Goal: Task Accomplishment & Management: Manage account settings

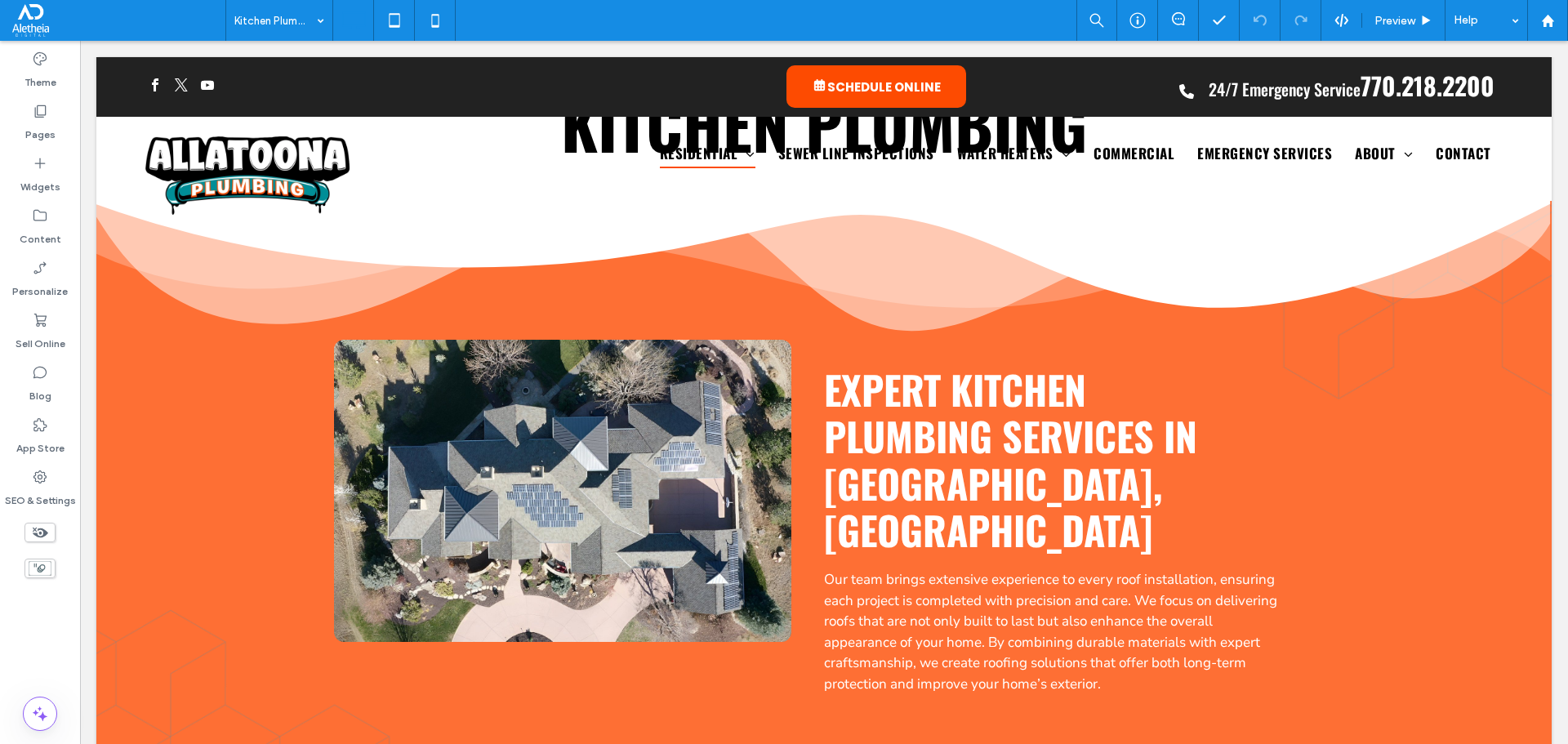
scroll to position [246, 0]
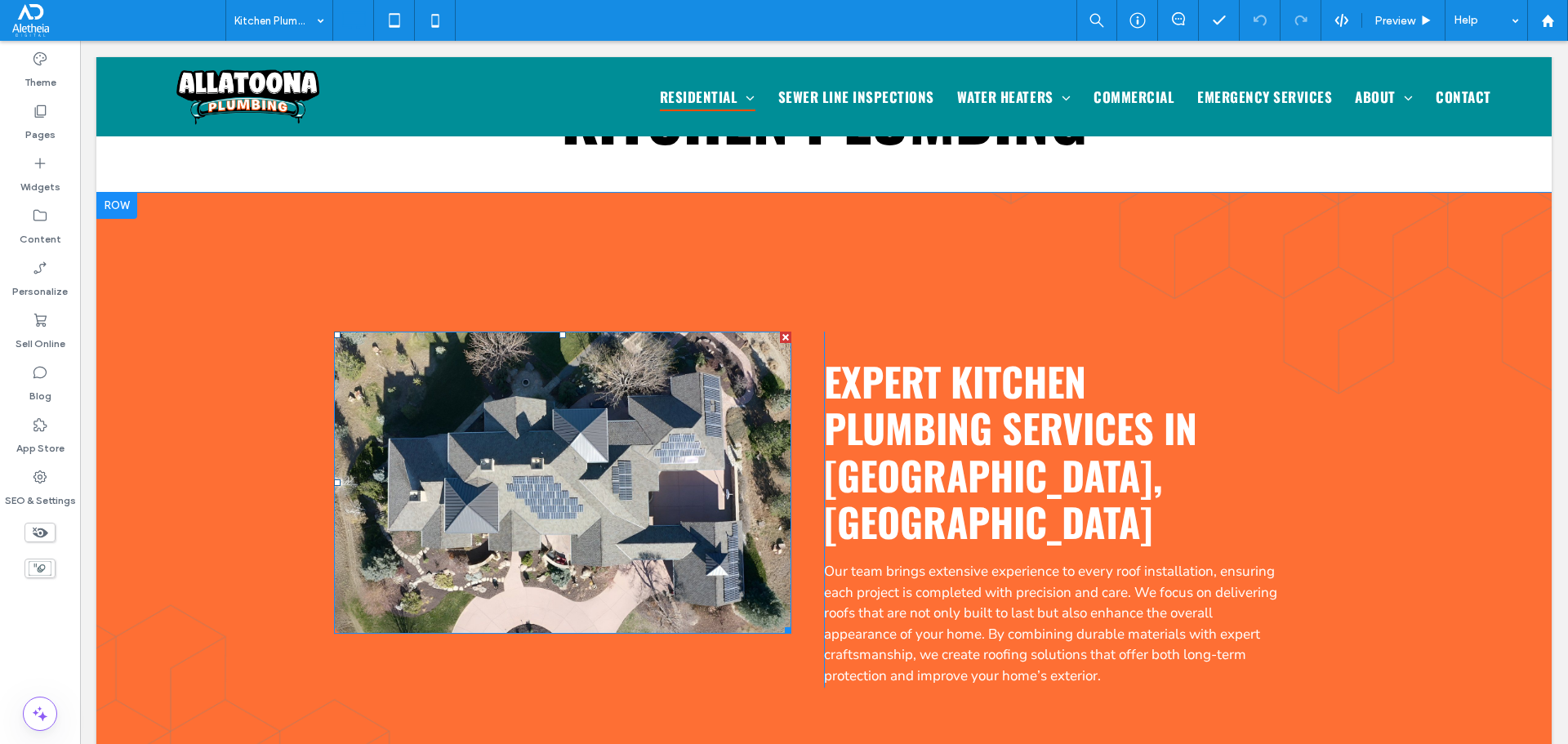
click at [684, 498] on img at bounding box center [562, 483] width 457 height 302
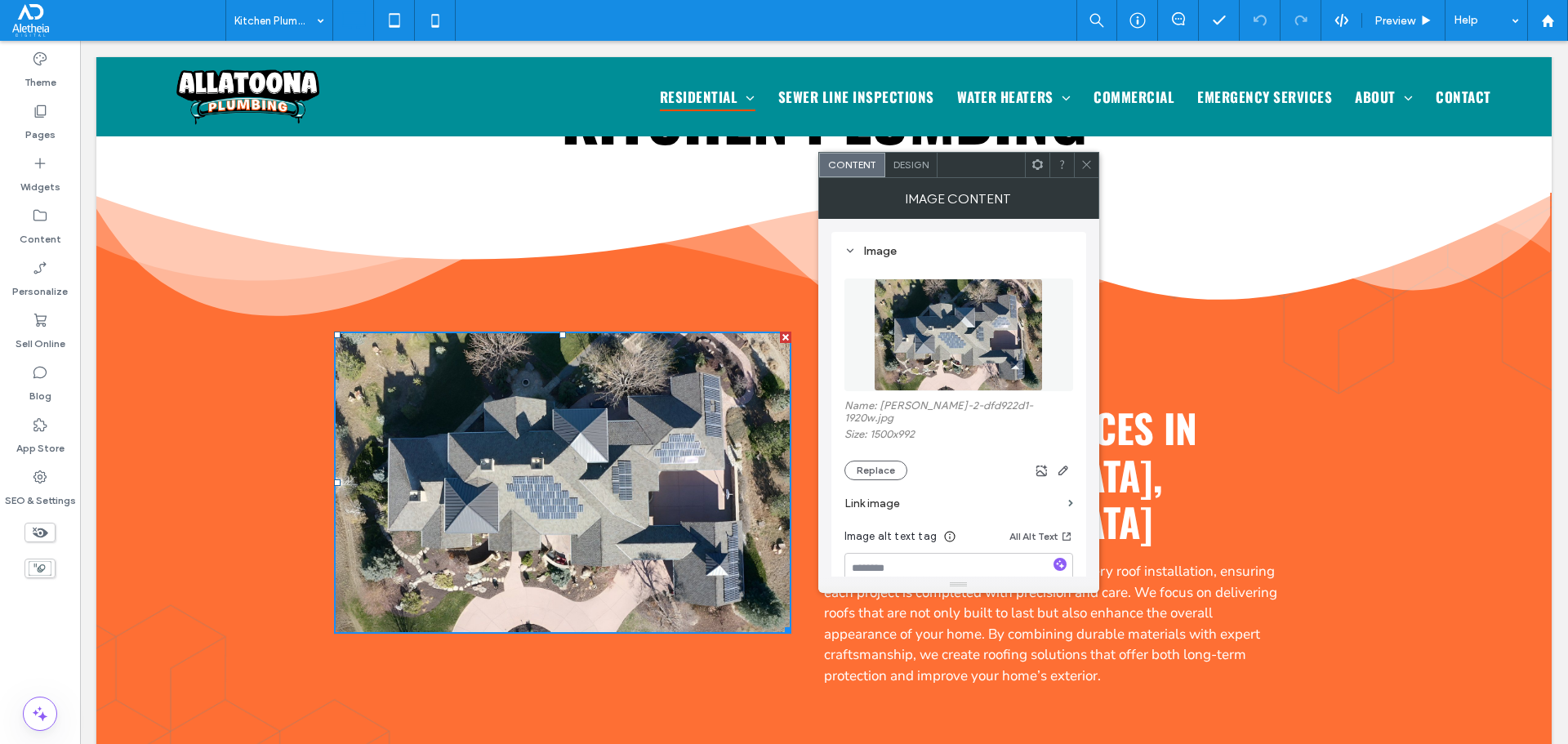
click at [1090, 160] on icon at bounding box center [1086, 164] width 12 height 12
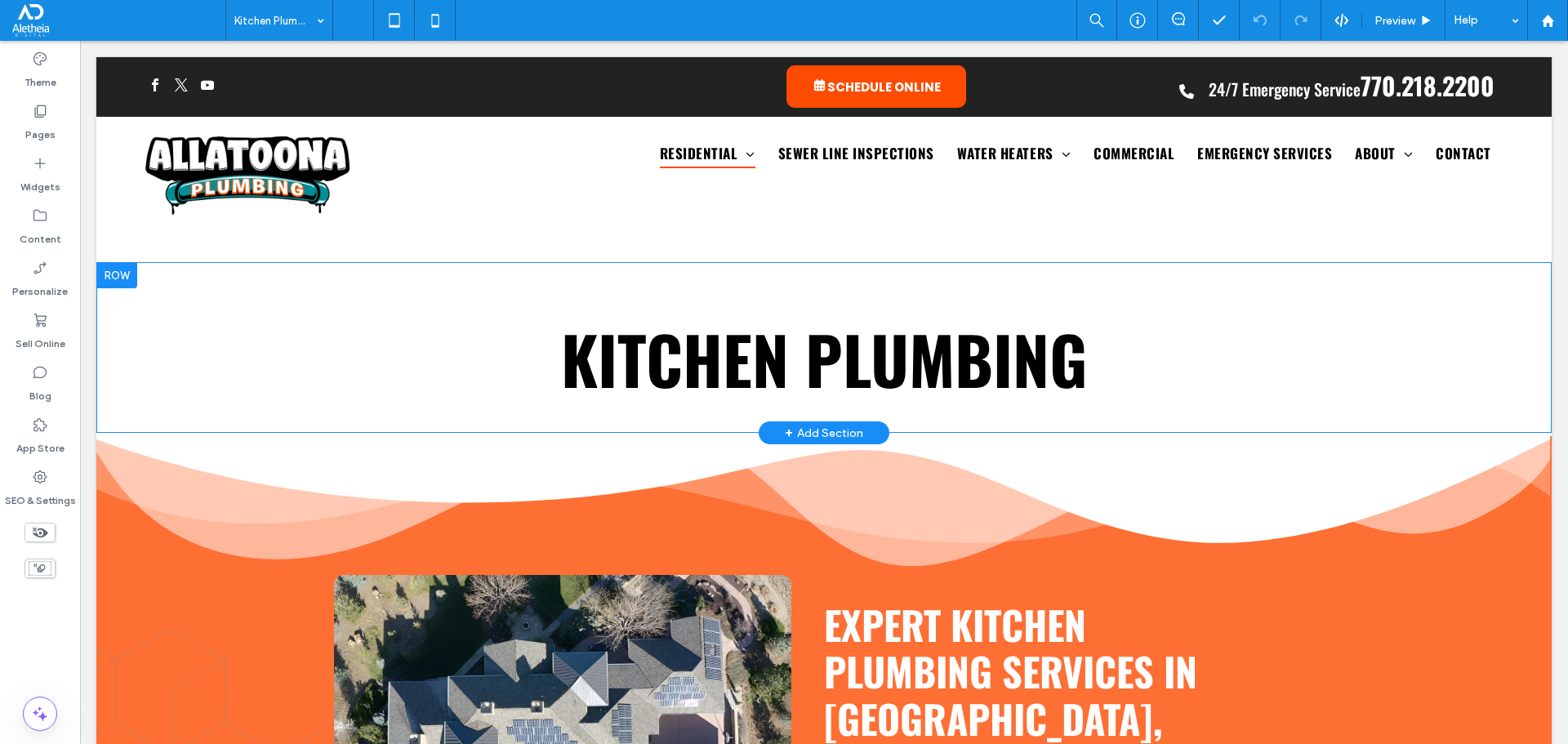
scroll to position [0, 0]
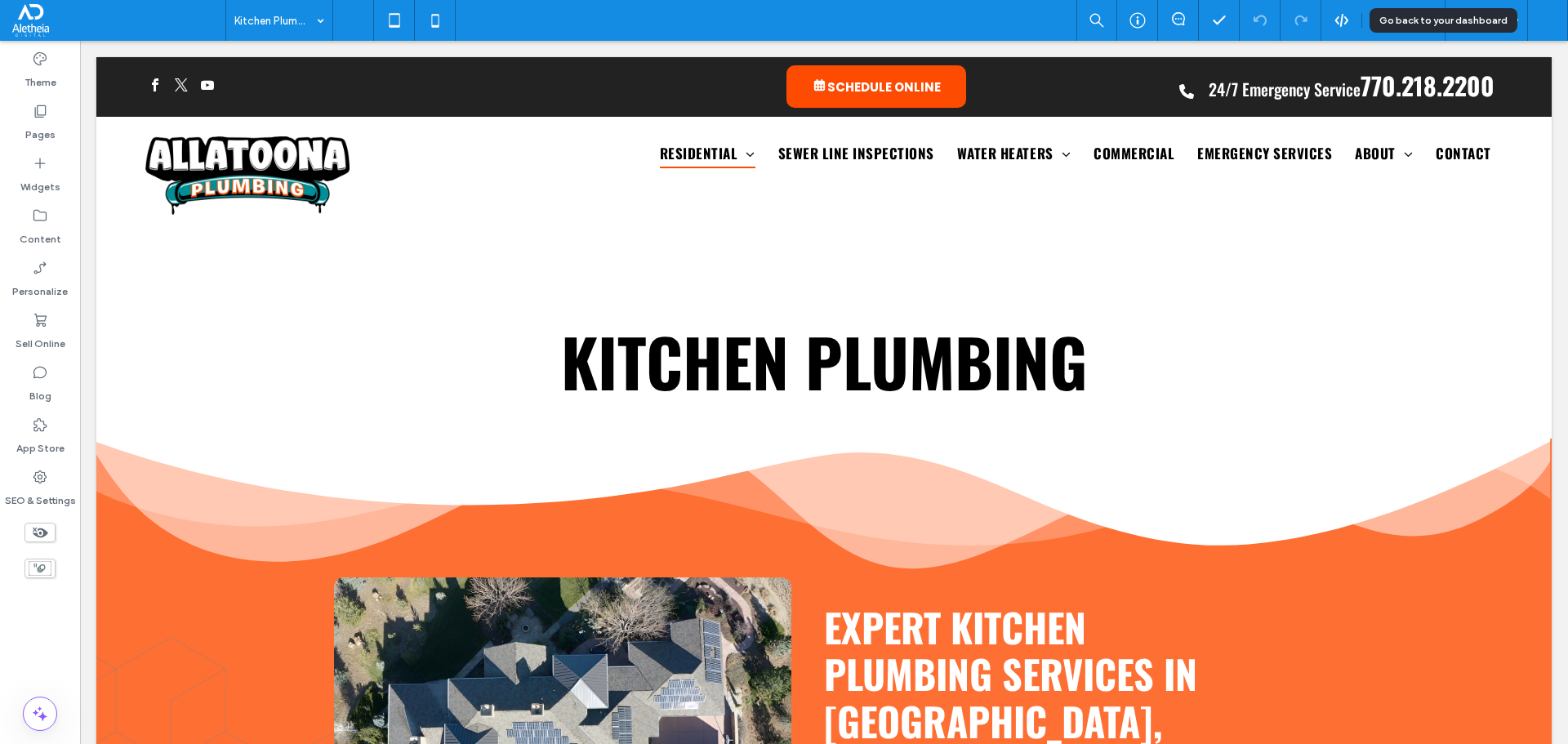
click at [1175, 18] on use at bounding box center [1547, 19] width 12 height 12
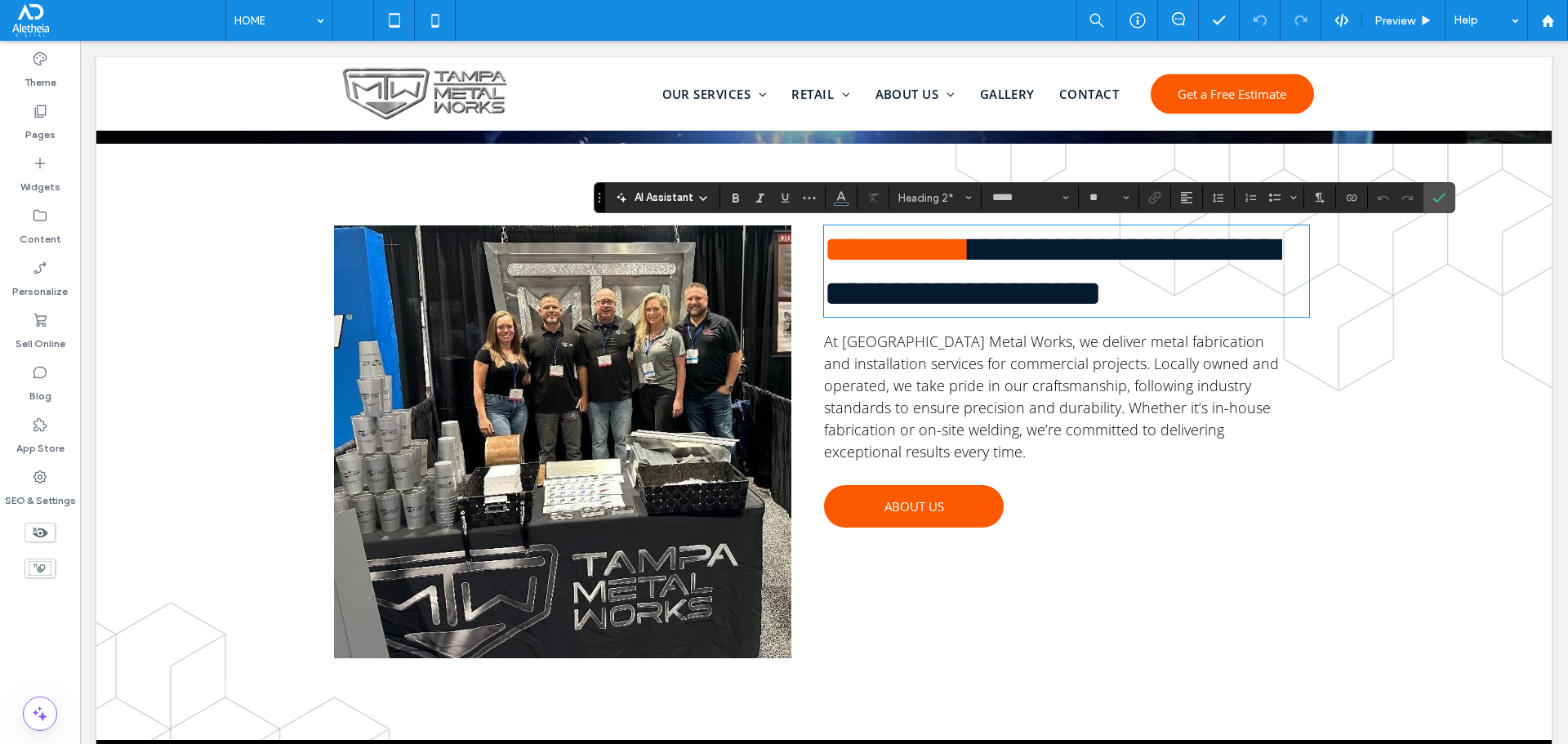
scroll to position [572, 0]
click at [1119, 271] on span "**********" at bounding box center [1051, 271] width 455 height 80
click at [845, 198] on icon "Color" at bounding box center [841, 195] width 13 height 13
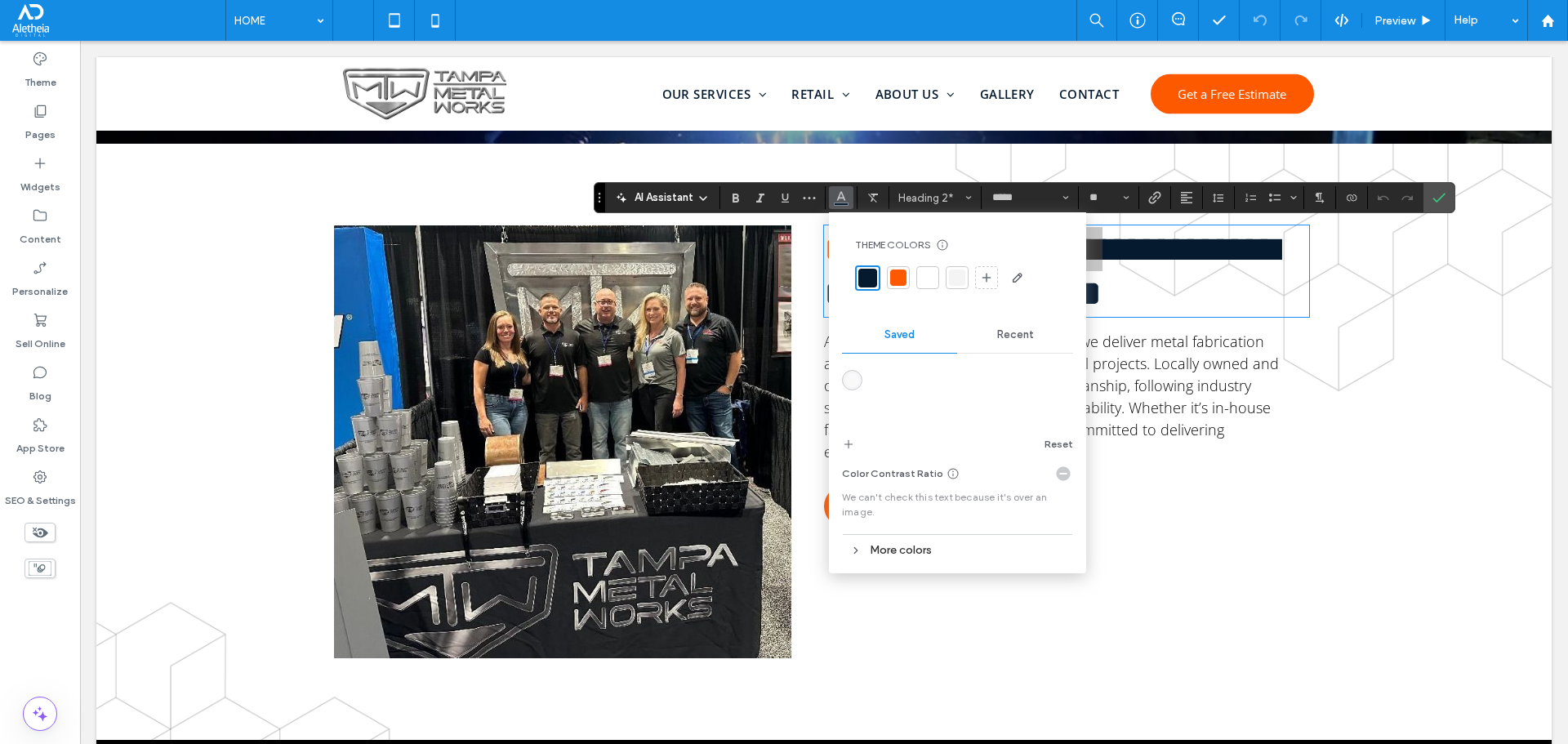
click at [897, 551] on div "More colors" at bounding box center [957, 550] width 231 height 22
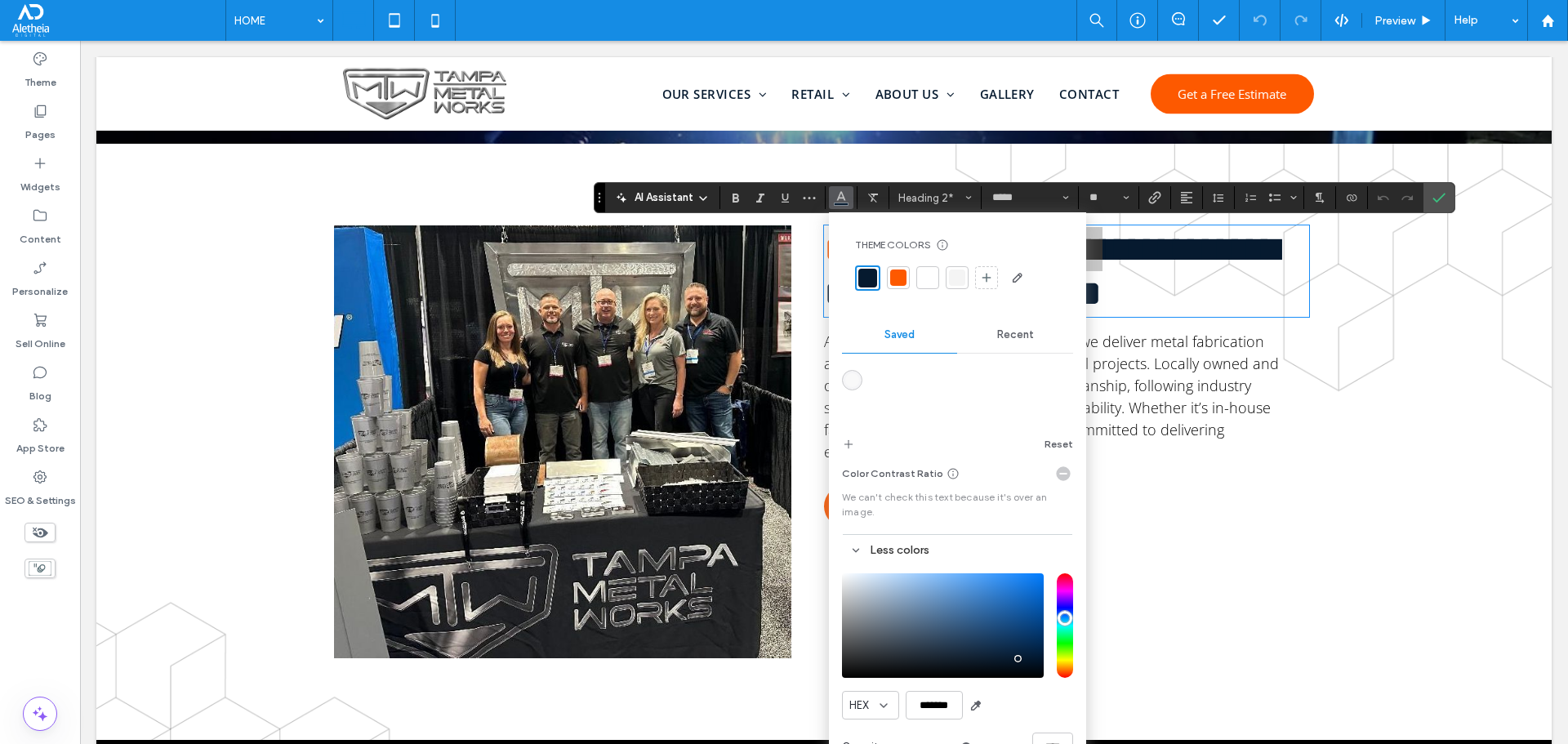
click at [1004, 332] on span "Recent" at bounding box center [1016, 334] width 37 height 13
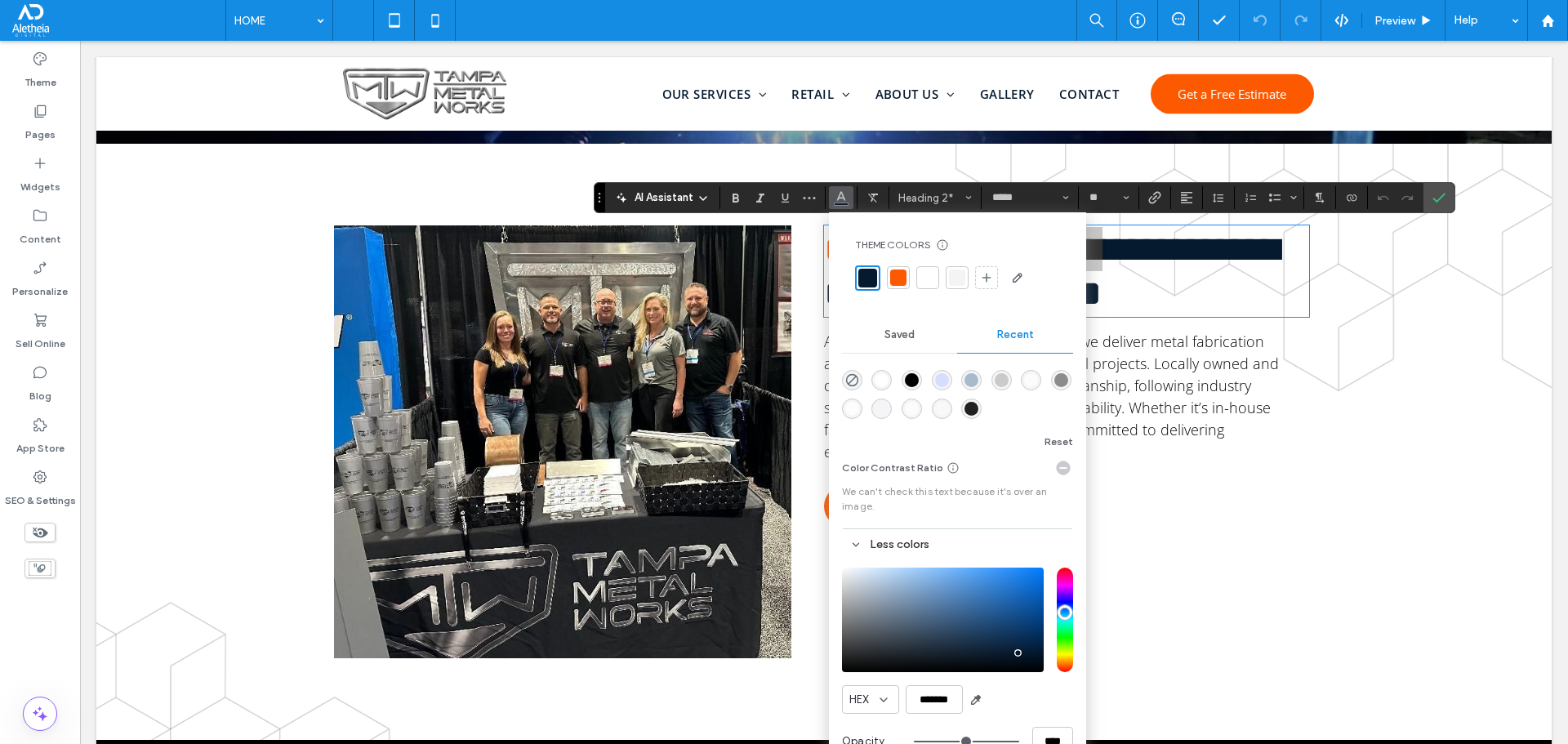
click at [976, 404] on div "rgba(33, 33, 33, 1)" at bounding box center [971, 409] width 14 height 14
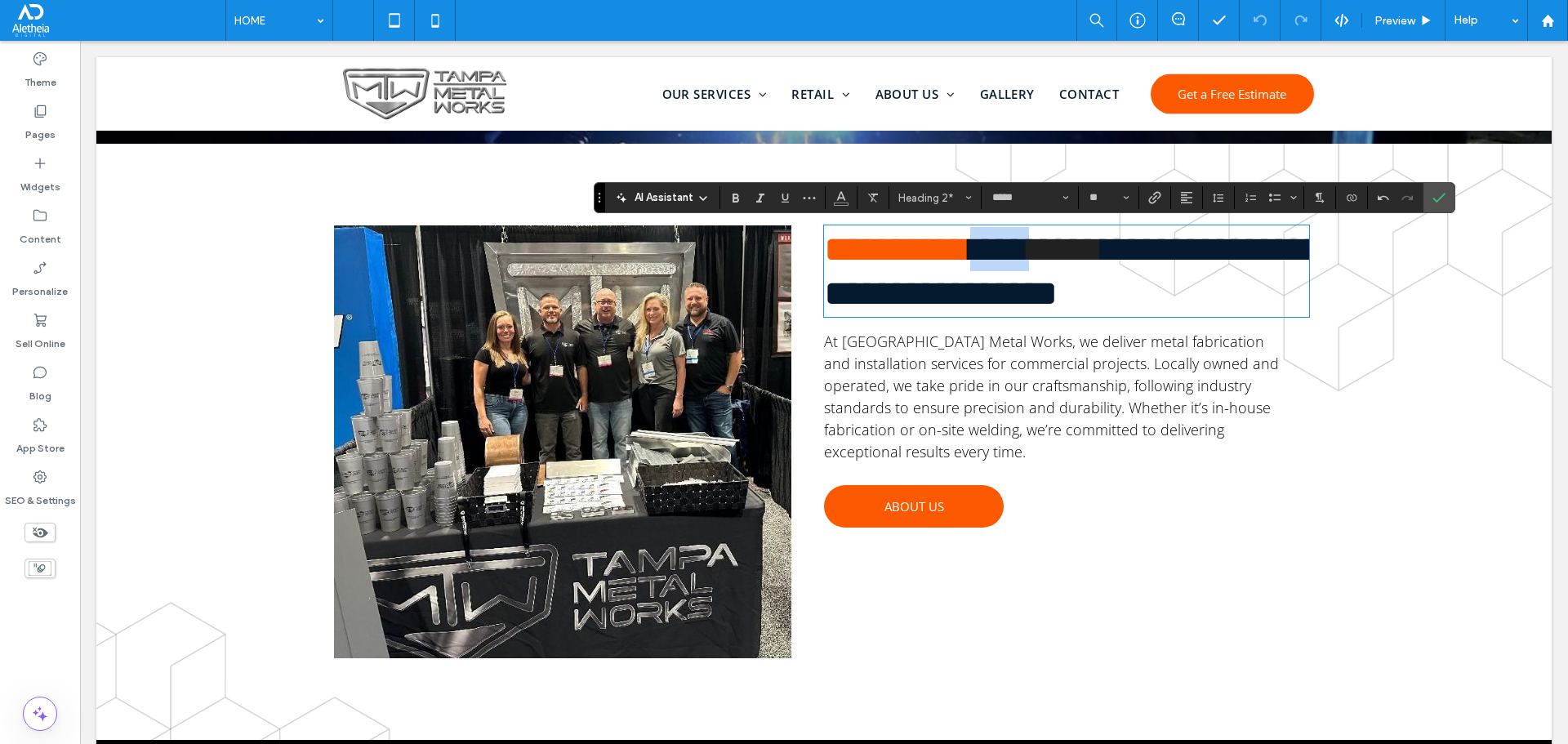
click at [1103, 256] on span "*****" at bounding box center [1065, 248] width 73 height 36
drag, startPoint x: 1054, startPoint y: 250, endPoint x: 1095, endPoint y: 243, distance: 41.6
click at [1095, 243] on h2 "**********" at bounding box center [1066, 271] width 485 height 88
click at [839, 189] on span "Color" at bounding box center [841, 195] width 13 height 21
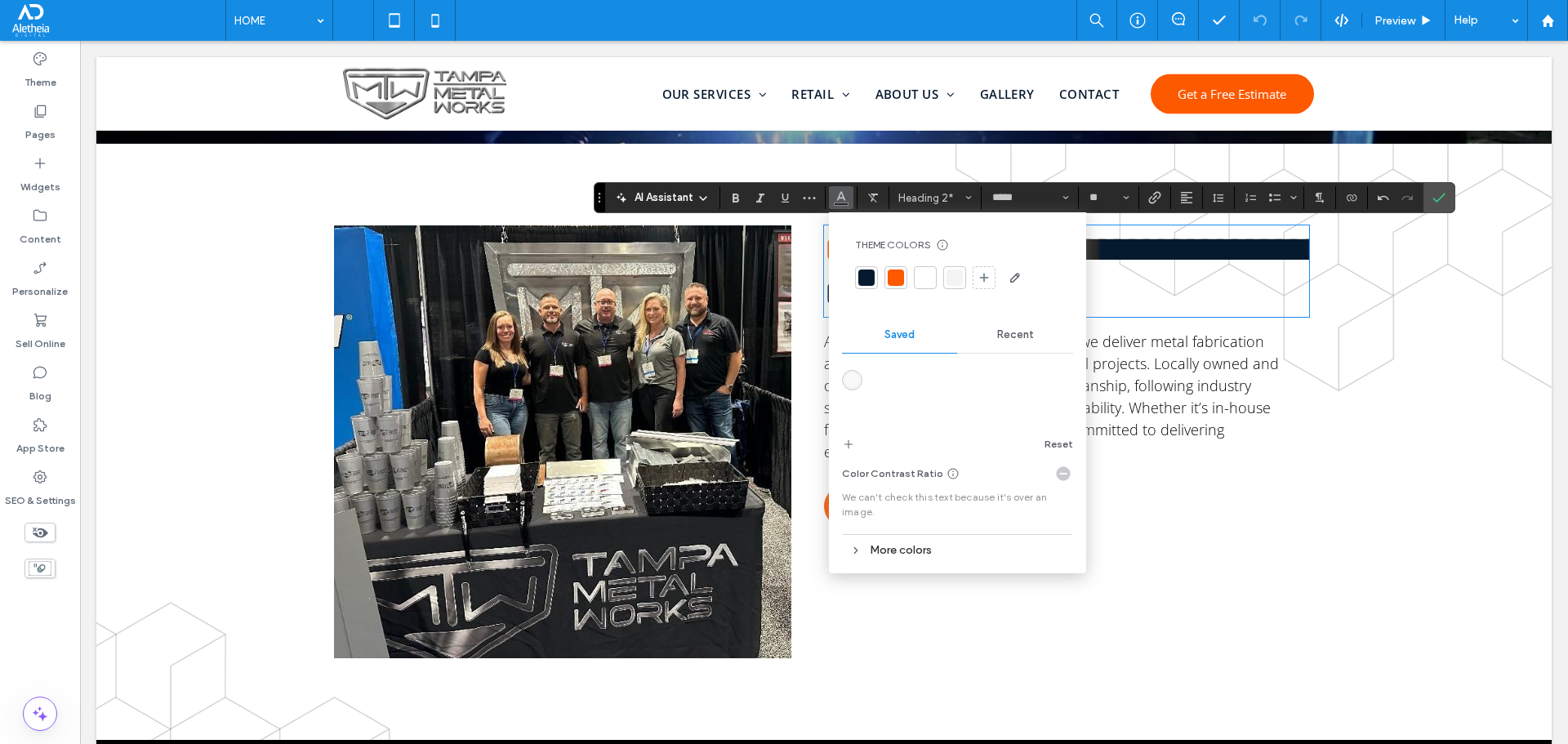
click at [898, 553] on div "More colors" at bounding box center [957, 550] width 231 height 22
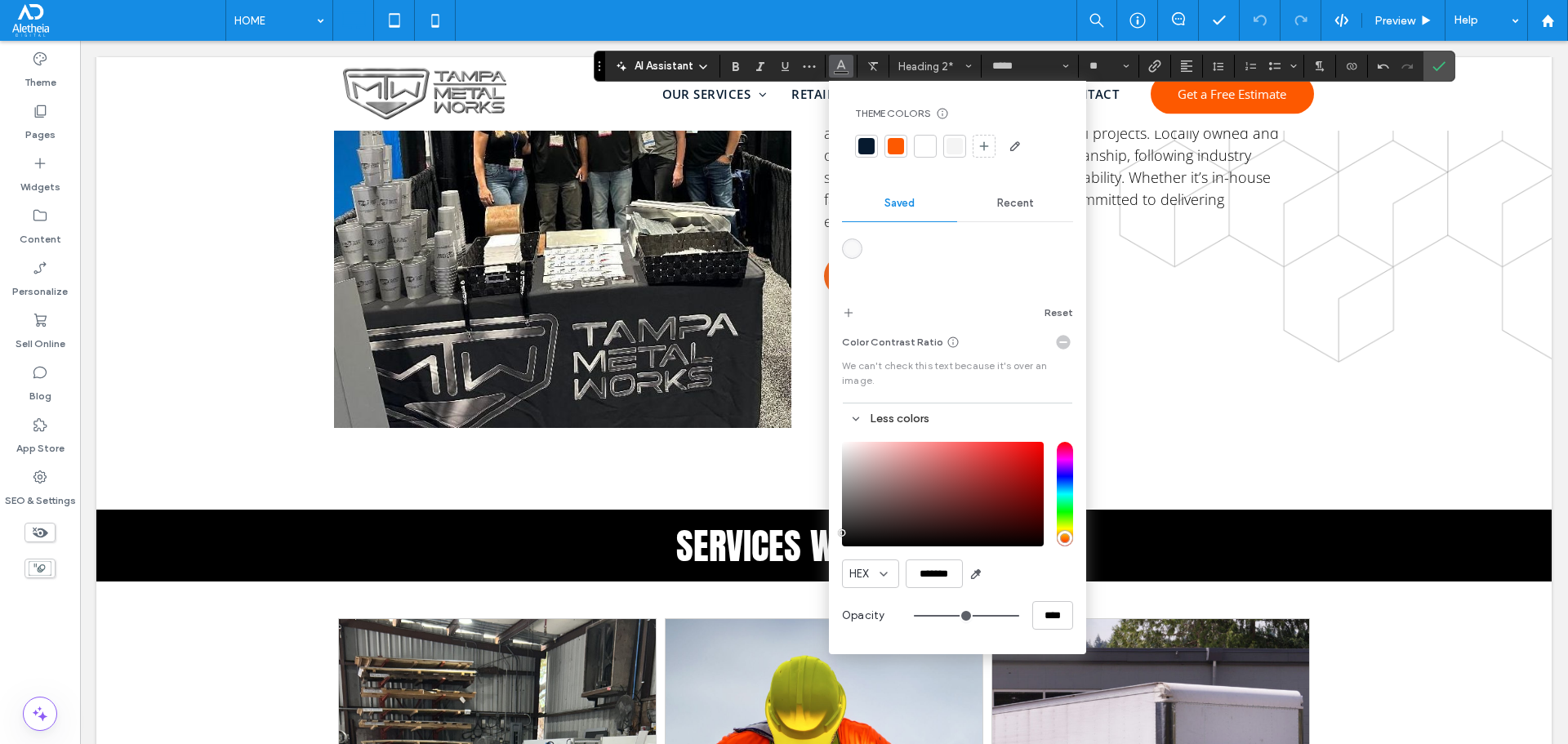
scroll to position [816, 0]
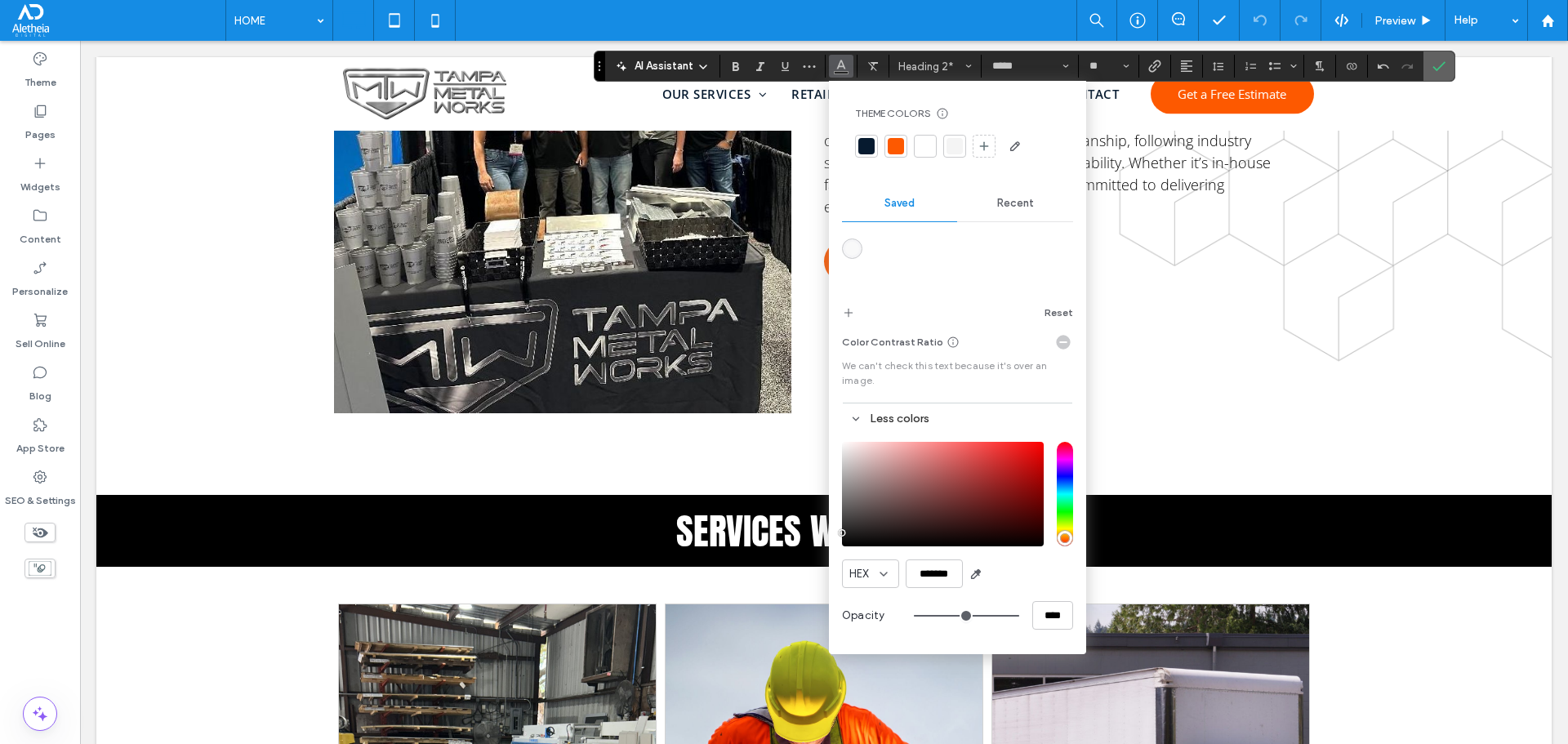
click at [1445, 70] on icon "Confirm" at bounding box center [1439, 66] width 13 height 13
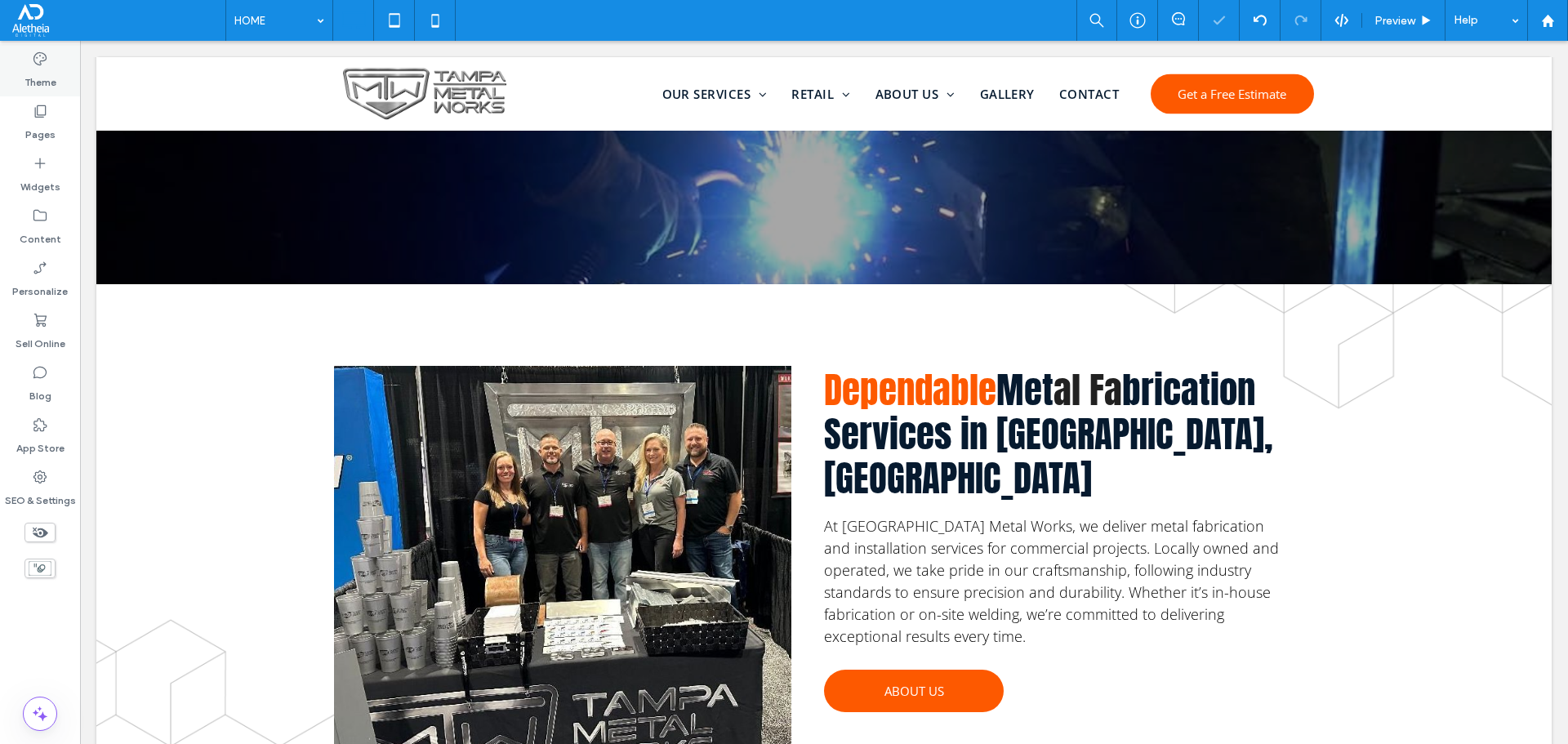
click at [76, 61] on div "Theme" at bounding box center [40, 70] width 80 height 52
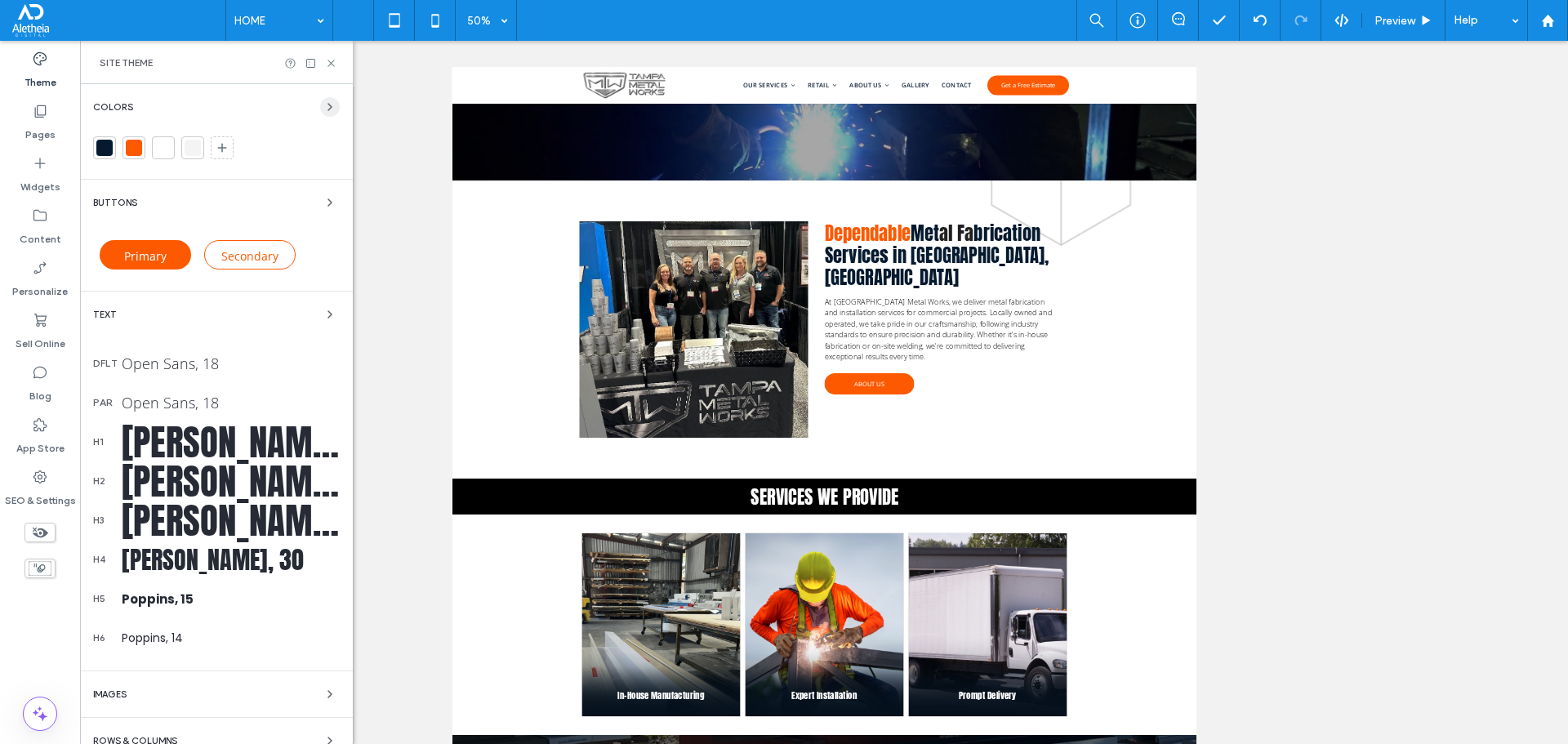
click at [323, 111] on icon "button" at bounding box center [330, 107] width 13 height 13
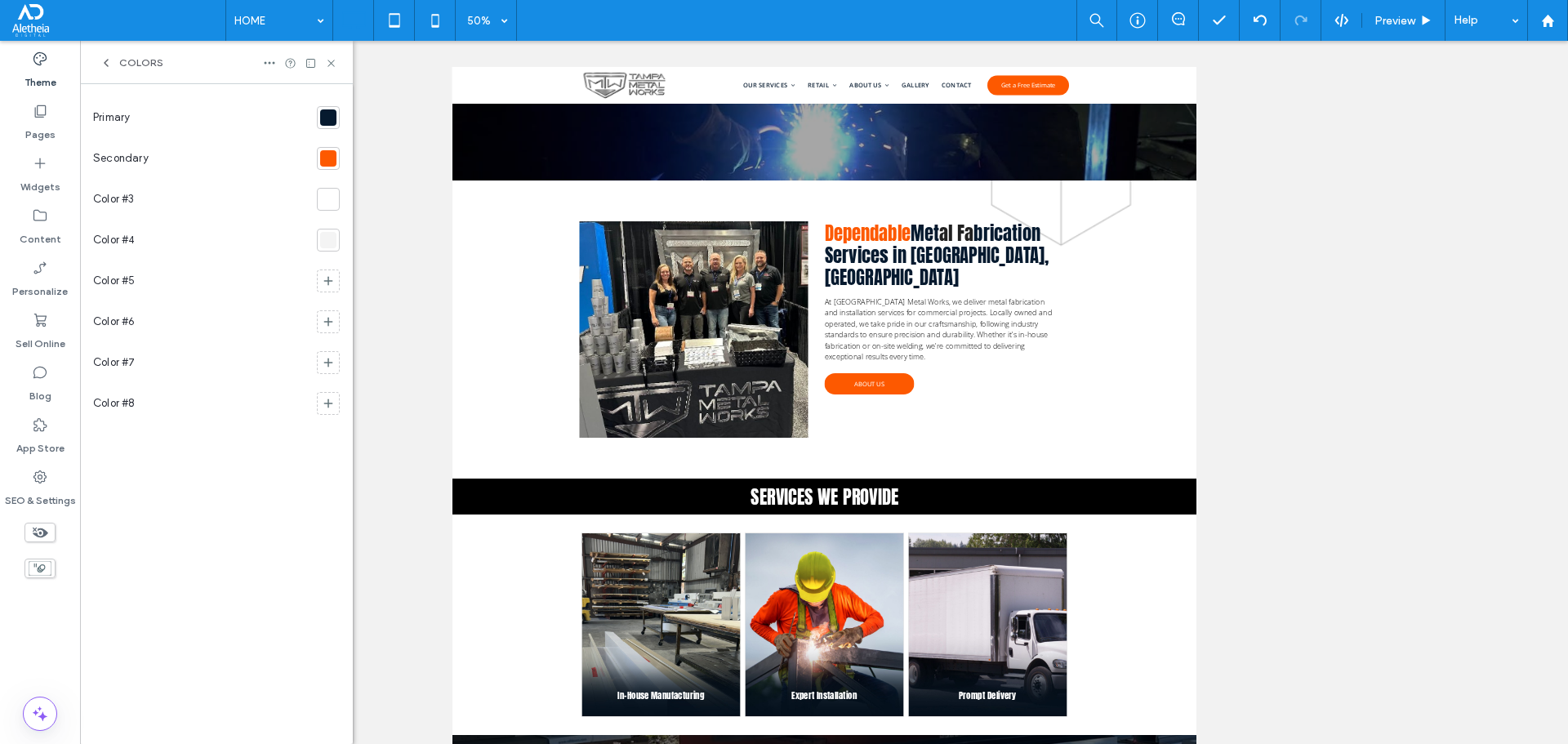
click at [321, 111] on div at bounding box center [328, 118] width 17 height 17
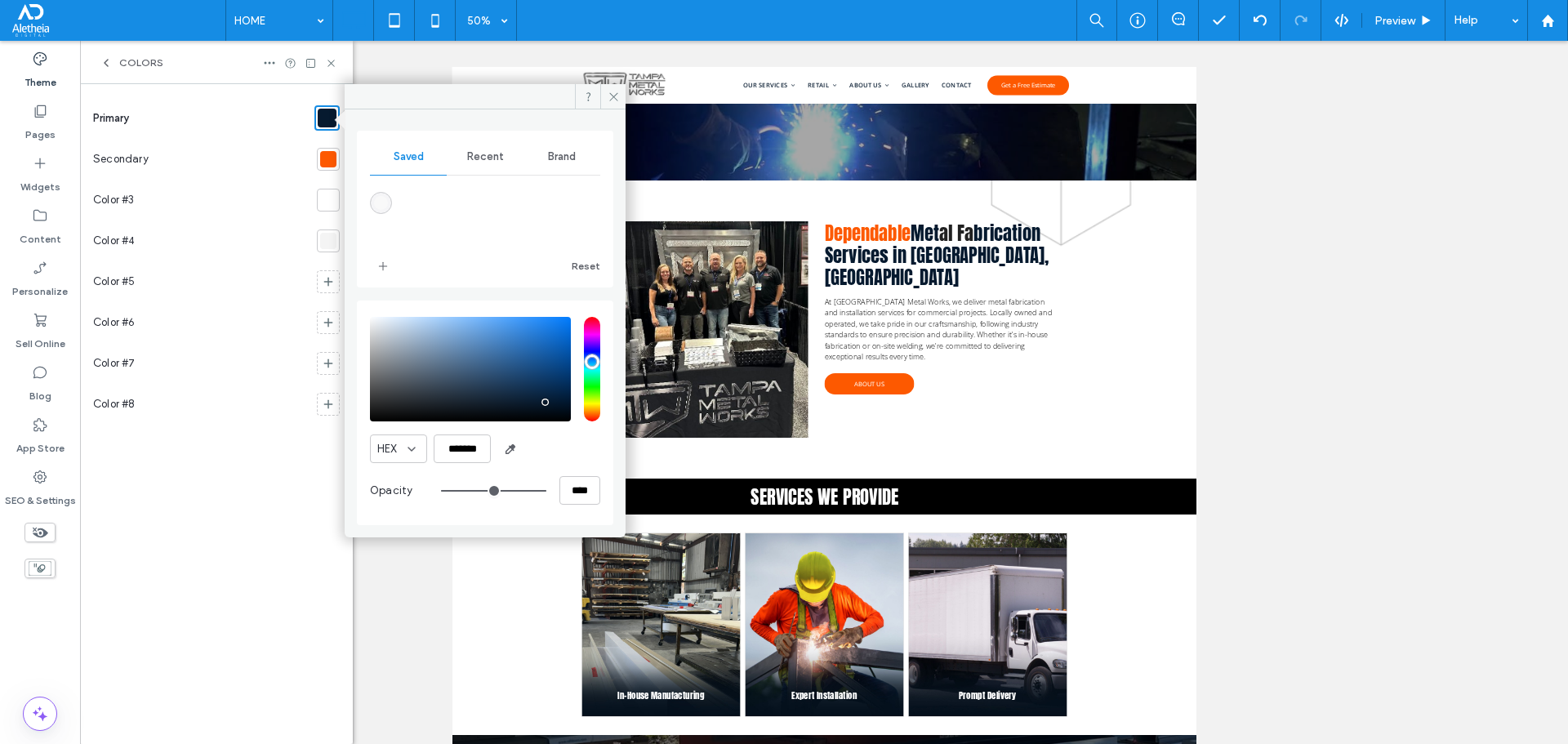
click at [379, 402] on div "saturation and value" at bounding box center [470, 369] width 201 height 105
type input "*******"
drag, startPoint x: 378, startPoint y: 402, endPoint x: 369, endPoint y: 404, distance: 9.2
click at [369, 404] on div "pointer" at bounding box center [370, 404] width 5 height 5
click at [613, 93] on icon at bounding box center [613, 96] width 12 height 12
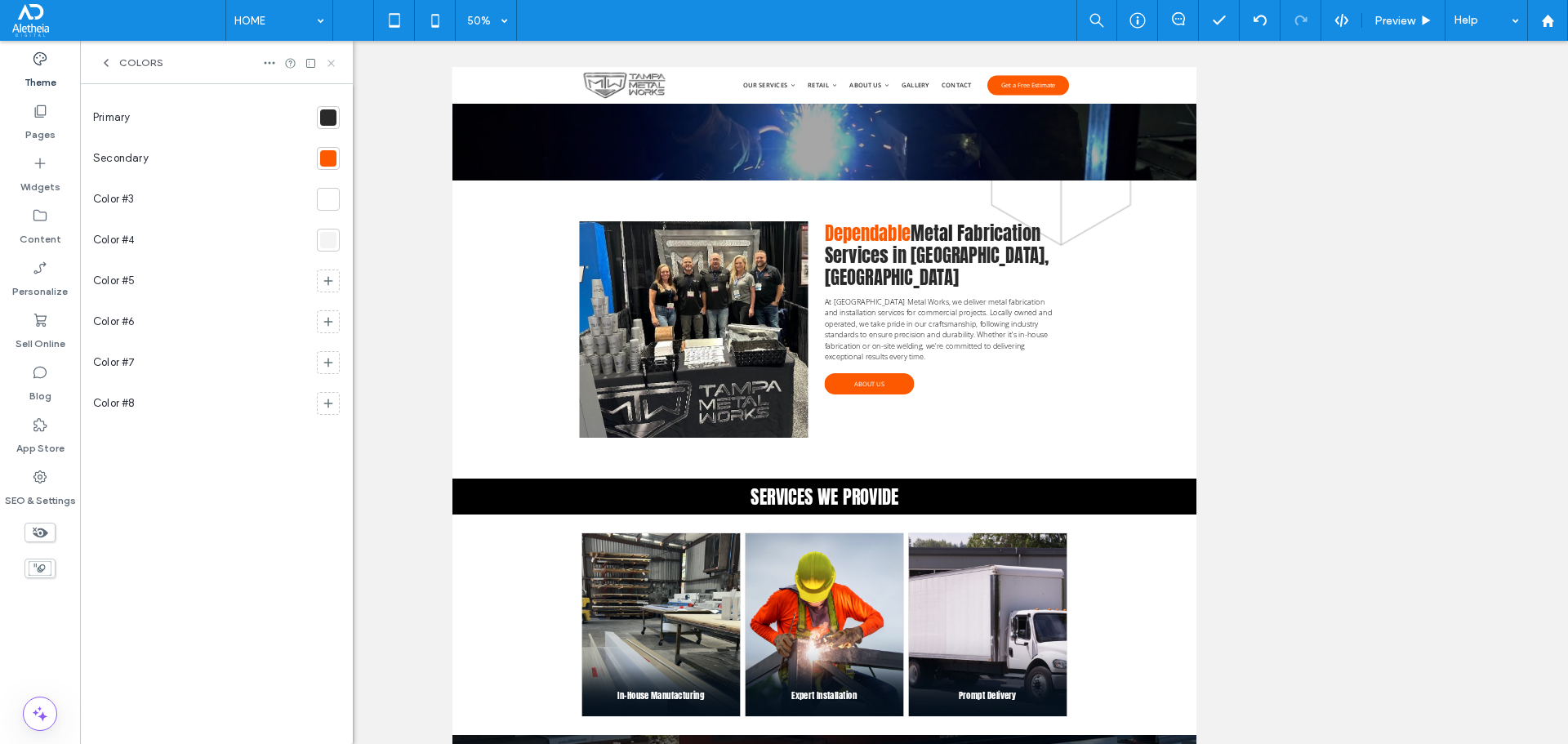
click at [332, 65] on icon at bounding box center [331, 63] width 12 height 12
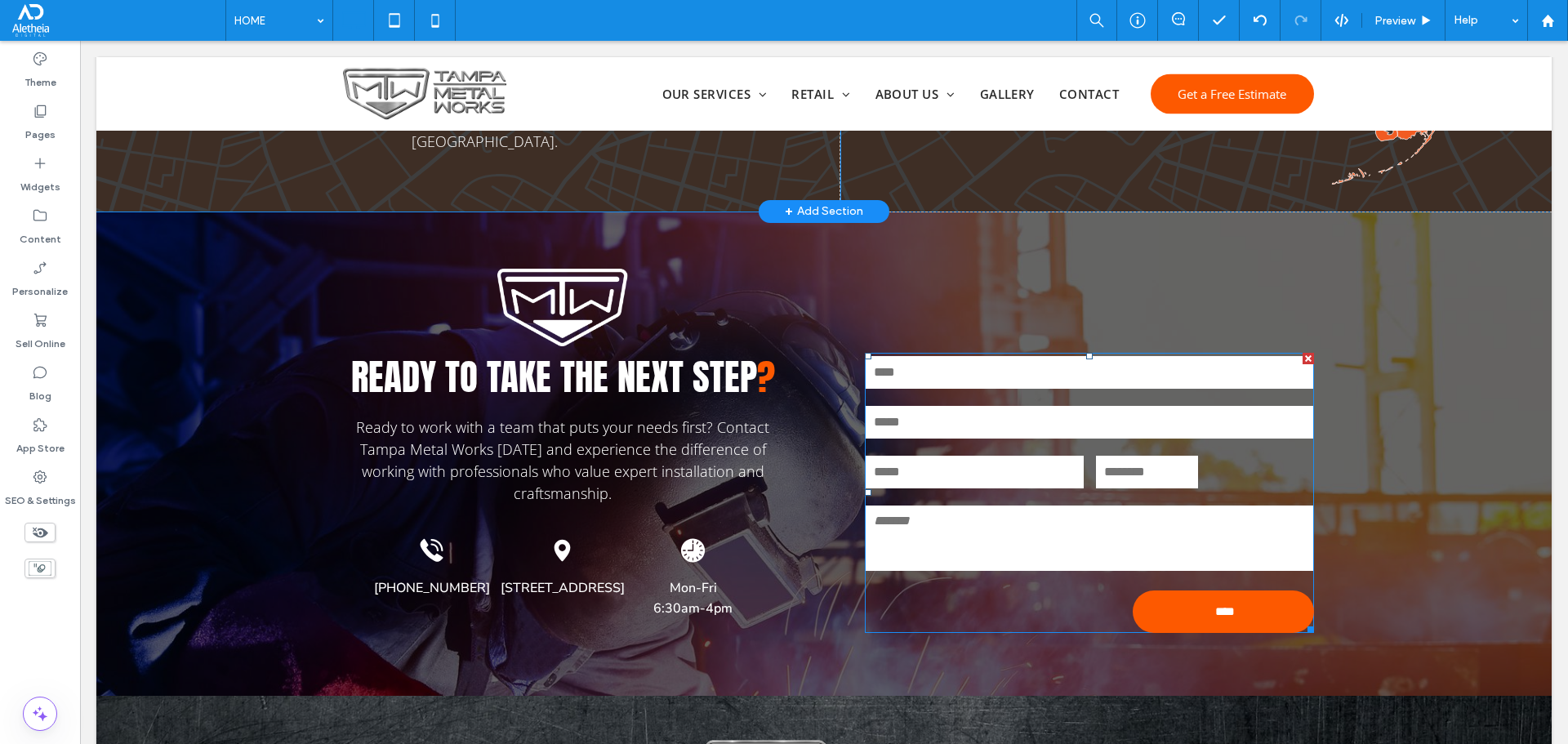
scroll to position [2390, 0]
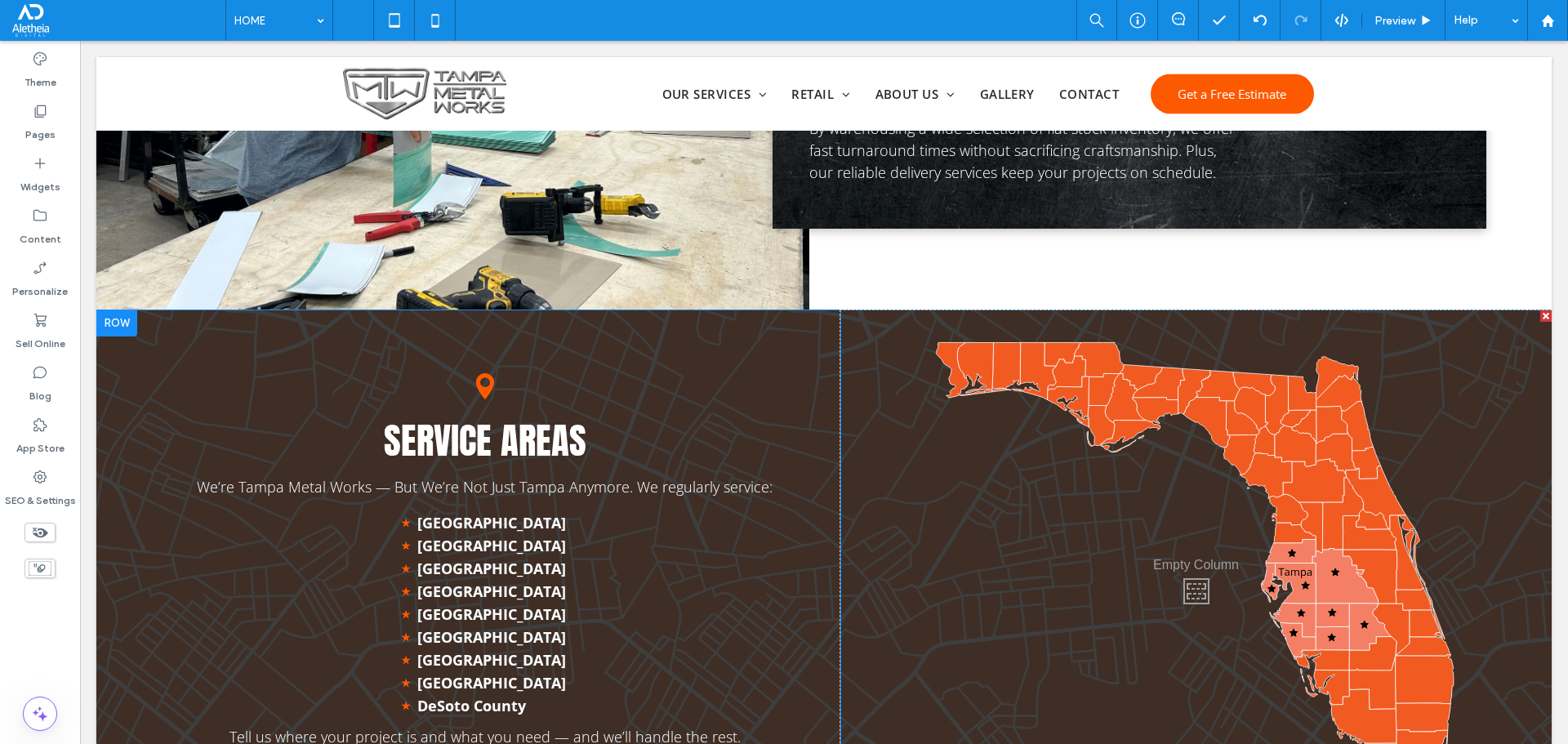
click at [155, 342] on div "Service Areas We’re Tampa Metal Works — But We’re Not Just Tampa Anymore. We re…" at bounding box center [485, 587] width 712 height 554
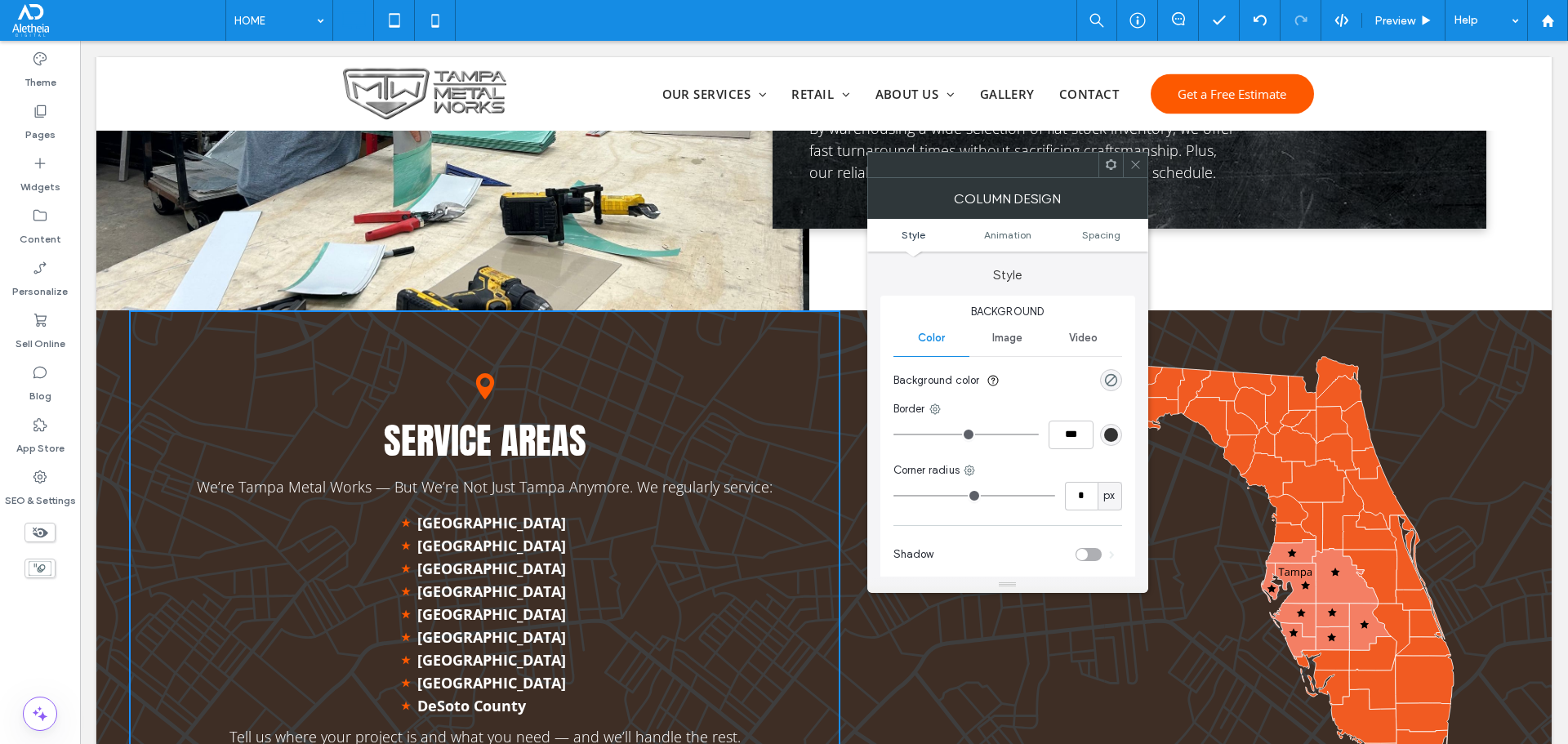
click at [1138, 160] on icon at bounding box center [1135, 164] width 12 height 12
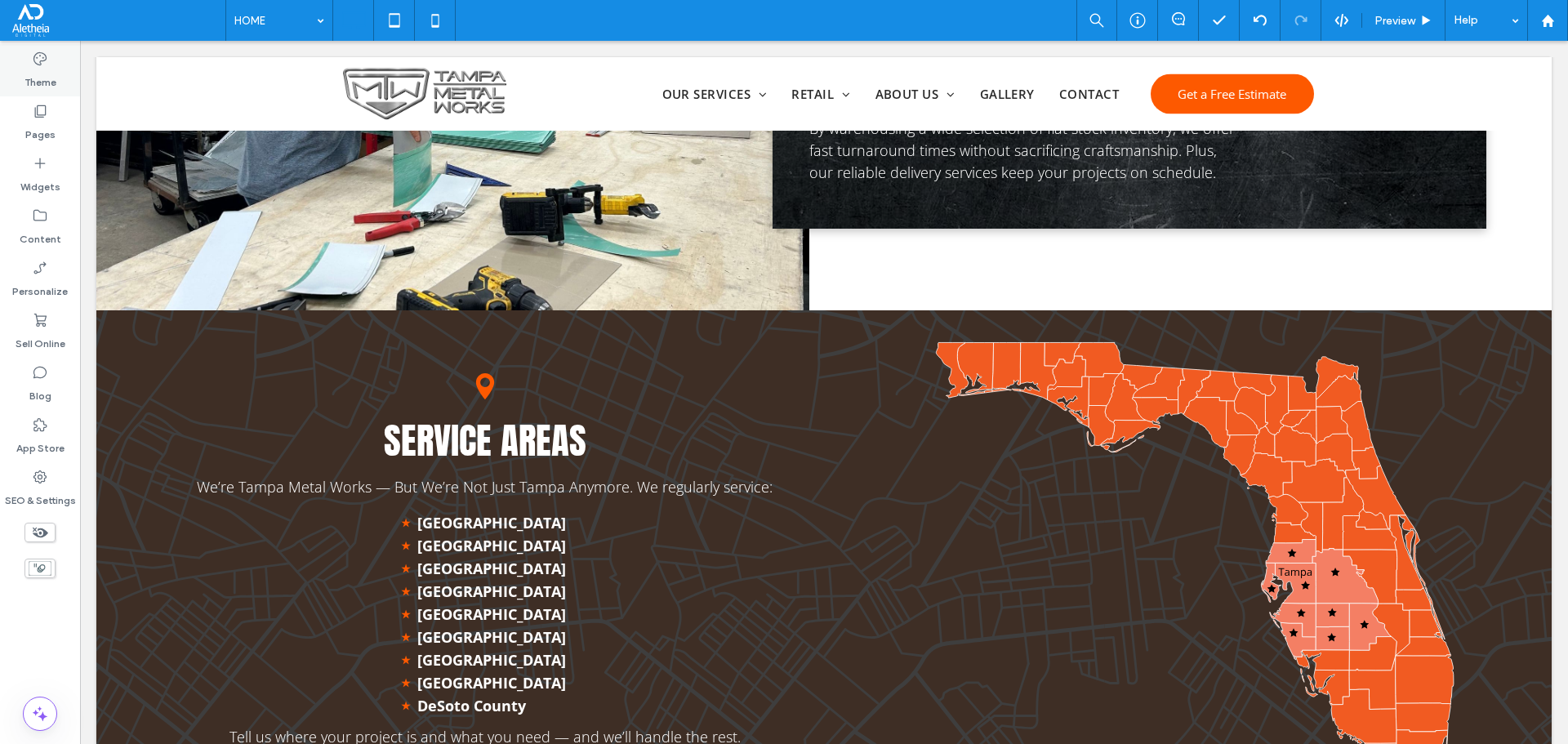
click at [42, 83] on label "Theme" at bounding box center [40, 78] width 32 height 23
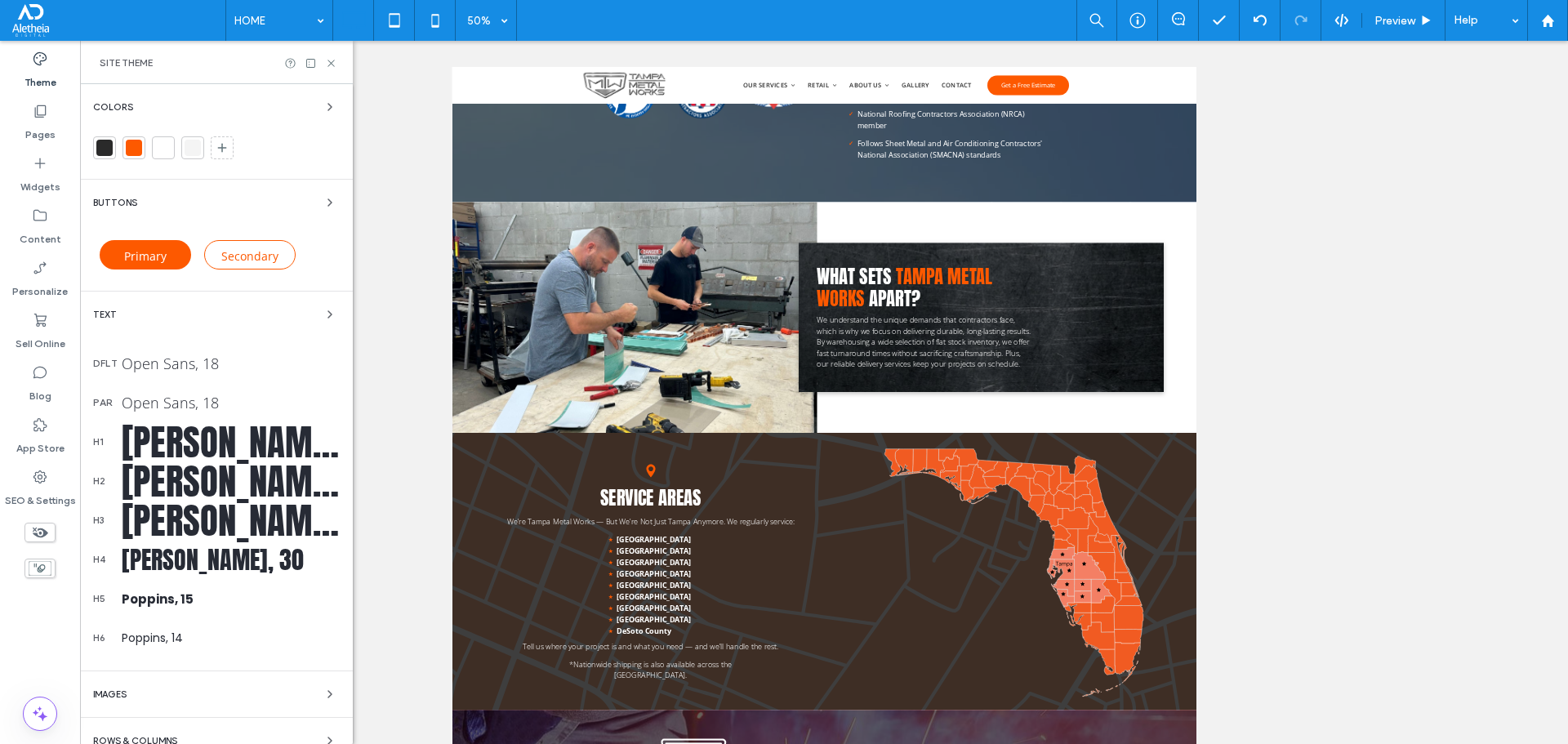
scroll to position [1890, 0]
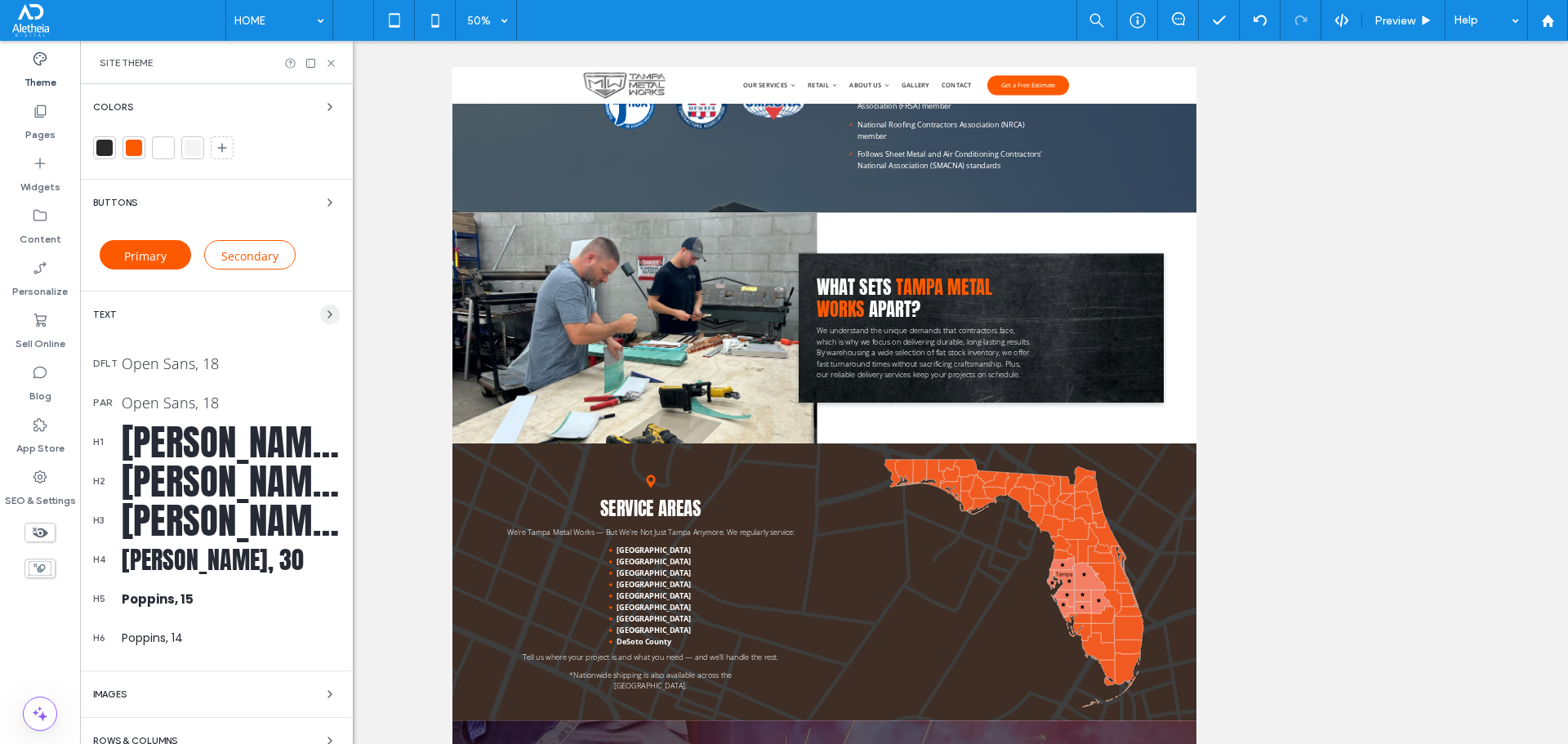
click at [323, 309] on icon "button" at bounding box center [330, 314] width 13 height 13
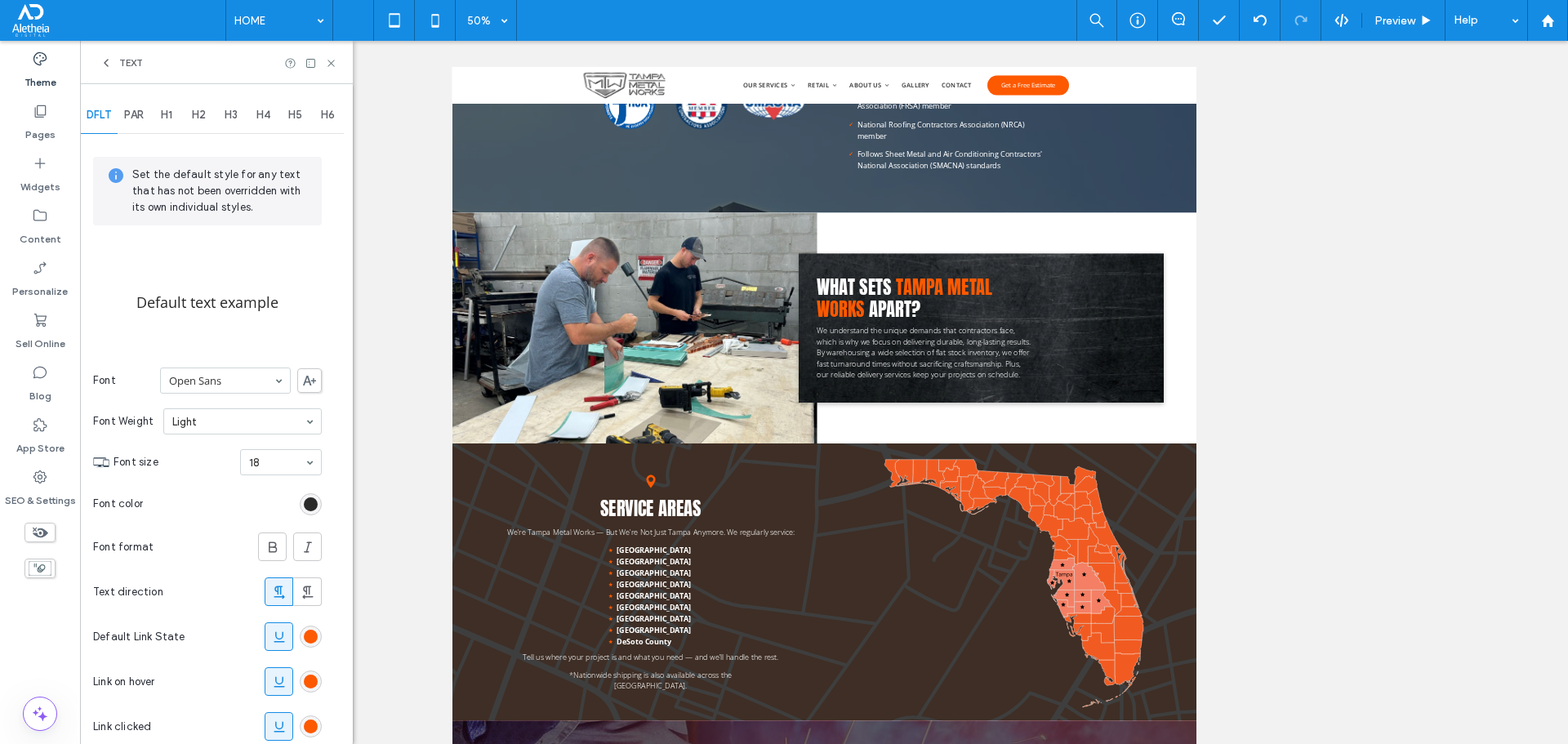
click at [46, 76] on label "Theme" at bounding box center [40, 78] width 32 height 23
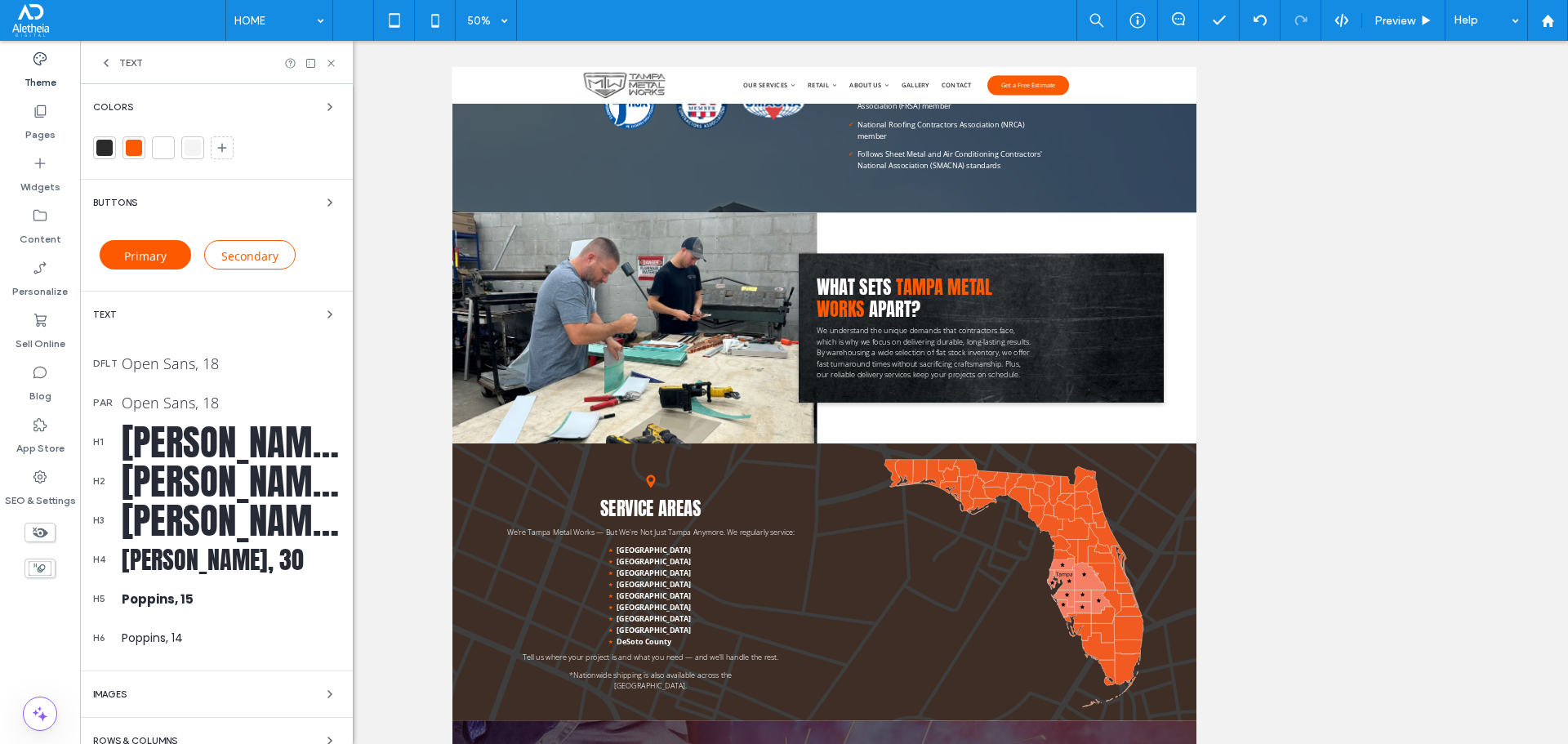
click at [105, 144] on div at bounding box center [105, 148] width 17 height 17
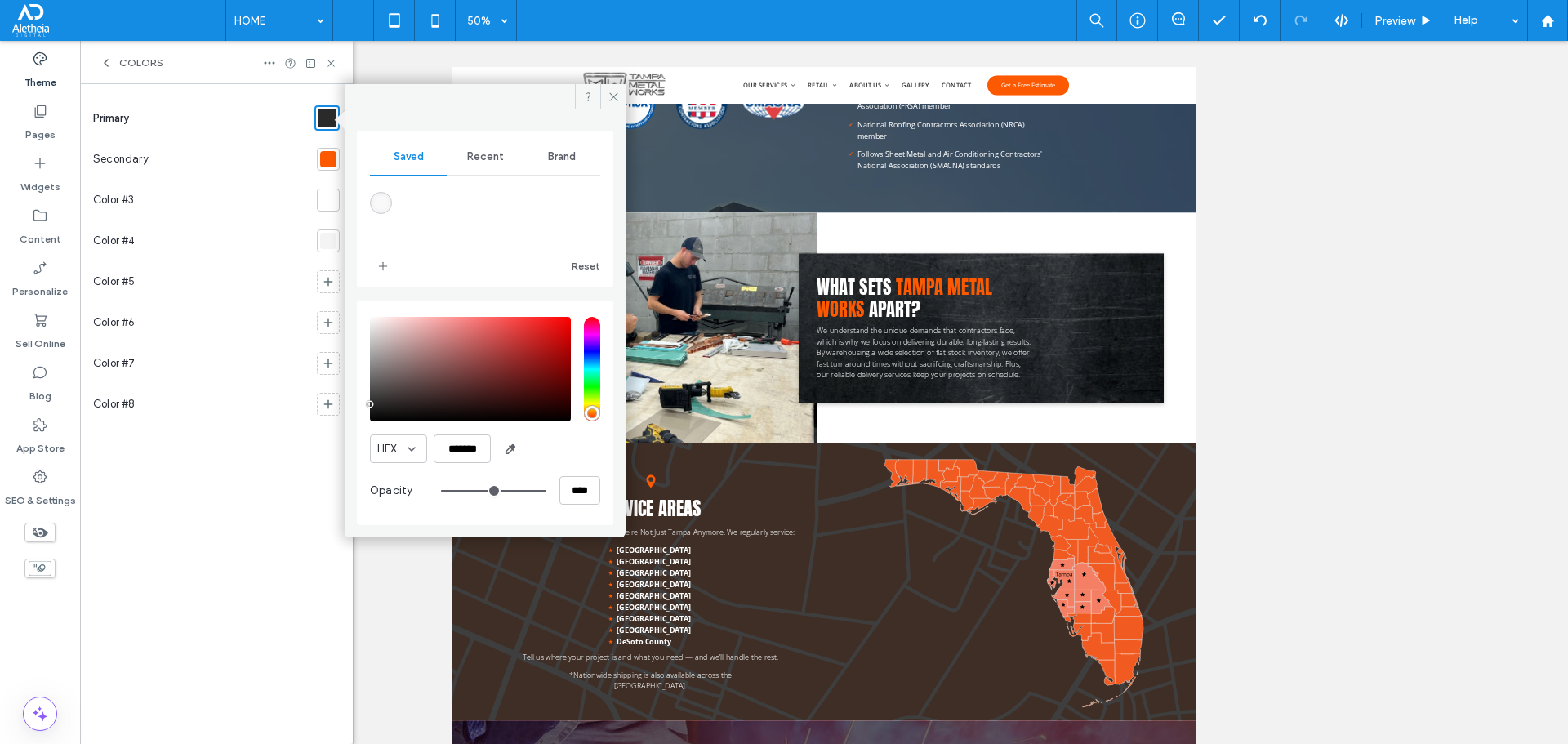
type input "*******"
drag, startPoint x: 407, startPoint y: 409, endPoint x: 334, endPoint y: 427, distance: 75.2
click at [334, 427] on div "Saved Recent Brand Reset HEX ******* Opacity **** Primary Secondary Color #3 Co…" at bounding box center [216, 414] width 272 height 660
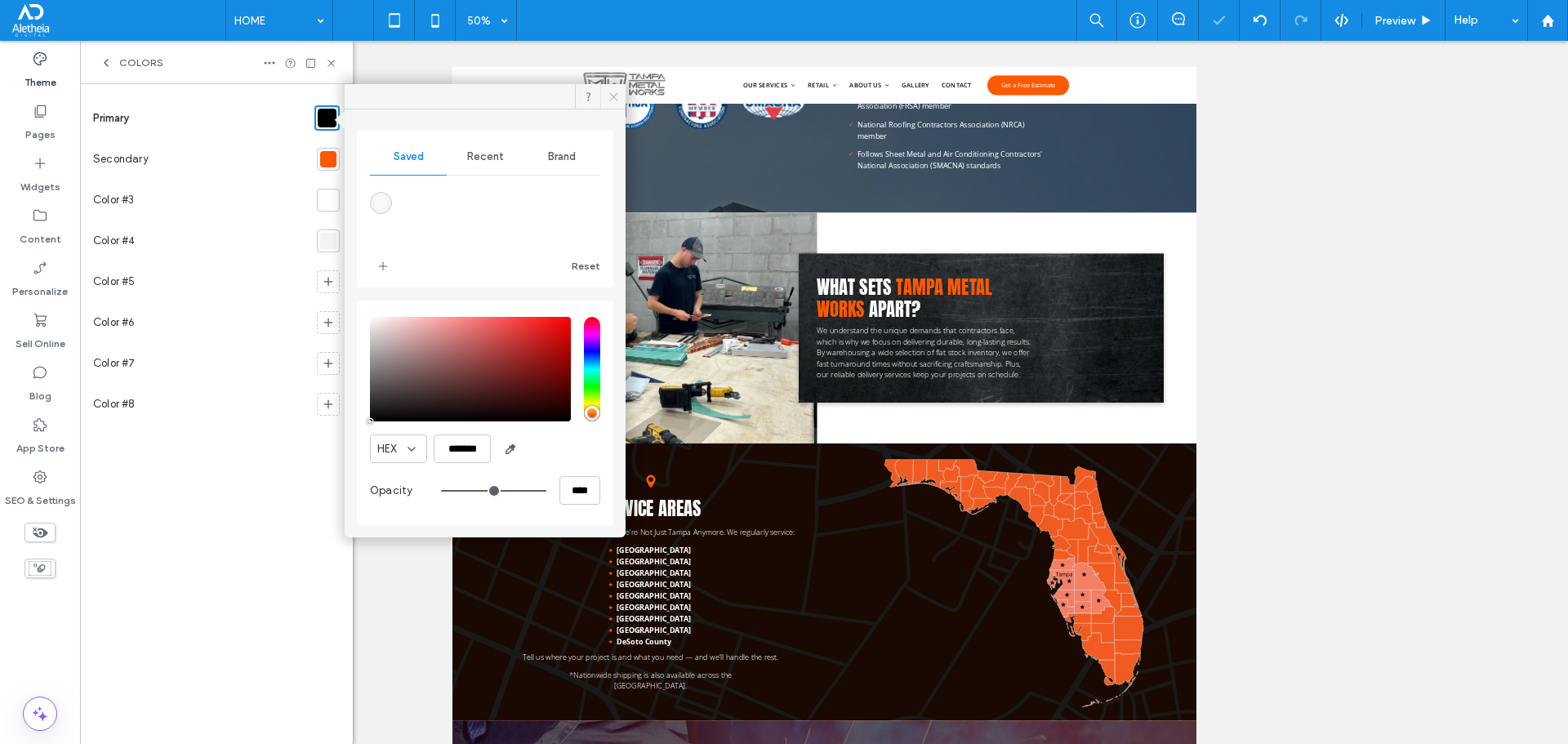
click at [610, 93] on use at bounding box center [613, 96] width 8 height 8
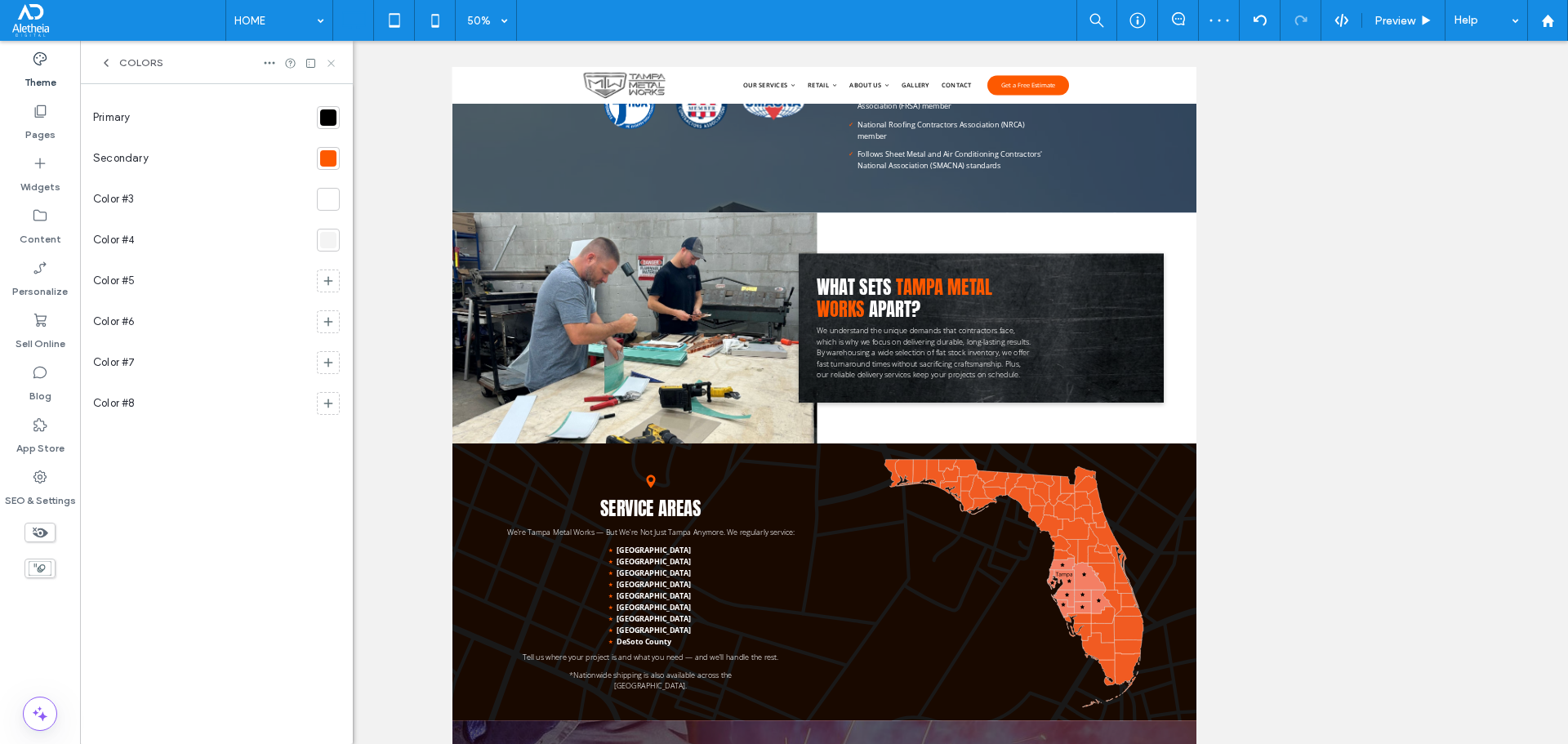
click at [335, 67] on icon at bounding box center [331, 63] width 12 height 12
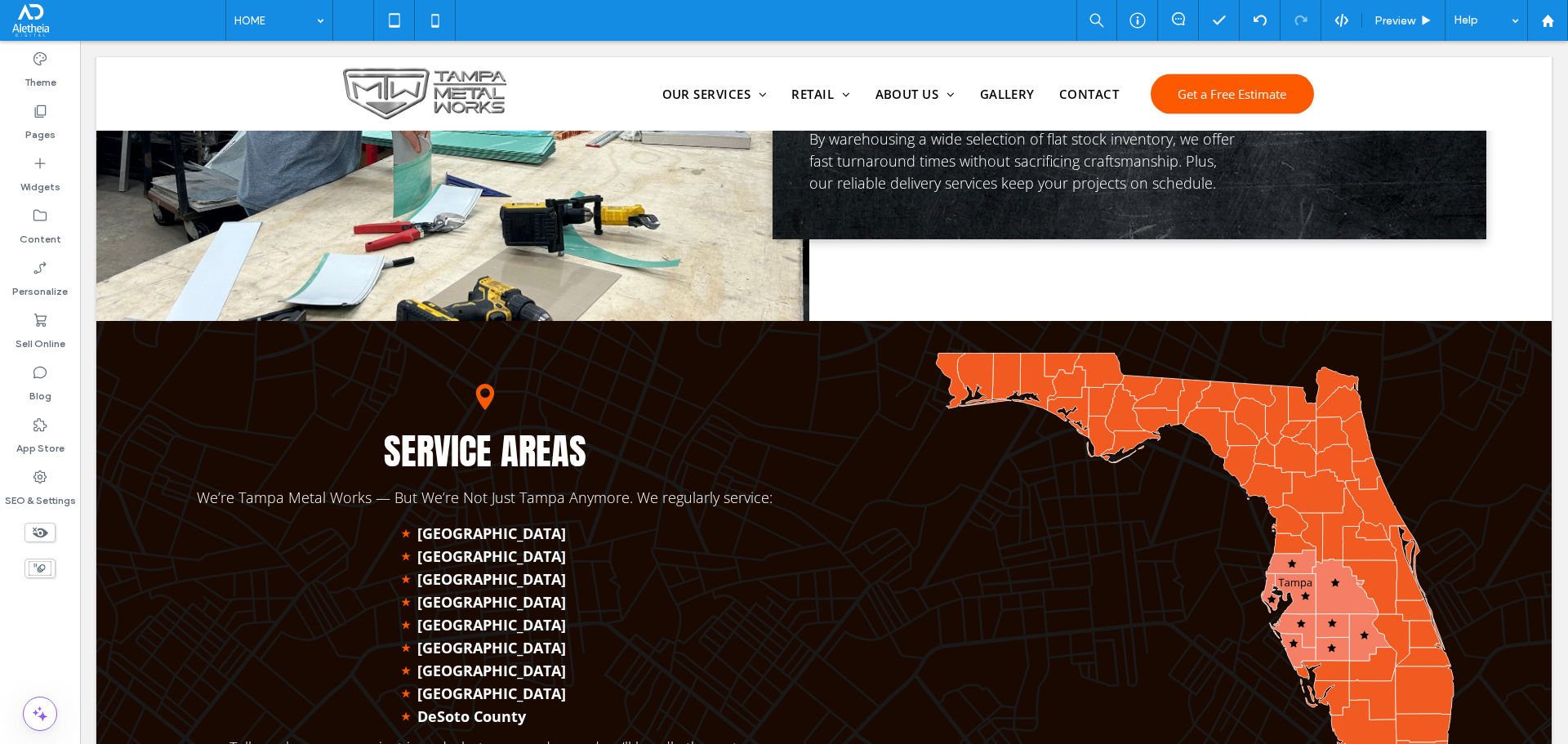
scroll to position [2462, 0]
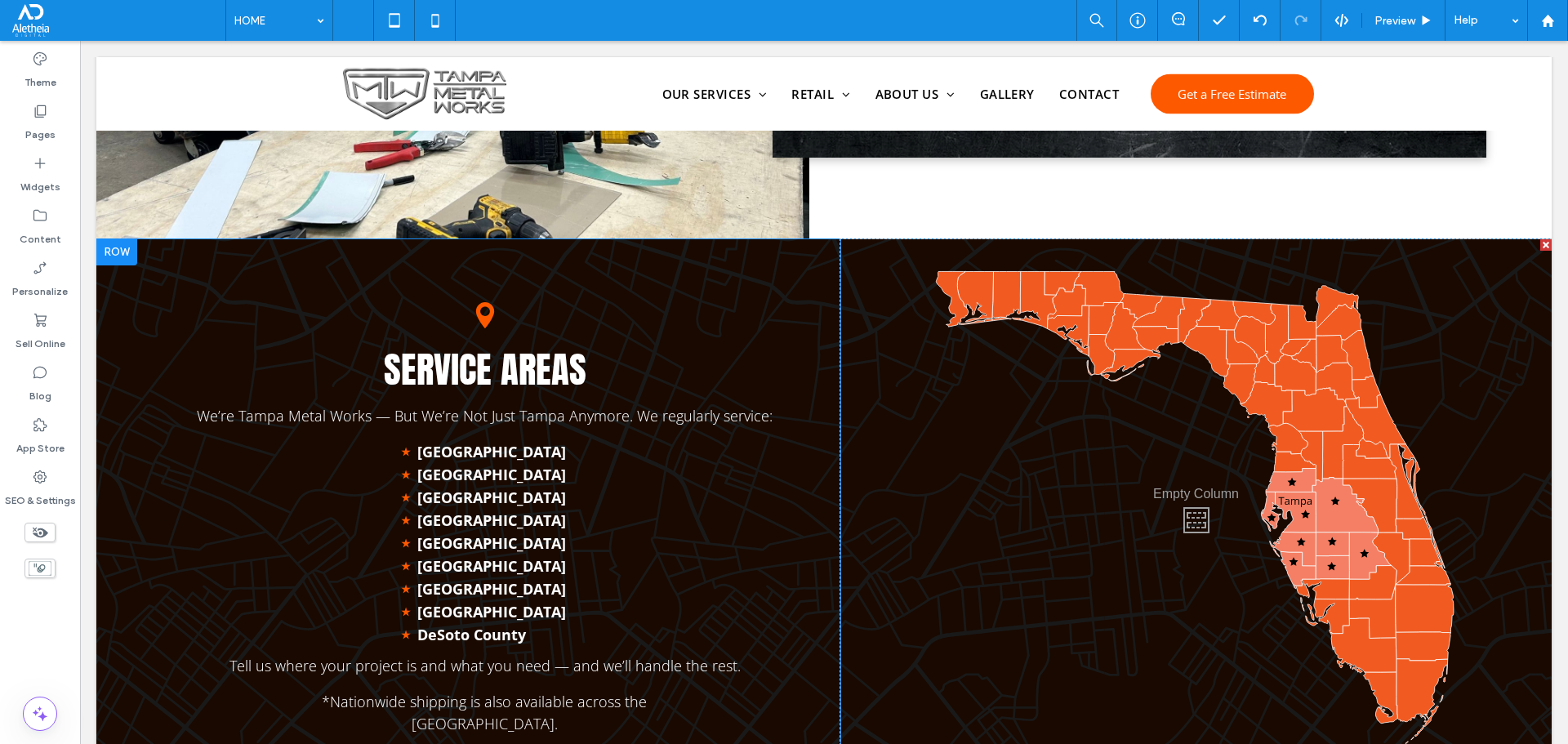
click at [122, 246] on div at bounding box center [117, 252] width 41 height 26
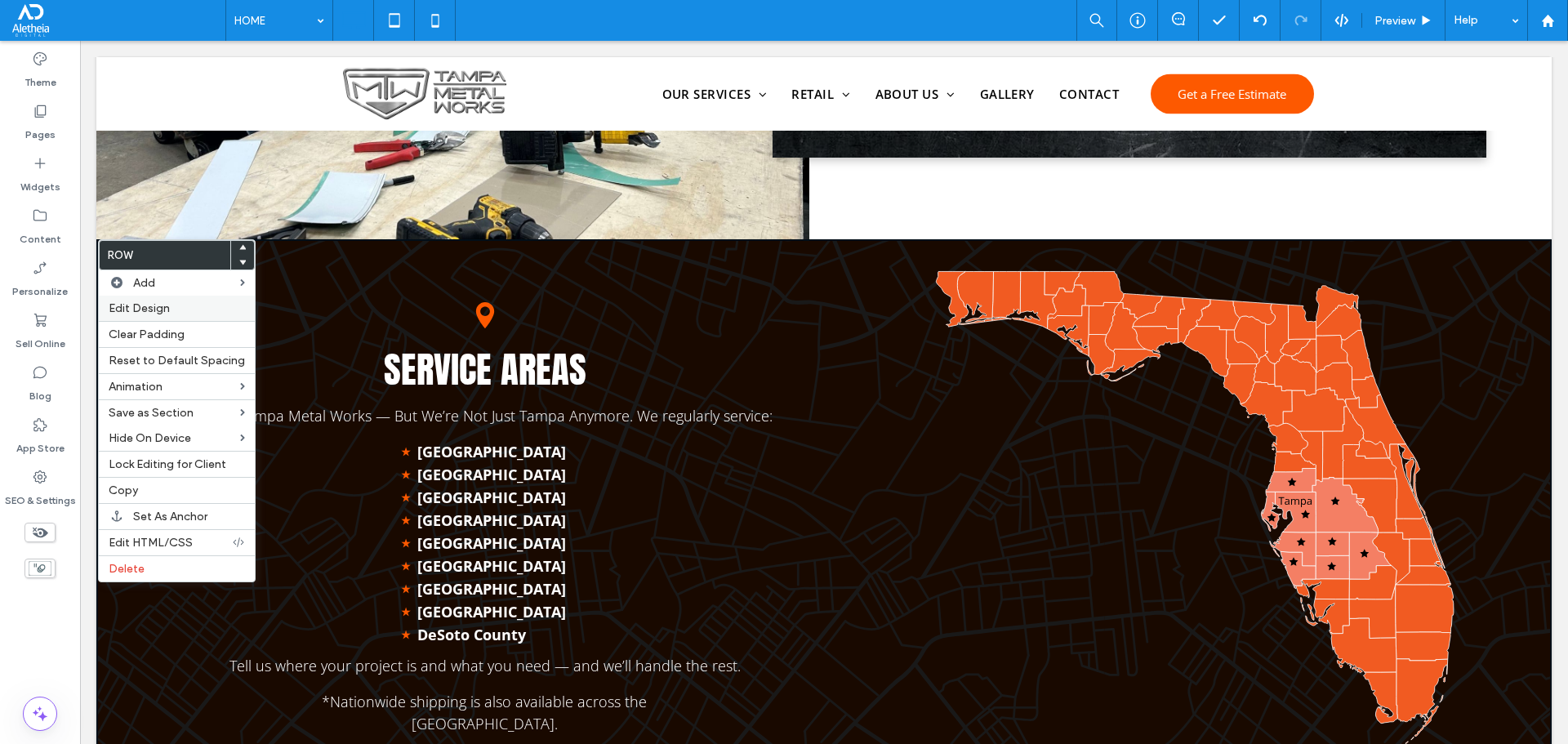
click at [141, 316] on div "Edit Design" at bounding box center [177, 308] width 156 height 25
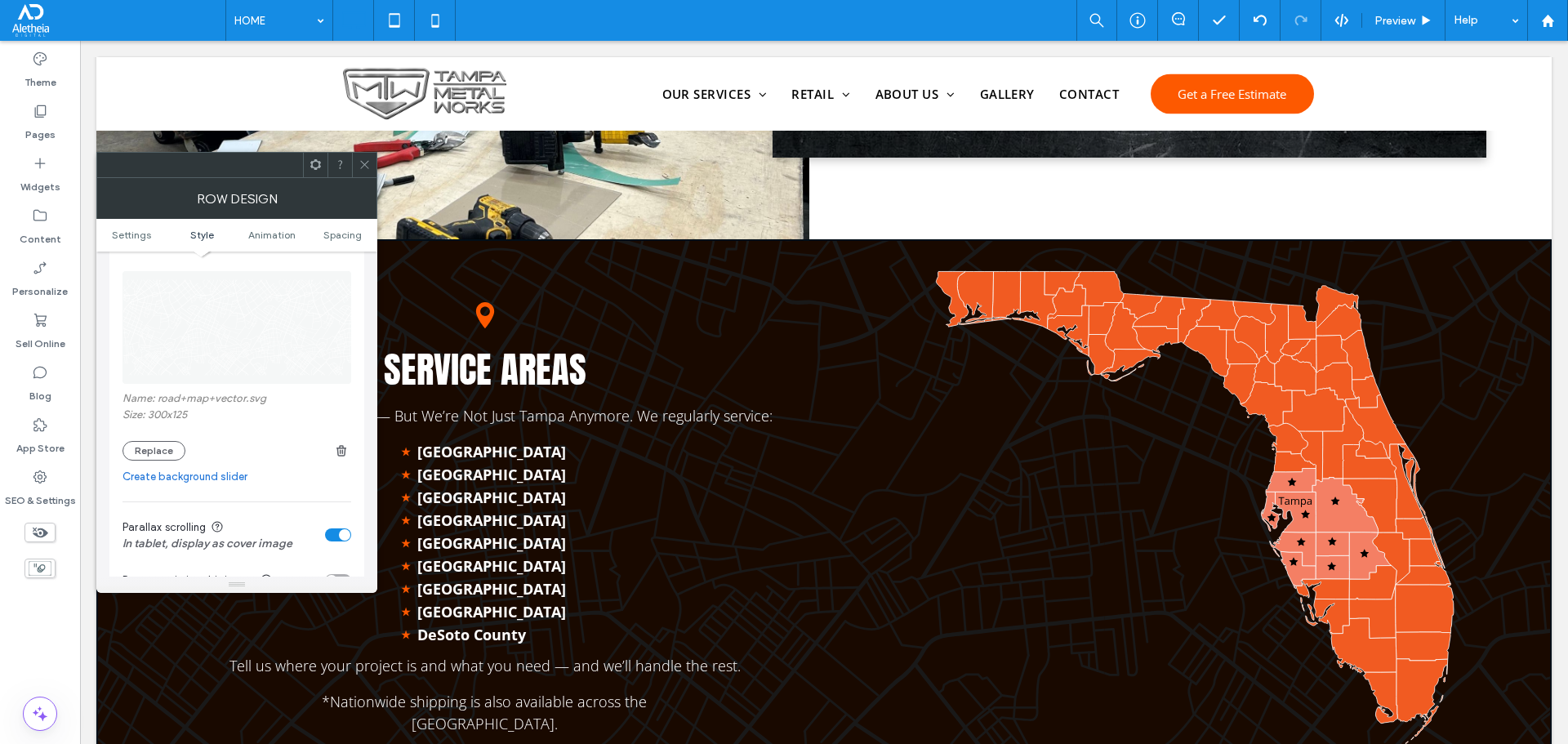
scroll to position [163, 0]
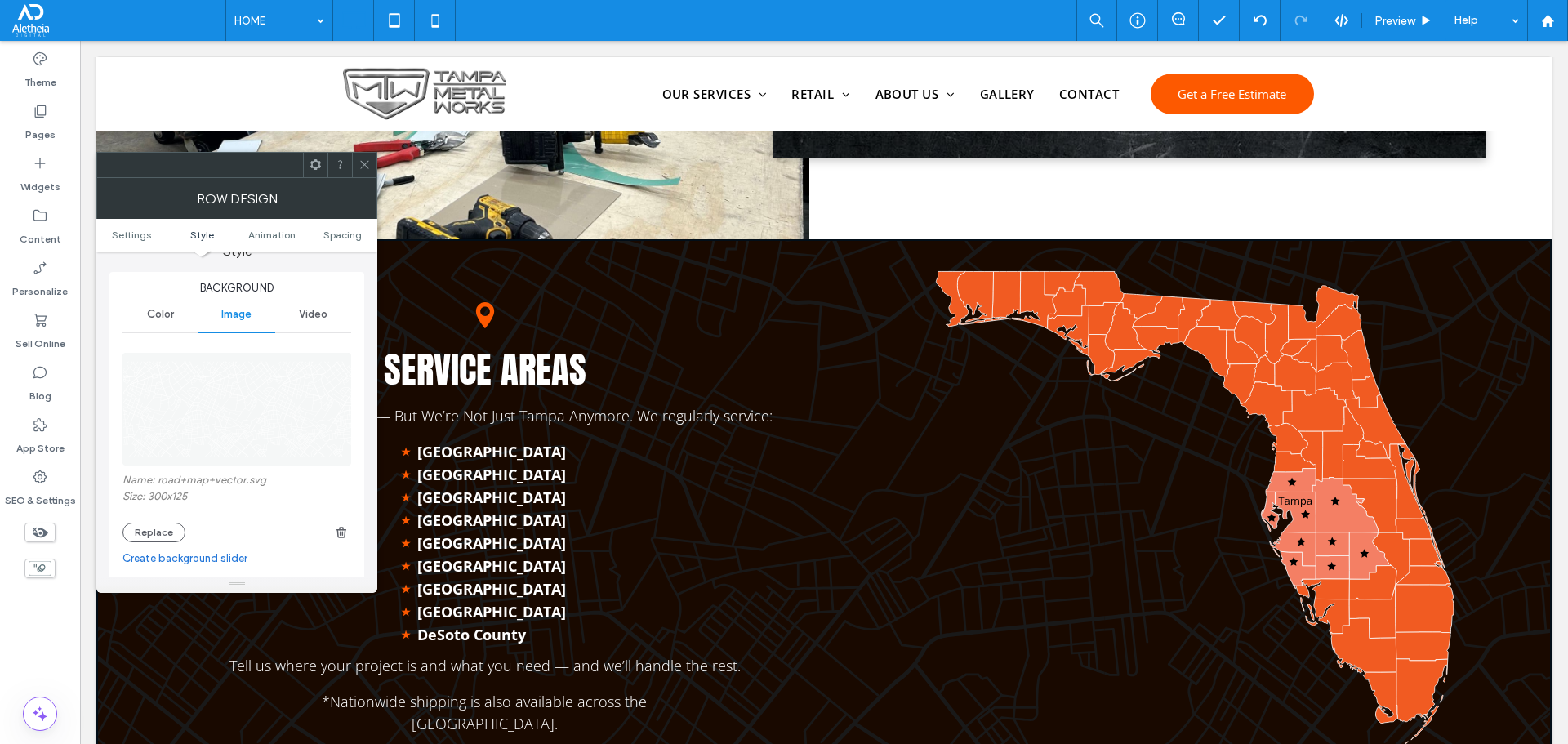
click at [165, 325] on div "Color" at bounding box center [160, 314] width 76 height 36
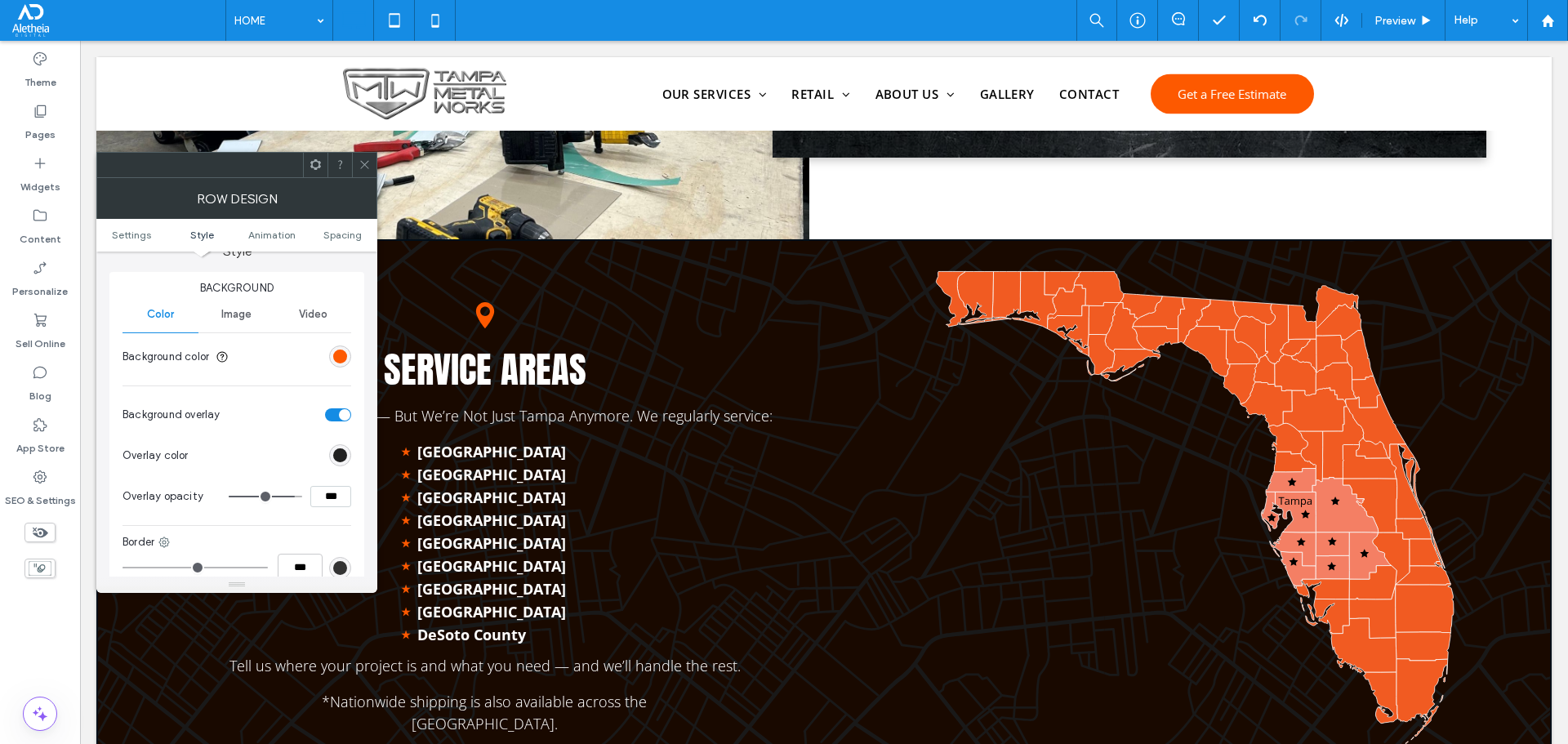
click at [334, 453] on div "rgb(0, 0, 0)" at bounding box center [340, 455] width 14 height 14
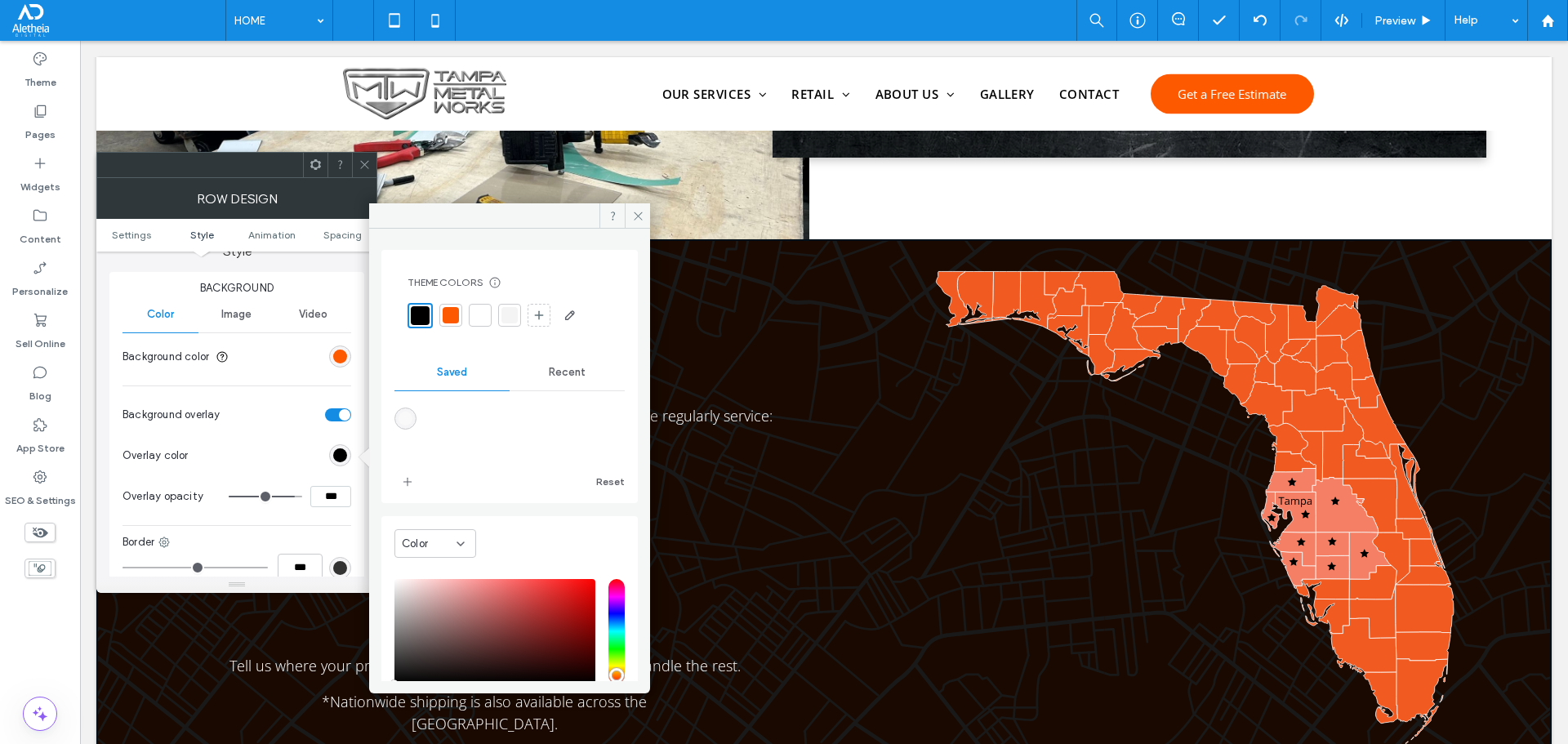
click at [333, 497] on input "***" at bounding box center [331, 496] width 41 height 21
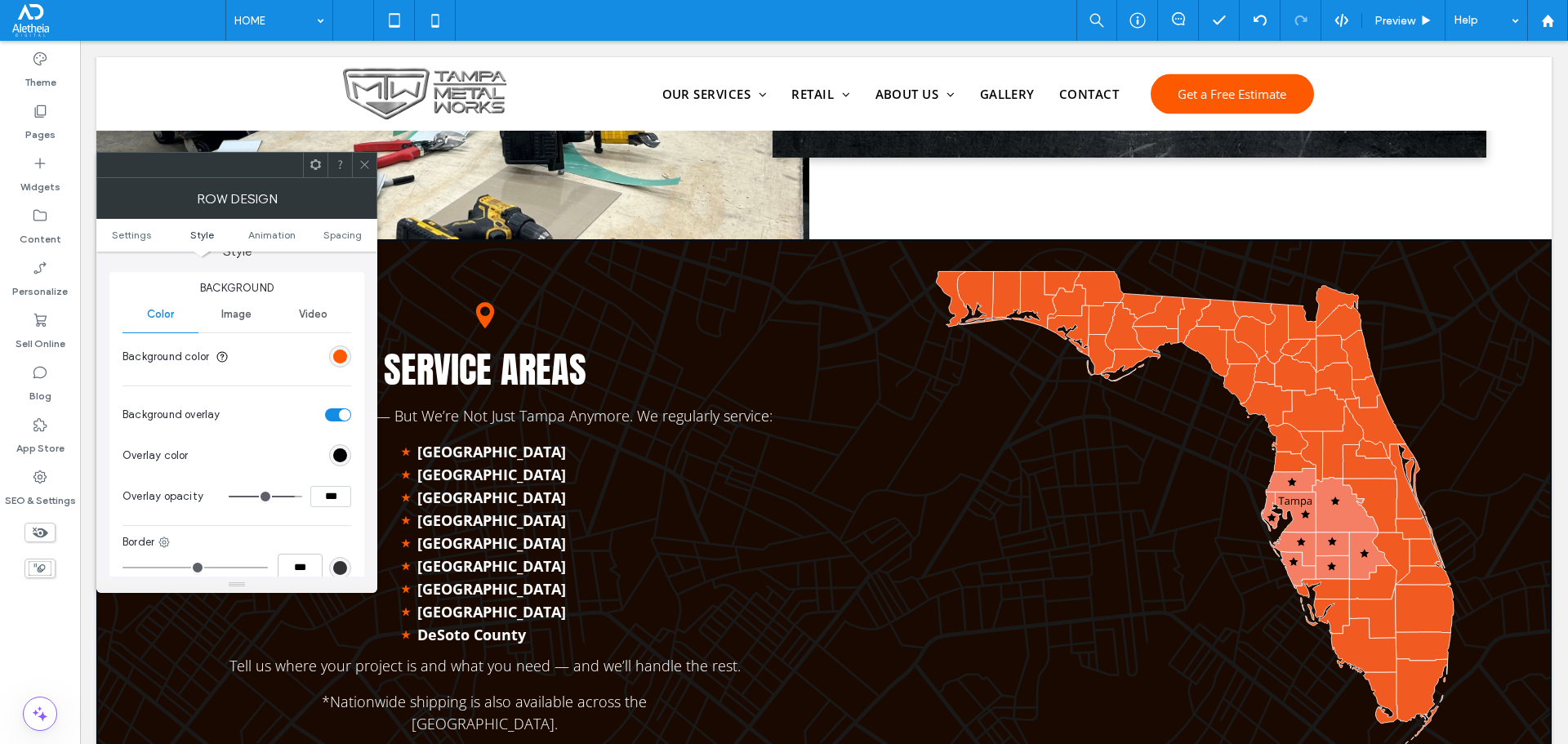
click at [333, 497] on input "***" at bounding box center [331, 496] width 41 height 21
type input "***"
type input "**"
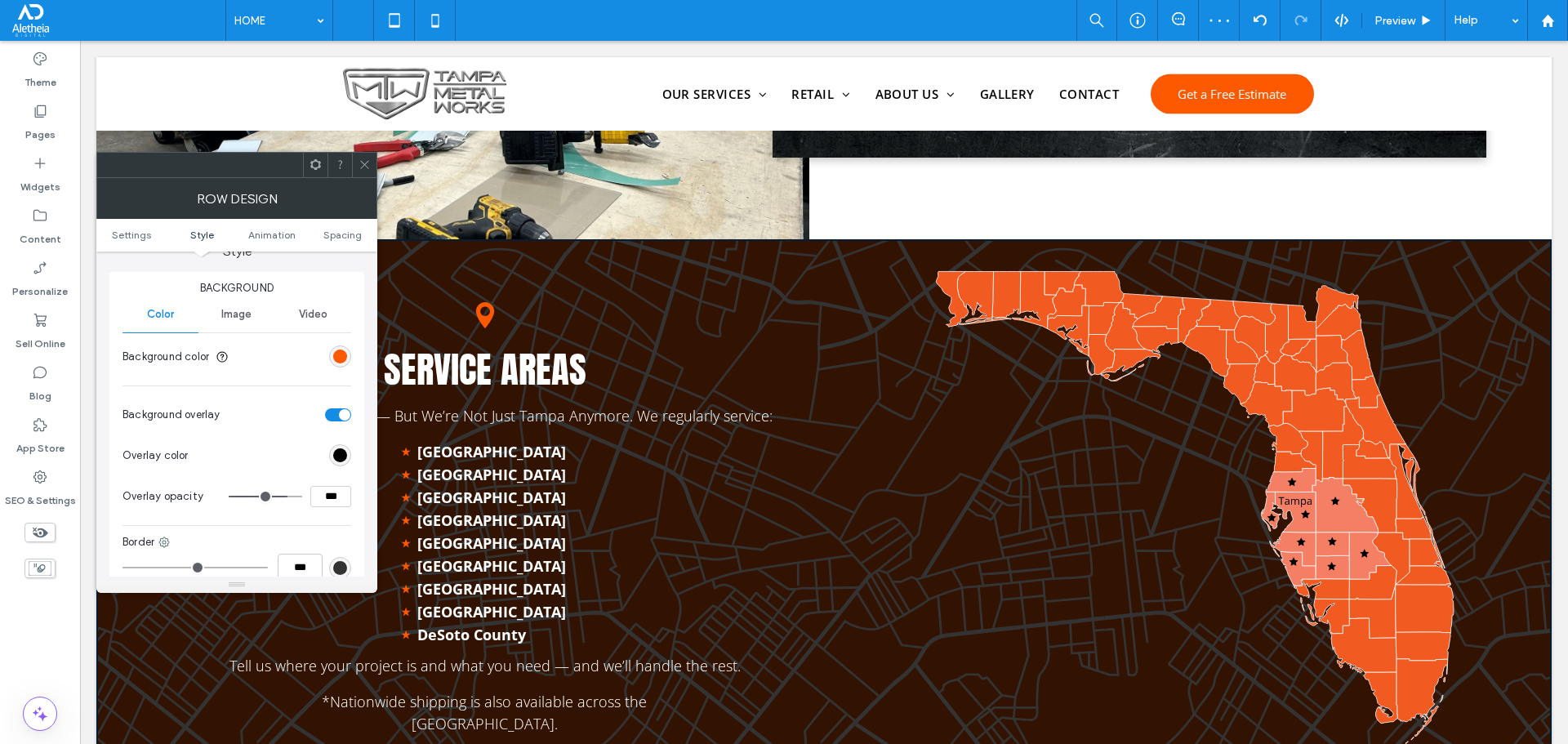
click at [331, 352] on div "rgb(253, 89, 0)" at bounding box center [340, 357] width 22 height 22
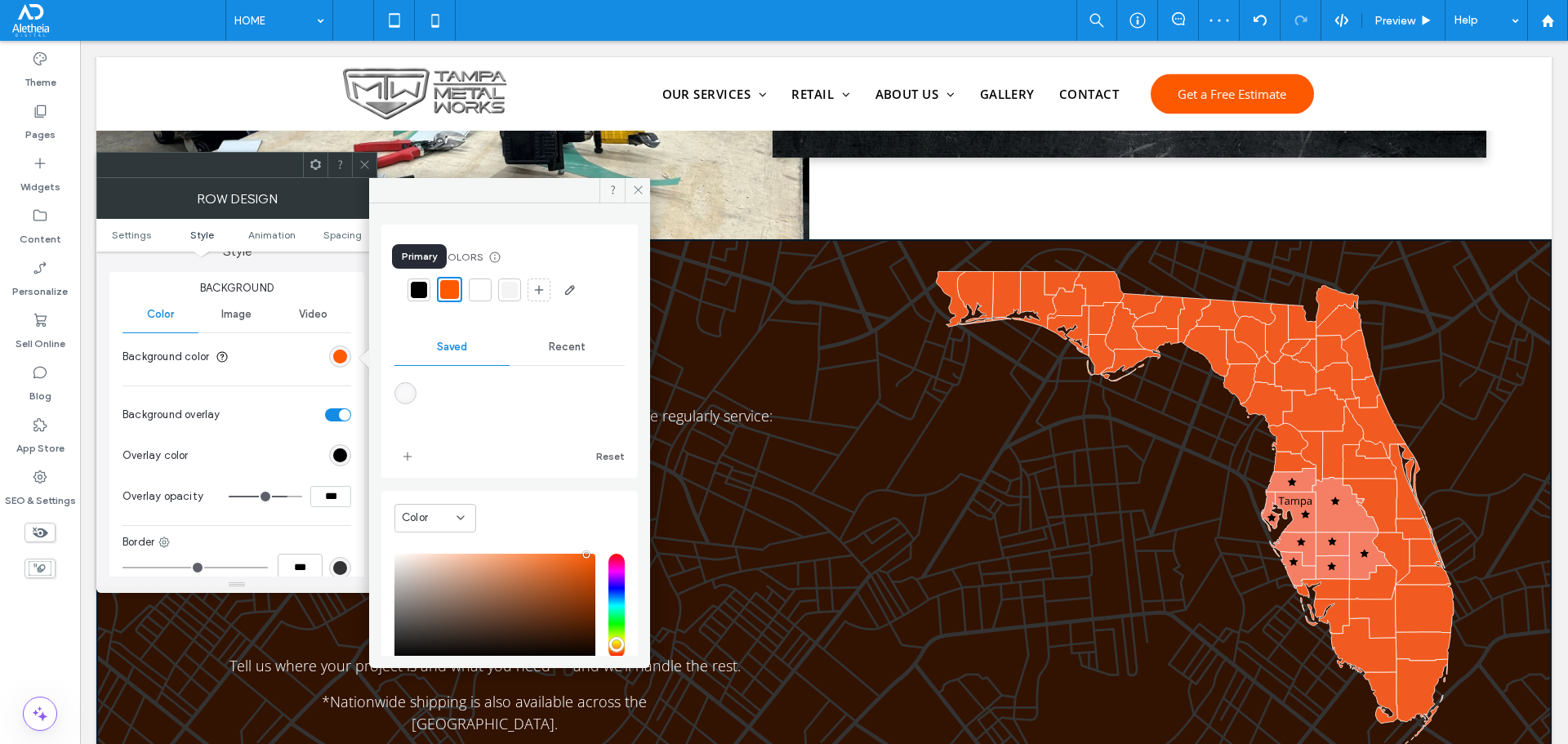
click at [419, 292] on div at bounding box center [419, 290] width 17 height 17
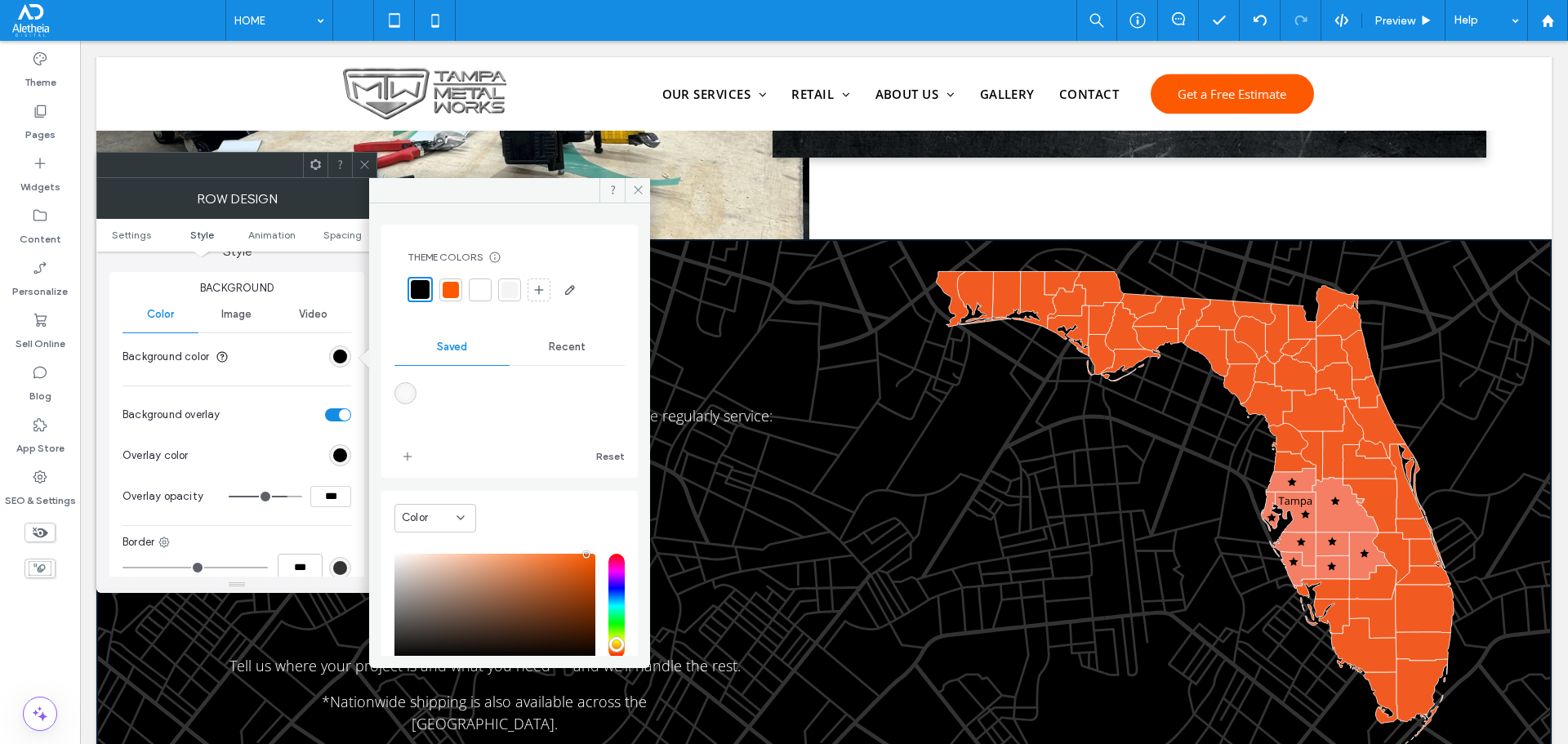
click at [320, 486] on input "***" at bounding box center [331, 496] width 41 height 21
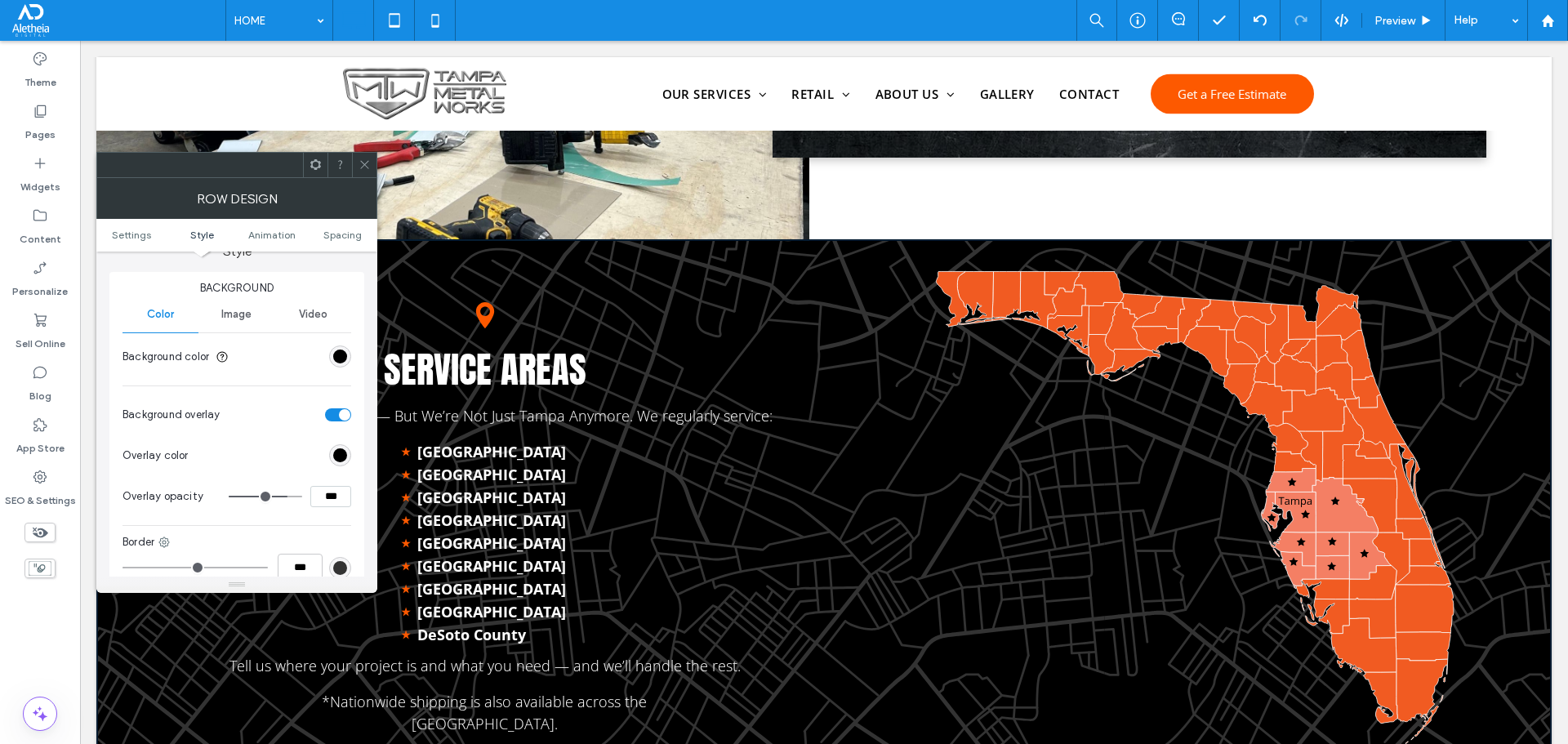
click at [320, 486] on input "***" at bounding box center [331, 496] width 41 height 21
click at [321, 486] on input "***" at bounding box center [331, 496] width 41 height 21
type input "***"
type input "**"
click at [360, 165] on icon at bounding box center [364, 164] width 12 height 12
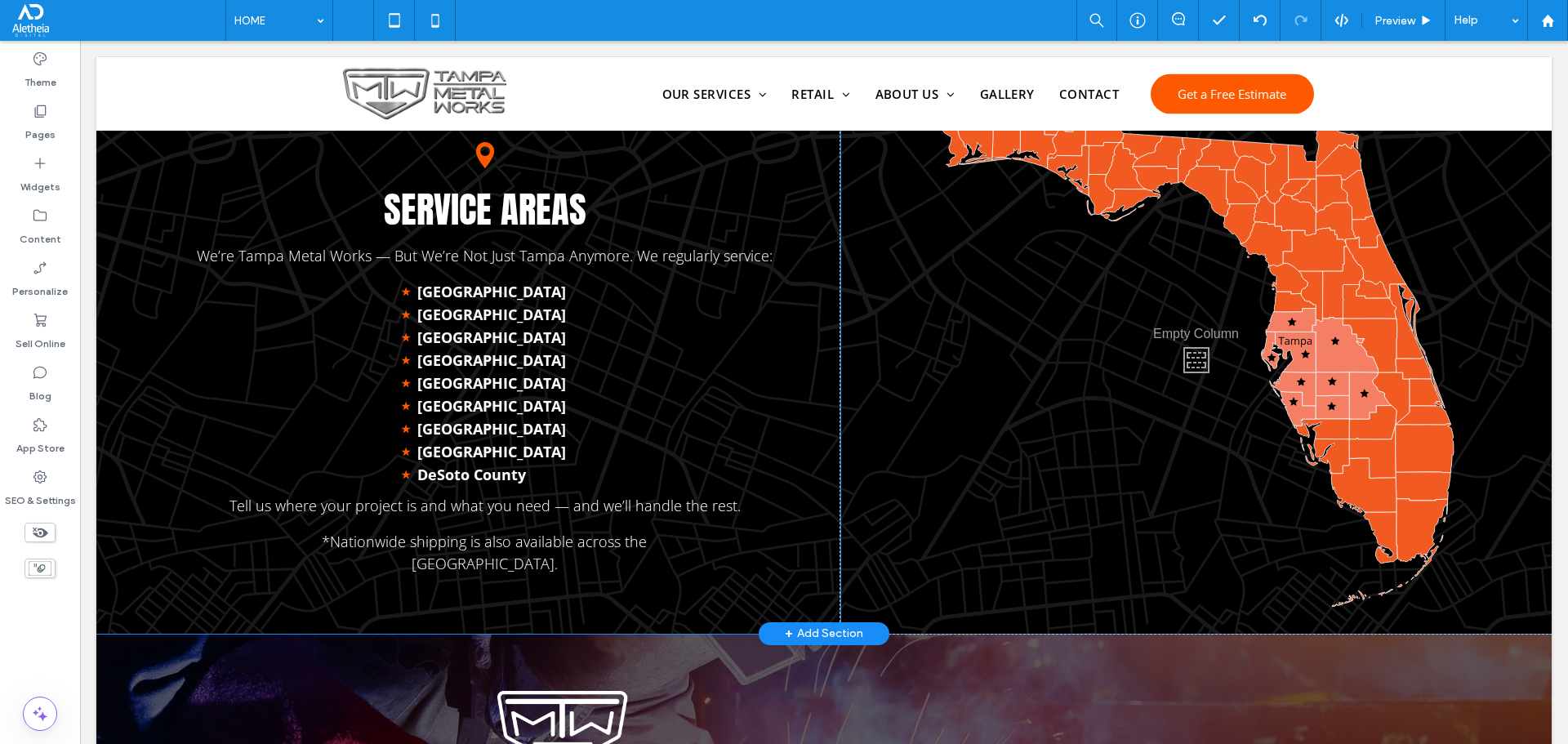
scroll to position [2625, 0]
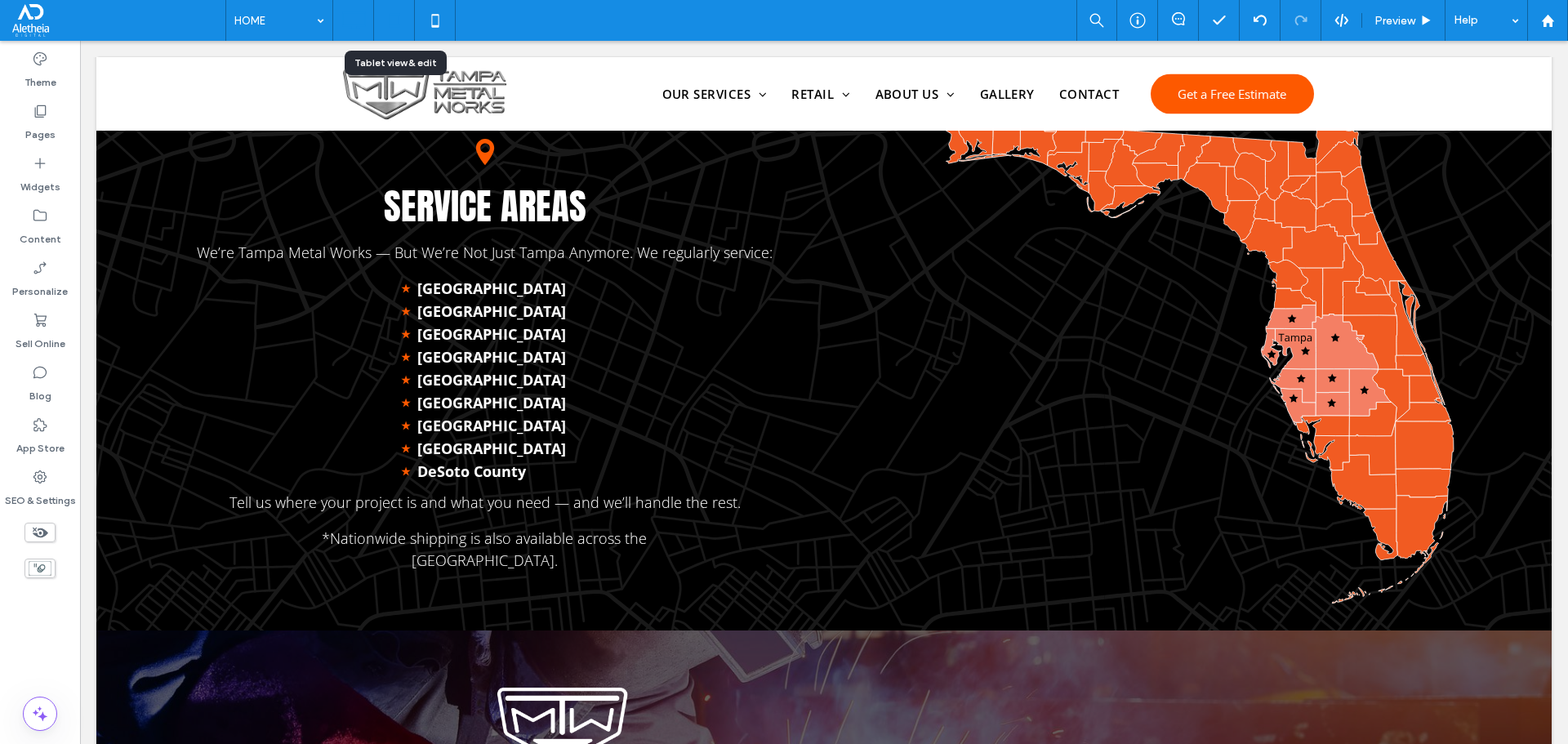
click at [402, 13] on icon at bounding box center [394, 19] width 32 height 32
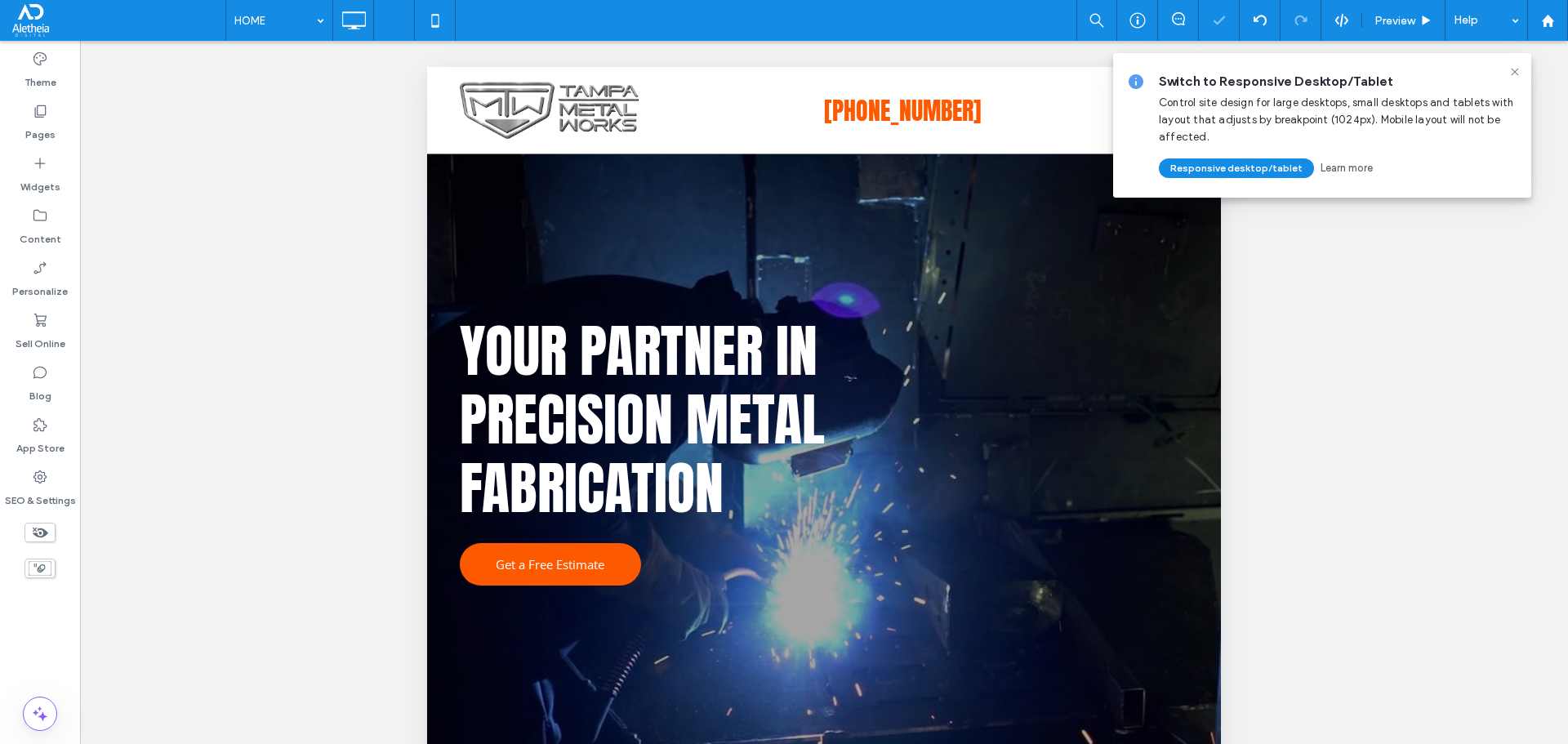
scroll to position [0, 0]
click at [1512, 66] on icon at bounding box center [1515, 71] width 13 height 13
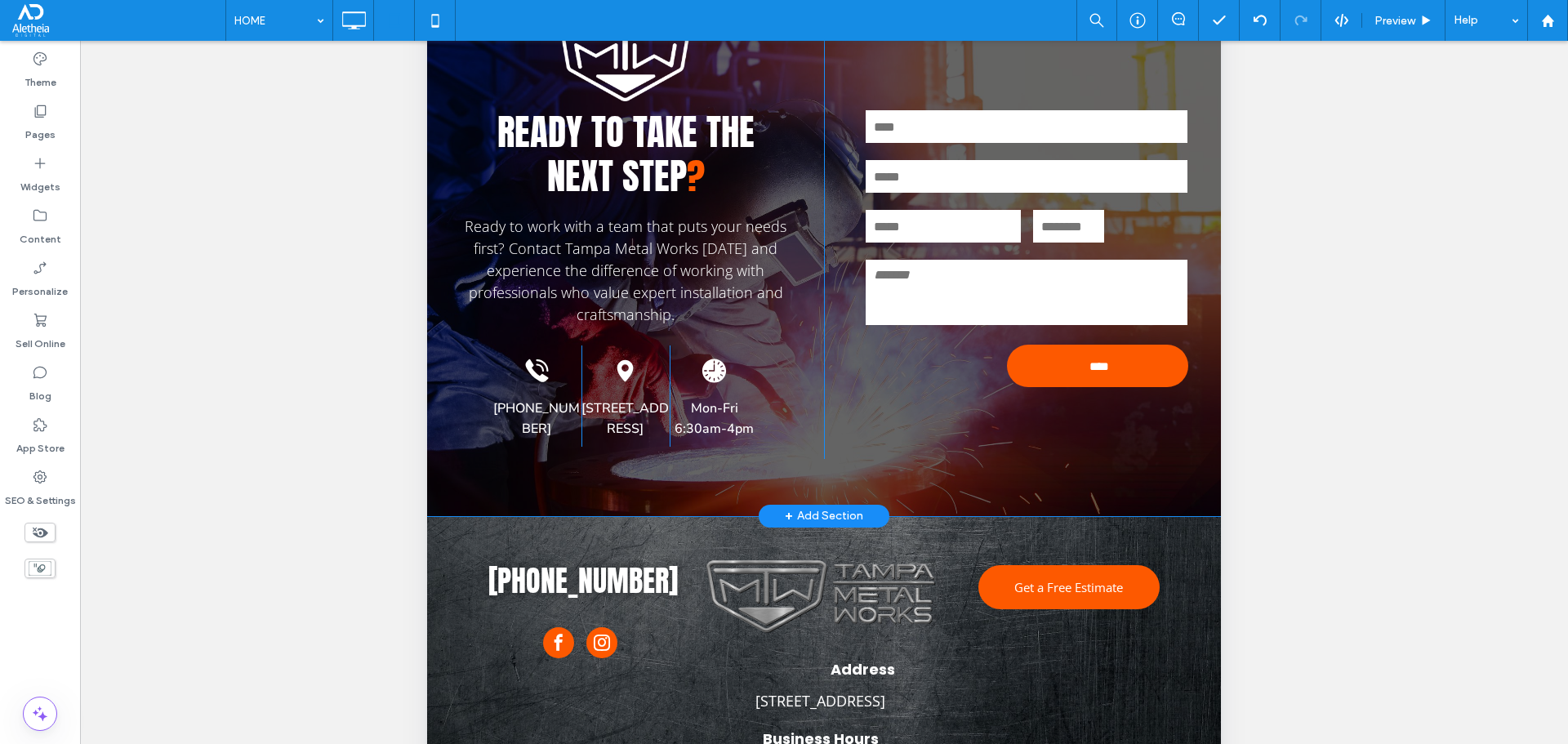
scroll to position [326, 0]
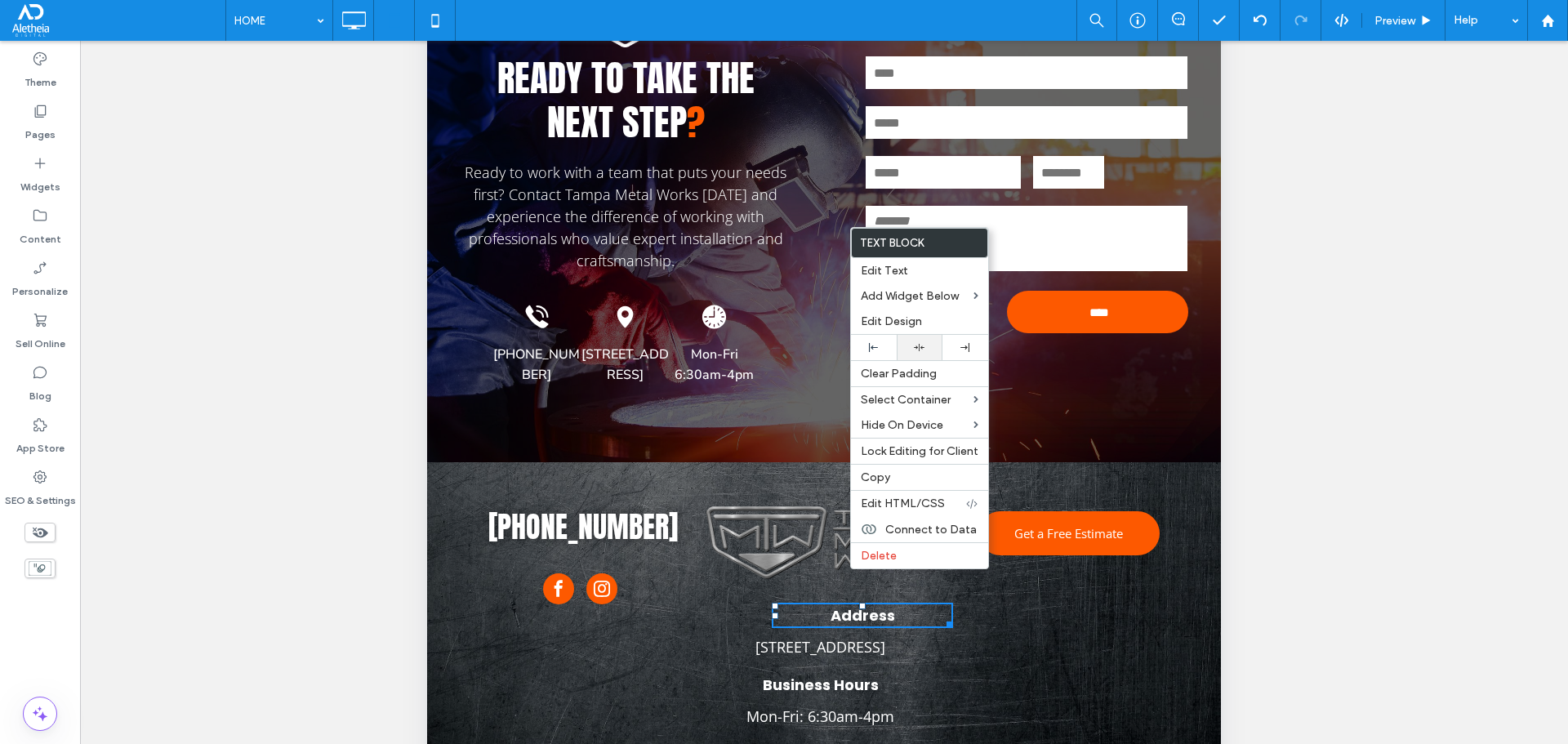
click at [916, 345] on icon at bounding box center [918, 347] width 10 height 10
click at [732, 462] on div "813-628-9223 Click To Paste Address 6601 N 50th St. Tampa, FL 33610 Business Ho…" at bounding box center [824, 637] width 794 height 348
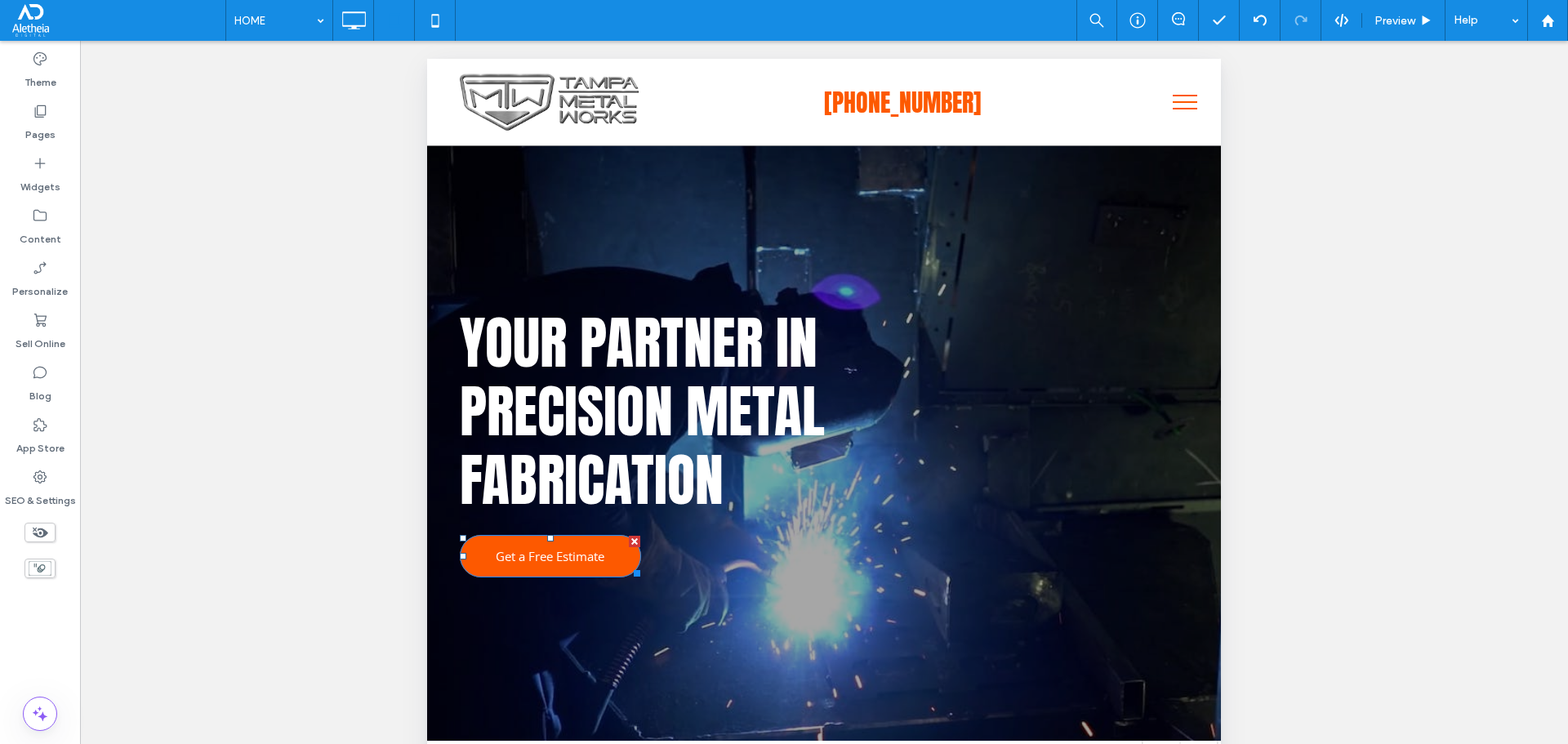
scroll to position [0, 0]
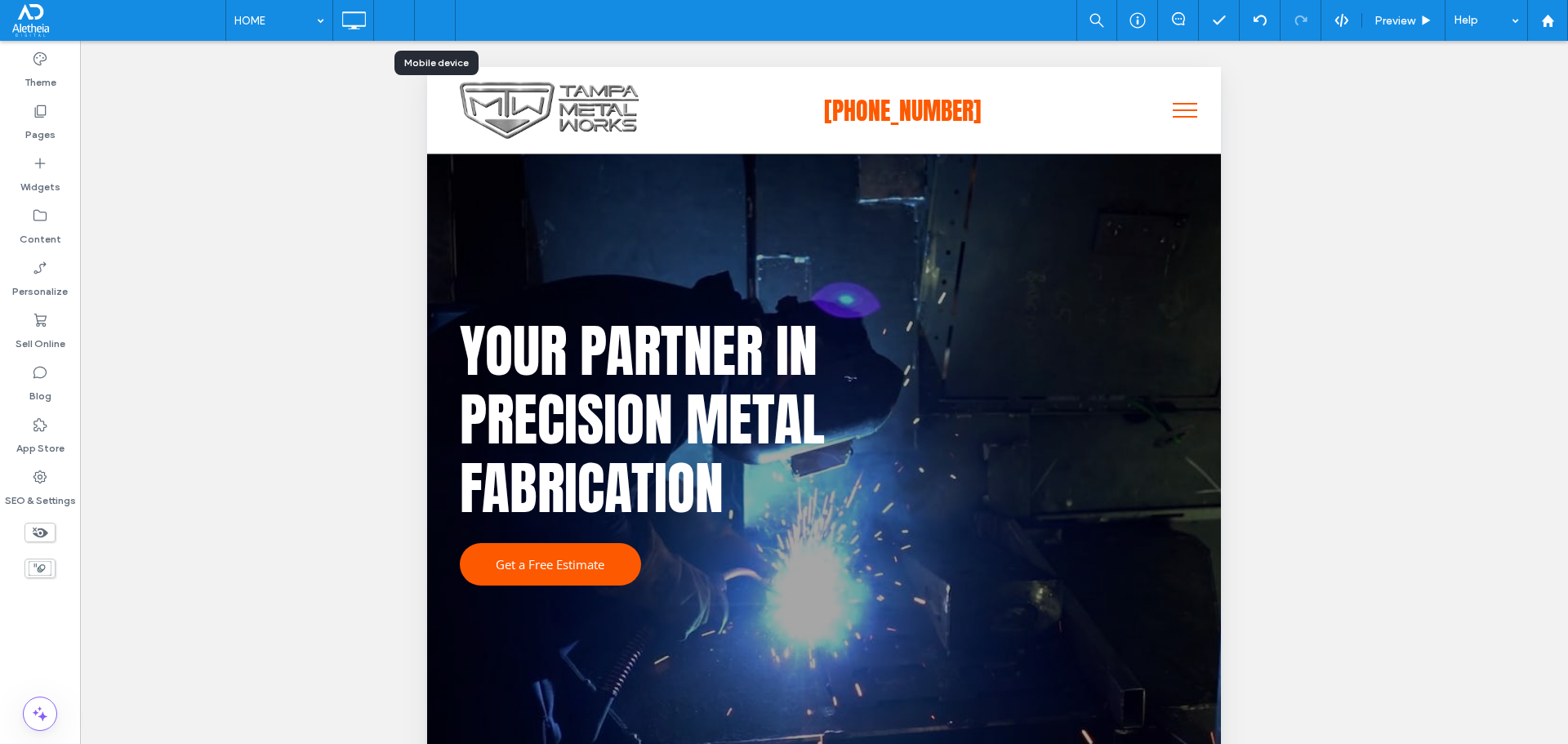
click at [435, 12] on icon at bounding box center [435, 19] width 32 height 32
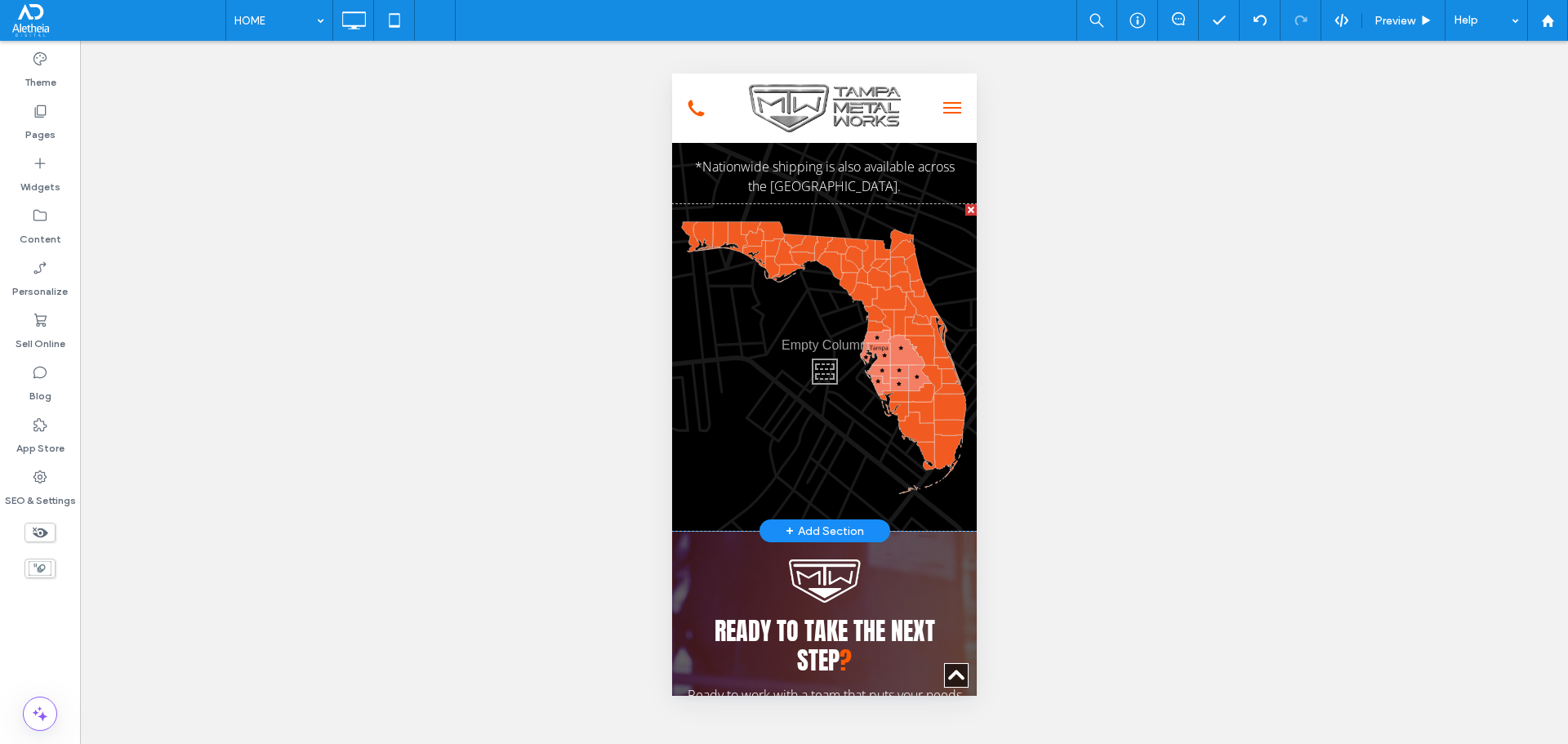
scroll to position [4245, 0]
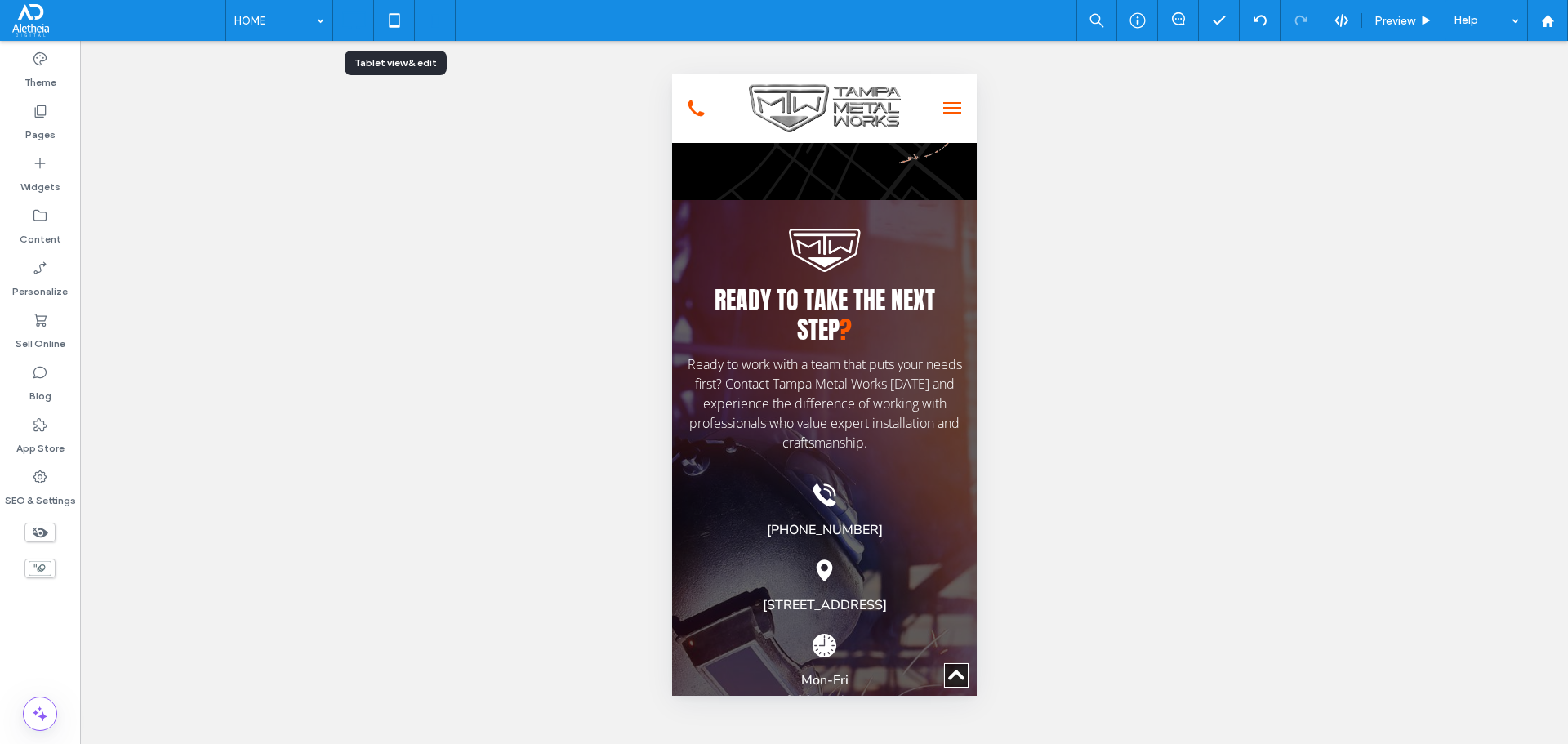
click at [360, 6] on icon at bounding box center [353, 19] width 32 height 32
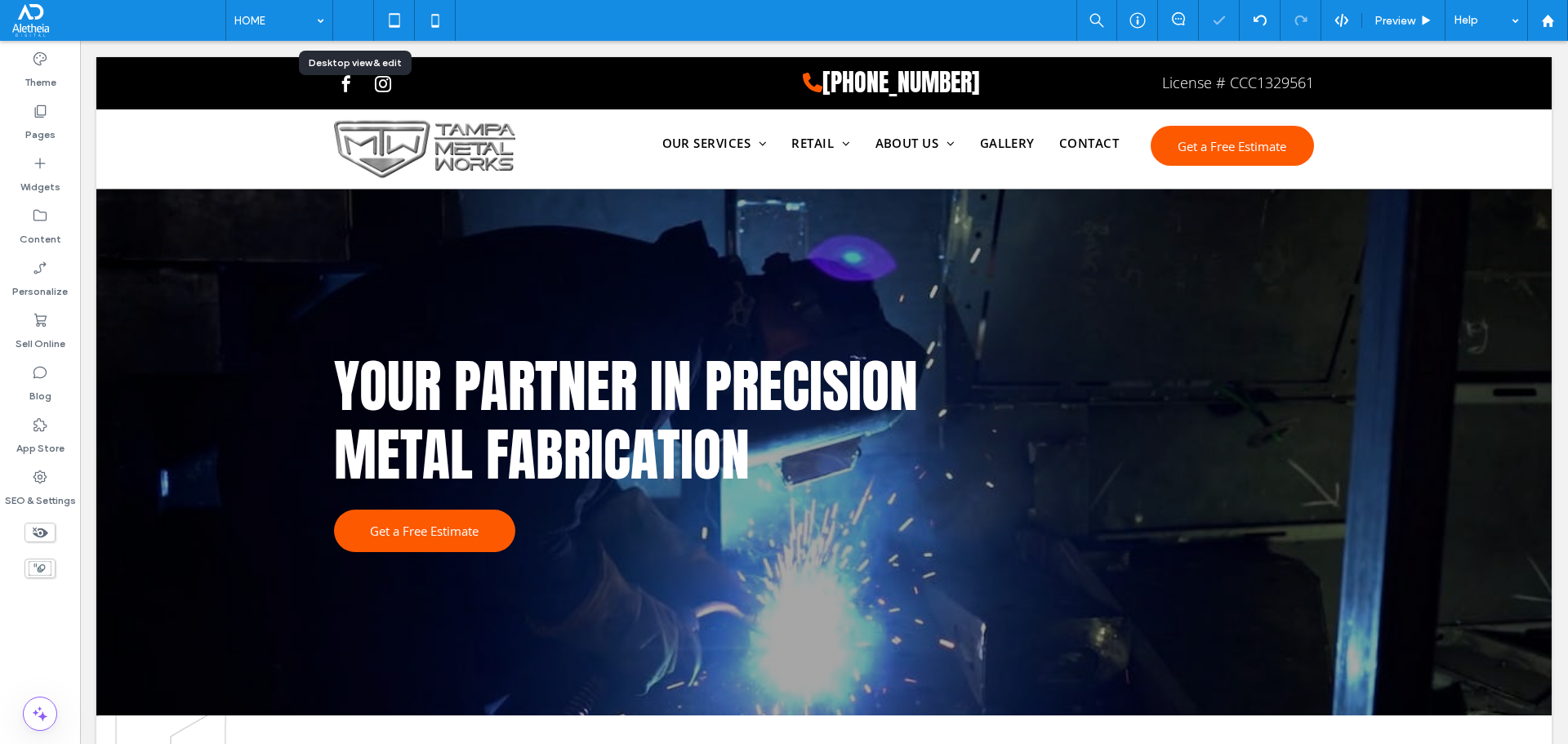
scroll to position [0, 0]
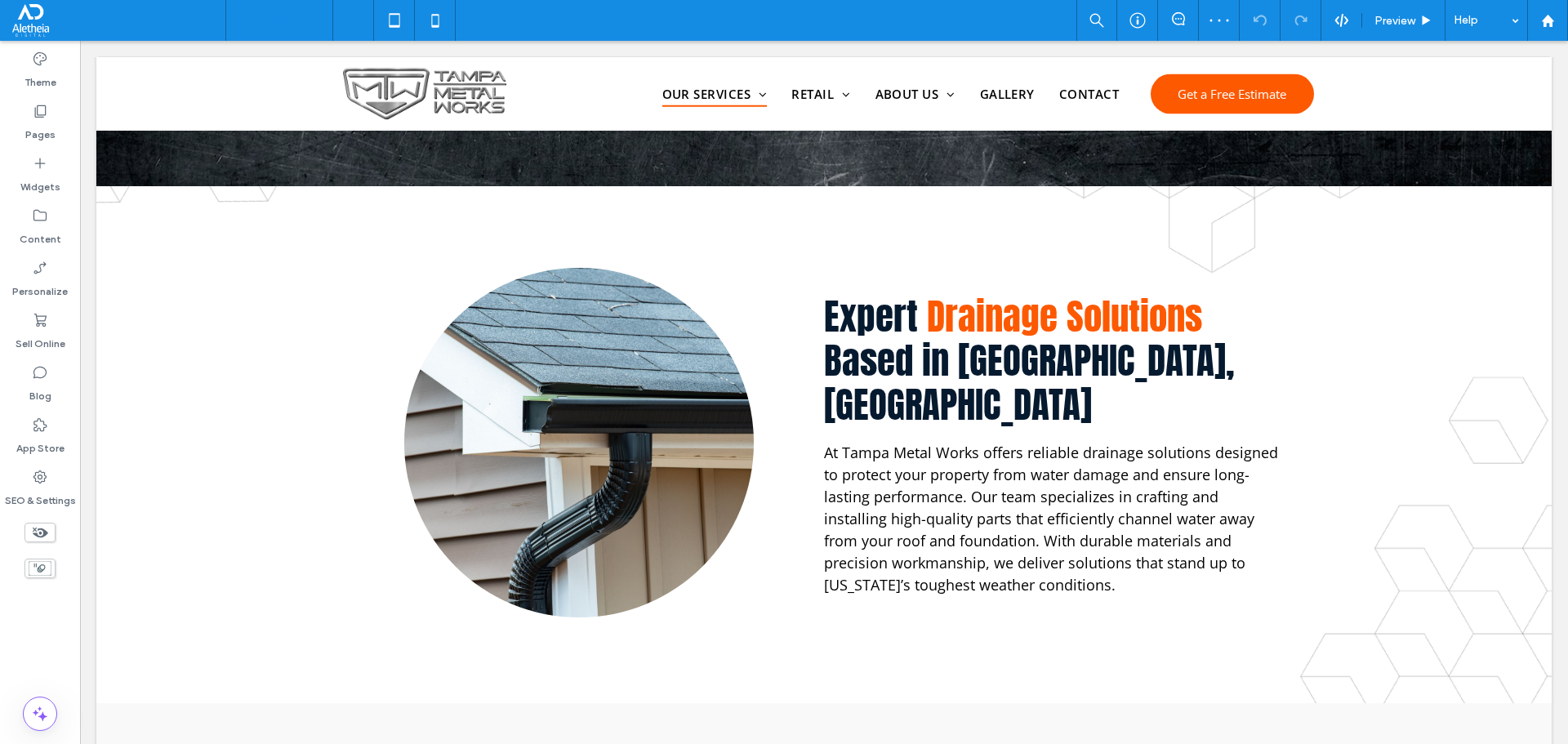
scroll to position [163, 0]
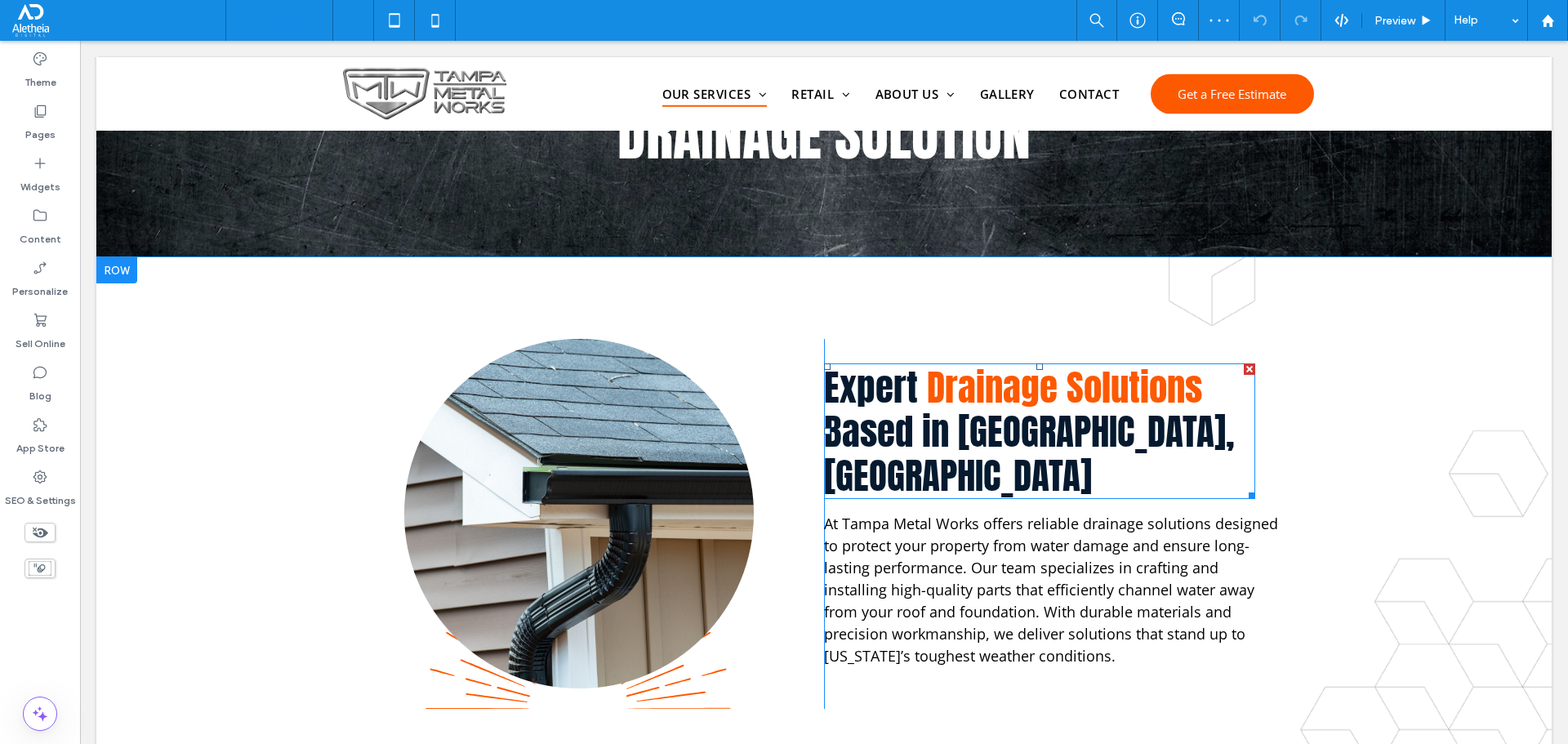
click at [977, 424] on span "Based in Tampa, FL" at bounding box center [1029, 453] width 411 height 100
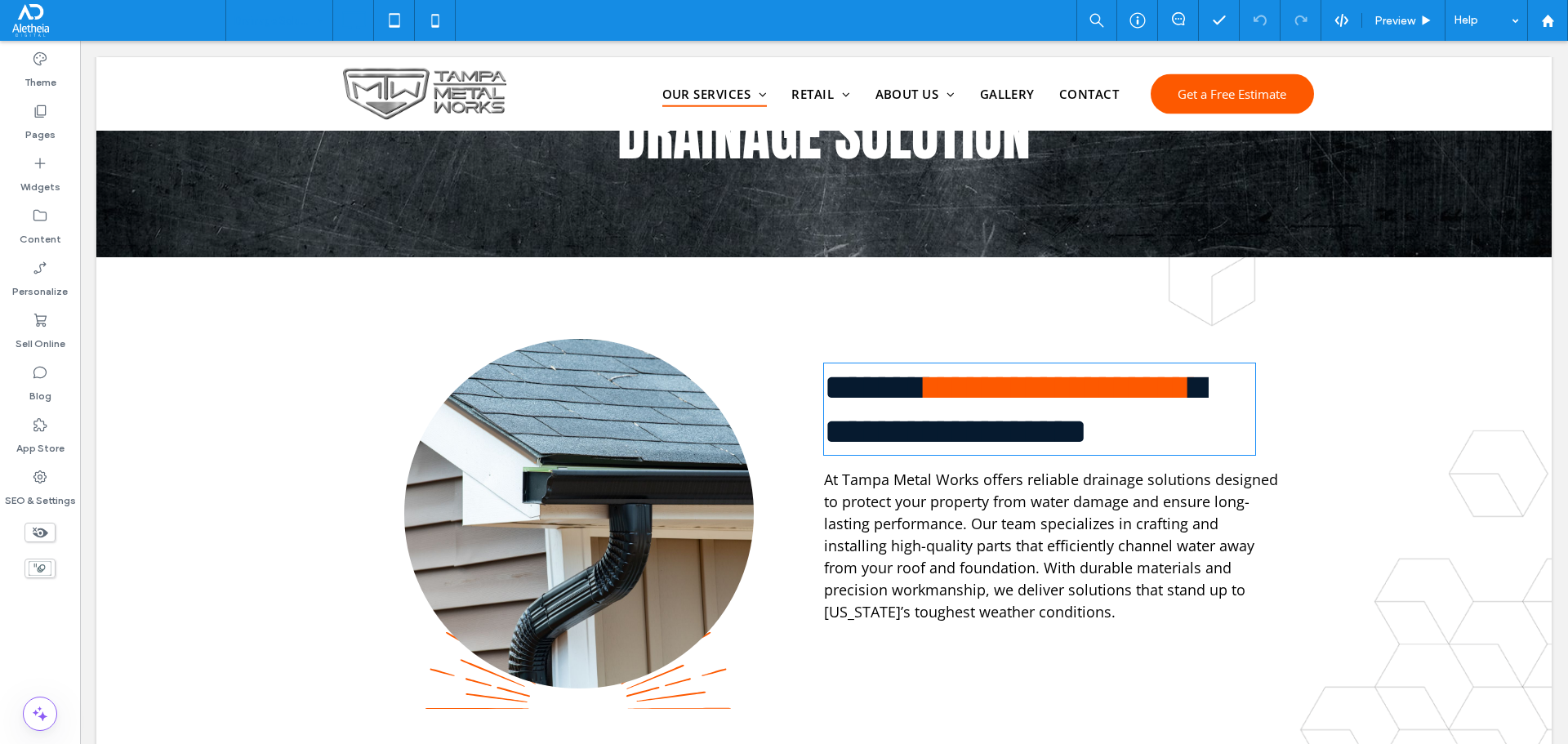
type input "*****"
type input "**"
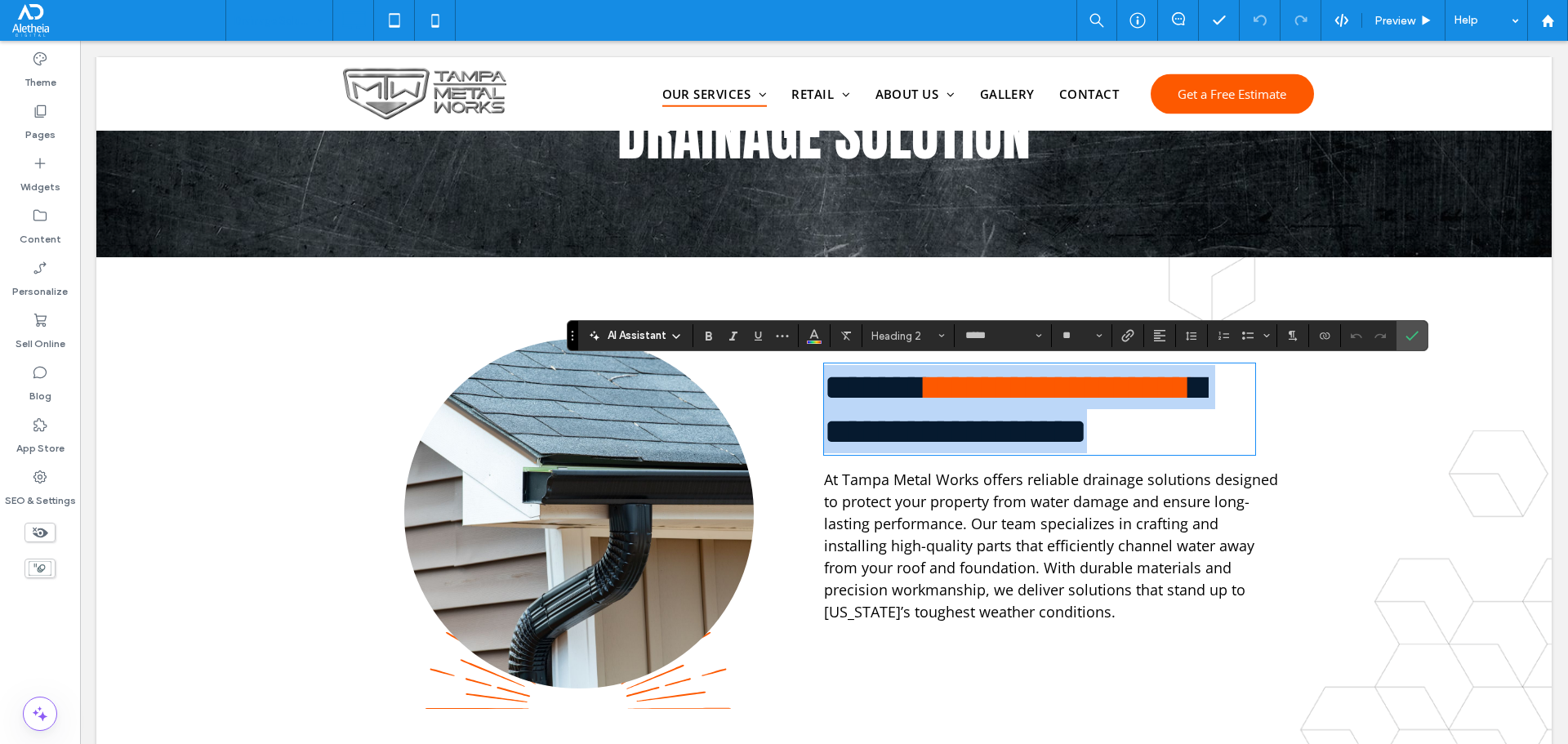
click at [959, 436] on span "**********" at bounding box center [1015, 409] width 382 height 80
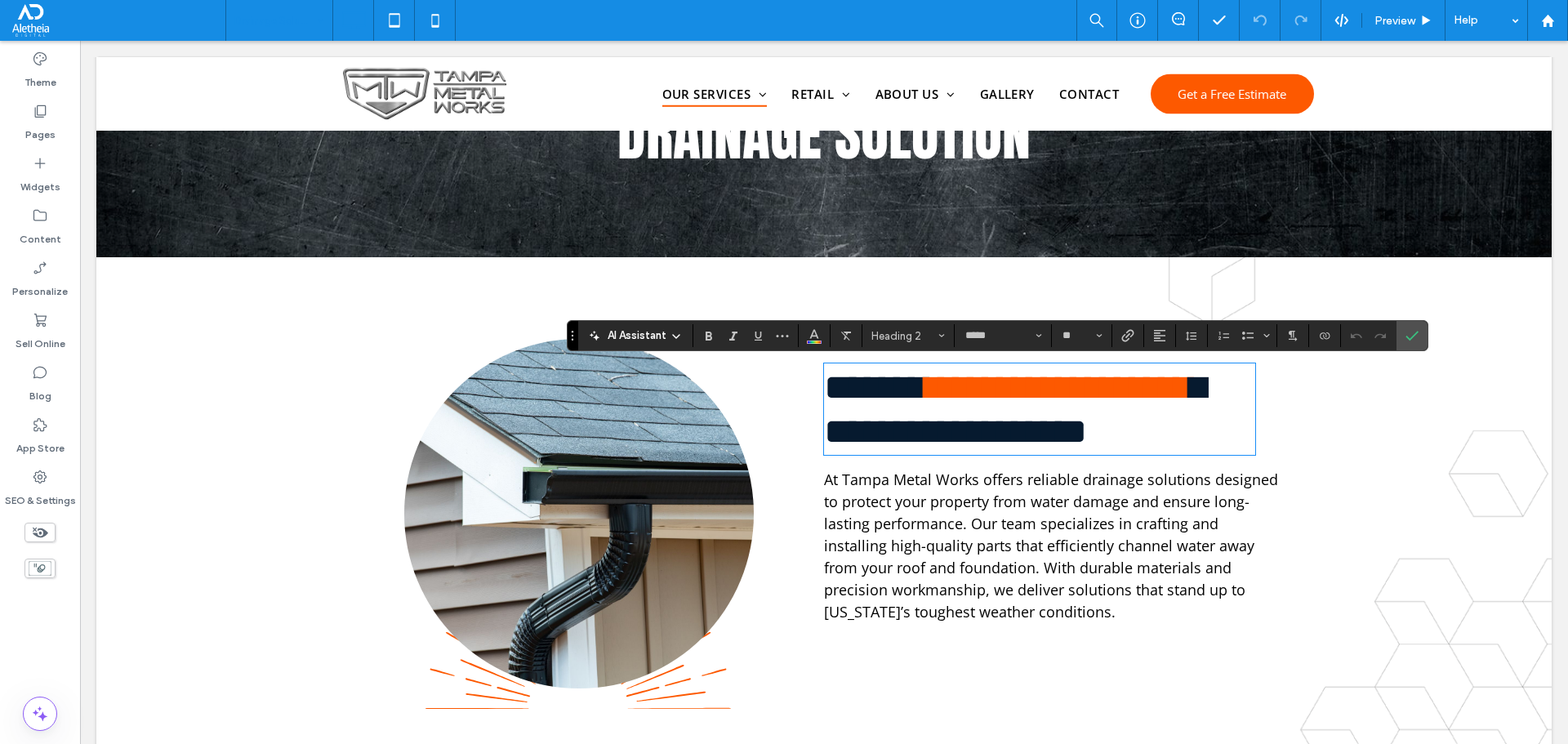
scroll to position [6, 0]
drag, startPoint x: 959, startPoint y: 436, endPoint x: 1001, endPoint y: 435, distance: 42.0
click at [1001, 435] on span "**********" at bounding box center [1015, 409] width 382 height 80
click at [815, 326] on span "Color" at bounding box center [815, 334] width 13 height 21
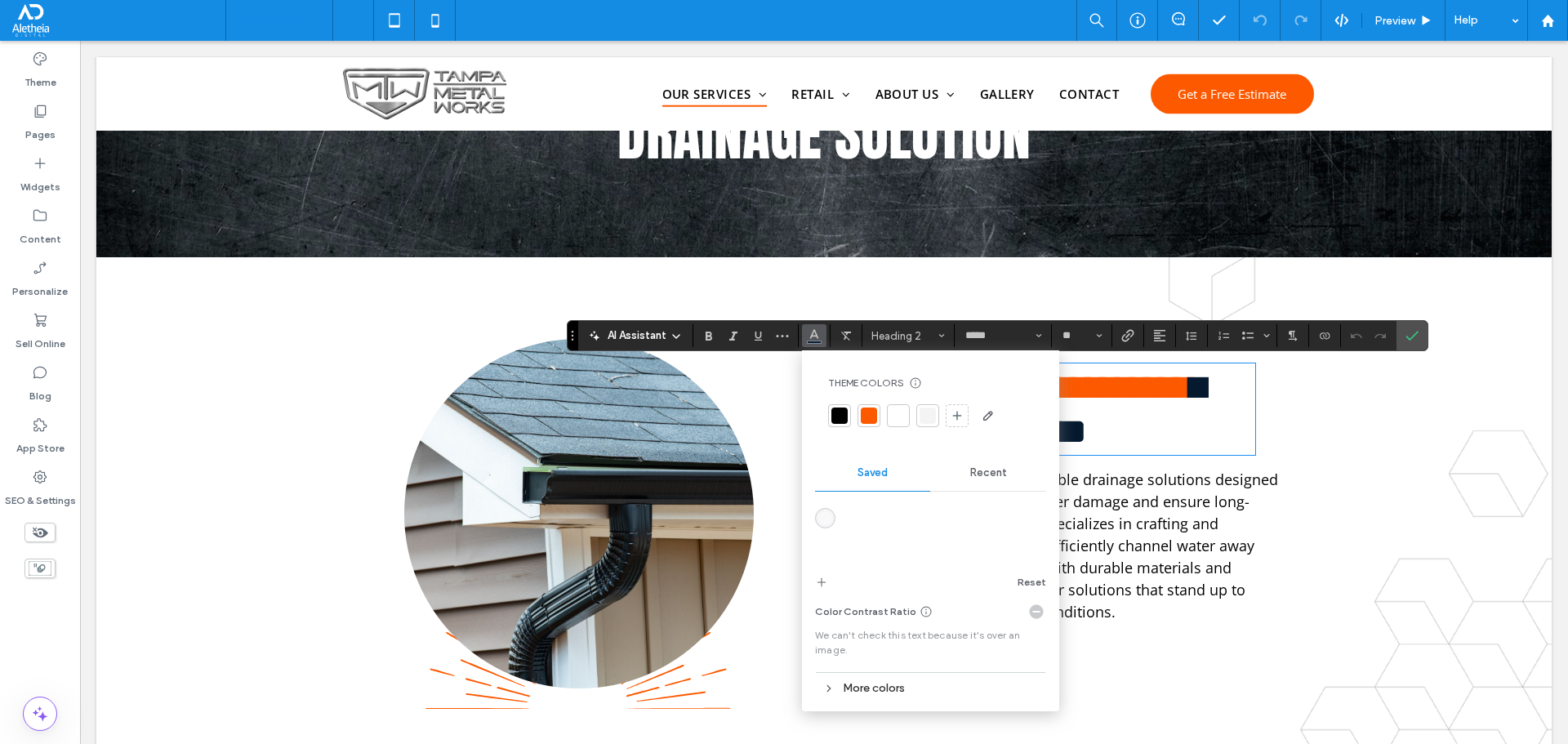
click at [852, 691] on div "More colors" at bounding box center [929, 688] width 231 height 22
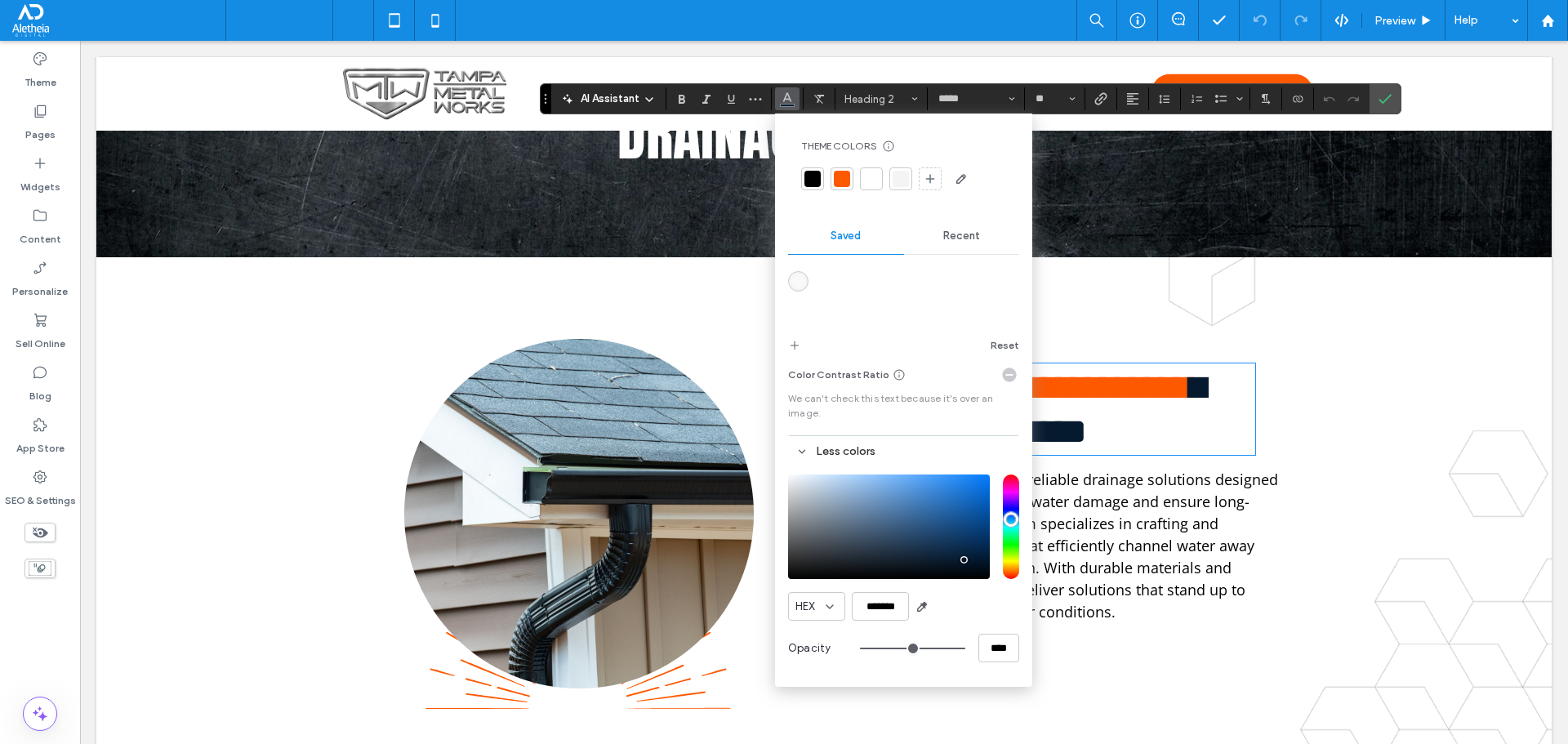
drag, startPoint x: 574, startPoint y: 326, endPoint x: 547, endPoint y: 90, distance: 237.5
click at [547, 90] on section "Drag" at bounding box center [545, 99] width 10 height 30
click at [1388, 95] on icon "Confirm" at bounding box center [1385, 99] width 13 height 13
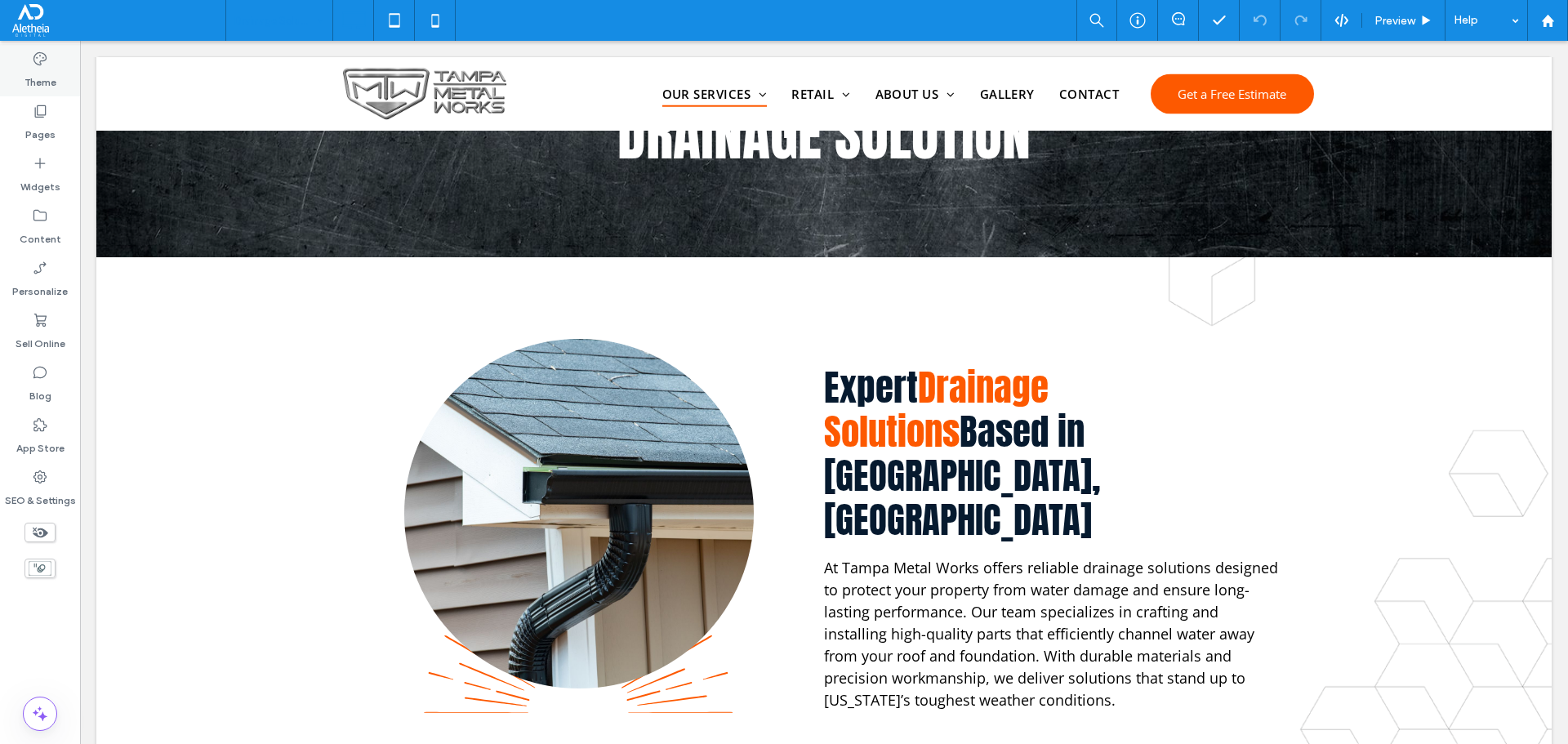
click at [51, 66] on div "Theme" at bounding box center [40, 70] width 80 height 52
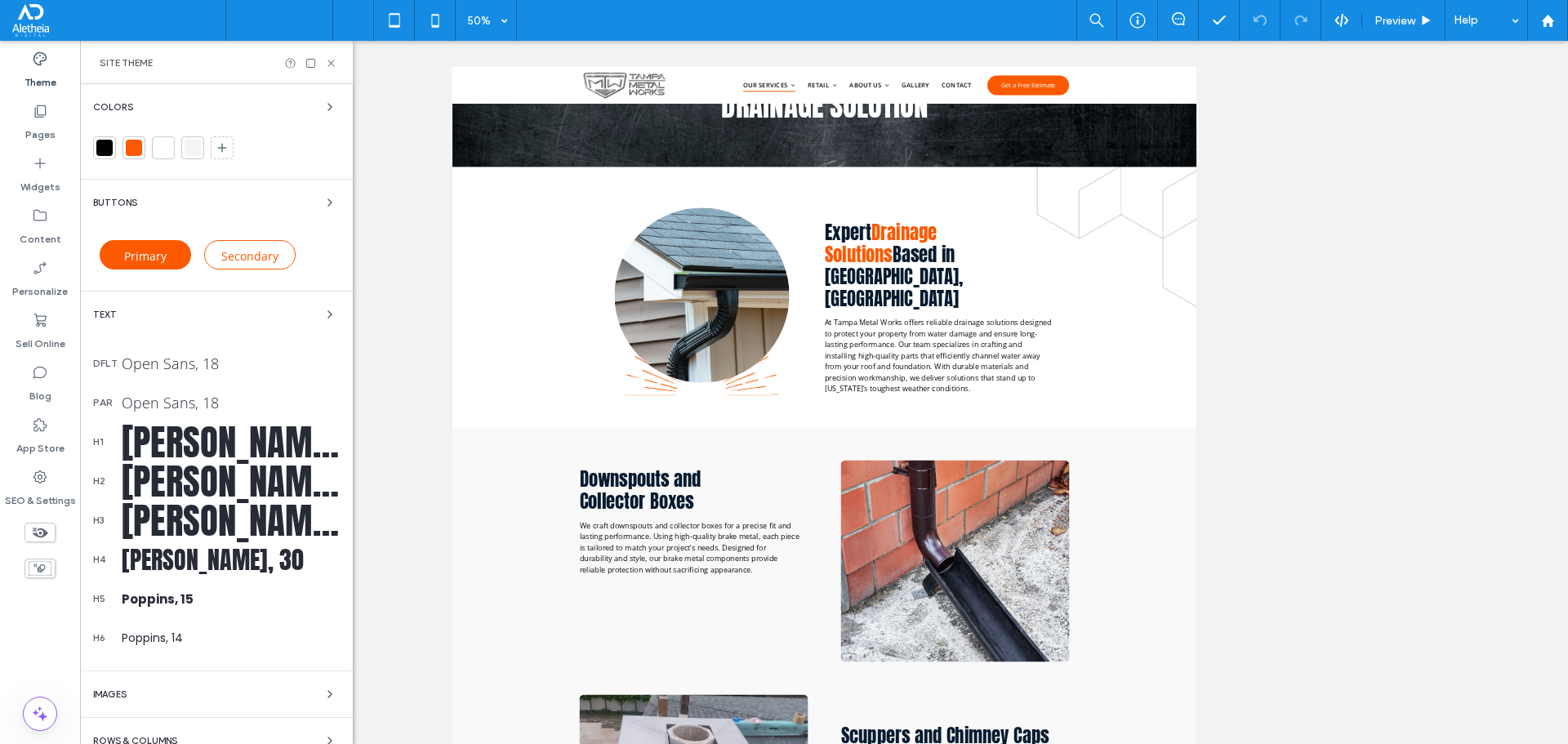
click at [213, 306] on div "Text" at bounding box center [216, 314] width 247 height 19
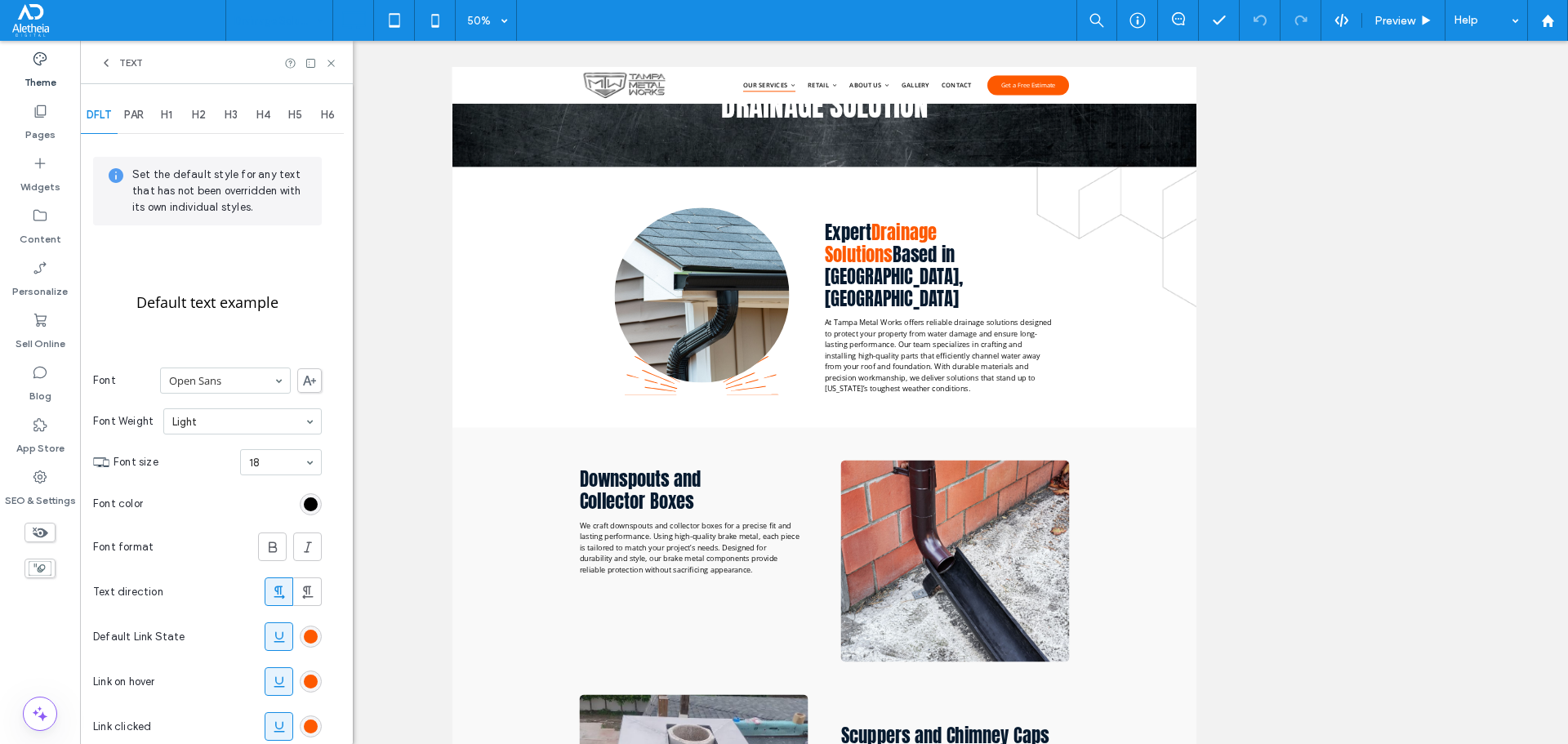
click at [199, 113] on span "H2" at bounding box center [198, 115] width 14 height 13
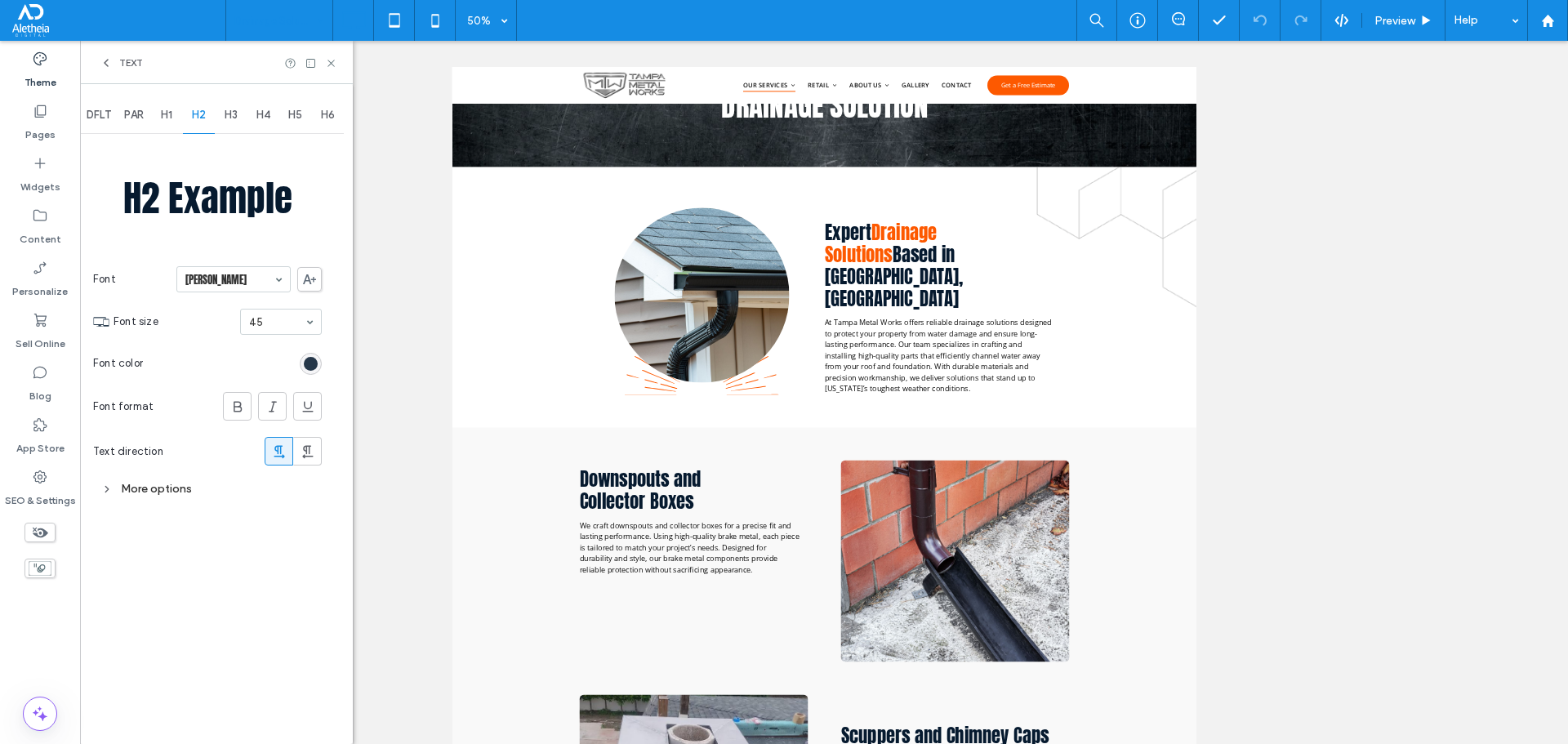
click at [310, 368] on div "rgb(6, 26, 47)" at bounding box center [310, 363] width 14 height 14
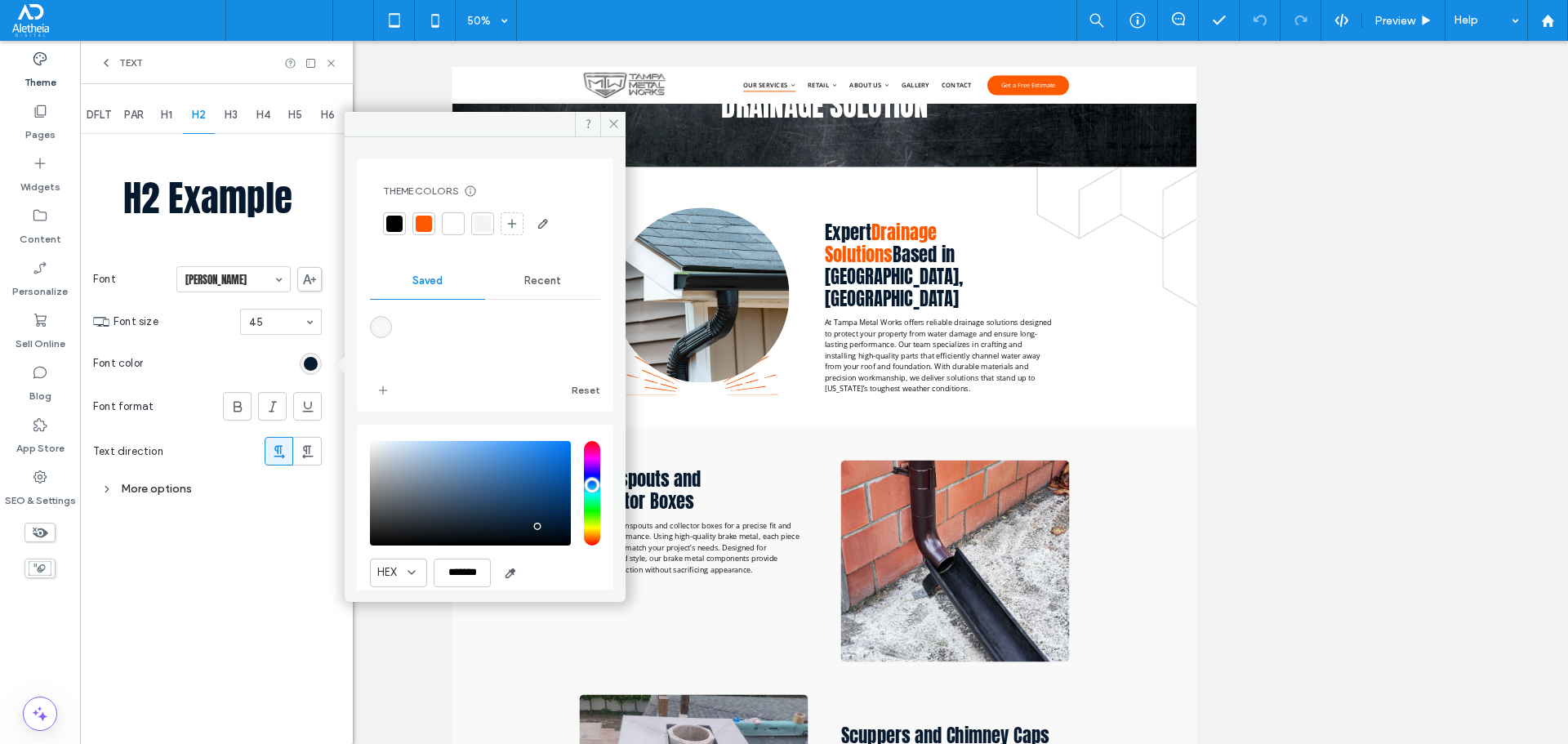
click at [398, 222] on div at bounding box center [395, 224] width 17 height 17
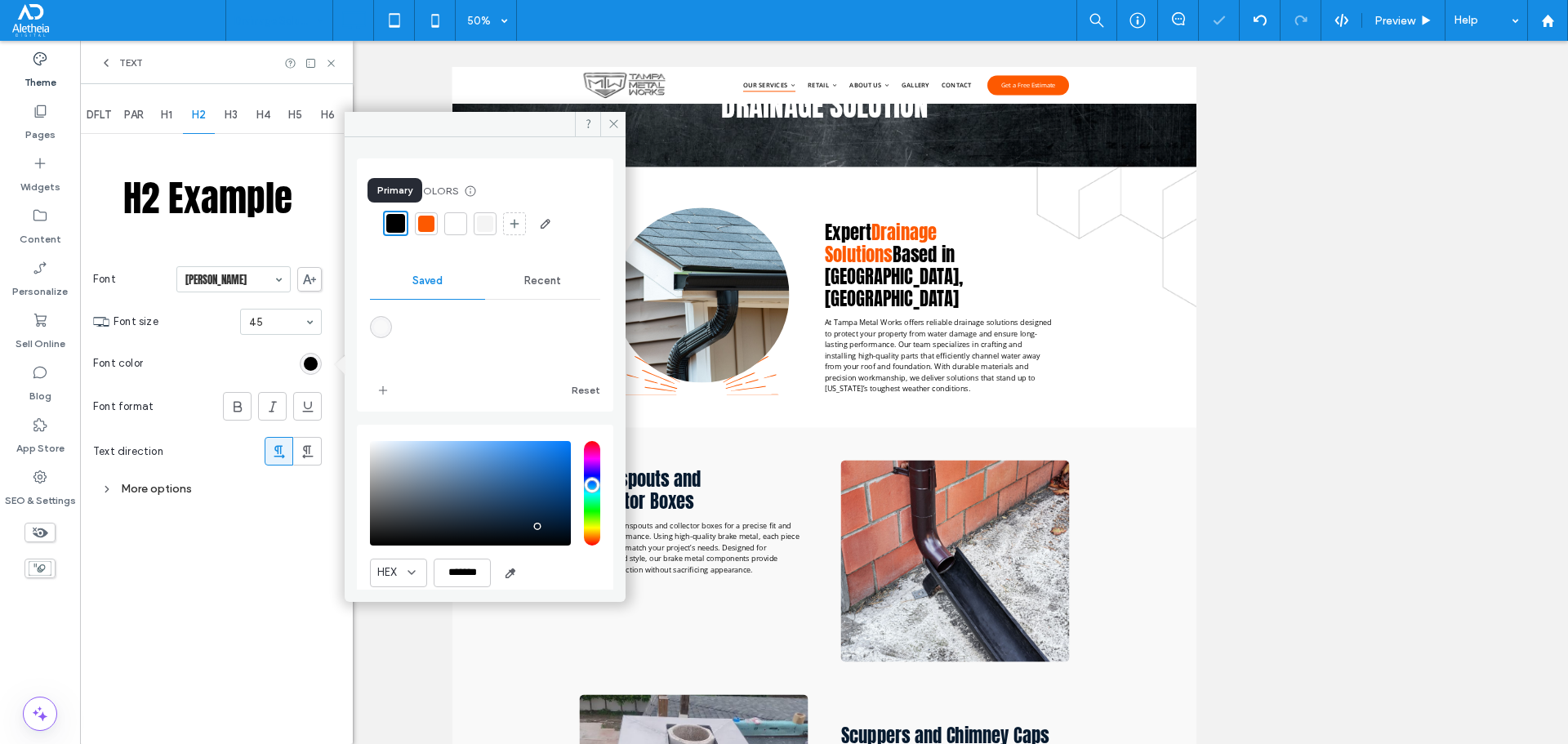
click at [386, 228] on div at bounding box center [395, 222] width 25 height 25
click at [615, 126] on use at bounding box center [613, 124] width 8 height 8
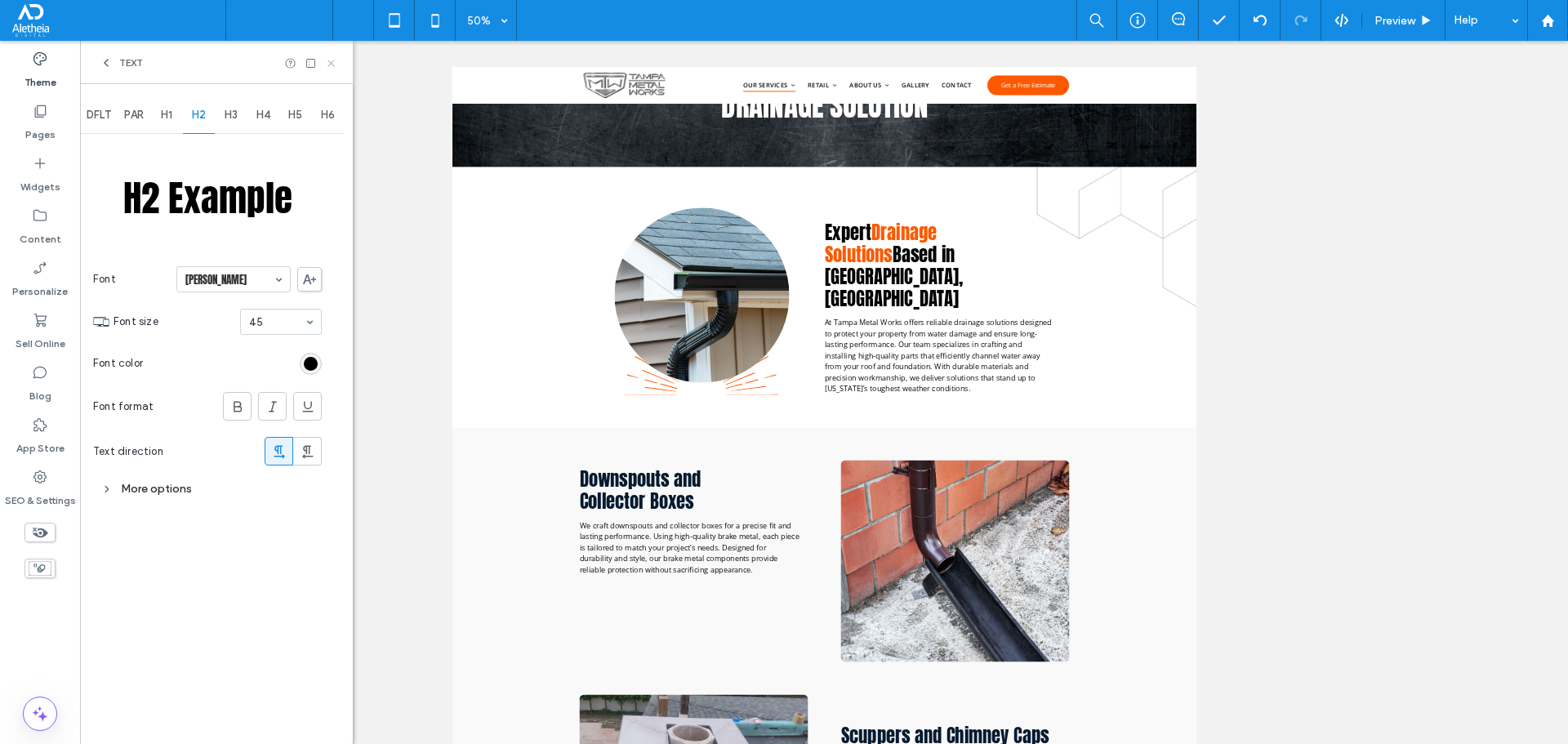
click at [331, 58] on icon at bounding box center [331, 63] width 12 height 12
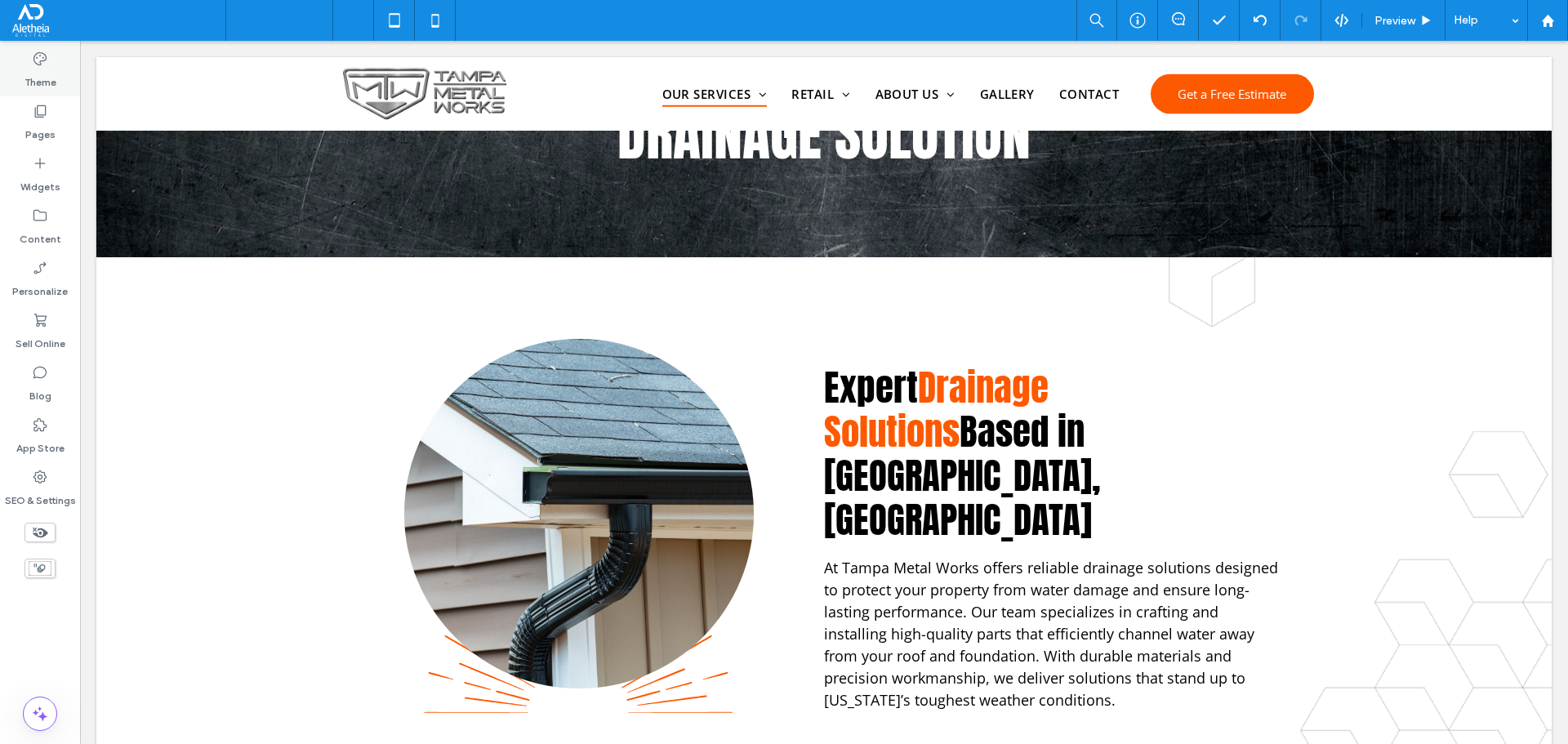
click at [31, 63] on div "Theme" at bounding box center [40, 70] width 80 height 52
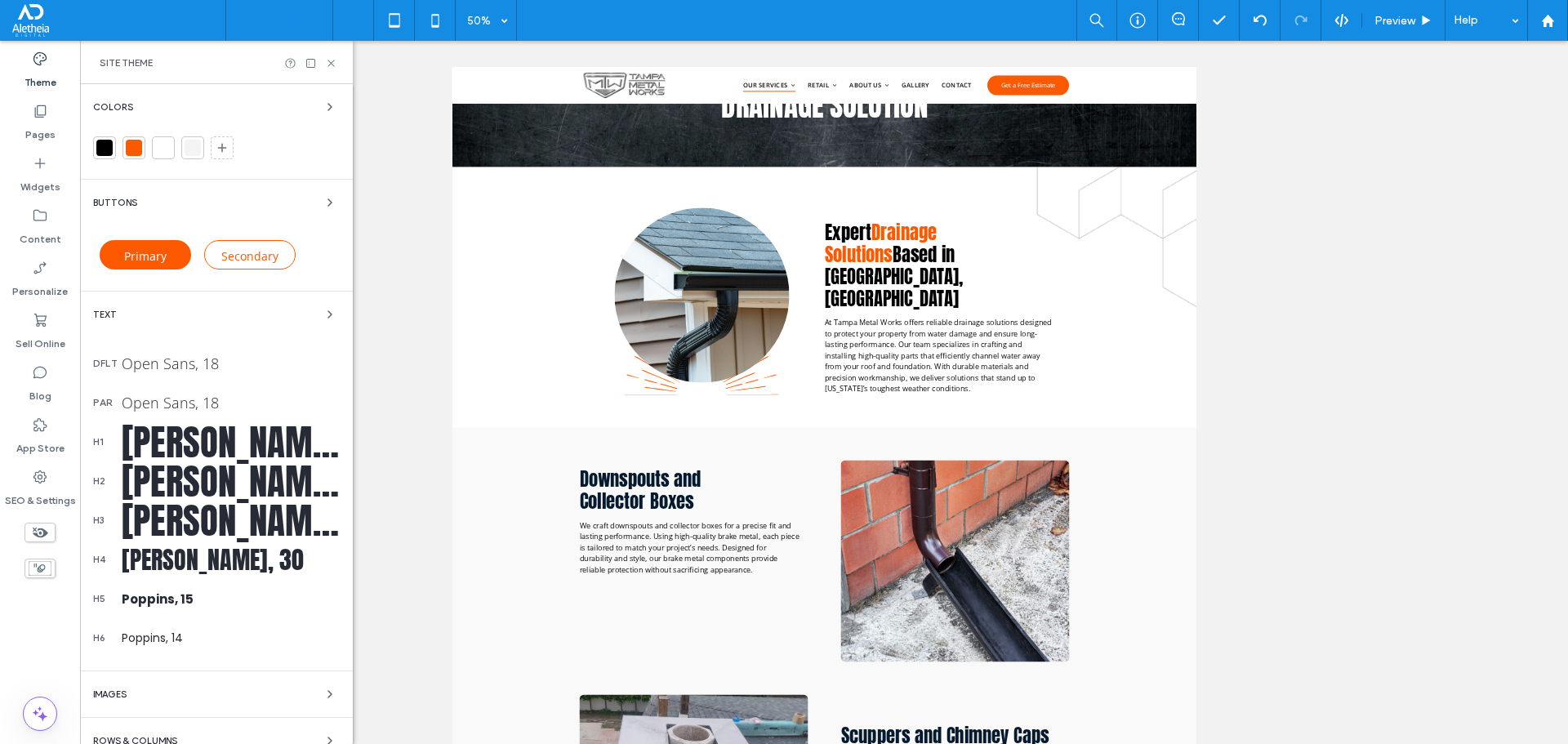
click at [107, 148] on div at bounding box center [105, 148] width 17 height 17
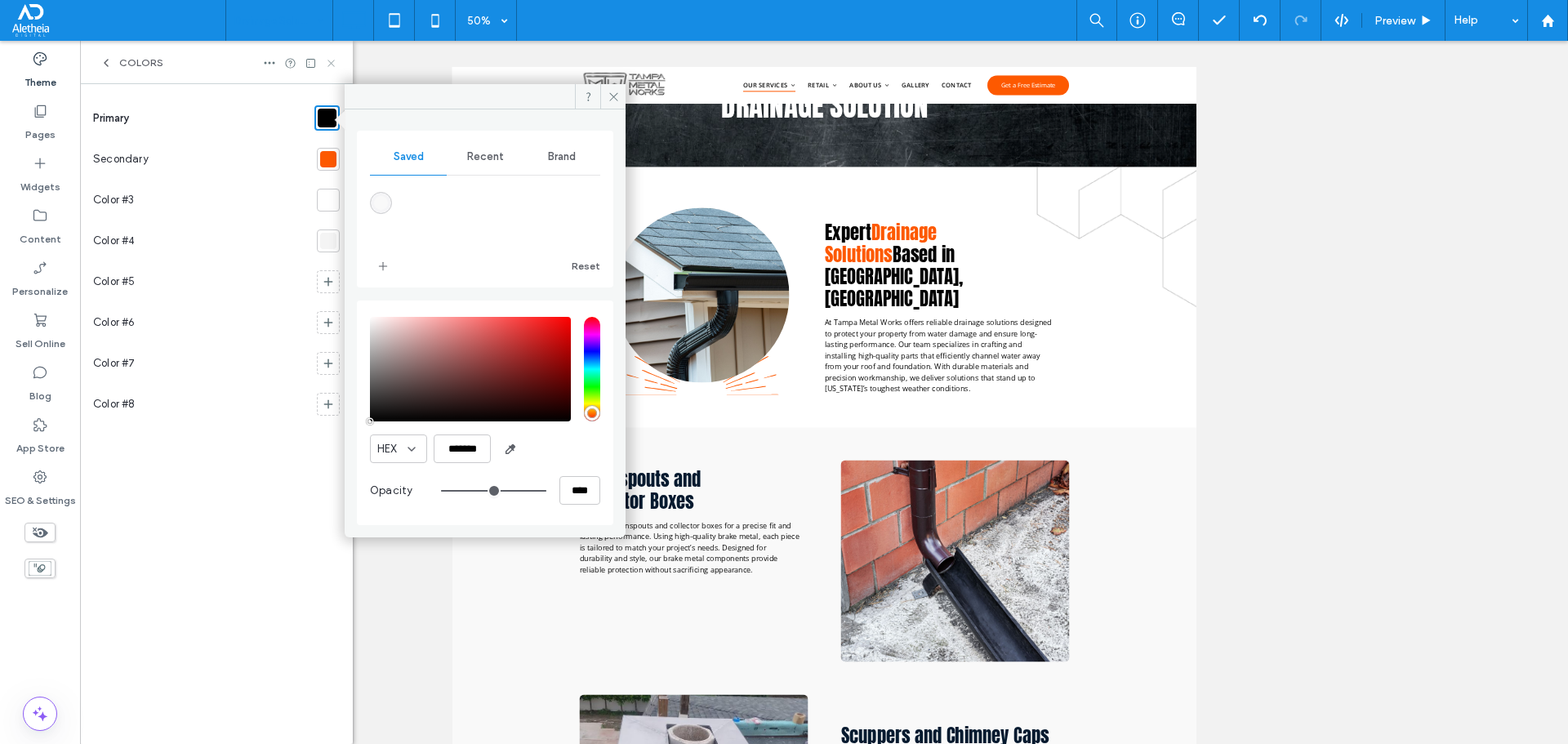
click at [335, 60] on icon at bounding box center [331, 63] width 12 height 12
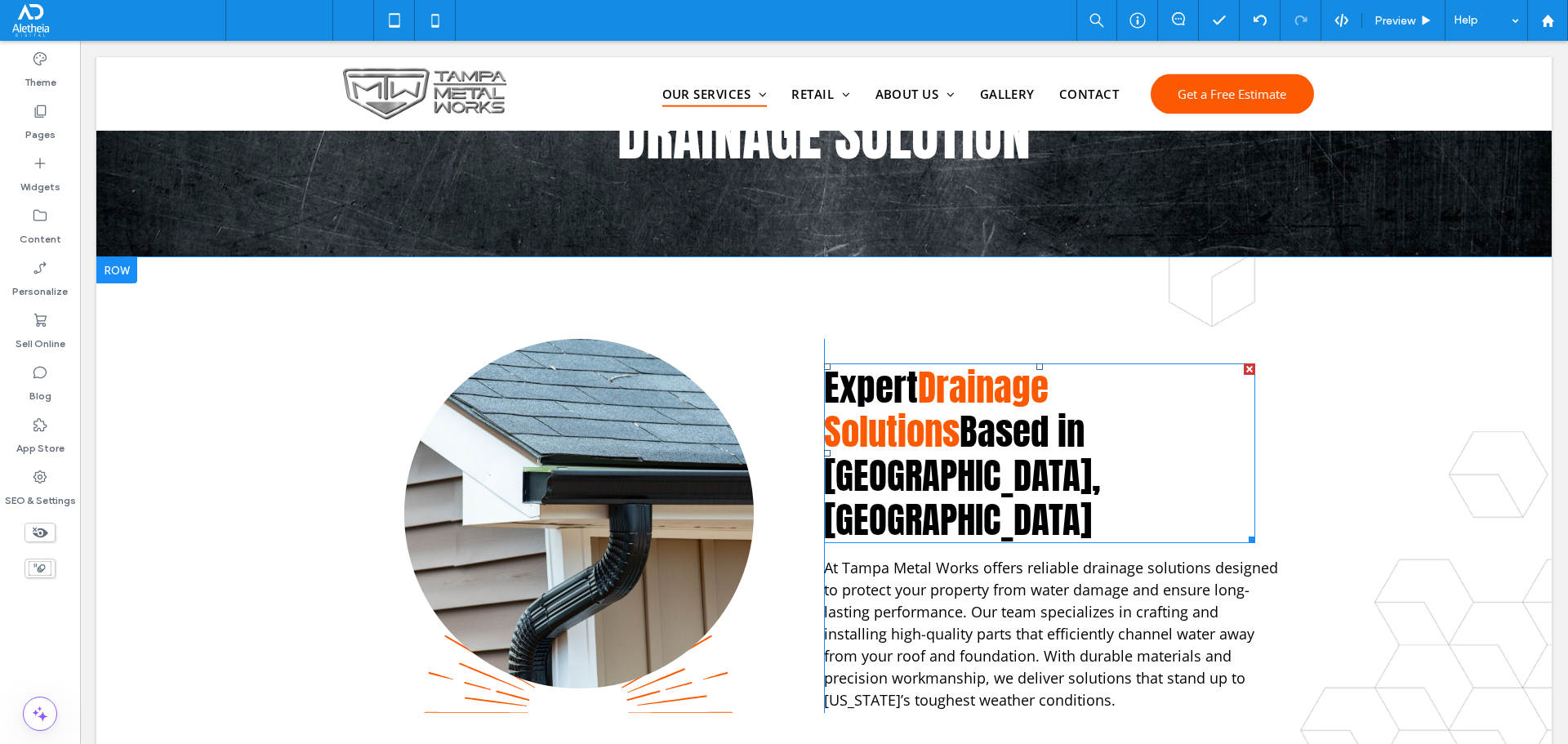
click at [881, 420] on span "Based in [GEOGRAPHIC_DATA], [GEOGRAPHIC_DATA]" at bounding box center [962, 474] width 277 height 144
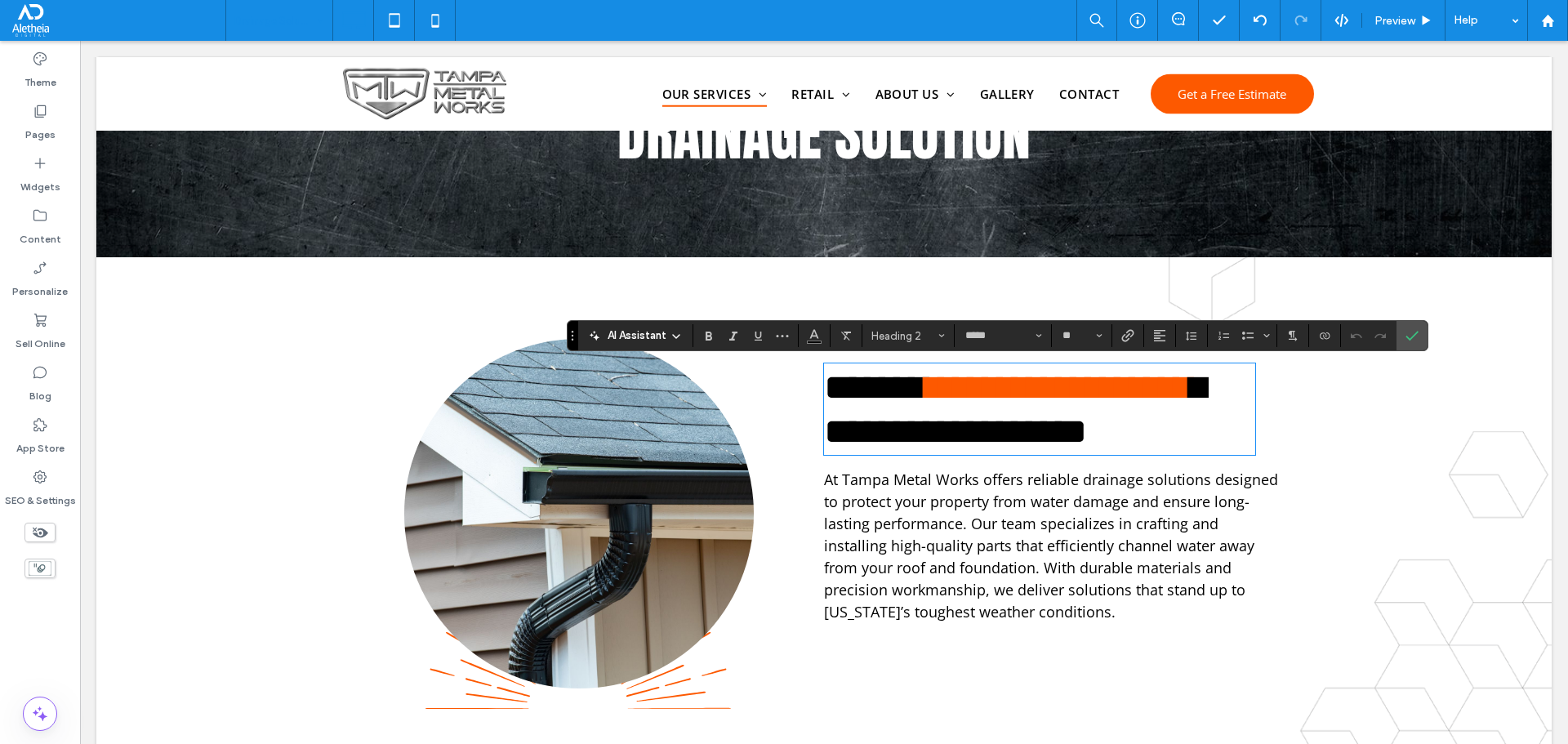
click at [866, 439] on span "**********" at bounding box center [1015, 409] width 382 height 80
click at [861, 438] on span "**********" at bounding box center [1015, 409] width 382 height 80
click at [36, 63] on use at bounding box center [40, 58] width 13 height 13
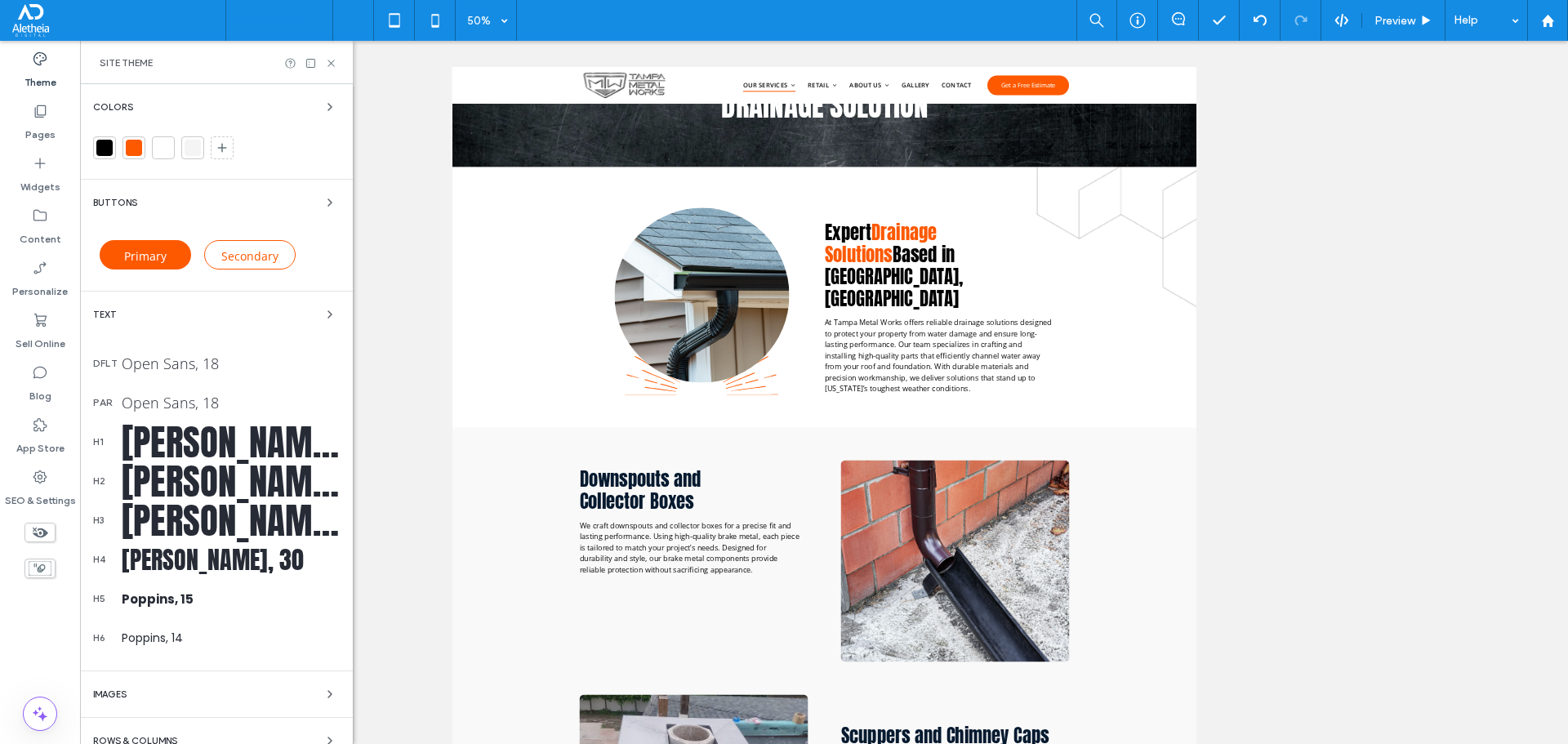
click at [187, 317] on div "Text" at bounding box center [216, 314] width 247 height 19
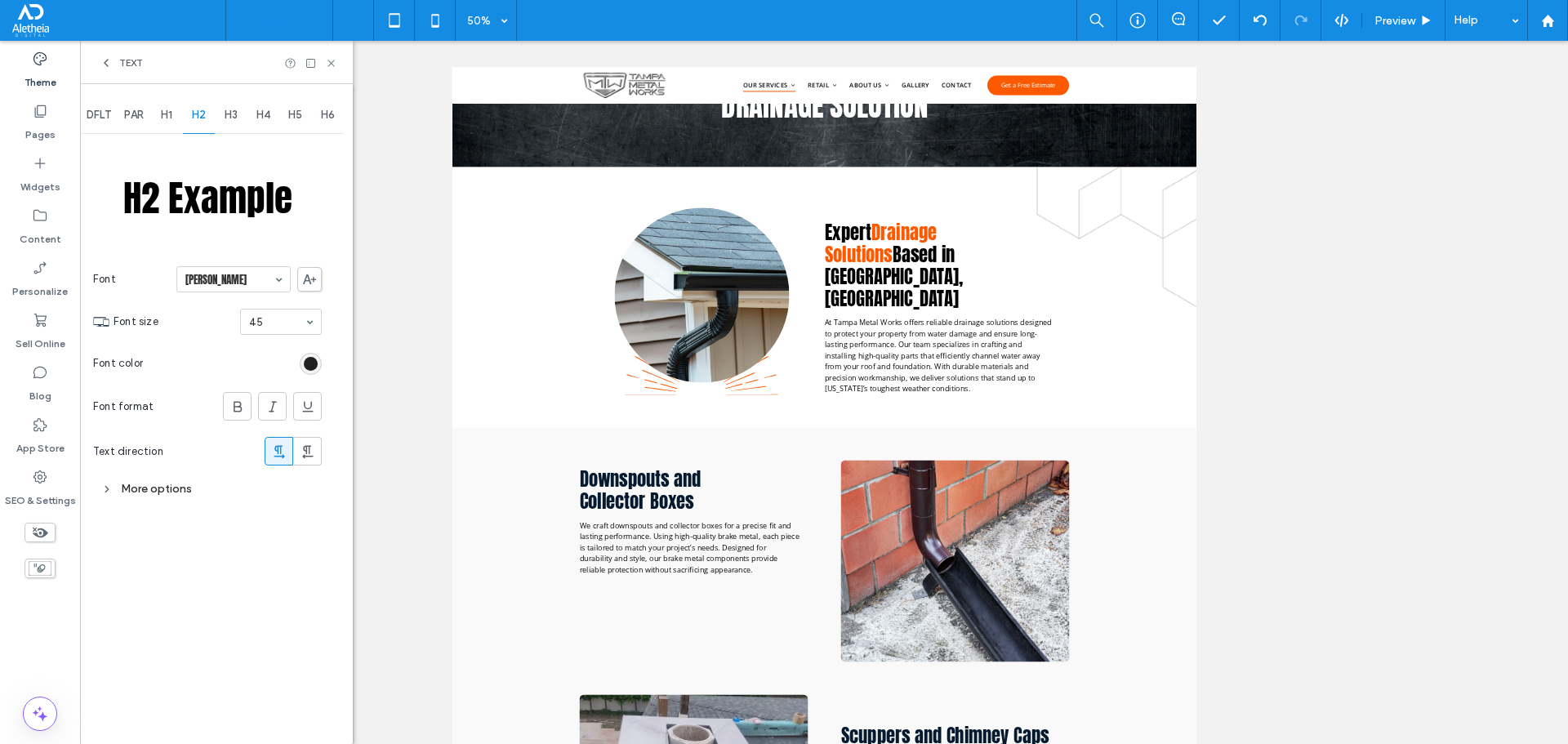
click at [311, 357] on div "rgb(0, 0, 0)" at bounding box center [310, 363] width 14 height 14
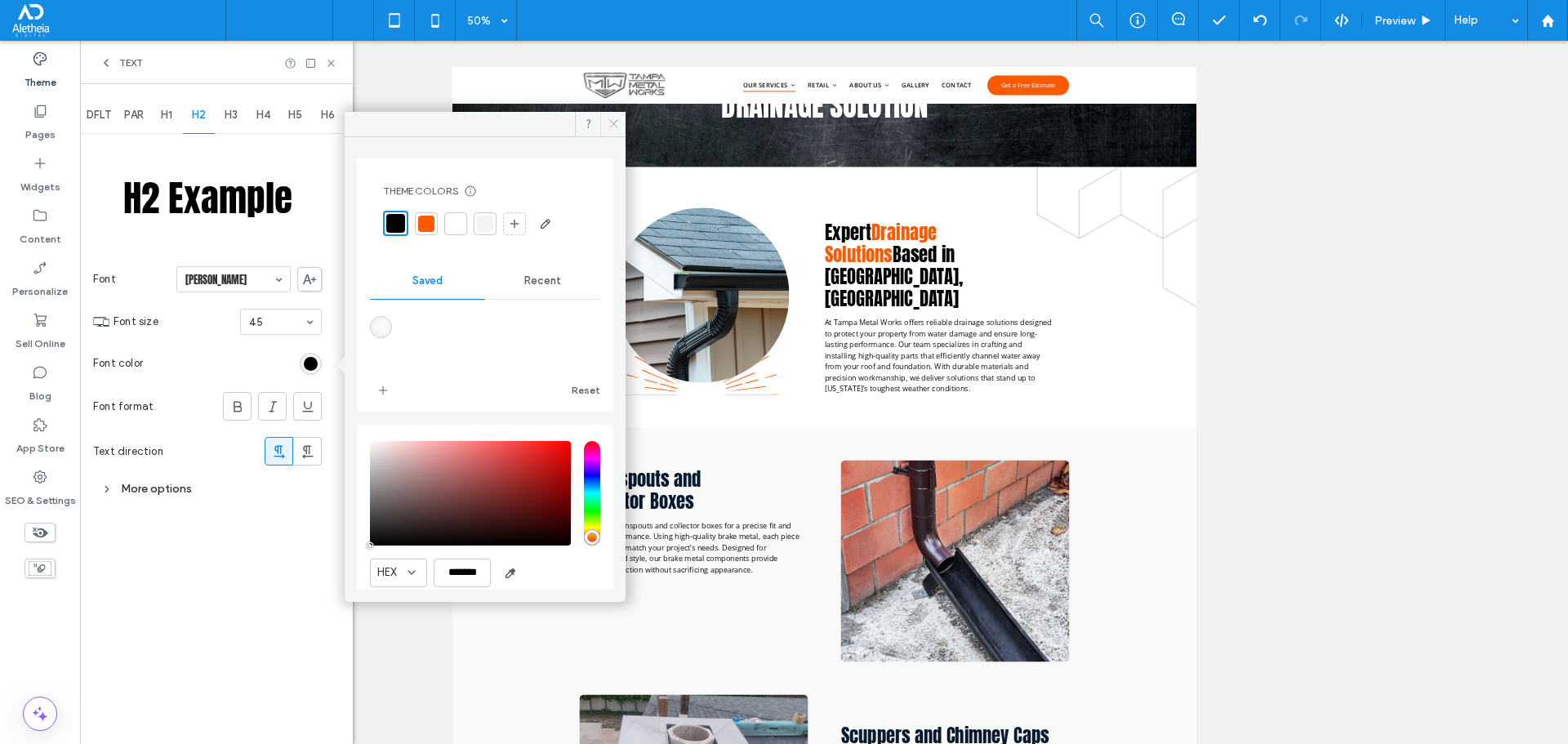
click at [609, 128] on icon at bounding box center [613, 123] width 12 height 12
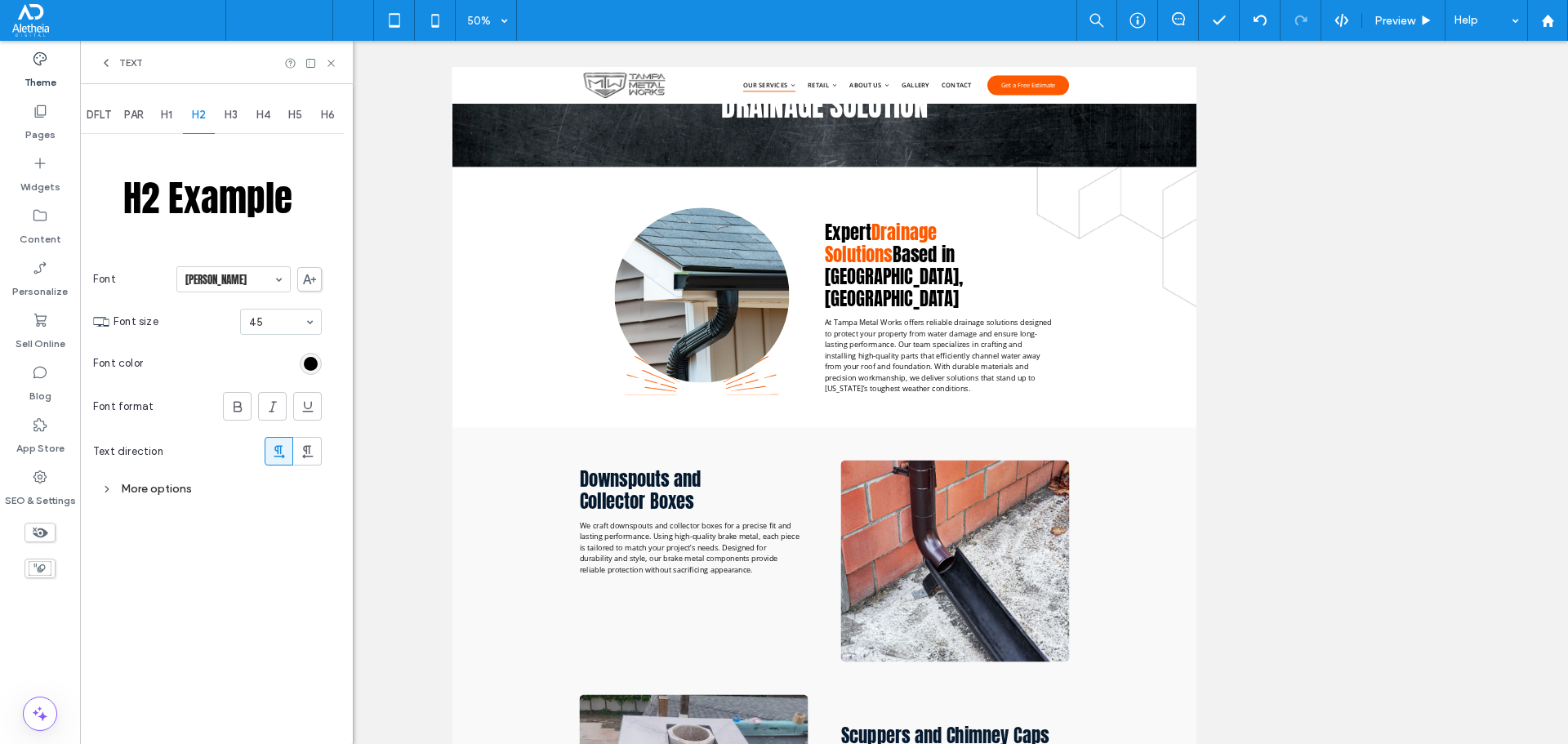
click at [223, 124] on div "H3" at bounding box center [231, 115] width 32 height 36
click at [314, 364] on div "rgb(6, 26, 47)" at bounding box center [310, 363] width 14 height 14
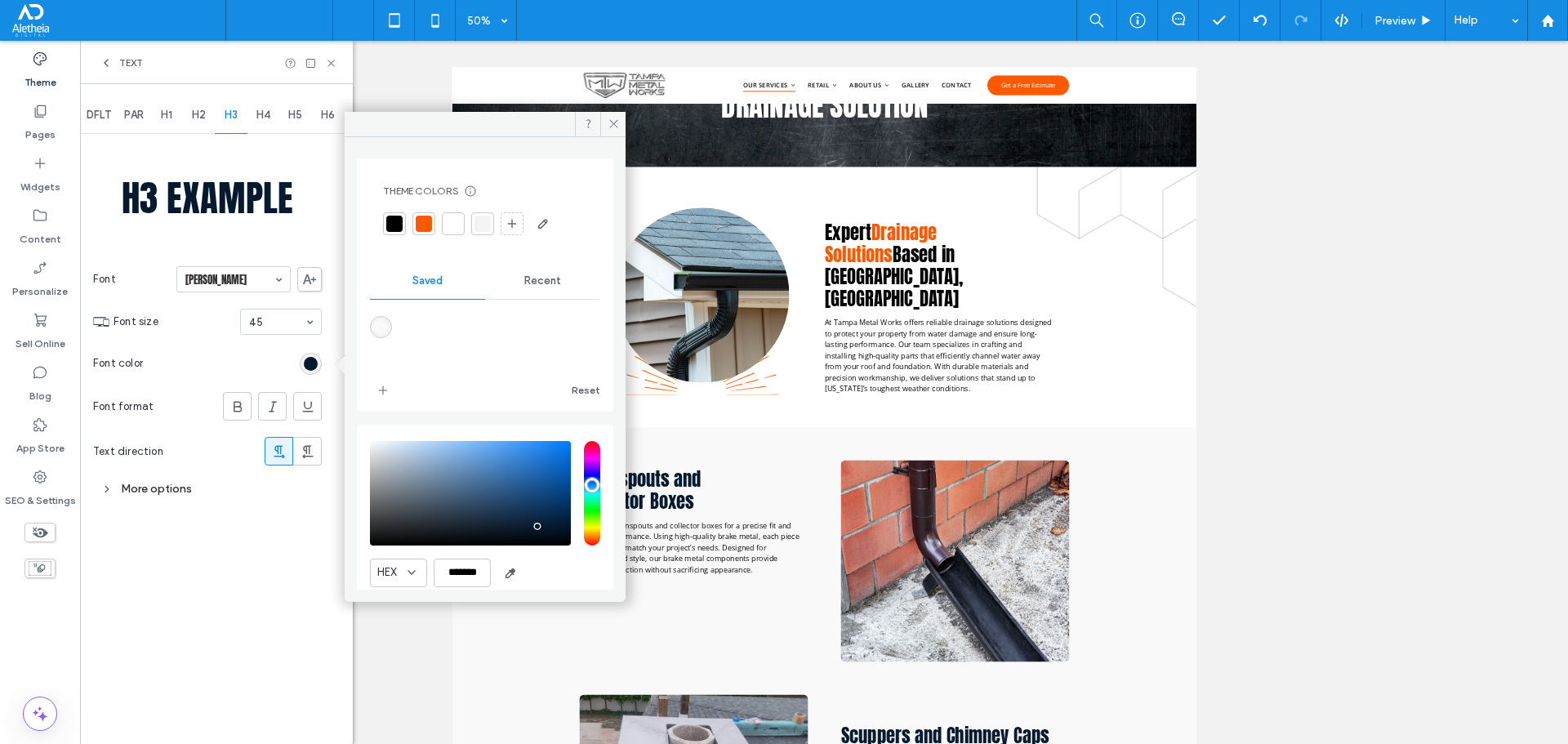
click at [392, 220] on div at bounding box center [395, 224] width 17 height 17
click at [394, 222] on div at bounding box center [396, 223] width 19 height 19
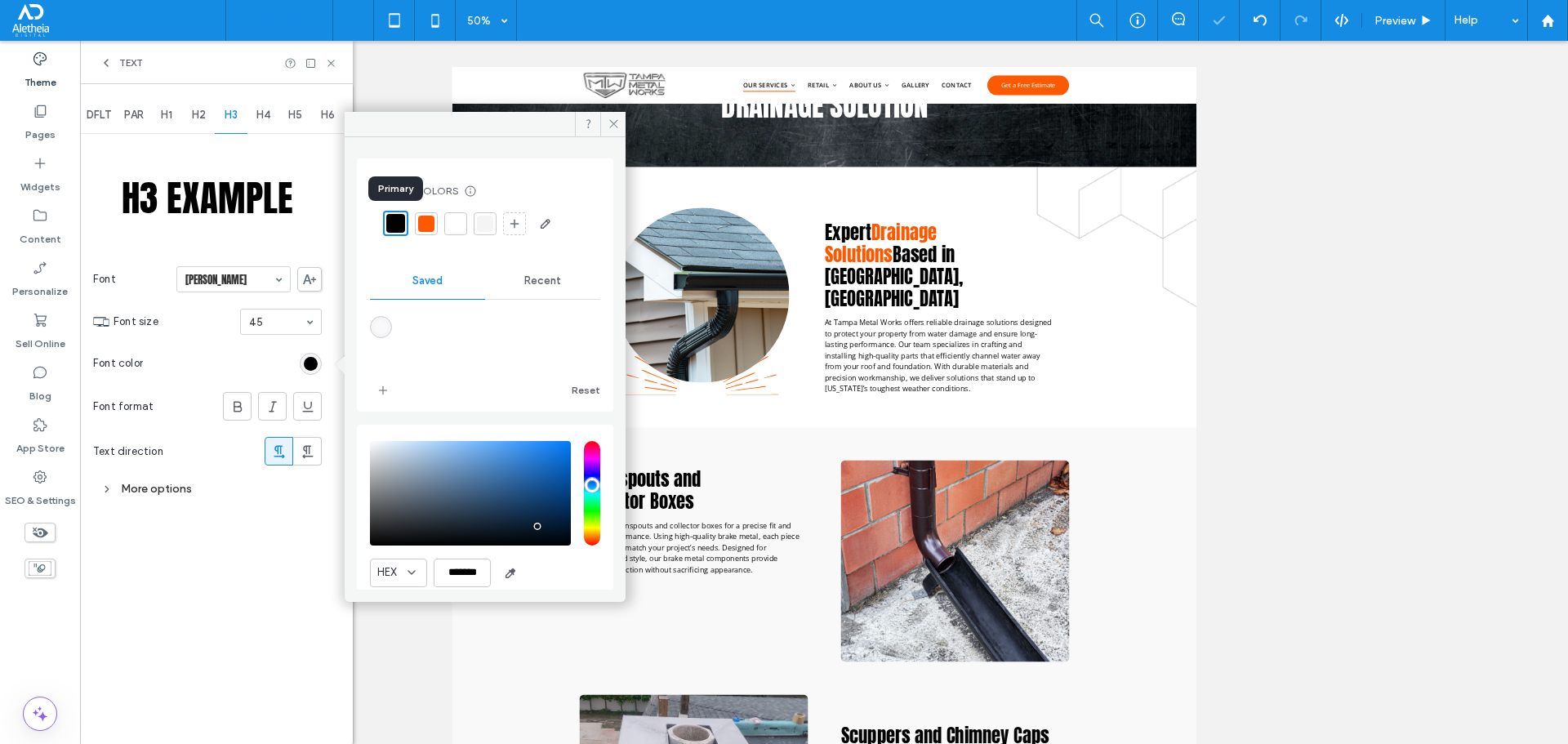
click at [394, 221] on div at bounding box center [396, 223] width 19 height 19
click at [440, 151] on div "Theme Colors Save time with Theme Colors Create a color palette to instantly ad…" at bounding box center [485, 363] width 281 height 452
click at [492, 330] on div at bounding box center [485, 338] width 231 height 61
click at [535, 282] on span "Recent" at bounding box center [543, 281] width 37 height 13
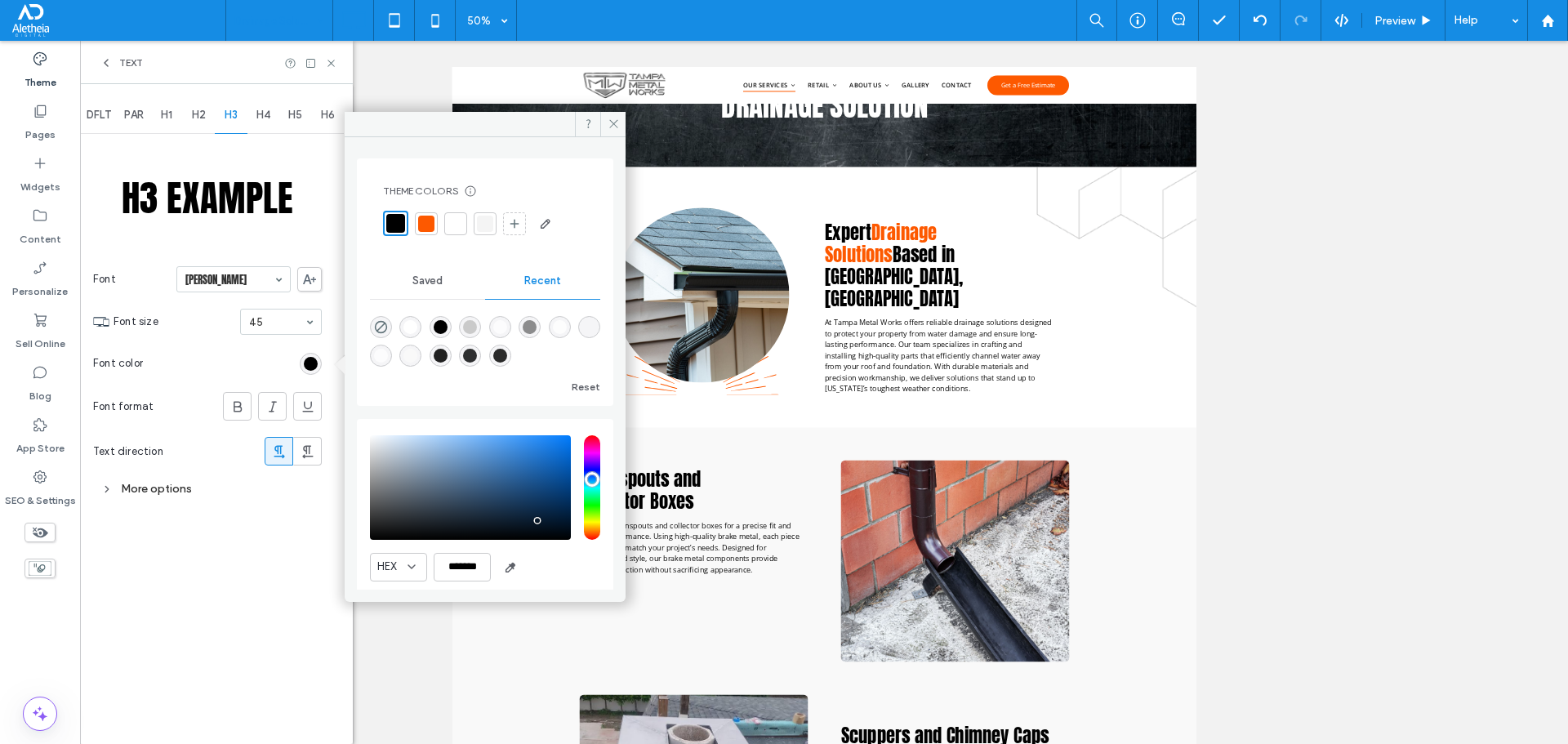
click at [412, 278] on span "Saved" at bounding box center [427, 281] width 31 height 13
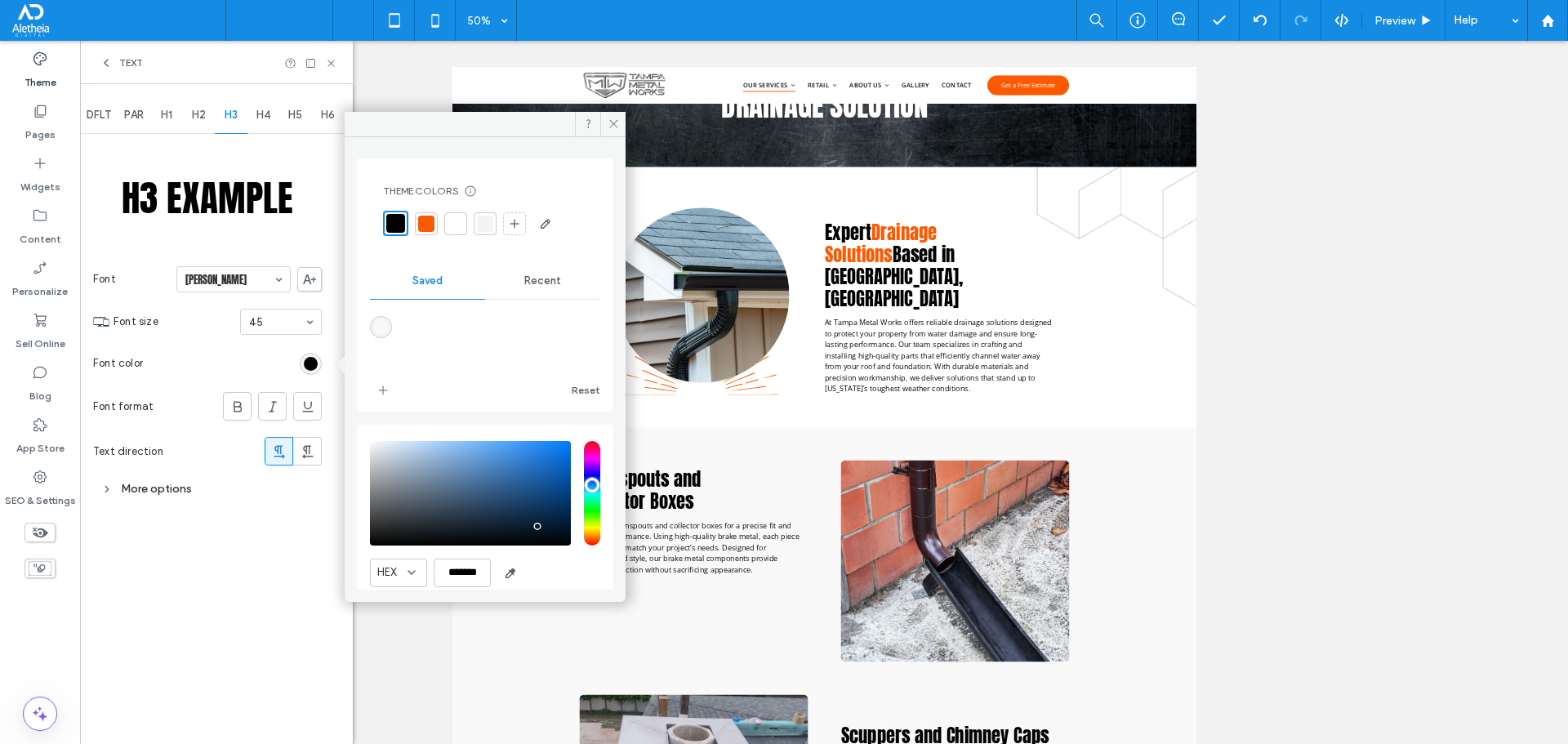
click at [398, 215] on div at bounding box center [396, 223] width 19 height 19
click at [263, 368] on section "Font color" at bounding box center [207, 363] width 229 height 41
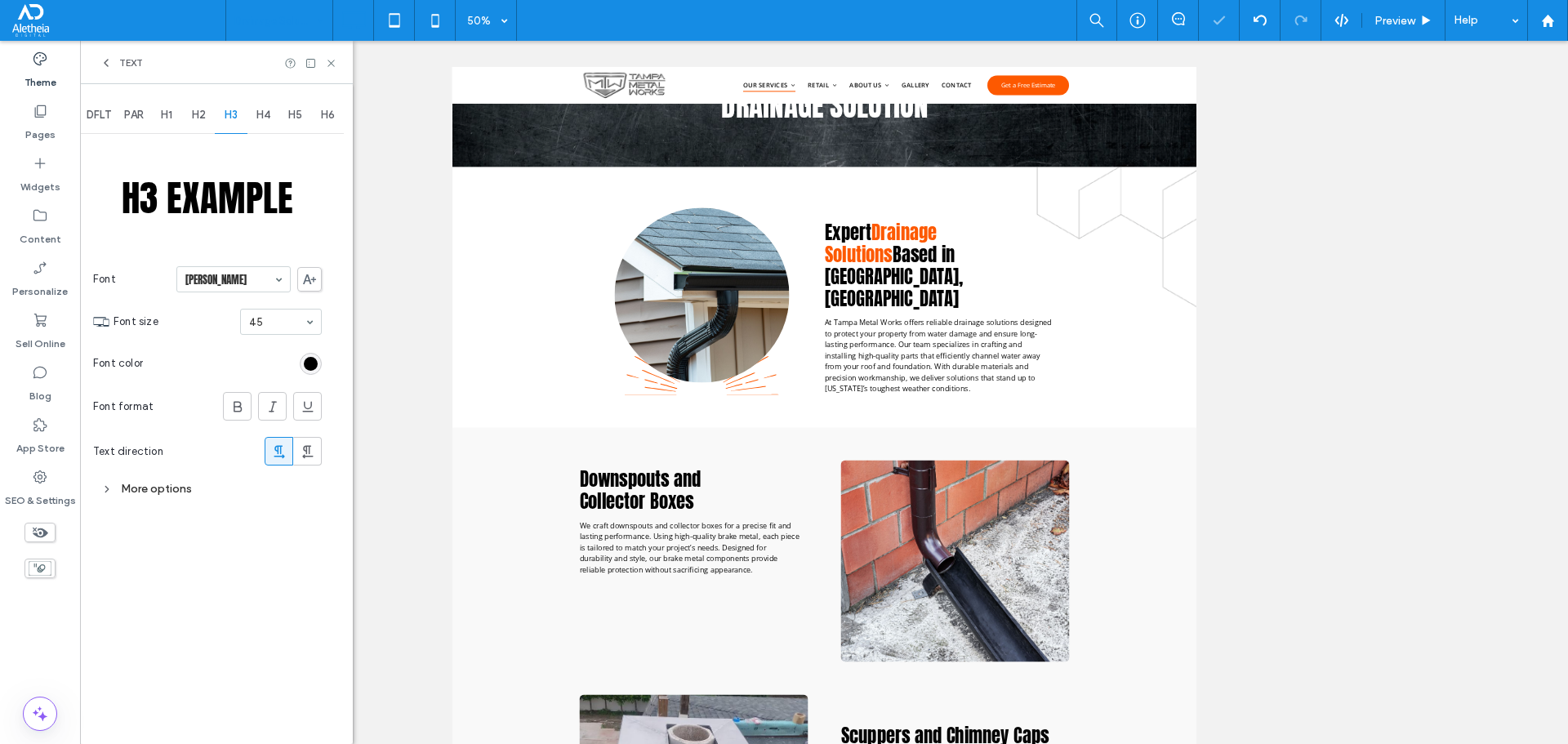
click at [263, 107] on div "H4" at bounding box center [263, 115] width 32 height 36
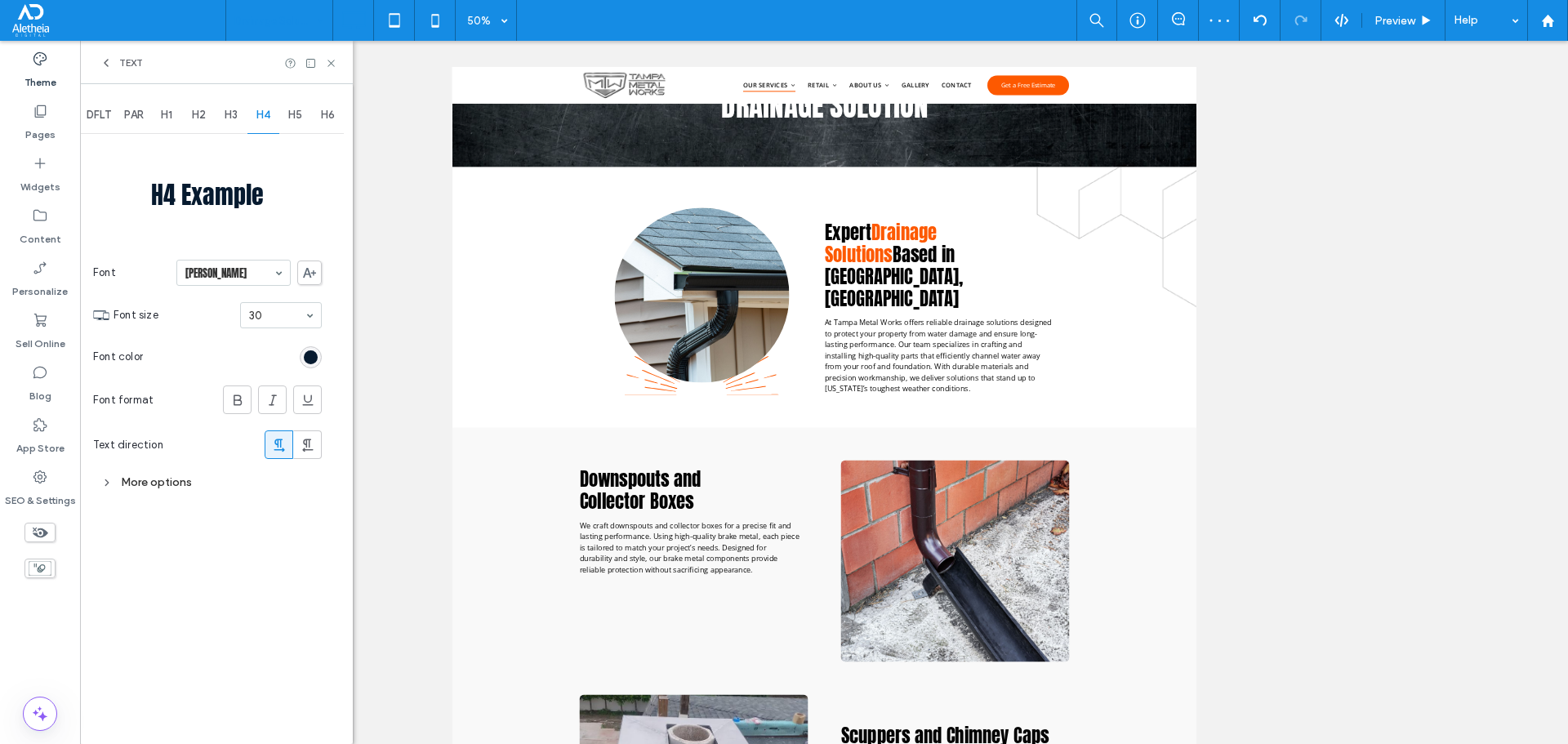
click at [317, 353] on div "rgb(6, 26, 47)" at bounding box center [310, 357] width 14 height 14
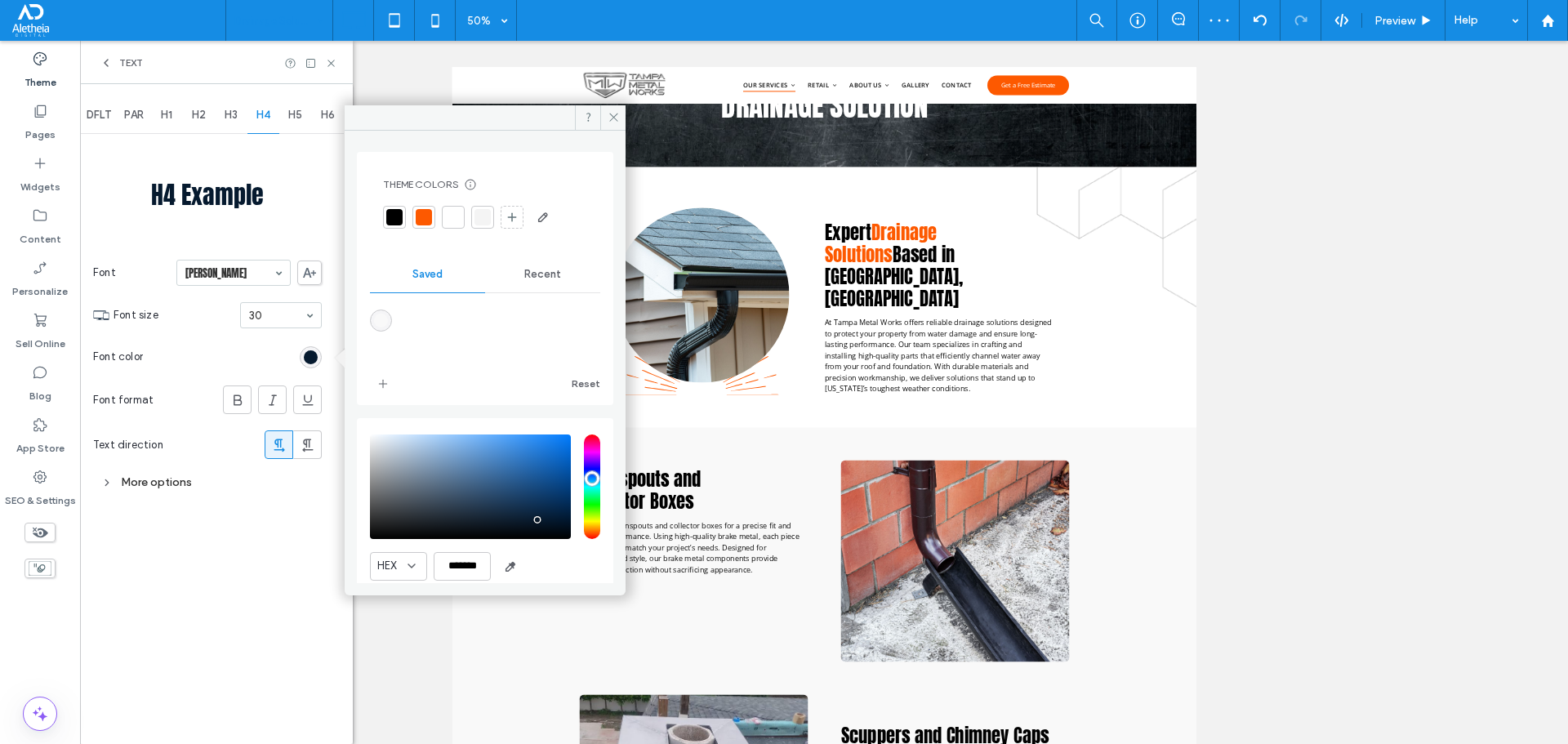
click at [394, 217] on div at bounding box center [395, 218] width 17 height 17
click at [297, 118] on span "H5" at bounding box center [295, 115] width 14 height 13
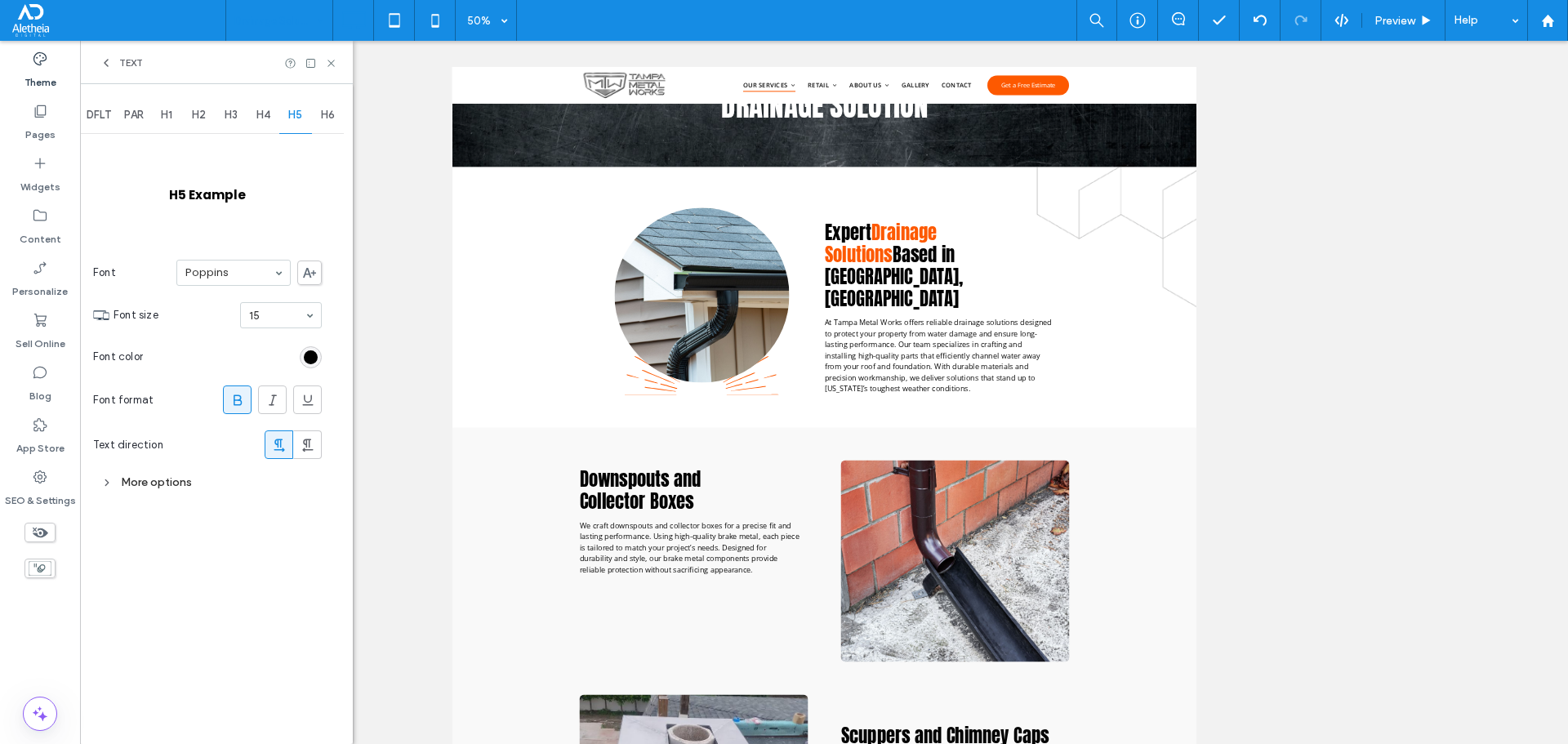
click at [314, 367] on div "rgb(0, 0, 0)" at bounding box center [310, 358] width 22 height 22
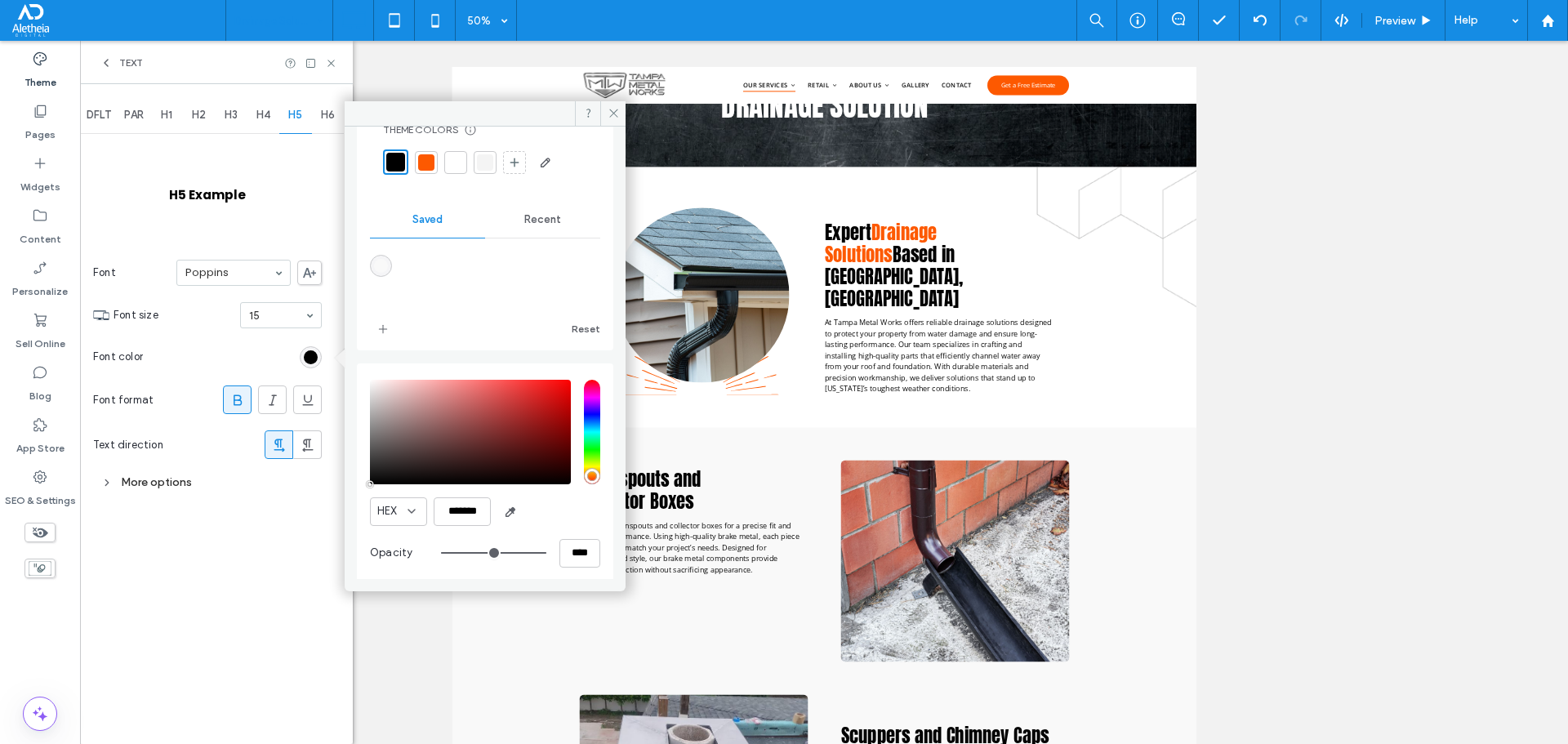
scroll to position [59, 0]
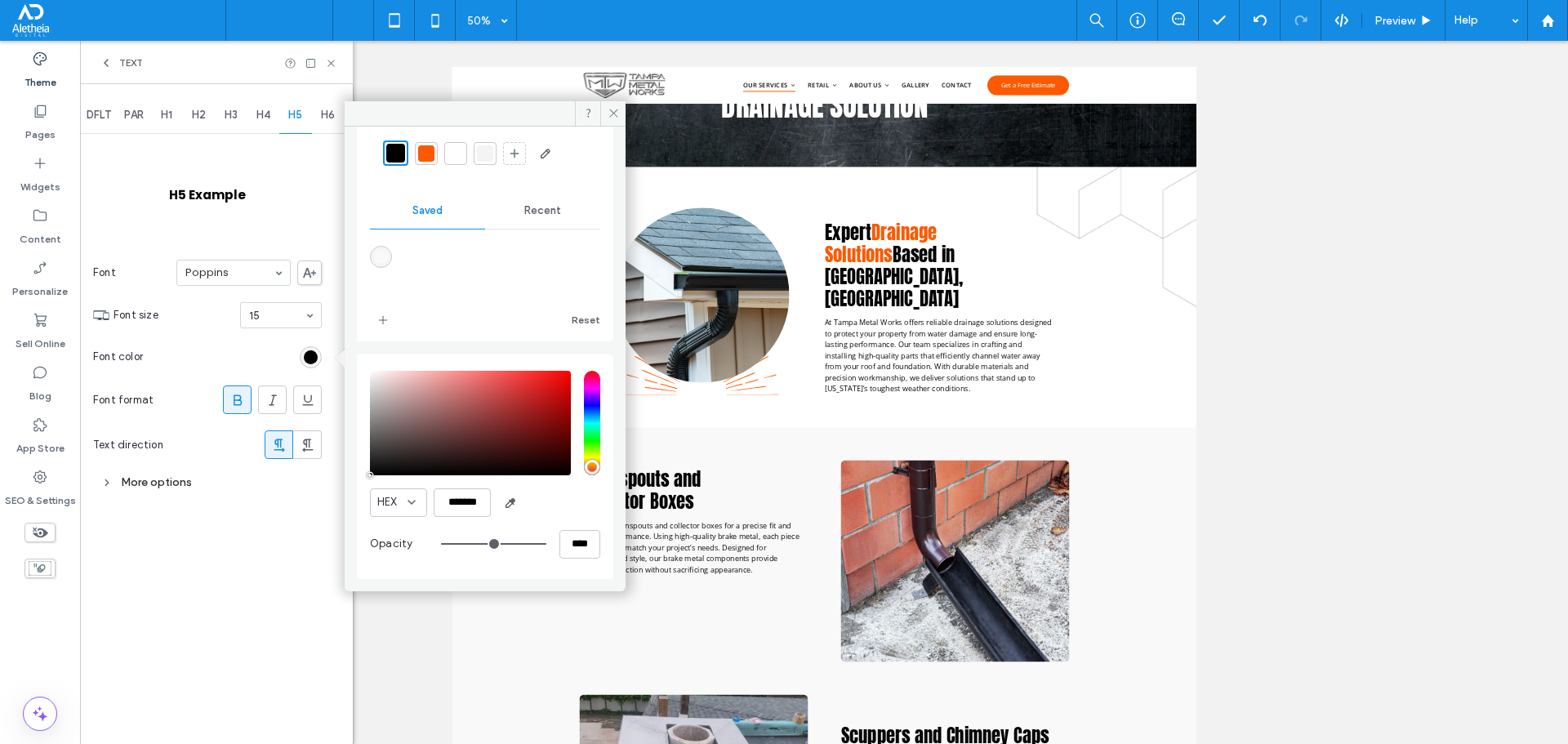
click at [324, 126] on div "H6" at bounding box center [328, 115] width 32 height 36
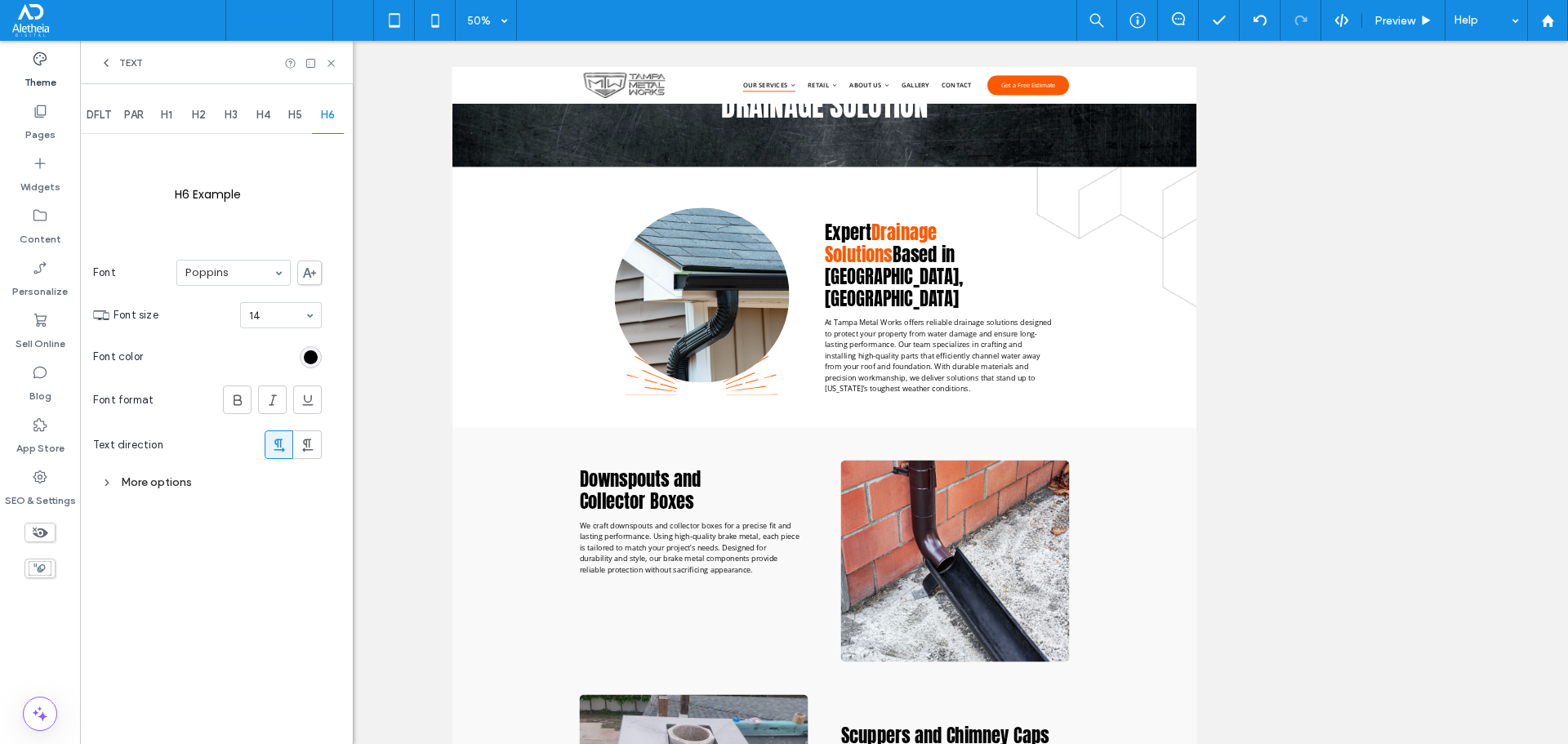
click at [288, 115] on div "H5" at bounding box center [295, 115] width 32 height 36
click at [253, 112] on div "H4" at bounding box center [263, 115] width 32 height 36
click at [231, 108] on span "H3" at bounding box center [231, 115] width 13 height 13
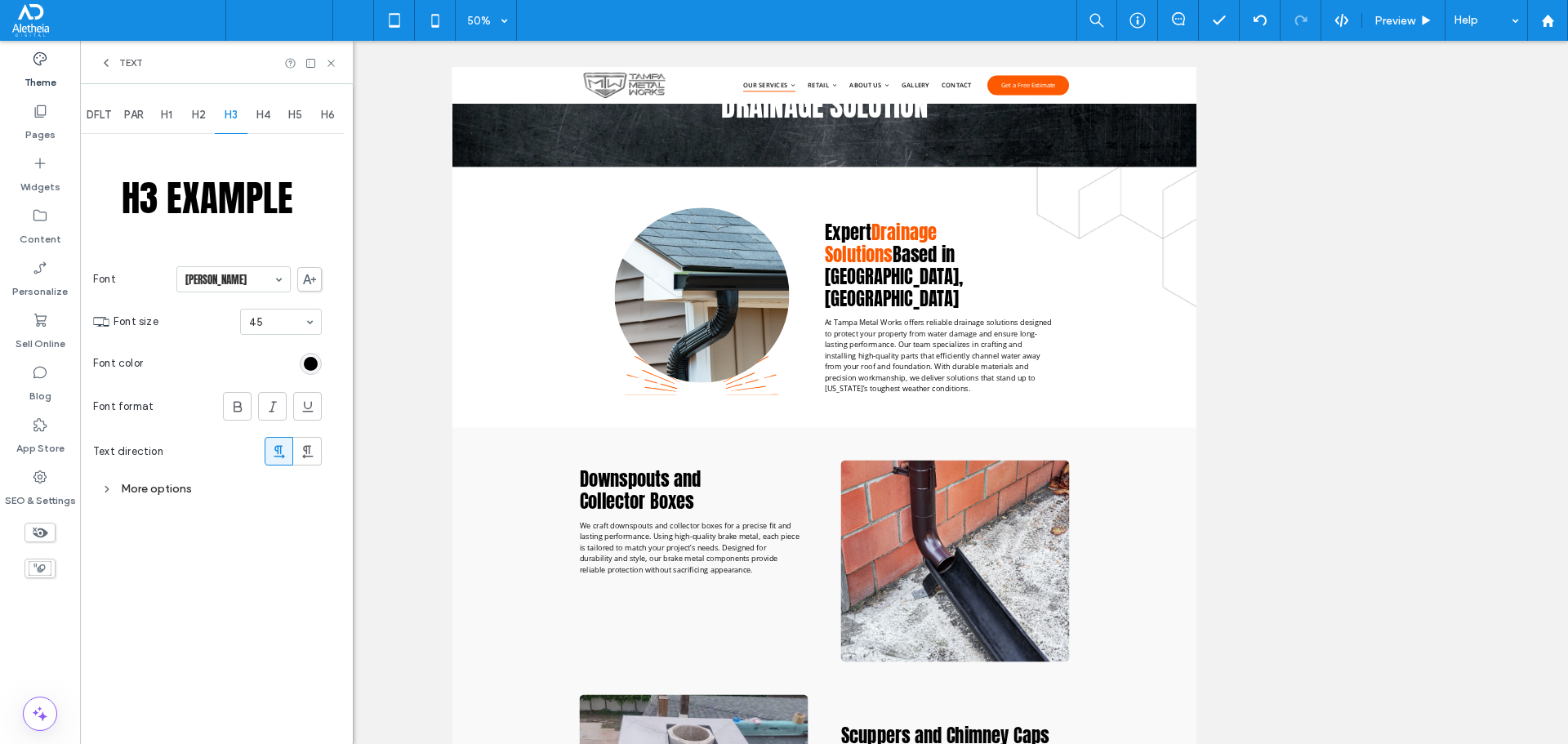
click at [265, 113] on span "H4" at bounding box center [263, 115] width 14 height 13
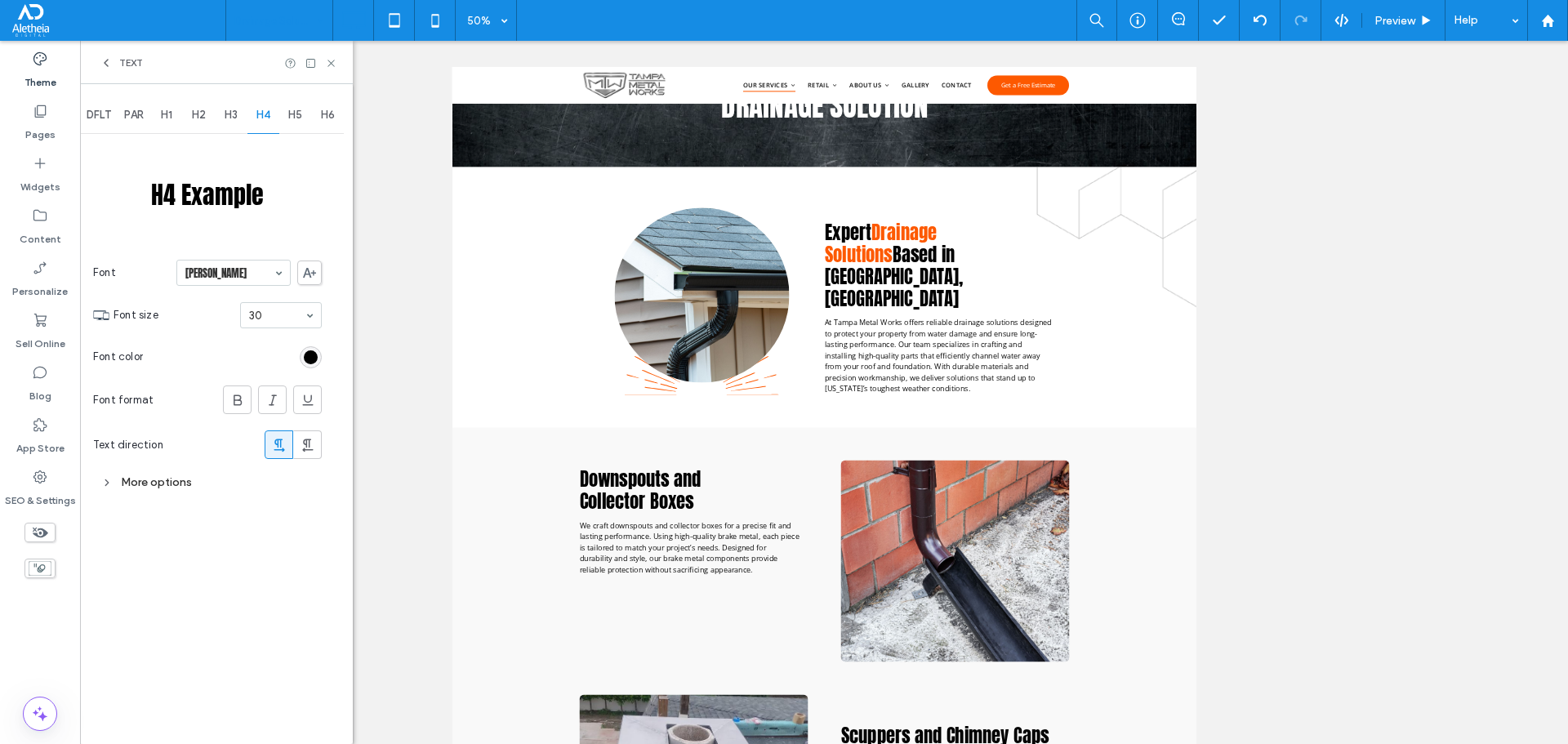
click at [223, 110] on div "H3" at bounding box center [231, 115] width 32 height 36
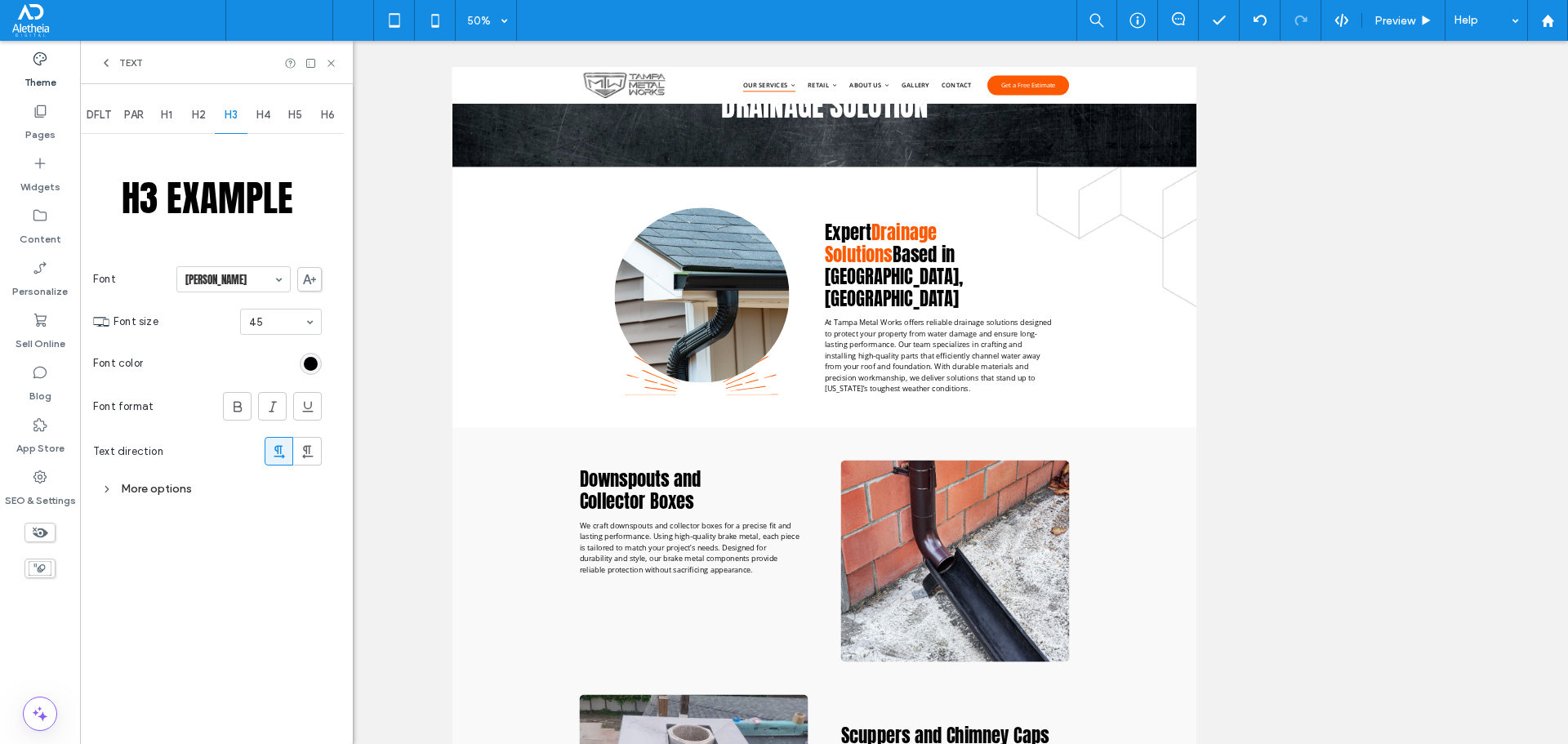
click at [206, 110] on span "H2" at bounding box center [198, 115] width 14 height 13
click at [225, 113] on span "H3" at bounding box center [231, 115] width 13 height 13
click at [313, 357] on div "rgb(0, 0, 0)" at bounding box center [310, 363] width 14 height 14
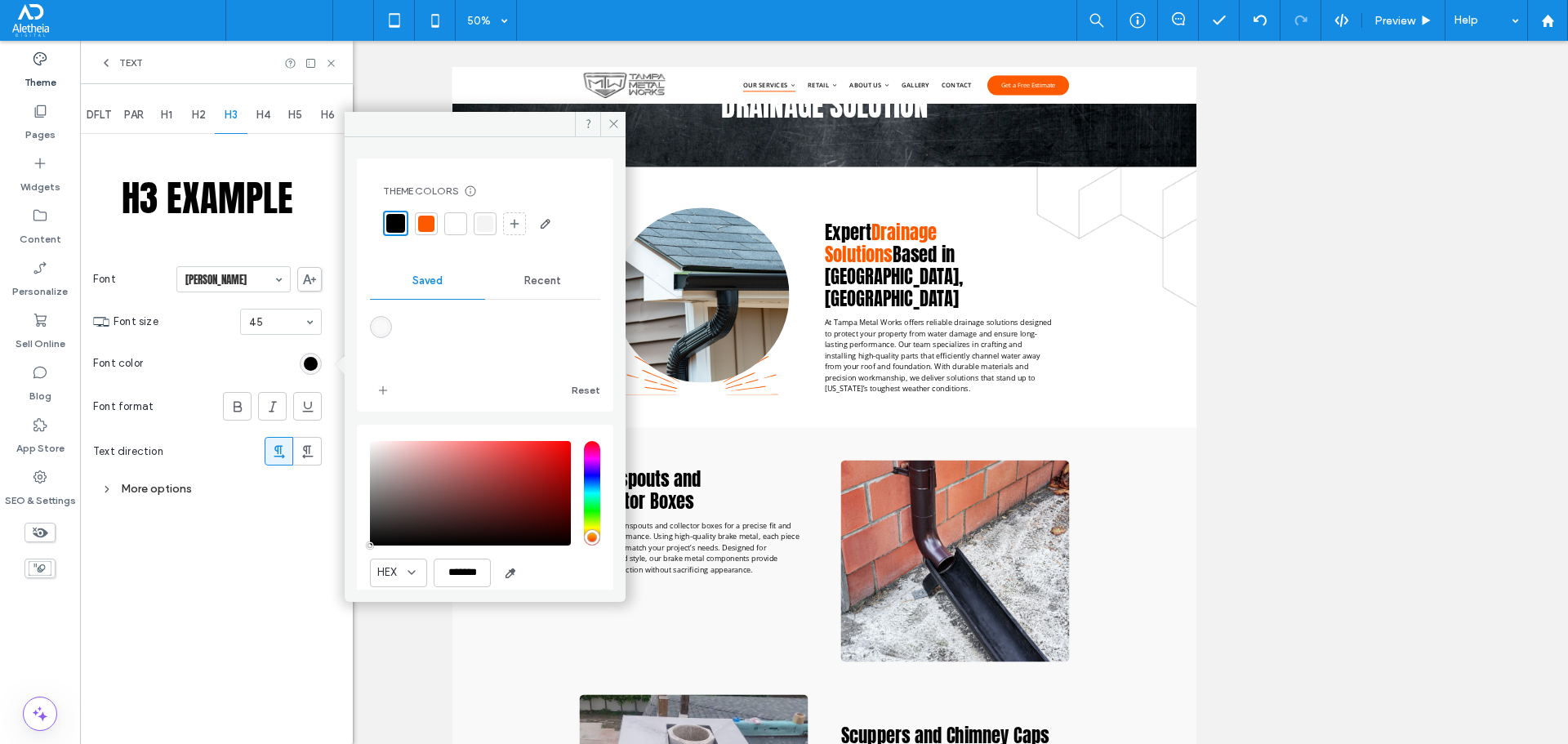
click at [298, 612] on div "DFLT PAR H1 H2 H3 H4 H5 H6 H3 Example Font Anton Font size 45 Font color Font f…" at bounding box center [216, 414] width 272 height 660
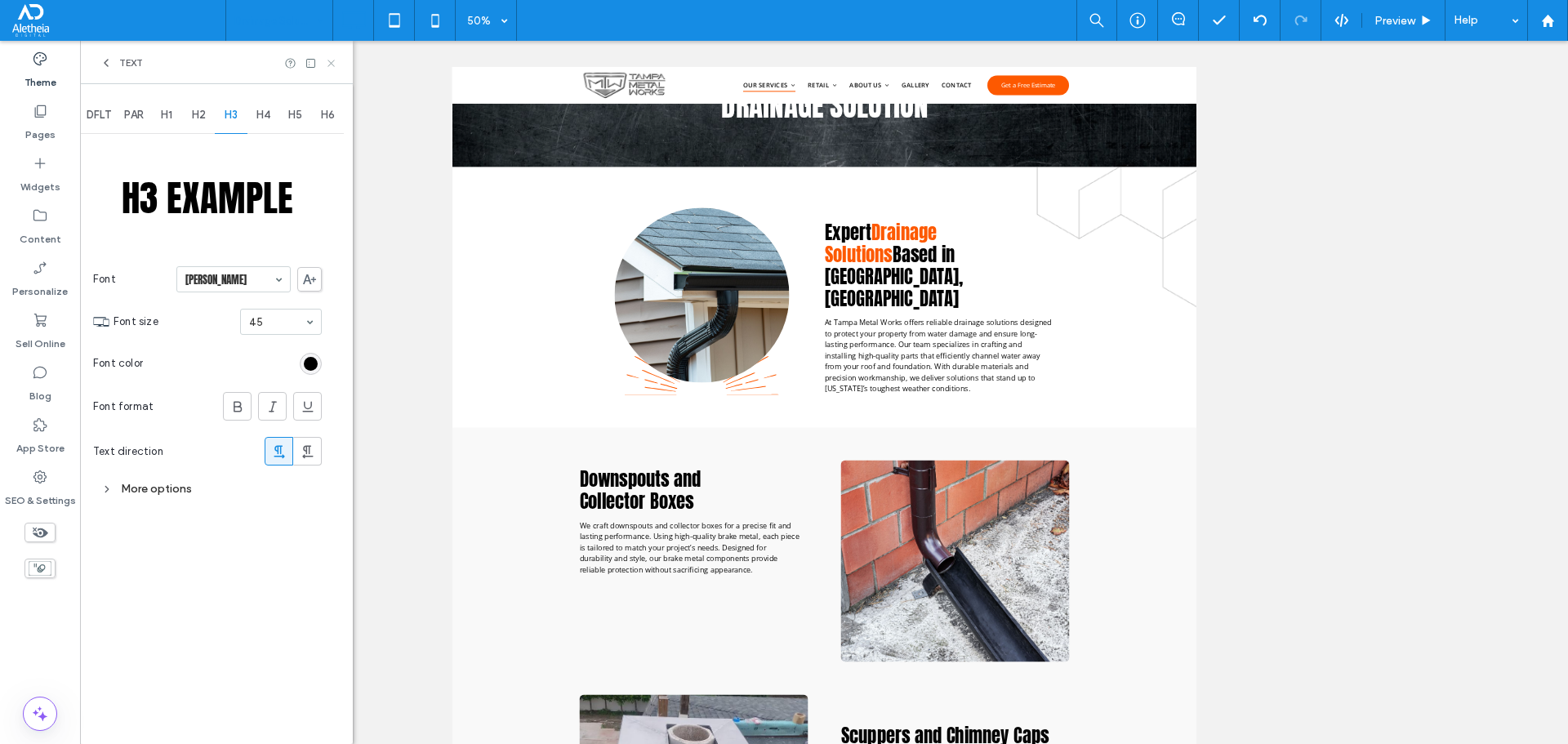
click at [334, 60] on use at bounding box center [330, 62] width 6 height 6
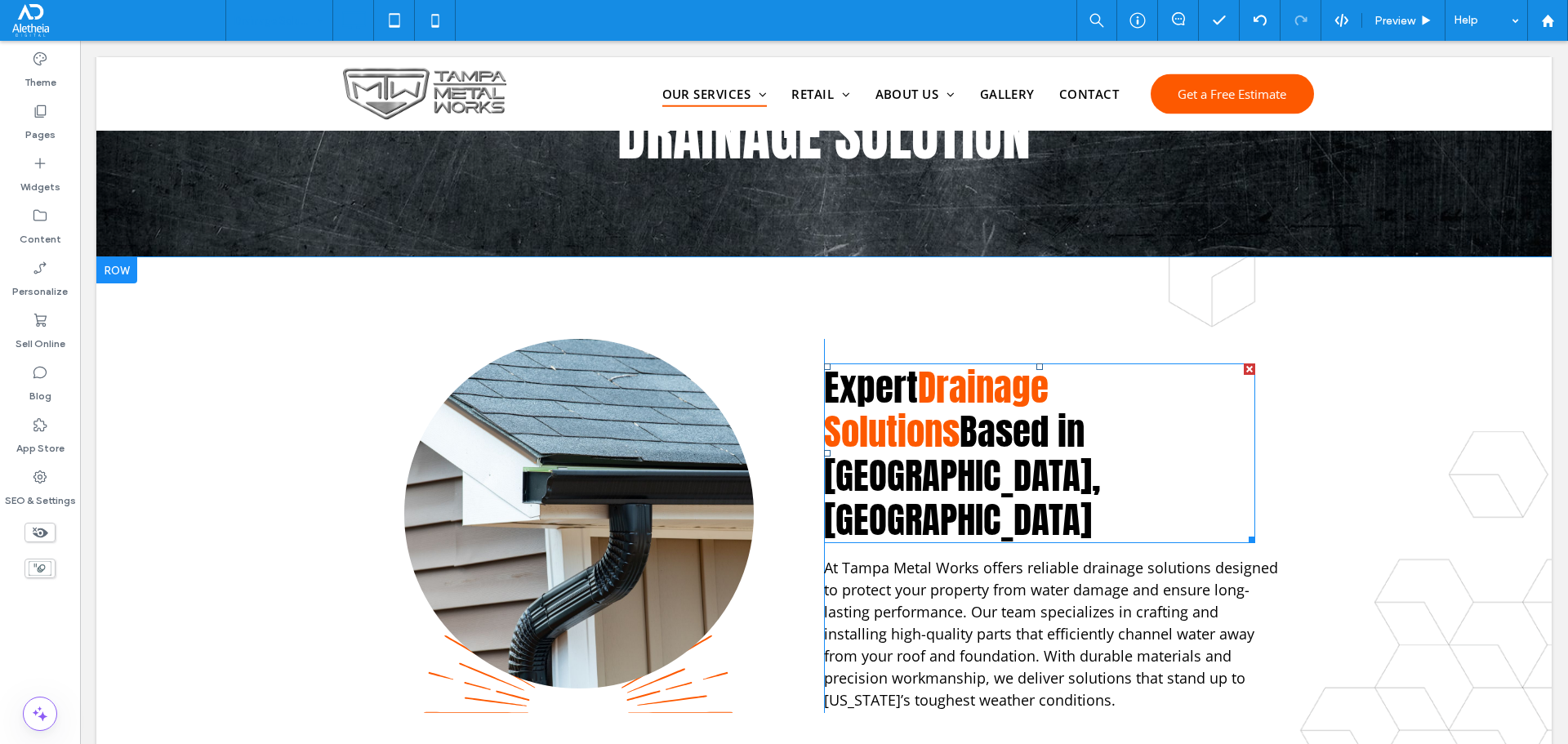
click at [951, 419] on span "Based in [GEOGRAPHIC_DATA], [GEOGRAPHIC_DATA]" at bounding box center [962, 474] width 277 height 144
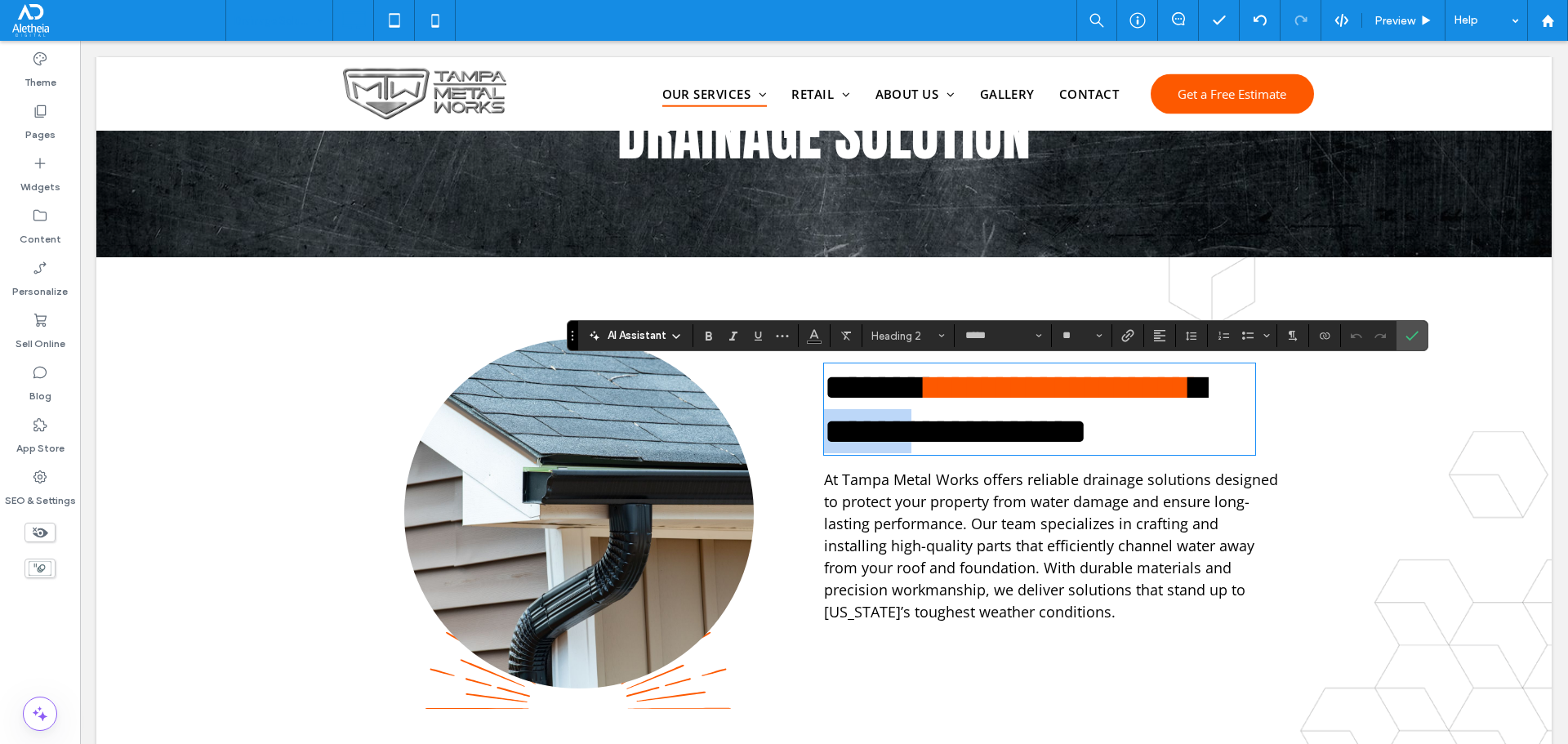
scroll to position [6, 0]
click at [954, 444] on span "**********" at bounding box center [1015, 409] width 382 height 80
click at [953, 441] on span "**********" at bounding box center [1015, 409] width 382 height 80
drag, startPoint x: 950, startPoint y: 422, endPoint x: 1088, endPoint y: 422, distance: 138.0
click at [1088, 422] on span "**********" at bounding box center [1015, 409] width 382 height 80
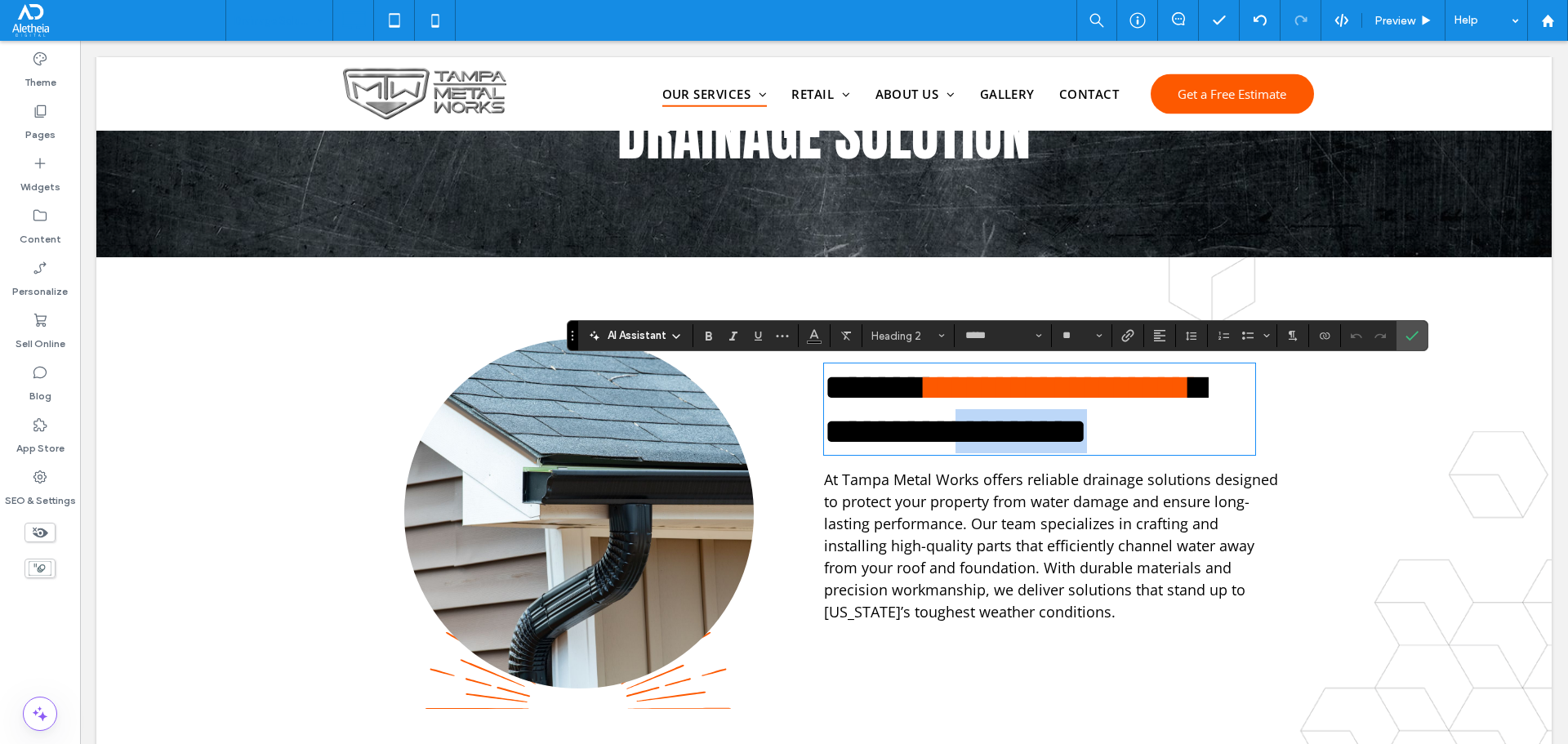
click at [1088, 416] on span "**********" at bounding box center [1015, 409] width 382 height 80
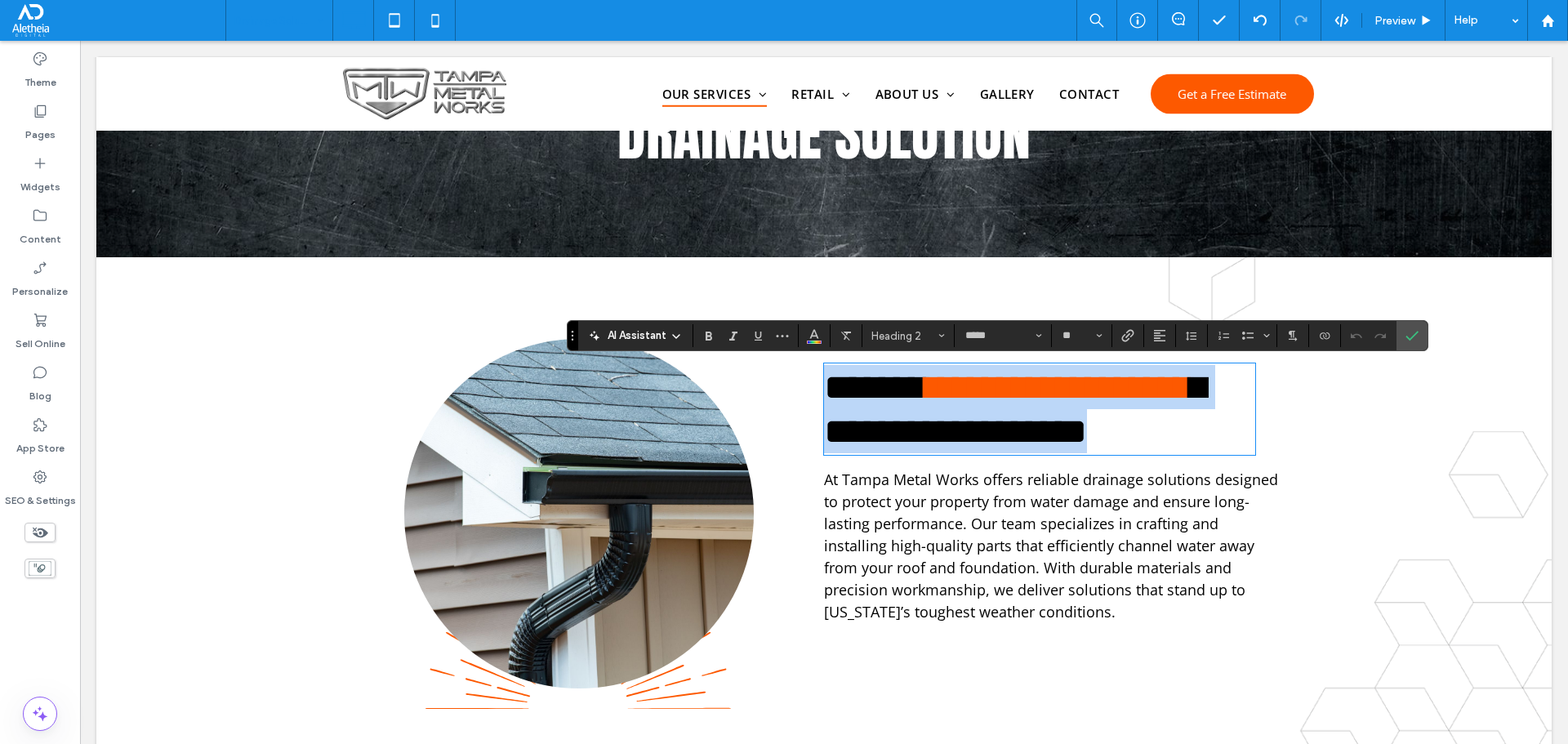
scroll to position [0, 0]
drag, startPoint x: 1088, startPoint y: 416, endPoint x: 796, endPoint y: 363, distance: 296.8
click at [796, 363] on div "**********" at bounding box center [823, 523] width 980 height 370
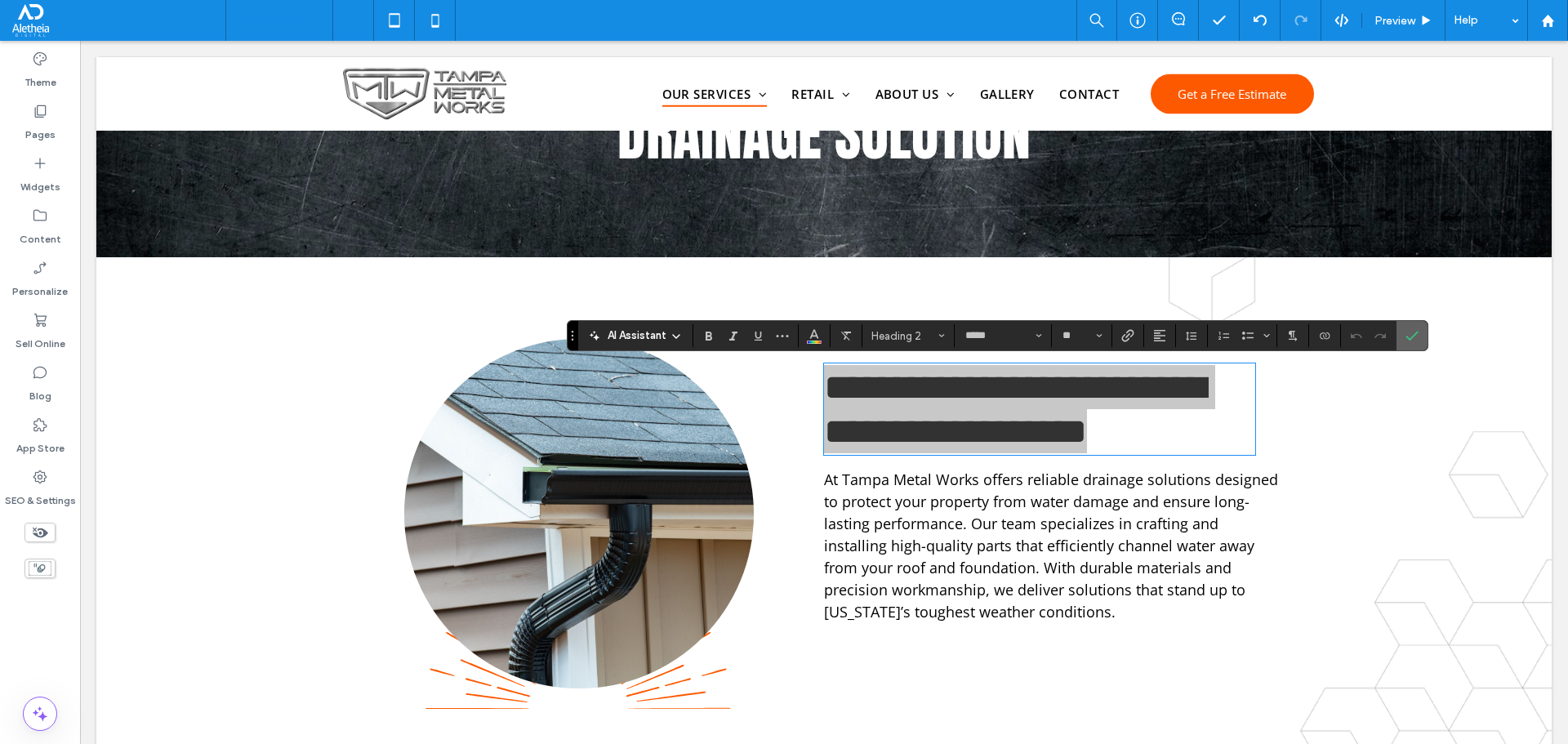
click at [1400, 341] on label "Confirm" at bounding box center [1411, 335] width 24 height 30
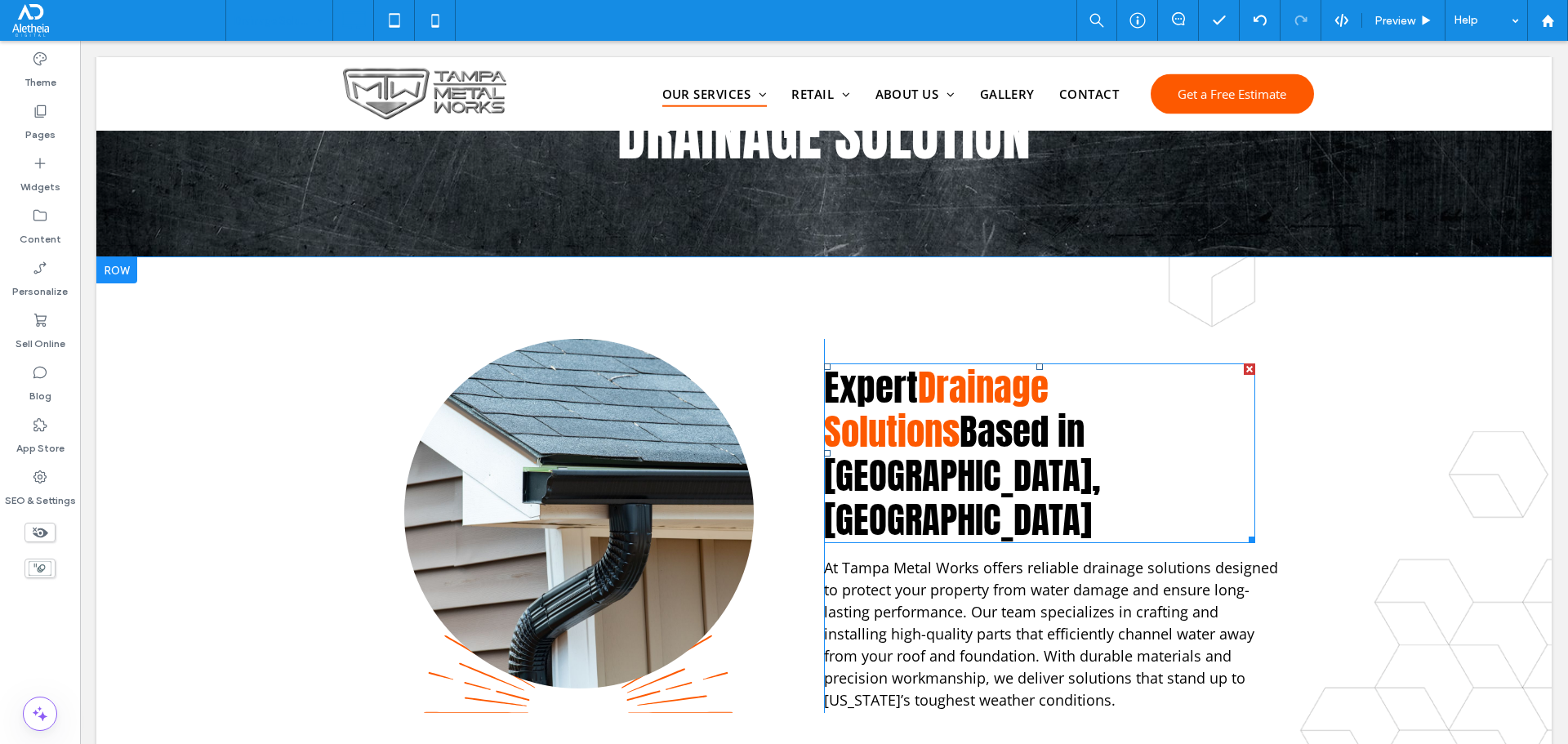
click at [1050, 451] on span "Based in [GEOGRAPHIC_DATA], [GEOGRAPHIC_DATA]" at bounding box center [962, 474] width 277 height 144
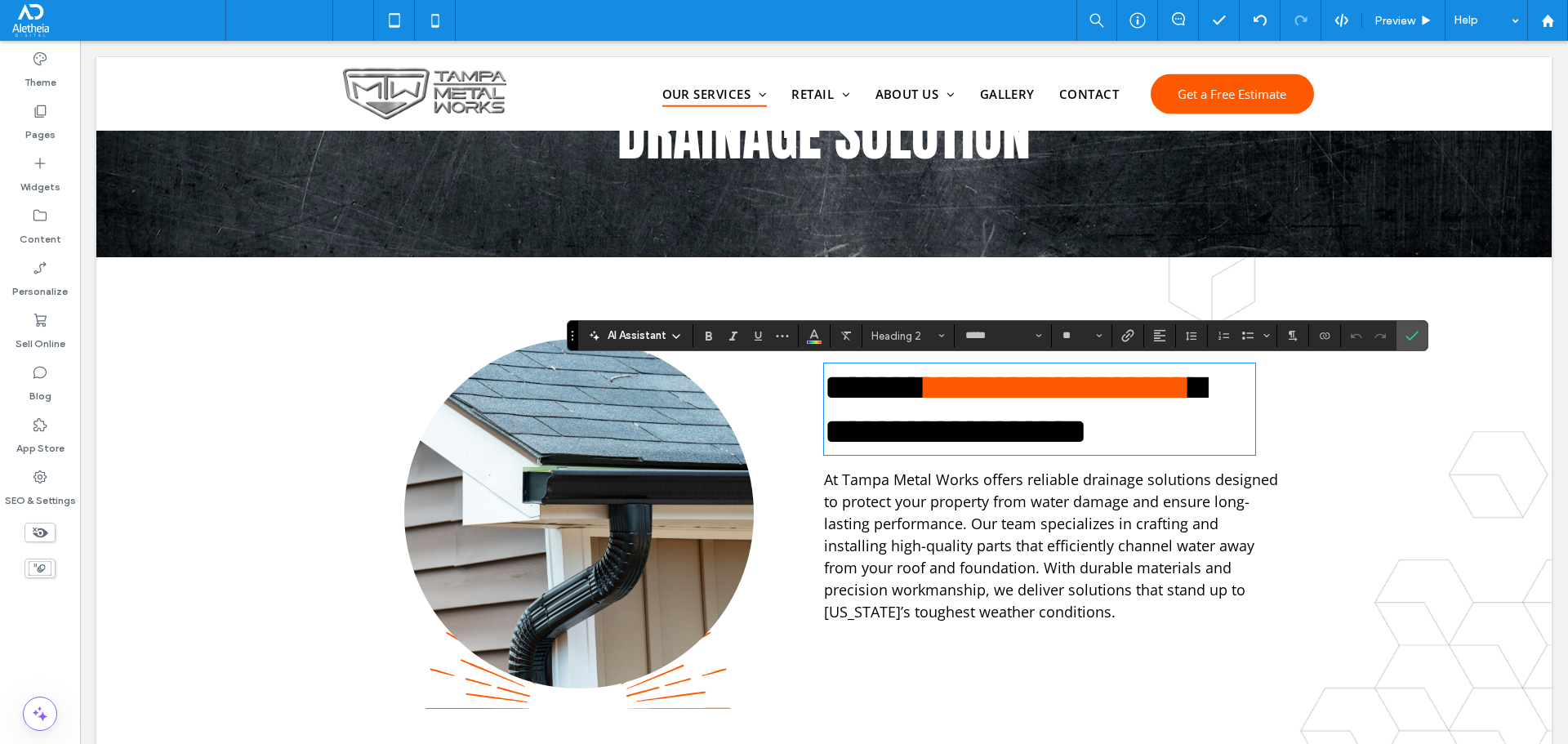
click at [1027, 433] on span "**********" at bounding box center [1015, 409] width 382 height 80
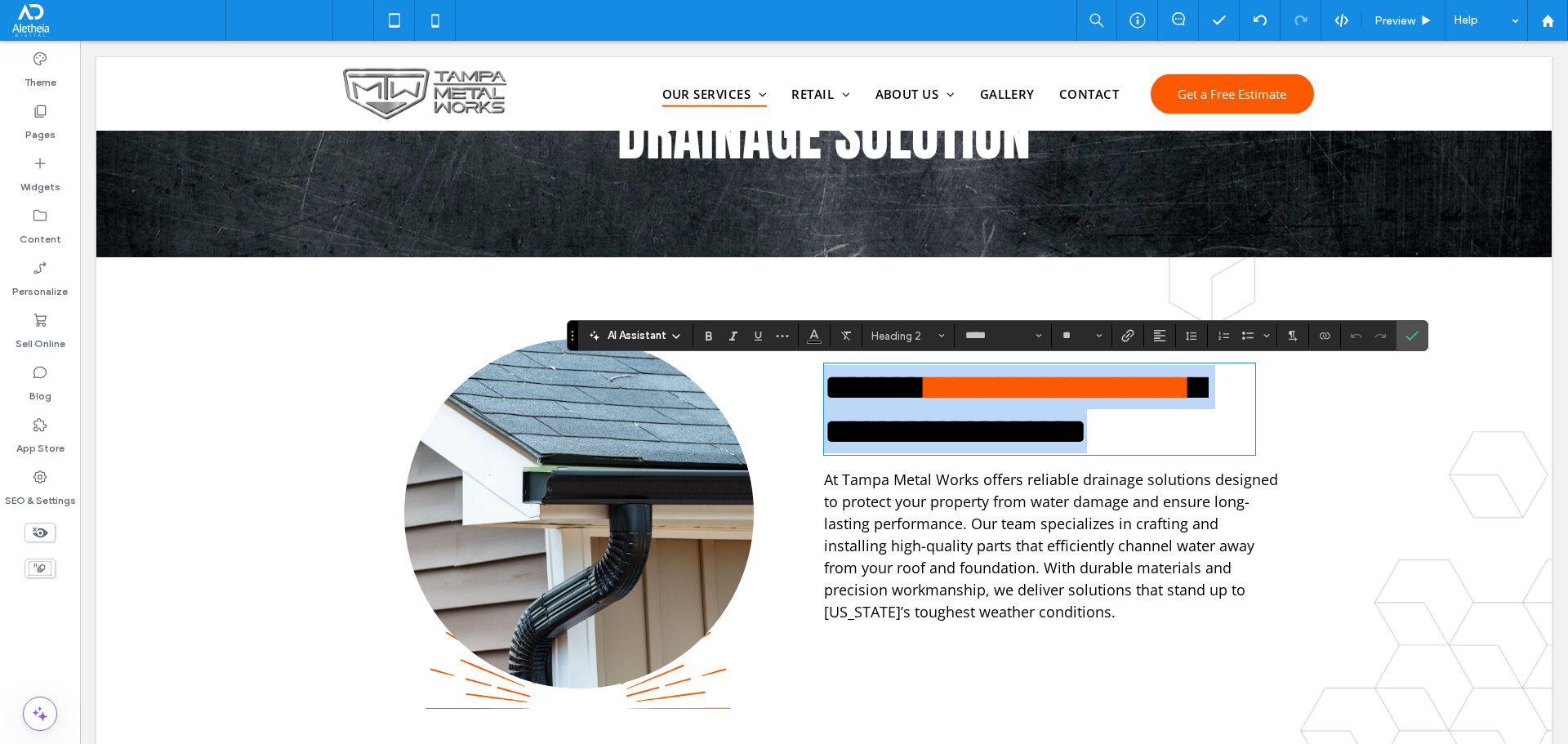
click at [1027, 433] on span "**********" at bounding box center [1015, 409] width 382 height 80
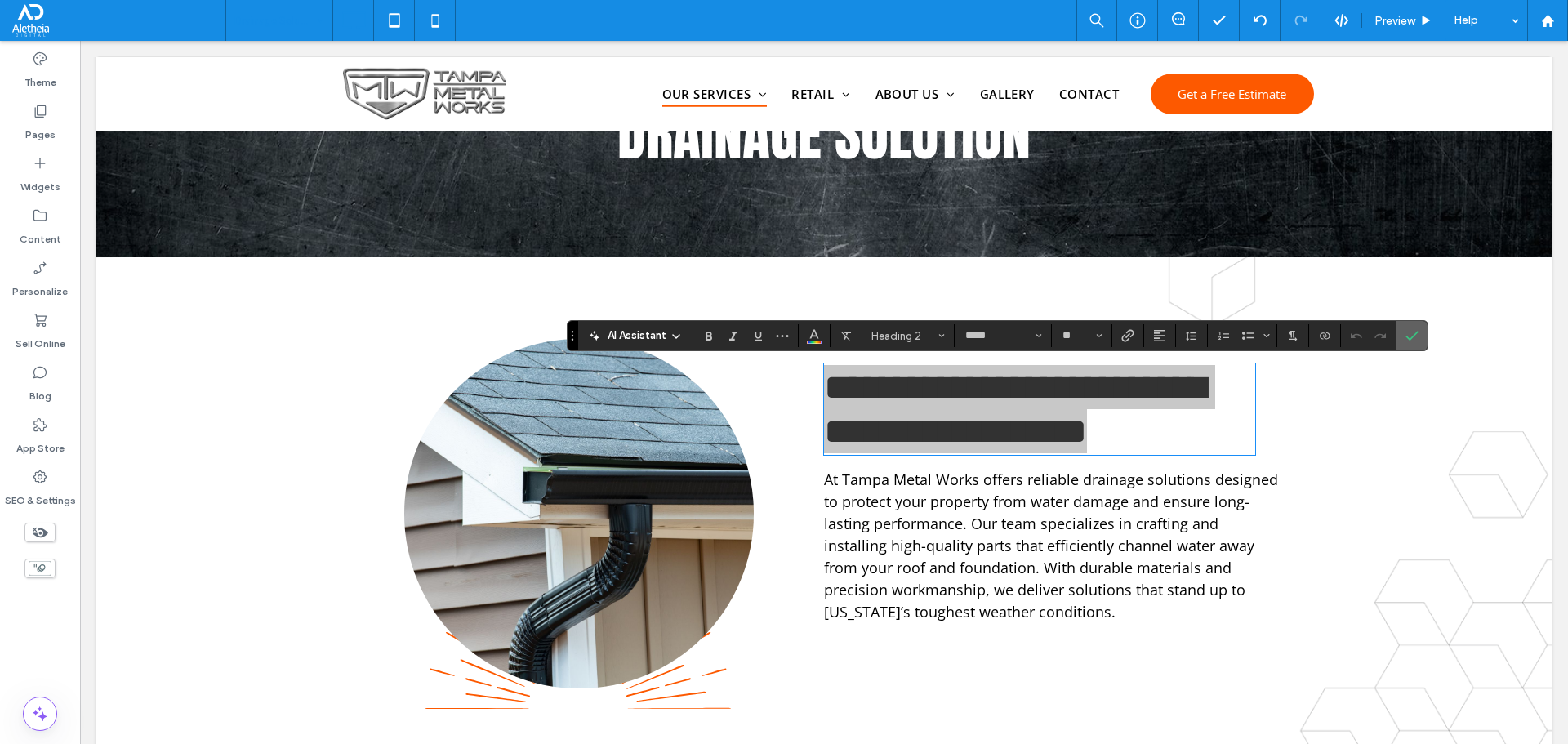
click at [1413, 332] on icon "Confirm" at bounding box center [1412, 335] width 13 height 13
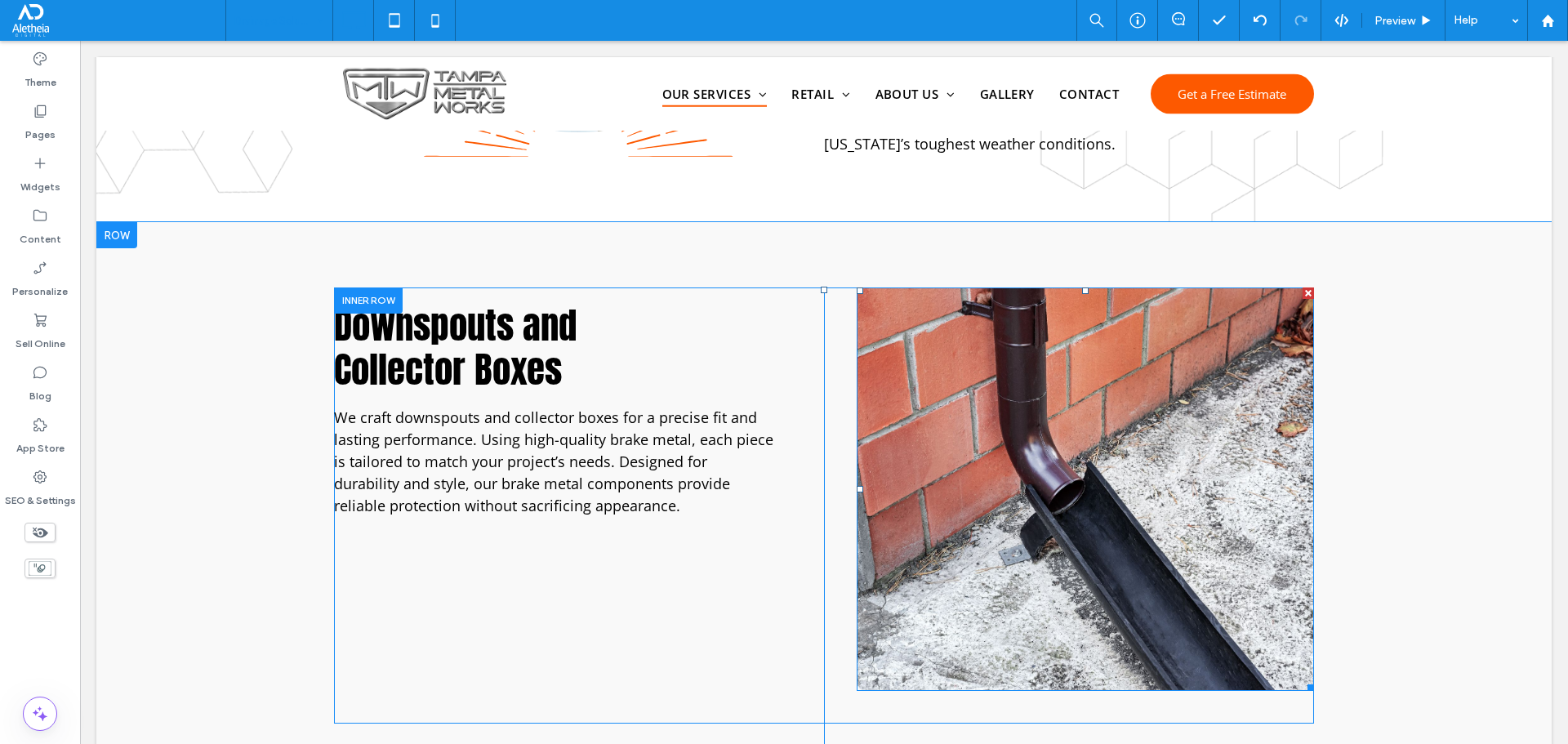
scroll to position [979, 0]
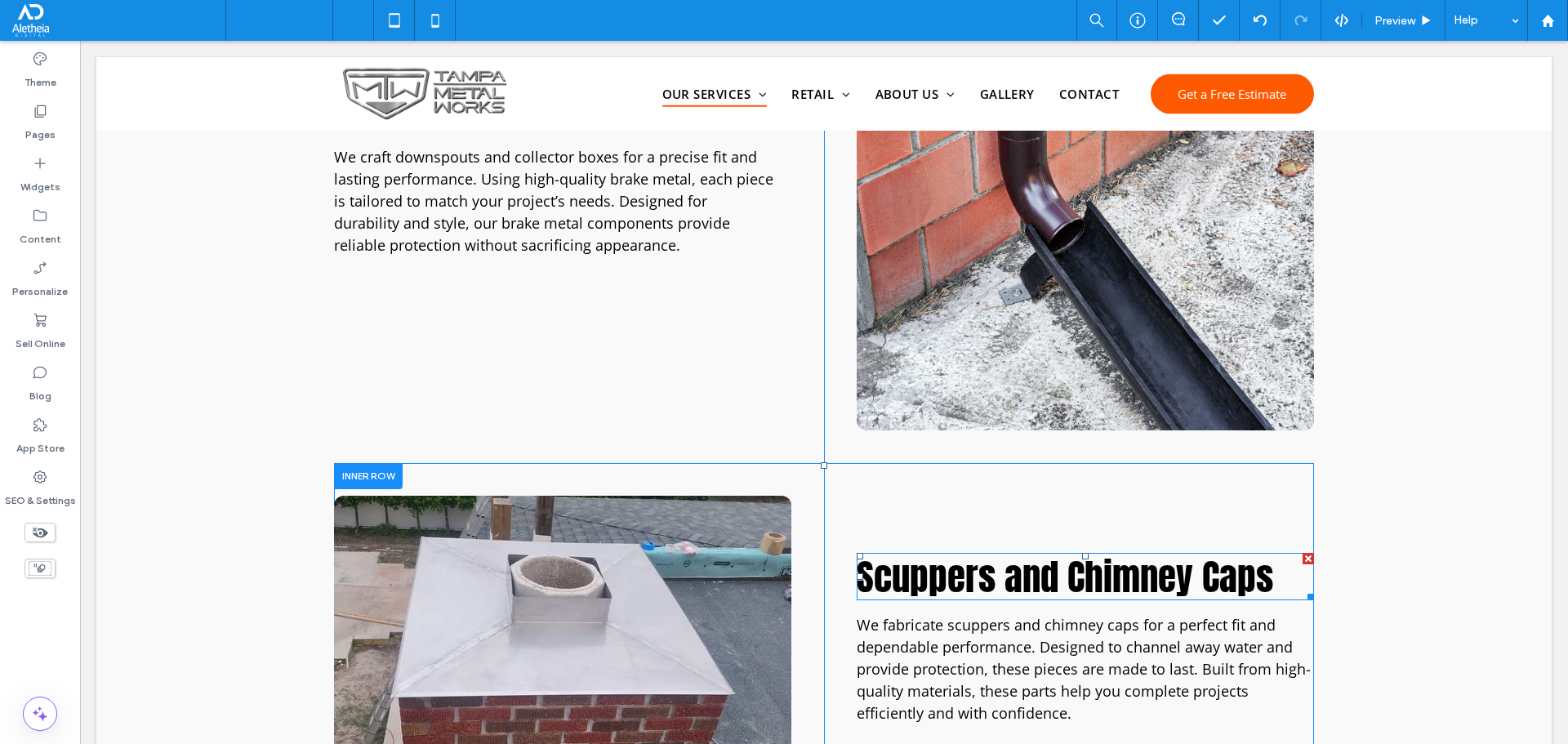
click at [1089, 575] on span "Scuppers and Chimney Caps" at bounding box center [1064, 576] width 416 height 56
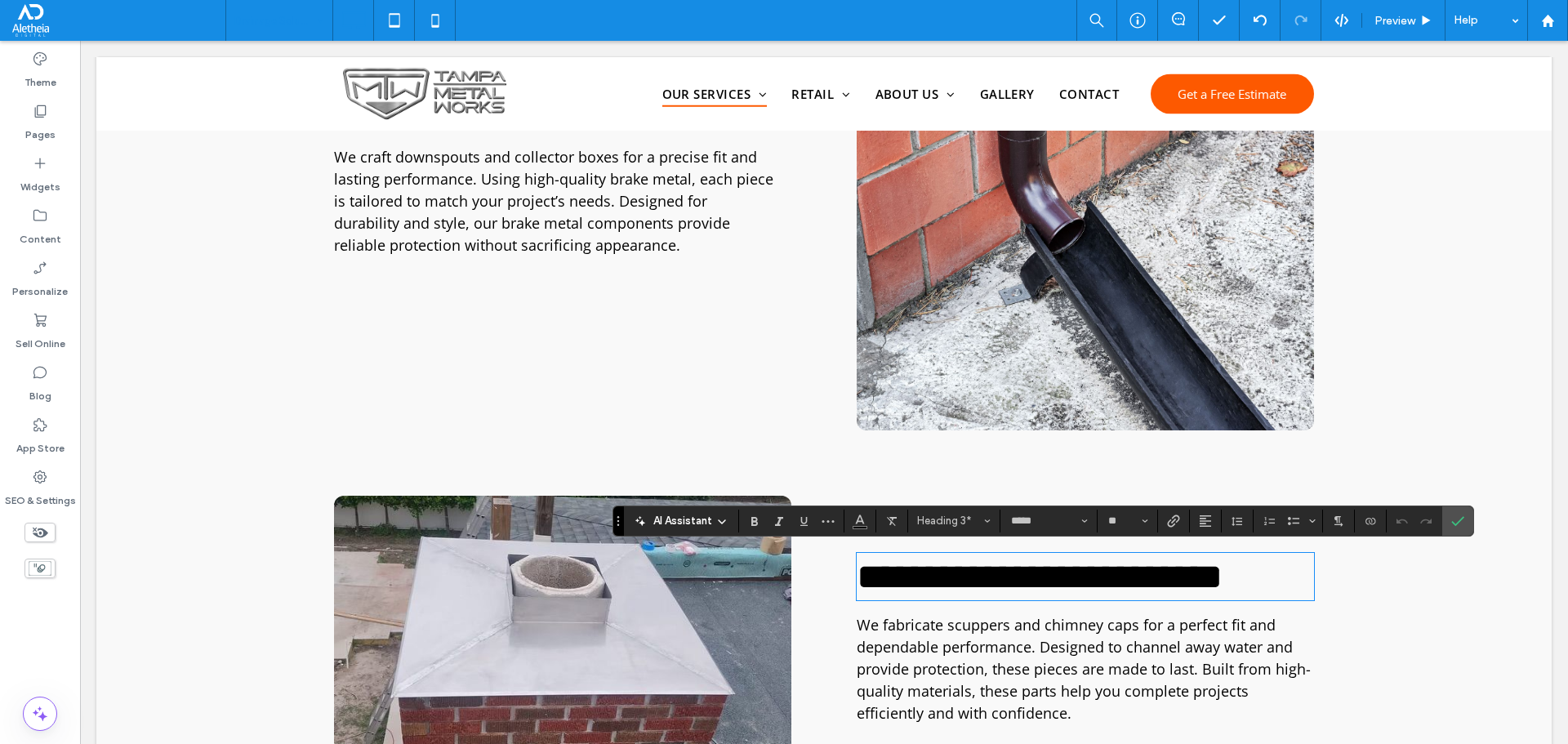
click at [1089, 575] on span "**********" at bounding box center [1039, 576] width 366 height 36
click at [1466, 522] on label "Confirm" at bounding box center [1458, 521] width 24 height 30
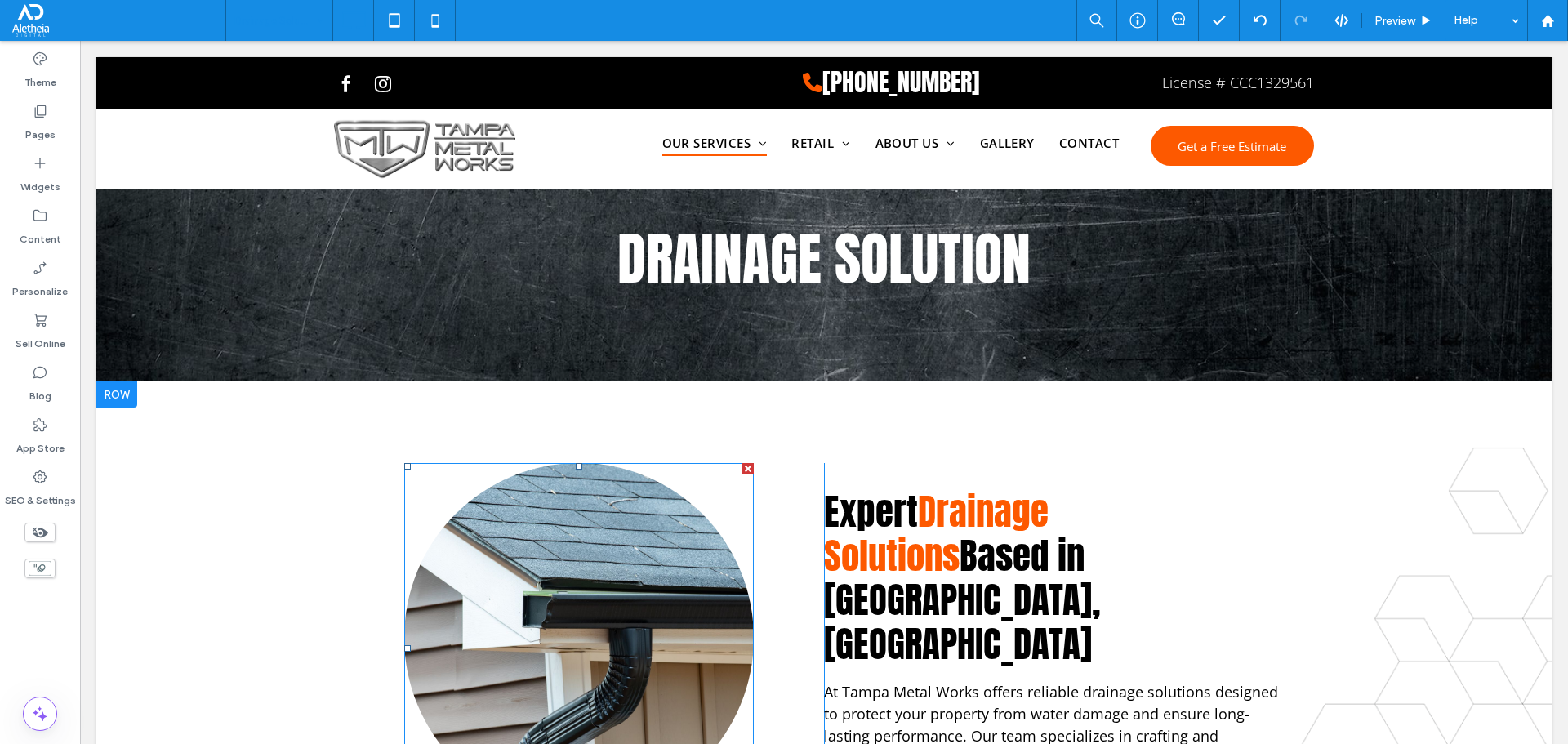
scroll to position [0, 0]
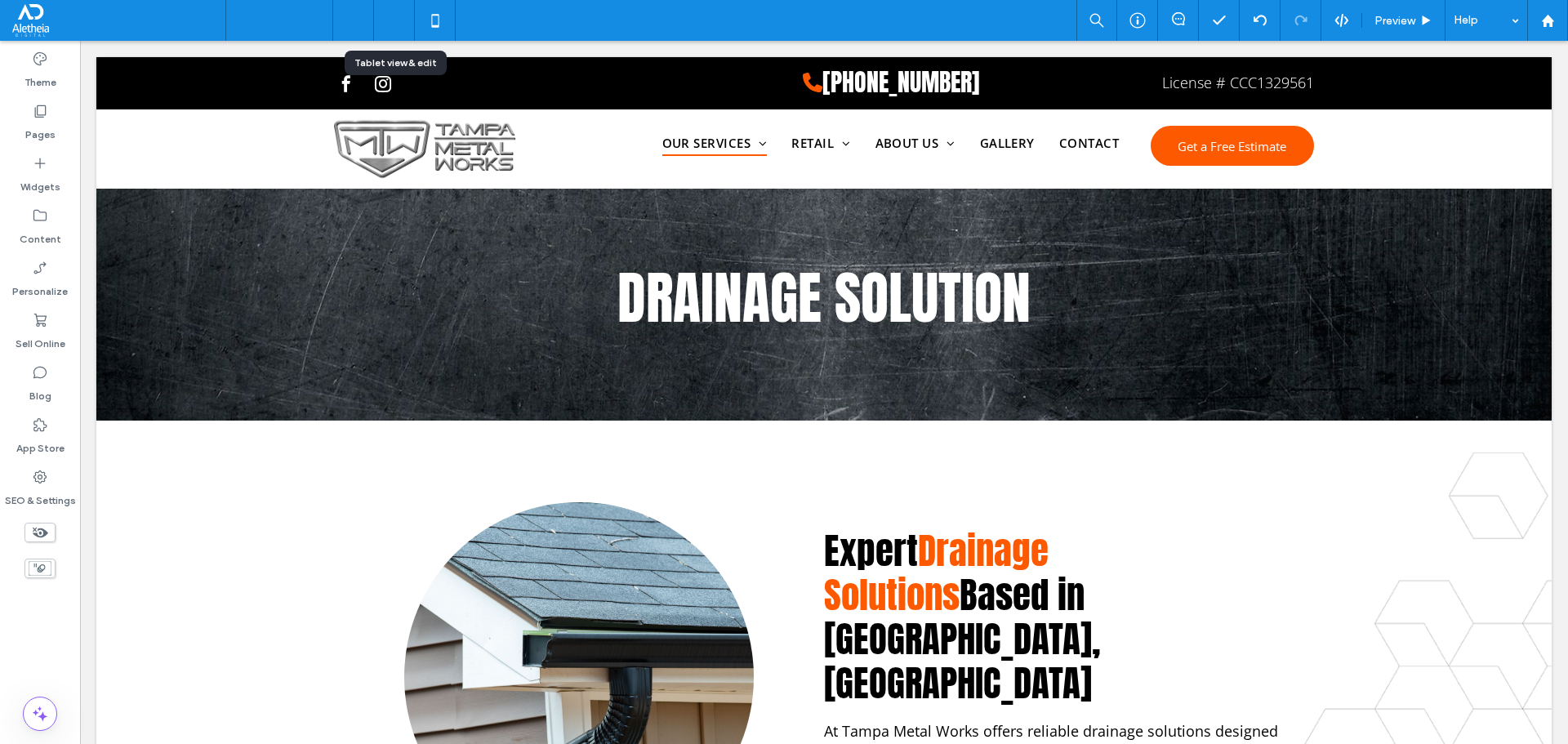
click at [407, 22] on icon at bounding box center [394, 19] width 32 height 32
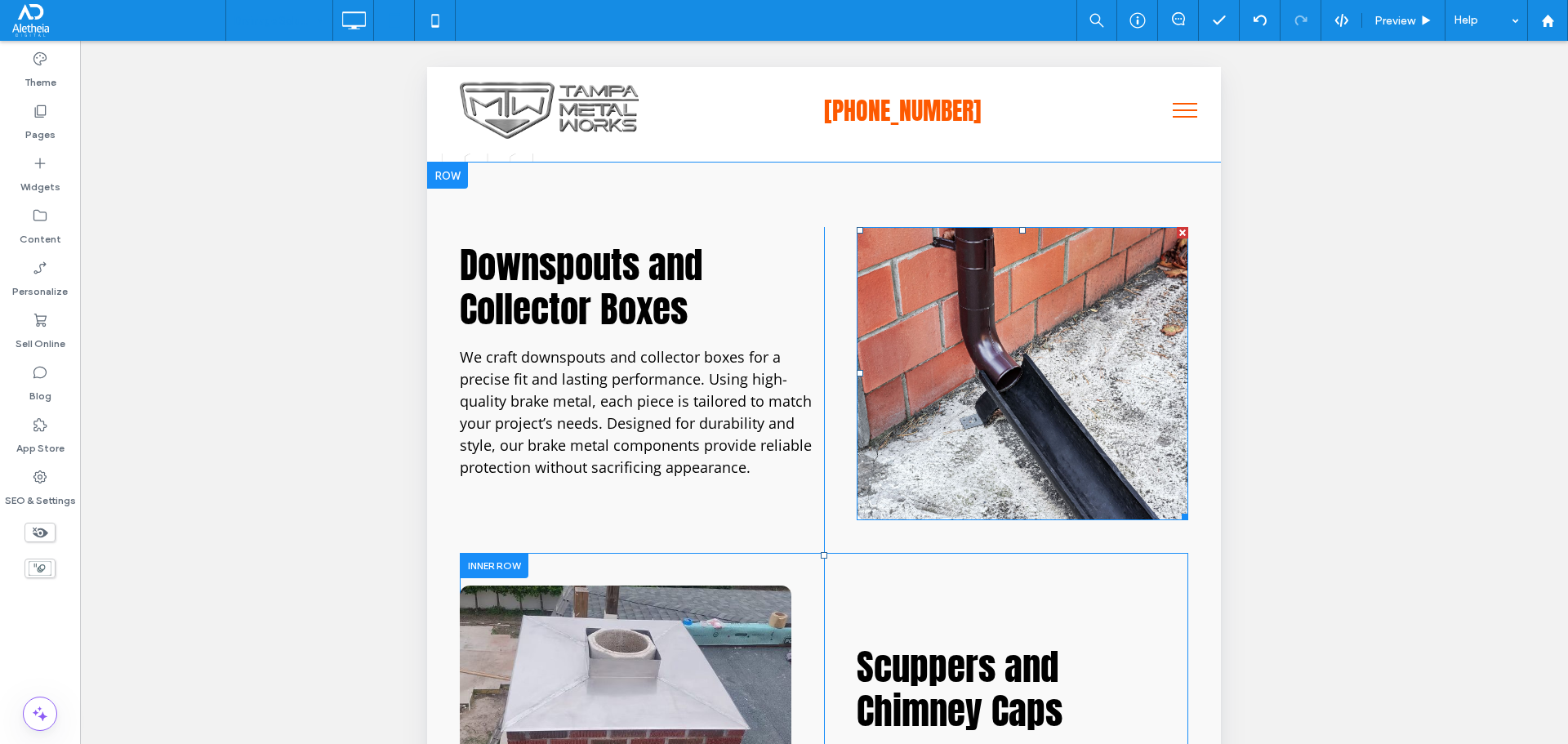
scroll to position [735, 0]
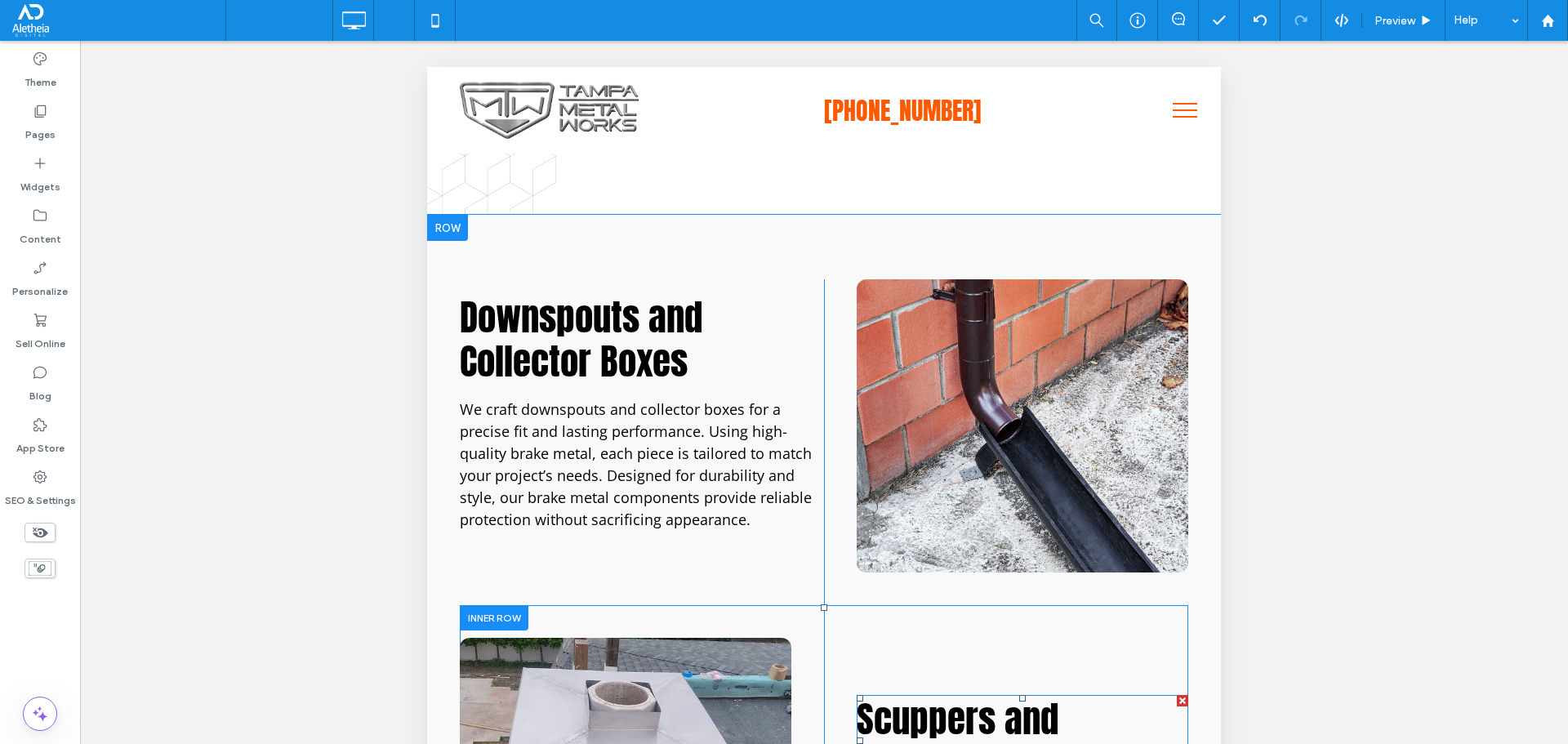
click at [989, 697] on span "Scuppers and Chimney Caps" at bounding box center [959, 741] width 206 height 100
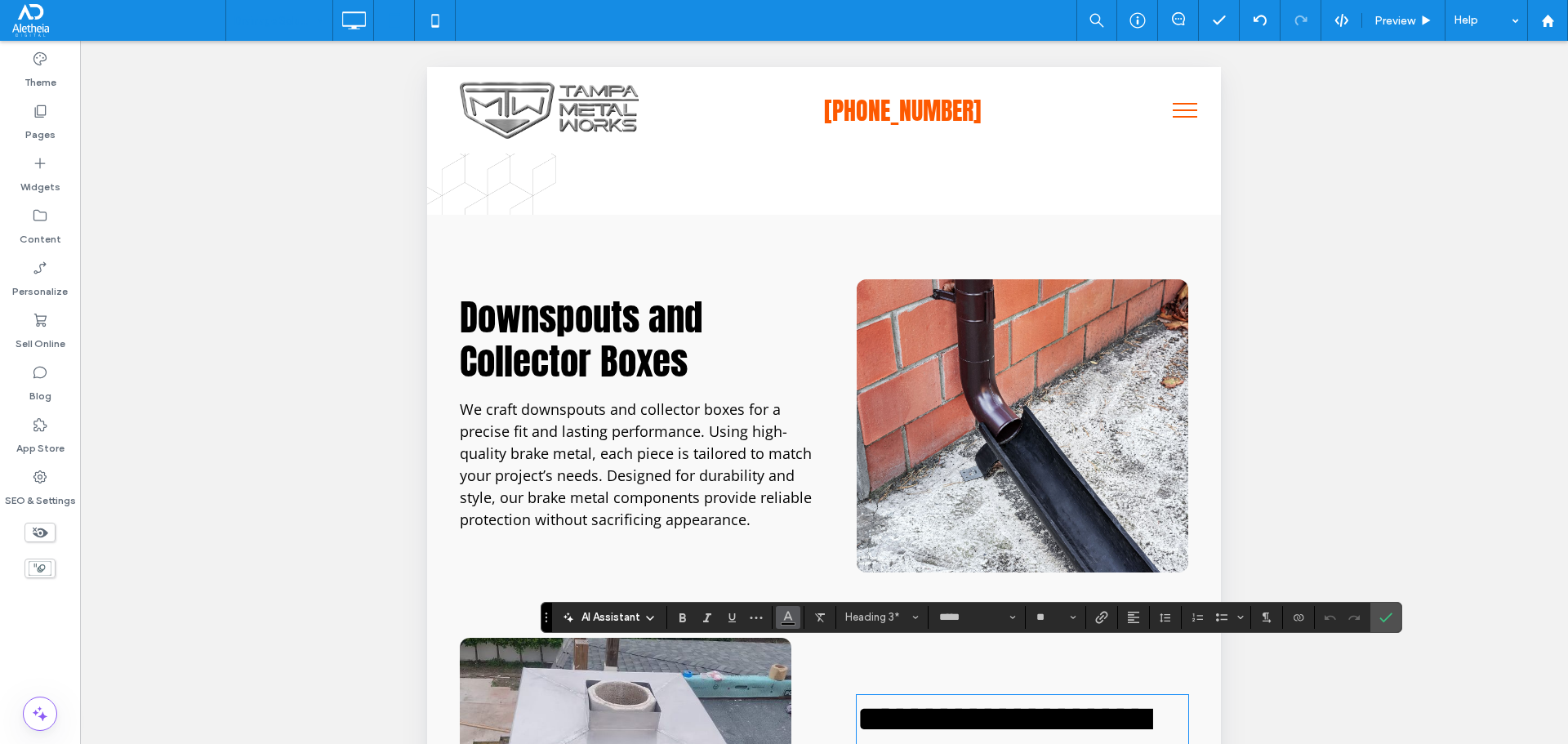
click at [778, 612] on button "Color" at bounding box center [788, 617] width 24 height 23
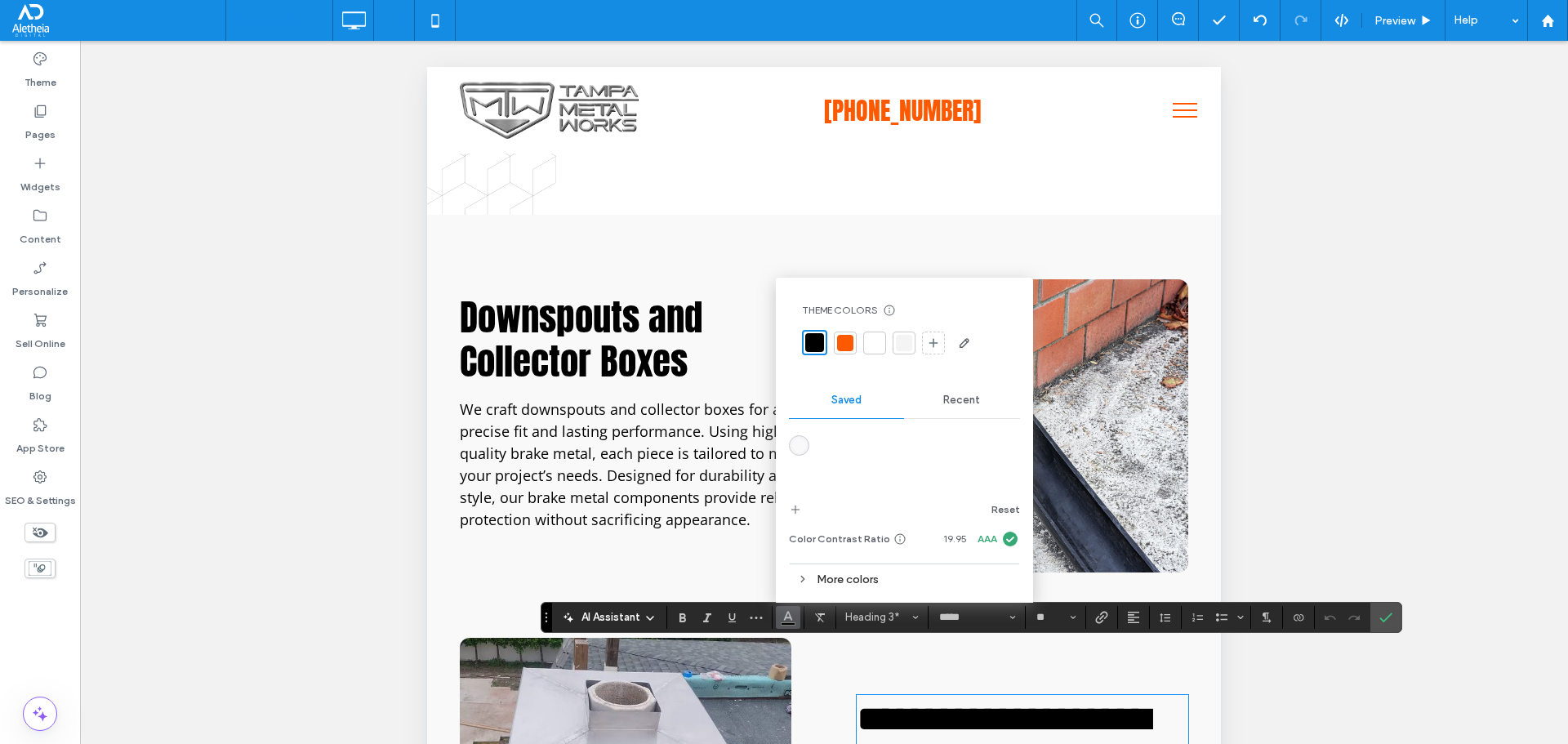
click at [838, 586] on div "More colors" at bounding box center [904, 579] width 231 height 22
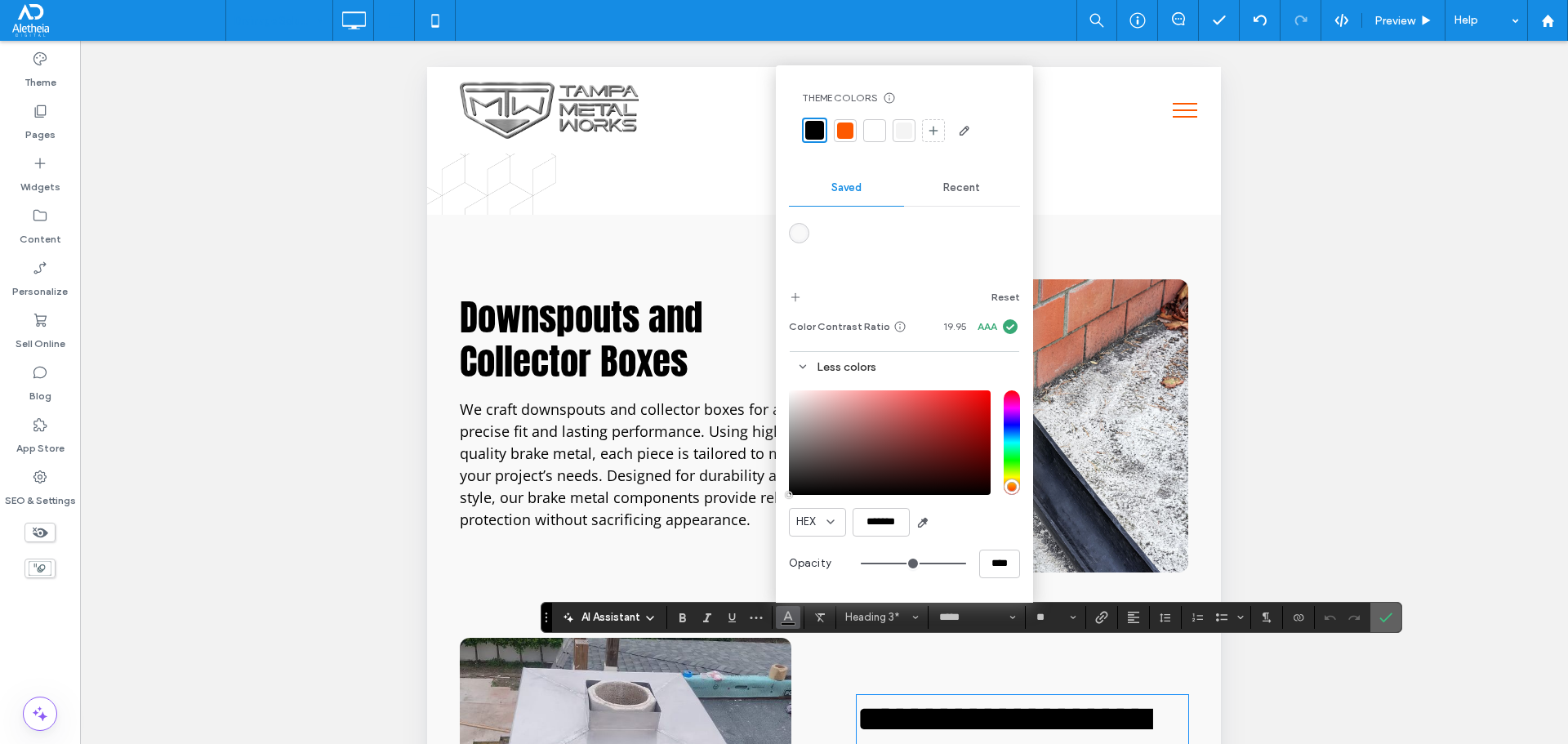
click at [1380, 614] on icon "Confirm" at bounding box center [1385, 617] width 13 height 13
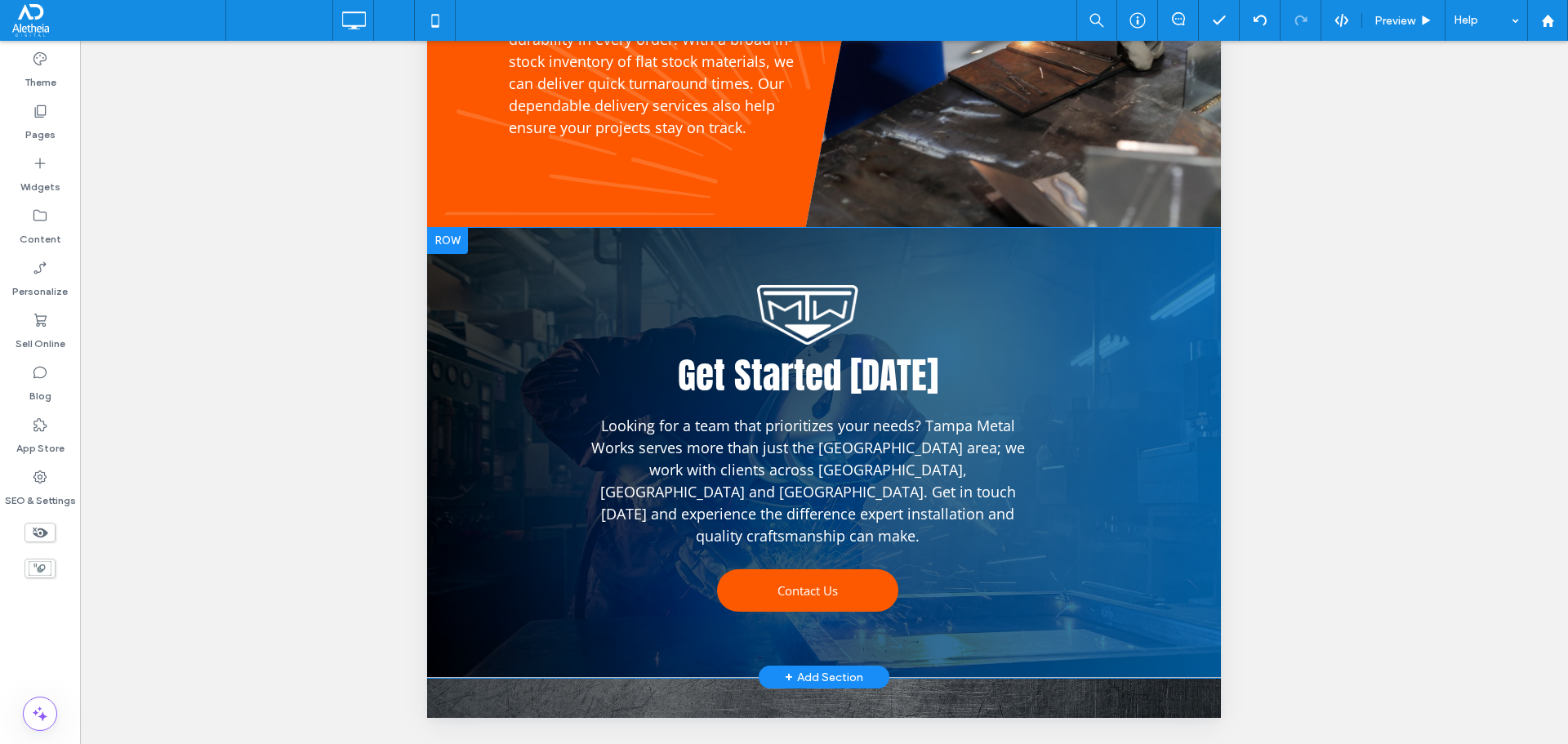
scroll to position [1617, 0]
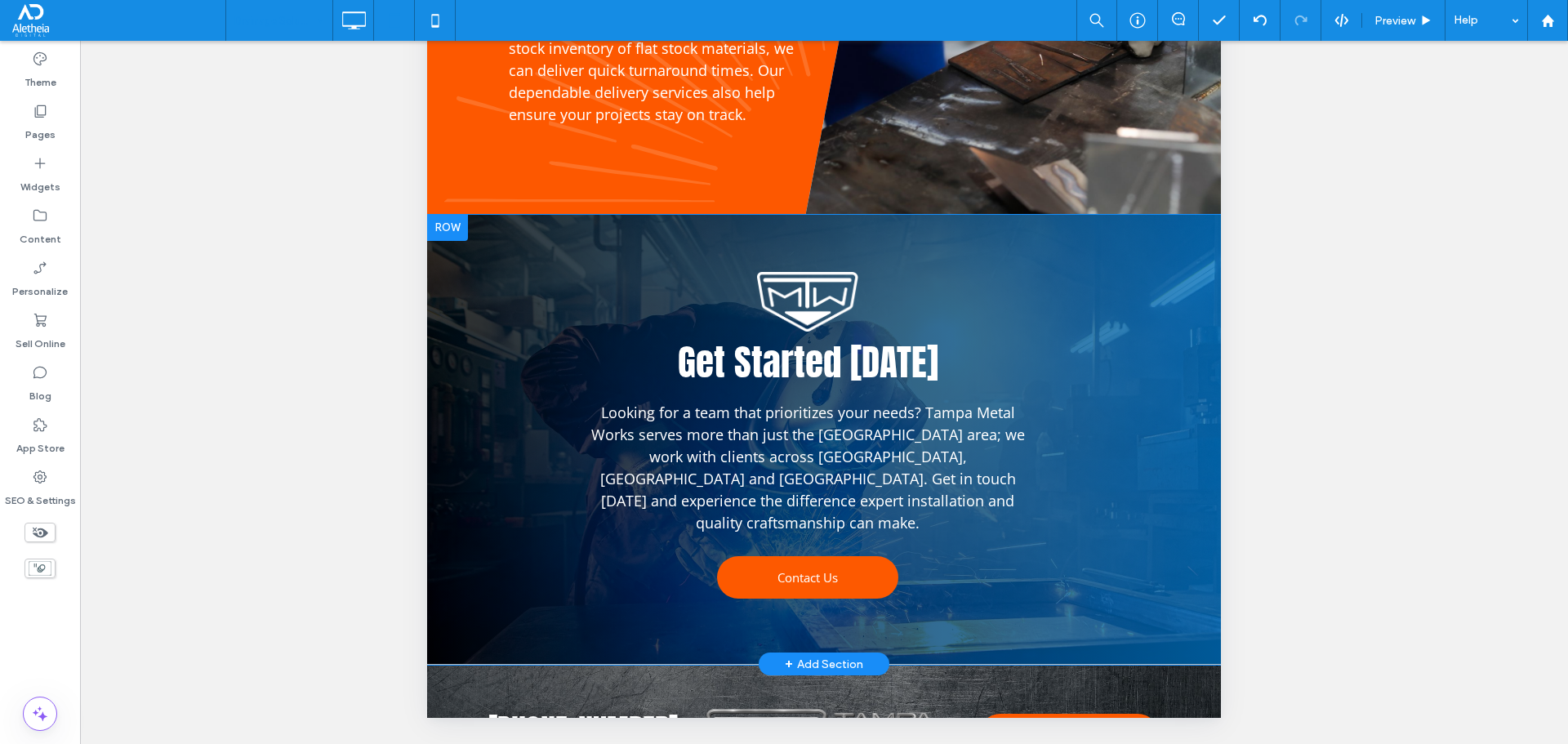
click at [1116, 215] on div "Get Started Today Looking for a team that prioritizes your needs? Tampa Metal W…" at bounding box center [824, 440] width 794 height 450
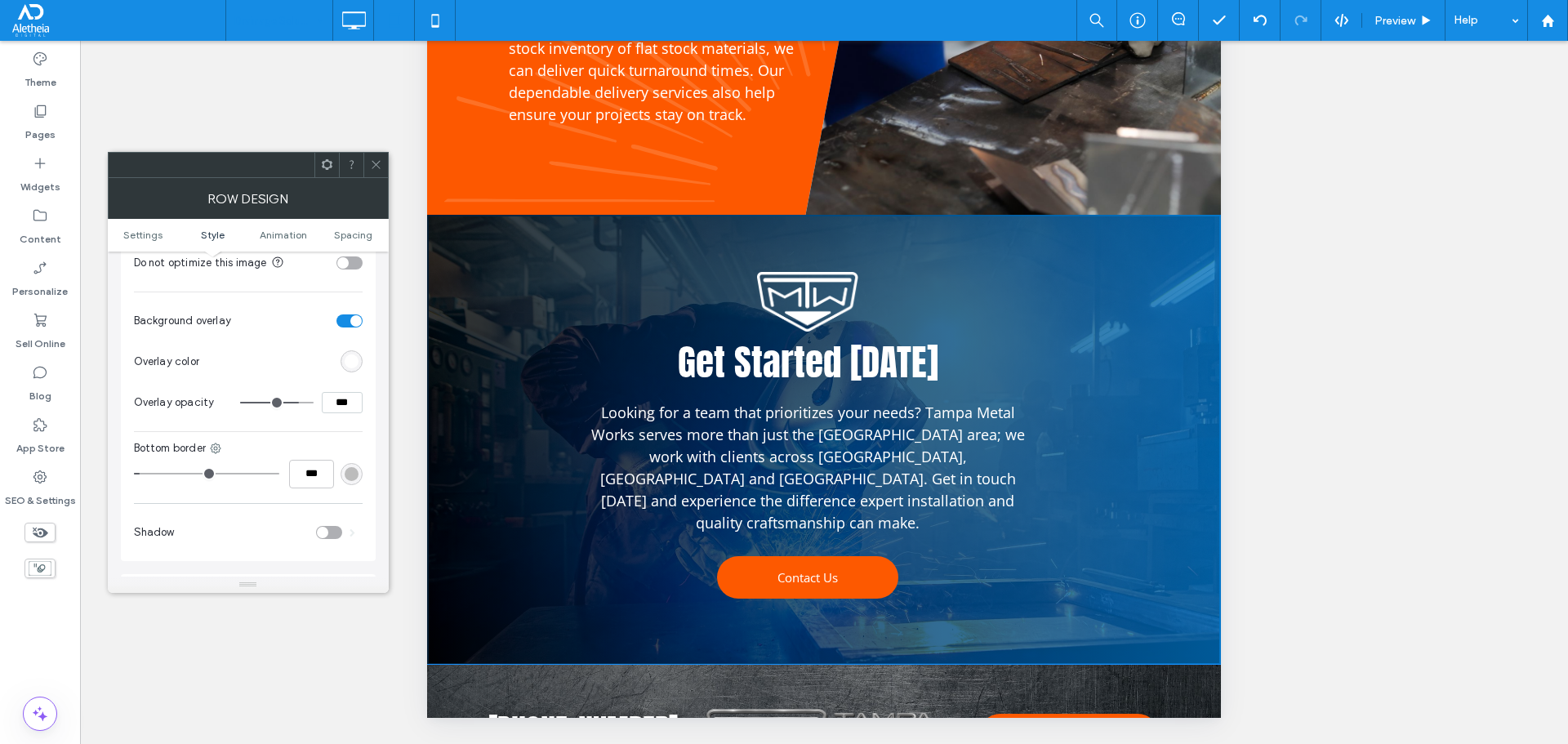
scroll to position [572, 0]
click at [352, 346] on div "rgb(255, 255, 255)" at bounding box center [351, 352] width 14 height 14
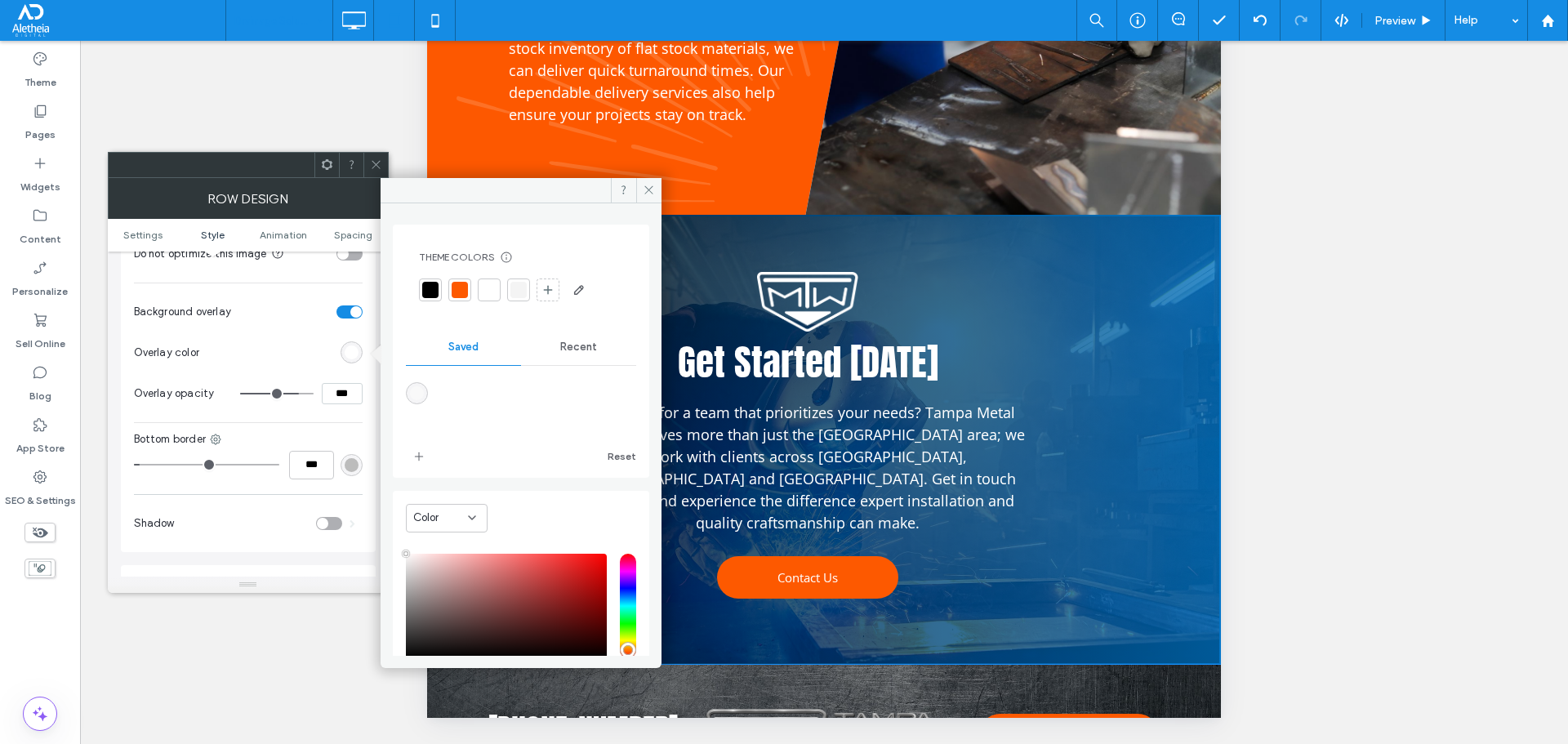
click at [431, 291] on div at bounding box center [431, 290] width 17 height 17
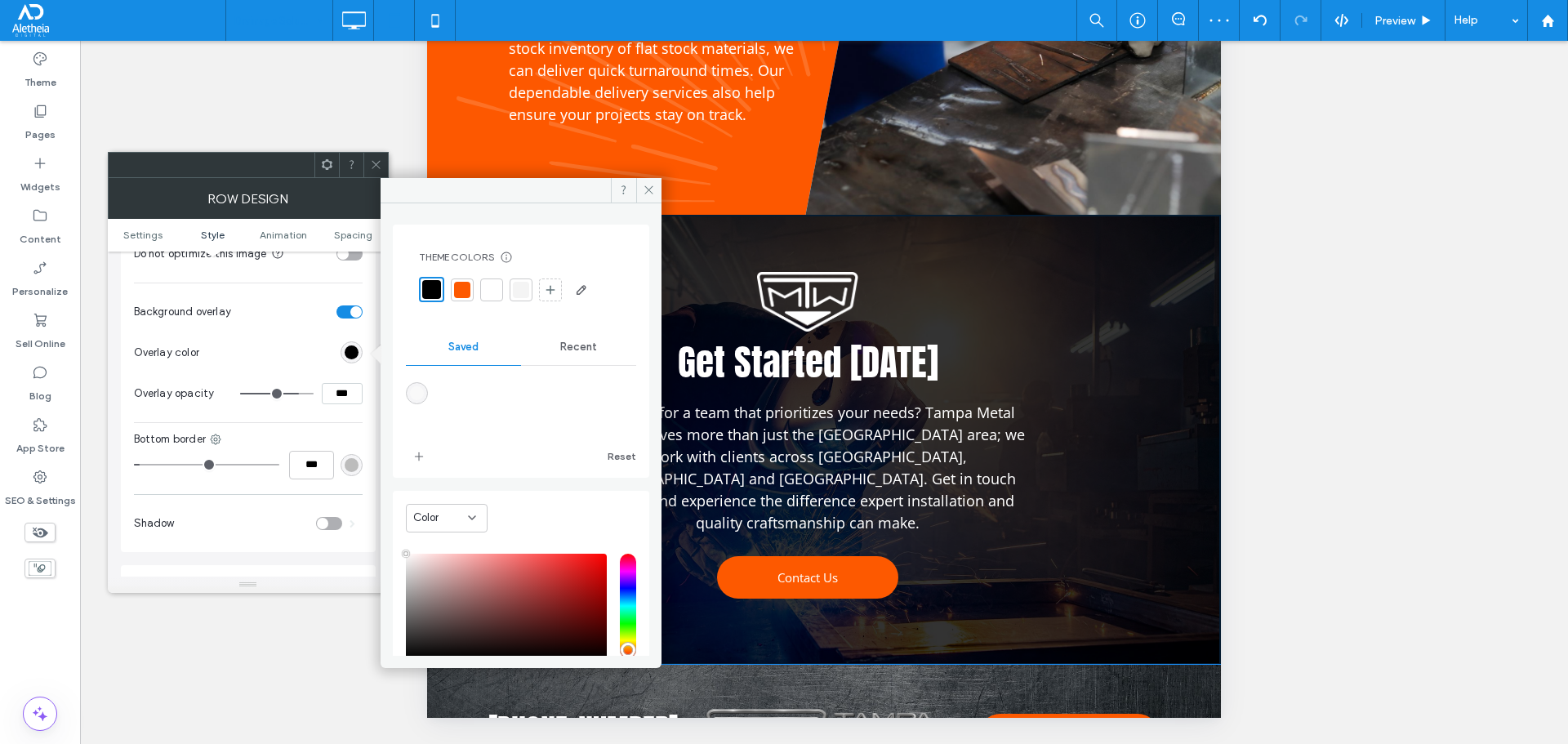
click at [331, 388] on input "***" at bounding box center [342, 393] width 41 height 21
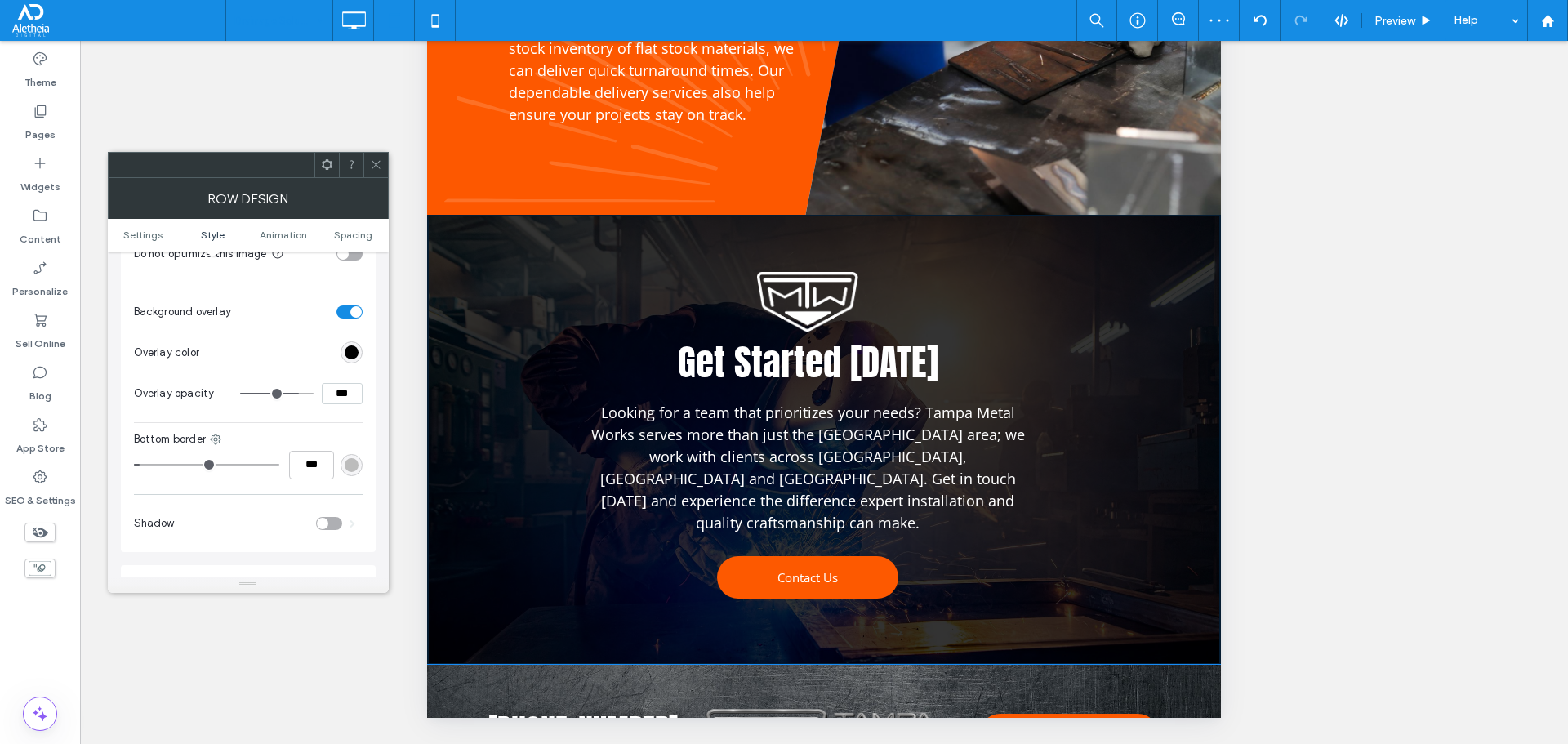
click at [331, 388] on input "***" at bounding box center [342, 393] width 41 height 21
type input "***"
type input "**"
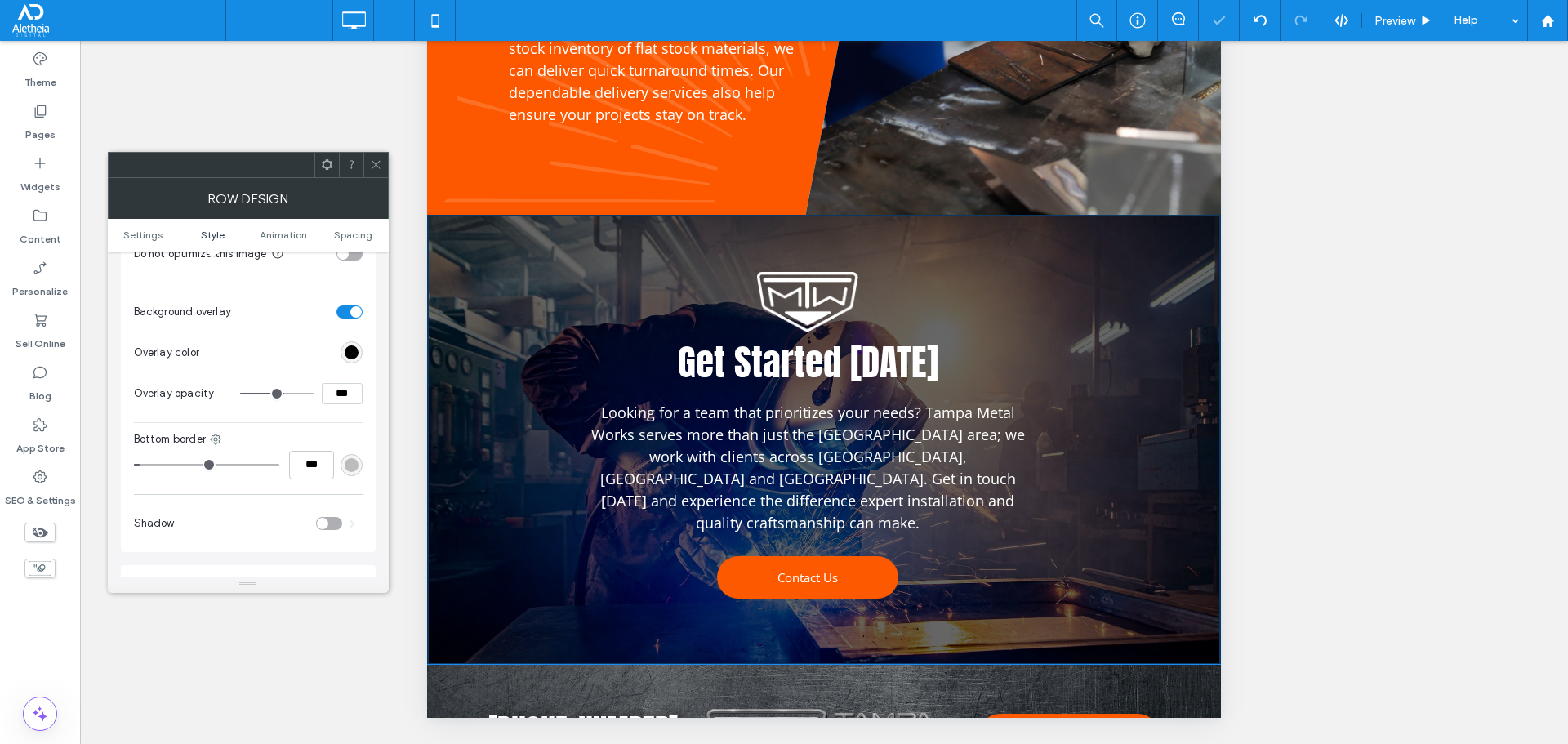
click at [331, 388] on input "***" at bounding box center [342, 393] width 41 height 21
type input "***"
type input "**"
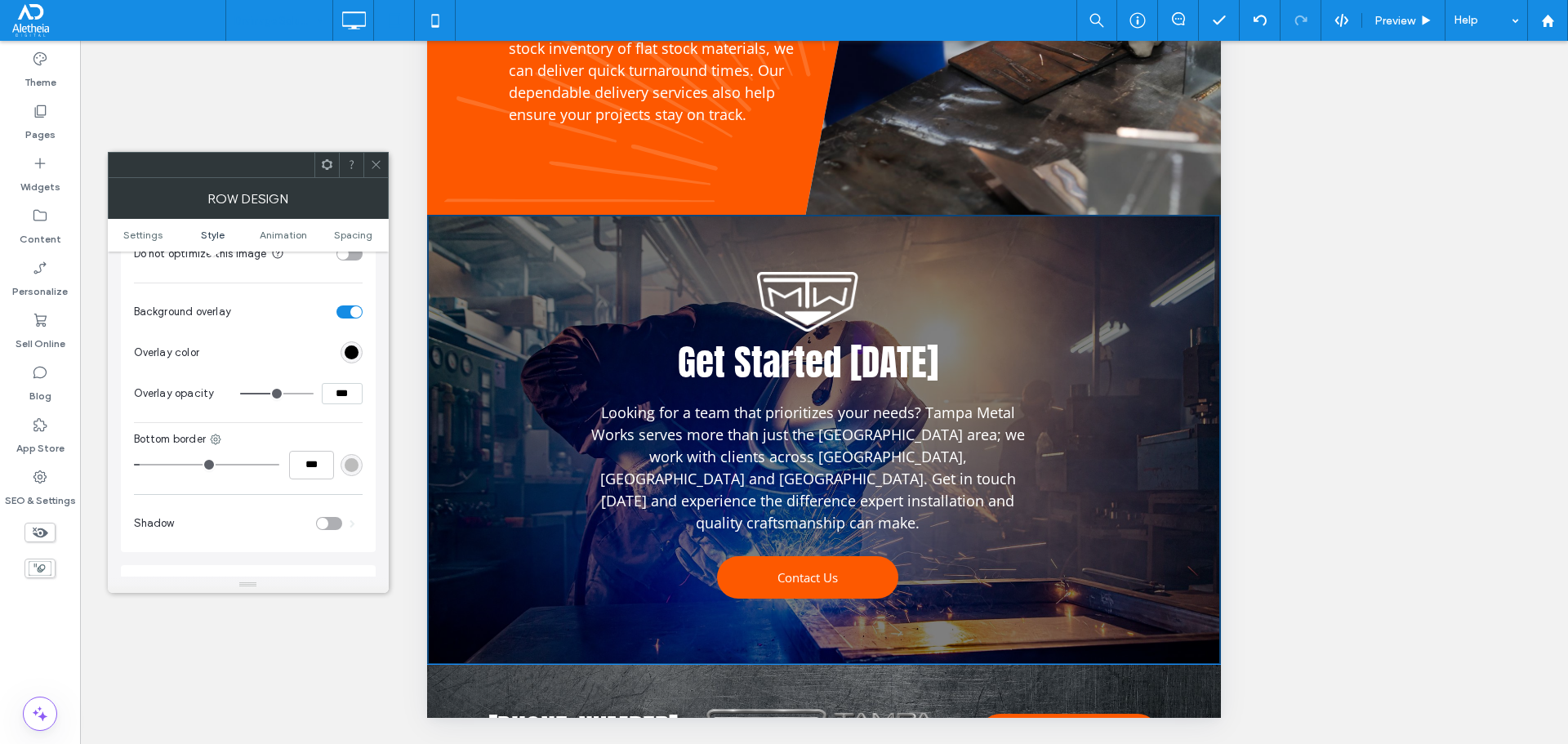
click at [377, 153] on span at bounding box center [375, 165] width 12 height 24
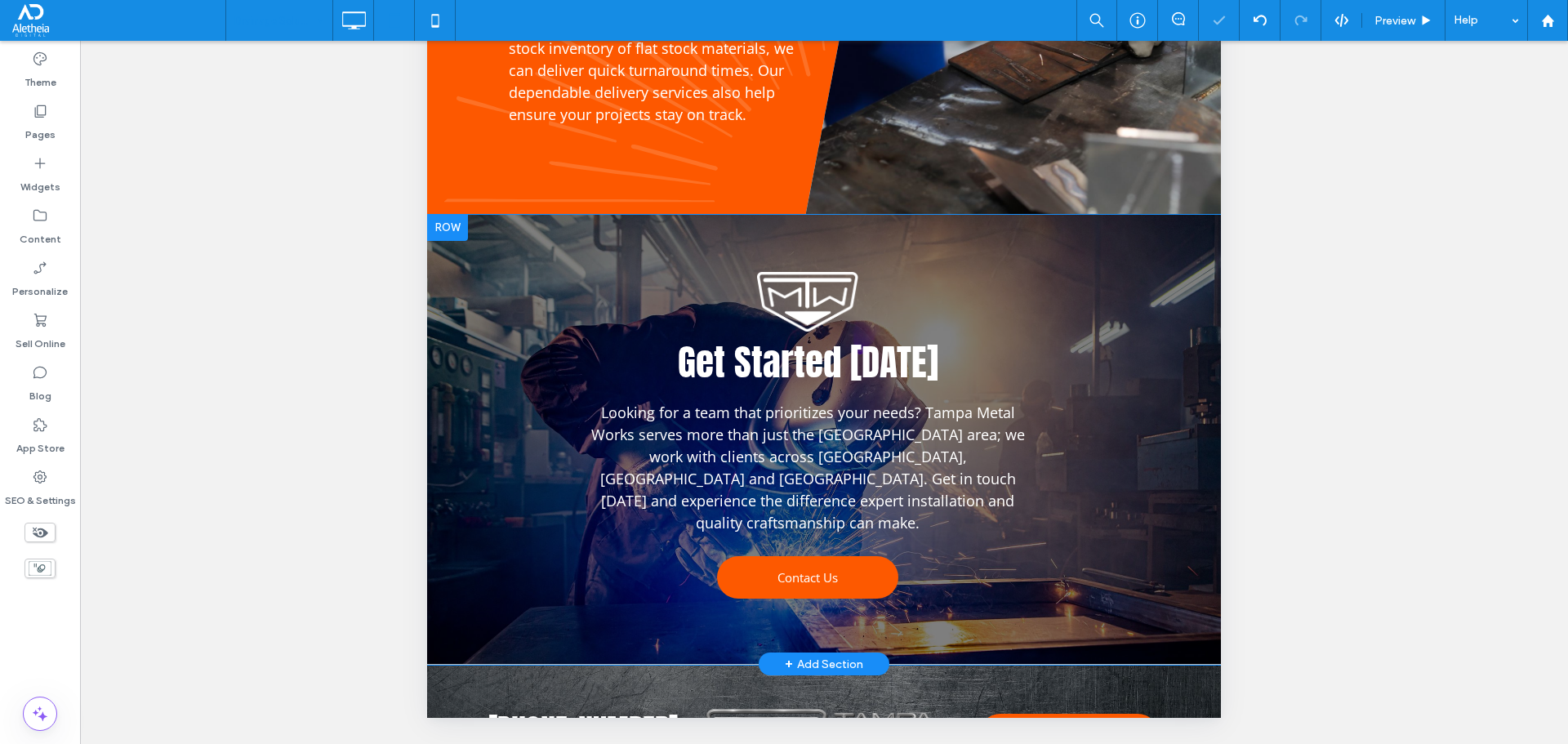
click at [475, 215] on div "Get Started Today Looking for a team that prioritizes your needs? Tampa Metal W…" at bounding box center [824, 440] width 794 height 450
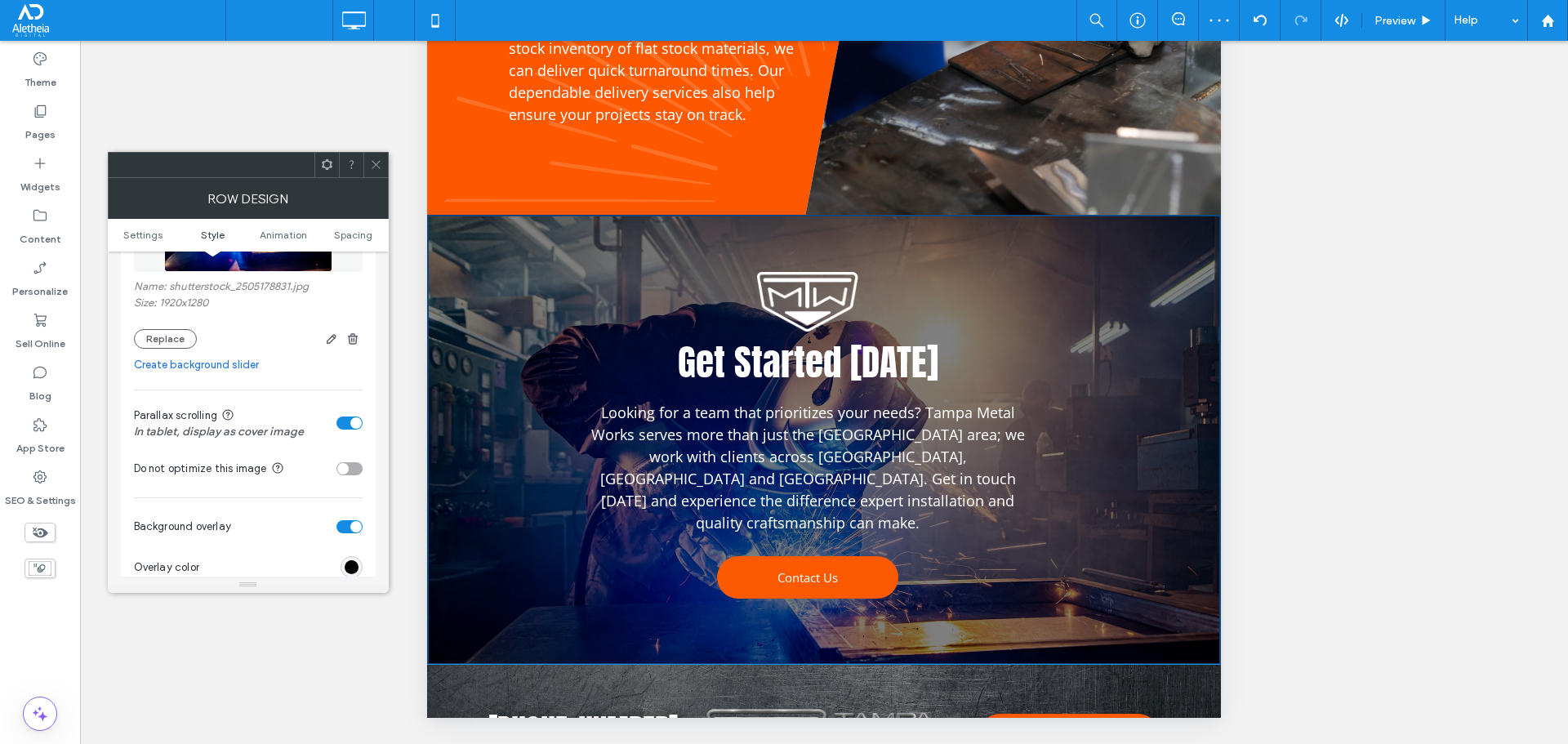
scroll to position [409, 0]
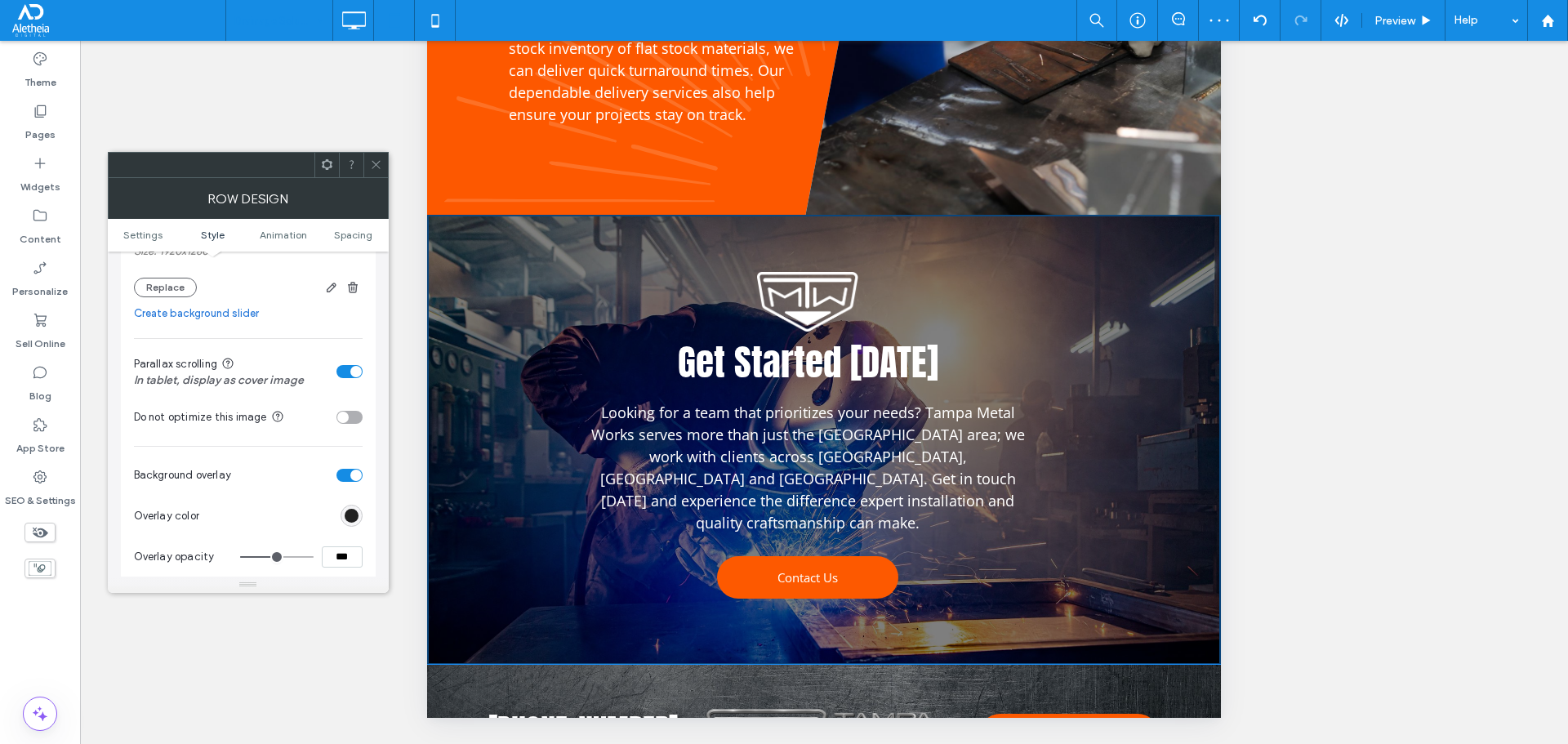
click at [351, 522] on div "rgb(0, 0, 0)" at bounding box center [351, 515] width 14 height 14
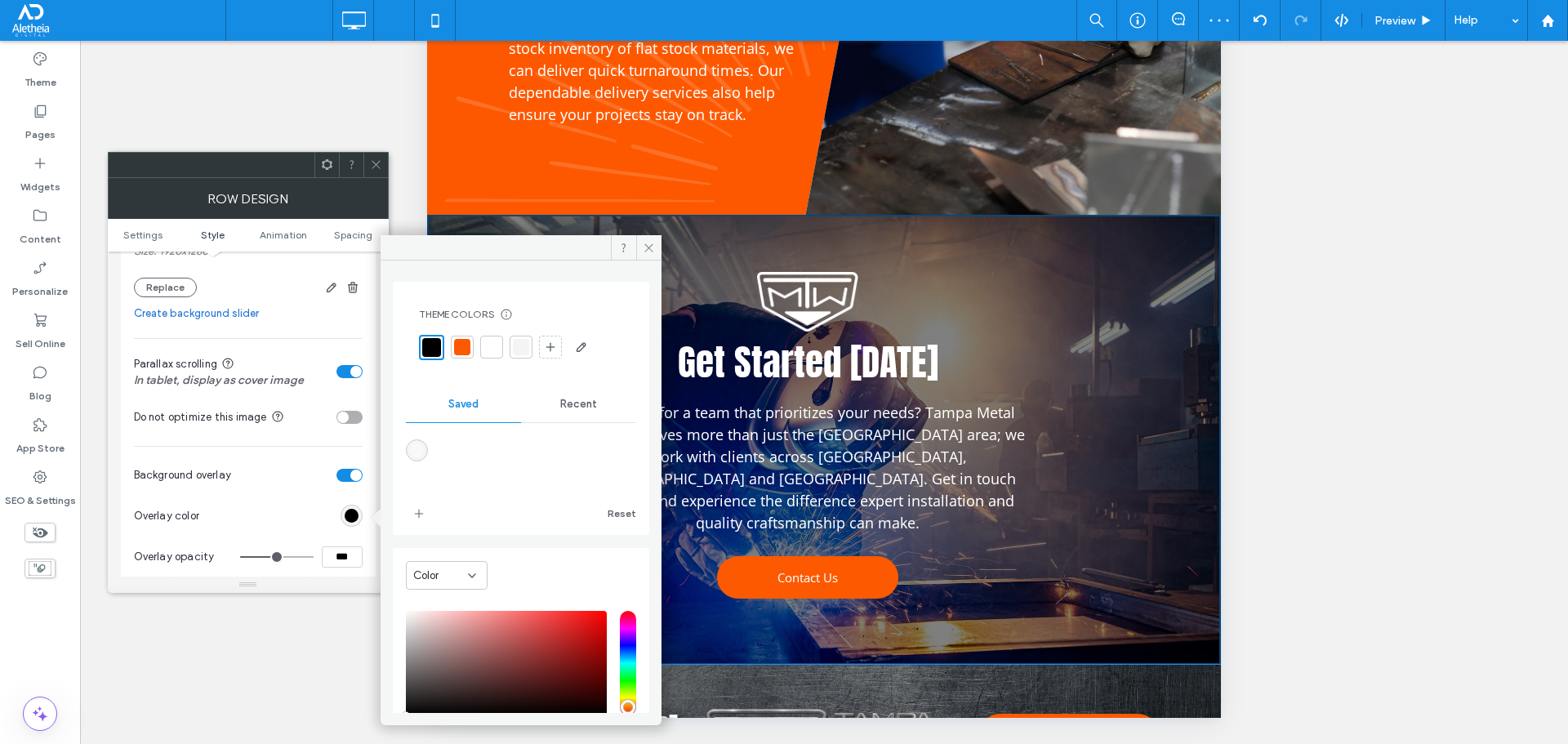
click at [343, 553] on input "***" at bounding box center [342, 557] width 41 height 21
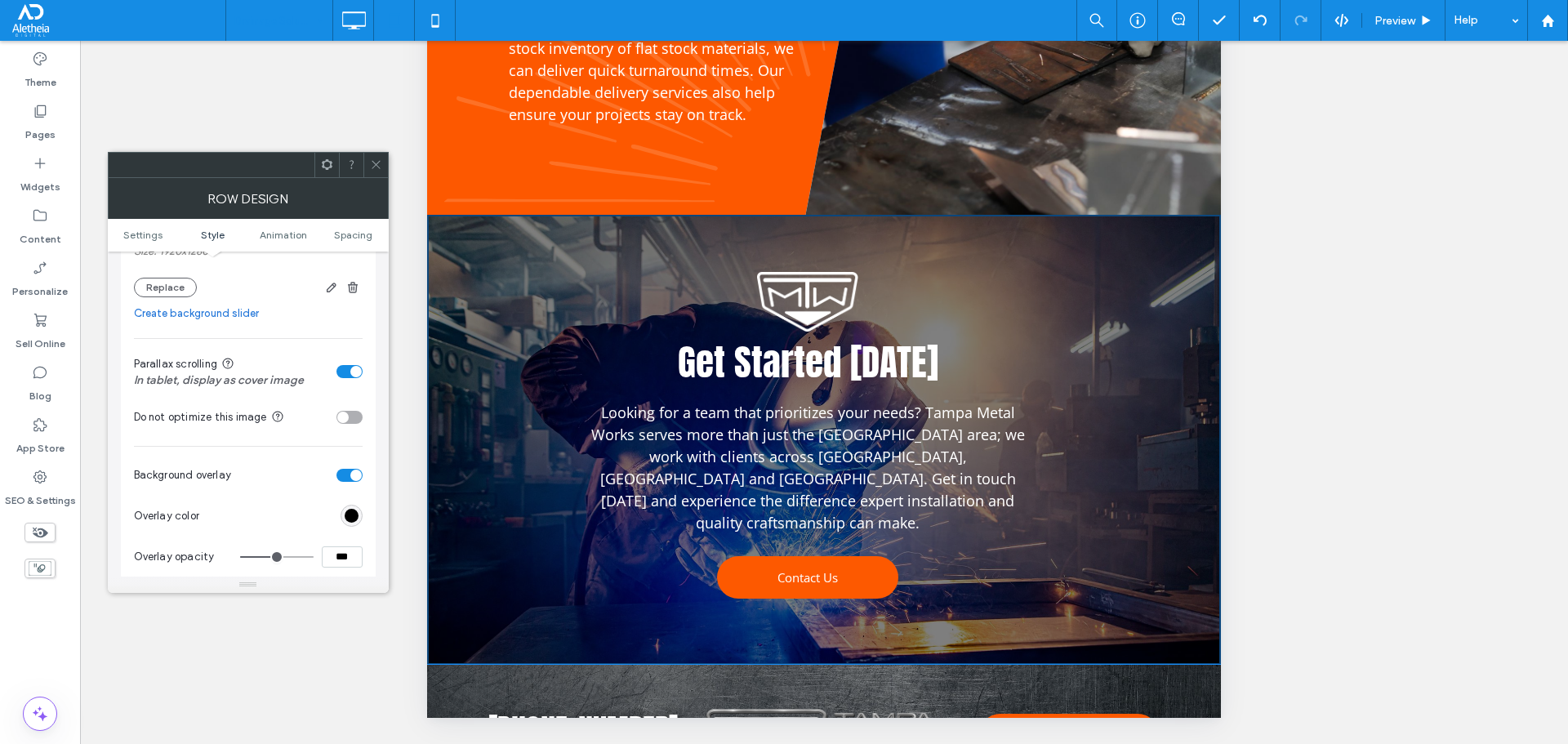
click at [340, 553] on input "***" at bounding box center [342, 557] width 41 height 21
click at [340, 554] on input "***" at bounding box center [342, 557] width 41 height 21
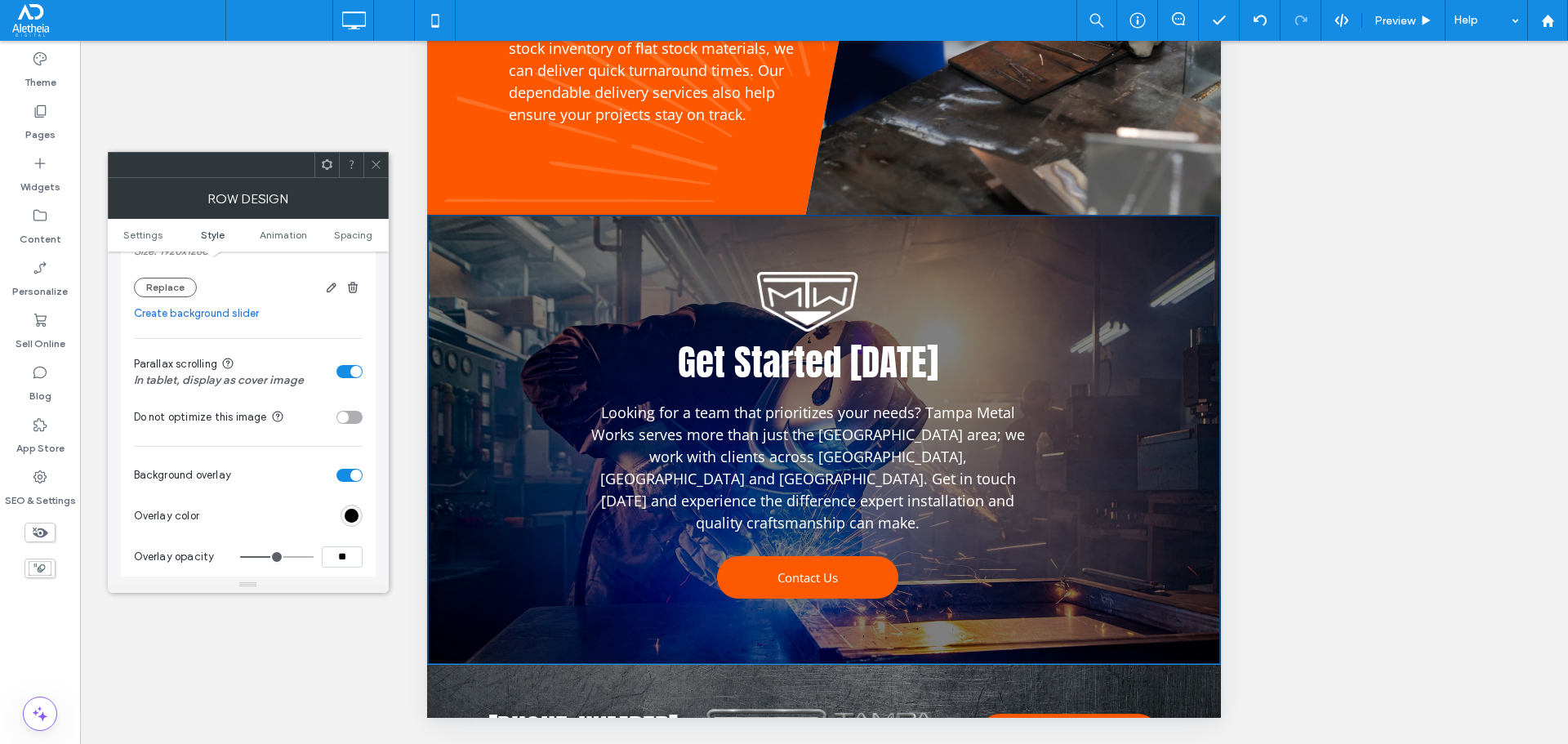
type input "***"
type input "**"
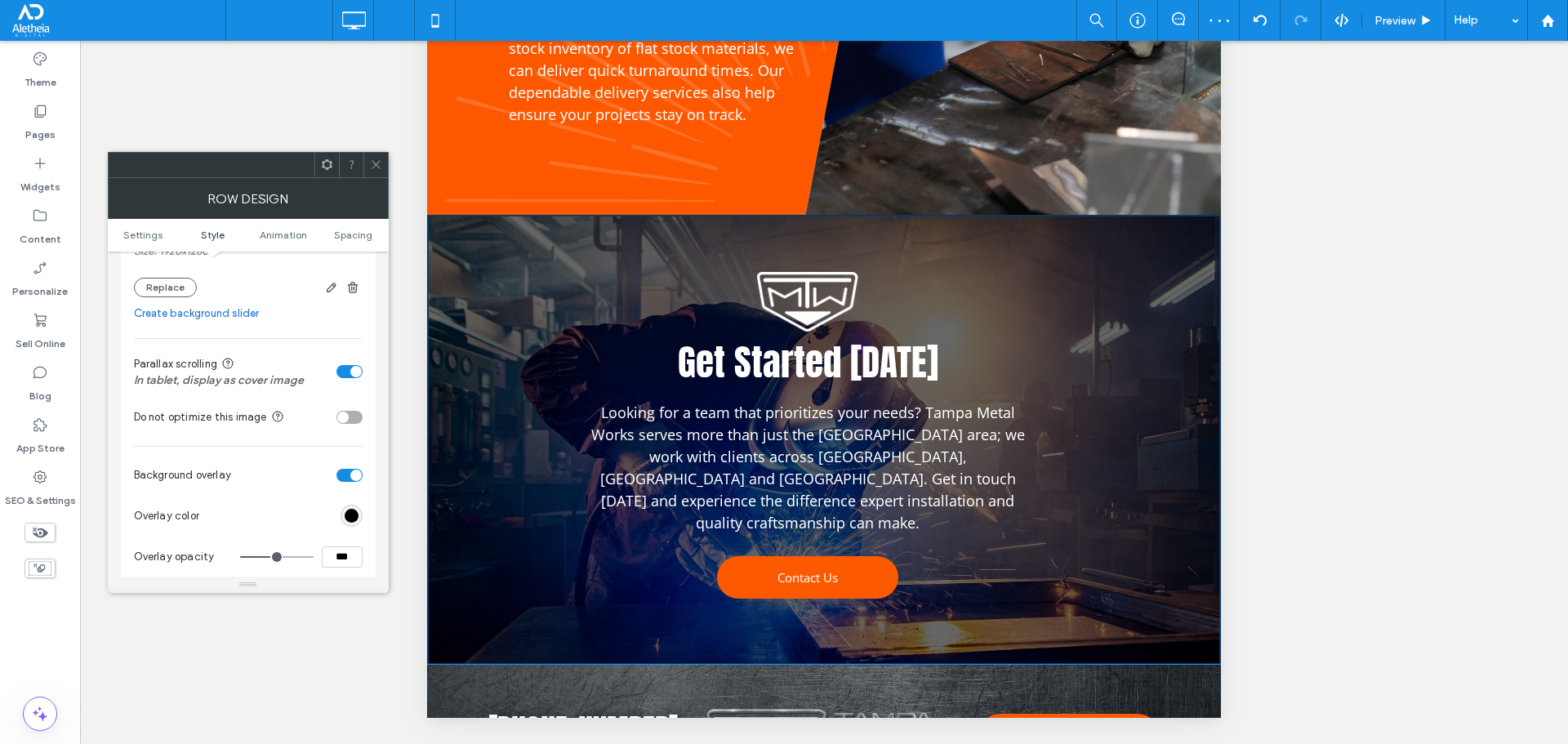
click at [374, 155] on span at bounding box center [375, 165] width 12 height 24
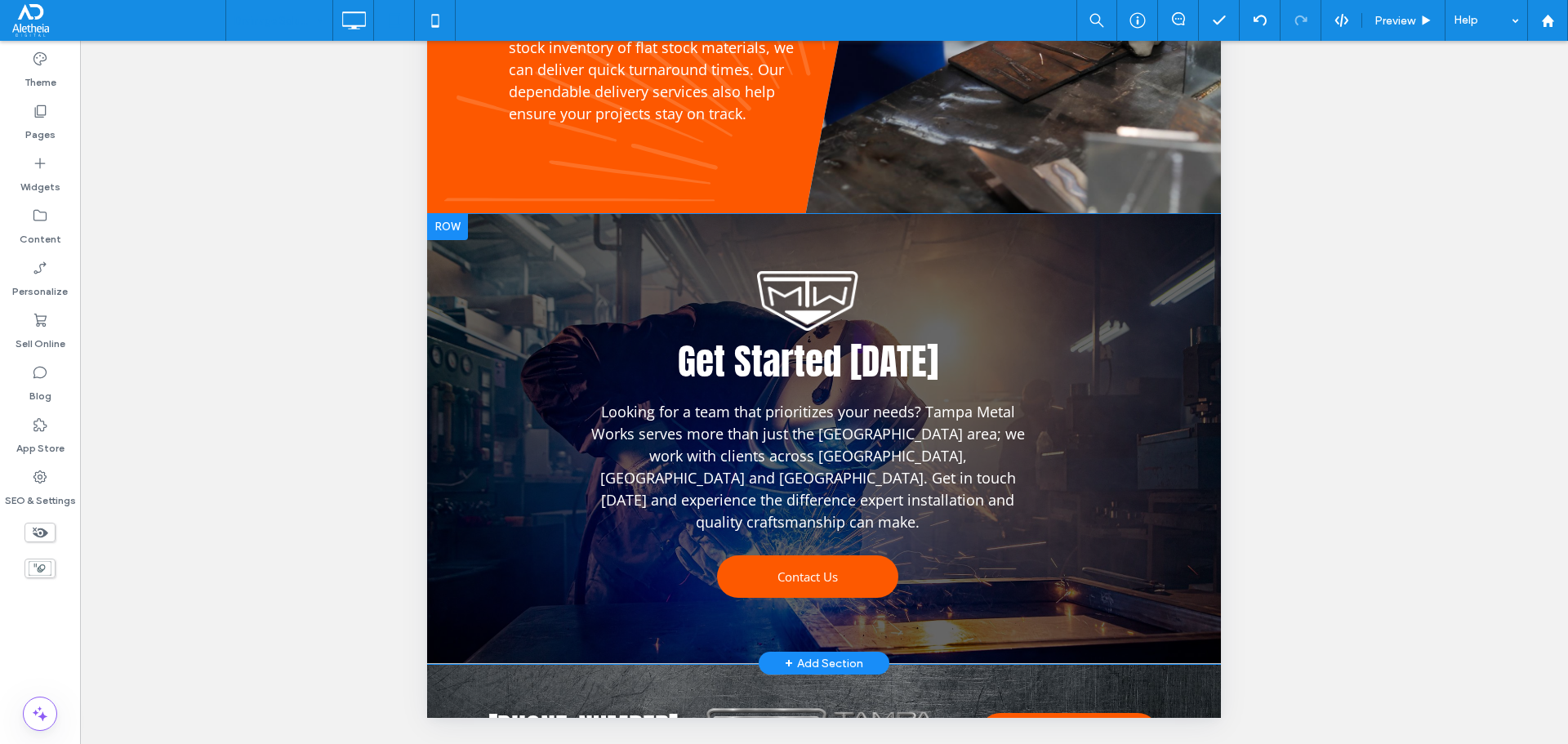
scroll to position [1628, 0]
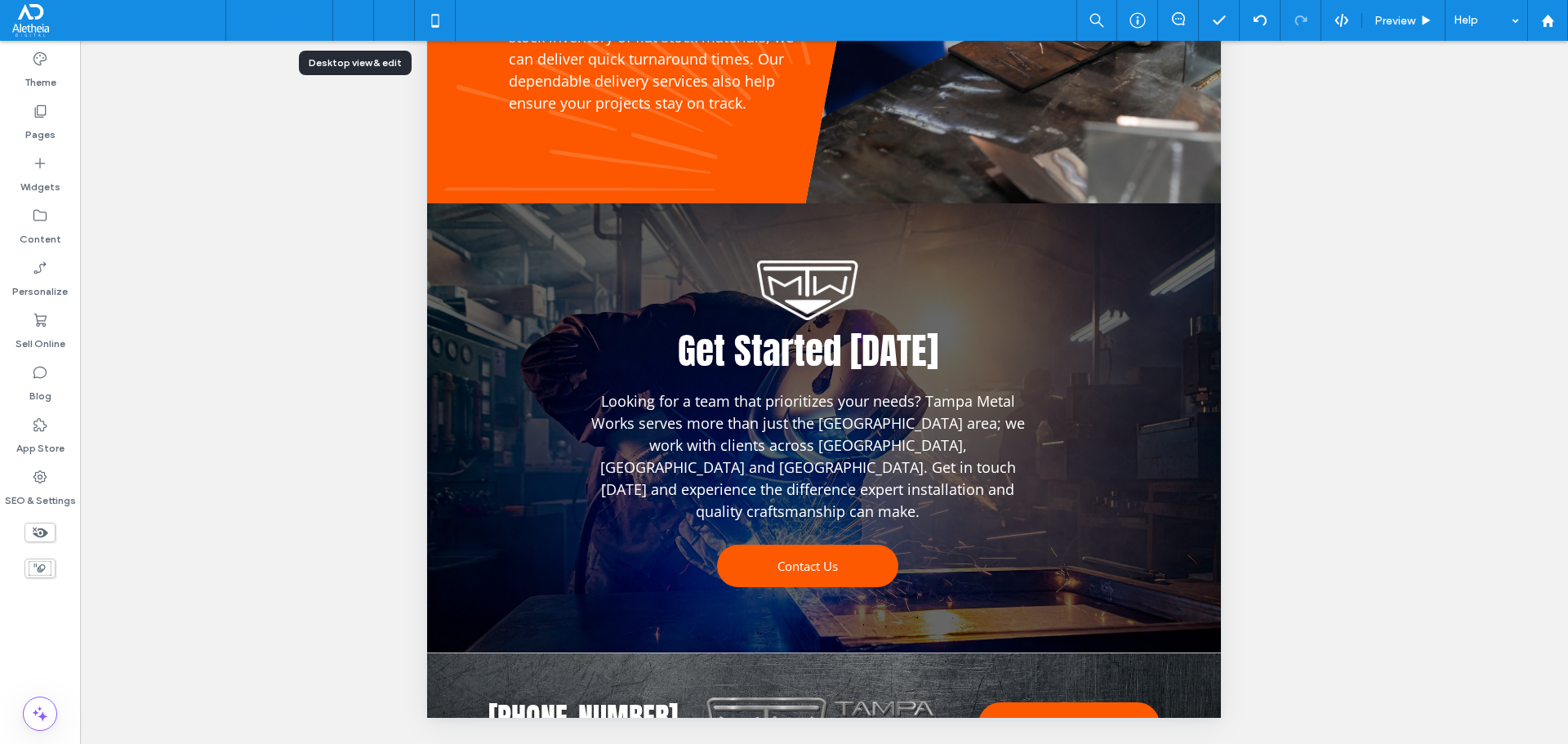
click at [347, 31] on icon at bounding box center [353, 19] width 32 height 32
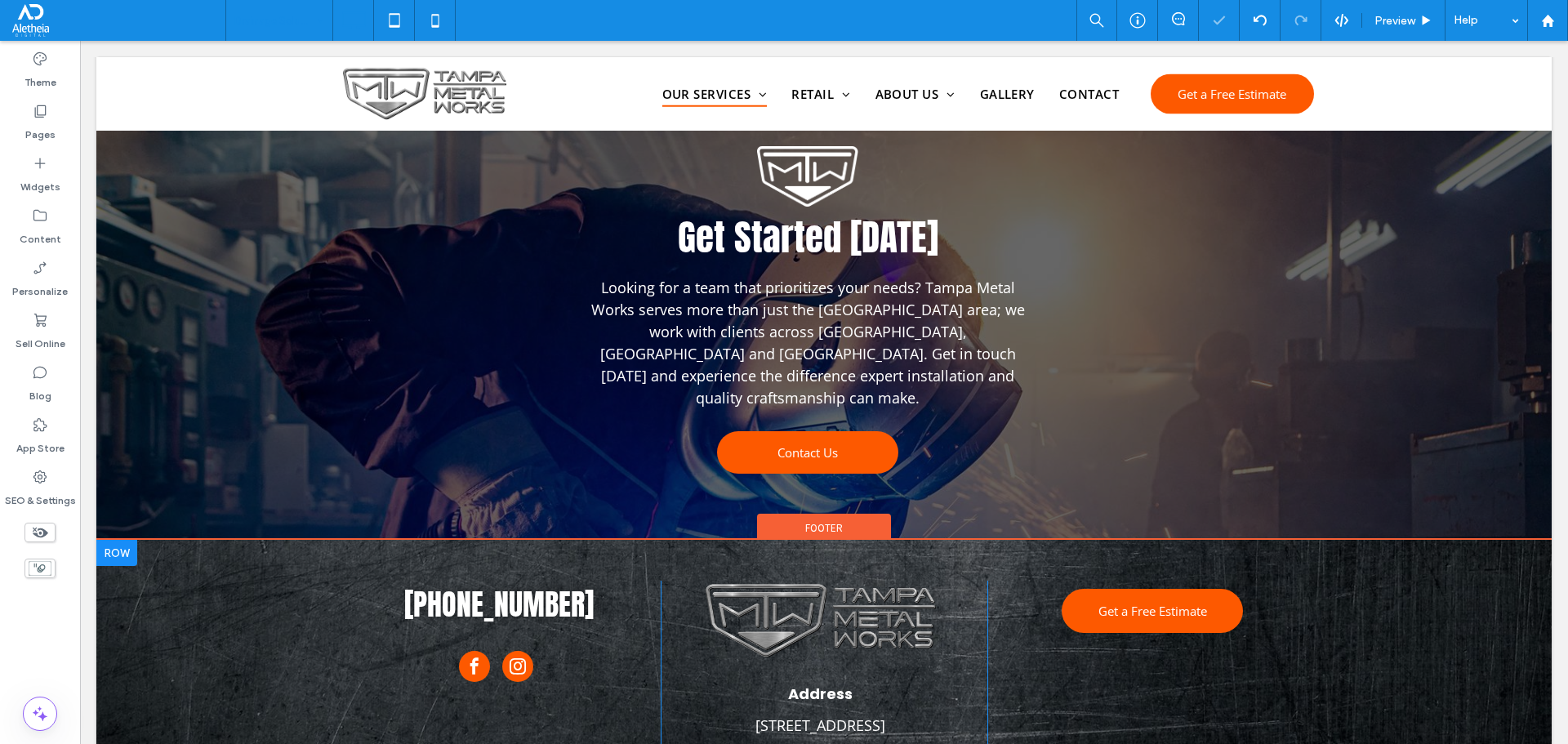
scroll to position [1948, 0]
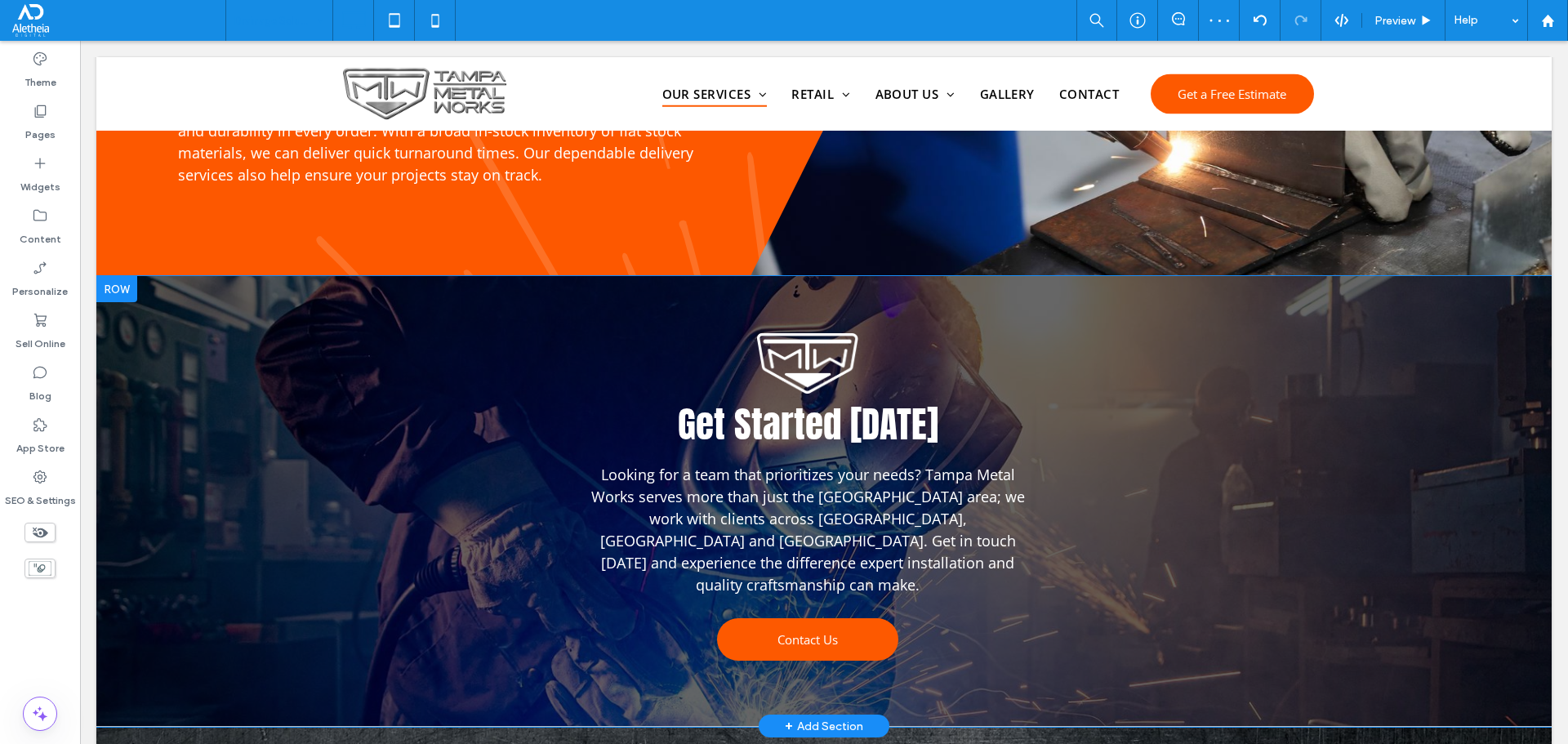
click at [1494, 504] on div "Get Started Today Looking for a team that prioritizes your needs? Tampa Metal W…" at bounding box center [824, 501] width 1455 height 450
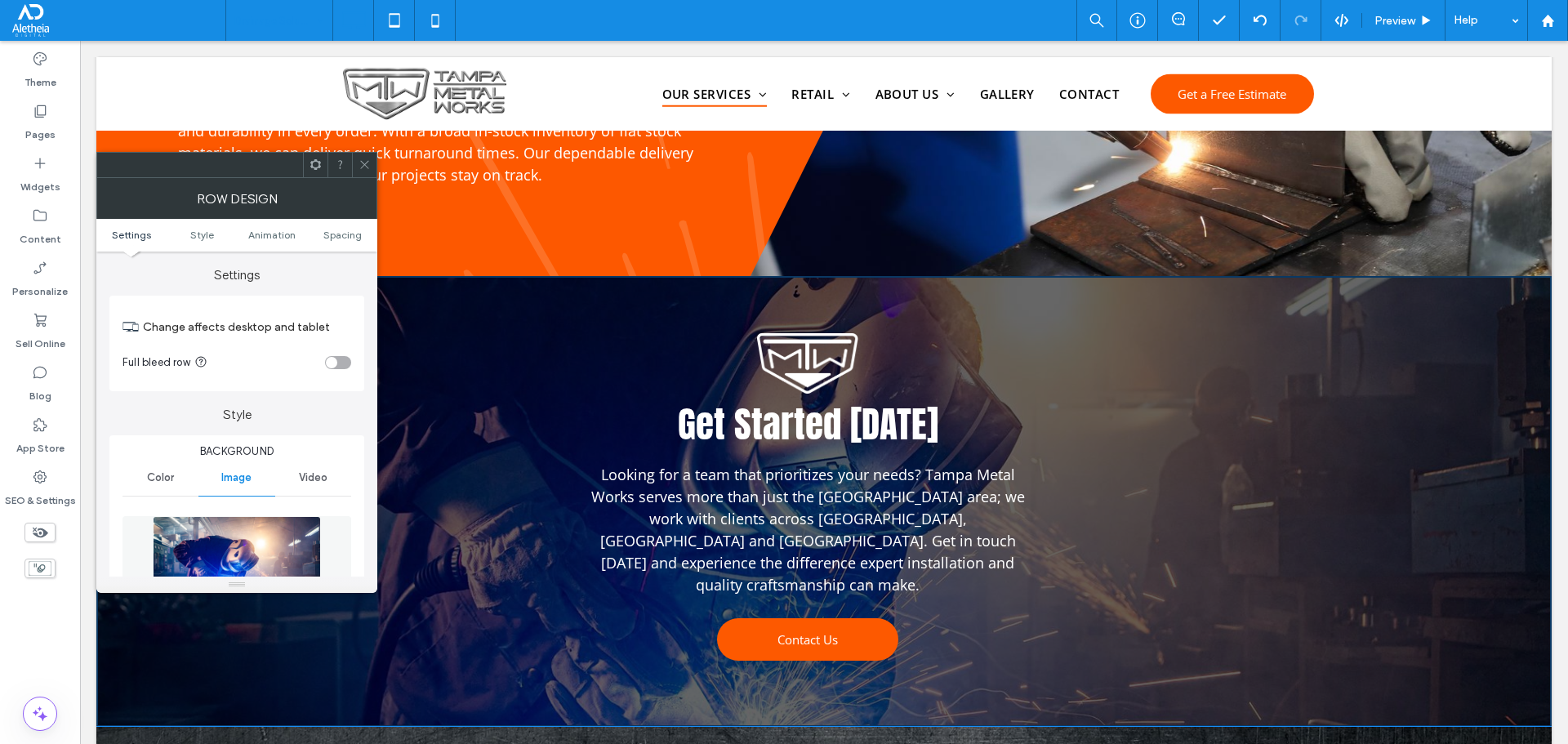
click at [361, 169] on icon at bounding box center [364, 164] width 12 height 12
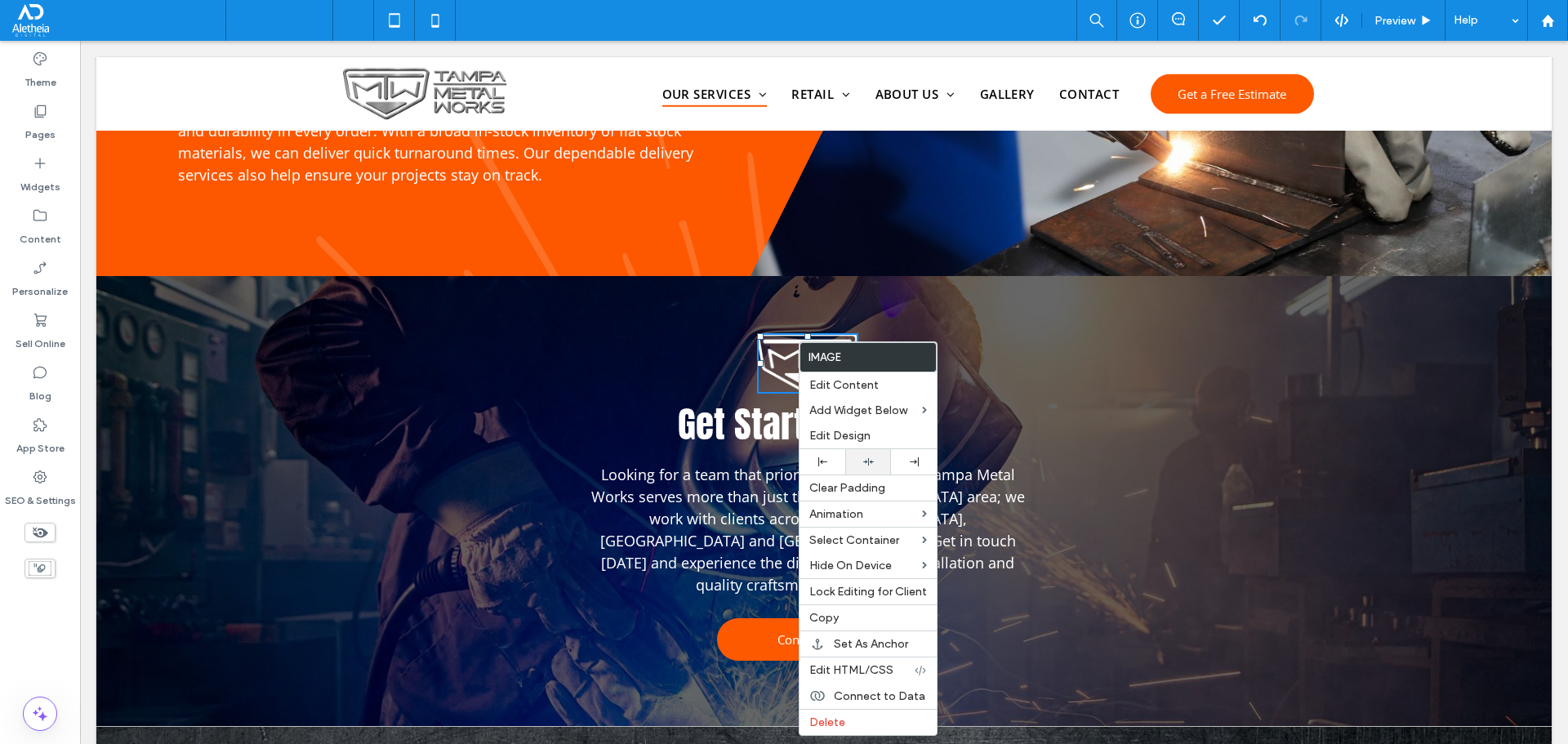
click at [866, 460] on icon at bounding box center [867, 461] width 10 height 10
click at [338, 471] on div "Get Started Today Looking for a team that prioritizes your needs? Tampa Metal W…" at bounding box center [823, 501] width 980 height 335
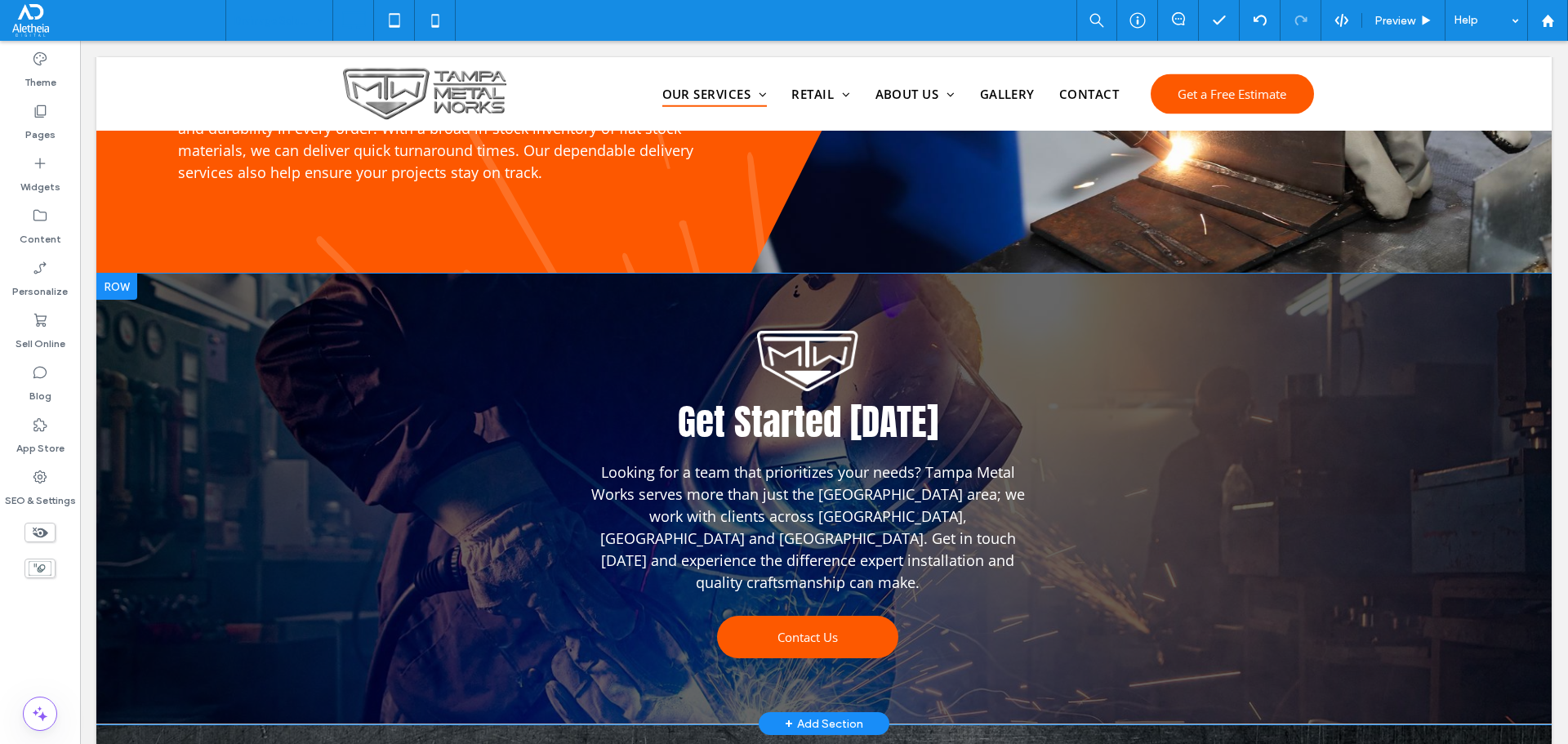
scroll to position [0, 0]
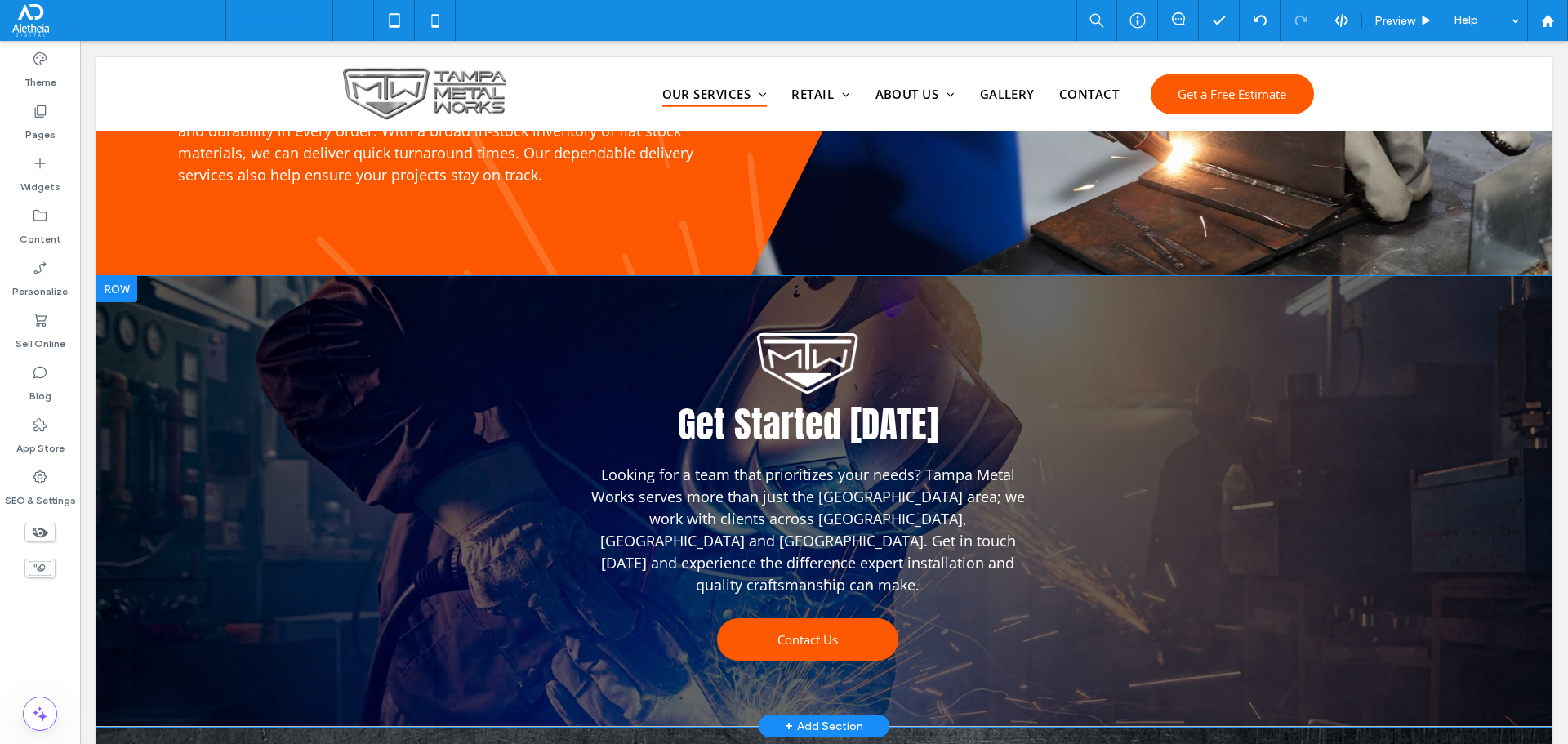
click at [239, 338] on div "Get Started Today Looking for a team that prioritizes your needs? Tampa Metal W…" at bounding box center [824, 501] width 1455 height 450
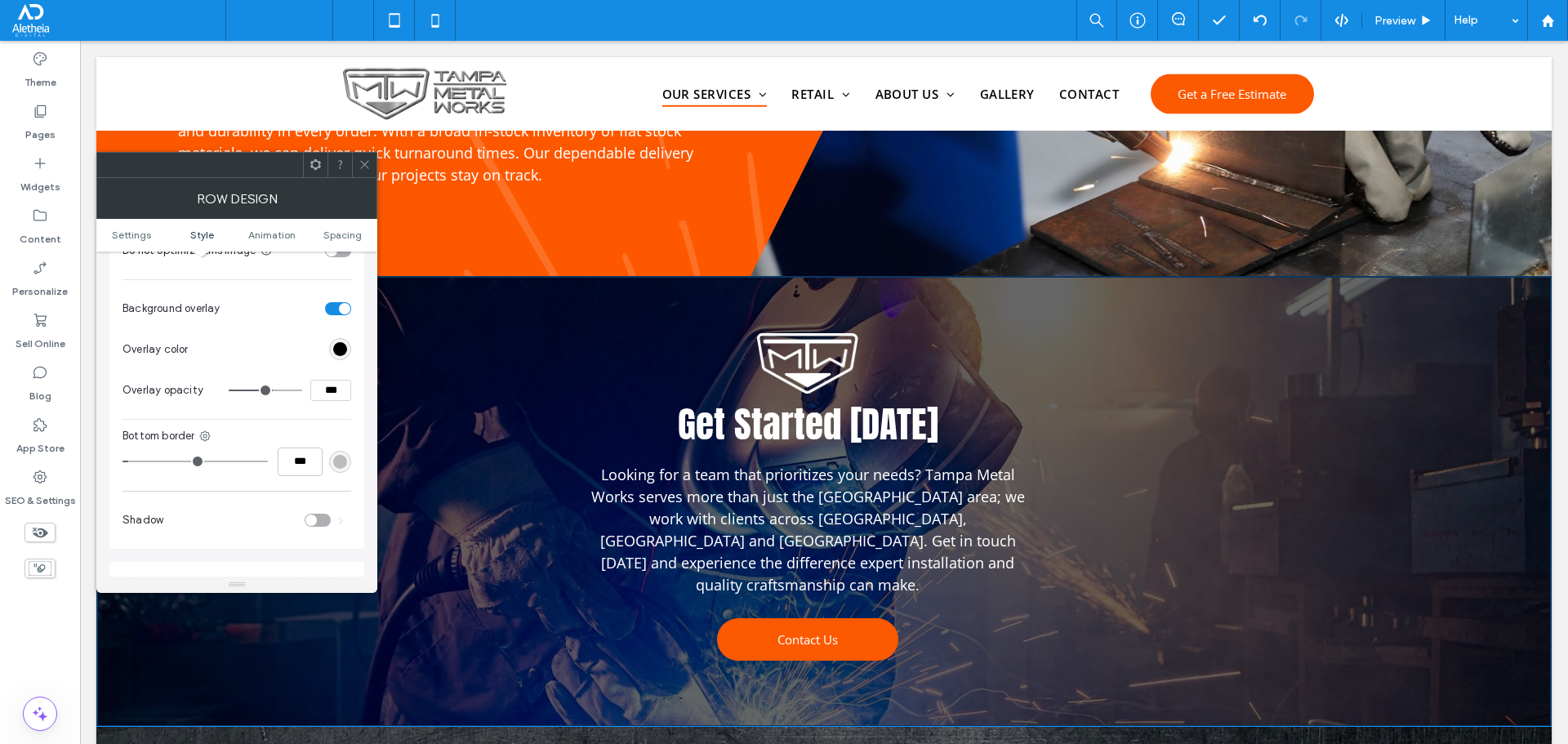
scroll to position [572, 0]
click at [347, 358] on div "rgb(0, 0, 0)" at bounding box center [340, 352] width 14 height 14
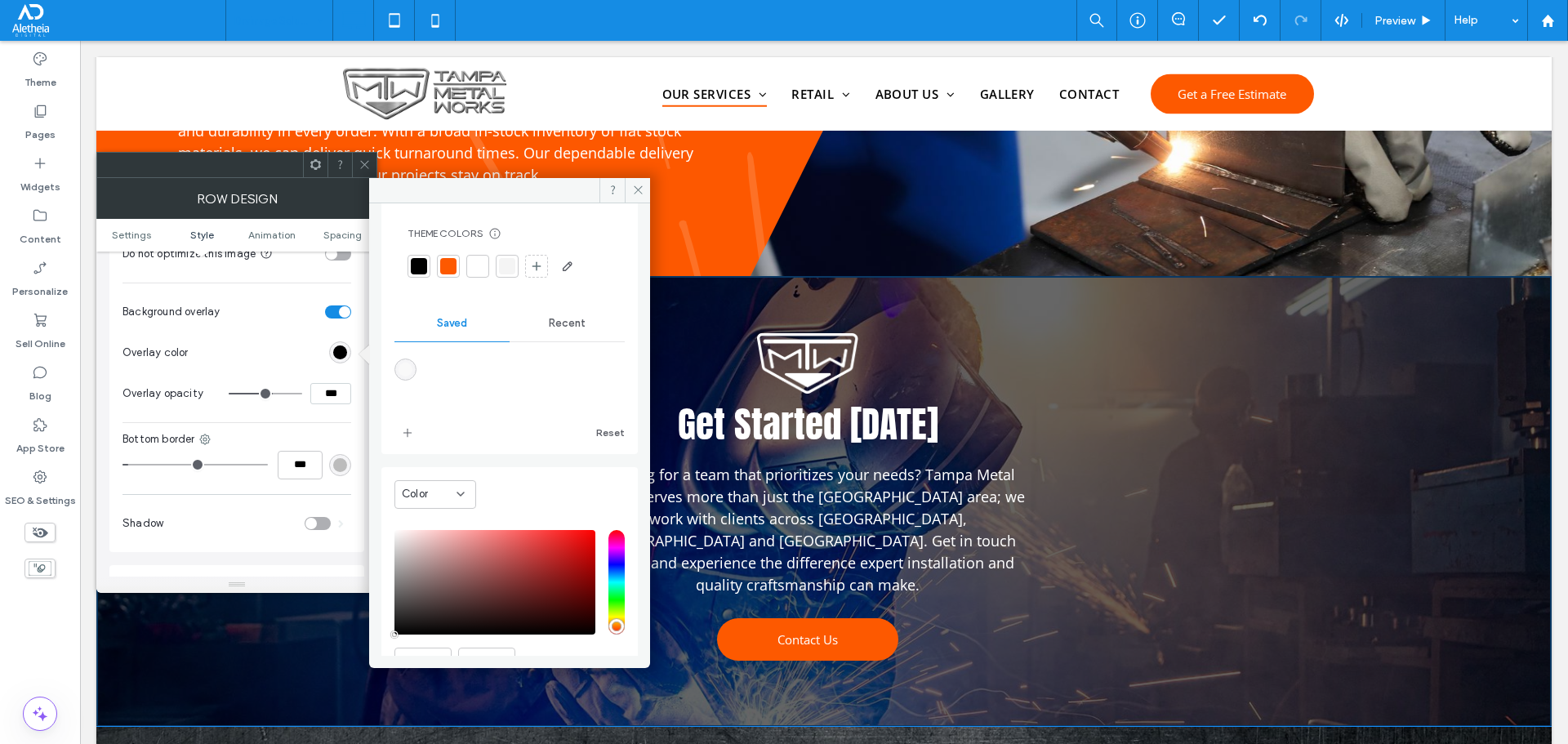
scroll to position [65, 0]
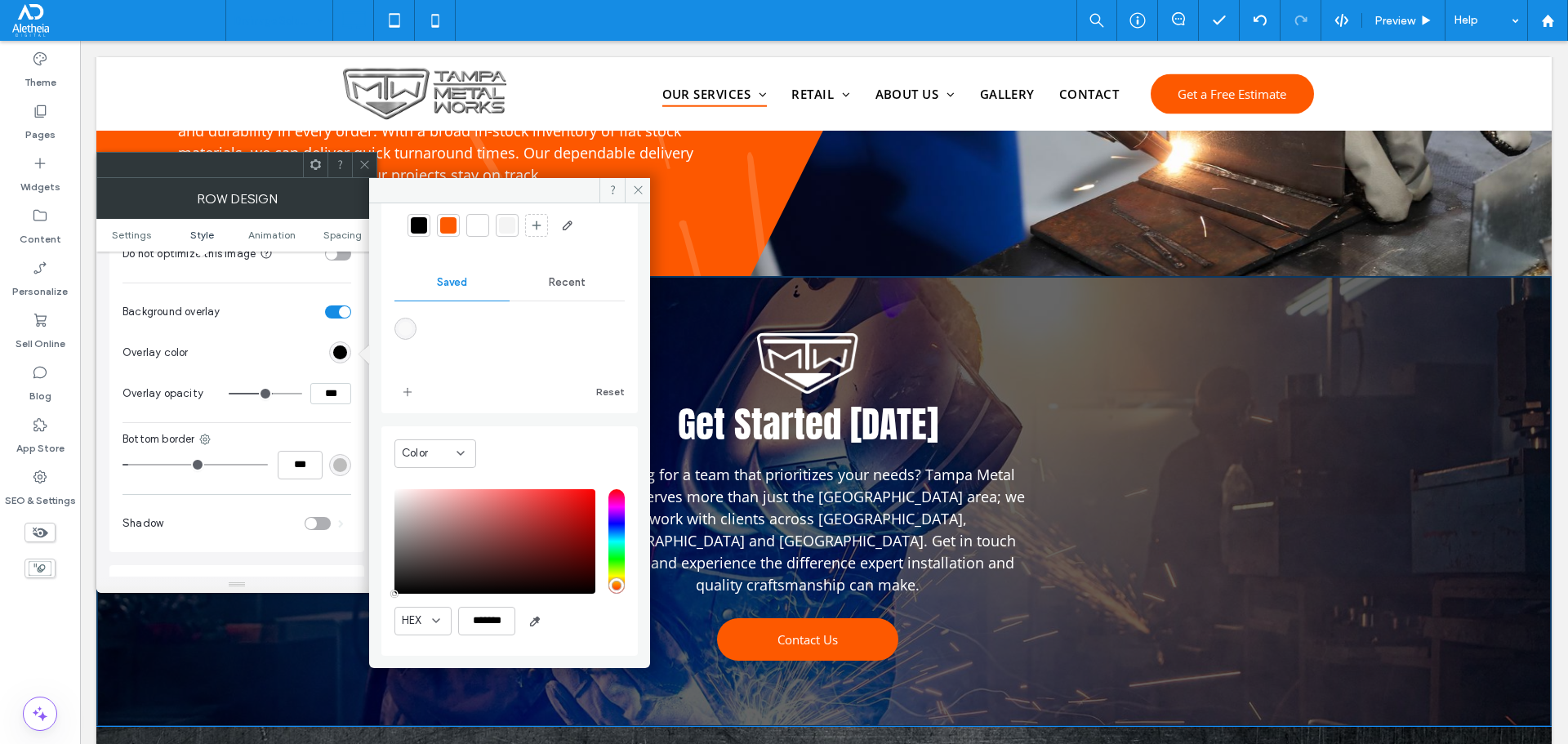
click at [361, 160] on icon at bounding box center [364, 164] width 12 height 12
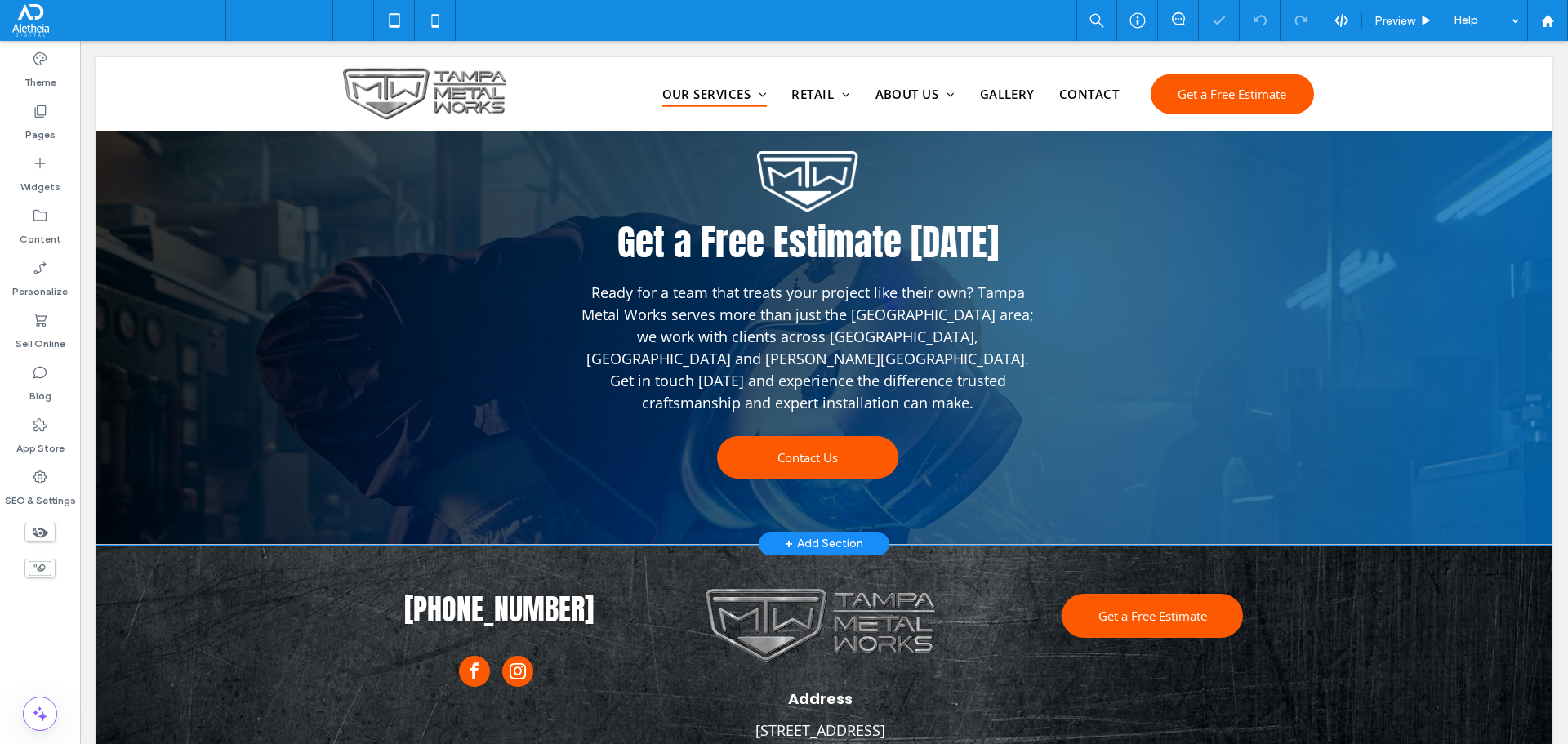
scroll to position [1574, 0]
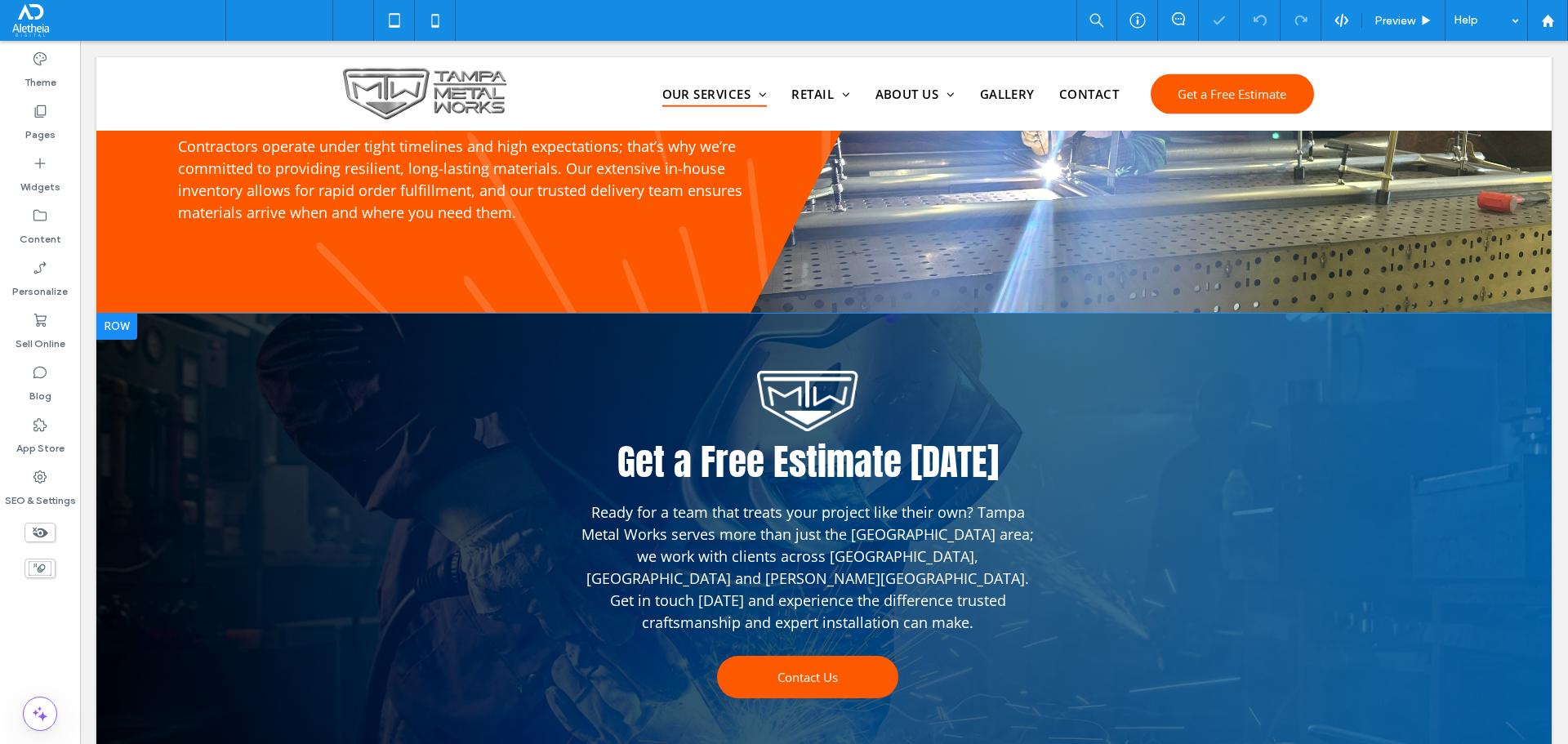
click at [336, 412] on div "Get a Free Estimate Today Ready for a team that treats your project like their …" at bounding box center [824, 538] width 1455 height 450
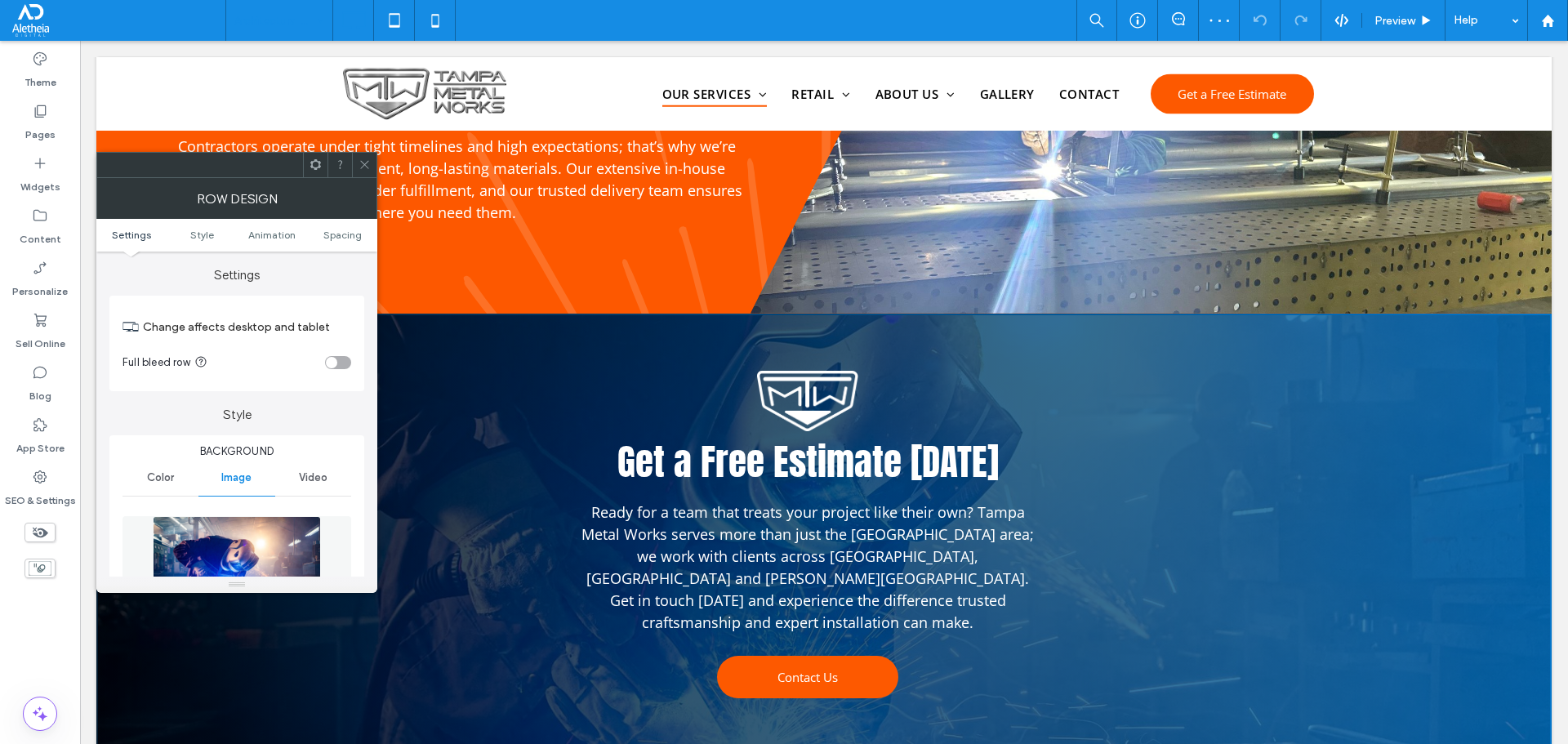
scroll to position [490, 0]
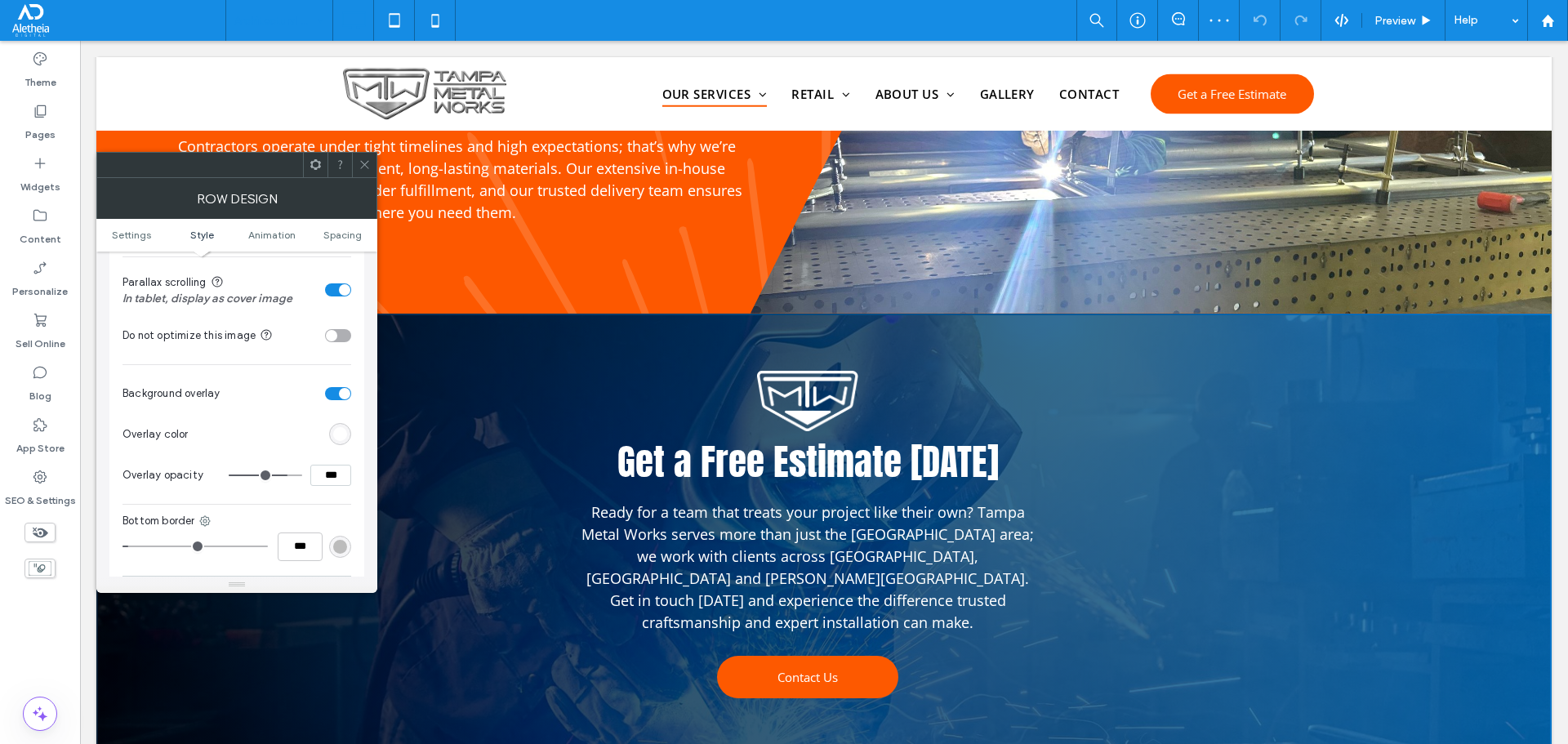
click at [337, 437] on div "rgb(255, 255, 255)" at bounding box center [340, 434] width 14 height 14
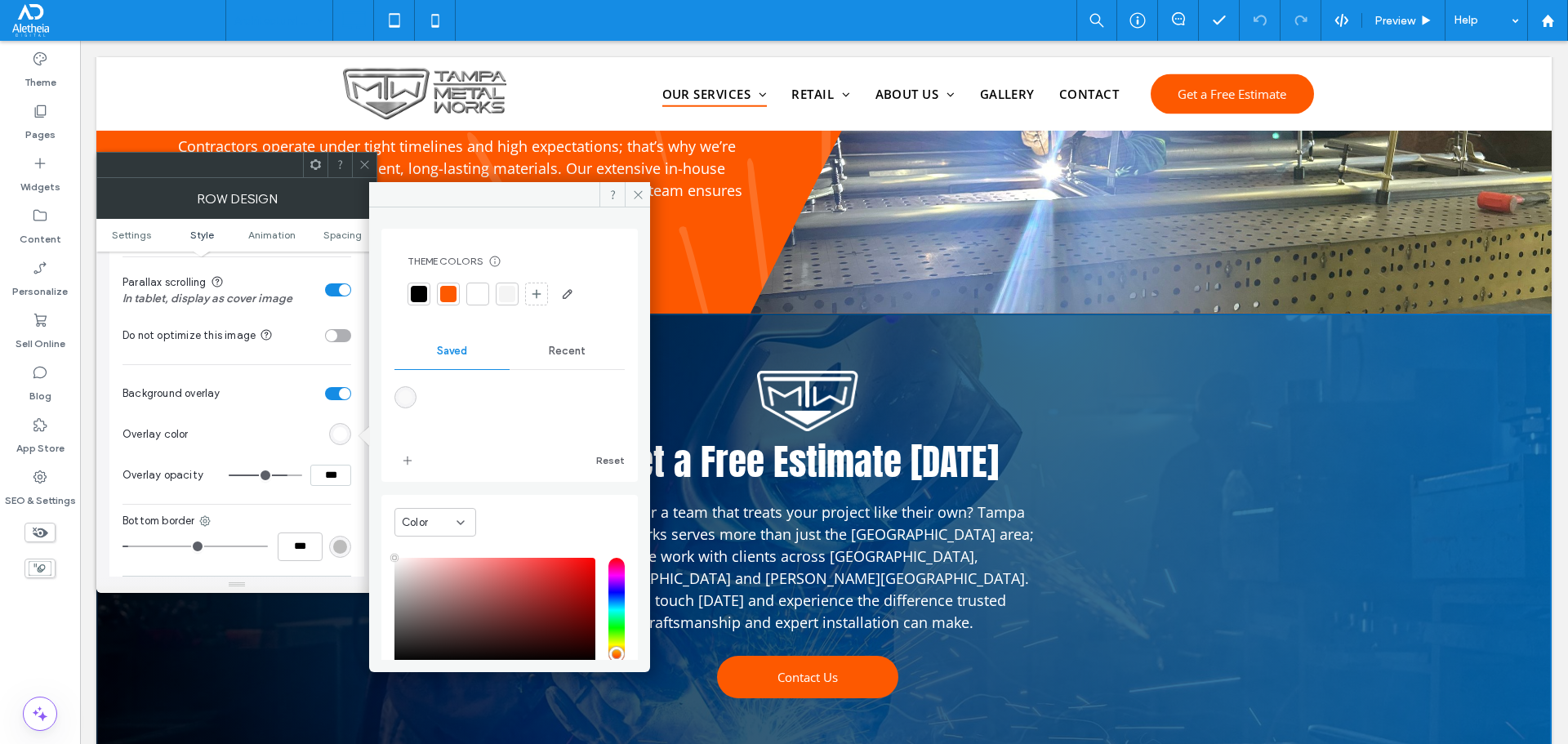
click at [412, 297] on div at bounding box center [419, 294] width 17 height 17
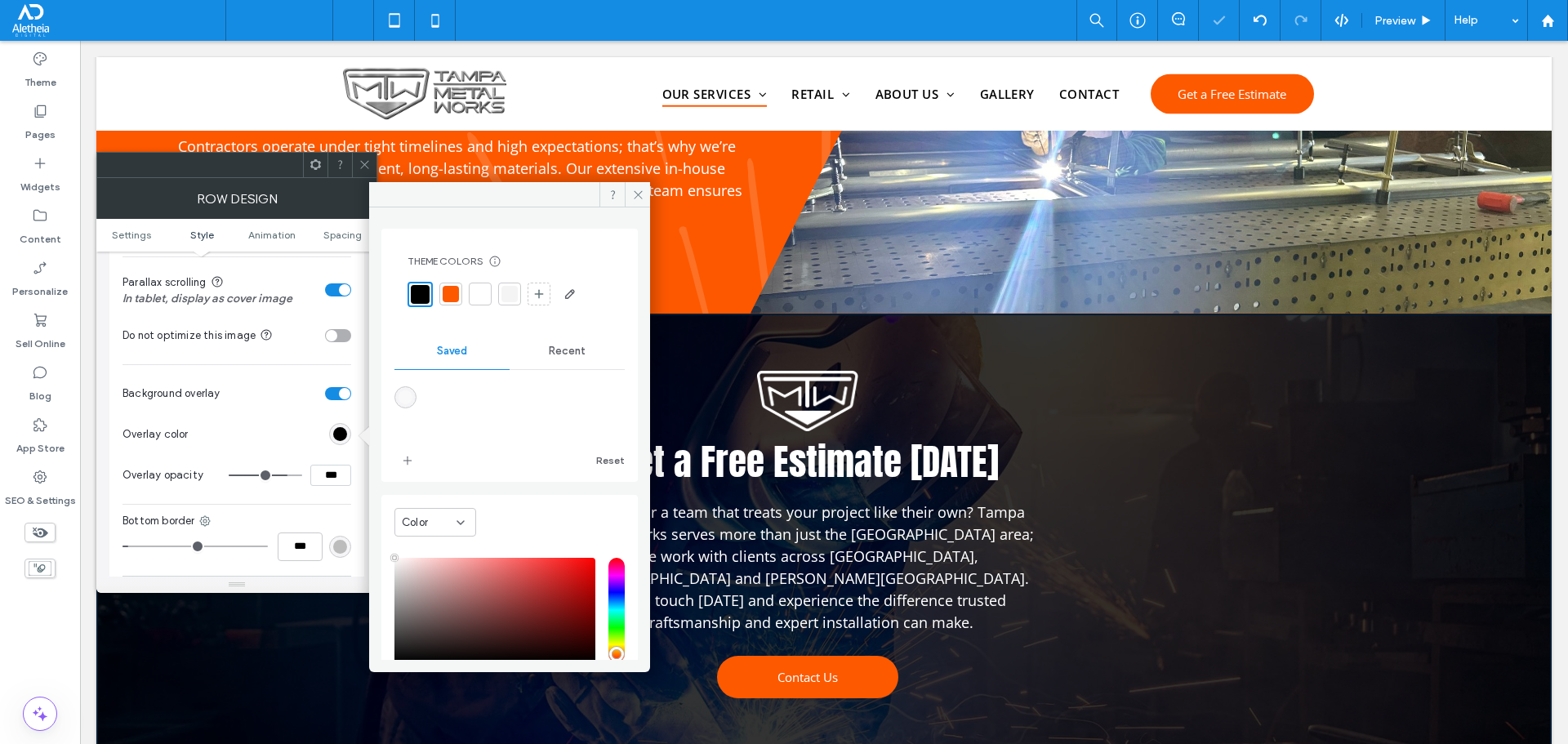
click at [334, 470] on input "***" at bounding box center [331, 474] width 41 height 21
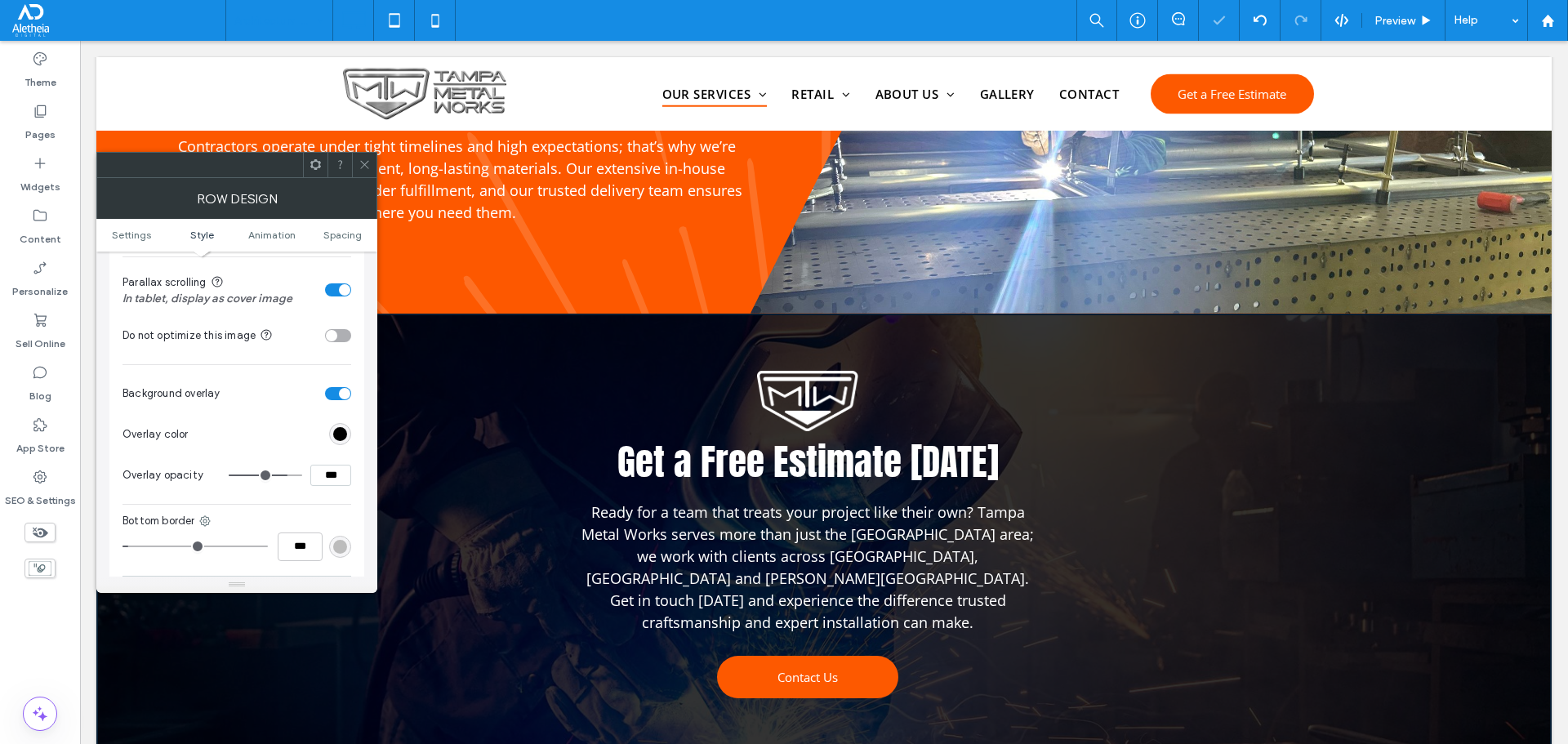
click at [334, 470] on input "***" at bounding box center [331, 474] width 41 height 21
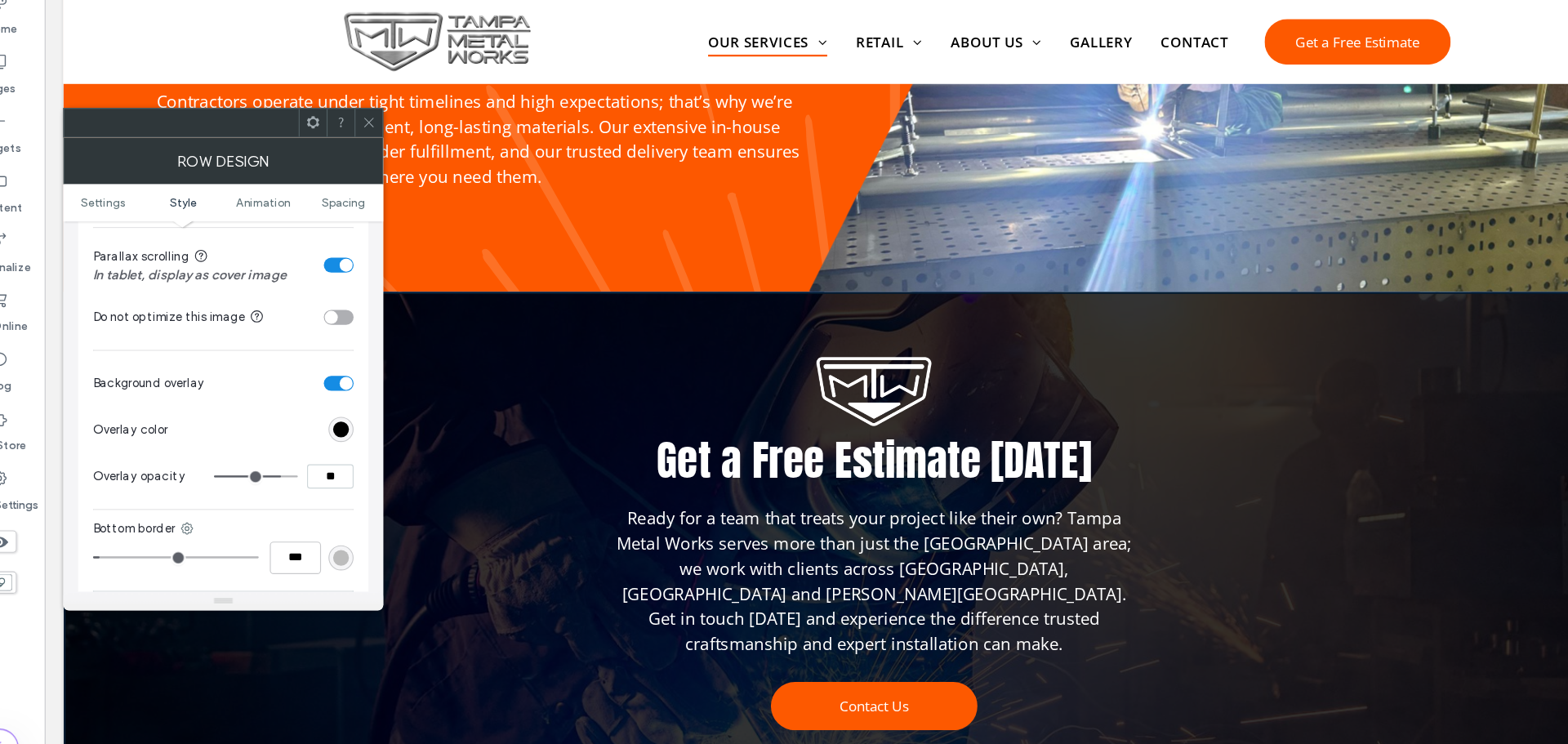
type input "***"
type input "**"
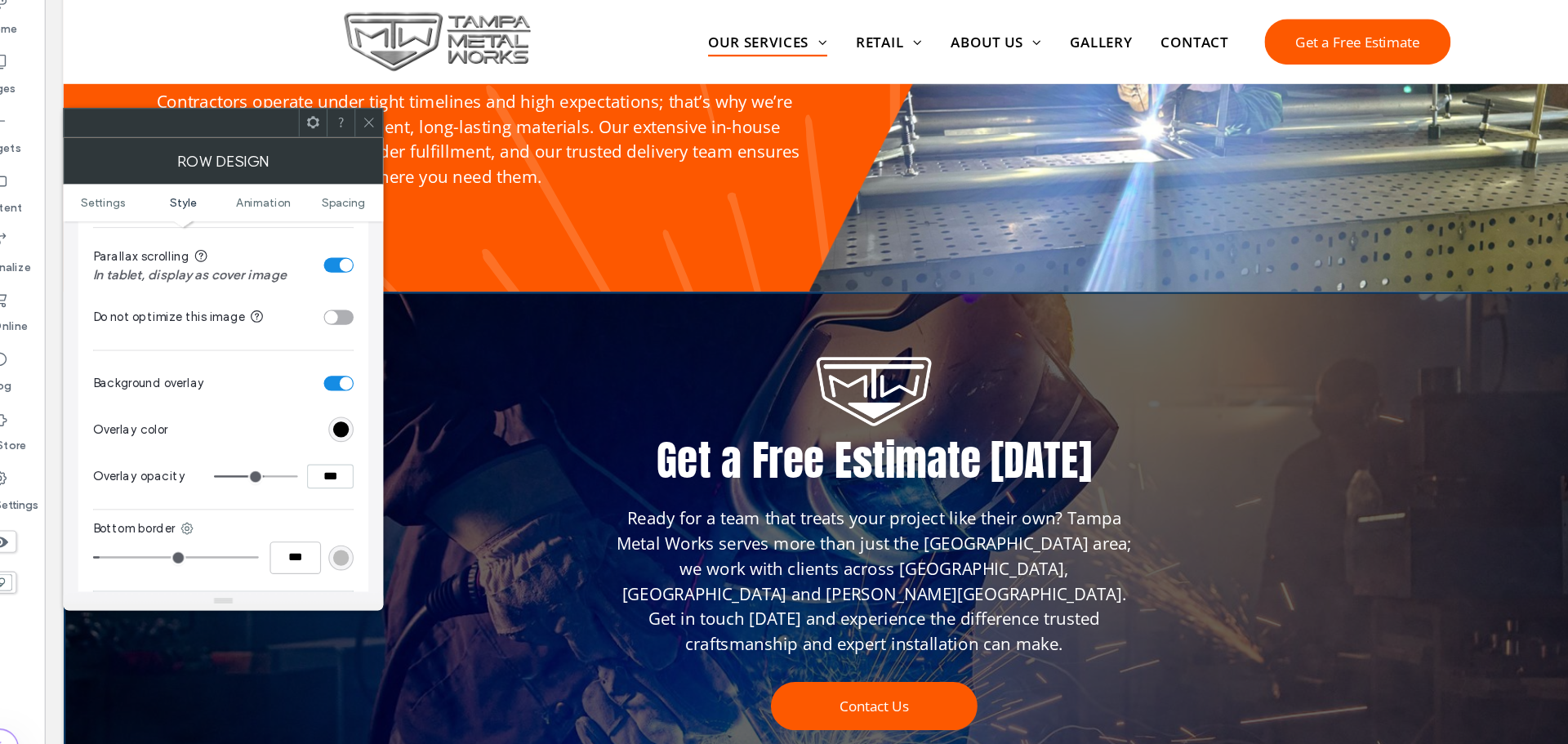
click at [361, 156] on span at bounding box center [364, 165] width 12 height 24
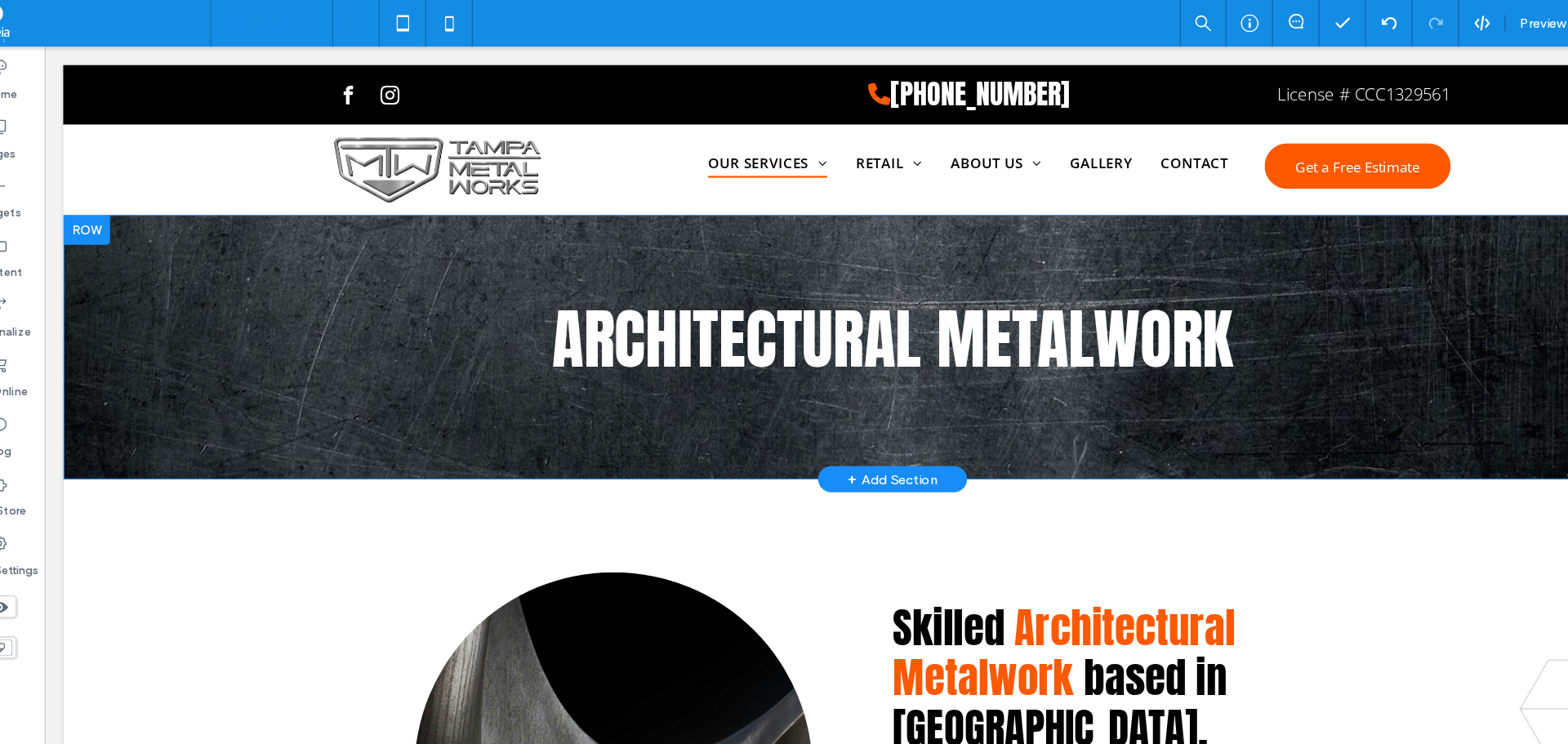
scroll to position [11, 0]
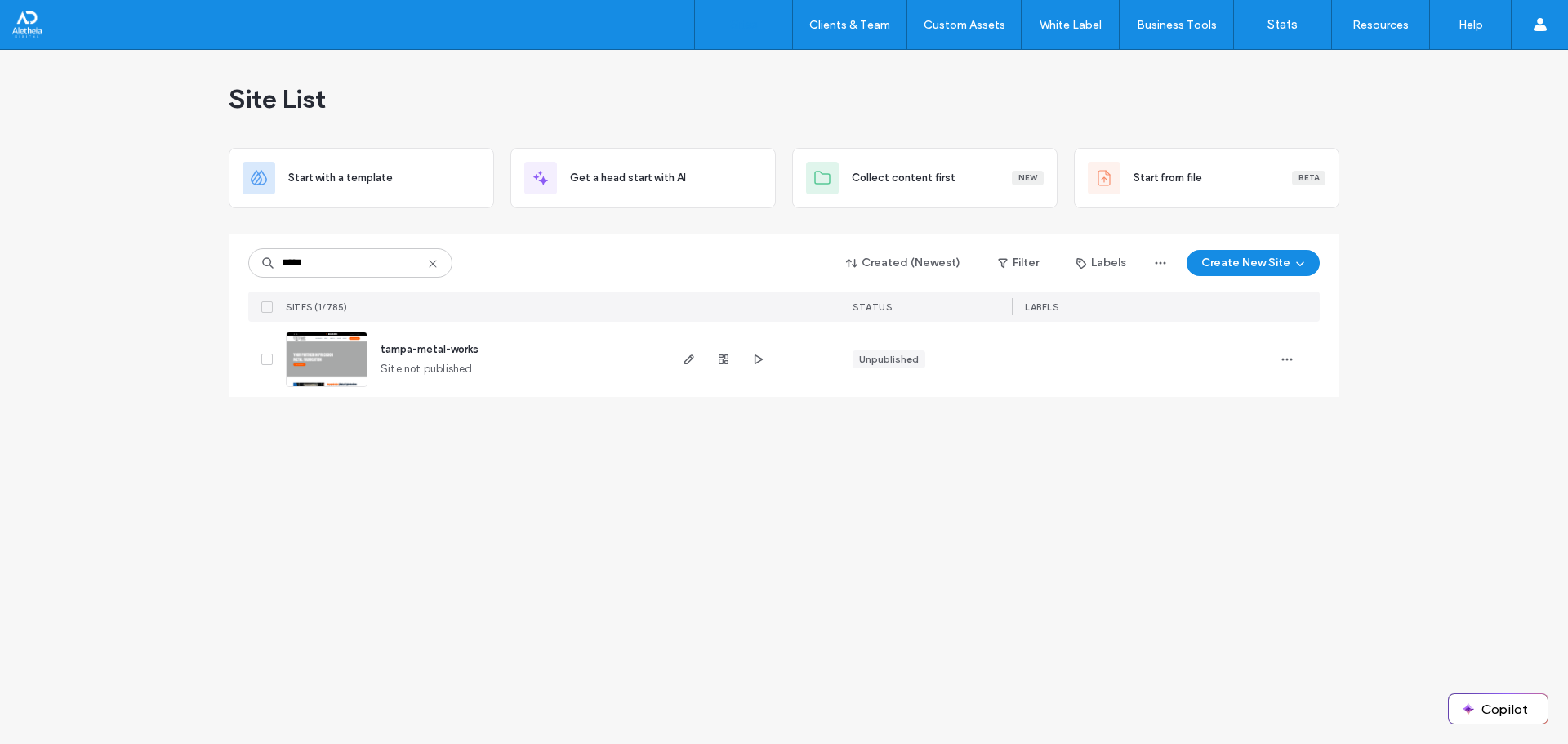
type input "*****"
click at [469, 349] on span "tampa-metal-works" at bounding box center [430, 348] width 98 height 12
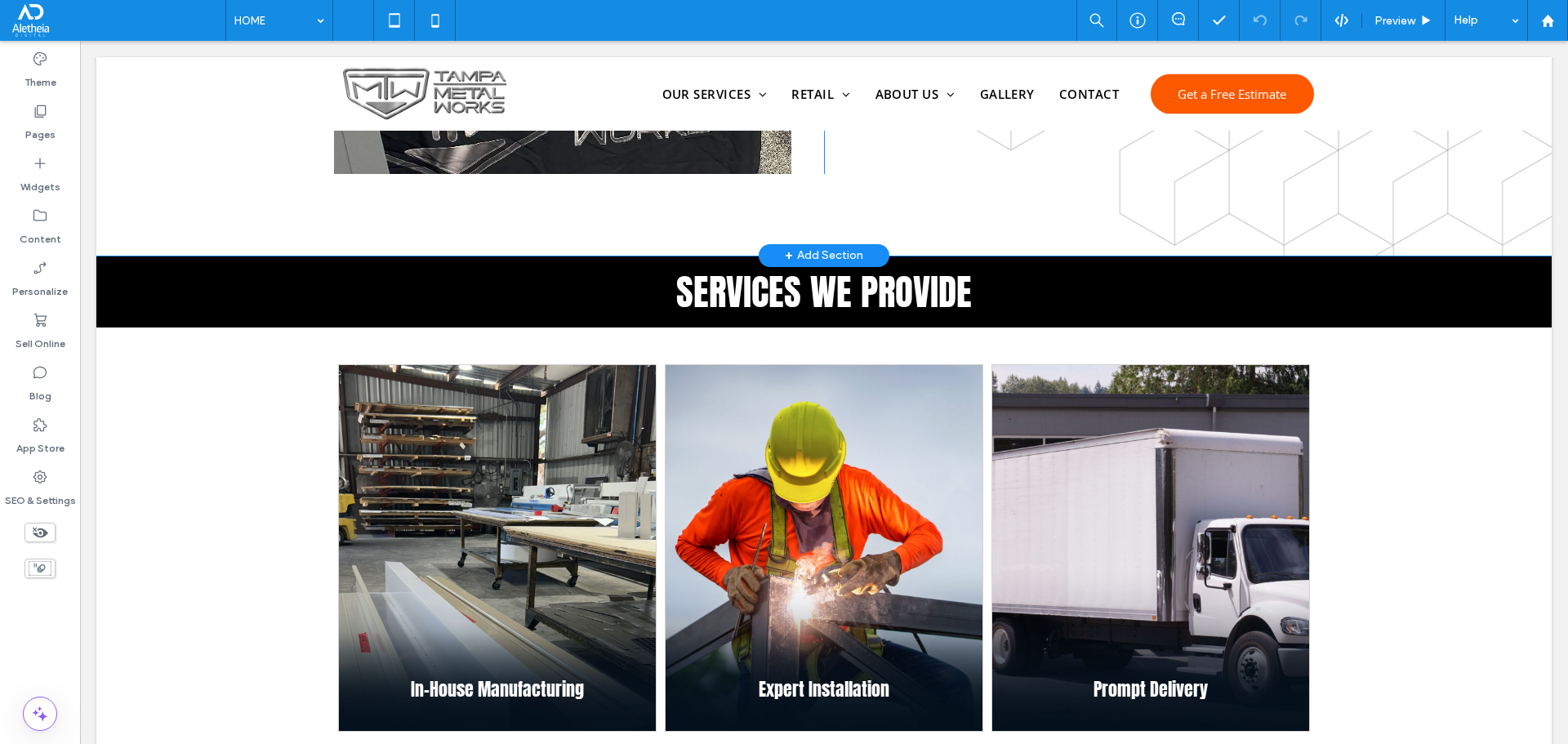
scroll to position [1062, 0]
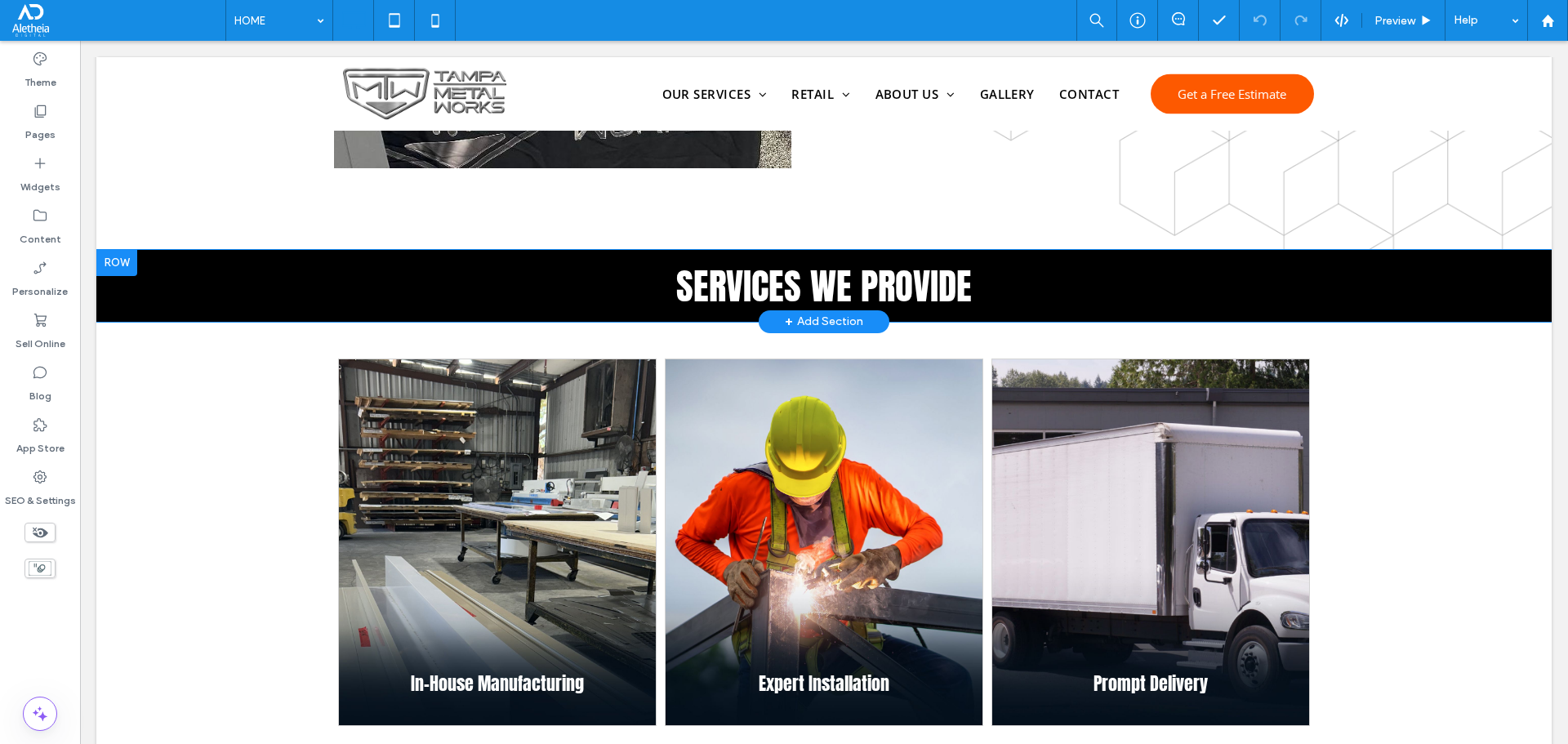
click at [299, 282] on div "Services we provide Click To Paste Row + Add Section" at bounding box center [824, 286] width 1455 height 72
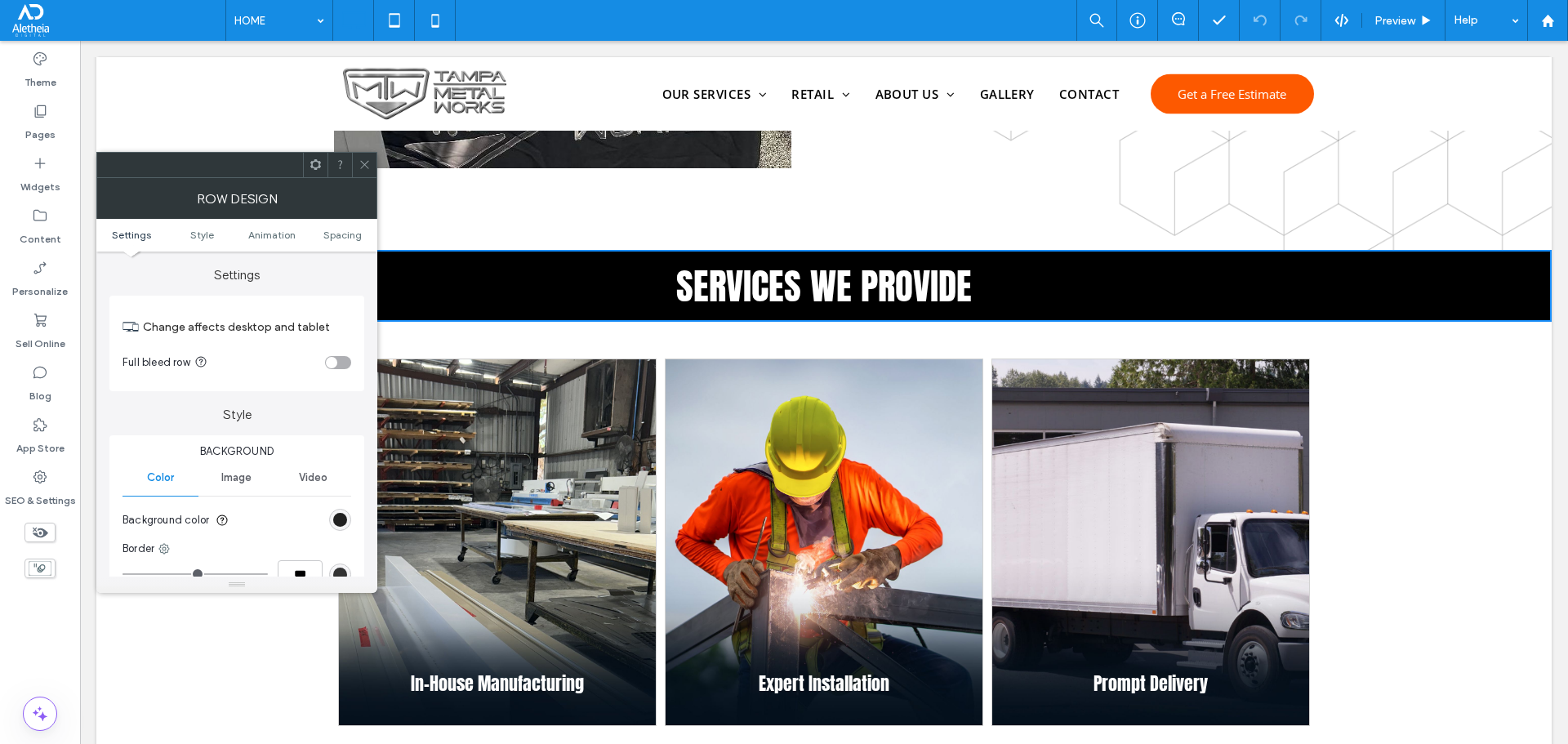
click at [335, 518] on div "rgb(0, 0, 0)" at bounding box center [340, 519] width 14 height 14
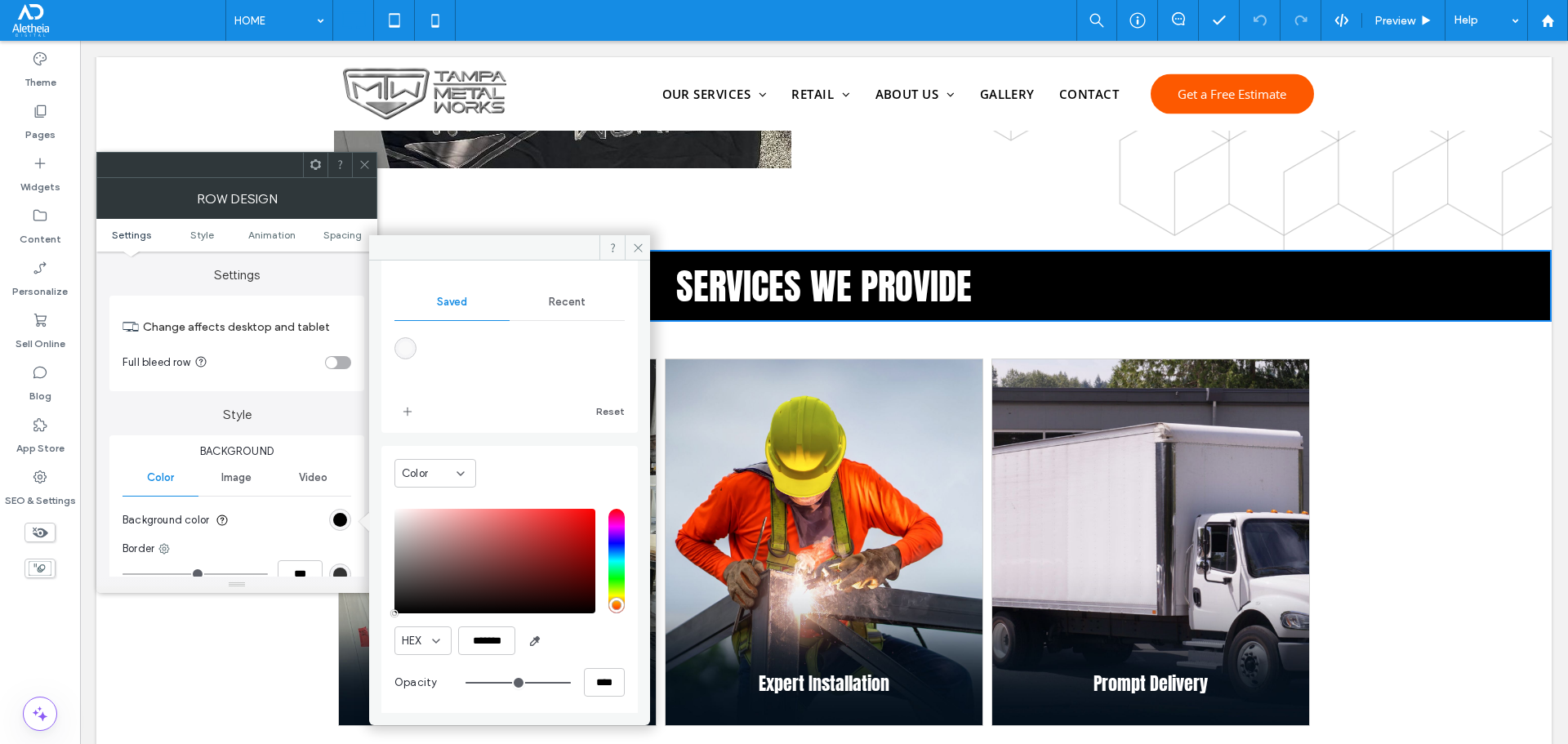
scroll to position [107, 0]
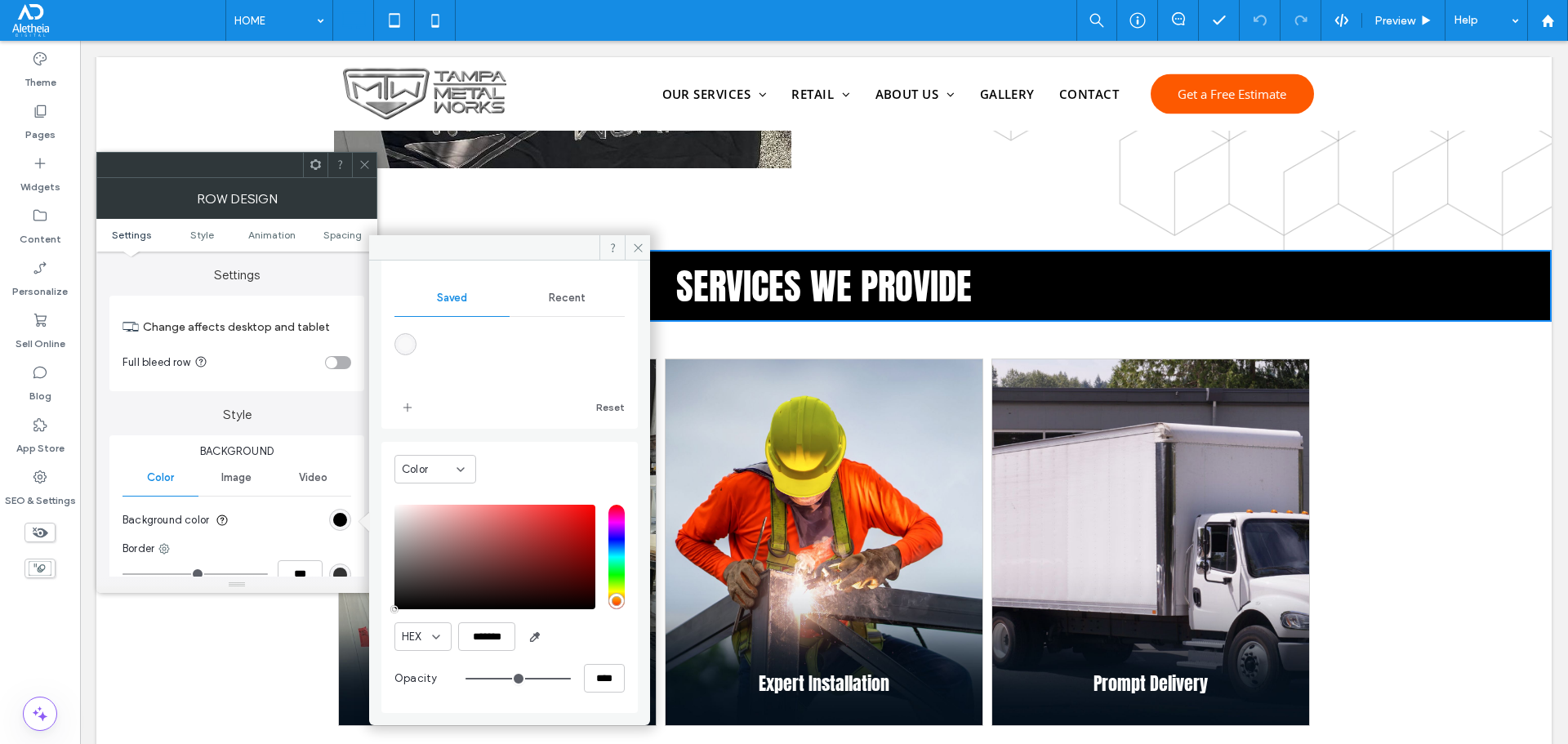
click at [370, 164] on icon at bounding box center [364, 164] width 12 height 12
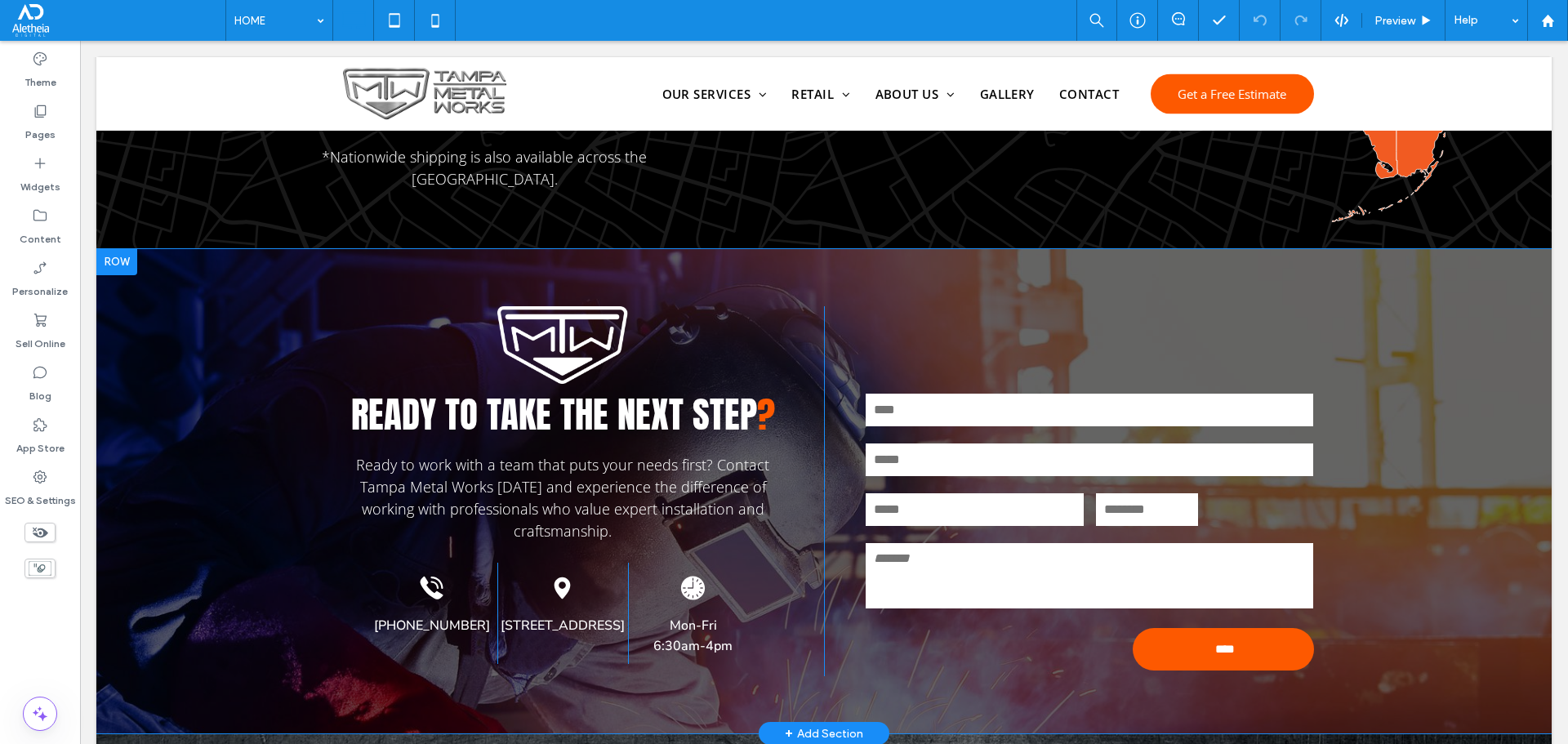
scroll to position [2932, 0]
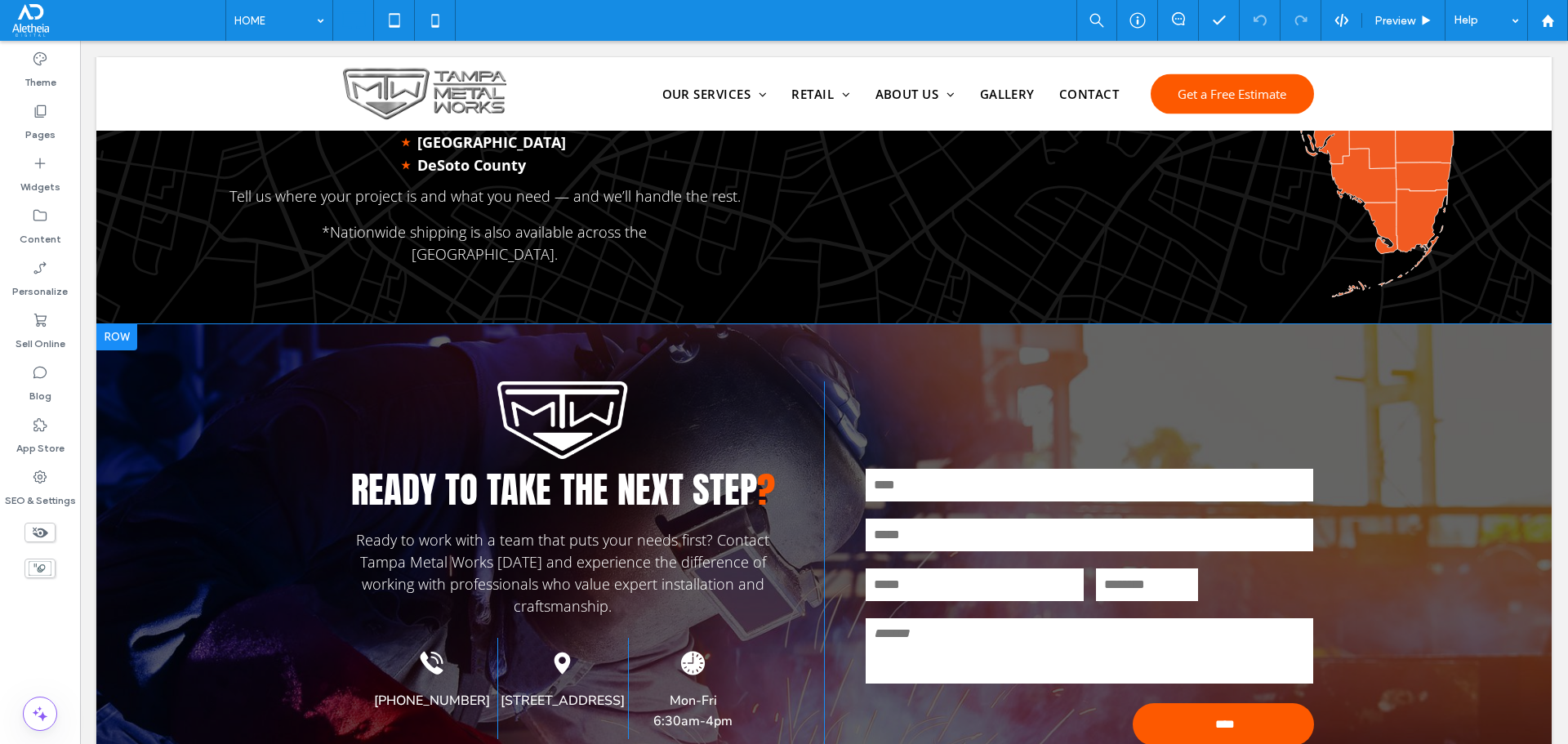
click at [234, 330] on div "Ready to take the next step ? Ready to work with a team that puts your needs fi…" at bounding box center [824, 566] width 1455 height 485
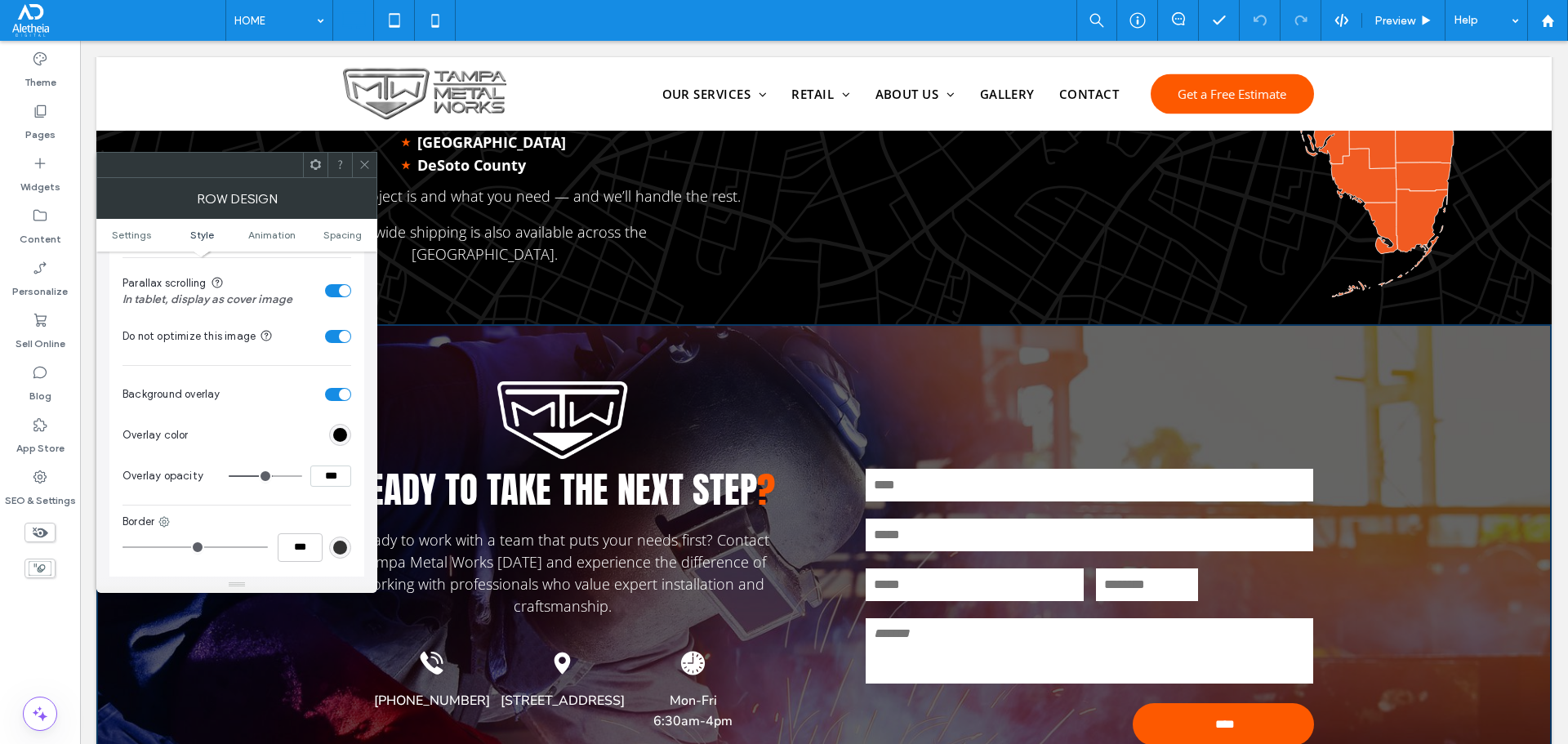
scroll to position [490, 0]
click at [368, 172] on span at bounding box center [364, 165] width 12 height 24
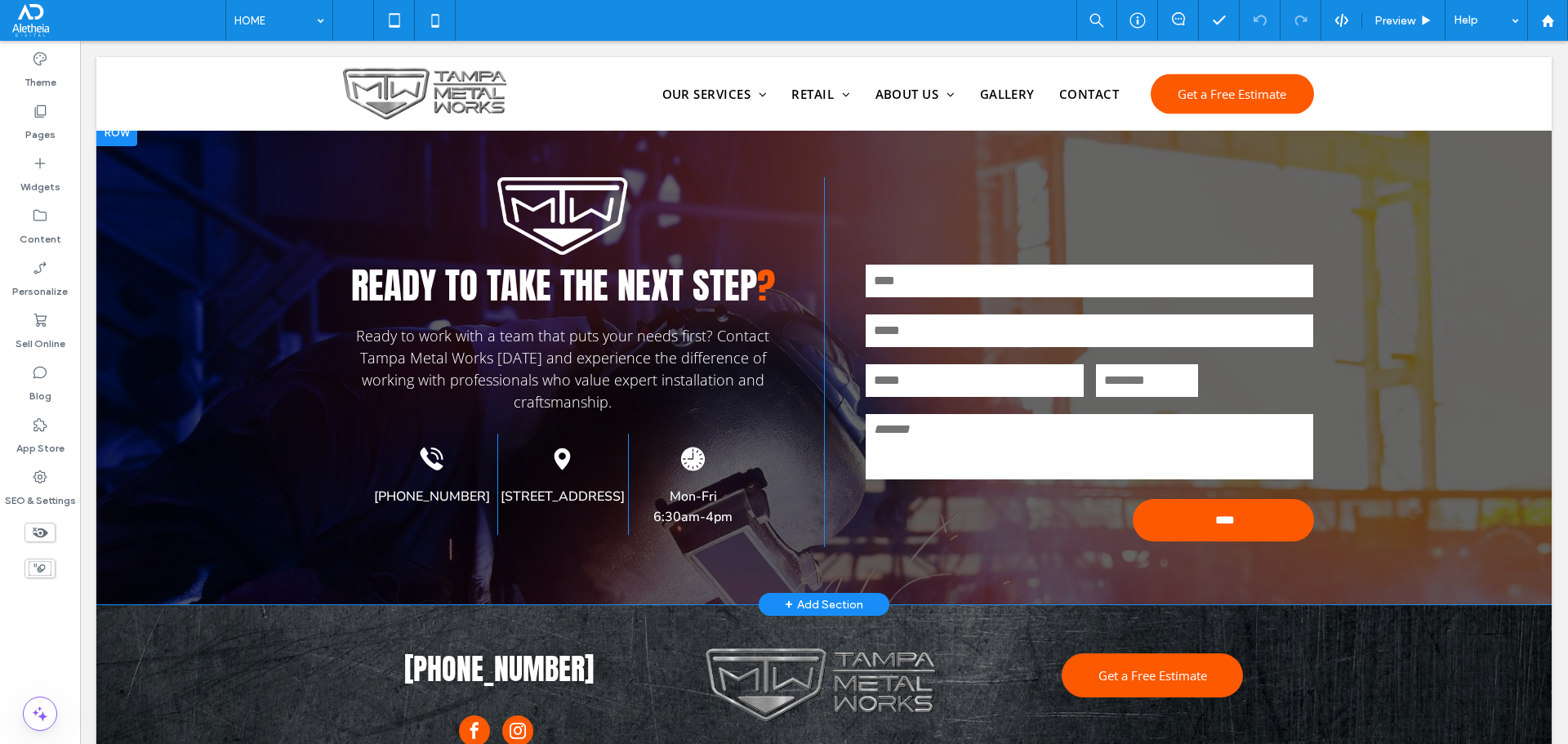
scroll to position [3013, 0]
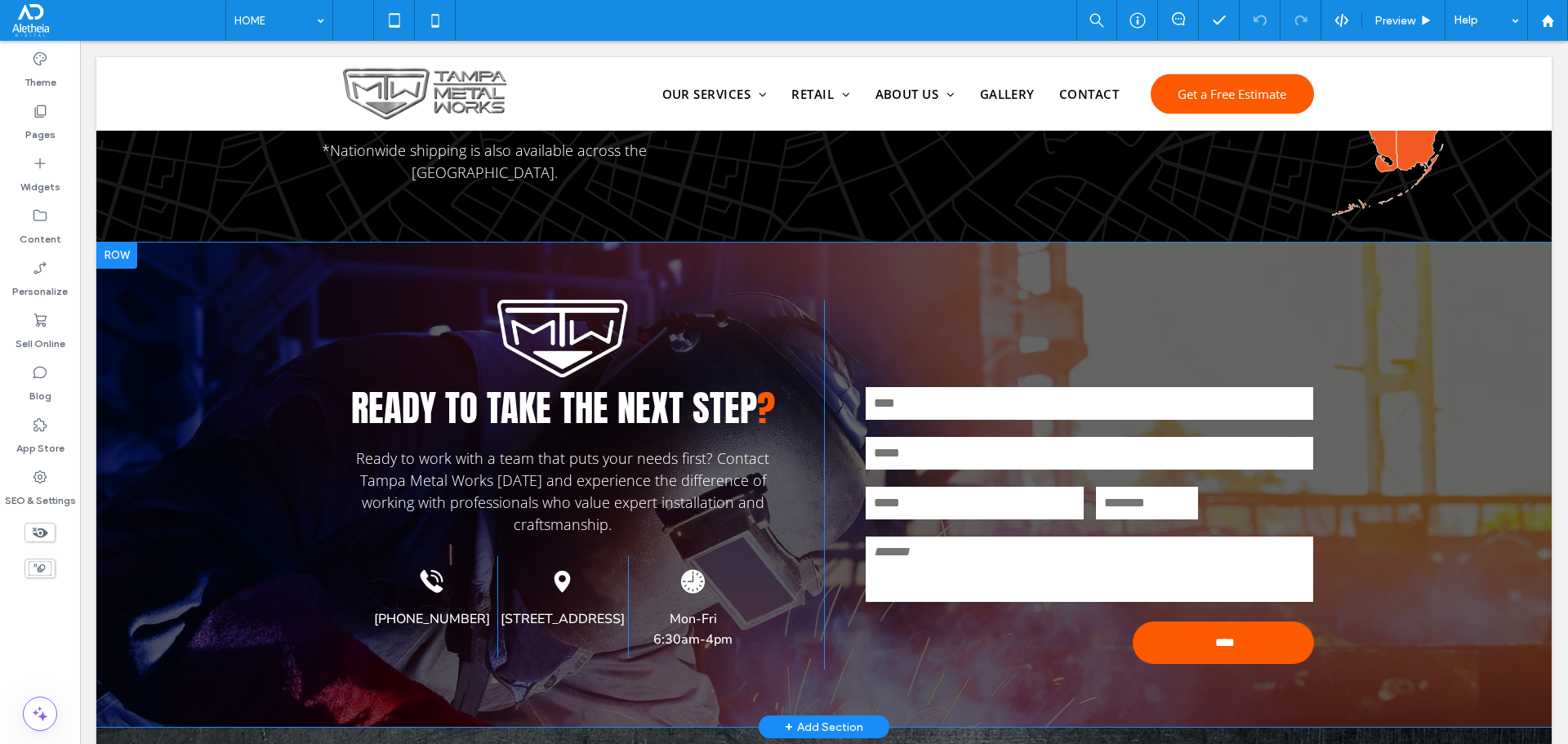
click at [201, 283] on div "Ready to take the next step ? Ready to work with a team that puts your needs fi…" at bounding box center [824, 485] width 1455 height 485
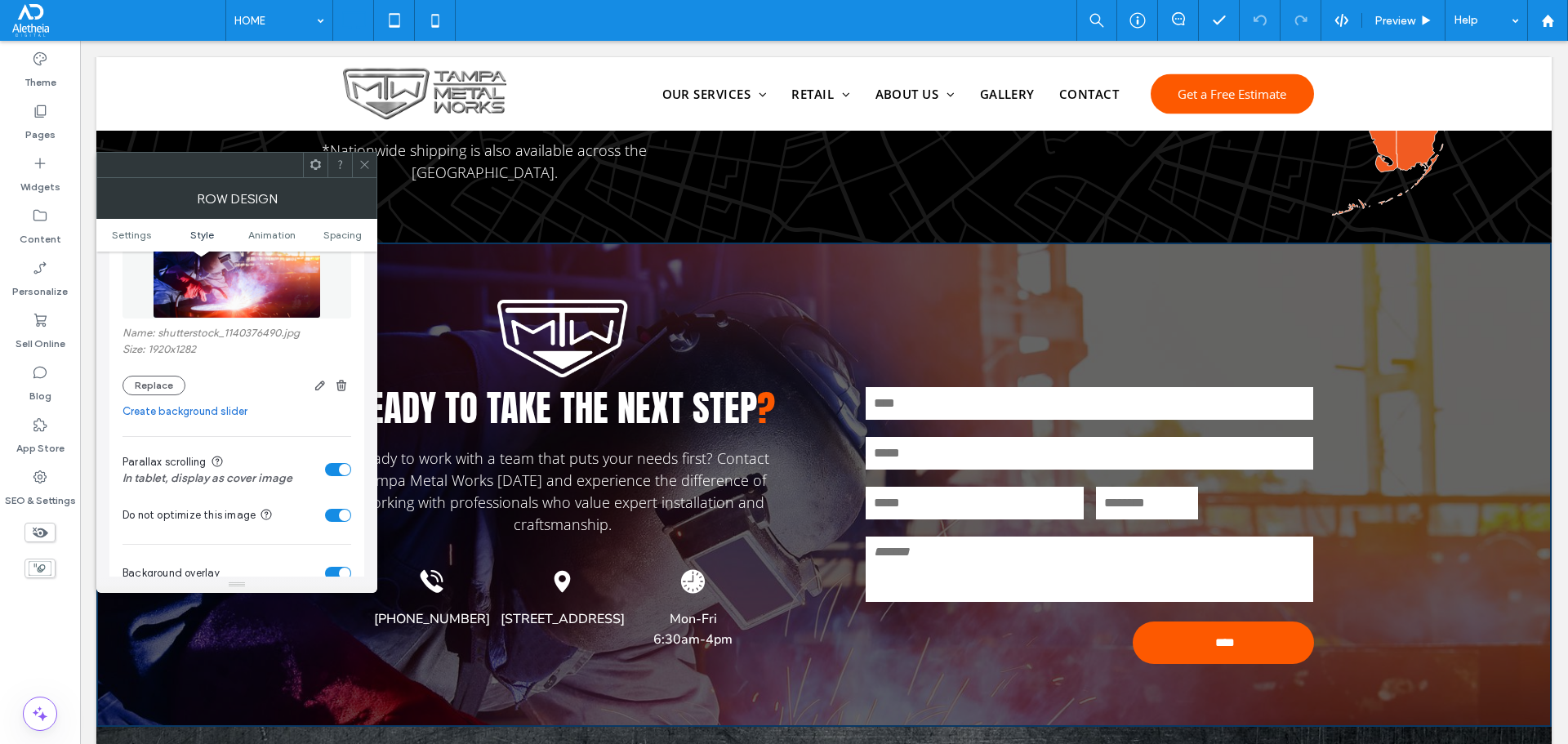
scroll to position [409, 0]
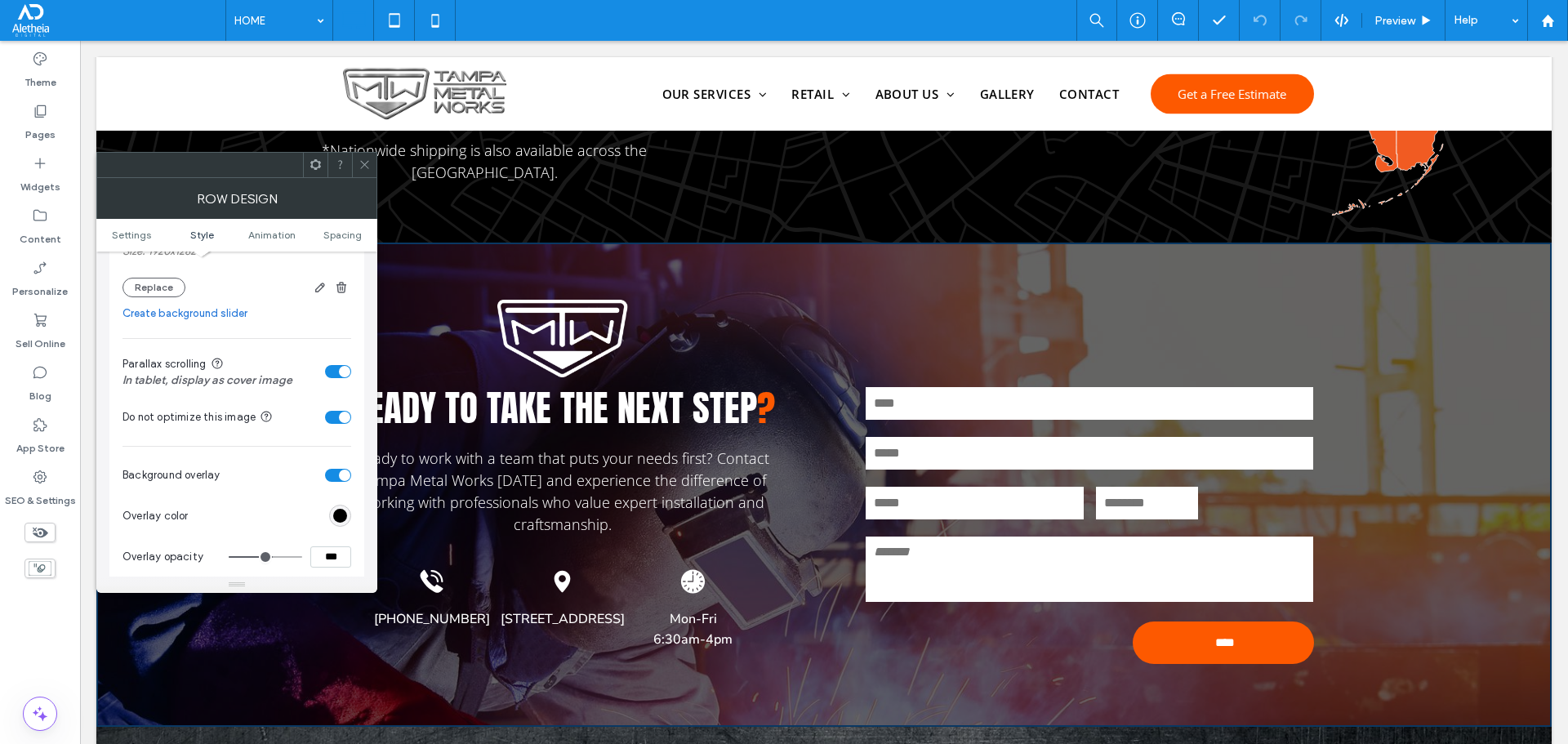
click at [372, 163] on div at bounding box center [364, 165] width 24 height 24
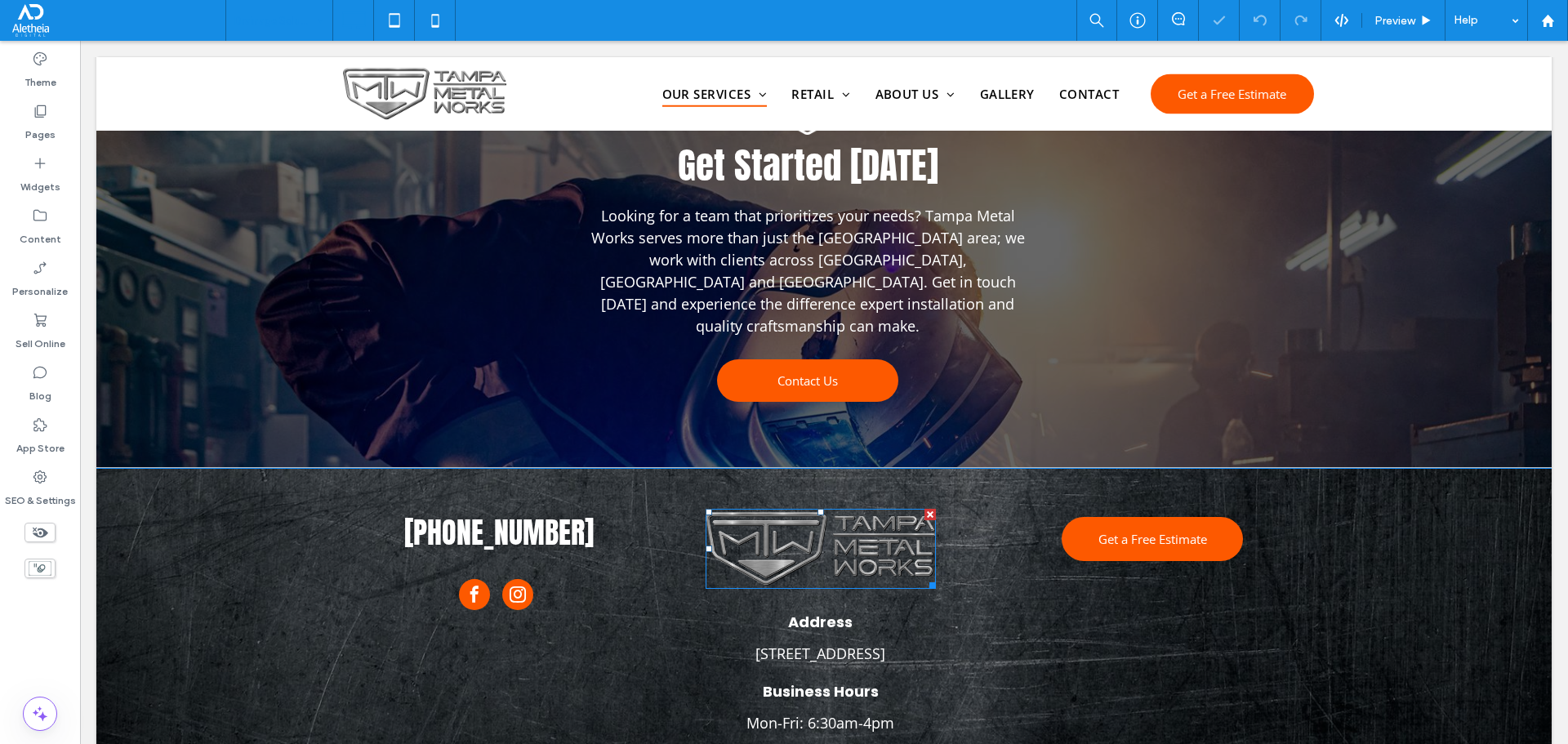
scroll to position [1784, 0]
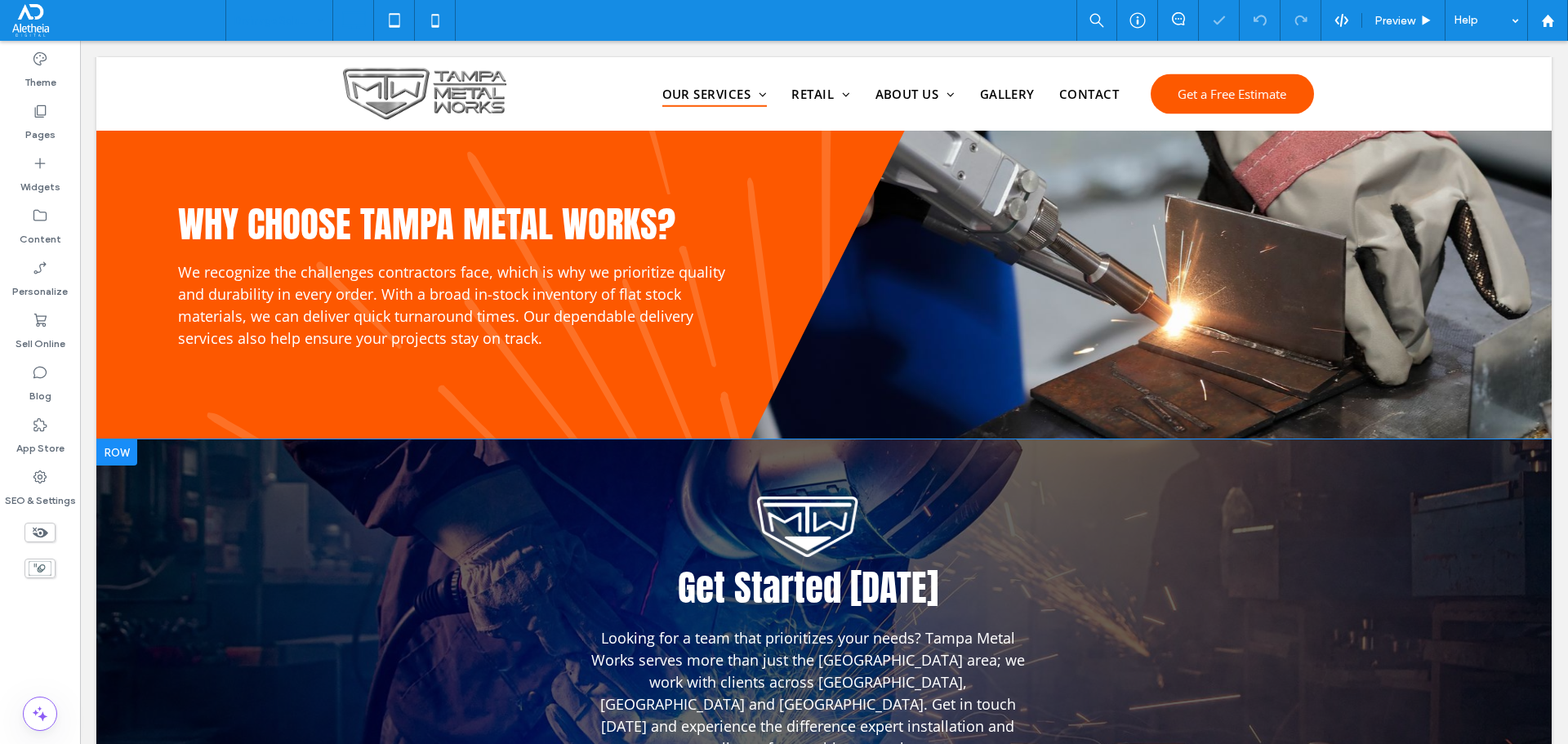
click at [297, 489] on div "Get Started Today Looking for a team that prioritizes your needs? Tampa Metal W…" at bounding box center [824, 664] width 1455 height 450
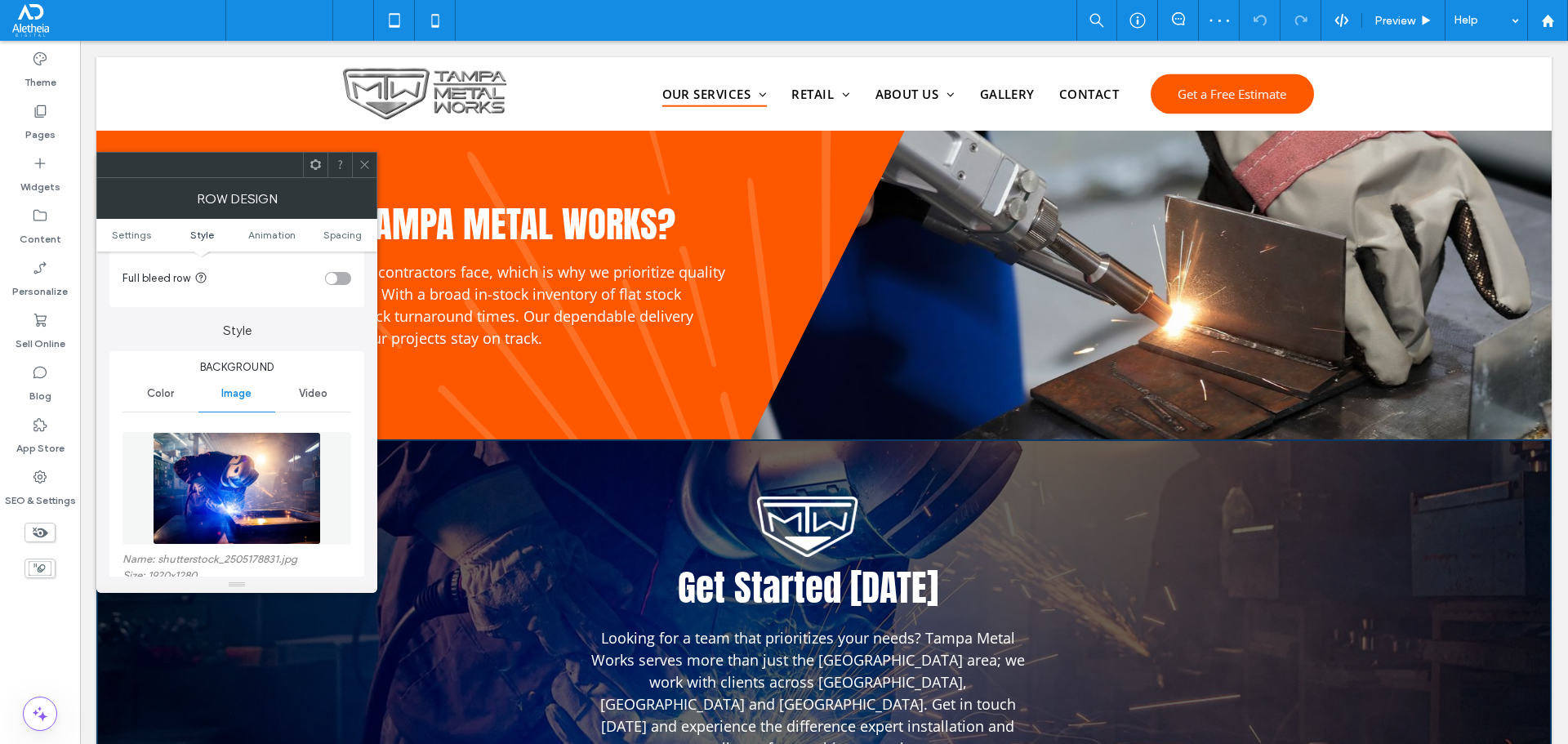
scroll to position [572, 0]
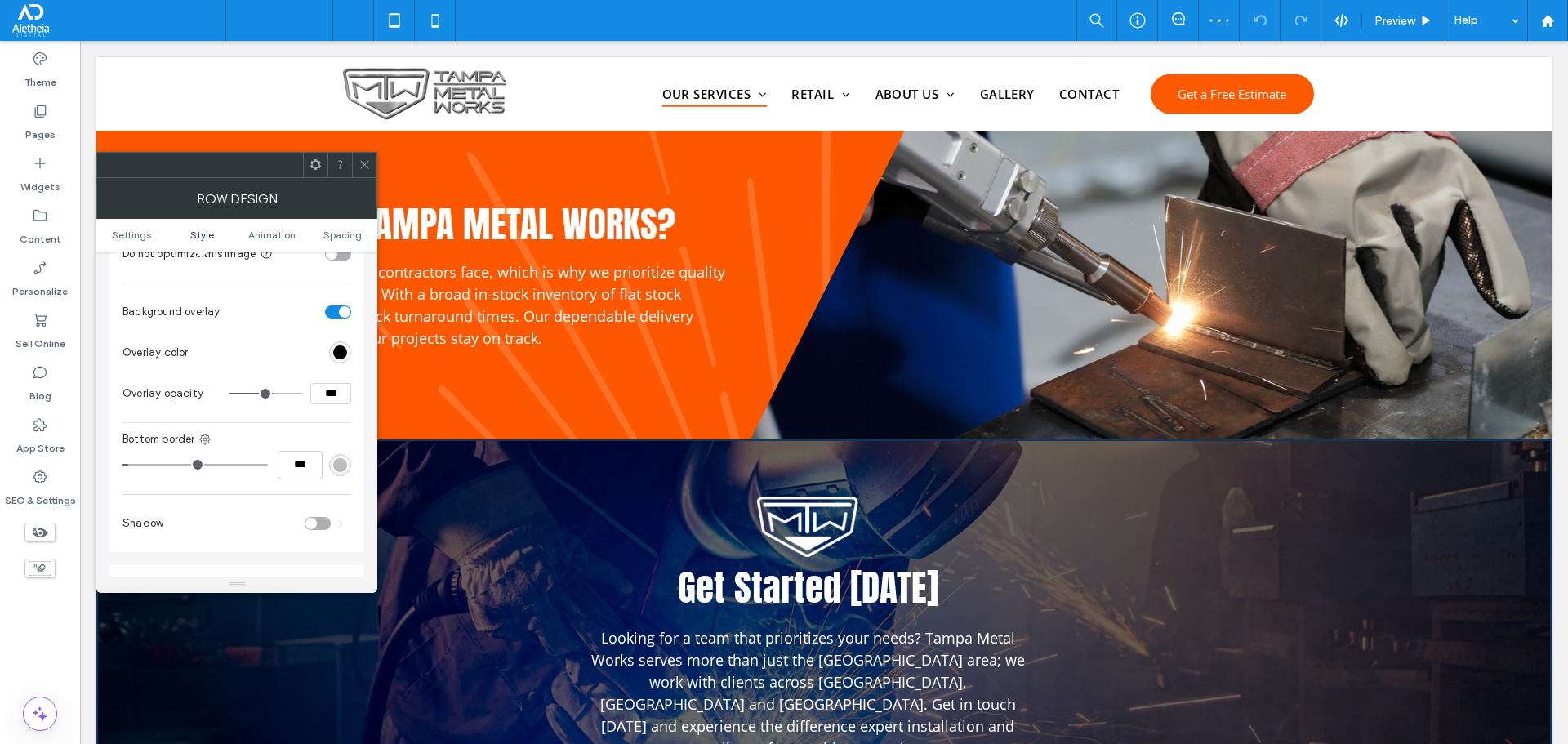
click at [348, 351] on div "rgb(0, 0, 0)" at bounding box center [340, 352] width 22 height 22
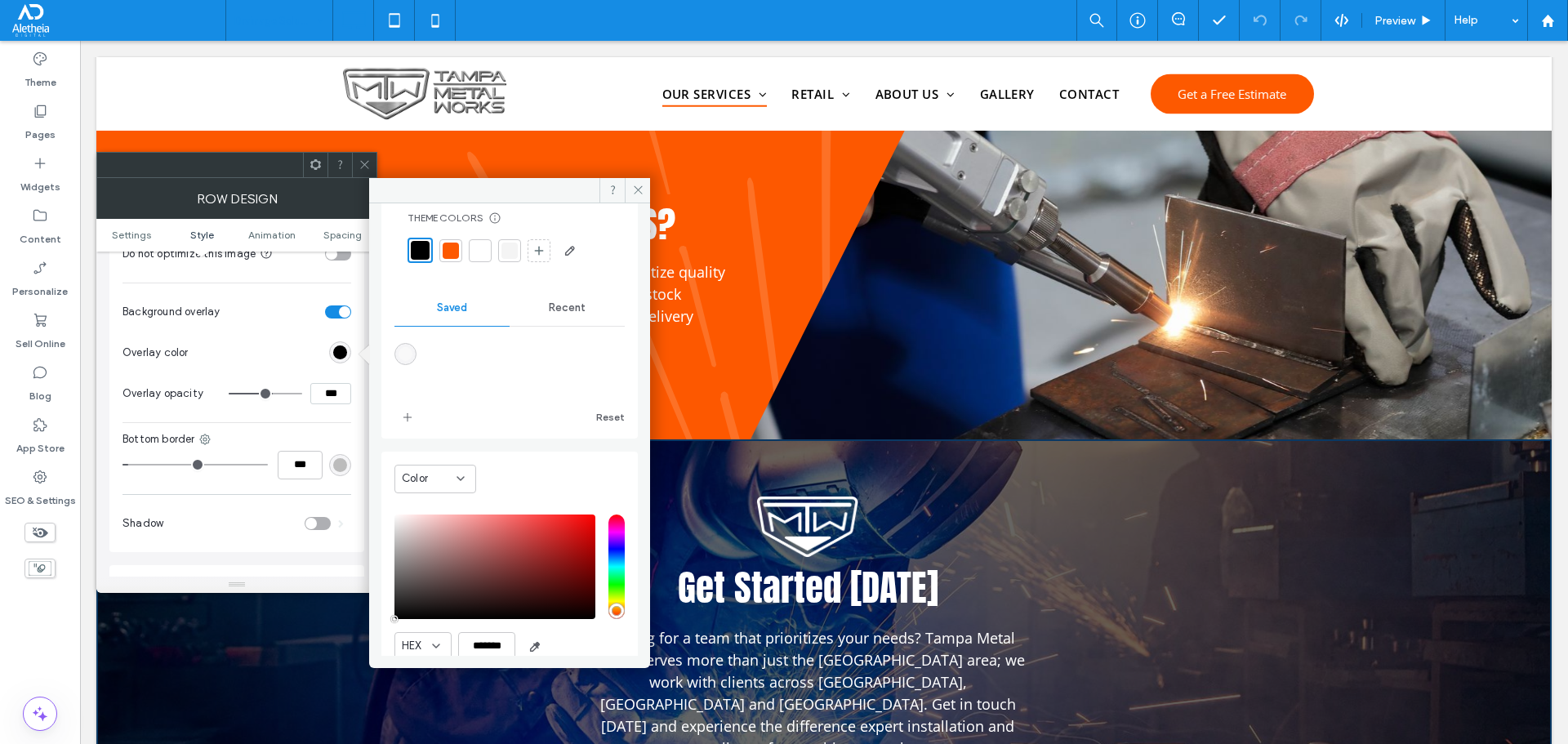
scroll to position [65, 0]
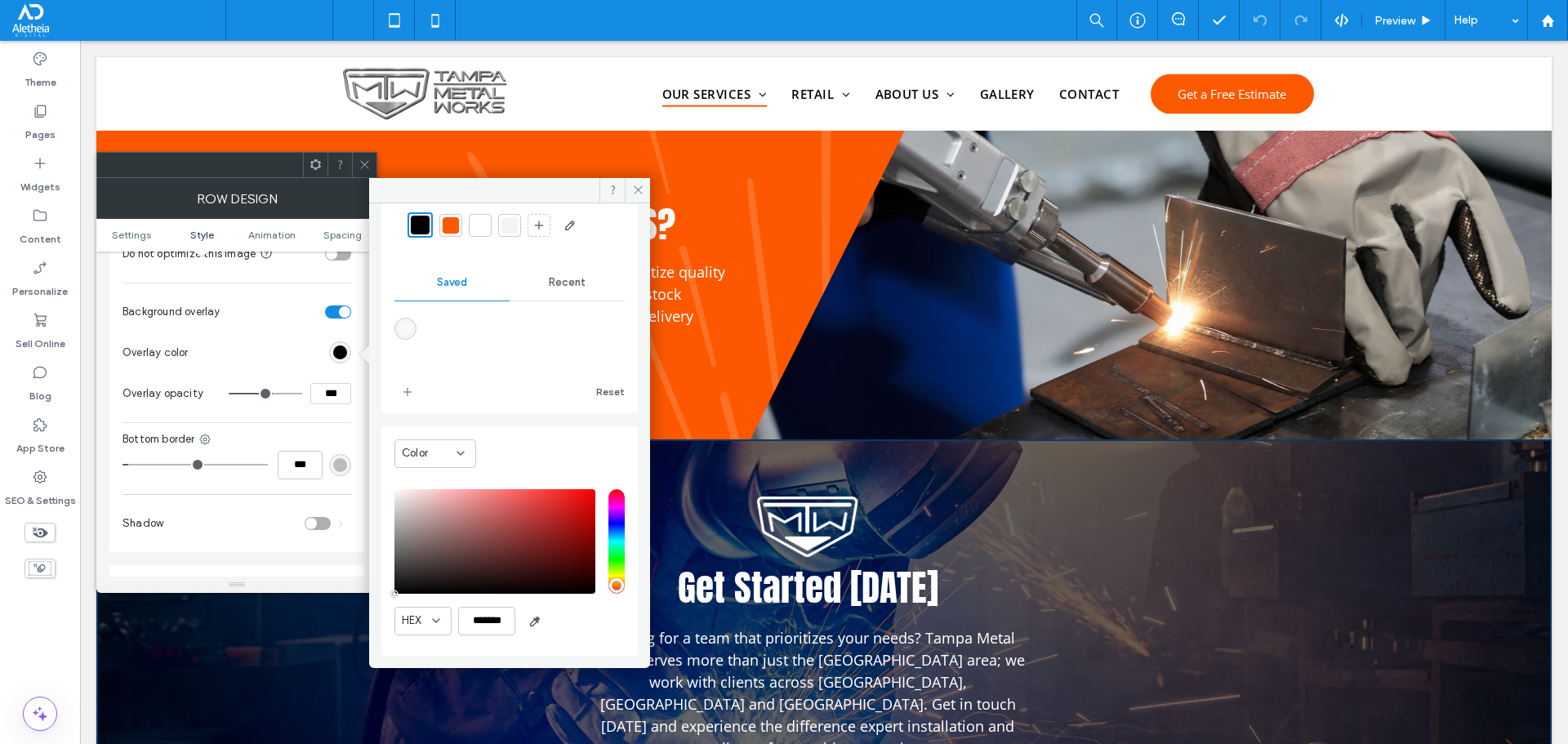
click at [363, 158] on icon at bounding box center [364, 164] width 12 height 12
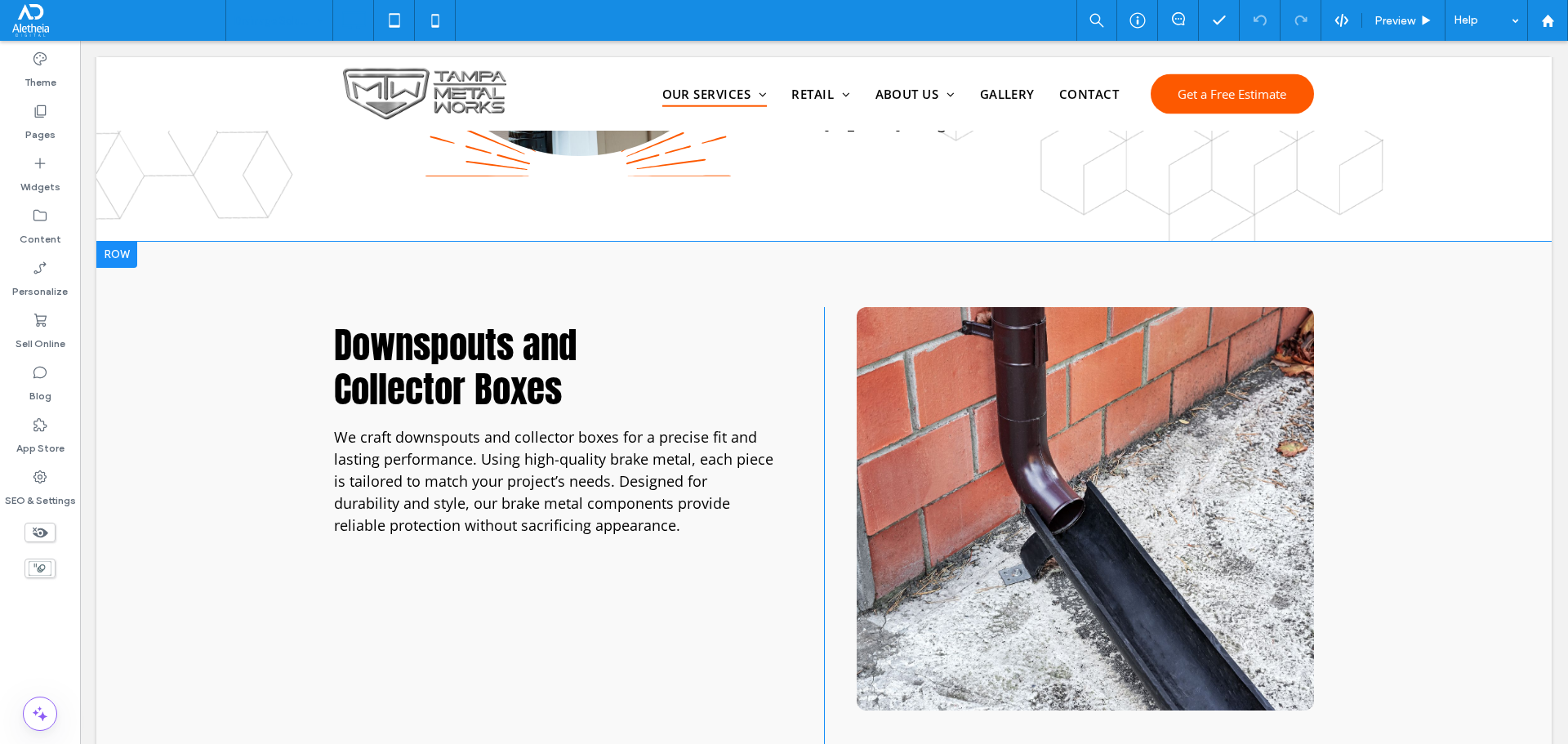
scroll to position [723, 0]
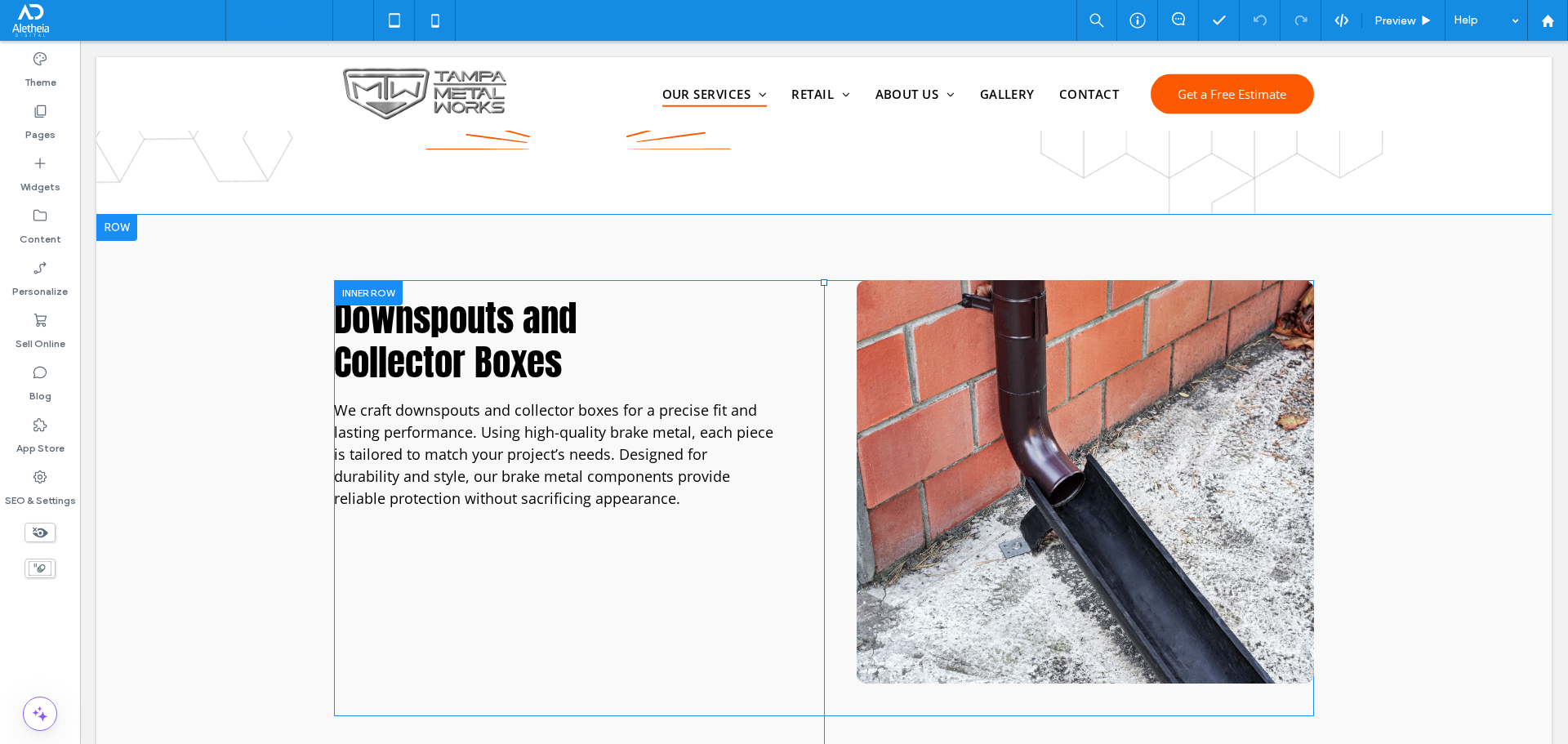
click at [436, 350] on span "Downspouts and Collector Boxes" at bounding box center [455, 340] width 243 height 100
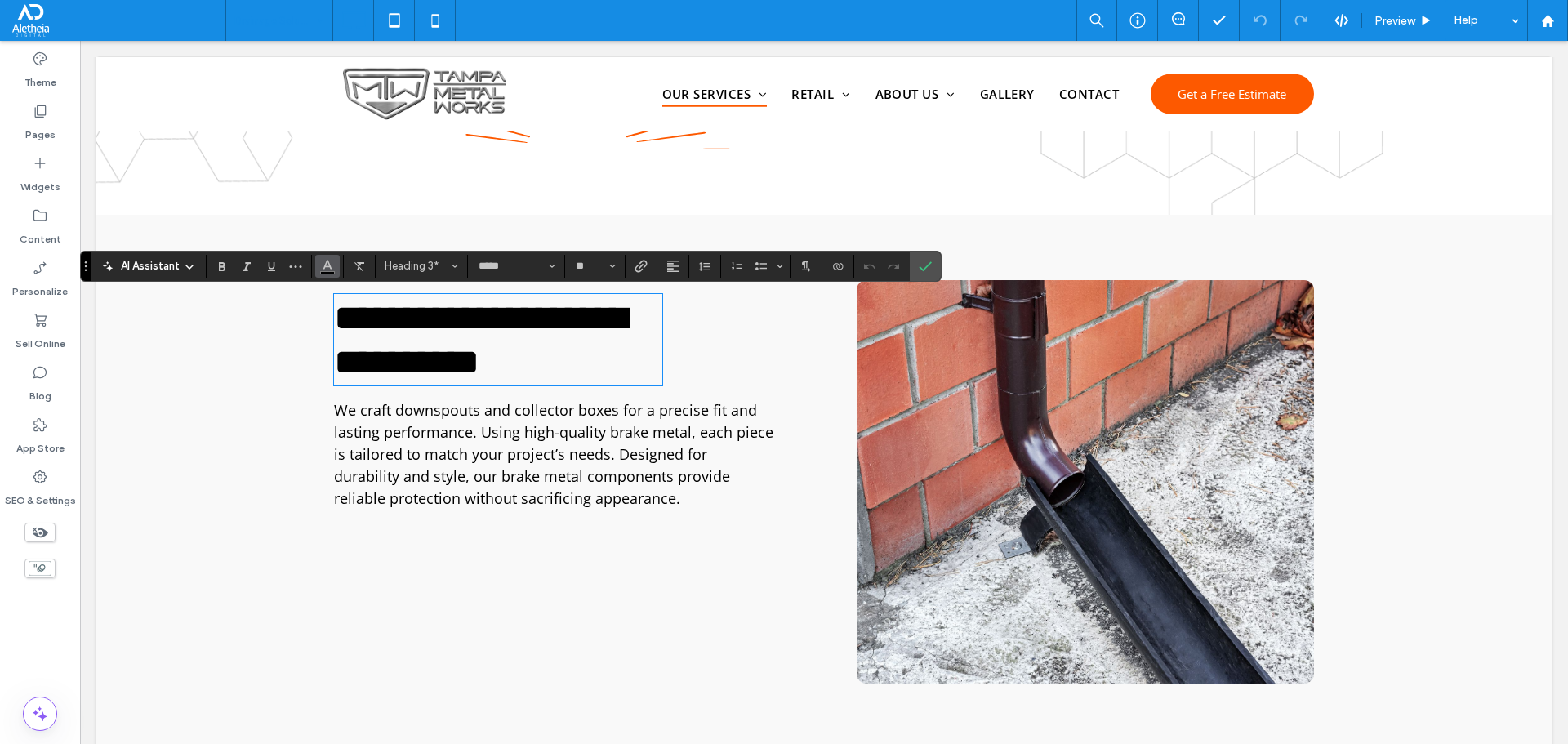
click at [334, 272] on span "Color" at bounding box center [327, 264] width 13 height 21
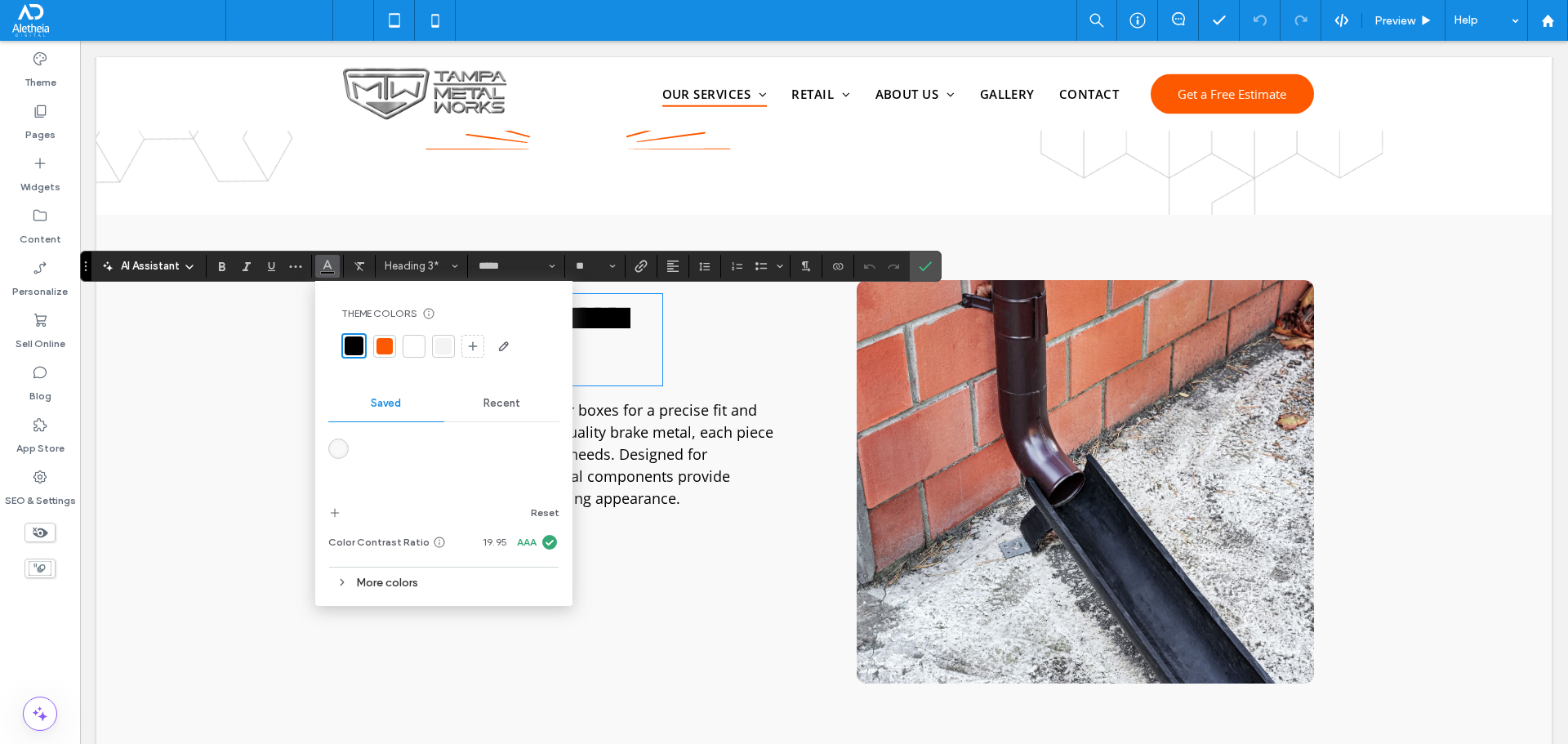
click at [362, 577] on div "More colors" at bounding box center [443, 583] width 231 height 22
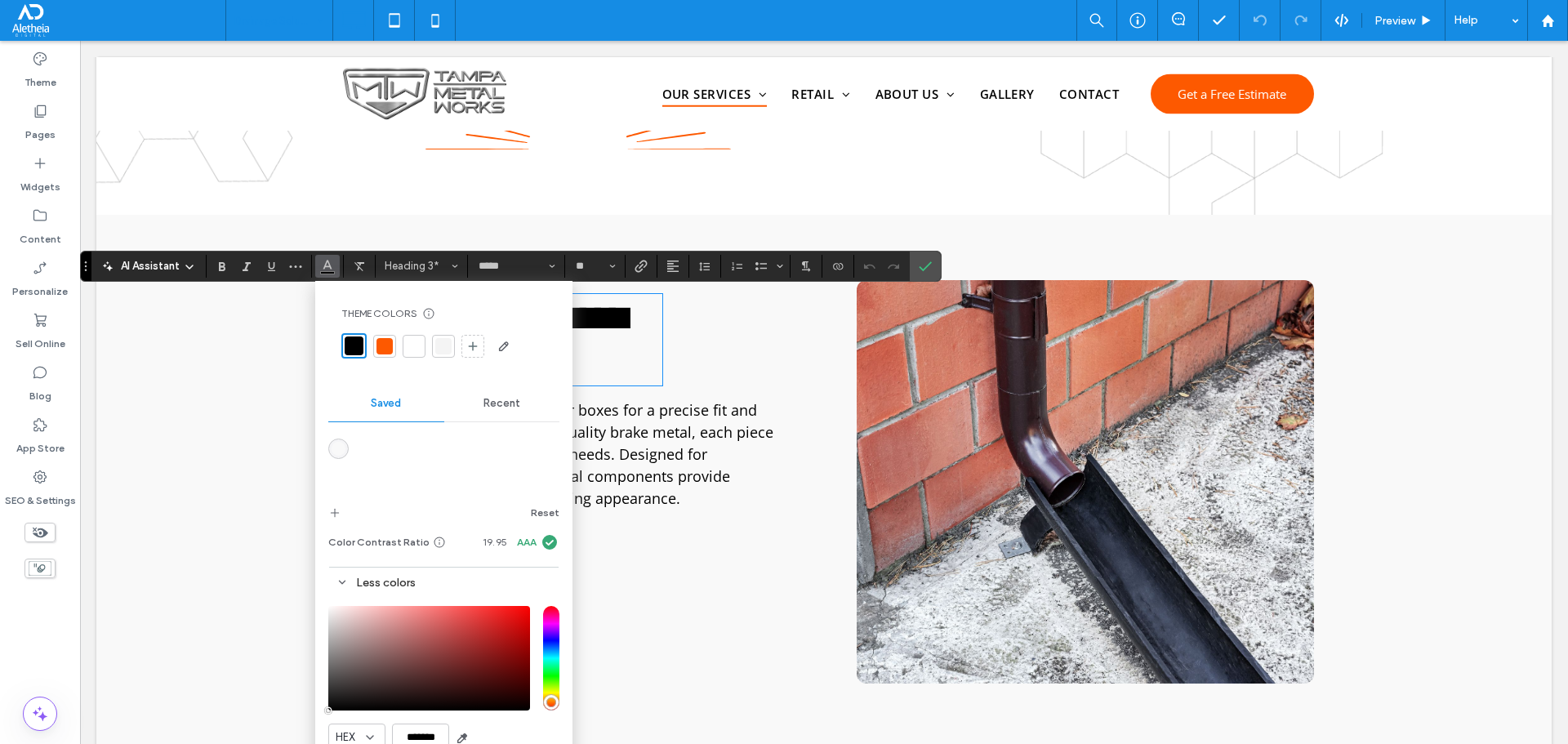
scroll to position [11, 0]
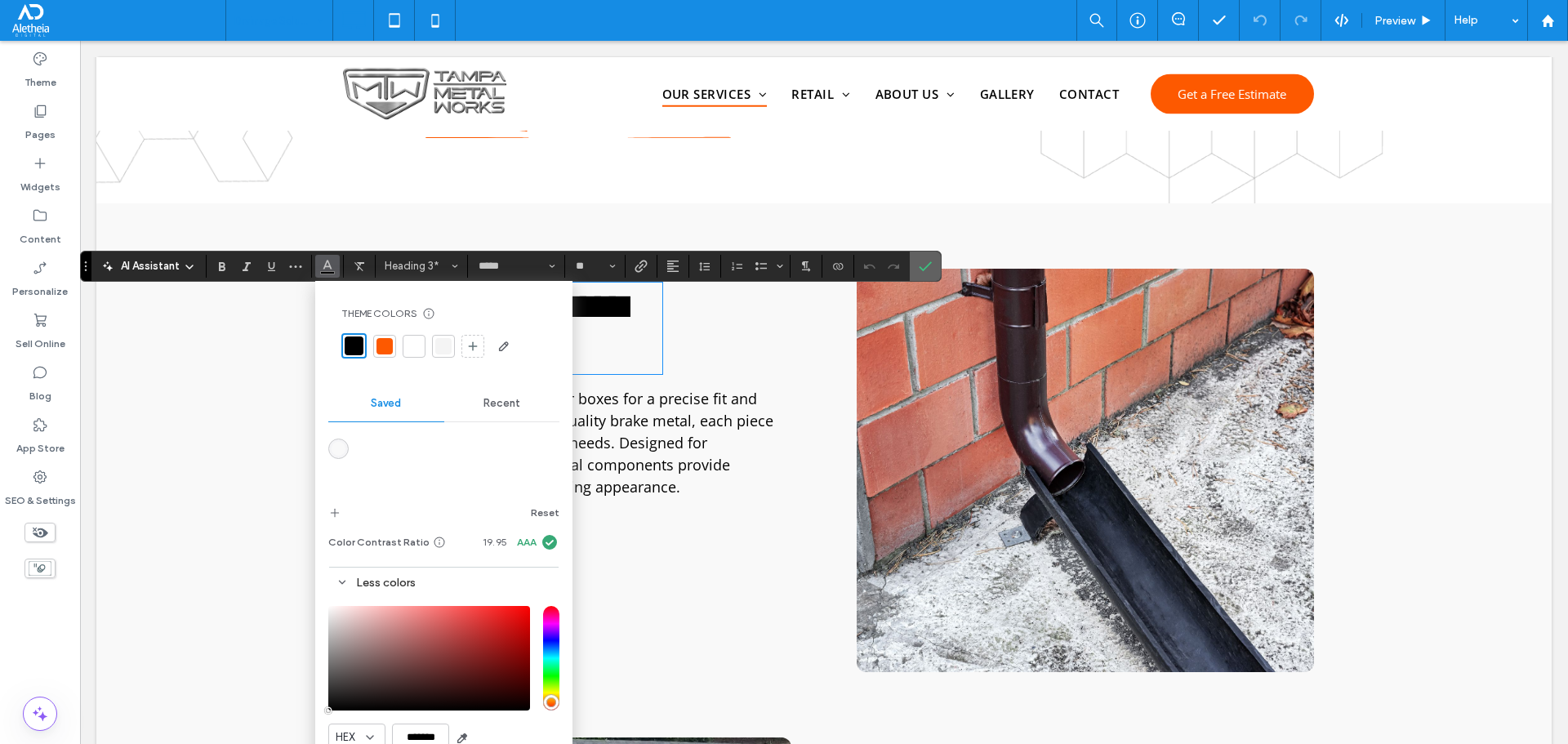
click at [911, 260] on section at bounding box center [925, 266] width 31 height 30
click at [930, 266] on icon "Confirm" at bounding box center [925, 266] width 13 height 13
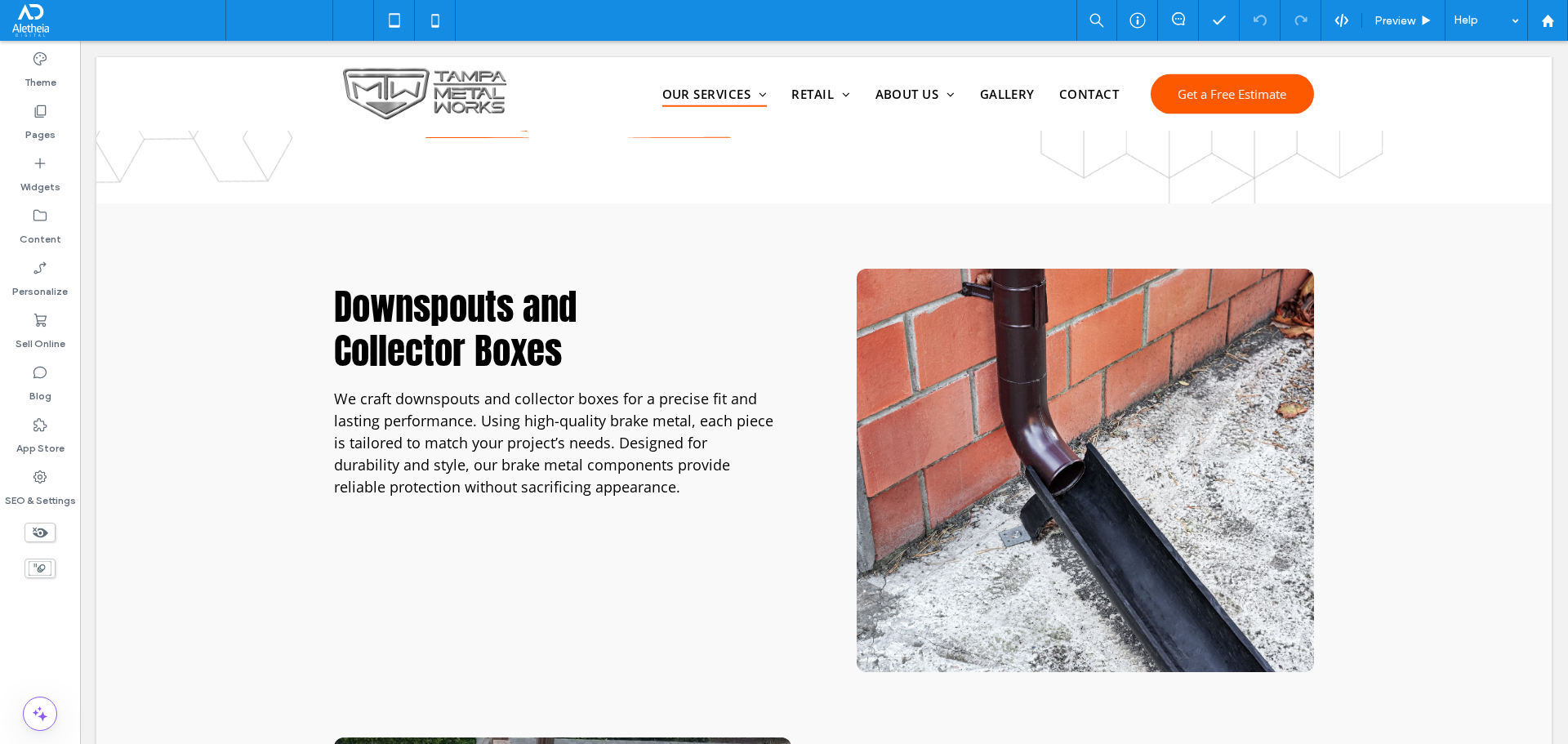
scroll to position [1294, 0]
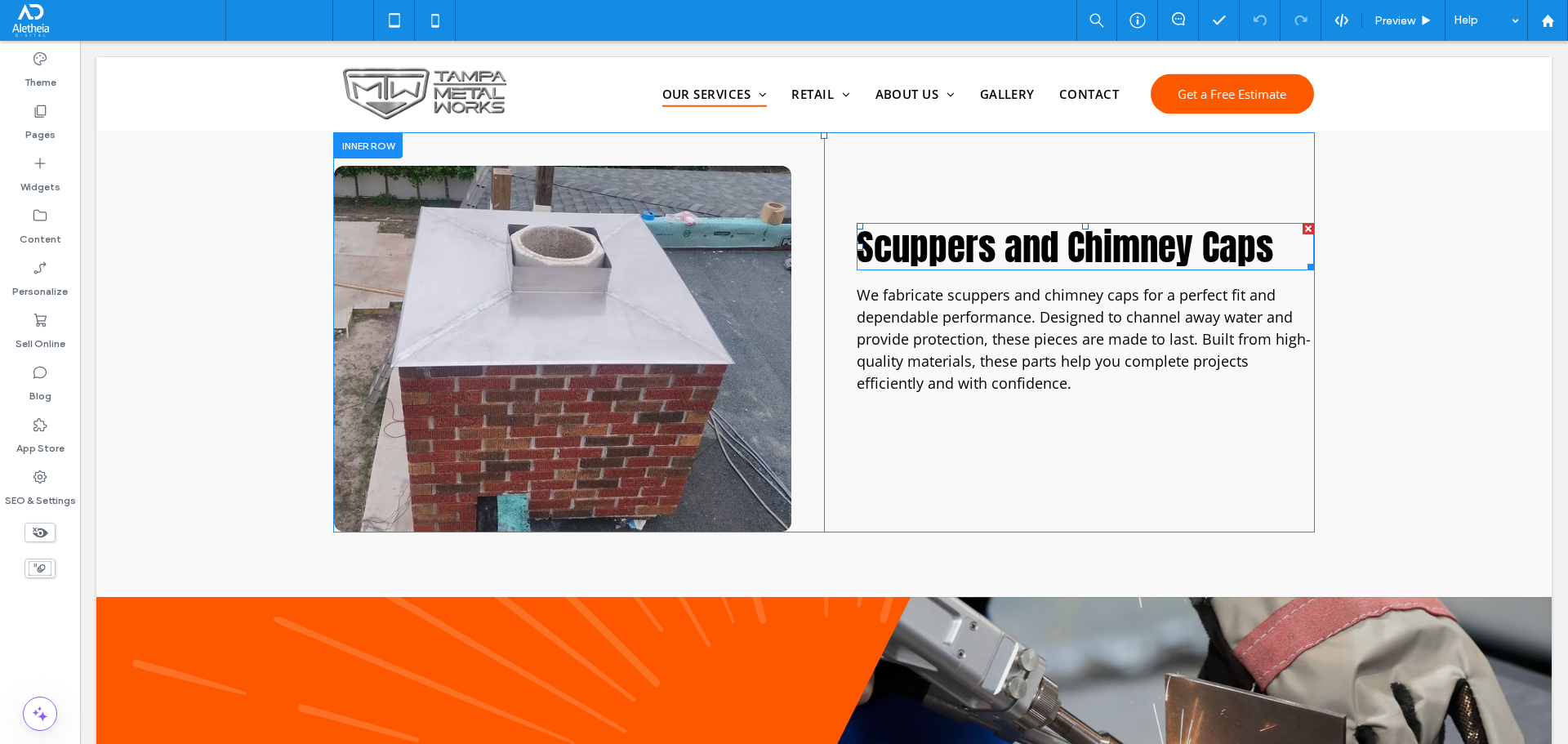
click at [954, 250] on span "Scuppers and Chimney Caps" at bounding box center [1064, 246] width 416 height 56
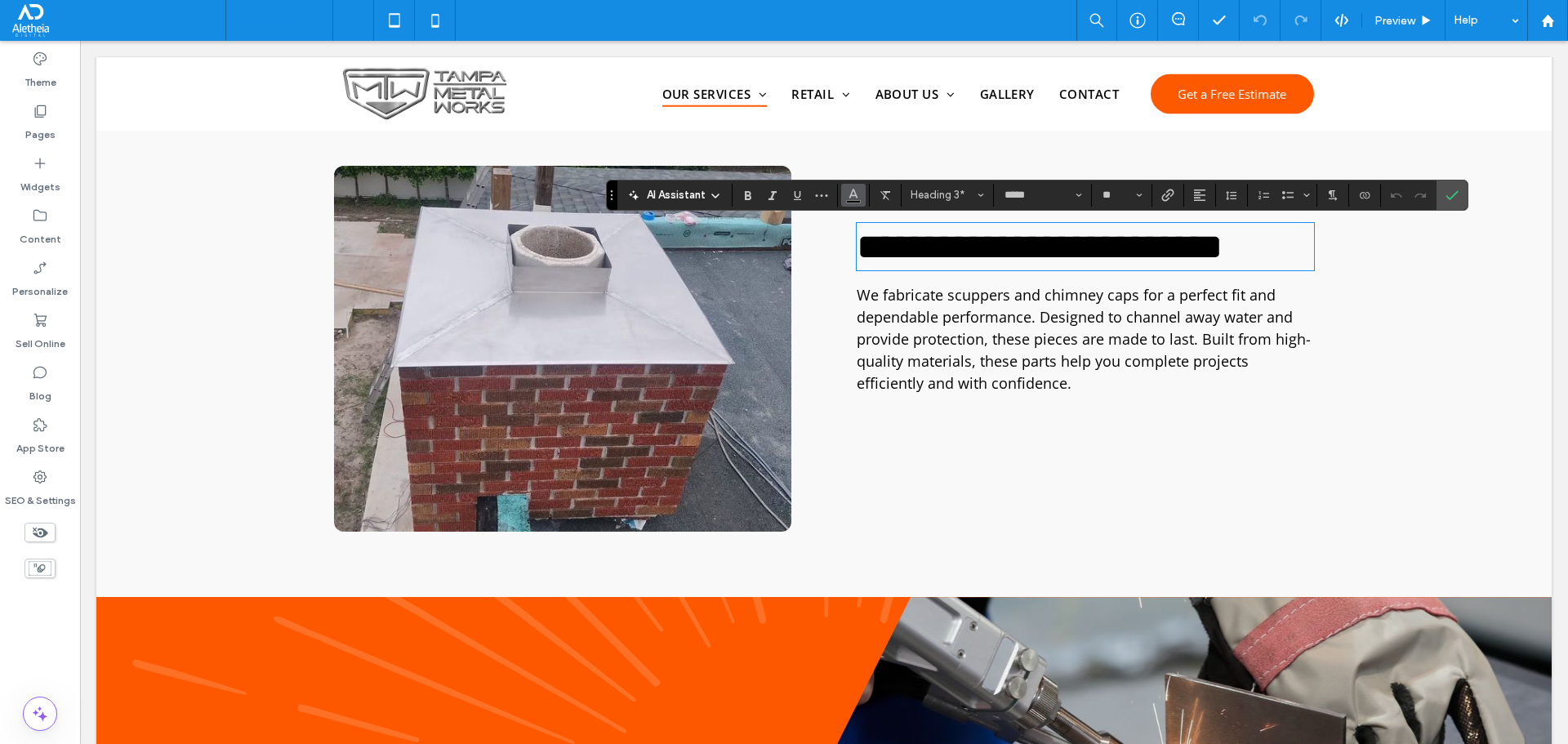
click at [852, 192] on use "Color" at bounding box center [854, 194] width 9 height 9
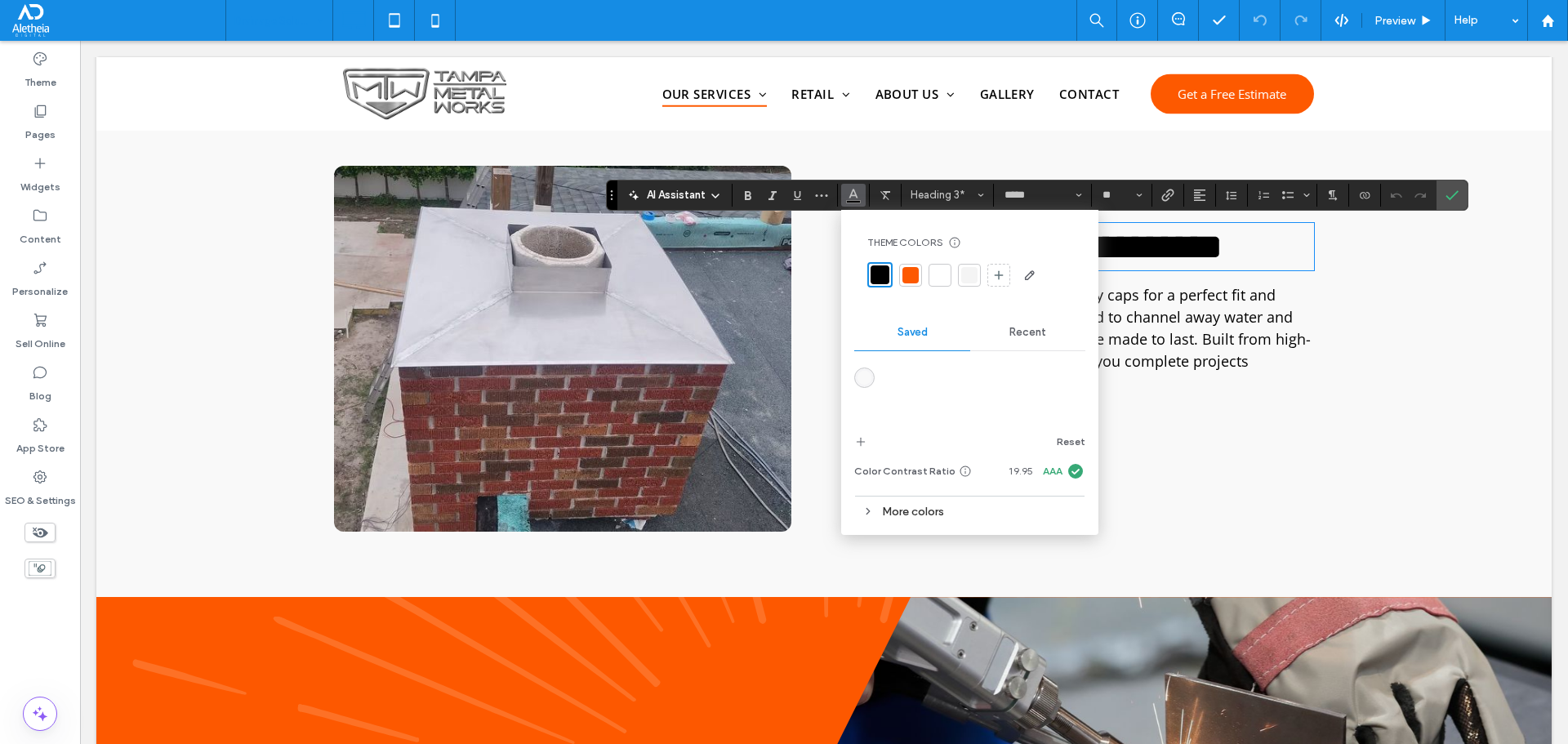
click at [928, 506] on div "More colors" at bounding box center [969, 511] width 231 height 22
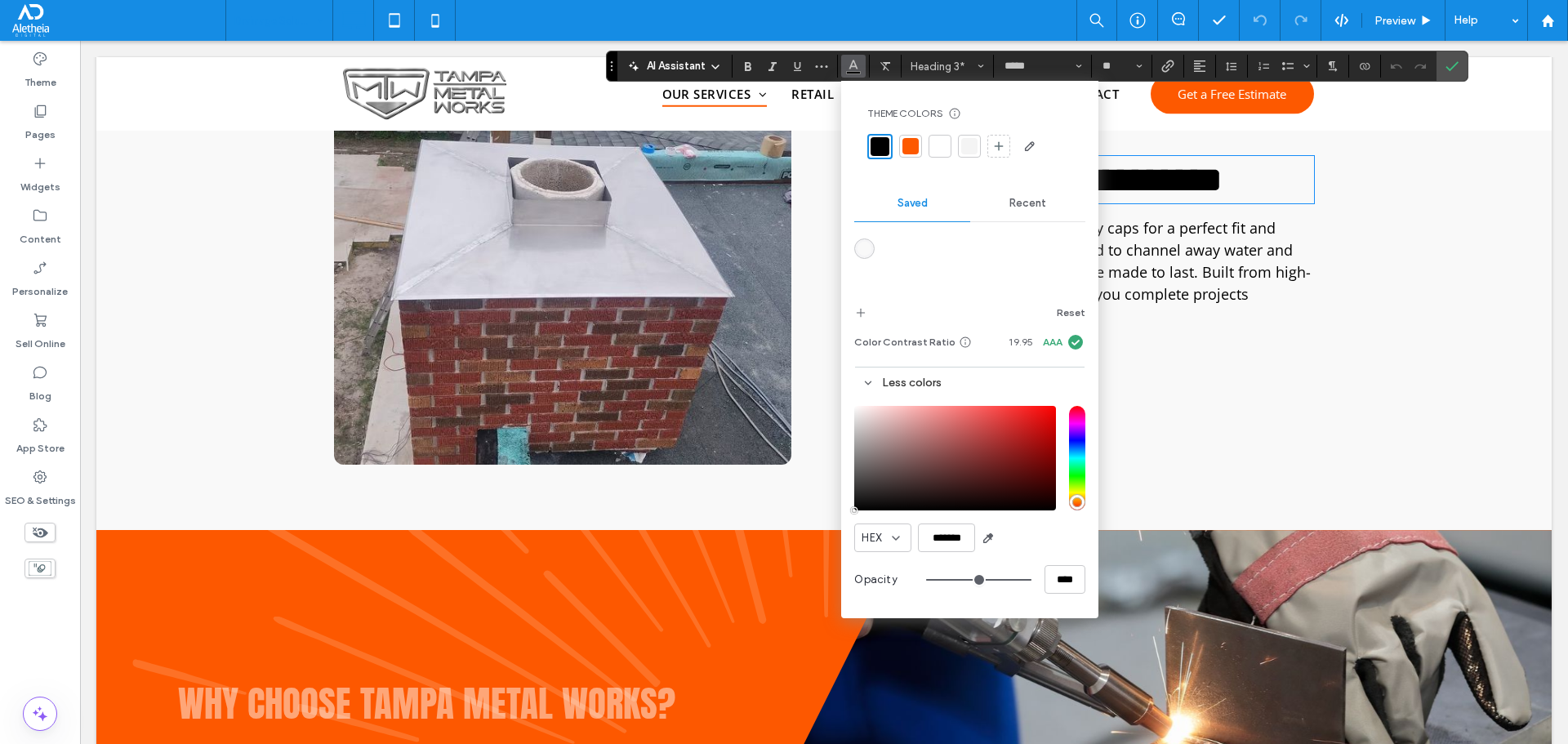
scroll to position [1457, 0]
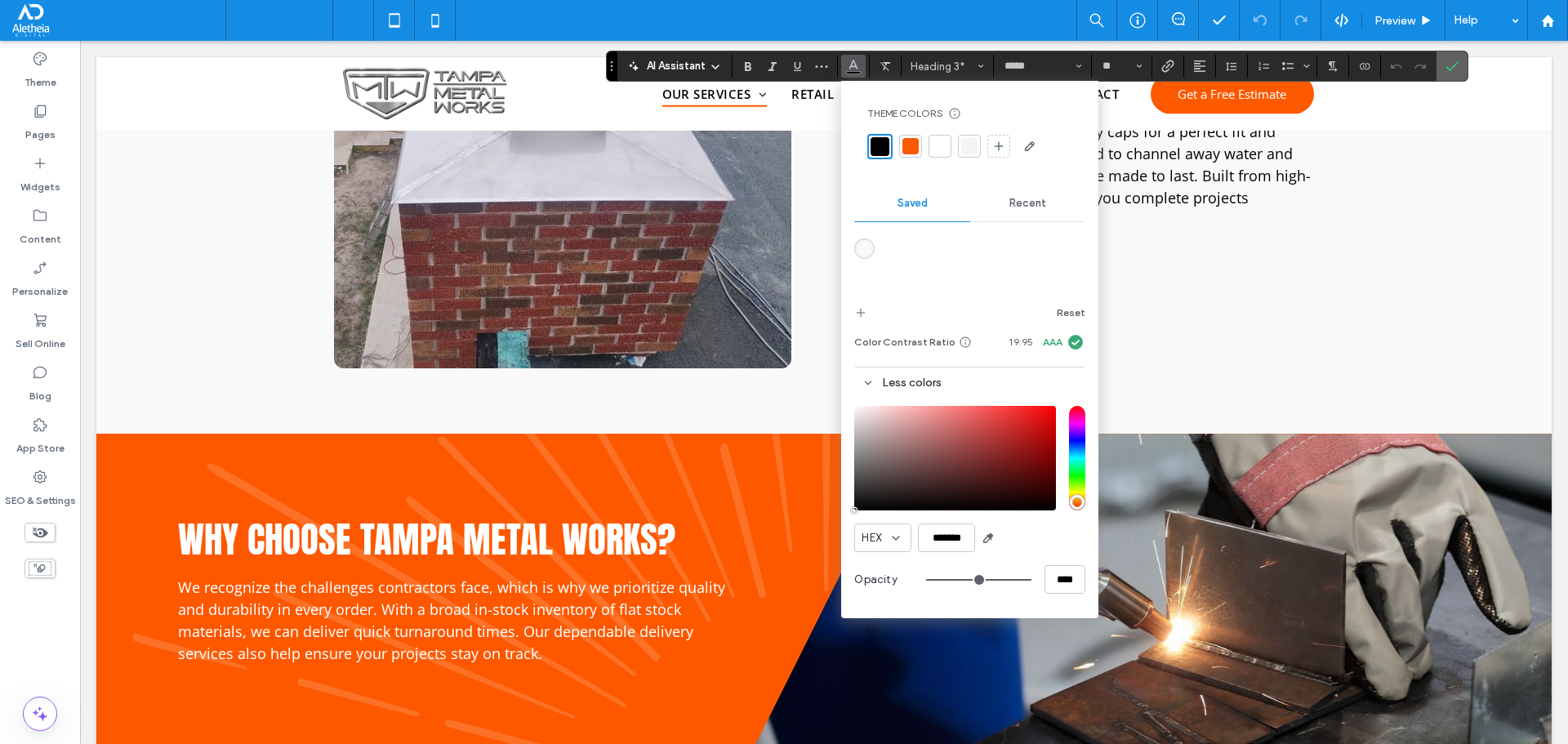
click at [1449, 67] on icon "Confirm" at bounding box center [1452, 66] width 13 height 13
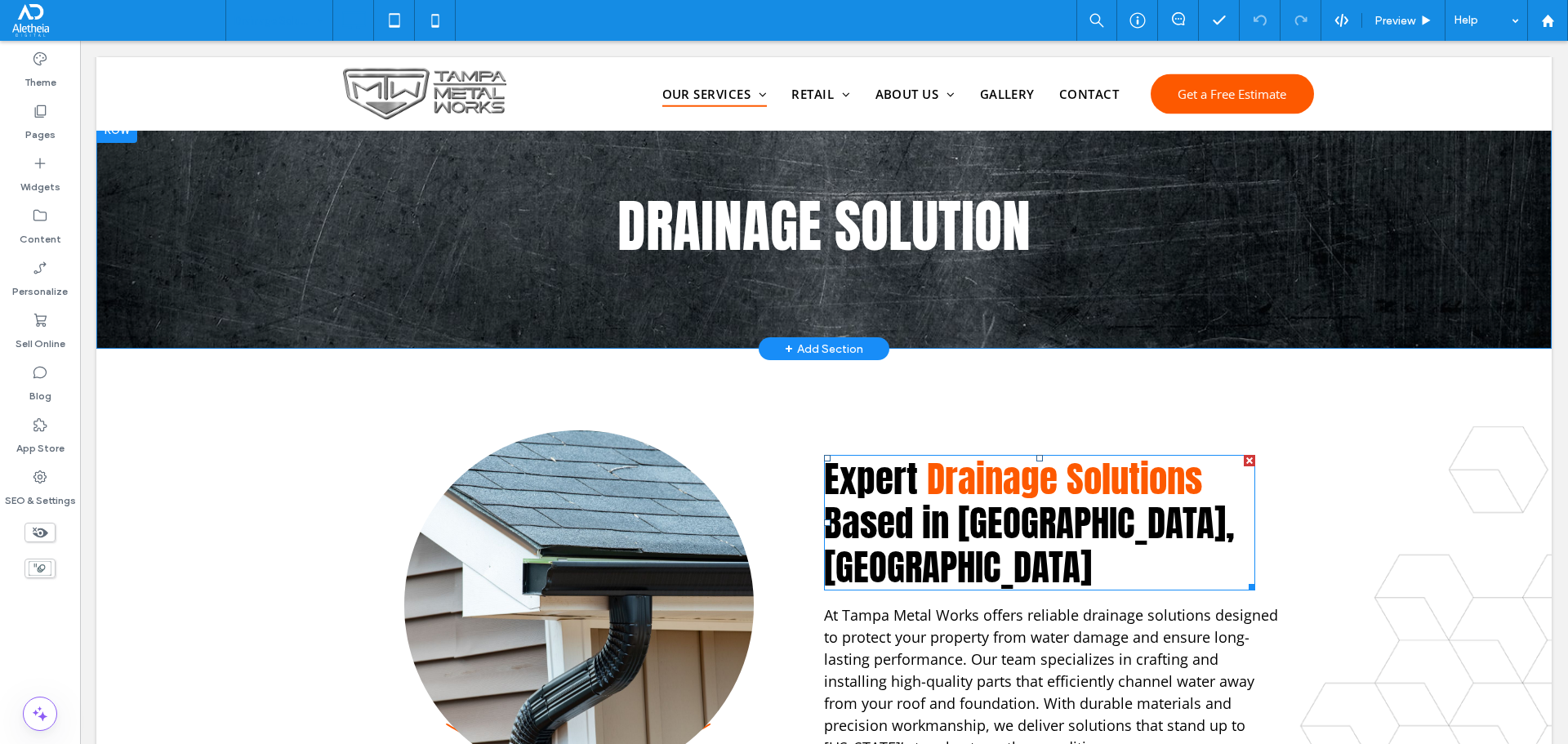
scroll to position [0, 0]
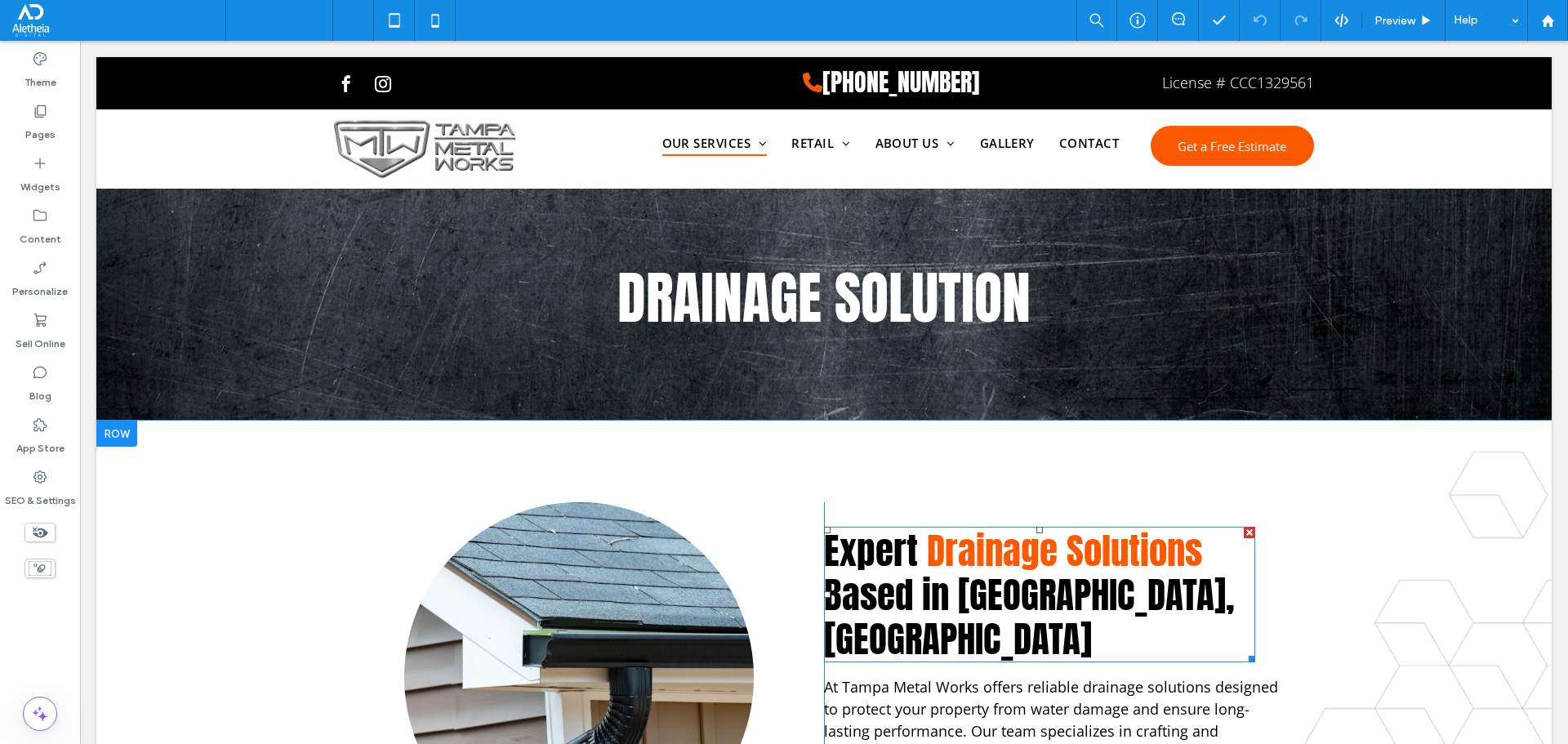
click at [838, 595] on span "Based in [GEOGRAPHIC_DATA], [GEOGRAPHIC_DATA]" at bounding box center [1029, 617] width 411 height 100
type input "*****"
type input "**"
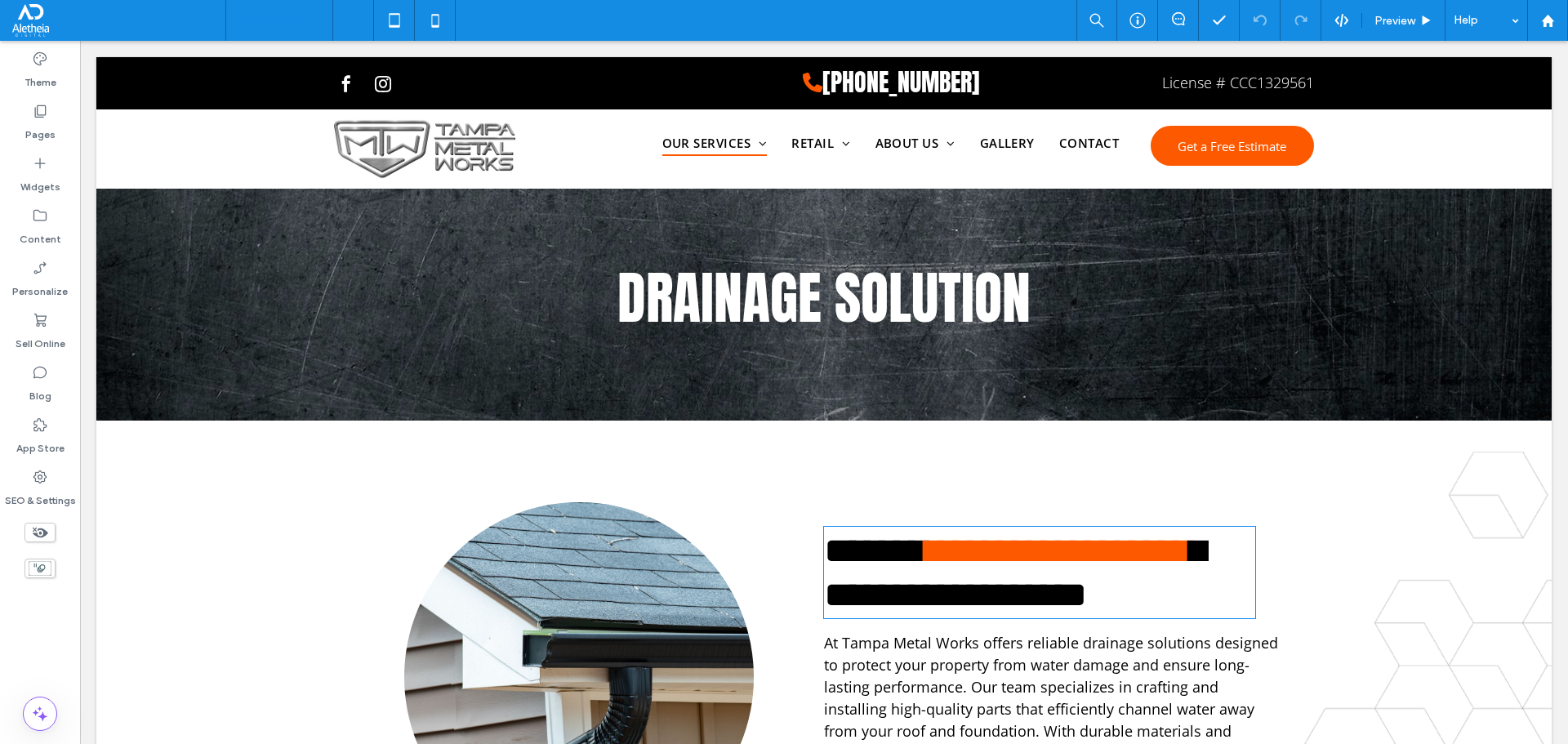
click at [838, 595] on span "**********" at bounding box center [1015, 573] width 382 height 80
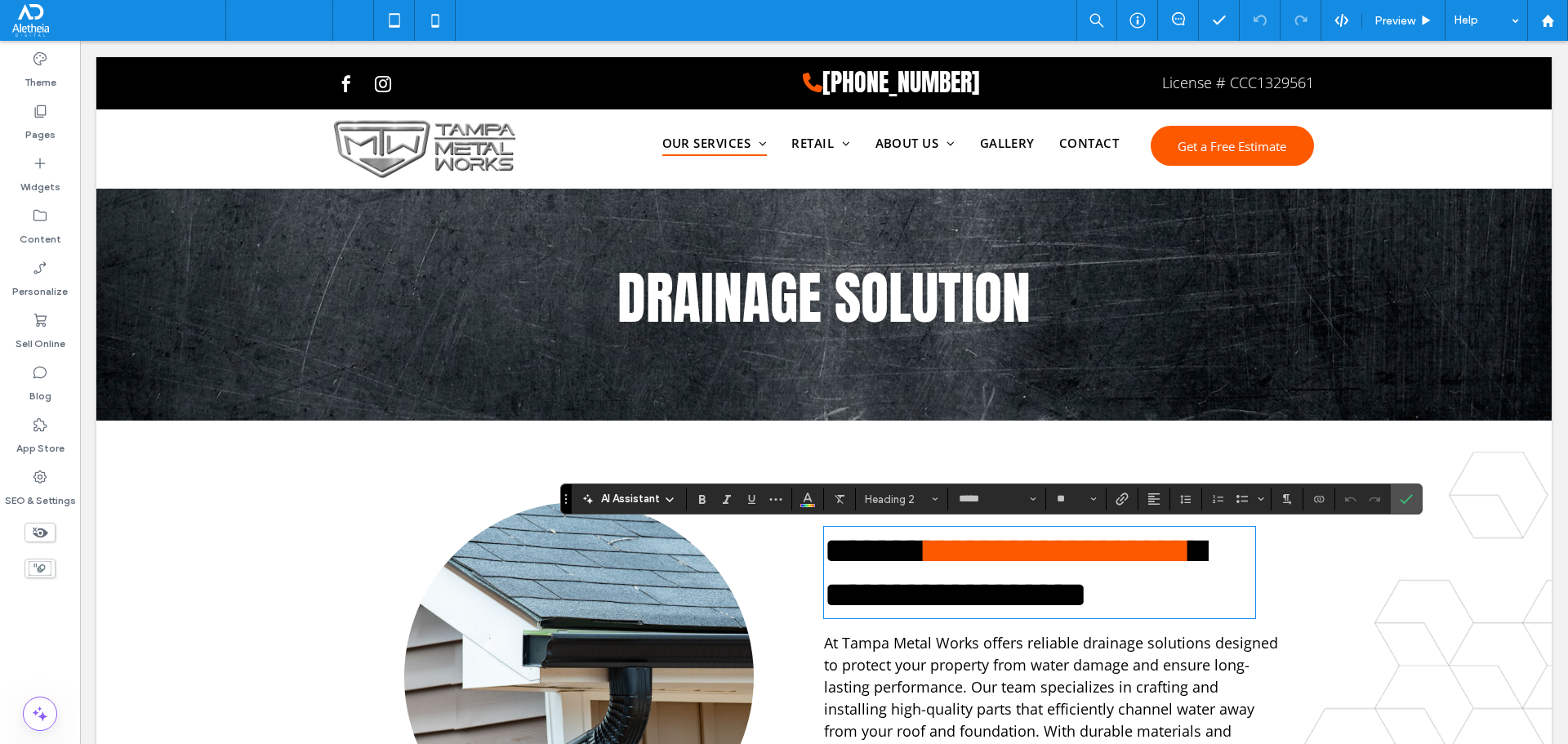
click at [868, 599] on span "**********" at bounding box center [1015, 573] width 382 height 80
drag, startPoint x: 868, startPoint y: 599, endPoint x: 980, endPoint y: 589, distance: 112.4
click at [980, 589] on span "**********" at bounding box center [1015, 573] width 382 height 80
click at [808, 497] on icon "Color" at bounding box center [807, 498] width 13 height 13
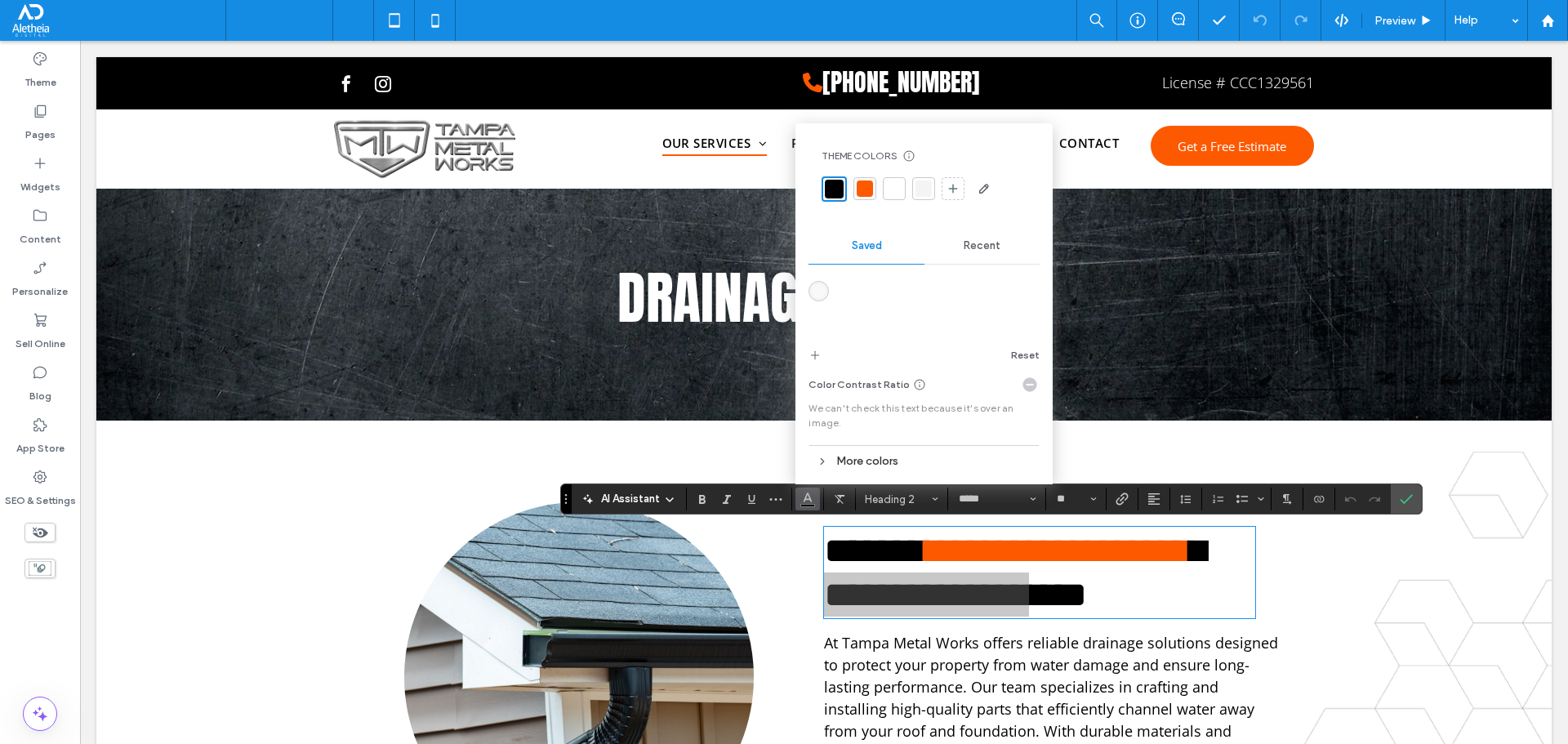
click at [875, 471] on div "More colors" at bounding box center [923, 461] width 231 height 22
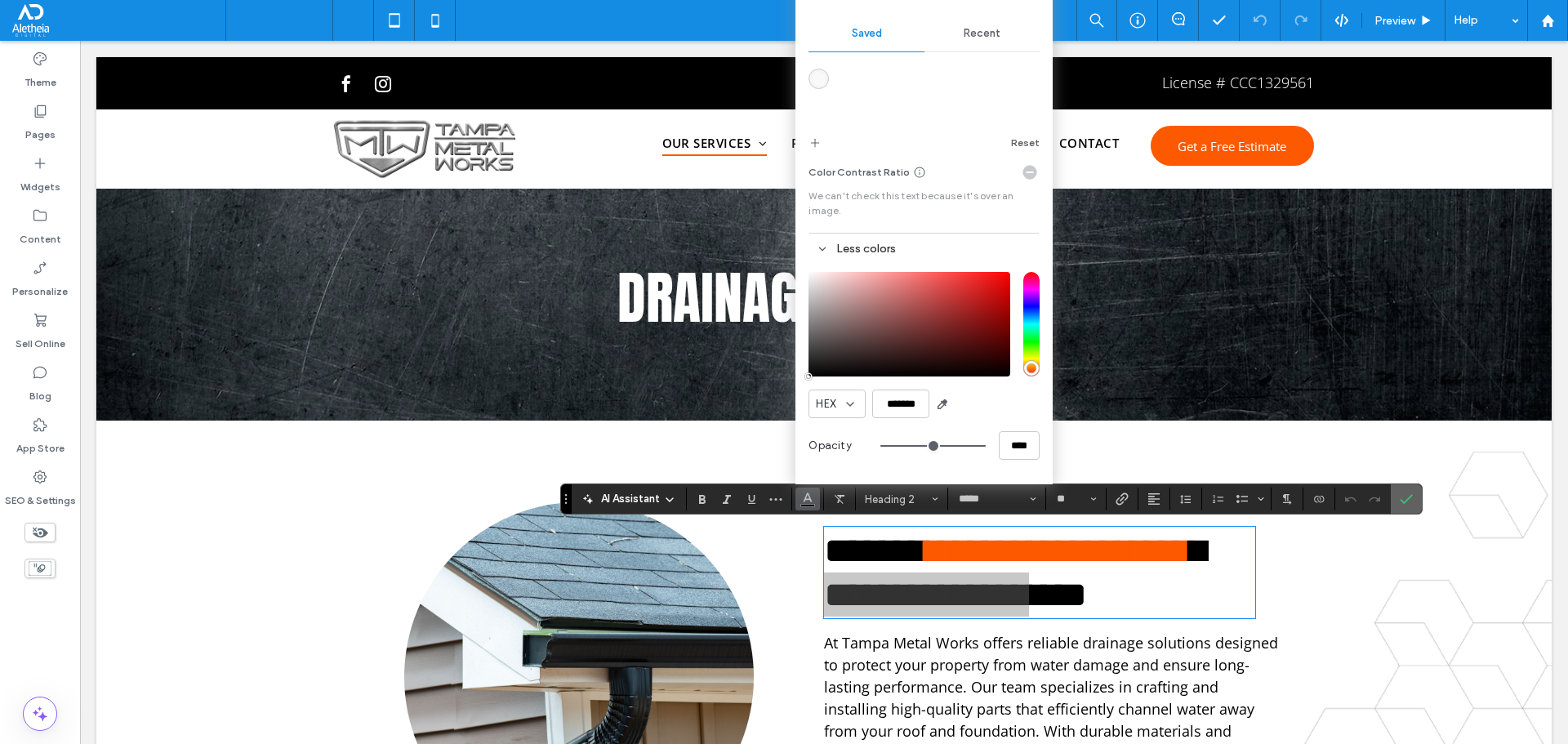
click at [1413, 499] on label "Confirm" at bounding box center [1406, 499] width 24 height 30
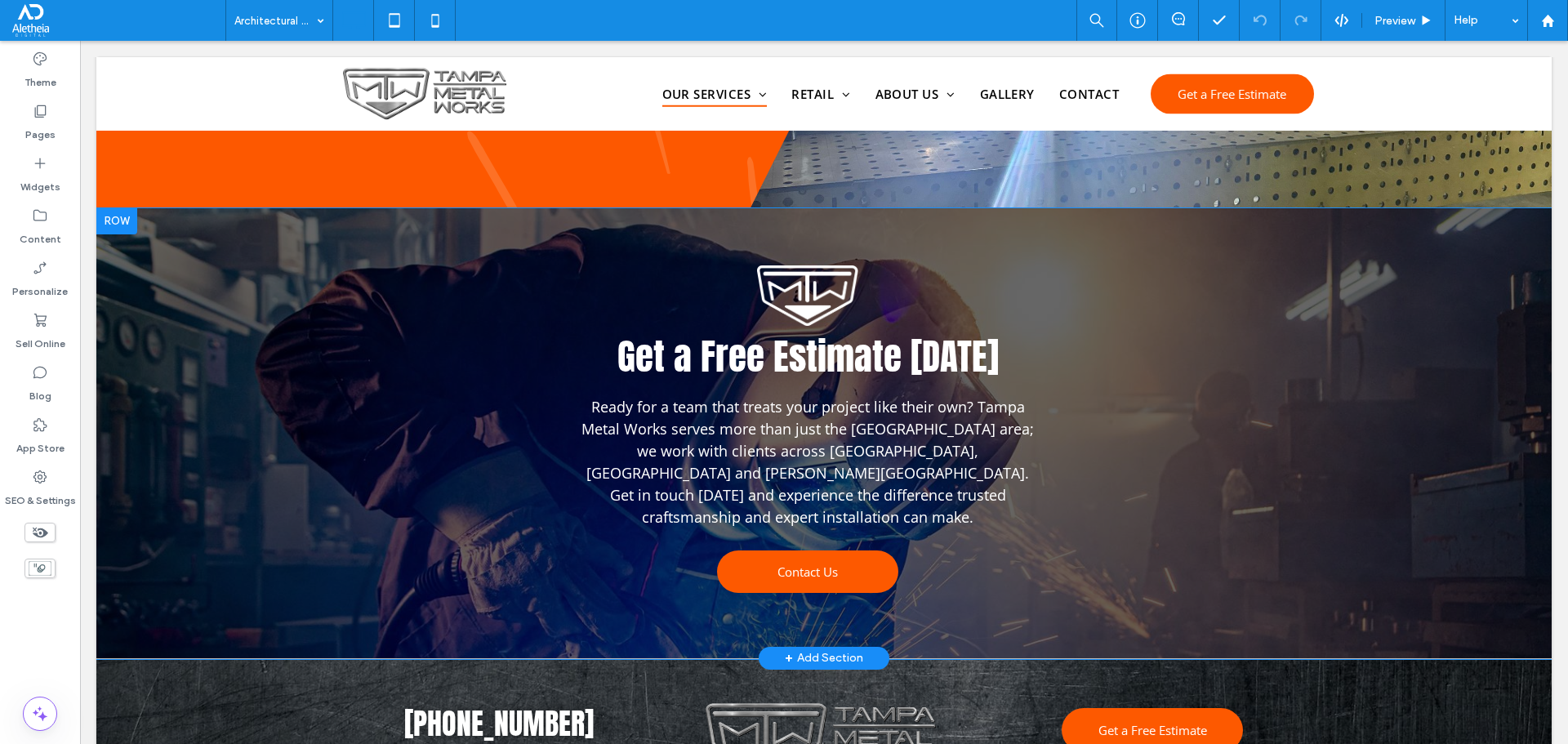
scroll to position [1715, 0]
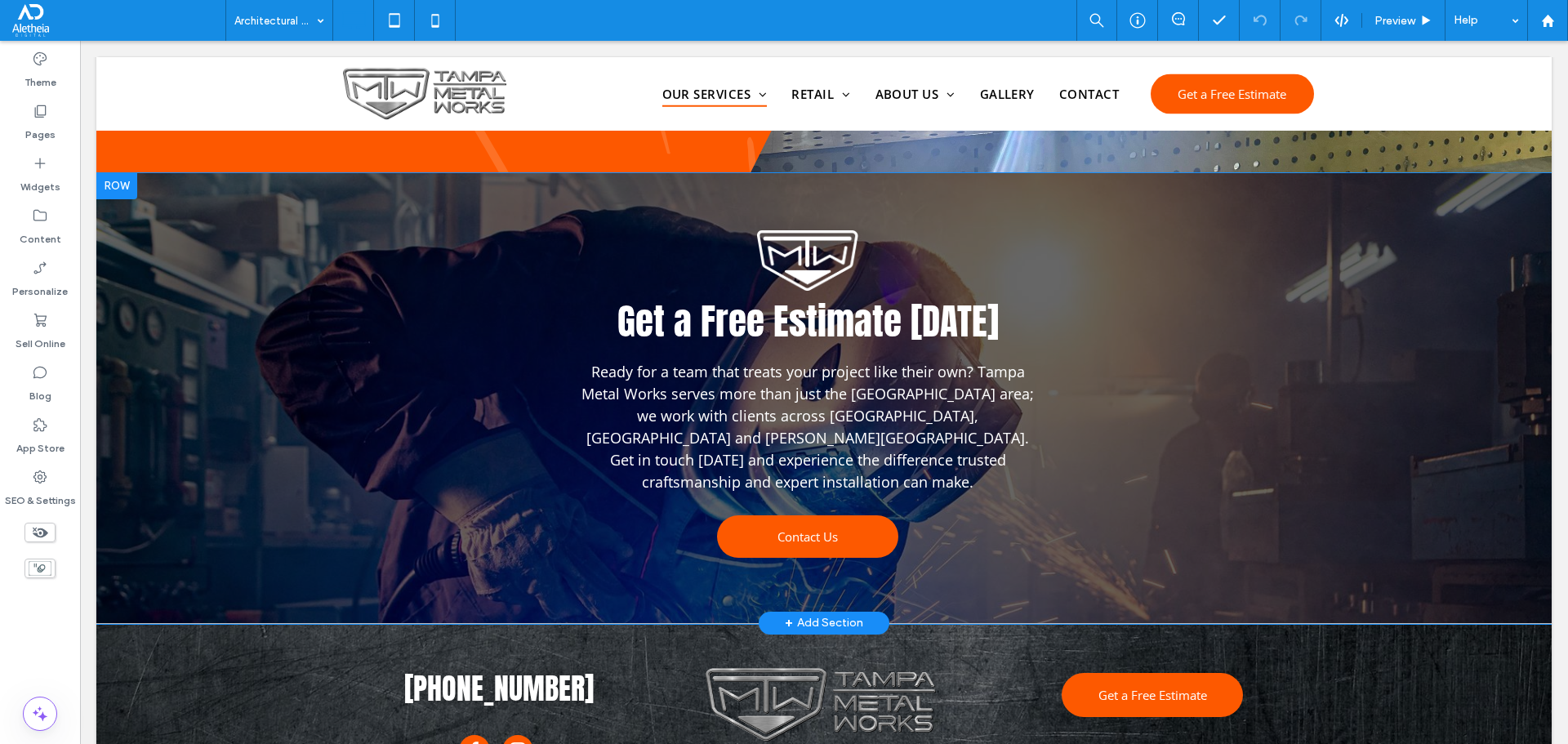
click at [231, 302] on div "Get a Free Estimate Today Ready for a team that treats your project like their …" at bounding box center [824, 398] width 1455 height 450
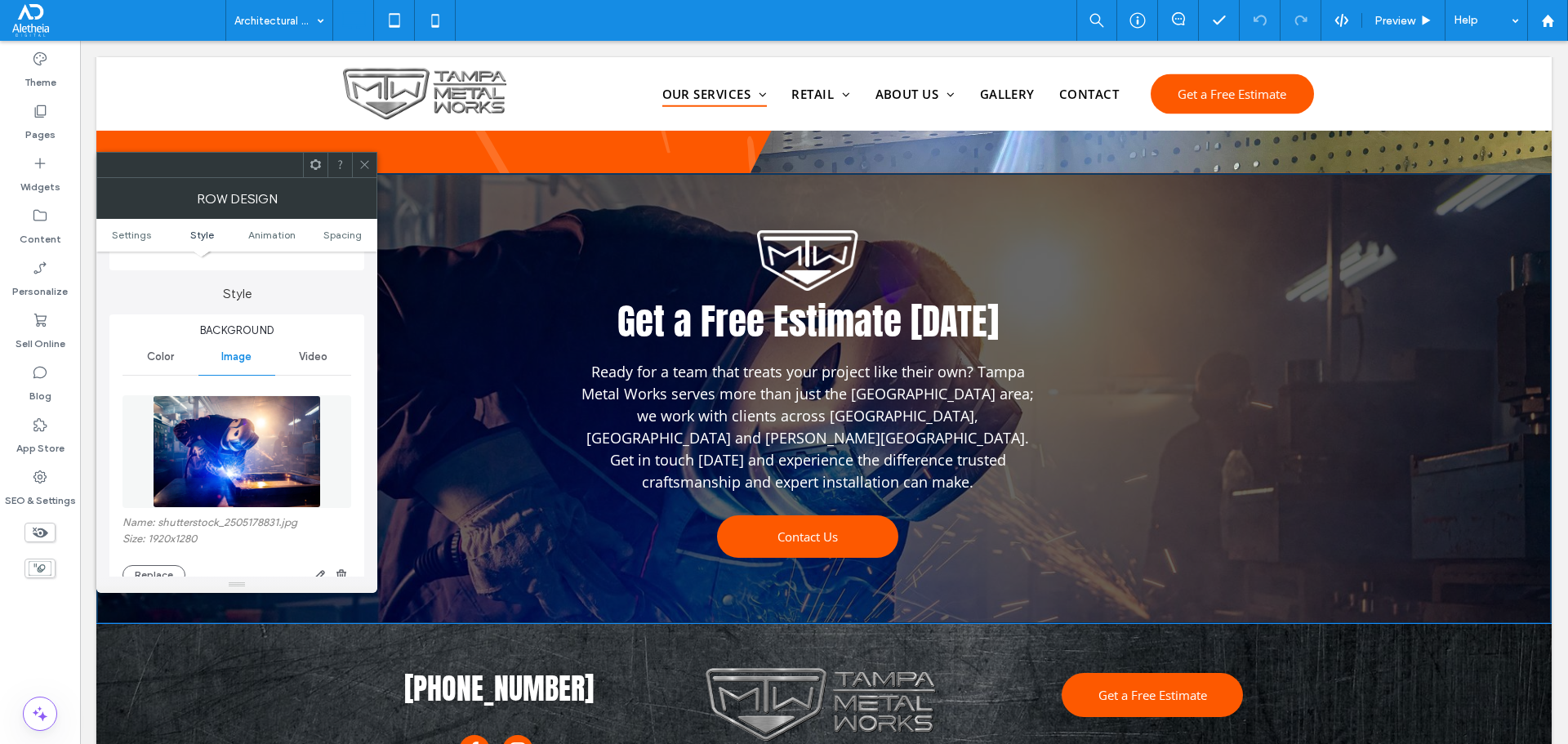
scroll to position [490, 0]
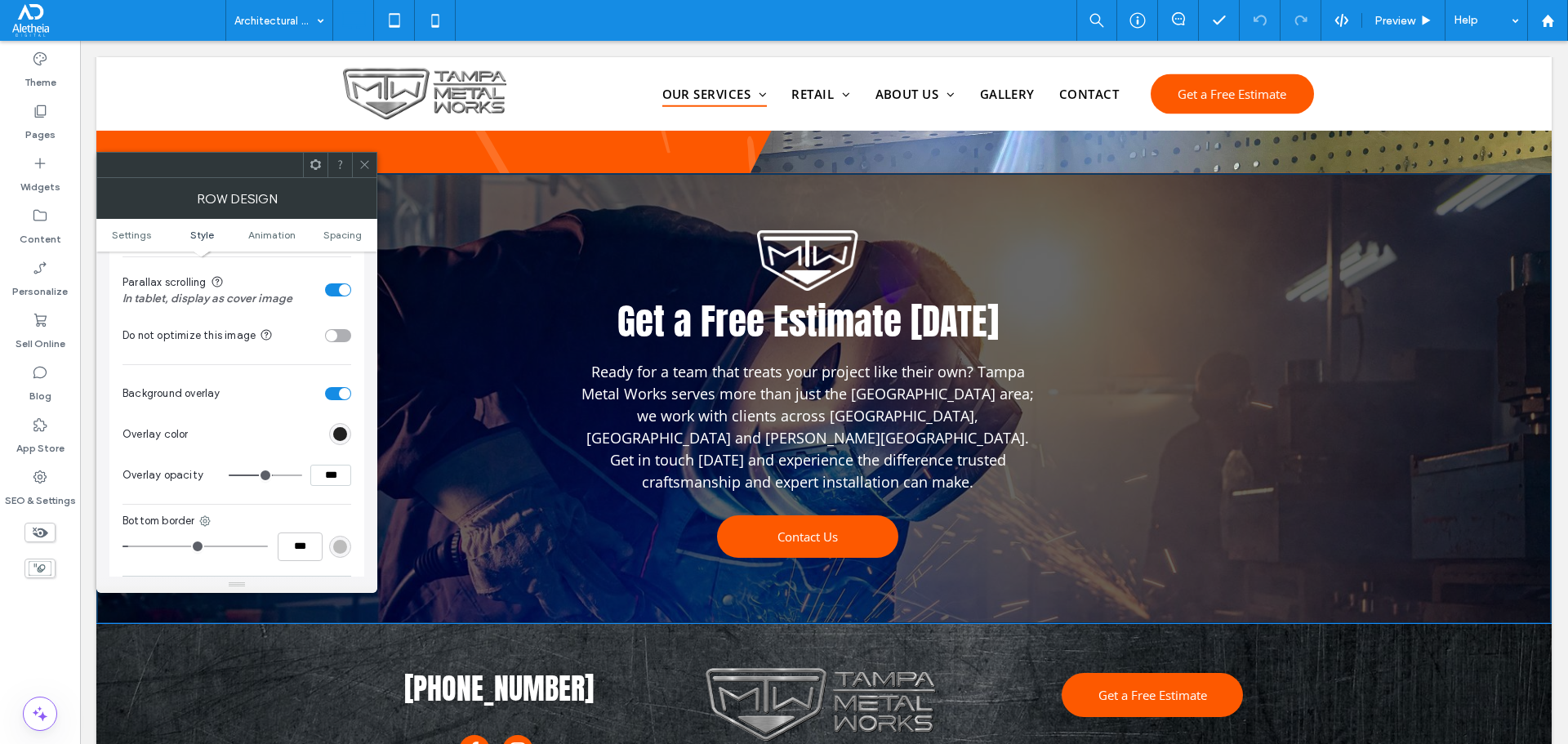
click at [344, 431] on div "rgb(0, 0, 0)" at bounding box center [340, 434] width 14 height 14
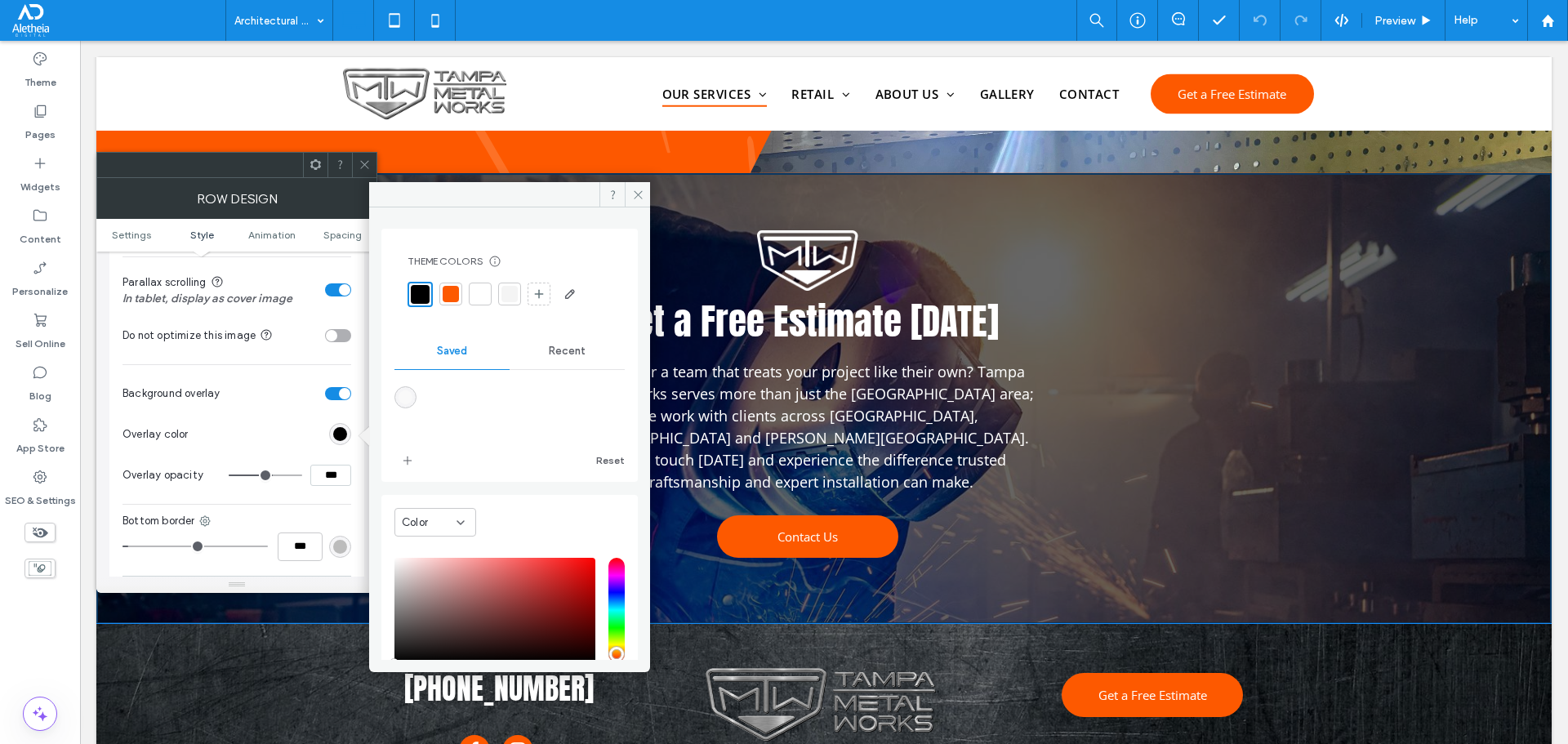
scroll to position [65, 0]
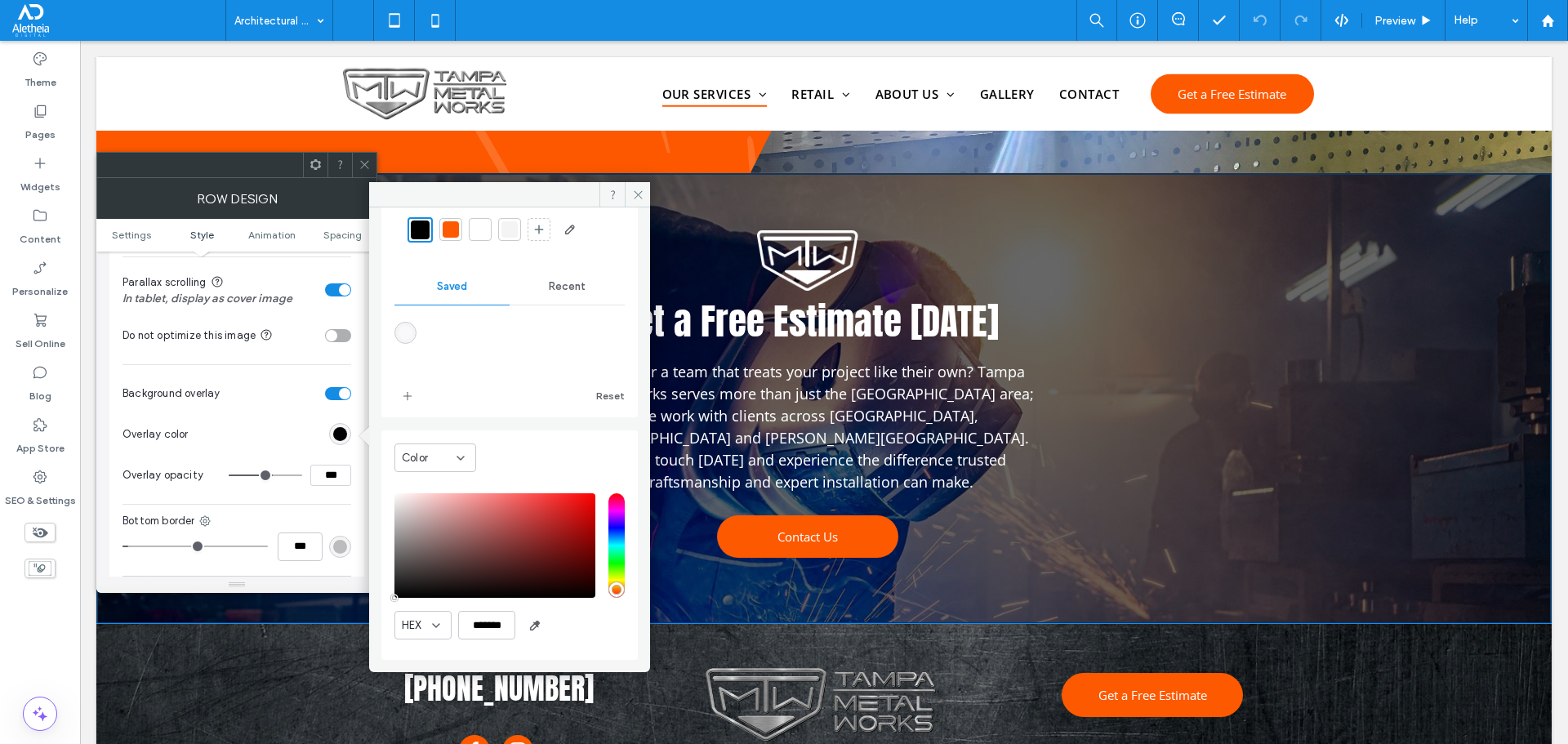
click at [369, 164] on icon at bounding box center [364, 164] width 12 height 12
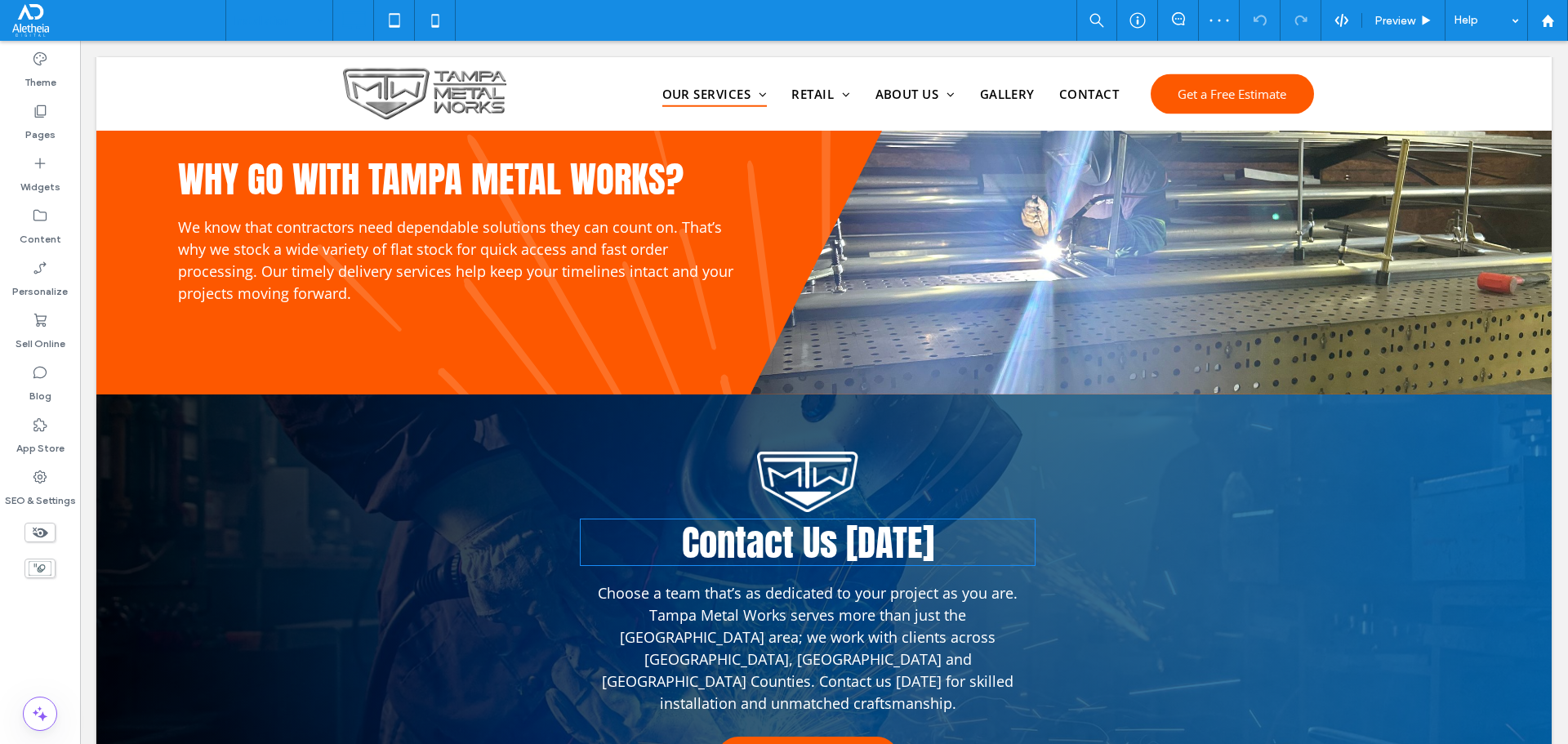
scroll to position [2041, 0]
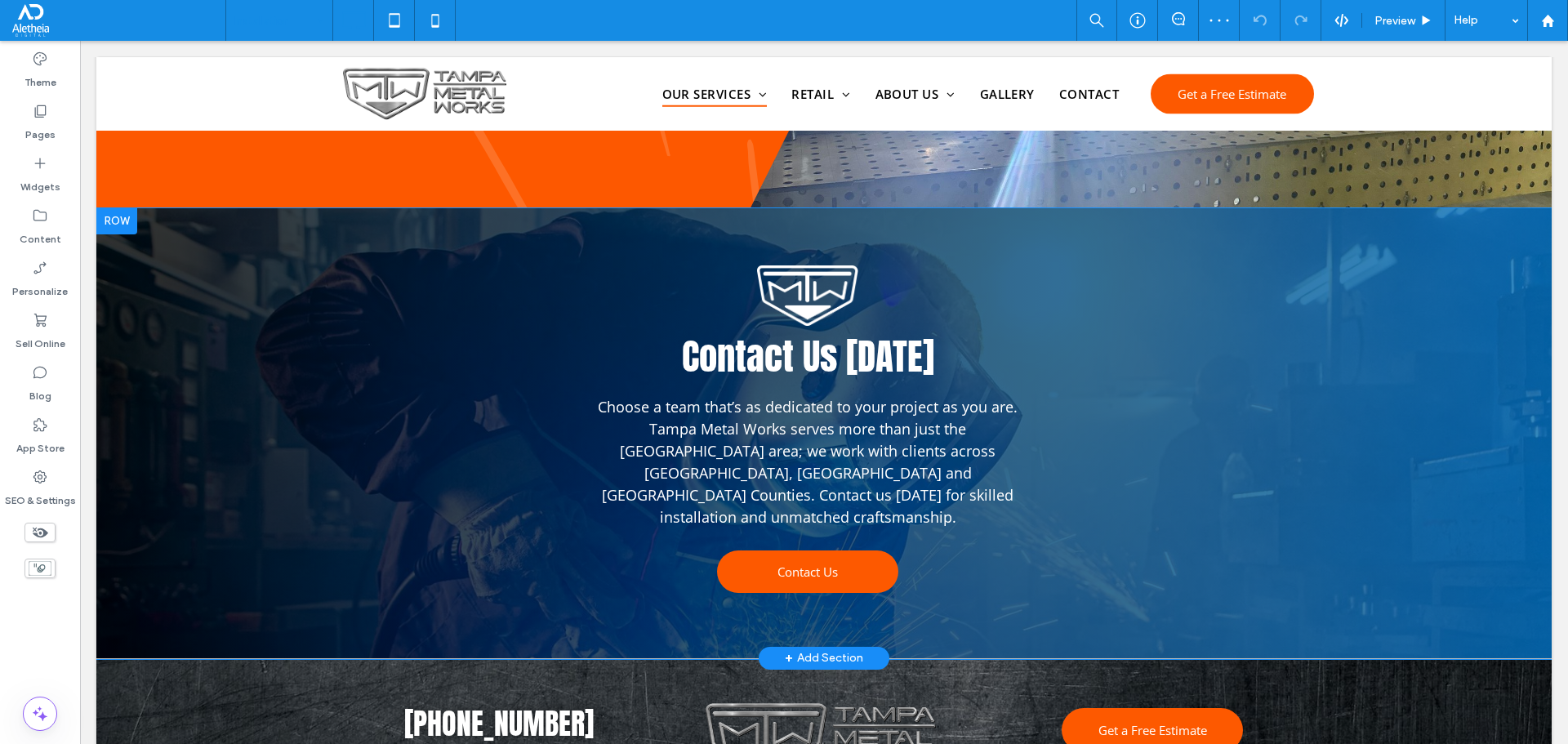
click at [306, 218] on div "Contact Us Today Choose a team that’s as dedicated to your project as you are. …" at bounding box center [824, 434] width 1455 height 450
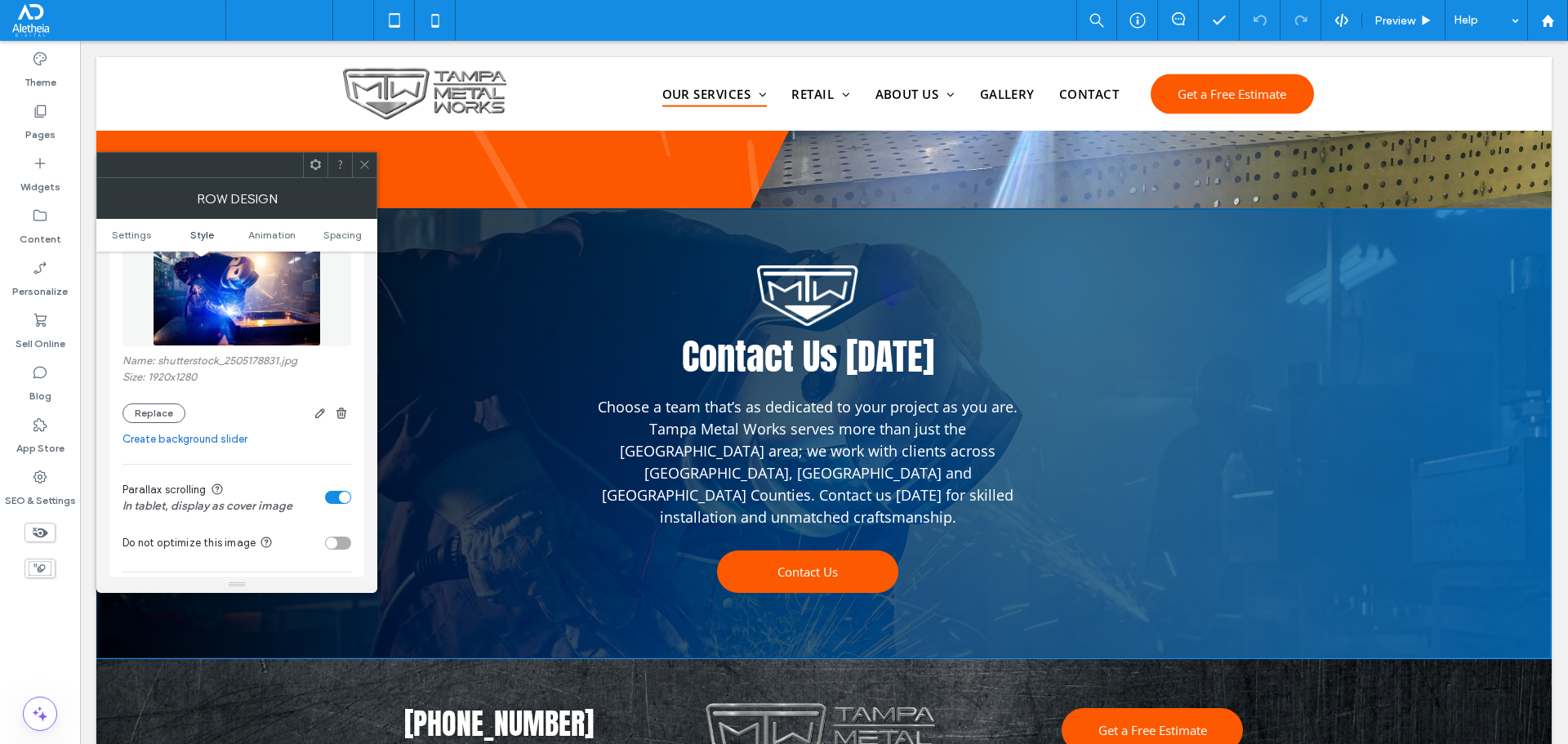
scroll to position [490, 0]
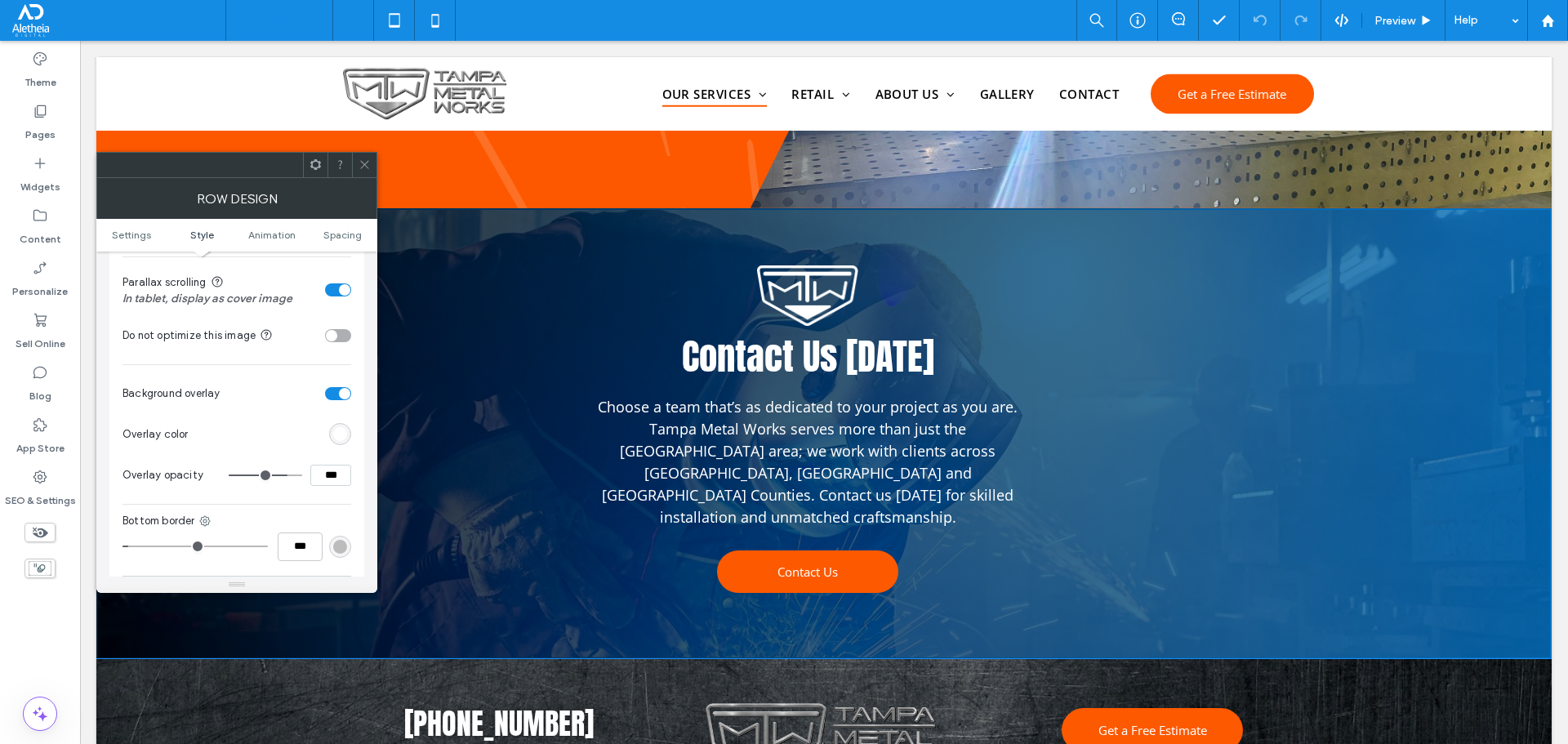
click at [344, 434] on div "rgb(255, 255, 255)" at bounding box center [340, 434] width 14 height 14
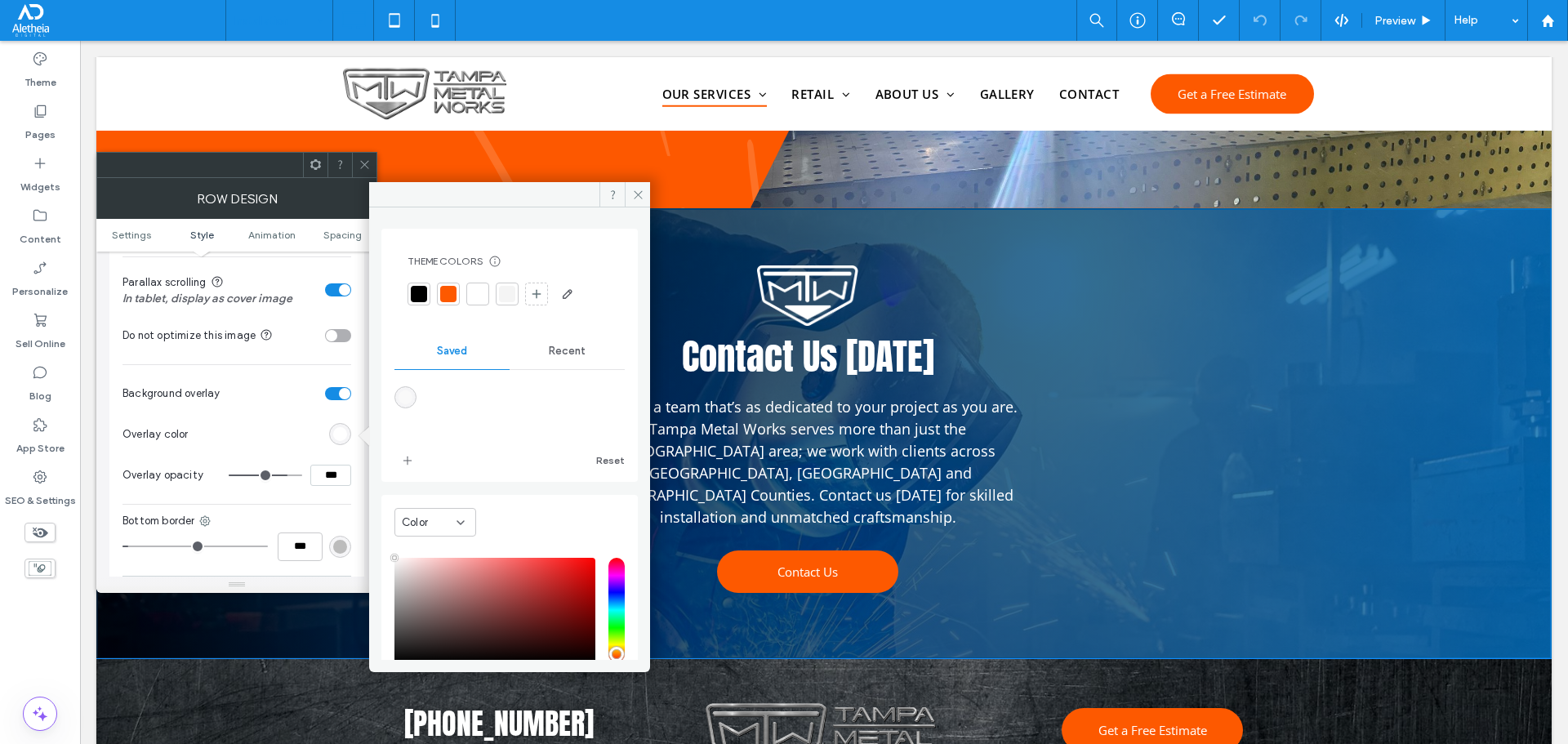
click at [423, 299] on div at bounding box center [419, 294] width 17 height 17
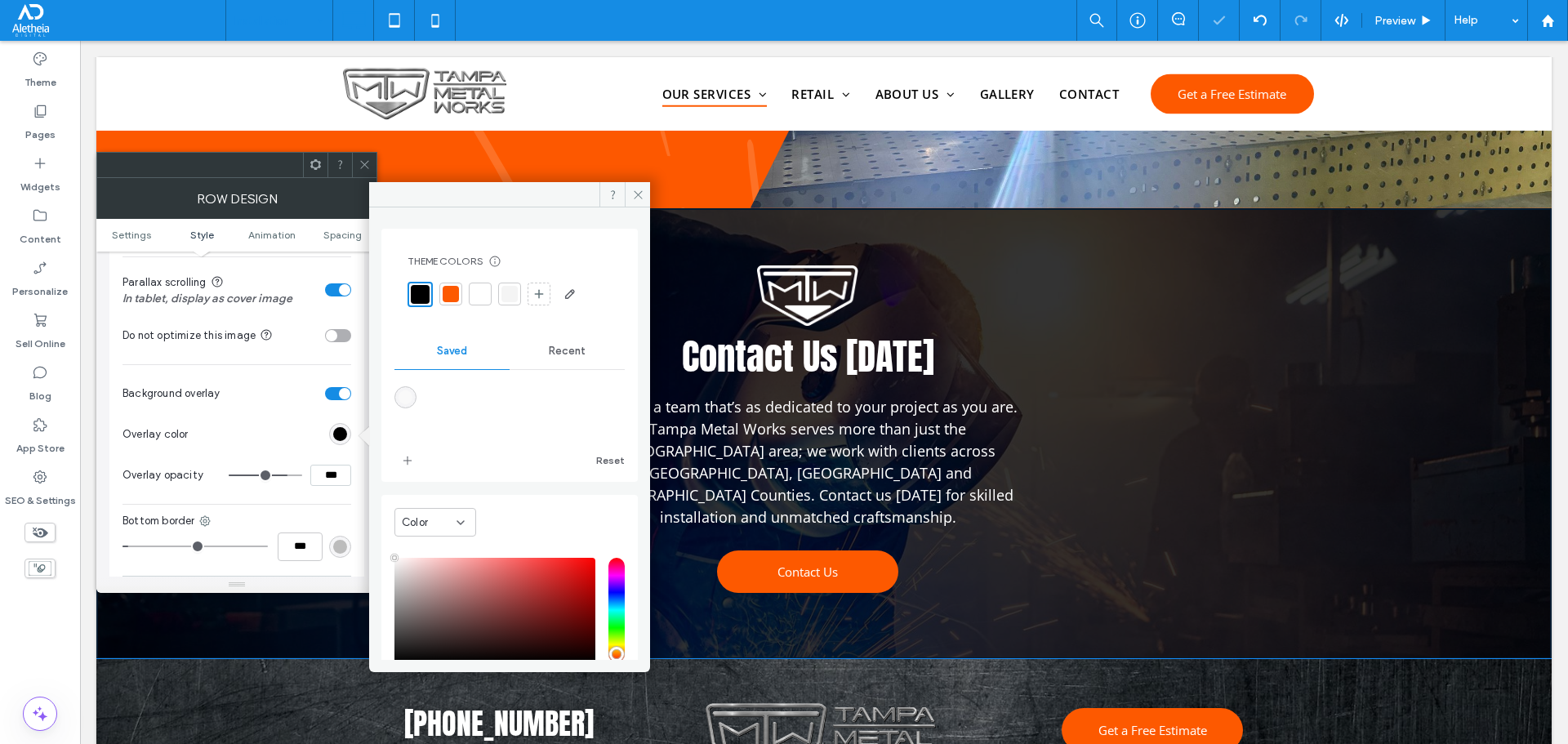
click at [338, 471] on input "***" at bounding box center [331, 474] width 41 height 21
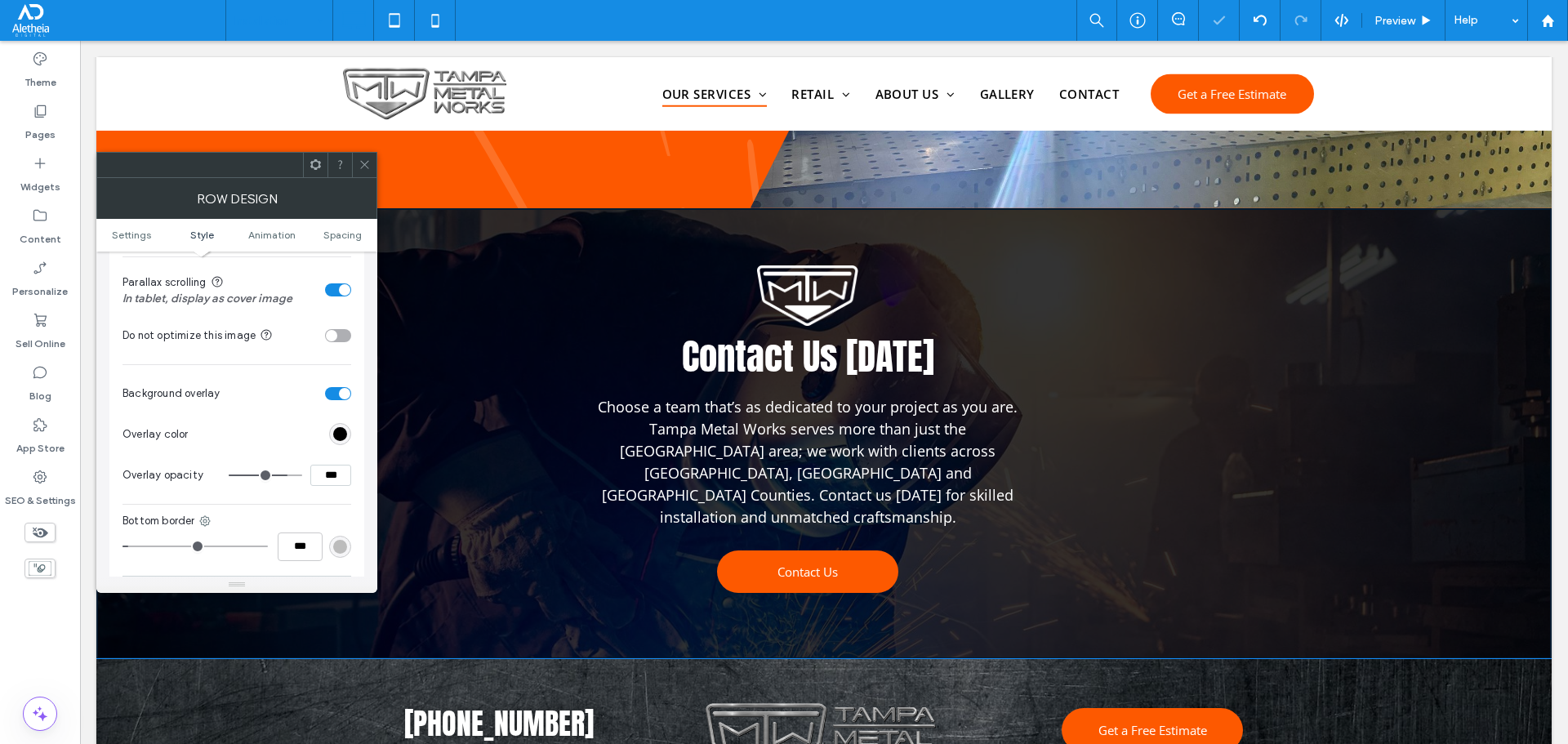
click at [338, 471] on input "***" at bounding box center [331, 474] width 41 height 21
click at [337, 470] on input "***" at bounding box center [331, 474] width 41 height 21
type input "***"
type input "**"
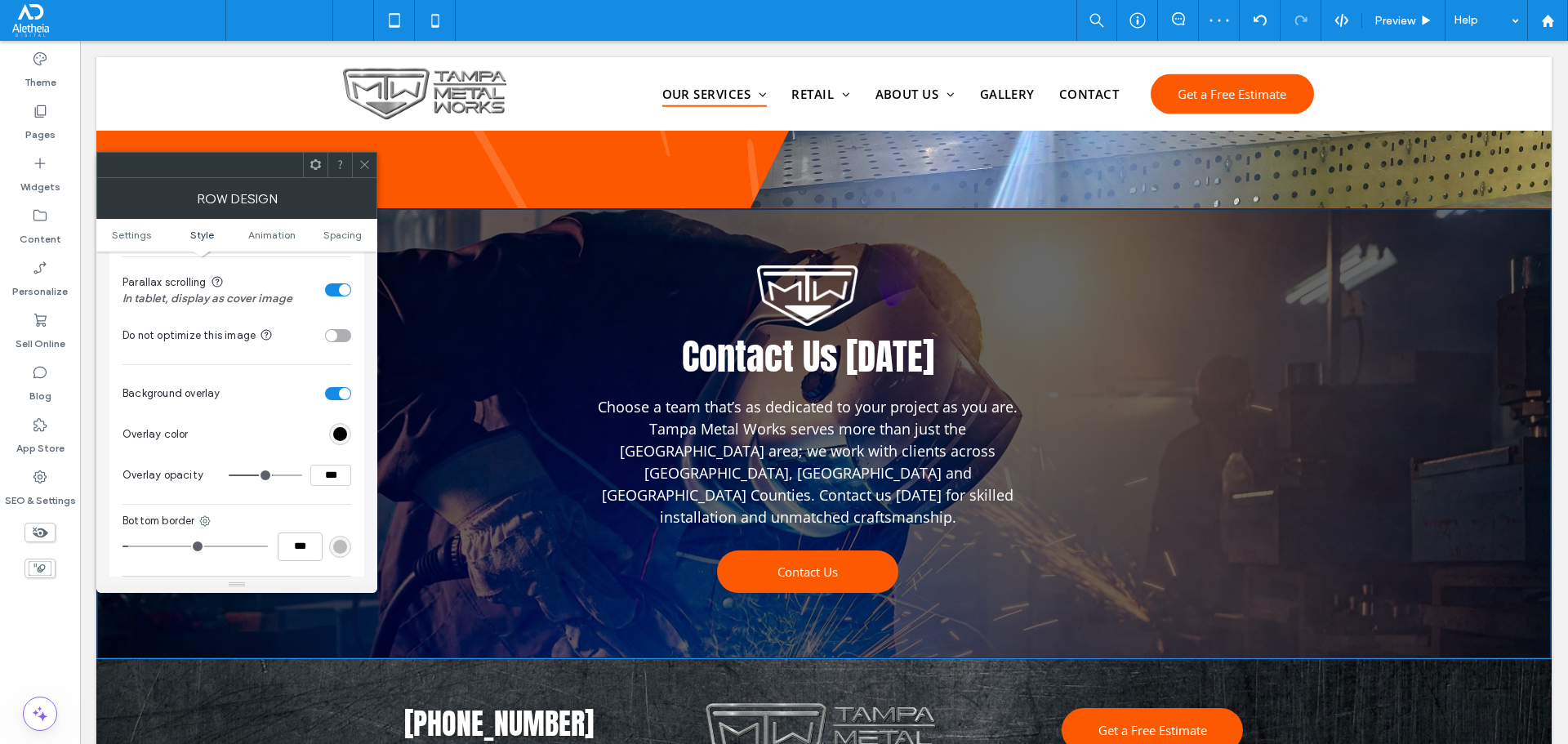
click at [374, 163] on div at bounding box center [364, 165] width 24 height 24
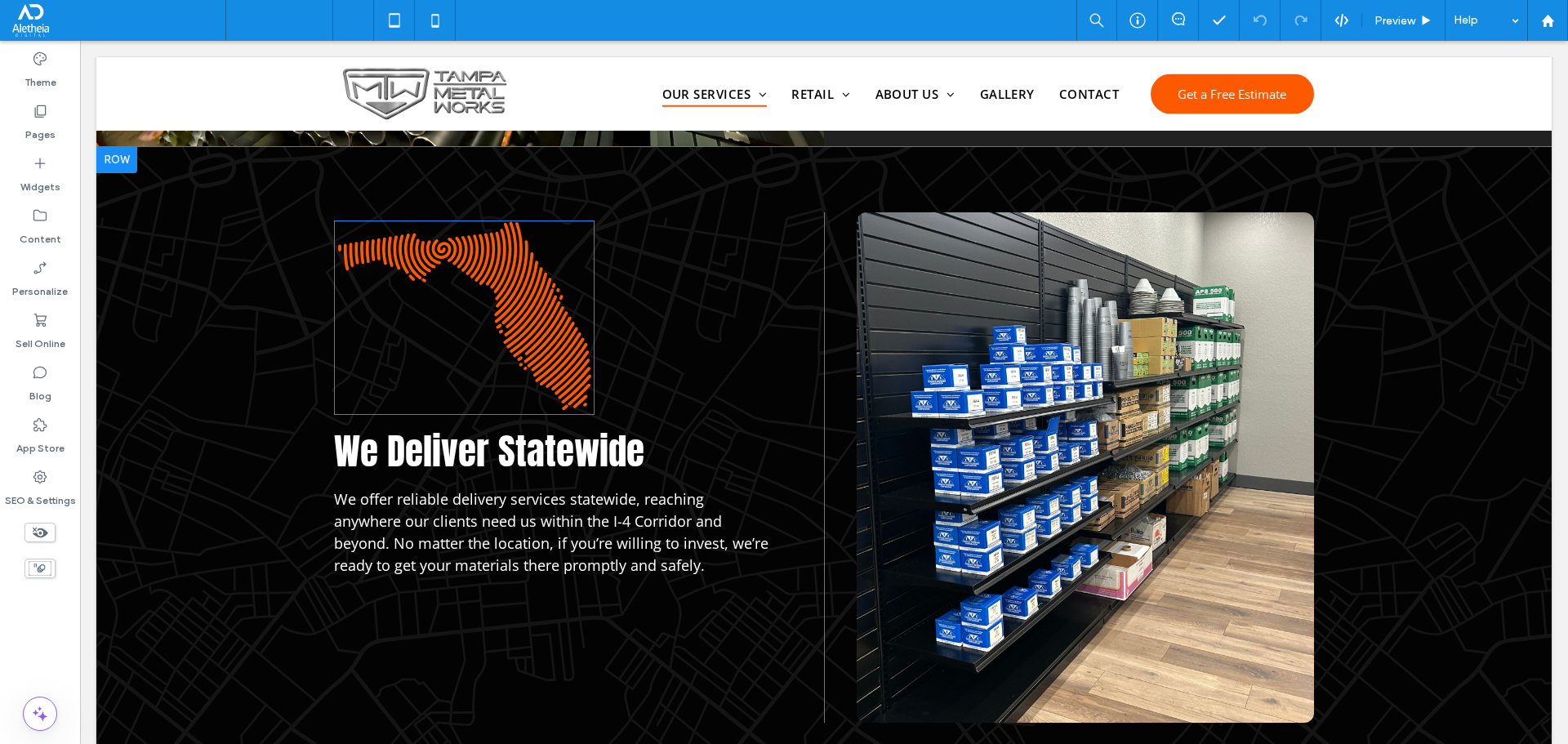
scroll to position [1062, 0]
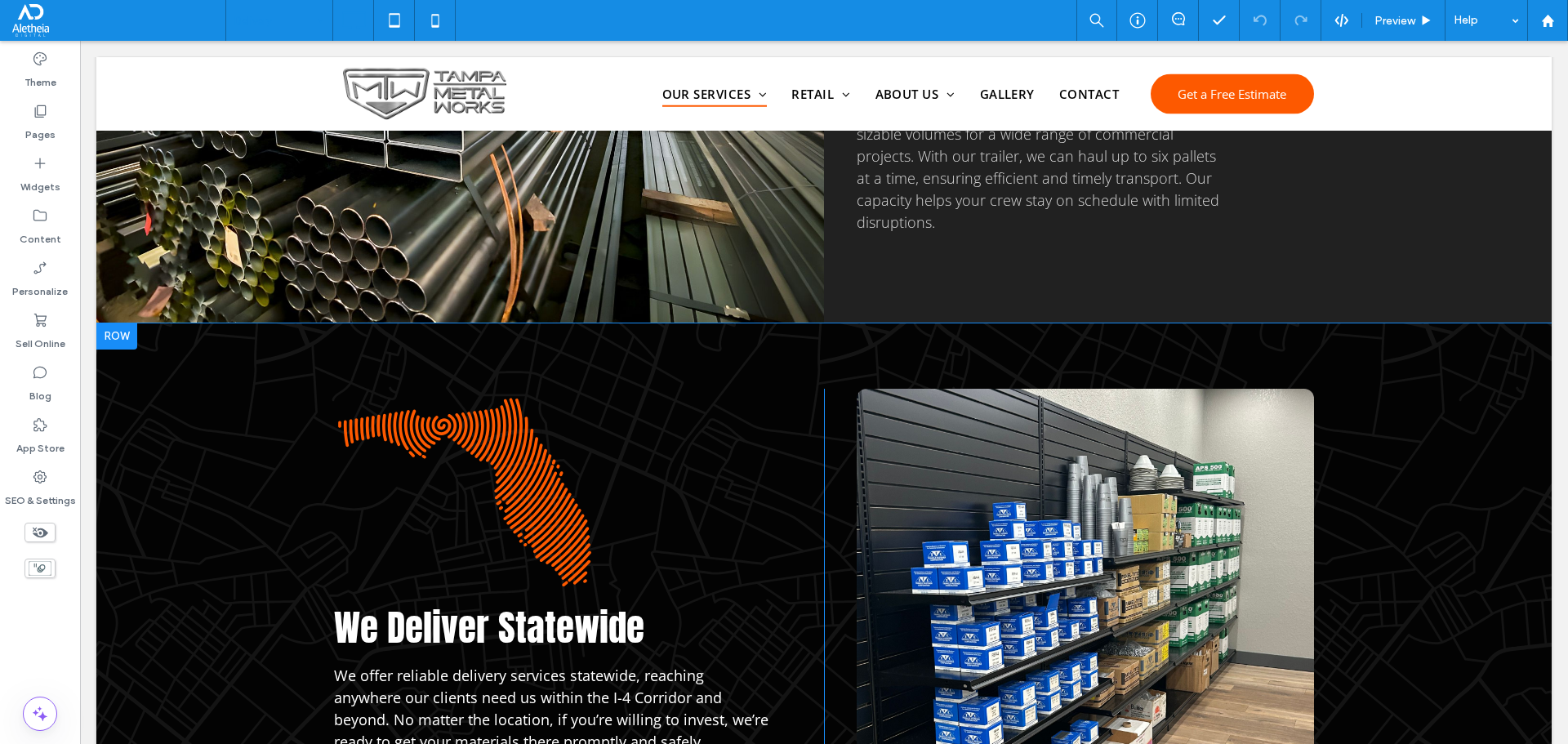
click at [206, 371] on div "We Deliver Statewide We offer reliable delivery services statewide, reaching an…" at bounding box center [824, 644] width 1455 height 641
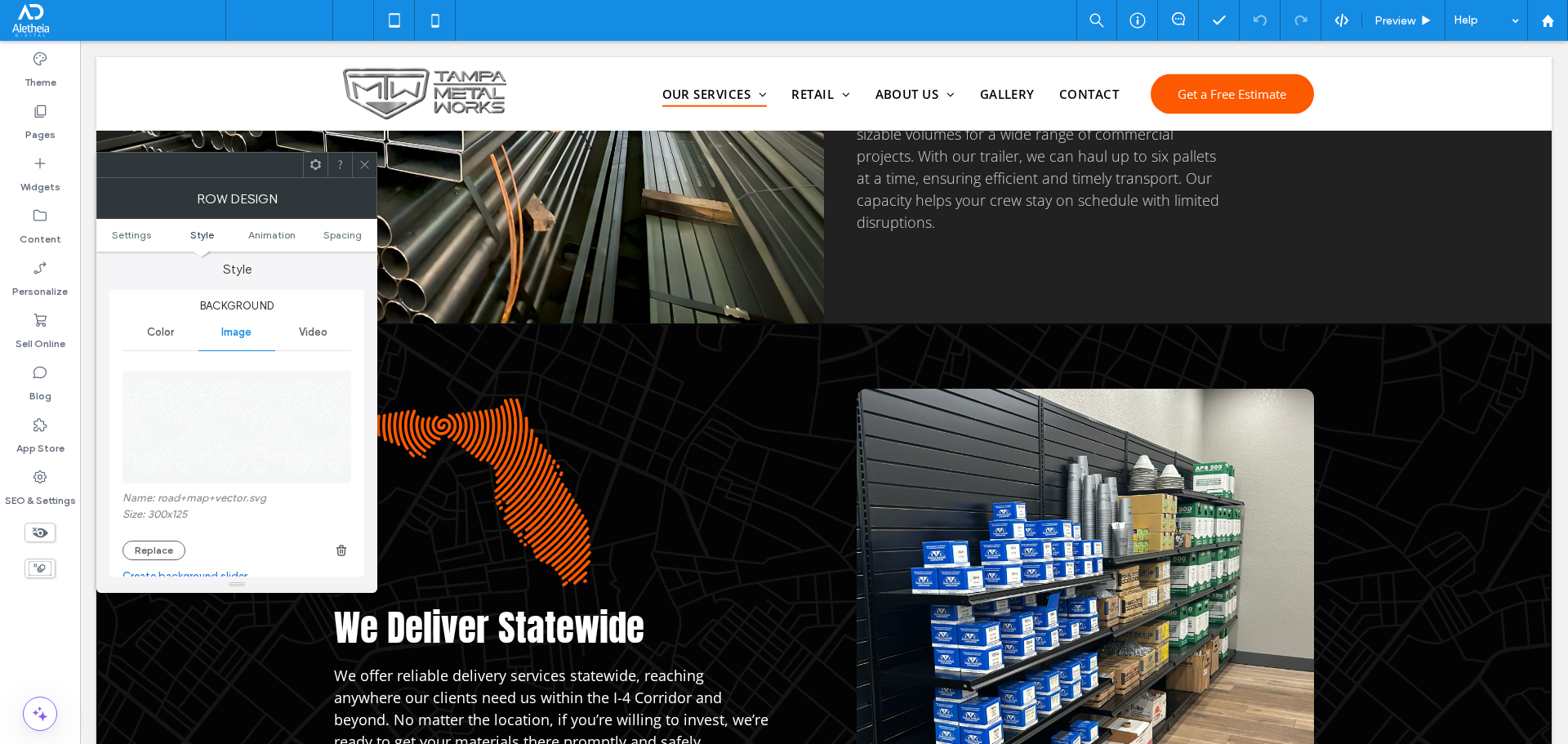
scroll to position [409, 0]
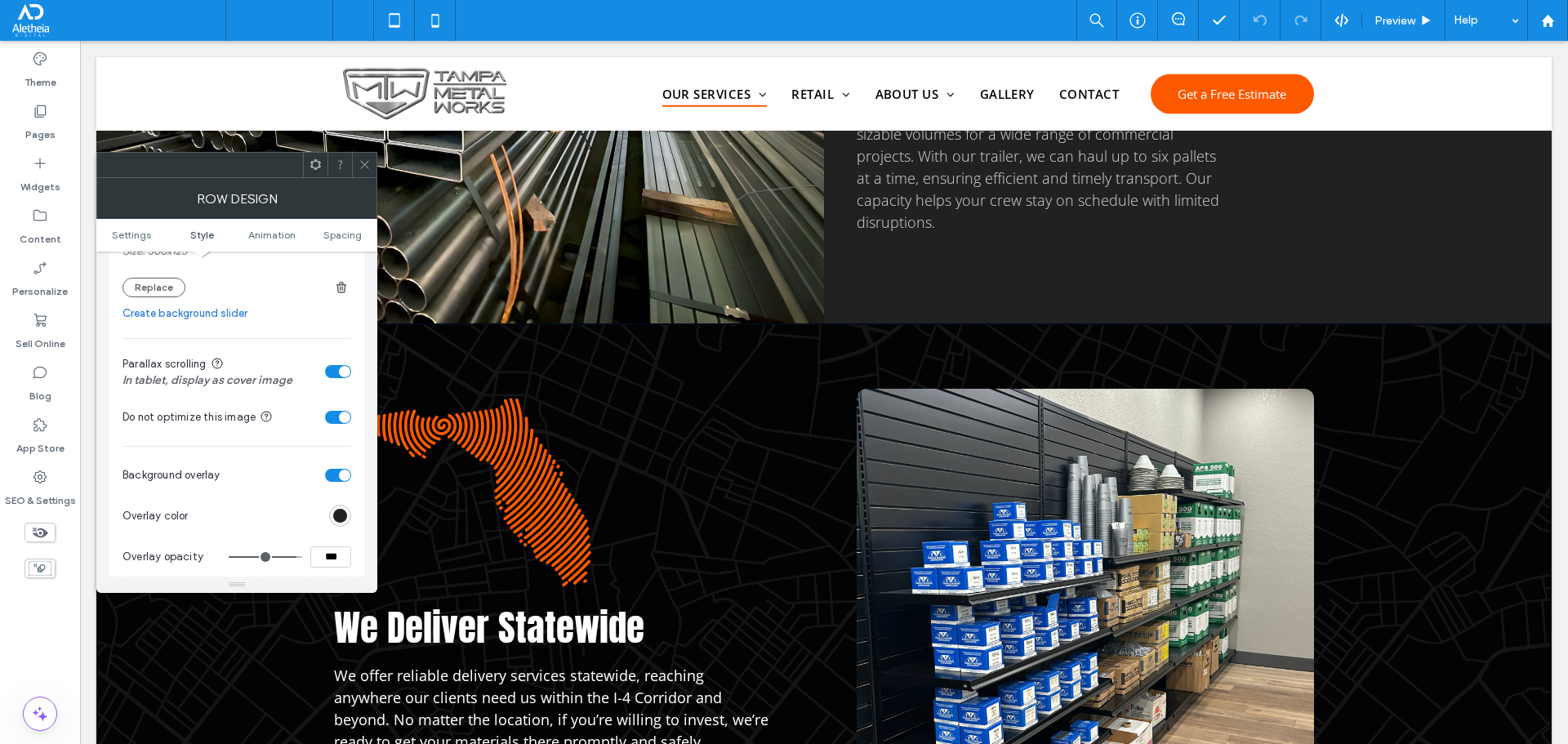
click at [336, 513] on div "rgb(0, 0, 0)" at bounding box center [340, 515] width 14 height 14
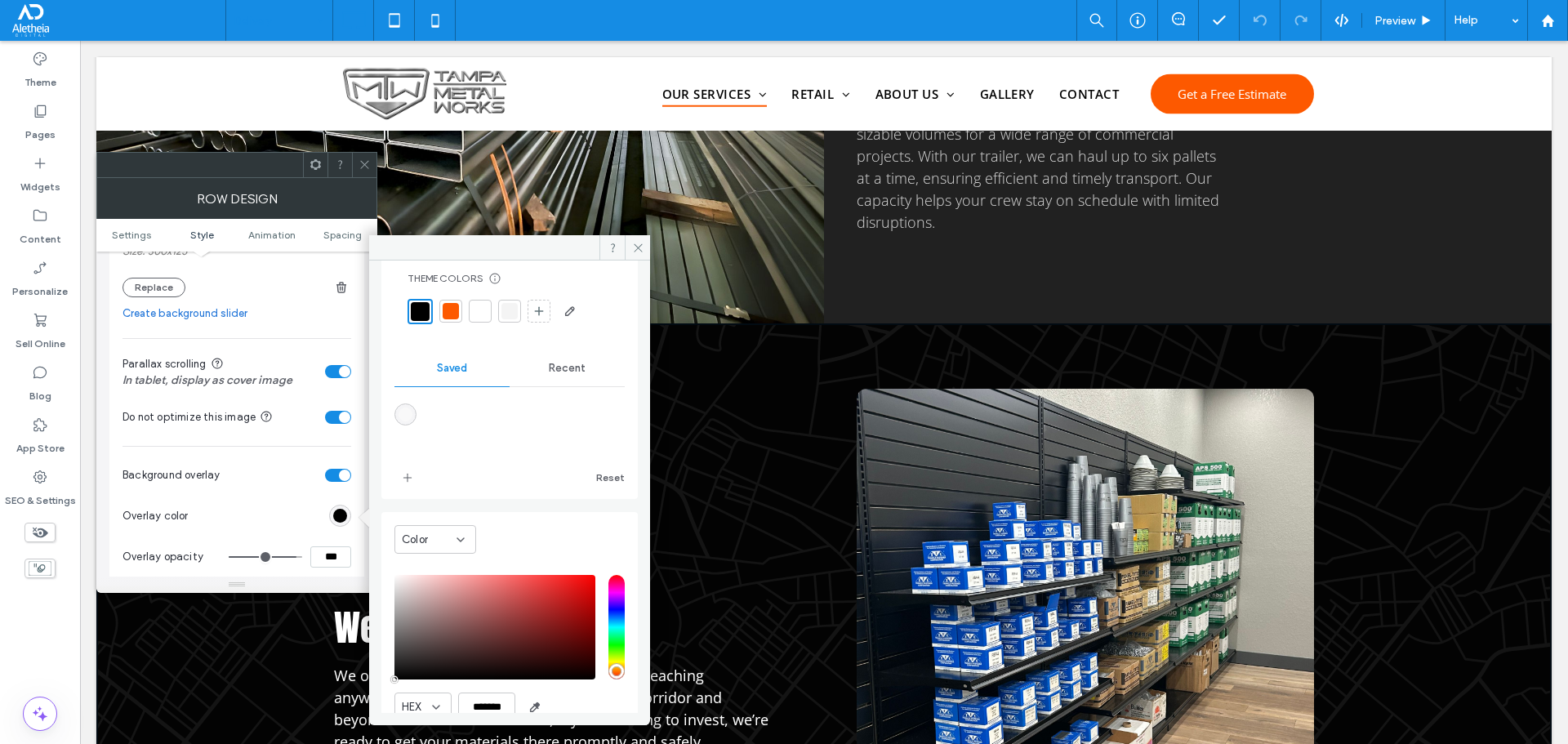
scroll to position [0, 0]
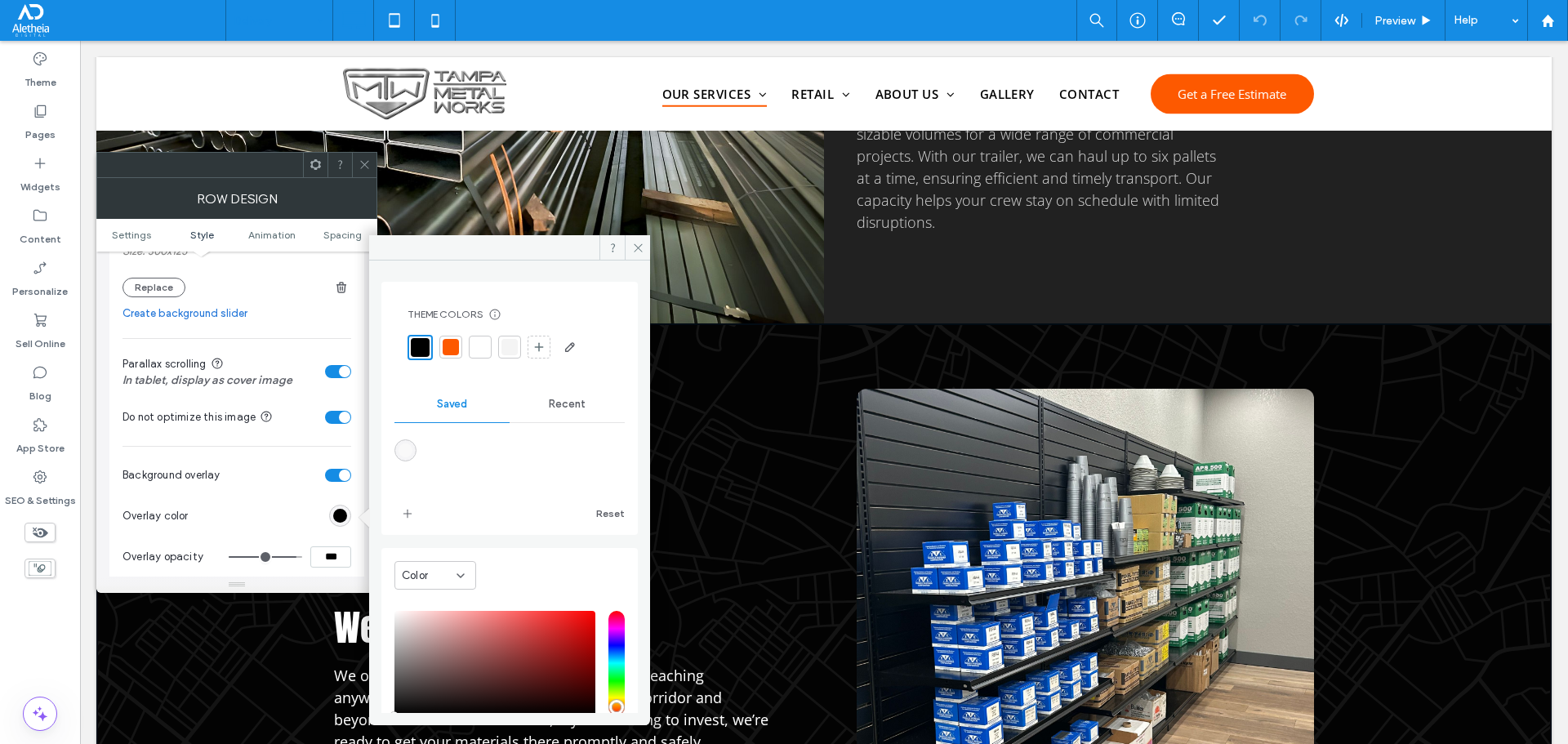
click at [340, 547] on input "***" at bounding box center [331, 557] width 41 height 21
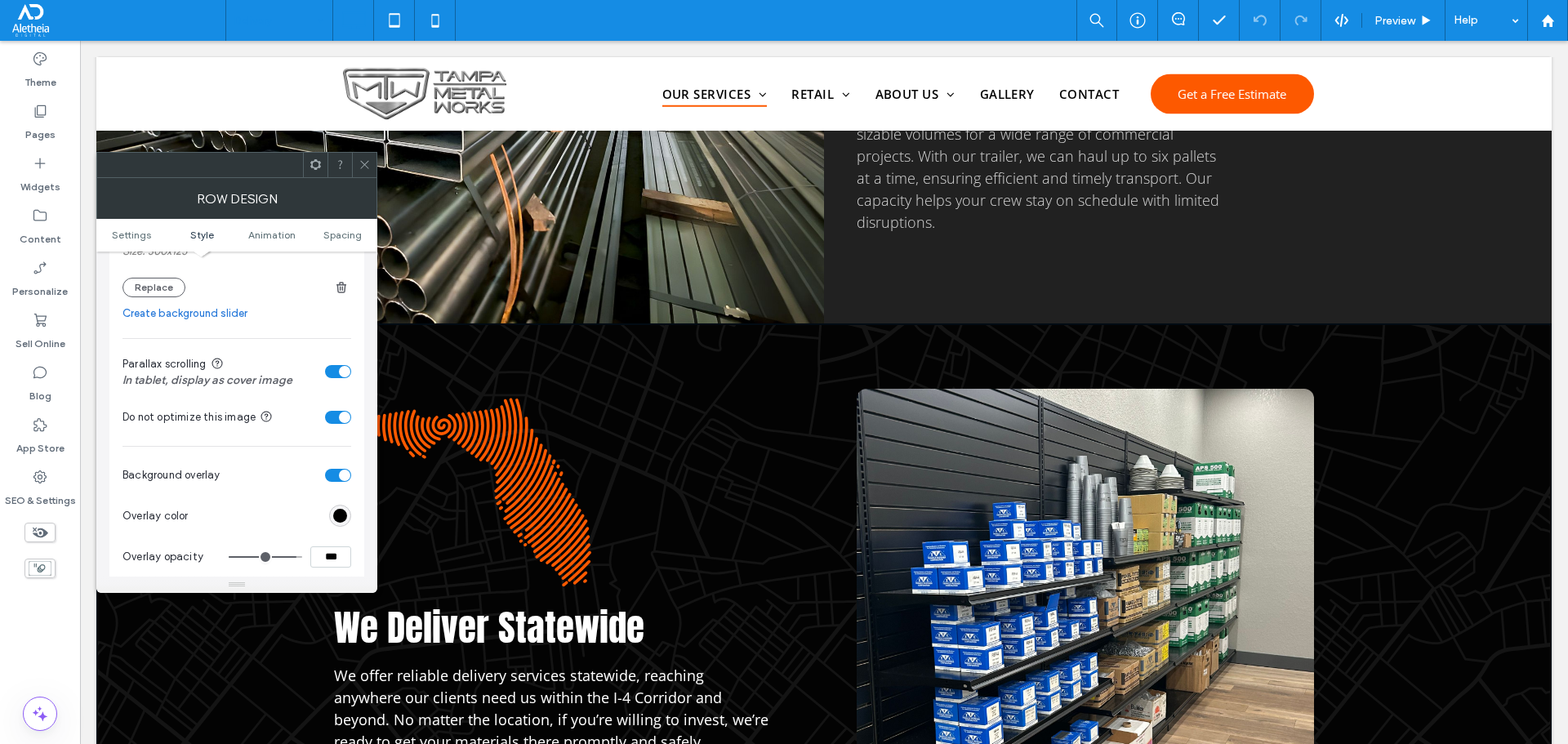
click at [340, 547] on input "***" at bounding box center [331, 557] width 41 height 21
type input "***"
type input "**"
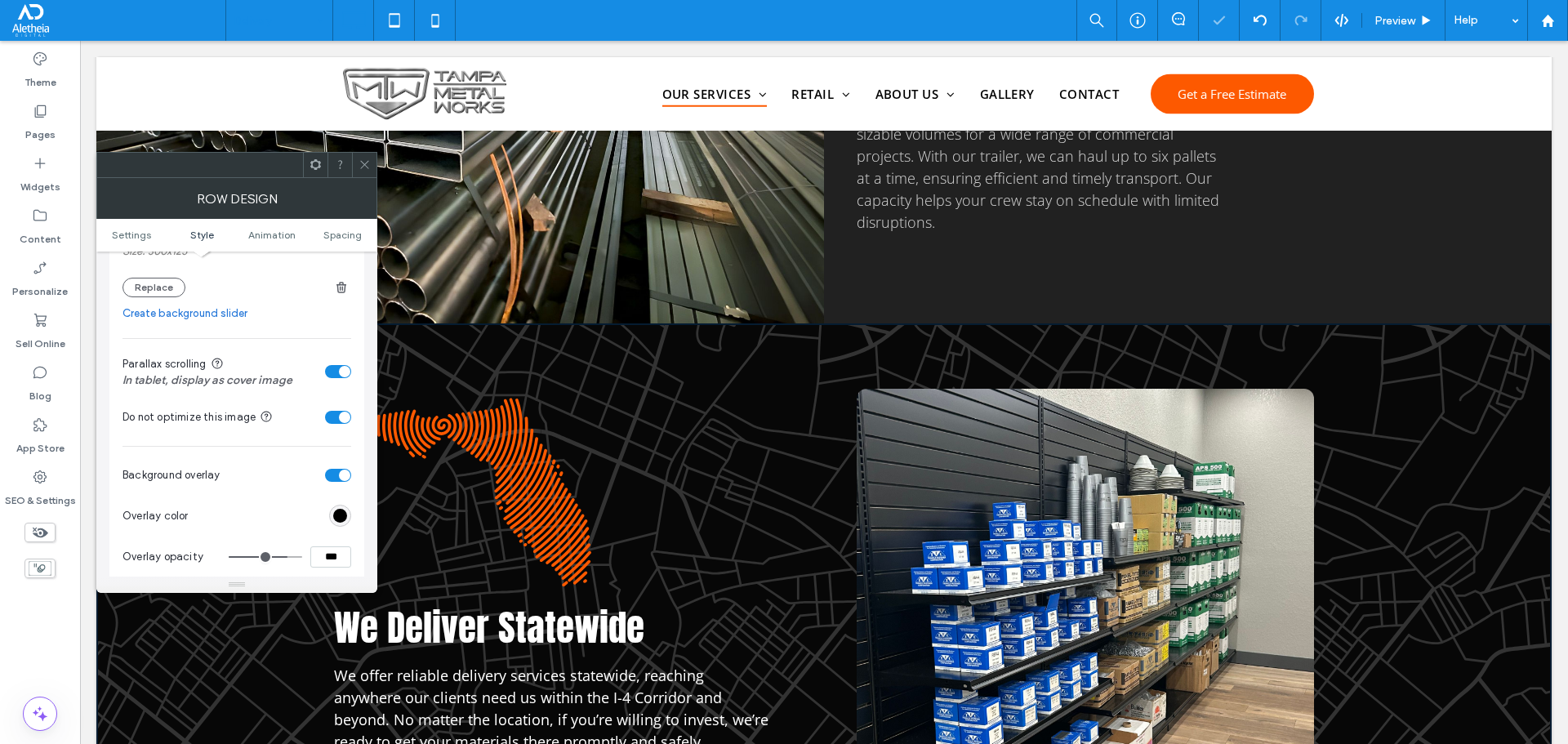
click at [343, 547] on input "***" at bounding box center [331, 557] width 41 height 21
type input "***"
type input "**"
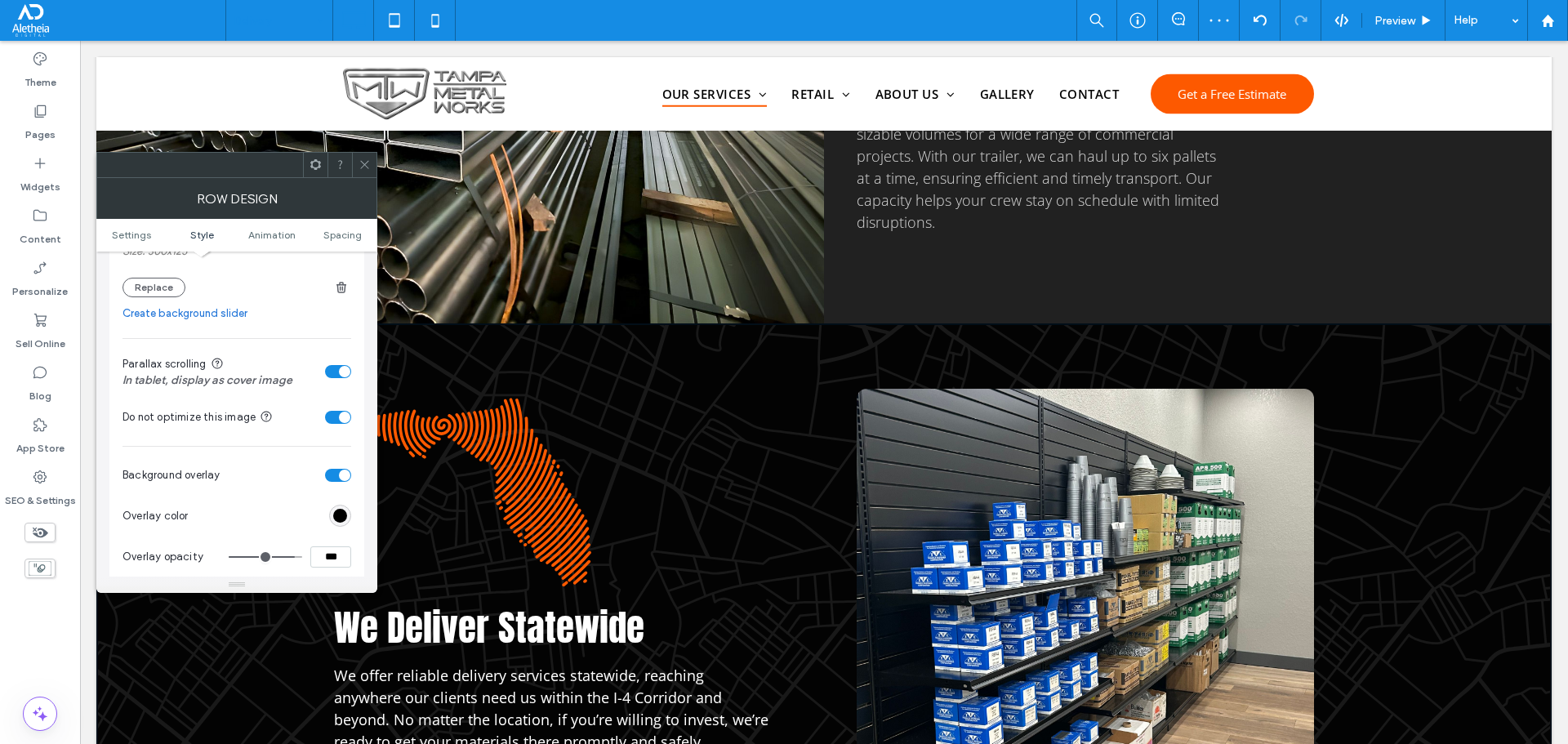
click at [325, 551] on input "***" at bounding box center [331, 557] width 41 height 21
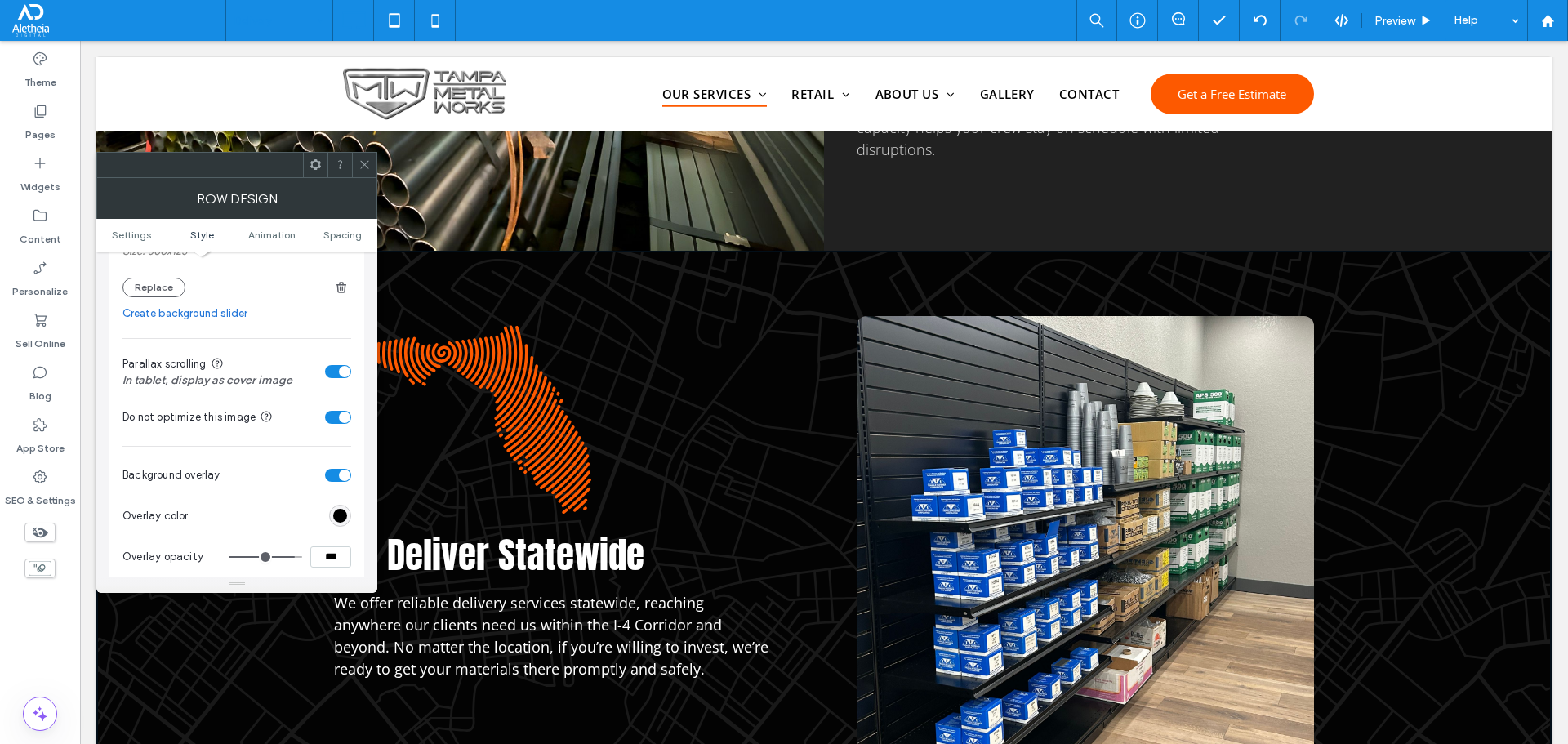
scroll to position [1143, 0]
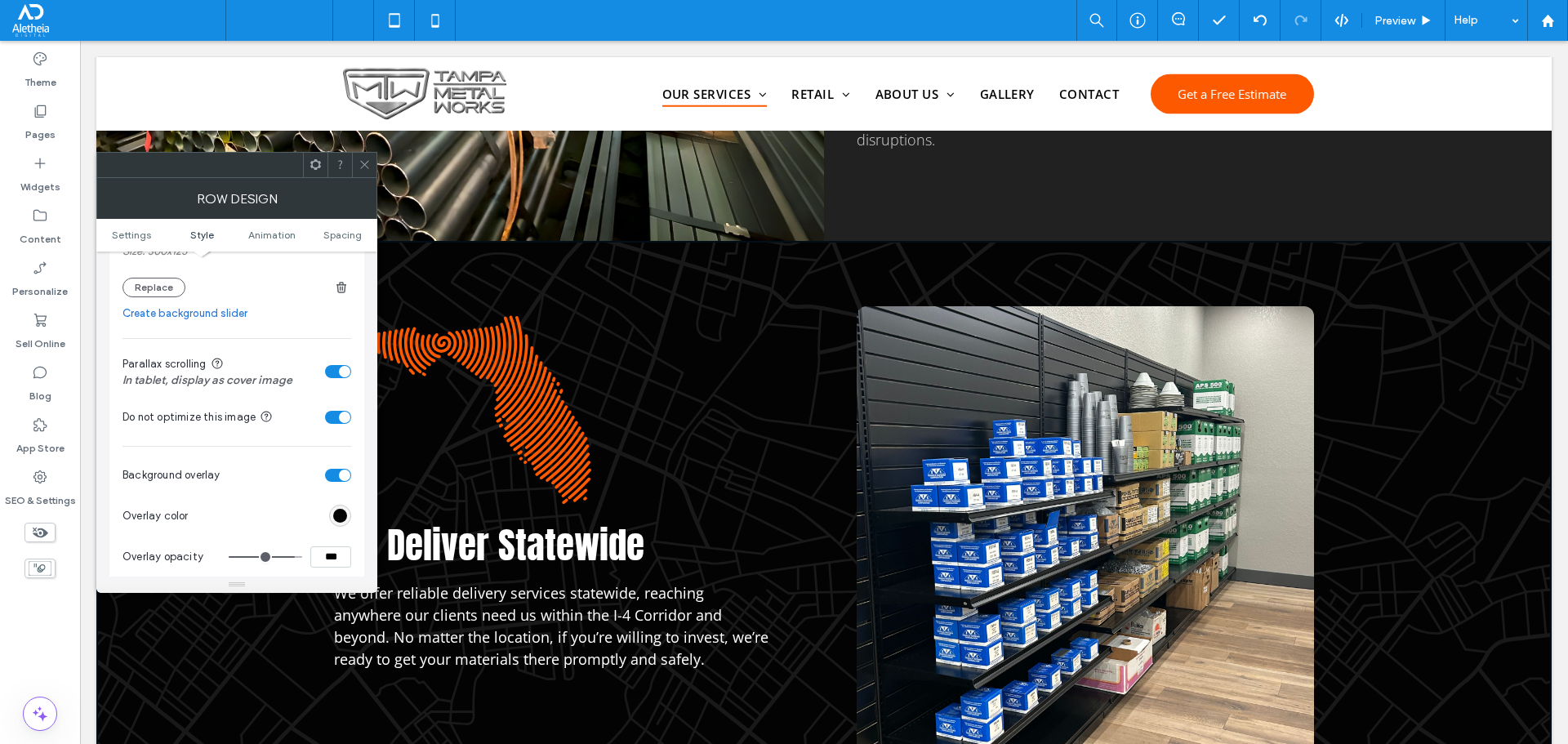
click at [329, 551] on input "***" at bounding box center [331, 557] width 41 height 21
type input "***"
type input "**"
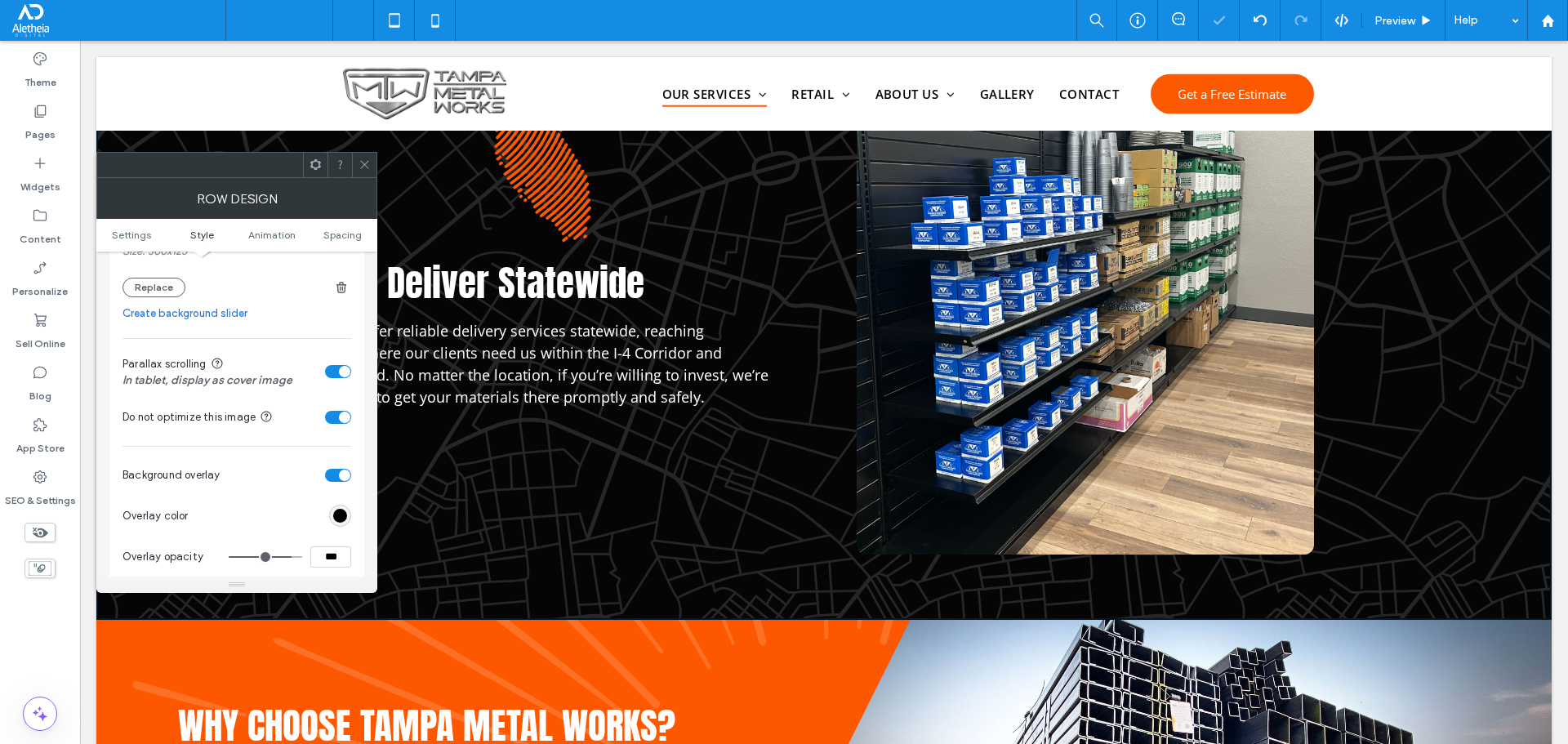
scroll to position [1469, 0]
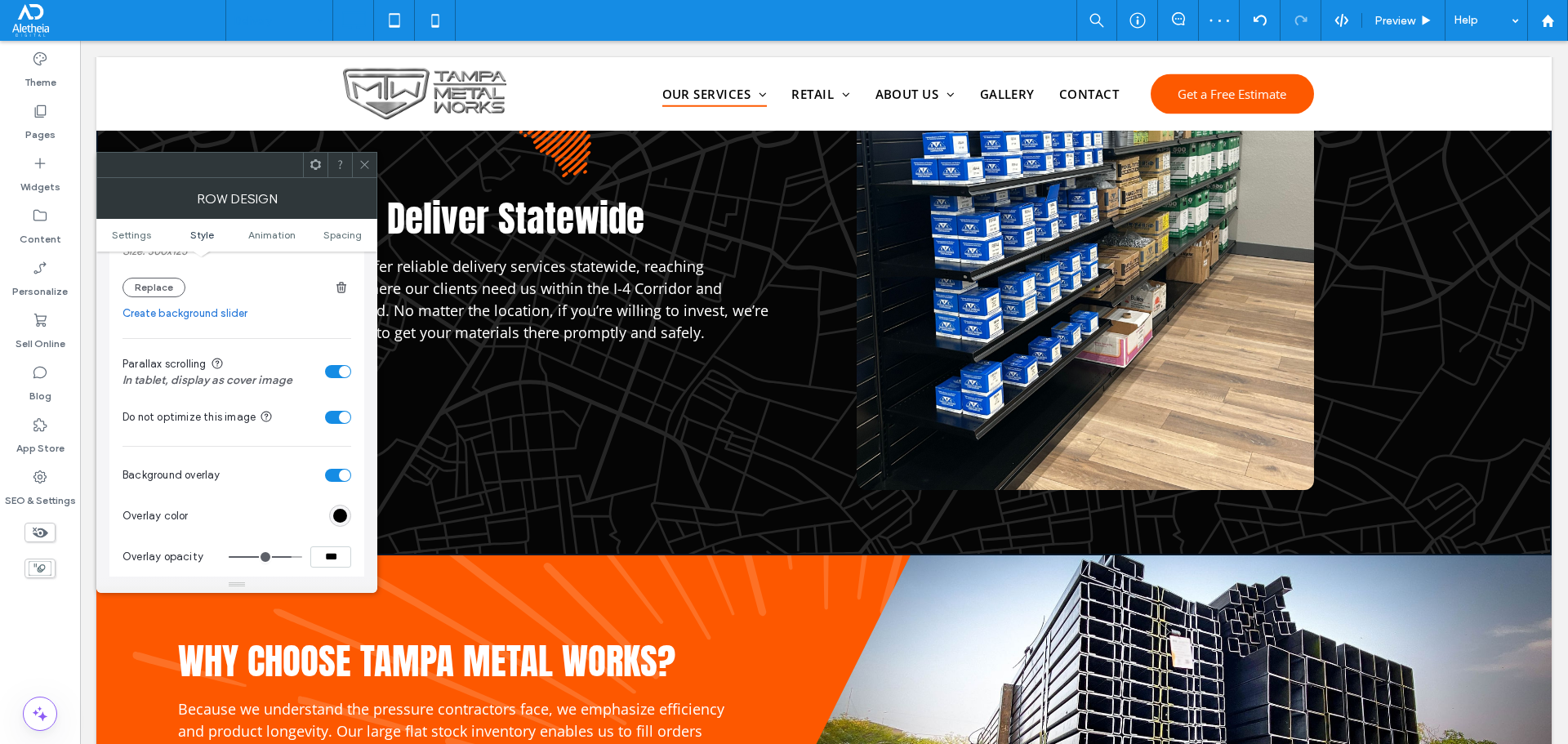
click at [358, 166] on div at bounding box center [364, 165] width 24 height 24
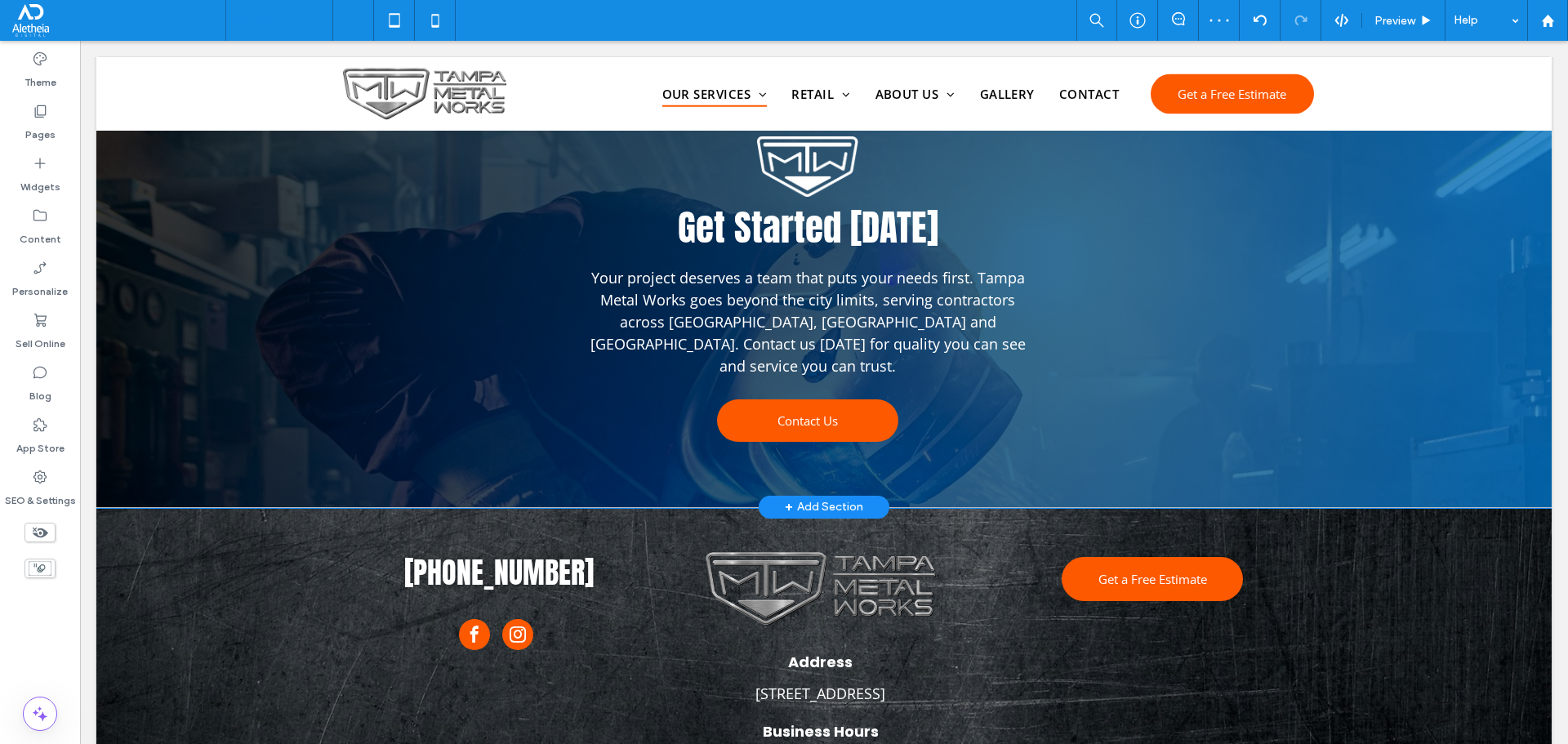
scroll to position [2041, 0]
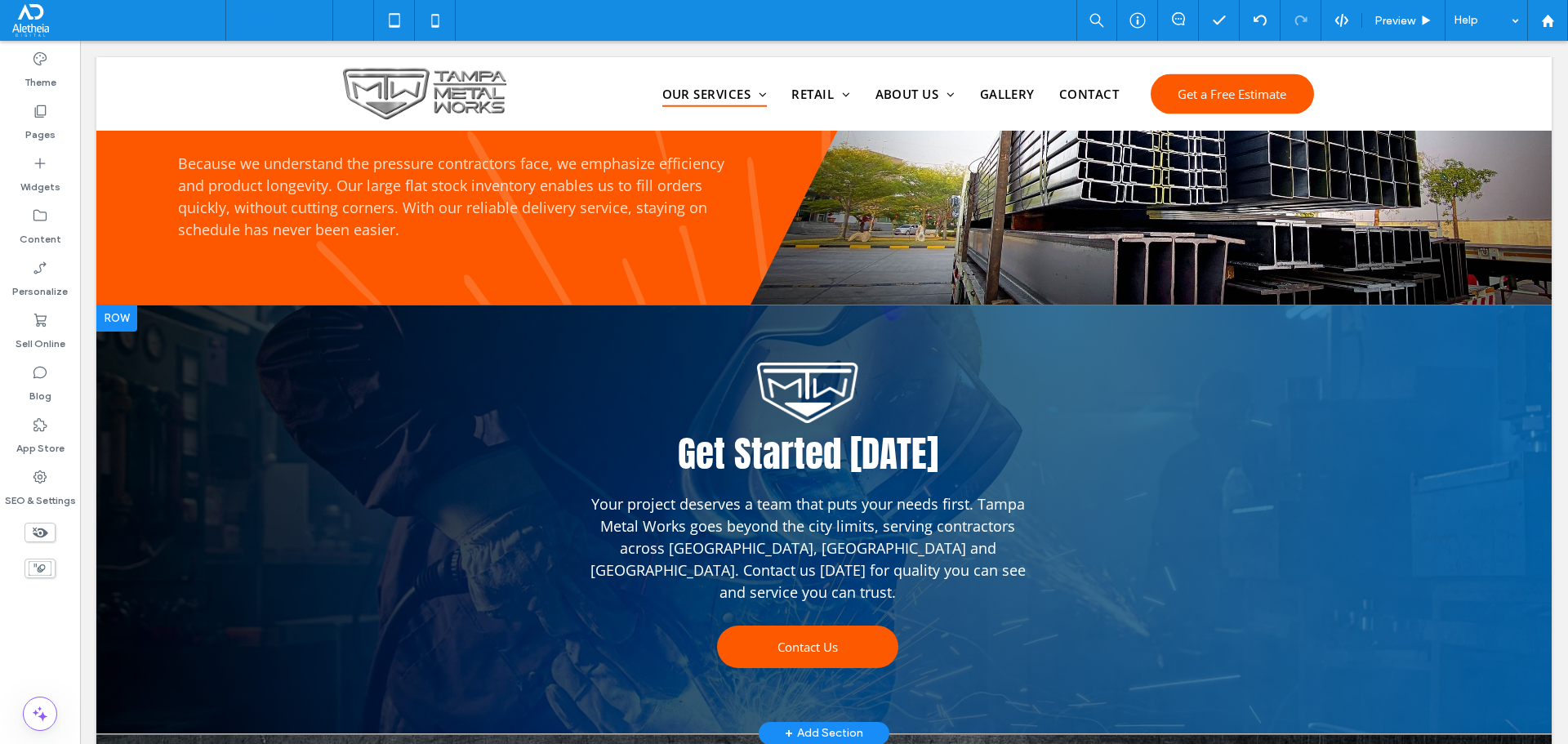
click at [262, 395] on div "Get Started Today Your project deserves a team that puts your needs first. Tamp…" at bounding box center [824, 520] width 1455 height 429
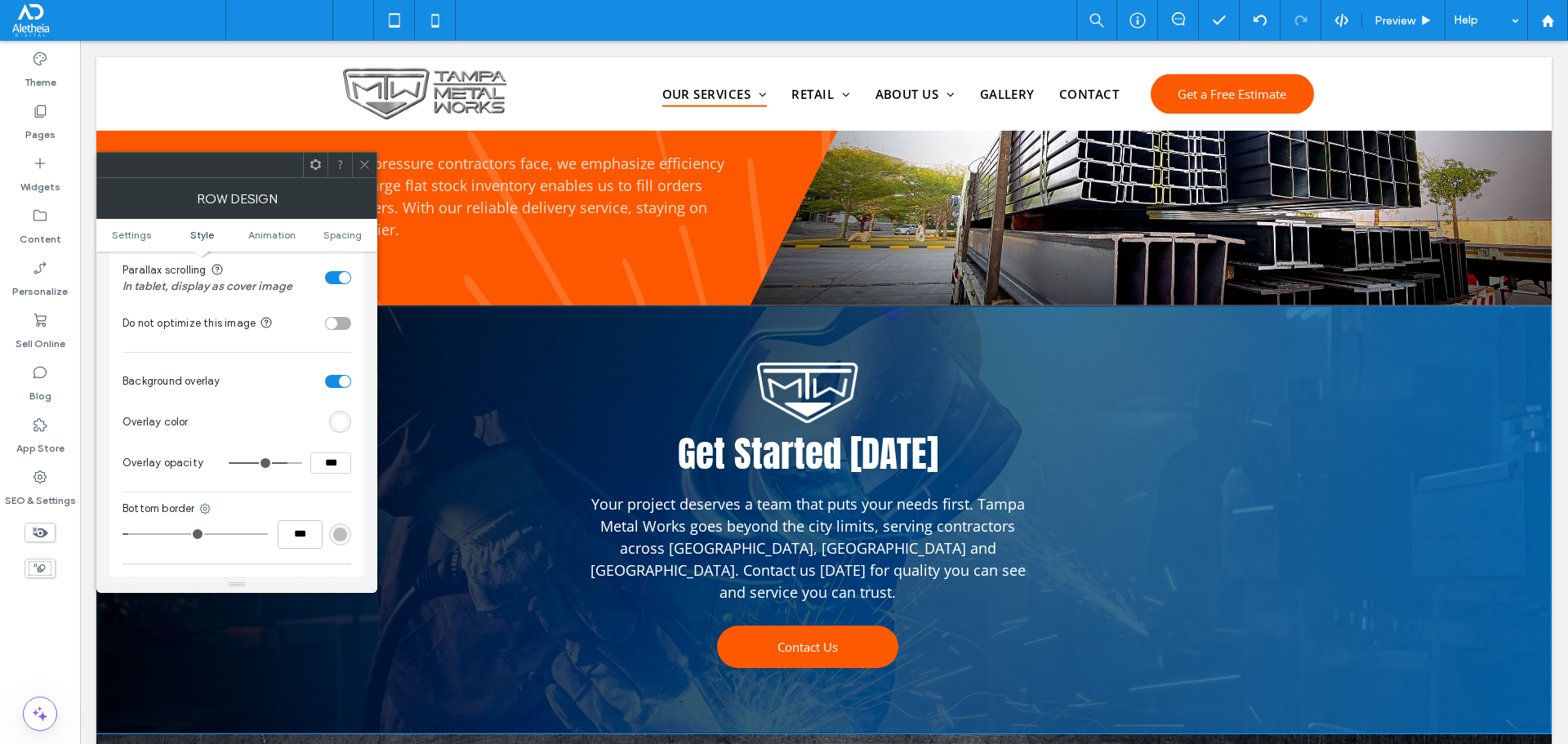
scroll to position [572, 0]
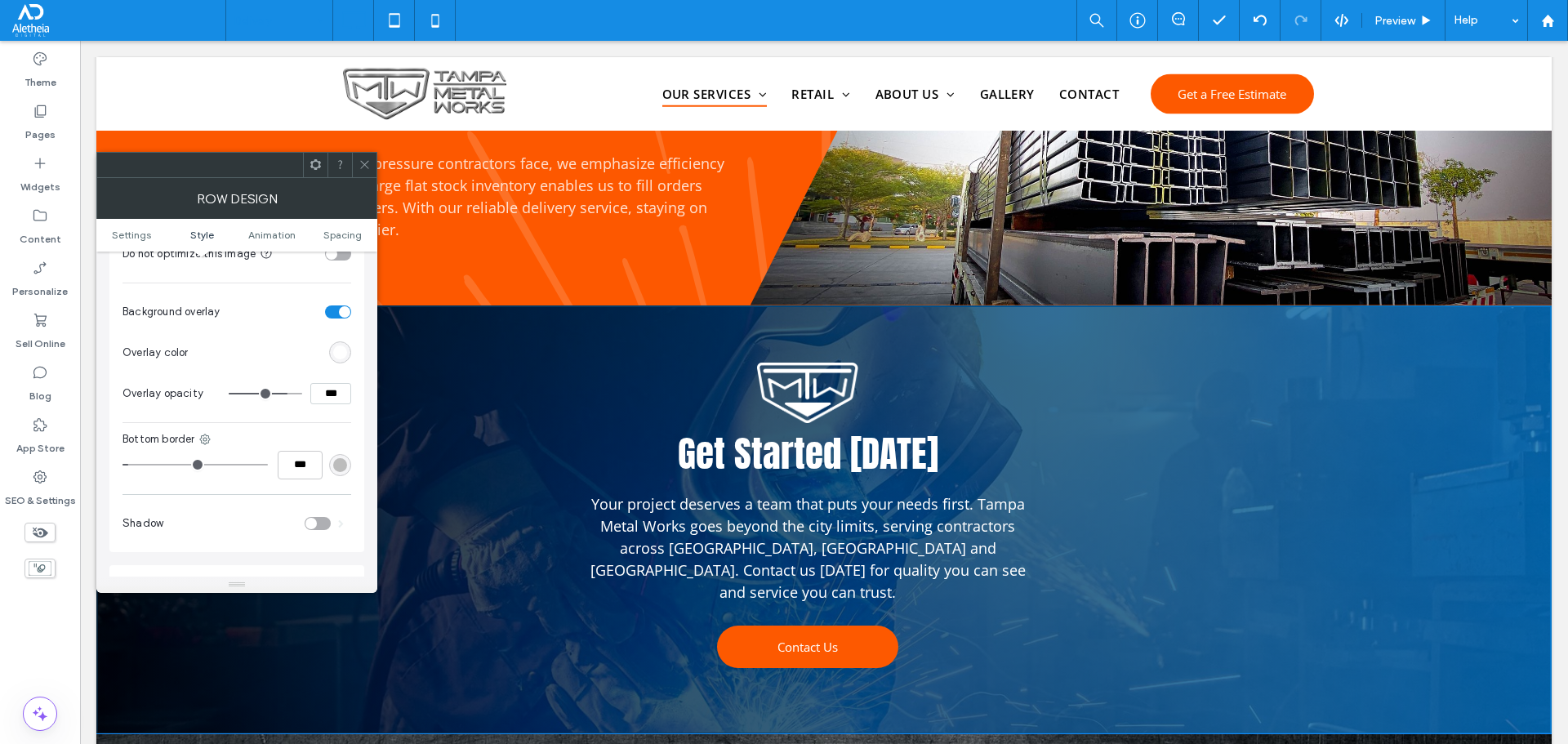
click at [336, 355] on div "rgb(255, 255, 255)" at bounding box center [340, 352] width 14 height 14
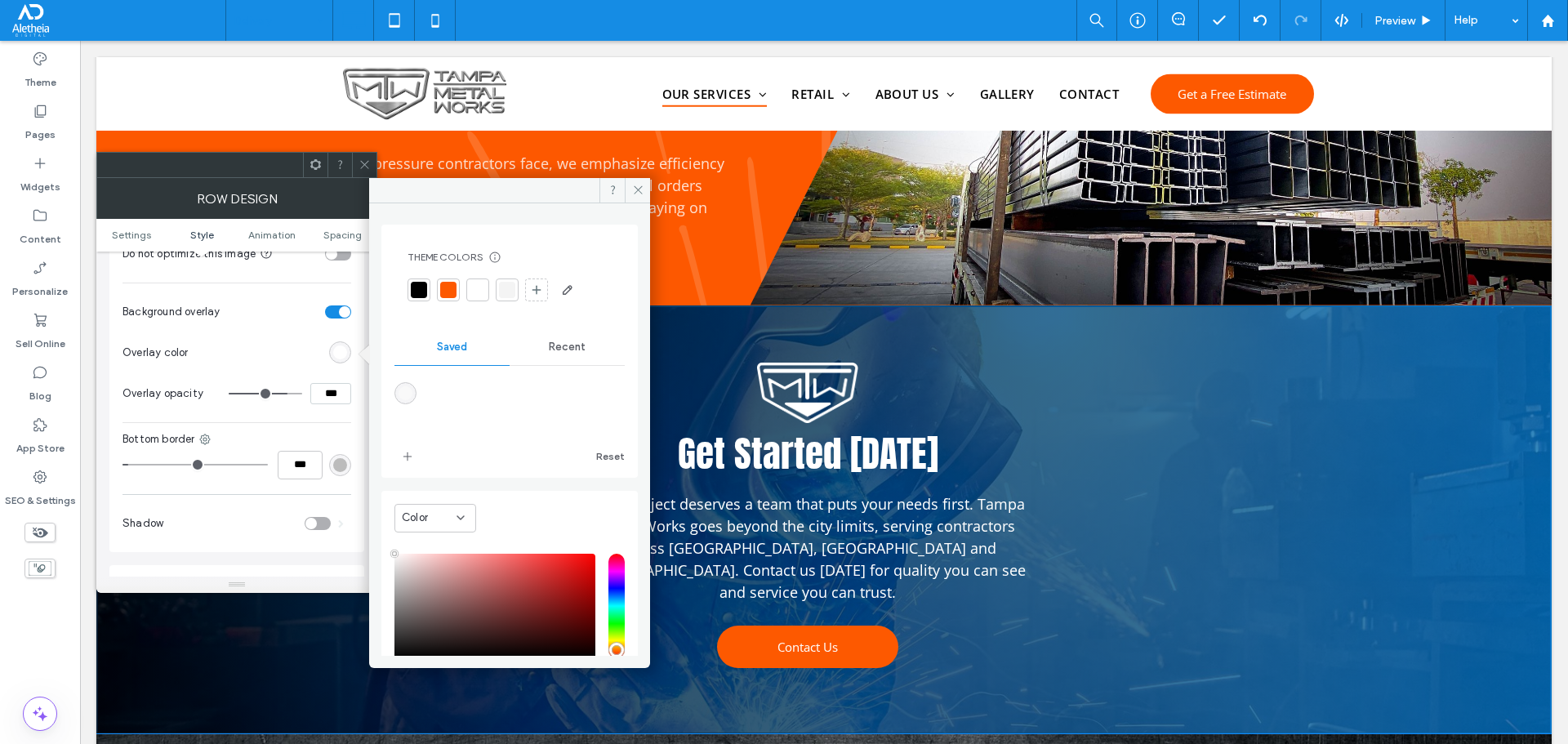
click at [415, 293] on div at bounding box center [419, 290] width 17 height 17
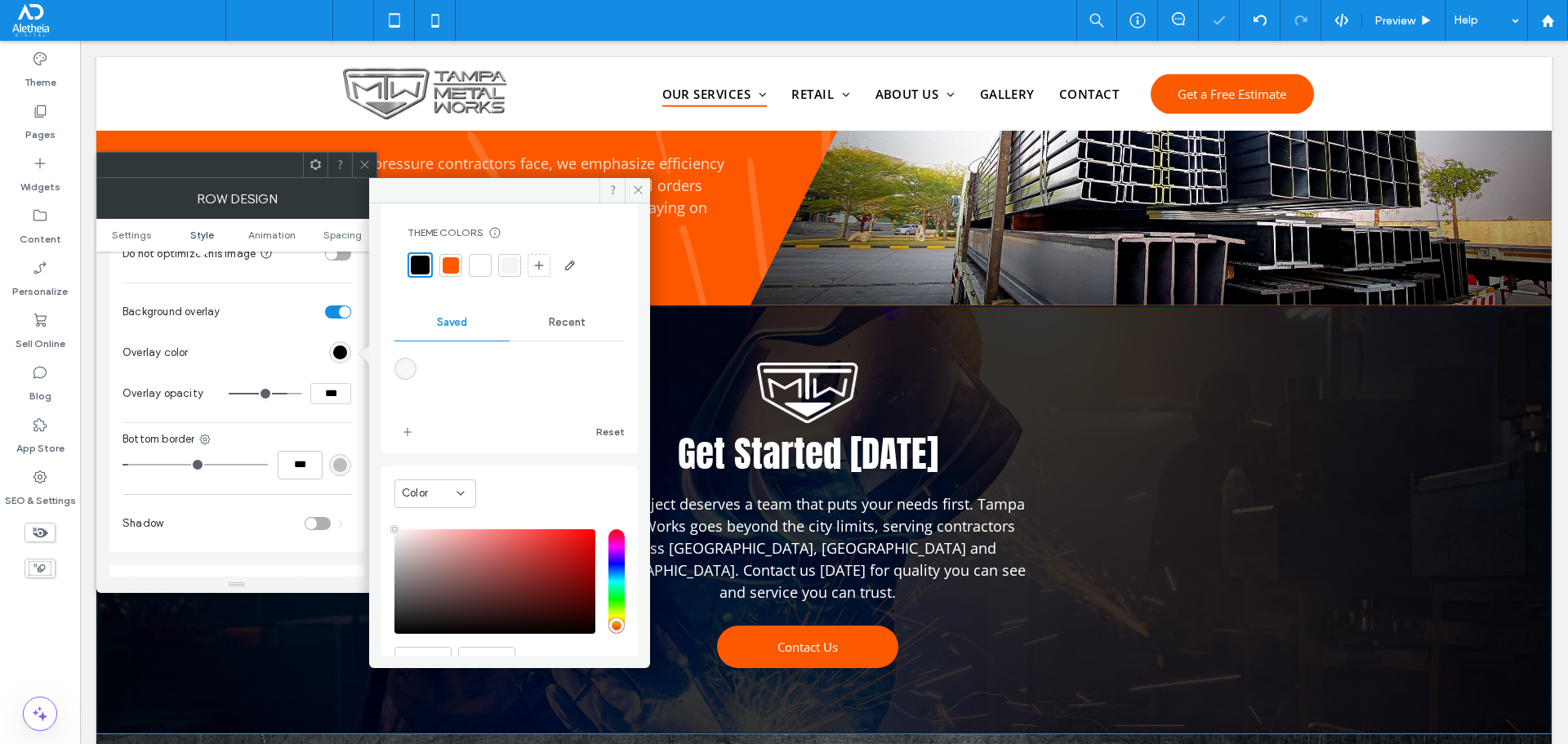
scroll to position [65, 0]
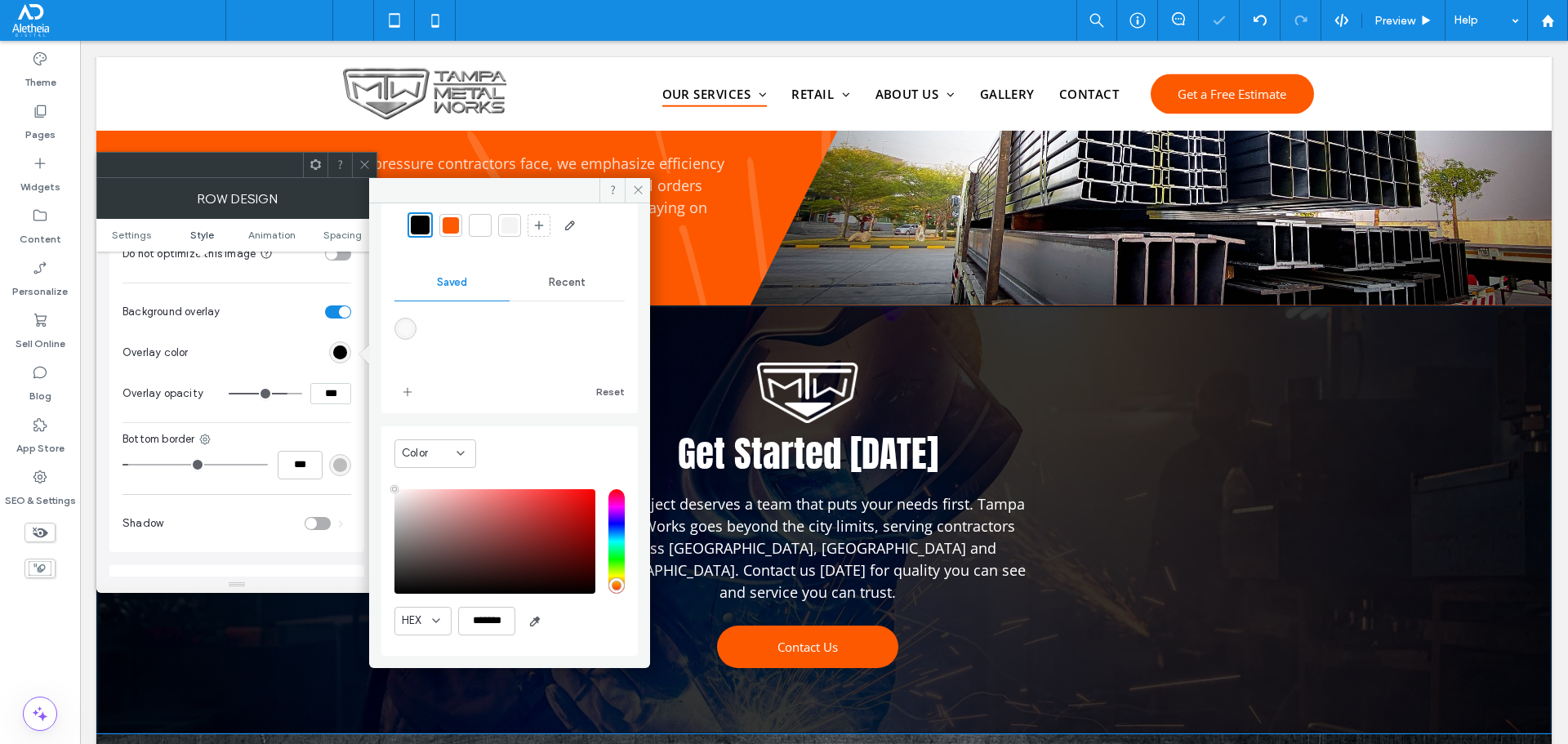
click at [326, 409] on section "Overlay opacity ***" at bounding box center [236, 394] width 229 height 41
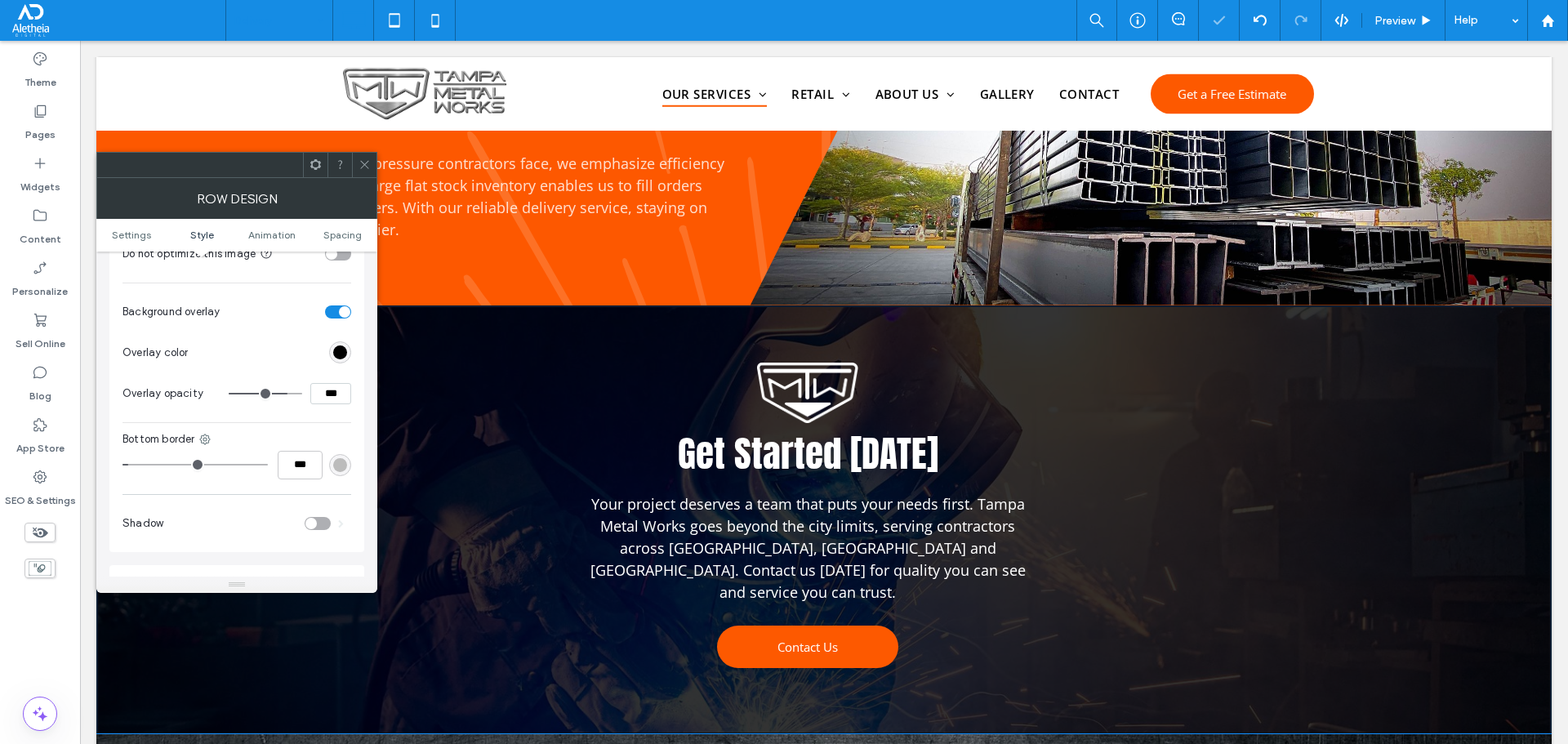
click at [329, 390] on input "***" at bounding box center [331, 393] width 41 height 21
type input "***"
type input "**"
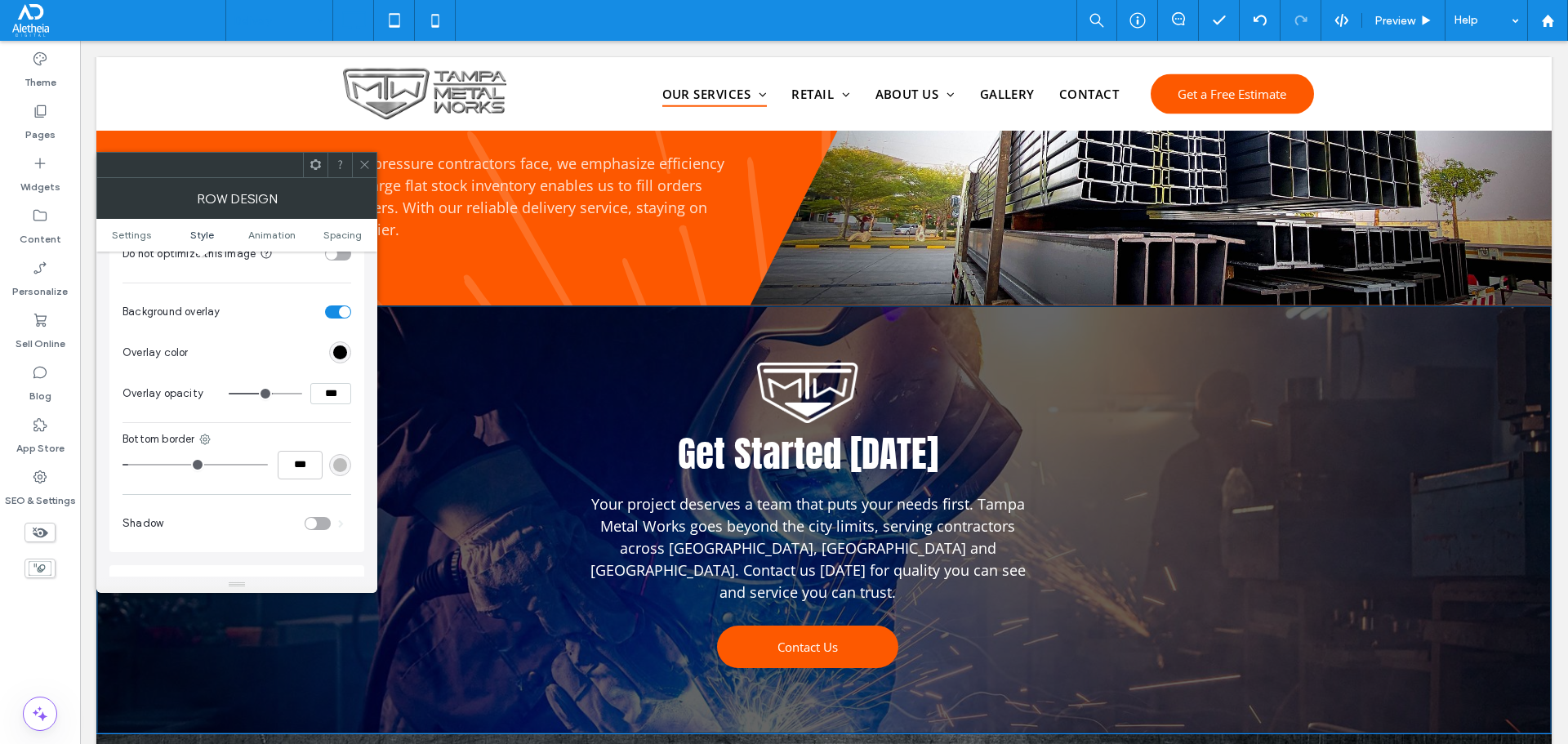
click at [365, 163] on icon at bounding box center [364, 164] width 12 height 12
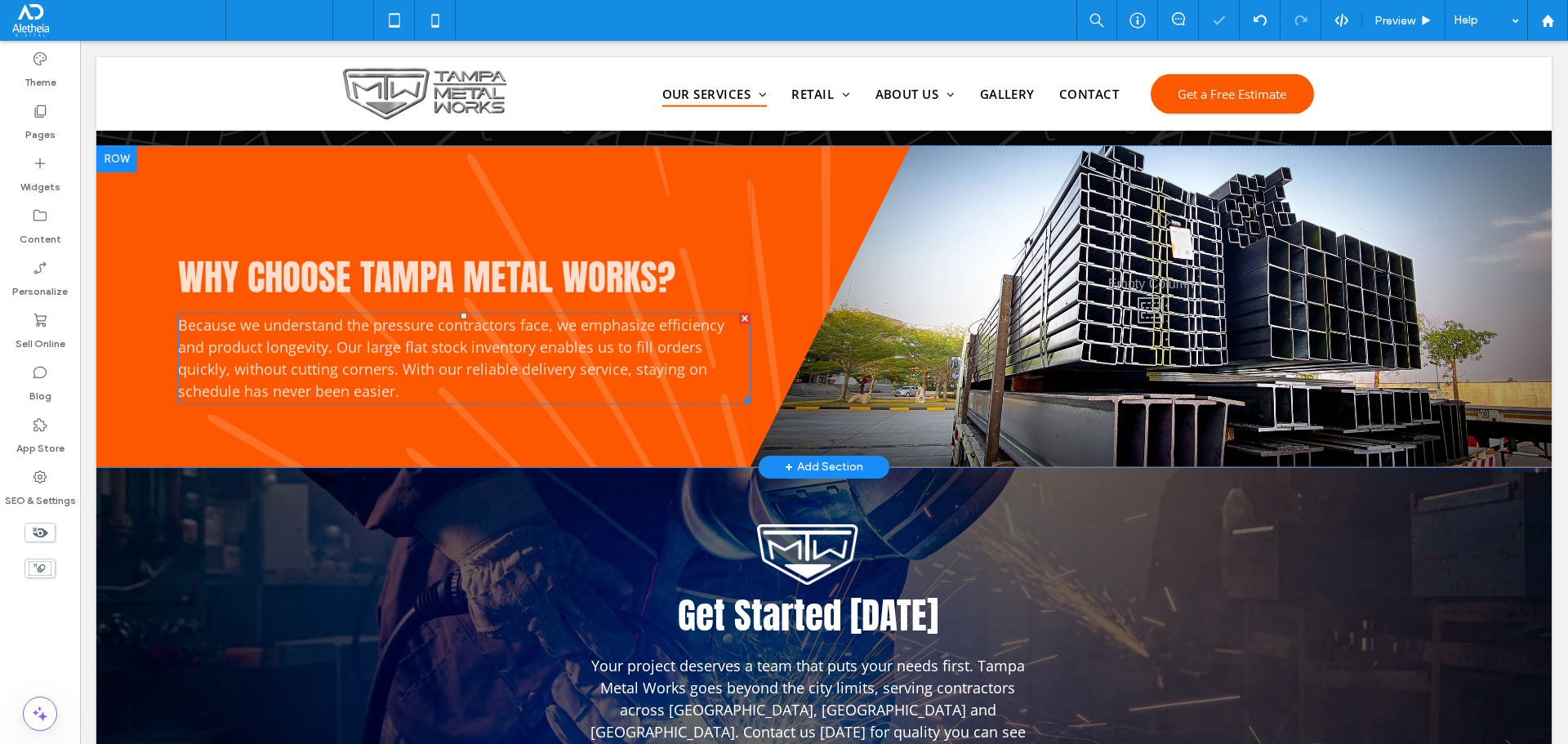
scroll to position [1878, 0]
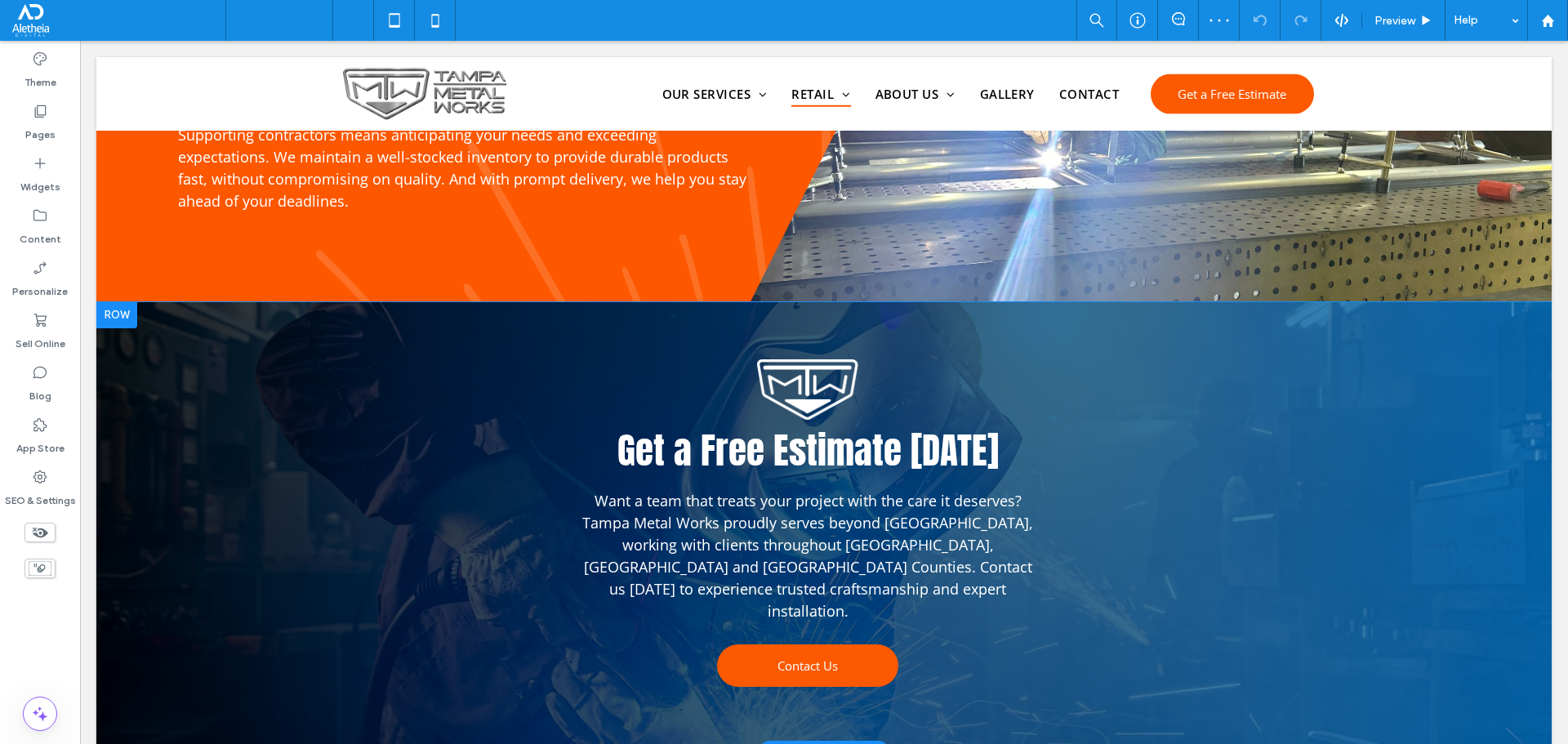
scroll to position [1469, 0]
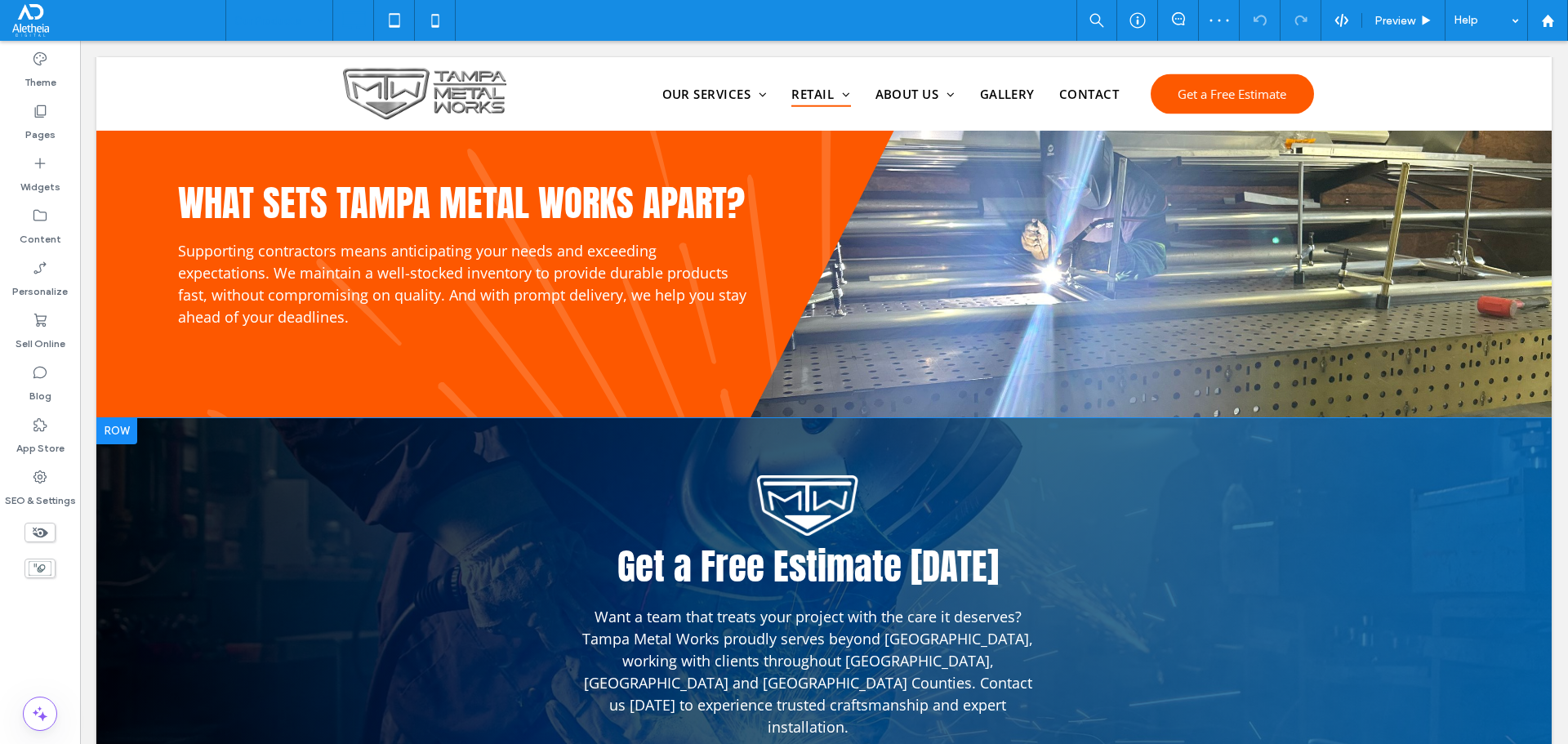
click at [291, 449] on div "Get a Free Estimate Today Want a team that treats your project with the care it…" at bounding box center [824, 643] width 1455 height 450
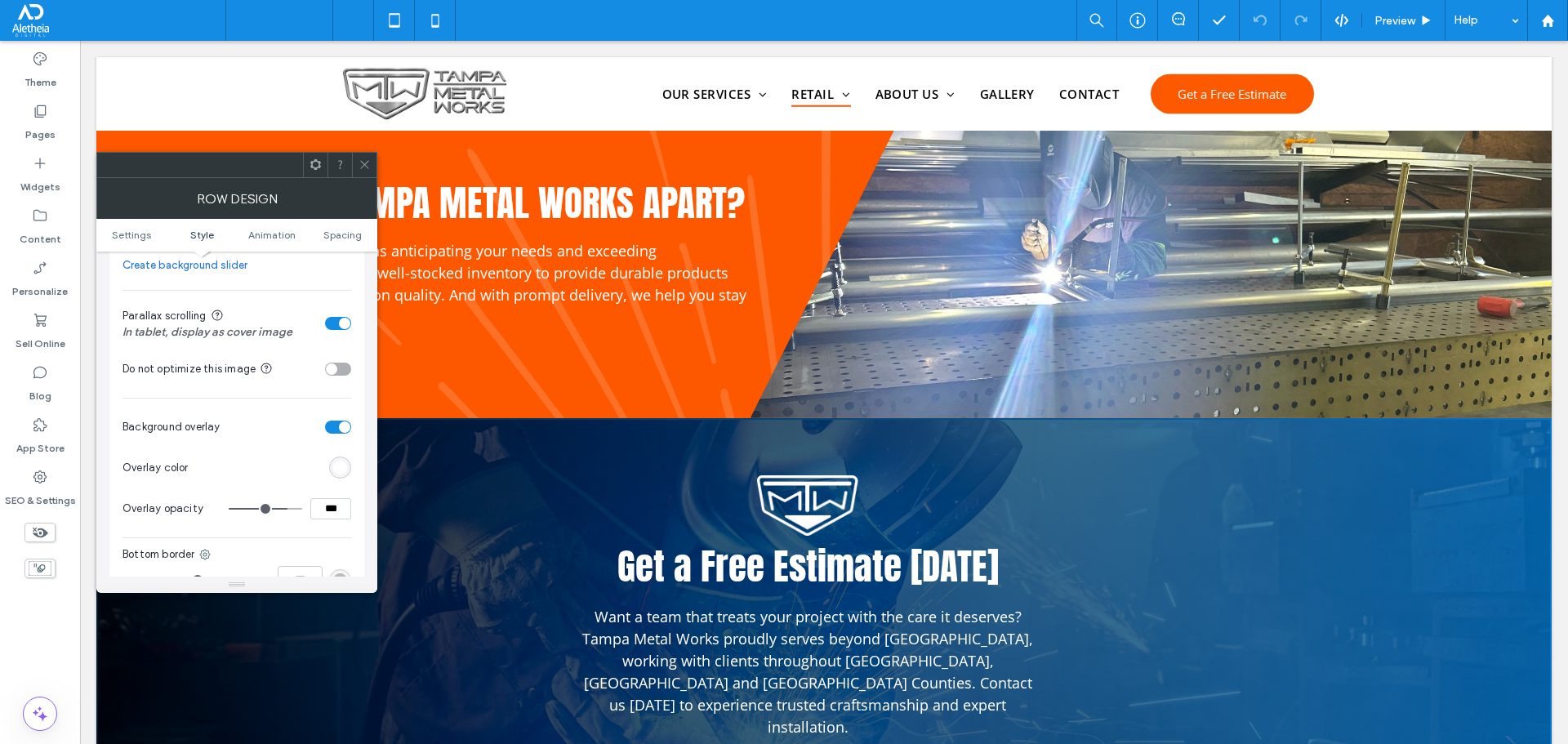
scroll to position [572, 0]
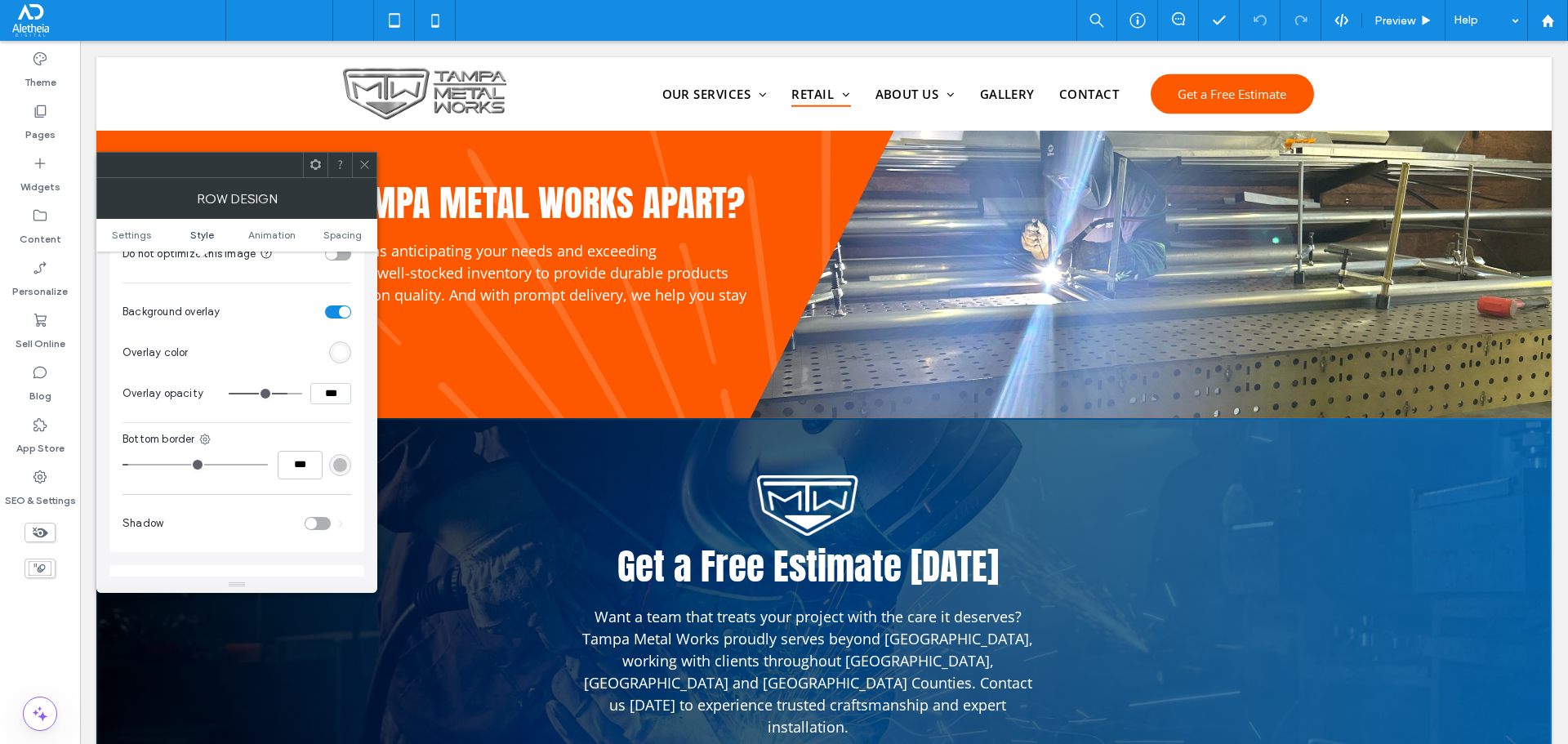
click at [330, 355] on div "rgb(255, 255, 255)" at bounding box center [340, 352] width 22 height 22
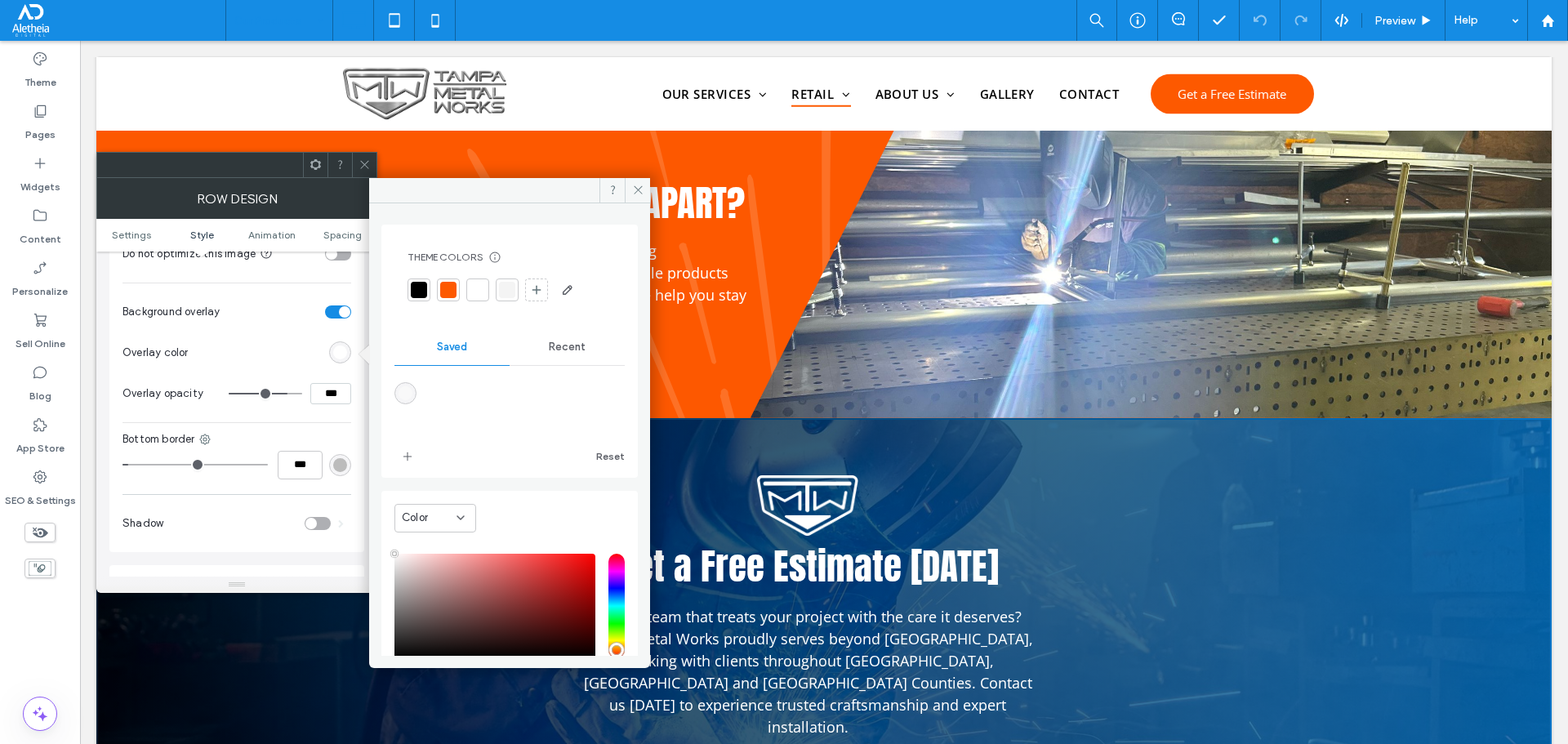
click at [421, 286] on div at bounding box center [419, 290] width 17 height 17
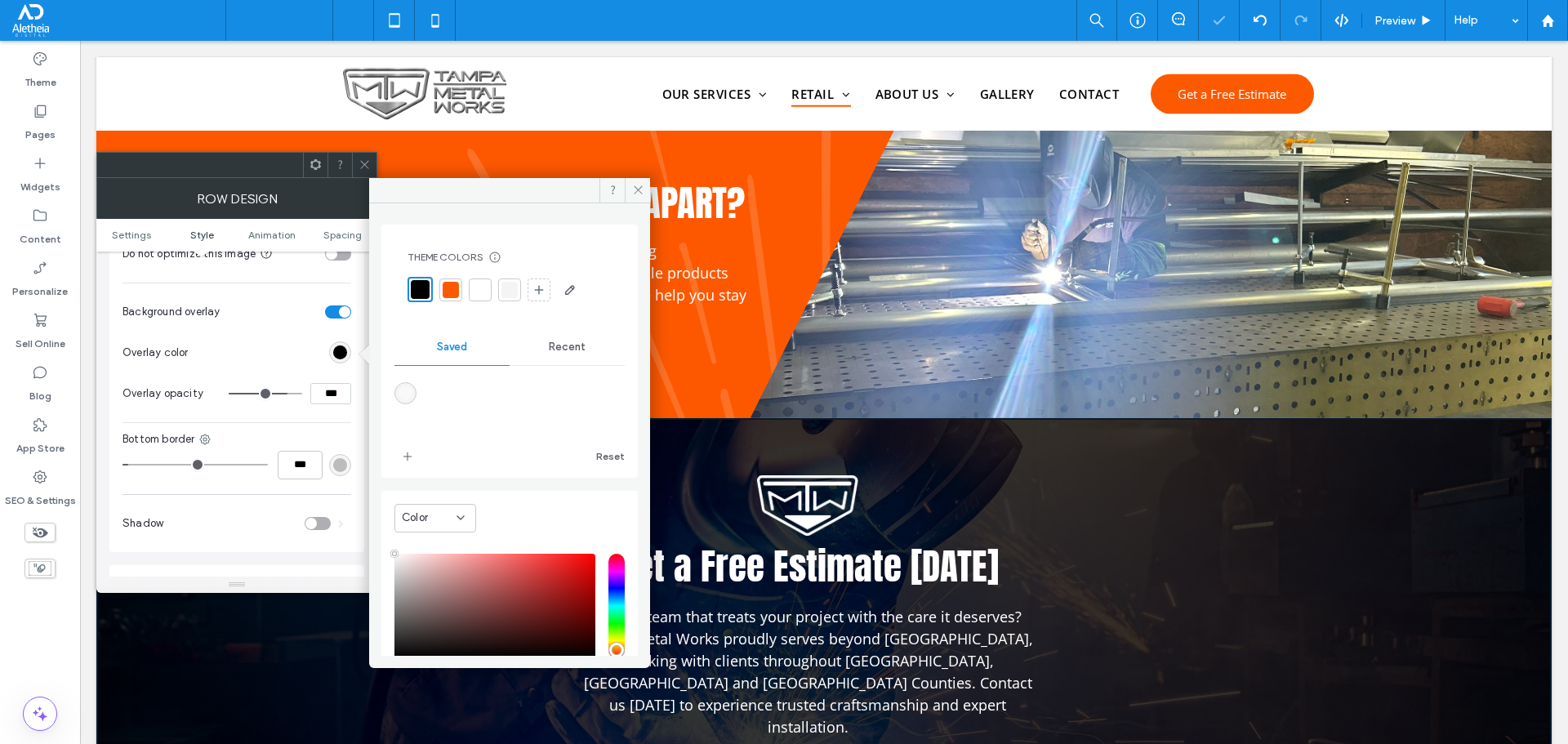
click at [335, 385] on input "***" at bounding box center [331, 393] width 41 height 21
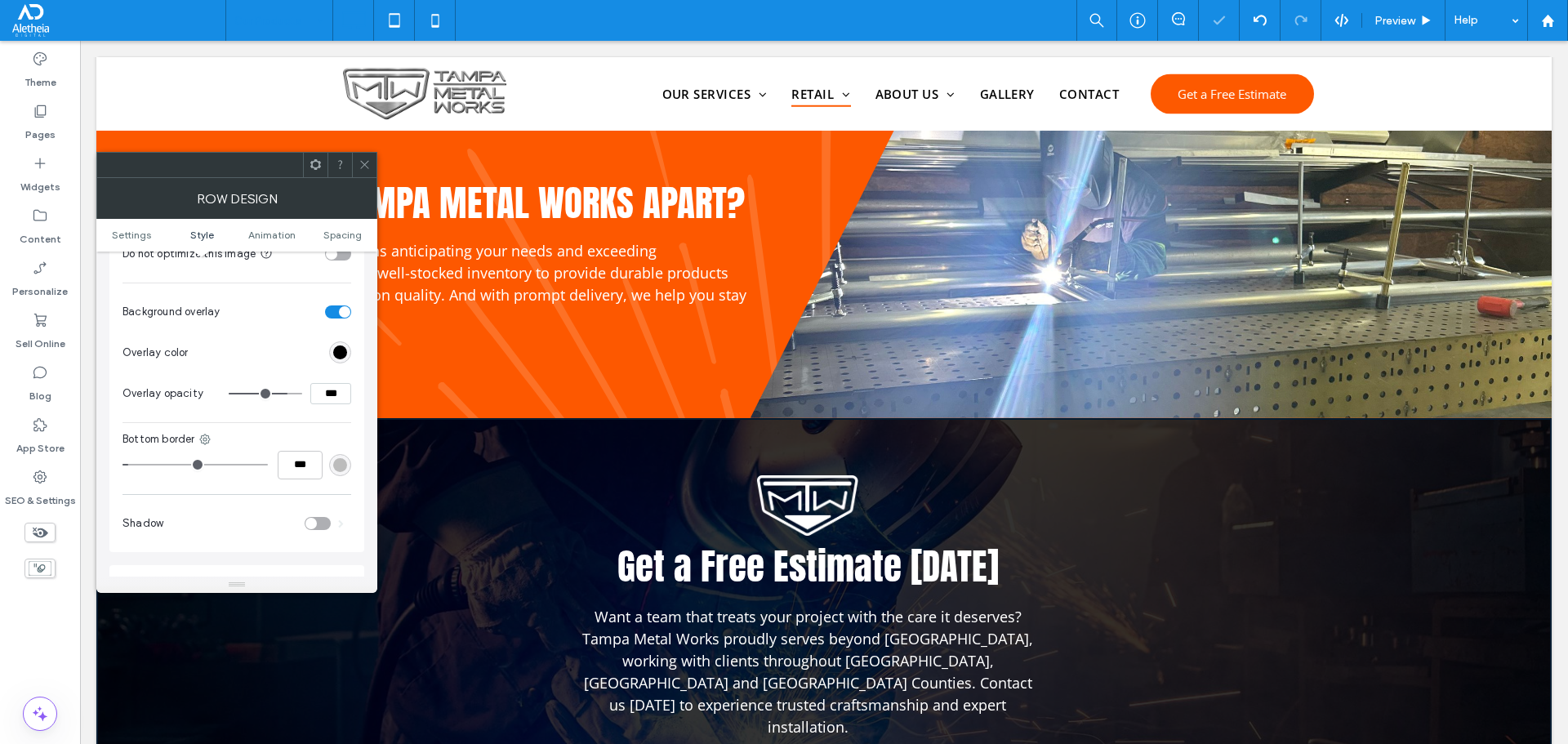
click at [335, 385] on input "***" at bounding box center [331, 393] width 41 height 21
type input "***"
type input "**"
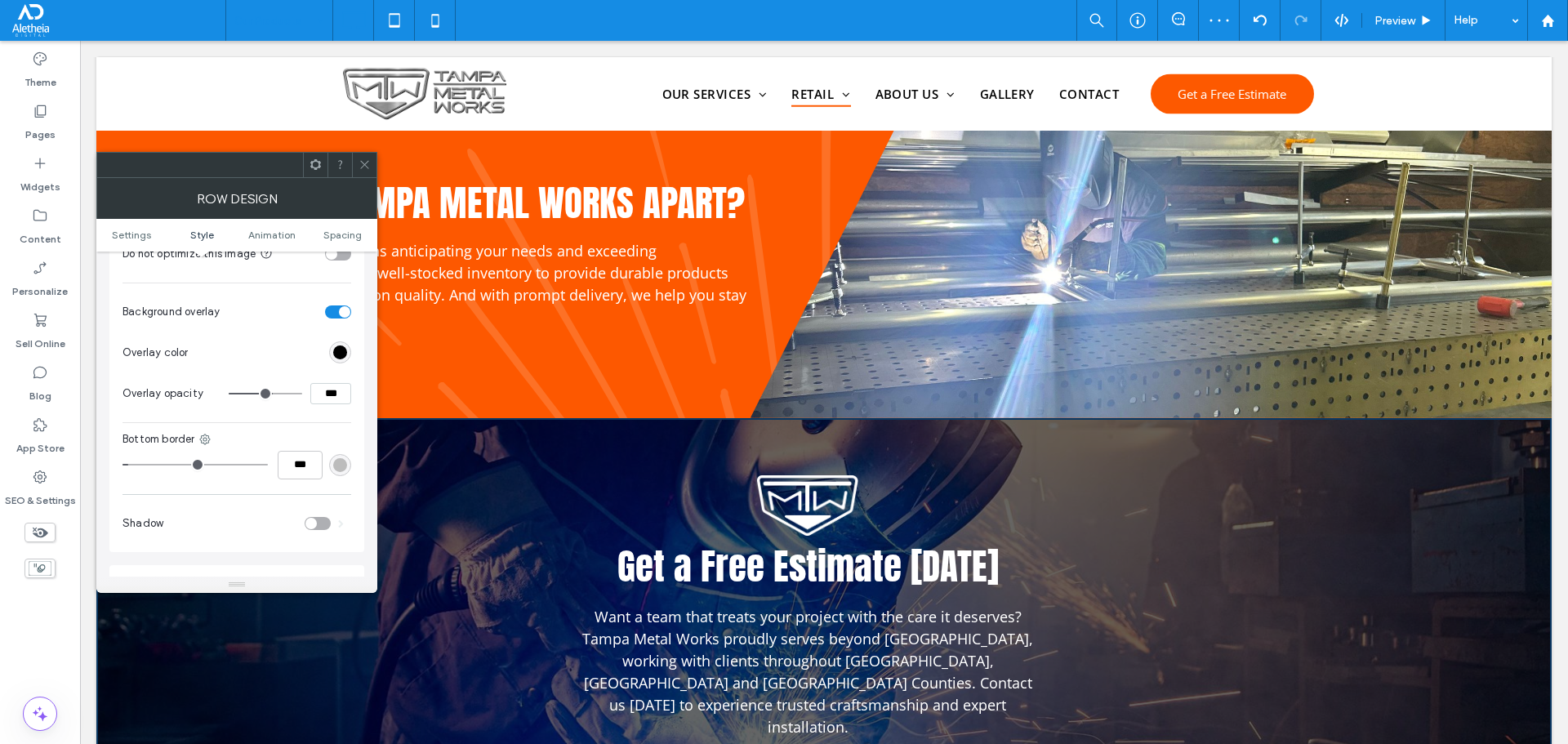
click at [369, 161] on icon at bounding box center [364, 164] width 12 height 12
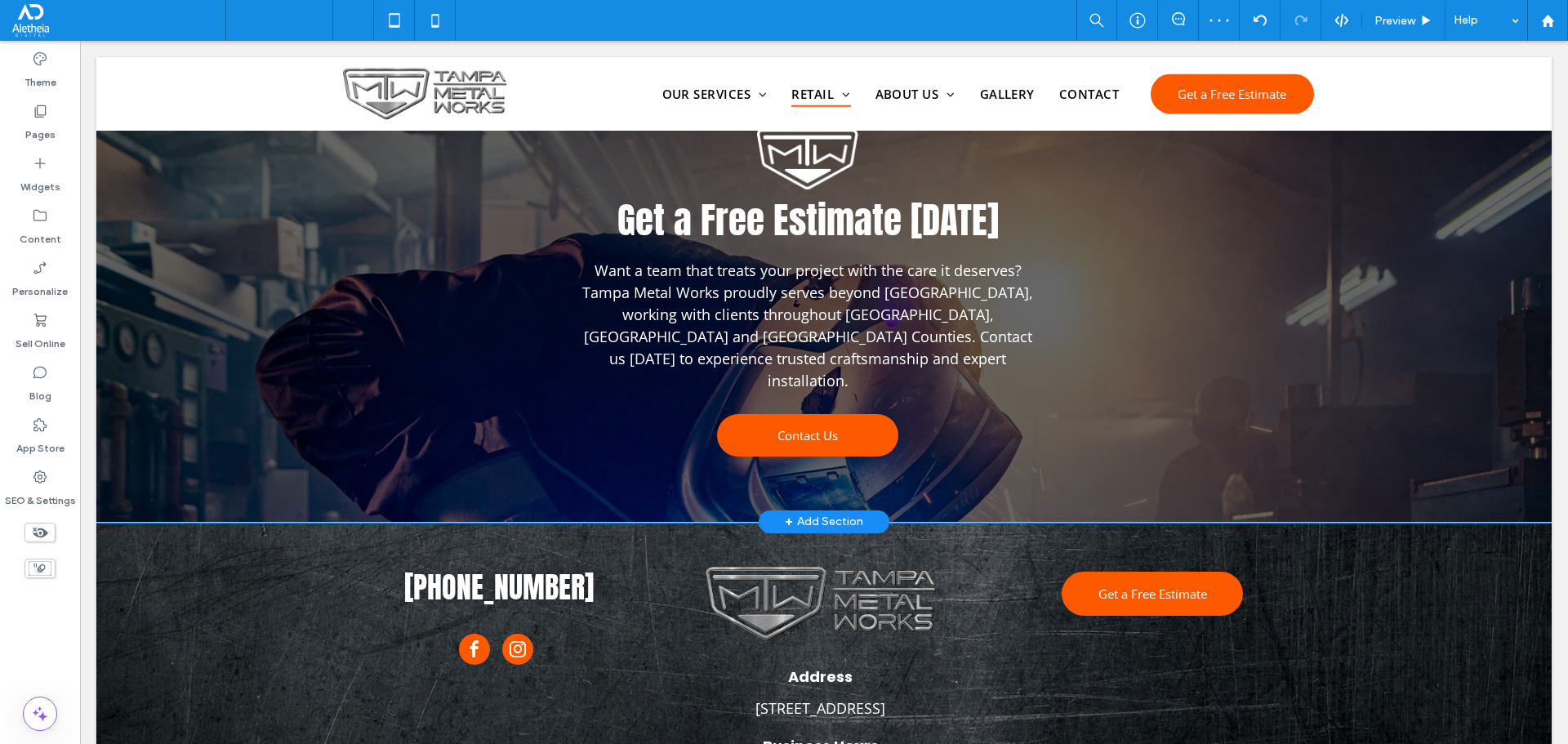
scroll to position [1916, 0]
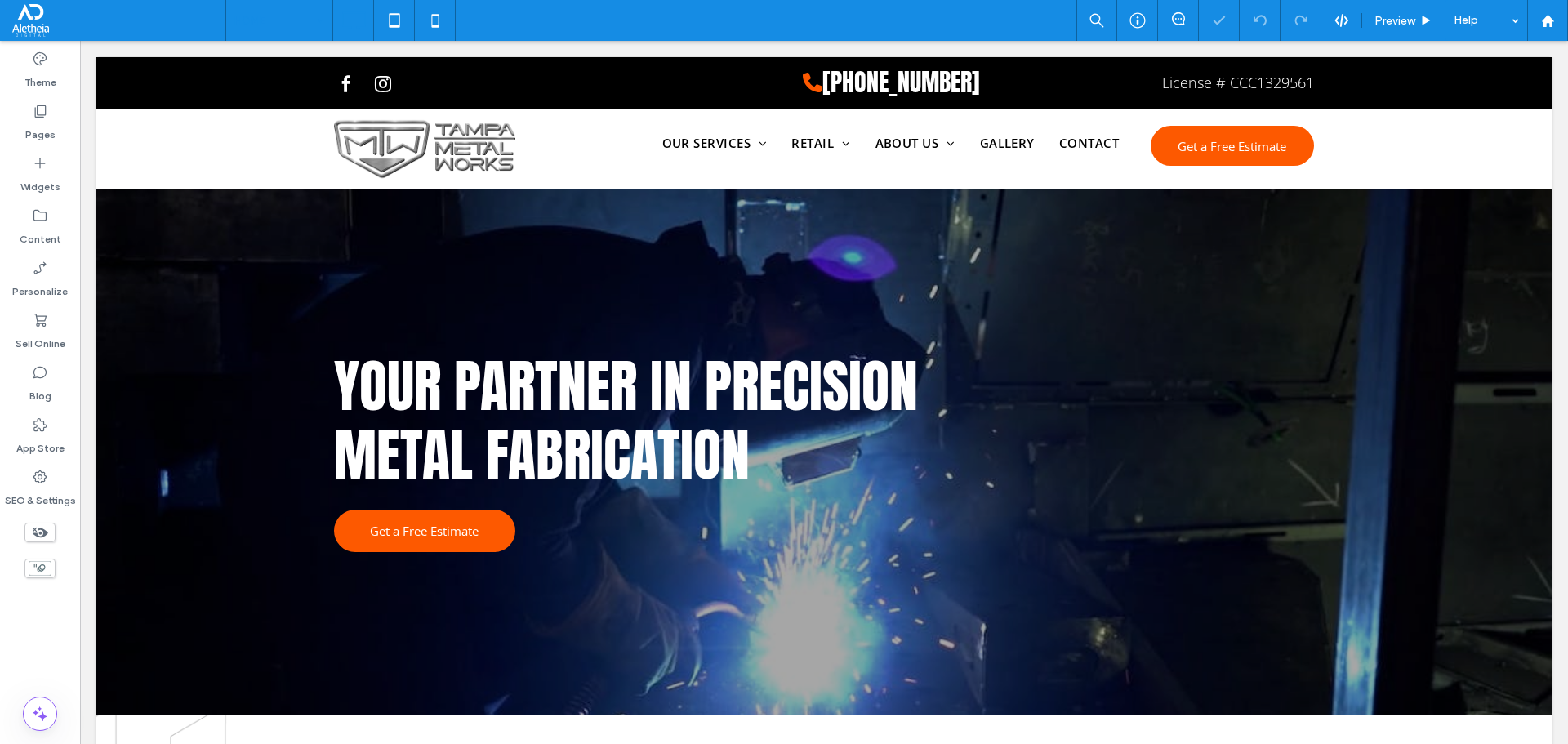
click at [276, 19] on input at bounding box center [275, 20] width 82 height 41
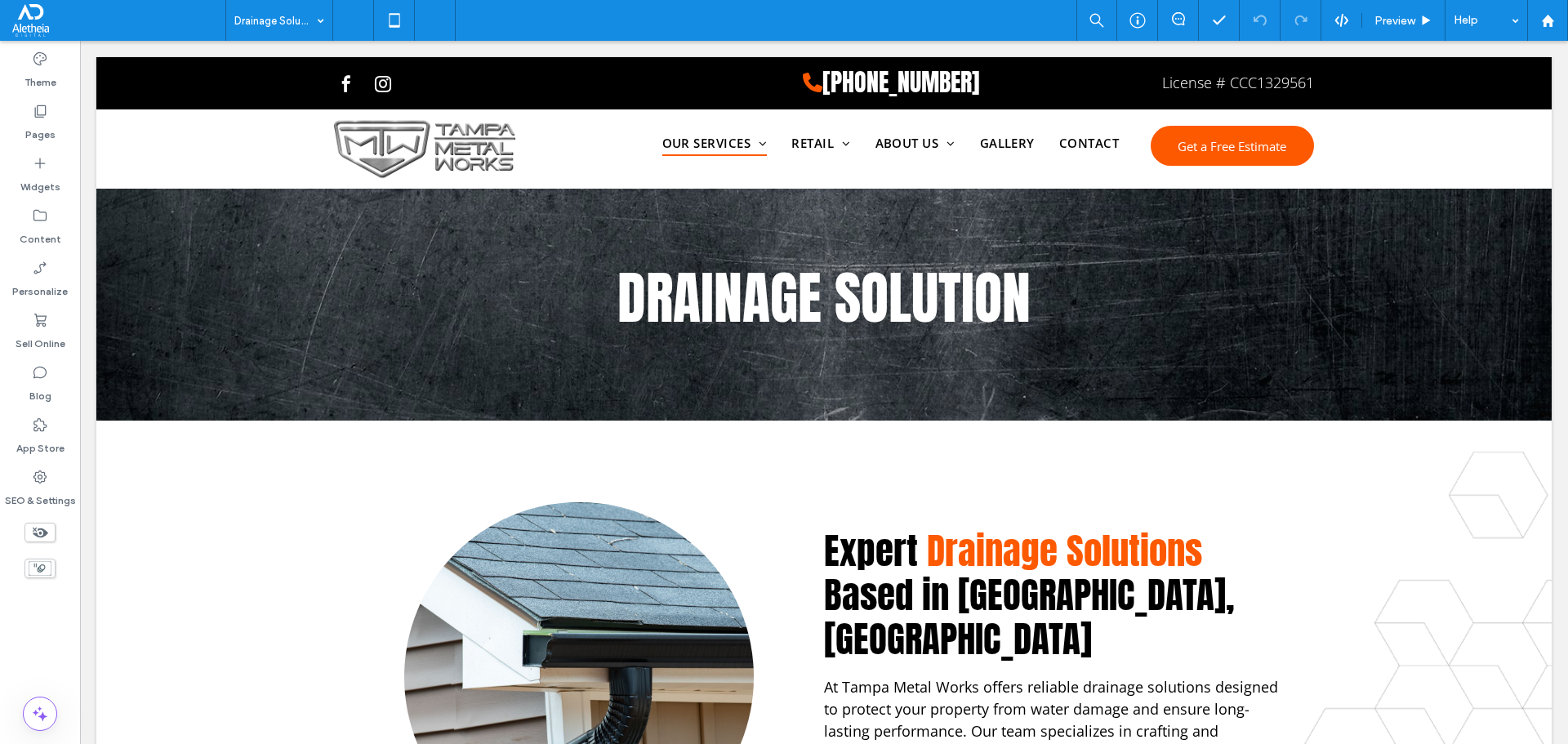
click at [441, 17] on icon at bounding box center [435, 19] width 32 height 32
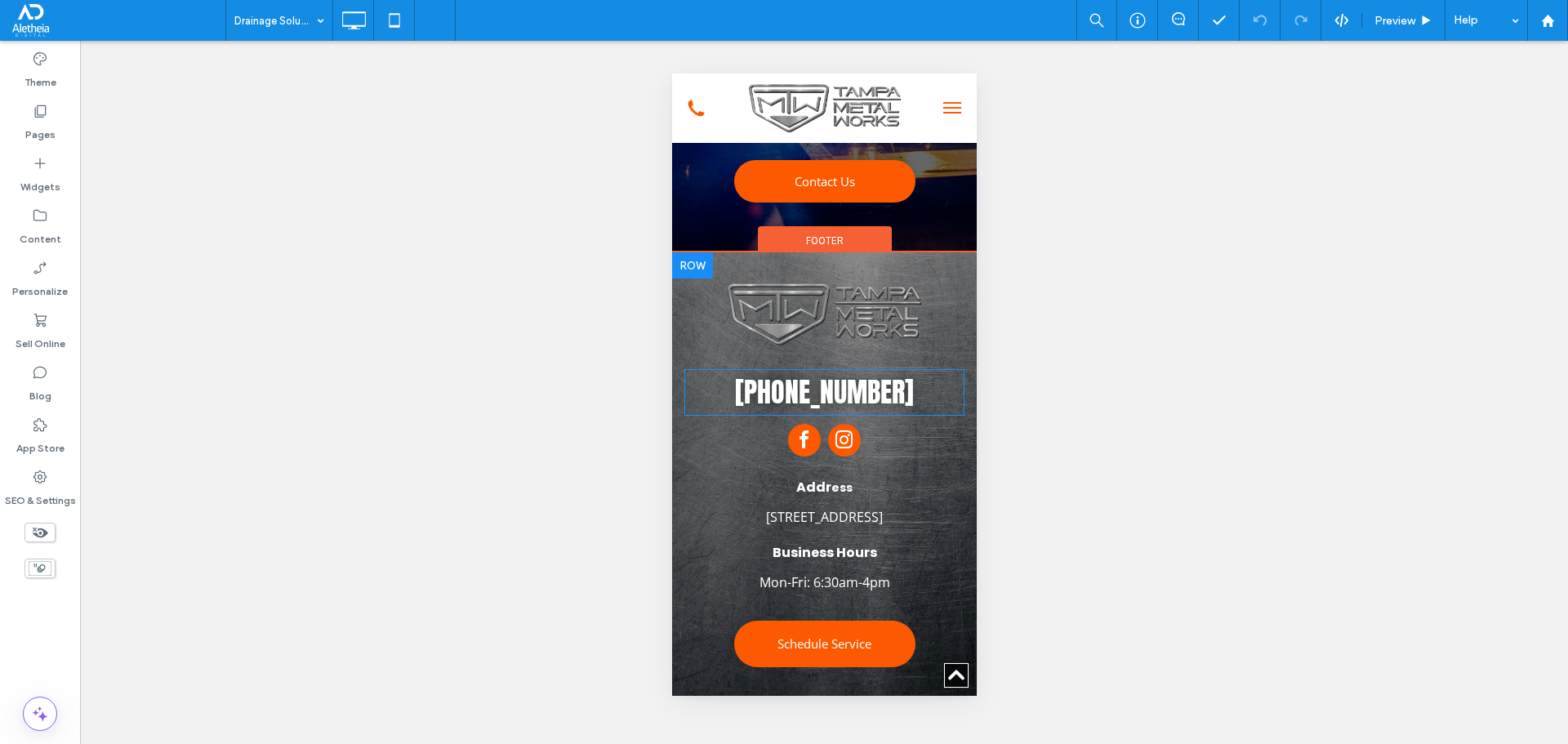
scroll to position [2627, 0]
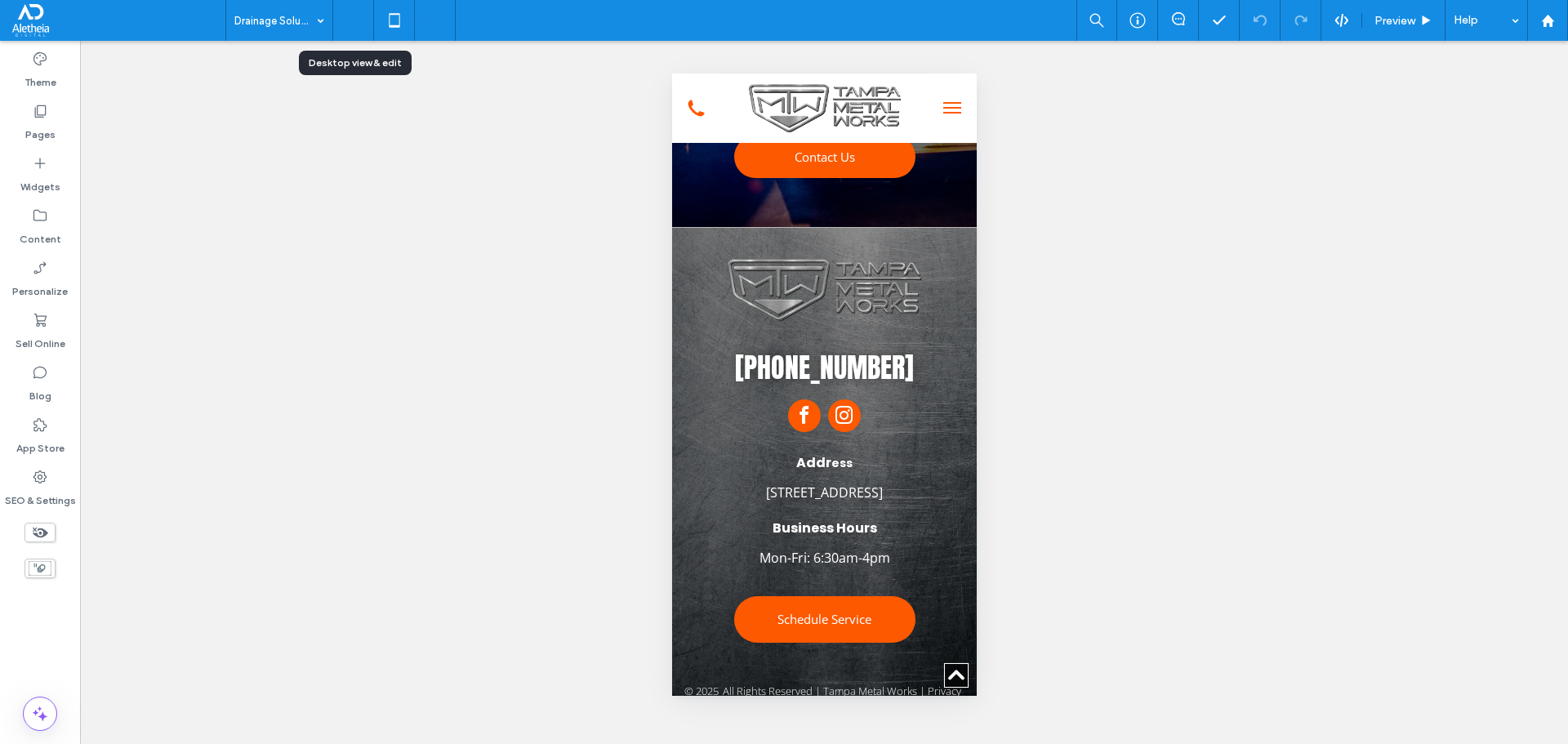
click at [348, 6] on icon at bounding box center [353, 19] width 32 height 32
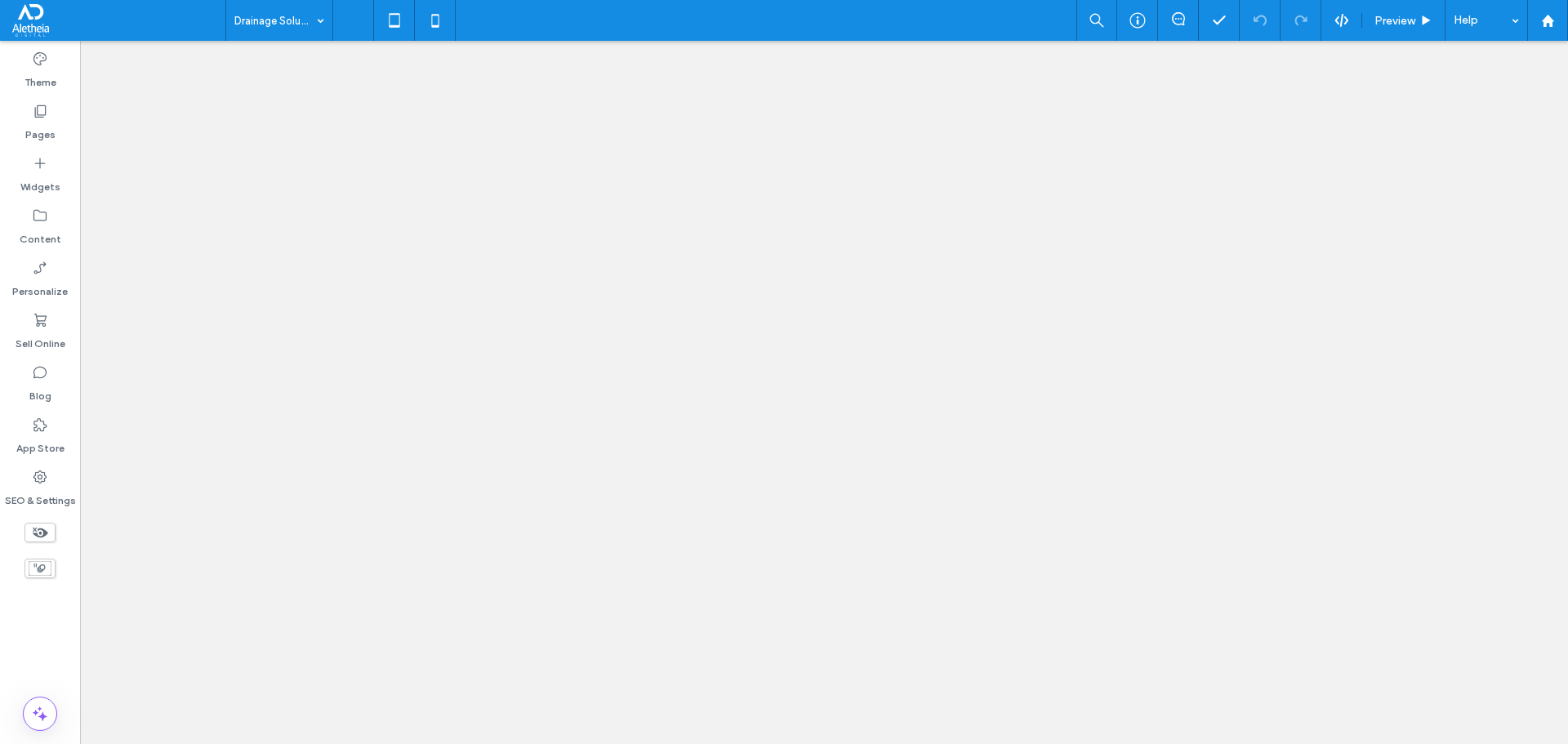
click at [391, 21] on icon at bounding box center [394, 19] width 32 height 32
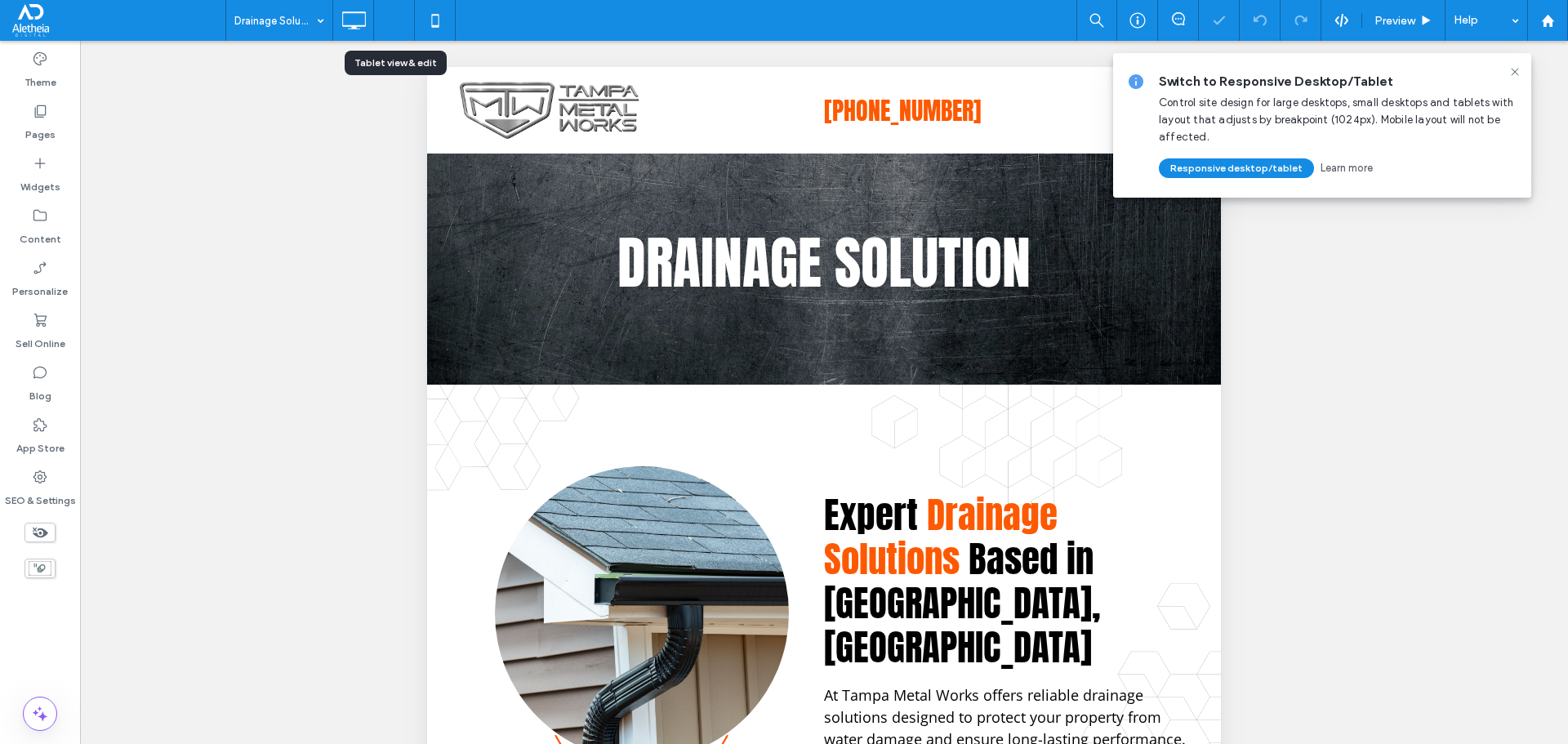
scroll to position [0, 0]
click at [1512, 69] on icon at bounding box center [1515, 71] width 13 height 13
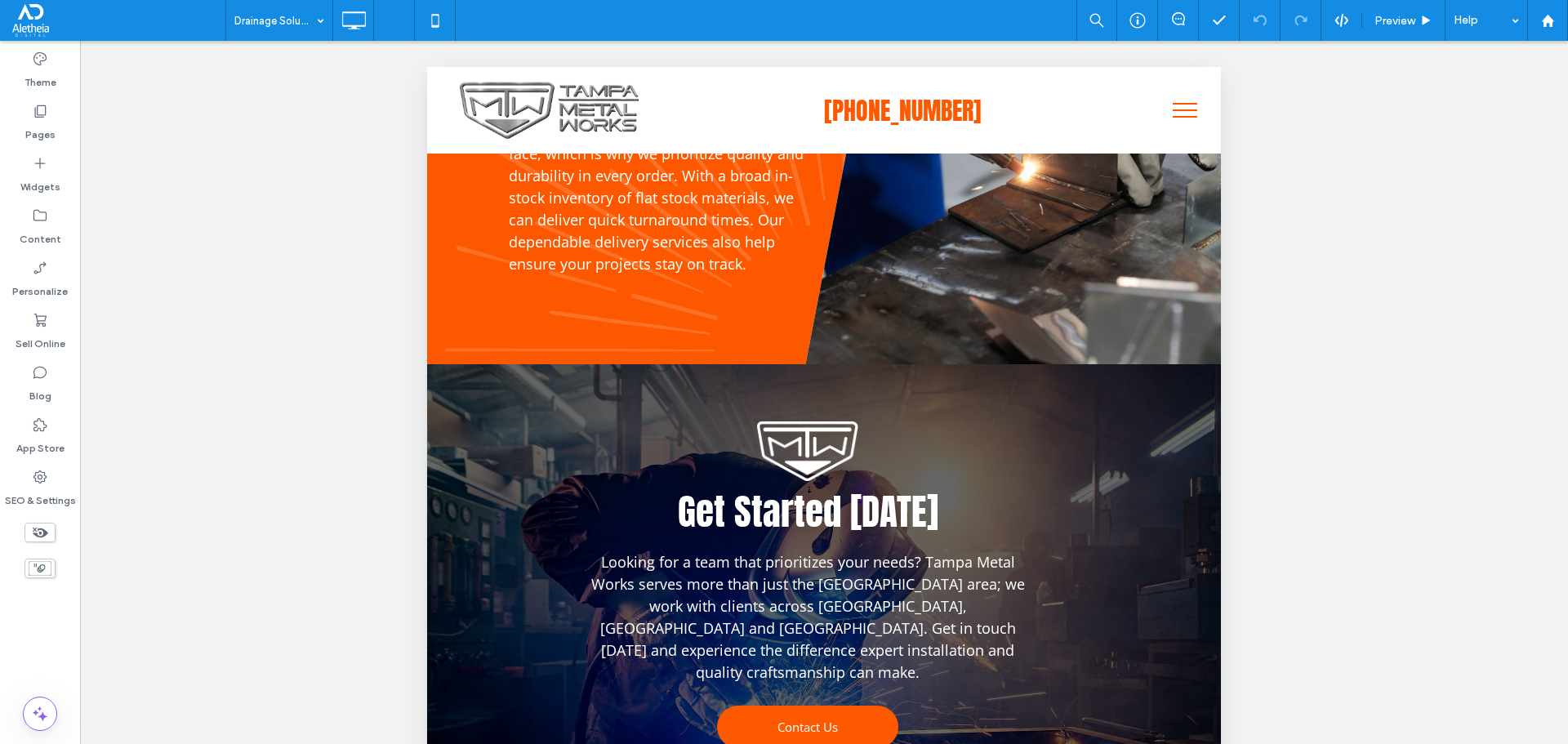
scroll to position [395, 0]
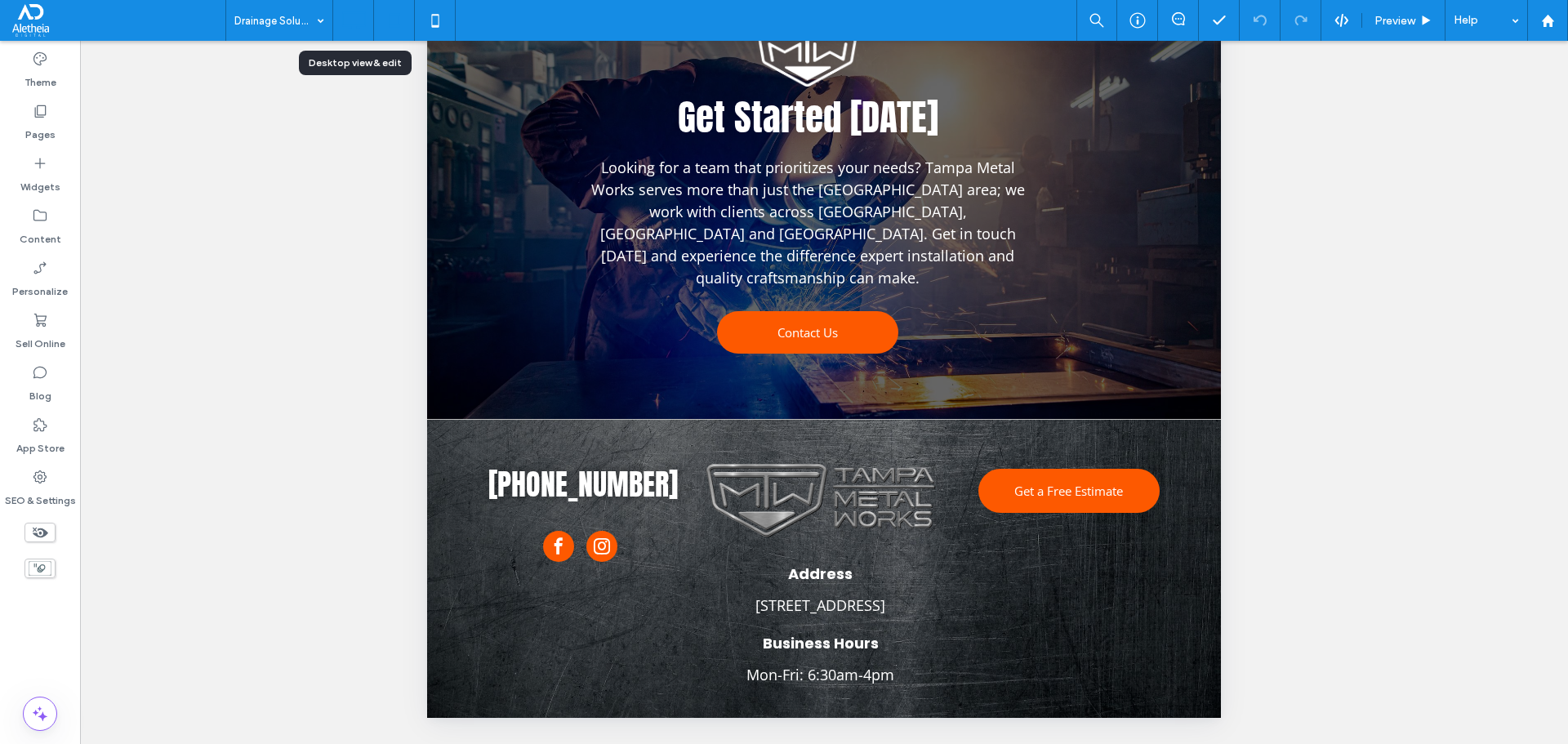
click at [352, 20] on icon at bounding box center [353, 19] width 32 height 32
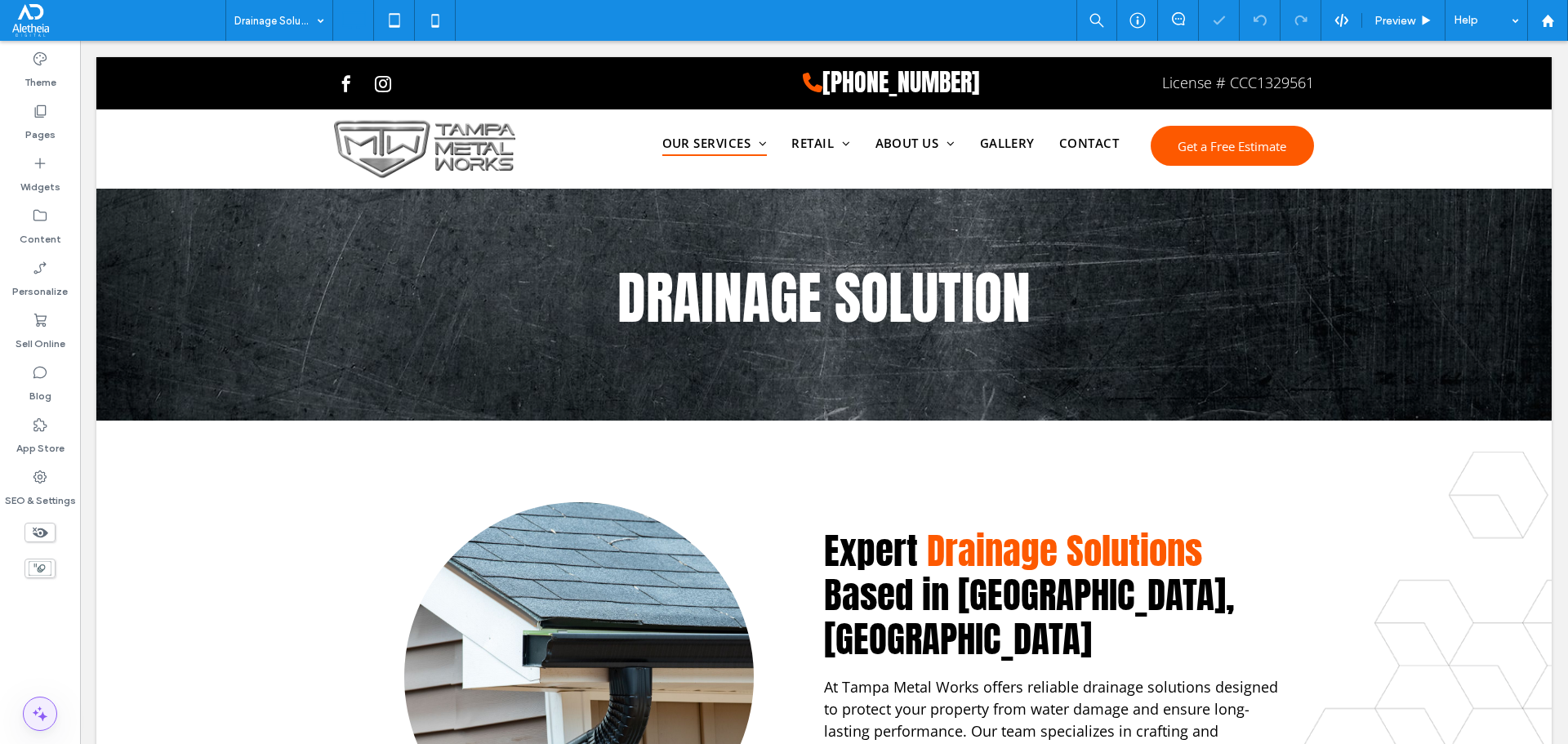
scroll to position [0, 0]
click at [45, 480] on icon at bounding box center [40, 477] width 17 height 17
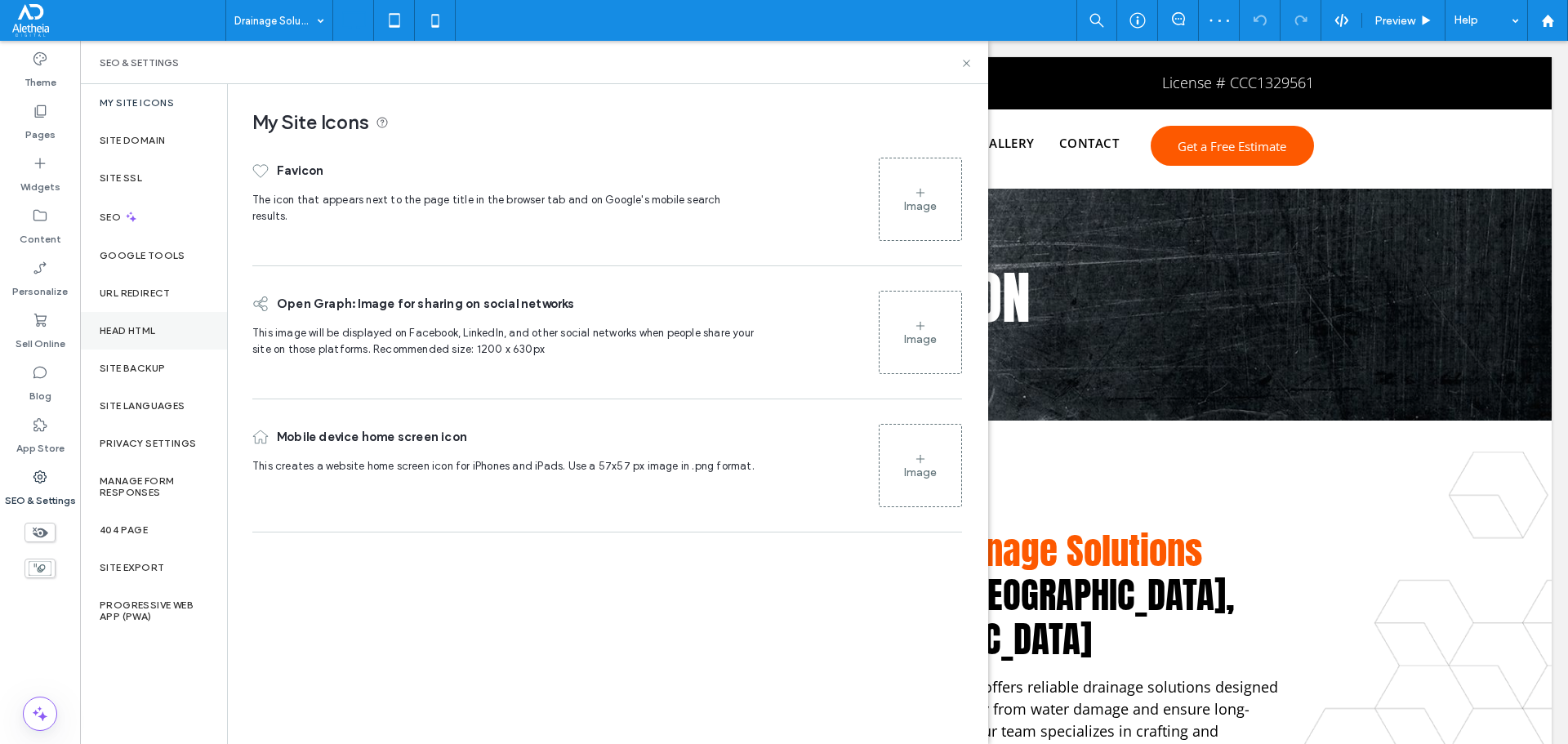
click at [174, 331] on div "Head HTML" at bounding box center [153, 331] width 147 height 38
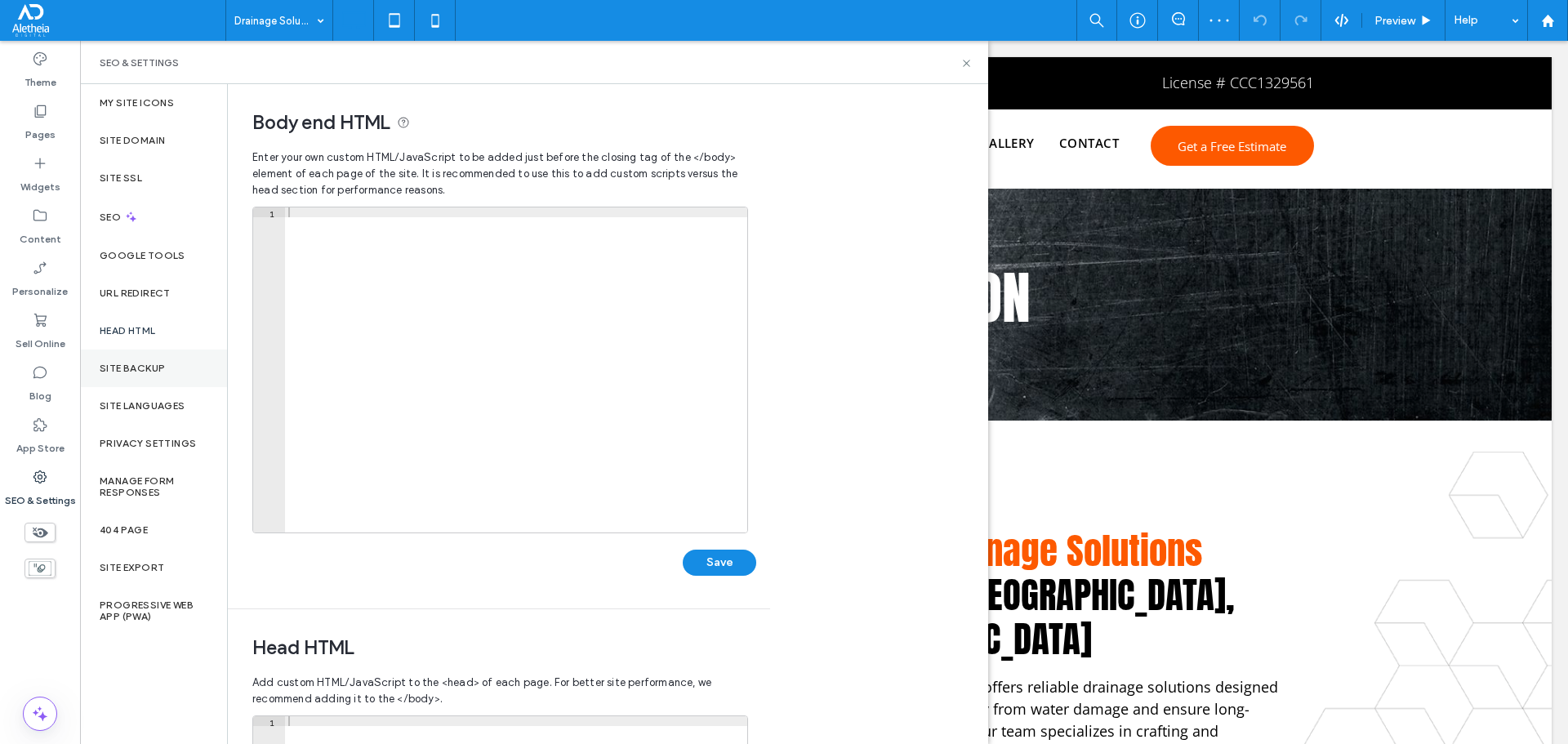
click at [146, 375] on div "Site Backup" at bounding box center [153, 368] width 147 height 38
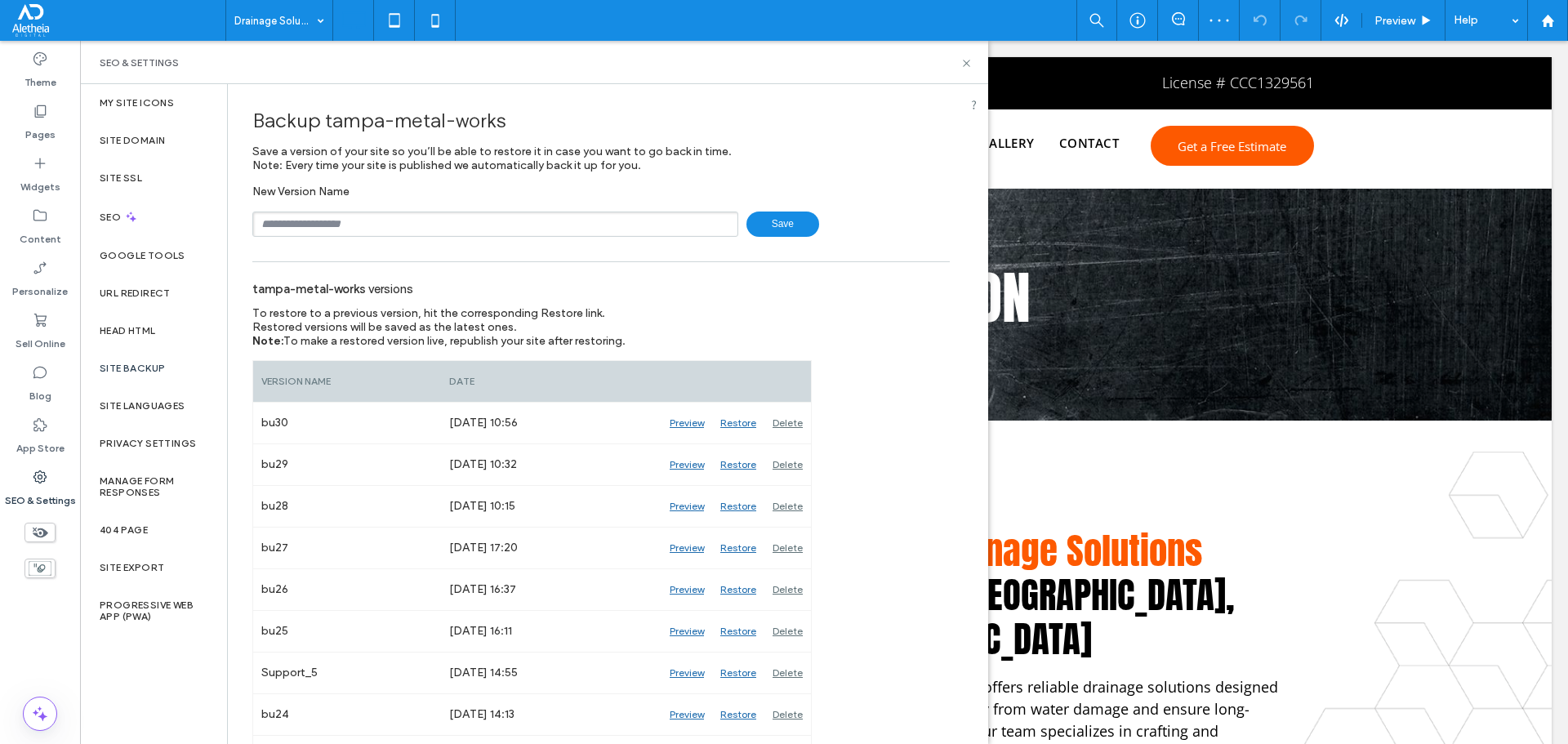
click at [331, 230] on input "text" at bounding box center [495, 223] width 486 height 25
type input "****"
click at [966, 64] on use at bounding box center [966, 62] width 6 height 6
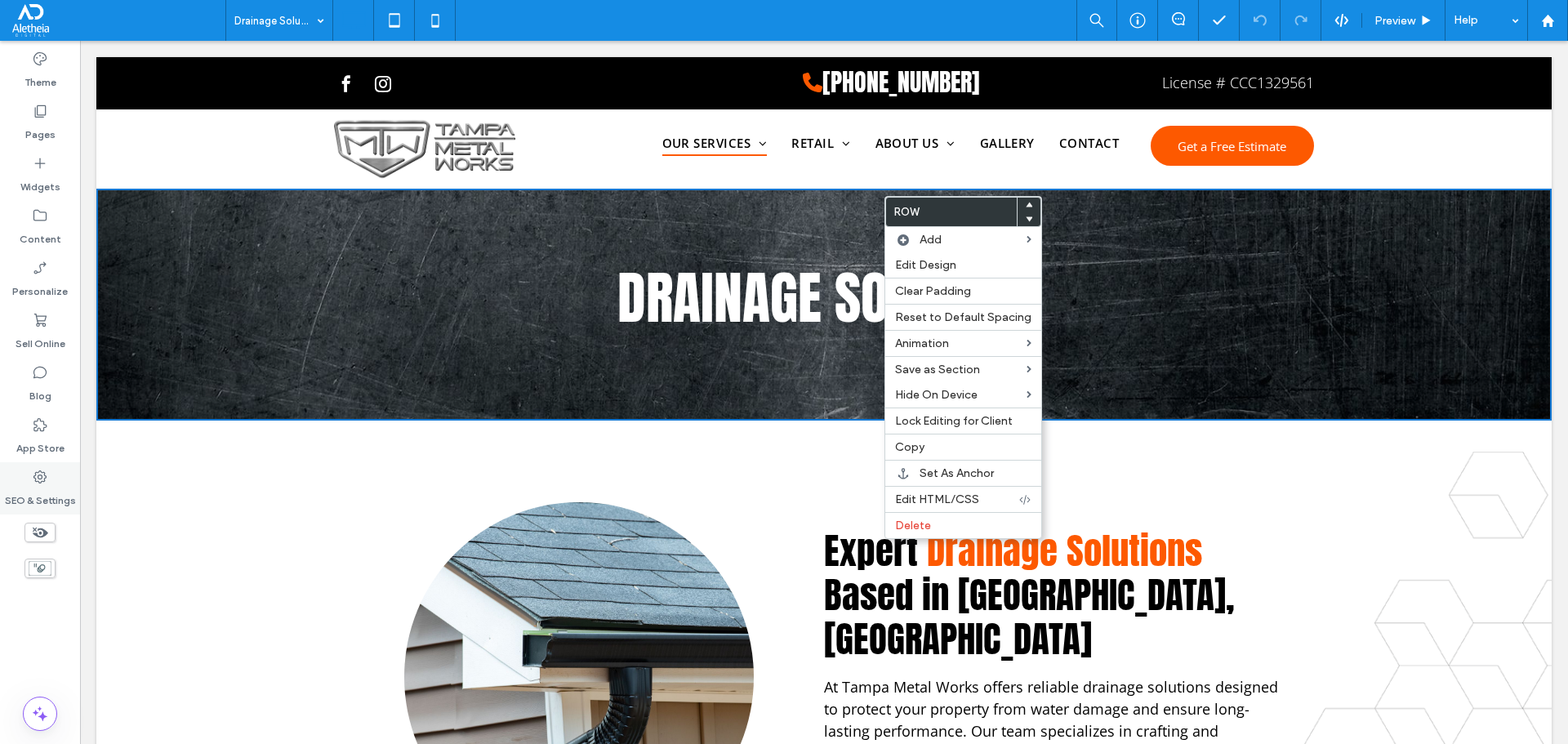
click at [44, 475] on use at bounding box center [40, 477] width 13 height 13
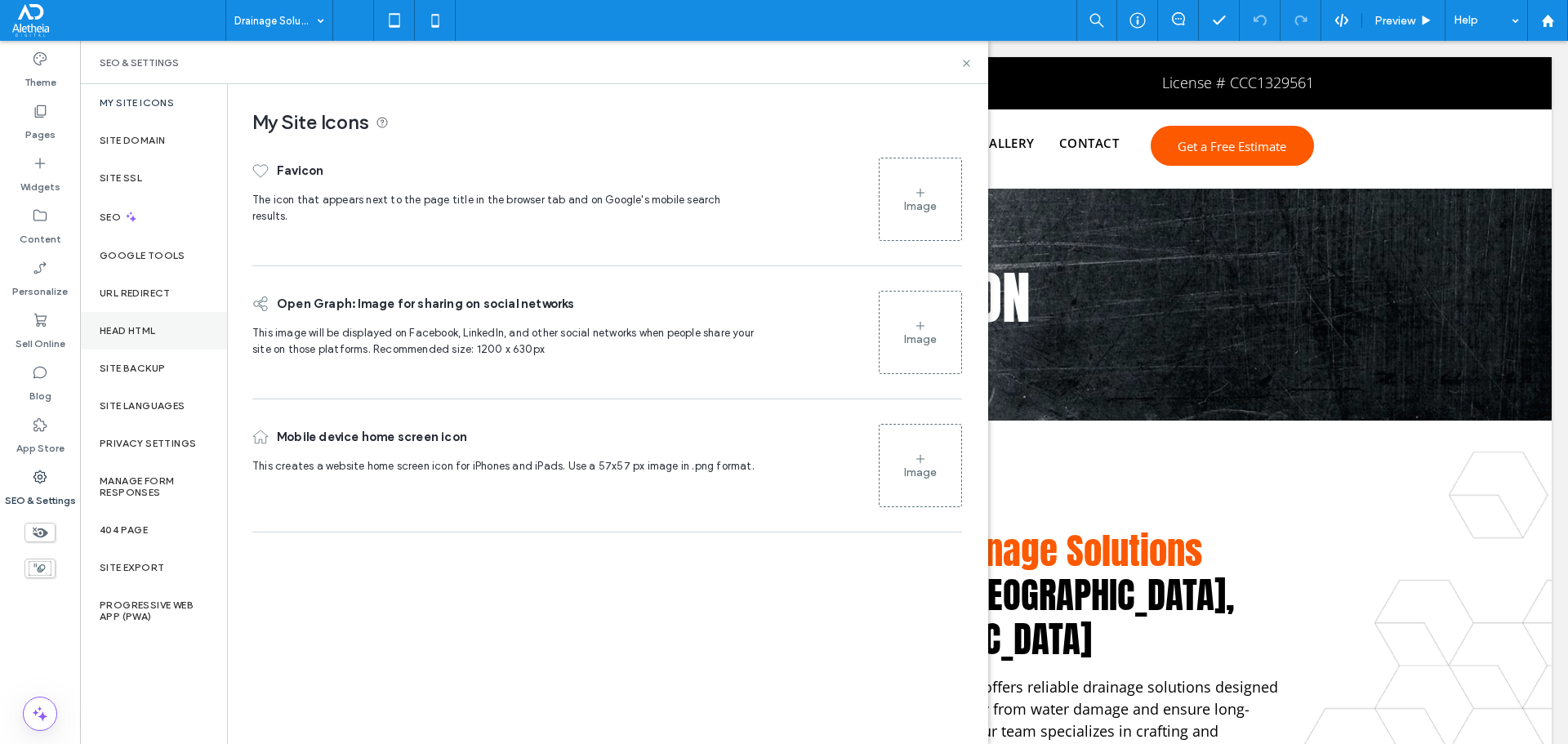
click at [173, 325] on div "Head HTML" at bounding box center [153, 331] width 147 height 38
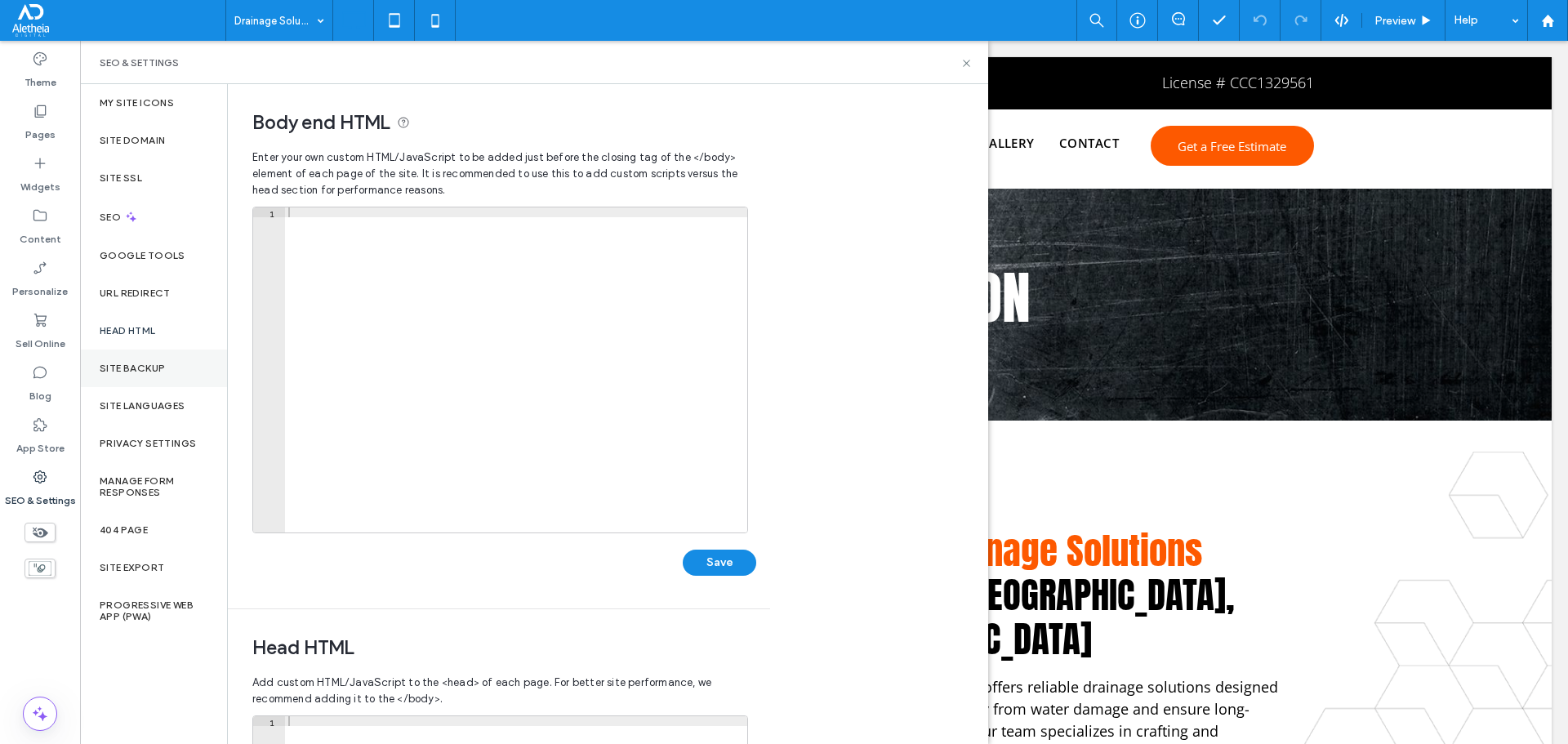
click at [155, 379] on div "Site Backup" at bounding box center [153, 368] width 147 height 38
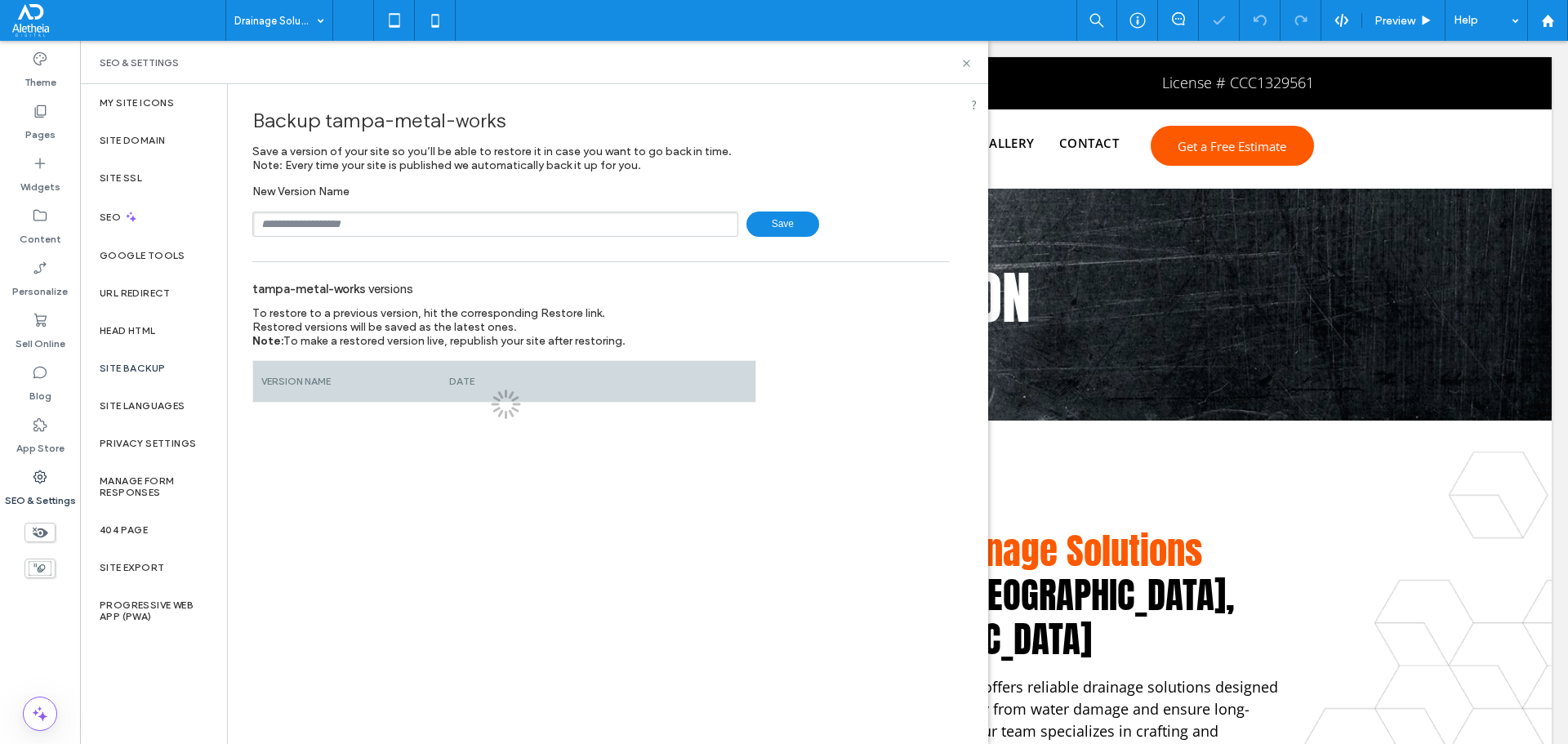
click at [363, 237] on div "Backup tampa-metal-works Save a version of your site so you’ll be able to resto…" at bounding box center [601, 244] width 746 height 319
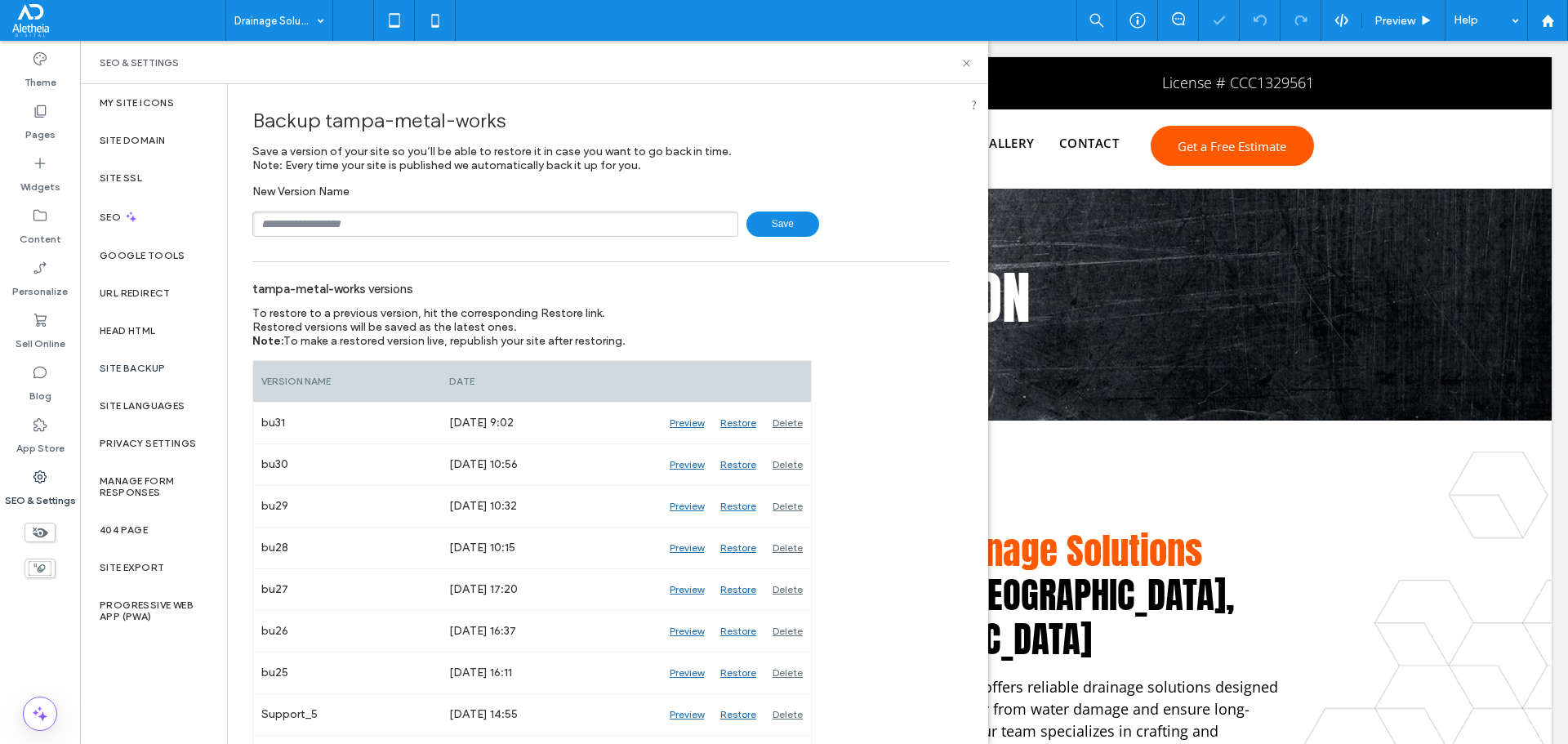
click at [367, 223] on input "text" at bounding box center [495, 223] width 486 height 25
type input "****"
click at [973, 63] on div "SEO & Settings" at bounding box center [534, 62] width 908 height 44
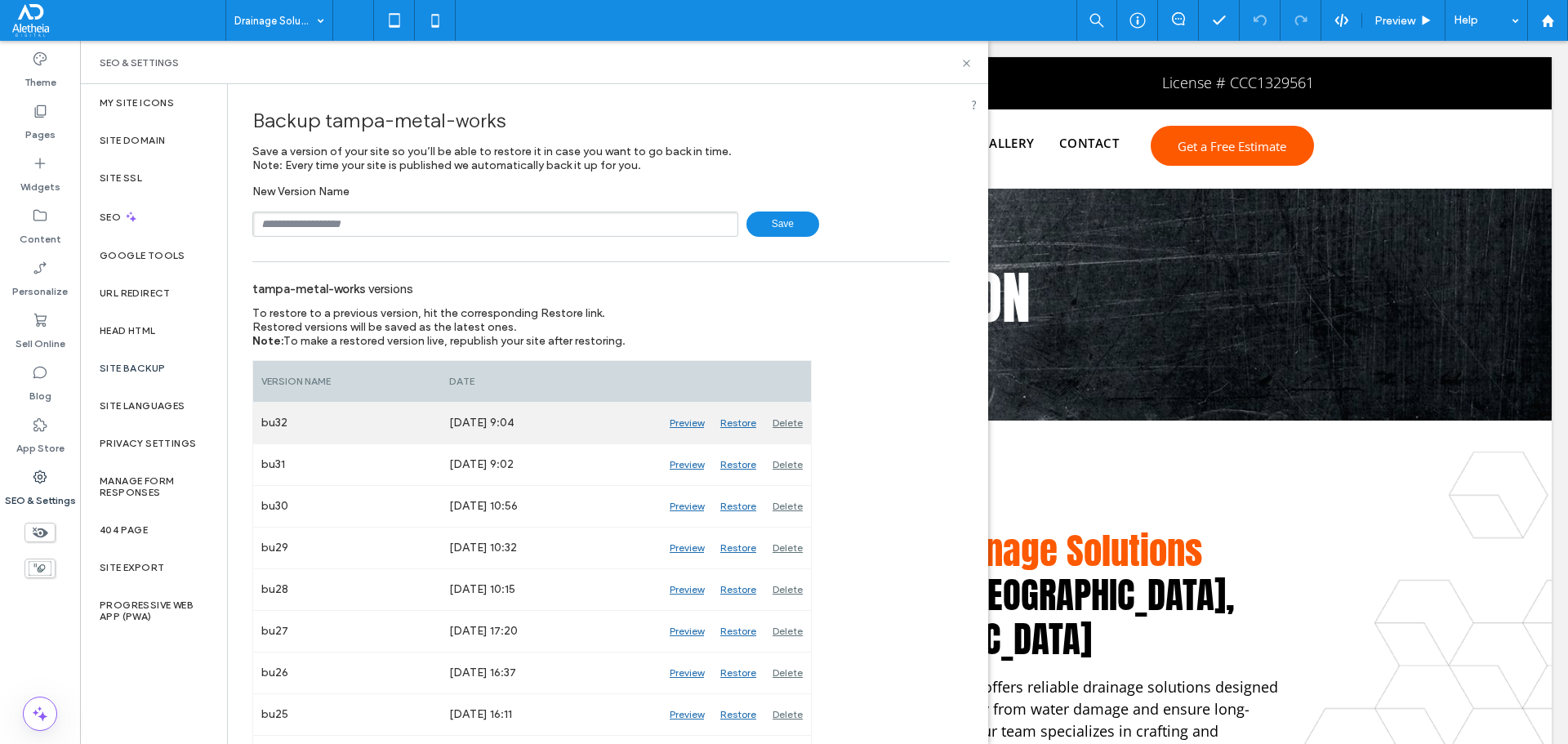
click at [784, 425] on div "Delete" at bounding box center [788, 422] width 46 height 41
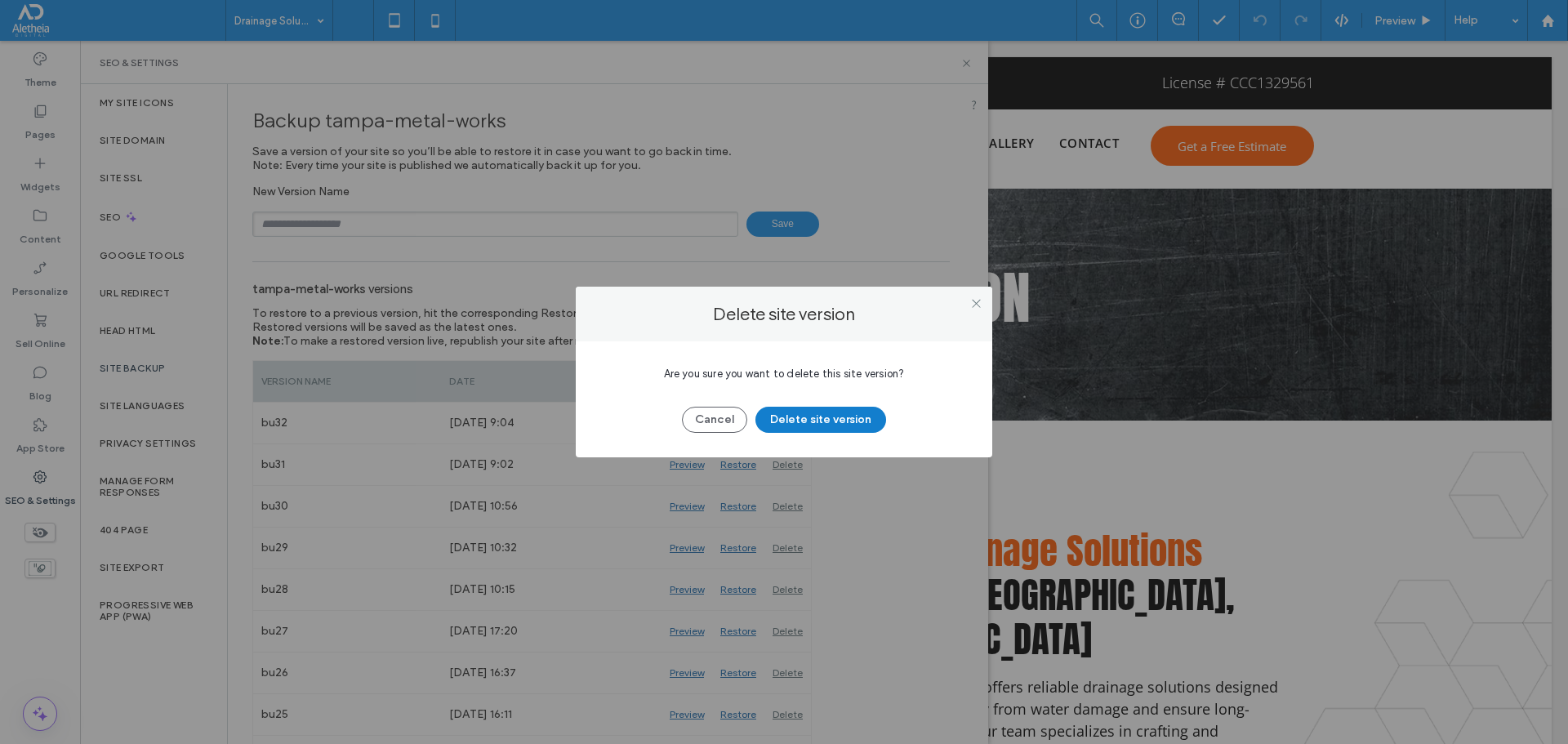
click at [837, 416] on button "Delete site version" at bounding box center [820, 420] width 131 height 26
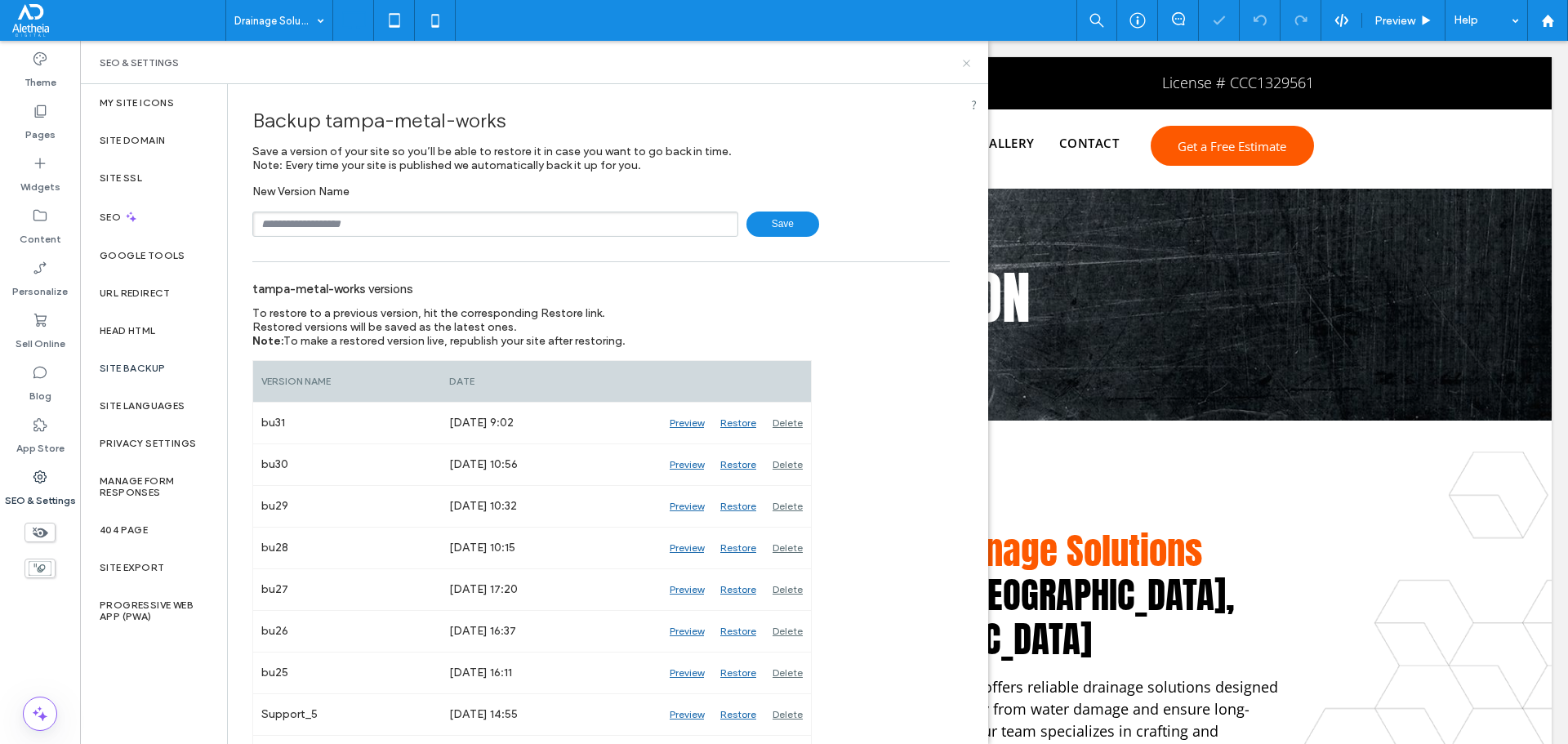
click at [971, 61] on icon at bounding box center [966, 63] width 12 height 12
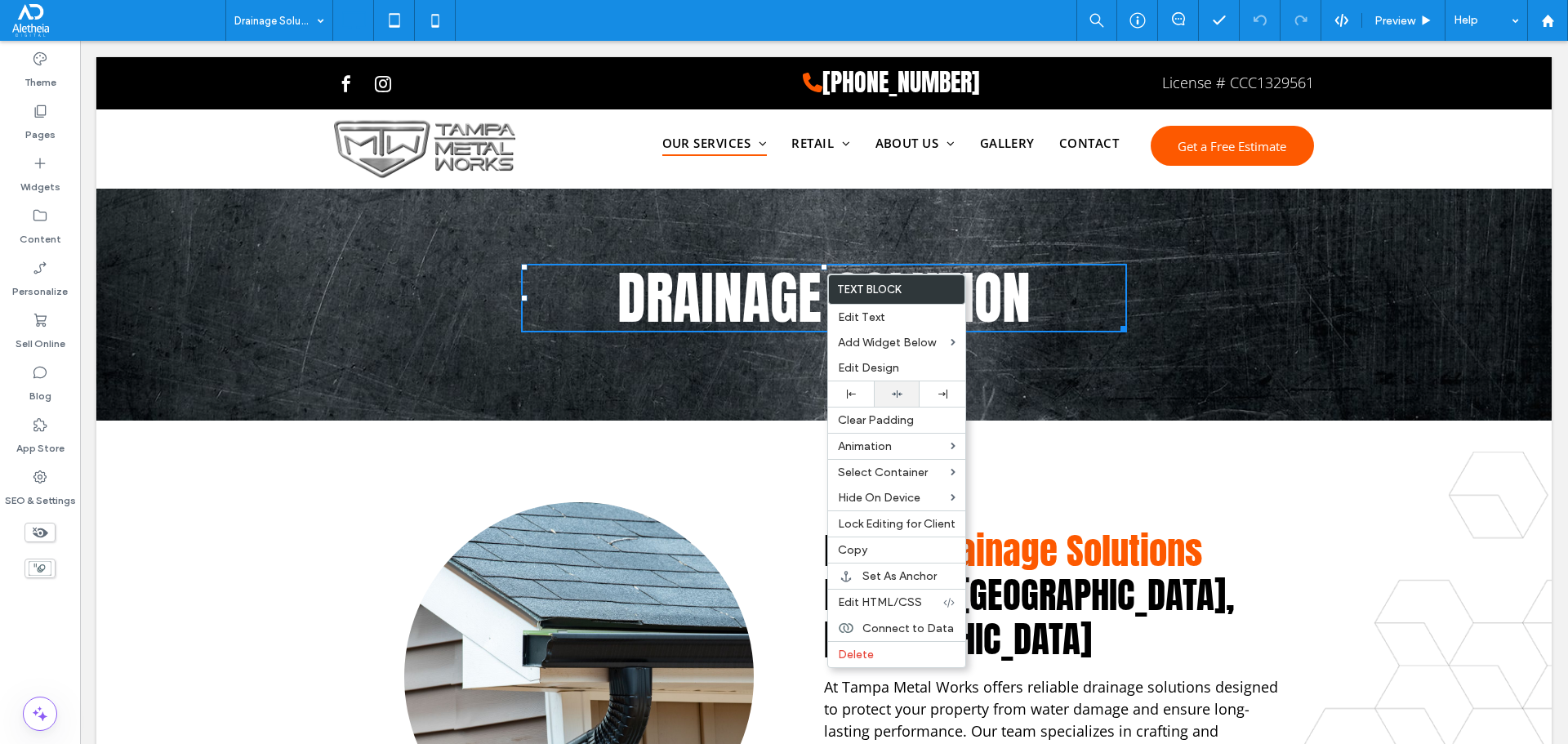
click at [915, 387] on div at bounding box center [896, 394] width 45 height 25
click at [1279, 221] on div "Drainage Solution Click To Paste Row + Add Section" at bounding box center [824, 305] width 1455 height 232
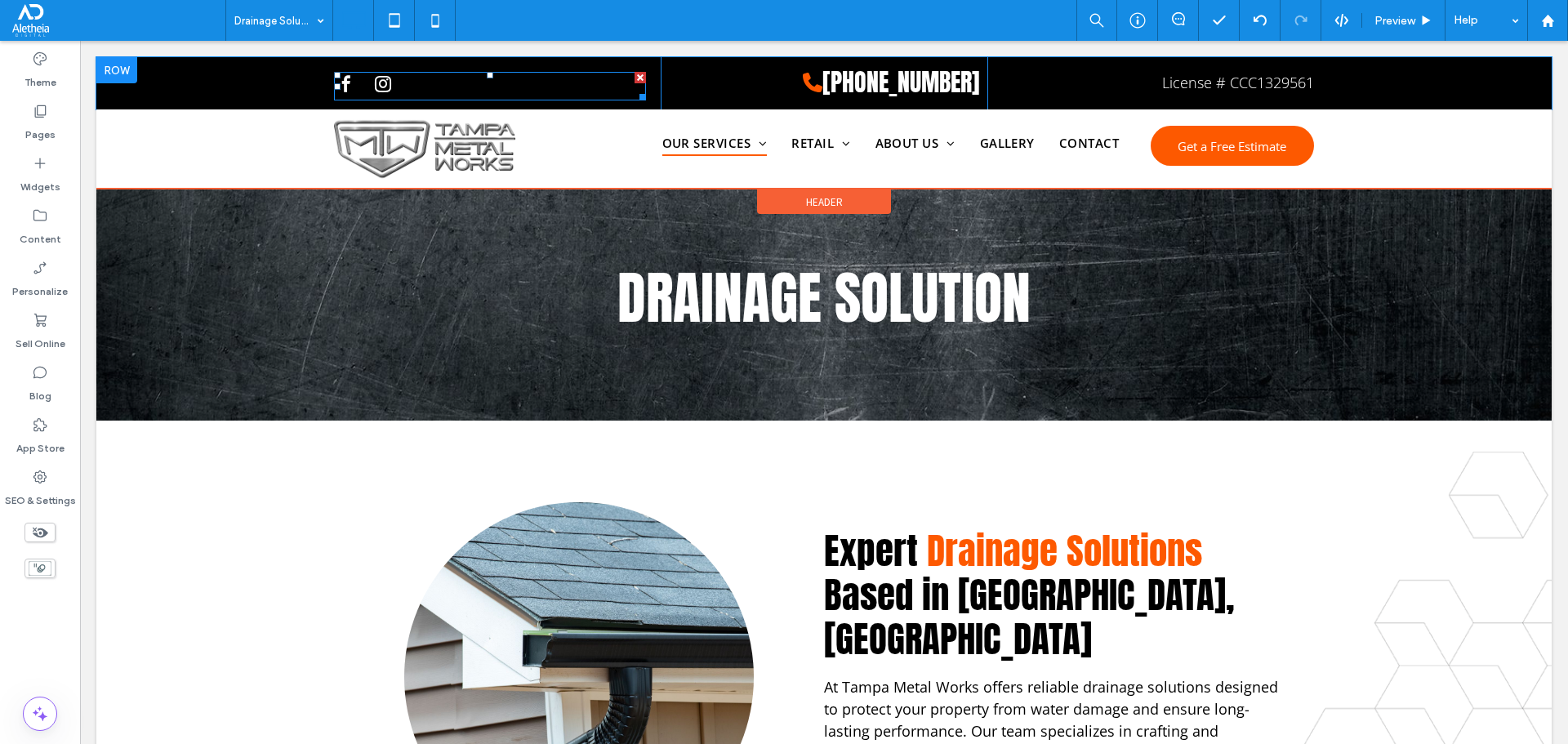
click at [373, 88] on span "instagram" at bounding box center [383, 84] width 24 height 24
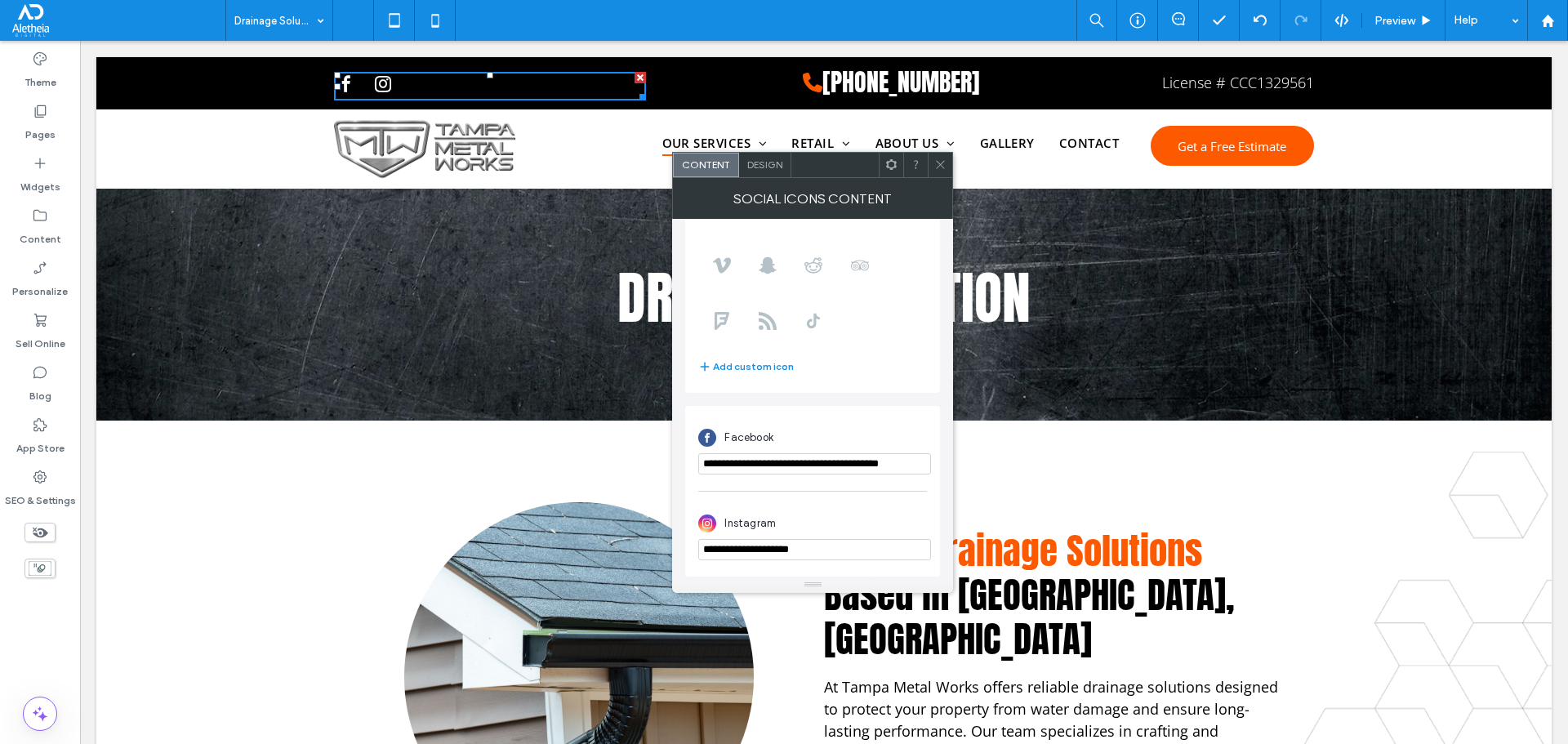
scroll to position [198, 0]
click at [740, 558] on input "**********" at bounding box center [814, 549] width 233 height 21
paste input "**********"
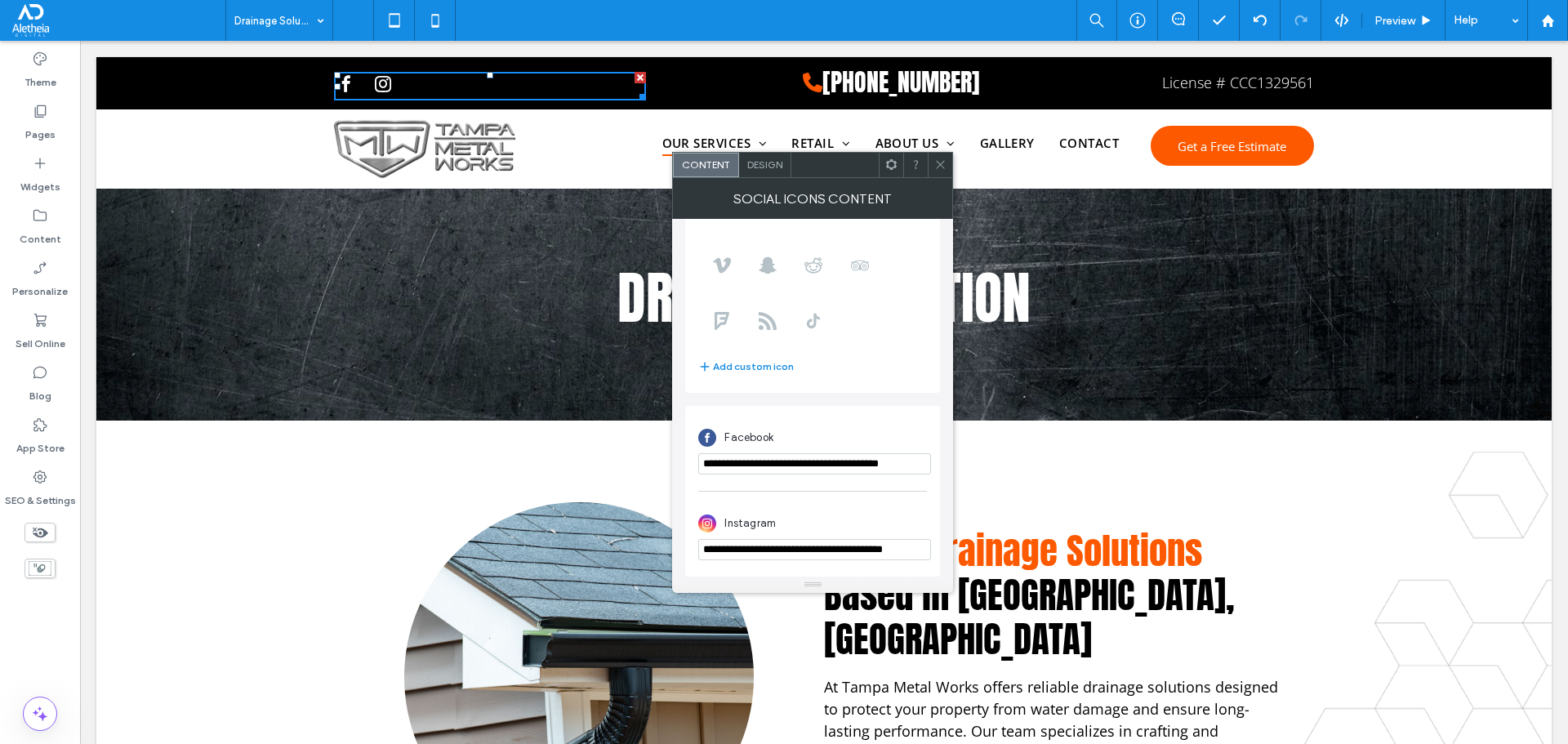
scroll to position [0, 24]
type input "**********"
click at [810, 507] on div "Instagram" at bounding box center [812, 522] width 229 height 31
click at [936, 153] on span at bounding box center [940, 165] width 12 height 24
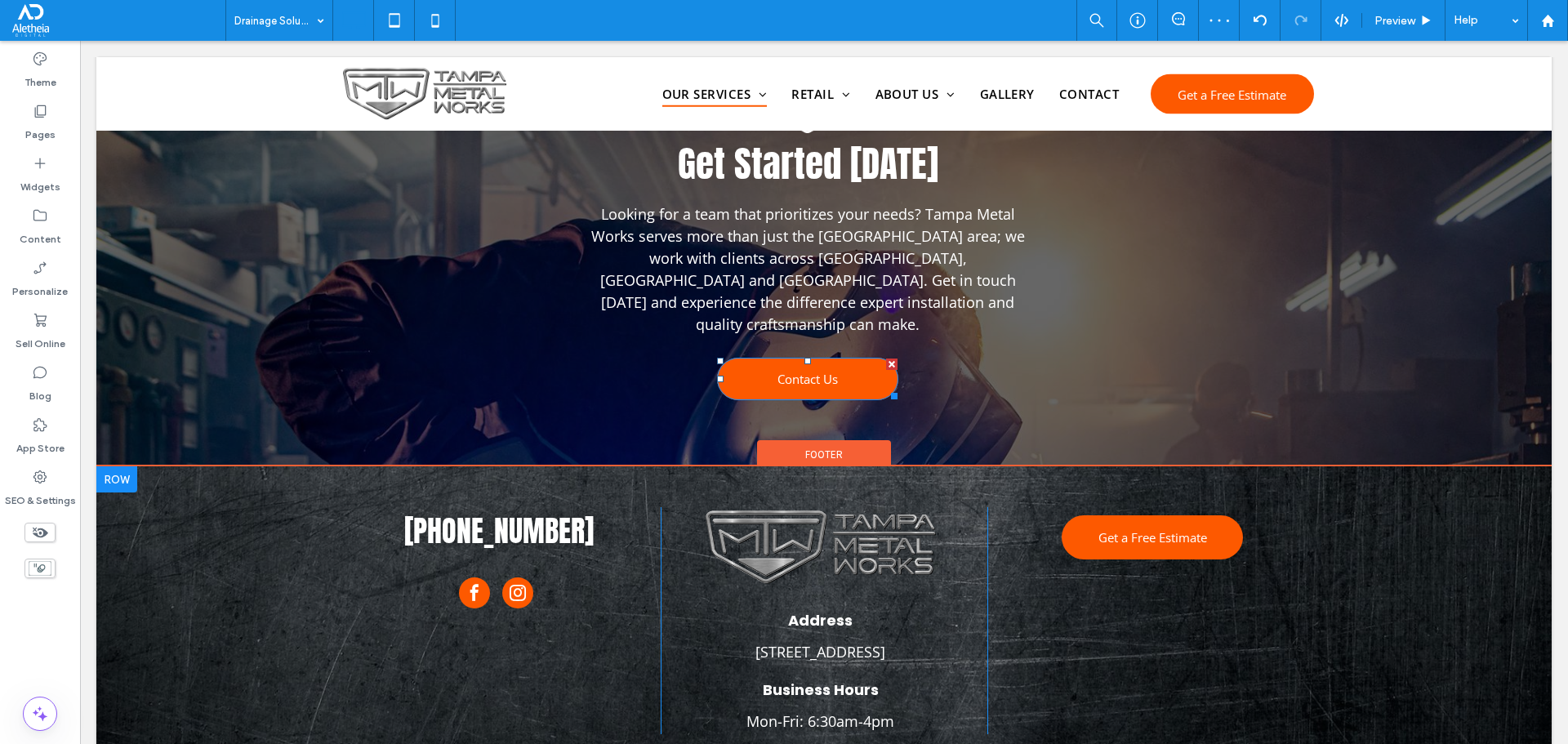
scroll to position [2274, 0]
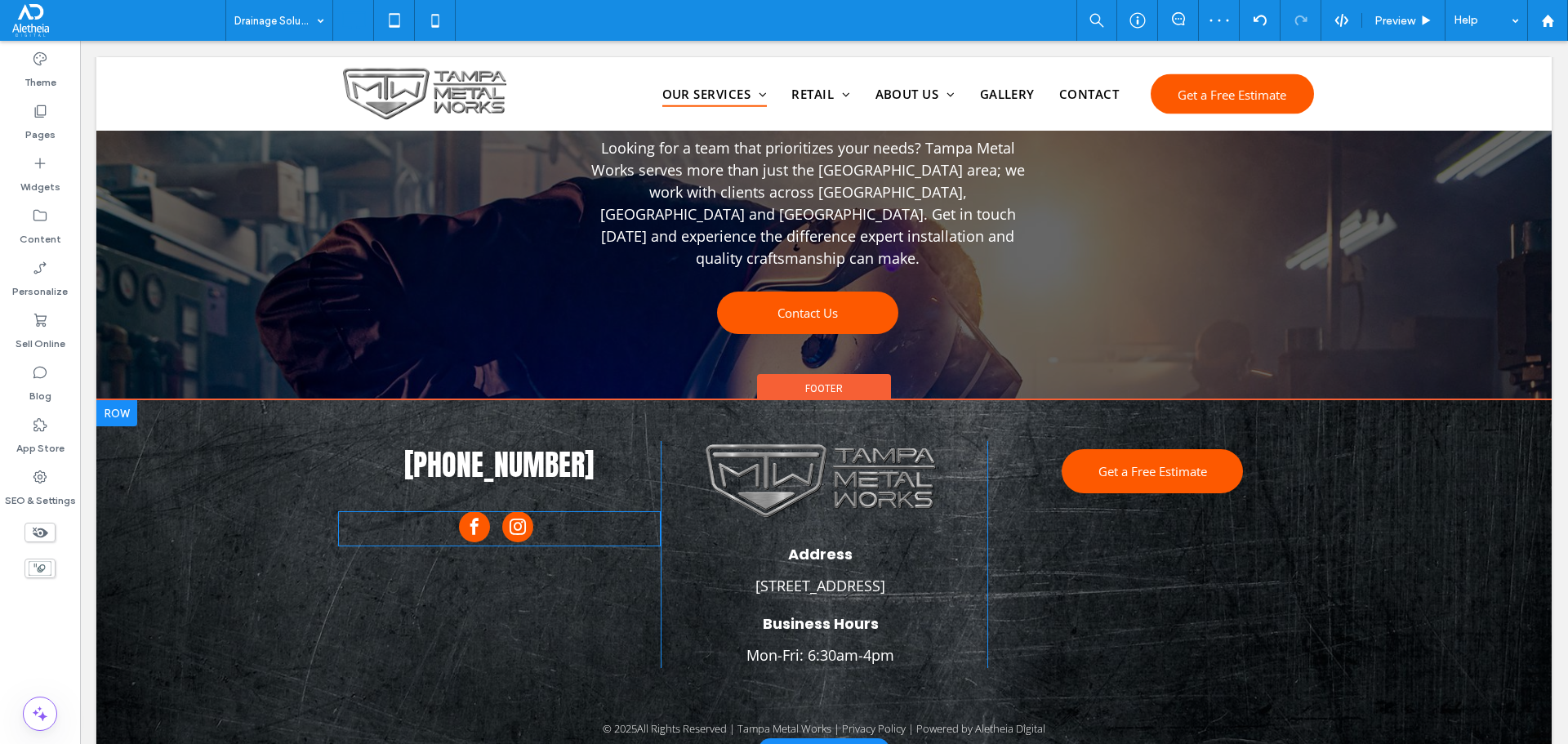
click at [480, 511] on div at bounding box center [499, 529] width 81 height 35
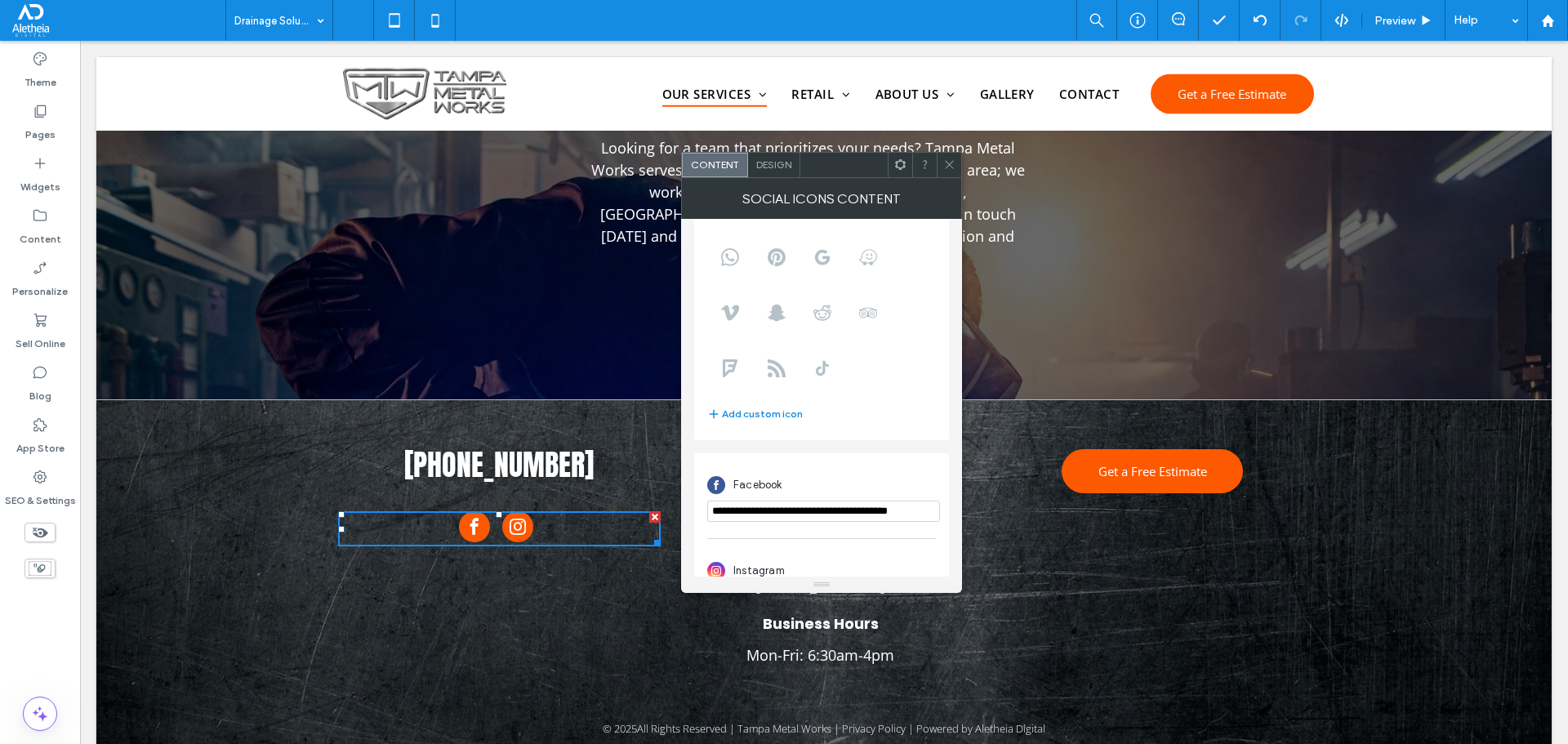
scroll to position [198, 0]
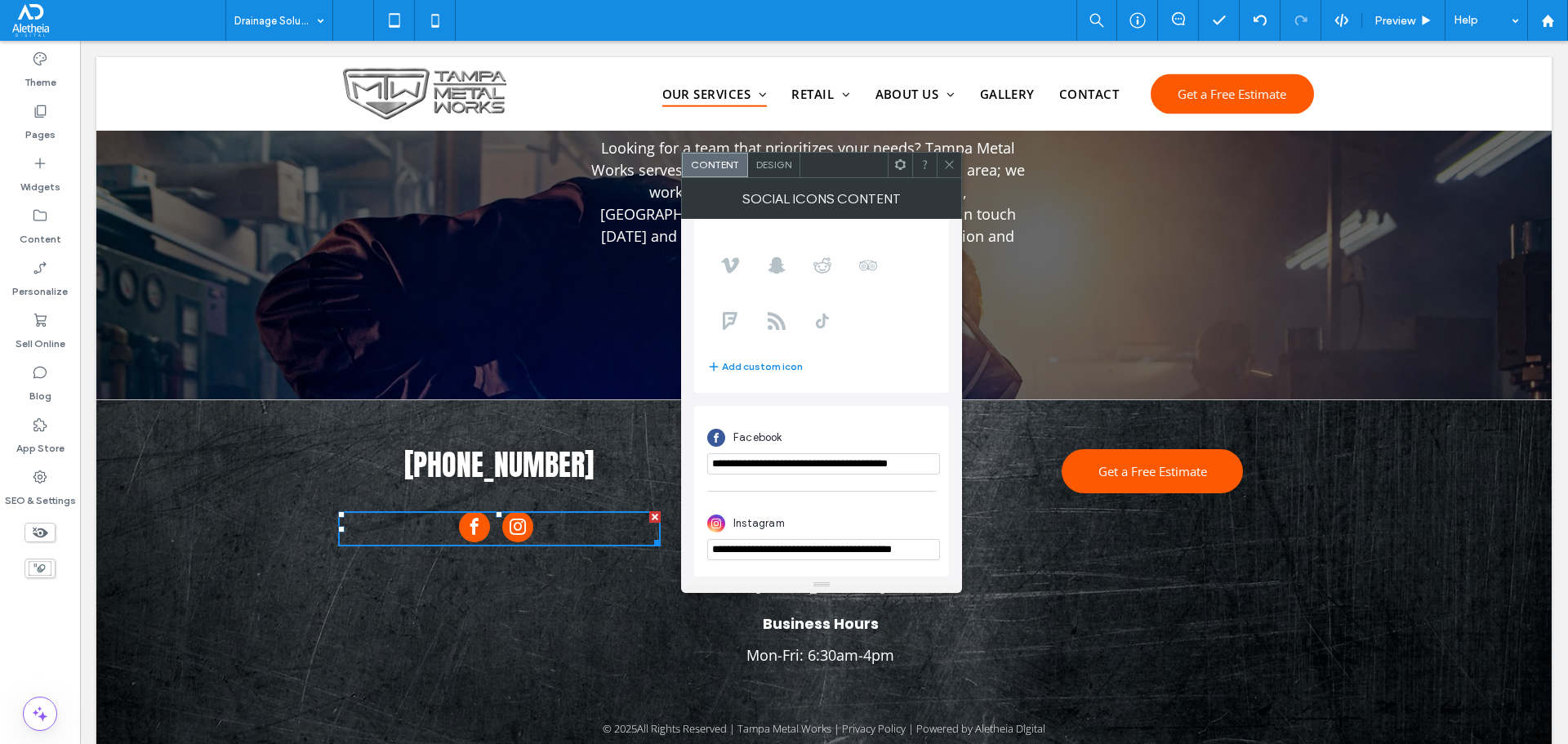
click at [801, 547] on input "**********" at bounding box center [823, 549] width 233 height 21
click at [947, 158] on icon at bounding box center [949, 164] width 12 height 12
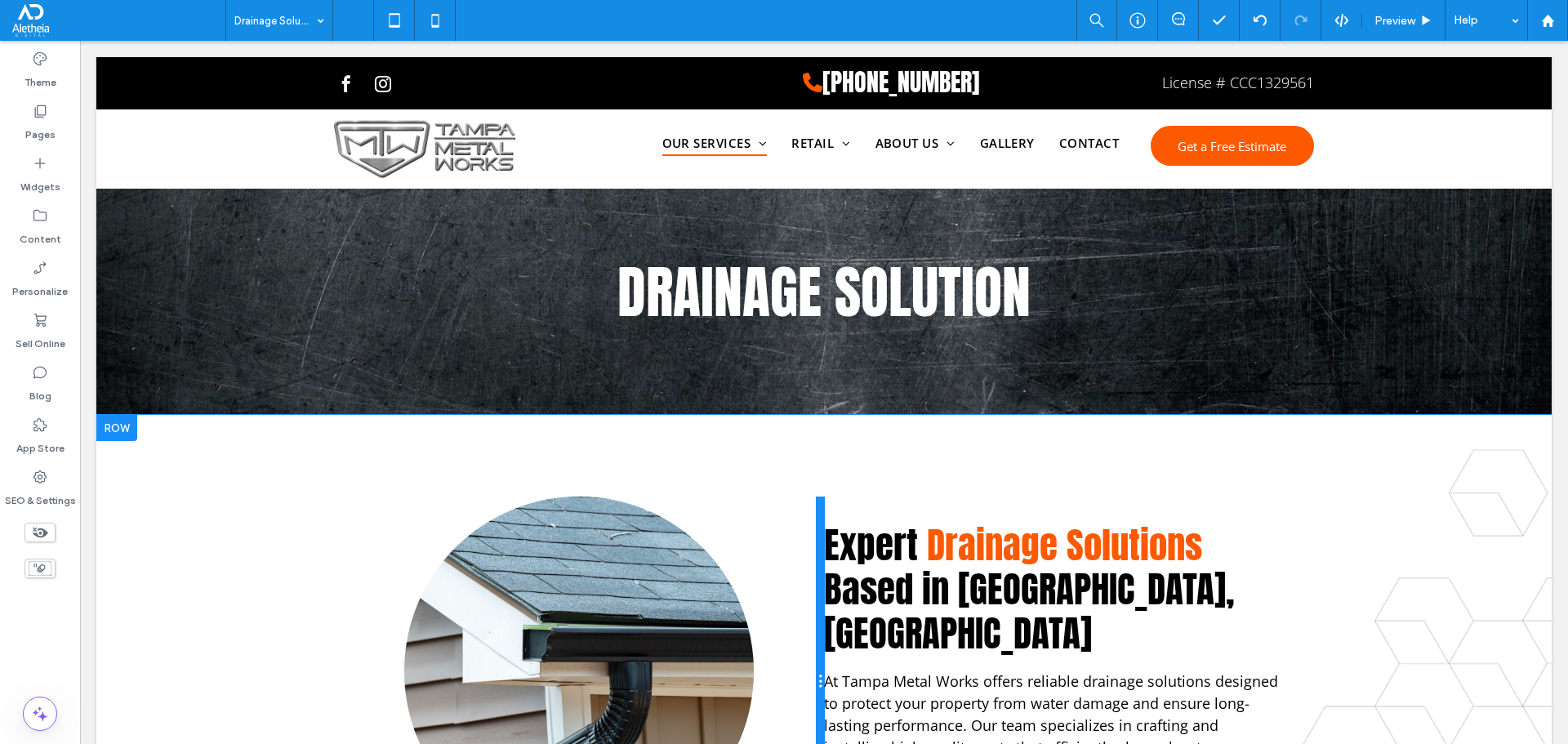
scroll to position [0, 0]
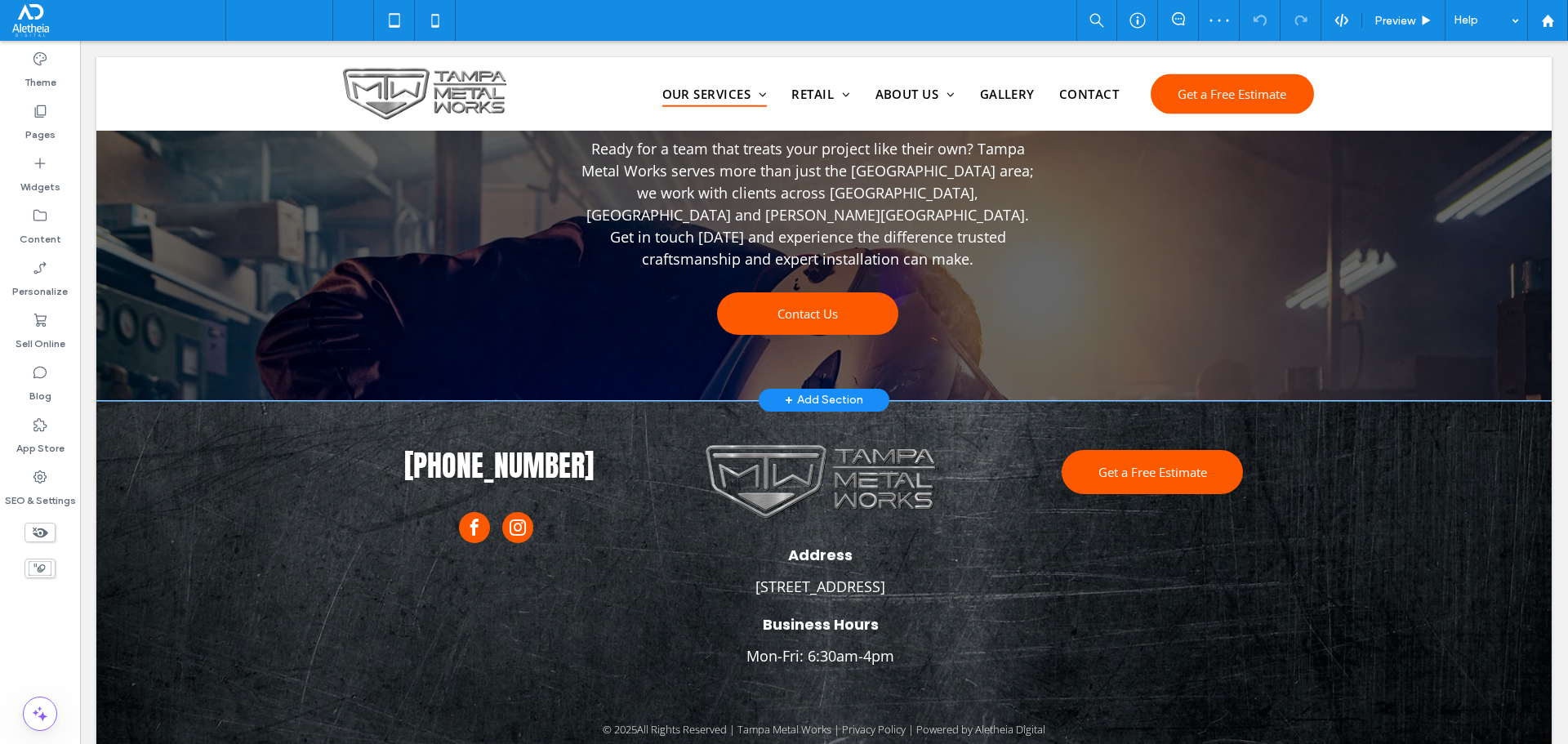
scroll to position [1983, 0]
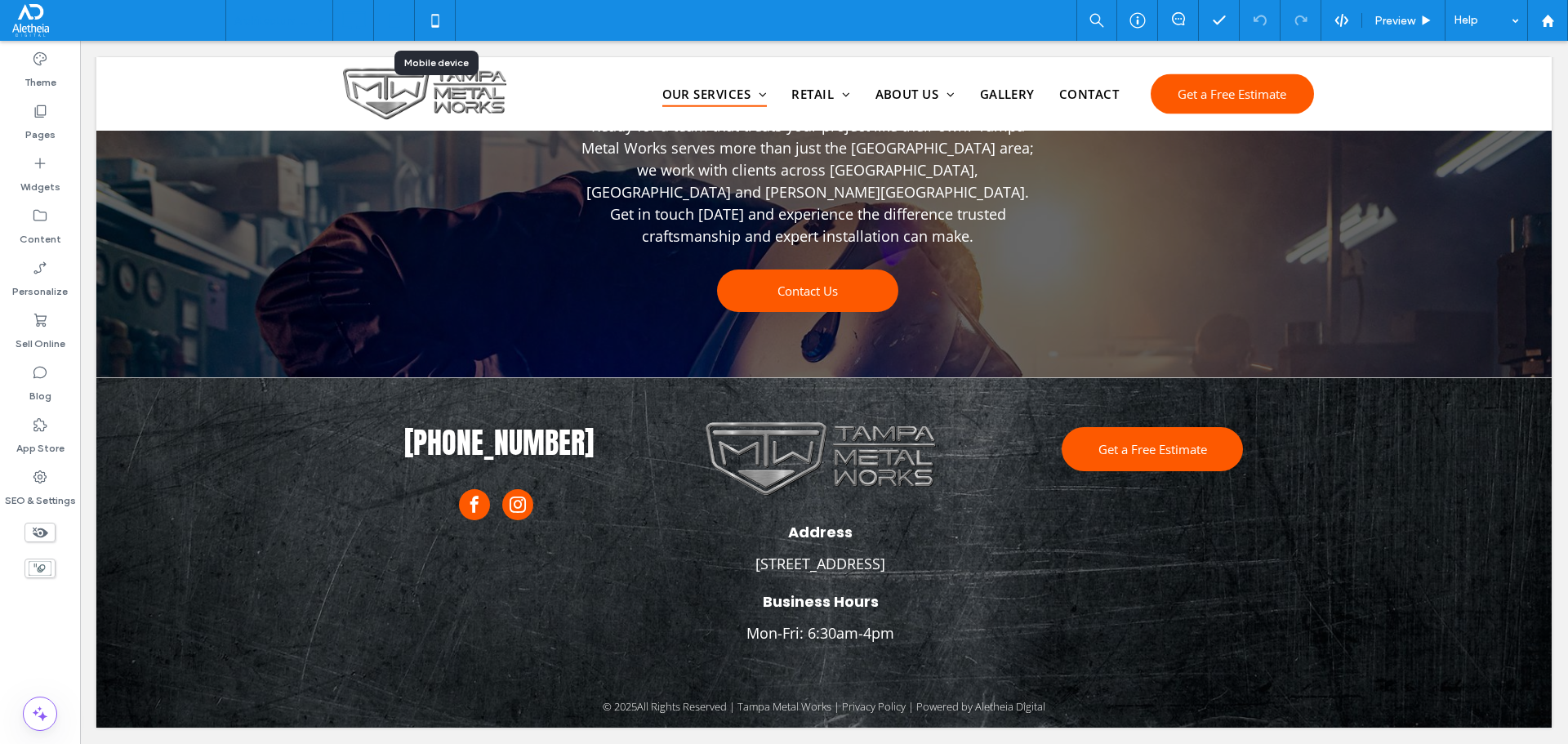
click at [408, 25] on icon at bounding box center [394, 19] width 32 height 32
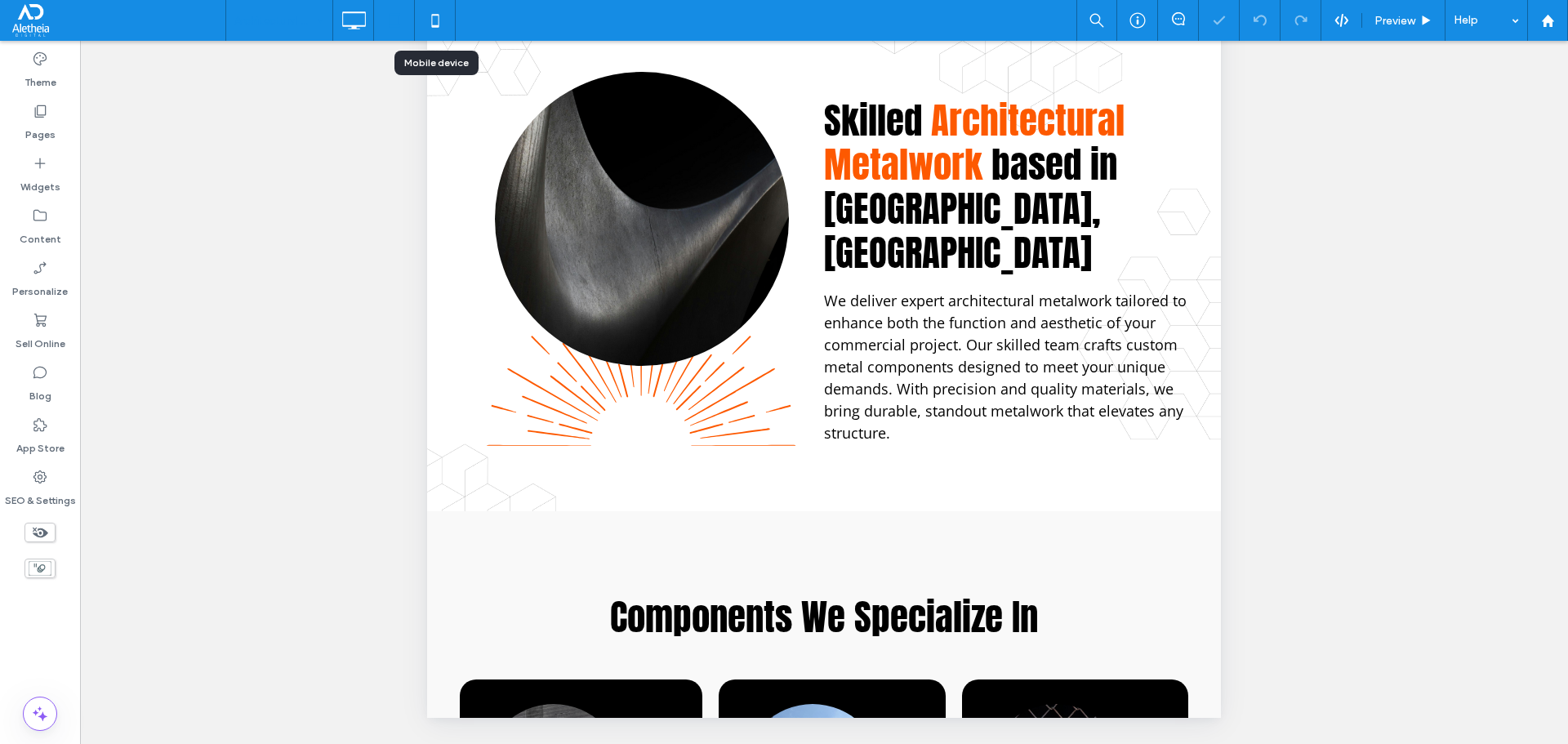
scroll to position [1718, 0]
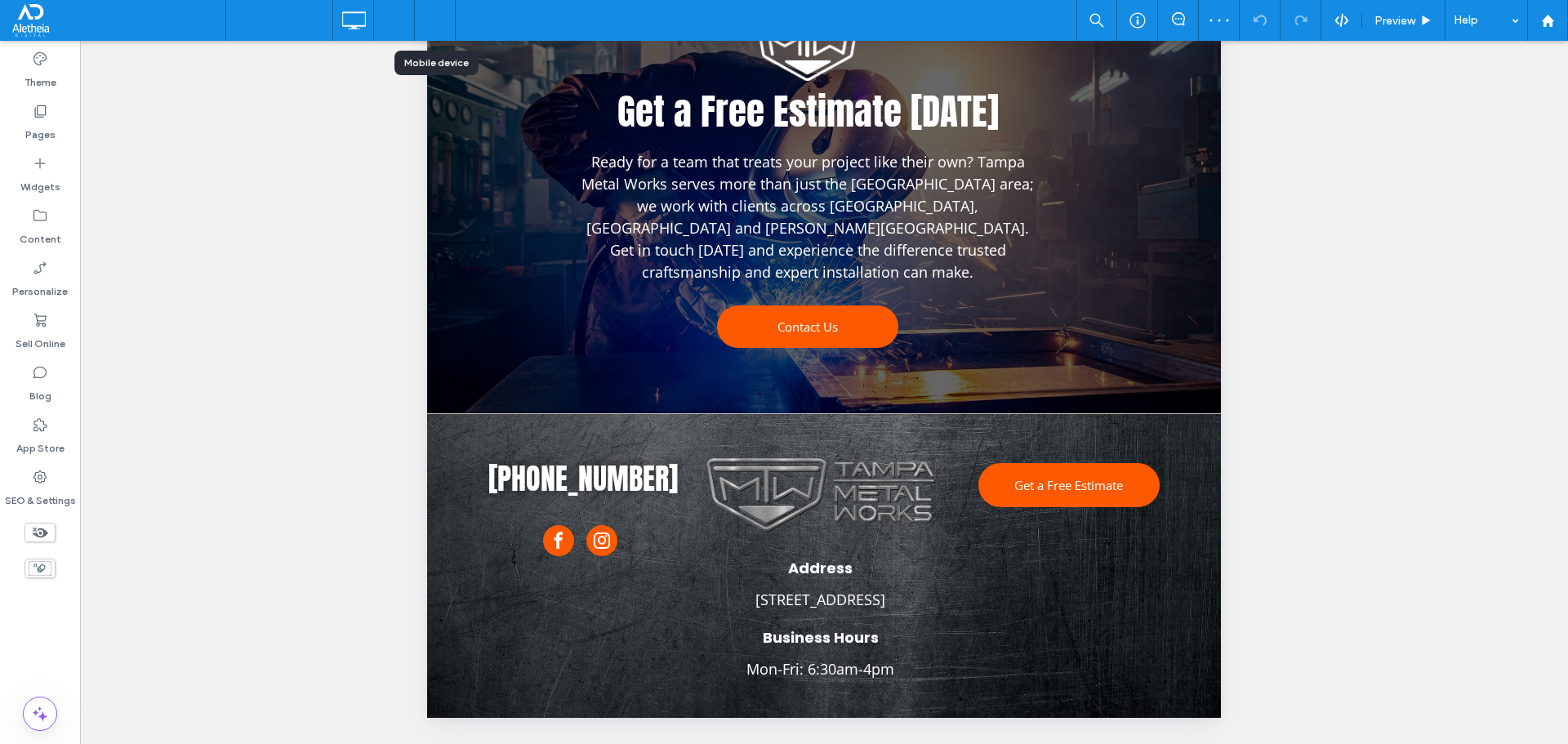
click at [430, 24] on icon at bounding box center [435, 19] width 32 height 32
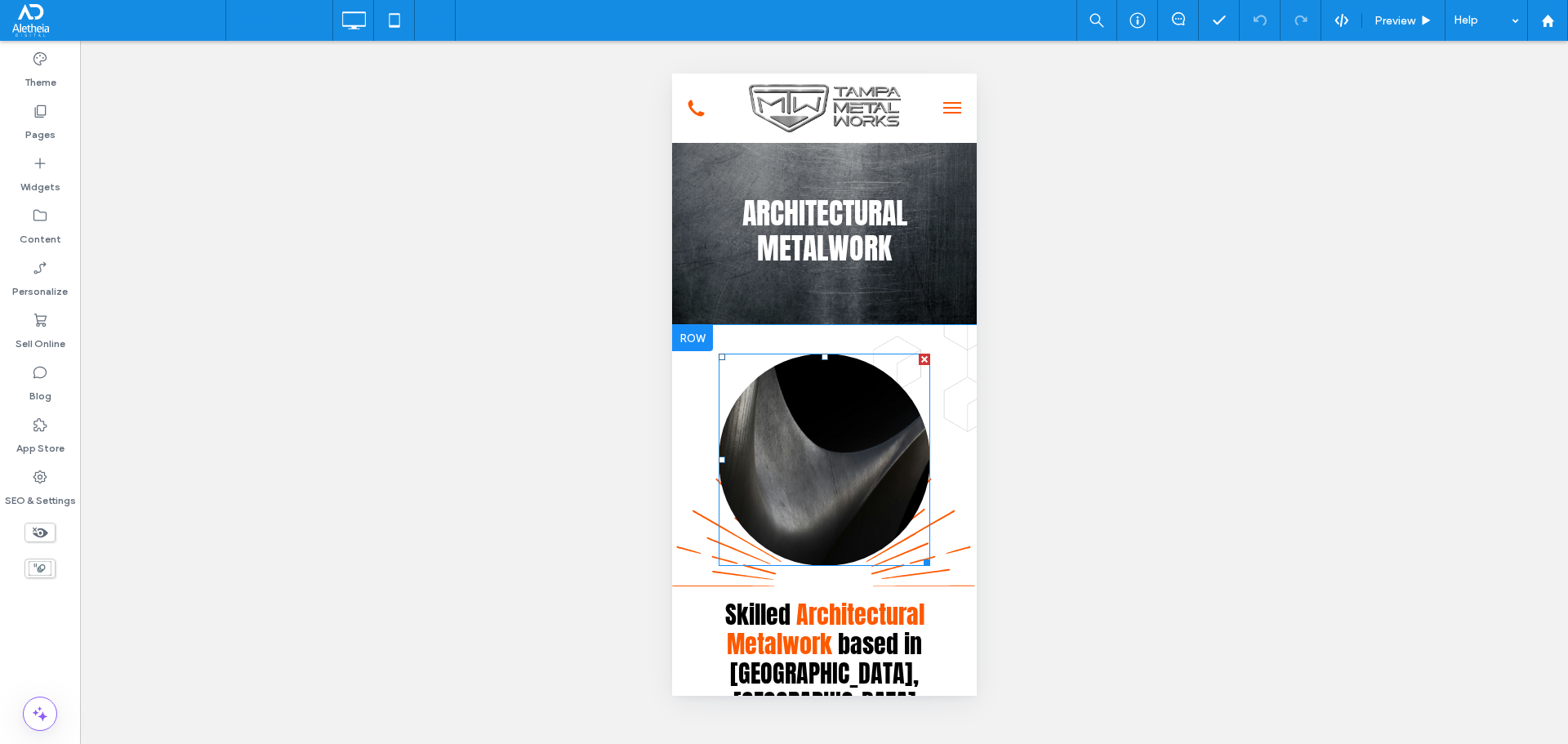
scroll to position [0, 0]
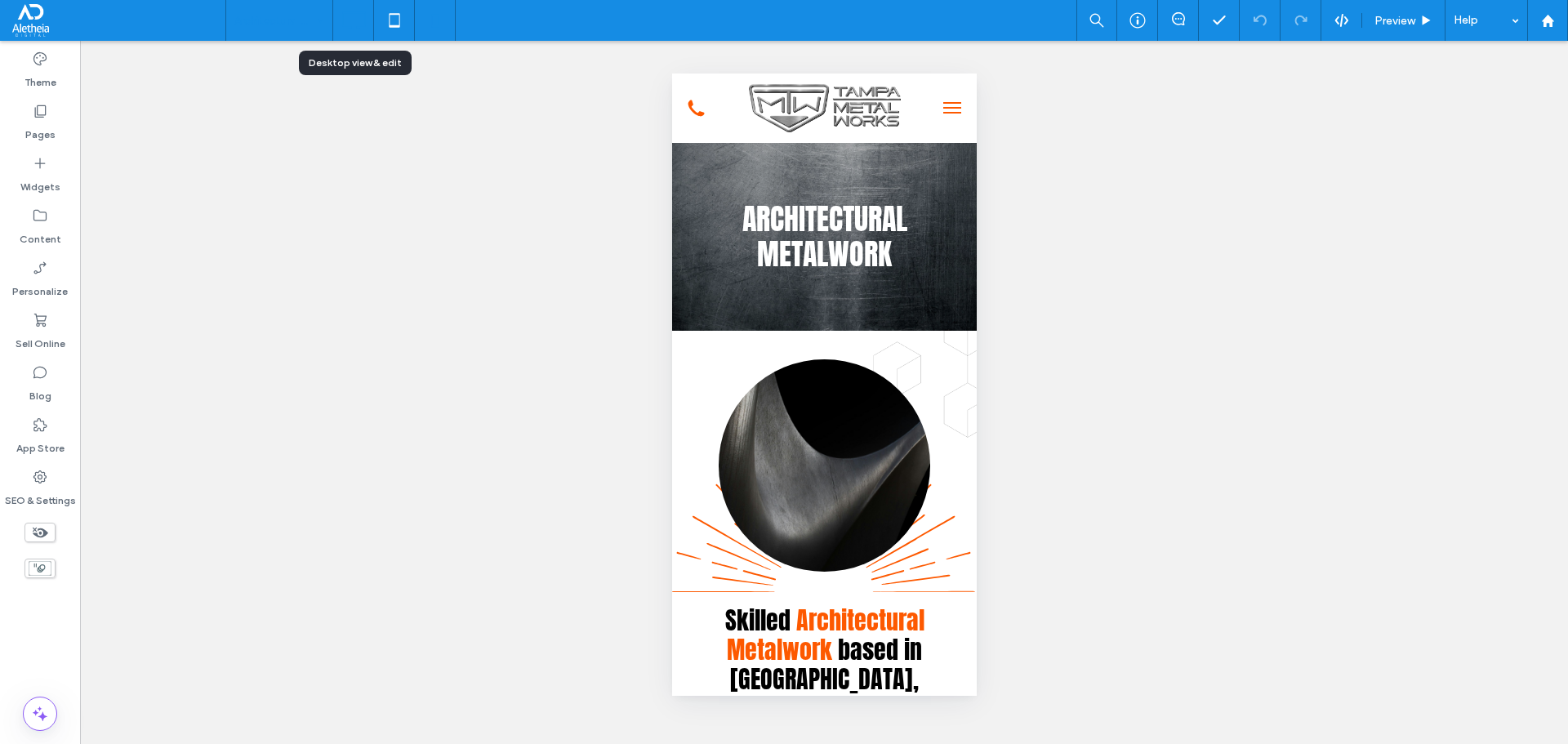
click at [348, 8] on icon at bounding box center [353, 19] width 32 height 32
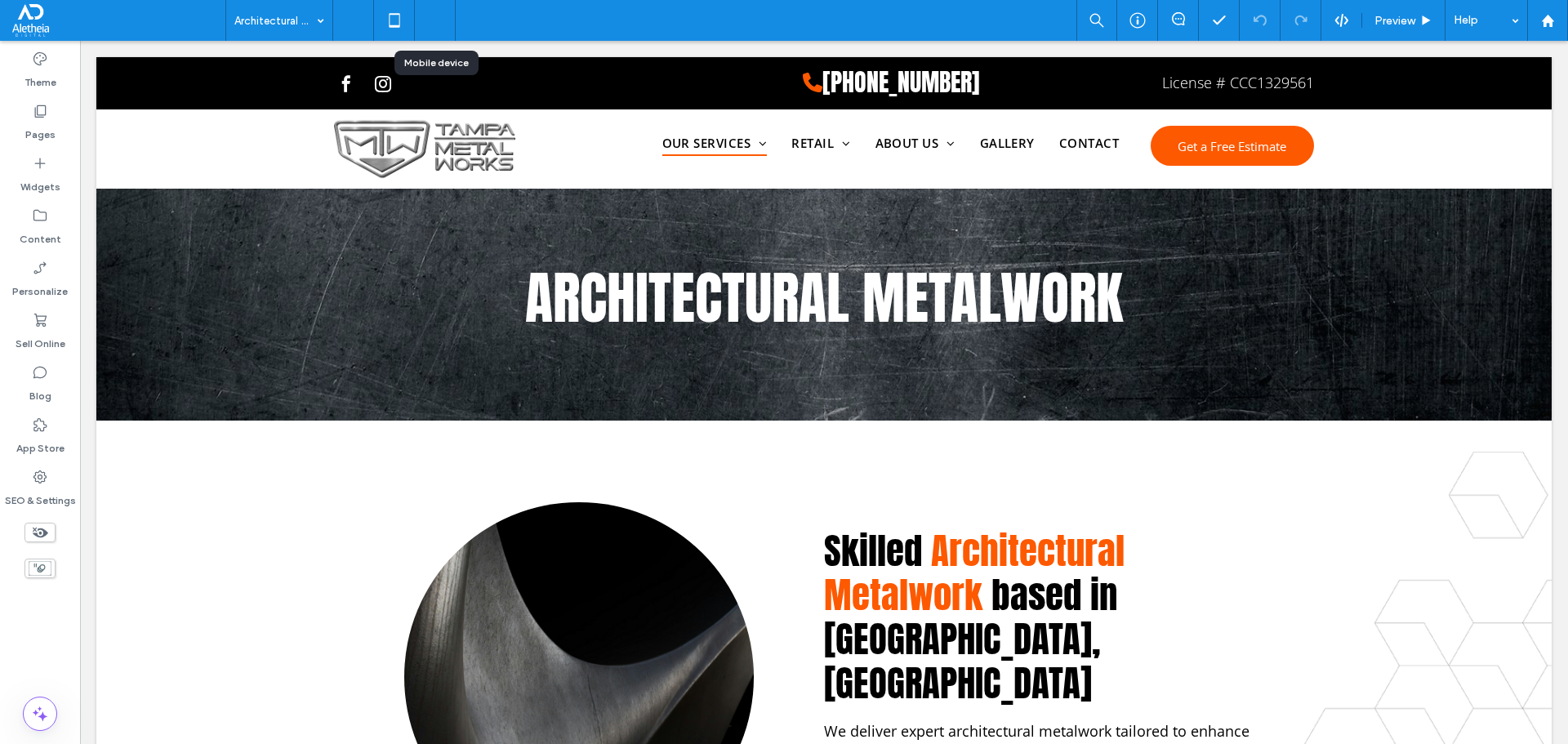
click at [441, 20] on icon at bounding box center [435, 19] width 32 height 32
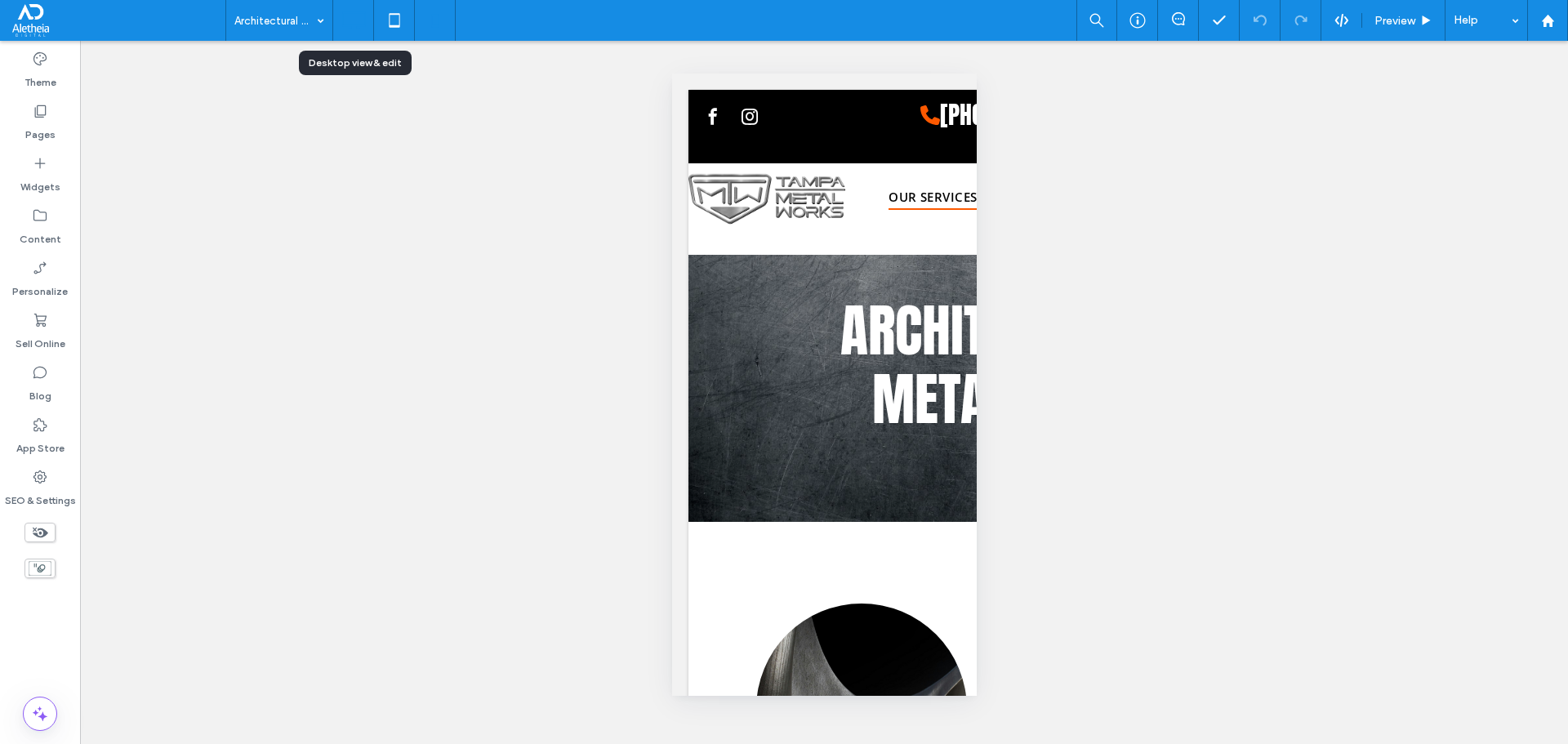
click at [348, 13] on use at bounding box center [354, 19] width 24 height 18
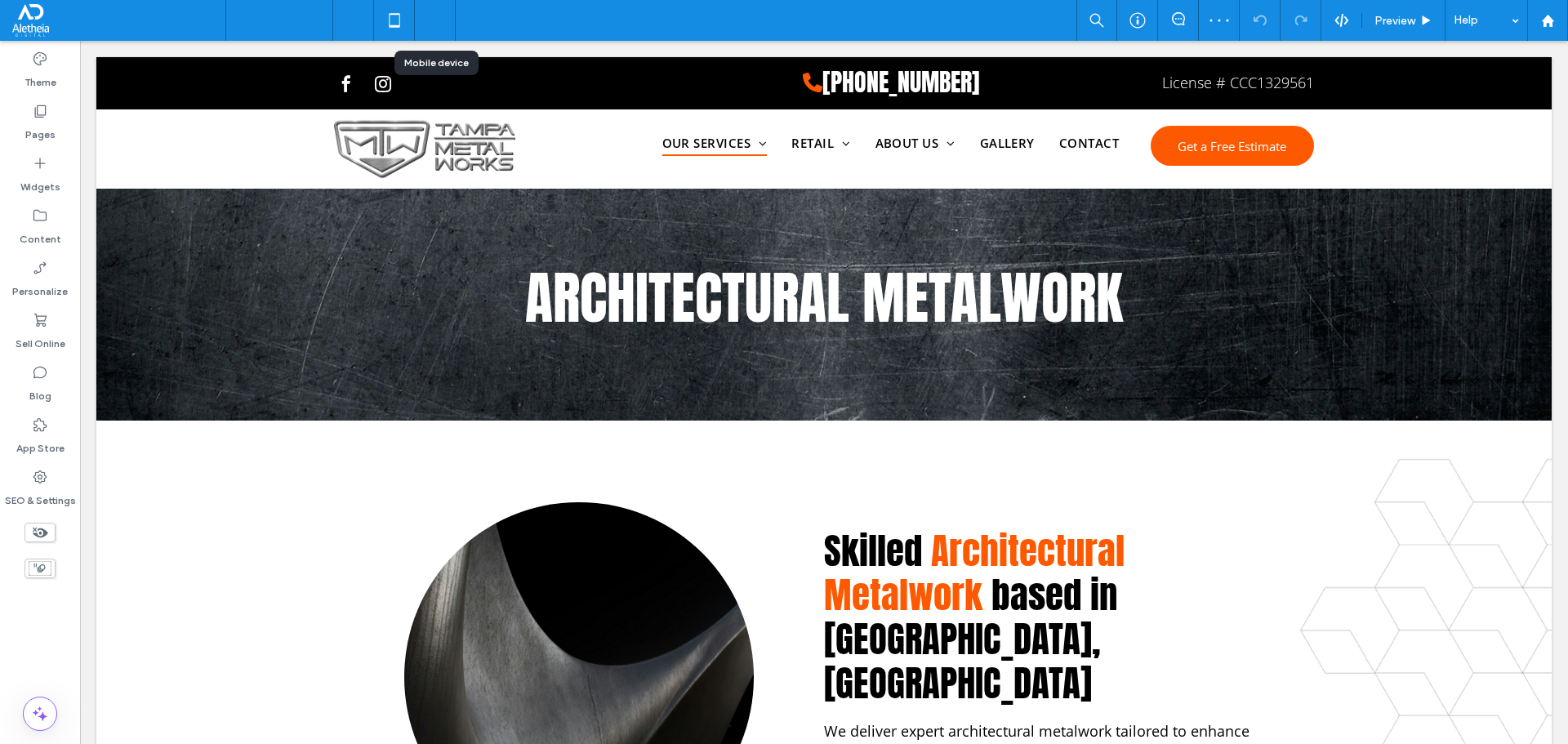
click at [444, 14] on icon at bounding box center [435, 19] width 32 height 32
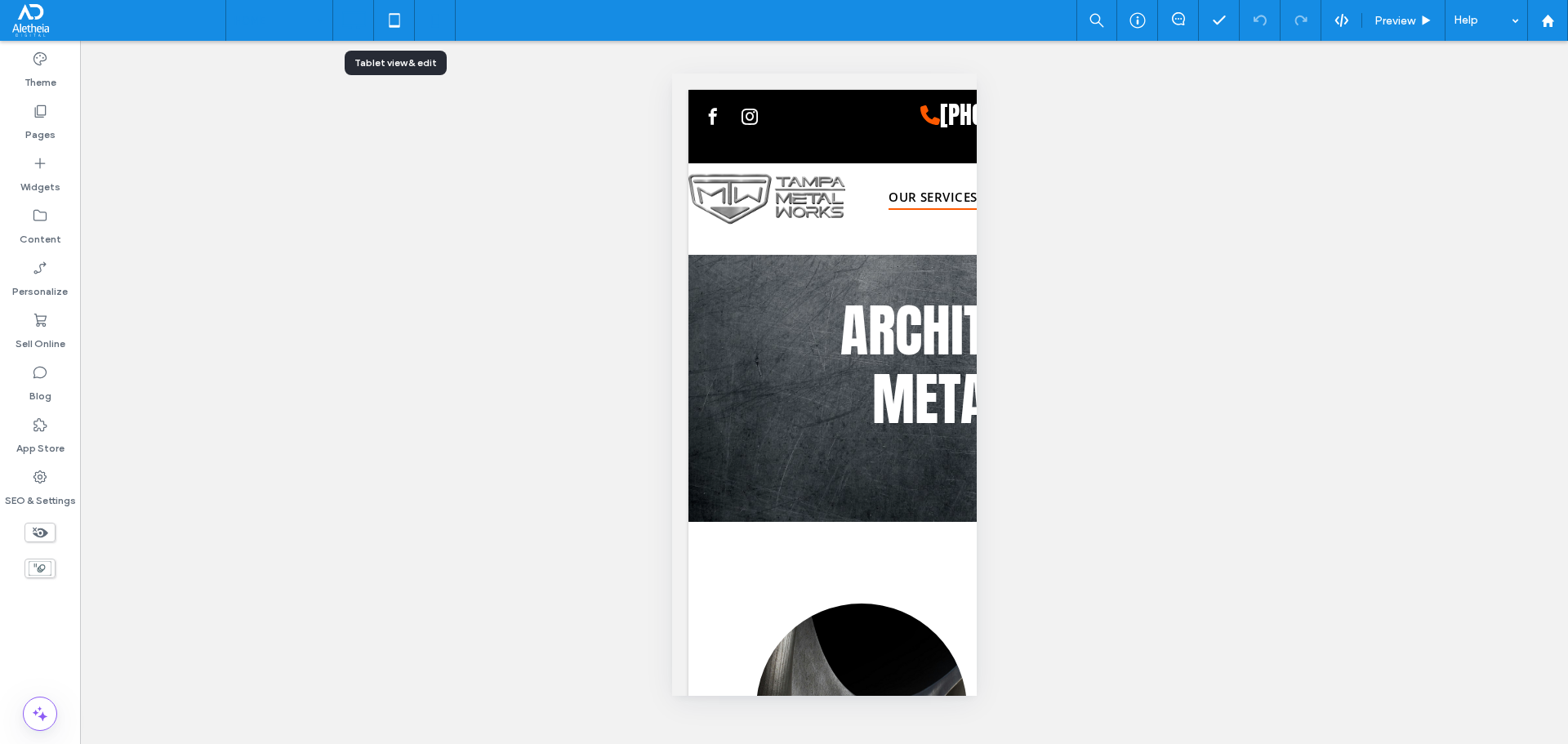
click at [371, 19] on div at bounding box center [353, 19] width 40 height 32
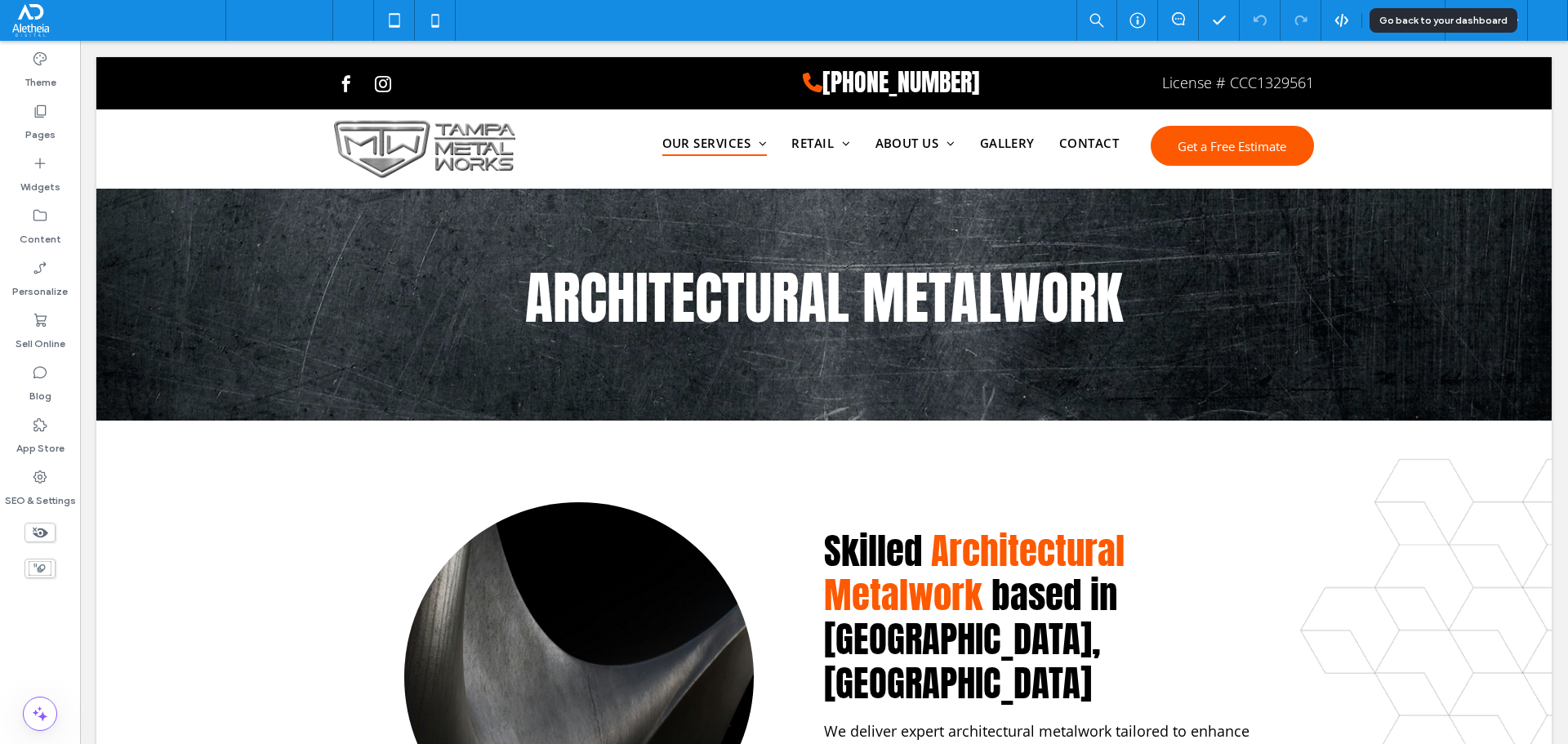
click at [1553, 18] on icon at bounding box center [1548, 20] width 14 height 14
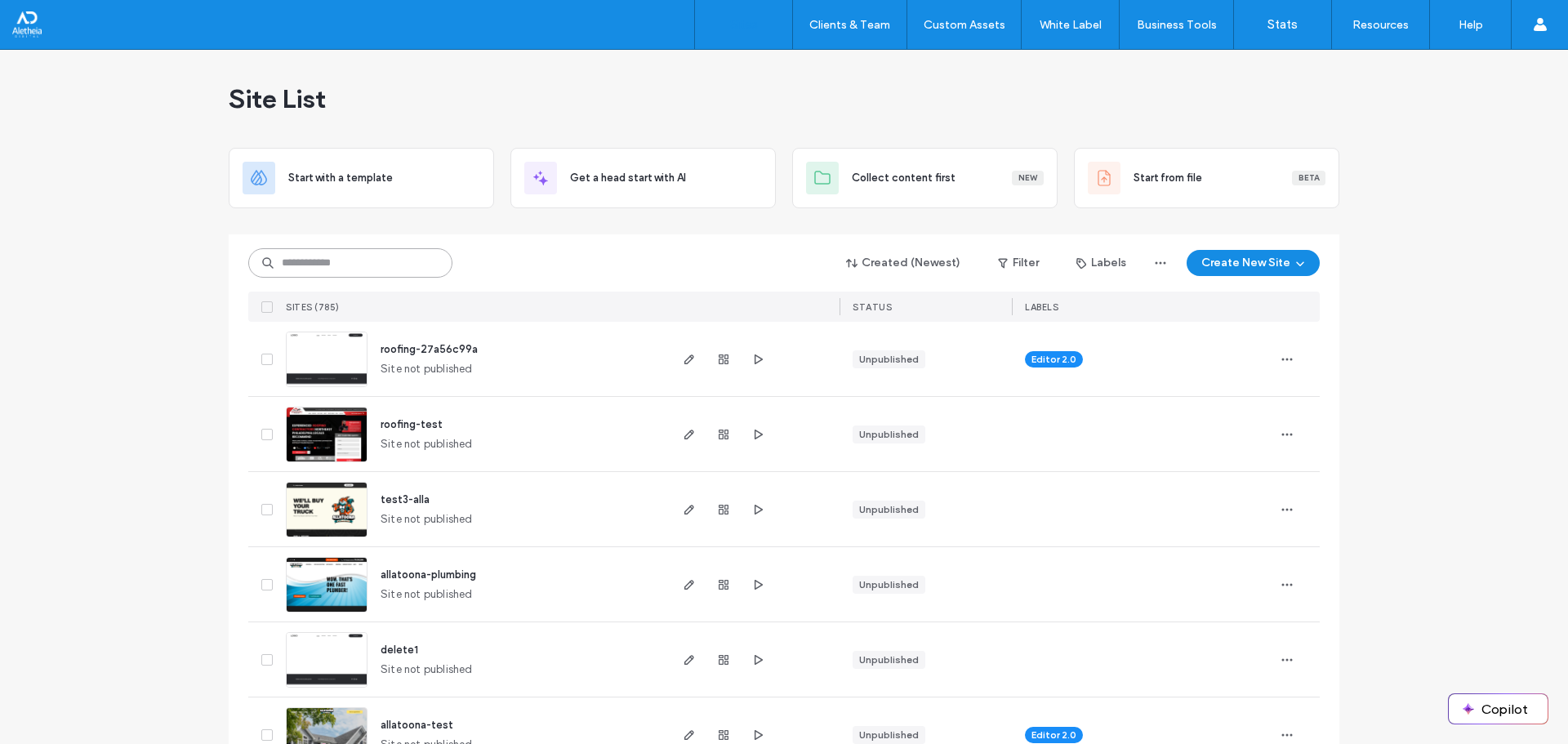
click at [389, 258] on input at bounding box center [350, 263] width 204 height 30
drag, startPoint x: 1368, startPoint y: 127, endPoint x: 1411, endPoint y: 59, distance: 80.5
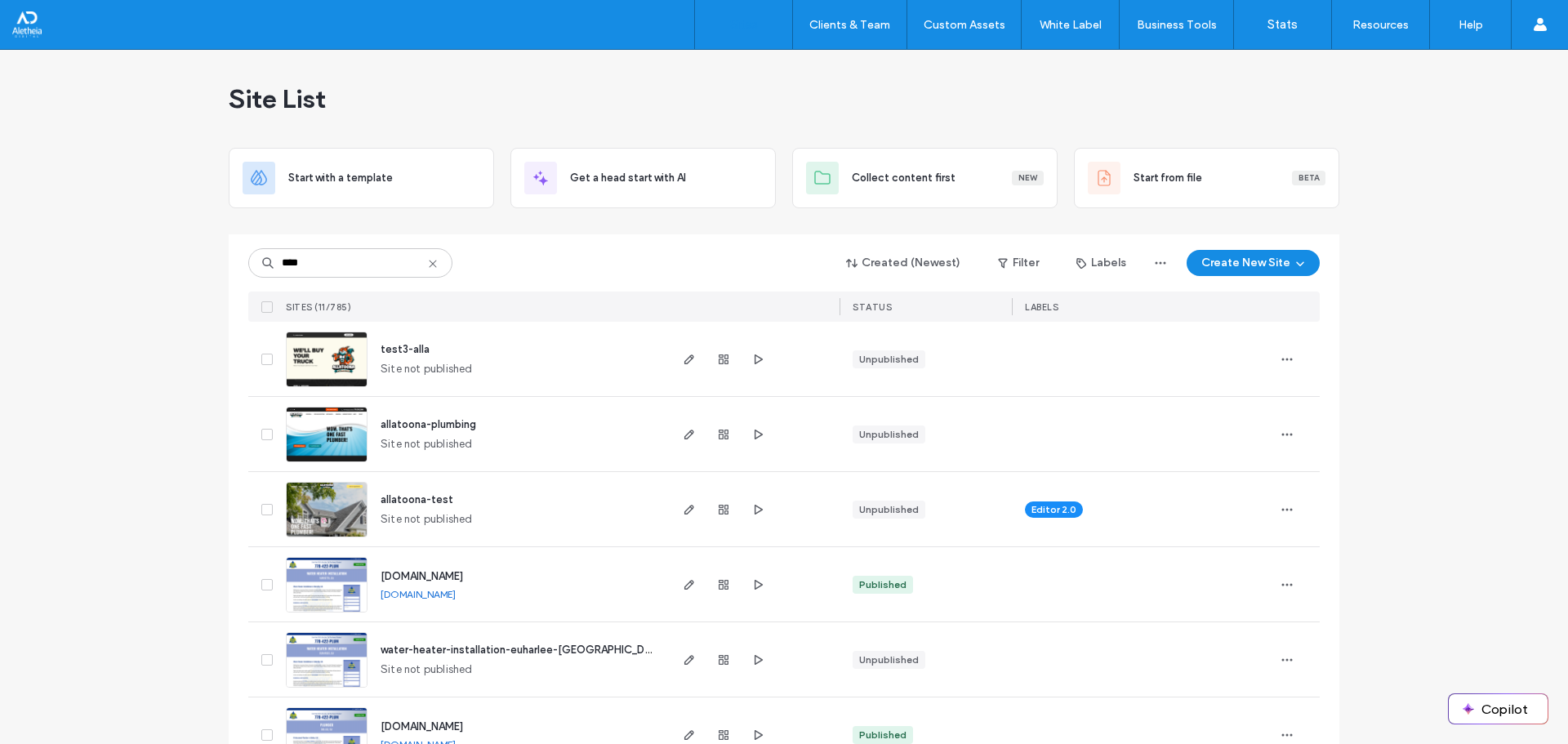
type input "****"
click at [408, 418] on span "allatoona-plumbing" at bounding box center [428, 423] width 95 height 12
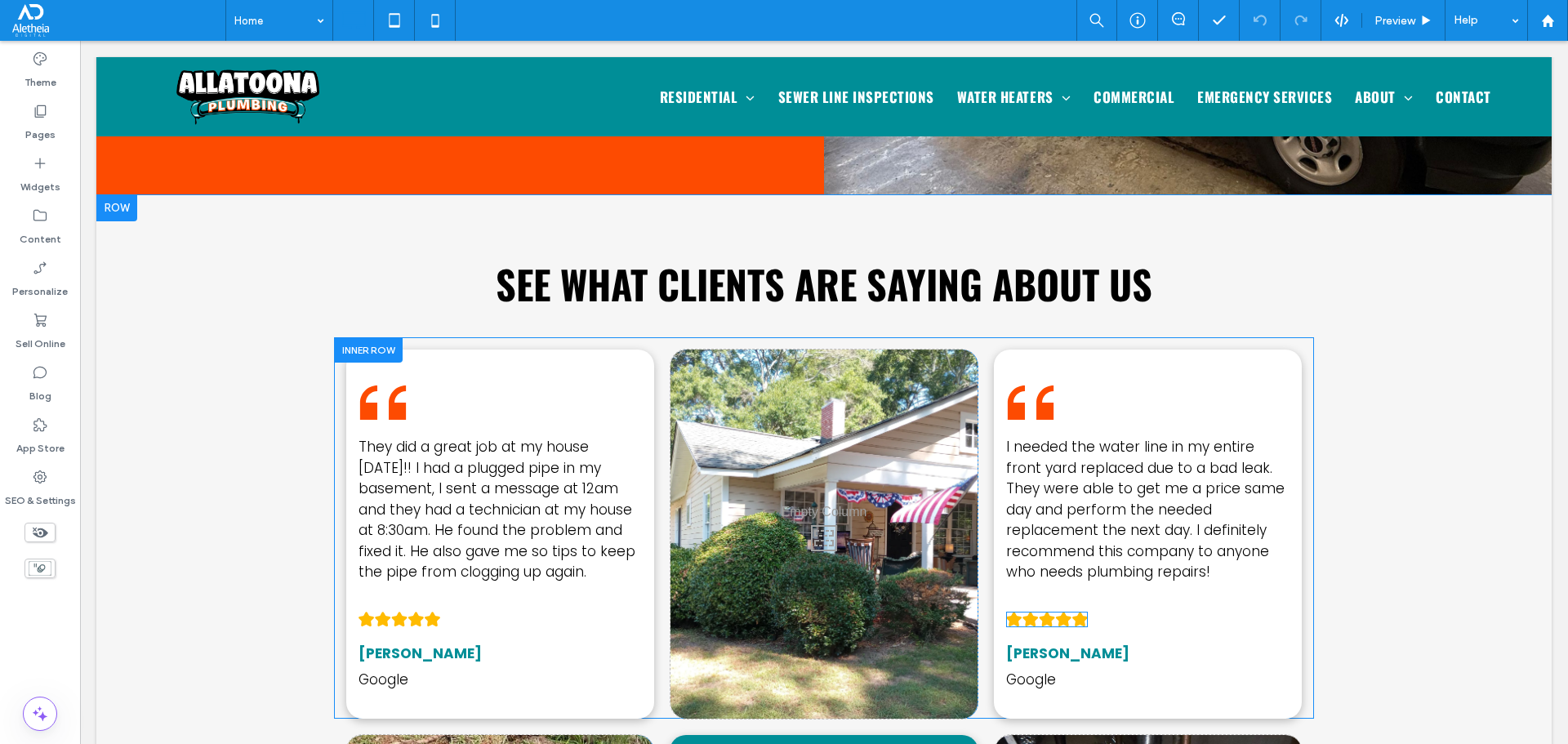
scroll to position [3184, 0]
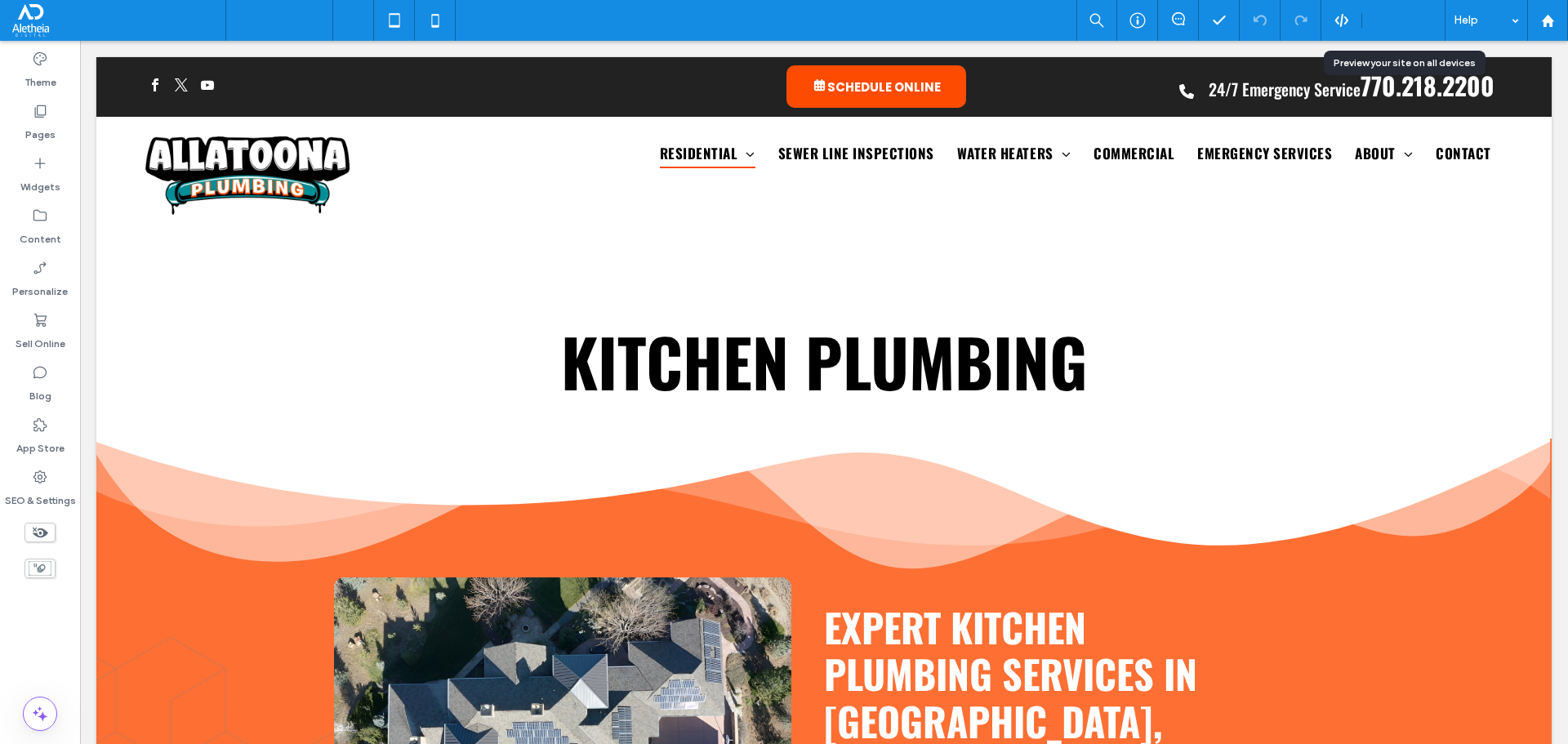
click at [1393, 21] on span "Preview" at bounding box center [1395, 20] width 41 height 14
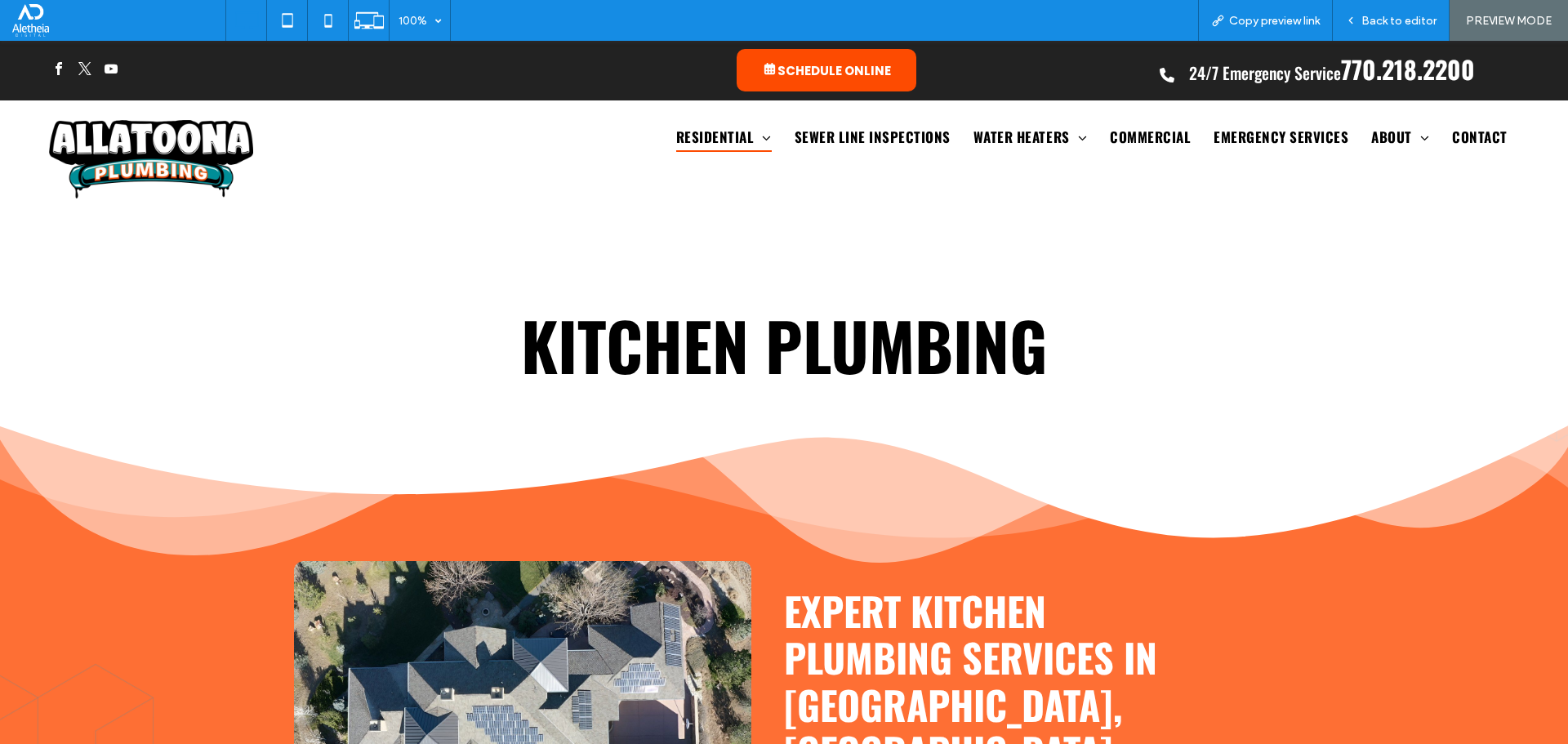
click at [251, 70] on div "Click To Paste" at bounding box center [355, 70] width 613 height 44
click at [1371, 301] on div "KITCHEN PLUMBING Click To Paste Row + Add Section" at bounding box center [784, 334] width 1568 height 170
click at [803, 340] on span "KITCHEN PLUMBING" at bounding box center [784, 345] width 526 height 96
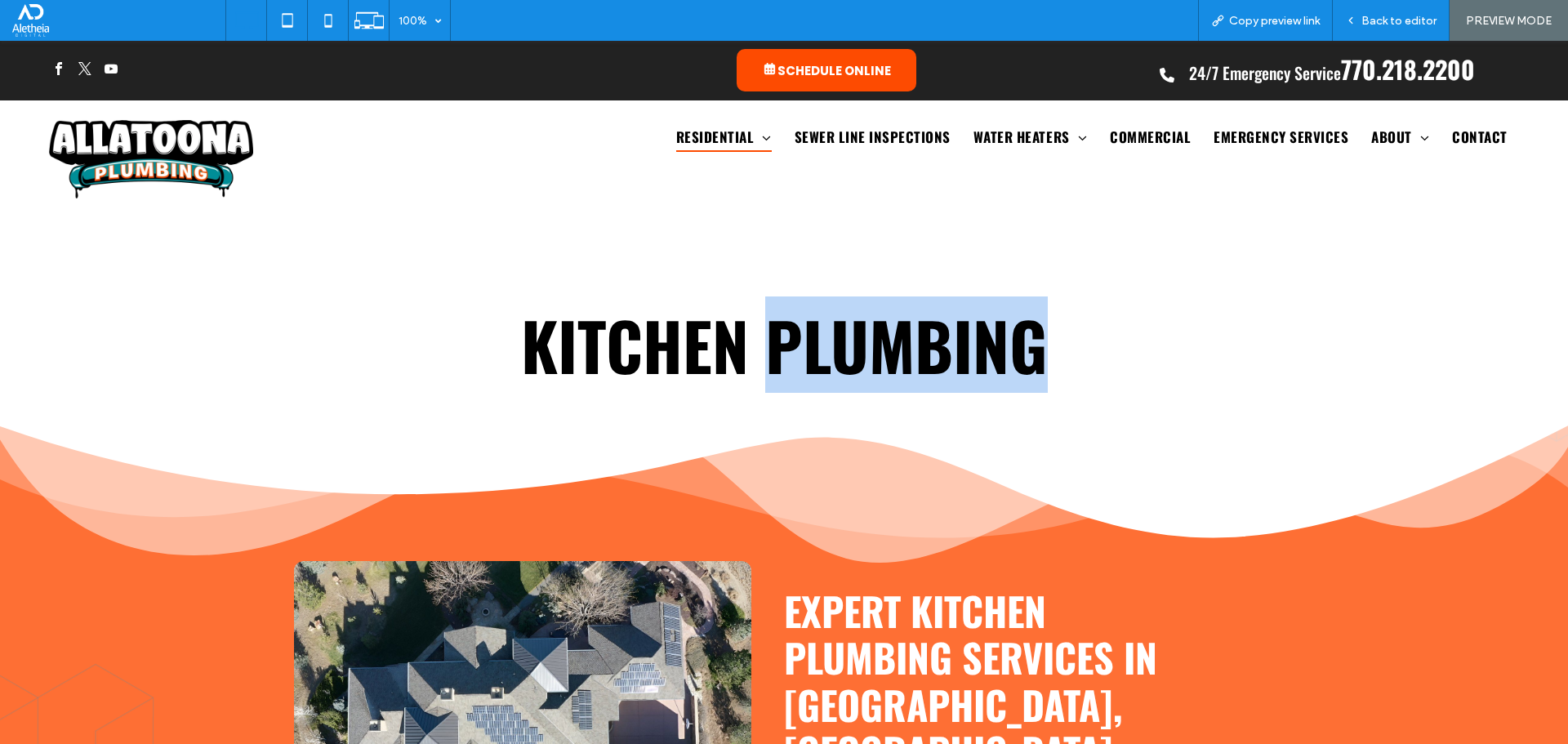
click at [803, 340] on span "KITCHEN PLUMBING" at bounding box center [784, 345] width 526 height 96
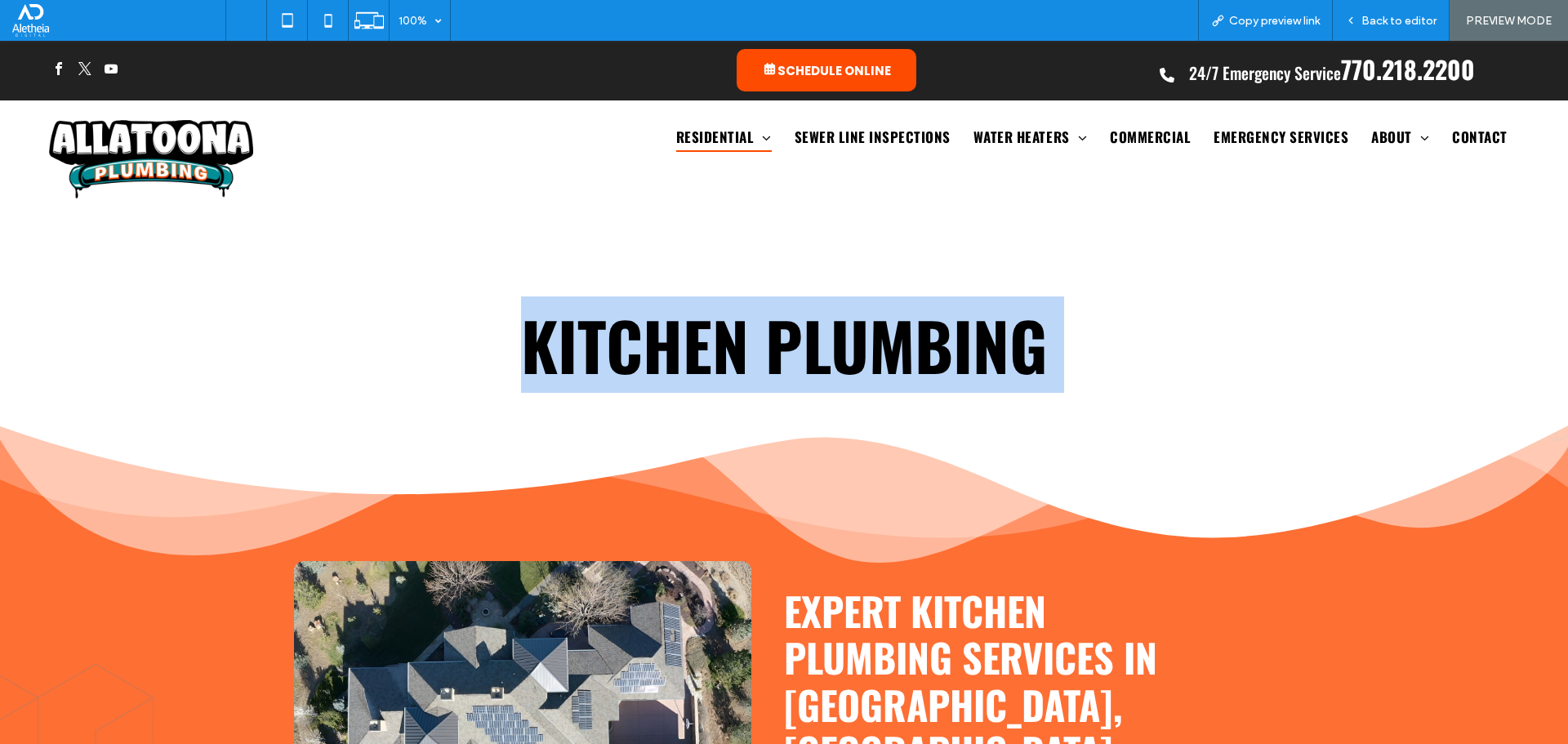
click at [803, 340] on span "KITCHEN PLUMBING" at bounding box center [784, 345] width 526 height 96
click at [1219, 373] on h1 "KITCHEN PLUMBING" at bounding box center [783, 345] width 1502 height 79
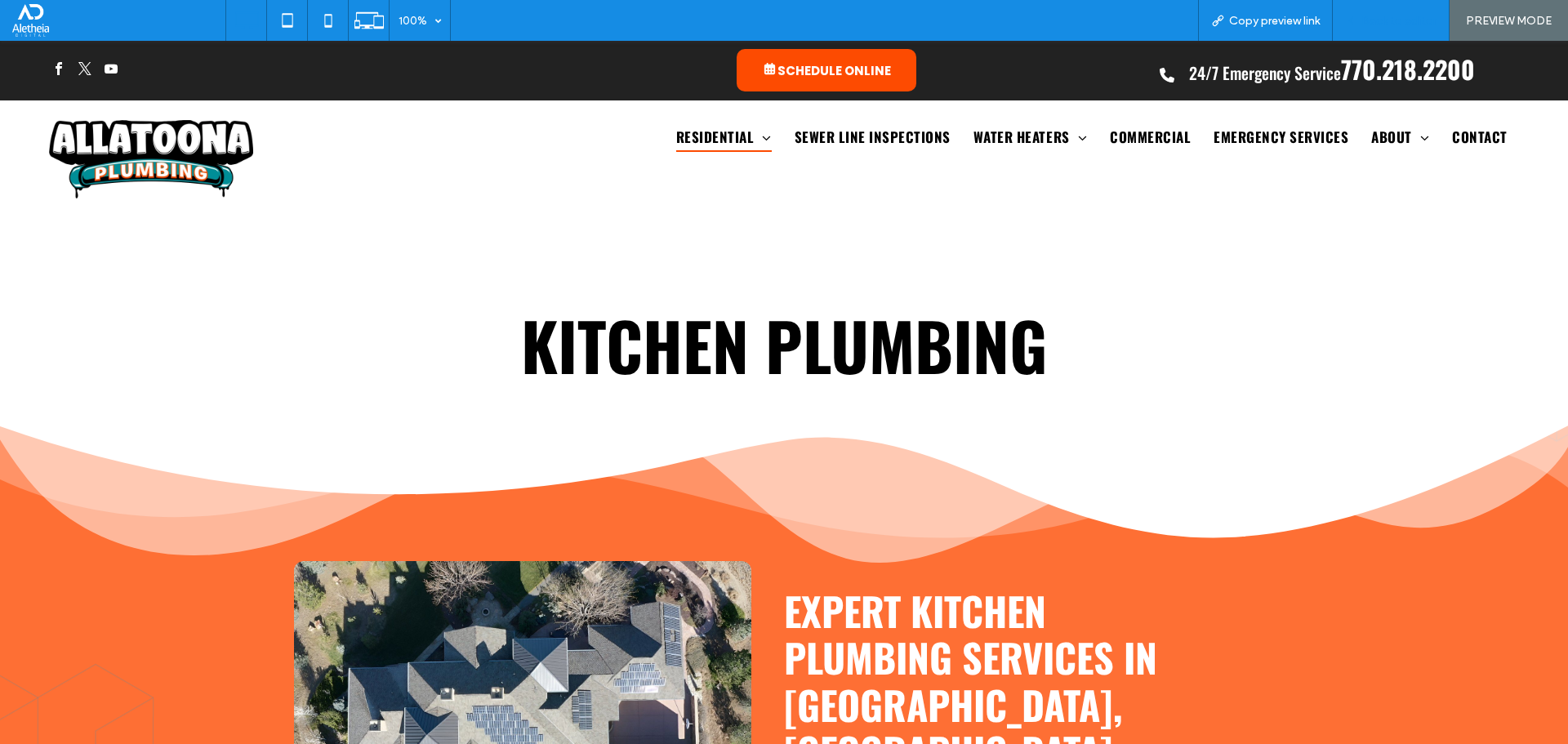
click at [1385, 18] on span "Back to editor" at bounding box center [1398, 20] width 75 height 14
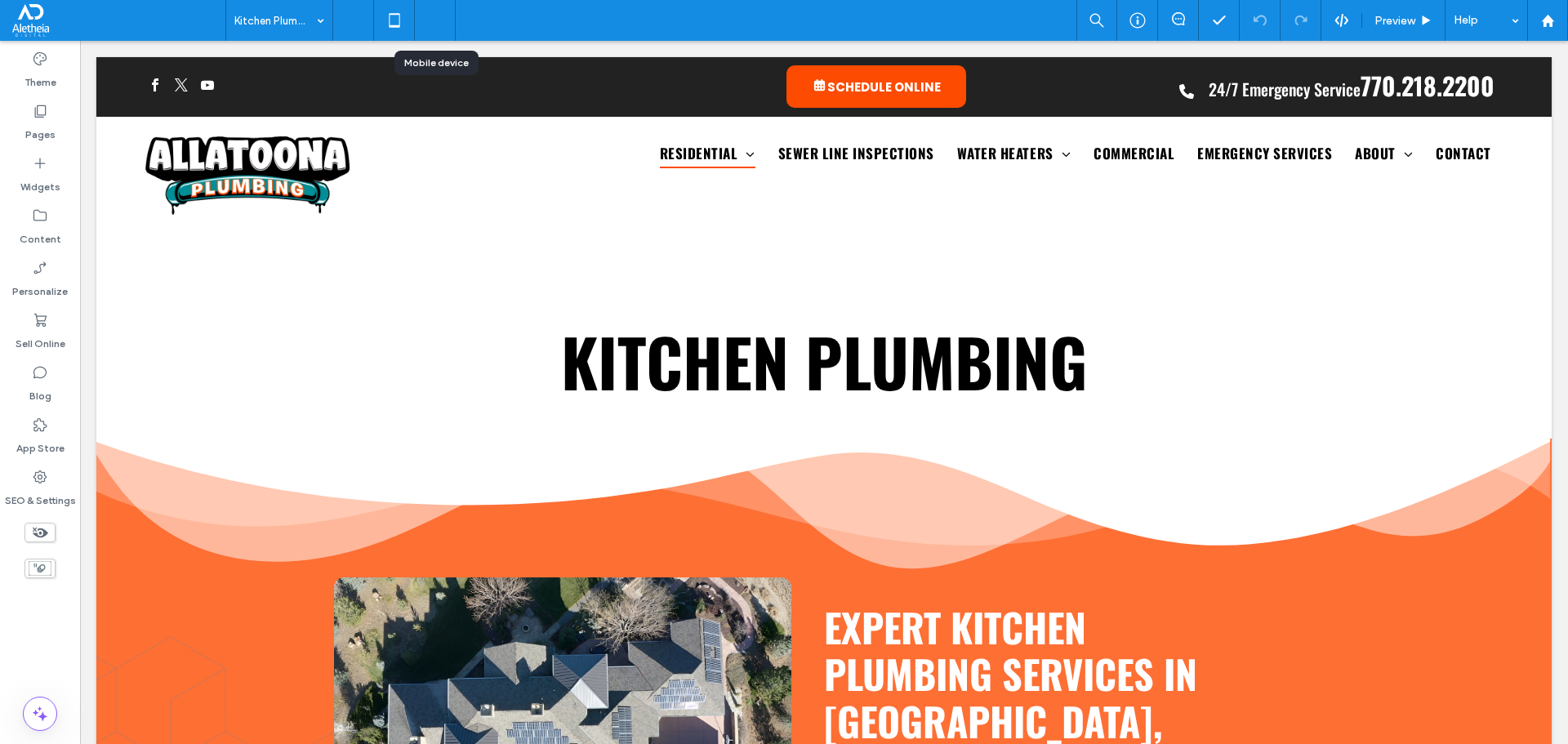
click at [436, 15] on use at bounding box center [435, 20] width 7 height 13
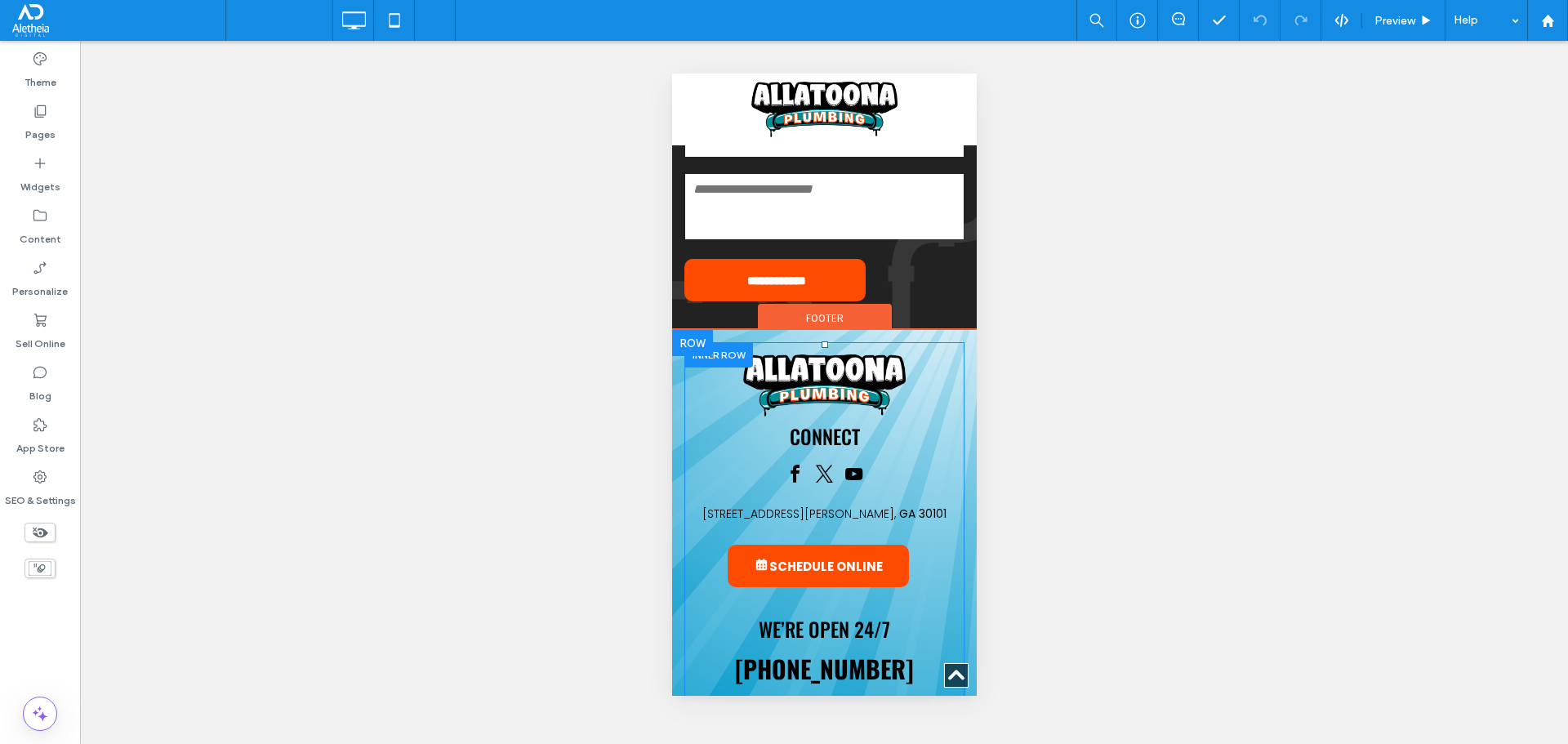
scroll to position [6684, 0]
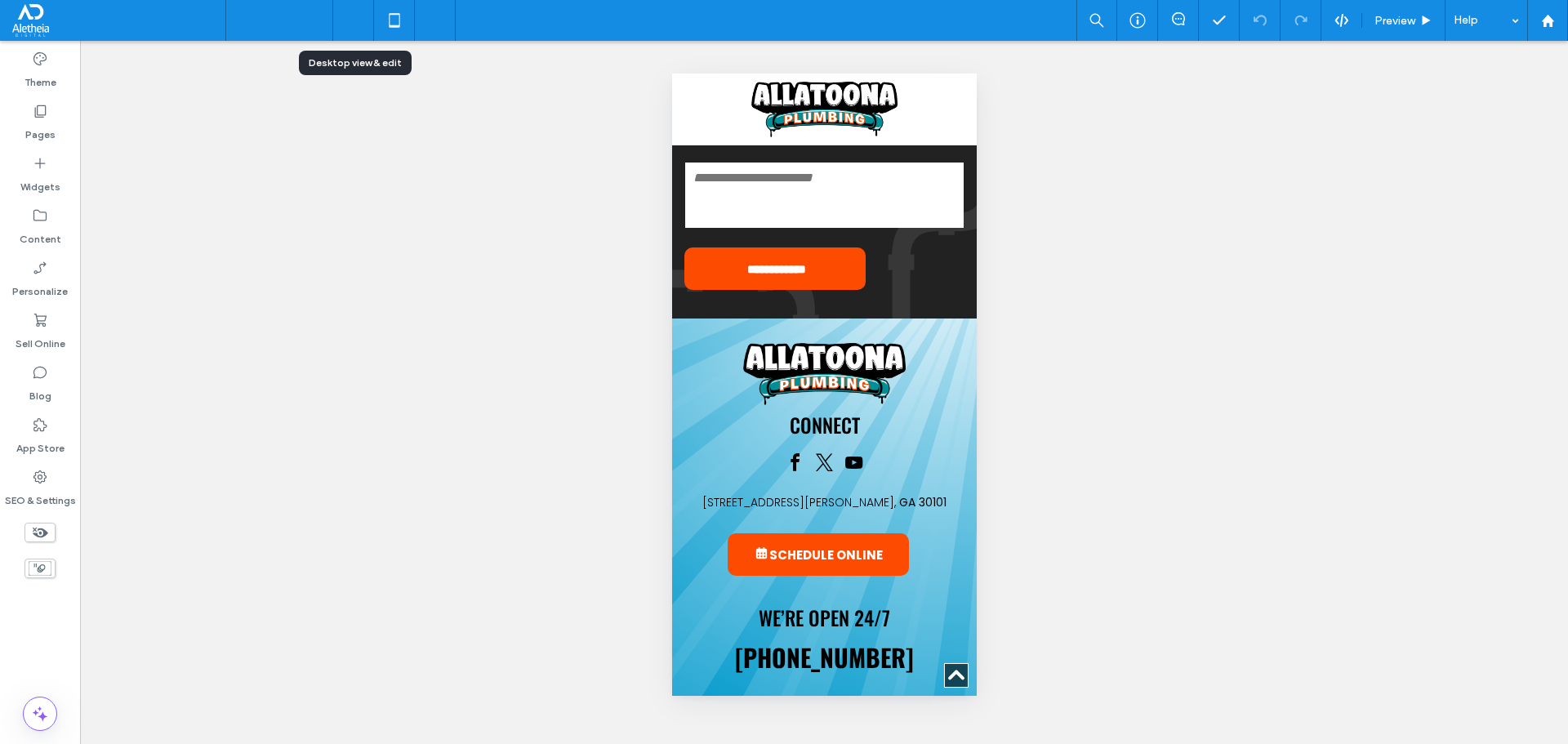
click at [356, 28] on use at bounding box center [354, 19] width 24 height 18
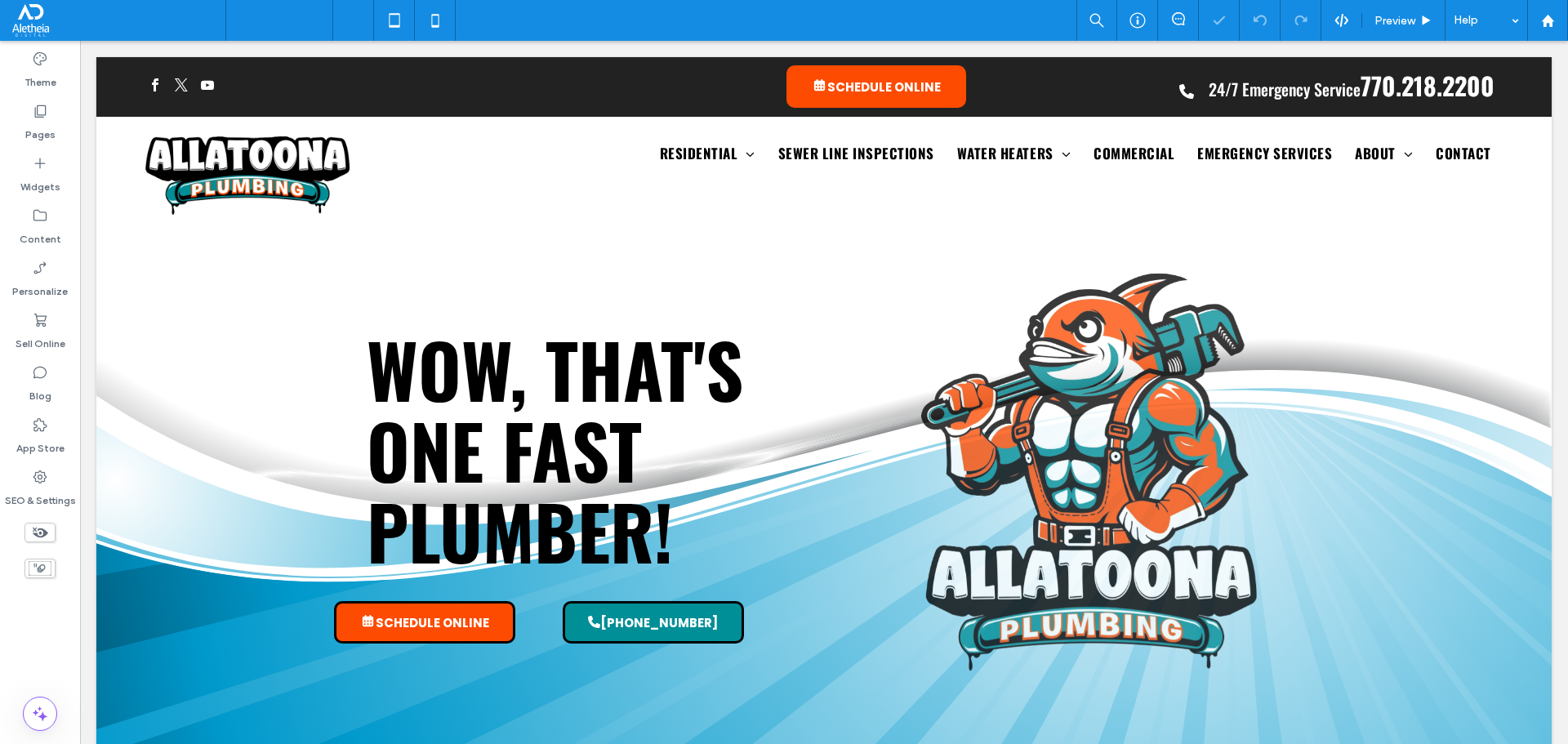
scroll to position [0, 0]
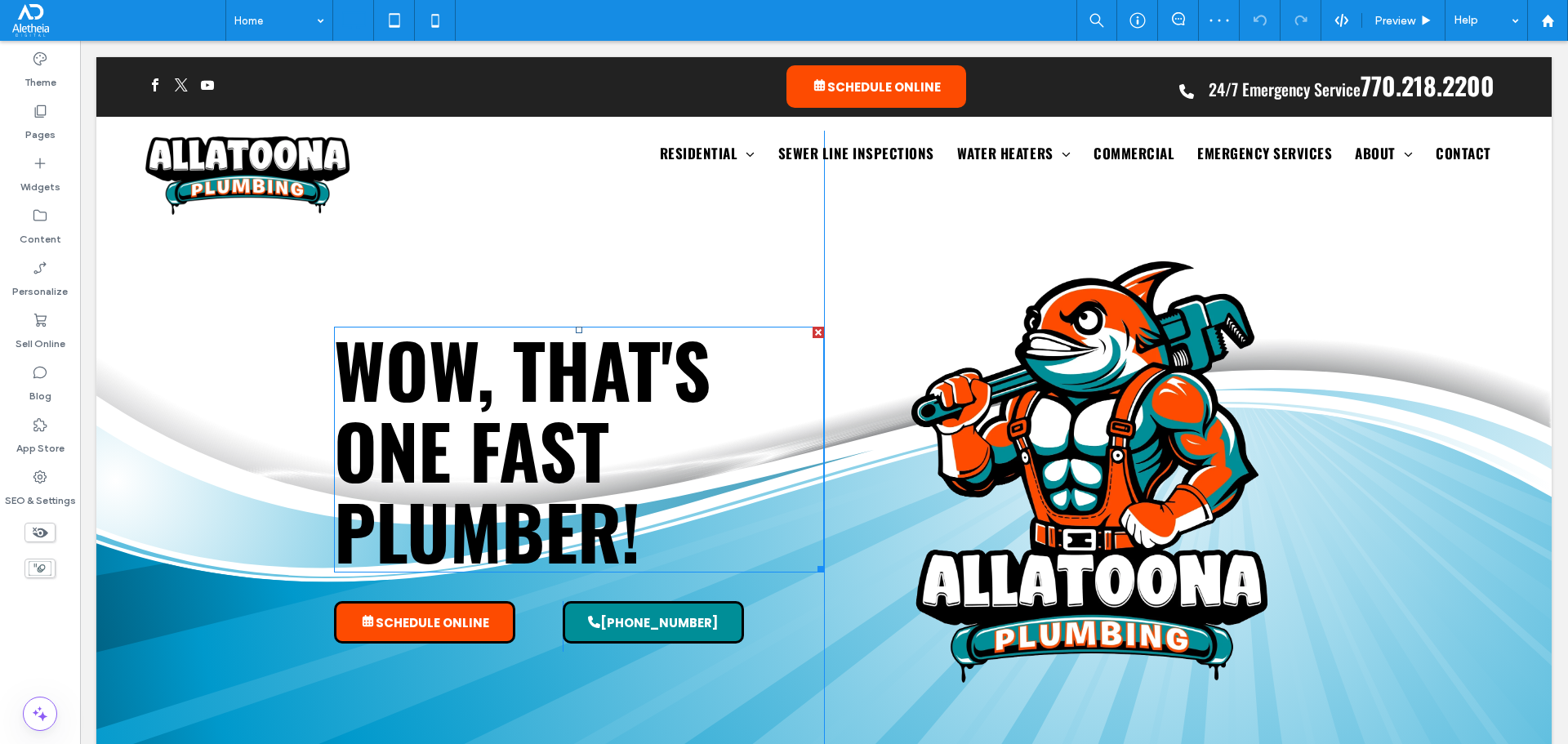
click at [518, 399] on span "WOW, THAT'S ONE FAST PLUMBER!" at bounding box center [522, 449] width 376 height 271
type input "******"
type input "**"
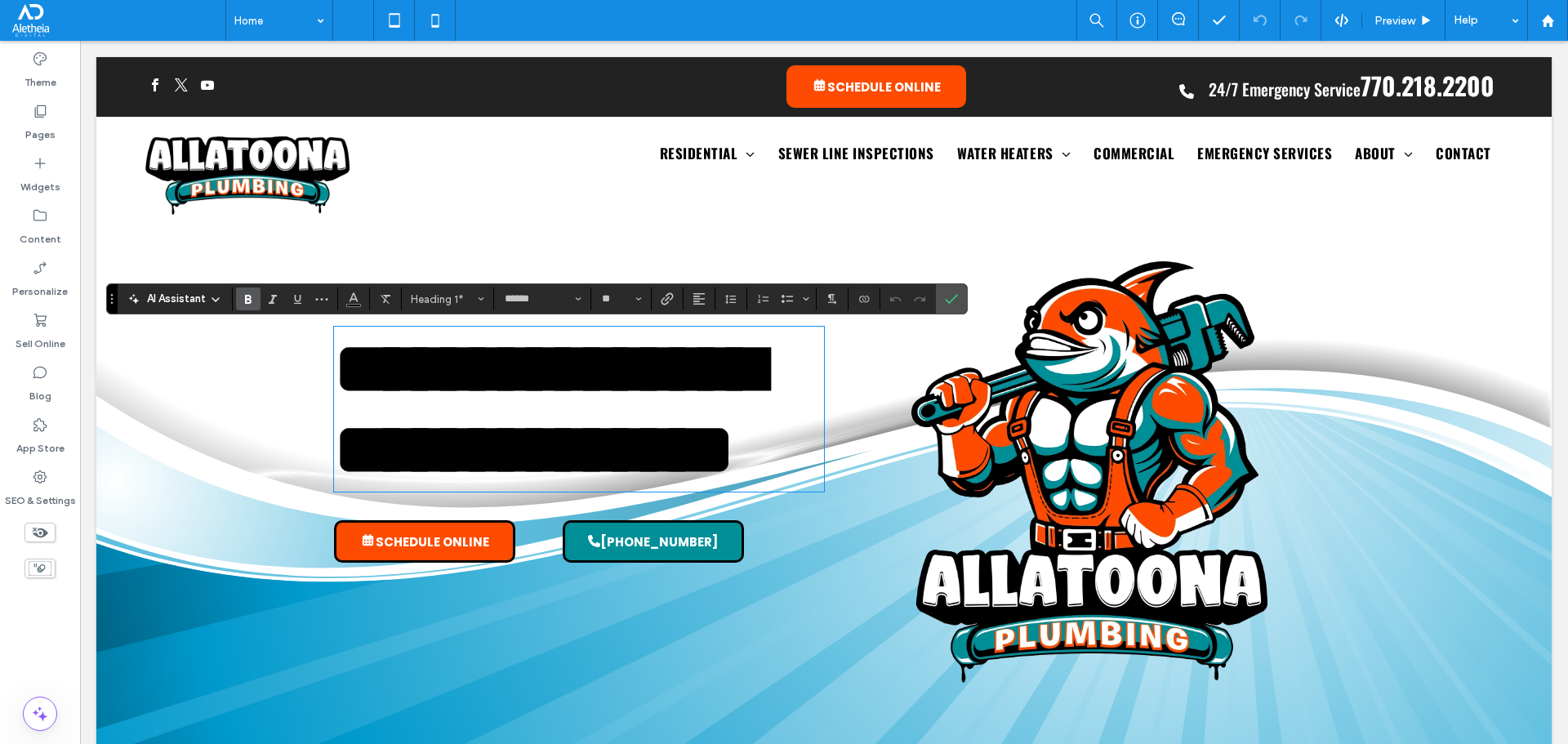
click at [499, 388] on span "**********" at bounding box center [548, 410] width 429 height 154
click at [512, 372] on span "**********" at bounding box center [548, 410] width 429 height 154
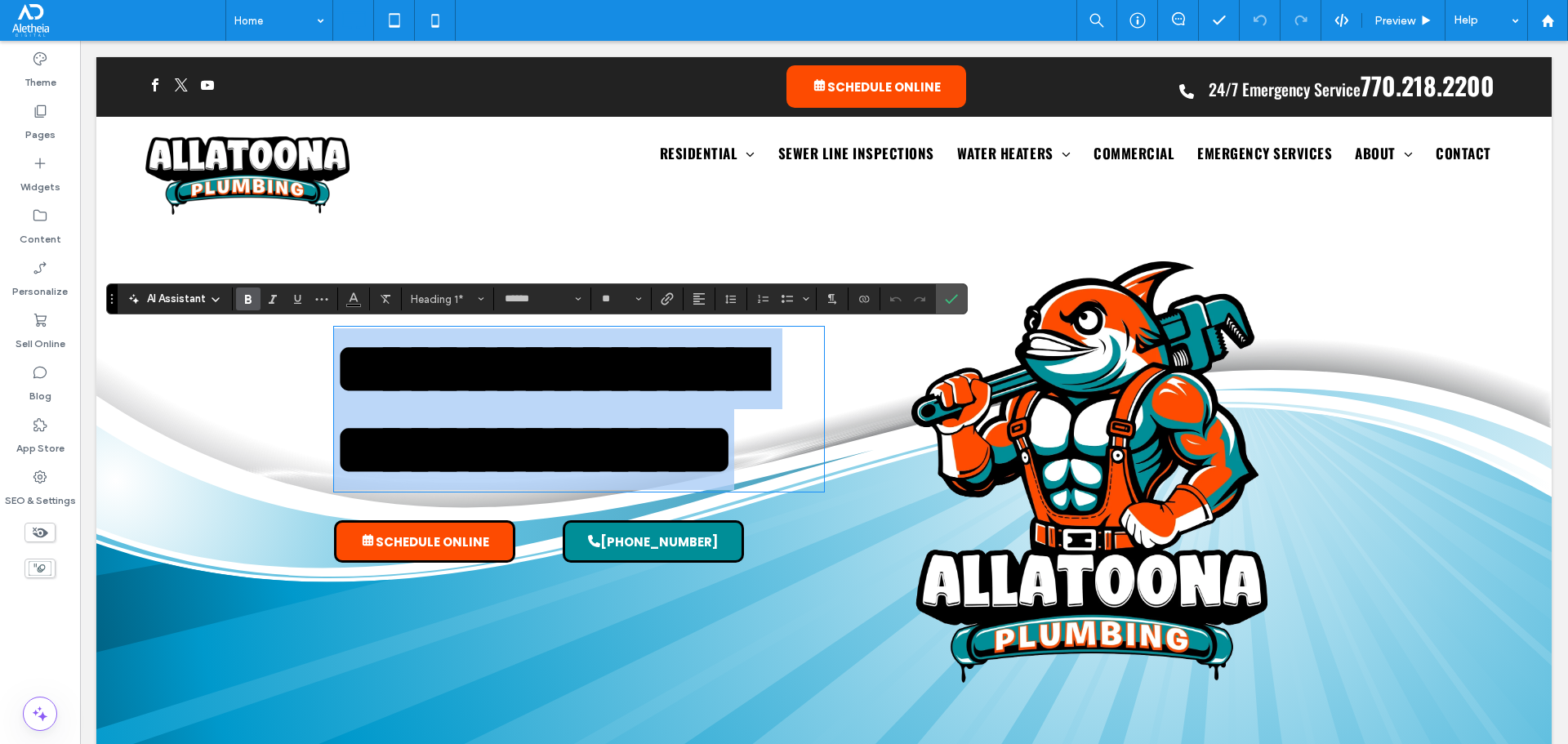
click at [512, 372] on span "**********" at bounding box center [548, 410] width 429 height 154
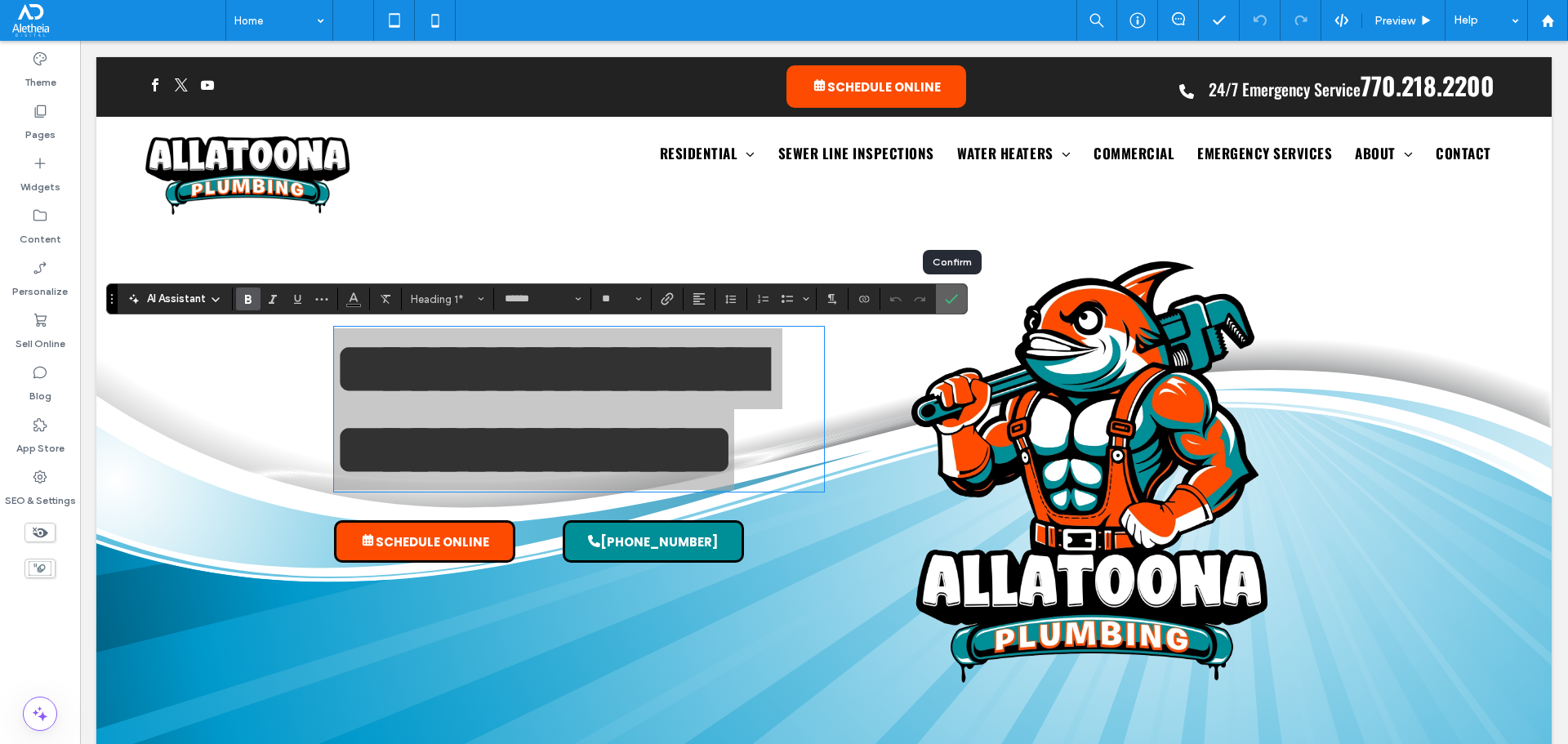
click at [958, 292] on label "Confirm" at bounding box center [951, 299] width 24 height 30
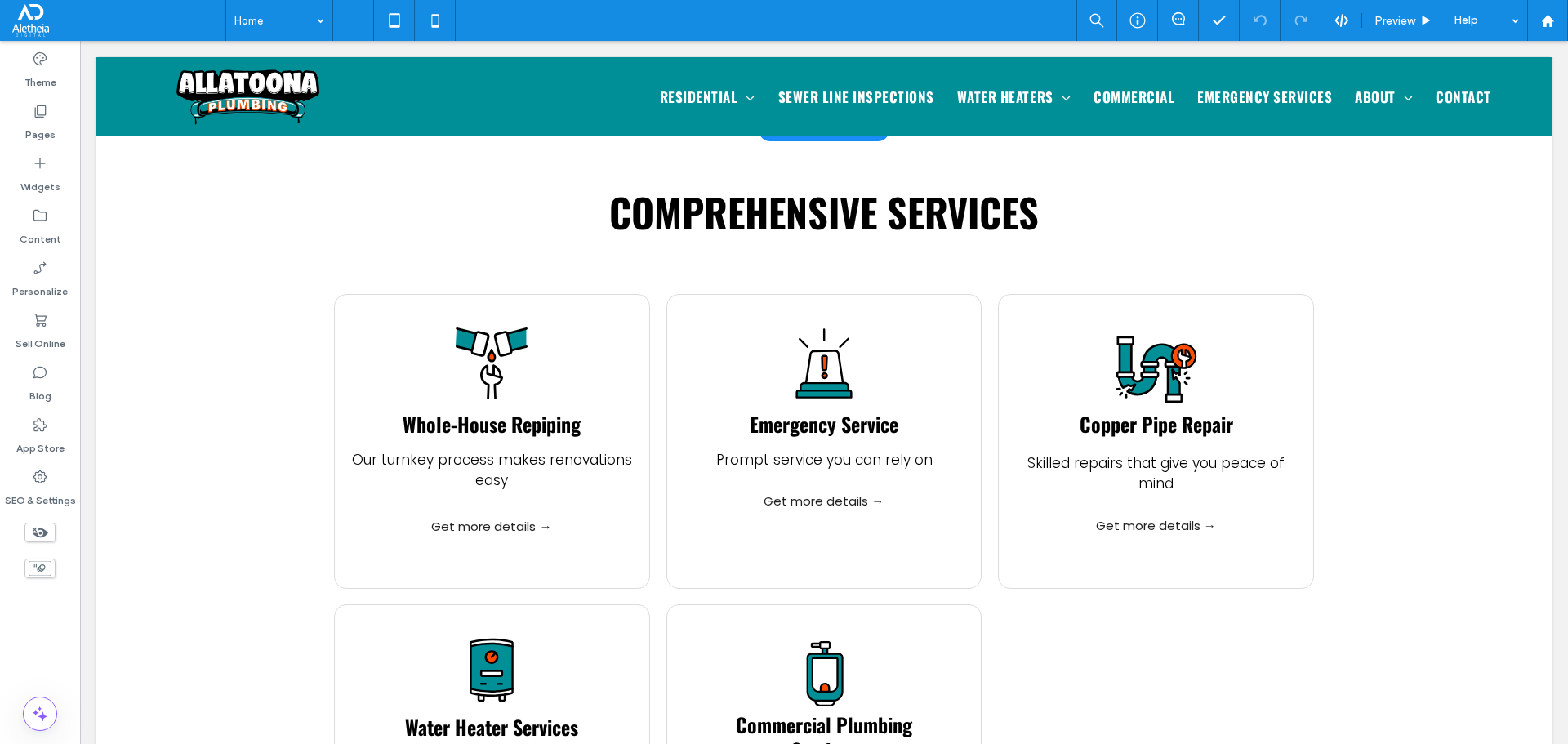
scroll to position [1062, 0]
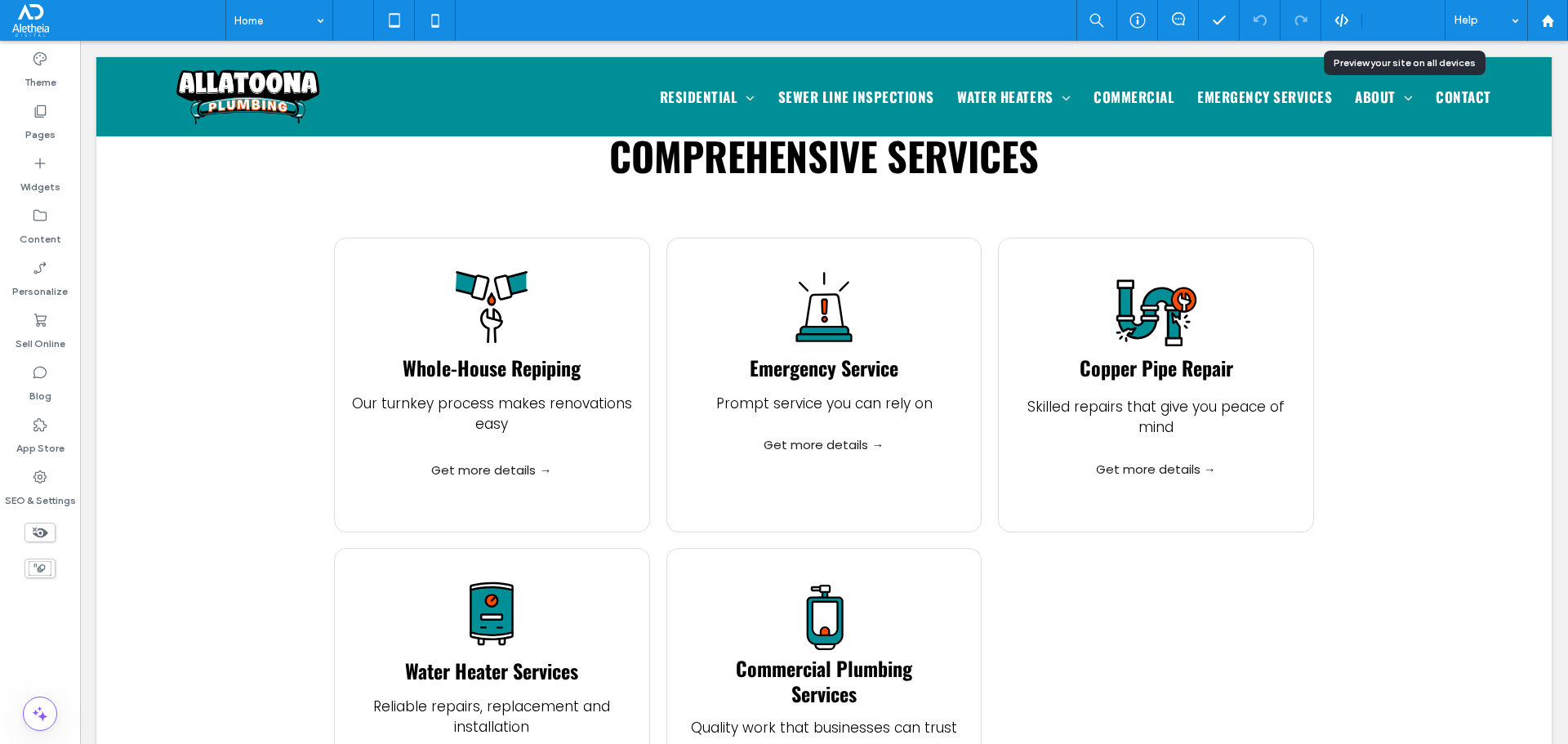
click at [1403, 24] on span "Preview" at bounding box center [1395, 20] width 41 height 14
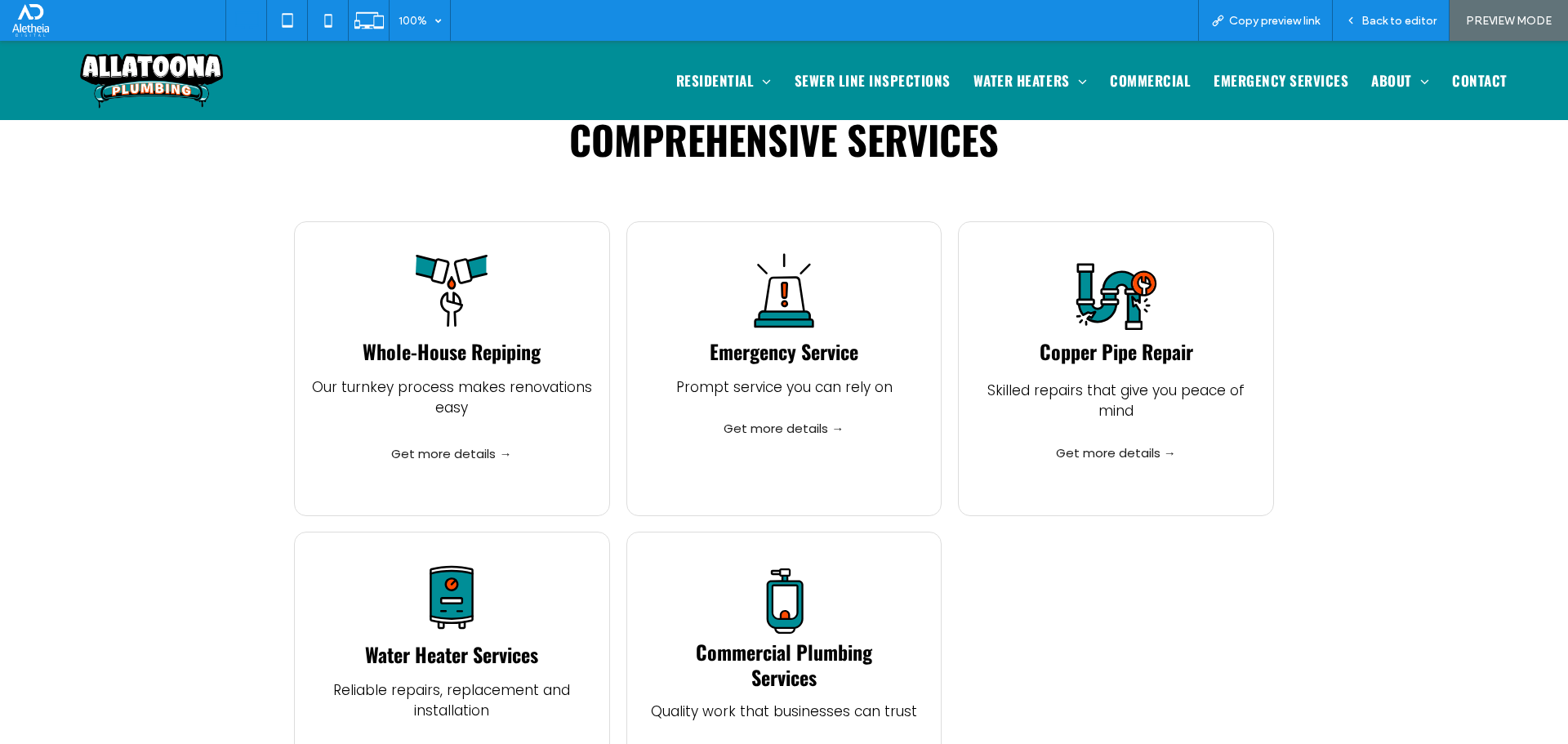
click at [796, 286] on polygon at bounding box center [784, 294] width 39 height 34
click at [461, 283] on icon ".st0-1183830421-1183830421{fill:#FE4B01;} .st1-1183830421-1183830421{fill:#008E…" at bounding box center [452, 290] width 113 height 76
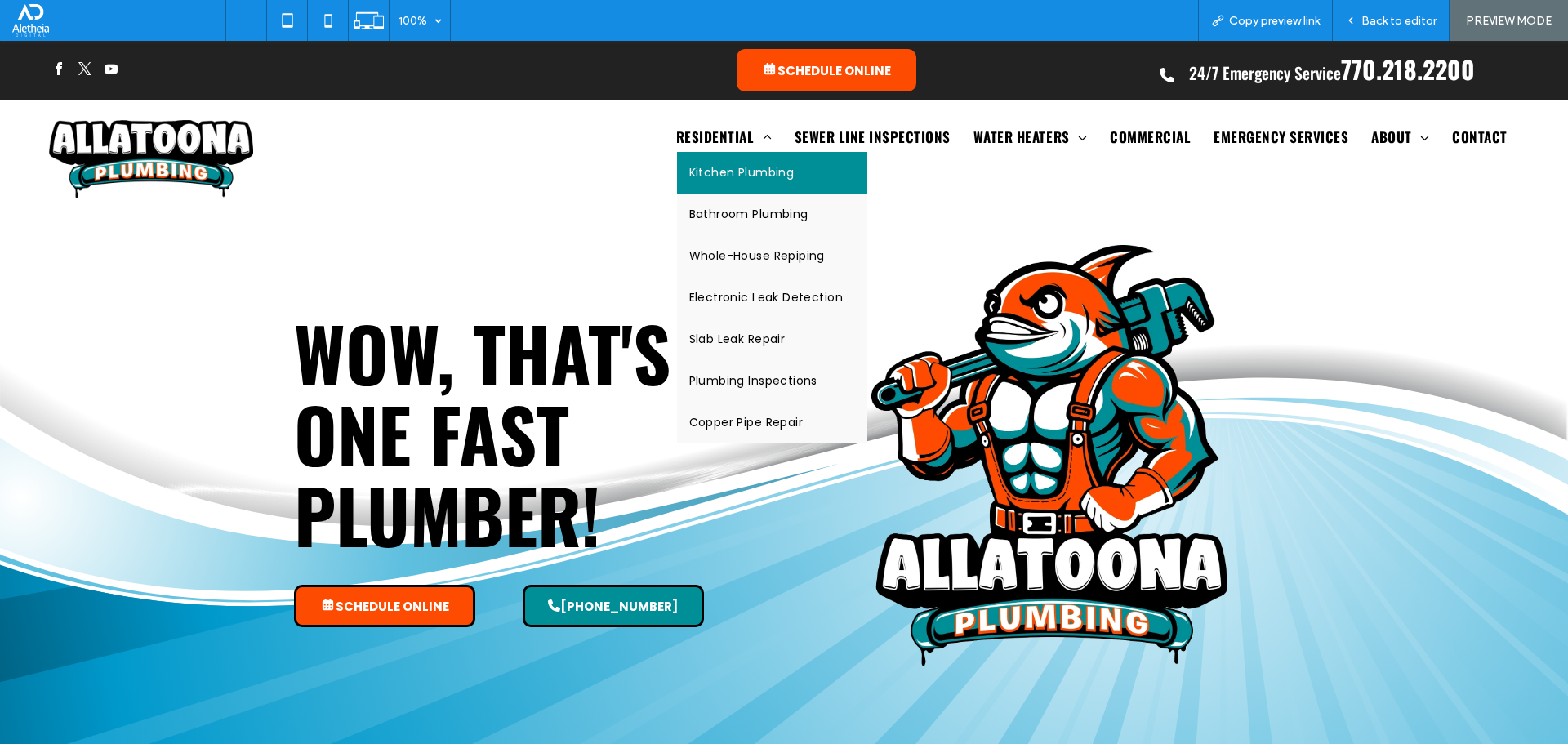
click at [718, 169] on span "Kitchen Plumbing" at bounding box center [742, 172] width 106 height 18
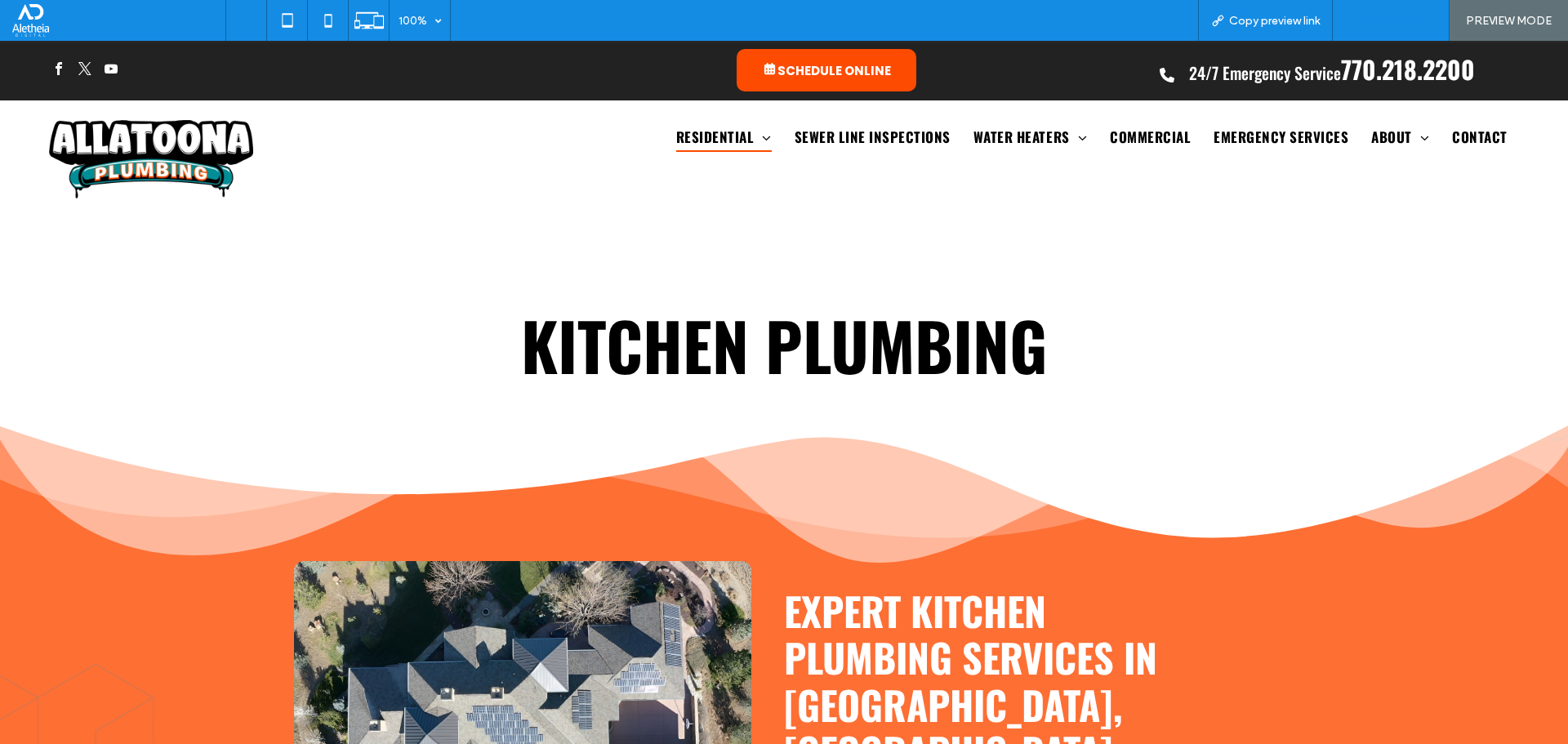
click at [1388, 14] on span "Back to editor" at bounding box center [1398, 20] width 75 height 14
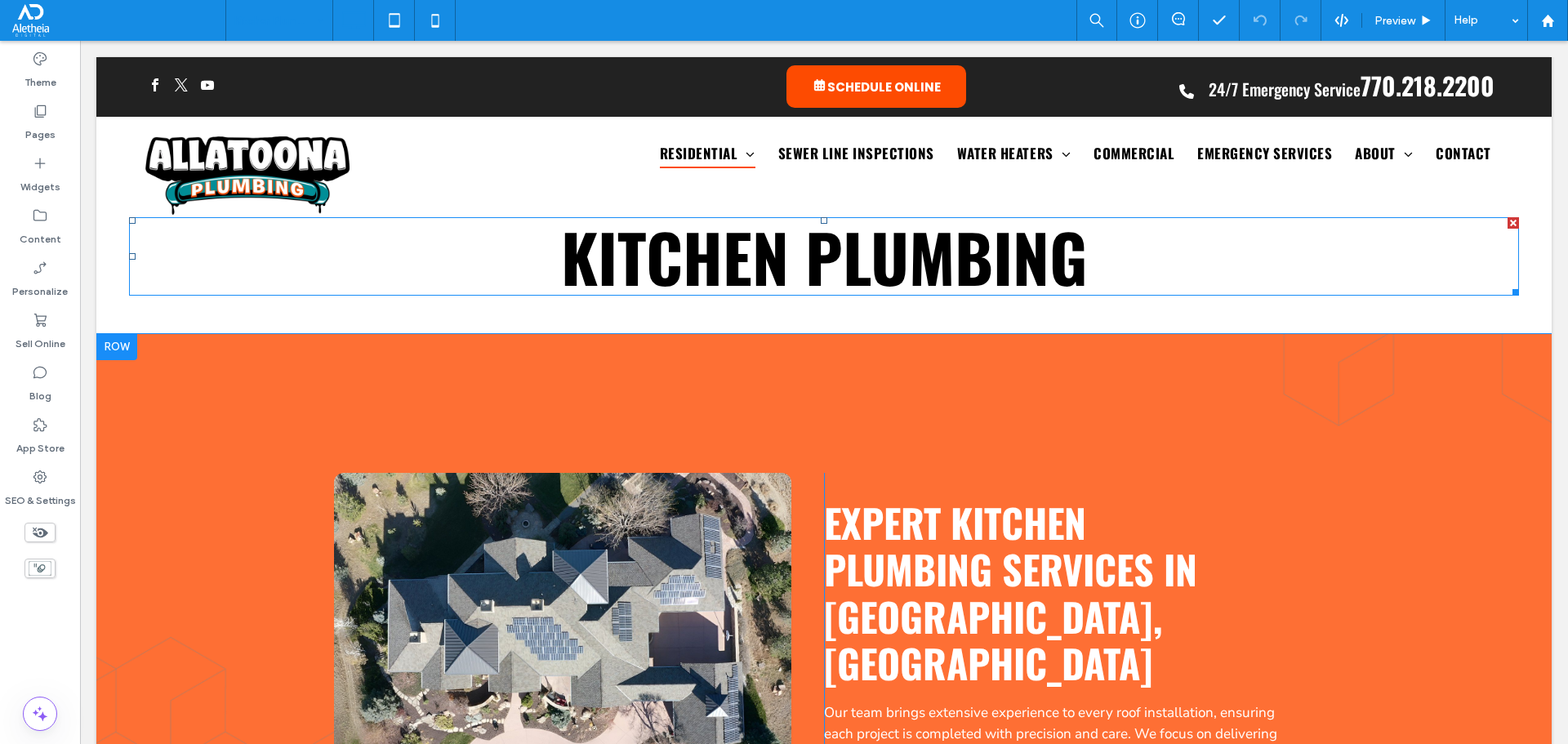
scroll to position [409, 0]
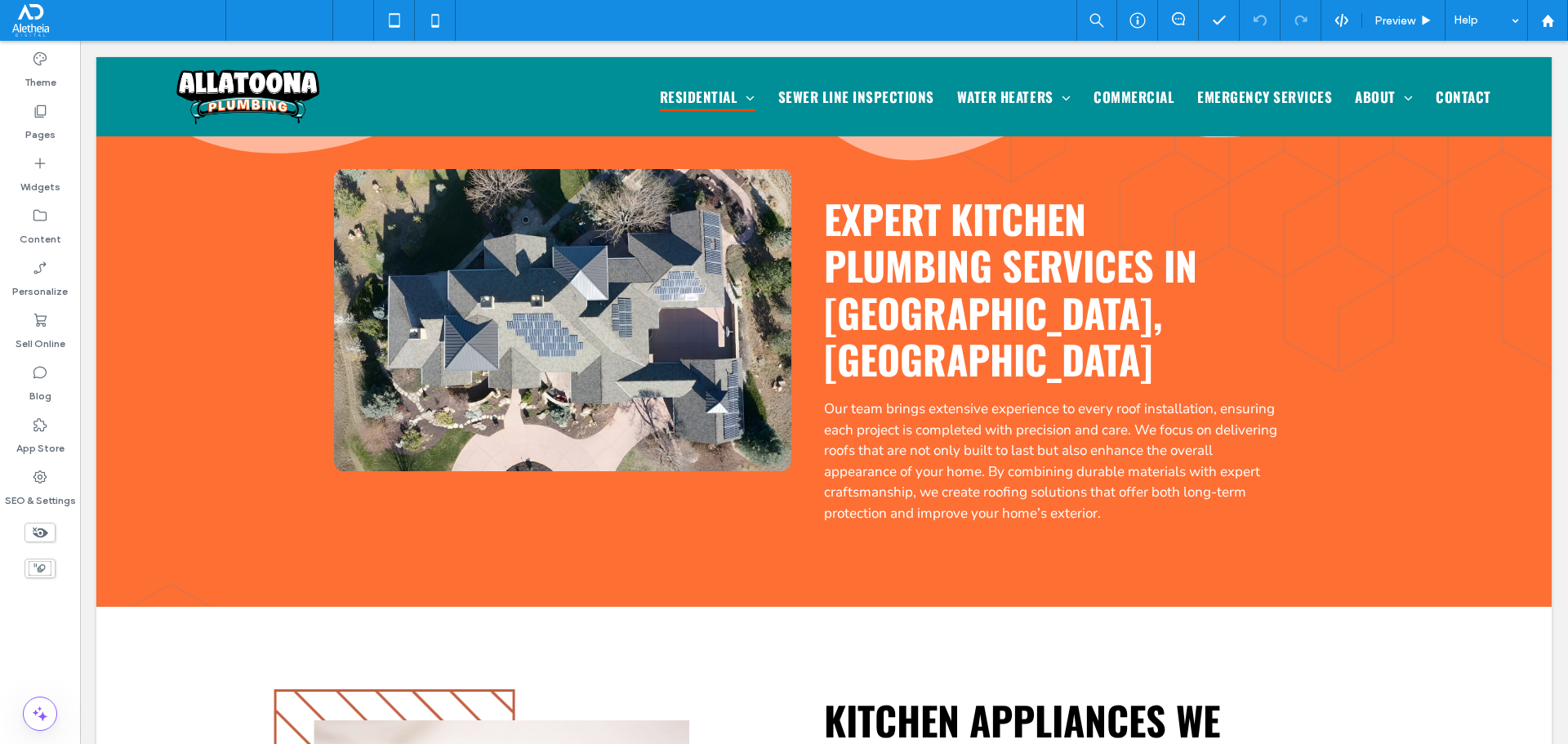
click at [262, 10] on input at bounding box center [275, 20] width 82 height 41
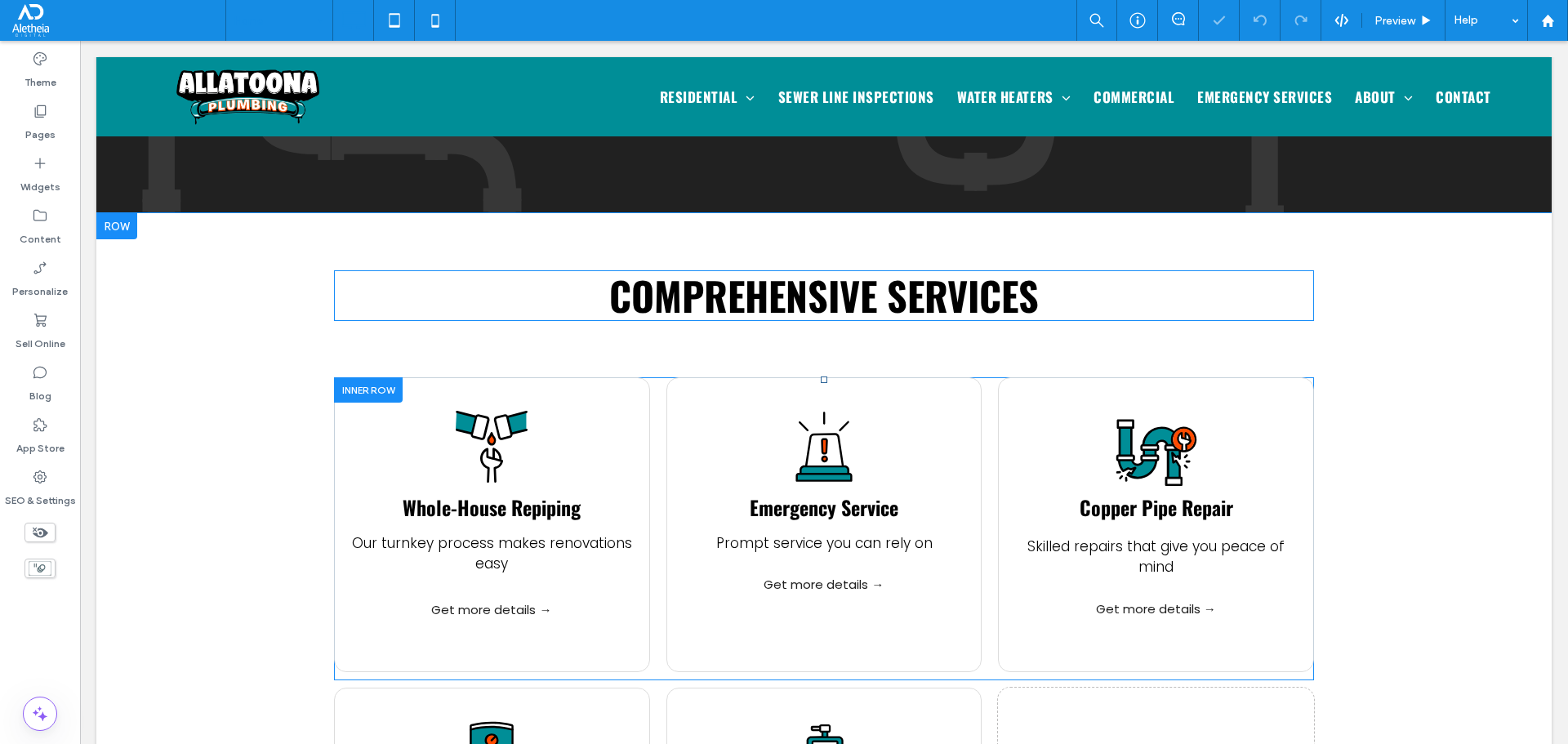
scroll to position [816, 0]
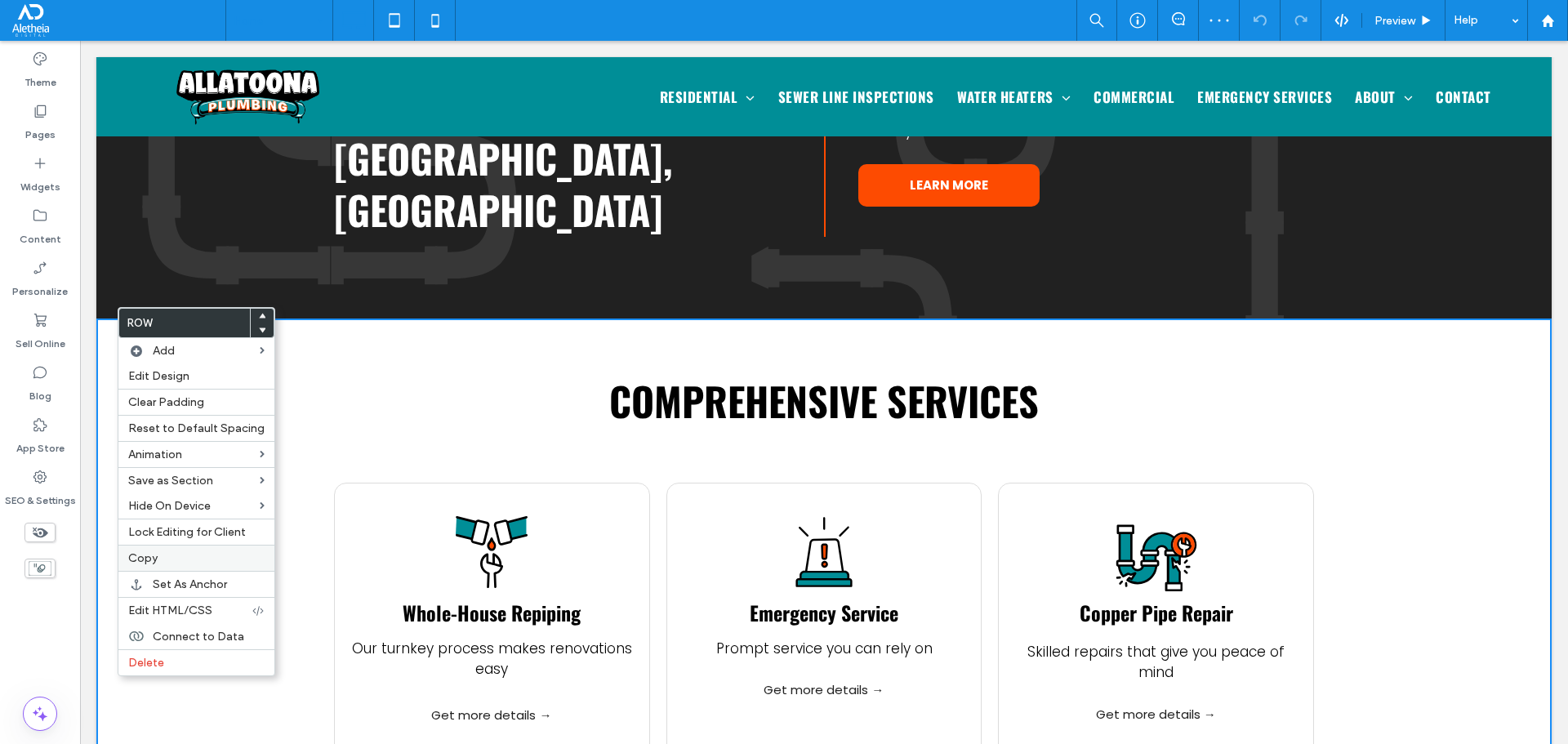
click at [180, 560] on label "Copy" at bounding box center [196, 558] width 136 height 14
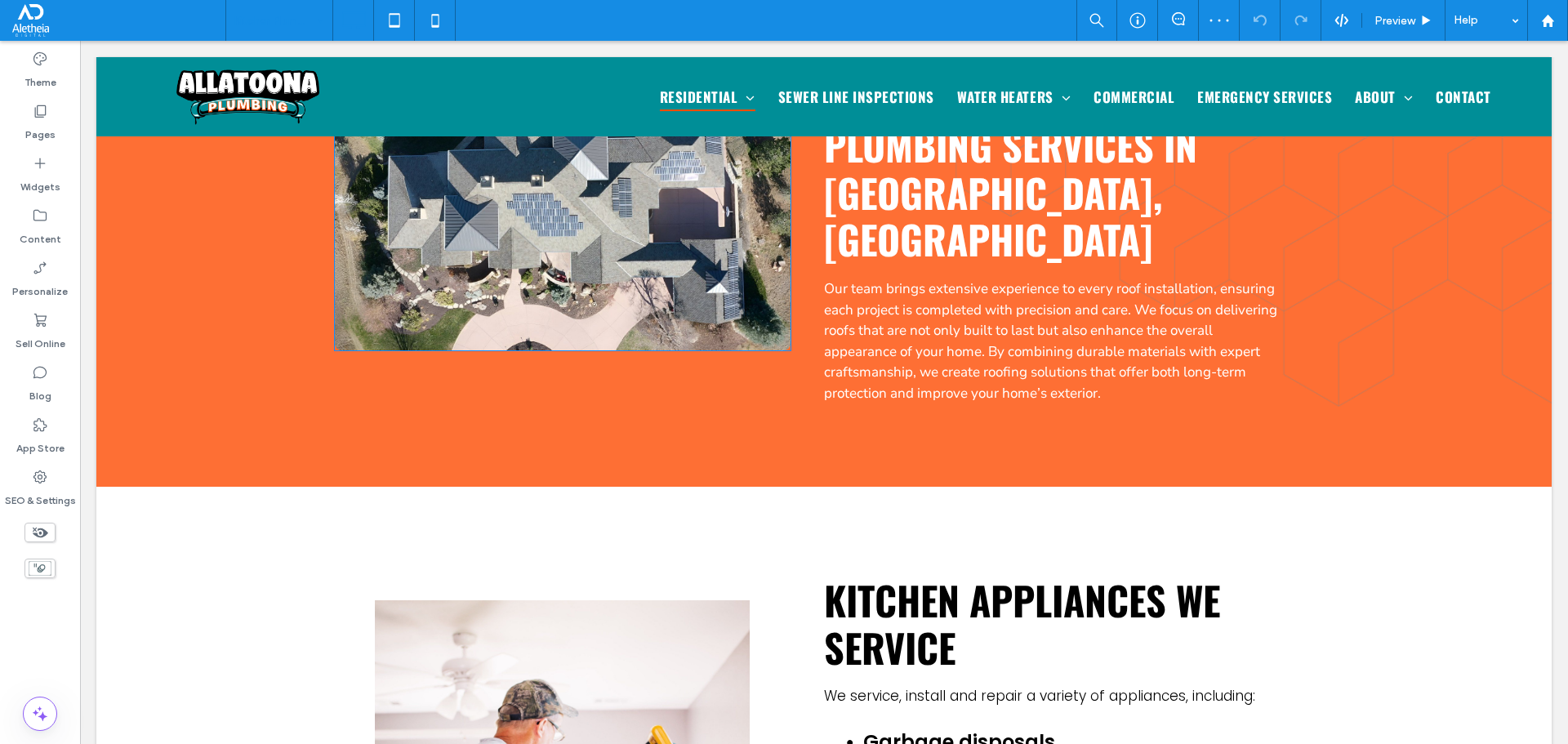
scroll to position [653, 0]
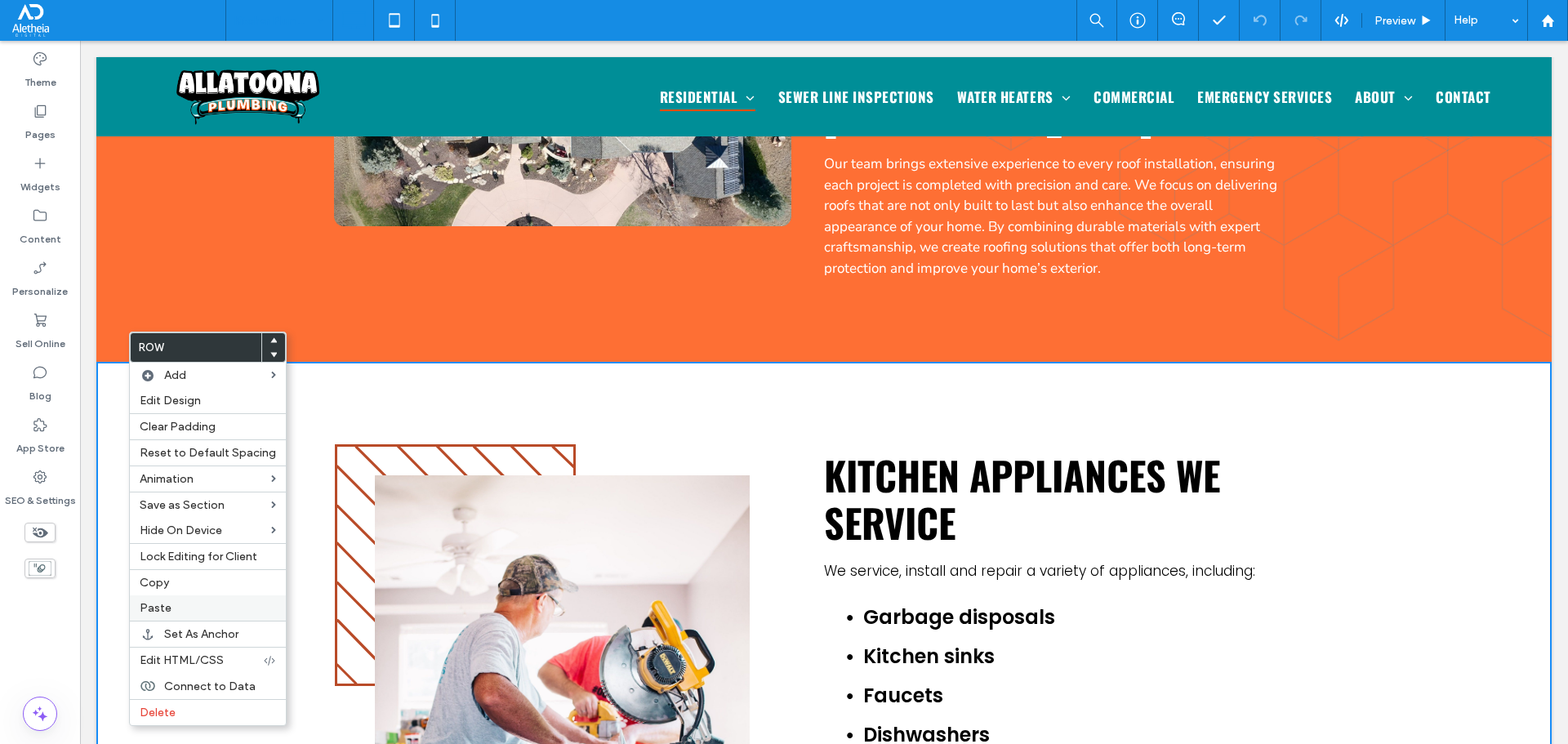
click at [169, 603] on span "Paste" at bounding box center [156, 608] width 32 height 14
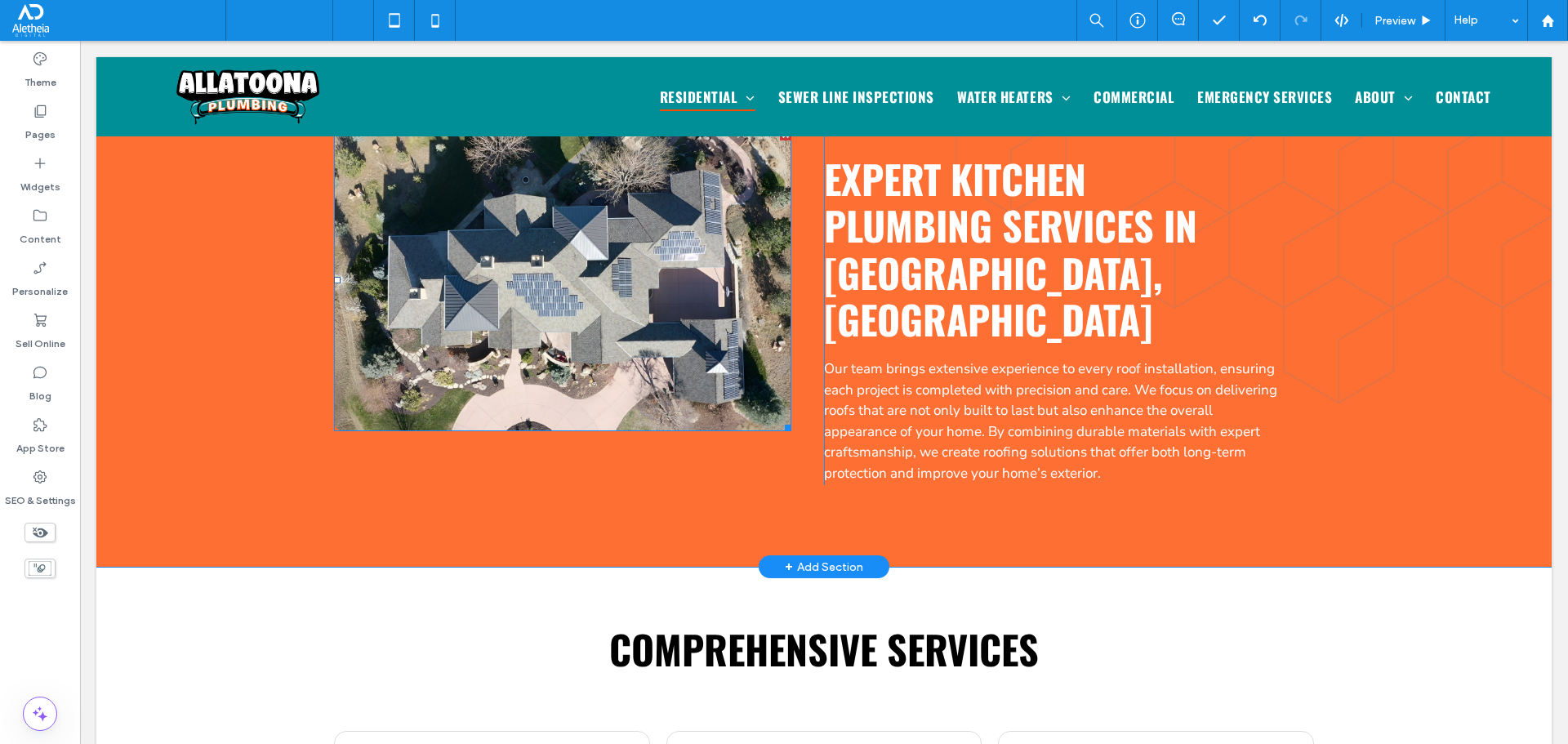
scroll to position [816, 0]
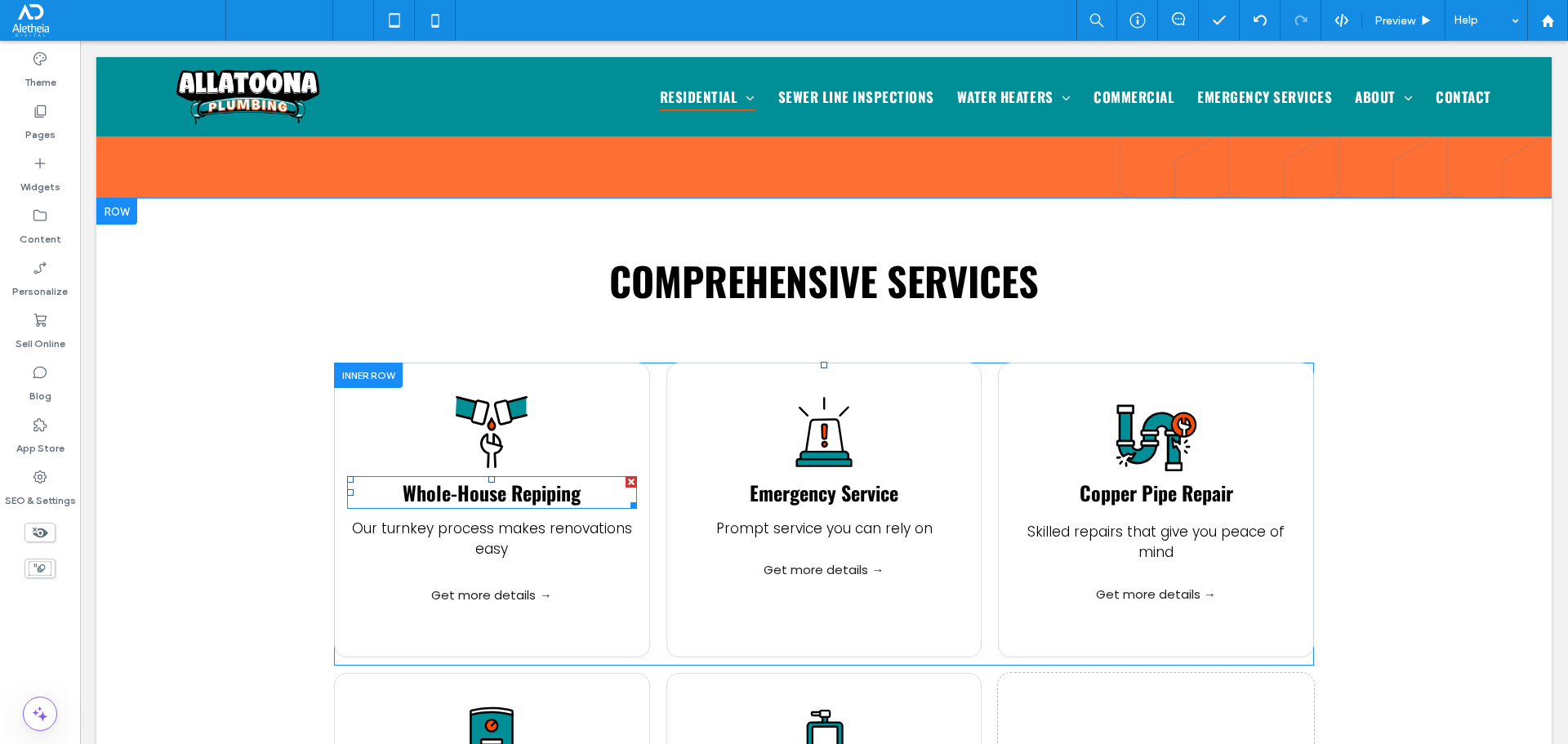
click at [538, 478] on span "Whole-House Repiping" at bounding box center [491, 493] width 178 height 30
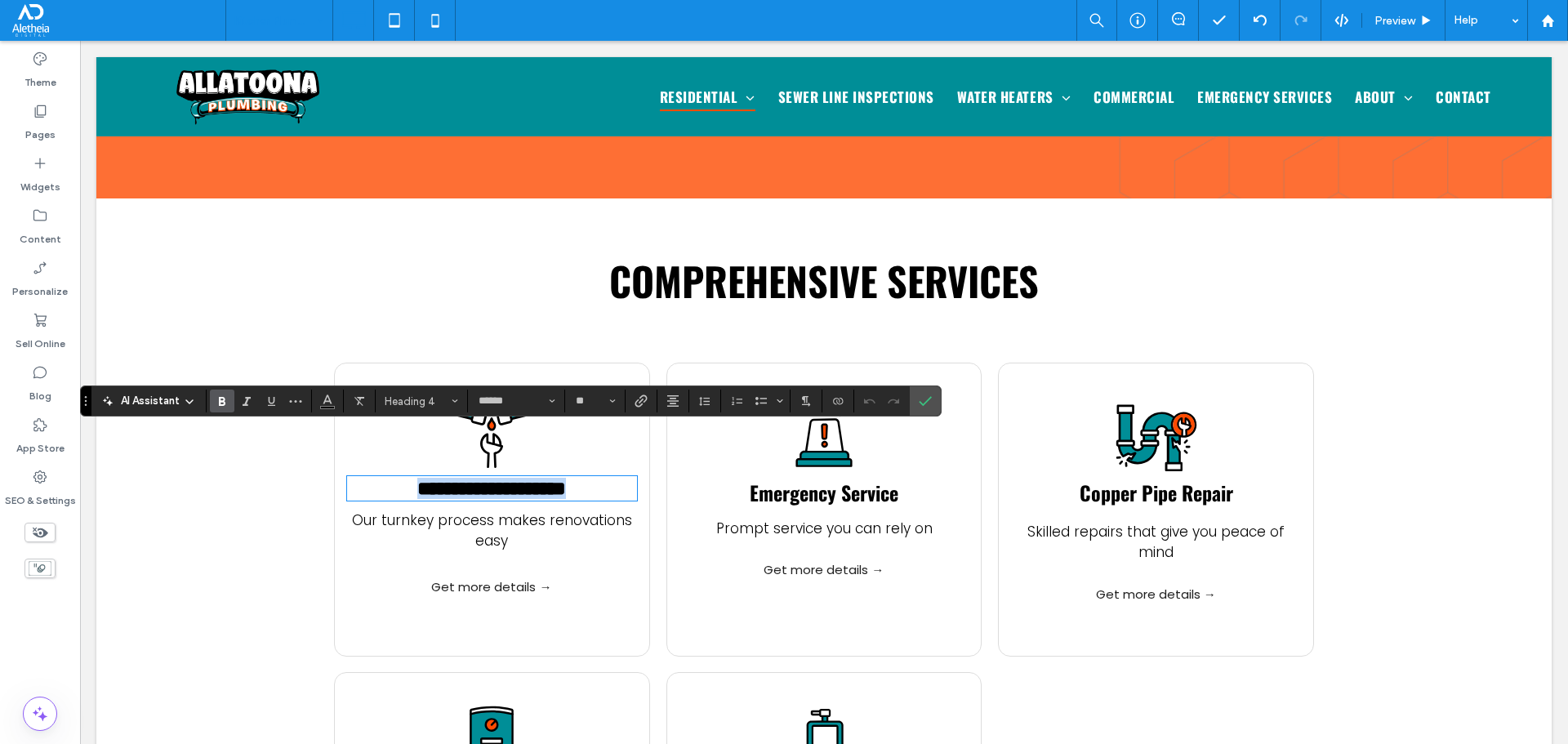
click at [538, 478] on span "**********" at bounding box center [491, 487] width 148 height 19
click at [920, 397] on icon "Confirm" at bounding box center [925, 401] width 13 height 13
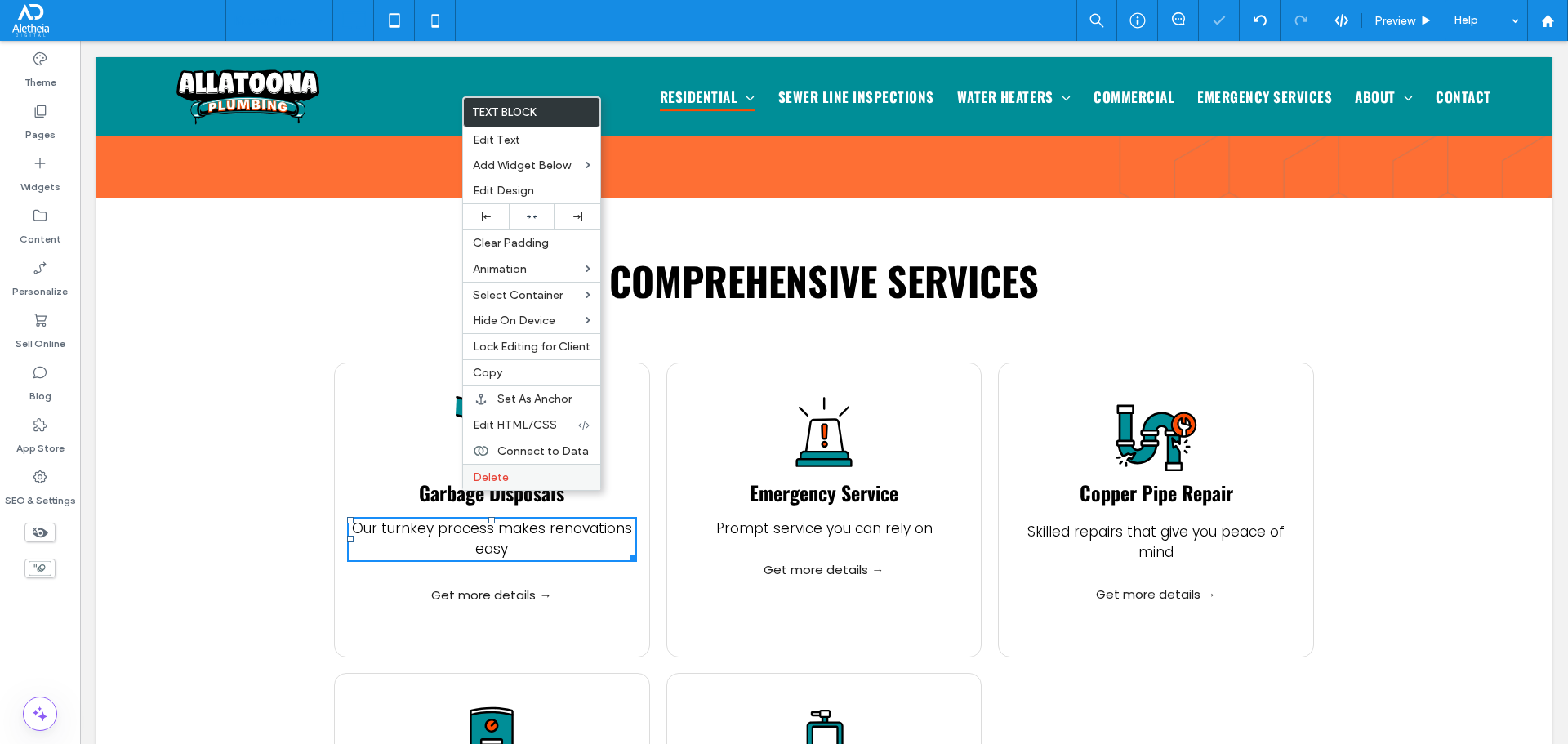
click at [524, 468] on div "Delete" at bounding box center [532, 477] width 137 height 26
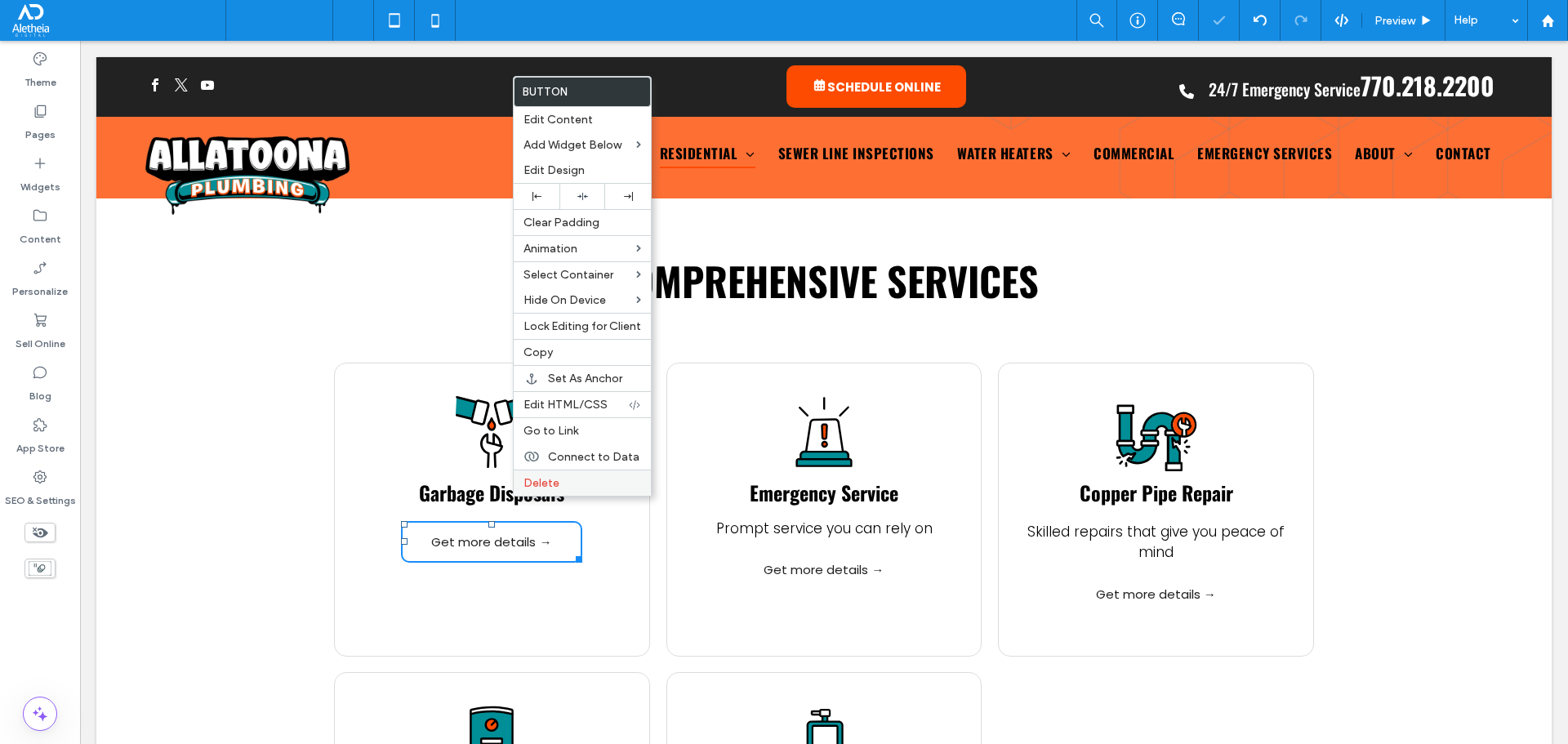
click at [541, 483] on span "Delete" at bounding box center [541, 483] width 36 height 14
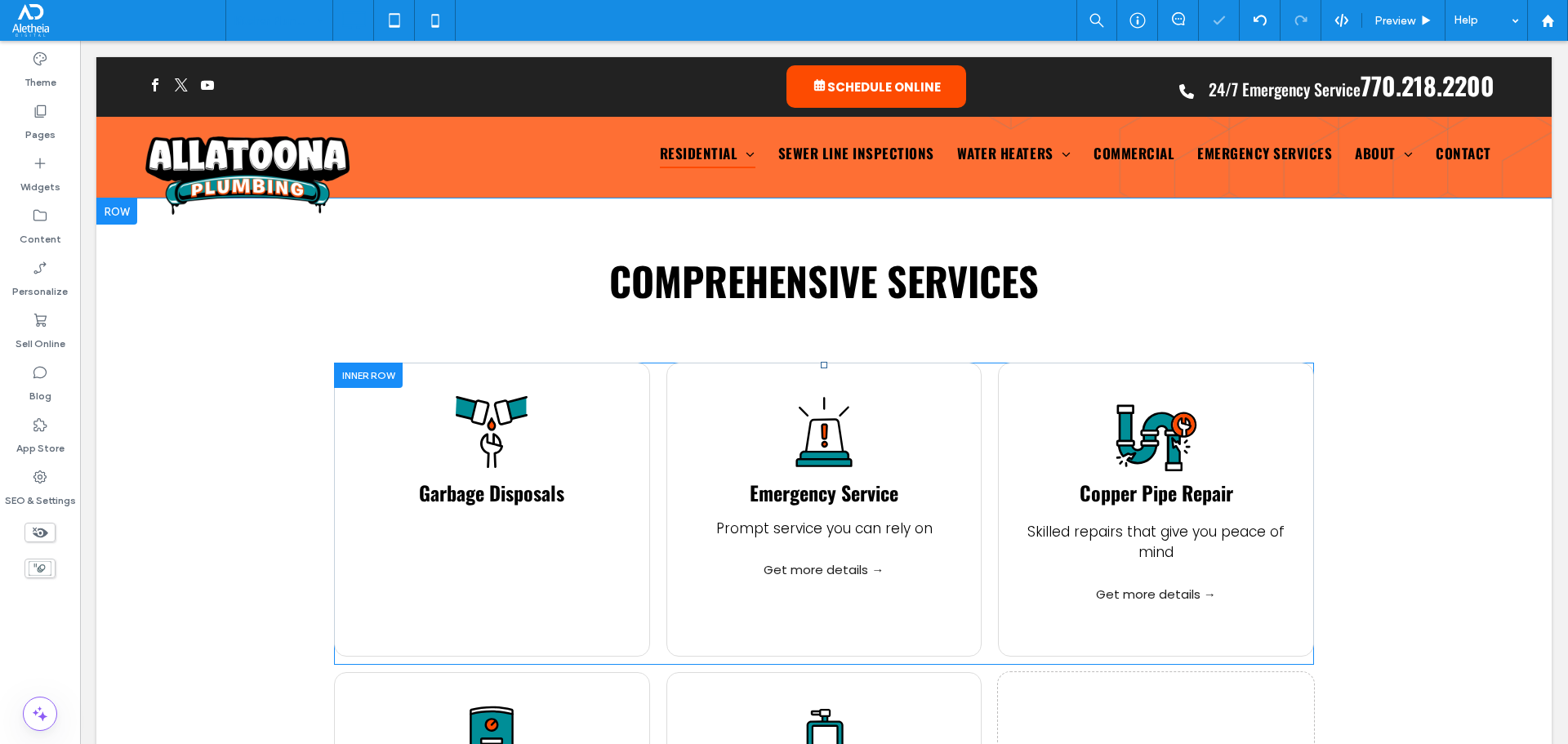
click at [789, 519] on span "Prompt service you can rely on" at bounding box center [825, 528] width 217 height 19
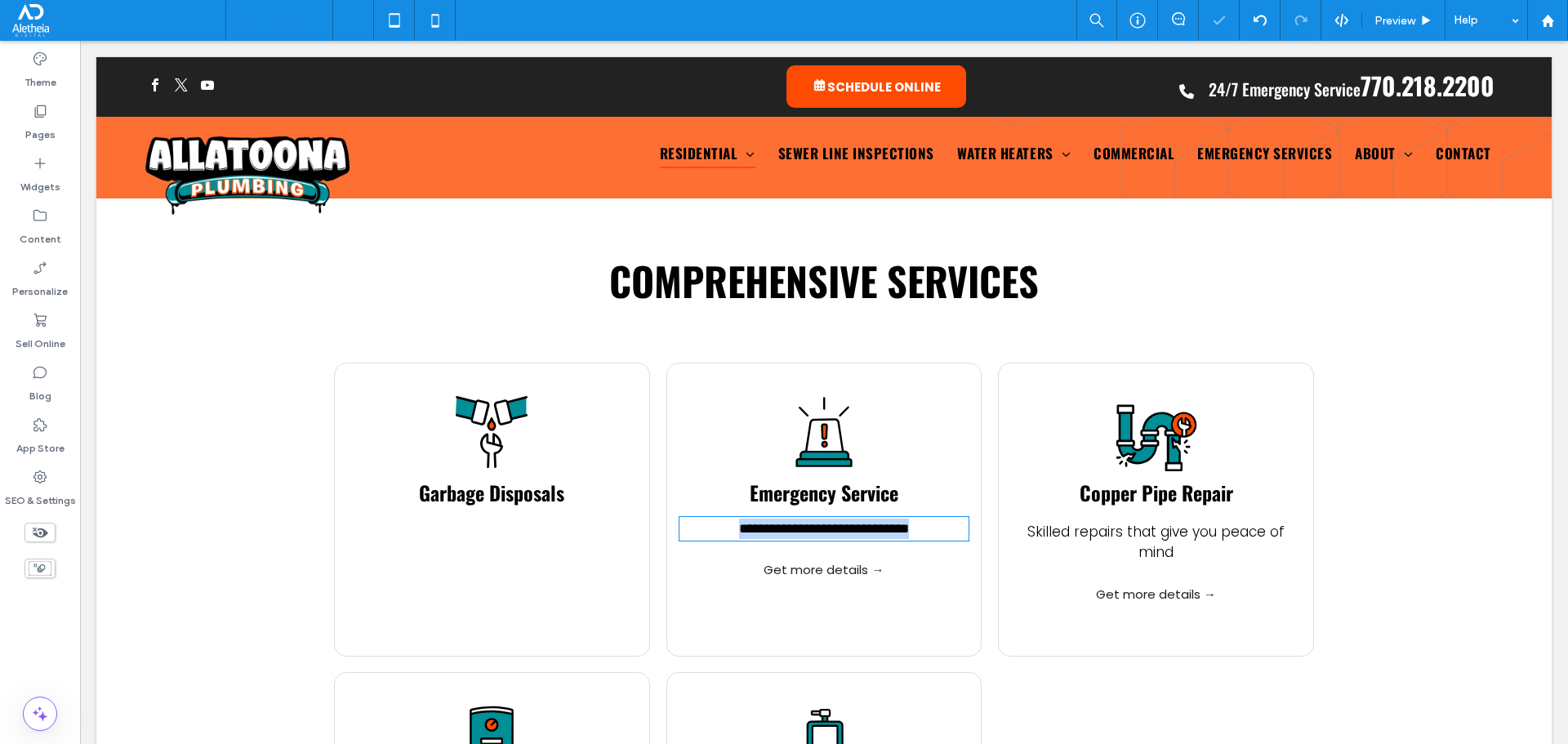
click at [789, 522] on span "**********" at bounding box center [824, 528] width 170 height 14
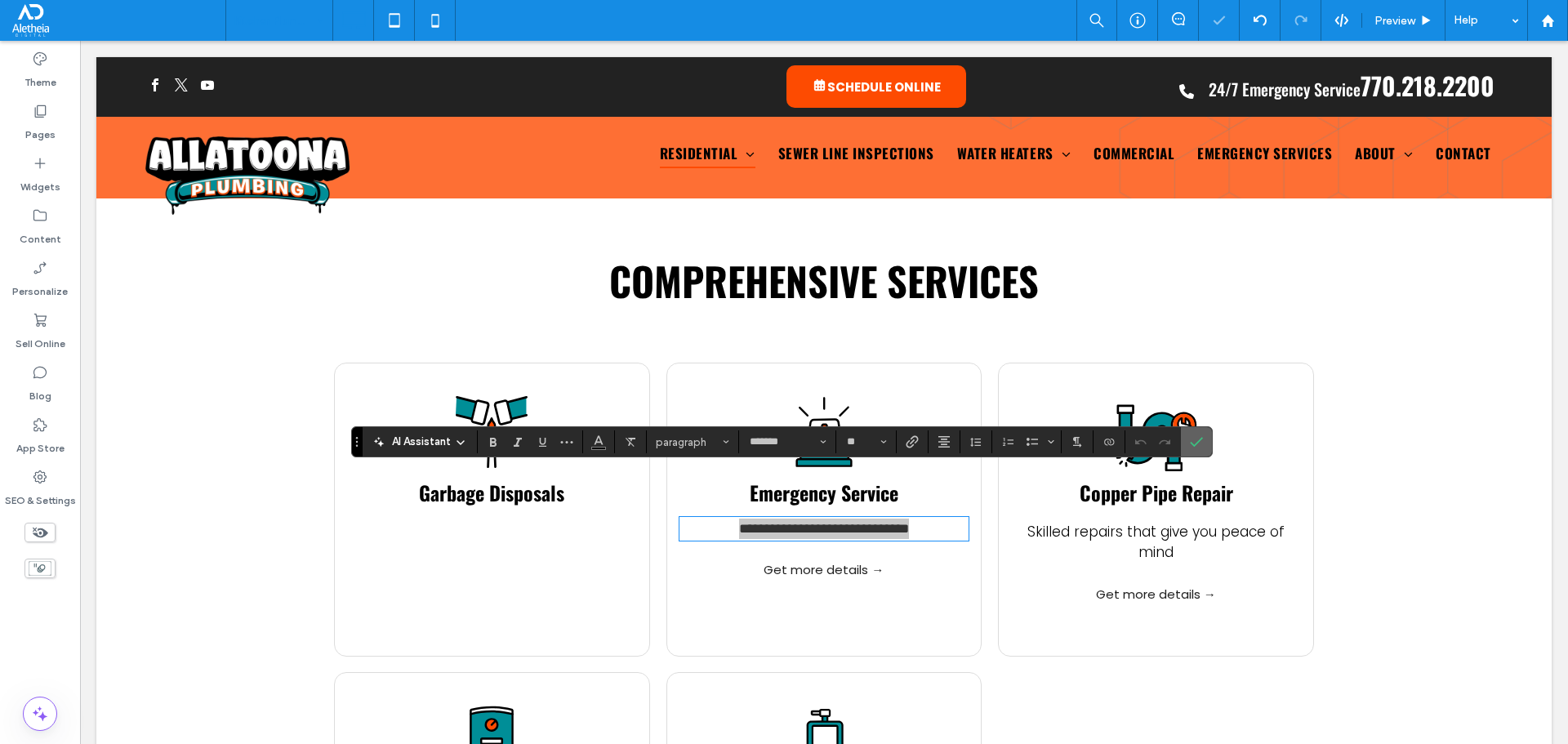
drag, startPoint x: 1200, startPoint y: 435, endPoint x: 1062, endPoint y: 407, distance: 140.8
click at [1200, 435] on icon "Confirm" at bounding box center [1196, 442] width 13 height 13
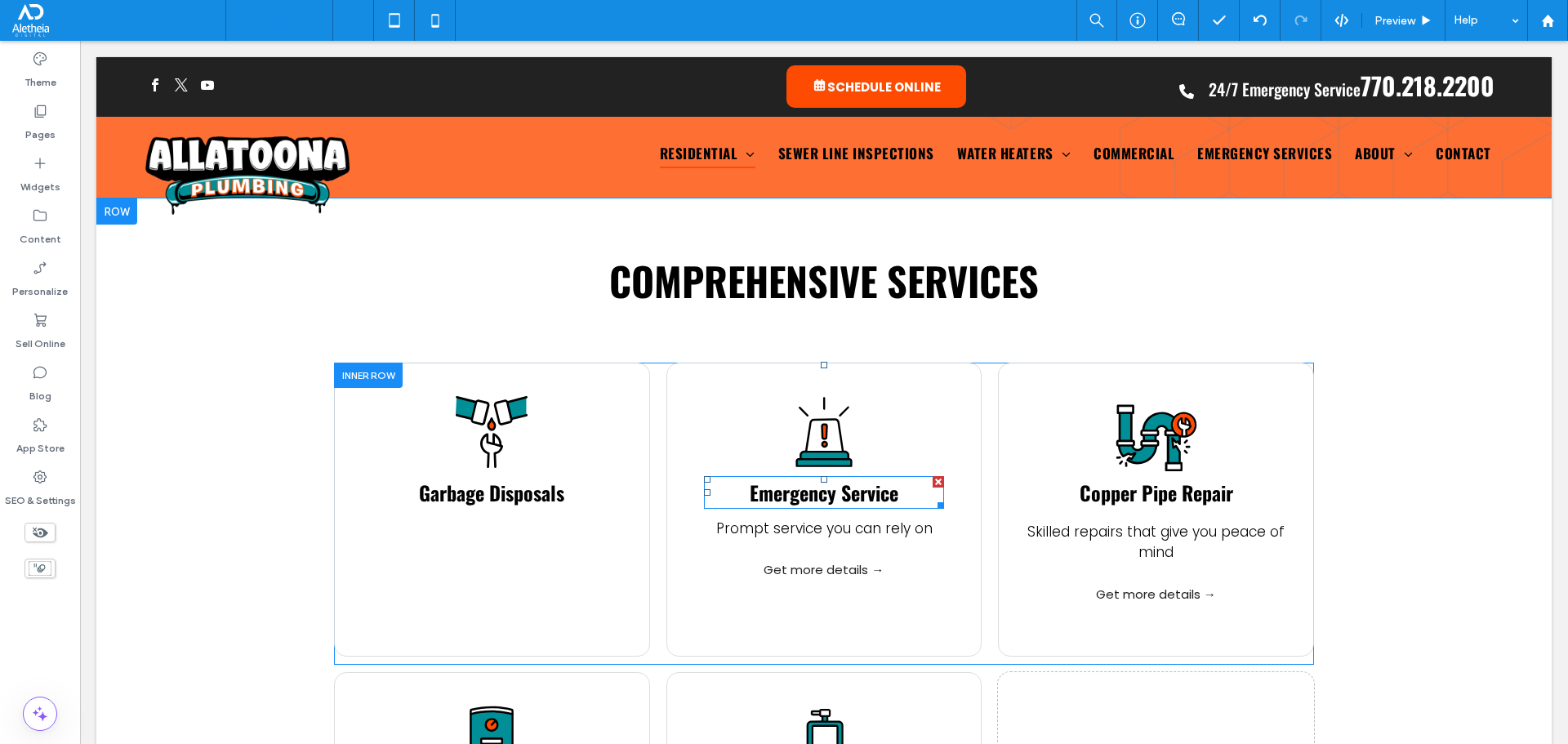
click at [848, 478] on span "Emergency Service" at bounding box center [824, 493] width 148 height 30
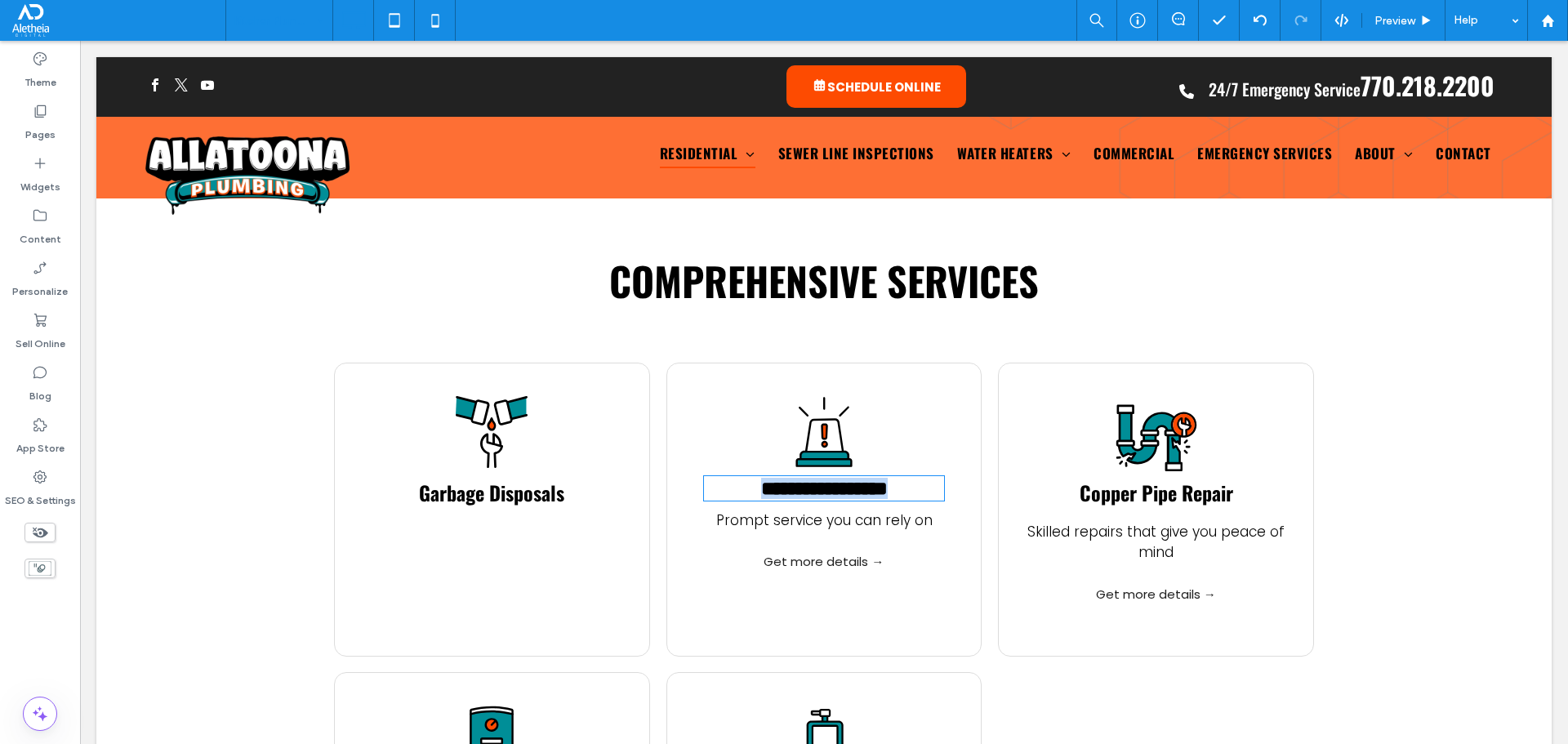
click at [848, 478] on span "**********" at bounding box center [824, 487] width 127 height 19
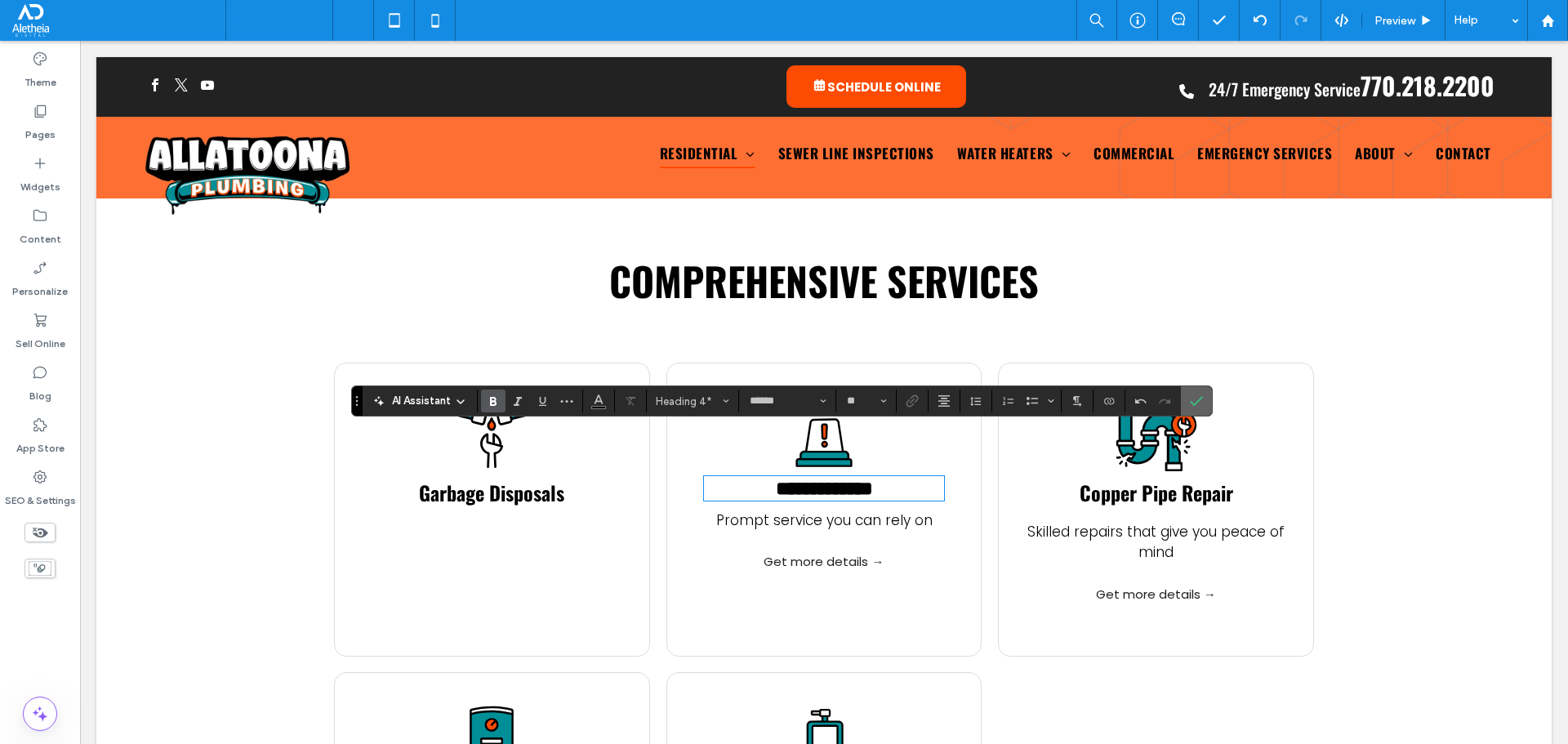
click at [1202, 410] on span "Confirm" at bounding box center [1196, 401] width 13 height 28
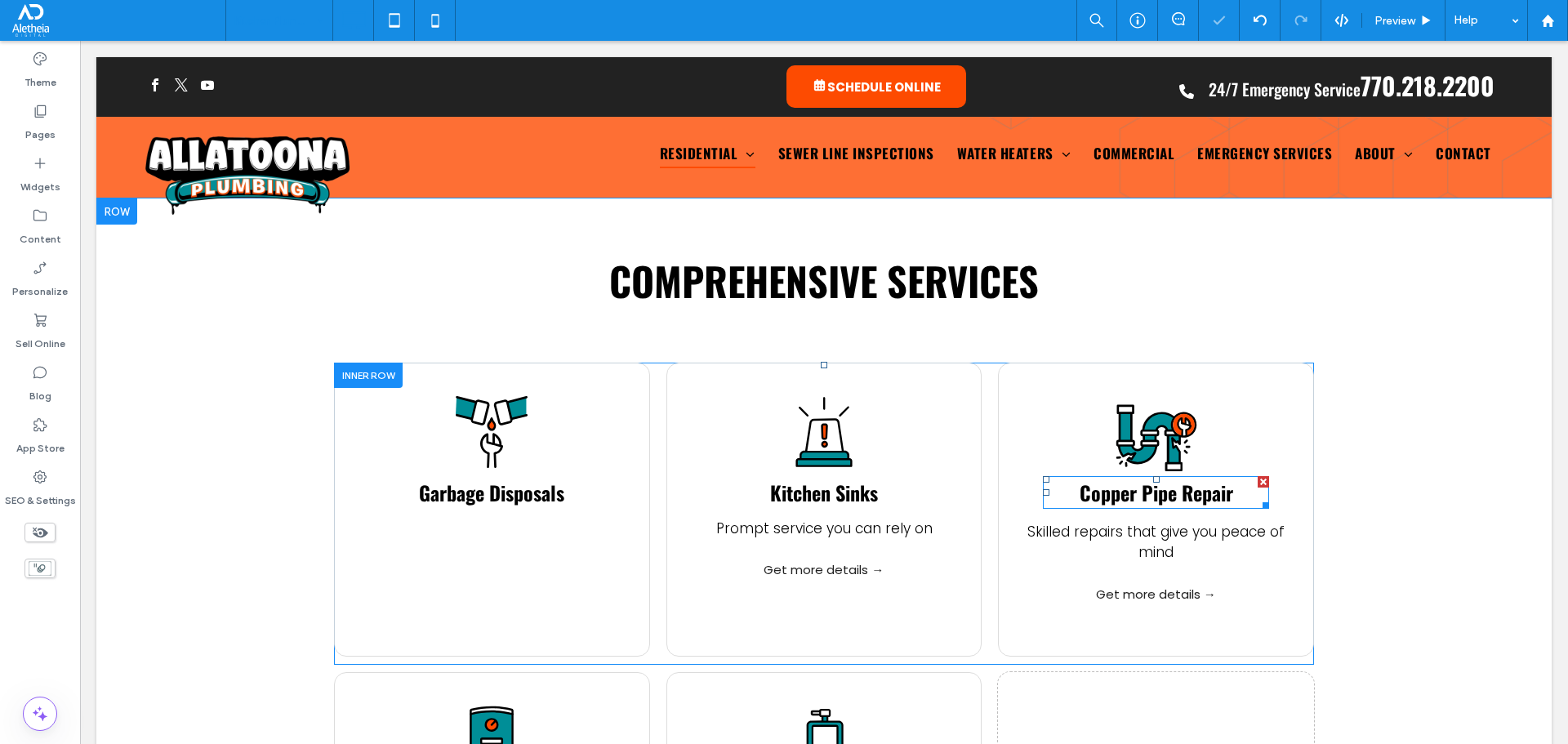
click at [1172, 478] on span "Copper Pipe Repair" at bounding box center [1157, 493] width 154 height 30
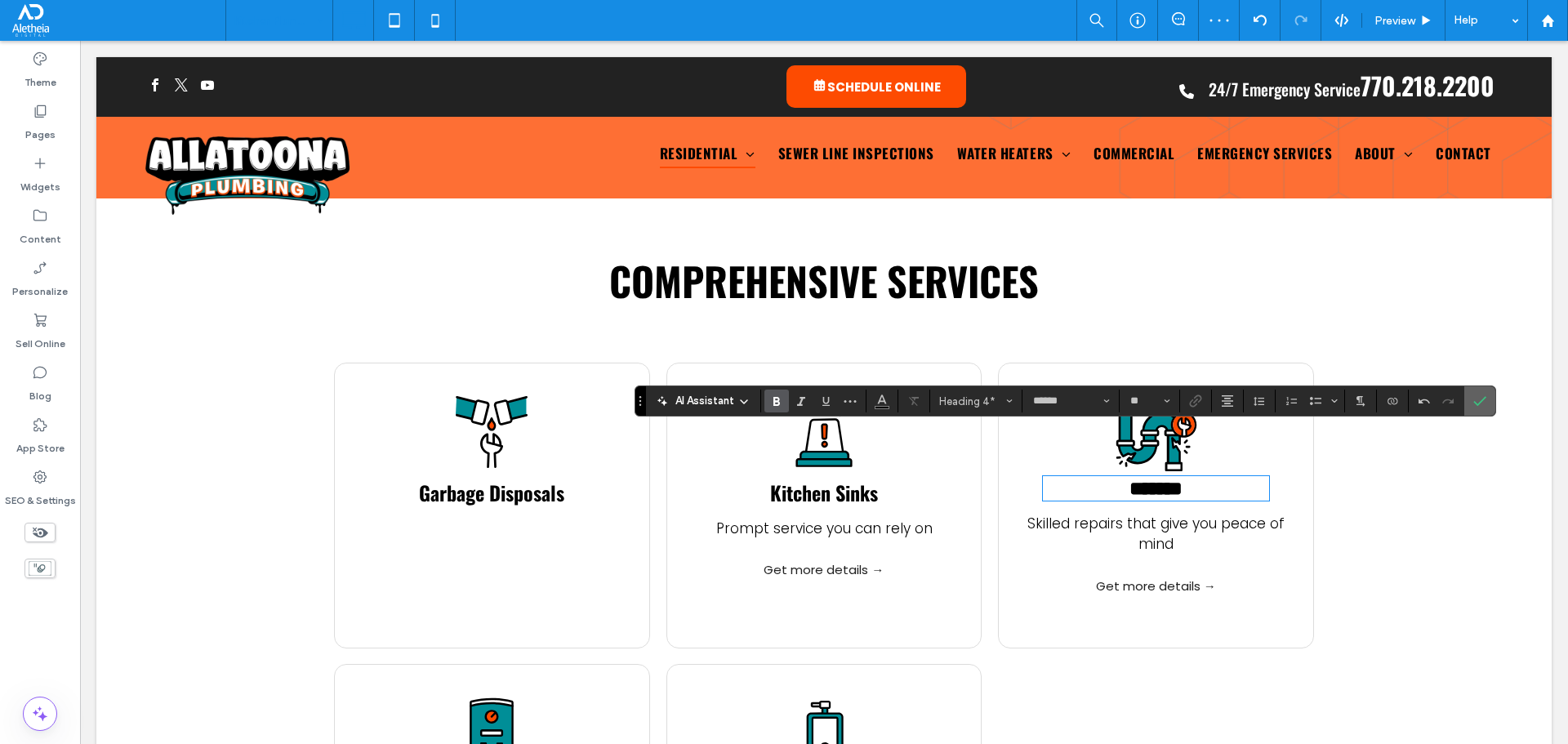
click at [1484, 405] on icon "Confirm" at bounding box center [1480, 401] width 13 height 13
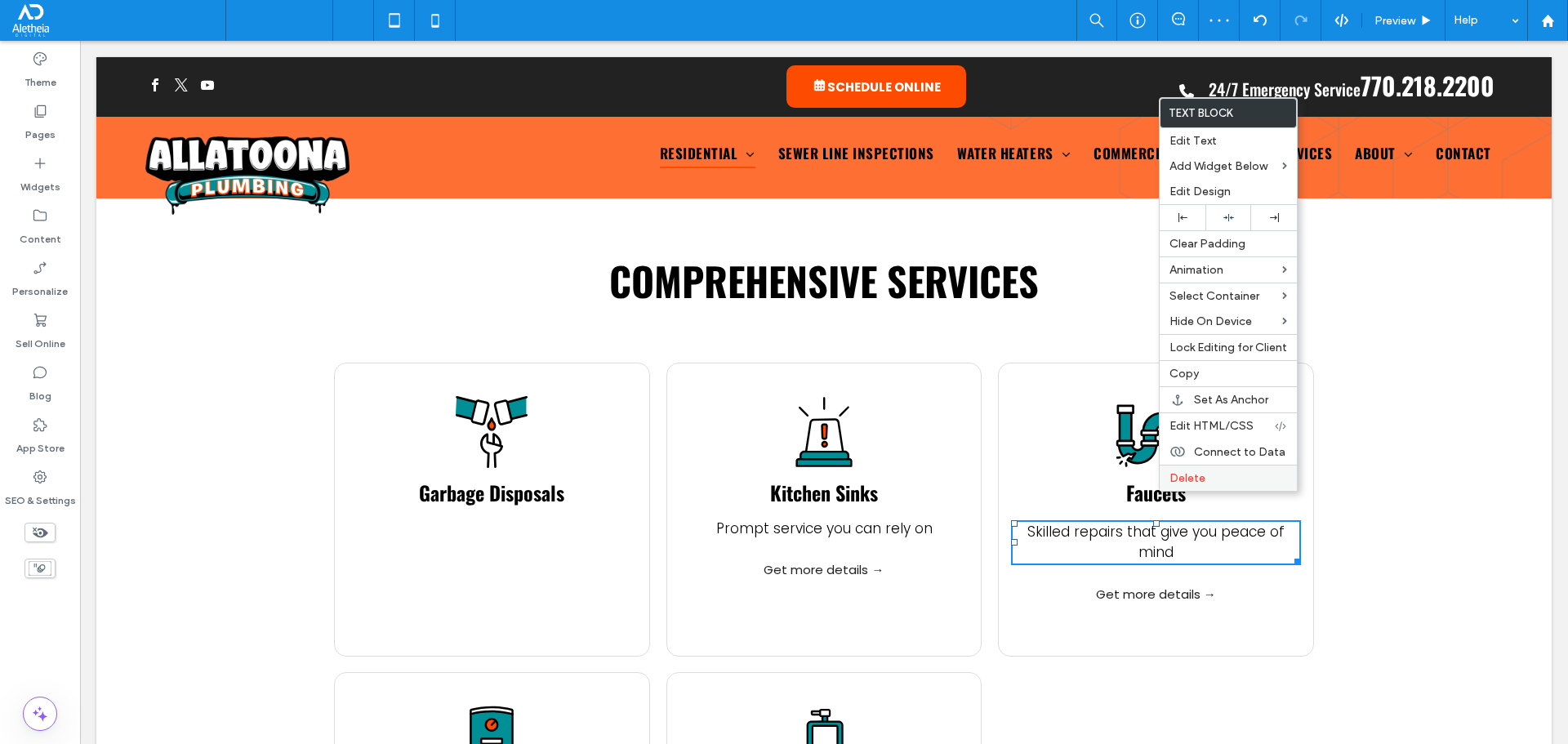
click at [1200, 473] on span "Delete" at bounding box center [1187, 477] width 36 height 14
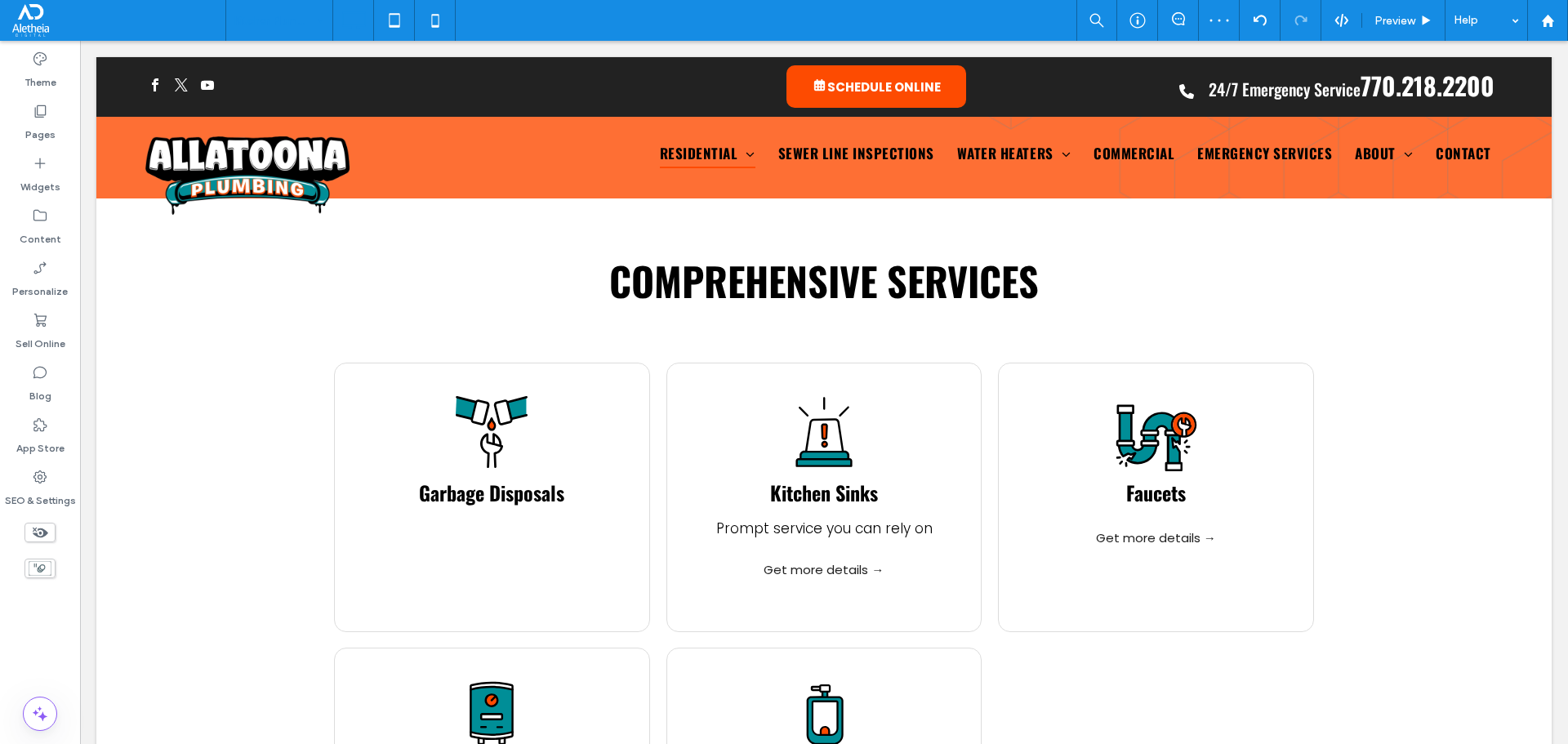
drag, startPoint x: 1177, startPoint y: 486, endPoint x: 1153, endPoint y: 494, distance: 25.3
click at [1153, 494] on div at bounding box center [784, 372] width 1568 height 744
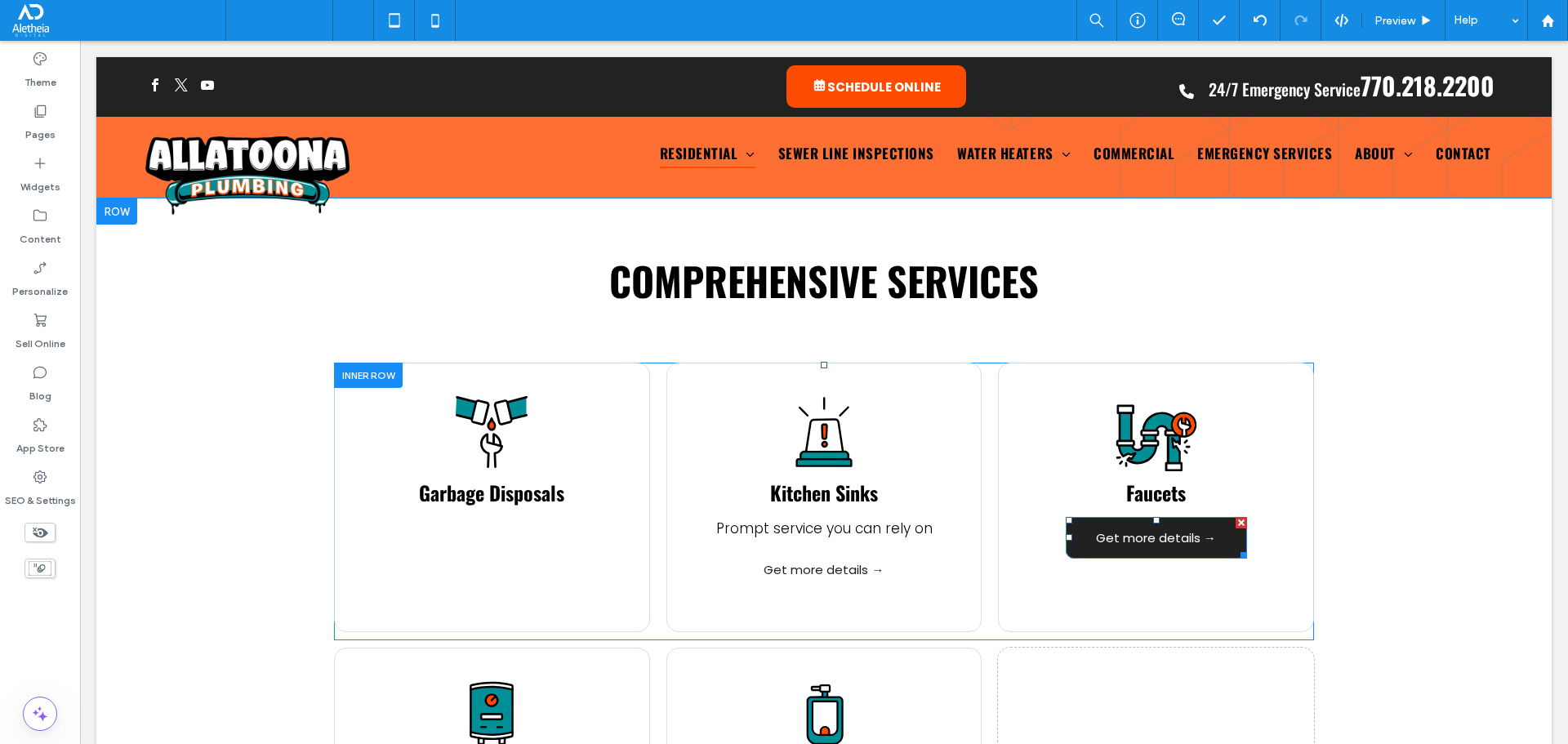
drag, startPoint x: 1289, startPoint y: 521, endPoint x: 1208, endPoint y: 480, distance: 90.8
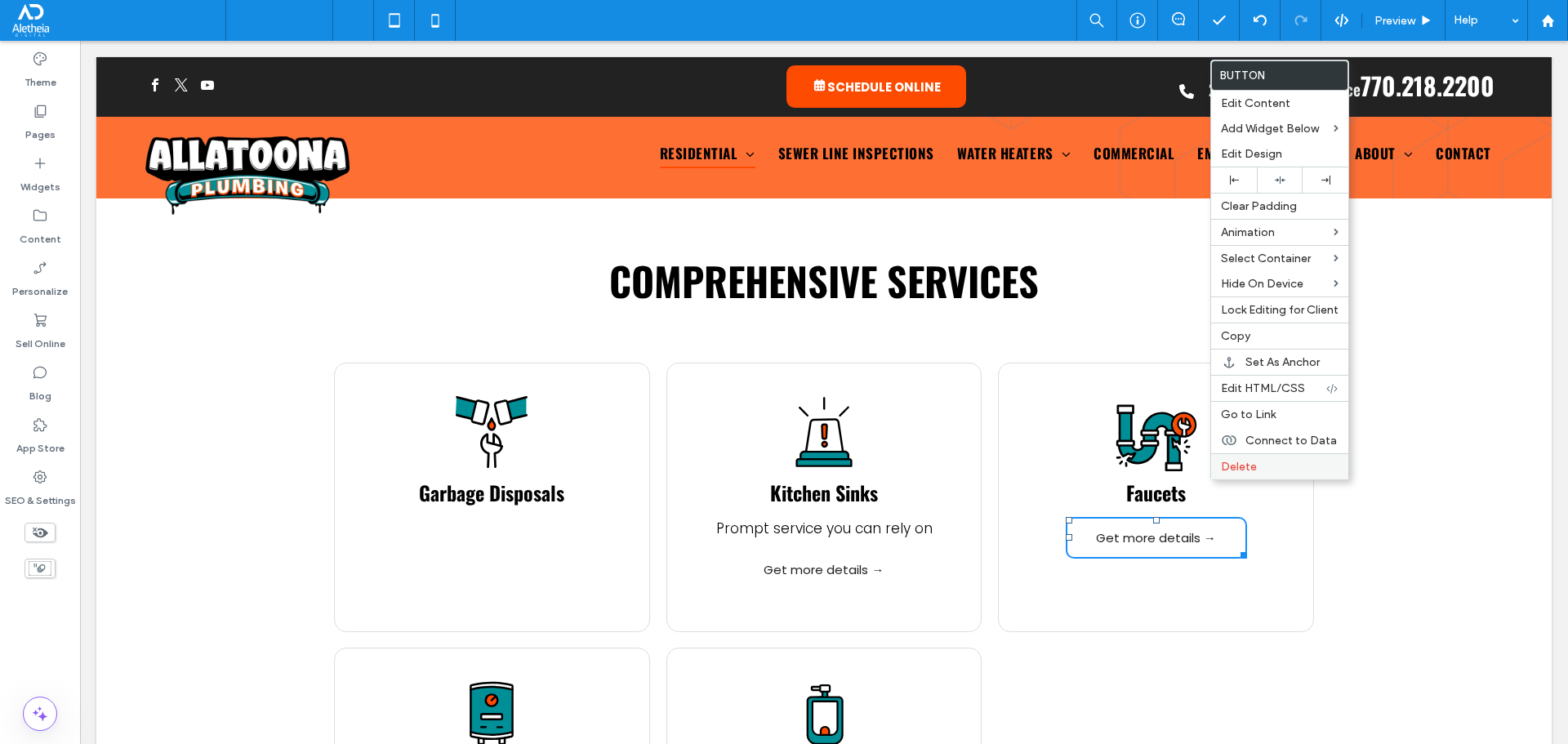
click at [1226, 466] on span "Delete" at bounding box center [1238, 466] width 36 height 14
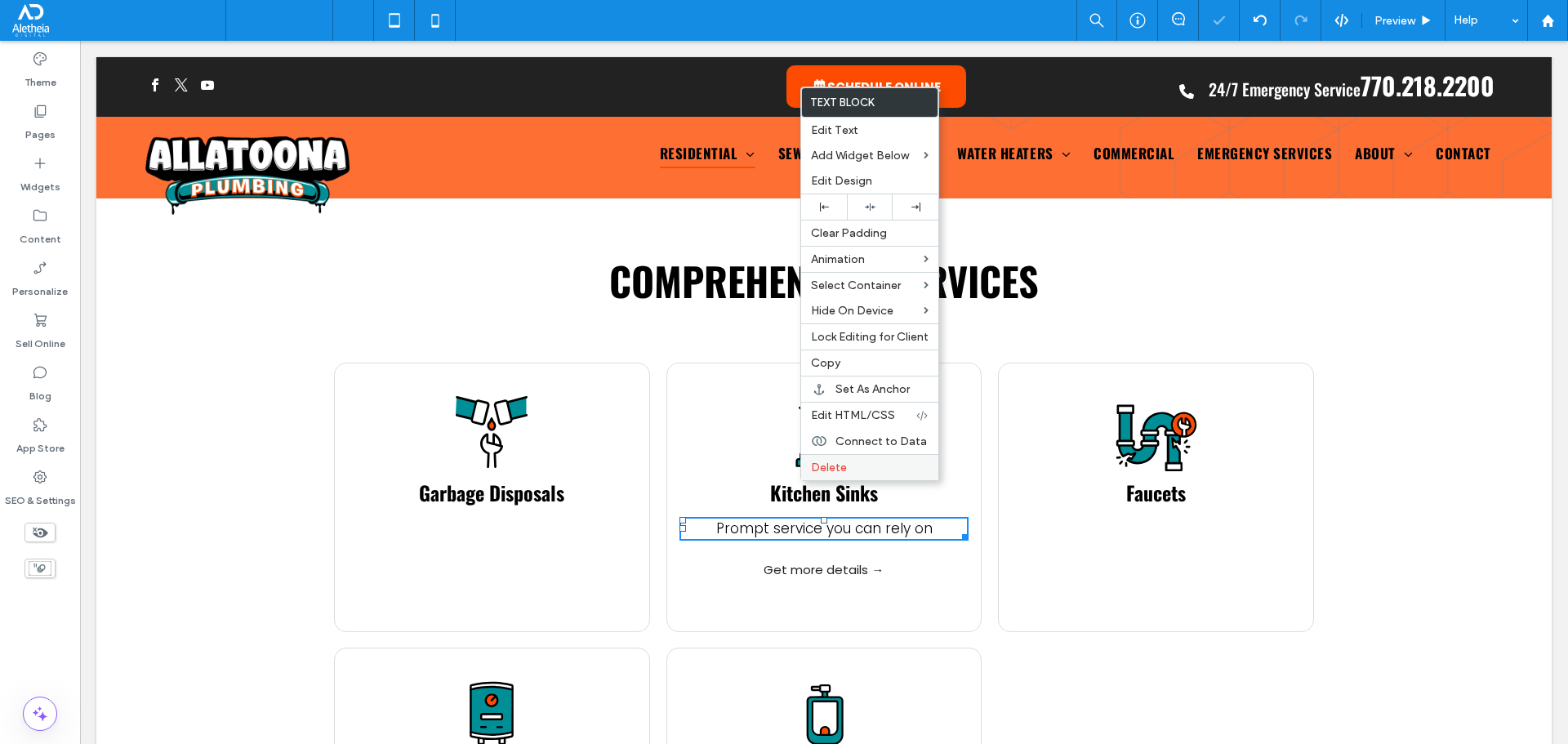
click at [831, 455] on div "Delete" at bounding box center [869, 467] width 137 height 26
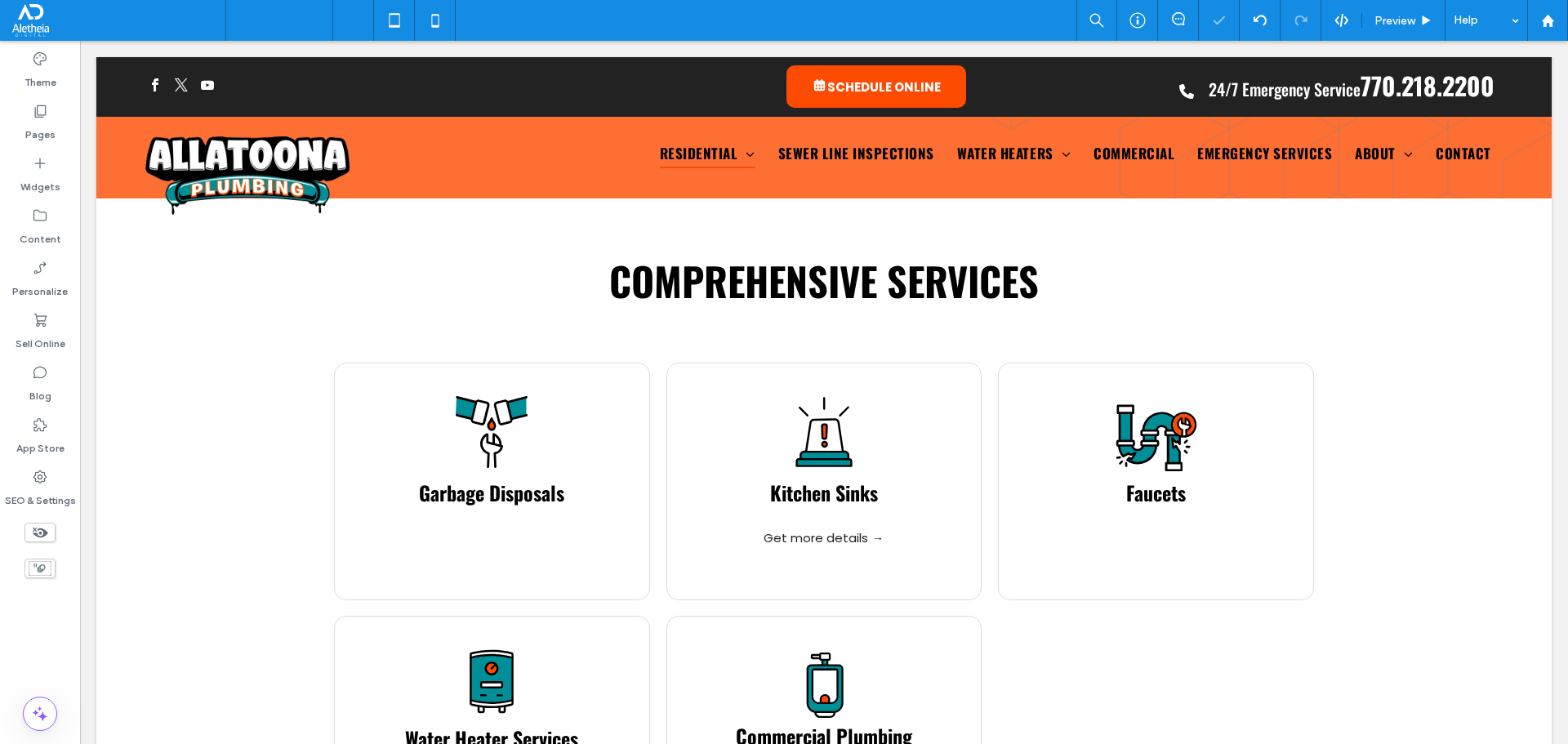
drag, startPoint x: 832, startPoint y: 489, endPoint x: 801, endPoint y: 491, distance: 31.1
click at [801, 491] on div at bounding box center [784, 372] width 1568 height 744
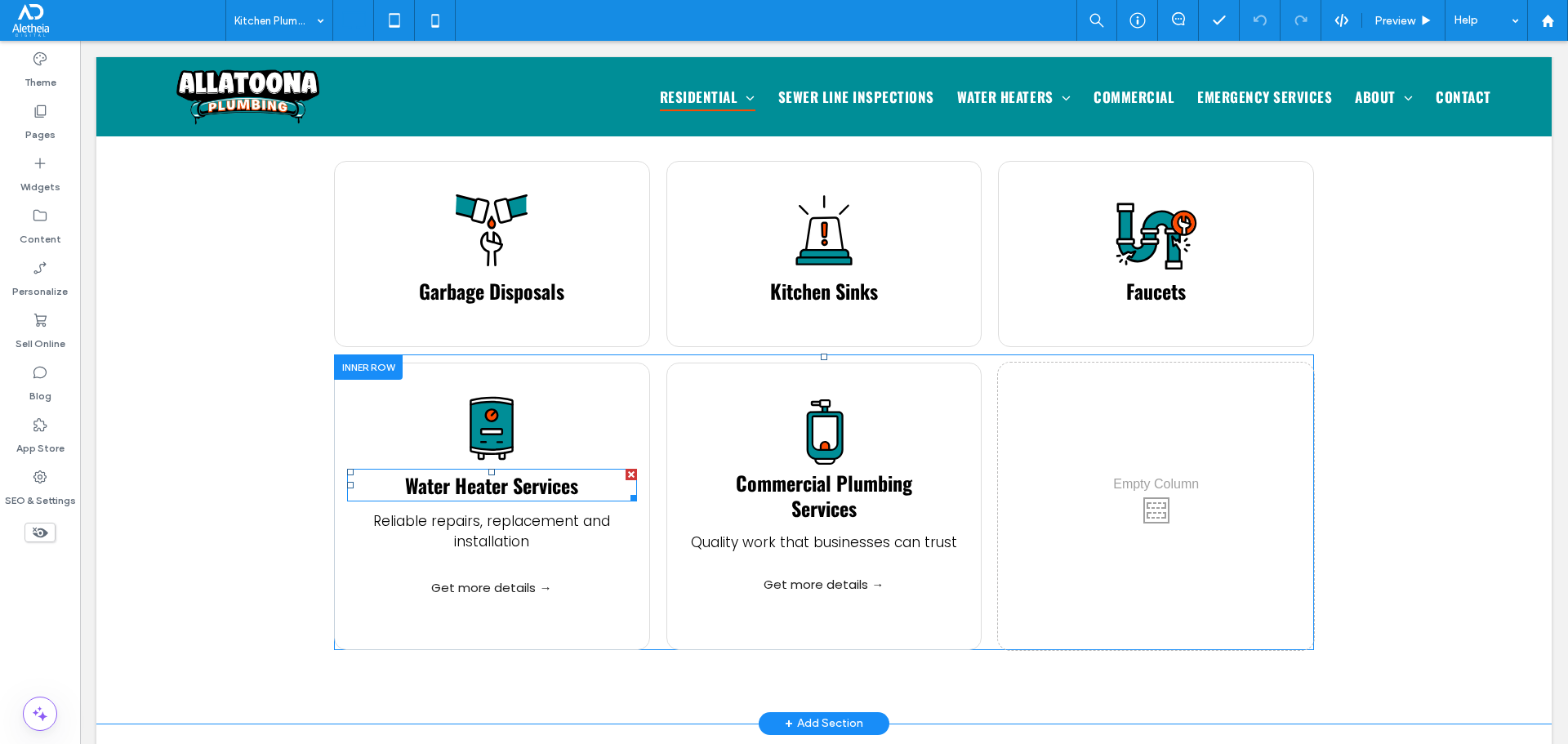
click at [448, 471] on span "Water Heater Services" at bounding box center [491, 485] width 173 height 30
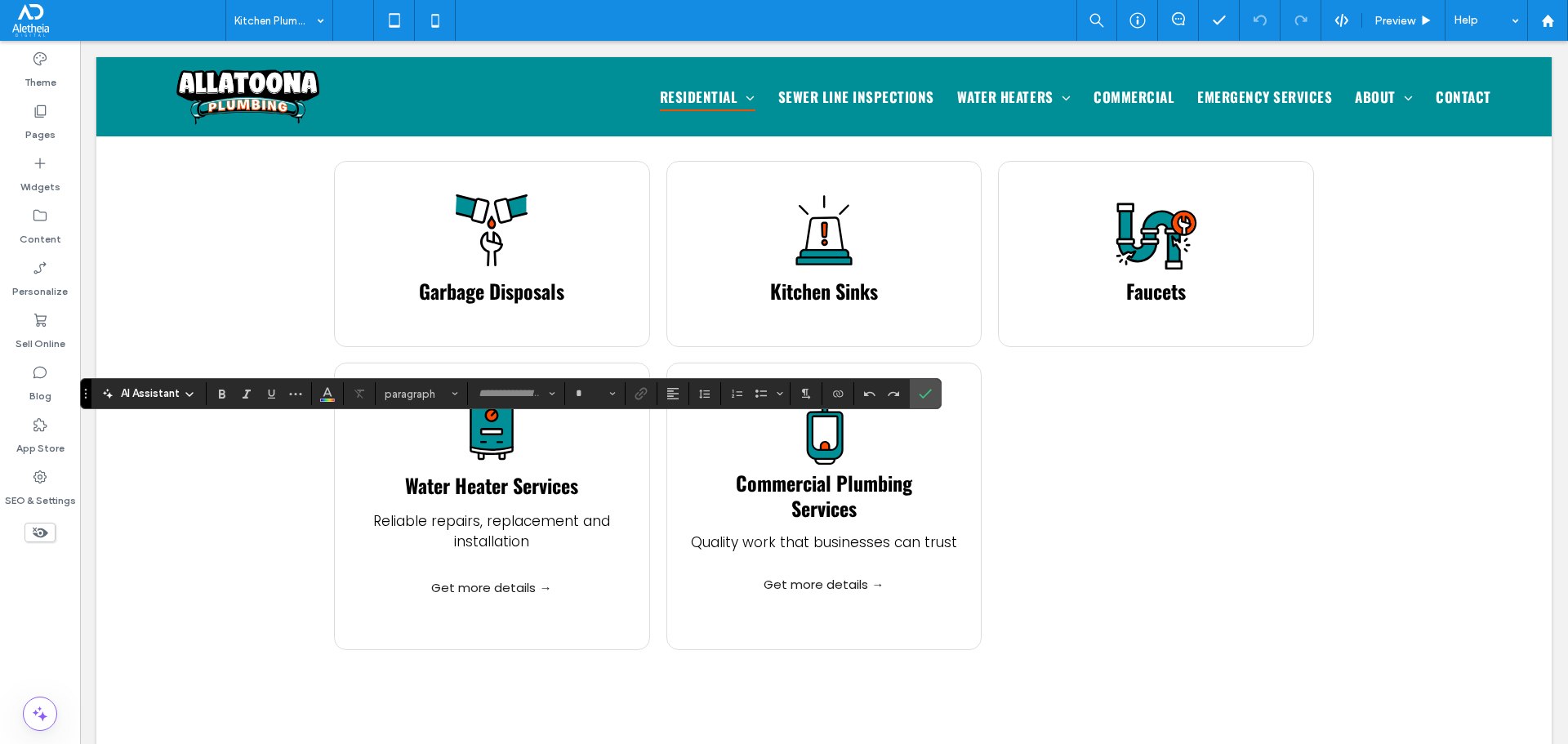
type input "******"
type input "**"
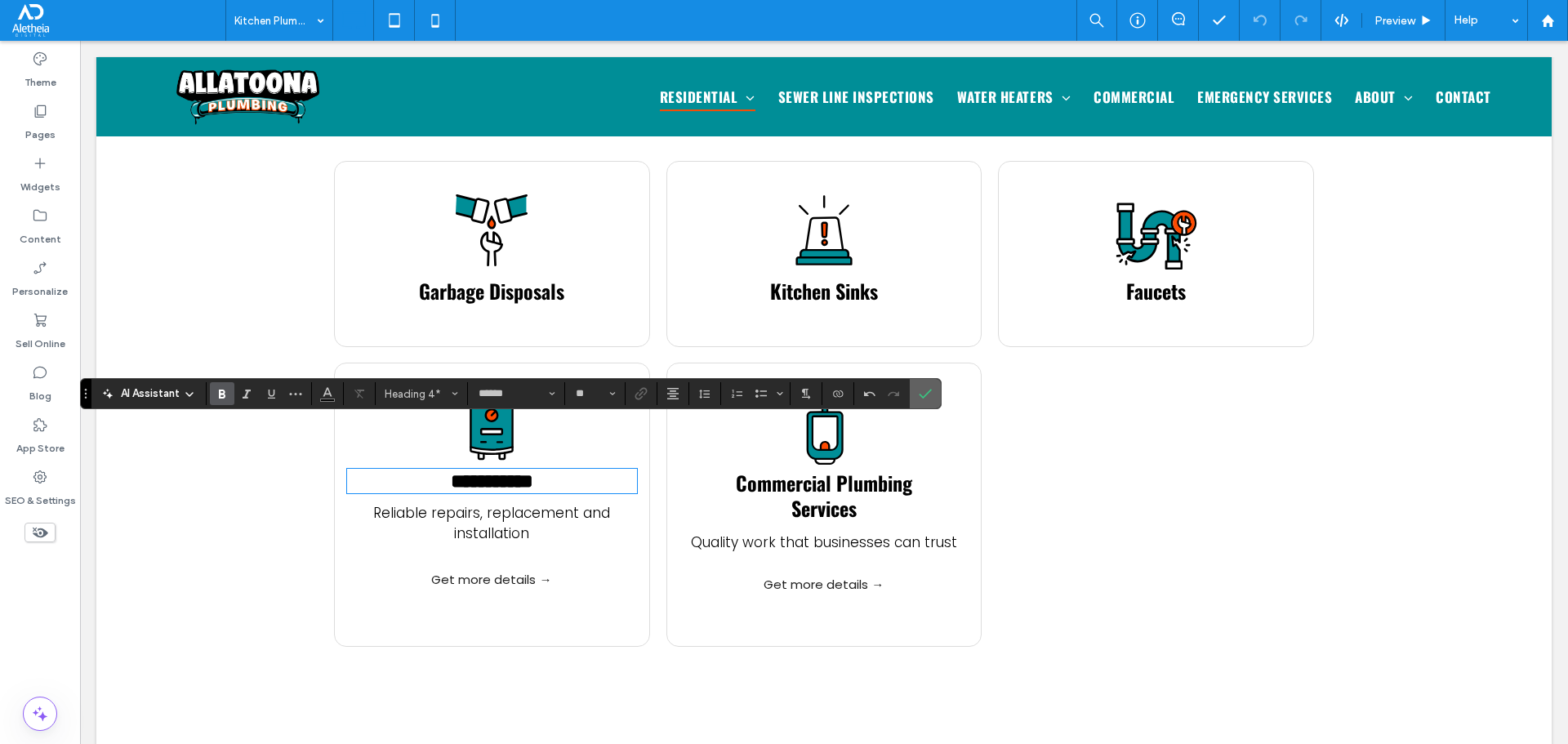
click at [925, 396] on use "Confirm" at bounding box center [926, 393] width 13 height 10
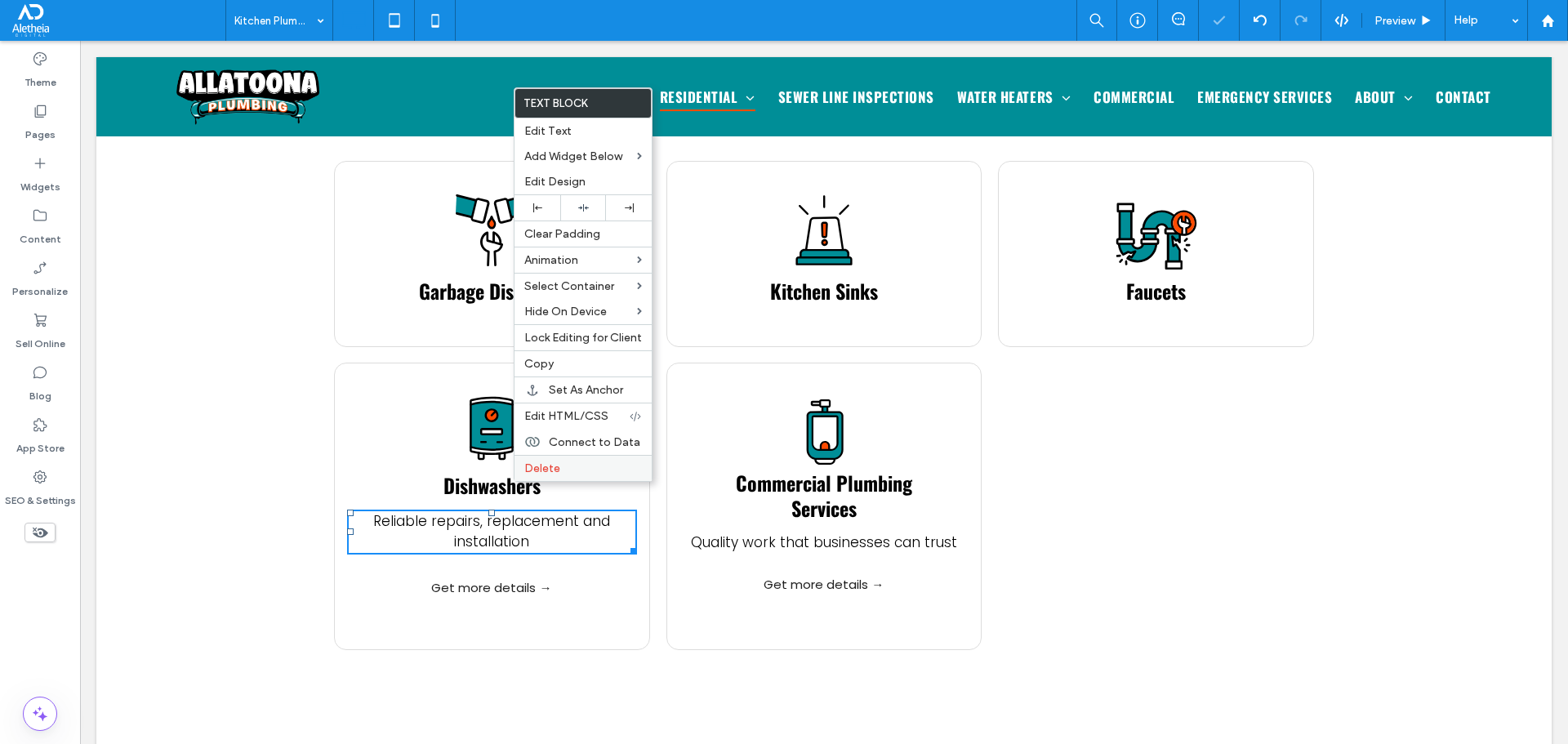
click at [537, 470] on span "Delete" at bounding box center [542, 468] width 36 height 14
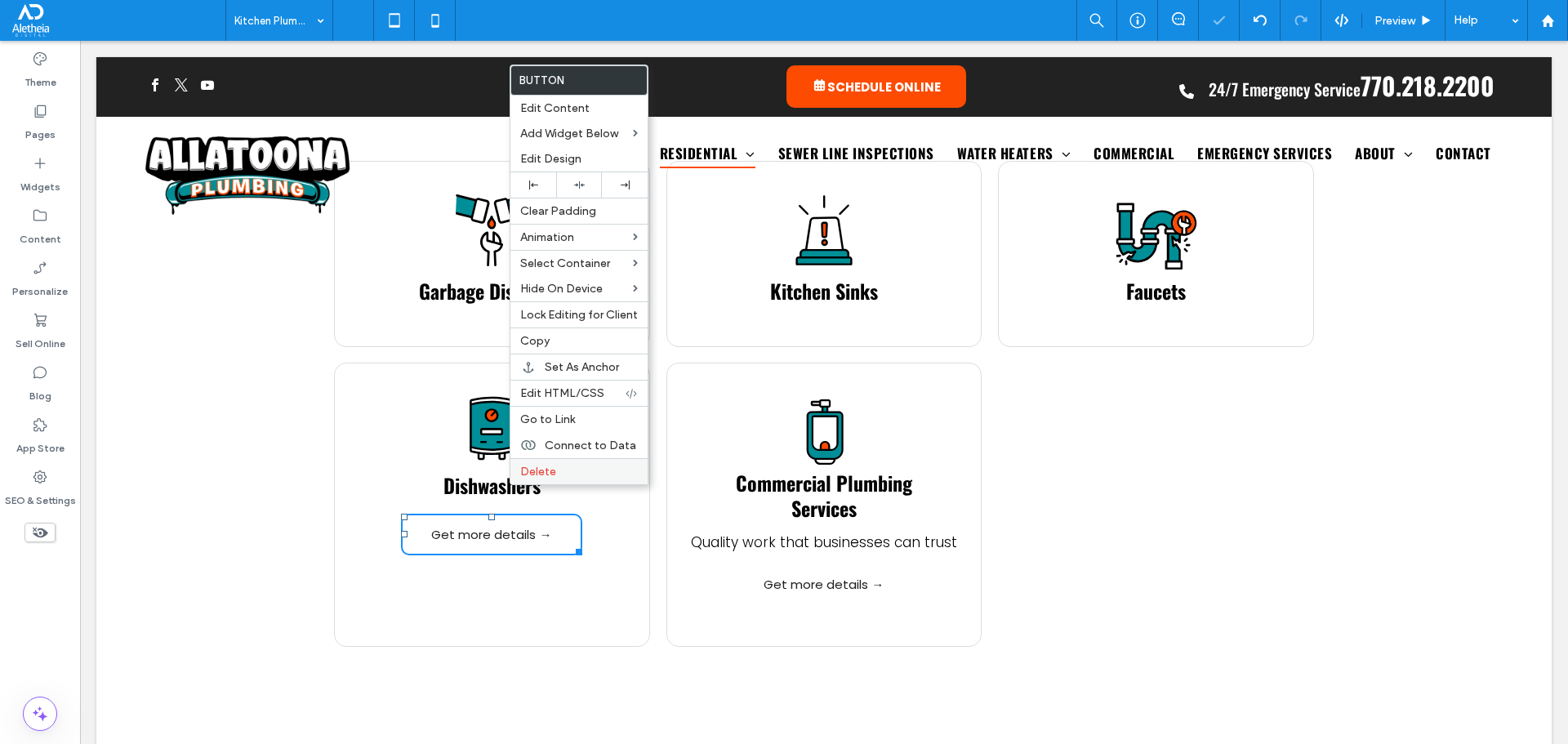
click at [527, 473] on span "Delete" at bounding box center [537, 471] width 36 height 14
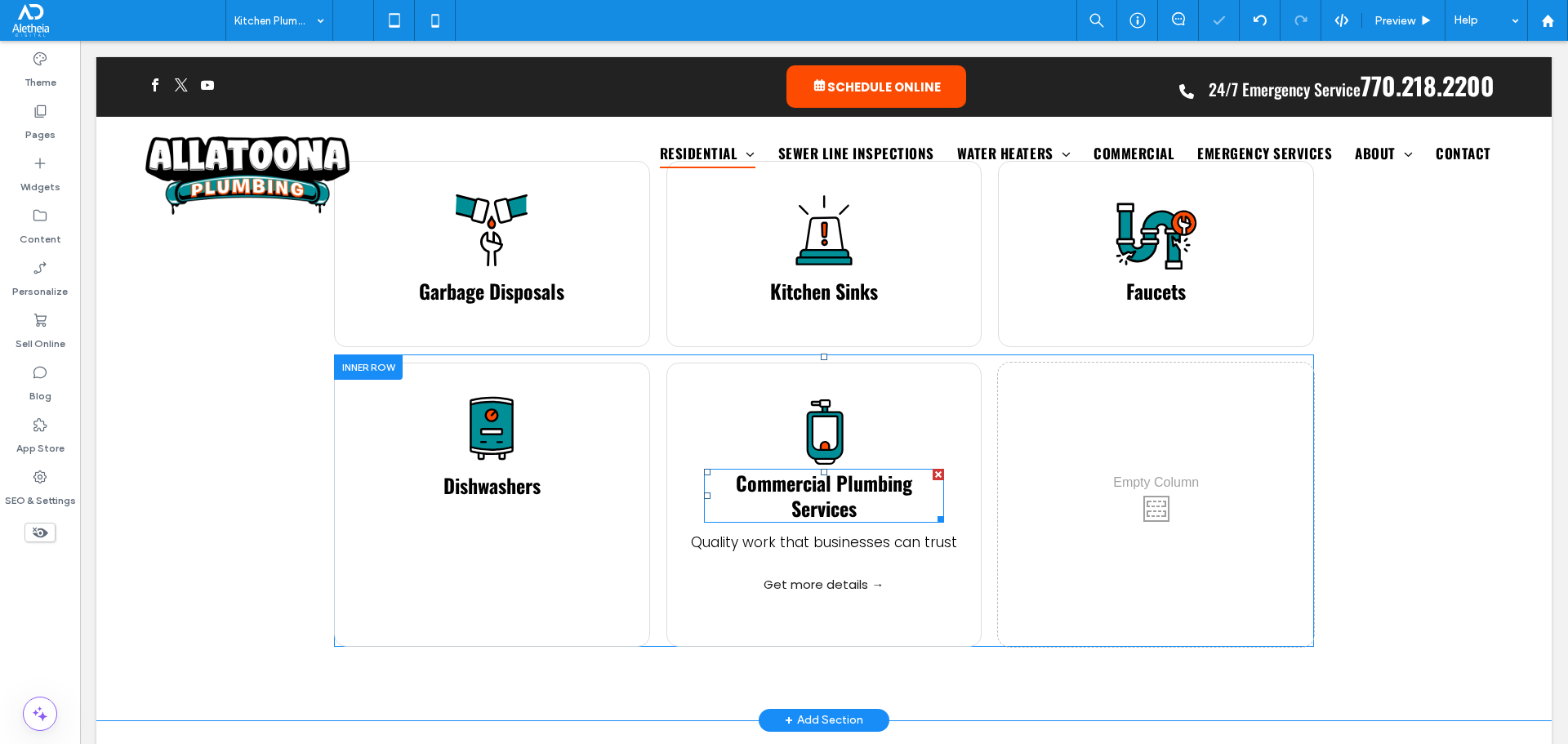
click at [794, 468] on span "Commercial Plumbing Services" at bounding box center [824, 495] width 176 height 55
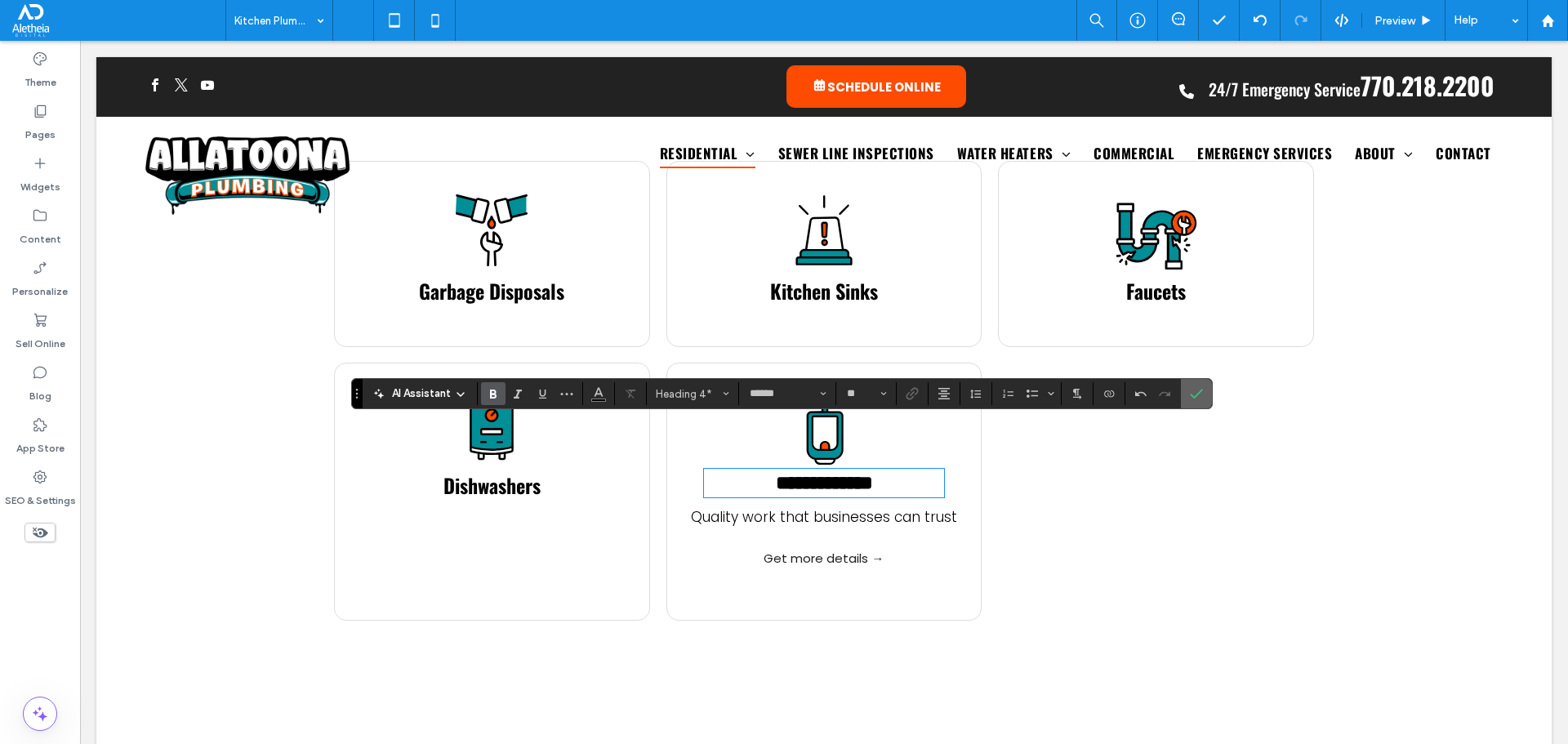
click at [1198, 387] on icon "Confirm" at bounding box center [1196, 394] width 13 height 13
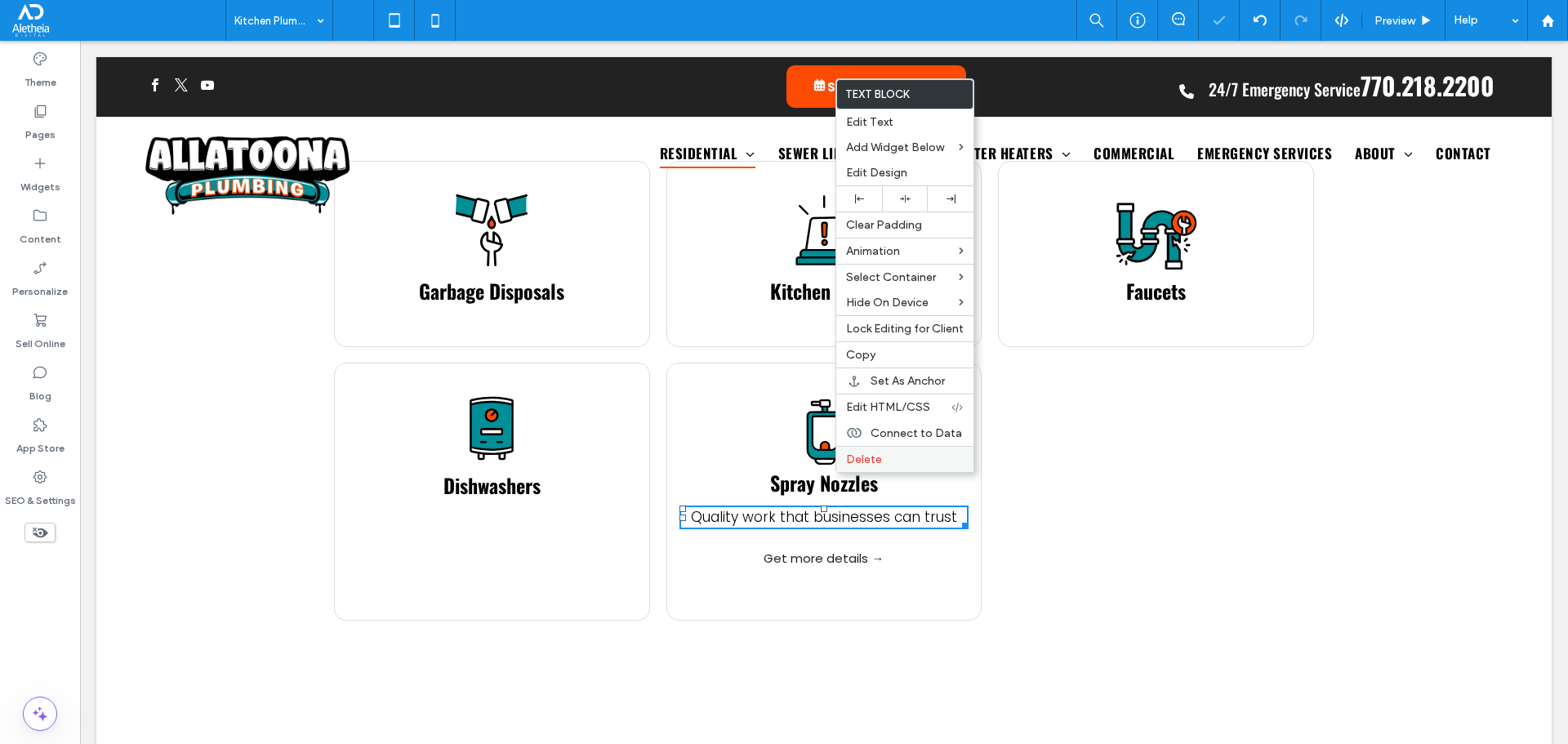
click at [867, 462] on span "Delete" at bounding box center [864, 459] width 36 height 14
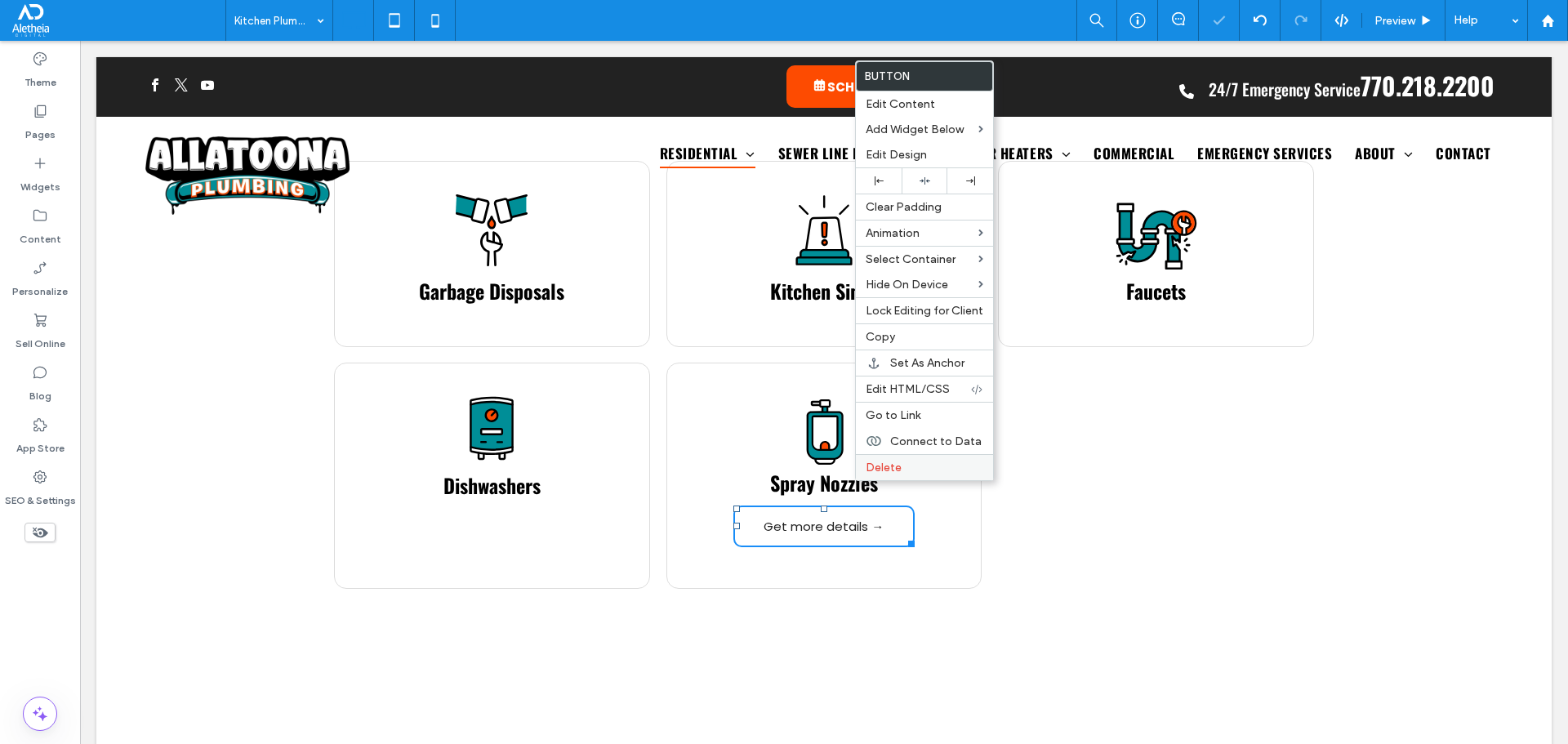
click at [881, 473] on span "Delete" at bounding box center [883, 467] width 36 height 14
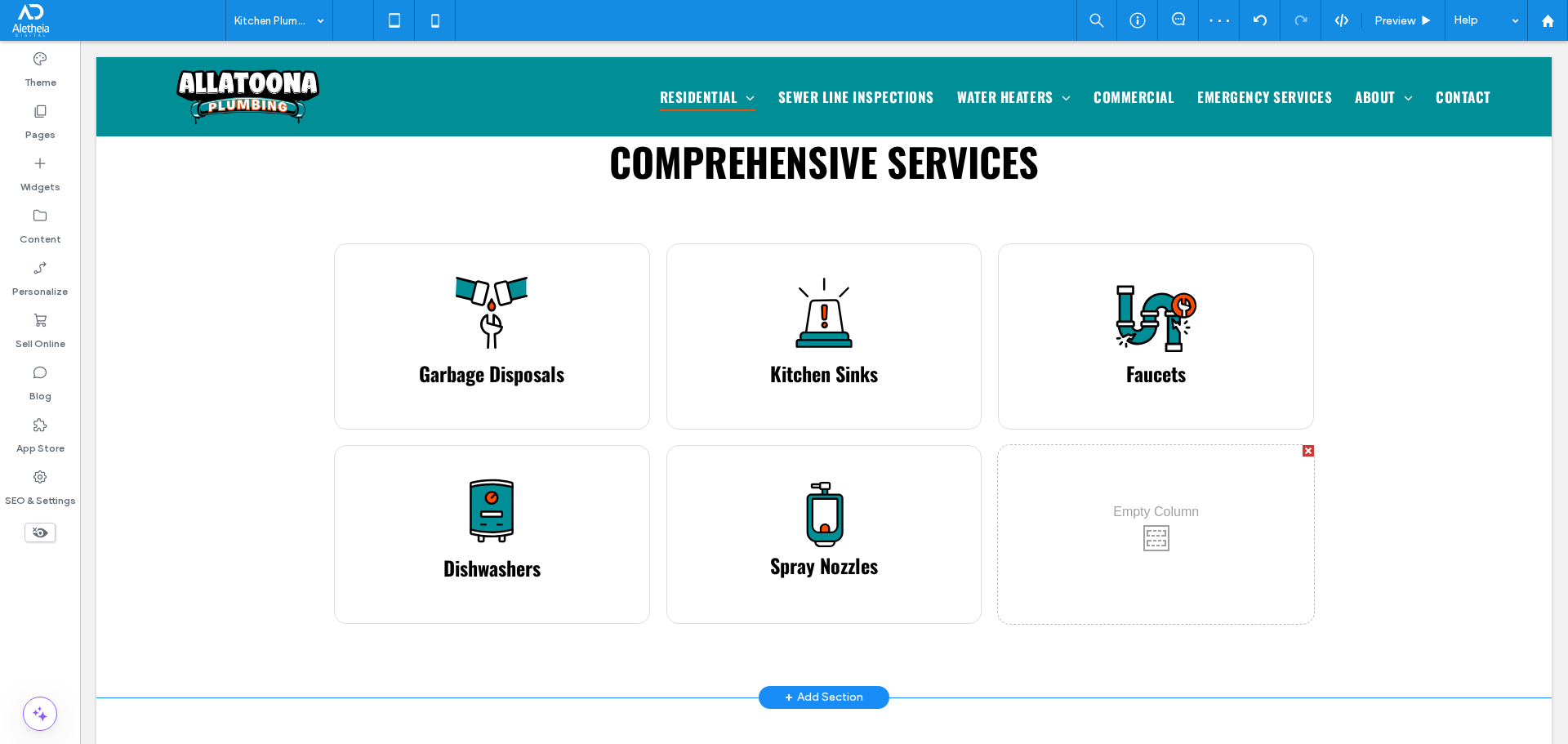
scroll to position [898, 0]
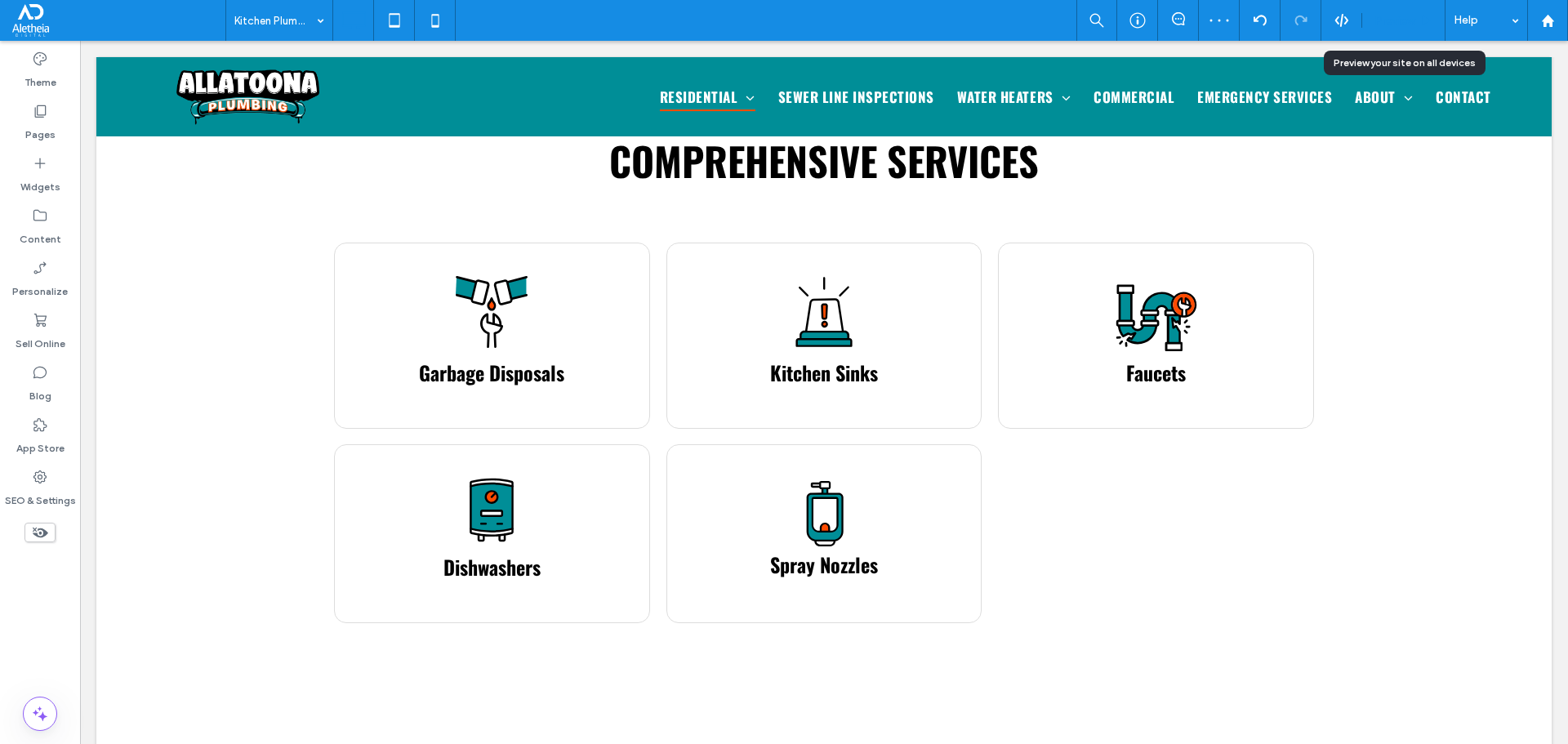
click at [1413, 21] on span "Preview" at bounding box center [1395, 20] width 41 height 14
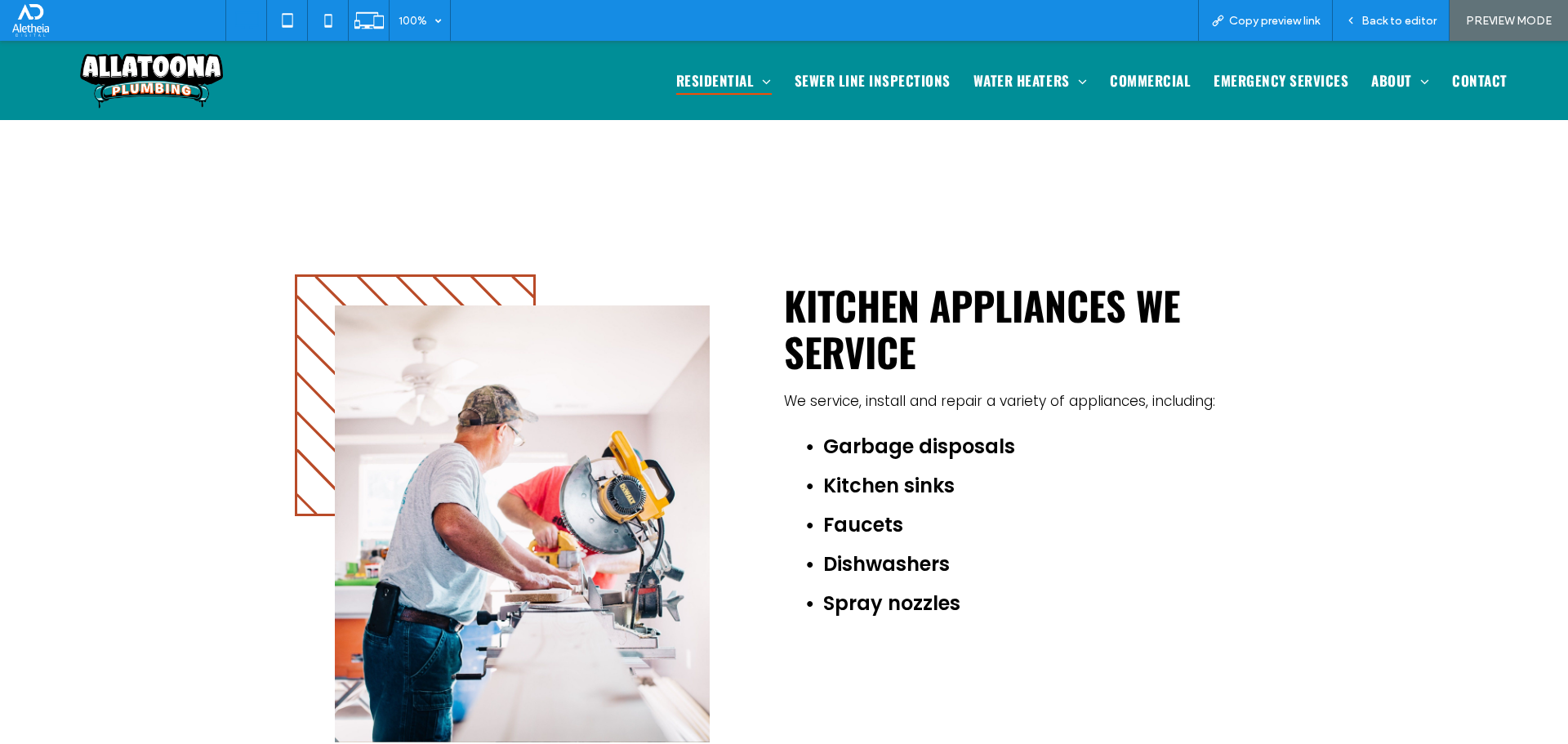
scroll to position [1388, 0]
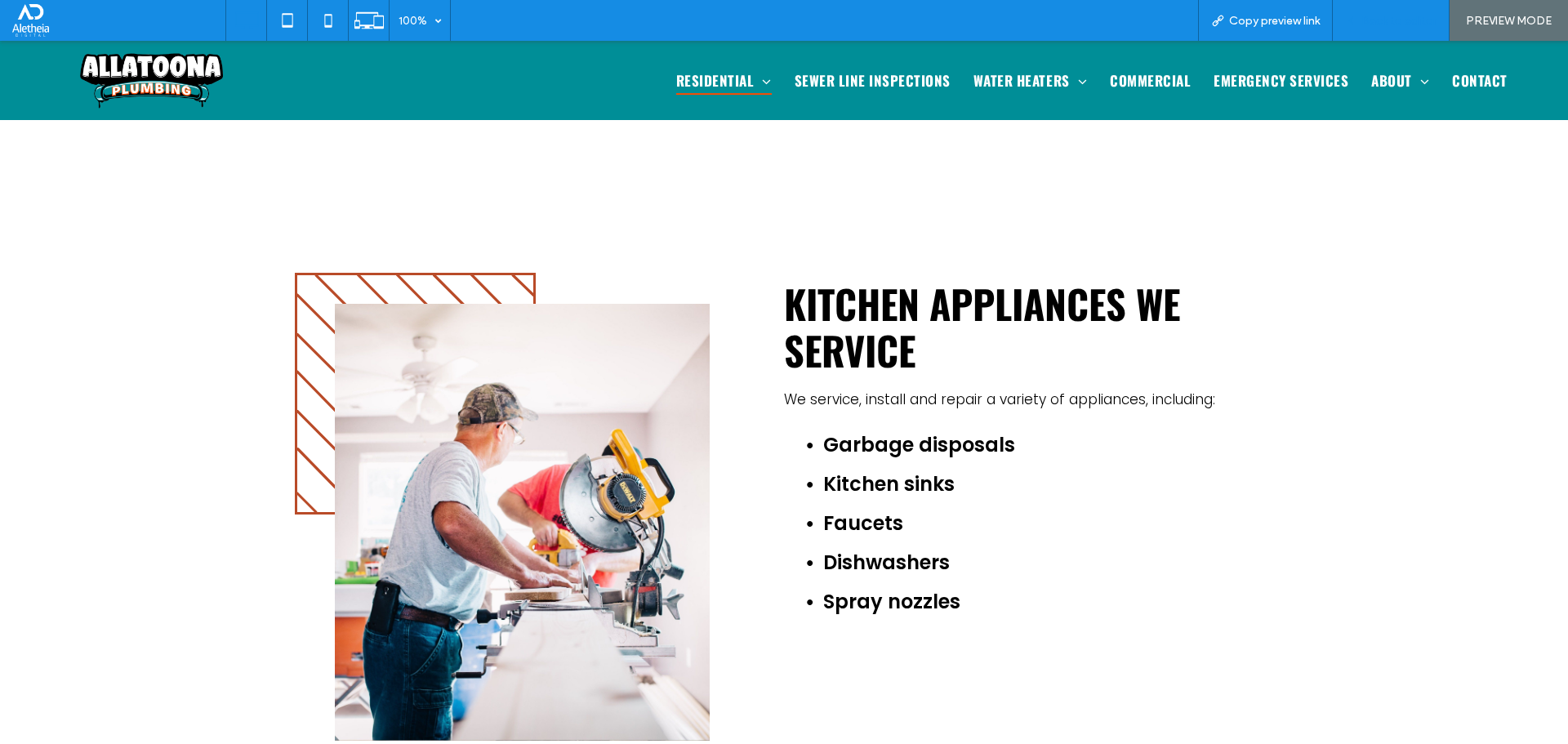
click at [1386, 14] on span "Back to editor" at bounding box center [1398, 20] width 75 height 14
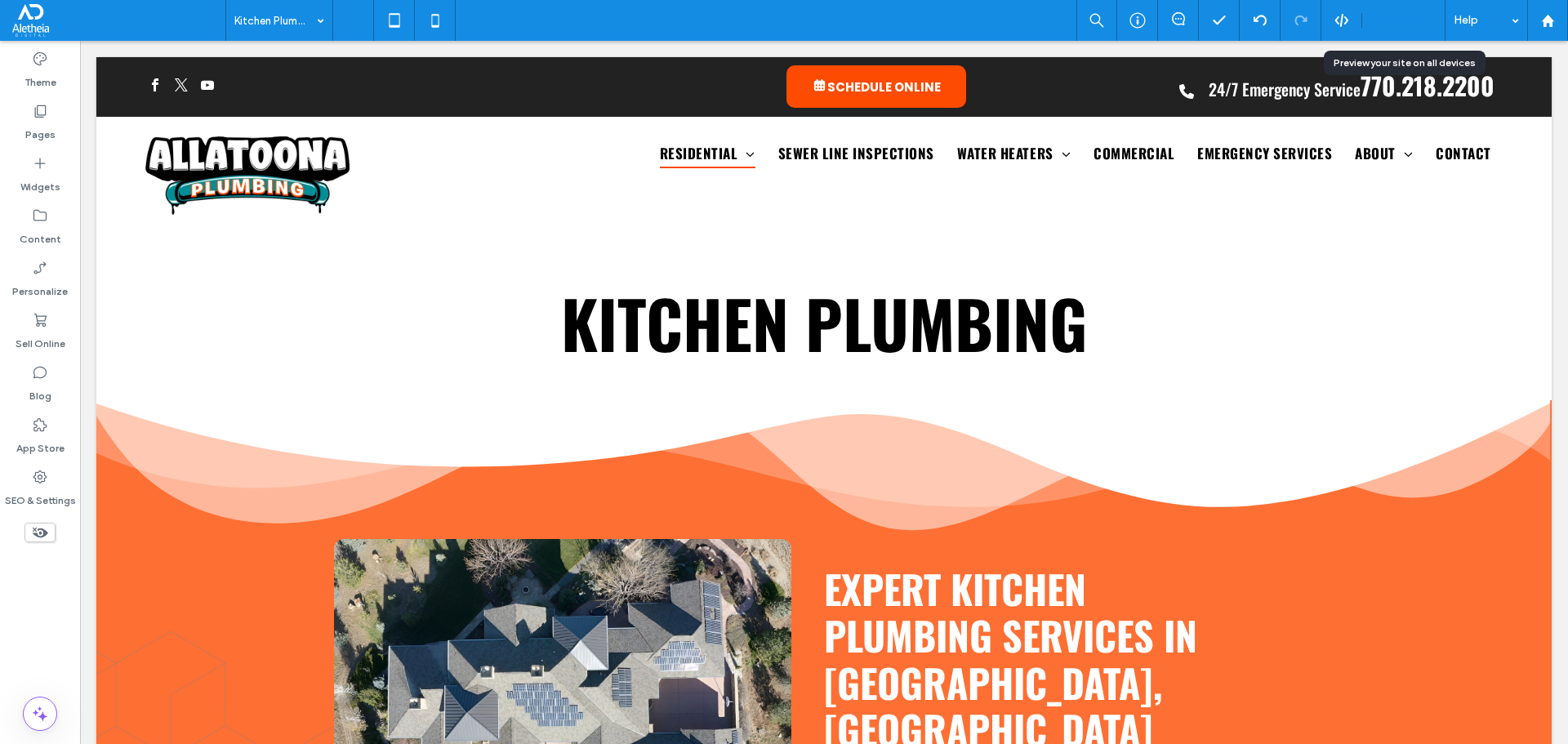
click at [1412, 18] on span "Preview" at bounding box center [1395, 20] width 41 height 14
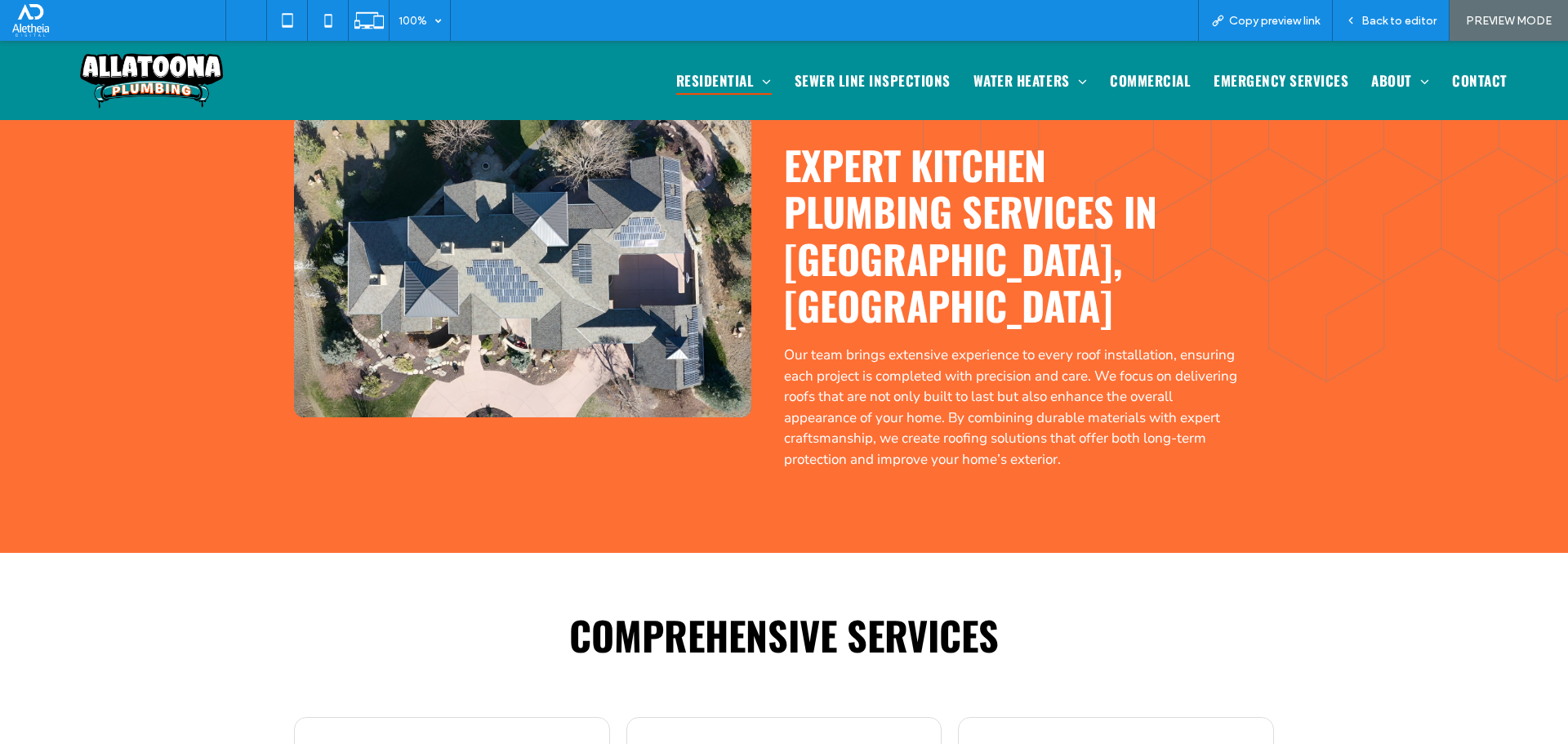
scroll to position [245, 0]
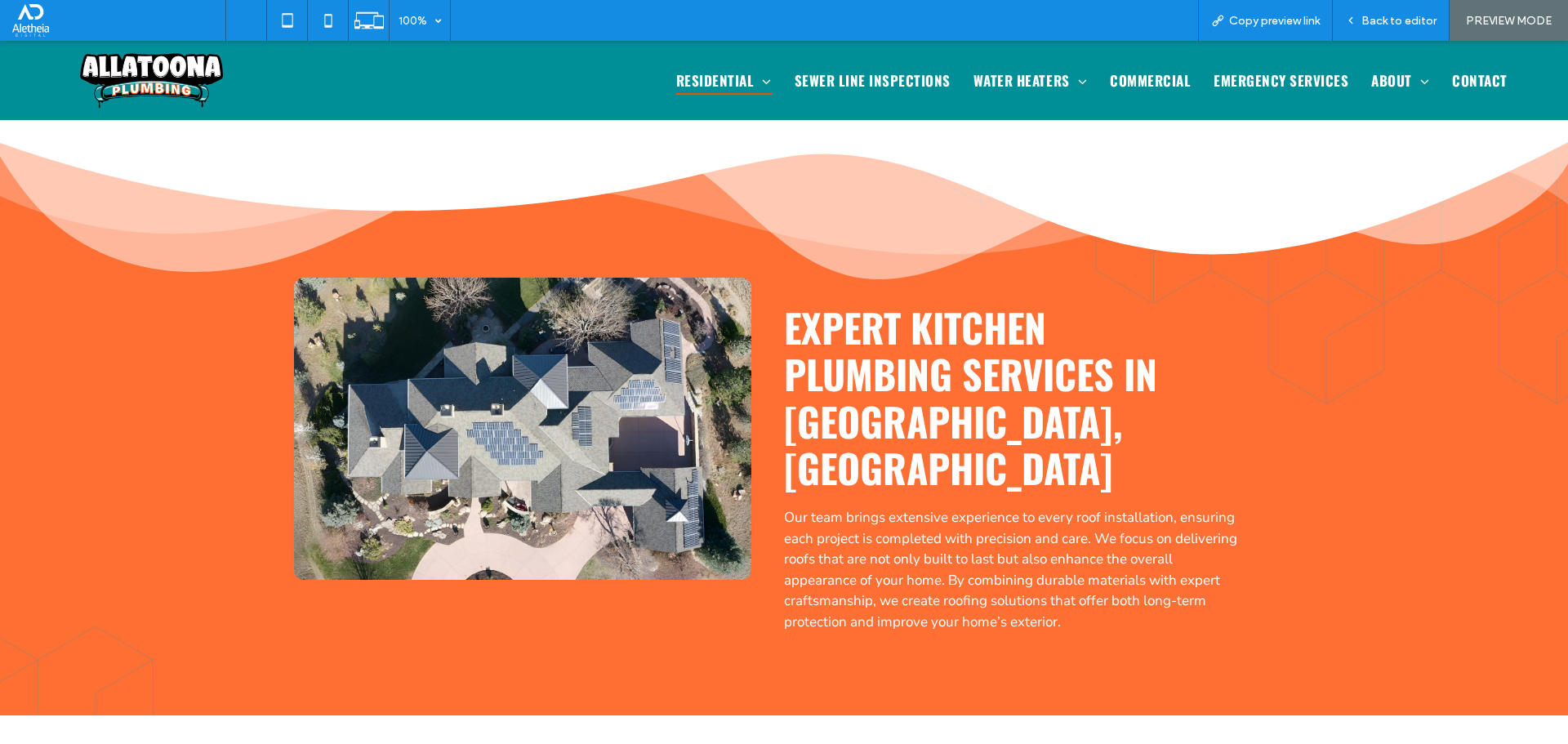
click at [1371, 300] on div "Click To Paste Expert kitchen plumbing services in [GEOGRAPHIC_DATA], [GEOGRAPH…" at bounding box center [784, 427] width 1568 height 576
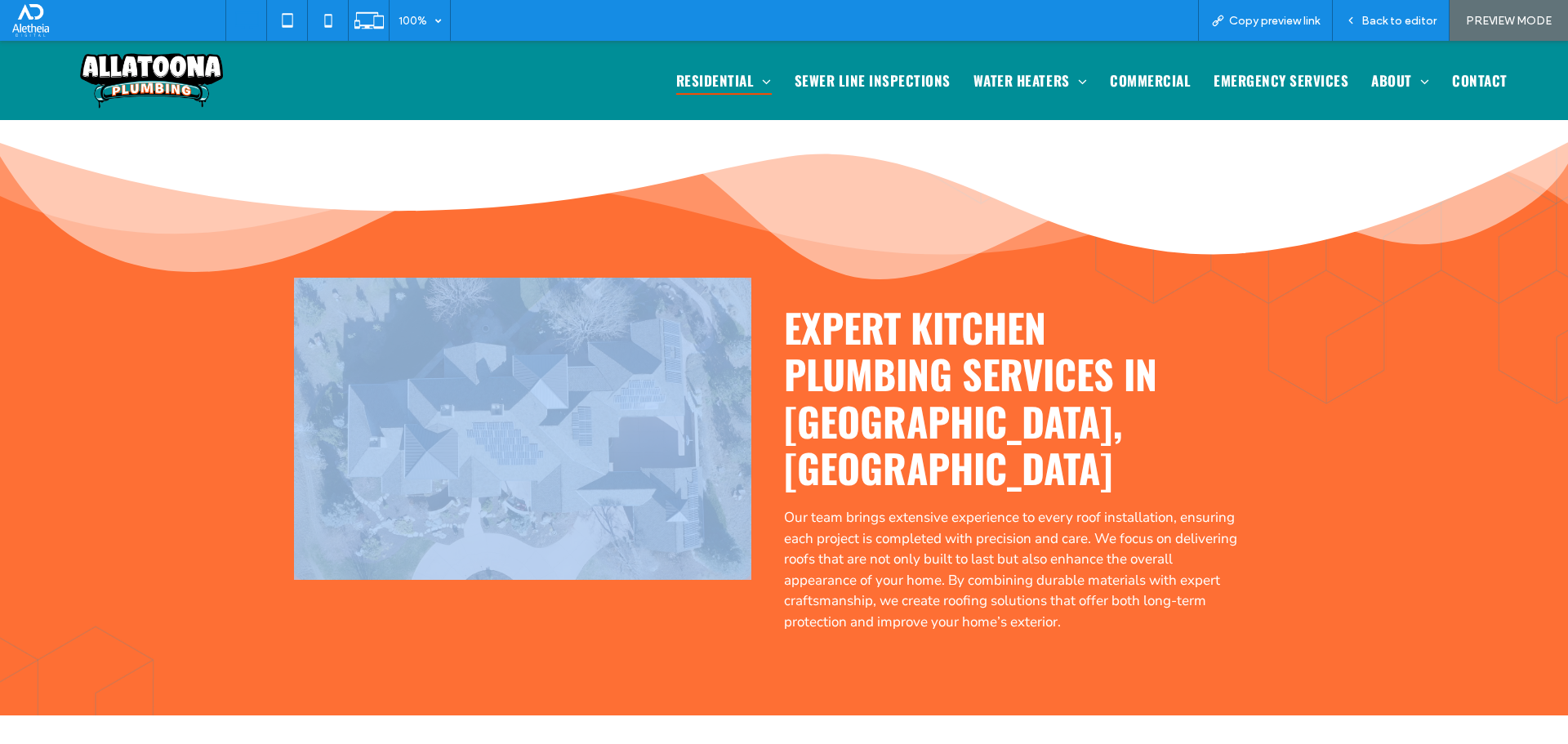
click at [1371, 300] on div "Click To Paste Expert kitchen plumbing services in [GEOGRAPHIC_DATA], [GEOGRAPH…" at bounding box center [784, 427] width 1568 height 576
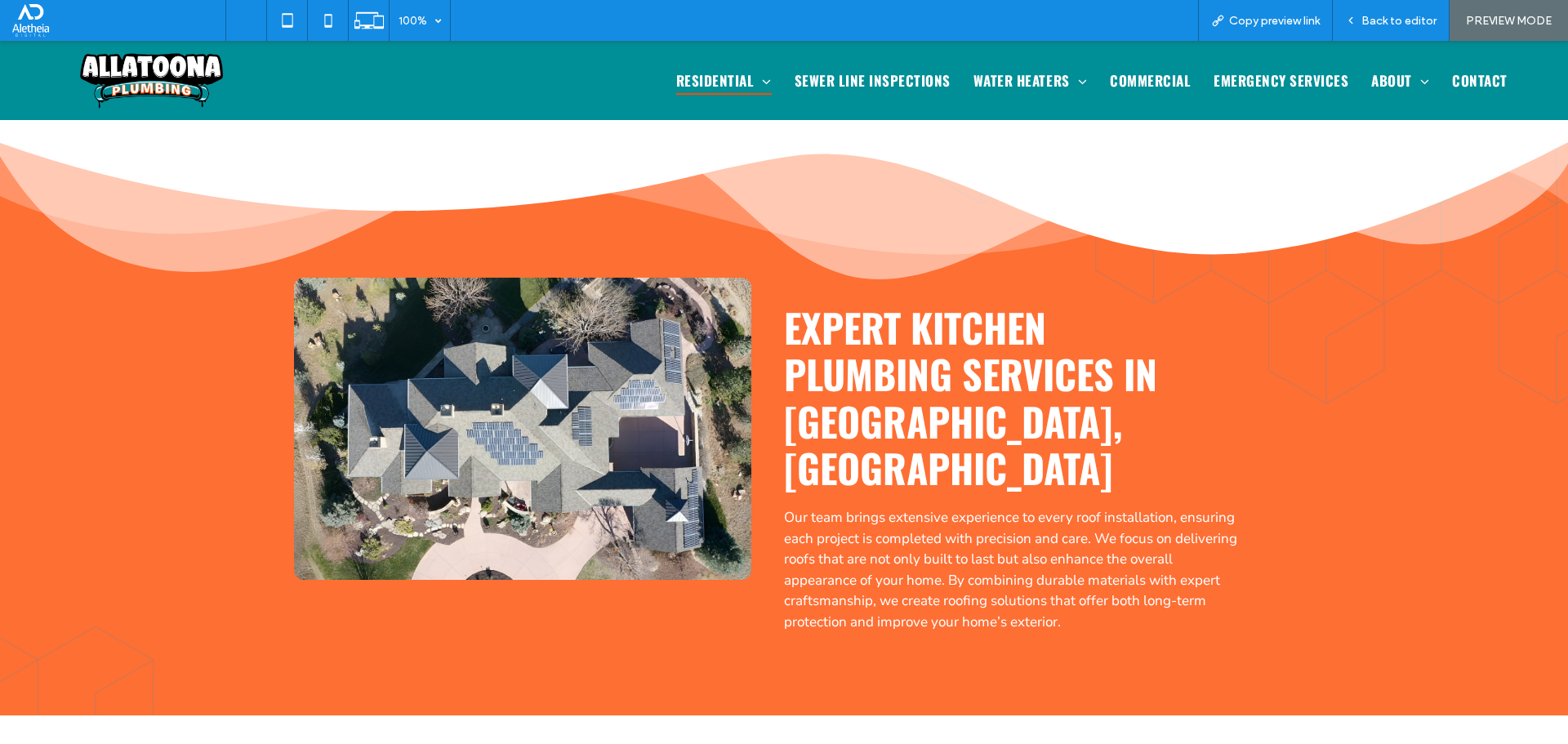
click at [1374, 300] on div "Click To Paste Expert kitchen plumbing services in [GEOGRAPHIC_DATA], [GEOGRAPH…" at bounding box center [784, 427] width 1568 height 576
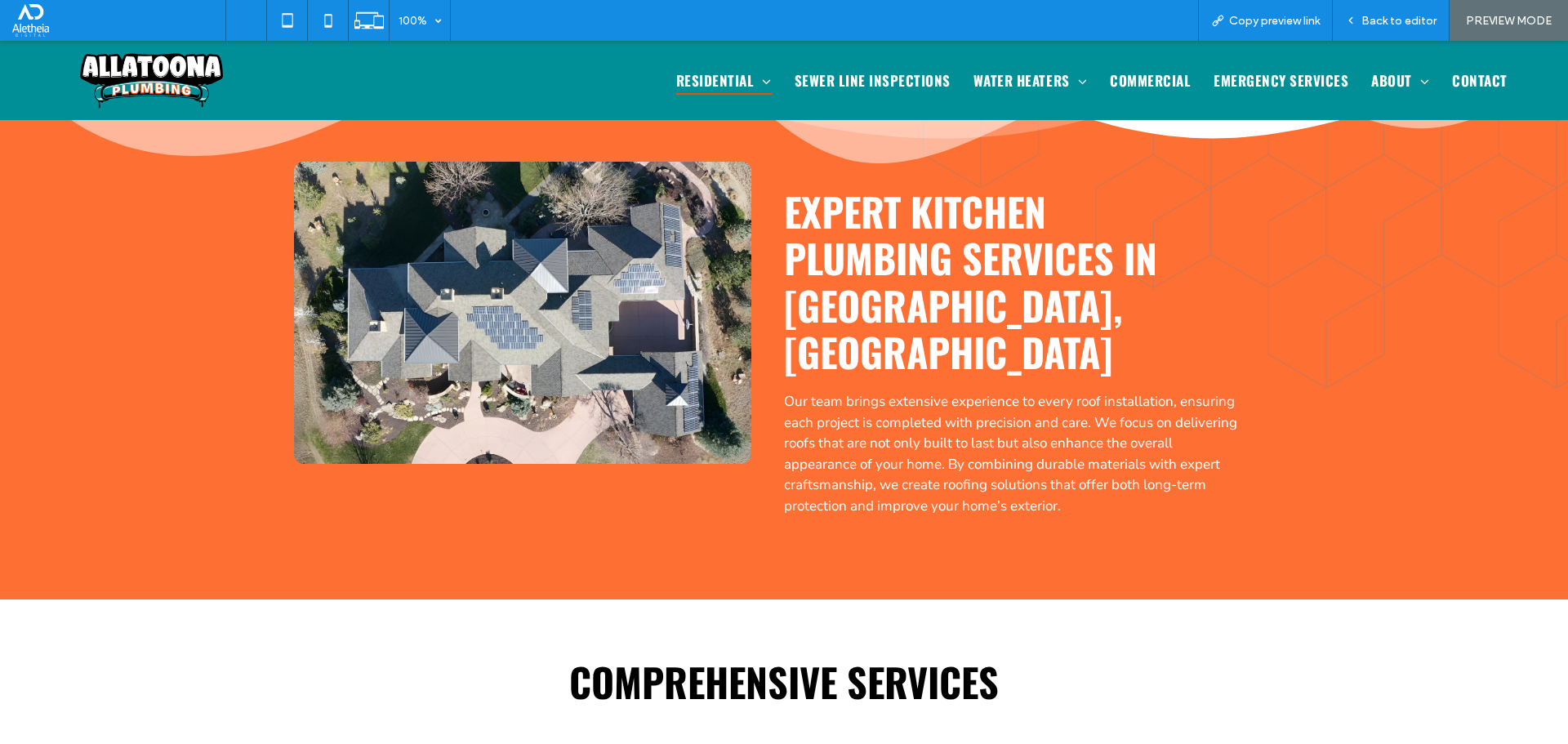
scroll to position [326, 0]
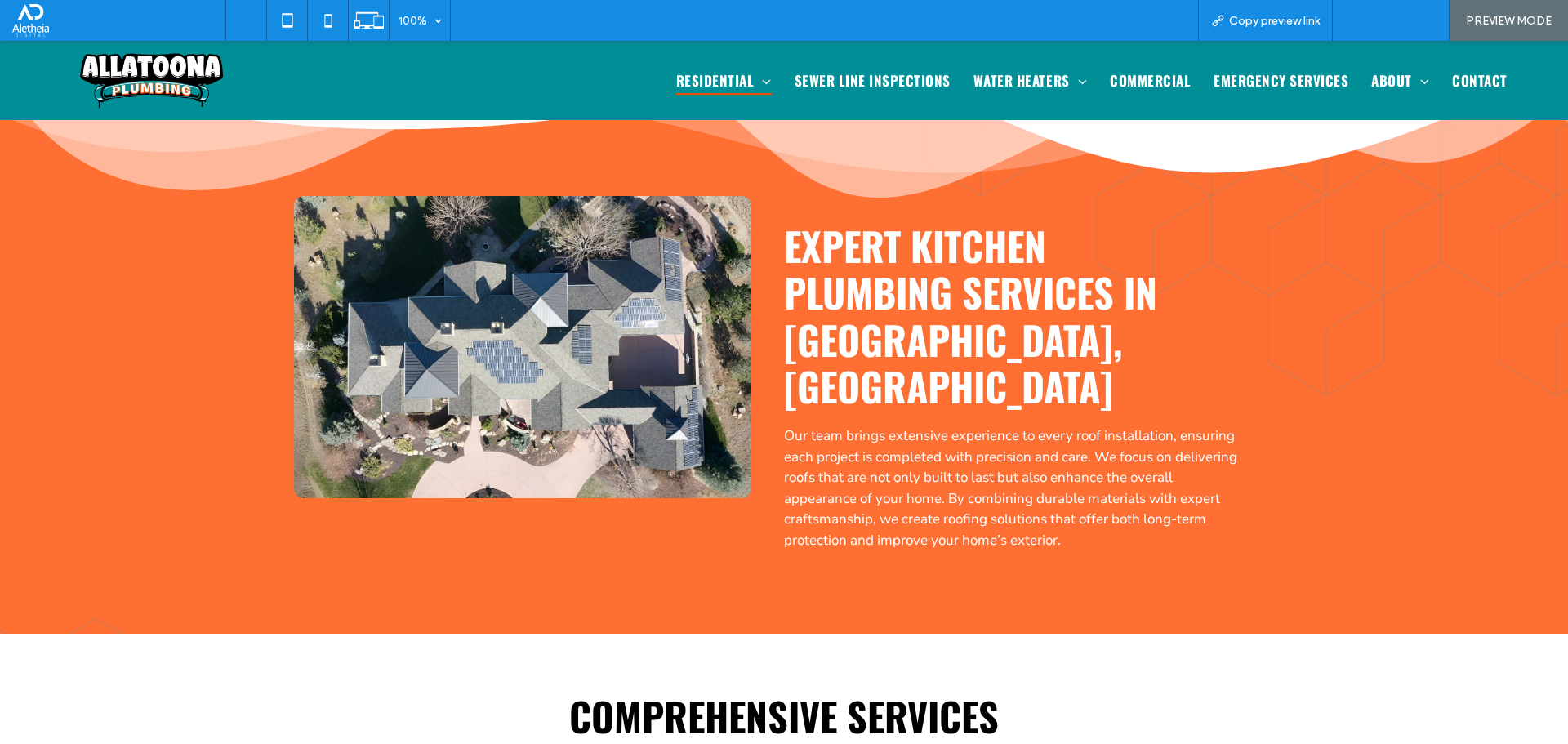
click at [1394, 29] on div "Back to editor" at bounding box center [1391, 20] width 117 height 41
click at [1387, 26] on span "Back to editor" at bounding box center [1398, 20] width 75 height 14
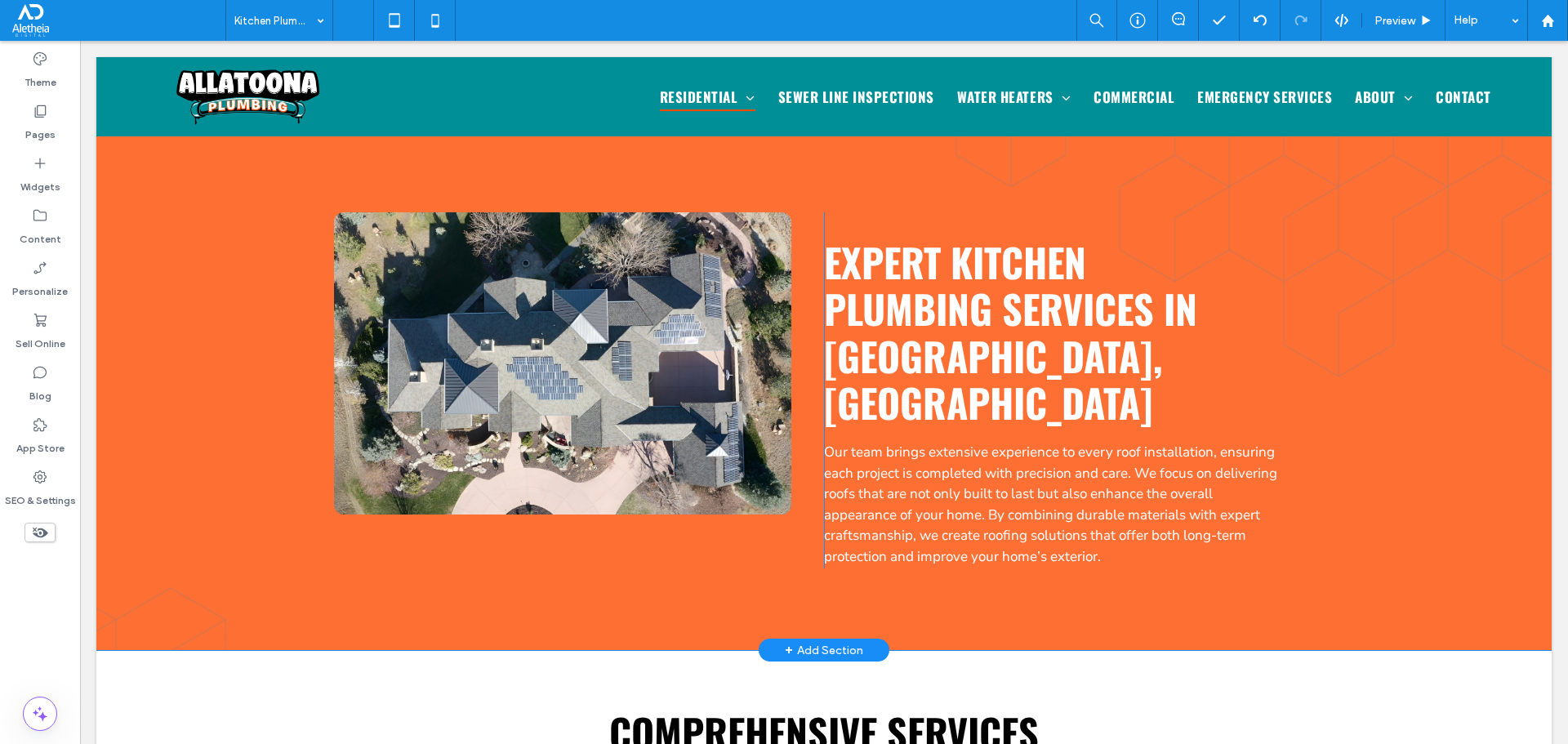
click at [127, 548] on div "Click To Paste Expert kitchen plumbing services in [GEOGRAPHIC_DATA], [GEOGRAPH…" at bounding box center [824, 361] width 1455 height 576
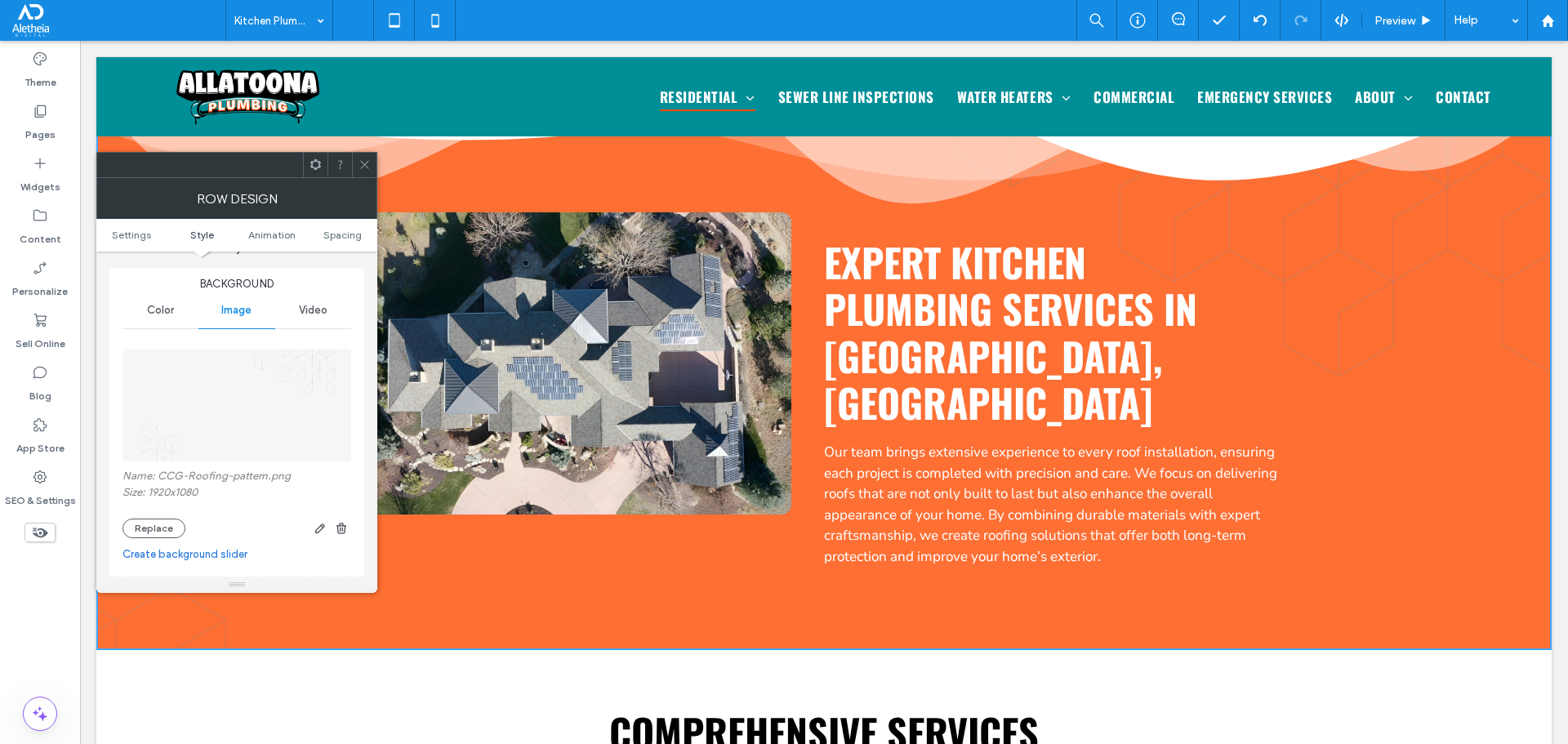
scroll to position [326, 0]
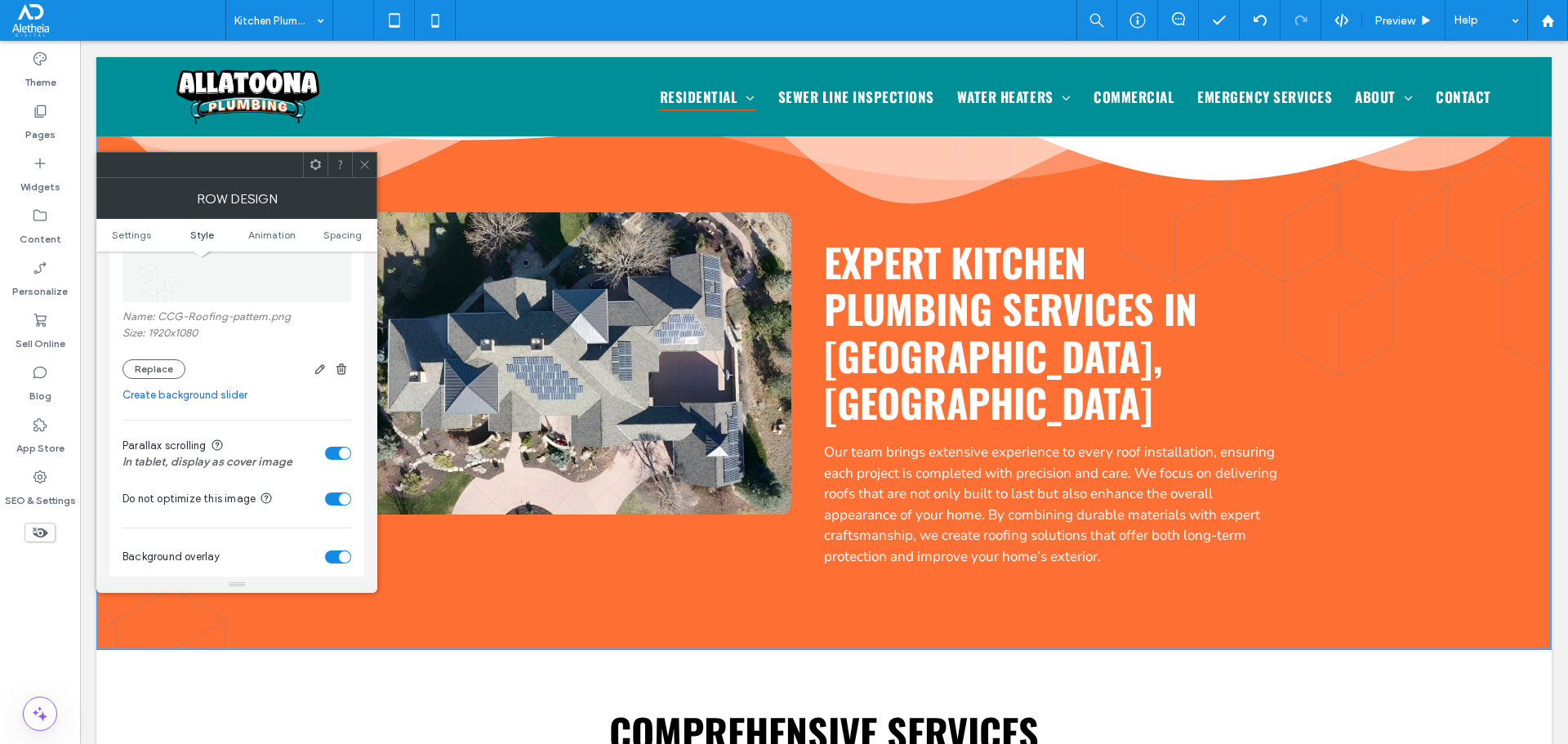
click at [368, 155] on span at bounding box center [364, 165] width 12 height 24
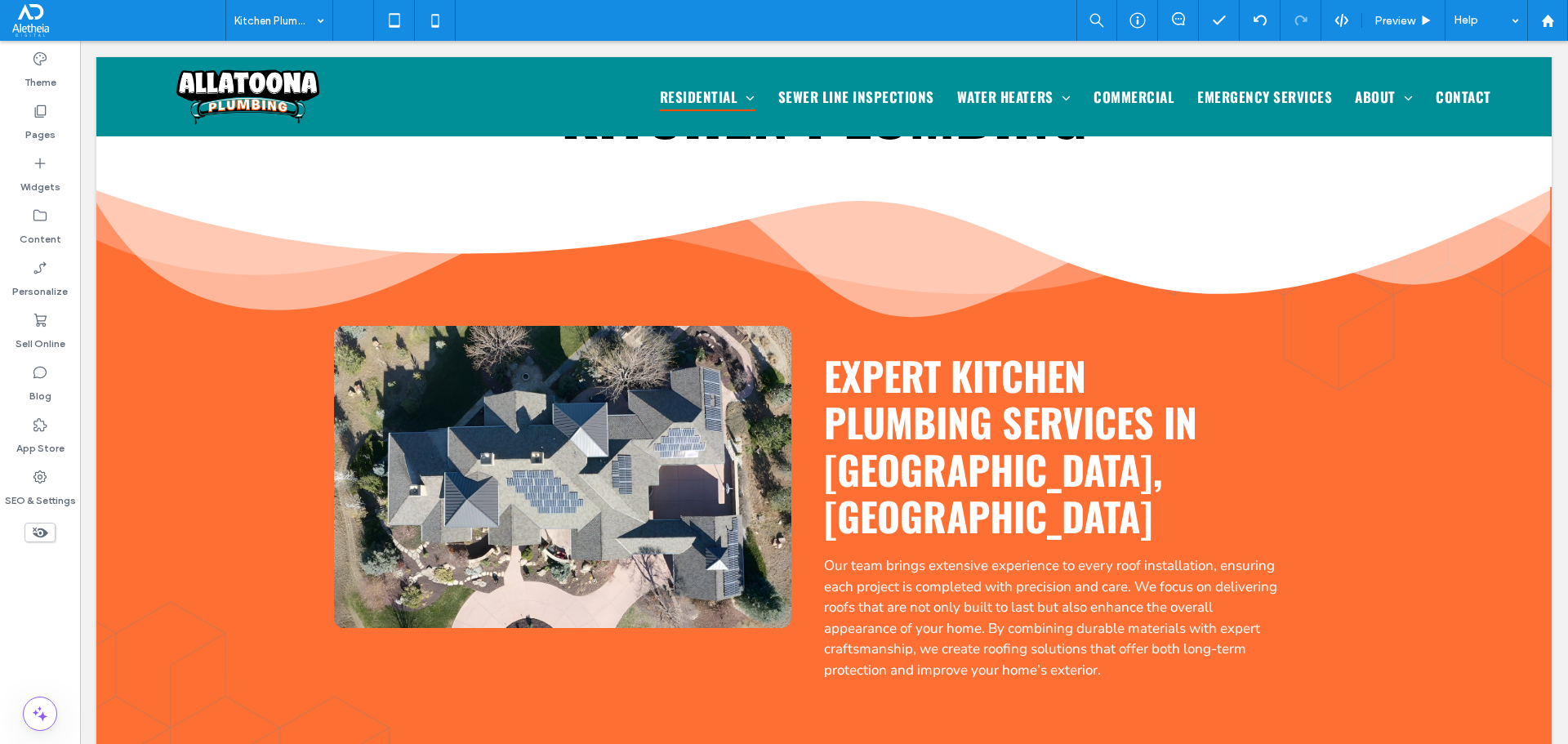
scroll to position [260, 0]
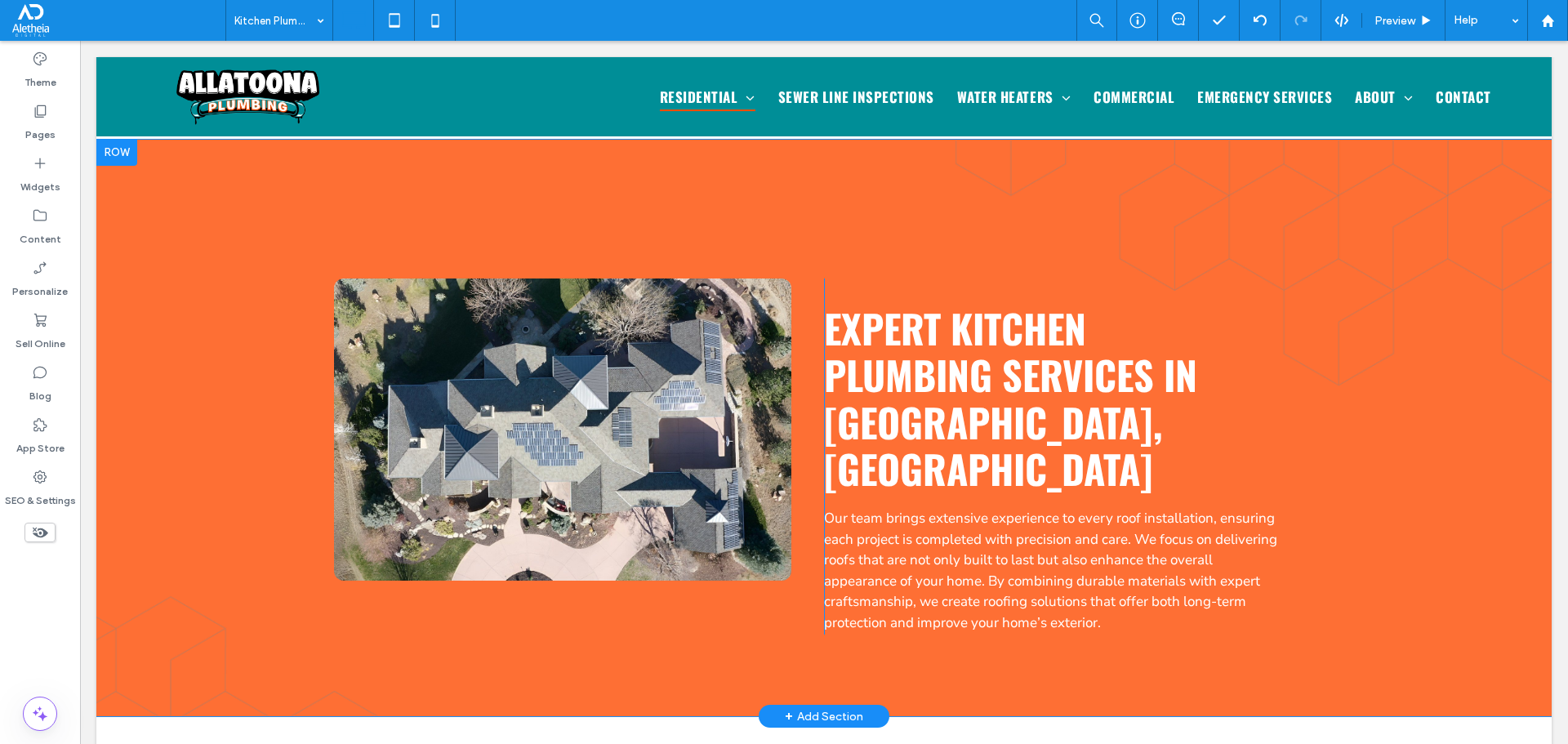
click at [1454, 560] on div "Click To Paste Expert kitchen plumbing services in [GEOGRAPHIC_DATA], [GEOGRAPH…" at bounding box center [824, 428] width 1455 height 576
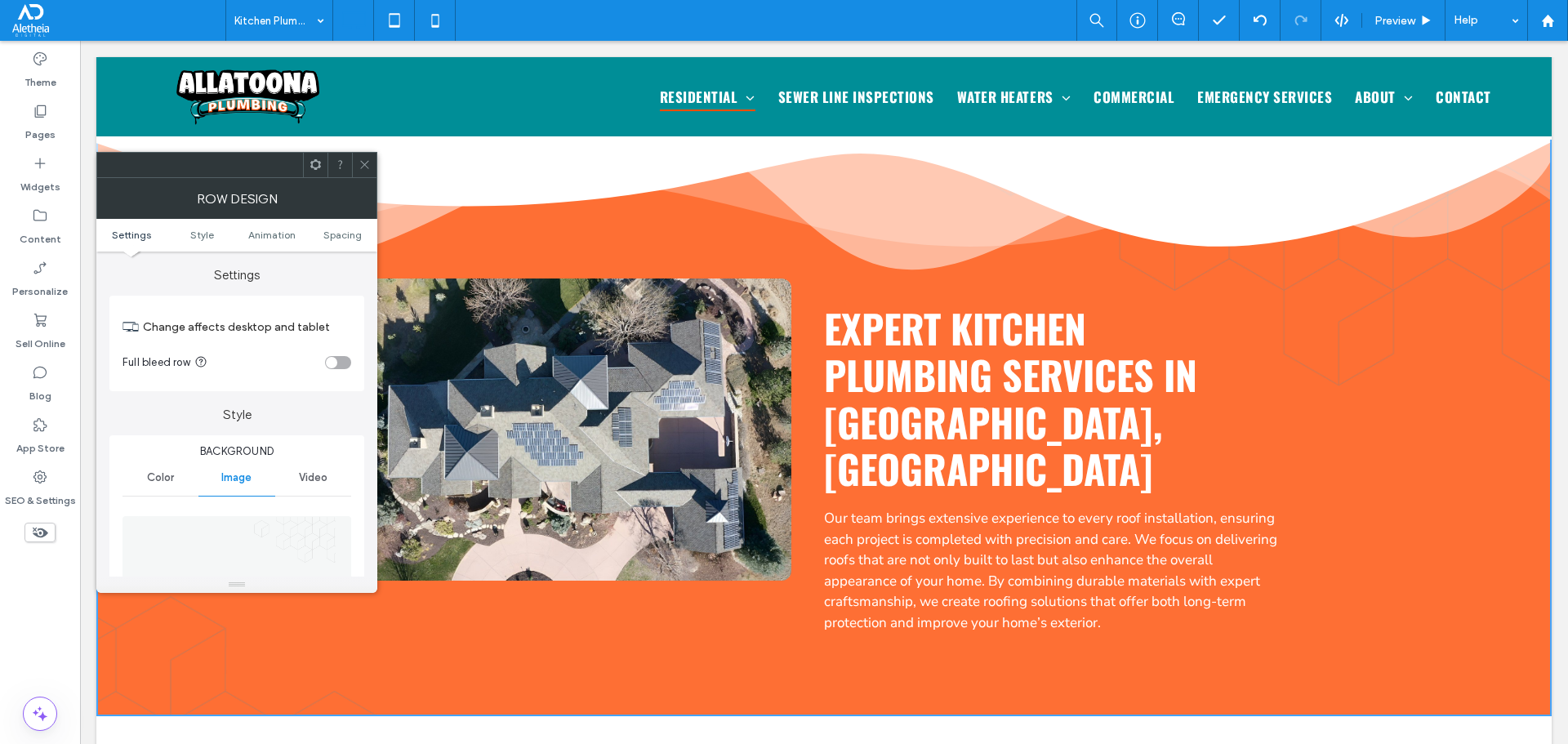
click at [362, 169] on icon at bounding box center [364, 164] width 12 height 12
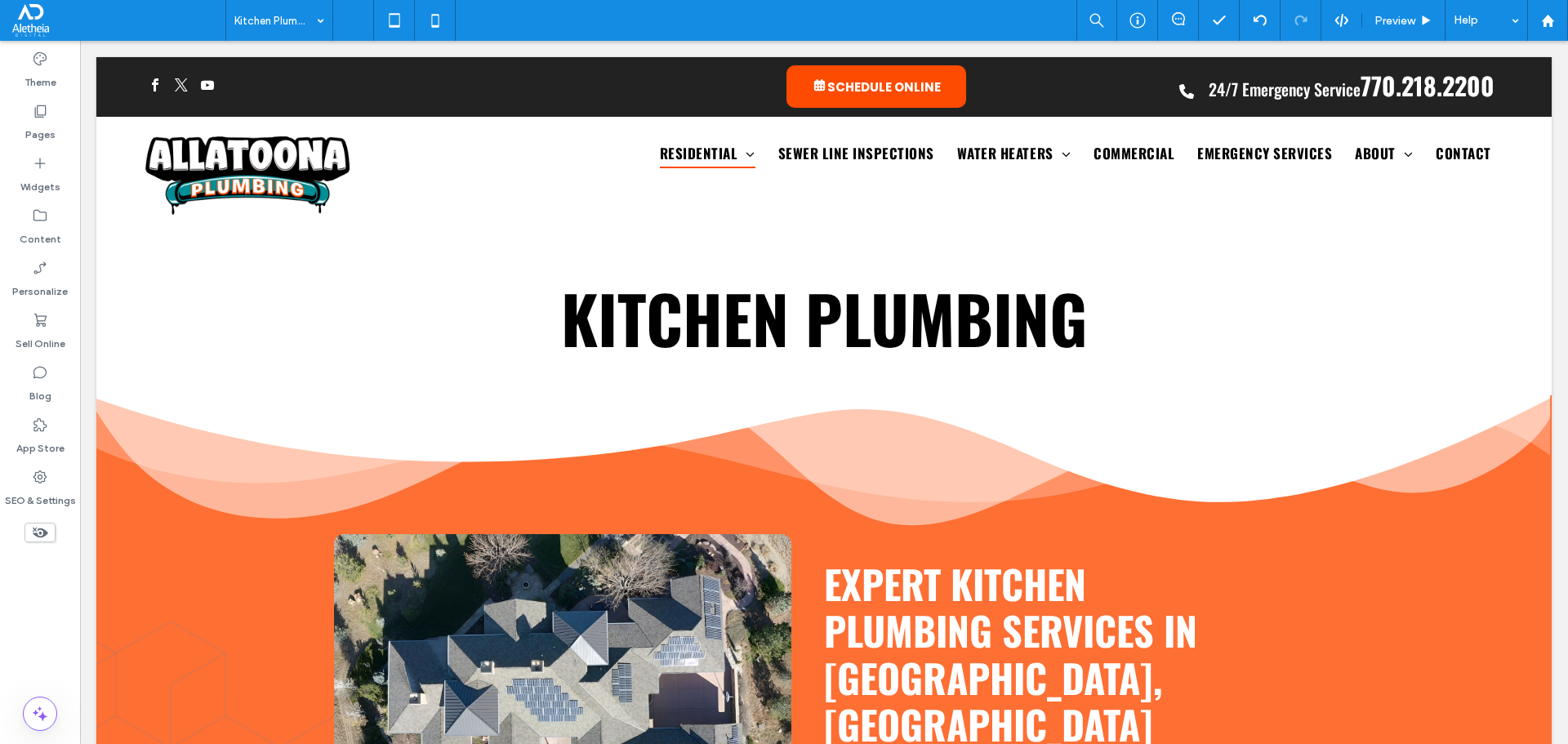
scroll to position [0, 0]
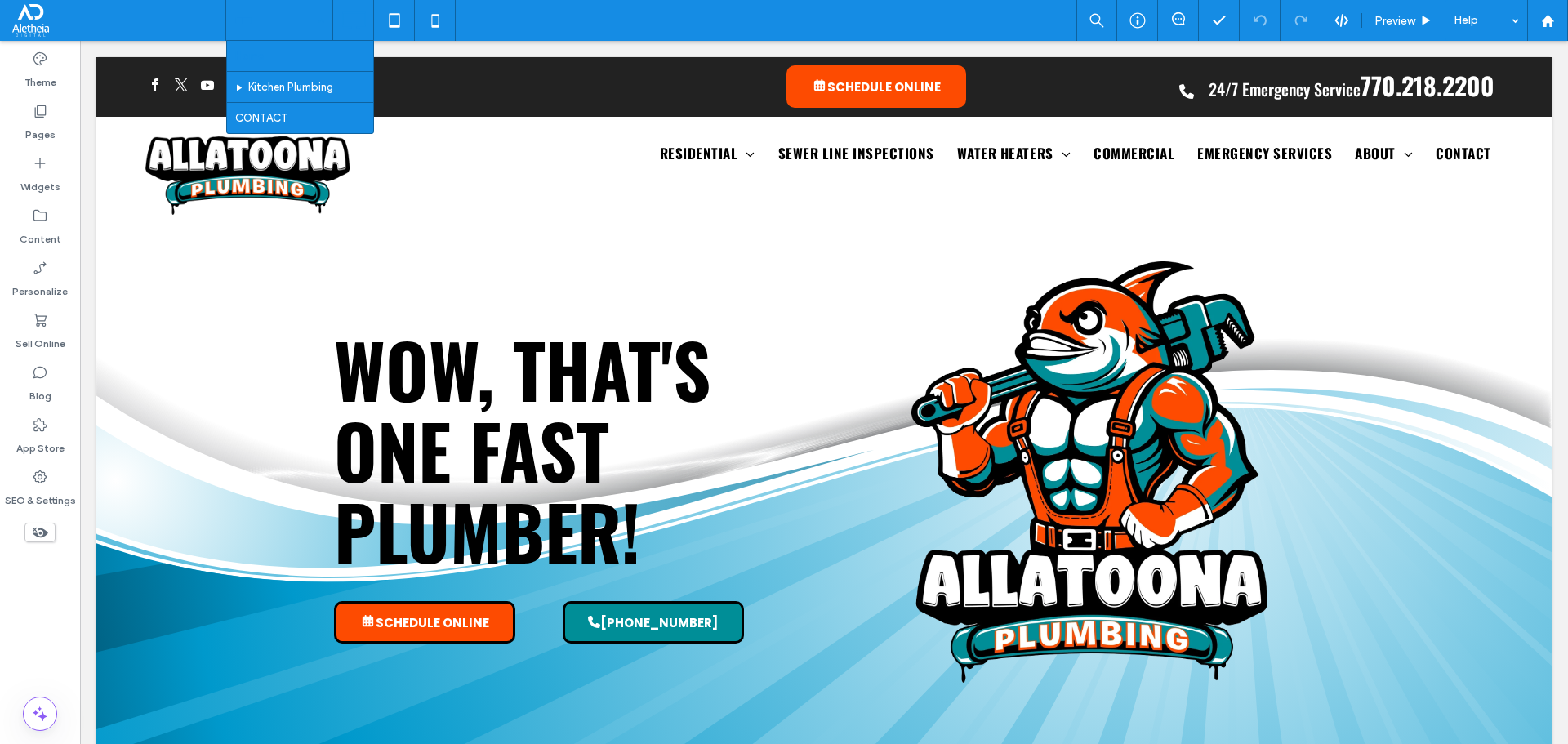
click at [302, 20] on input at bounding box center [275, 20] width 82 height 41
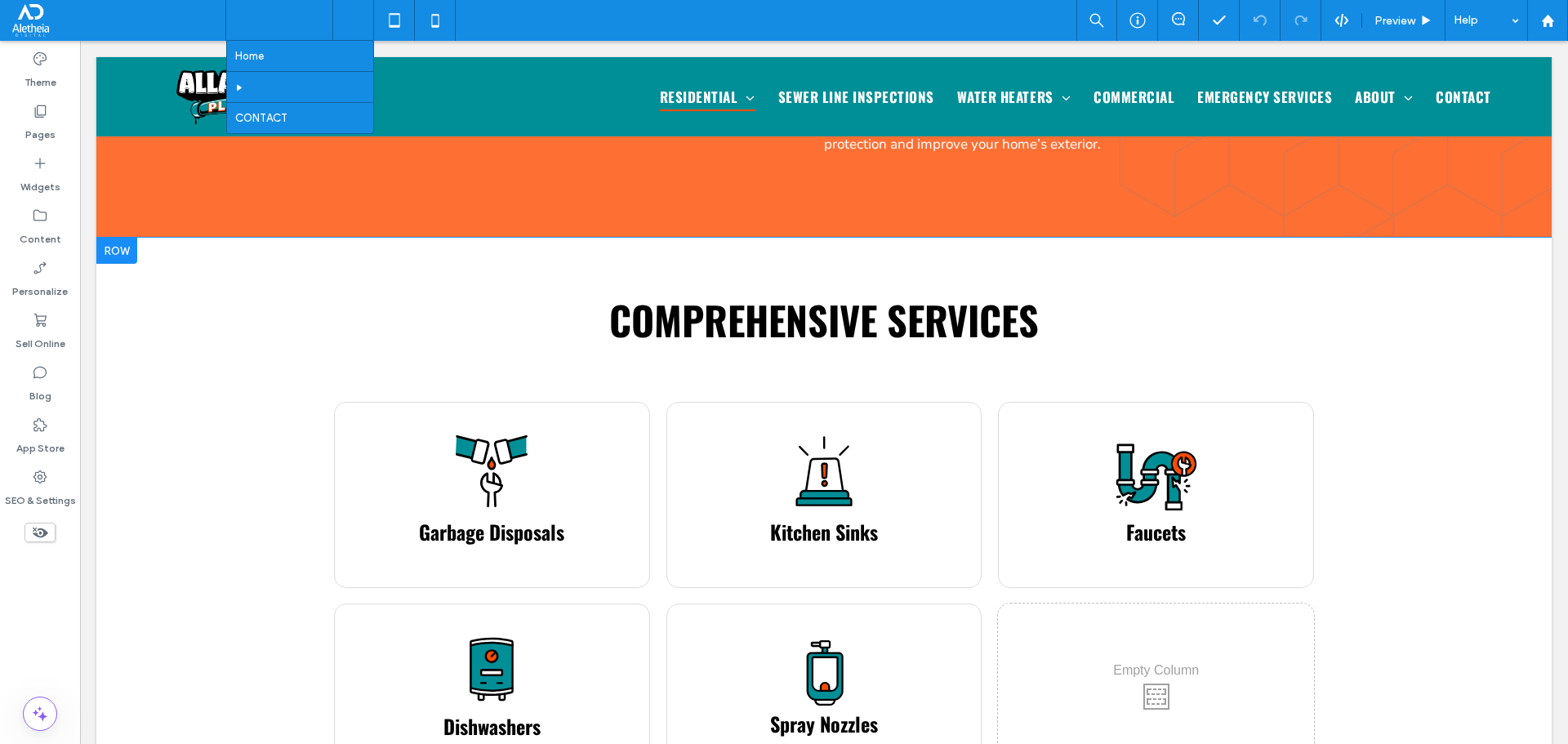
scroll to position [735, 0]
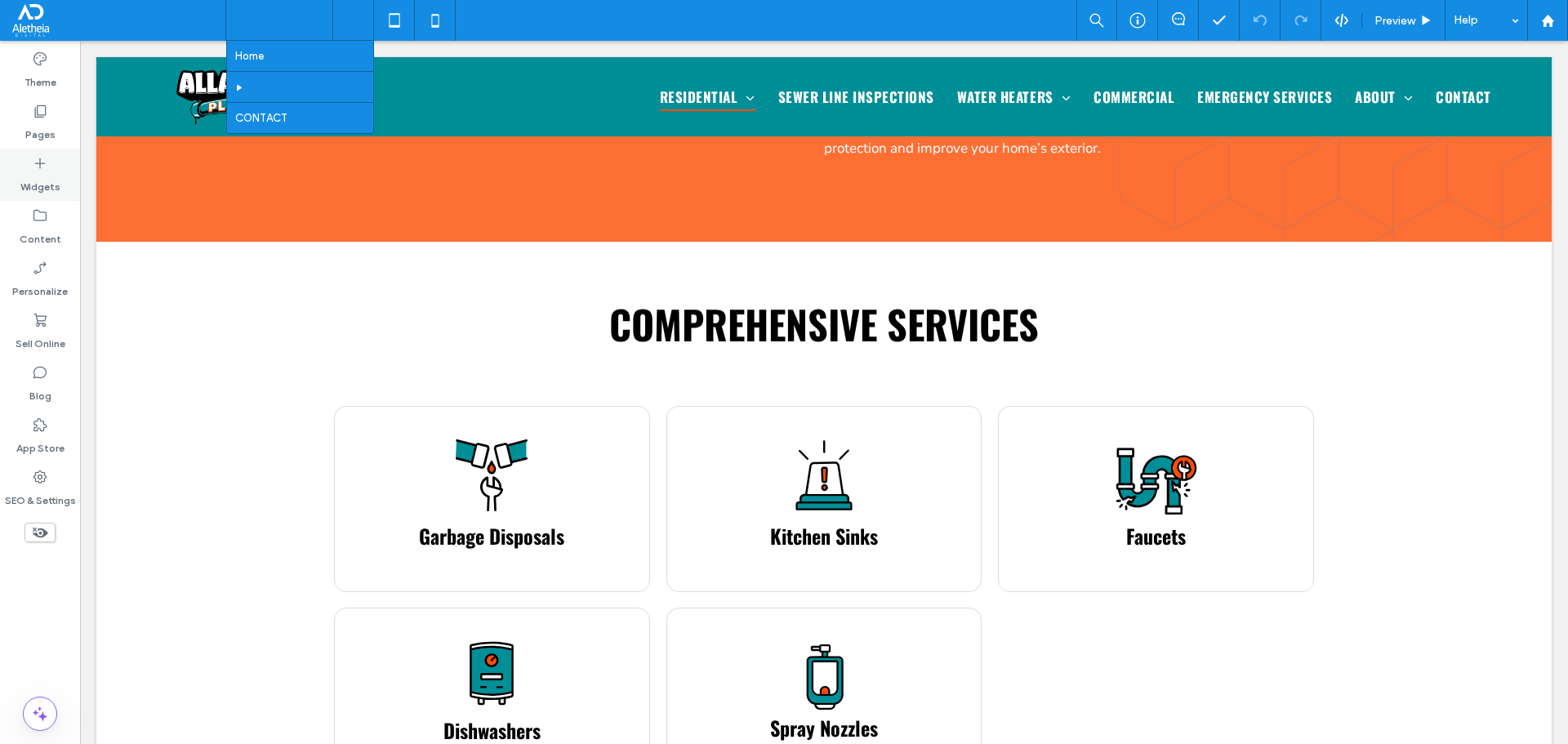
click at [41, 171] on label "Widgets" at bounding box center [40, 183] width 40 height 23
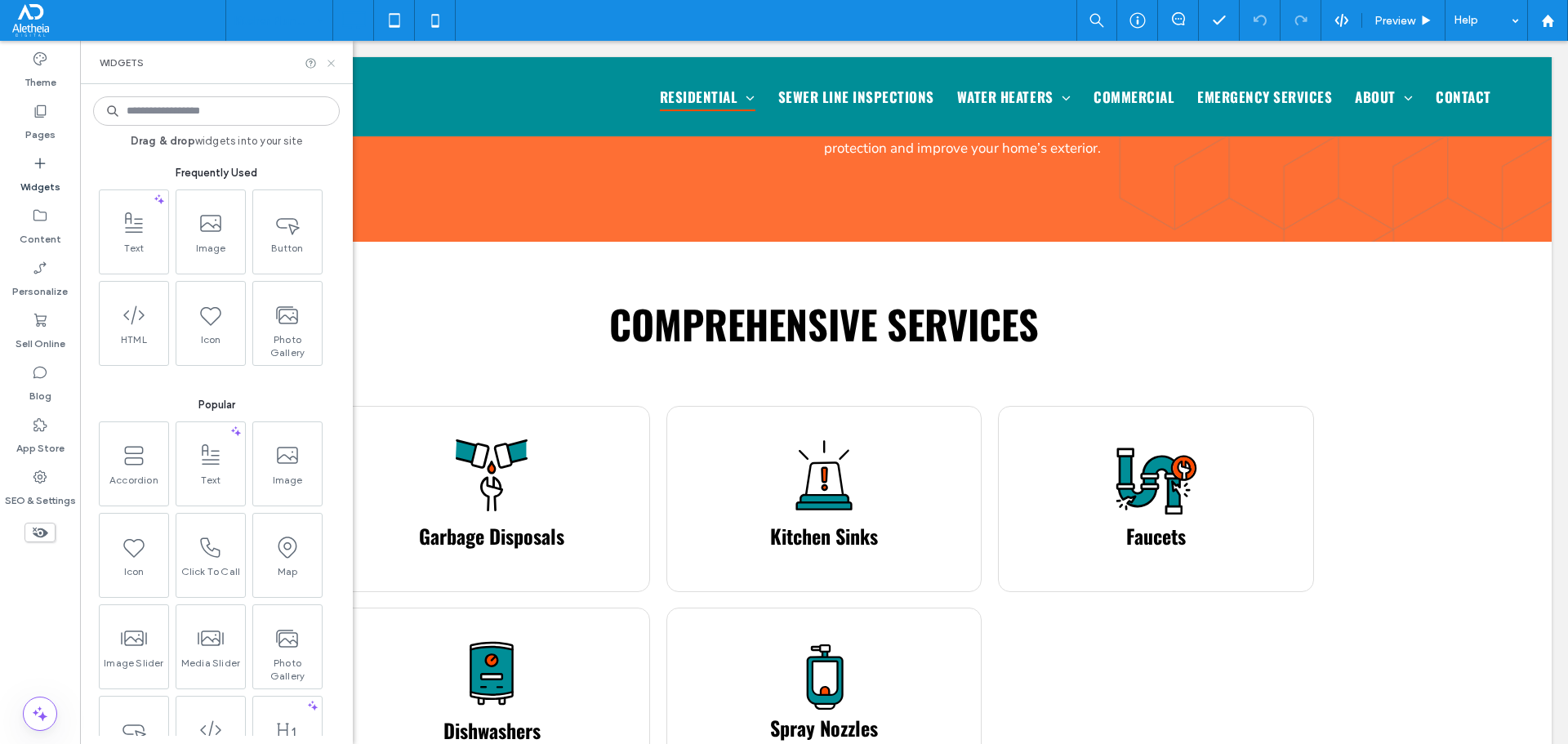
click at [334, 67] on icon at bounding box center [331, 63] width 12 height 12
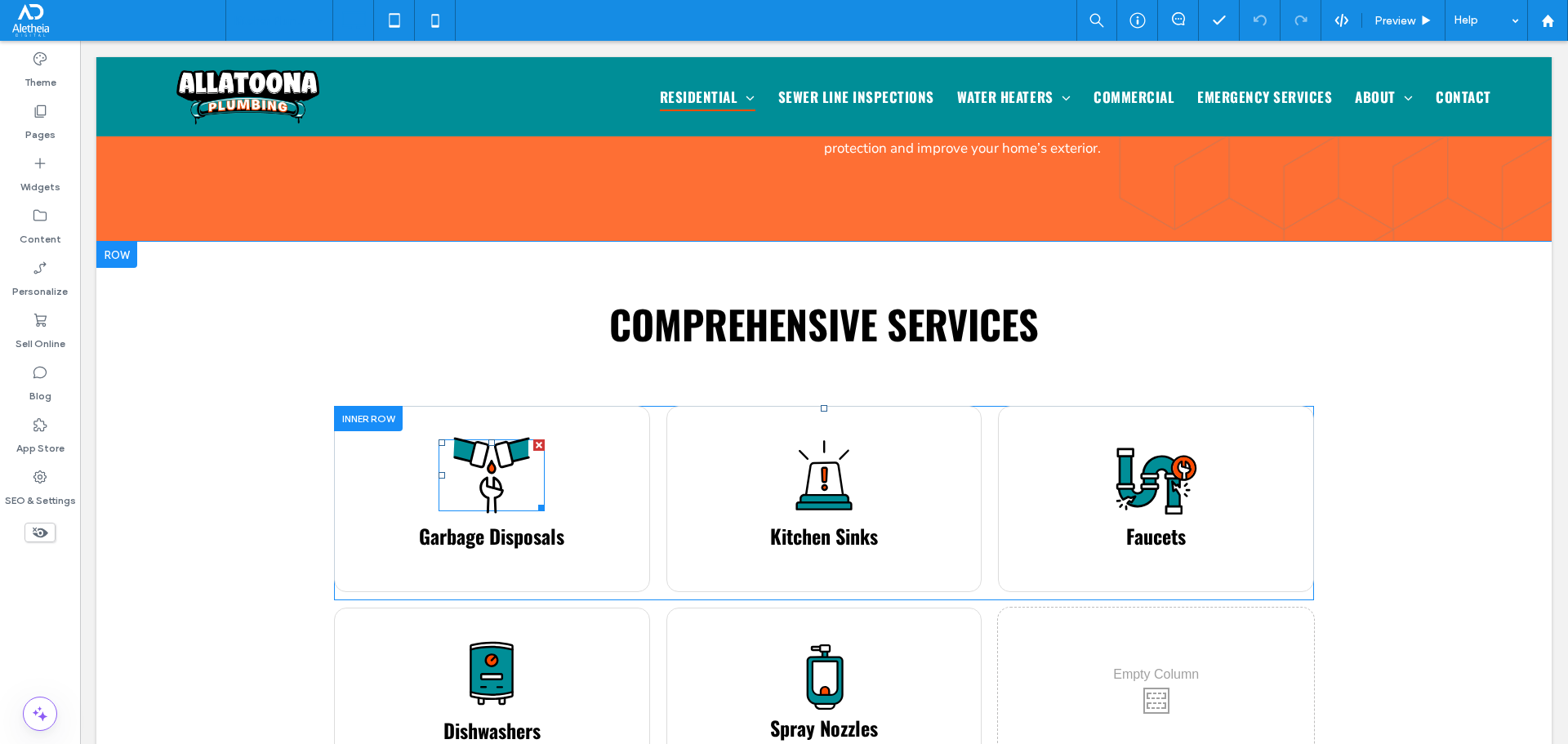
click at [471, 450] on icon ".st0-1183830421-1183830421{fill:#FE4B01;} .st1-1183830421-1183830421{fill:#008E…" at bounding box center [492, 474] width 113 height 76
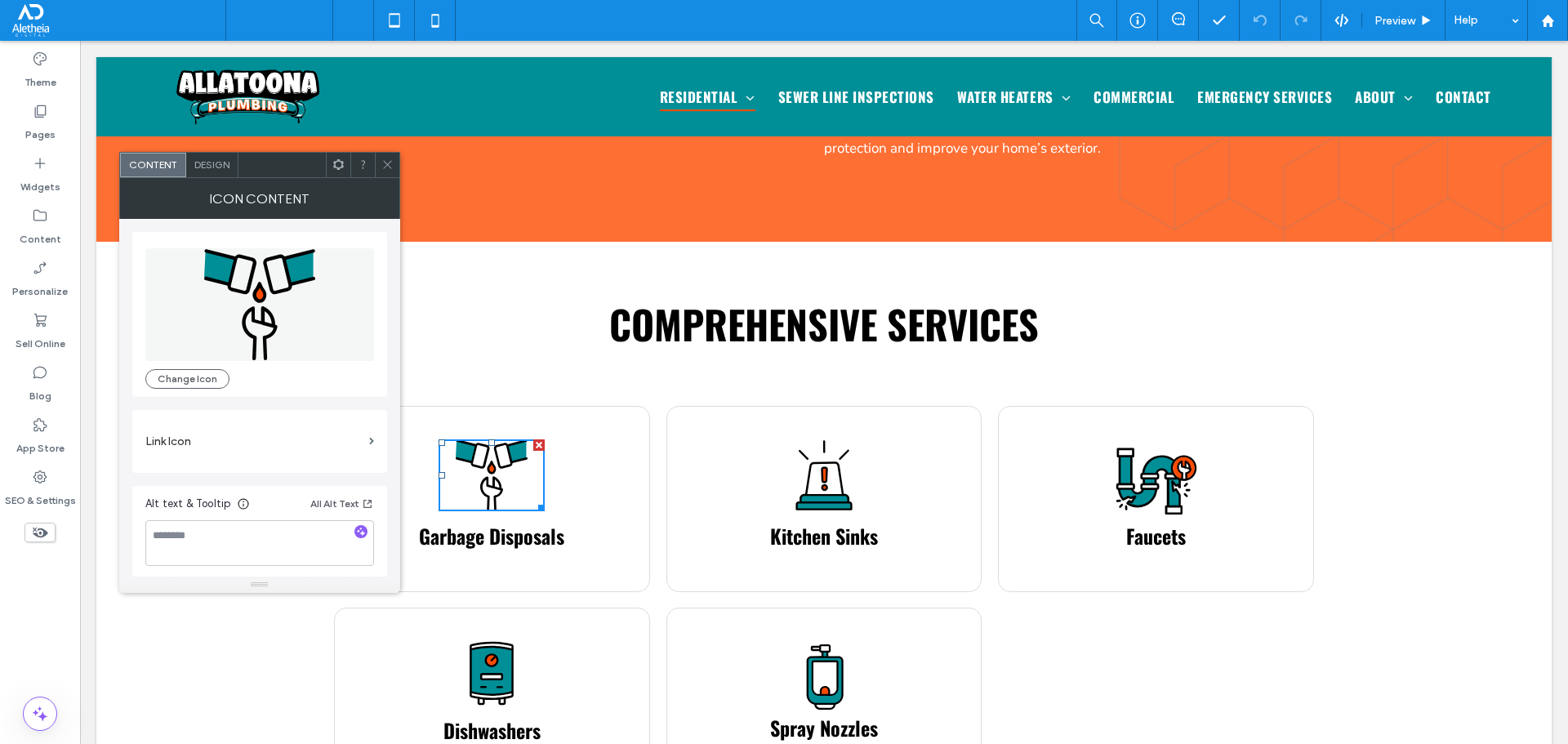
click at [305, 315] on icon ".st0-1183830421-1183830421{fill:#FE4B01;} .st1-1183830421-1183830421{fill:#008E…" at bounding box center [259, 305] width 113 height 113
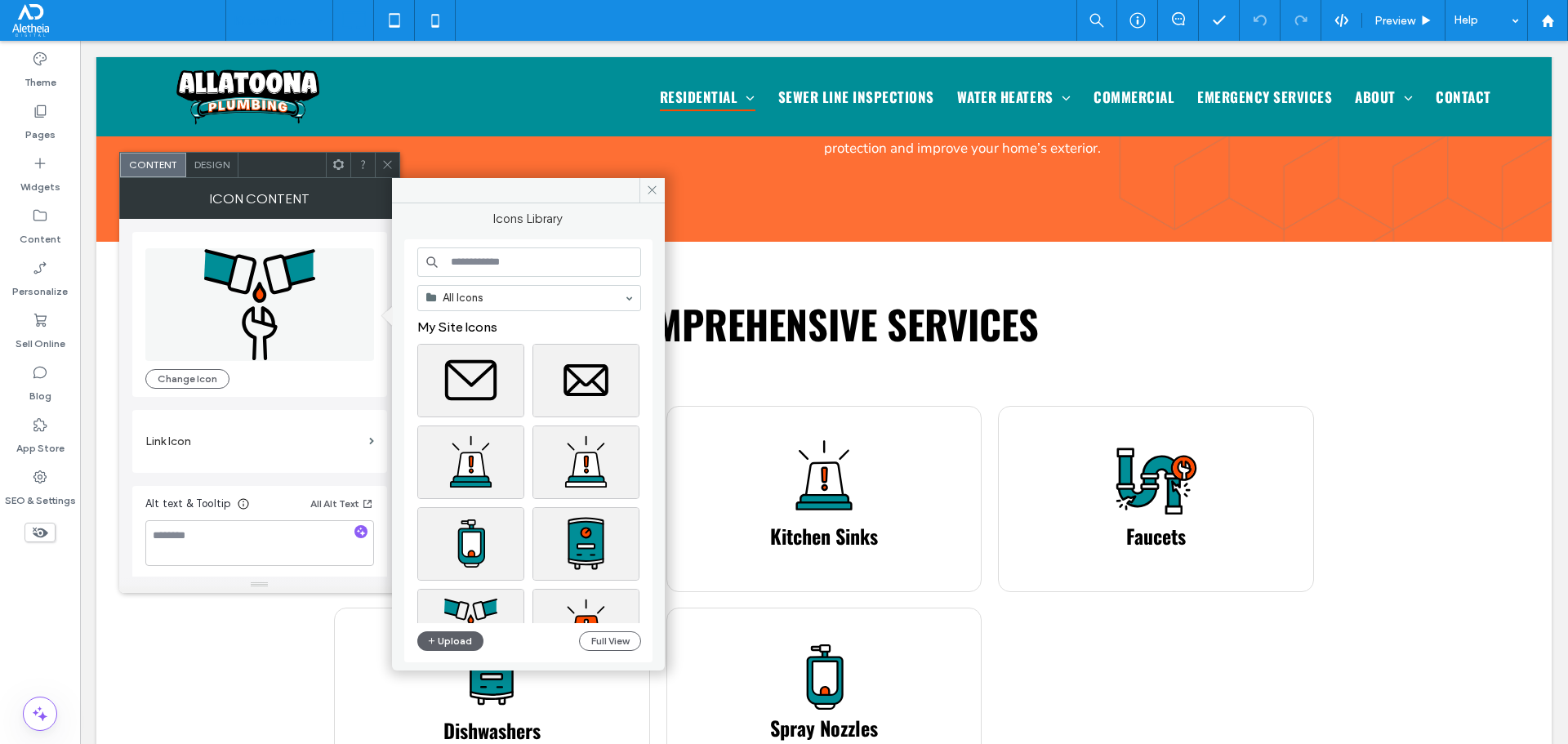
click at [502, 262] on input at bounding box center [528, 262] width 223 height 30
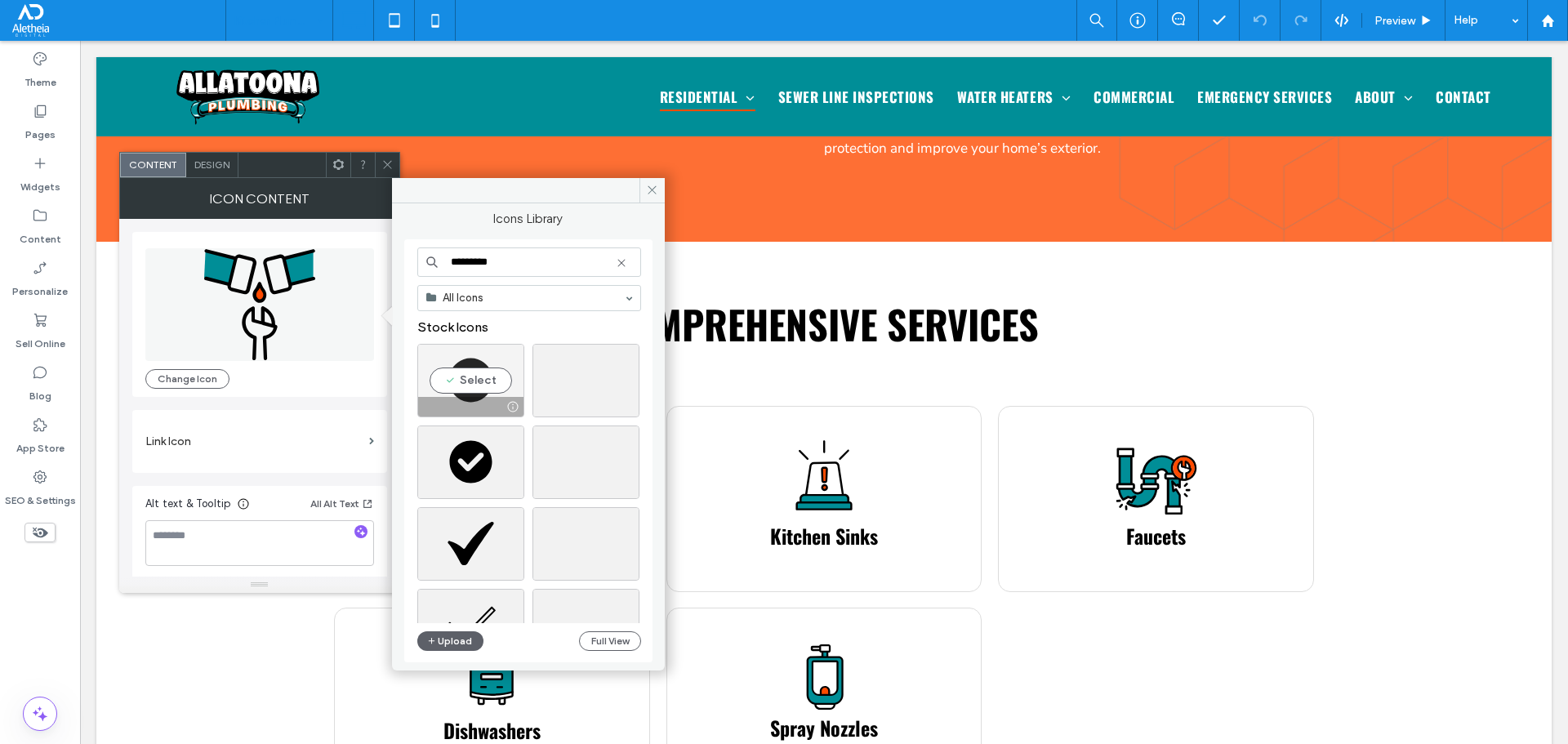
type input "*********"
click at [474, 371] on div "Select" at bounding box center [470, 380] width 107 height 73
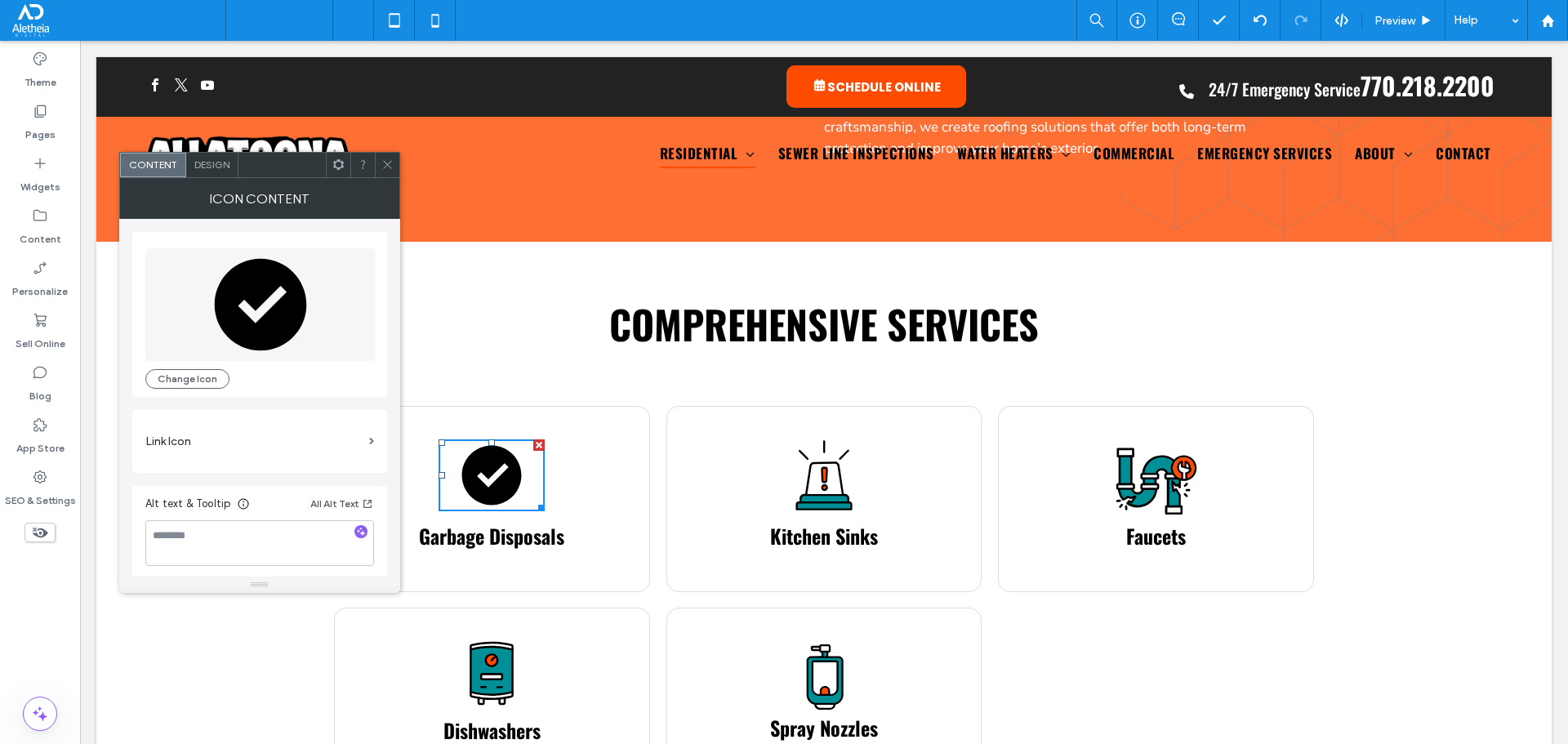
click at [233, 161] on div "Design" at bounding box center [212, 165] width 52 height 24
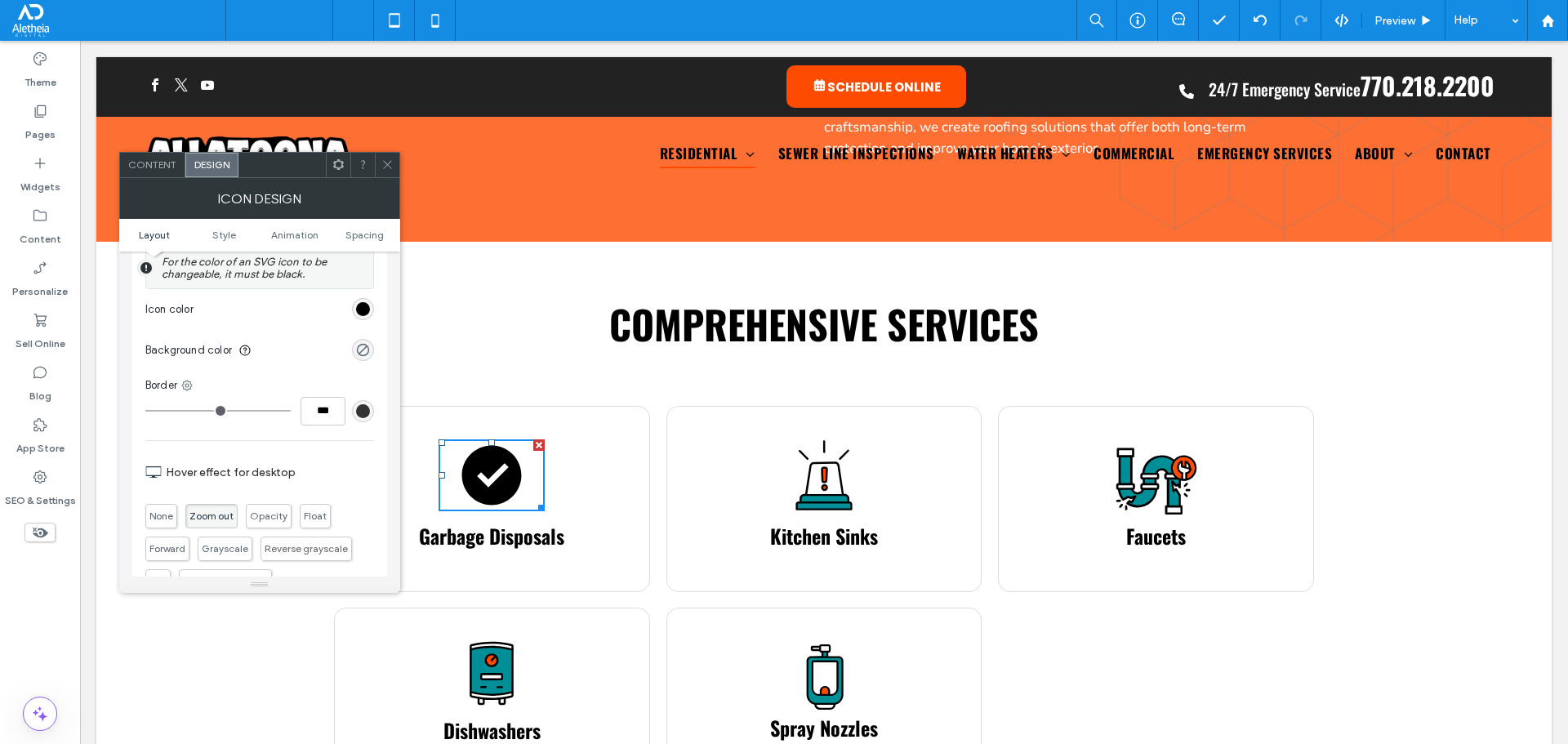
scroll to position [409, 0]
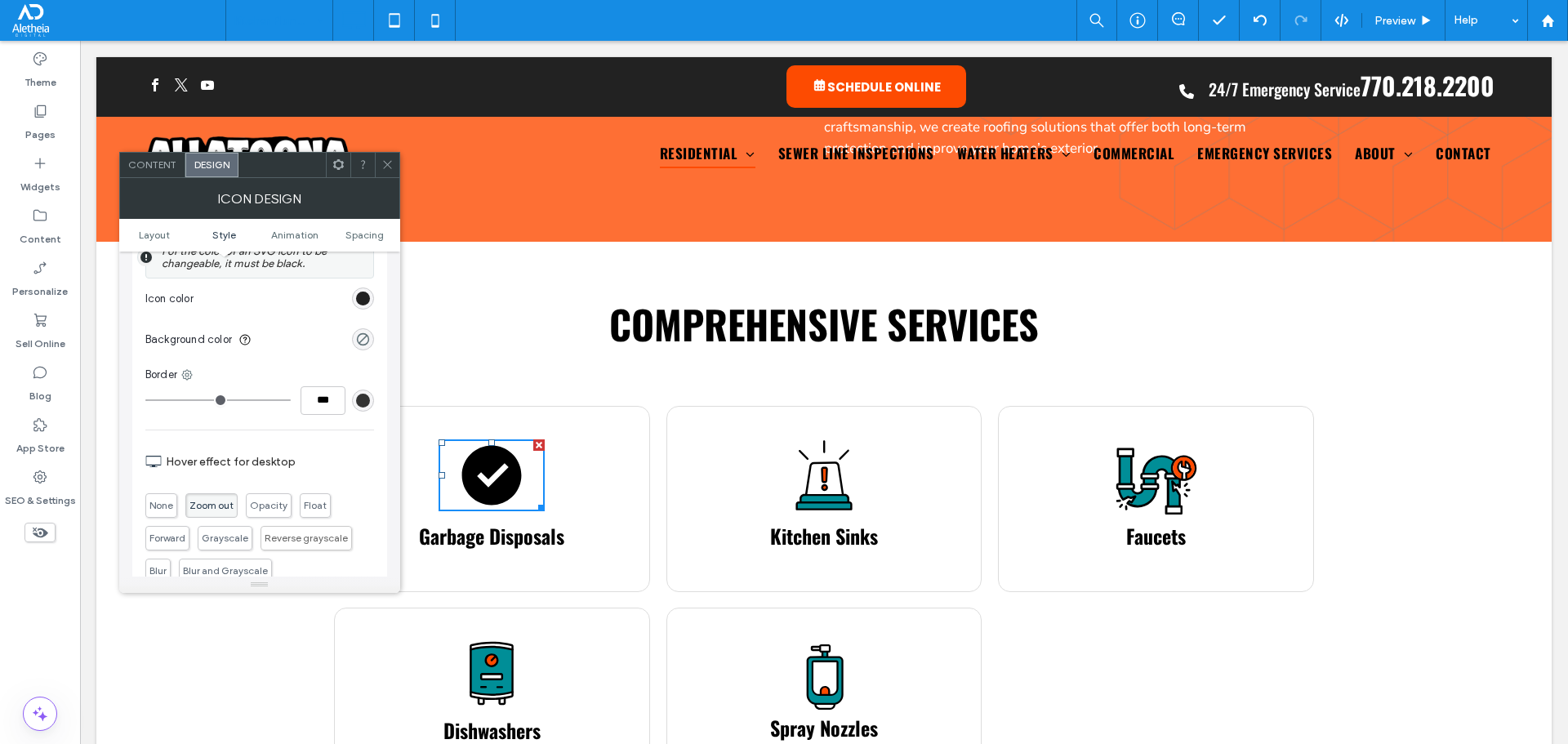
click at [368, 296] on div "rgb(0, 0, 0)" at bounding box center [362, 298] width 14 height 14
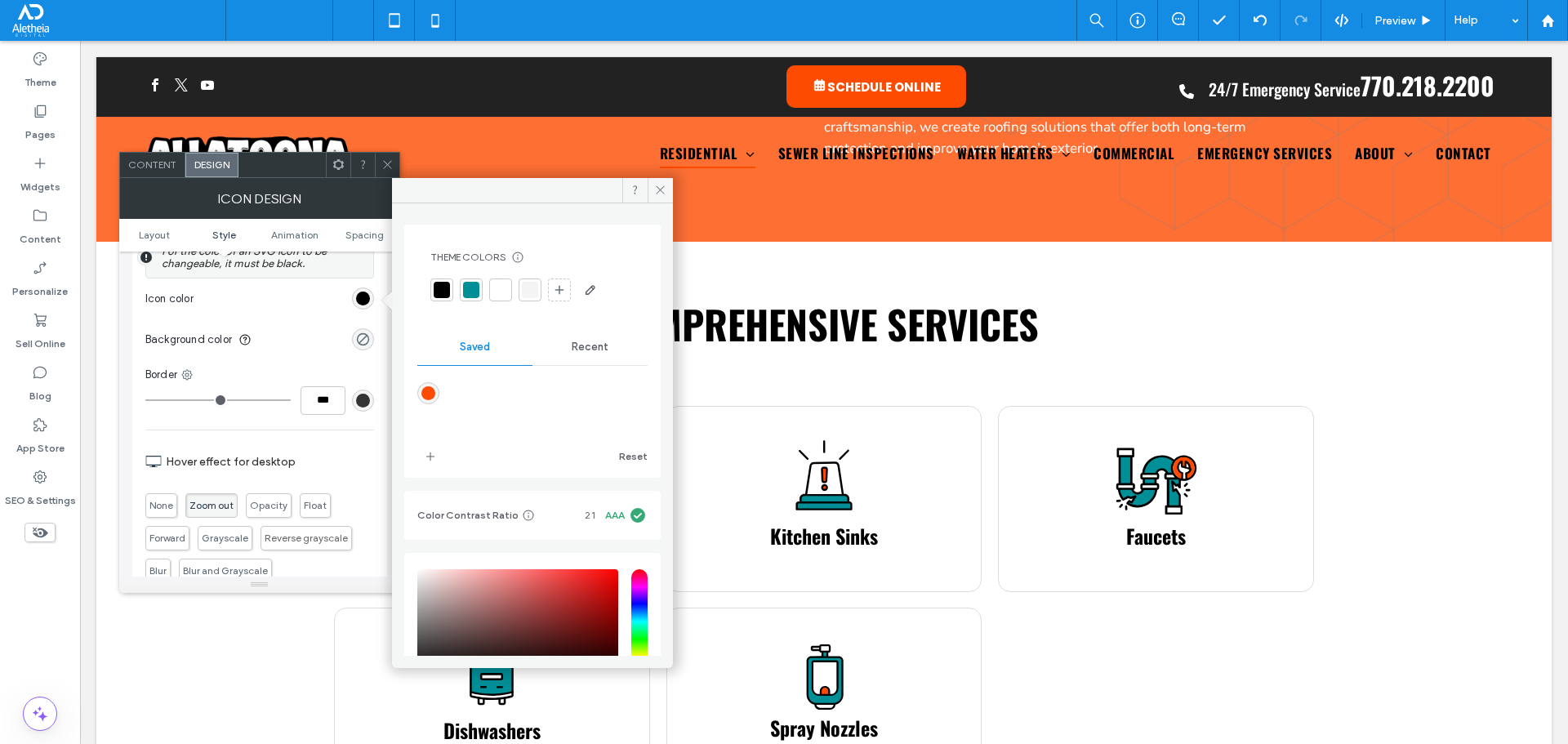
click at [468, 291] on div at bounding box center [472, 290] width 17 height 17
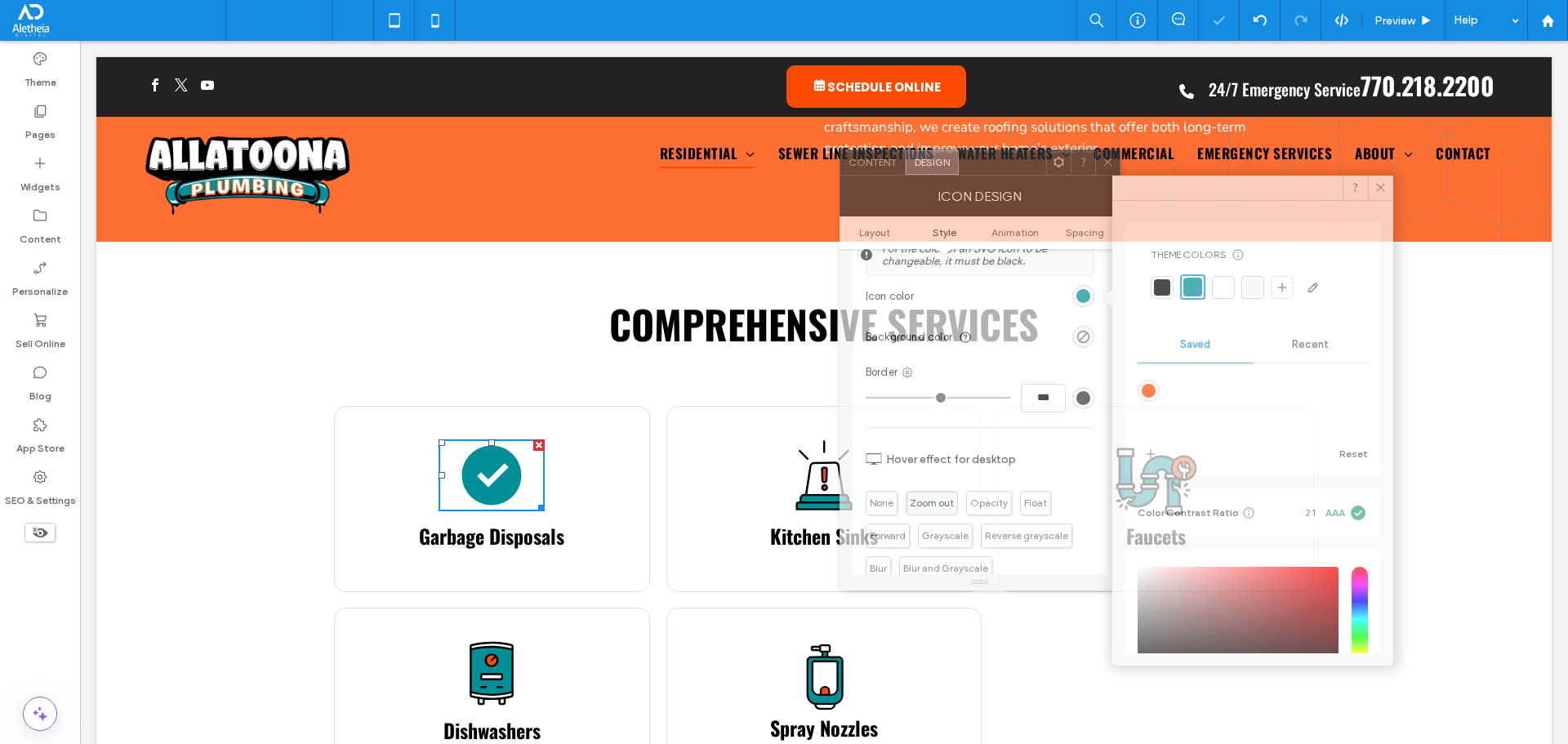
drag, startPoint x: 280, startPoint y: 181, endPoint x: 1001, endPoint y: 178, distance: 721.0
click at [1001, 178] on div "Icon Design" at bounding box center [980, 195] width 281 height 41
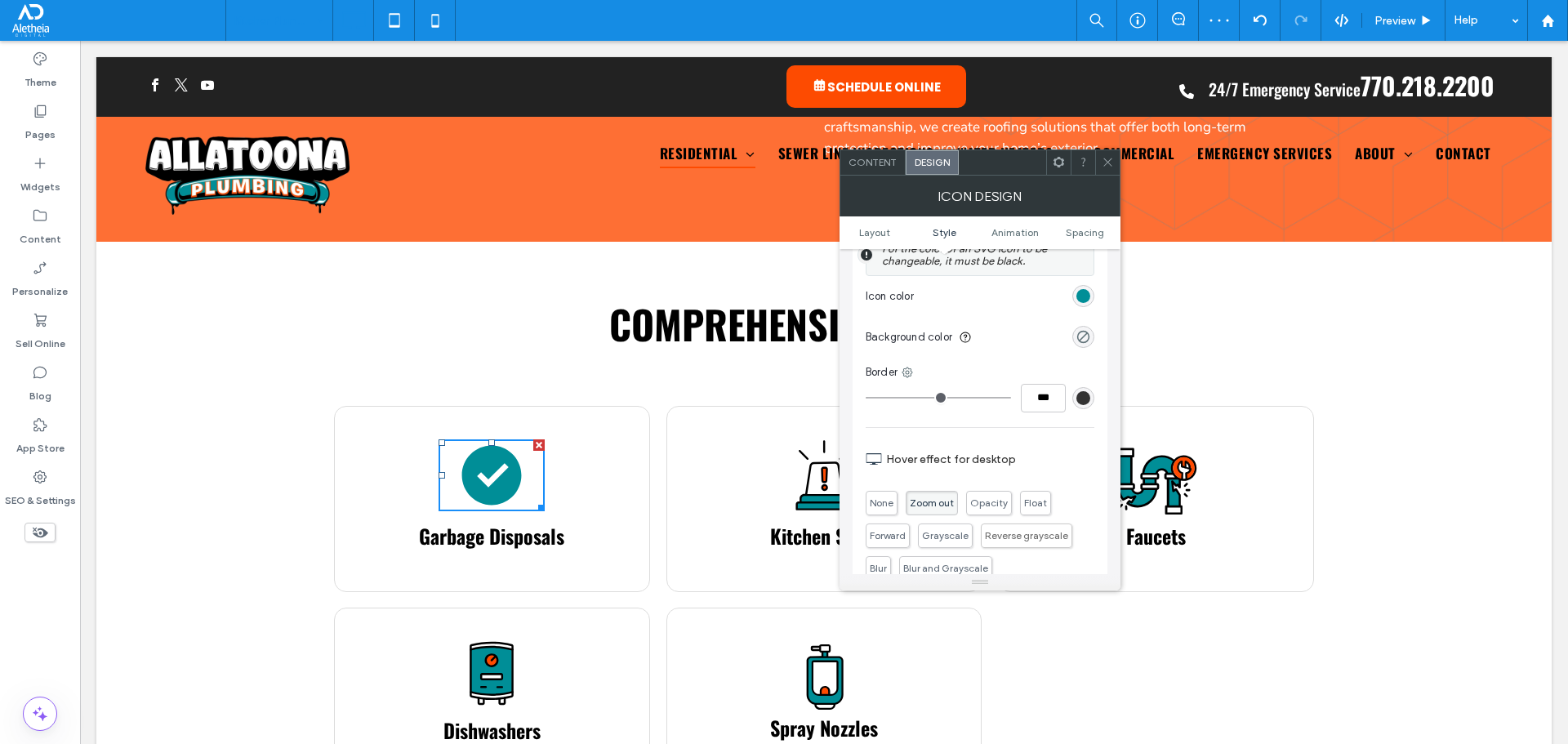
click at [1100, 164] on div at bounding box center [1107, 162] width 24 height 24
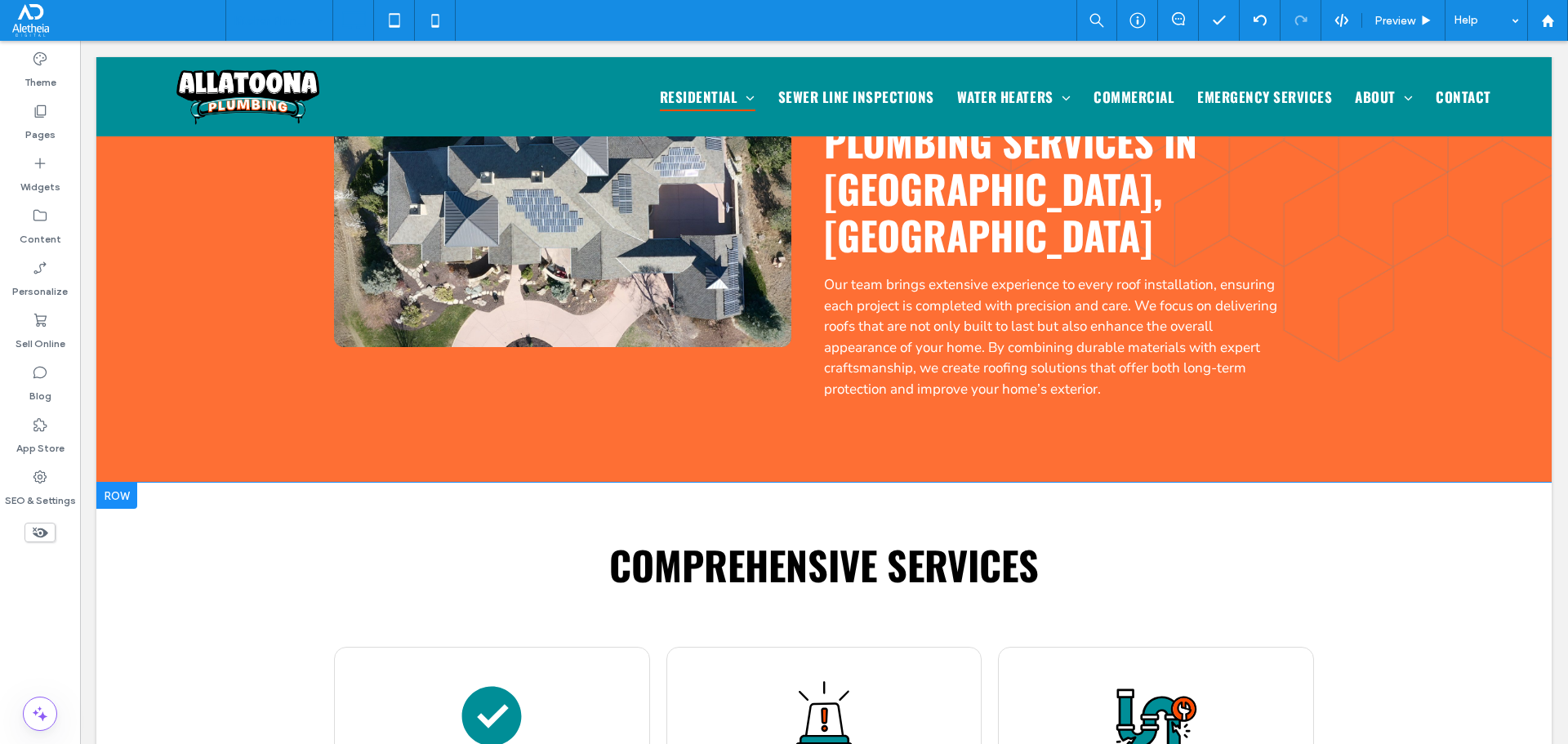
scroll to position [735, 0]
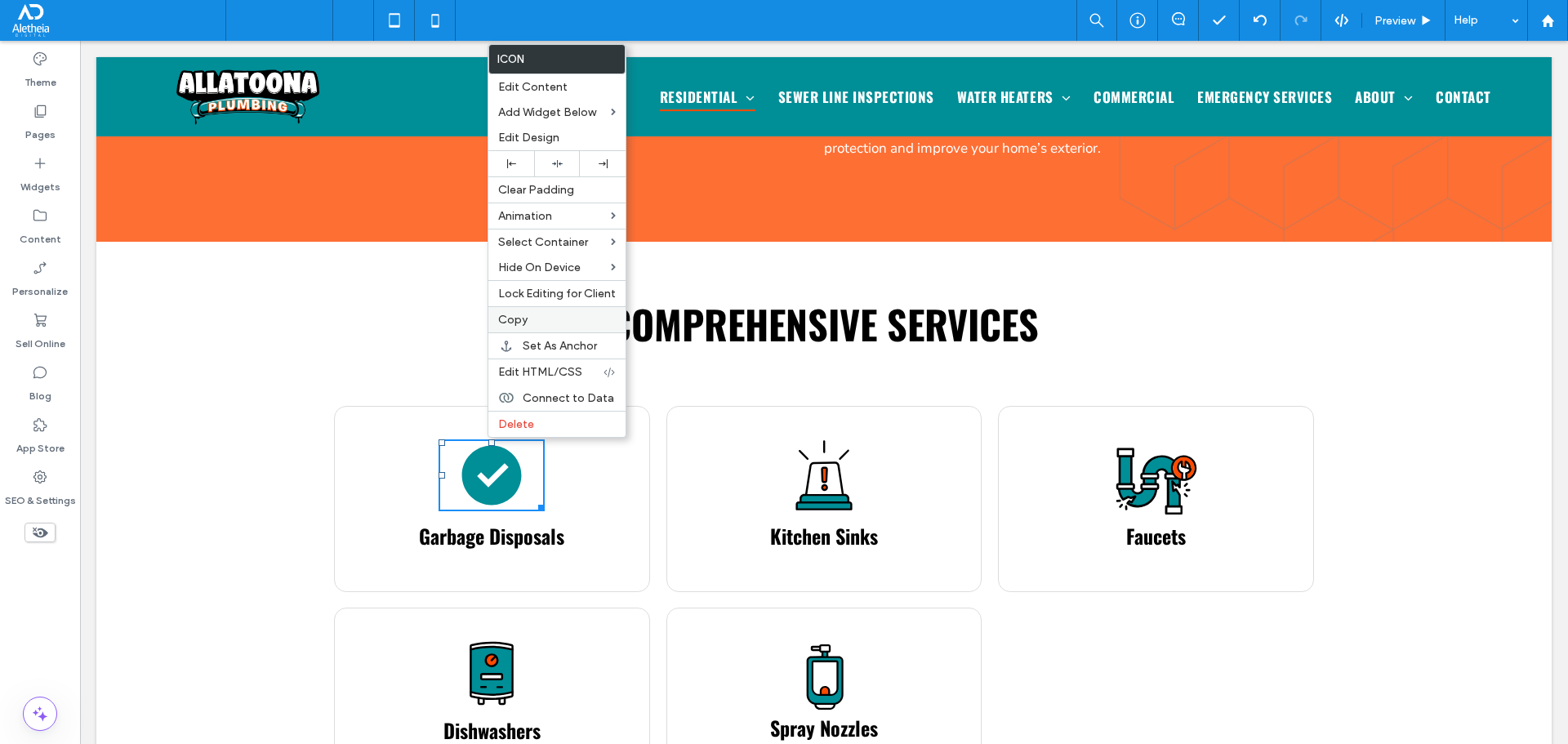
click at [546, 321] on label "Copy" at bounding box center [557, 320] width 118 height 14
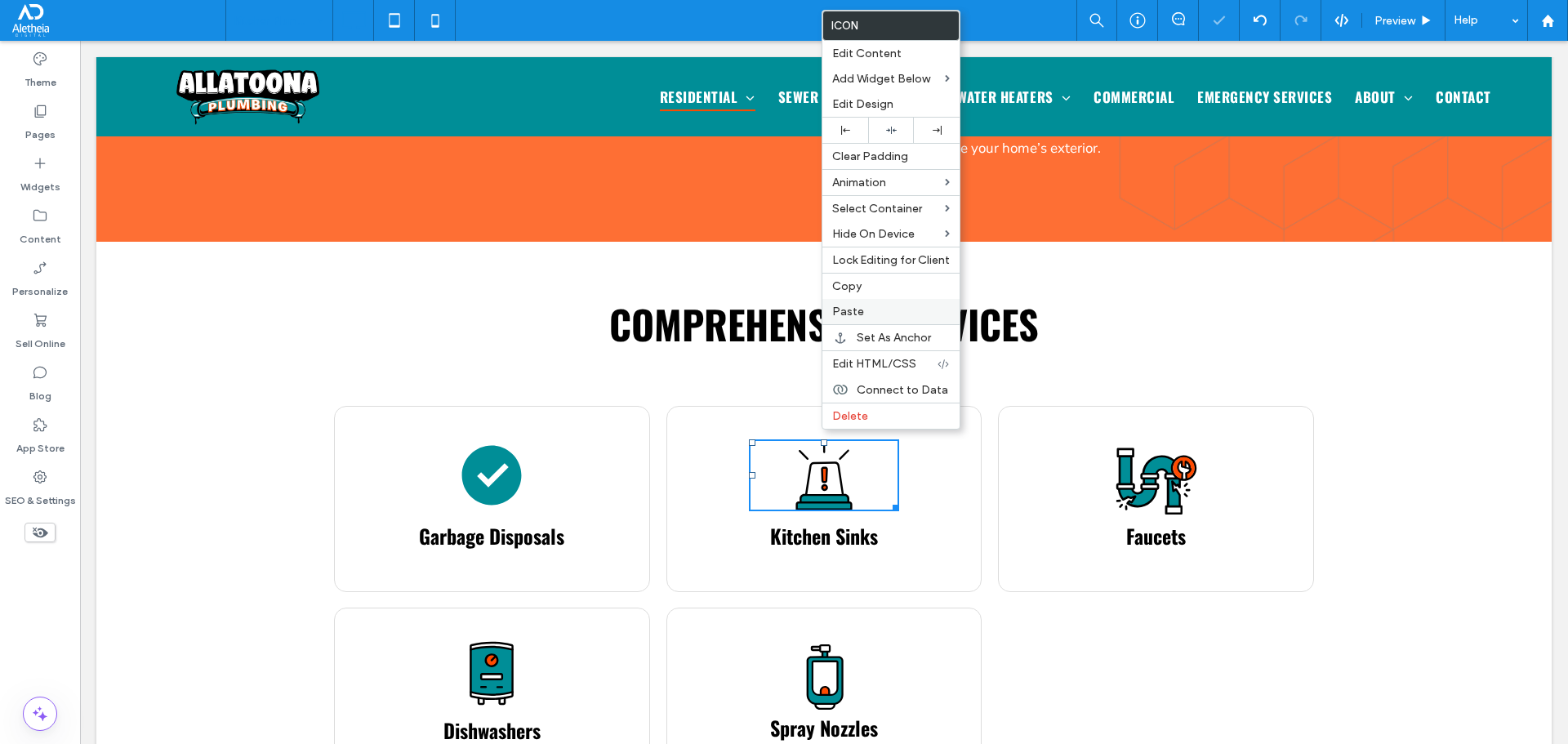
click at [867, 310] on label "Paste" at bounding box center [891, 311] width 118 height 14
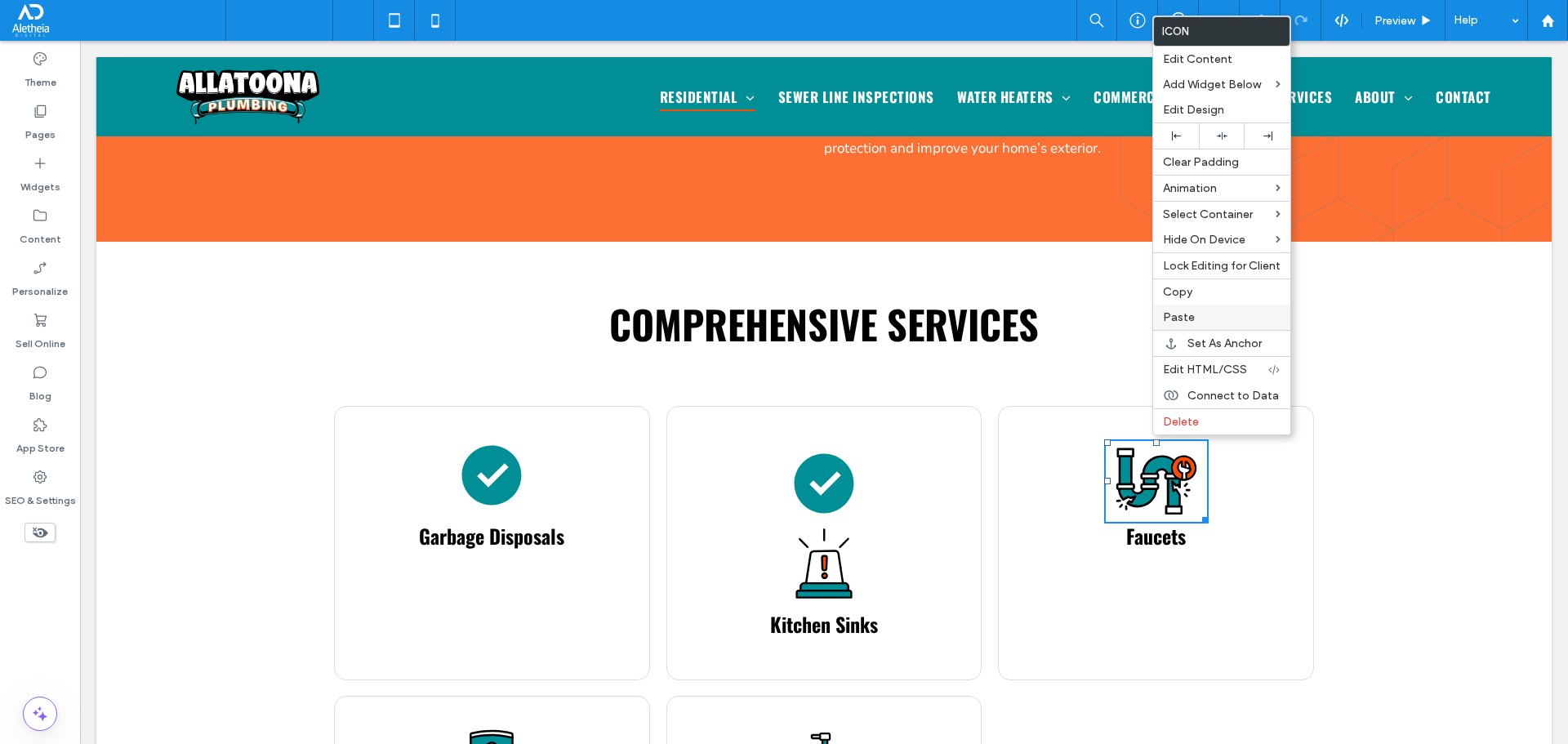
click at [1192, 311] on span "Paste" at bounding box center [1179, 317] width 32 height 14
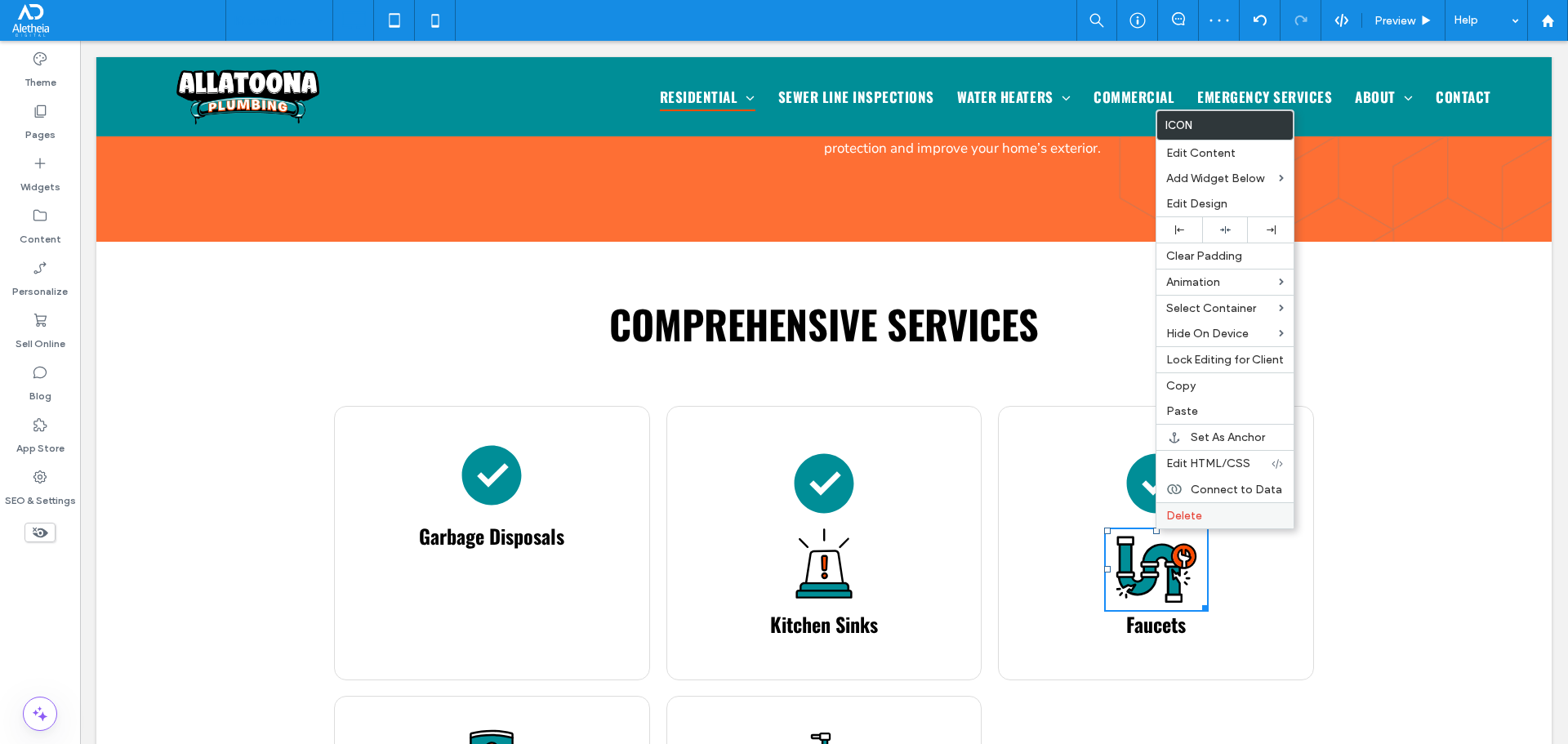
click at [1159, 517] on div "Delete" at bounding box center [1225, 515] width 137 height 26
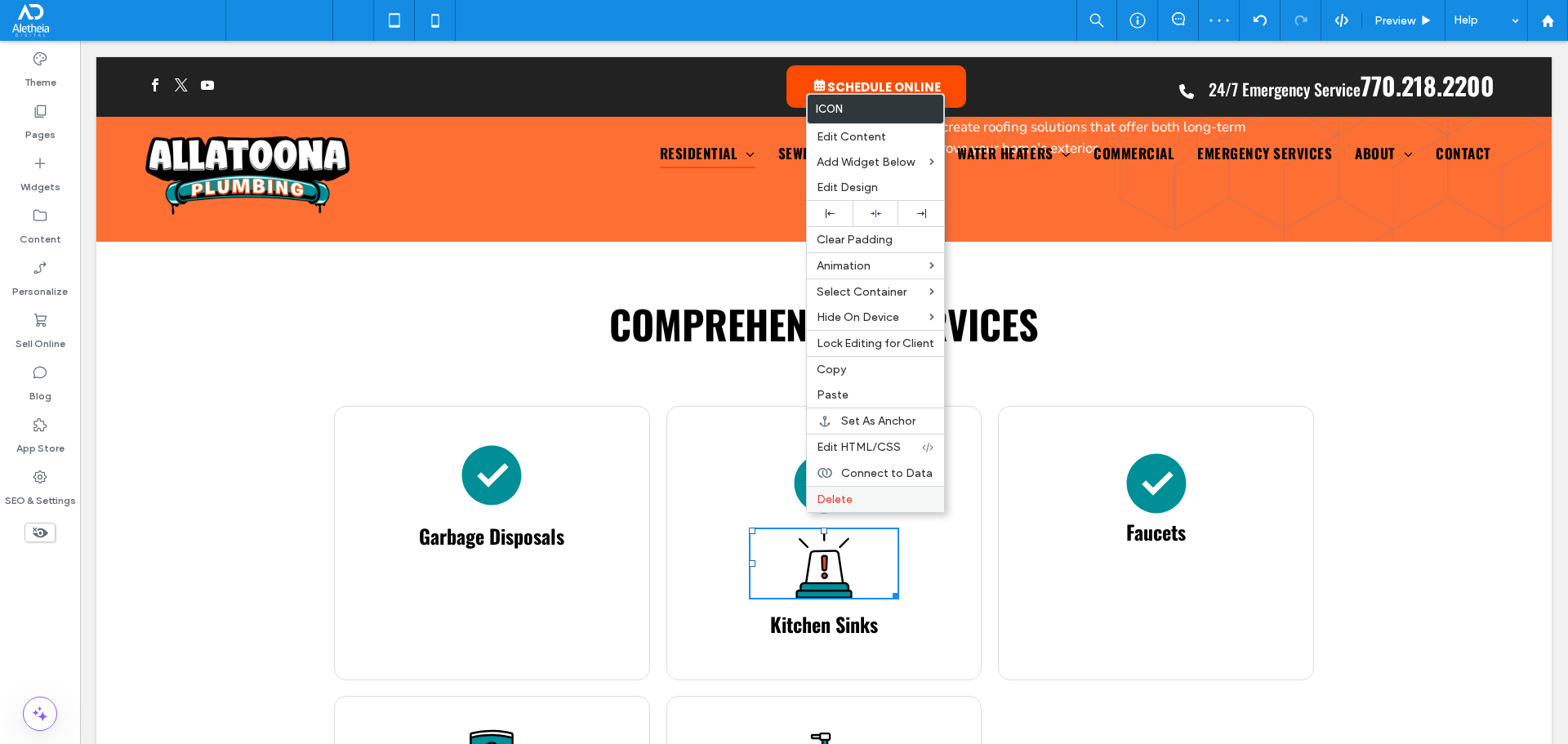
click at [828, 497] on span "Delete" at bounding box center [834, 498] width 36 height 14
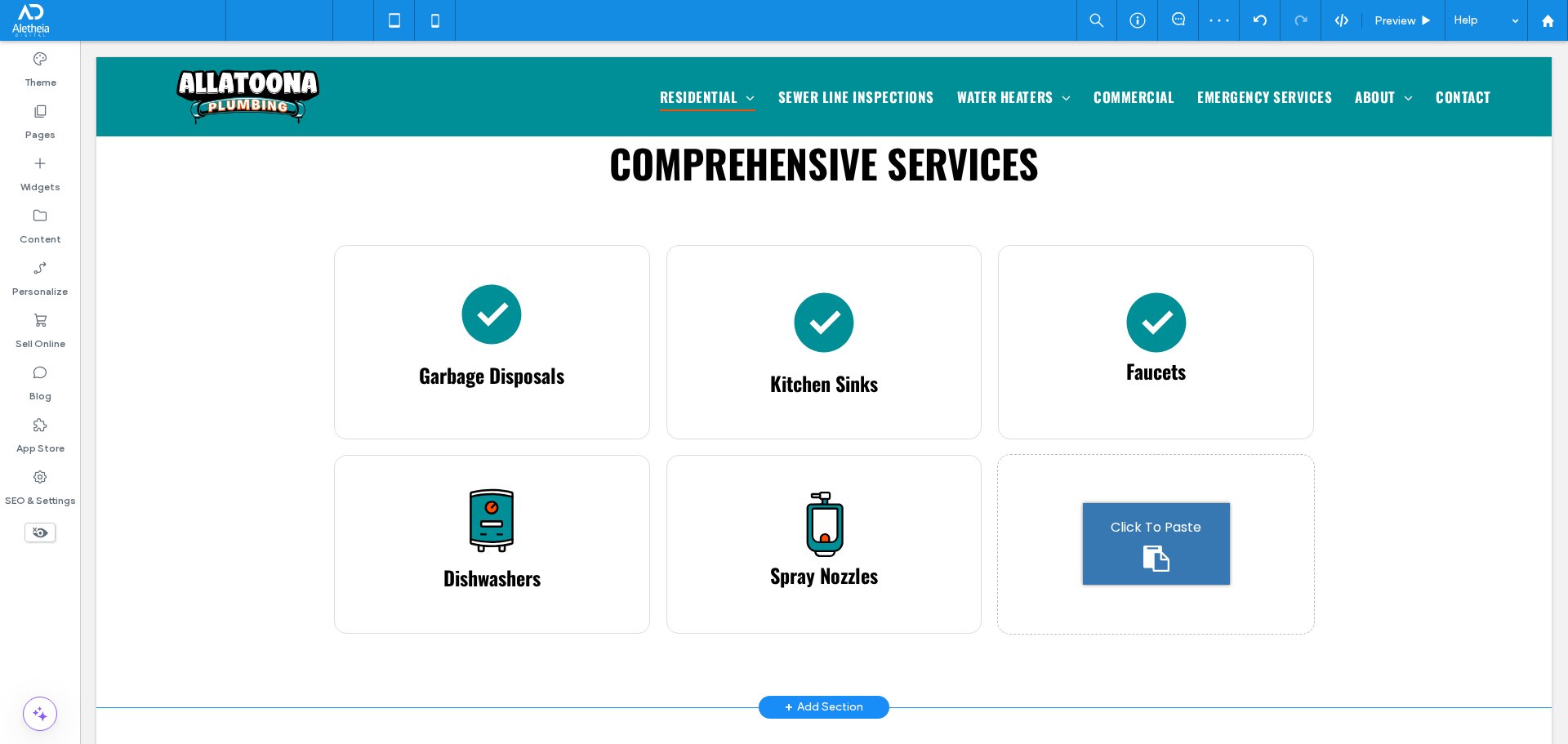
scroll to position [898, 0]
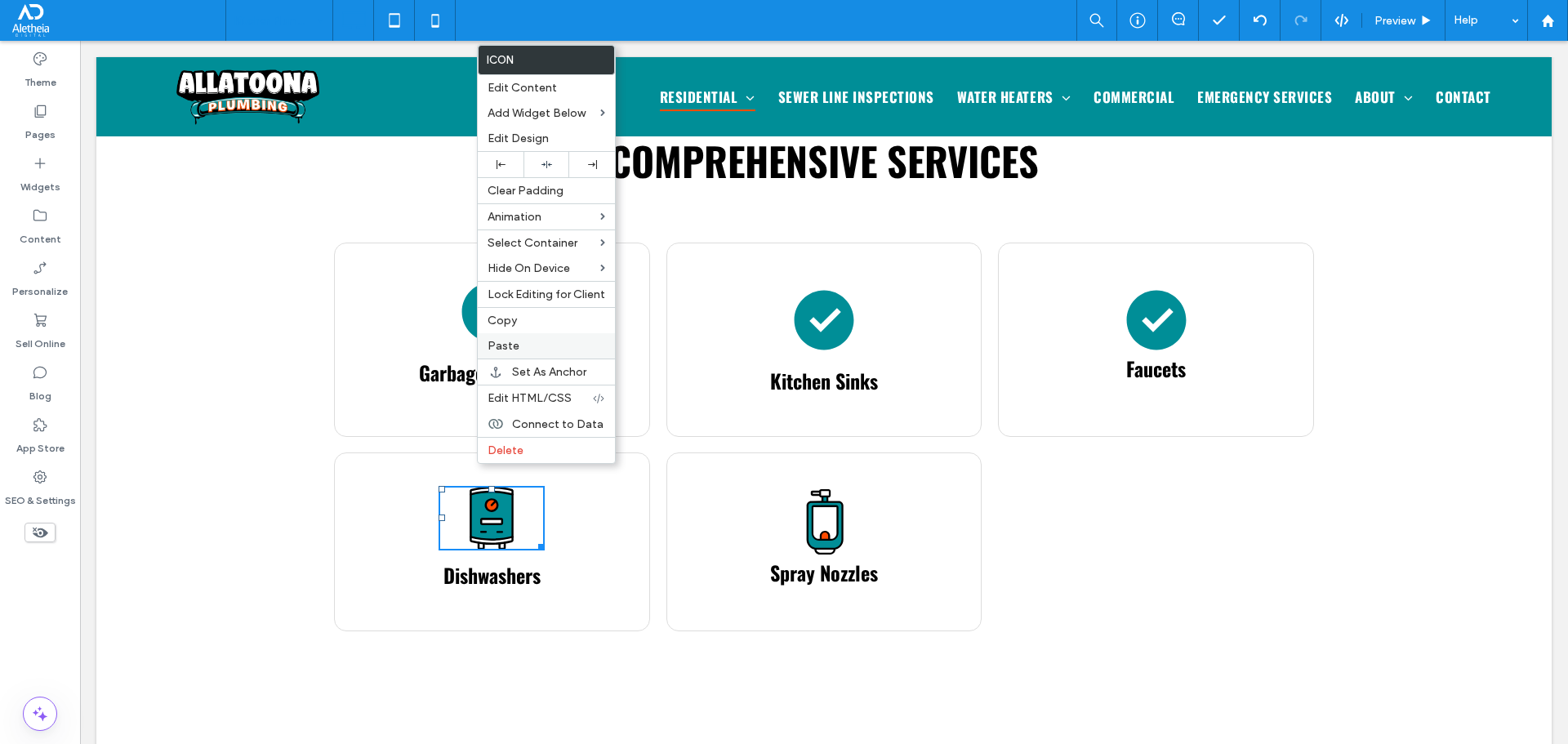
click at [520, 347] on label "Paste" at bounding box center [546, 346] width 118 height 14
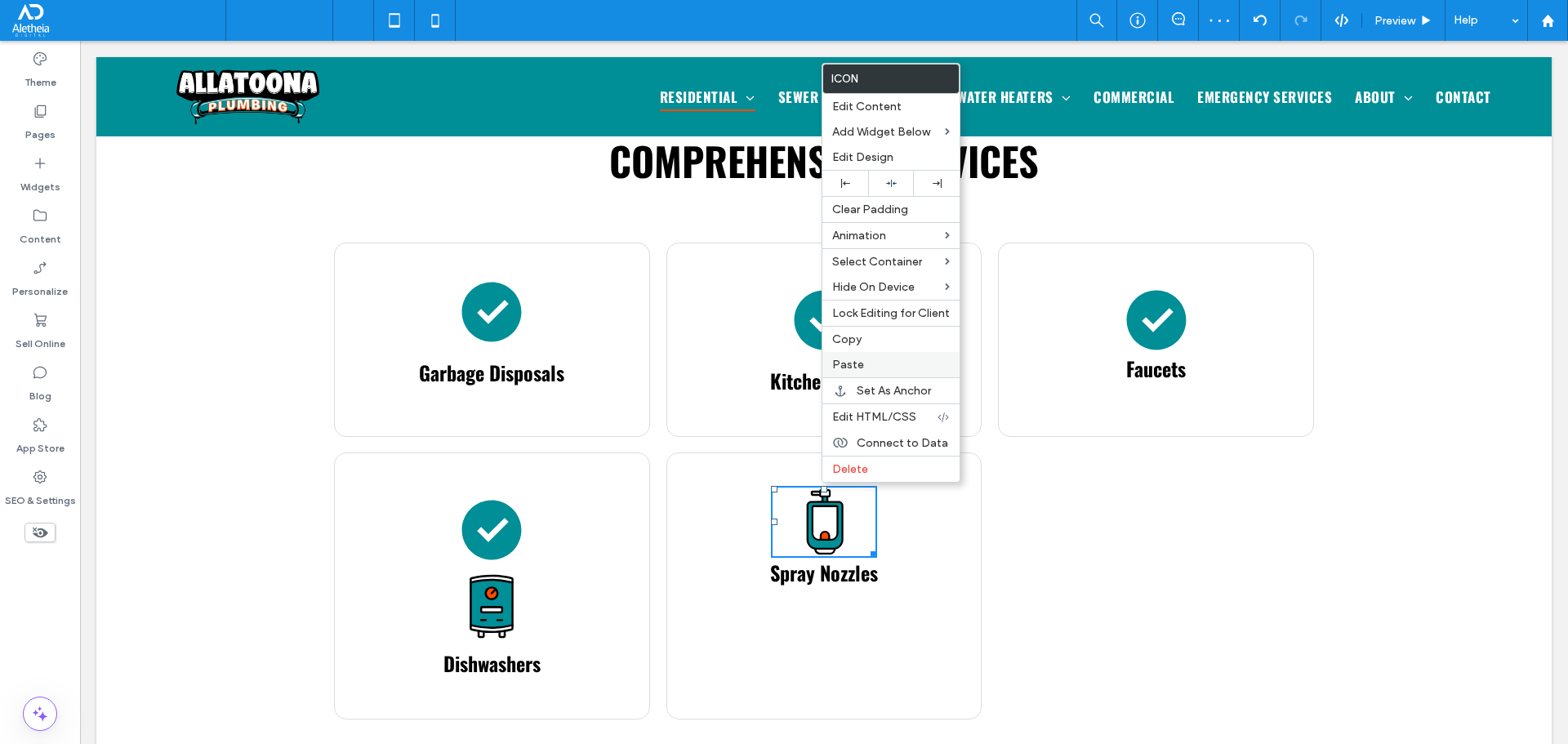
click at [867, 370] on label "Paste" at bounding box center [891, 364] width 118 height 14
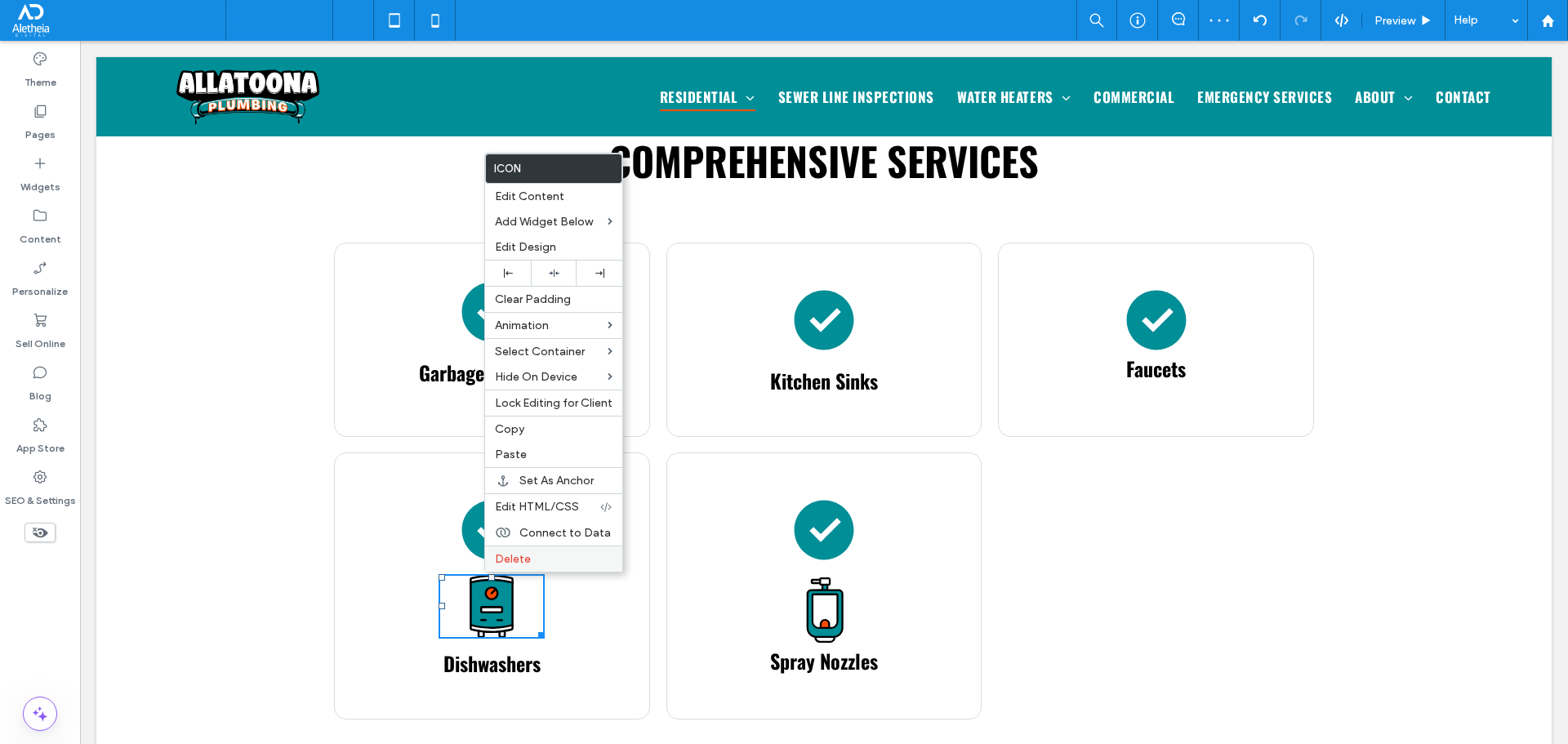
click at [525, 554] on span "Delete" at bounding box center [512, 559] width 36 height 14
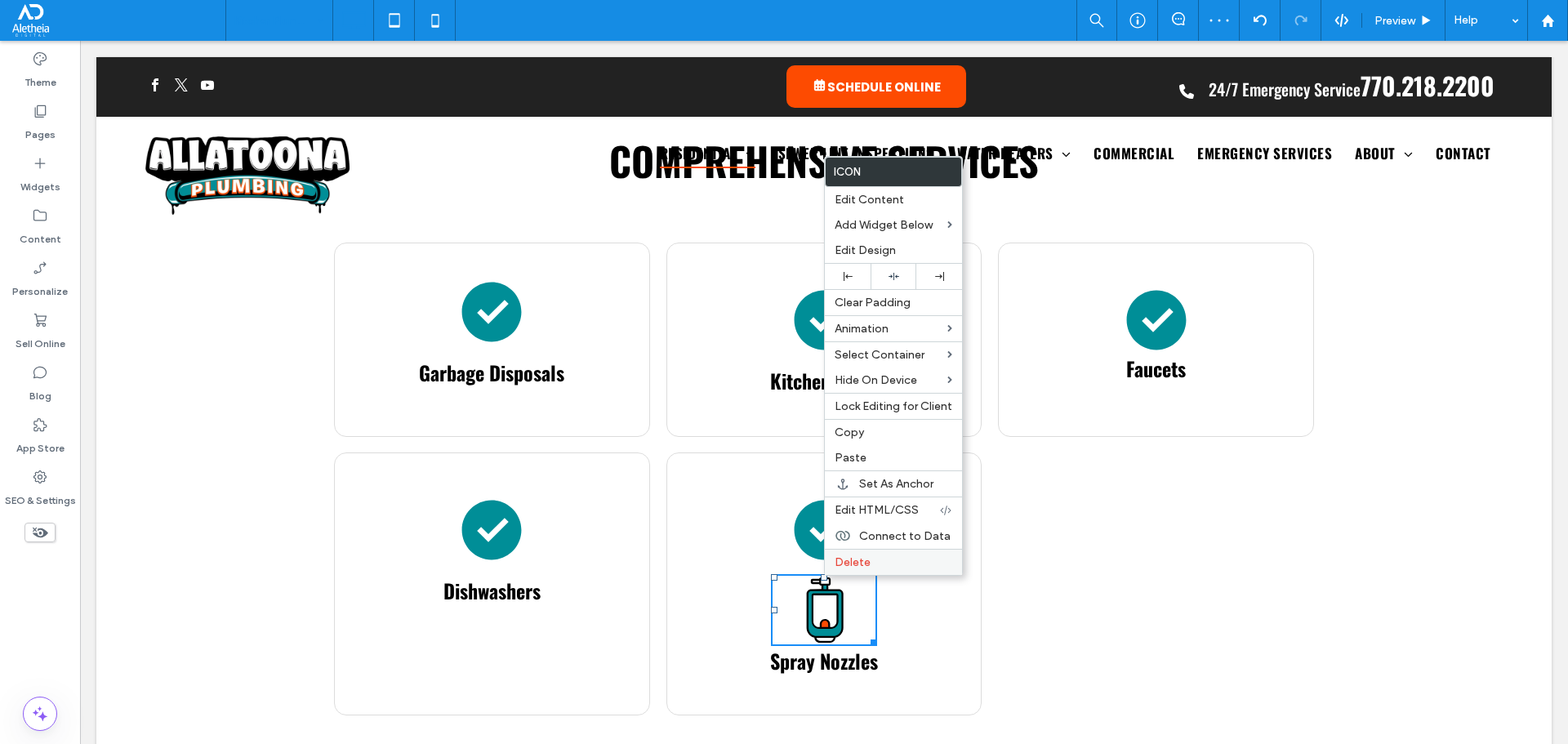
click at [857, 561] on span "Delete" at bounding box center [853, 561] width 36 height 14
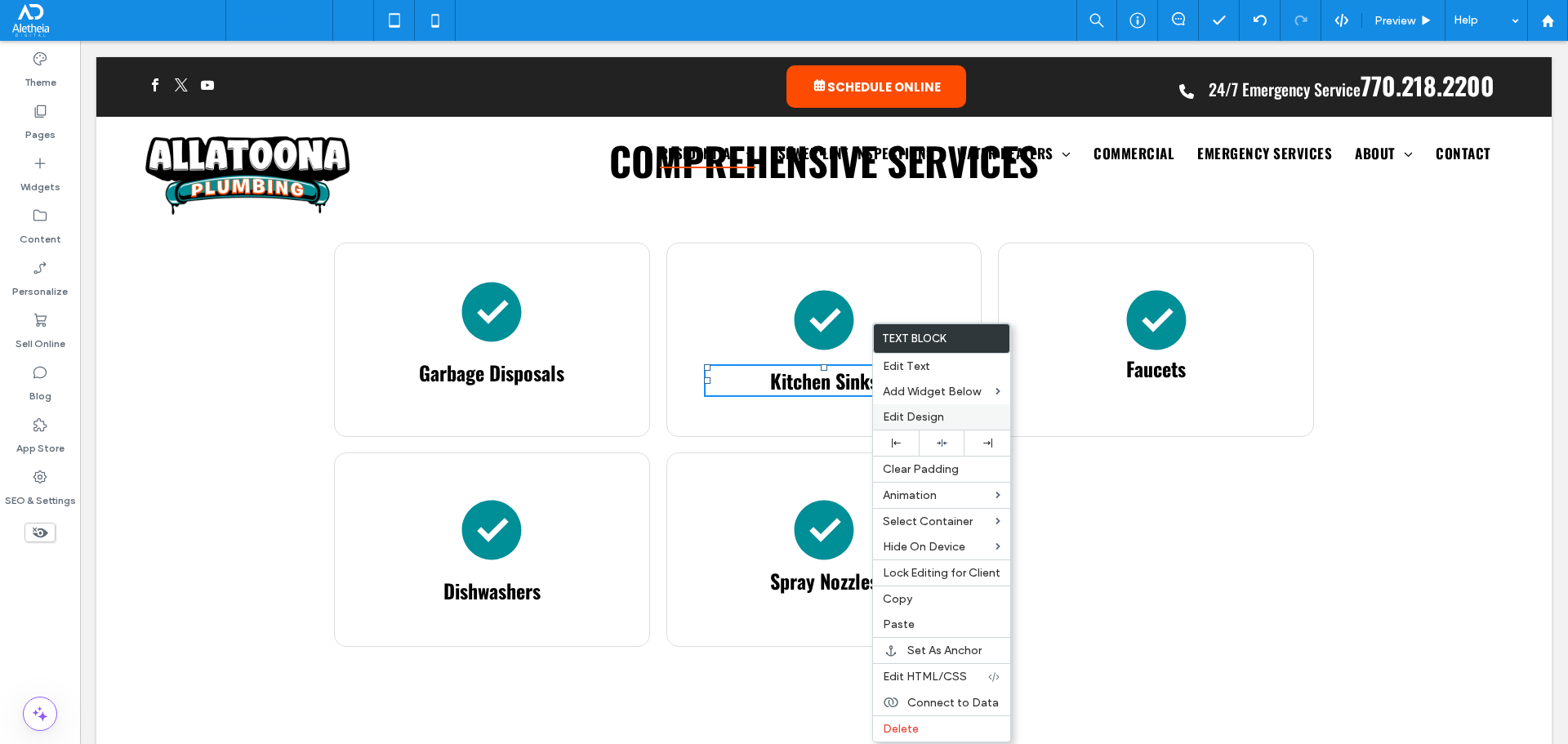
click at [937, 416] on span "Edit Design" at bounding box center [914, 416] width 61 height 14
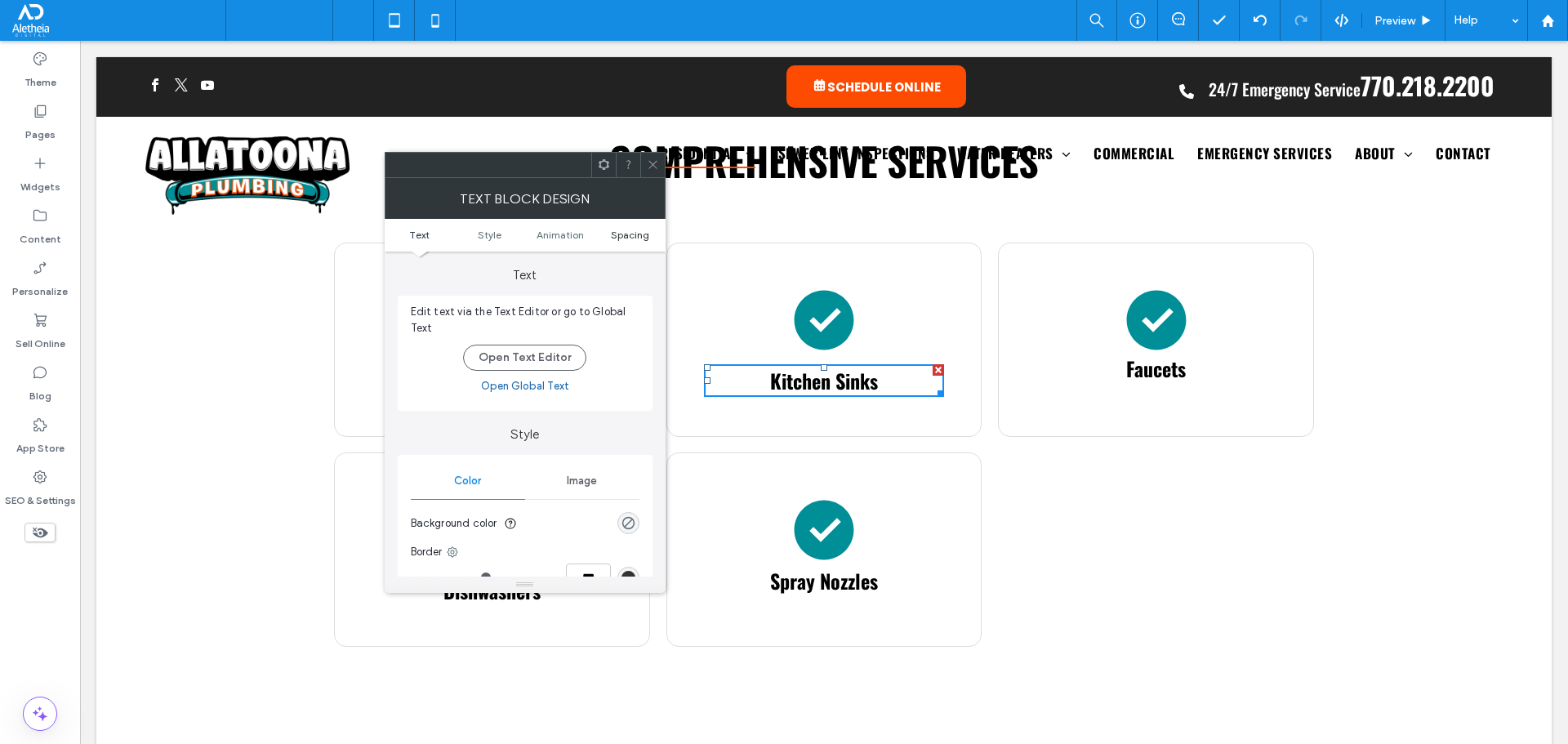
click at [622, 235] on span "Spacing" at bounding box center [629, 234] width 38 height 12
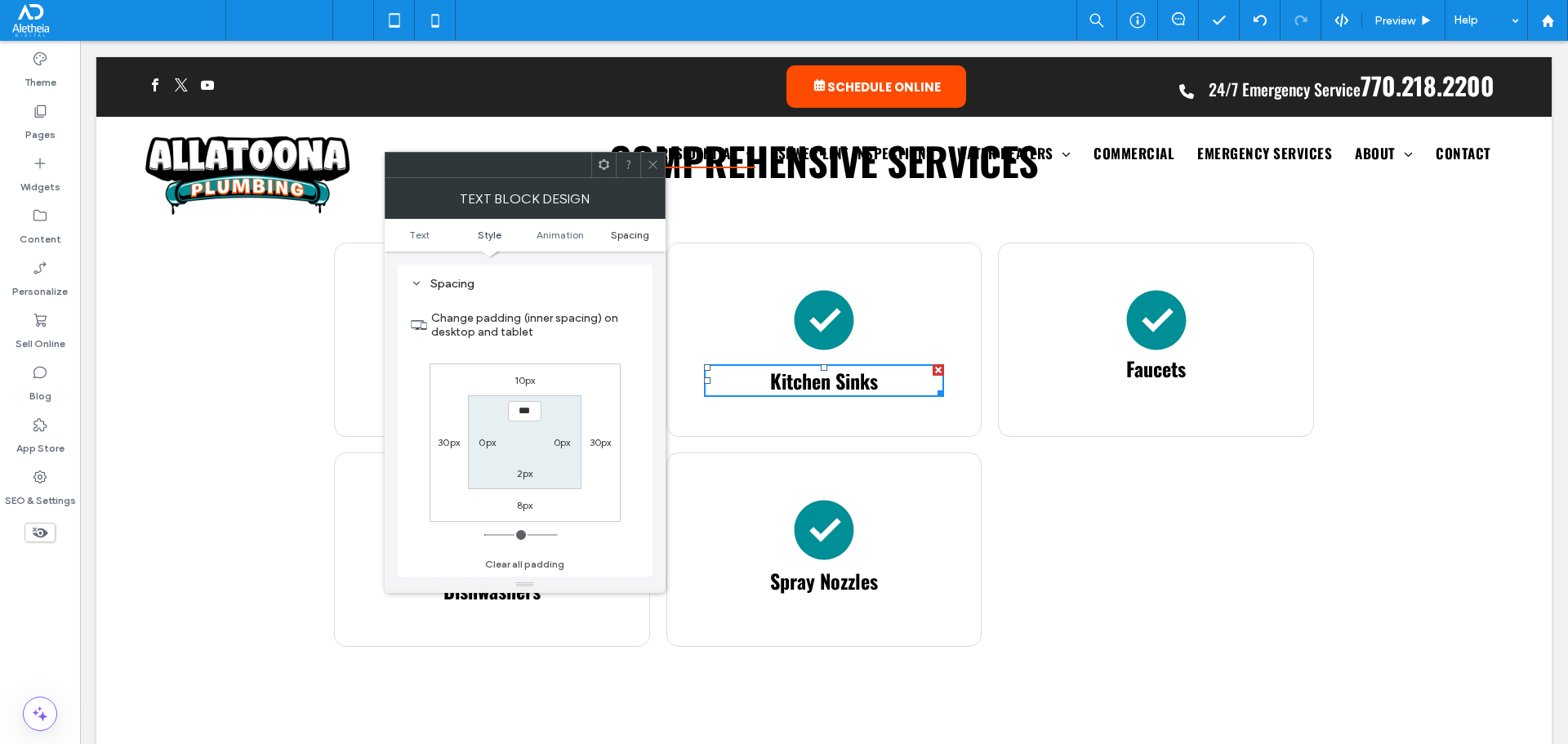
scroll to position [468, 0]
click at [657, 158] on icon at bounding box center [652, 164] width 12 height 12
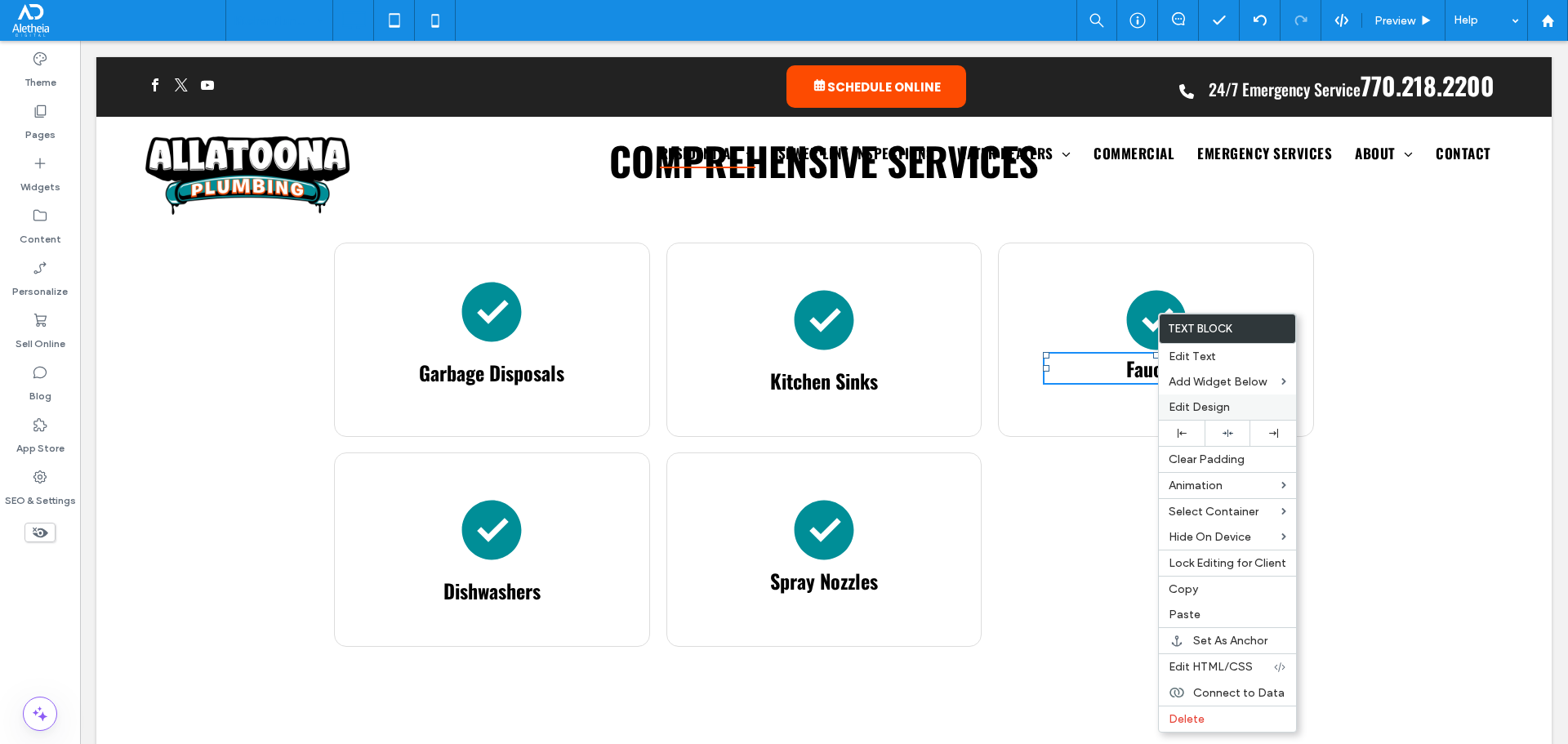
click at [1197, 409] on span "Edit Design" at bounding box center [1199, 407] width 61 height 14
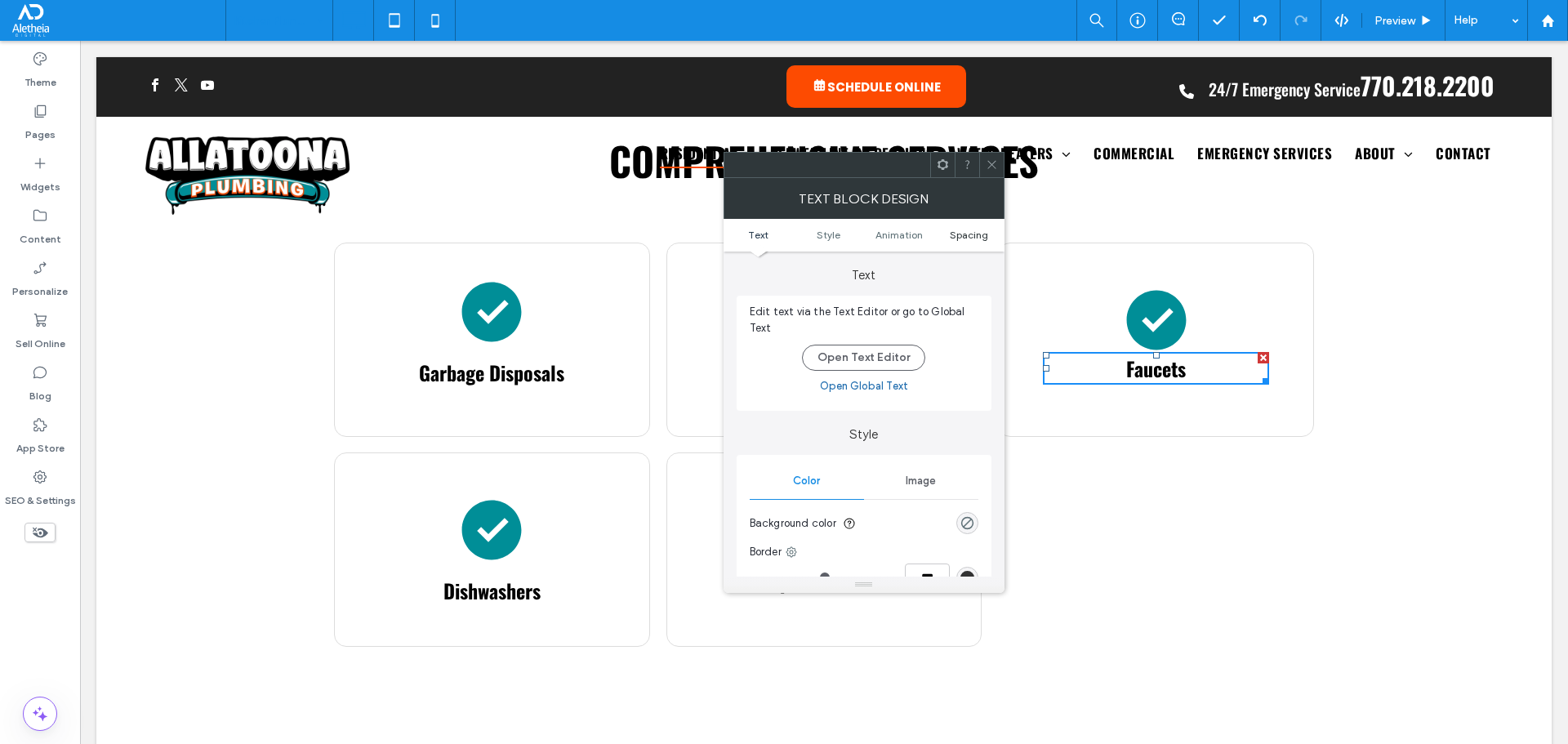
click at [970, 236] on span "Spacing" at bounding box center [968, 234] width 38 height 12
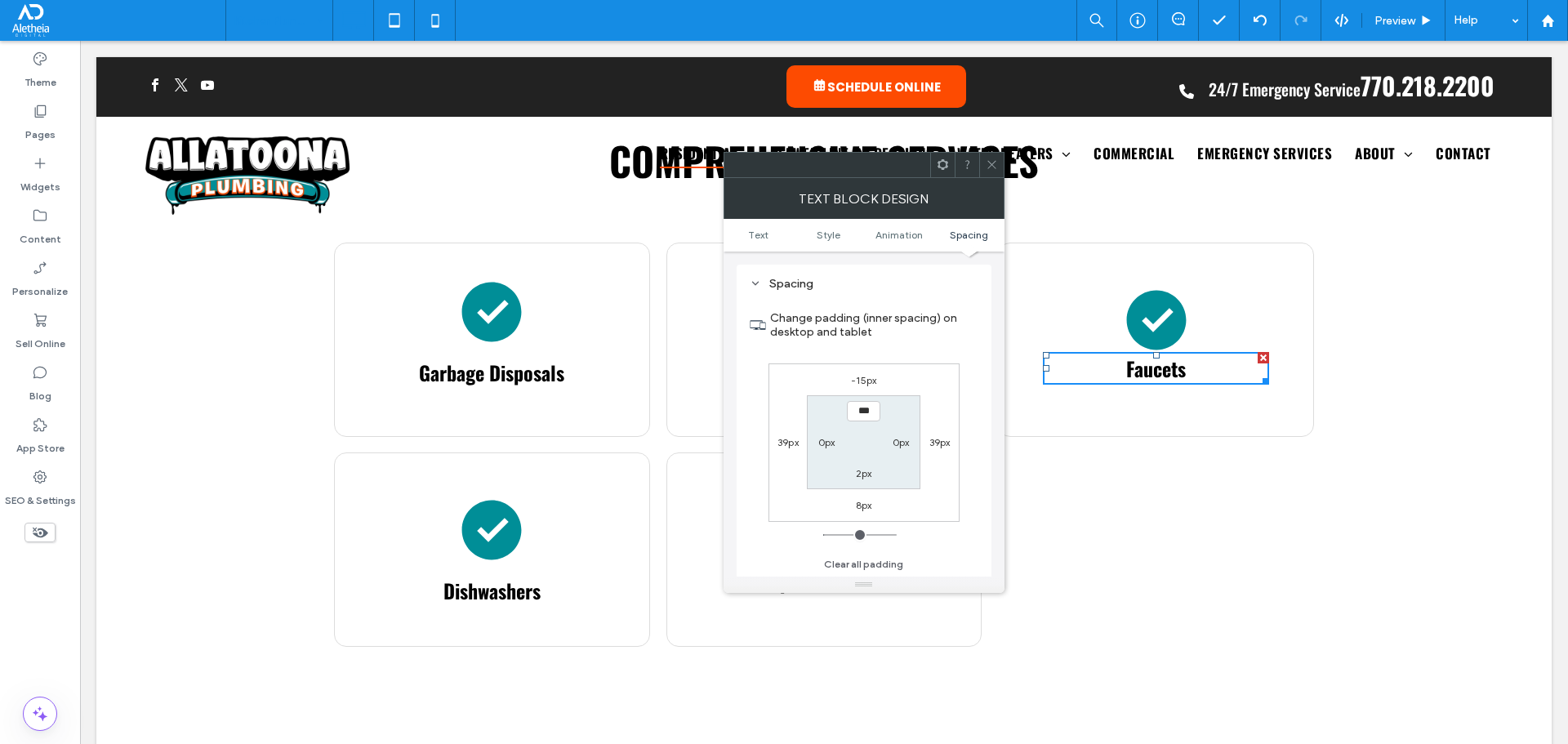
click at [861, 377] on label "-15px" at bounding box center [863, 380] width 25 height 12
type input "*"
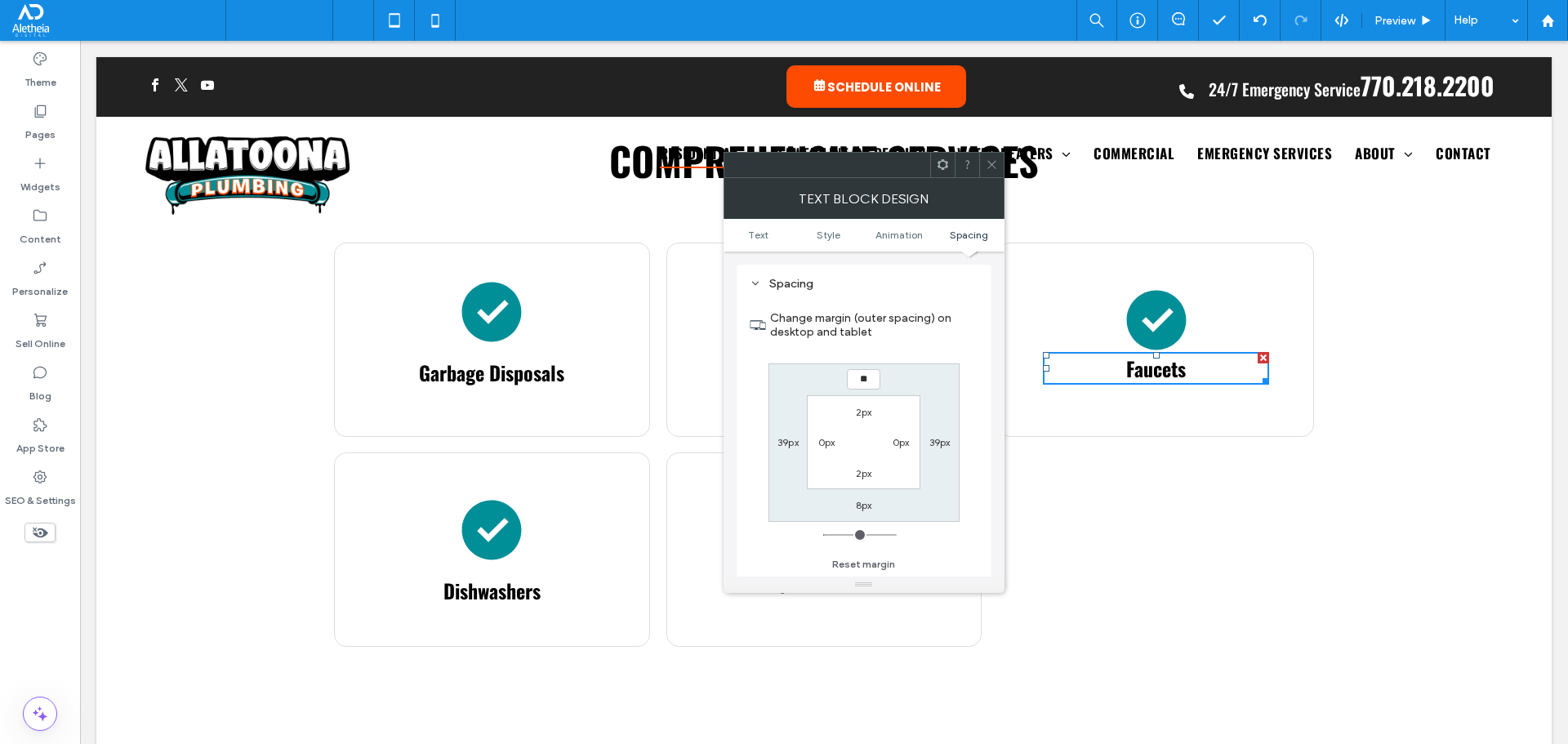
type input "**"
type input "****"
click at [993, 163] on use at bounding box center [991, 165] width 8 height 8
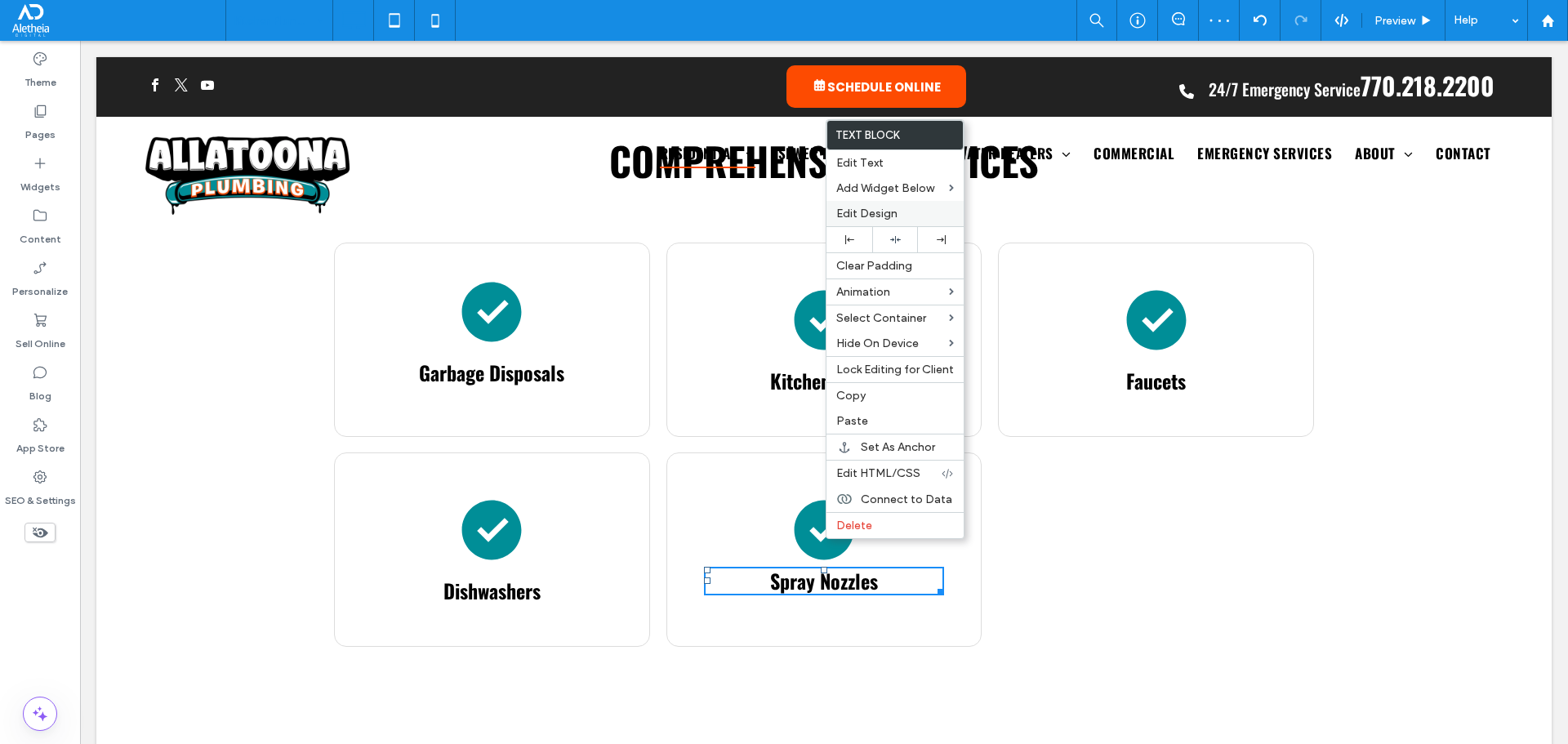
click at [914, 209] on label "Edit Design" at bounding box center [894, 213] width 118 height 14
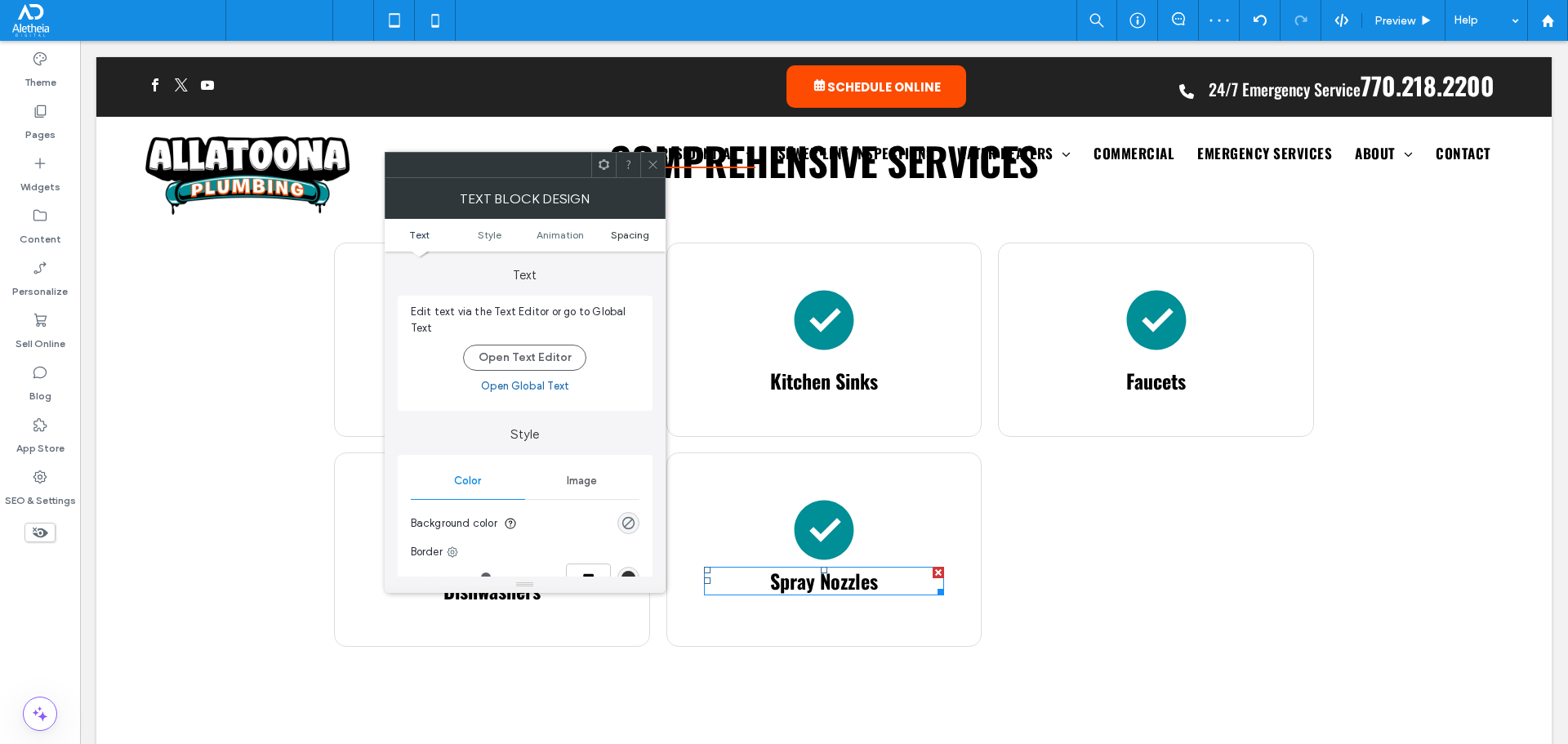
click at [621, 231] on span "Spacing" at bounding box center [629, 234] width 38 height 12
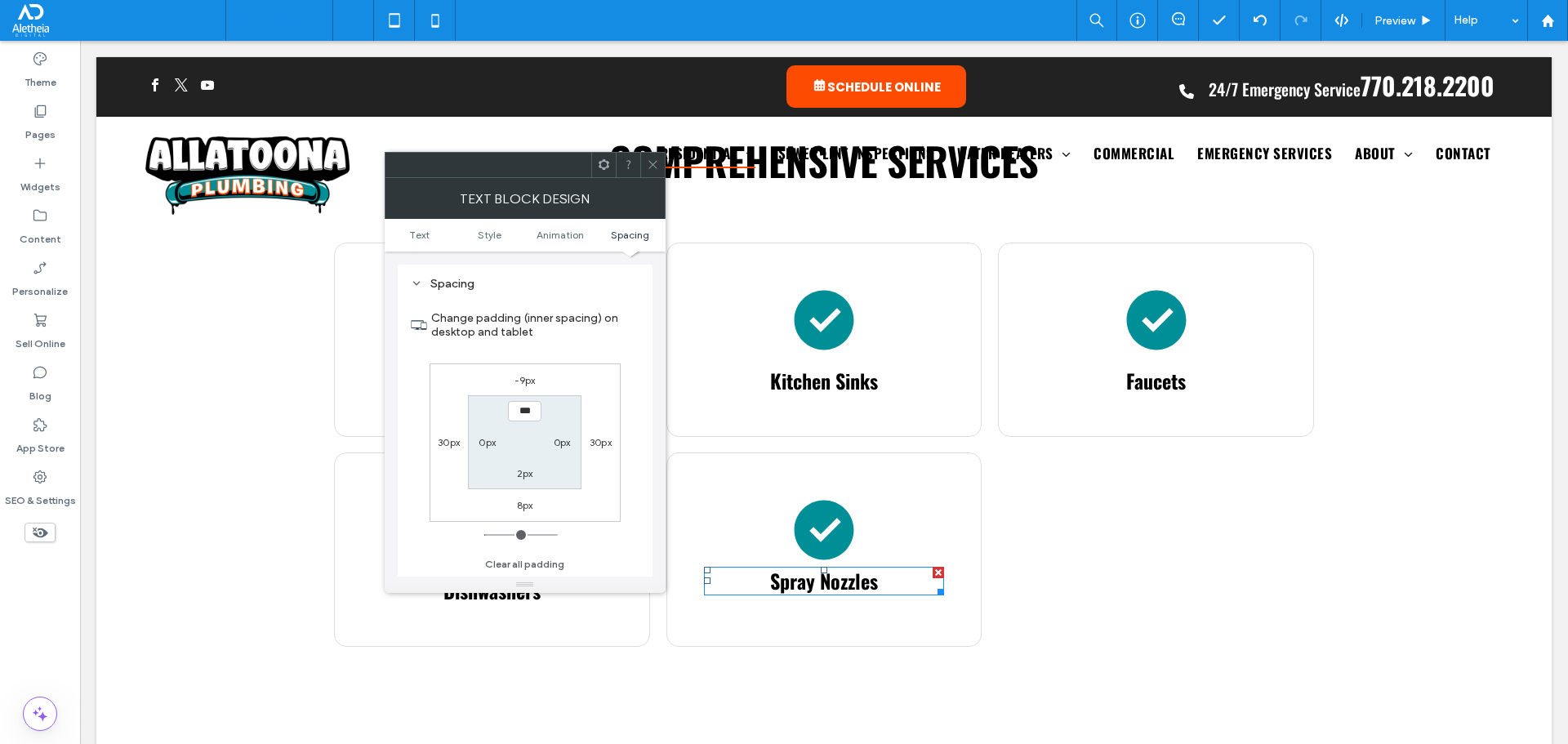
click at [530, 383] on label "-9px" at bounding box center [525, 380] width 21 height 12
type input "*"
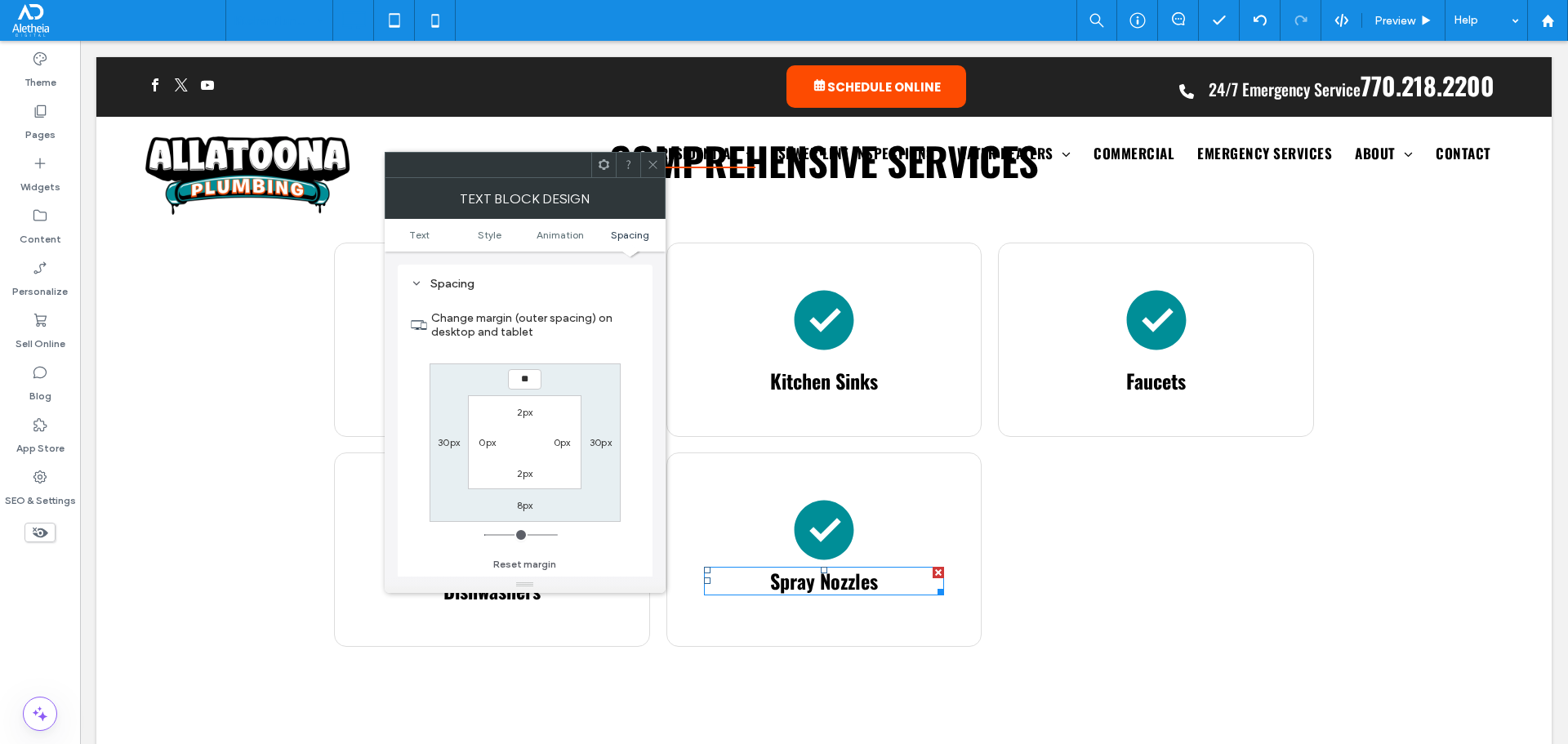
type input "**"
type input "****"
click at [652, 166] on icon at bounding box center [652, 164] width 12 height 12
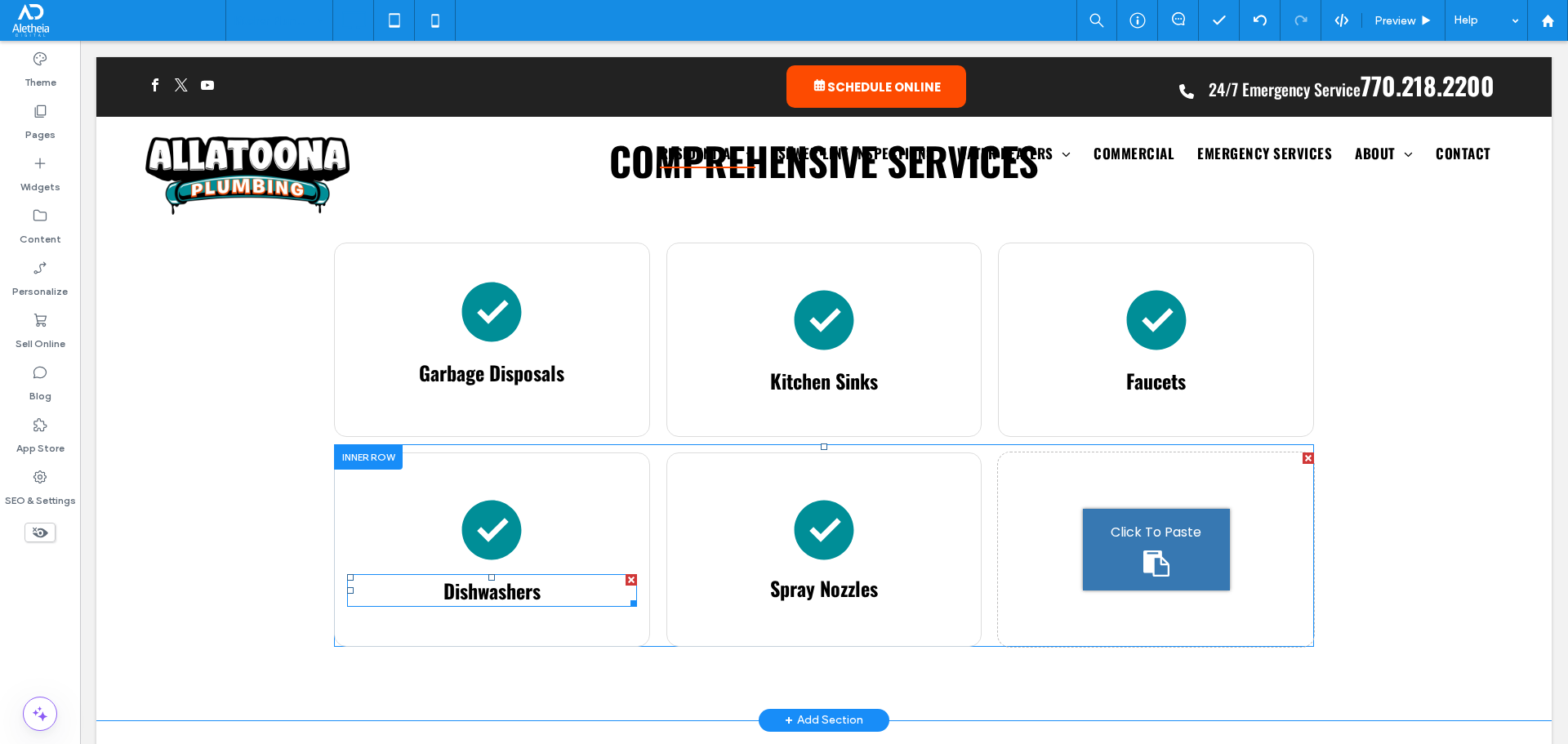
click at [466, 575] on span "Dishwashers" at bounding box center [492, 590] width 97 height 30
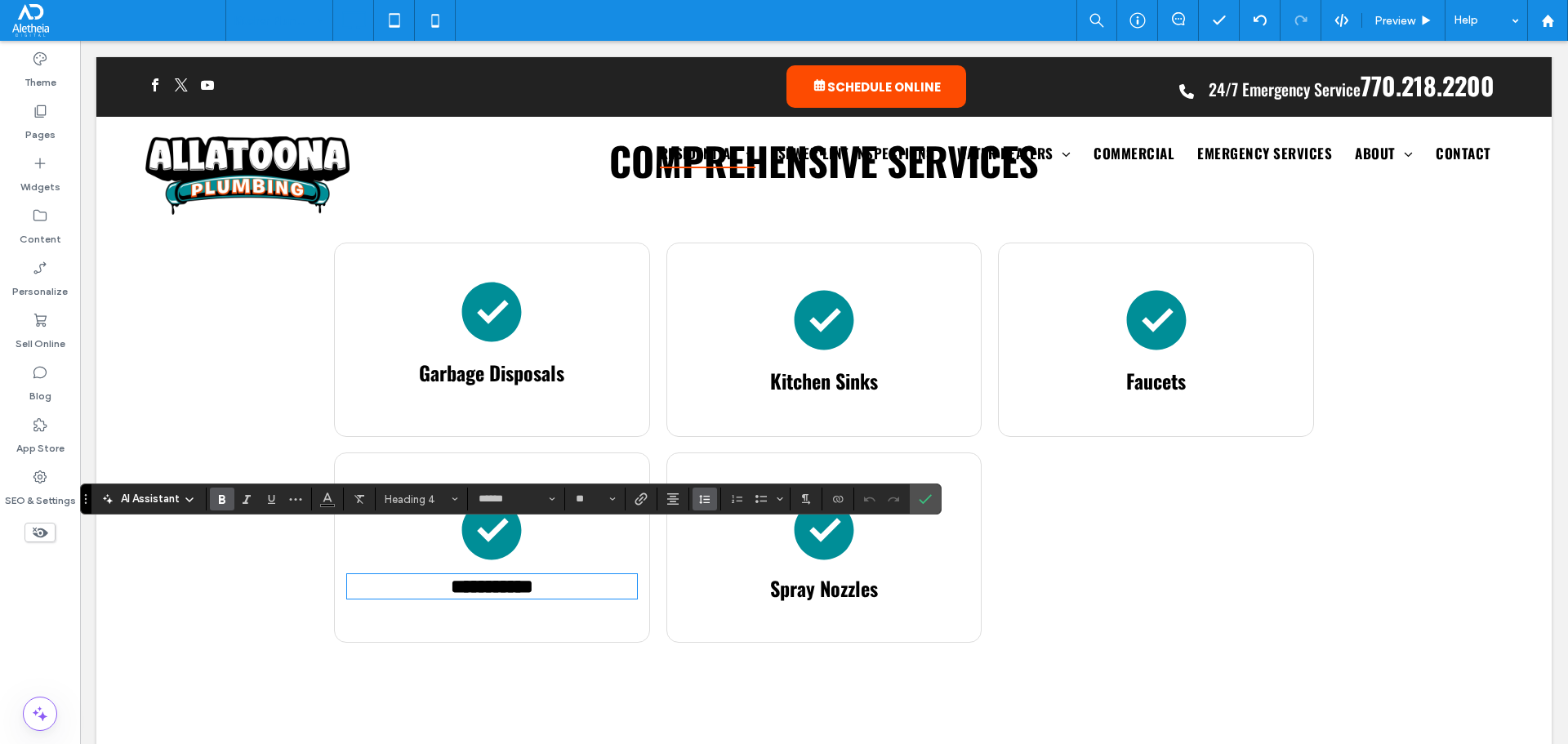
click at [707, 498] on use "Line Height" at bounding box center [703, 499] width 10 height 9
click at [922, 501] on use "Confirm" at bounding box center [926, 498] width 13 height 10
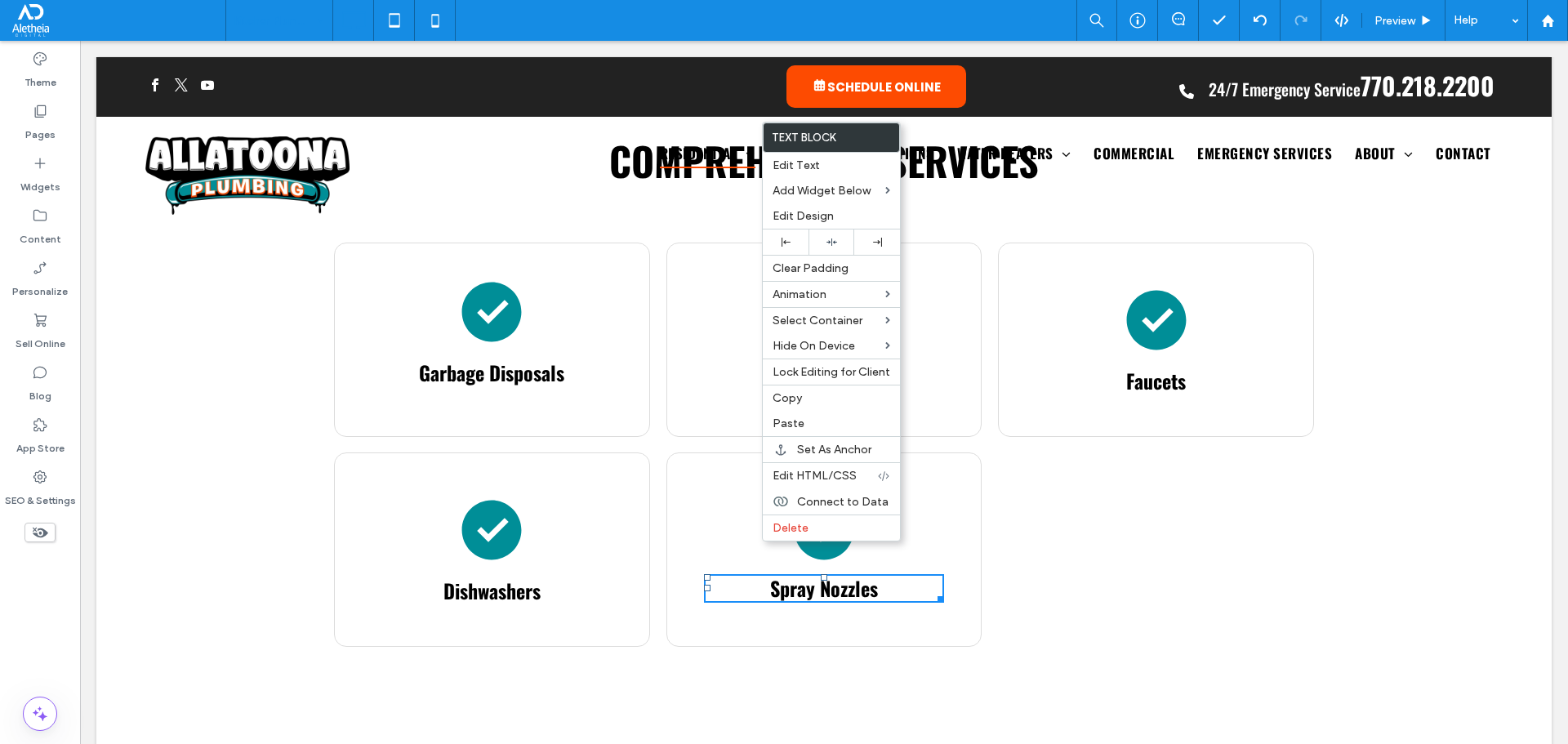
click at [502, 575] on span "Dishwashers" at bounding box center [492, 590] width 97 height 30
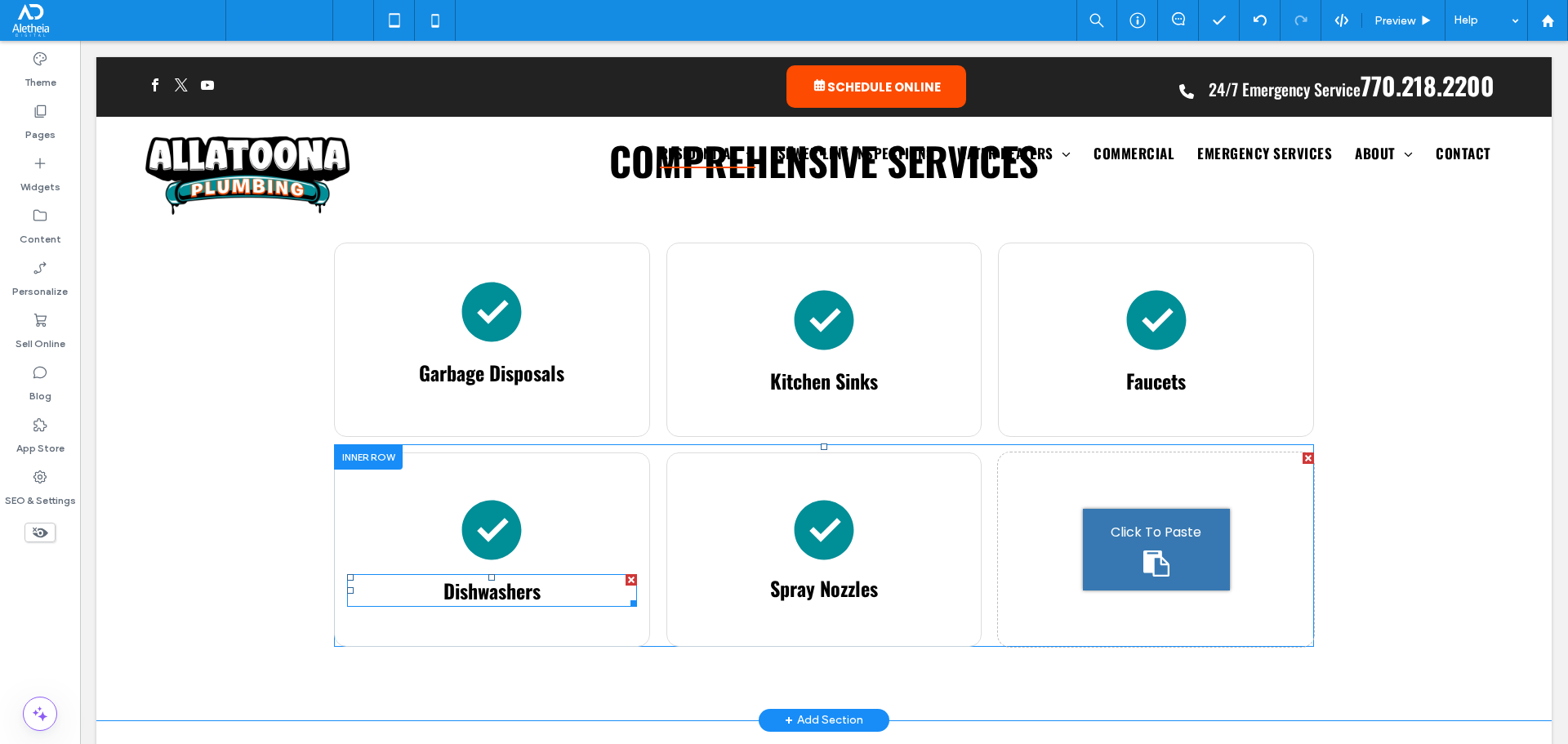
click at [502, 575] on span "Dishwashers" at bounding box center [492, 590] width 97 height 30
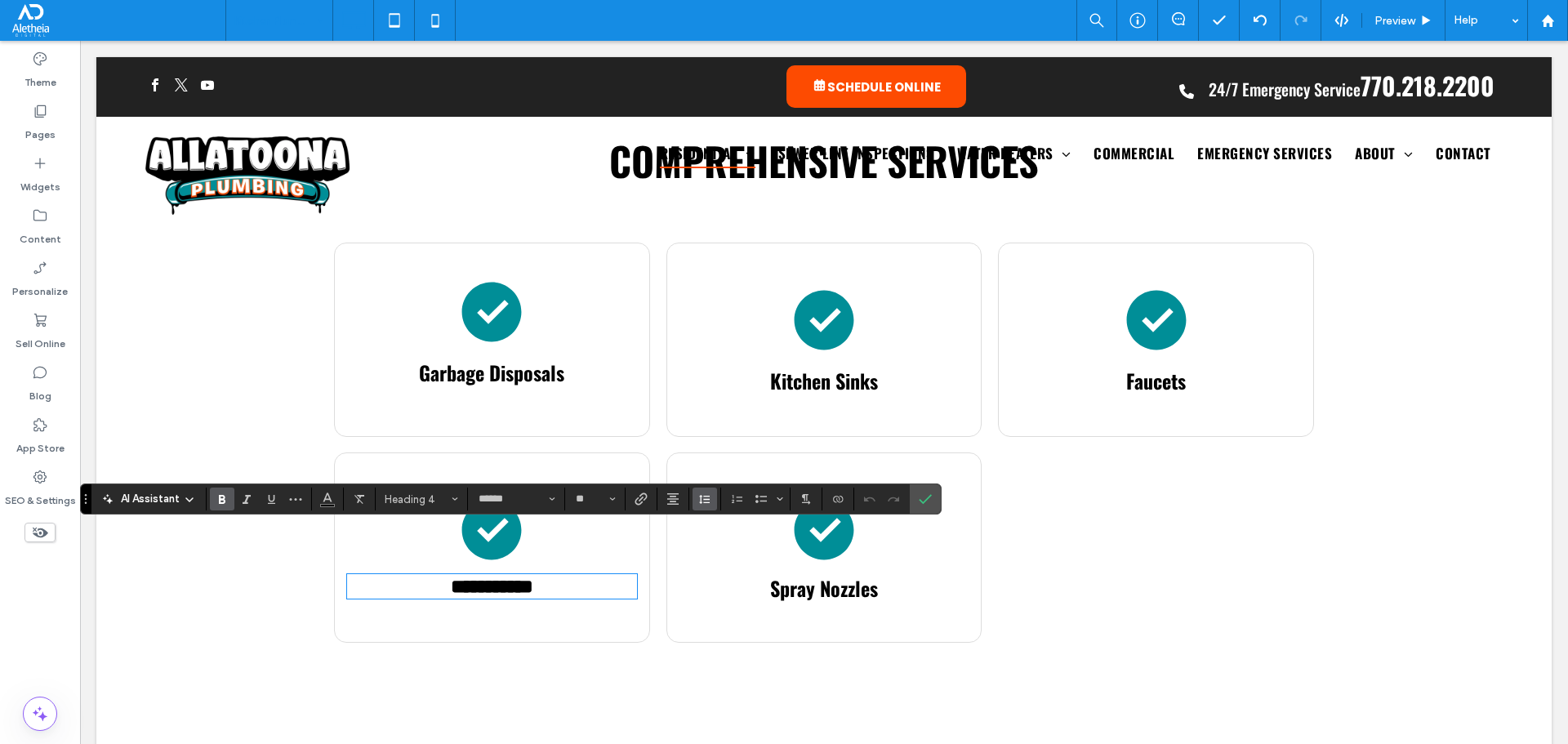
click at [708, 495] on icon "Line Height" at bounding box center [704, 498] width 13 height 13
click at [812, 574] on span "Spray Nozzles" at bounding box center [824, 588] width 107 height 30
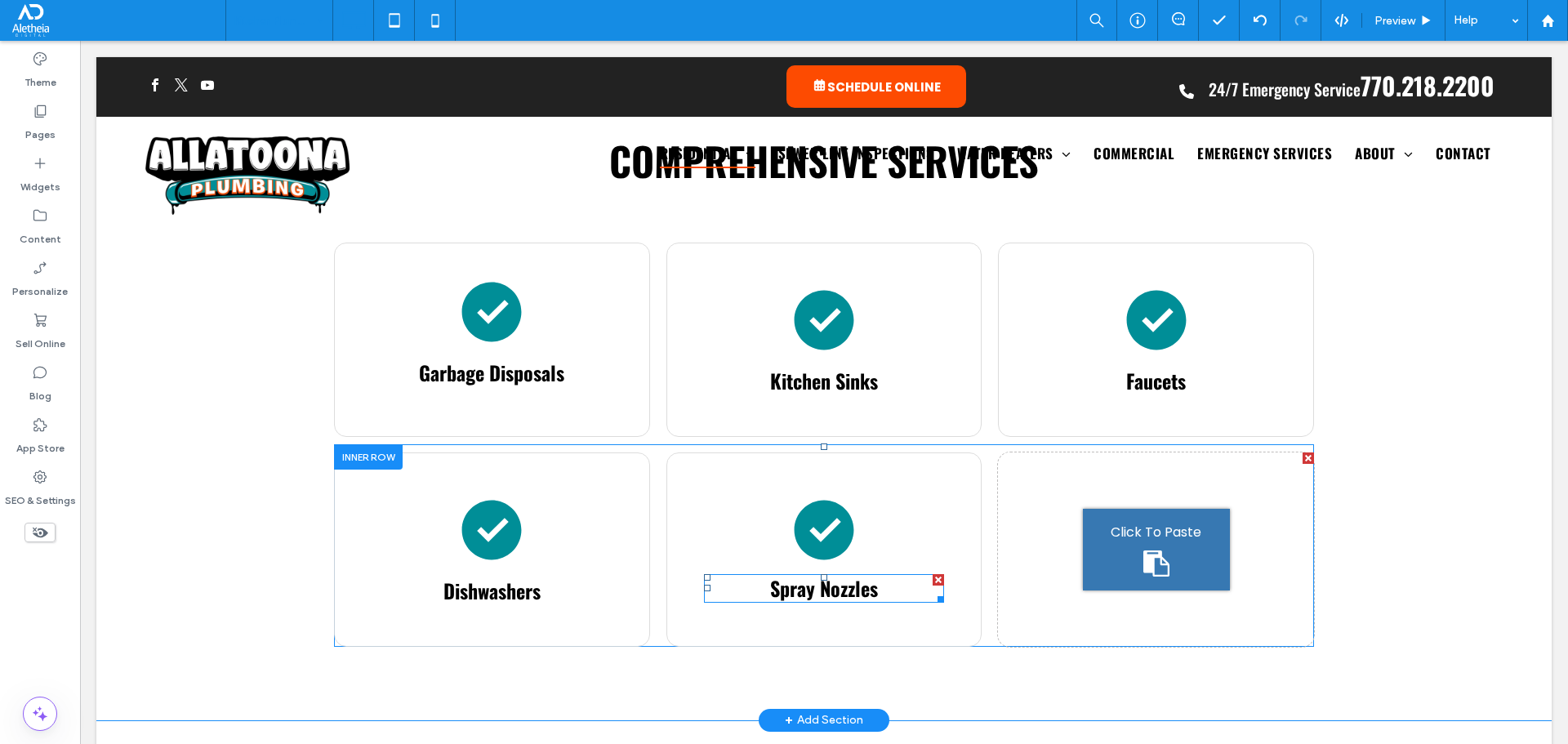
click at [809, 574] on span "Spray Nozzles" at bounding box center [824, 588] width 107 height 30
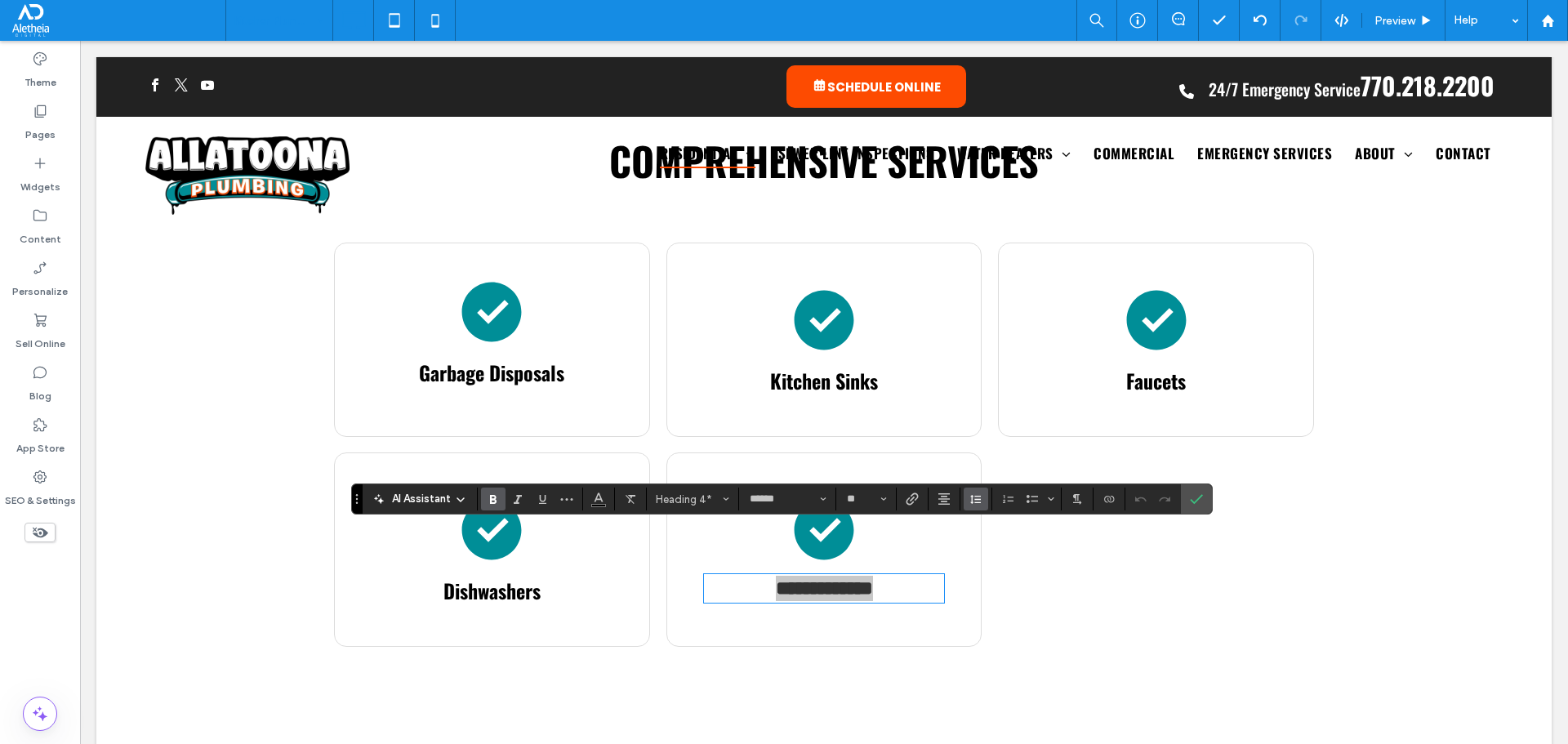
click at [978, 499] on use "Line Height" at bounding box center [975, 499] width 10 height 9
click at [994, 402] on div "Single" at bounding box center [1001, 404] width 40 height 12
click at [1208, 498] on label "Confirm" at bounding box center [1196, 499] width 24 height 30
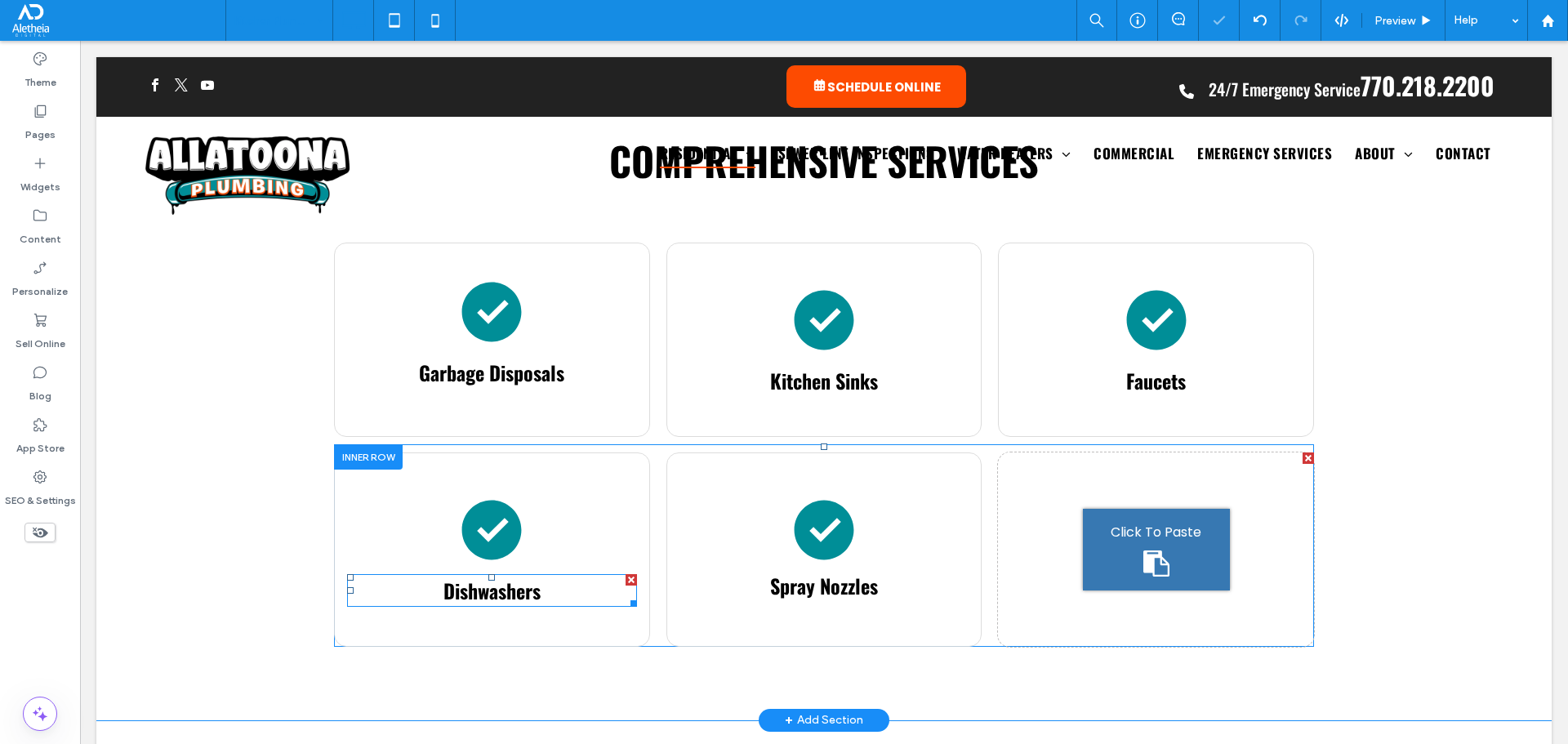
click at [530, 575] on span "Dishwashers" at bounding box center [492, 590] width 97 height 30
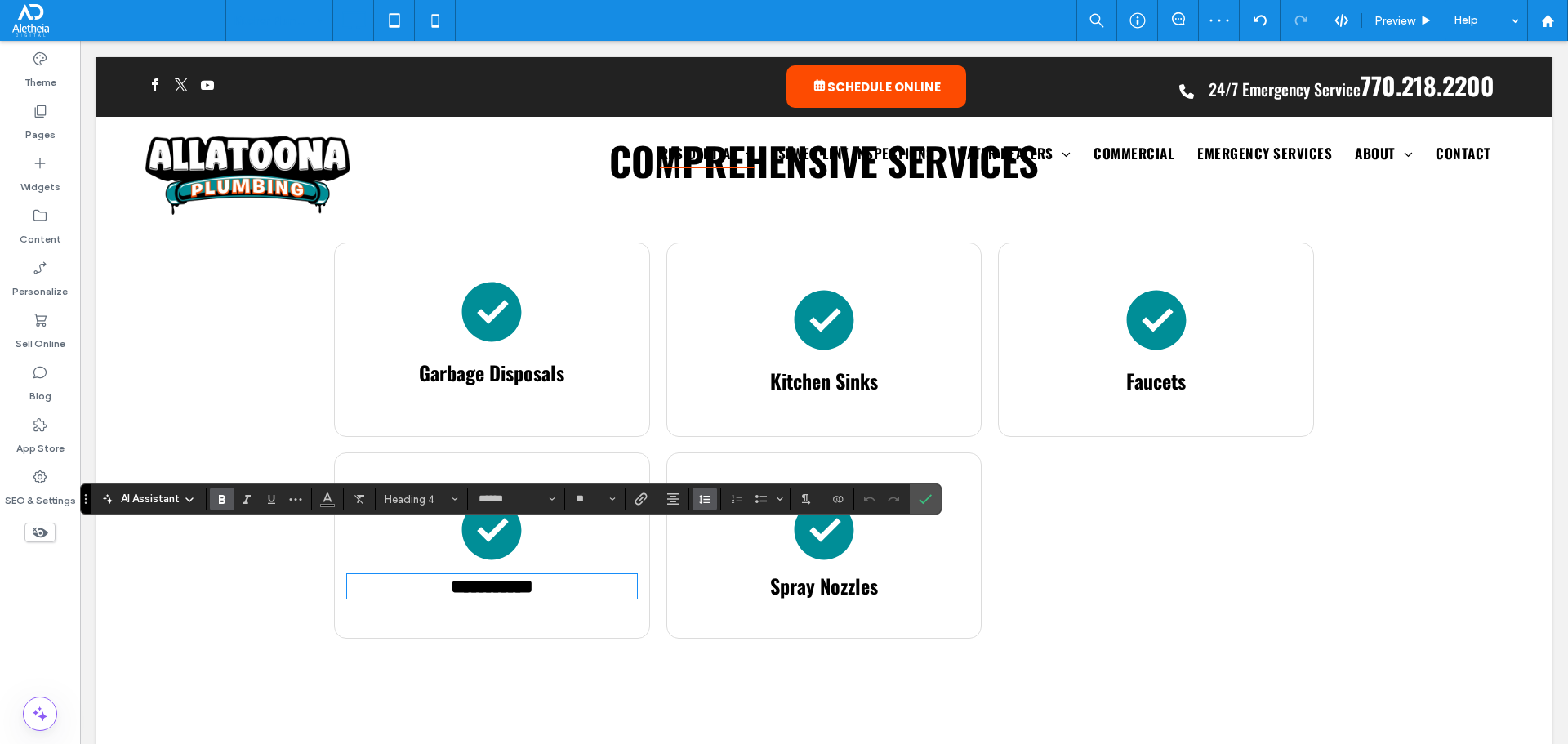
click at [701, 497] on use "Line Height" at bounding box center [703, 499] width 10 height 9
drag, startPoint x: 737, startPoint y: 403, endPoint x: 657, endPoint y: 363, distance: 89.4
click at [737, 403] on div "Single" at bounding box center [730, 404] width 40 height 12
click at [521, 575] on span "**********" at bounding box center [491, 585] width 82 height 19
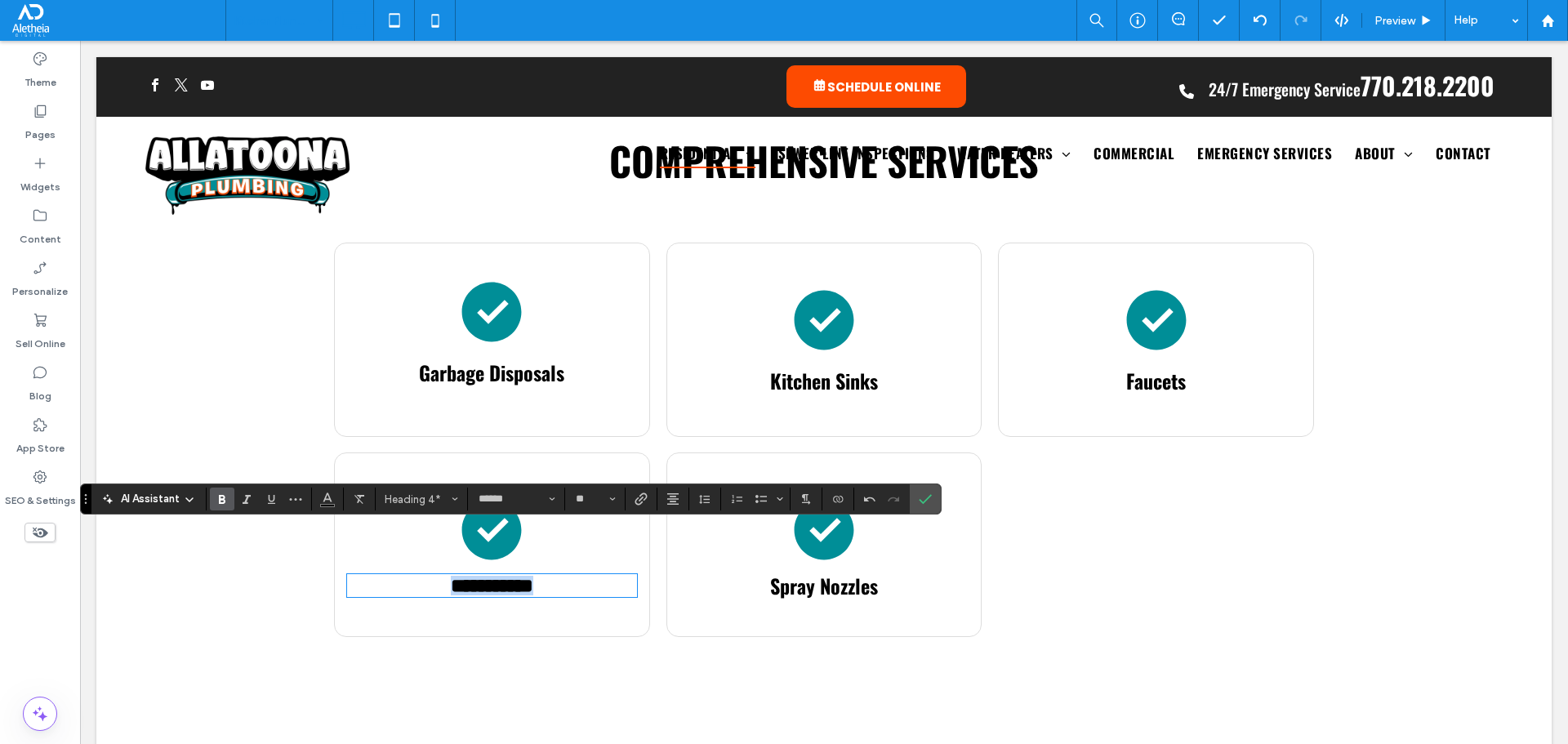
click at [521, 575] on span "**********" at bounding box center [491, 585] width 82 height 19
click at [684, 498] on button "Alignment" at bounding box center [673, 498] width 24 height 23
click at [700, 497] on use "Line Height" at bounding box center [703, 499] width 10 height 9
click at [743, 420] on label "1.5" at bounding box center [740, 427] width 95 height 23
click at [856, 571] on span "Spray Nozzles" at bounding box center [824, 586] width 107 height 30
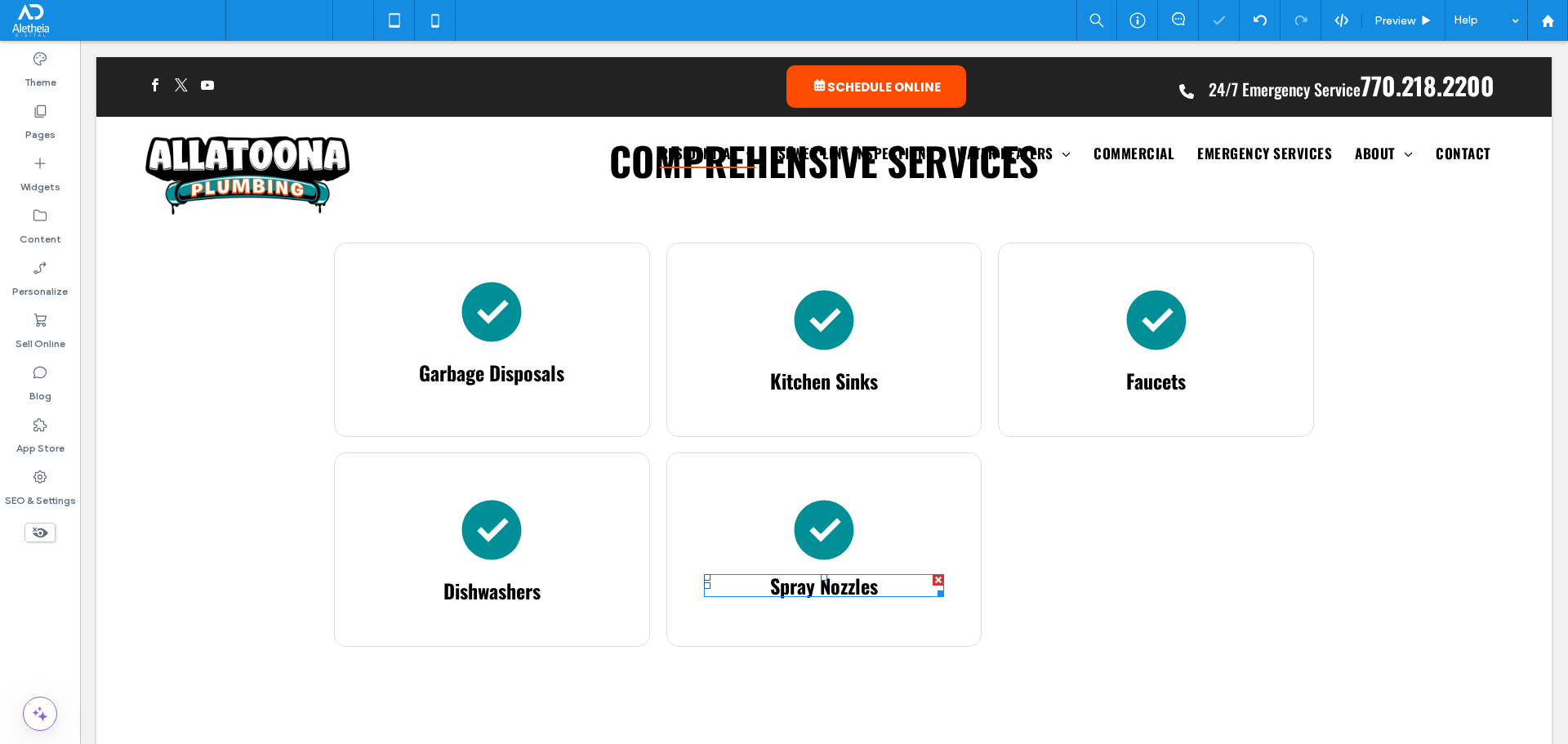
click at [855, 571] on span "Spray Nozzles" at bounding box center [824, 586] width 107 height 30
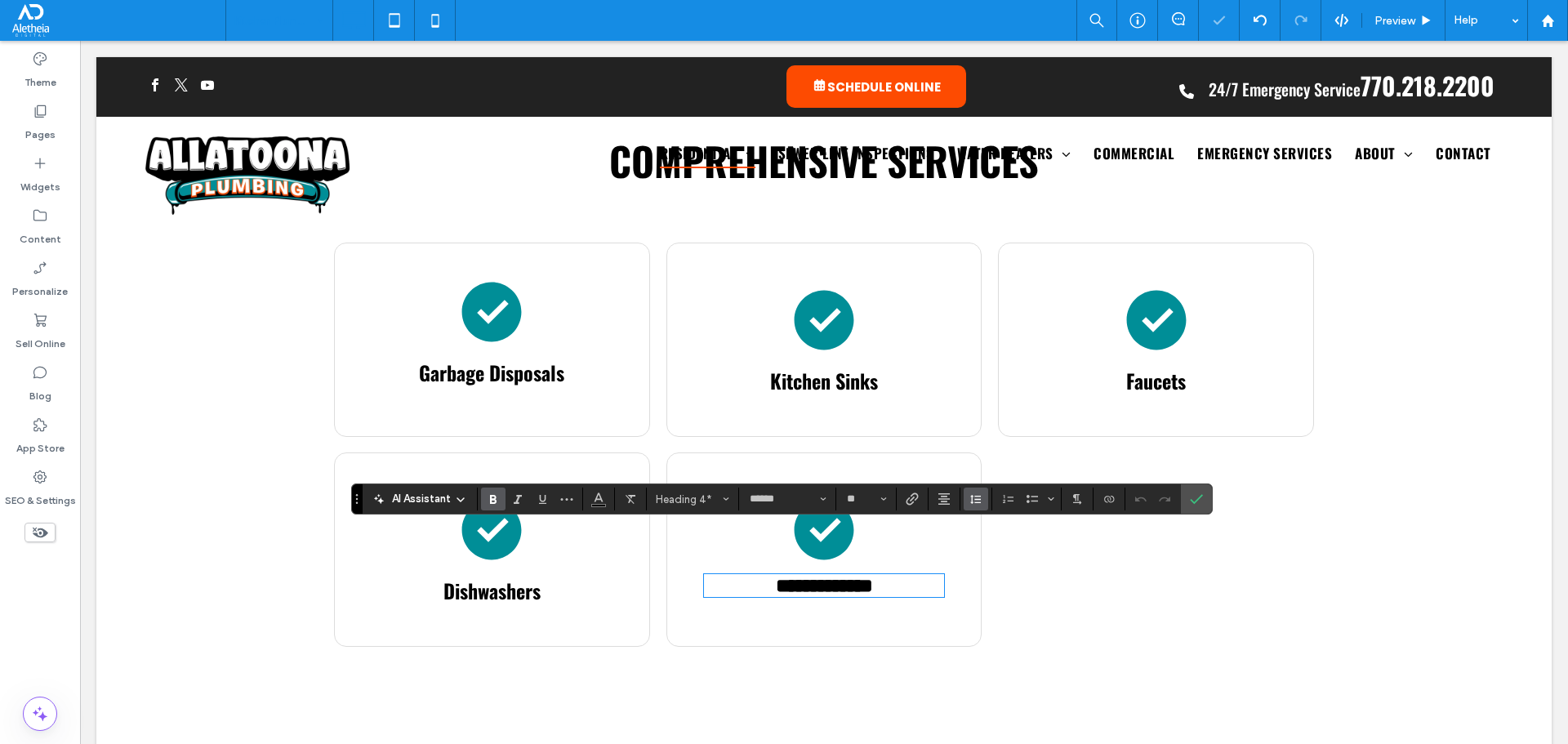
click at [980, 497] on use "Line Height" at bounding box center [975, 499] width 10 height 9
click at [1021, 434] on label "1.5" at bounding box center [1011, 427] width 95 height 23
drag, startPoint x: 1196, startPoint y: 500, endPoint x: 1113, endPoint y: 296, distance: 220.2
click at [1196, 500] on use "Confirm" at bounding box center [1196, 498] width 13 height 10
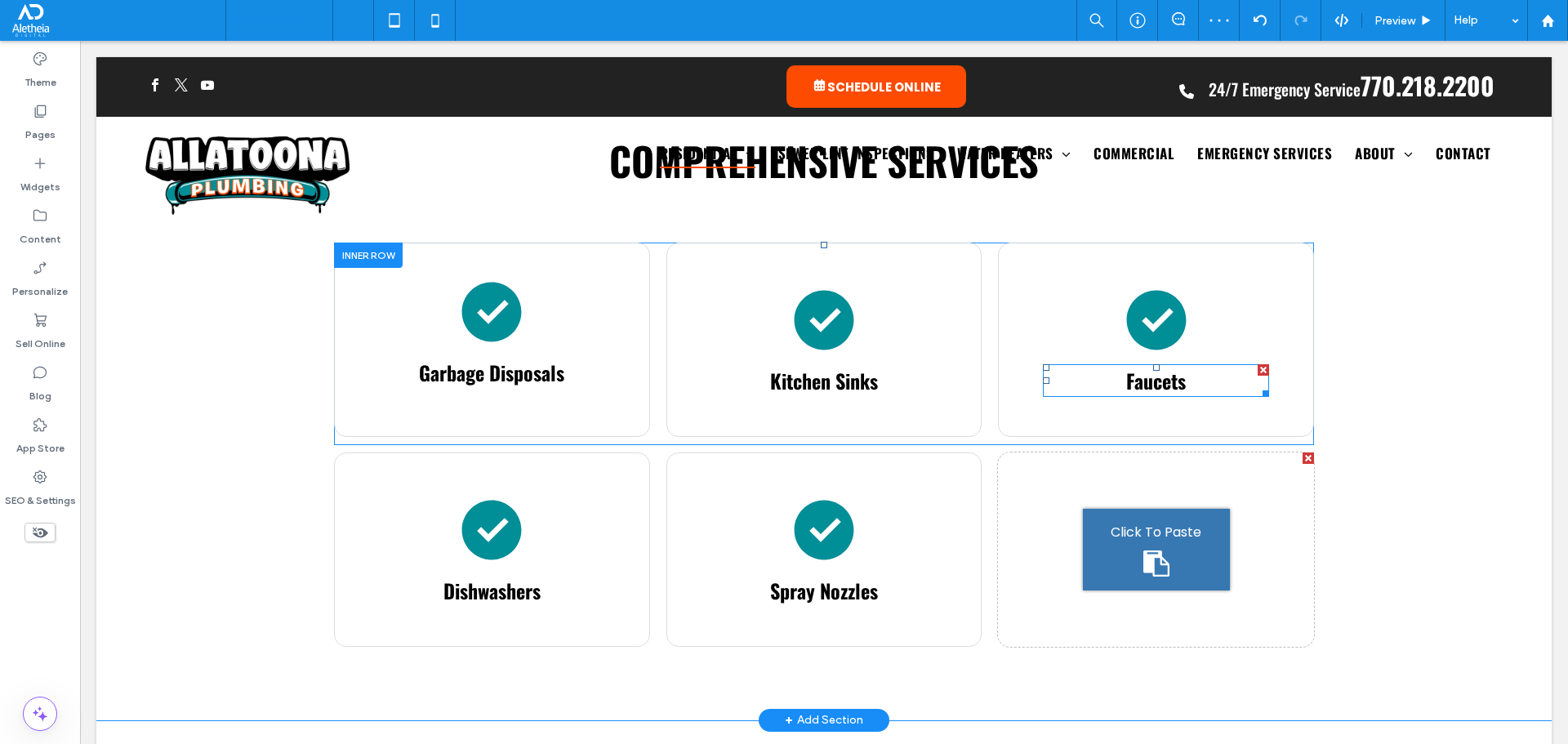
click at [1191, 366] on h4 "Faucets" at bounding box center [1156, 381] width 226 height 30
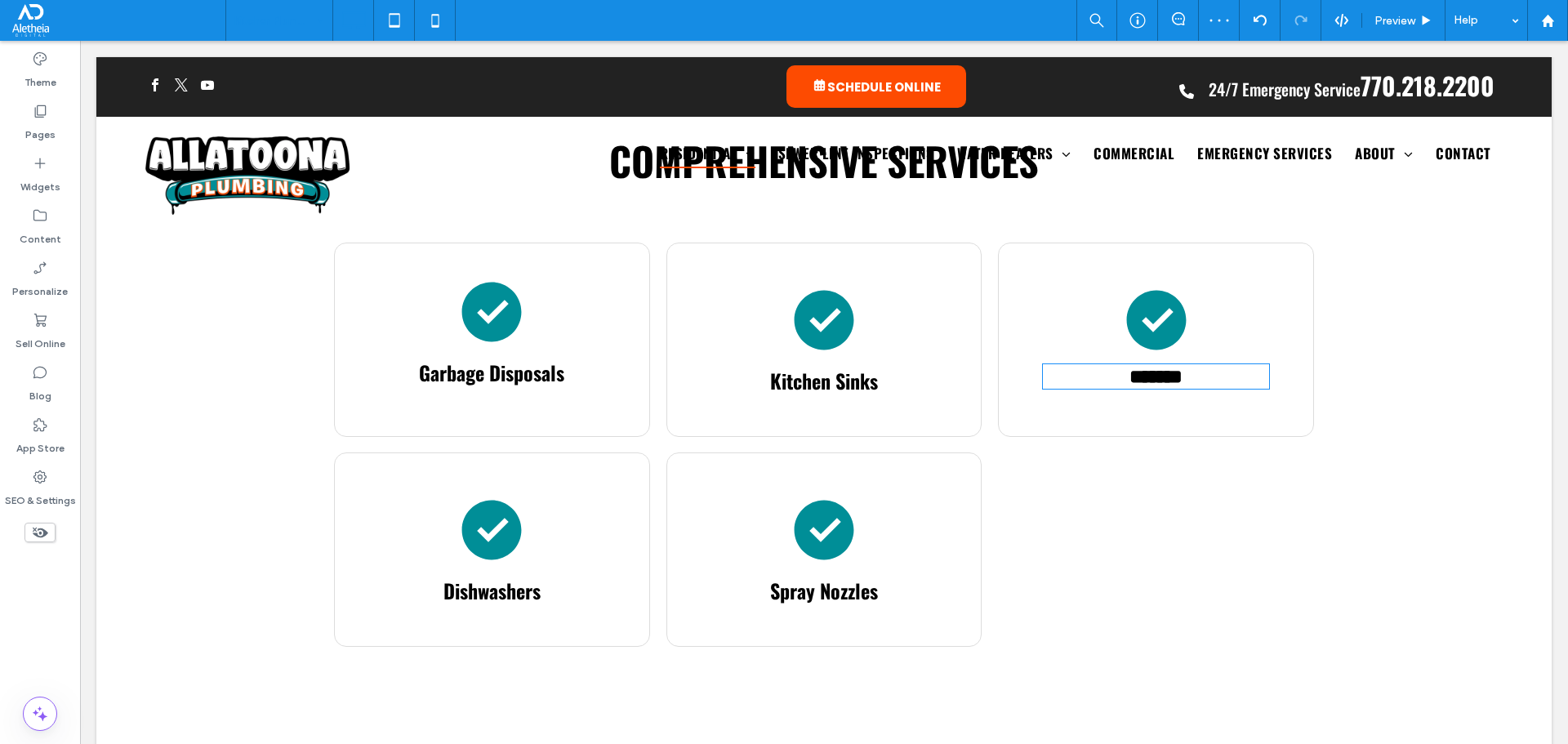
type input "******"
type input "**"
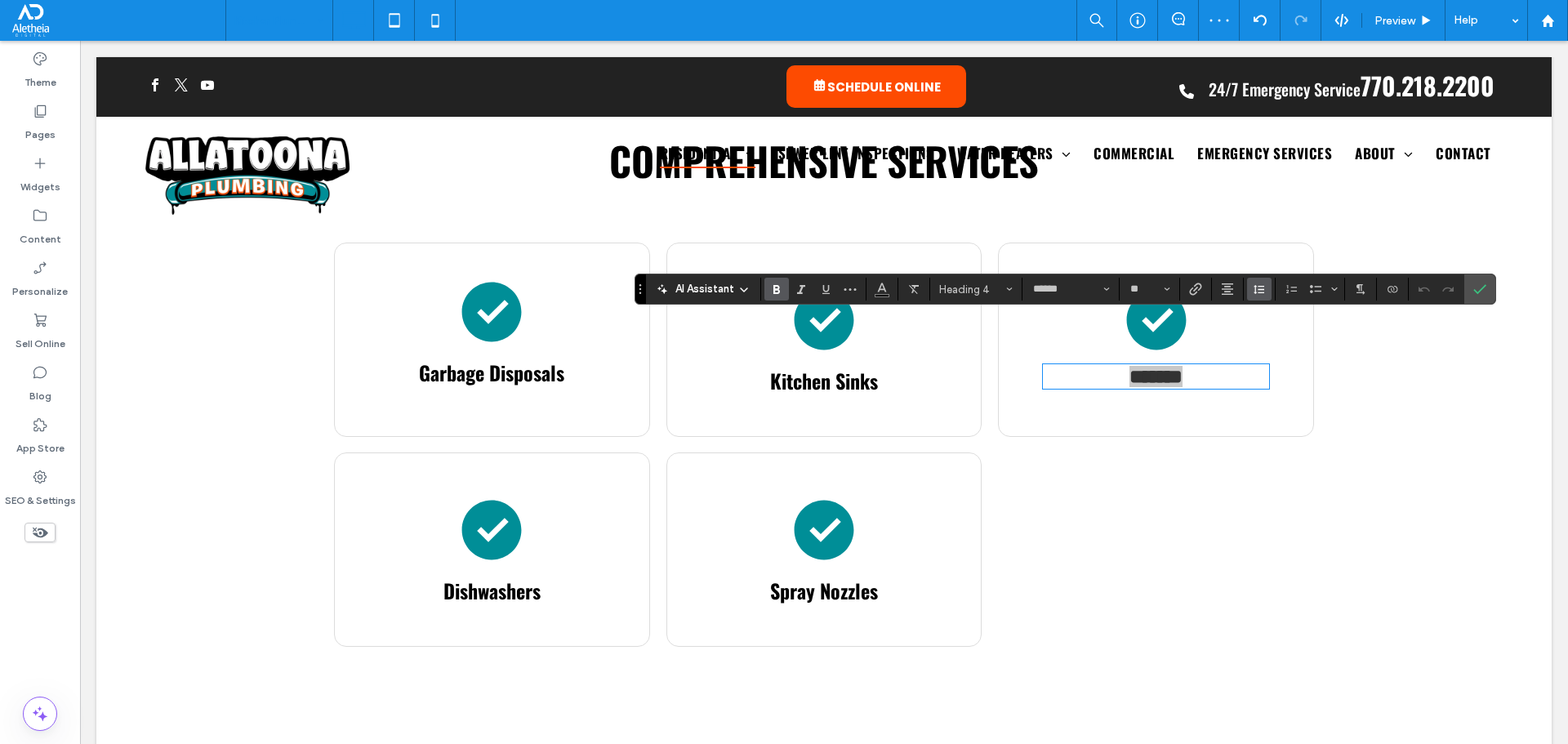
click at [1255, 285] on icon "Line Height" at bounding box center [1259, 289] width 13 height 13
click at [1297, 360] on div "1.5" at bounding box center [1284, 360] width 40 height 12
click at [830, 366] on span "Kitchen Sinks" at bounding box center [824, 381] width 107 height 30
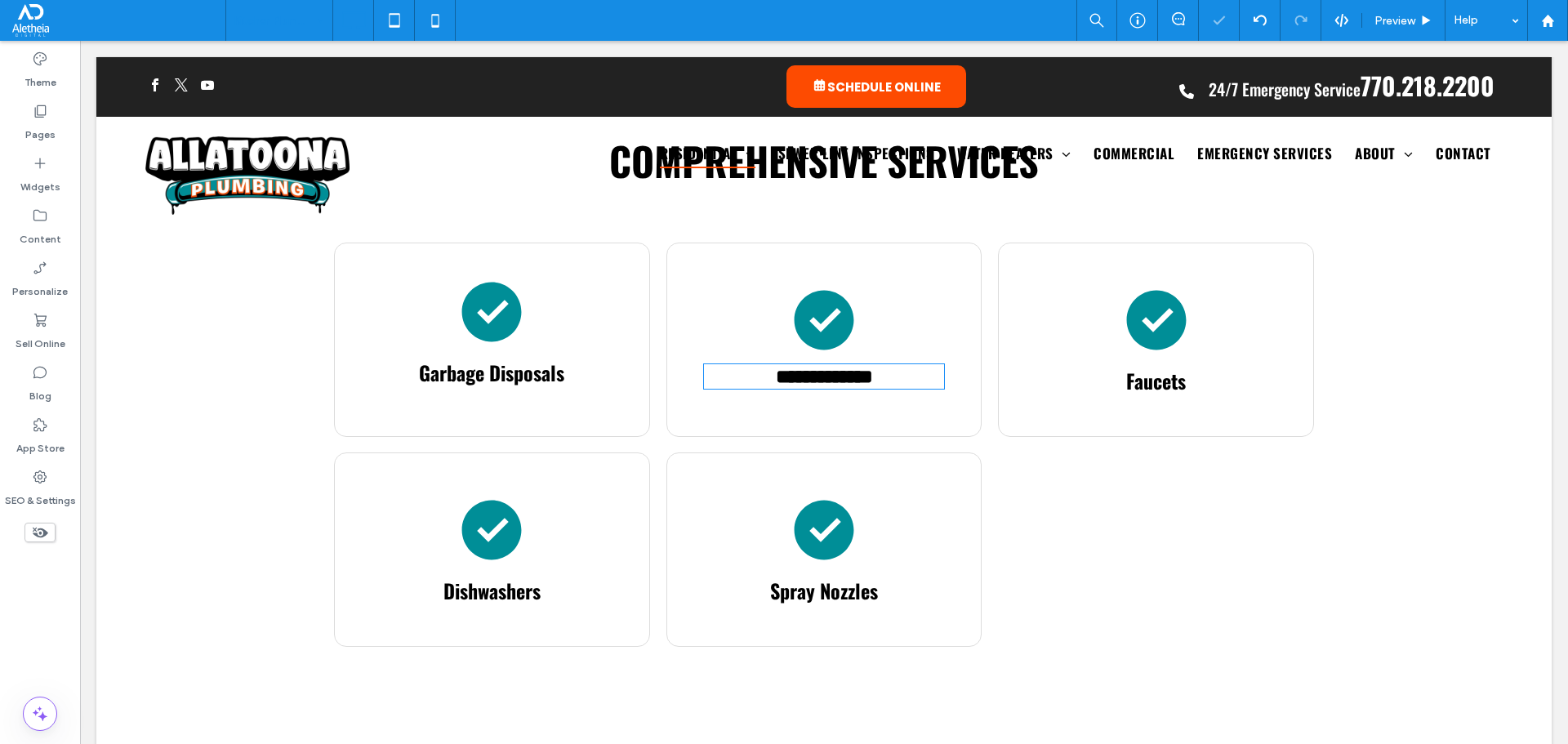
type input "******"
type input "**"
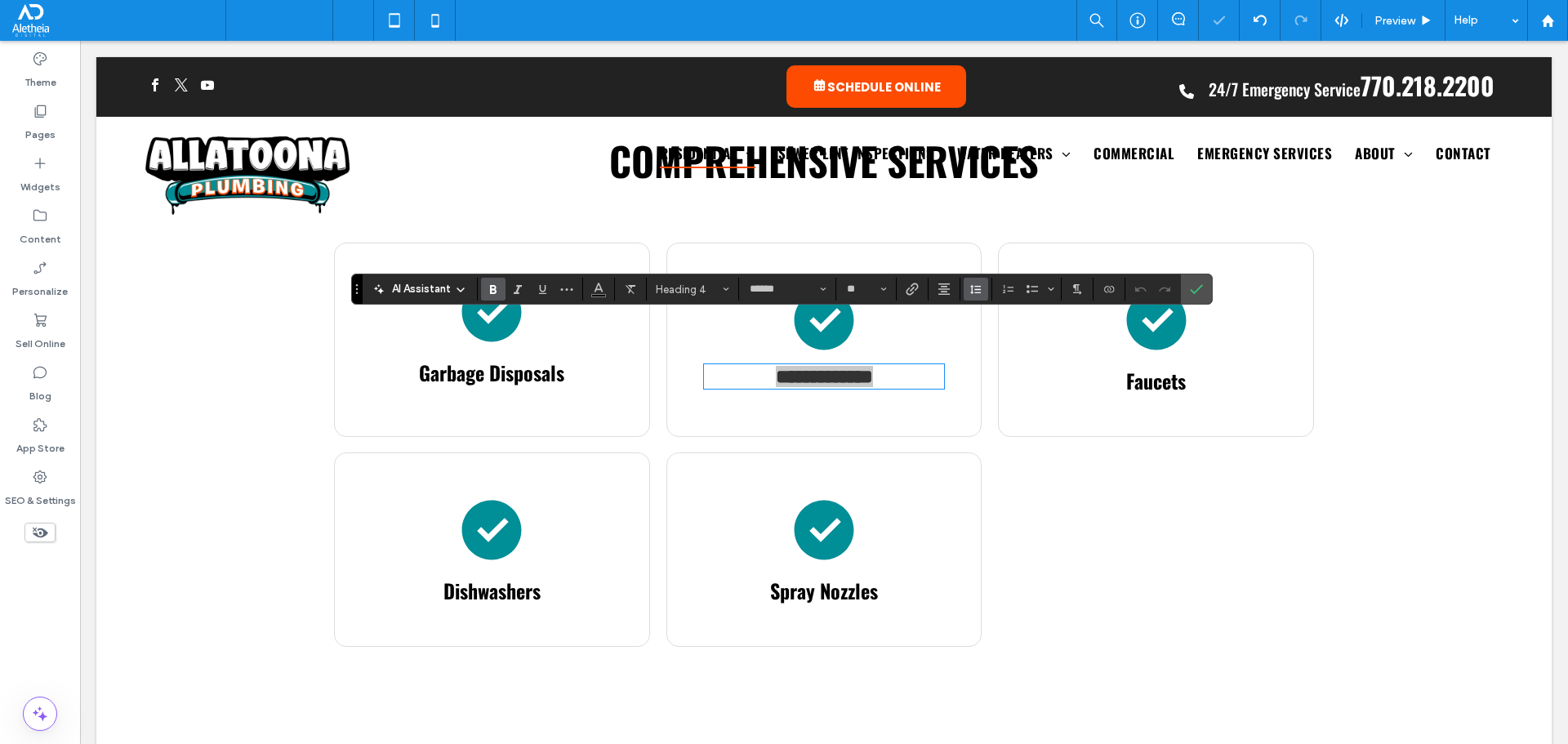
click at [980, 288] on icon "Line Height" at bounding box center [976, 289] width 13 height 13
click at [995, 359] on div "1.5" at bounding box center [1001, 360] width 40 height 12
click at [537, 358] on span "Garbage Disposals" at bounding box center [491, 372] width 145 height 30
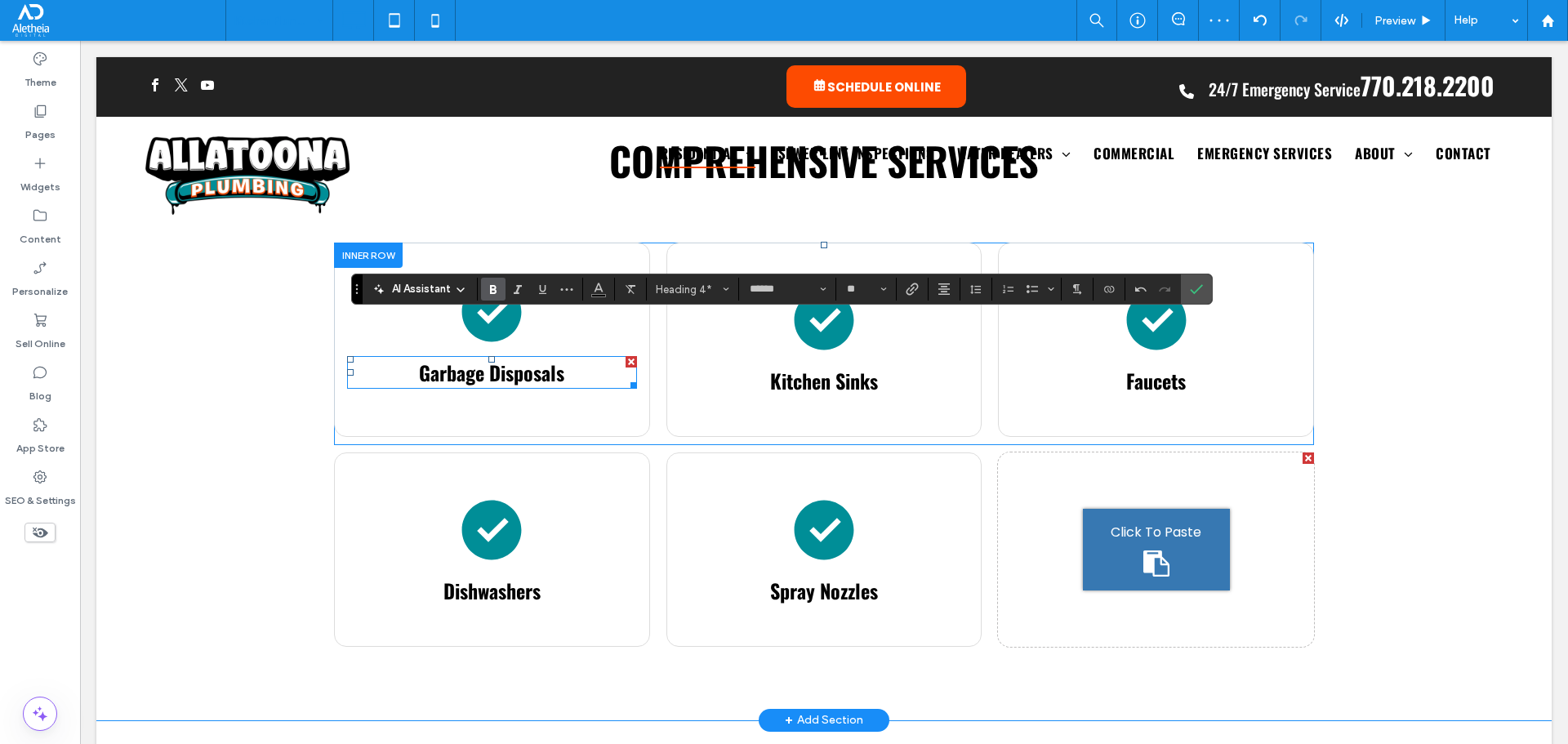
click at [537, 358] on span "Garbage Disposals" at bounding box center [491, 372] width 145 height 30
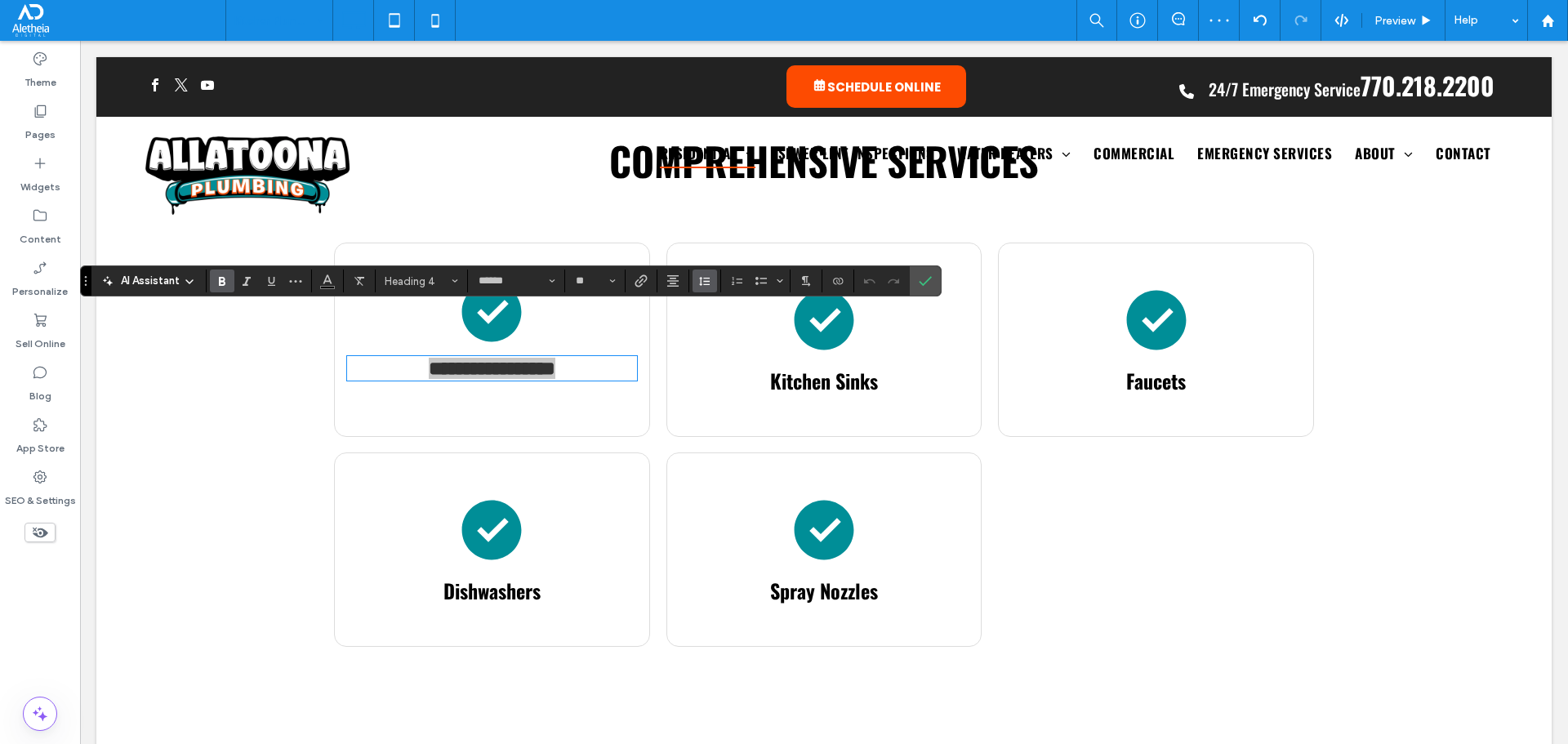
click at [710, 278] on icon "Line Height" at bounding box center [704, 281] width 13 height 13
click at [768, 358] on label "1.5" at bounding box center [740, 352] width 95 height 23
click at [927, 280] on icon "Confirm" at bounding box center [925, 281] width 13 height 13
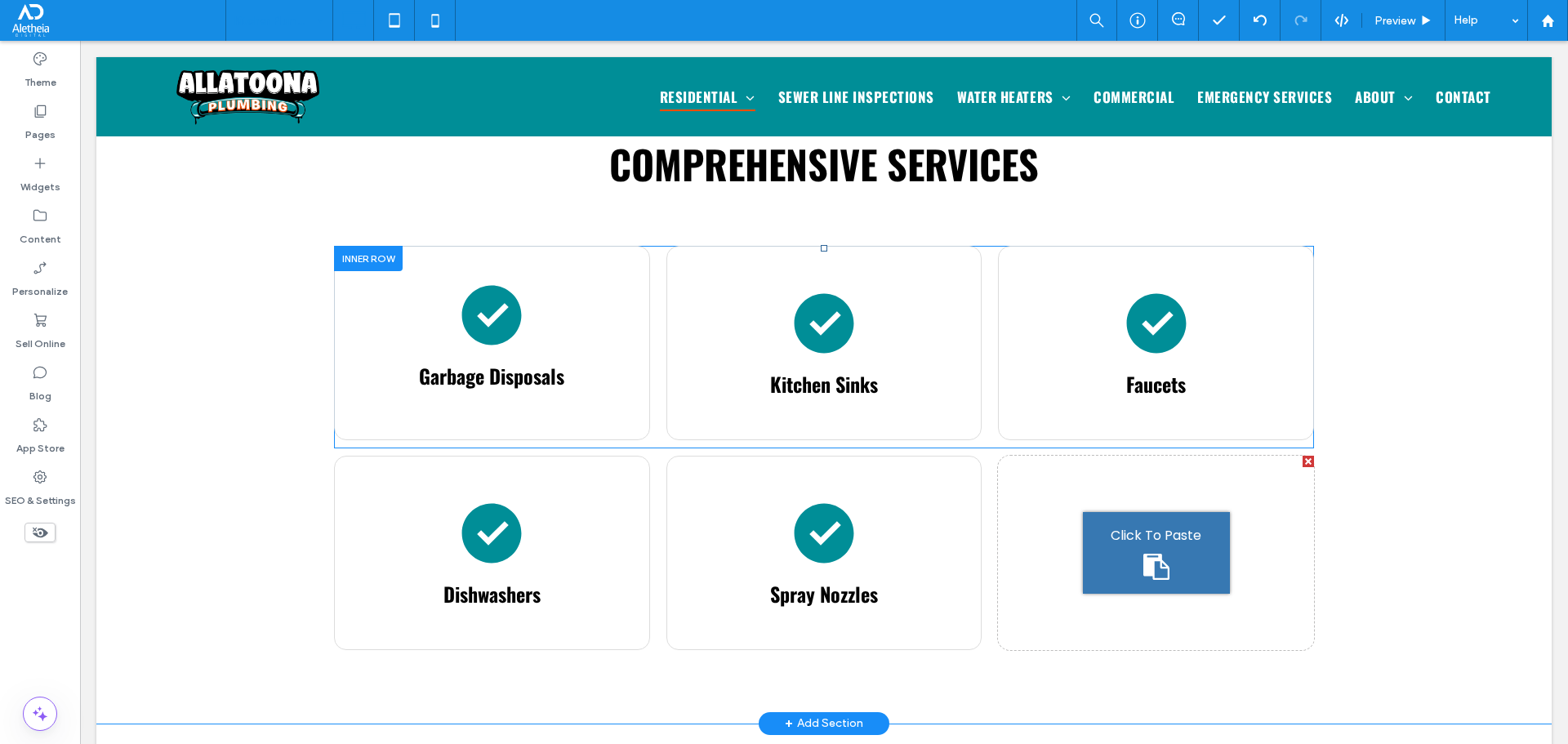
scroll to position [898, 0]
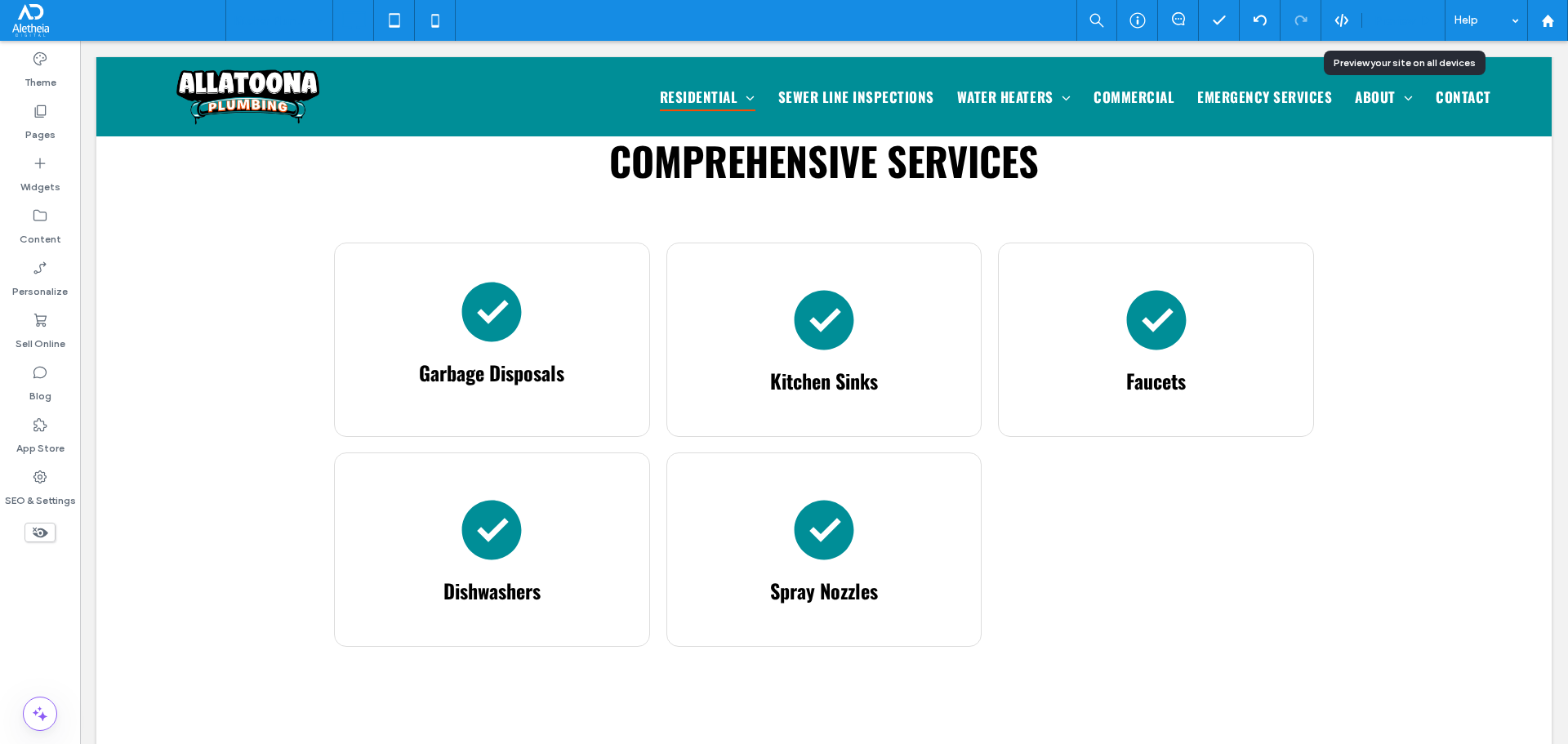
click at [1391, 21] on span "Preview" at bounding box center [1395, 20] width 41 height 14
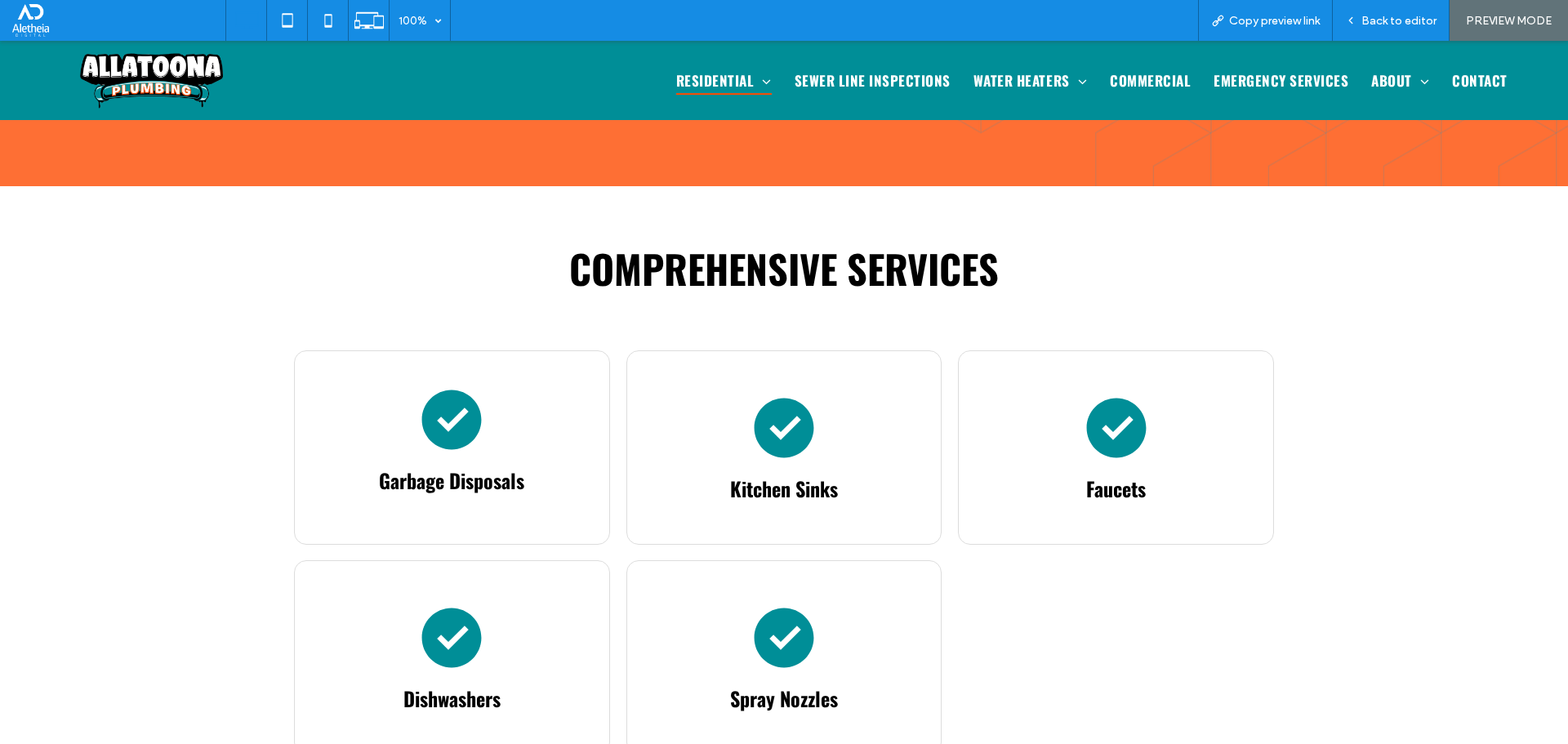
scroll to position [816, 0]
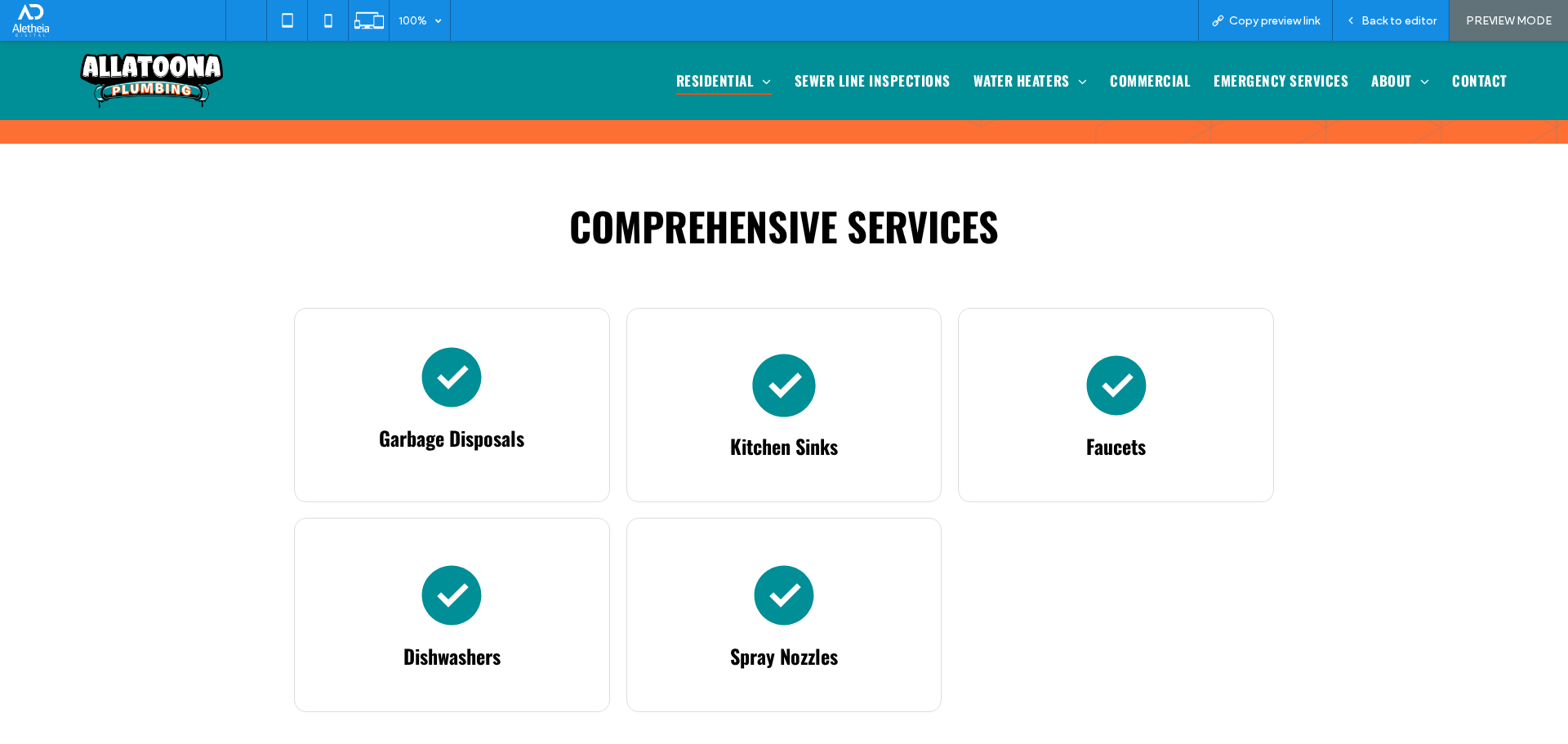
click at [809, 354] on icon at bounding box center [784, 385] width 113 height 76
click at [784, 354] on icon at bounding box center [784, 385] width 63 height 63
click at [1410, 14] on span "Back to editor" at bounding box center [1398, 20] width 75 height 14
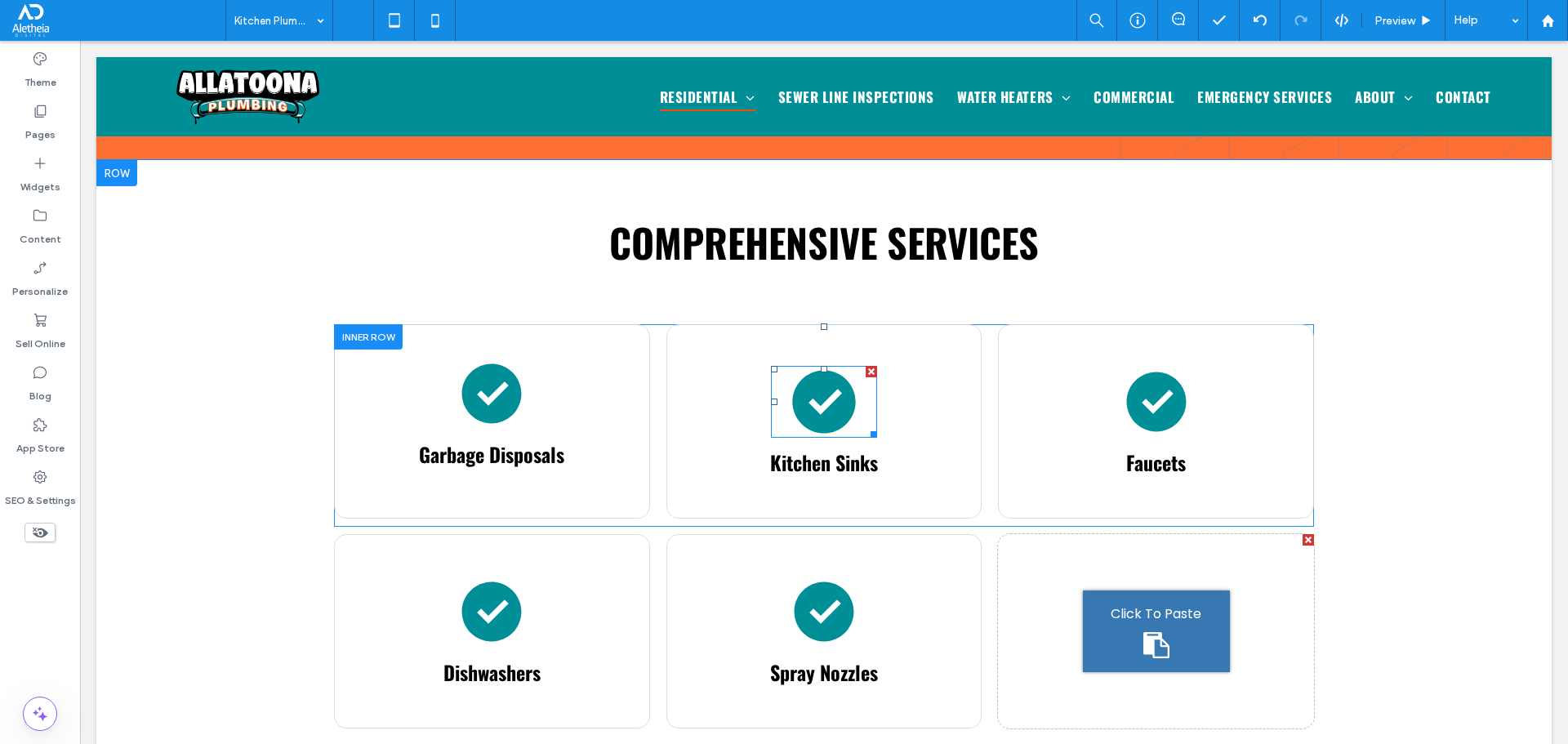
click at [819, 370] on icon at bounding box center [824, 401] width 63 height 63
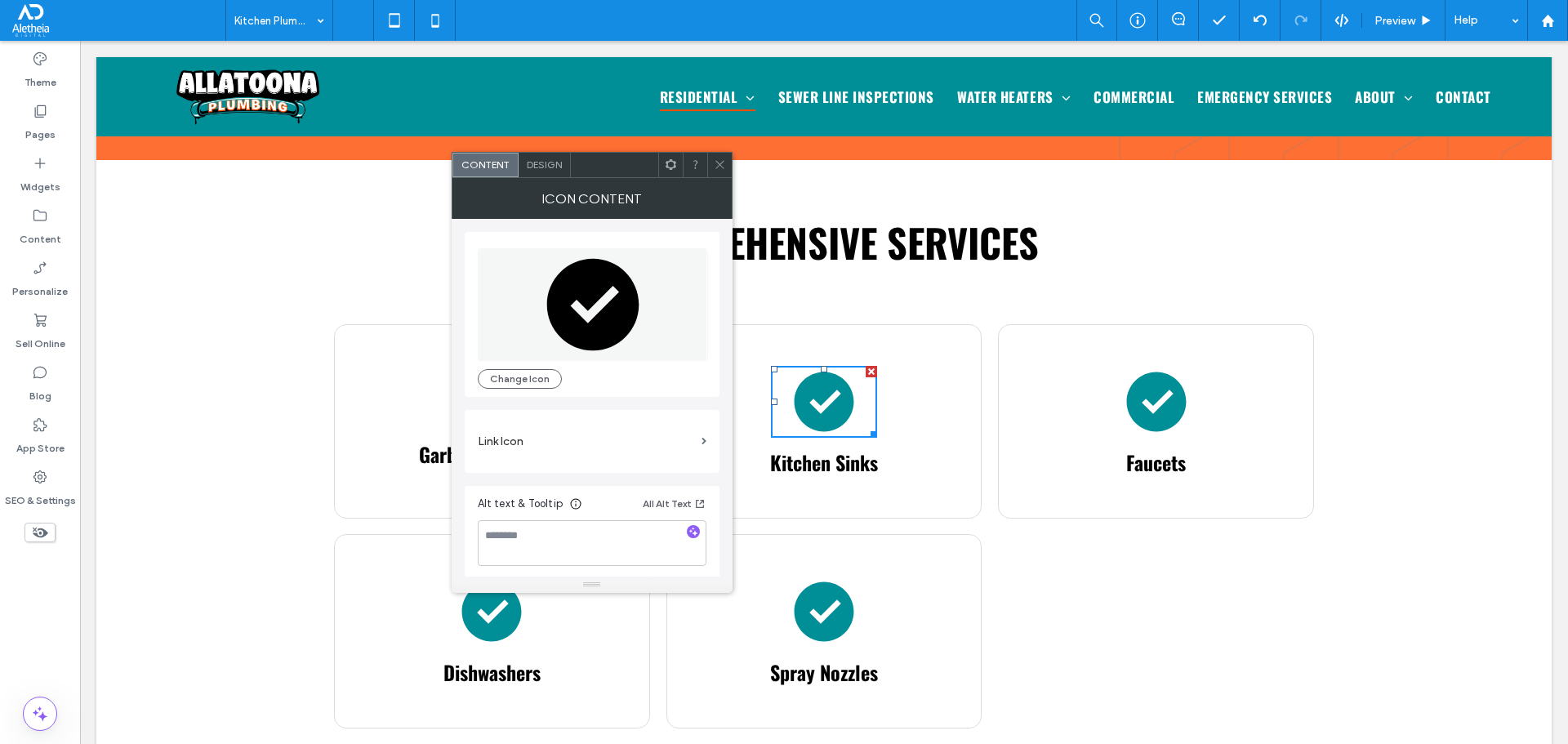
click at [547, 163] on span "Design" at bounding box center [544, 164] width 35 height 12
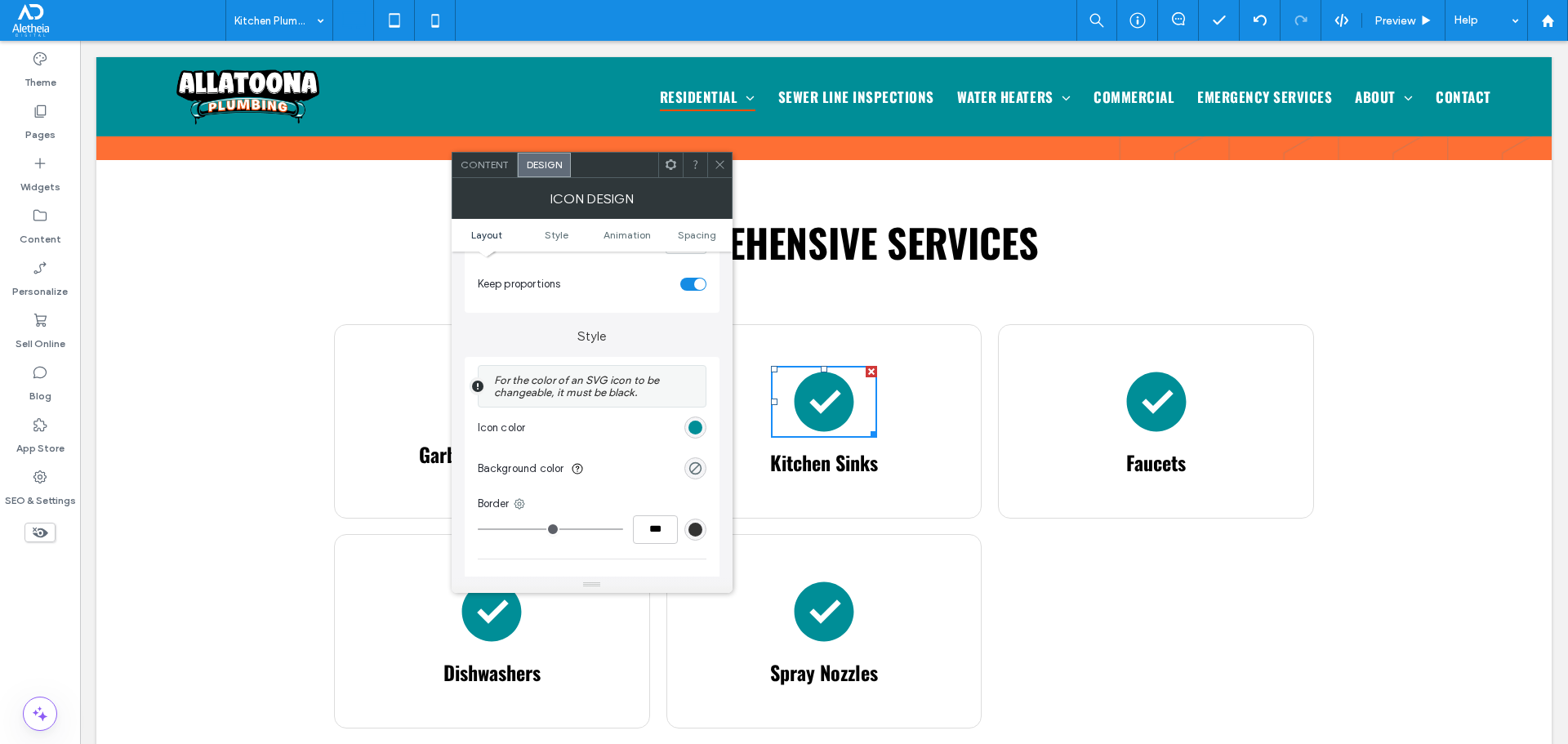
scroll to position [326, 0]
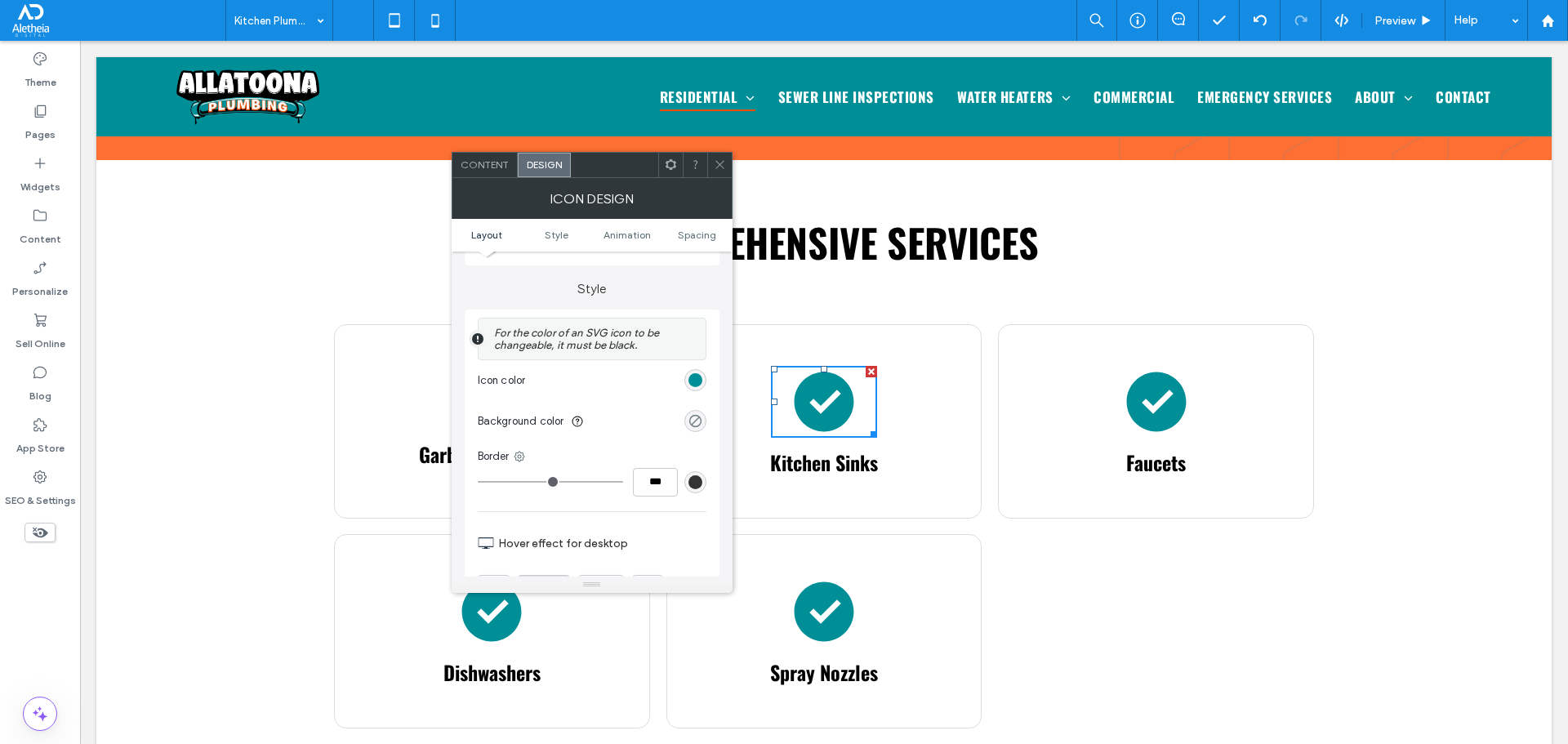
click at [694, 416] on div "rgba(0, 0, 0, 0)" at bounding box center [695, 421] width 14 height 14
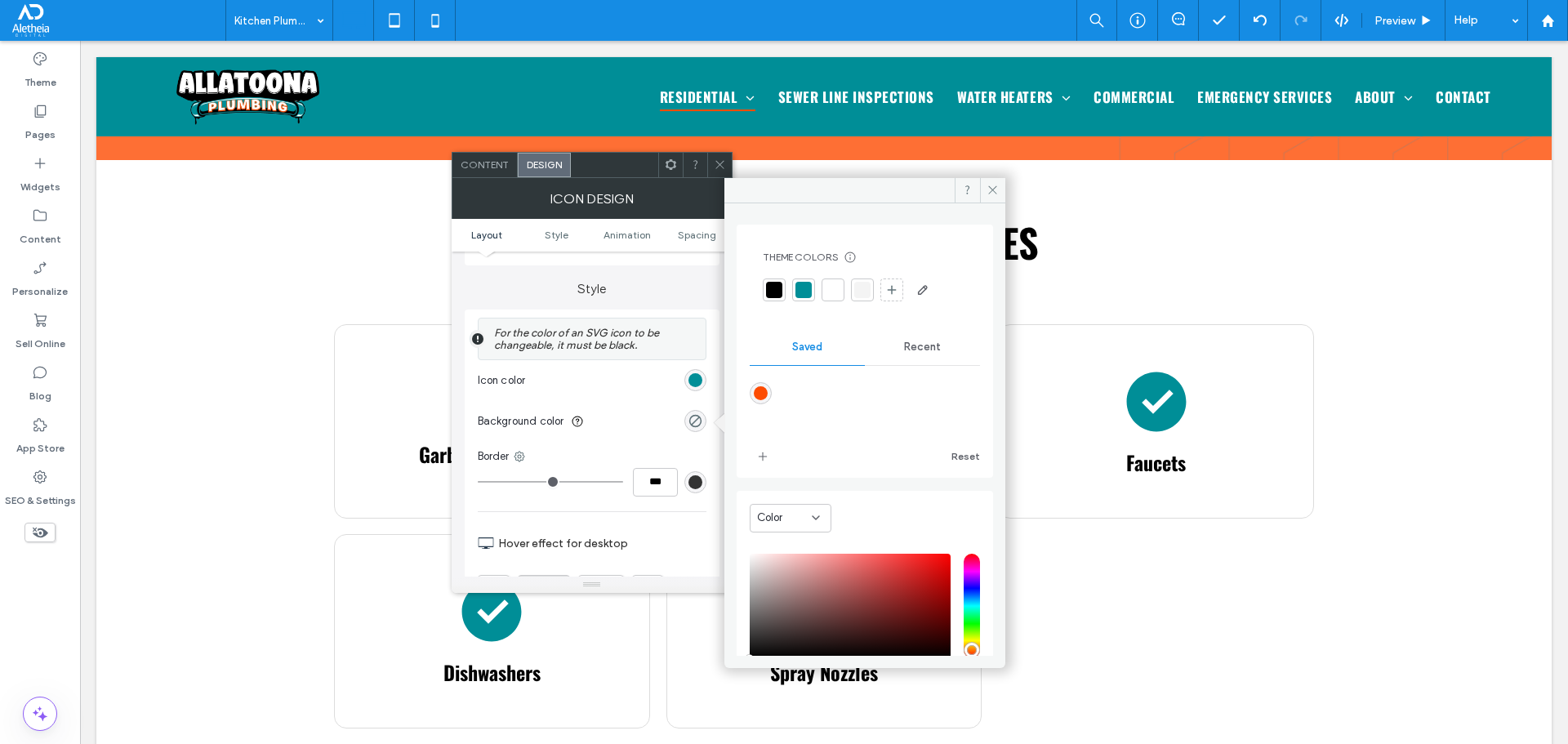
click at [761, 392] on div "rgba(253,75,1,1)" at bounding box center [760, 393] width 14 height 14
type input "*******"
type input "***"
type input "****"
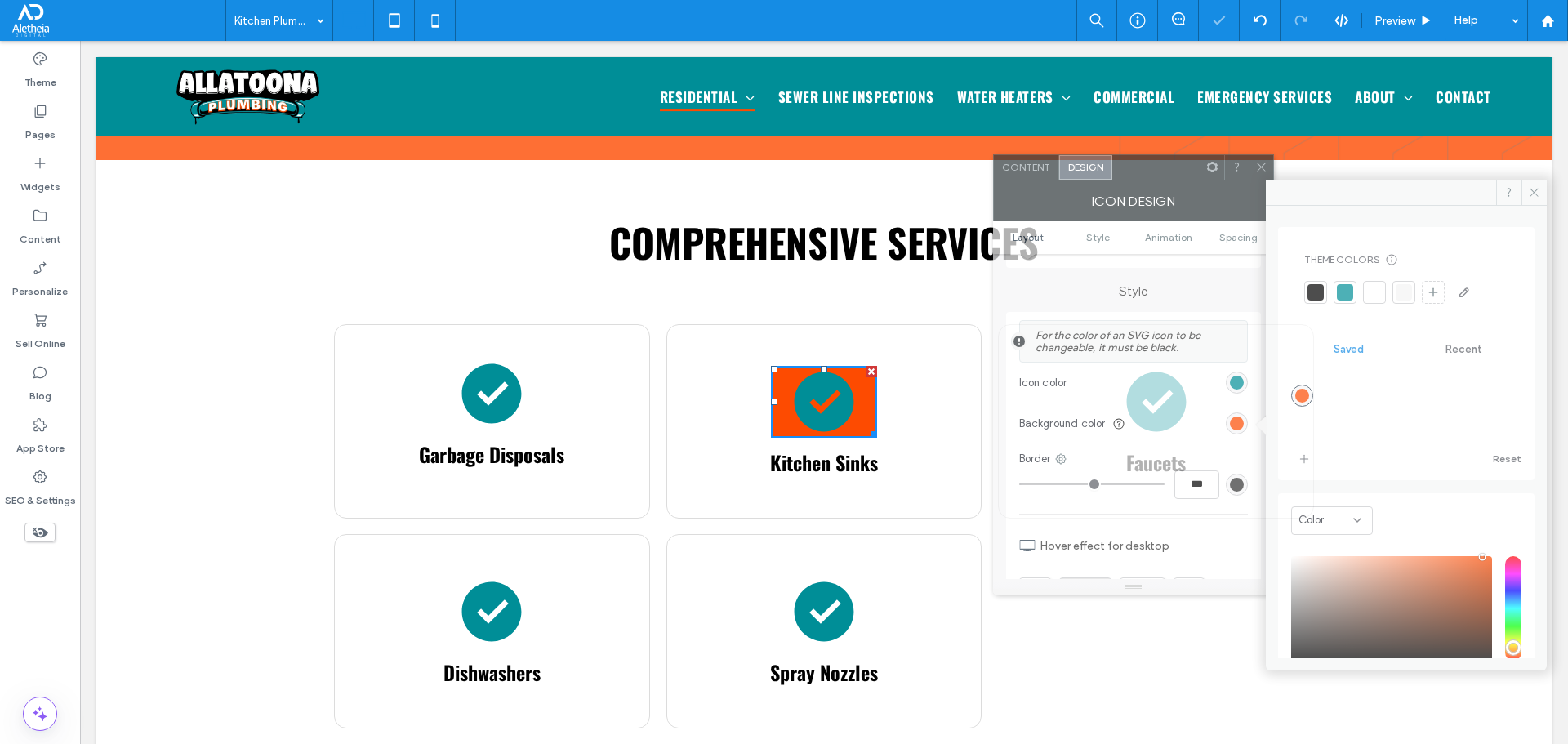
drag, startPoint x: 612, startPoint y: 168, endPoint x: 1150, endPoint y: 170, distance: 538.0
click at [1150, 170] on div at bounding box center [1156, 167] width 87 height 24
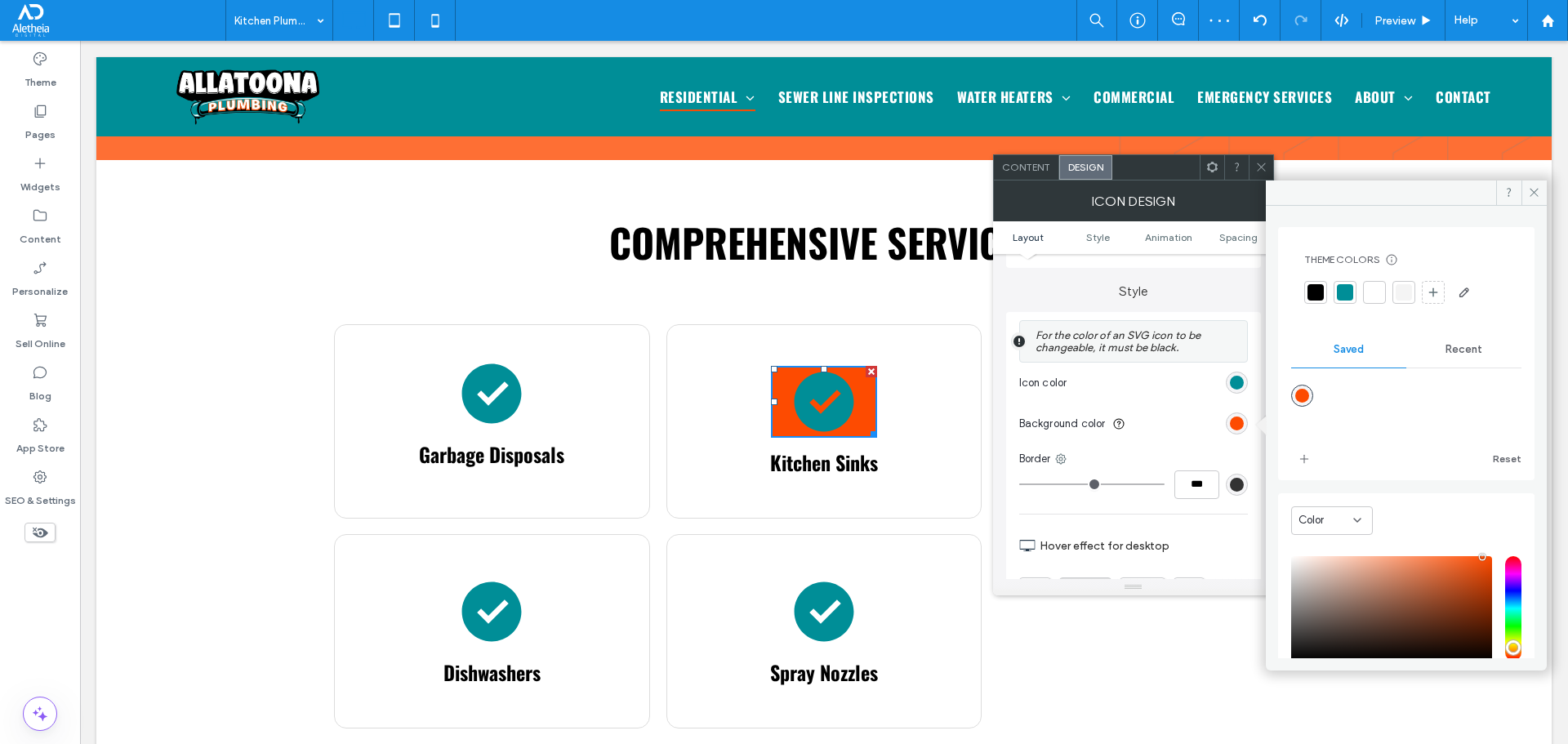
click at [1446, 348] on span "Recent" at bounding box center [1464, 349] width 37 height 13
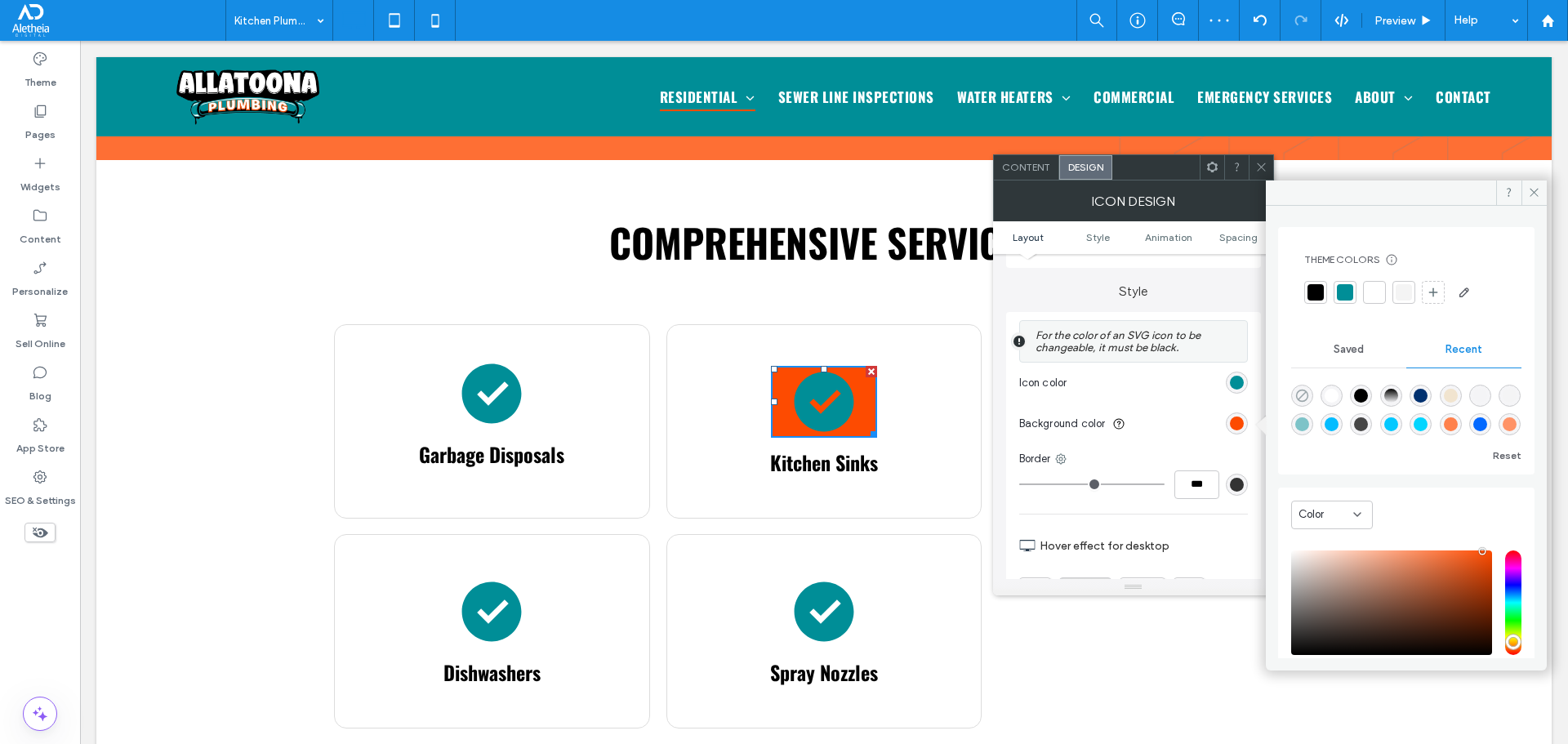
click at [1303, 391] on icon "rgba(0, 0, 0, 0)" at bounding box center [1302, 395] width 14 height 14
type input "*******"
type input "*"
type input "**"
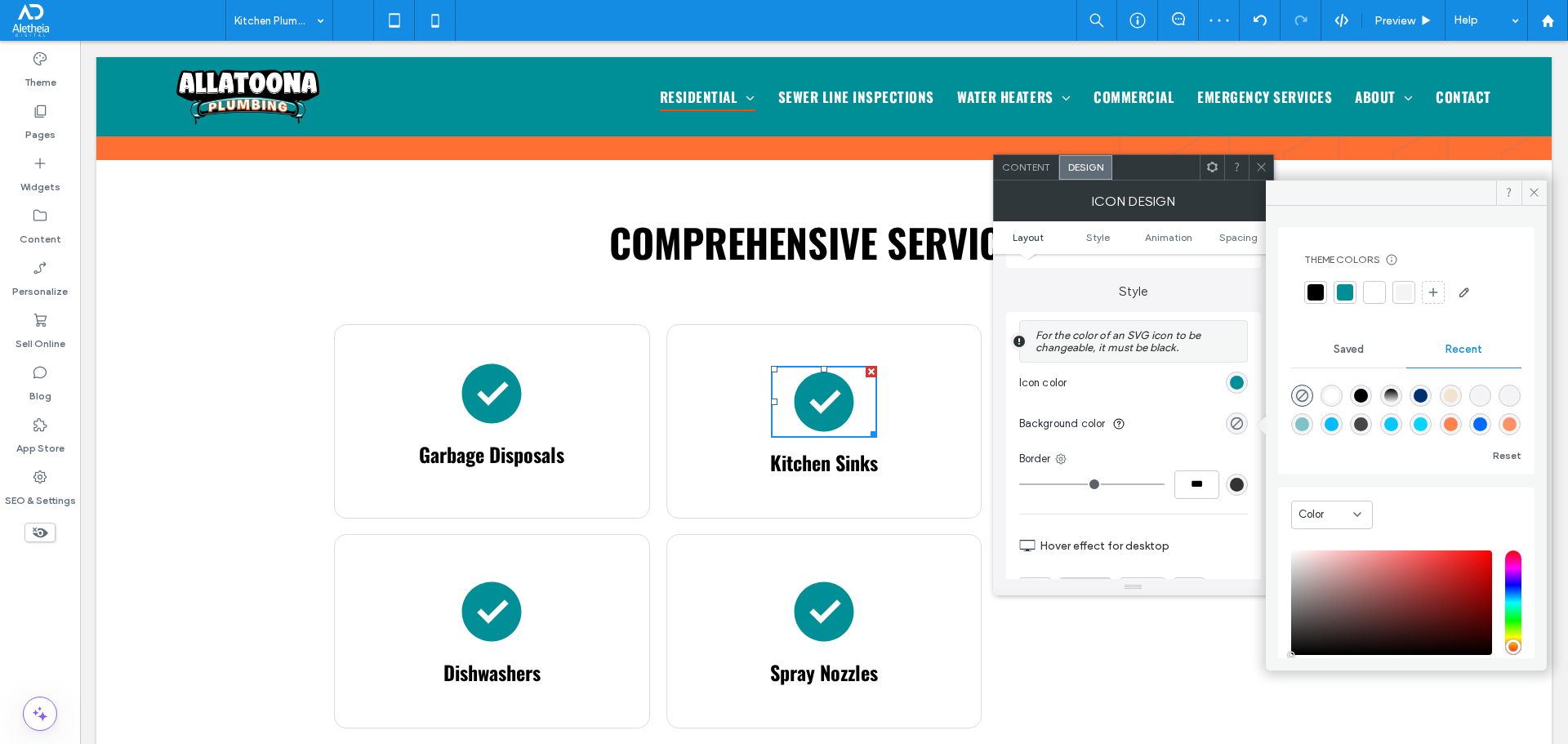
click at [1258, 168] on icon at bounding box center [1260, 167] width 12 height 12
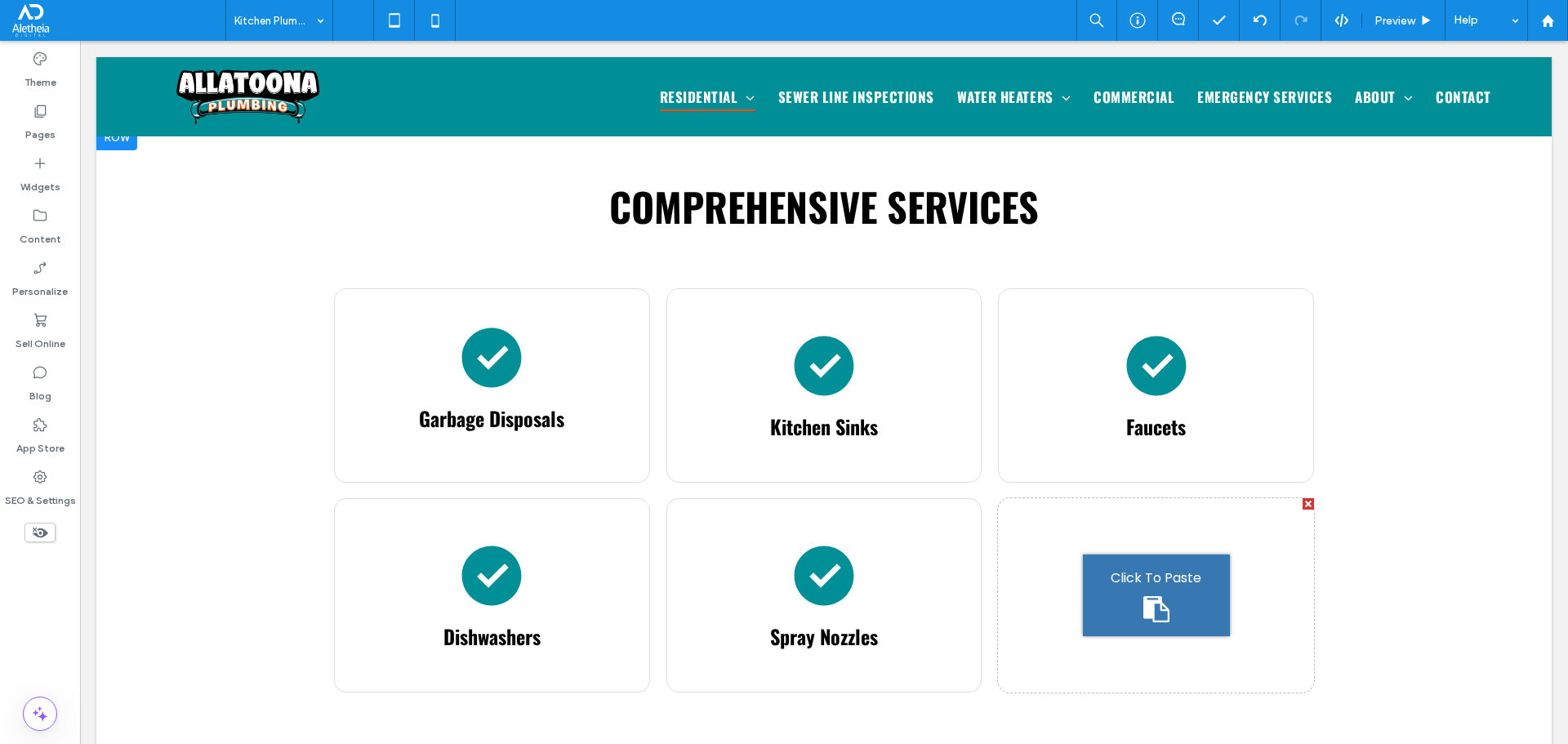
scroll to position [979, 0]
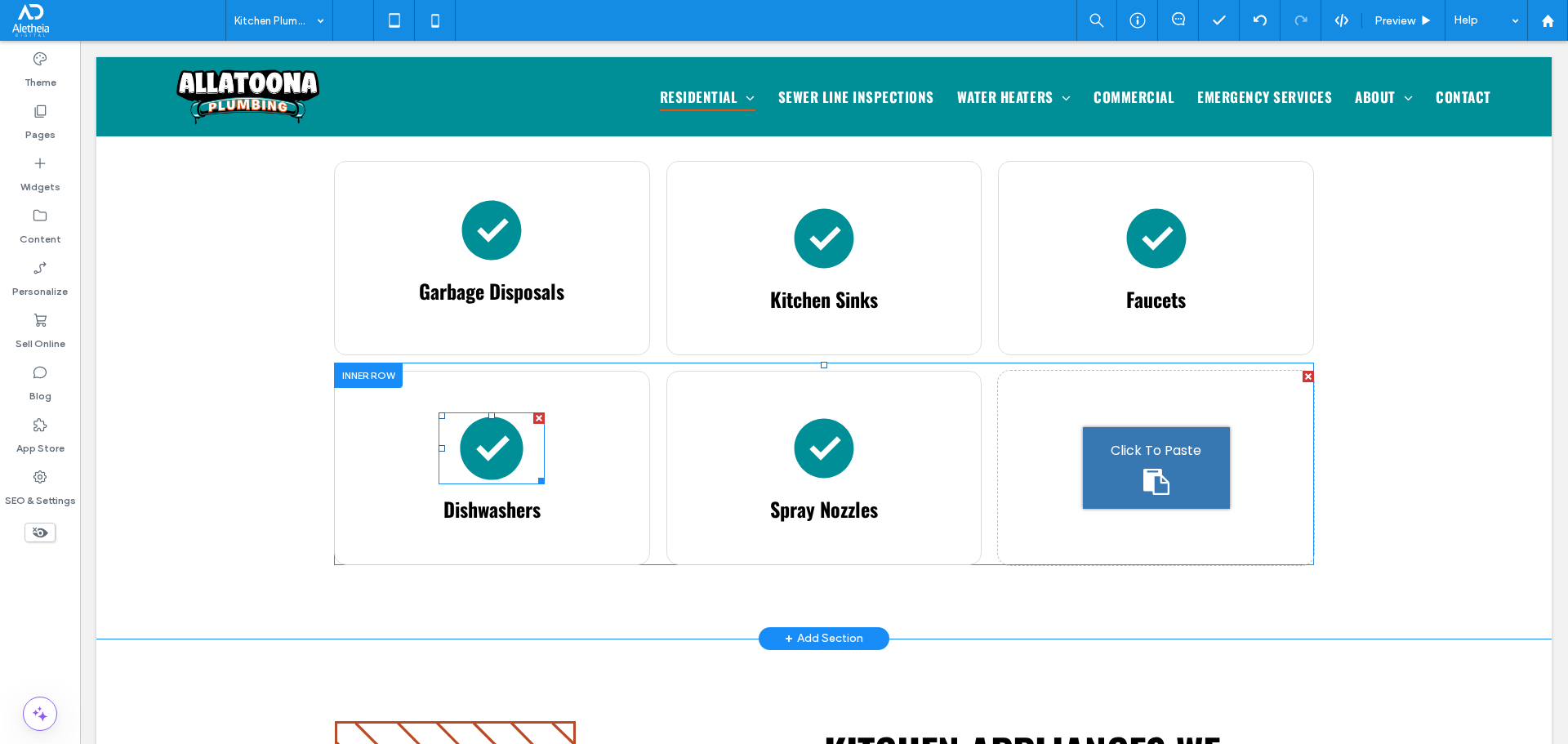
click at [484, 410] on icon at bounding box center [492, 448] width 113 height 76
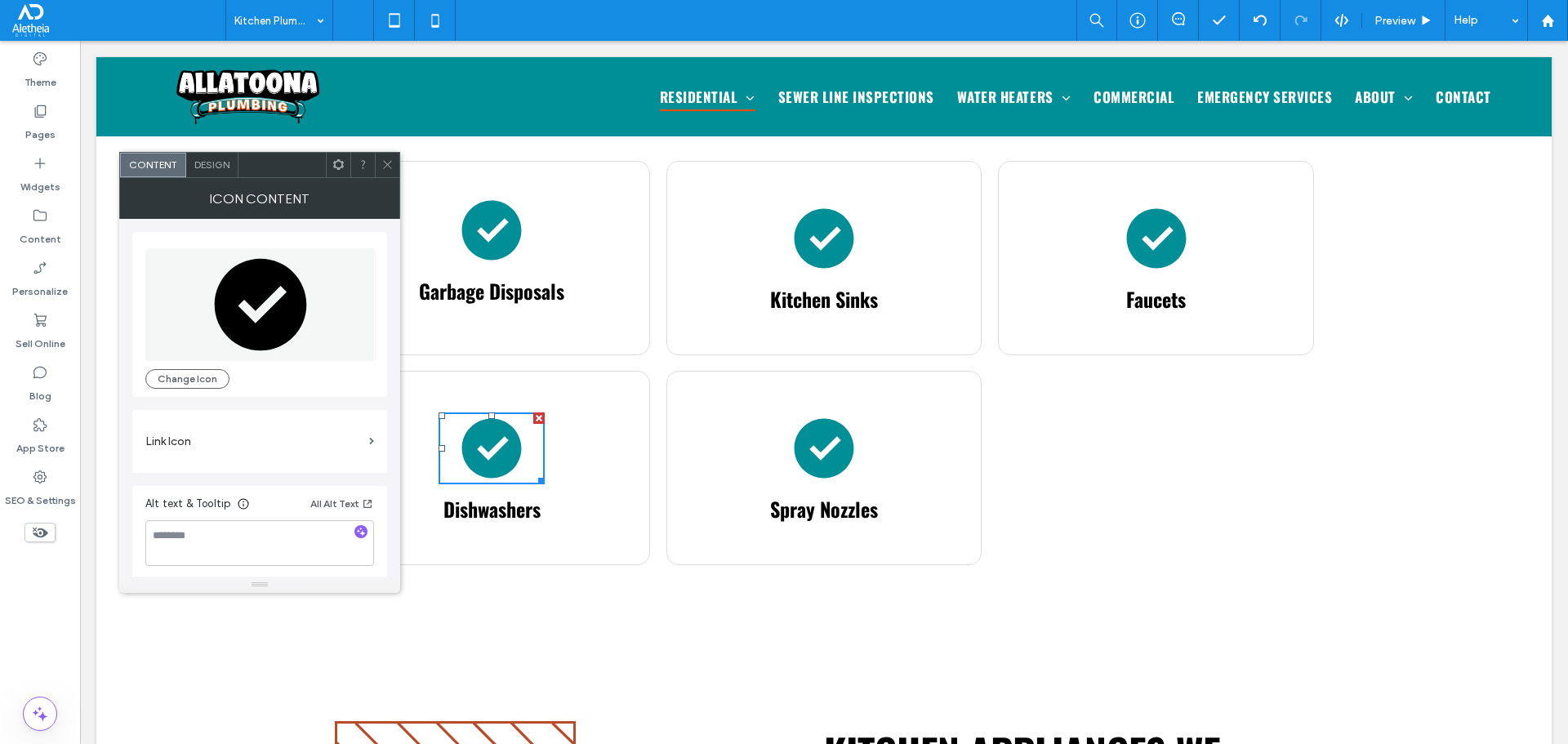
click at [386, 158] on span at bounding box center [387, 165] width 12 height 24
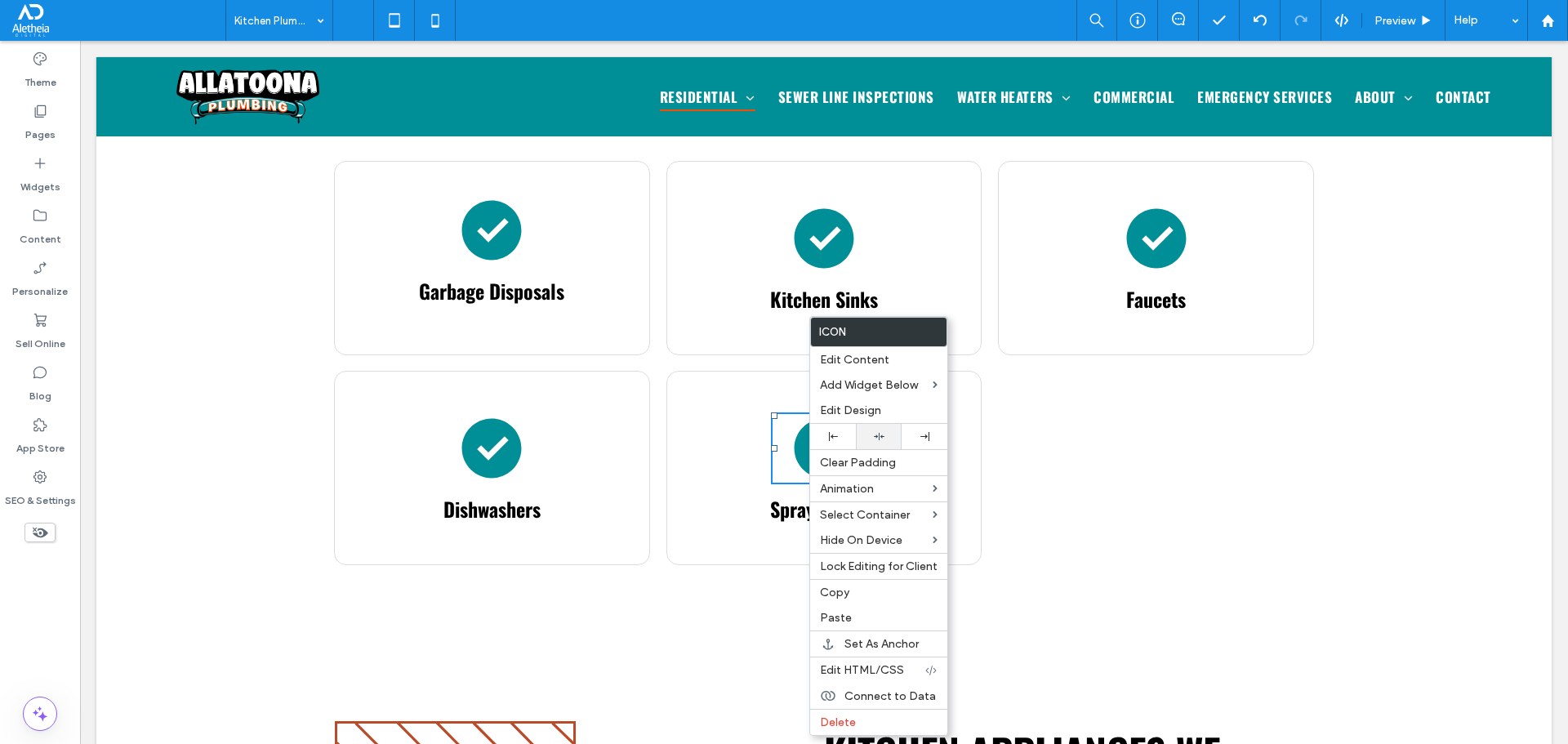
click at [886, 445] on div at bounding box center [879, 435] width 45 height 25
click at [812, 207] on icon at bounding box center [824, 238] width 63 height 63
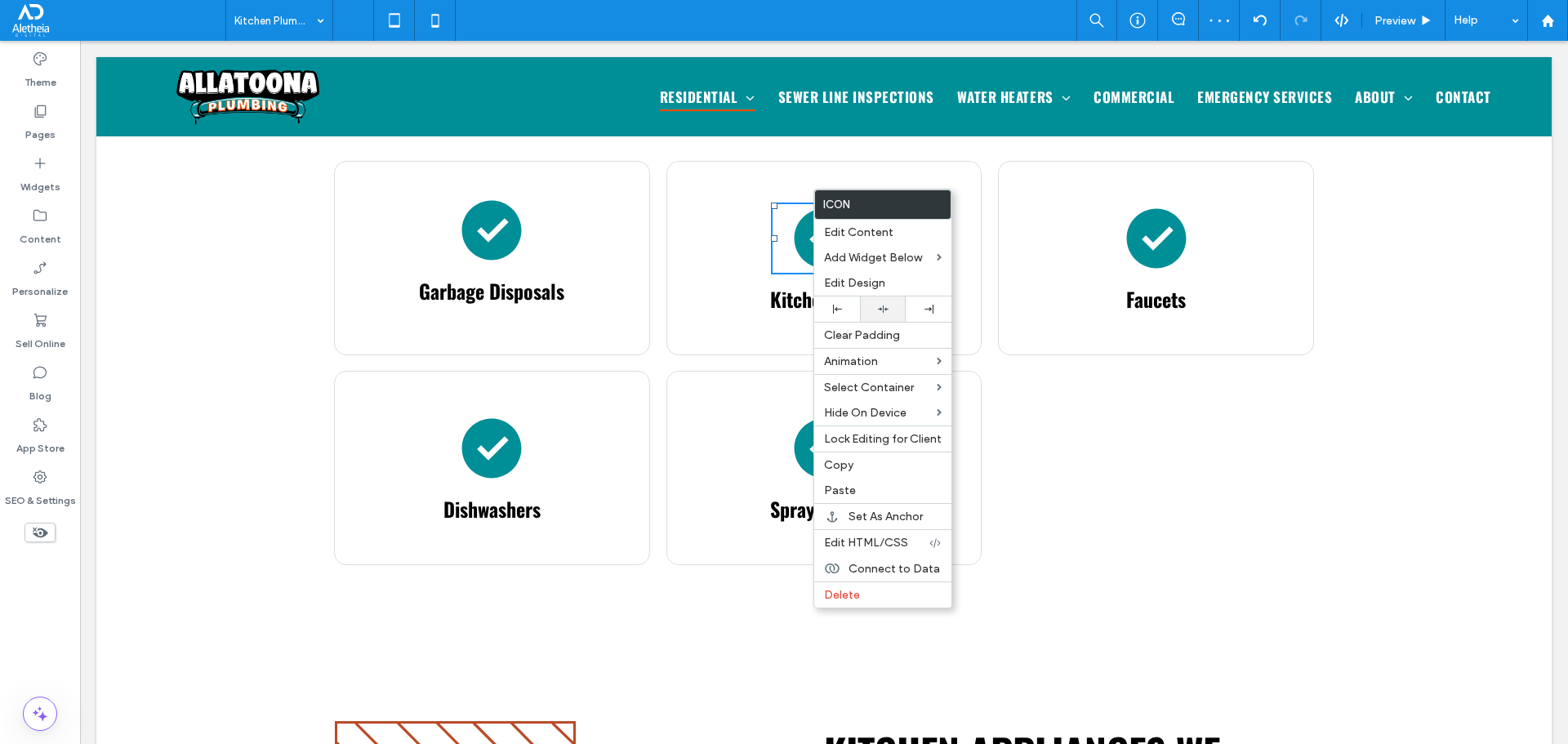
click at [893, 310] on div at bounding box center [883, 309] width 30 height 10
click at [774, 410] on icon at bounding box center [824, 448] width 113 height 76
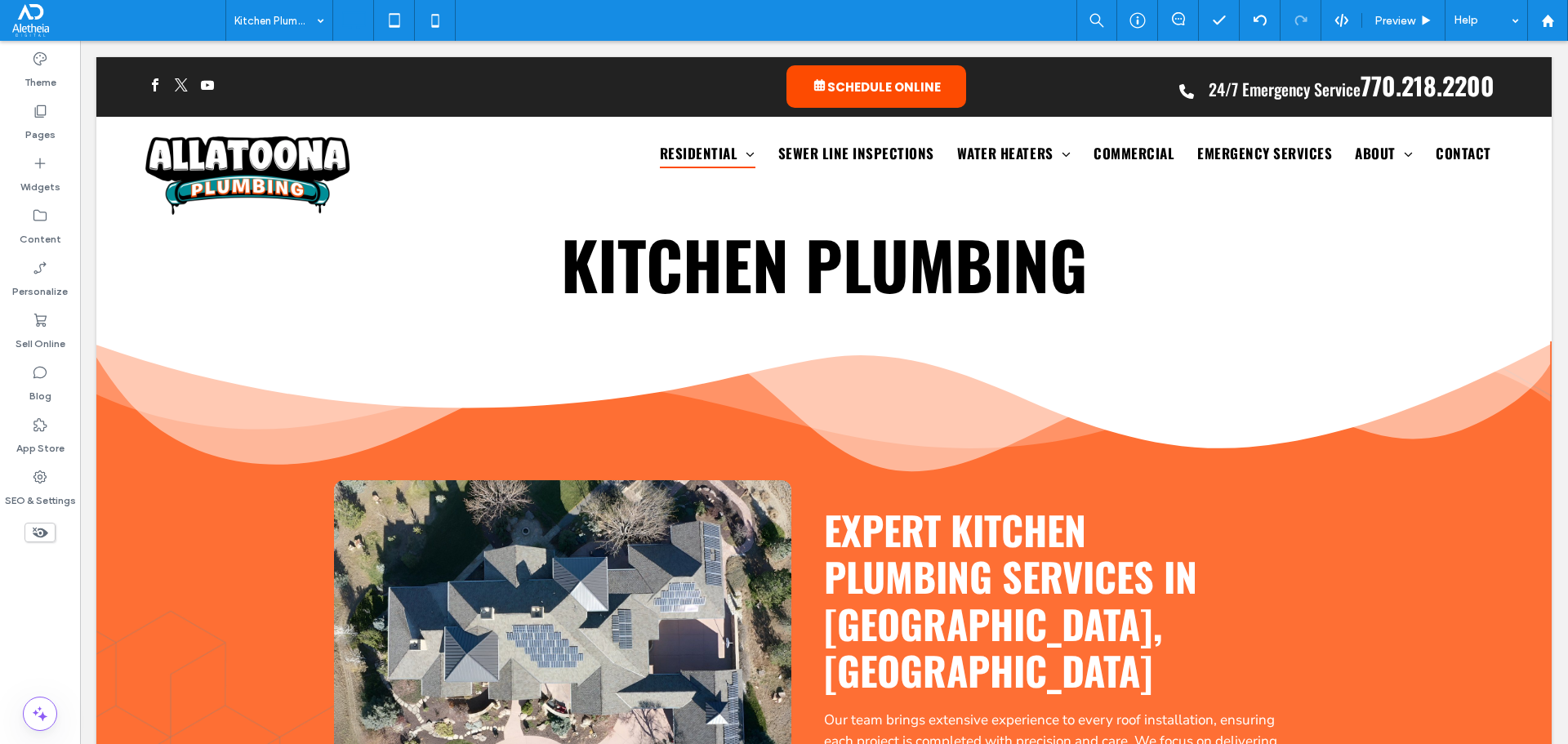
scroll to position [0, 0]
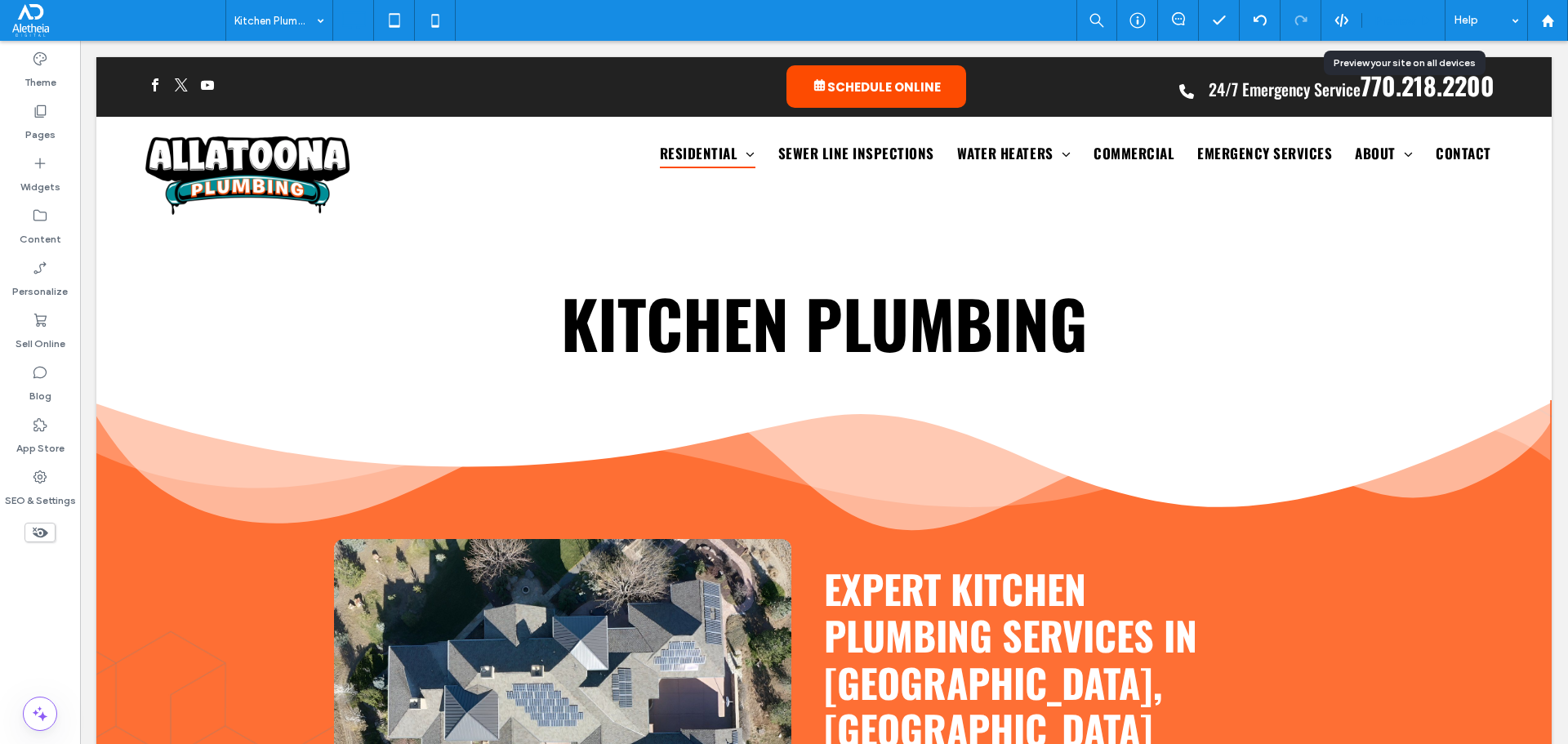
click at [1404, 24] on span "Preview" at bounding box center [1395, 20] width 41 height 14
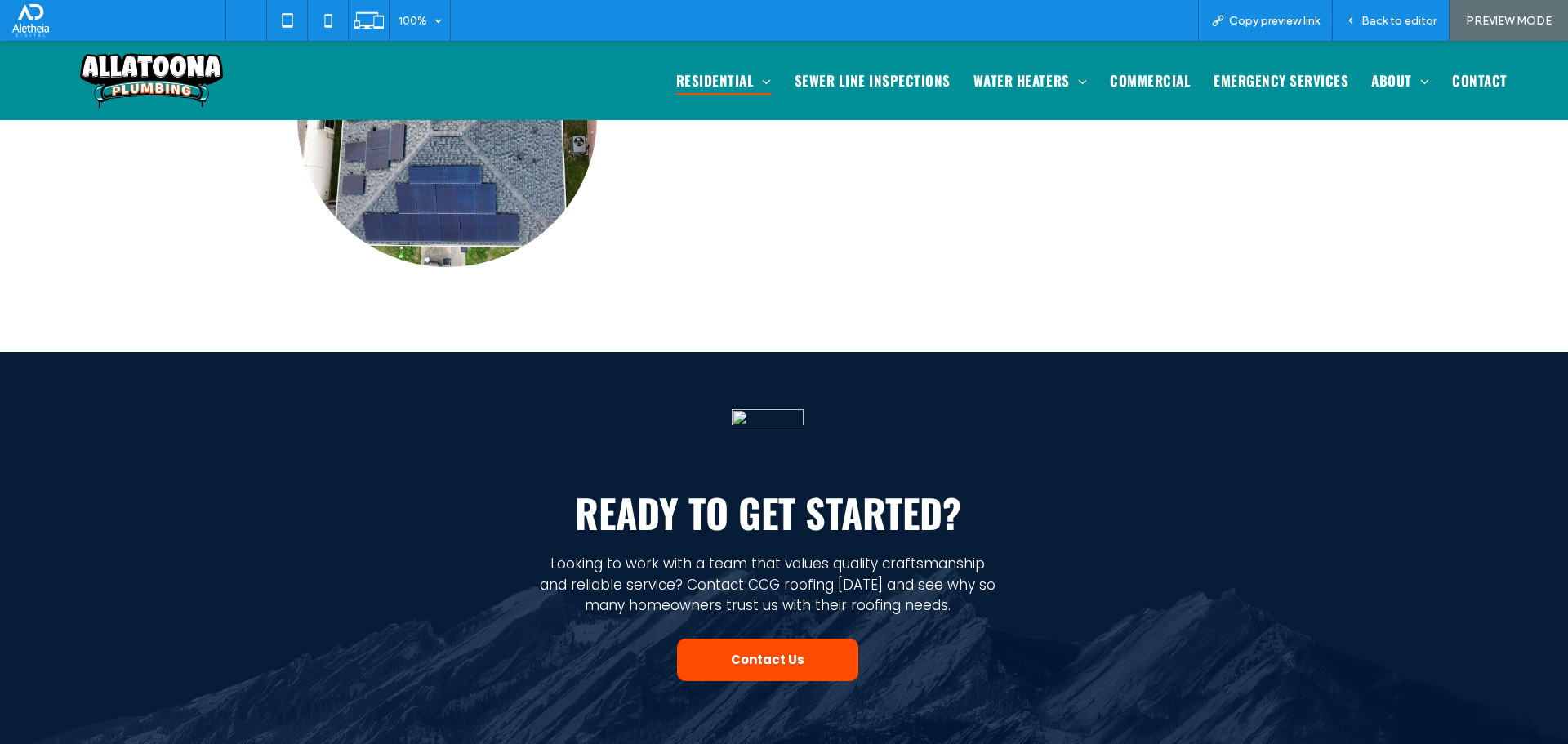
scroll to position [2939, 0]
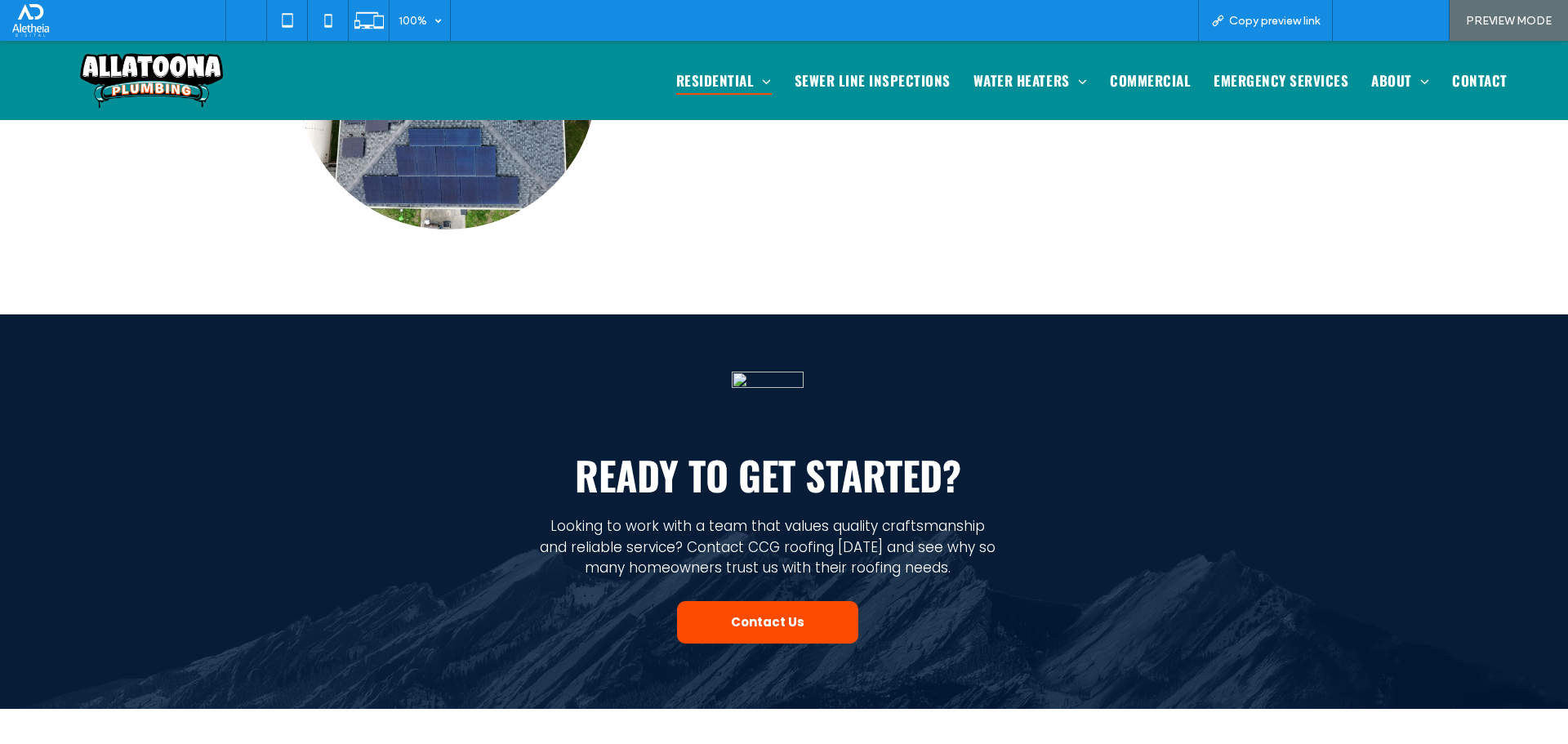
click at [1404, 7] on div "Back to editor" at bounding box center [1391, 20] width 117 height 41
click at [1399, 18] on span "Back to editor" at bounding box center [1398, 20] width 75 height 14
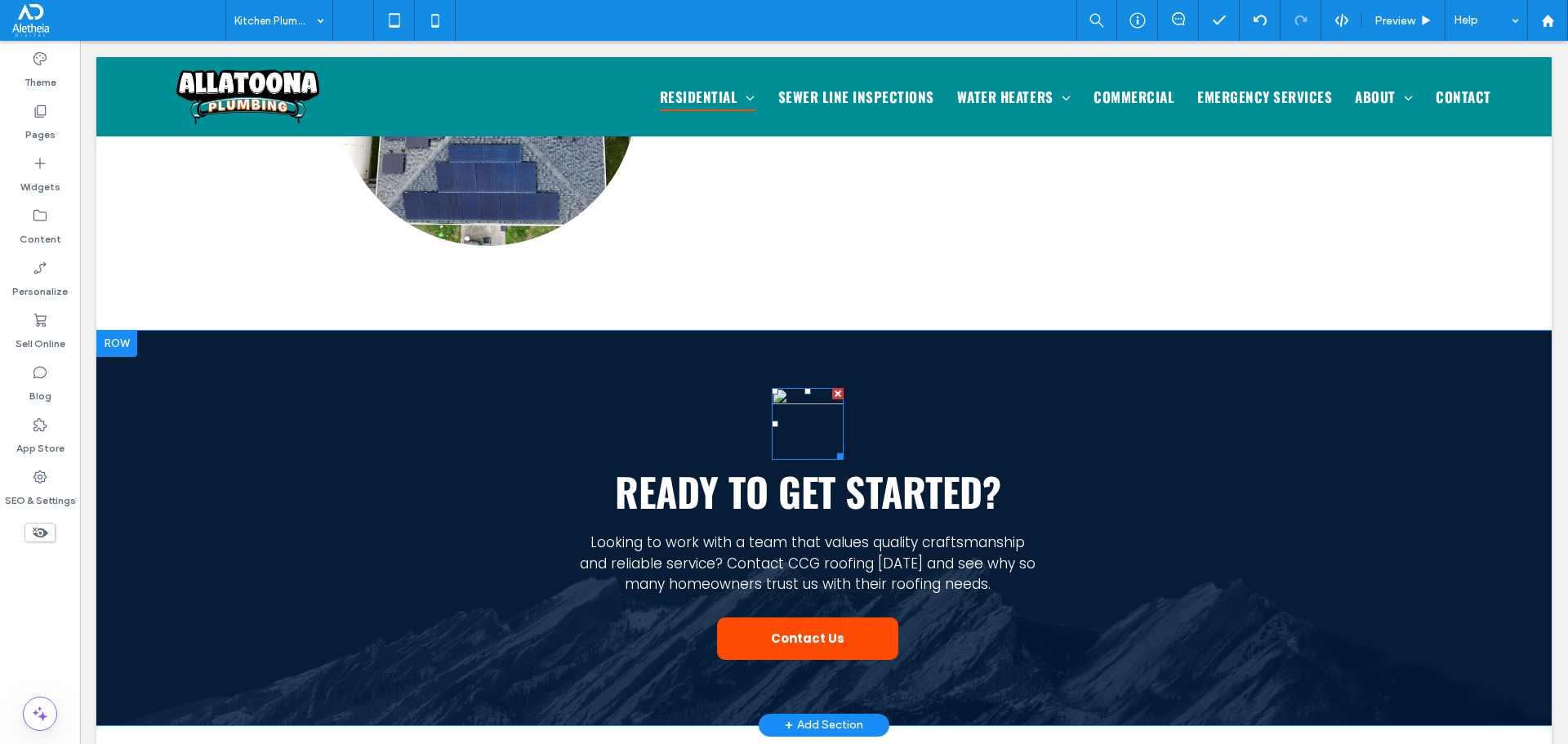
click at [804, 388] on img at bounding box center [808, 424] width 72 height 72
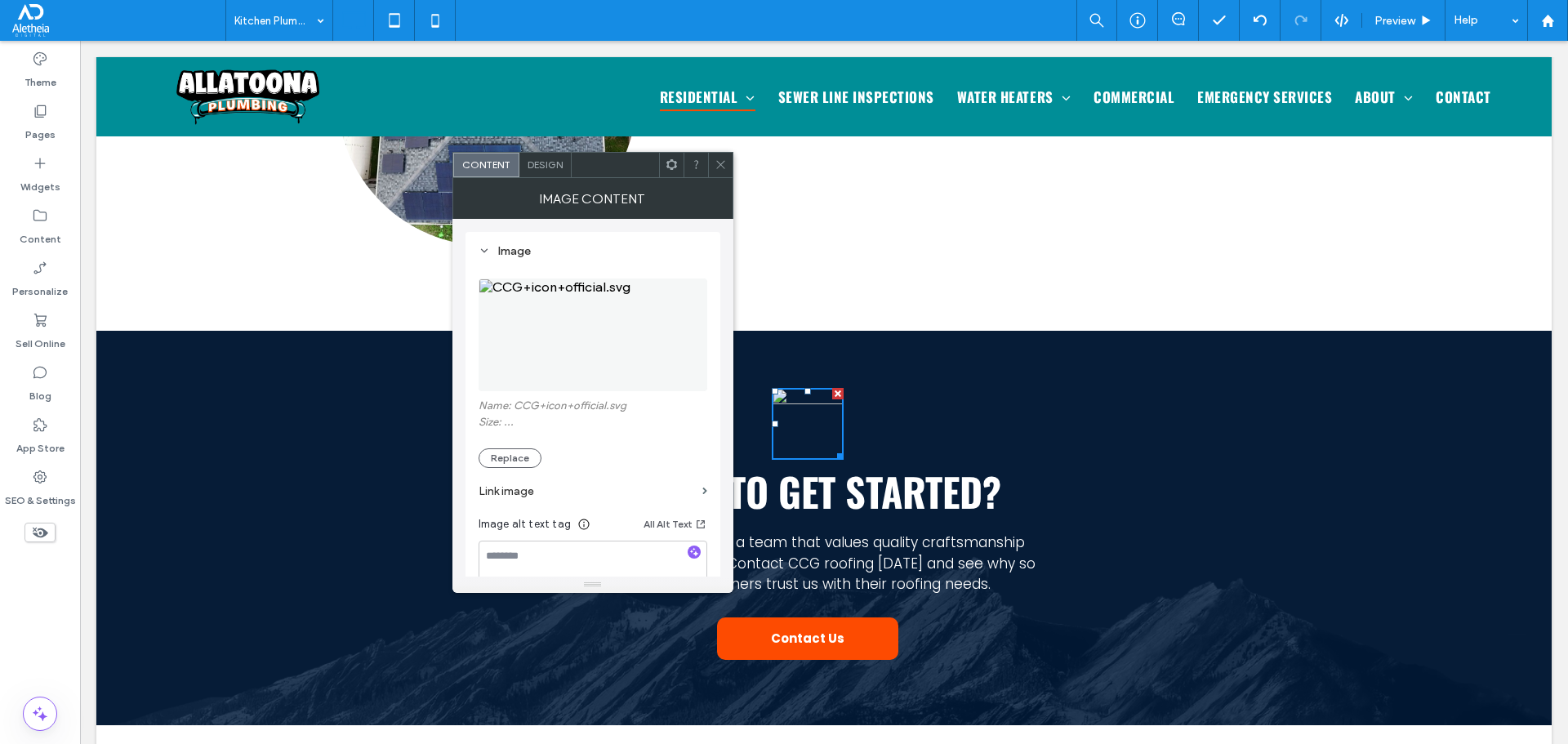
click at [595, 324] on img at bounding box center [592, 334] width 229 height 113
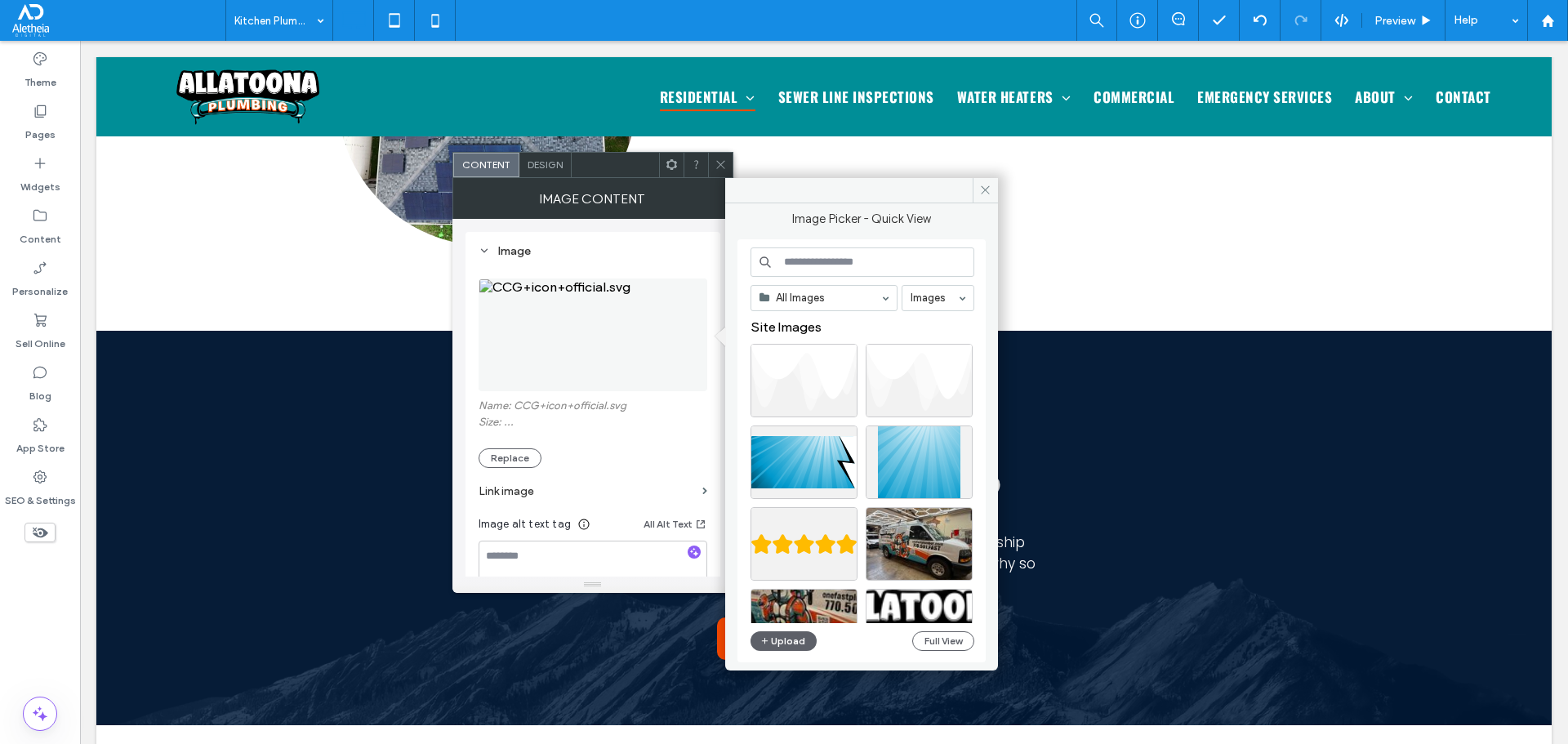
click at [828, 256] on input at bounding box center [862, 262] width 223 height 30
click at [718, 161] on icon at bounding box center [720, 164] width 12 height 12
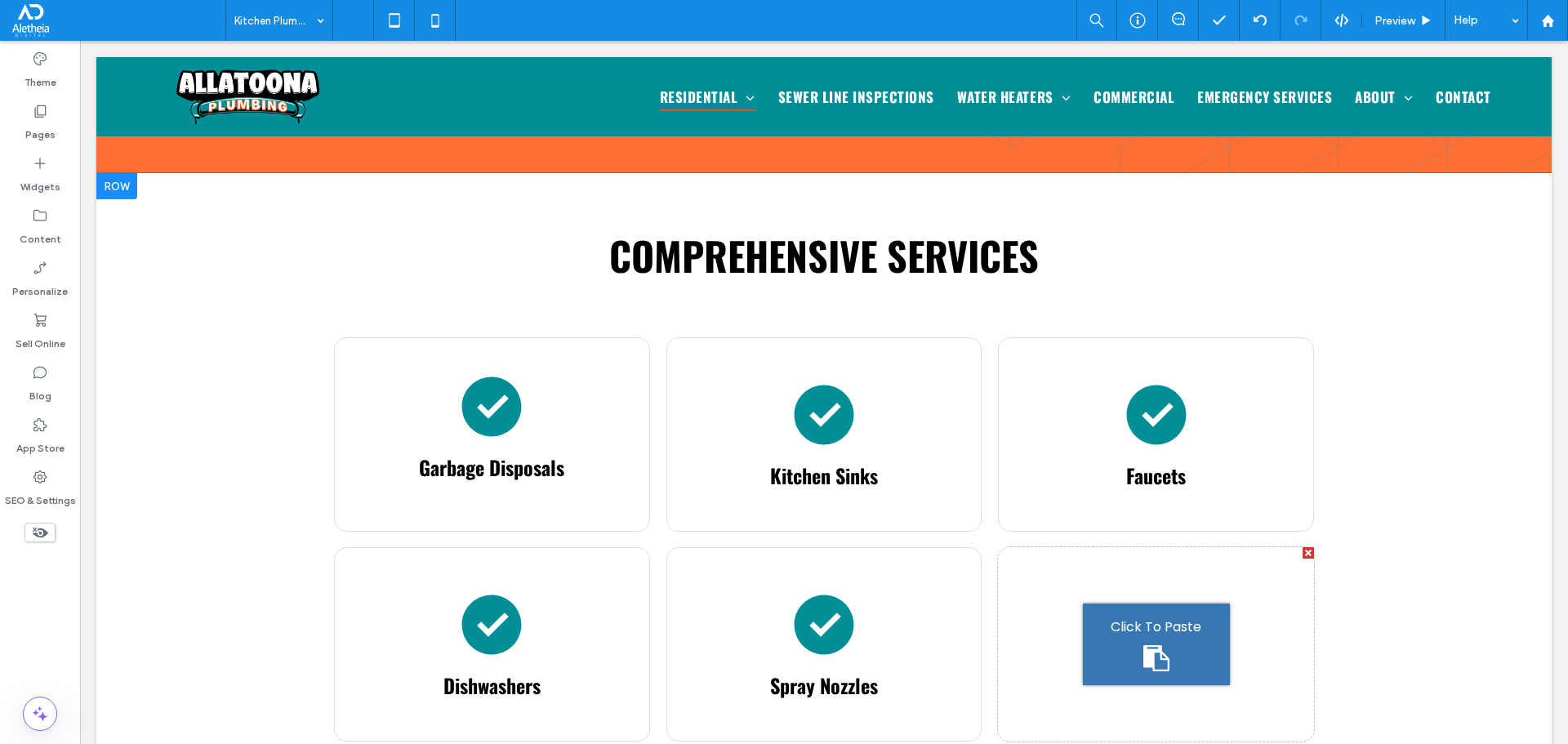
scroll to position [816, 0]
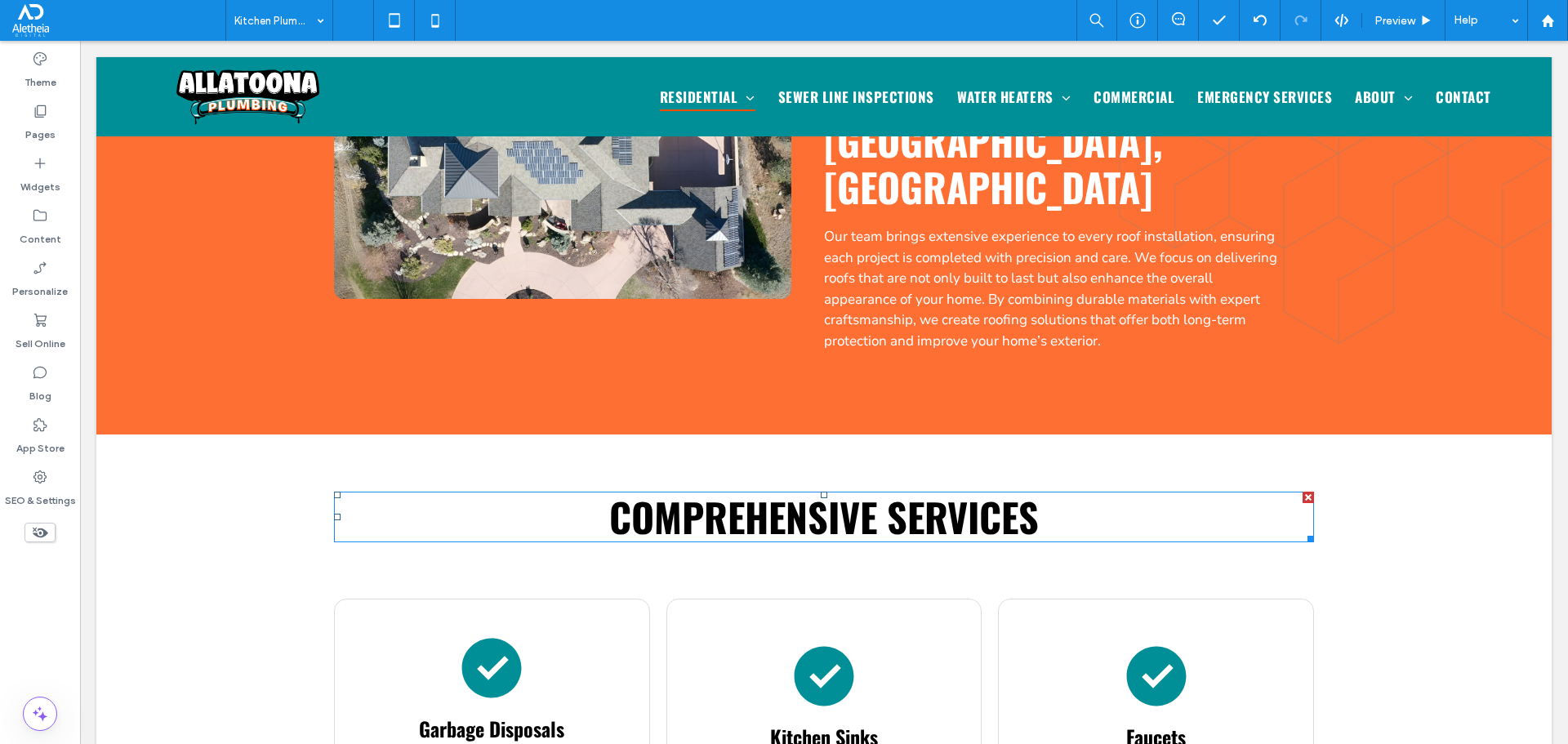
drag, startPoint x: 1144, startPoint y: 492, endPoint x: 1129, endPoint y: 442, distance: 52.2
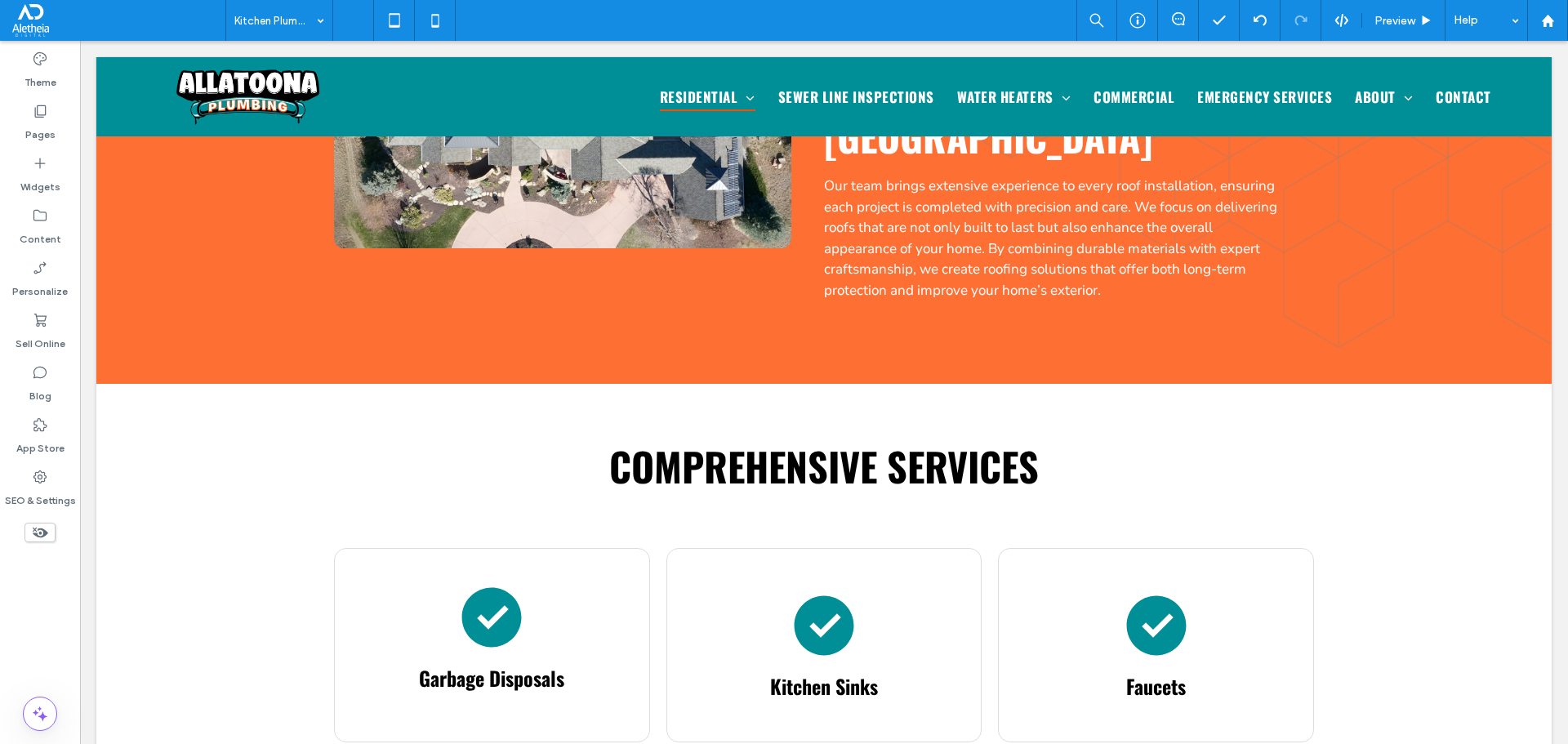
scroll to position [945, 0]
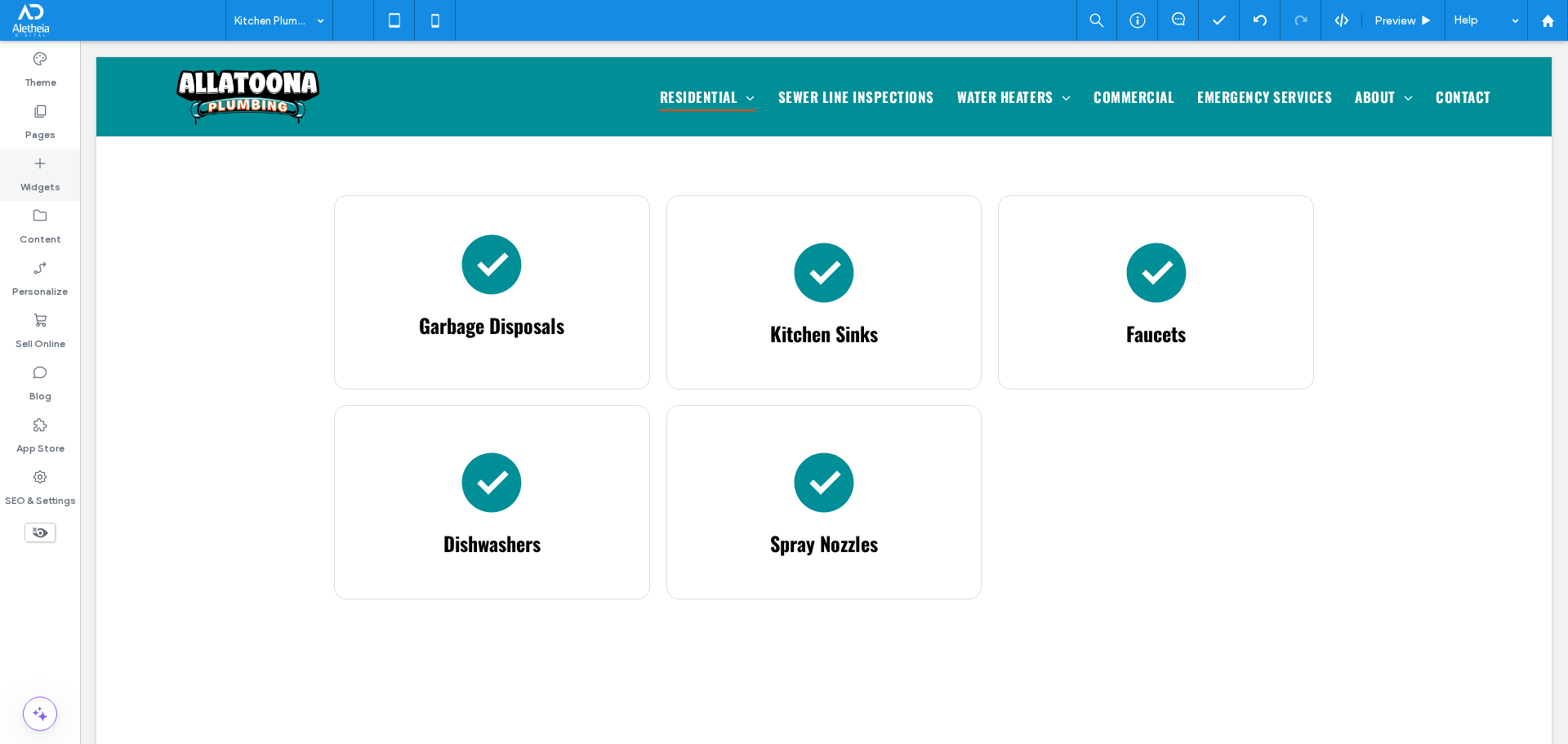
click at [60, 173] on div "Widgets" at bounding box center [40, 174] width 80 height 52
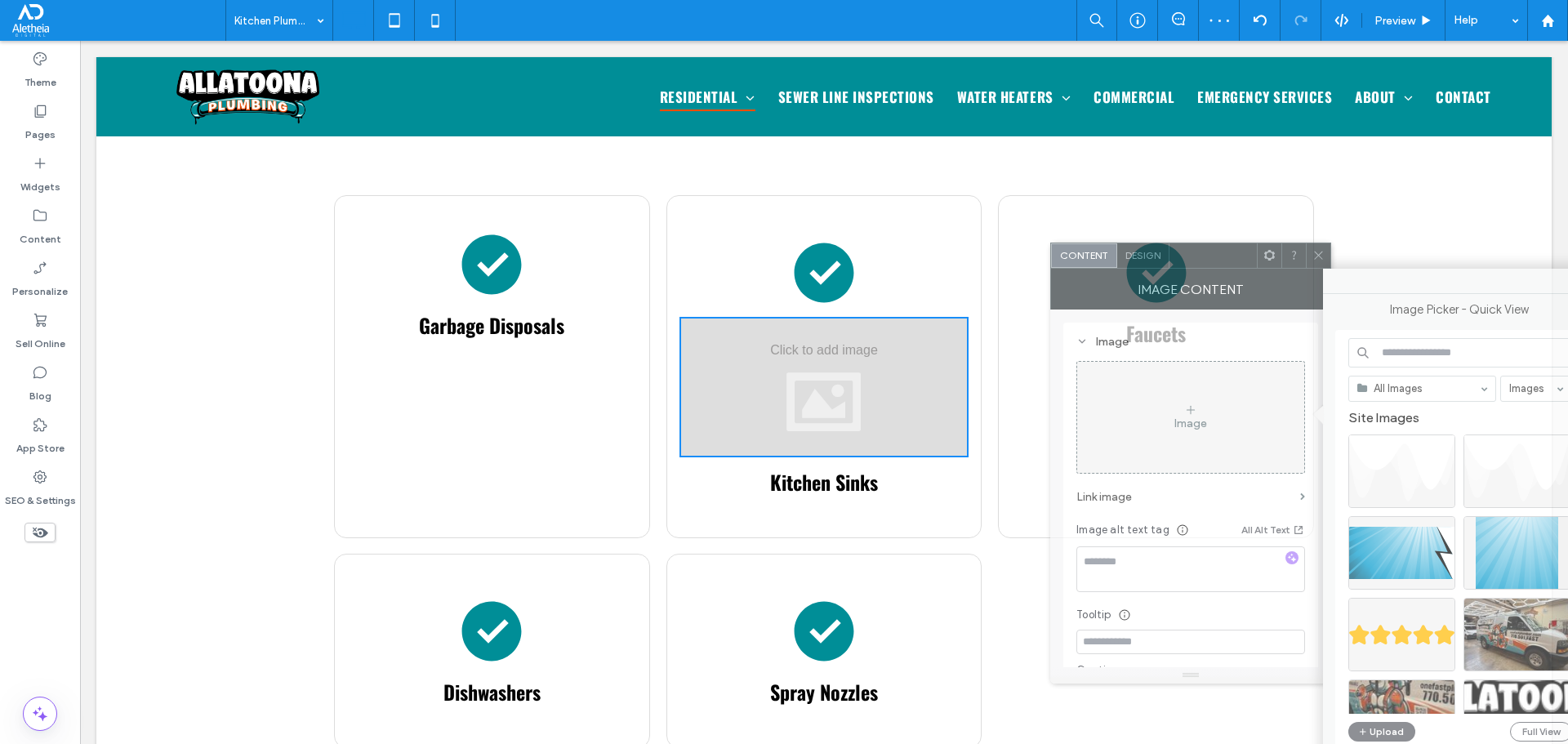
drag, startPoint x: 505, startPoint y: 180, endPoint x: 1195, endPoint y: 271, distance: 696.0
click at [1195, 271] on div "Image Content" at bounding box center [1190, 289] width 281 height 41
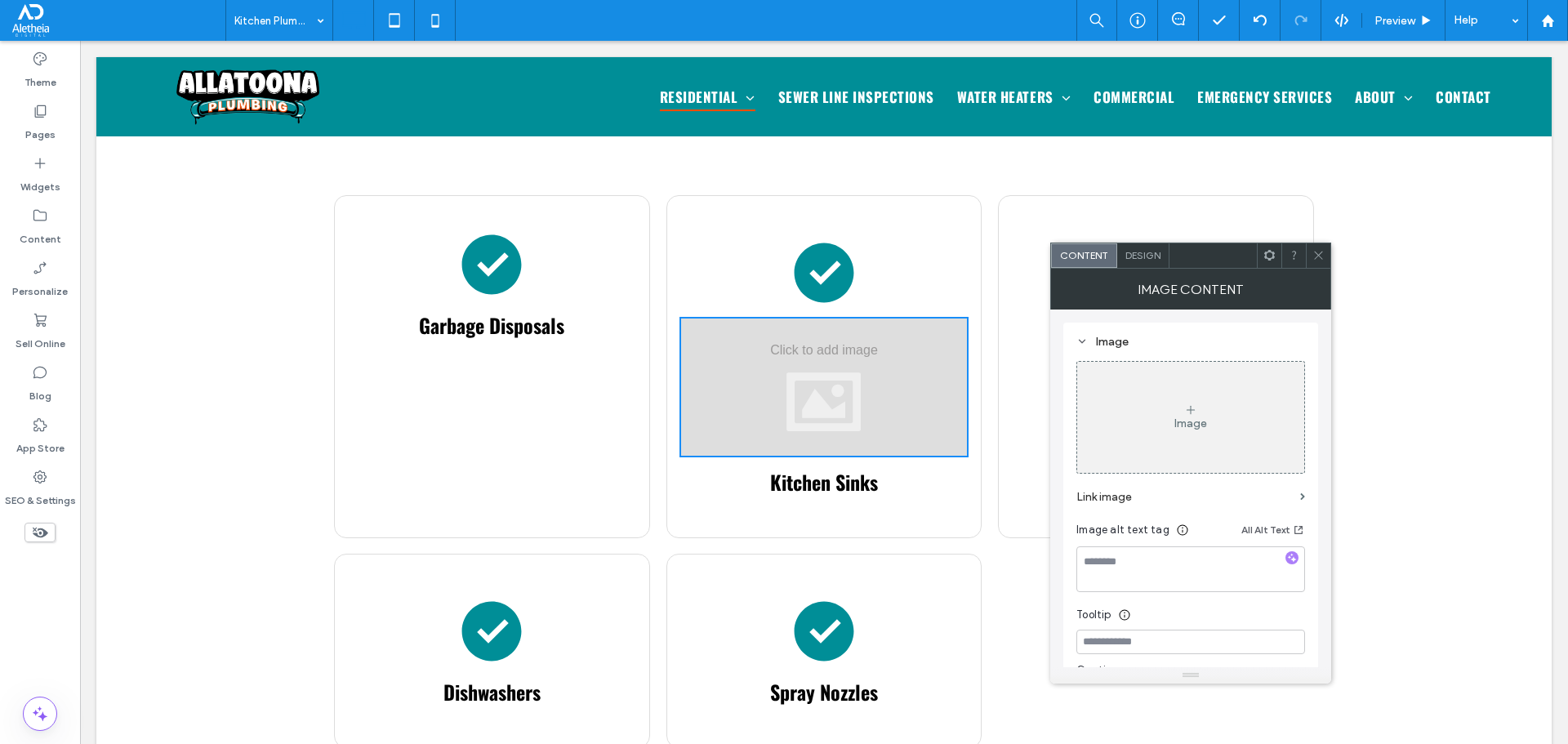
click at [1327, 258] on div at bounding box center [1318, 256] width 24 height 24
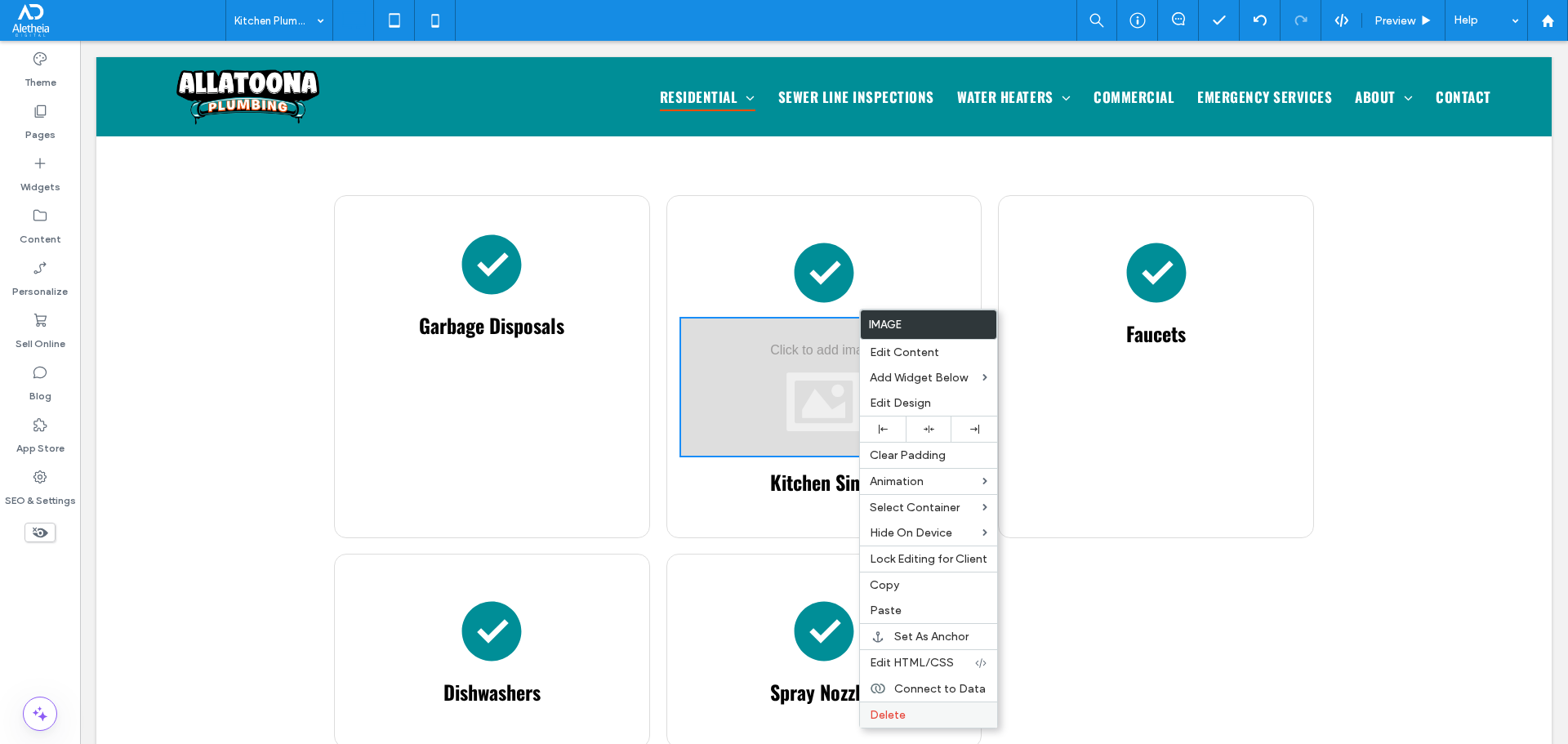
click at [930, 724] on div "Delete" at bounding box center [929, 714] width 137 height 26
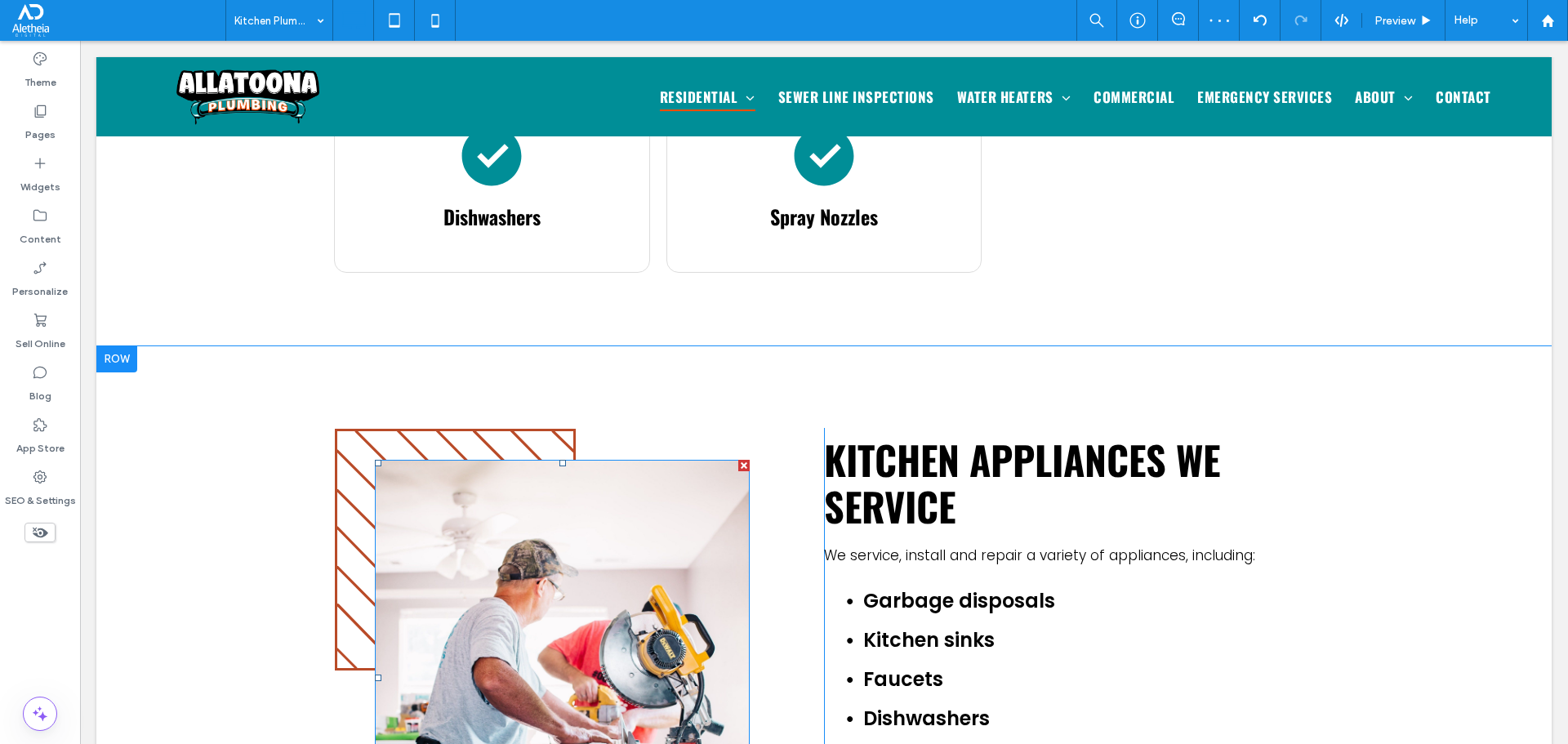
scroll to position [1191, 0]
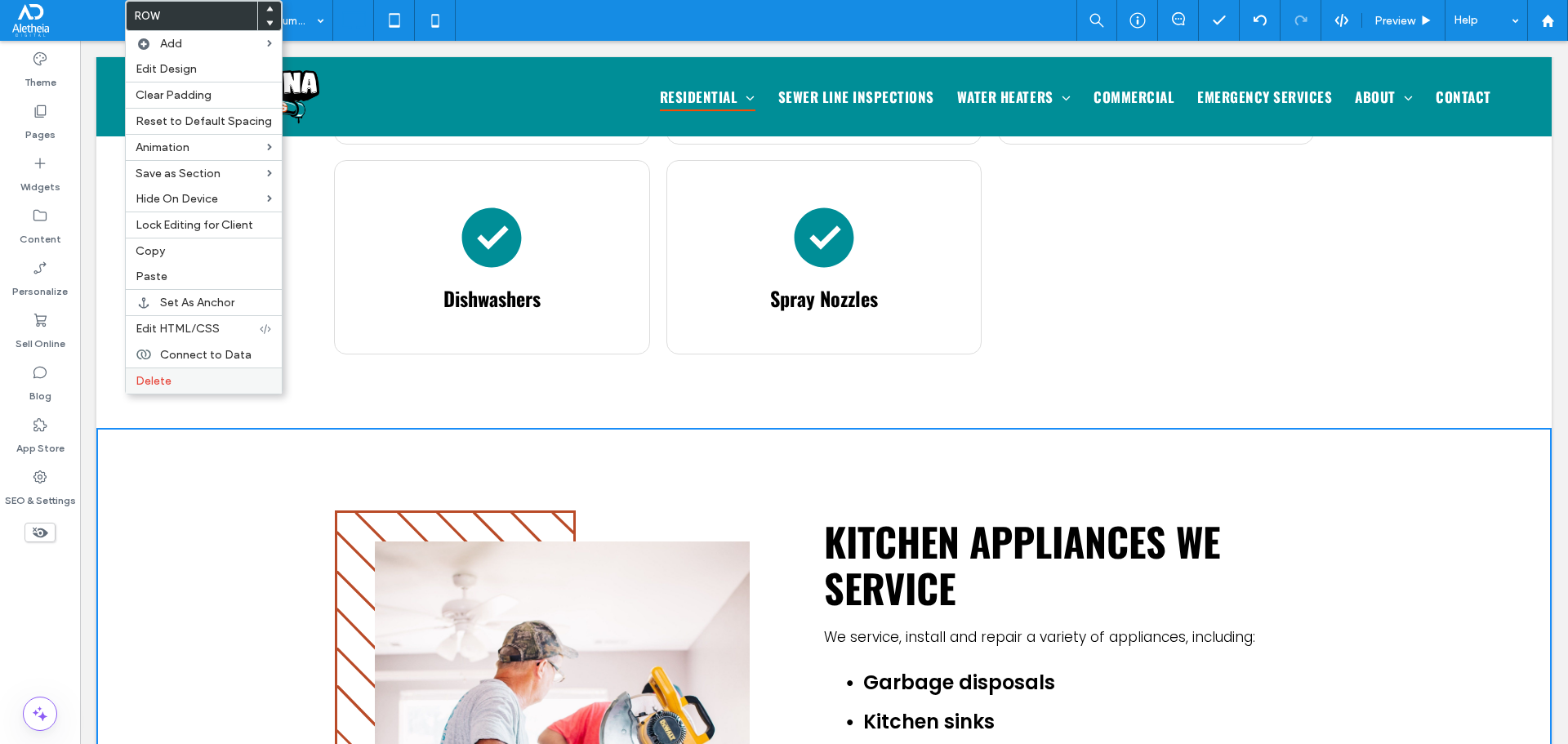
click at [148, 374] on span "Delete" at bounding box center [153, 381] width 36 height 14
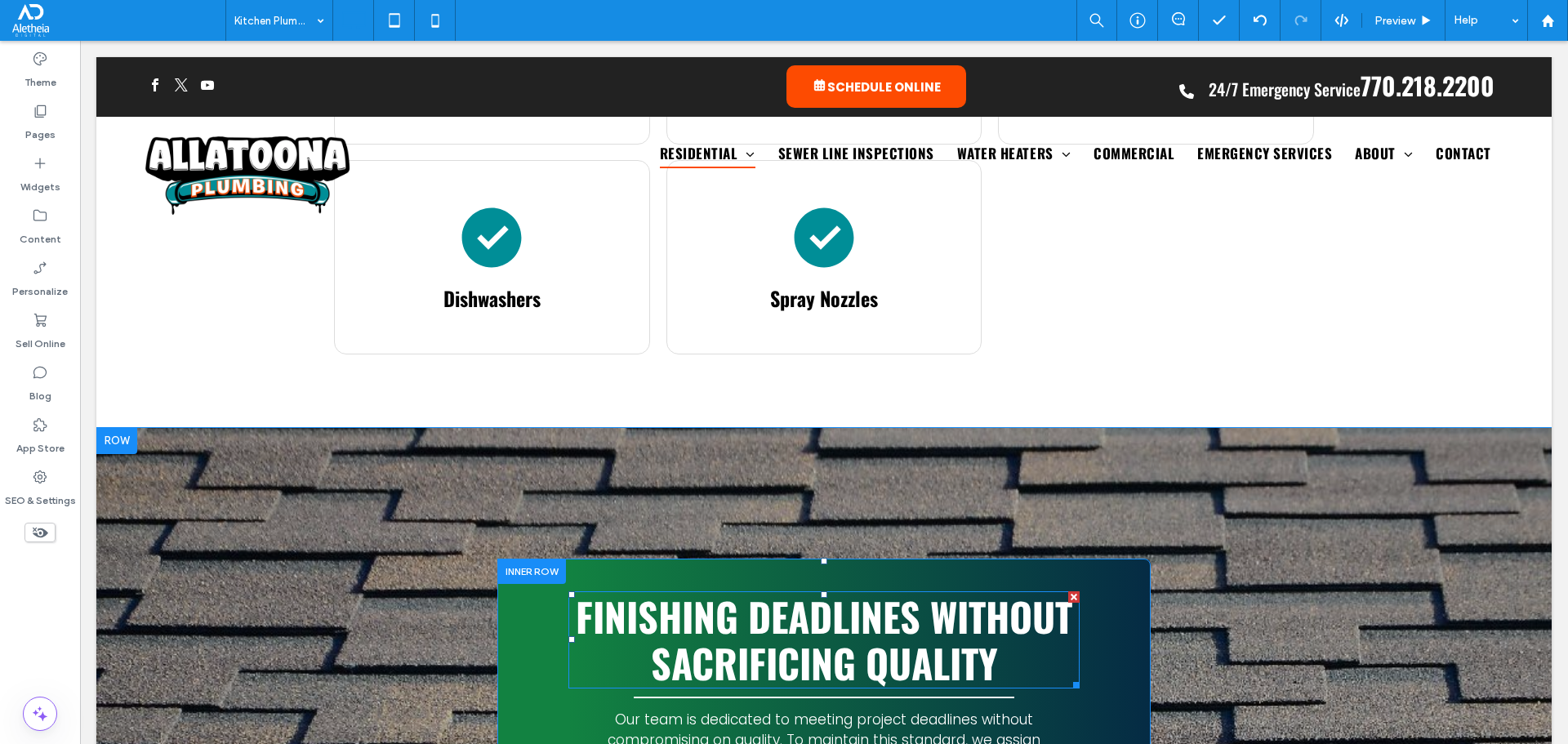
click at [811, 605] on span "Finishing deadlines without sacrificing quality" at bounding box center [824, 640] width 497 height 106
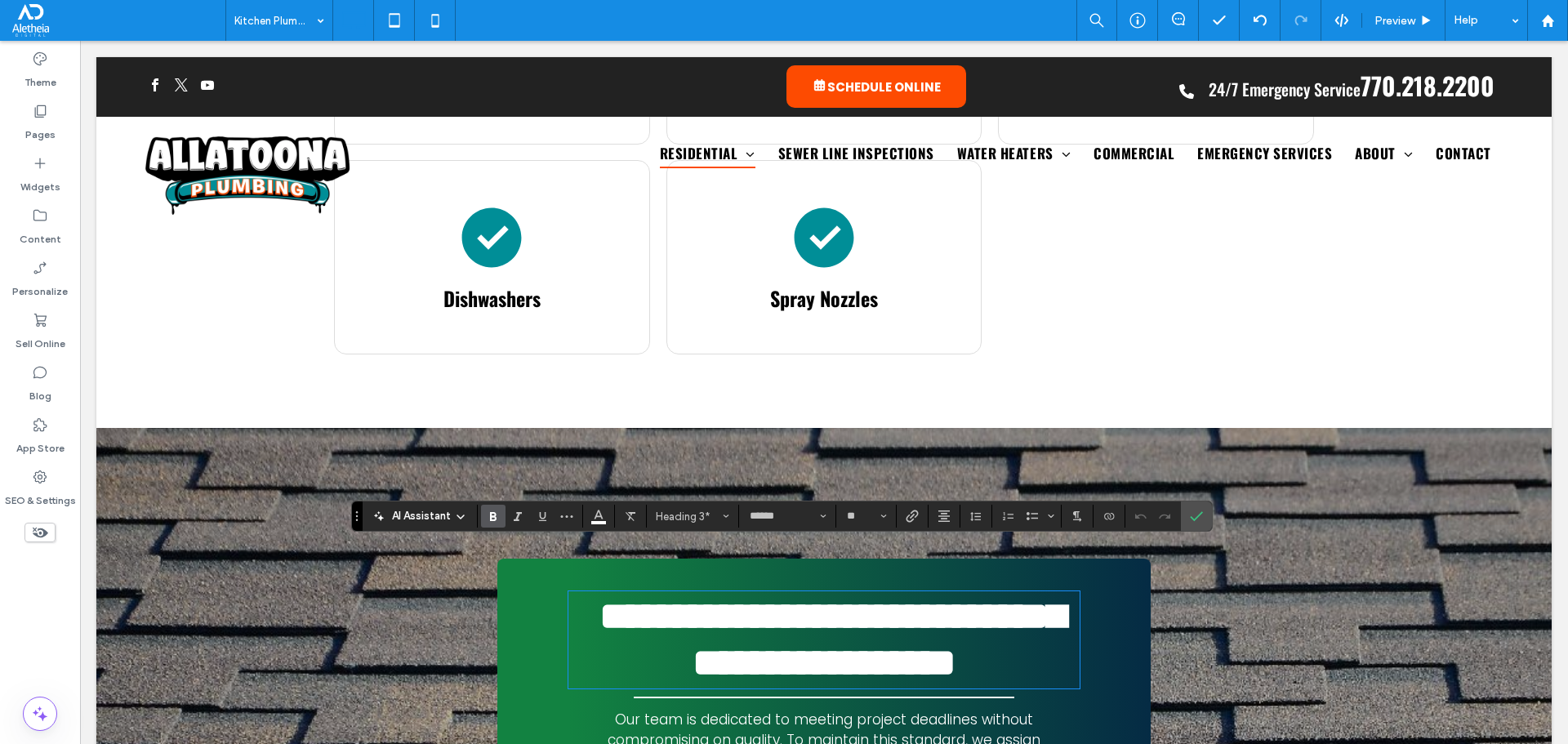
type input "*******"
type input "**"
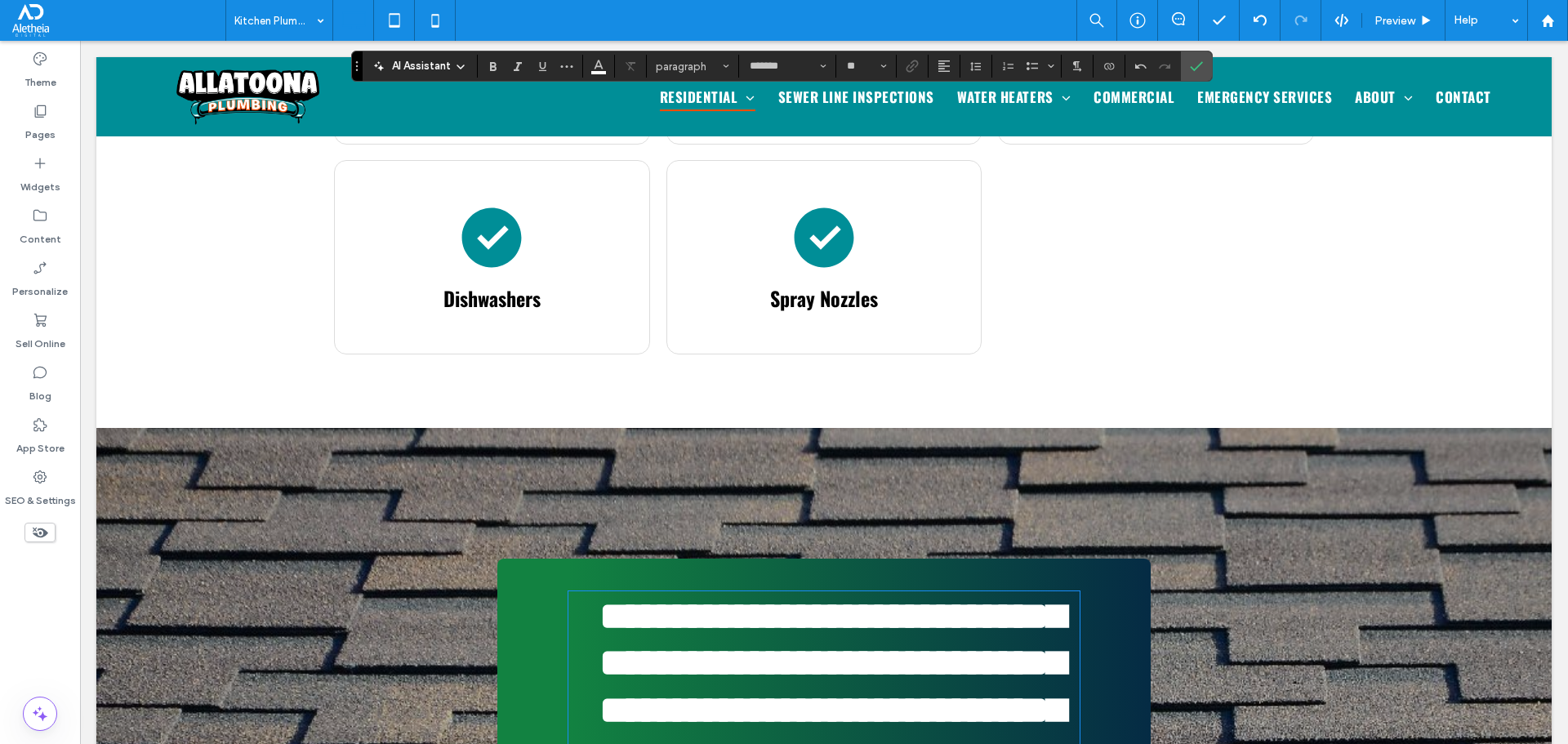
scroll to position [1914, 0]
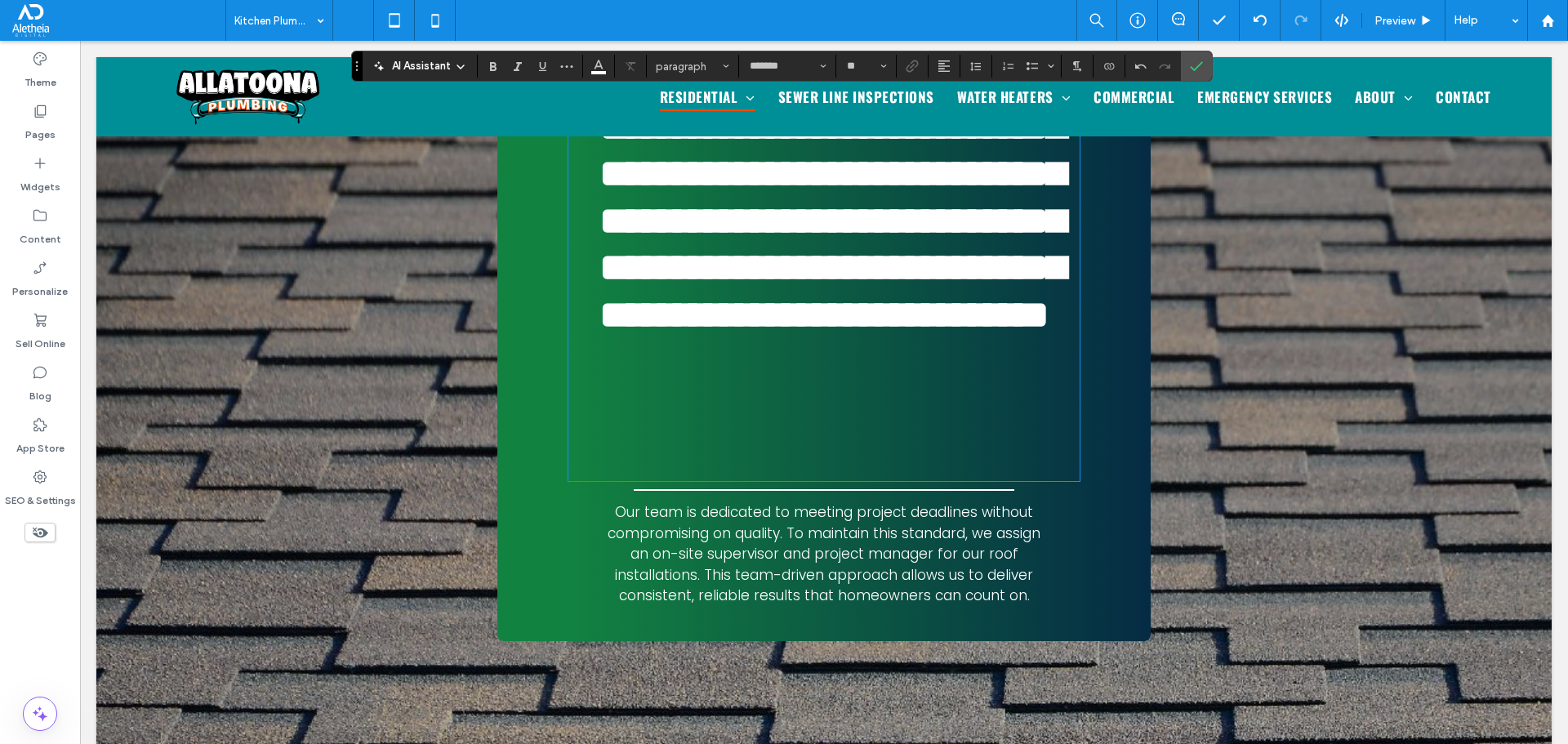
type input "******"
type input "**"
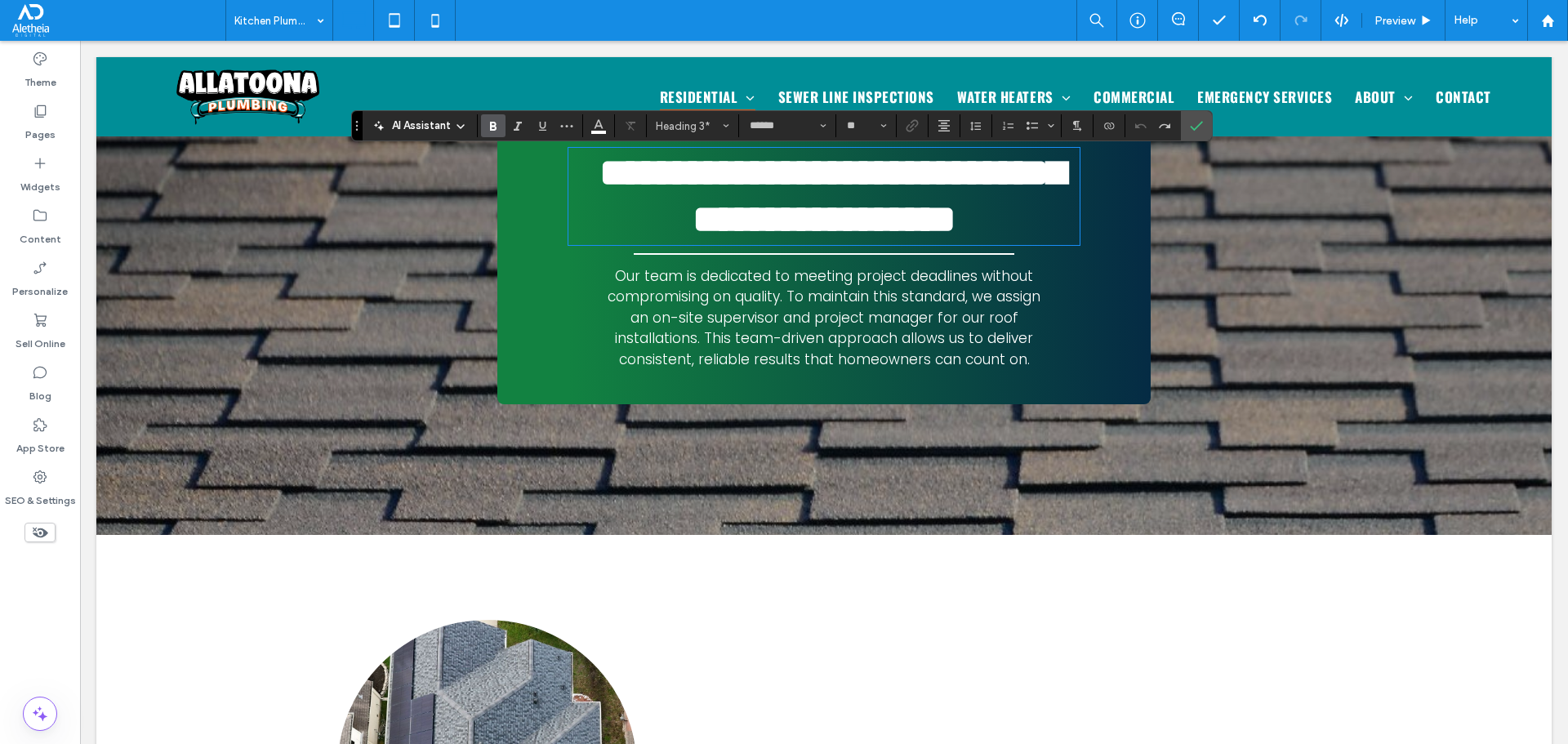
scroll to position [1343, 0]
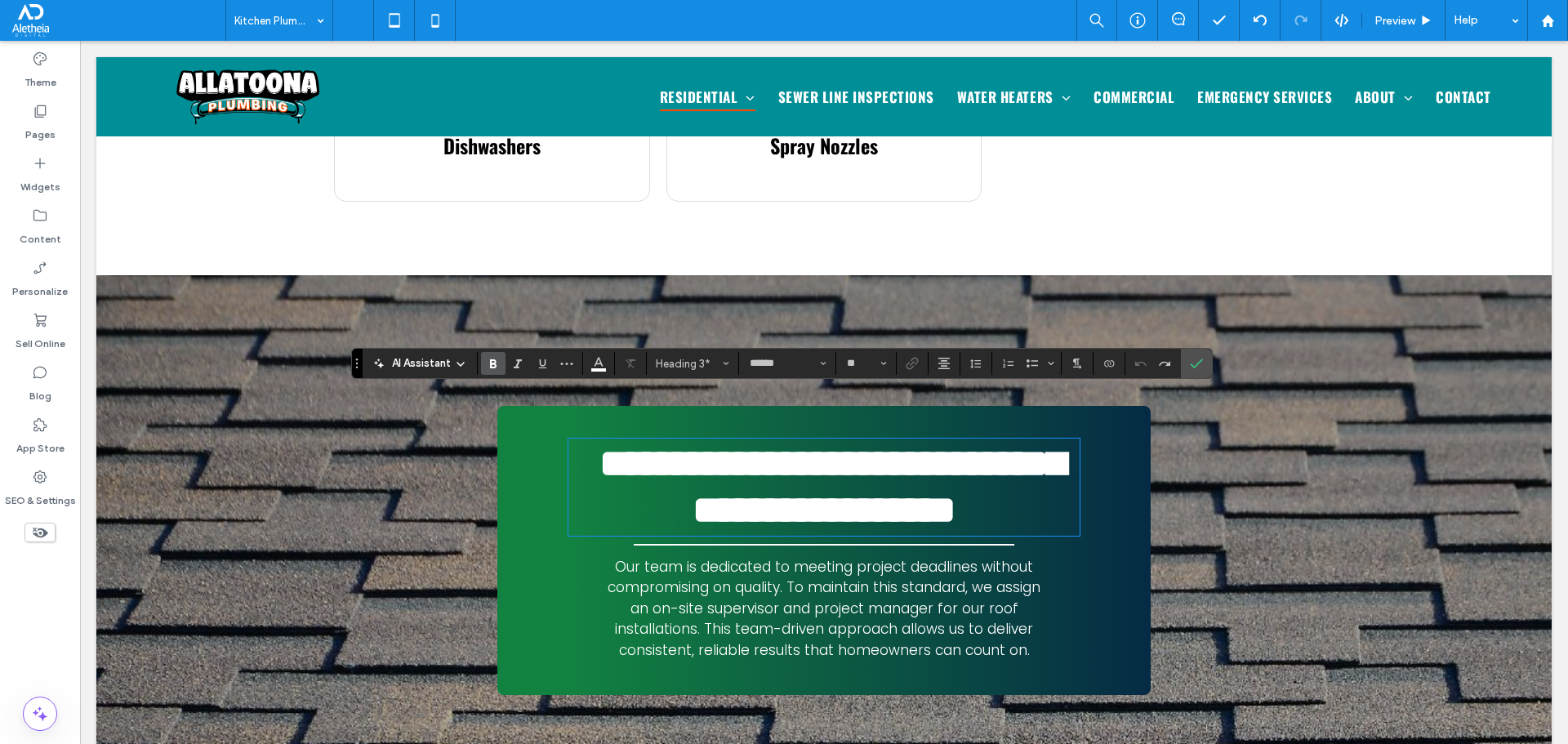
click at [751, 560] on span "Our team is dedicated to meeting project deadlines without compromising on qual…" at bounding box center [824, 608] width 433 height 103
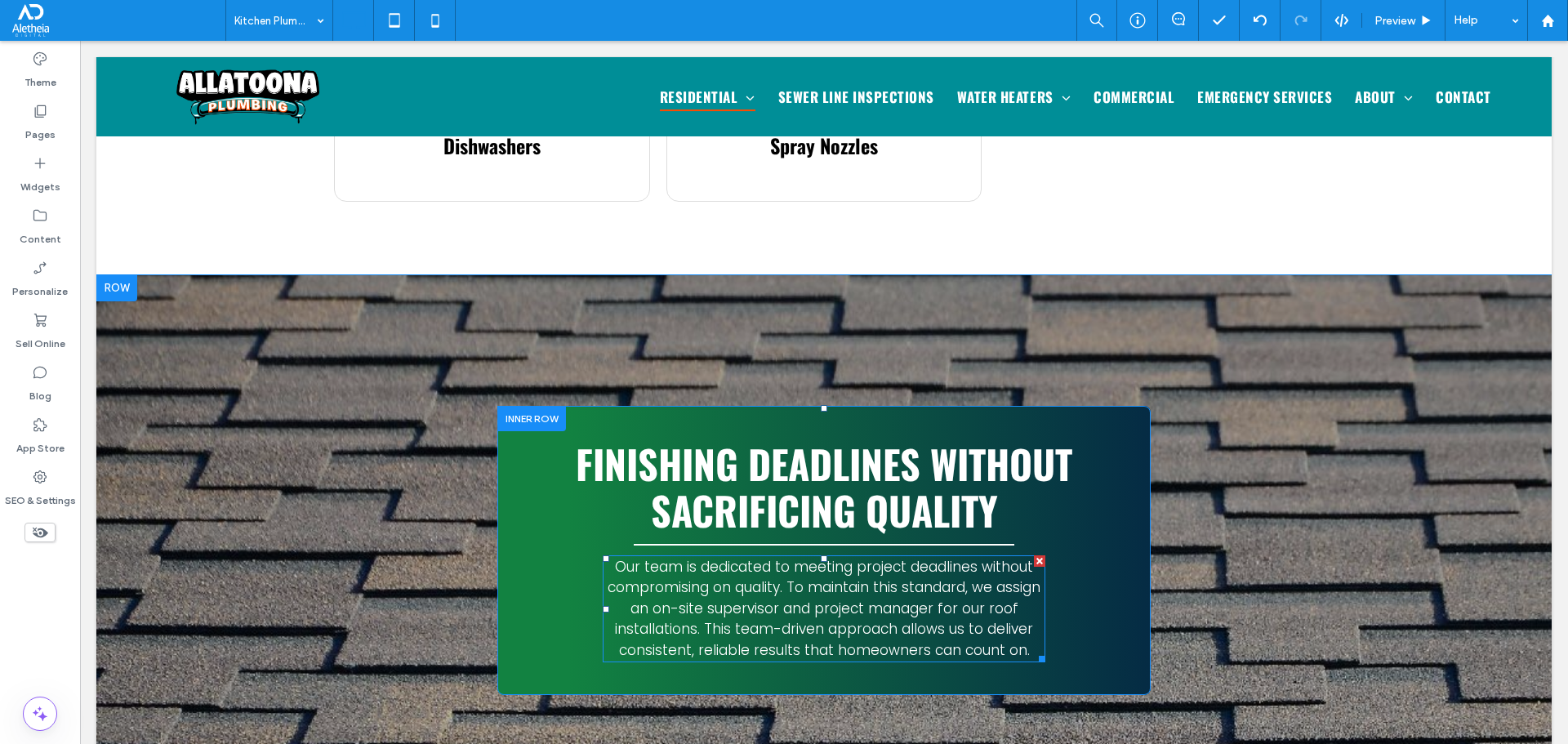
click at [752, 560] on span "Our team is dedicated to meeting project deadlines without compromising on qual…" at bounding box center [824, 608] width 433 height 103
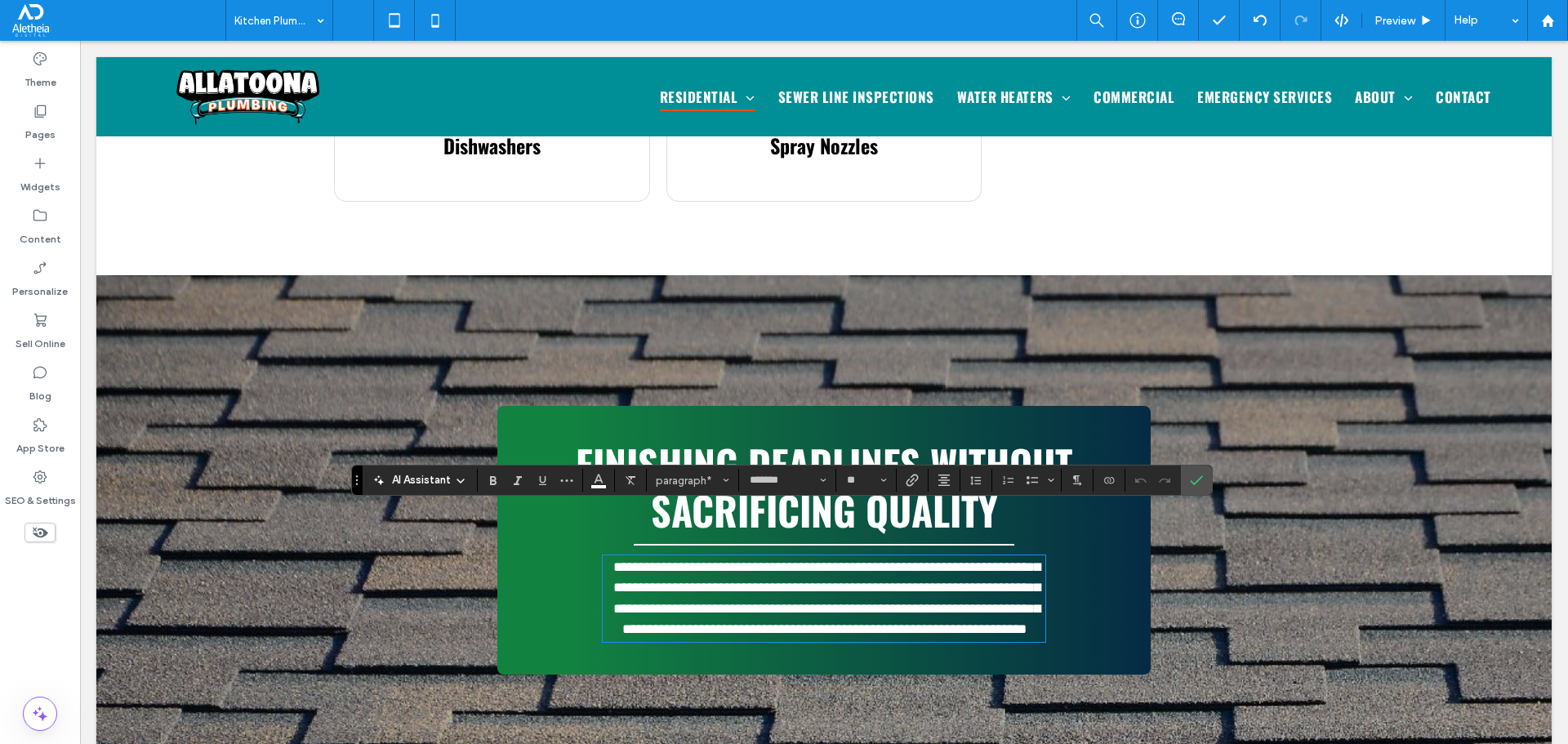
scroll to position [0, 0]
click at [855, 569] on span "**********" at bounding box center [827, 599] width 427 height 77
click at [856, 569] on span "**********" at bounding box center [827, 599] width 427 height 77
click at [908, 564] on span "**********" at bounding box center [827, 599] width 427 height 77
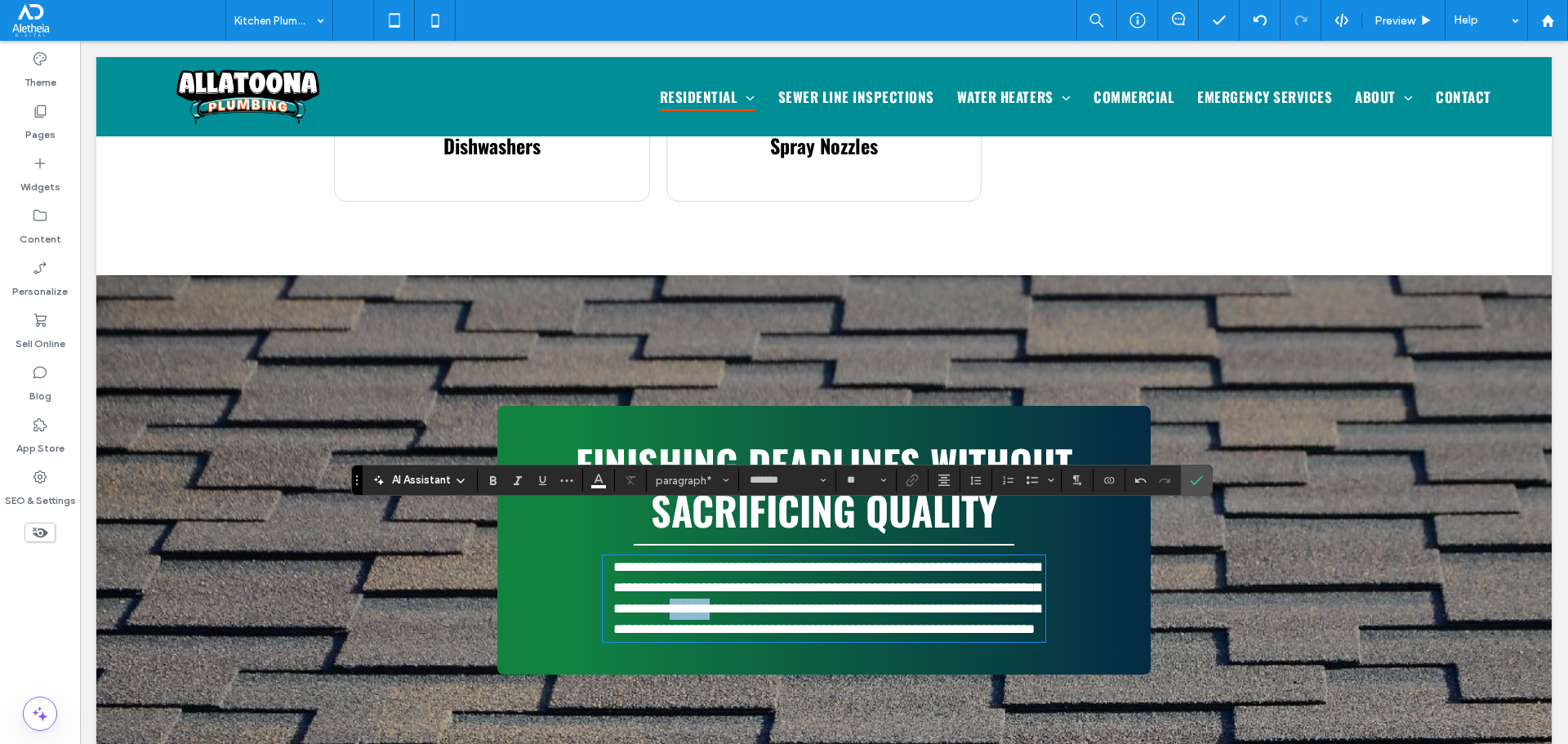
click at [908, 564] on span "**********" at bounding box center [827, 599] width 427 height 77
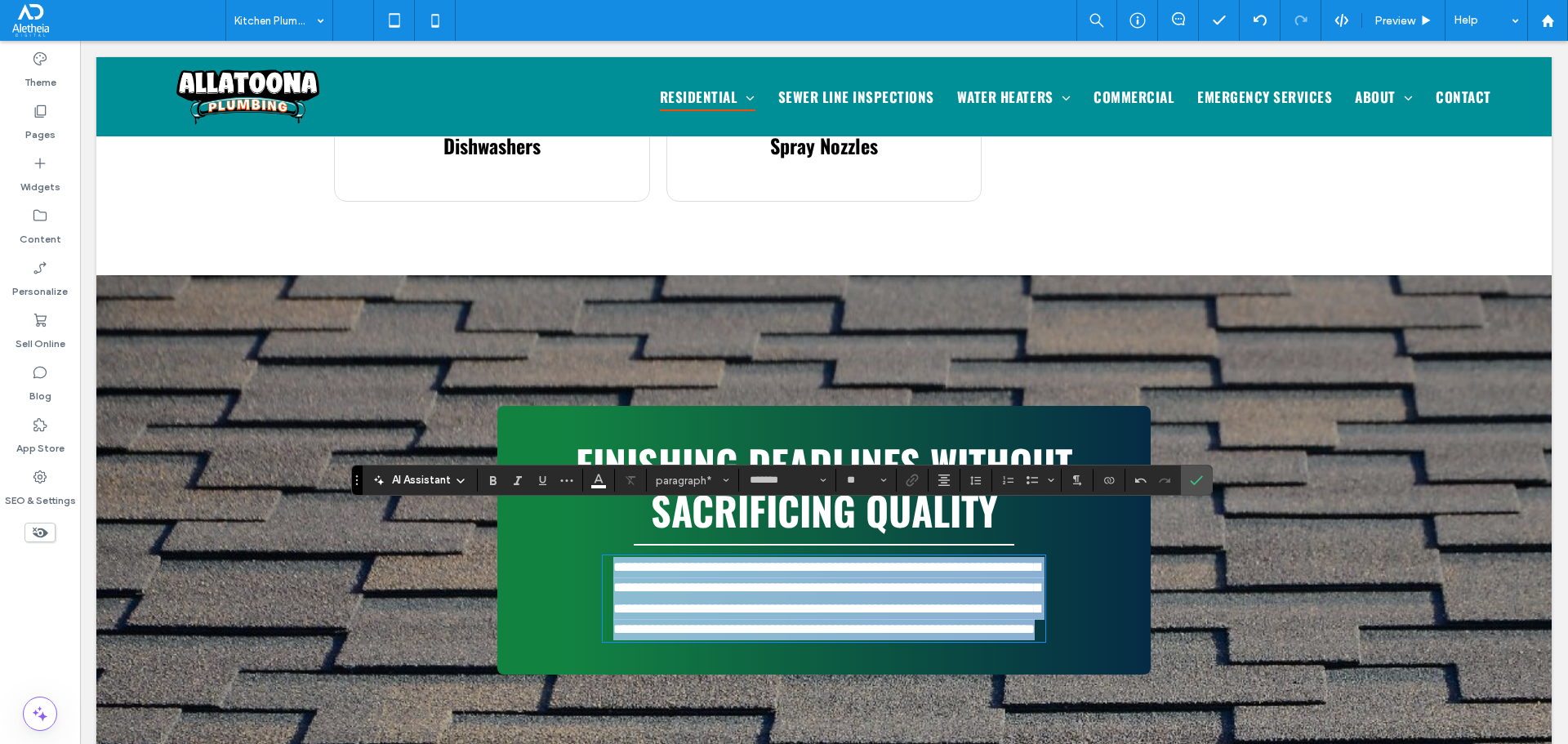
click at [908, 564] on span "**********" at bounding box center [827, 599] width 427 height 77
click at [909, 564] on span "**********" at bounding box center [827, 599] width 427 height 77
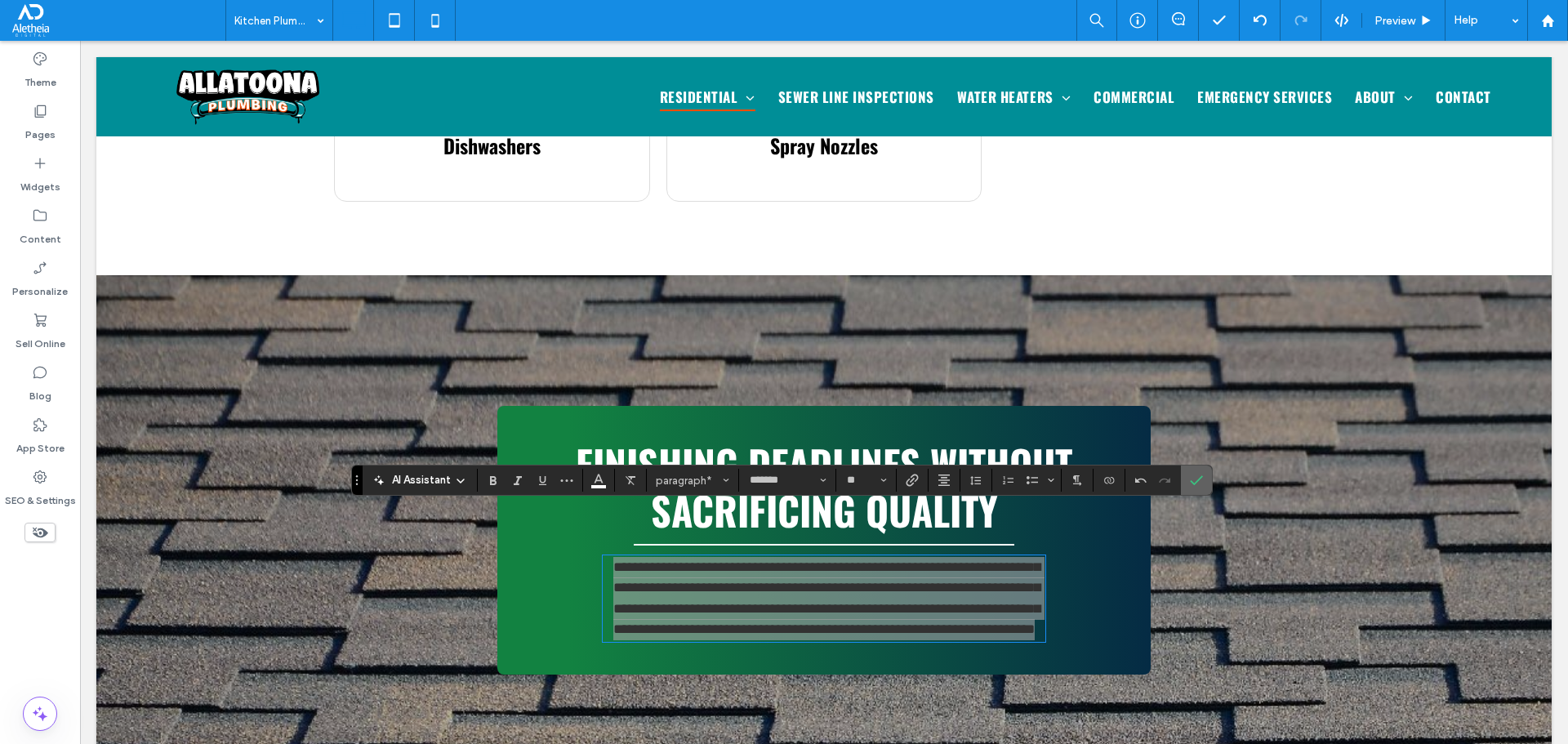
click at [1208, 476] on label "Confirm" at bounding box center [1196, 480] width 24 height 30
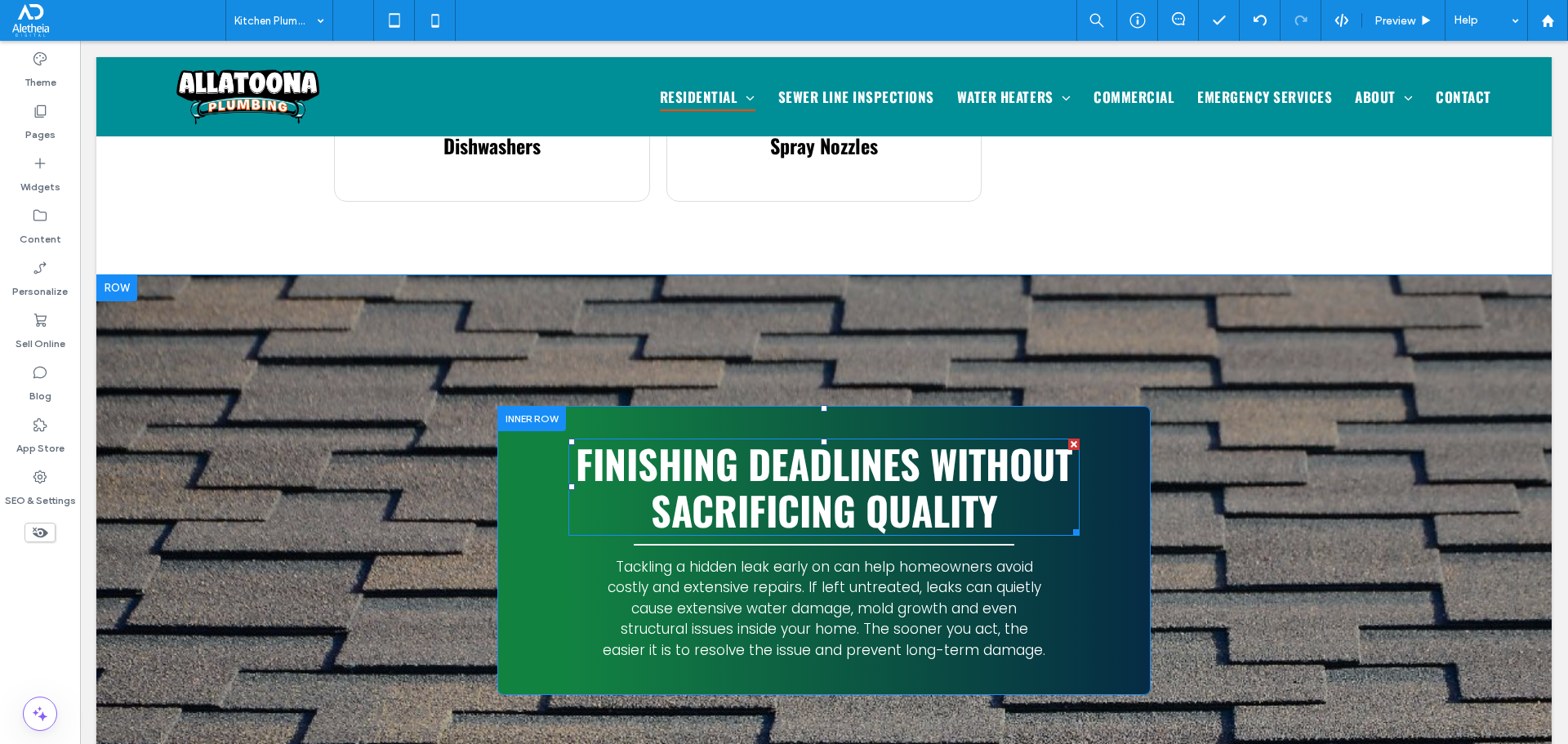
click at [691, 449] on span "Finishing deadlines without sacrificing quality" at bounding box center [824, 487] width 497 height 106
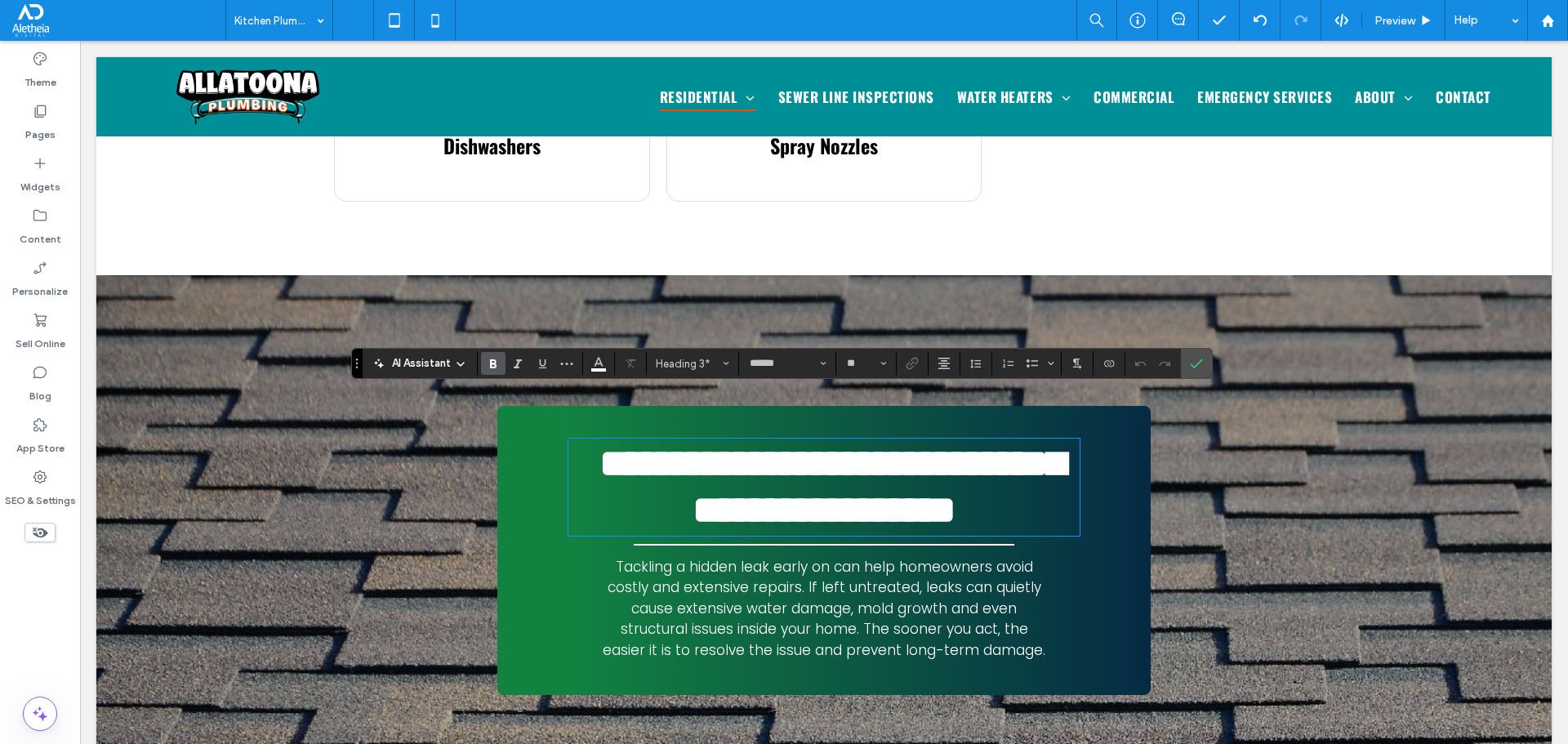
scroll to position [5, 0]
click at [712, 444] on span "**********" at bounding box center [832, 486] width 465 height 86
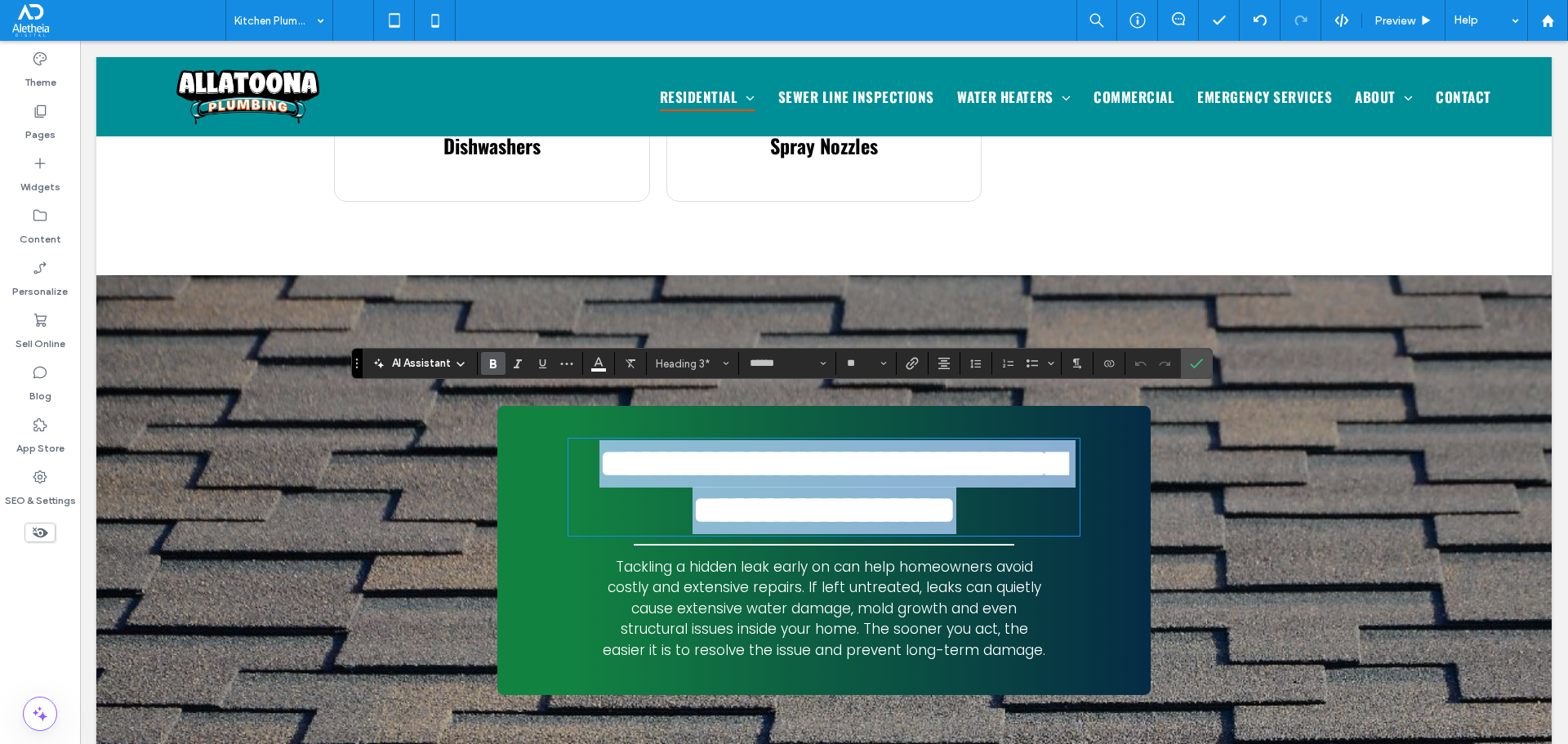
click at [712, 444] on span "**********" at bounding box center [832, 486] width 465 height 86
type input "*******"
type input "**"
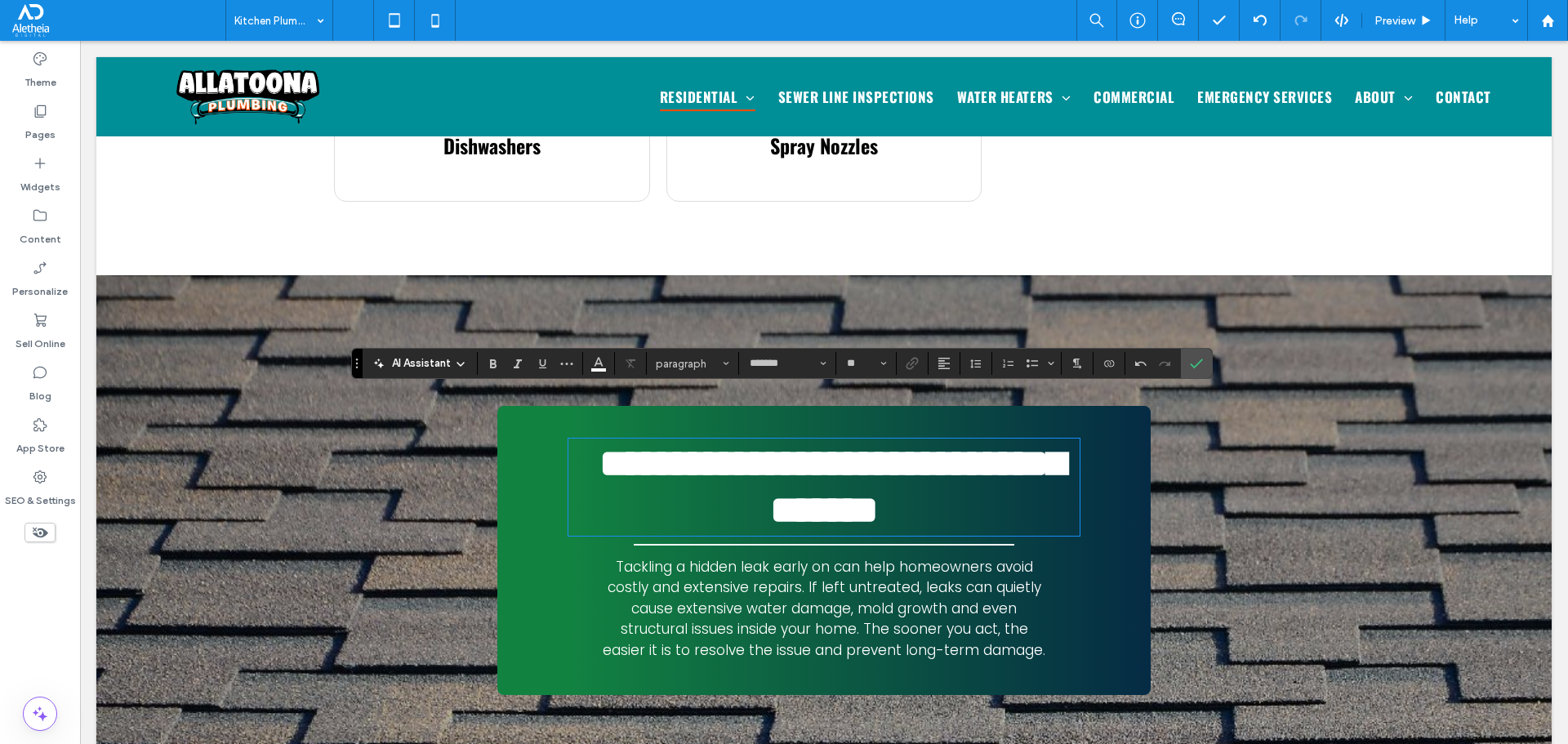
scroll to position [6, 0]
click at [1190, 368] on icon "Confirm" at bounding box center [1196, 363] width 13 height 13
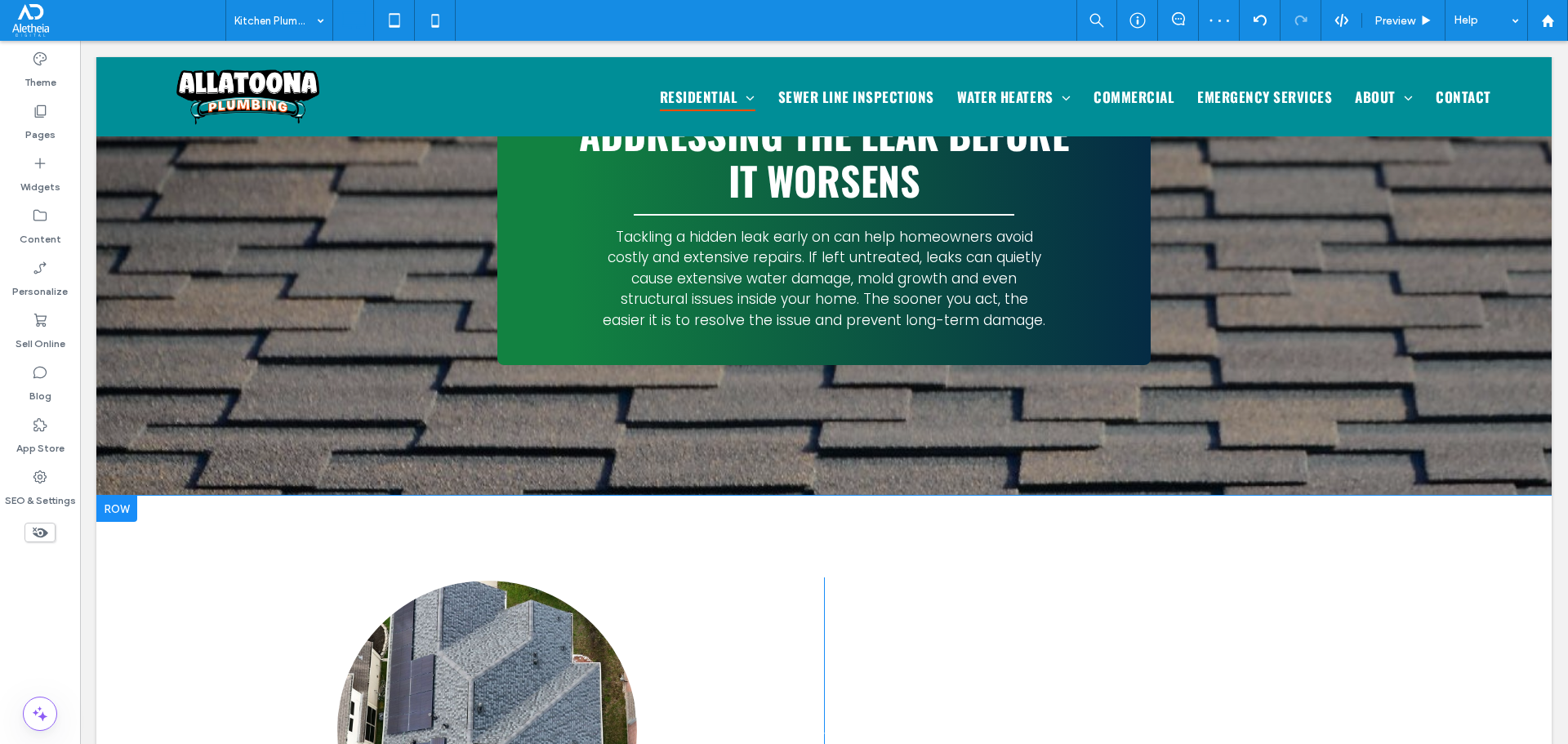
scroll to position [1425, 0]
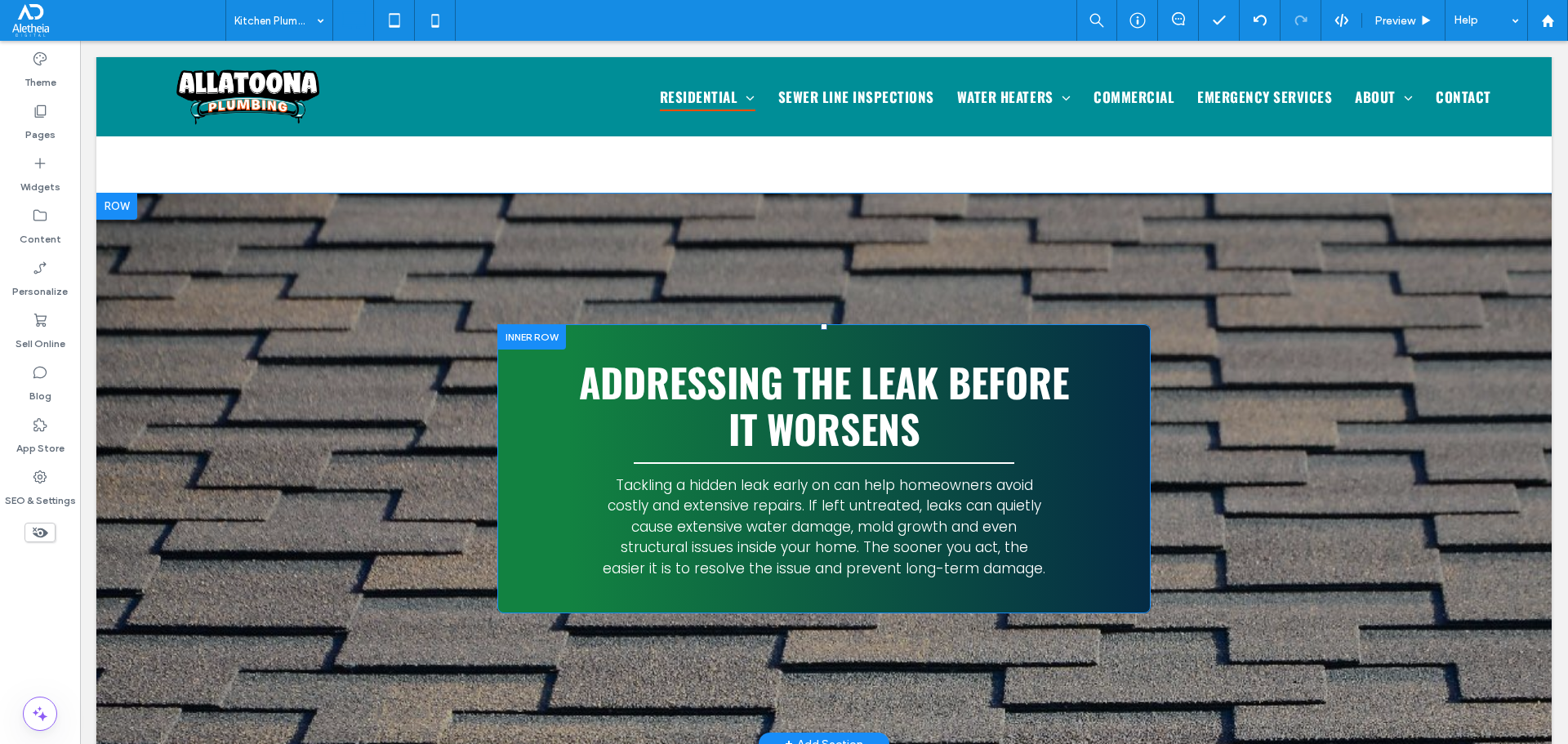
click at [581, 324] on div "Addressing the leak before it worsens Tackling a hidden leak early on can help …" at bounding box center [824, 469] width 653 height 290
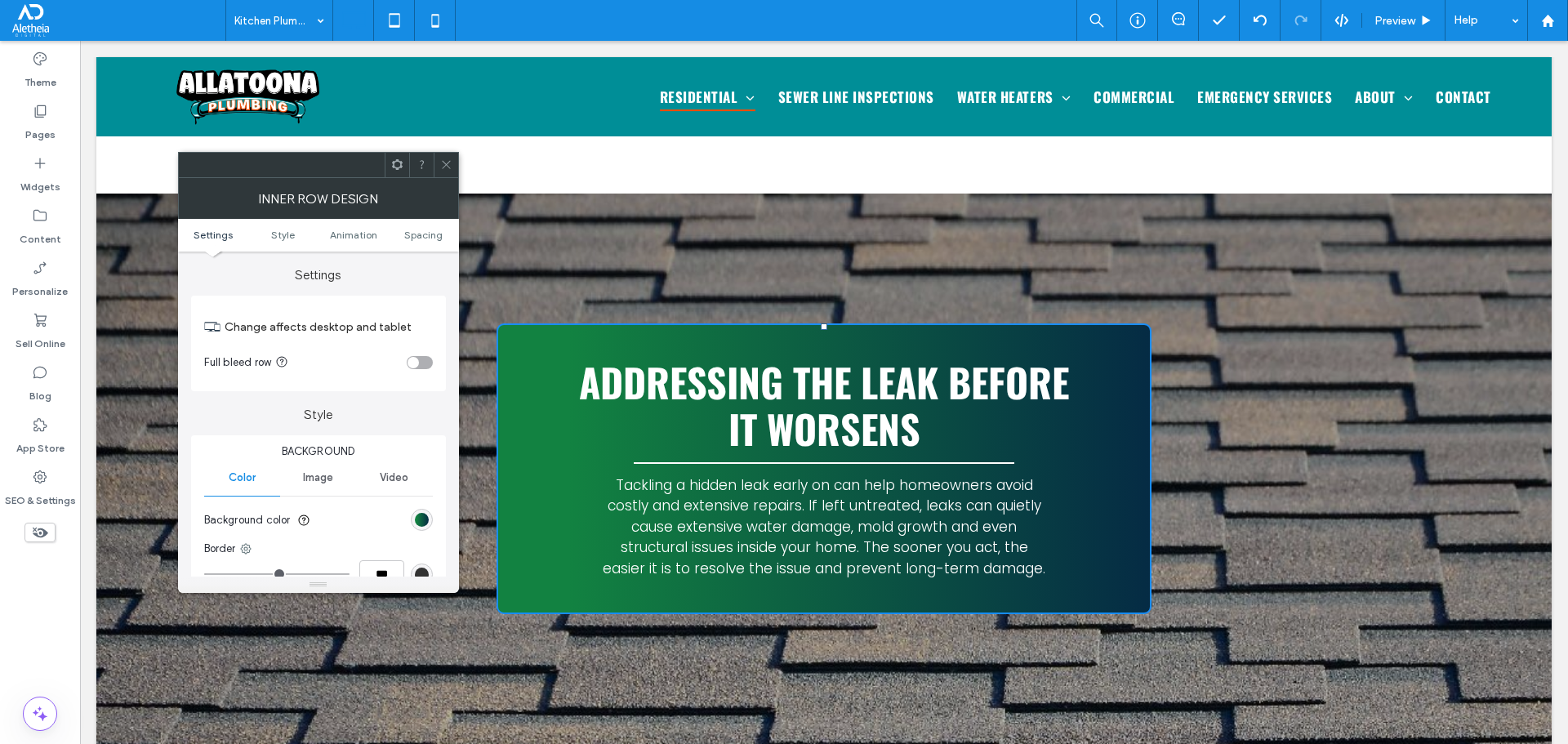
type input "*"
click at [416, 514] on div "linear-gradient(450deg, rgb(18, 130, 65) 11%, rgb(5, 43, 68) 100%)" at bounding box center [422, 519] width 14 height 14
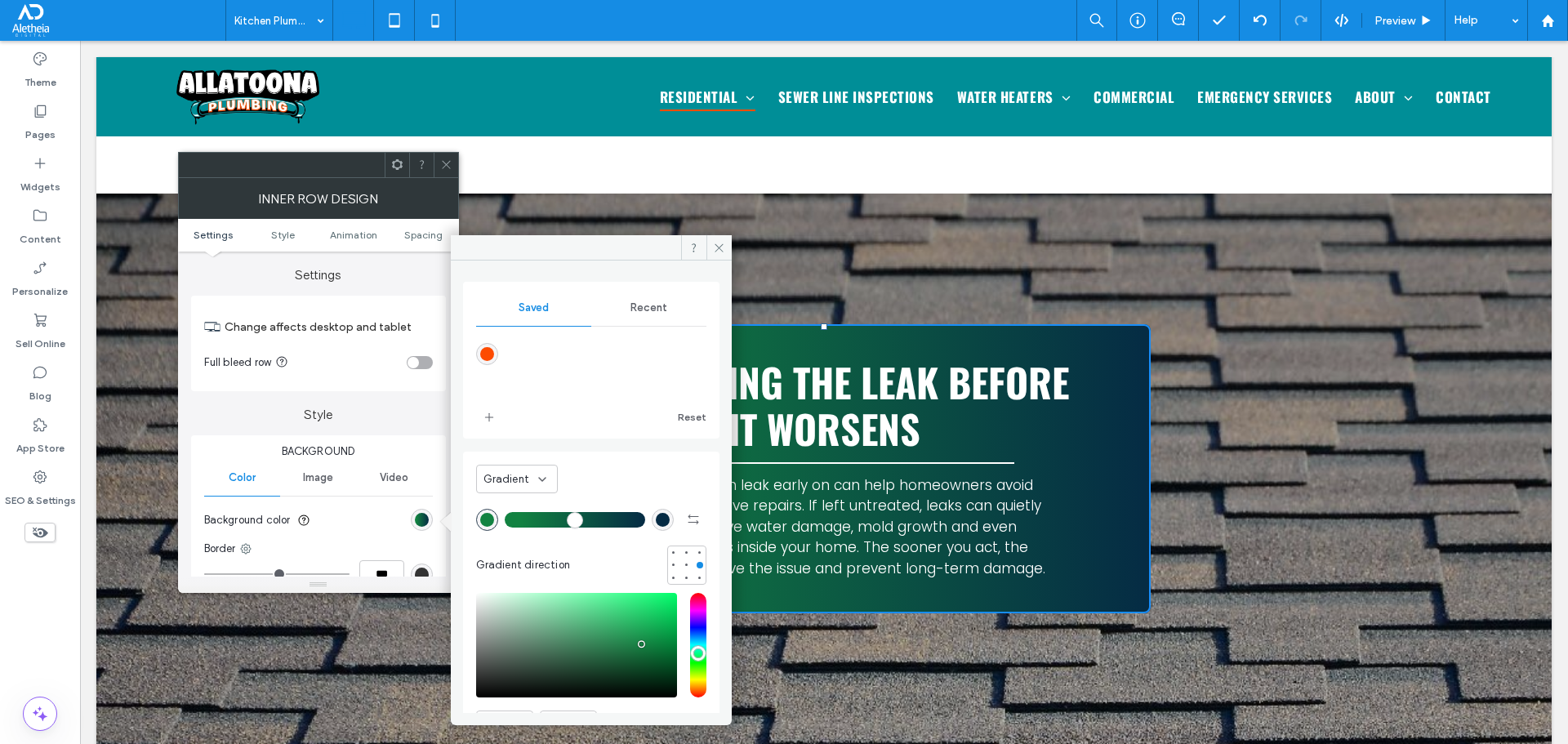
click at [485, 354] on div "rgba(253,75,1,1)" at bounding box center [487, 354] width 14 height 14
type input "*******"
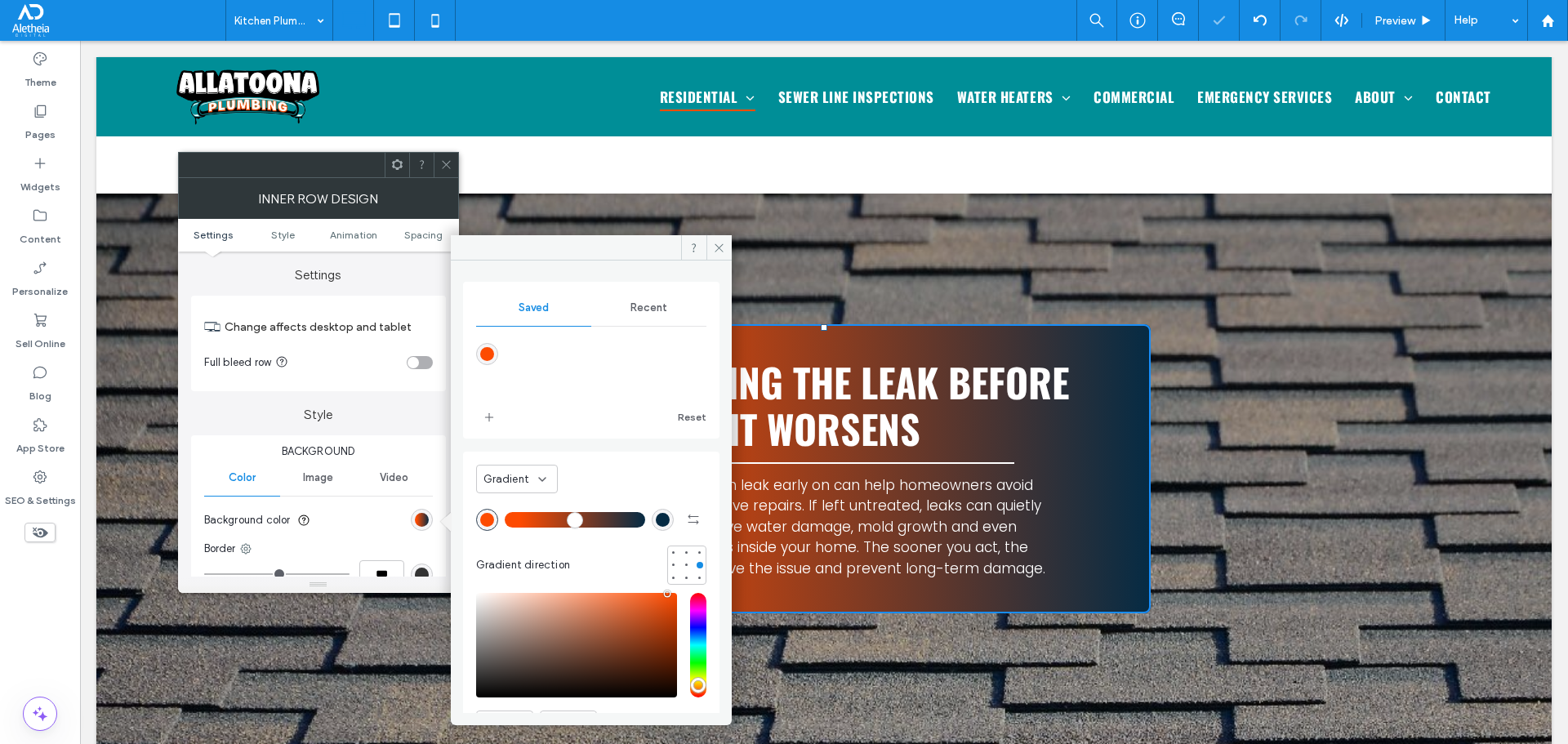
click at [544, 502] on div "Gradient Gradient direction" at bounding box center [591, 522] width 231 height 125
click at [540, 483] on icon at bounding box center [542, 479] width 13 height 13
click at [534, 497] on div "Color" at bounding box center [517, 507] width 80 height 29
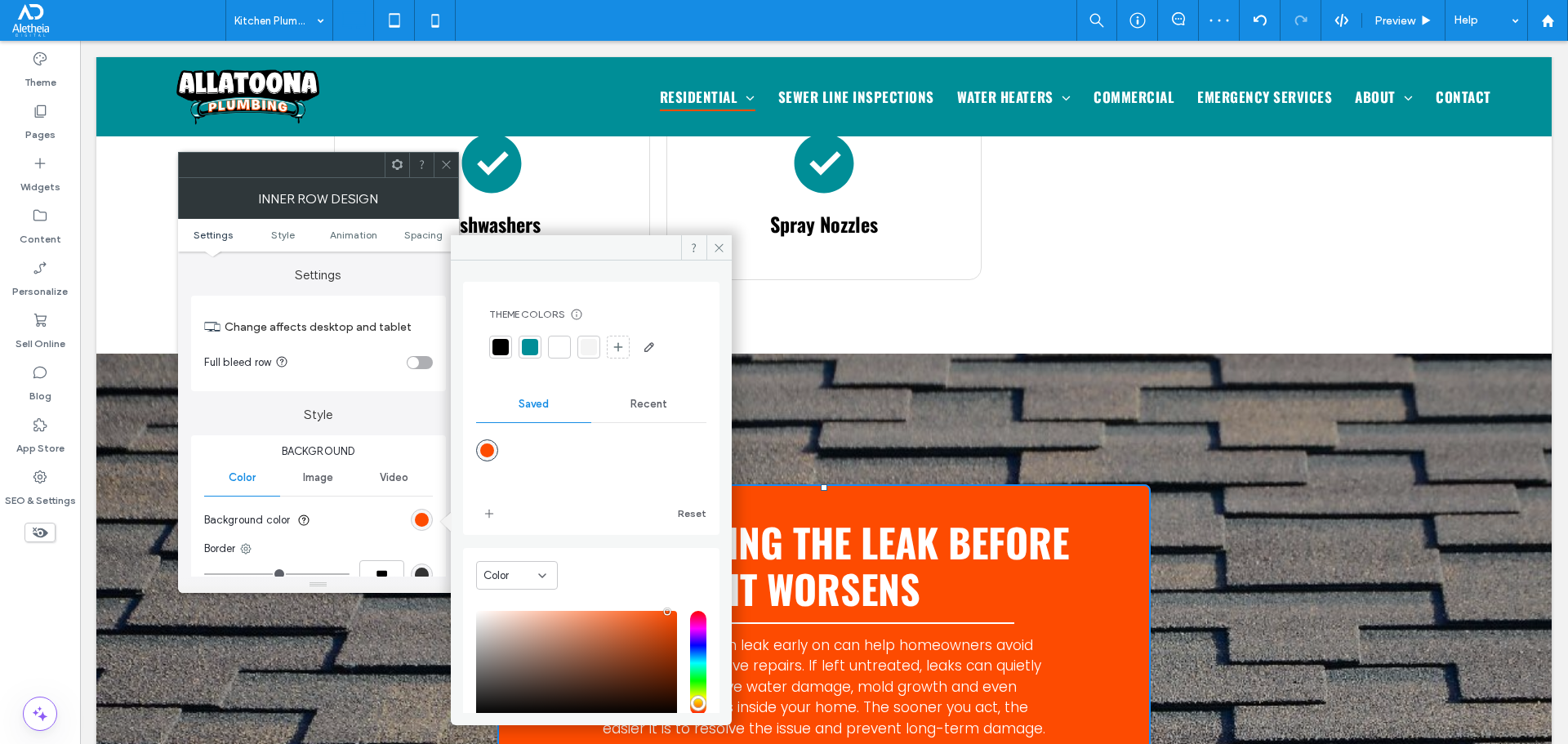
scroll to position [1261, 0]
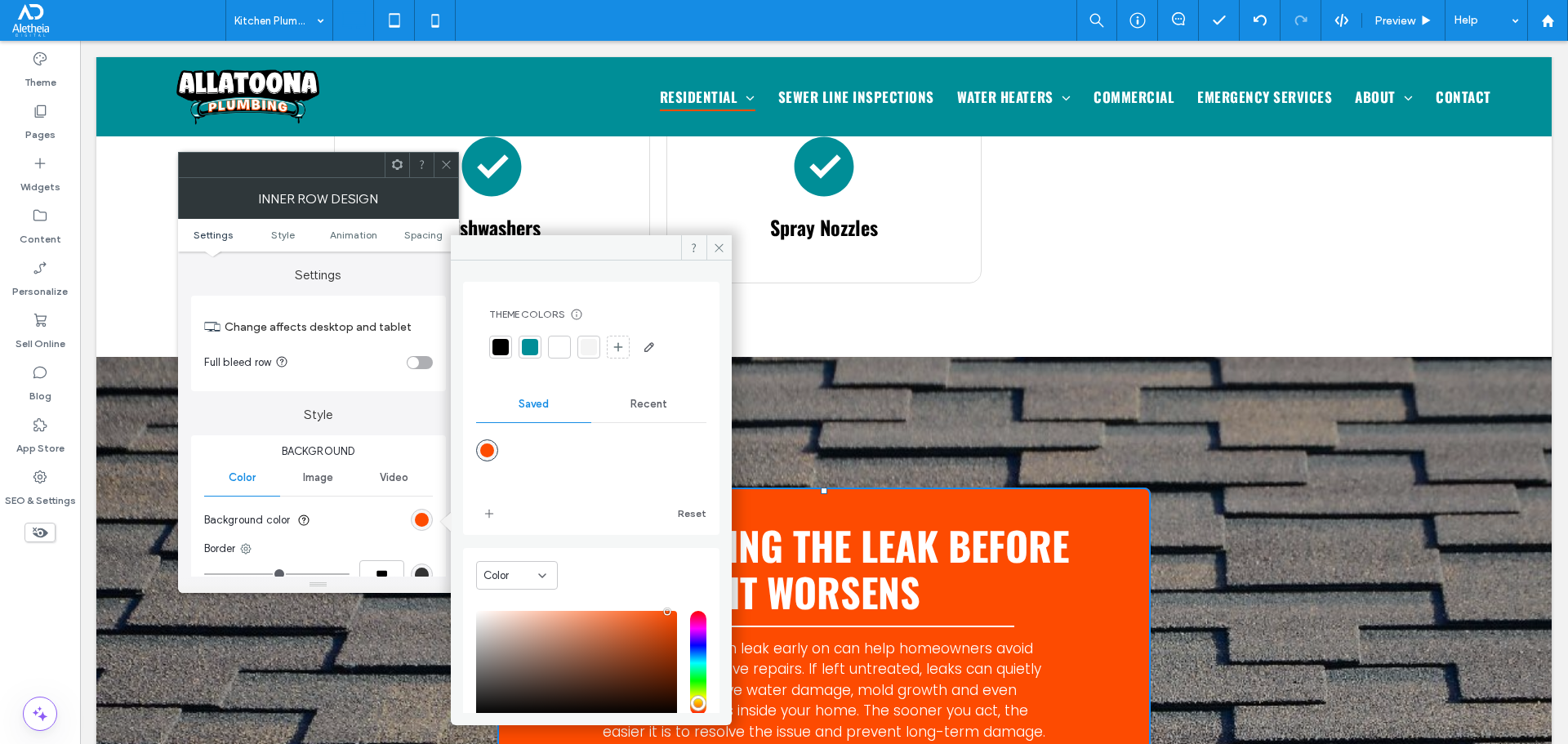
click at [445, 173] on span at bounding box center [446, 165] width 12 height 24
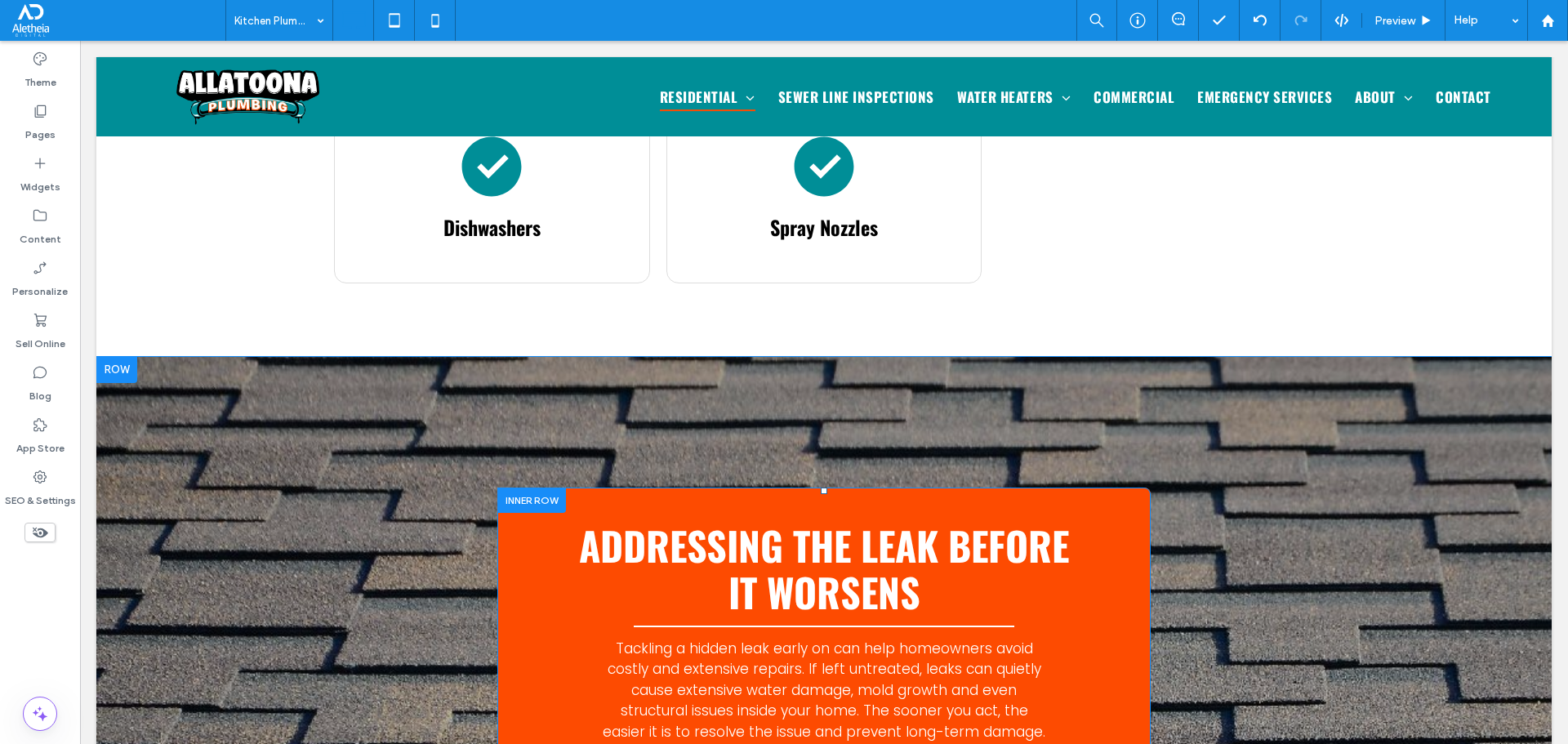
click at [701, 487] on div "Addressing the leak before it worsens Tackling a hidden leak early on can help …" at bounding box center [824, 632] width 653 height 290
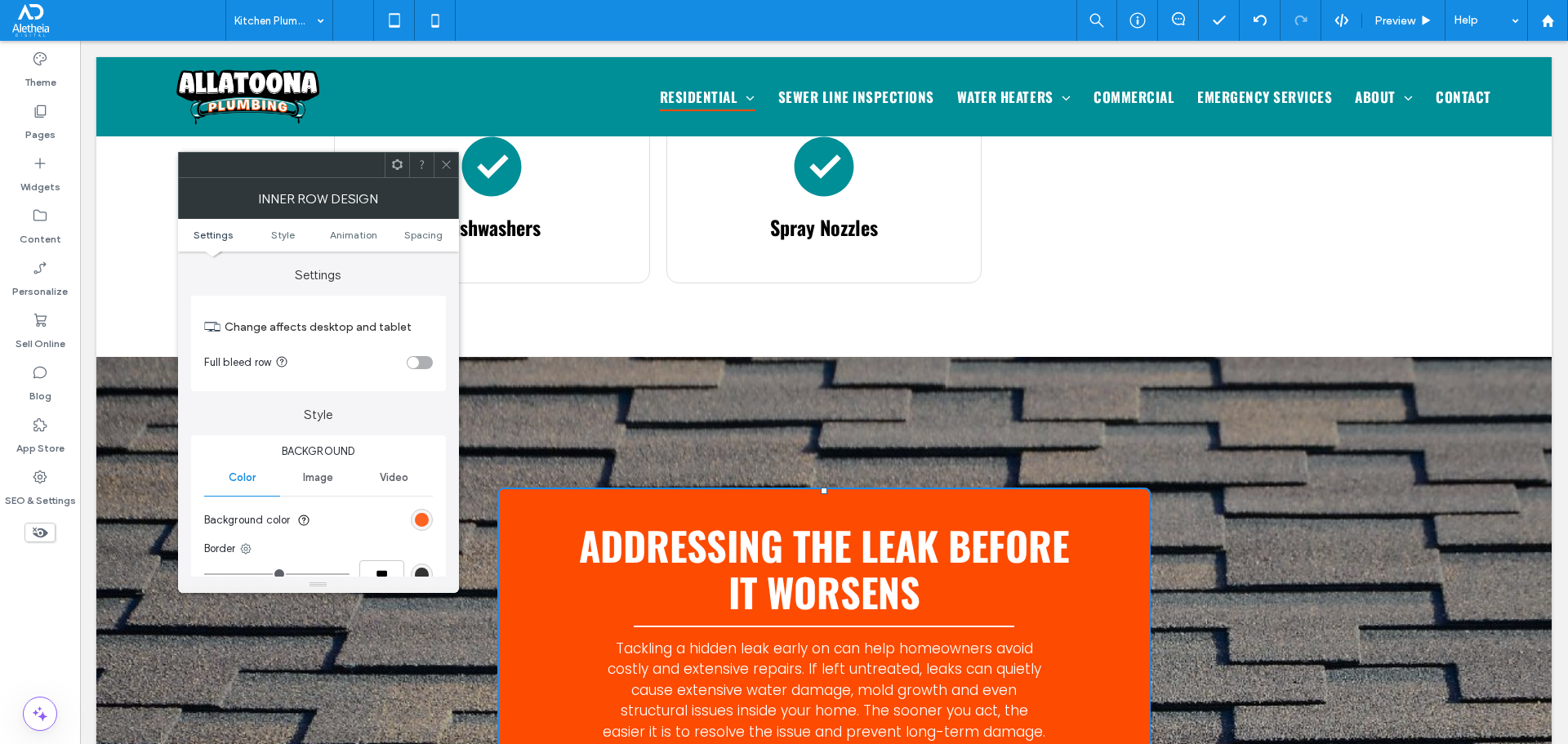
click at [419, 520] on div "rgb(253, 75, 1)" at bounding box center [422, 519] width 14 height 14
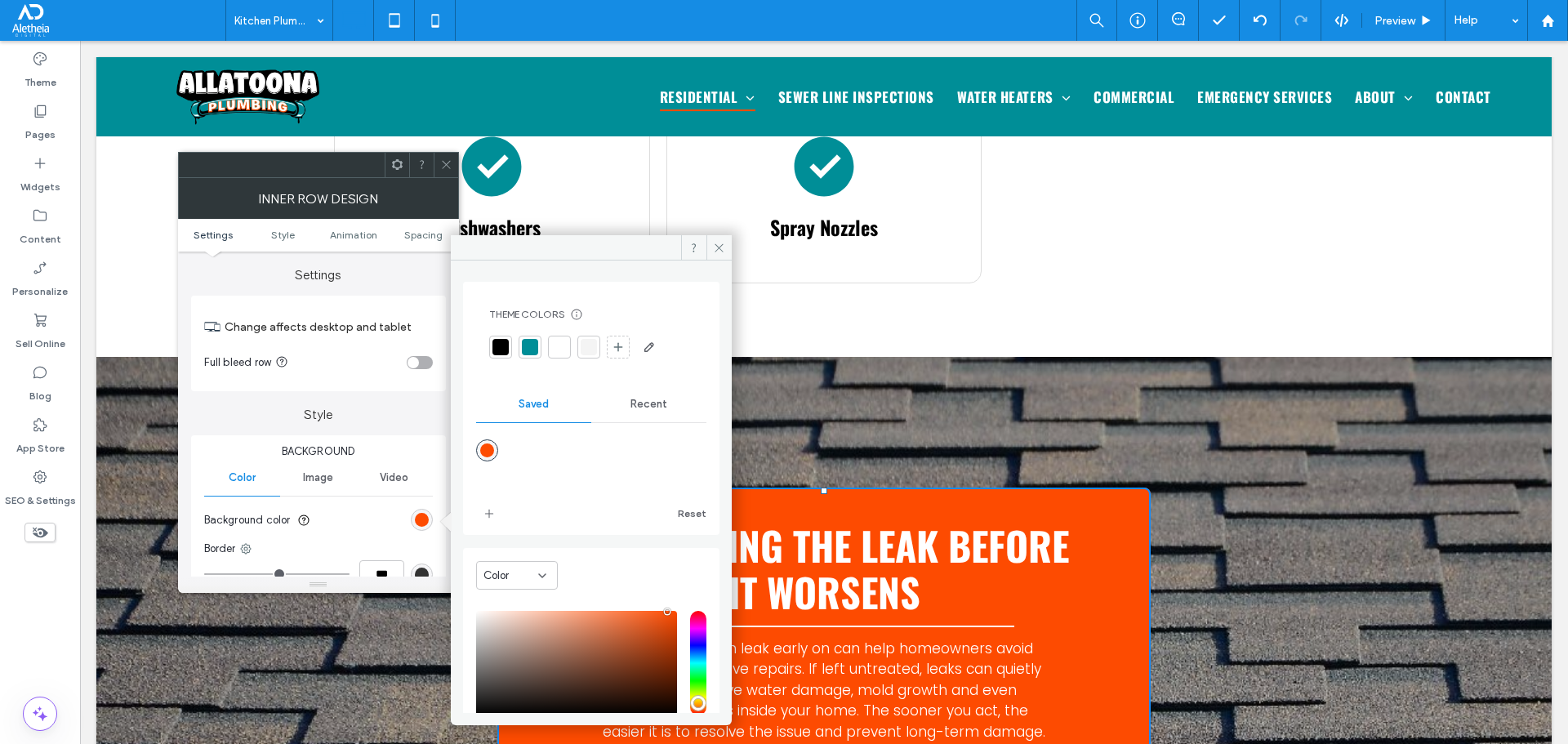
click at [499, 350] on div at bounding box center [500, 347] width 17 height 17
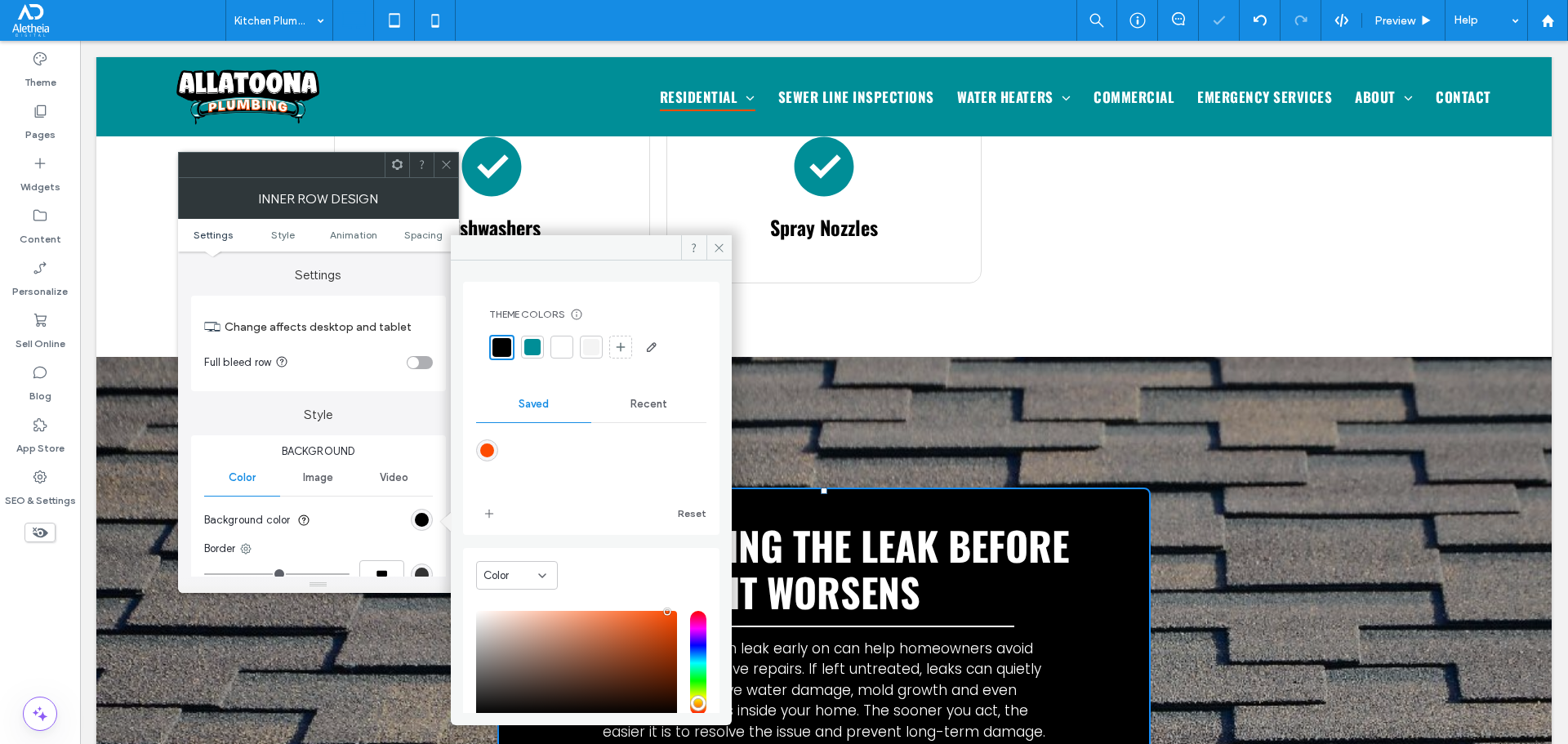
click at [449, 175] on span at bounding box center [446, 165] width 12 height 24
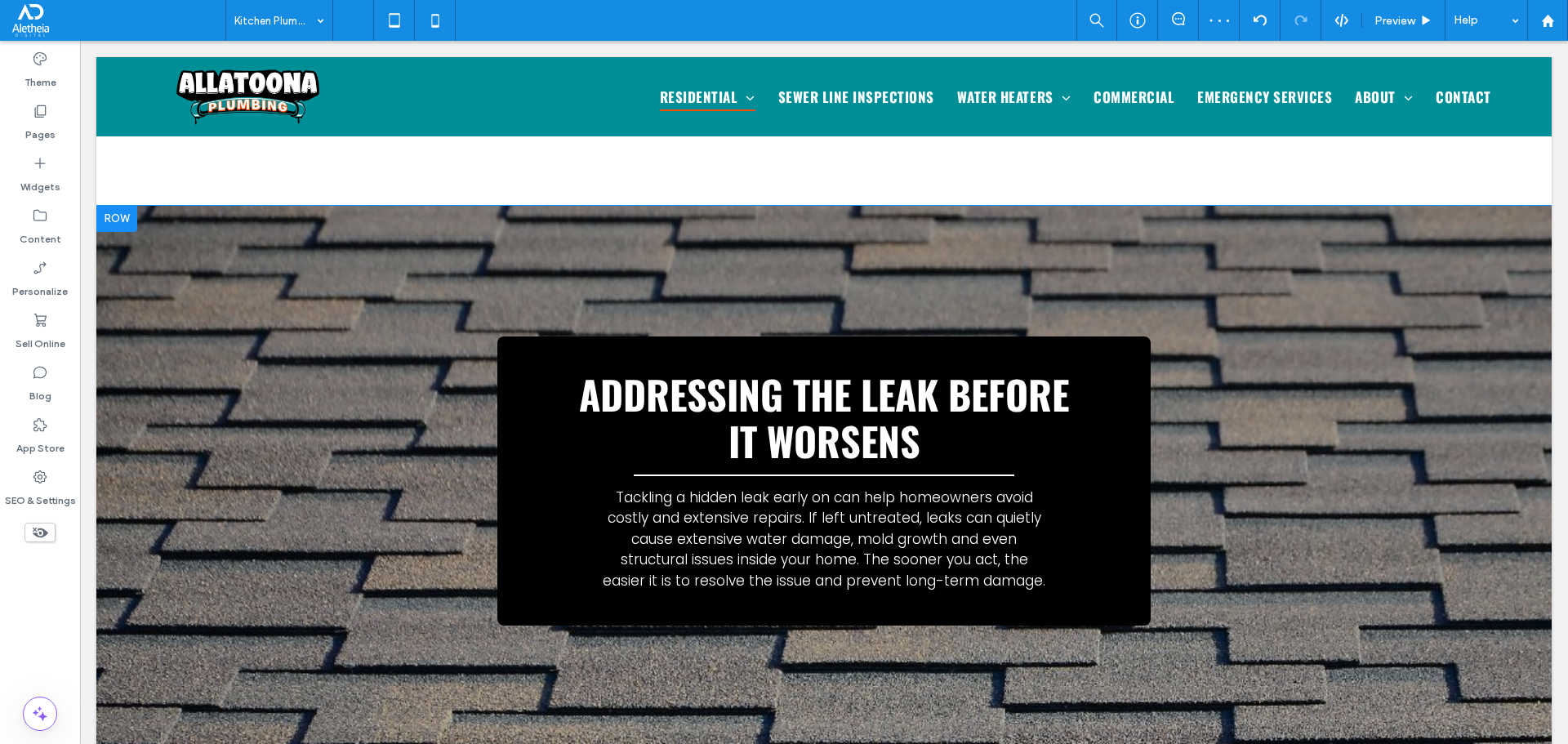
scroll to position [1425, 0]
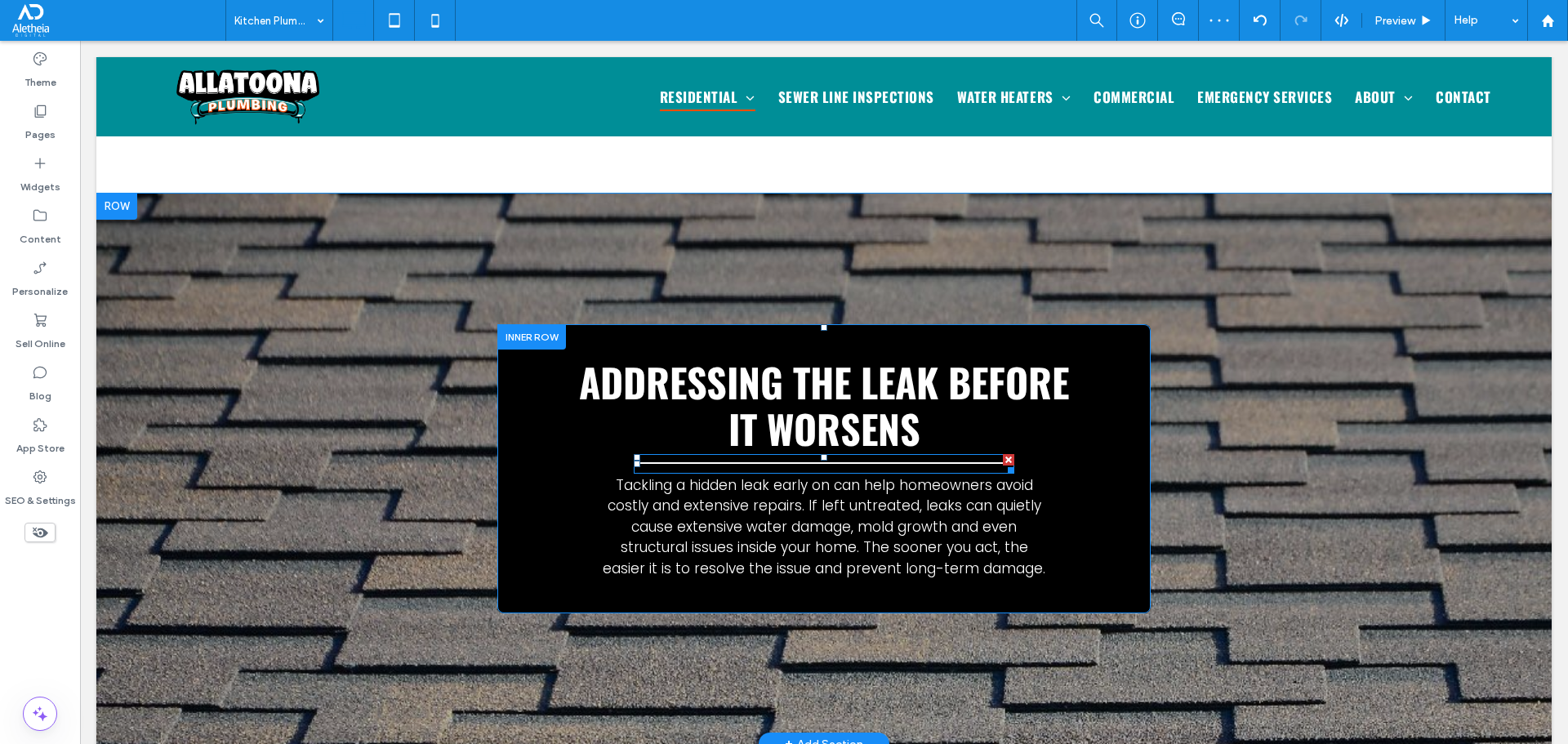
click at [978, 462] on hr at bounding box center [824, 464] width 381 height 4
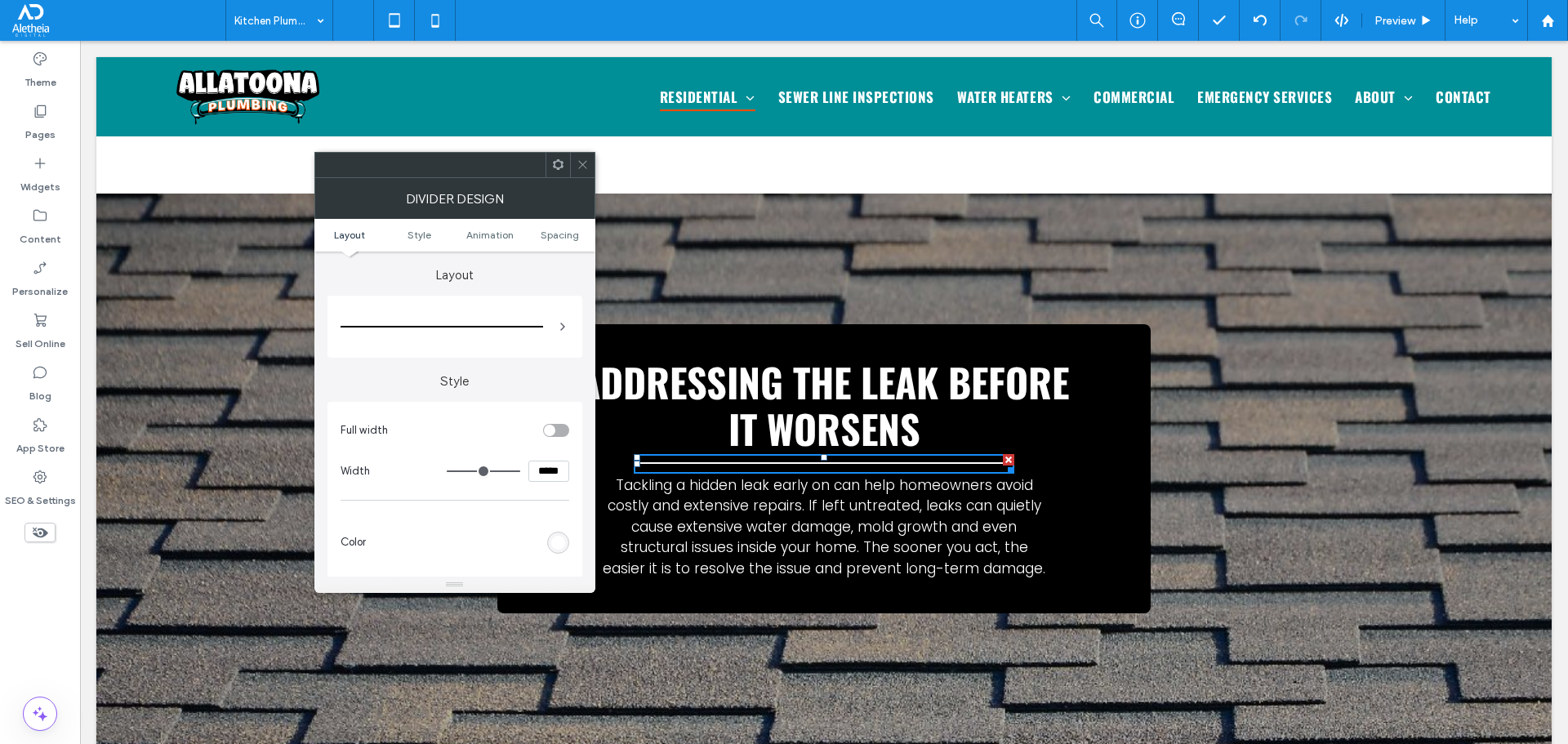
click at [560, 546] on div "rgb(255, 255, 255)" at bounding box center [558, 542] width 14 height 14
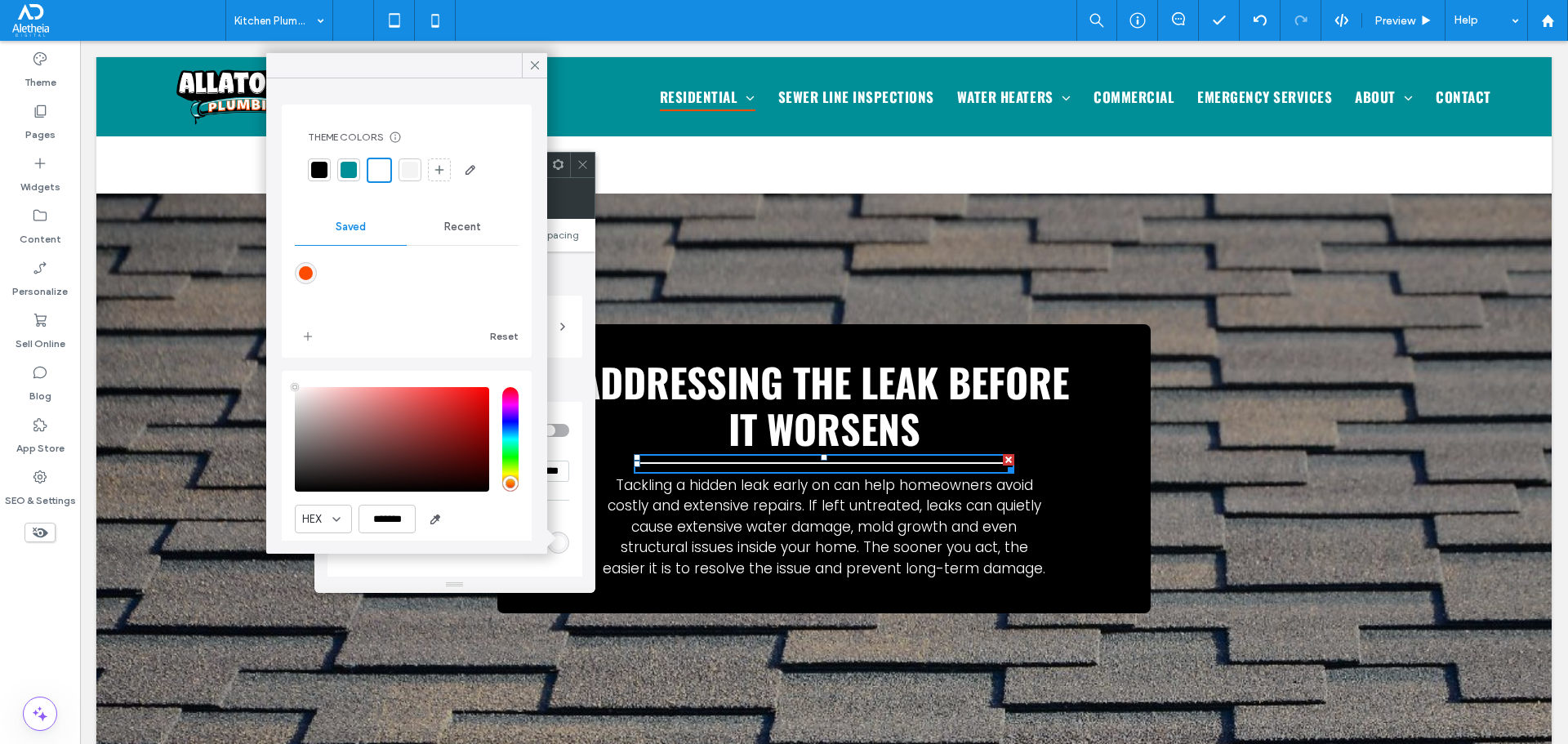
click at [306, 271] on div "rgba(253,75,1,1)" at bounding box center [306, 272] width 14 height 14
type input "*******"
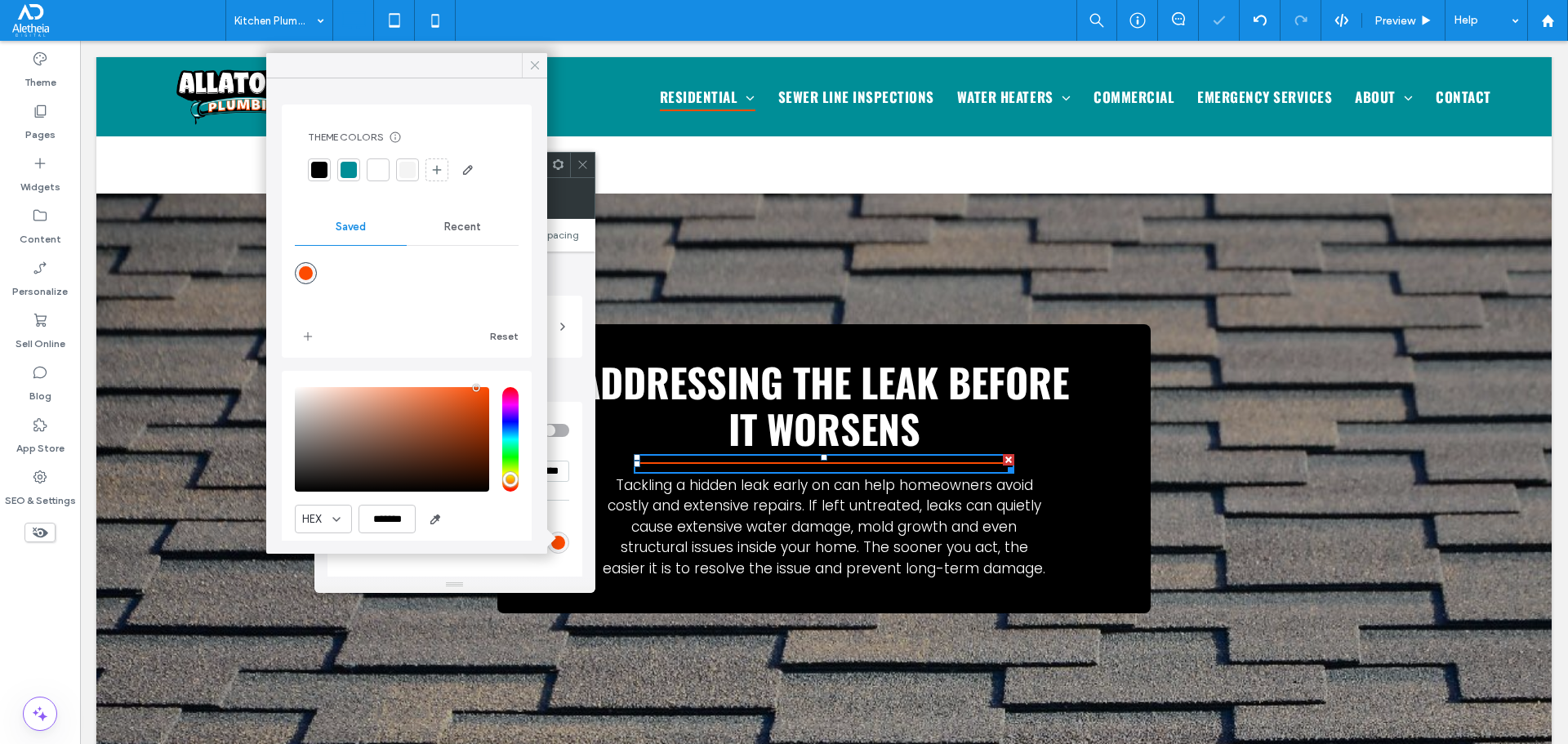
click at [537, 59] on icon at bounding box center [535, 66] width 15 height 15
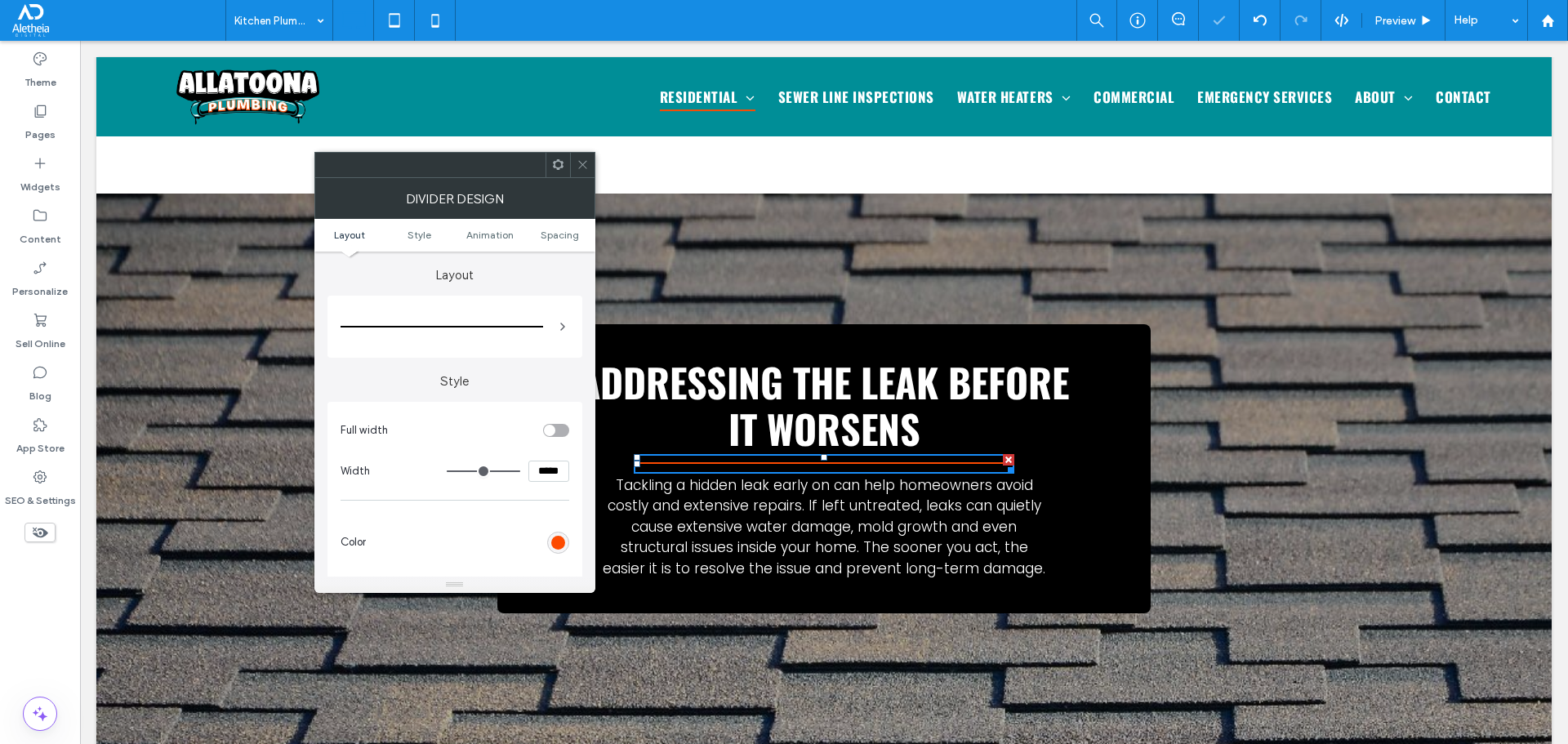
click at [576, 163] on icon at bounding box center [582, 164] width 12 height 12
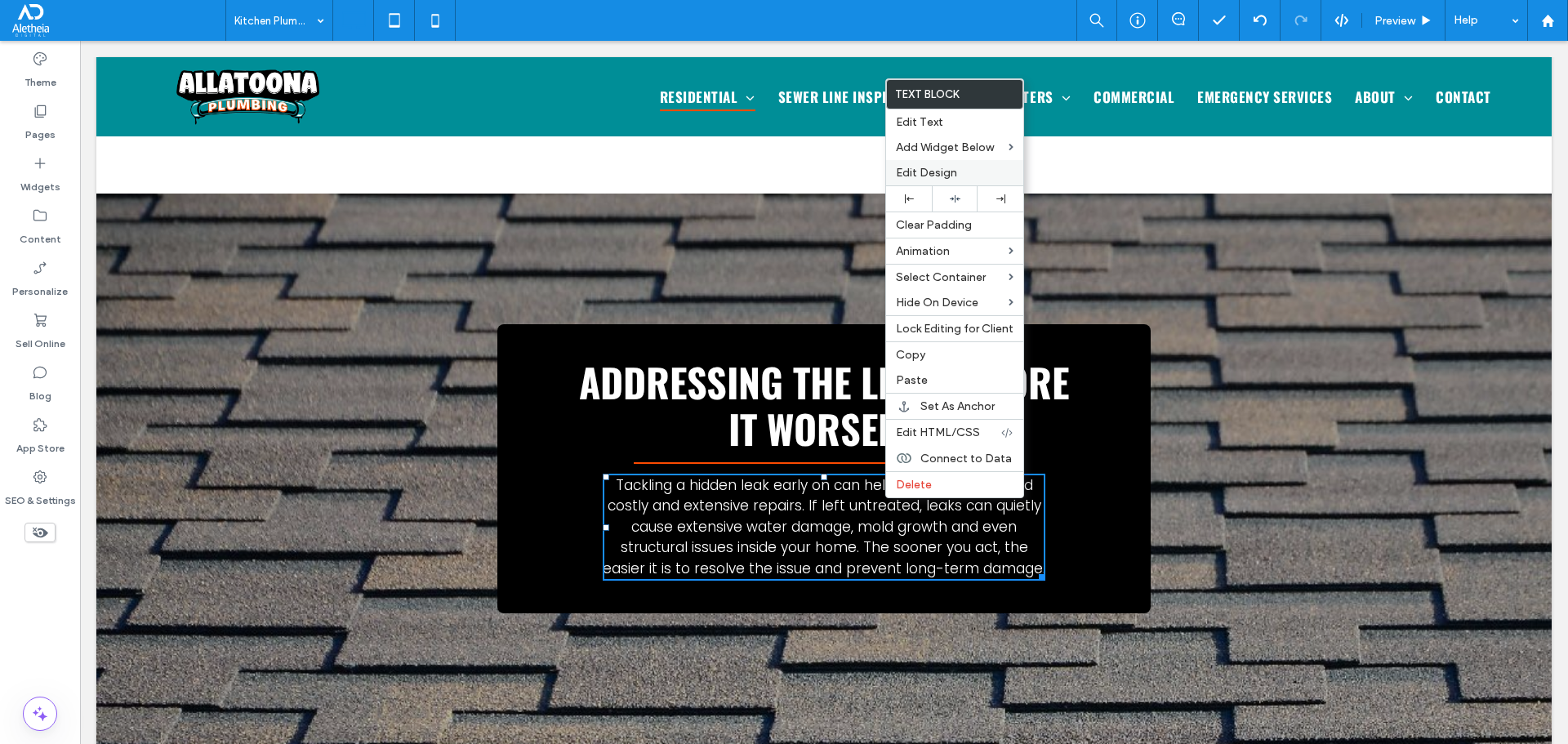
click at [949, 167] on span "Edit Design" at bounding box center [927, 172] width 61 height 14
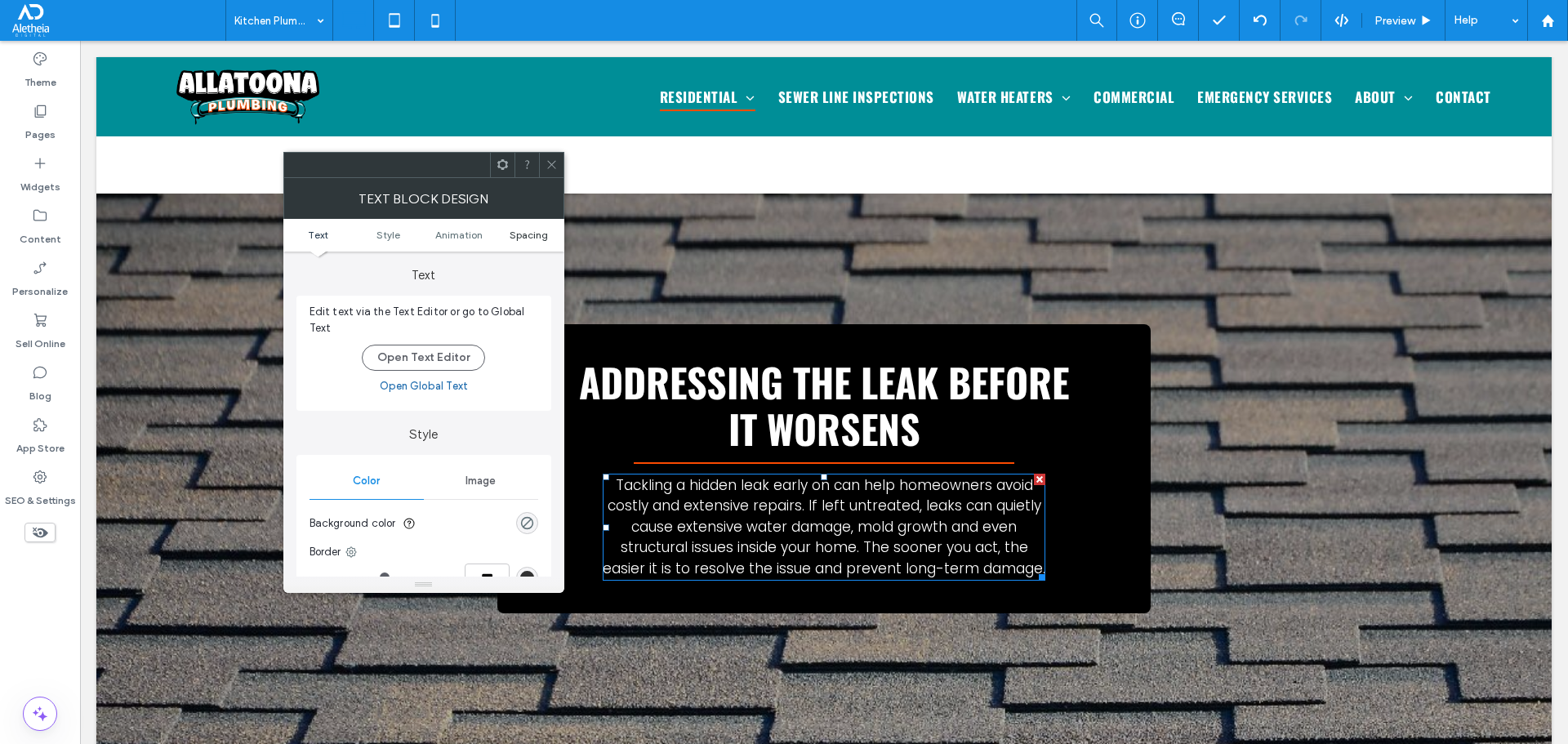
click at [525, 231] on span "Spacing" at bounding box center [528, 234] width 38 height 12
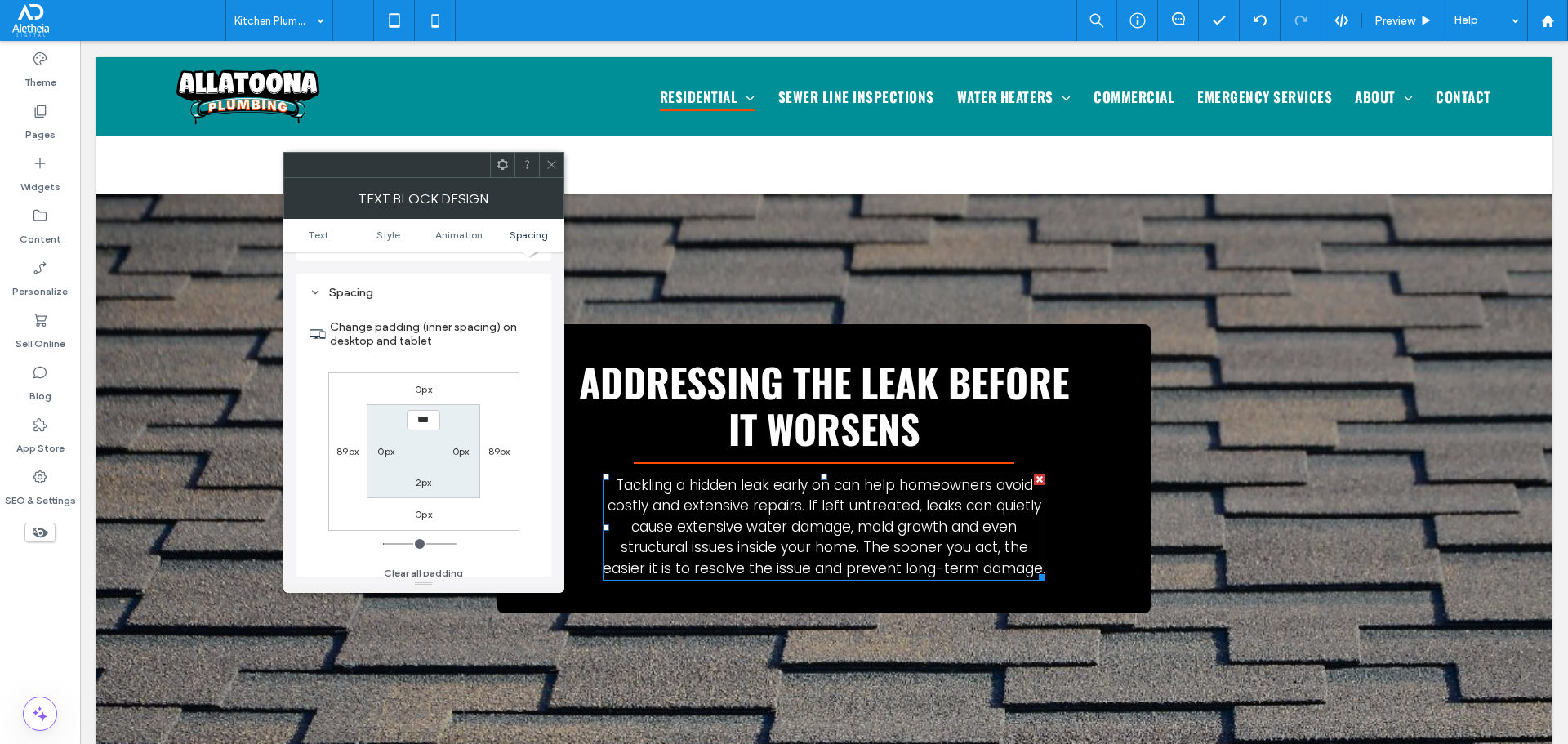
scroll to position [468, 0]
click at [412, 371] on div "0px 89px 0px 89px *** 0px 2px 0px" at bounding box center [424, 442] width 191 height 158
click at [424, 382] on label "0px" at bounding box center [424, 380] width 18 height 12
type input "*"
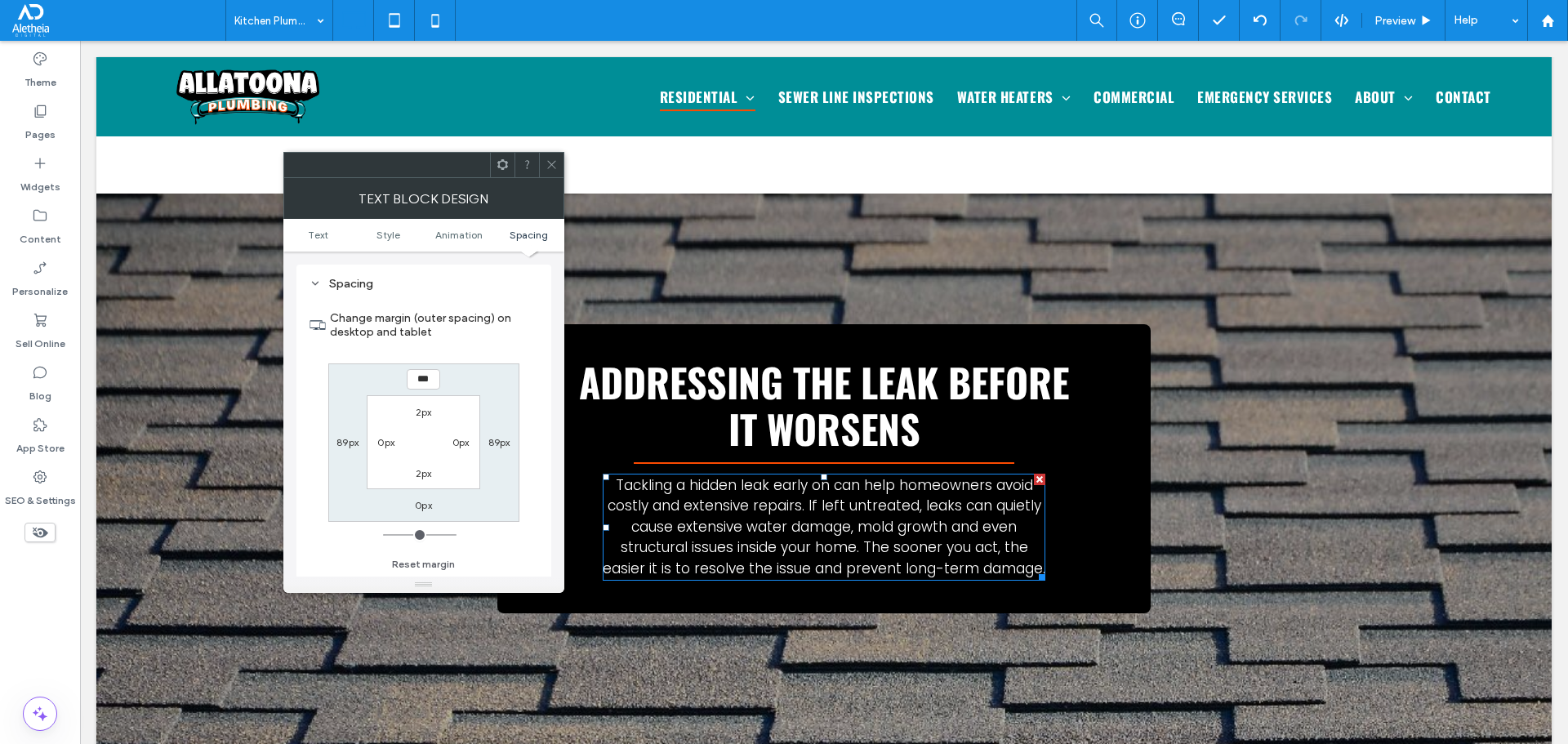
type input "*"
click at [424, 382] on input "margin-top" at bounding box center [424, 379] width 33 height 20
type input "*"
type input "***"
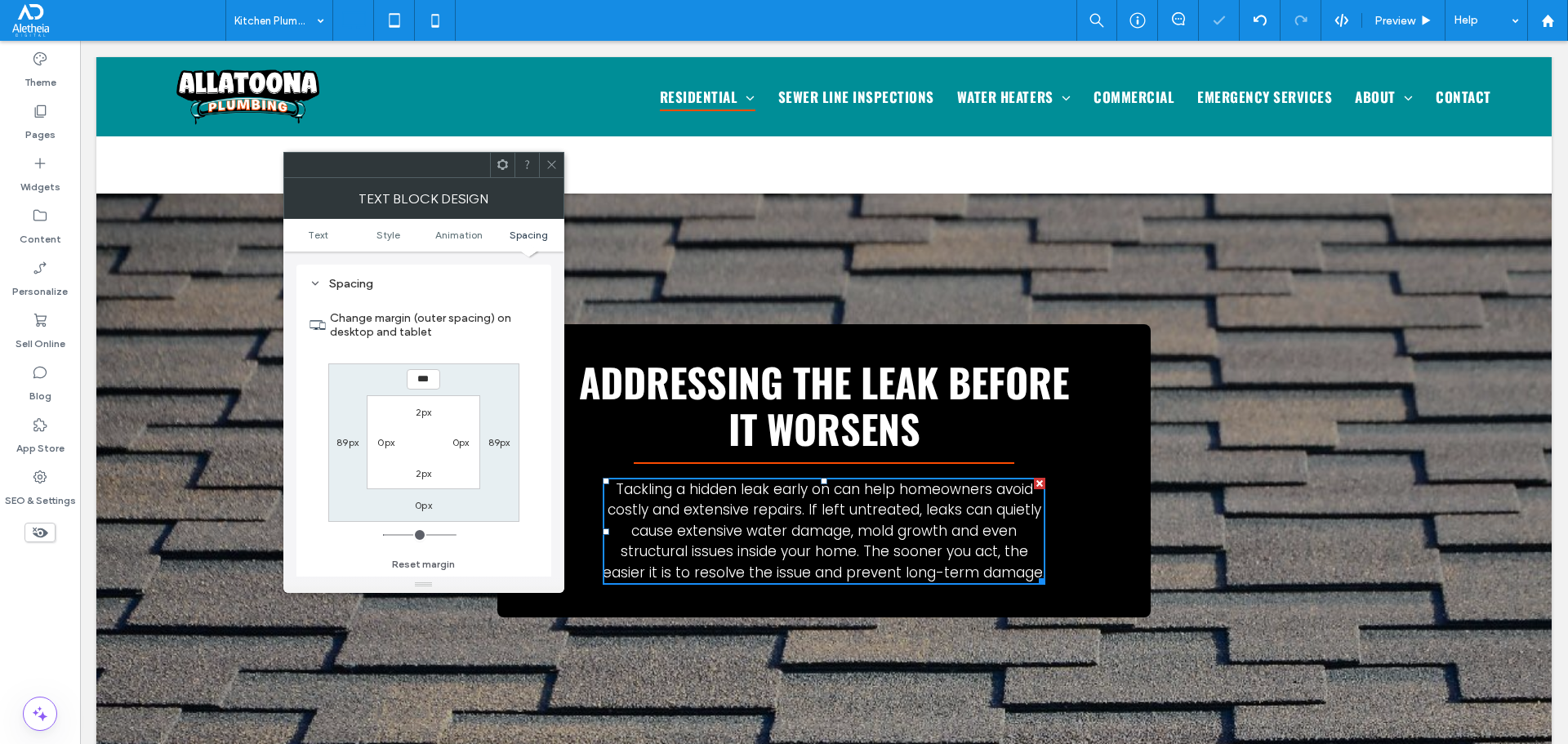
click at [552, 154] on span at bounding box center [551, 165] width 12 height 24
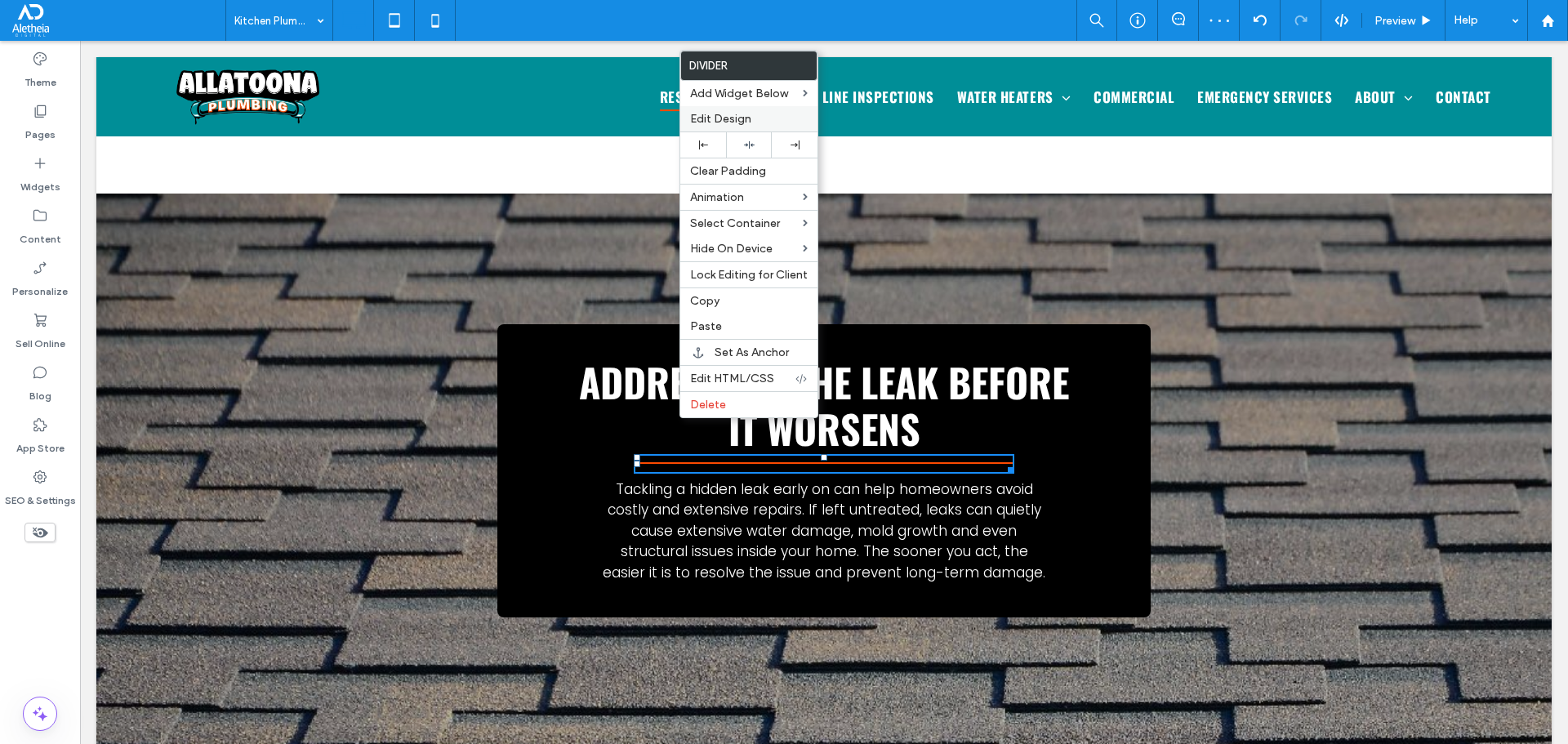
click at [752, 120] on label "Edit Design" at bounding box center [749, 119] width 118 height 14
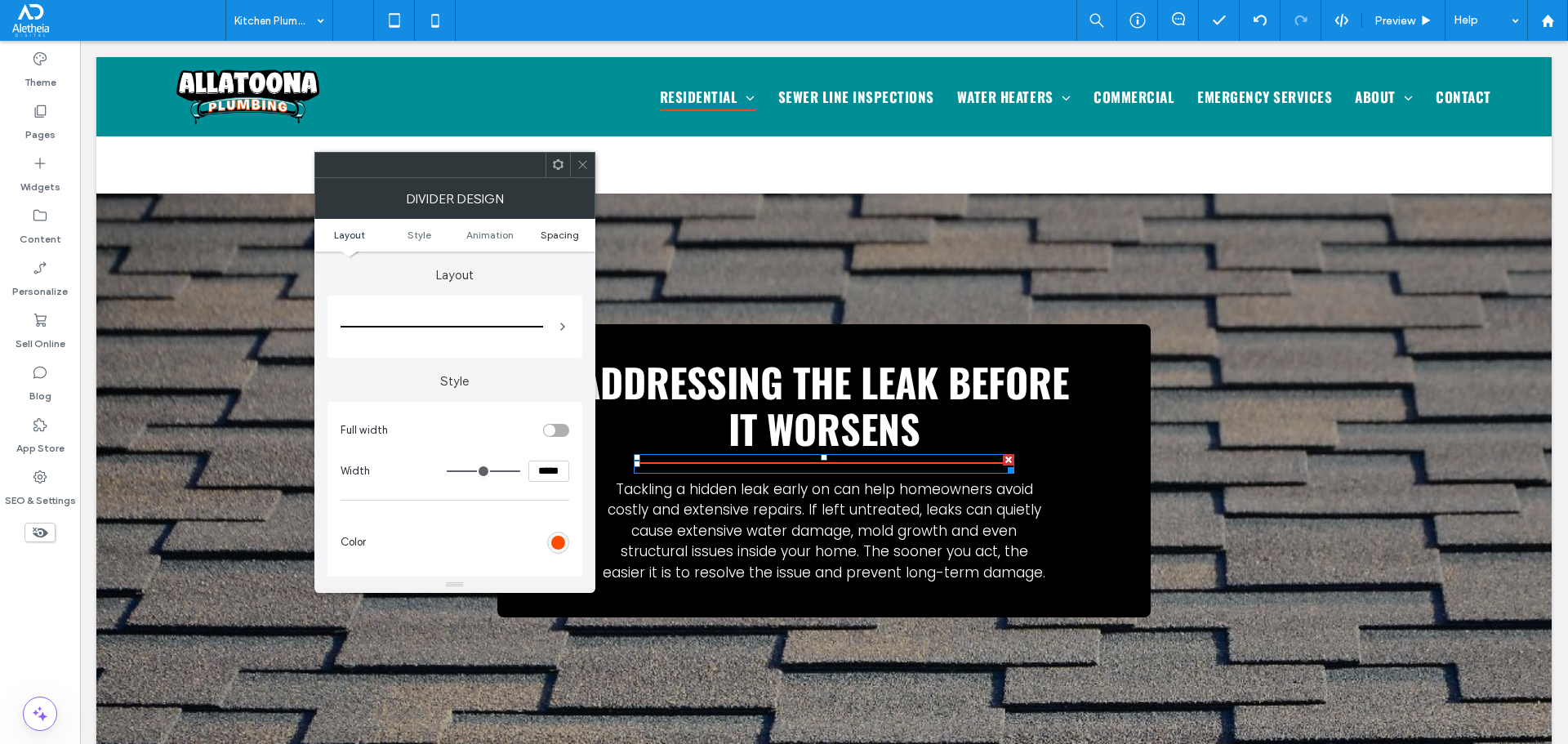
click at [562, 227] on ul "Layout Style Animation Spacing" at bounding box center [454, 234] width 281 height 32
click at [561, 231] on span "Spacing" at bounding box center [559, 234] width 38 height 12
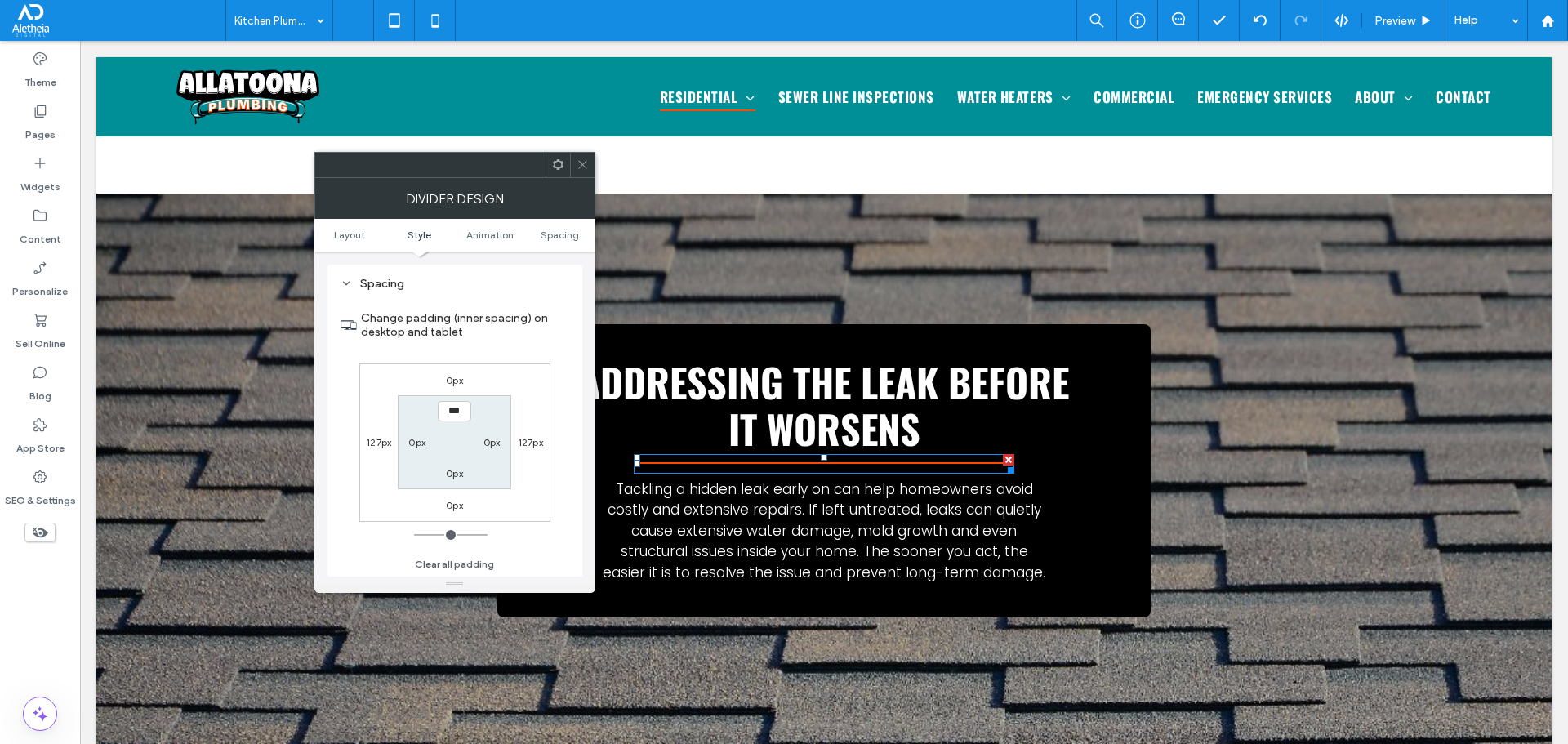
scroll to position [433, 0]
click at [451, 378] on label "0px" at bounding box center [454, 380] width 18 height 12
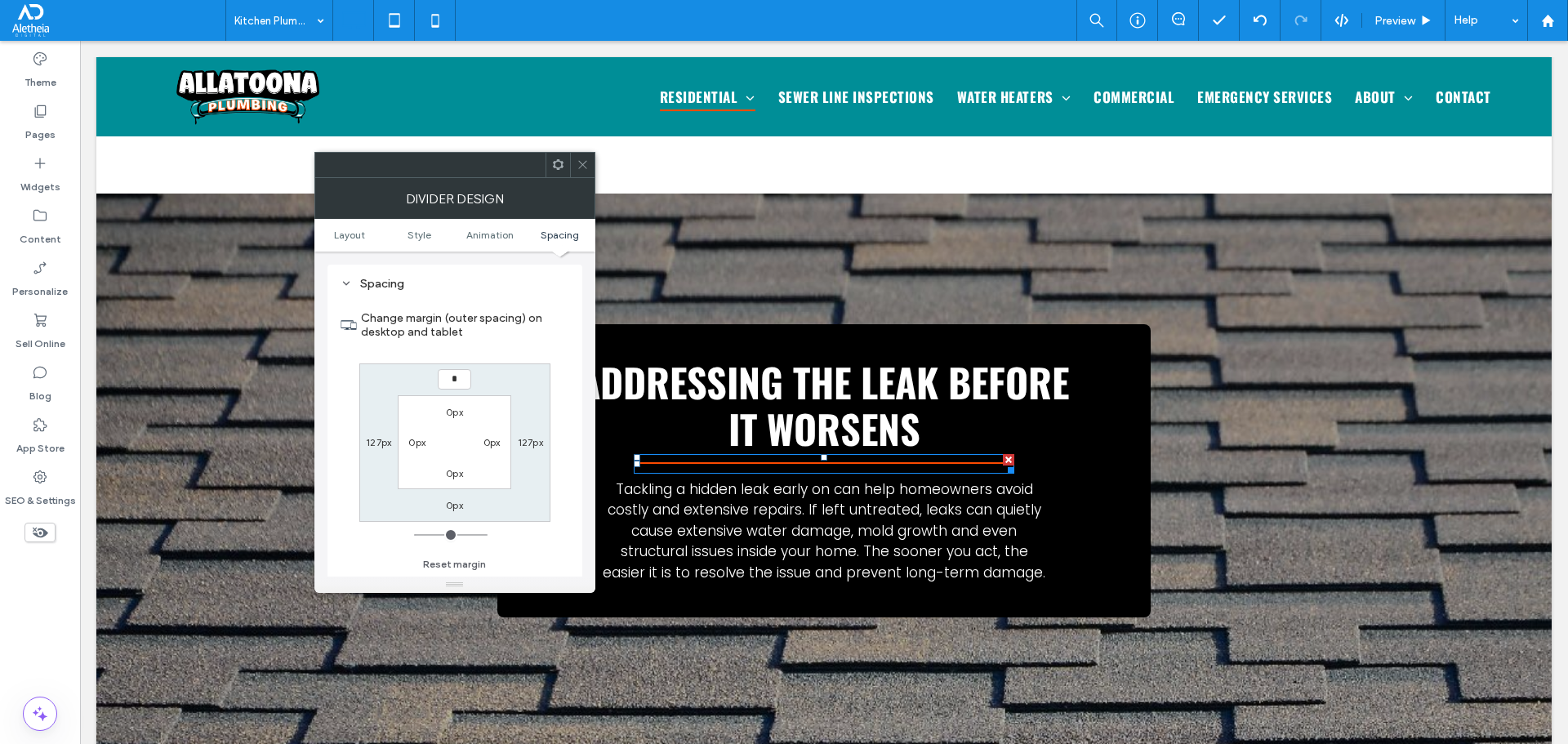
type input "*"
type input "***"
click at [487, 359] on div "Change margin (outer spacing) on desktop and tablet *** 127px 0px 127px 0px 0px…" at bounding box center [454, 435] width 229 height 282
click at [575, 194] on div "Addressing the leak before it worsens Tackling a hidden leak early on can help …" at bounding box center [824, 473] width 1455 height 560
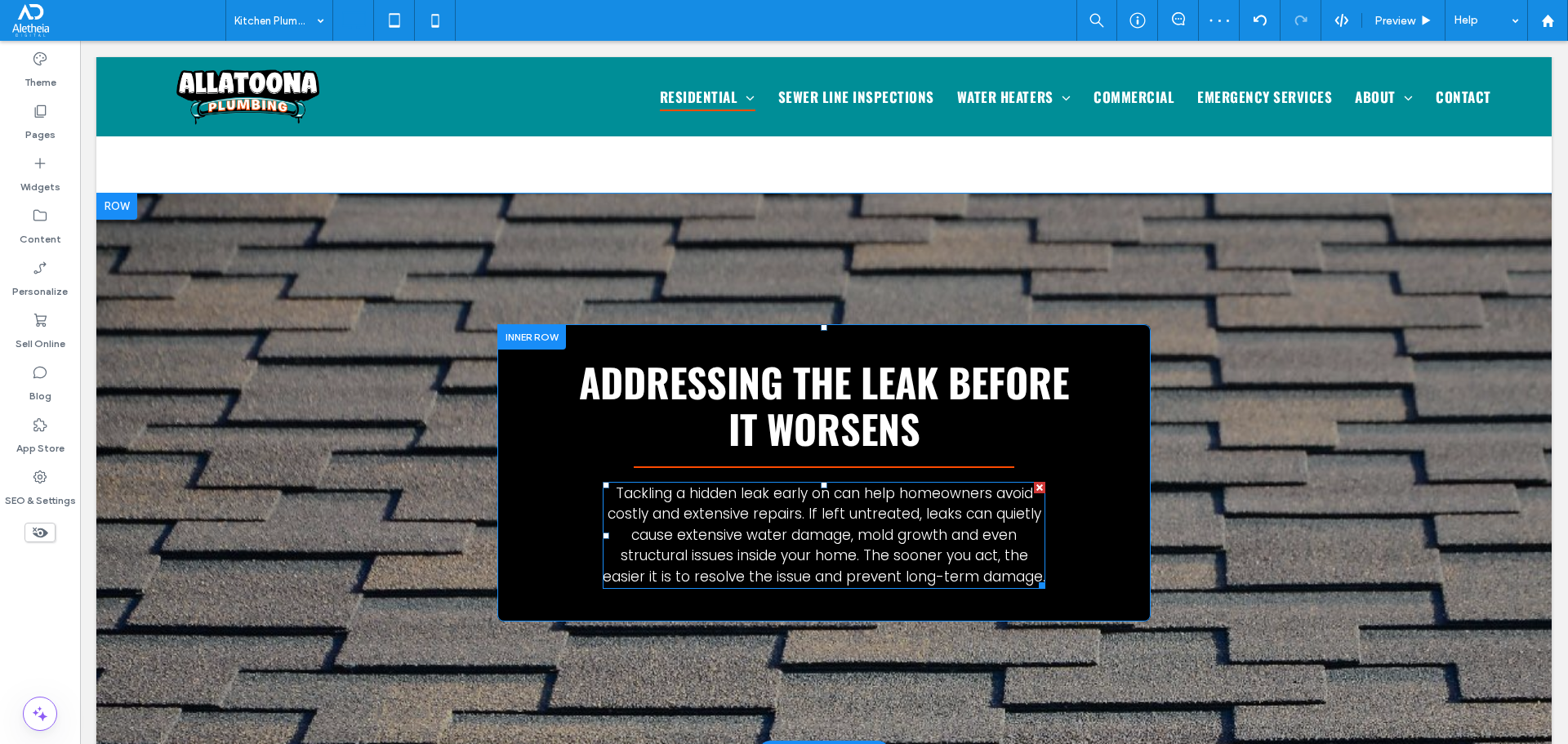
click at [908, 504] on span "Tackling a hidden leak early on can help homeowners avoid costly and extensive …" at bounding box center [824, 535] width 443 height 103
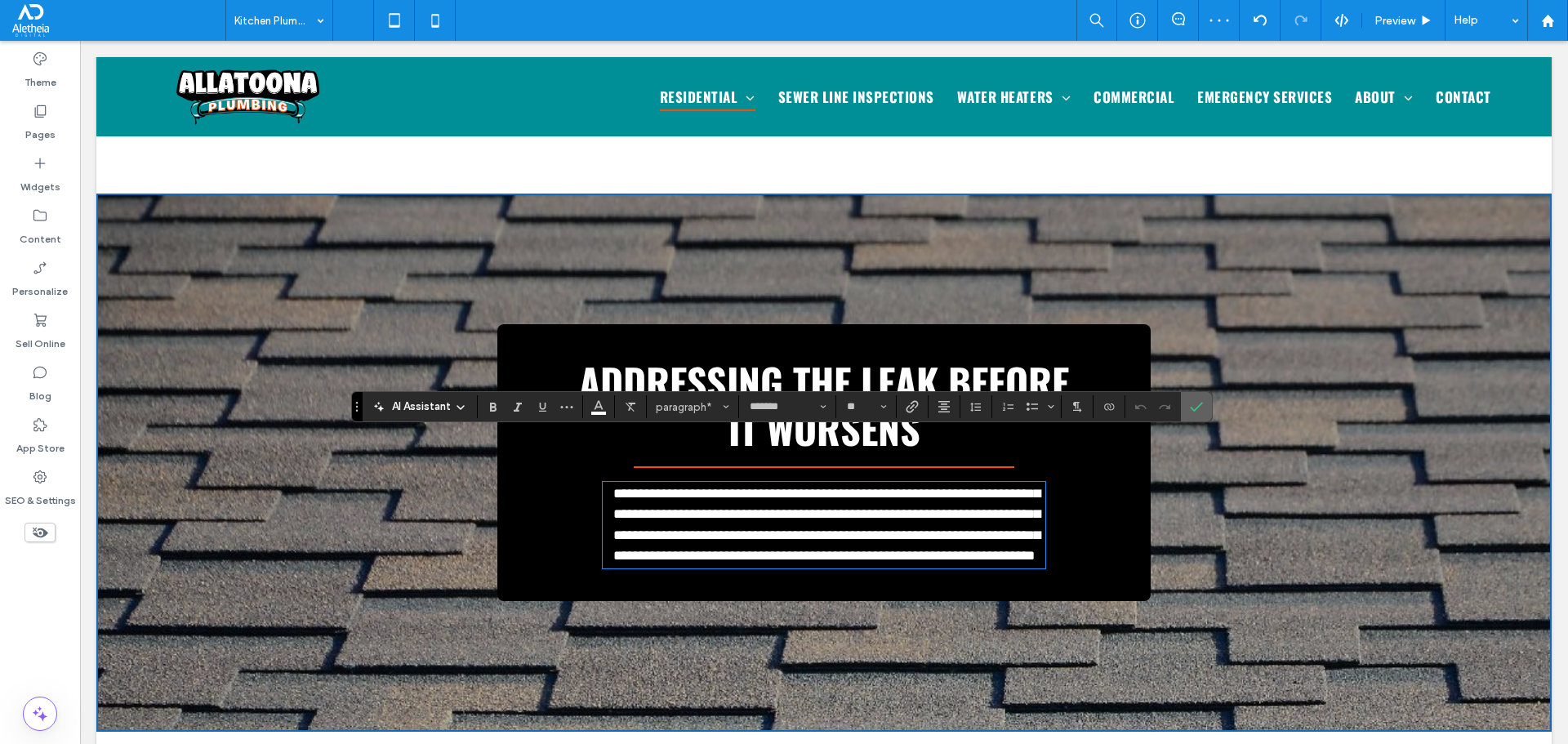
click at [1200, 409] on icon "Confirm" at bounding box center [1196, 407] width 13 height 13
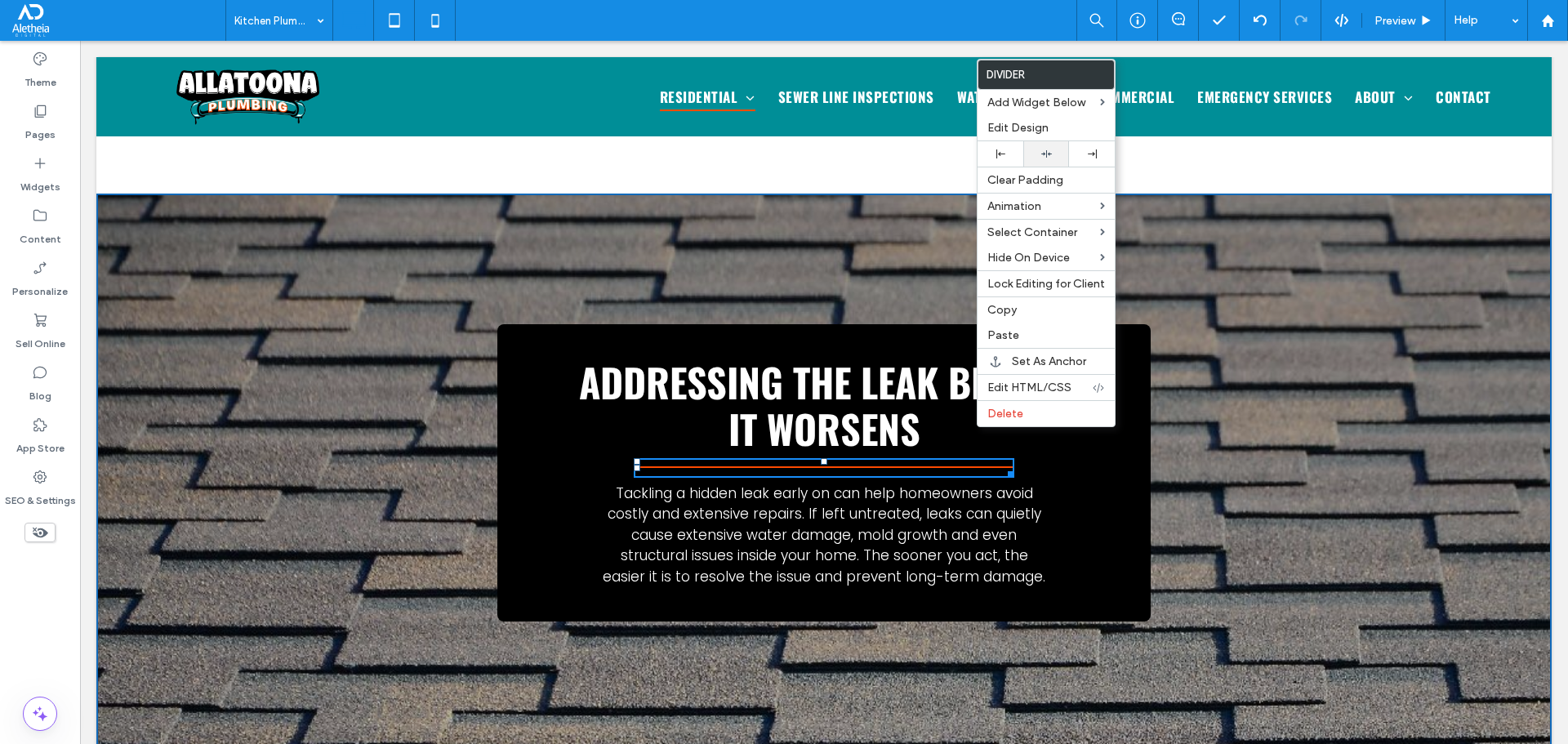
click at [1048, 152] on icon at bounding box center [1046, 153] width 10 height 10
click at [907, 353] on span "Addressing the leak before it worsens" at bounding box center [824, 406] width 490 height 106
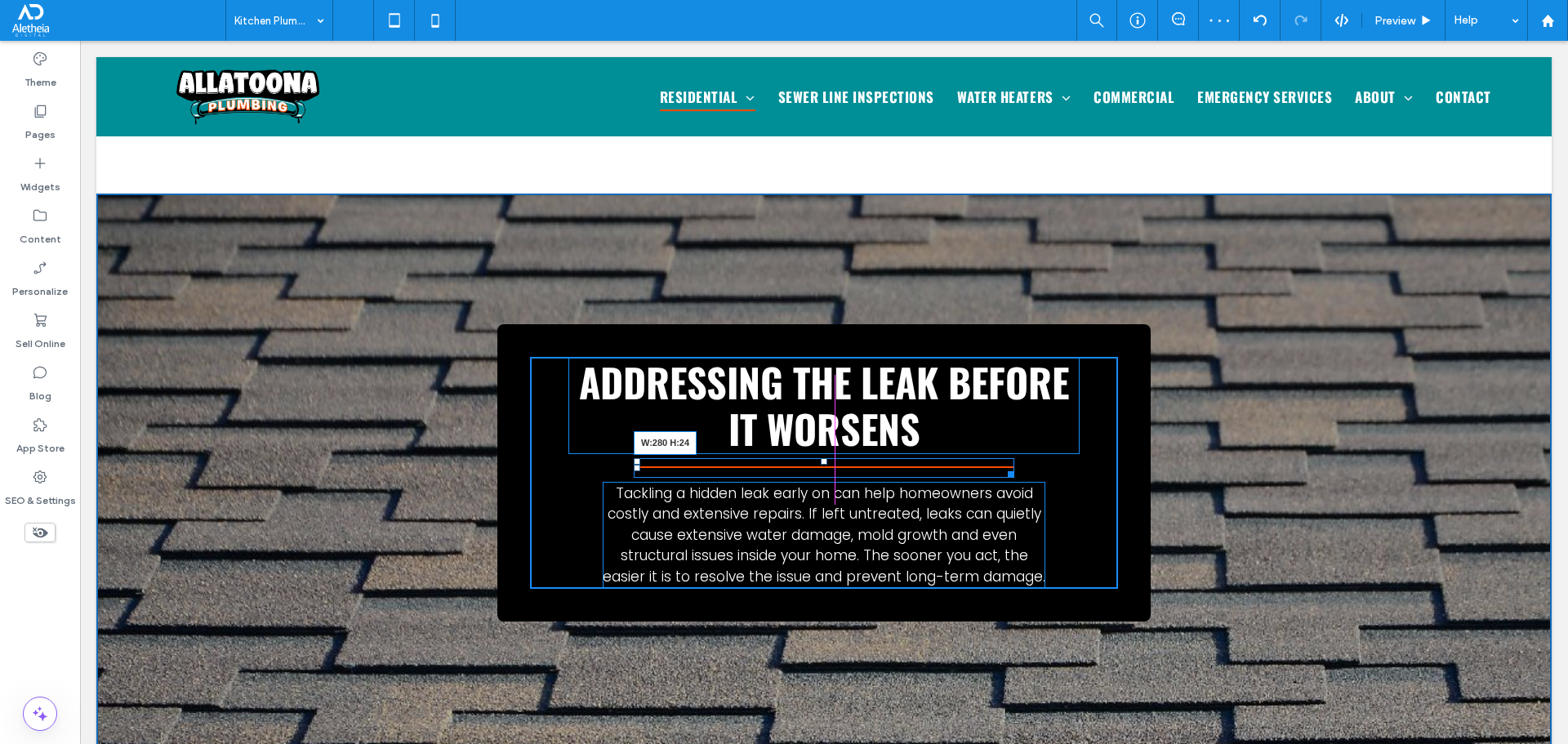
drag, startPoint x: 1005, startPoint y: 430, endPoint x: 1009, endPoint y: 457, distance: 27.3
click at [929, 458] on div "W:280 H:24" at bounding box center [824, 467] width 381 height 19
drag, startPoint x: 1069, startPoint y: 401, endPoint x: 1121, endPoint y: 417, distance: 54.4
click at [1042, 376] on div "Addressing the leak before it worsens W:560 H:119.188" at bounding box center [824, 405] width 512 height 97
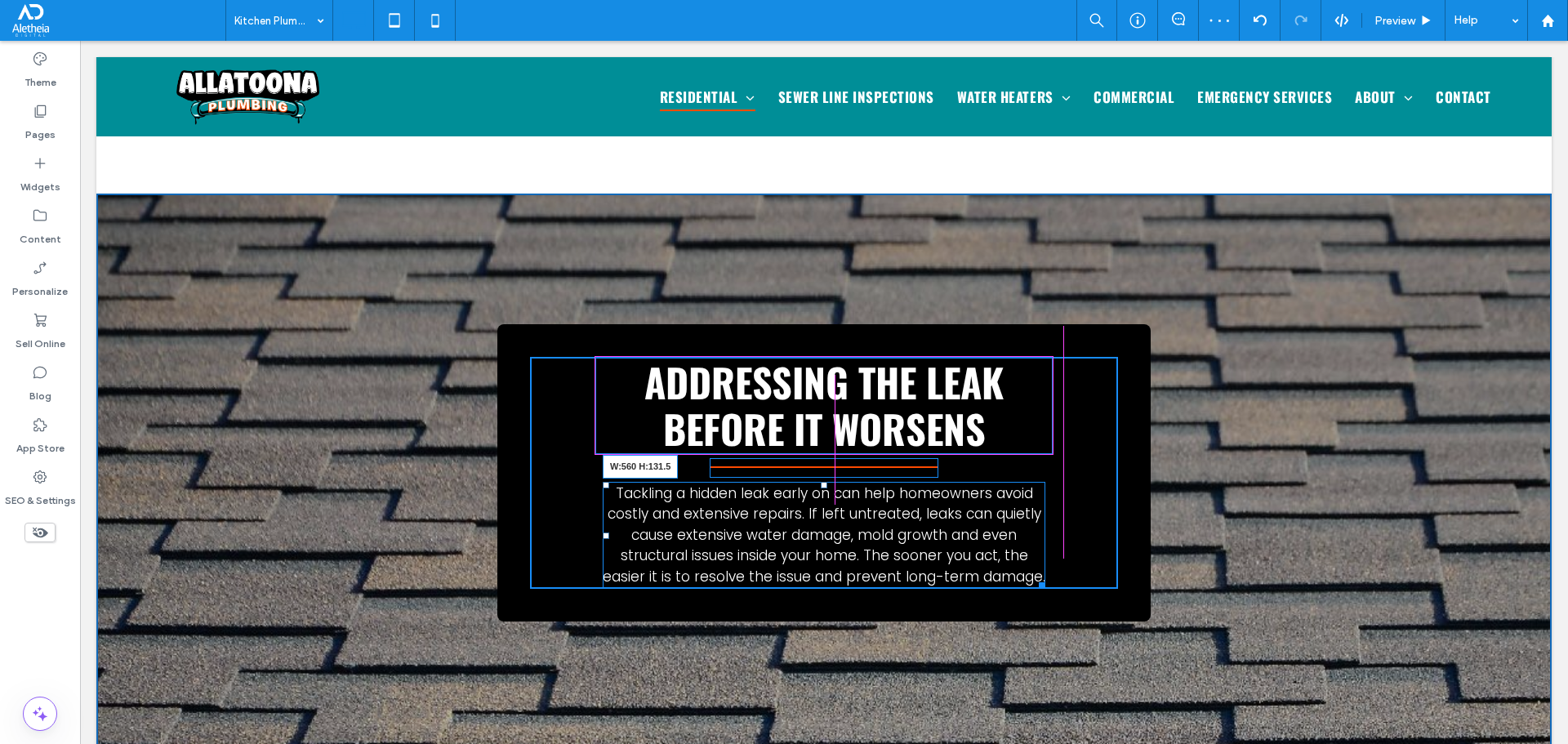
drag, startPoint x: 1033, startPoint y: 539, endPoint x: 1121, endPoint y: 569, distance: 93.0
click at [1042, 528] on div "Tackling a hidden leak early on can help homeowners avoid costly and extensive …" at bounding box center [824, 536] width 443 height 107
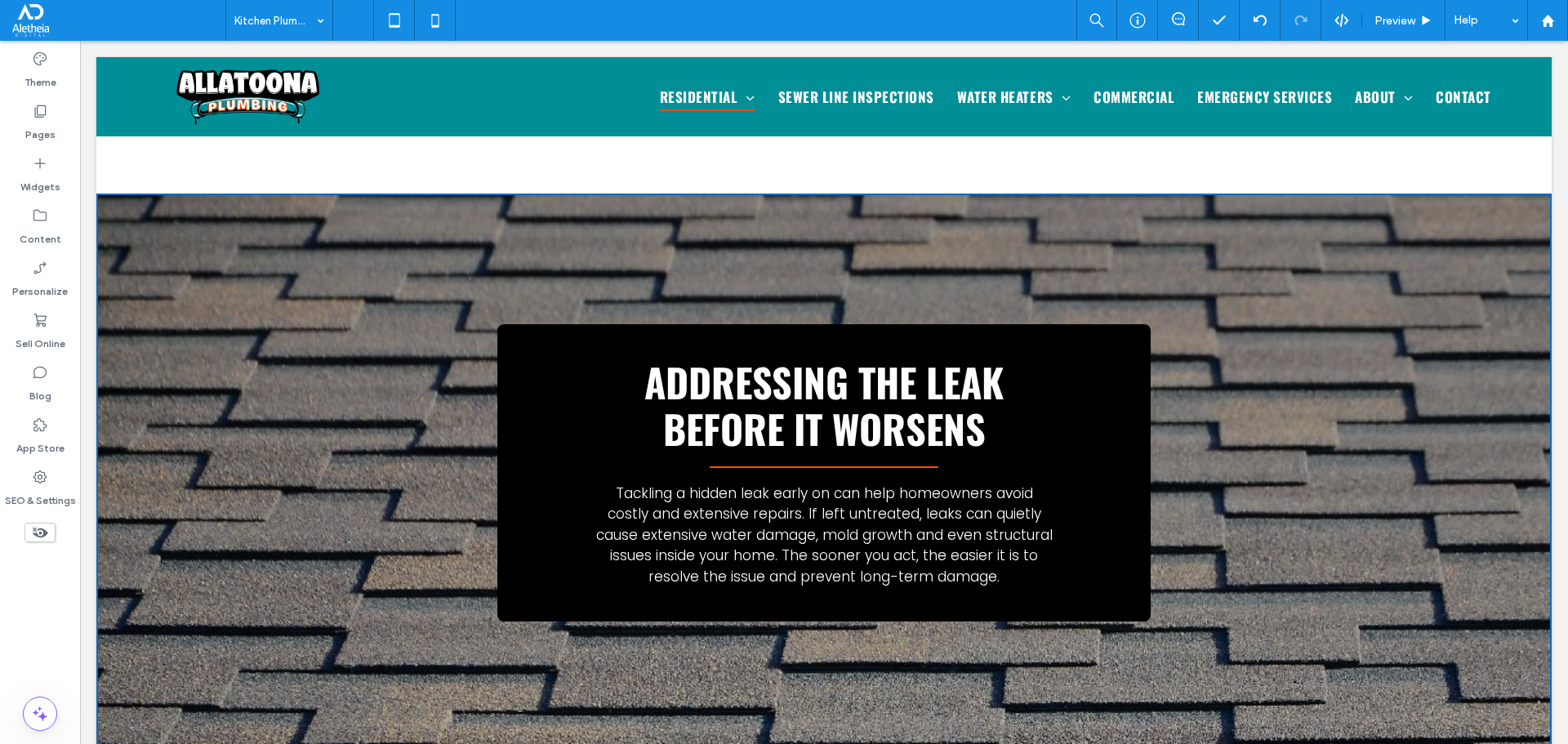
drag, startPoint x: 932, startPoint y: 428, endPoint x: 955, endPoint y: 425, distance: 23.2
click at [955, 425] on div "Addressing the leak before it worsens Tackling a hidden leak early on can help …" at bounding box center [824, 473] width 588 height 233
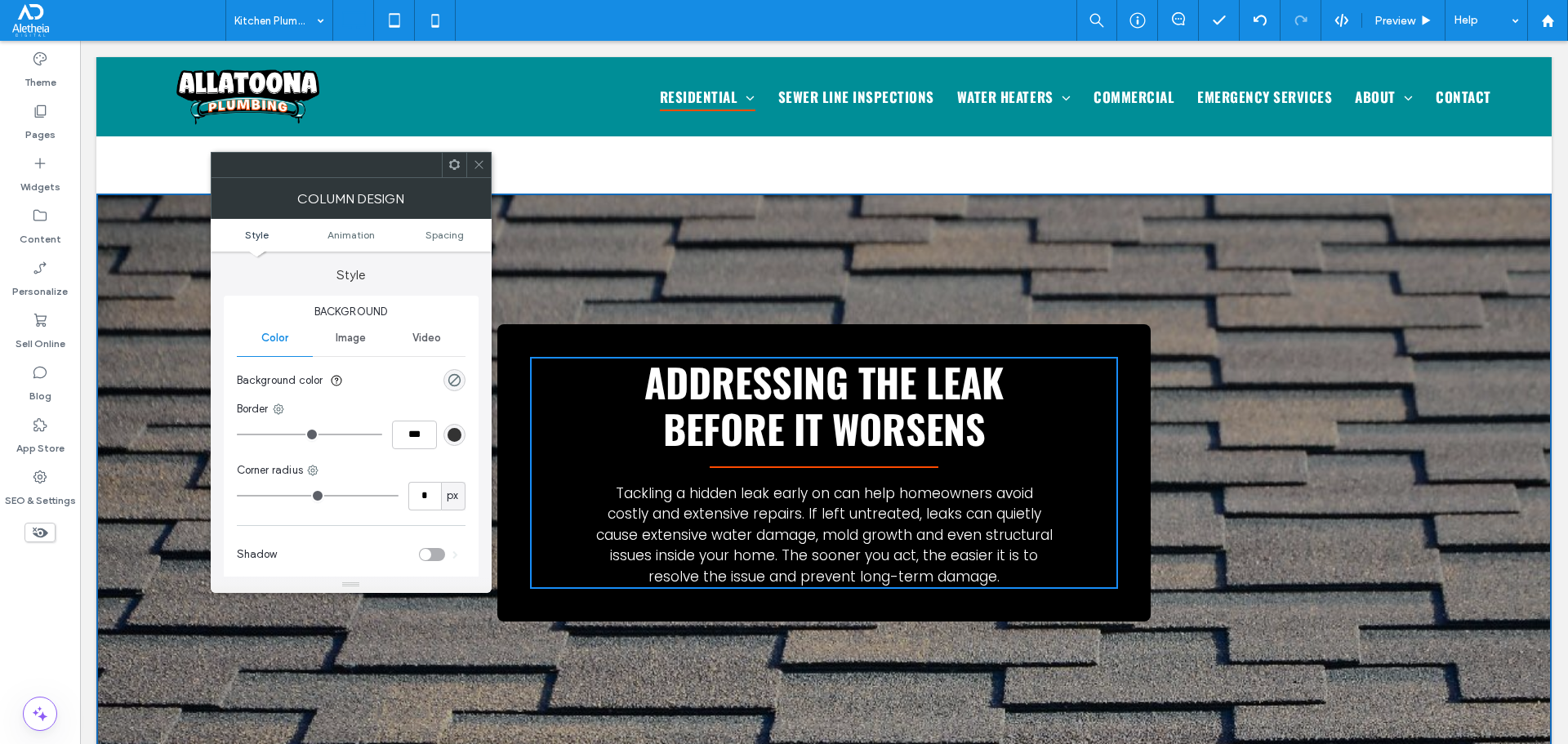
click at [480, 162] on icon at bounding box center [478, 164] width 12 height 12
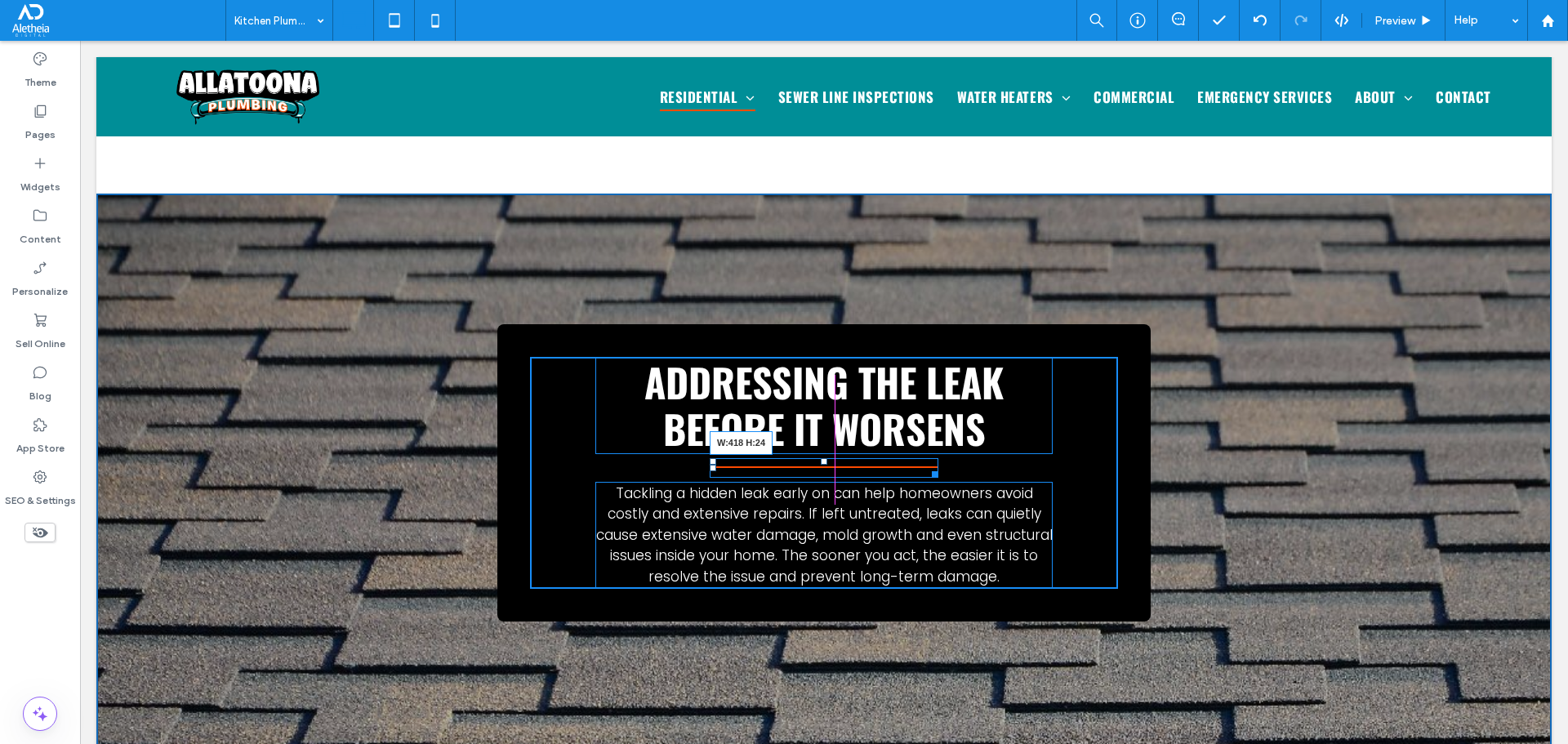
drag, startPoint x: 929, startPoint y: 428, endPoint x: 985, endPoint y: 427, distance: 56.0
click at [939, 465] on div at bounding box center [931, 471] width 12 height 12
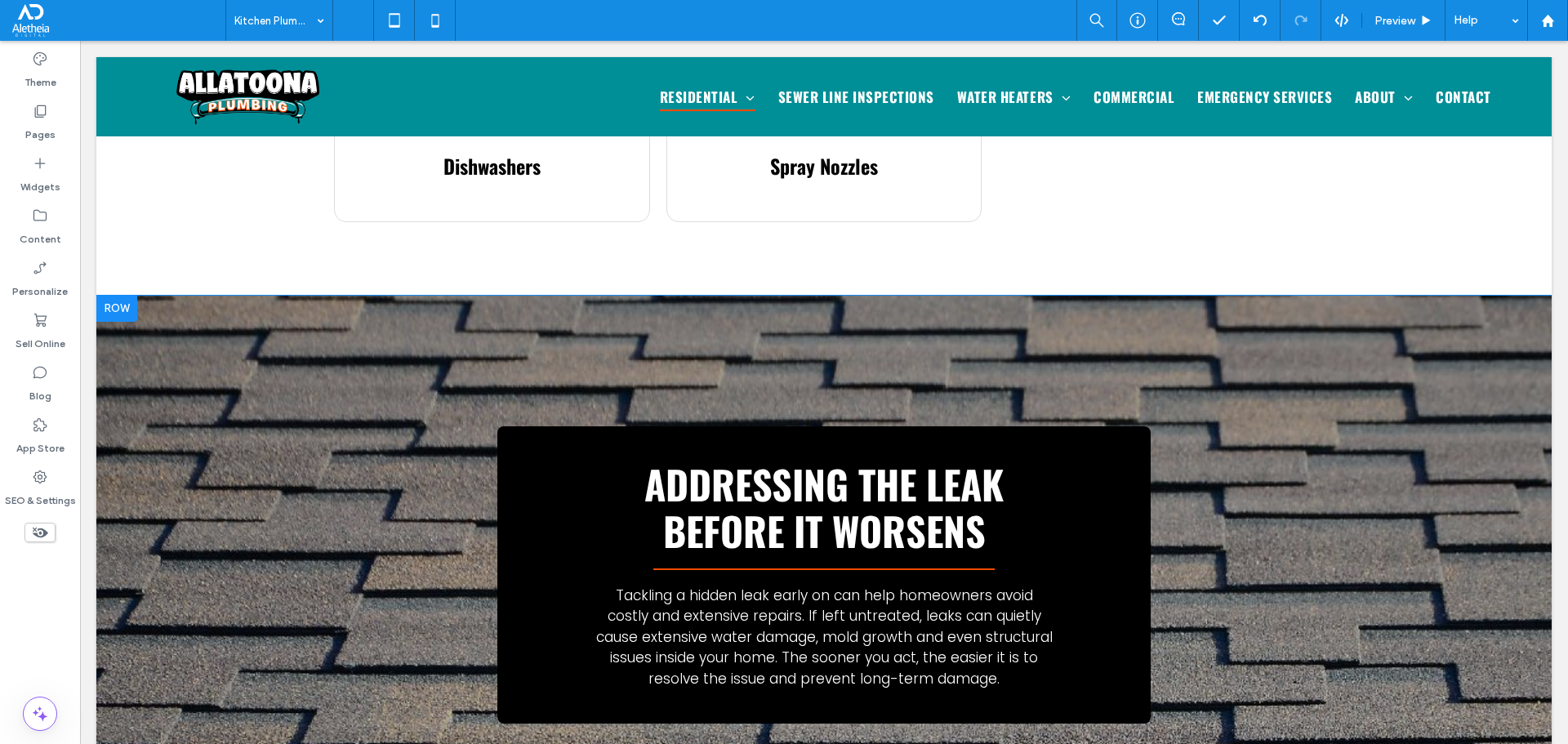
scroll to position [1343, 0]
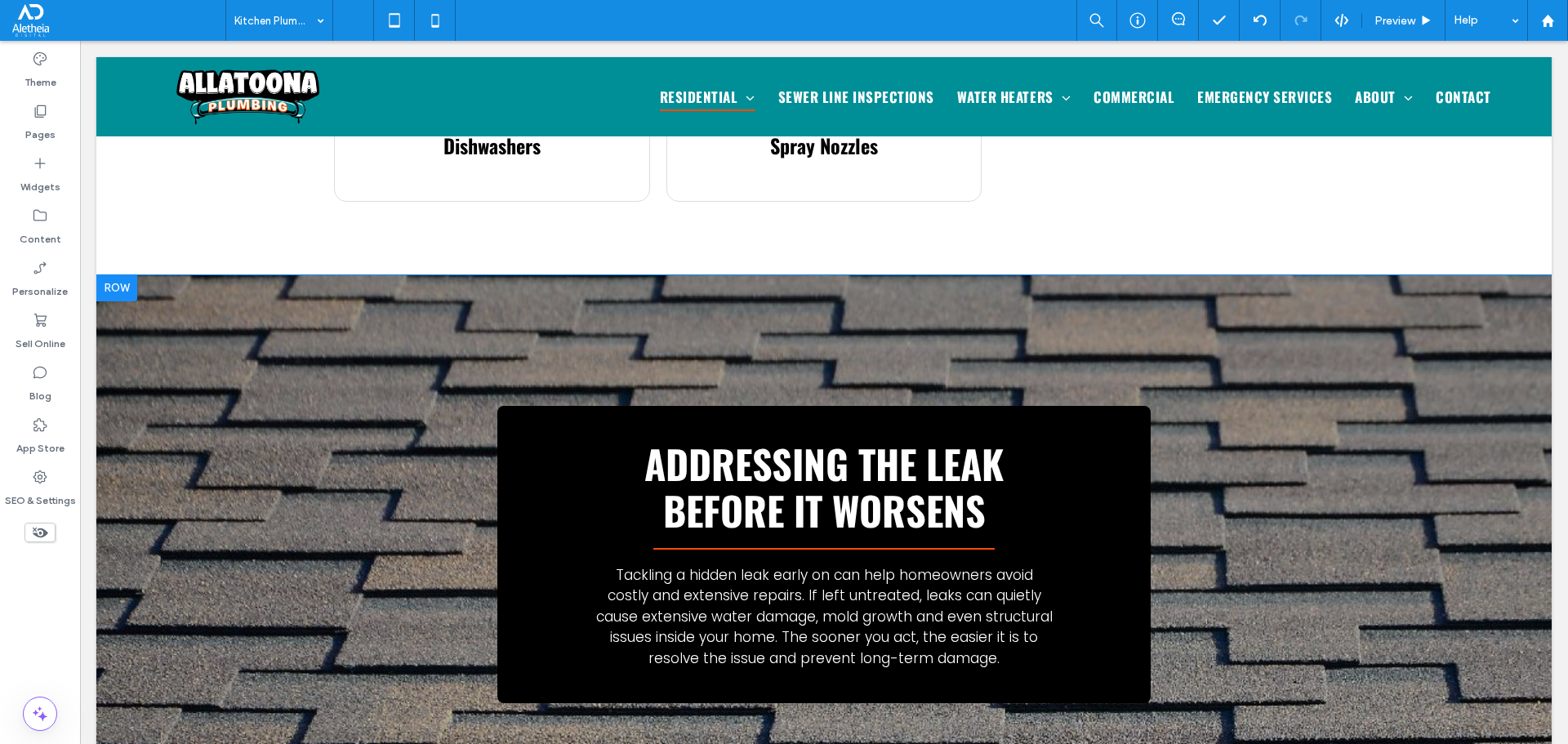
click at [1365, 429] on div "Addressing the leak before it worsens Tackling a hidden leak early on can help …" at bounding box center [824, 555] width 1455 height 560
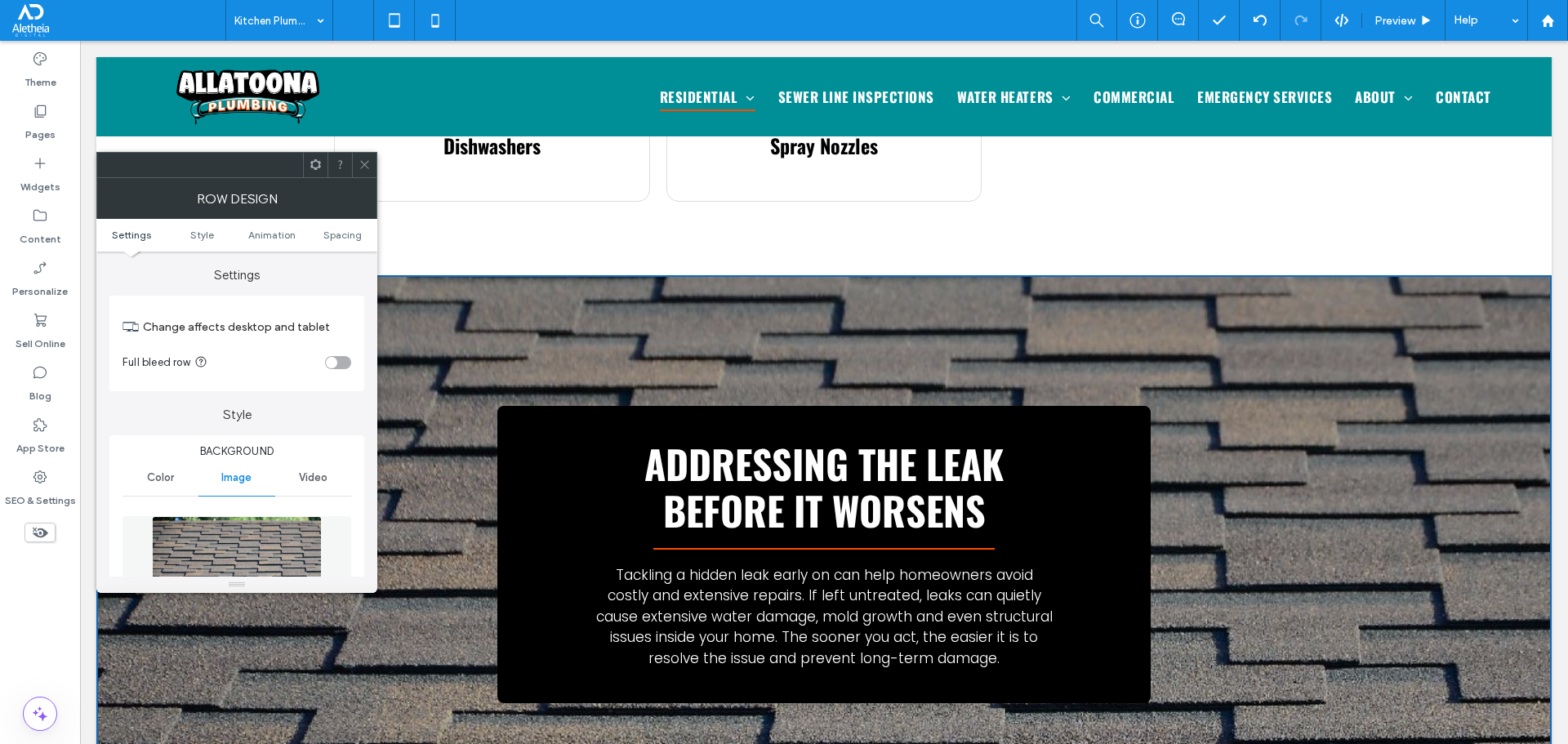
click at [360, 170] on span at bounding box center [364, 165] width 12 height 24
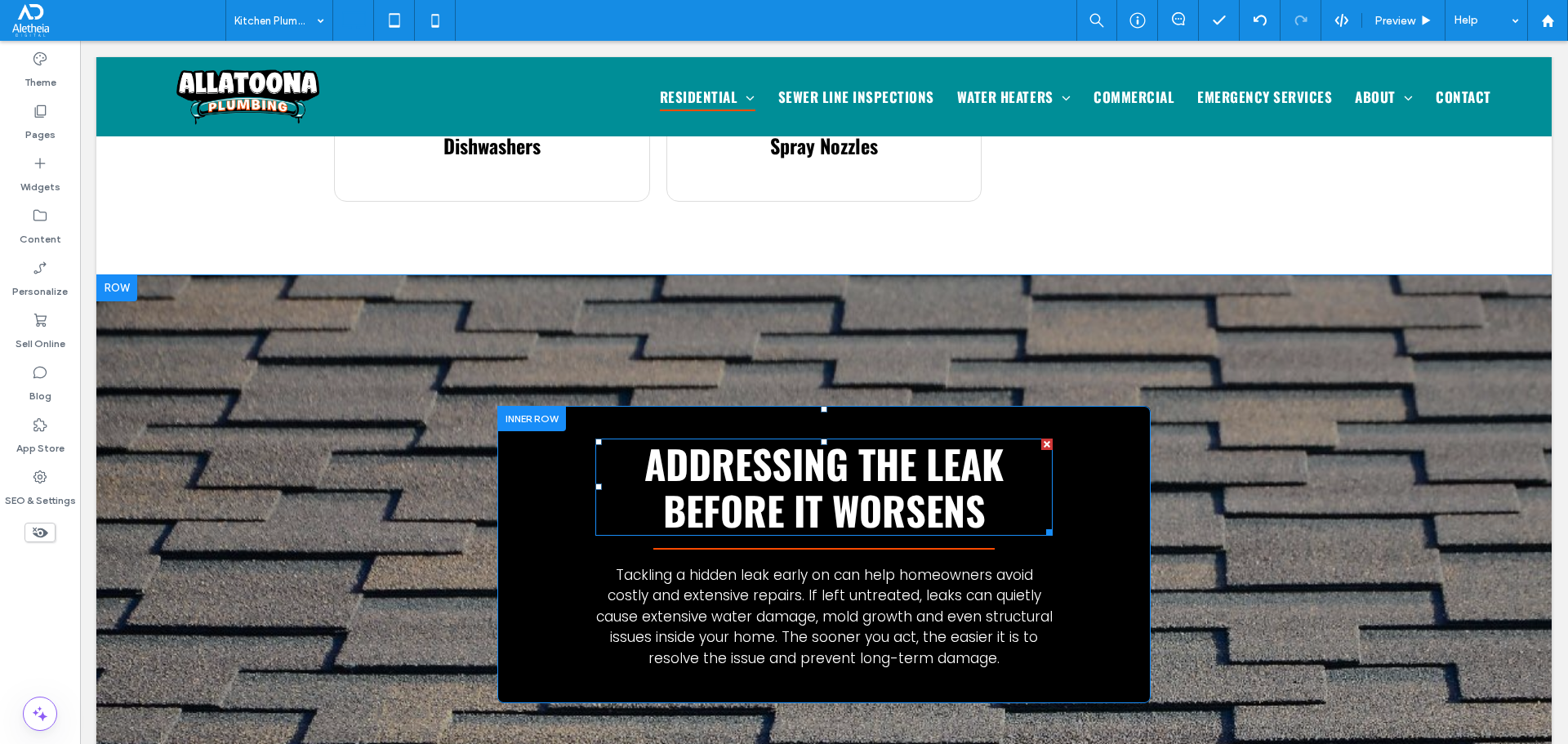
click at [684, 435] on span "Addressing the leak before it worsens" at bounding box center [824, 487] width 360 height 106
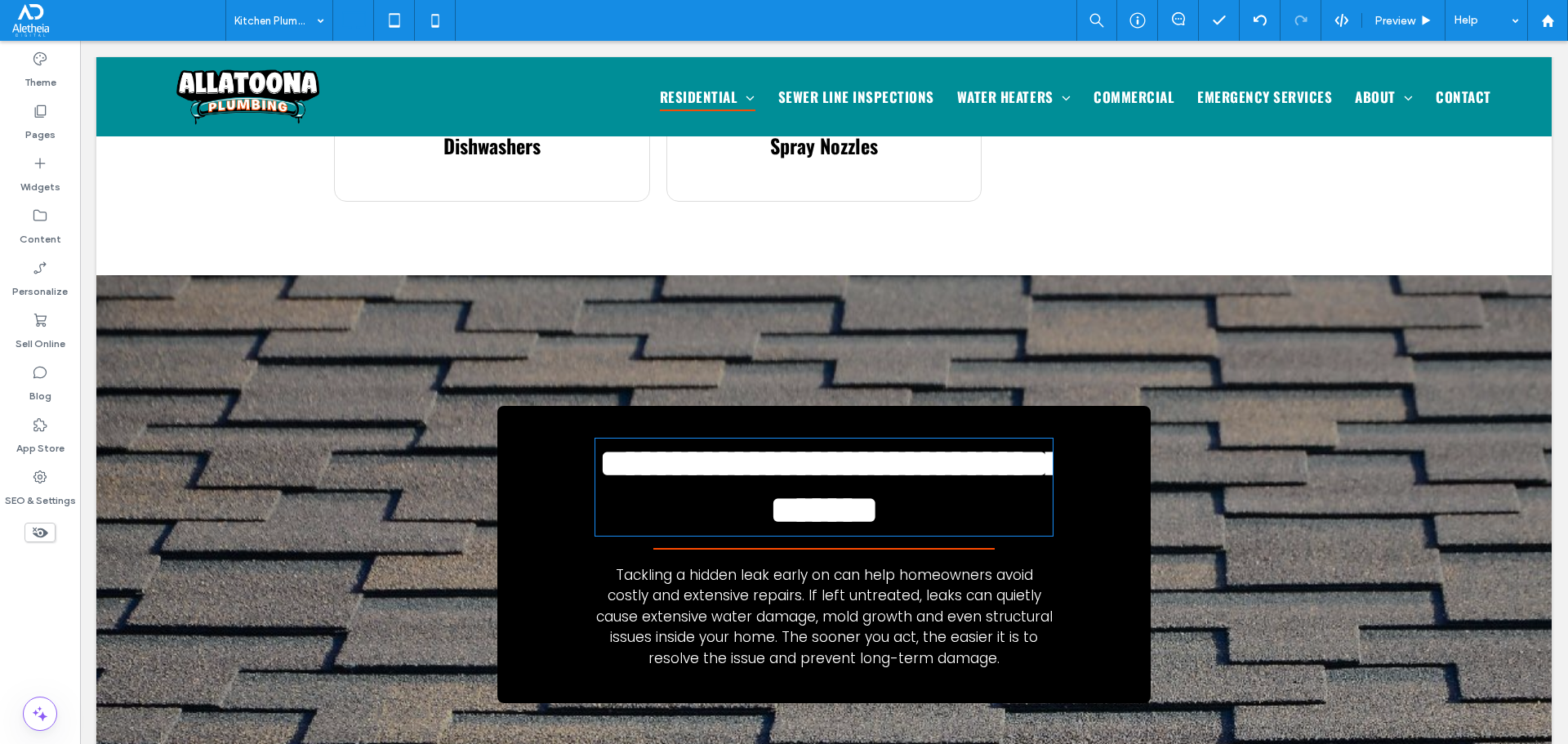
type input "******"
type input "**"
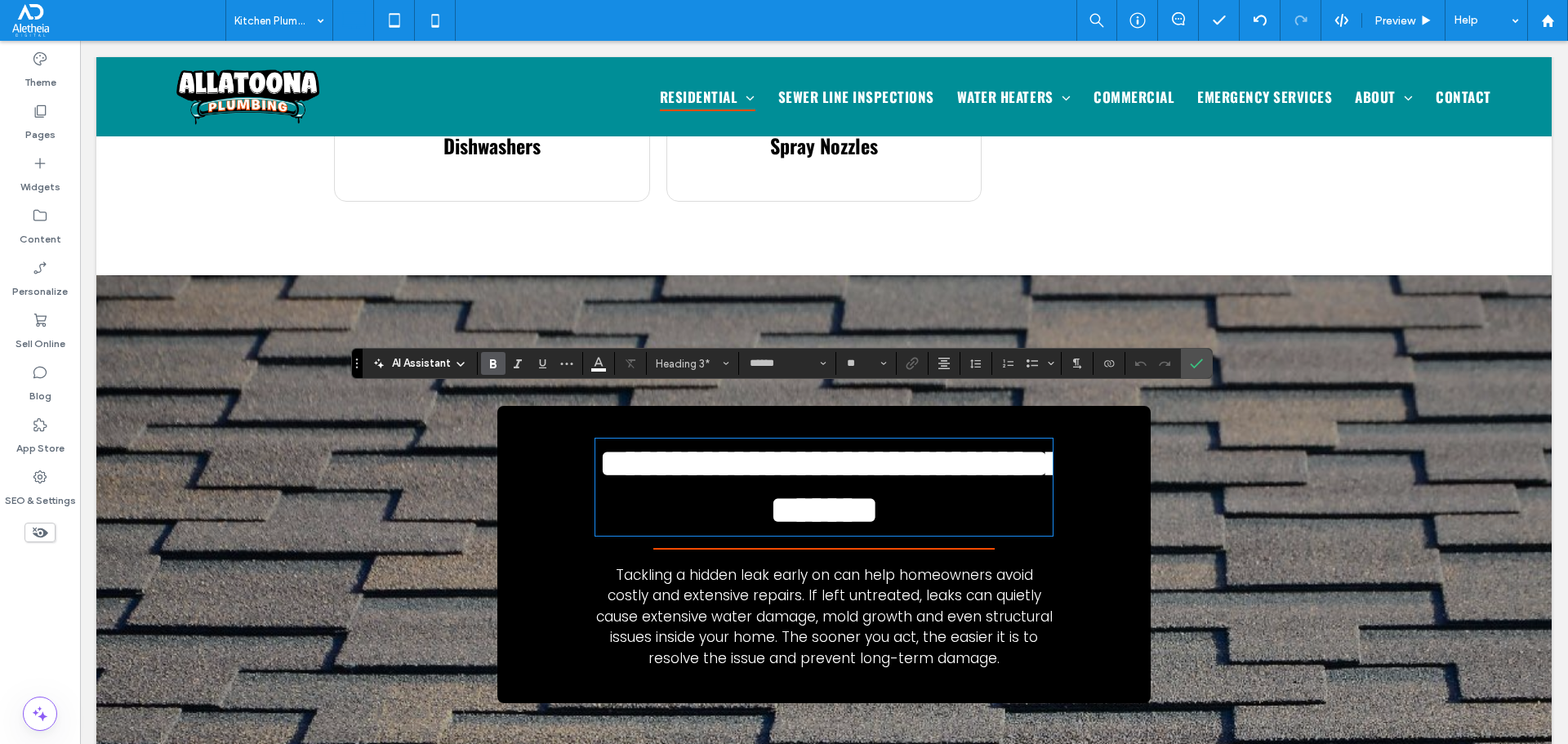
click at [684, 444] on span "**********" at bounding box center [832, 486] width 465 height 86
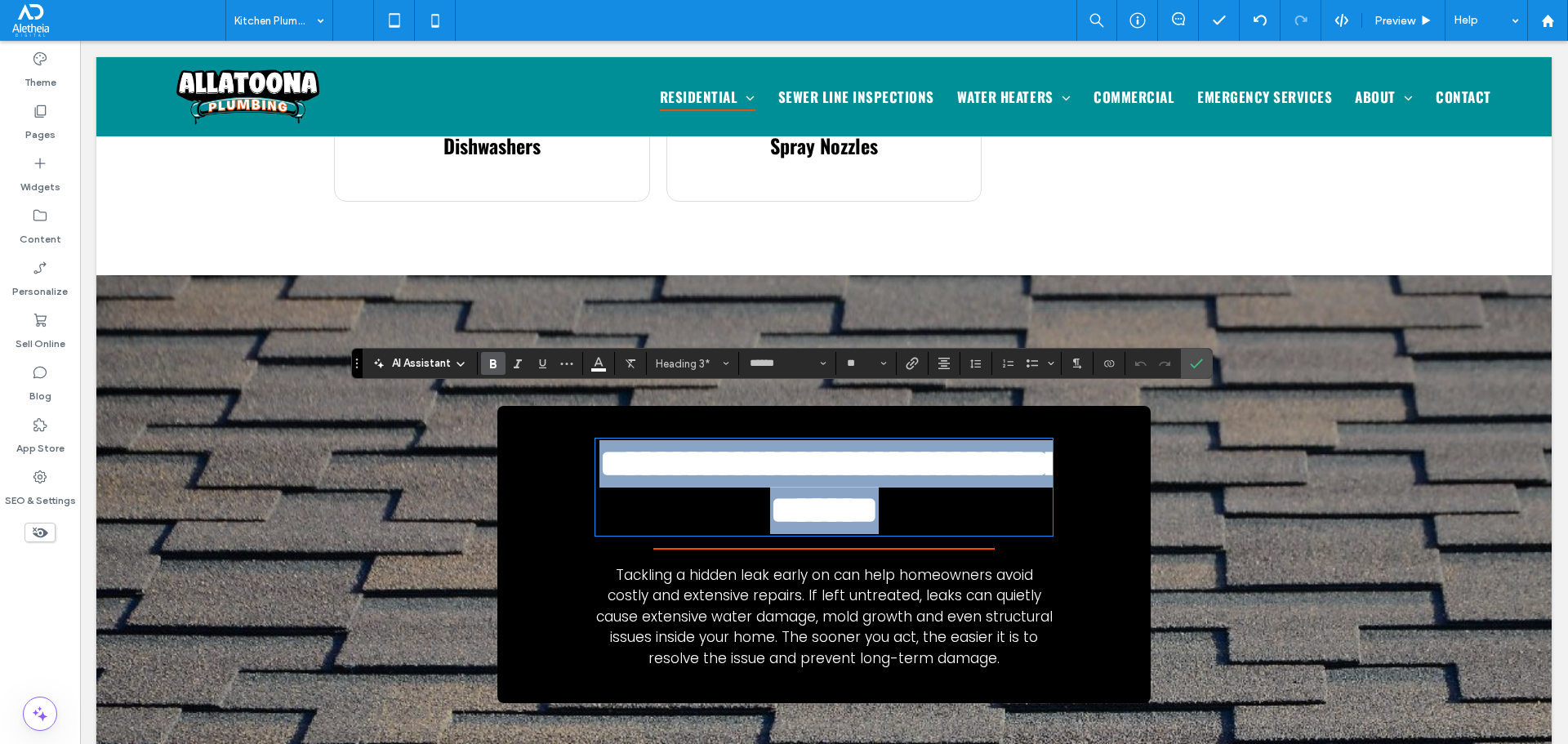
click at [684, 444] on span "**********" at bounding box center [832, 486] width 465 height 86
type input "*******"
type input "**"
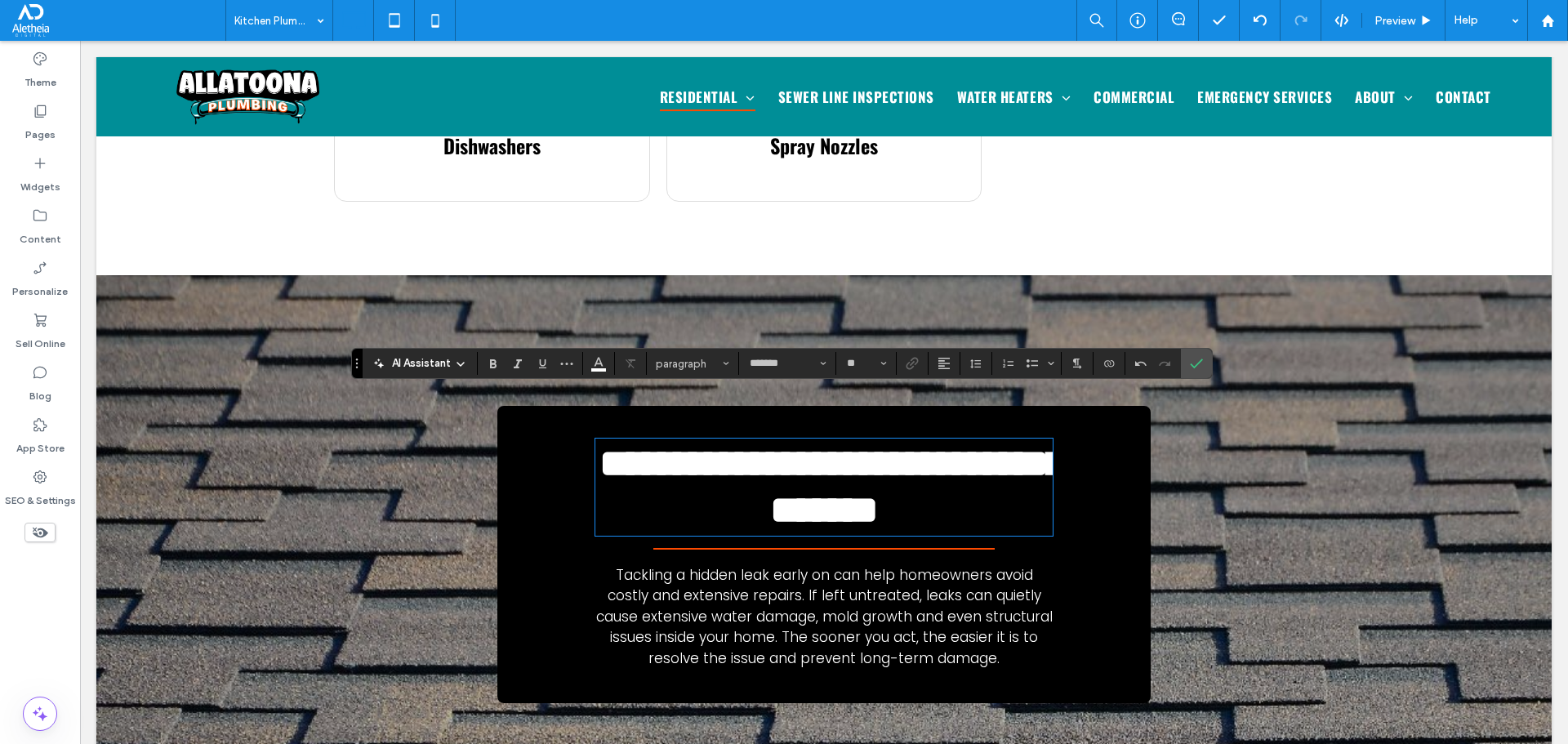
scroll to position [6, 0]
click at [1191, 371] on span "Confirm" at bounding box center [1194, 363] width 7 height 30
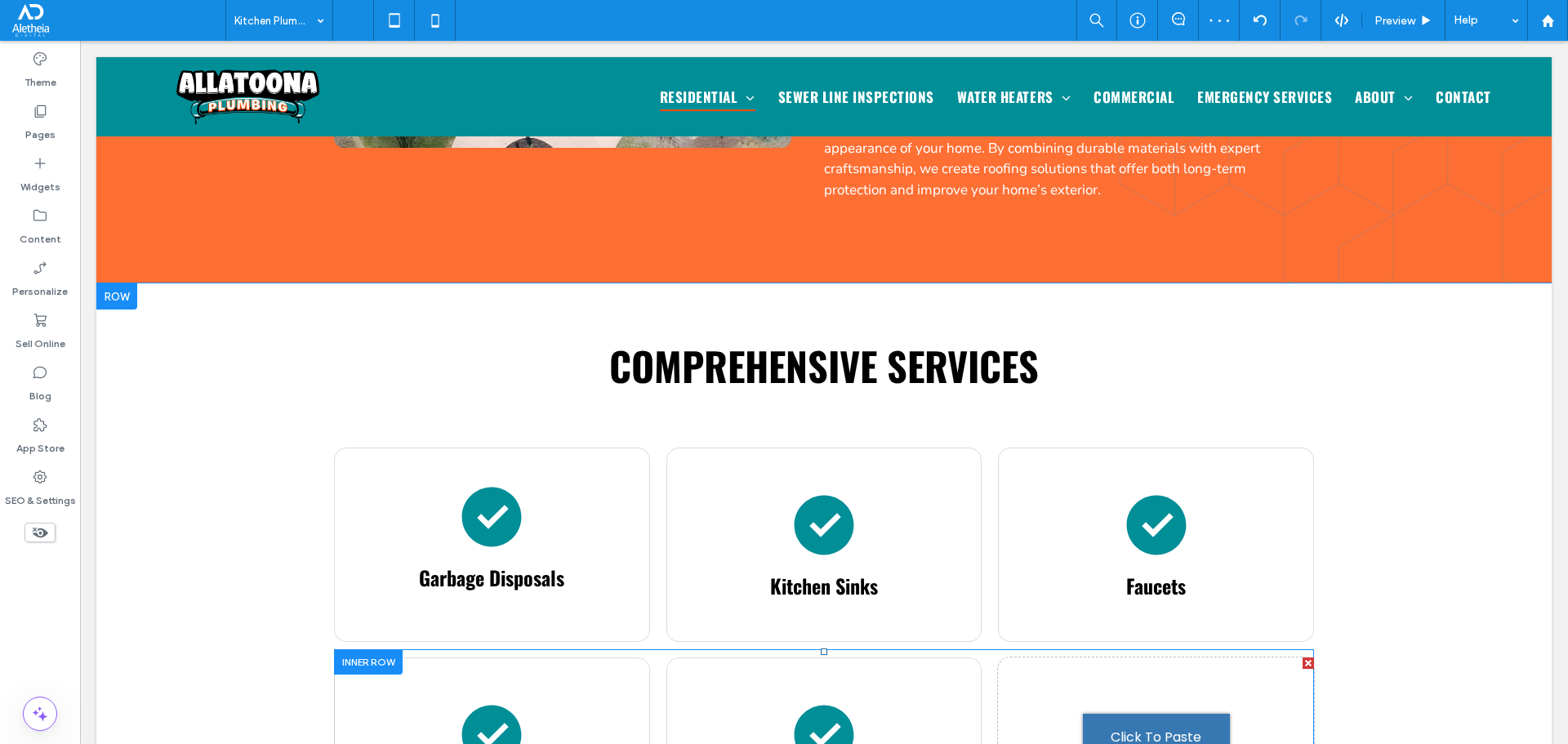
scroll to position [690, 0]
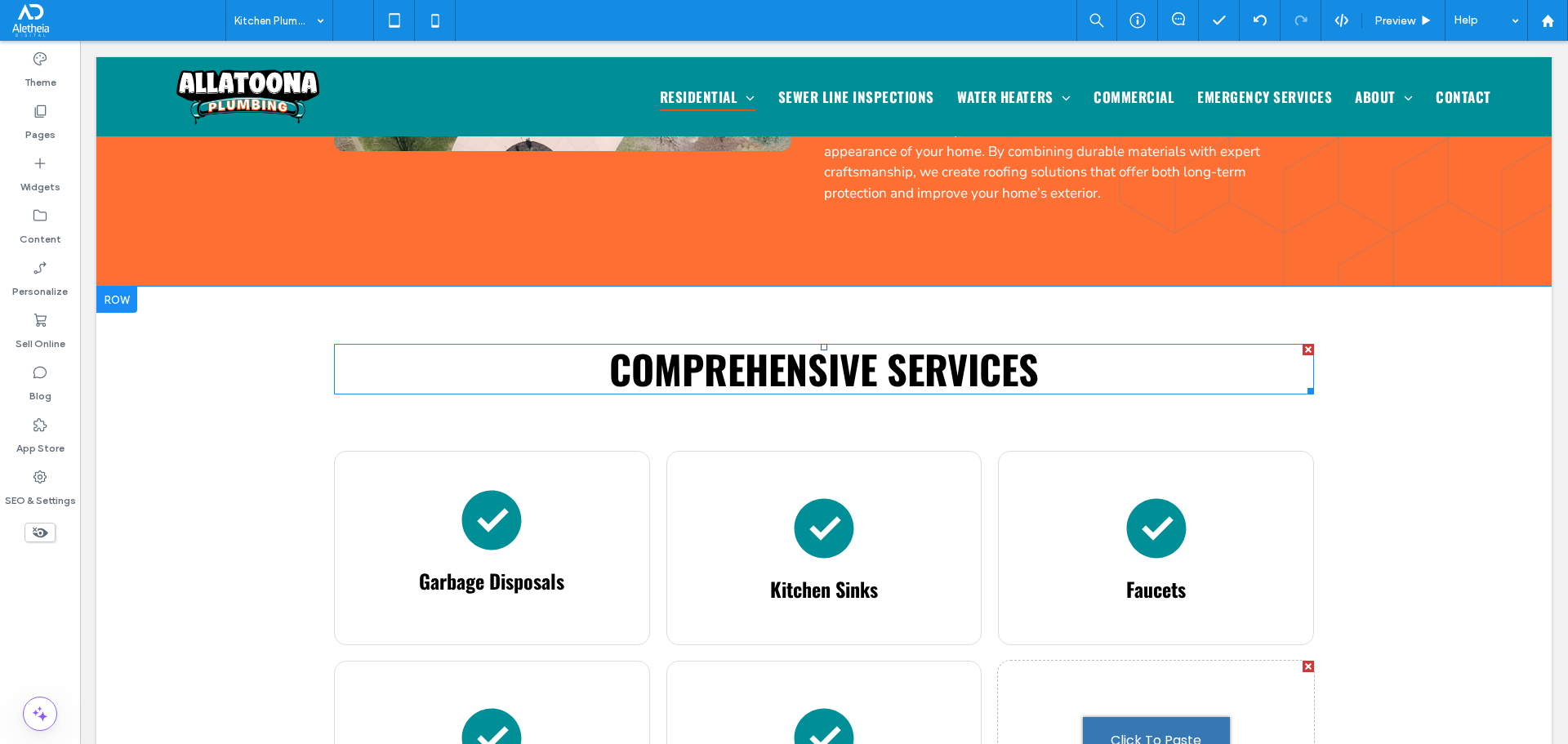
click at [887, 340] on span "Comprehensive Services" at bounding box center [824, 369] width 430 height 58
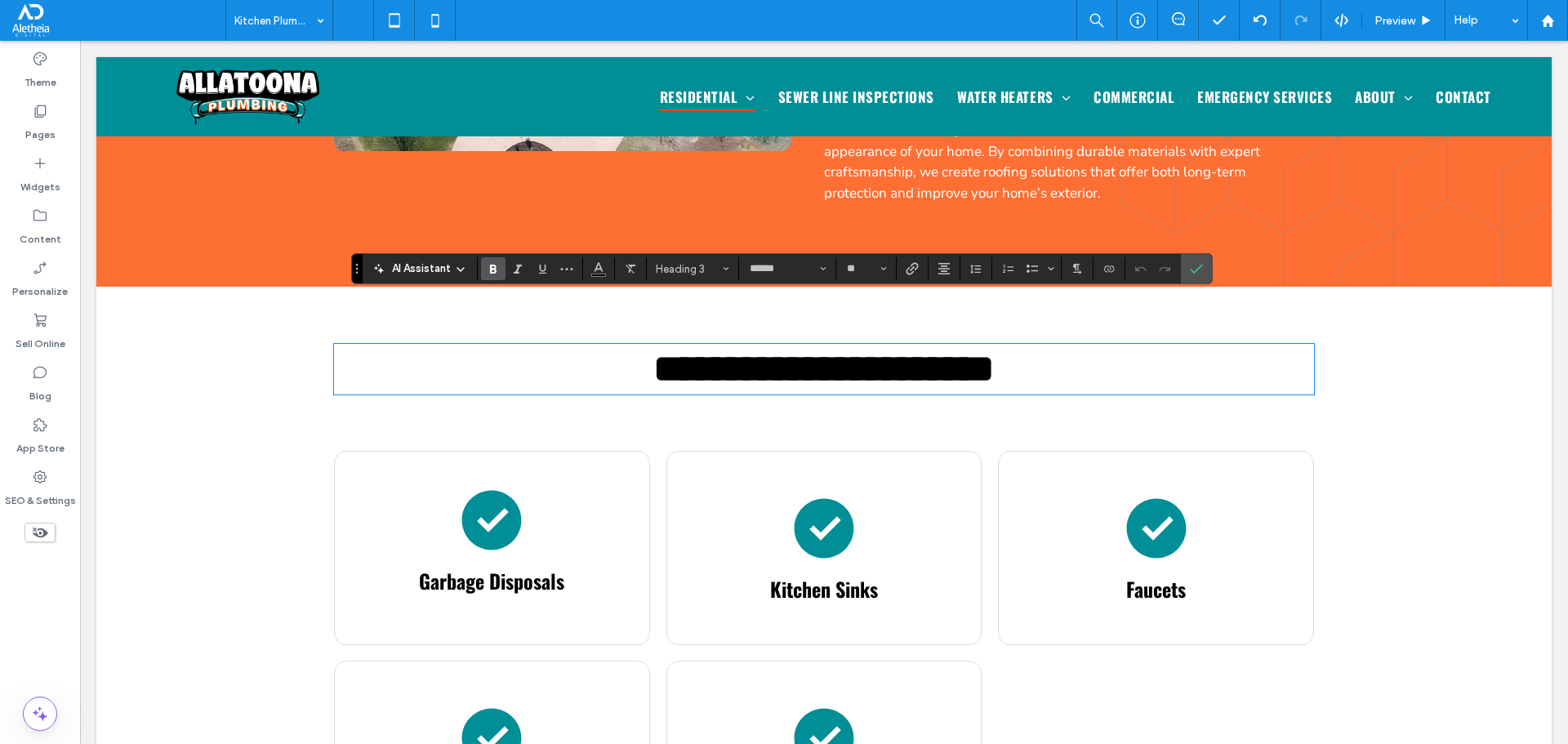
type input "*******"
type input "**"
click at [1194, 263] on icon "Confirm" at bounding box center [1196, 269] width 13 height 13
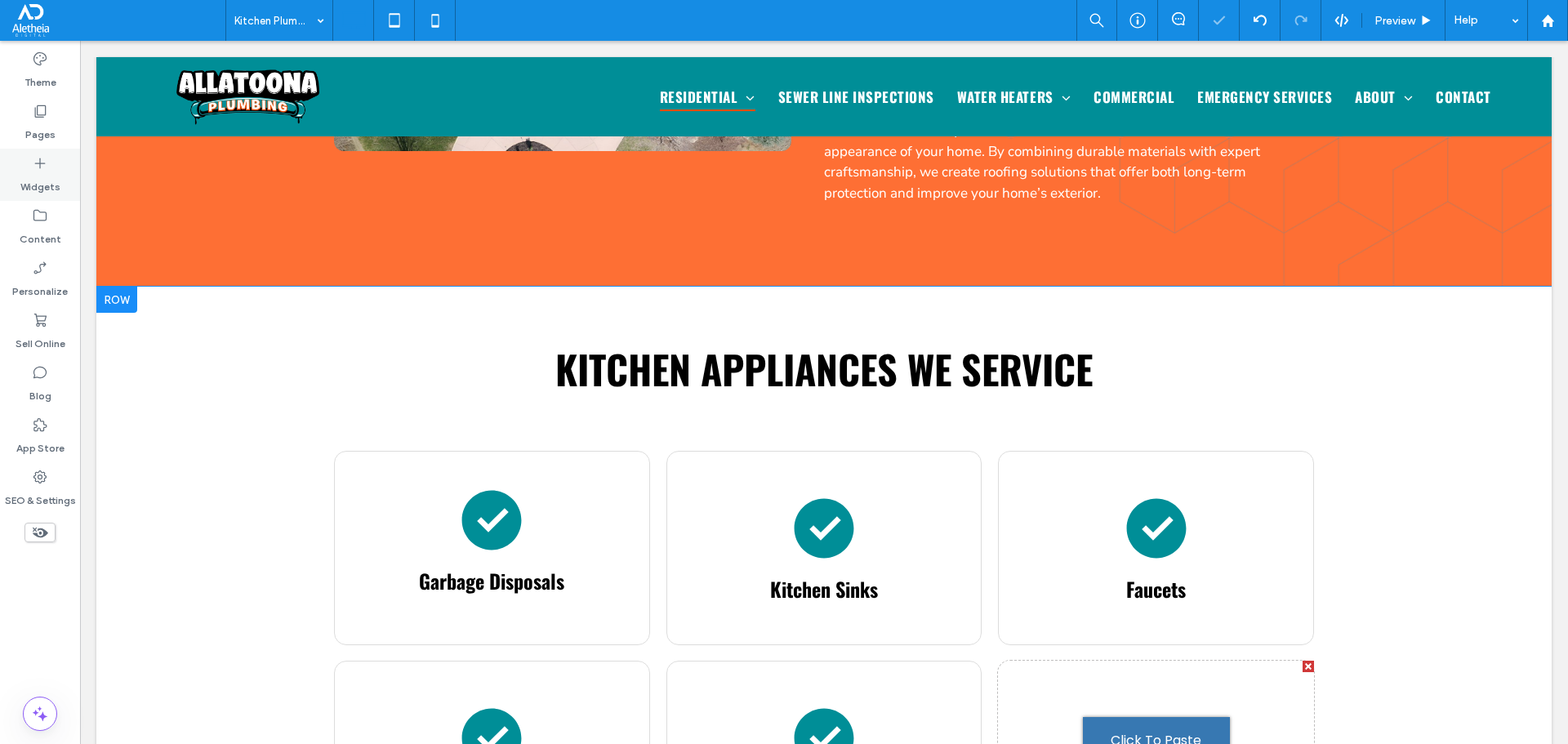
click at [43, 158] on icon at bounding box center [40, 163] width 17 height 17
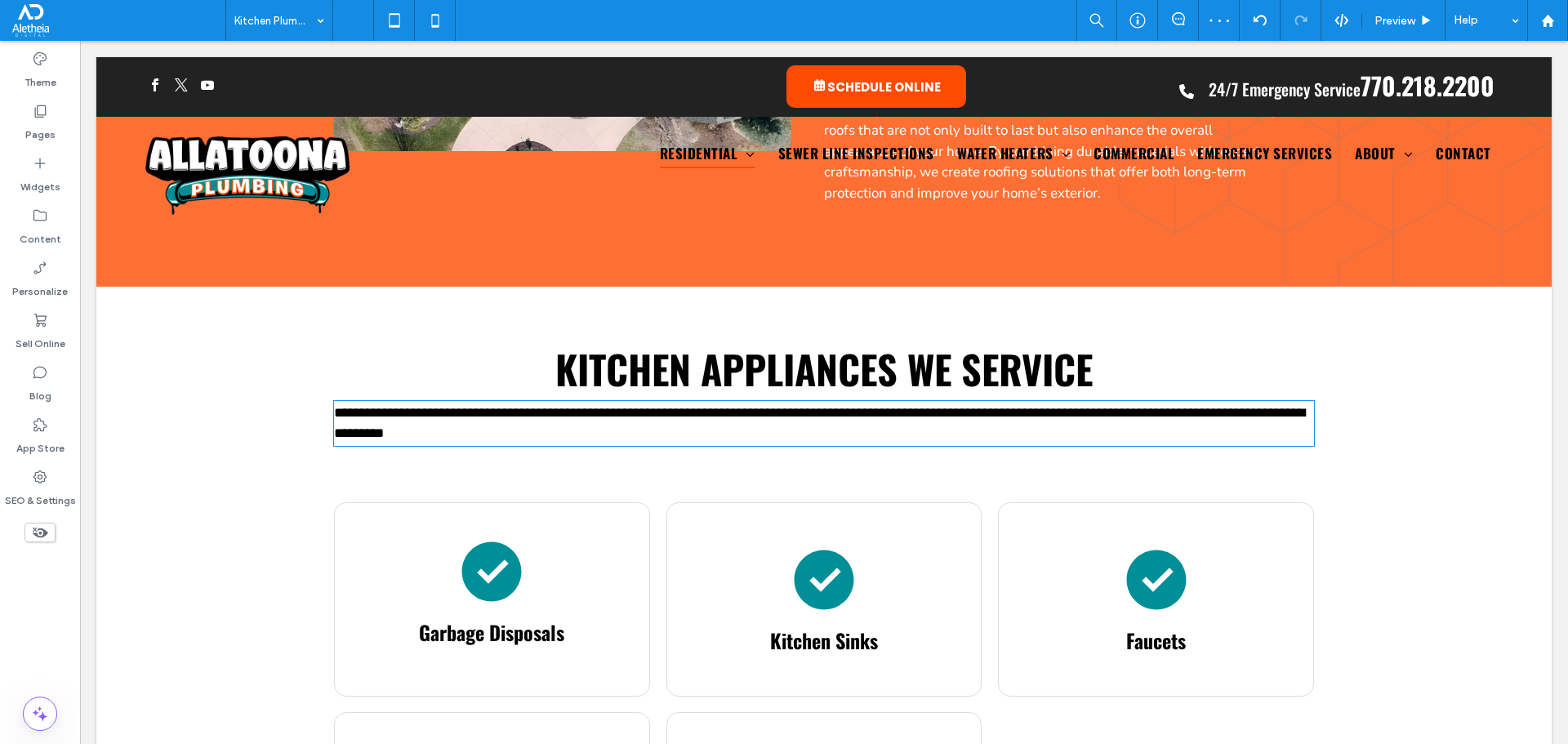
type input "*******"
type input "**"
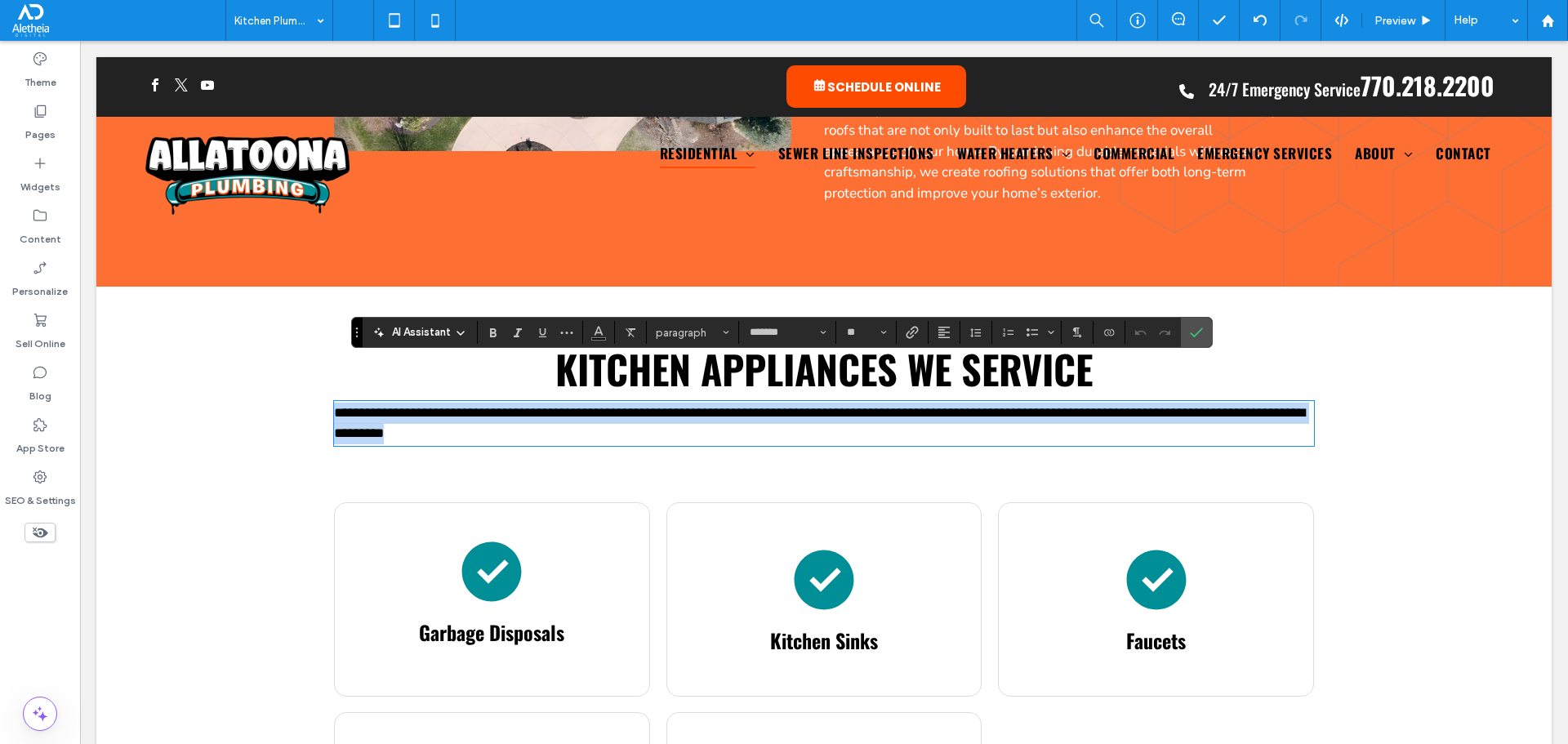
click at [571, 406] on span "**********" at bounding box center [819, 423] width 971 height 35
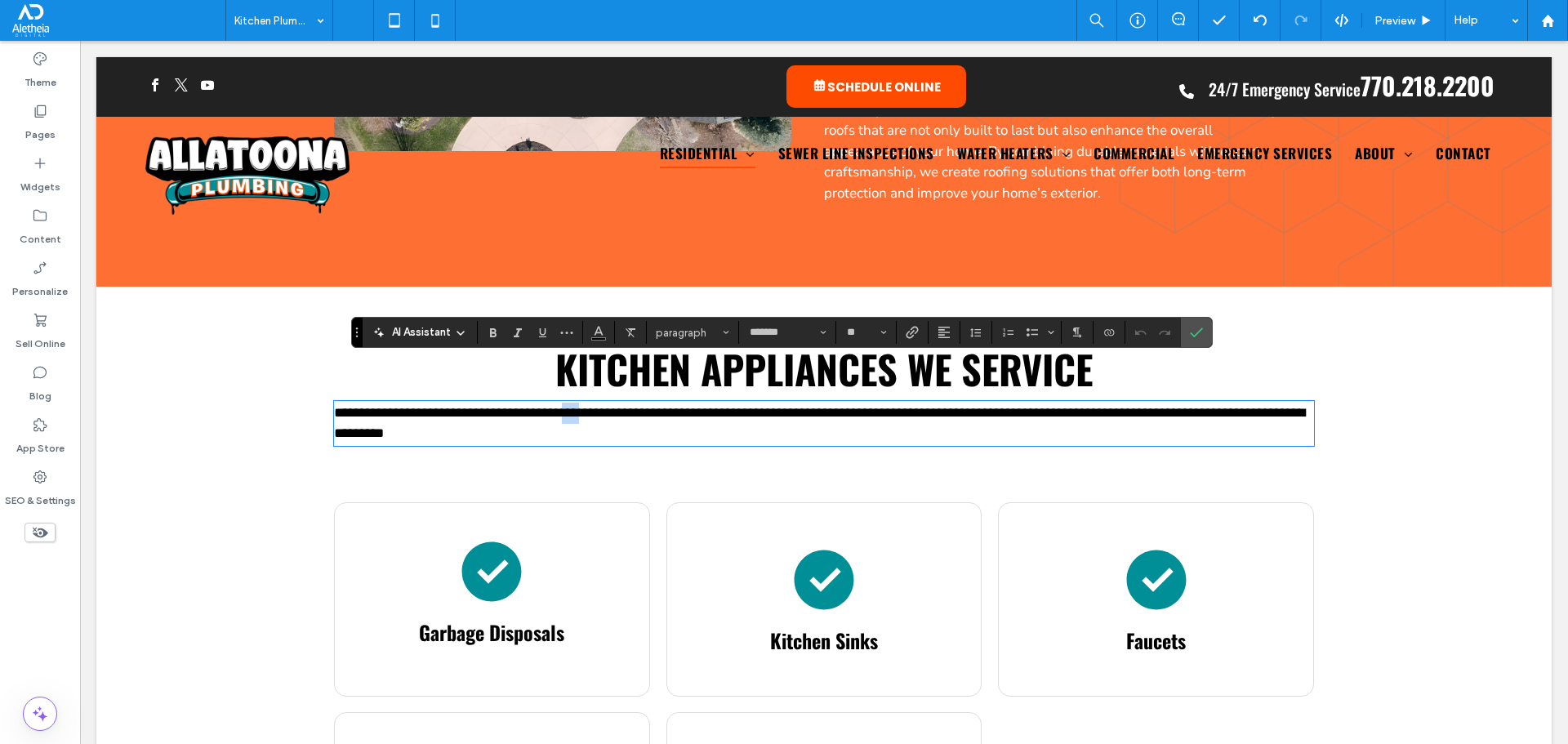
click at [571, 406] on span "**********" at bounding box center [819, 423] width 971 height 35
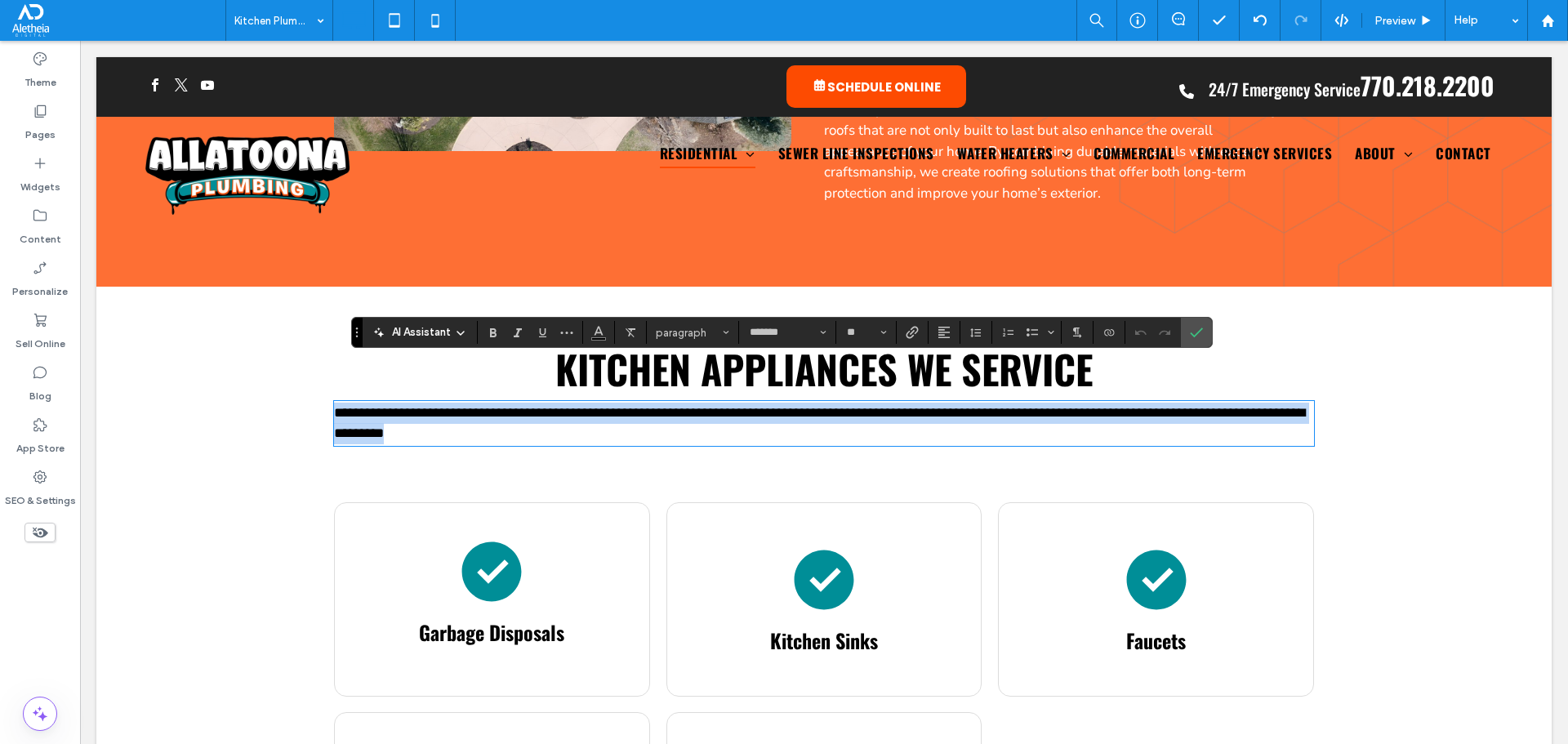
click at [571, 406] on span "**********" at bounding box center [819, 423] width 971 height 35
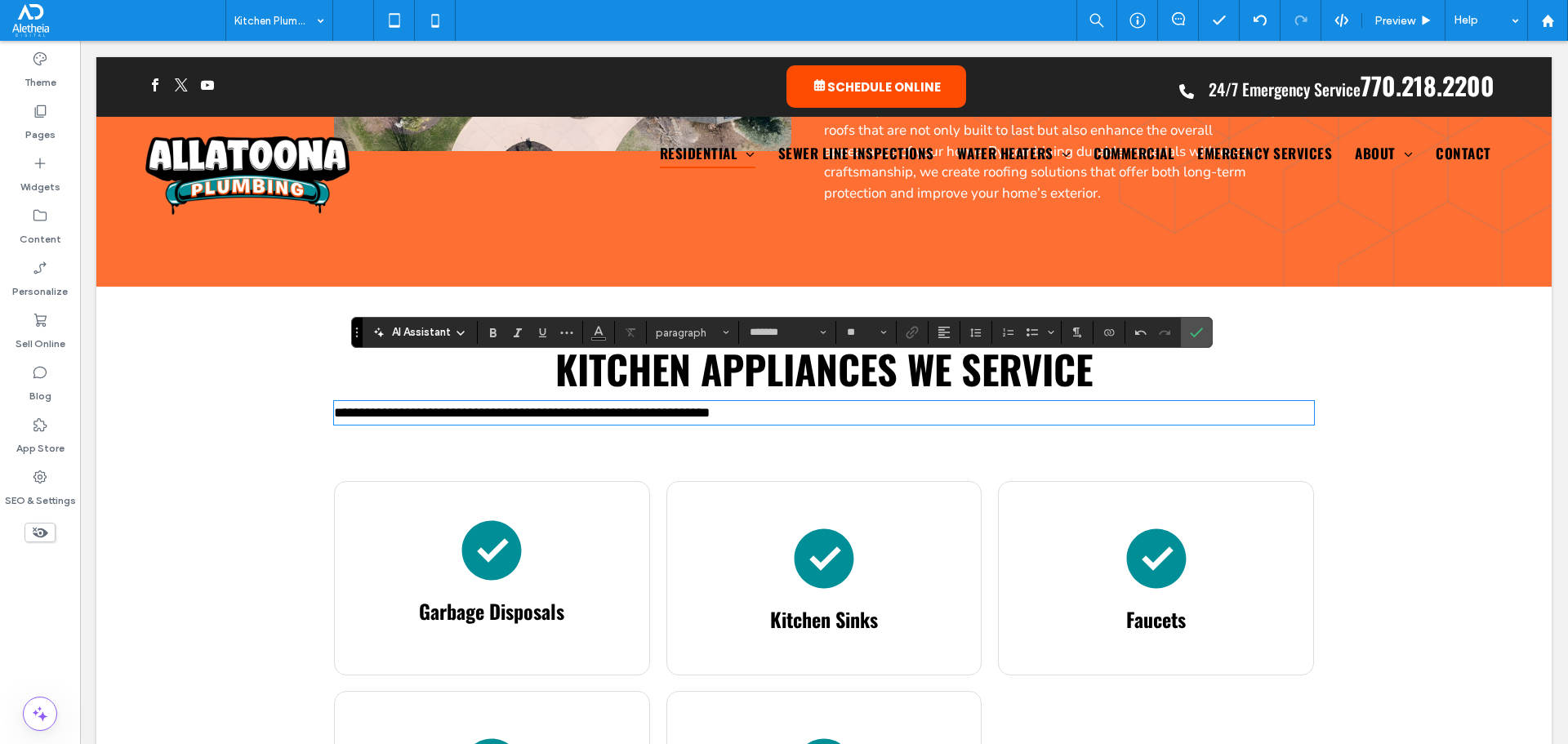
click at [665, 406] on span "**********" at bounding box center [521, 412] width 375 height 14
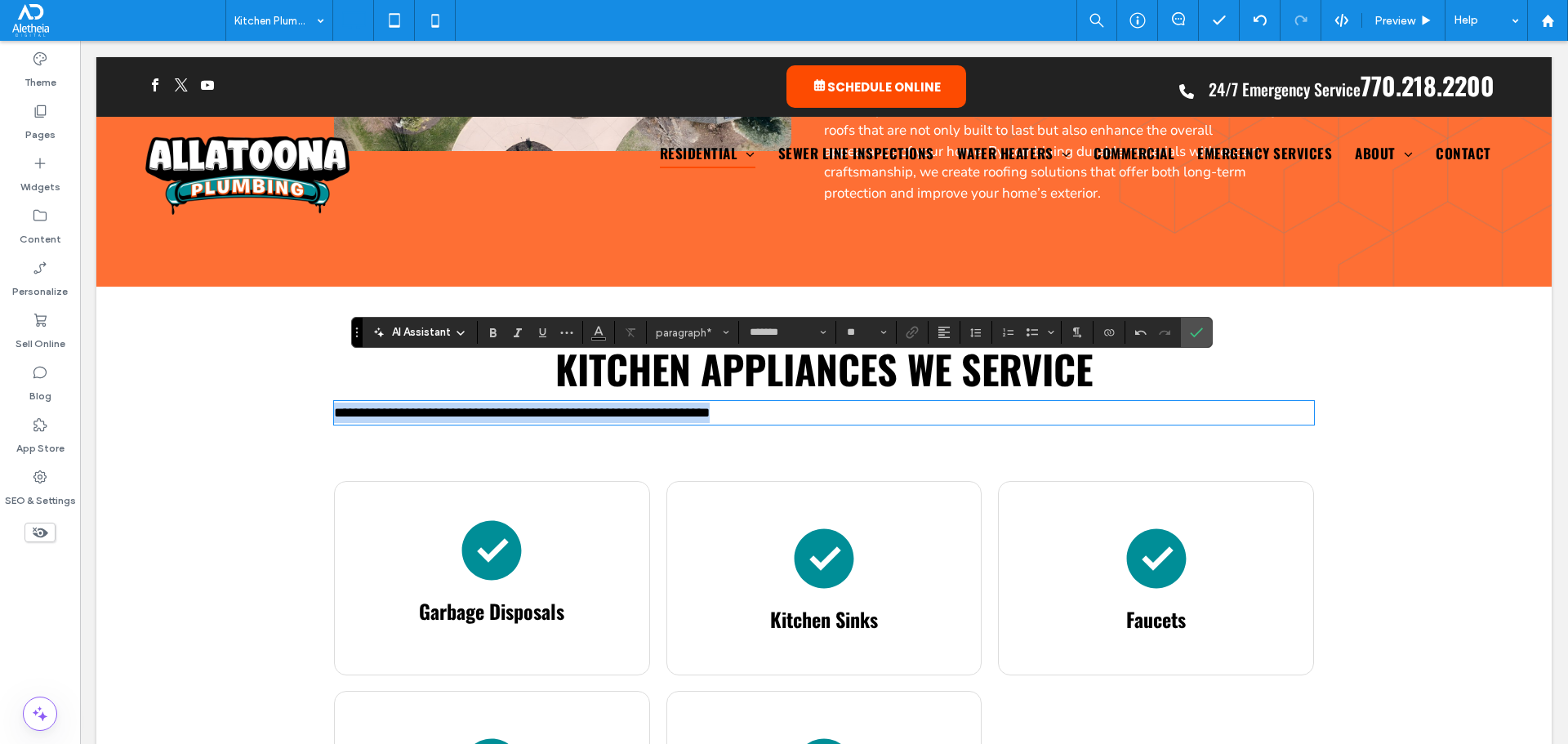
click at [665, 406] on span "**********" at bounding box center [521, 412] width 375 height 14
click at [942, 334] on icon "Alignment" at bounding box center [944, 333] width 13 height 13
click at [956, 376] on icon "ui.textEditor.alignment.center" at bounding box center [956, 383] width 13 height 13
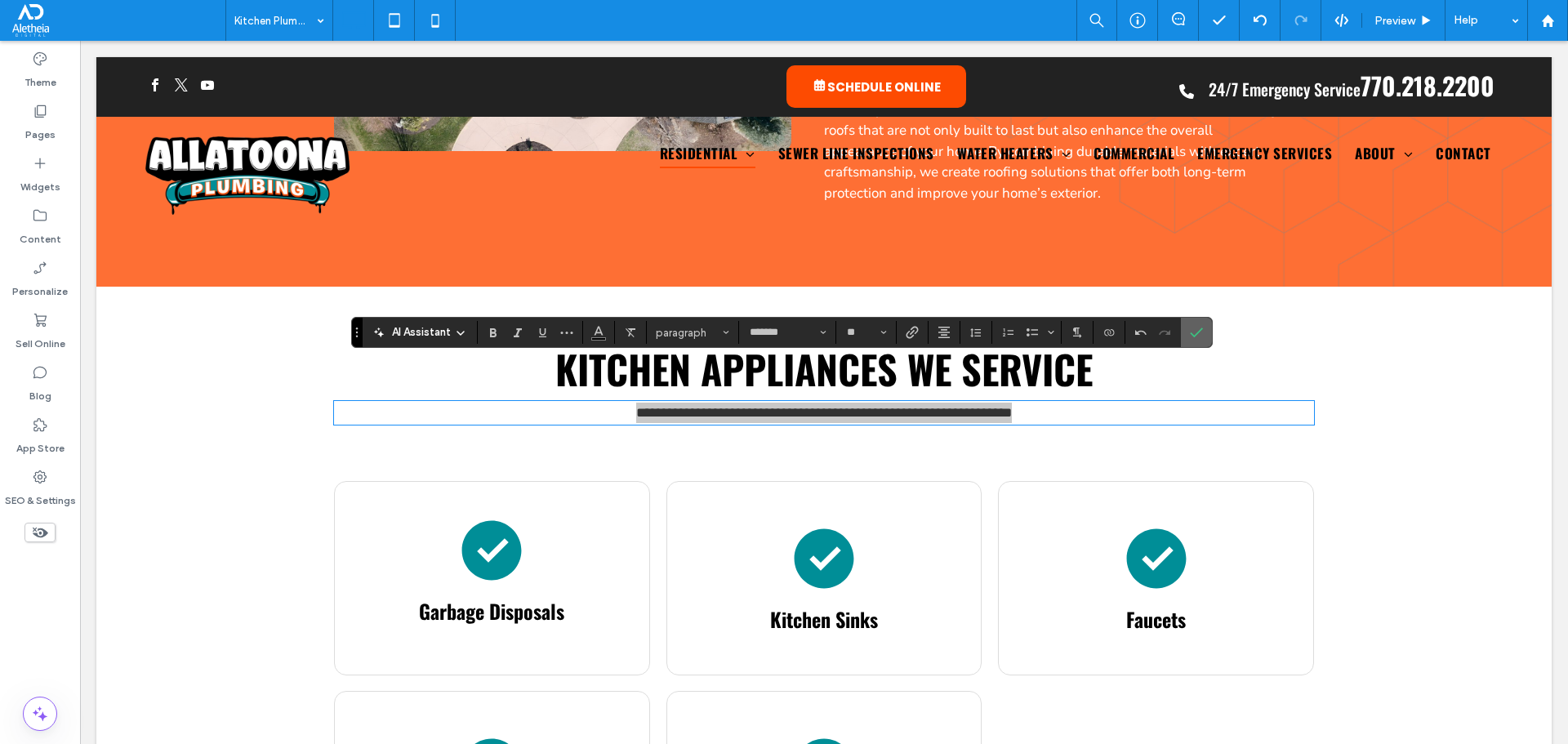
click at [1190, 326] on icon "Confirm" at bounding box center [1196, 333] width 13 height 13
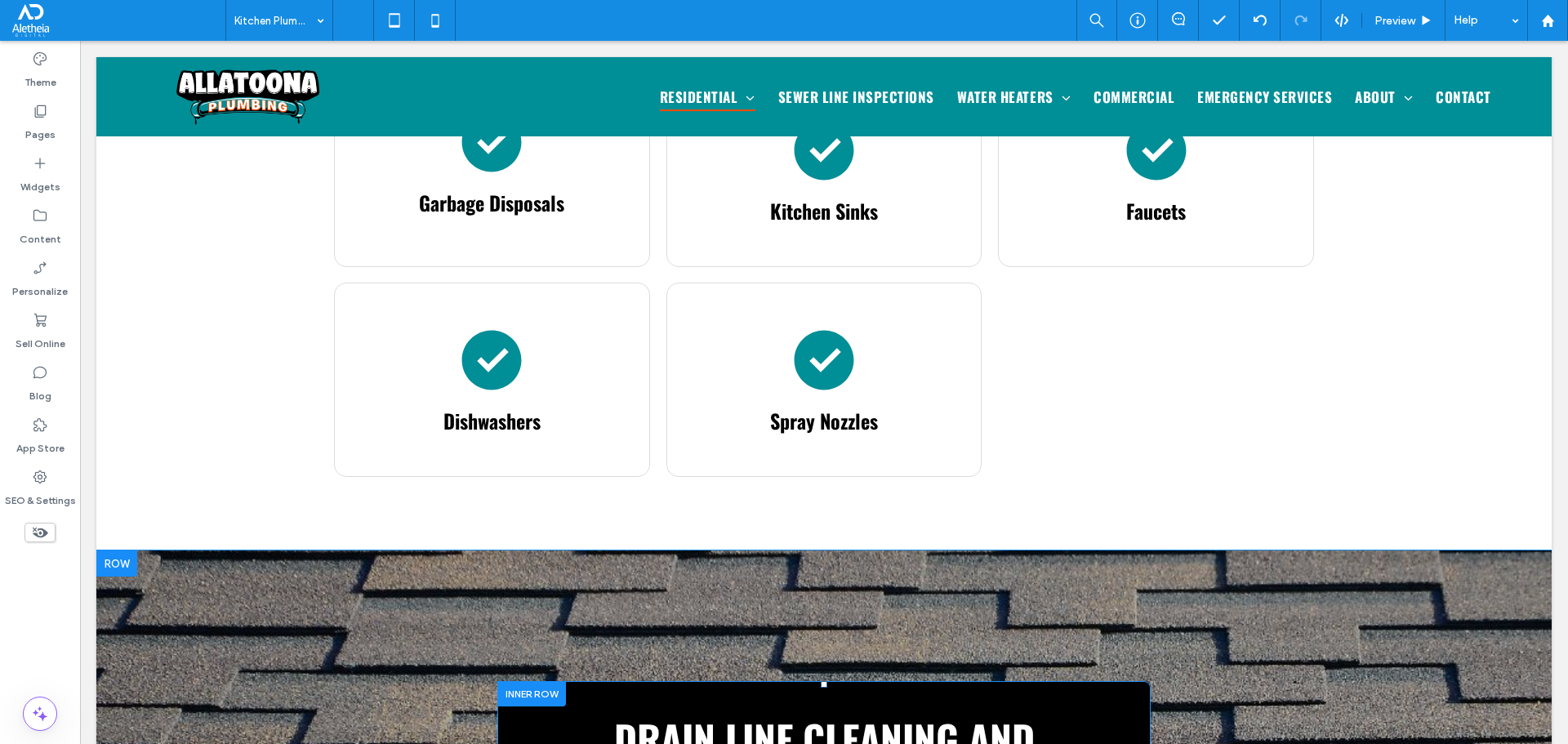
scroll to position [1261, 0]
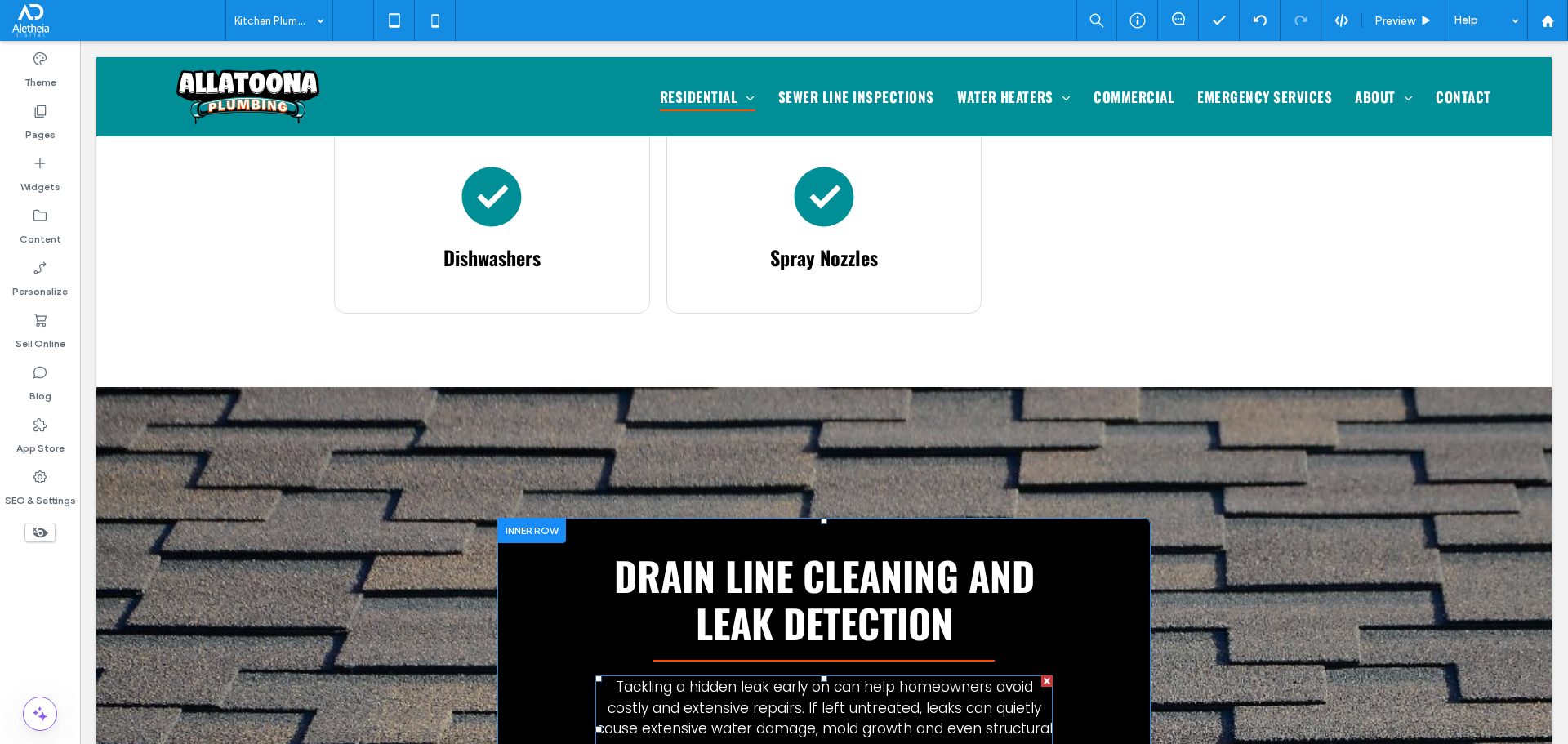
click at [690, 677] on span "Tackling a hidden leak early on can help homeowners avoid costly and extensive …" at bounding box center [824, 728] width 457 height 103
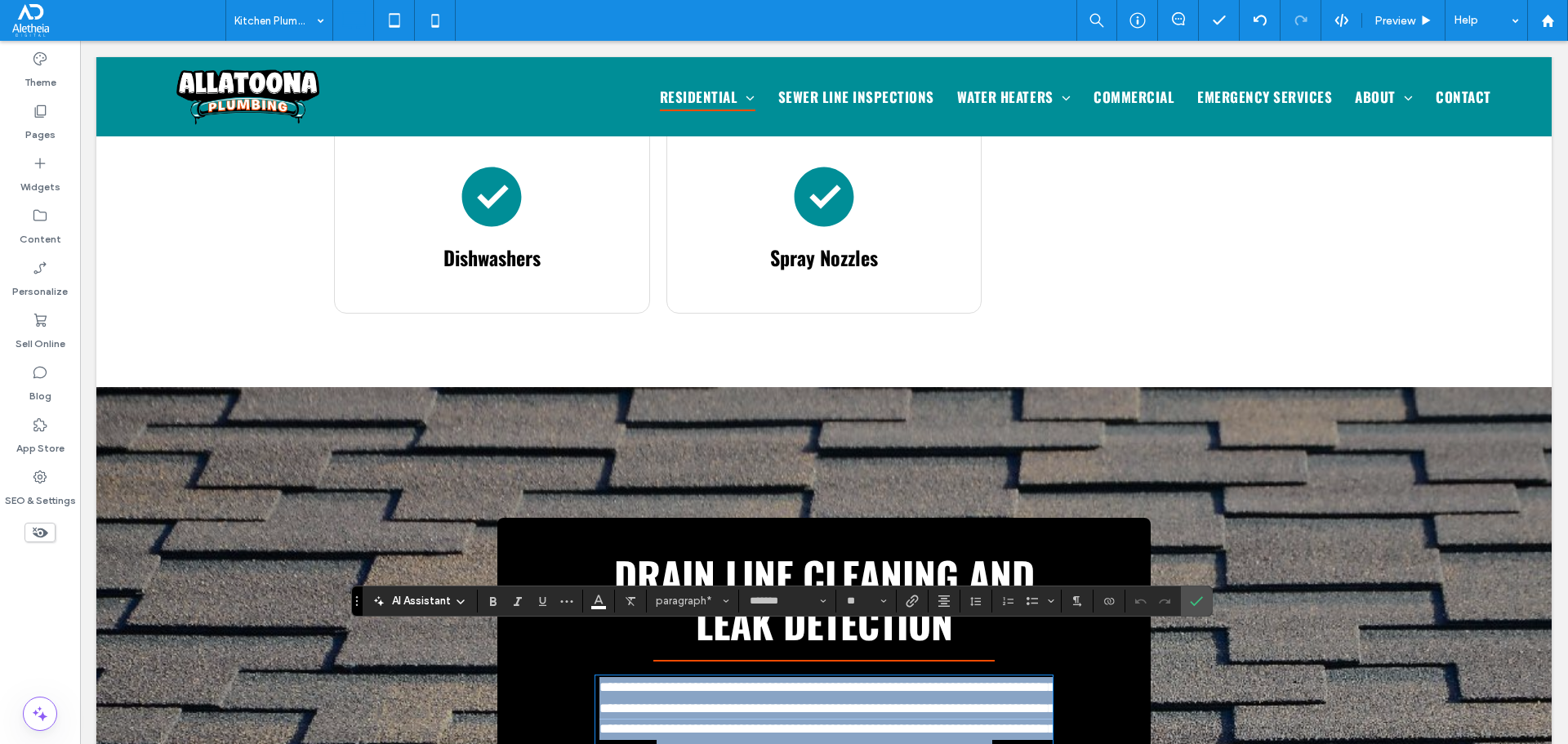
paste div
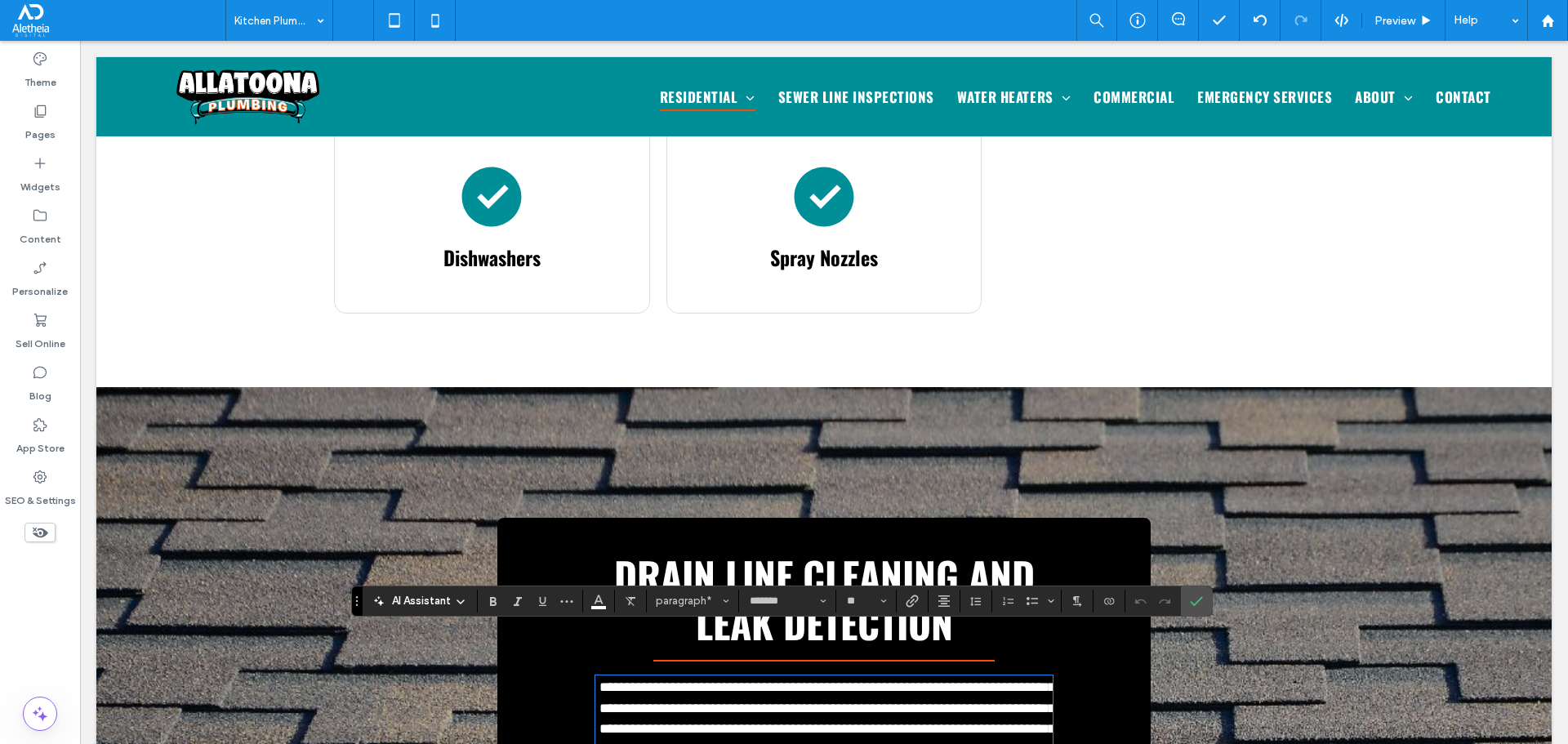
scroll to position [1613, 0]
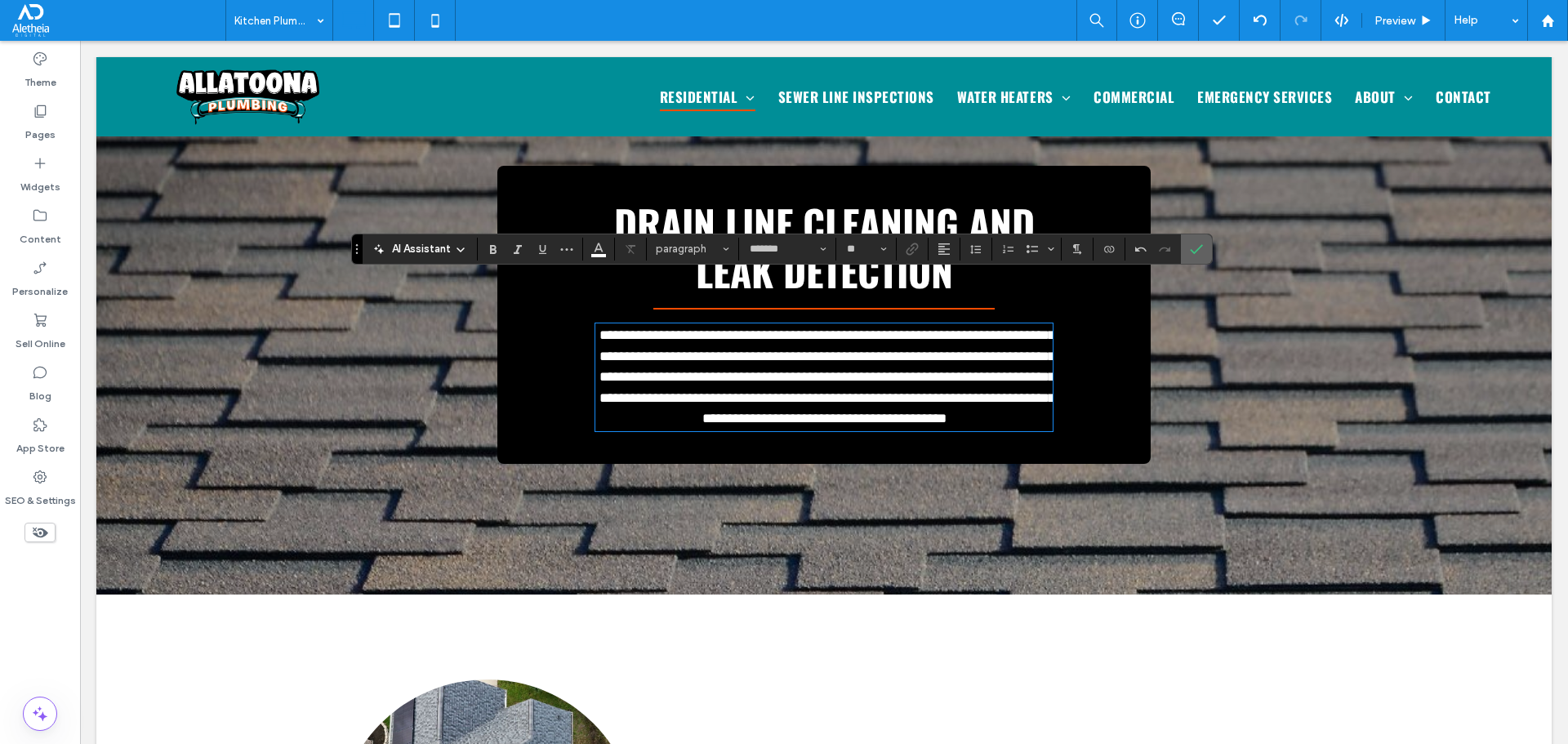
click at [1198, 247] on icon "Confirm" at bounding box center [1196, 249] width 13 height 13
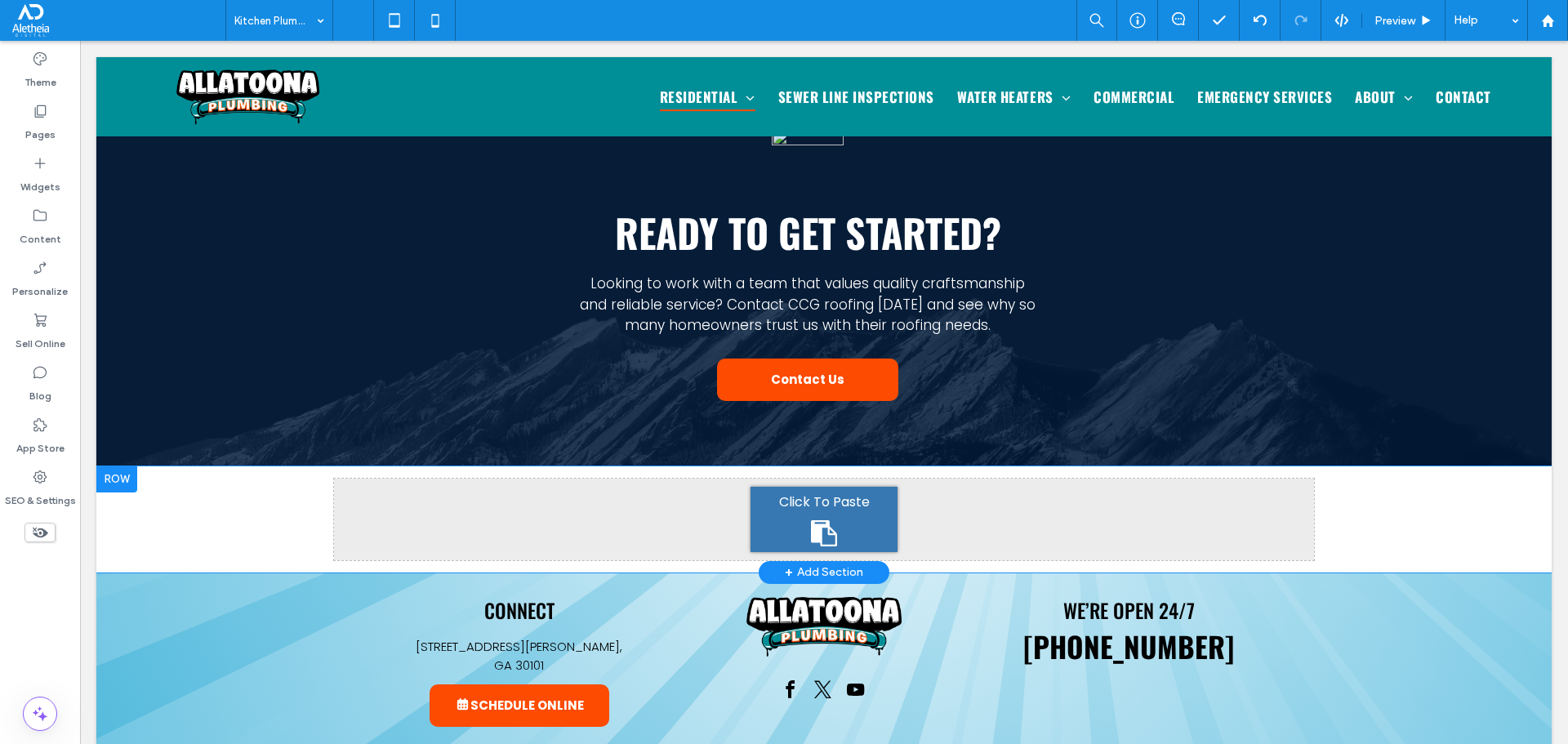
scroll to position [1998, 0]
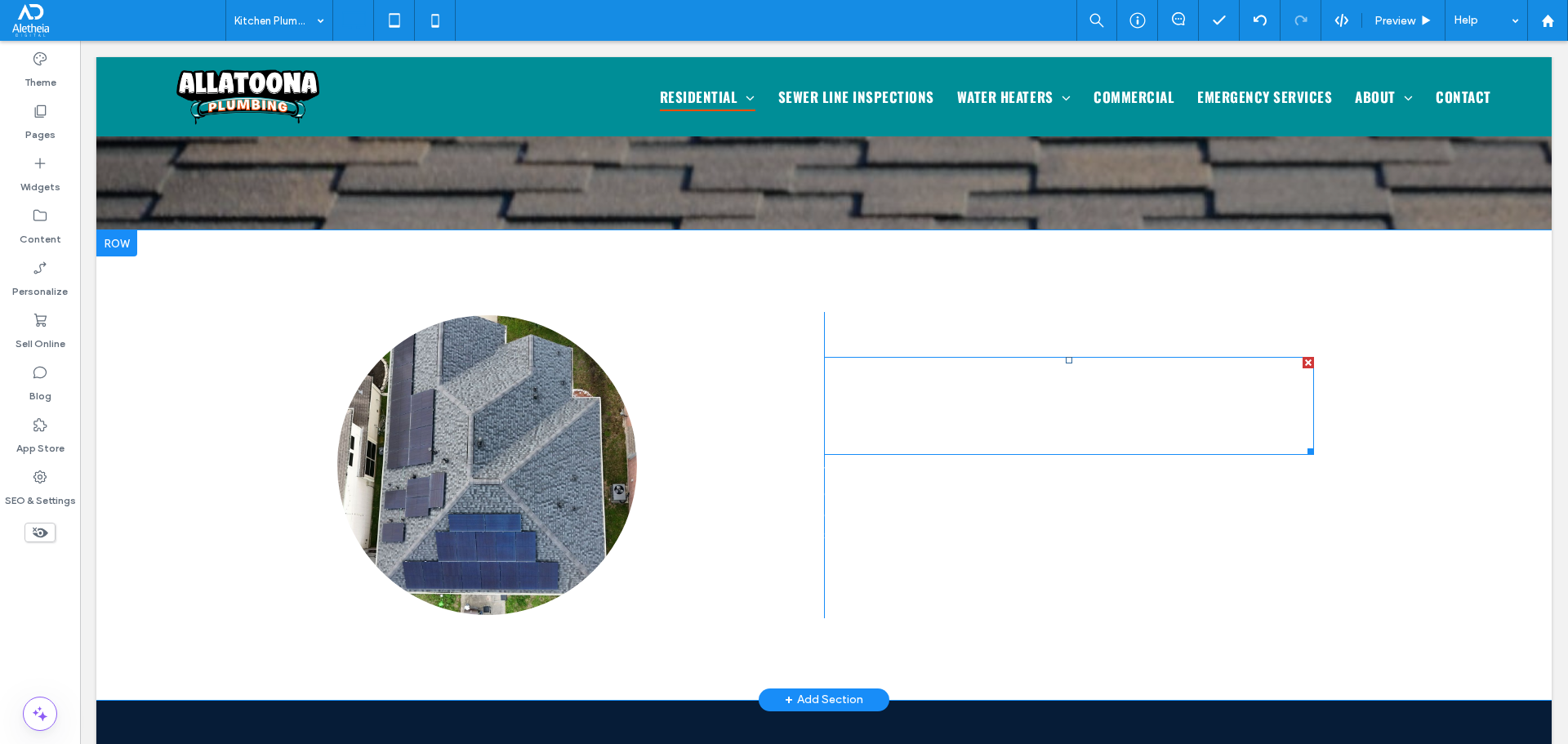
click at [987, 371] on h3 "What sets CCG Roofing apart?" at bounding box center [1069, 405] width 490 height 94
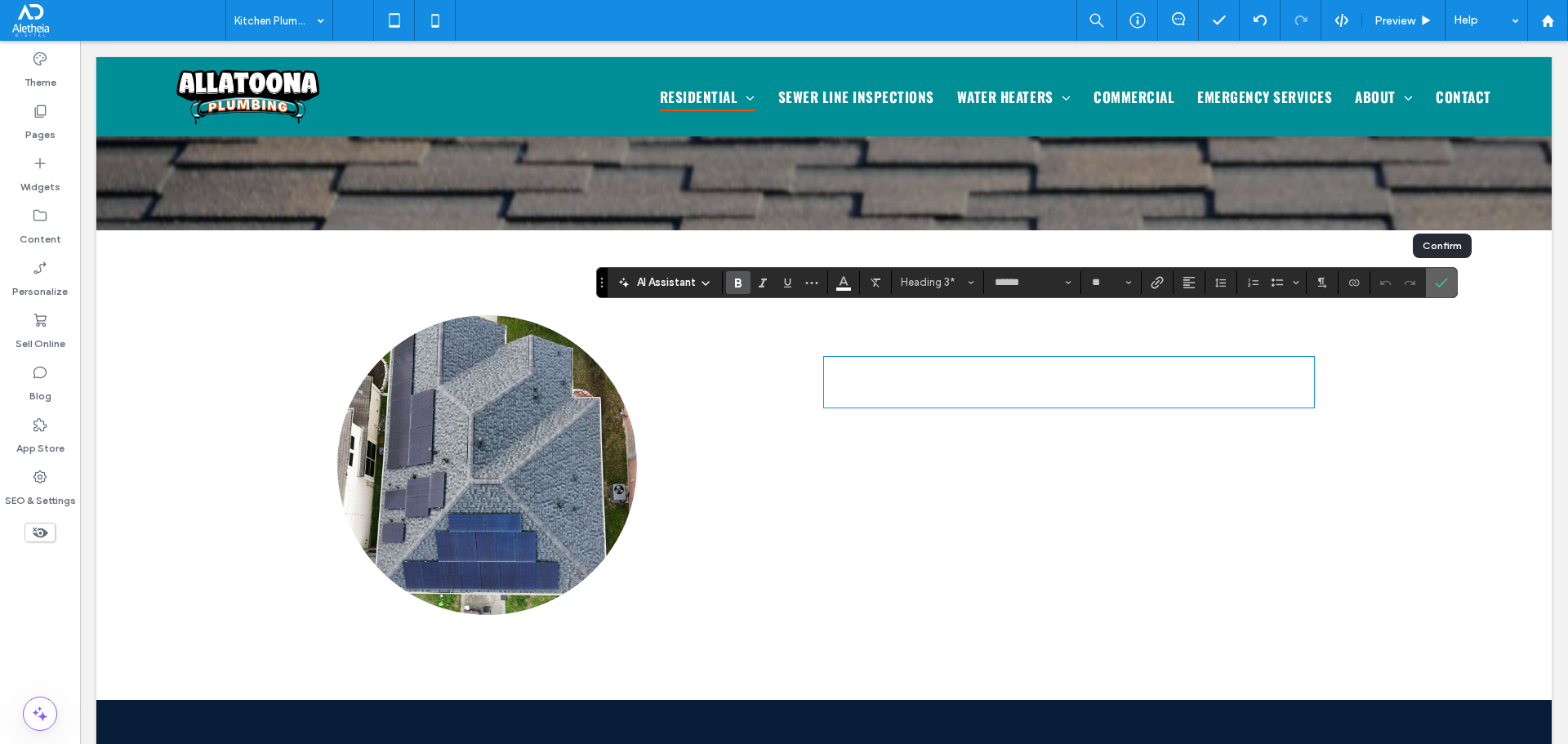
drag, startPoint x: 1448, startPoint y: 288, endPoint x: 1348, endPoint y: 246, distance: 108.5
click at [1448, 288] on icon "Confirm" at bounding box center [1441, 283] width 13 height 13
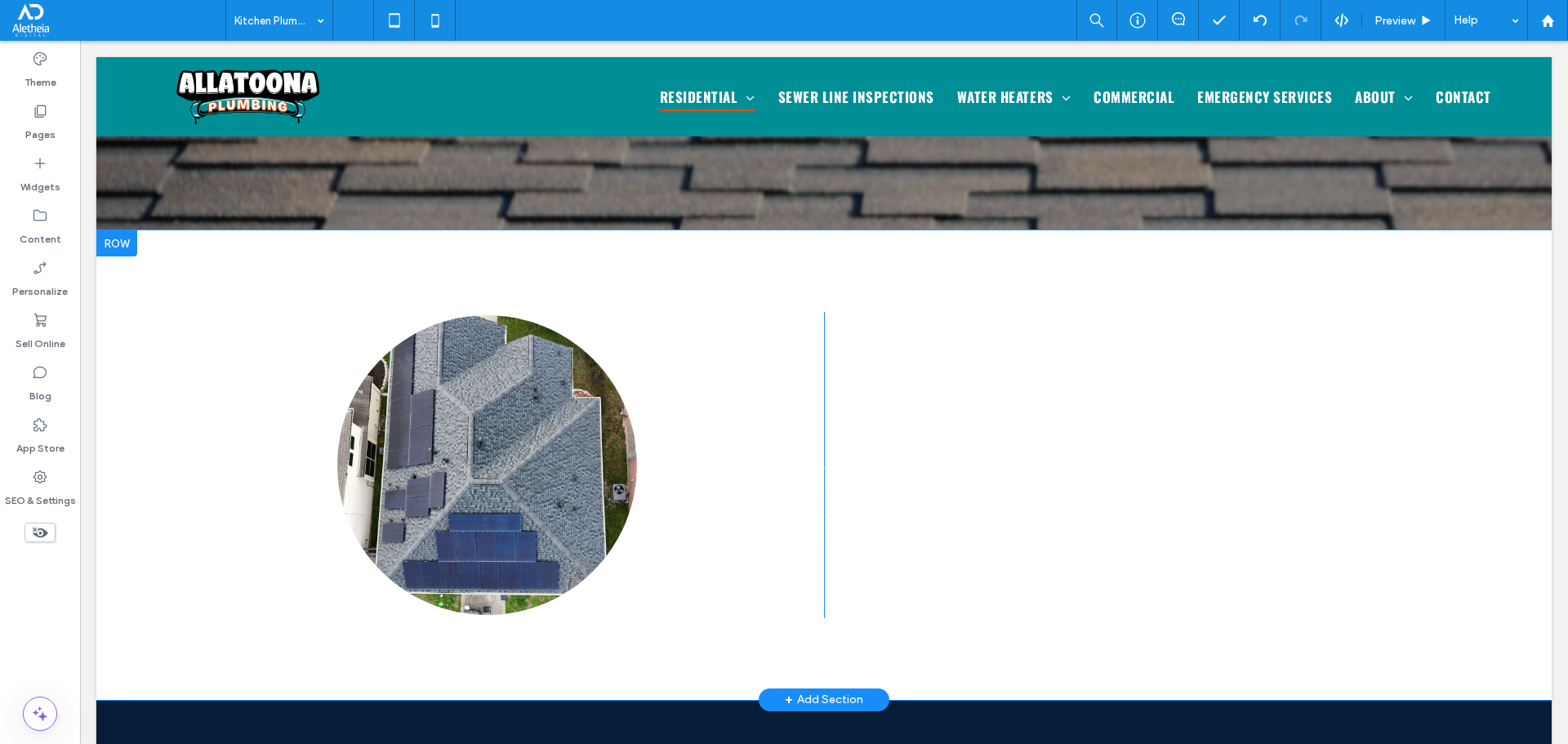
click at [468, 582] on div "Click To Paste What sets CCG Roofing apart? With nearly 20 years of industry ex…" at bounding box center [824, 465] width 1455 height 470
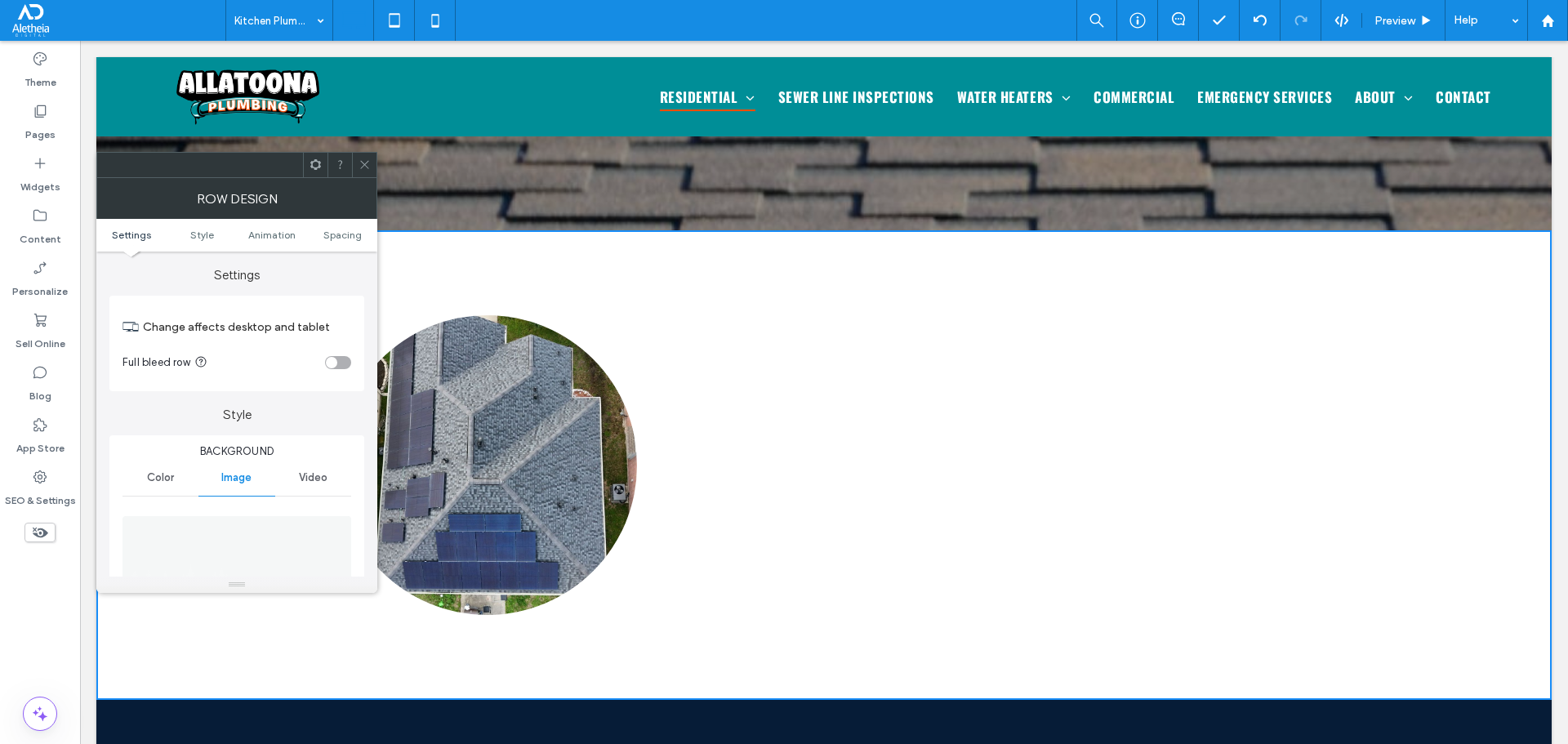
click at [360, 159] on icon at bounding box center [364, 164] width 12 height 12
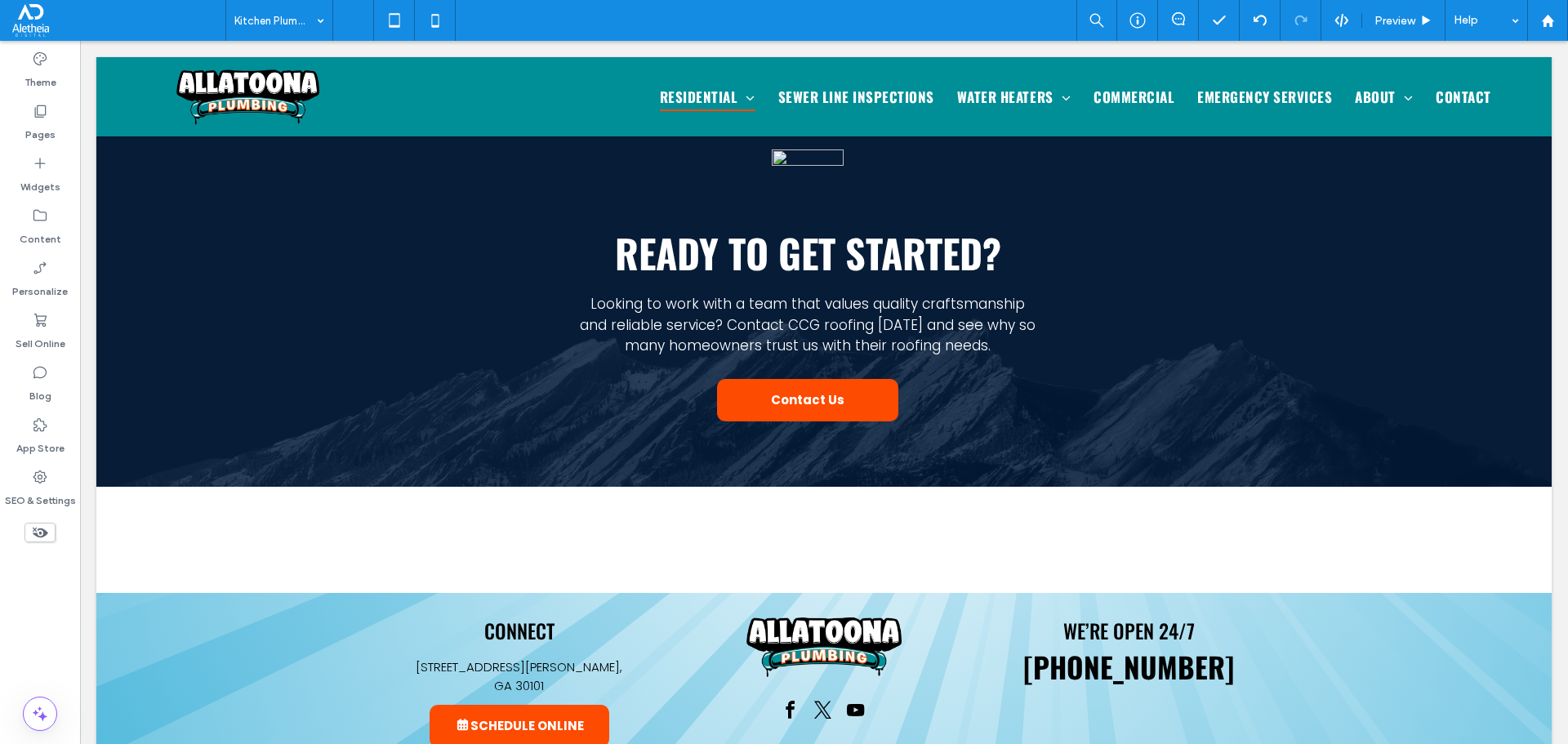
scroll to position [2651, 0]
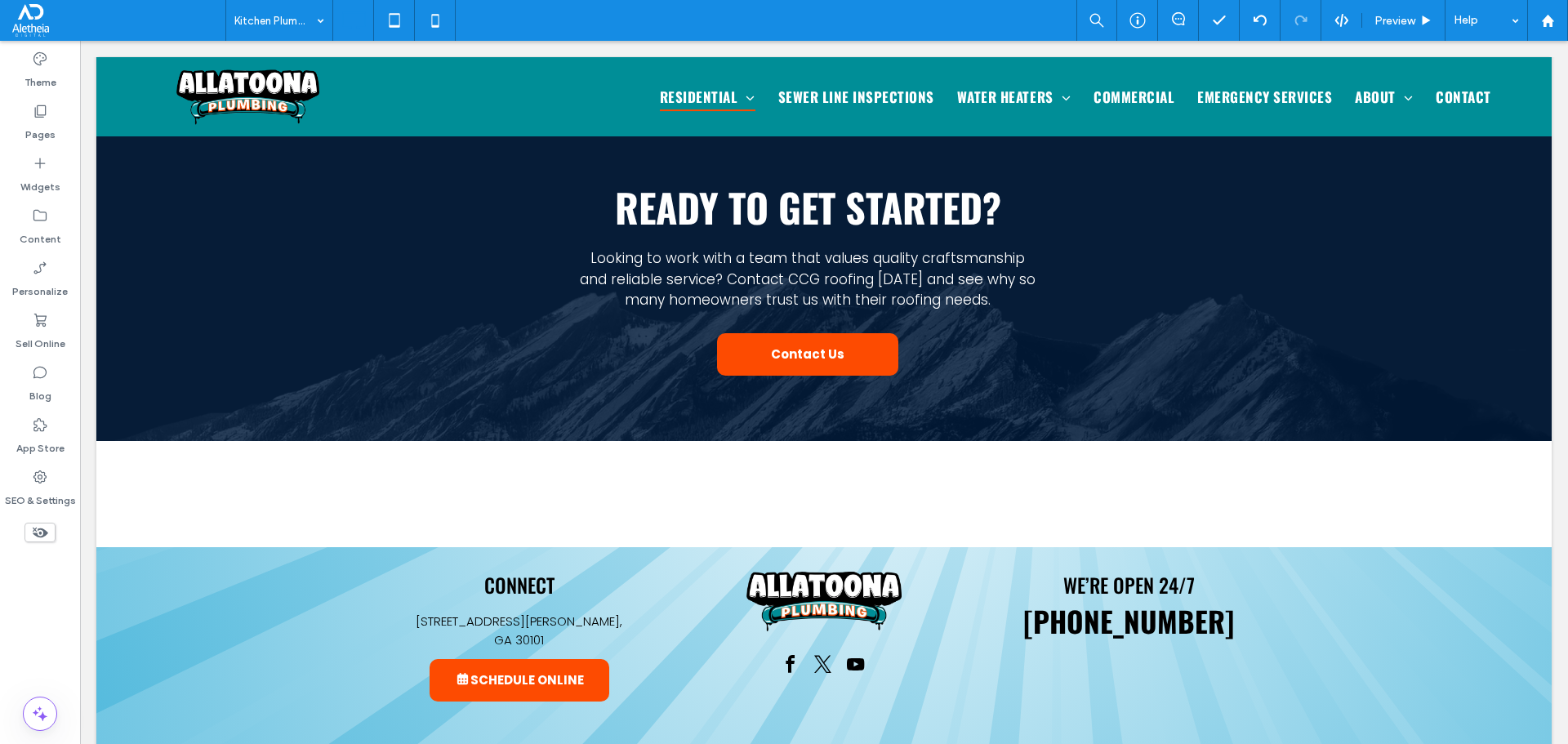
click at [44, 536] on use at bounding box center [40, 532] width 16 height 10
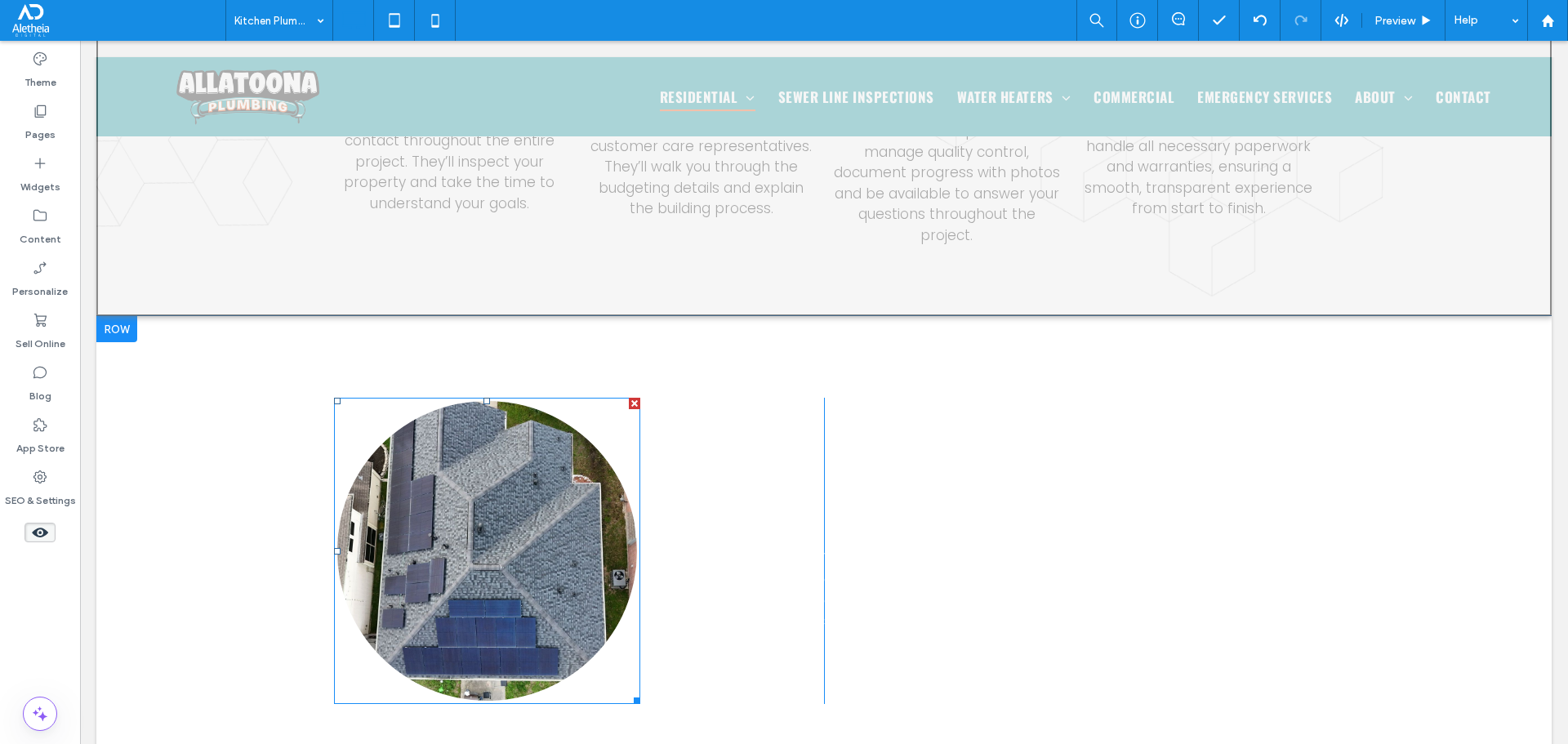
scroll to position [2613, 0]
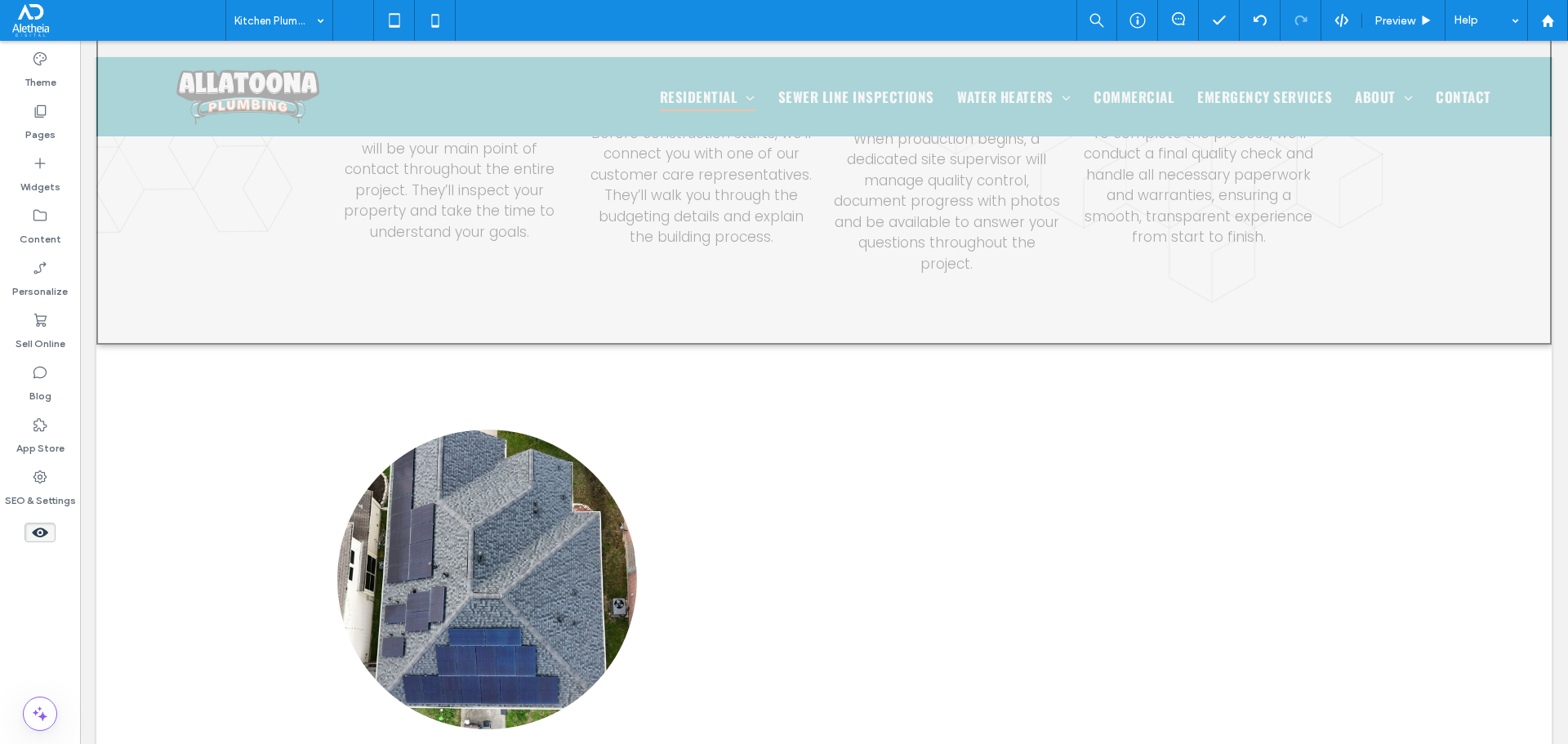
click at [46, 539] on icon at bounding box center [39, 532] width 18 height 18
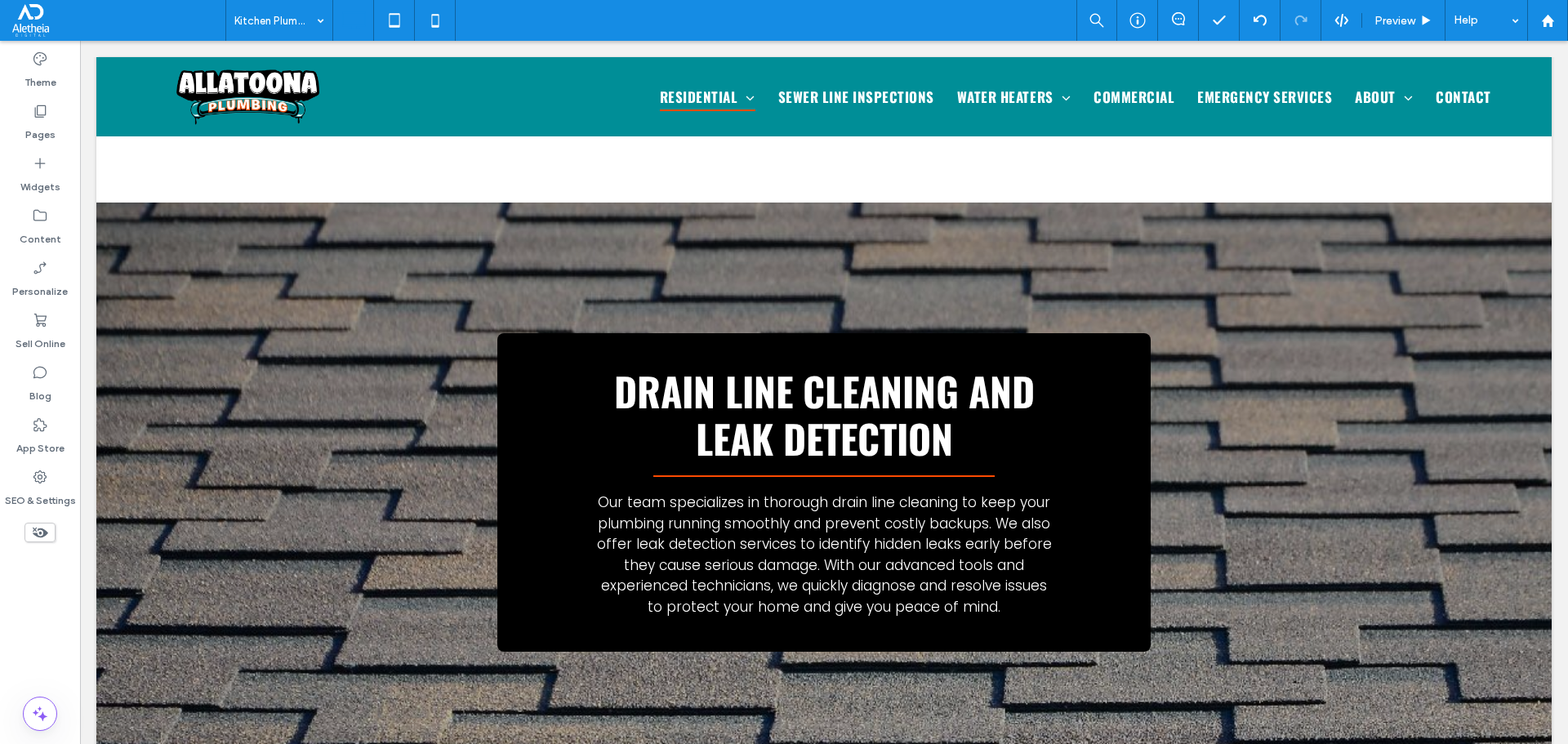
scroll to position [1393, 0]
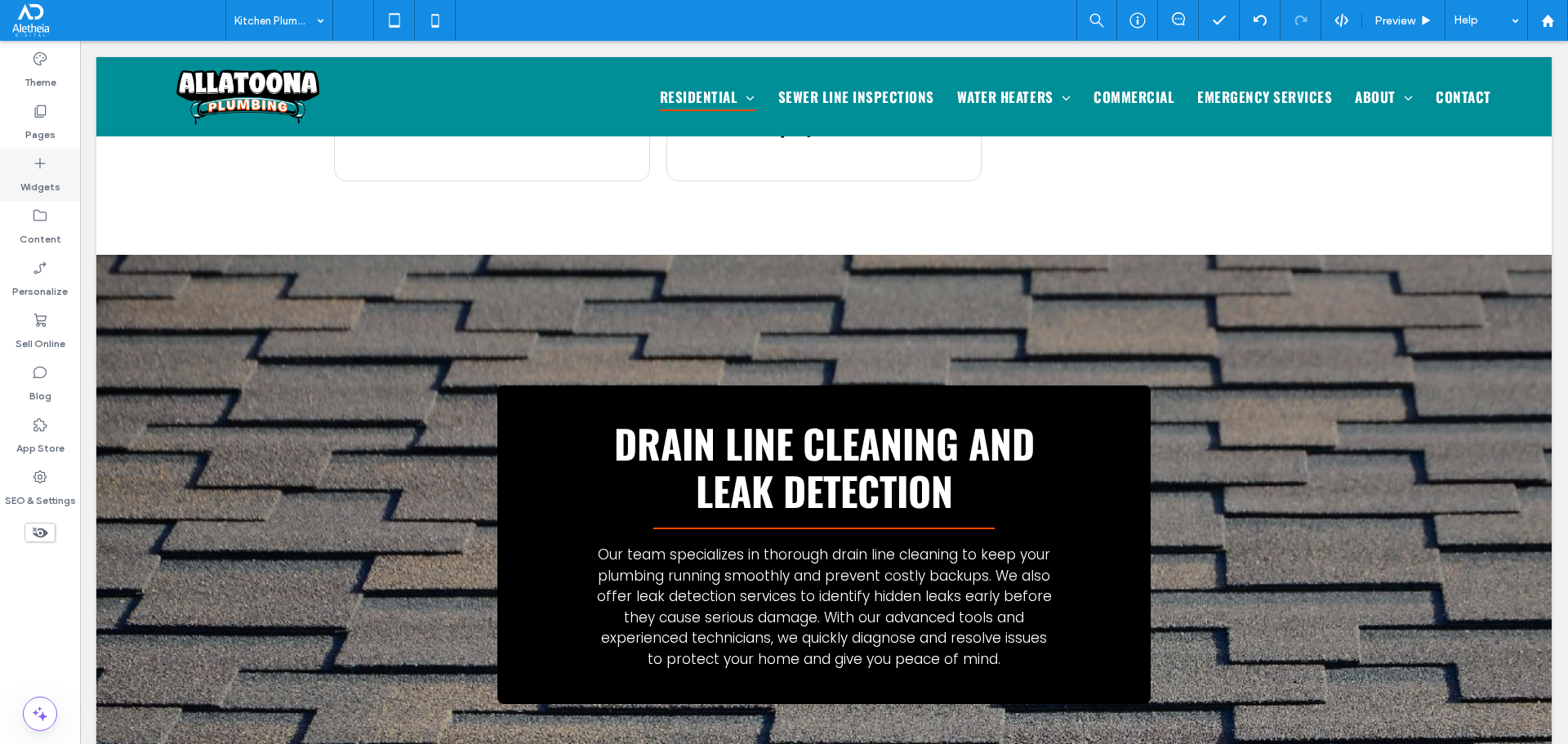
click at [36, 171] on label "Widgets" at bounding box center [40, 183] width 40 height 23
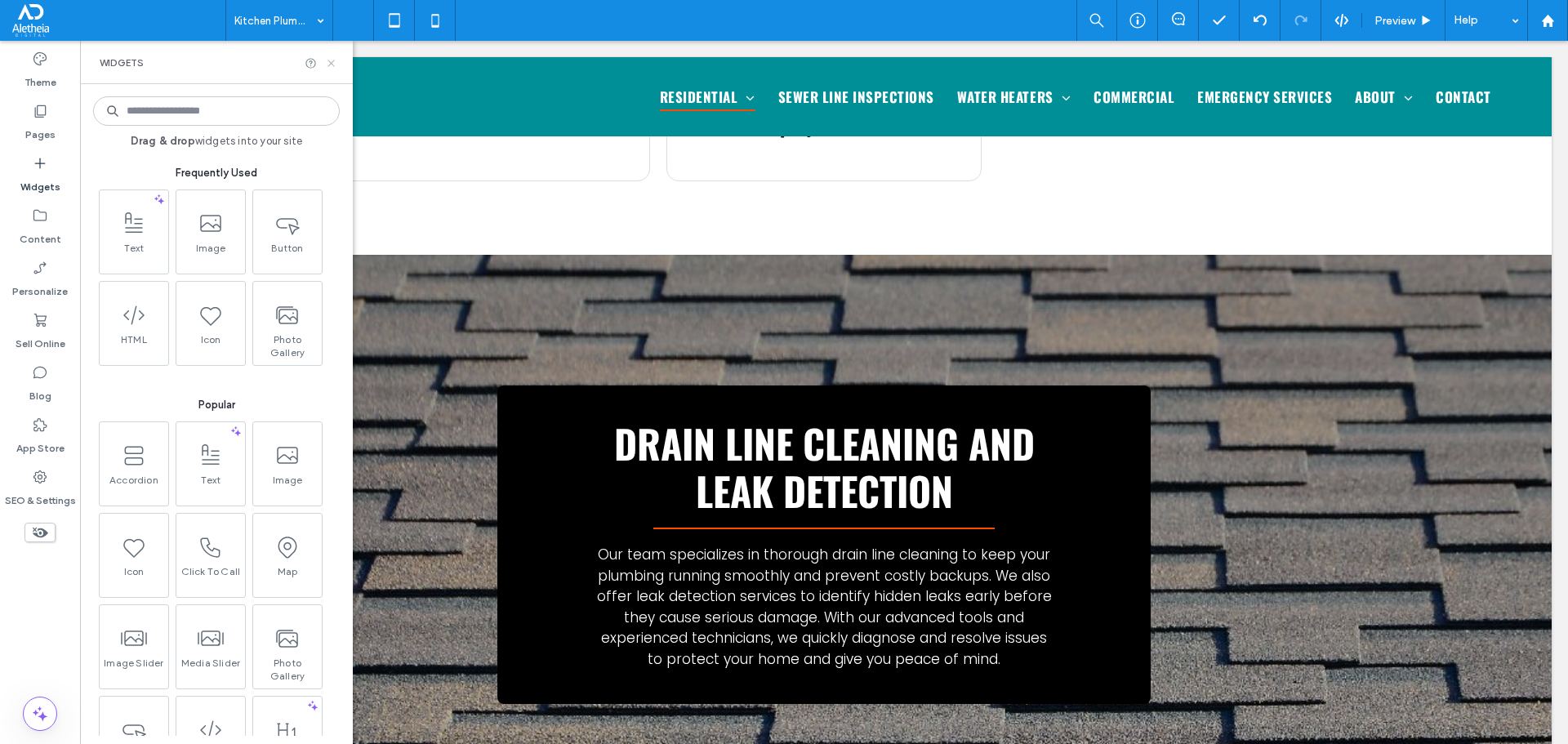
click at [330, 66] on icon at bounding box center [331, 63] width 12 height 12
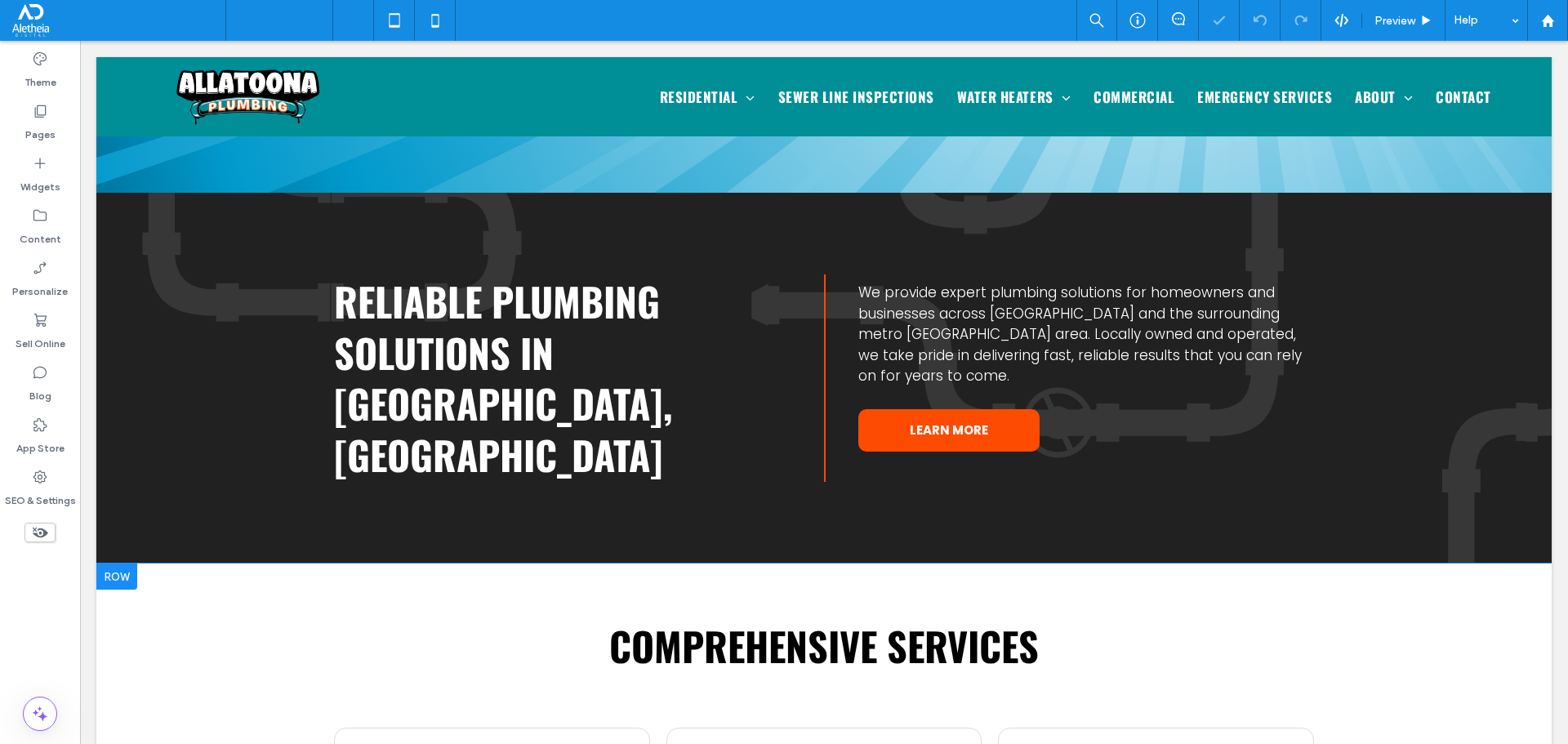
scroll to position [1143, 0]
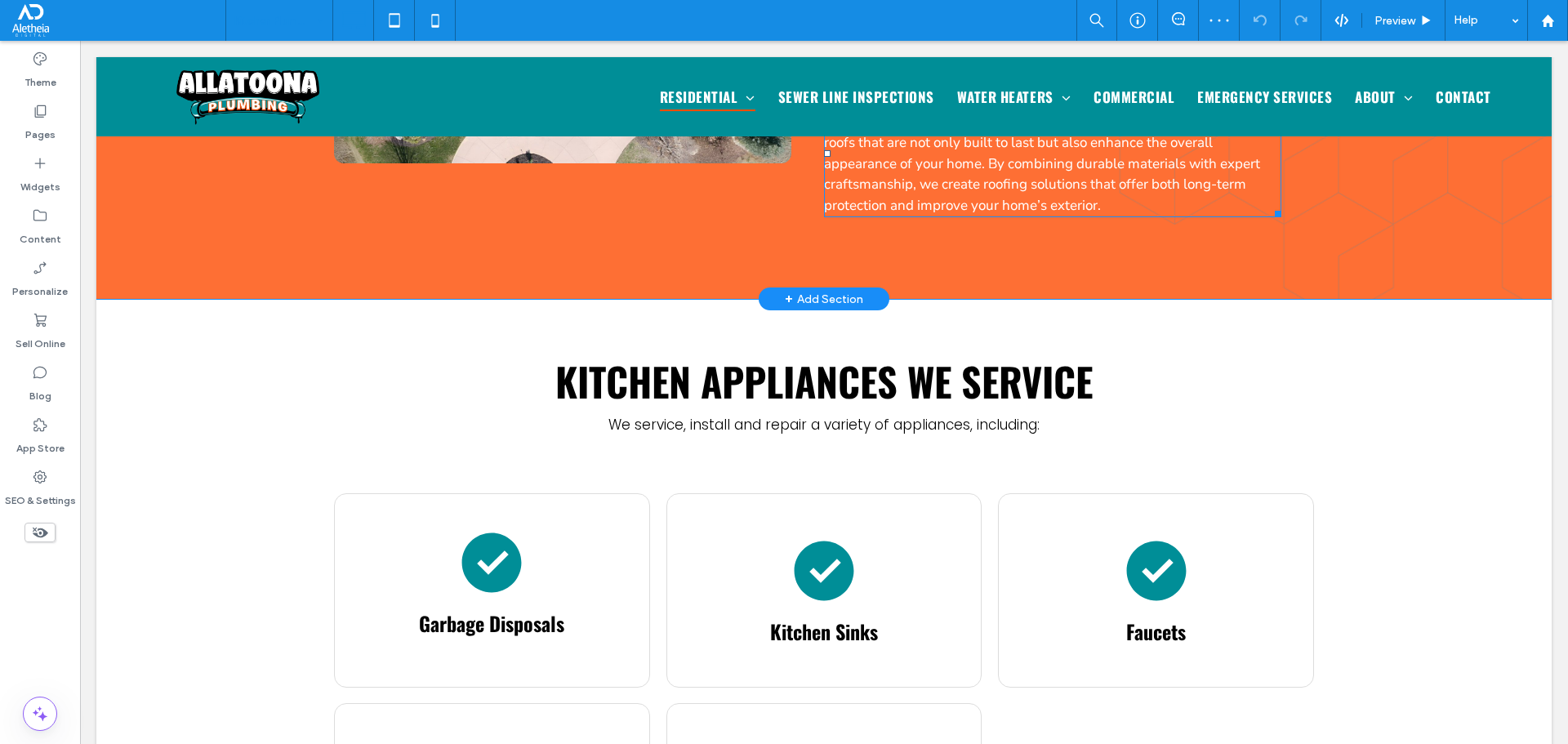
scroll to position [855, 0]
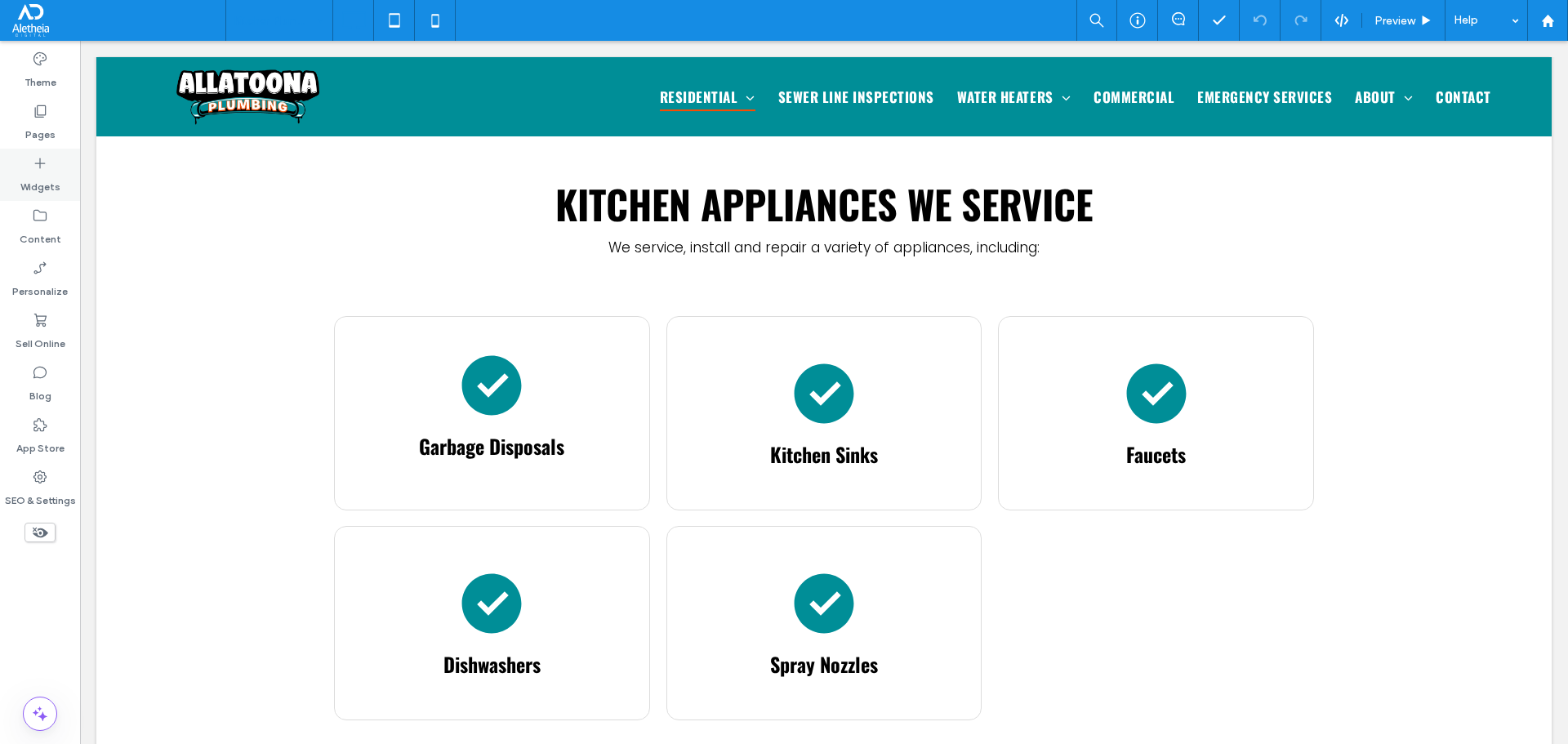
click at [51, 172] on label "Widgets" at bounding box center [40, 183] width 40 height 23
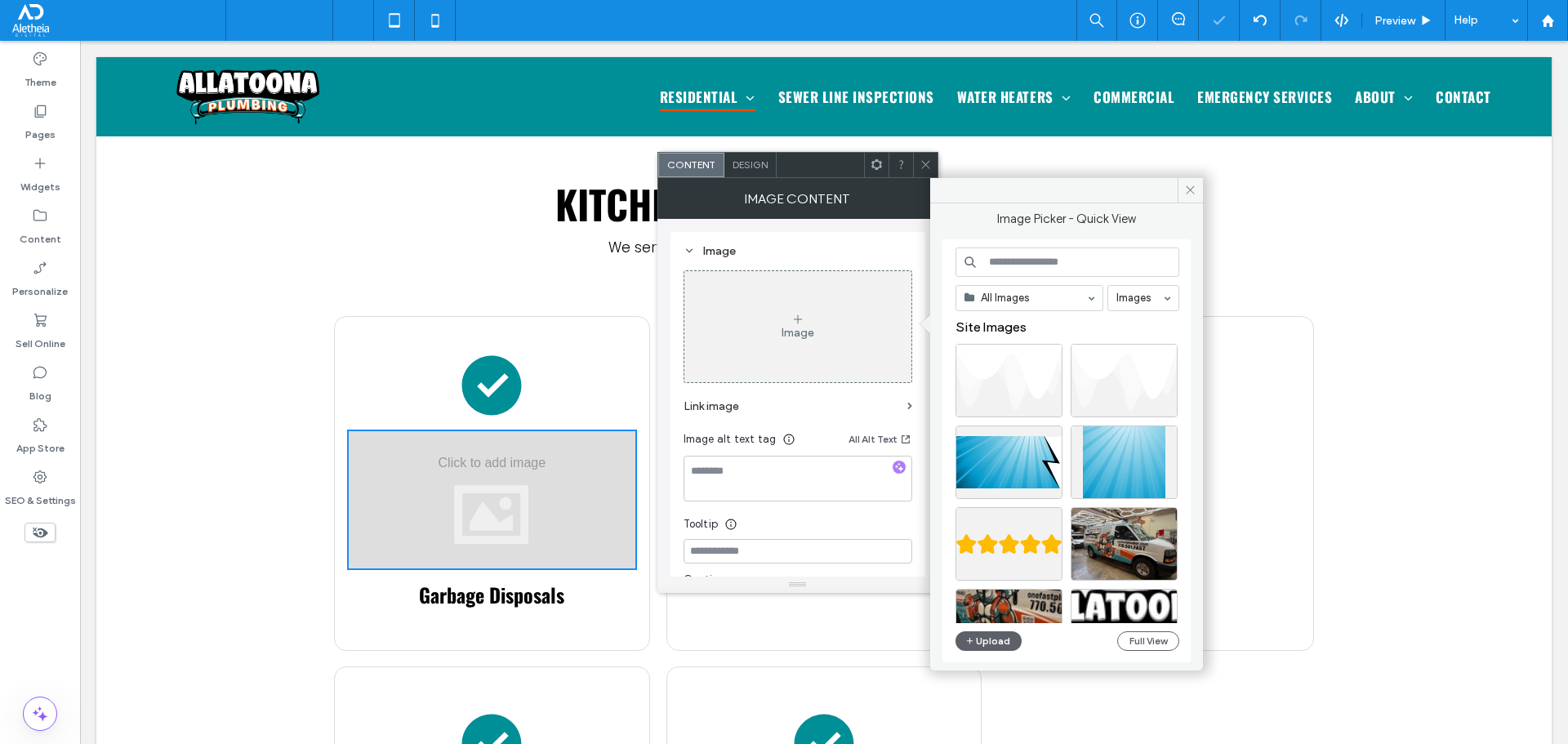
click at [1020, 247] on input at bounding box center [1067, 262] width 223 height 30
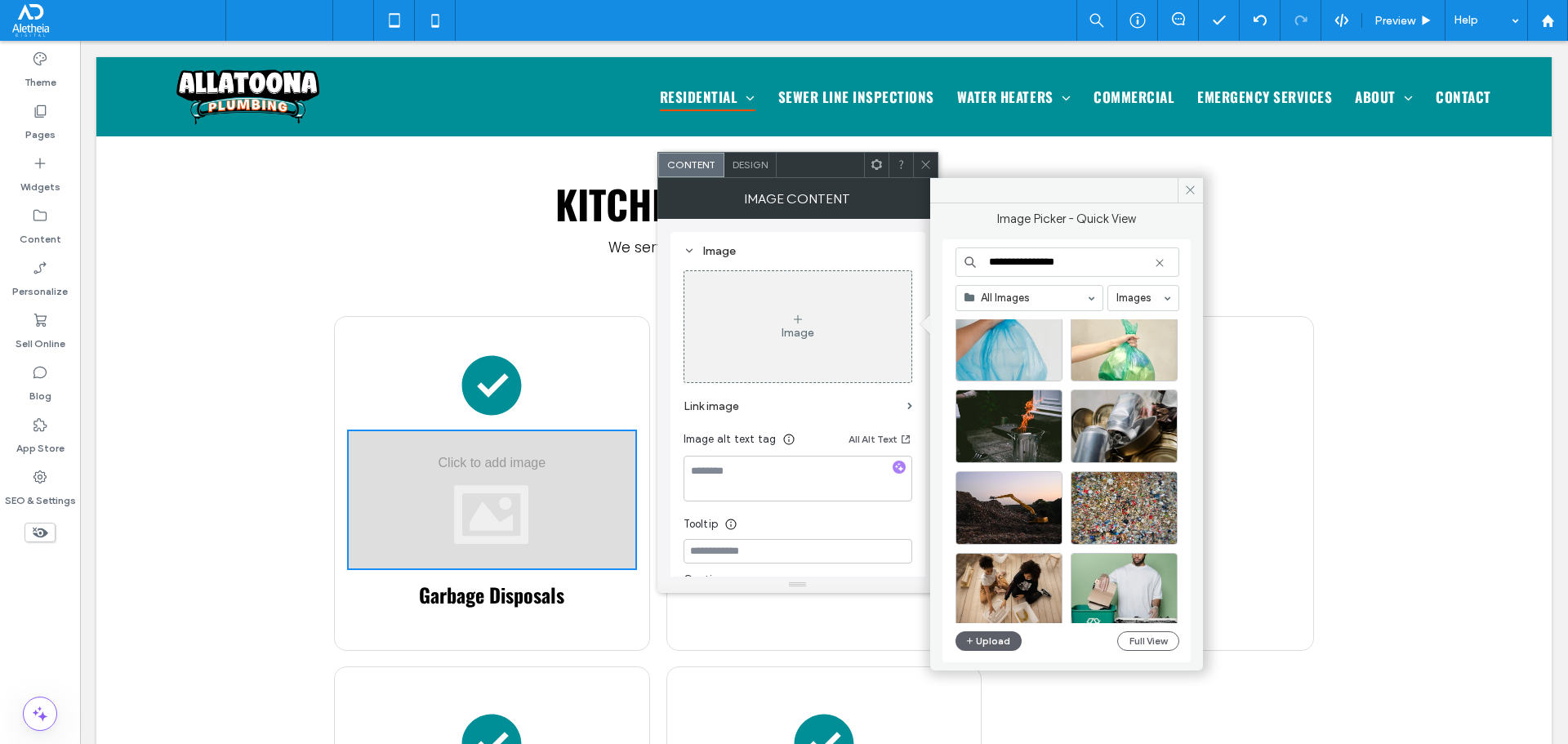
scroll to position [490, 0]
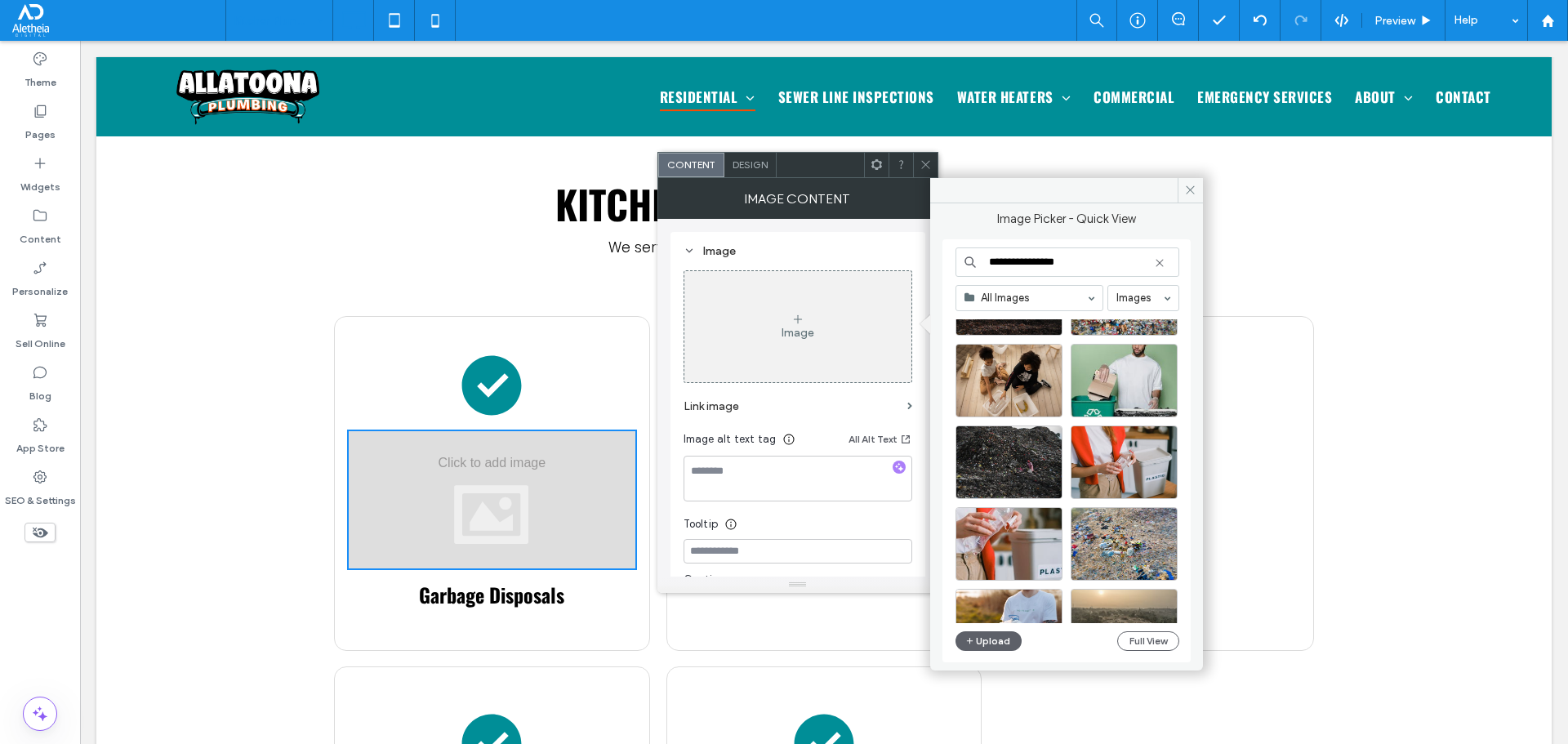
type input "**********"
click at [917, 164] on div at bounding box center [925, 165] width 24 height 24
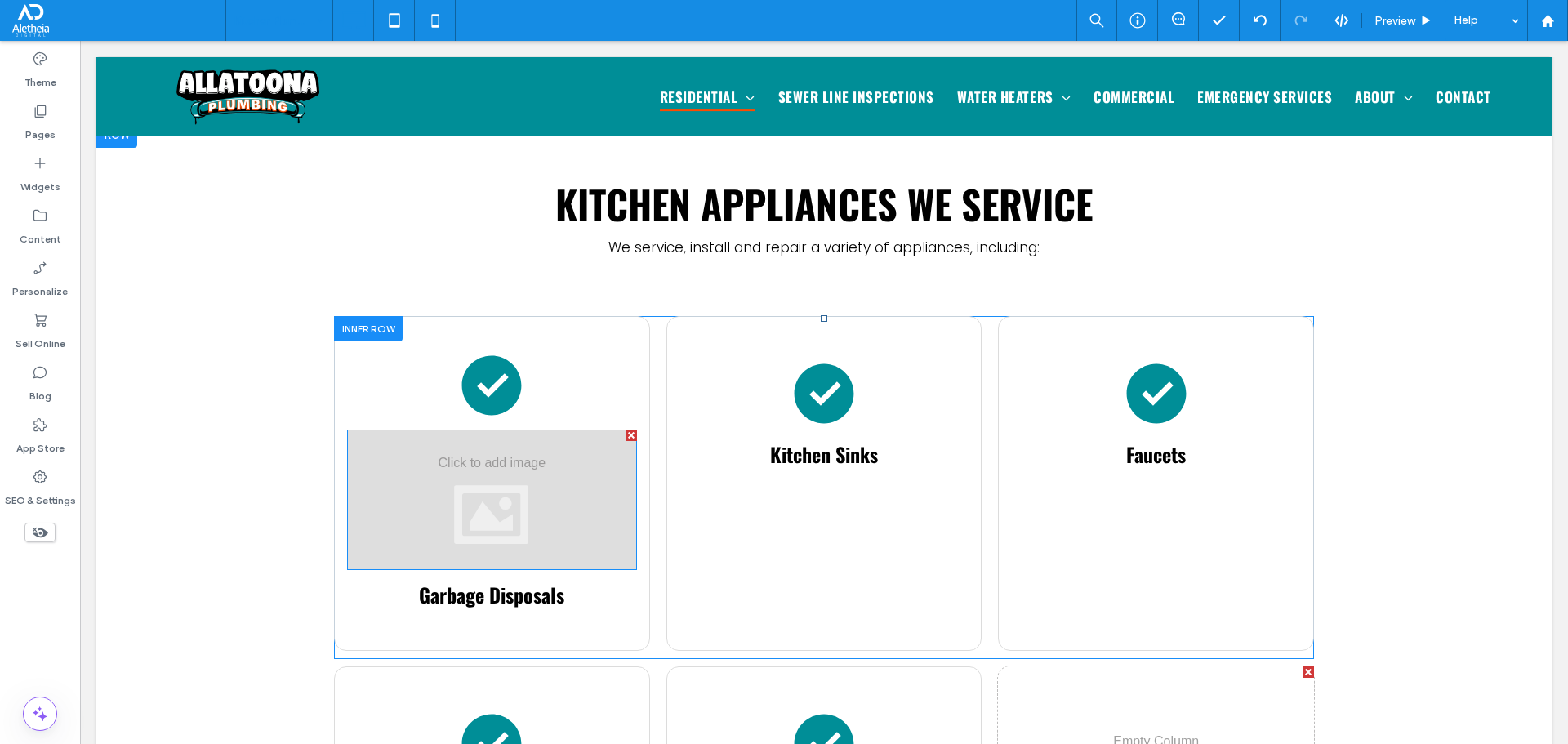
click at [450, 433] on div at bounding box center [492, 500] width 290 height 141
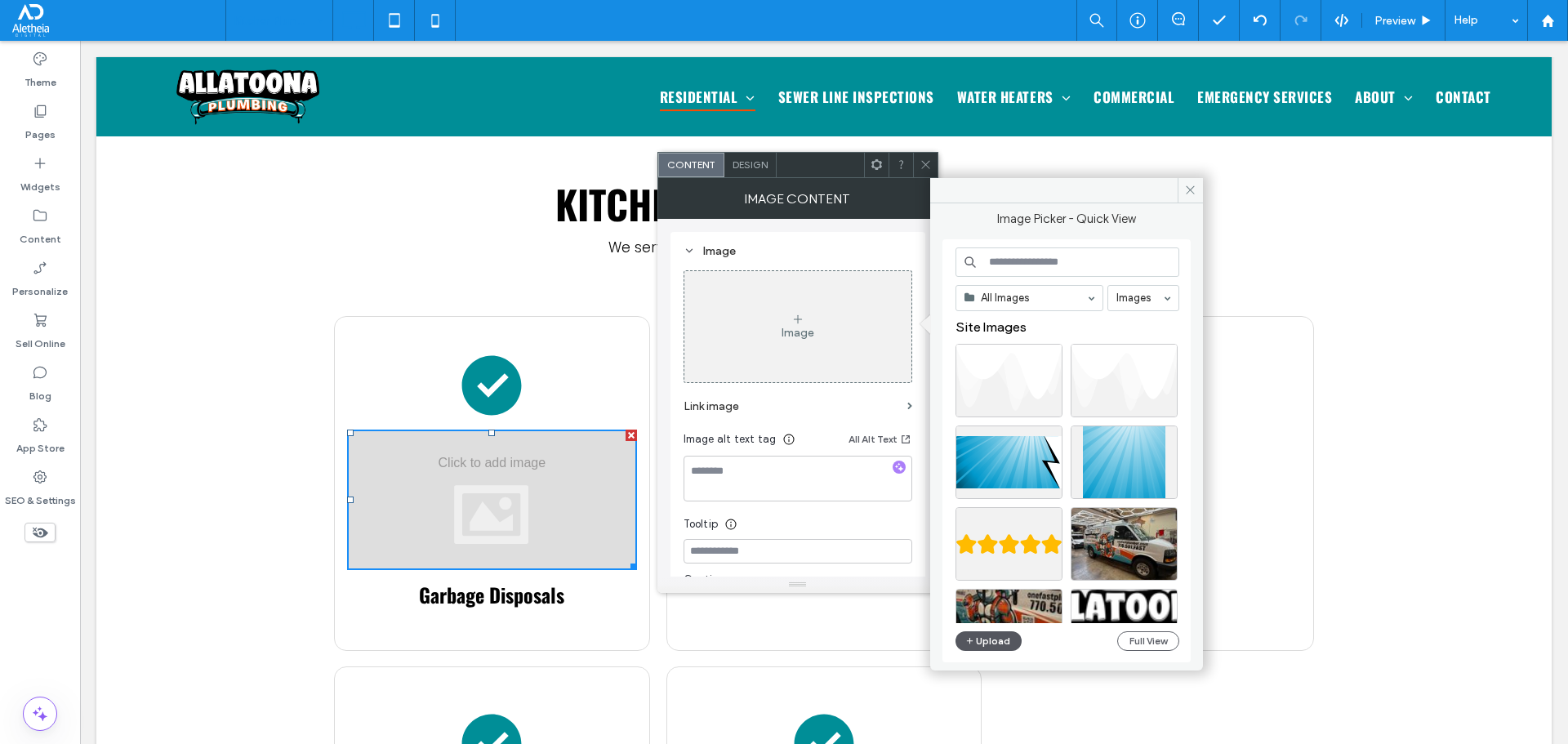
click at [1002, 647] on button "Upload" at bounding box center [989, 640] width 67 height 19
click at [985, 633] on button "Upload" at bounding box center [989, 640] width 67 height 19
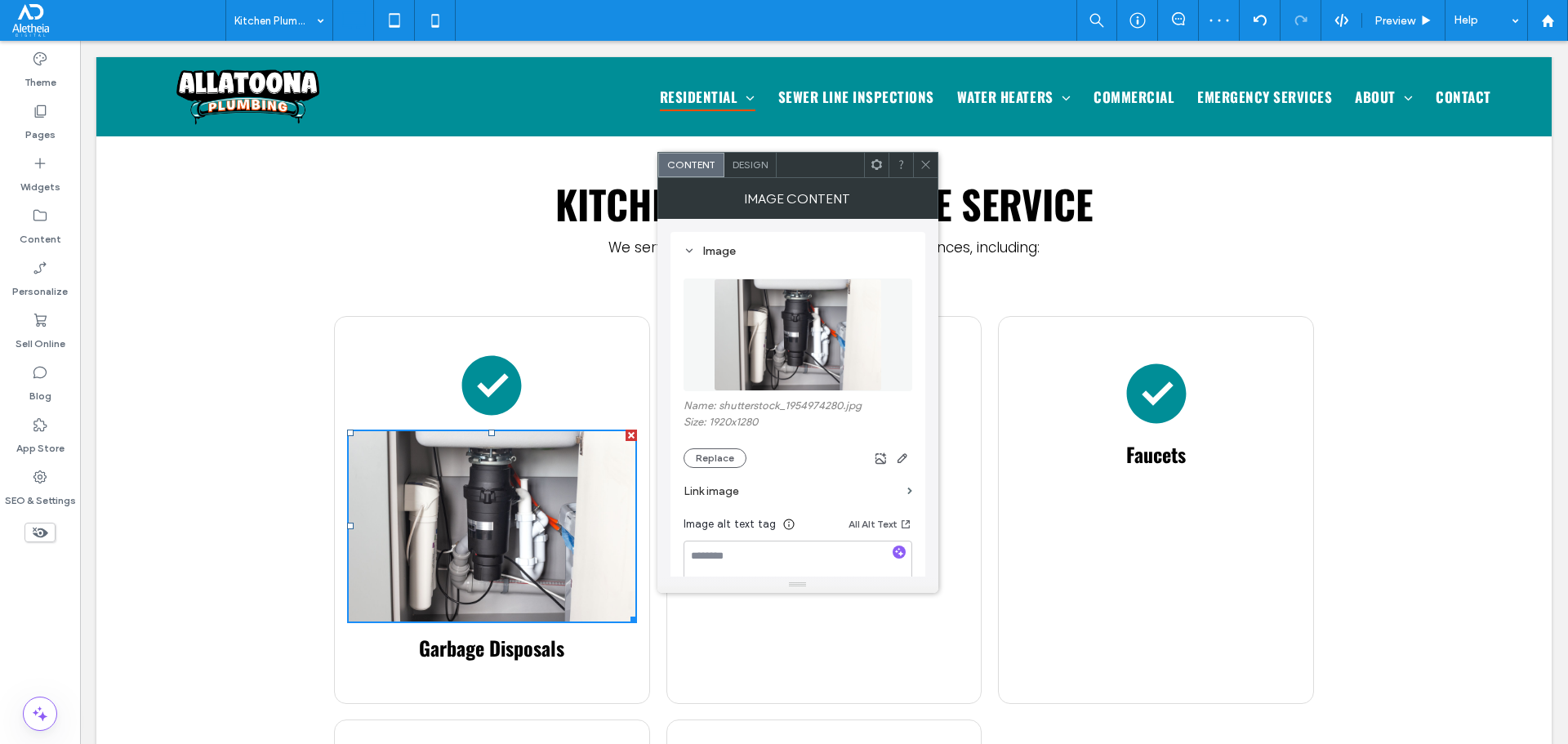
click at [753, 168] on span "Design" at bounding box center [750, 164] width 35 height 12
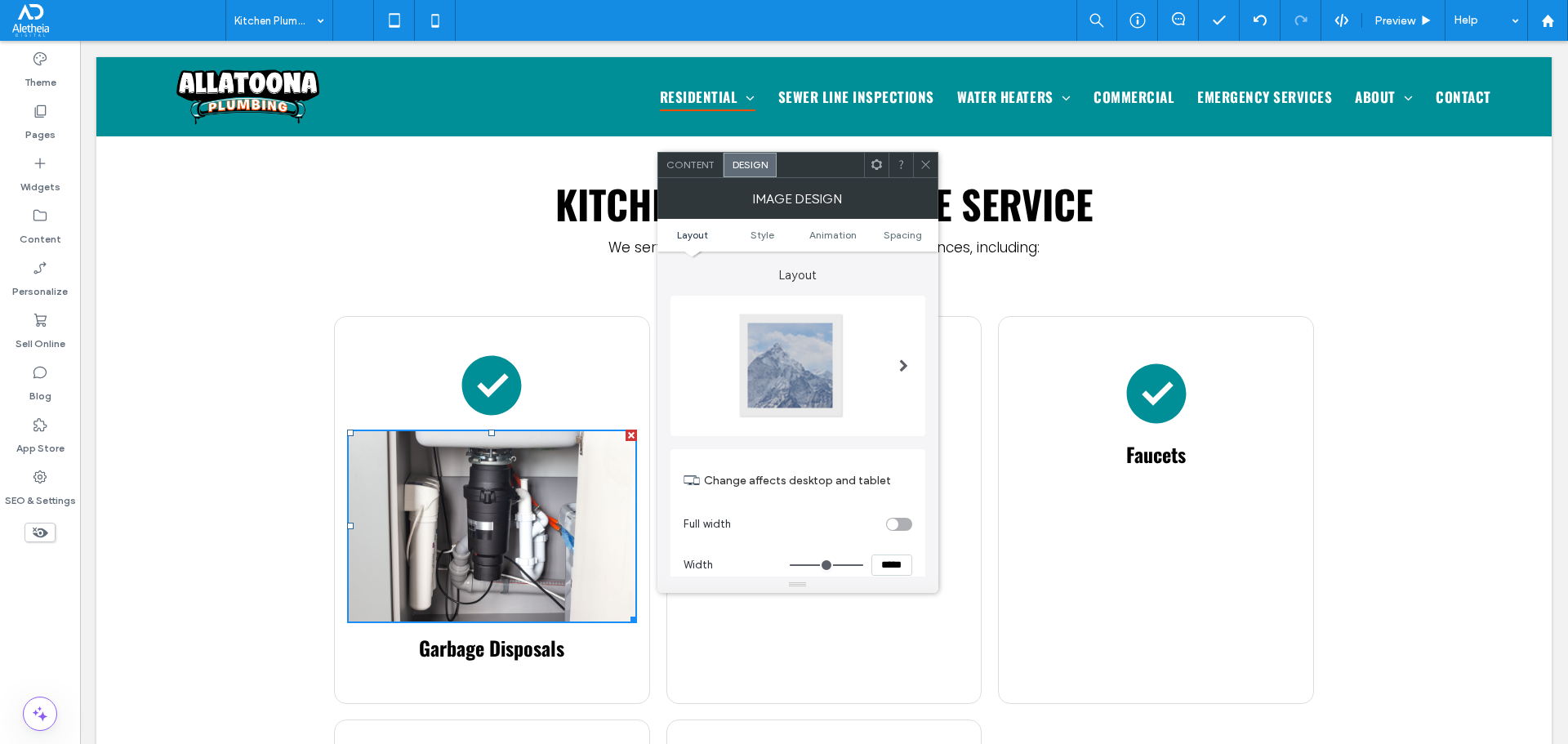
click at [826, 391] on div at bounding box center [791, 366] width 107 height 107
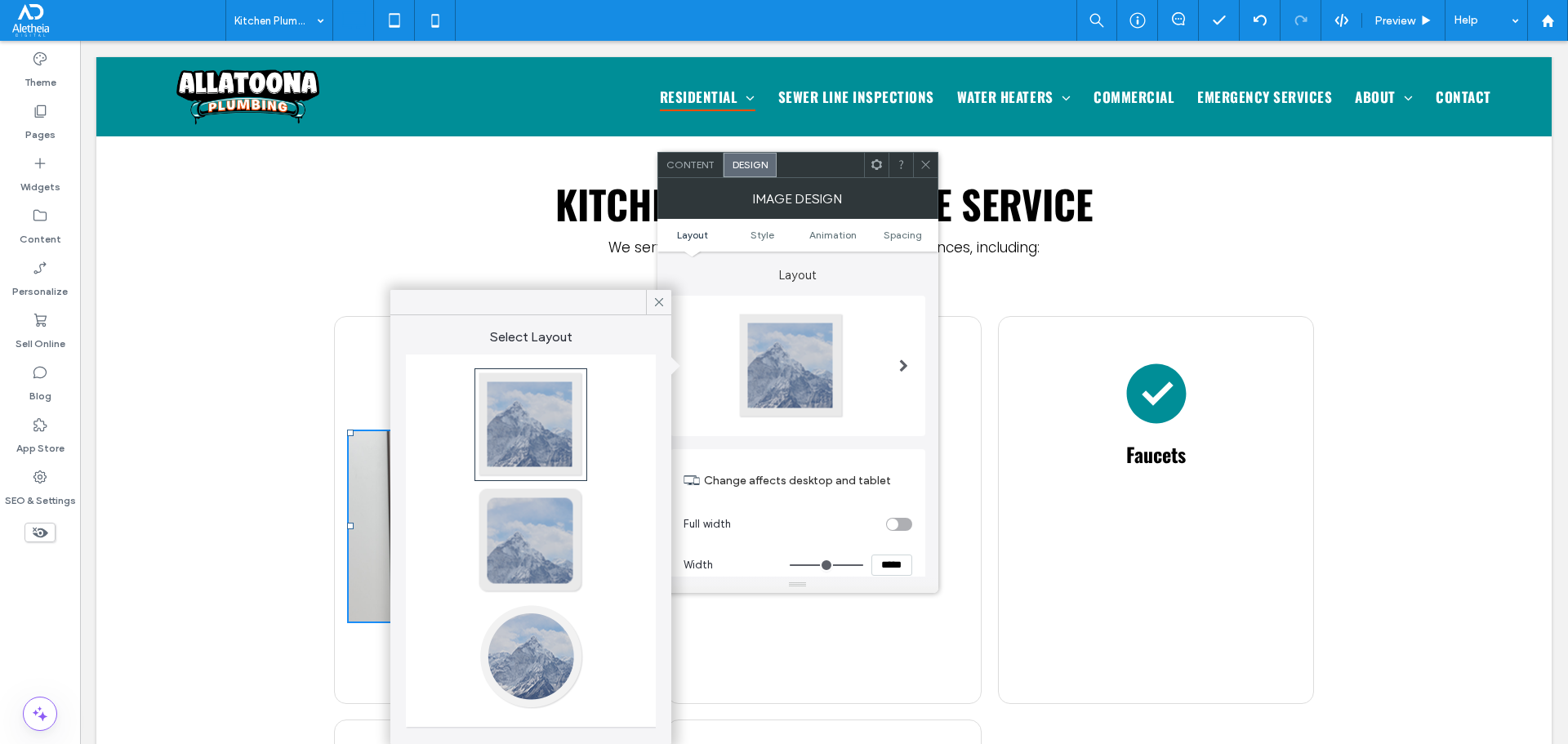
click at [510, 645] on div at bounding box center [531, 656] width 107 height 107
type input "**"
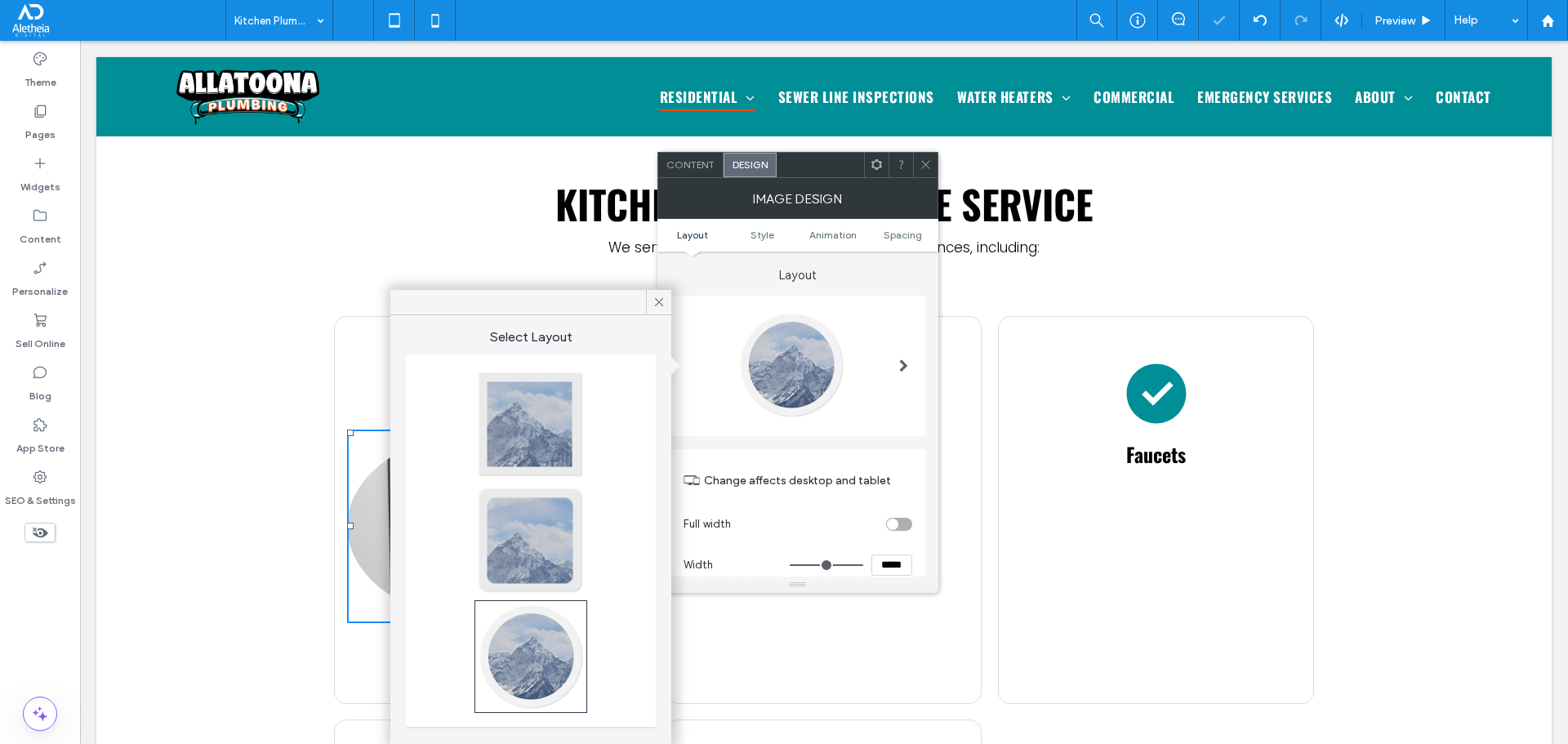
click at [916, 160] on div at bounding box center [925, 165] width 24 height 24
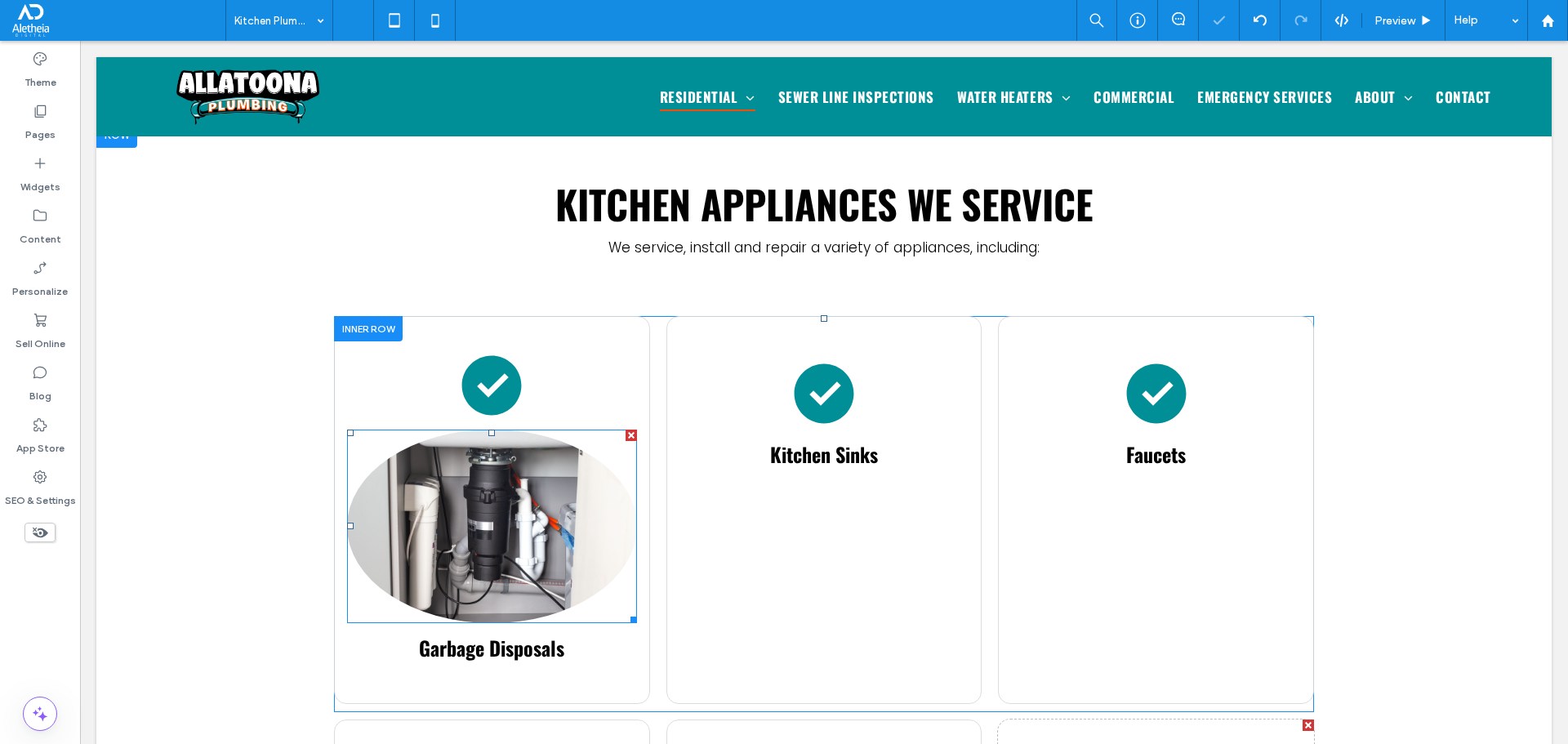
click at [471, 472] on img at bounding box center [492, 526] width 290 height 193
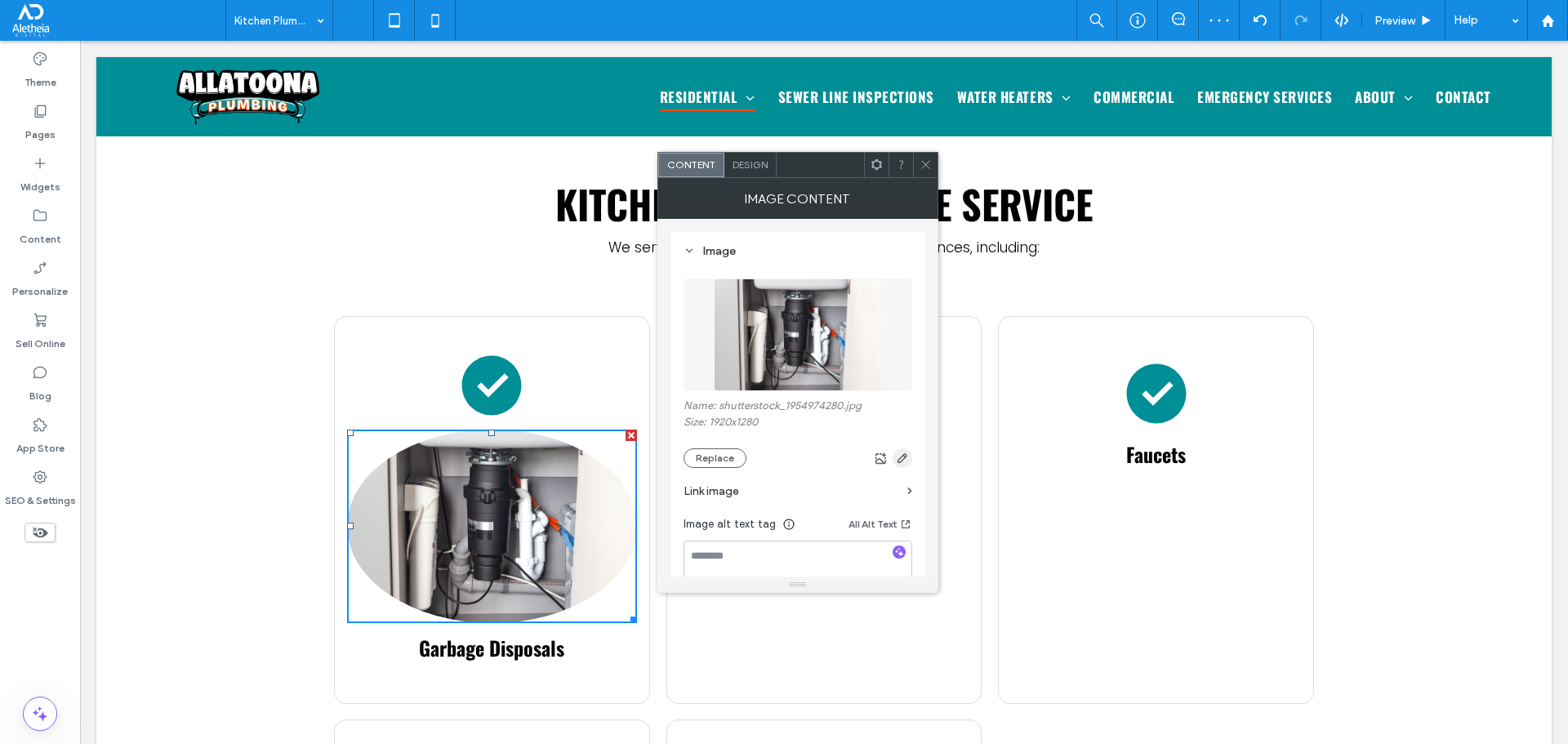
click at [897, 458] on icon "button" at bounding box center [903, 458] width 13 height 13
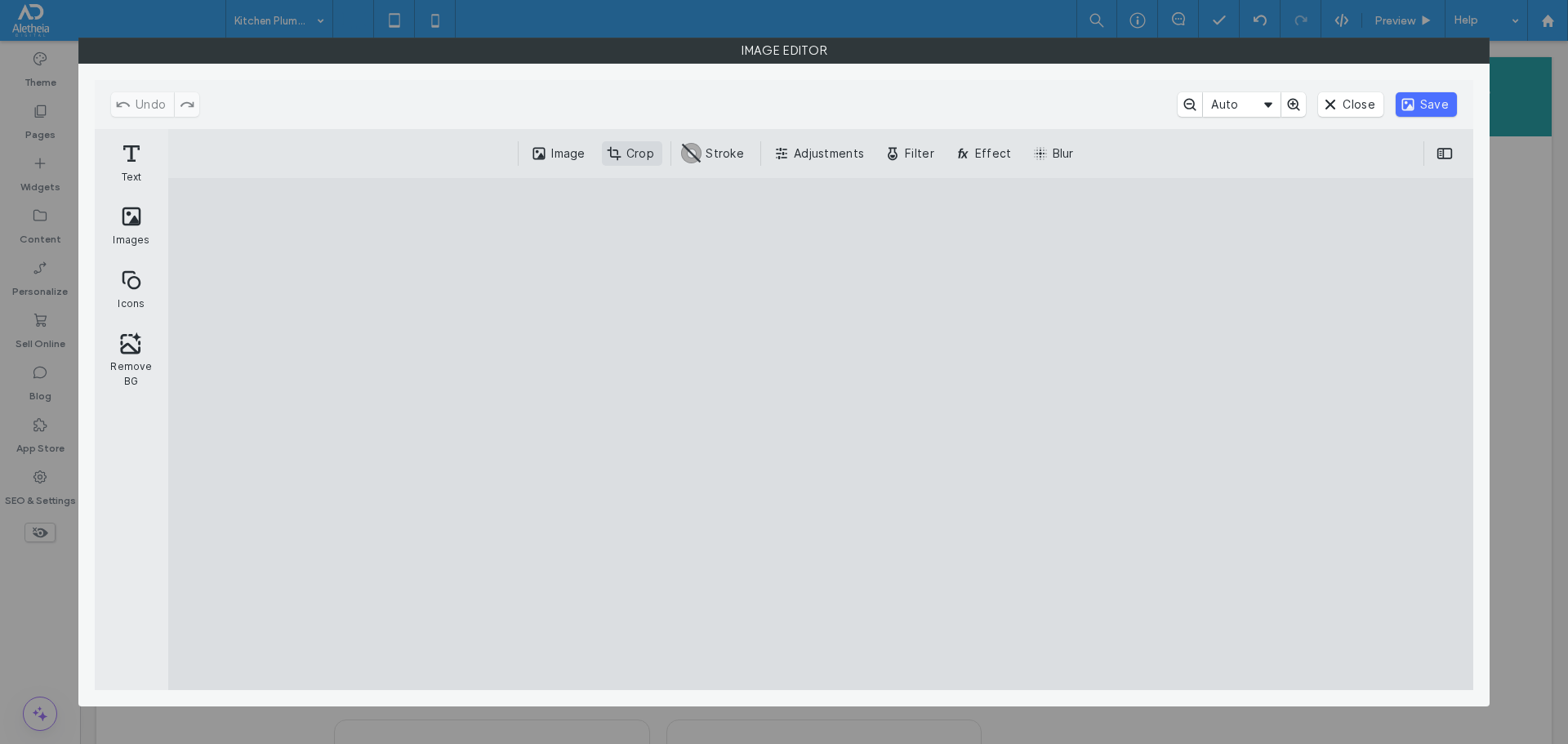
click at [623, 144] on button "Crop" at bounding box center [631, 153] width 60 height 24
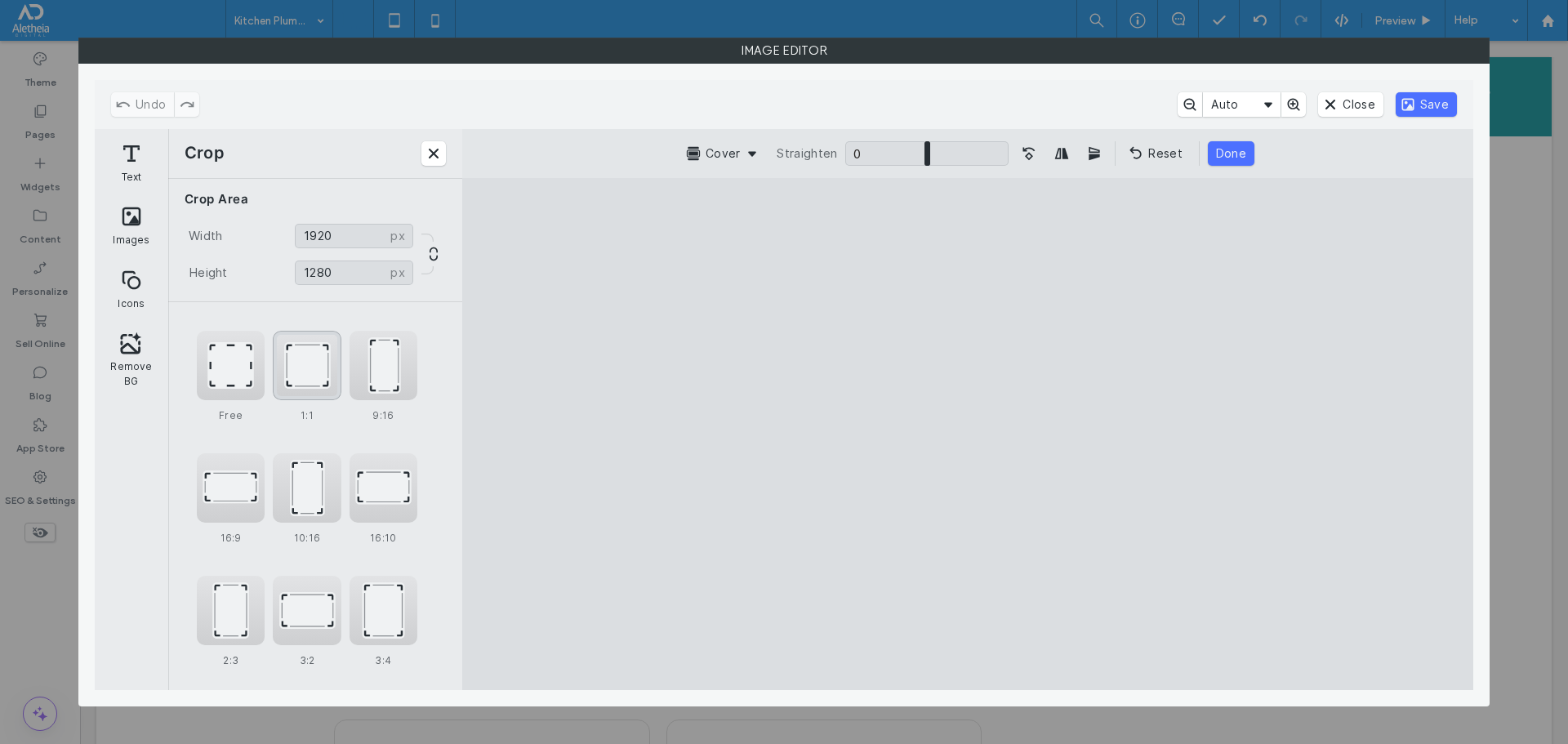
click at [297, 351] on div "1:1" at bounding box center [306, 365] width 68 height 69
type input "****"
click at [967, 434] on cesdk-canvas "Editor canvas" at bounding box center [967, 434] width 0 height 0
click at [1428, 102] on button "Save" at bounding box center [1426, 105] width 61 height 24
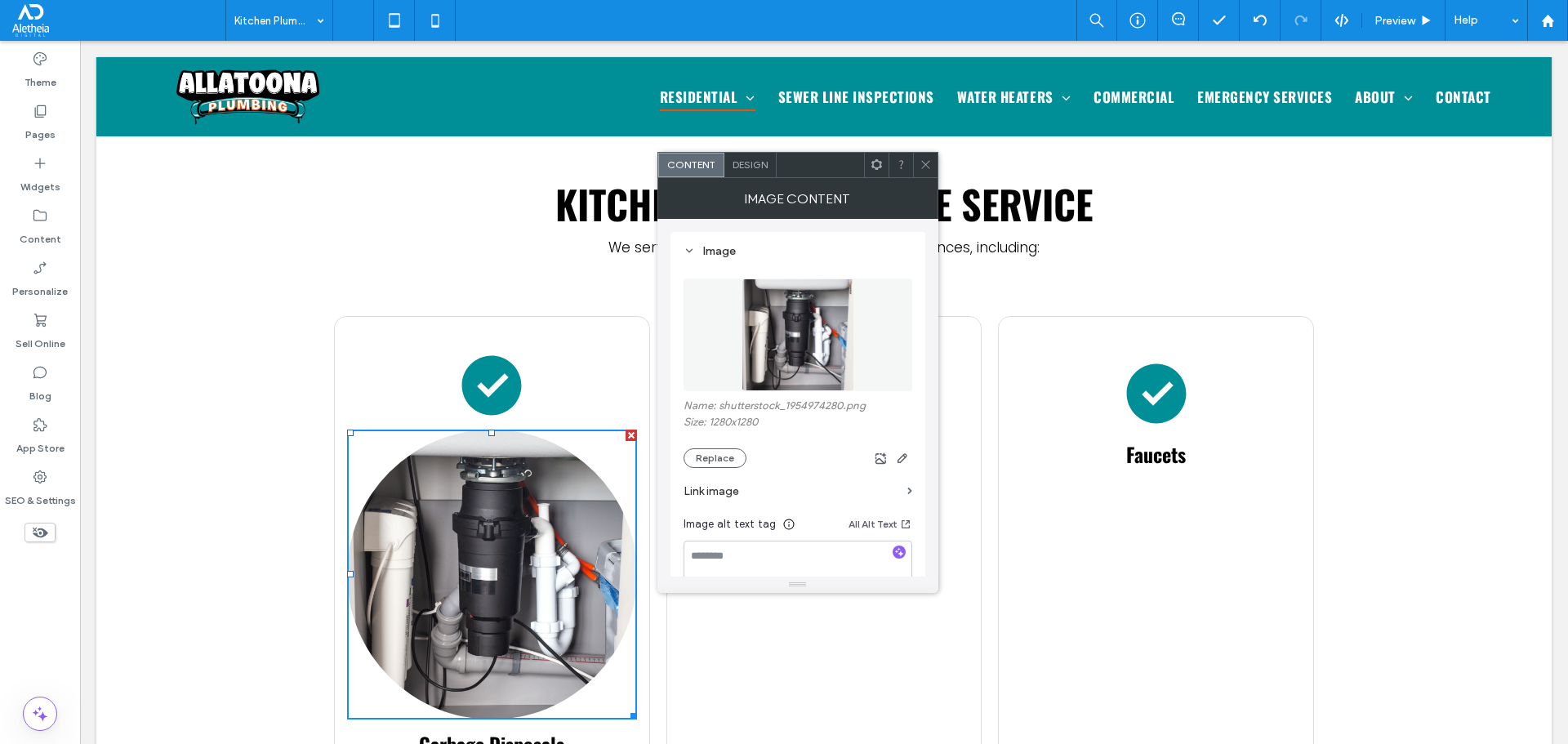
click at [752, 181] on div "Image Content" at bounding box center [797, 198] width 281 height 41
click at [752, 164] on span "Design" at bounding box center [750, 164] width 35 height 12
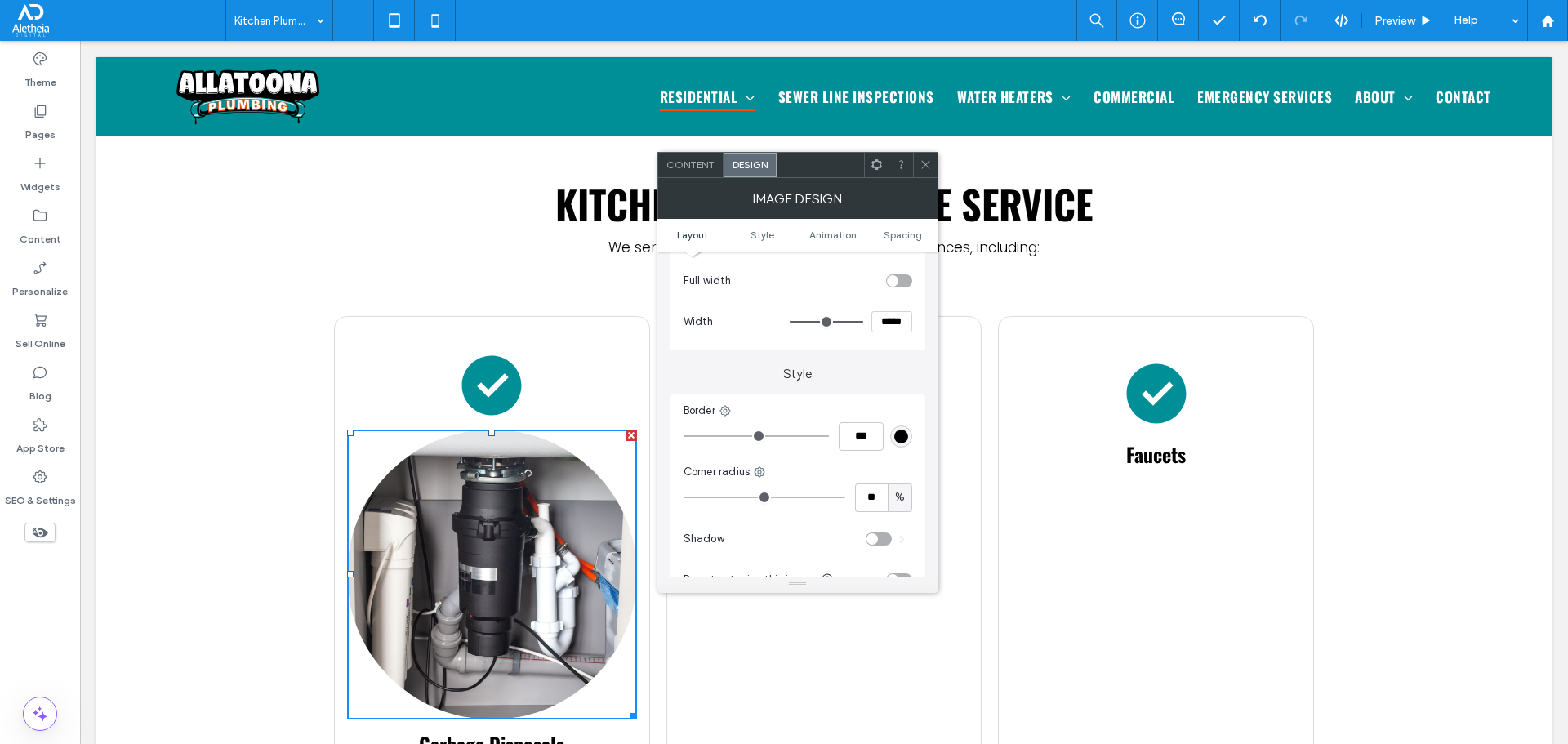
scroll to position [245, 0]
click at [879, 321] on input "*****" at bounding box center [891, 320] width 41 height 21
type input "*****"
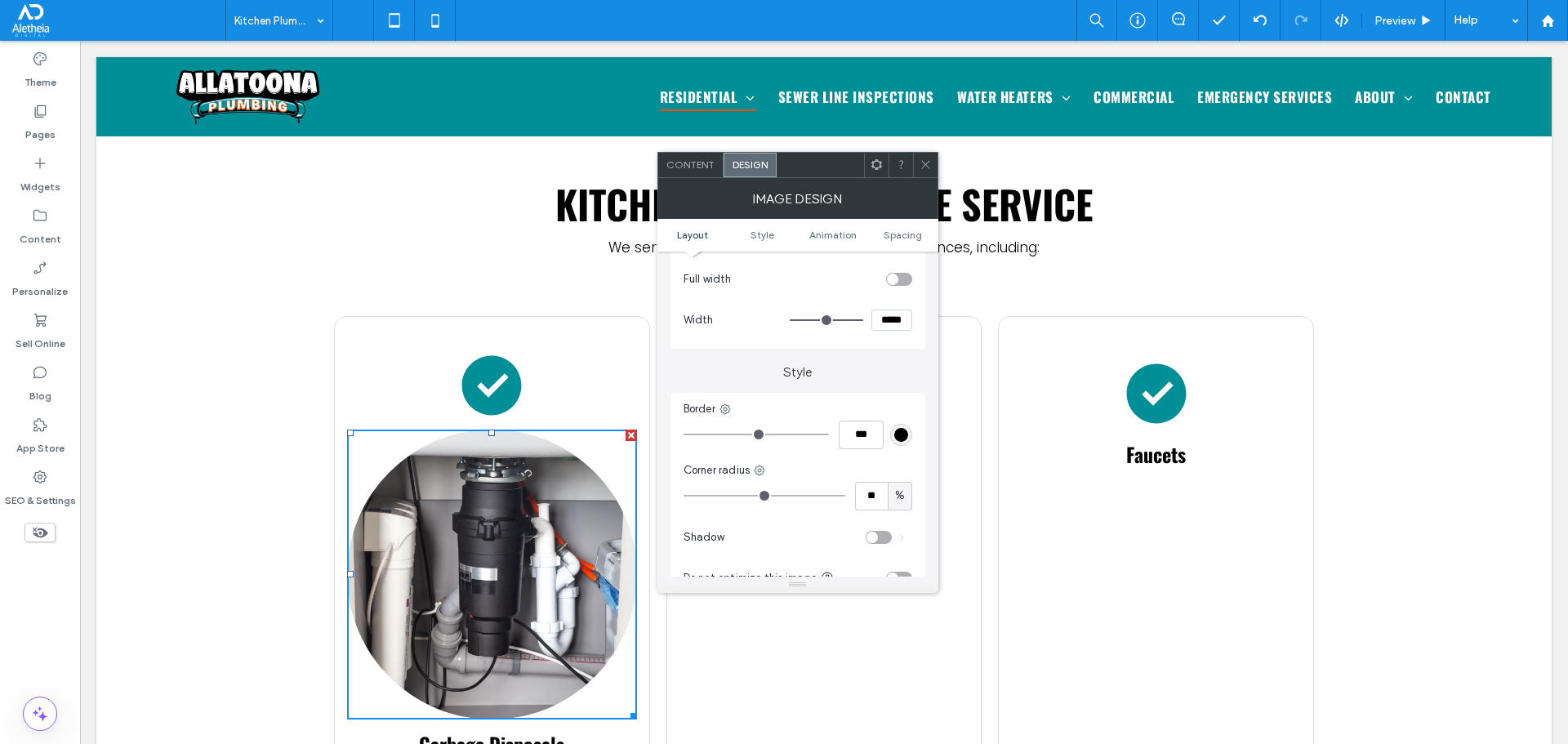
type input "***"
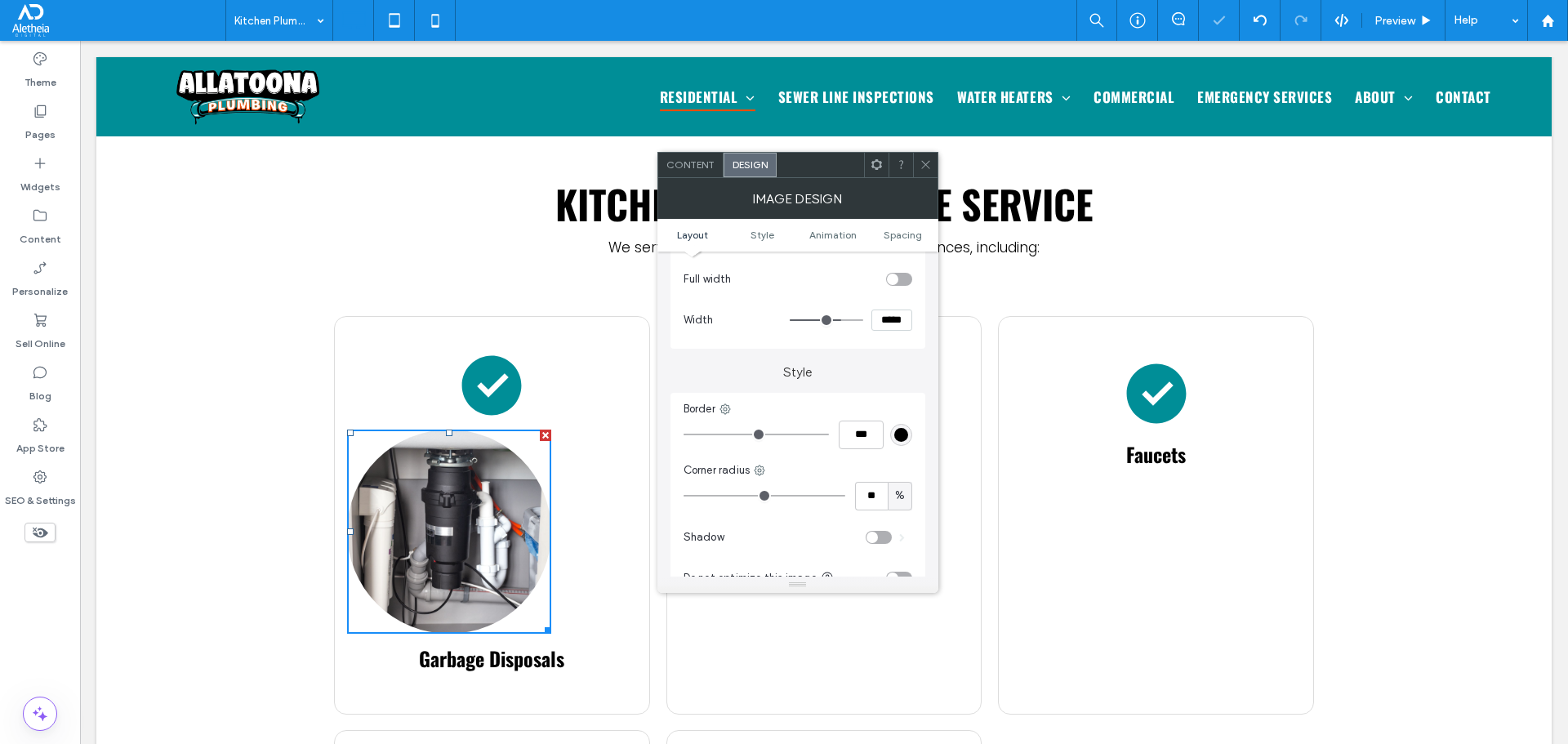
click at [879, 321] on input "*****" at bounding box center [891, 320] width 41 height 21
type input "*****"
type input "***"
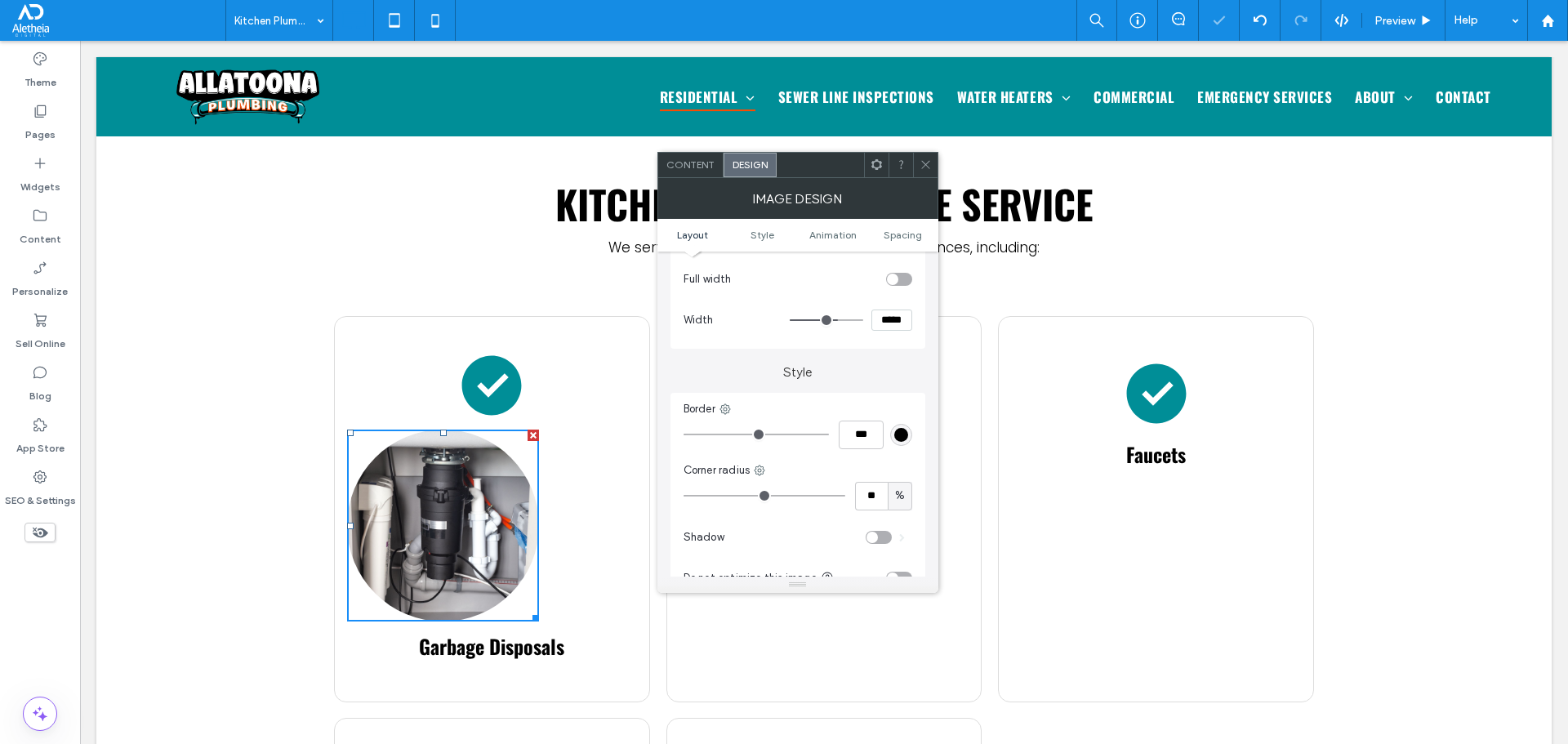
click at [879, 321] on input "*****" at bounding box center [891, 320] width 41 height 21
type input "*****"
type input "***"
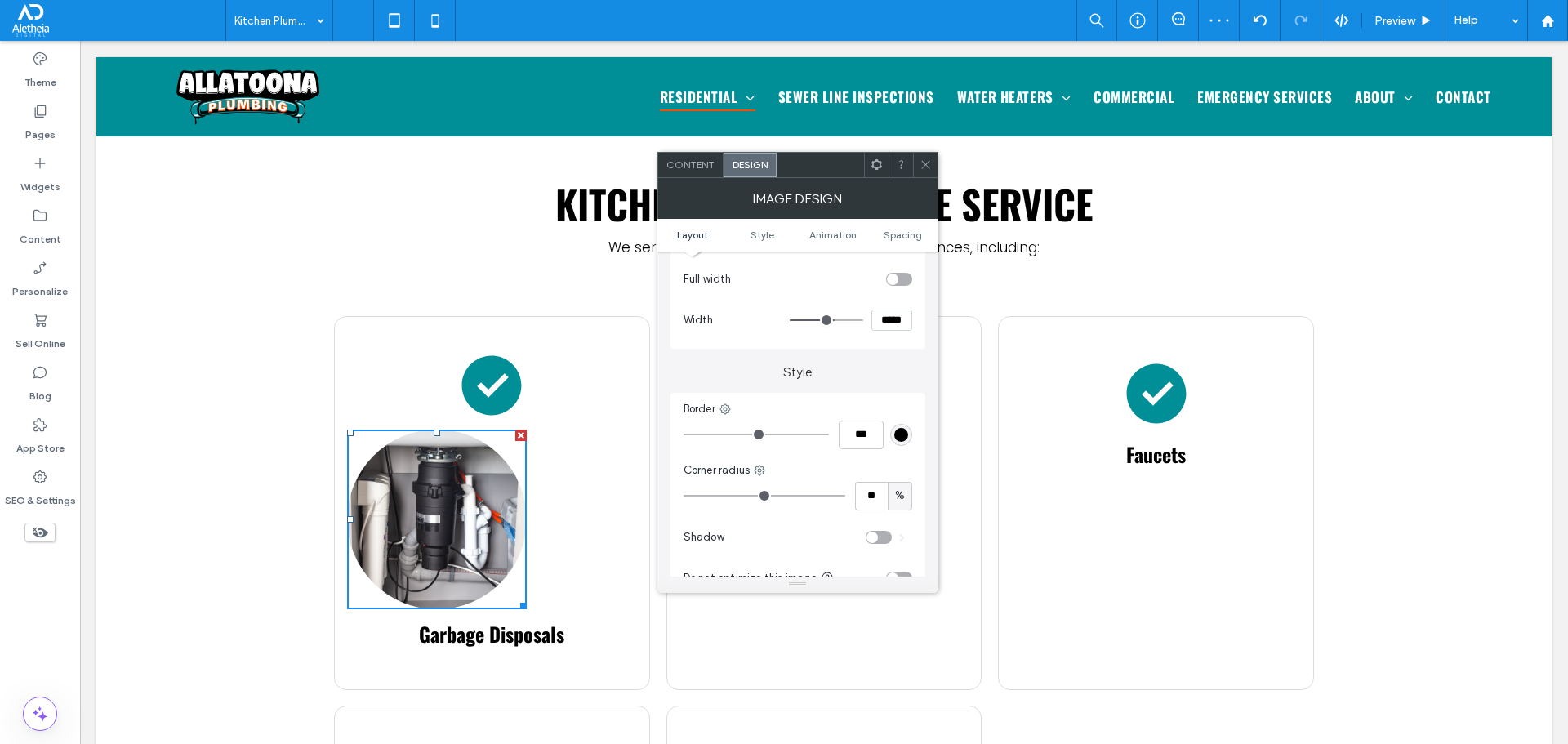
click at [925, 160] on icon at bounding box center [925, 164] width 12 height 12
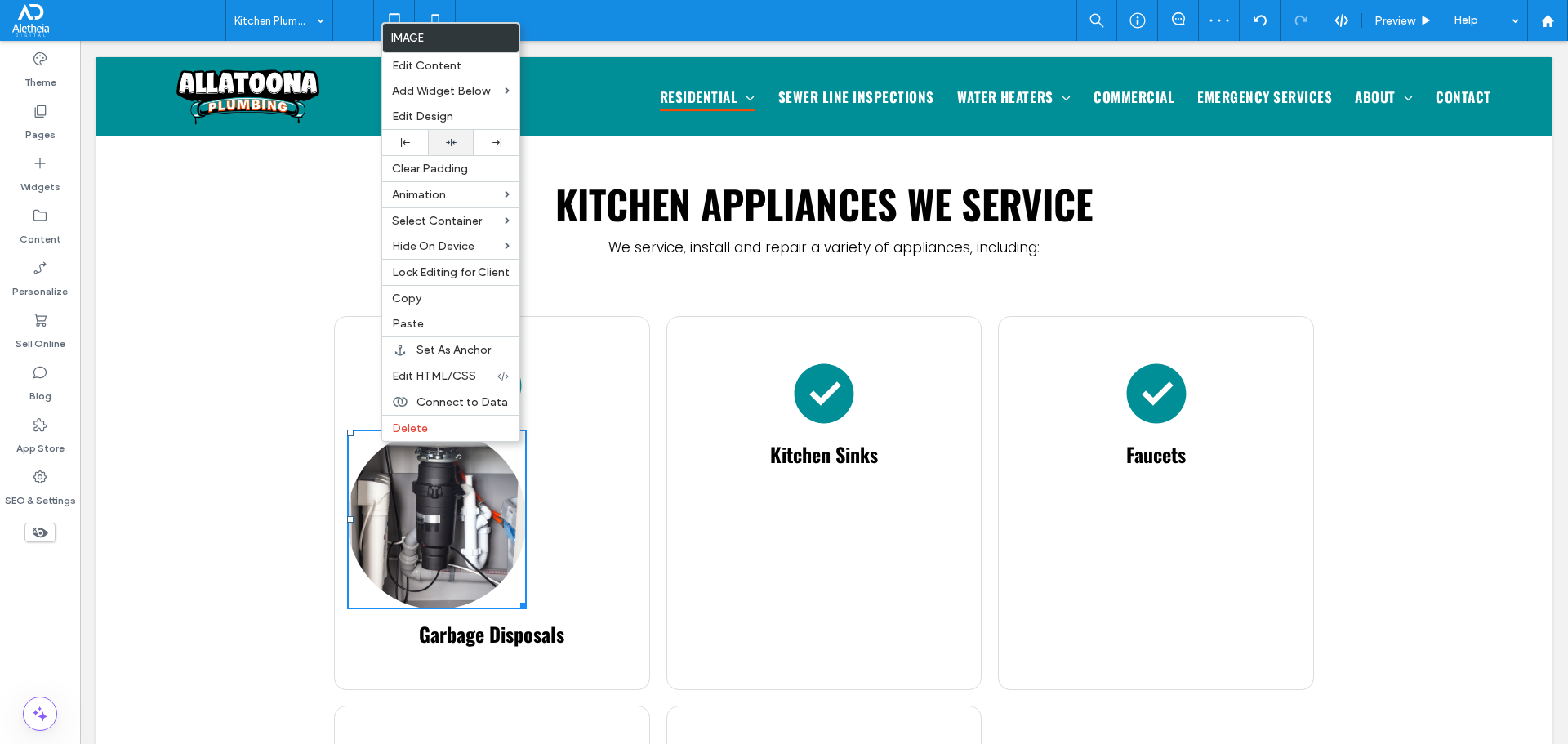
click at [449, 143] on use at bounding box center [450, 143] width 10 height 7
click at [446, 139] on icon at bounding box center [450, 142] width 10 height 10
click at [198, 434] on div "Kitchen appliances we service We service, install and repair a variety of appli…" at bounding box center [824, 547] width 1455 height 851
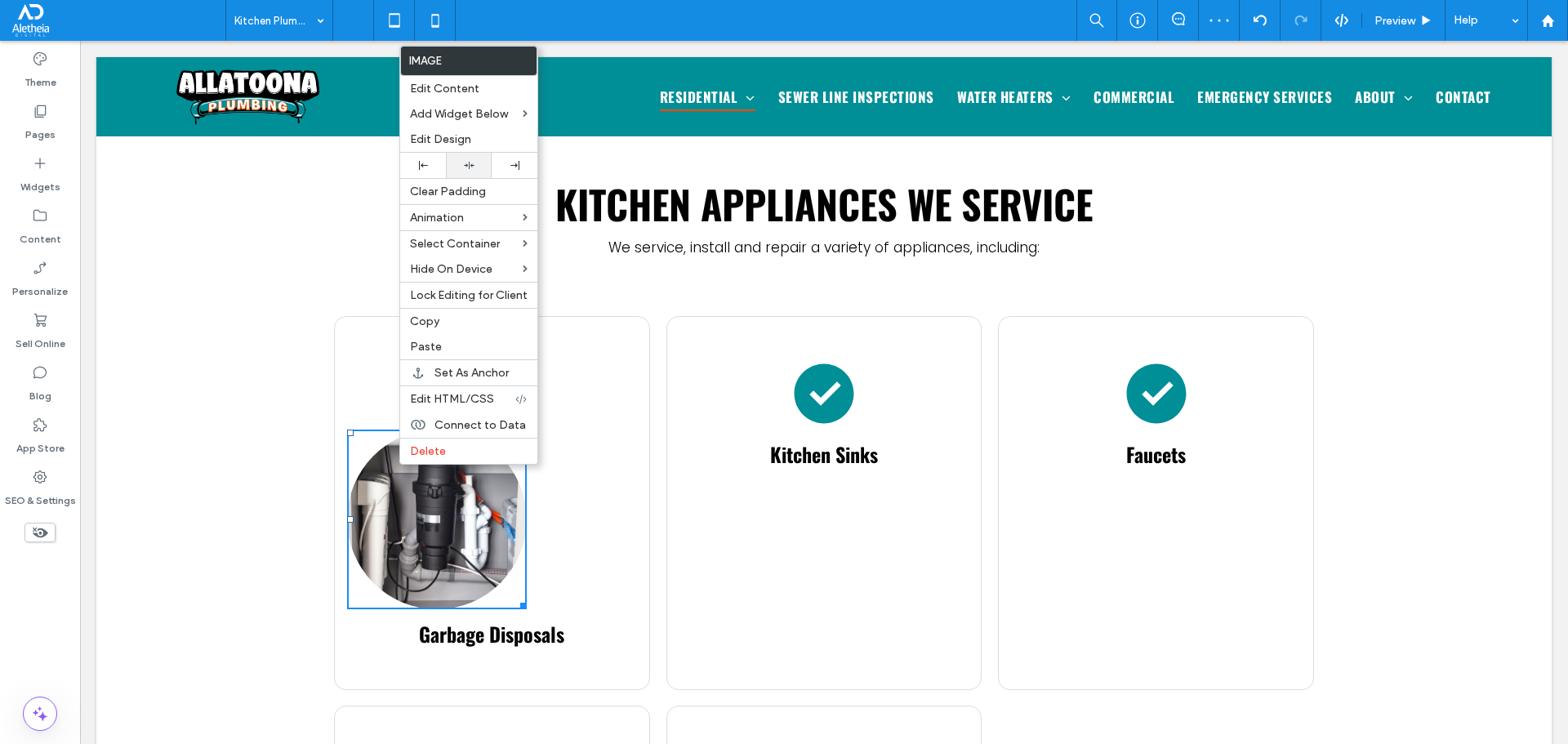
click at [462, 162] on div at bounding box center [469, 165] width 30 height 10
click at [464, 160] on icon at bounding box center [469, 165] width 10 height 10
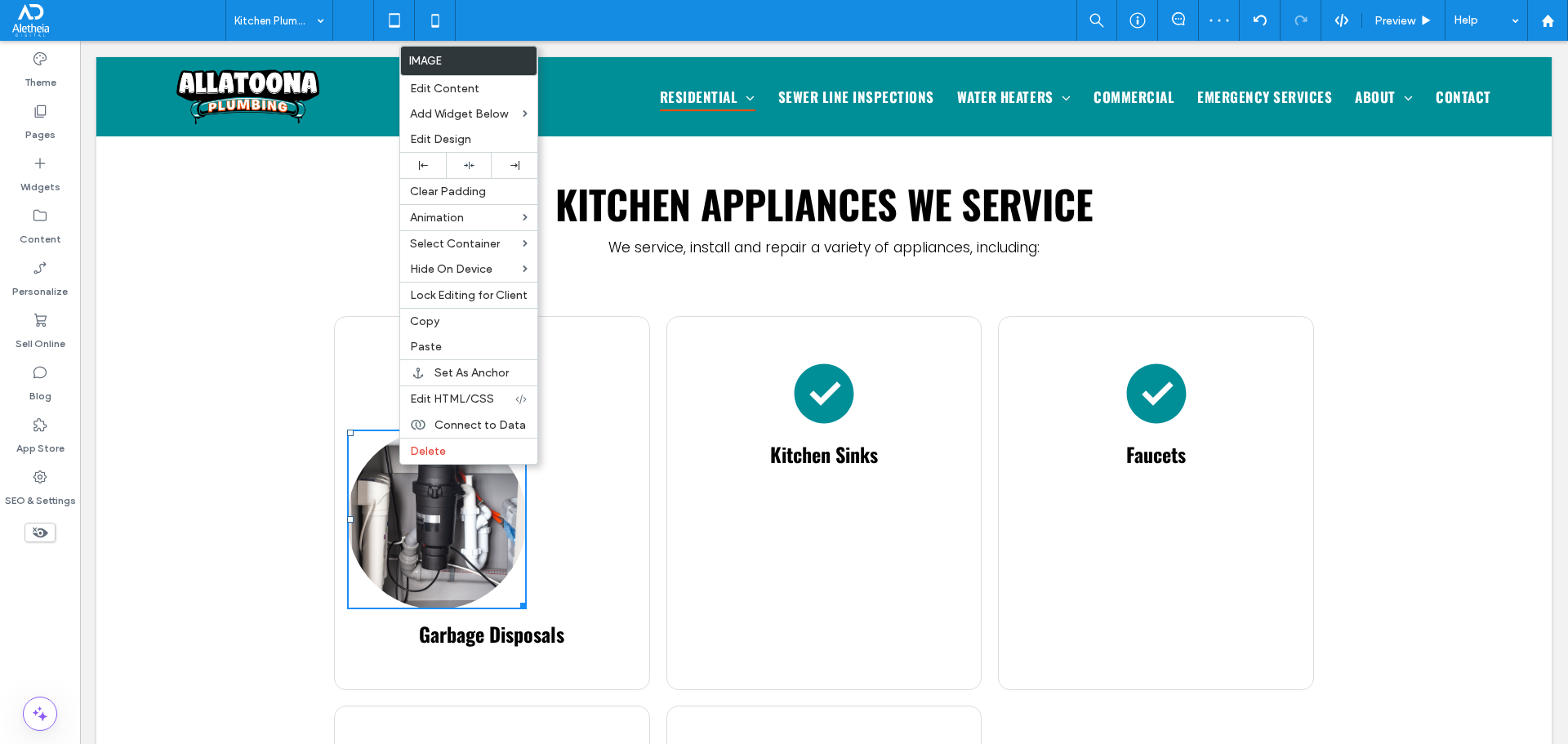
click at [440, 512] on img at bounding box center [437, 520] width 180 height 180
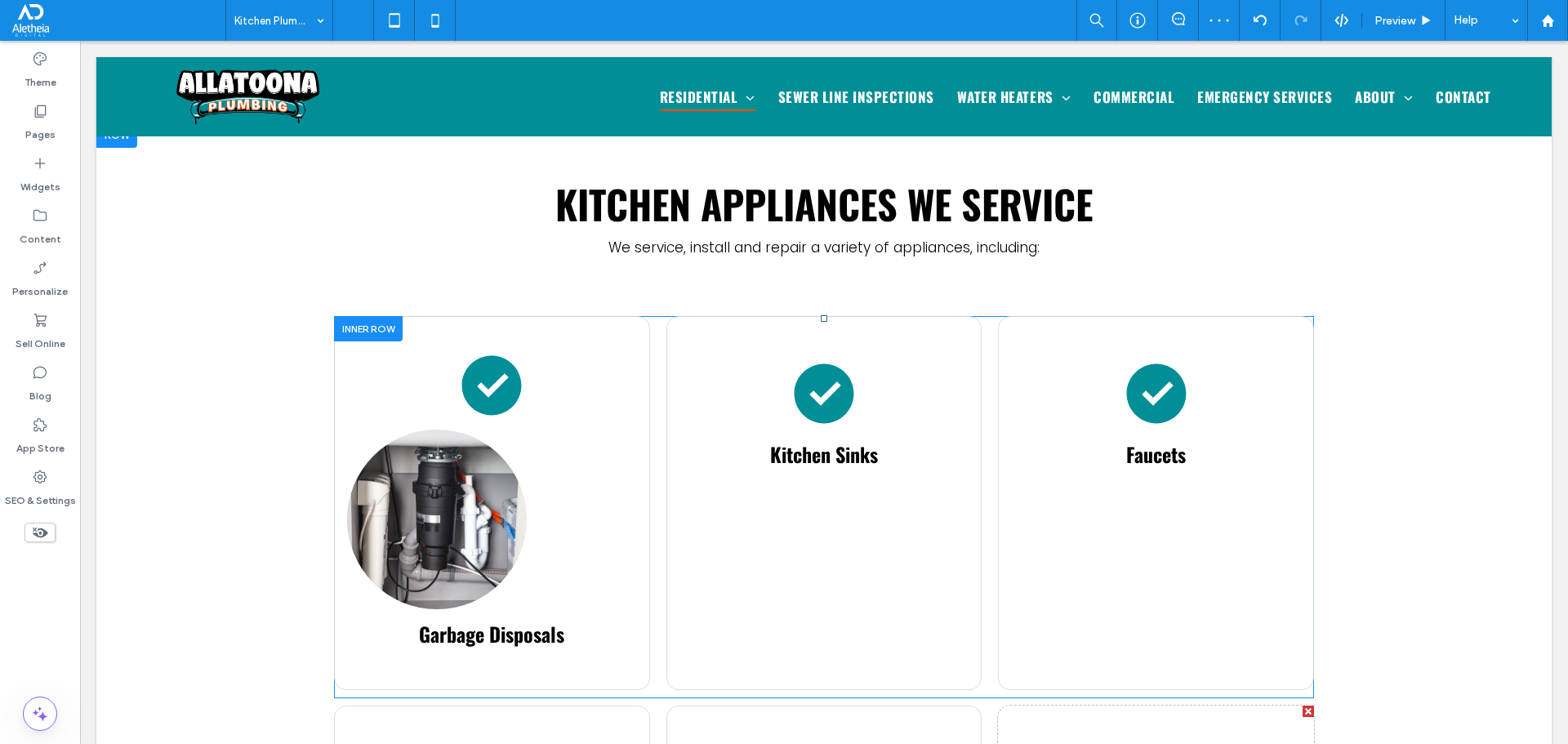
click at [587, 503] on div "Garbage Disposals Click To Paste" at bounding box center [491, 503] width 316 height 374
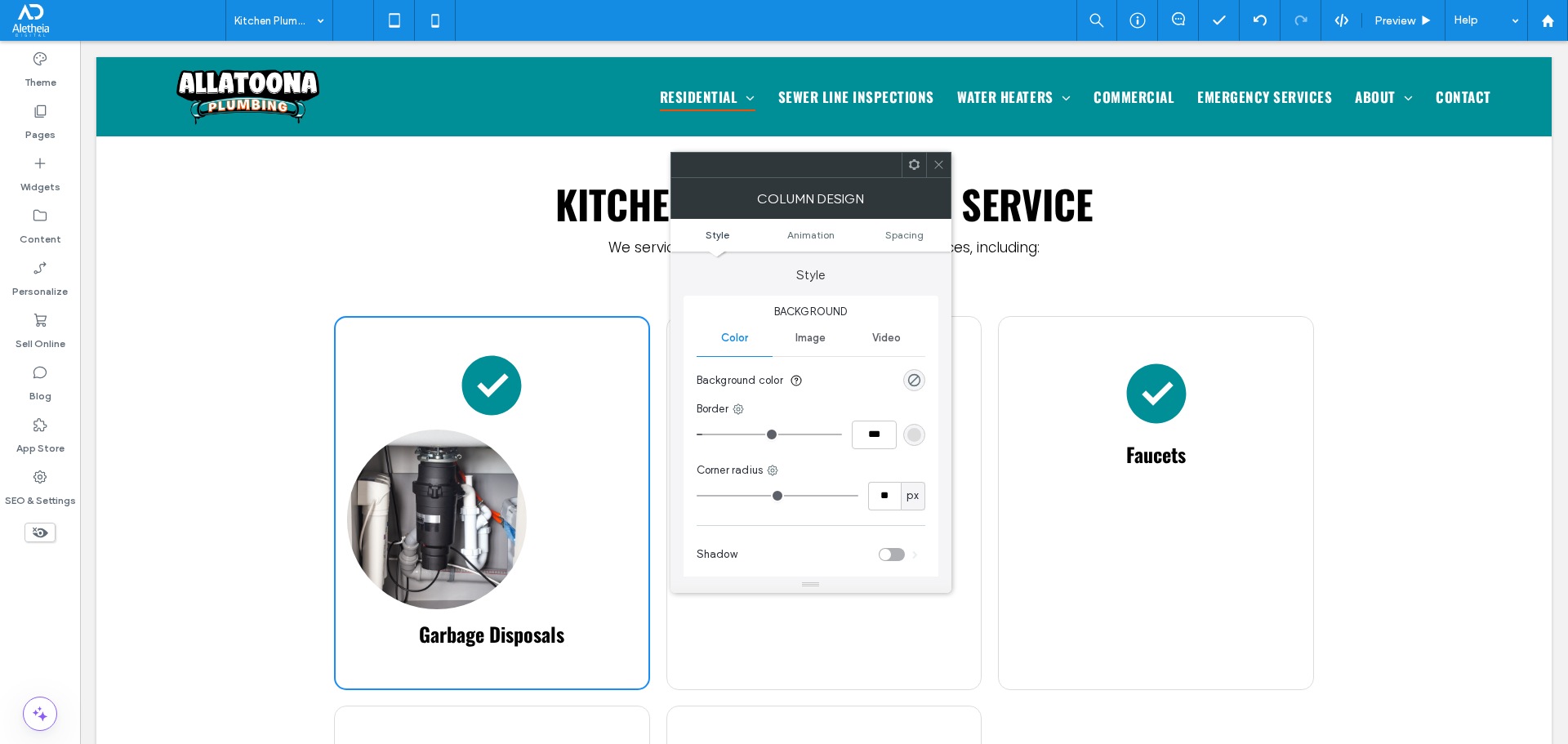
click at [933, 156] on span at bounding box center [938, 165] width 12 height 24
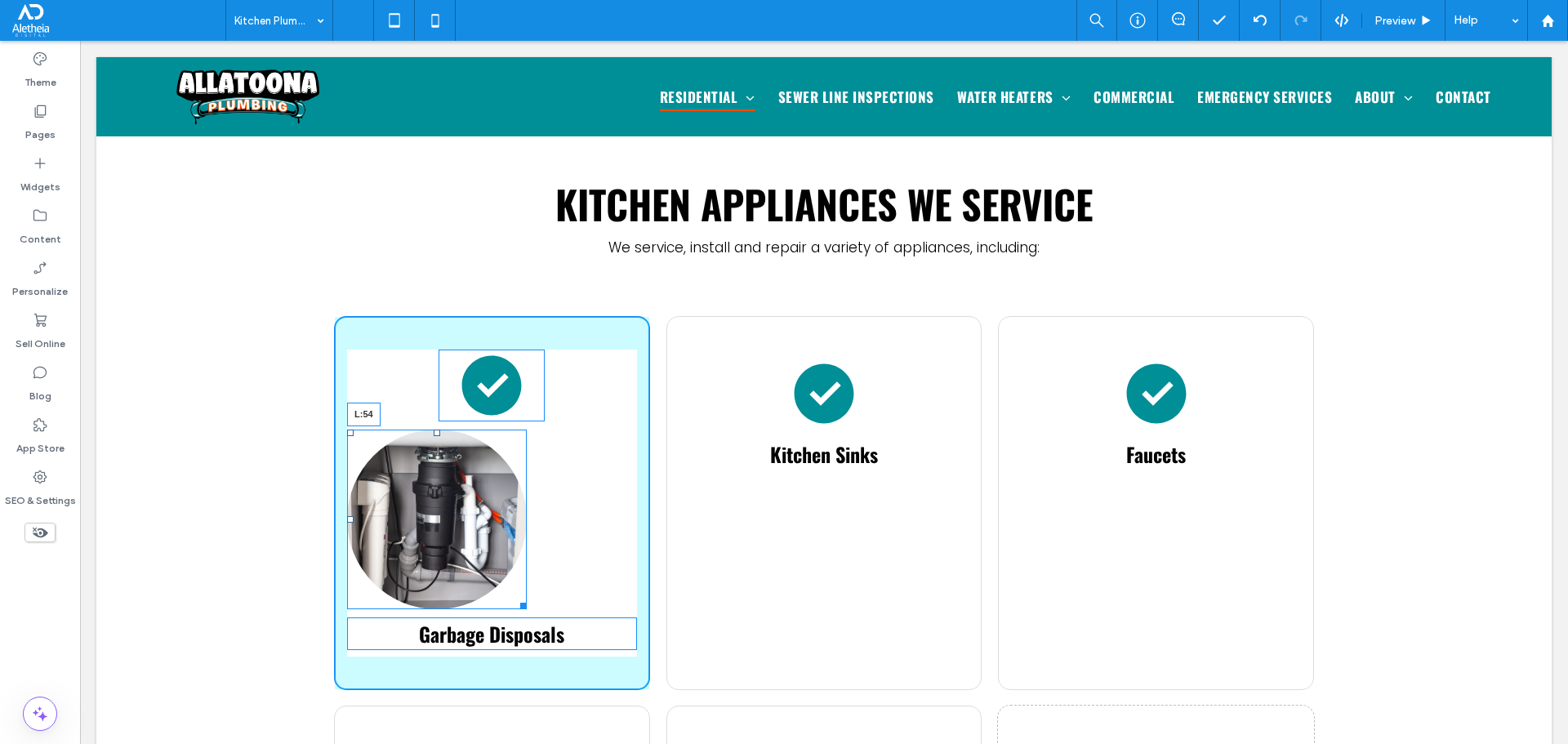
drag, startPoint x: 339, startPoint y: 473, endPoint x: 463, endPoint y: 509, distance: 129.1
click at [383, 468] on div "L:54 Garbage Disposals Click To Paste" at bounding box center [491, 503] width 316 height 374
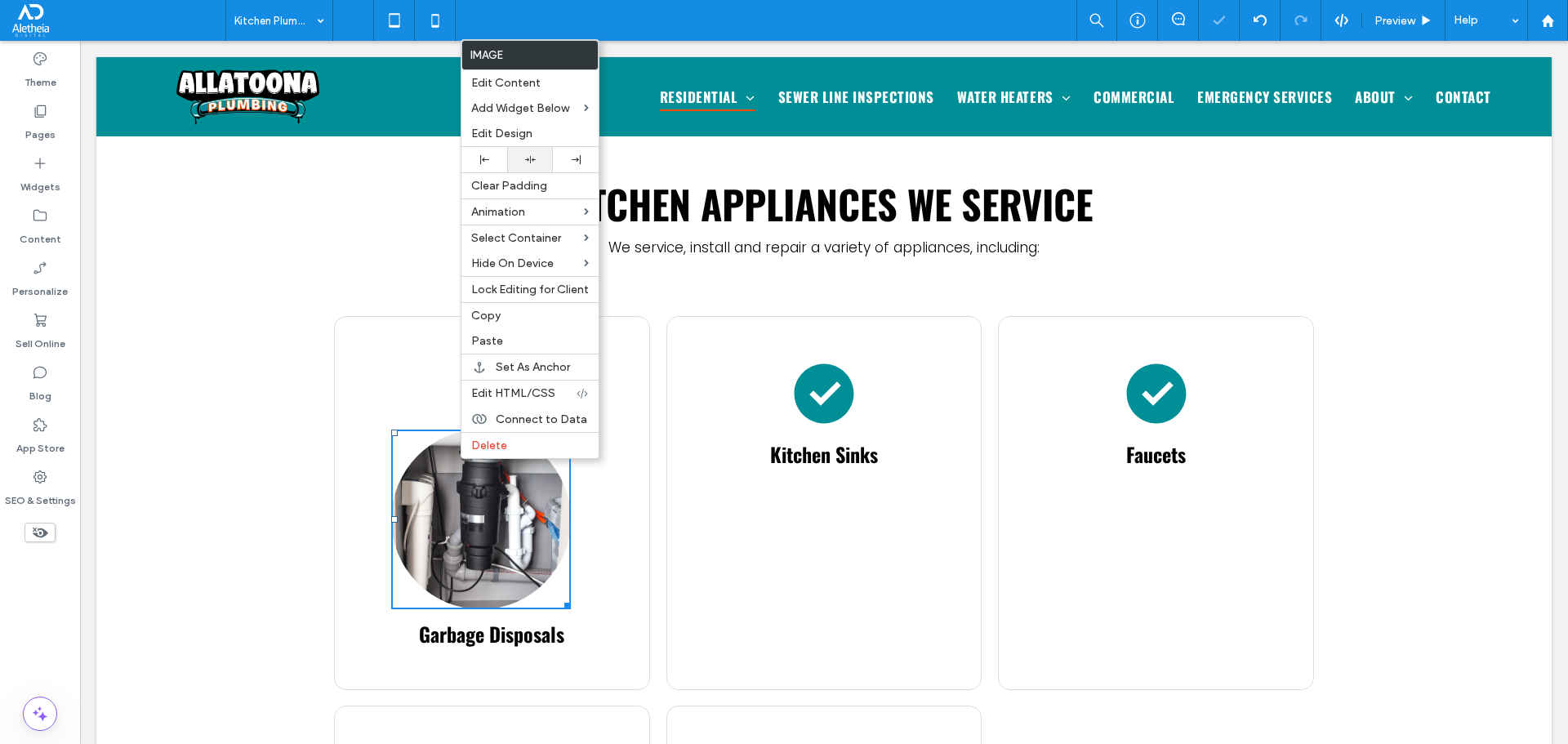
click at [535, 161] on icon at bounding box center [530, 159] width 10 height 10
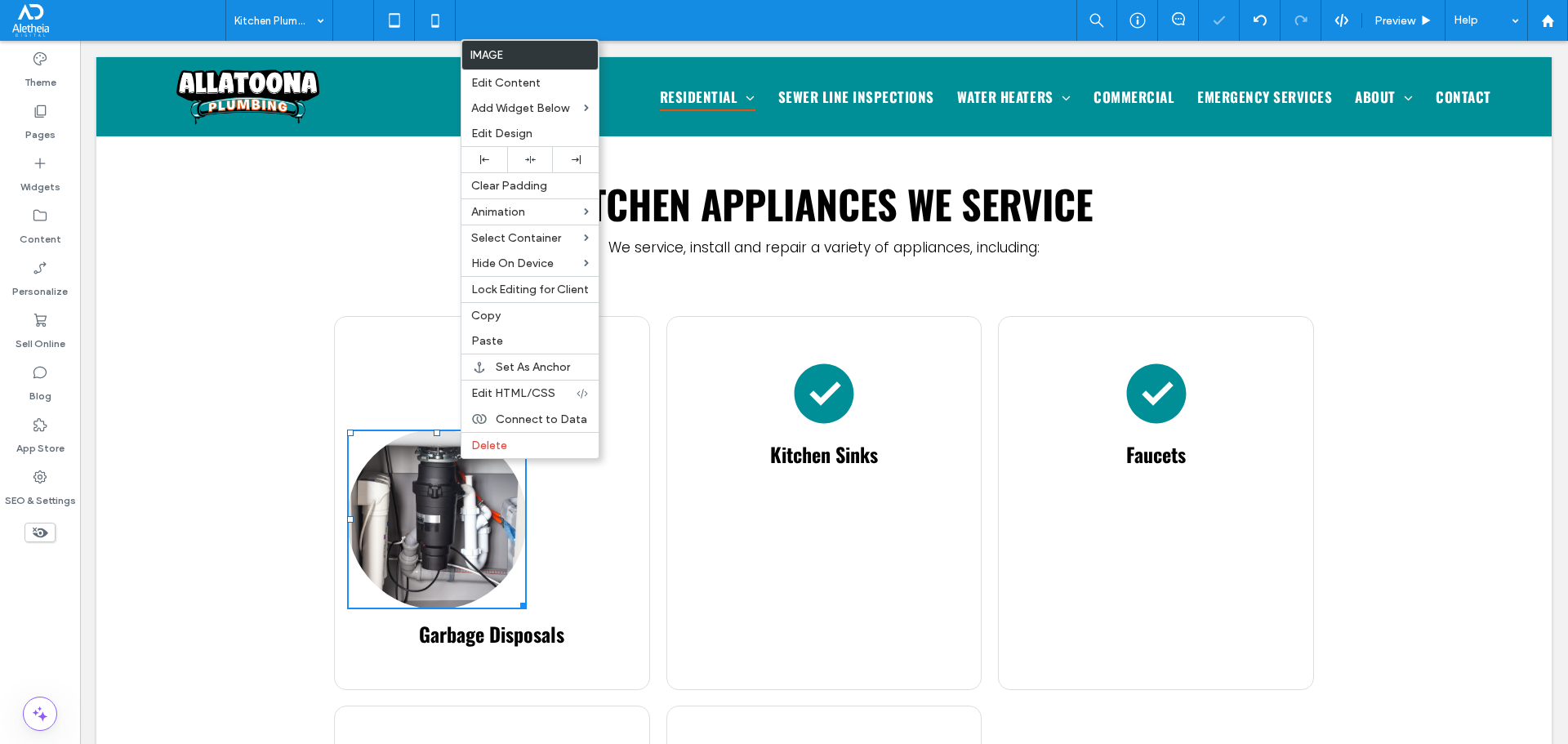
click at [424, 492] on img at bounding box center [437, 520] width 180 height 180
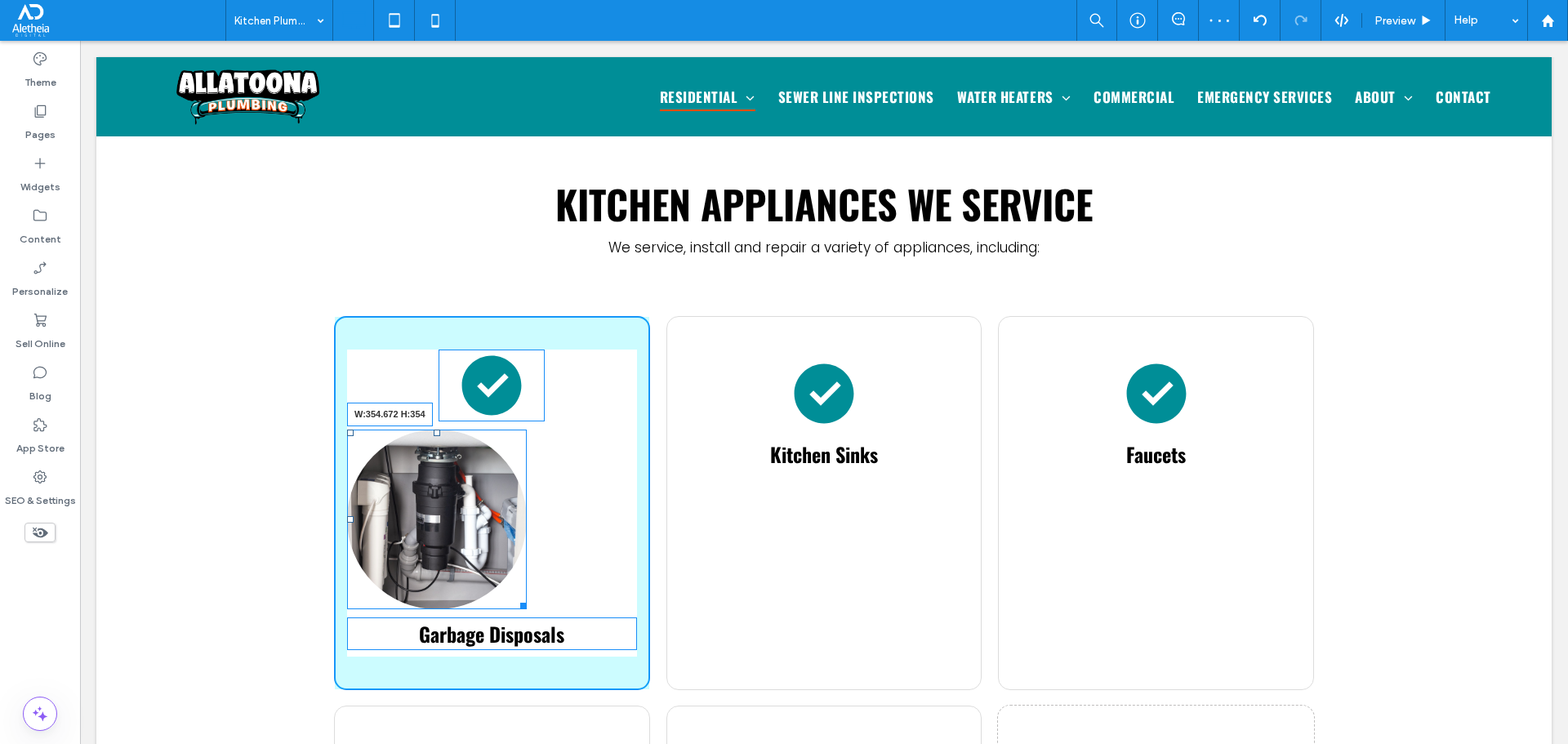
drag, startPoint x: 506, startPoint y: 553, endPoint x: 691, endPoint y: 594, distance: 189.5
click at [526, 553] on div "W:354.672 H:354" at bounding box center [437, 520] width 180 height 180
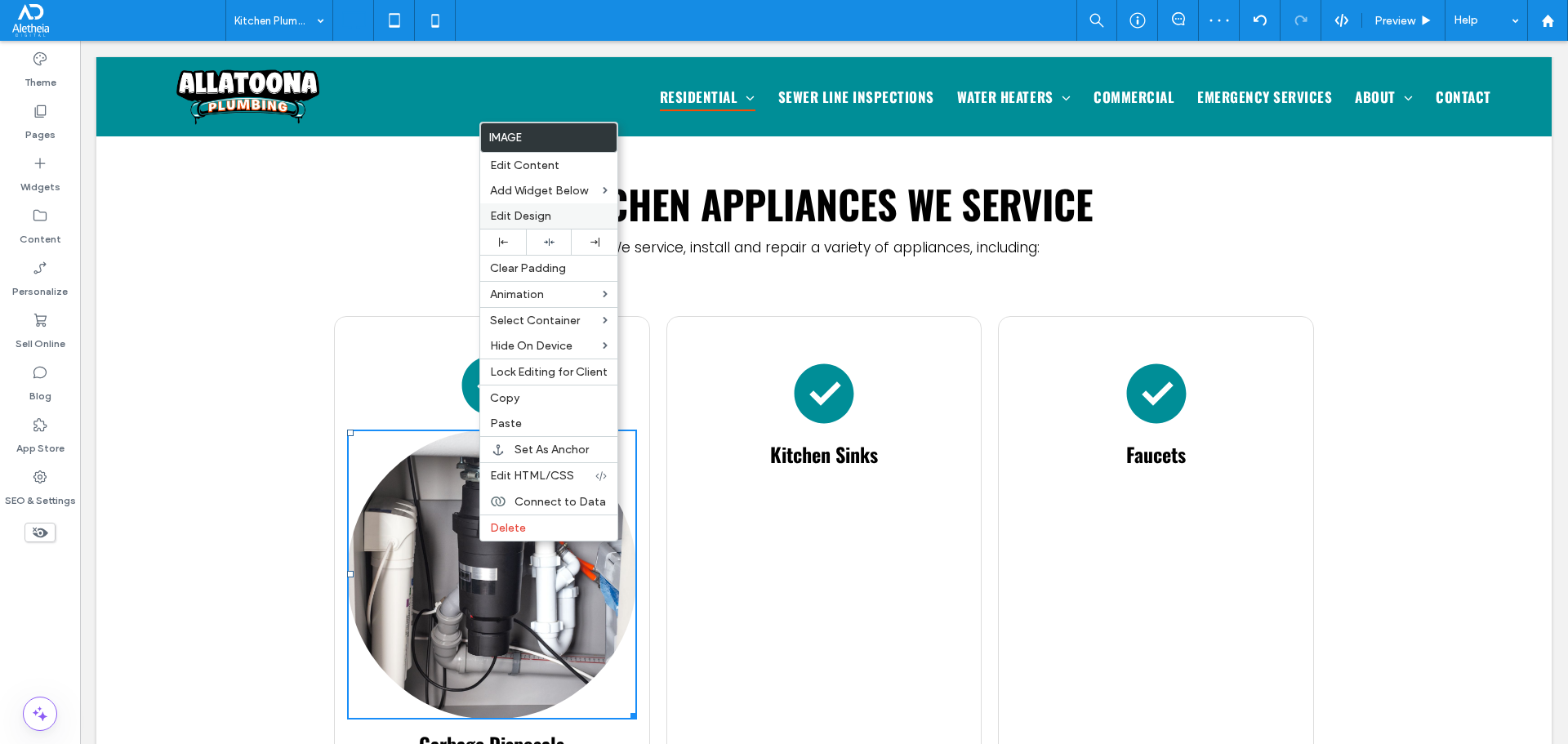
click at [551, 227] on div "Edit Design" at bounding box center [549, 215] width 137 height 25
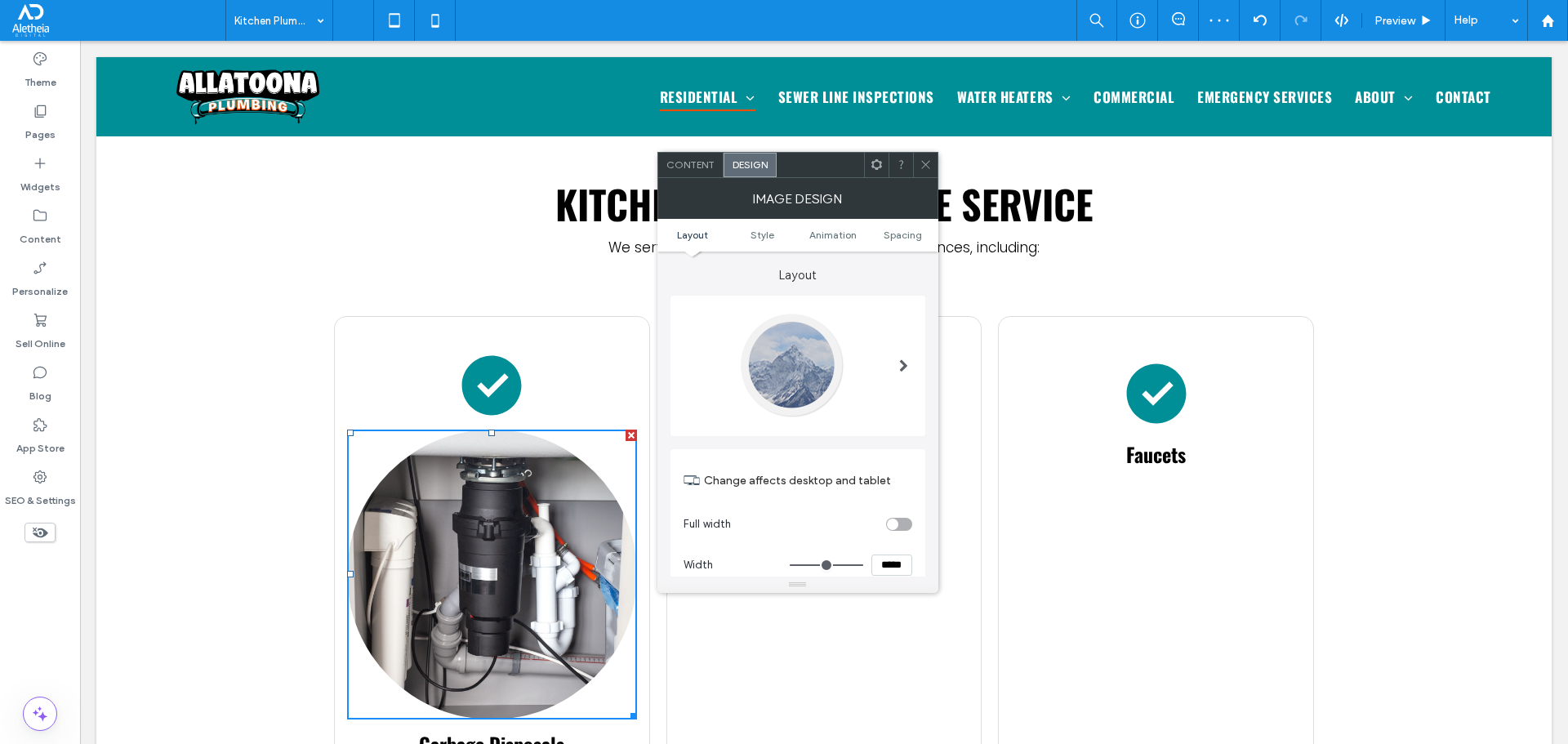
click at [553, 236] on div "Kitchen appliances we service We service, install and repair a variety of appli…" at bounding box center [823, 602] width 980 height 848
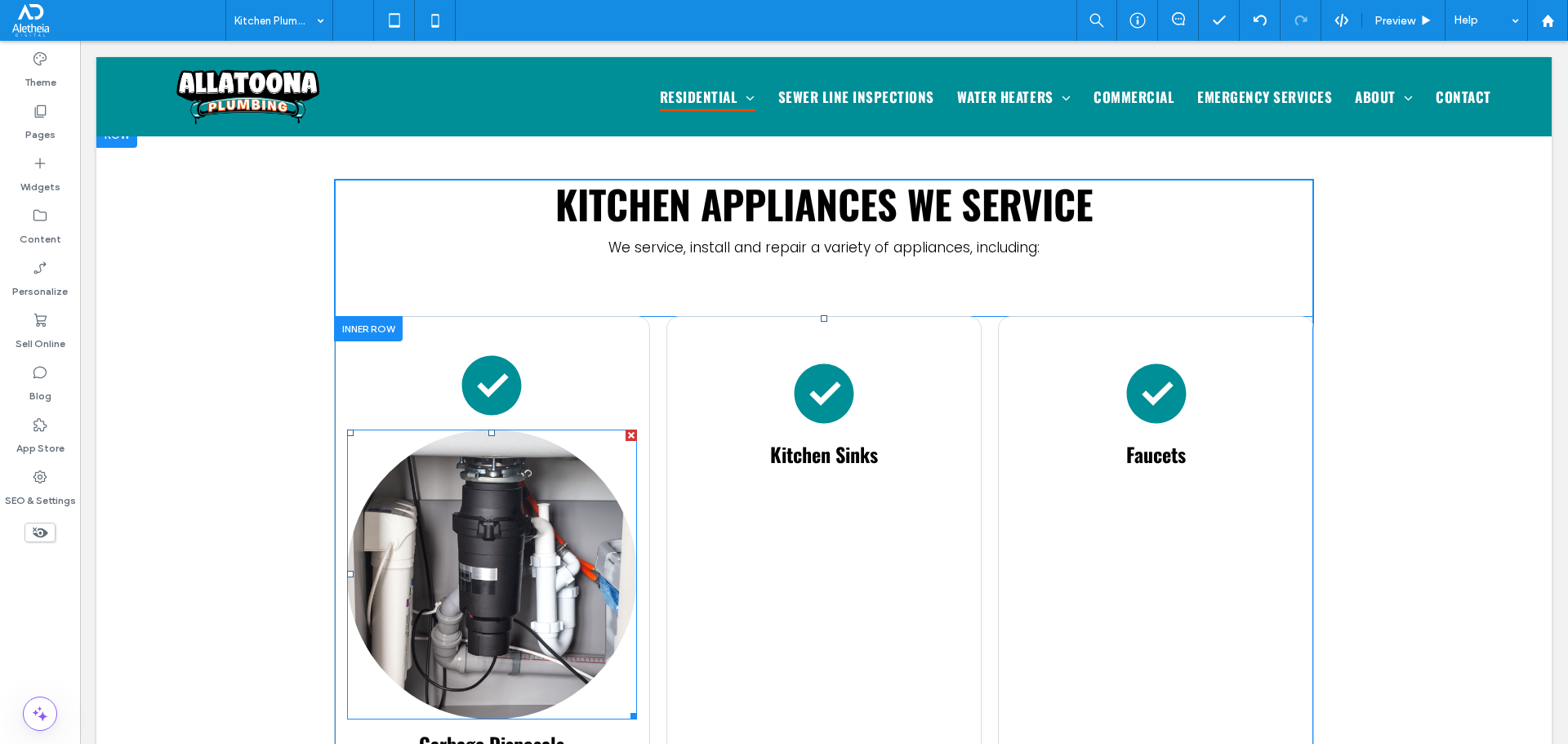
click at [474, 478] on img at bounding box center [492, 574] width 290 height 290
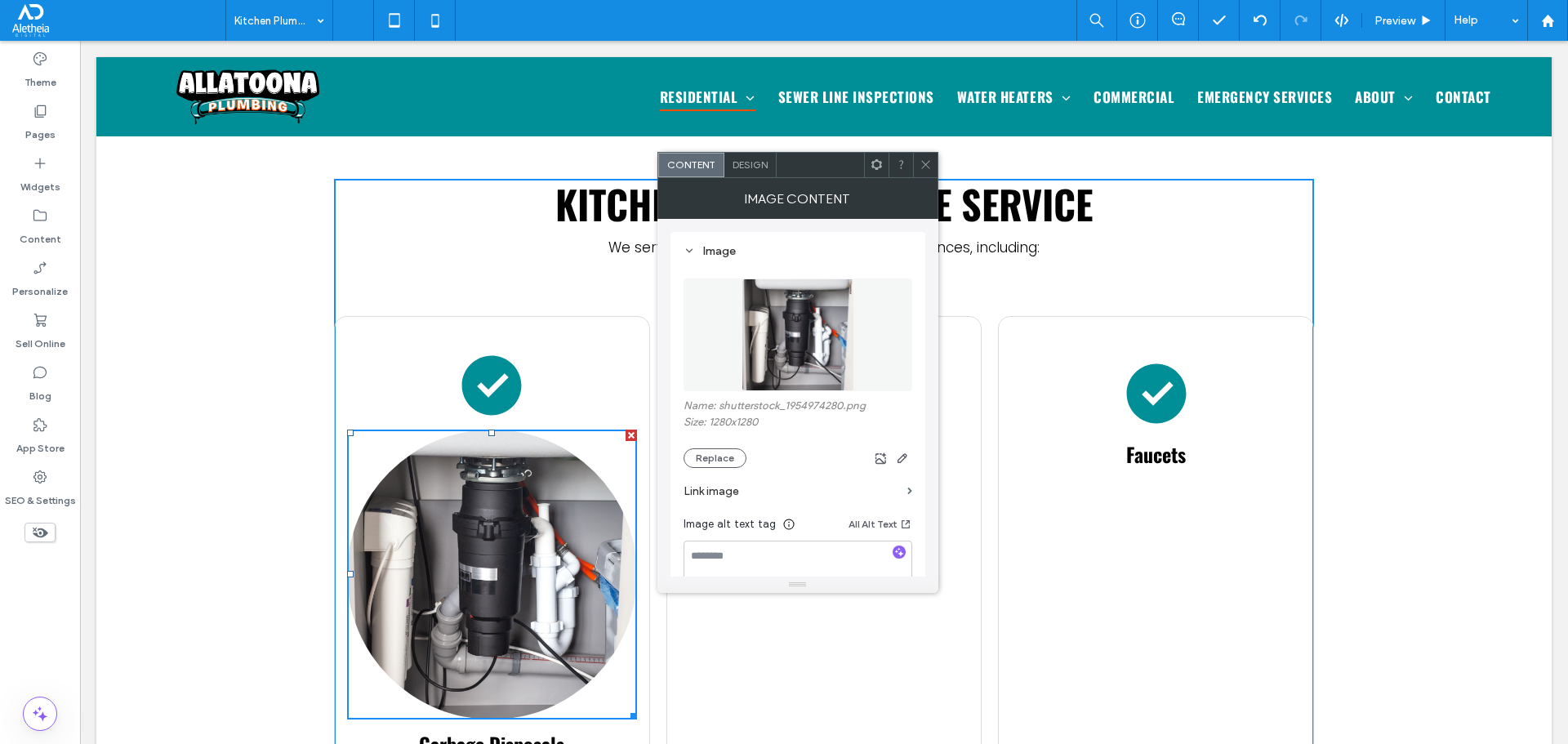
click at [767, 174] on div "Design" at bounding box center [751, 165] width 52 height 24
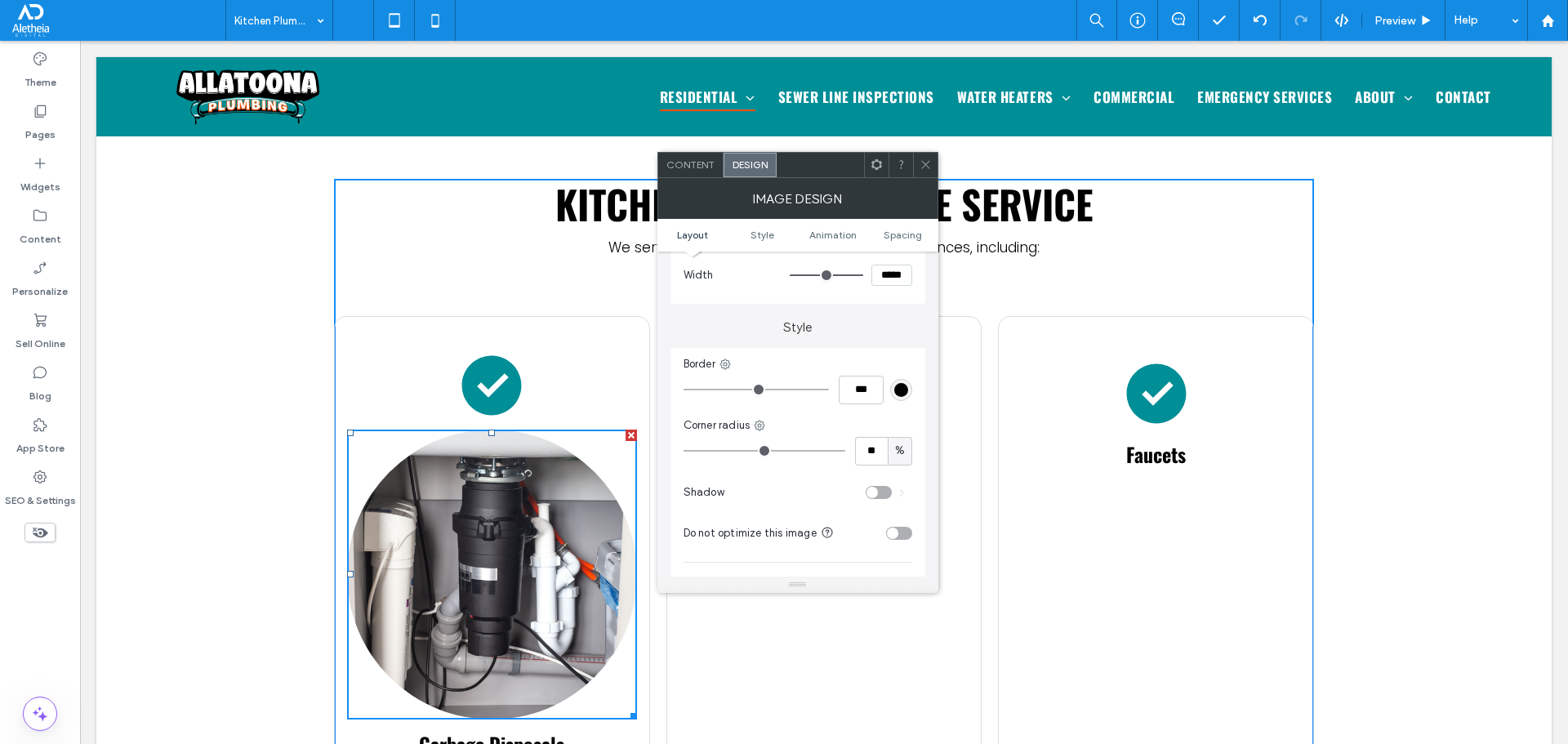
scroll to position [326, 0]
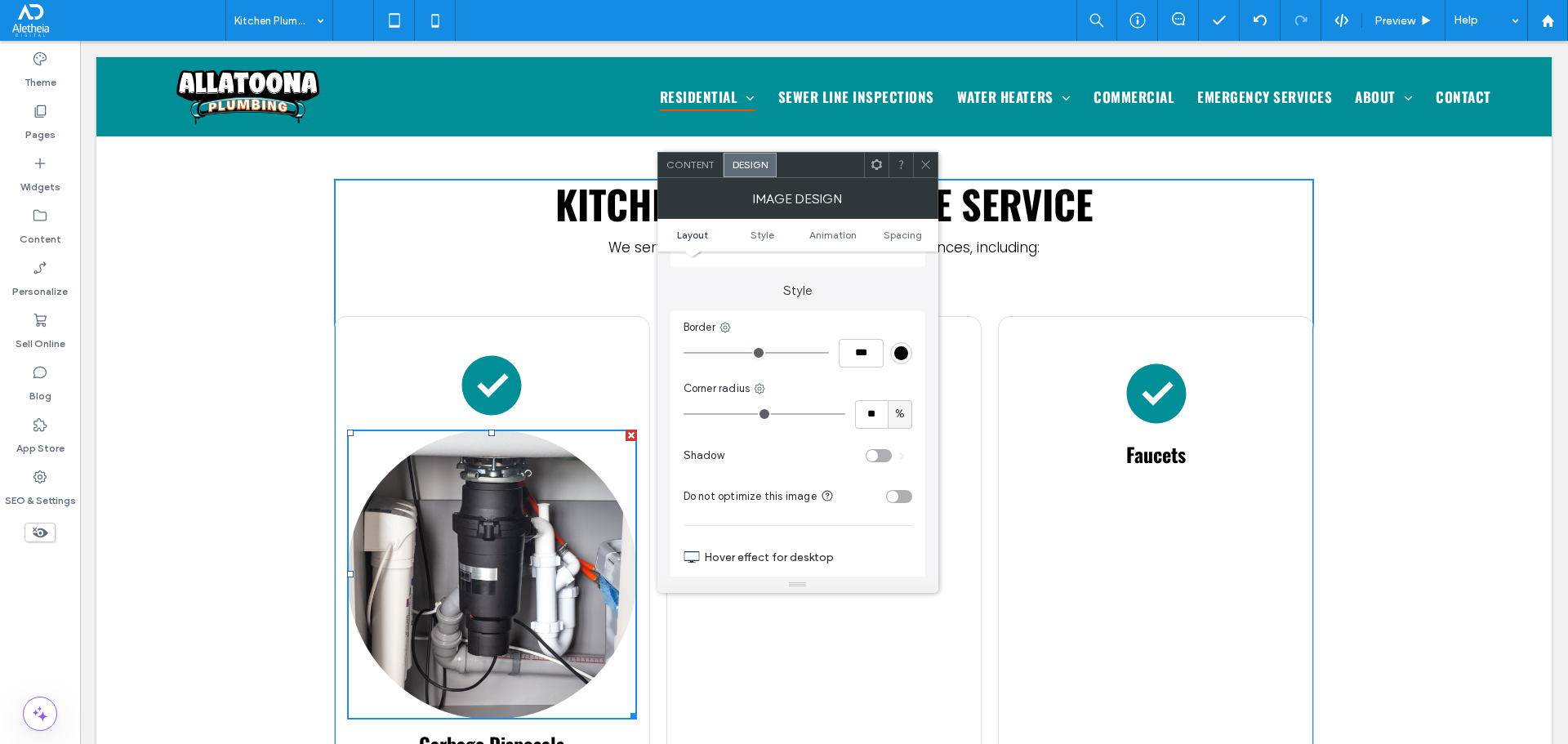
click at [901, 493] on div "toggle" at bounding box center [899, 497] width 26 height 13
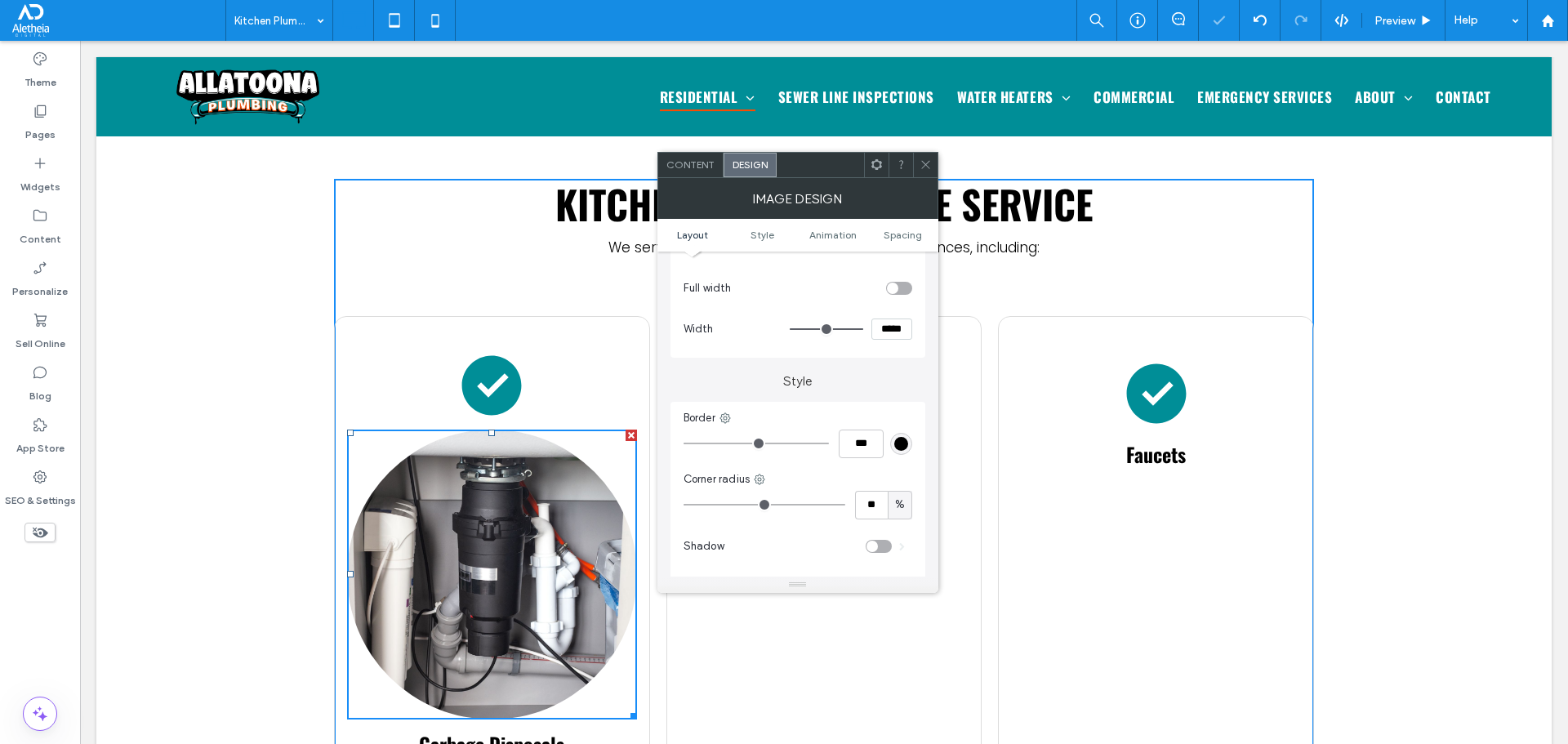
scroll to position [245, 0]
click at [929, 164] on icon at bounding box center [925, 164] width 12 height 12
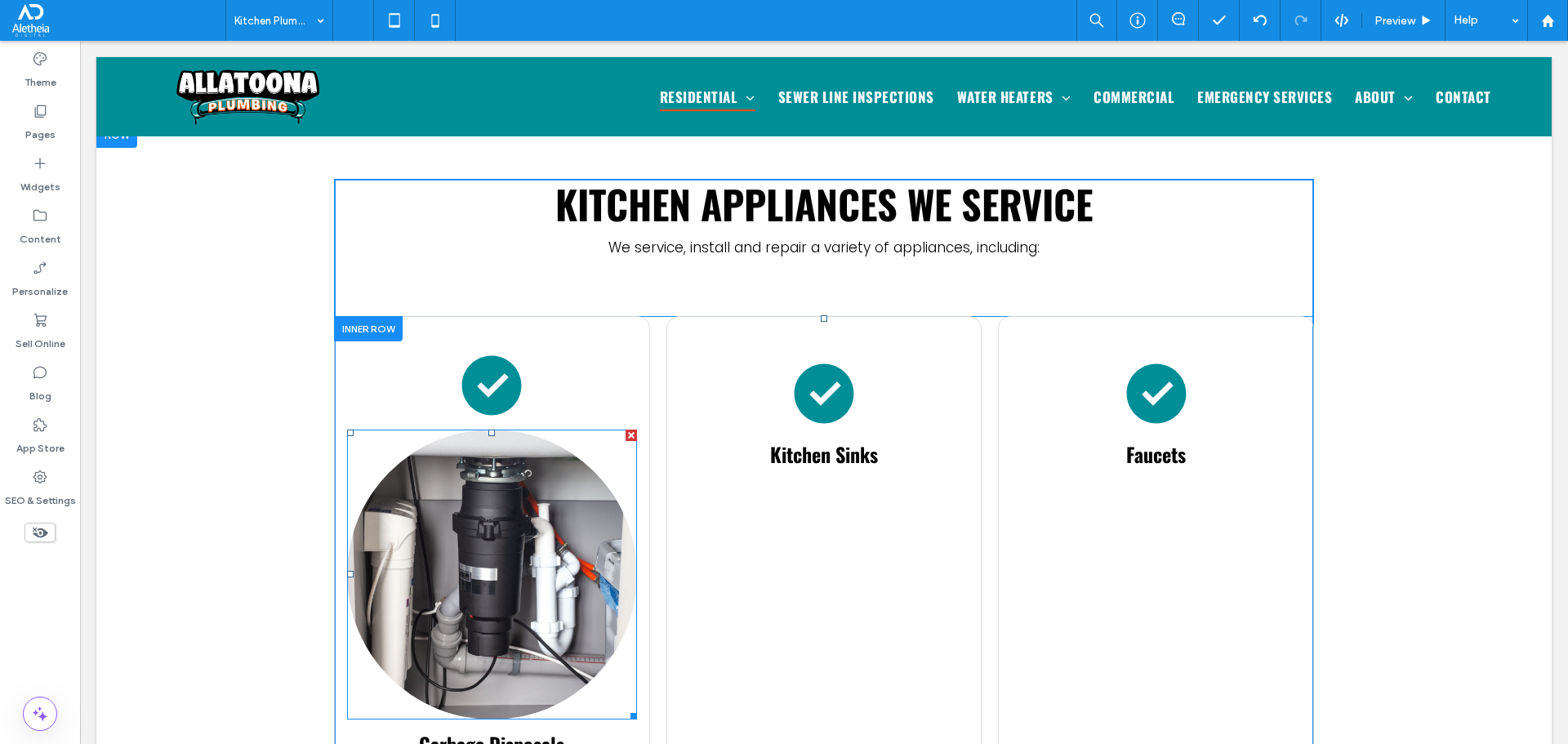
click at [569, 530] on img at bounding box center [492, 574] width 290 height 290
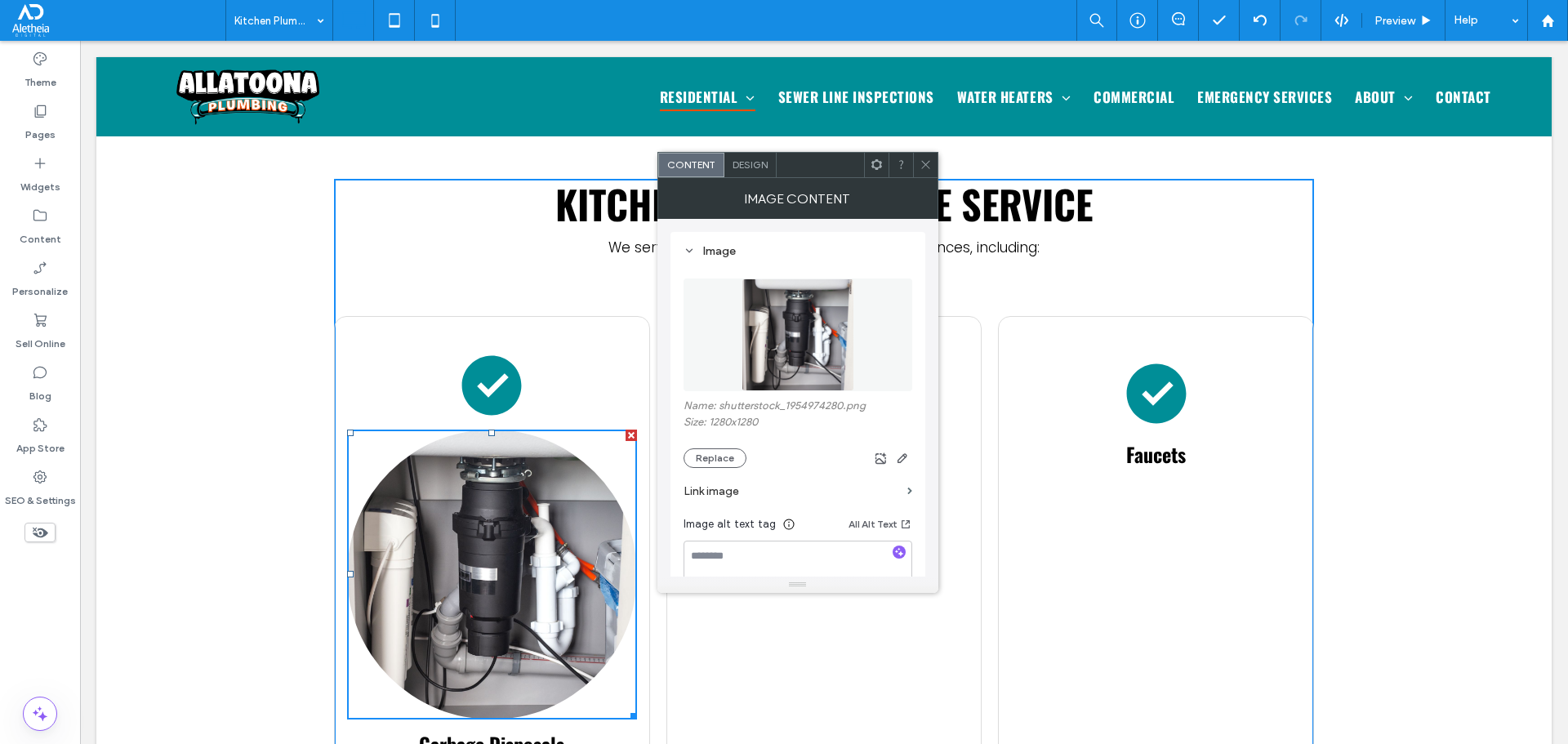
click at [754, 163] on span "Design" at bounding box center [750, 164] width 35 height 12
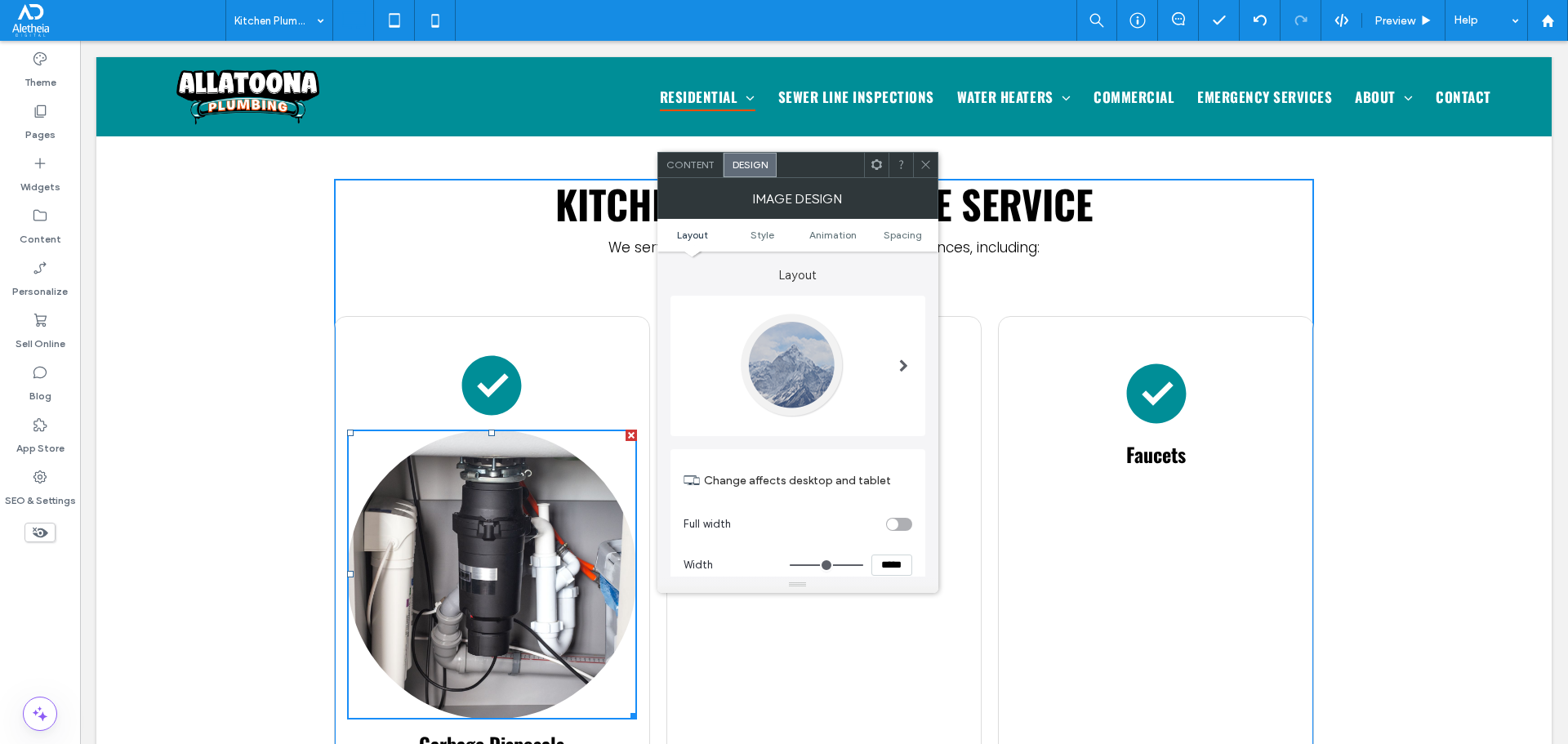
click at [871, 558] on input "*****" at bounding box center [891, 564] width 41 height 21
click at [871, 557] on input "*****" at bounding box center [891, 564] width 41 height 21
type input "*****"
type input "***"
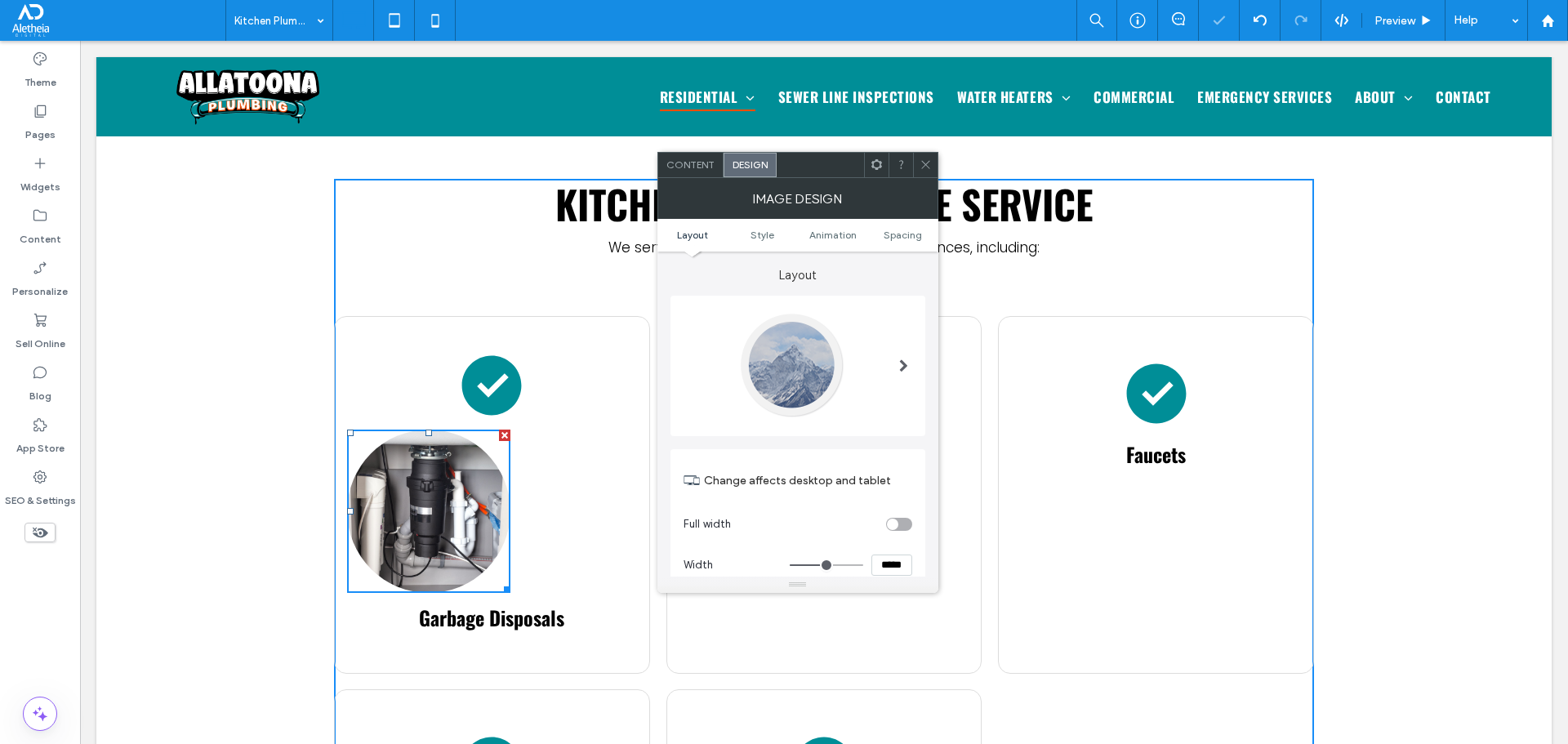
click at [917, 159] on div at bounding box center [925, 165] width 24 height 24
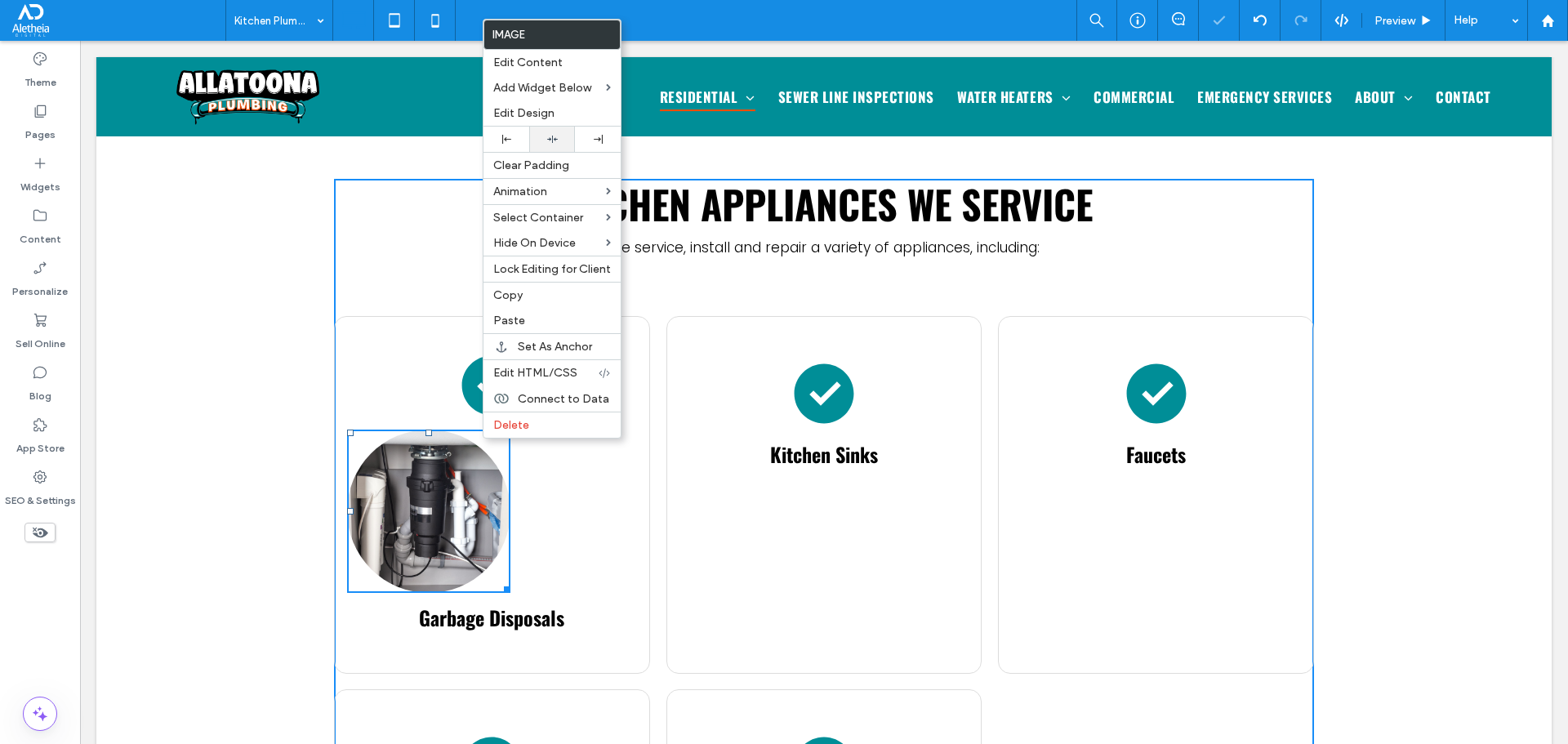
click at [557, 133] on div at bounding box center [551, 139] width 45 height 25
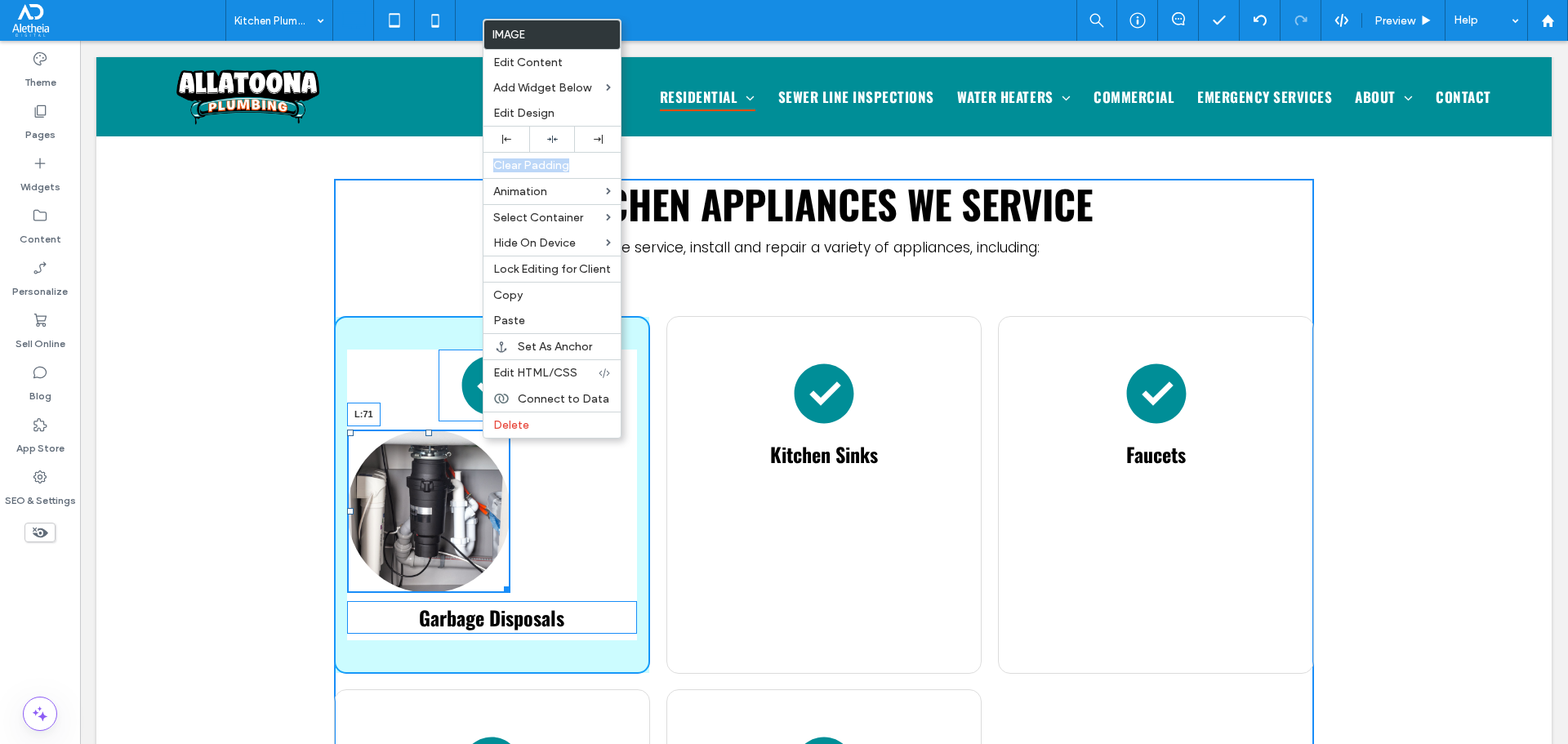
drag, startPoint x: 338, startPoint y: 465, endPoint x: 410, endPoint y: 454, distance: 72.8
click at [410, 454] on div "L:71 Garbage Disposals Click To Paste" at bounding box center [491, 495] width 316 height 358
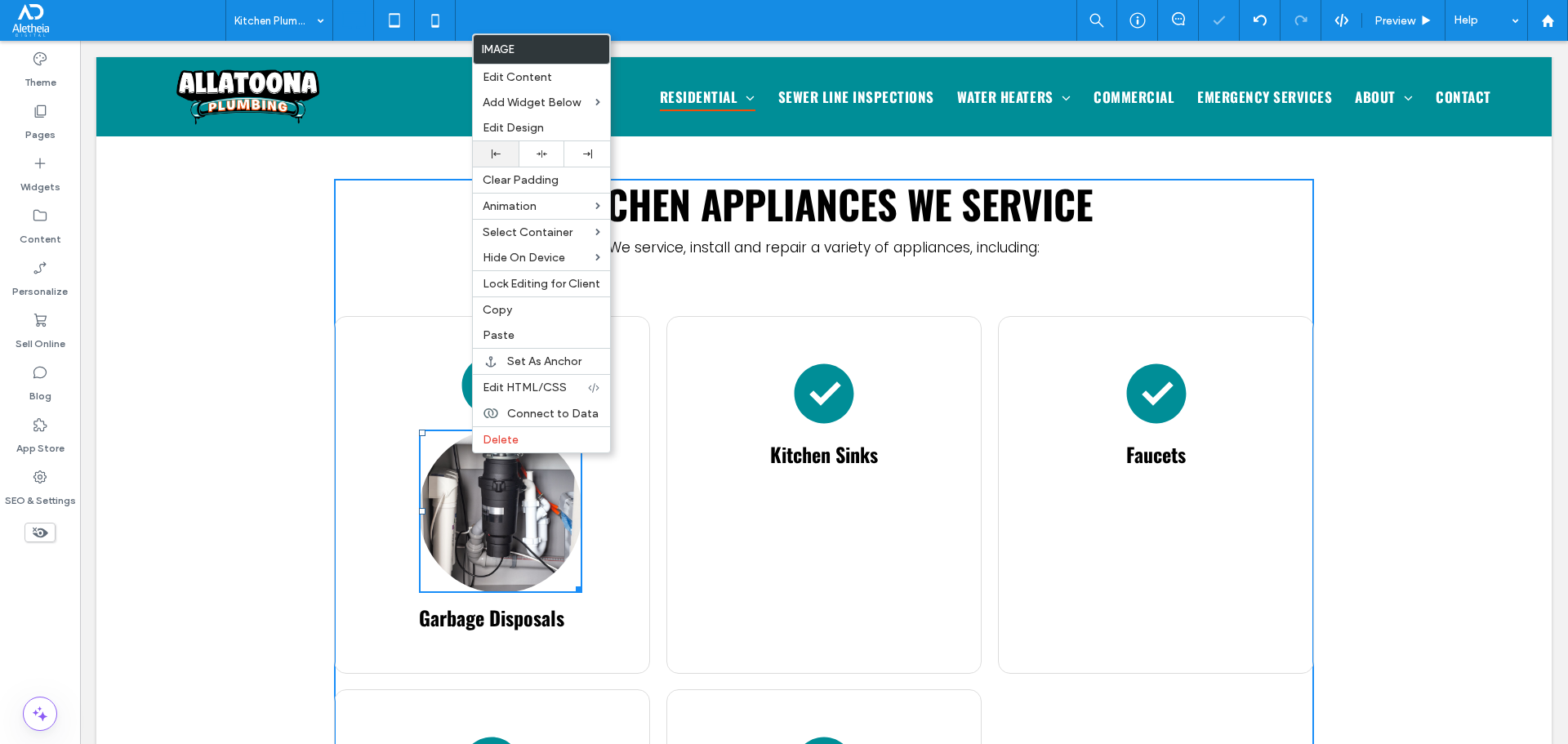
click at [511, 158] on div at bounding box center [495, 153] width 45 height 25
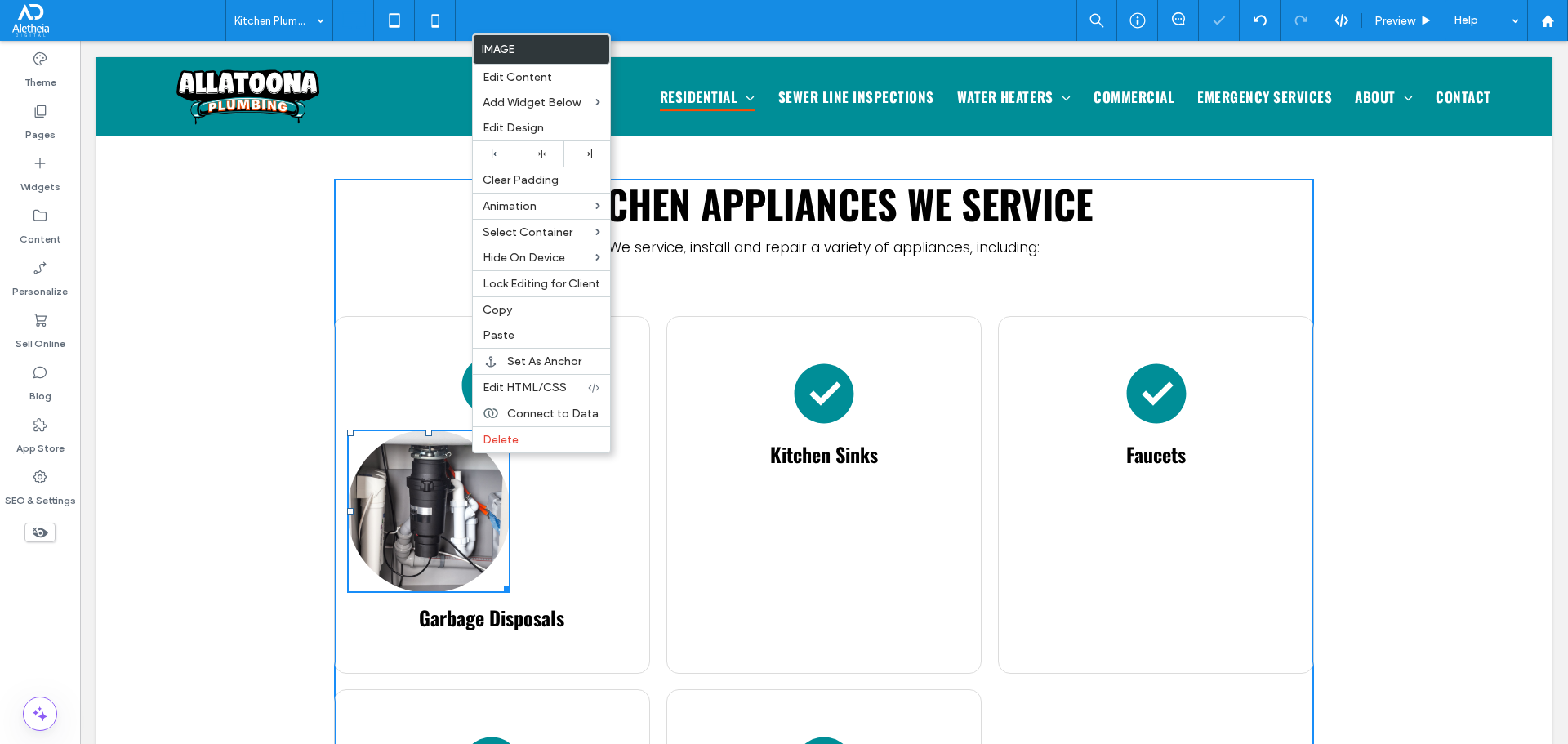
click at [425, 476] on img at bounding box center [429, 511] width 163 height 163
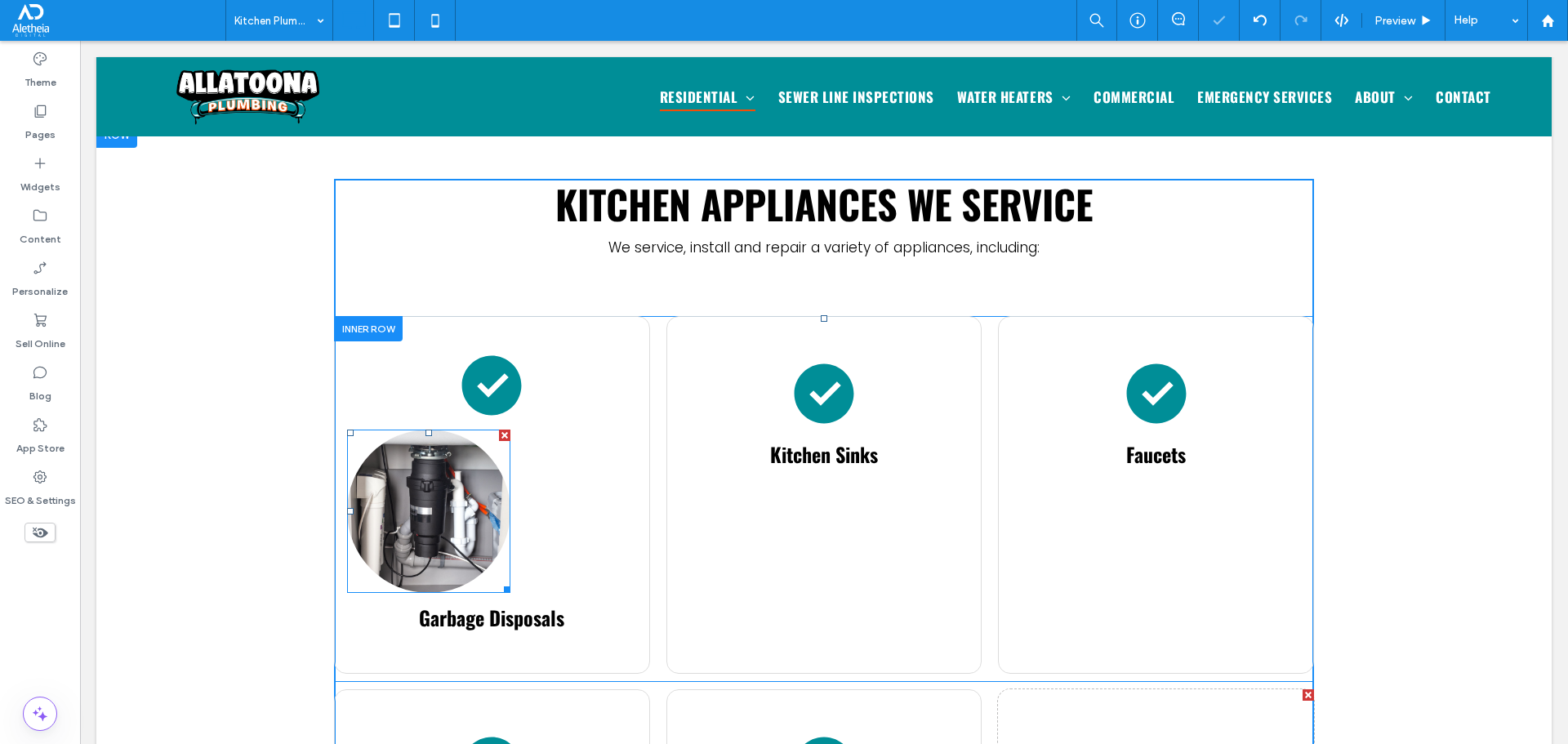
click at [586, 484] on div "Garbage Disposals Click To Paste" at bounding box center [491, 495] width 316 height 358
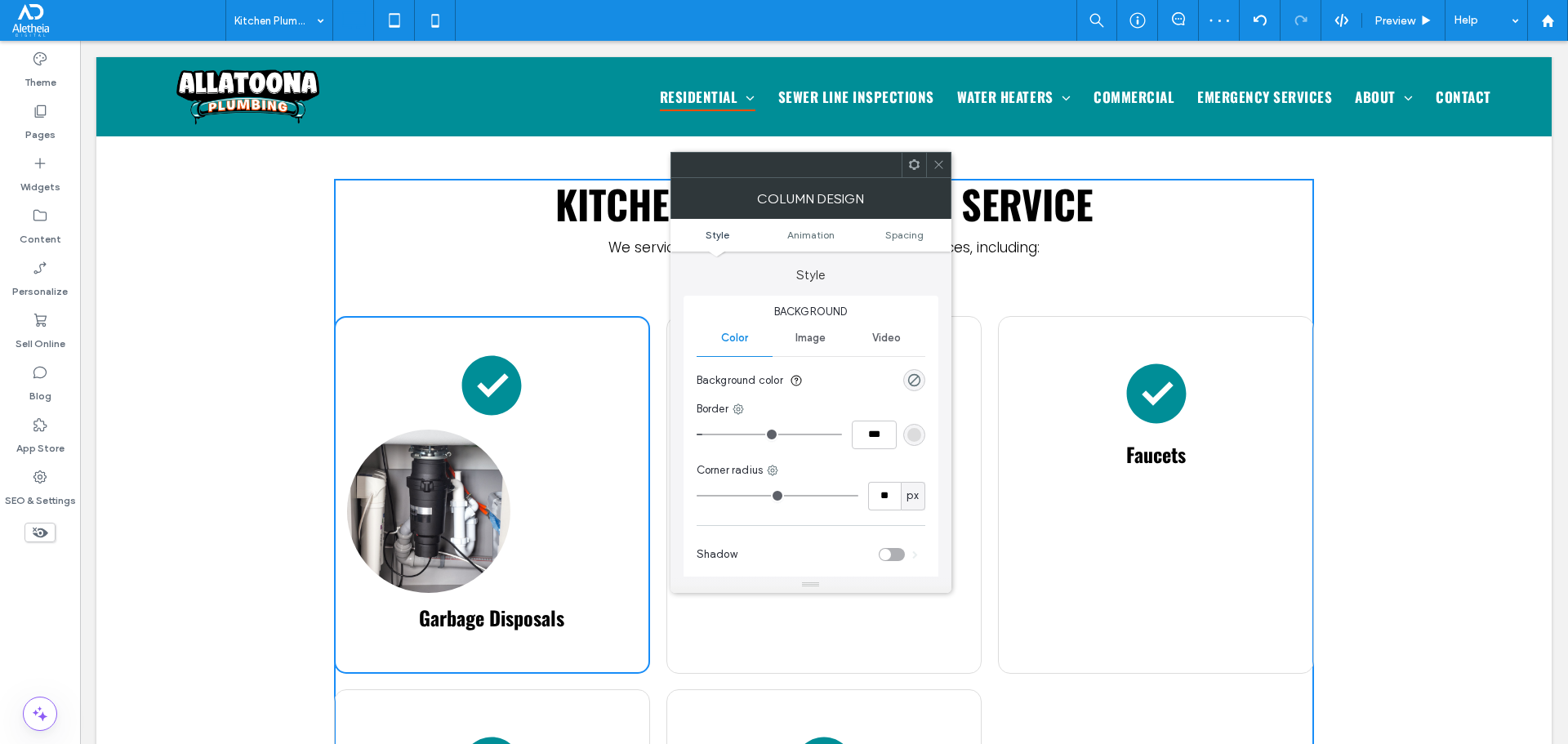
click at [937, 152] on div at bounding box center [810, 165] width 281 height 26
click at [939, 162] on icon at bounding box center [938, 164] width 12 height 12
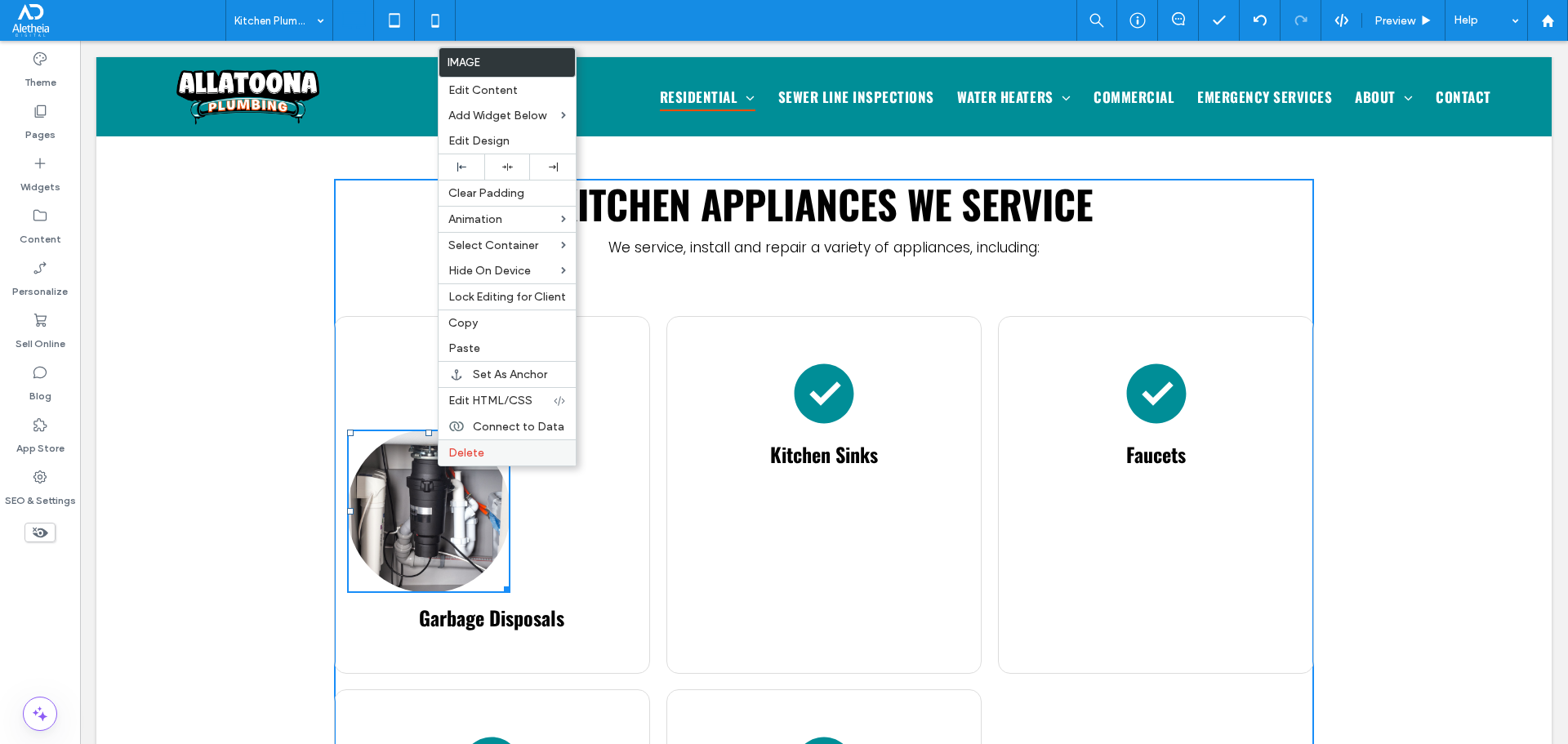
click at [494, 456] on label "Delete" at bounding box center [507, 452] width 118 height 14
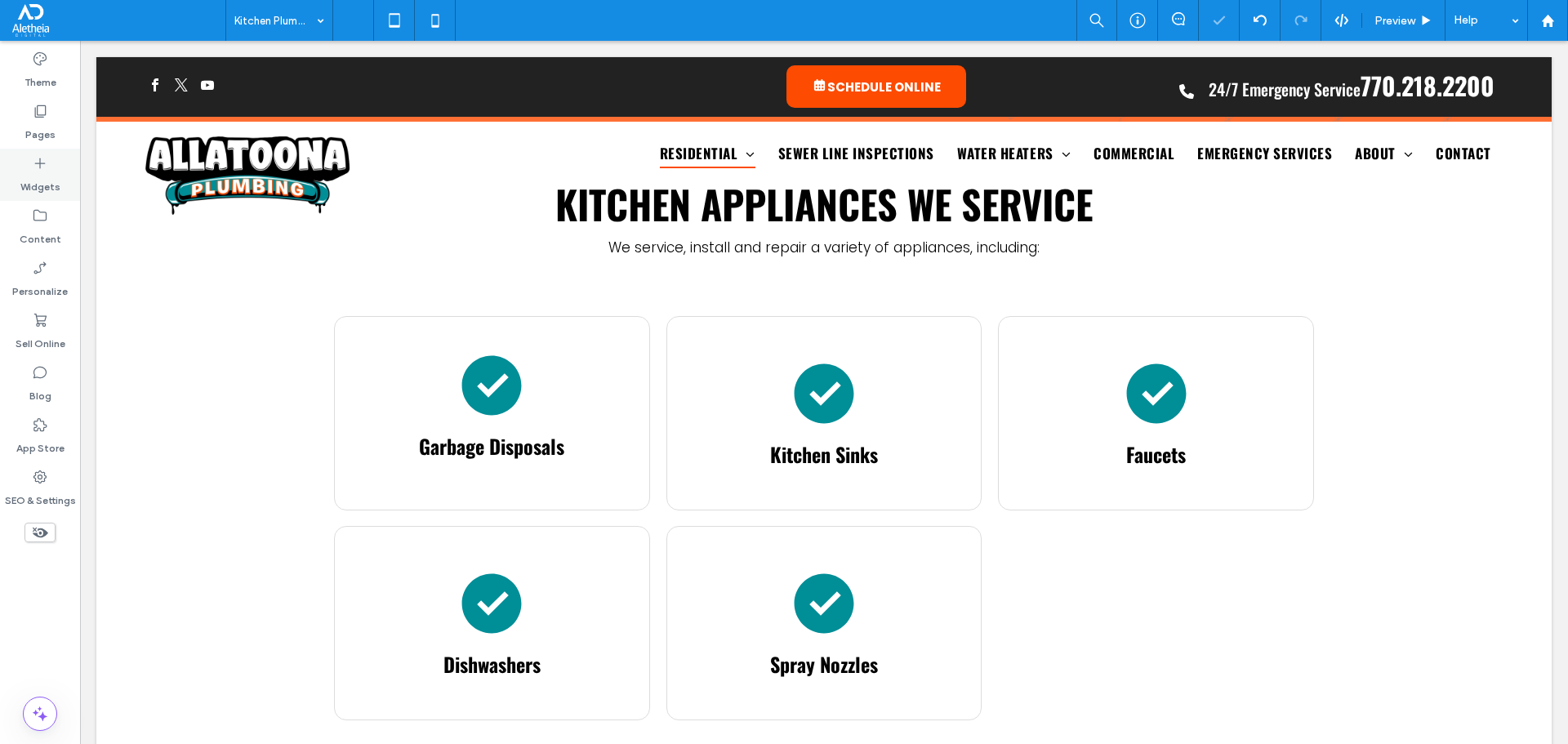
click at [41, 180] on label "Widgets" at bounding box center [40, 183] width 40 height 23
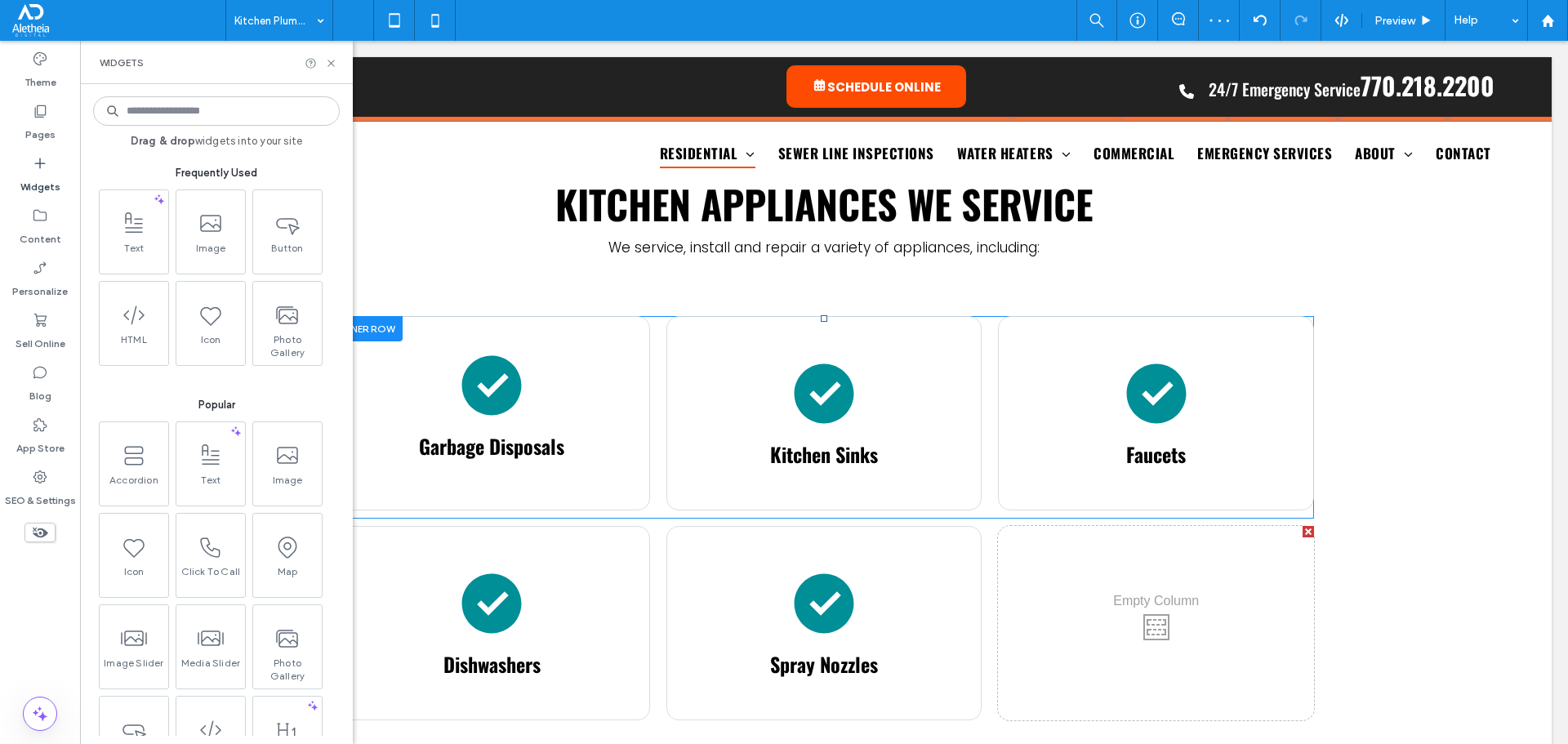
click at [587, 344] on div "Garbage Disposals Click To Paste" at bounding box center [491, 413] width 316 height 195
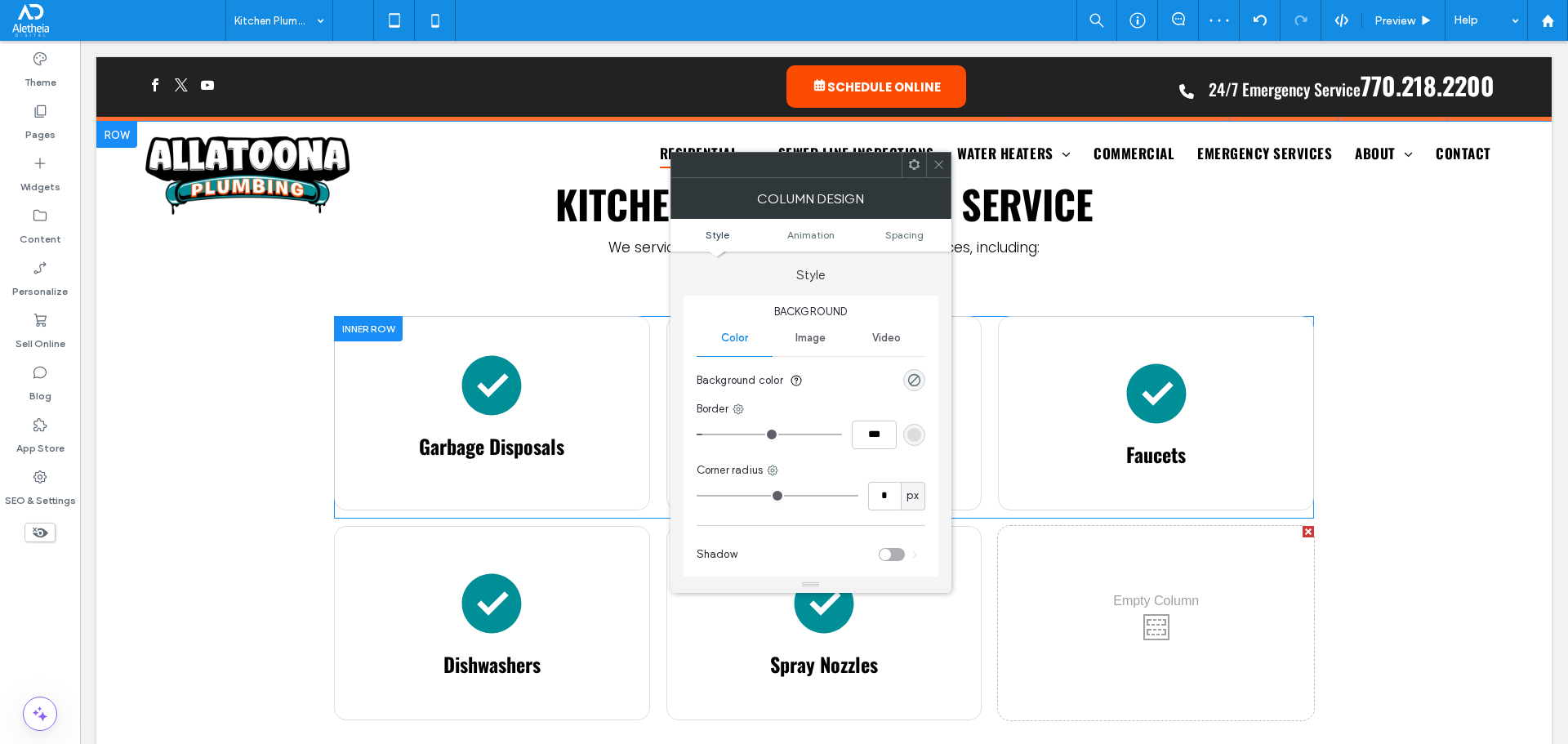
type input "**"
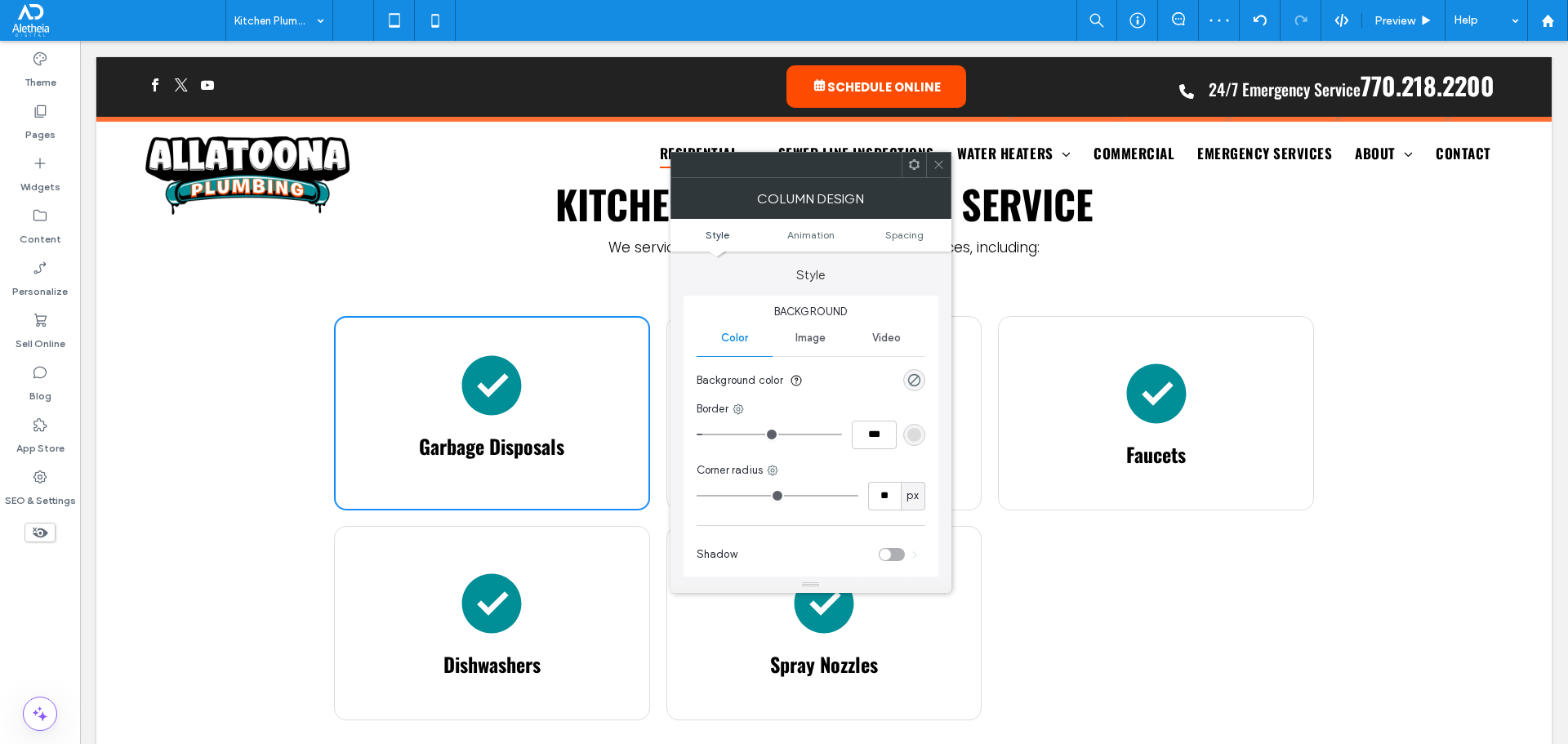
click at [915, 227] on ul "Style Animation Spacing" at bounding box center [810, 234] width 281 height 32
click at [924, 227] on ul "Style Animation Spacing" at bounding box center [810, 234] width 281 height 32
click at [917, 231] on span "Spacing" at bounding box center [904, 234] width 38 height 12
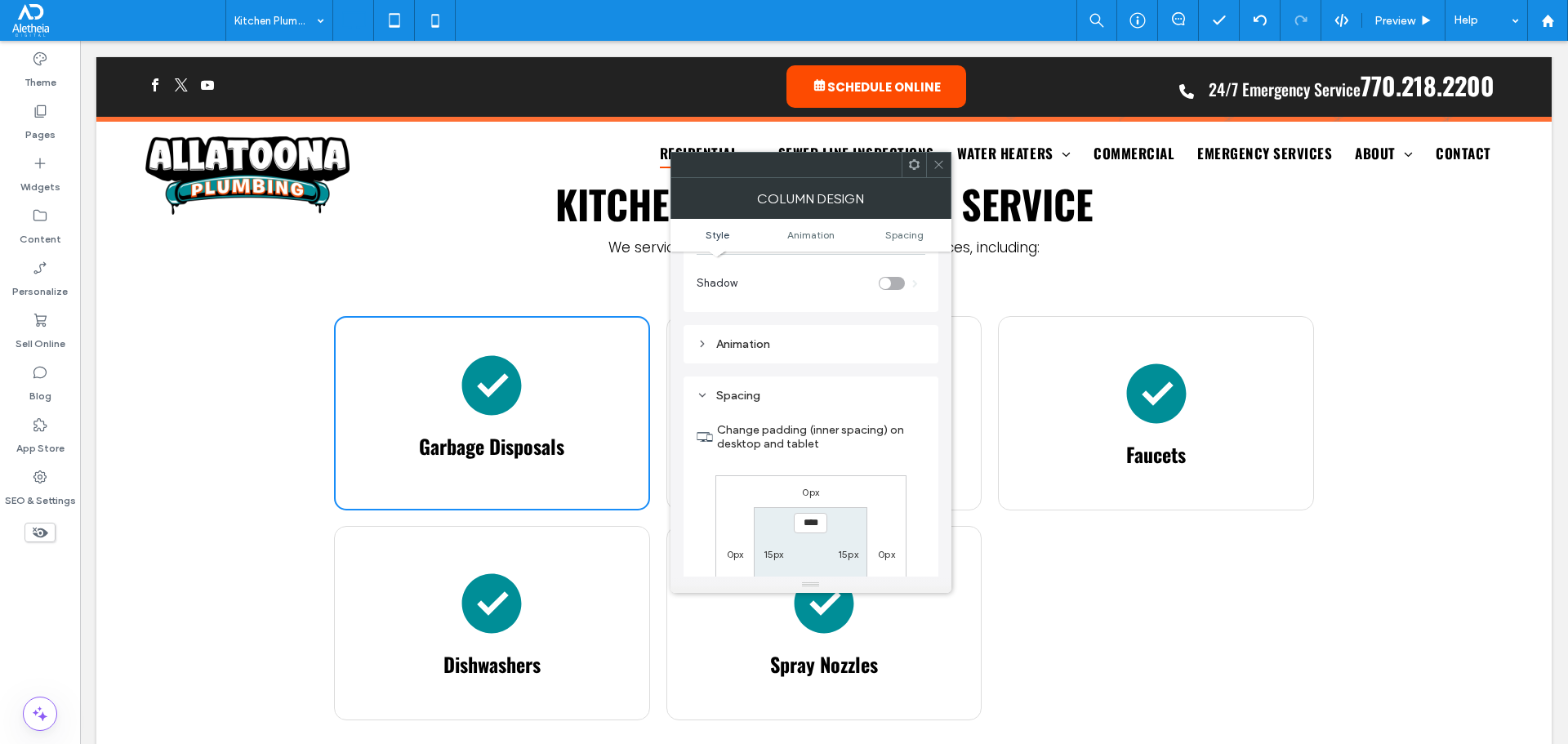
scroll to position [383, 0]
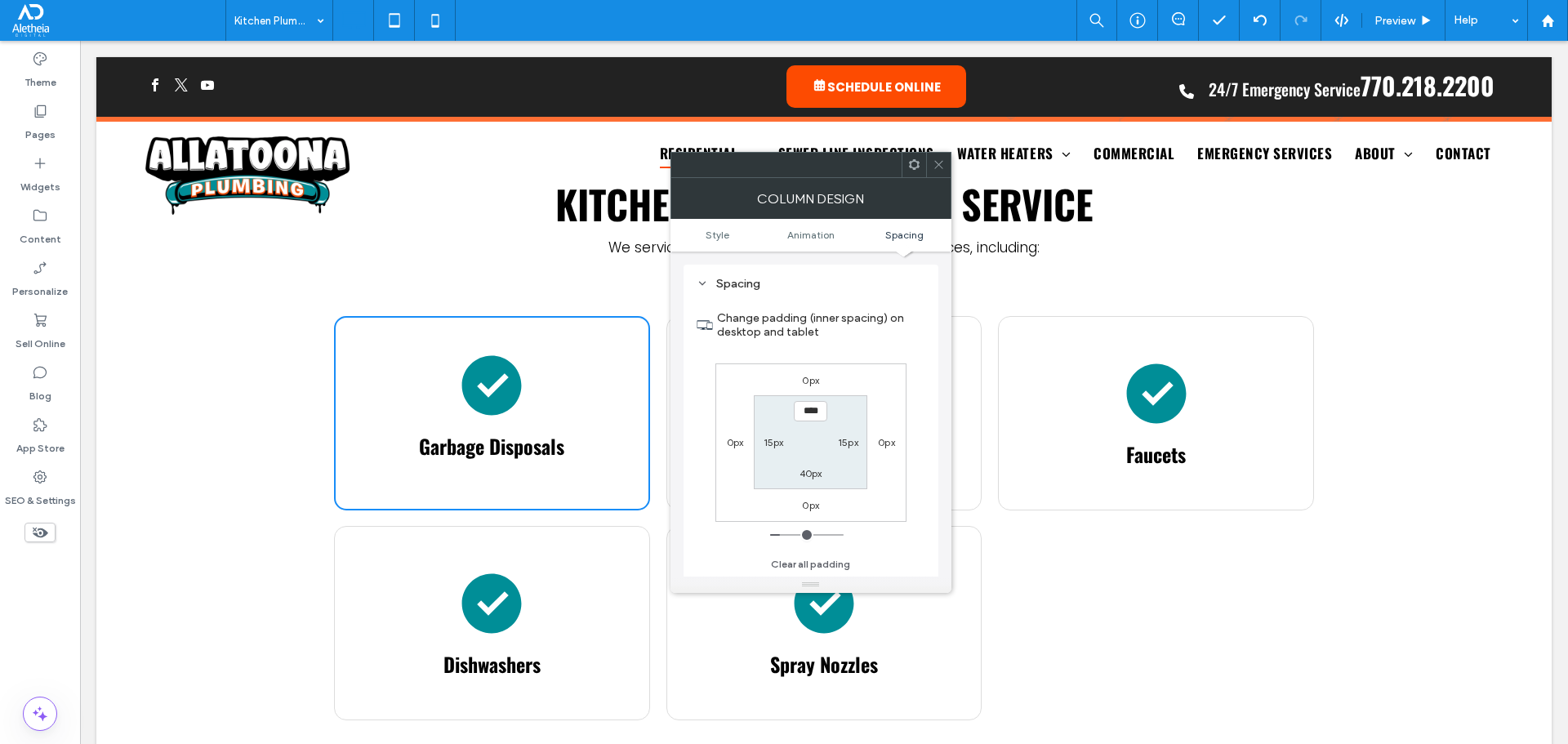
click at [932, 161] on icon at bounding box center [938, 164] width 12 height 12
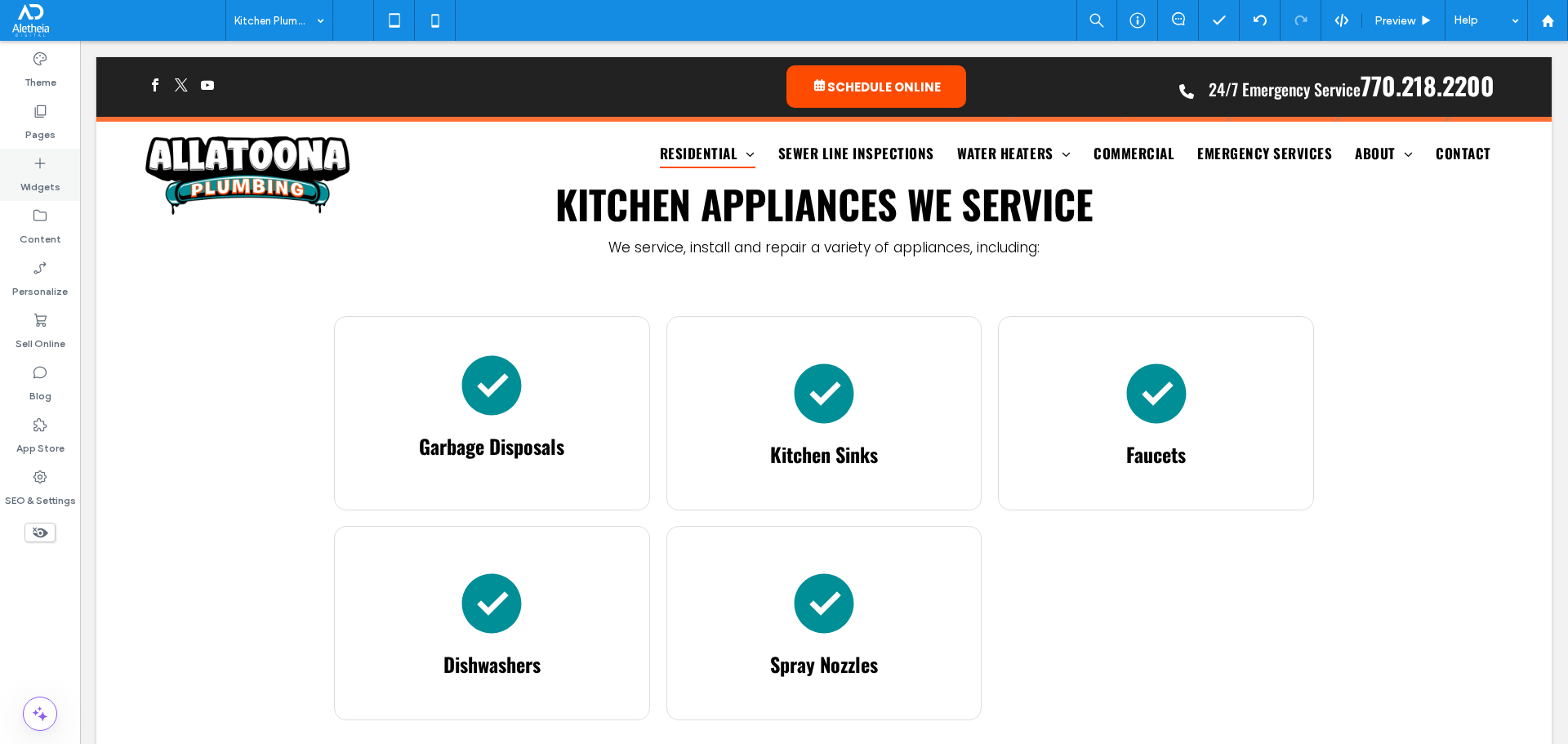
click at [42, 175] on label "Widgets" at bounding box center [40, 183] width 40 height 23
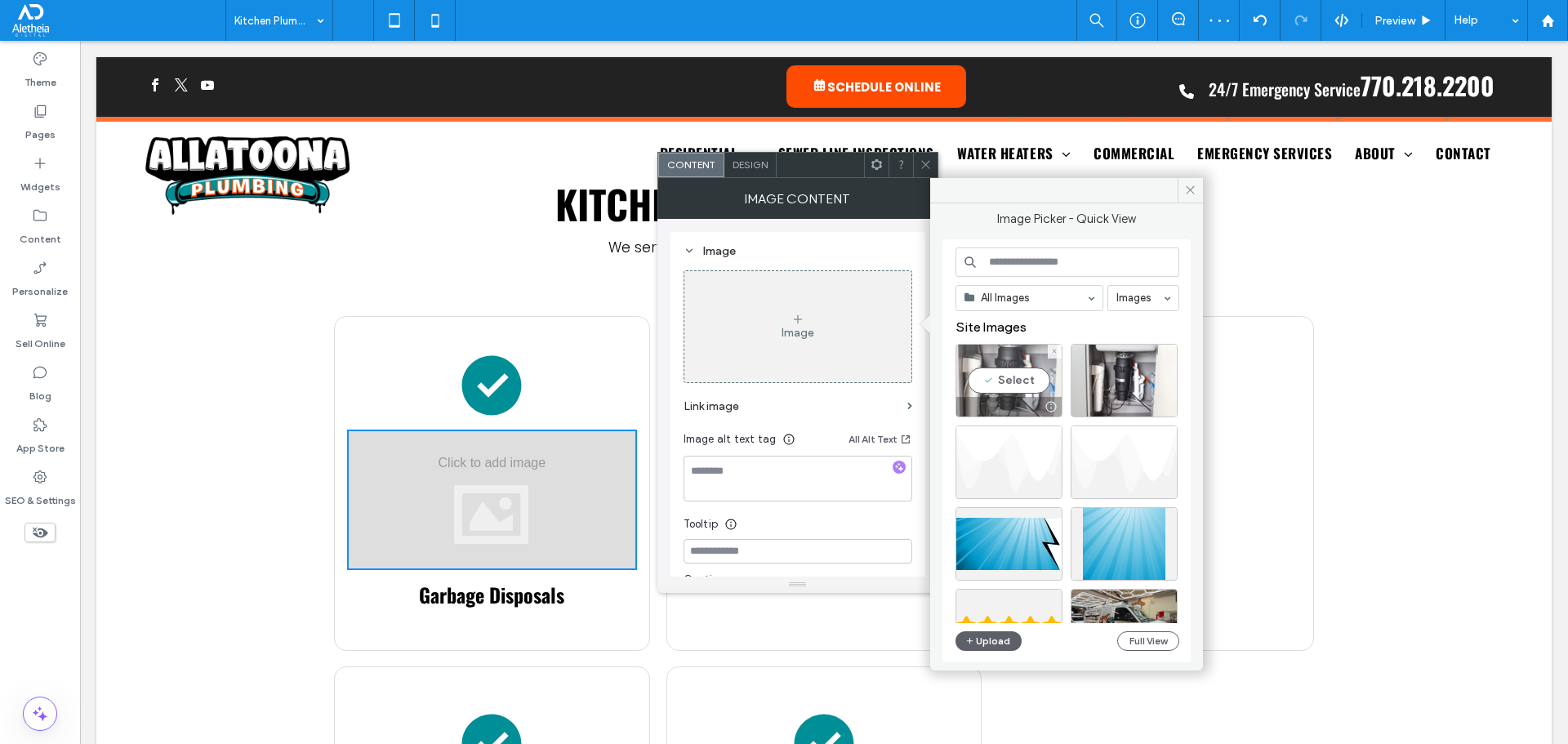
click at [993, 358] on div "Select" at bounding box center [1008, 380] width 107 height 73
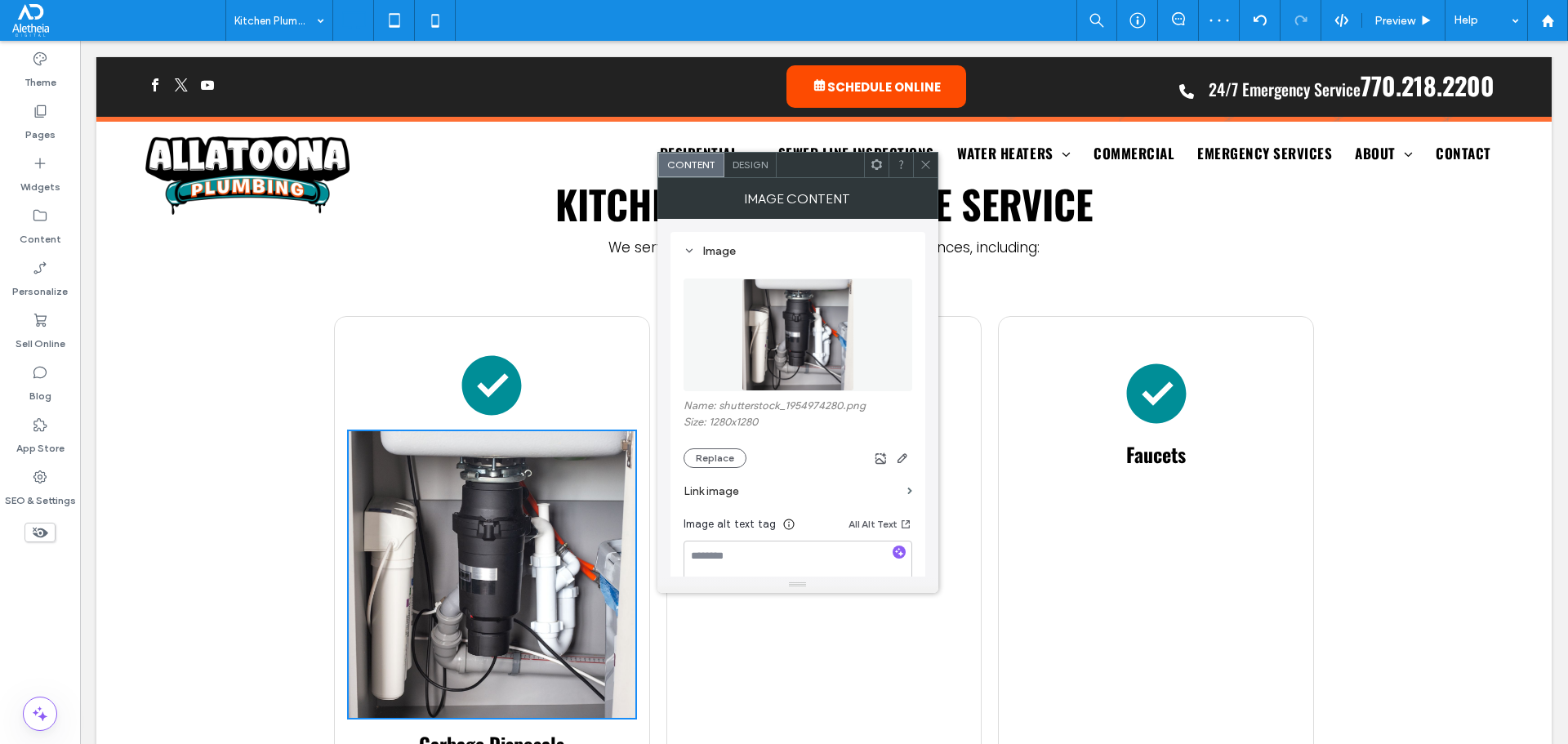
click at [760, 162] on span "Design" at bounding box center [750, 164] width 35 height 12
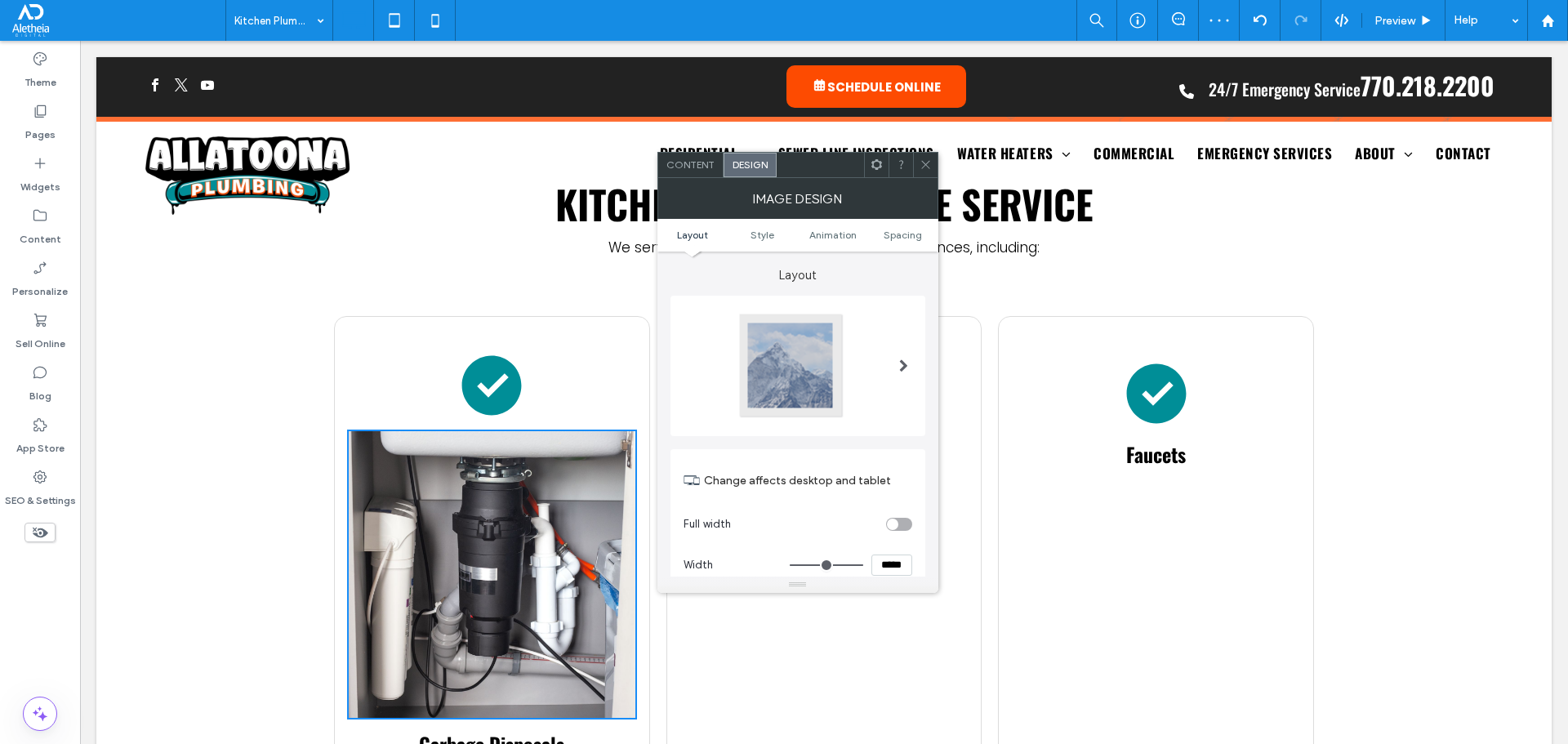
click at [798, 414] on div at bounding box center [791, 366] width 107 height 107
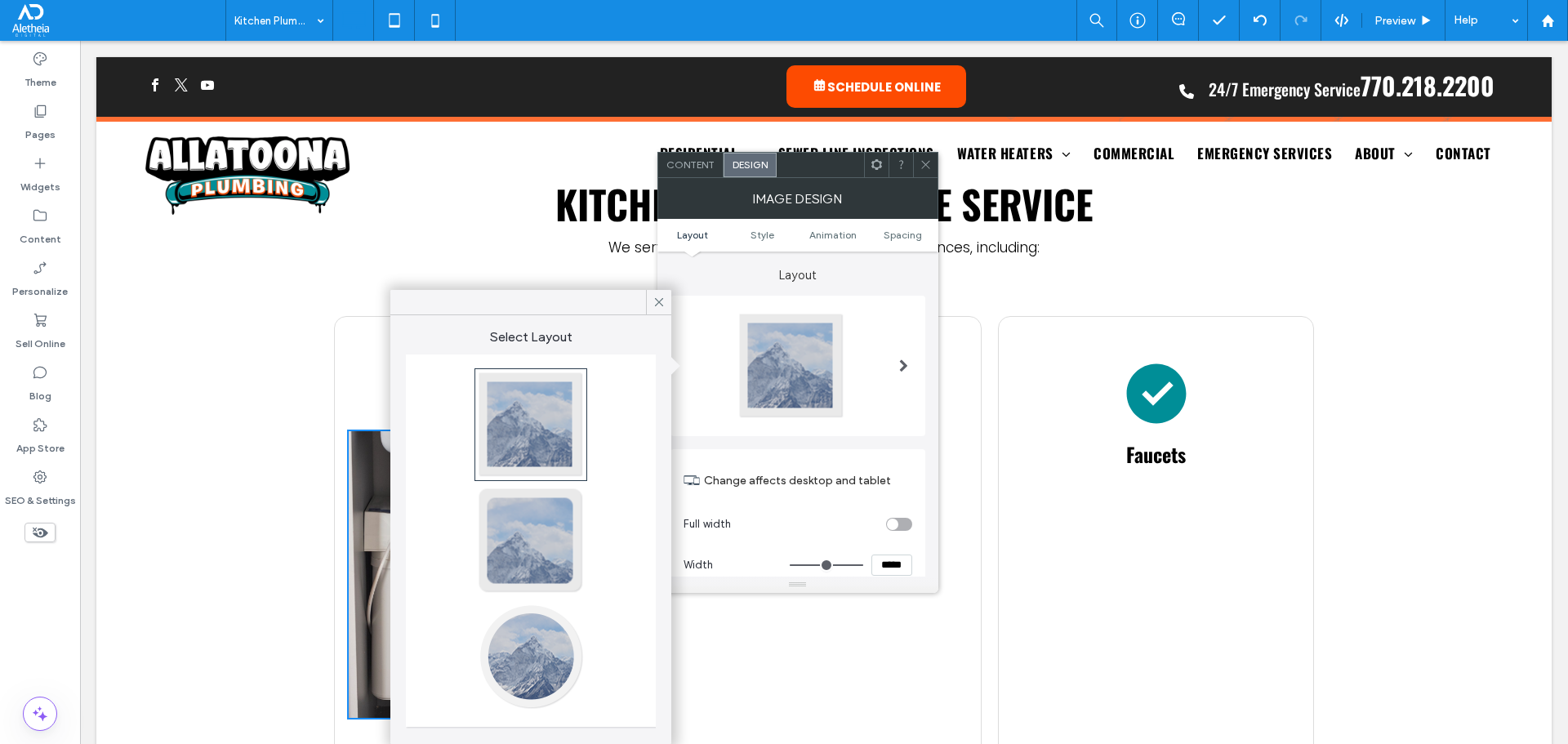
click at [531, 660] on div at bounding box center [531, 656] width 107 height 107
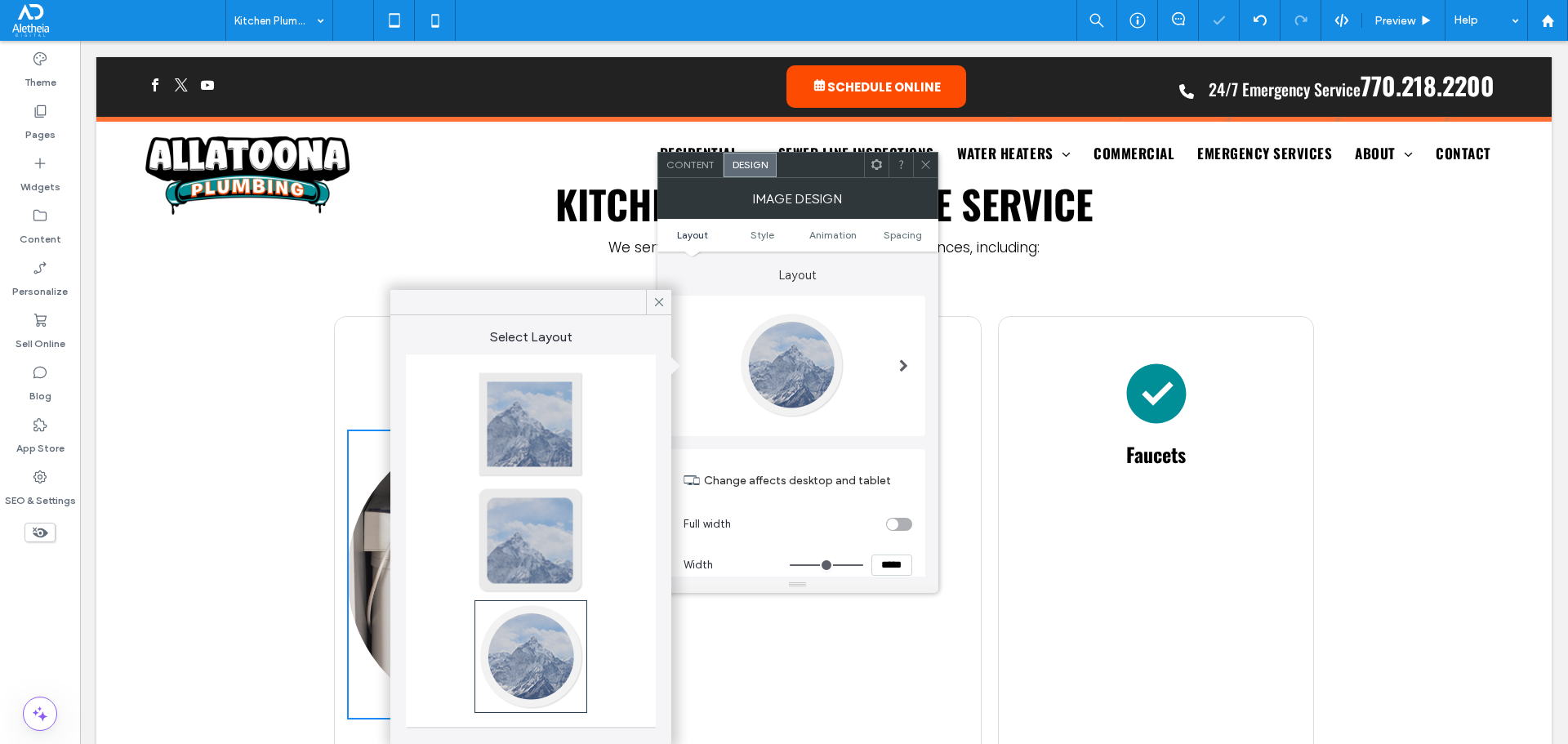
type input "**"
click at [881, 563] on input "*****" at bounding box center [891, 564] width 41 height 21
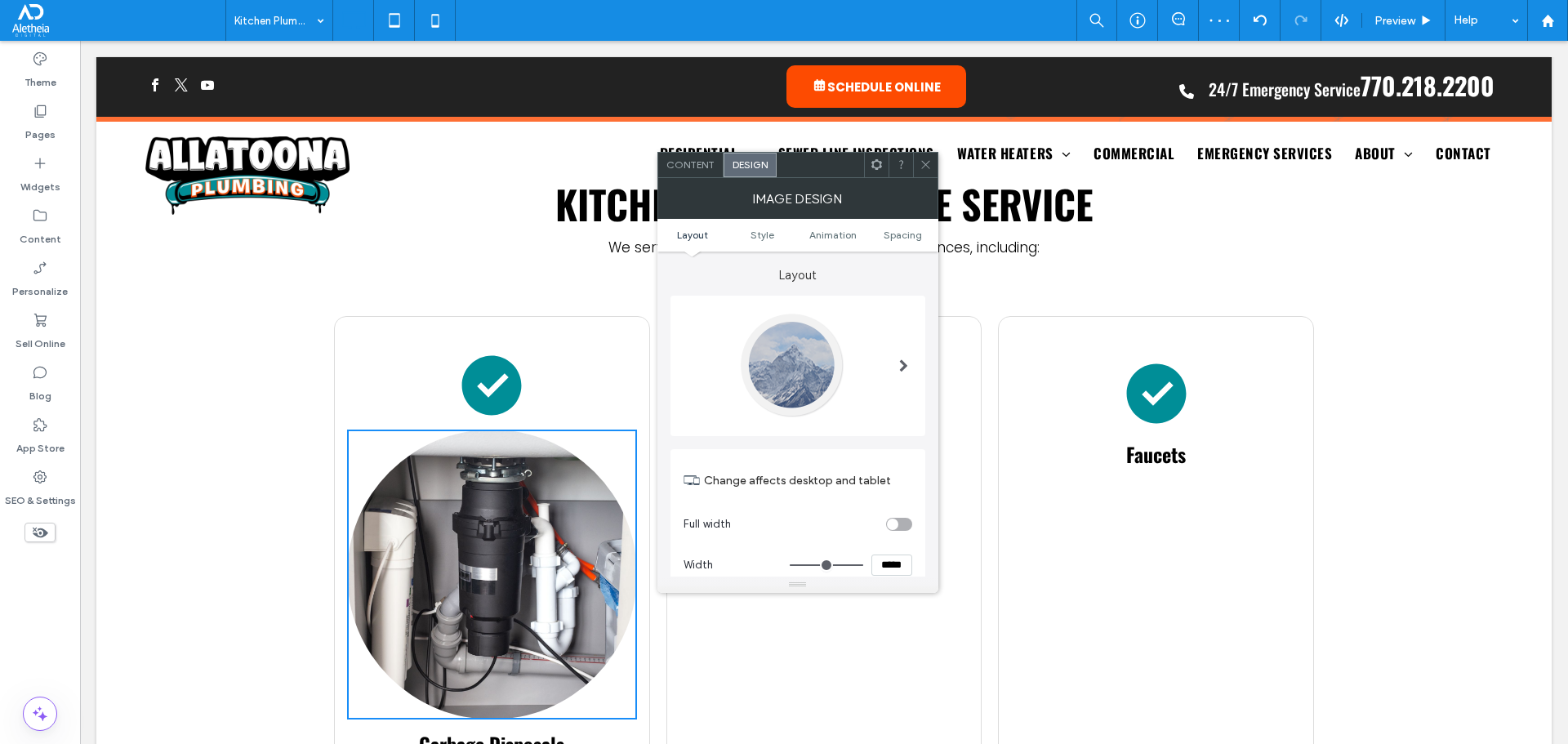
click at [881, 563] on input "*****" at bounding box center [891, 564] width 41 height 21
type input "*****"
type input "***"
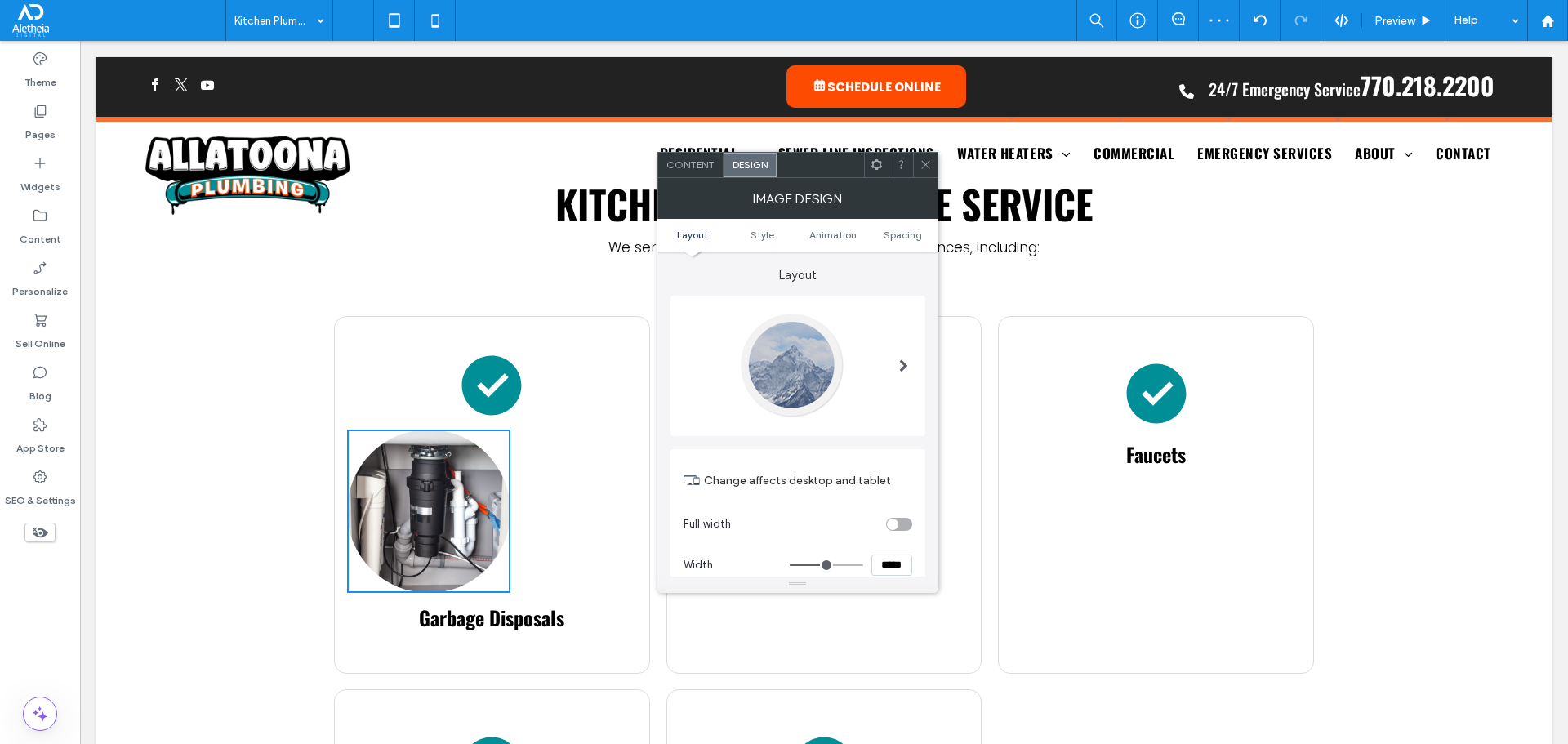
click at [917, 168] on div at bounding box center [925, 165] width 24 height 24
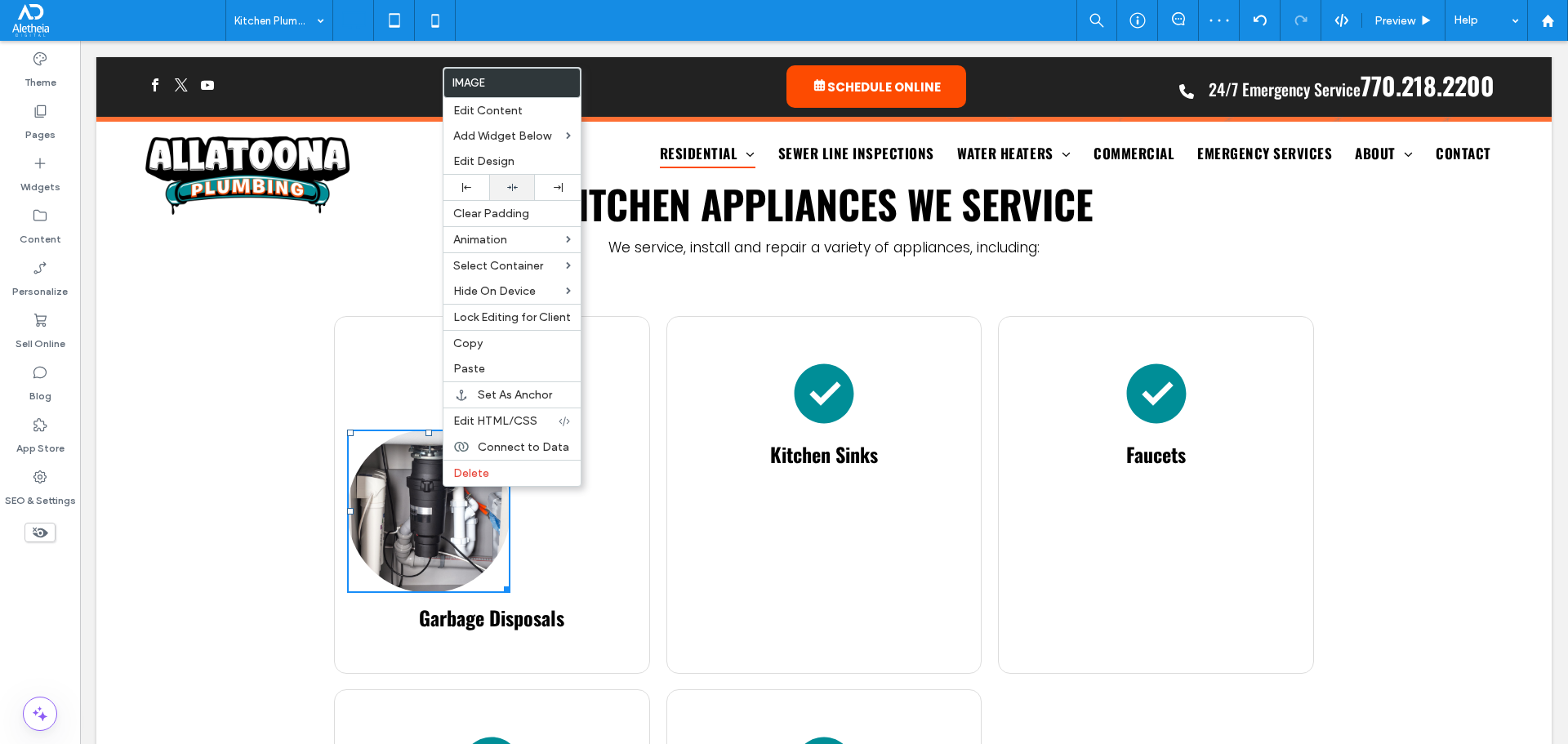
click at [505, 187] on div at bounding box center [512, 187] width 30 height 10
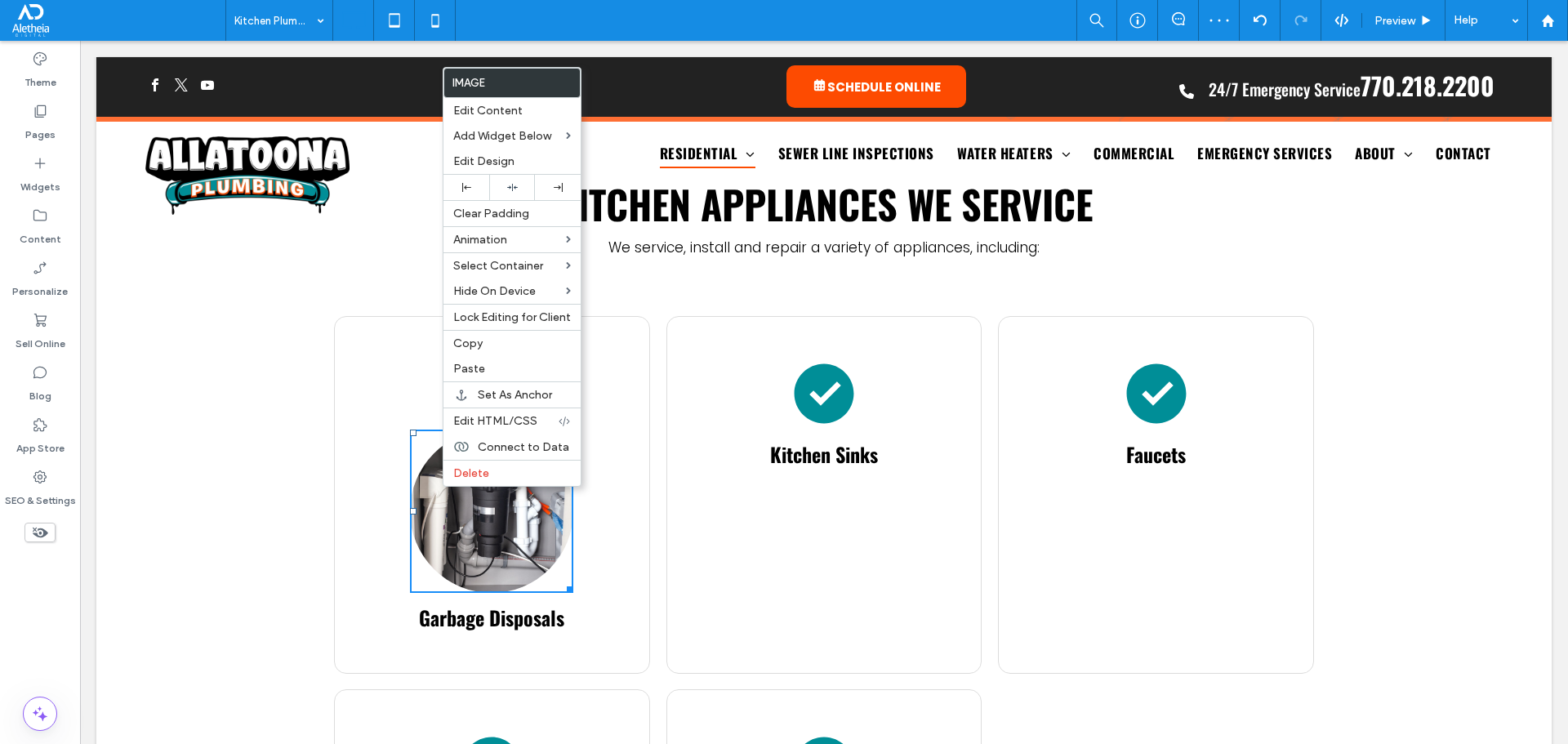
click at [410, 544] on div at bounding box center [491, 511] width 163 height 163
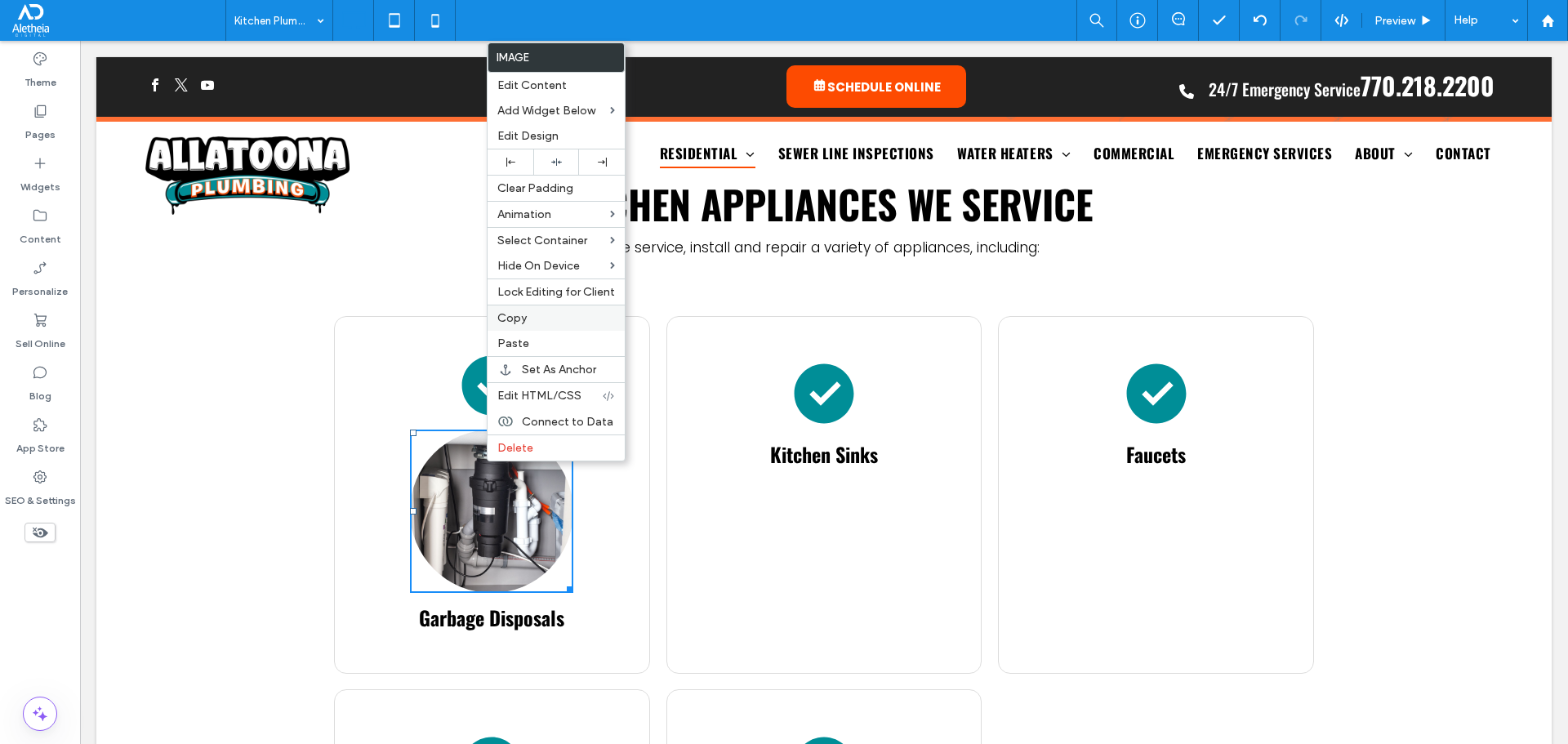
click at [540, 319] on label "Copy" at bounding box center [556, 318] width 118 height 14
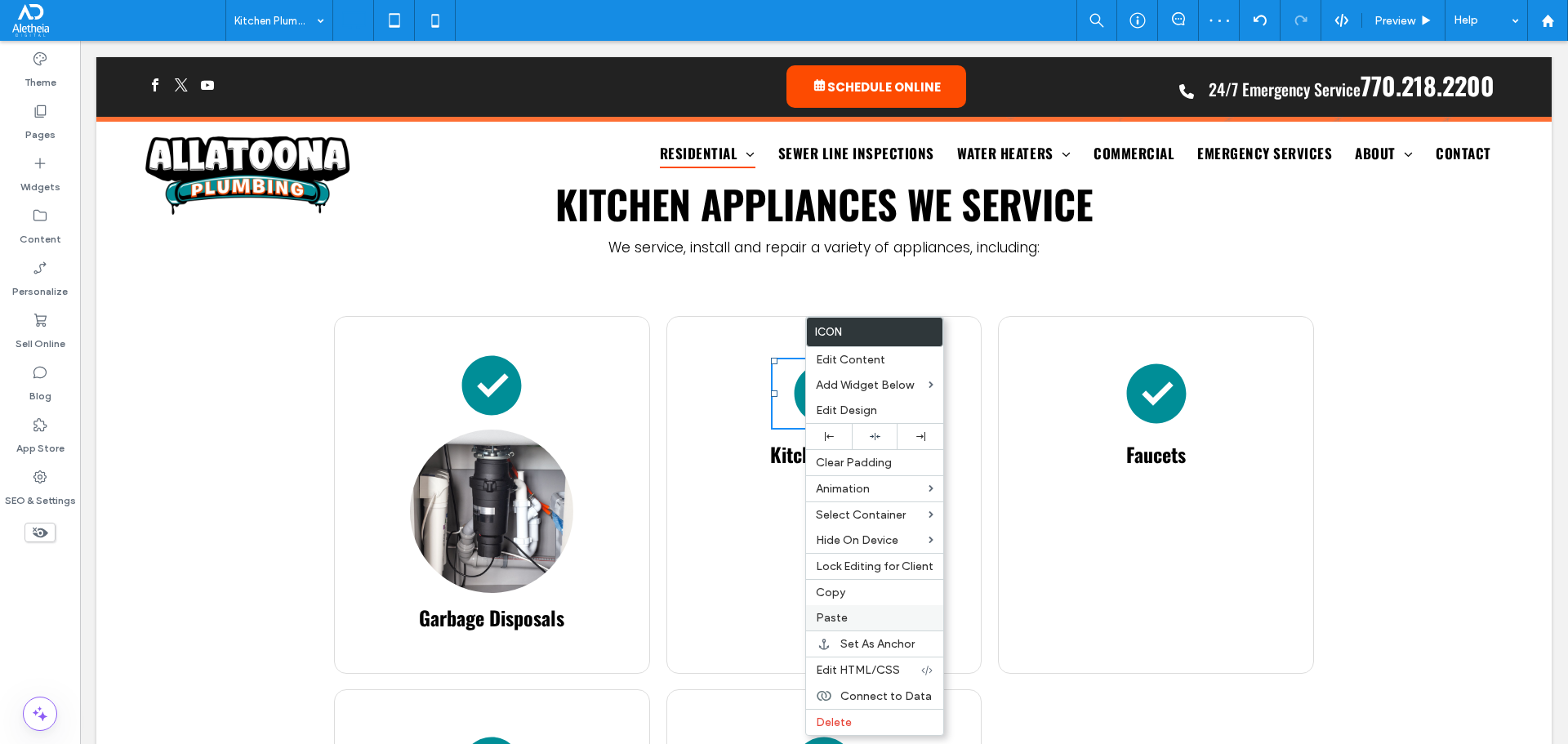
click at [841, 612] on span "Paste" at bounding box center [831, 617] width 32 height 14
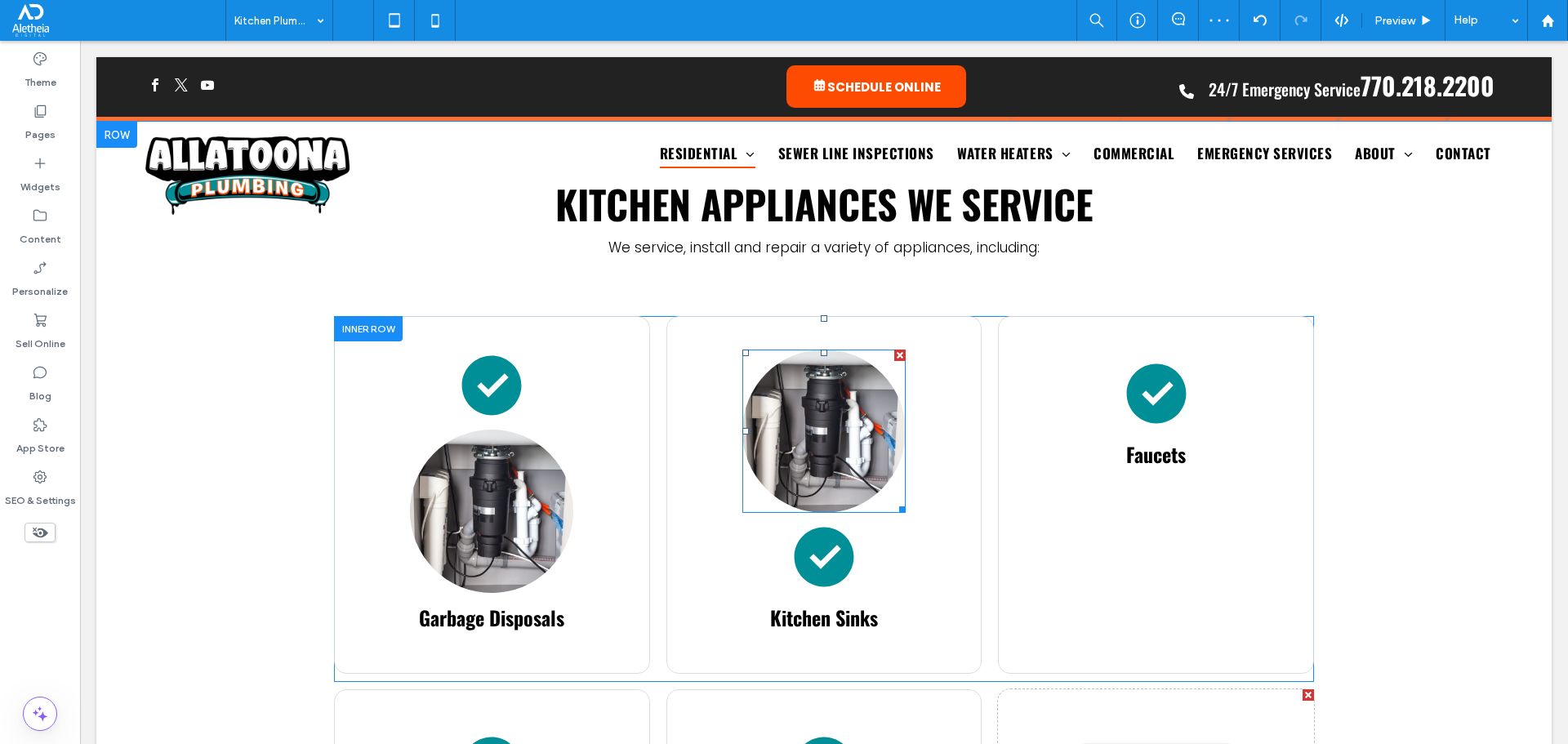
click at [817, 382] on img at bounding box center [824, 431] width 163 height 163
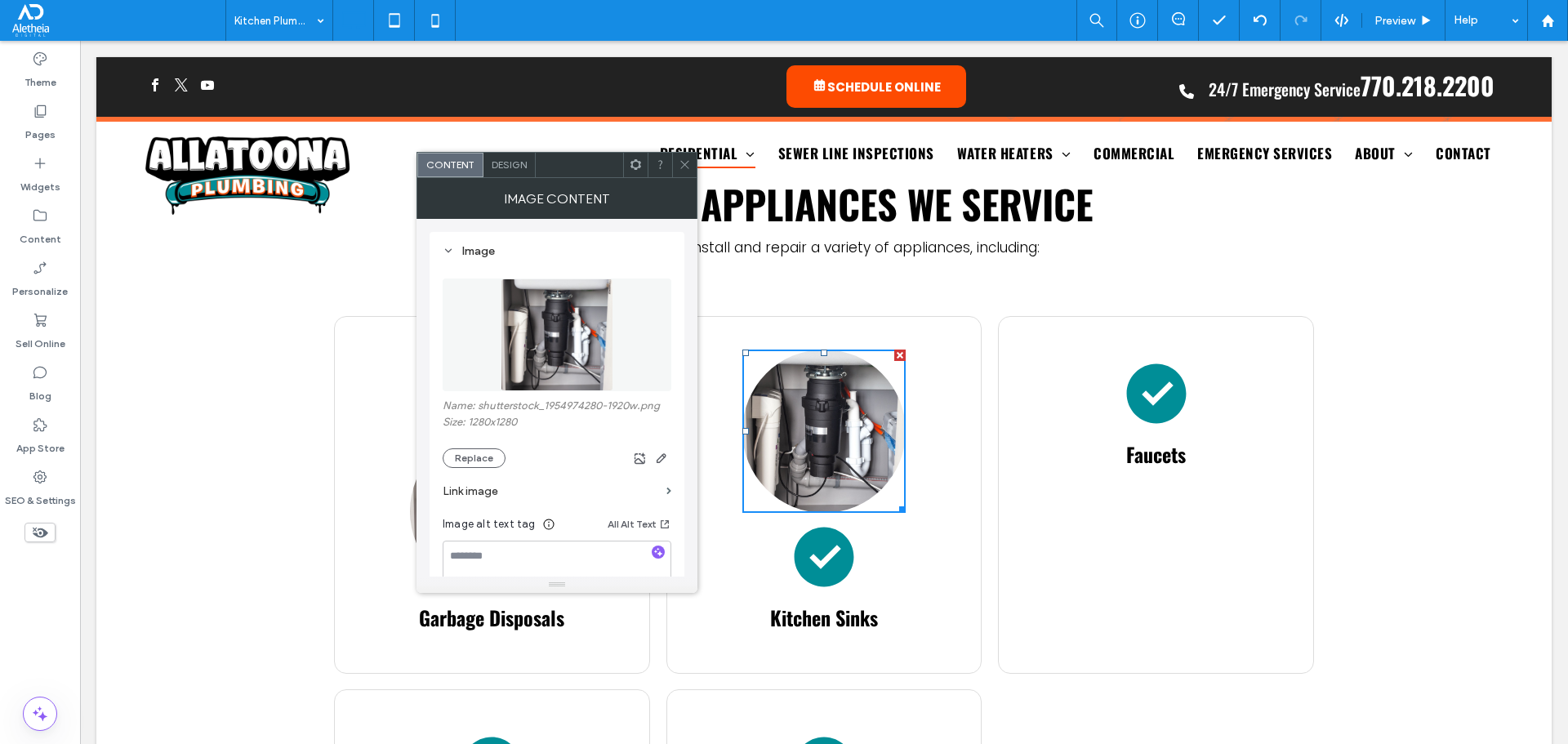
click at [674, 166] on div at bounding box center [684, 165] width 24 height 24
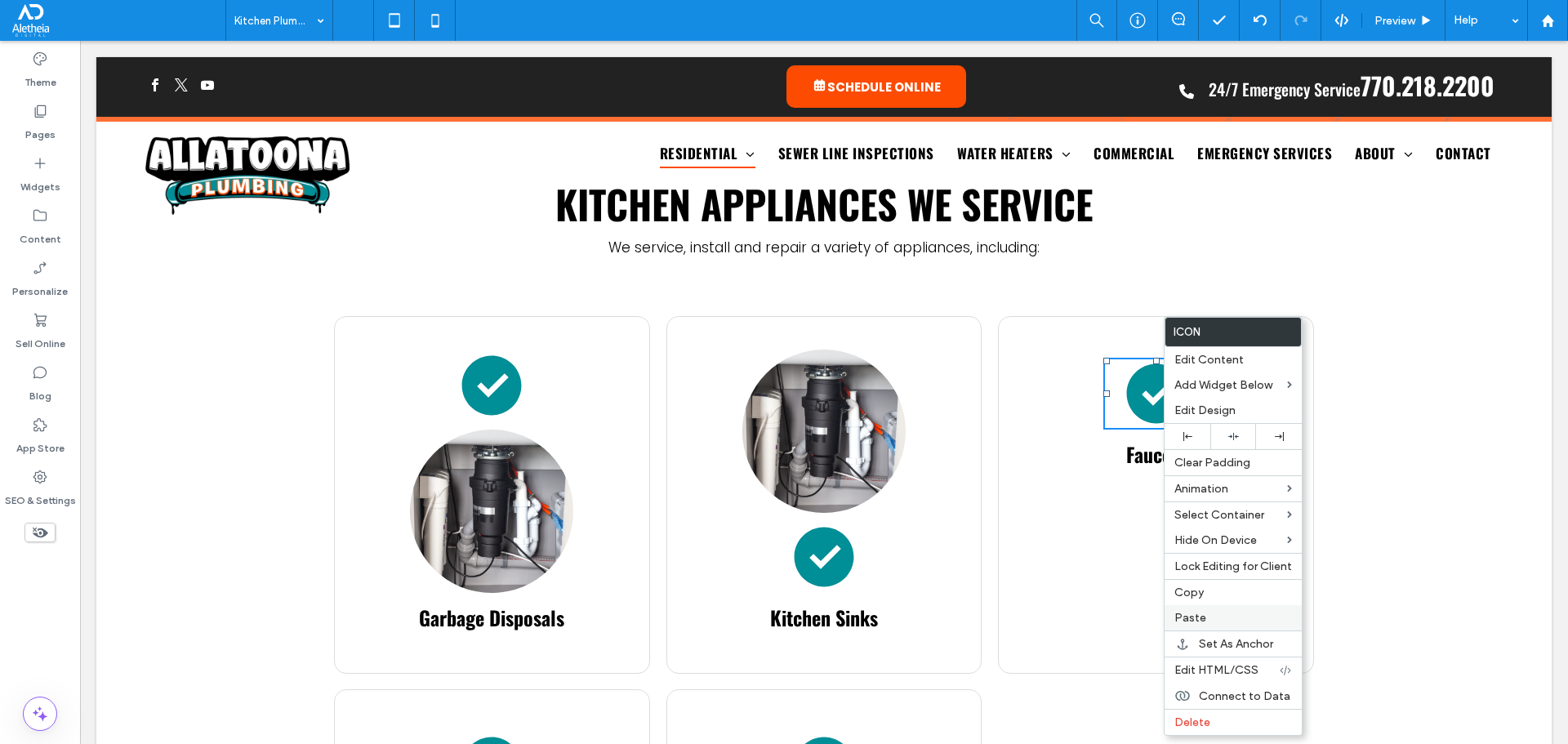
click at [1222, 620] on label "Paste" at bounding box center [1233, 617] width 118 height 14
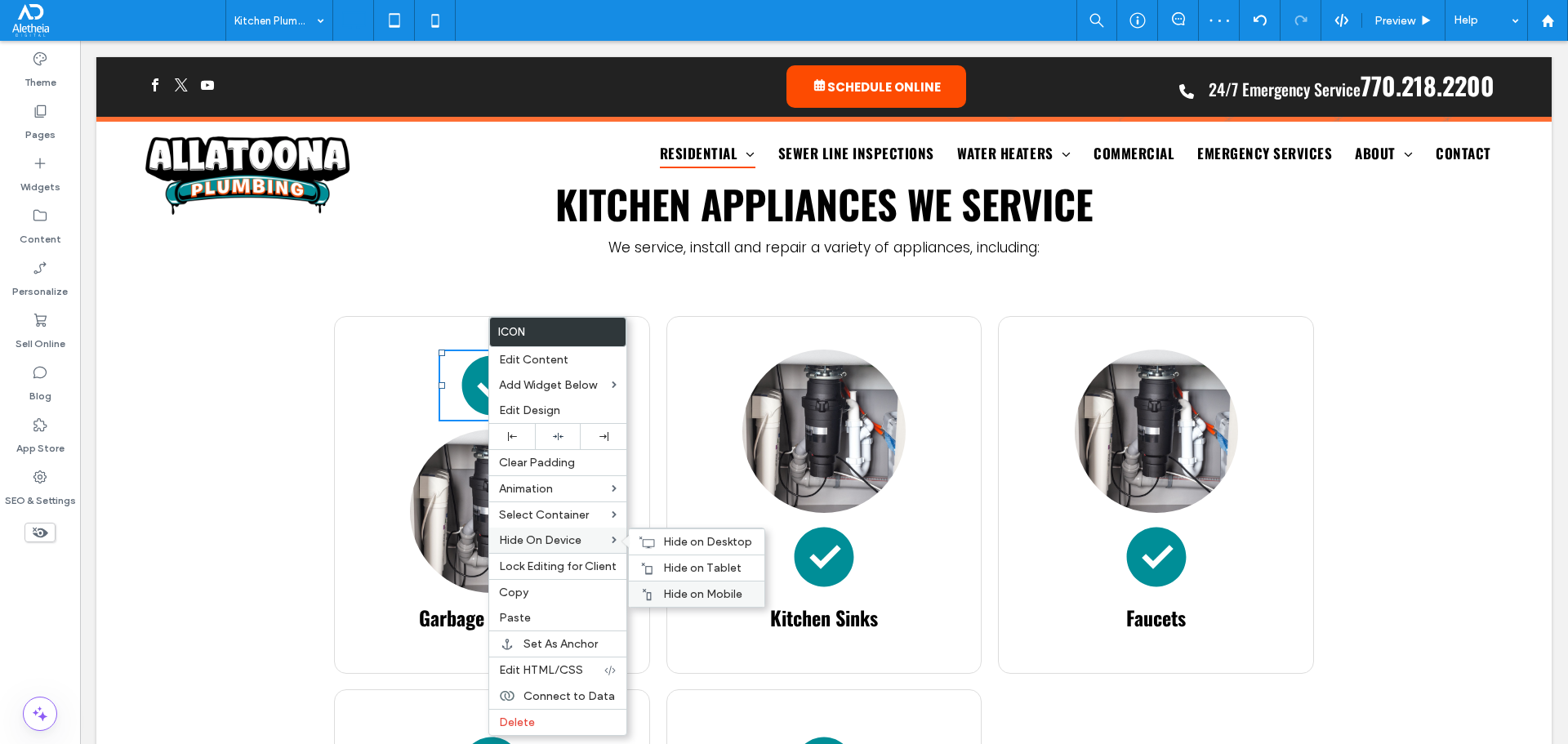
click at [683, 600] on span "Hide on Mobile" at bounding box center [702, 594] width 79 height 14
click at [686, 570] on span "Hide on Tablet" at bounding box center [702, 567] width 79 height 14
click at [702, 541] on span "Hide on Desktop" at bounding box center [708, 541] width 89 height 14
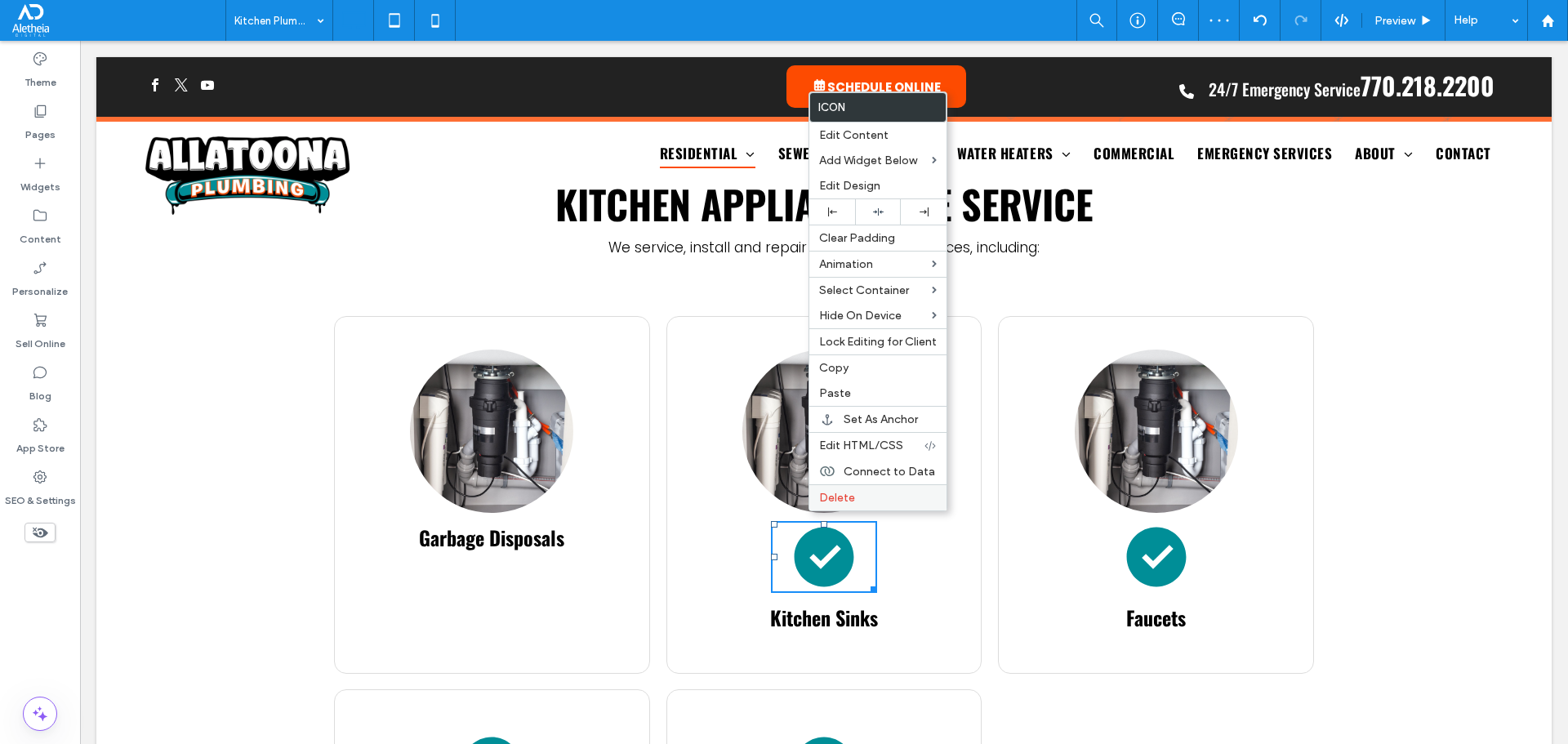
click at [835, 498] on span "Delete" at bounding box center [837, 498] width 36 height 14
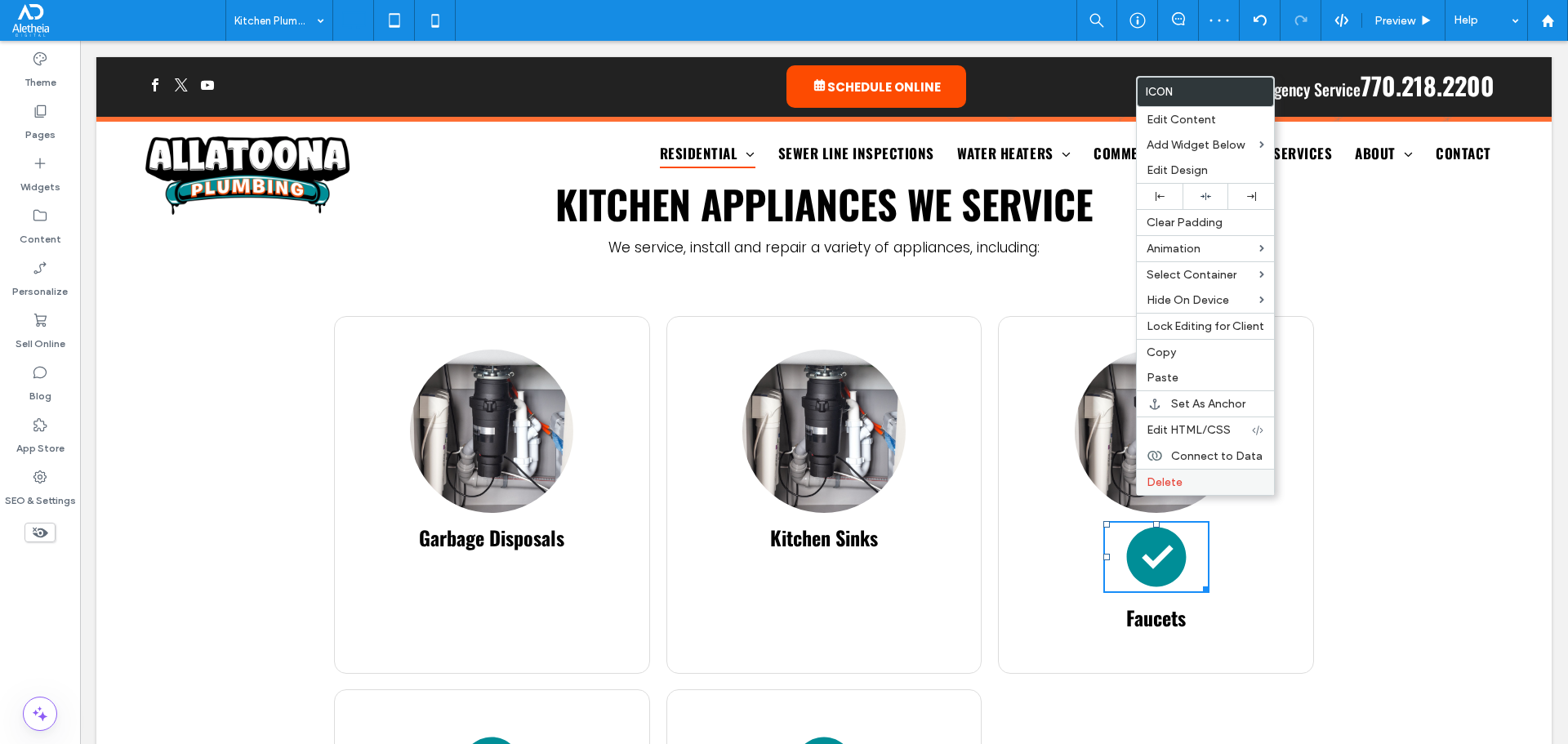
click at [1157, 478] on span "Delete" at bounding box center [1164, 482] width 36 height 14
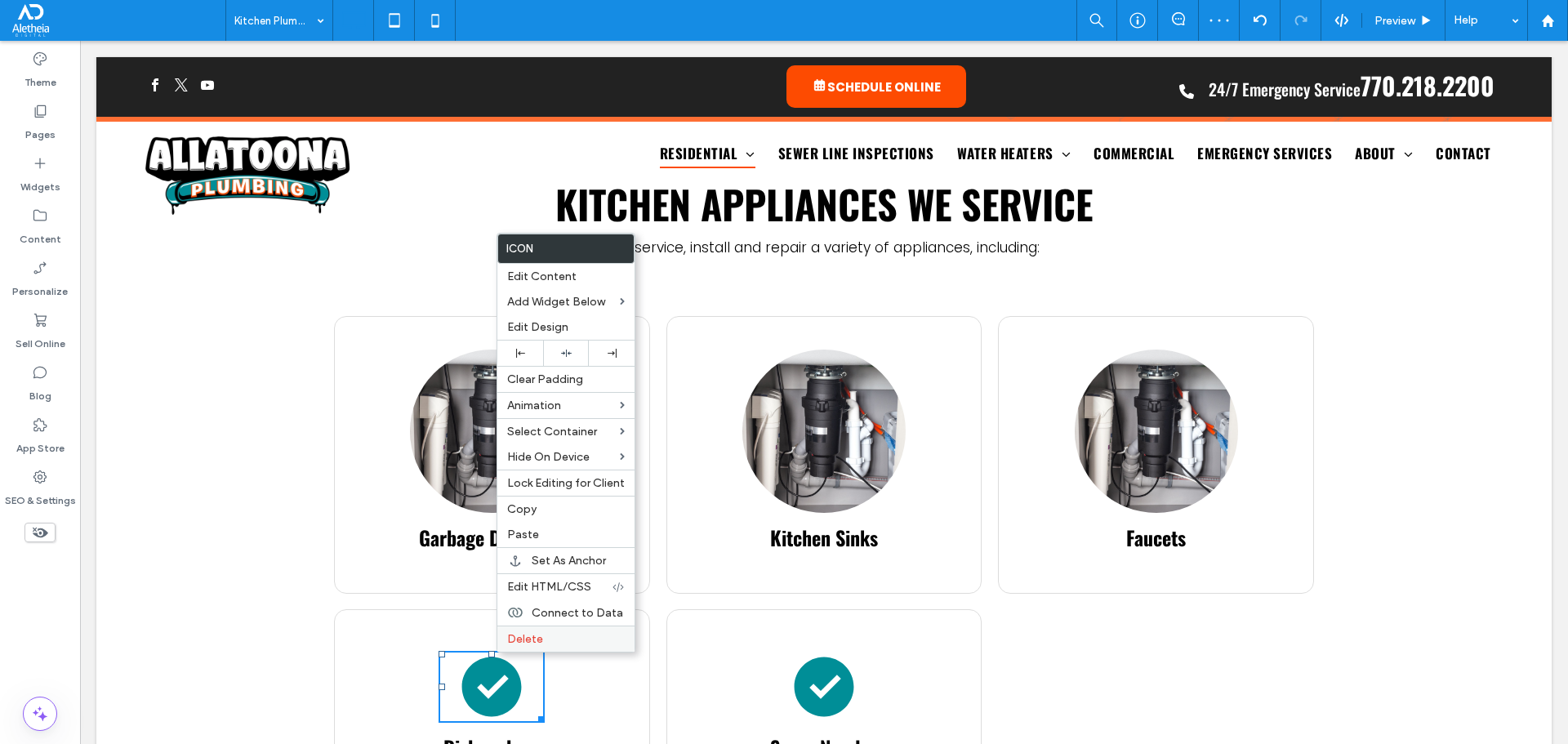
click at [533, 627] on div "Delete" at bounding box center [566, 638] width 137 height 26
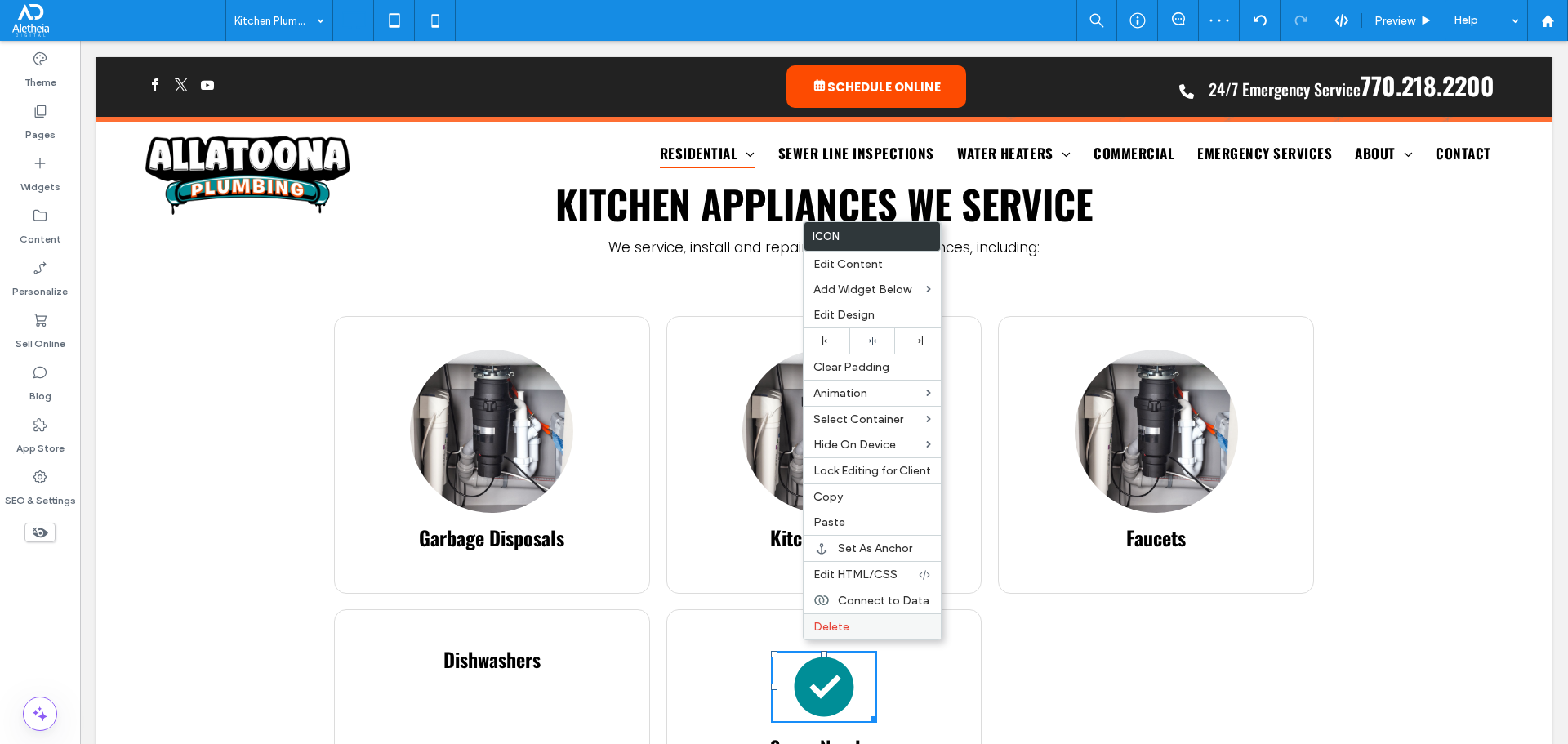
click at [821, 624] on span "Delete" at bounding box center [831, 626] width 36 height 14
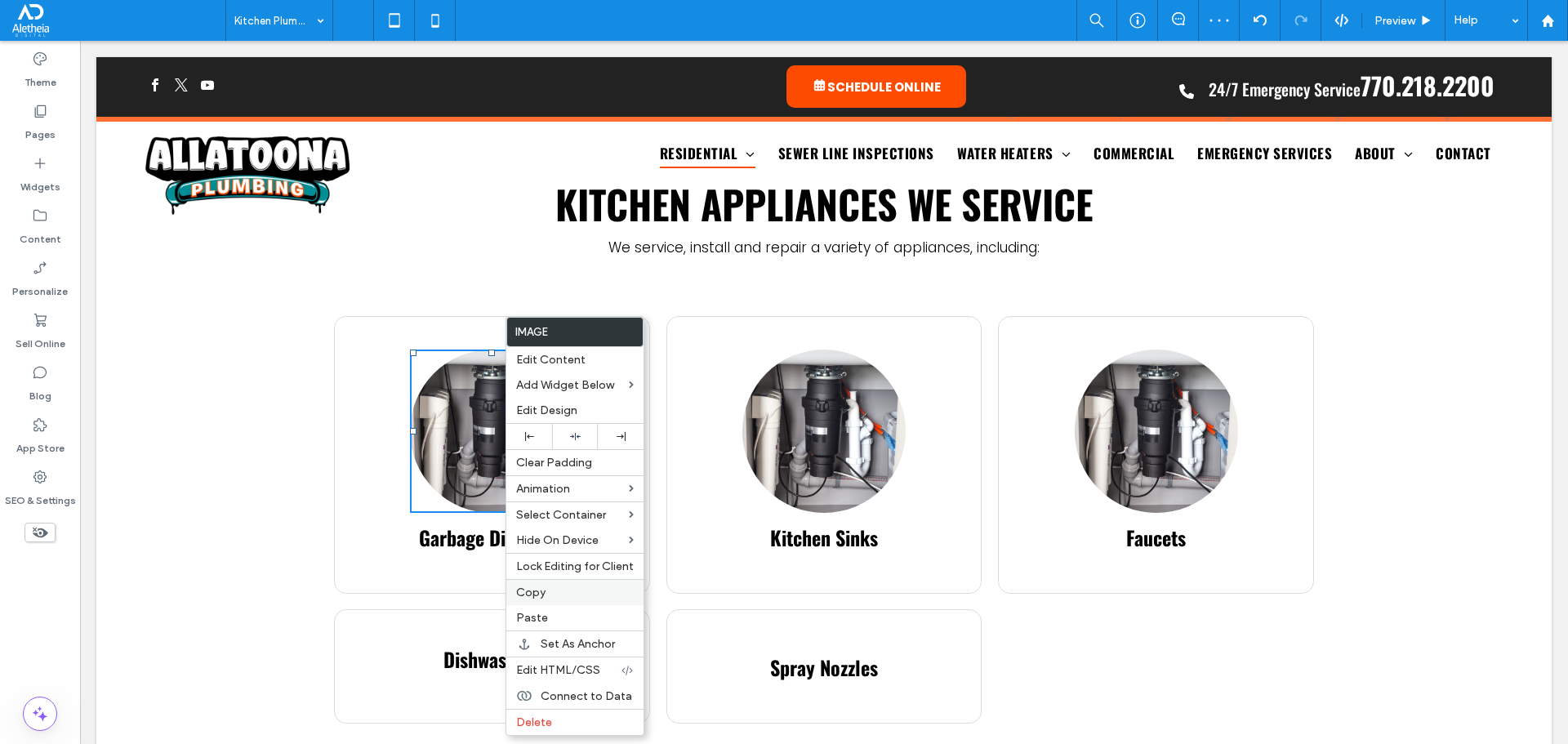
click at [562, 592] on label "Copy" at bounding box center [575, 592] width 118 height 14
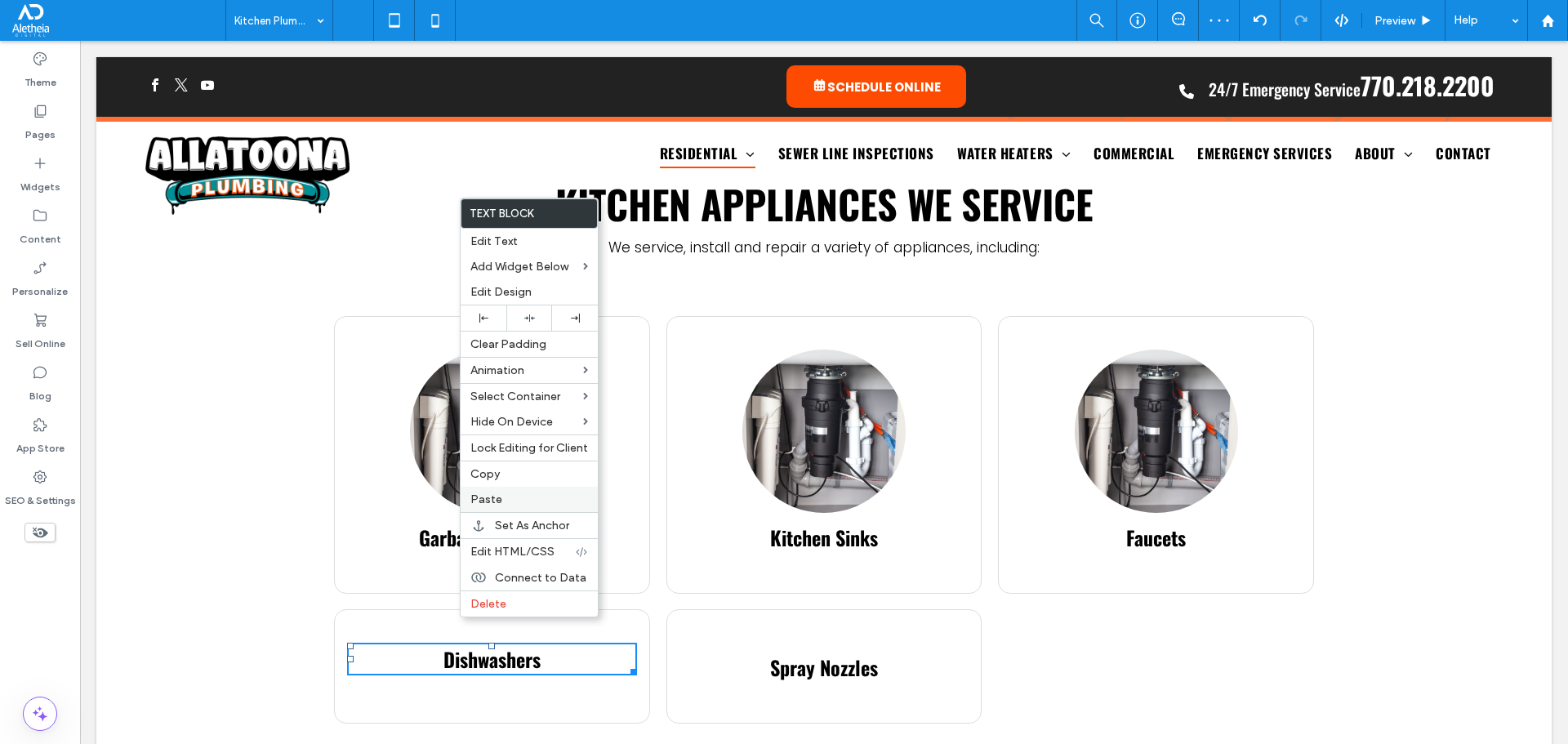
click at [499, 505] on span "Paste" at bounding box center [487, 498] width 32 height 14
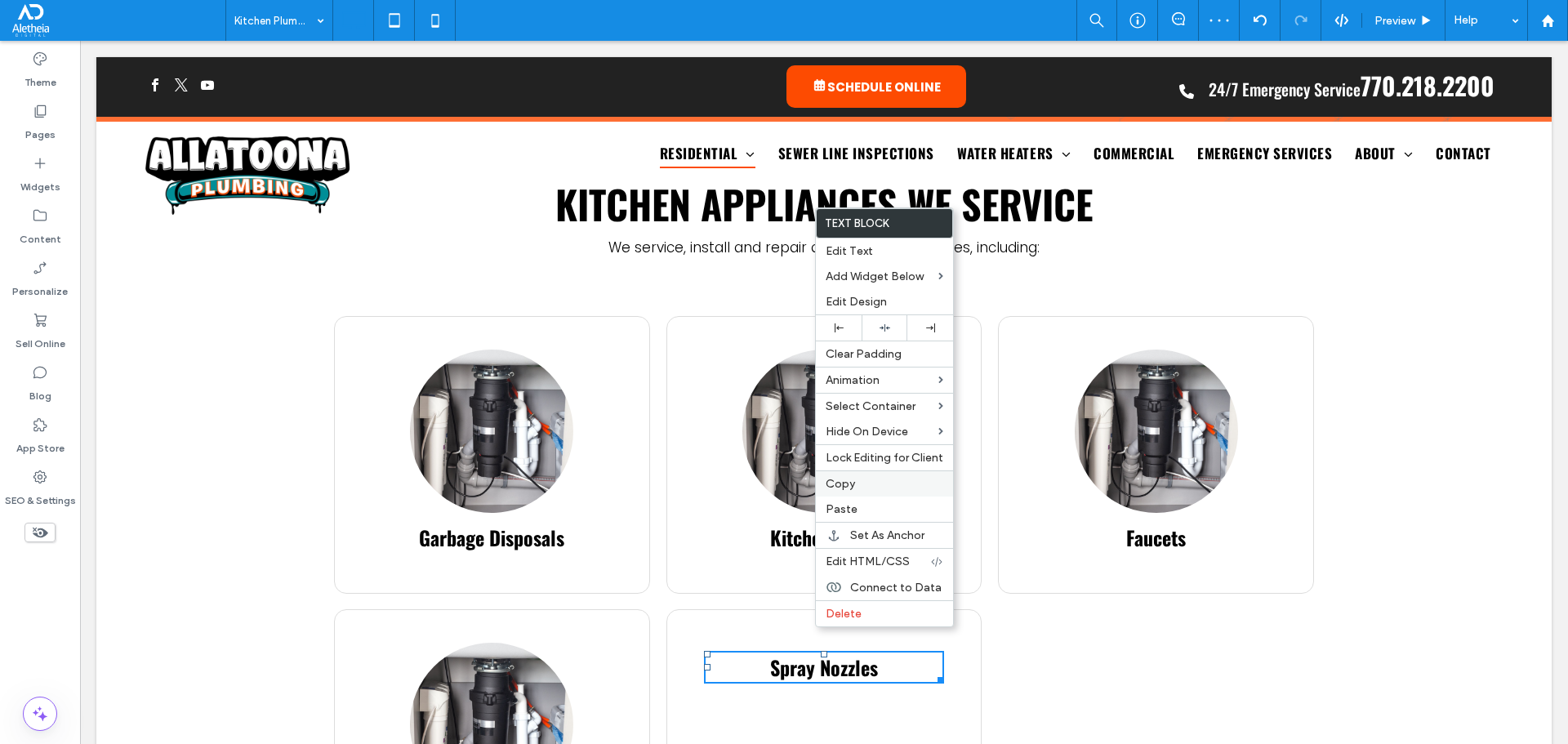
click at [854, 483] on span "Copy" at bounding box center [841, 484] width 30 height 14
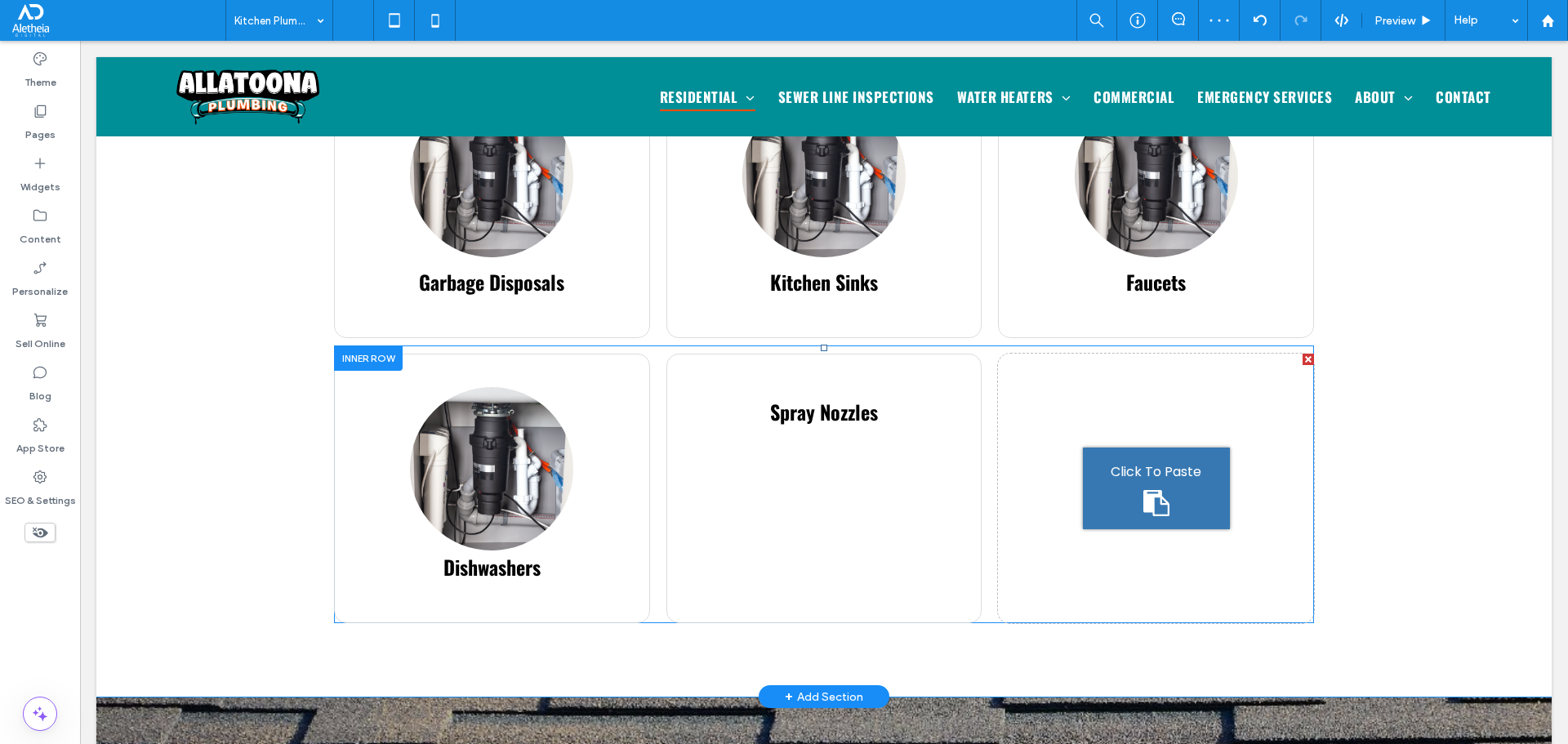
scroll to position [1100, 0]
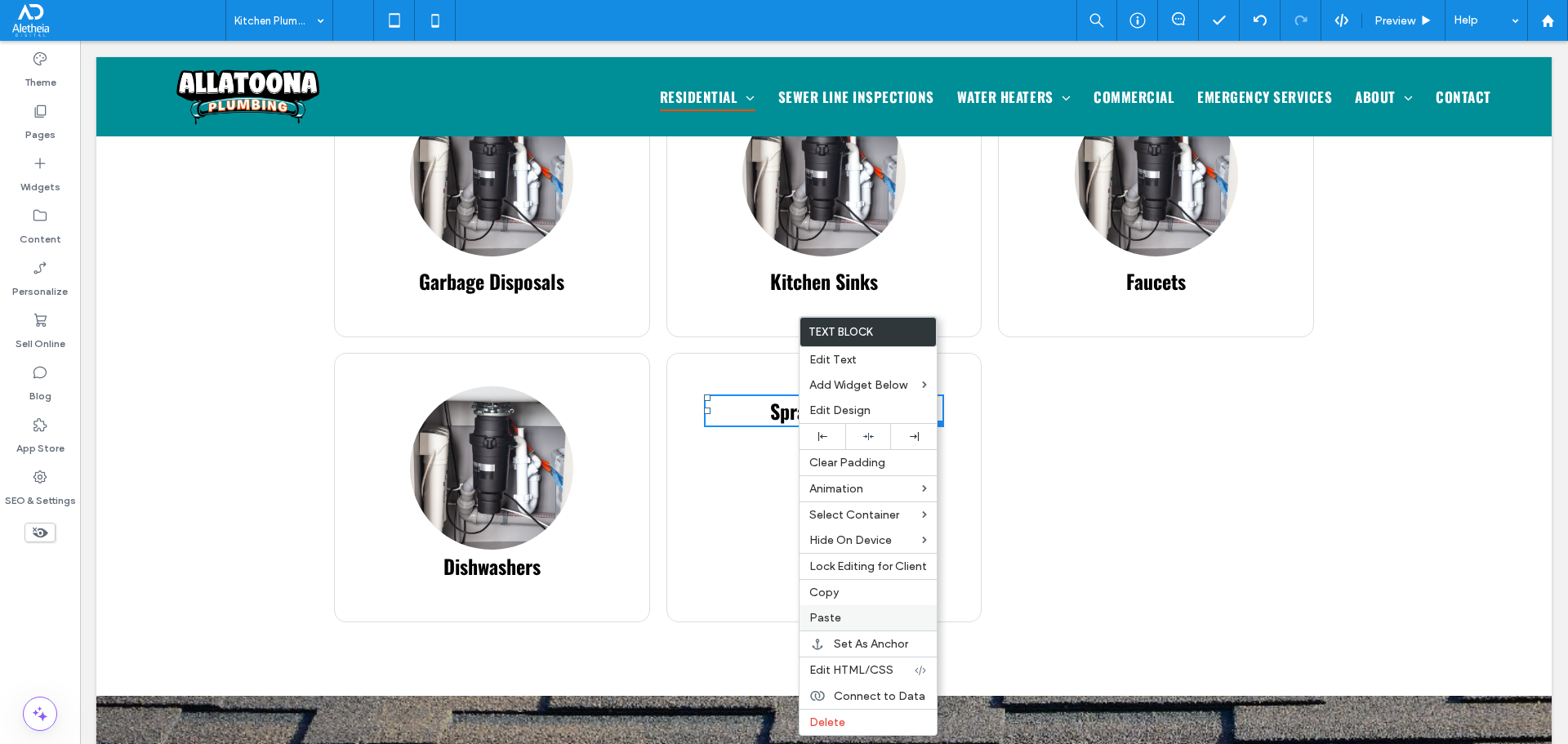
click at [872, 609] on div "Paste" at bounding box center [868, 617] width 137 height 25
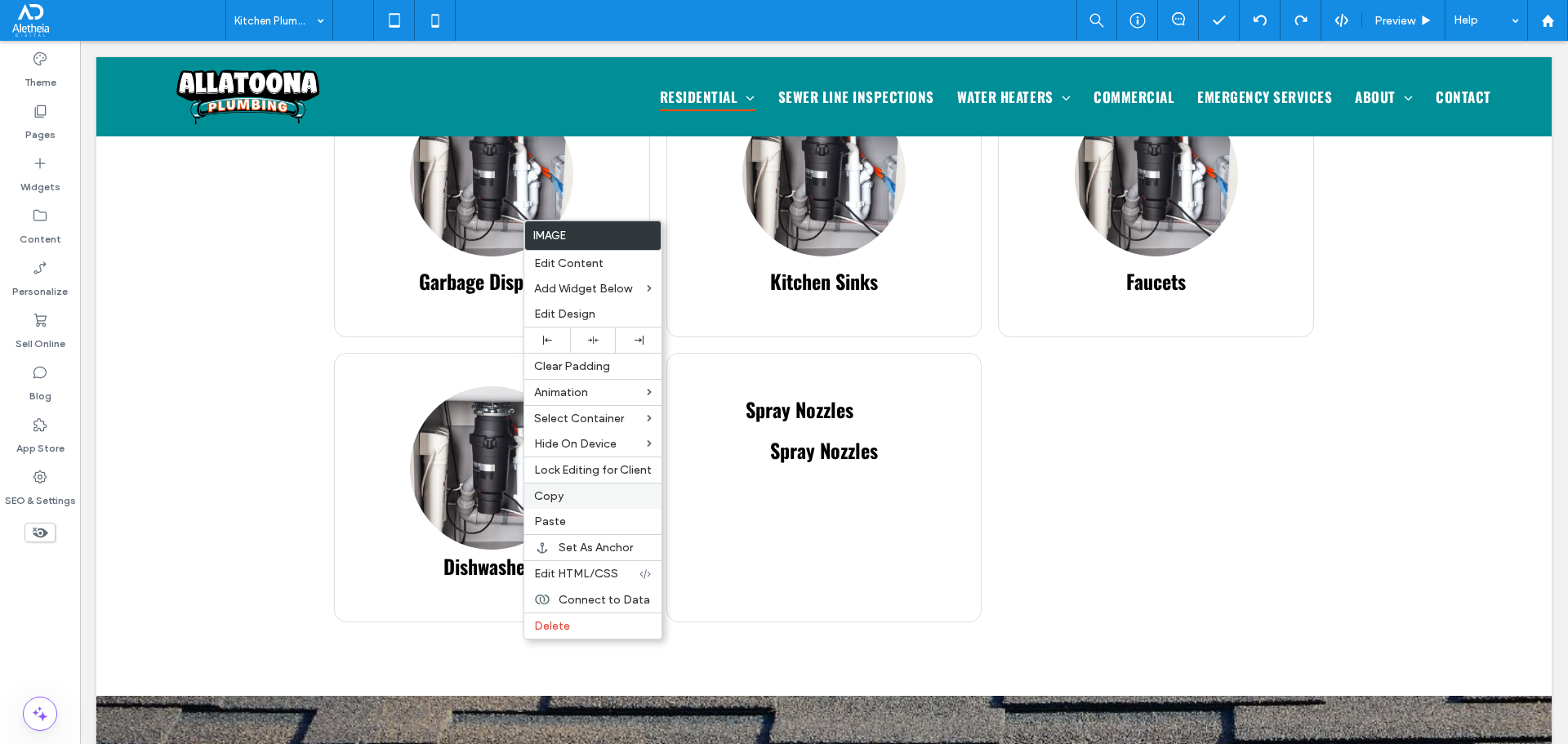
click at [581, 497] on label "Copy" at bounding box center [592, 496] width 118 height 14
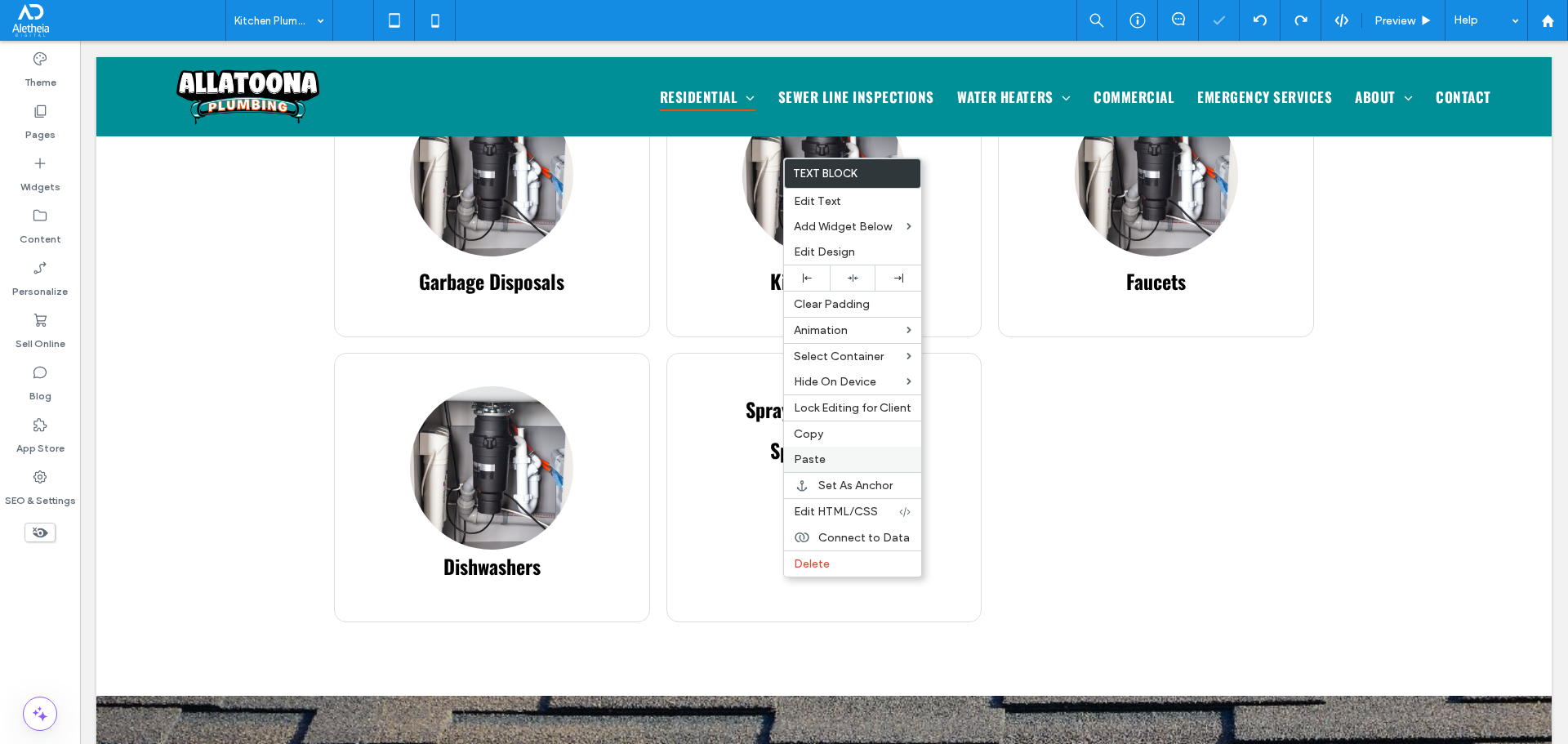
click at [804, 460] on span "Paste" at bounding box center [810, 459] width 32 height 14
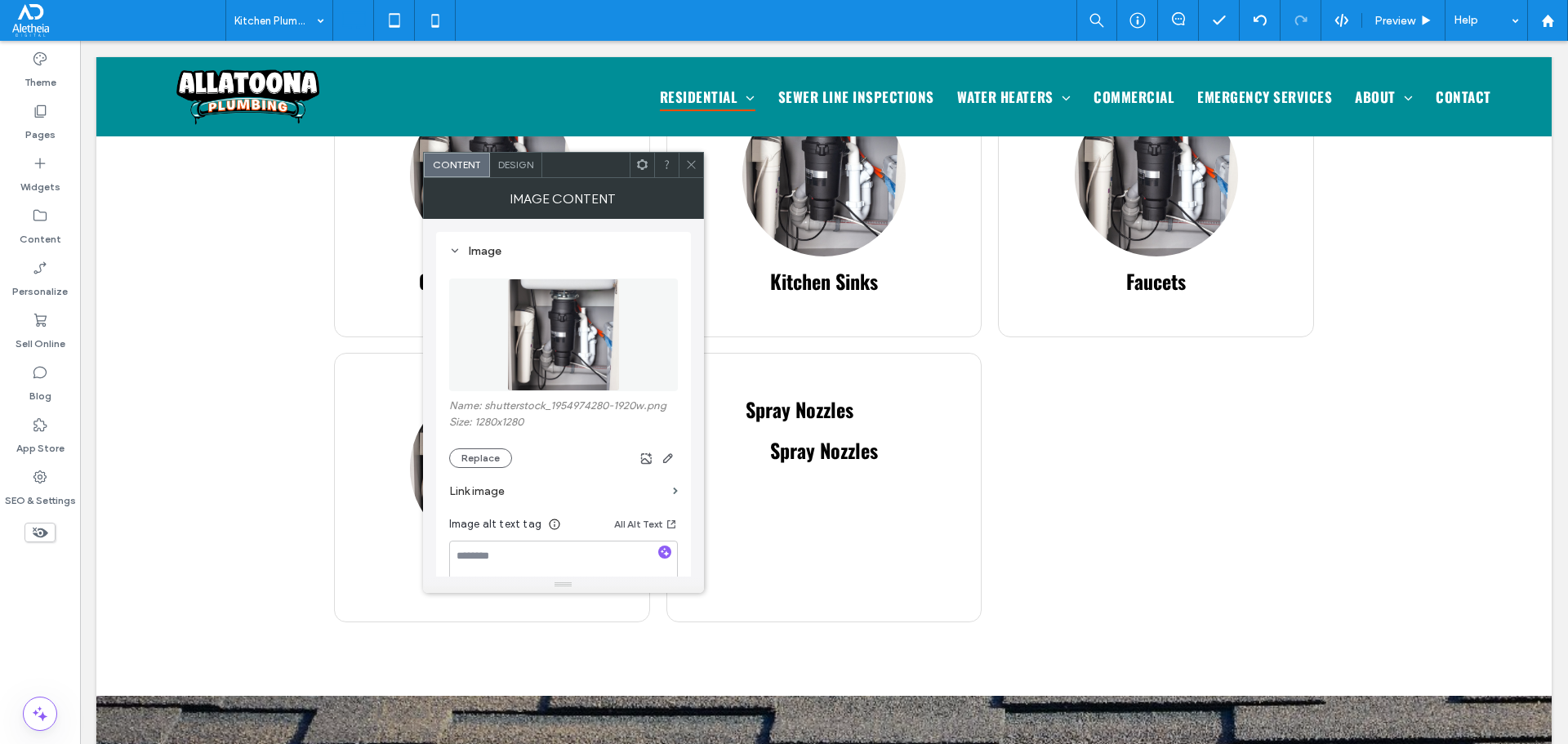
click at [515, 292] on img at bounding box center [563, 334] width 113 height 113
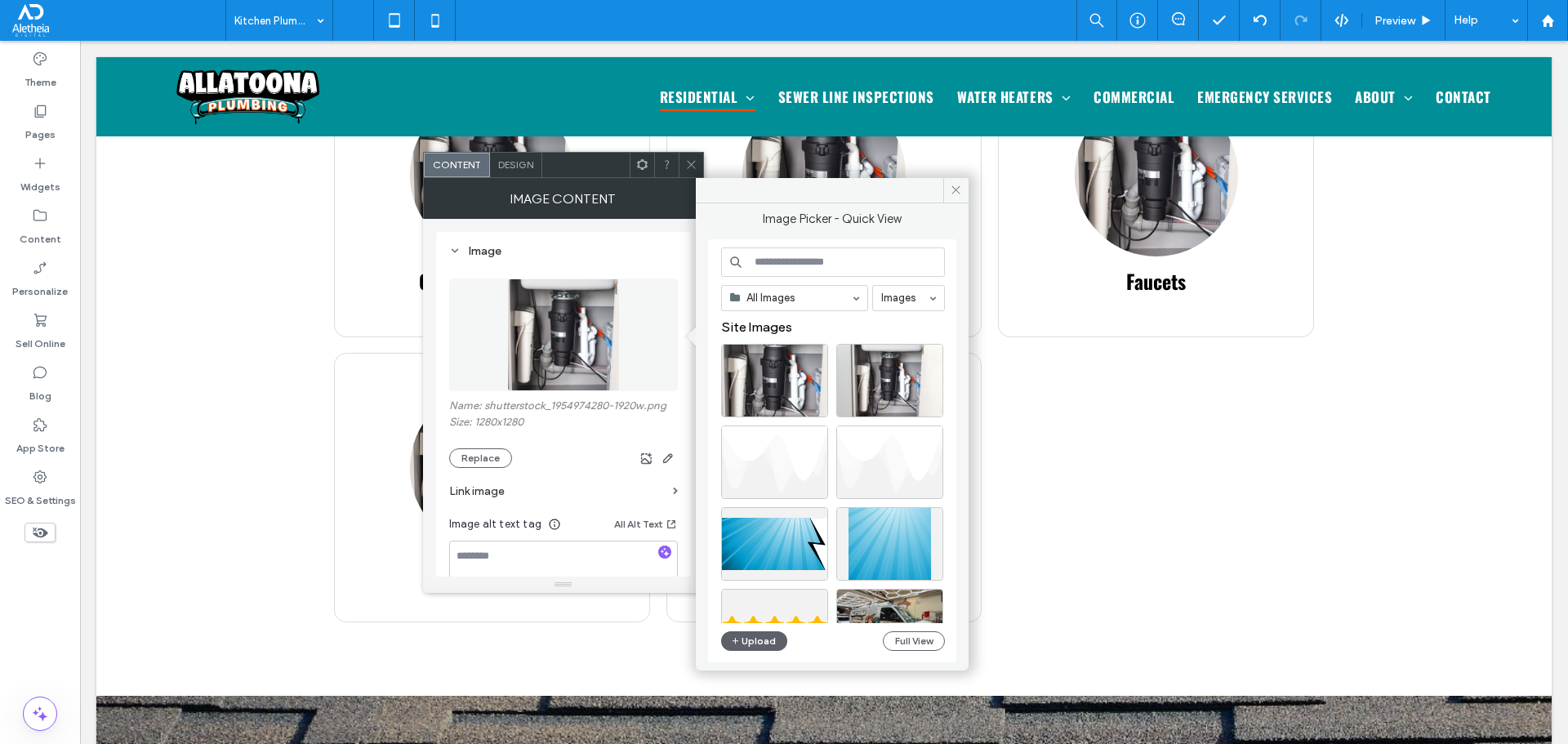
click at [820, 265] on input at bounding box center [832, 262] width 223 height 30
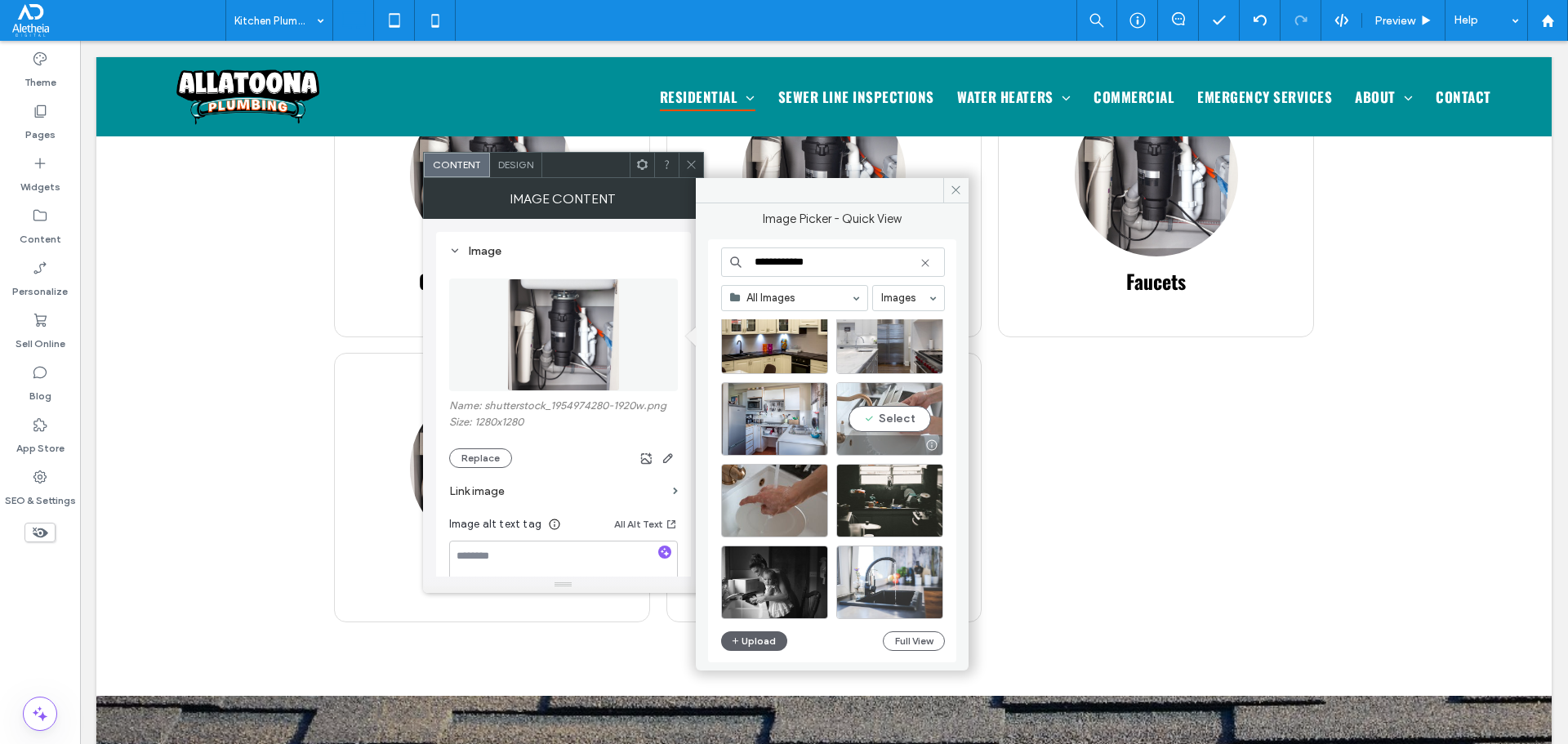
scroll to position [245, 0]
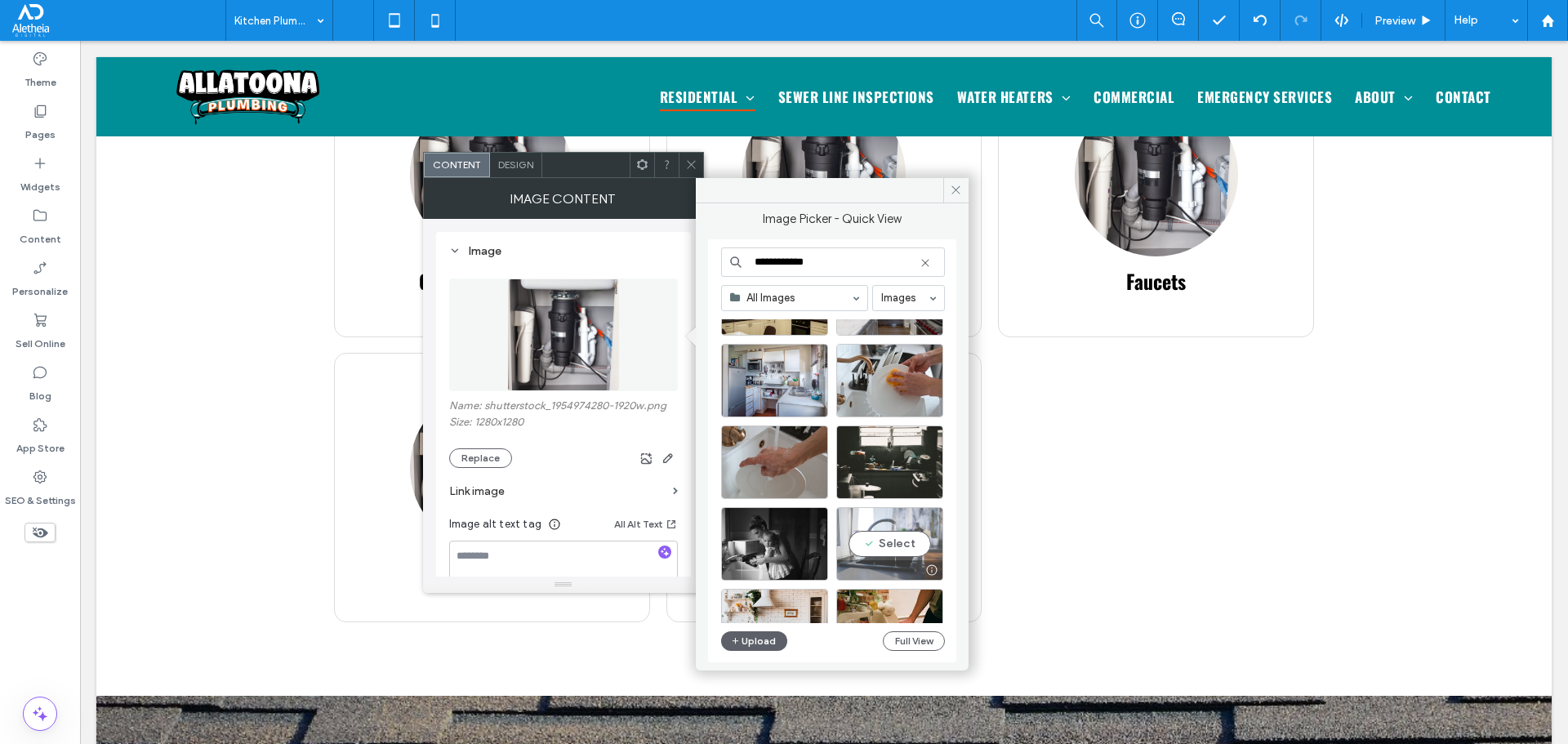
type input "**********"
click at [880, 511] on div "Select" at bounding box center [889, 543] width 107 height 73
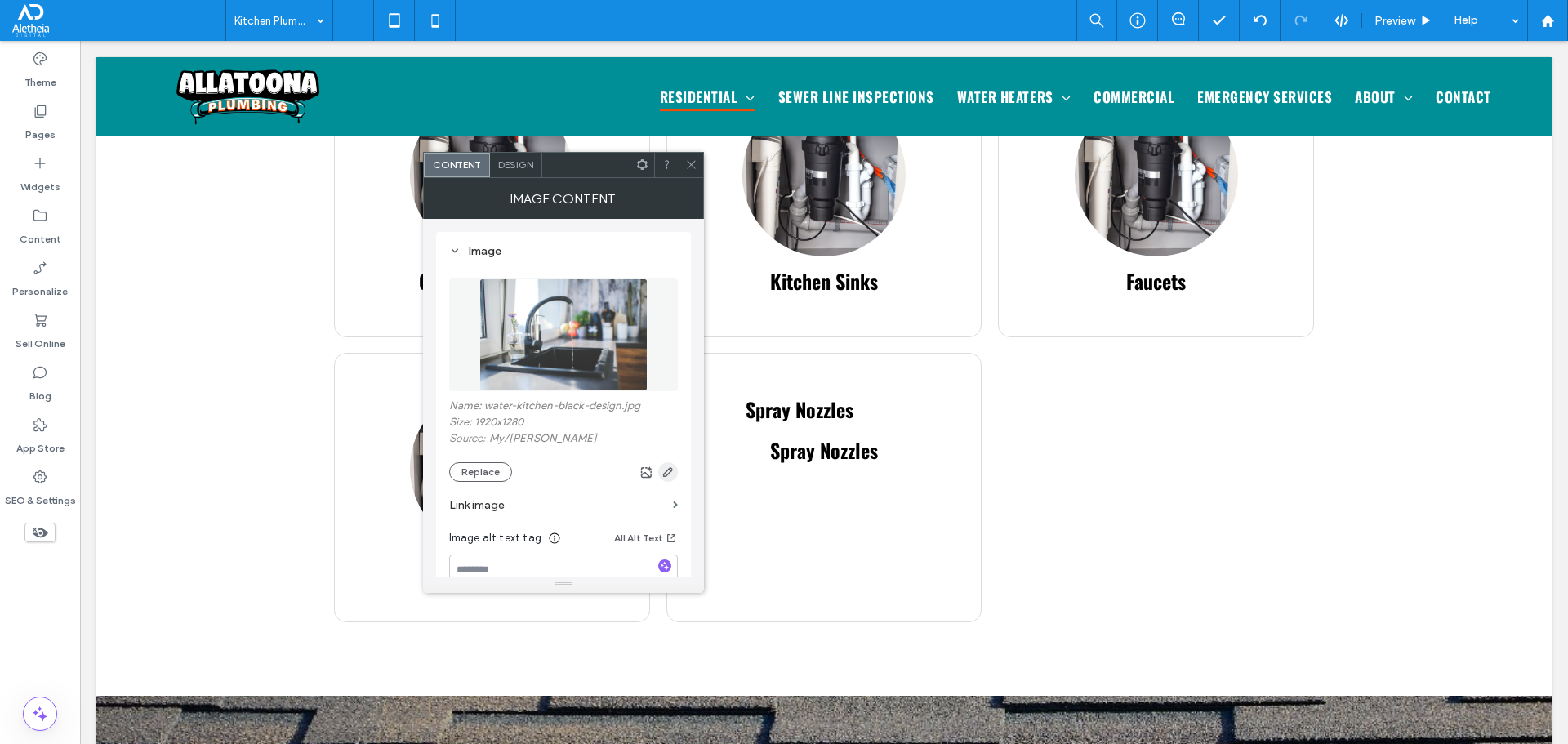
click at [671, 474] on icon "button" at bounding box center [668, 472] width 13 height 13
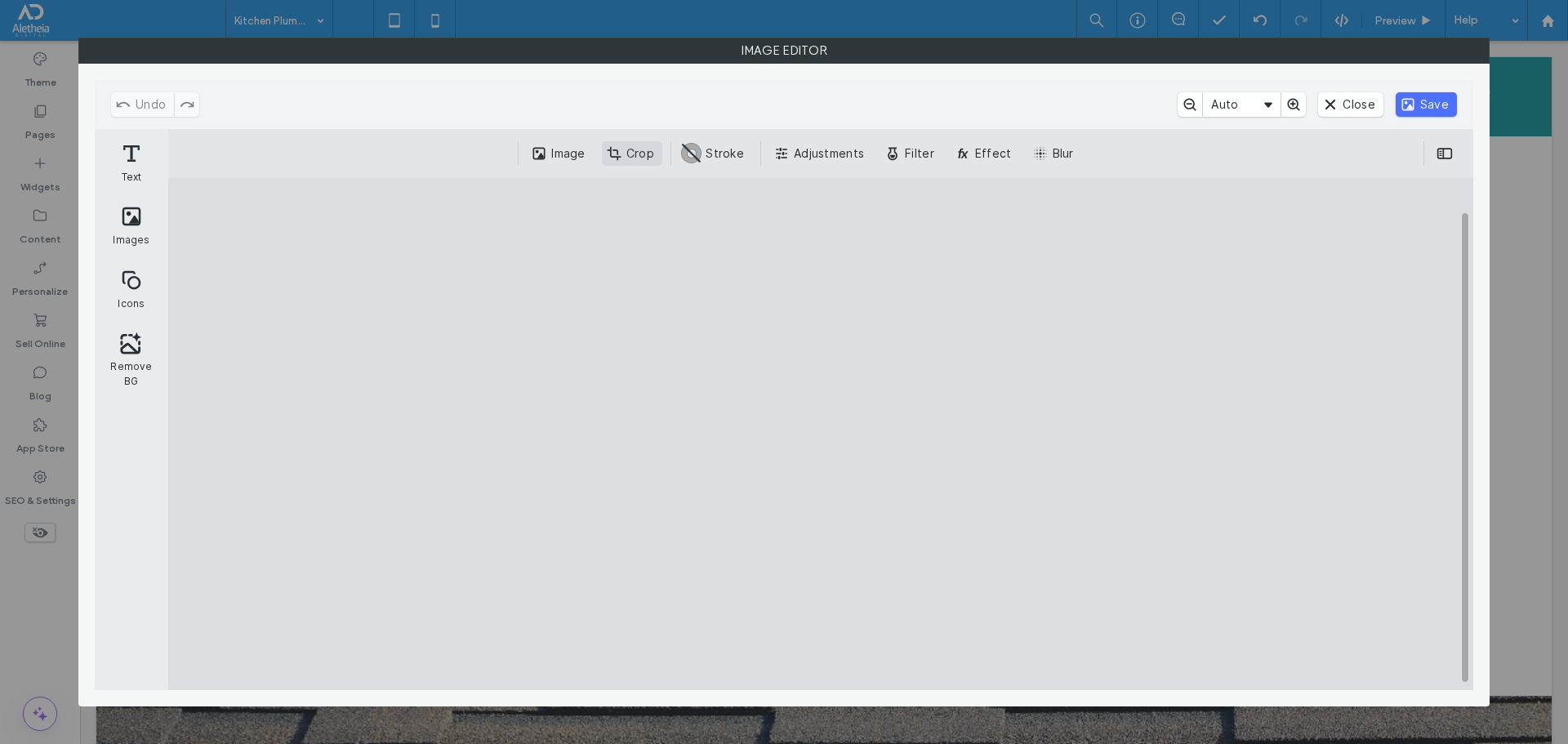
click at [626, 158] on button "Crop" at bounding box center [631, 153] width 60 height 24
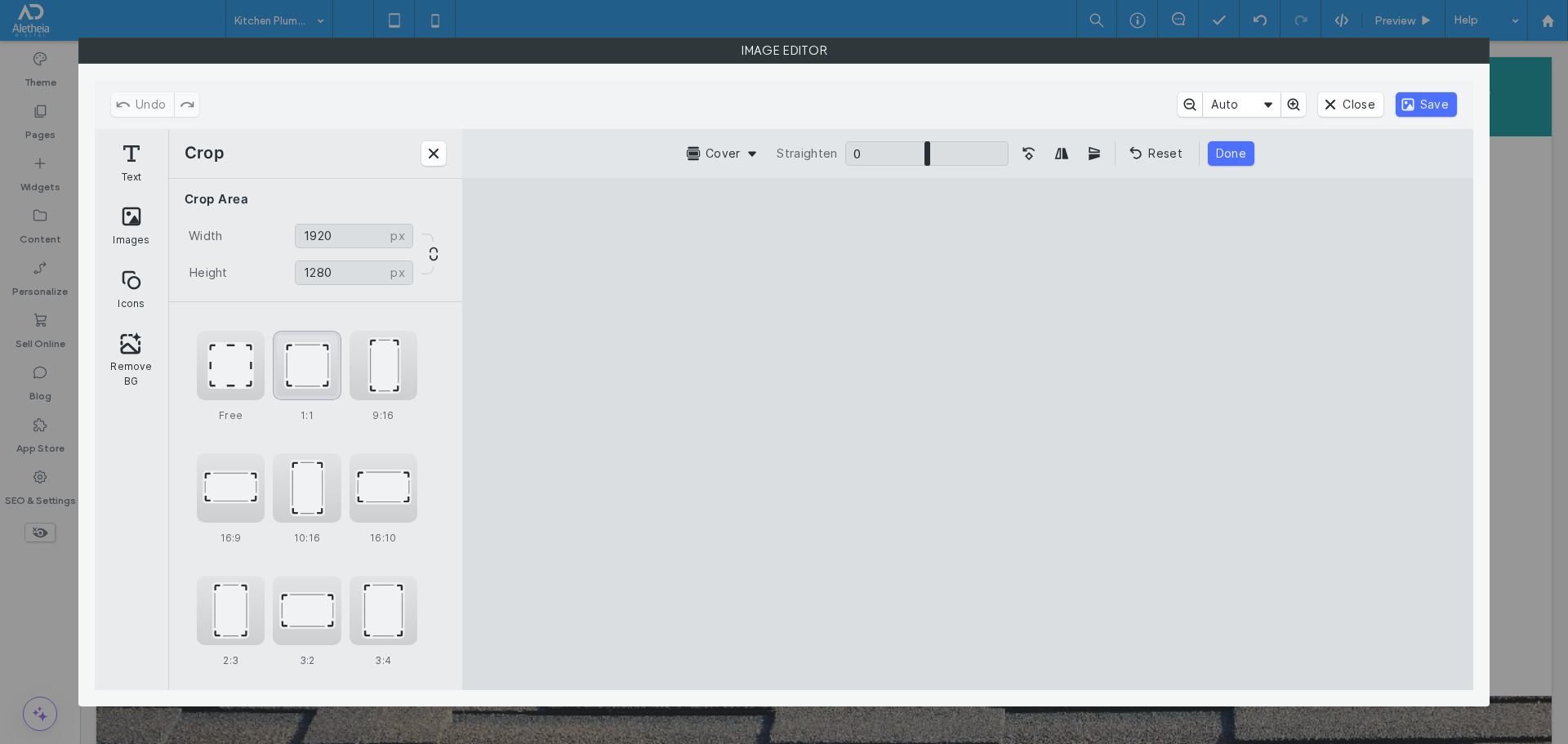
click at [281, 384] on div "1:1" at bounding box center [306, 365] width 68 height 69
type input "****"
drag, startPoint x: 899, startPoint y: 395, endPoint x: 969, endPoint y: 397, distance: 70.0
click at [967, 434] on cesdk-canvas "Editor canvas" at bounding box center [967, 434] width 0 height 0
click at [1413, 107] on button "Save" at bounding box center [1426, 105] width 61 height 24
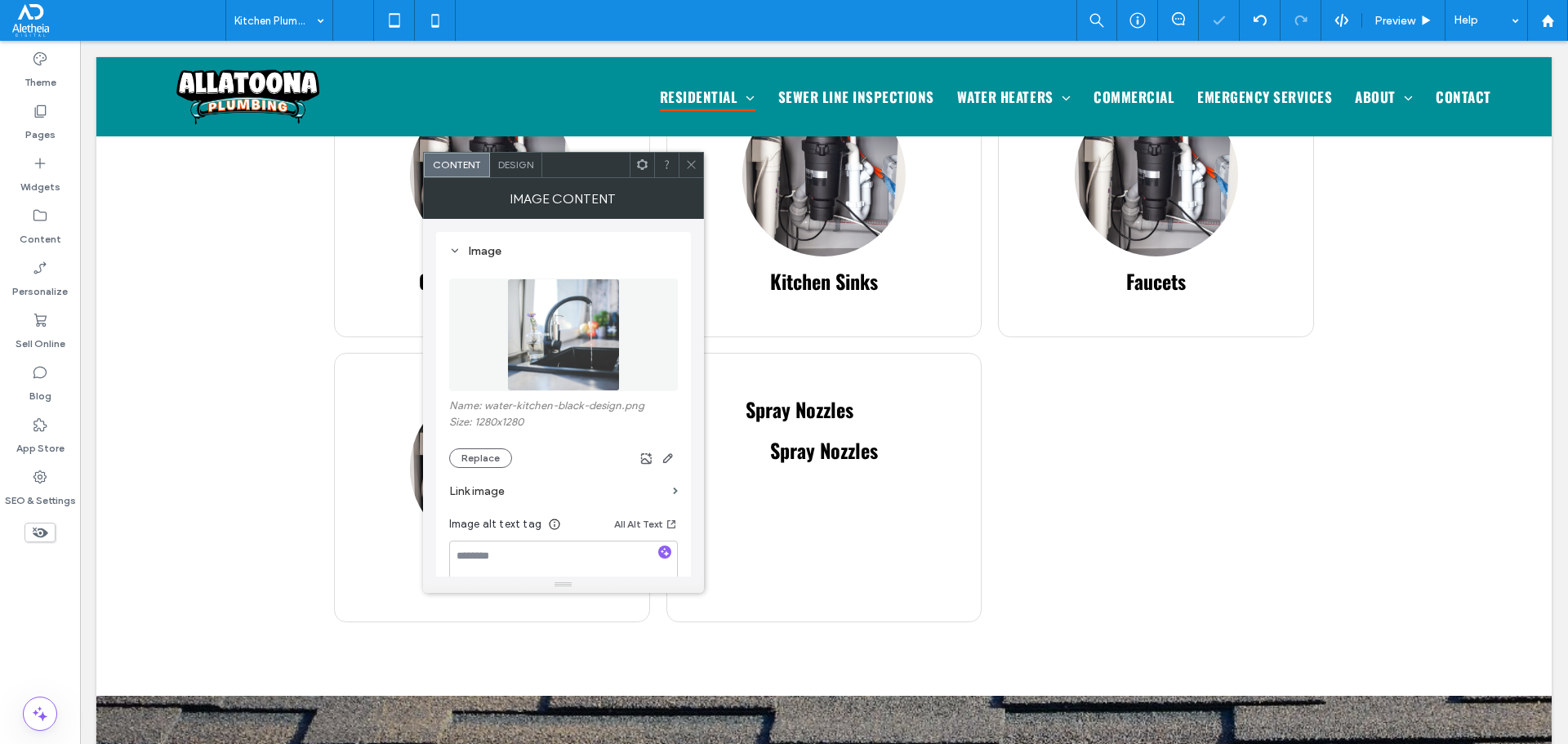
click at [689, 173] on span at bounding box center [690, 165] width 12 height 24
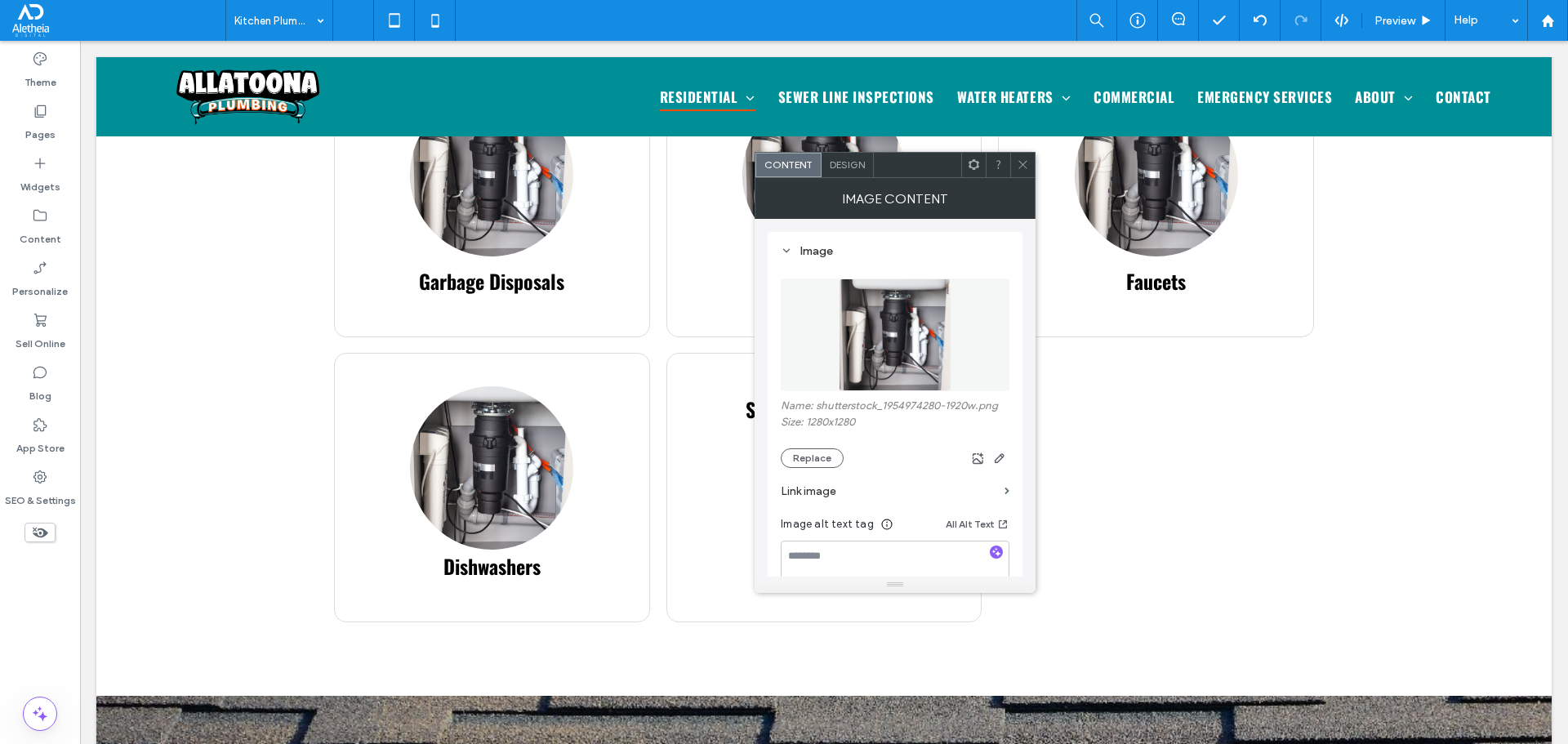
click at [1014, 153] on div at bounding box center [1022, 165] width 24 height 24
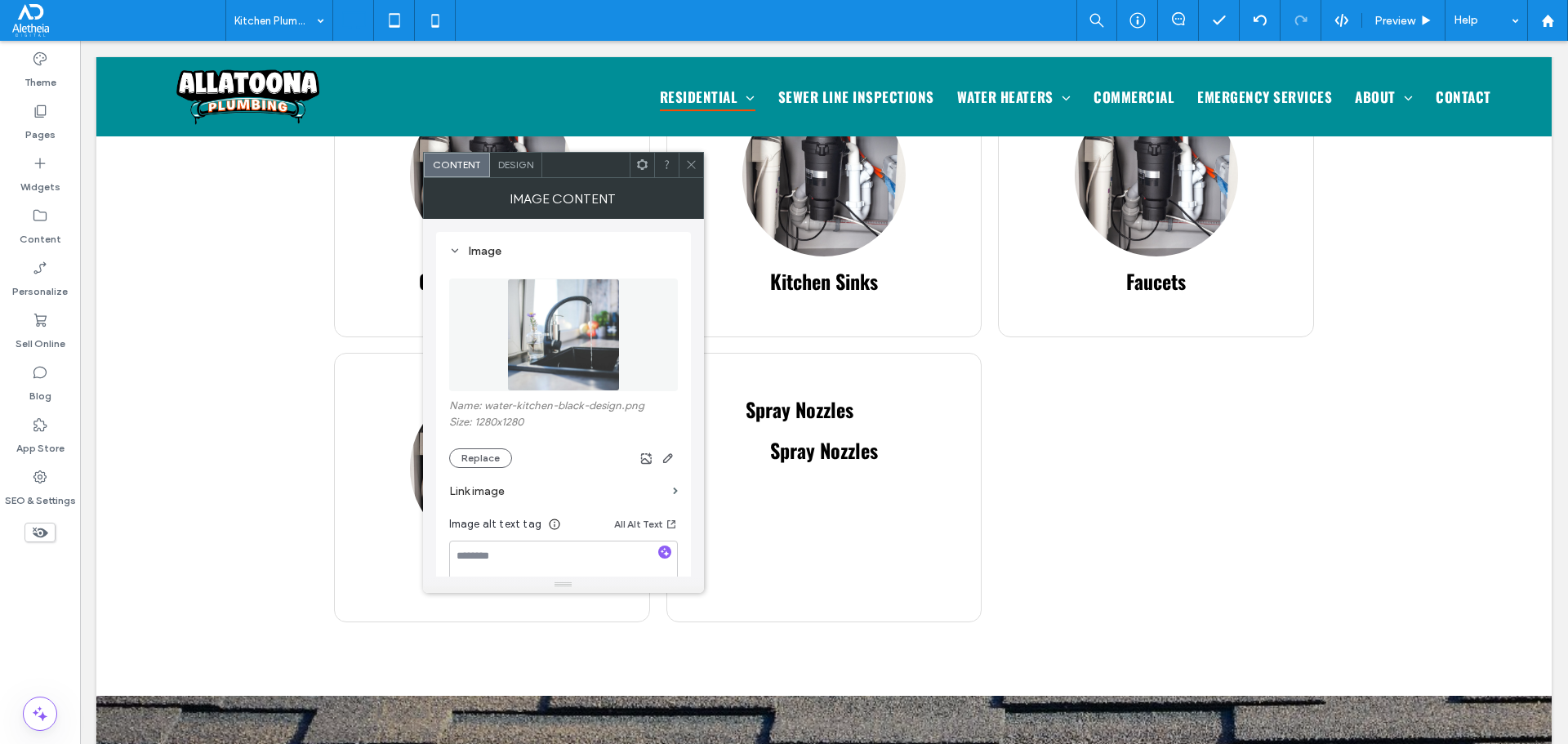
click at [687, 162] on icon at bounding box center [690, 164] width 12 height 12
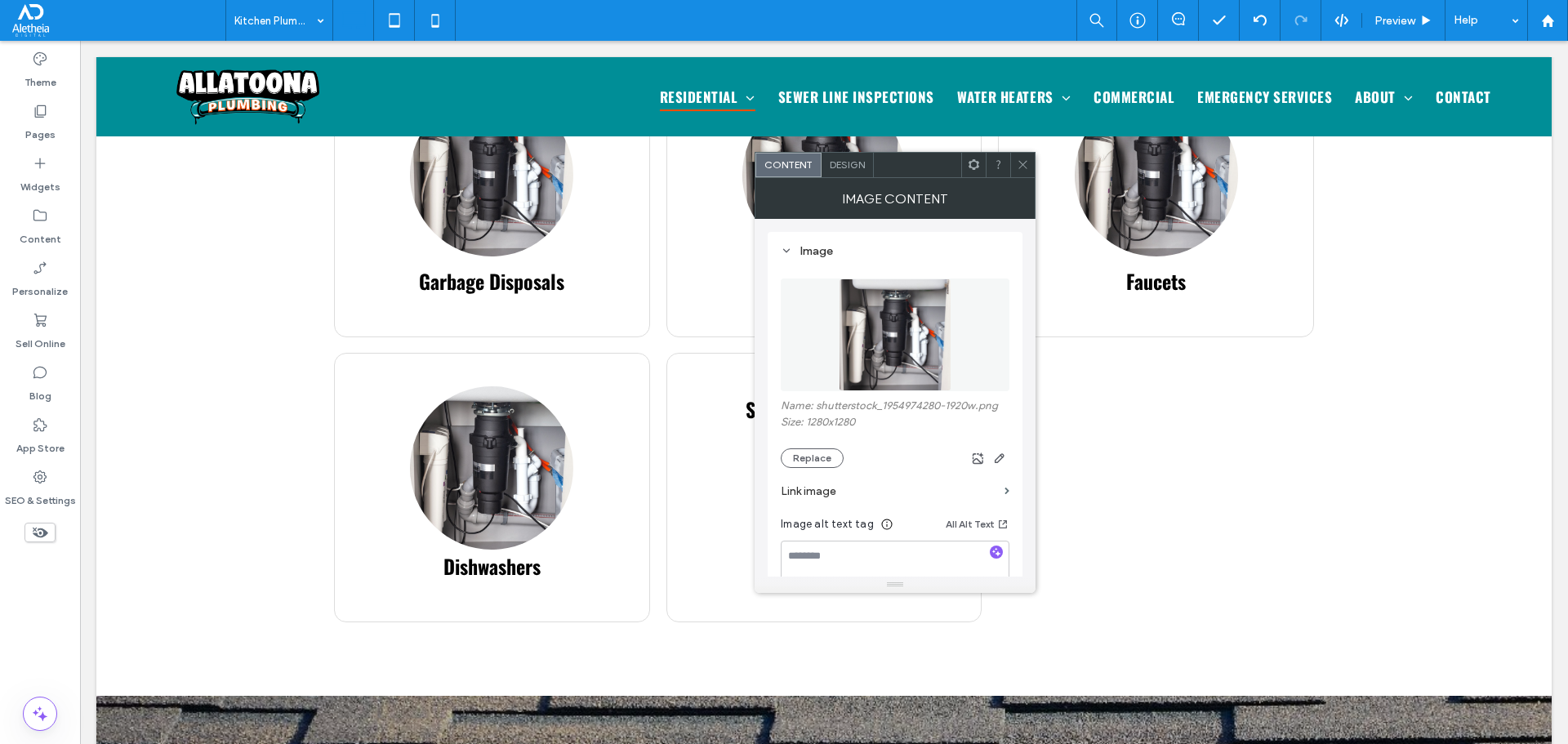
click at [878, 308] on img at bounding box center [895, 334] width 113 height 113
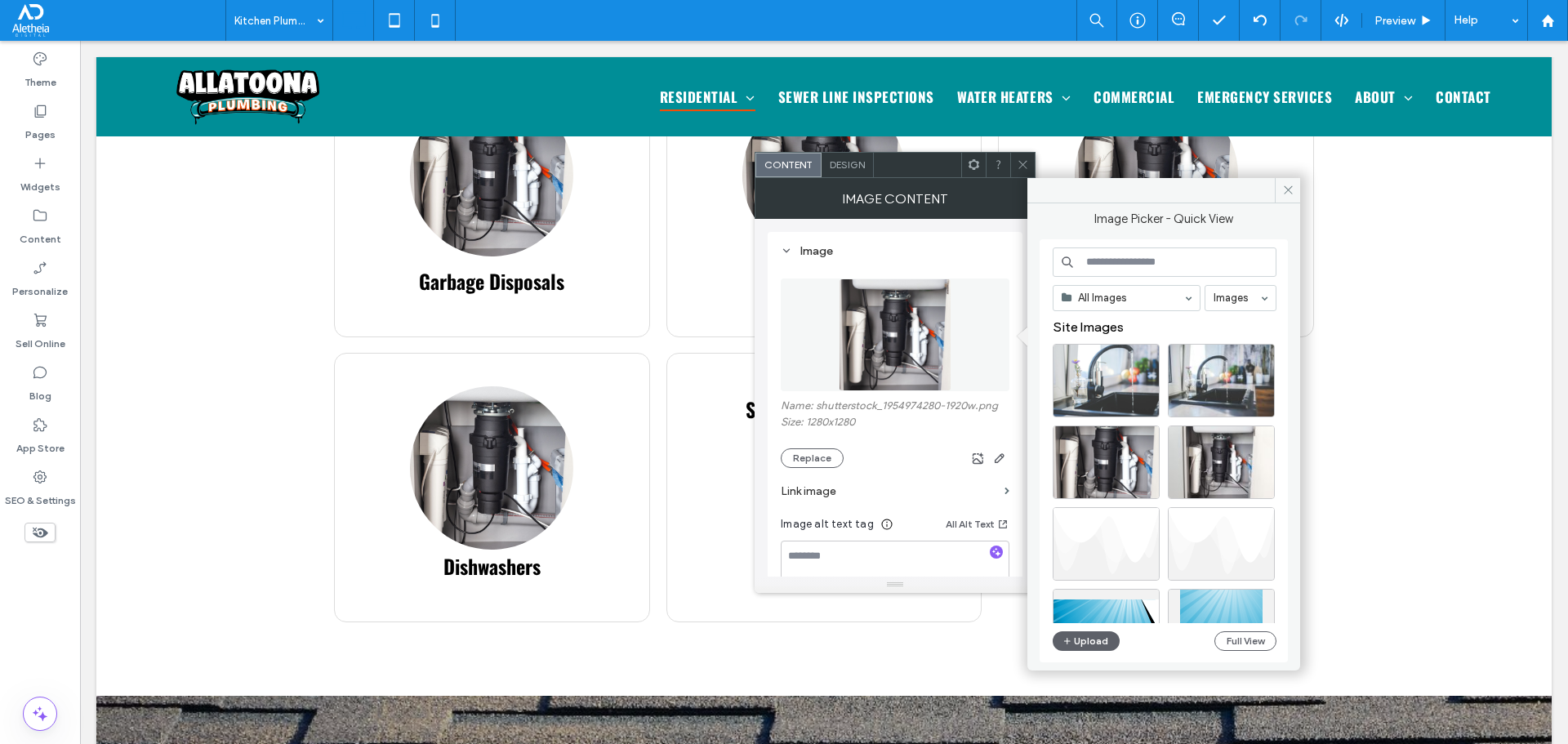
click at [1022, 171] on span at bounding box center [1022, 165] width 12 height 24
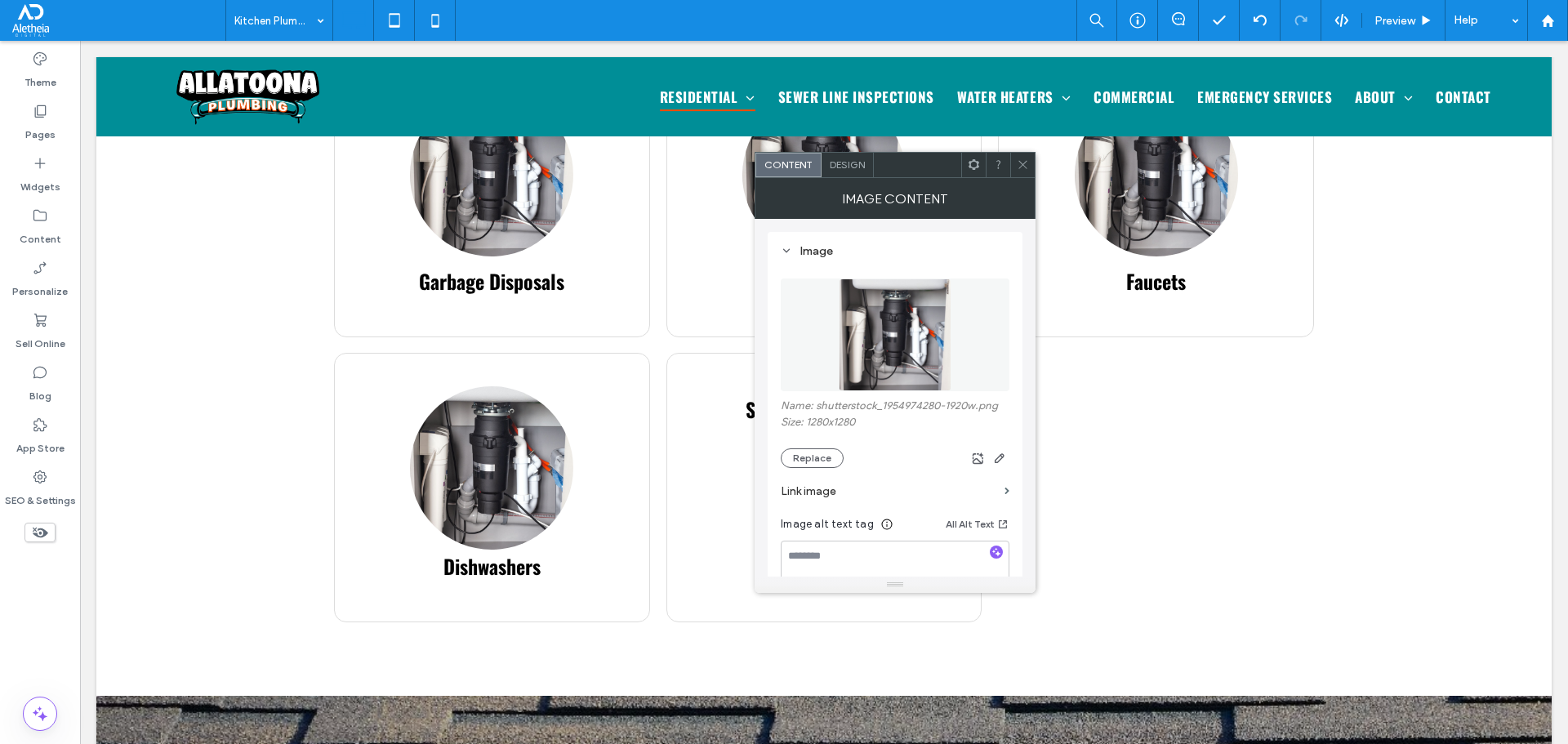
click at [903, 354] on img at bounding box center [895, 334] width 113 height 113
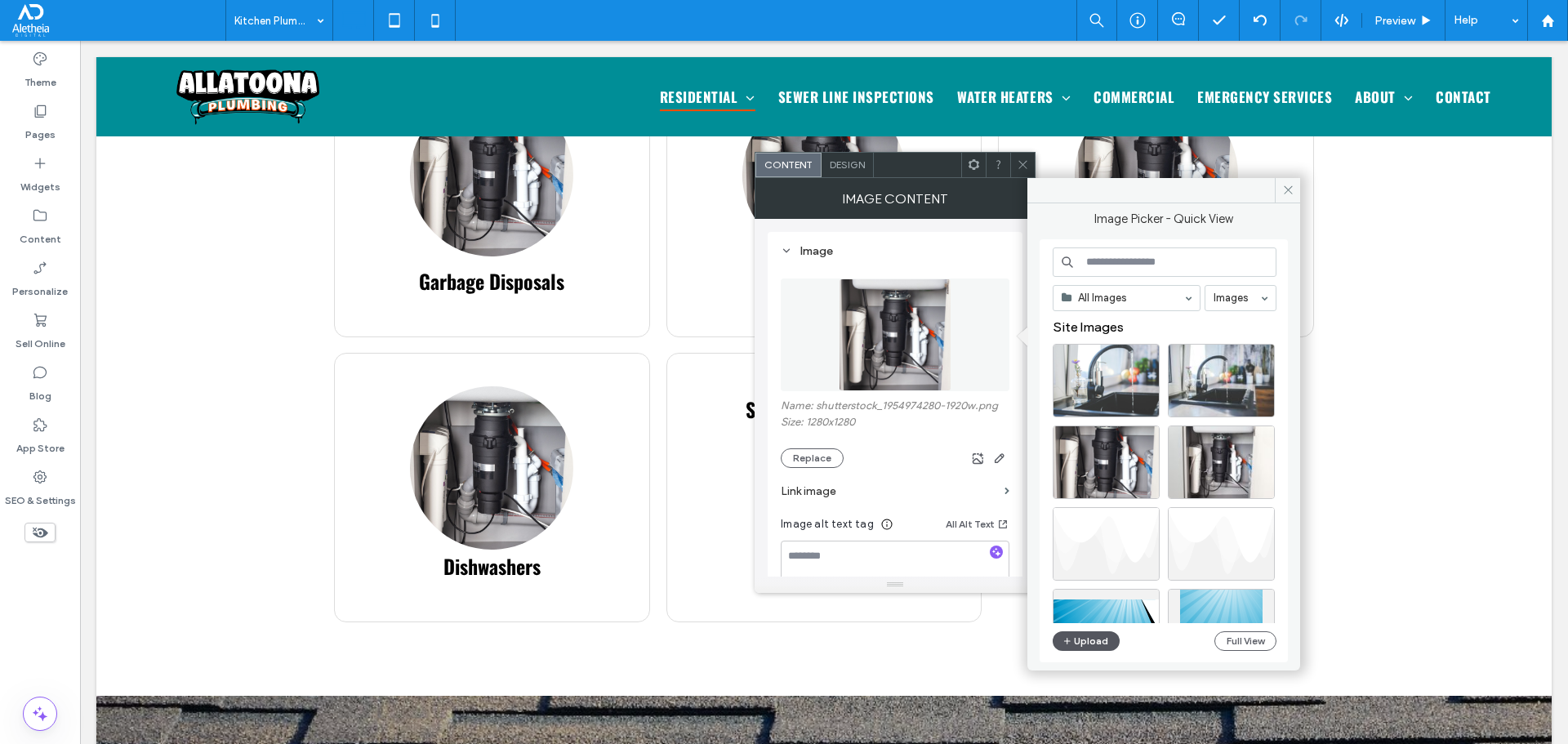
click at [1078, 637] on button "Upload" at bounding box center [1086, 640] width 67 height 19
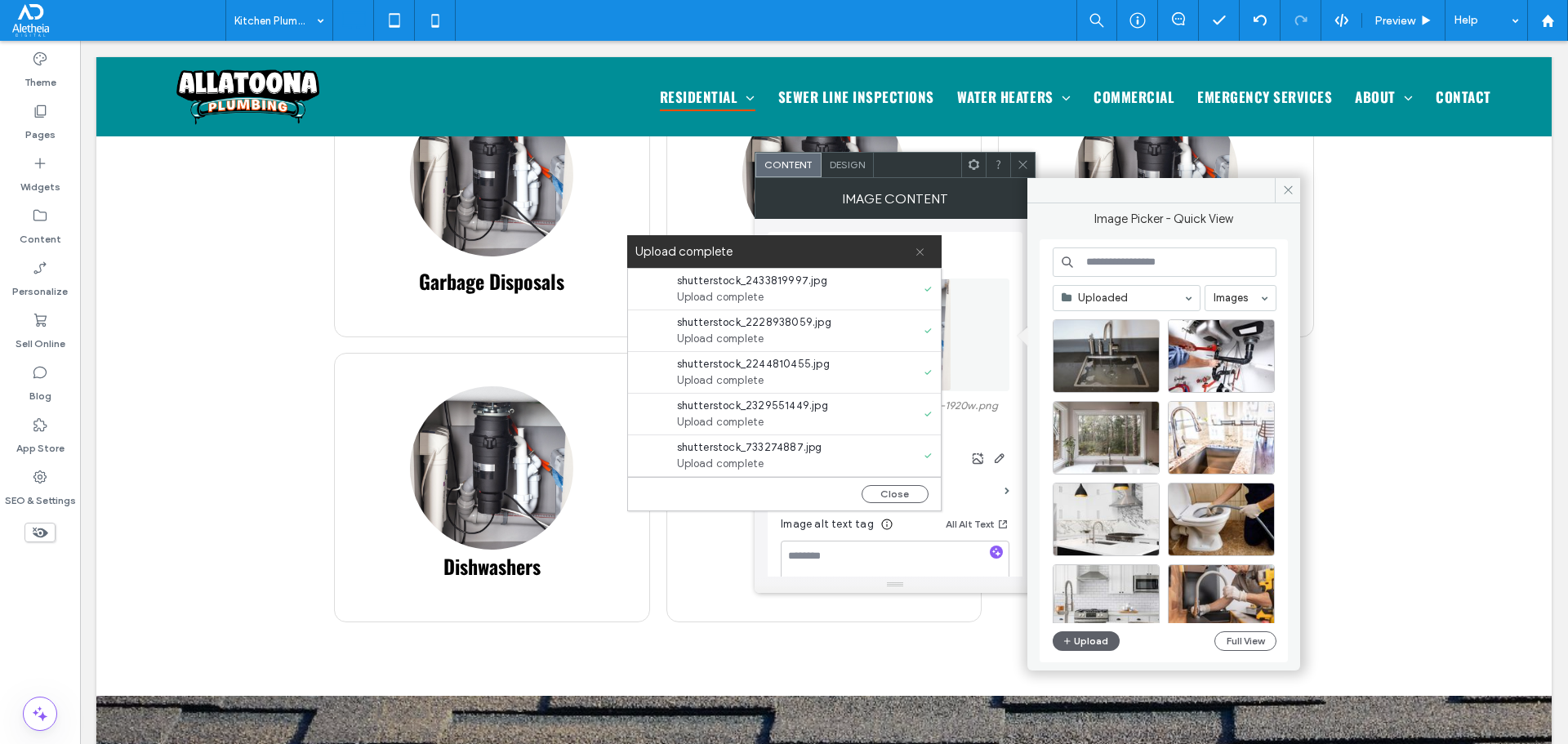
click at [920, 255] on icon at bounding box center [919, 251] width 10 height 10
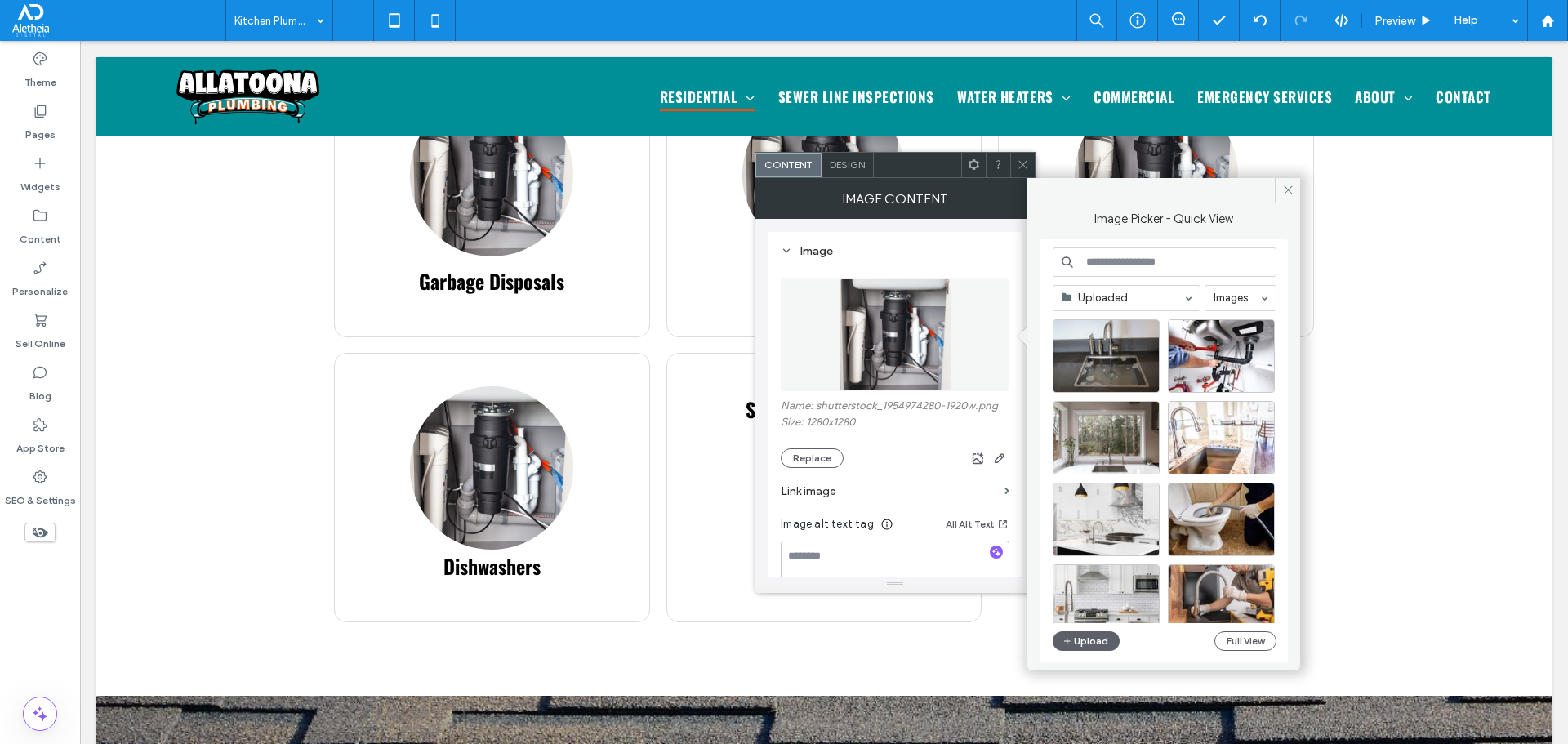
click at [1075, 650] on div "Uploaded Images Upload Full View" at bounding box center [1164, 451] width 223 height 408
click at [1093, 641] on button "Upload" at bounding box center [1086, 640] width 67 height 19
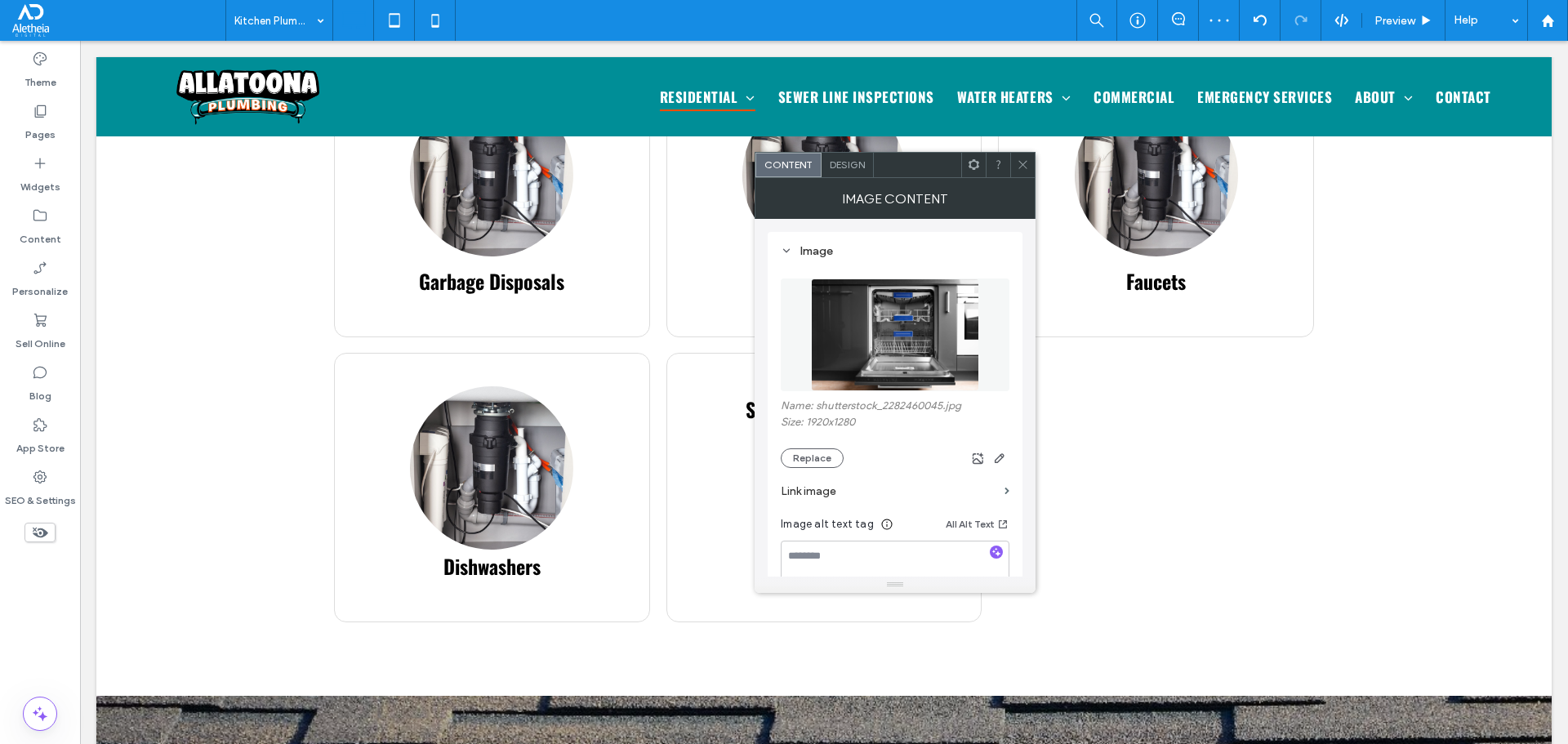
click at [936, 296] on img at bounding box center [895, 334] width 169 height 113
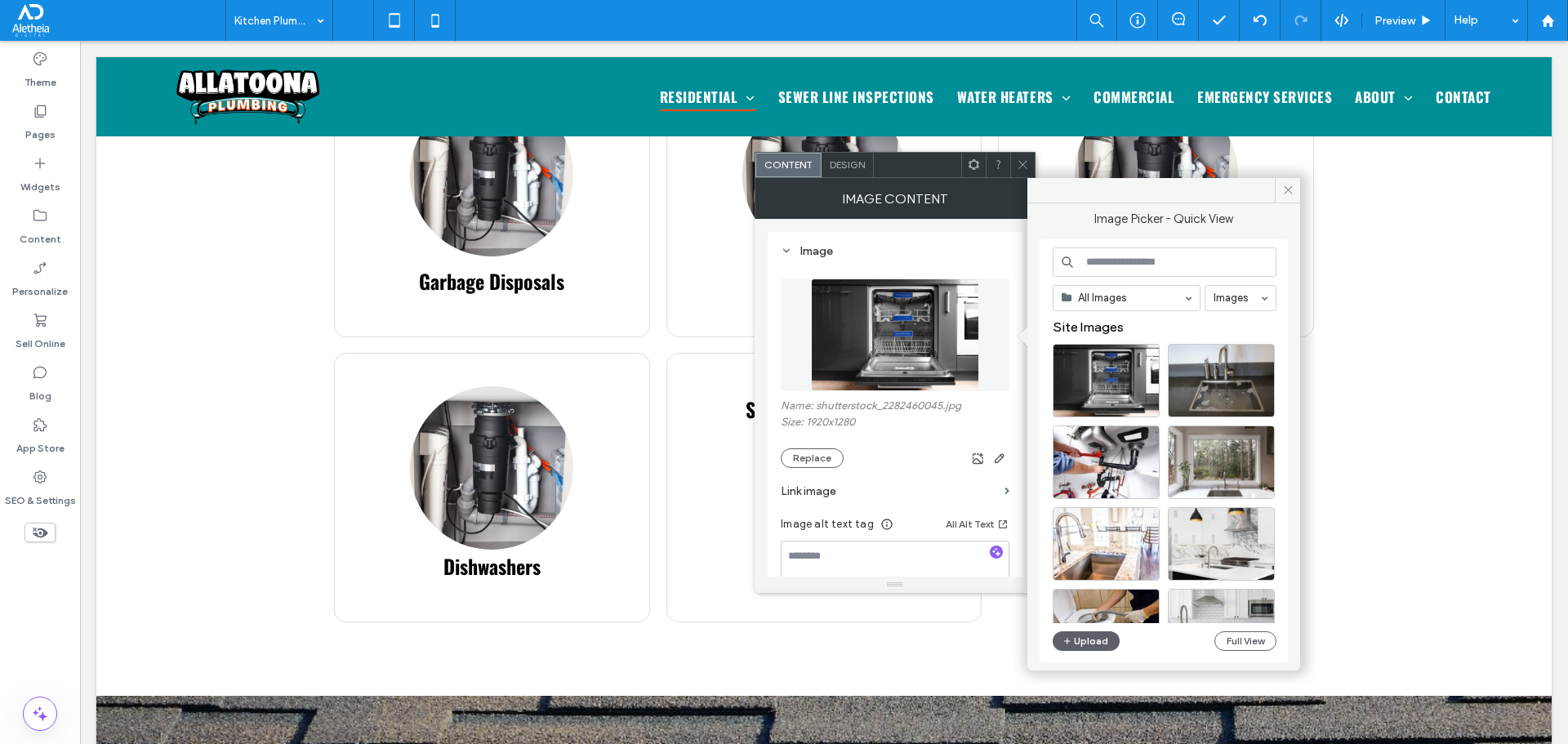
click at [1028, 161] on icon at bounding box center [1022, 164] width 12 height 12
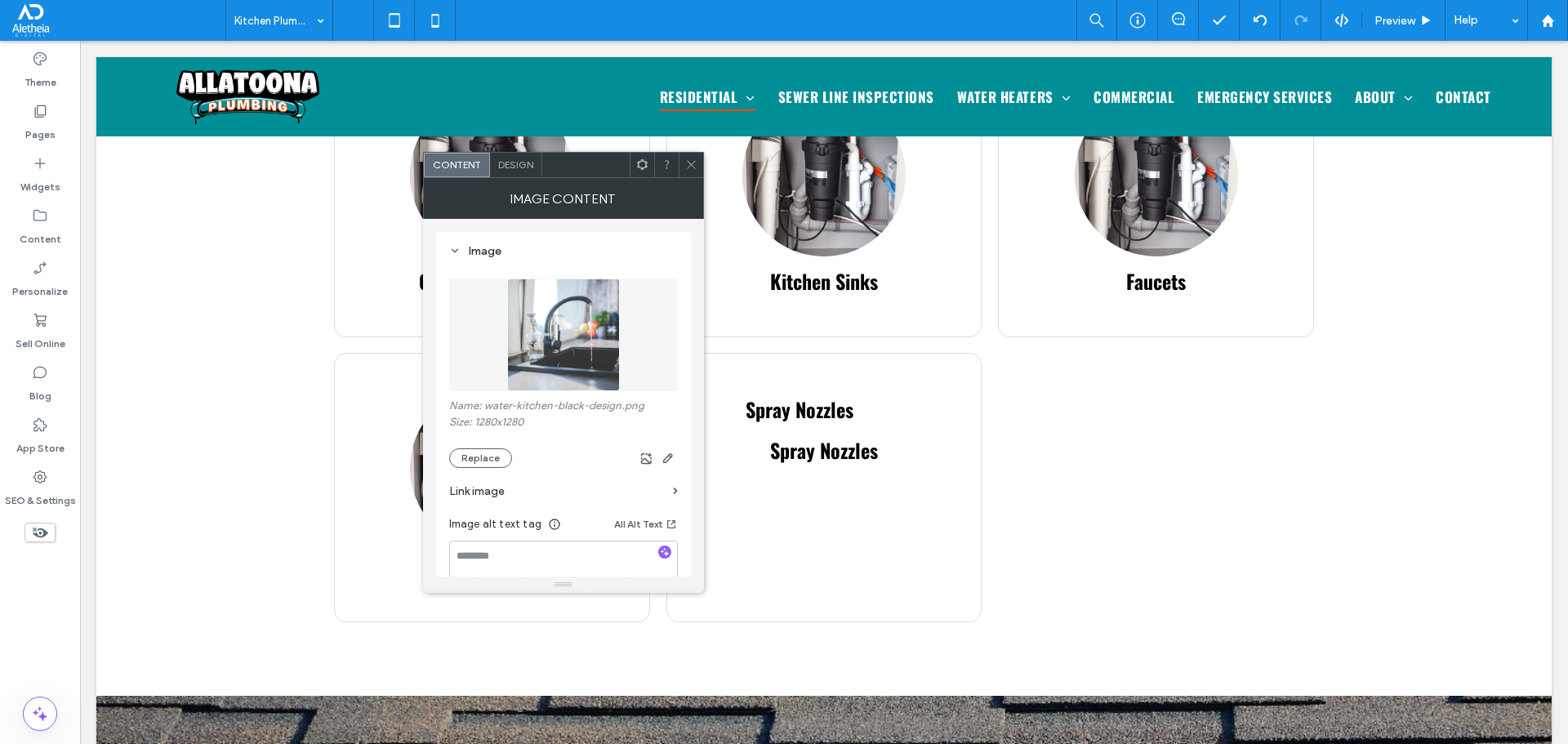
click at [610, 342] on img at bounding box center [563, 334] width 113 height 113
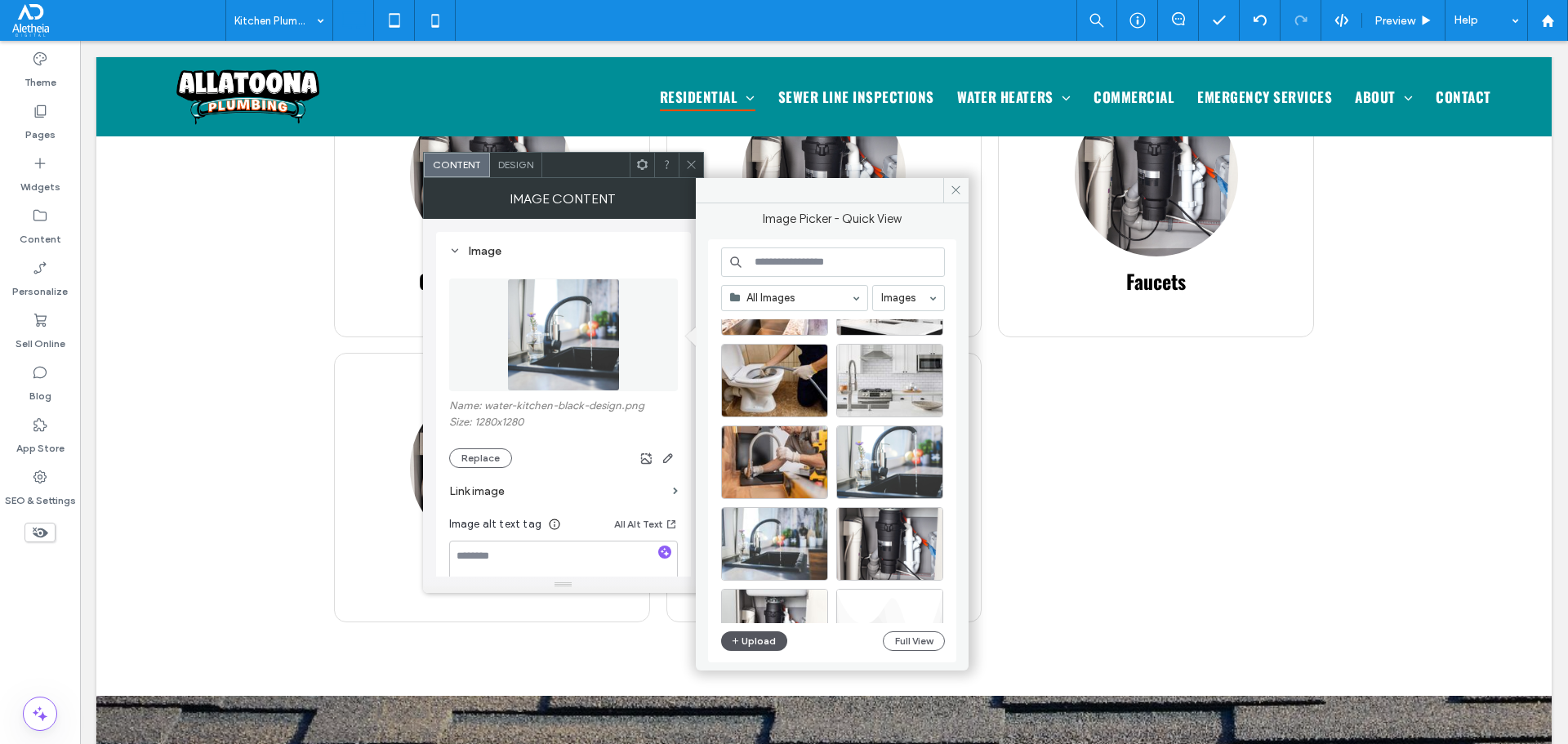
click at [775, 637] on button "Upload" at bounding box center [754, 640] width 67 height 19
click at [689, 160] on icon at bounding box center [690, 164] width 12 height 12
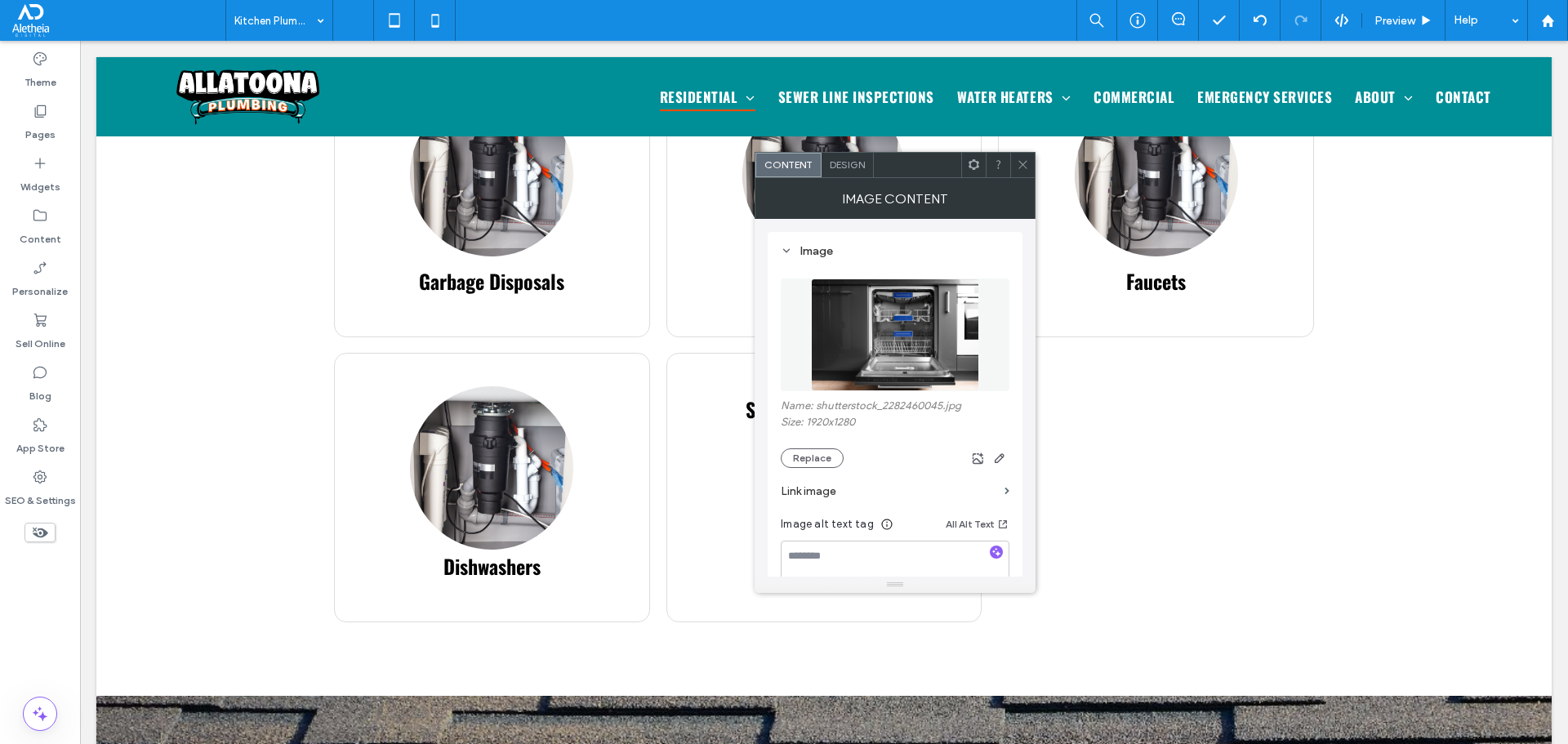
click at [857, 340] on img at bounding box center [895, 334] width 169 height 113
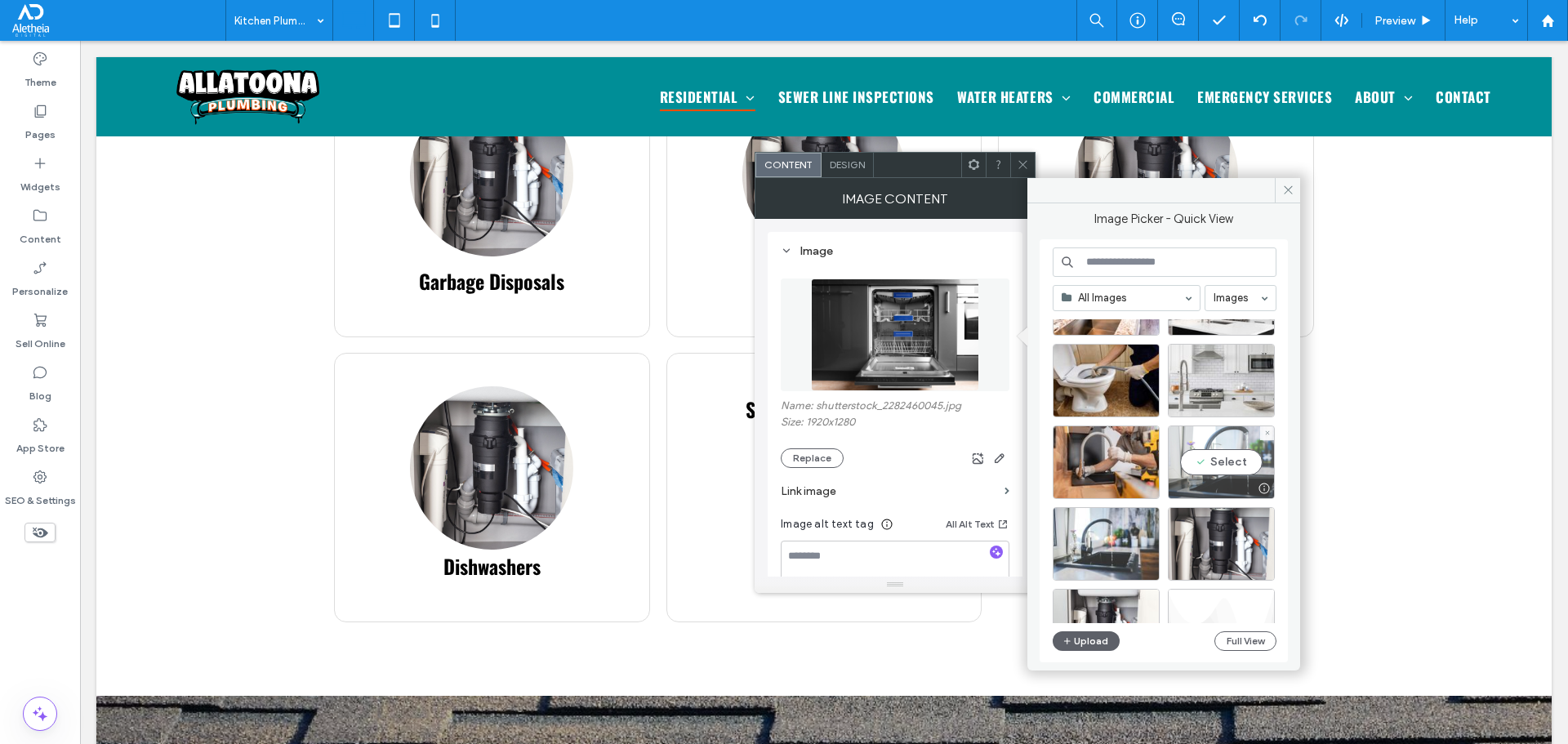
click at [1210, 438] on div "Select" at bounding box center [1220, 461] width 107 height 73
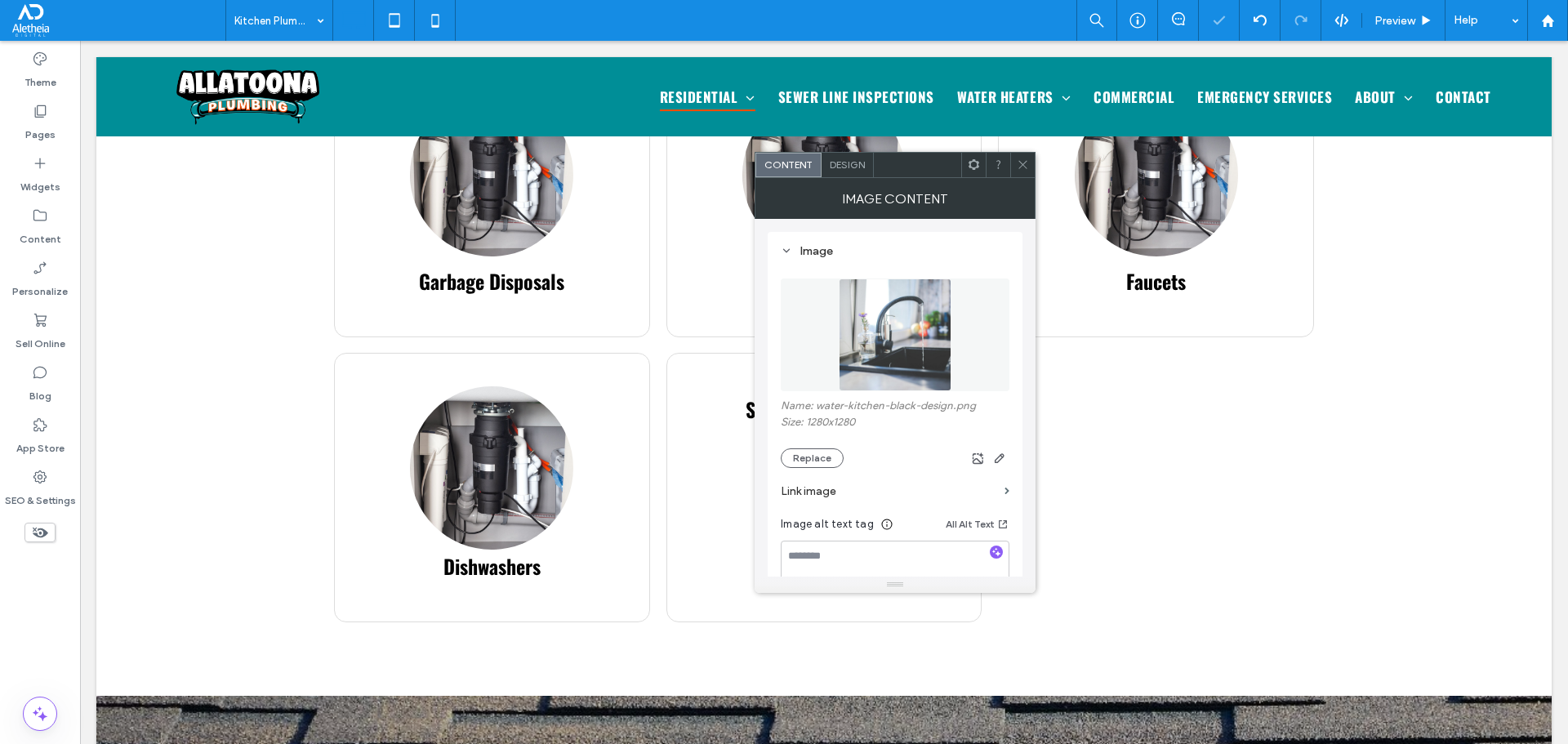
click at [1017, 158] on icon at bounding box center [1022, 164] width 12 height 12
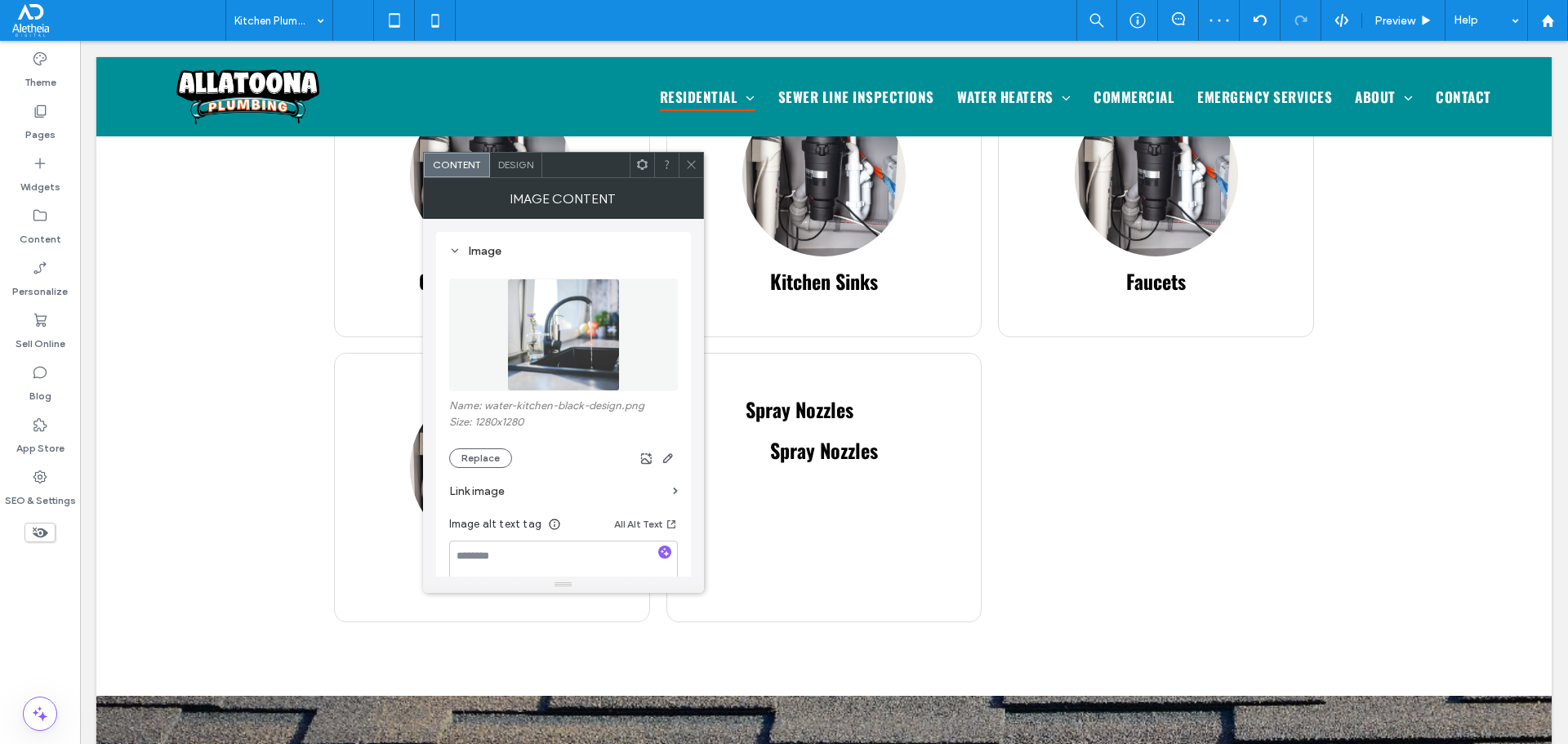
click at [569, 320] on img at bounding box center [563, 334] width 113 height 113
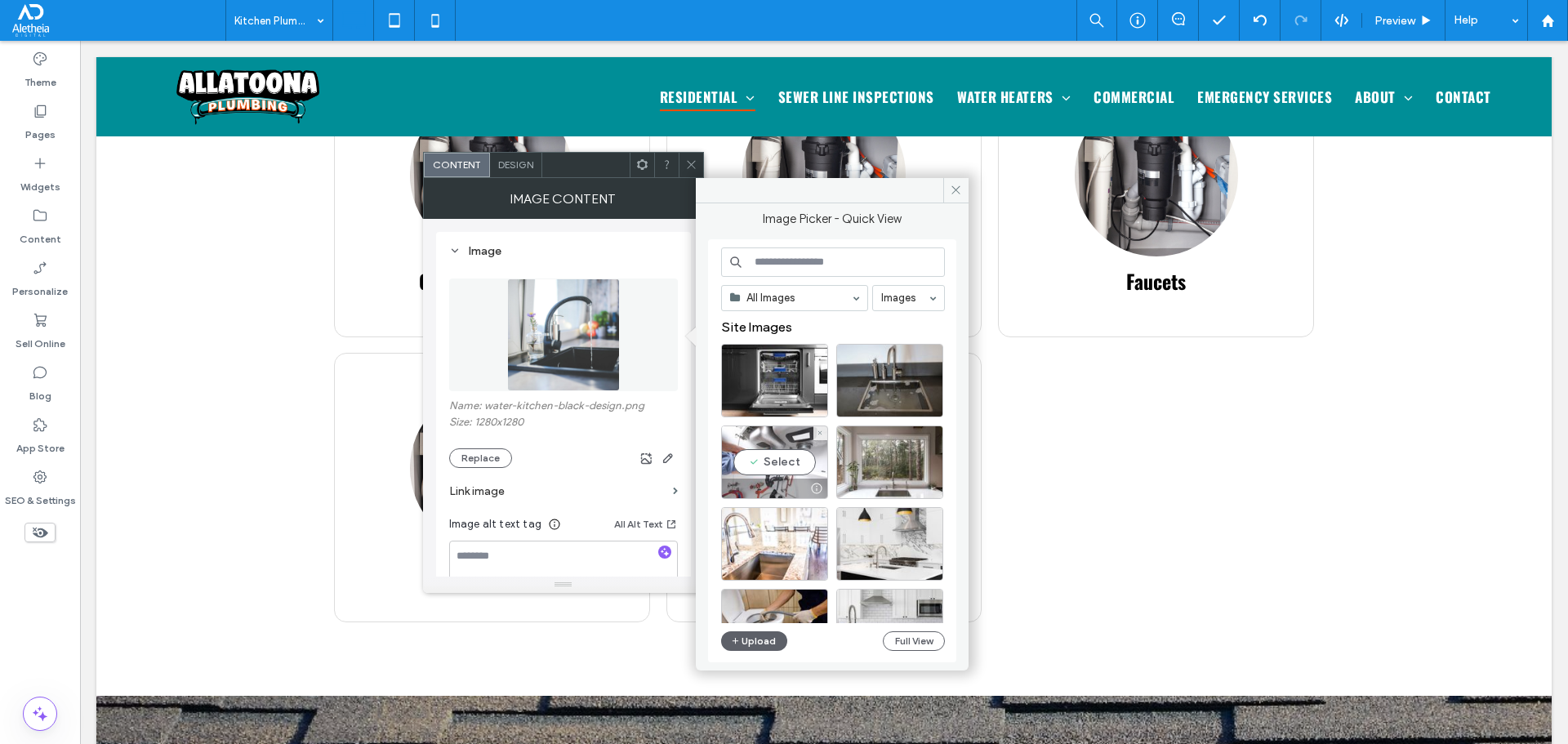
click at [757, 436] on div "Select" at bounding box center [774, 461] width 107 height 73
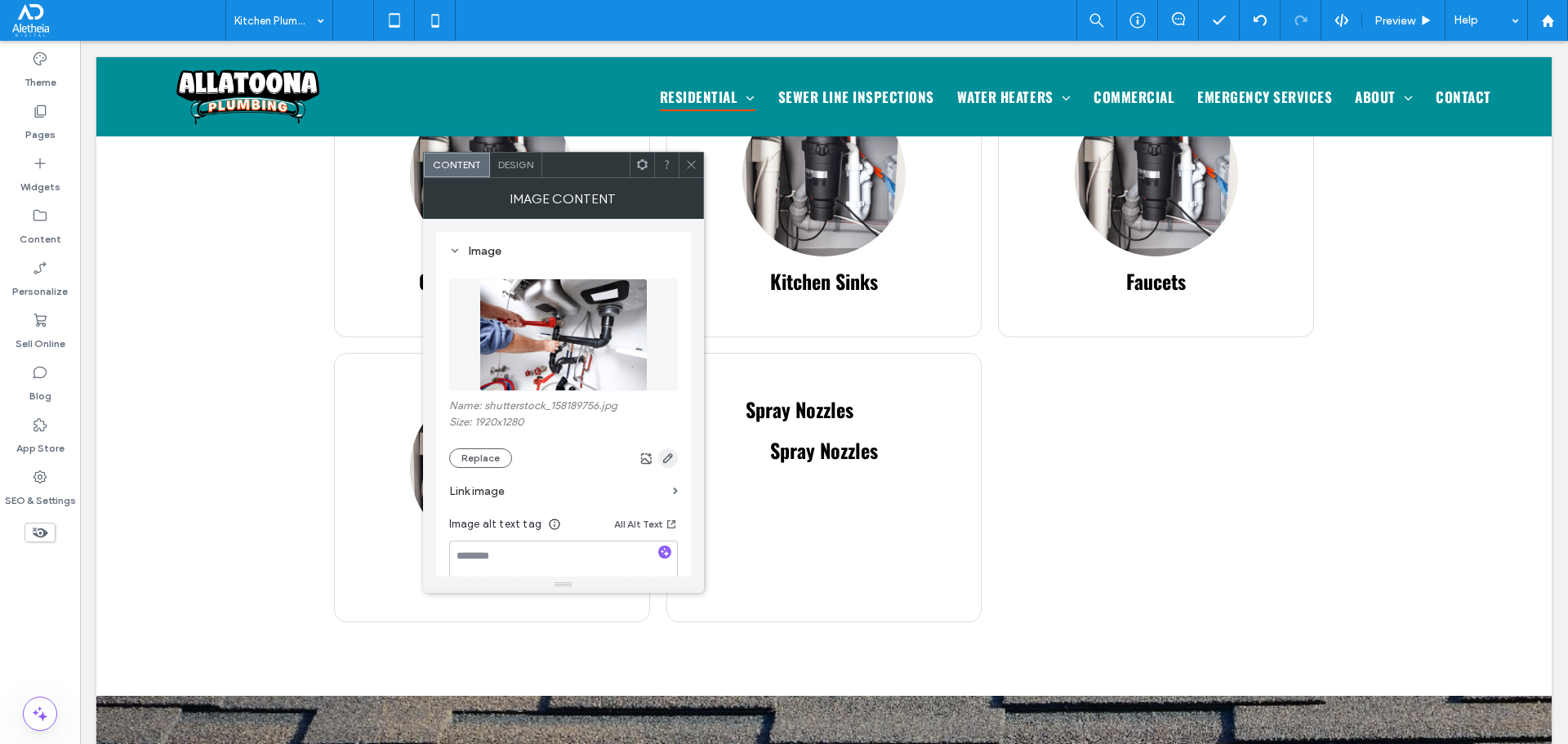
click at [665, 458] on use "button" at bounding box center [667, 458] width 10 height 10
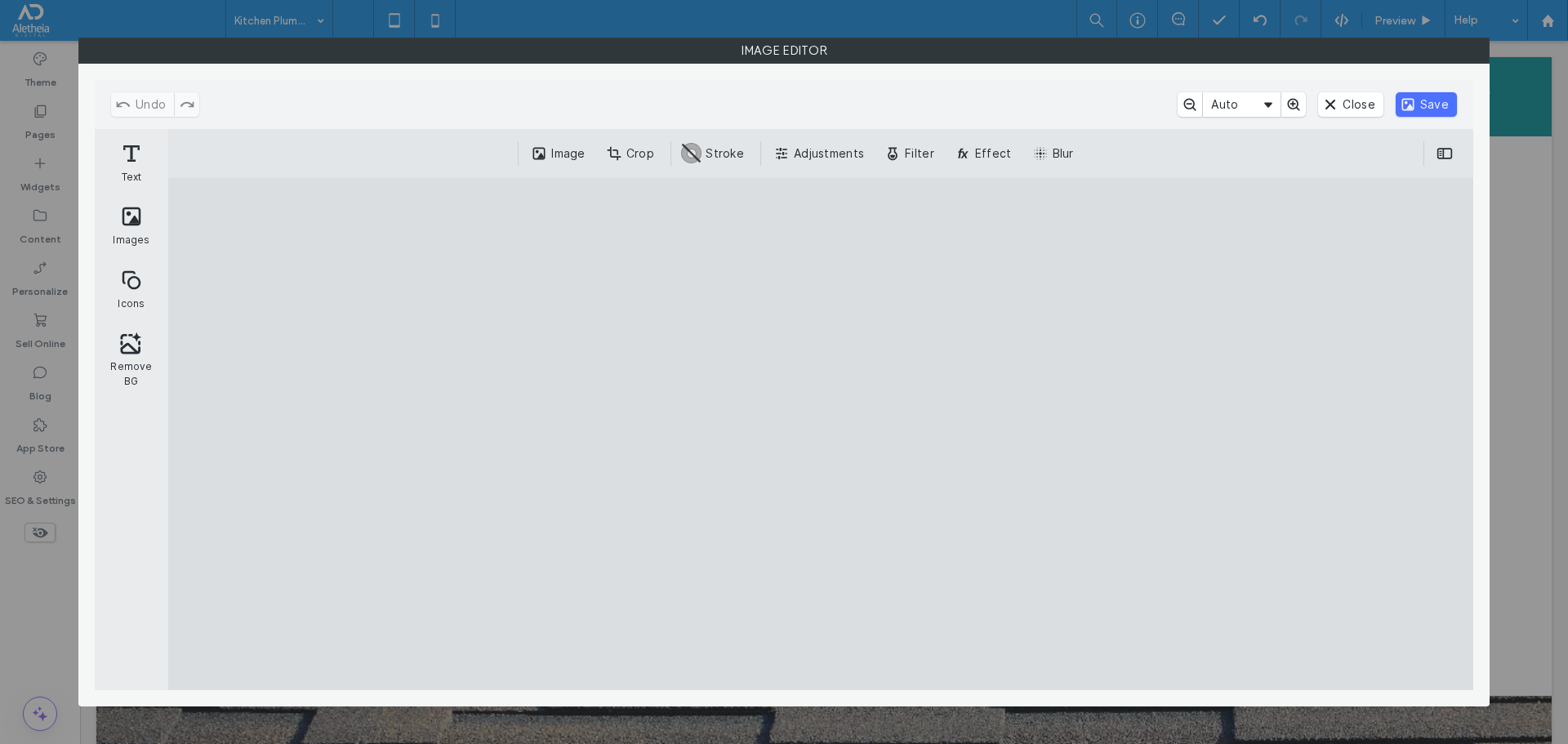
click at [628, 170] on div "Image Crop #ABABAB Stroke Adjustments Filter Effect Blur" at bounding box center [821, 153] width 1305 height 49
click at [634, 160] on button "Crop" at bounding box center [631, 153] width 60 height 24
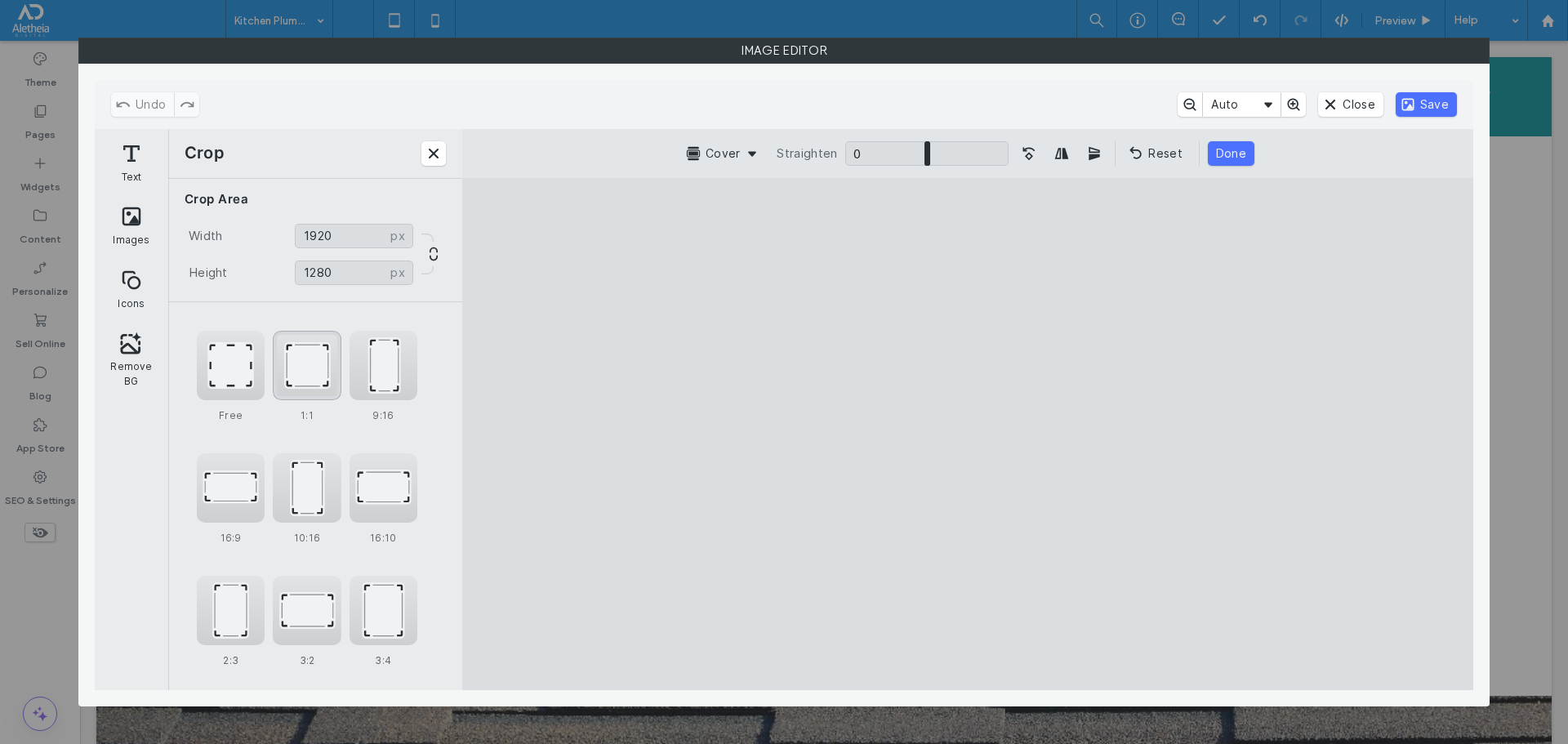
click at [319, 369] on div "1:1" at bounding box center [306, 365] width 68 height 69
type input "****"
drag, startPoint x: 917, startPoint y: 386, endPoint x: 851, endPoint y: 388, distance: 66.0
click at [967, 434] on cesdk-canvas "Editor canvas" at bounding box center [967, 434] width 0 height 0
click at [1448, 104] on button "Save" at bounding box center [1426, 105] width 61 height 24
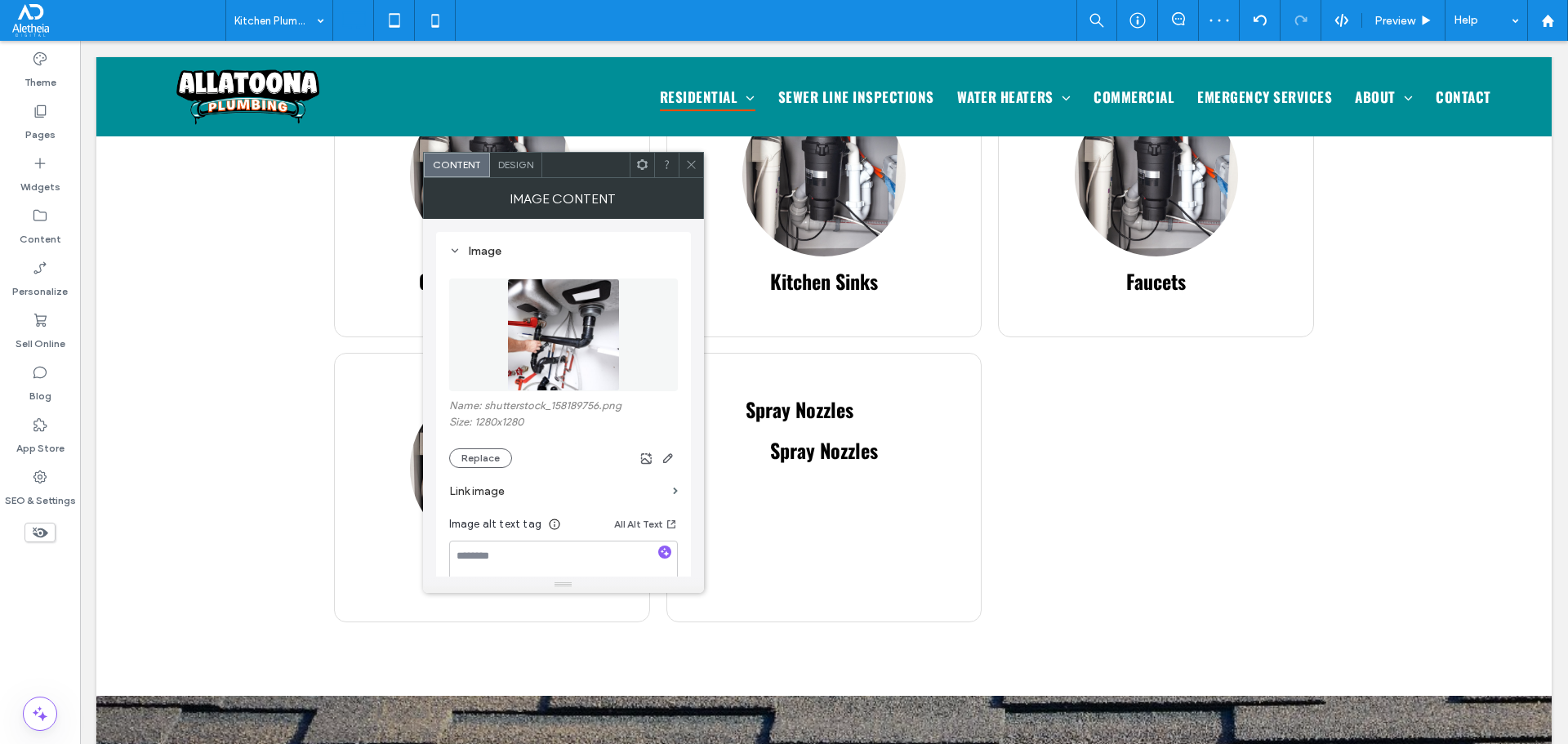
click at [690, 160] on icon at bounding box center [690, 164] width 12 height 12
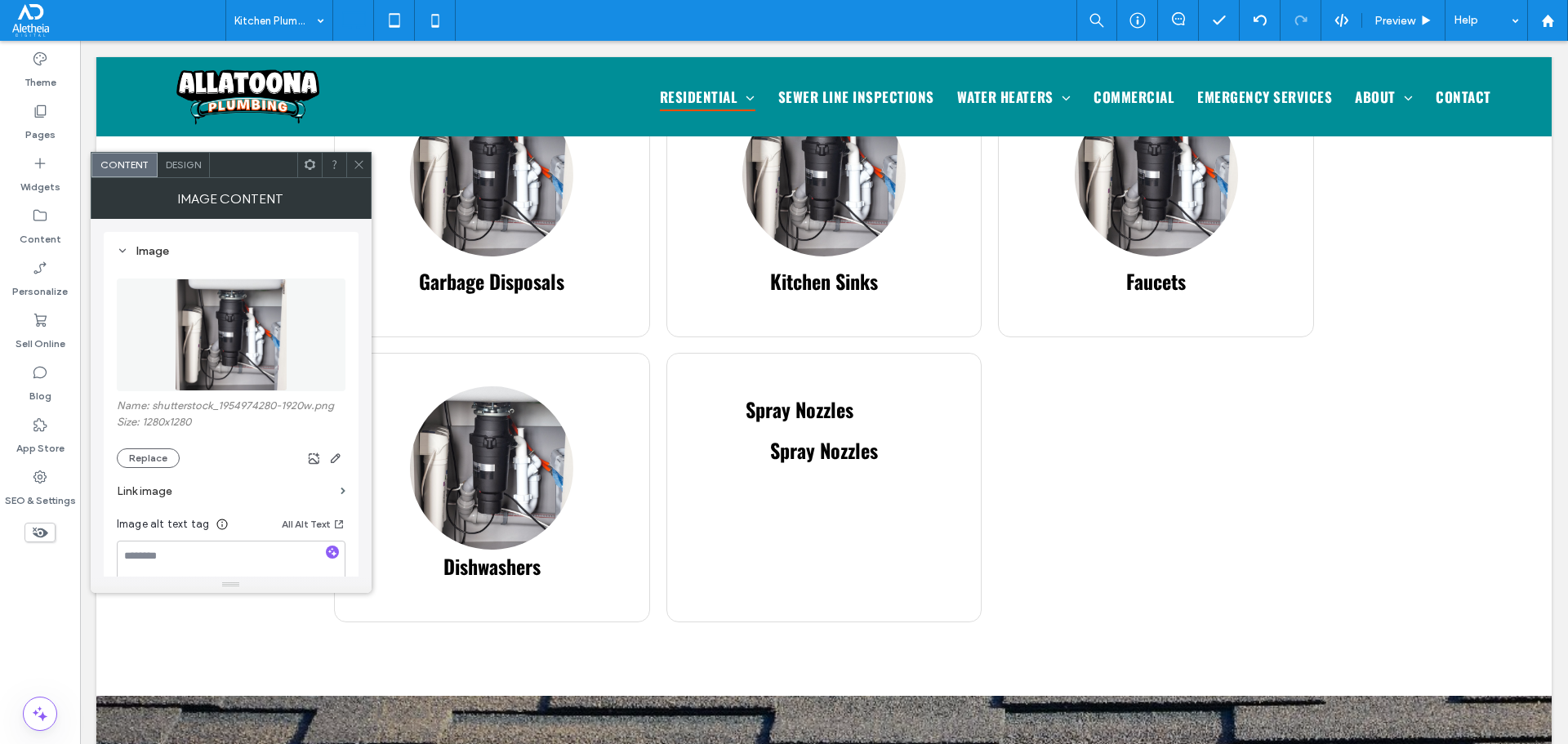
click at [187, 170] on span "Design" at bounding box center [183, 164] width 35 height 12
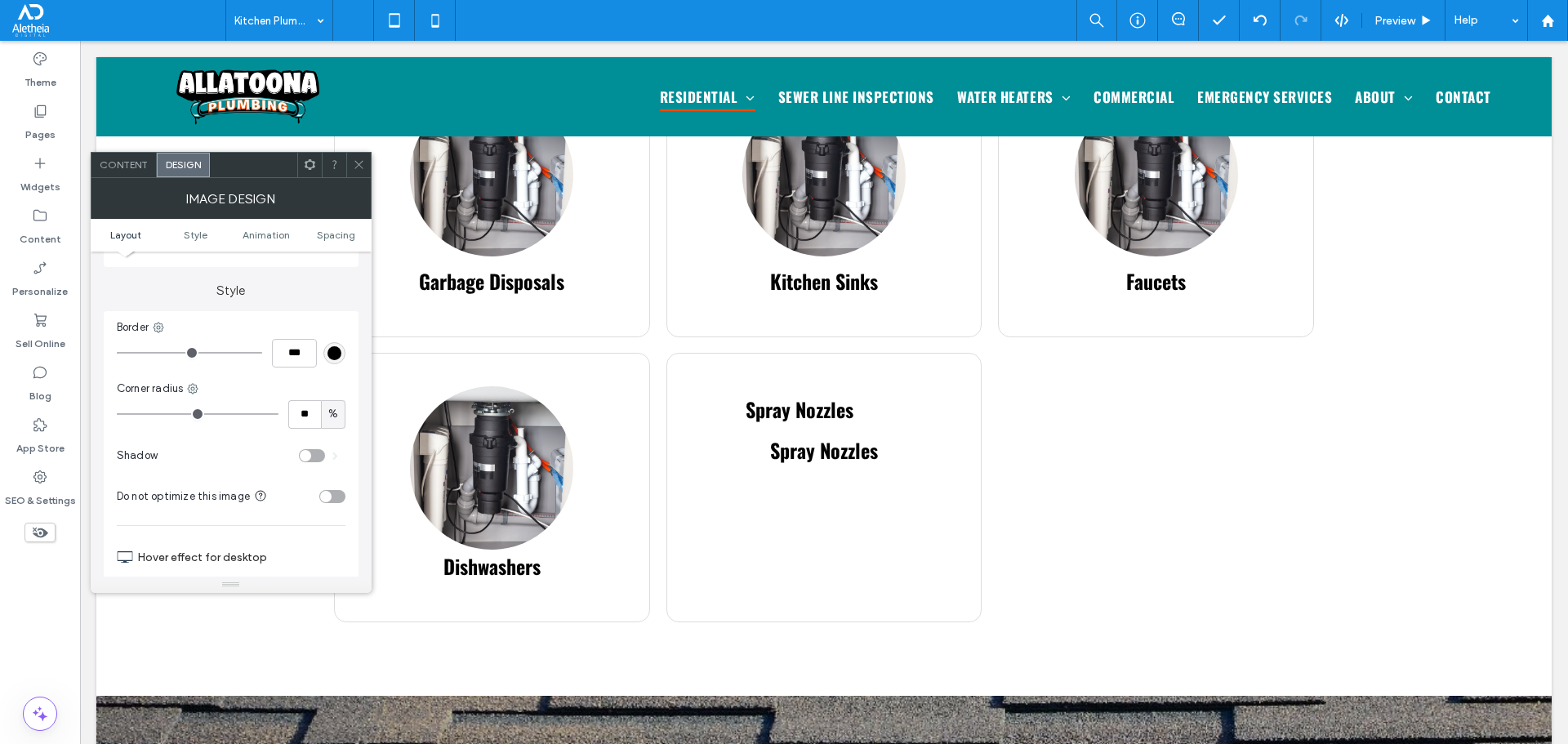
click at [335, 498] on div "toggle" at bounding box center [333, 497] width 26 height 13
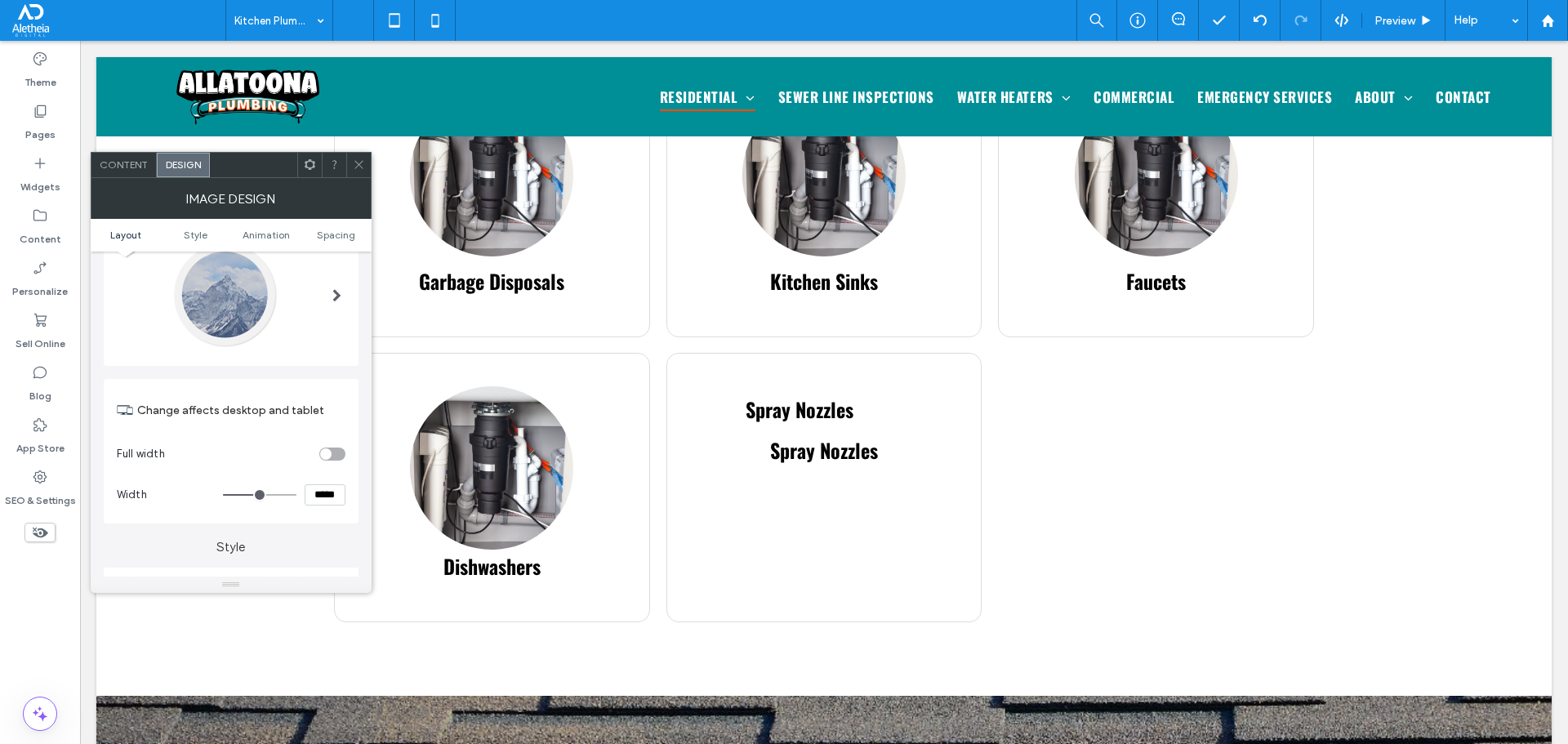
scroll to position [0, 0]
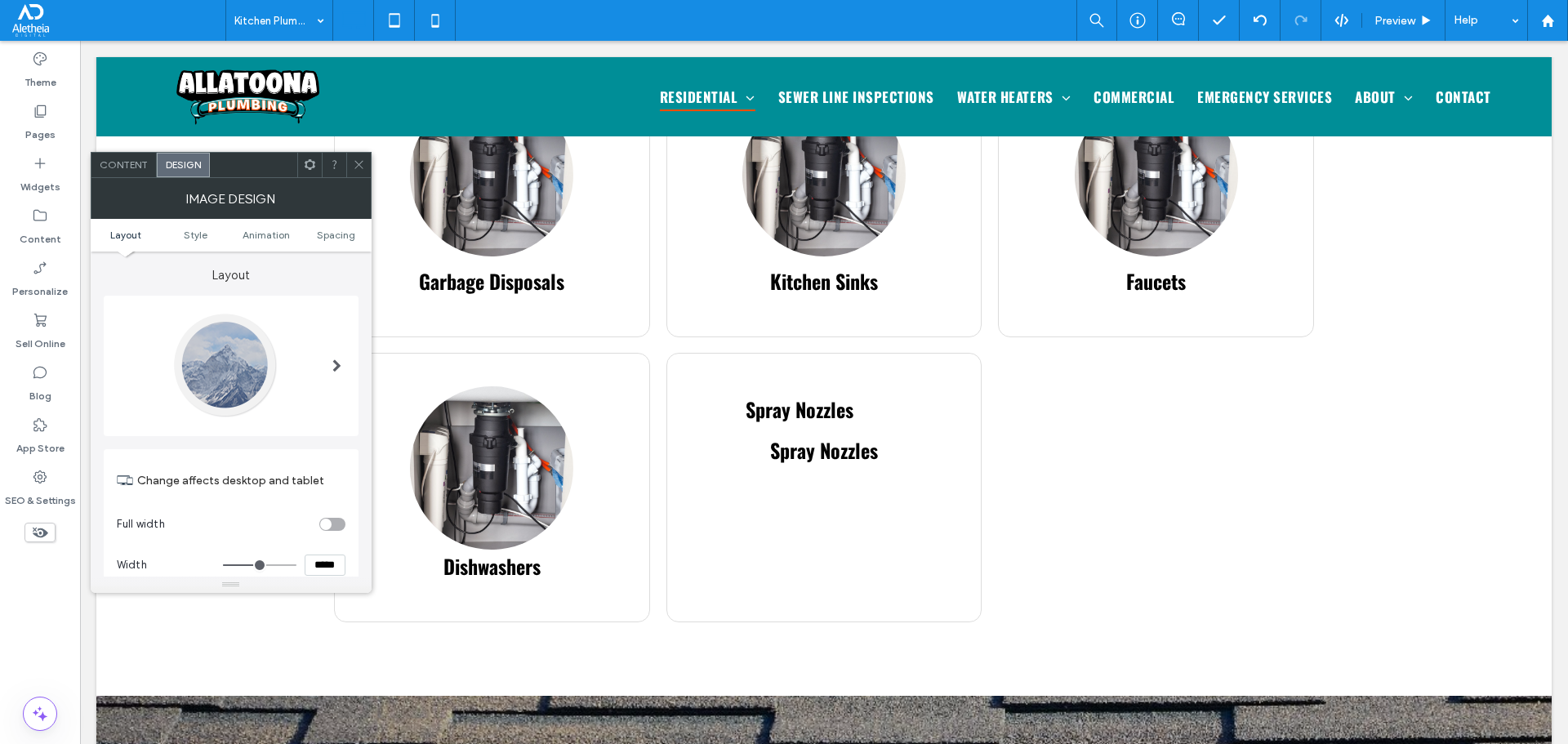
click at [132, 169] on span "Content" at bounding box center [124, 164] width 48 height 12
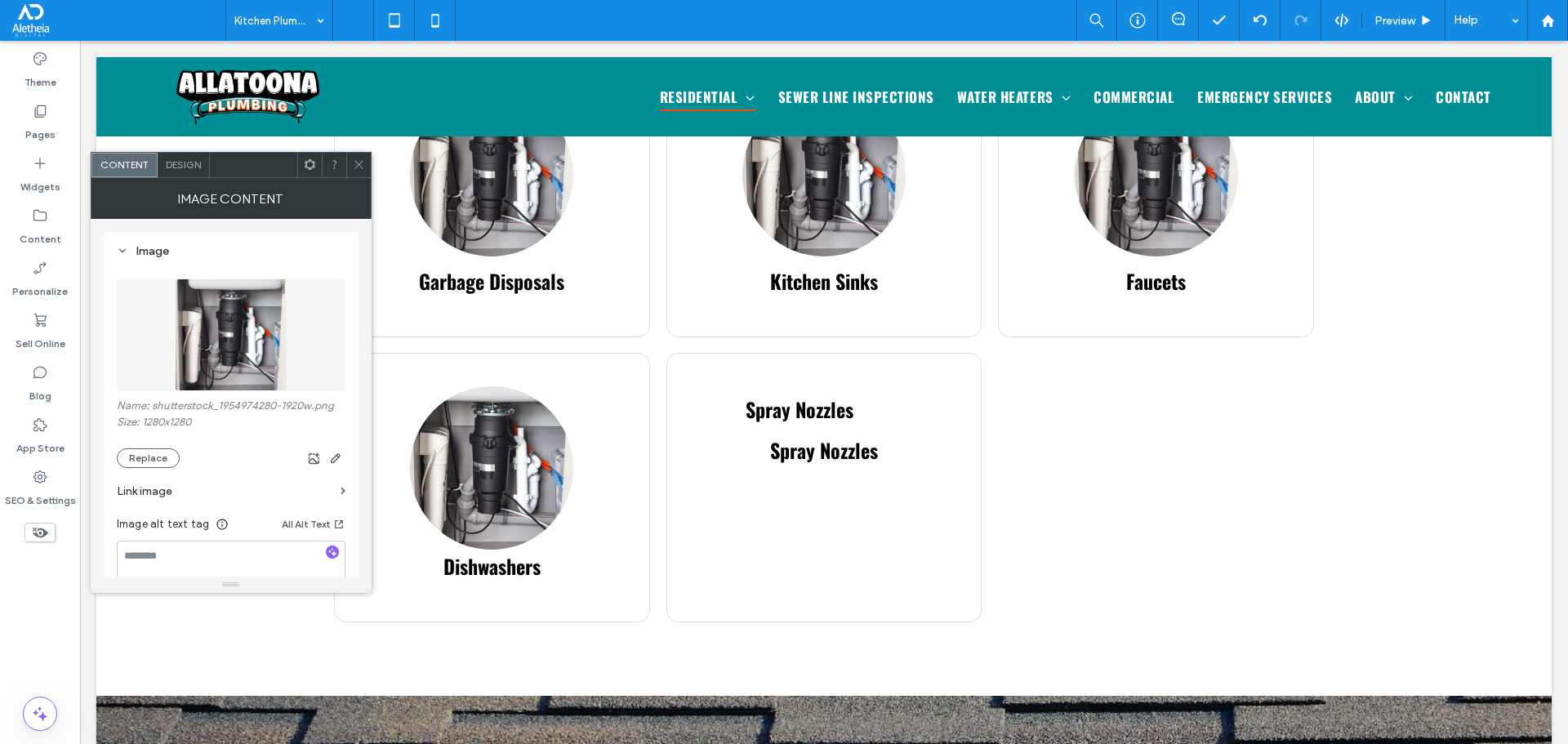
click at [199, 166] on span "Design" at bounding box center [183, 164] width 35 height 12
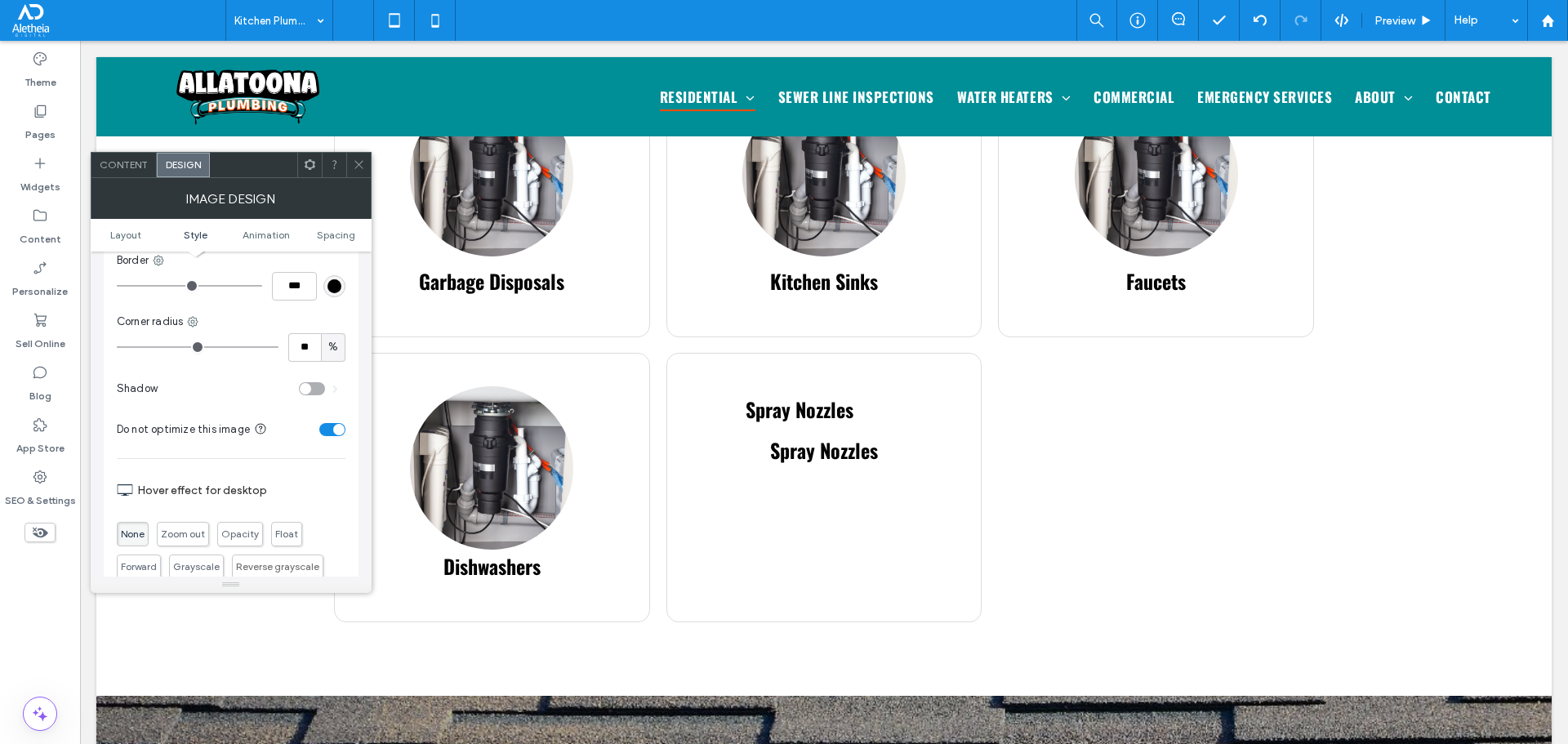
scroll to position [409, 0]
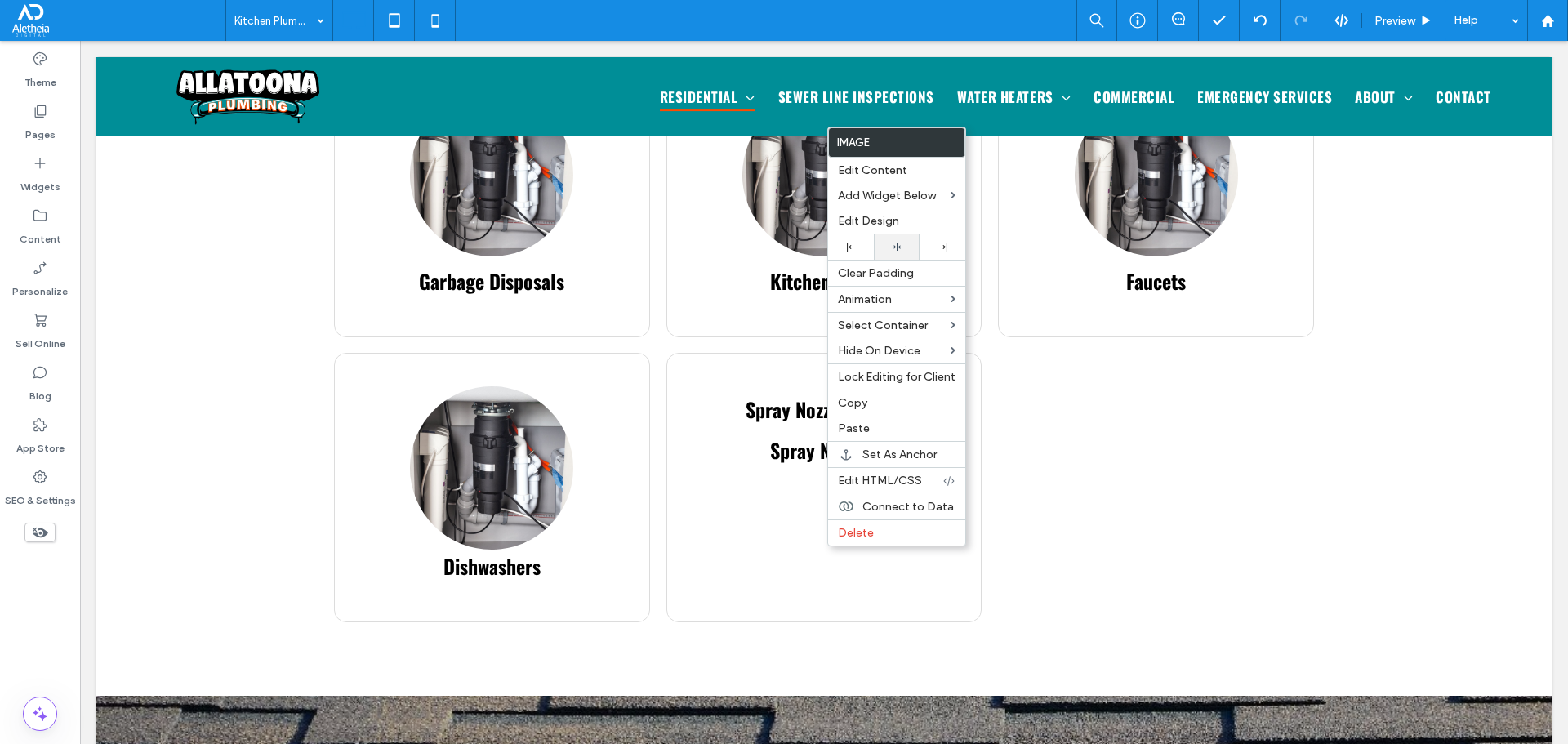
click at [898, 246] on use at bounding box center [896, 247] width 10 height 7
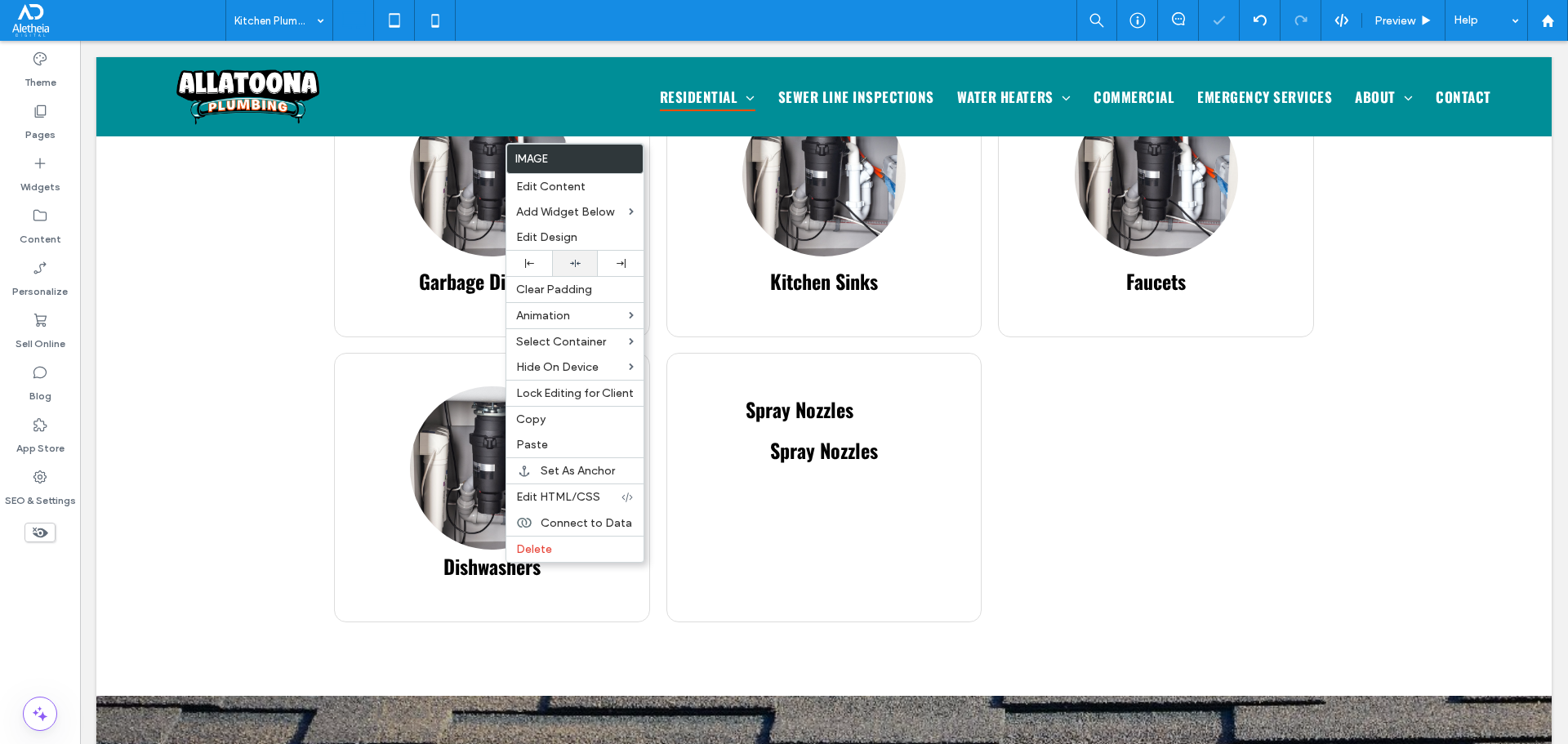
click at [579, 259] on icon at bounding box center [575, 262] width 10 height 10
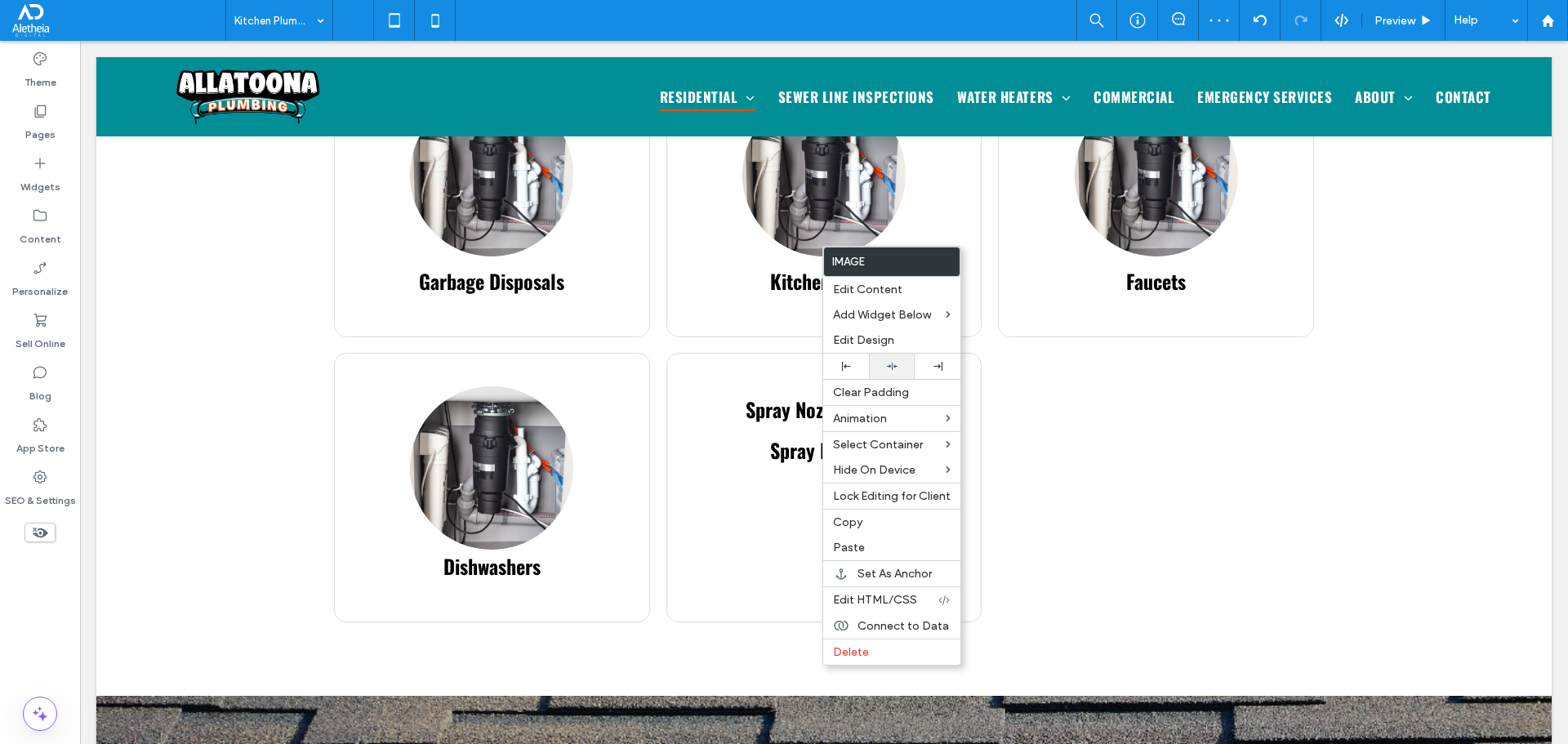
click at [891, 361] on icon at bounding box center [891, 366] width 10 height 10
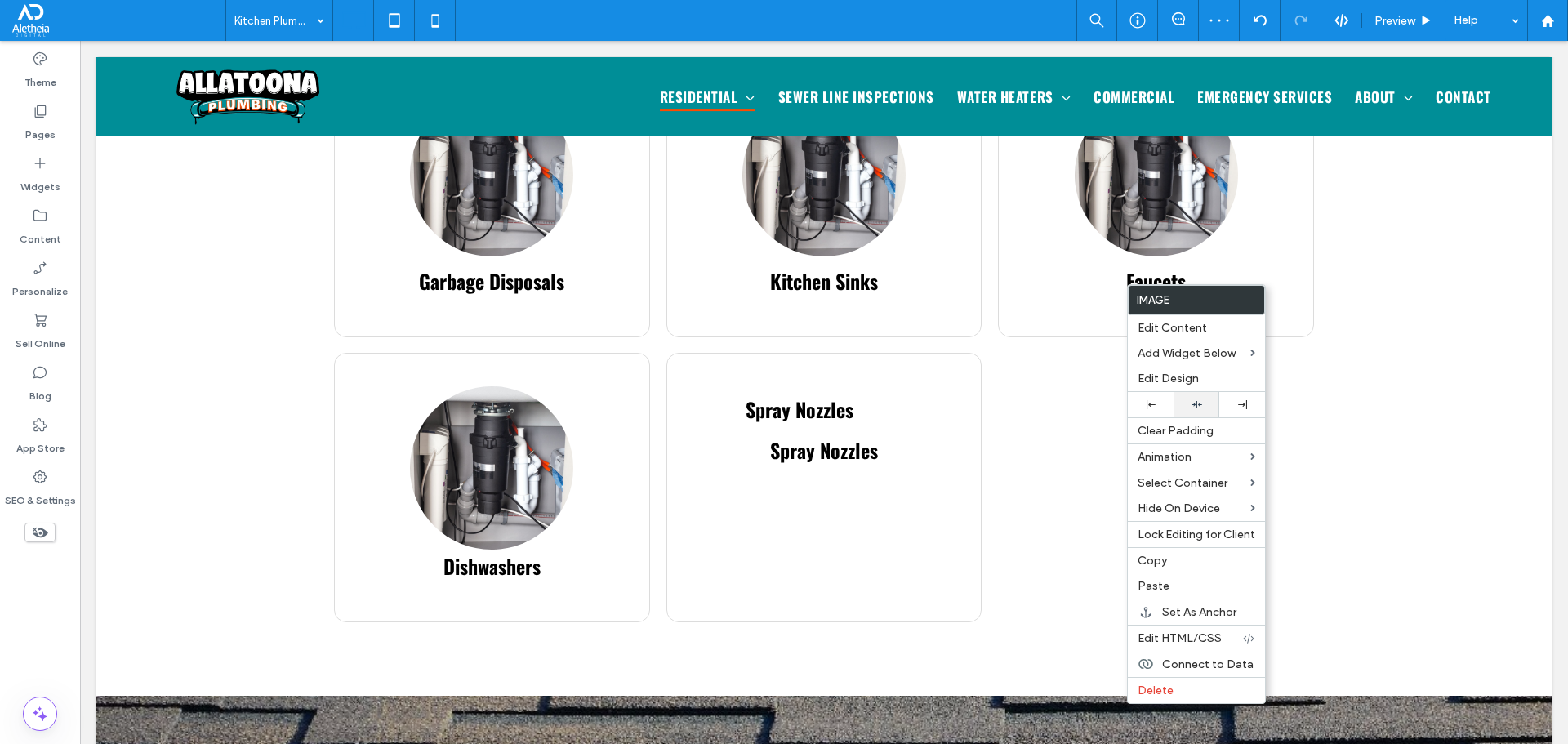
click at [1186, 401] on div at bounding box center [1196, 404] width 30 height 10
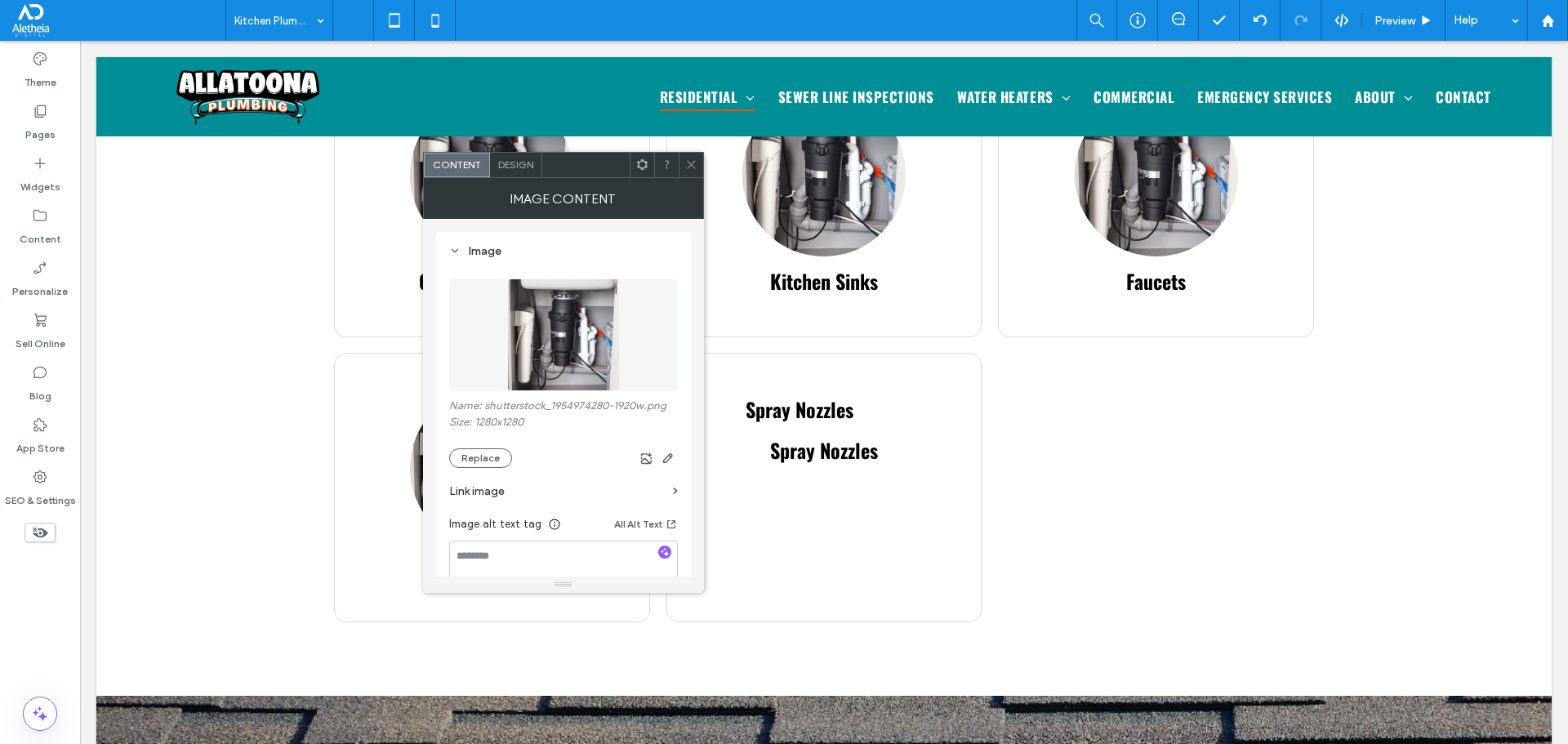
click at [556, 373] on img at bounding box center [563, 334] width 113 height 113
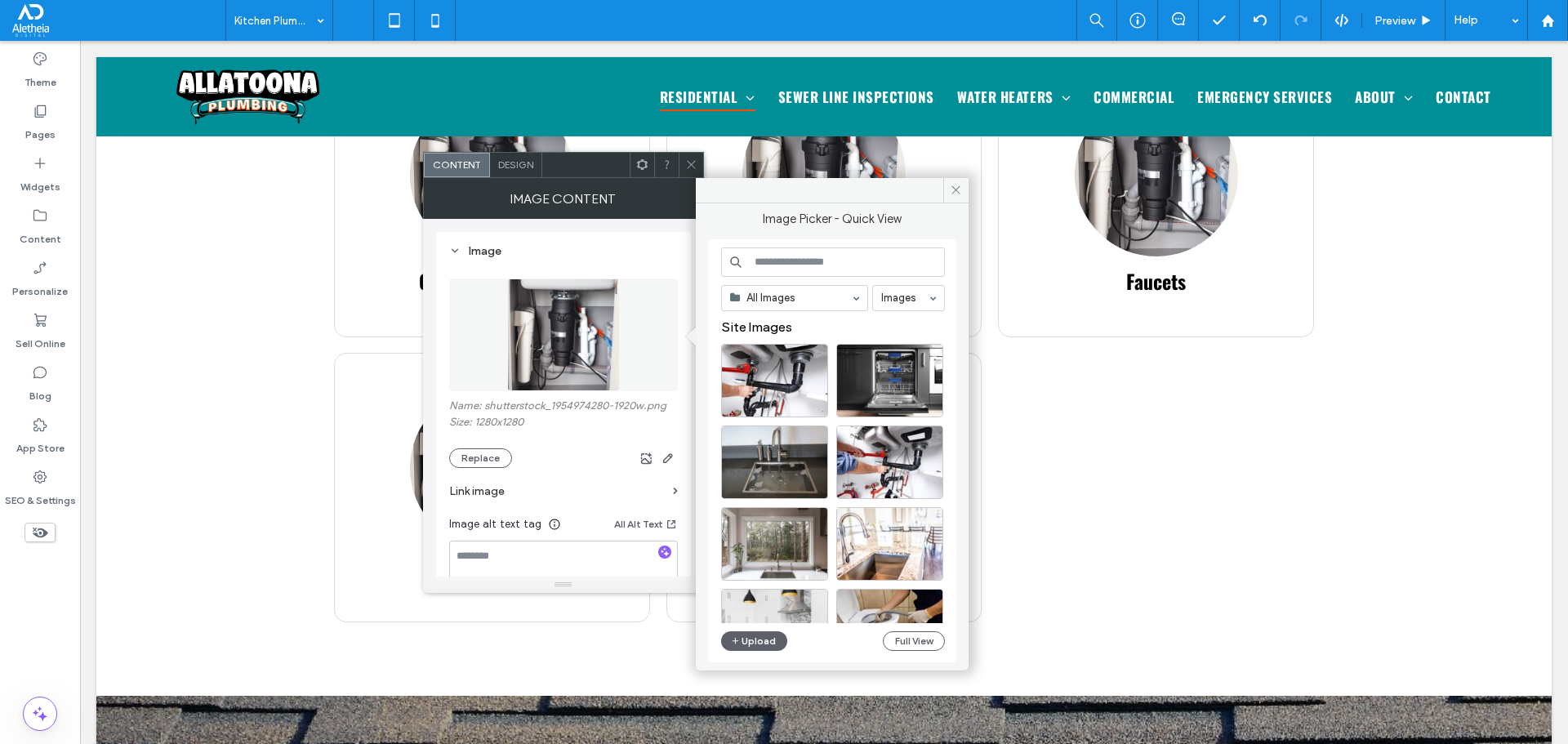
click at [692, 159] on icon at bounding box center [690, 164] width 12 height 12
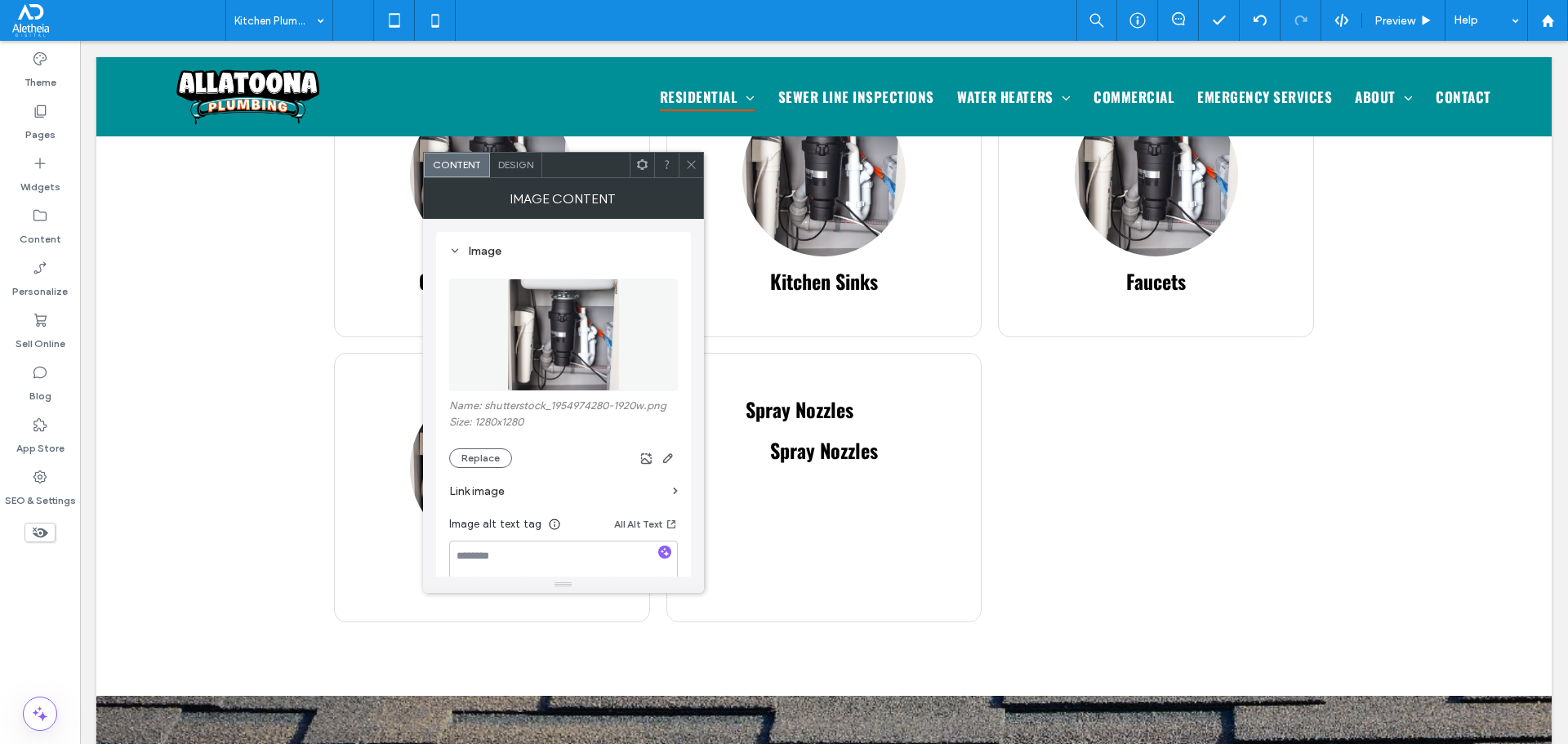
click at [565, 330] on img at bounding box center [563, 334] width 113 height 113
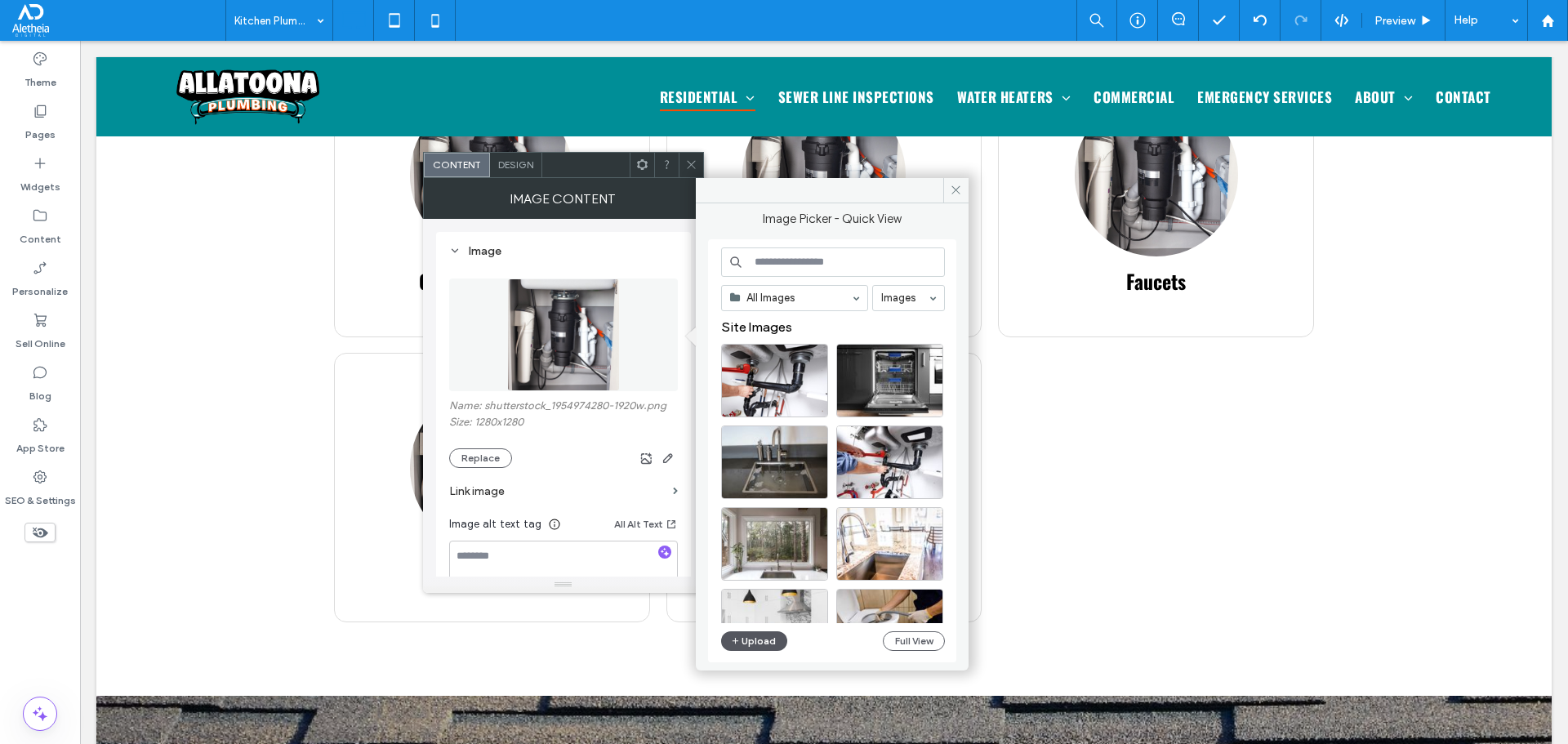
click at [770, 635] on button "Upload" at bounding box center [754, 640] width 67 height 19
click at [752, 635] on button "Upload" at bounding box center [754, 640] width 67 height 19
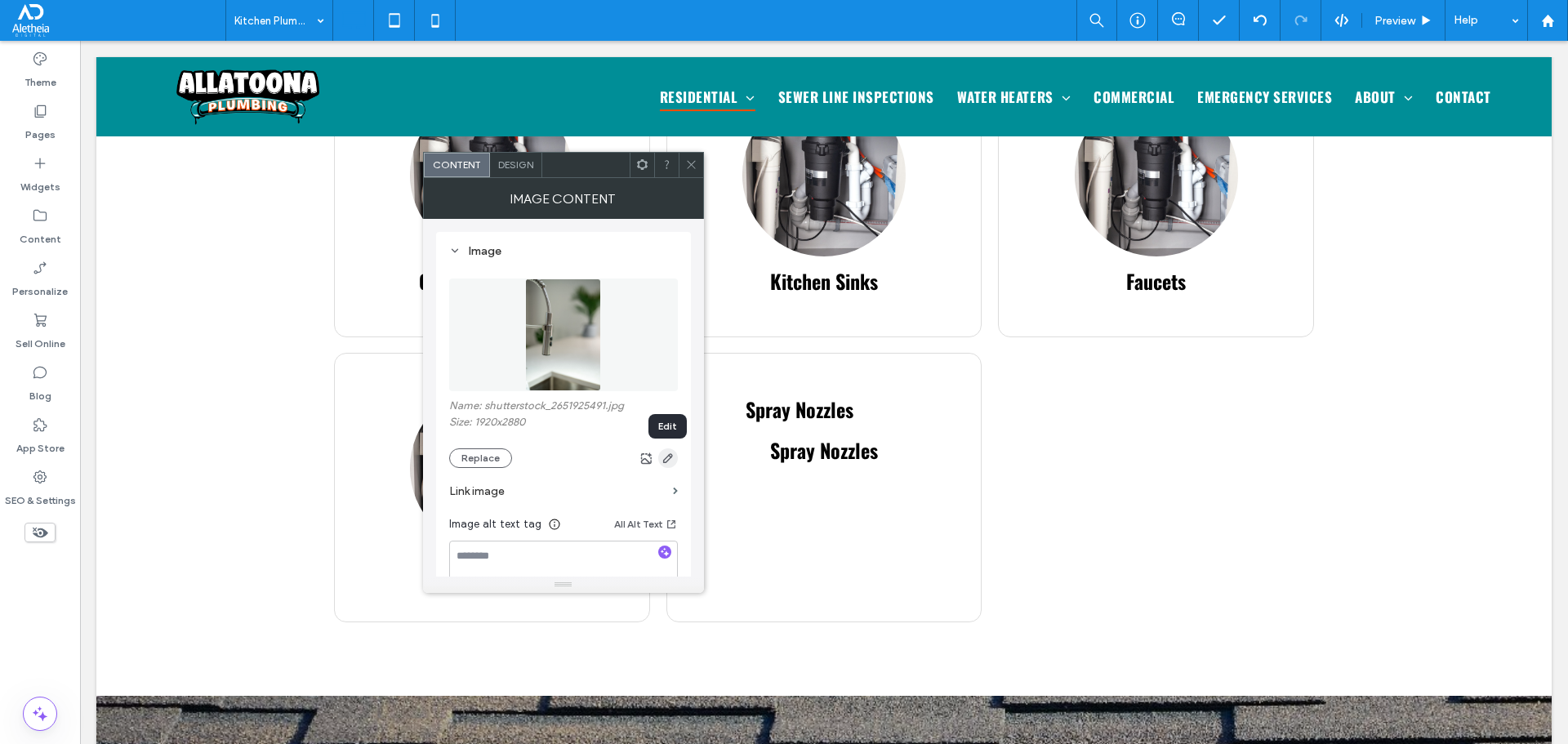
click at [664, 455] on icon "button" at bounding box center [668, 458] width 13 height 13
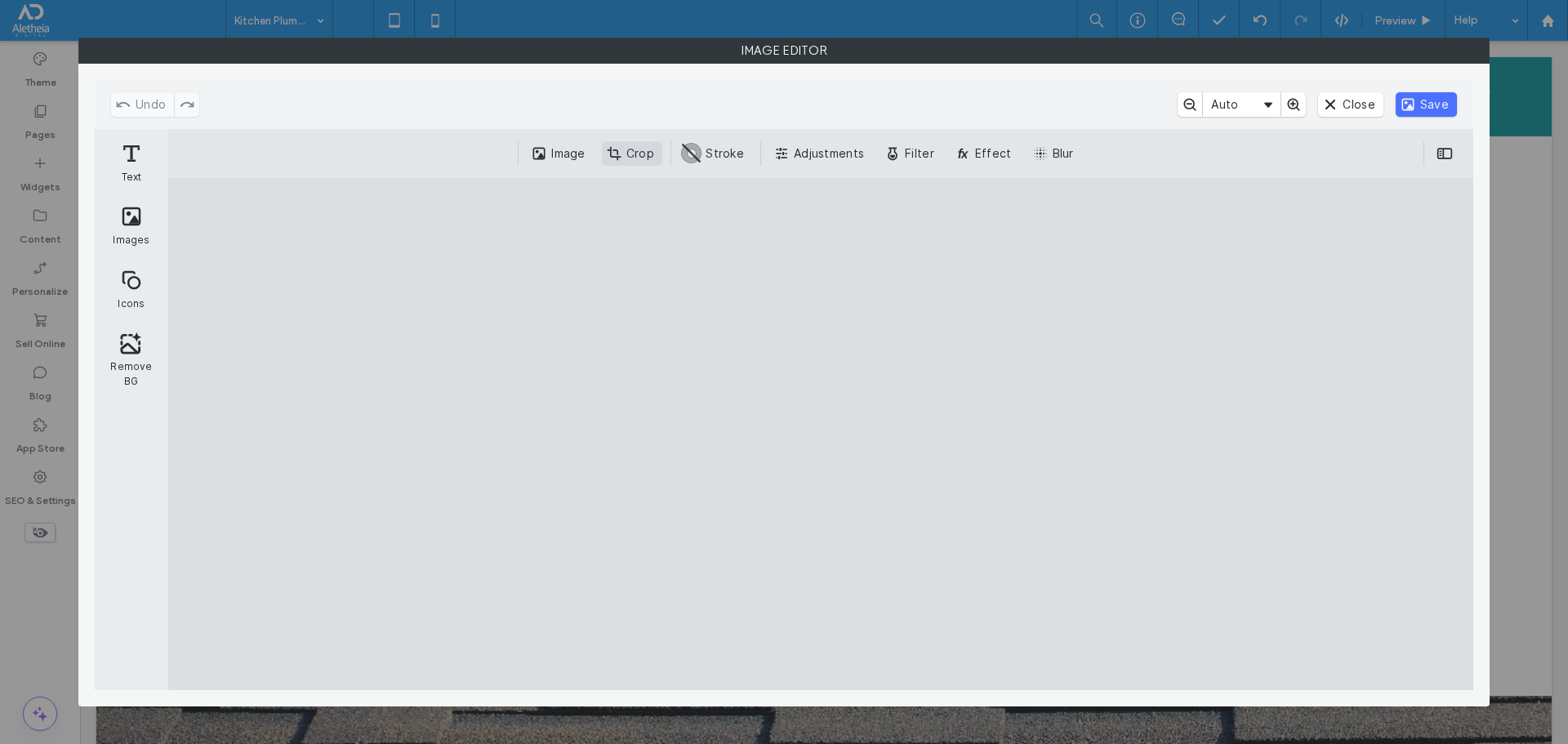
click at [628, 150] on button "Crop" at bounding box center [631, 153] width 60 height 24
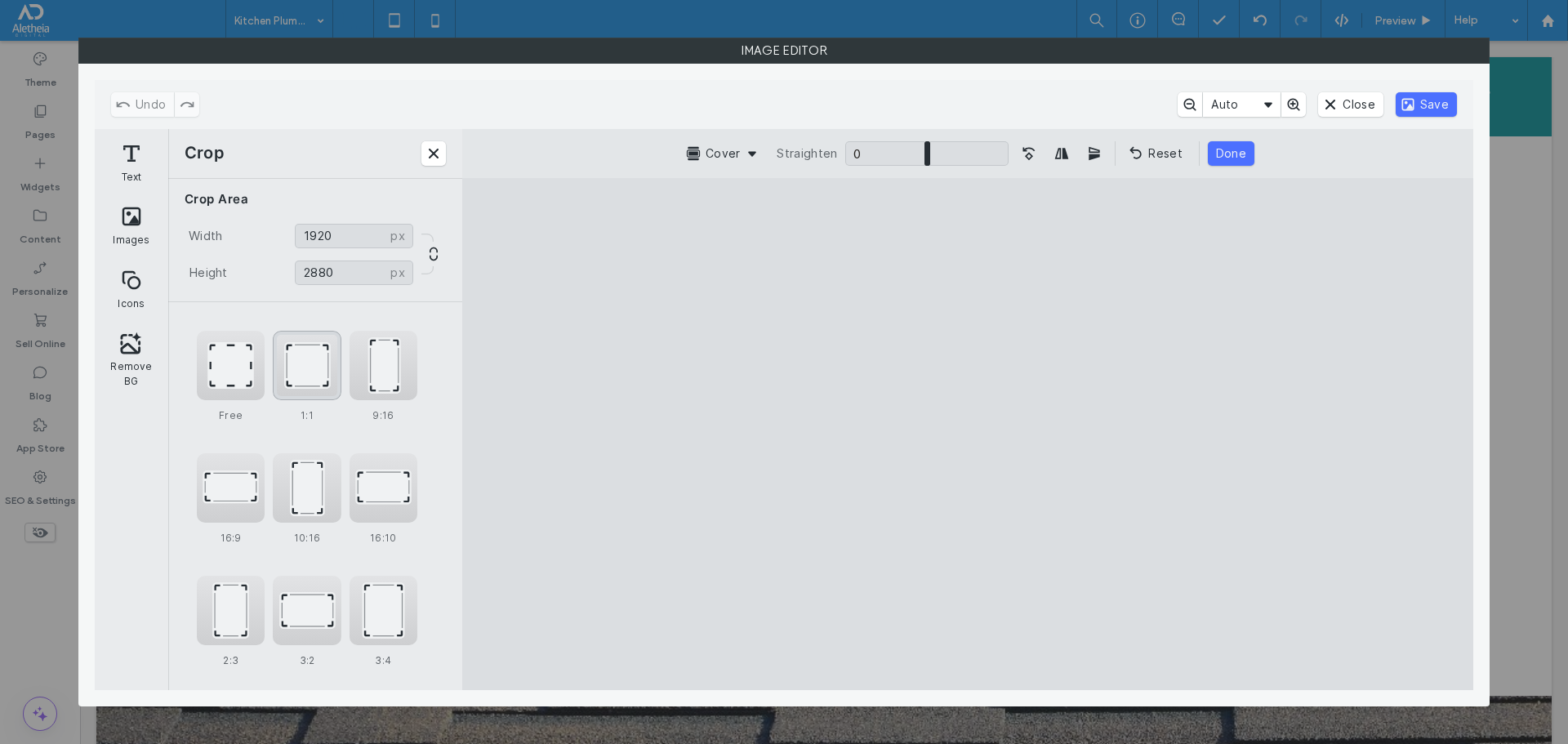
click at [306, 363] on div "1:1" at bounding box center [306, 365] width 68 height 69
type input "****"
drag, startPoint x: 939, startPoint y: 397, endPoint x: 919, endPoint y: 422, distance: 32.0
click at [967, 434] on cesdk-canvas "Editor canvas" at bounding box center [967, 434] width 0 height 0
drag, startPoint x: 1018, startPoint y: 418, endPoint x: 966, endPoint y: 420, distance: 52.0
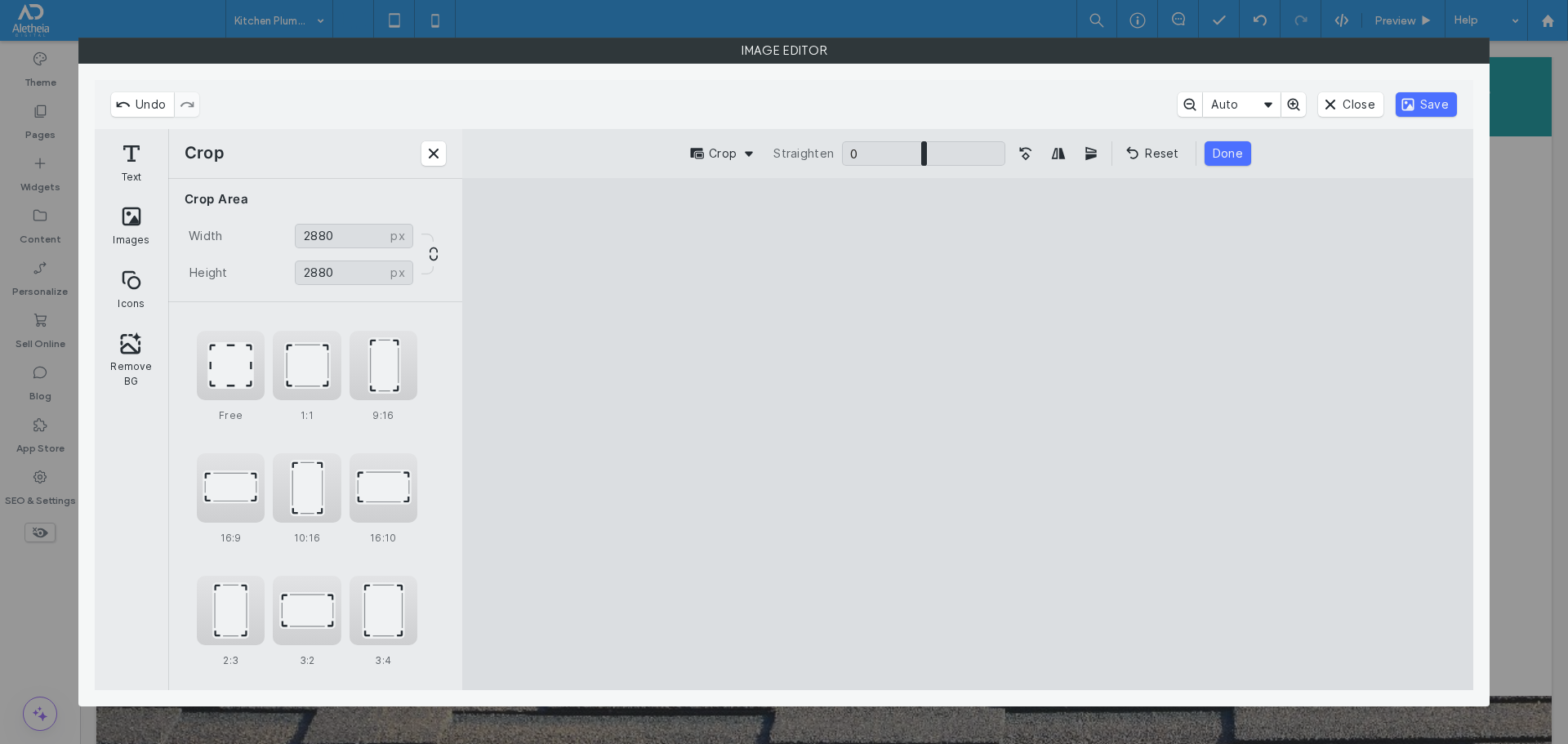
click at [967, 434] on cesdk-canvas "Editor canvas" at bounding box center [967, 434] width 0 height 0
click at [1416, 102] on button "Save" at bounding box center [1426, 105] width 61 height 24
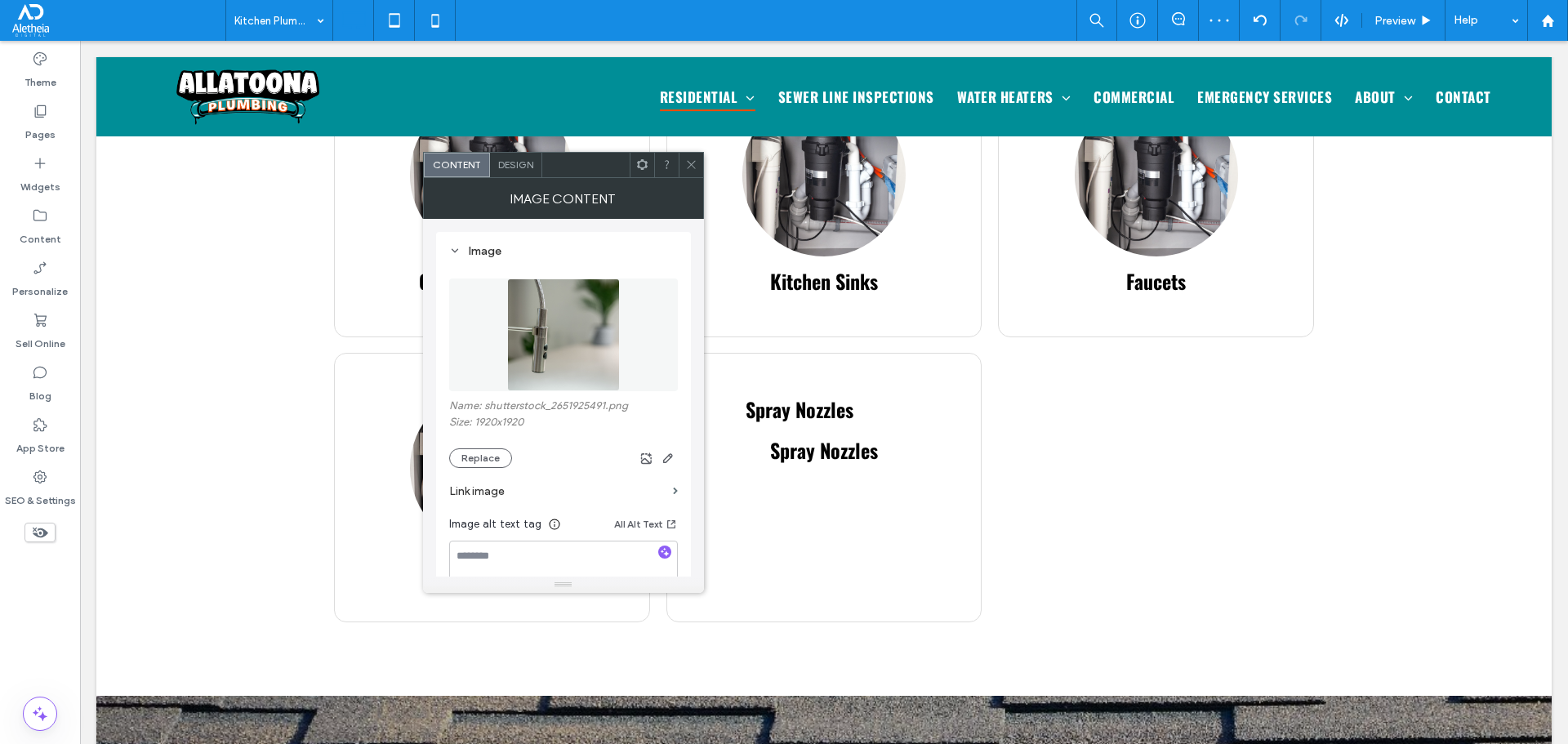
click at [690, 160] on icon at bounding box center [690, 164] width 12 height 12
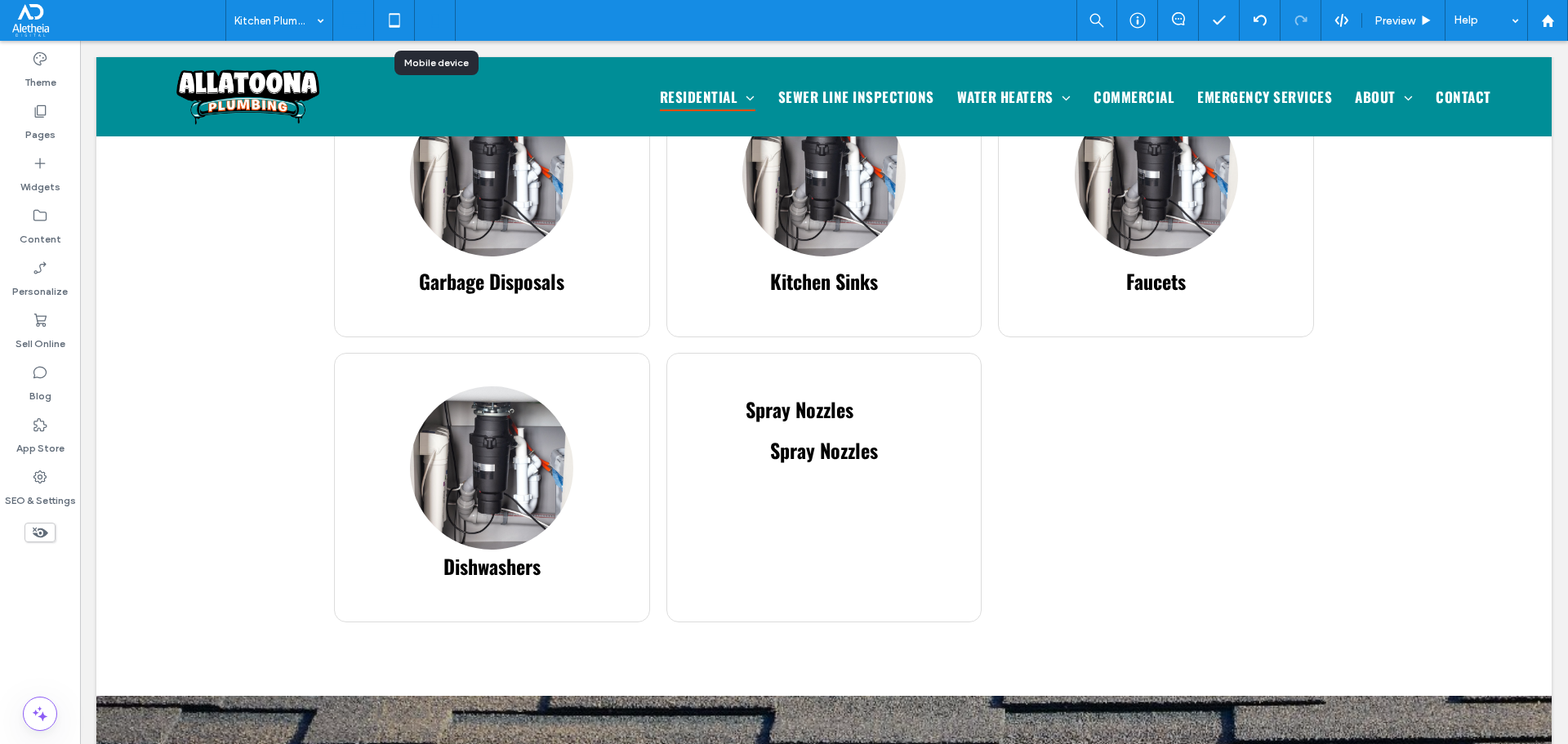
click at [436, 27] on use at bounding box center [435, 20] width 7 height 13
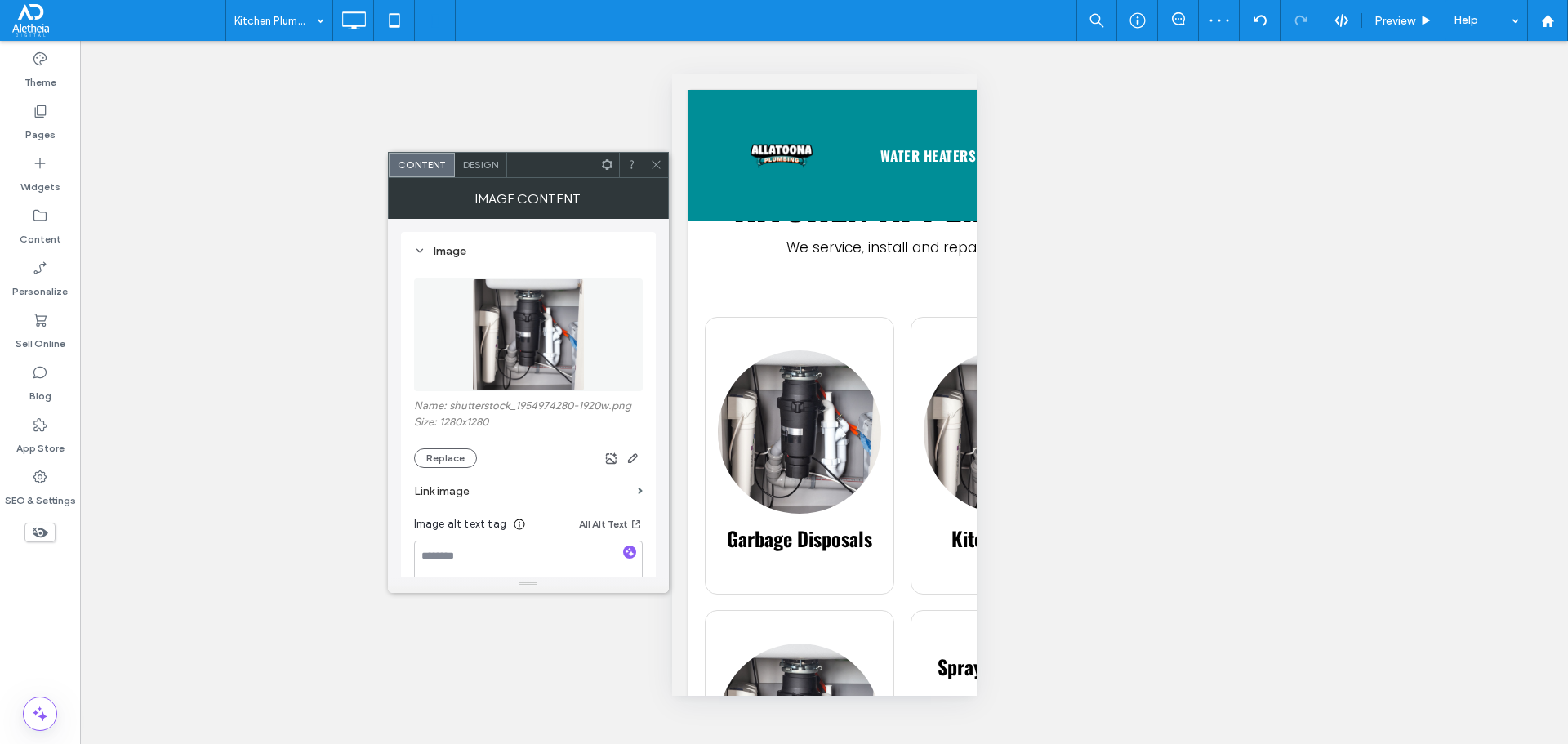
click at [494, 168] on span "Design" at bounding box center [481, 164] width 35 height 12
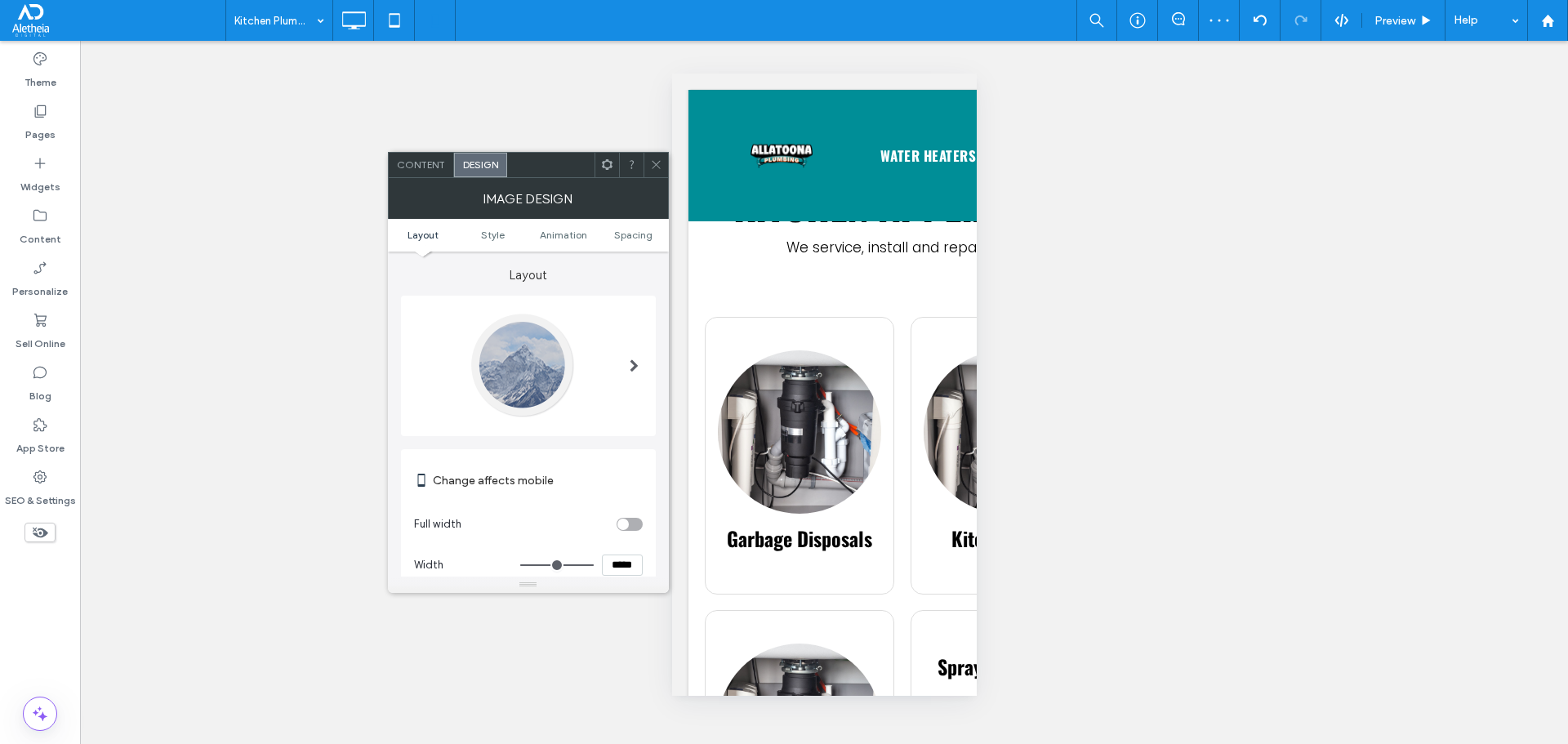
scroll to position [245, 0]
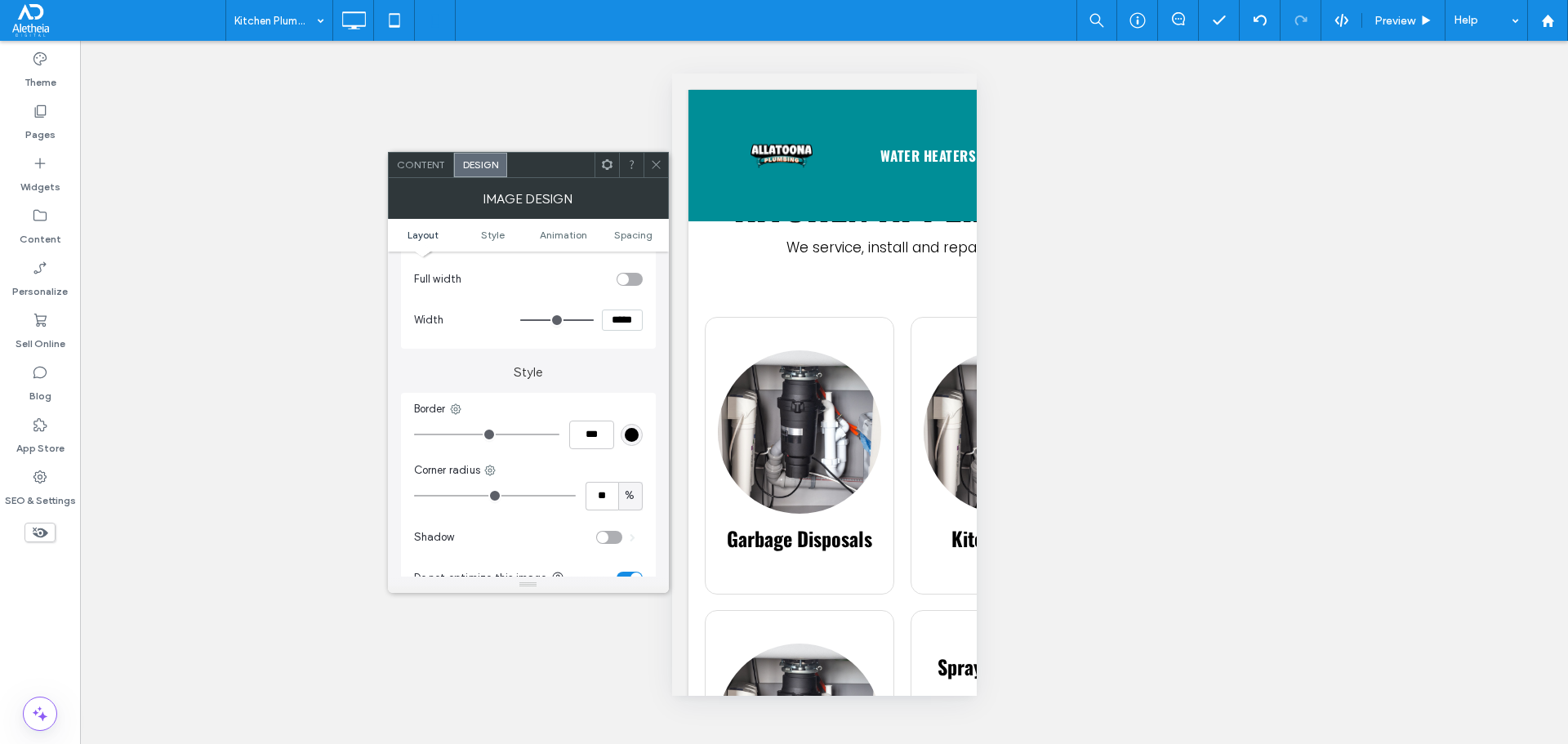
click at [616, 299] on section "Width *****" at bounding box center [528, 320] width 229 height 41
click at [621, 322] on input "*****" at bounding box center [622, 320] width 41 height 21
type input "*****"
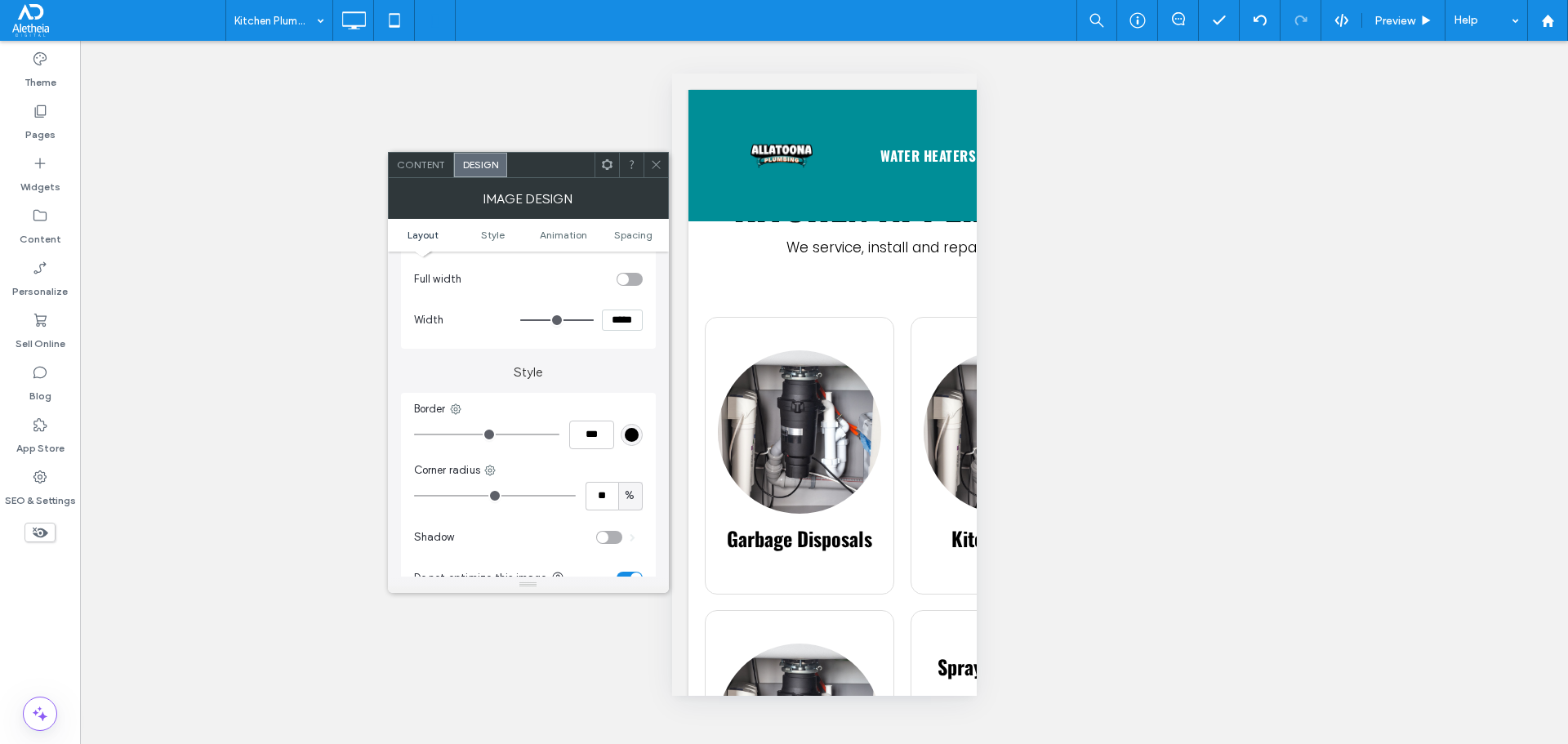
type input "***"
click at [626, 323] on input "*****" at bounding box center [622, 320] width 41 height 21
type input "*"
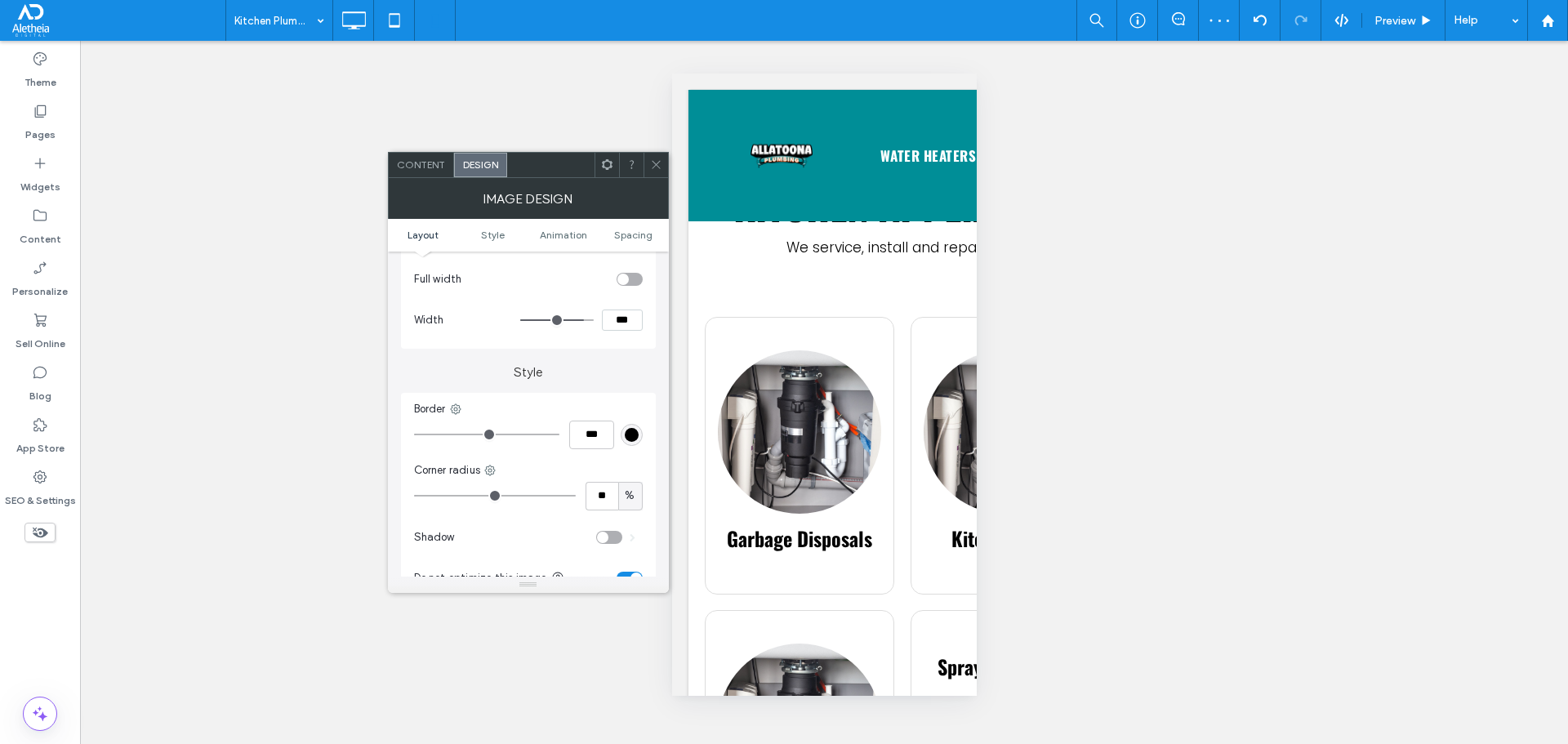
type input "*****"
type input "***"
click at [663, 164] on div at bounding box center [655, 165] width 24 height 24
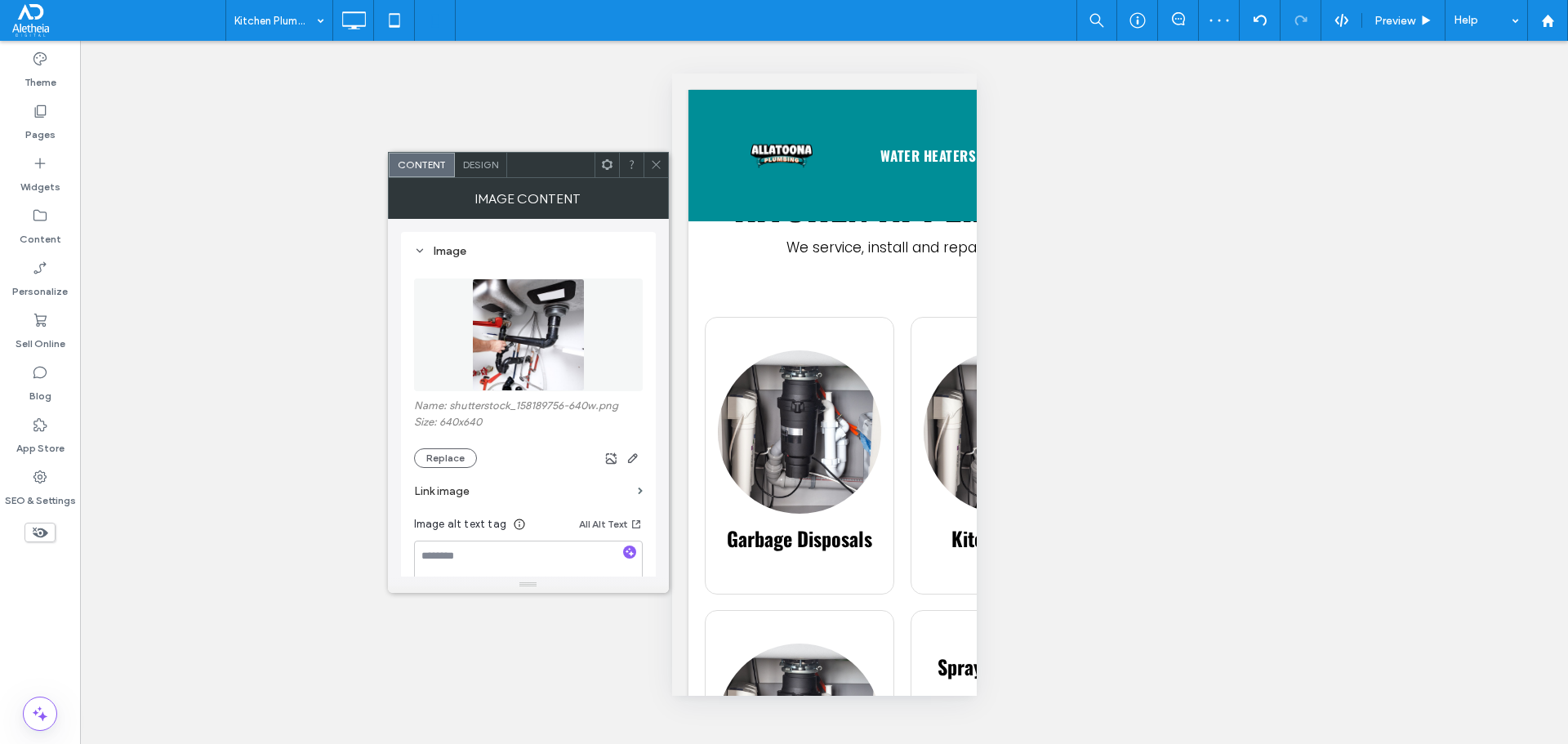
click at [475, 158] on div "Design" at bounding box center [481, 165] width 52 height 24
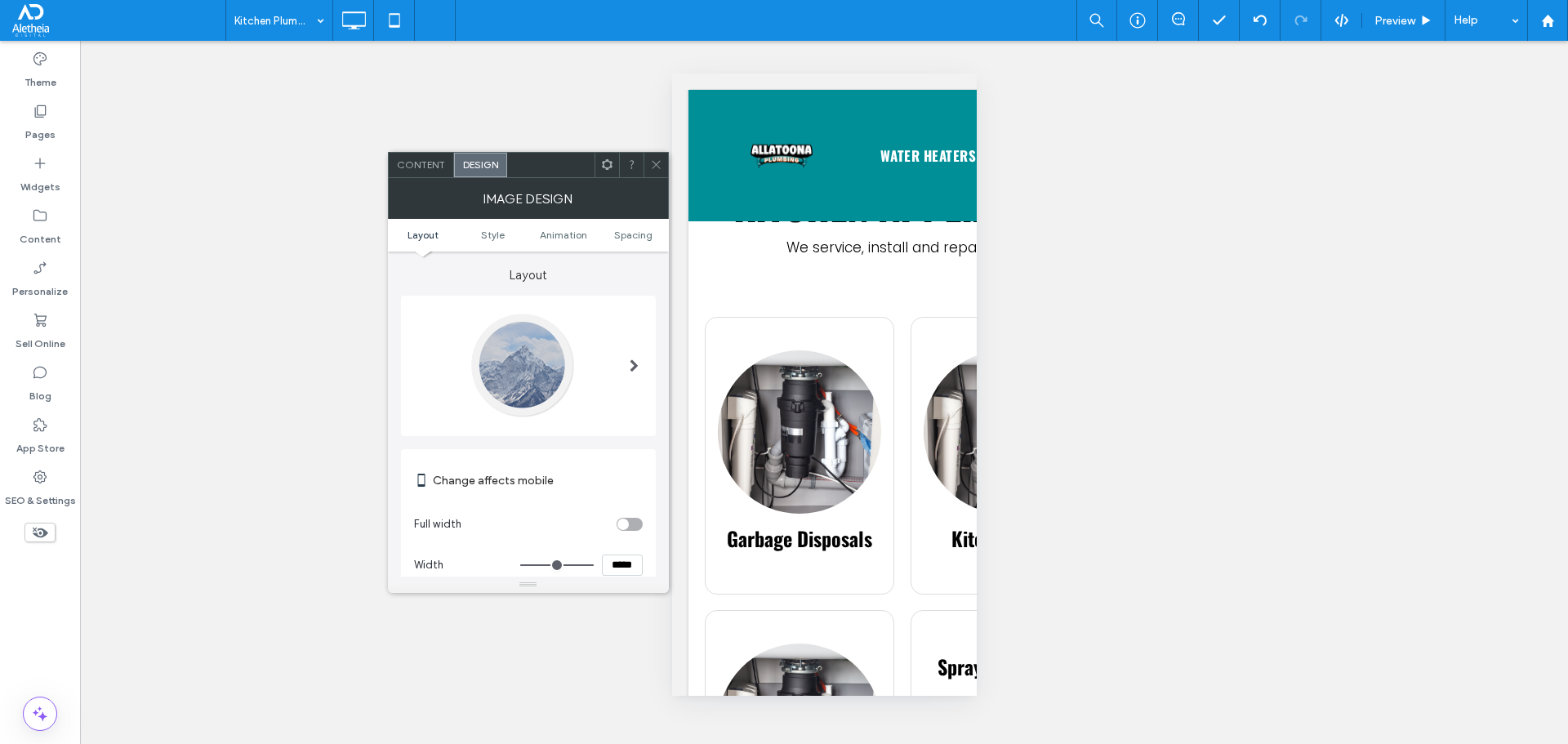
click at [616, 559] on input "*****" at bounding box center [622, 564] width 41 height 21
type input "*****"
type input "***"
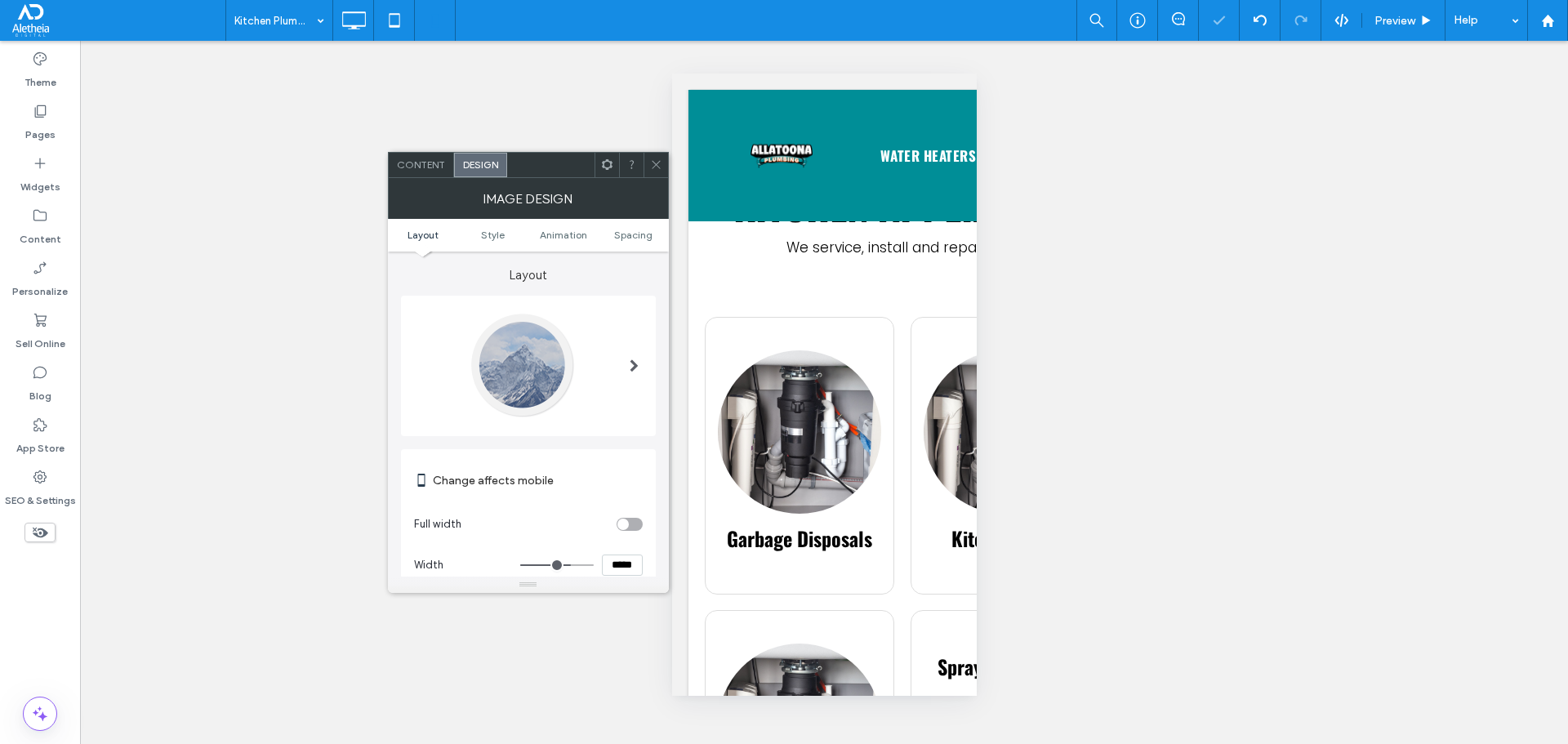
click at [651, 159] on icon at bounding box center [655, 164] width 12 height 12
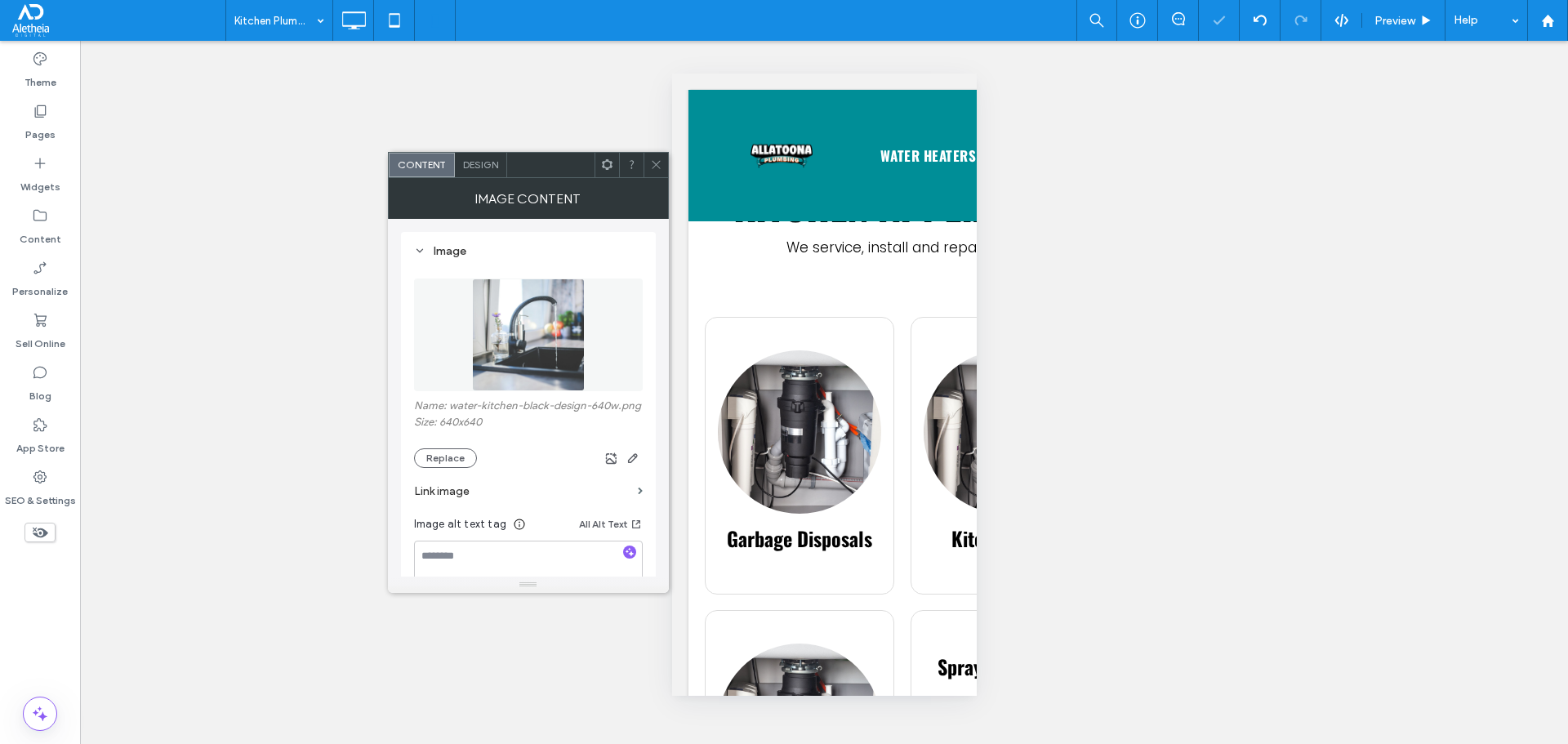
click at [478, 166] on span "Design" at bounding box center [481, 164] width 35 height 12
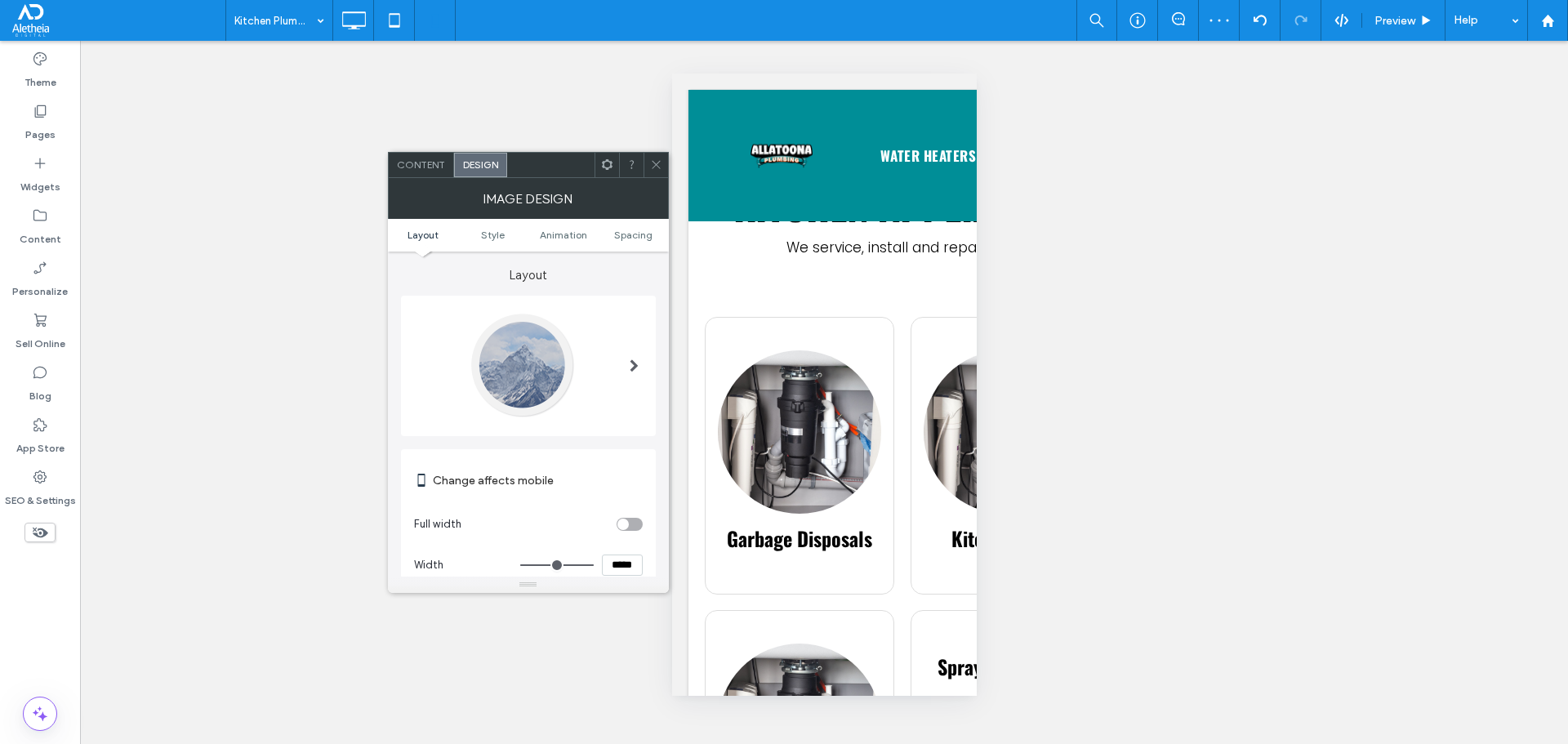
click at [617, 567] on input "*****" at bounding box center [622, 564] width 41 height 21
type input "*****"
type input "***"
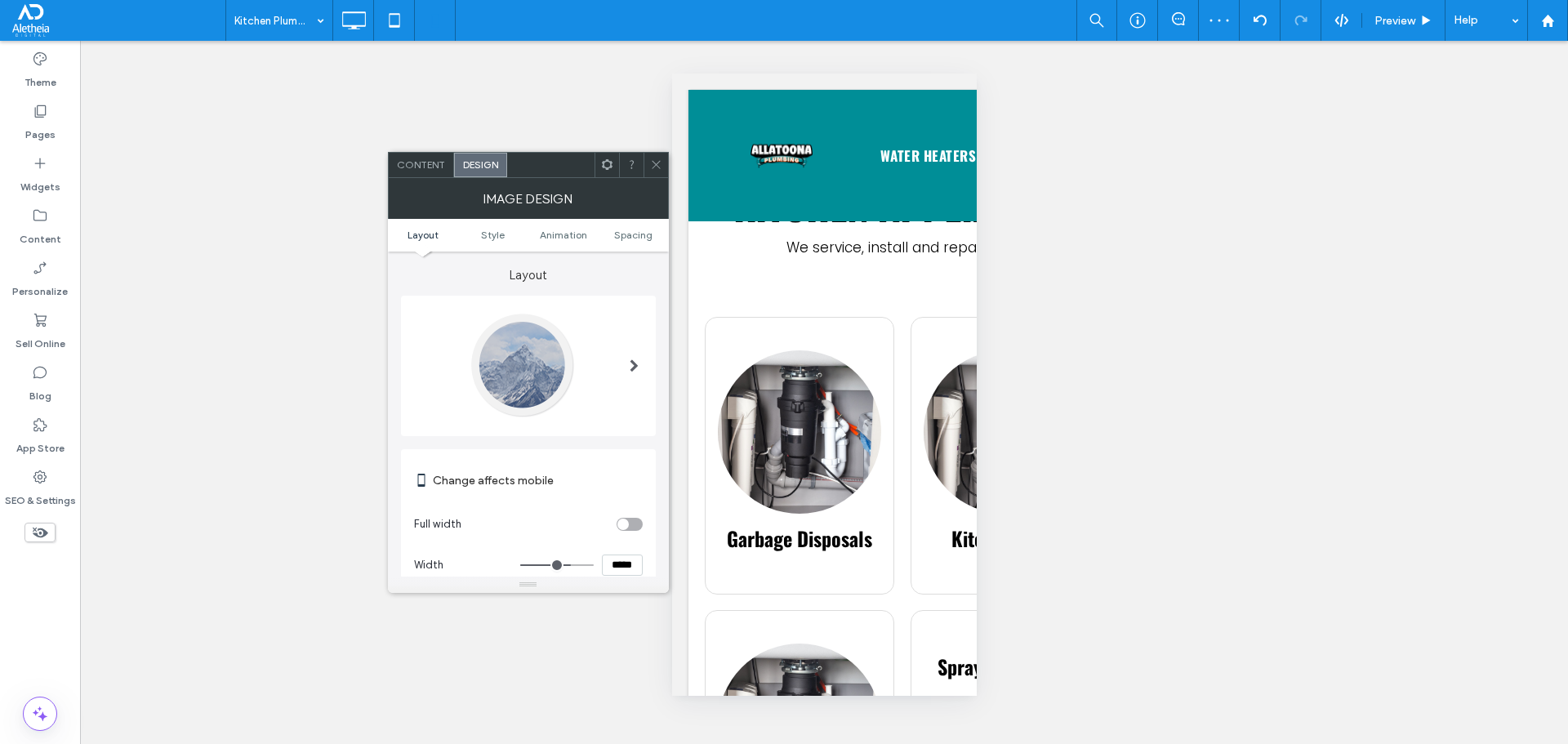
click at [648, 161] on div at bounding box center [655, 165] width 24 height 24
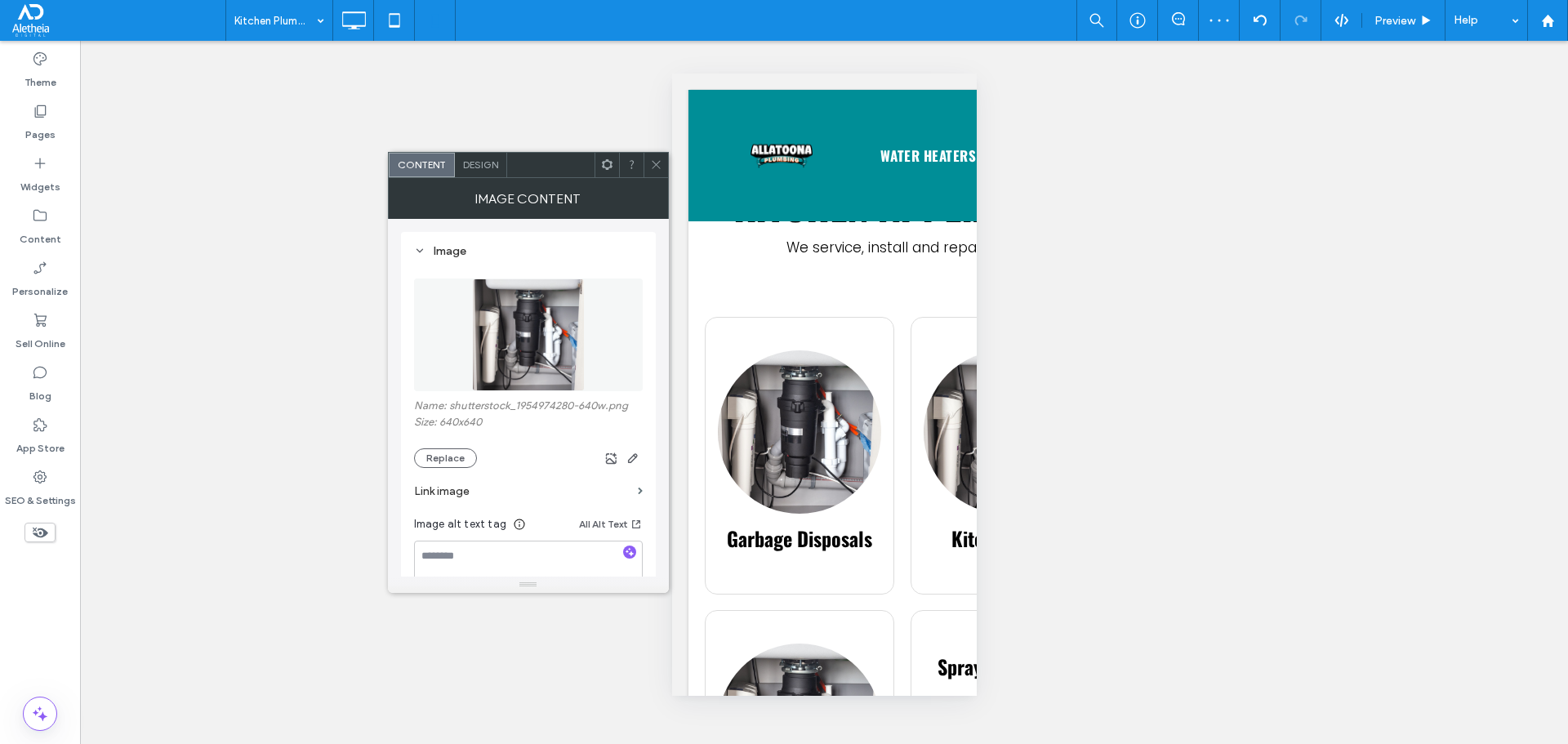
click at [487, 159] on span "Design" at bounding box center [481, 164] width 35 height 12
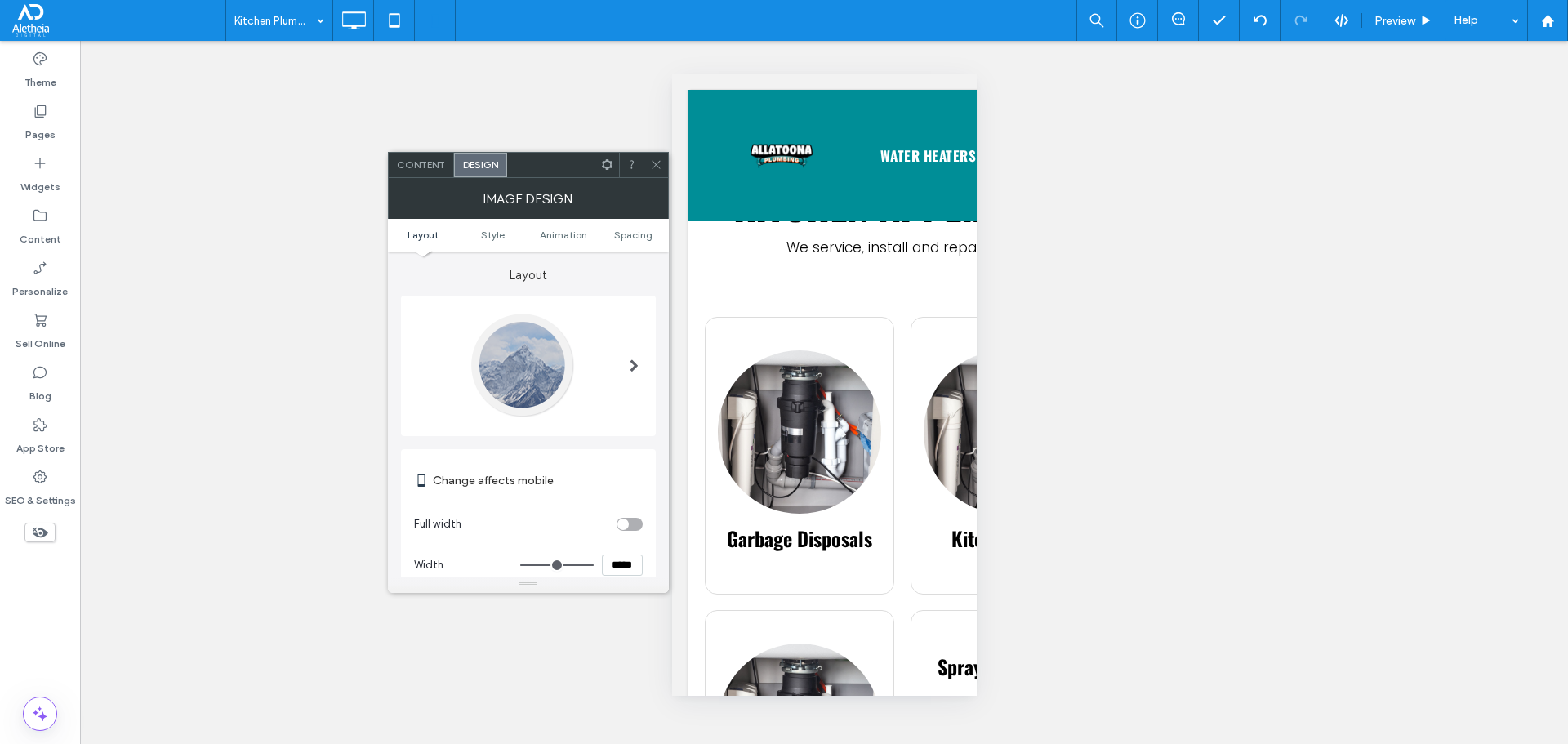
click at [620, 566] on input "*****" at bounding box center [622, 564] width 41 height 21
type input "*****"
type input "***"
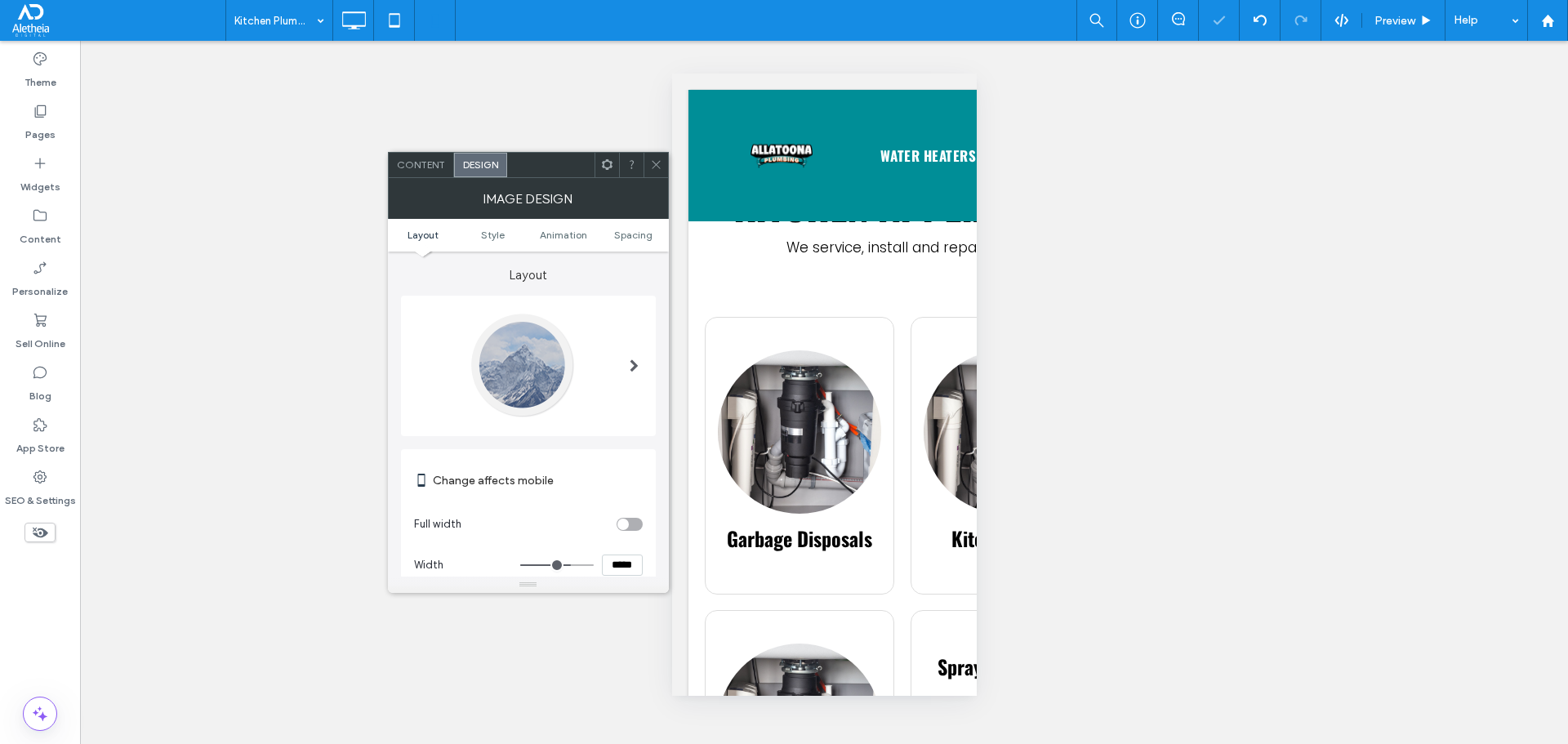
click at [654, 161] on icon at bounding box center [655, 164] width 12 height 12
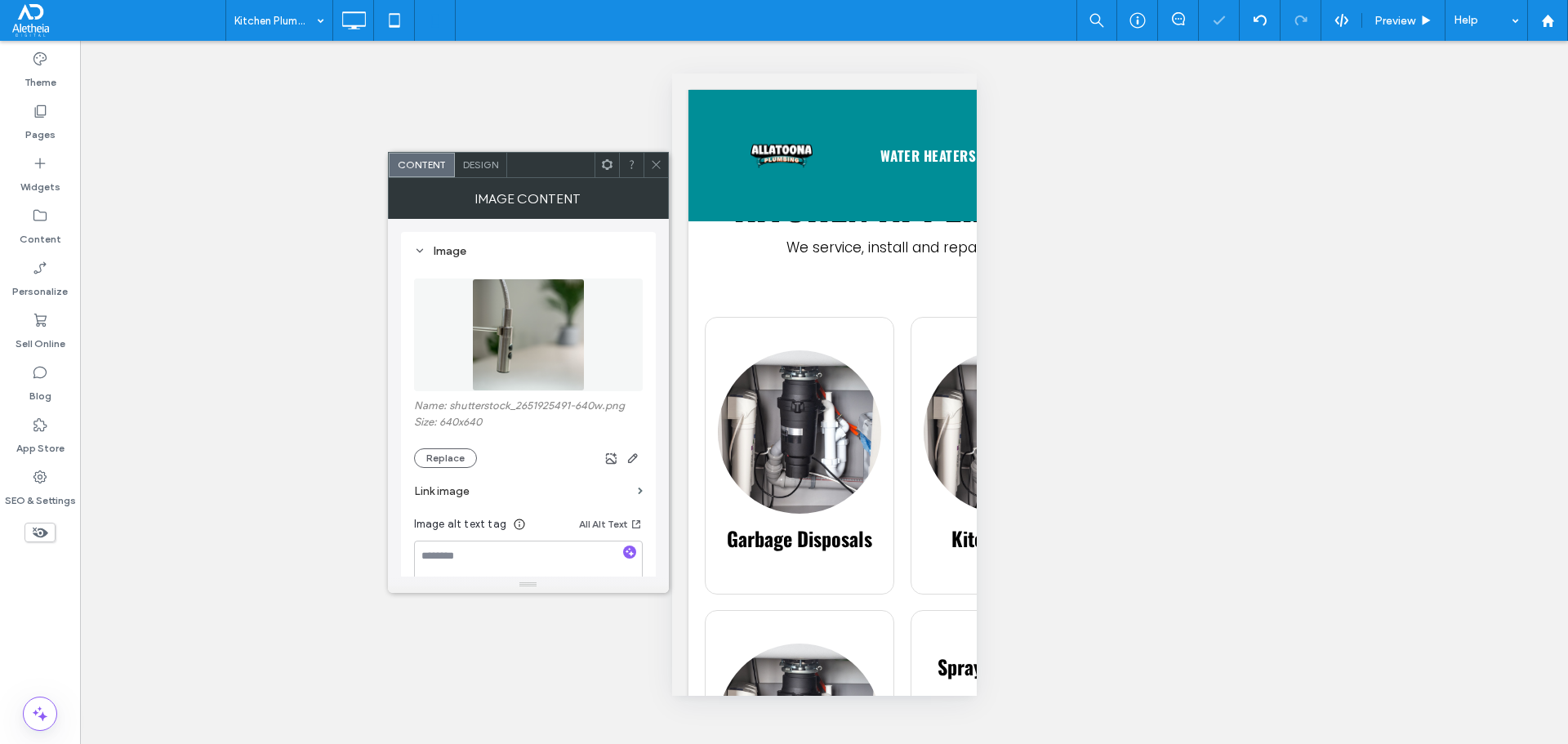
click at [477, 160] on span "Design" at bounding box center [481, 164] width 35 height 12
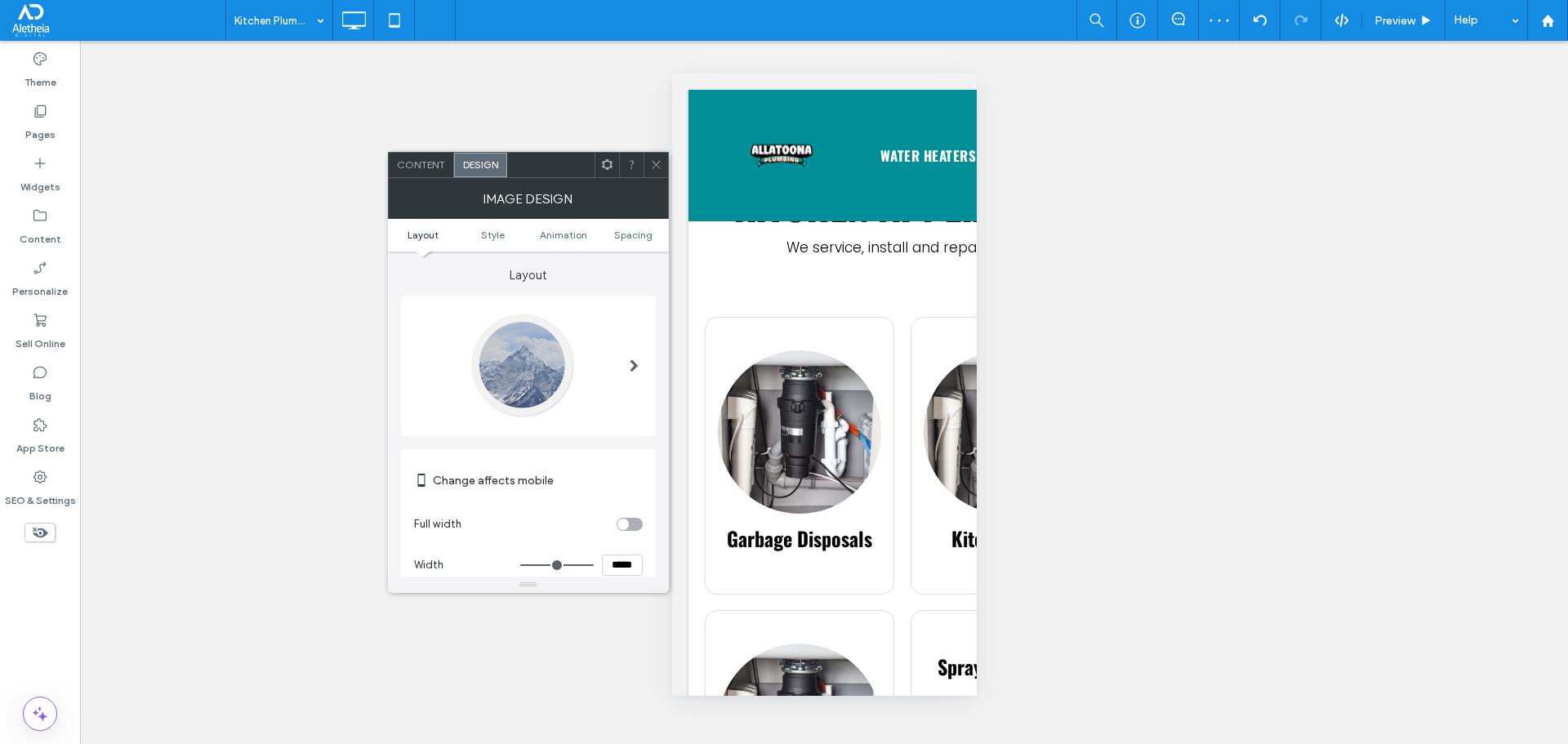
click at [601, 554] on input "*****" at bounding box center [622, 564] width 41 height 21
click at [602, 554] on input "*****" at bounding box center [622, 564] width 41 height 21
type input "*****"
type input "***"
click at [662, 163] on icon at bounding box center [655, 164] width 12 height 12
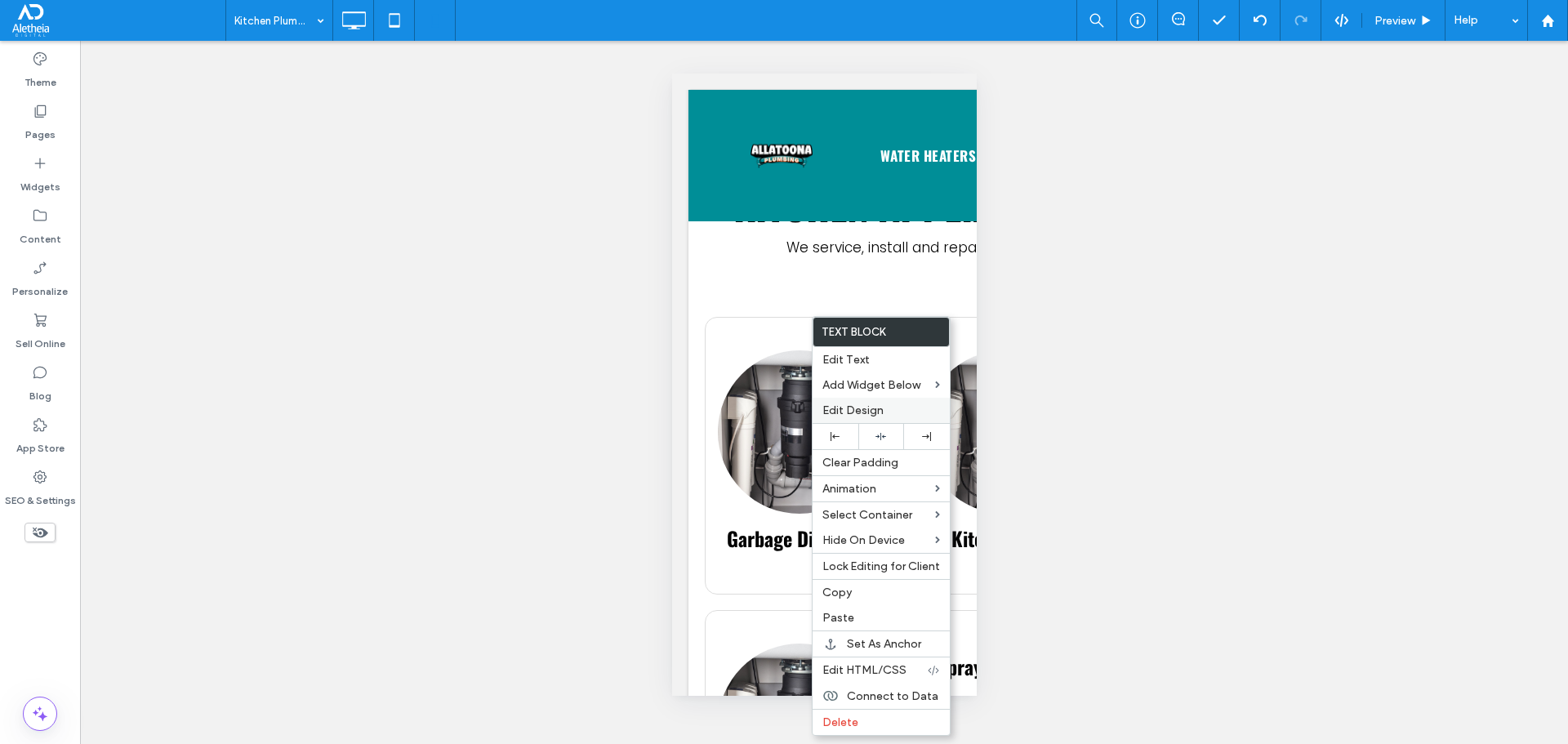
click at [876, 403] on span "Edit Design" at bounding box center [853, 410] width 61 height 14
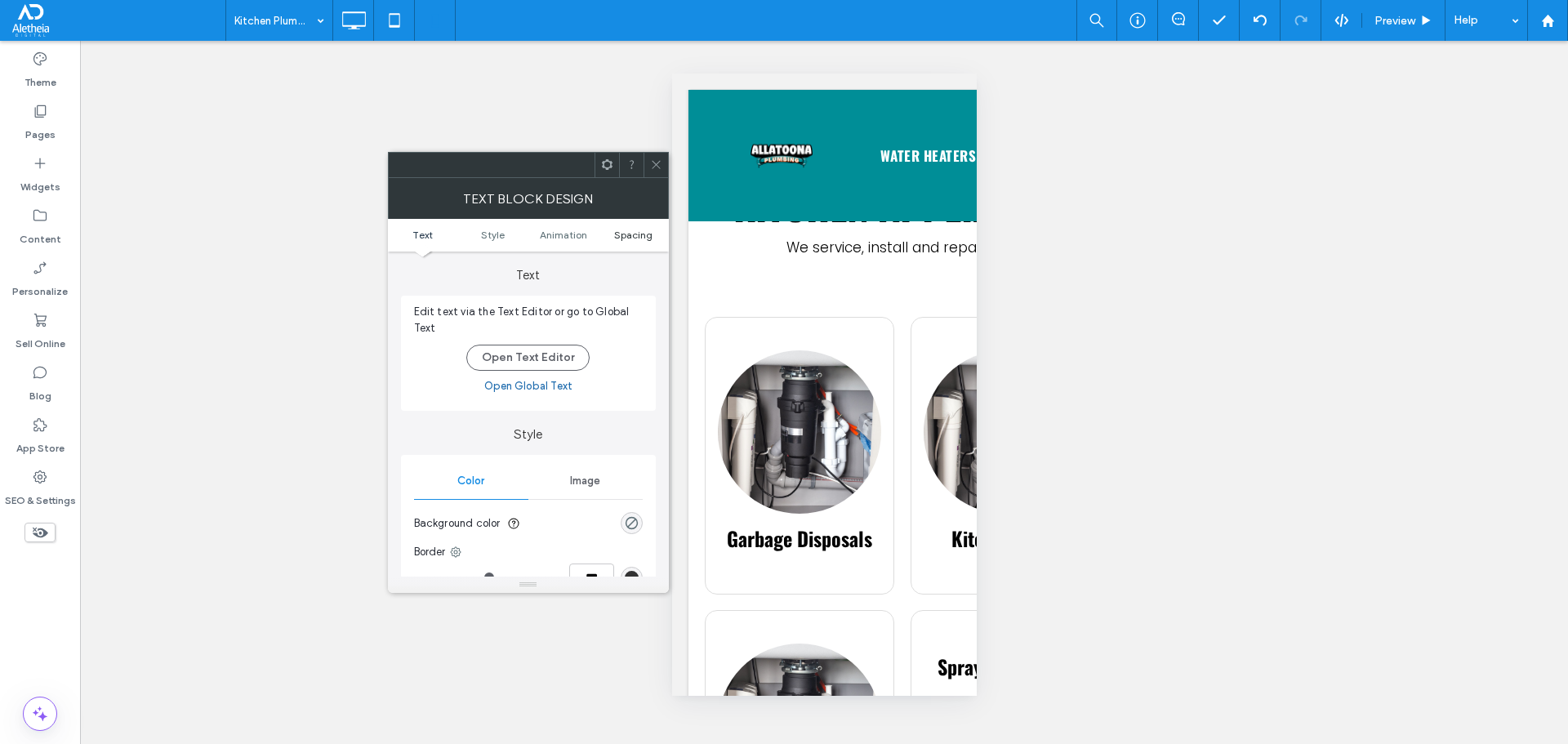
click at [646, 231] on span "Spacing" at bounding box center [633, 234] width 38 height 12
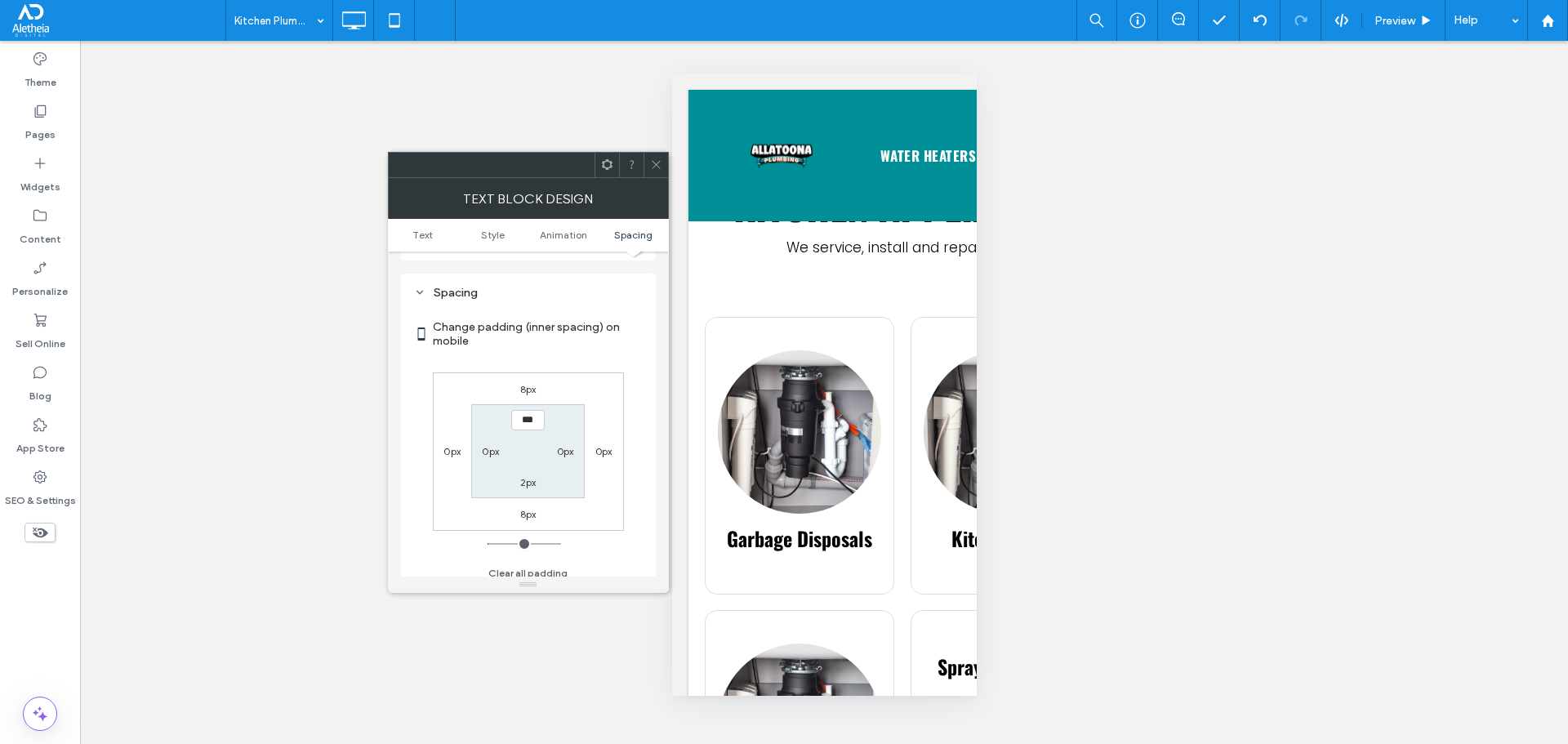
scroll to position [468, 0]
click at [654, 161] on icon at bounding box center [655, 164] width 12 height 12
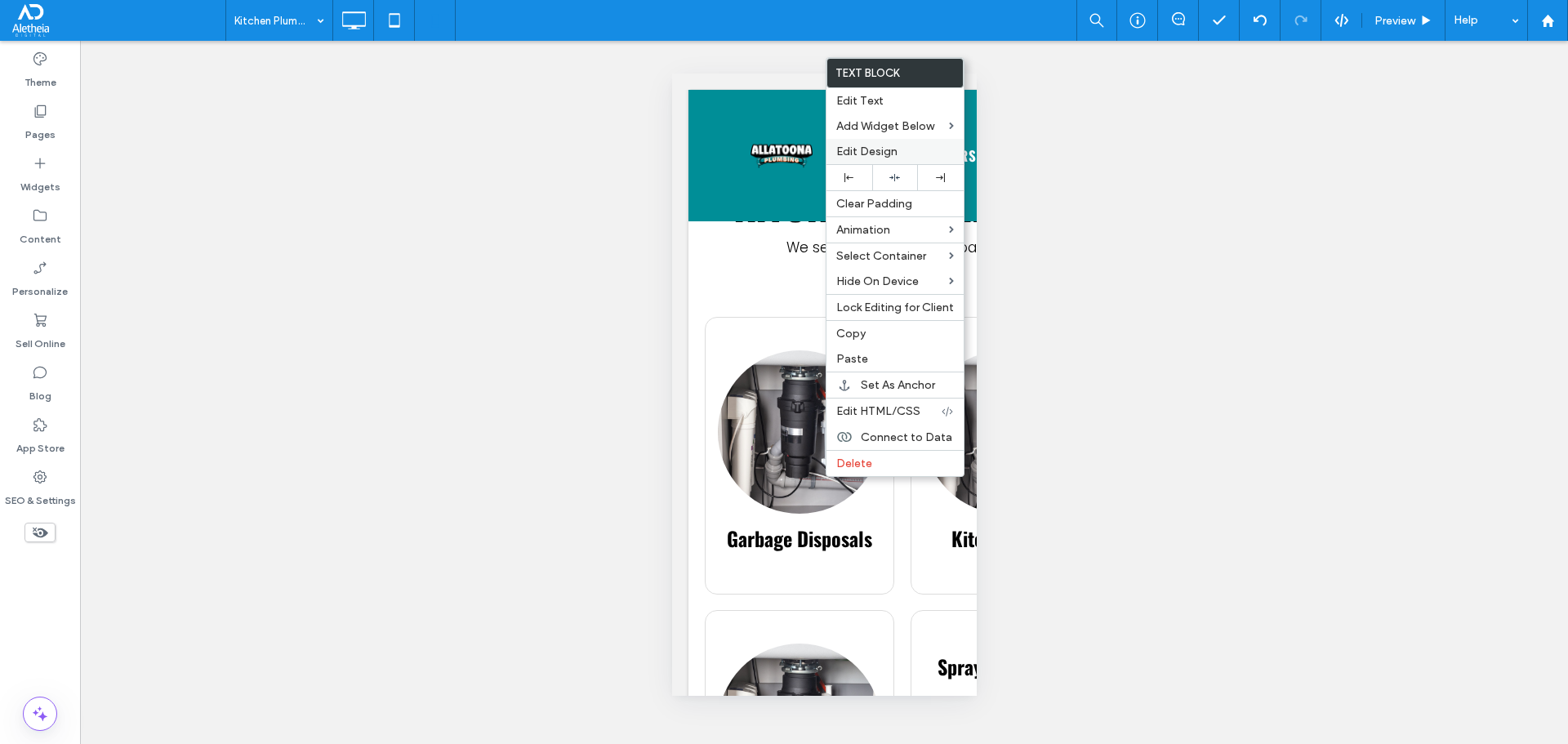
click at [880, 152] on span "Edit Design" at bounding box center [866, 151] width 61 height 14
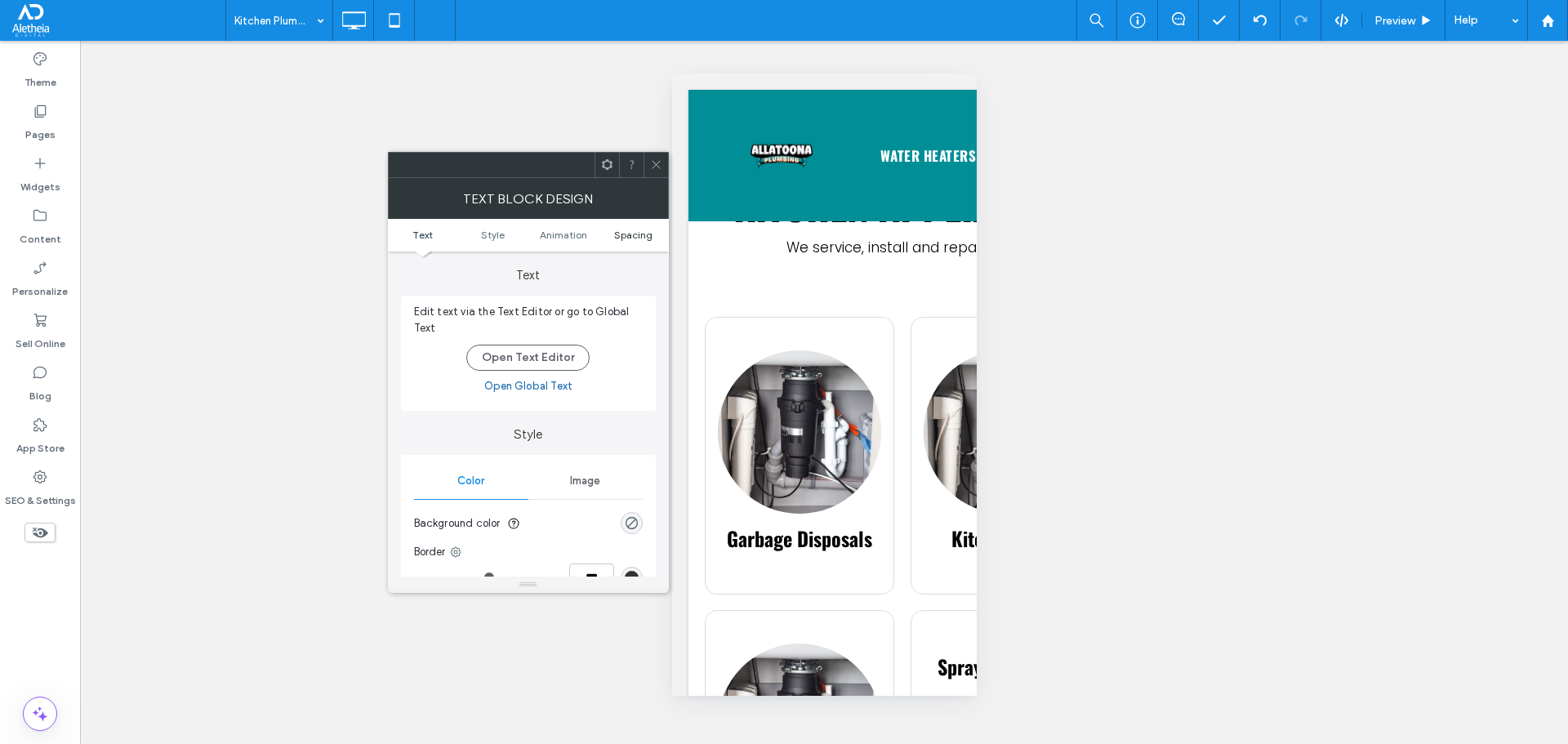
click at [625, 234] on span "Spacing" at bounding box center [633, 234] width 38 height 12
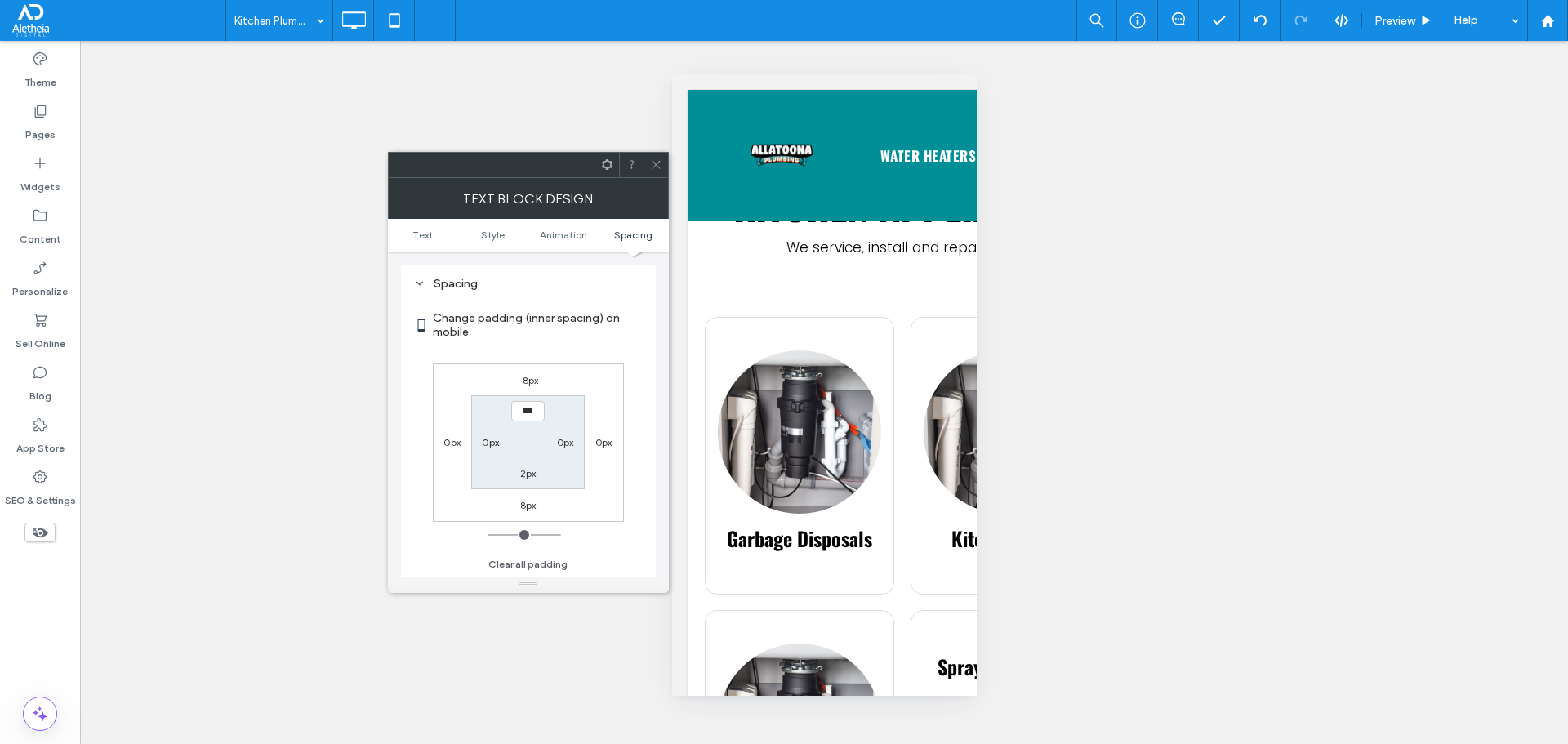
click at [529, 367] on div "-8px 0px 8px 0px *** 0px 2px 0px" at bounding box center [528, 442] width 191 height 158
click at [532, 374] on label "-8px" at bounding box center [528, 380] width 21 height 12
type input "*"
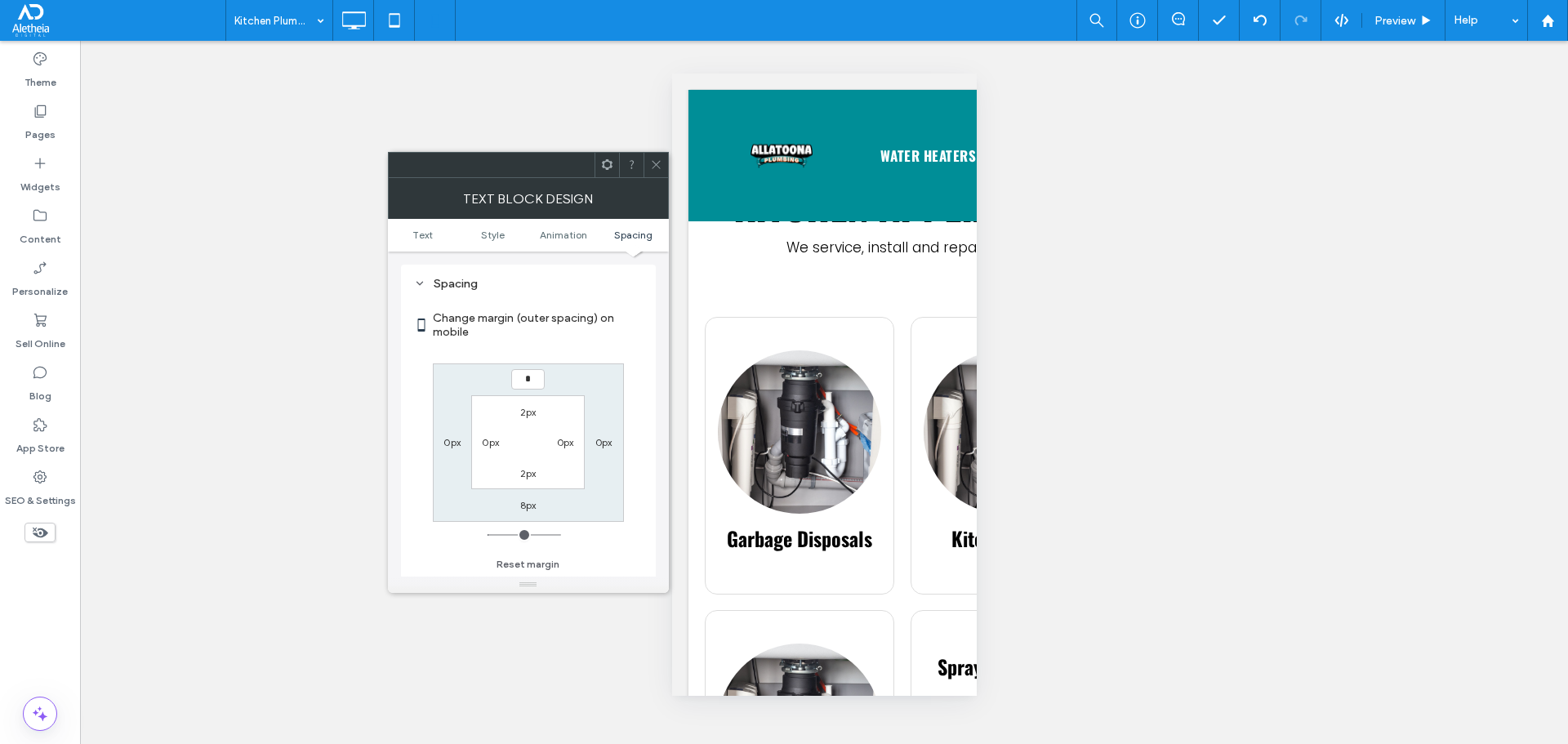
type input "*"
type input "***"
click at [654, 168] on icon at bounding box center [655, 164] width 12 height 12
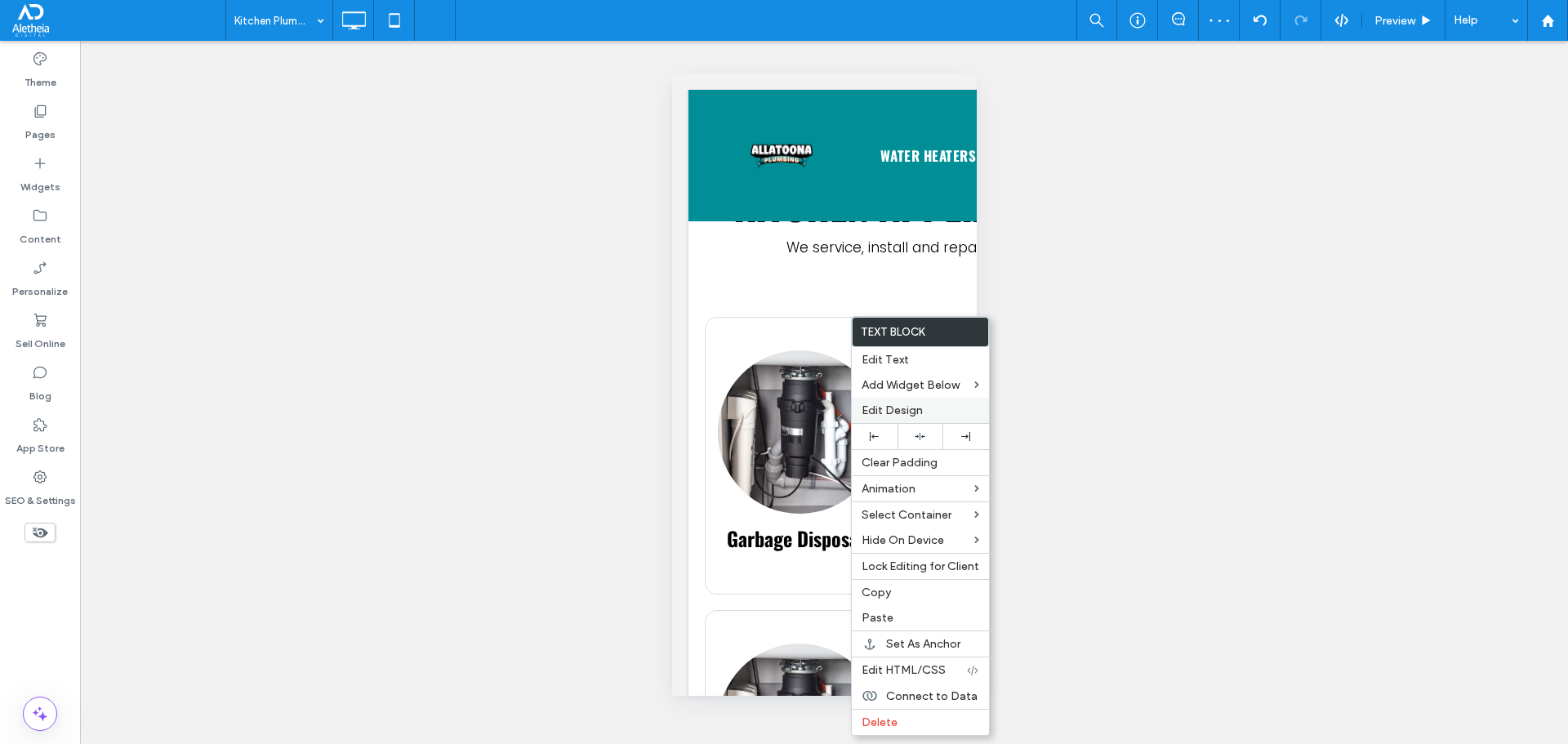
click at [896, 410] on span "Edit Design" at bounding box center [892, 410] width 61 height 14
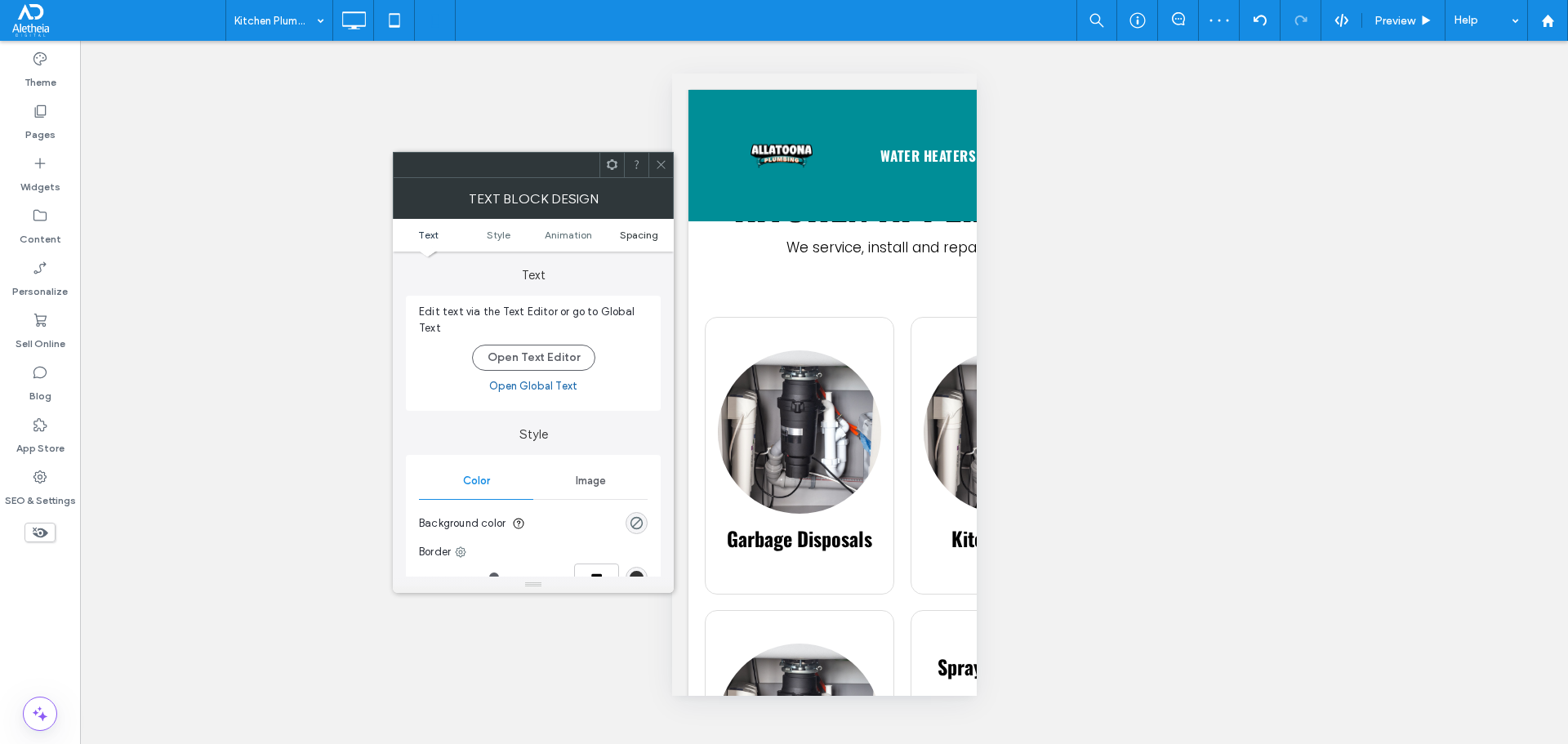
click at [632, 237] on span "Spacing" at bounding box center [639, 234] width 38 height 12
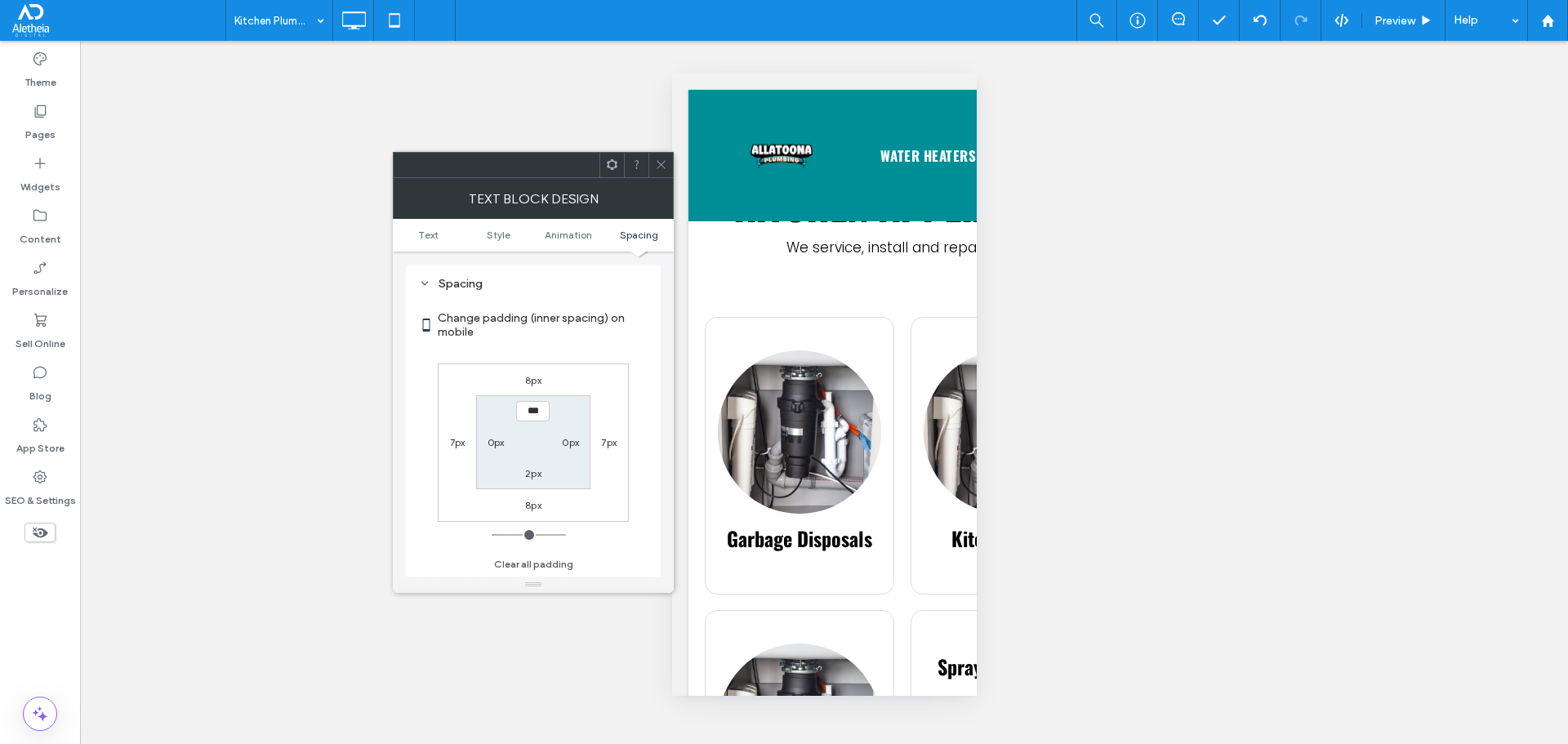
click at [532, 382] on label "8px" at bounding box center [534, 380] width 17 height 12
type input "*"
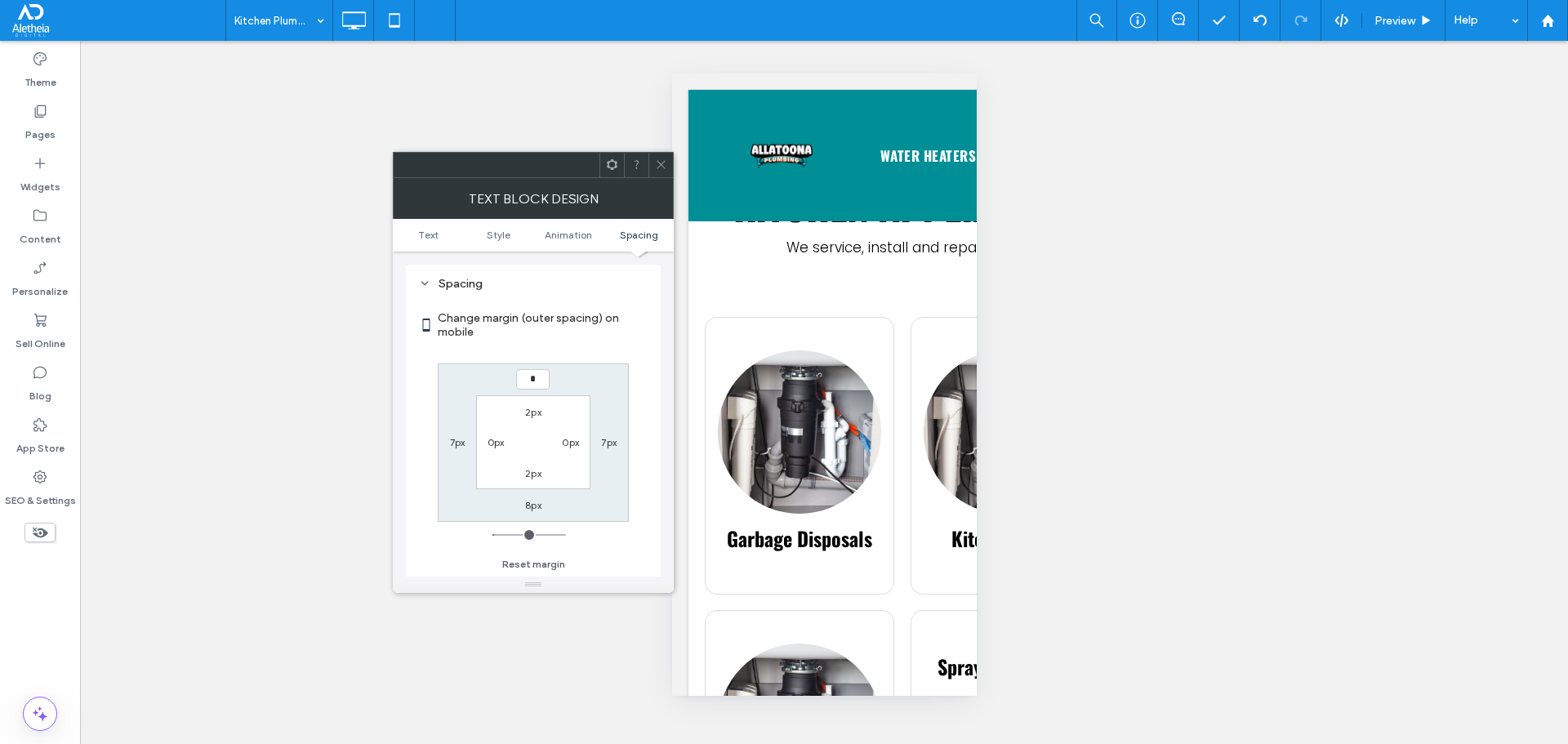
type input "*"
click at [659, 161] on icon at bounding box center [661, 164] width 12 height 12
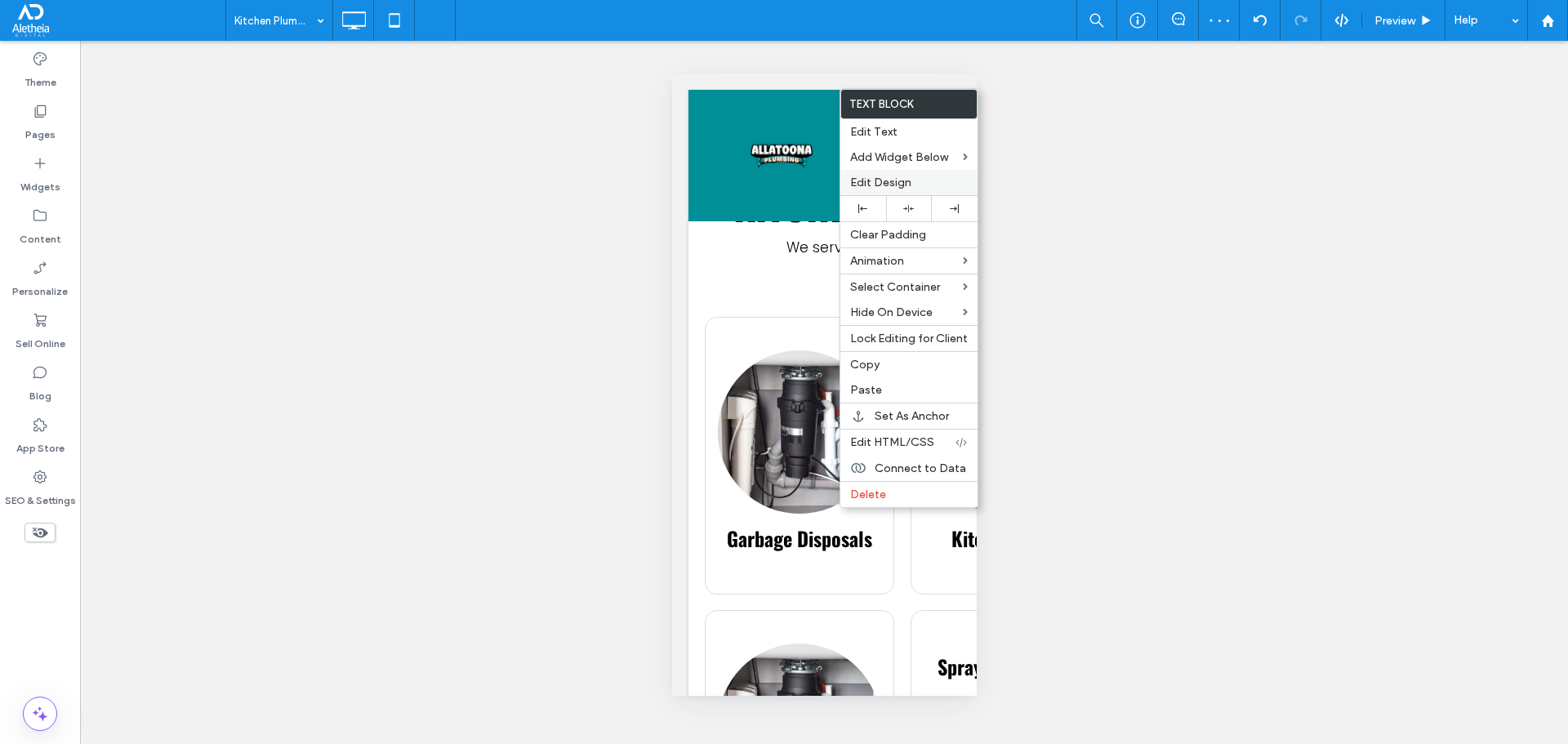
click at [904, 183] on span "Edit Design" at bounding box center [880, 182] width 61 height 14
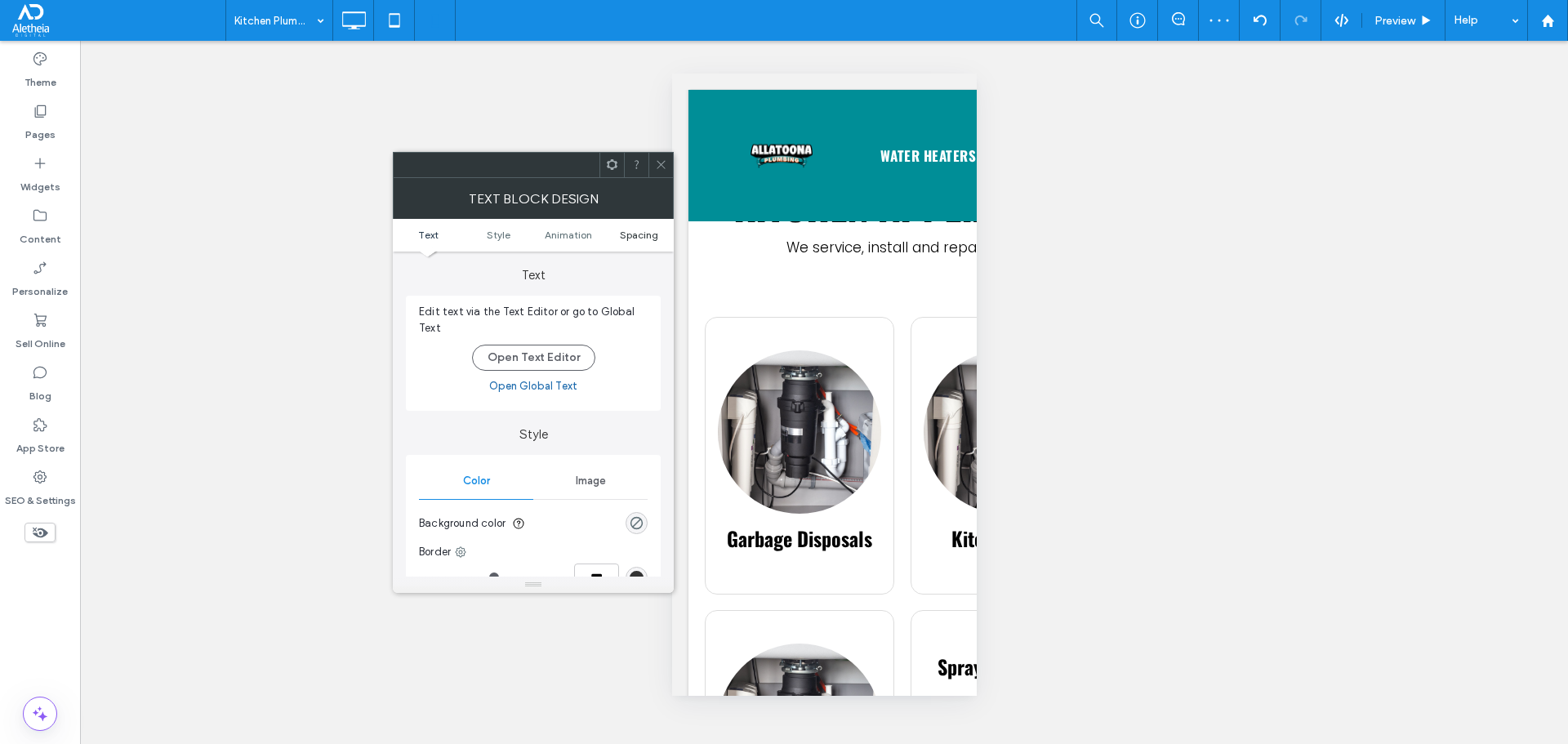
click at [637, 232] on span "Spacing" at bounding box center [639, 234] width 38 height 12
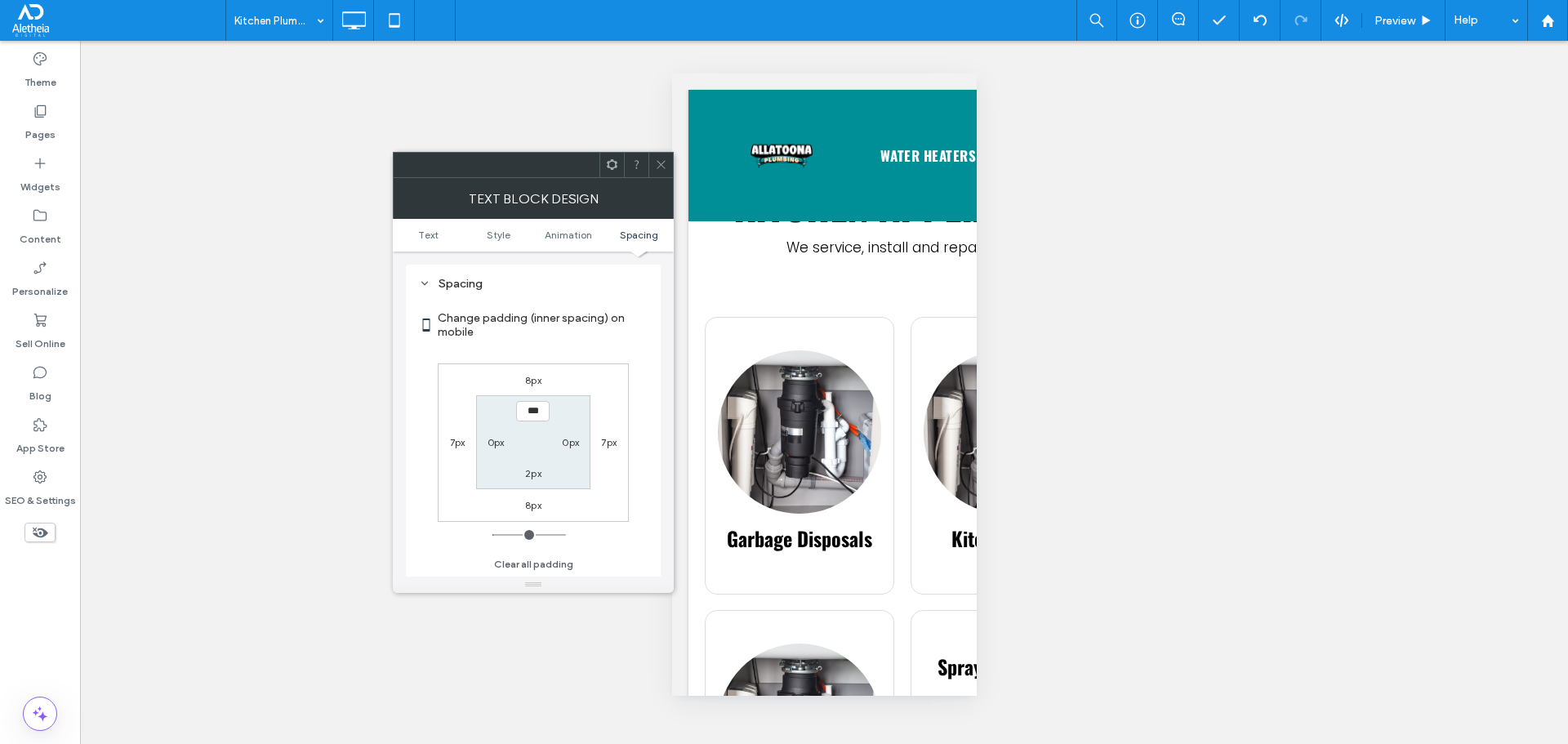
click at [663, 160] on icon at bounding box center [661, 164] width 12 height 12
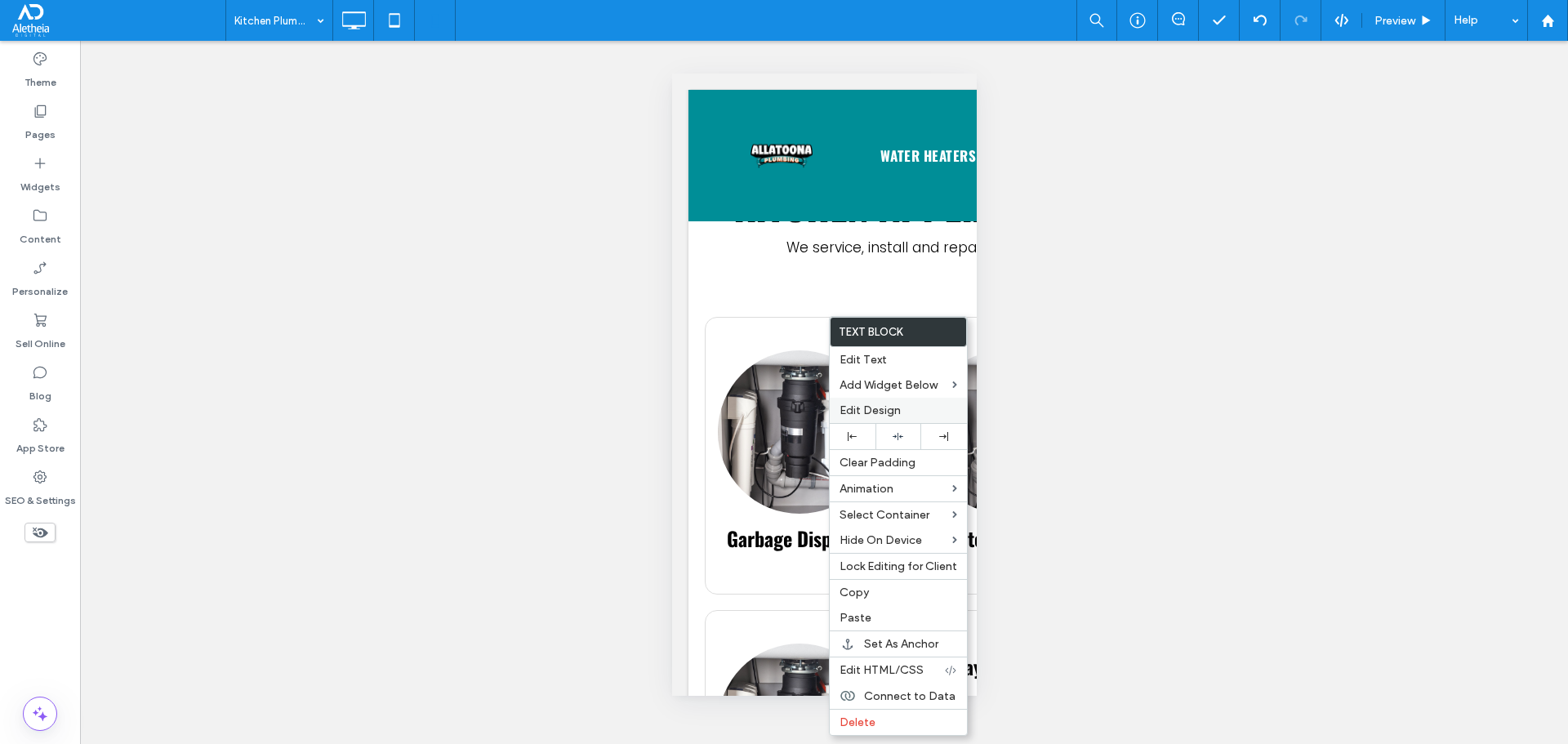
click at [899, 409] on span "Edit Design" at bounding box center [870, 410] width 61 height 14
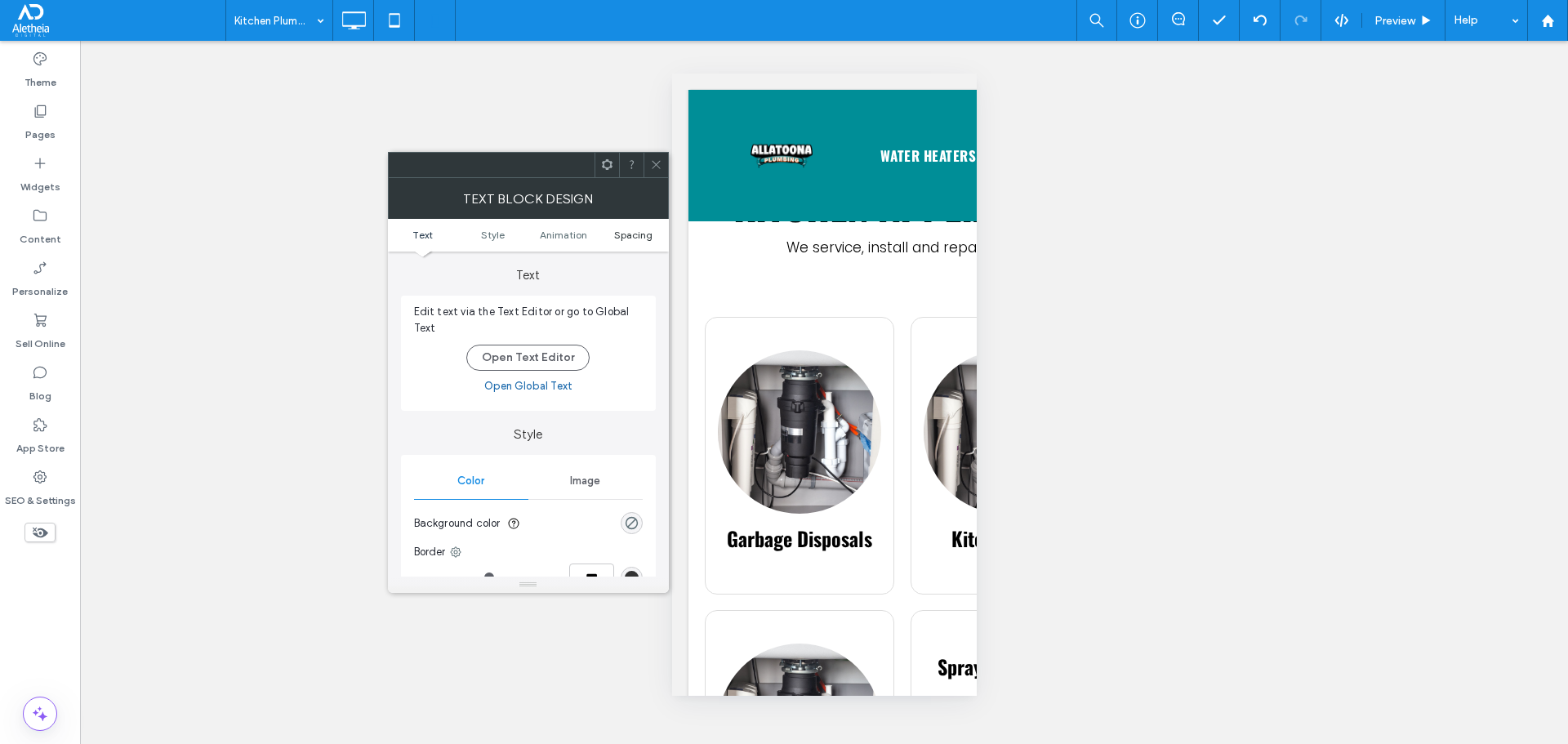
click at [629, 233] on span "Spacing" at bounding box center [633, 234] width 38 height 12
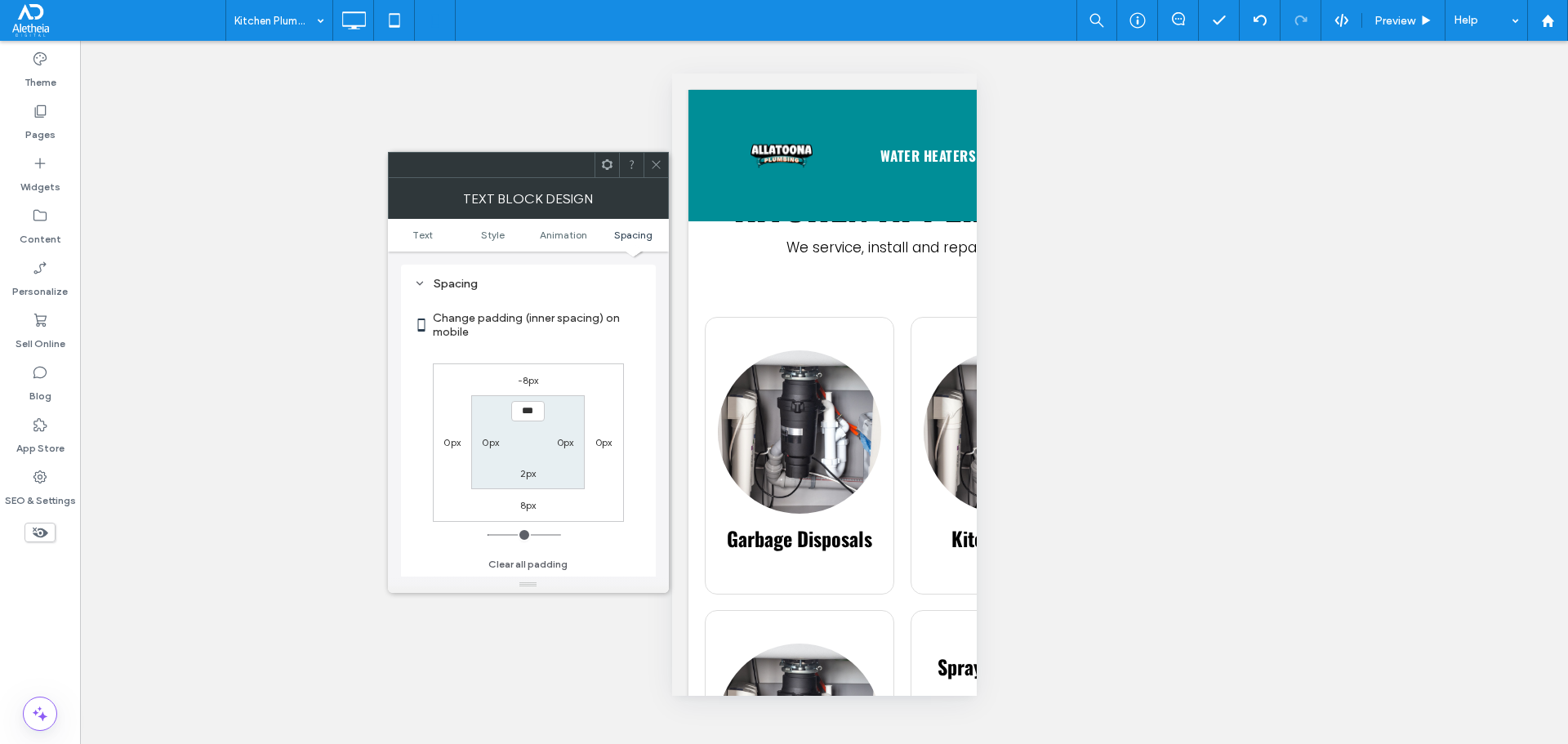
click at [533, 379] on label "-8px" at bounding box center [528, 380] width 21 height 12
type input "*"
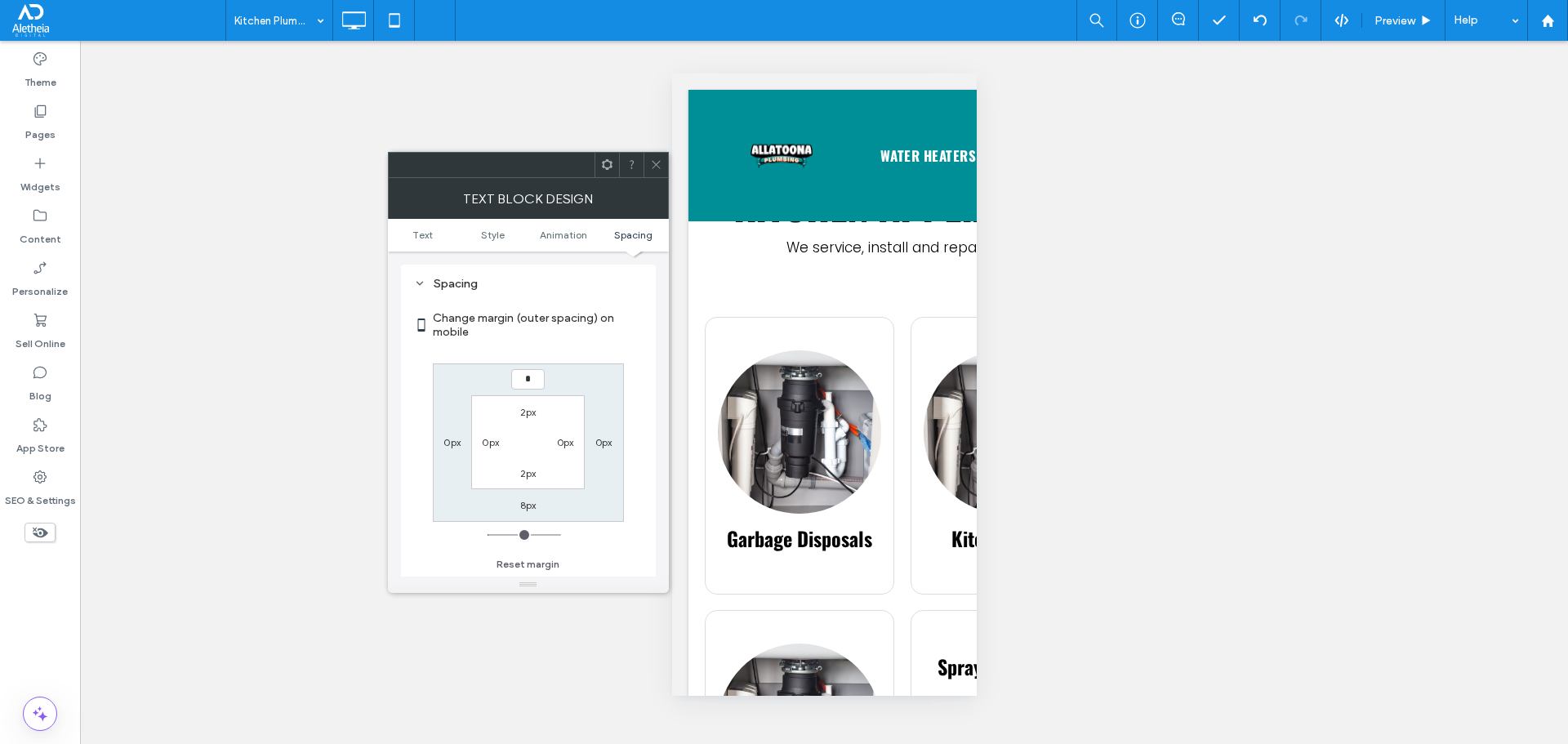
type input "*"
type input "***"
click at [659, 161] on icon at bounding box center [655, 164] width 12 height 12
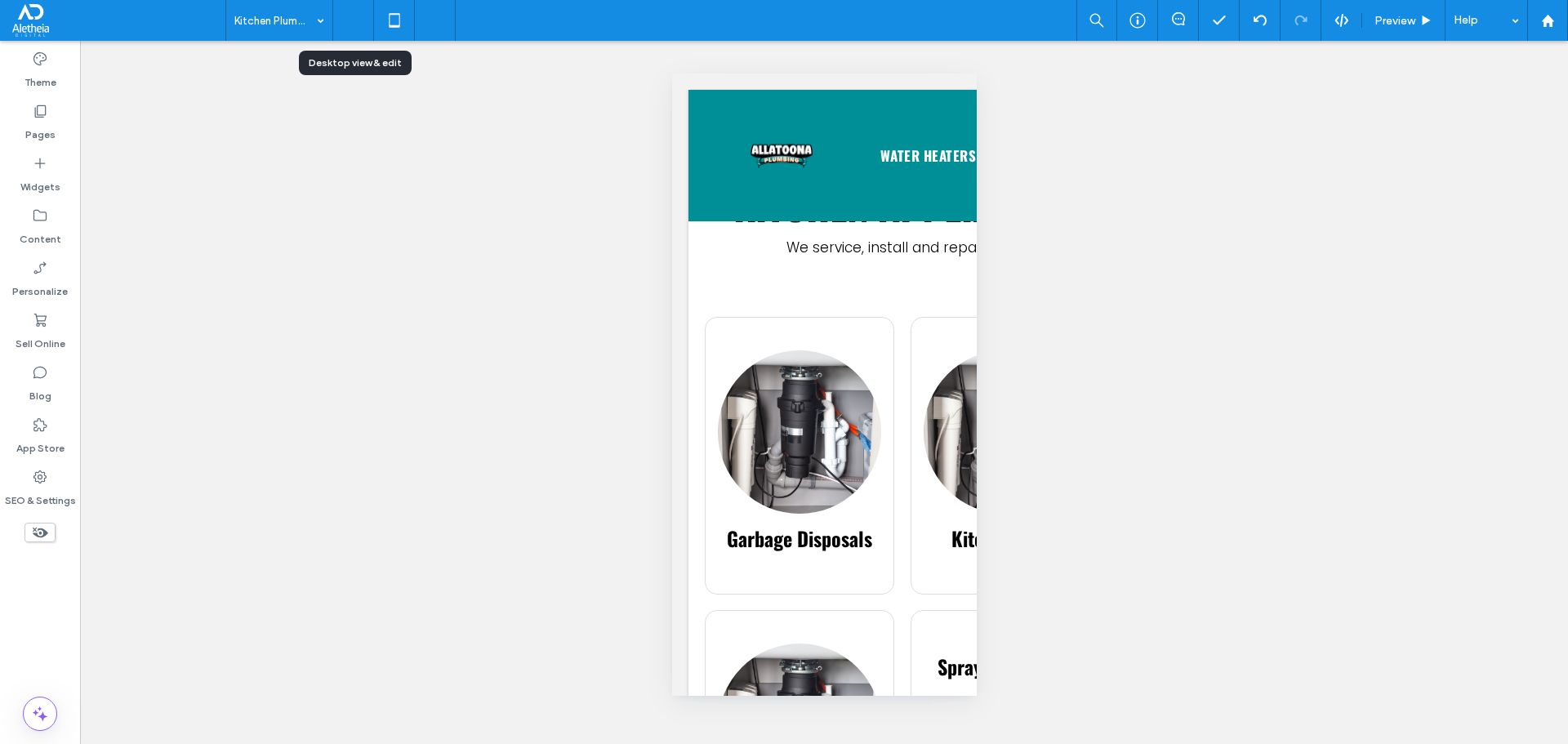
click at [368, 22] on icon at bounding box center [353, 19] width 32 height 32
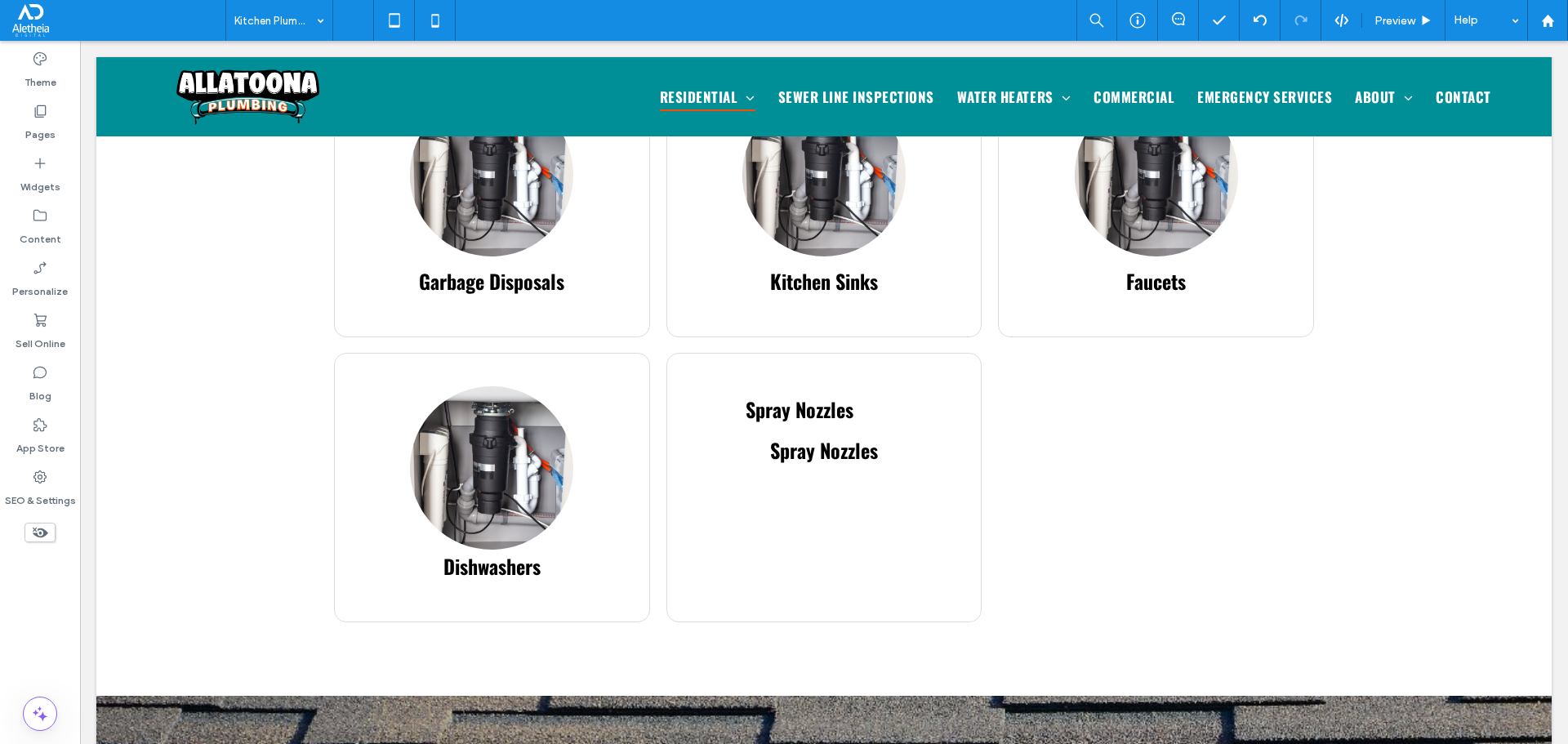
click at [41, 530] on icon at bounding box center [39, 532] width 18 height 18
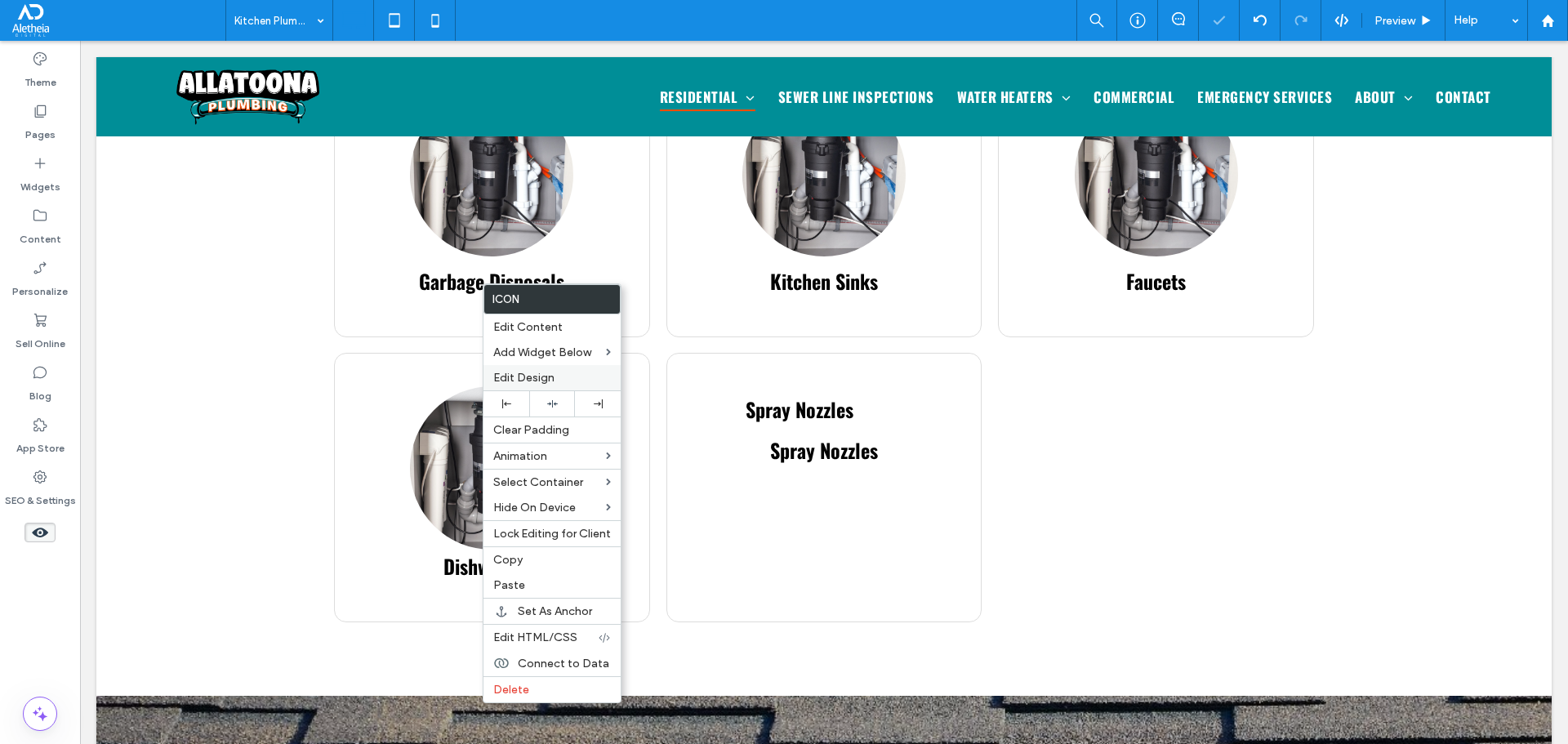
click at [553, 372] on span "Edit Design" at bounding box center [524, 377] width 61 height 14
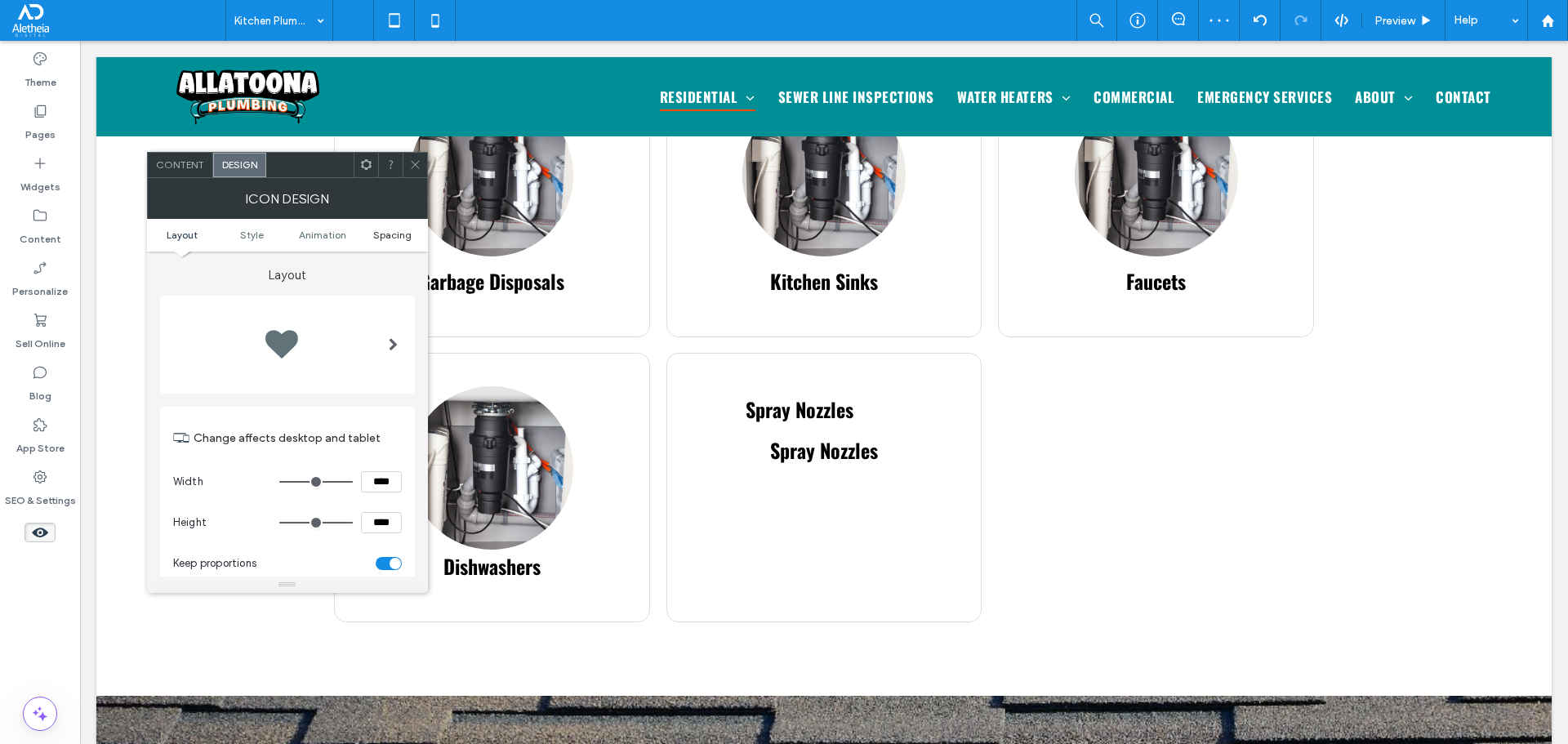
click at [376, 230] on span "Spacing" at bounding box center [392, 234] width 38 height 12
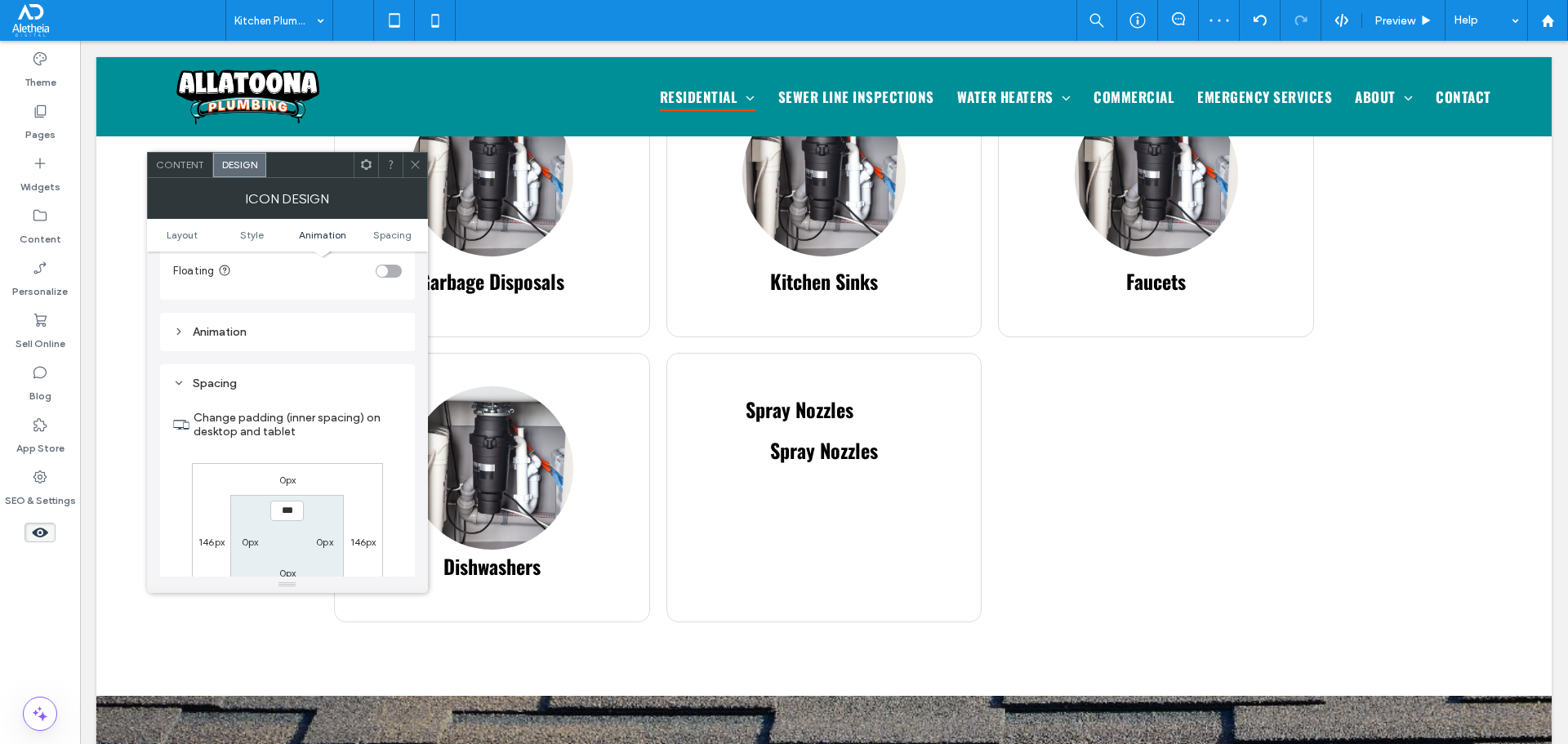
scroll to position [921, 0]
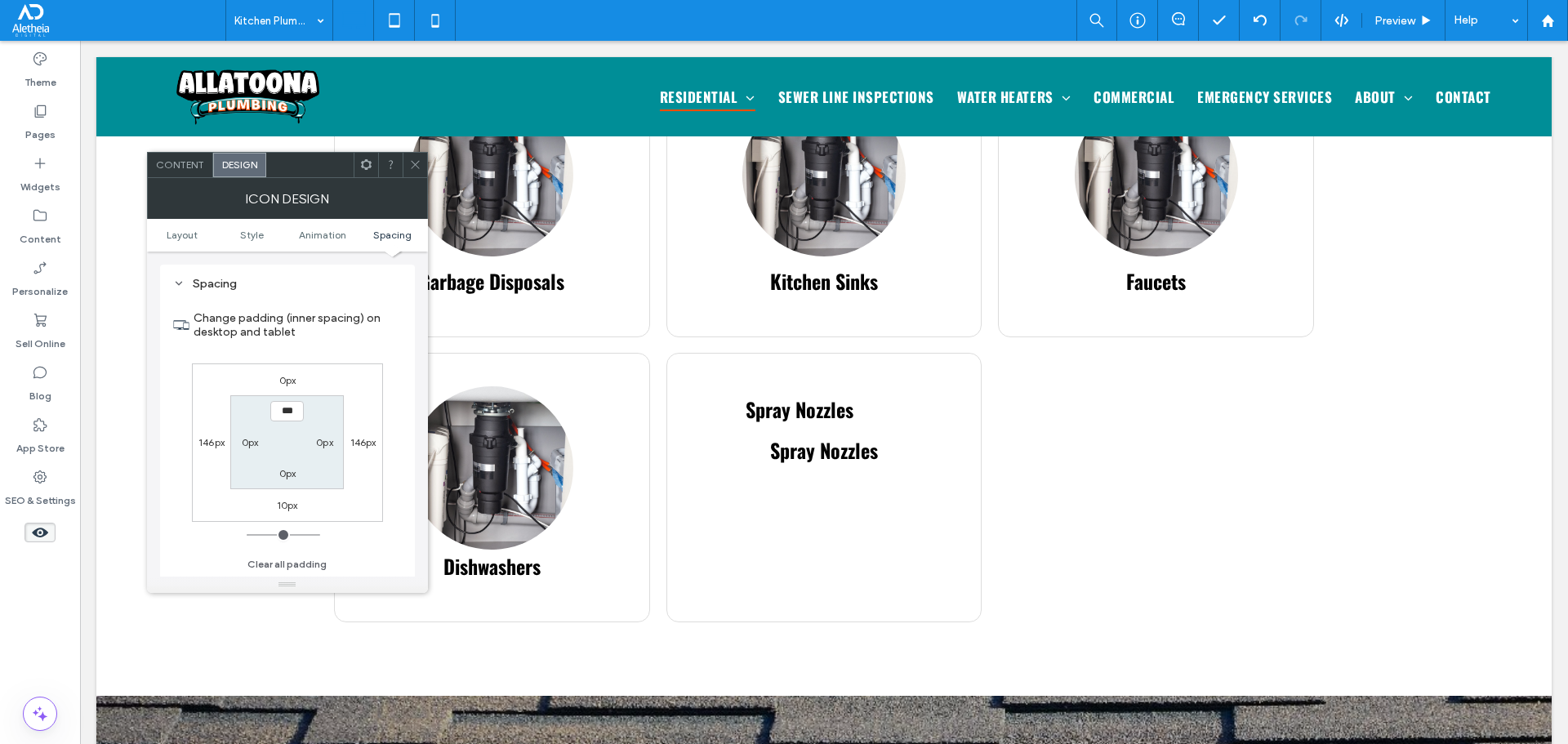
click at [284, 511] on label "10px" at bounding box center [287, 504] width 21 height 12
type input "**"
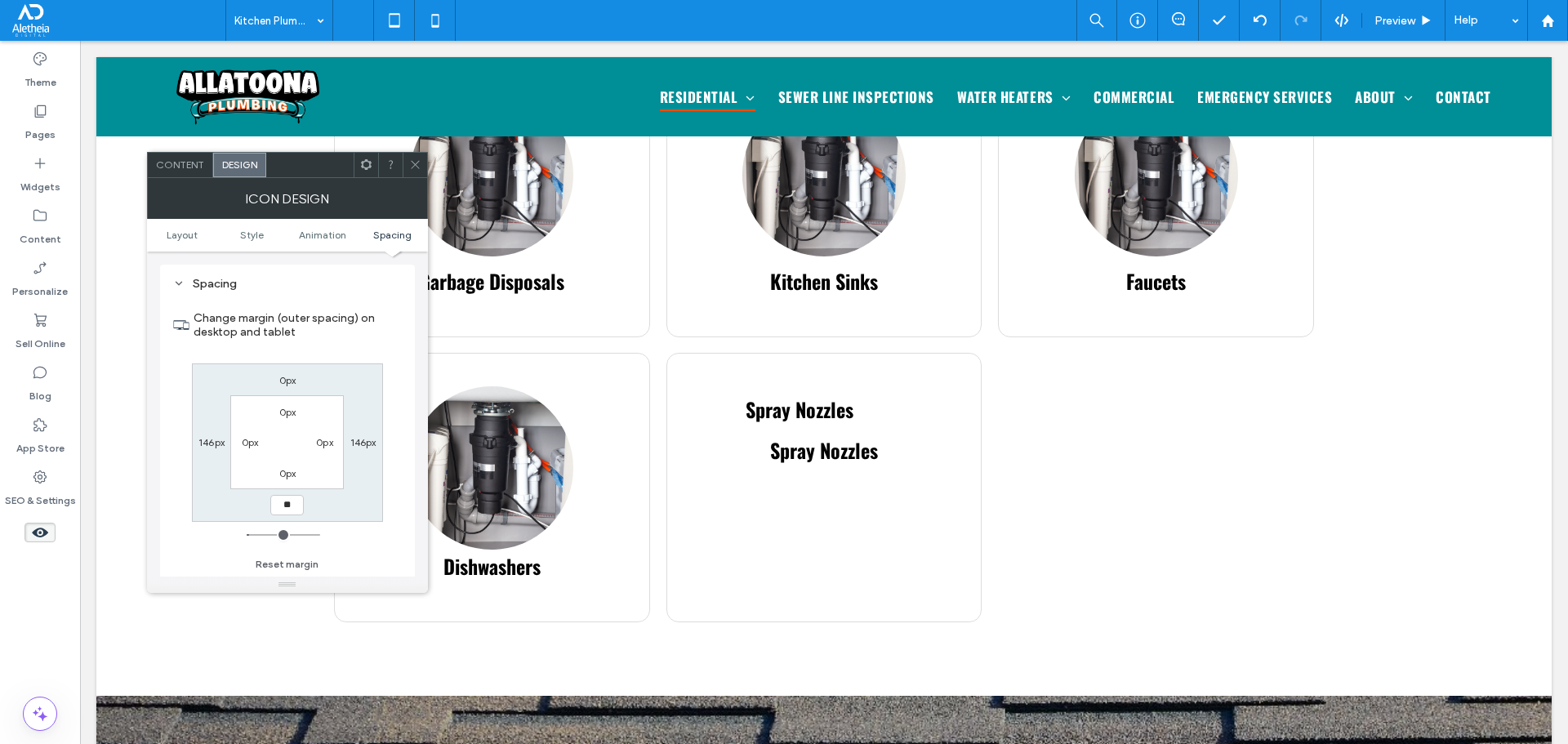
type input "**"
type input "*"
type input "***"
type input "*"
type input "*****"
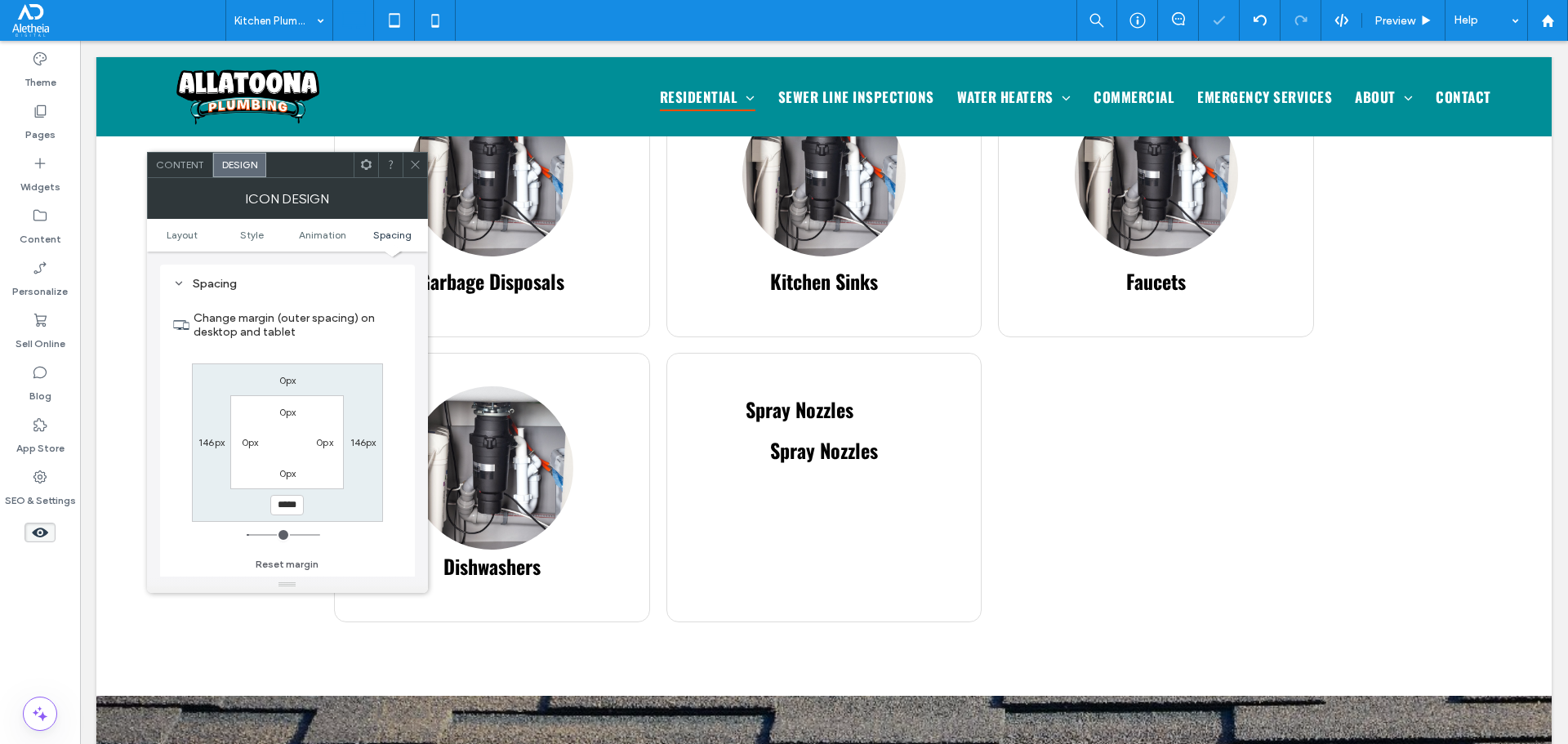
click at [361, 166] on use at bounding box center [366, 164] width 10 height 10
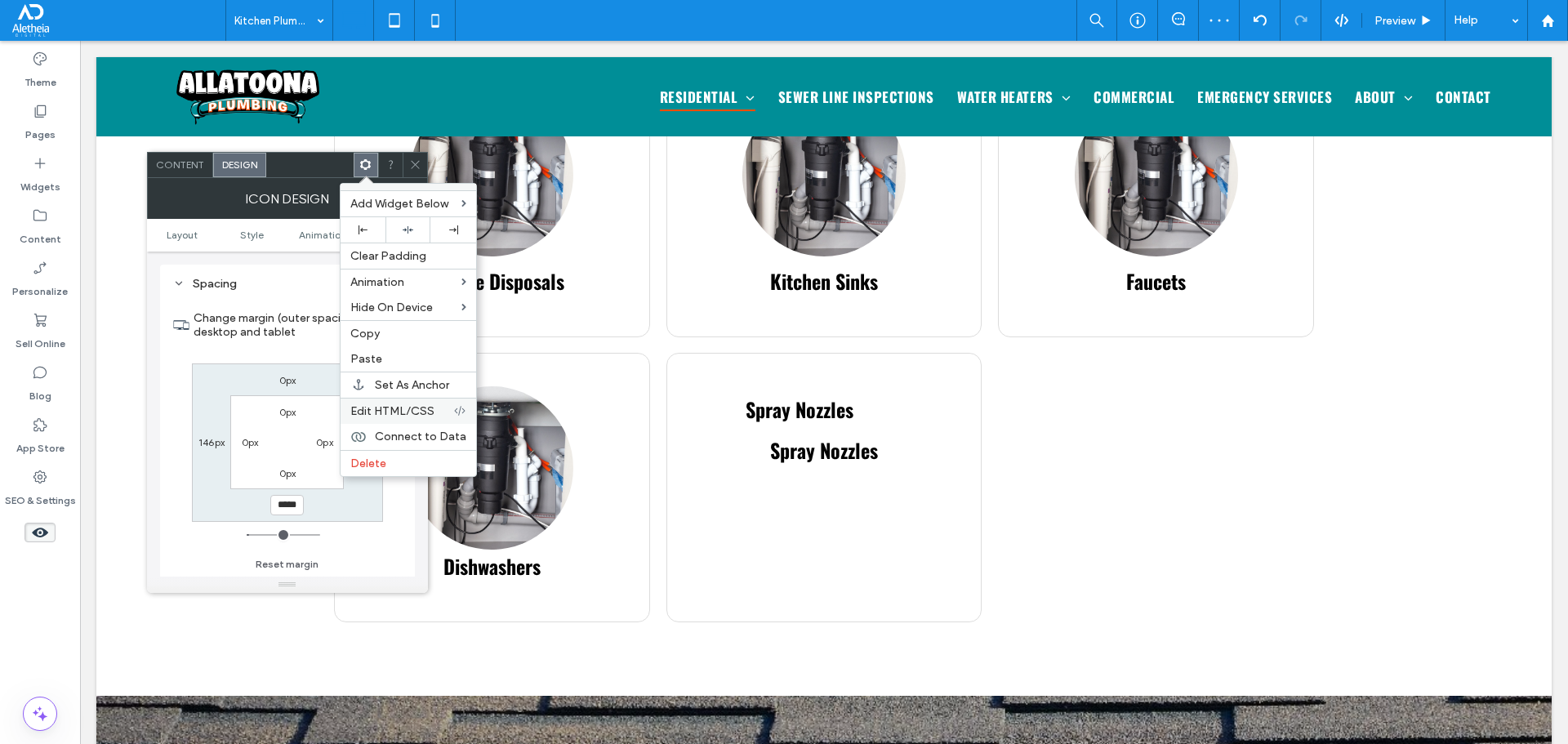
click at [411, 414] on span "Edit HTML/CSS" at bounding box center [392, 410] width 84 height 14
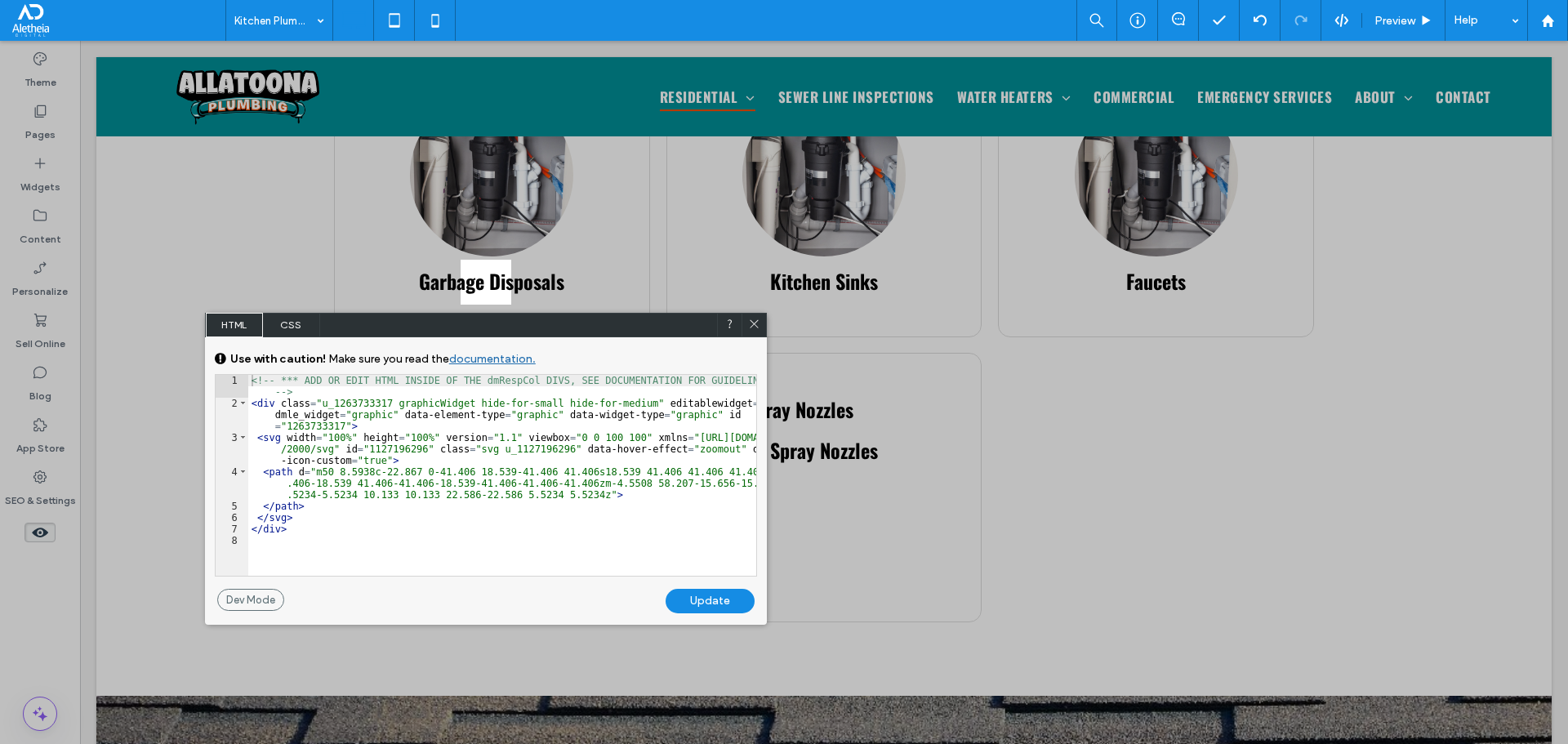
click at [300, 320] on span "CSS" at bounding box center [292, 325] width 57 height 24
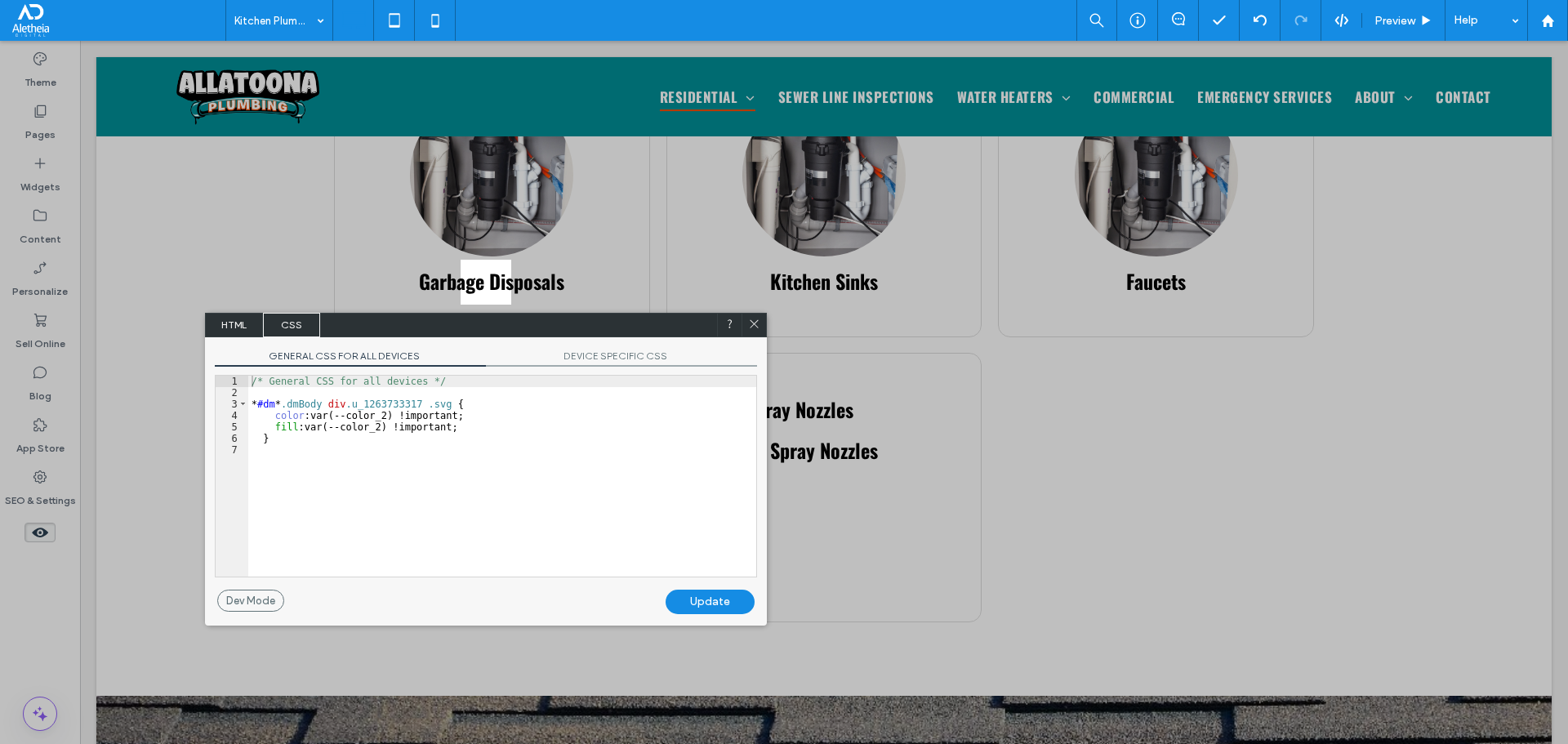
click at [457, 424] on div "/* General CSS for all devices */ * #dm * .dmBody div .u_1263733317 .svg { colo…" at bounding box center [502, 486] width 508 height 223
click at [371, 431] on div "/* General CSS for all devices */ * #dm * .dmBody div .u_1263733317 .svg { colo…" at bounding box center [502, 486] width 508 height 223
click at [700, 595] on div "Update" at bounding box center [710, 601] width 89 height 24
click at [753, 325] on icon at bounding box center [753, 323] width 12 height 12
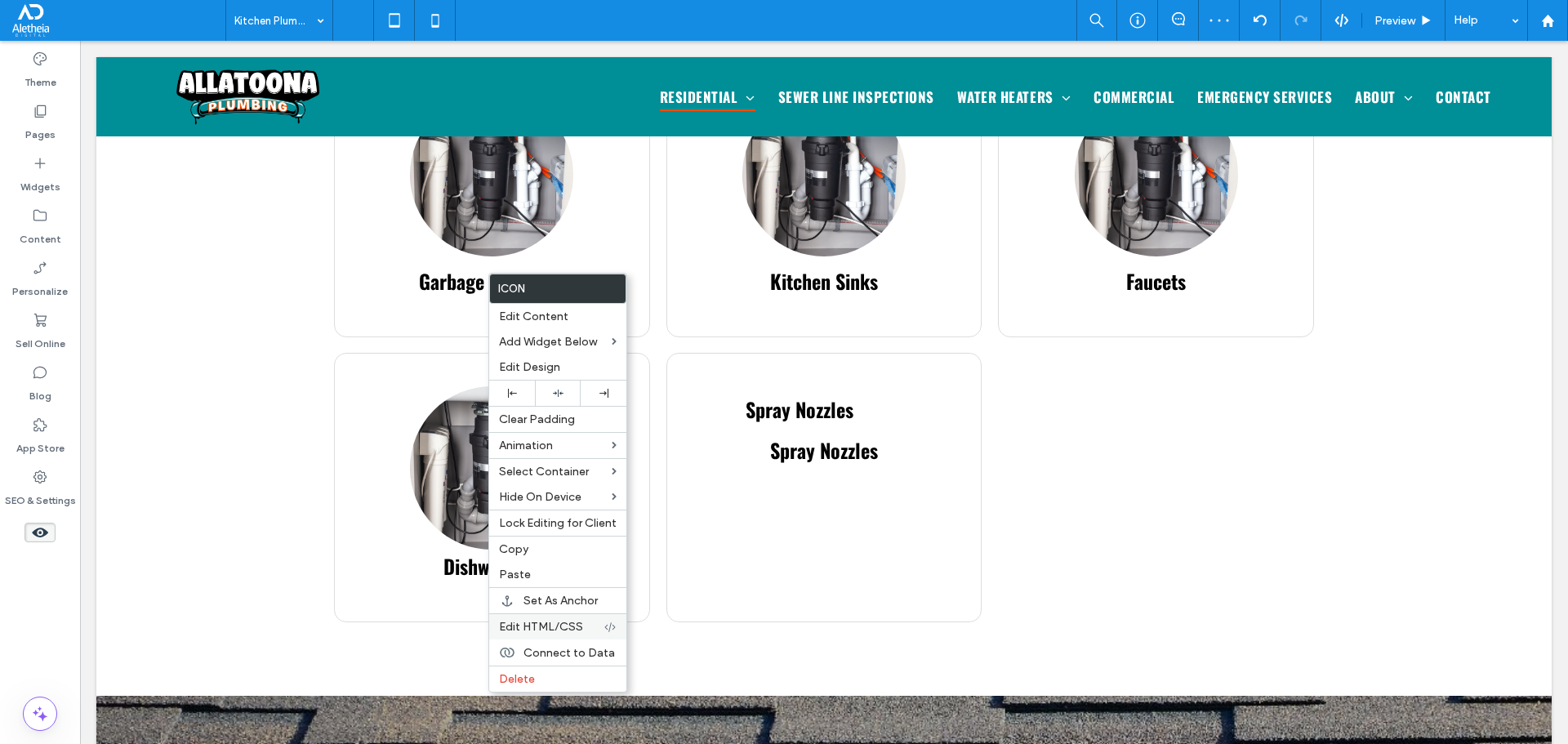
click at [575, 626] on span "Edit HTML/CSS" at bounding box center [540, 626] width 84 height 14
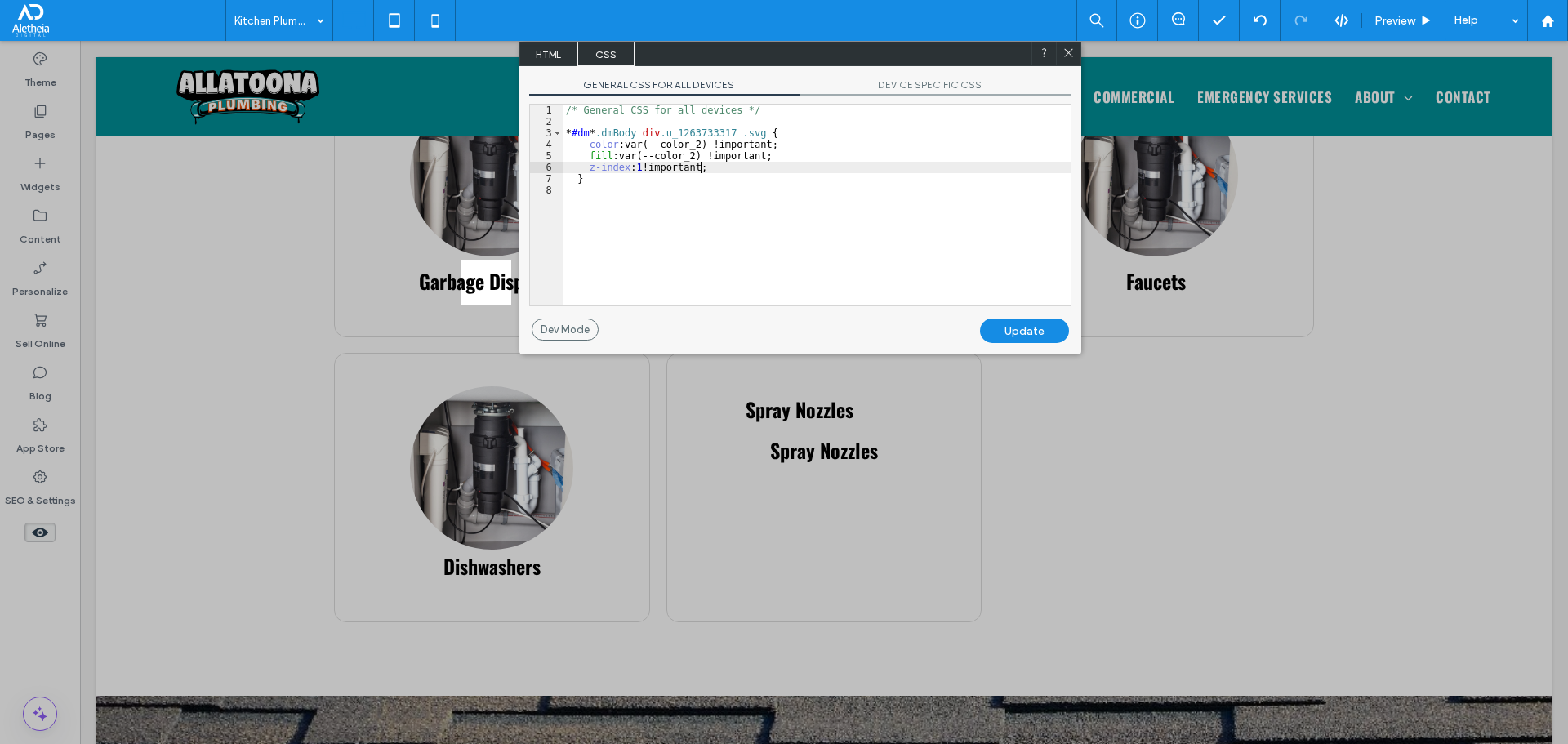
click at [711, 168] on div "/* General CSS for all devices */ * #dm * .dmBody div .u_1263733317 .svg { colo…" at bounding box center [816, 216] width 508 height 223
click at [1025, 338] on div "Update" at bounding box center [1024, 331] width 89 height 24
click at [630, 166] on div "/* General CSS for all devices */ * #dm * .dmBody div .u_1263733317 .svg { colo…" at bounding box center [816, 216] width 508 height 223
click at [640, 165] on div "/* General CSS for all devices */ * #dm * .dmBody div .u_1263733317 .svg { colo…" at bounding box center [816, 216] width 508 height 223
click at [632, 170] on div "/* General CSS for all devices */ * #dm * .dmBody div .u_1263733317 .svg { colo…" at bounding box center [816, 216] width 508 height 223
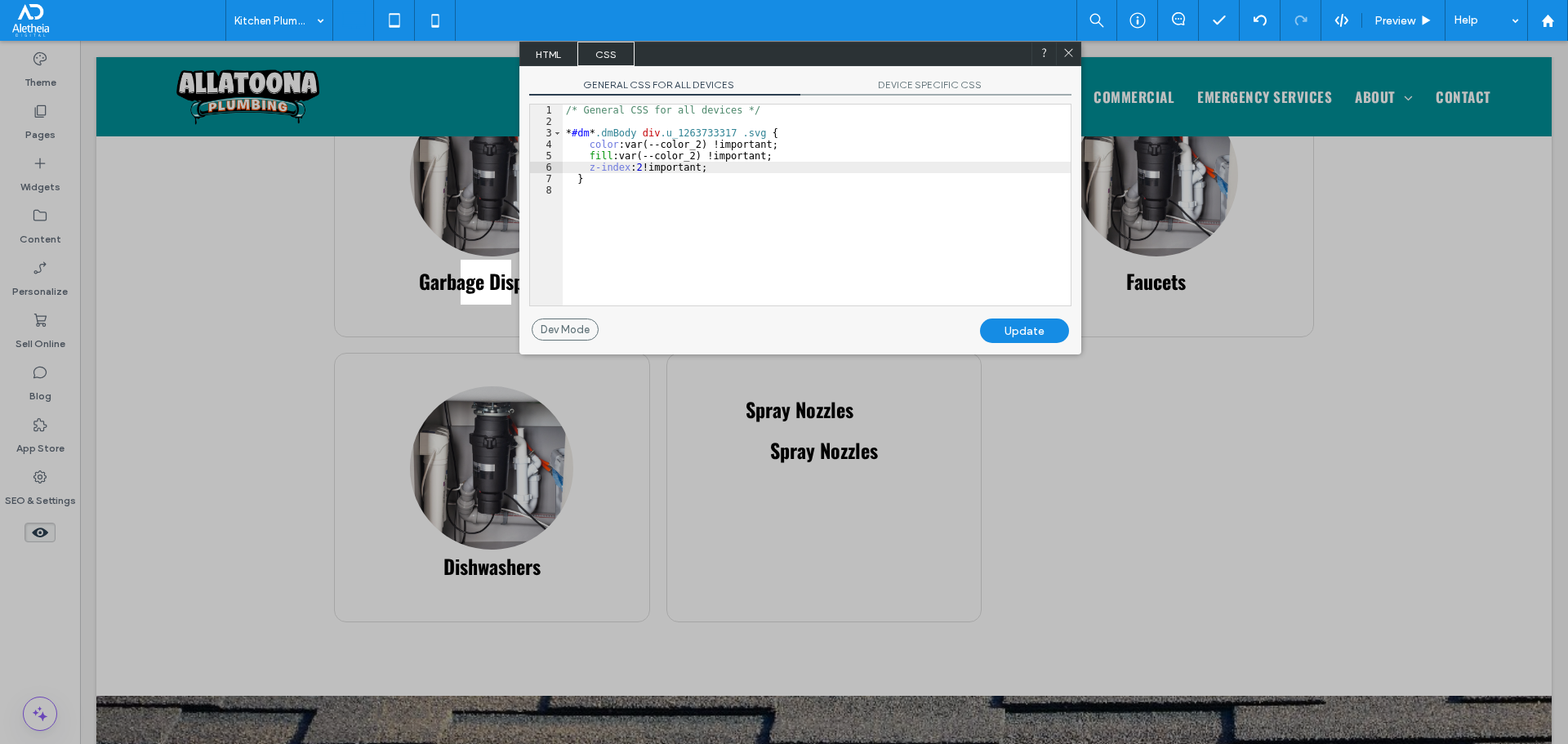
click at [1035, 324] on div "Update" at bounding box center [1024, 331] width 89 height 24
click at [635, 168] on div "/* General CSS for all devices */ * #dm * .dmBody div .u_1263733317 .svg { colo…" at bounding box center [816, 216] width 508 height 223
click at [1008, 329] on div "Update" at bounding box center [1024, 331] width 89 height 24
drag, startPoint x: 645, startPoint y: 171, endPoint x: 629, endPoint y: 169, distance: 16.1
click at [629, 169] on div "/* General CSS for all devices */ * #dm * .dmBody div .u_1263733317 .svg { colo…" at bounding box center [816, 216] width 508 height 223
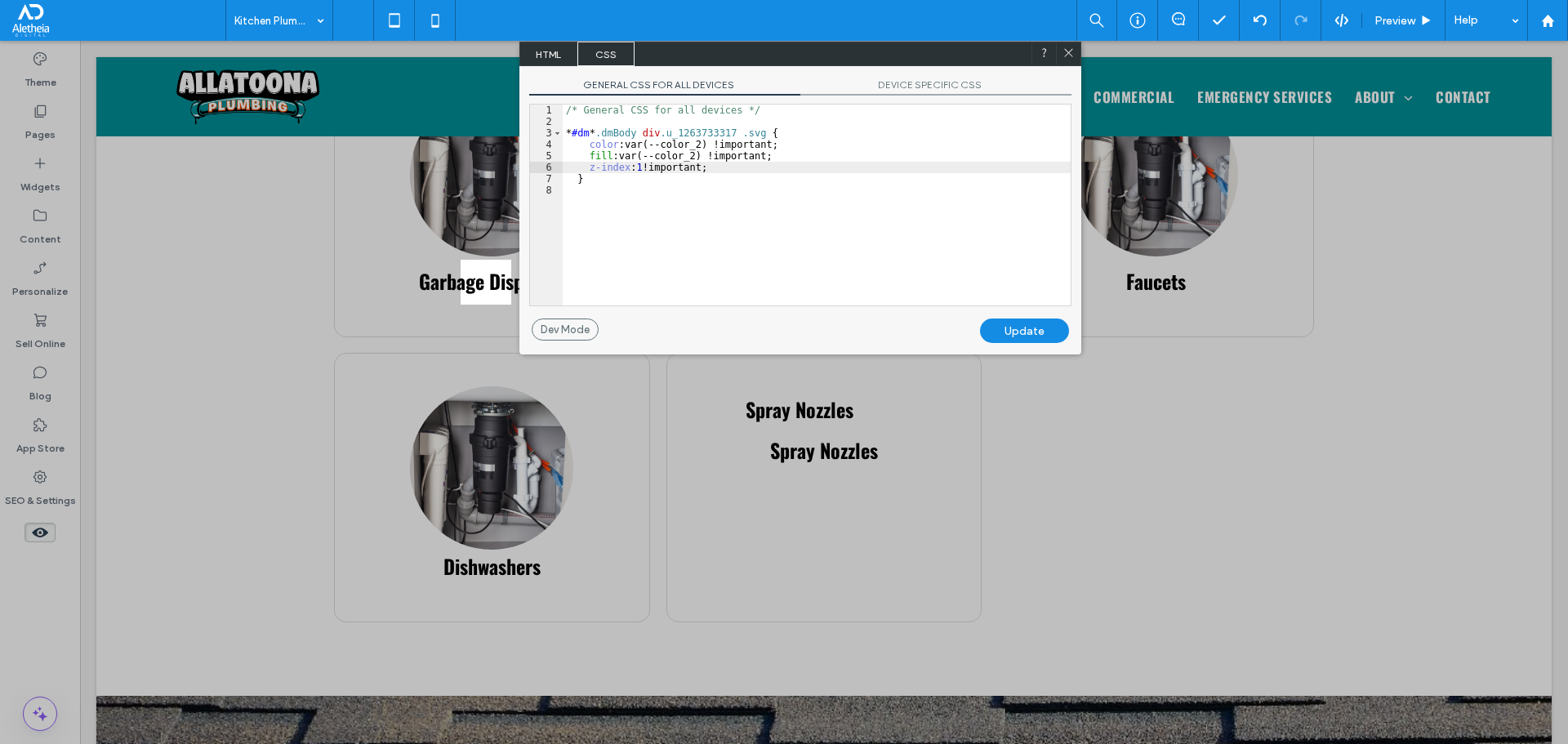
click at [1053, 334] on div "Update" at bounding box center [1024, 331] width 89 height 24
click at [1066, 52] on icon at bounding box center [1069, 52] width 12 height 12
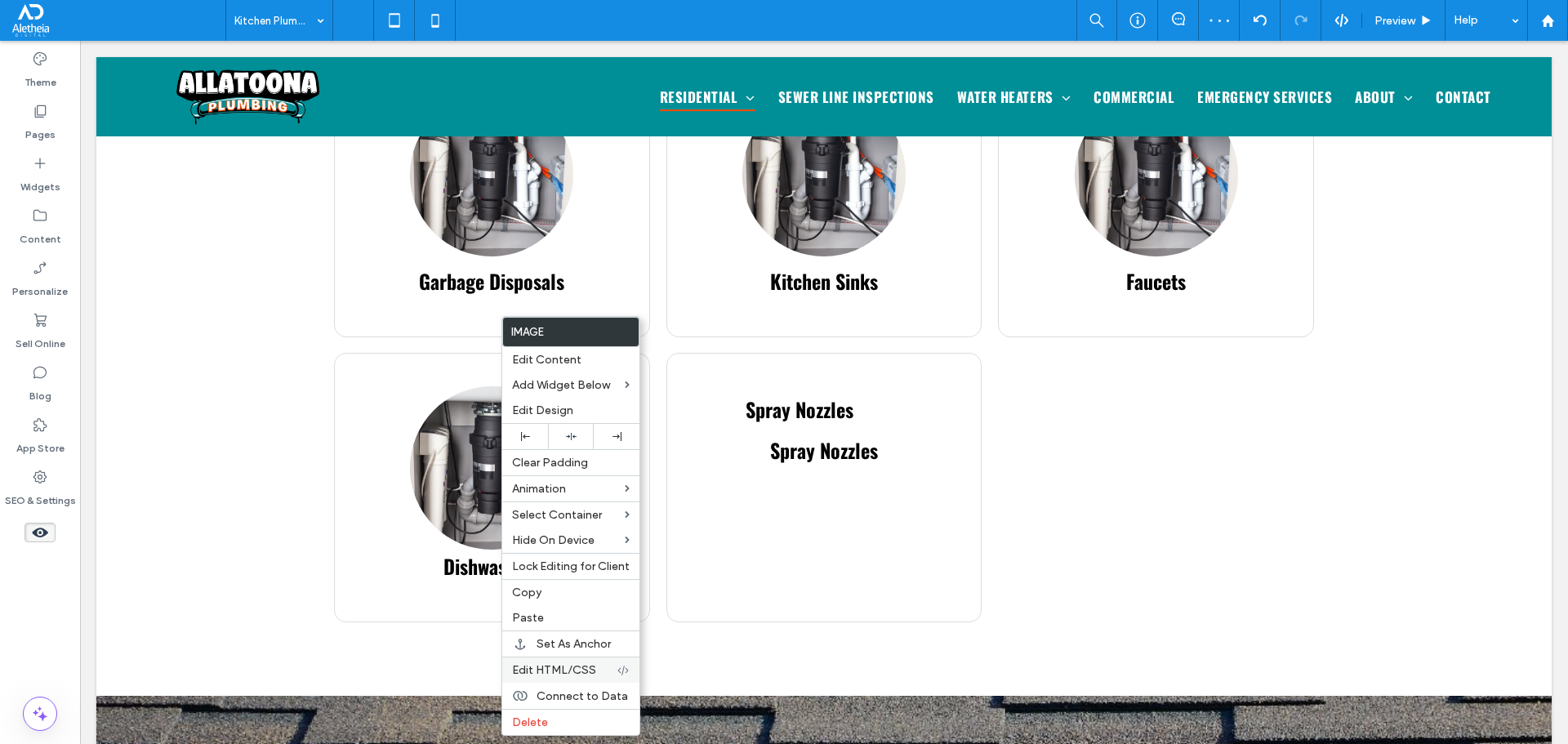
click at [567, 671] on span "Edit HTML/CSS" at bounding box center [554, 670] width 84 height 14
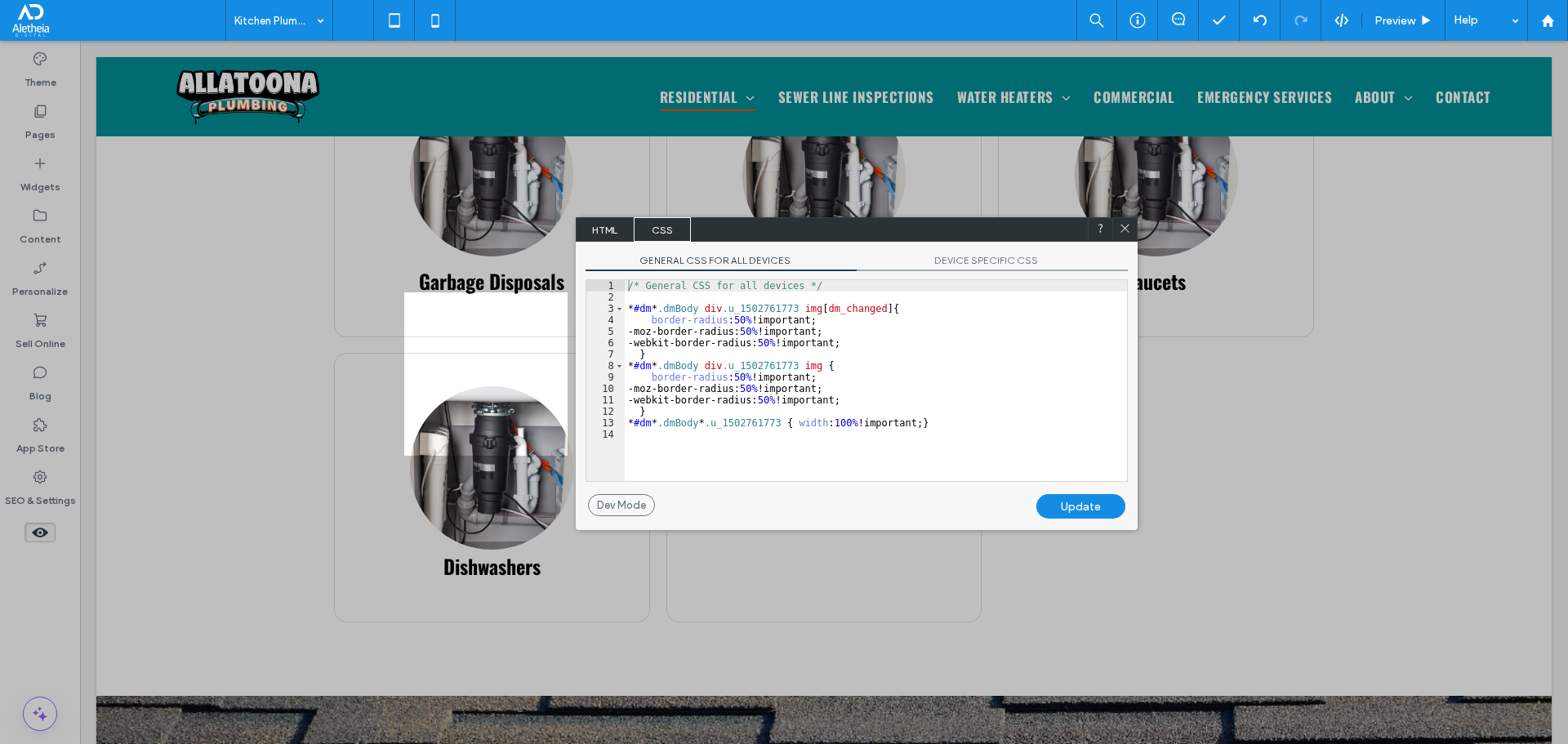
click at [1121, 228] on icon at bounding box center [1124, 228] width 12 height 12
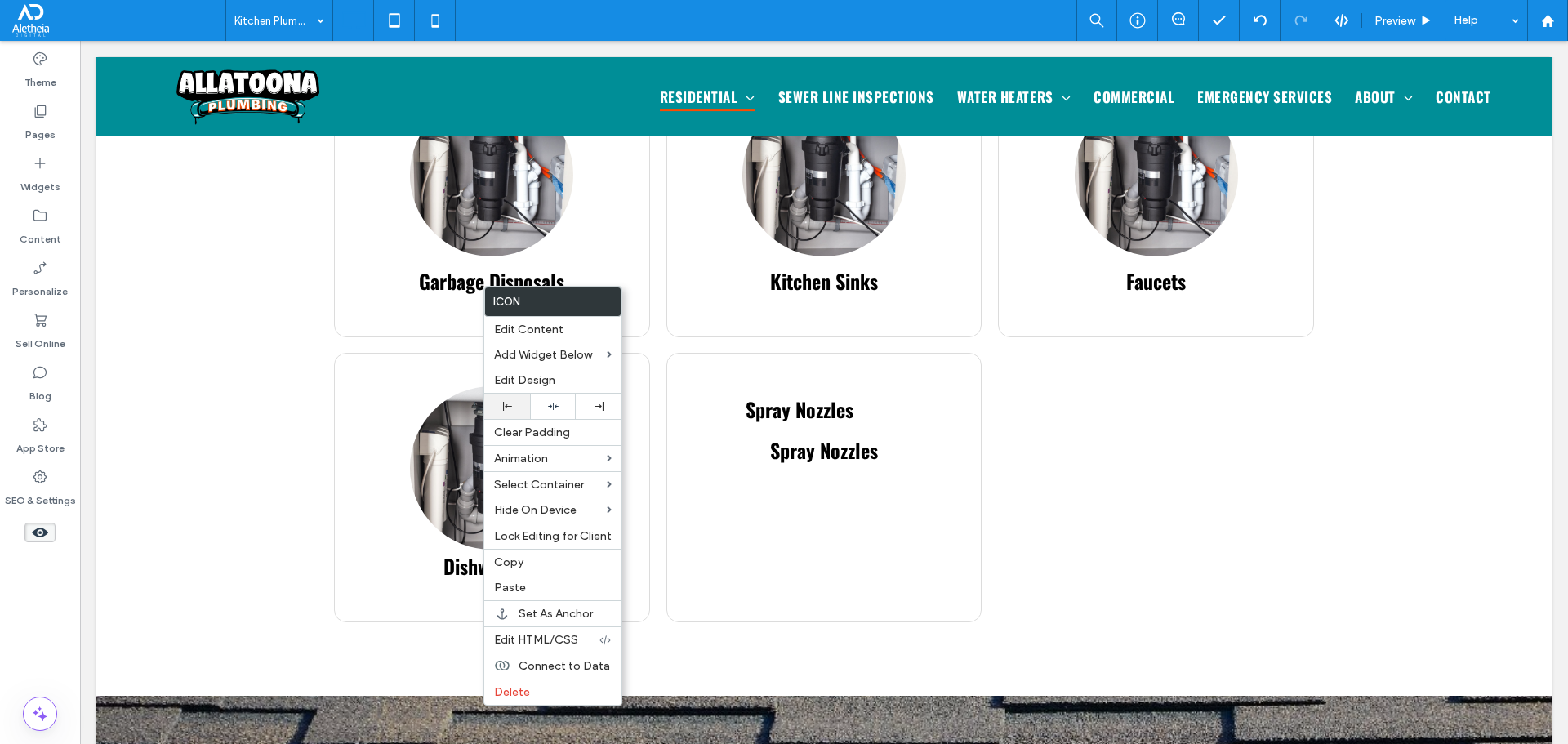
click at [510, 418] on div at bounding box center [507, 406] width 45 height 25
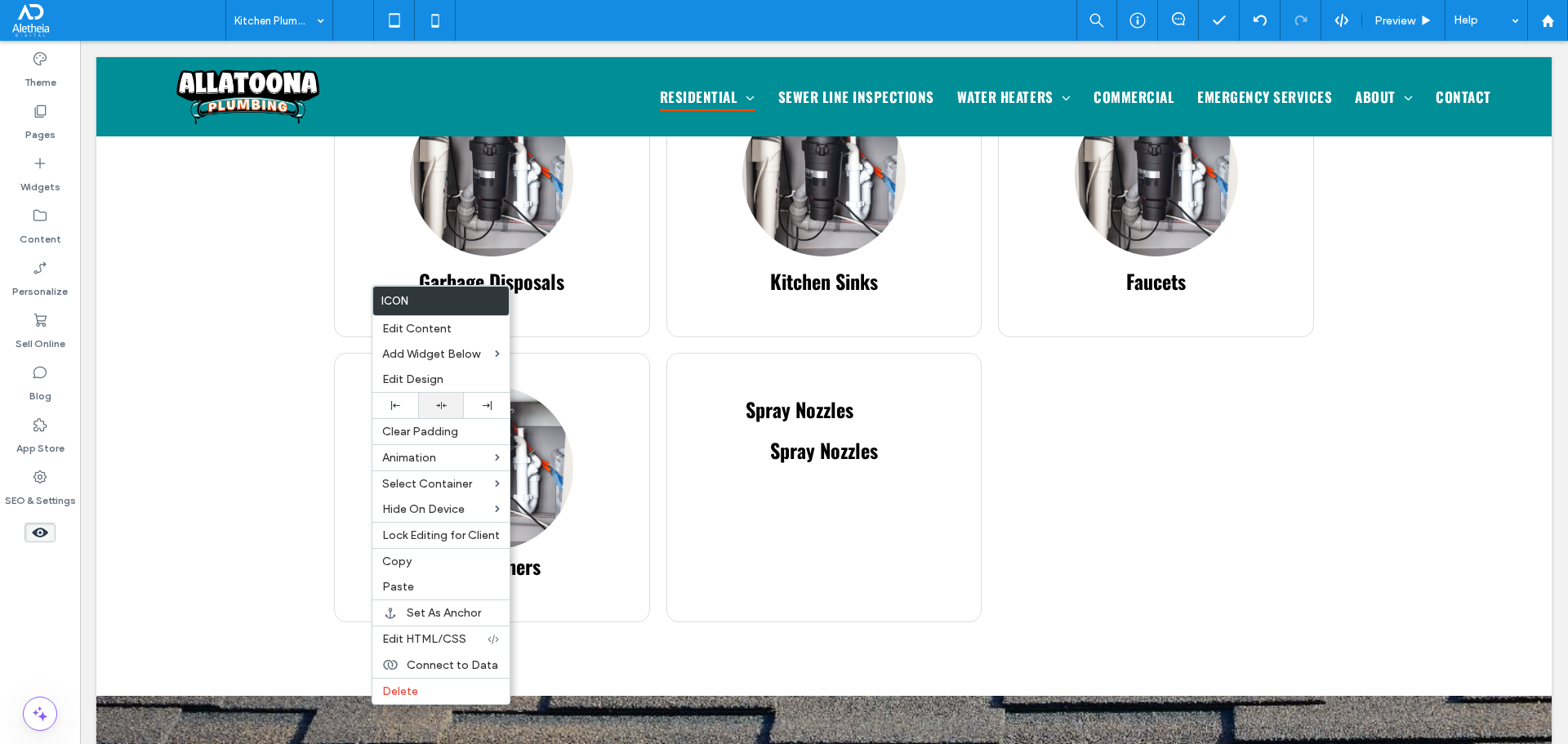
click at [444, 408] on icon at bounding box center [441, 405] width 10 height 10
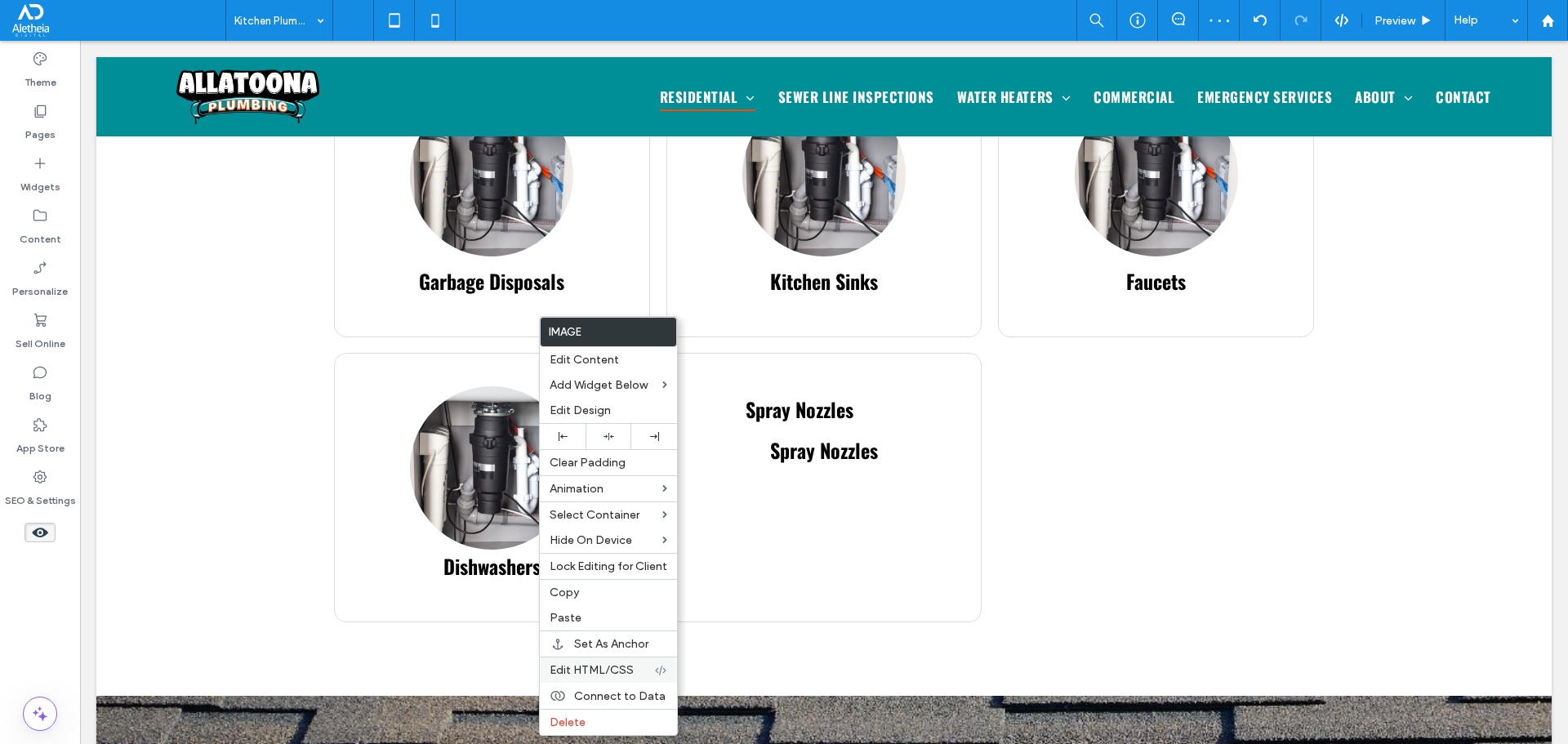
click at [609, 675] on span "Edit HTML/CSS" at bounding box center [591, 670] width 84 height 14
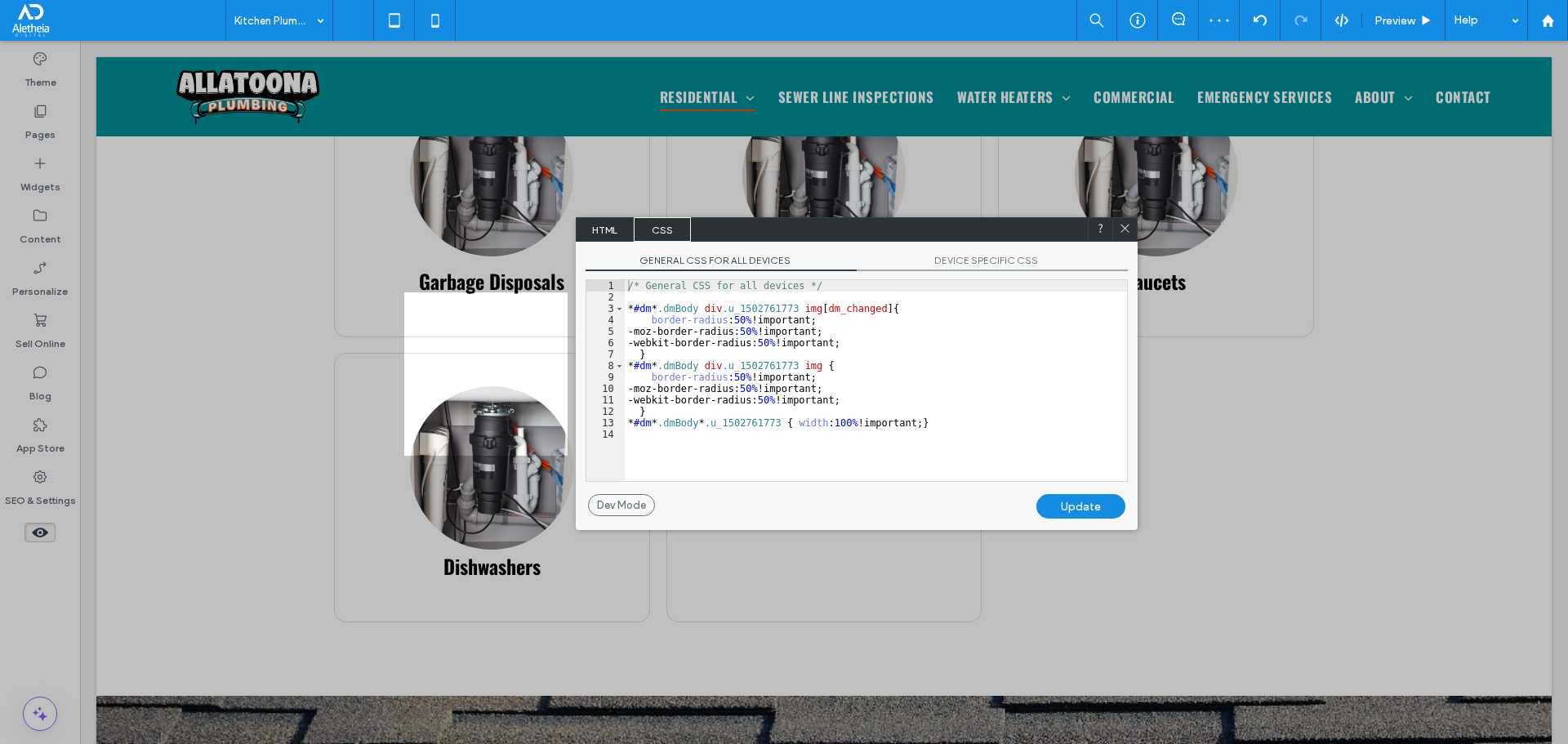
click at [869, 346] on div "/* General CSS for all devices */ * #dm * .dmBody div .u_1502761773 img [ dm_ch…" at bounding box center [876, 391] width 502 height 223
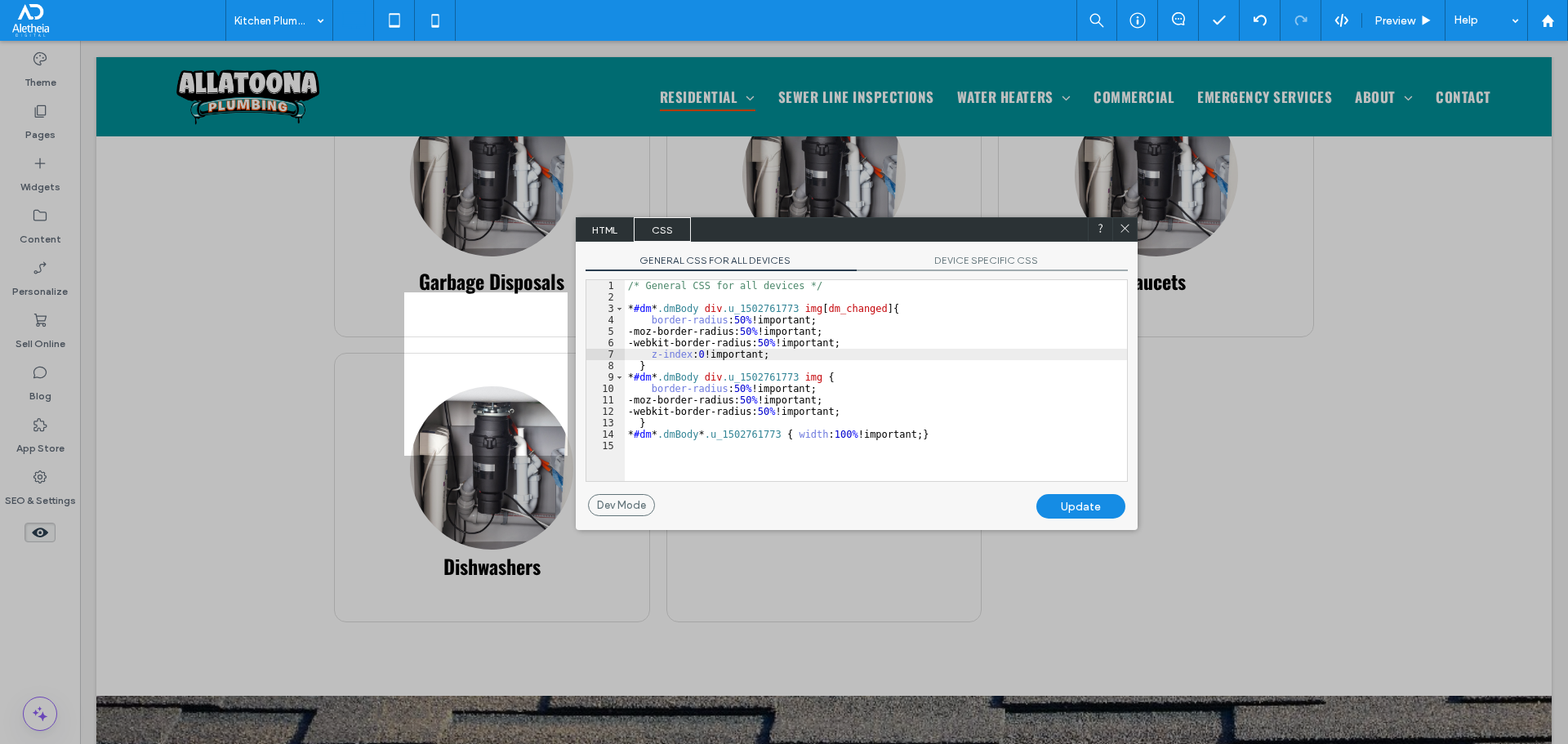
click at [1073, 512] on div "Update" at bounding box center [1081, 506] width 89 height 24
click at [1075, 505] on div "Update" at bounding box center [1081, 506] width 89 height 24
drag, startPoint x: 790, startPoint y: 361, endPoint x: 647, endPoint y: 354, distance: 143.2
click at [647, 354] on div "/* General CSS for all devices */ * #dm * .dmBody div .u_1502761773 img [ dm_ch…" at bounding box center [876, 391] width 502 height 223
click at [646, 354] on div "/* General CSS for all devices */ * #dm * .dmBody div .u_1502761773 img [ dm_ch…" at bounding box center [876, 391] width 502 height 223
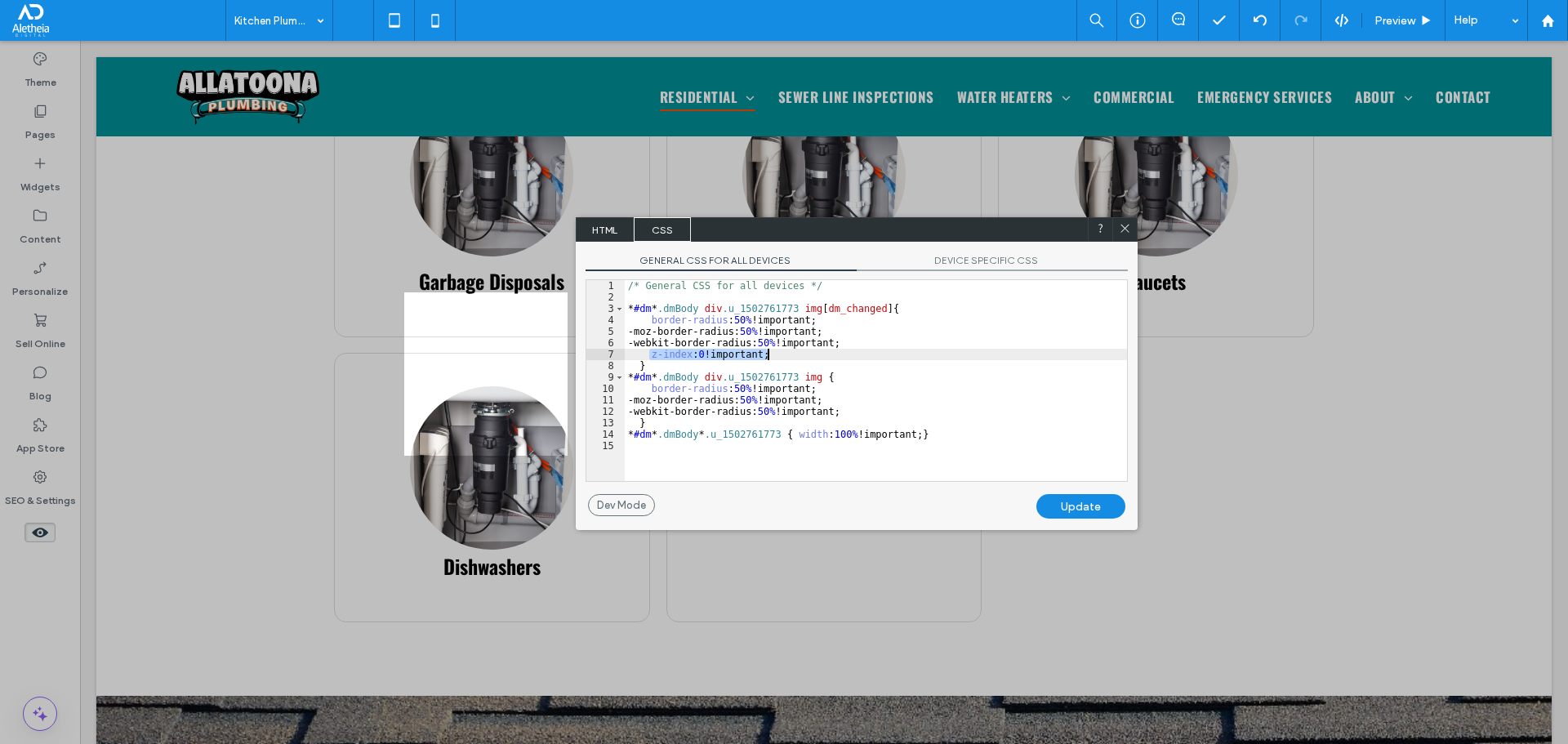
drag, startPoint x: 650, startPoint y: 356, endPoint x: 768, endPoint y: 354, distance: 118.0
click at [768, 354] on div "/* General CSS for all devices */ * #dm * .dmBody div .u_1502761773 img [ dm_ch…" at bounding box center [876, 391] width 502 height 223
click at [878, 405] on div "/* General CSS for all devices */ * #dm * .dmBody div .u_1502761773 img [ dm_ch…" at bounding box center [876, 391] width 502 height 223
click at [839, 416] on div "/* General CSS for all devices */ * #dm * .dmBody div .u_1502761773 img [ dm_ch…" at bounding box center [876, 391] width 502 height 223
click at [860, 412] on div "/* General CSS for all devices */ * #dm * .dmBody div .u_1502761773 img [ dm_ch…" at bounding box center [876, 391] width 502 height 223
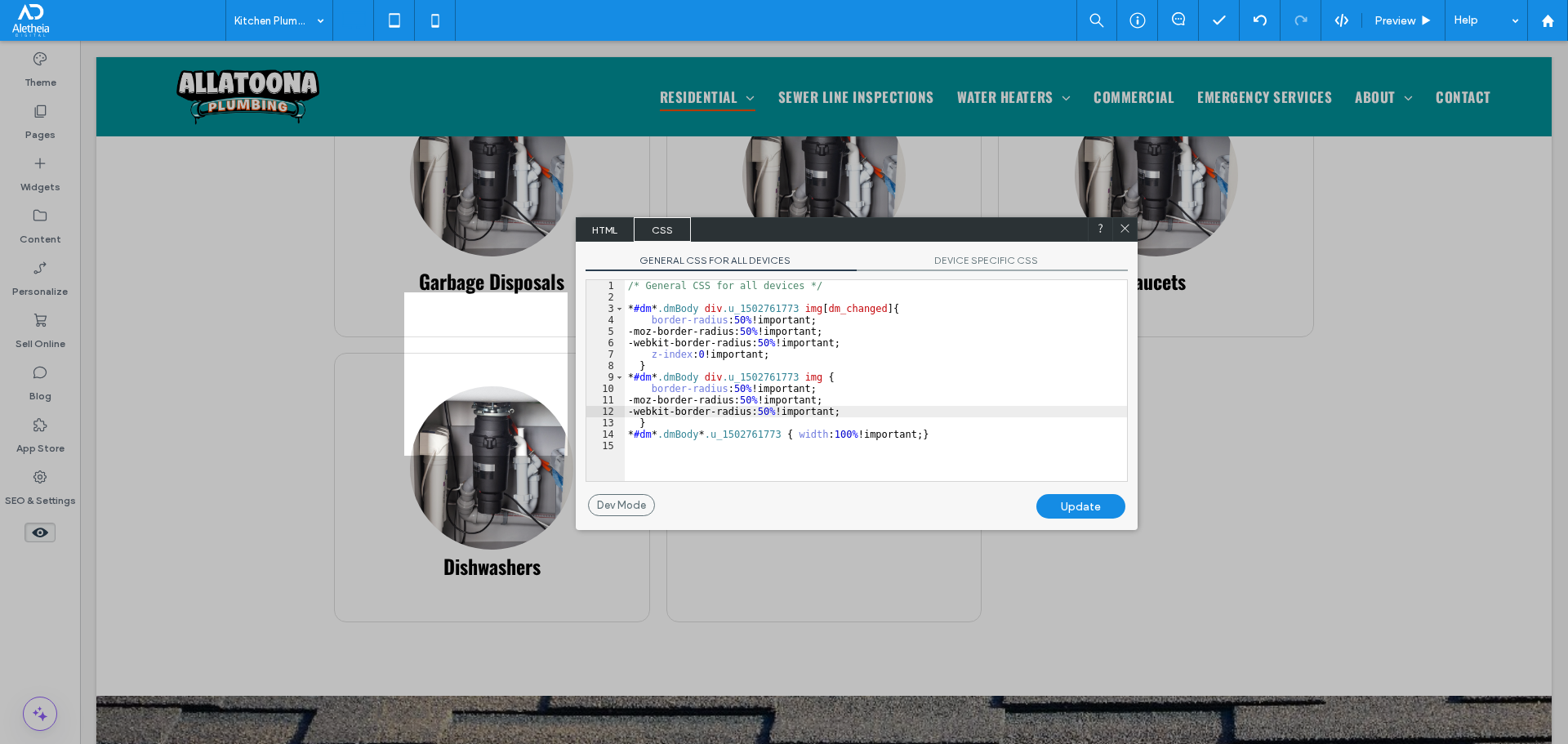
type textarea "**"
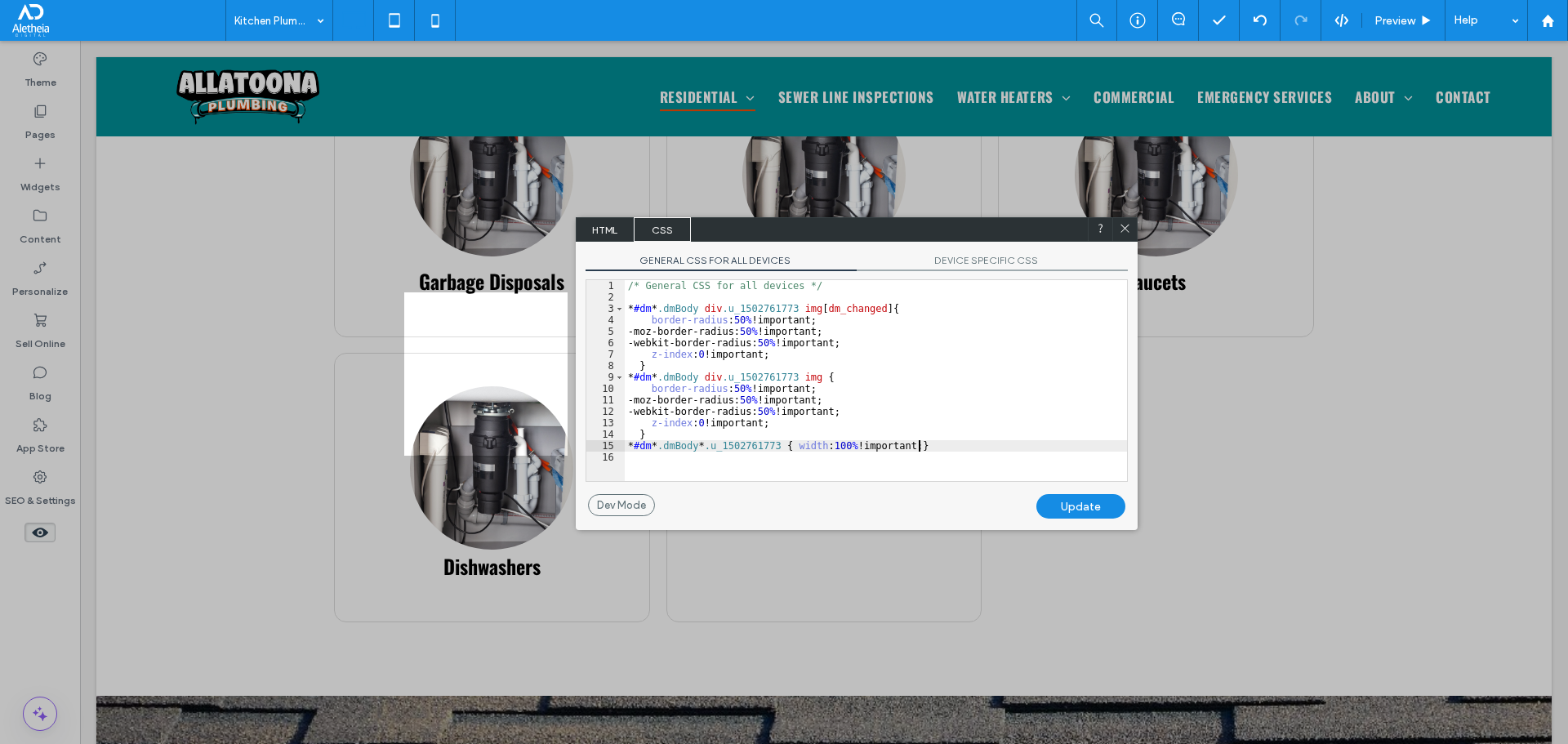
click at [918, 444] on div "/* General CSS for all devices */ * #dm * .dmBody div .u_1502761773 img [ dm_ch…" at bounding box center [876, 391] width 502 height 223
click at [1082, 505] on div "Update" at bounding box center [1081, 506] width 89 height 24
click at [1061, 448] on div "/* General CSS for all devices */ * #dm * .dmBody div .u_1502761773 img [ dm_ch…" at bounding box center [876, 391] width 502 height 223
click at [1083, 463] on div "/* General CSS for all devices */ * #dm * .dmBody div .u_1502761773 img [ dm_ch…" at bounding box center [876, 391] width 502 height 223
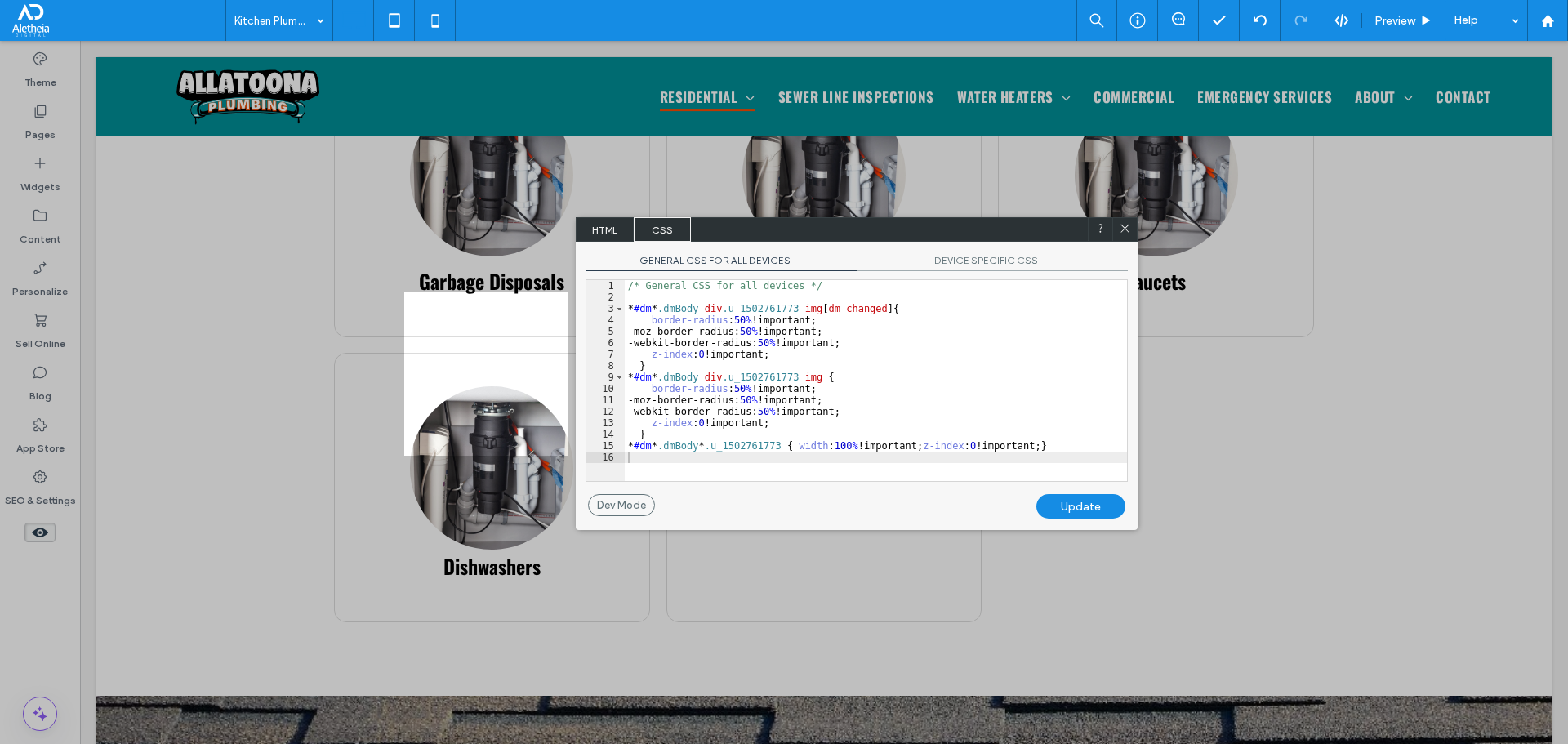
click at [1084, 511] on div "Update" at bounding box center [1081, 506] width 89 height 24
click at [1129, 225] on icon at bounding box center [1124, 228] width 12 height 12
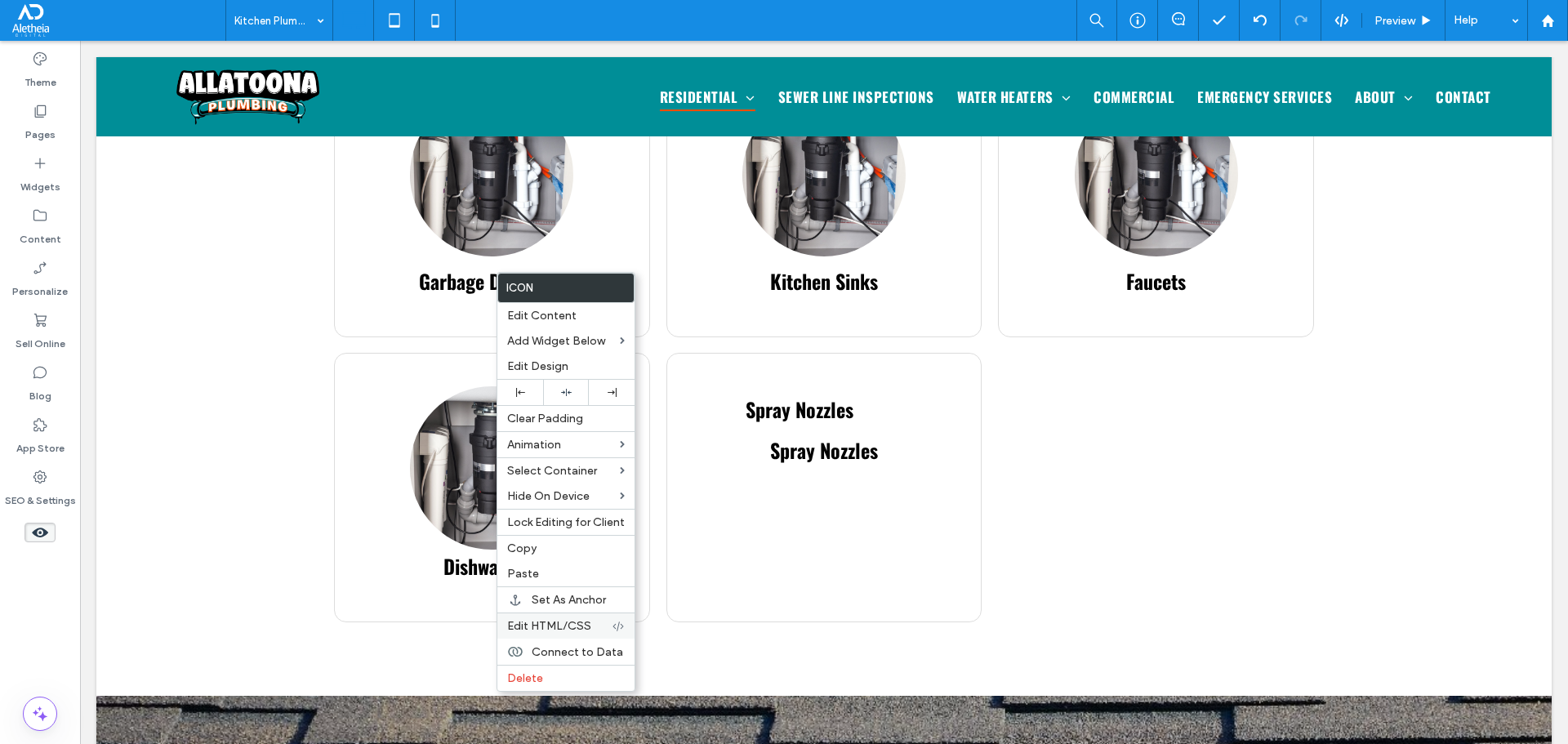
click at [567, 633] on div "Edit HTML/CSS" at bounding box center [566, 625] width 137 height 26
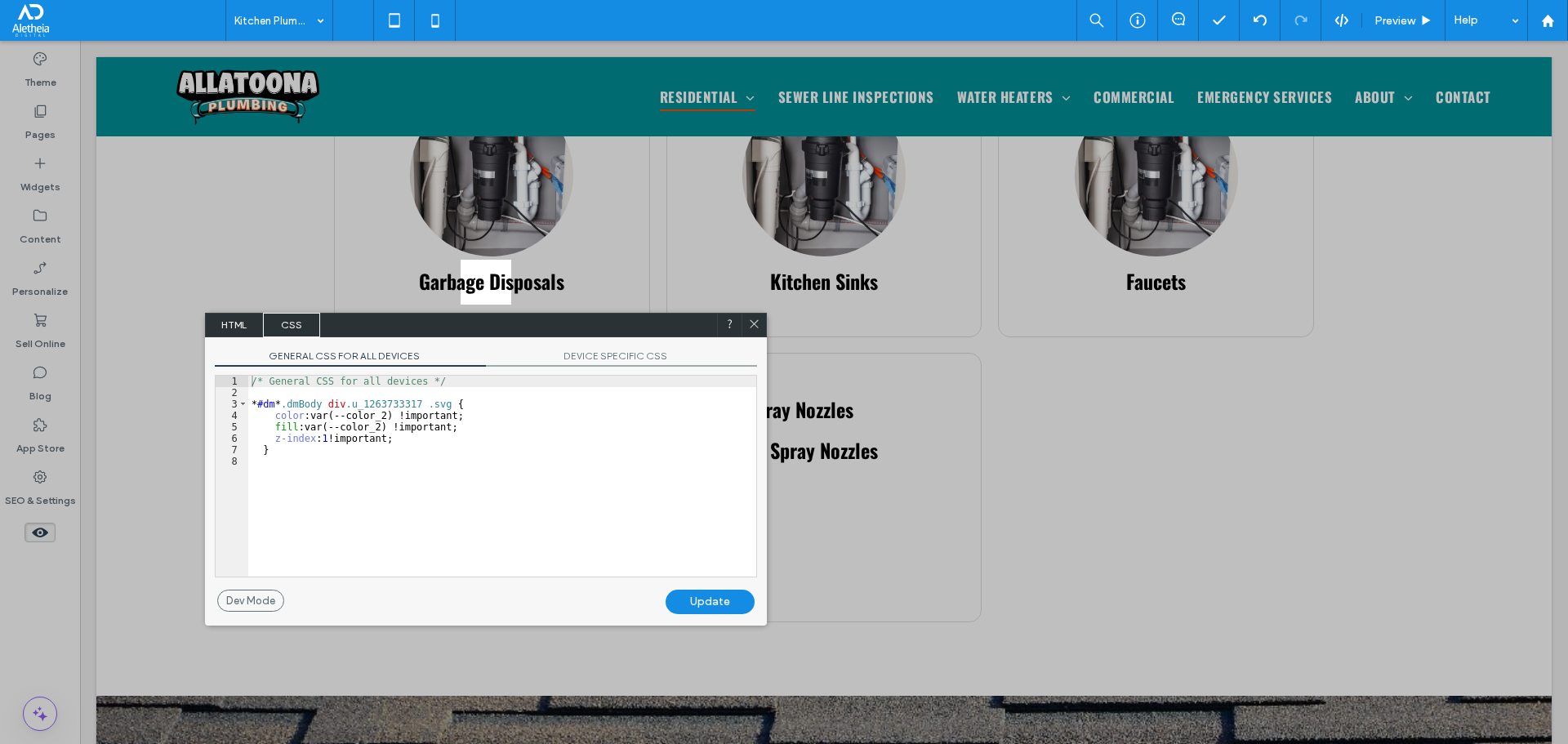
click at [439, 445] on div "/* General CSS for all devices */ * #dm * .dmBody div .u_1263733317 .svg { colo…" at bounding box center [502, 486] width 508 height 223
click at [434, 442] on div "/* General CSS for all devices */ * #dm * .dmBody div .u_1263733317 .svg { colo…" at bounding box center [502, 486] width 508 height 223
click at [444, 442] on div "/* General CSS for all devices */ * #dm * .dmBody div .u_1263733317 .svg { colo…" at bounding box center [502, 486] width 508 height 223
click at [396, 441] on div "/* General CSS for all devices */ * #dm * .dmBody div .u_1263733317 .svg { colo…" at bounding box center [502, 486] width 508 height 223
click at [463, 442] on div "/* General CSS for all devices */ * #dm * .dmBody div .u_1263733317 .svg { colo…" at bounding box center [502, 486] width 508 height 223
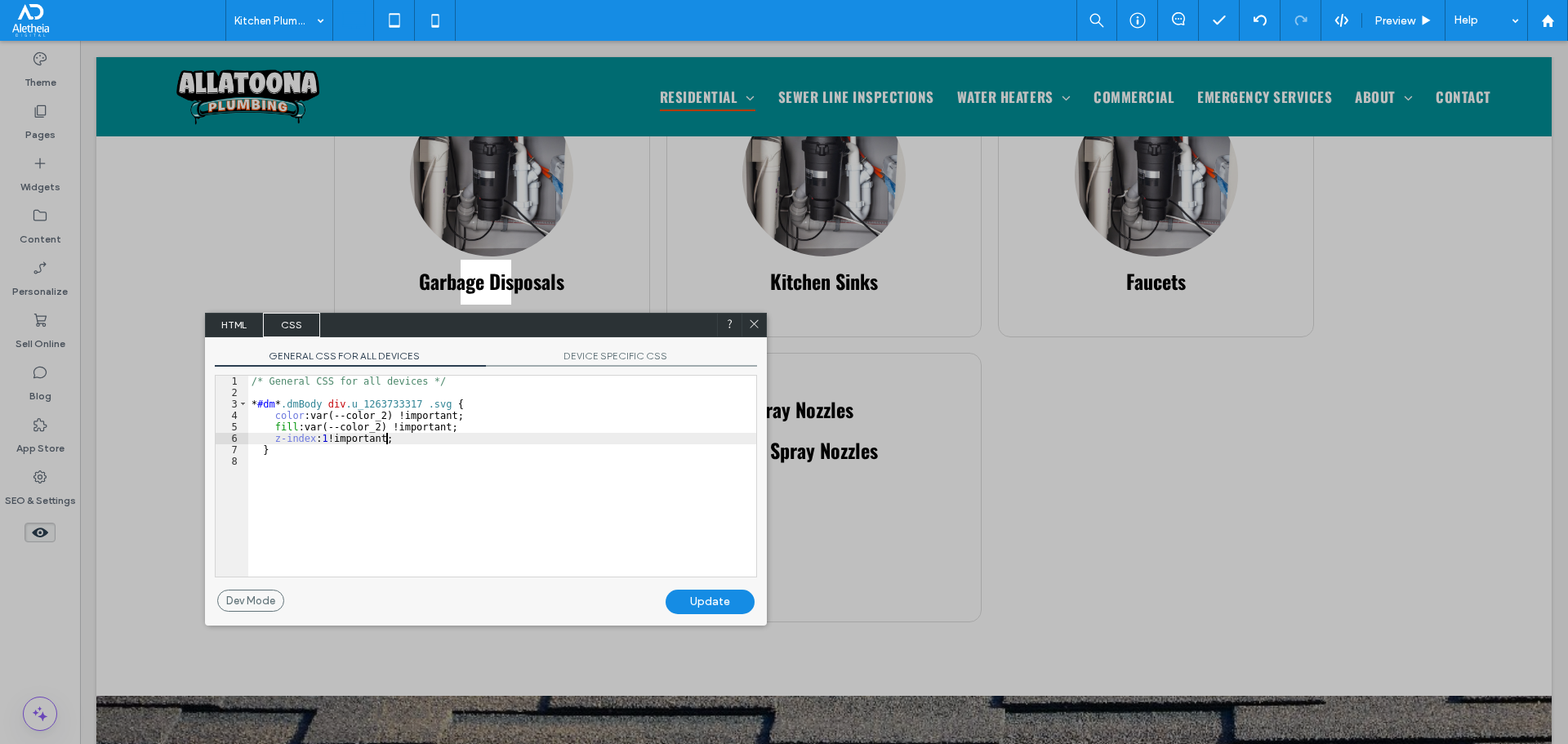
click at [760, 320] on icon at bounding box center [753, 323] width 12 height 12
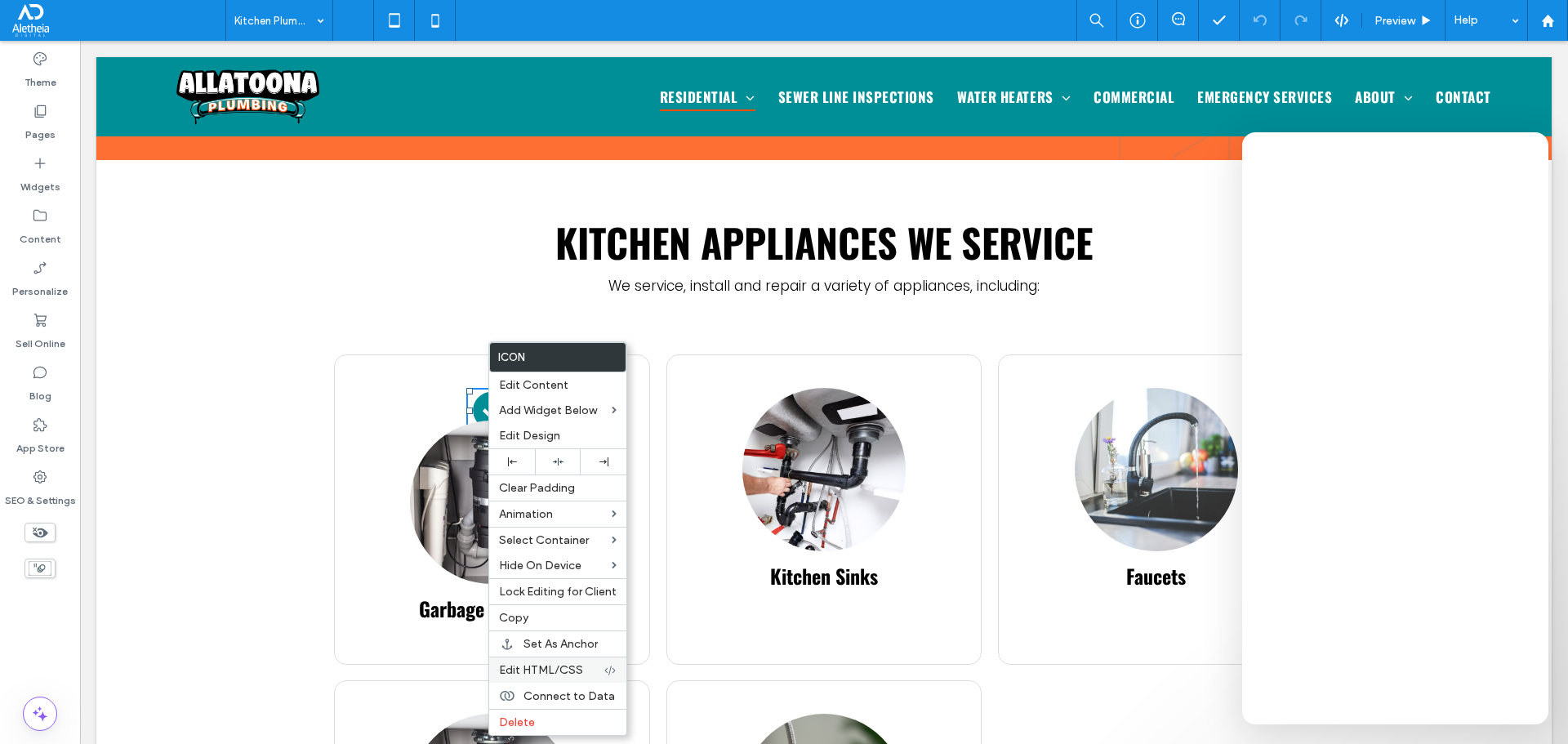
click at [532, 666] on span "Edit HTML/CSS" at bounding box center [540, 670] width 84 height 14
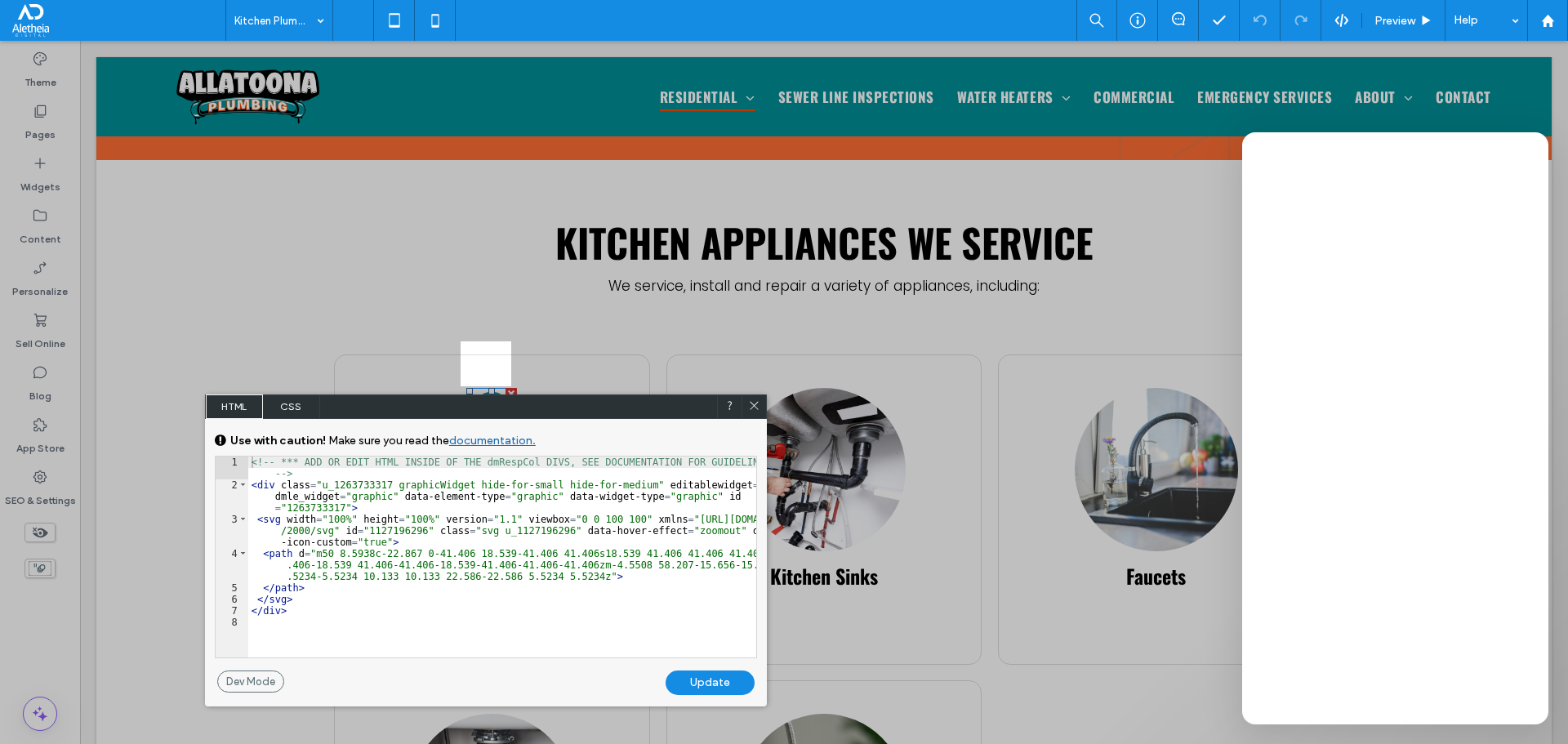
click at [299, 404] on span "CSS" at bounding box center [292, 407] width 57 height 24
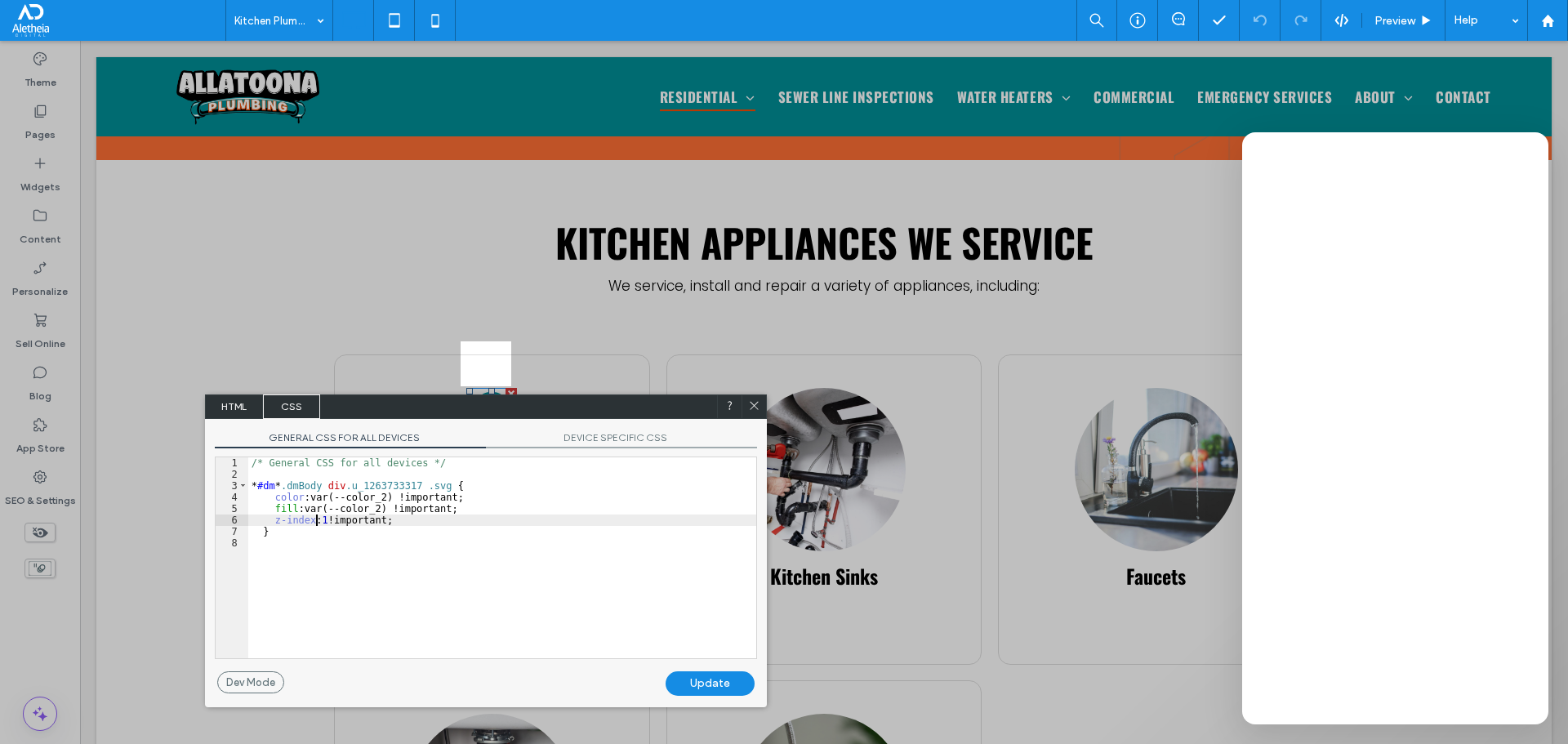
click at [315, 521] on div "/* General CSS for all devices */ * #dm * .dmBody div .u_1263733317 .svg { colo…" at bounding box center [502, 568] width 508 height 223
type textarea "**"
click at [698, 682] on div "Update" at bounding box center [710, 683] width 89 height 24
drag, startPoint x: 754, startPoint y: 402, endPoint x: 672, endPoint y: 360, distance: 92.1
click at [754, 402] on icon at bounding box center [753, 405] width 12 height 12
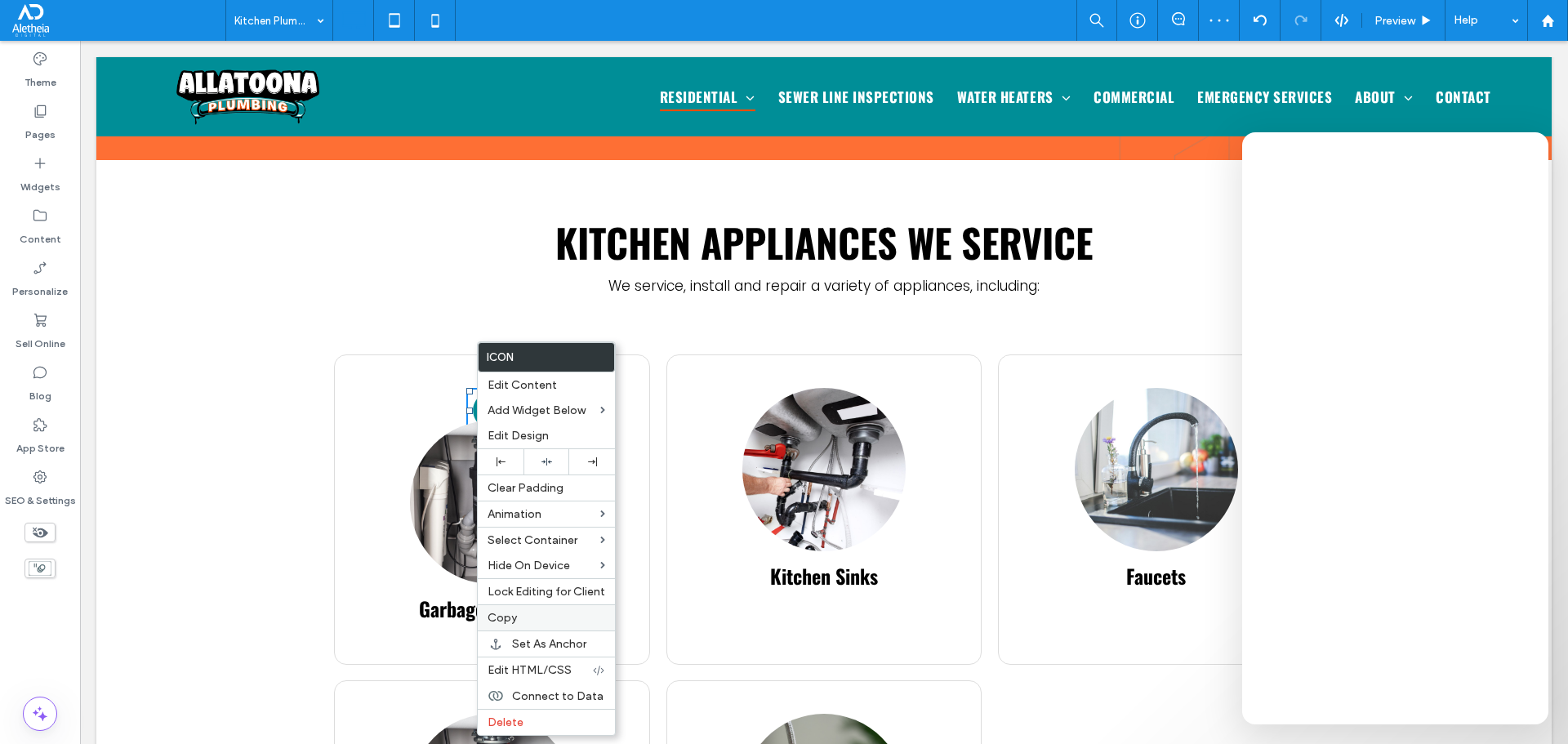
click at [525, 613] on label "Copy" at bounding box center [546, 617] width 118 height 14
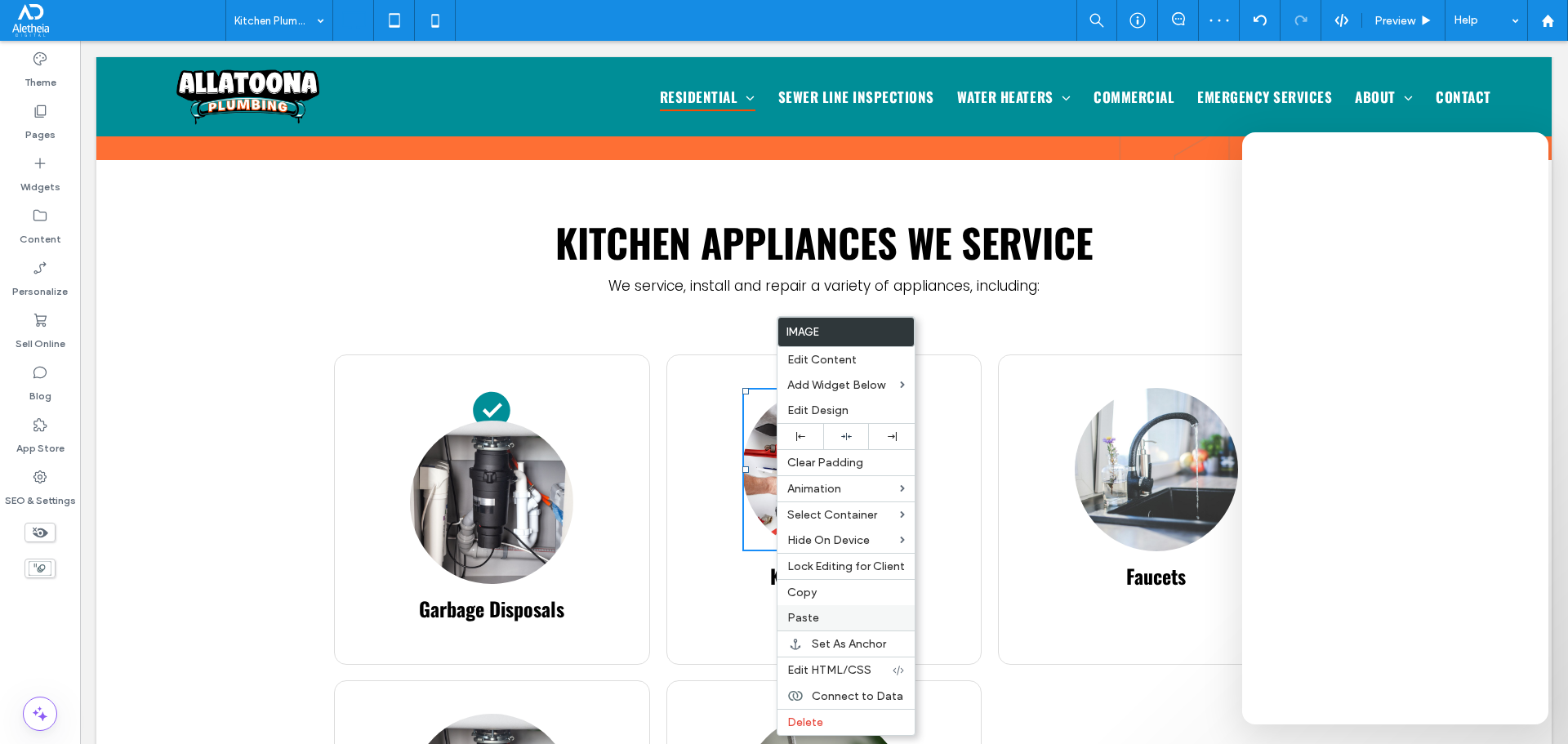
click at [831, 608] on div "Paste" at bounding box center [846, 617] width 137 height 25
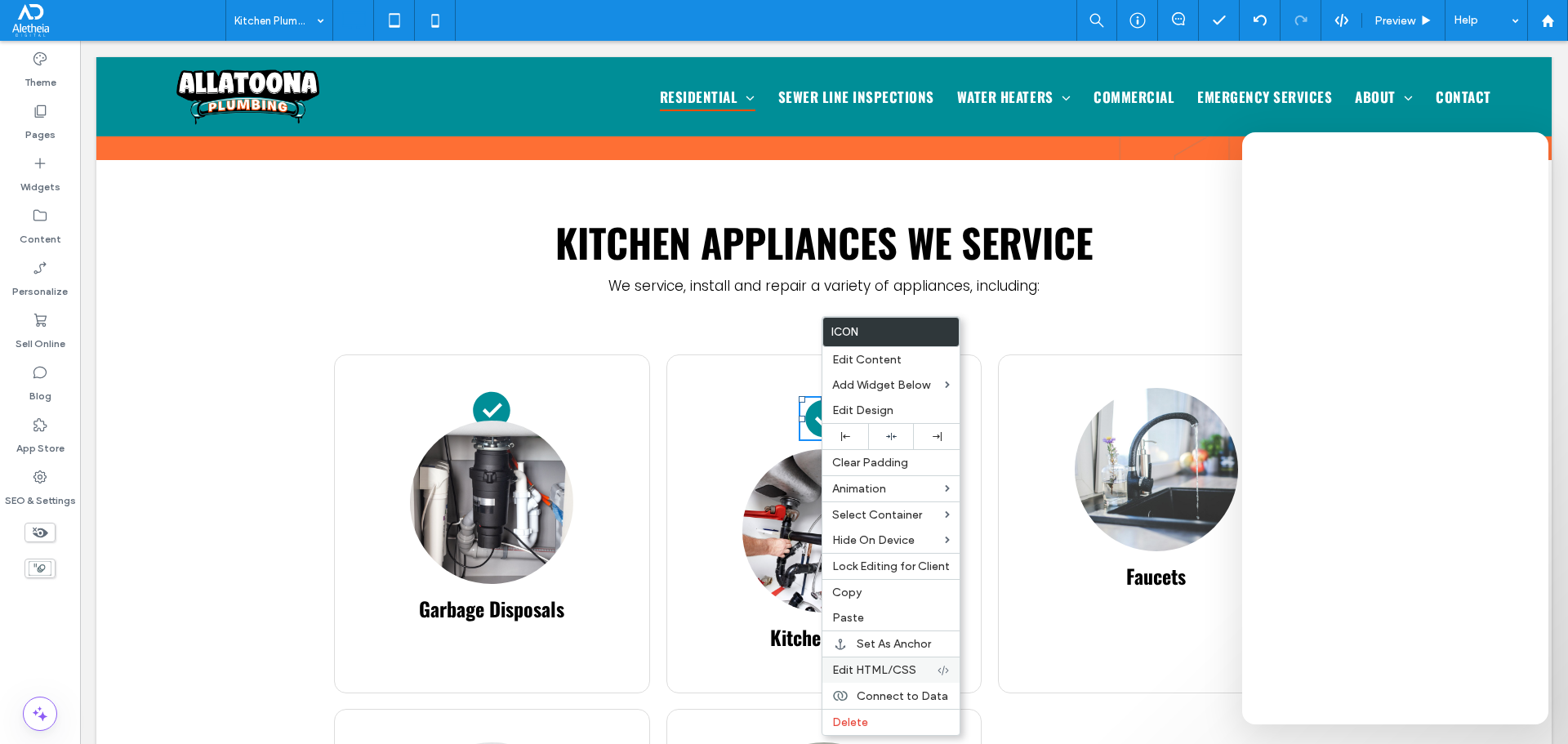
click at [877, 669] on span "Edit HTML/CSS" at bounding box center [874, 670] width 84 height 14
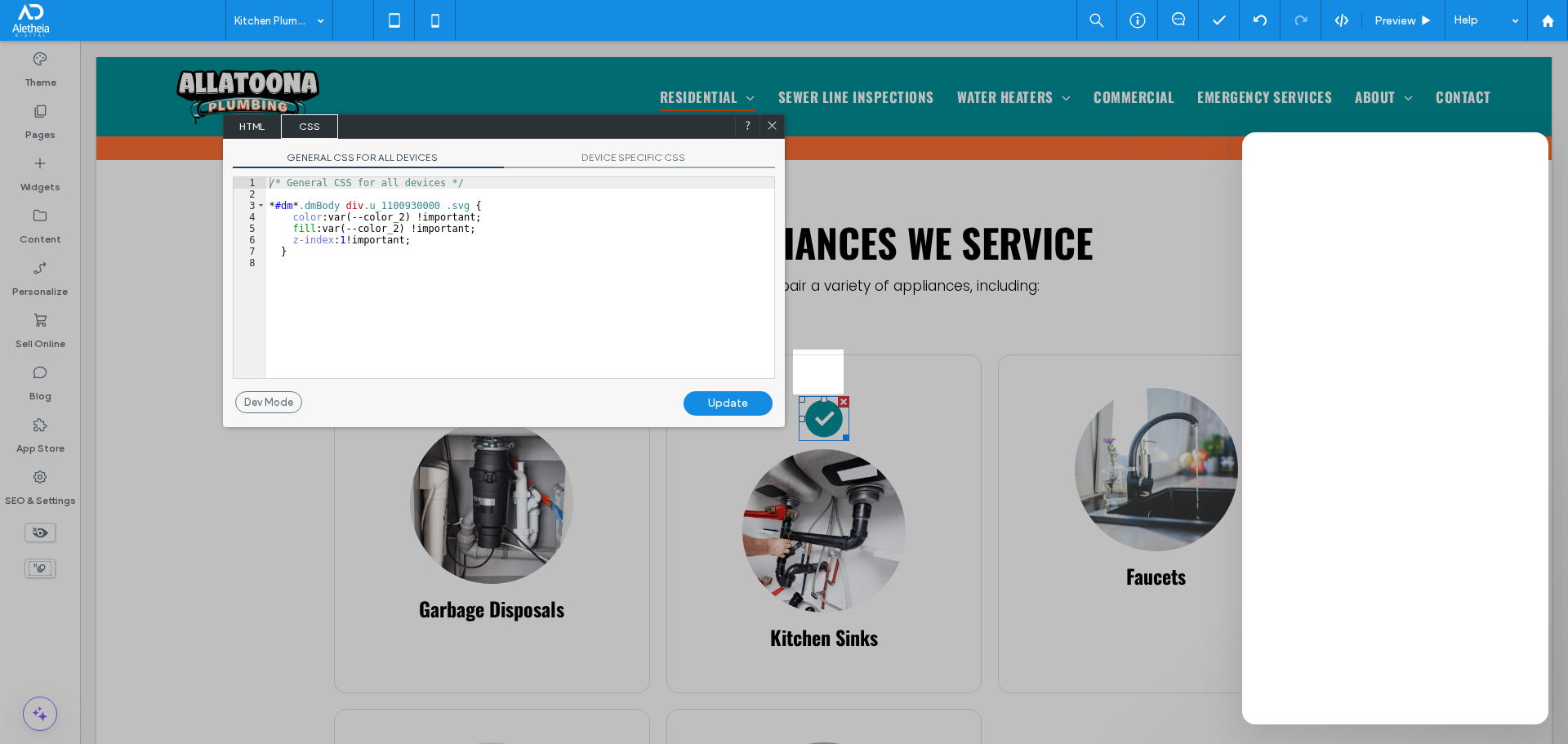
click at [776, 124] on icon at bounding box center [772, 125] width 12 height 12
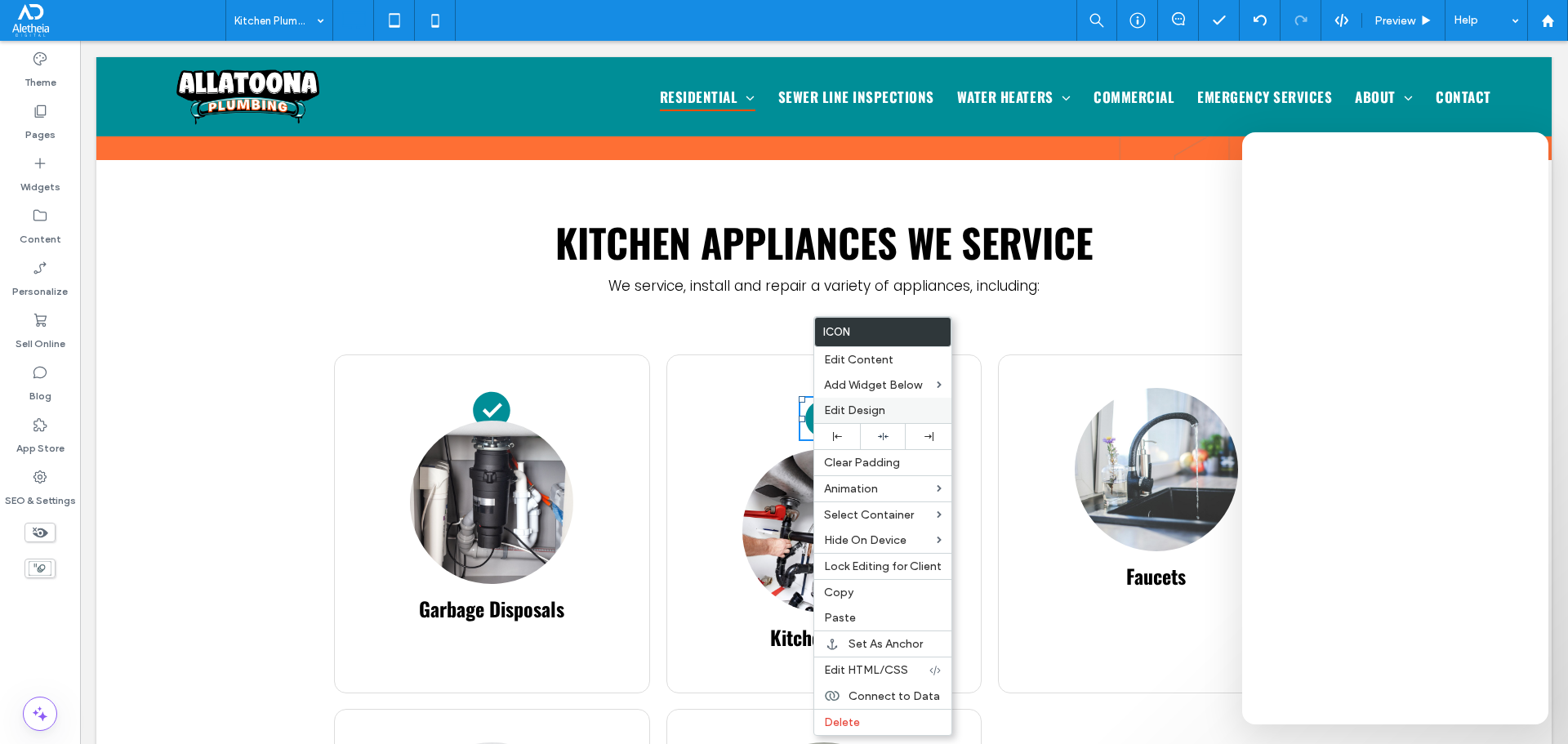
click at [866, 402] on div "Edit Design" at bounding box center [883, 410] width 137 height 25
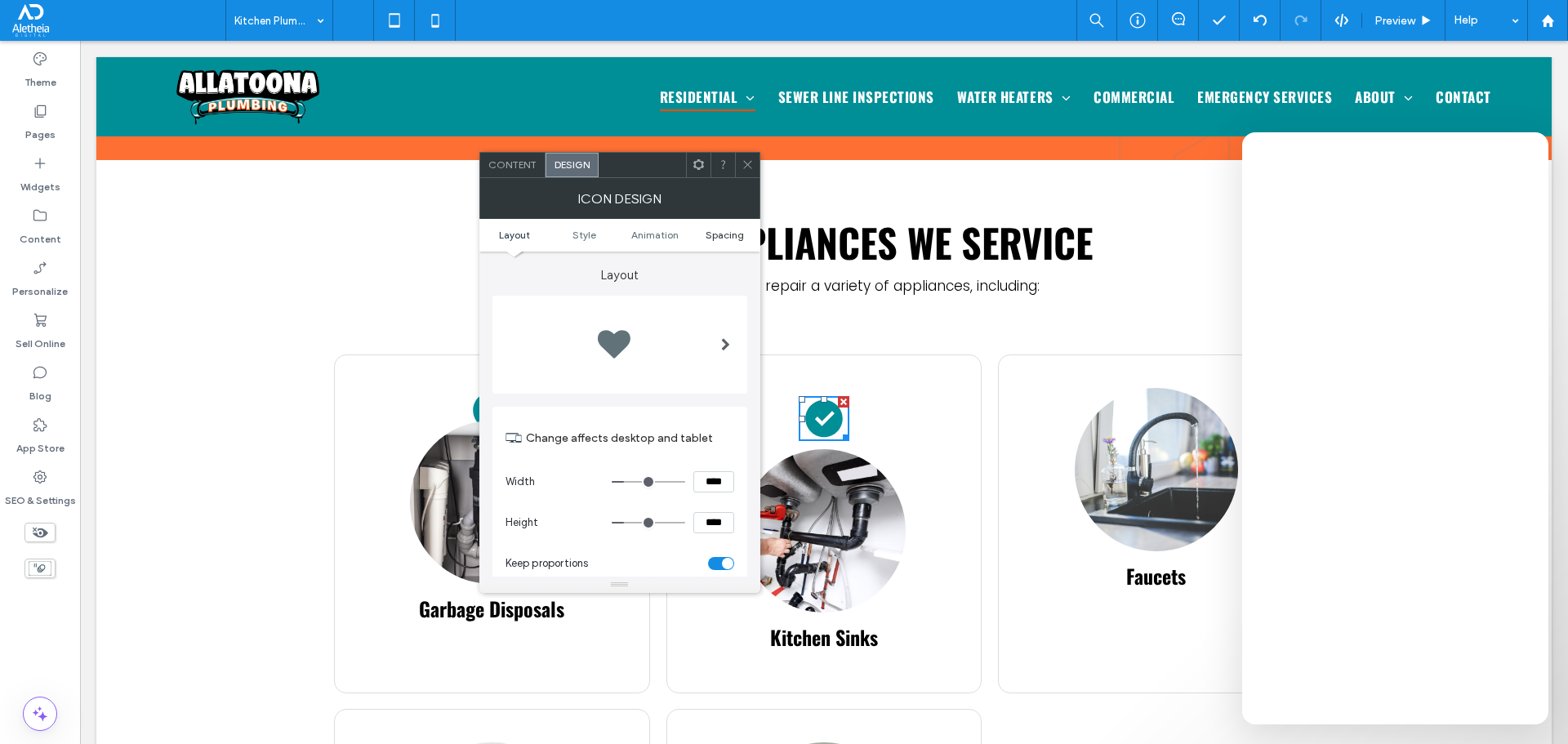
click at [730, 237] on span "Spacing" at bounding box center [724, 234] width 38 height 12
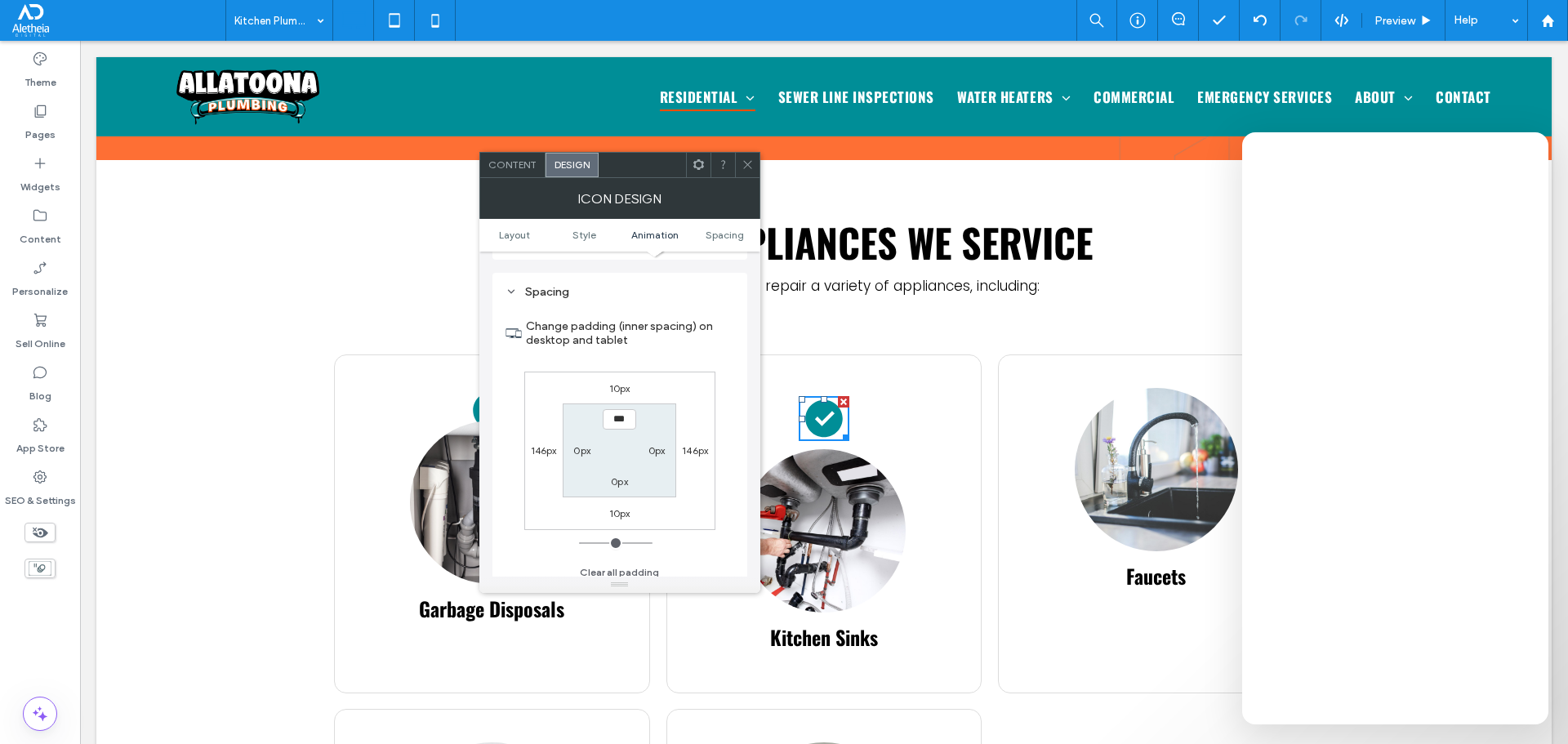
scroll to position [921, 0]
click at [622, 506] on label "10px" at bounding box center [619, 504] width 21 height 12
type input "**"
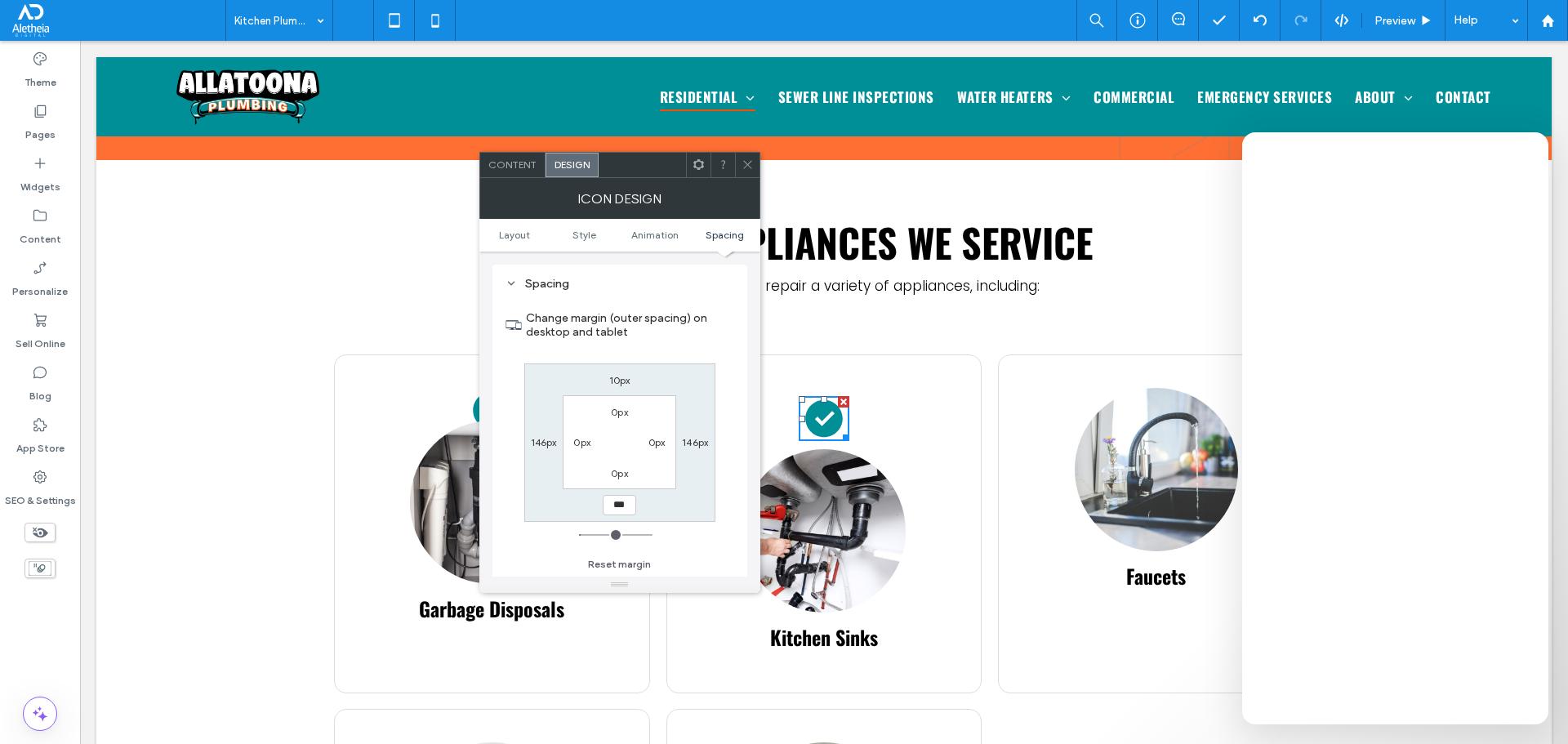
type input "***"
type input "*"
type input "*****"
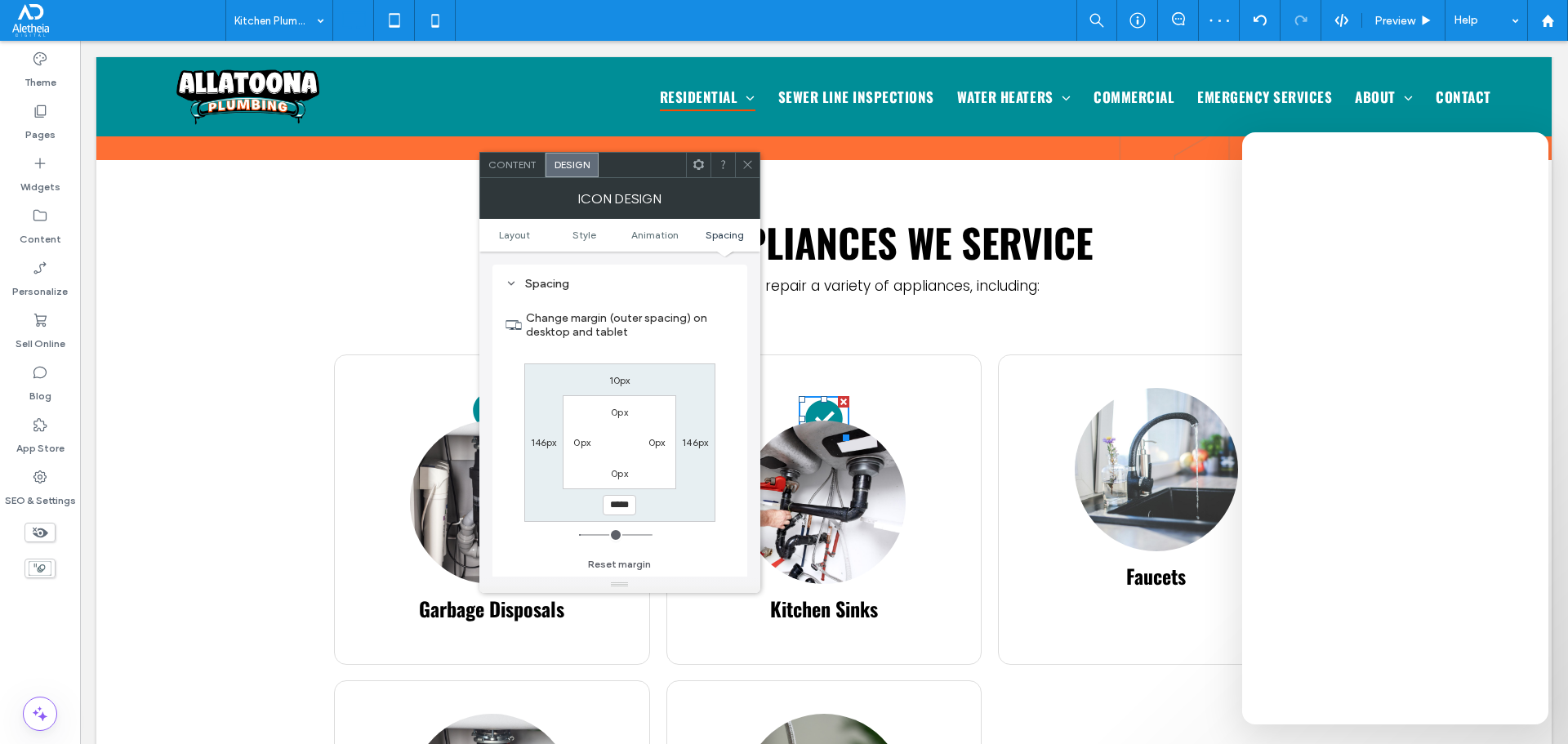
click at [749, 161] on icon at bounding box center [747, 164] width 12 height 12
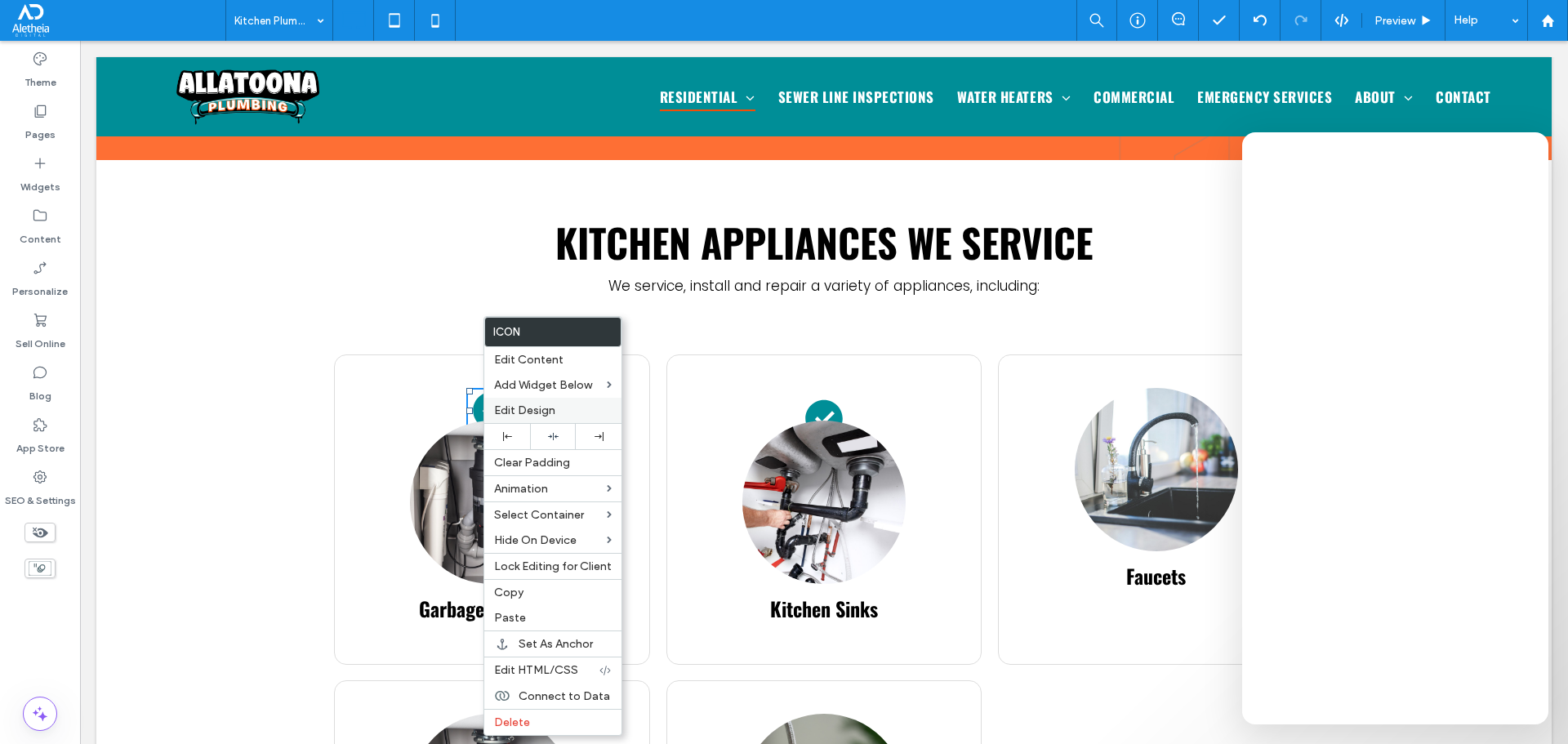
click at [539, 412] on span "Edit Design" at bounding box center [525, 410] width 61 height 14
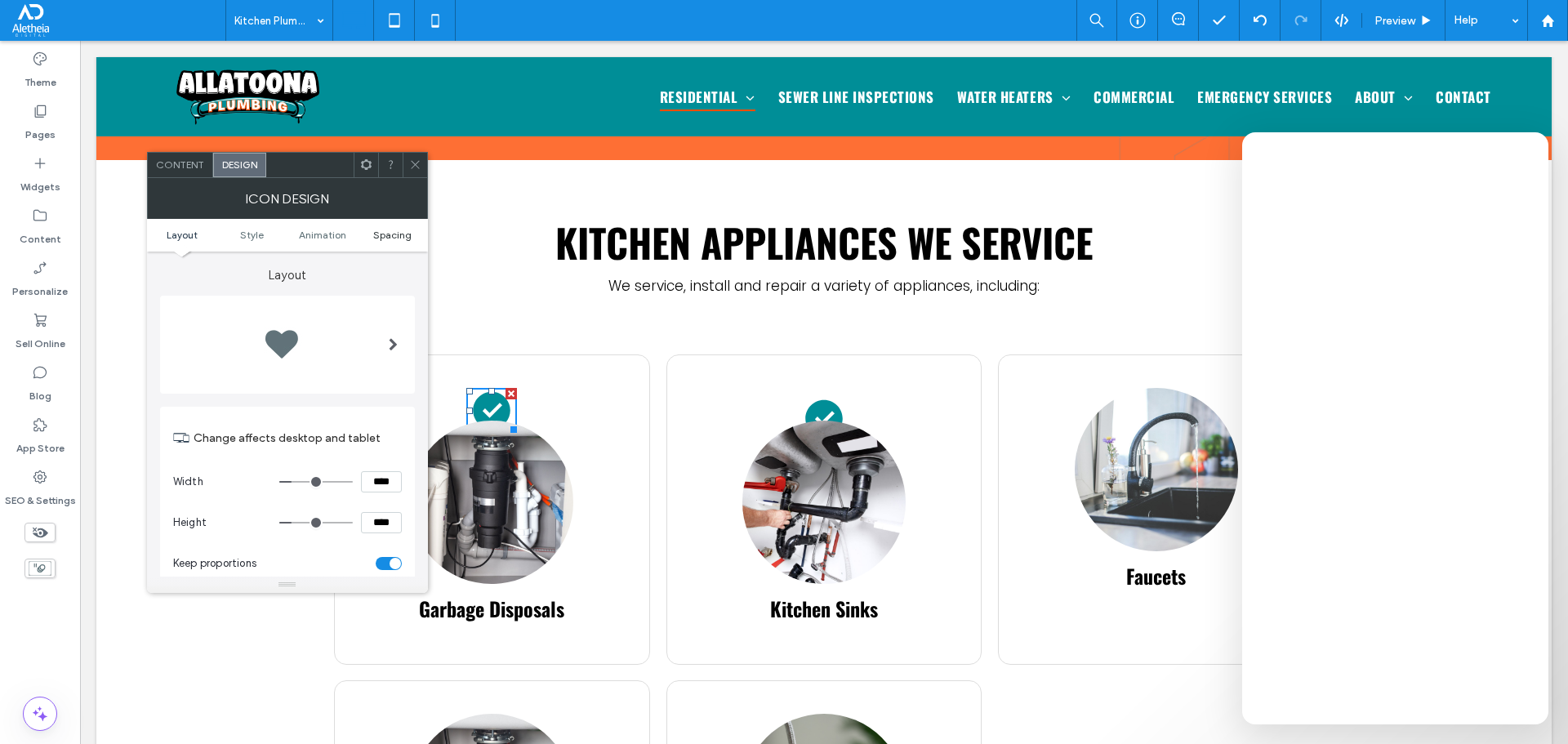
drag, startPoint x: 397, startPoint y: 214, endPoint x: 399, endPoint y: 231, distance: 17.1
click at [397, 217] on div "Icon Design" at bounding box center [287, 198] width 281 height 41
click at [399, 231] on span "Spacing" at bounding box center [392, 236] width 38 height 12
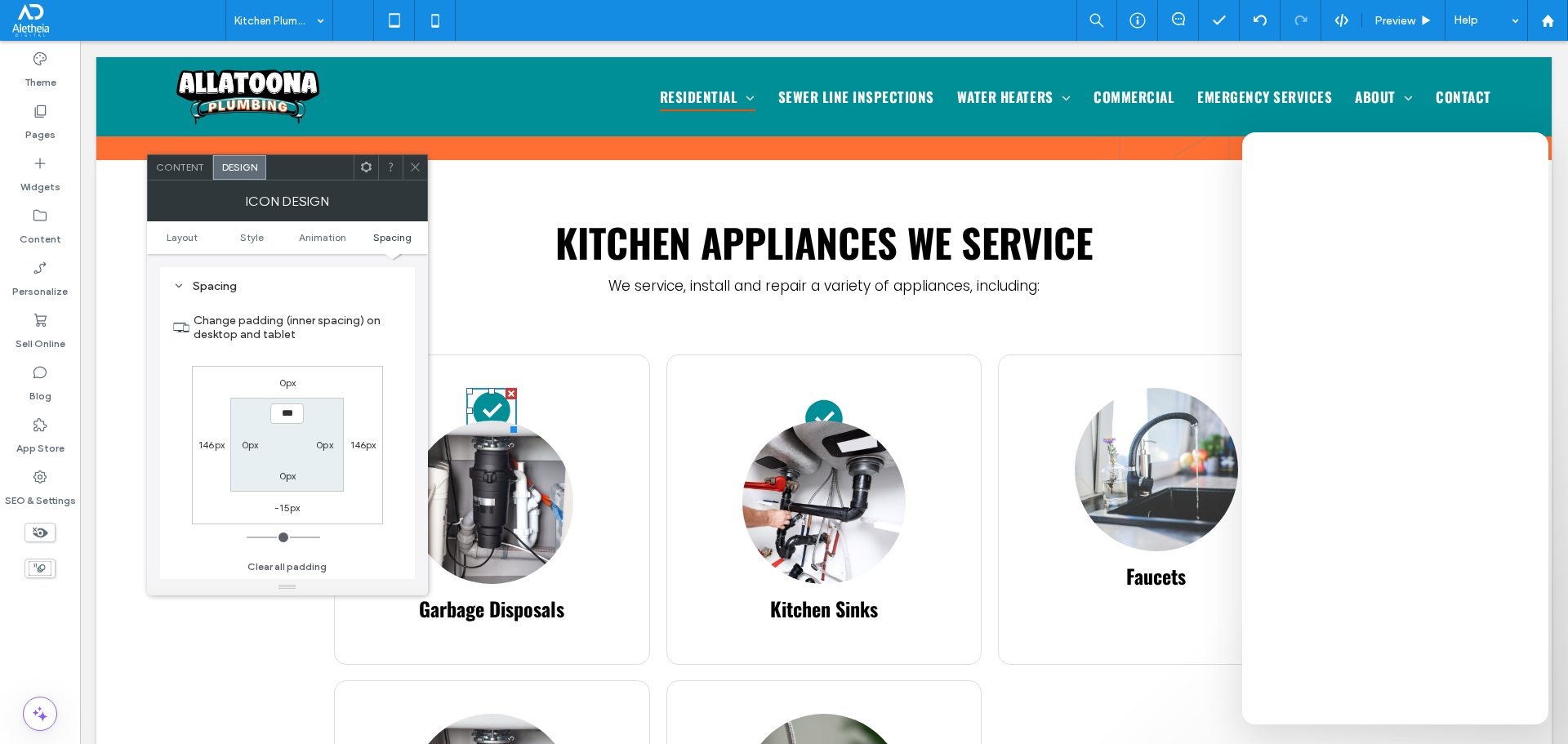
click at [292, 510] on label "-15px" at bounding box center [286, 507] width 25 height 12
type input "*"
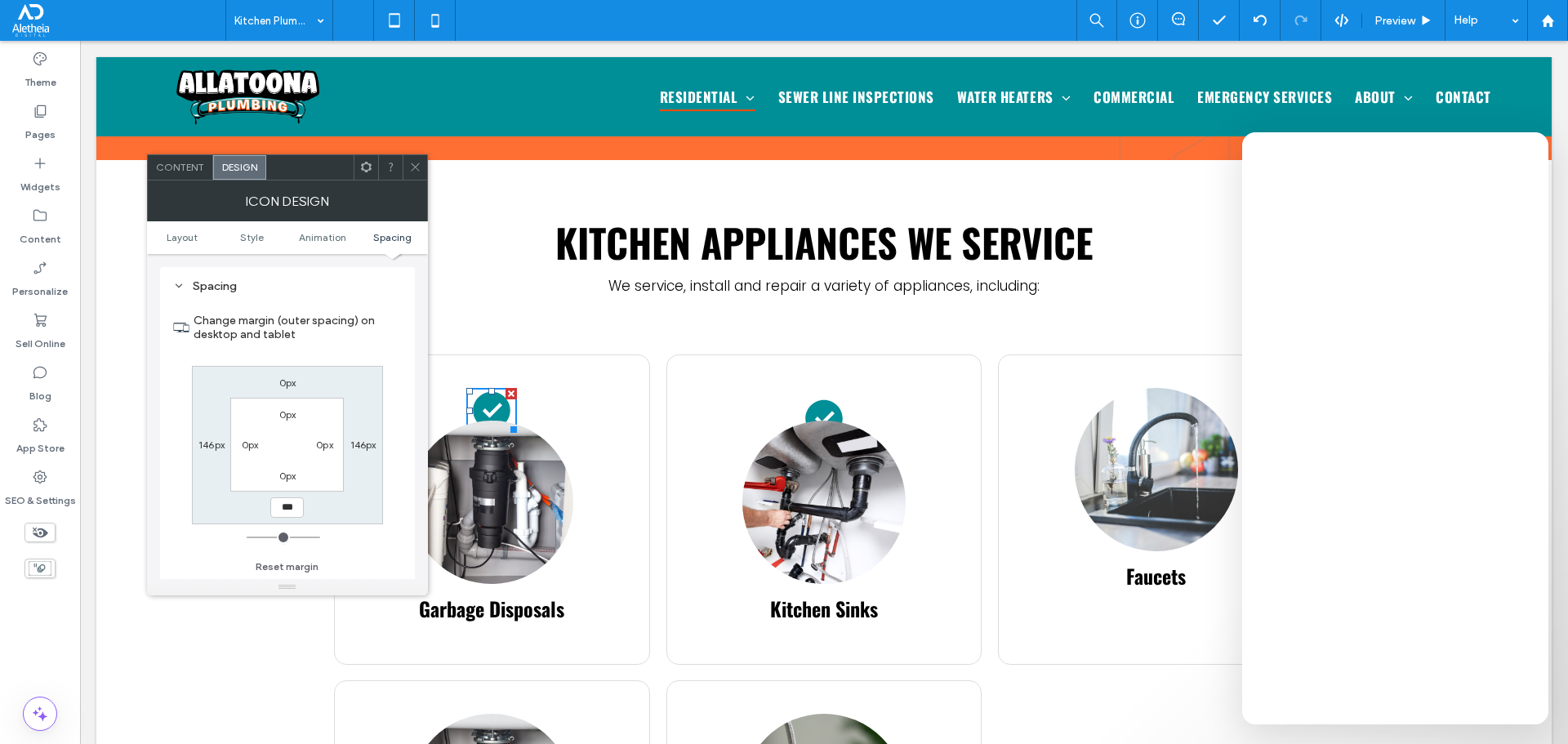
type input "***"
type input "*"
type input "*****"
click at [417, 168] on icon at bounding box center [414, 167] width 12 height 12
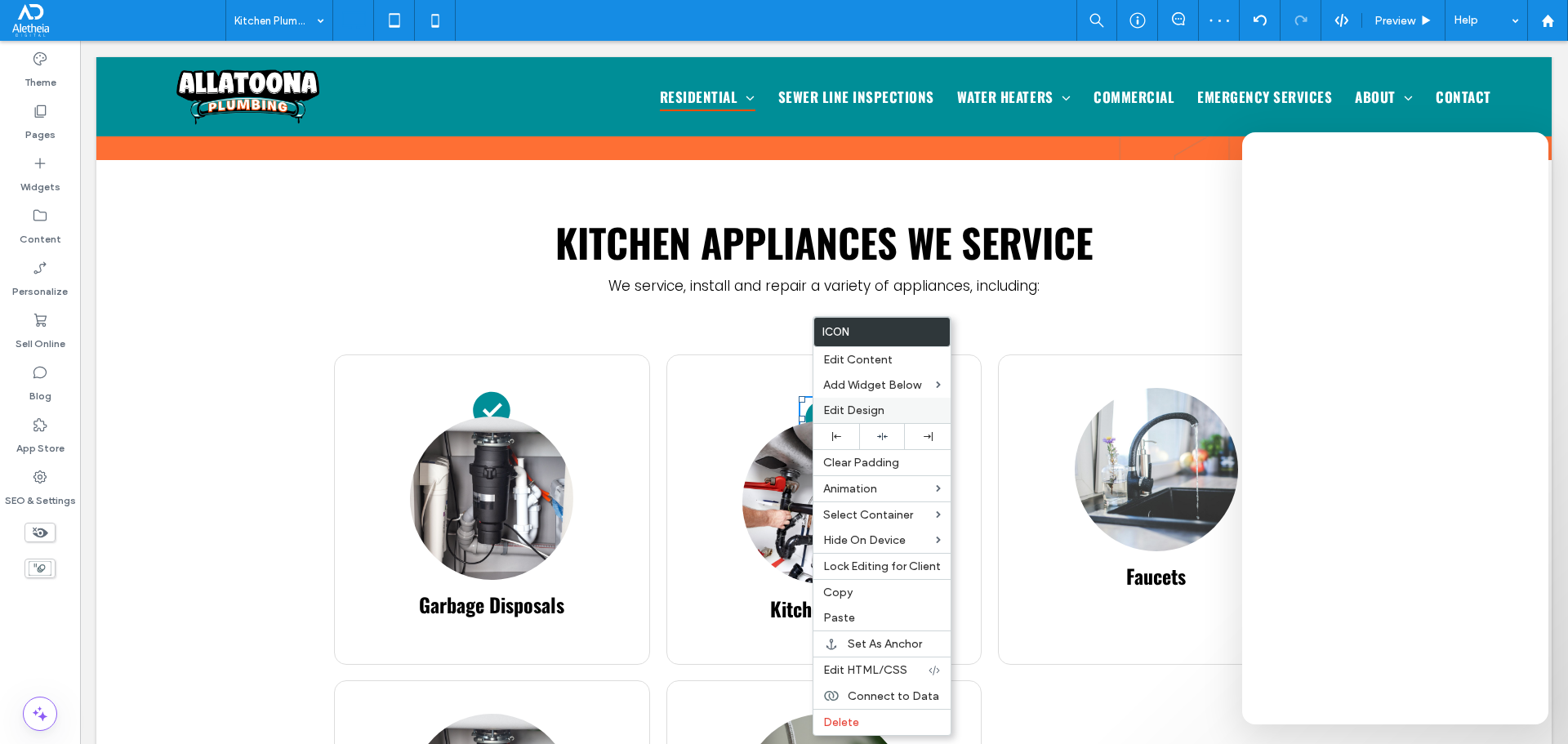
click at [855, 416] on span "Edit Design" at bounding box center [854, 410] width 61 height 14
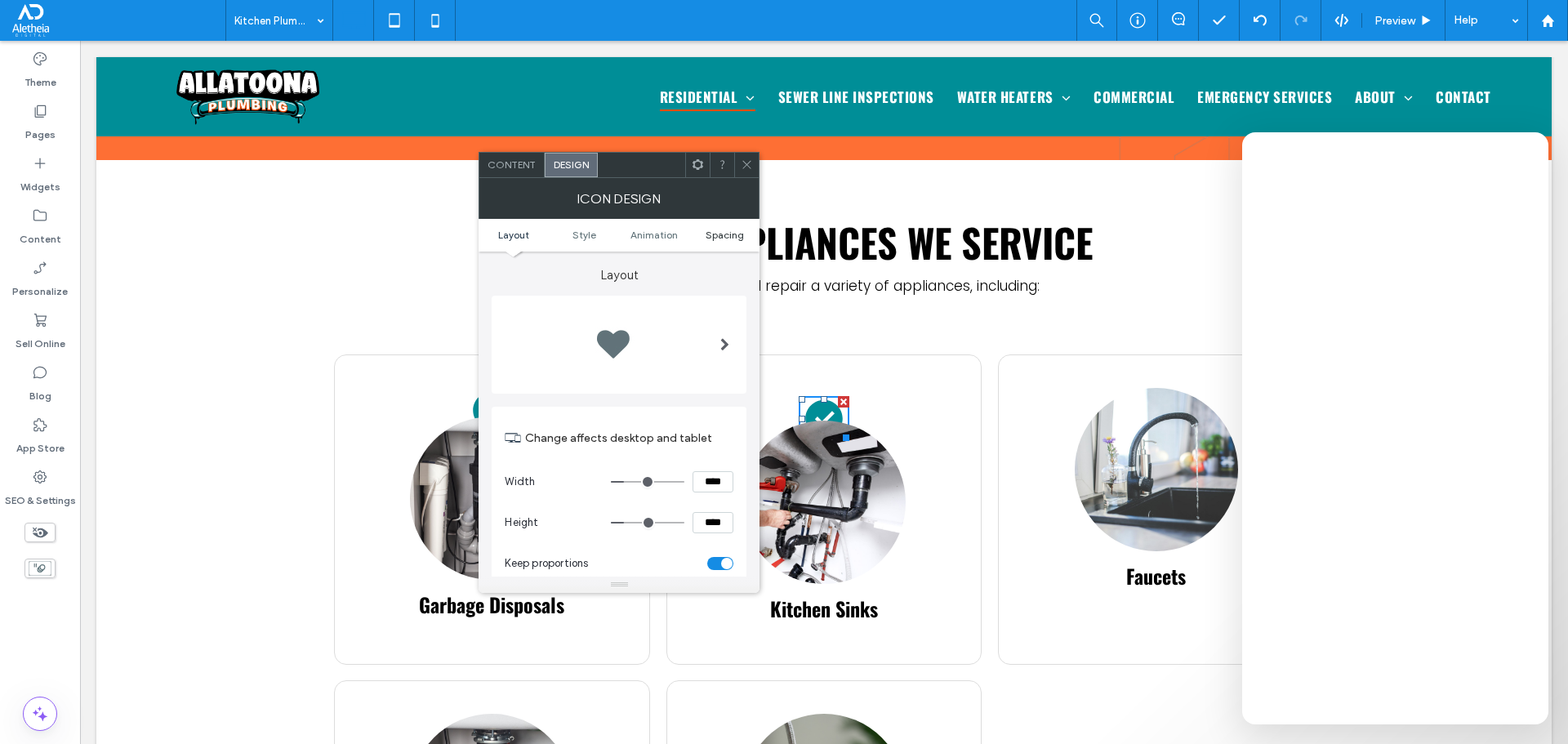
click at [726, 231] on span "Spacing" at bounding box center [724, 234] width 38 height 12
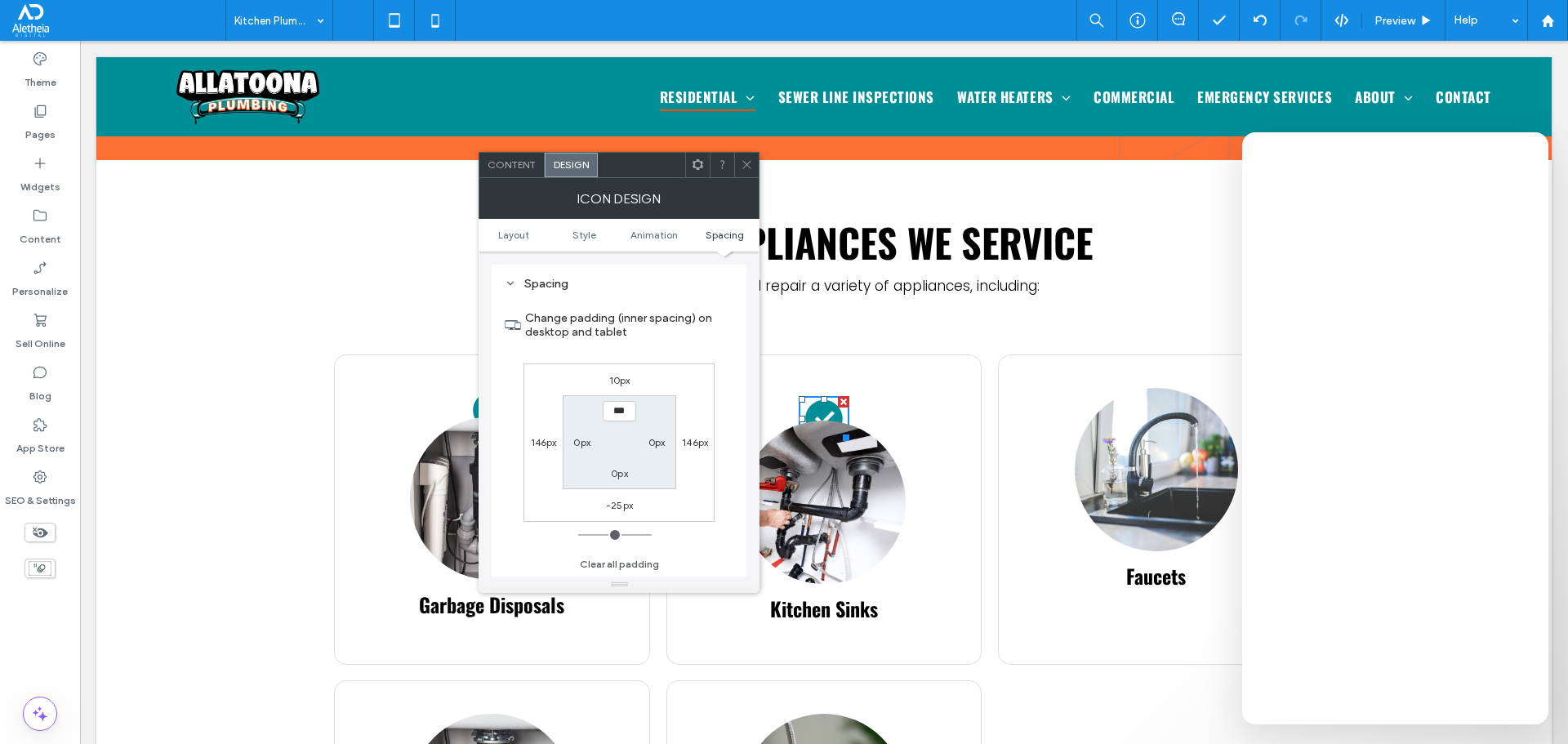
click at [619, 502] on label "-25px" at bounding box center [619, 504] width 27 height 12
type input "*"
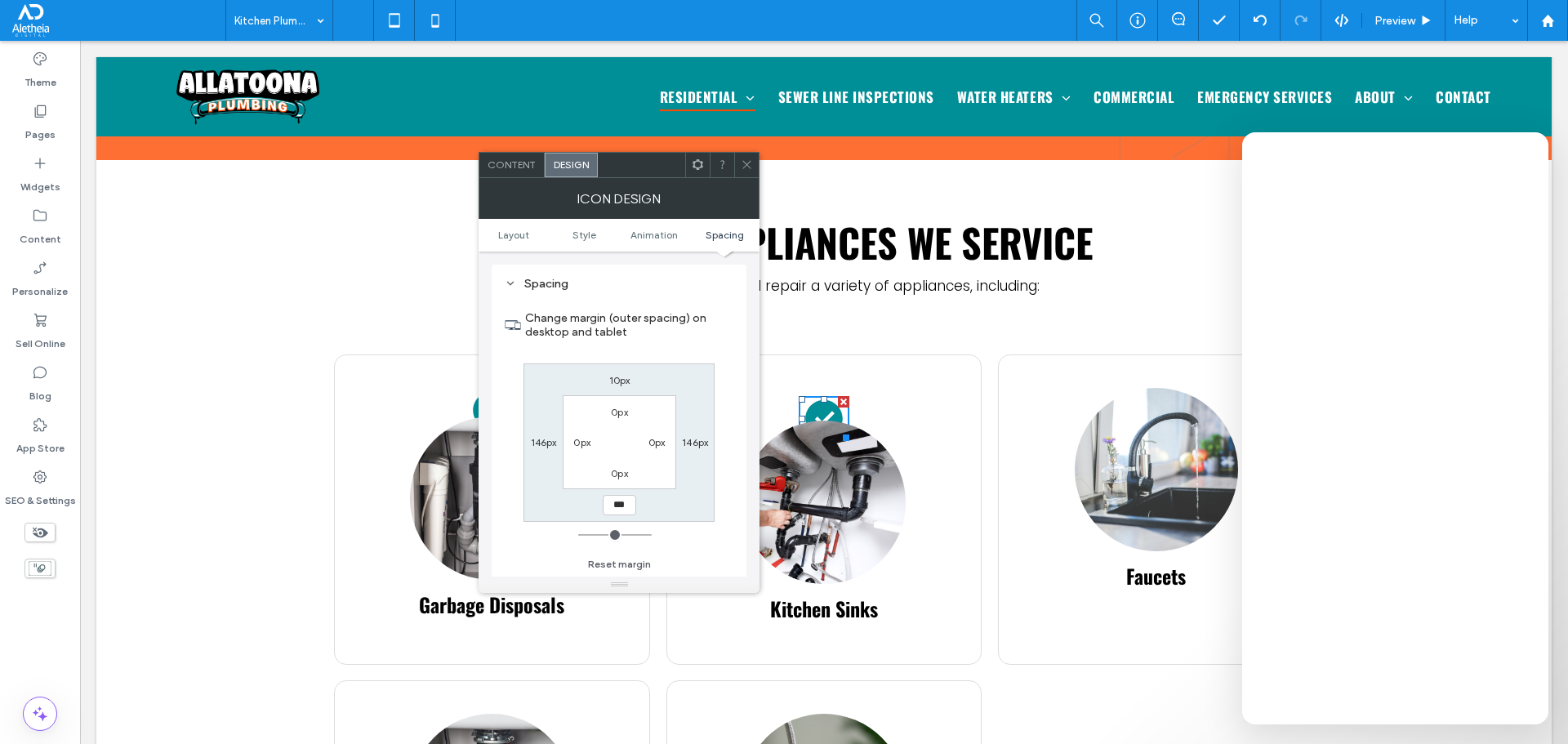
type input "***"
type input "*"
type input "*****"
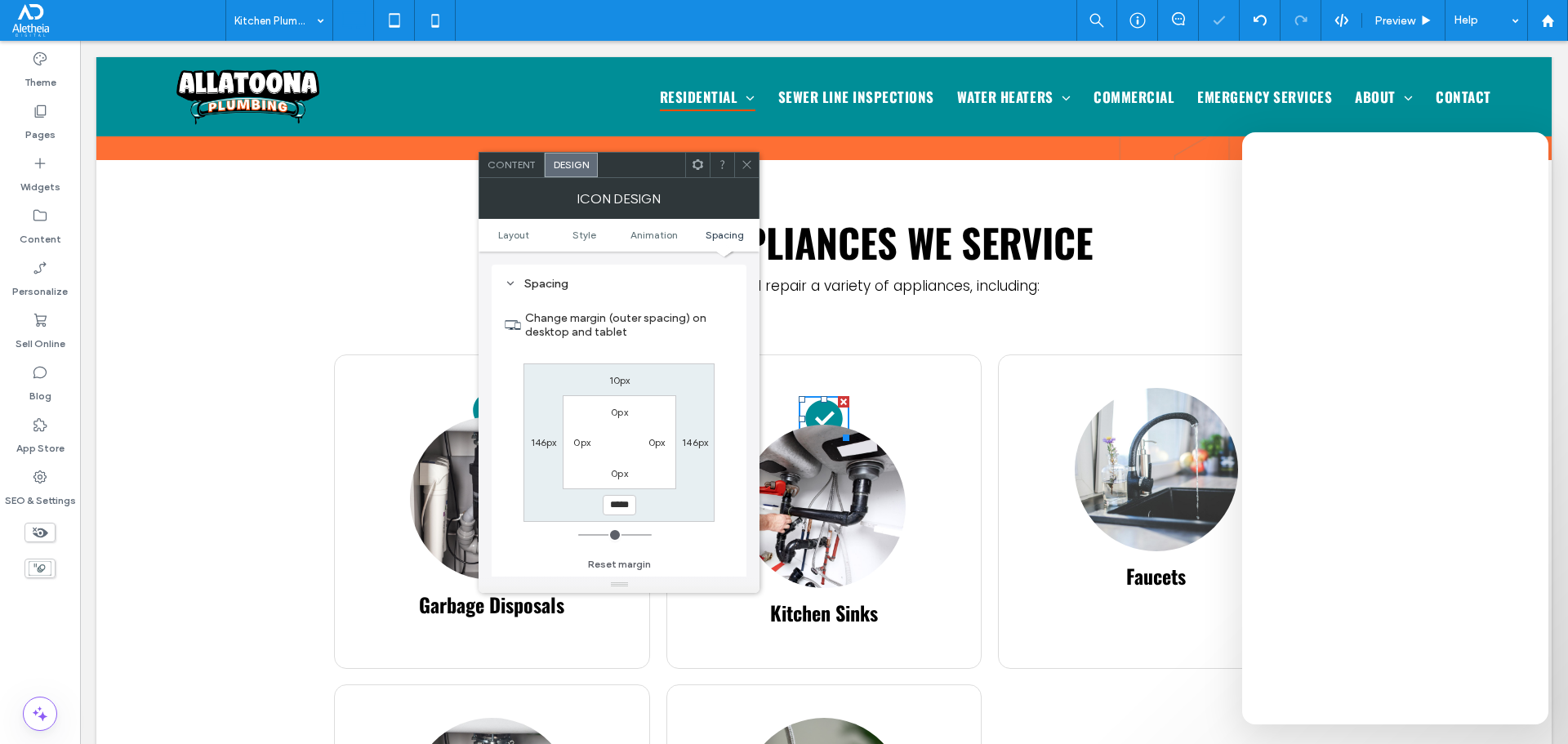
click at [751, 158] on icon at bounding box center [746, 164] width 12 height 12
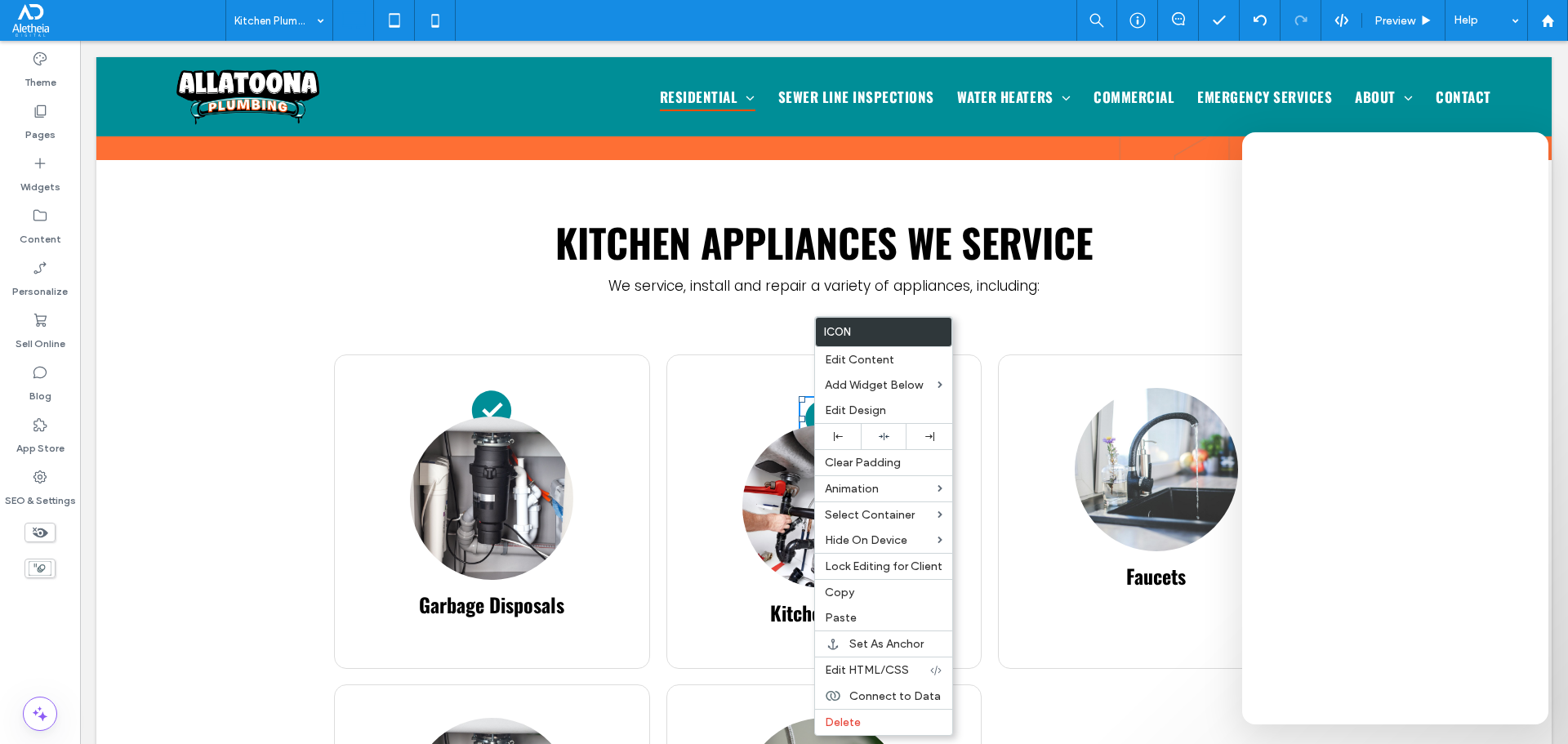
click at [480, 391] on icon at bounding box center [491, 410] width 39 height 39
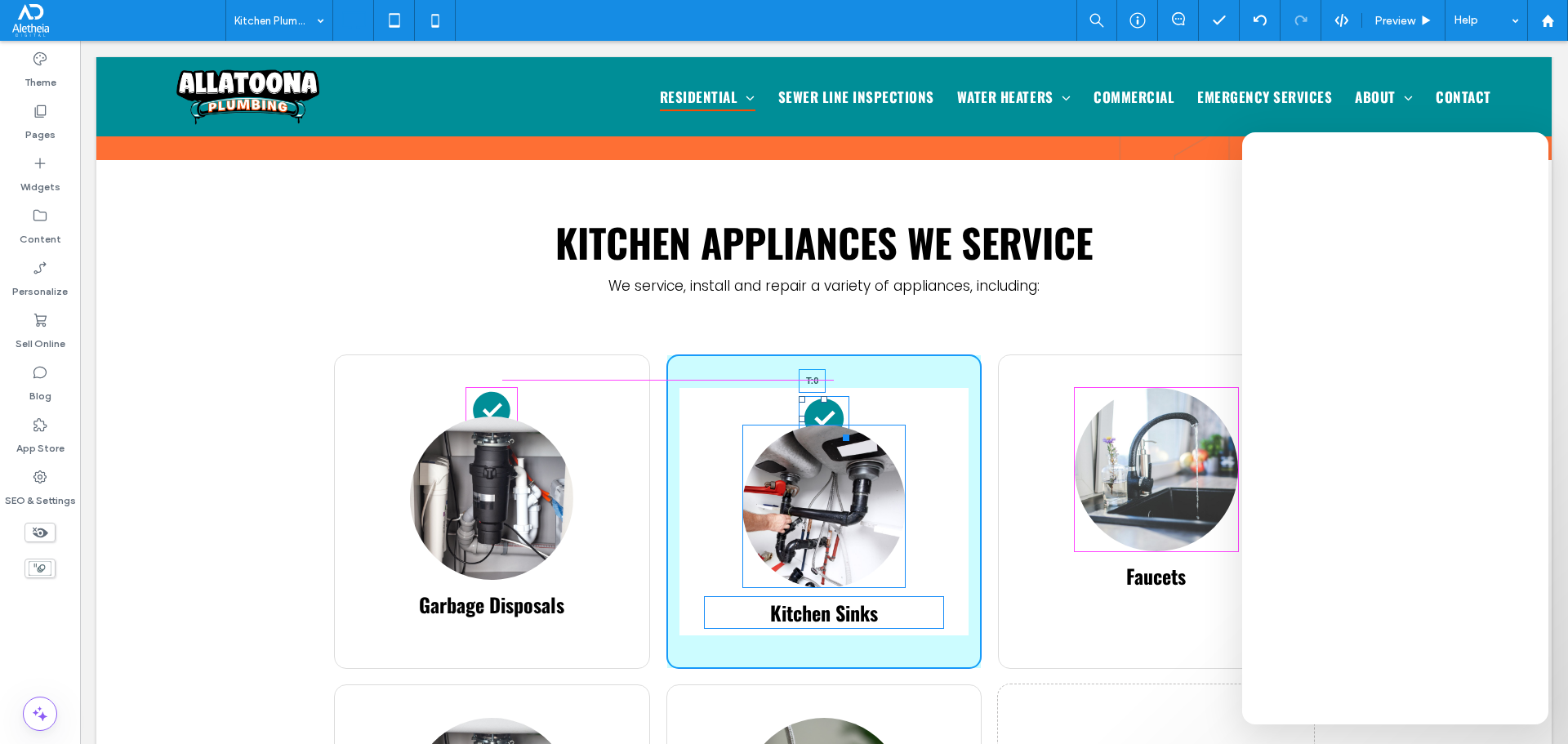
drag, startPoint x: 817, startPoint y: 354, endPoint x: 826, endPoint y: 347, distance: 11.4
click at [826, 396] on div "T:0" at bounding box center [824, 418] width 51 height 44
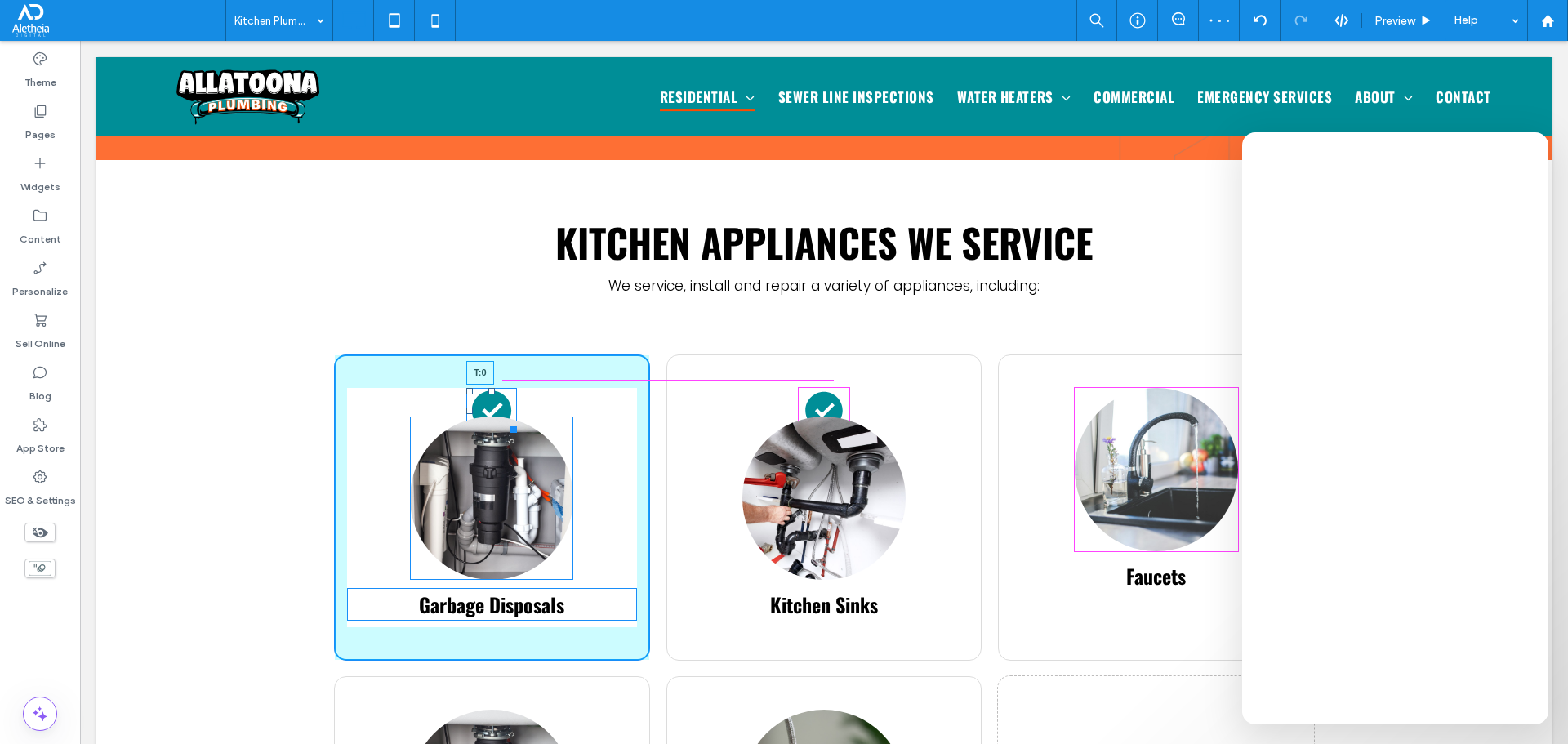
drag, startPoint x: 487, startPoint y: 345, endPoint x: 574, endPoint y: 384, distance: 95.3
click at [493, 388] on div "T:0" at bounding box center [491, 410] width 51 height 44
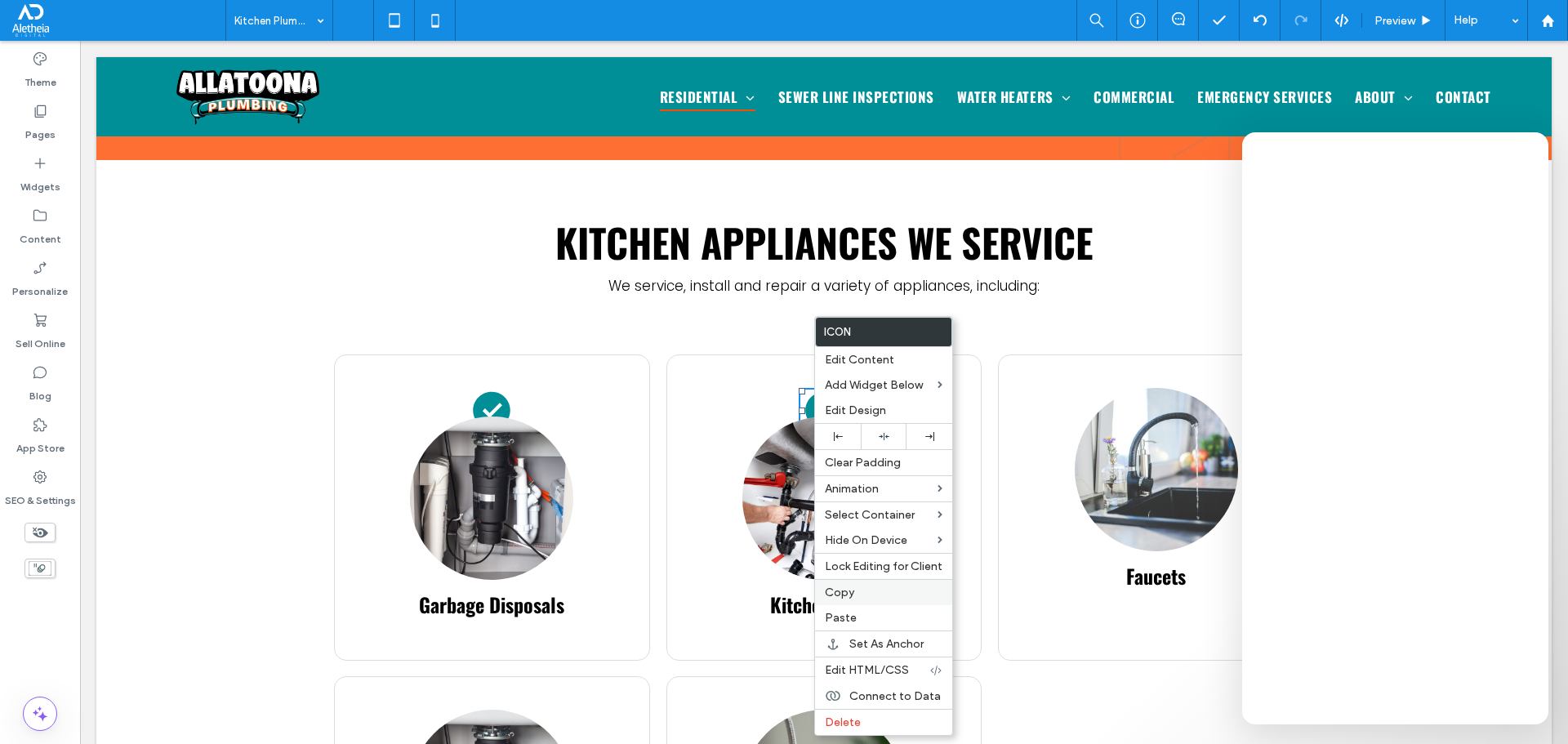
click at [864, 592] on label "Copy" at bounding box center [883, 592] width 118 height 14
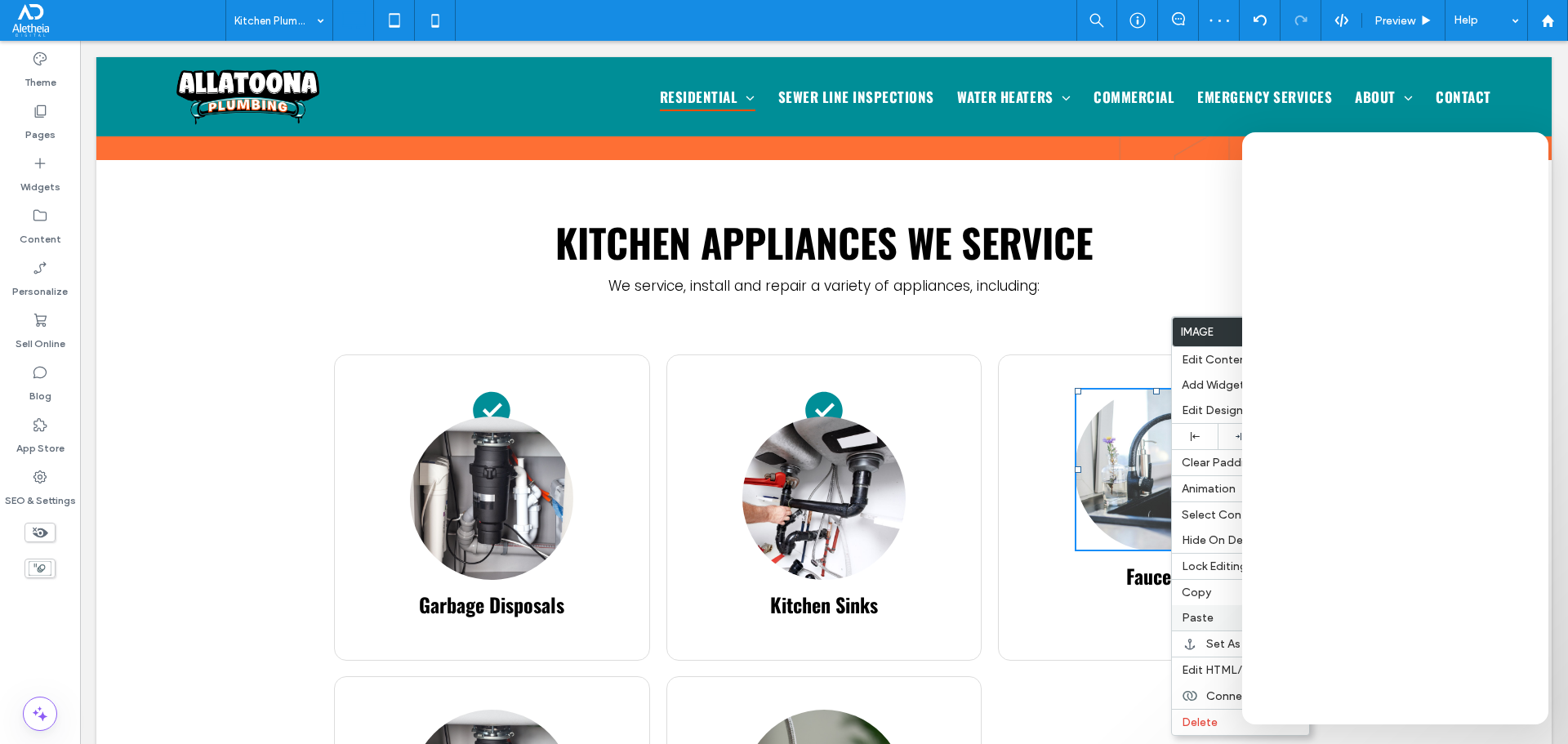
click at [1217, 622] on label "Paste" at bounding box center [1240, 617] width 118 height 14
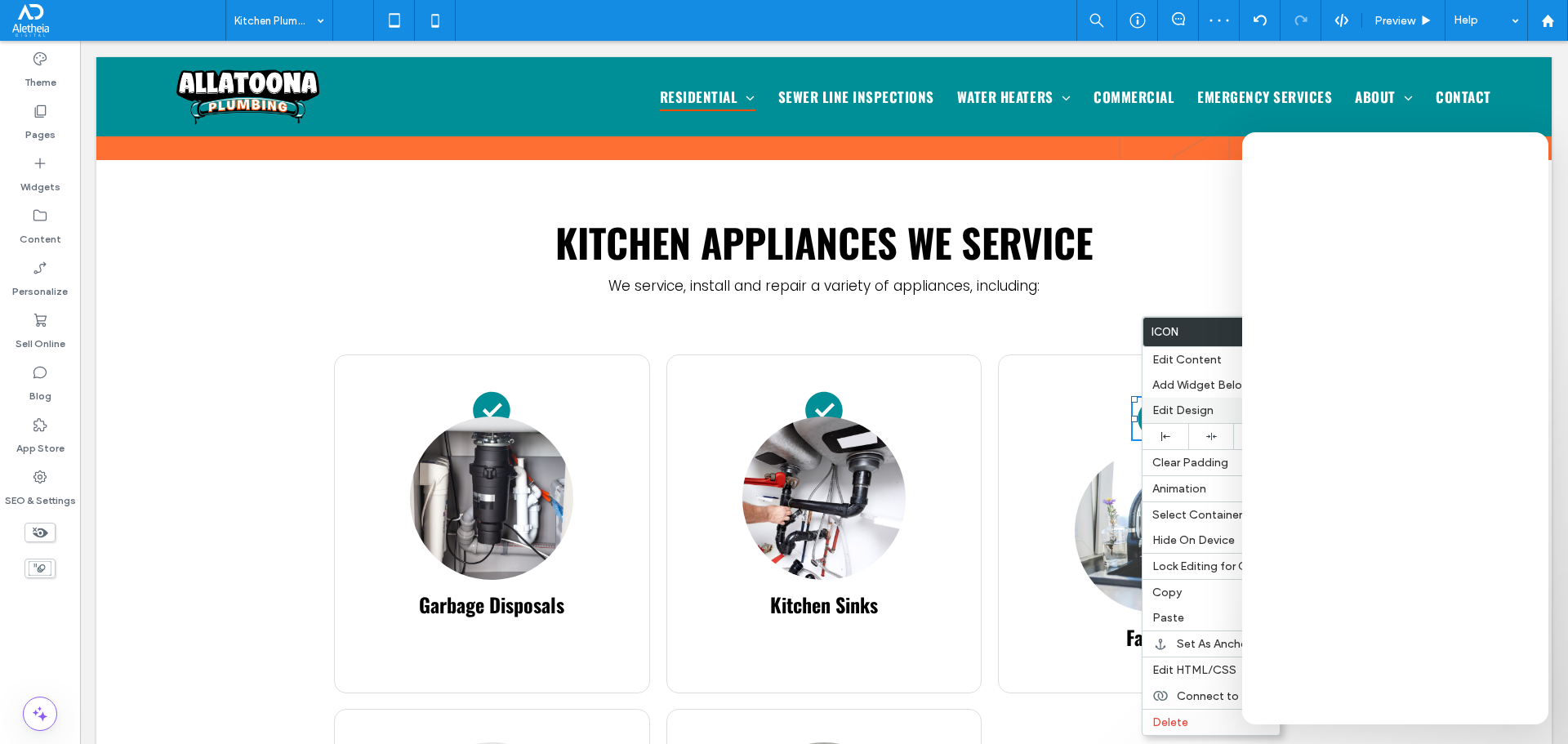
click at [1177, 413] on span "Edit Design" at bounding box center [1182, 410] width 61 height 14
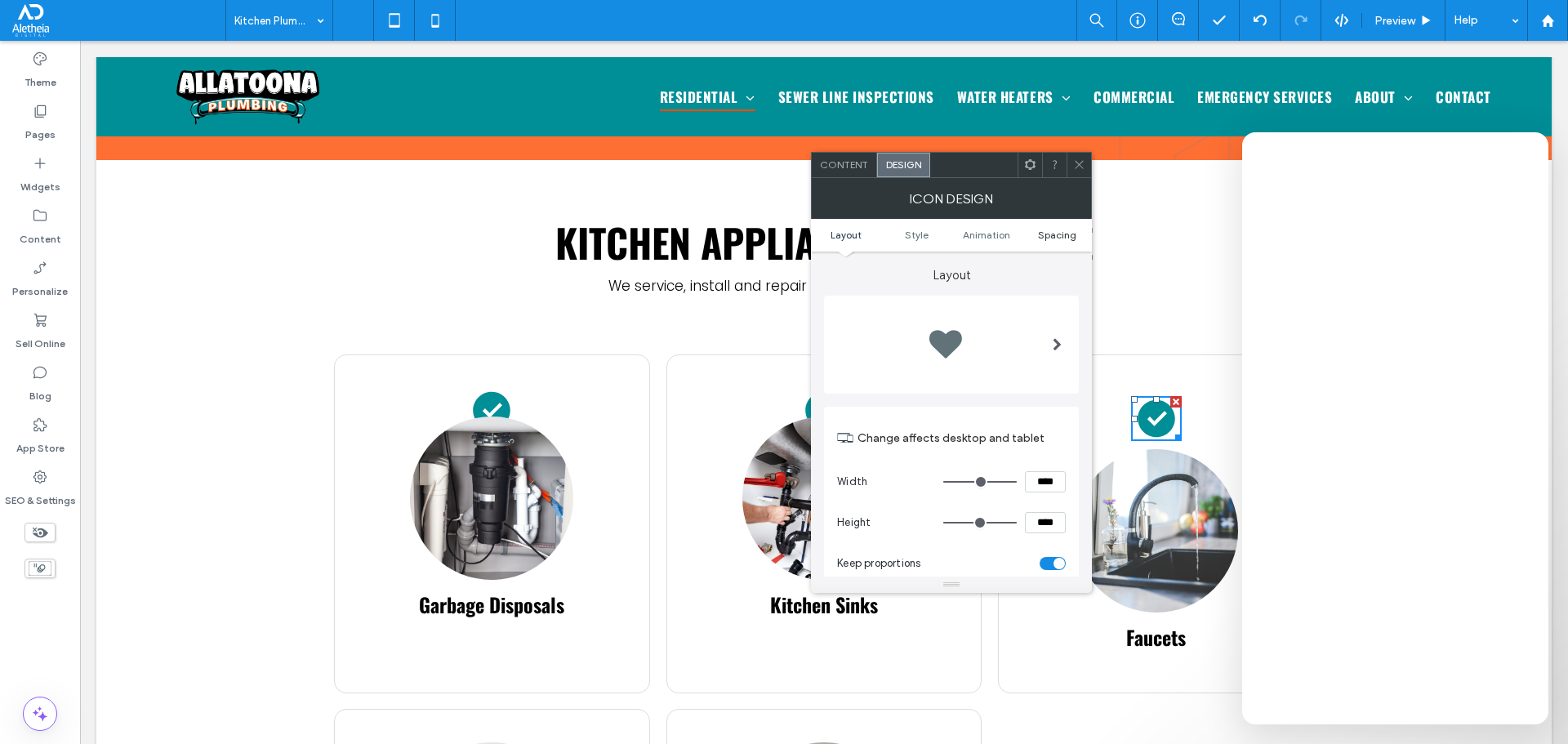
click at [1066, 230] on span "Spacing" at bounding box center [1056, 234] width 38 height 12
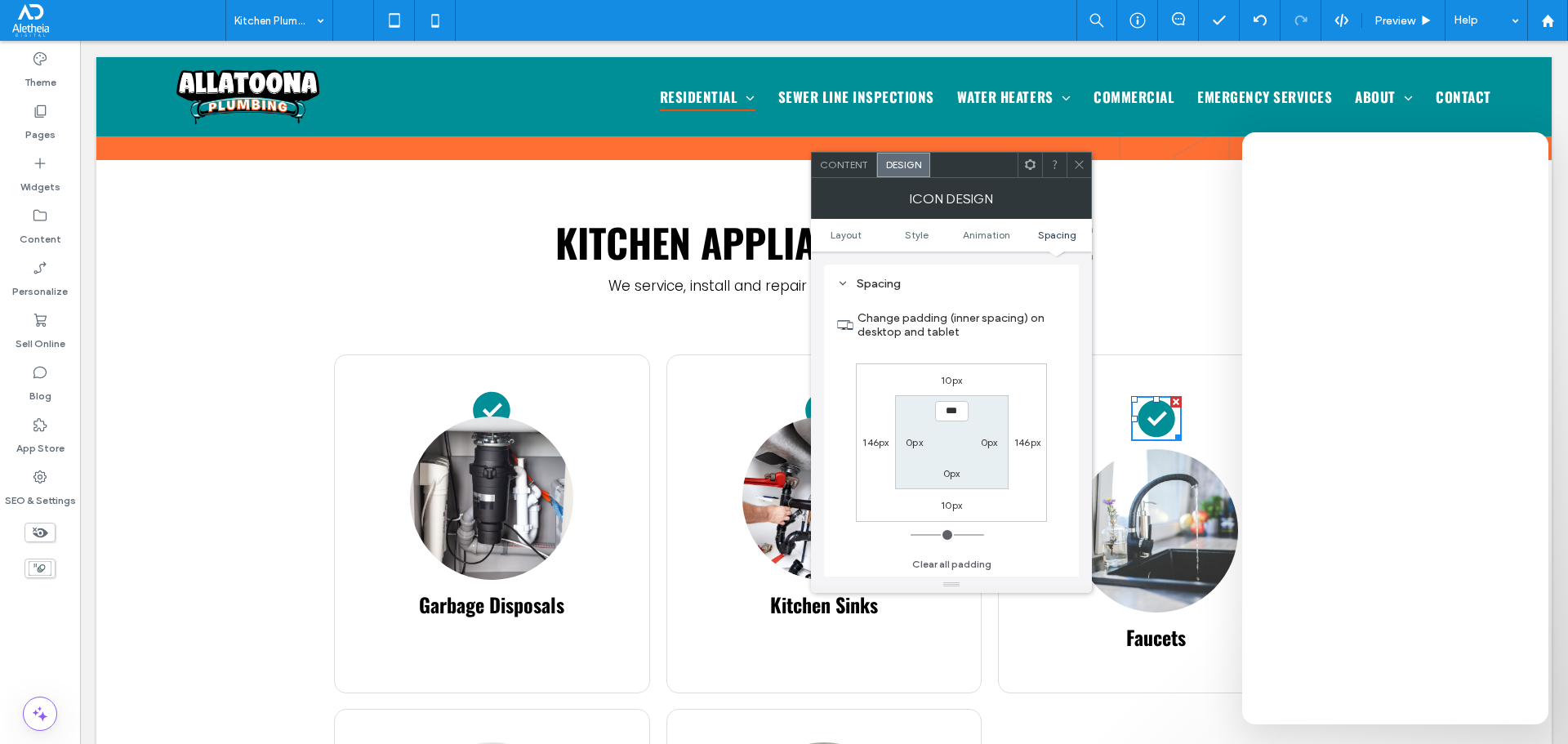
click at [951, 501] on label "10px" at bounding box center [951, 504] width 21 height 12
type input "**"
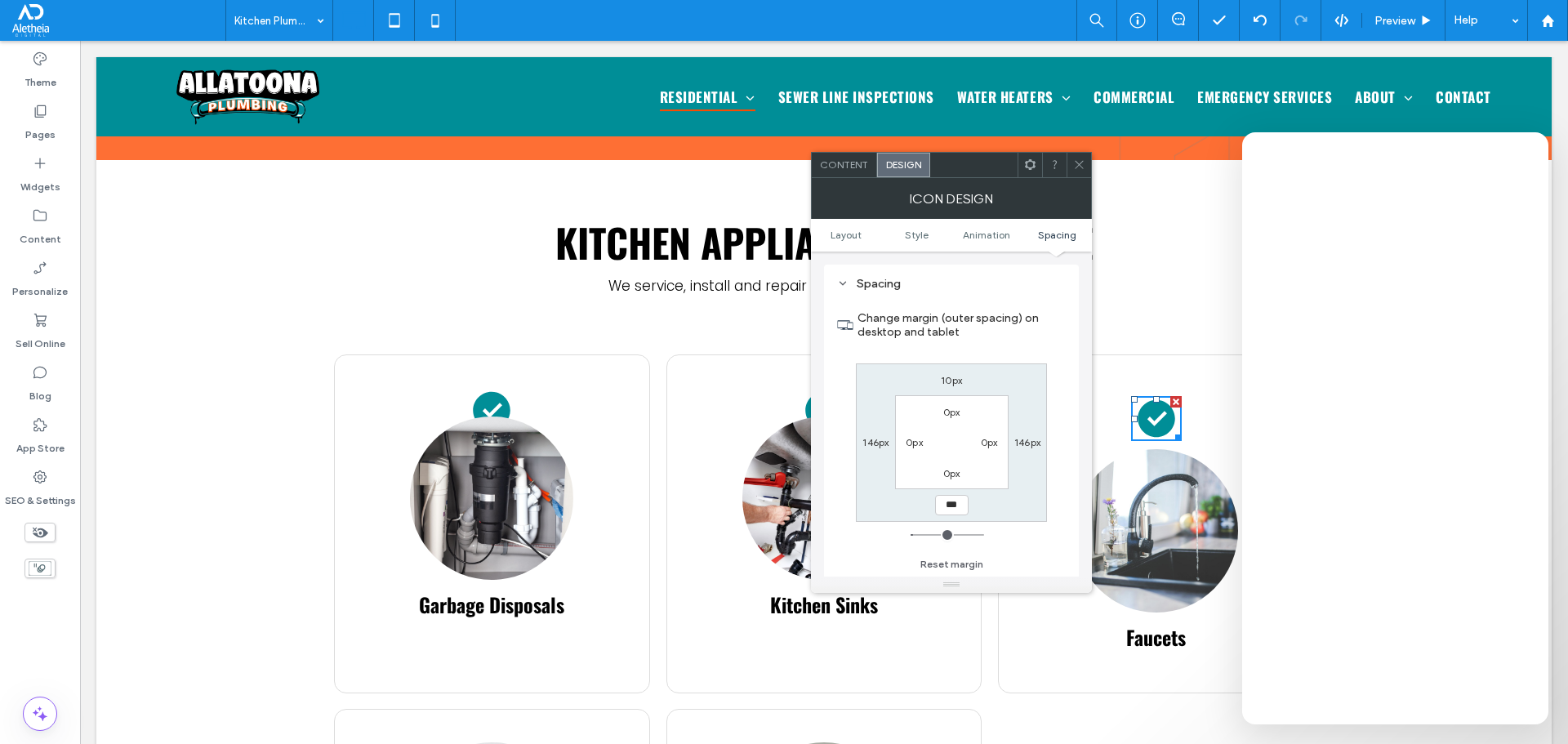
type input "***"
type input "*"
type input "*****"
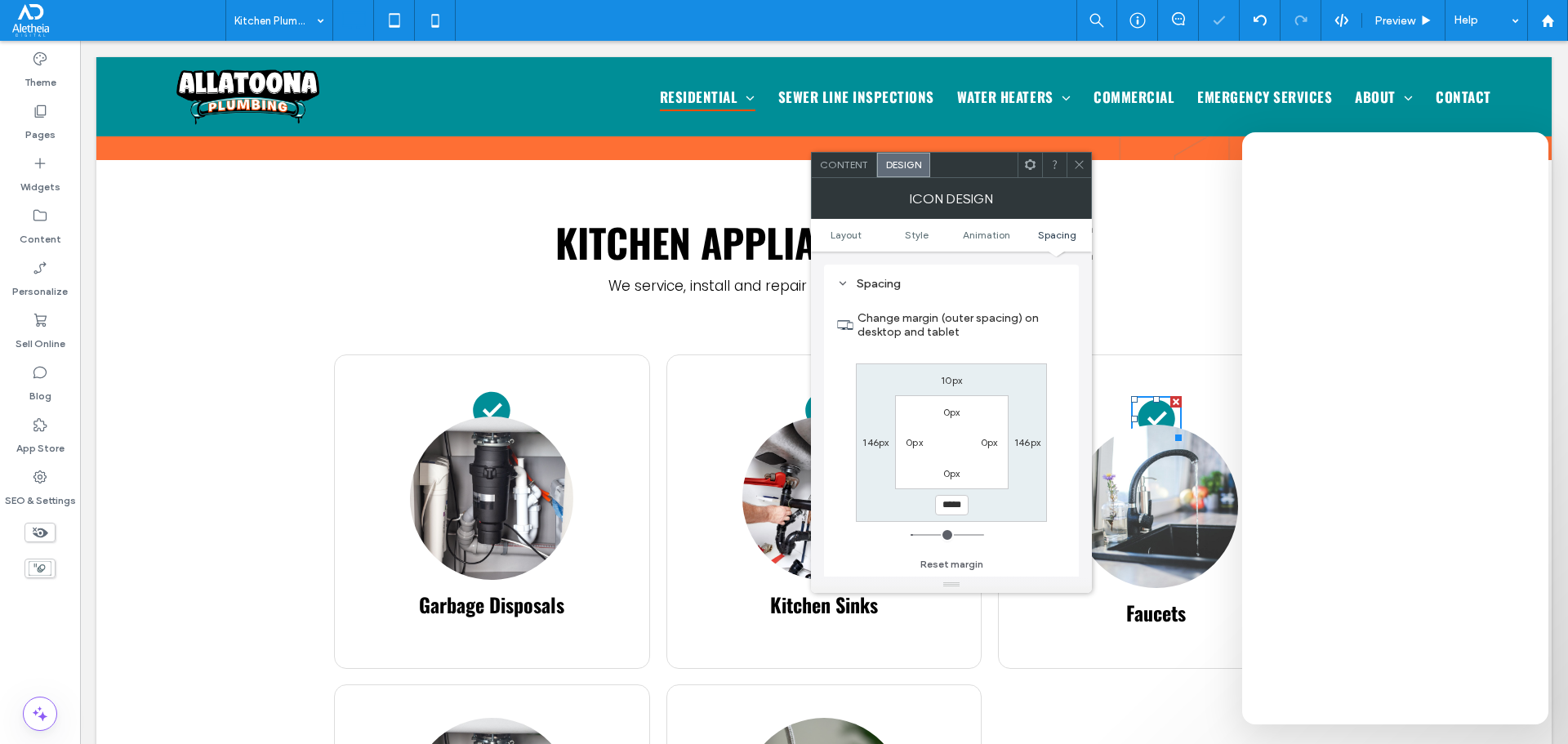
click at [1076, 163] on icon at bounding box center [1079, 164] width 12 height 12
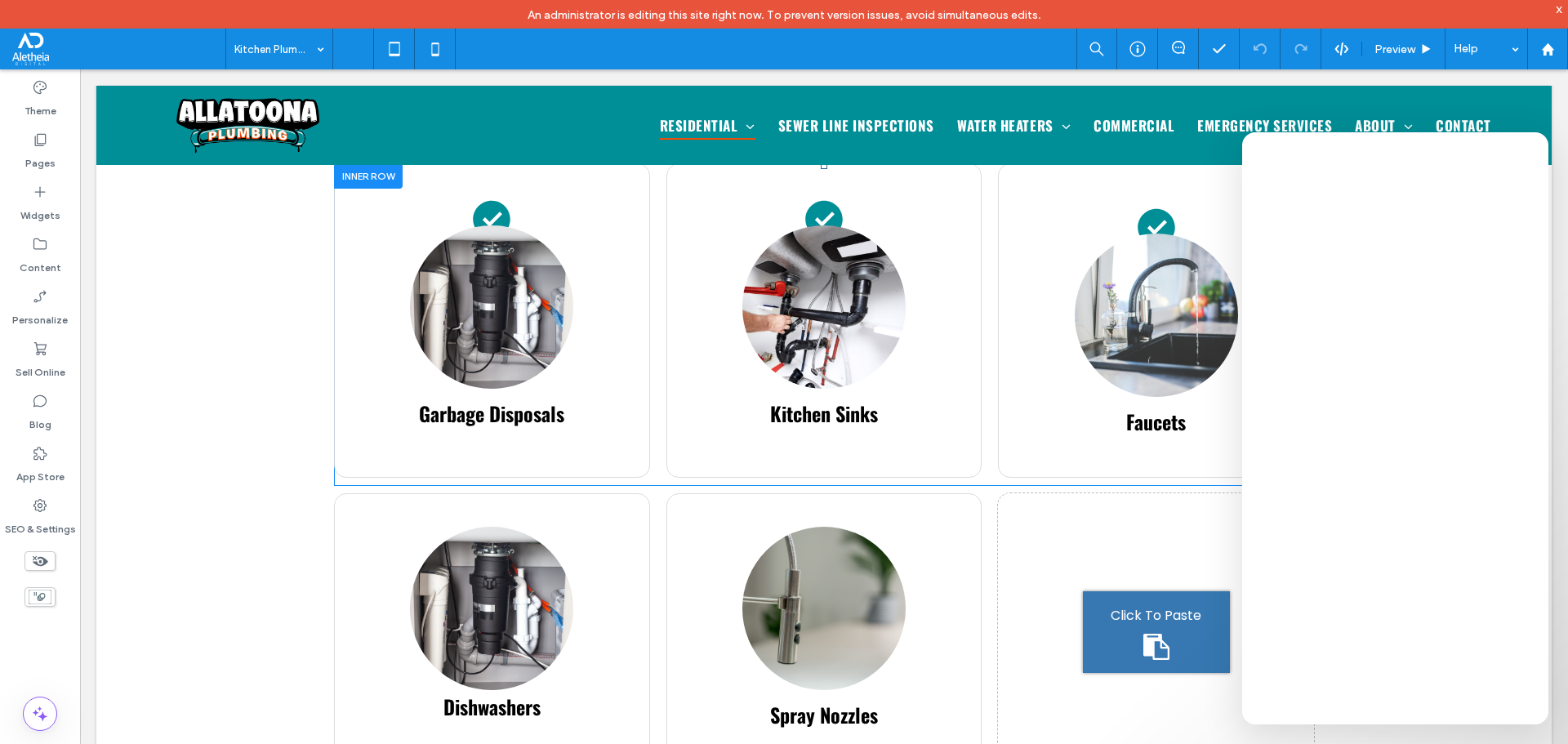
scroll to position [979, 0]
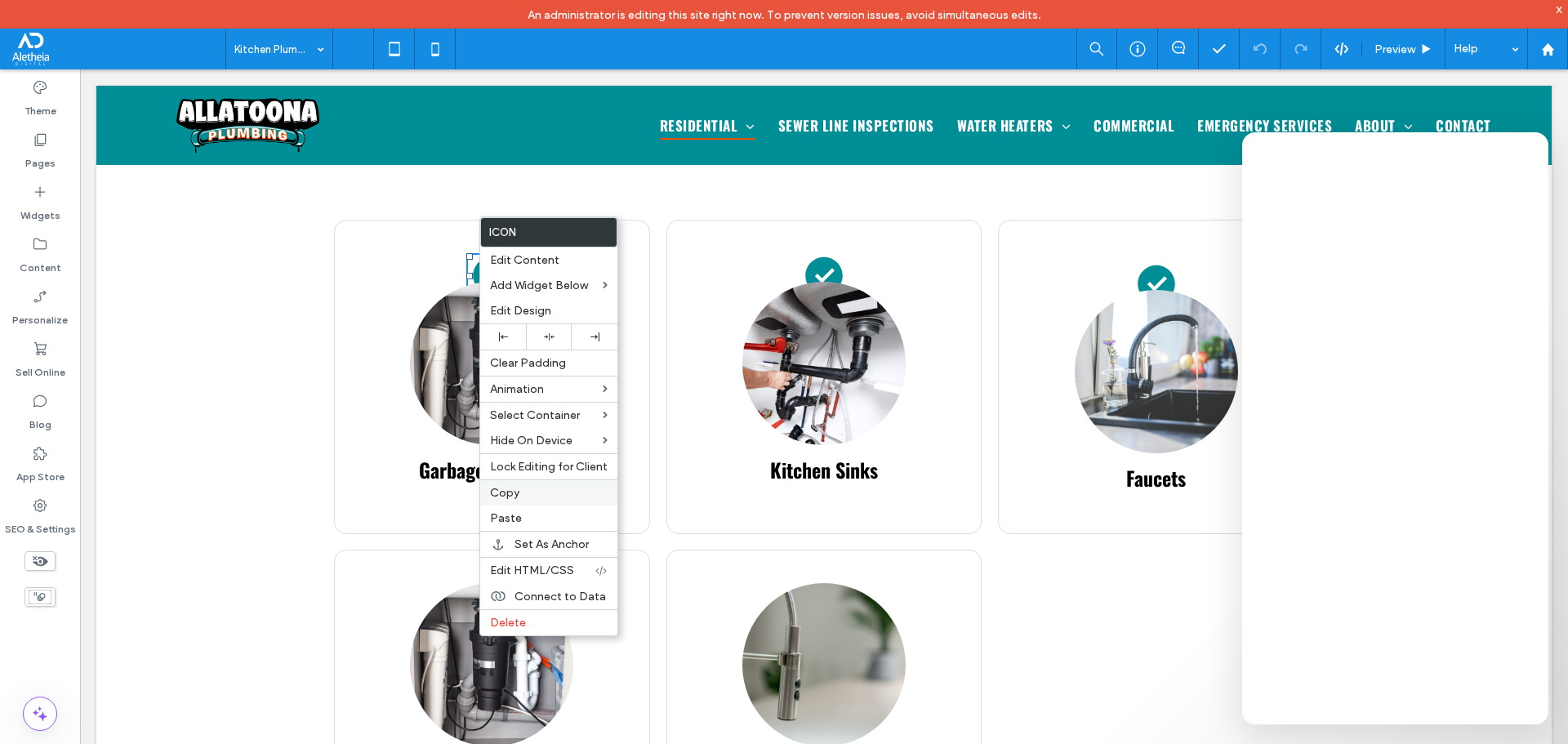
click at [543, 486] on label "Copy" at bounding box center [549, 492] width 118 height 14
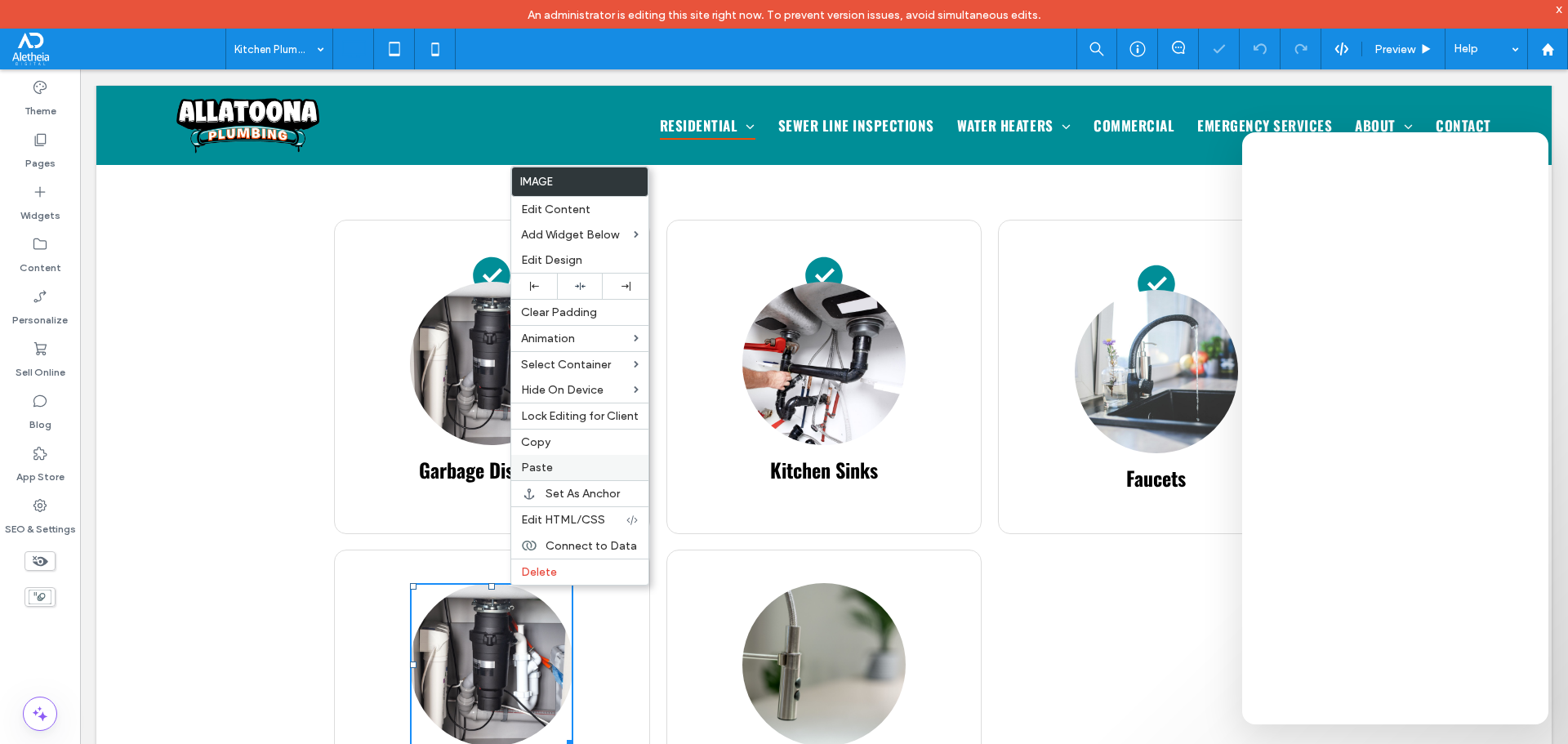
click at [575, 469] on label "Paste" at bounding box center [579, 467] width 118 height 14
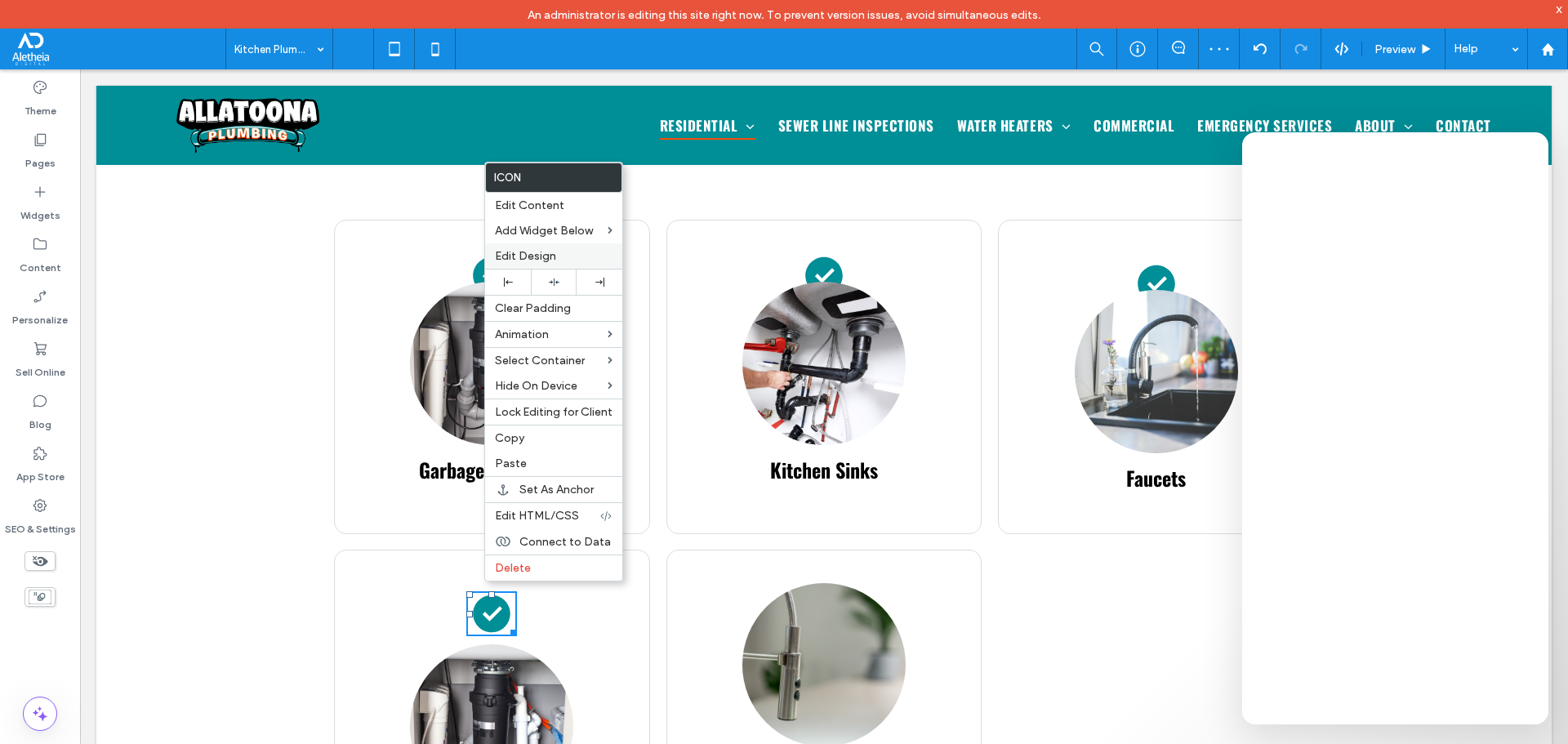
click at [549, 251] on span "Edit Design" at bounding box center [525, 256] width 61 height 14
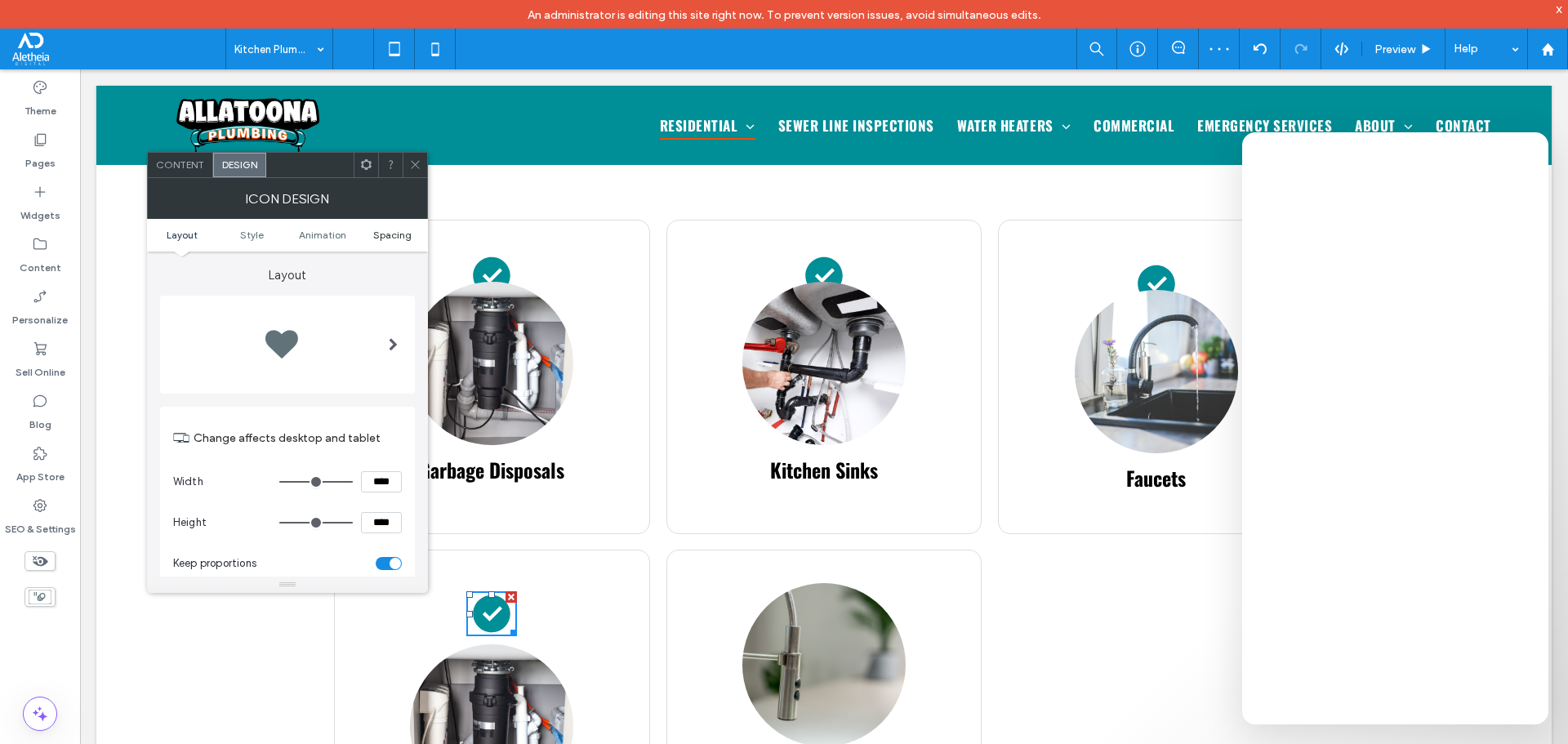
click at [389, 231] on span "Spacing" at bounding box center [392, 234] width 38 height 12
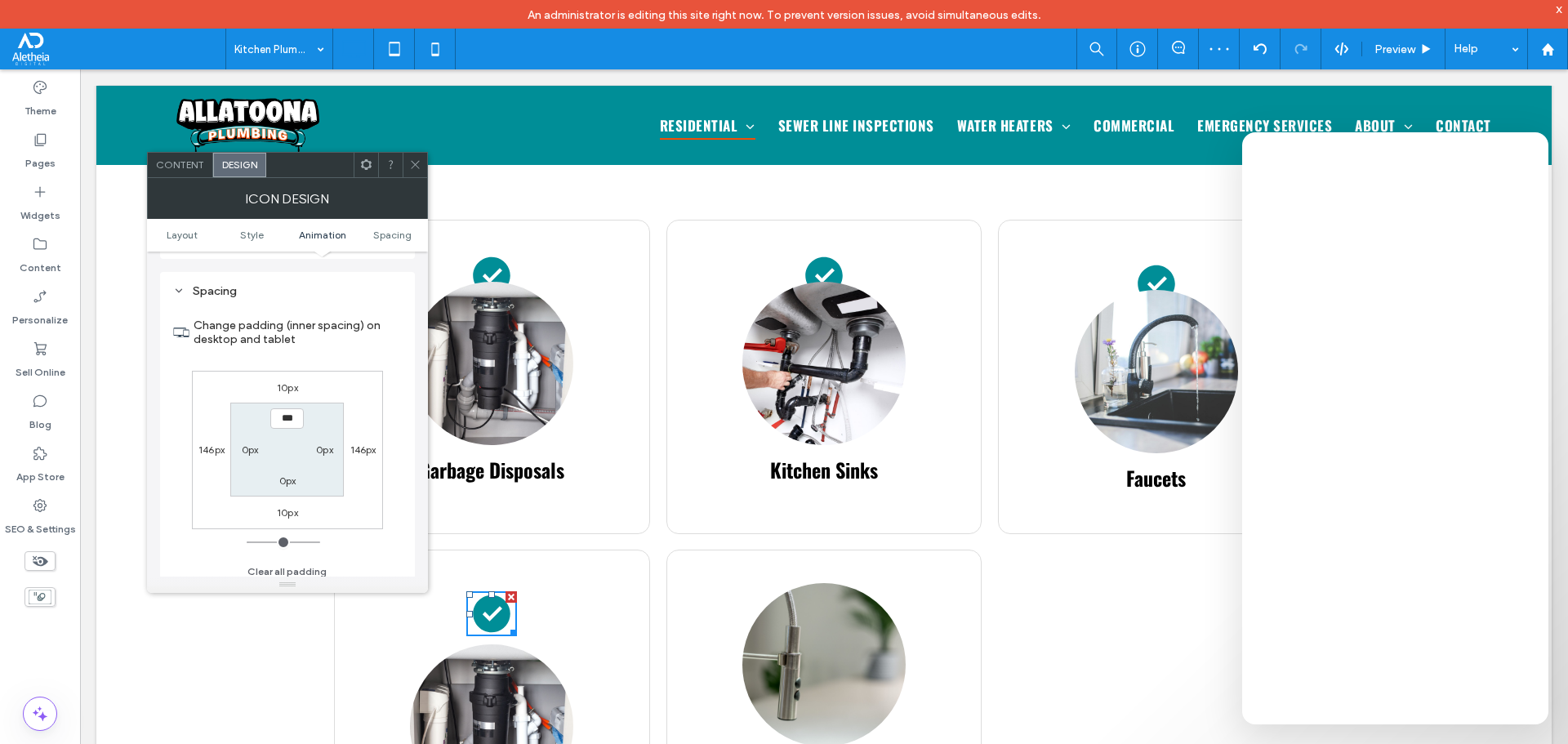
scroll to position [921, 0]
click at [284, 494] on div "10px 146px 10px 146px *** 0px 0px 0px" at bounding box center [287, 442] width 191 height 158
click at [289, 498] on div "10px" at bounding box center [287, 505] width 21 height 17
click at [286, 502] on label "10px" at bounding box center [287, 504] width 21 height 12
type input "**"
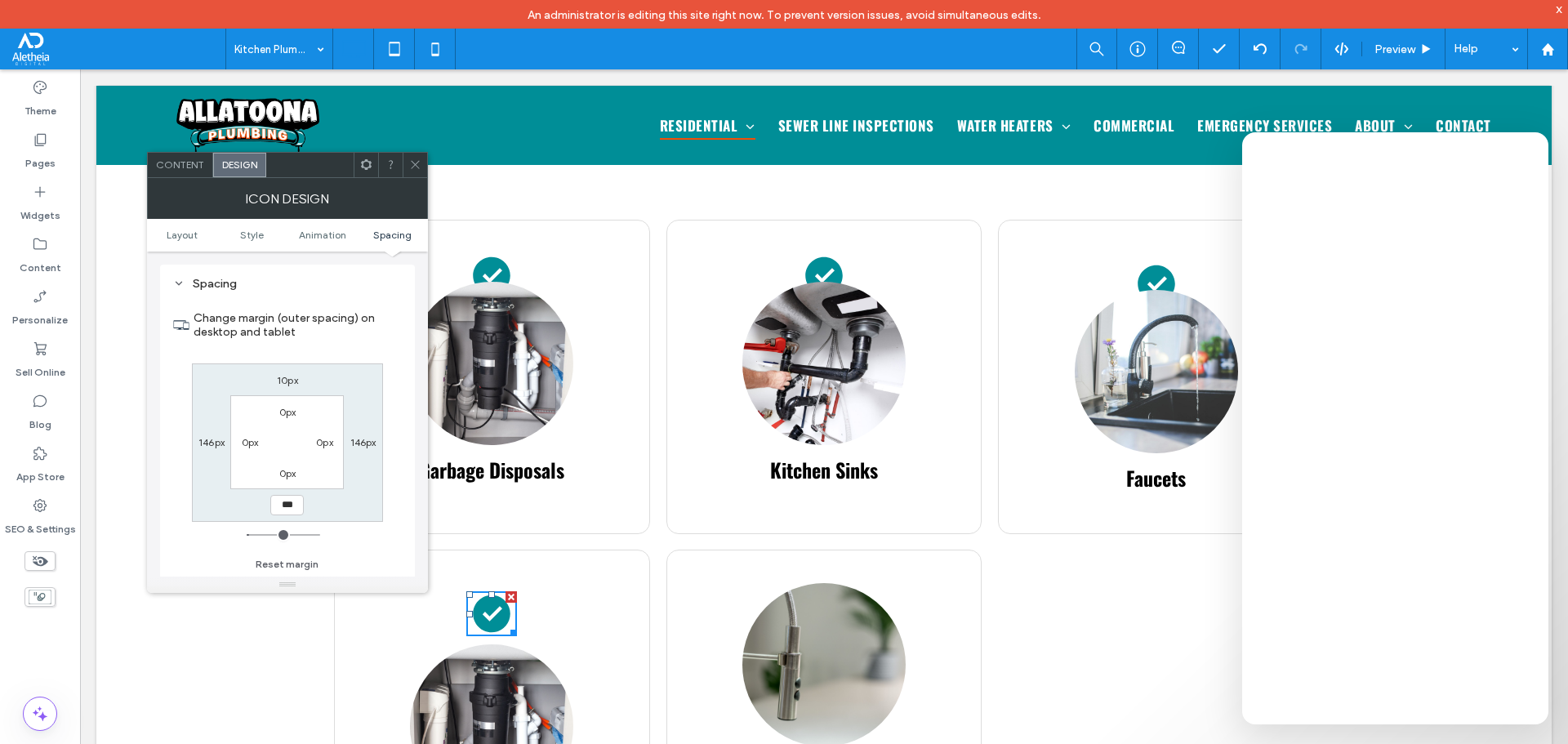
type input "***"
type input "*"
type input "*****"
click at [411, 167] on icon at bounding box center [414, 164] width 12 height 12
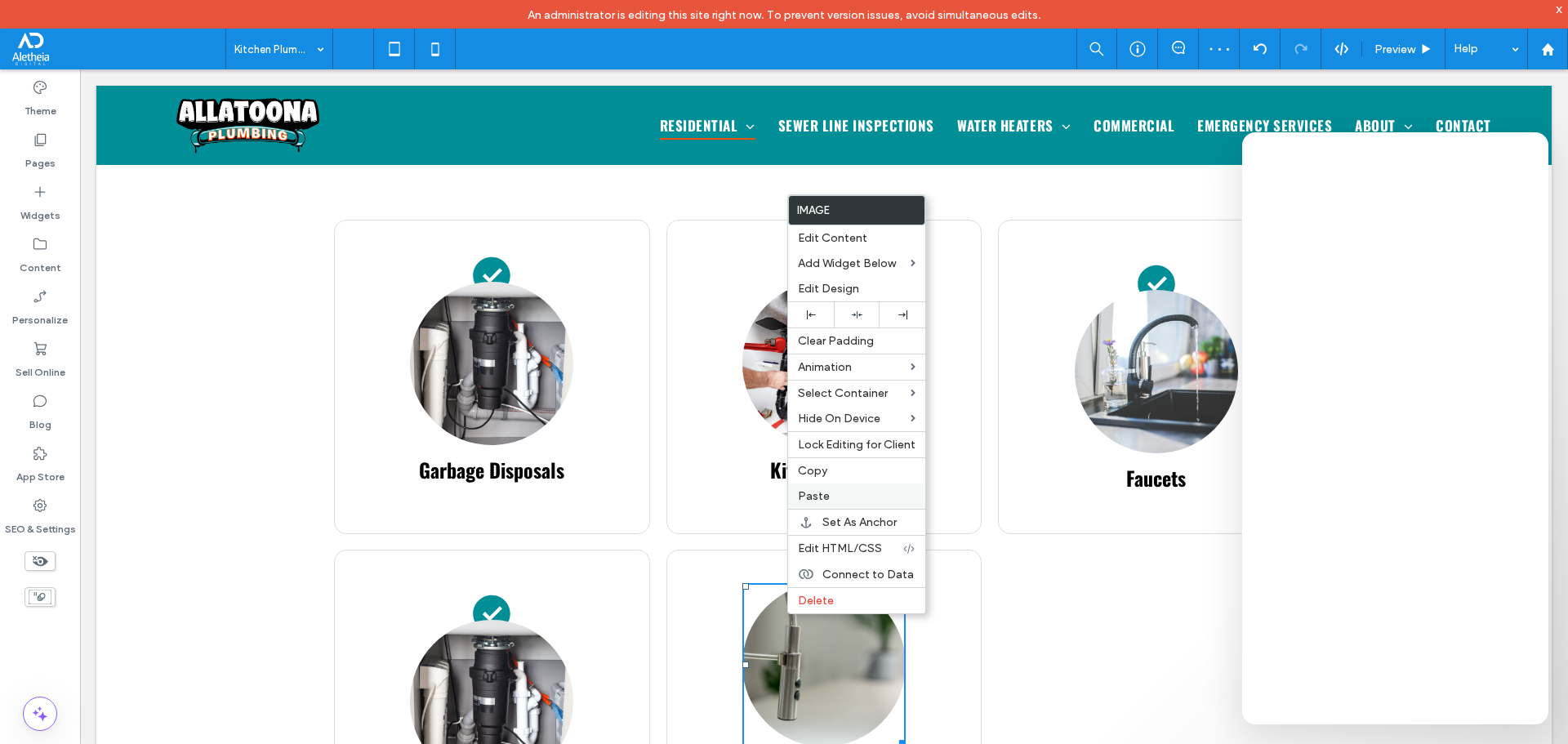
click at [827, 487] on div "Paste" at bounding box center [856, 496] width 137 height 25
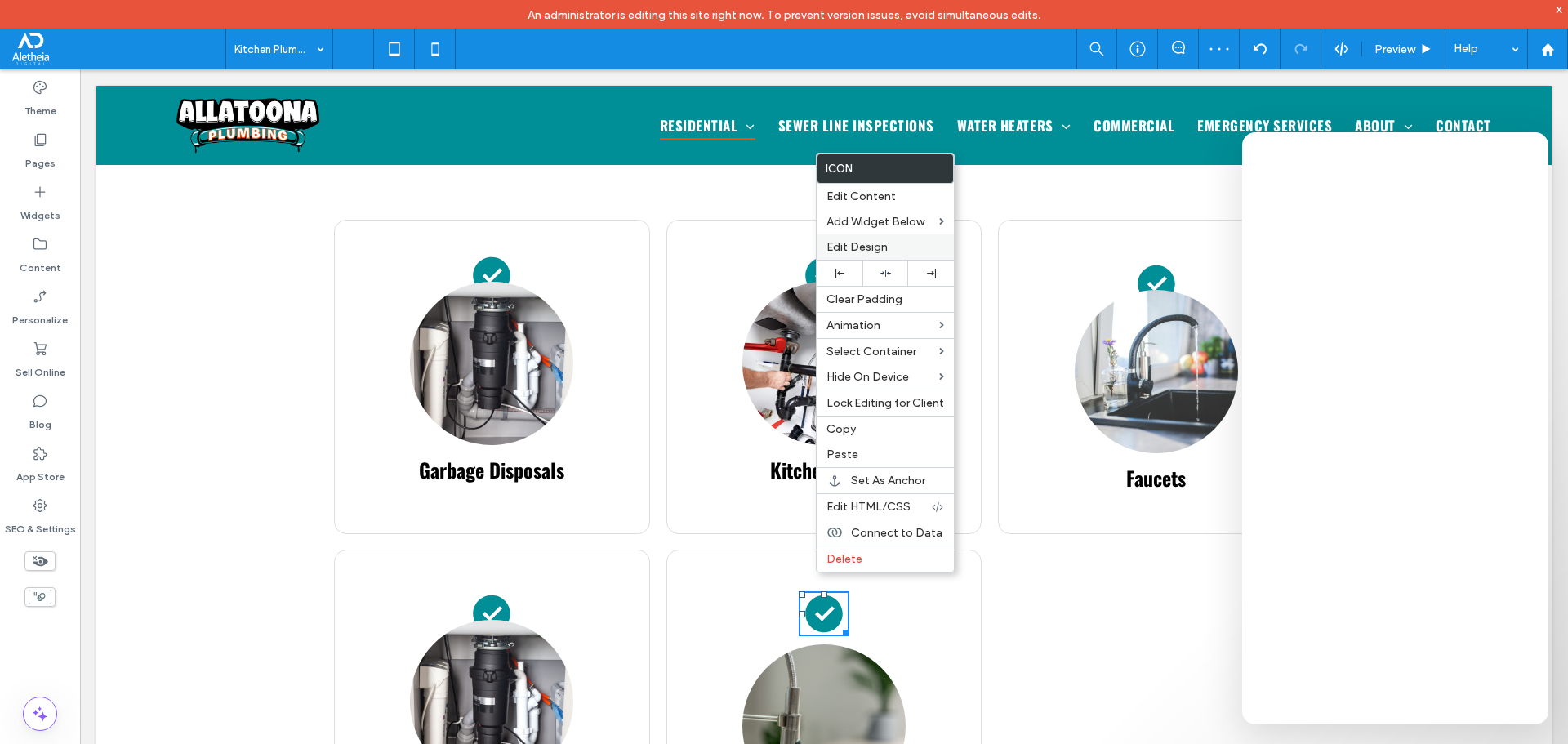
click at [885, 242] on span "Edit Design" at bounding box center [857, 246] width 61 height 14
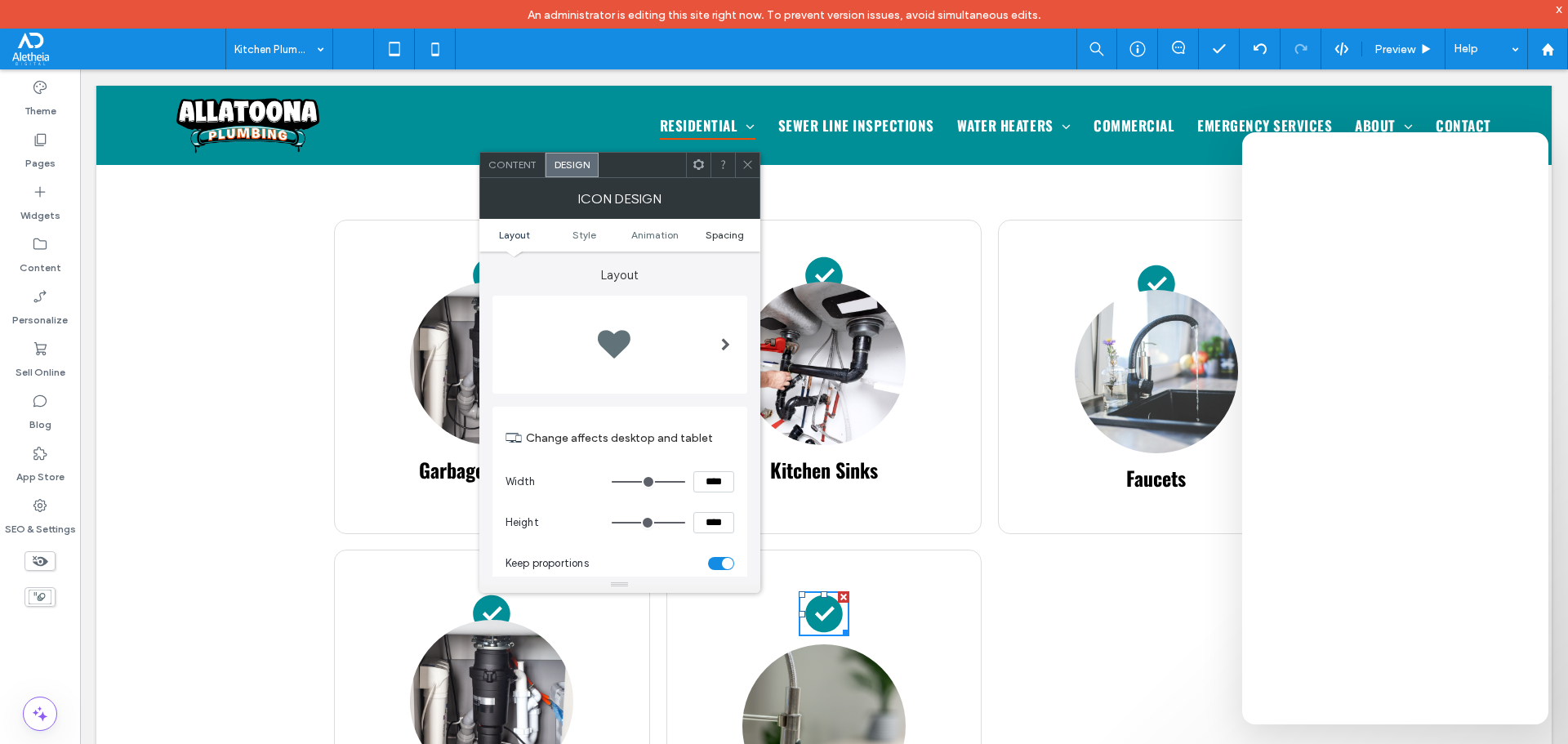
click at [727, 238] on span "Spacing" at bounding box center [724, 234] width 38 height 12
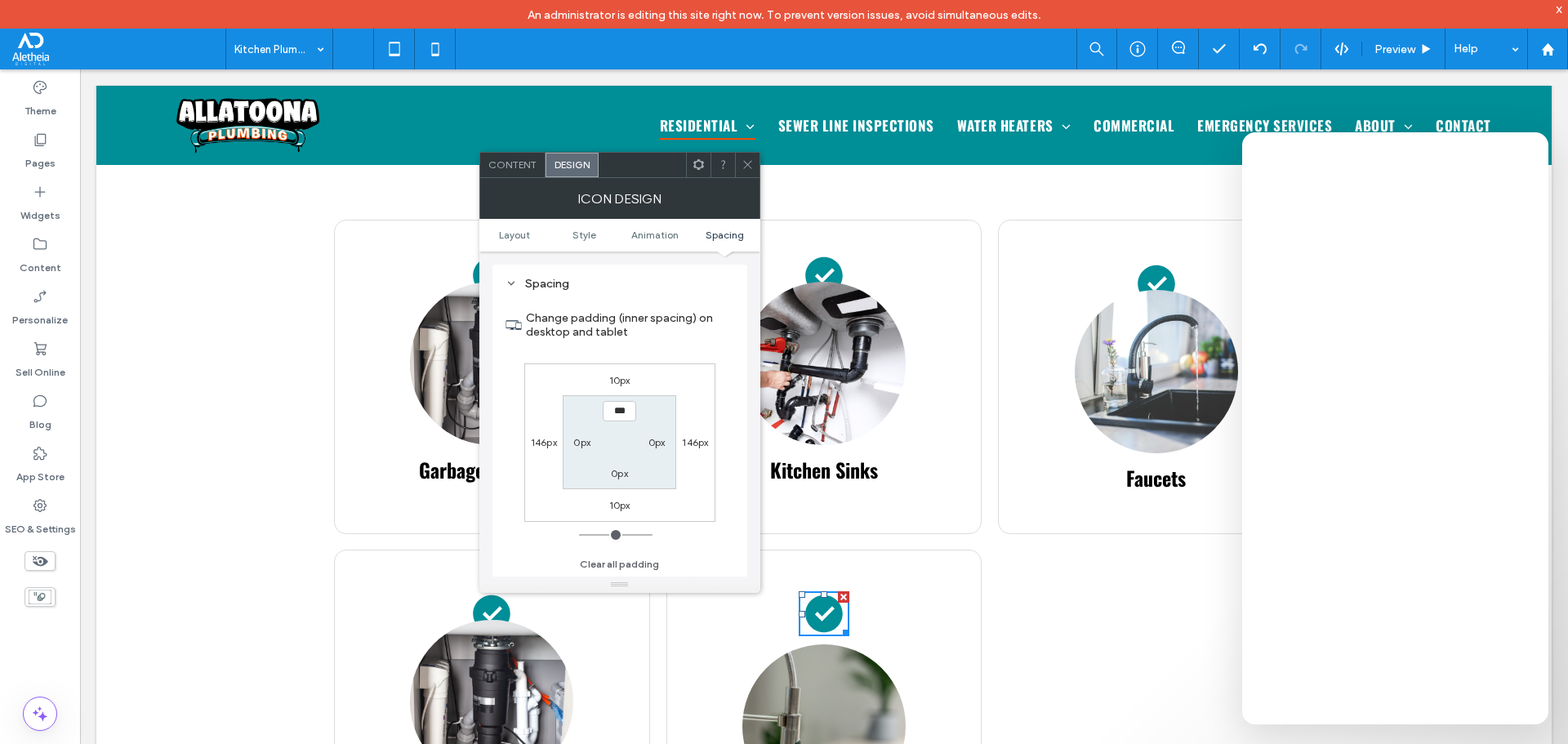
click at [615, 504] on label "10px" at bounding box center [619, 504] width 21 height 12
type input "**"
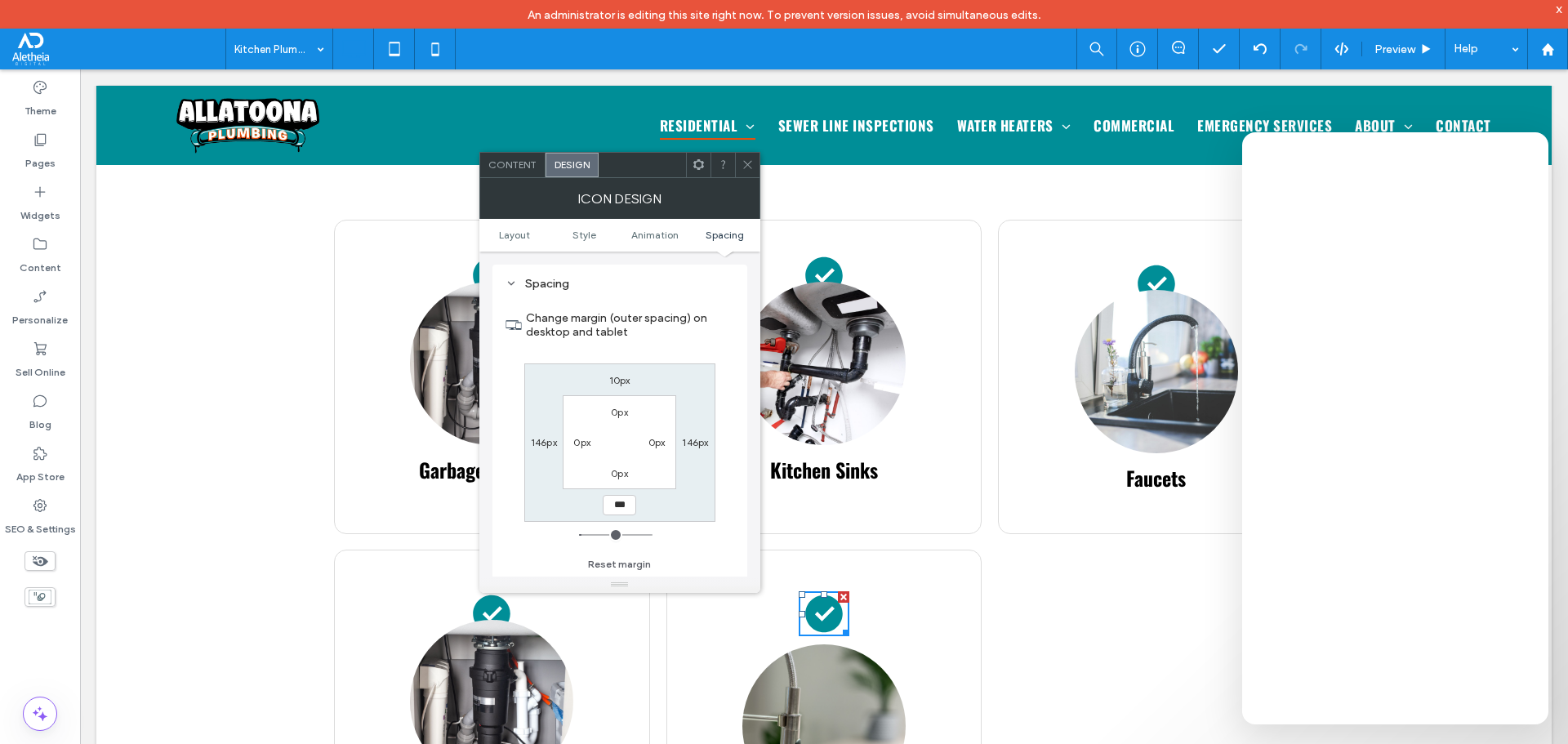
type input "***"
type input "*"
type input "*****"
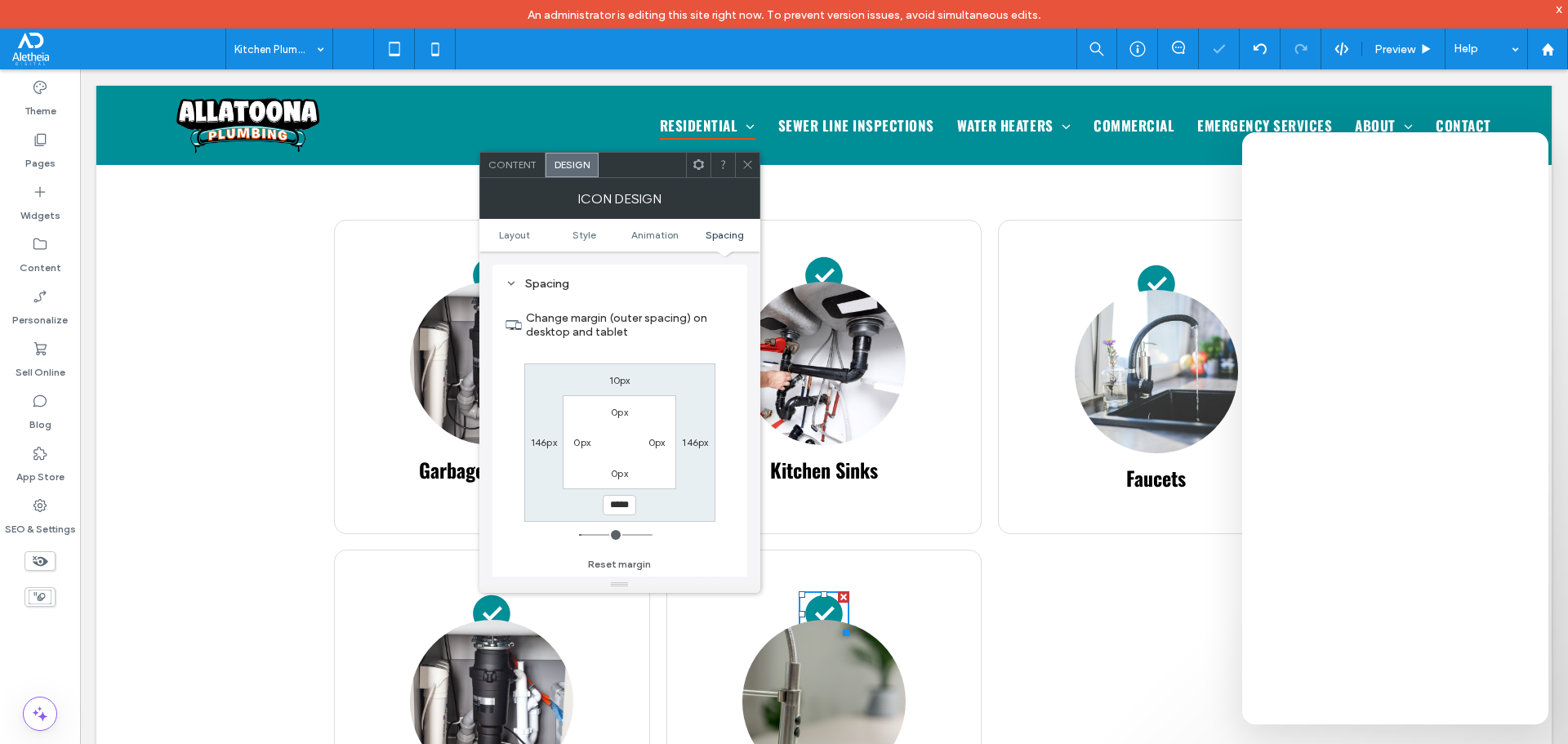
click at [749, 160] on icon at bounding box center [747, 164] width 12 height 12
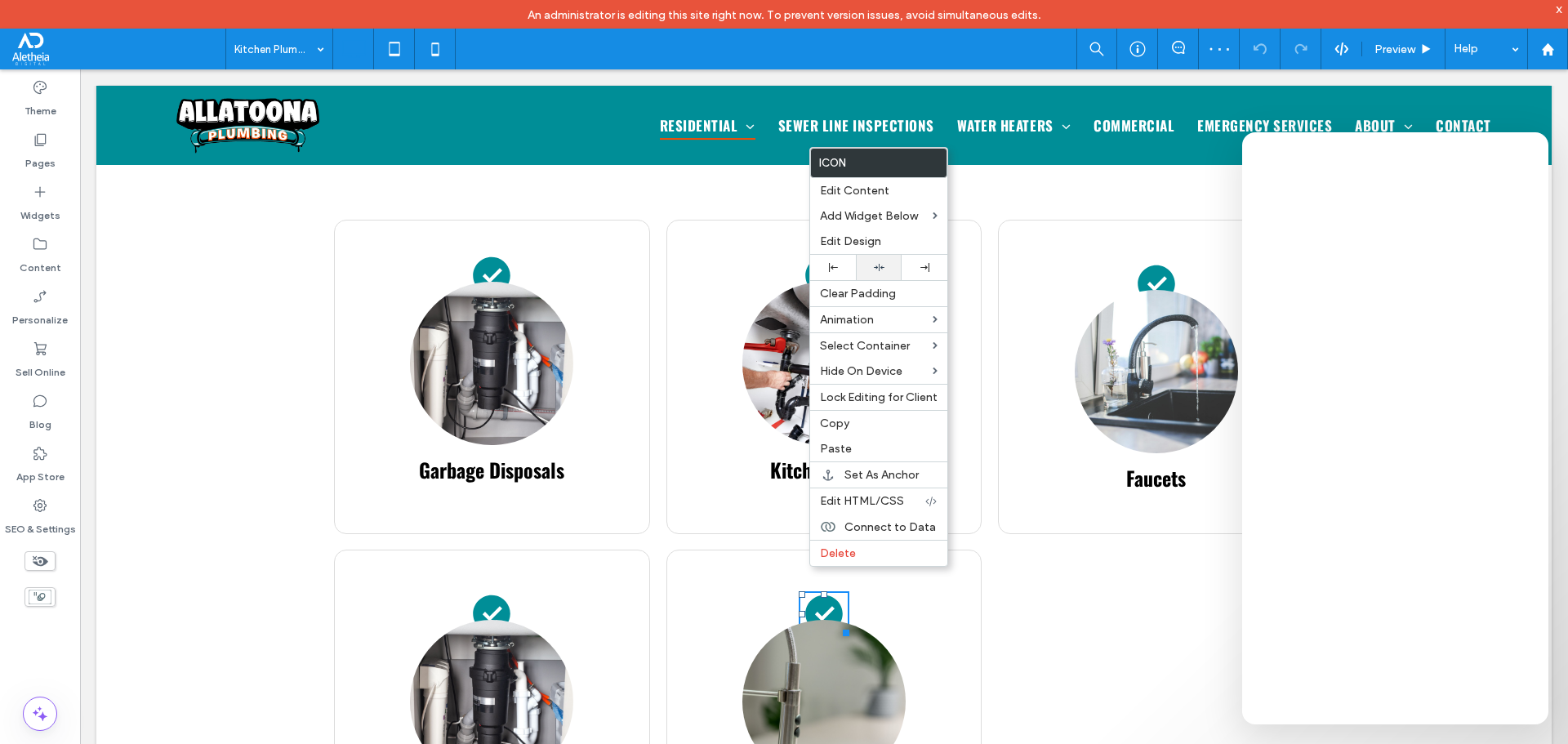
click at [880, 269] on icon at bounding box center [879, 267] width 10 height 10
click at [765, 293] on img at bounding box center [824, 363] width 163 height 163
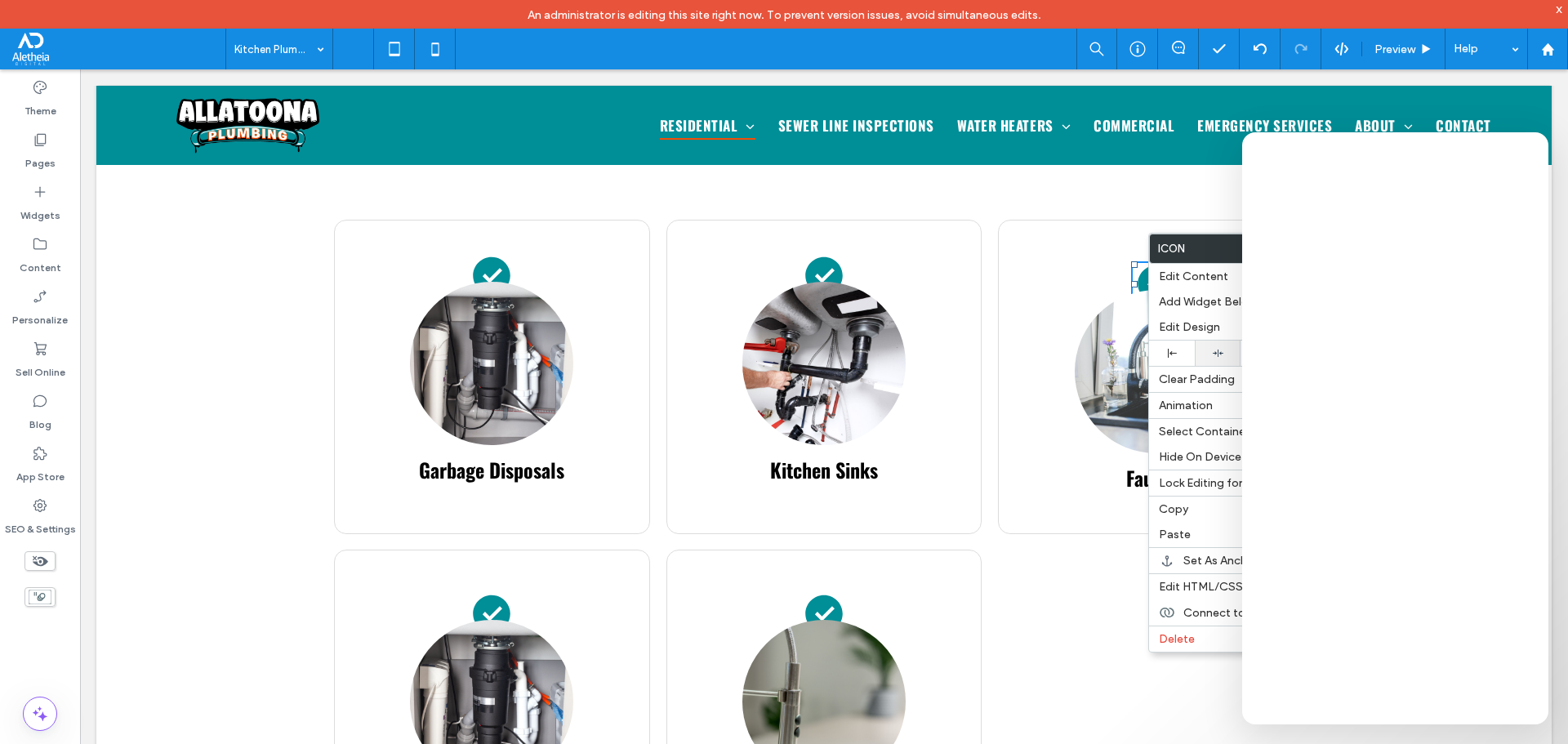
click at [1206, 354] on div at bounding box center [1218, 352] width 30 height 10
click at [816, 282] on img at bounding box center [824, 363] width 163 height 163
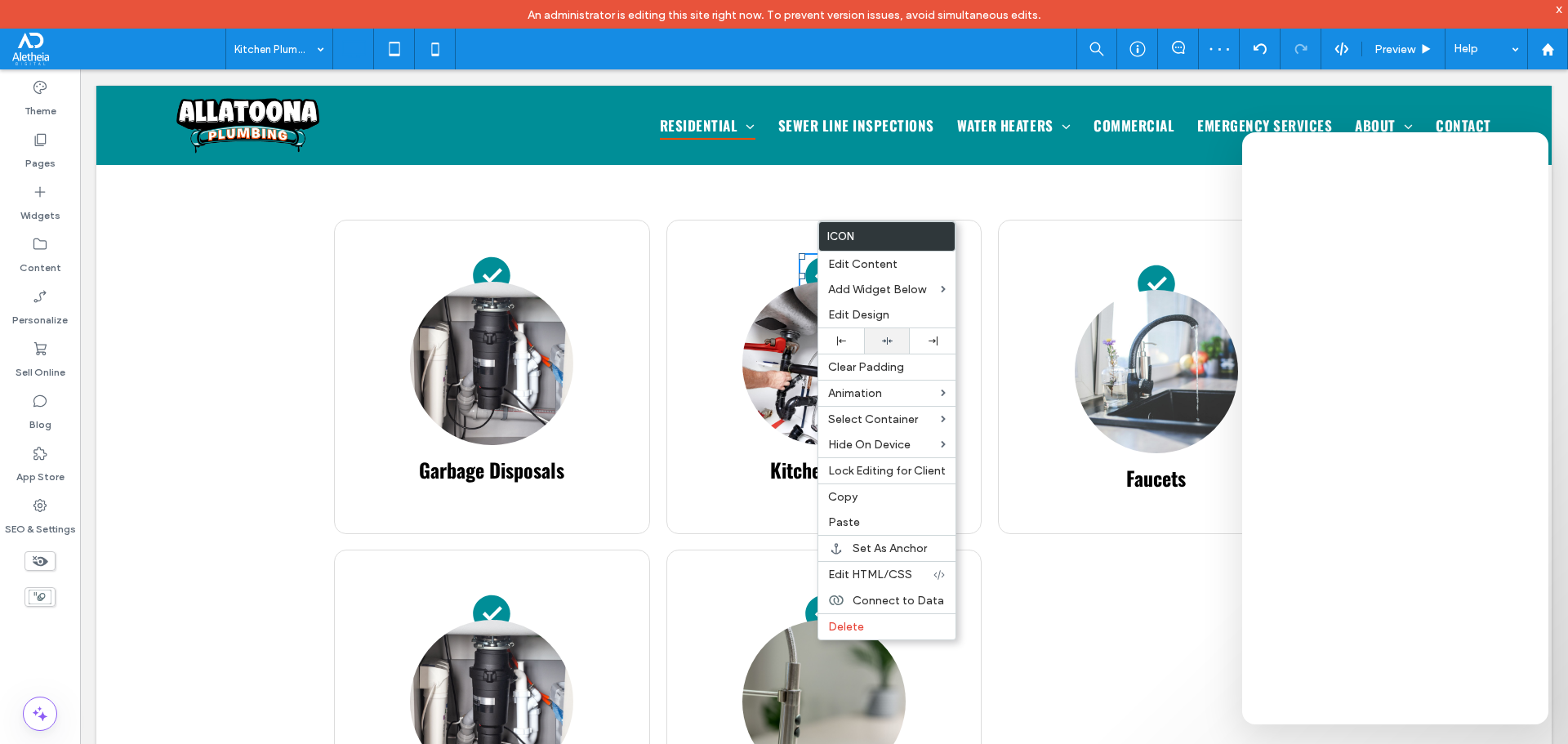
click at [884, 336] on icon at bounding box center [887, 340] width 10 height 10
click at [503, 282] on img at bounding box center [491, 363] width 163 height 163
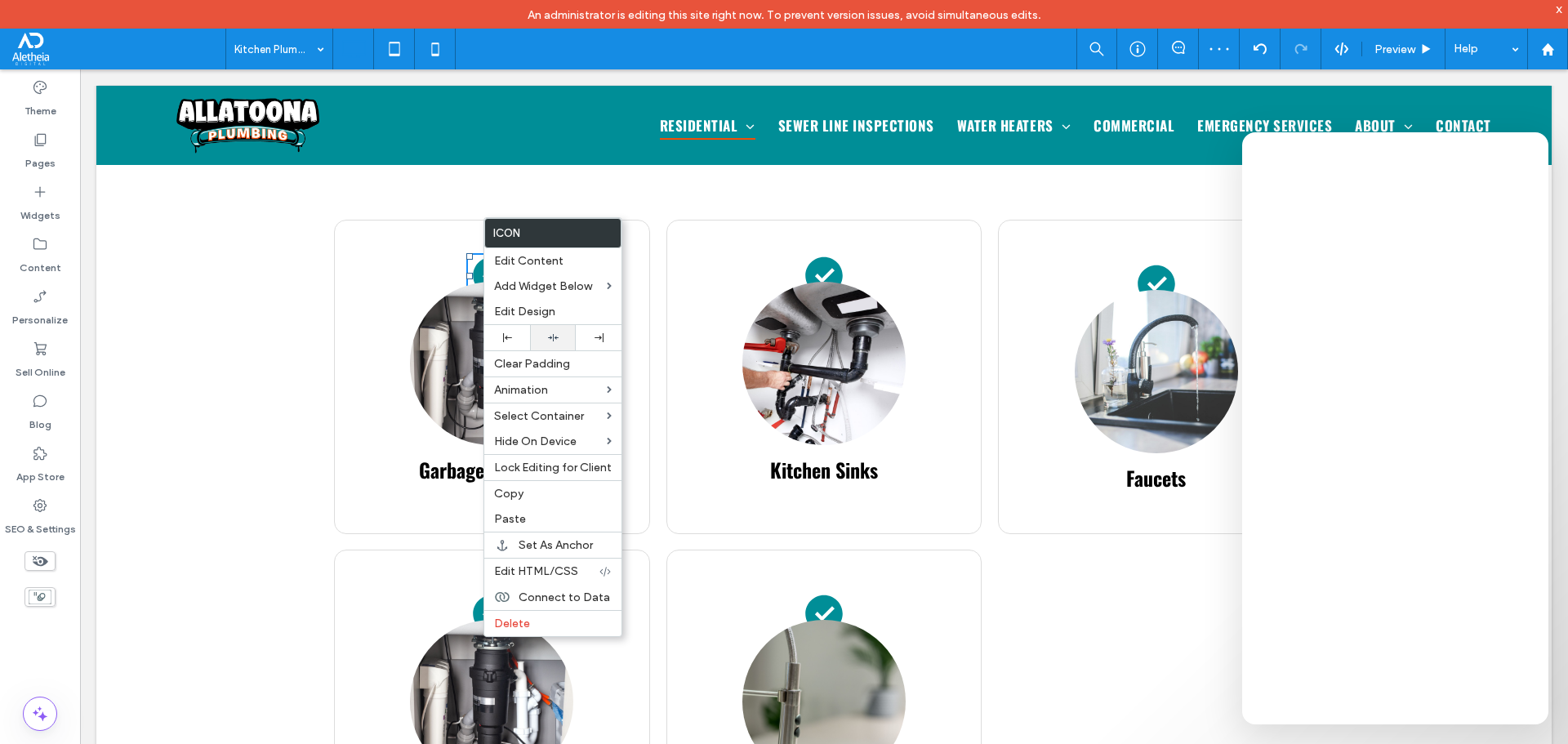
click at [550, 340] on icon at bounding box center [552, 337] width 10 height 10
click at [455, 679] on img at bounding box center [491, 701] width 163 height 163
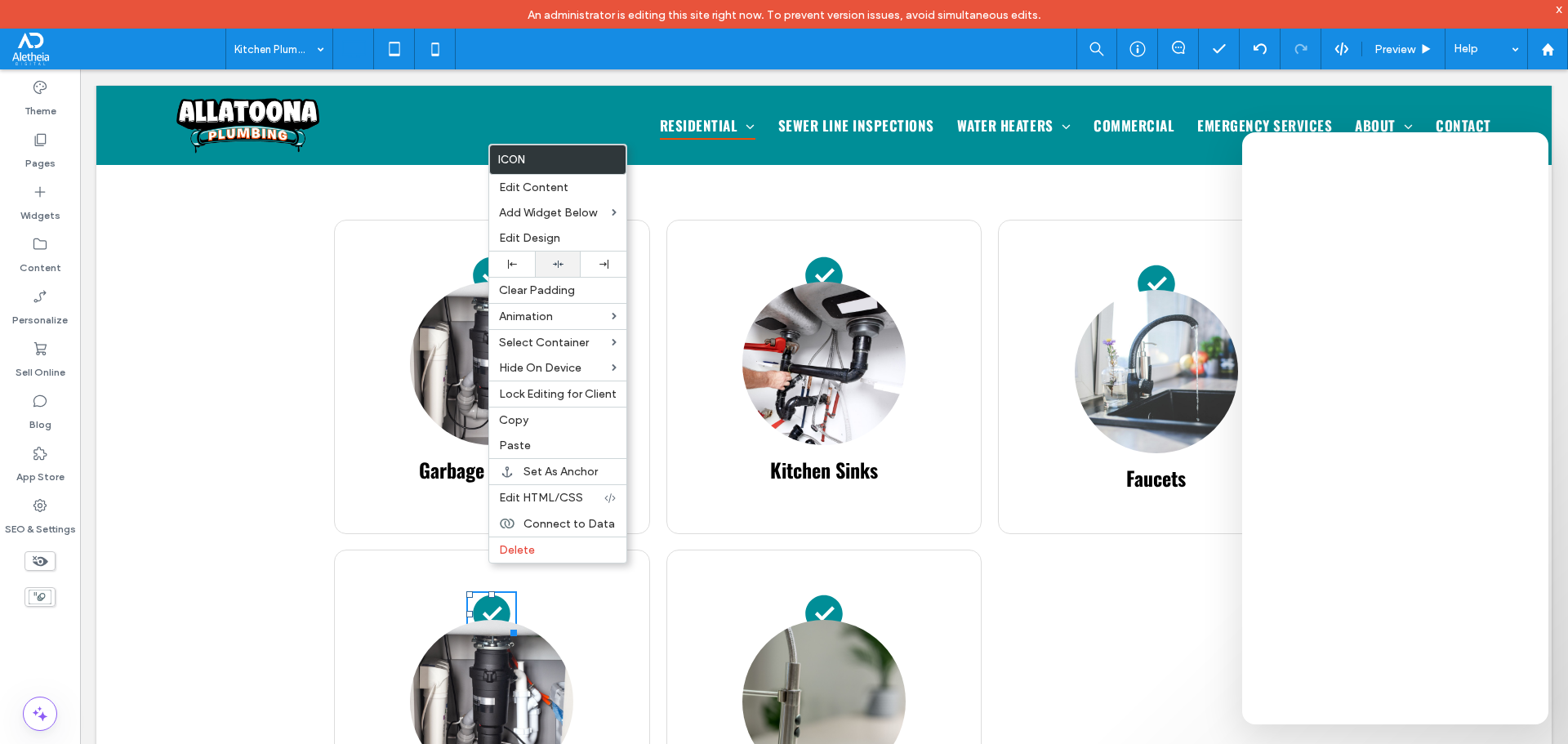
click at [554, 258] on div at bounding box center [557, 263] width 45 height 25
click at [820, 318] on img at bounding box center [824, 363] width 163 height 163
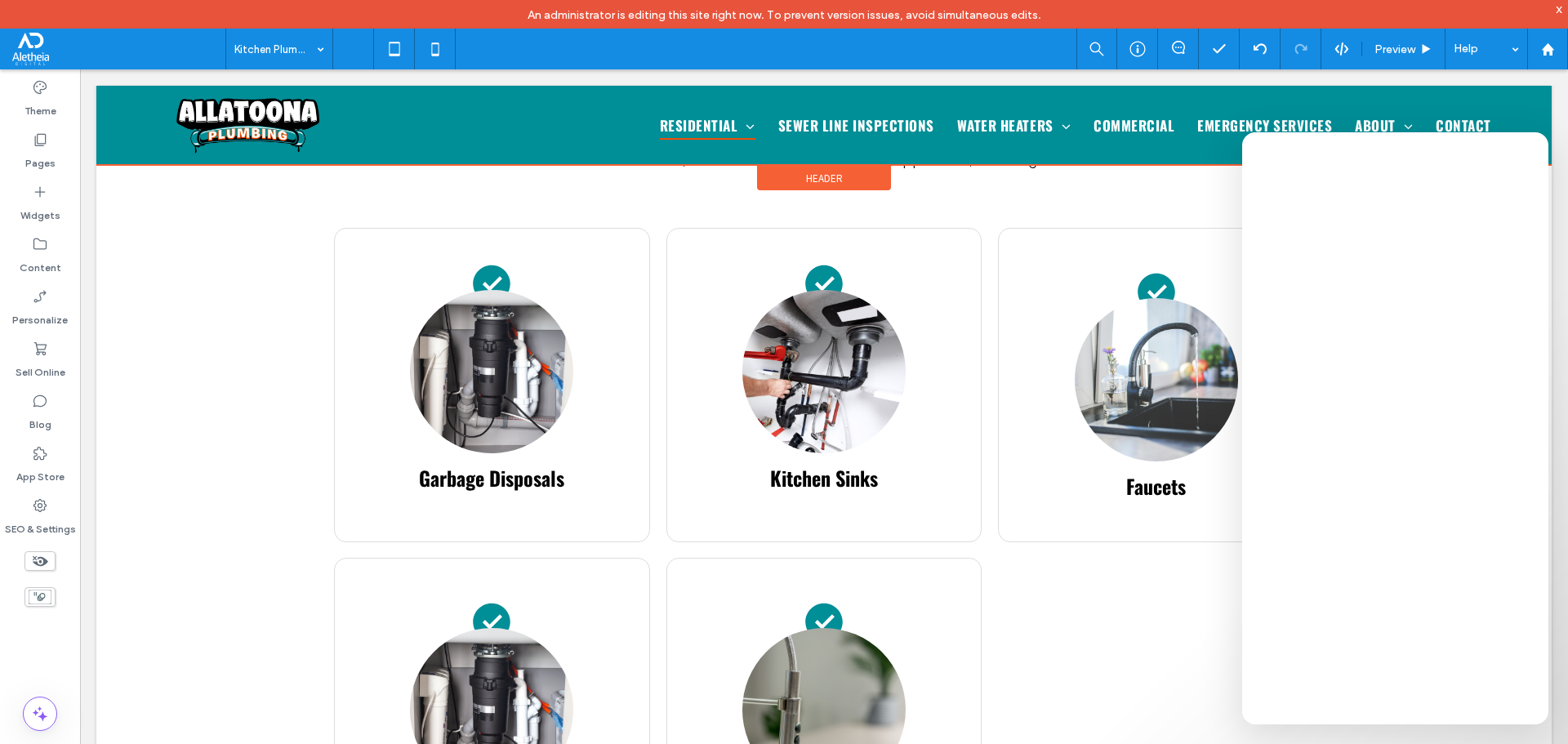
scroll to position [898, 0]
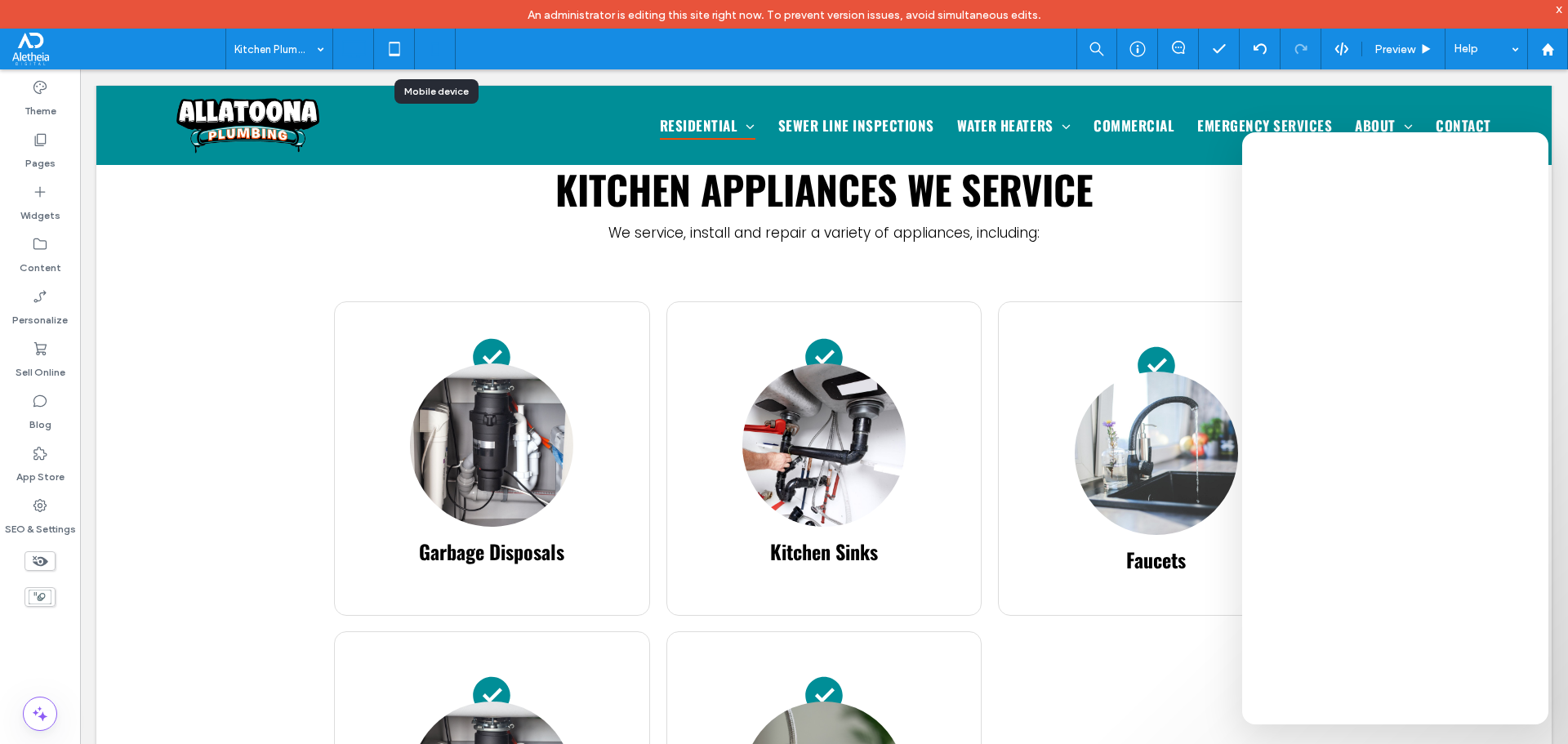
click at [450, 54] on icon at bounding box center [435, 48] width 32 height 32
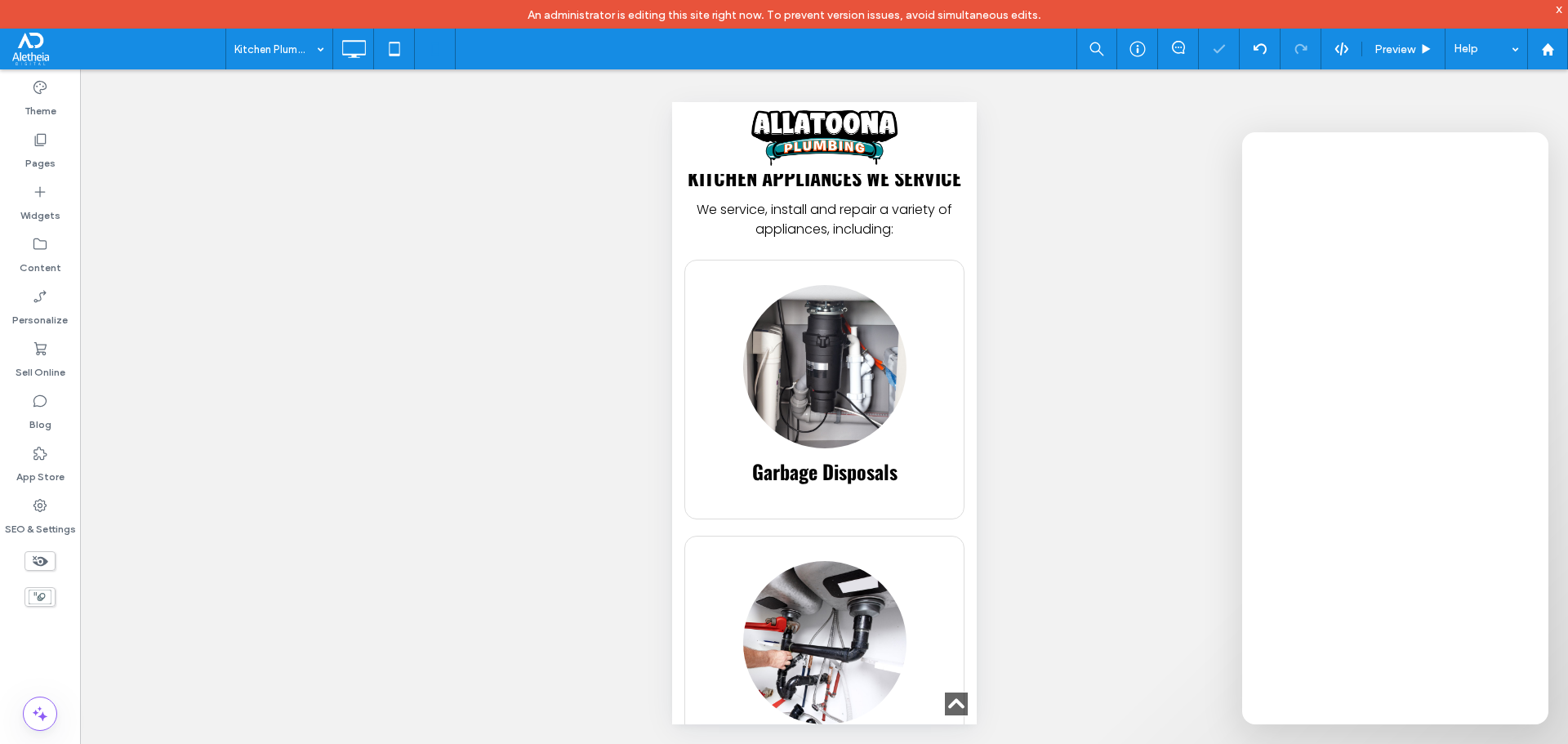
scroll to position [816, 0]
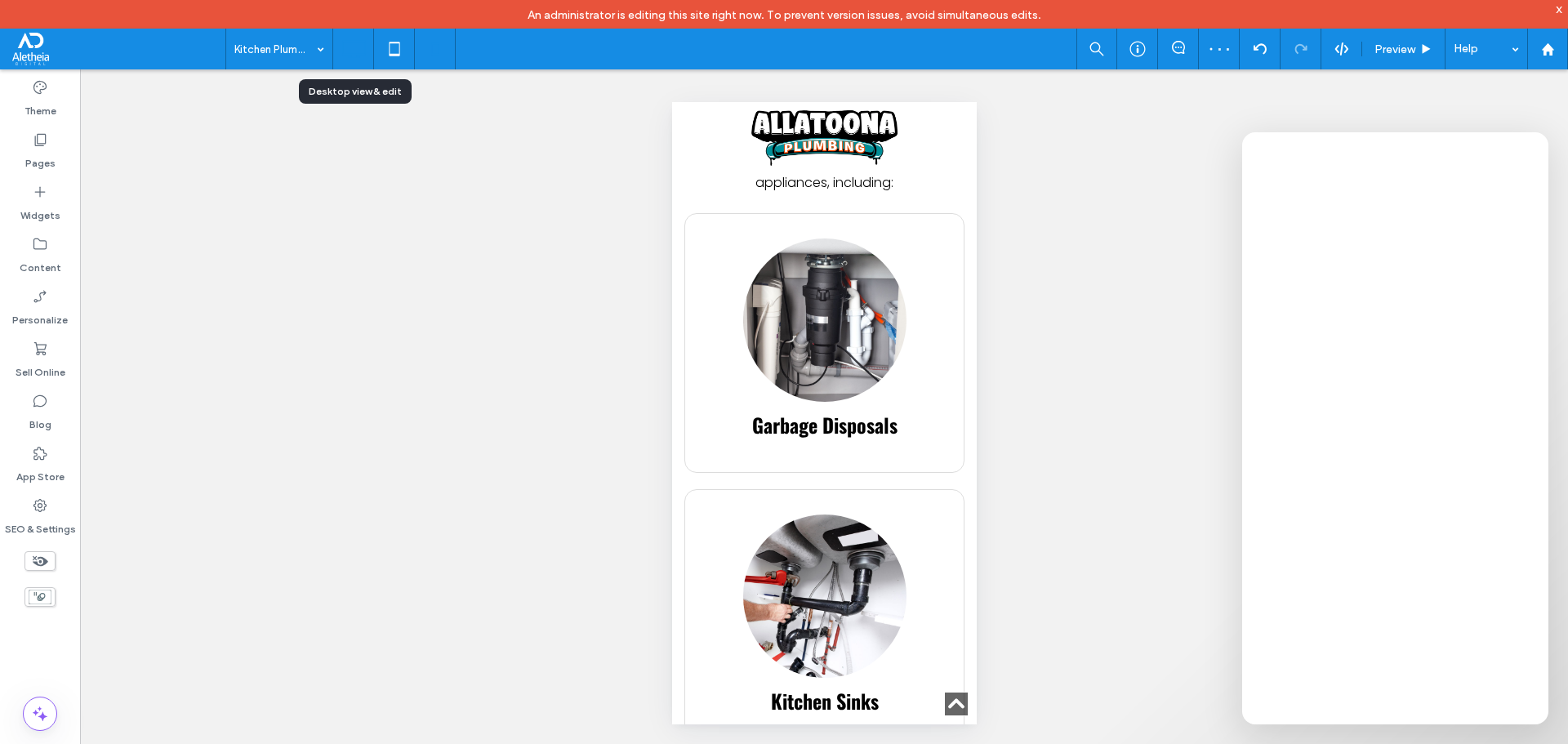
click at [339, 49] on icon at bounding box center [353, 48] width 32 height 32
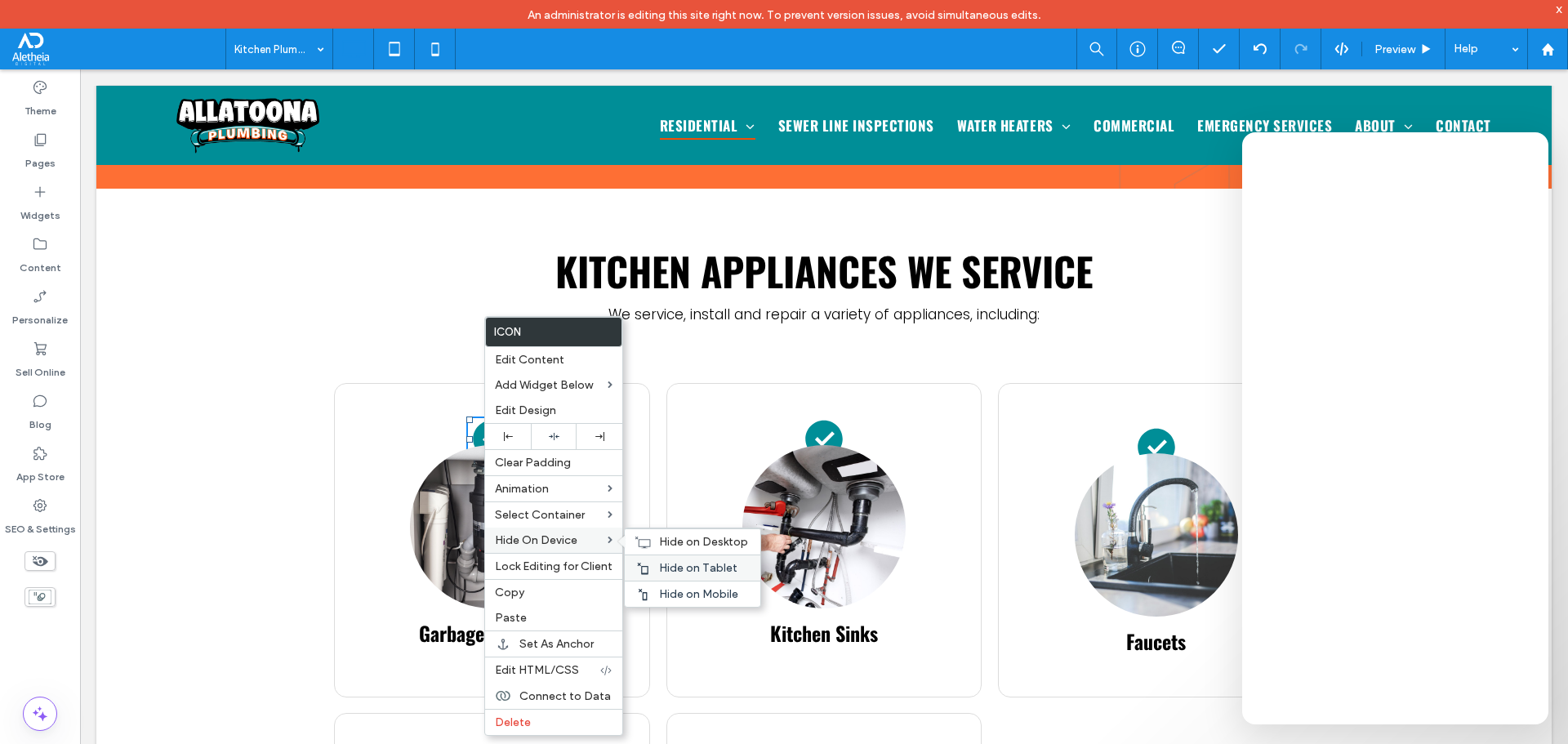
click at [665, 561] on span "Hide on Tablet" at bounding box center [698, 567] width 79 height 14
click at [664, 596] on span "Hide on Mobile" at bounding box center [698, 594] width 79 height 14
click at [809, 420] on icon at bounding box center [824, 439] width 39 height 39
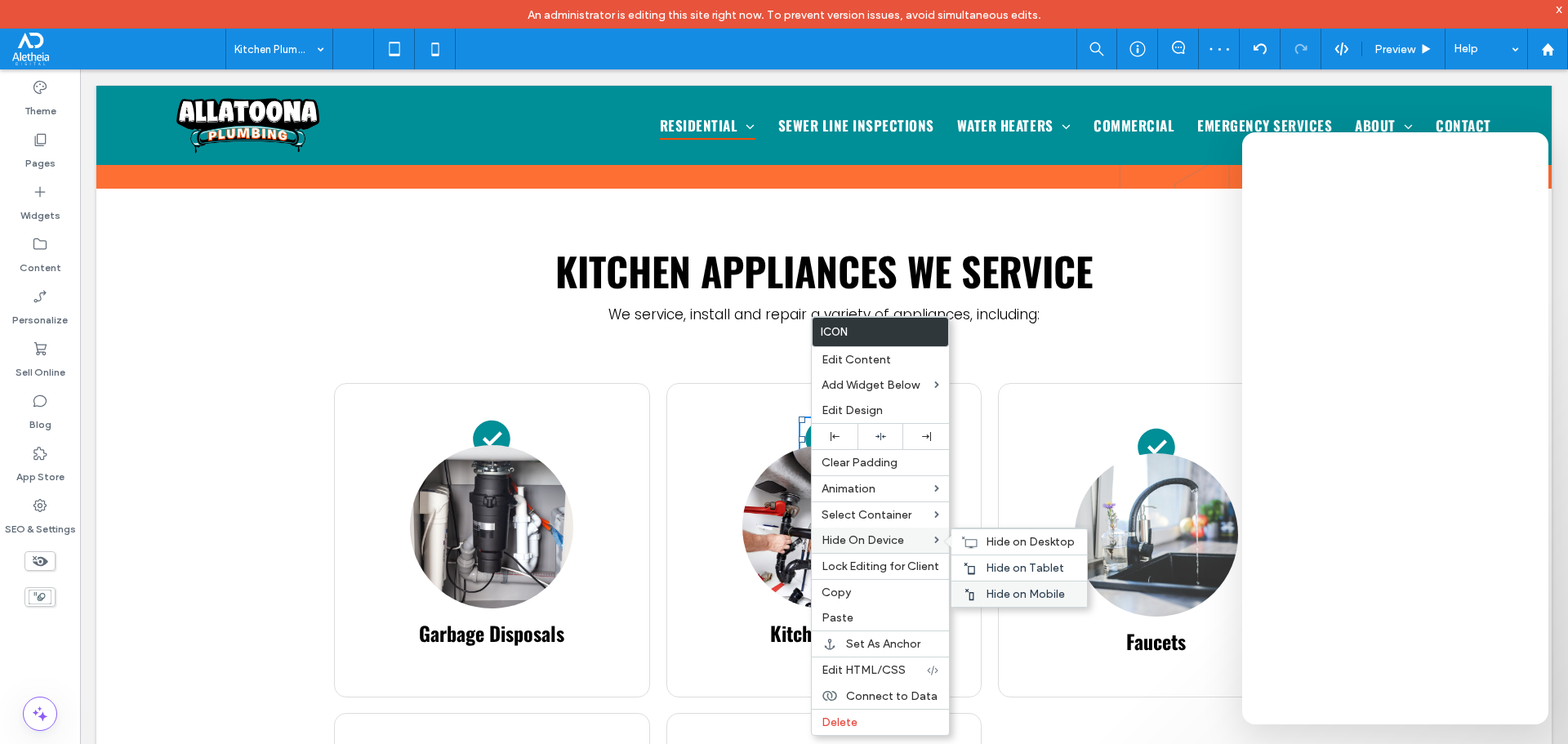
click at [1007, 599] on span "Hide on Mobile" at bounding box center [1025, 594] width 79 height 14
click at [1014, 572] on span "Hide on Tablet" at bounding box center [1025, 567] width 79 height 14
click at [1157, 453] on img at bounding box center [1157, 535] width 163 height 163
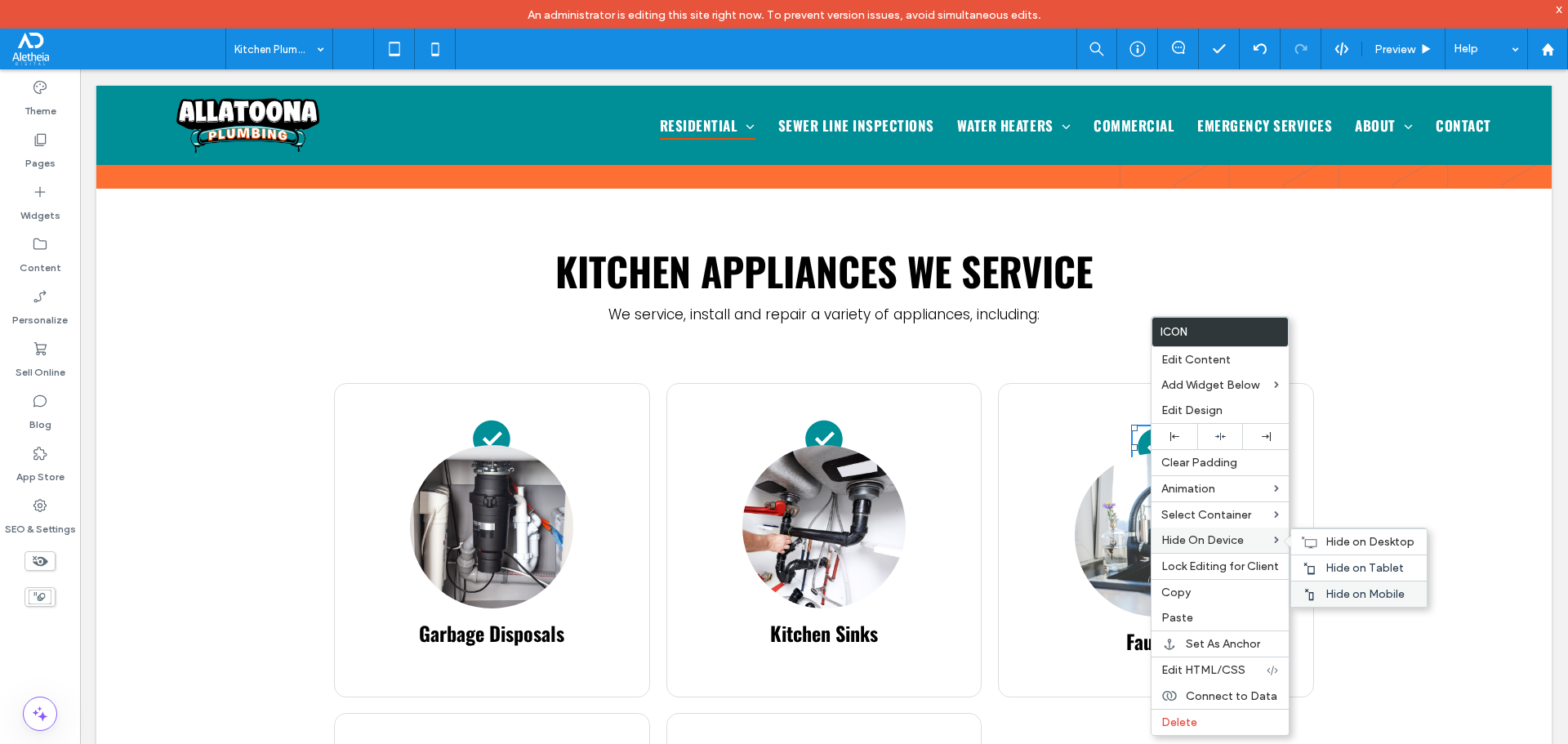
click at [1337, 593] on span "Hide on Mobile" at bounding box center [1364, 594] width 79 height 14
click at [1349, 569] on span "Hide on Tablet" at bounding box center [1364, 567] width 79 height 14
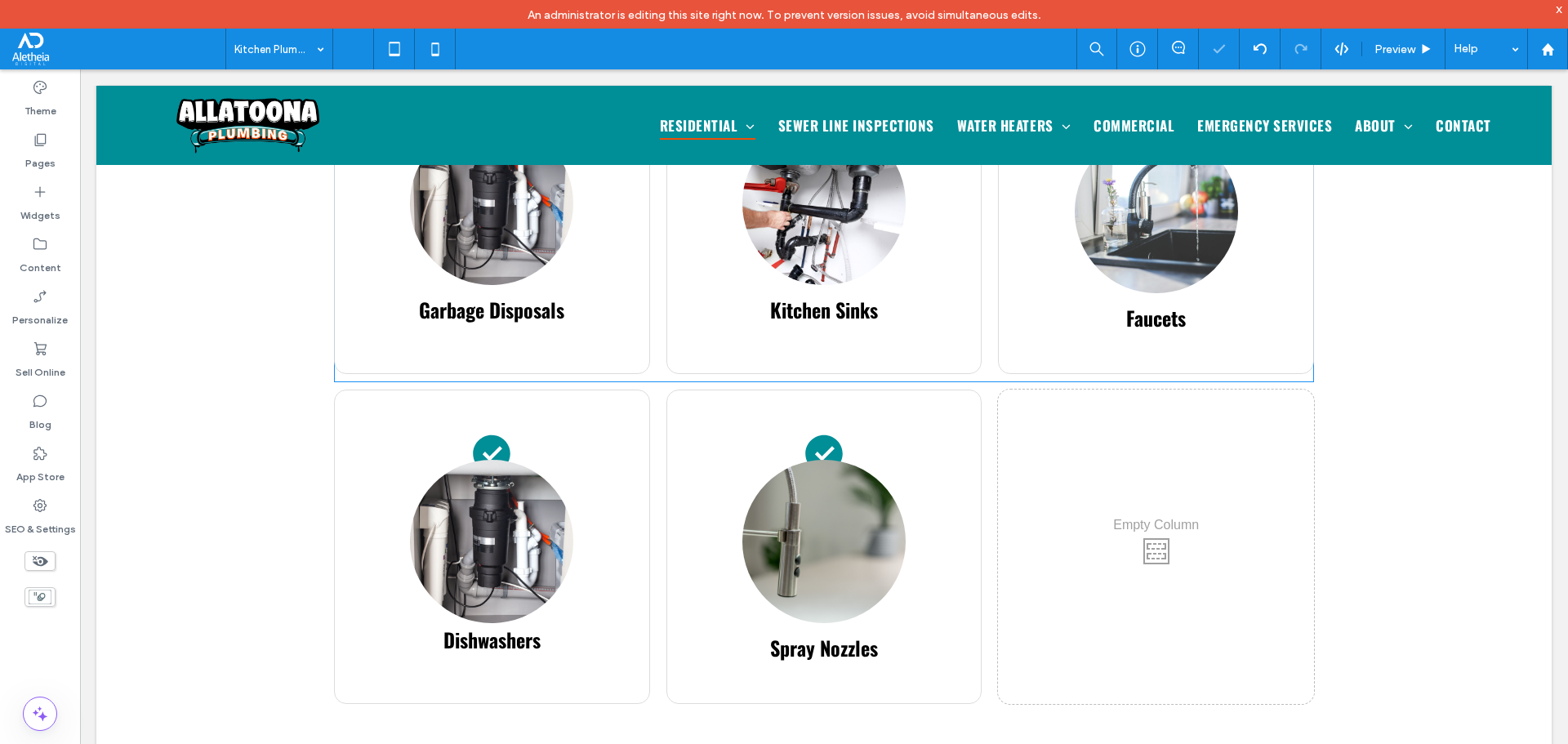
scroll to position [1143, 0]
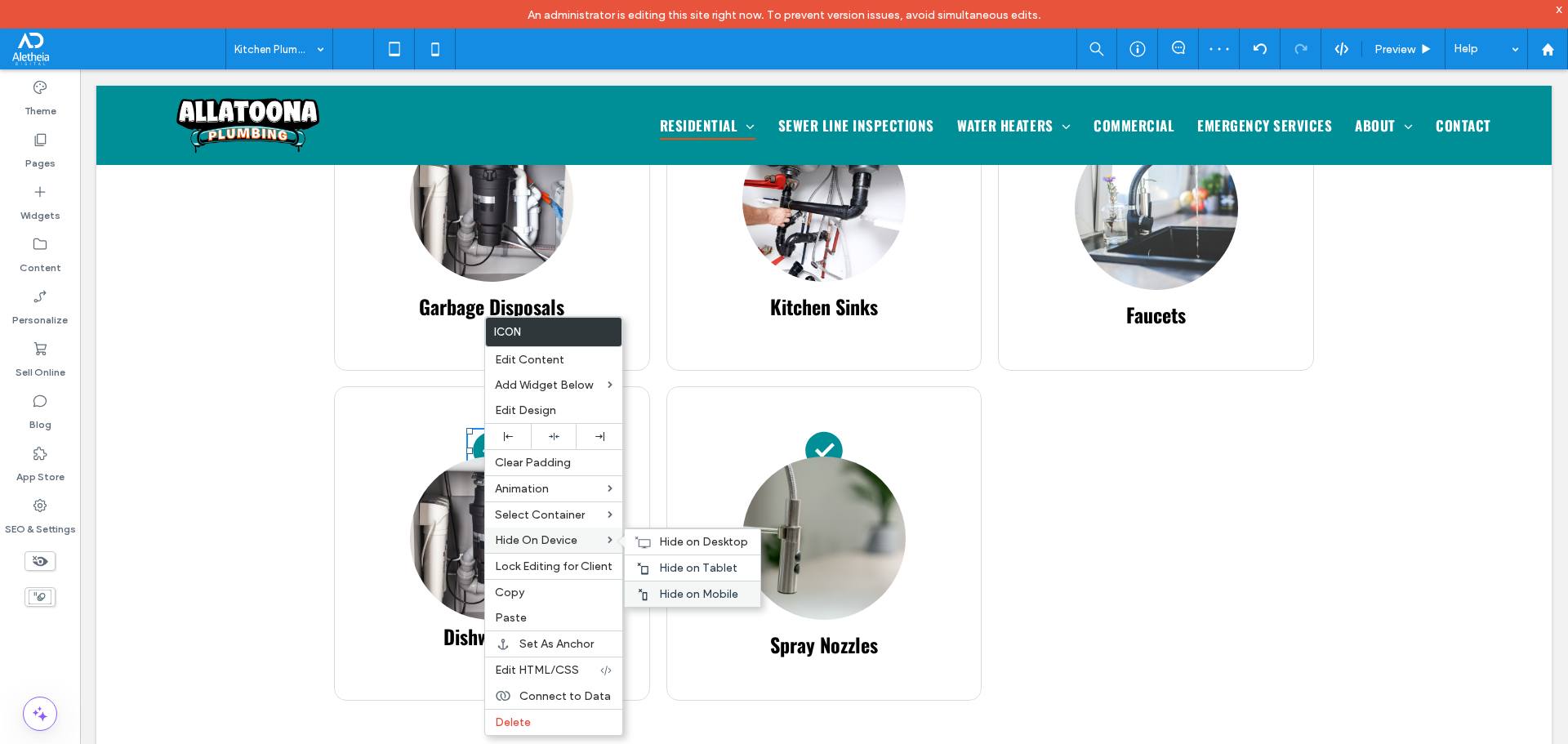
click at [700, 587] on span "Hide on Mobile" at bounding box center [698, 594] width 79 height 14
click at [704, 565] on span "Hide on Tablet" at bounding box center [698, 567] width 79 height 14
click at [816, 431] on icon at bounding box center [824, 450] width 39 height 39
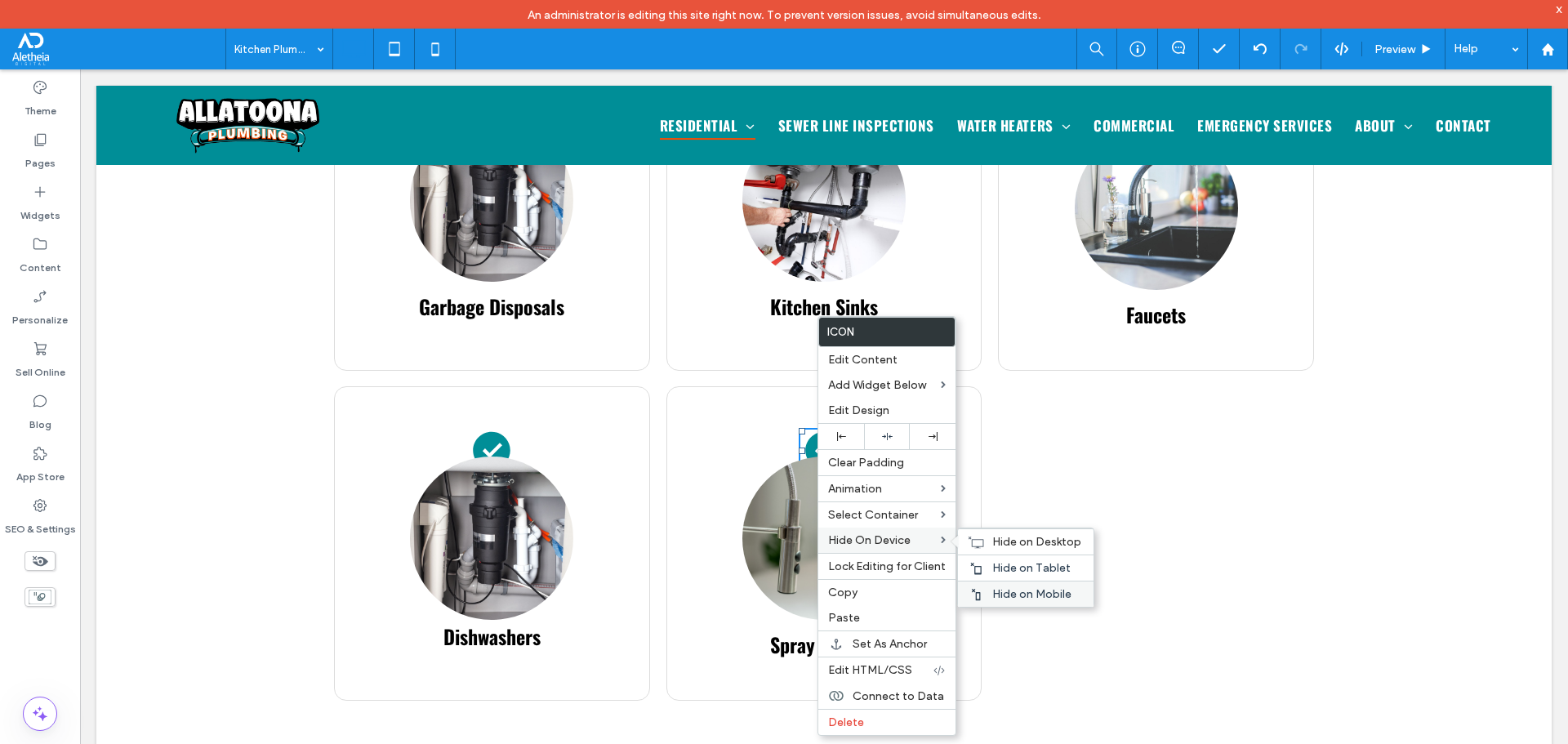
click at [1025, 590] on span "Hide on Mobile" at bounding box center [1031, 594] width 79 height 14
click at [1028, 561] on div "Hide on Tablet" at bounding box center [1026, 567] width 135 height 26
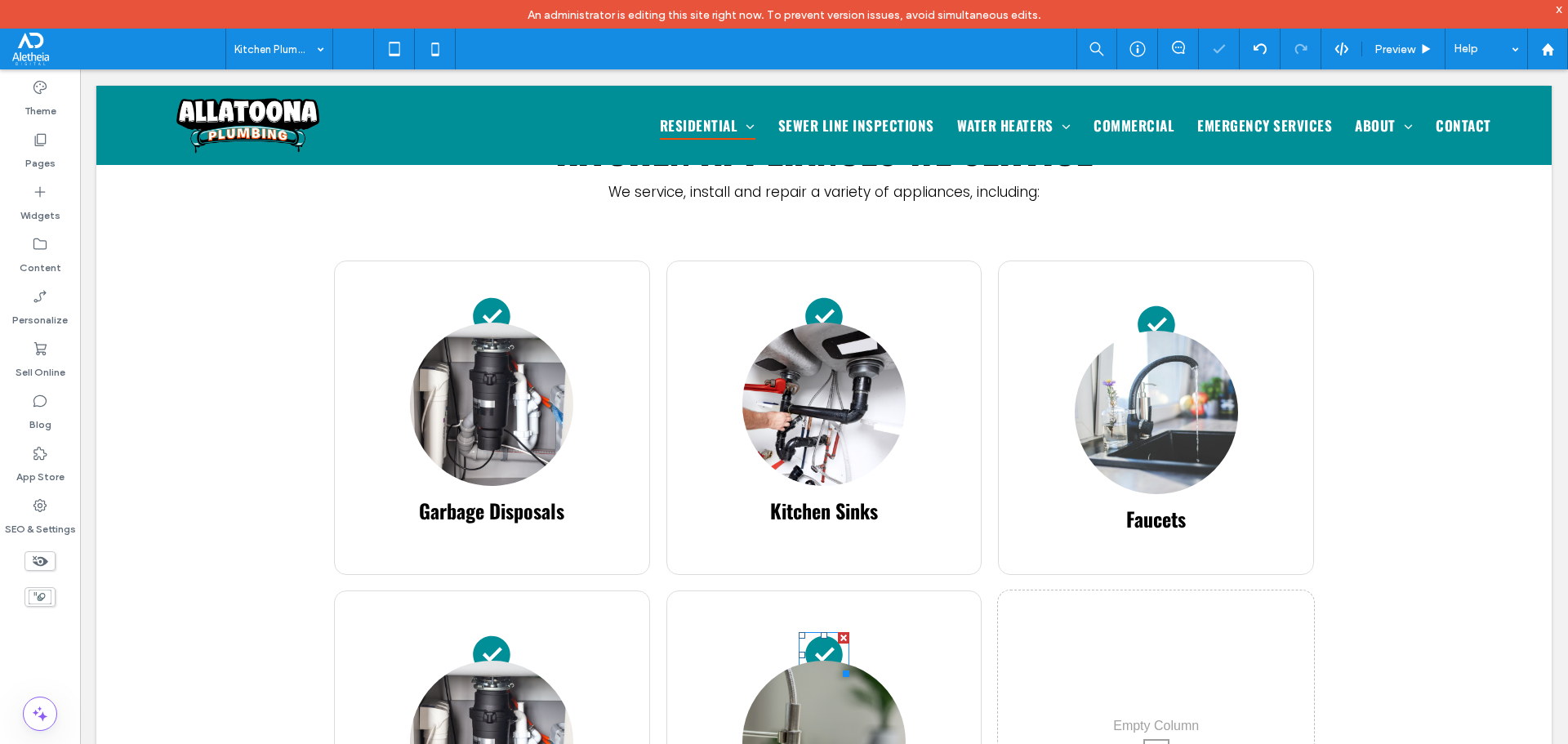
scroll to position [898, 0]
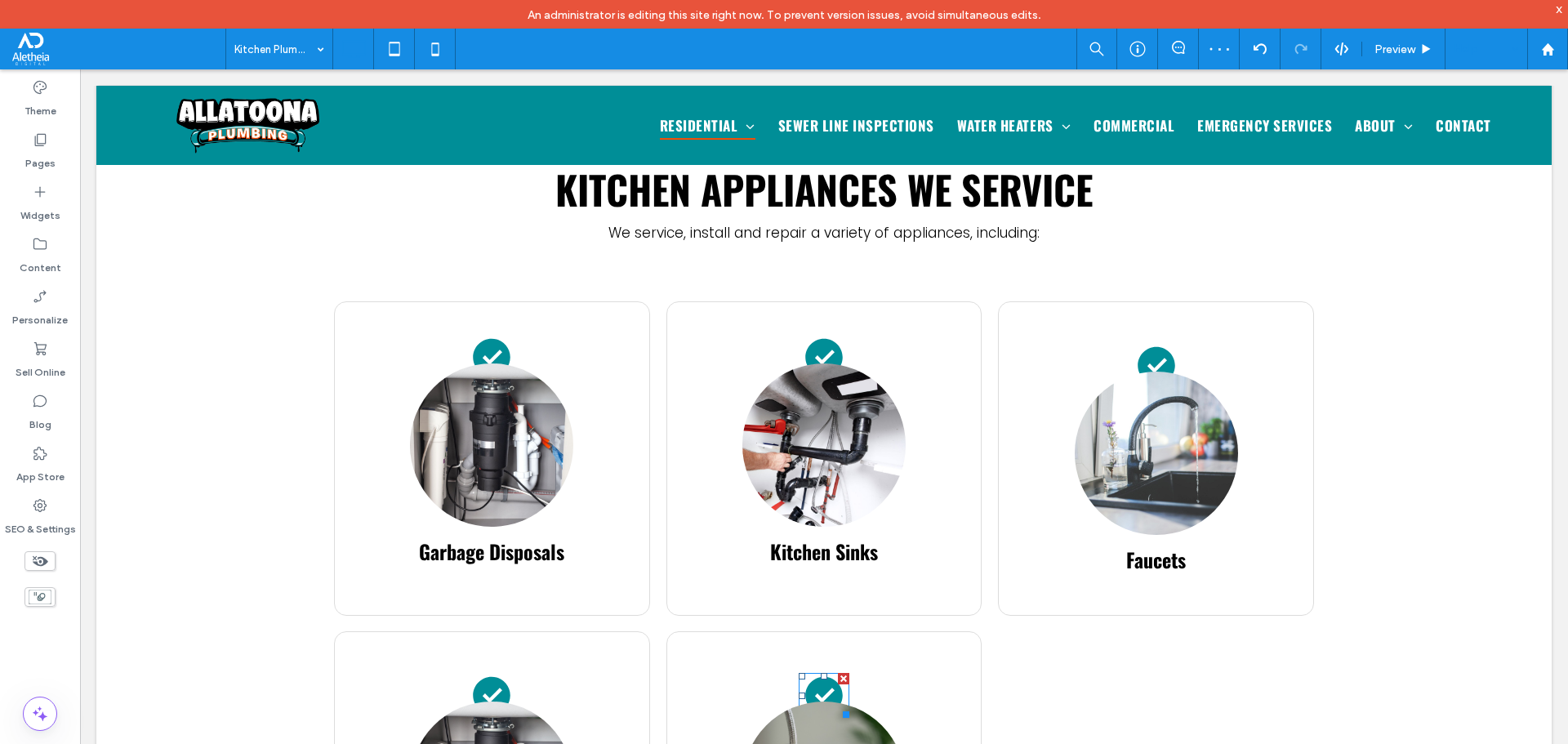
click at [1480, 47] on div "Help" at bounding box center [1486, 49] width 82 height 41
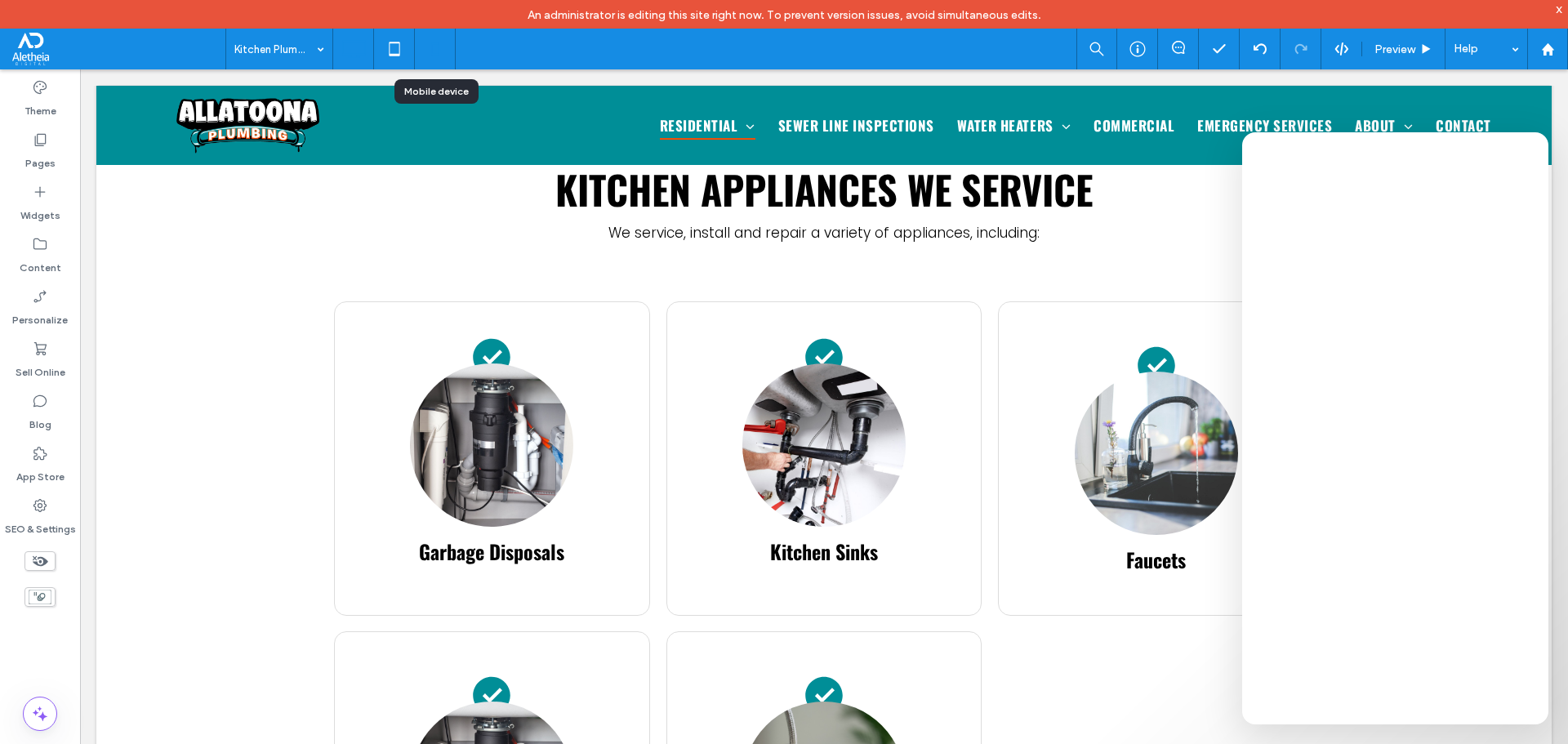
click at [435, 41] on icon at bounding box center [435, 48] width 32 height 32
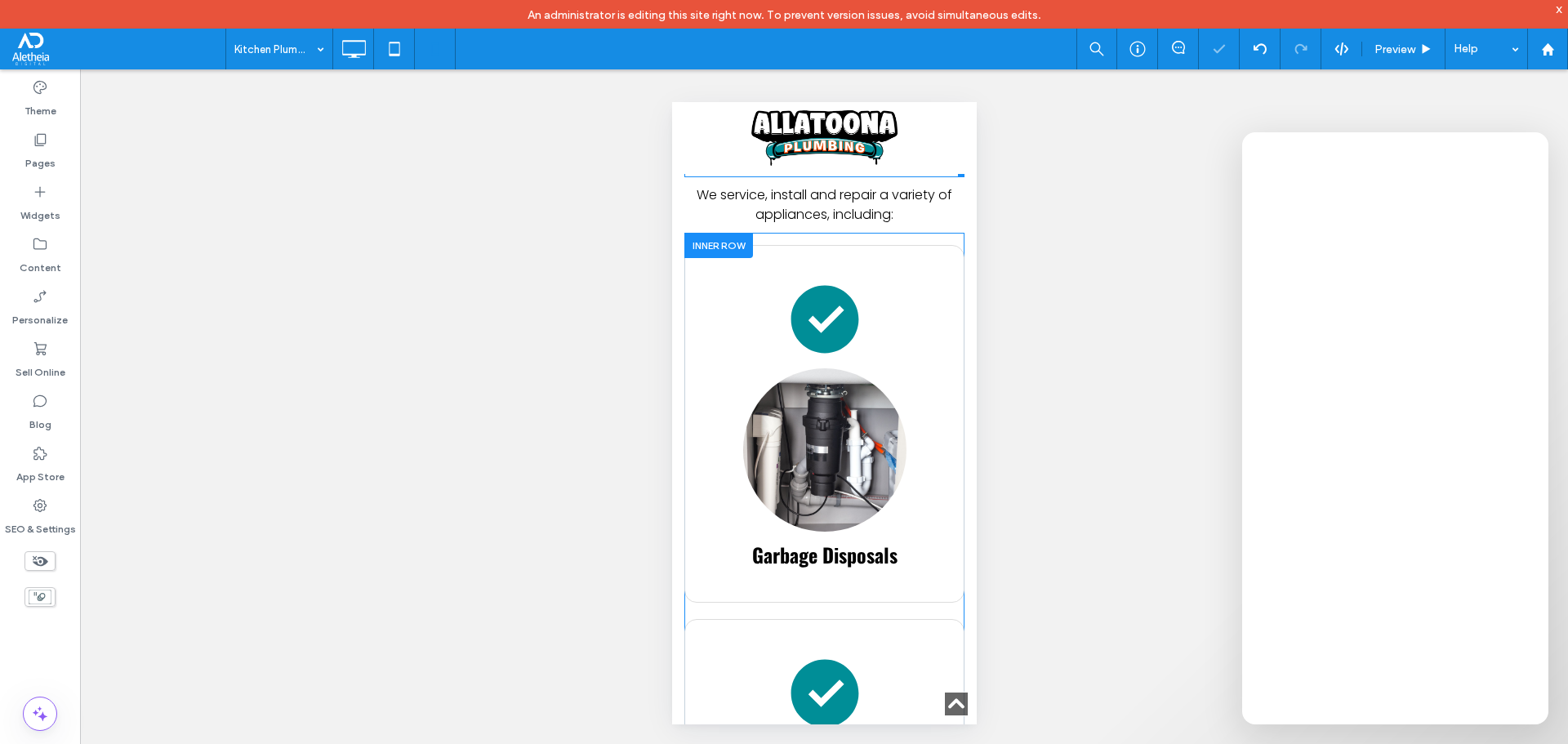
scroll to position [816, 0]
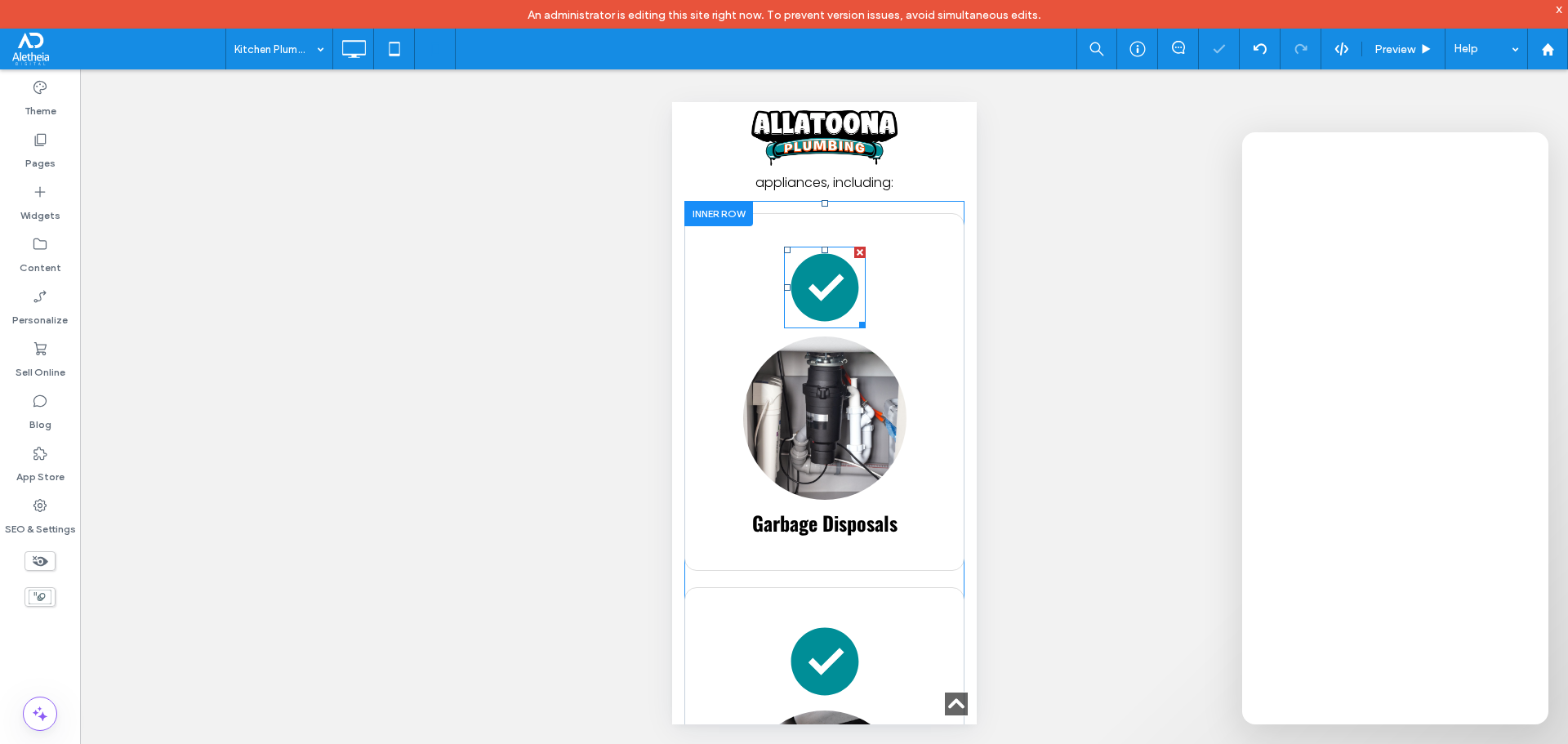
click at [828, 311] on icon at bounding box center [823, 287] width 68 height 68
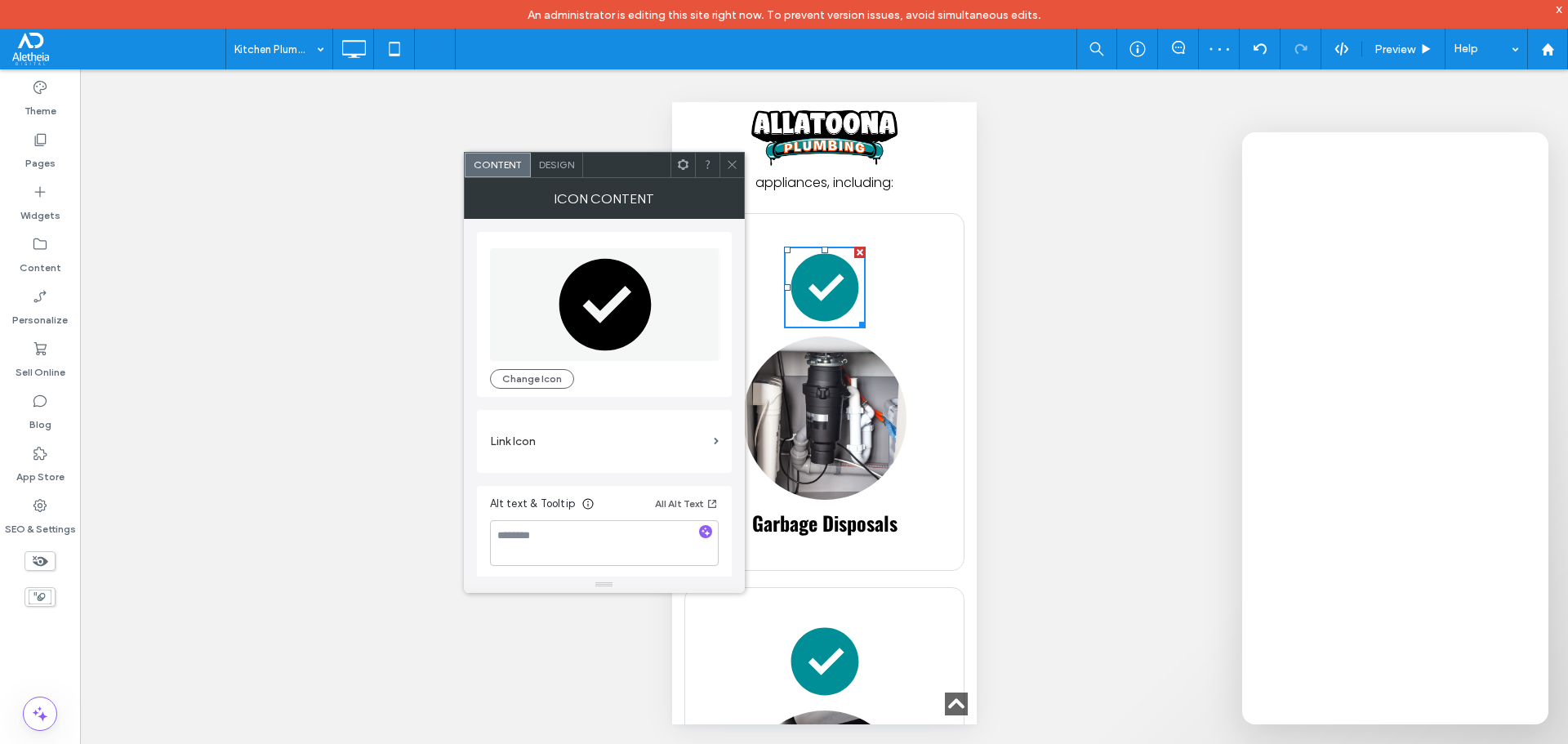
click at [552, 167] on span "Design" at bounding box center [557, 164] width 35 height 12
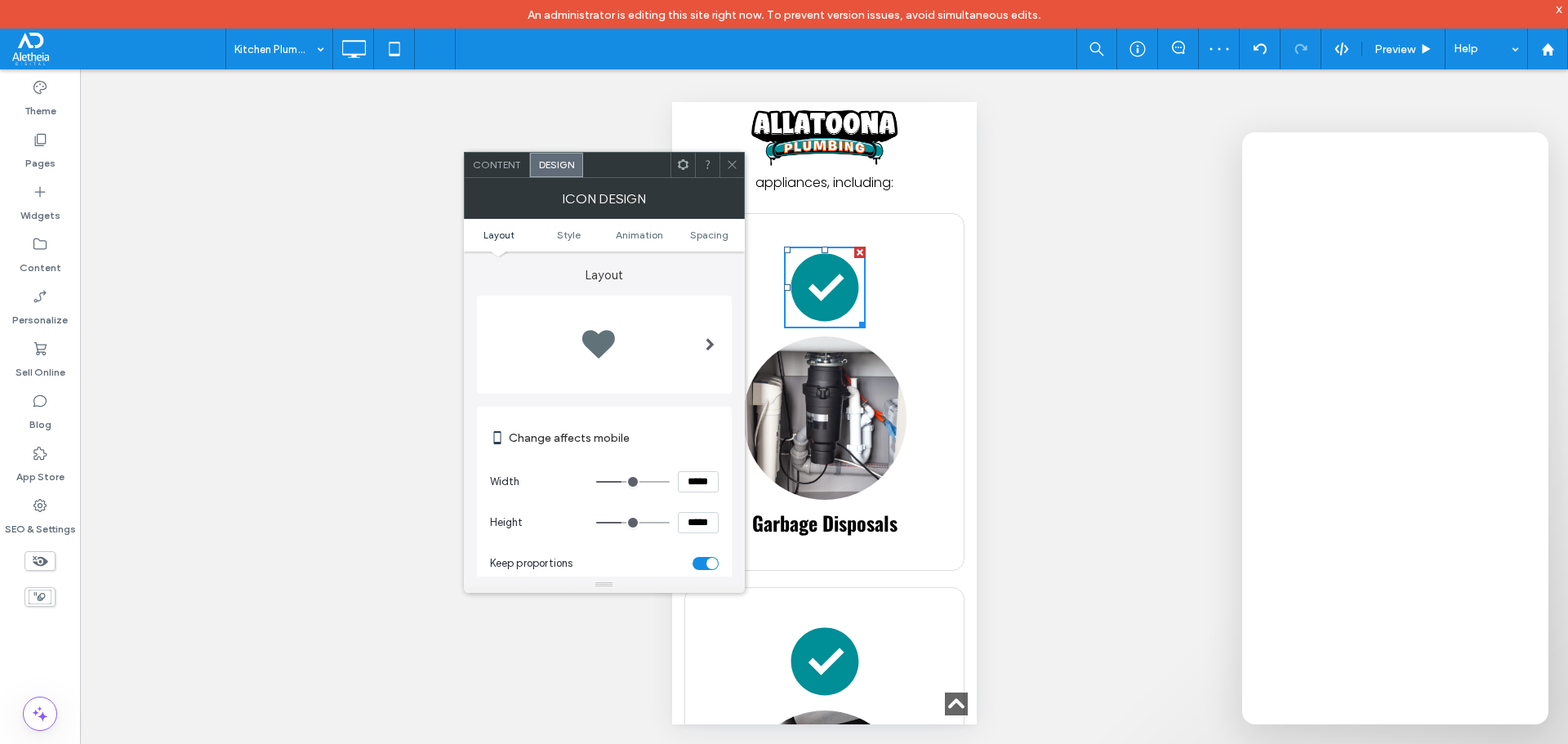
click at [693, 478] on input "*****" at bounding box center [698, 481] width 41 height 21
type input "****"
type input "**"
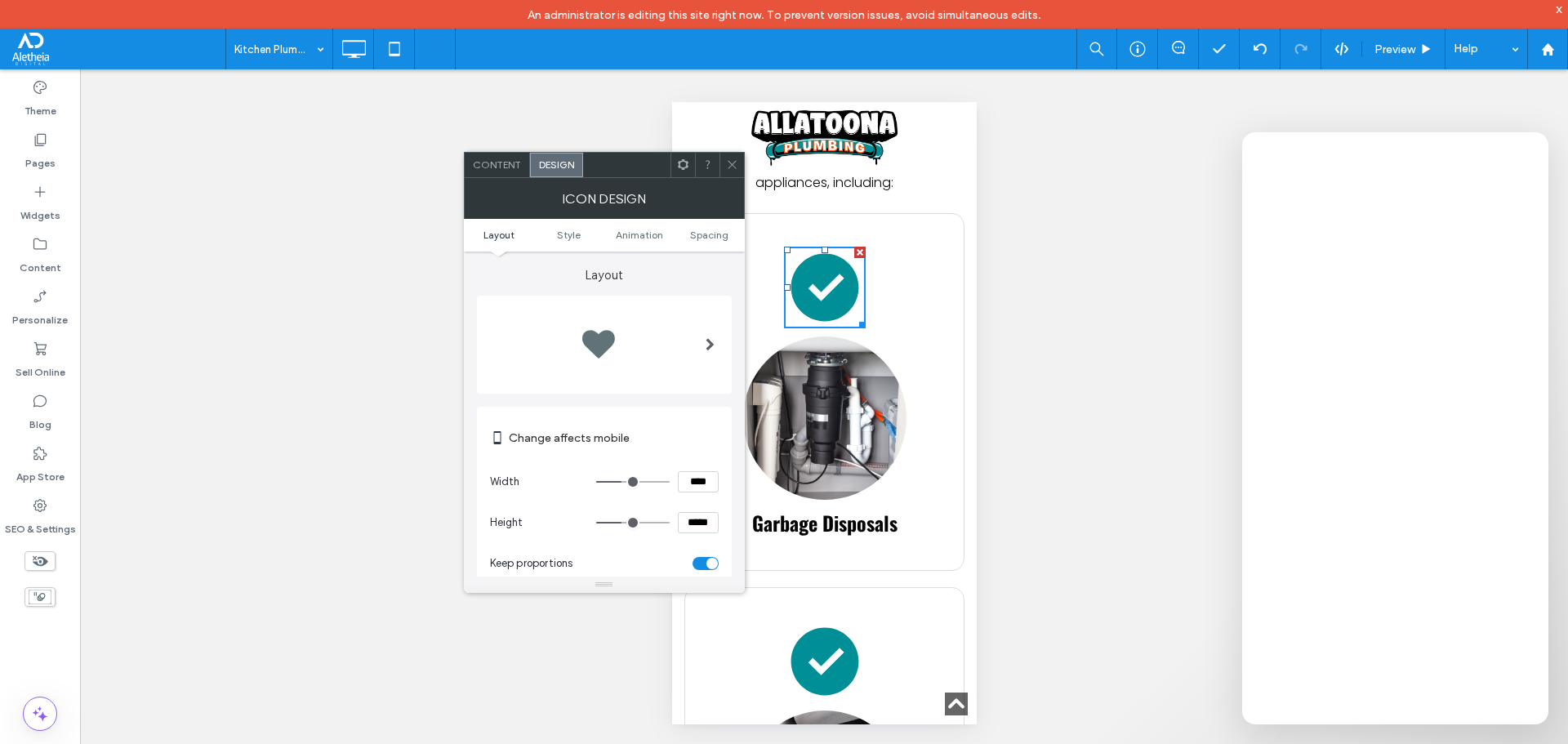
type input "**"
type input "****"
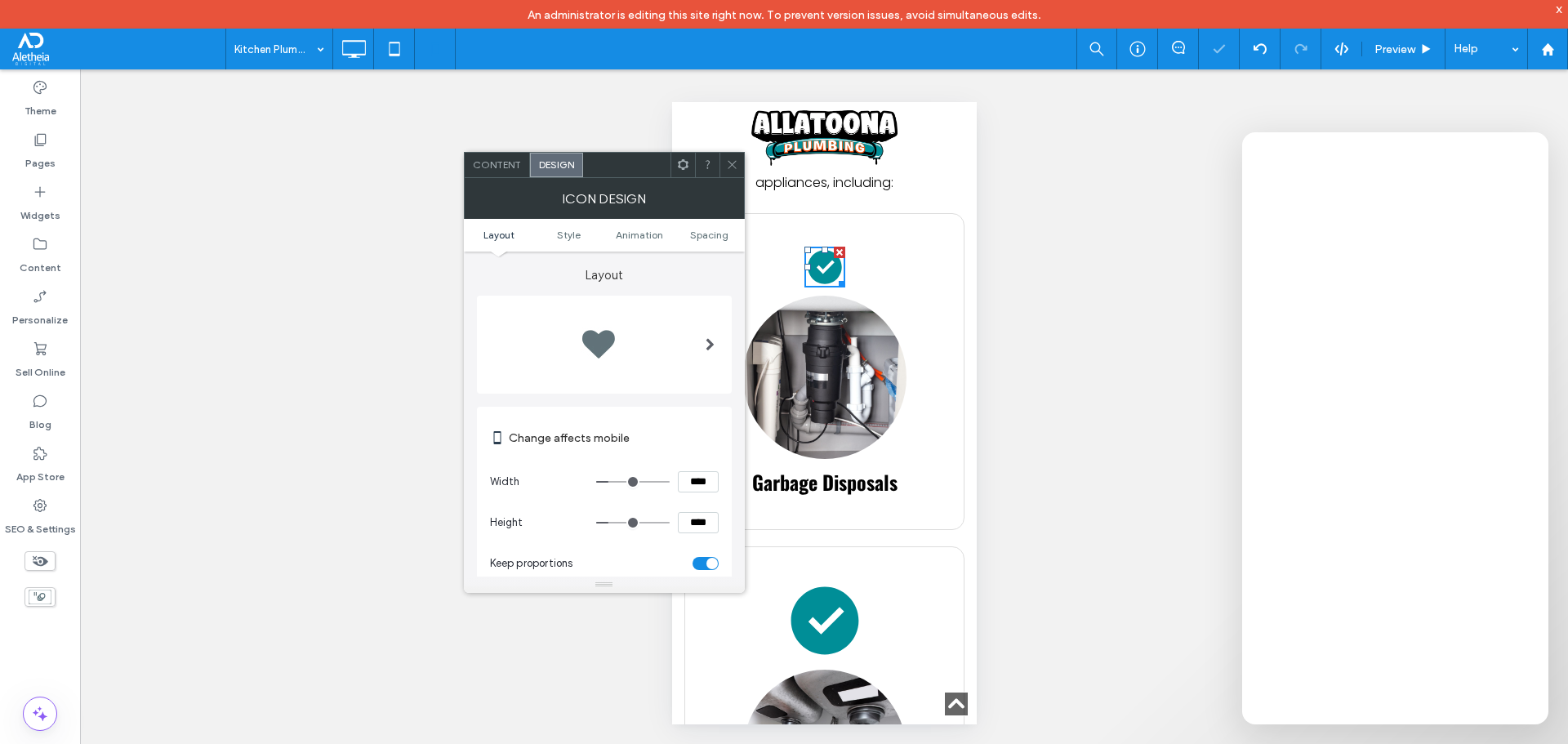
click at [735, 162] on icon at bounding box center [731, 164] width 12 height 12
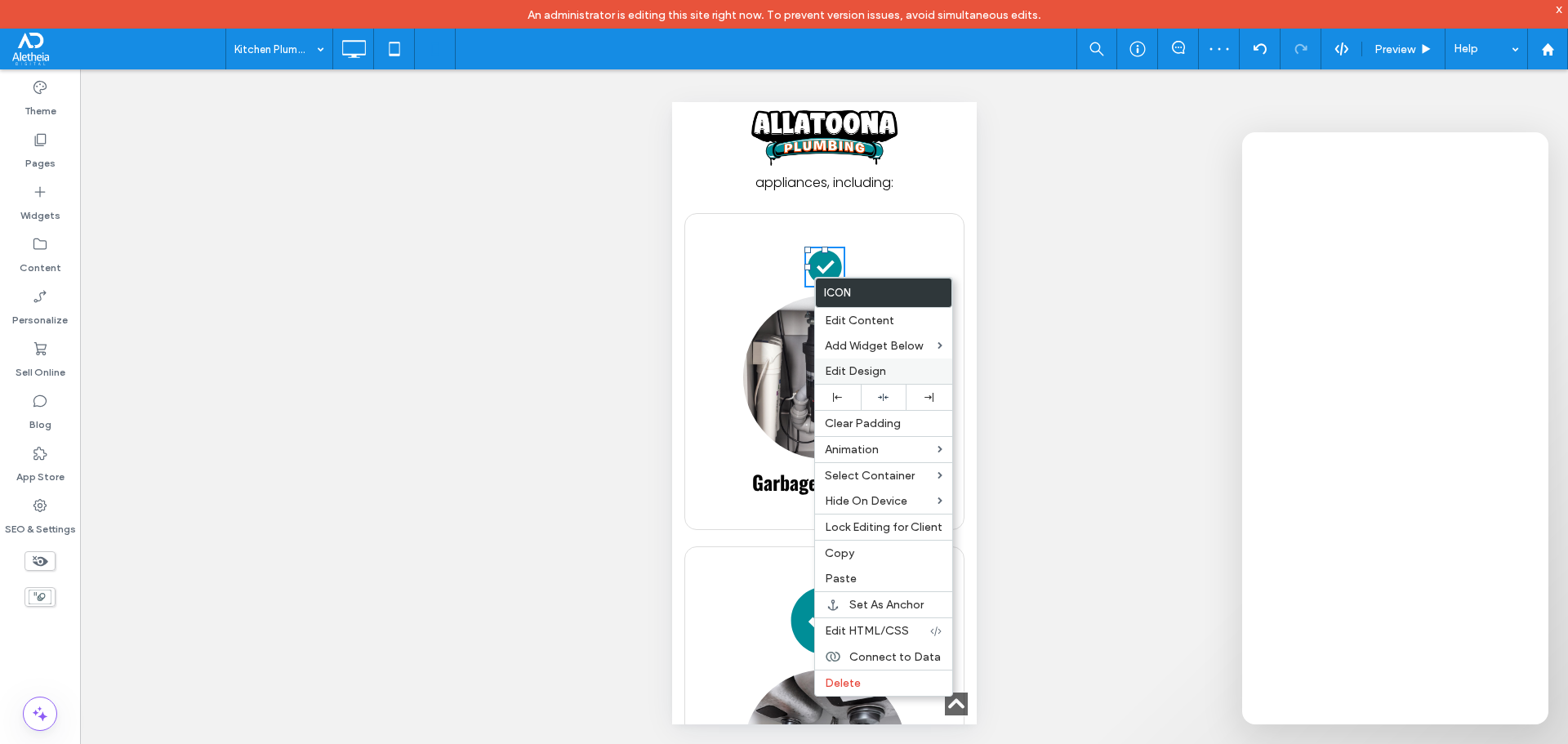
click at [874, 372] on span "Edit Design" at bounding box center [855, 371] width 61 height 14
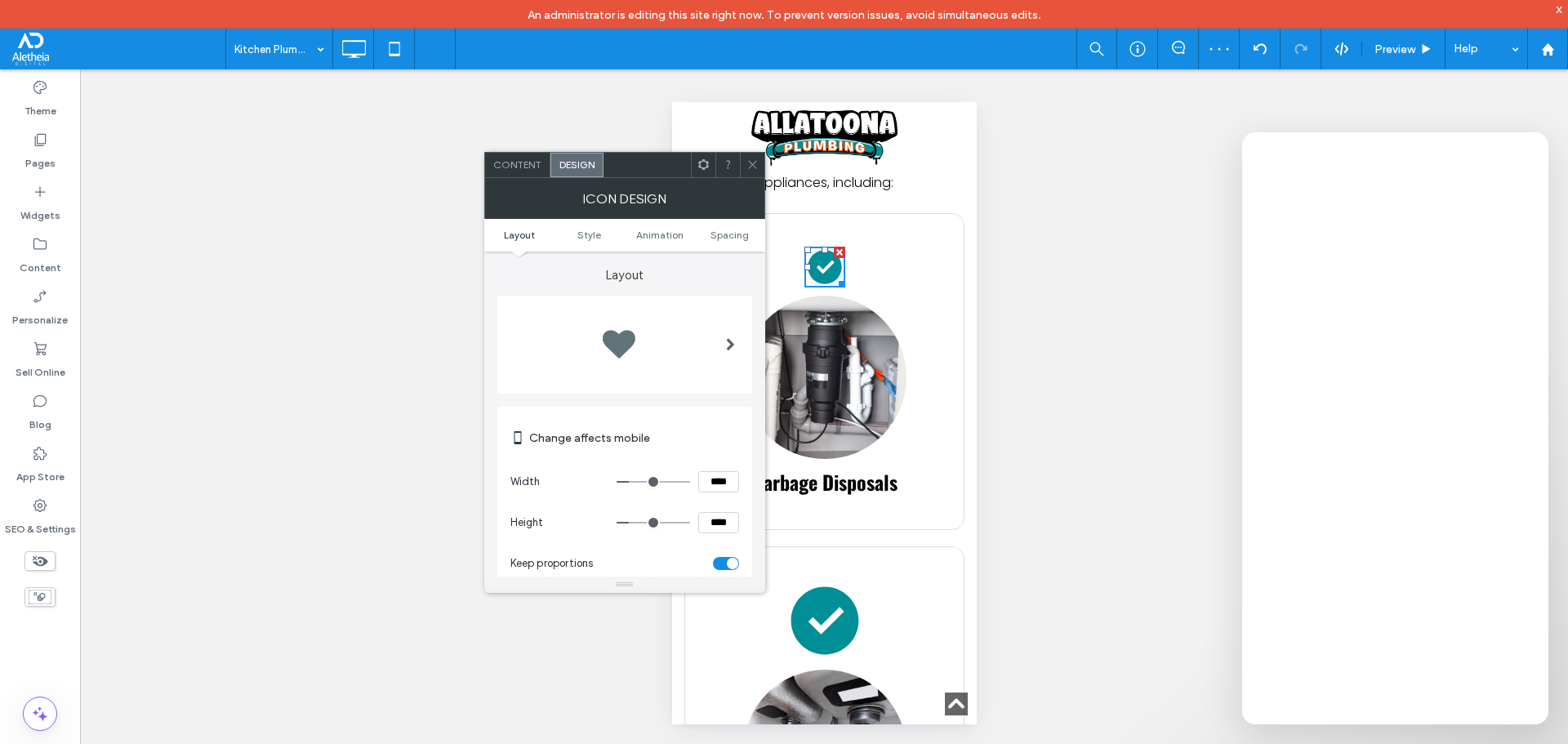
click at [714, 224] on ul "Layout Style Animation Spacing" at bounding box center [625, 234] width 281 height 32
click at [716, 233] on span "Spacing" at bounding box center [729, 234] width 38 height 12
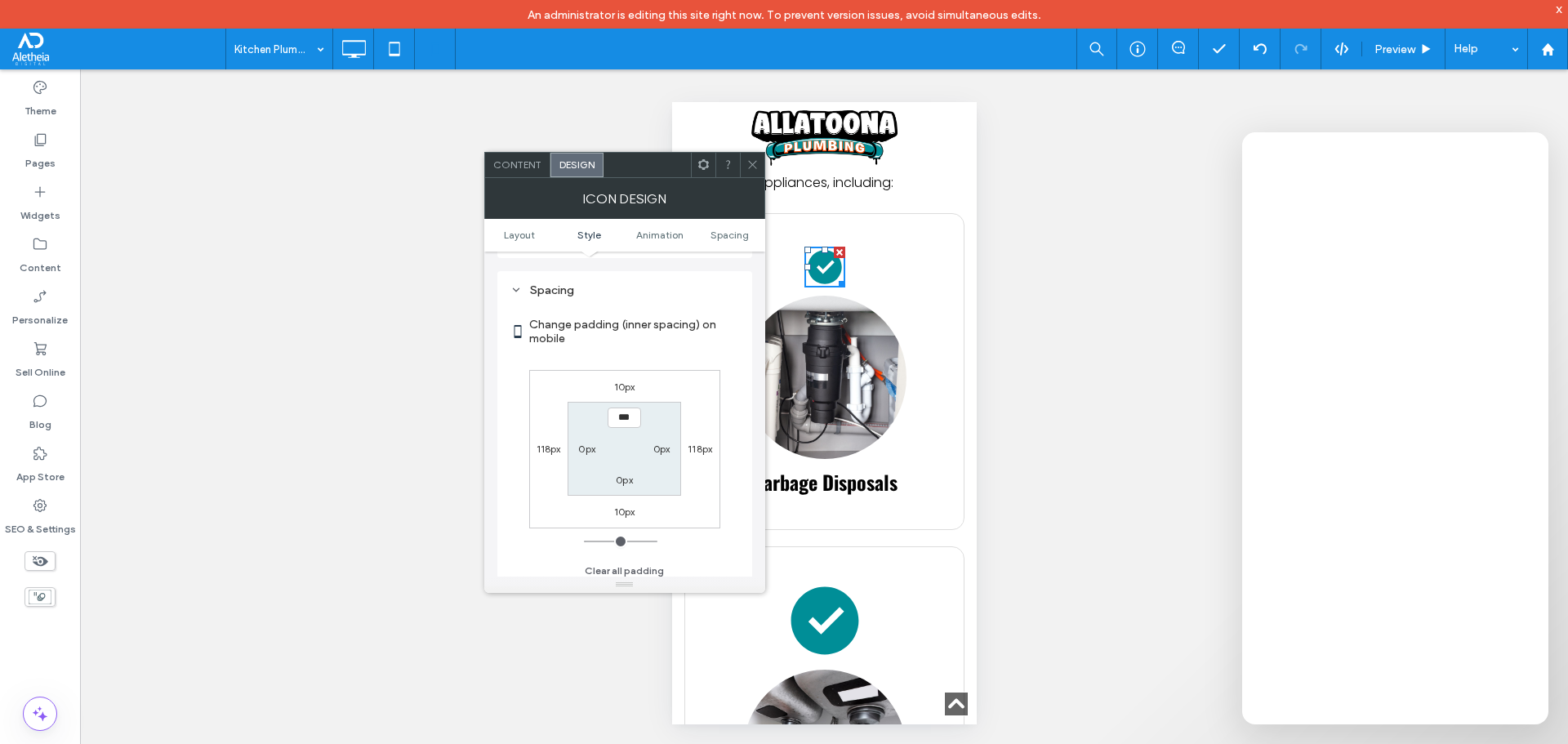
scroll to position [751, 0]
click at [630, 498] on label "10px" at bounding box center [625, 504] width 21 height 12
type input "**"
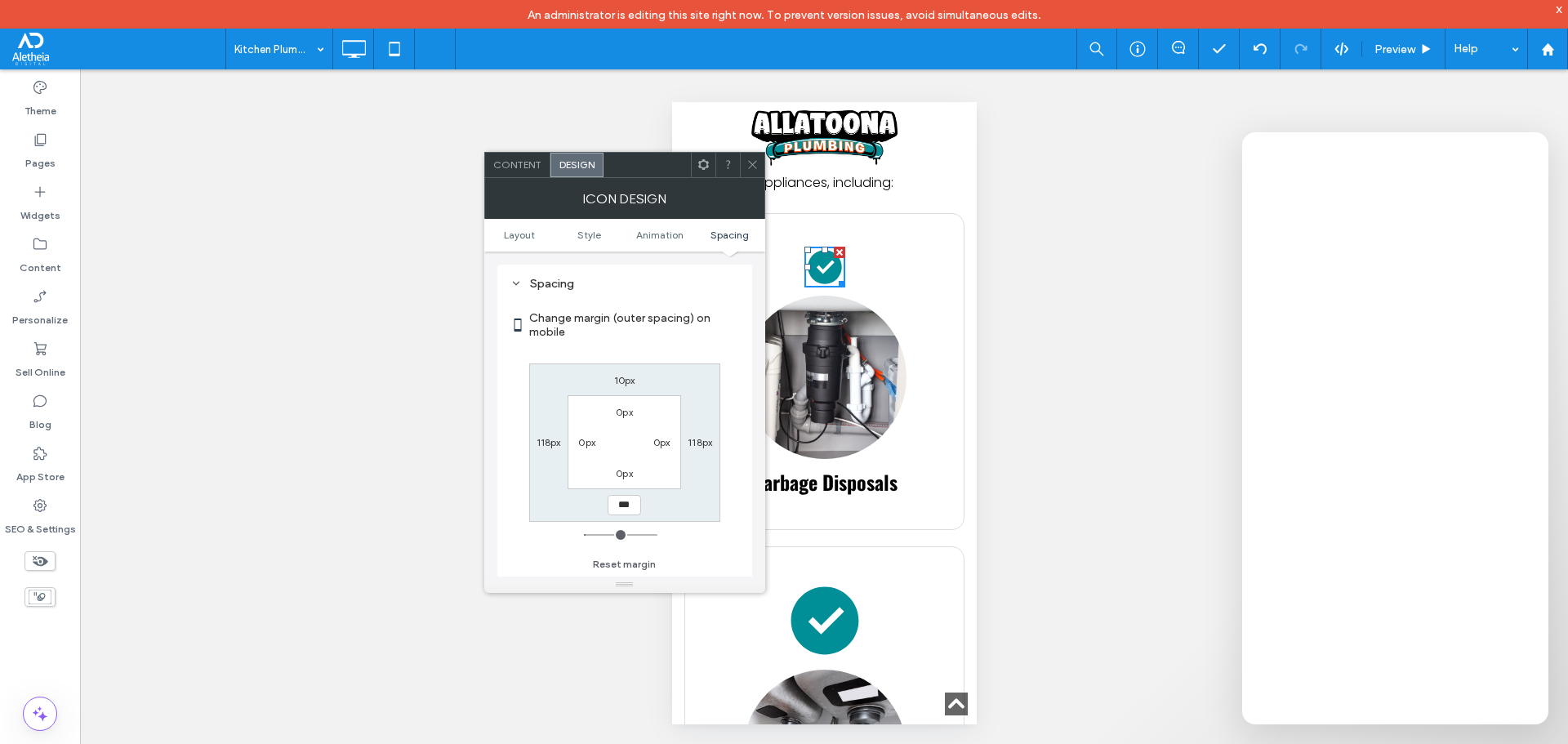
type input "***"
type input "*"
type input "*****"
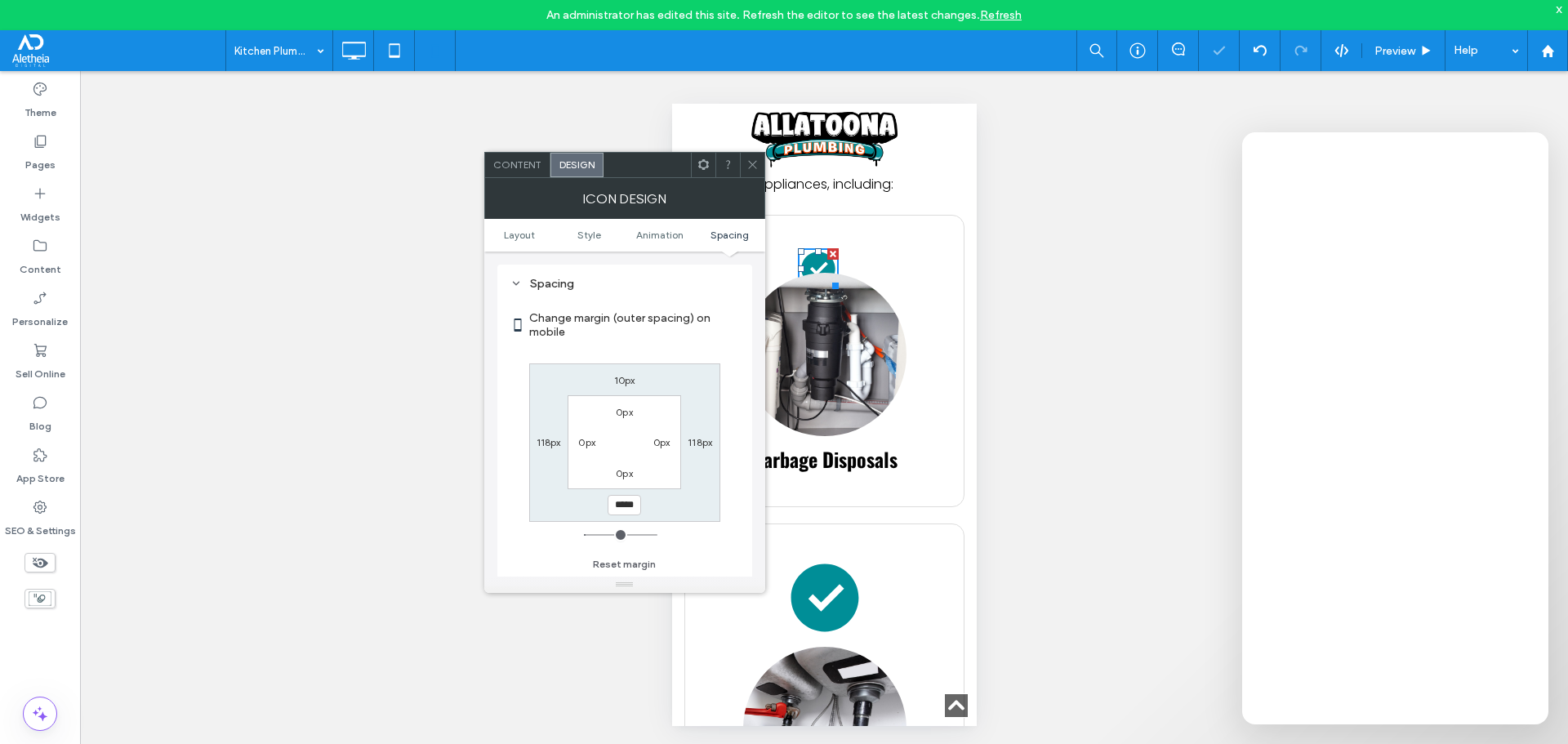
click at [754, 157] on span at bounding box center [752, 165] width 12 height 24
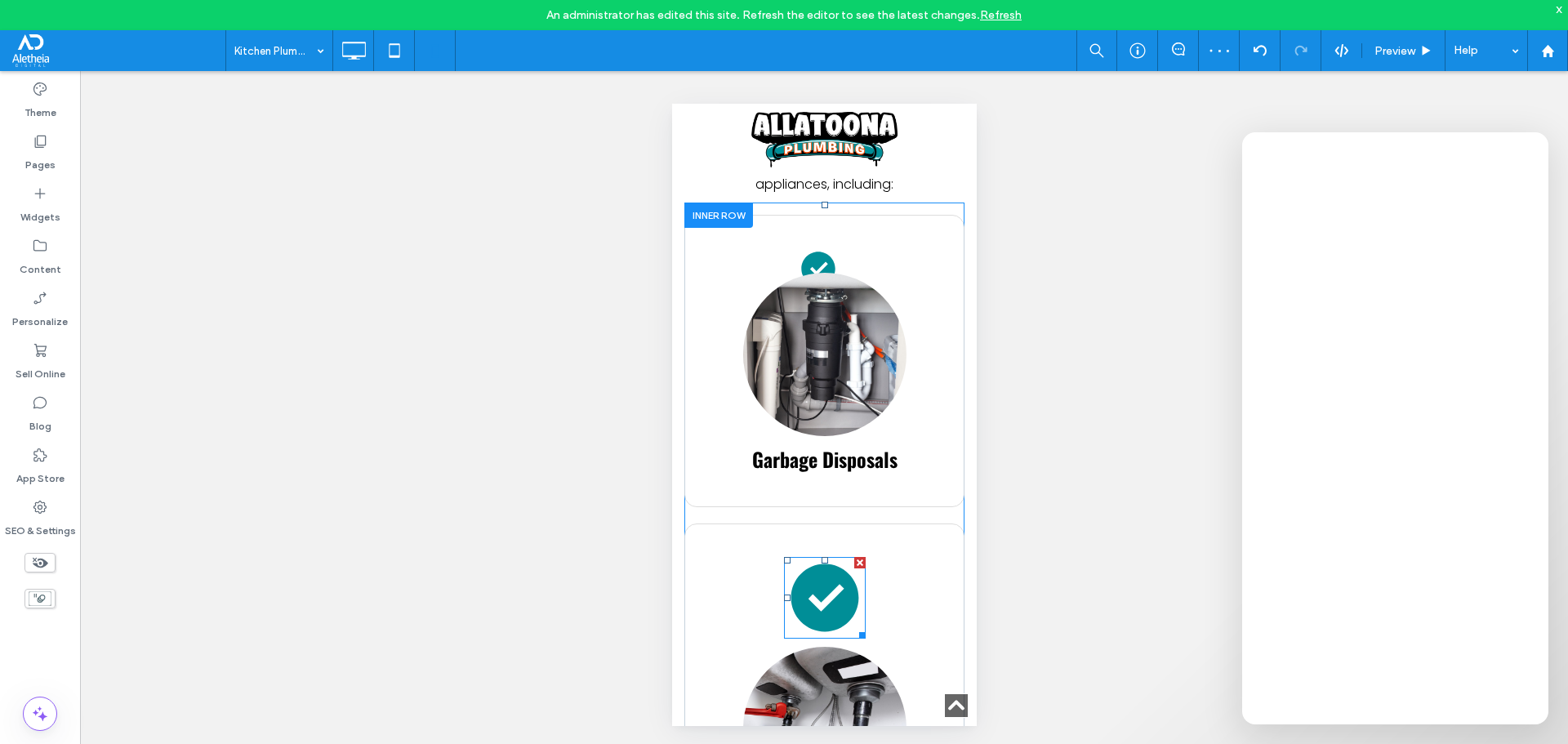
click at [822, 619] on icon at bounding box center [823, 598] width 68 height 68
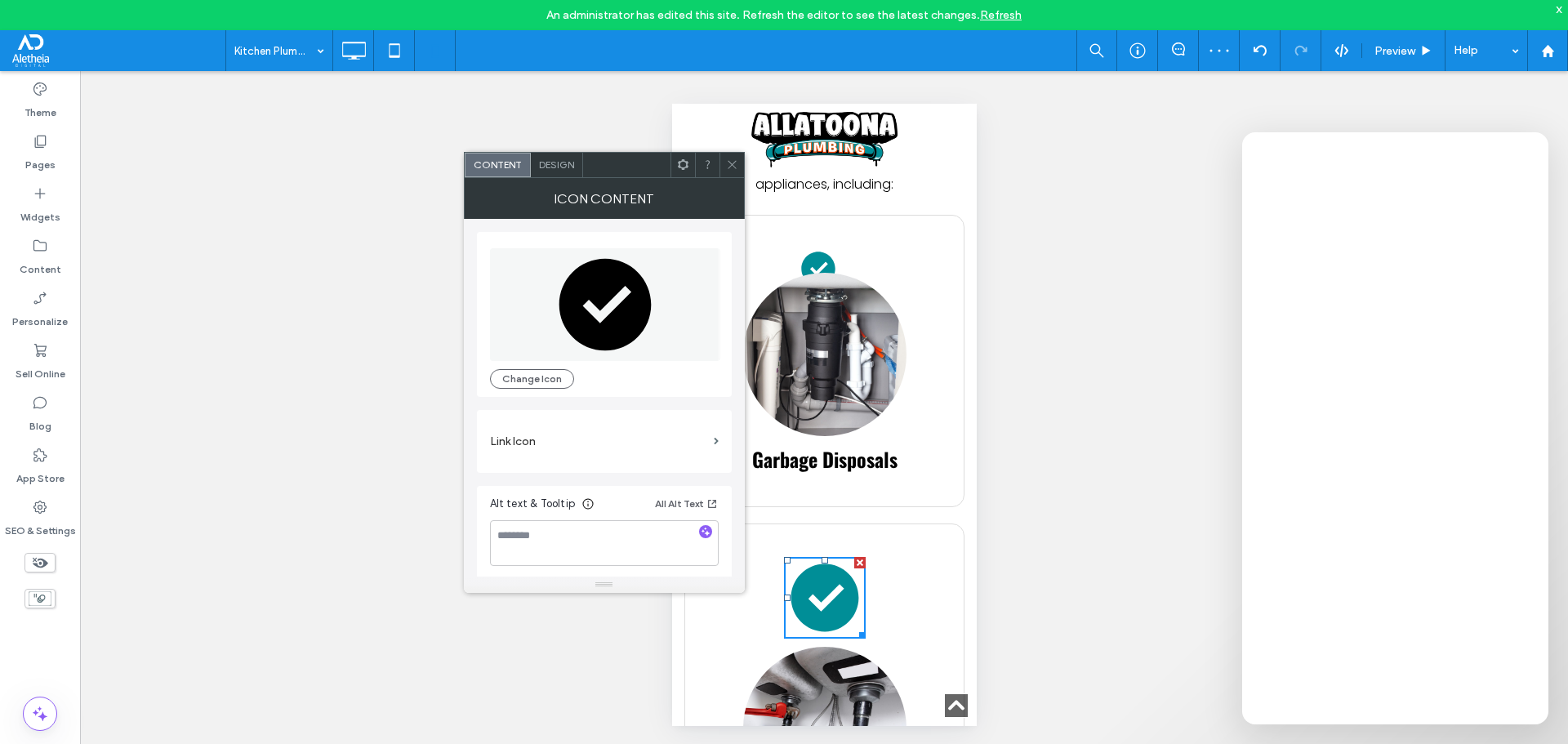
click at [544, 162] on span "Design" at bounding box center [557, 164] width 35 height 12
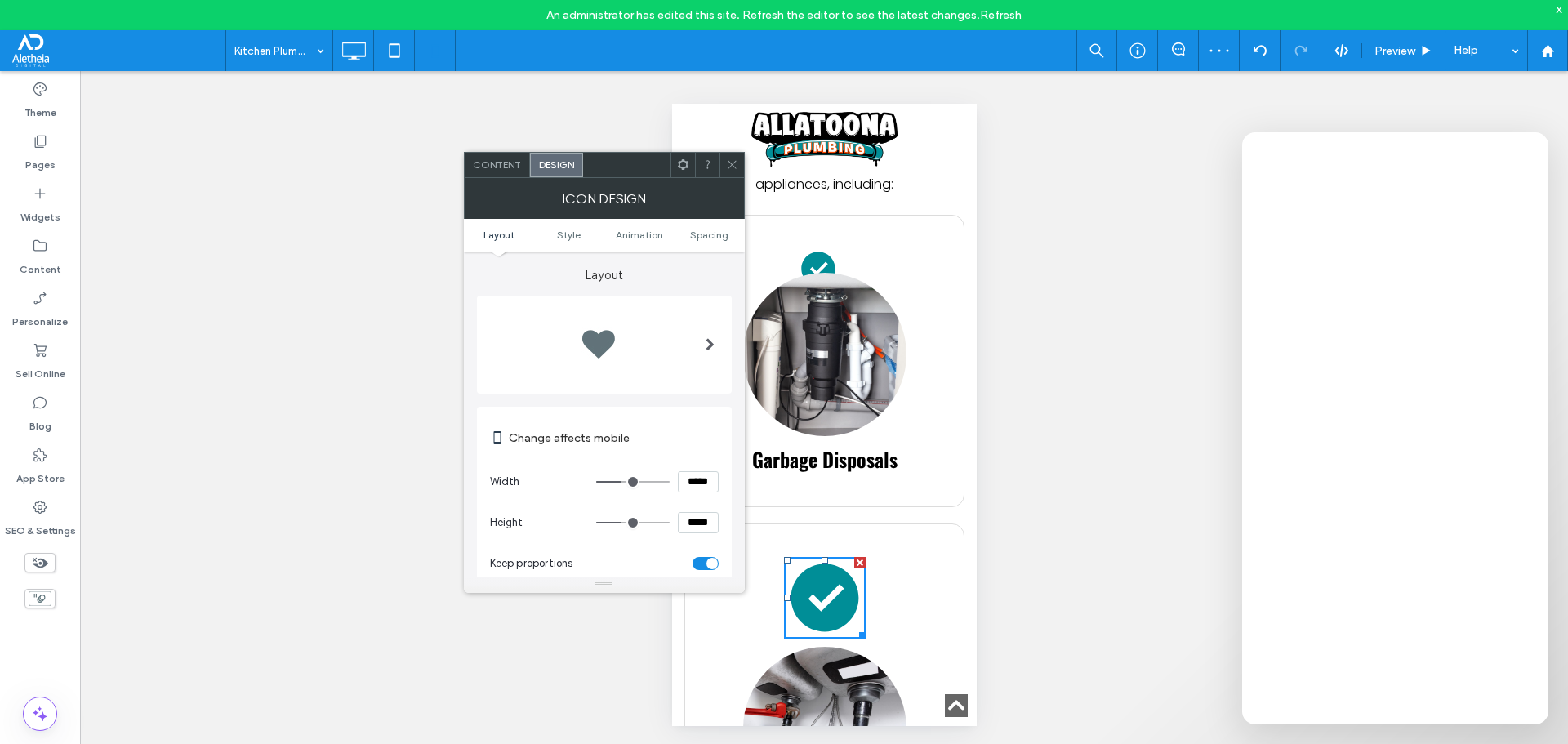
click at [702, 485] on input "*****" at bounding box center [698, 481] width 41 height 21
type input "****"
type input "**"
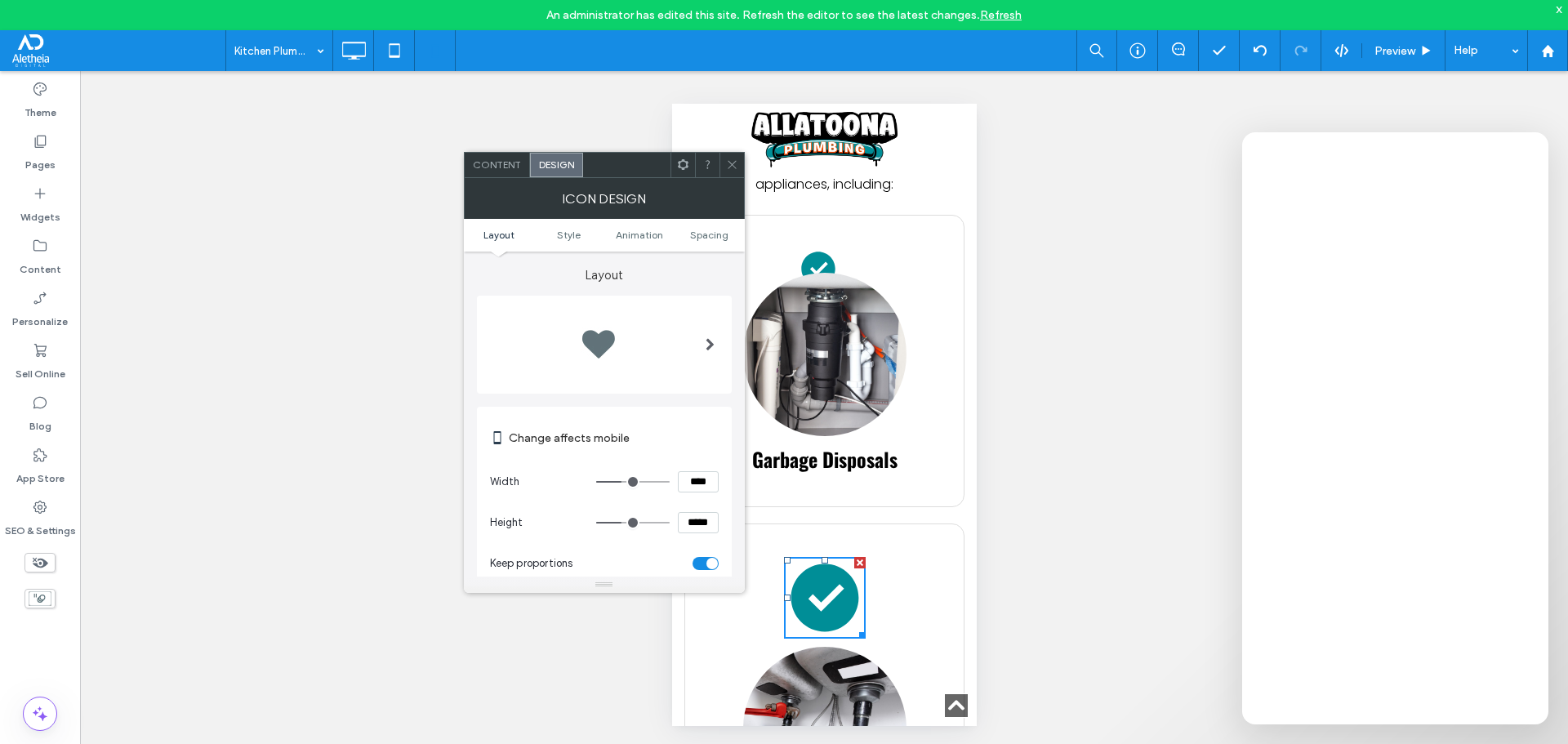
type input "**"
type input "****"
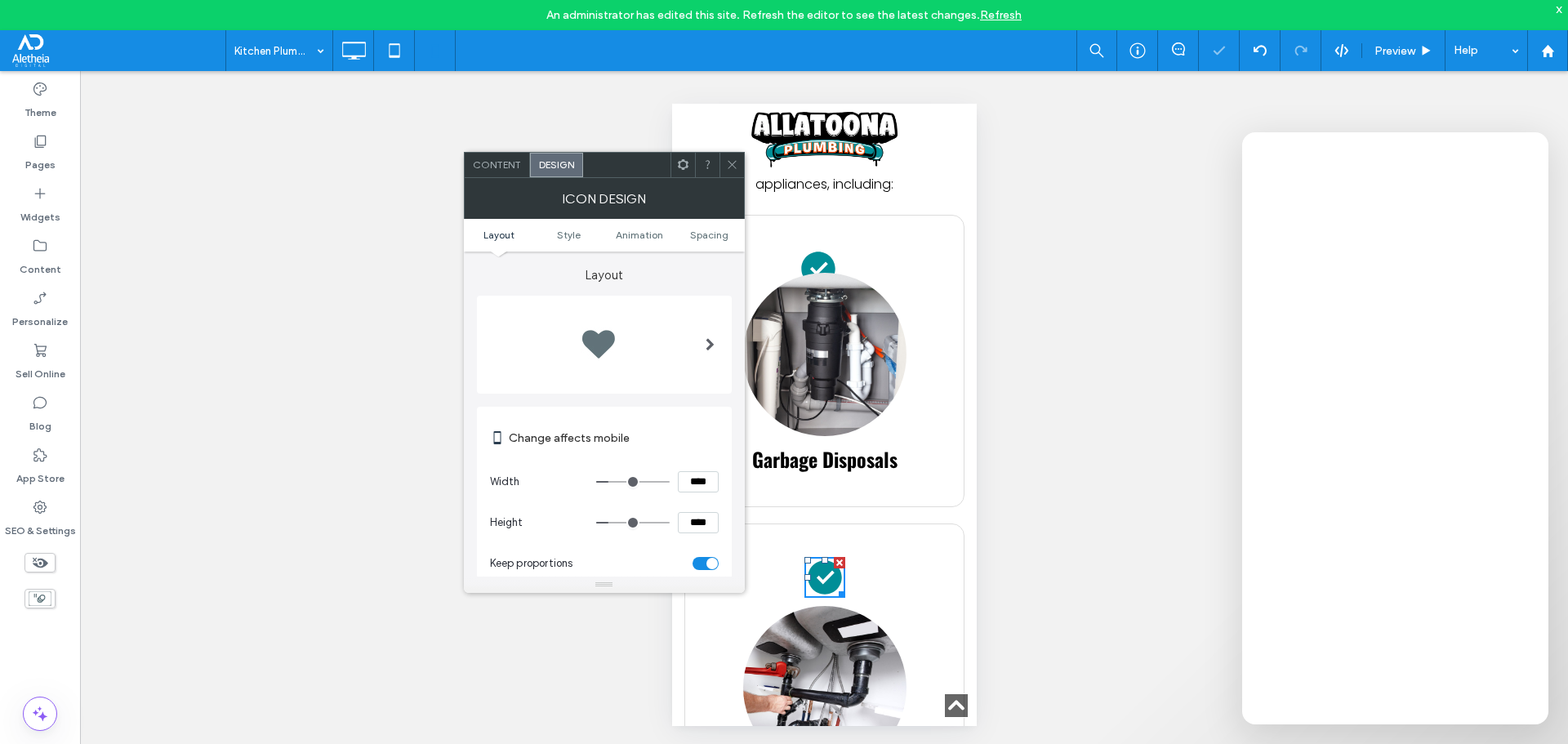
click at [712, 228] on ul "Layout Style Animation Spacing" at bounding box center [604, 234] width 281 height 32
click at [711, 237] on span "Spacing" at bounding box center [709, 234] width 38 height 12
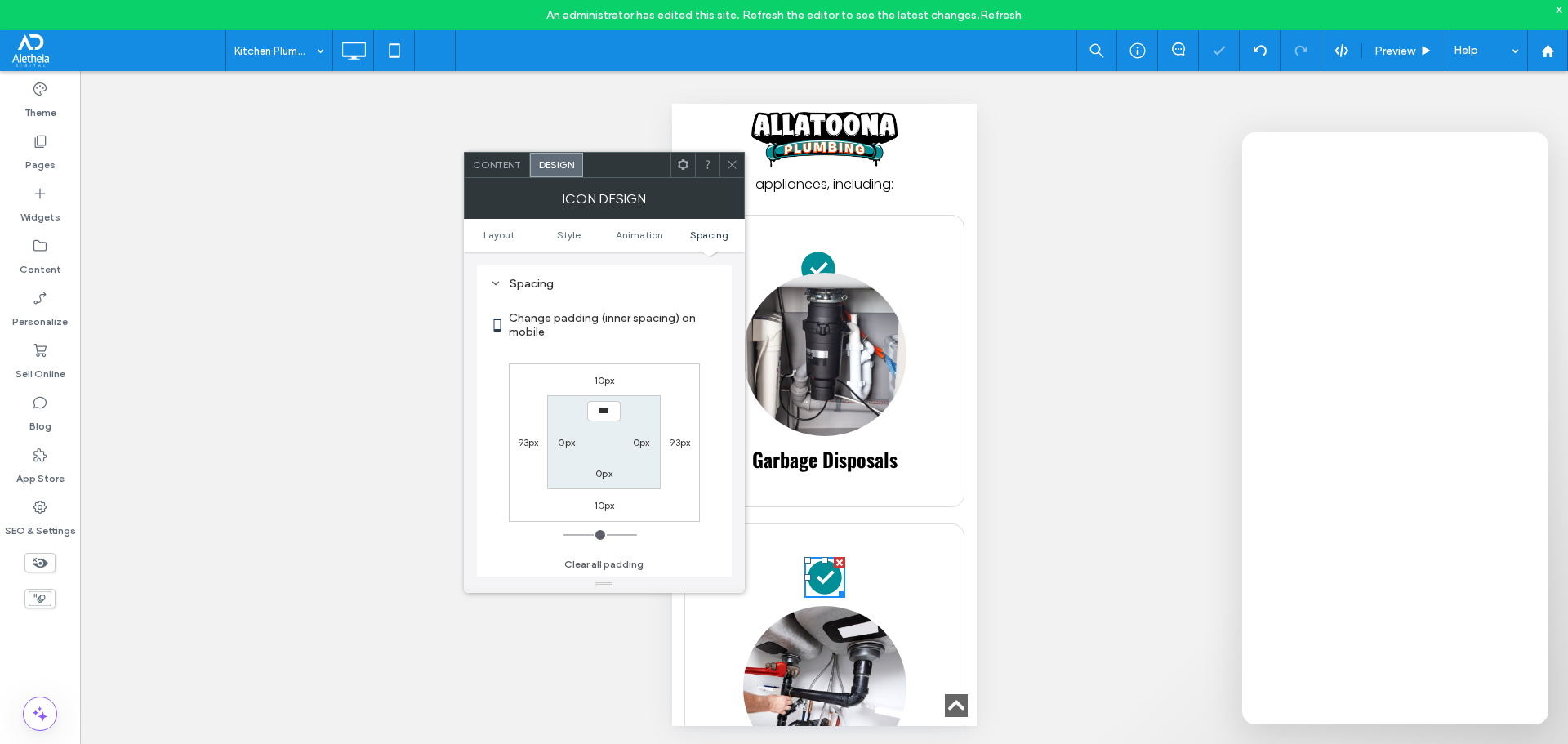
click at [605, 505] on label "10px" at bounding box center [604, 504] width 21 height 12
type input "**"
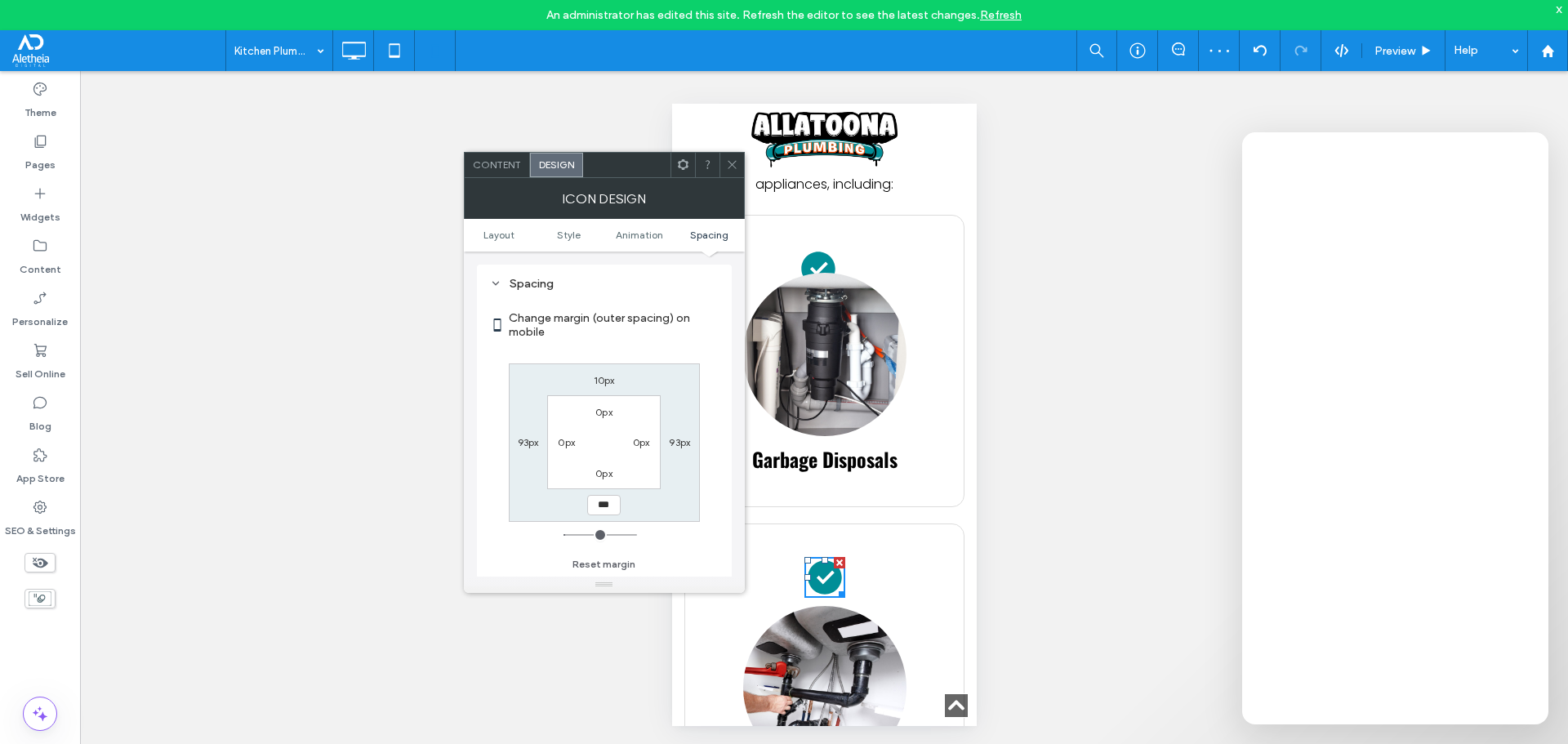
type input "***"
type input "*"
type input "*****"
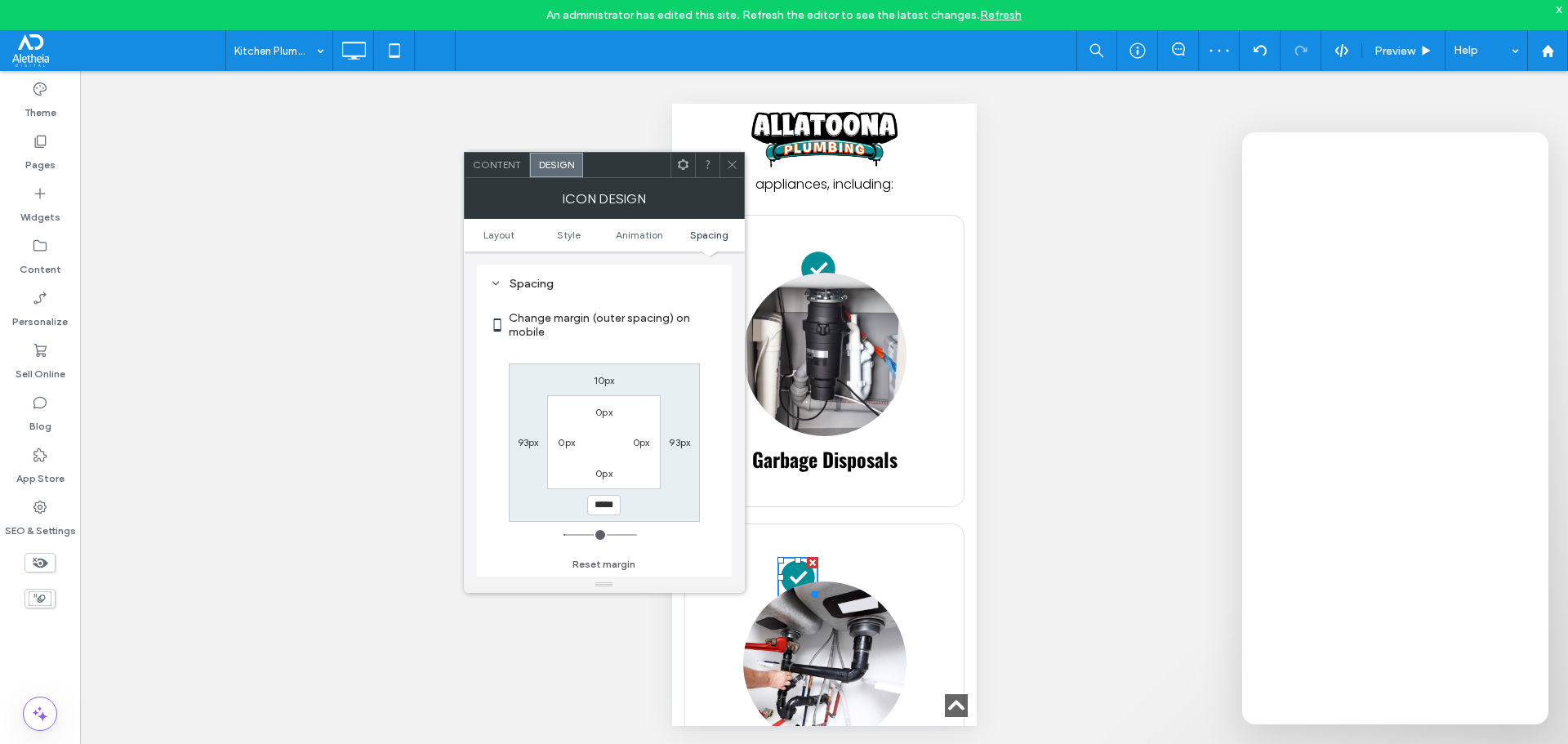
click at [733, 157] on span at bounding box center [731, 165] width 12 height 24
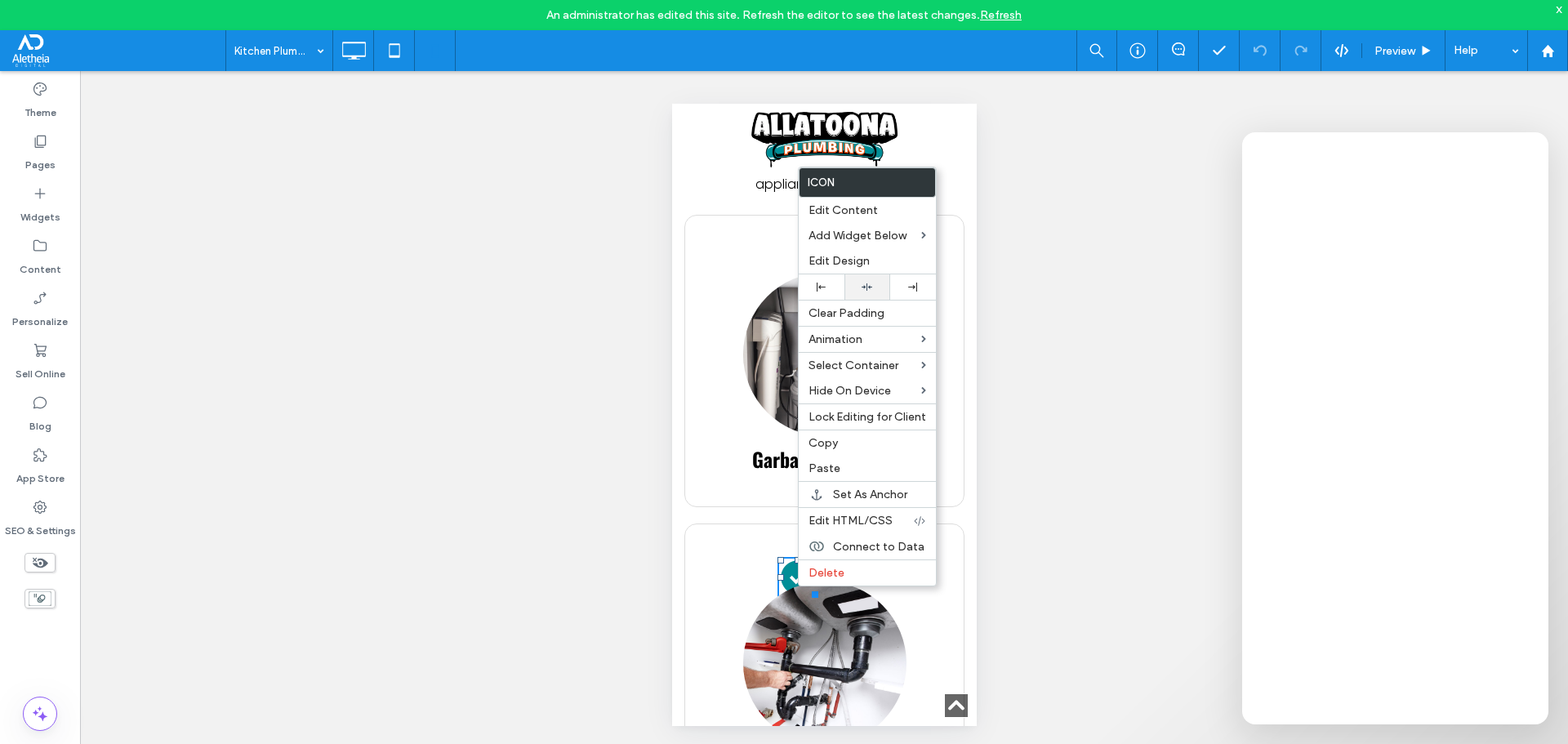
click at [871, 285] on icon at bounding box center [866, 286] width 10 height 10
click at [813, 633] on img at bounding box center [824, 662] width 163 height 163
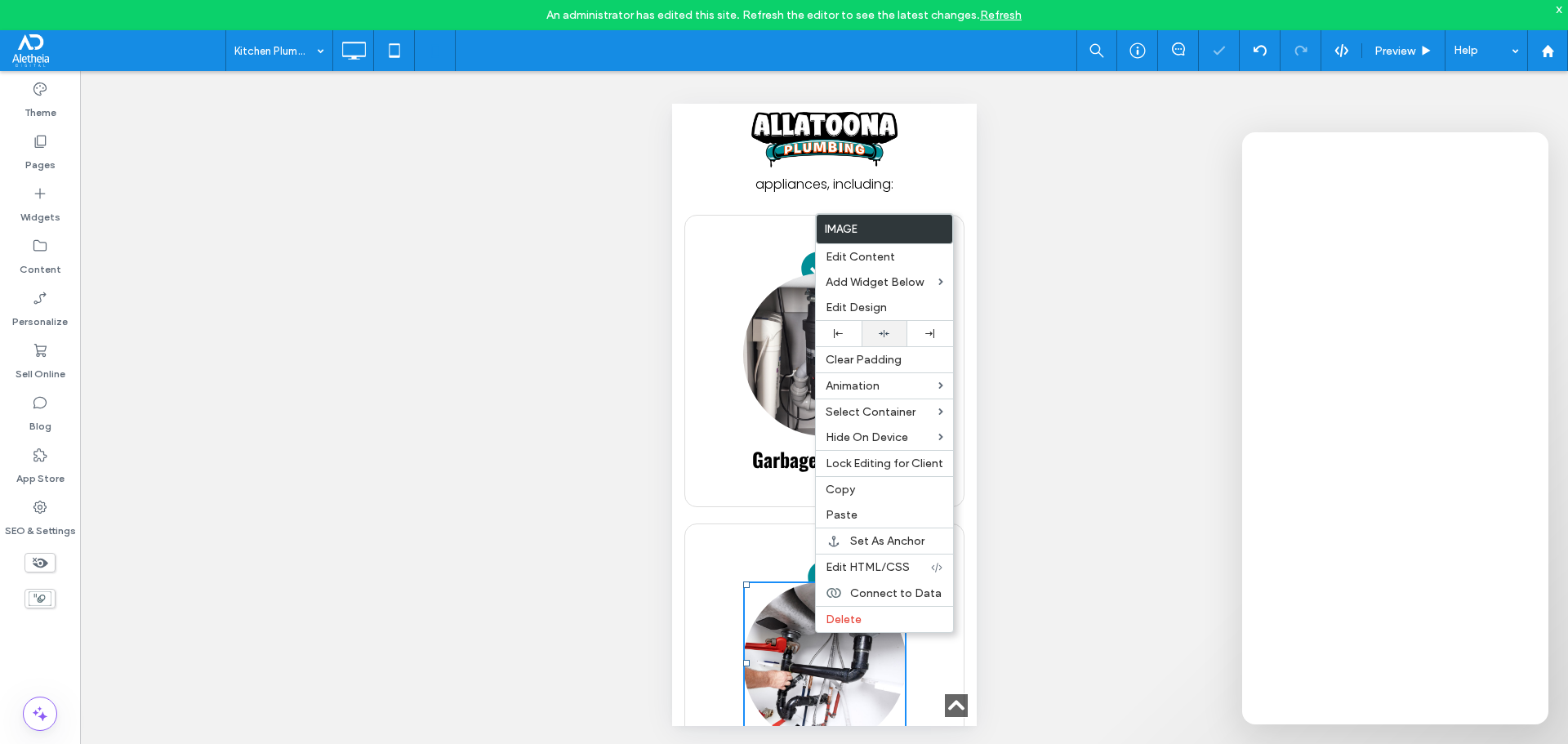
click at [885, 326] on div at bounding box center [884, 333] width 45 height 25
click at [776, 357] on img at bounding box center [824, 354] width 163 height 163
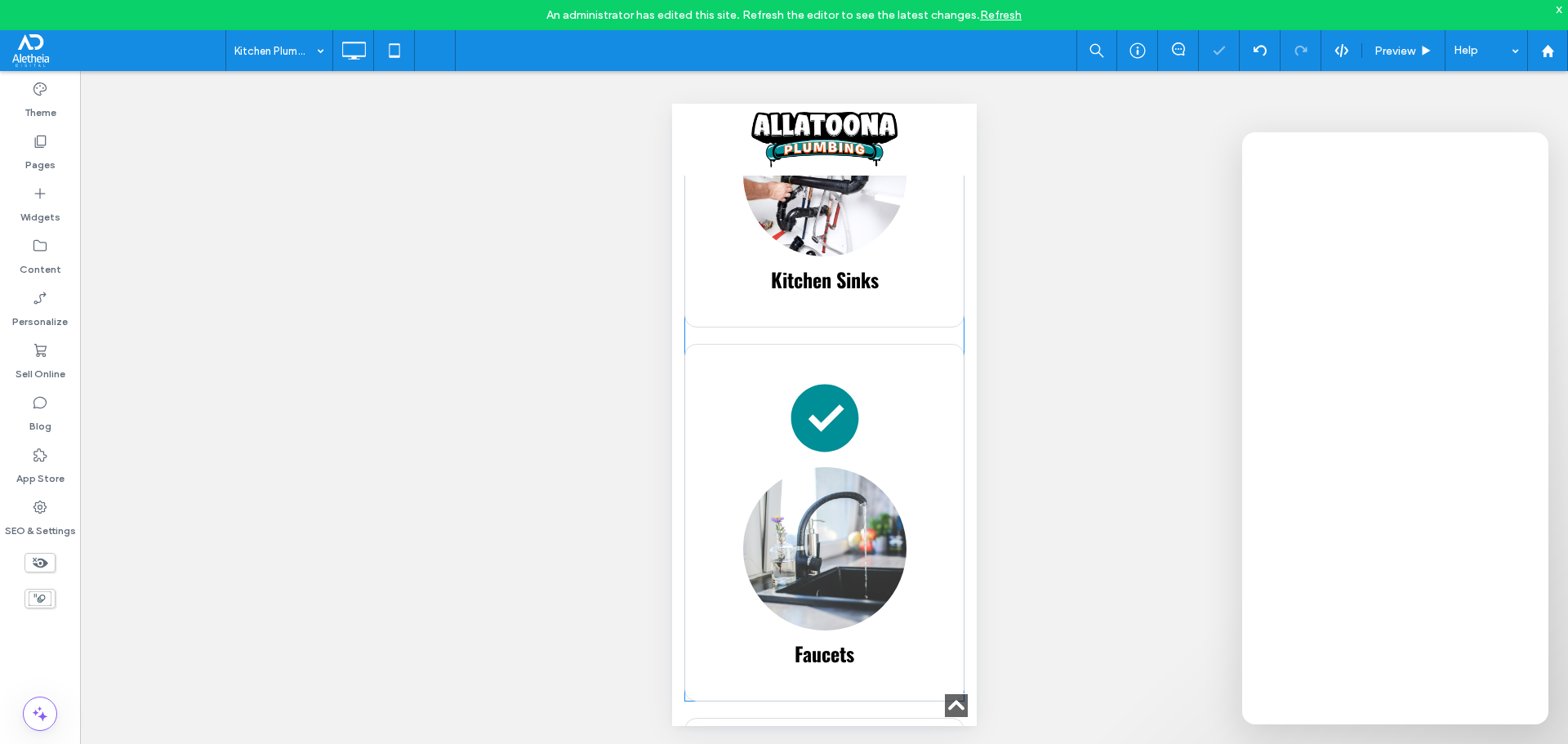
scroll to position [1306, 0]
click at [819, 426] on icon at bounding box center [824, 416] width 82 height 82
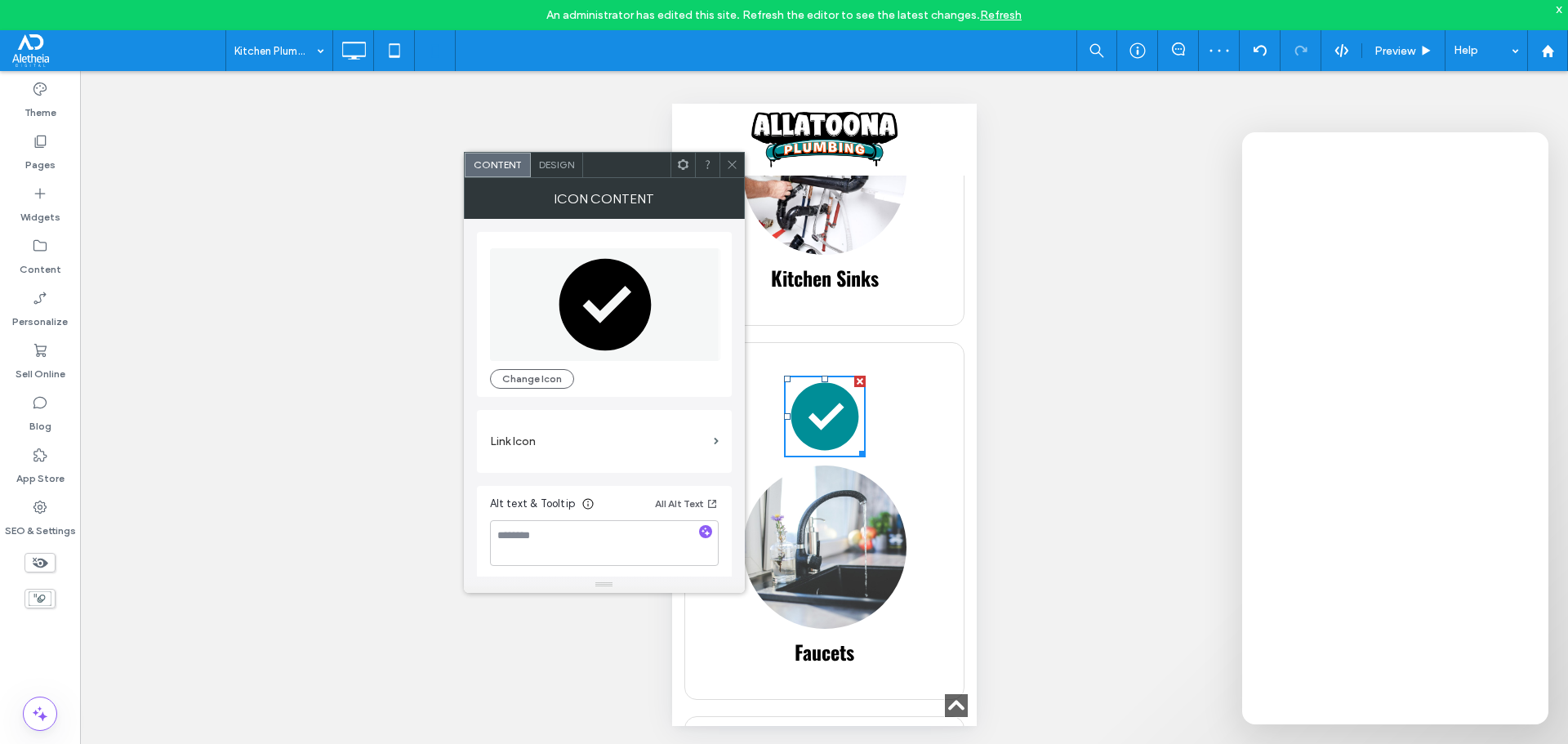
click at [549, 158] on span "Design" at bounding box center [557, 164] width 35 height 12
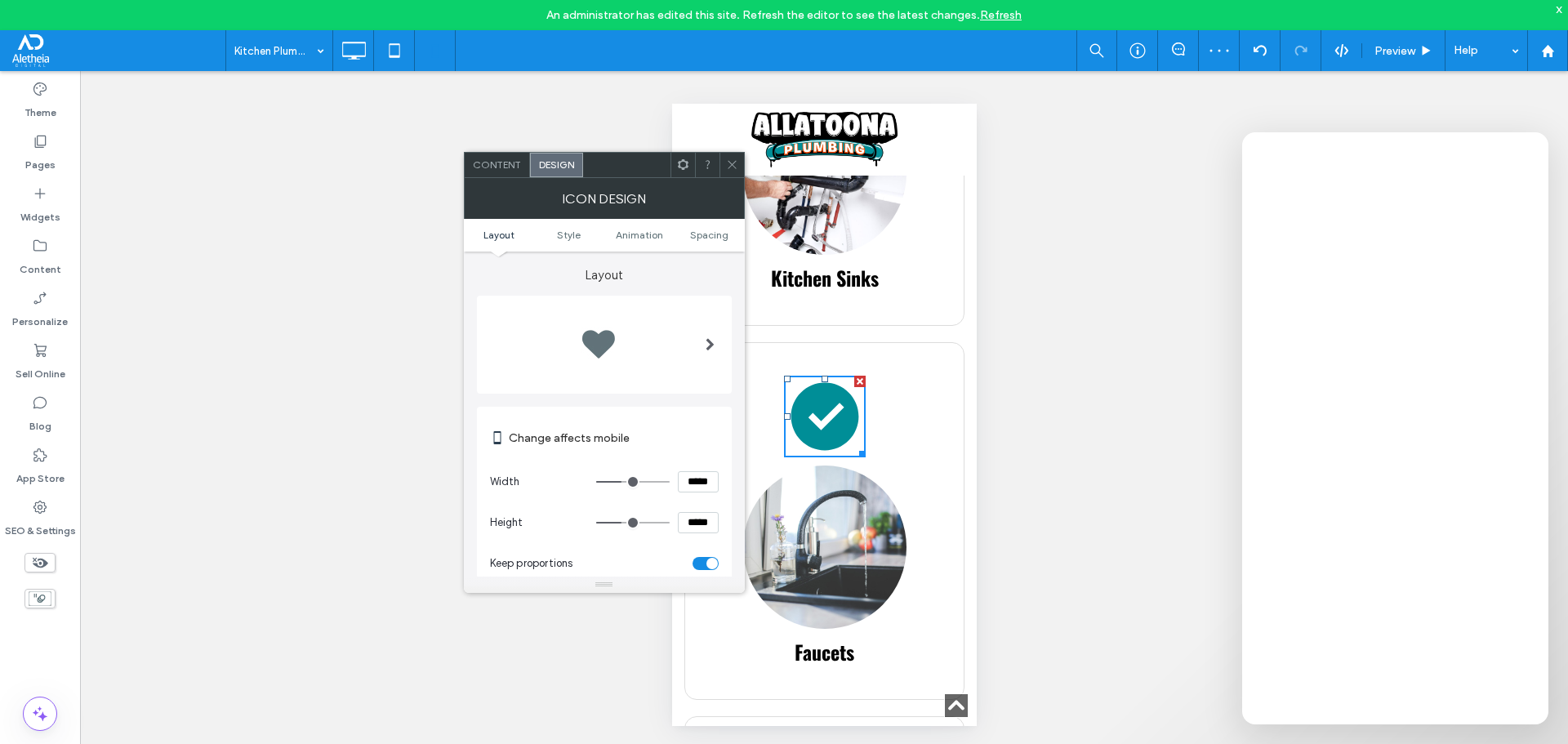
click at [683, 472] on input "*****" at bounding box center [698, 481] width 41 height 21
type input "****"
type input "**"
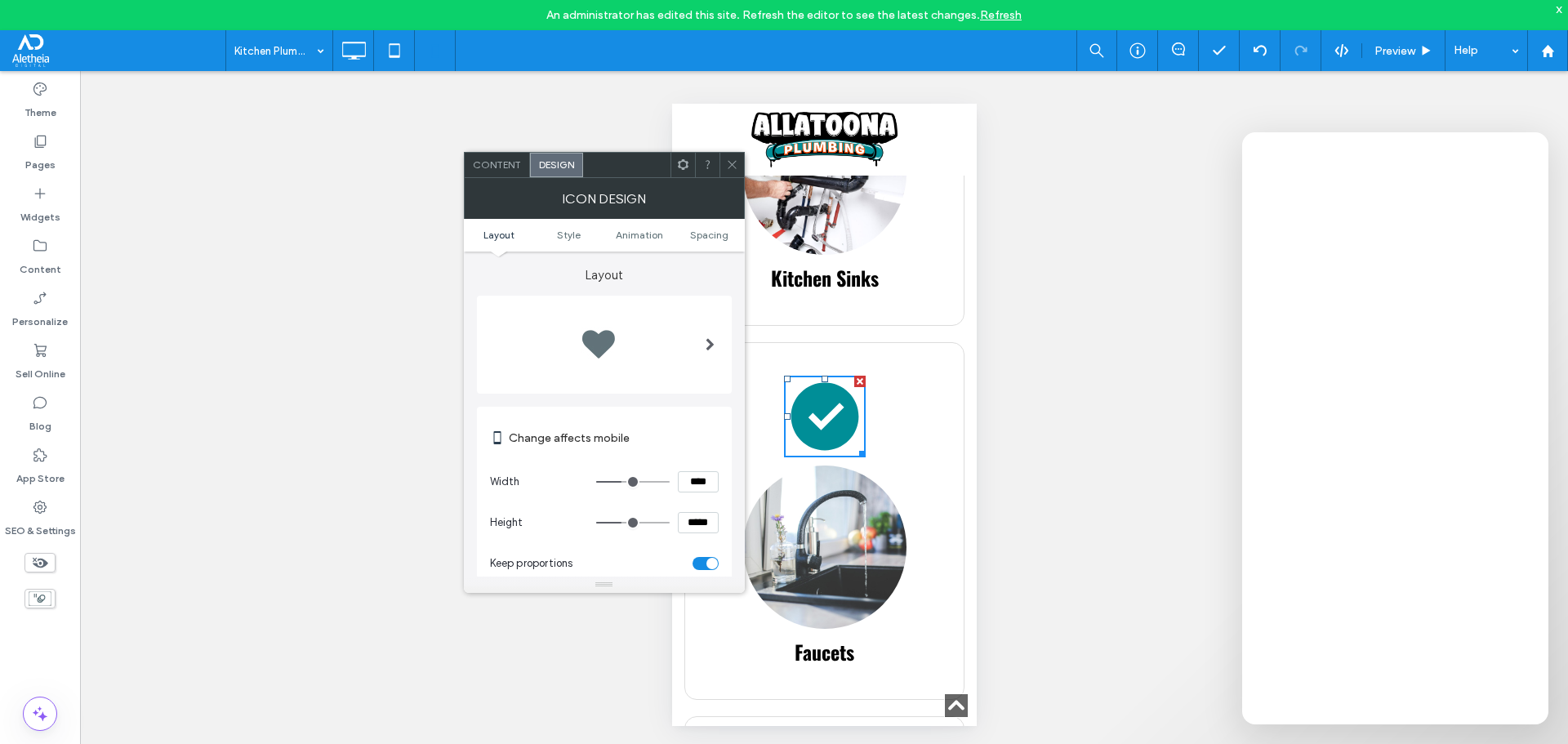
type input "****"
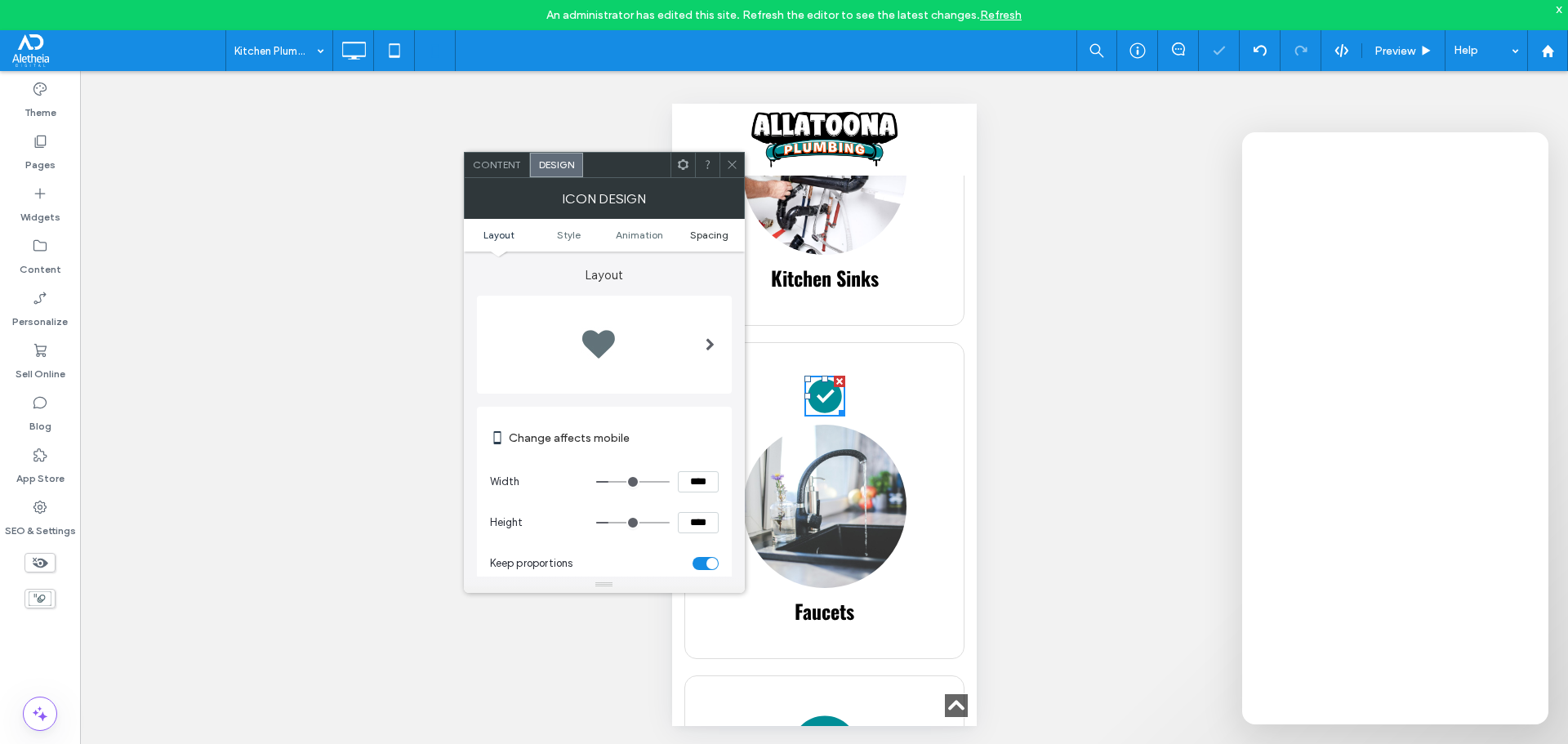
click at [728, 235] on link "Spacing" at bounding box center [710, 234] width 70 height 12
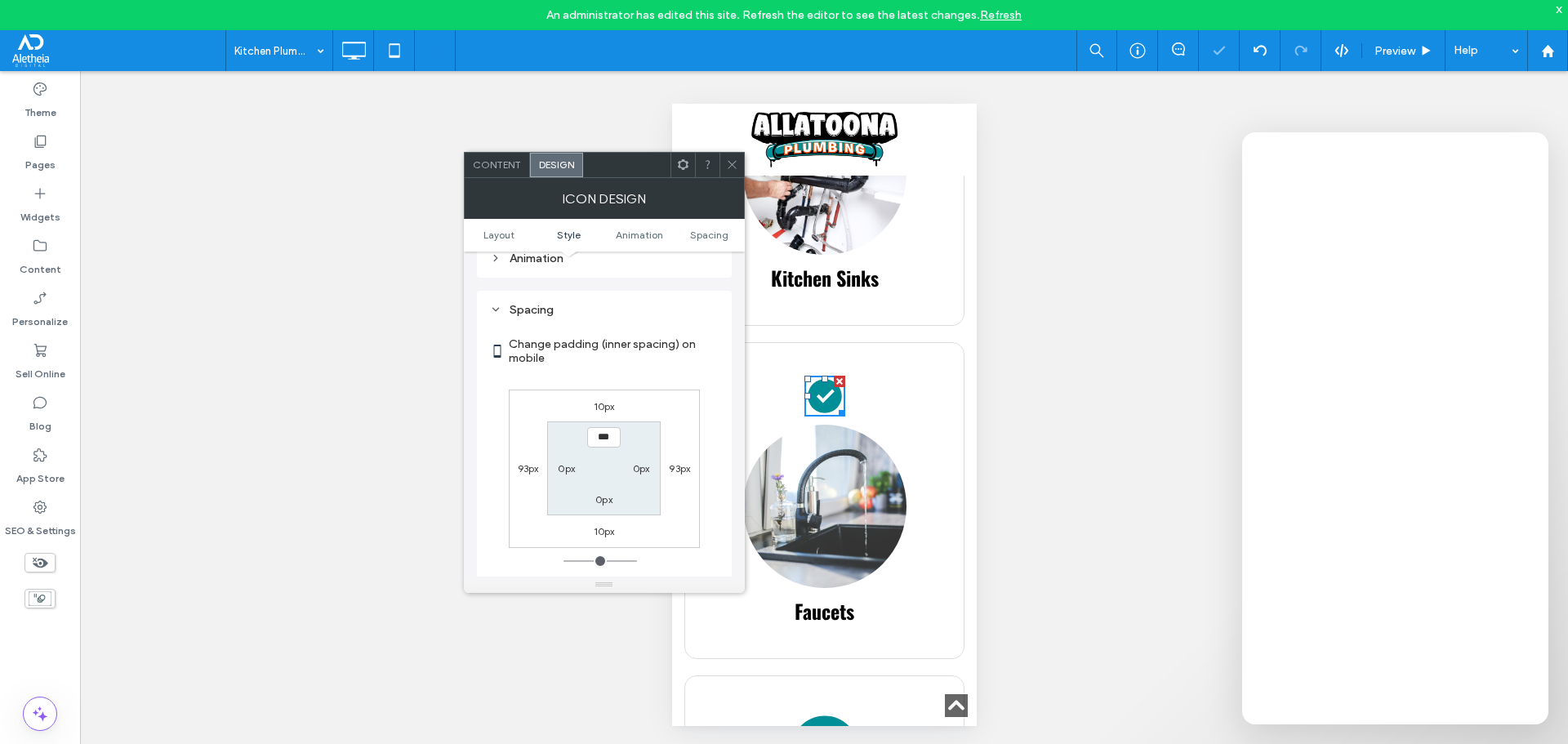
scroll to position [751, 0]
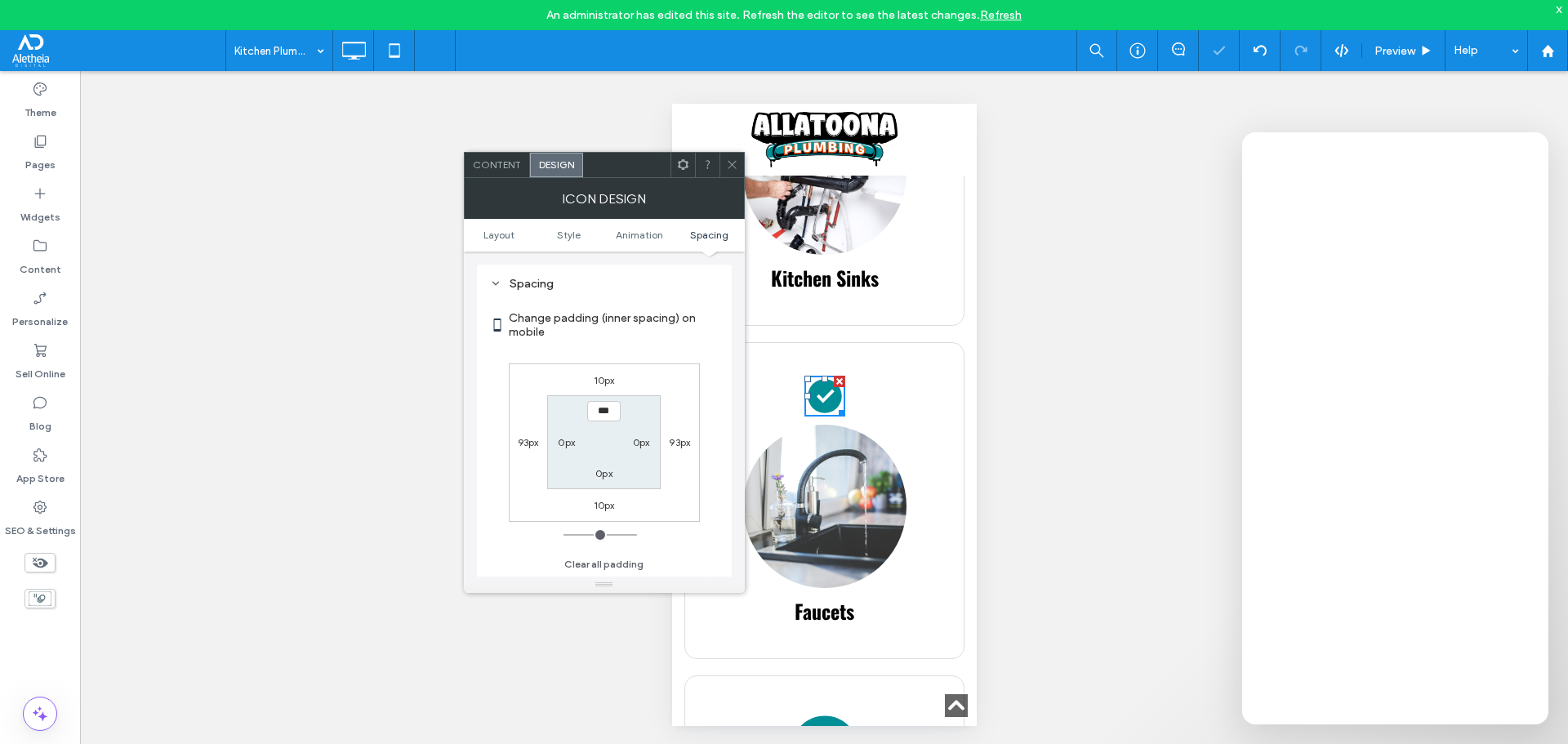
click at [606, 503] on label "10px" at bounding box center [604, 504] width 21 height 12
type input "**"
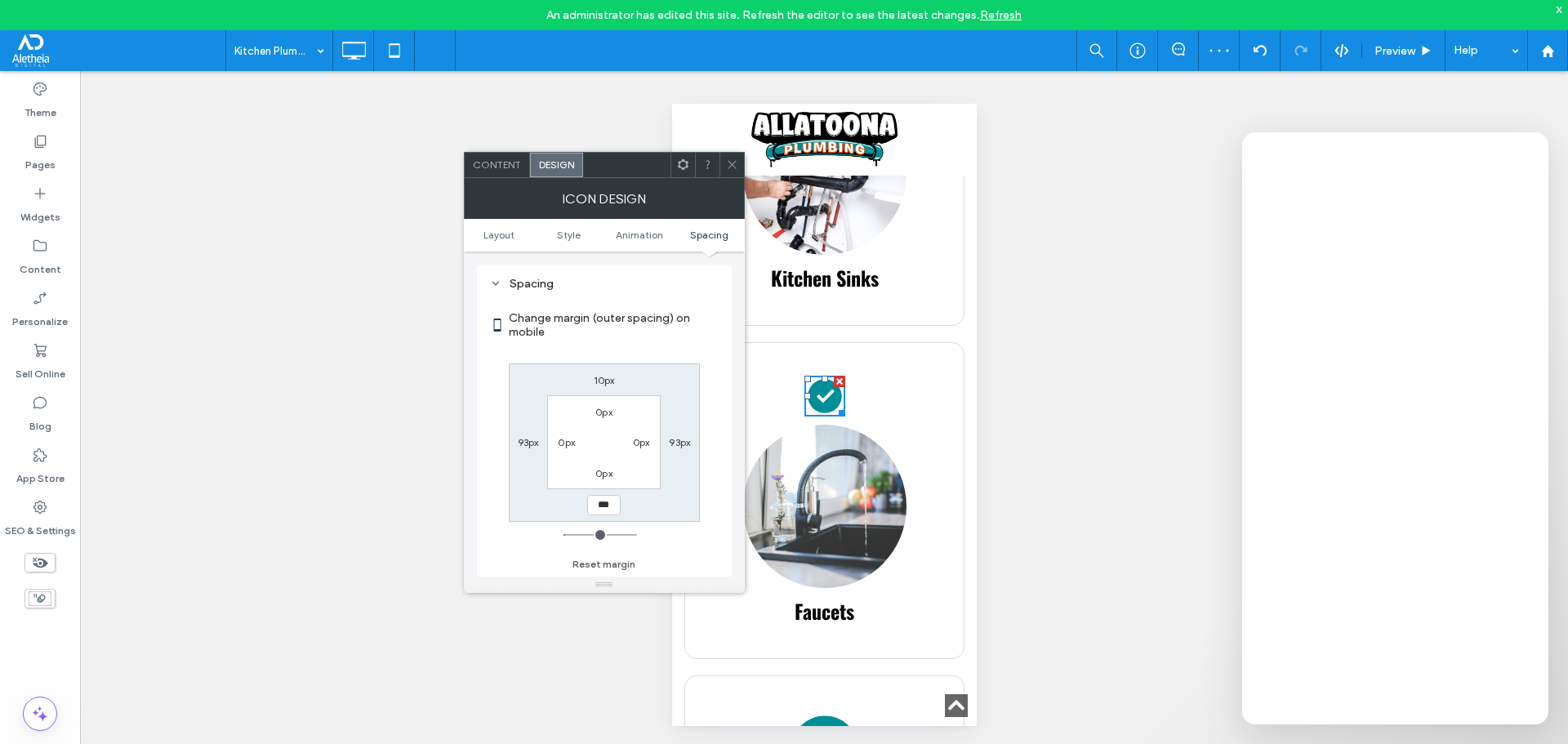
type input "***"
type input "*"
type input "*****"
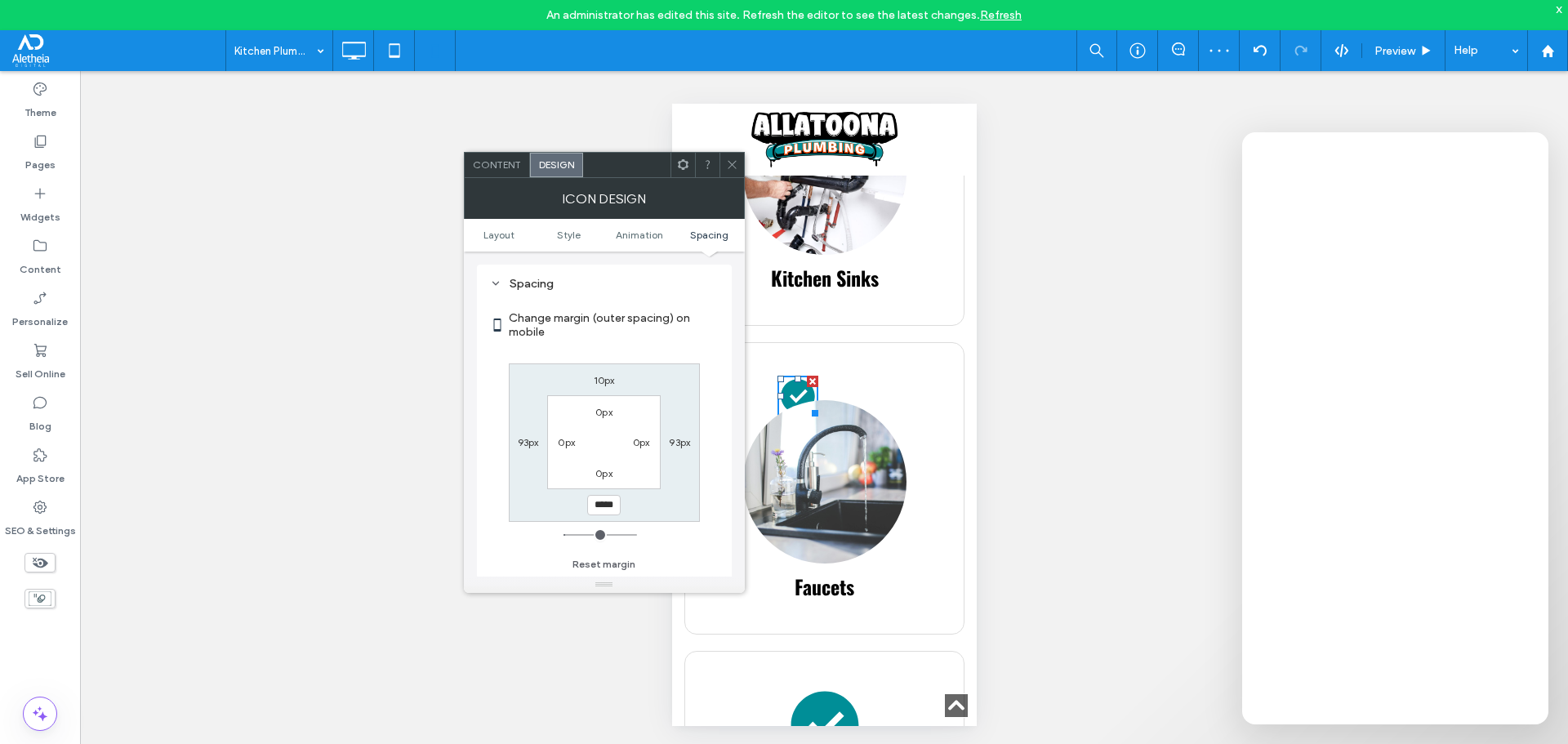
click at [726, 160] on icon at bounding box center [731, 164] width 12 height 12
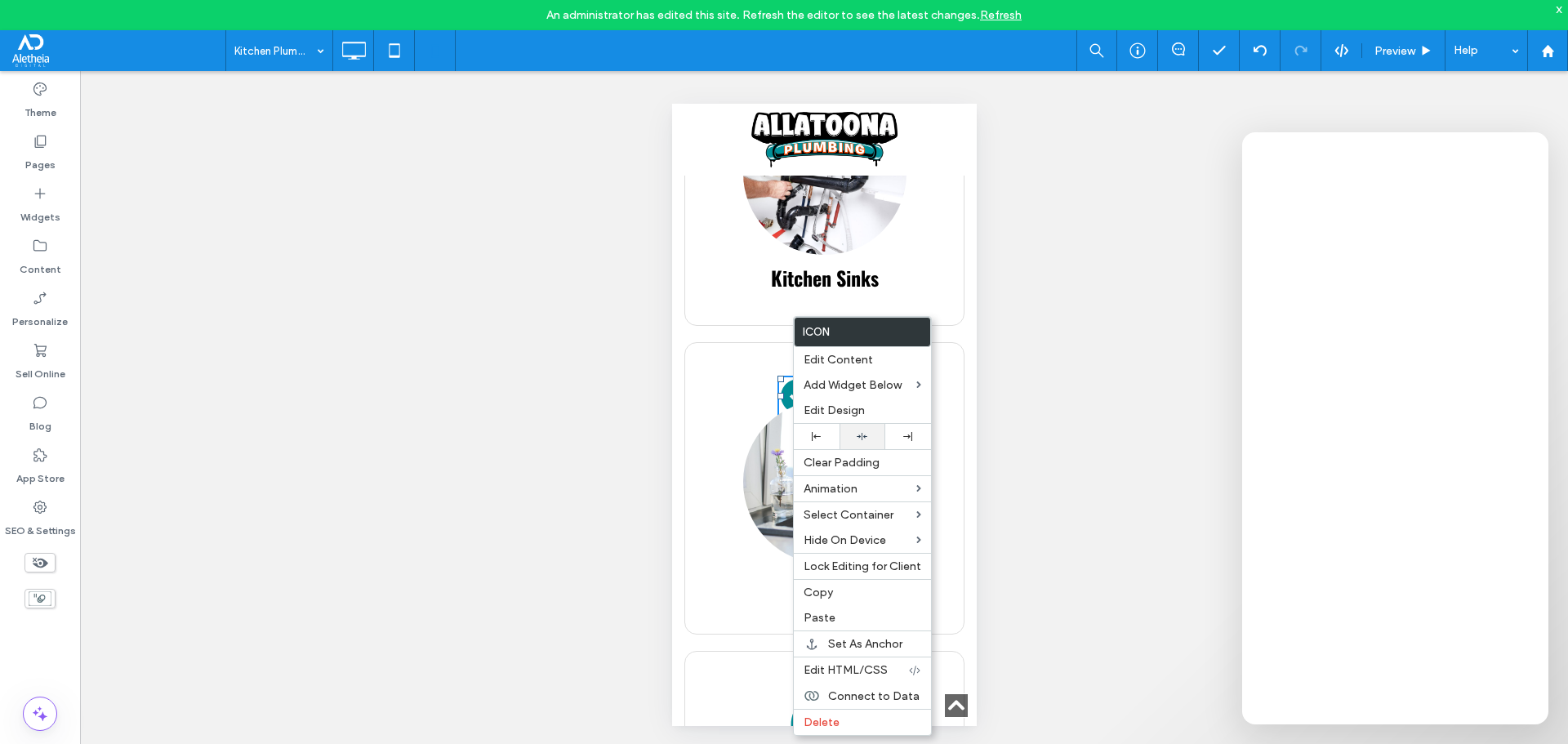
click at [860, 436] on use at bounding box center [861, 436] width 10 height 7
click at [713, 462] on div at bounding box center [784, 372] width 1568 height 744
click at [754, 478] on div at bounding box center [784, 372] width 1568 height 744
click at [745, 486] on img at bounding box center [824, 482] width 163 height 163
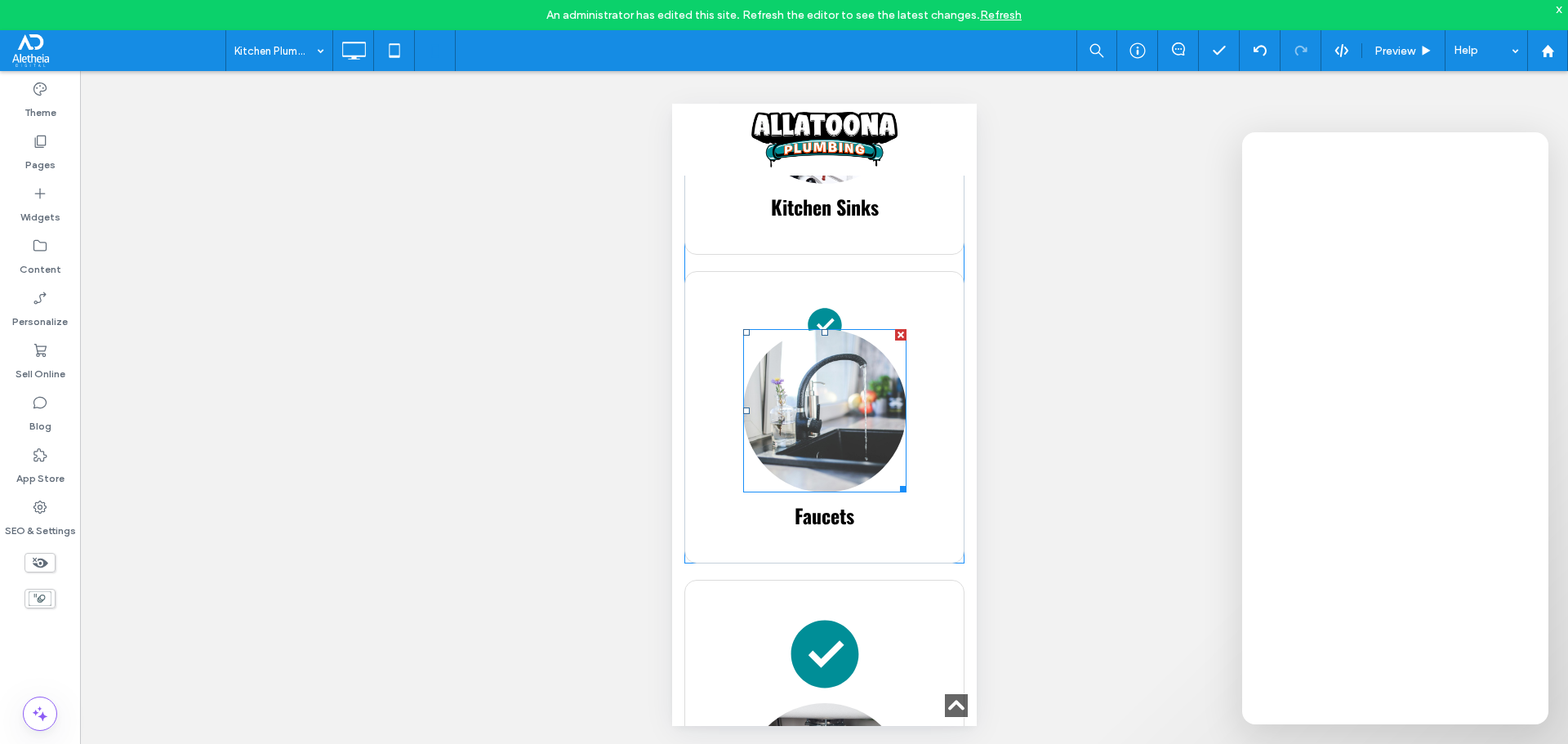
scroll to position [1551, 0]
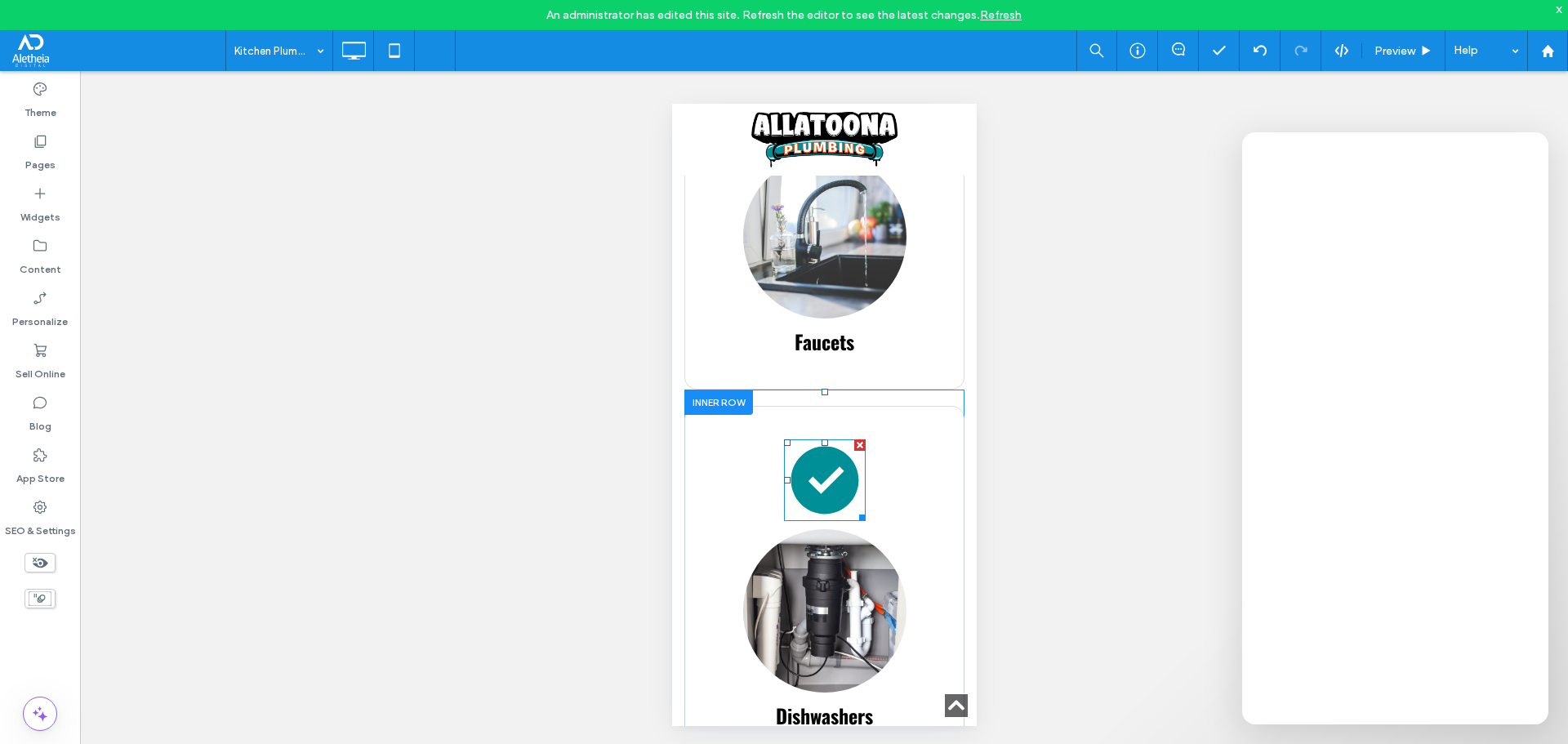
click at [807, 492] on icon at bounding box center [824, 480] width 82 height 82
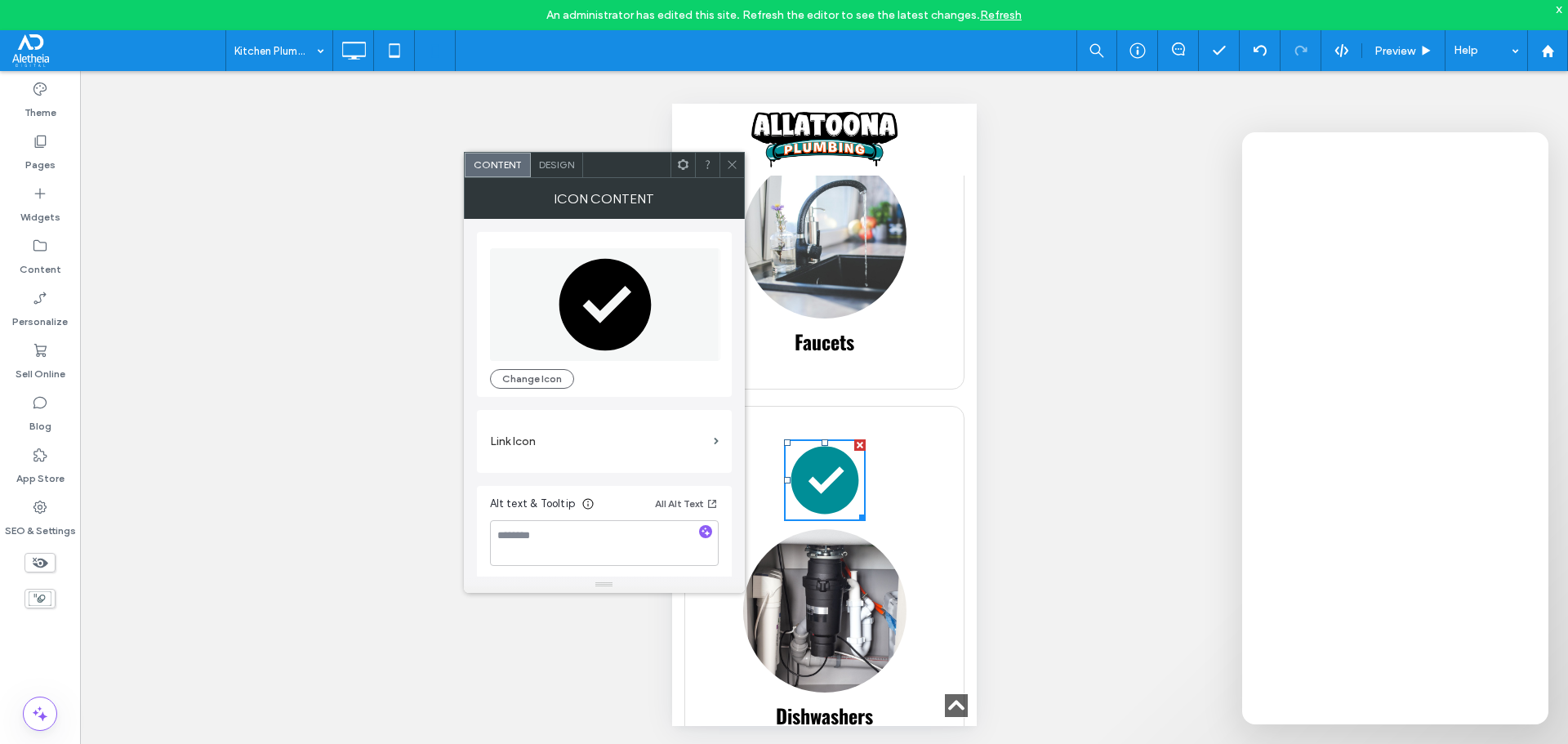
click at [571, 161] on span "Design" at bounding box center [557, 164] width 35 height 12
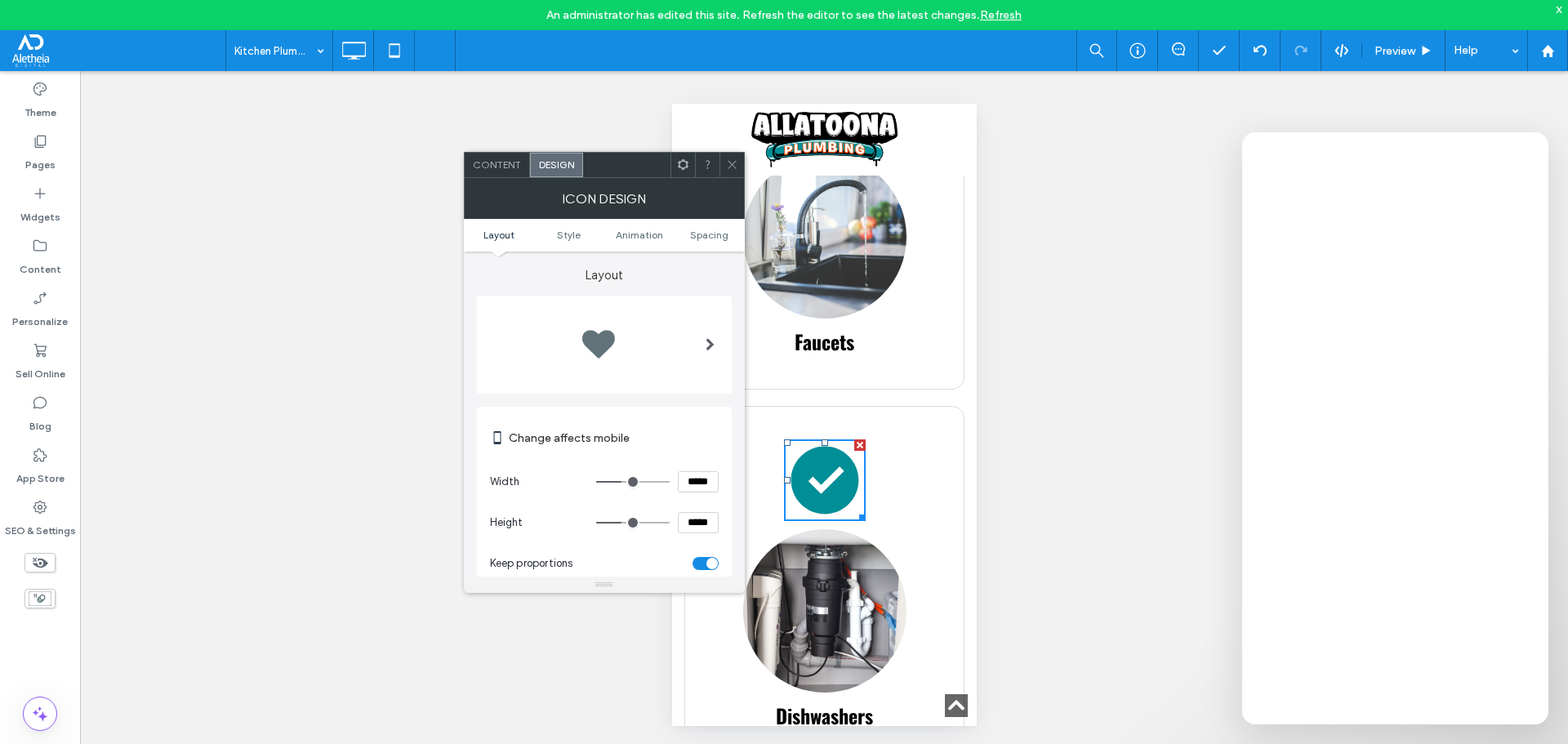
click at [705, 485] on input "*****" at bounding box center [698, 481] width 41 height 21
type input "****"
type input "**"
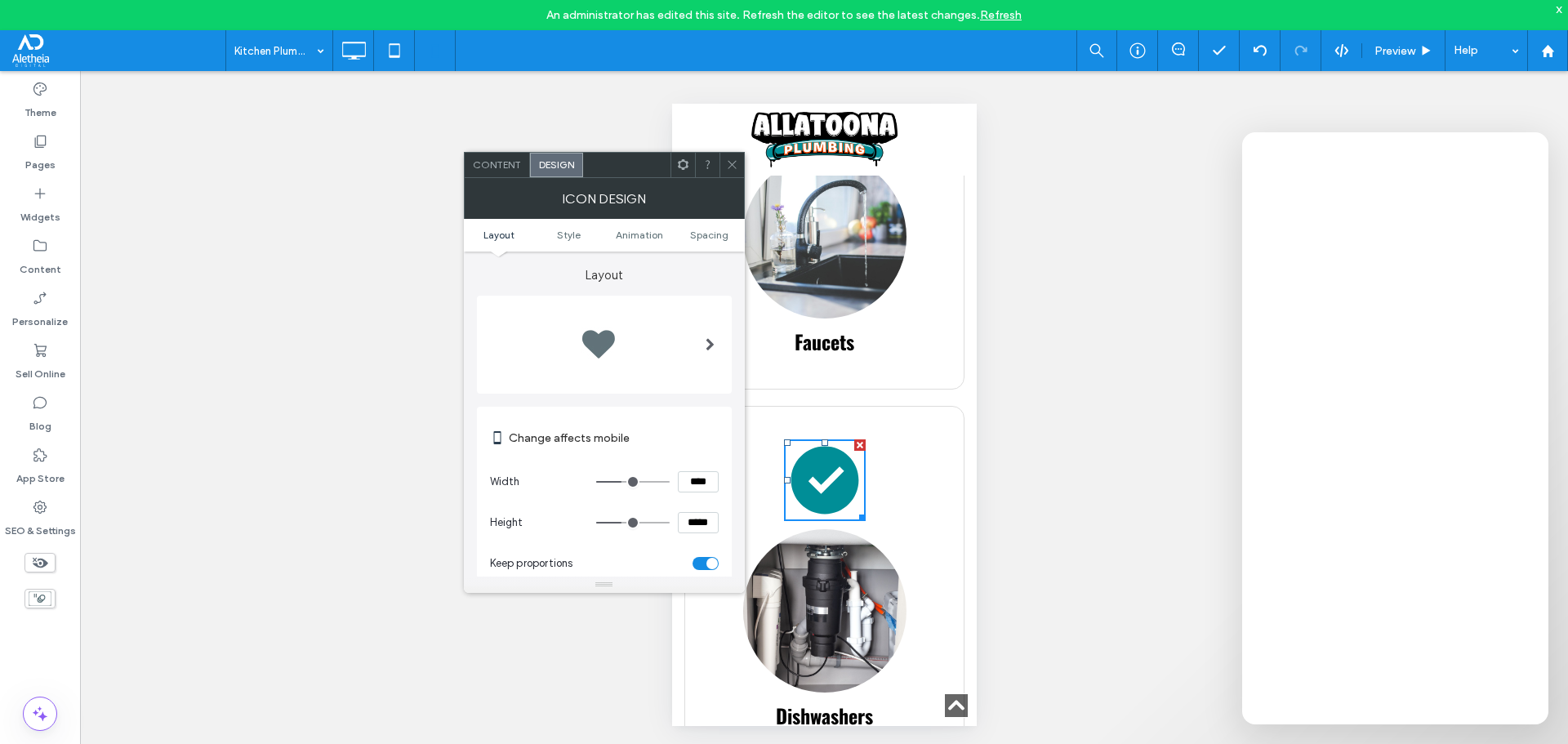
type input "**"
type input "****"
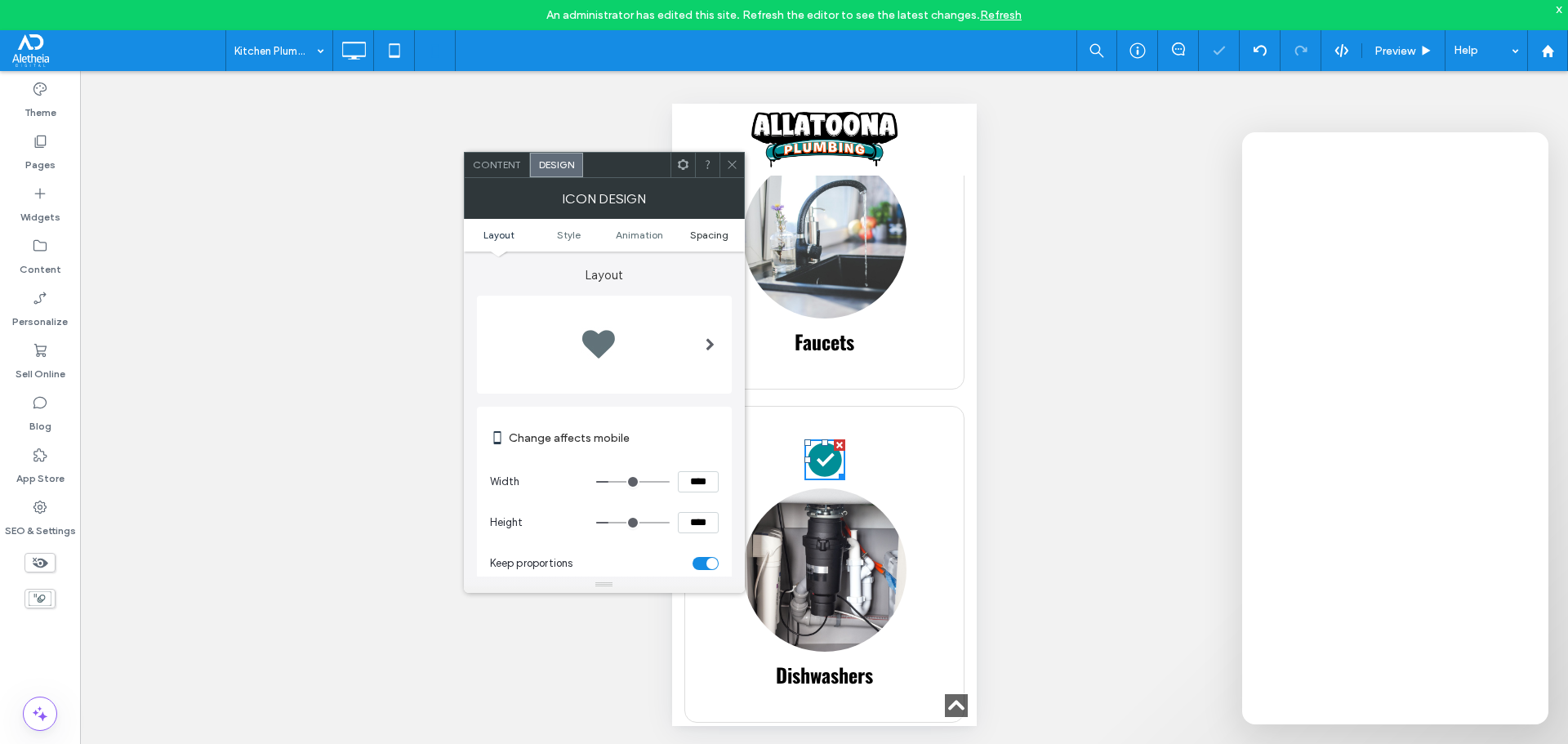
click at [698, 235] on span "Spacing" at bounding box center [709, 234] width 38 height 12
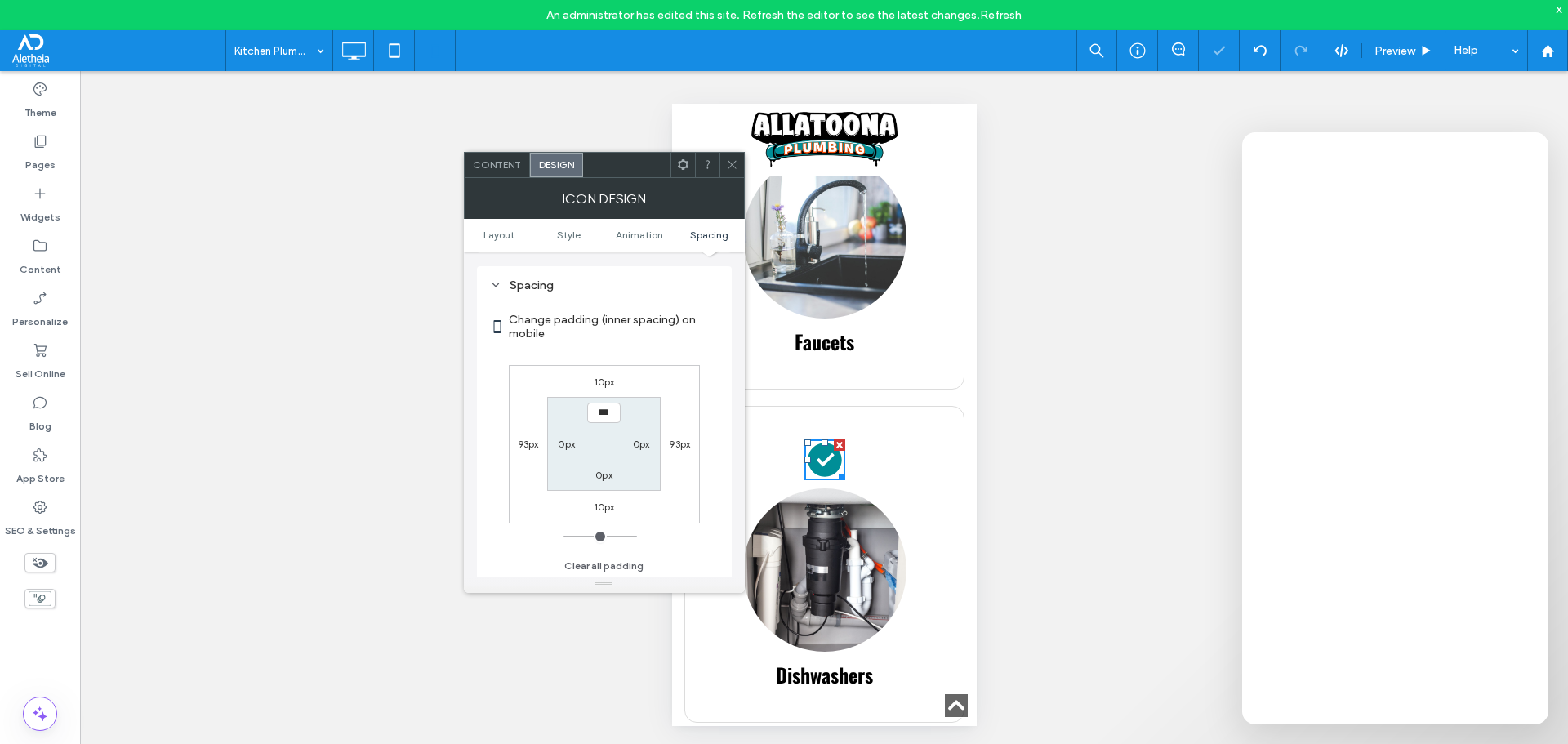
scroll to position [751, 0]
click at [606, 503] on label "10px" at bounding box center [604, 504] width 21 height 12
type input "**"
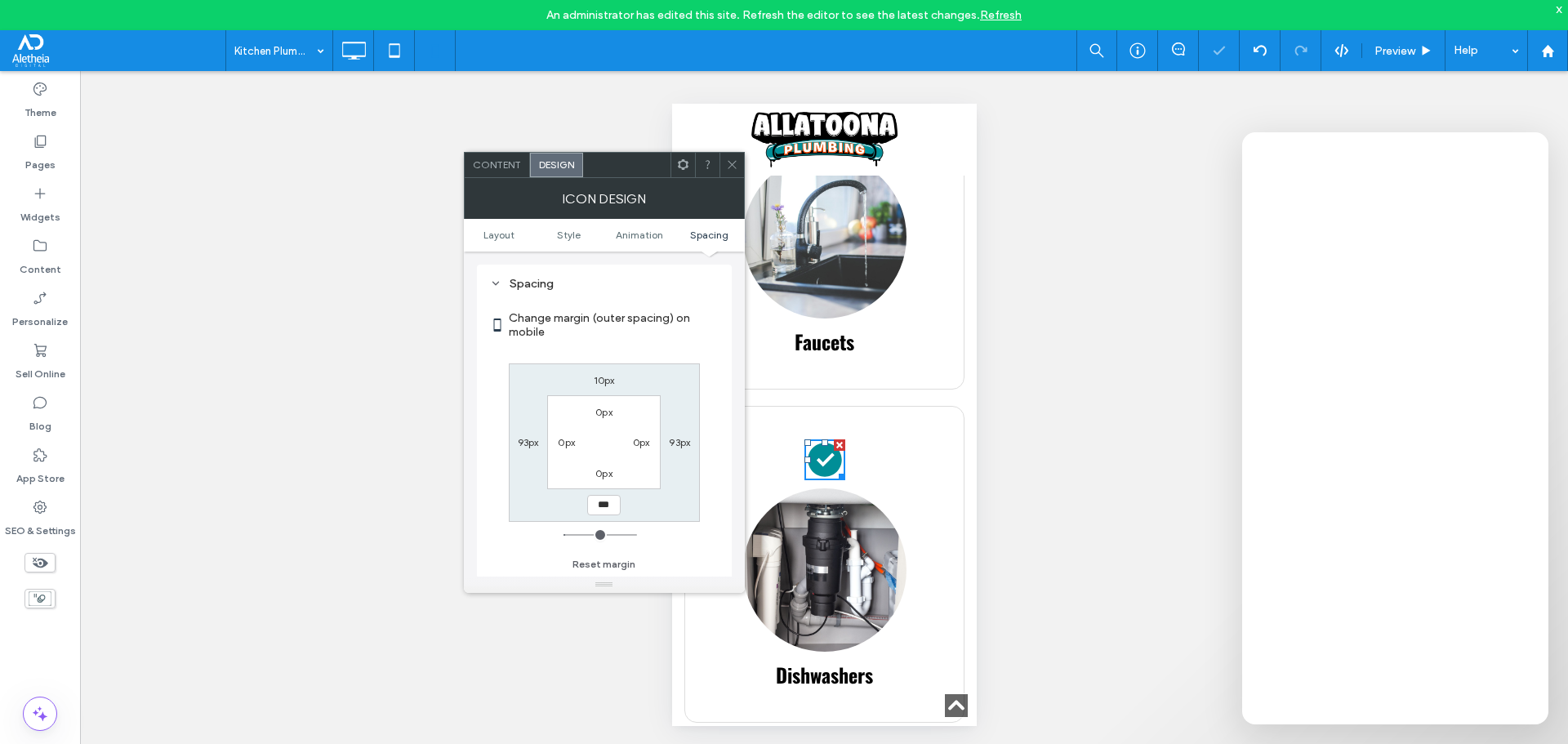
type input "***"
type input "*"
type input "*****"
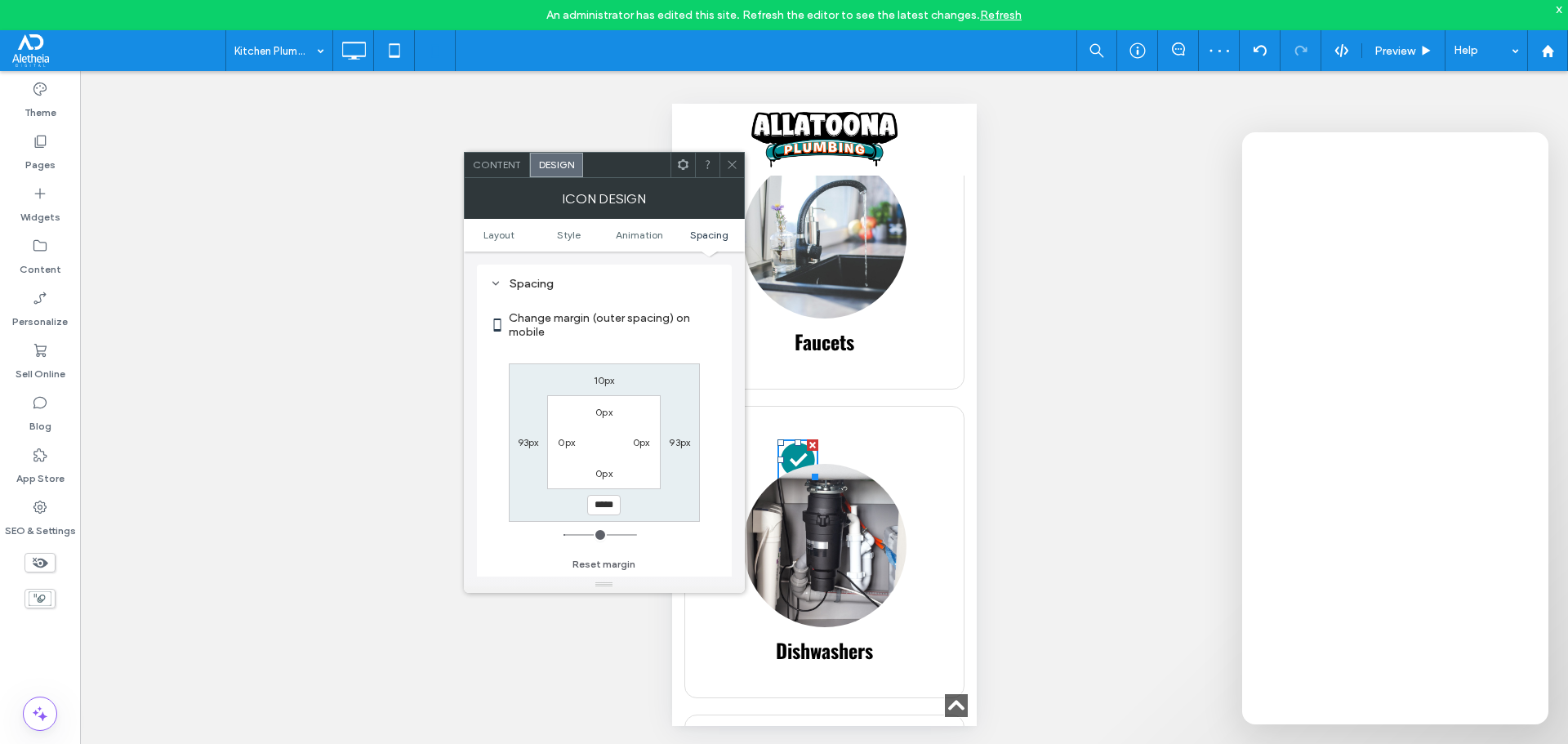
click at [727, 168] on icon at bounding box center [731, 164] width 12 height 12
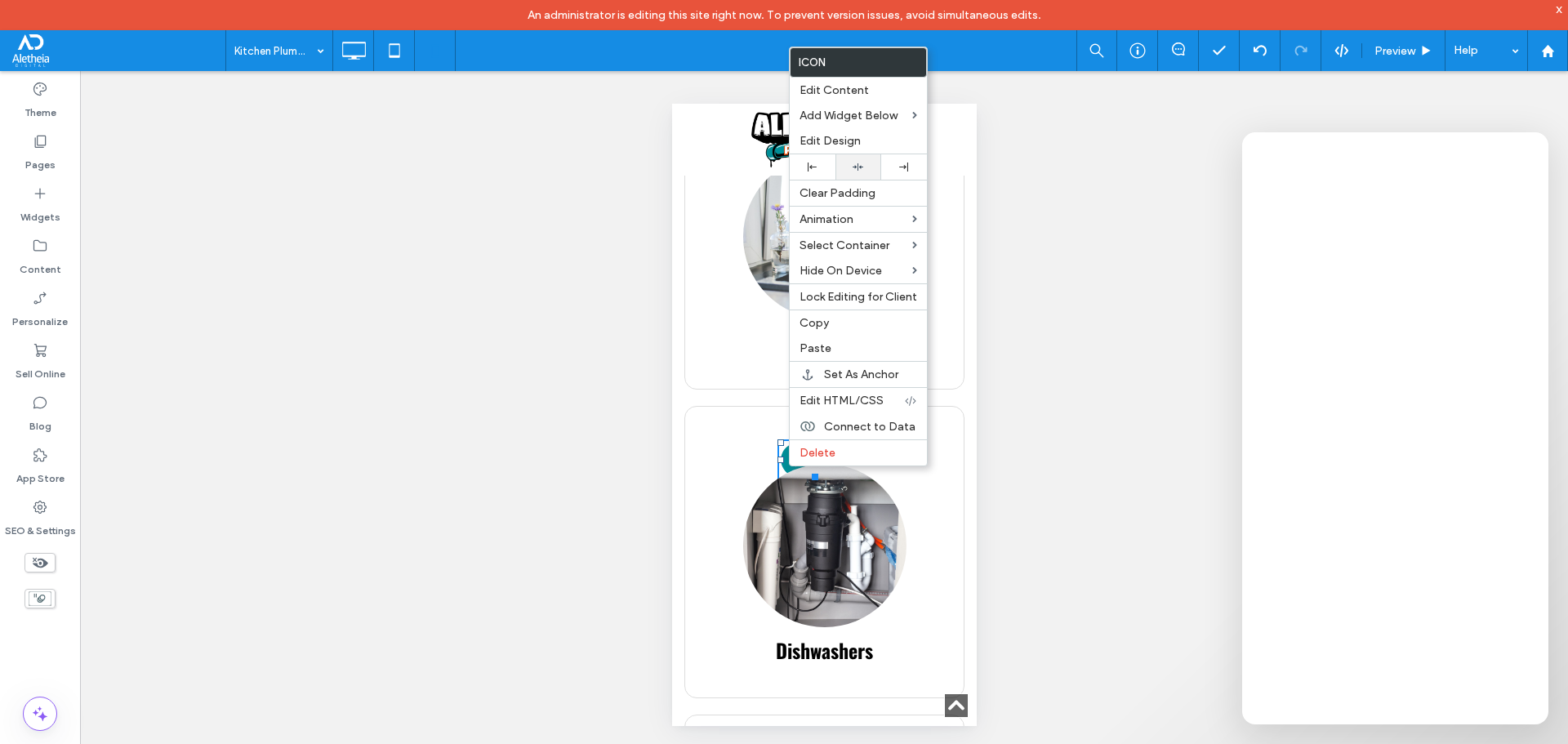
click at [860, 156] on div at bounding box center [857, 167] width 45 height 25
click at [840, 552] on img at bounding box center [824, 546] width 163 height 163
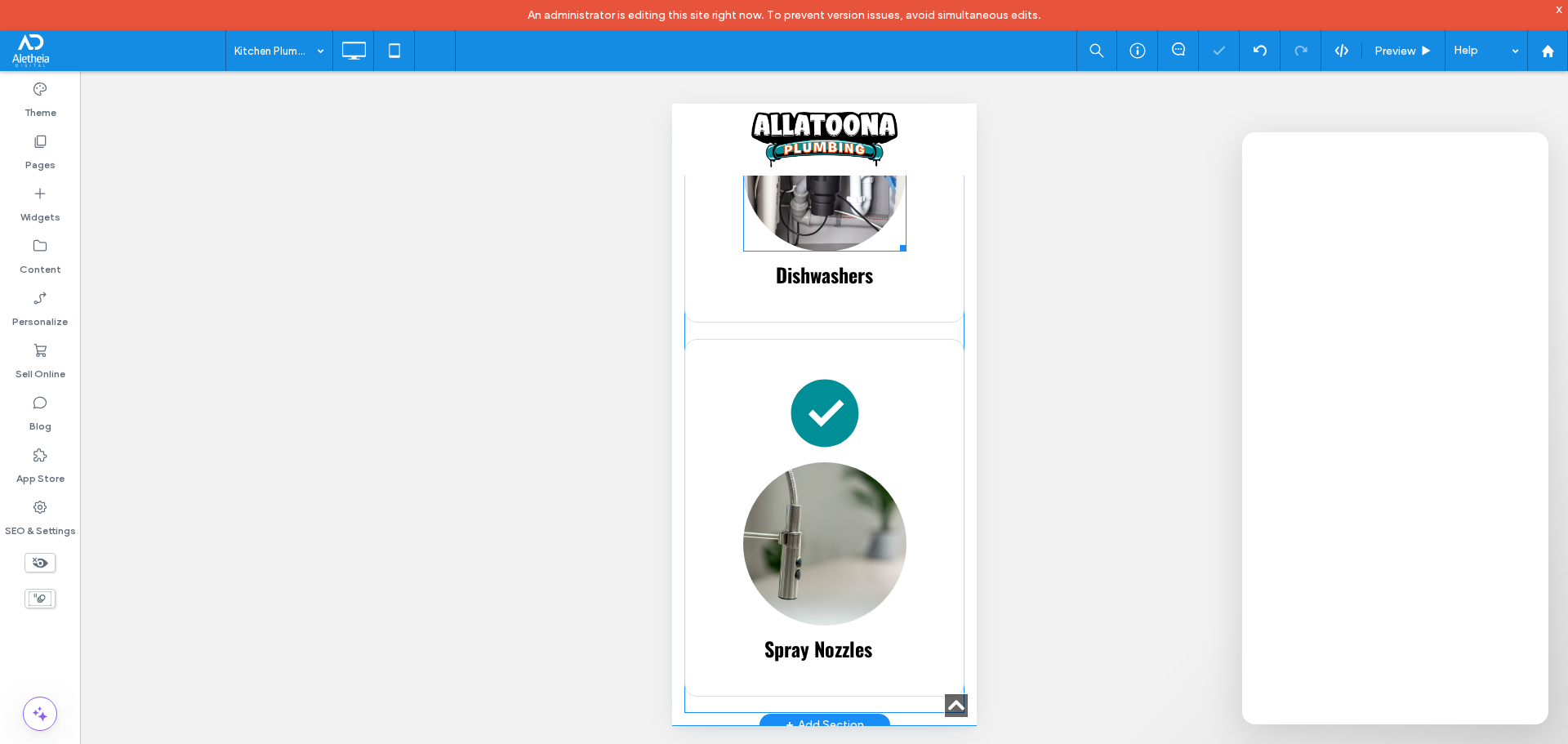
scroll to position [1960, 0]
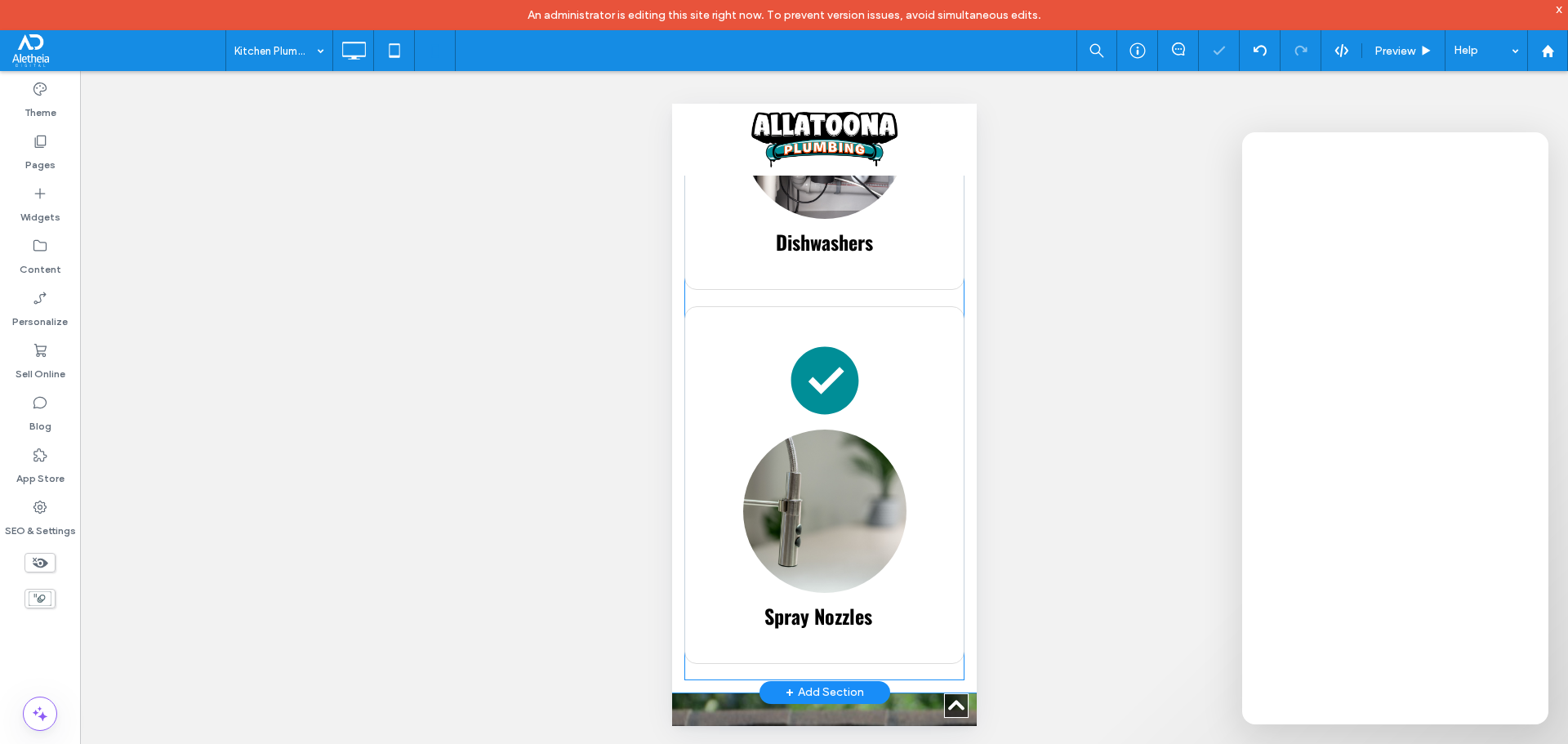
click at [816, 382] on icon at bounding box center [823, 381] width 68 height 68
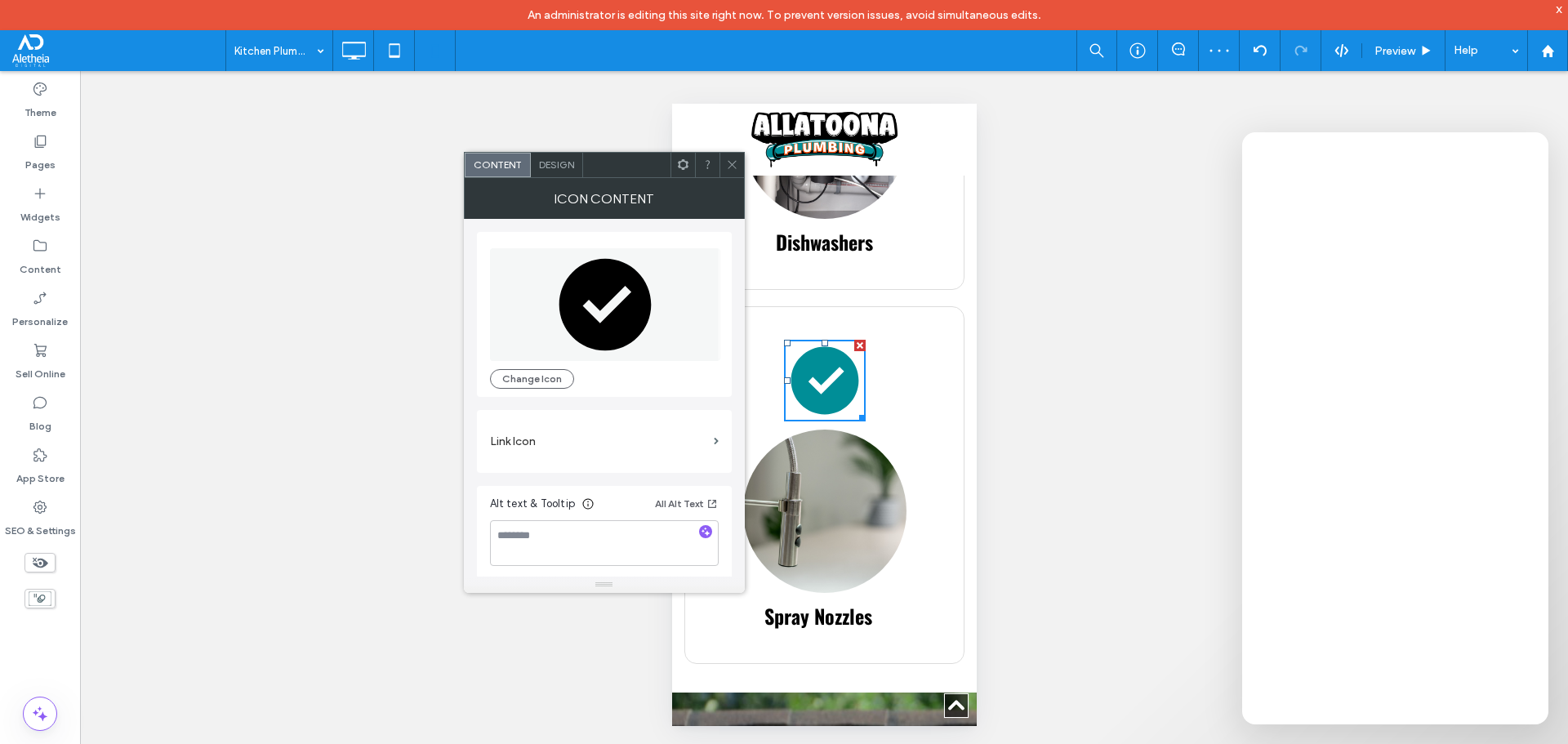
click at [563, 159] on span "Design" at bounding box center [557, 164] width 35 height 12
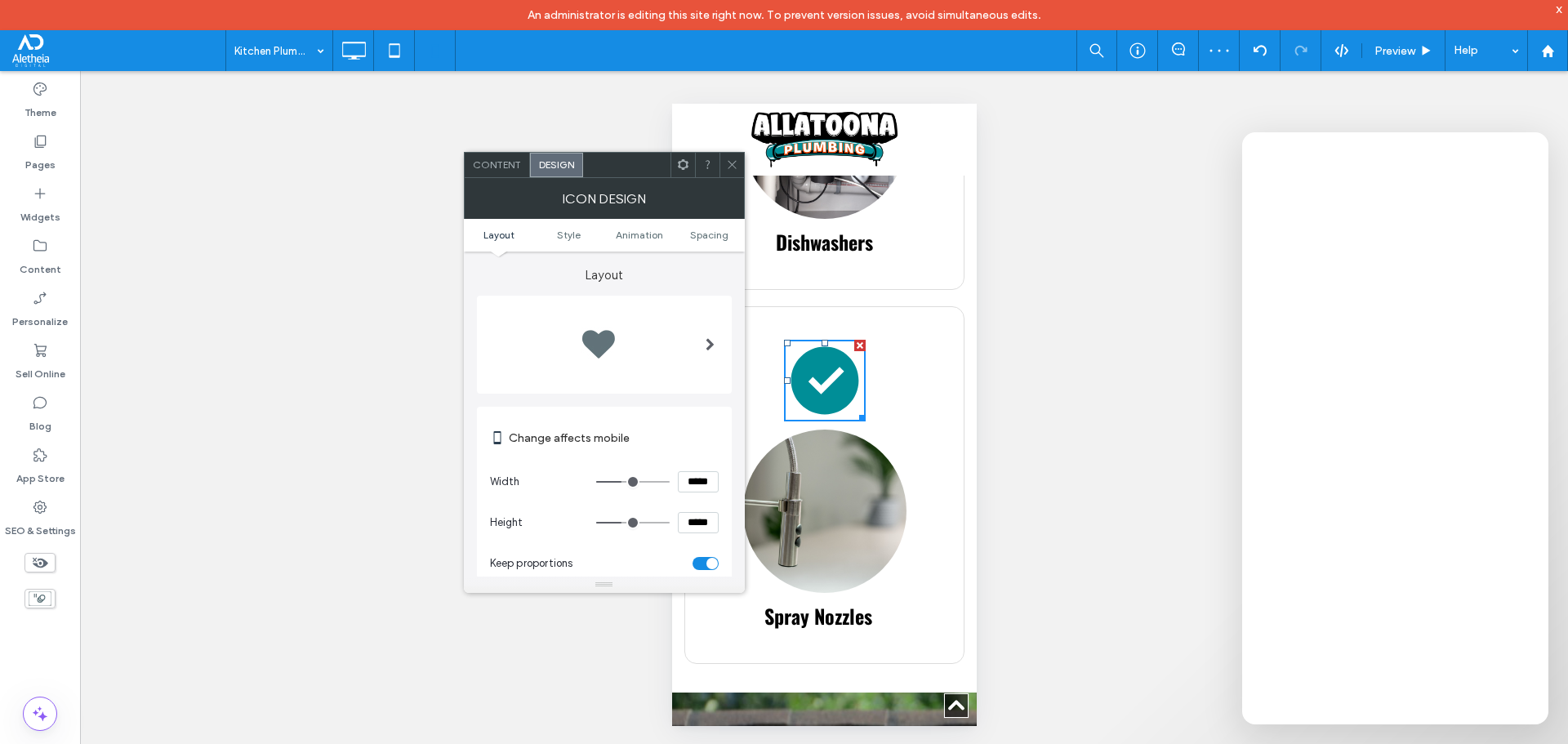
click at [702, 480] on input "*****" at bounding box center [698, 481] width 41 height 21
type input "****"
type input "**"
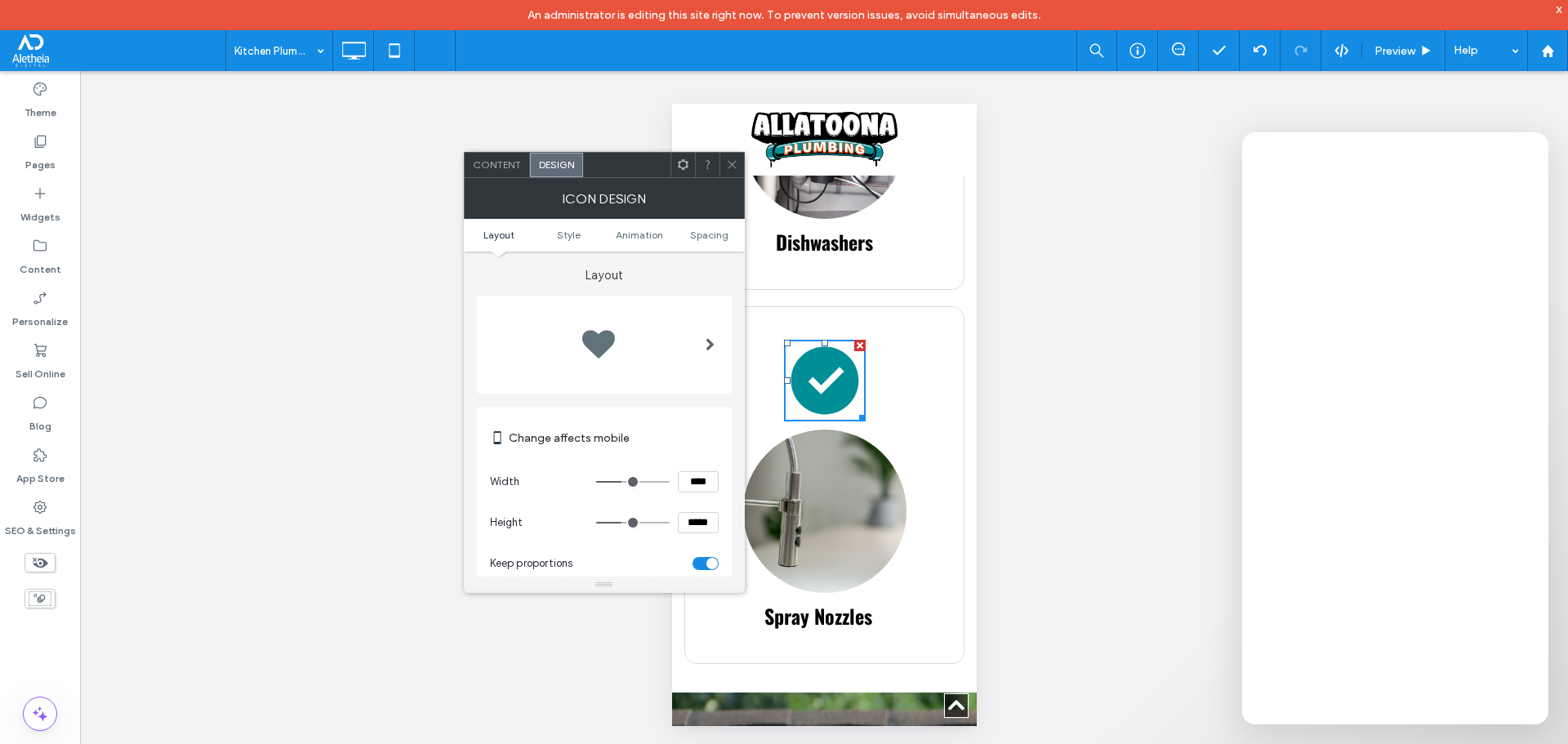
type input "****"
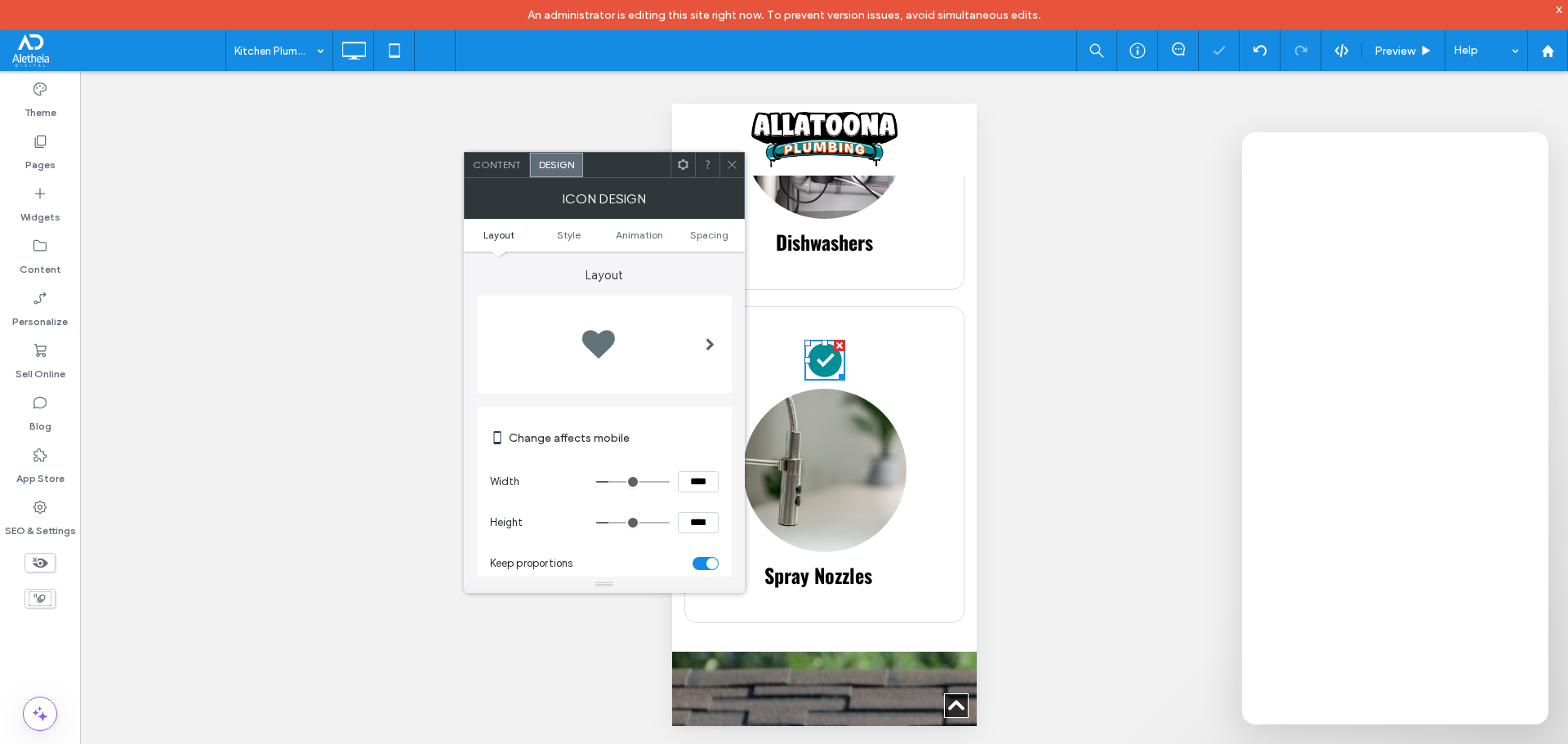
click at [706, 225] on ul "Layout Style Animation Spacing" at bounding box center [604, 234] width 281 height 32
click at [709, 232] on span "Spacing" at bounding box center [709, 234] width 38 height 12
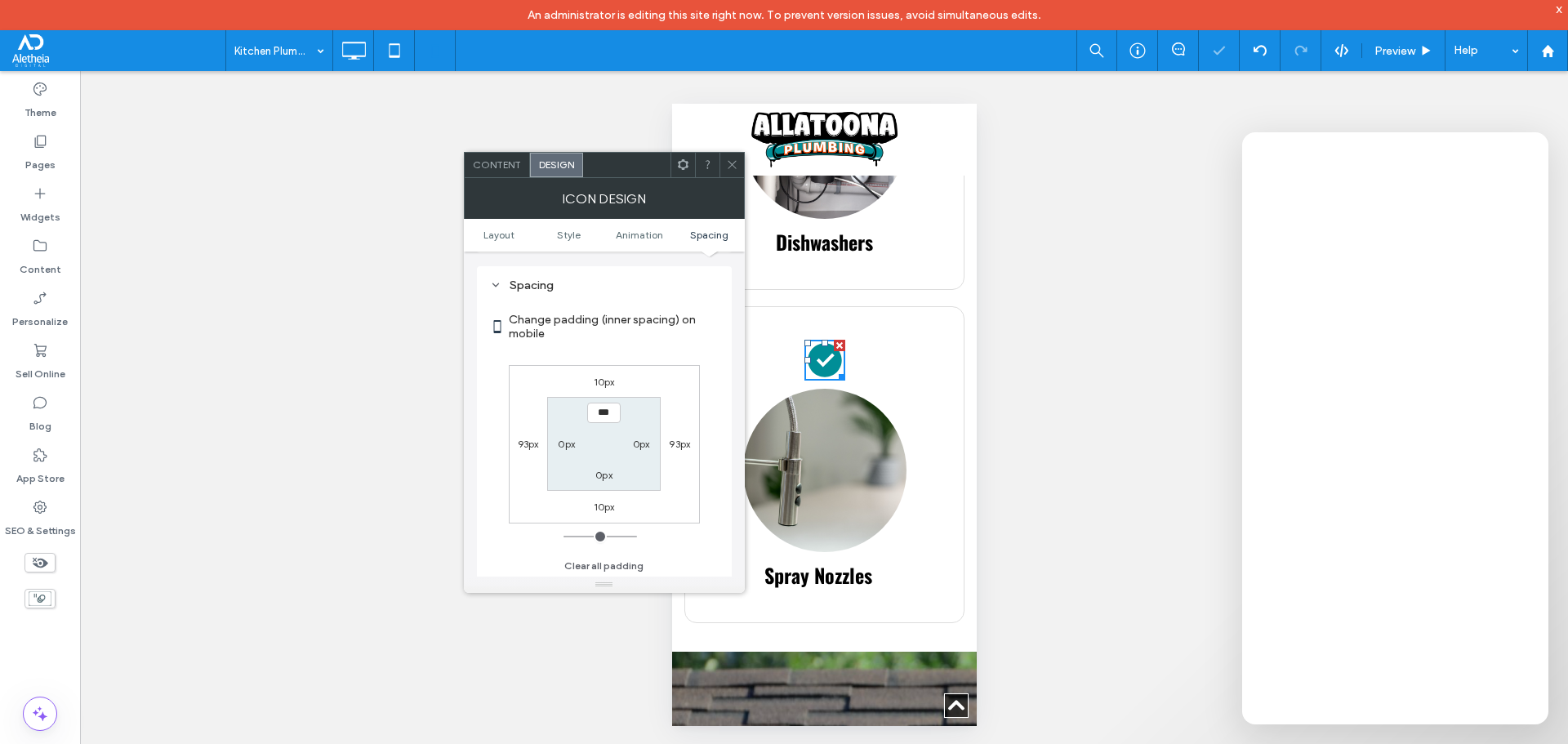
scroll to position [751, 0]
click at [609, 506] on label "10px" at bounding box center [604, 504] width 21 height 12
type input "**"
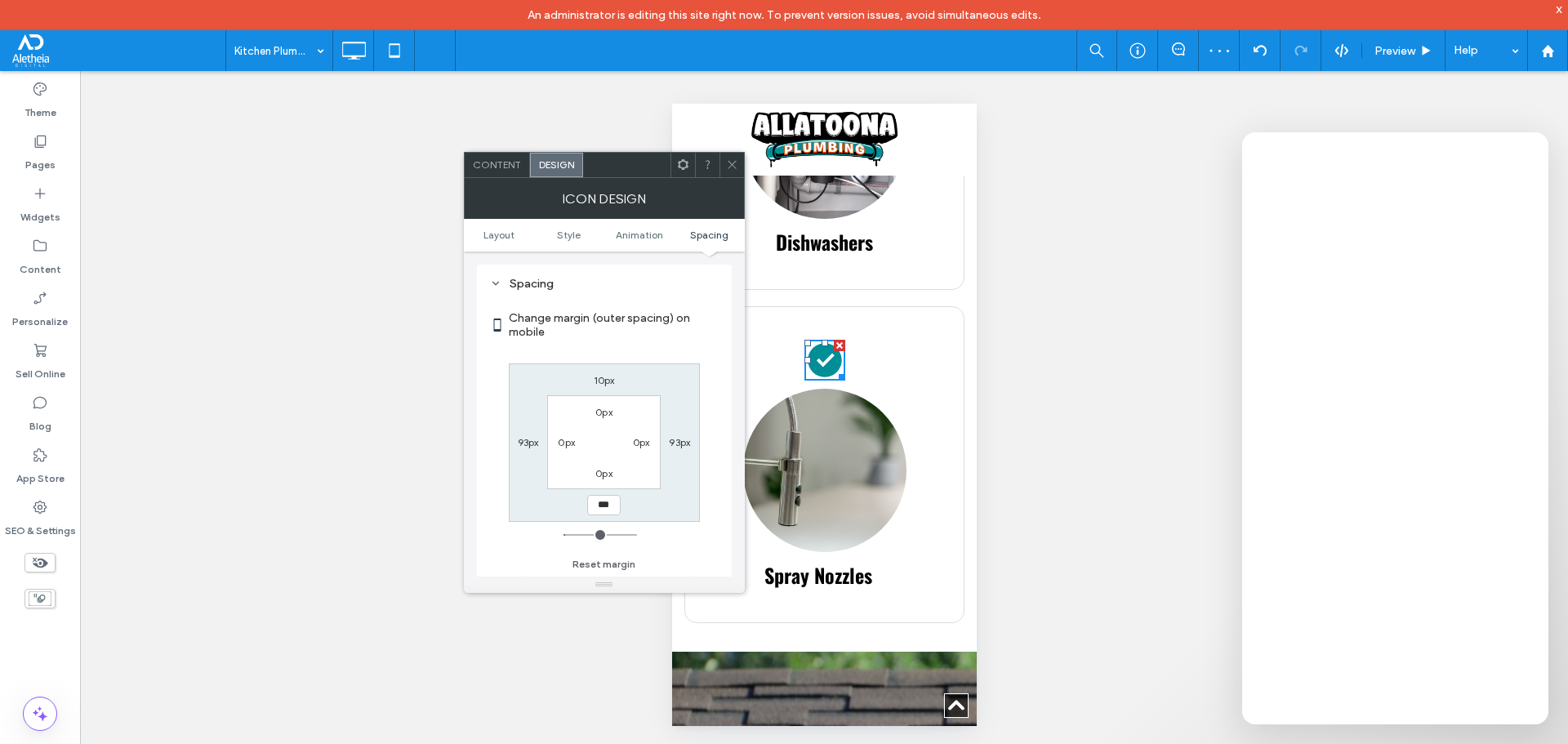
type input "***"
type input "*"
type input "*****"
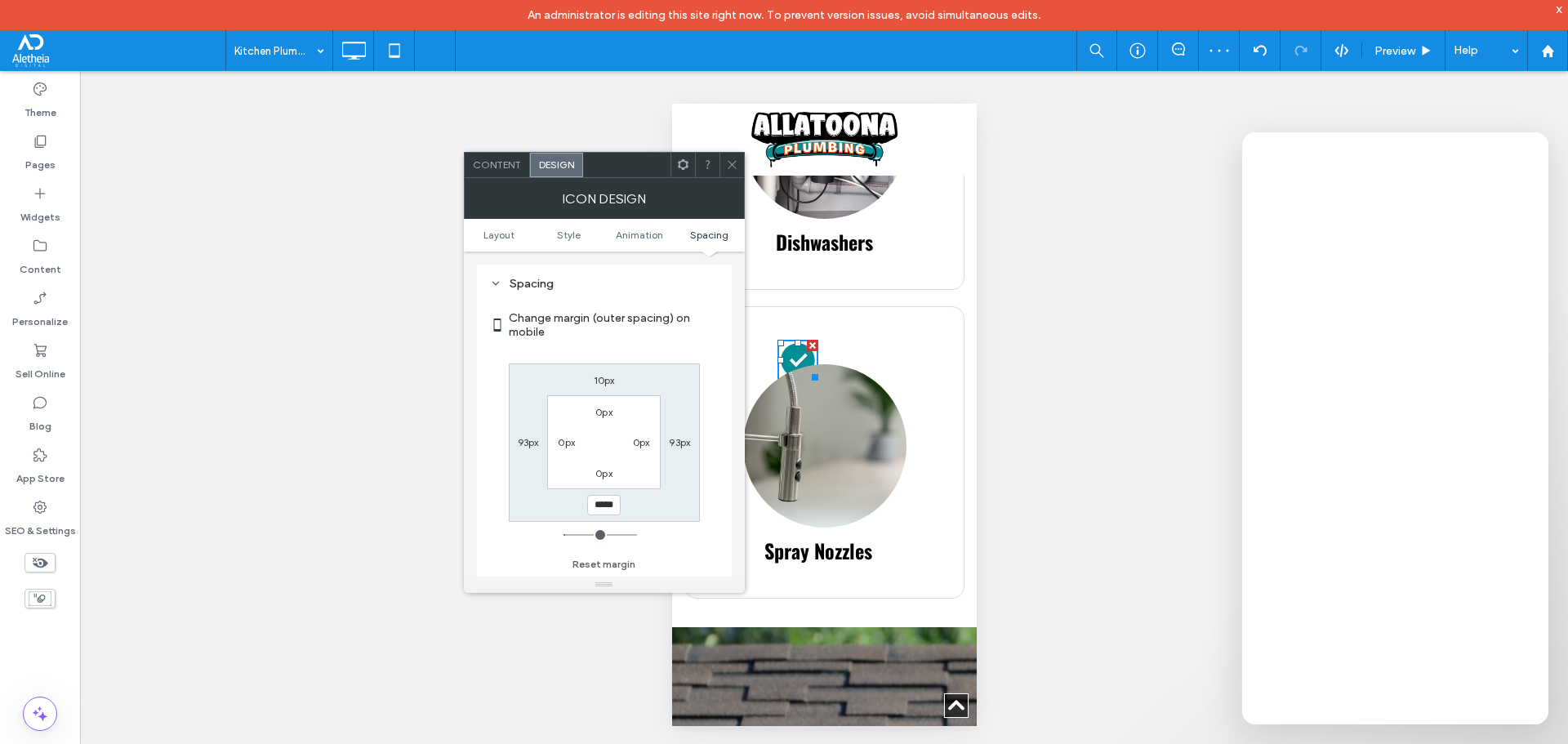
click at [733, 161] on icon at bounding box center [731, 164] width 12 height 12
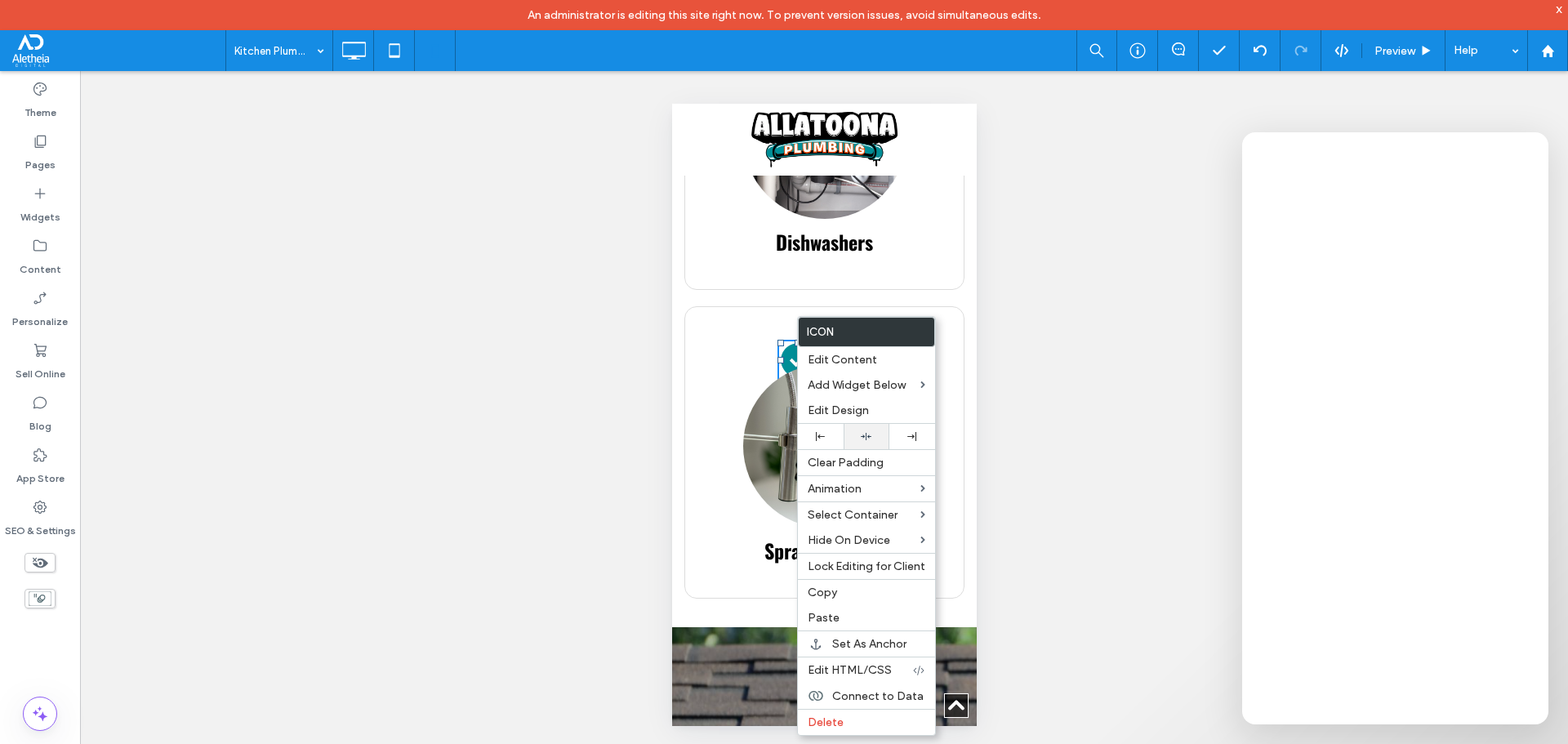
click at [869, 436] on icon at bounding box center [866, 435] width 10 height 10
click at [742, 405] on div at bounding box center [824, 446] width 163 height 163
click at [870, 435] on use at bounding box center [873, 436] width 10 height 7
click at [767, 431] on img at bounding box center [824, 446] width 163 height 163
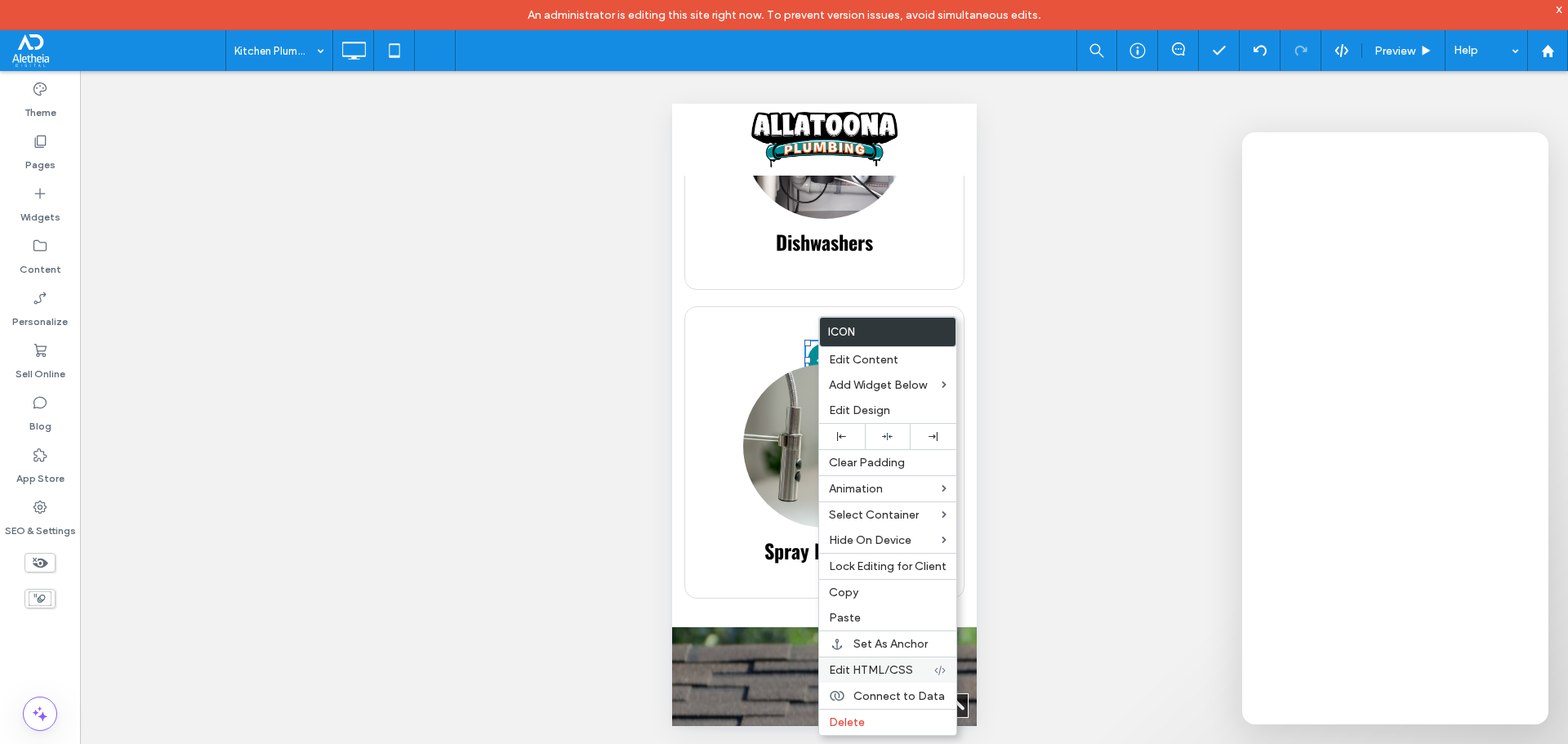
click at [878, 670] on span "Edit HTML/CSS" at bounding box center [870, 670] width 84 height 14
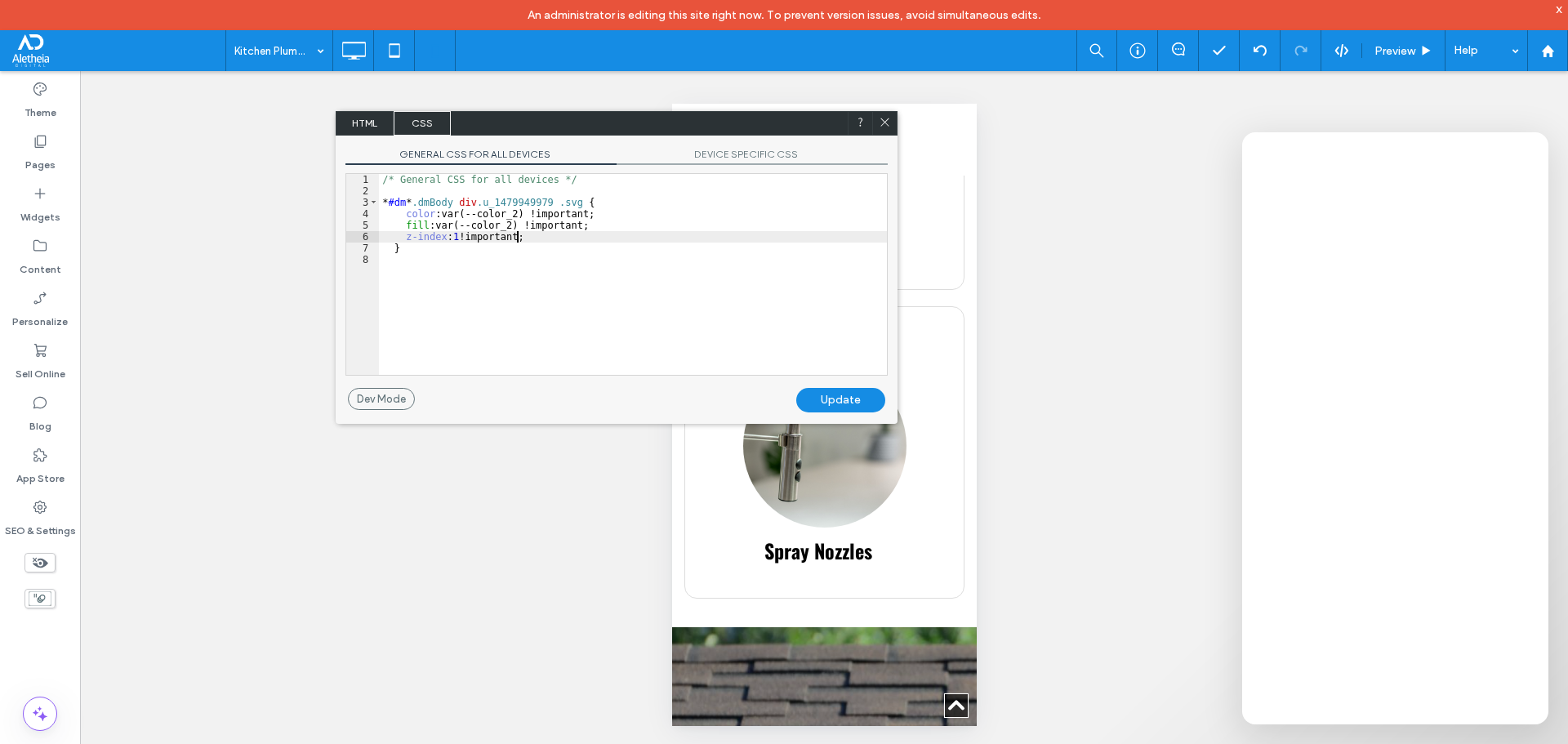
click at [532, 238] on div "/* General CSS for all devices */ * #dm * .dmBody div .u_1479949979 .svg { colo…" at bounding box center [633, 285] width 508 height 223
click at [883, 121] on icon at bounding box center [884, 121] width 12 height 12
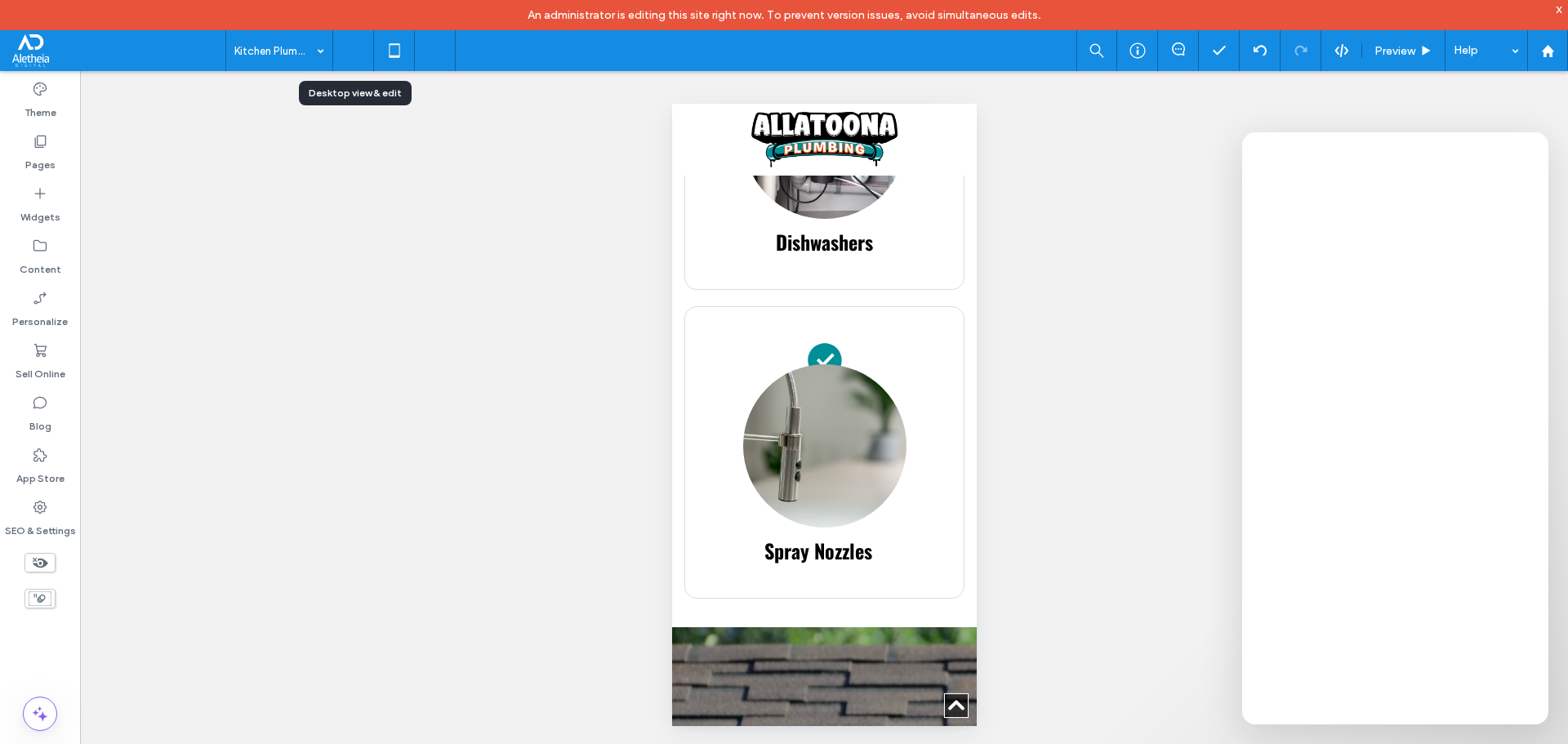
click at [358, 58] on use at bounding box center [354, 50] width 24 height 18
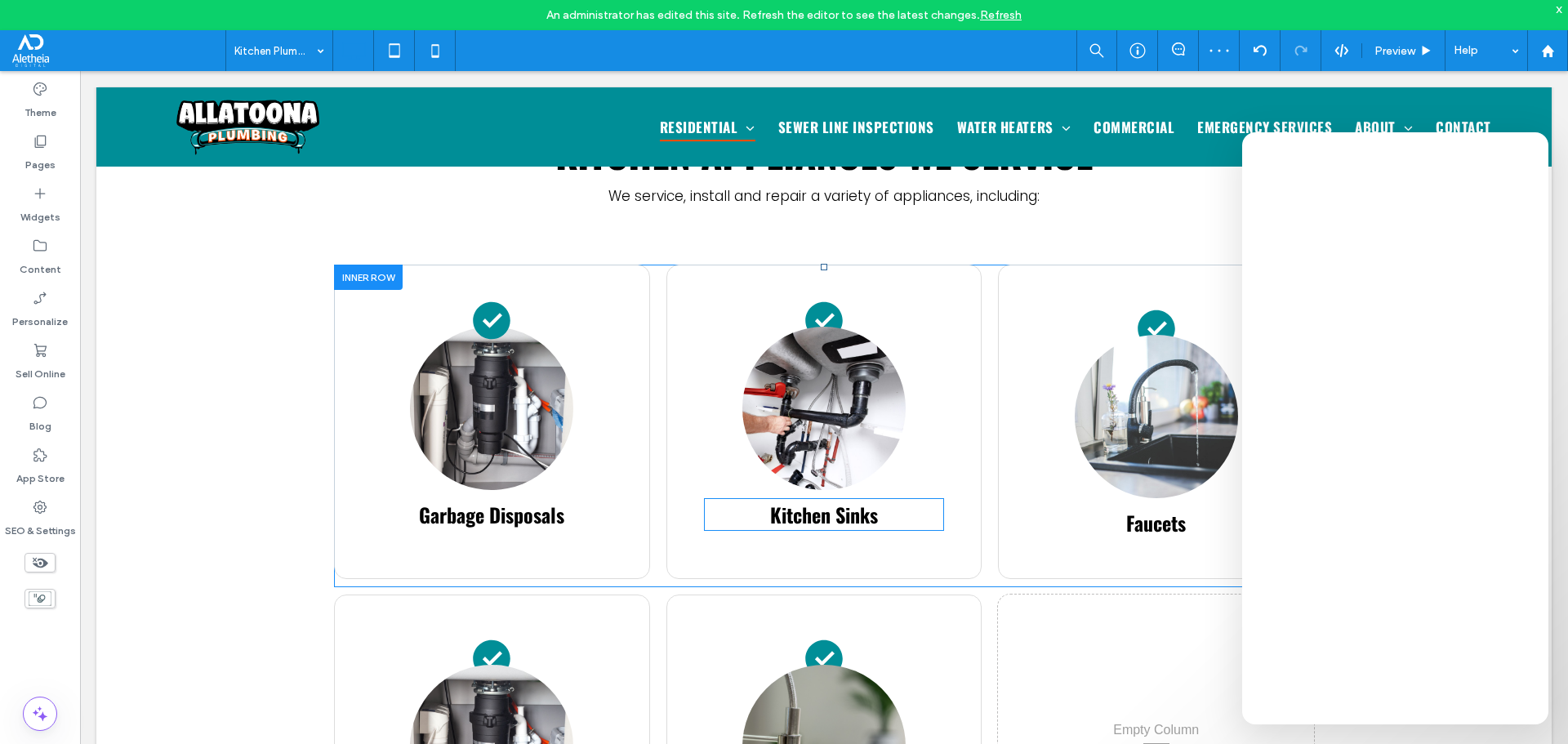
scroll to position [898, 0]
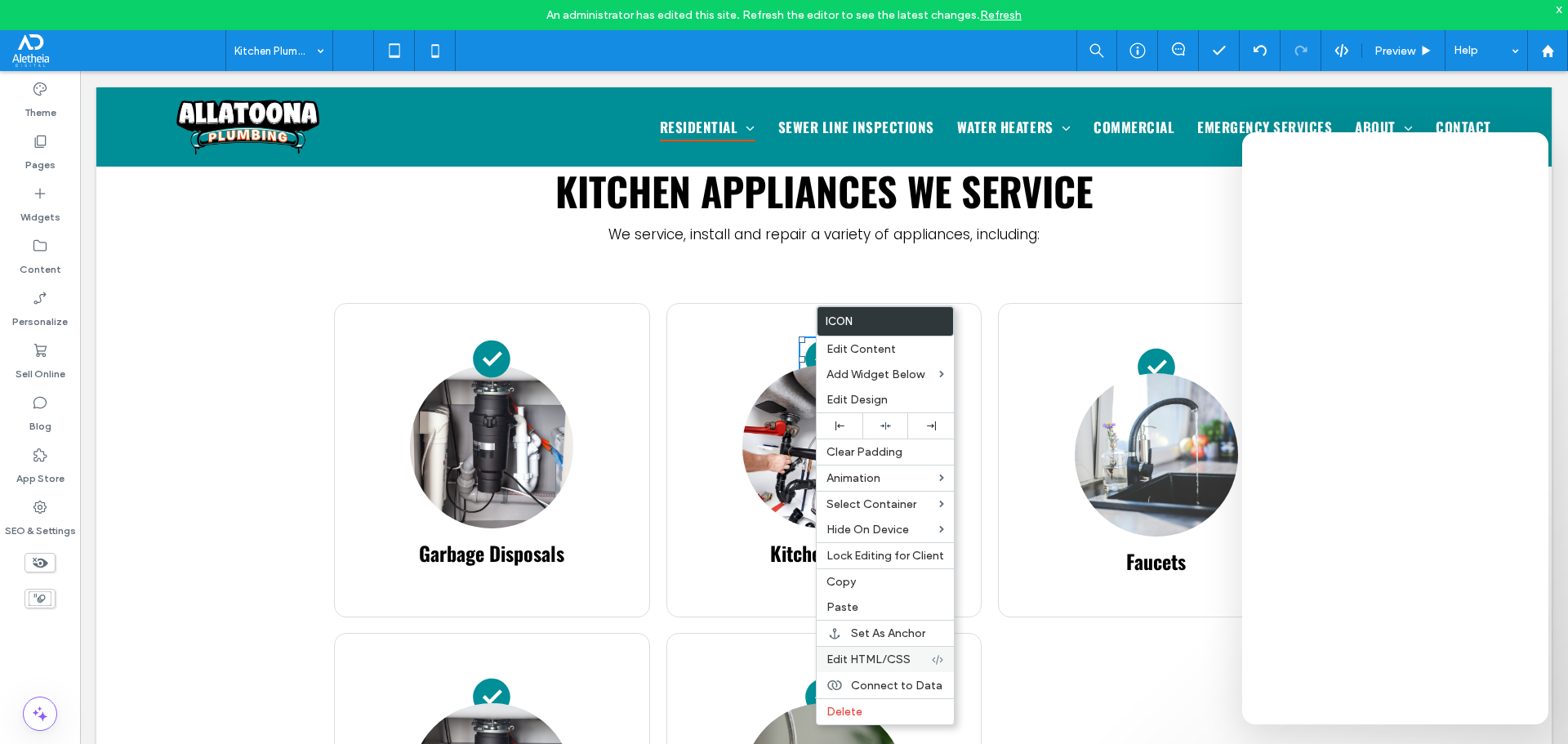
click at [887, 652] on span "Edit HTML/CSS" at bounding box center [868, 659] width 84 height 14
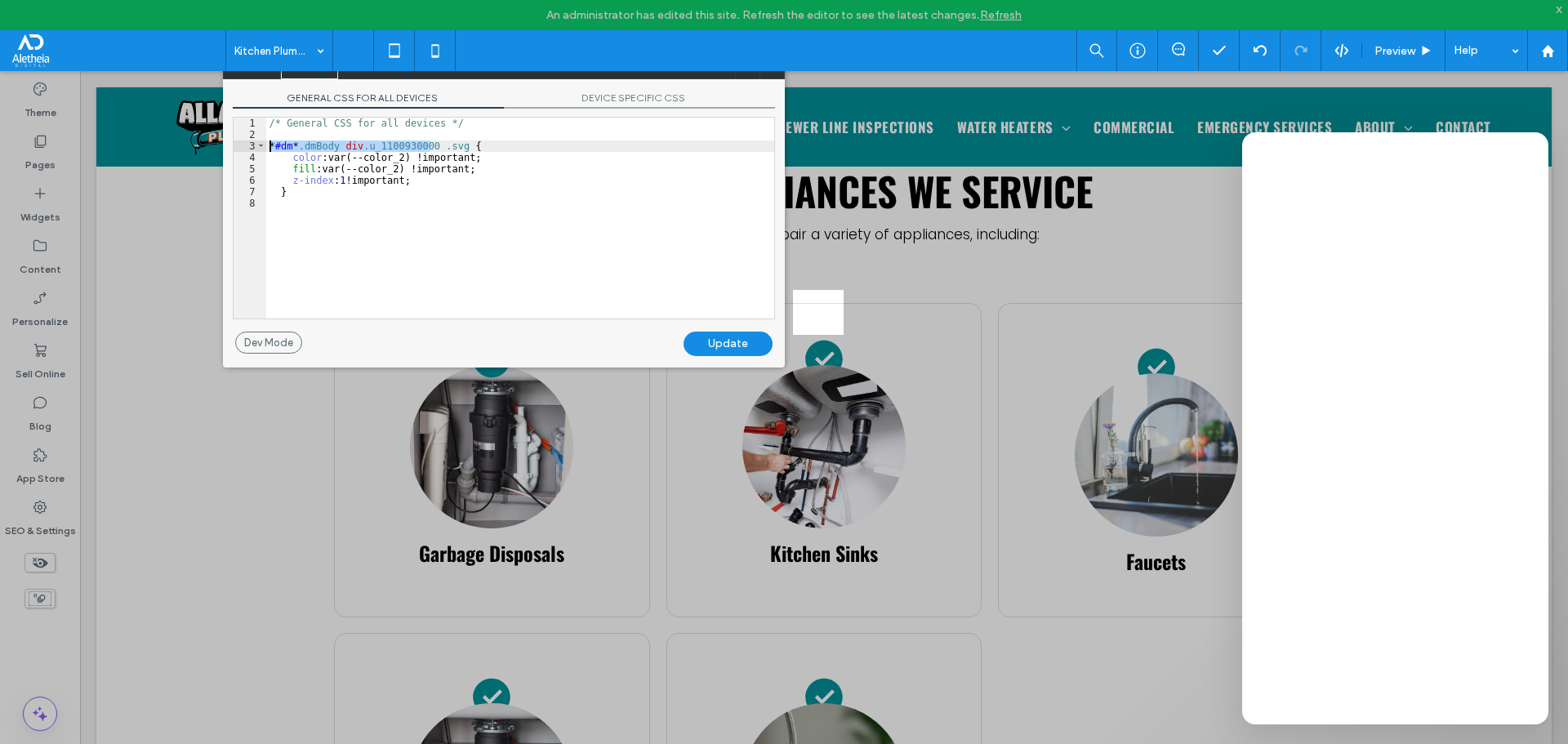
drag, startPoint x: 430, startPoint y: 143, endPoint x: 269, endPoint y: 148, distance: 161.1
click at [269, 148] on div "/* General CSS for all devices */ * #dm * .dmBody div .u_1100930000 .svg { colo…" at bounding box center [520, 229] width 508 height 223
click at [333, 207] on div "/* General CSS for all devices */ * #dm * .dmBody div .u_1100930000 .svg { colo…" at bounding box center [520, 229] width 508 height 223
paste textarea
click at [430, 233] on div "/* General CSS for all devices */ * #dm * .dmBody div .u_1100930000 .svg { colo…" at bounding box center [523, 229] width 502 height 223
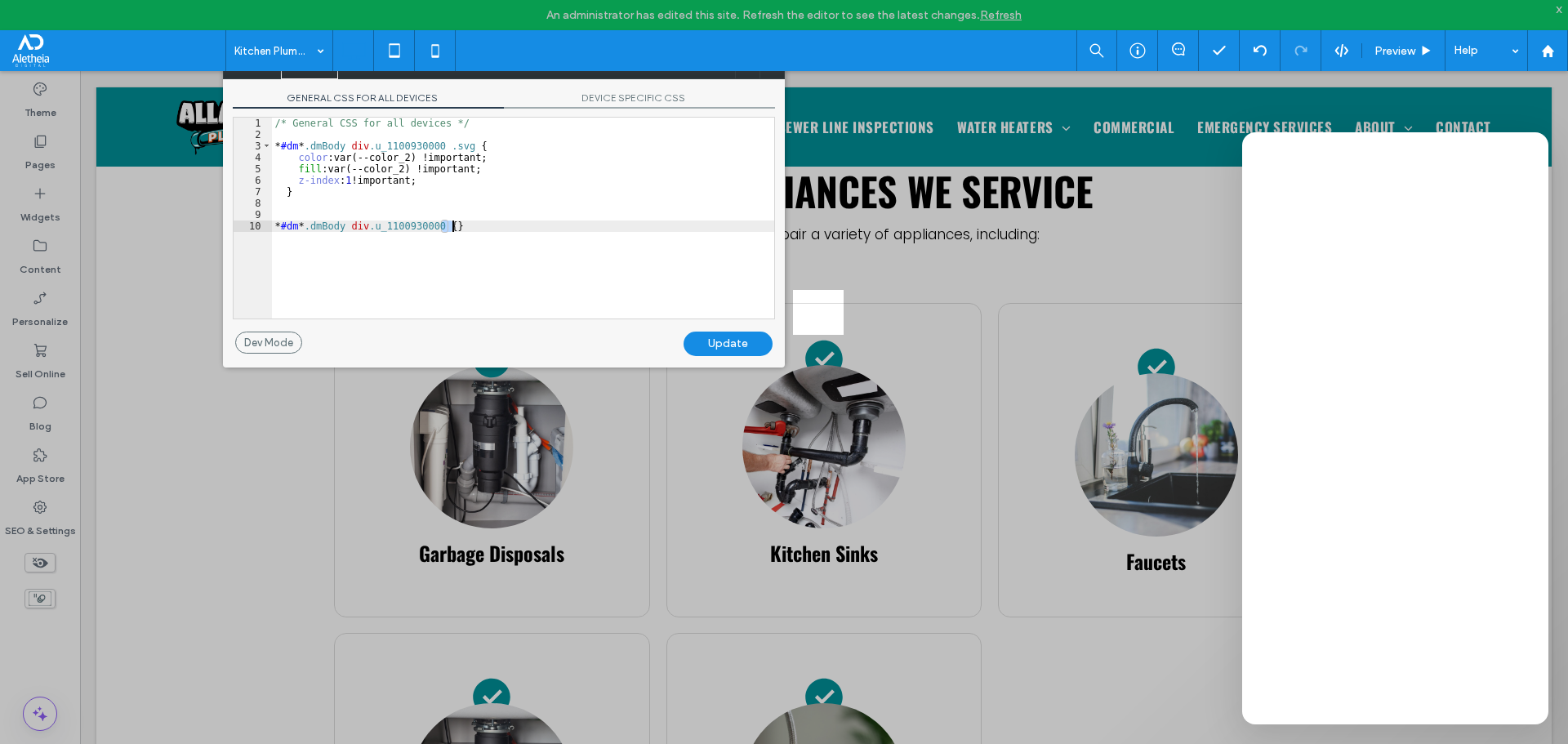
click at [447, 225] on div "/* General CSS for all devices */ * #dm * .dmBody div .u_1100930000 .svg { colo…" at bounding box center [523, 218] width 502 height 201
click at [716, 338] on div "Update" at bounding box center [728, 344] width 89 height 24
click at [575, 436] on div at bounding box center [397, 372] width 793 height 744
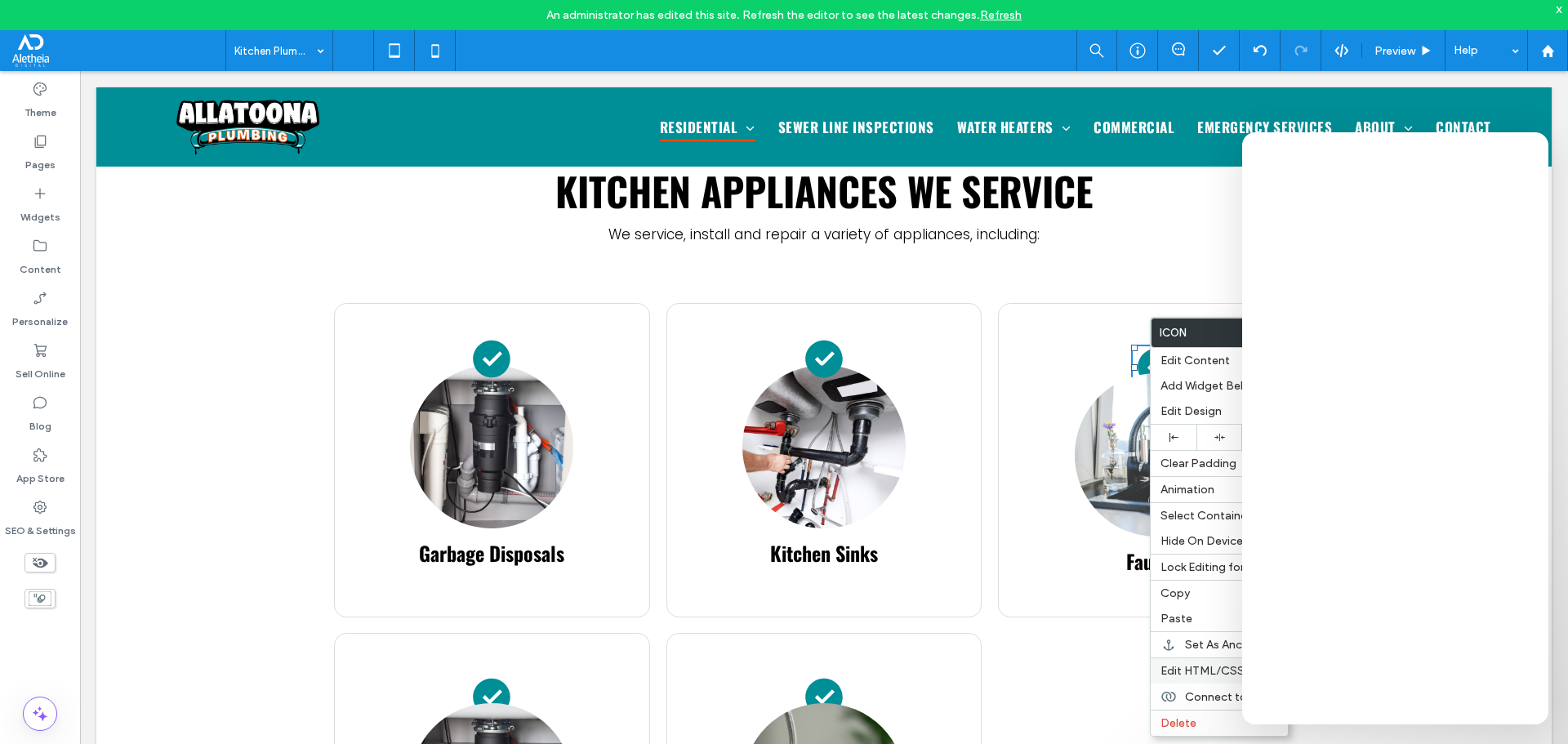
click at [1193, 672] on span "Edit HTML/CSS" at bounding box center [1202, 670] width 84 height 14
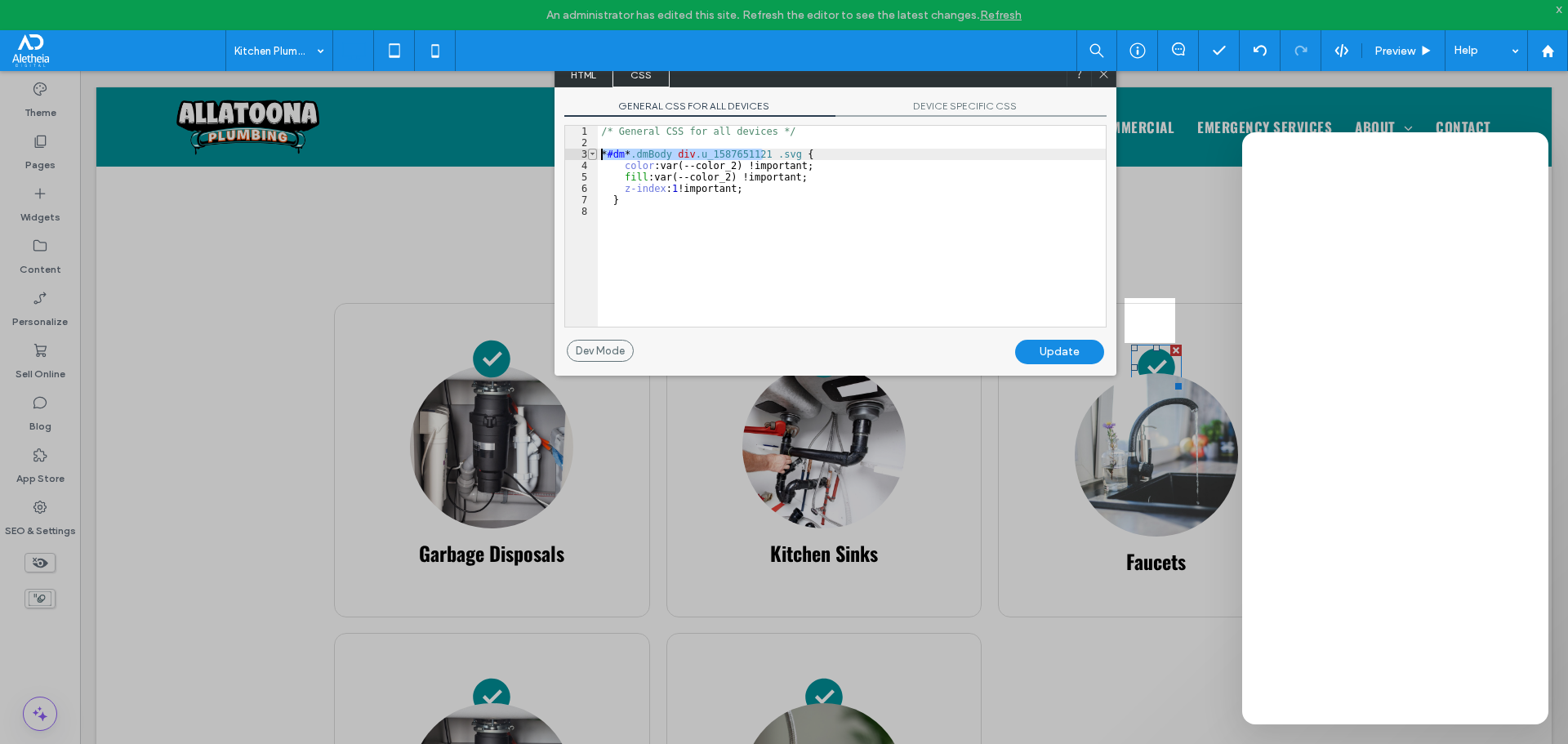
drag, startPoint x: 762, startPoint y: 149, endPoint x: 596, endPoint y: 155, distance: 166.1
click at [594, 151] on div "** 1 2 3 4 5 6 7 8 /* General CSS for all devices */ * #dm * .dmBody div .u_158…" at bounding box center [835, 226] width 542 height 203
click at [665, 203] on div "/* General CSS for all devices */ * #dm * .dmBody div .u_1587651121 .svg { colo…" at bounding box center [852, 237] width 508 height 223
paste textarea
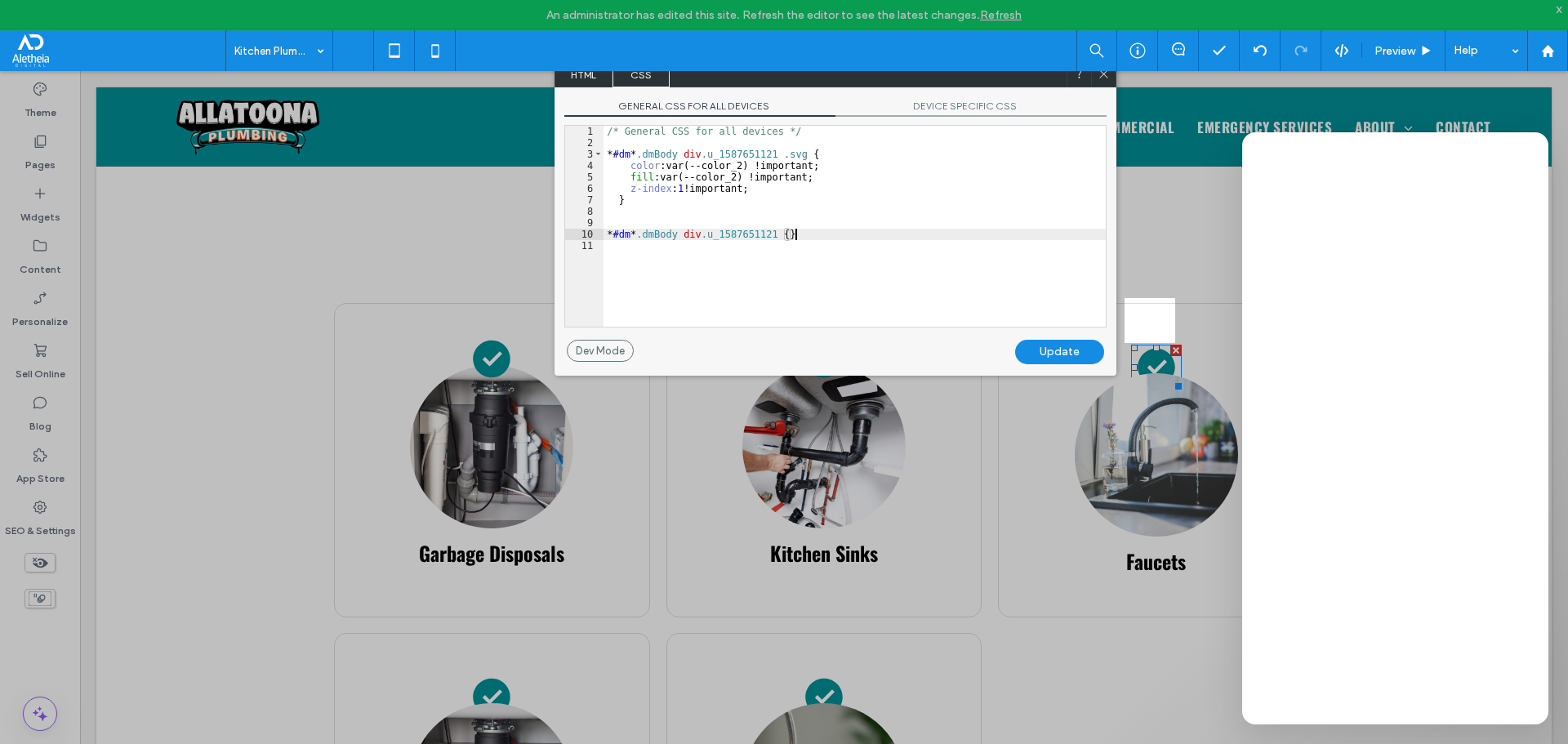
click at [788, 234] on div "/* General CSS for all devices */ * #dm * .dmBody div .u_1587651121 .svg { colo…" at bounding box center [854, 237] width 502 height 223
click at [1055, 355] on div "Update" at bounding box center [1059, 352] width 89 height 24
click at [1106, 74] on icon at bounding box center [1103, 73] width 12 height 12
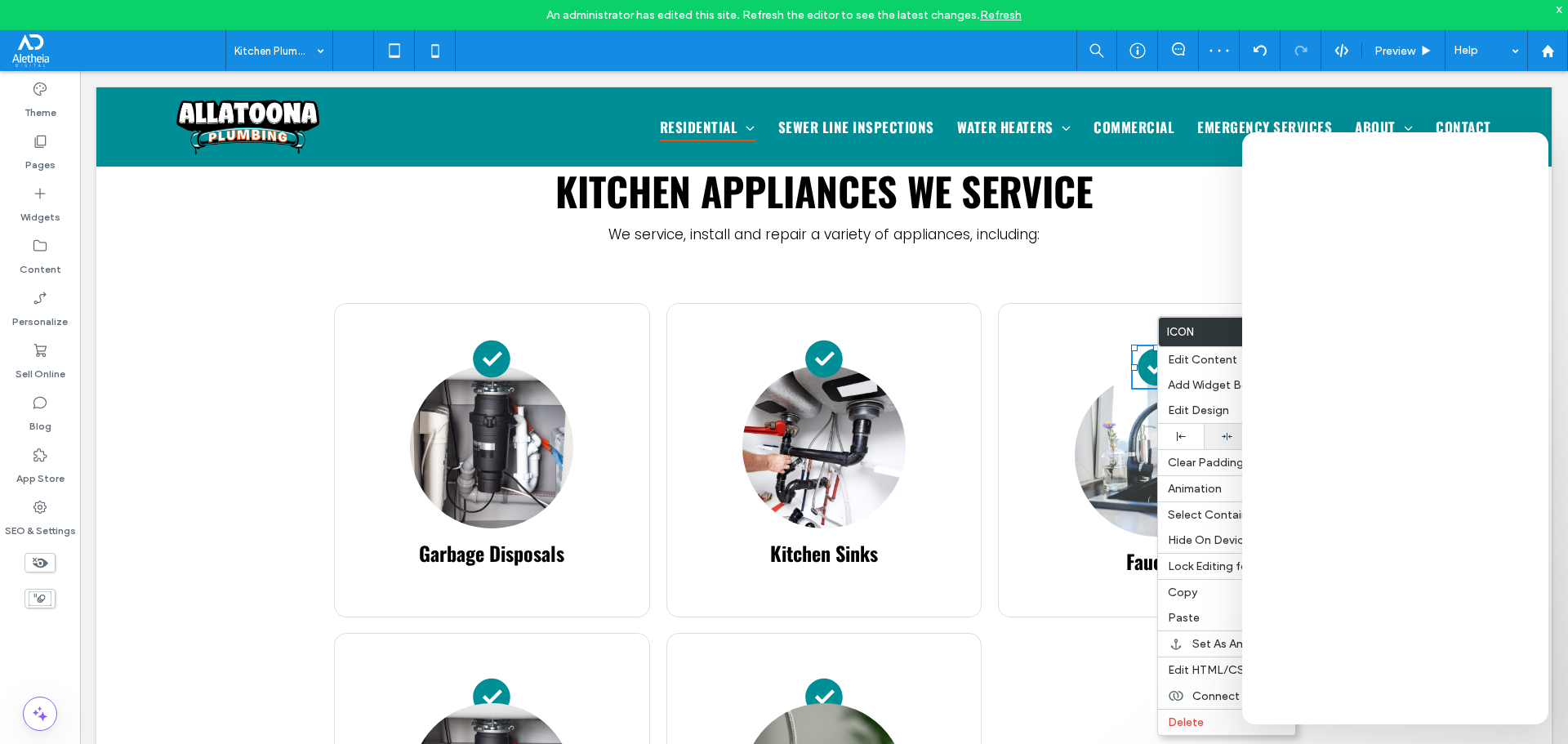
click at [1224, 431] on icon at bounding box center [1226, 435] width 10 height 10
click at [1081, 434] on img at bounding box center [1157, 455] width 163 height 163
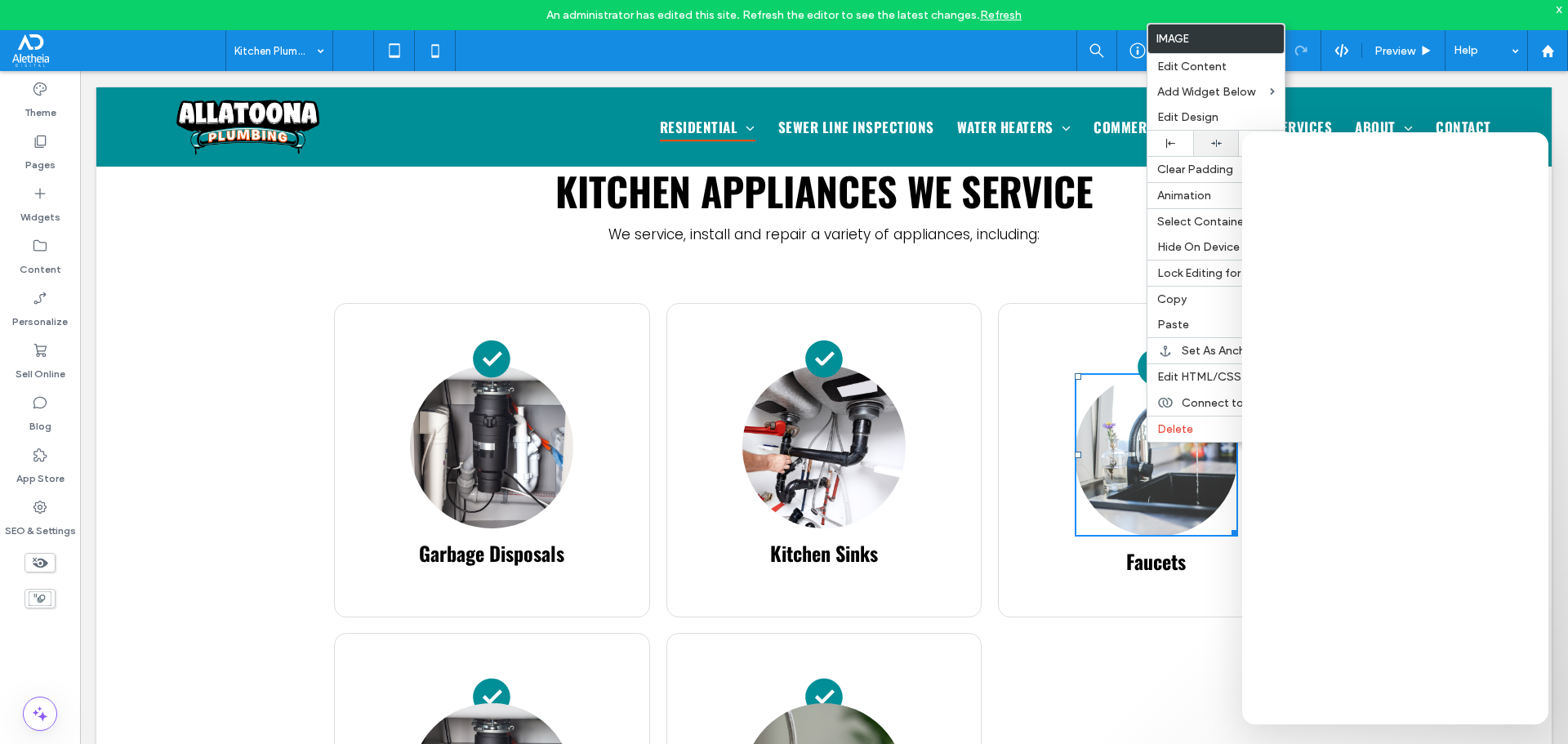
click at [1223, 141] on div at bounding box center [1216, 143] width 30 height 10
click at [814, 478] on img at bounding box center [824, 447] width 163 height 163
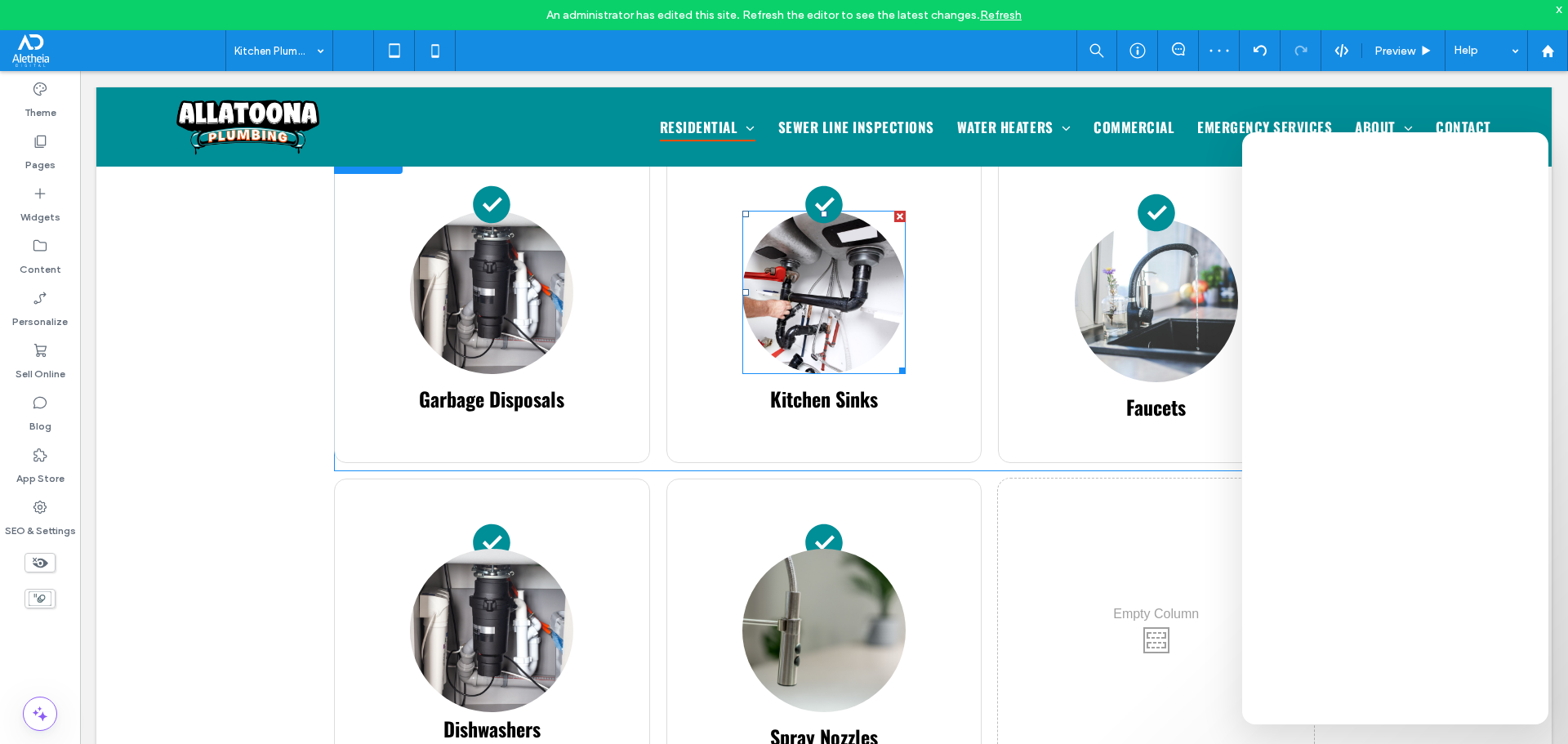
scroll to position [1062, 0]
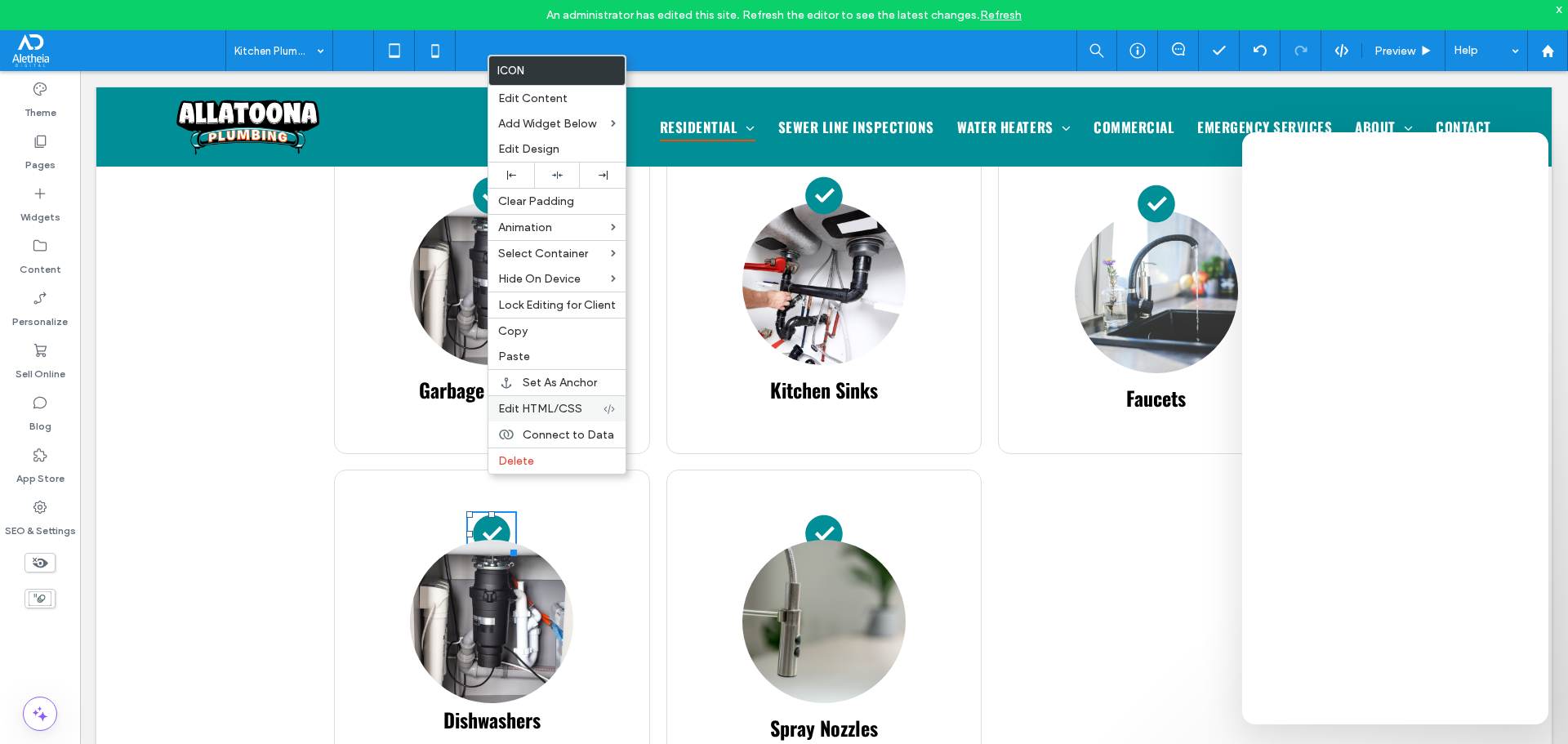
click at [535, 414] on span "Edit HTML/CSS" at bounding box center [540, 409] width 84 height 14
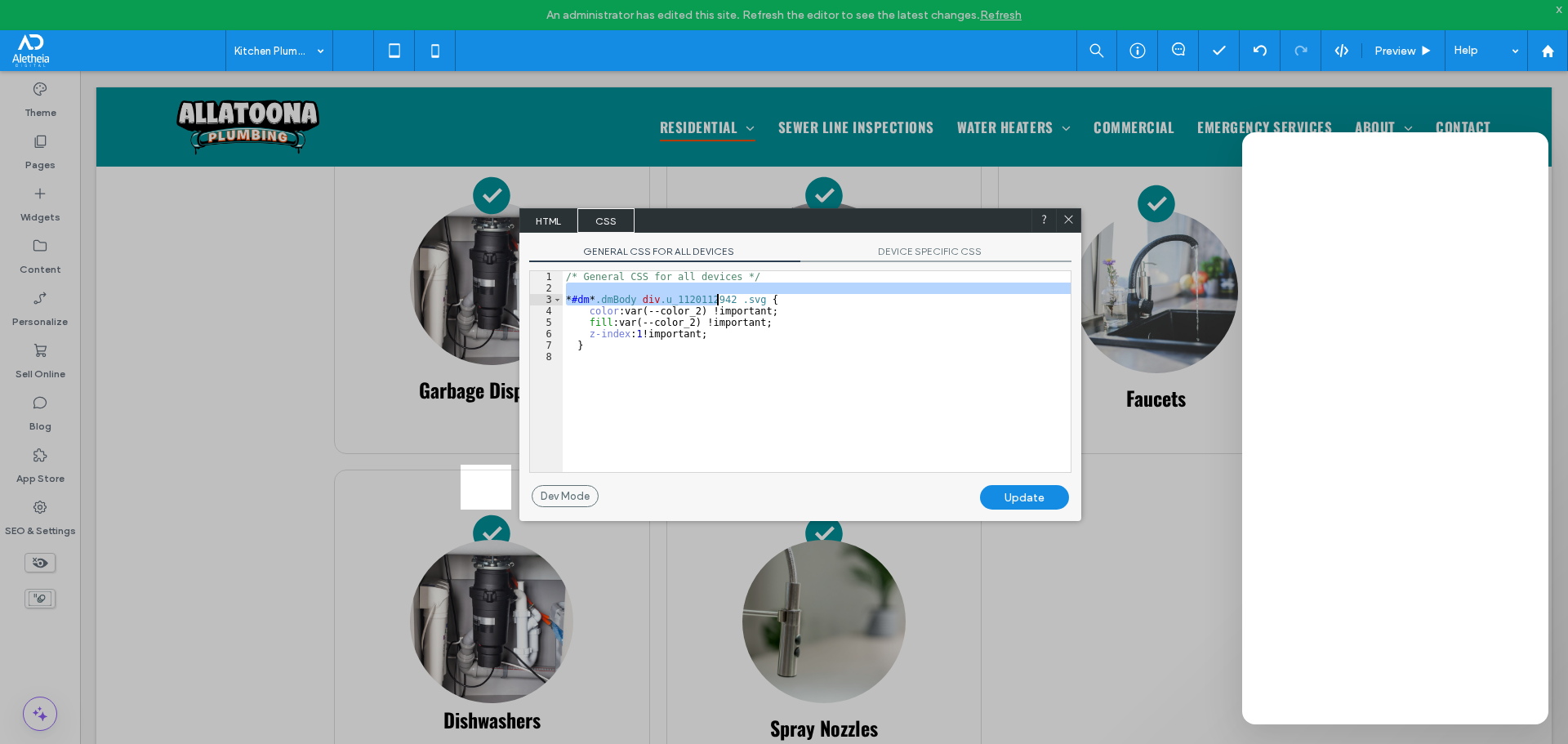
drag, startPoint x: 725, startPoint y: 293, endPoint x: 715, endPoint y: 294, distance: 10.0
click at [715, 294] on div "/* General CSS for all devices */ * #dm * .dmBody div .u_1120112942 .svg { colo…" at bounding box center [816, 383] width 508 height 223
click at [728, 296] on div "/* General CSS for all devices */ * #dm * .dmBody div .u_1120112942 .svg { colo…" at bounding box center [816, 383] width 508 height 223
drag, startPoint x: 727, startPoint y: 298, endPoint x: 563, endPoint y: 295, distance: 164.0
click at [563, 295] on div "/* General CSS for all devices */ * #dm * .dmBody div .u_1120112942 .svg { colo…" at bounding box center [816, 383] width 508 height 223
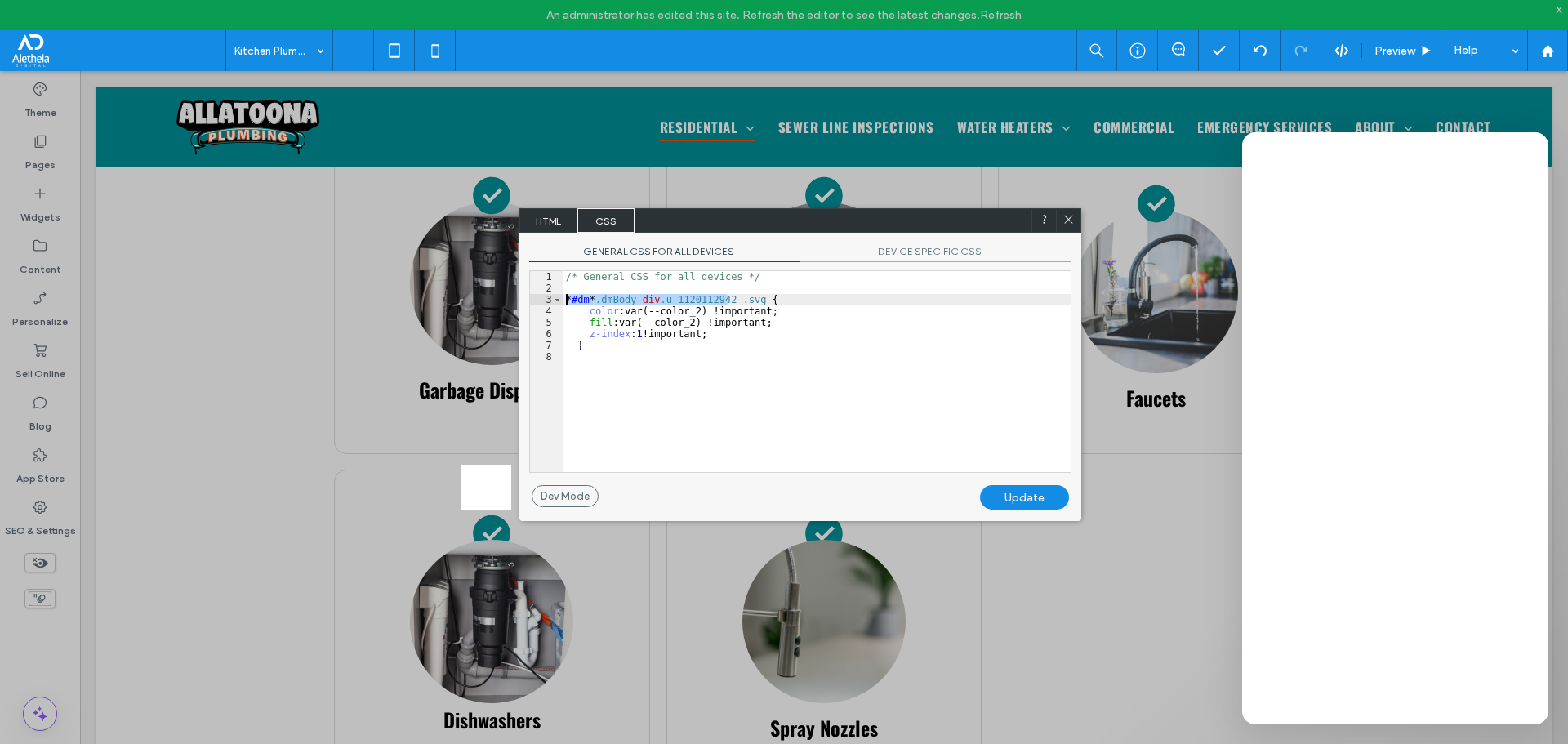
click at [642, 348] on div "/* General CSS for all devices */ * #dm * .dmBody div .u_1120112942 .svg { colo…" at bounding box center [816, 383] width 508 height 223
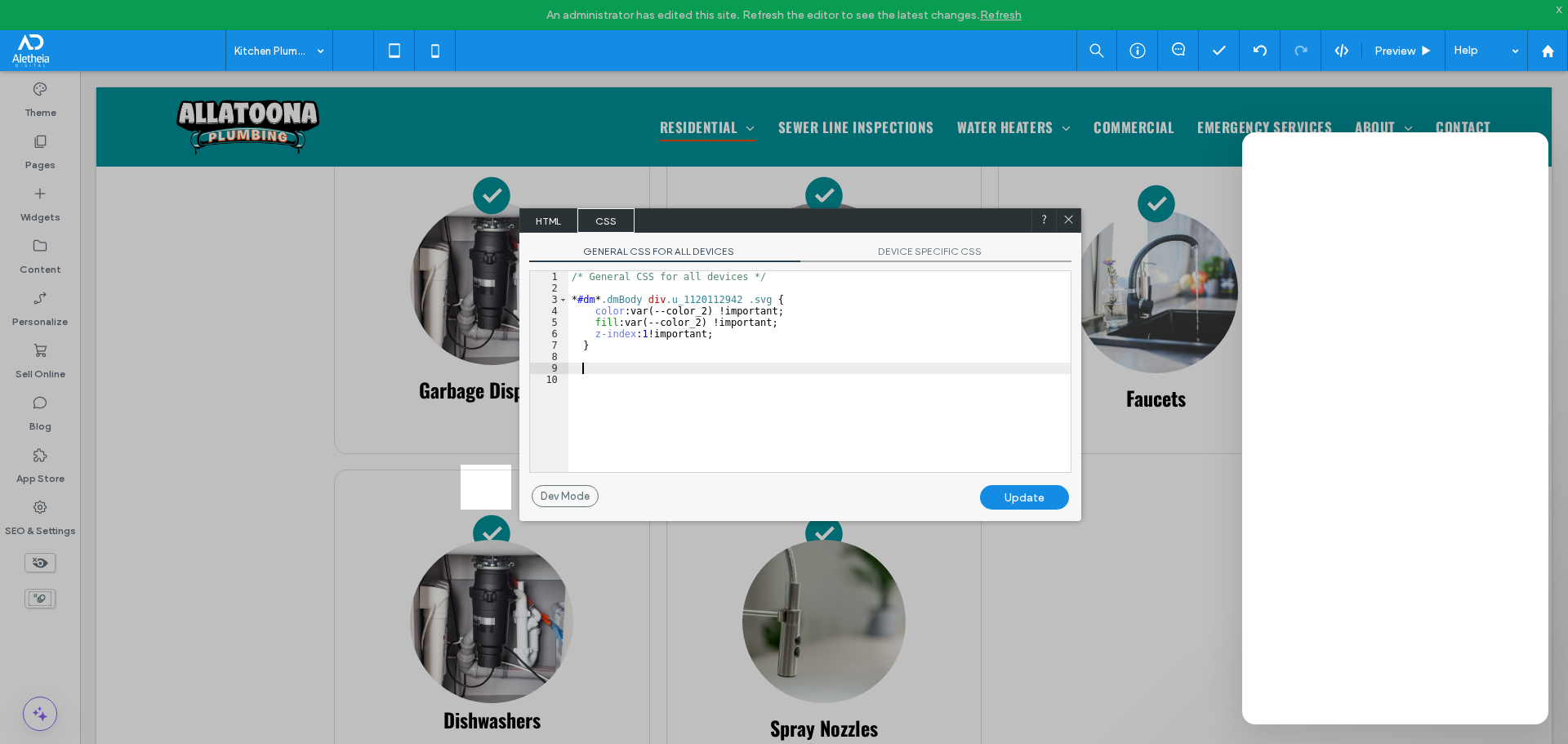
paste textarea
click at [756, 379] on div "/* General CSS for all devices */ * #dm * .dmBody div .u_1120112942 .svg { colo…" at bounding box center [819, 383] width 502 height 223
click at [1020, 497] on div "Update" at bounding box center [1024, 497] width 89 height 24
click at [1074, 211] on div at bounding box center [1068, 221] width 24 height 24
click at [1069, 217] on icon at bounding box center [1068, 219] width 12 height 12
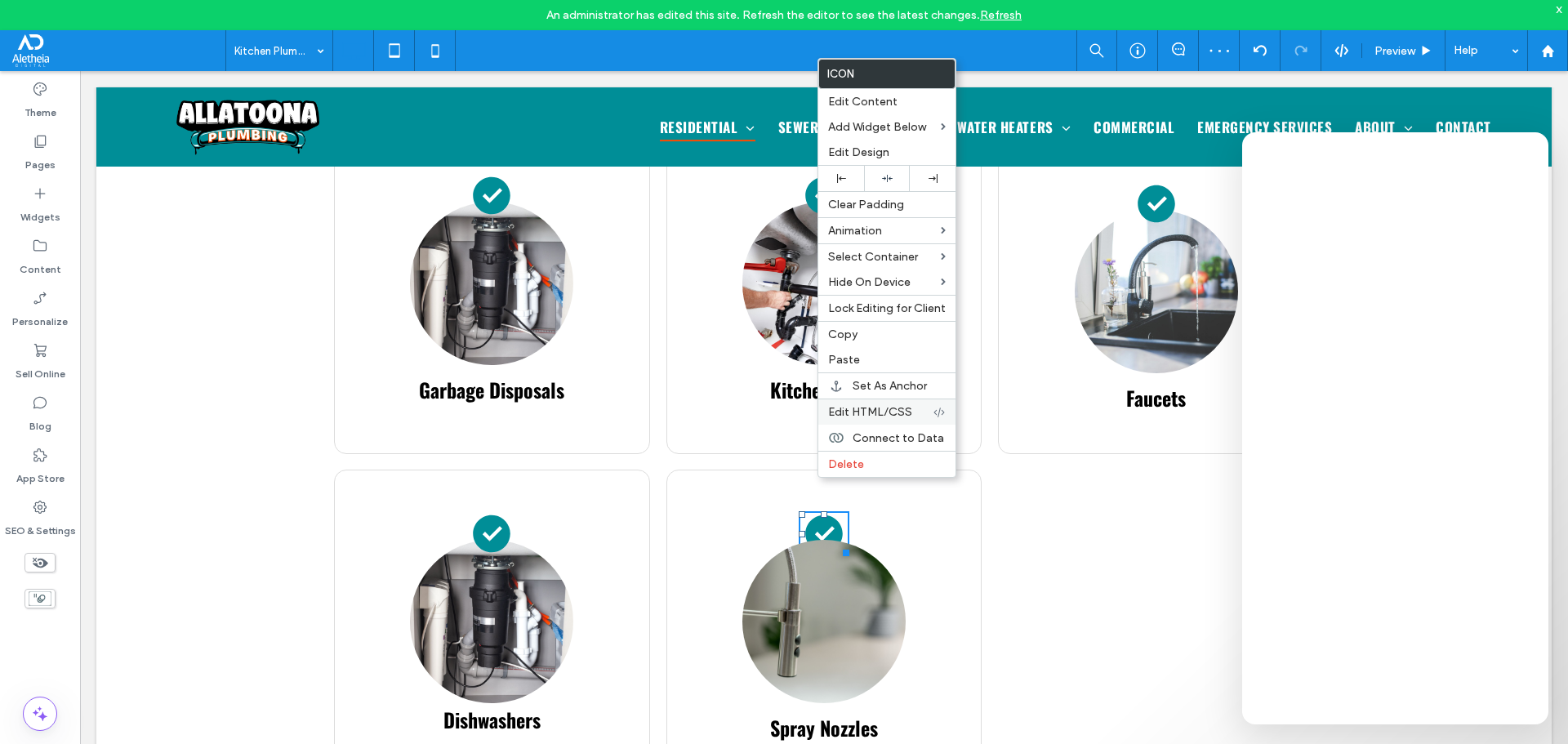
click at [883, 415] on span "Edit HTML/CSS" at bounding box center [870, 411] width 84 height 14
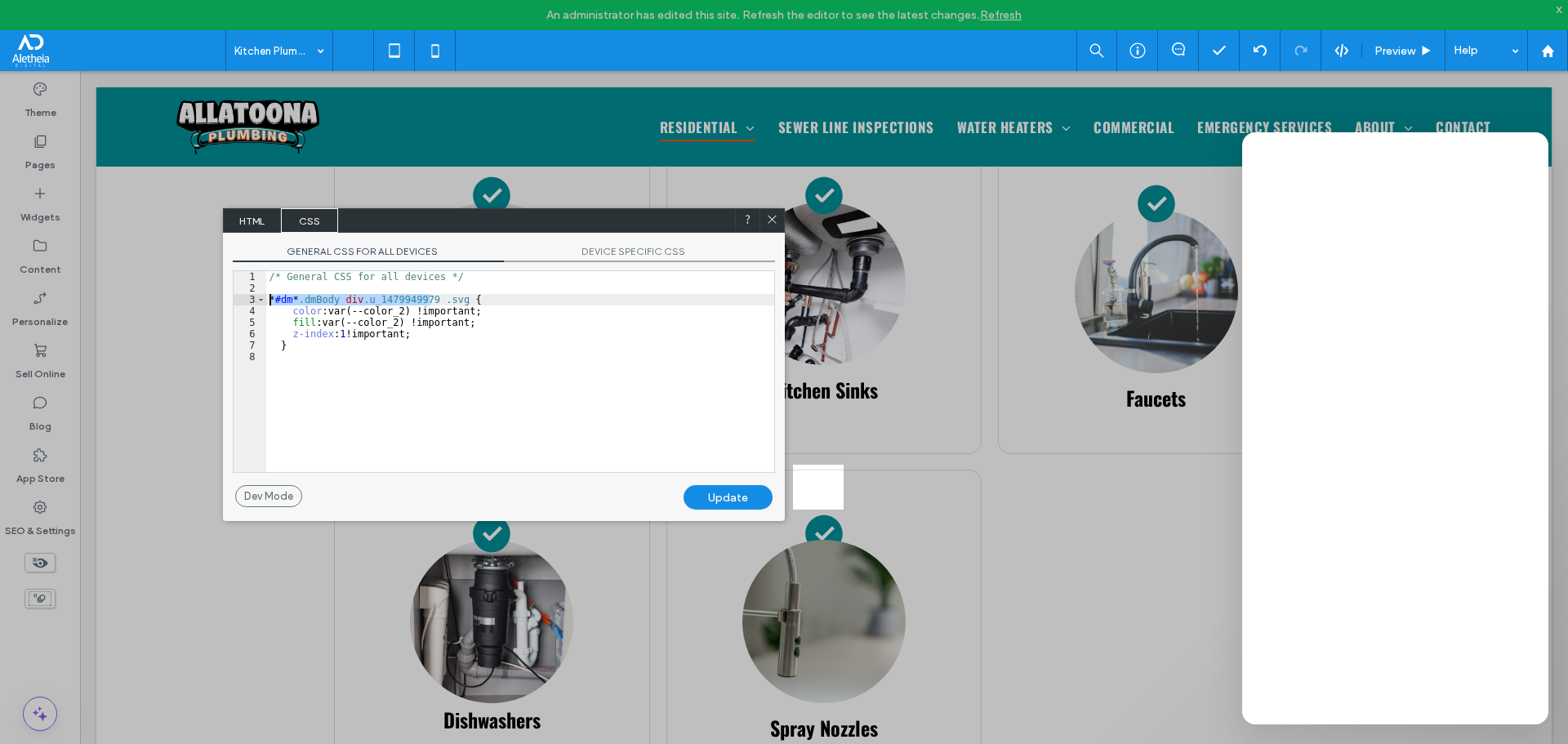
drag, startPoint x: 430, startPoint y: 297, endPoint x: 251, endPoint y: 295, distance: 179.0
click at [251, 295] on div "** 1 2 3 4 5 6 7 8 /* General CSS for all devices */ * #dm * .dmBody div .u_147…" at bounding box center [503, 372] width 542 height 203
click at [320, 354] on div "/* General CSS for all devices */ * #dm * .dmBody div .u_1479949979 .svg { colo…" at bounding box center [520, 383] width 508 height 223
paste textarea
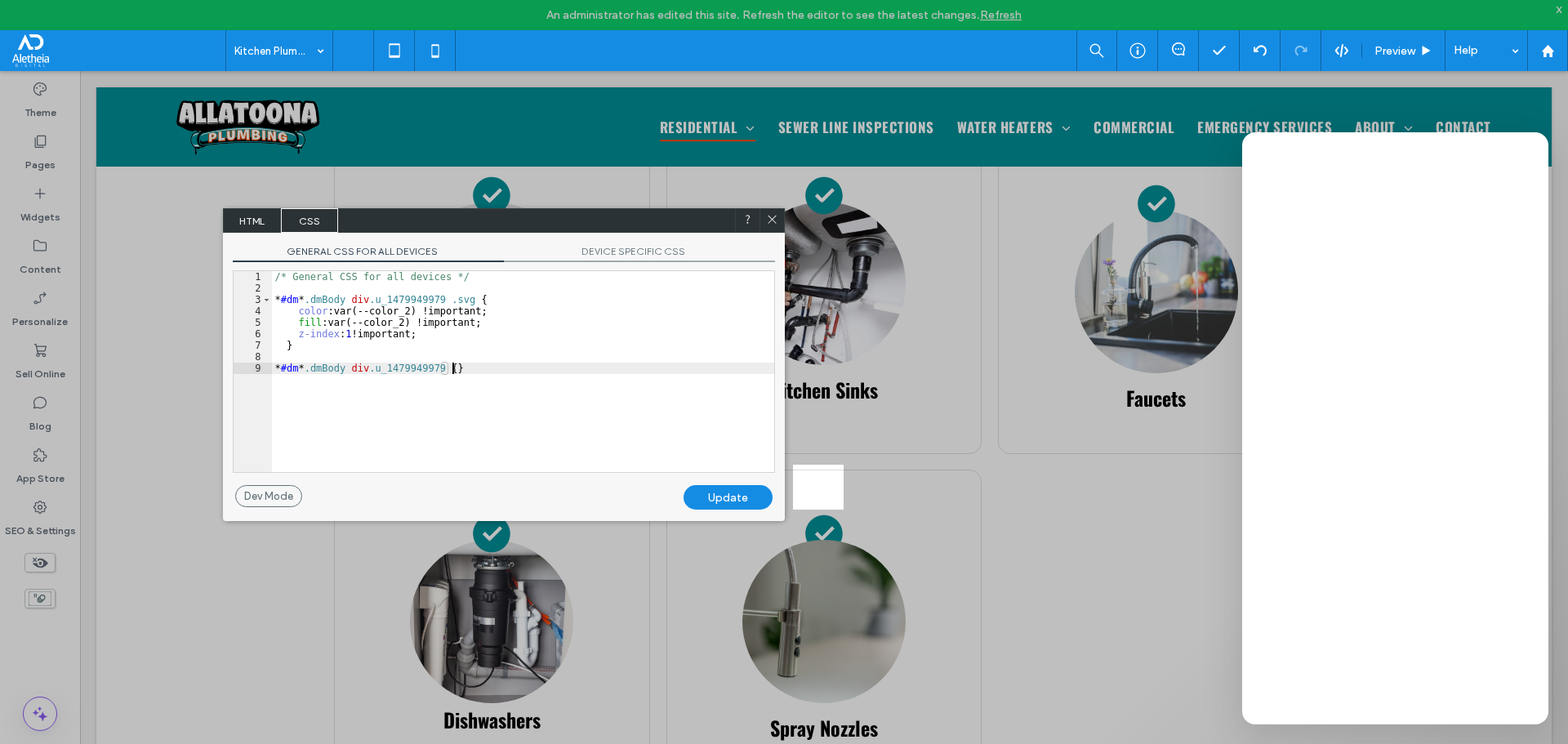
click at [447, 369] on div "/* General CSS for all devices */ * #dm * .dmBody div .u_1479949979 .svg { colo…" at bounding box center [523, 383] width 502 height 223
type textarea "**"
click at [725, 498] on div "Update" at bounding box center [728, 497] width 89 height 24
drag, startPoint x: 774, startPoint y: 222, endPoint x: 691, endPoint y: 151, distance: 109.2
click at [774, 222] on icon at bounding box center [772, 219] width 12 height 12
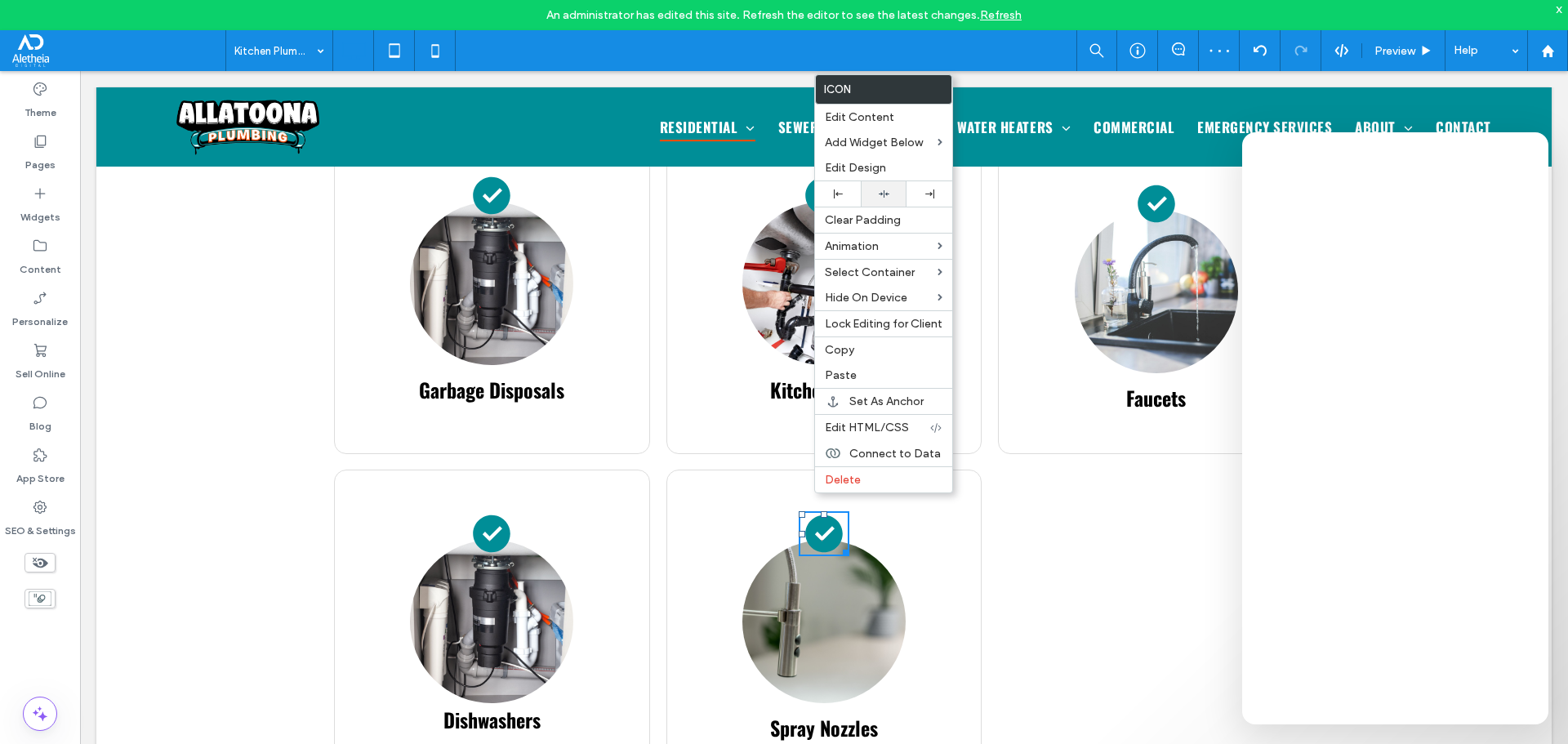
click at [894, 189] on div at bounding box center [884, 194] width 30 height 10
click at [447, 44] on icon at bounding box center [435, 50] width 32 height 32
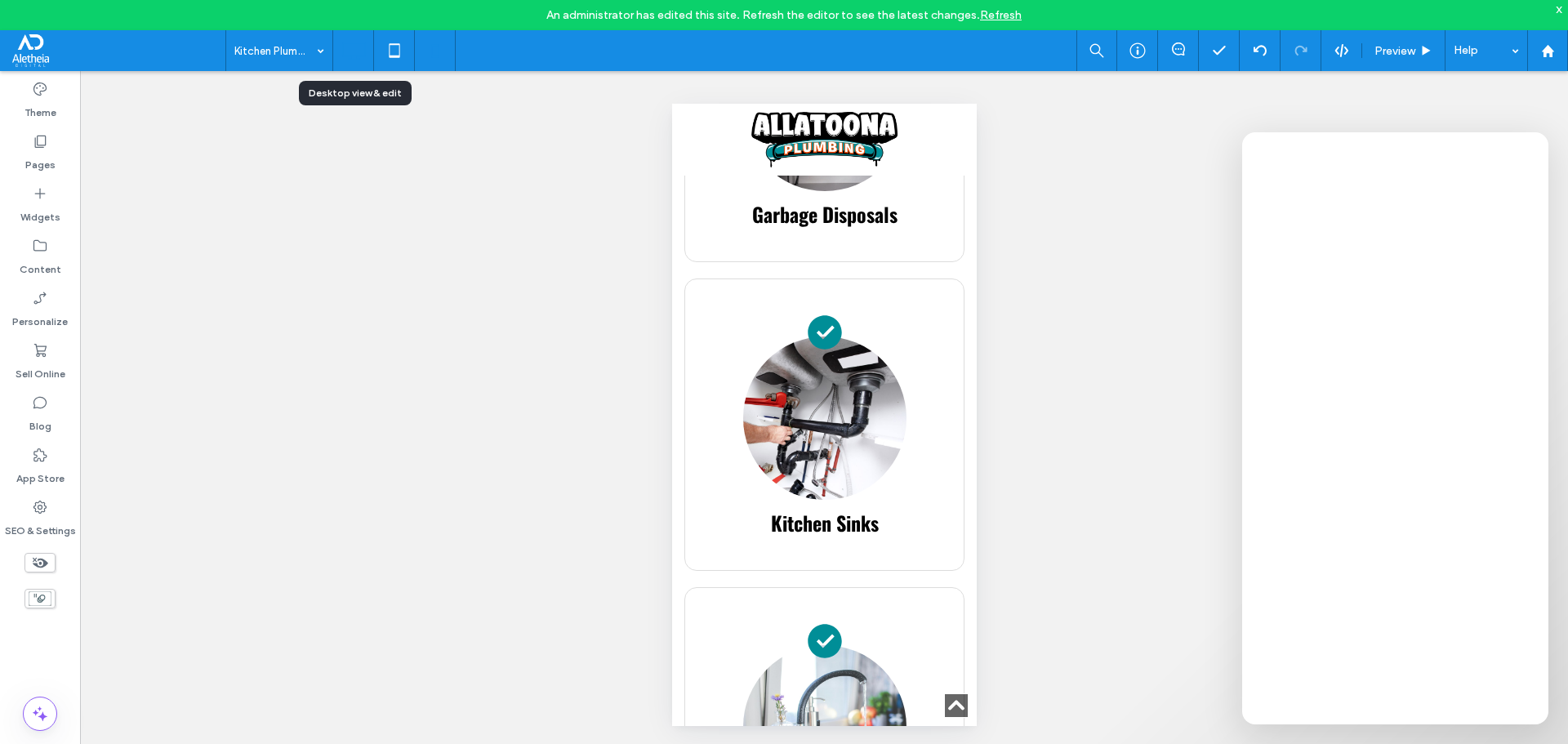
click at [347, 53] on icon at bounding box center [353, 50] width 32 height 32
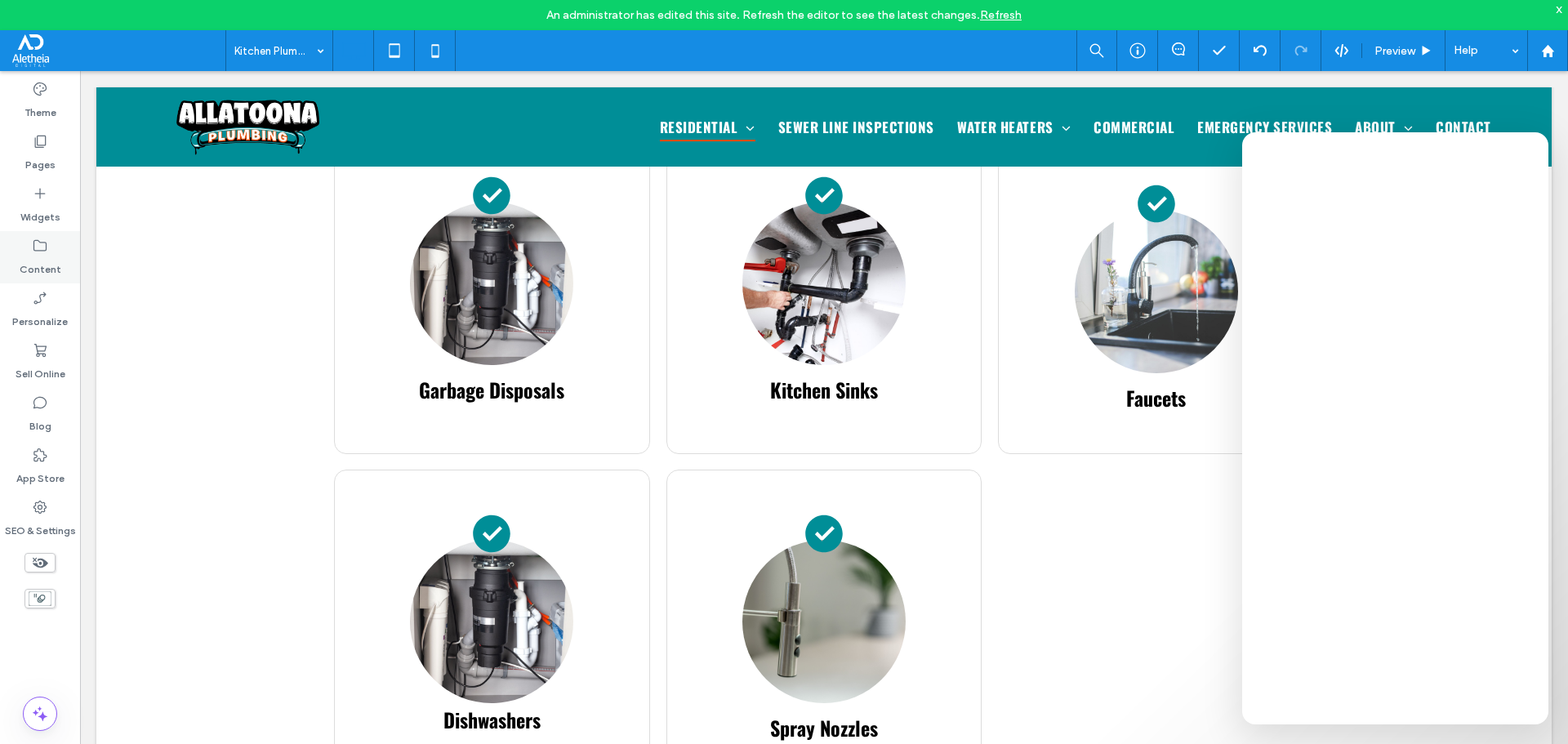
click at [43, 253] on icon at bounding box center [40, 246] width 17 height 17
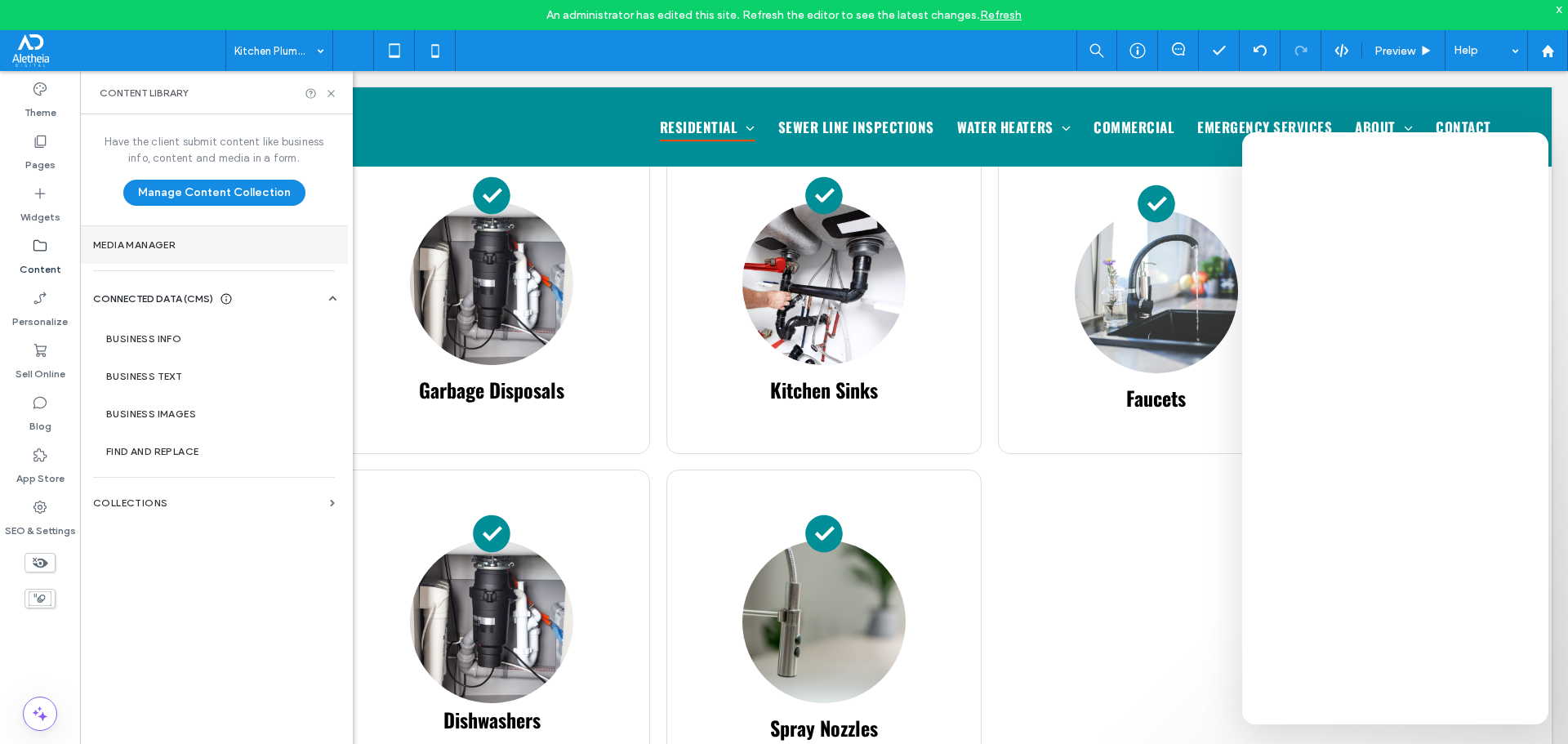
click at [154, 246] on label "Media Manager" at bounding box center [213, 245] width 242 height 11
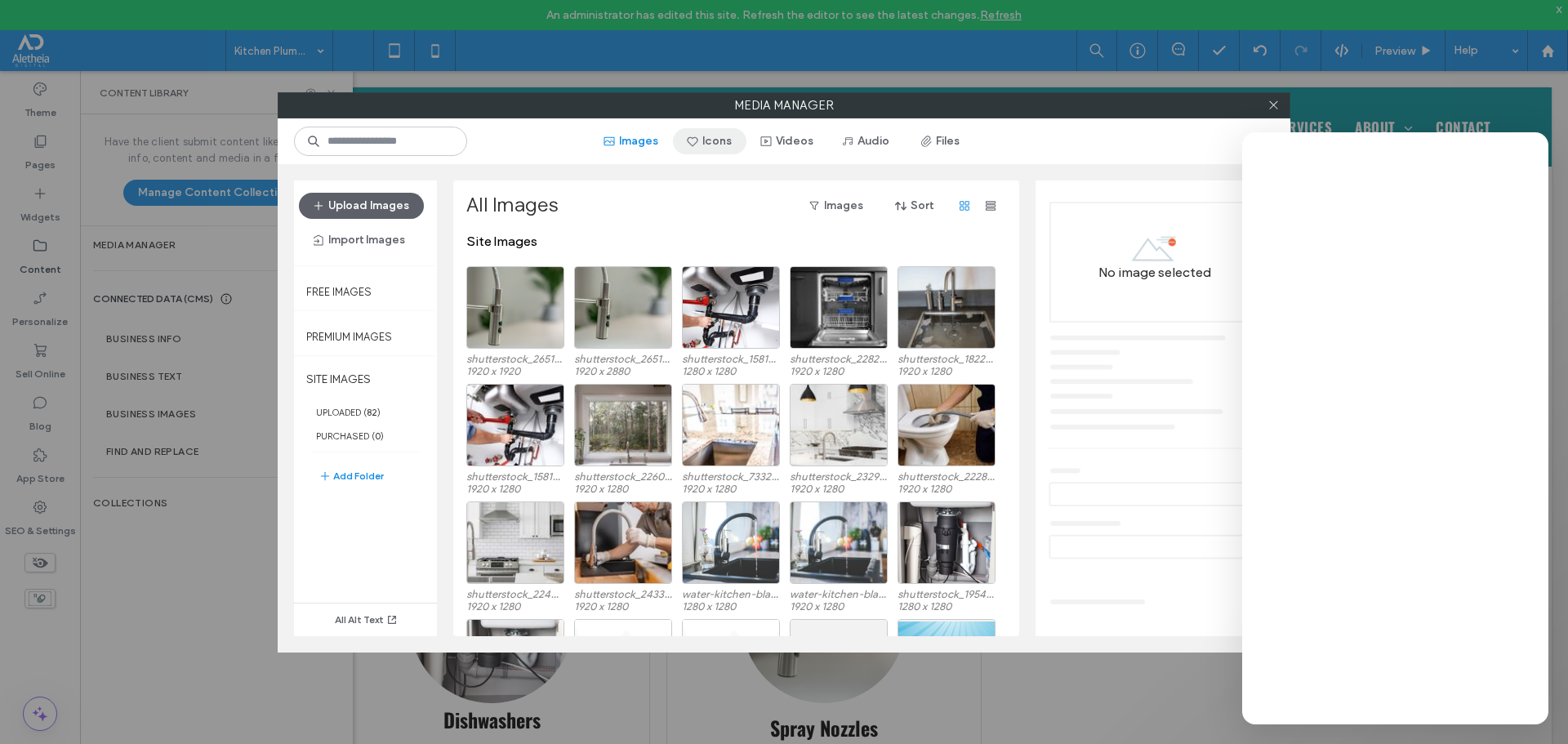
click at [732, 146] on button "Icons" at bounding box center [709, 141] width 73 height 26
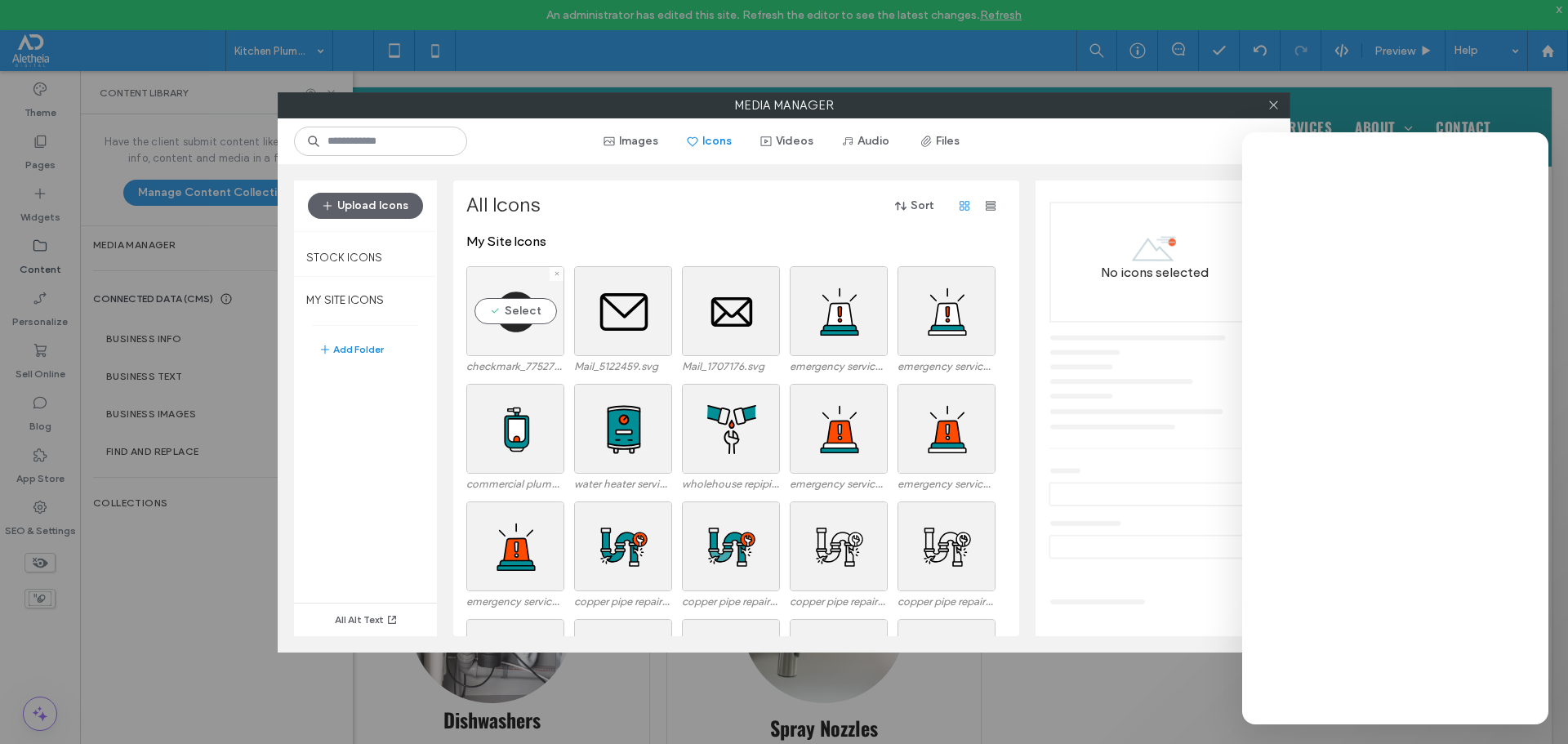
click at [492, 297] on div "Select" at bounding box center [515, 310] width 98 height 90
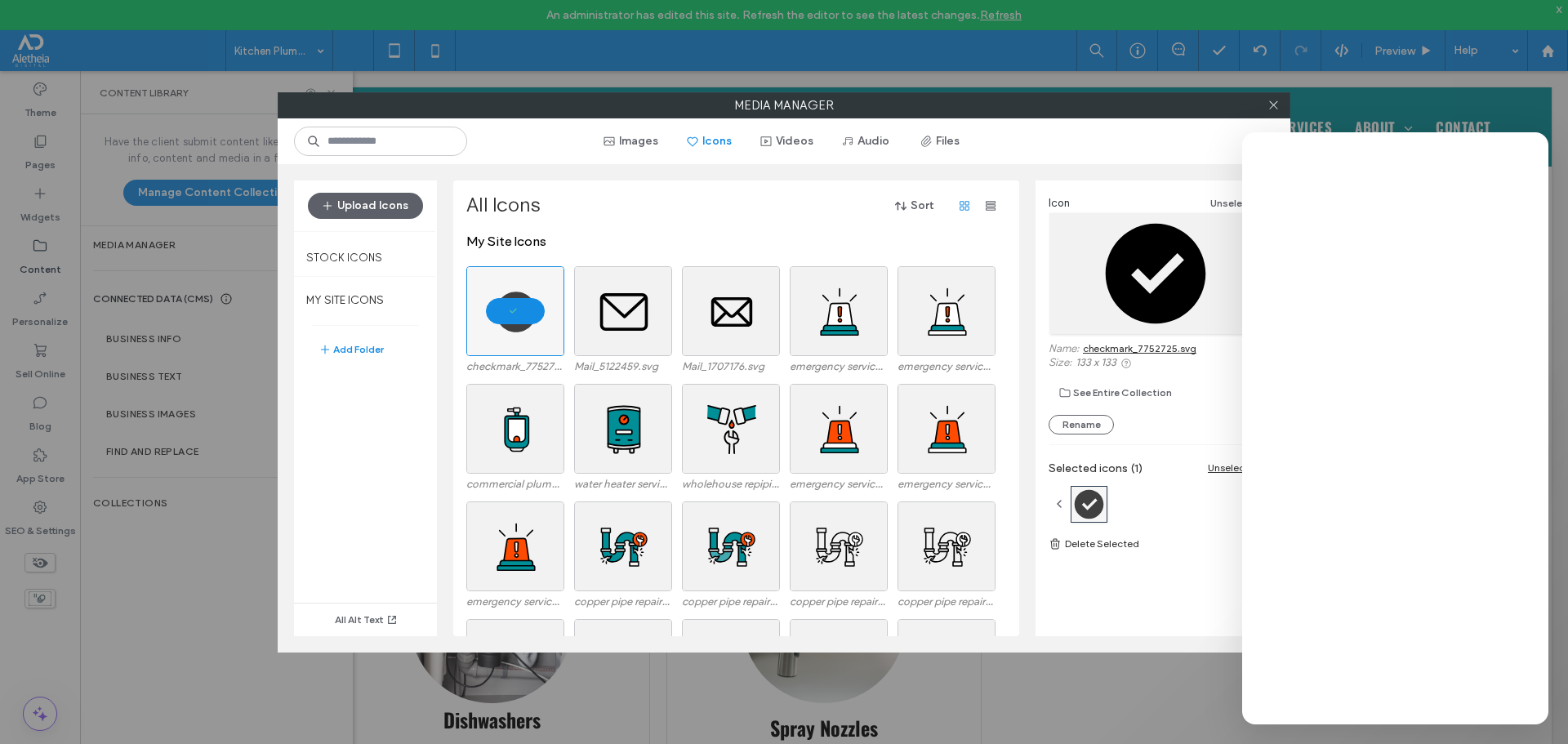
click at [1145, 348] on link "checkmark_7752725.svg" at bounding box center [1140, 347] width 113 height 12
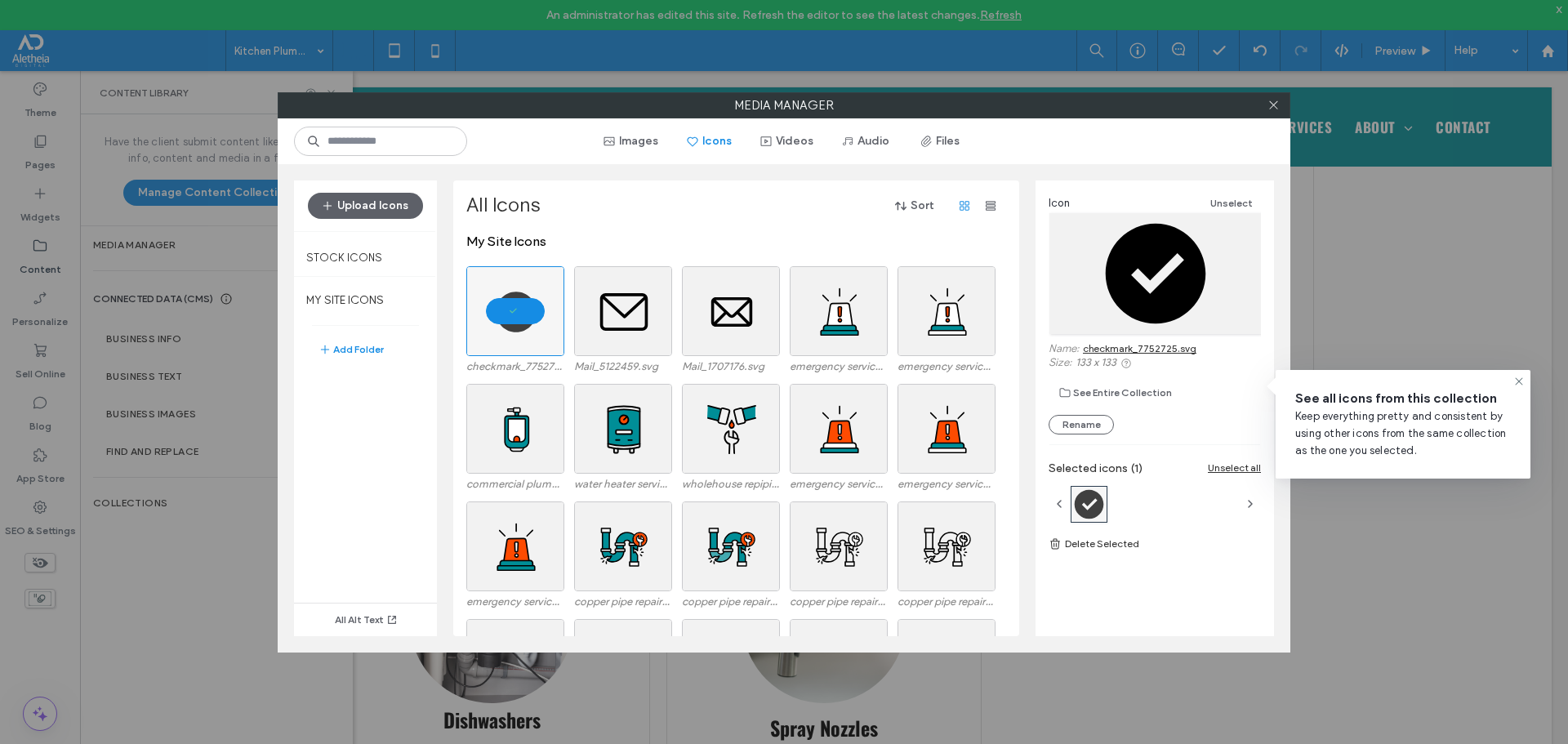
click at [702, 234] on div "My Site Icons" at bounding box center [740, 249] width 549 height 32
click at [675, 250] on div "My Site Icons" at bounding box center [740, 249] width 549 height 32
click at [500, 310] on div at bounding box center [515, 310] width 98 height 90
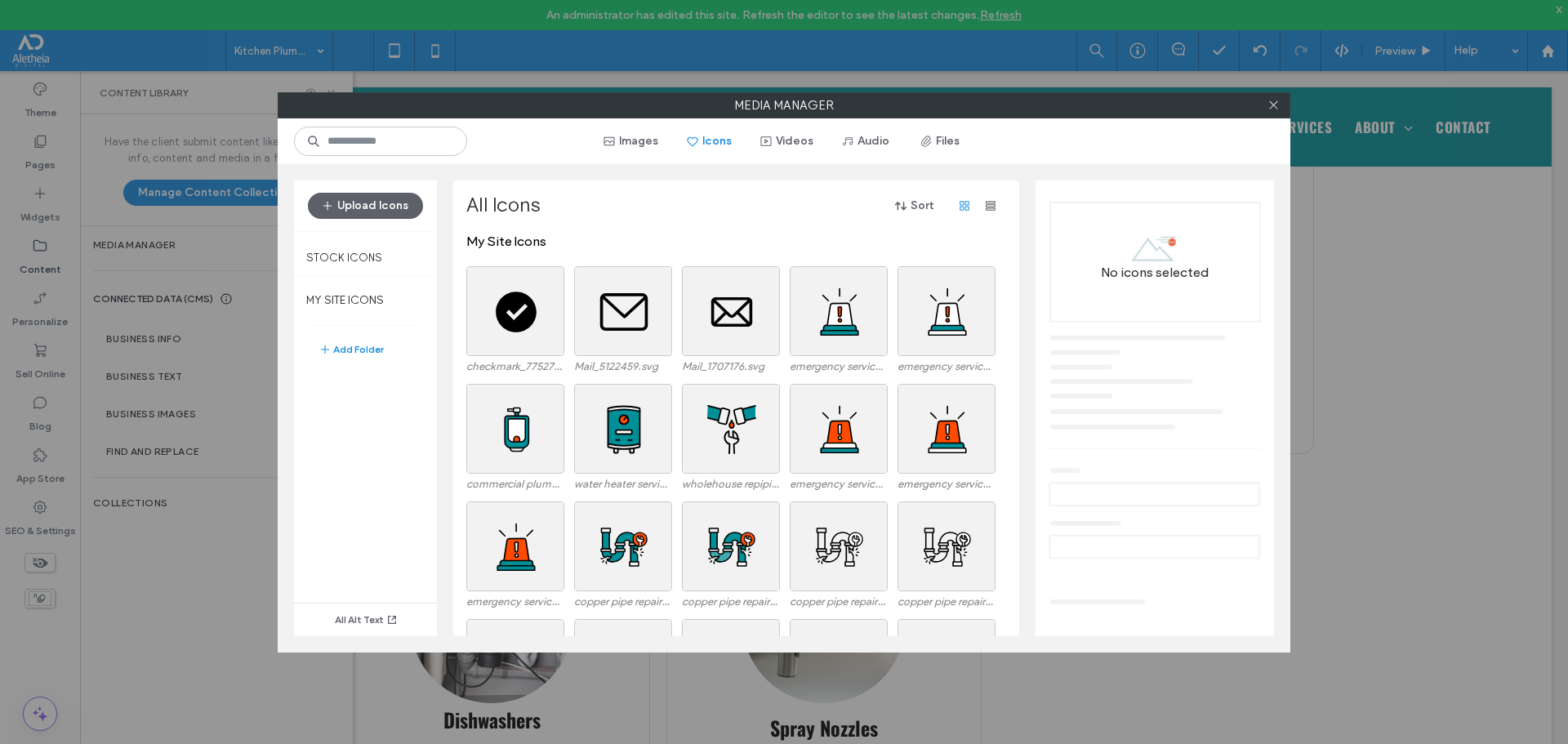
click at [573, 244] on div "My Site Icons" at bounding box center [740, 249] width 549 height 32
click at [526, 319] on div "Select" at bounding box center [515, 310] width 98 height 90
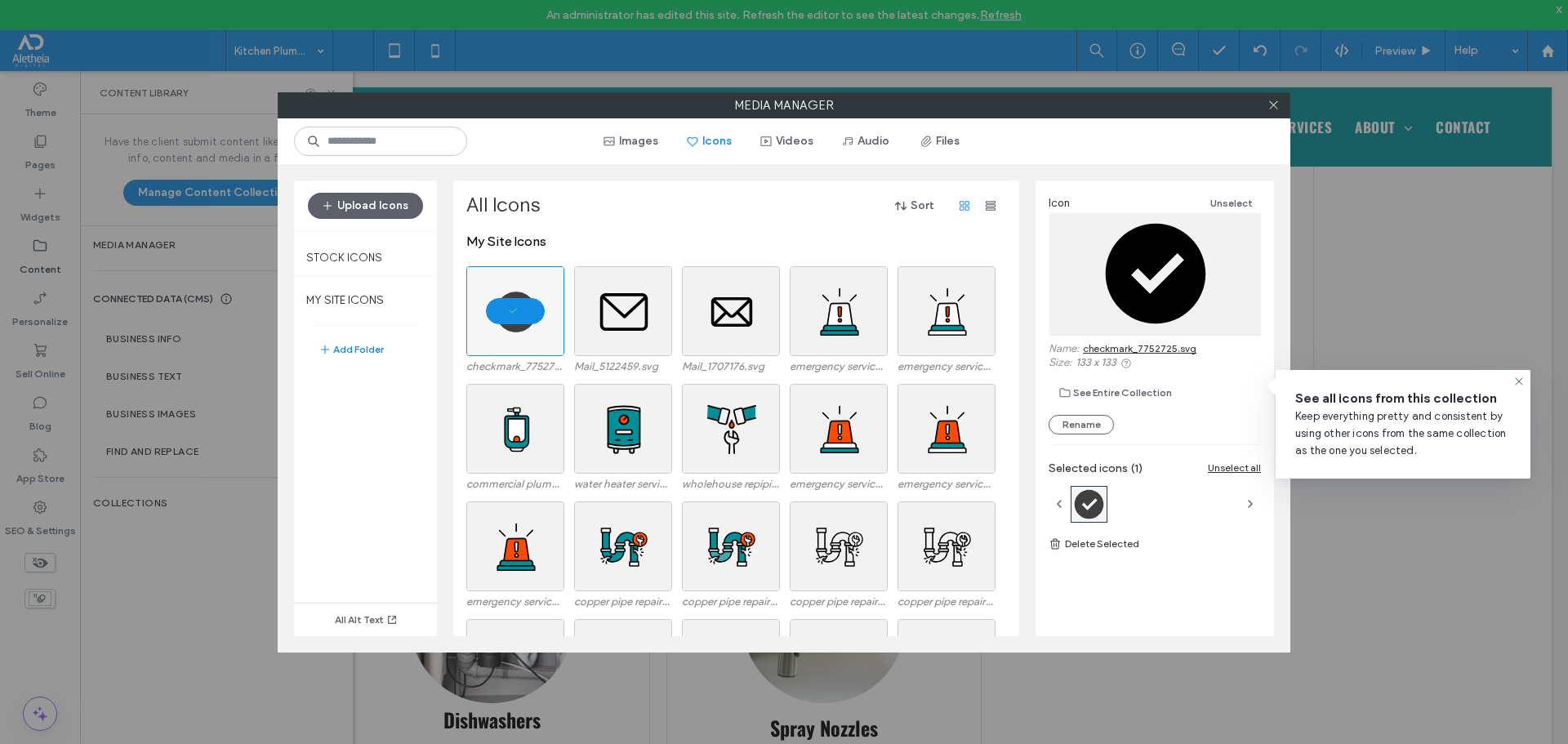
click at [1151, 350] on link "checkmark_7752725.svg" at bounding box center [1140, 347] width 113 height 12
click at [1270, 102] on use at bounding box center [1272, 105] width 8 height 8
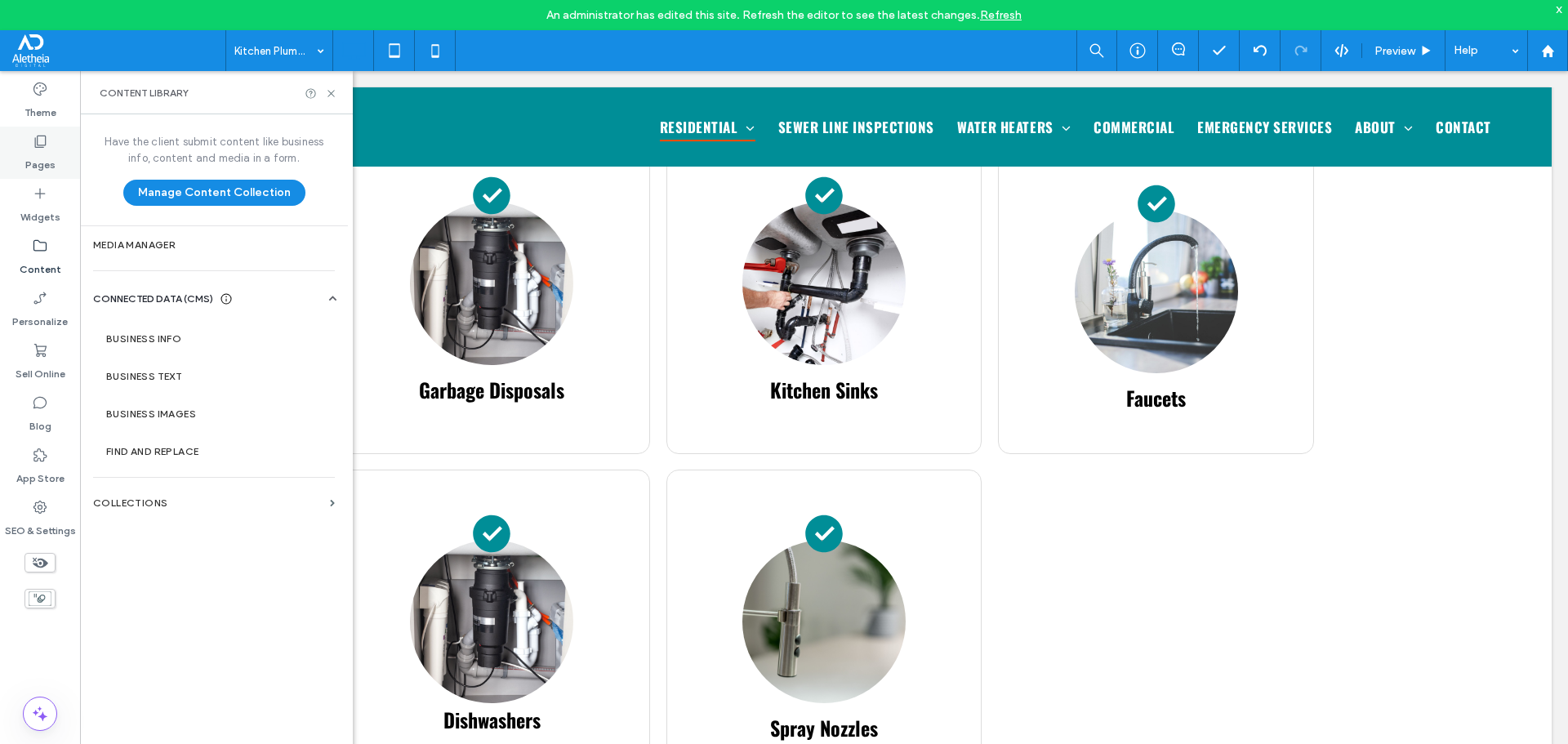
click at [31, 157] on label "Pages" at bounding box center [40, 160] width 31 height 23
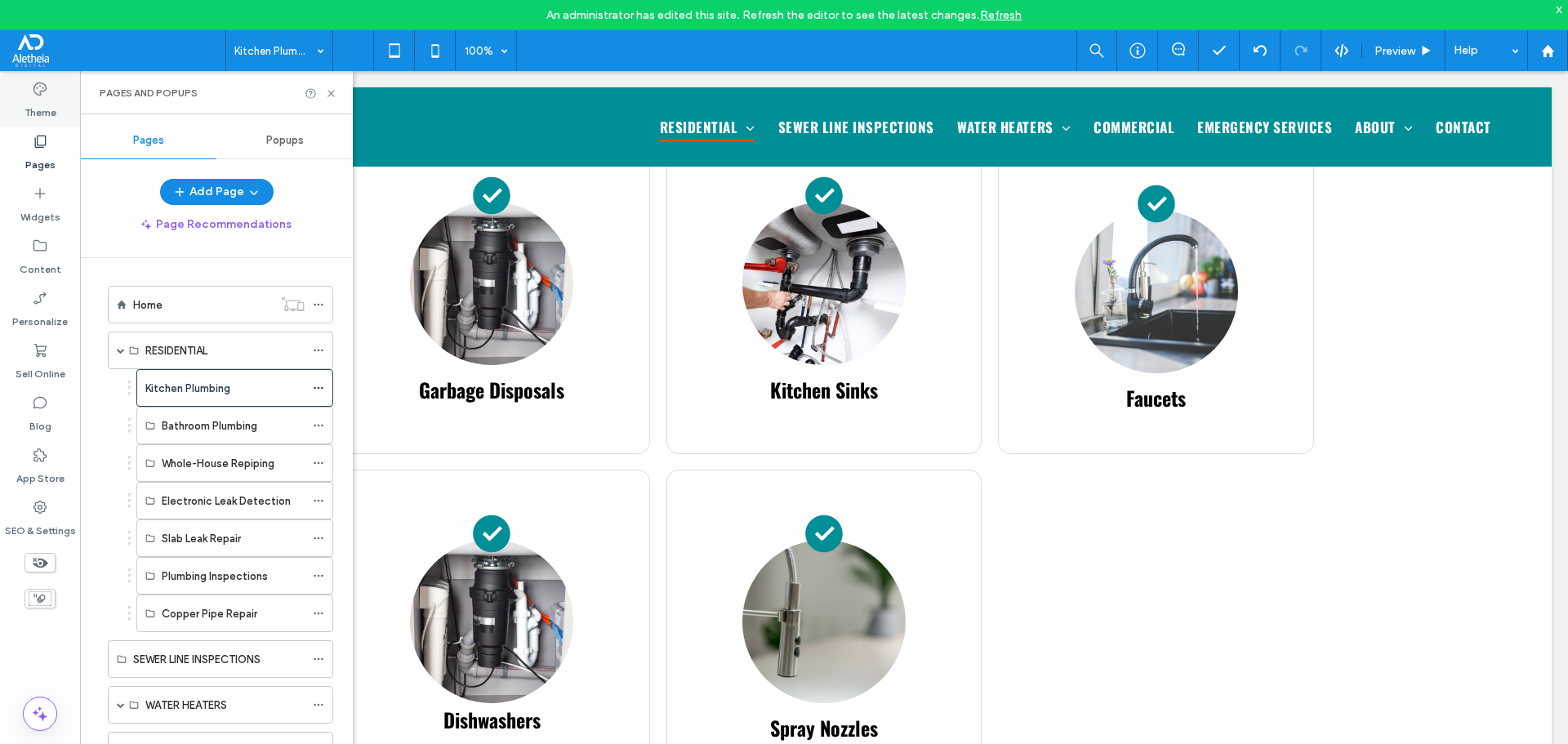
click at [22, 107] on div "Theme" at bounding box center [40, 100] width 80 height 52
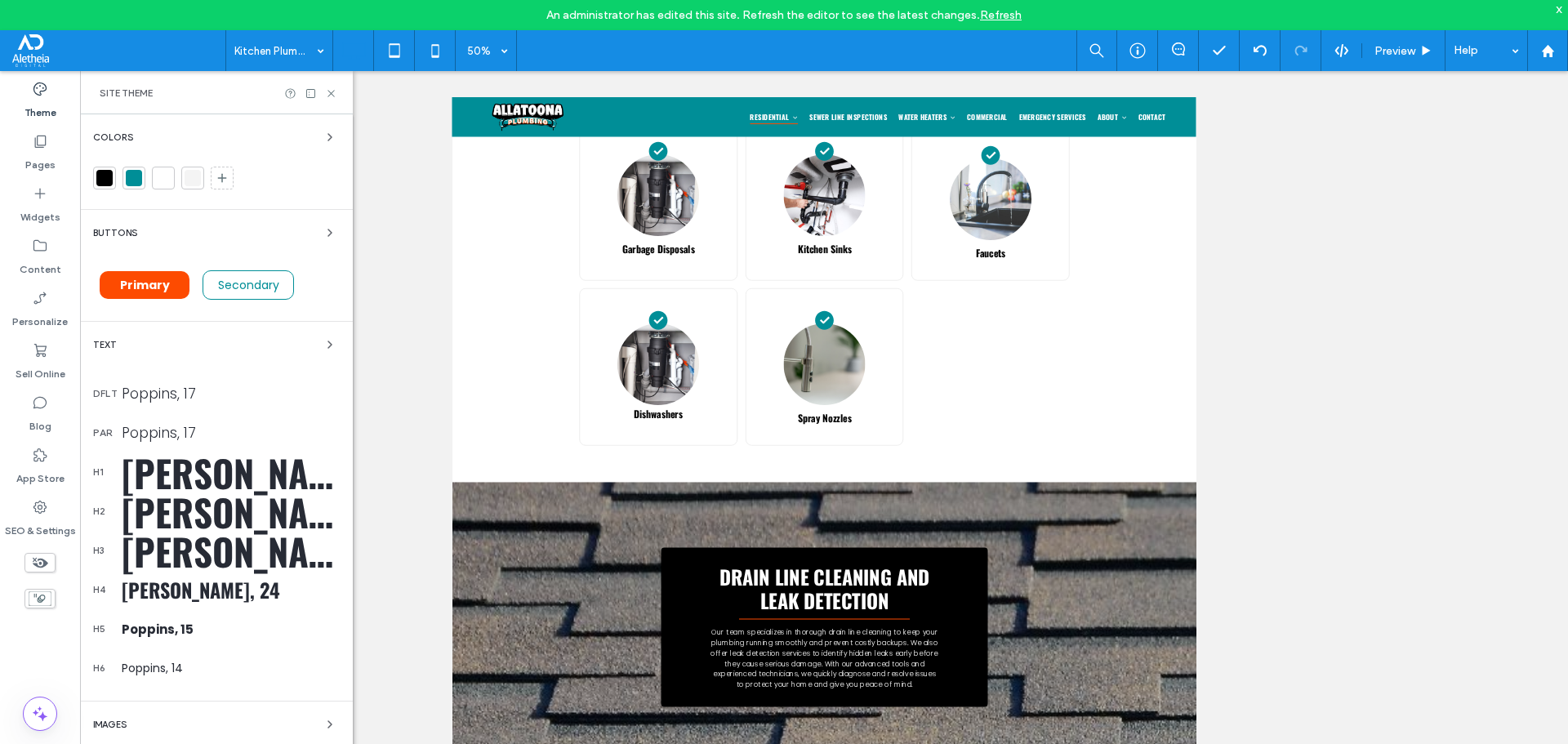
click at [137, 179] on div at bounding box center [134, 178] width 17 height 17
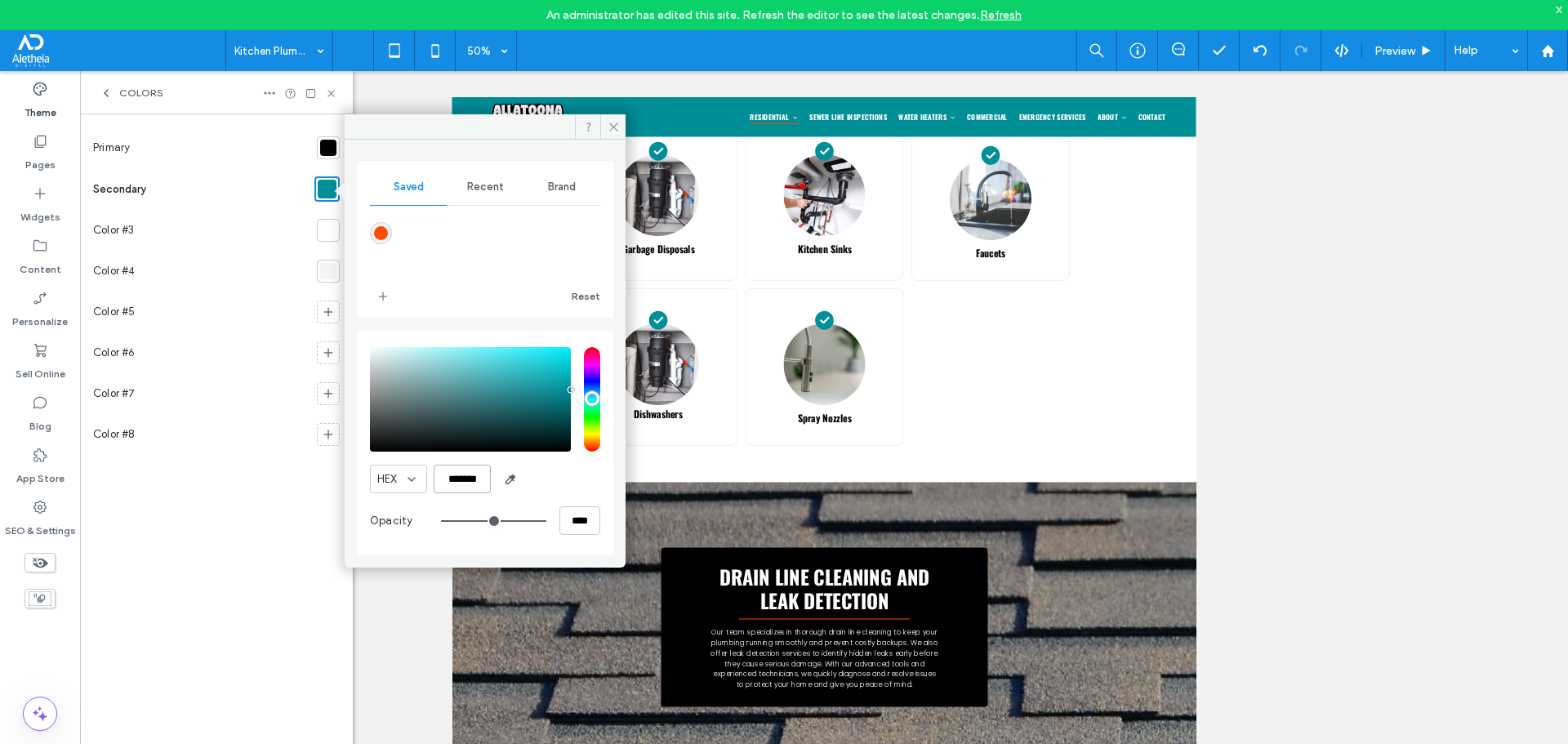
click at [471, 485] on input "*******" at bounding box center [462, 478] width 57 height 29
click at [470, 485] on input "*******" at bounding box center [462, 478] width 57 height 29
click at [510, 335] on div "HEX ******* Opacity ****" at bounding box center [485, 443] width 257 height 224
click at [609, 127] on icon at bounding box center [613, 126] width 12 height 12
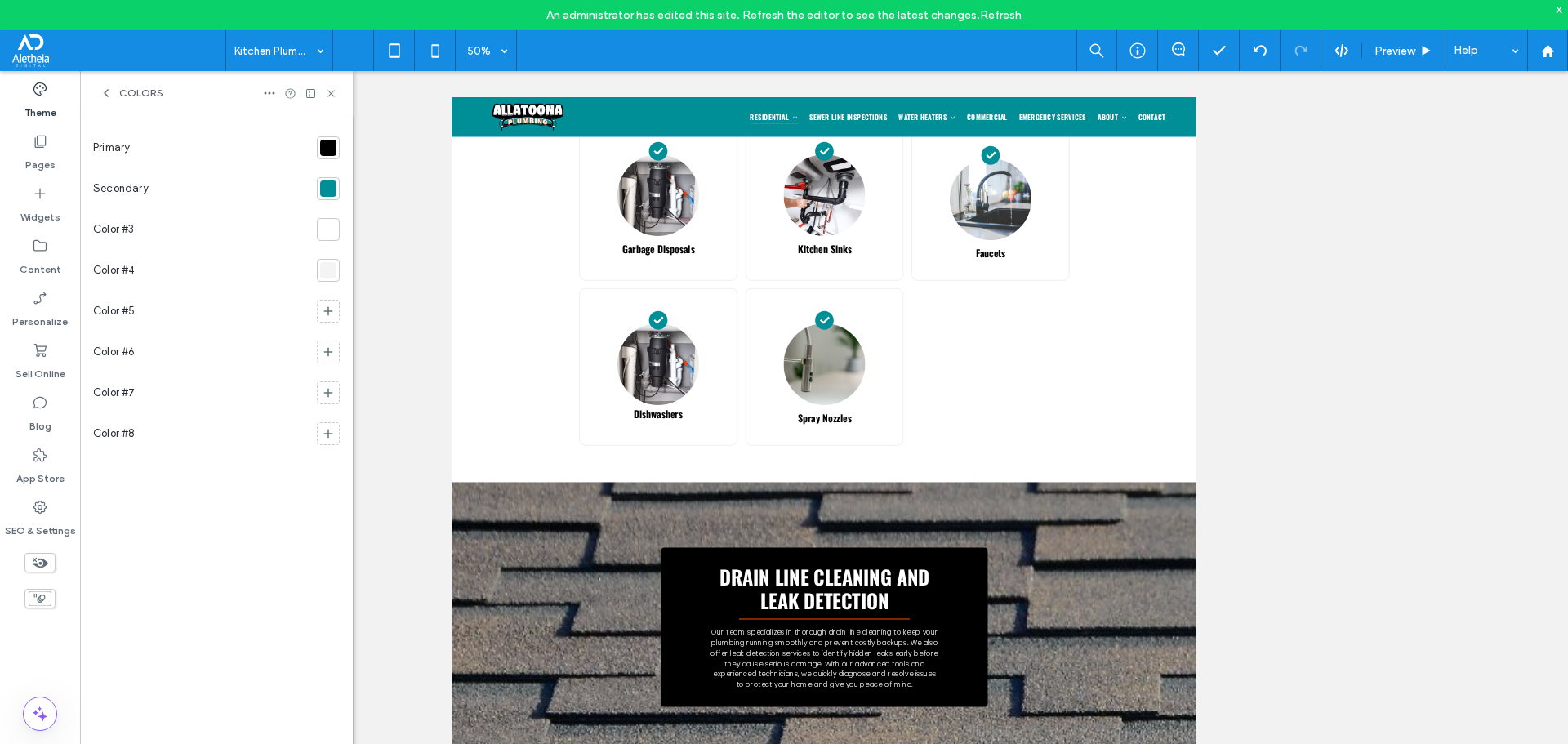
drag, startPoint x: 359, startPoint y: 32, endPoint x: 348, endPoint y: 93, distance: 62.0
click at [332, 93] on use at bounding box center [330, 93] width 6 height 6
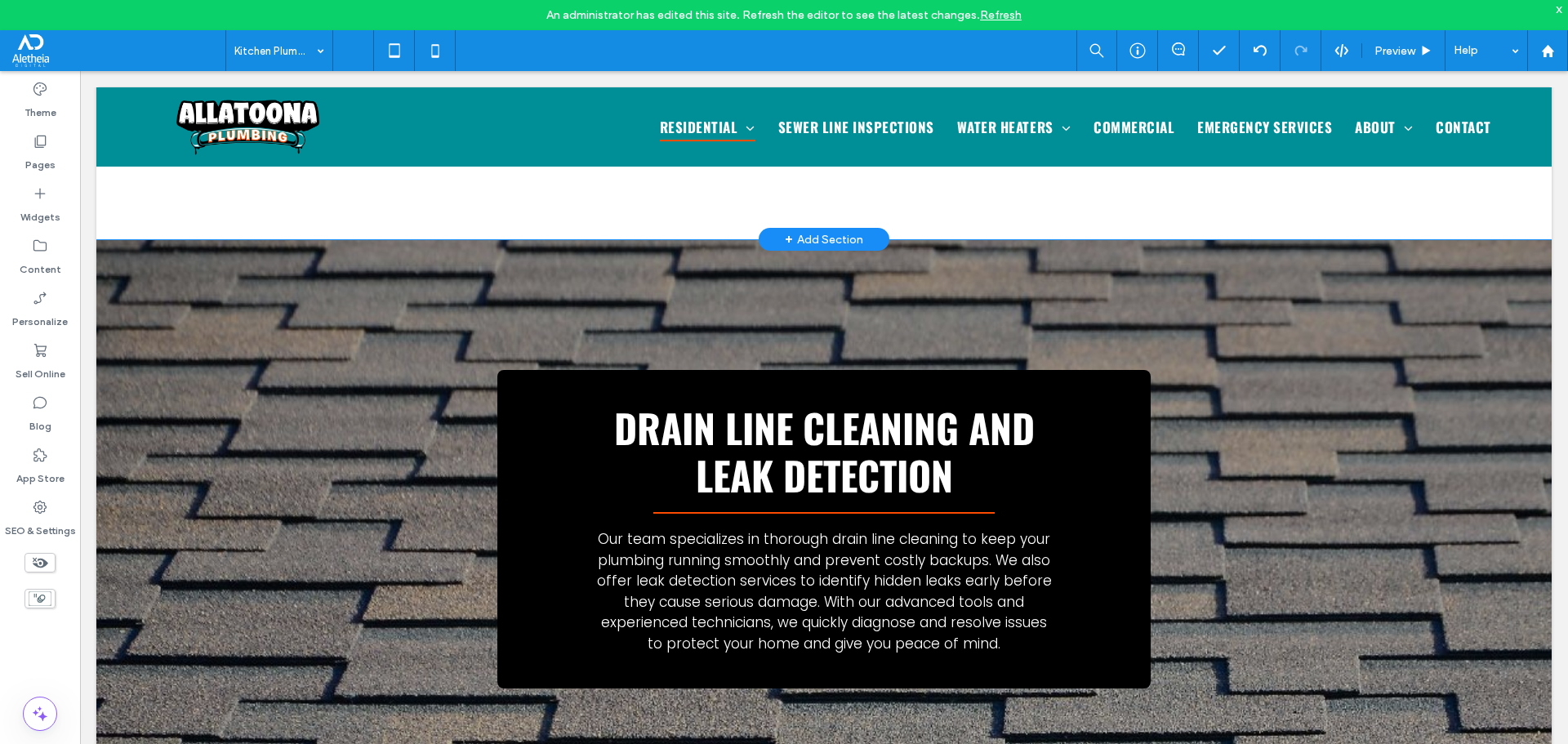
scroll to position [1715, 0]
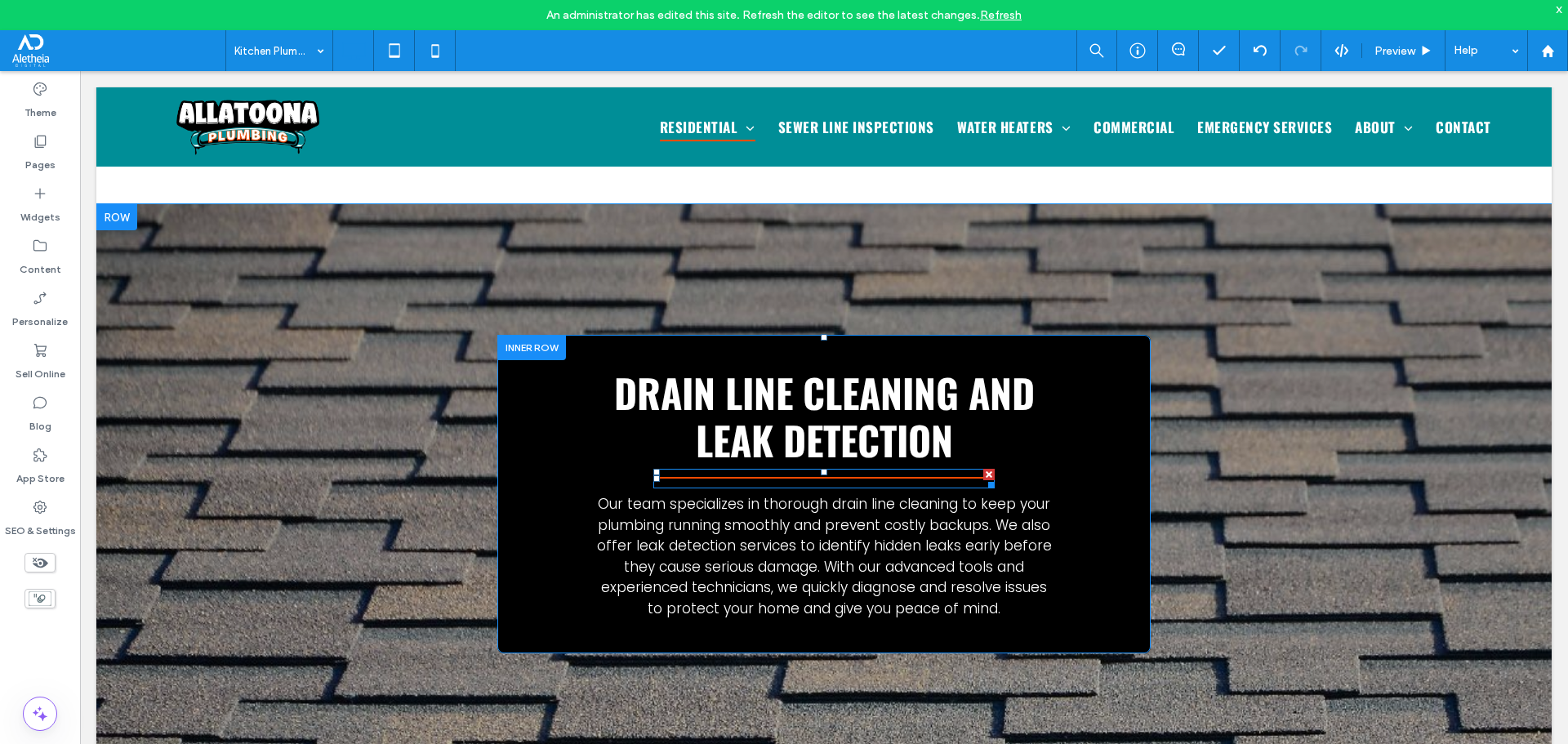
click at [841, 469] on div at bounding box center [824, 478] width 341 height 19
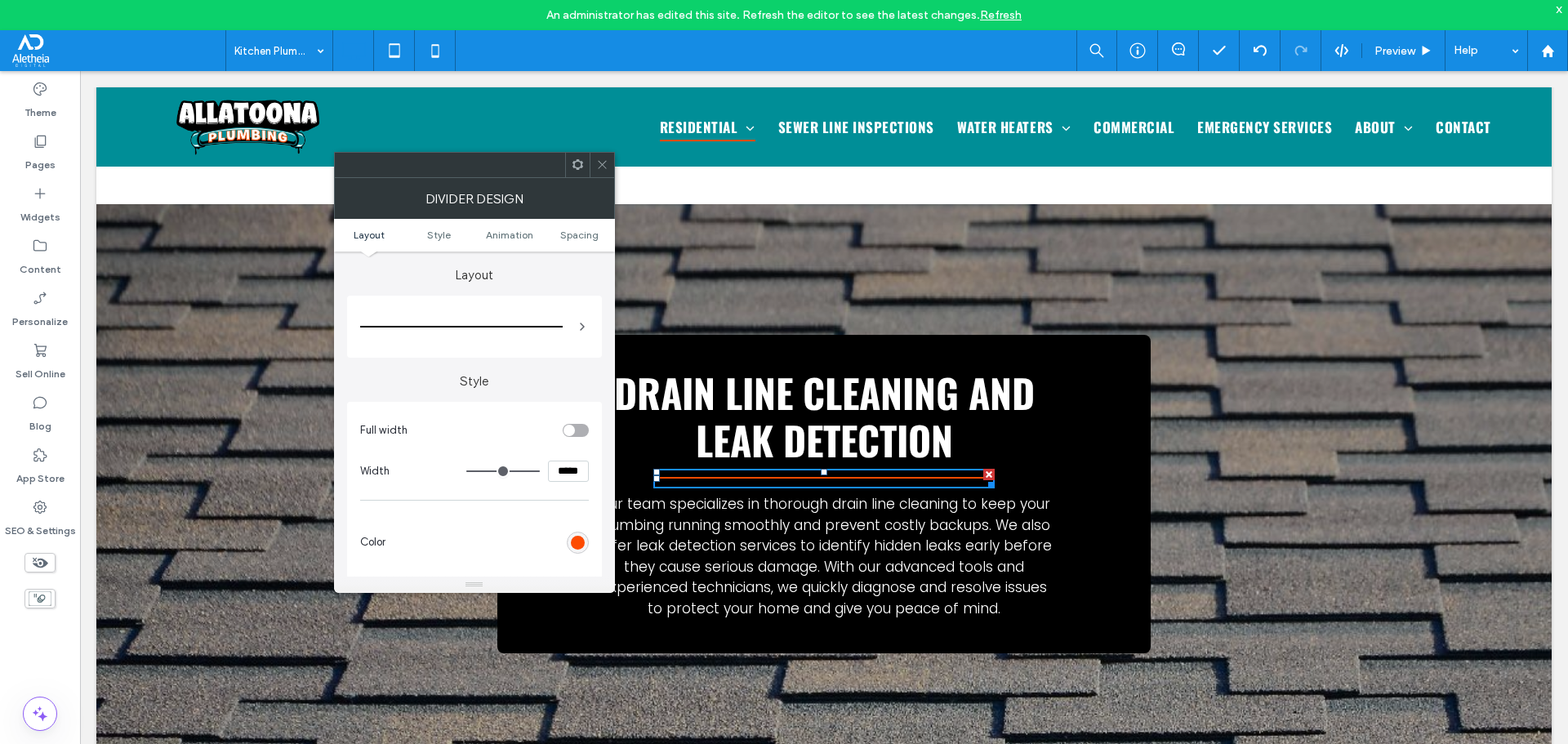
click at [584, 539] on div "rgb(253, 75, 1)" at bounding box center [577, 542] width 14 height 14
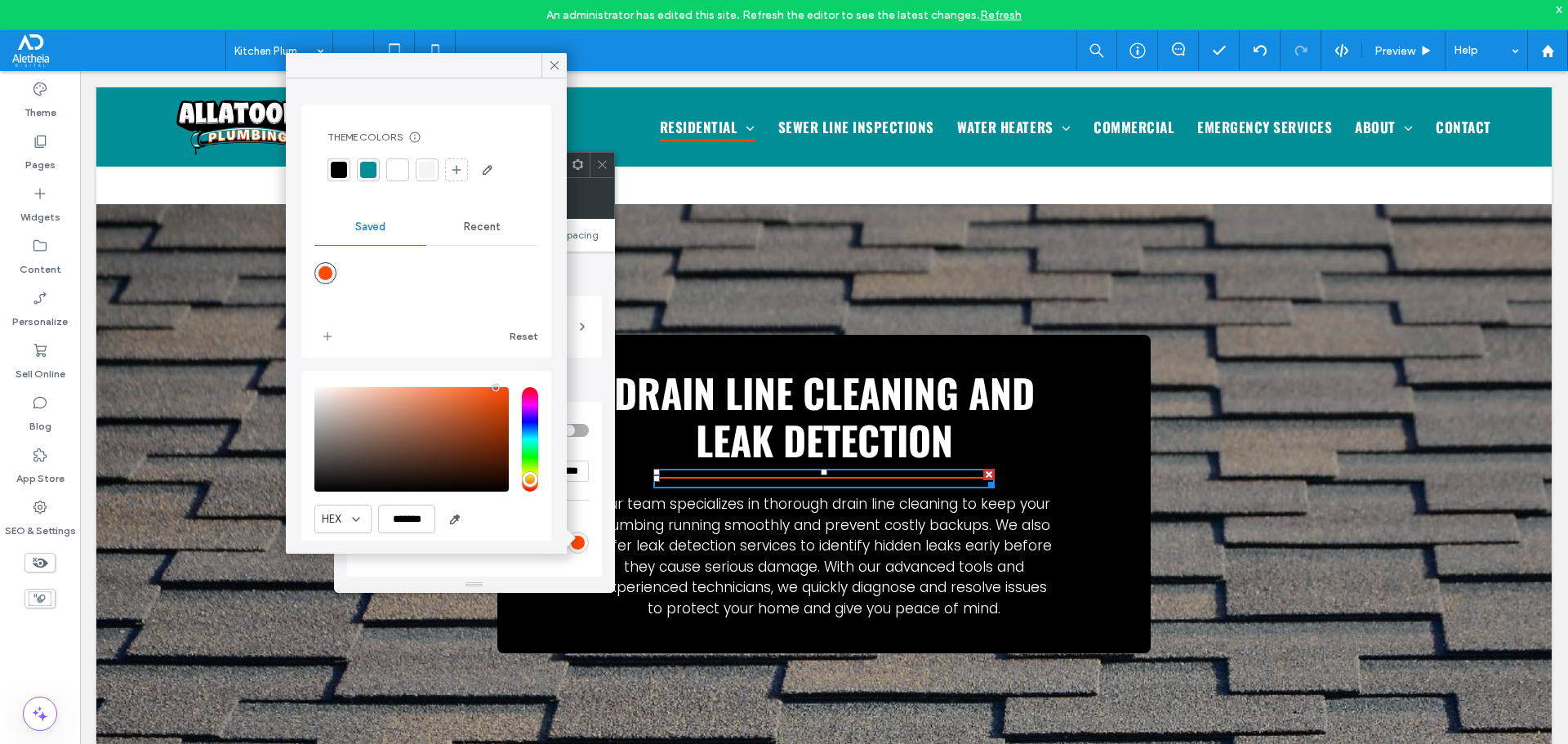
scroll to position [55, 0]
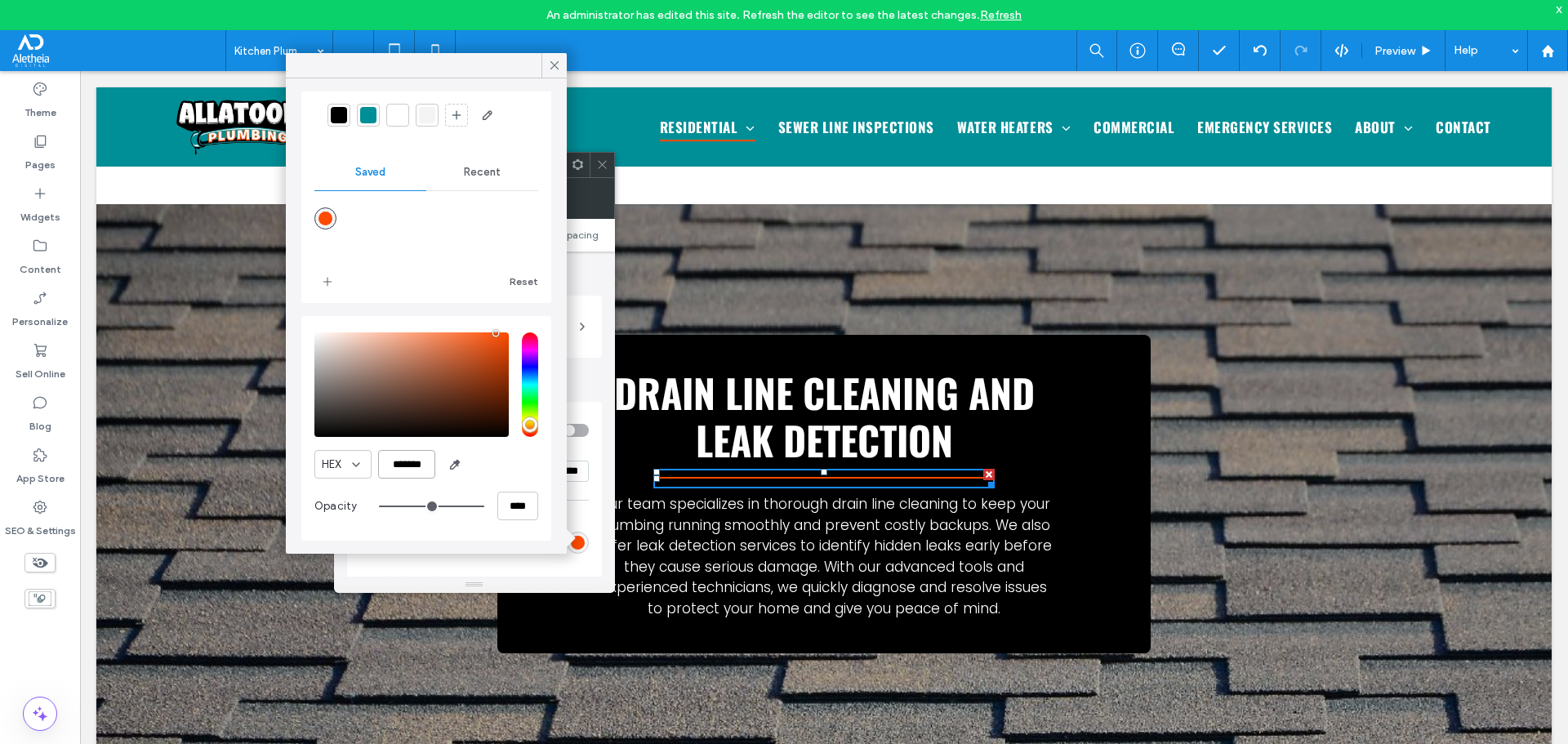
click at [416, 461] on input "*******" at bounding box center [407, 464] width 57 height 29
click at [550, 72] on icon at bounding box center [554, 66] width 15 height 15
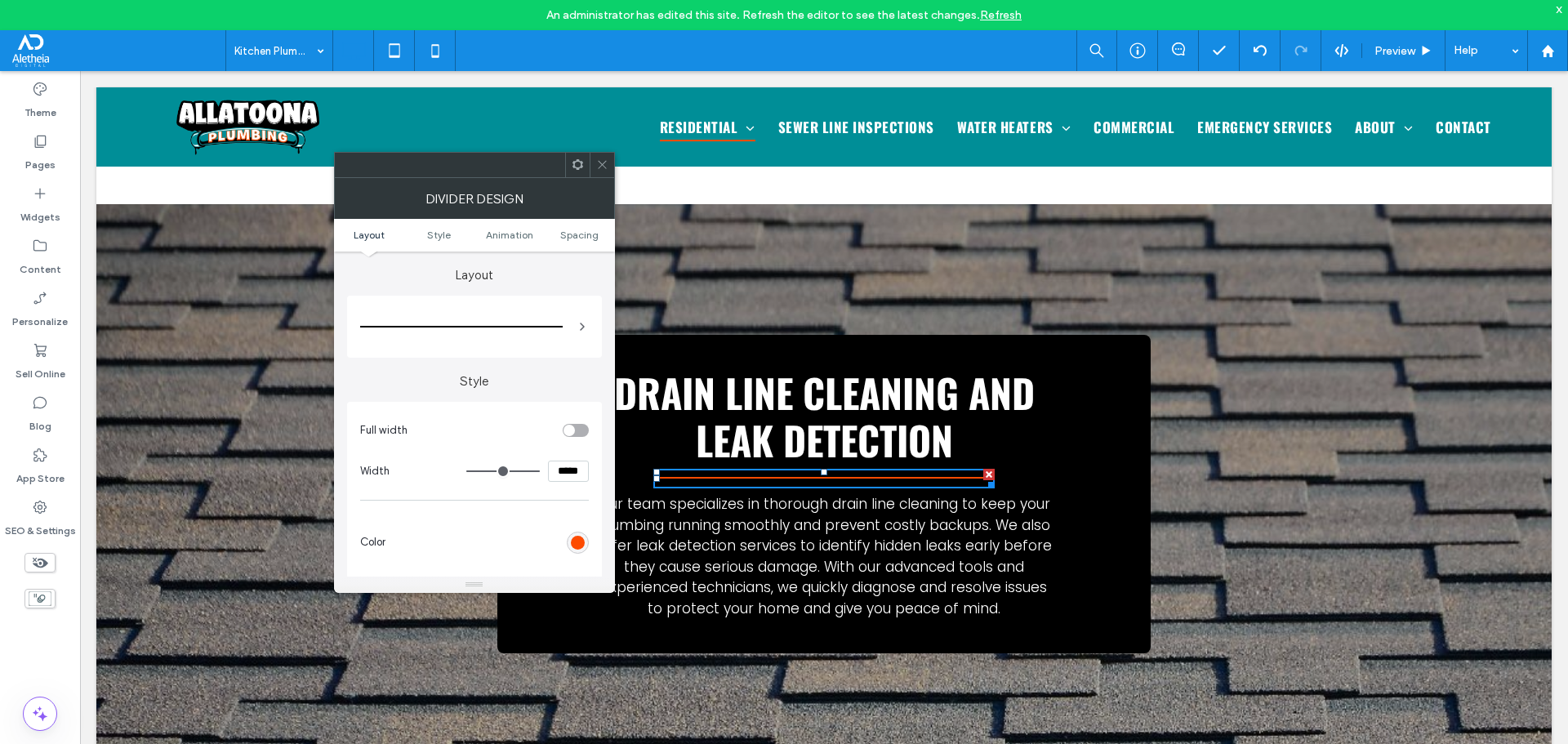
click at [596, 164] on icon at bounding box center [601, 164] width 12 height 12
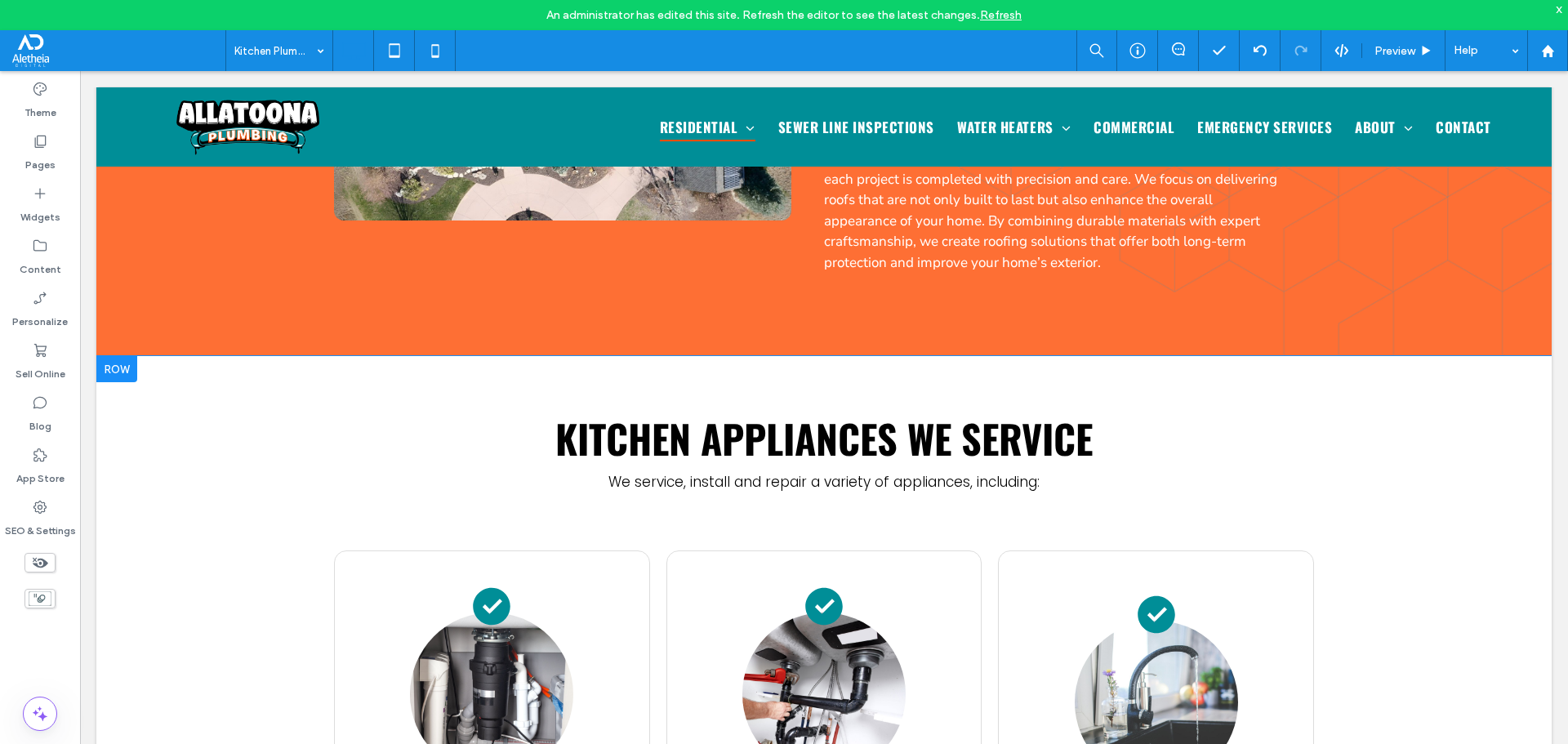
scroll to position [816, 0]
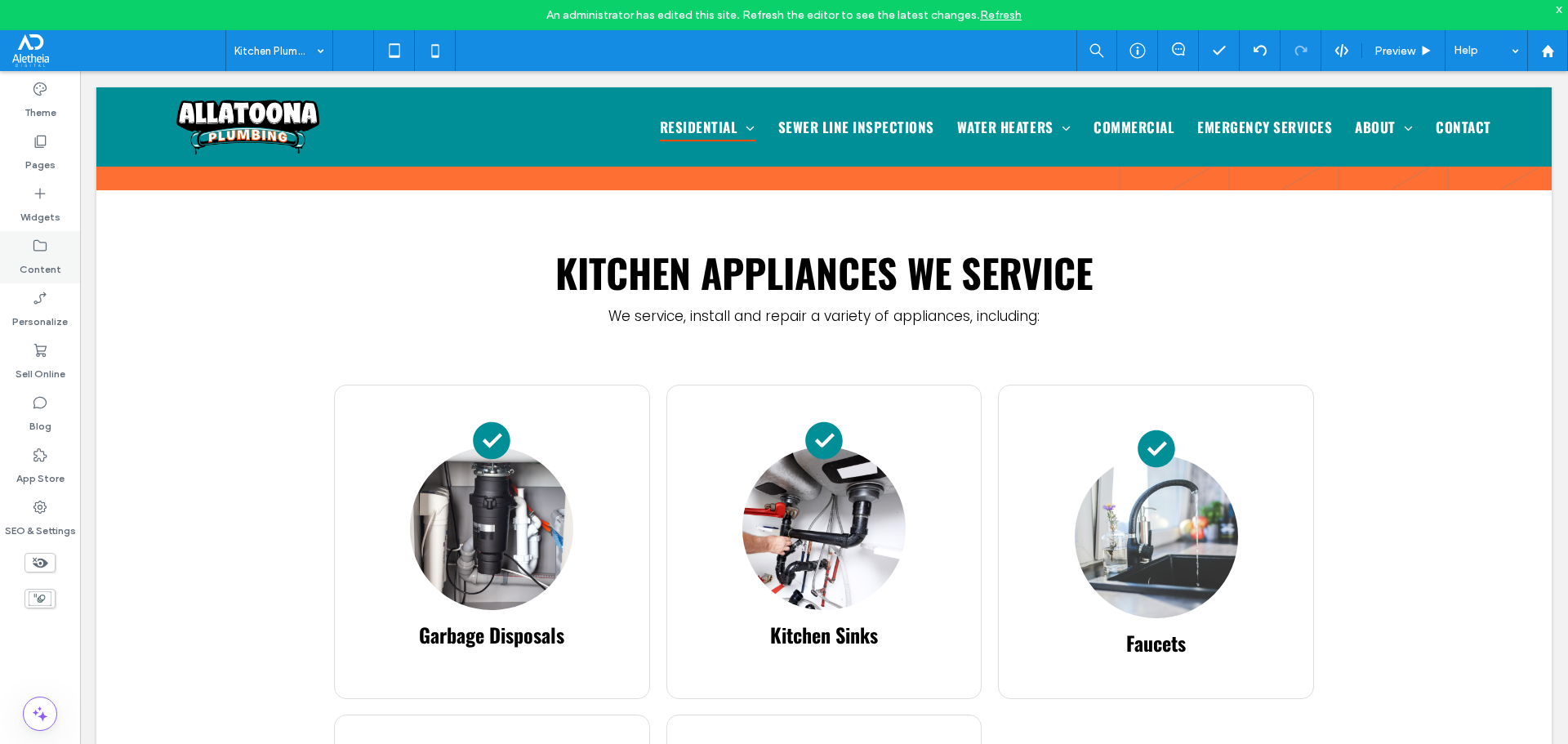
click at [18, 249] on div "Content" at bounding box center [40, 257] width 80 height 52
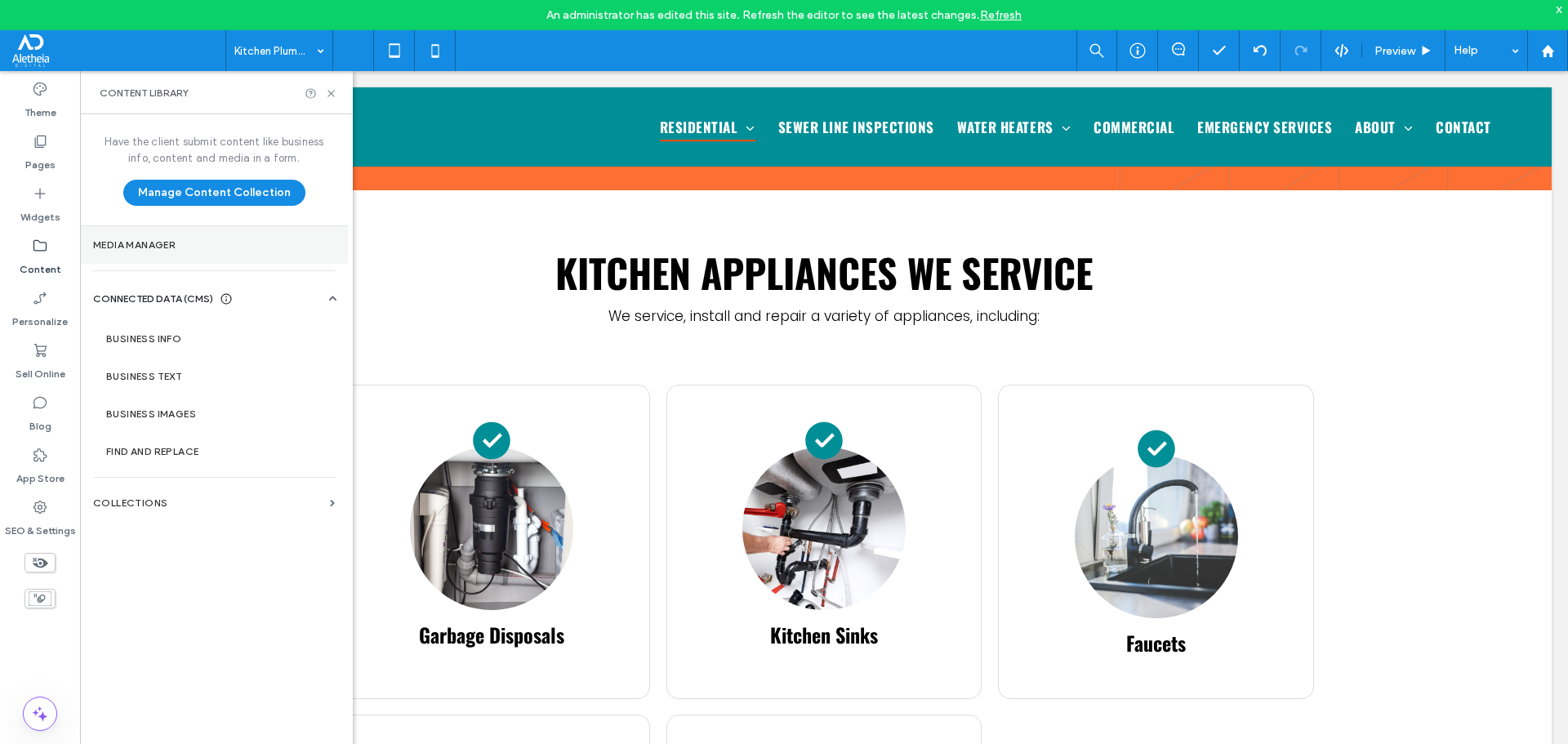
click at [131, 241] on label "Media Manager" at bounding box center [213, 245] width 242 height 11
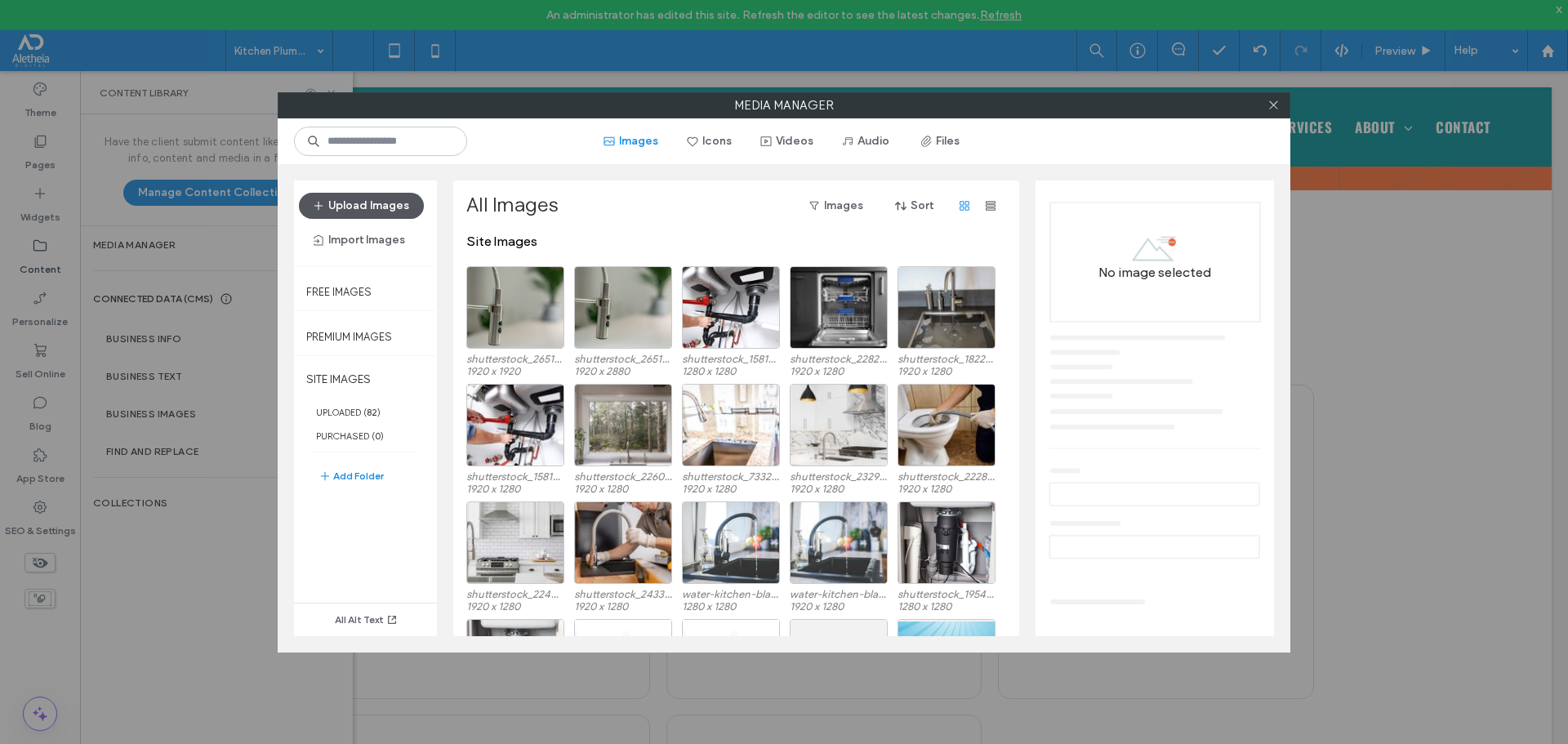
click at [400, 194] on button "Upload Images" at bounding box center [361, 206] width 125 height 26
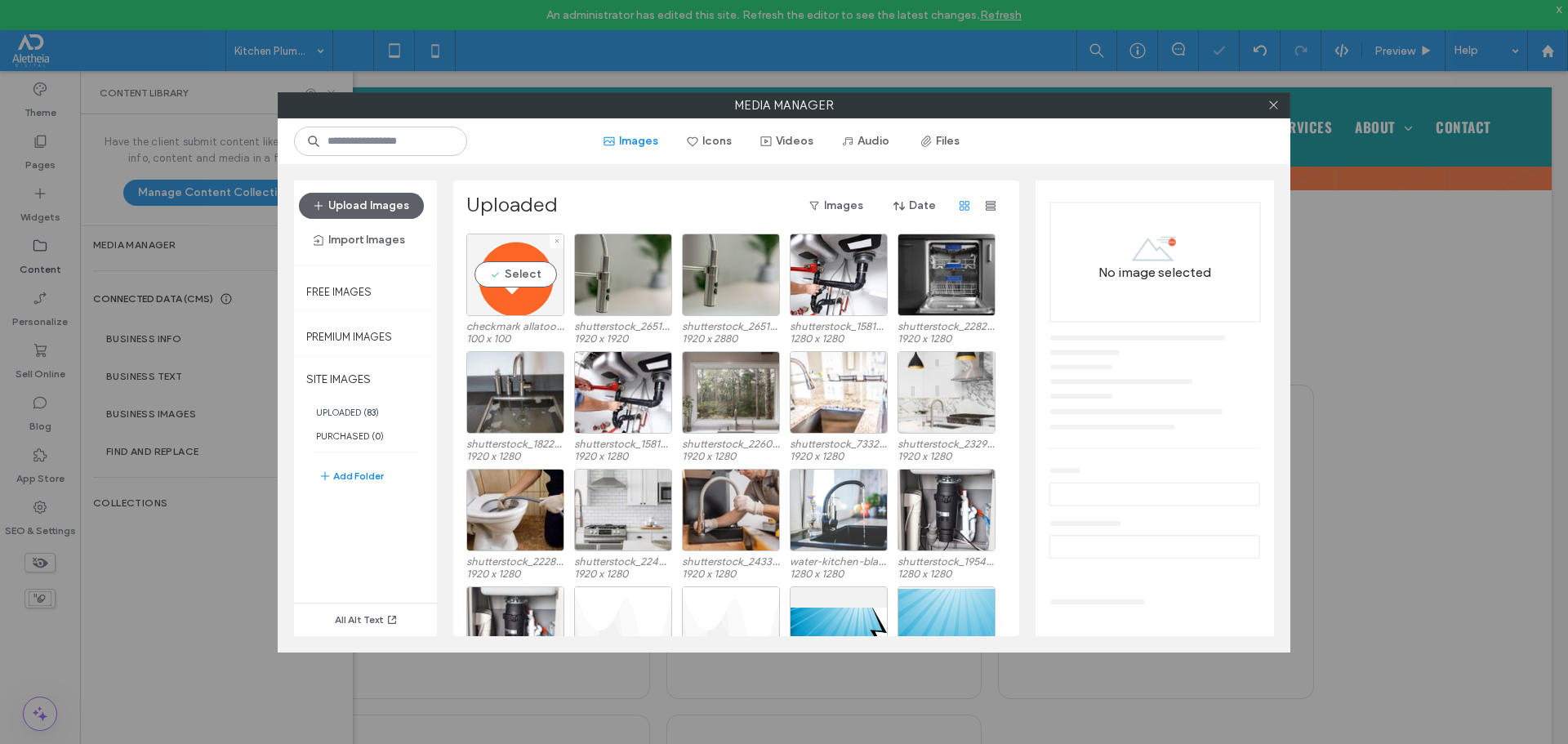
click at [512, 239] on div "Select" at bounding box center [515, 274] width 98 height 82
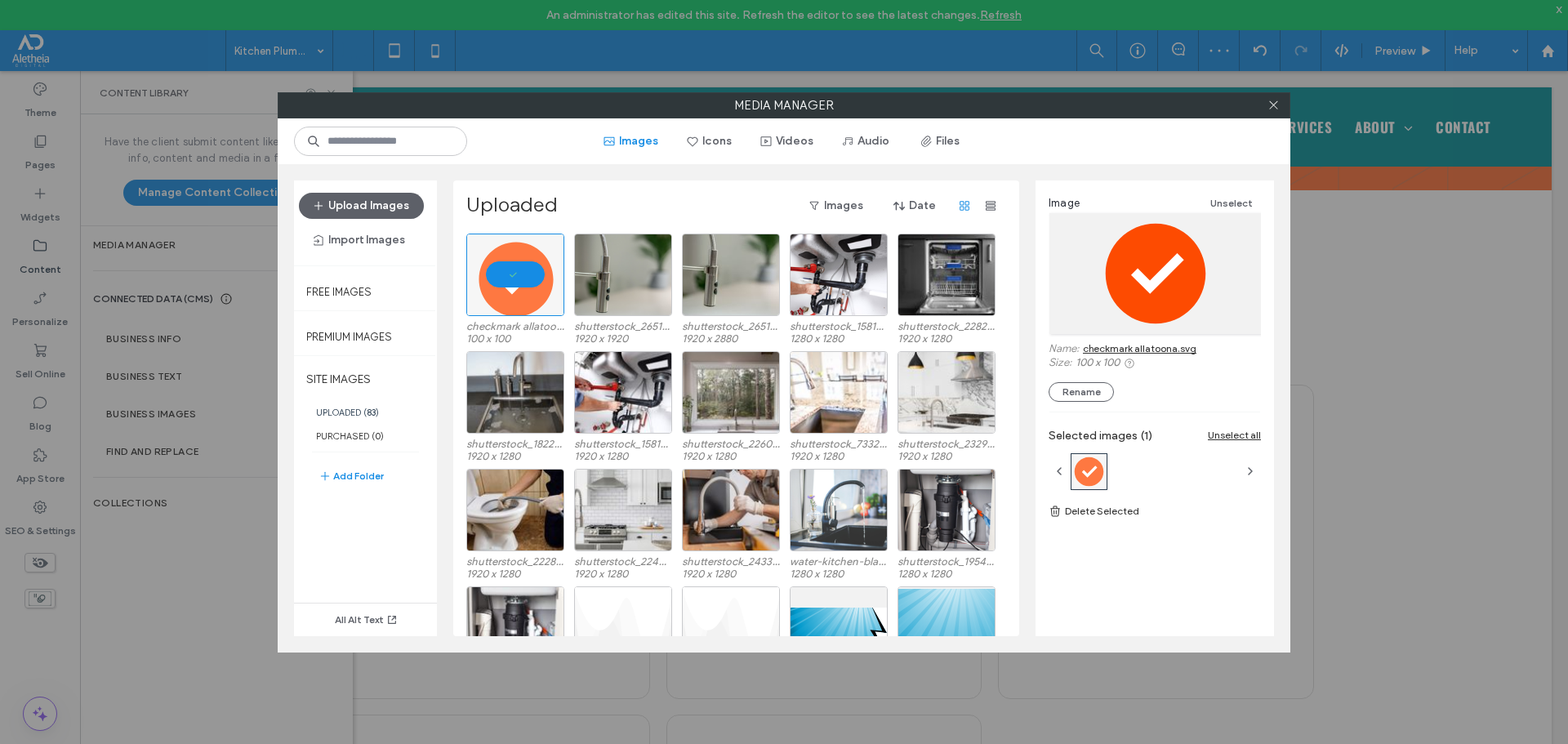
click at [1152, 345] on link "checkmark allatoona.svg" at bounding box center [1140, 347] width 113 height 12
click at [1269, 101] on icon at bounding box center [1273, 105] width 12 height 12
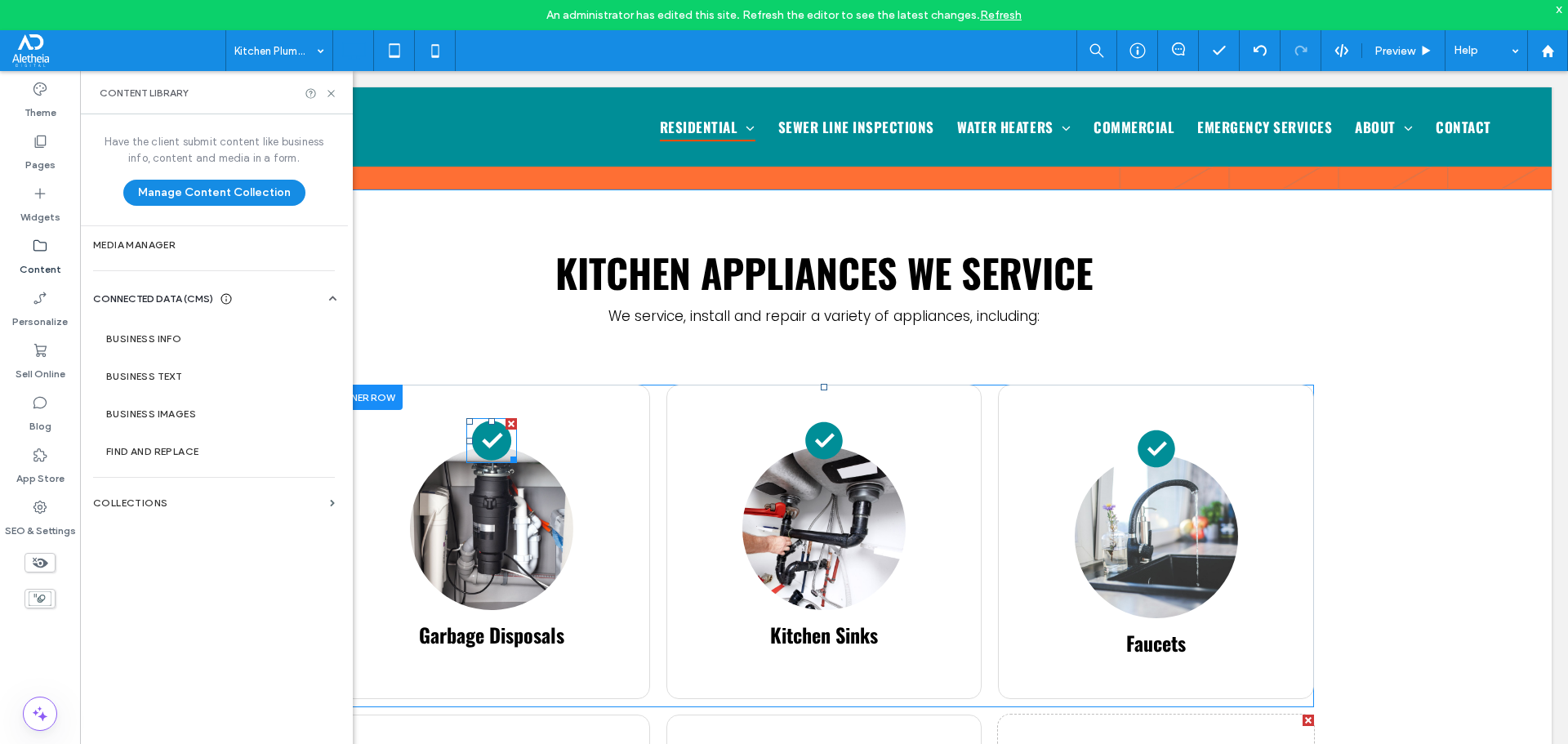
click at [489, 422] on icon at bounding box center [491, 441] width 39 height 39
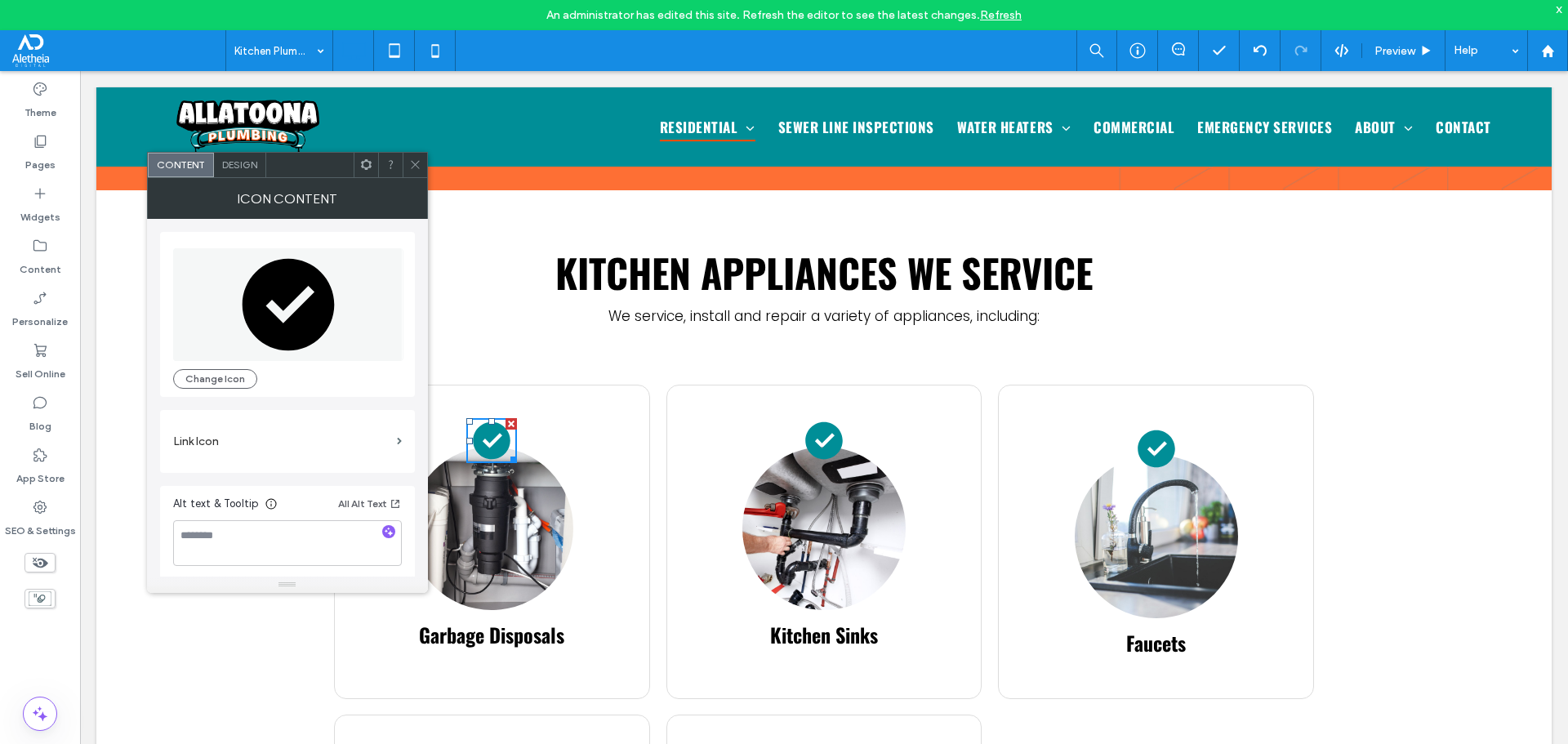
click at [272, 313] on icon at bounding box center [289, 304] width 93 height 93
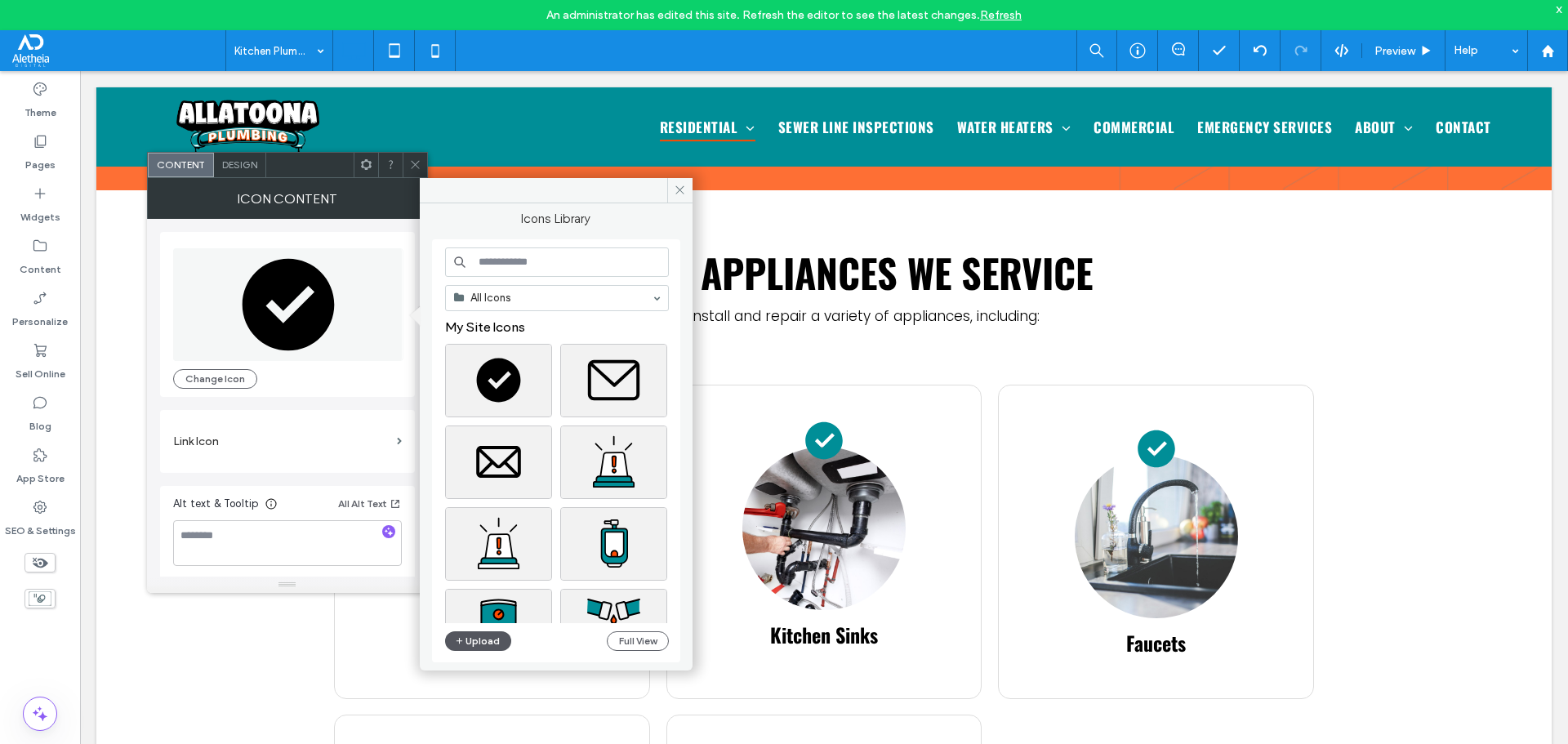
click at [499, 635] on button "Upload" at bounding box center [478, 640] width 67 height 19
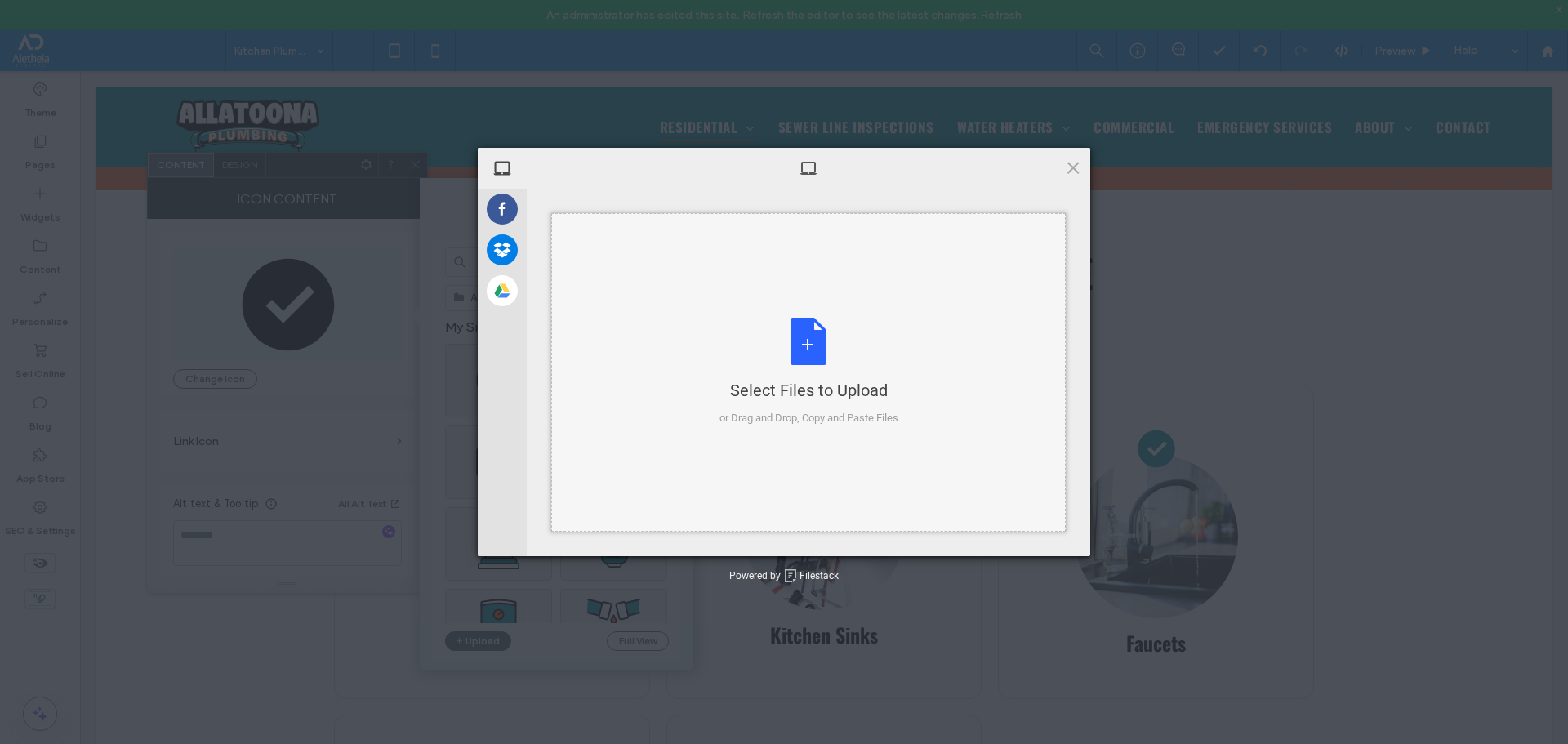
click at [756, 295] on div "Select Files to Upload or Drag and Drop, Copy and Paste Files" at bounding box center [808, 372] width 514 height 319
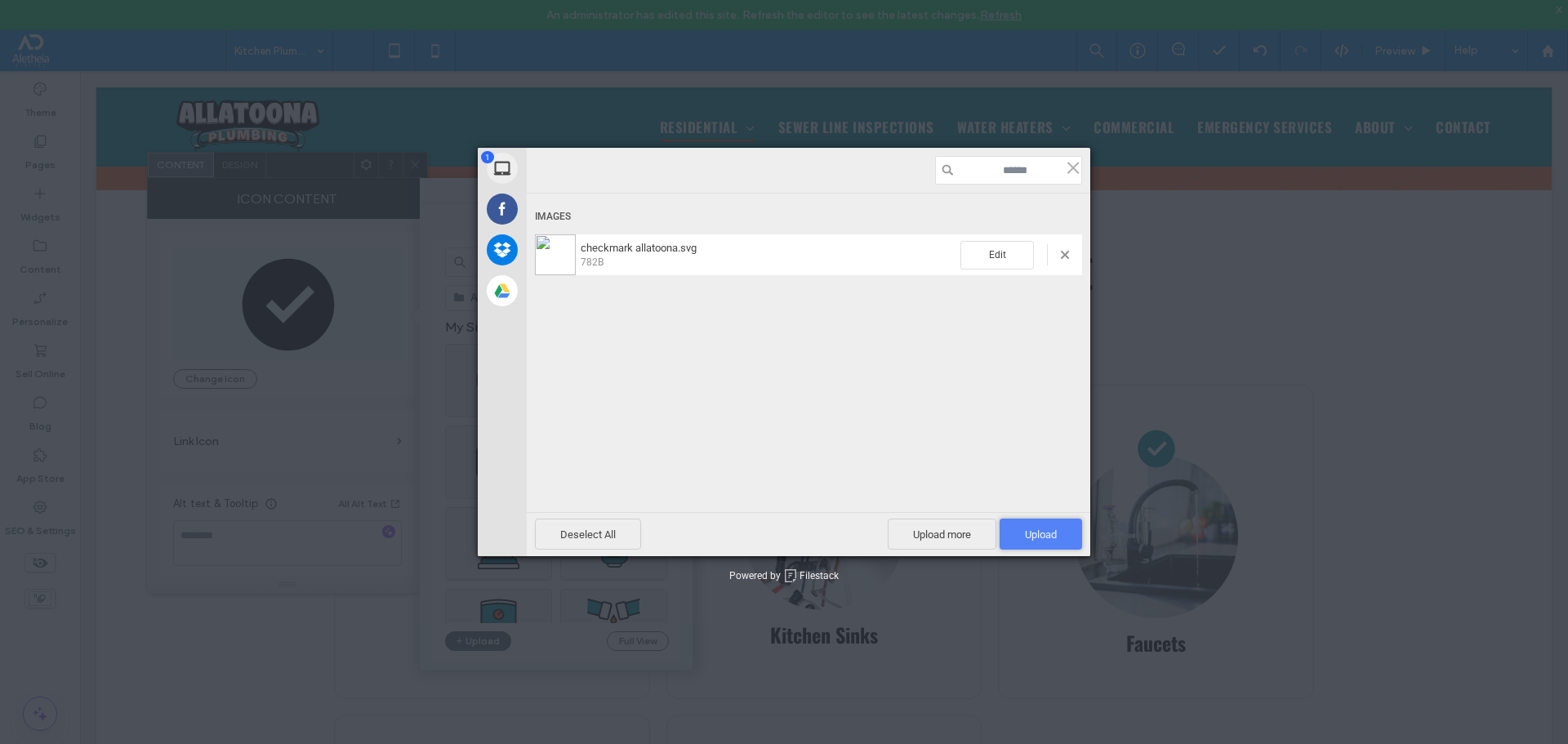
click at [1043, 531] on span "Upload 1" at bounding box center [1041, 534] width 32 height 12
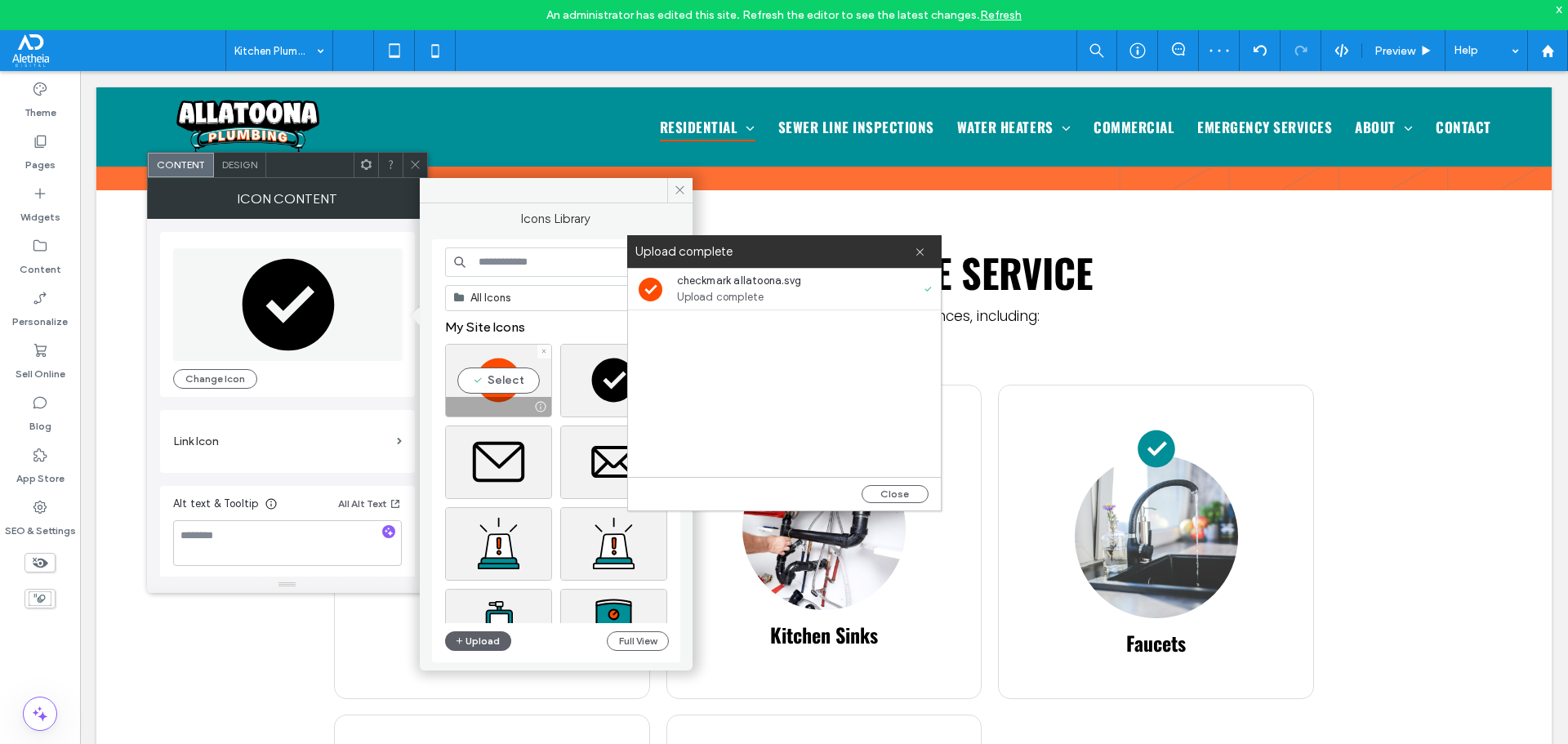
click at [489, 359] on div "Select" at bounding box center [498, 380] width 107 height 73
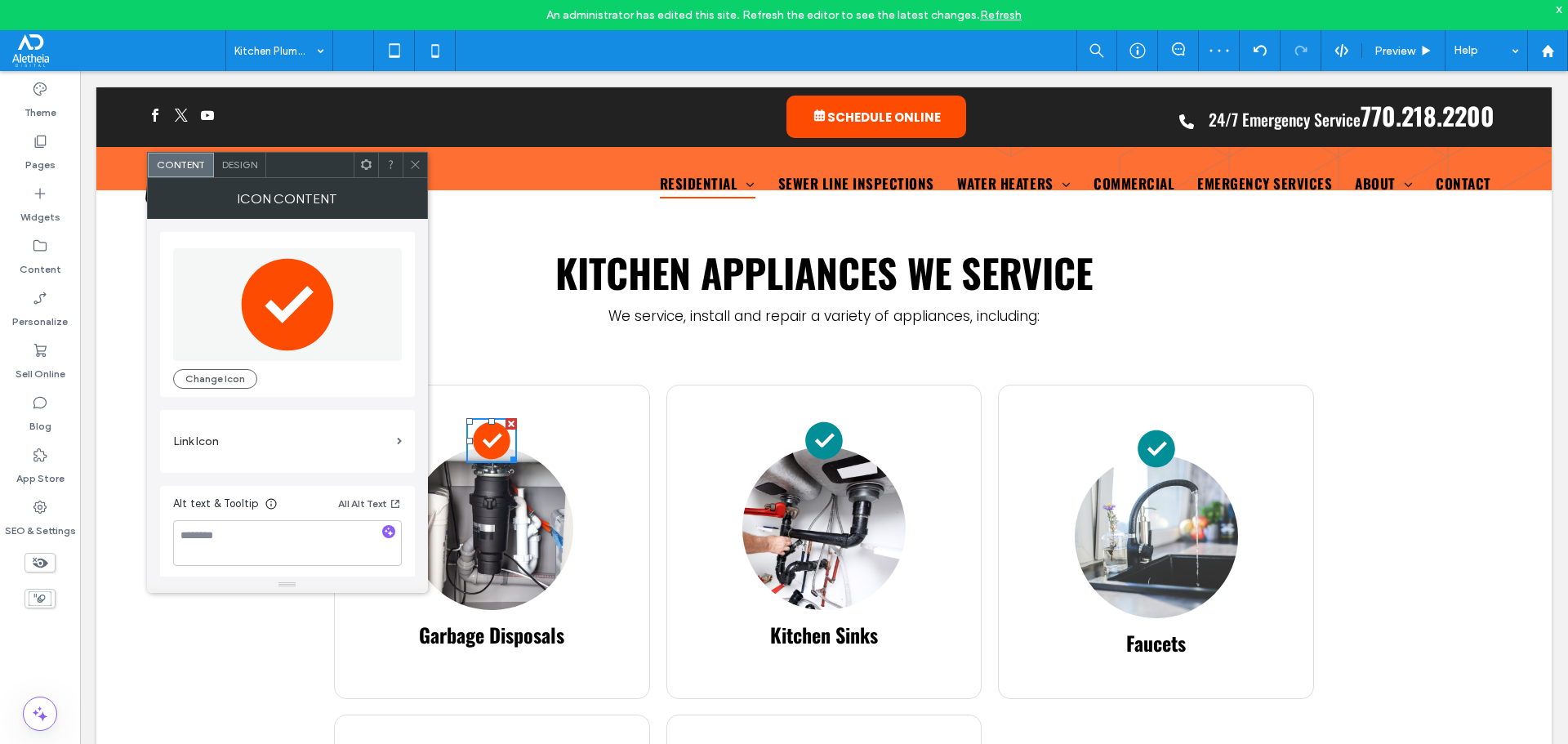
click at [417, 168] on icon at bounding box center [414, 164] width 12 height 12
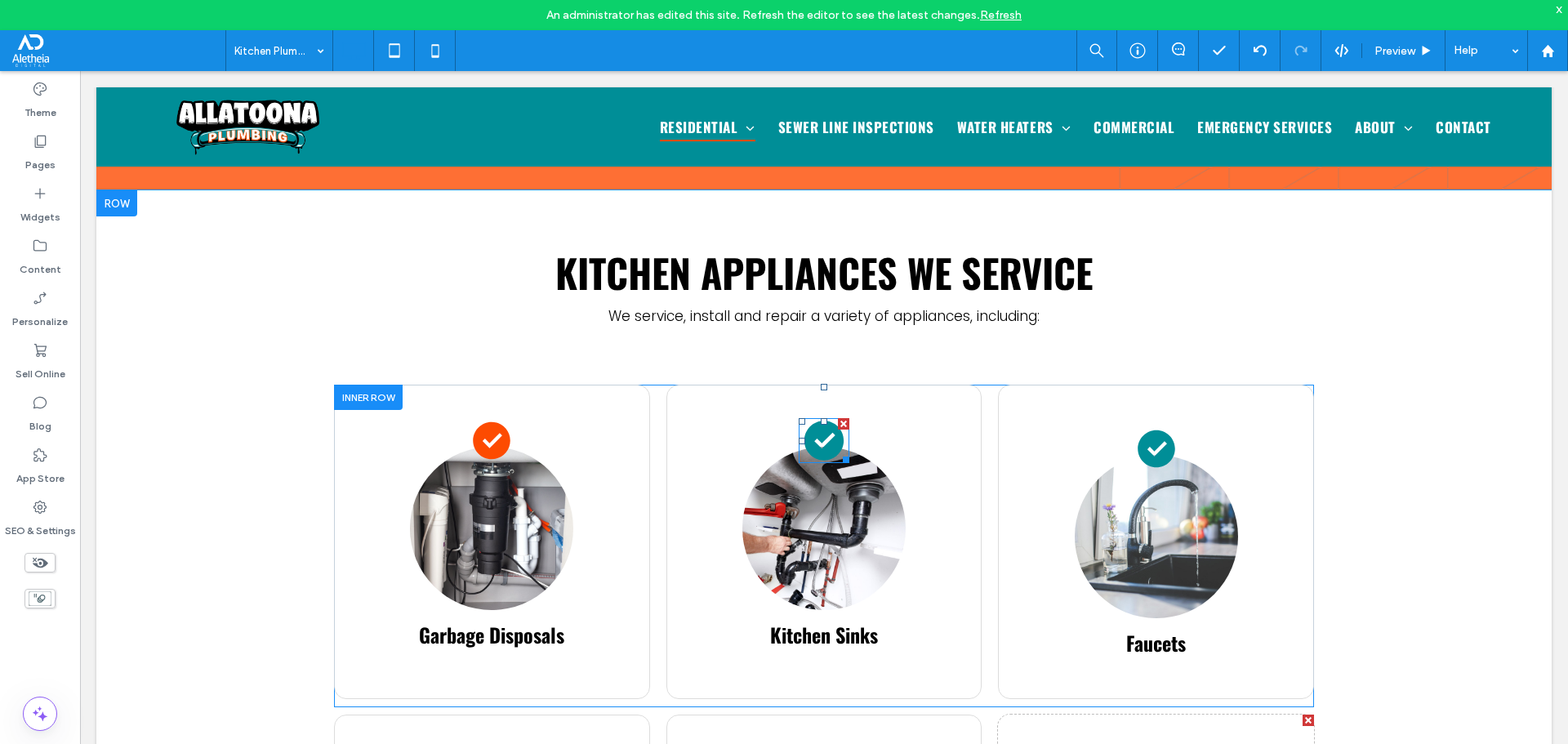
click at [819, 422] on icon at bounding box center [824, 441] width 39 height 39
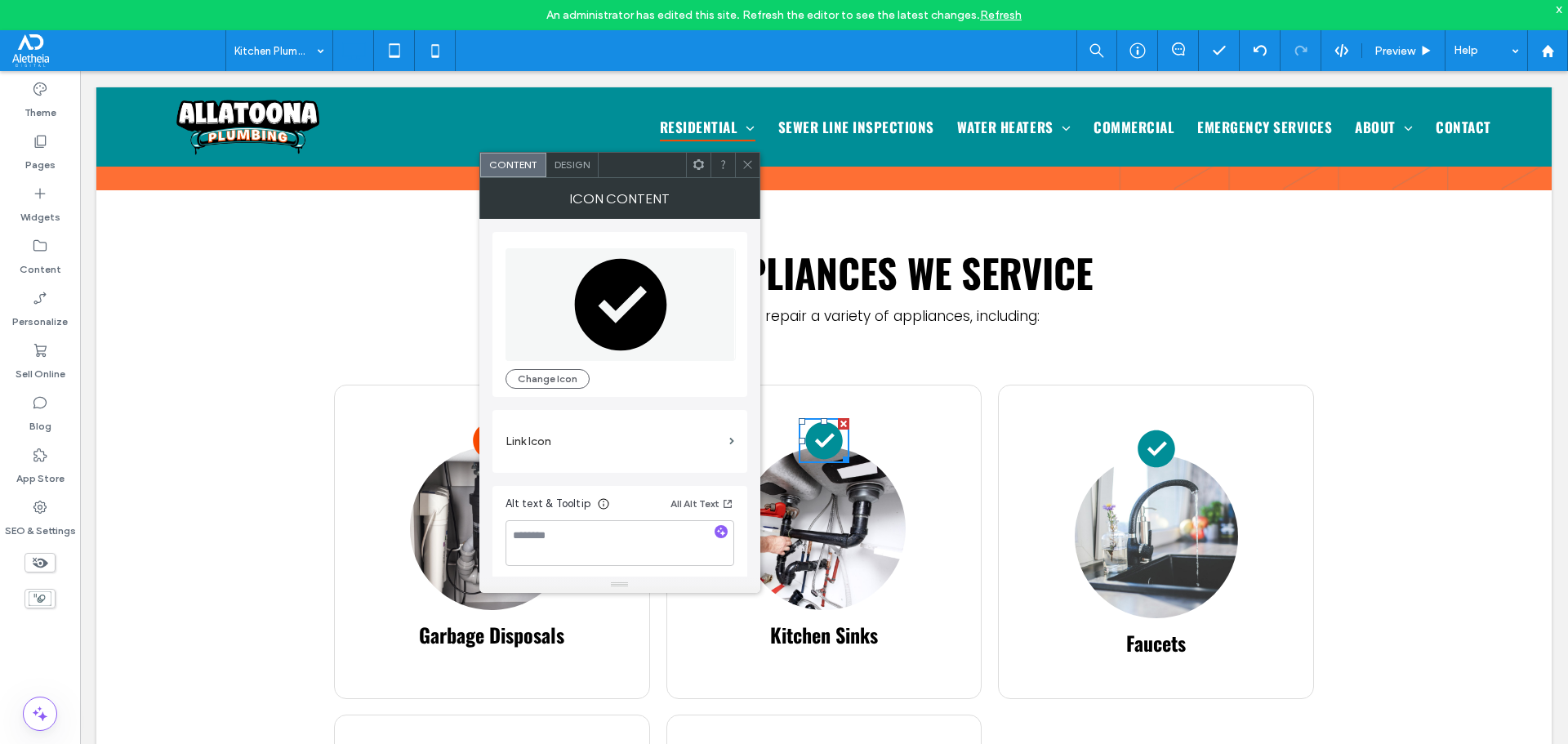
click at [579, 169] on span "Design" at bounding box center [572, 164] width 35 height 12
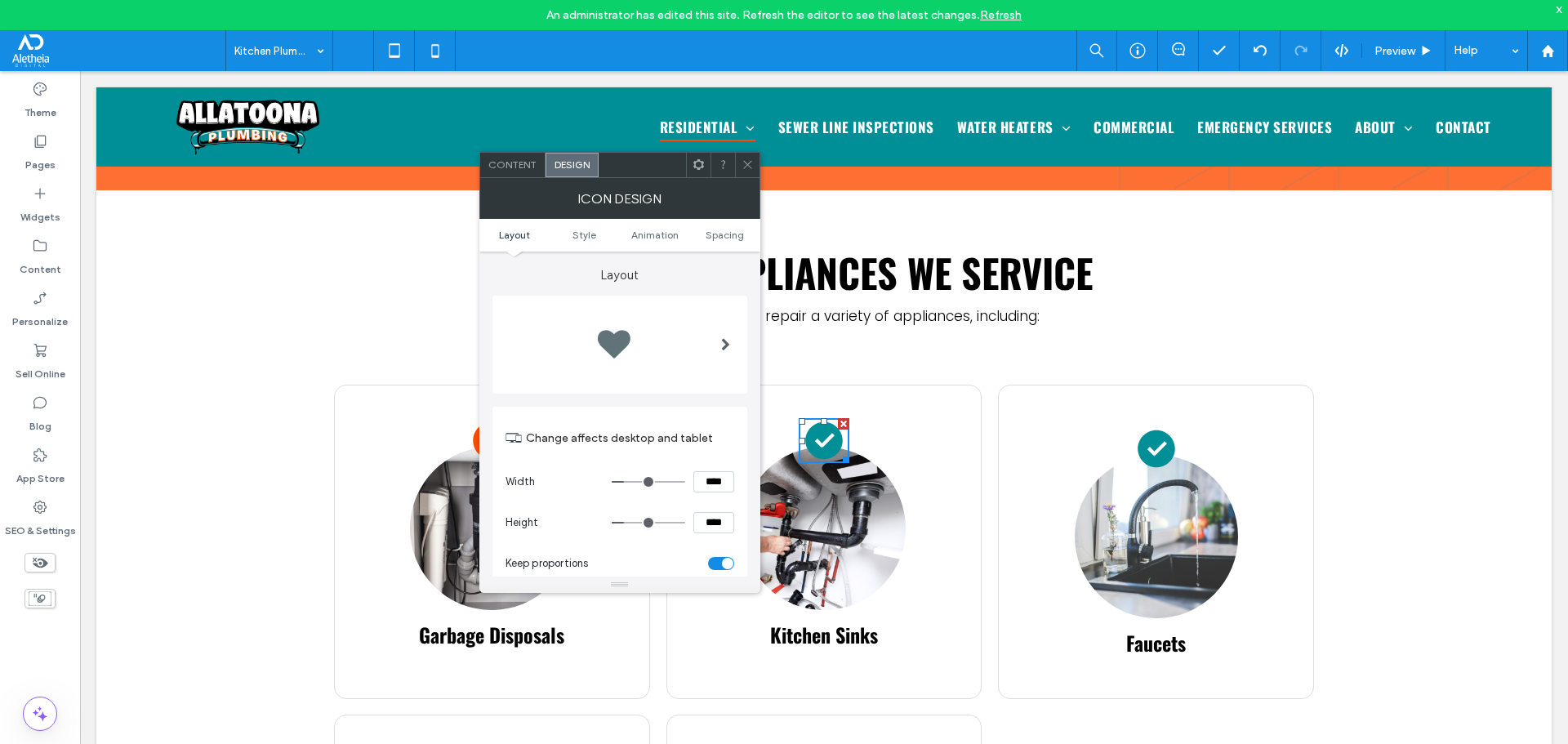
scroll to position [326, 0]
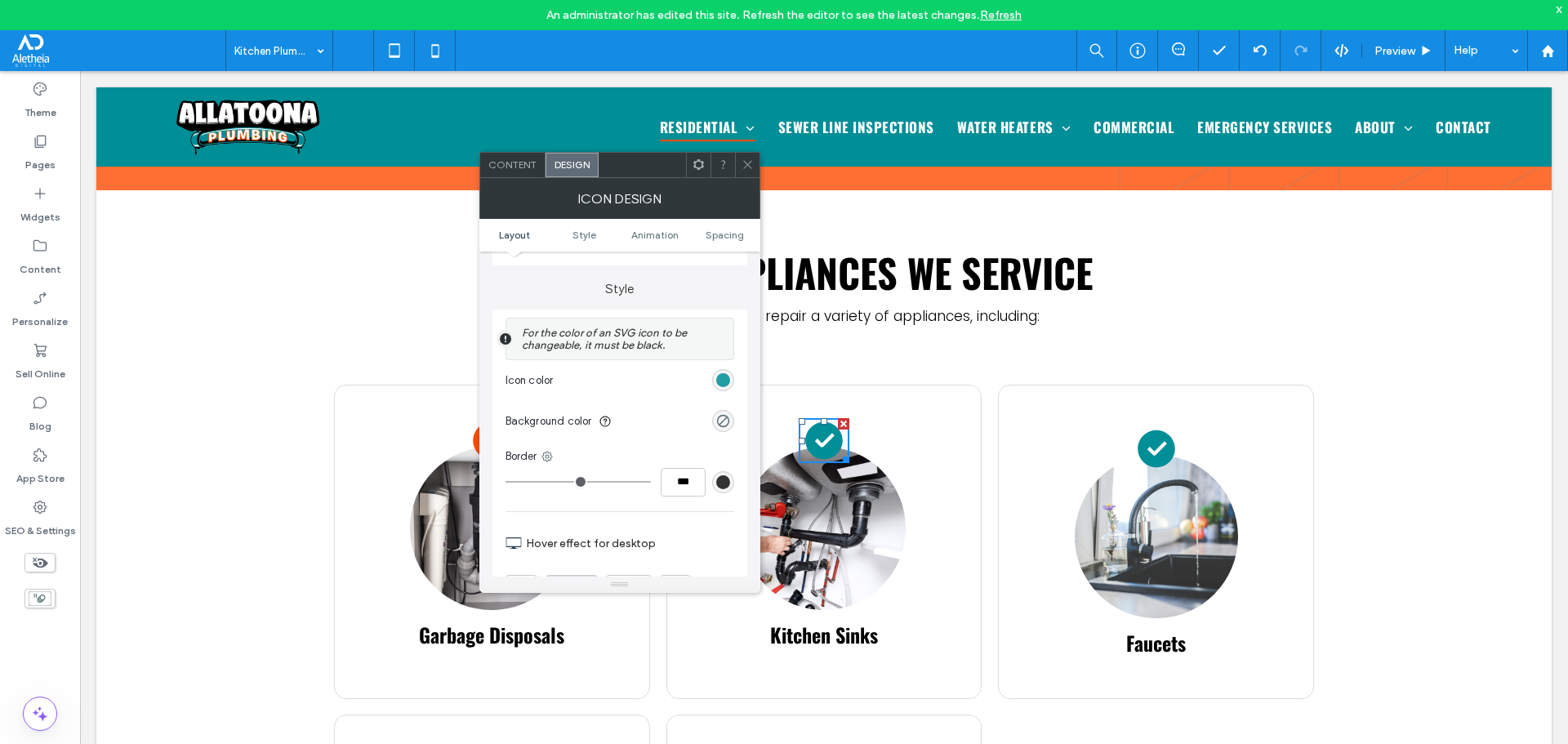
click at [728, 376] on div "rgb(0, 142, 151)" at bounding box center [723, 380] width 14 height 14
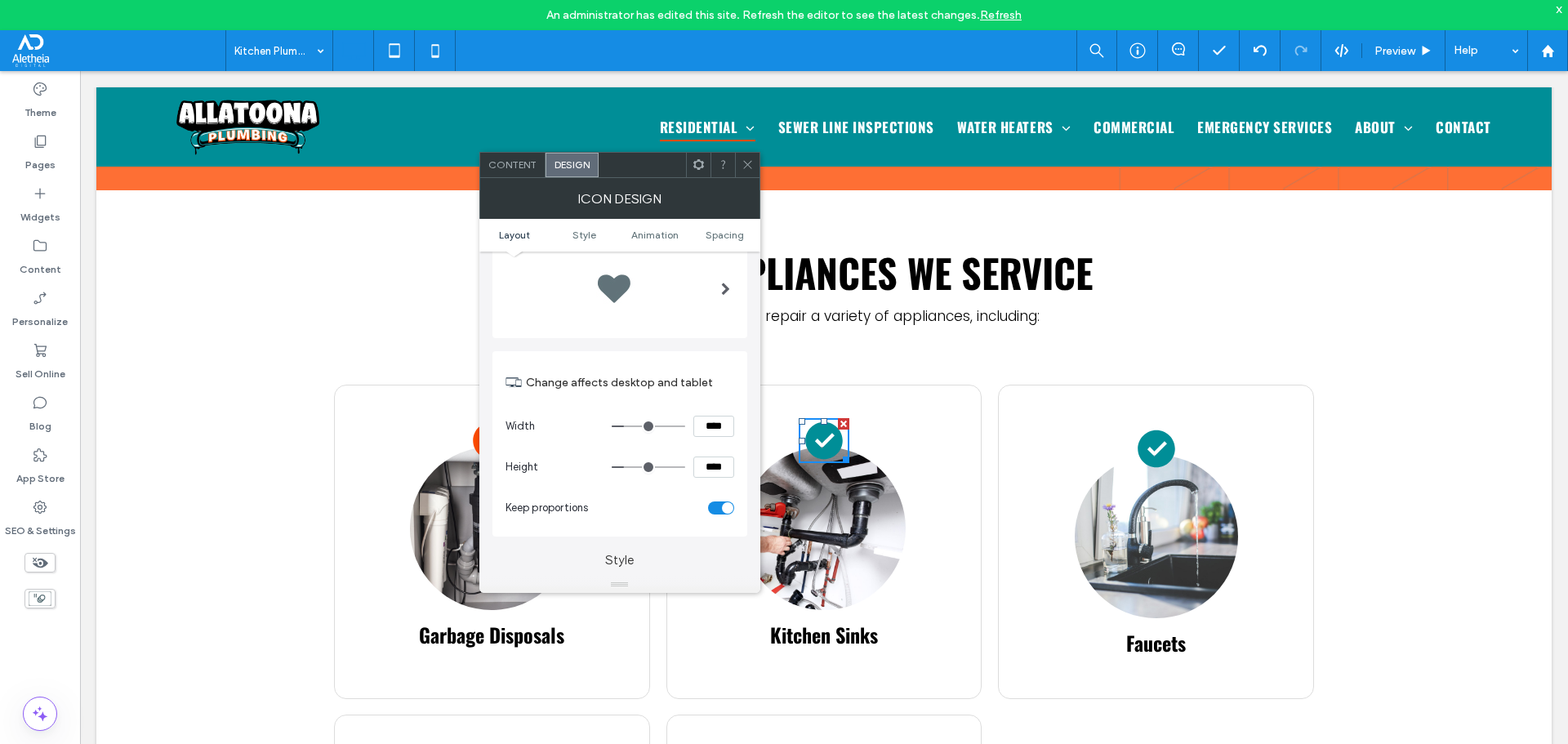
scroll to position [0, 0]
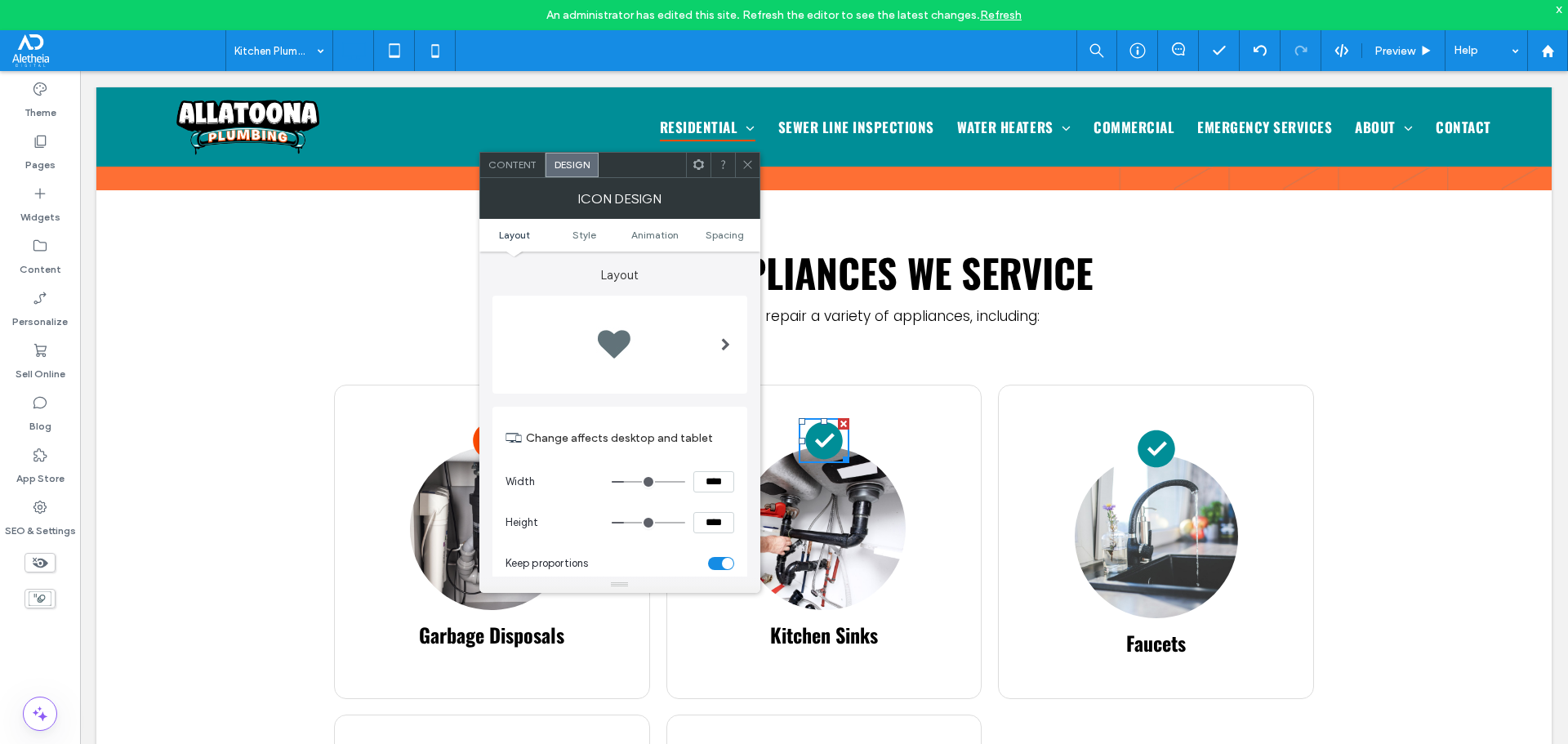
click at [520, 158] on div "Content" at bounding box center [512, 165] width 65 height 24
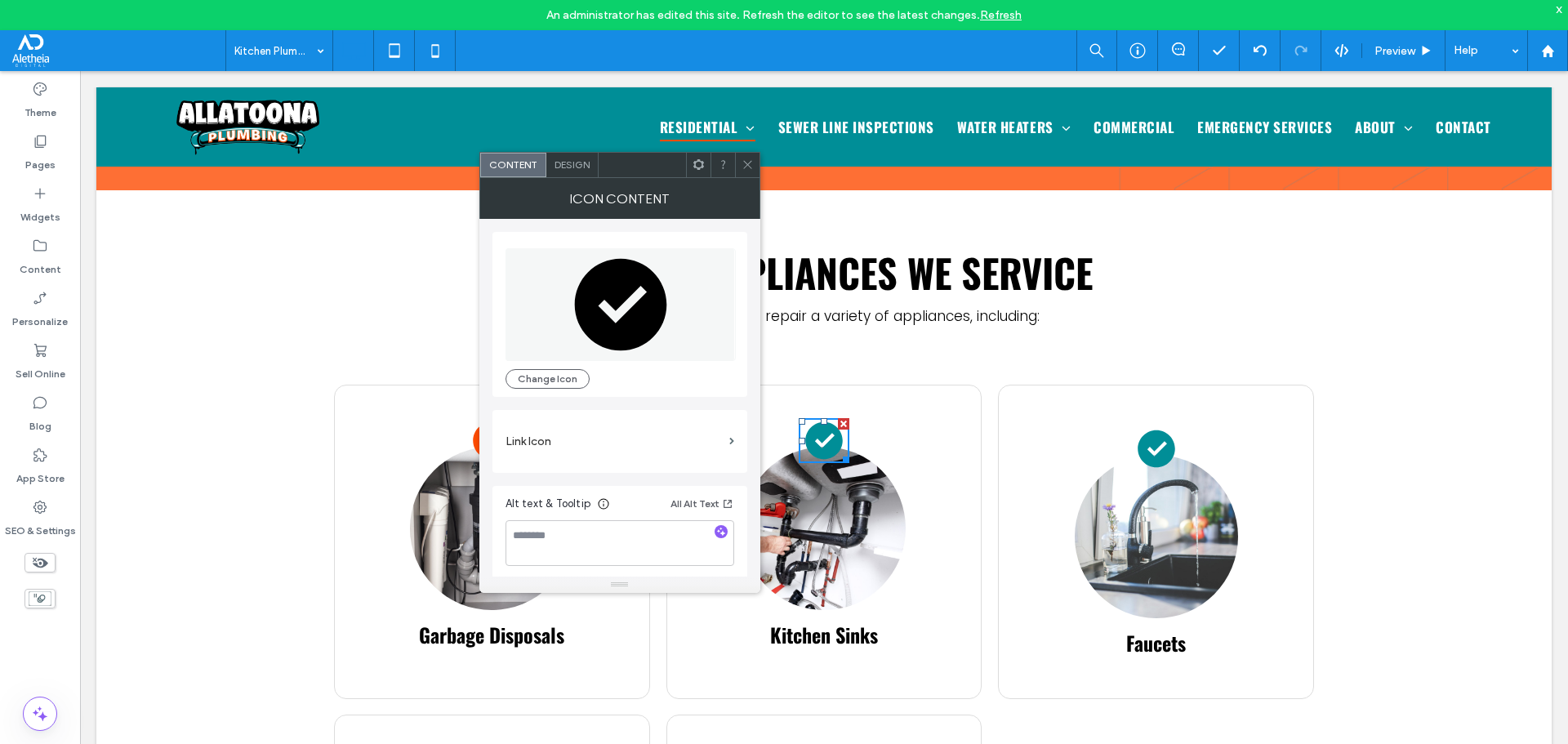
click at [610, 306] on icon at bounding box center [621, 304] width 93 height 93
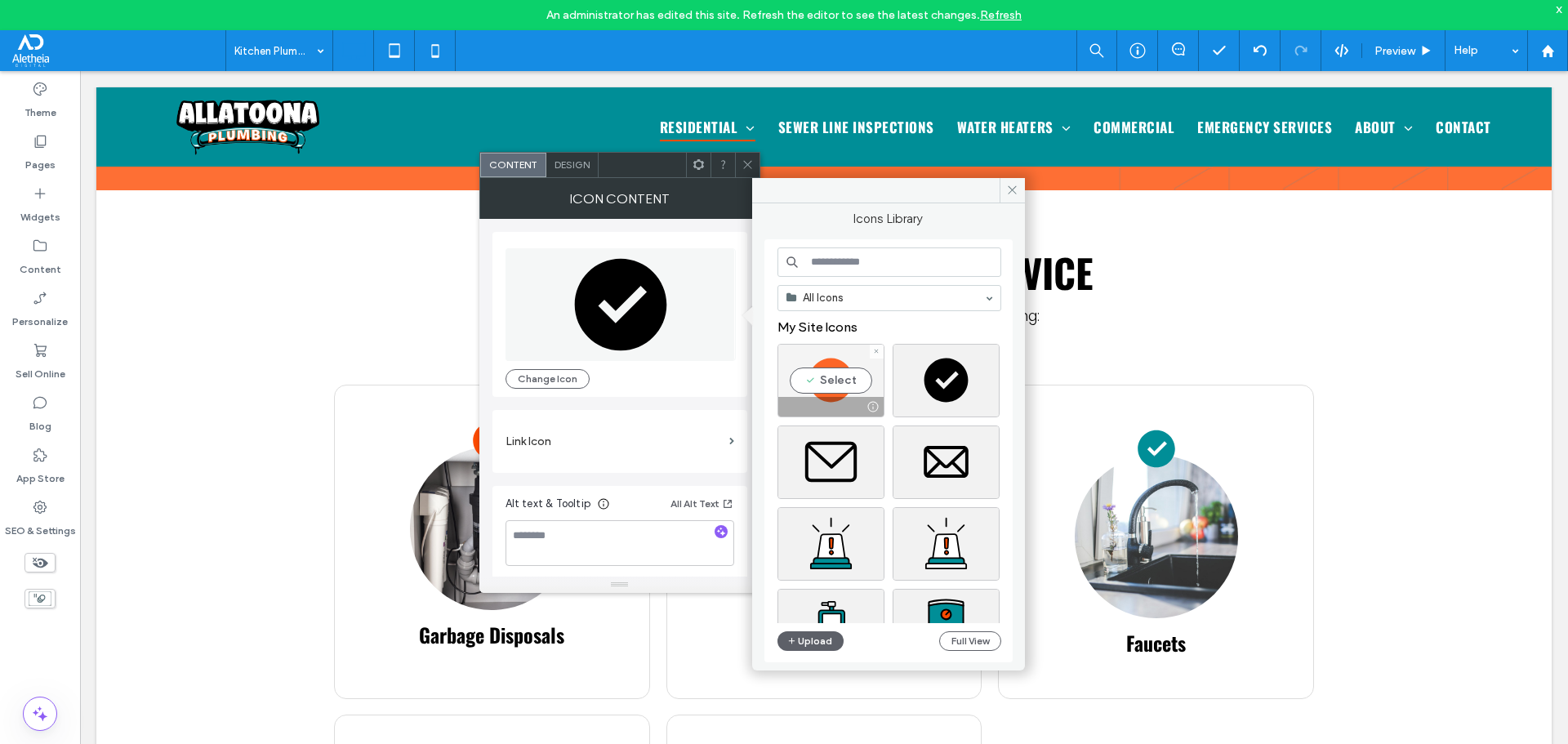
click at [846, 360] on div "Select" at bounding box center [830, 380] width 107 height 73
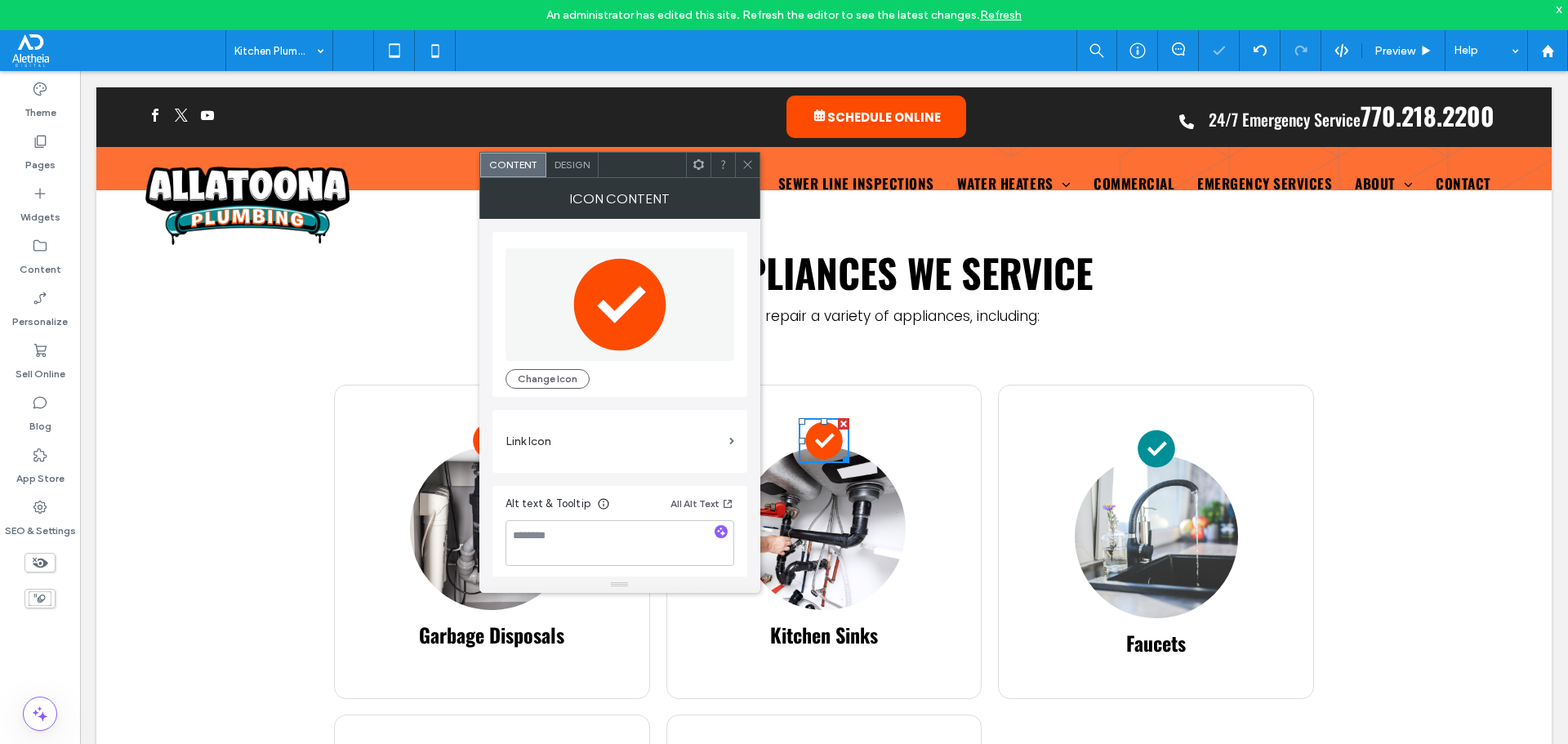
click at [742, 168] on icon at bounding box center [747, 164] width 12 height 12
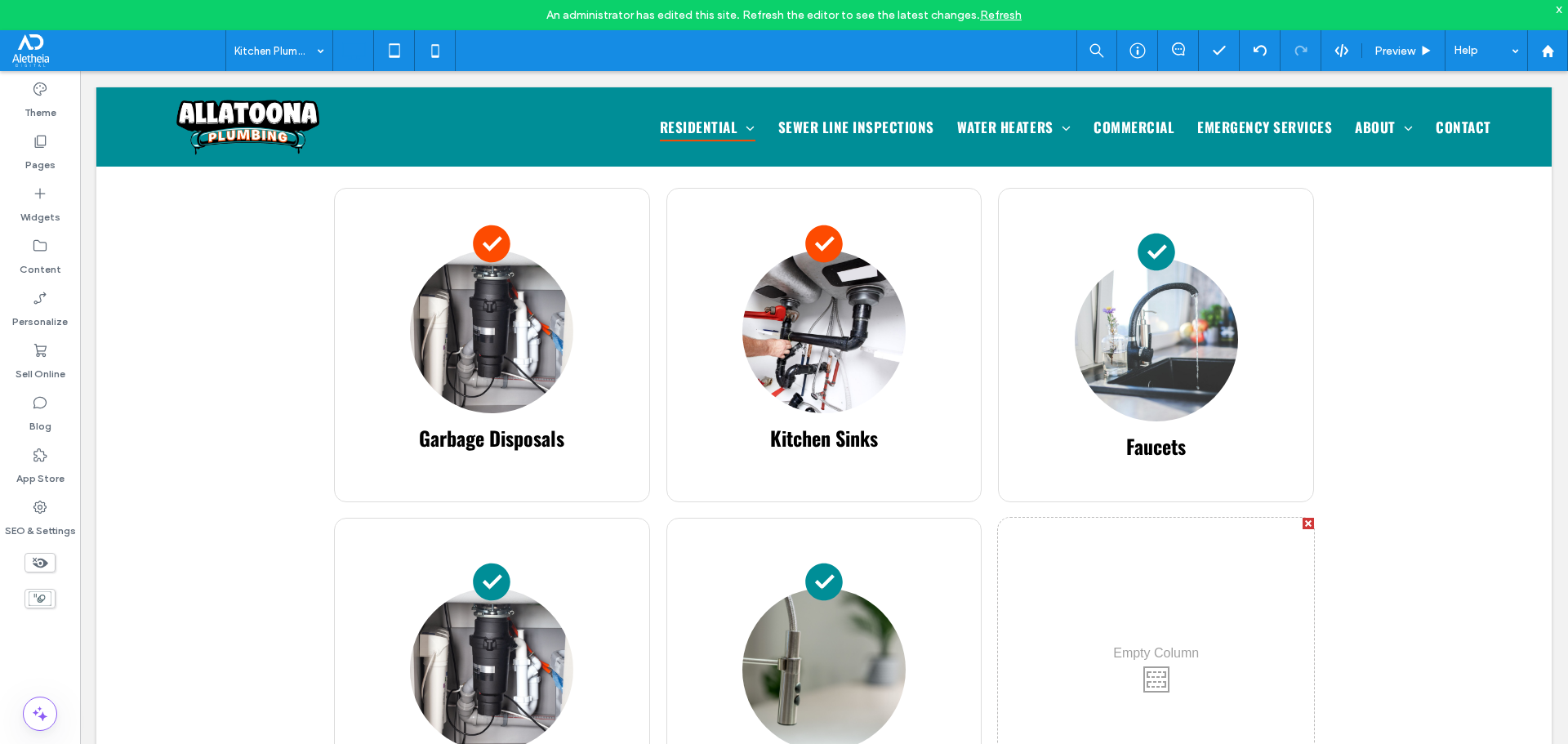
scroll to position [816, 0]
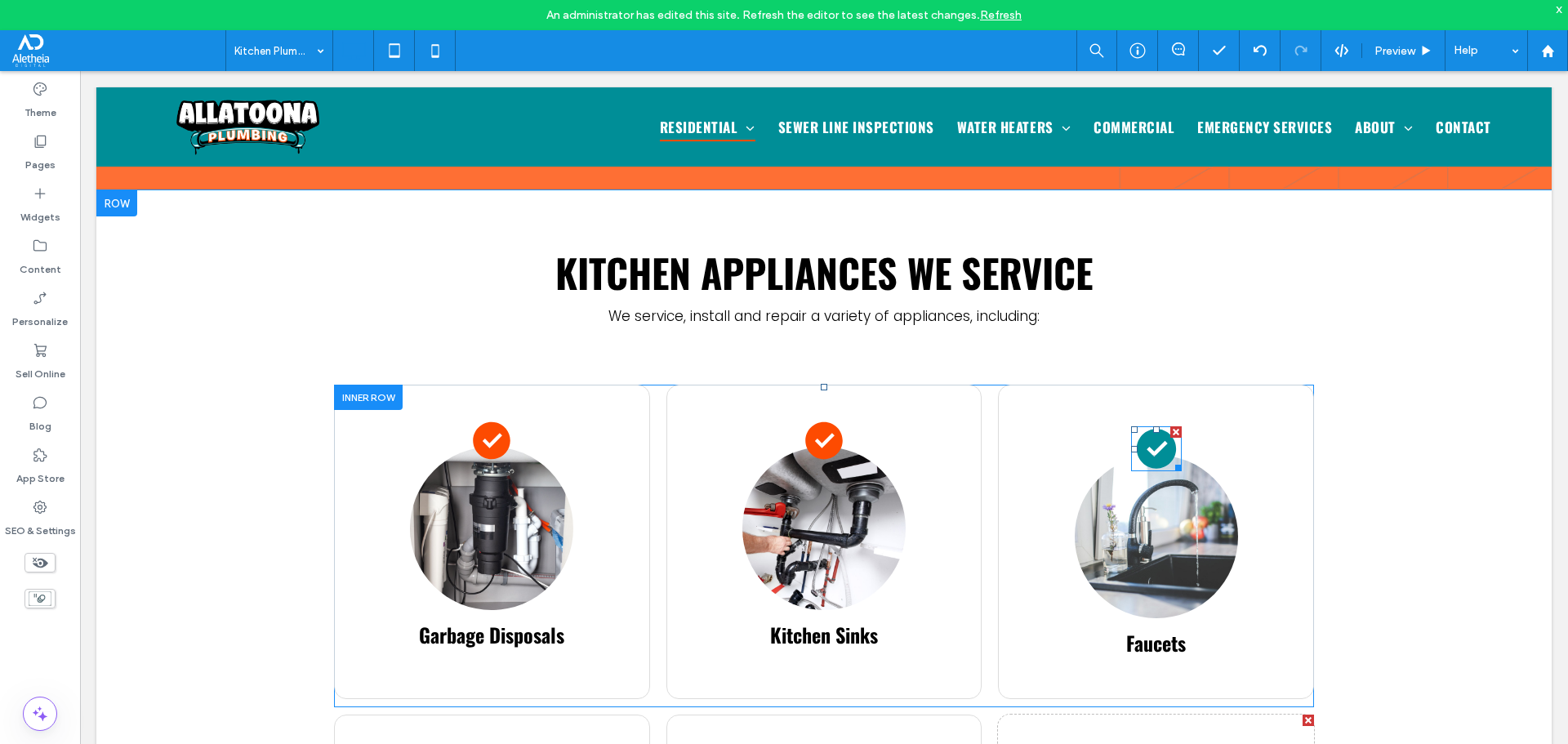
click at [1143, 430] on icon at bounding box center [1157, 449] width 39 height 39
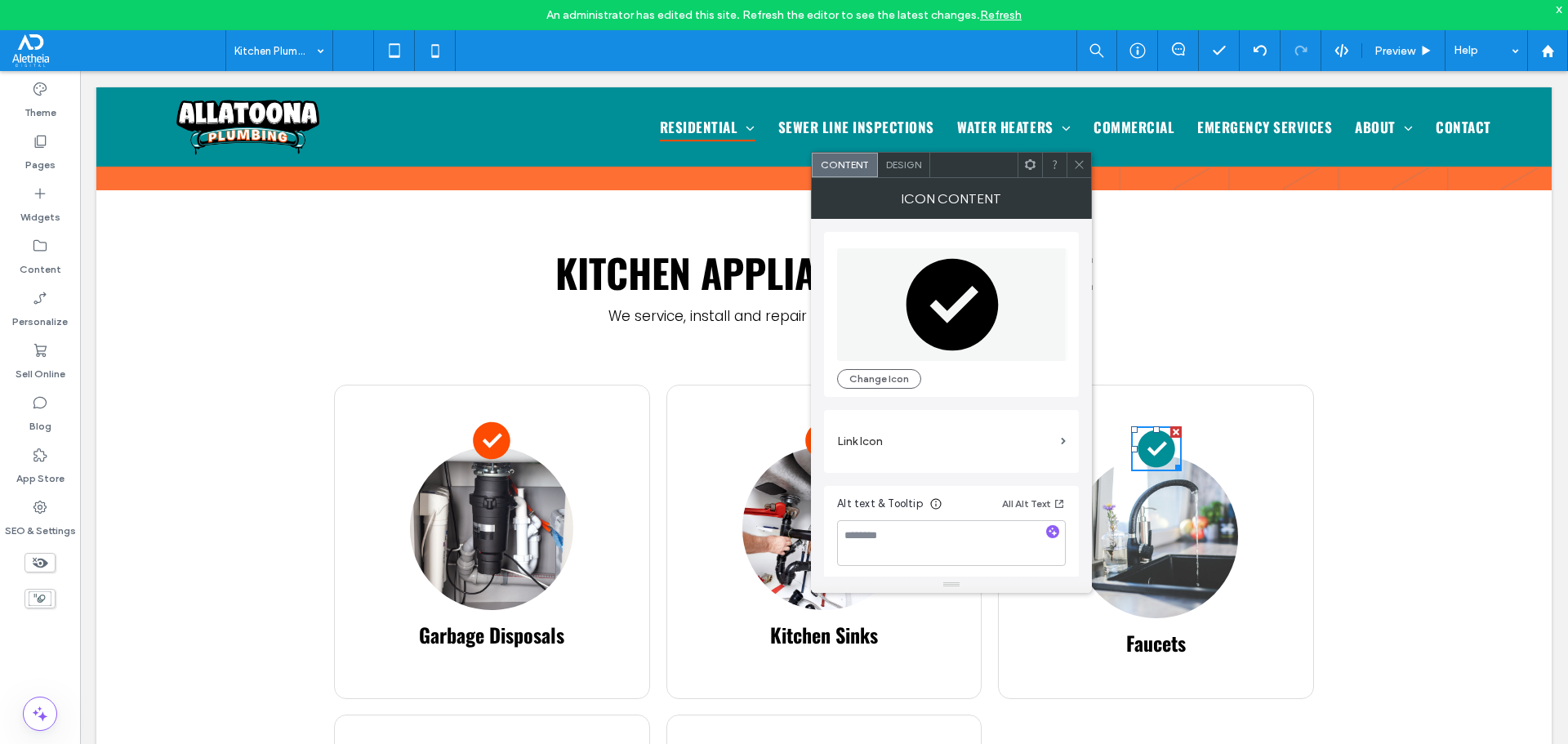
click at [954, 381] on div "Change Icon" at bounding box center [951, 378] width 229 height 19
click at [958, 326] on icon at bounding box center [953, 304] width 93 height 93
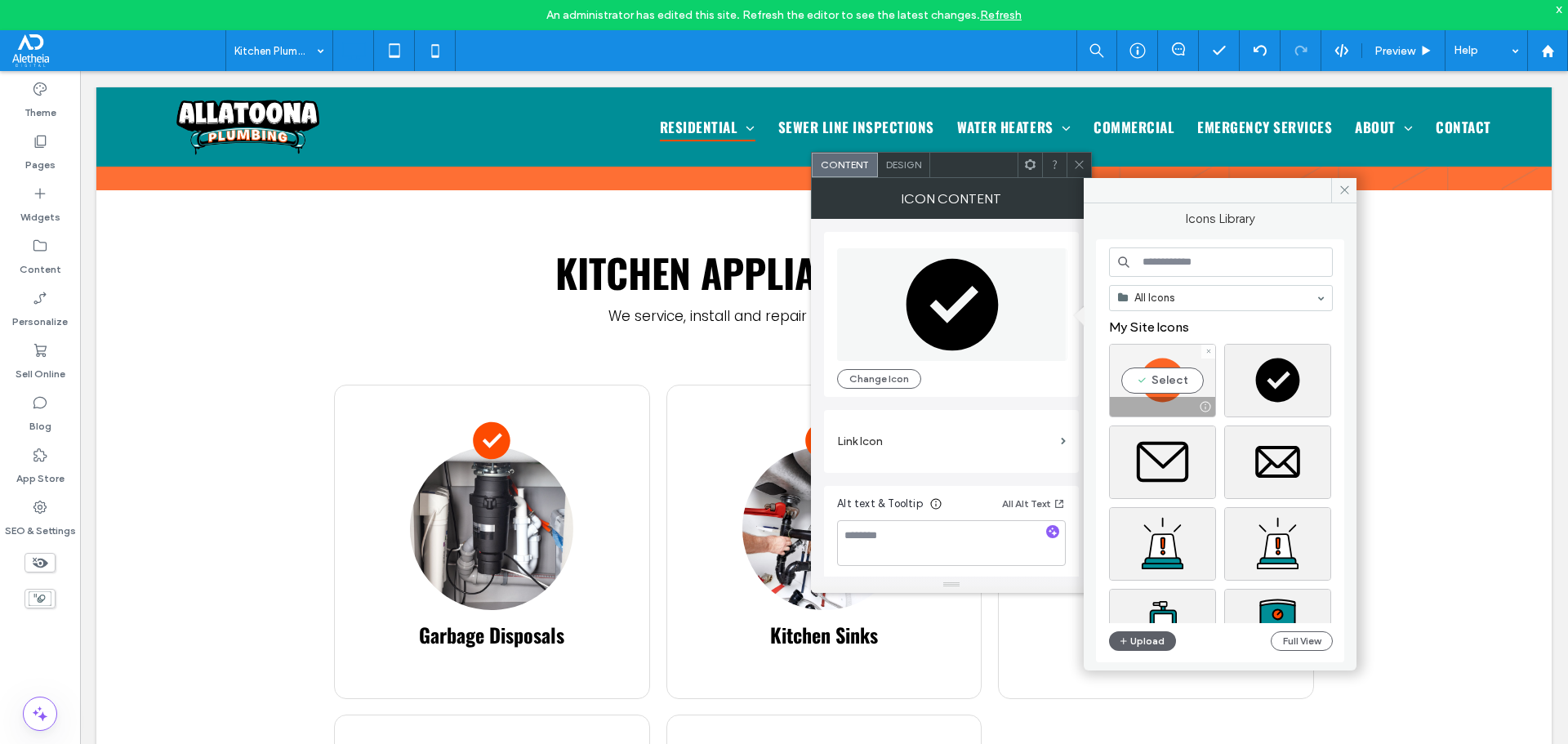
click at [1155, 353] on div "Select" at bounding box center [1162, 380] width 107 height 73
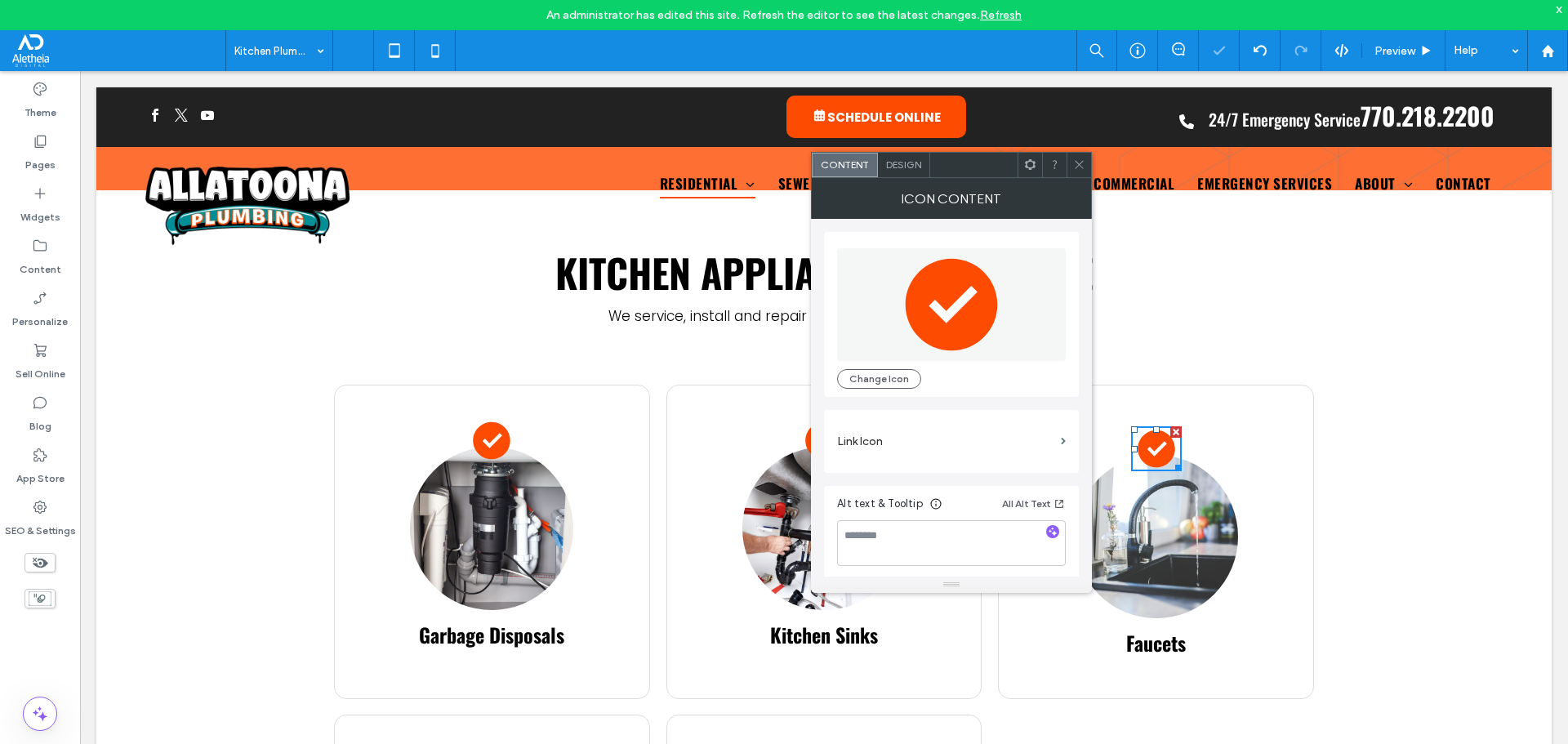
click at [1071, 161] on div at bounding box center [1079, 165] width 24 height 24
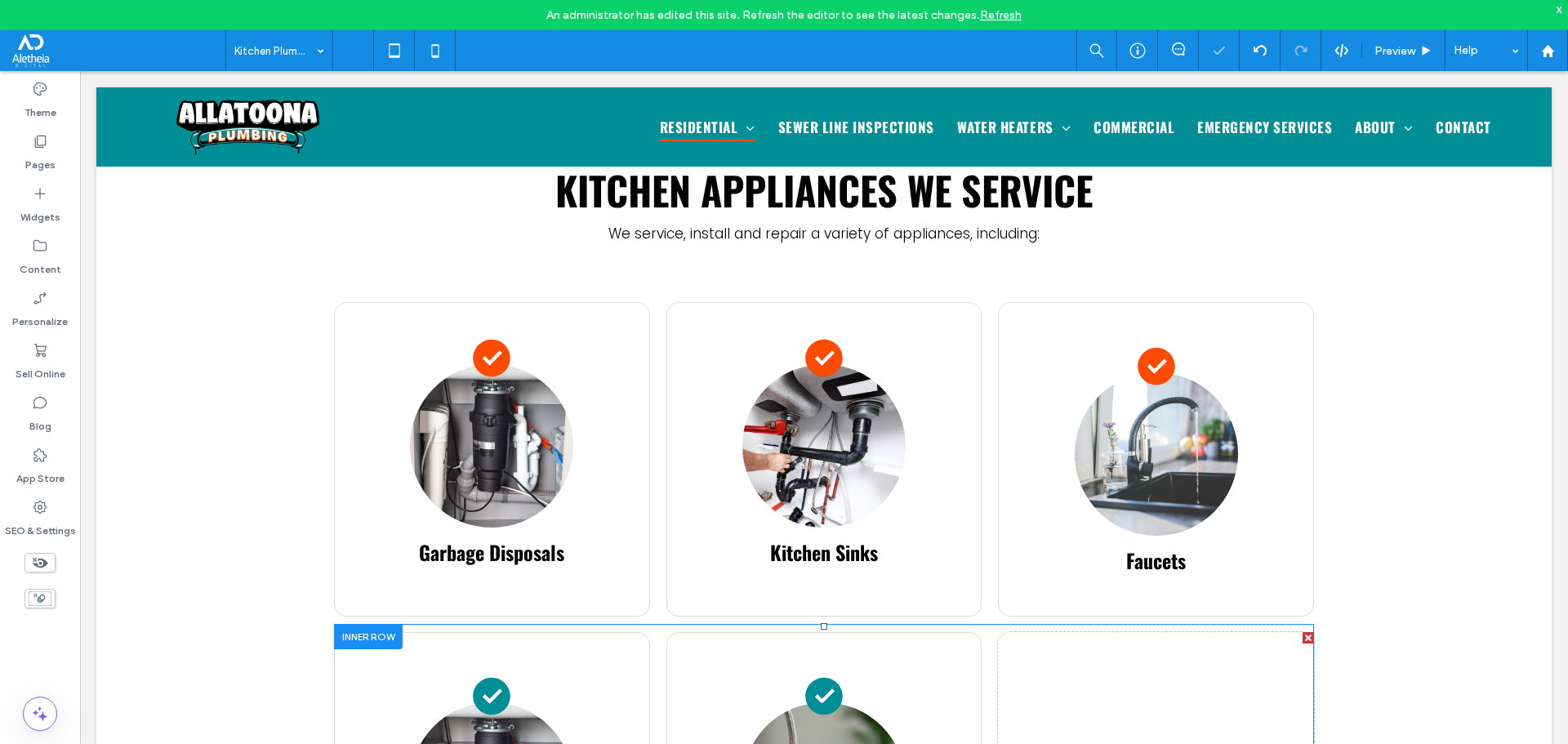
scroll to position [898, 0]
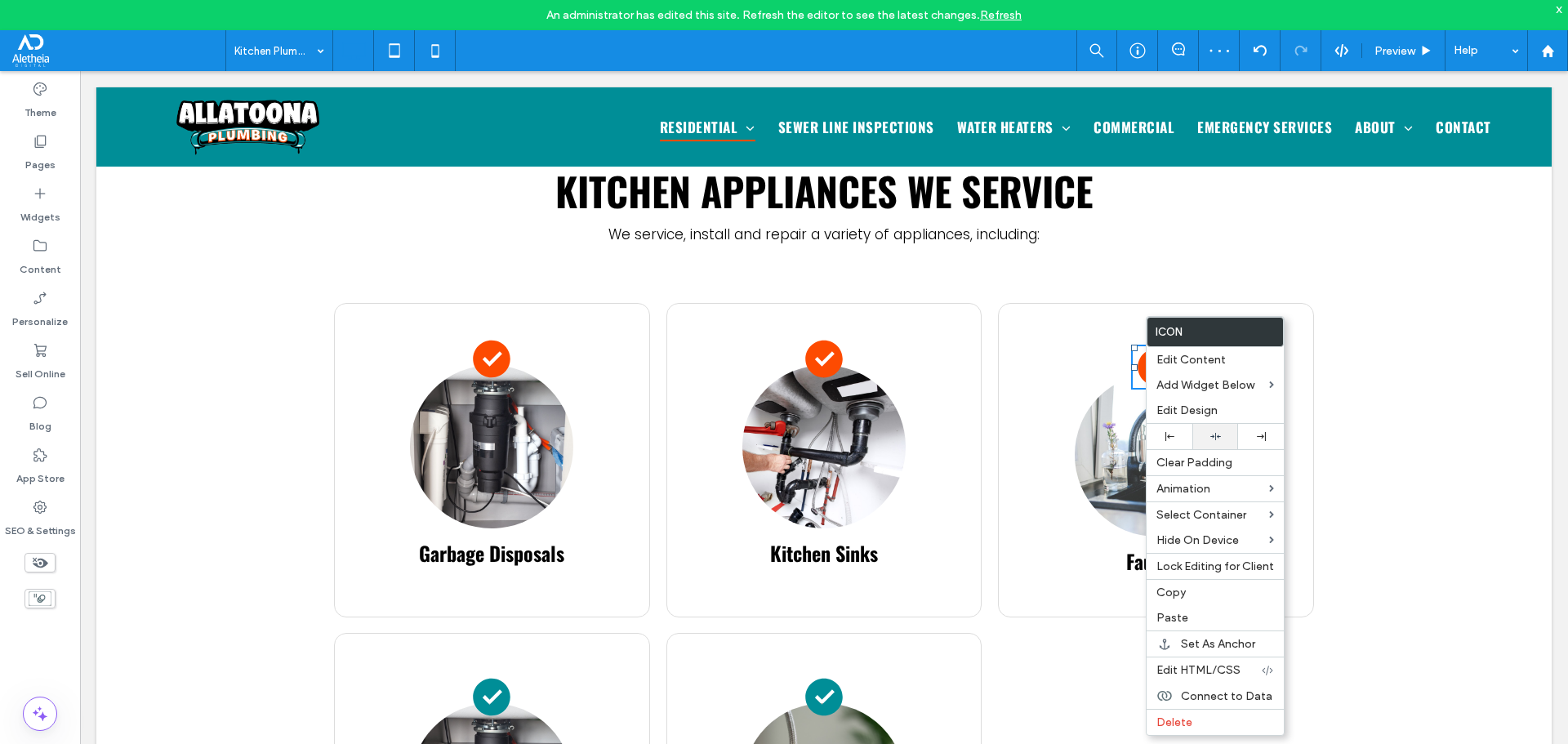
click at [1214, 434] on icon at bounding box center [1215, 435] width 10 height 10
click at [1098, 404] on img at bounding box center [1157, 455] width 163 height 163
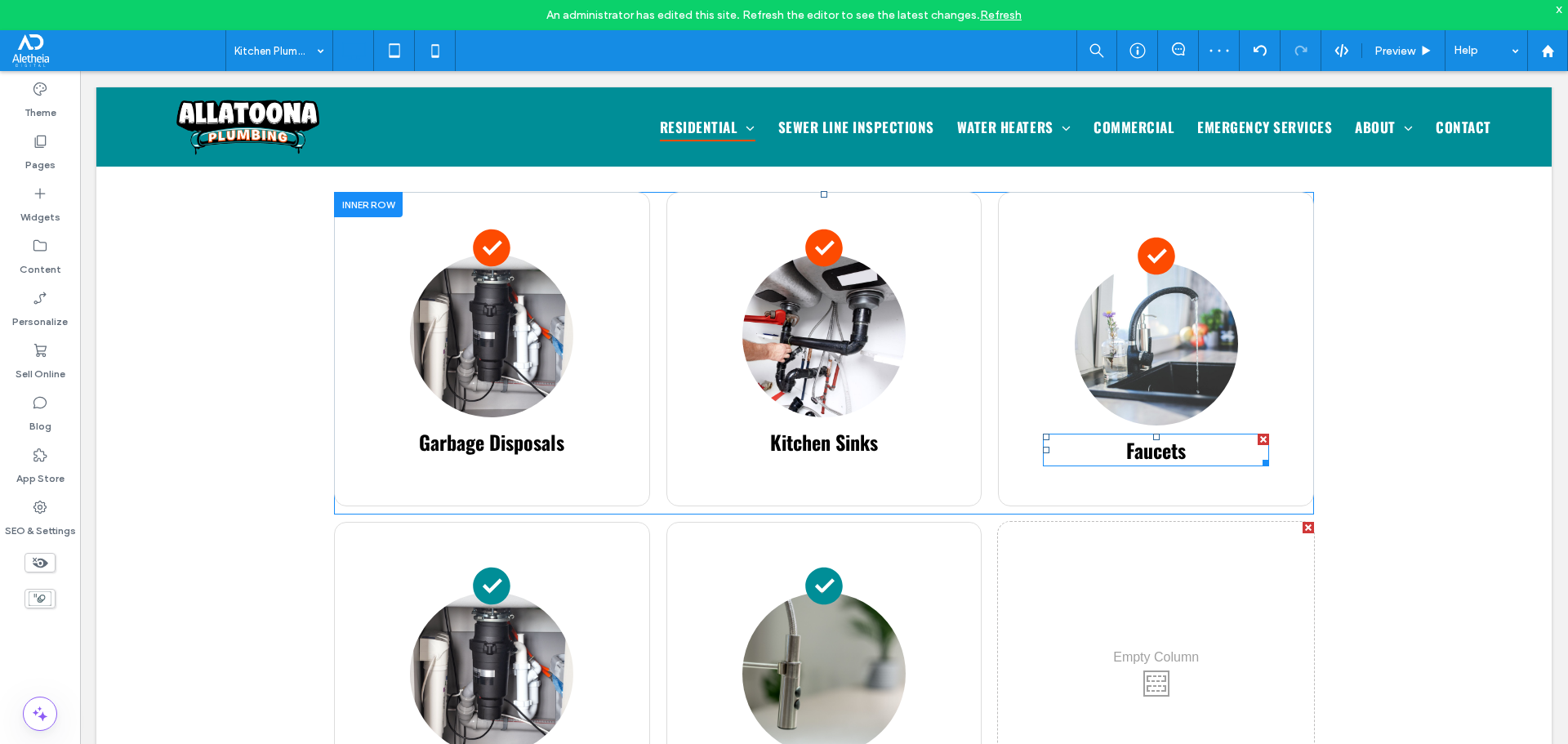
scroll to position [1143, 0]
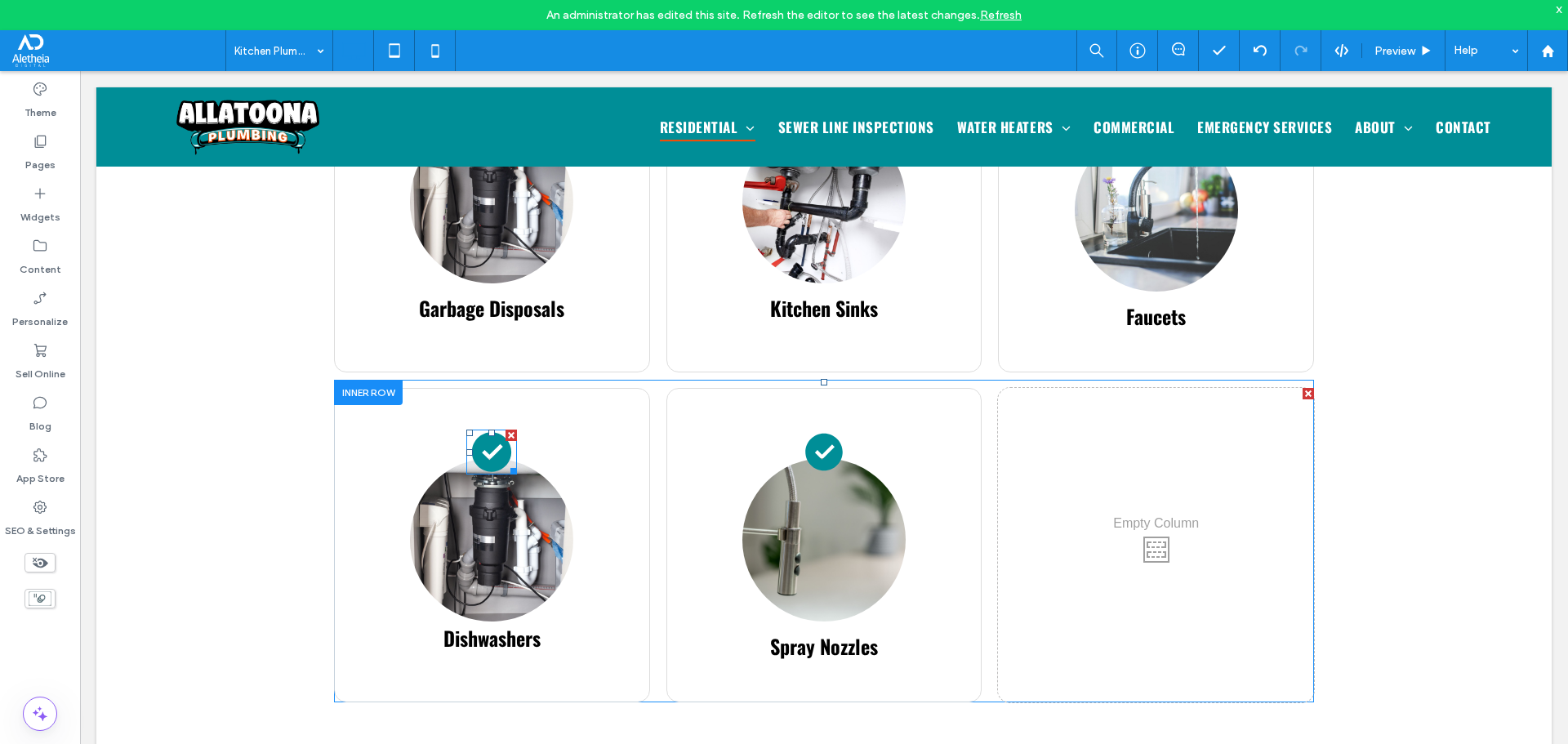
click at [482, 433] on icon at bounding box center [491, 452] width 39 height 39
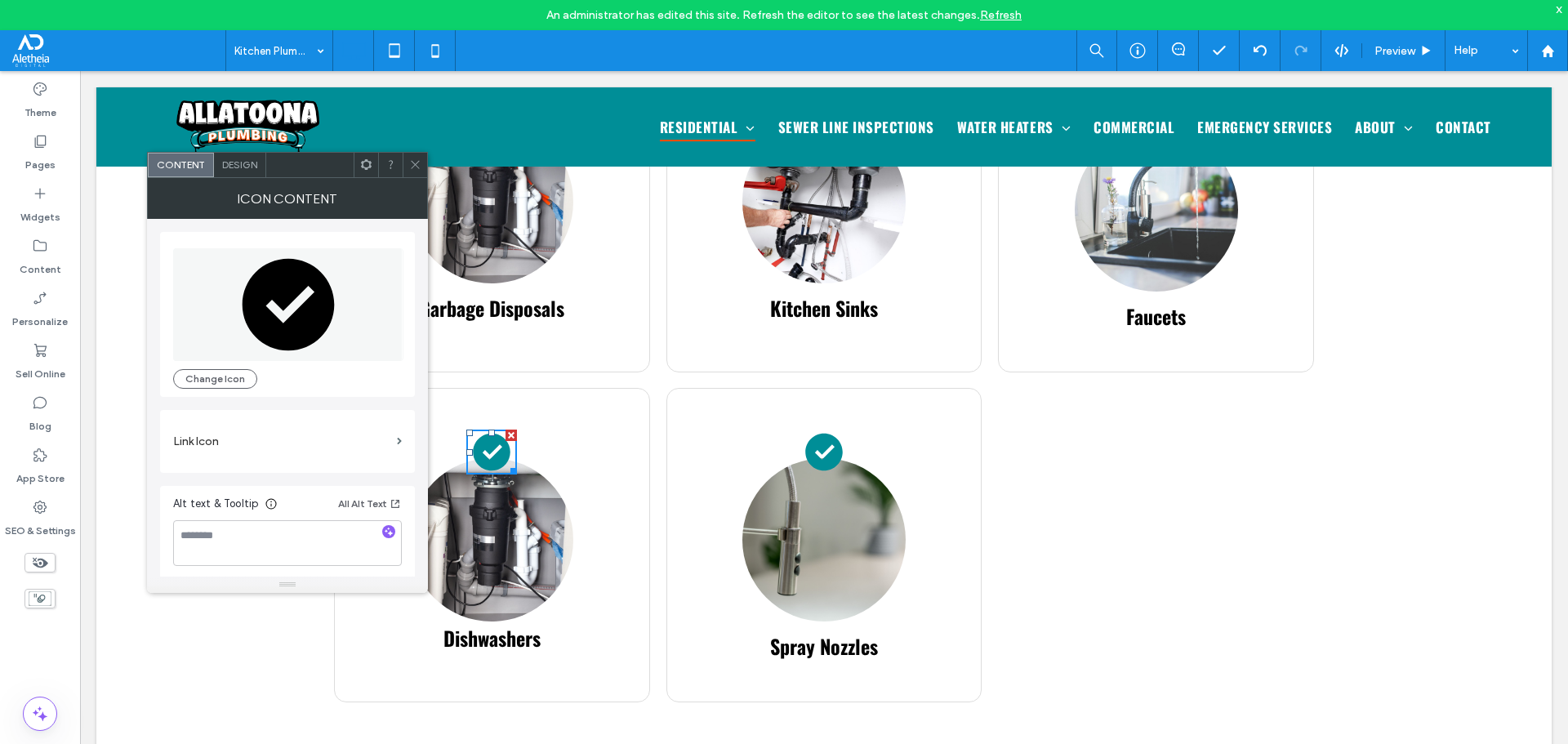
click at [237, 165] on span "Design" at bounding box center [240, 164] width 35 height 12
click at [294, 313] on icon at bounding box center [289, 304] width 93 height 93
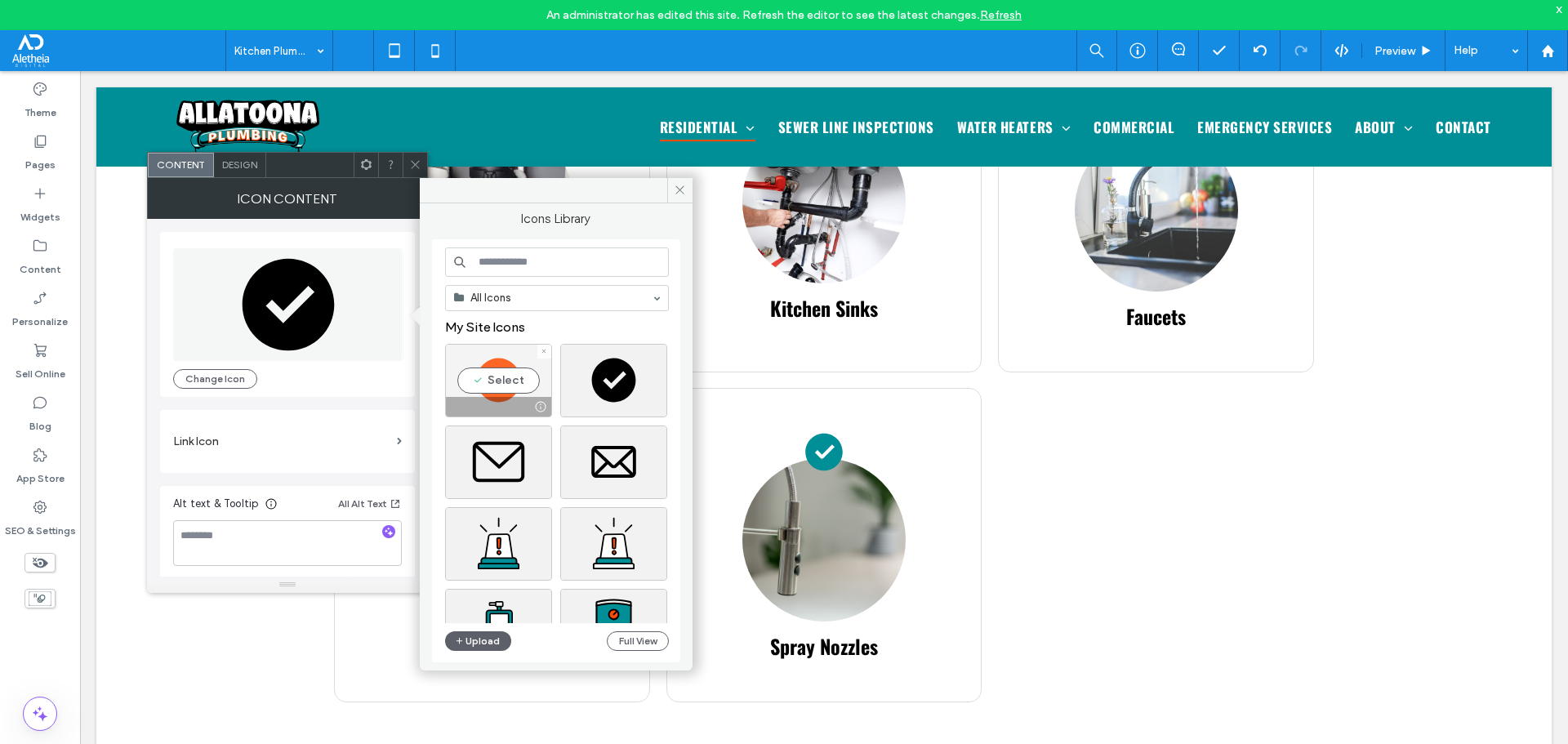
click at [487, 356] on div "Select" at bounding box center [498, 380] width 107 height 73
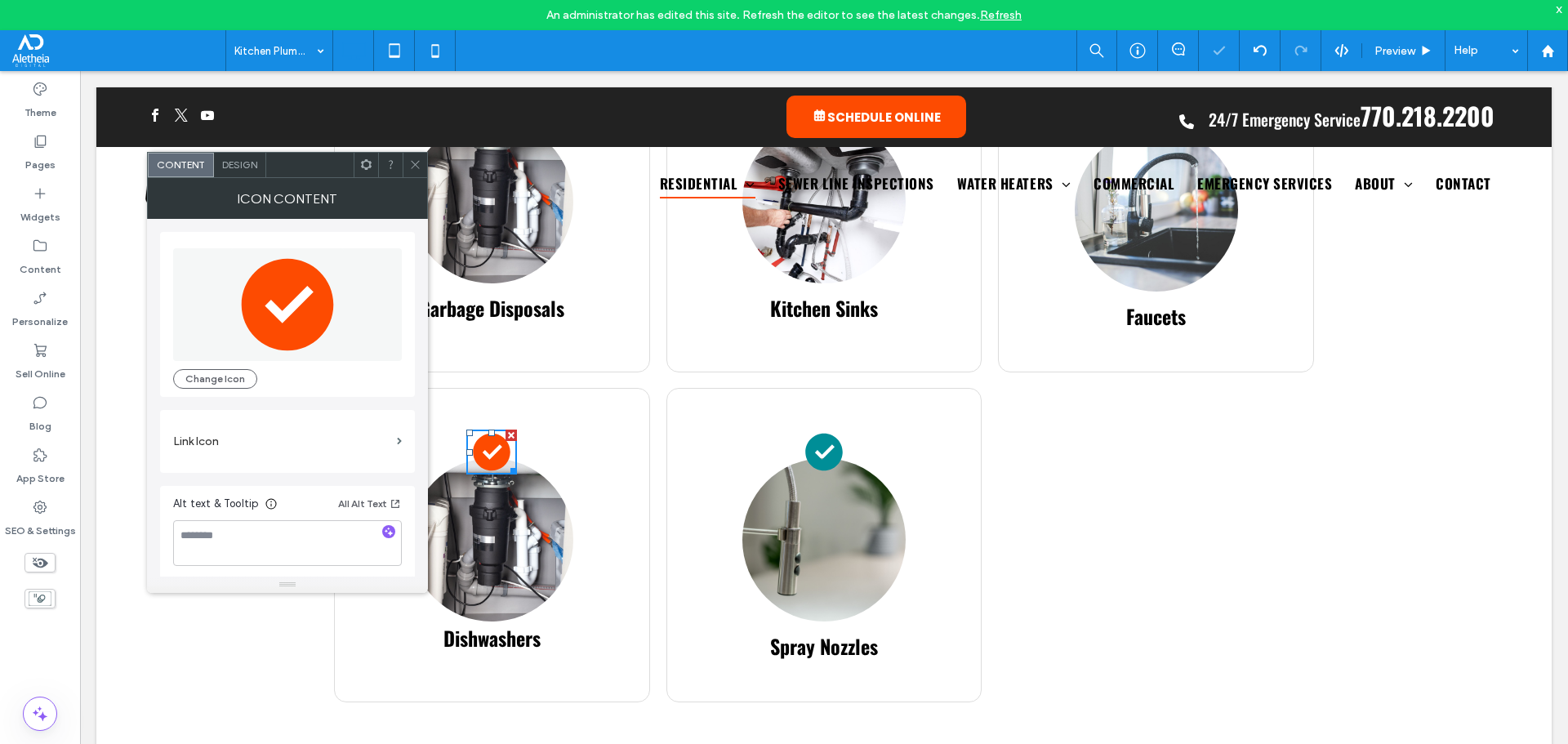
click at [409, 158] on span at bounding box center [414, 165] width 12 height 24
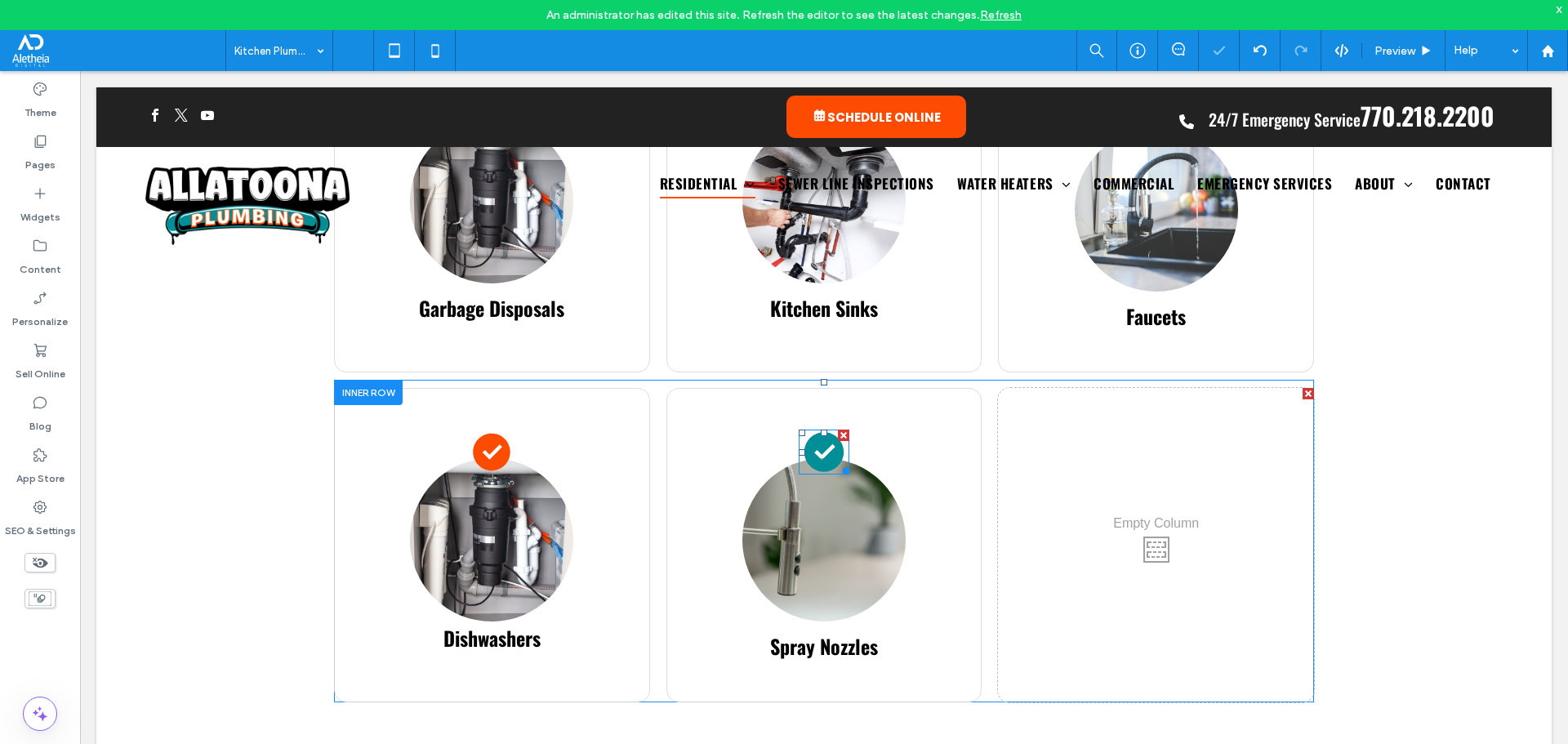
click at [813, 433] on icon at bounding box center [824, 452] width 39 height 39
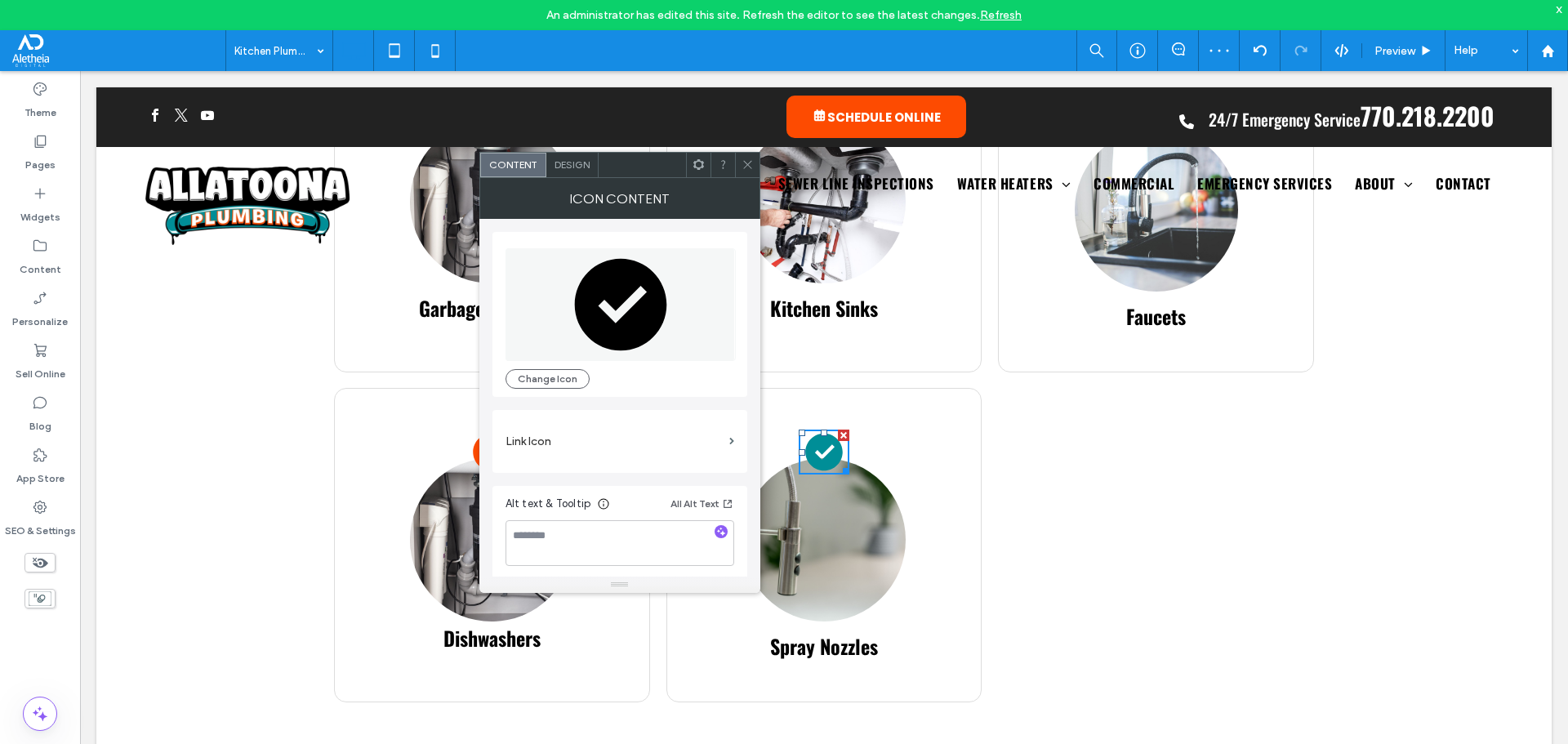
click at [600, 272] on icon at bounding box center [621, 304] width 93 height 93
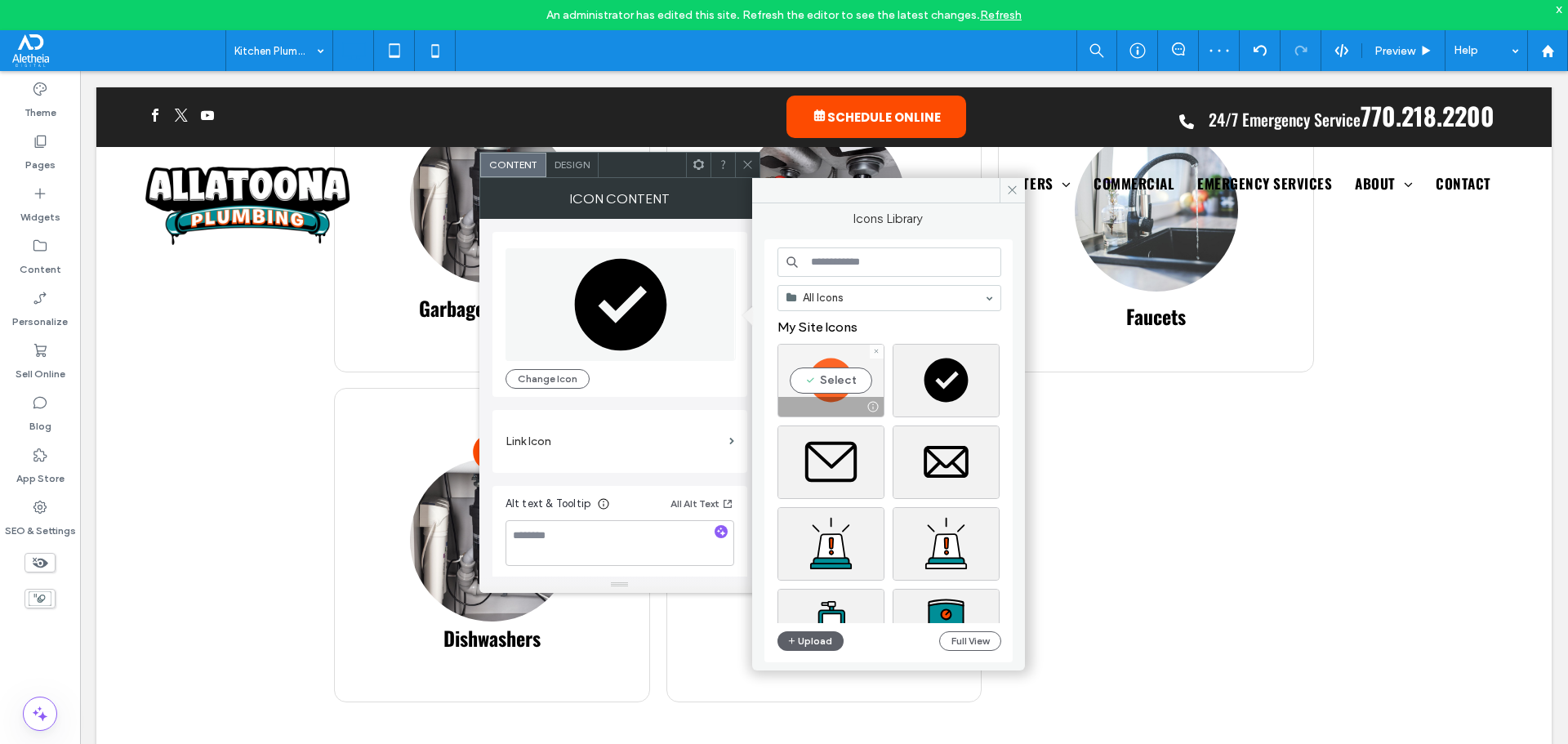
click at [828, 347] on div "Select" at bounding box center [830, 380] width 107 height 73
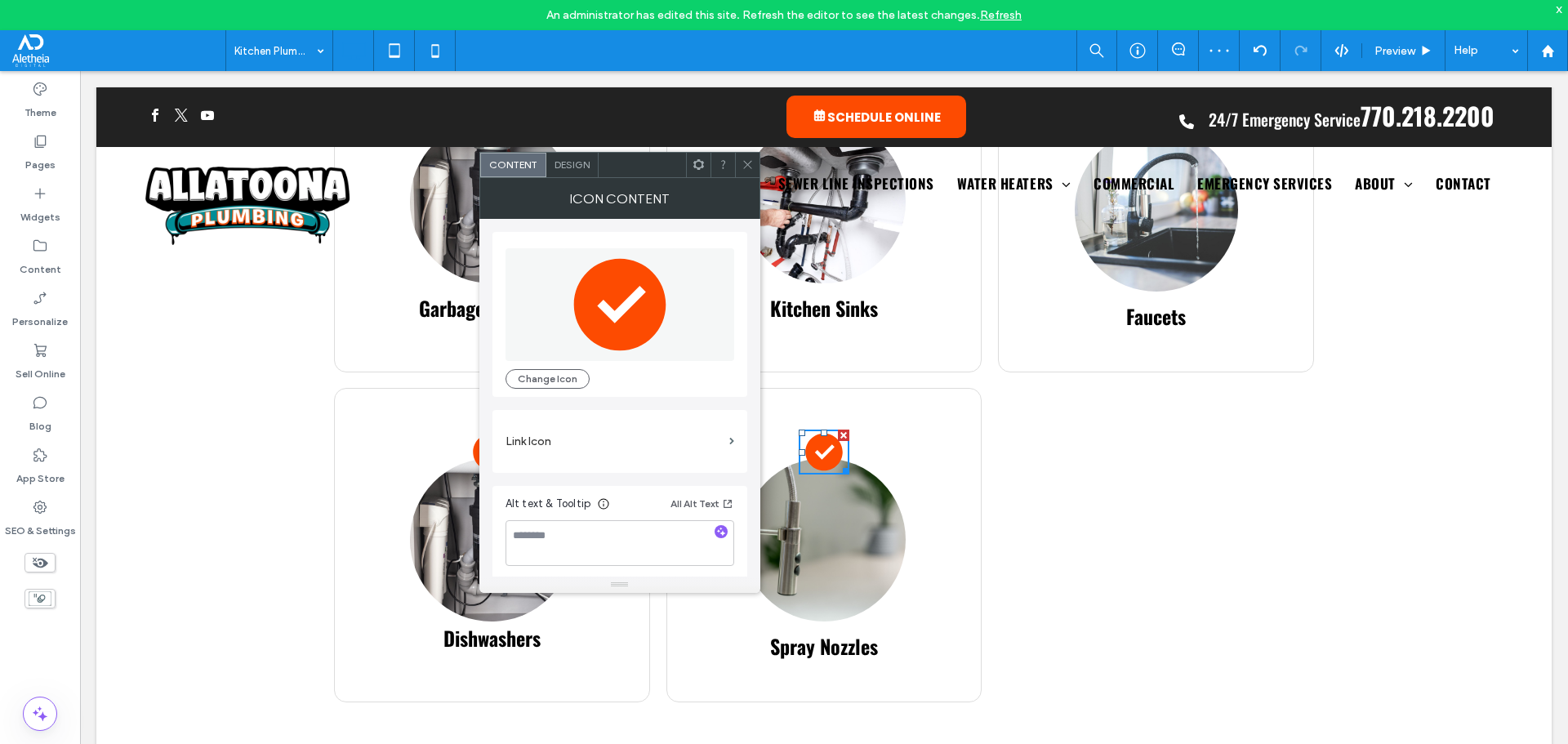
click at [751, 169] on use at bounding box center [747, 165] width 8 height 8
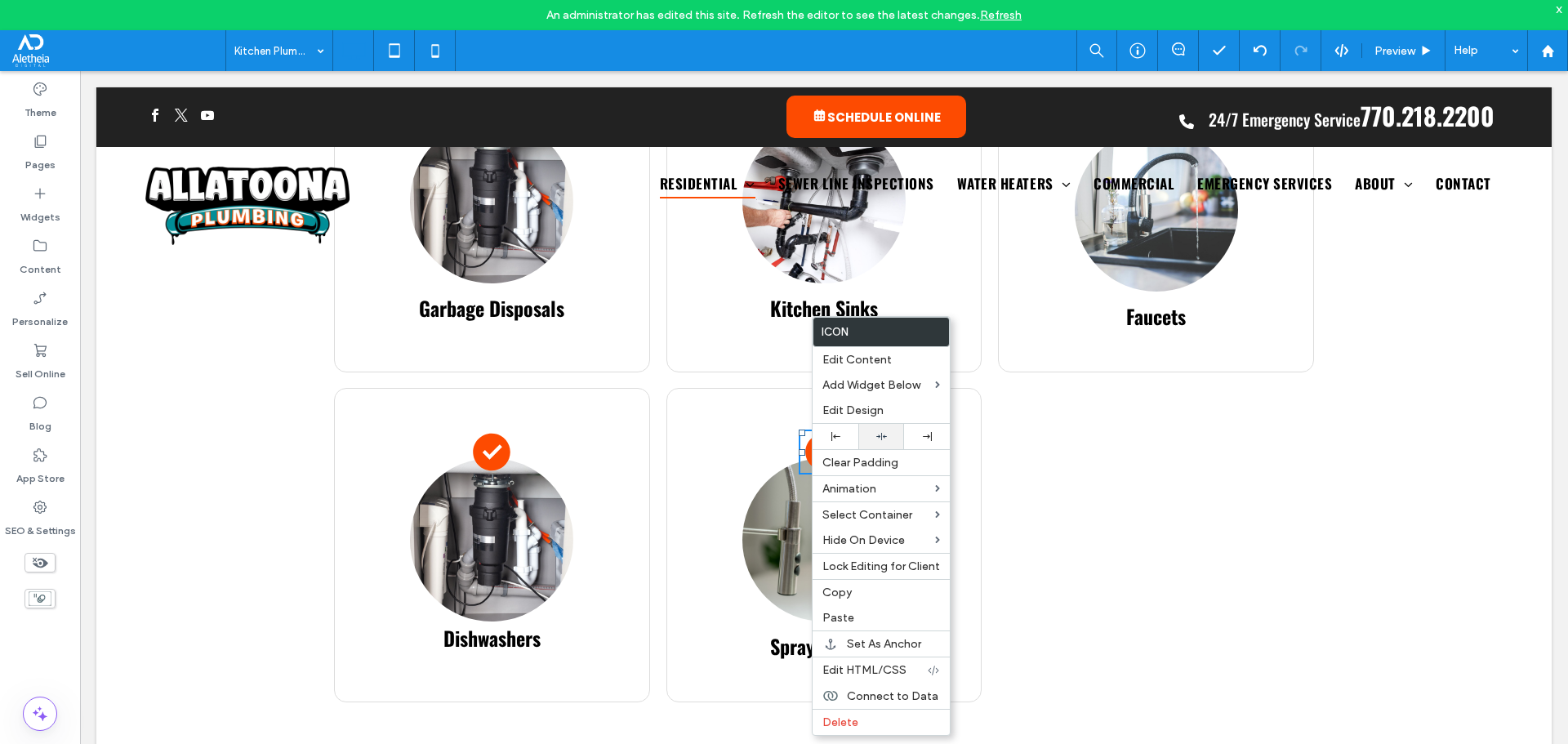
click at [881, 431] on icon at bounding box center [881, 435] width 10 height 10
click at [1201, 481] on div "Click To Paste" at bounding box center [1156, 545] width 316 height 314
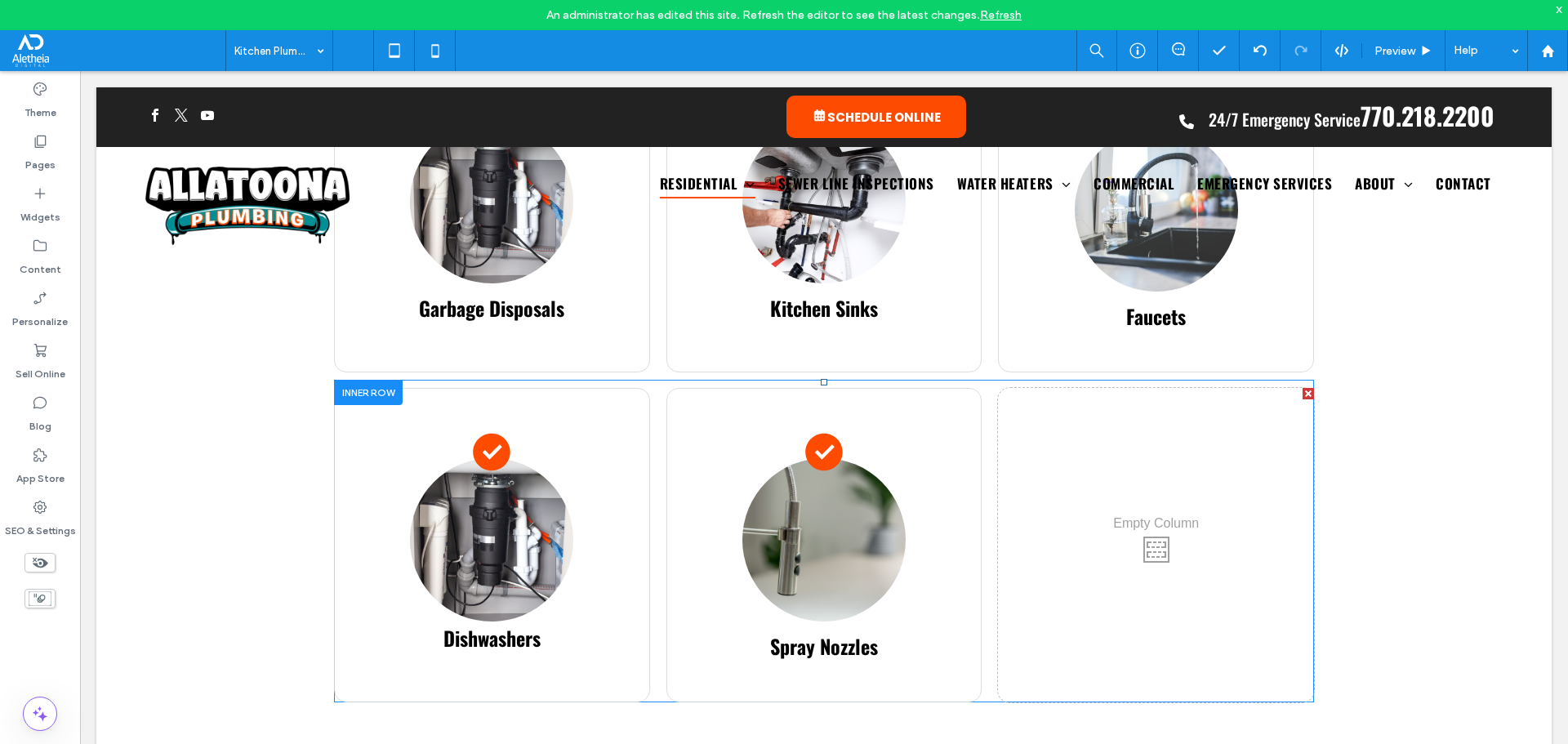
click at [949, 430] on div ".st0-1883687961-1883687961{fill:#FFFFFF;} .st1-1883687961-1883687961{fill:#FD4B…" at bounding box center [824, 545] width 316 height 314
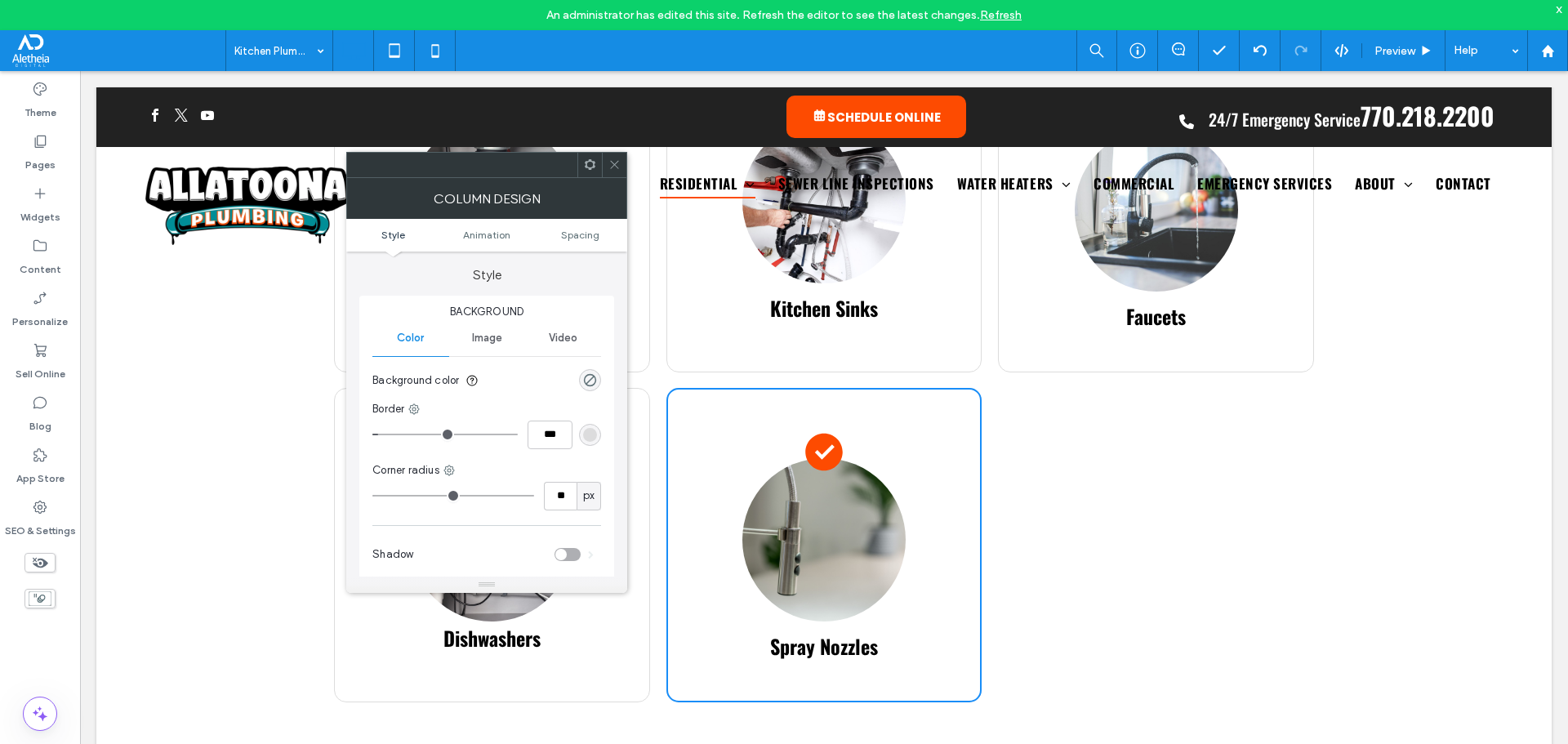
click at [614, 167] on icon at bounding box center [614, 164] width 12 height 12
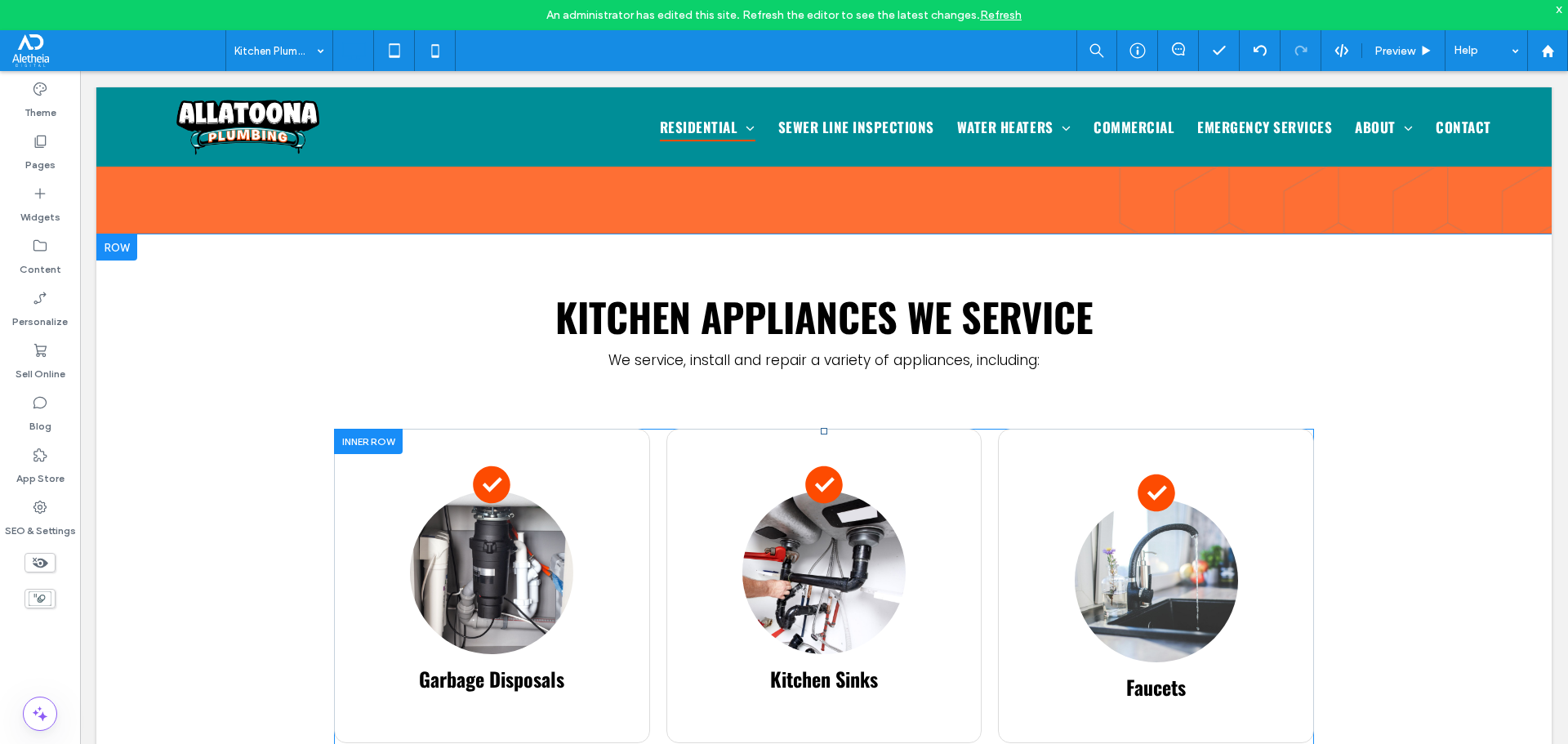
scroll to position [735, 0]
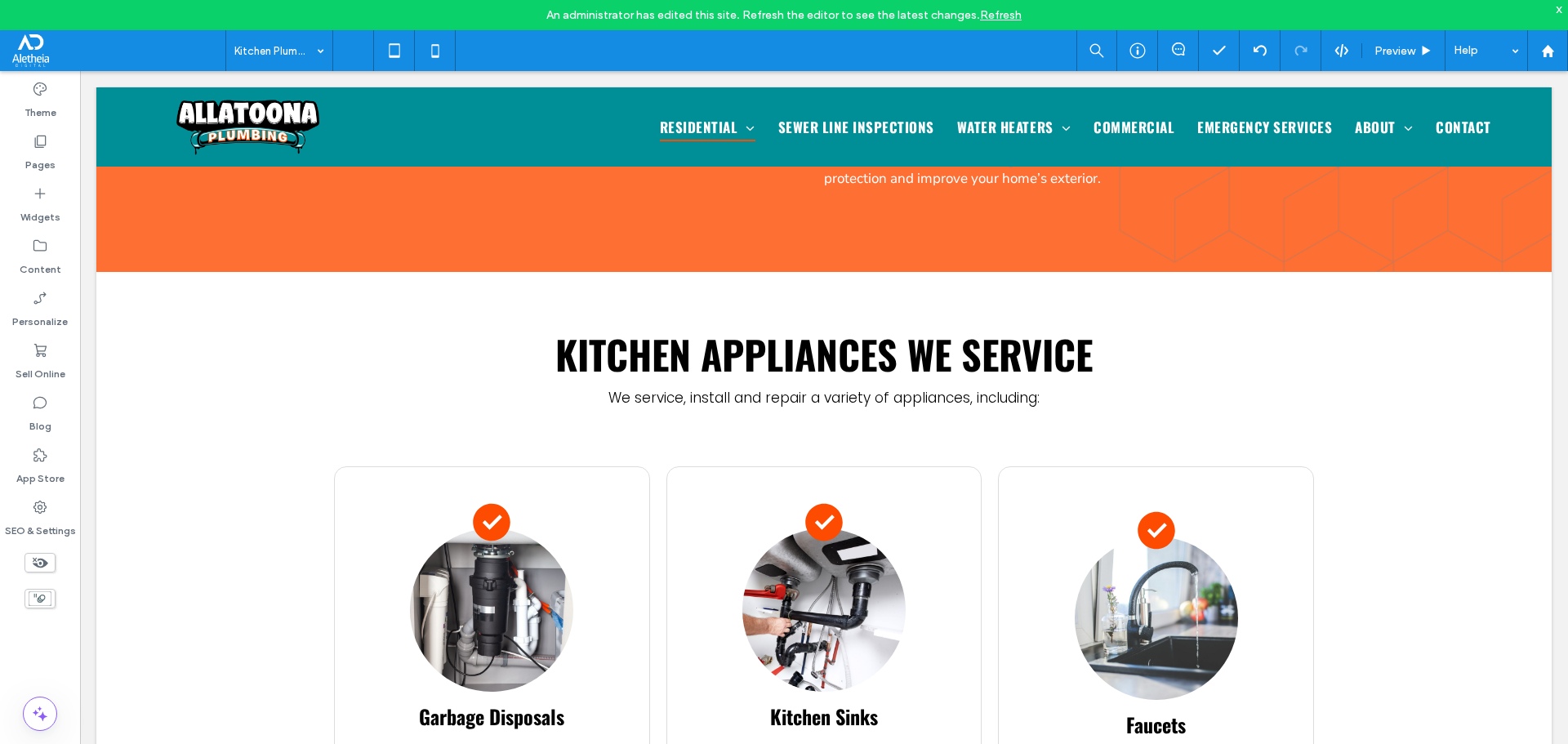
click at [1554, 5] on div "An administrator has edited this site. Refresh the editor to see the latest cha…" at bounding box center [784, 15] width 1568 height 31
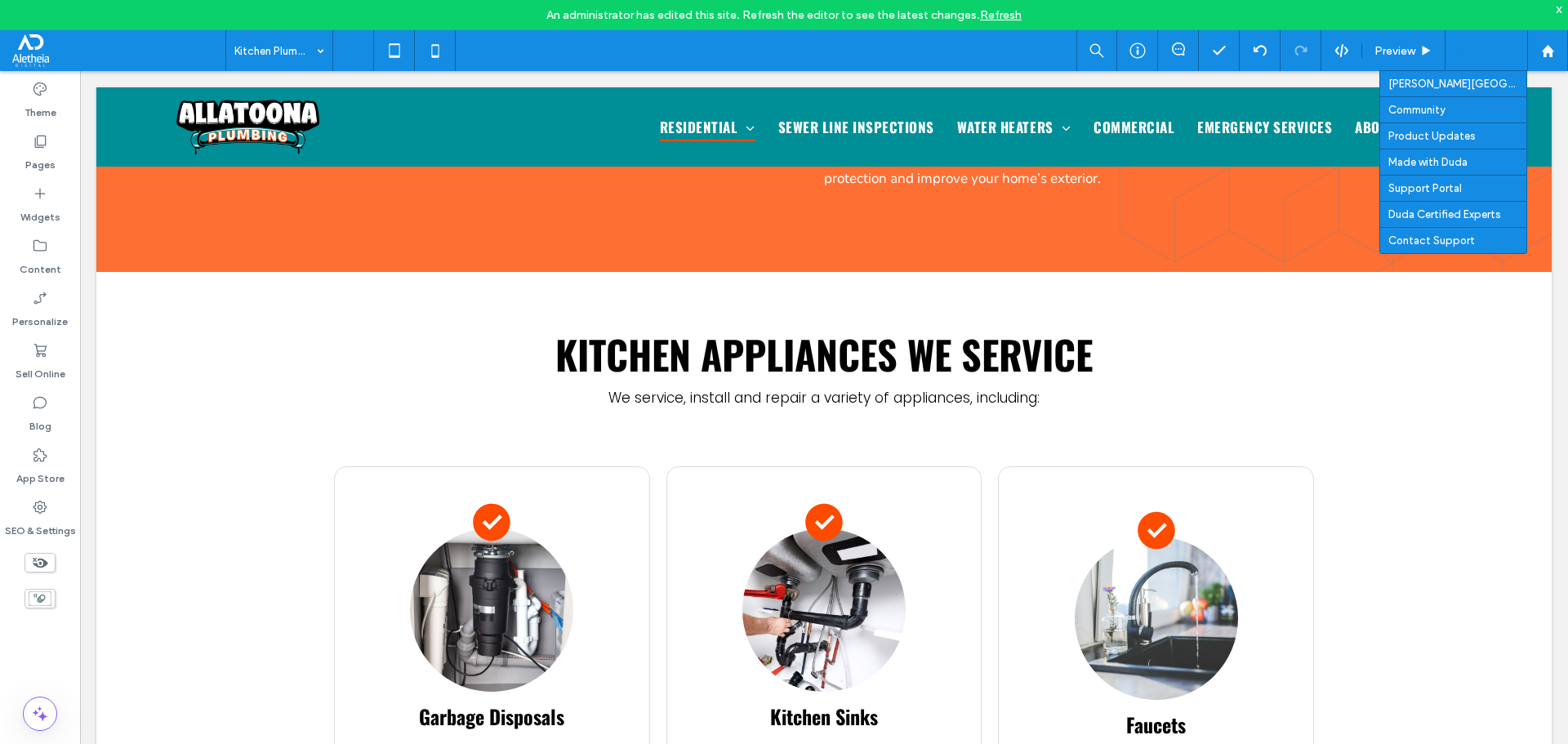
click at [1507, 49] on div "Help" at bounding box center [1486, 51] width 82 height 41
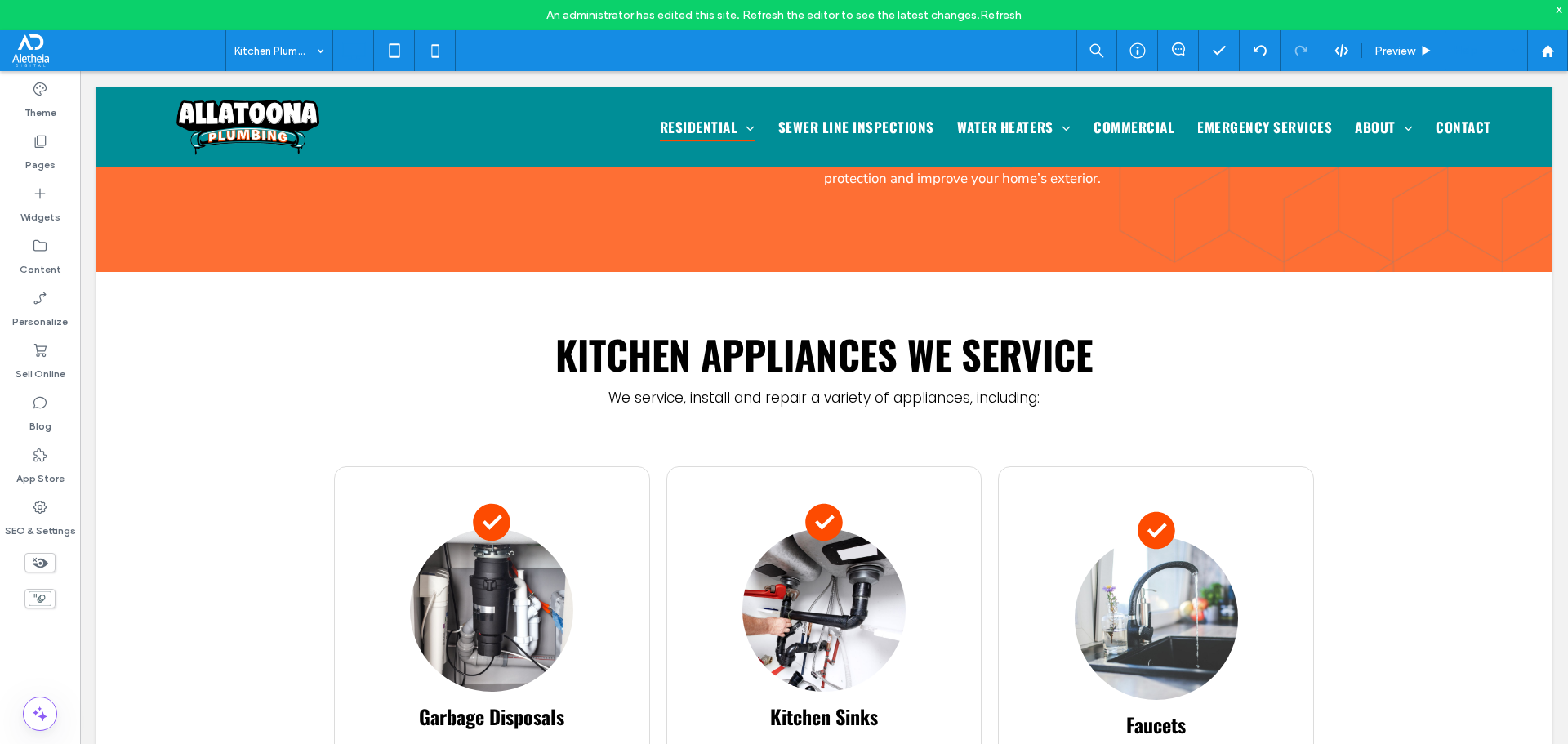
click at [1559, 11] on div "x" at bounding box center [1560, 8] width 7 height 14
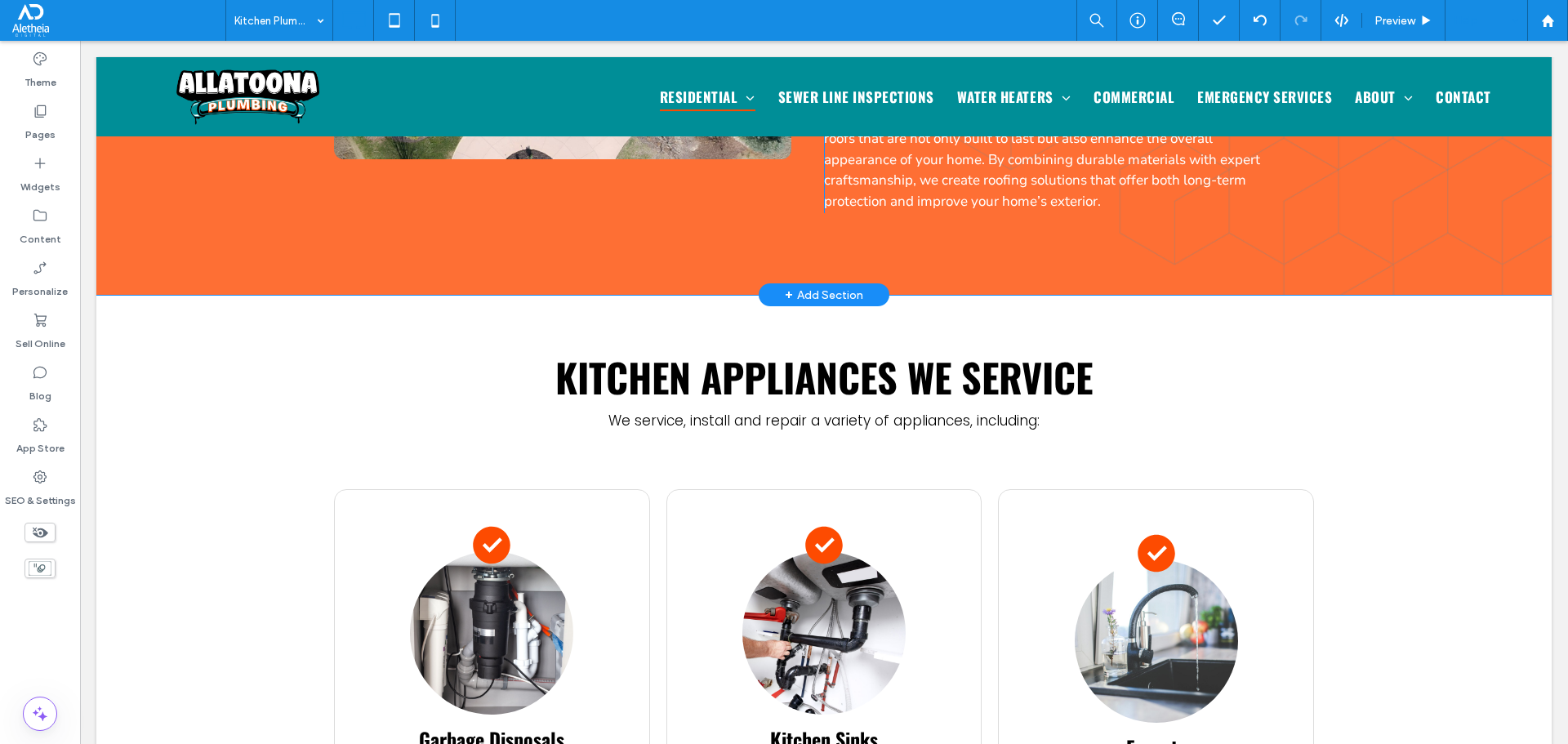
scroll to position [898, 0]
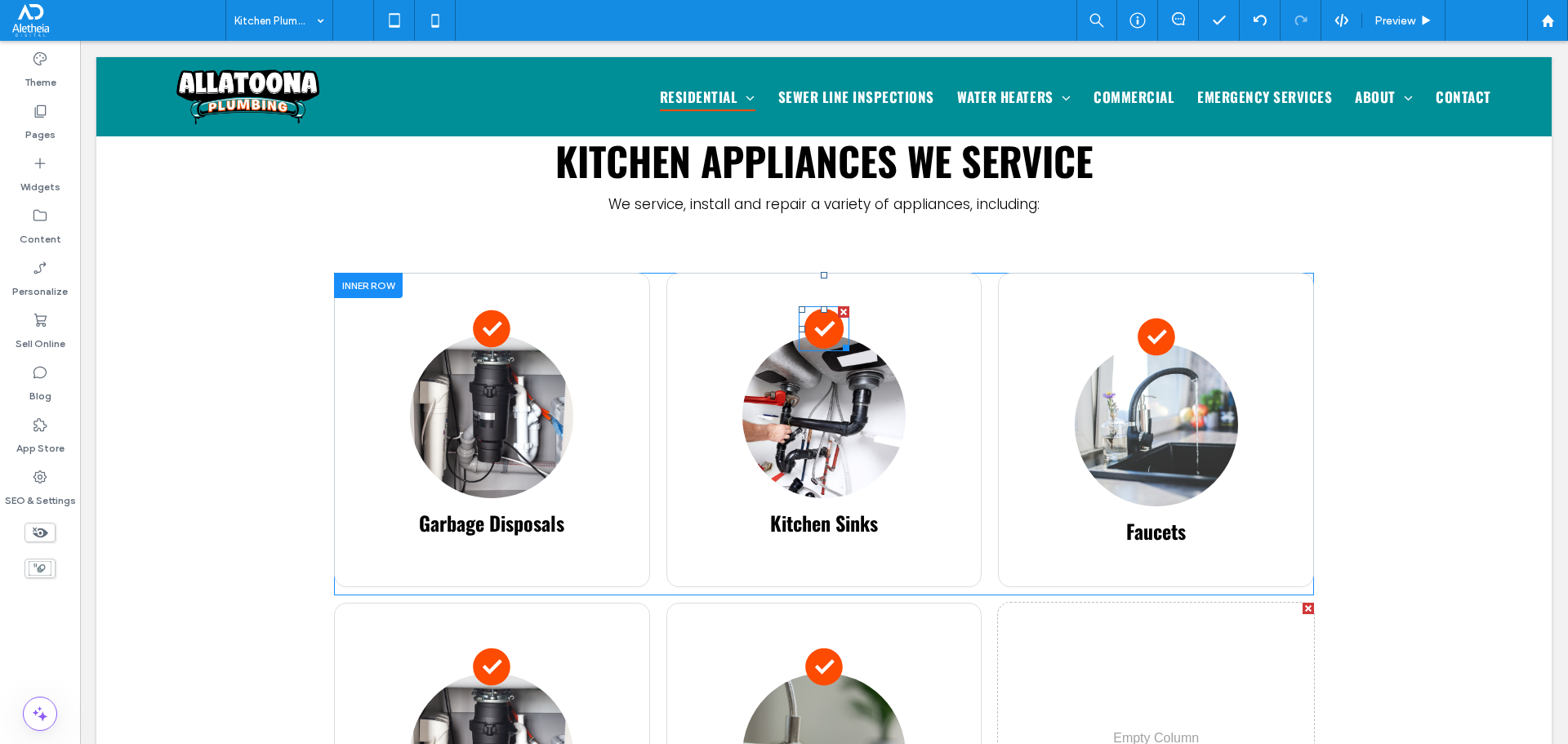
click at [811, 316] on polygon at bounding box center [825, 329] width 28 height 27
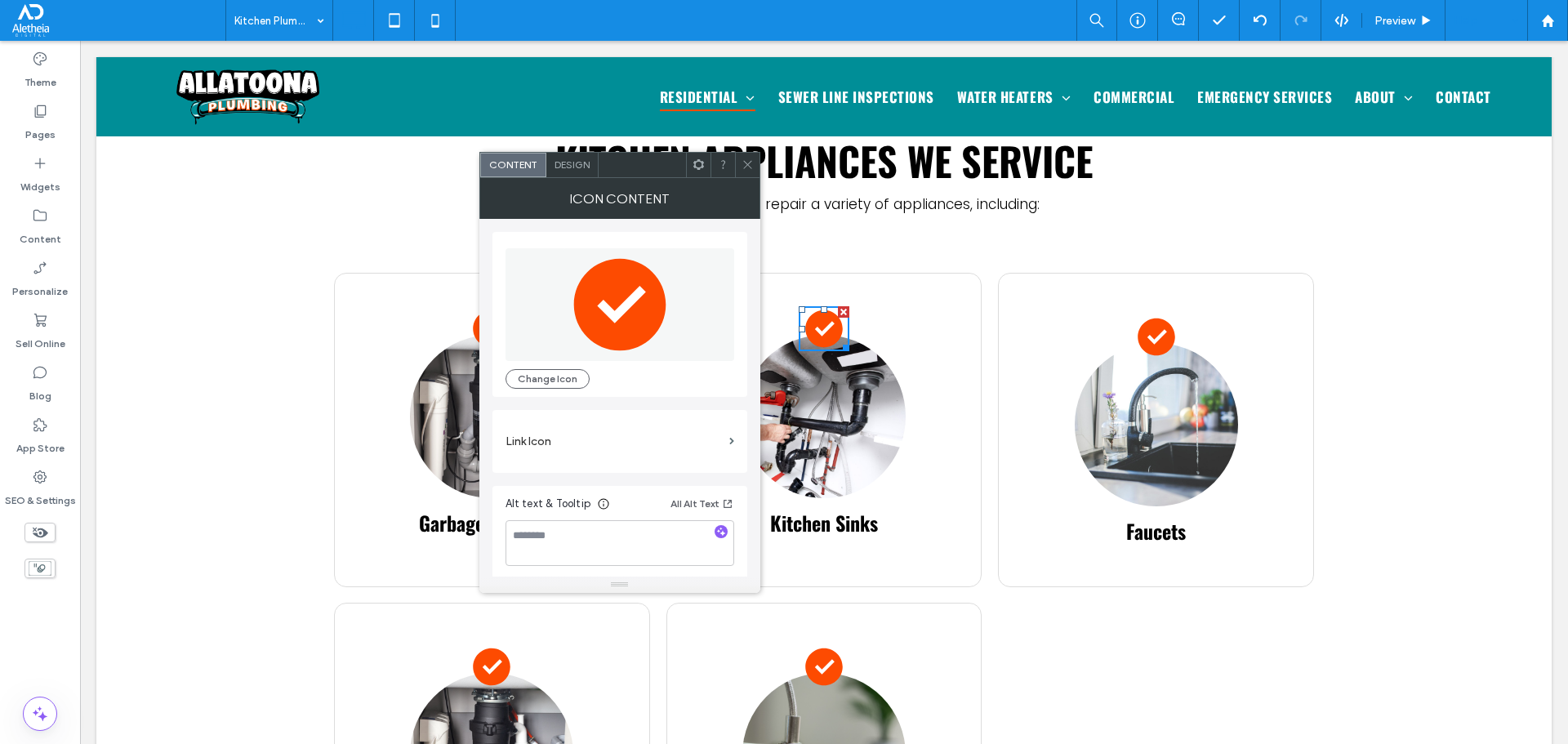
click at [643, 347] on icon ".st0-1303636496-1303636496{fill:#FFFFFF;} .st1-1303636496-1303636496{fill:#FD4B…" at bounding box center [620, 305] width 113 height 113
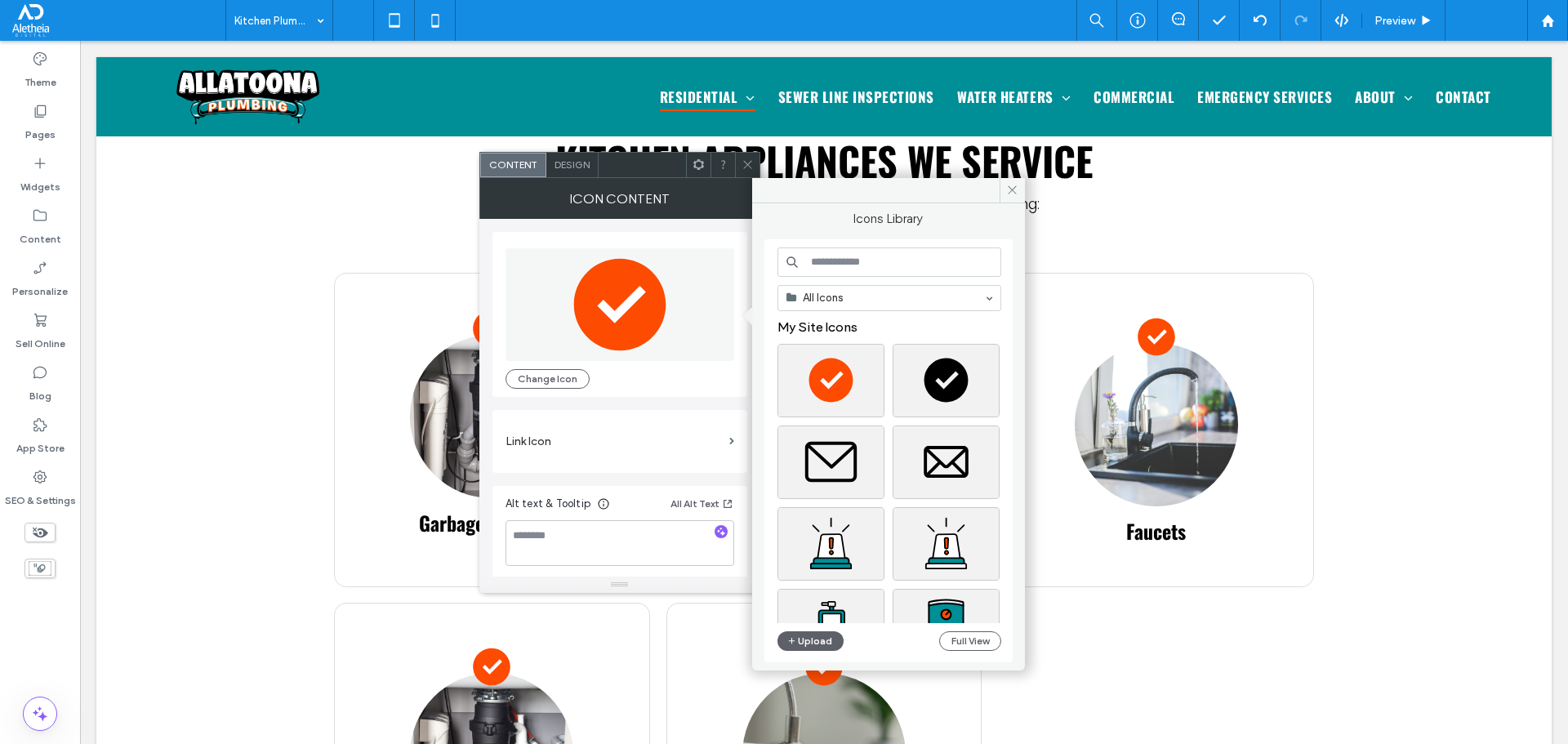
click at [744, 163] on icon at bounding box center [747, 164] width 12 height 12
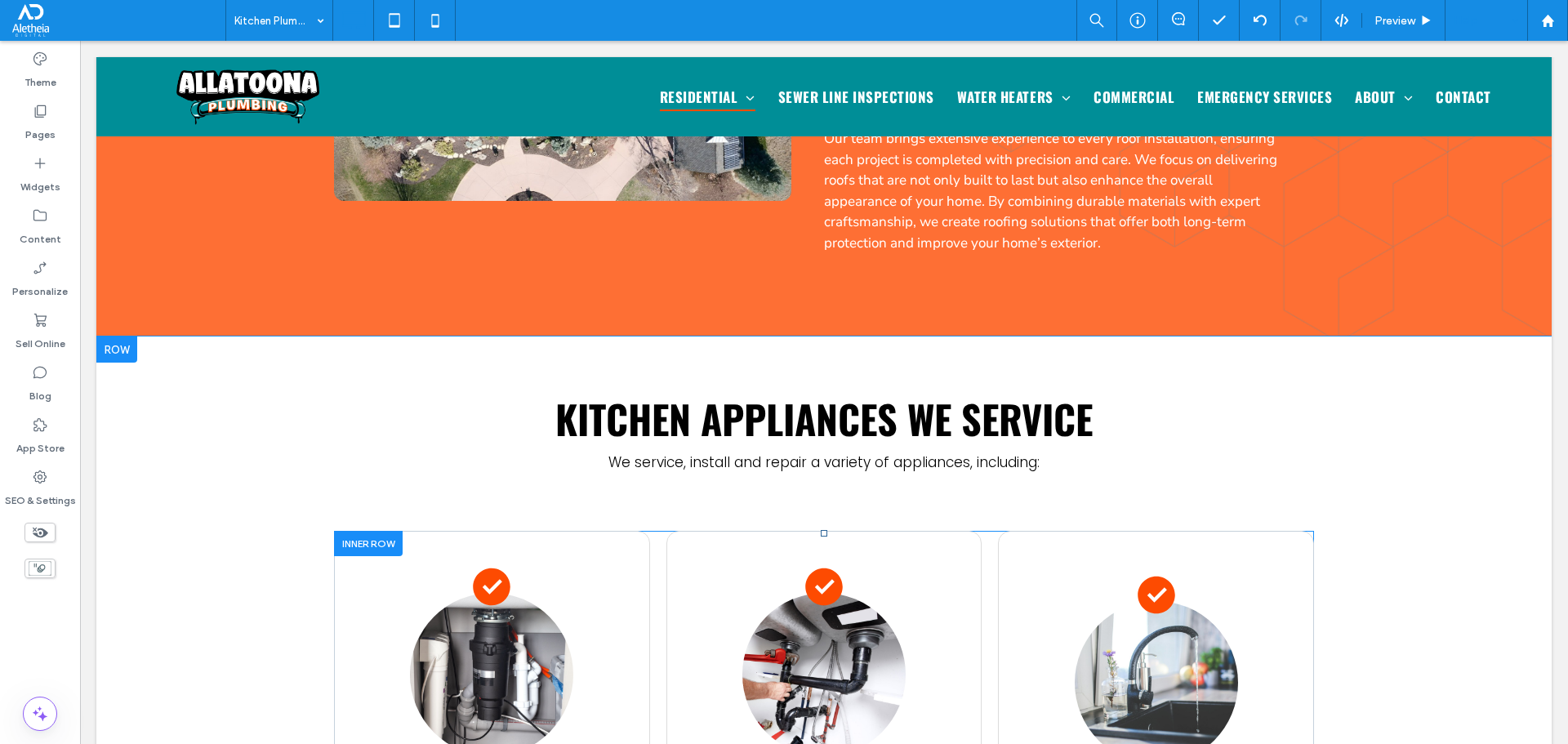
scroll to position [605, 0]
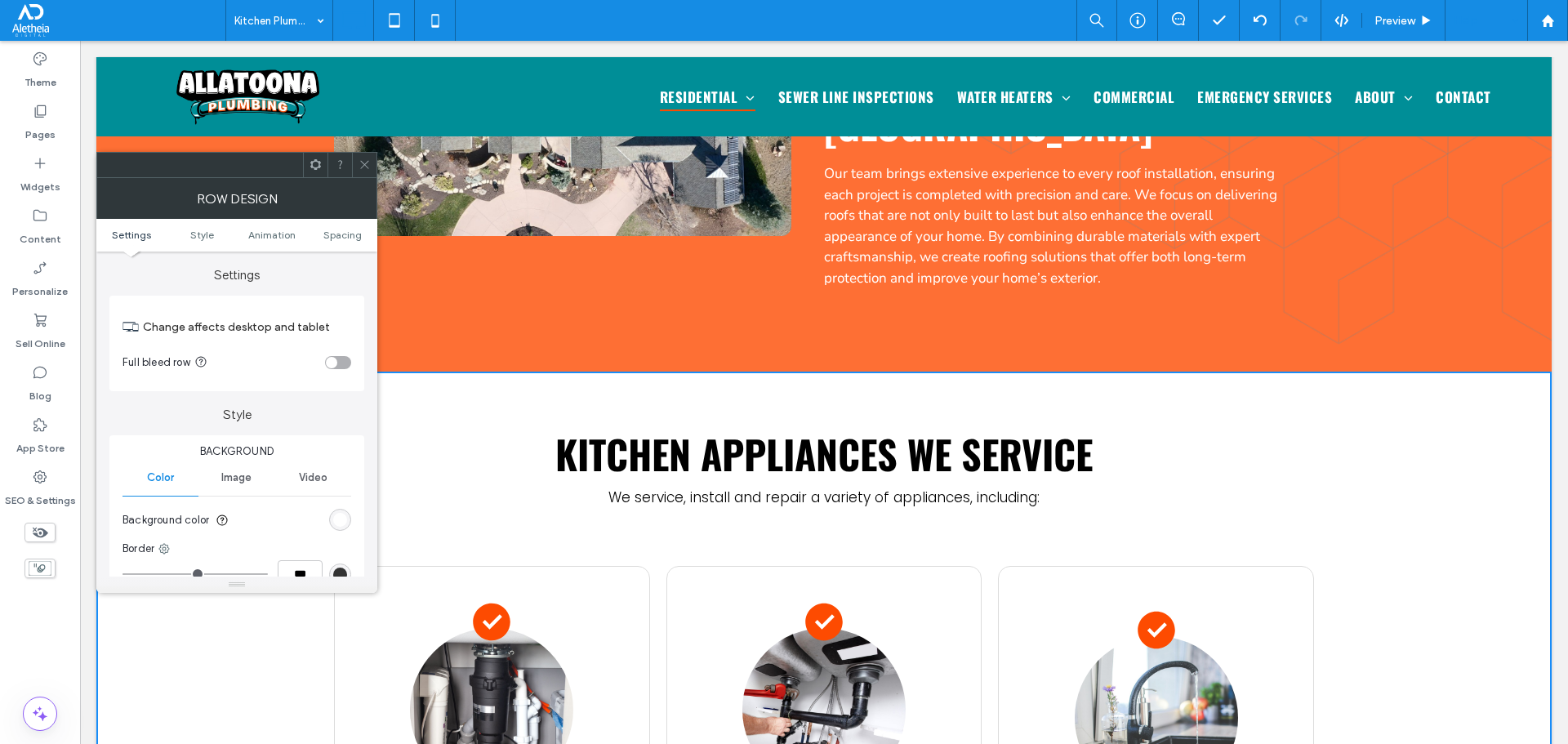
click at [340, 520] on div "rgb(255, 255, 255)" at bounding box center [340, 519] width 14 height 14
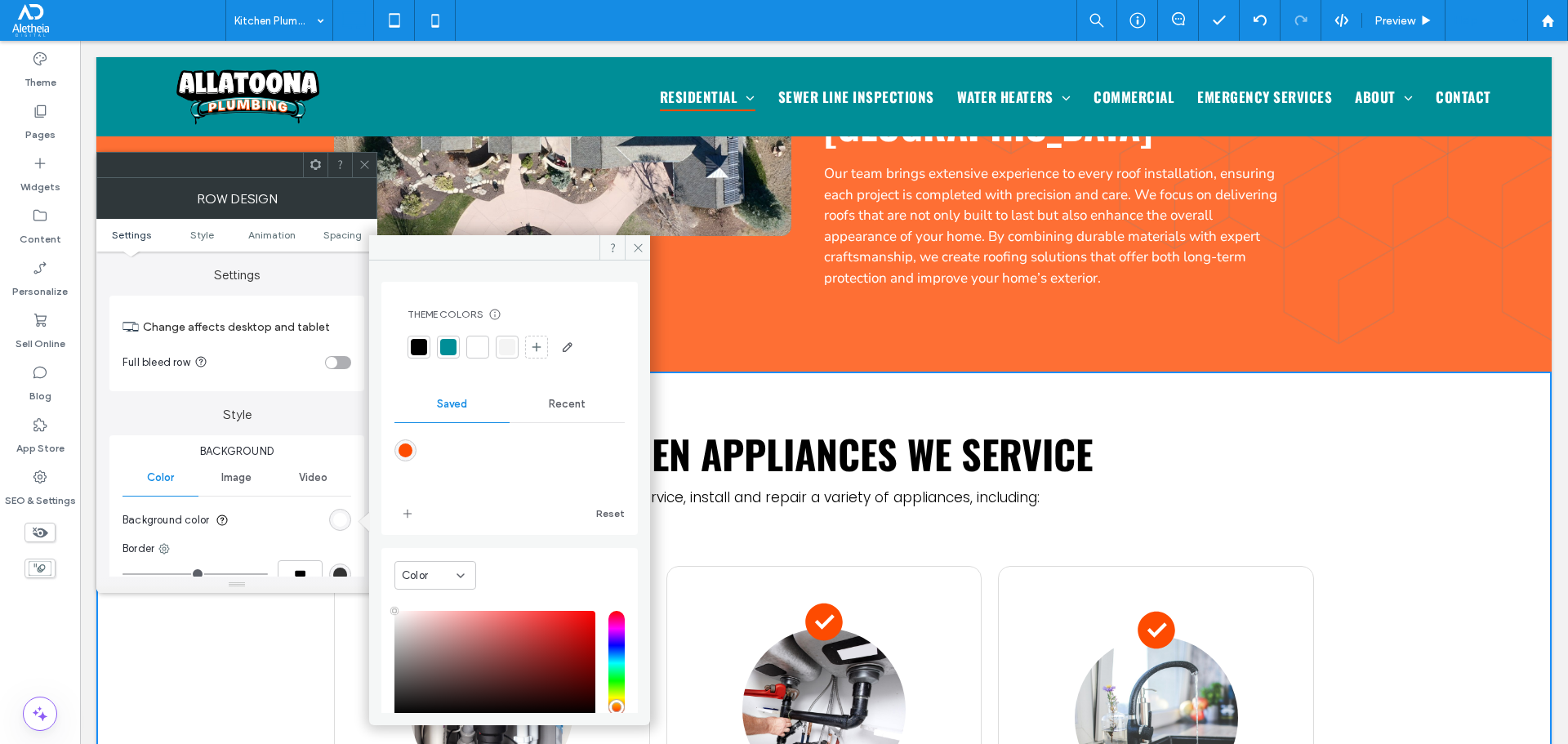
click at [446, 350] on div at bounding box center [449, 347] width 17 height 17
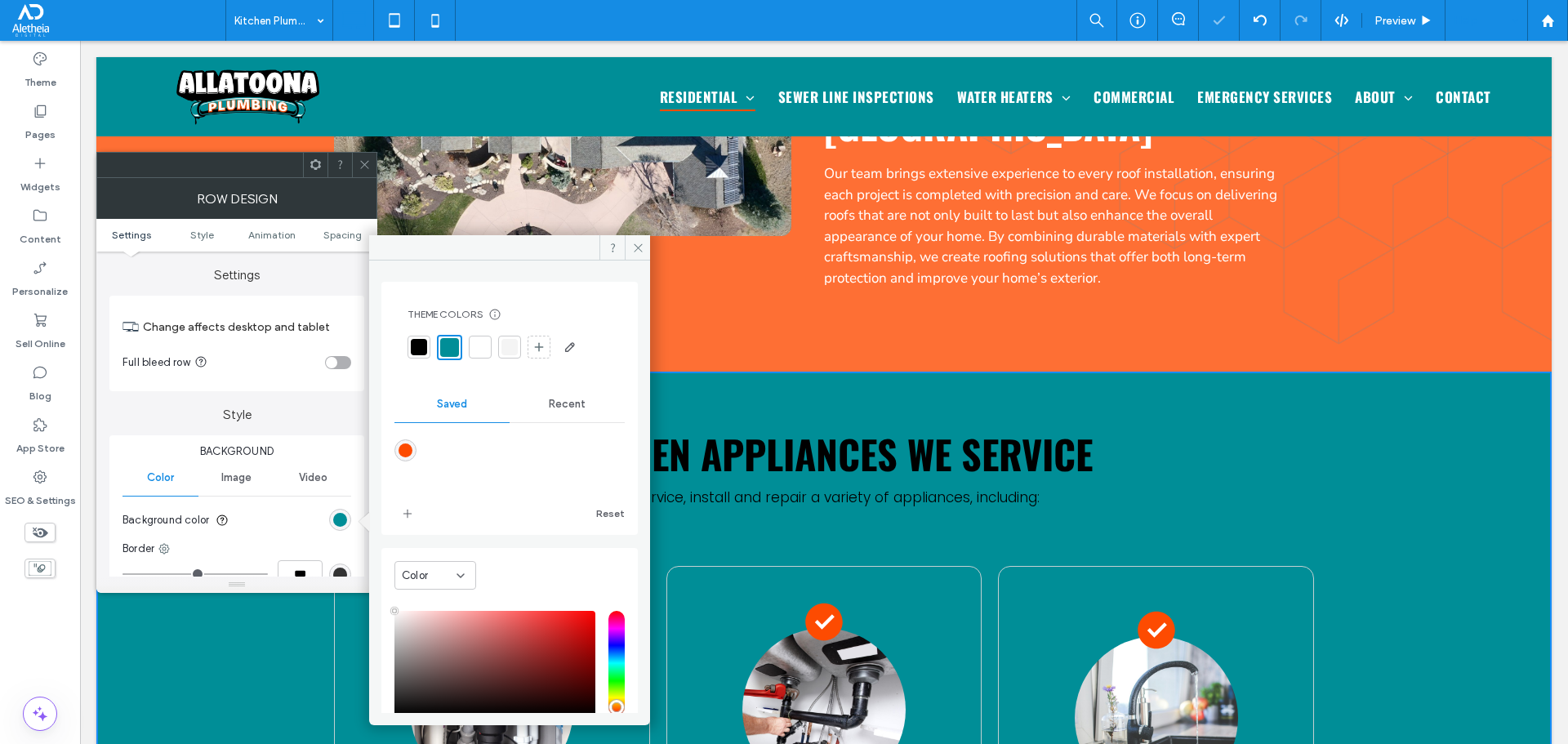
click at [361, 155] on span at bounding box center [364, 165] width 12 height 24
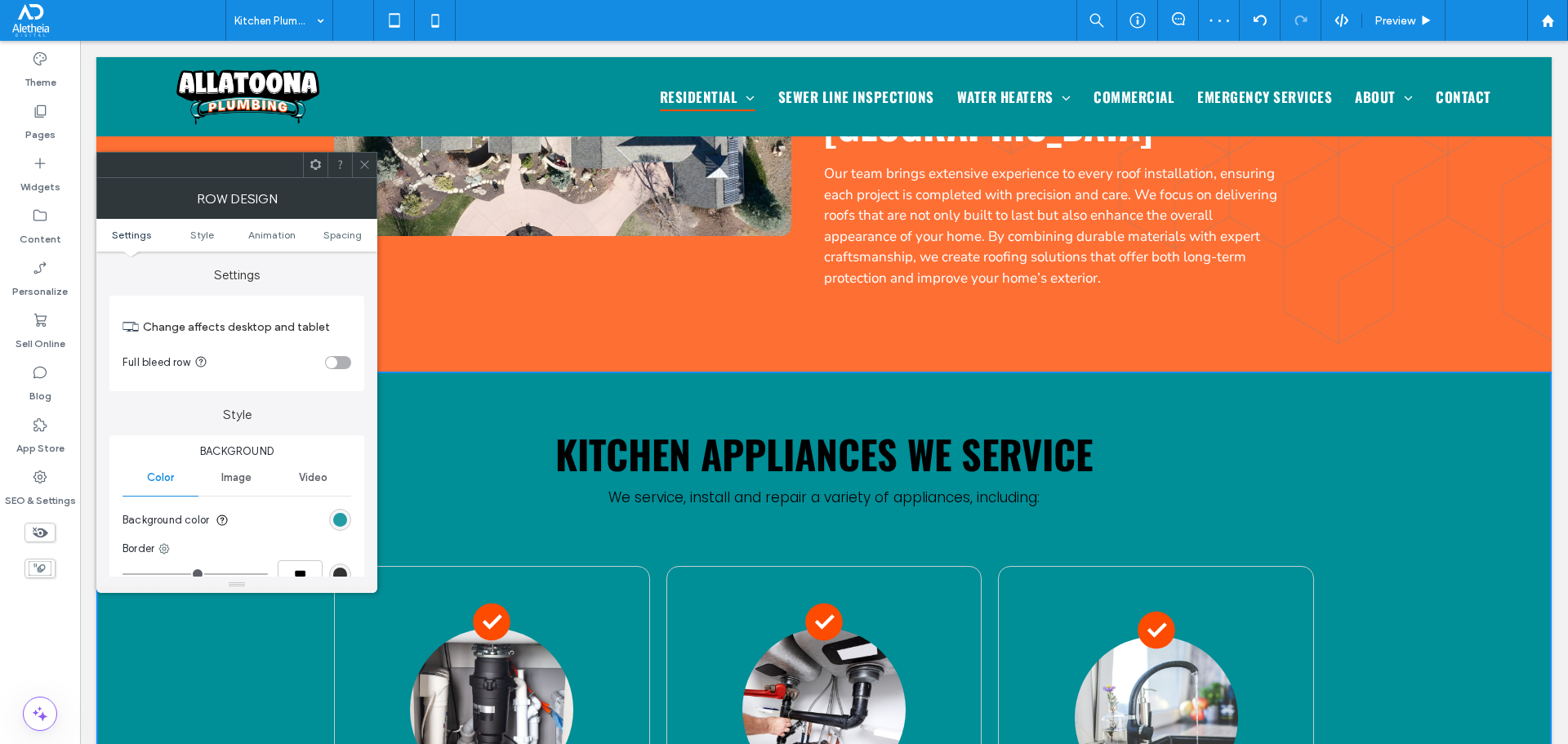
click at [335, 517] on div "rgb(0, 142, 151)" at bounding box center [340, 519] width 14 height 14
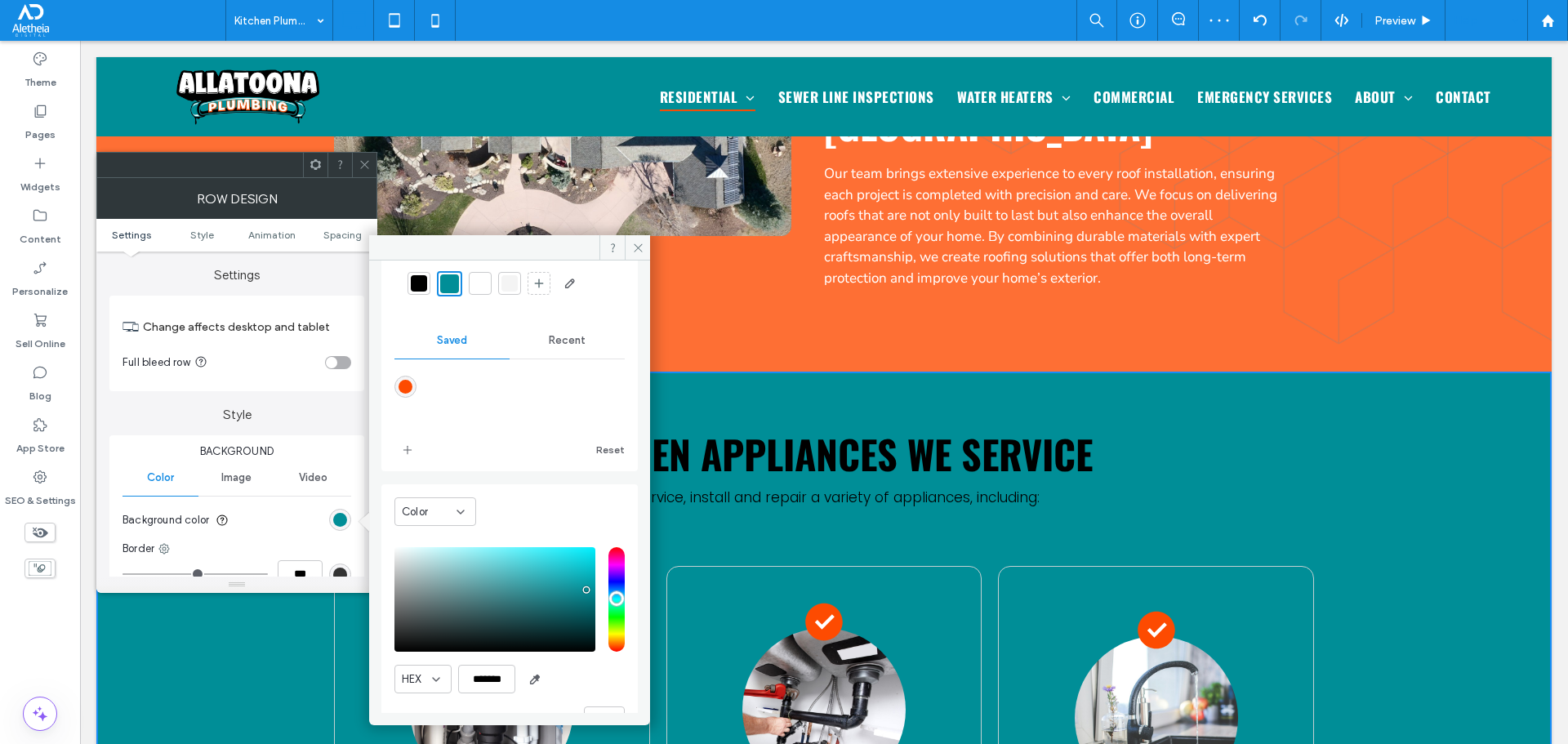
scroll to position [107, 0]
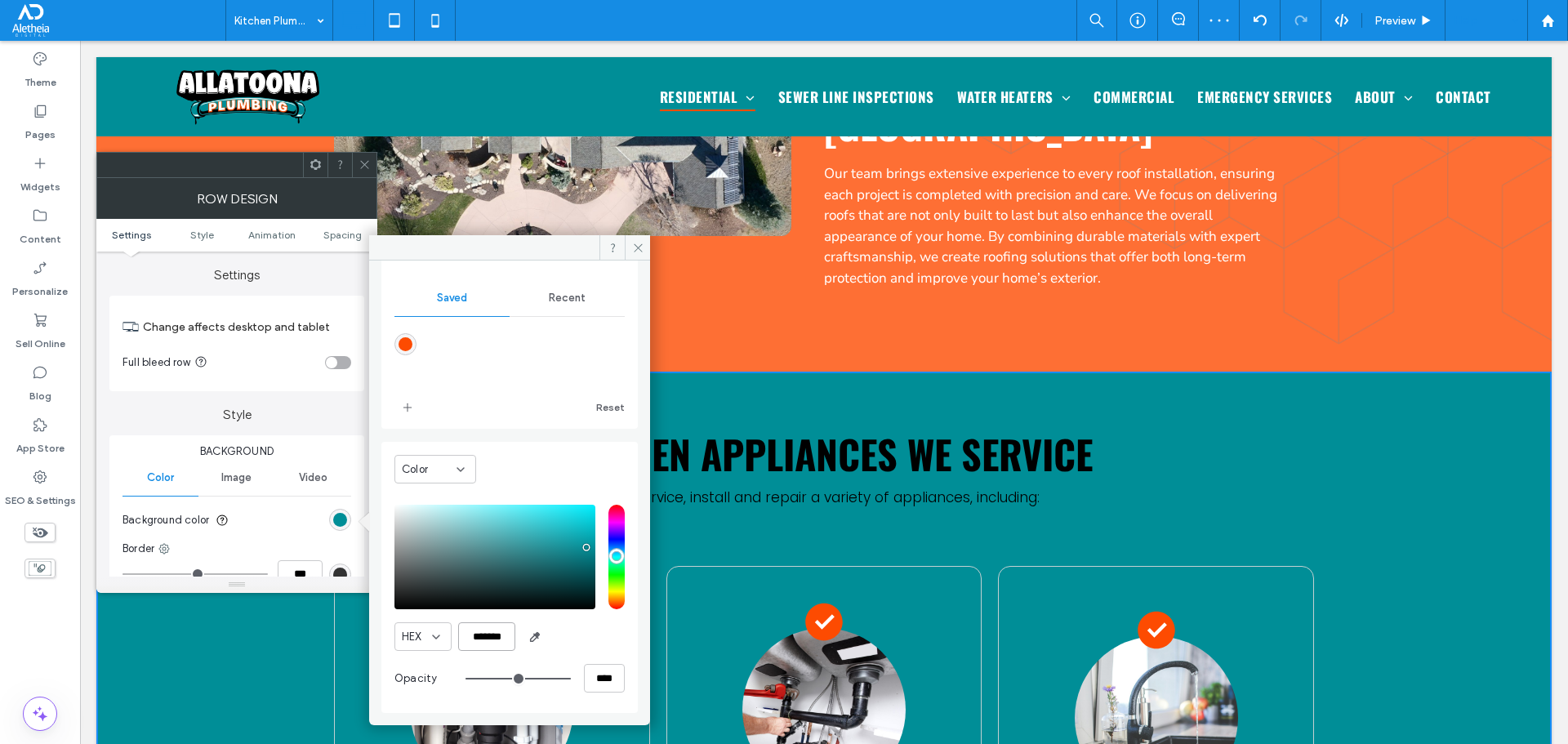
click at [477, 641] on input "*******" at bounding box center [487, 636] width 57 height 29
click at [361, 163] on icon at bounding box center [364, 164] width 12 height 12
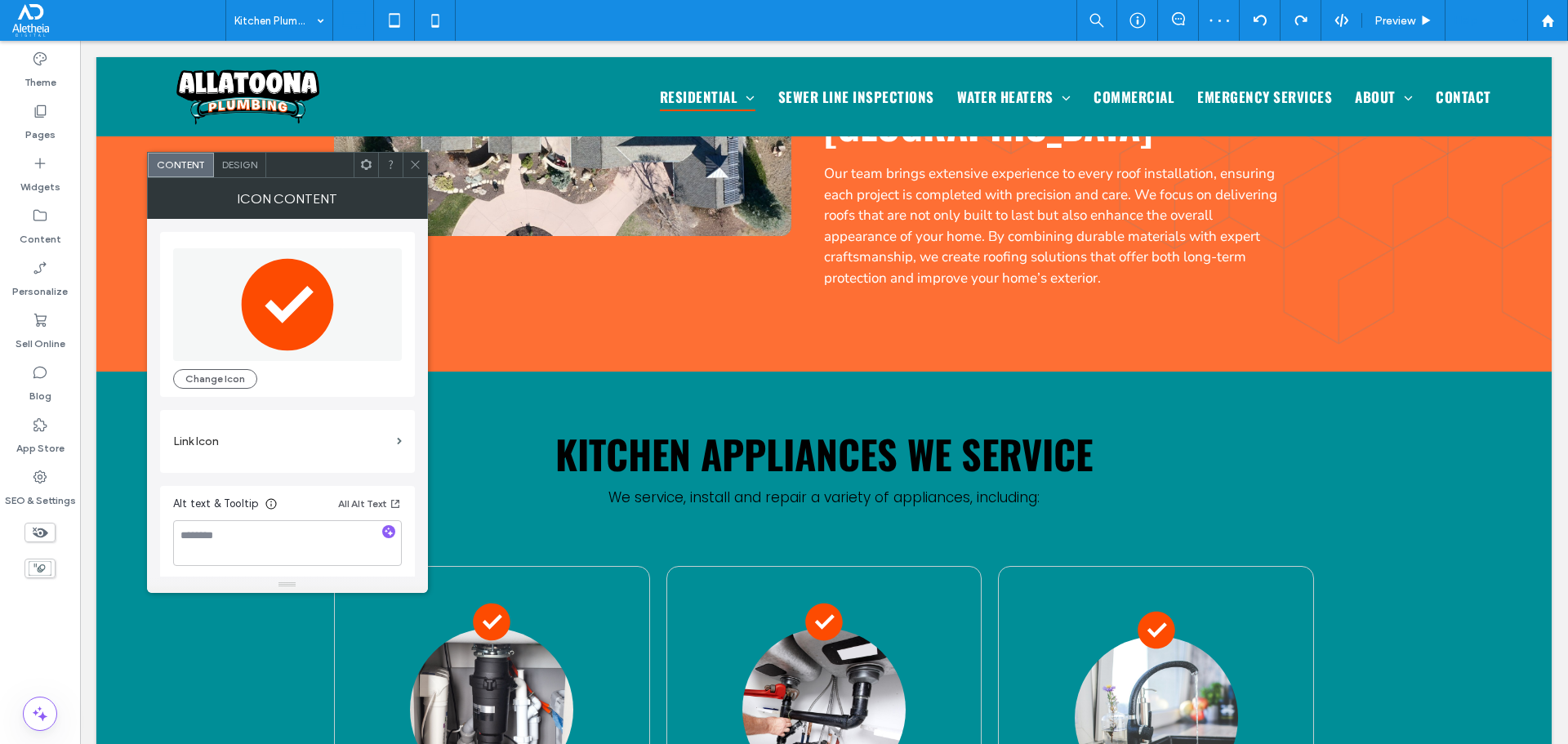
click at [271, 294] on icon at bounding box center [288, 304] width 93 height 93
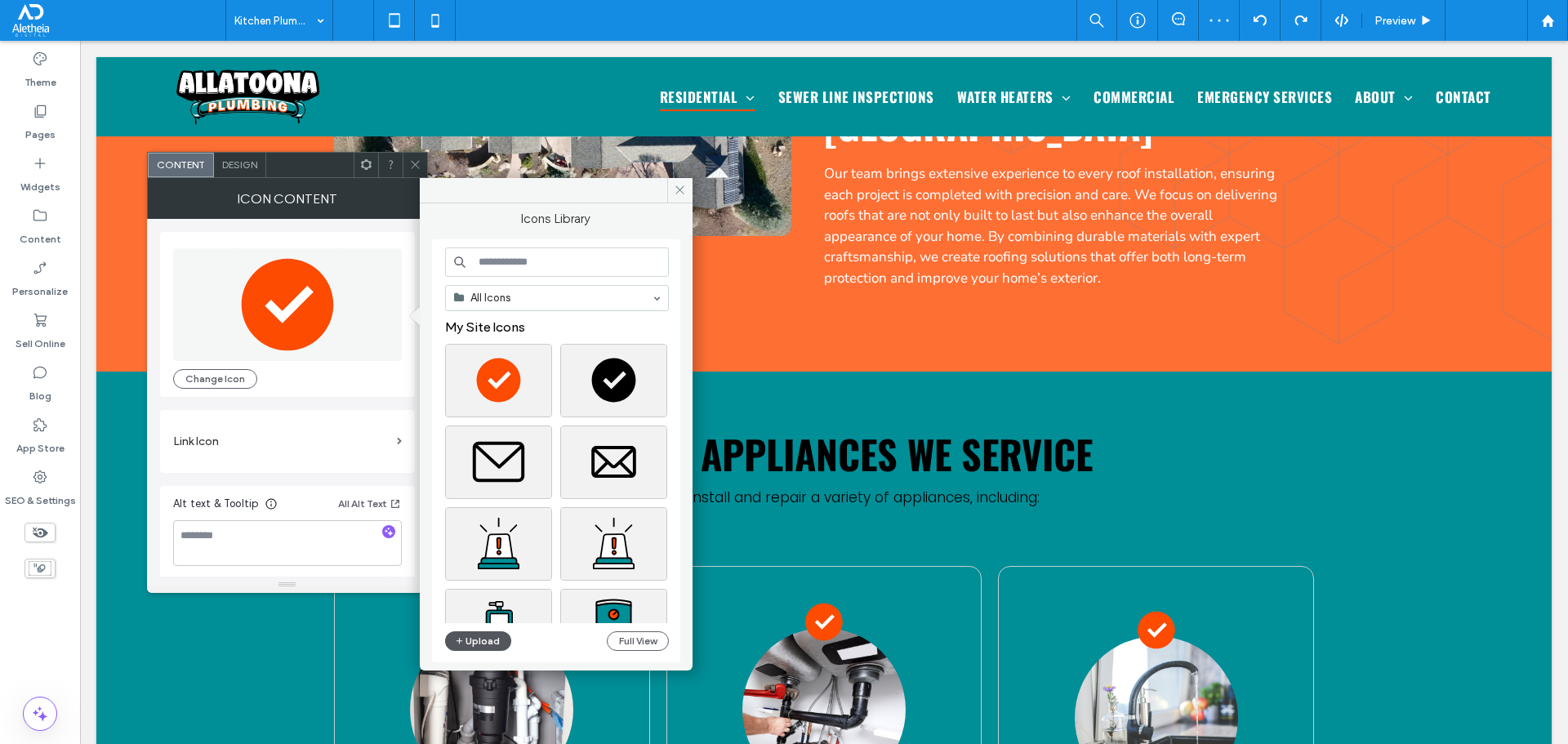
click at [458, 639] on icon "button" at bounding box center [460, 641] width 10 height 13
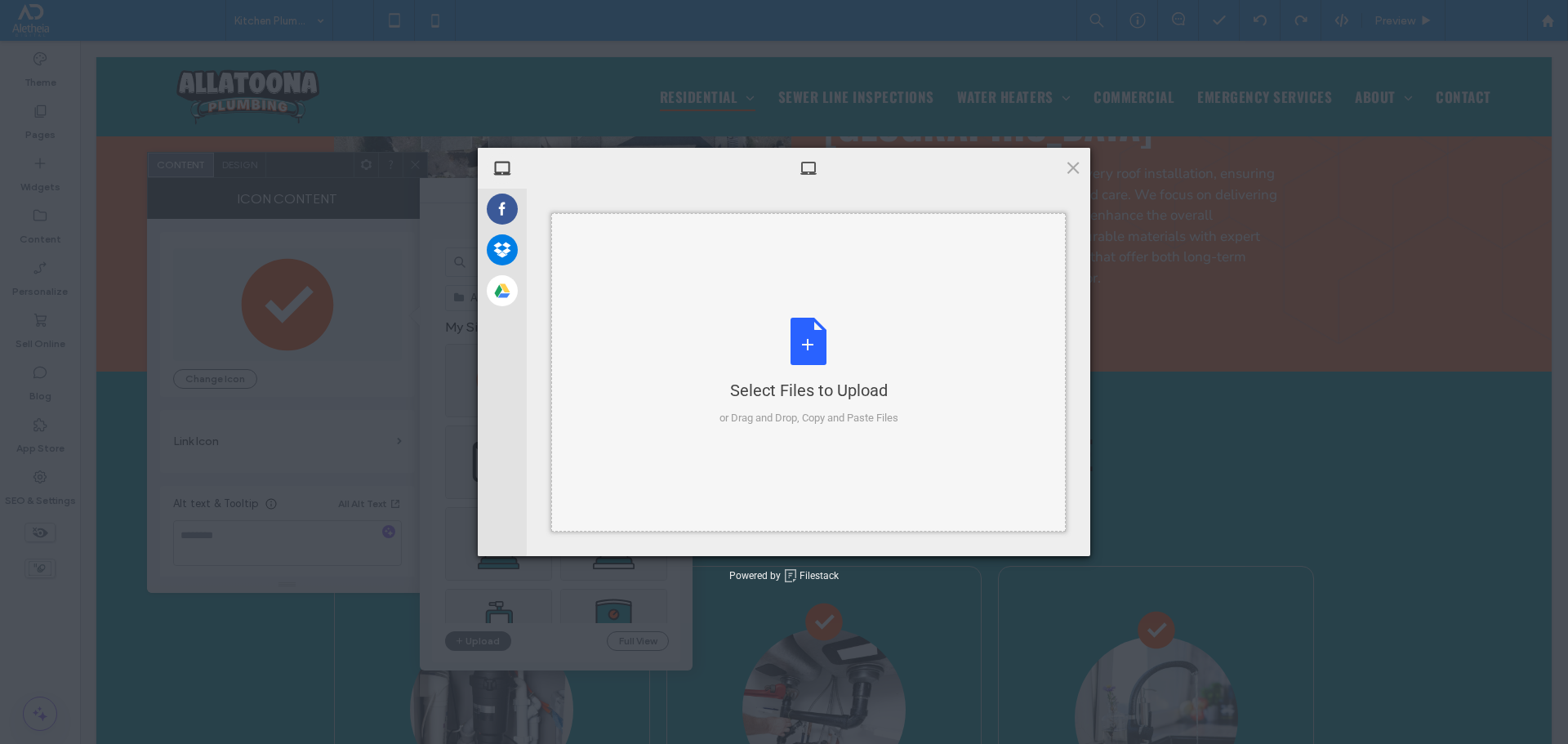
click at [711, 350] on div "Select Files to Upload or Drag and Drop, Copy and Paste Files" at bounding box center [808, 372] width 514 height 319
click at [828, 299] on div "Select Files to Upload or Drag and Drop, Copy and Paste Files" at bounding box center [808, 372] width 514 height 319
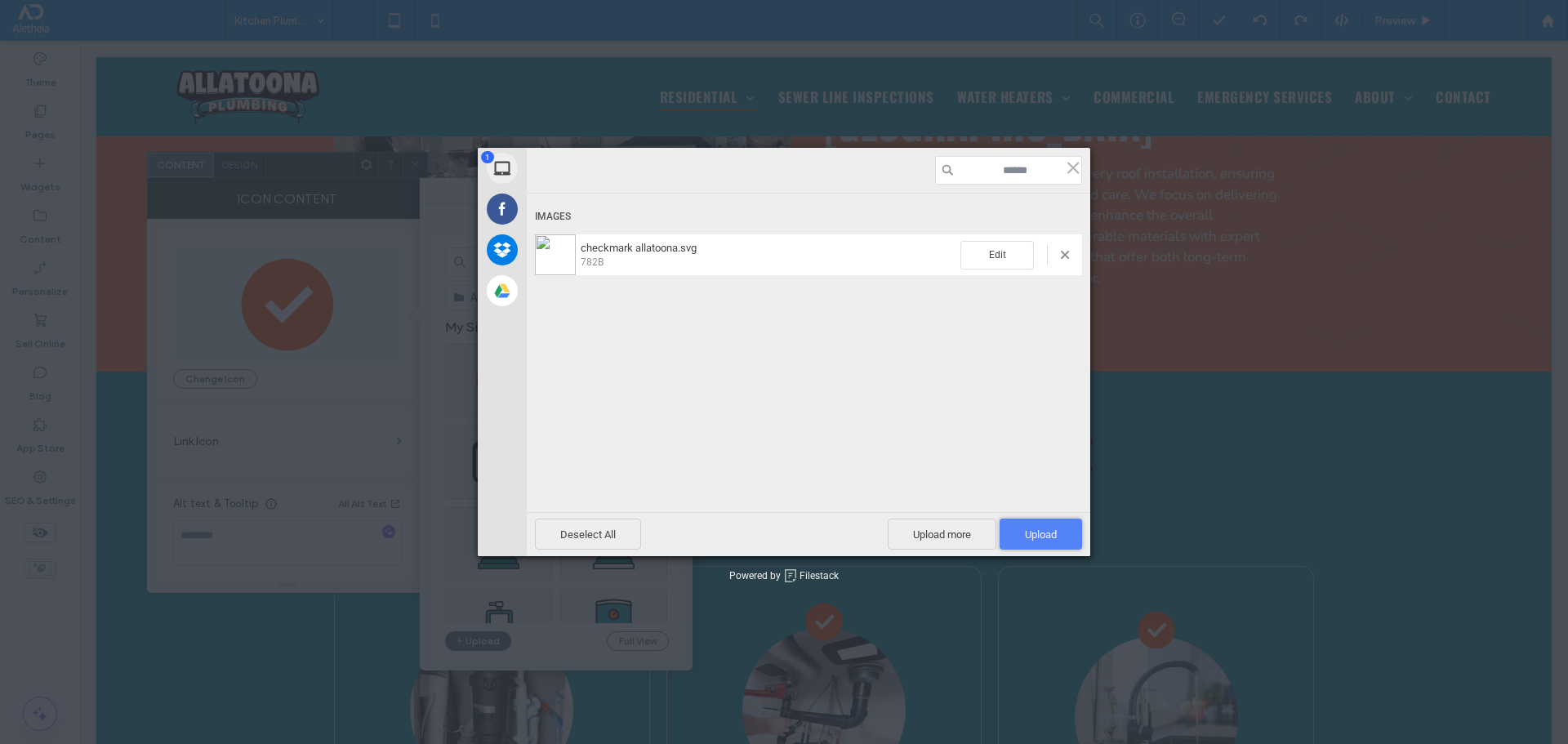
click at [1021, 535] on span "Upload 1" at bounding box center [1041, 534] width 82 height 31
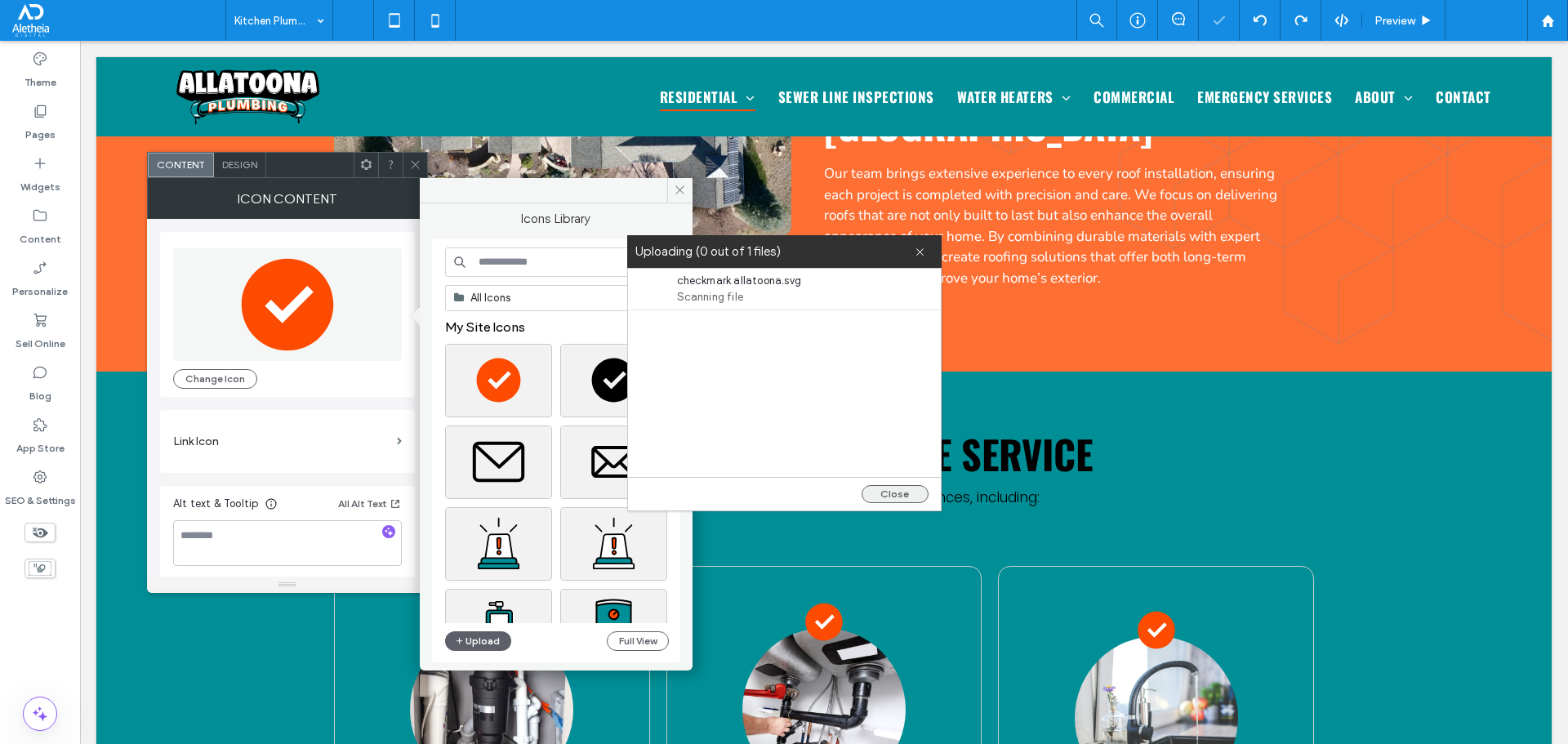
click at [894, 497] on button "Close" at bounding box center [895, 493] width 67 height 18
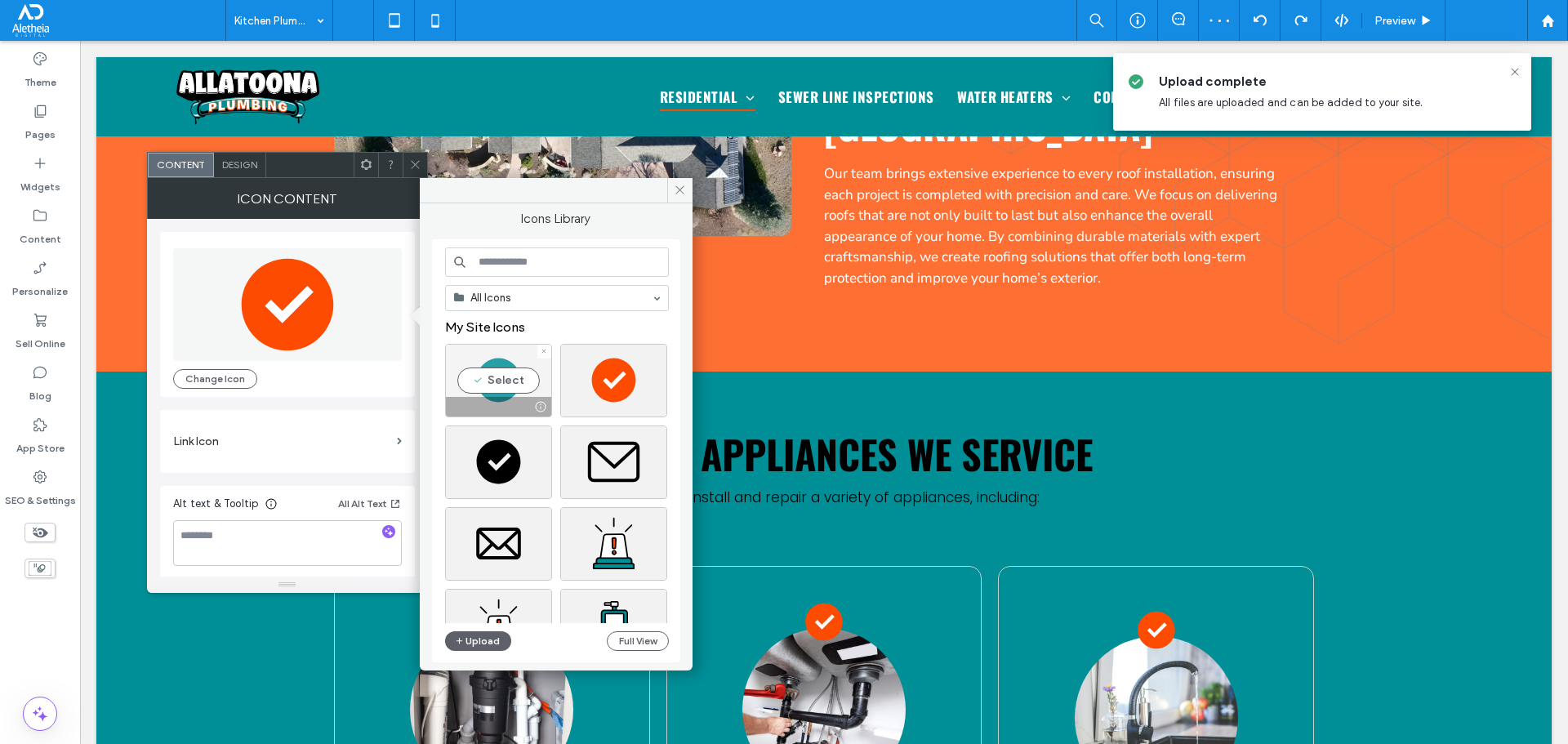
click at [501, 358] on div "Select" at bounding box center [498, 380] width 107 height 73
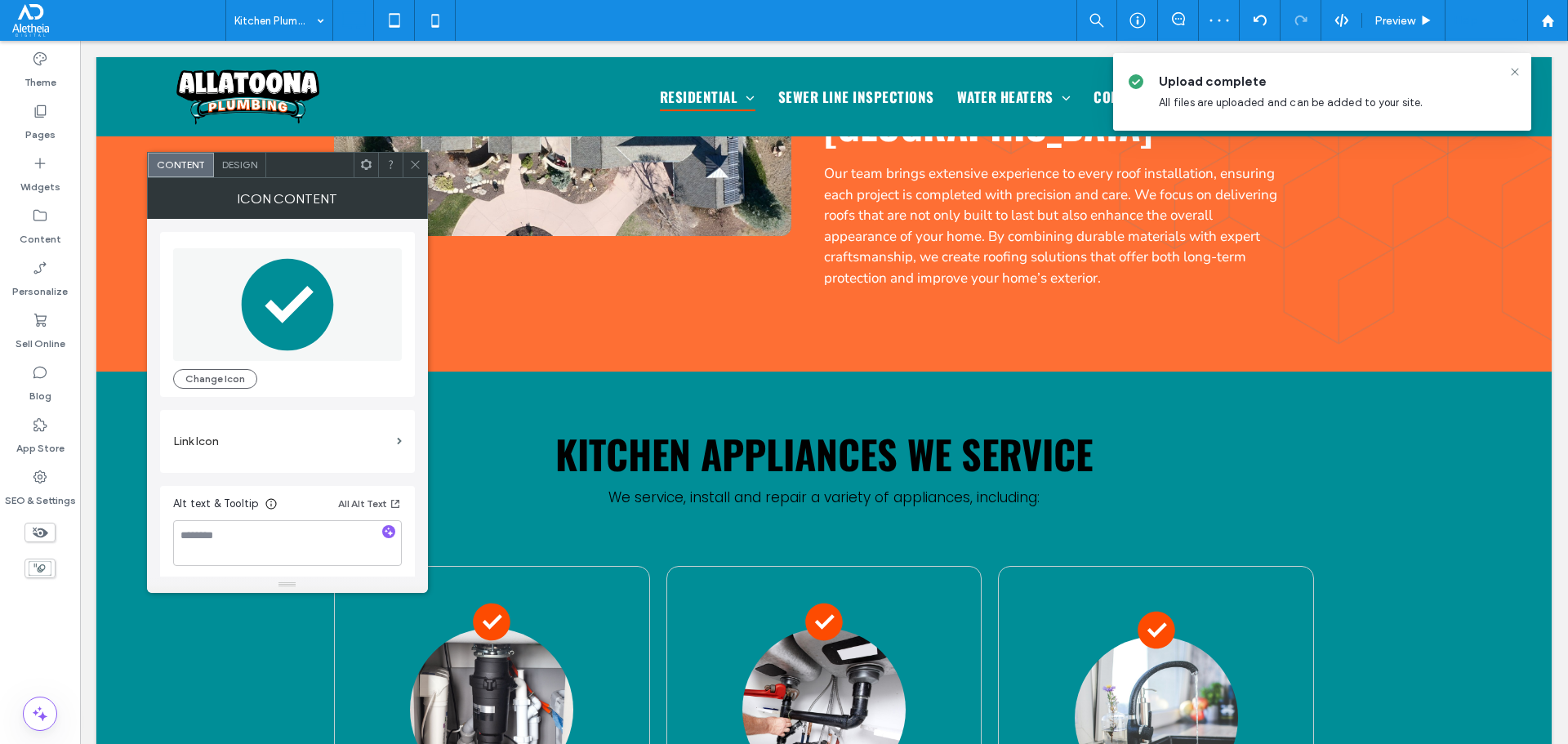
click at [417, 159] on icon at bounding box center [414, 164] width 12 height 12
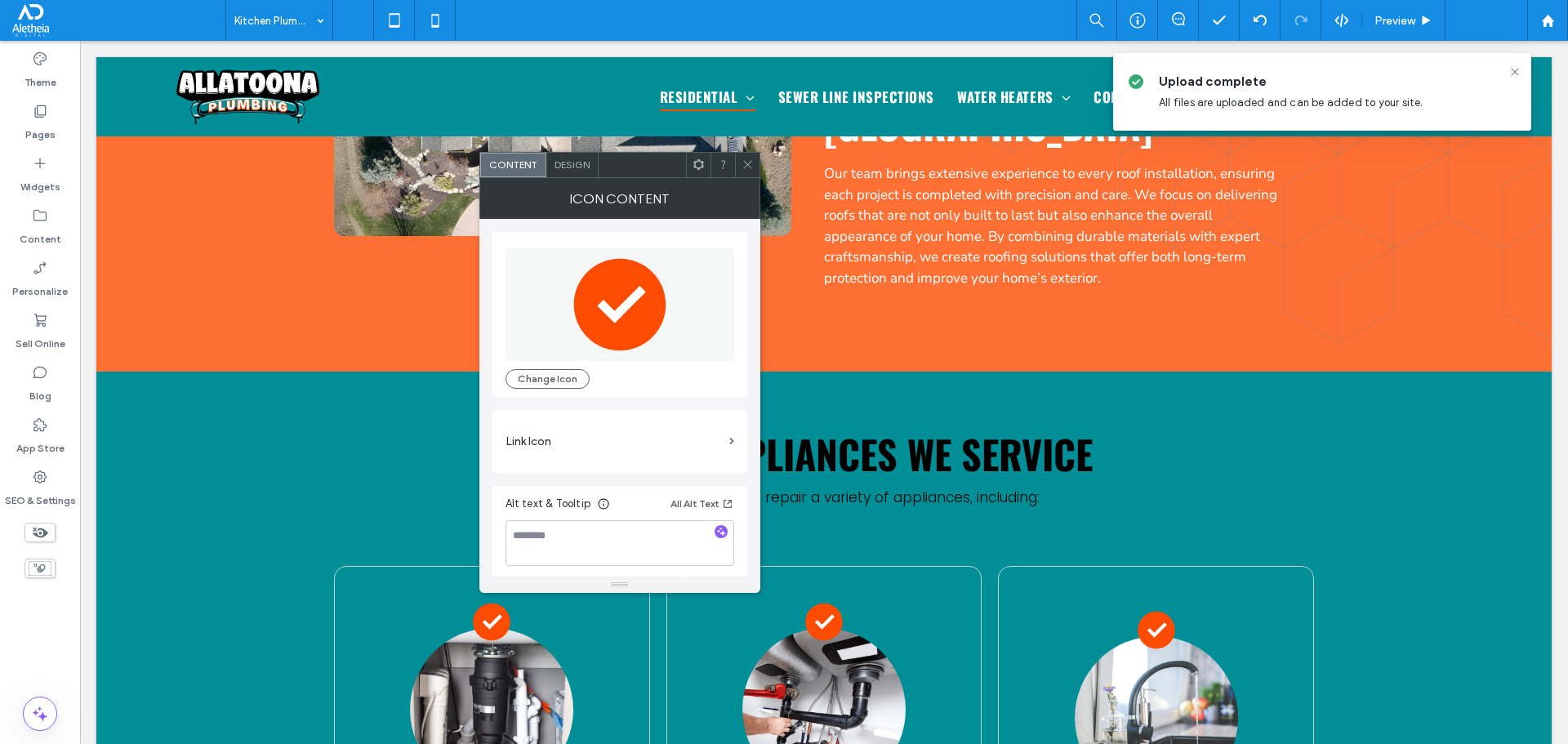
click at [563, 173] on div "Design" at bounding box center [573, 165] width 52 height 24
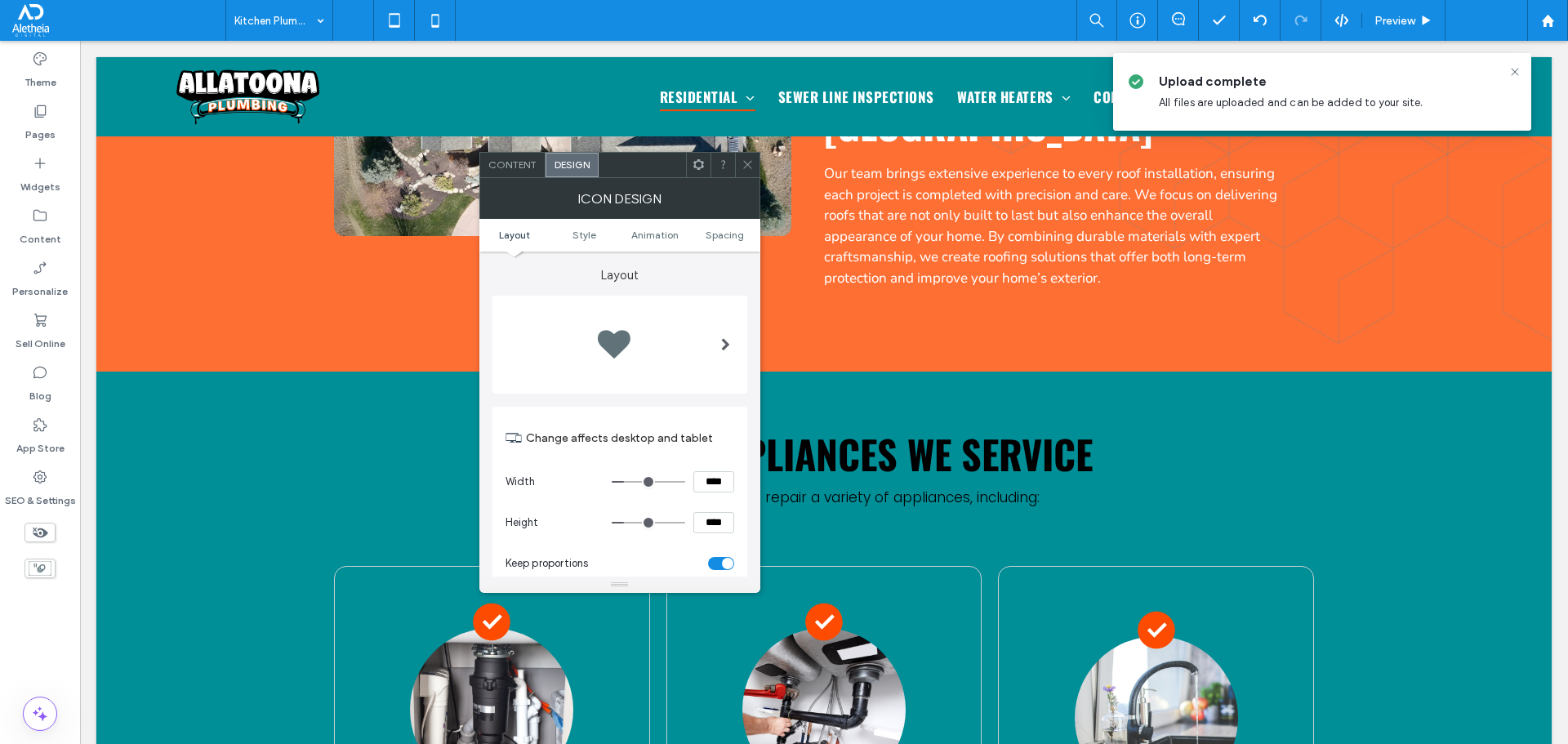
click at [523, 163] on span "Content" at bounding box center [512, 164] width 48 height 12
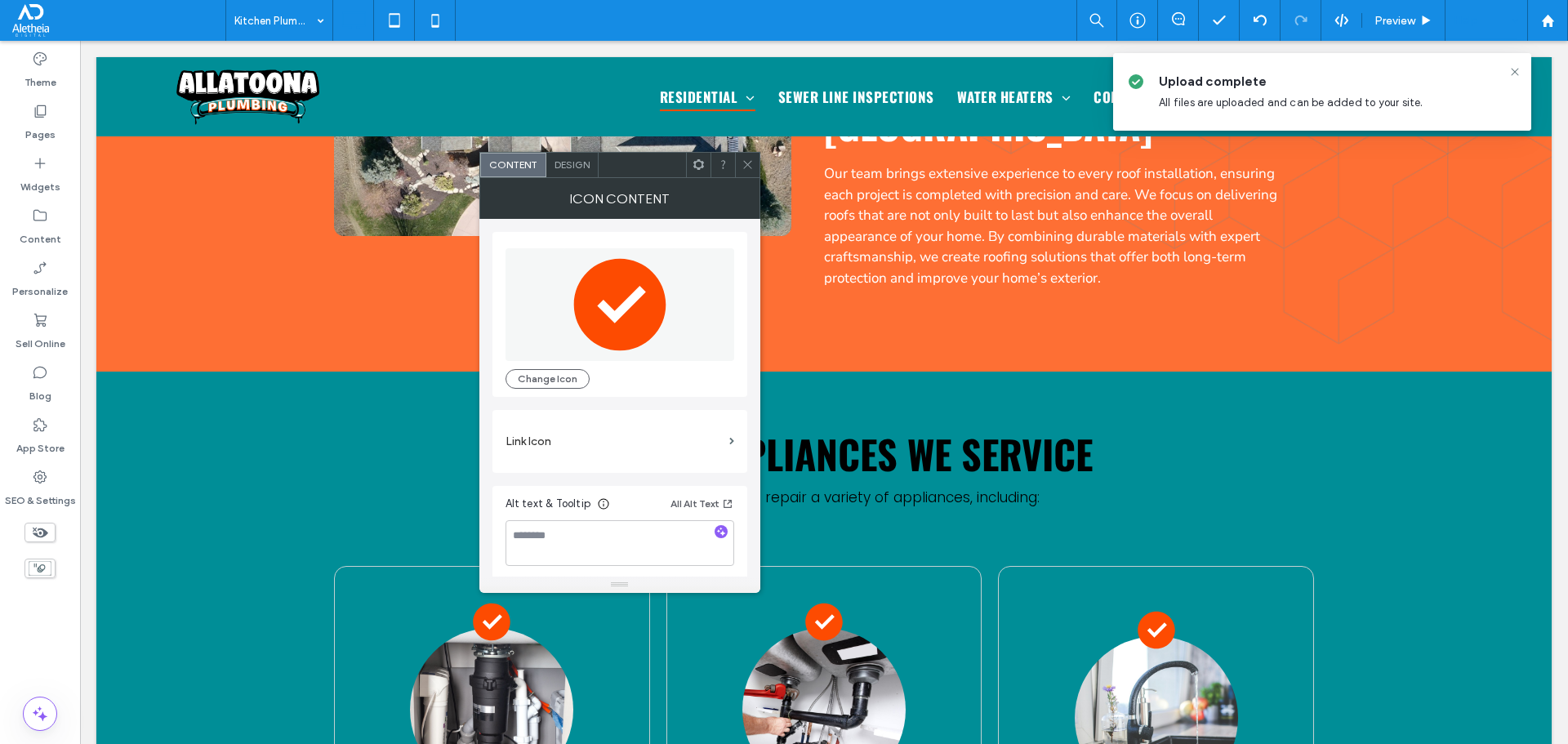
click at [661, 328] on icon ".st0-1303636496-1303636496{fill:#FFFFFF;} .st1-1303636496-1303636496{fill:#FD4B…" at bounding box center [620, 305] width 113 height 113
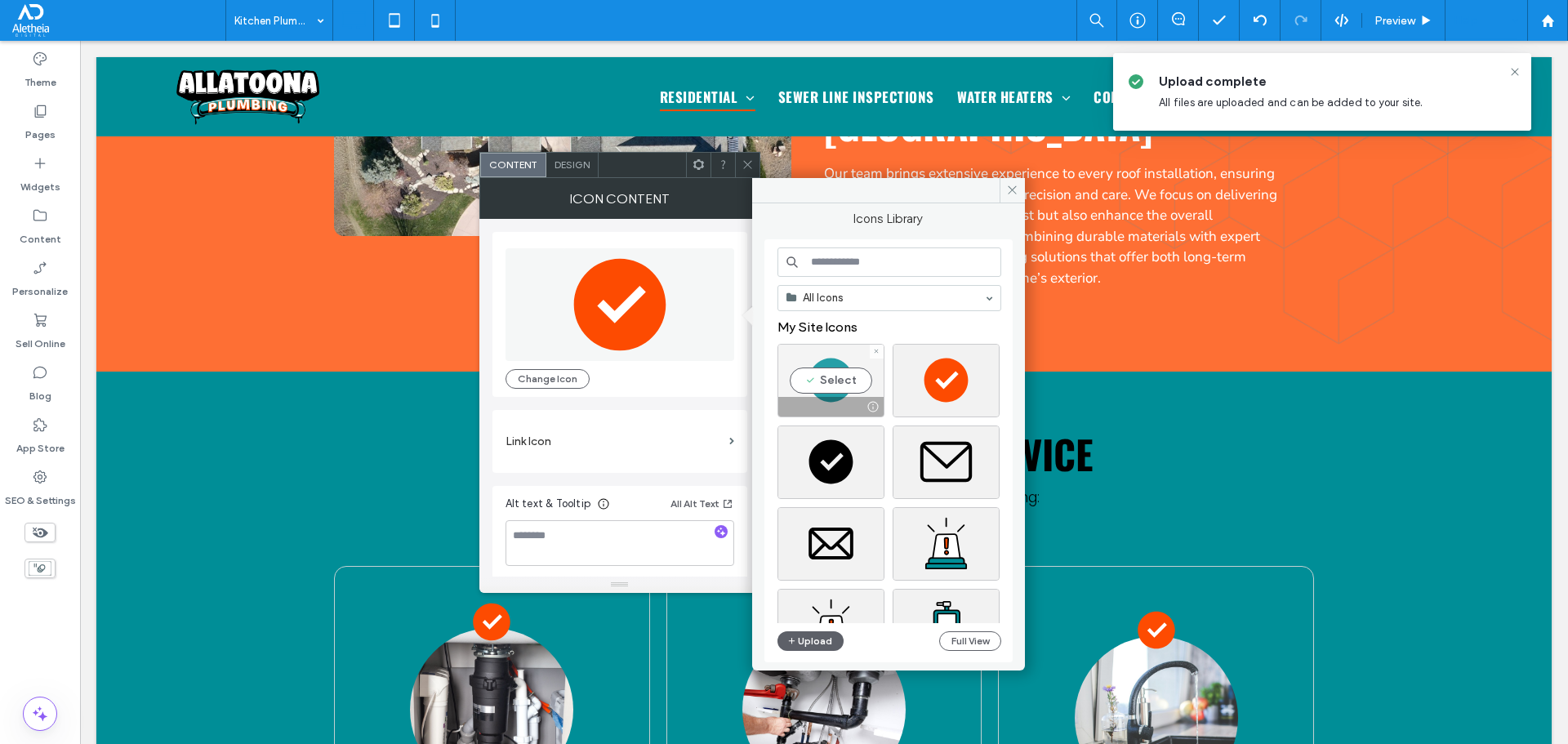
click at [822, 364] on div "Select" at bounding box center [830, 380] width 107 height 73
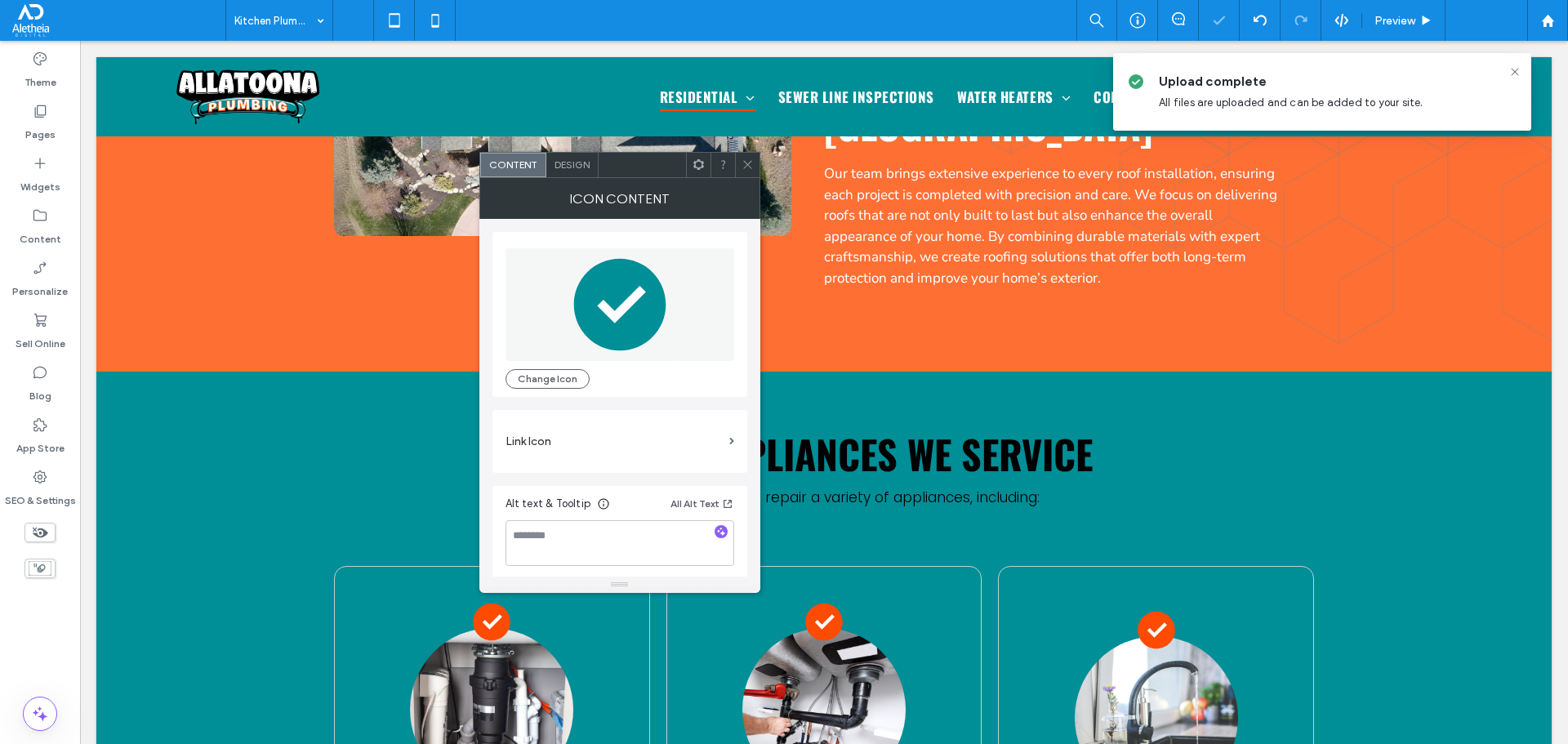
click at [752, 158] on span at bounding box center [747, 165] width 12 height 24
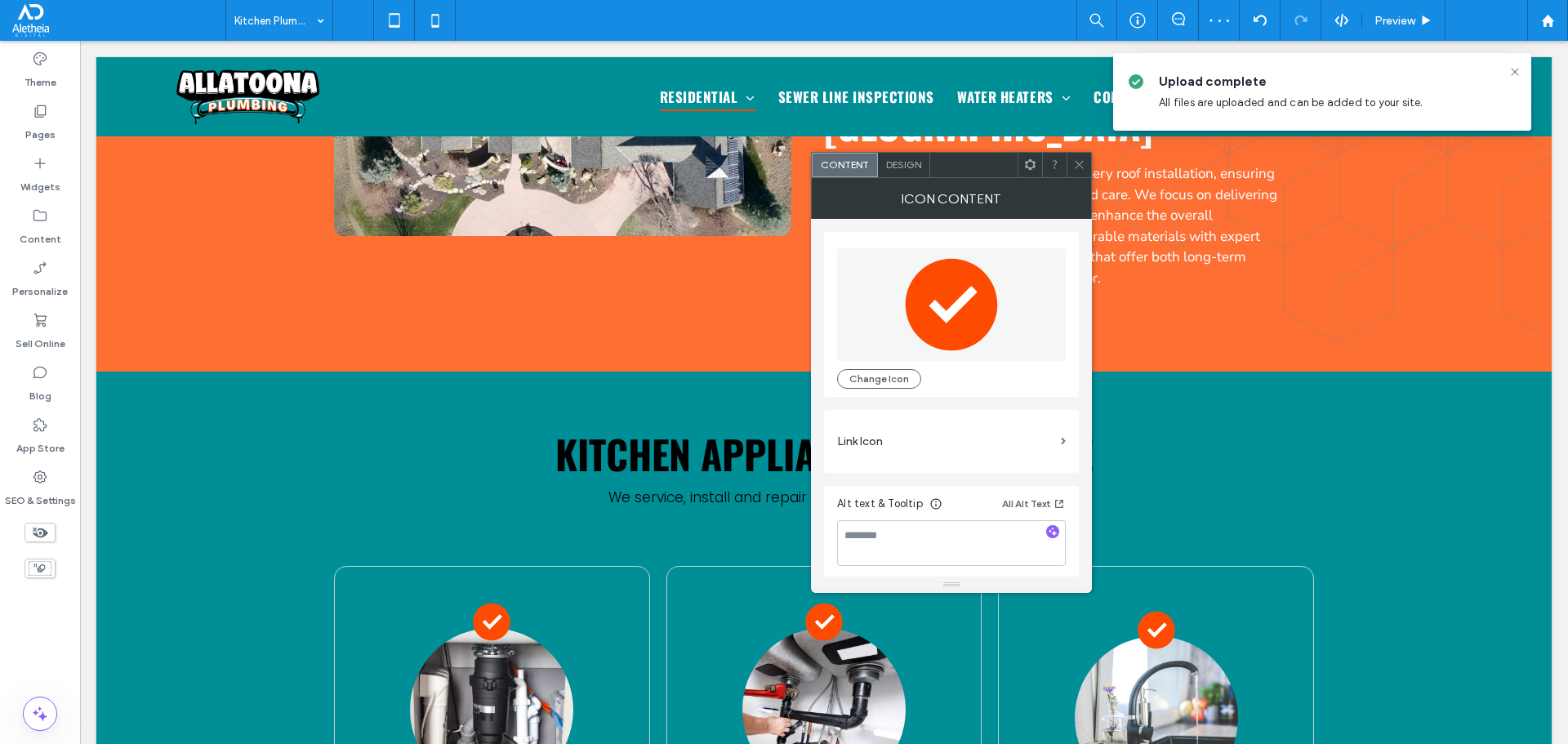
click at [942, 303] on icon at bounding box center [952, 304] width 93 height 93
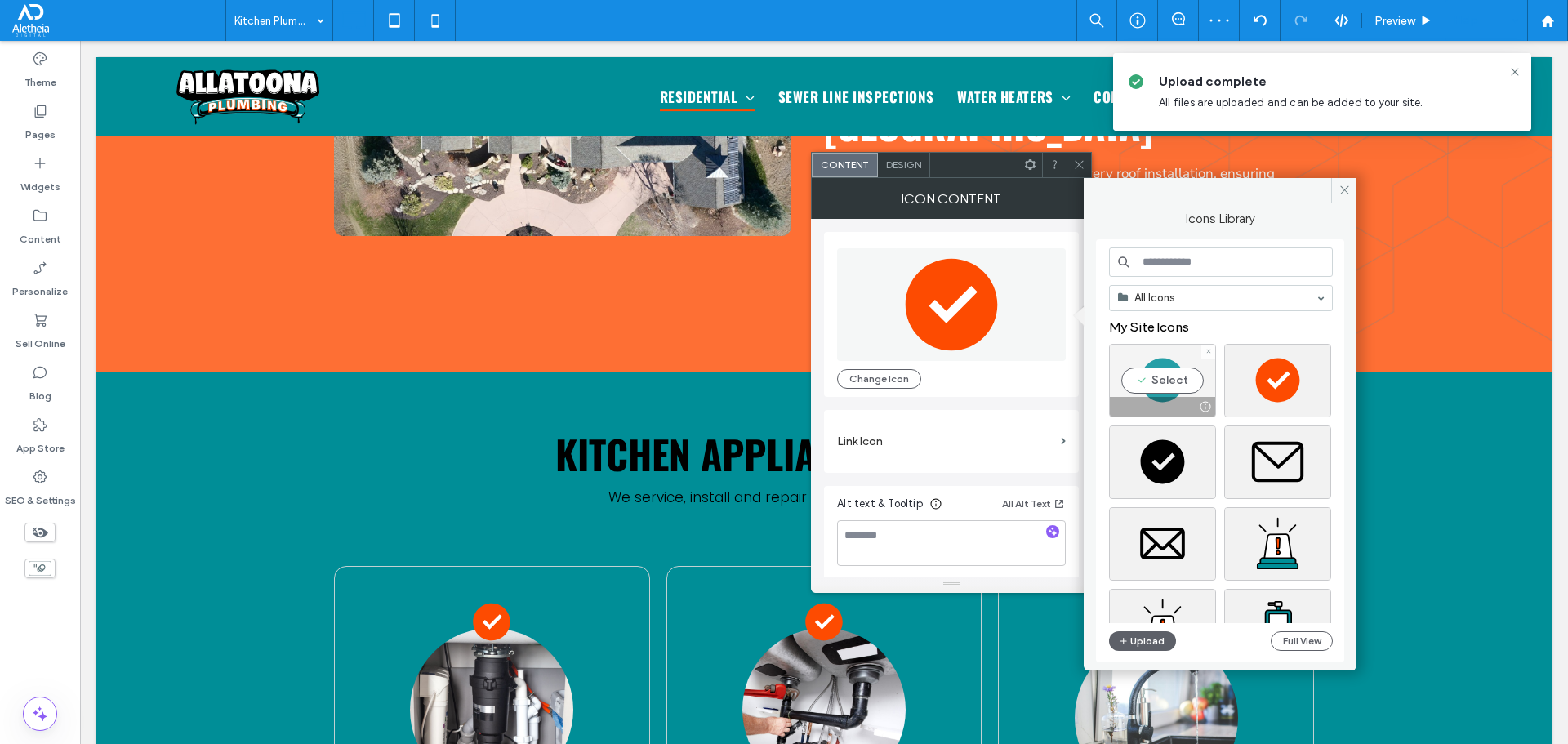
click at [1144, 360] on div "Select" at bounding box center [1162, 380] width 107 height 73
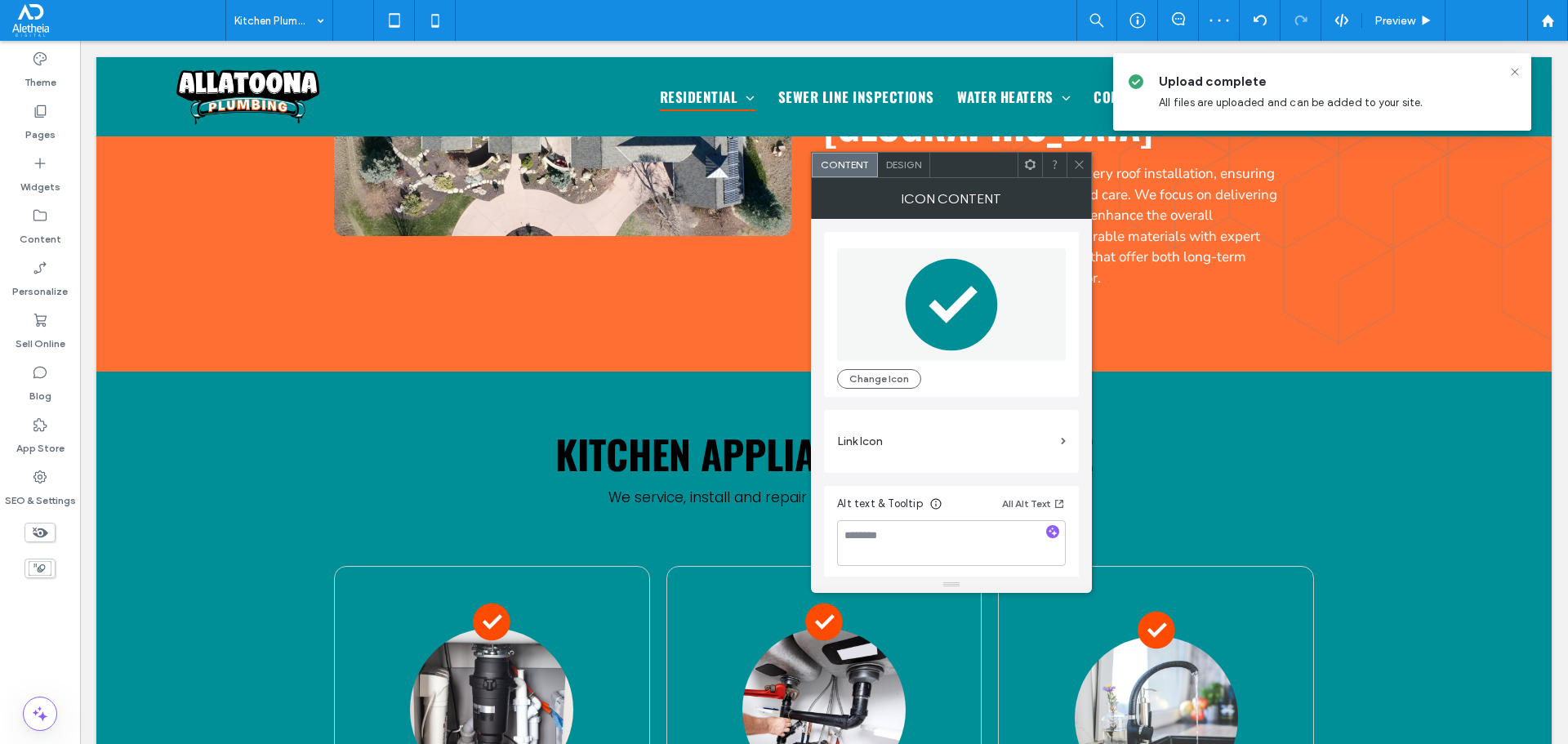
click at [1085, 161] on icon at bounding box center [1079, 164] width 12 height 12
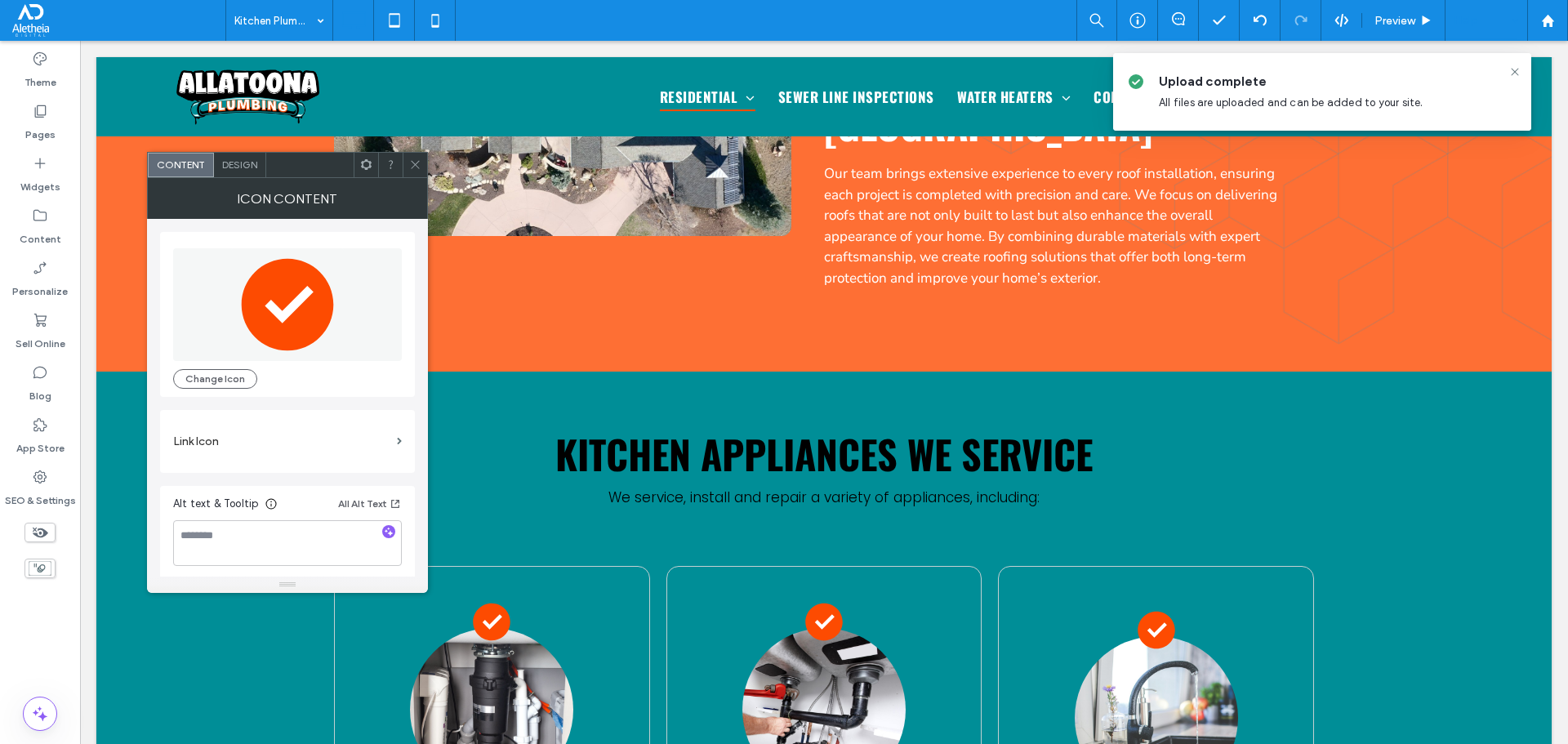
click at [300, 274] on icon at bounding box center [288, 304] width 93 height 93
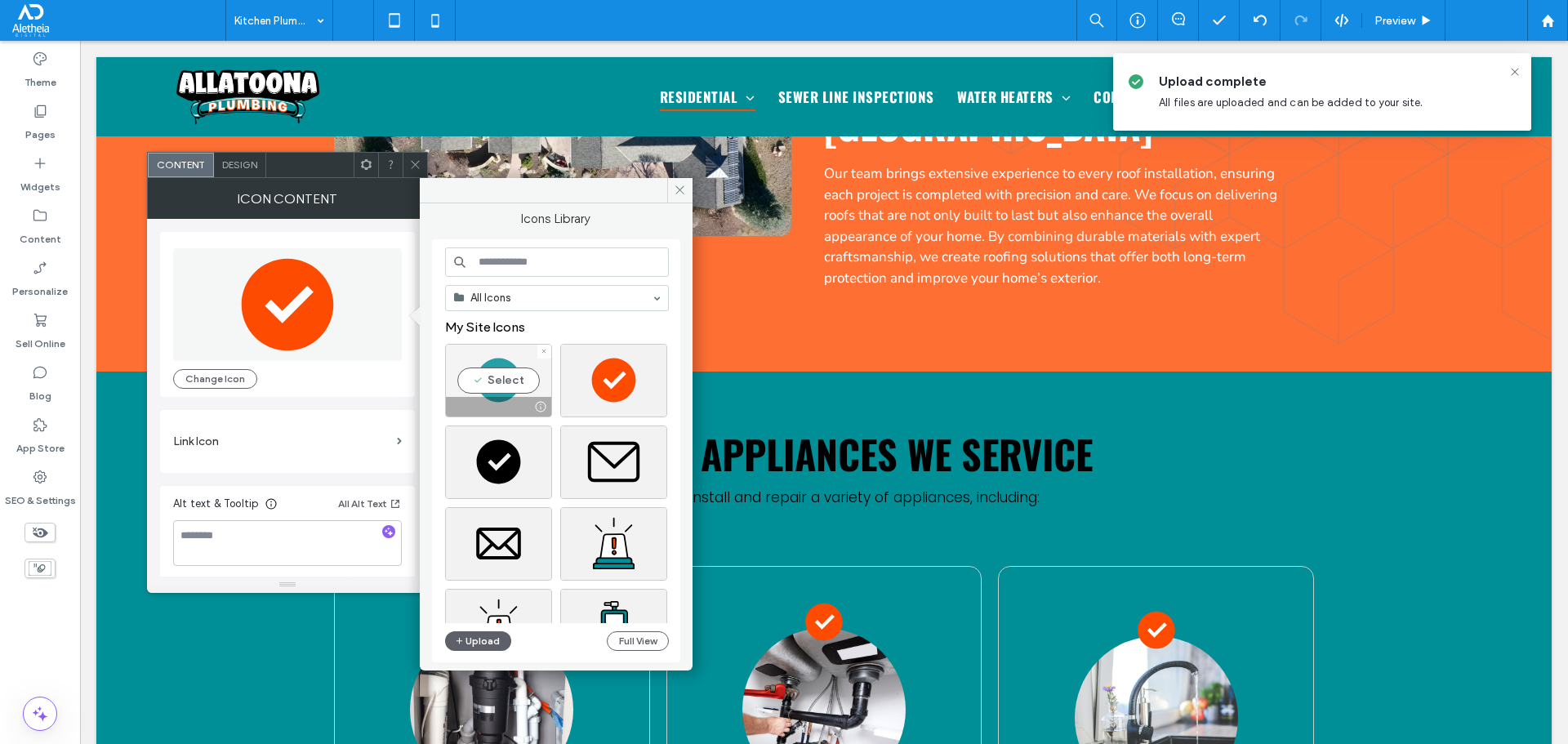
click at [499, 368] on div "Select" at bounding box center [498, 380] width 107 height 73
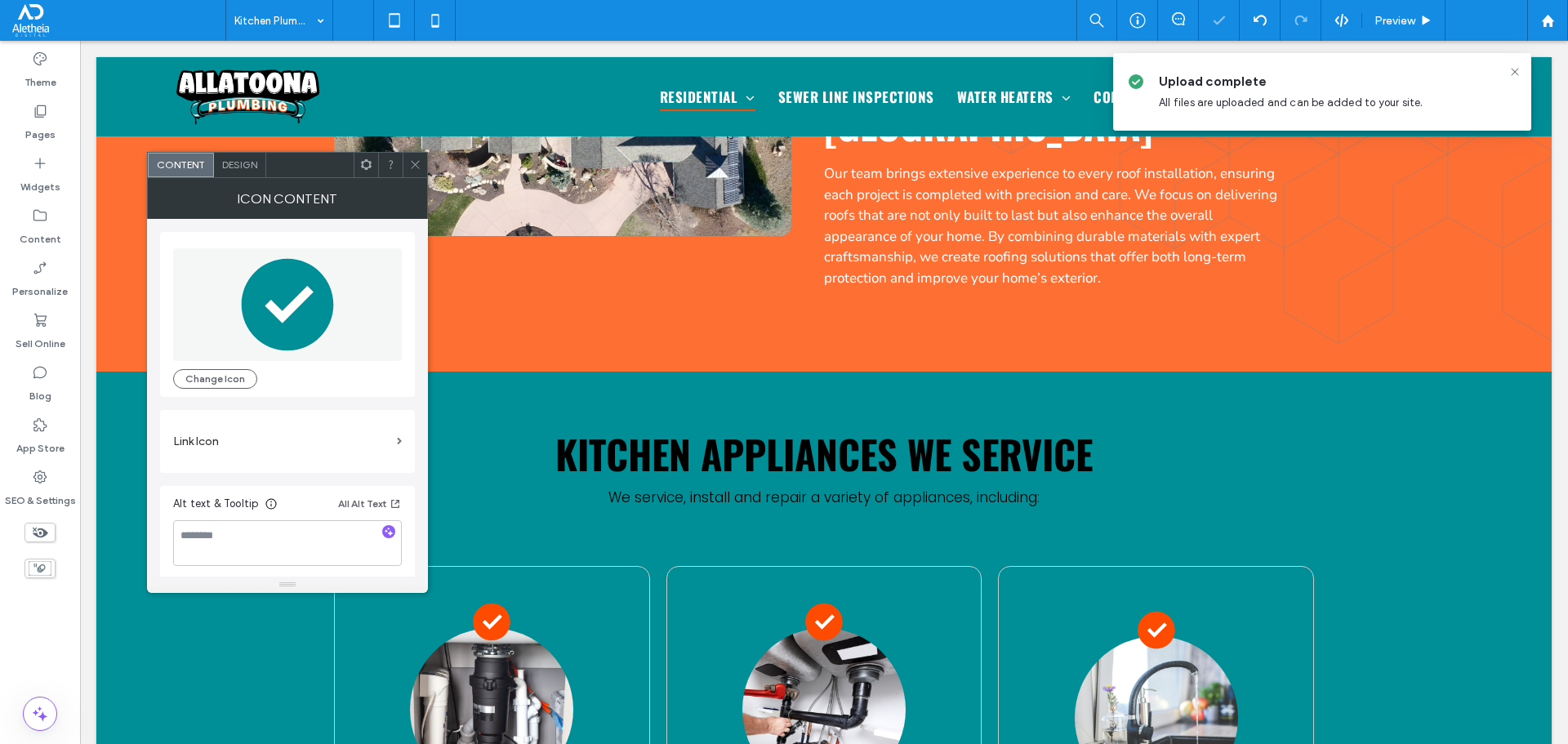
click at [420, 161] on icon at bounding box center [414, 164] width 12 height 12
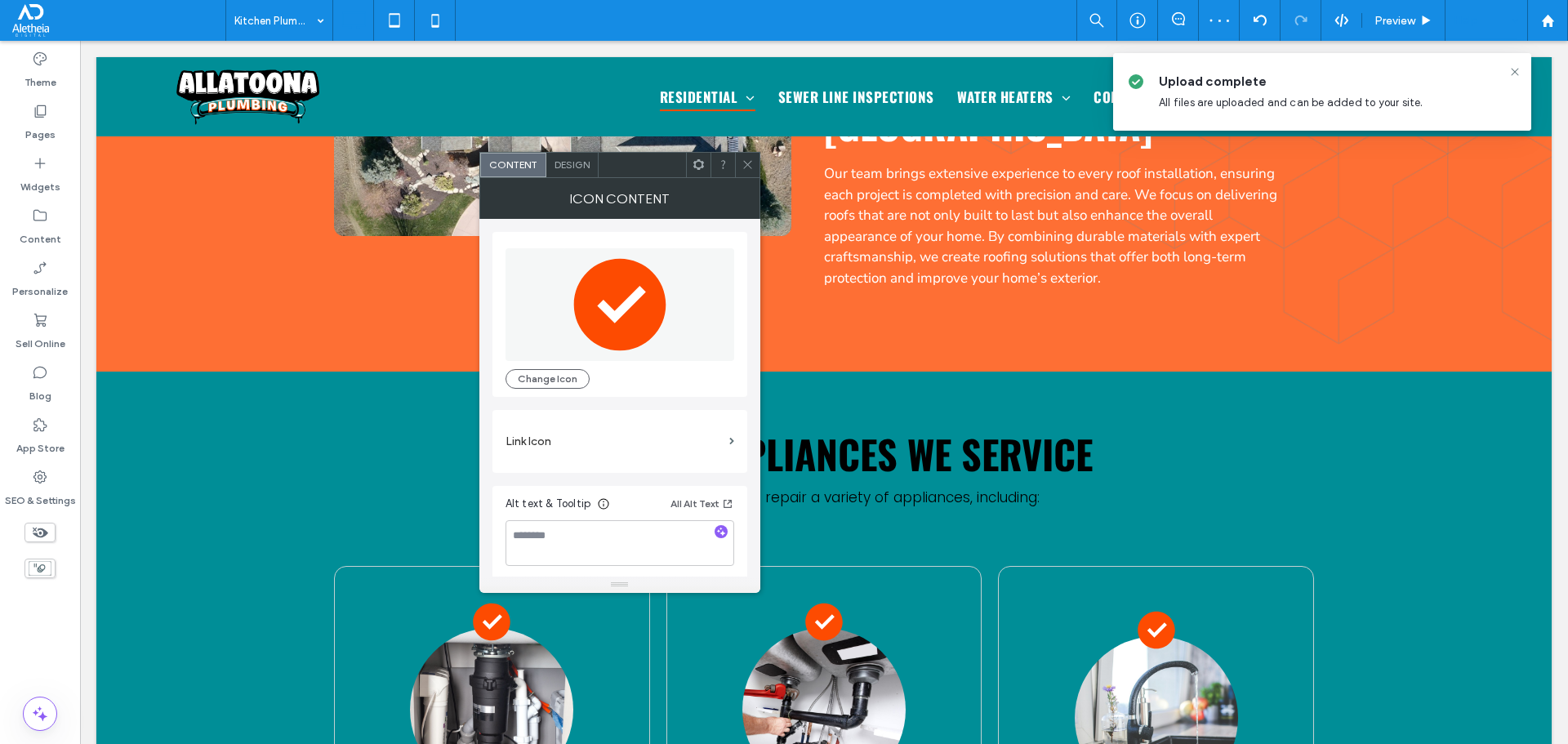
click at [621, 307] on polygon at bounding box center [620, 307] width 65 height 64
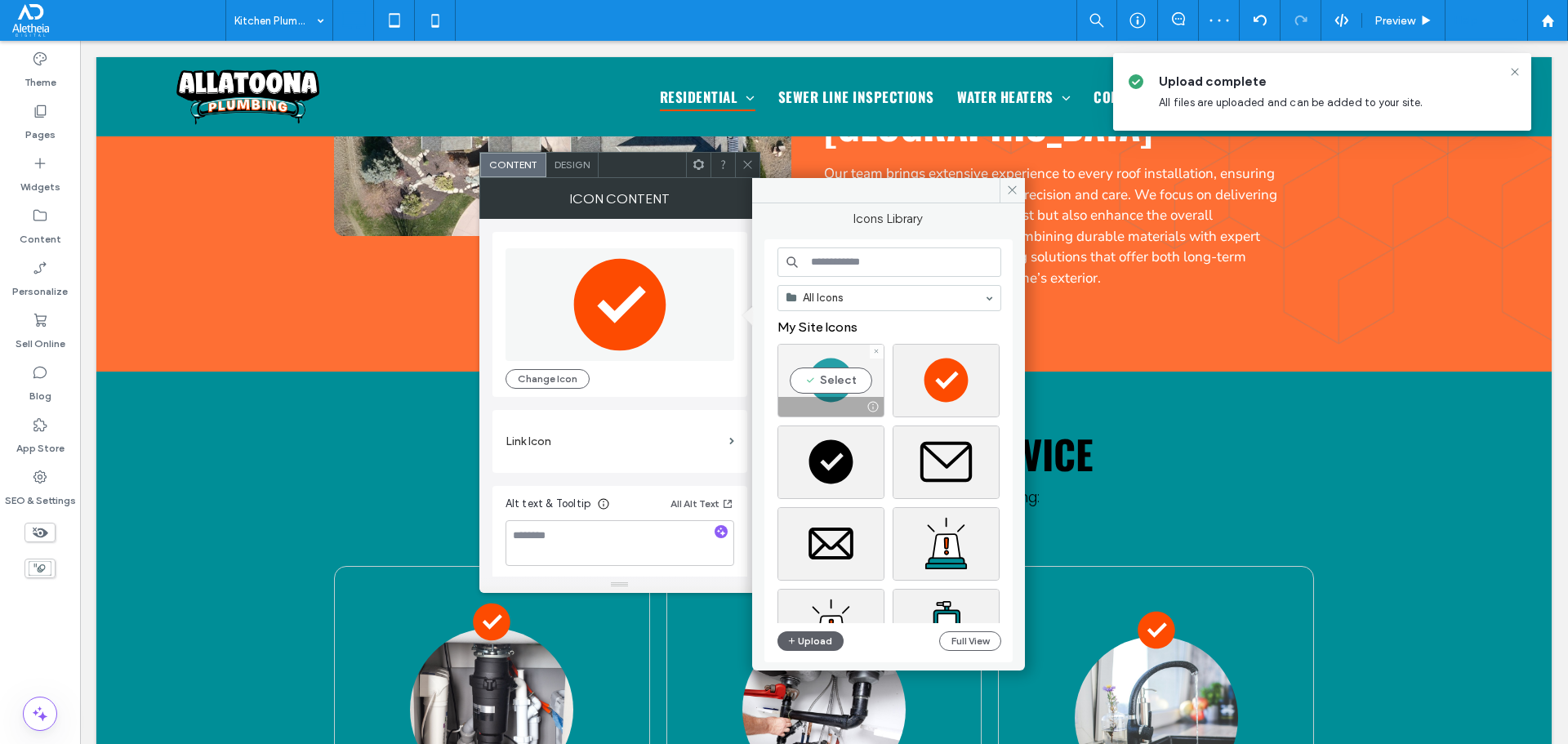
click at [832, 380] on div "Select" at bounding box center [830, 380] width 107 height 73
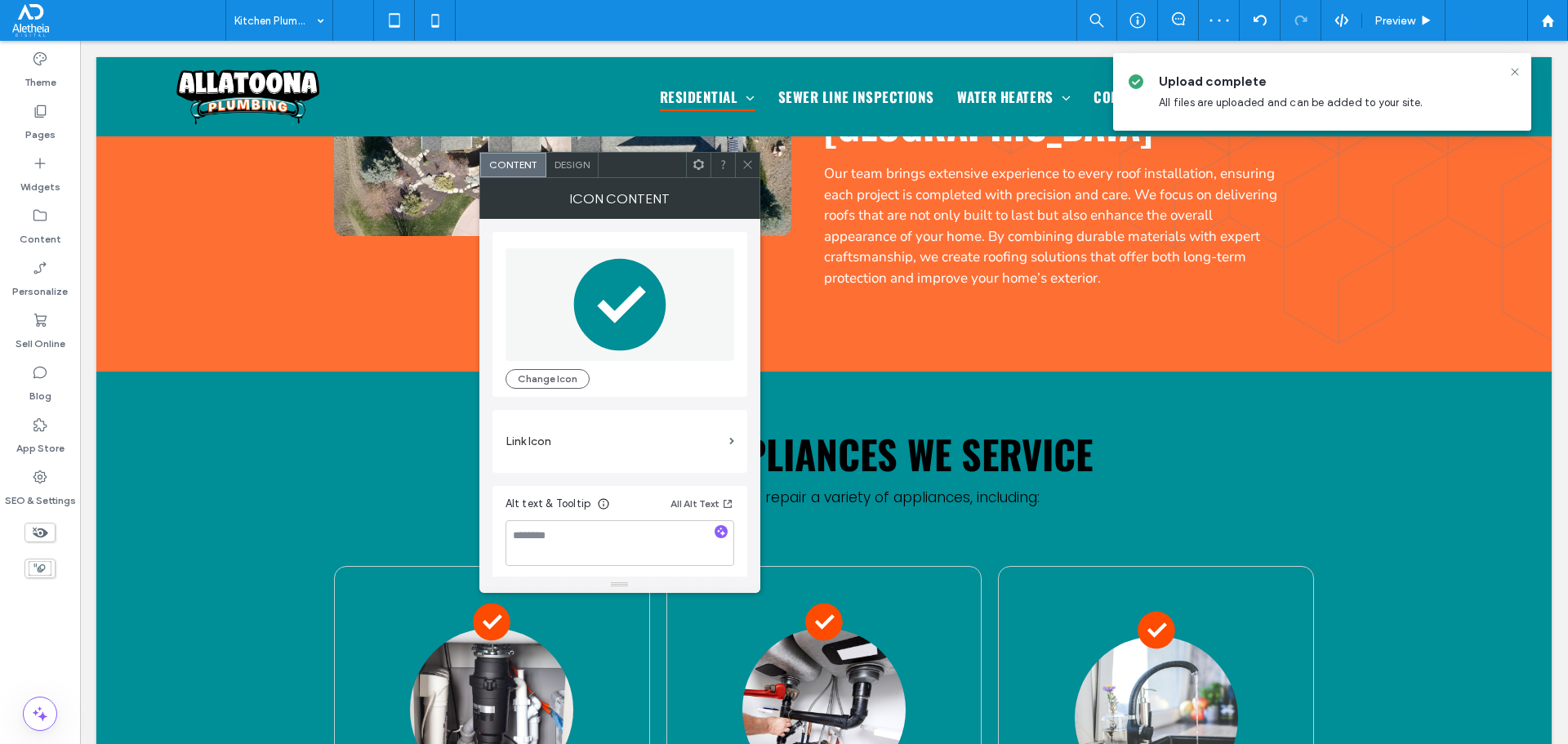
click at [755, 167] on div at bounding box center [747, 165] width 24 height 24
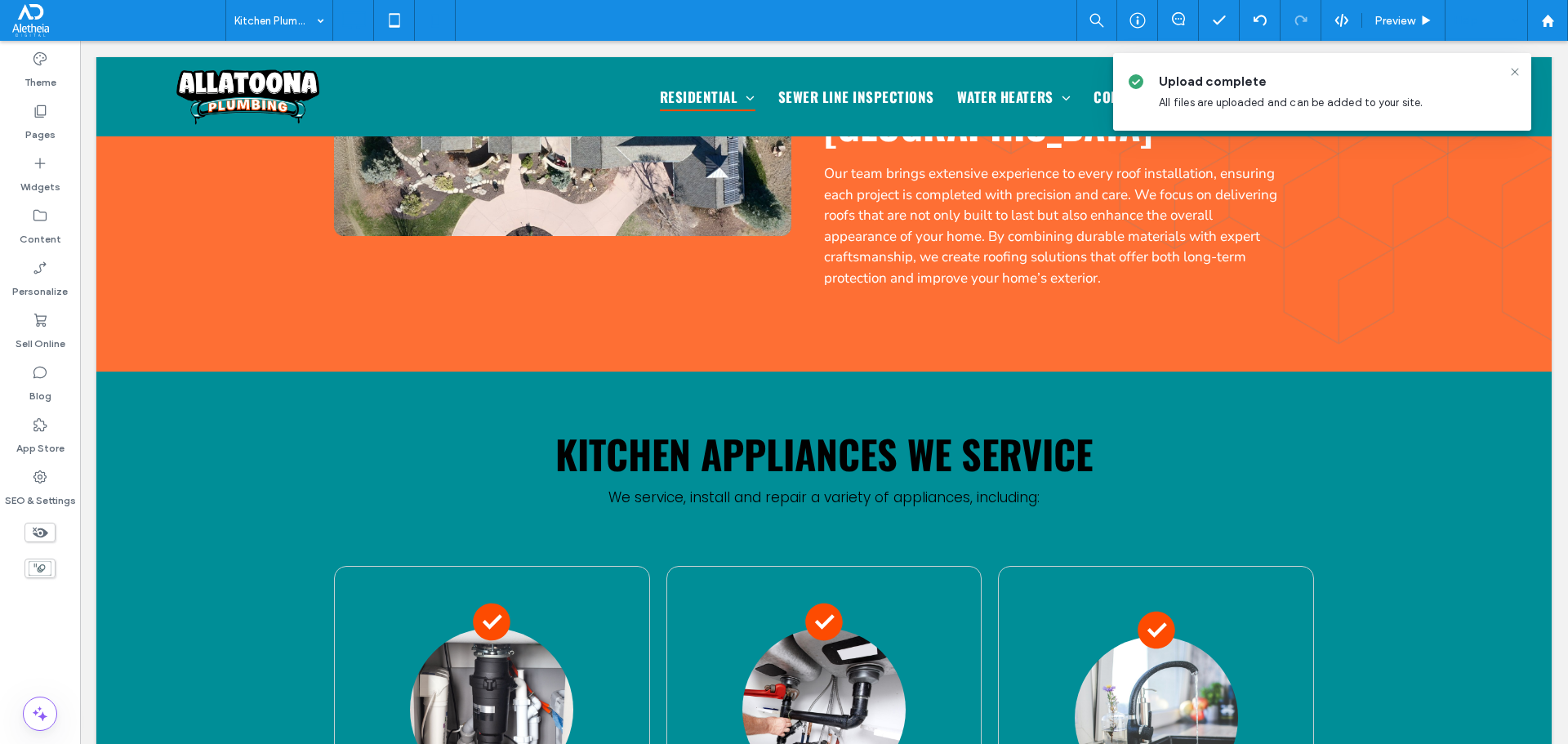
click at [440, 20] on icon at bounding box center [435, 19] width 32 height 32
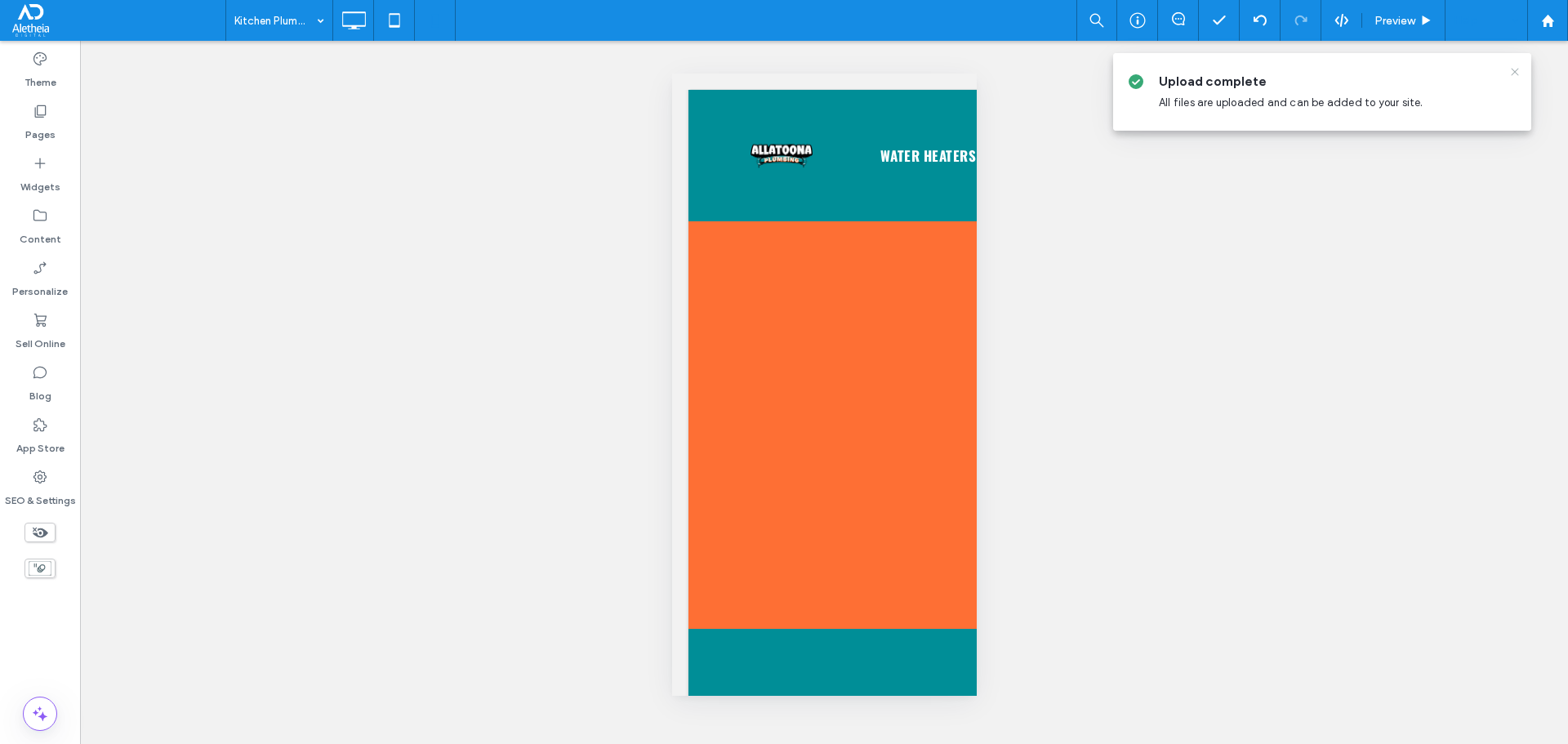
click at [1512, 68] on icon at bounding box center [1515, 71] width 13 height 13
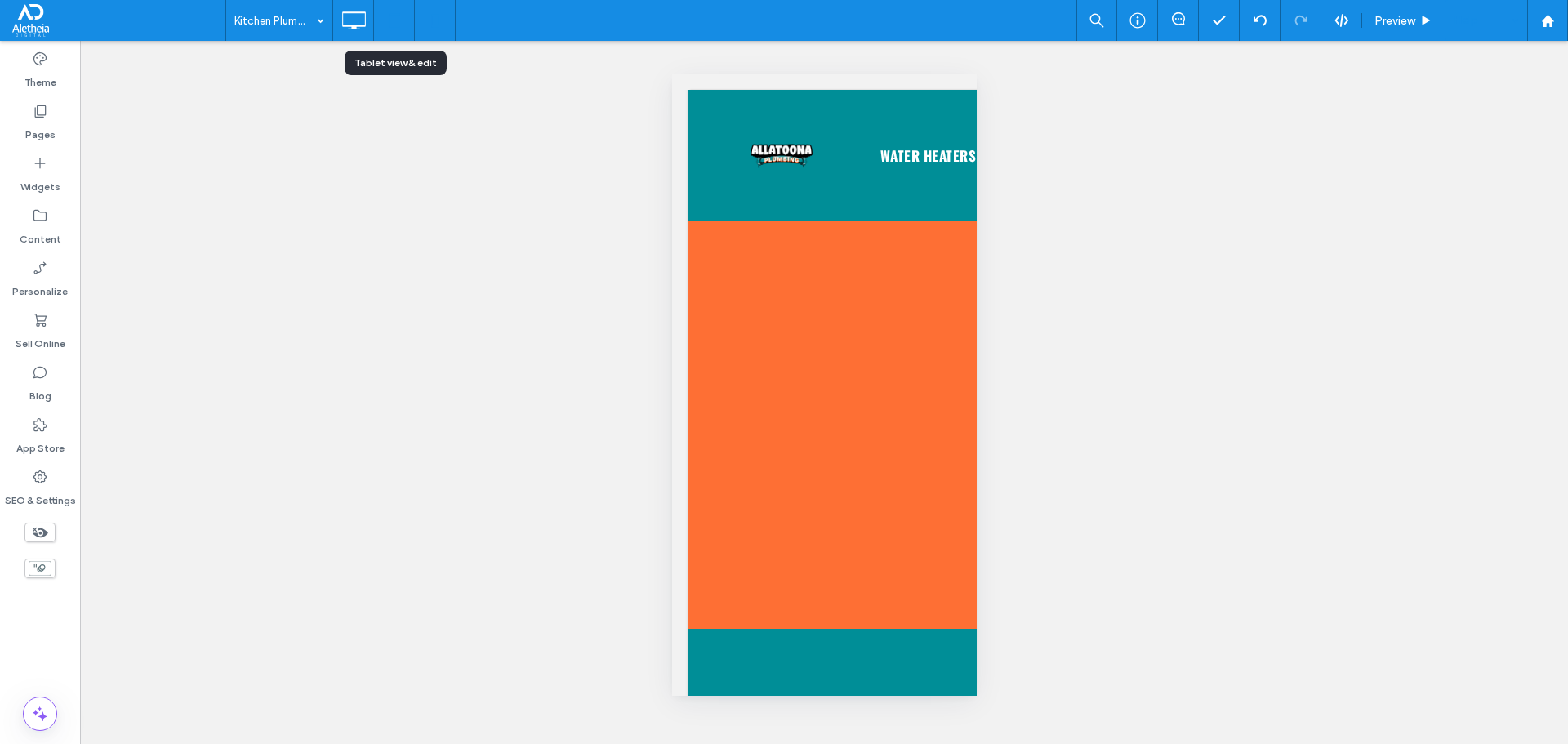
click at [403, 5] on icon at bounding box center [394, 19] width 32 height 32
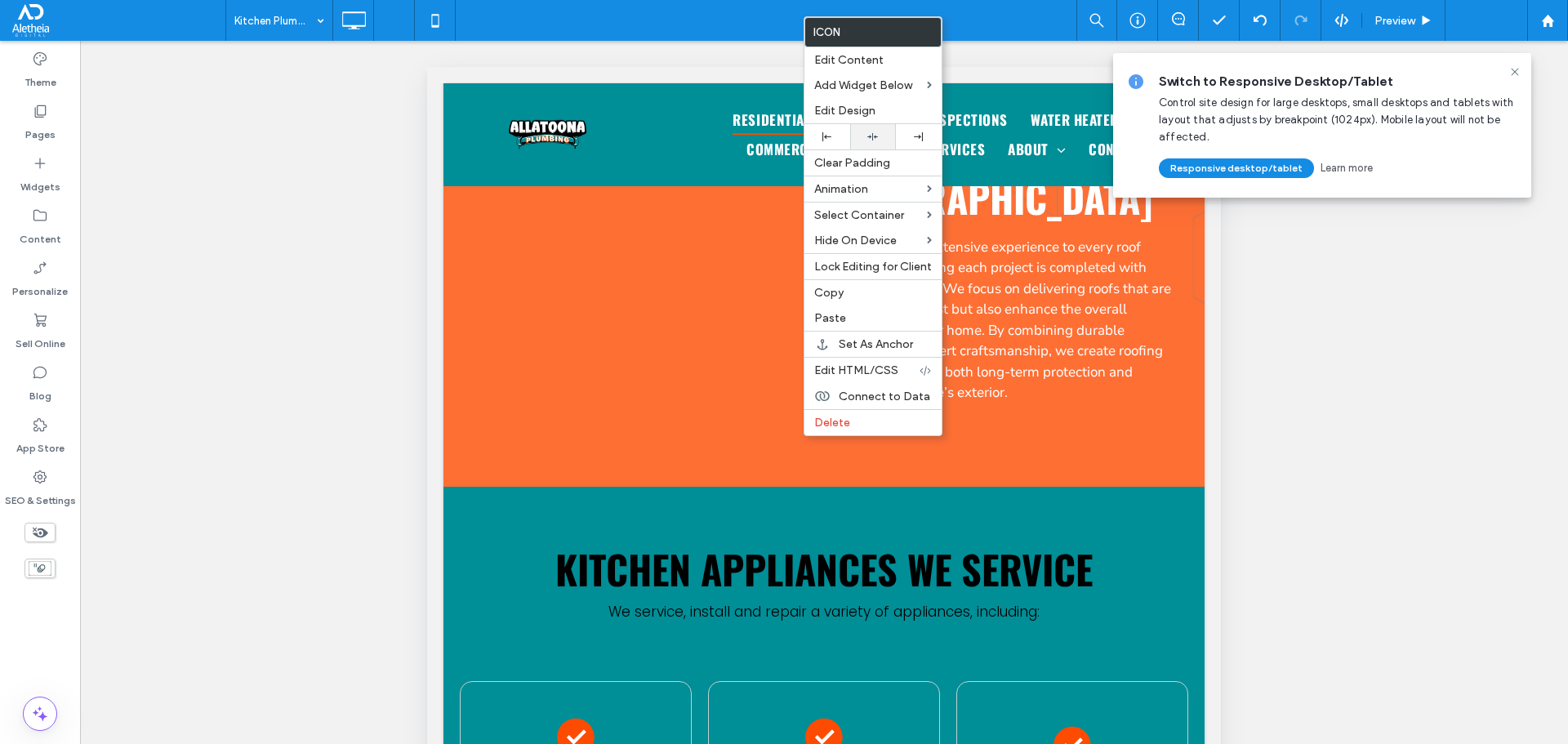
click at [871, 134] on icon at bounding box center [872, 136] width 10 height 10
click at [1513, 70] on use at bounding box center [1514, 71] width 7 height 7
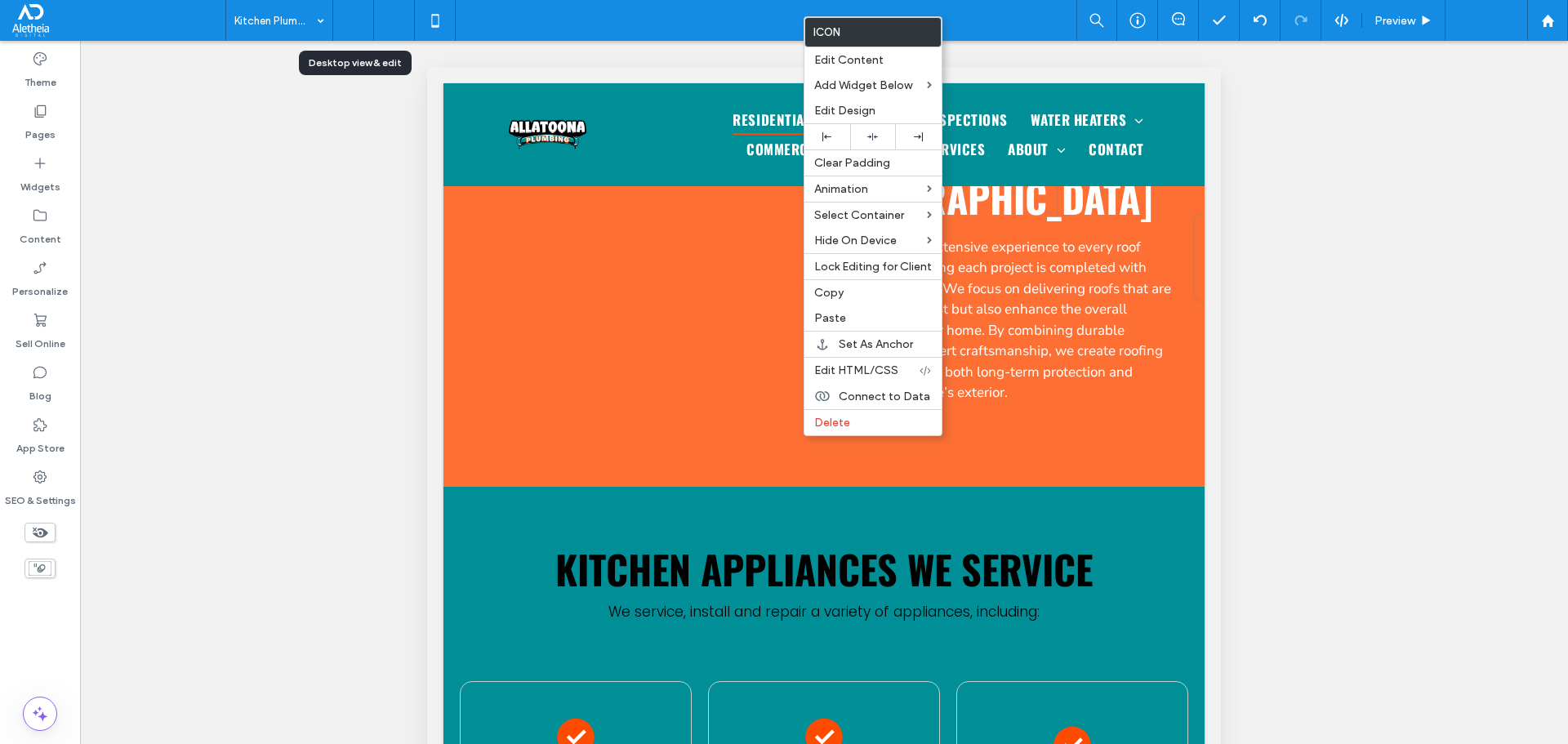
click at [359, 28] on icon at bounding box center [353, 19] width 32 height 32
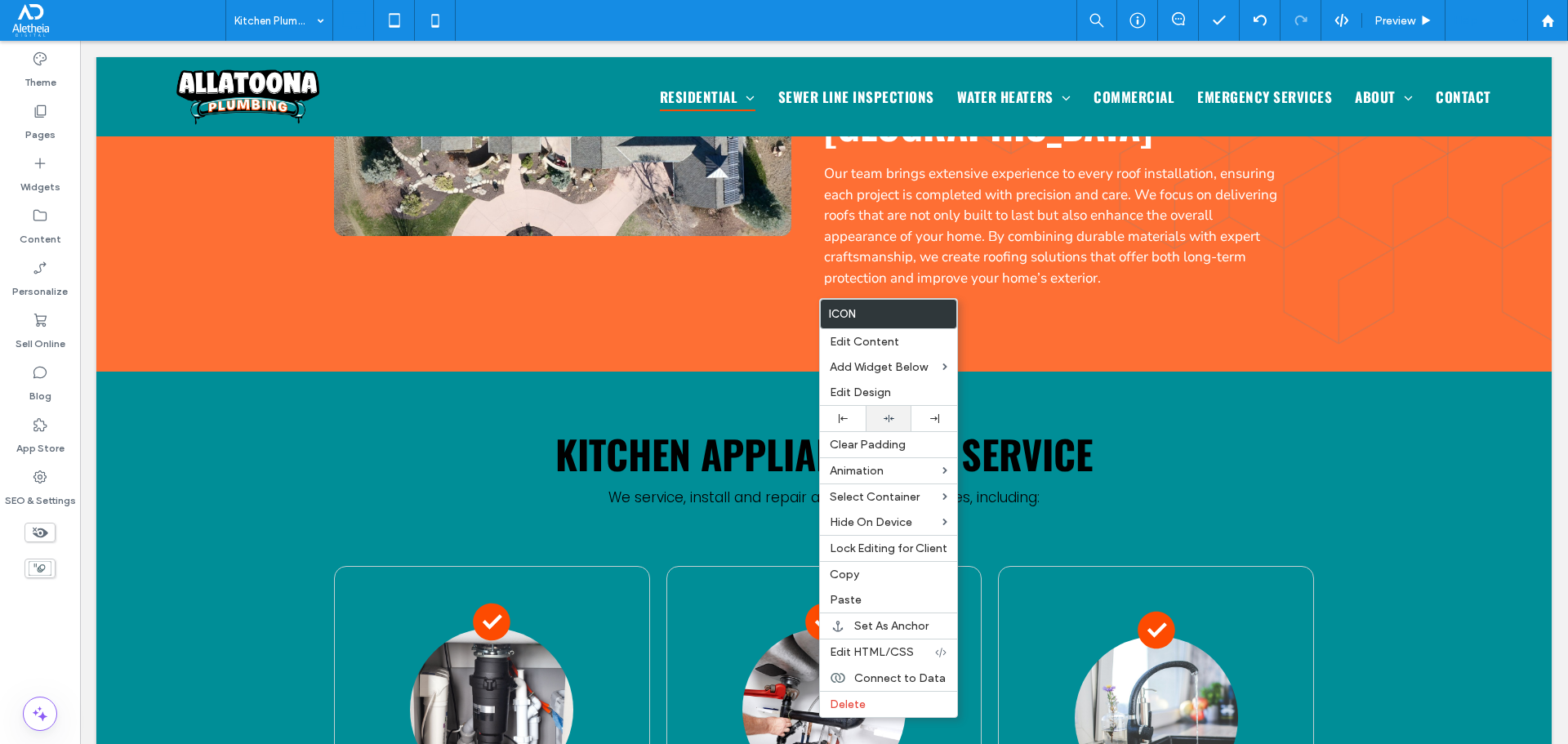
click at [885, 416] on icon at bounding box center [888, 418] width 10 height 10
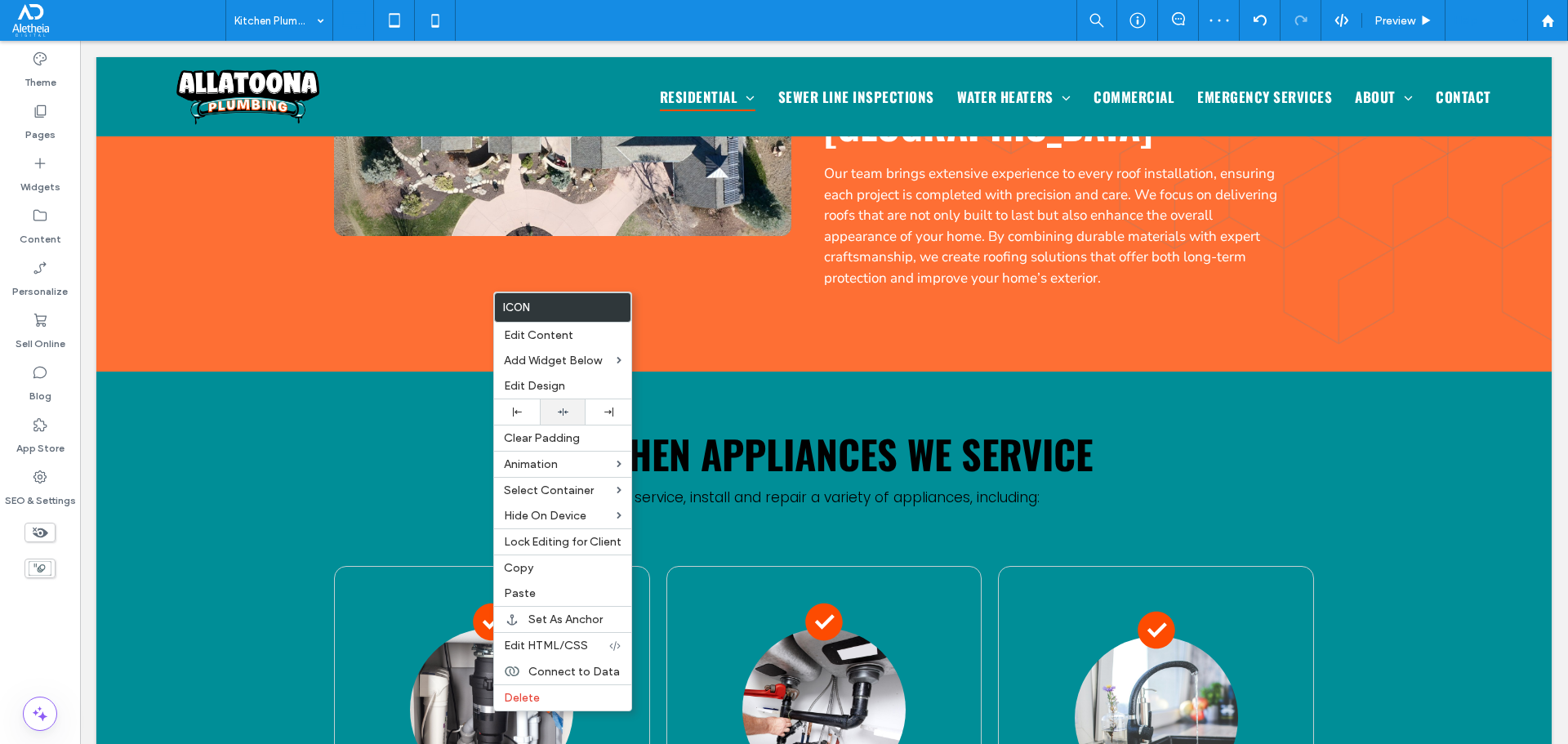
click at [563, 412] on icon at bounding box center [563, 411] width 10 height 10
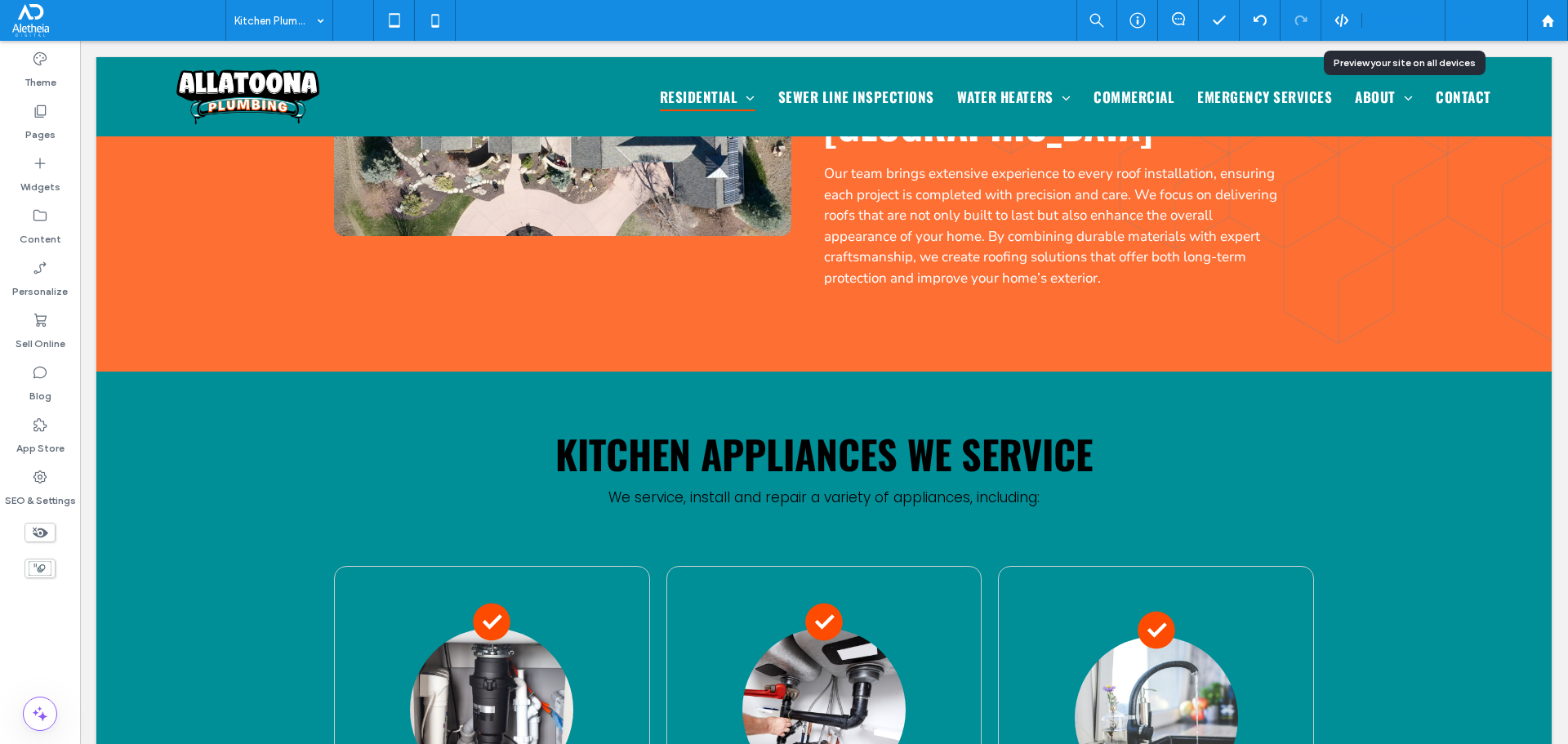
click at [1362, 10] on div "Preview" at bounding box center [1404, 20] width 83 height 41
click at [1385, 18] on span "Preview" at bounding box center [1395, 20] width 41 height 14
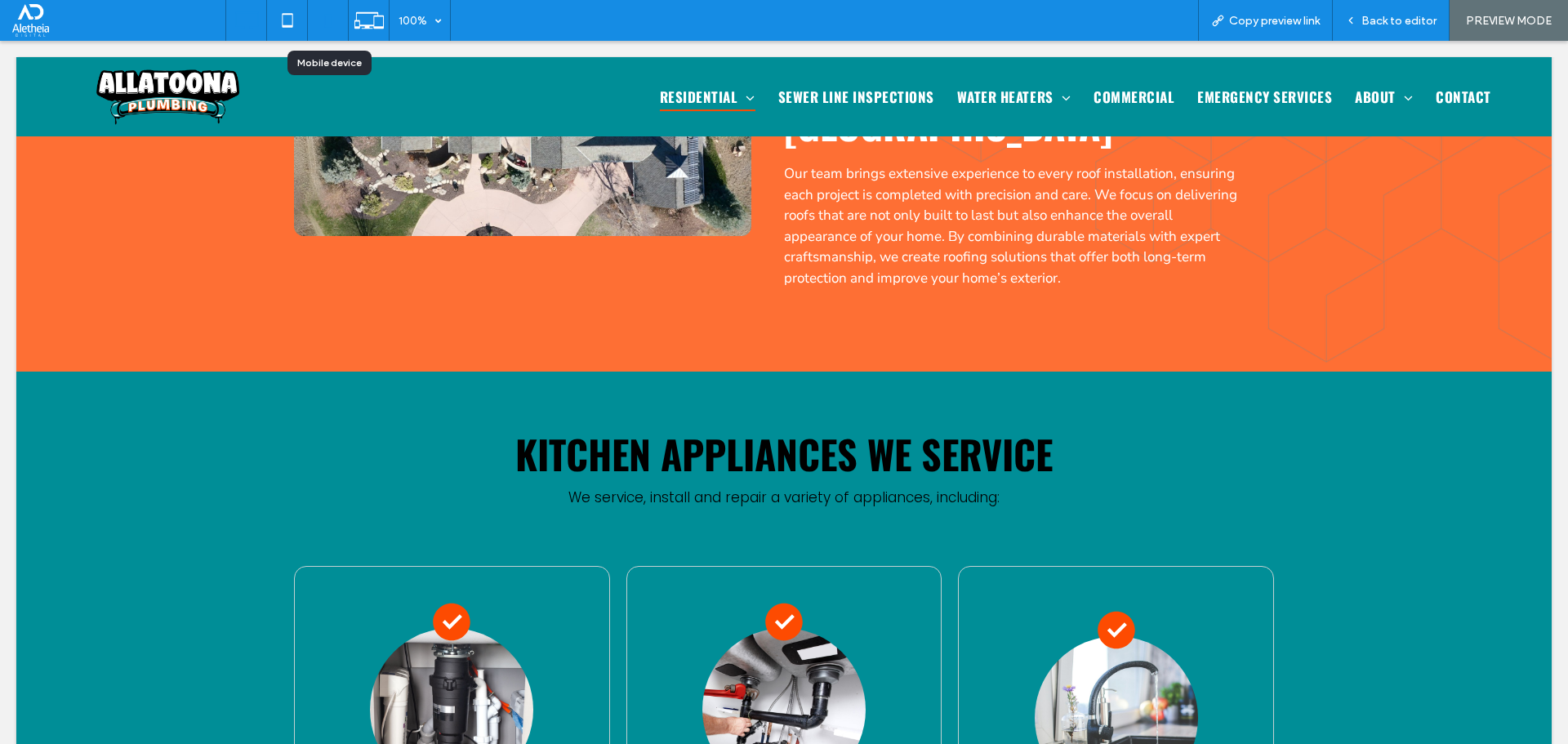
click at [322, 27] on icon at bounding box center [328, 19] width 32 height 32
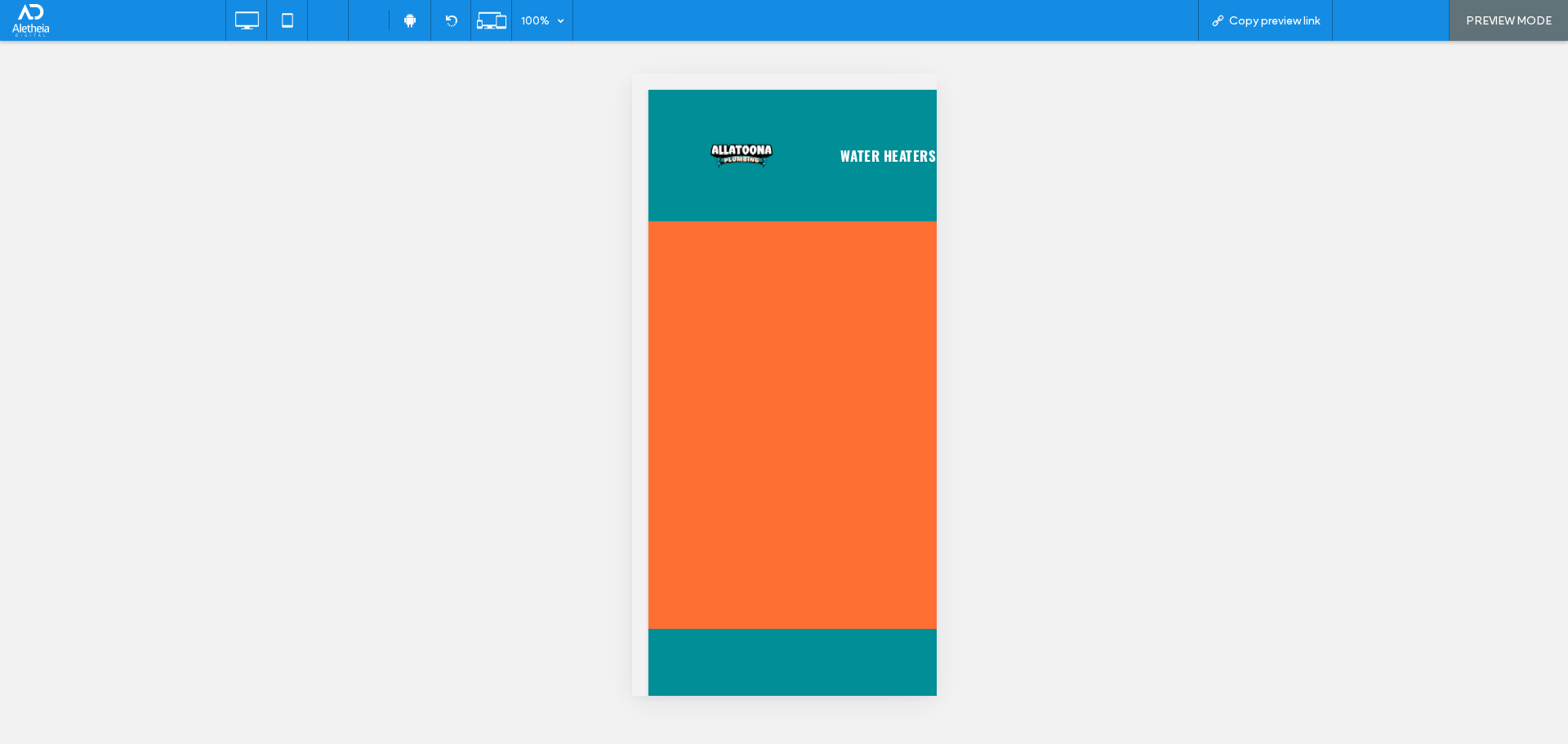
click at [1377, 19] on span "Back to editor" at bounding box center [1398, 20] width 75 height 14
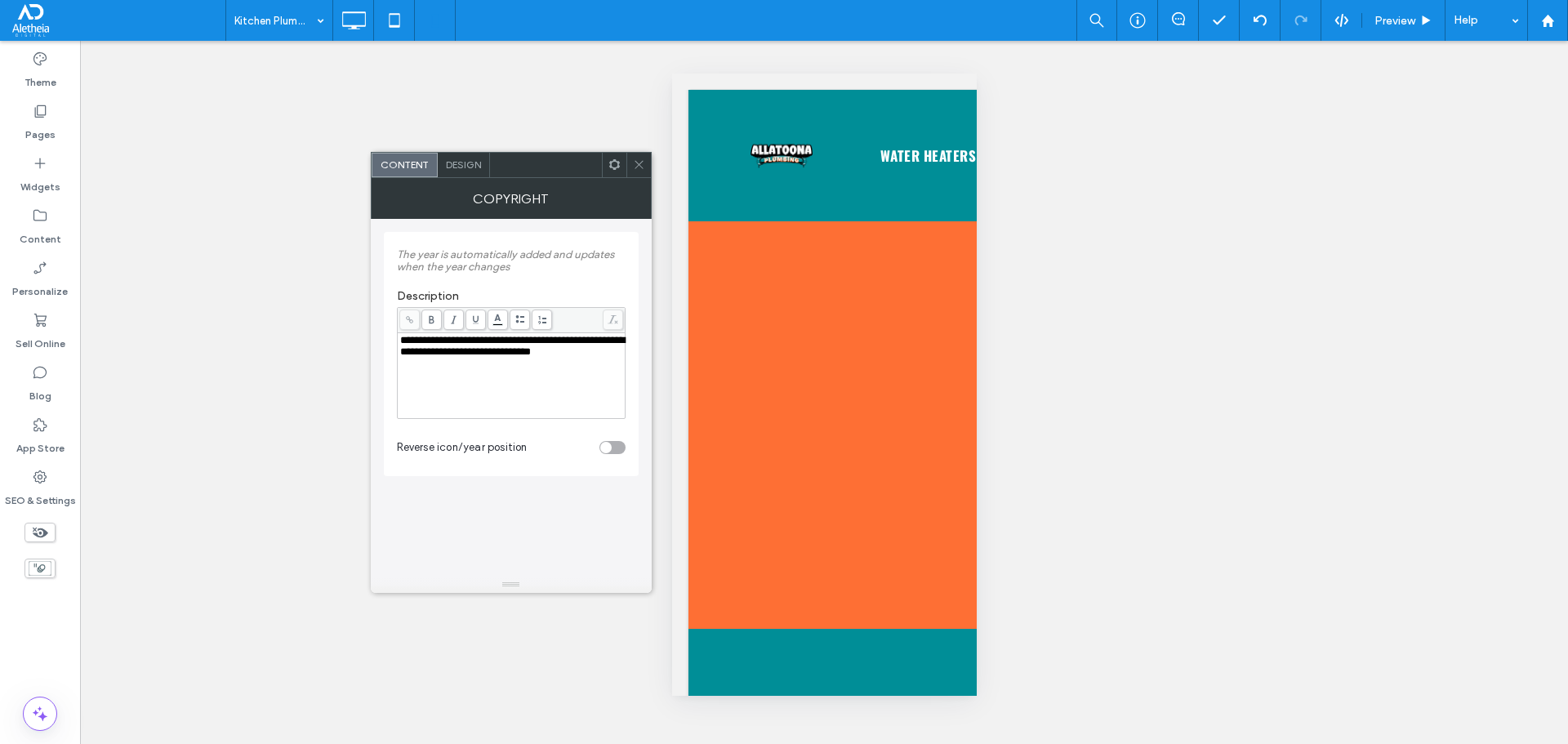
click at [459, 157] on div "Design" at bounding box center [463, 165] width 52 height 24
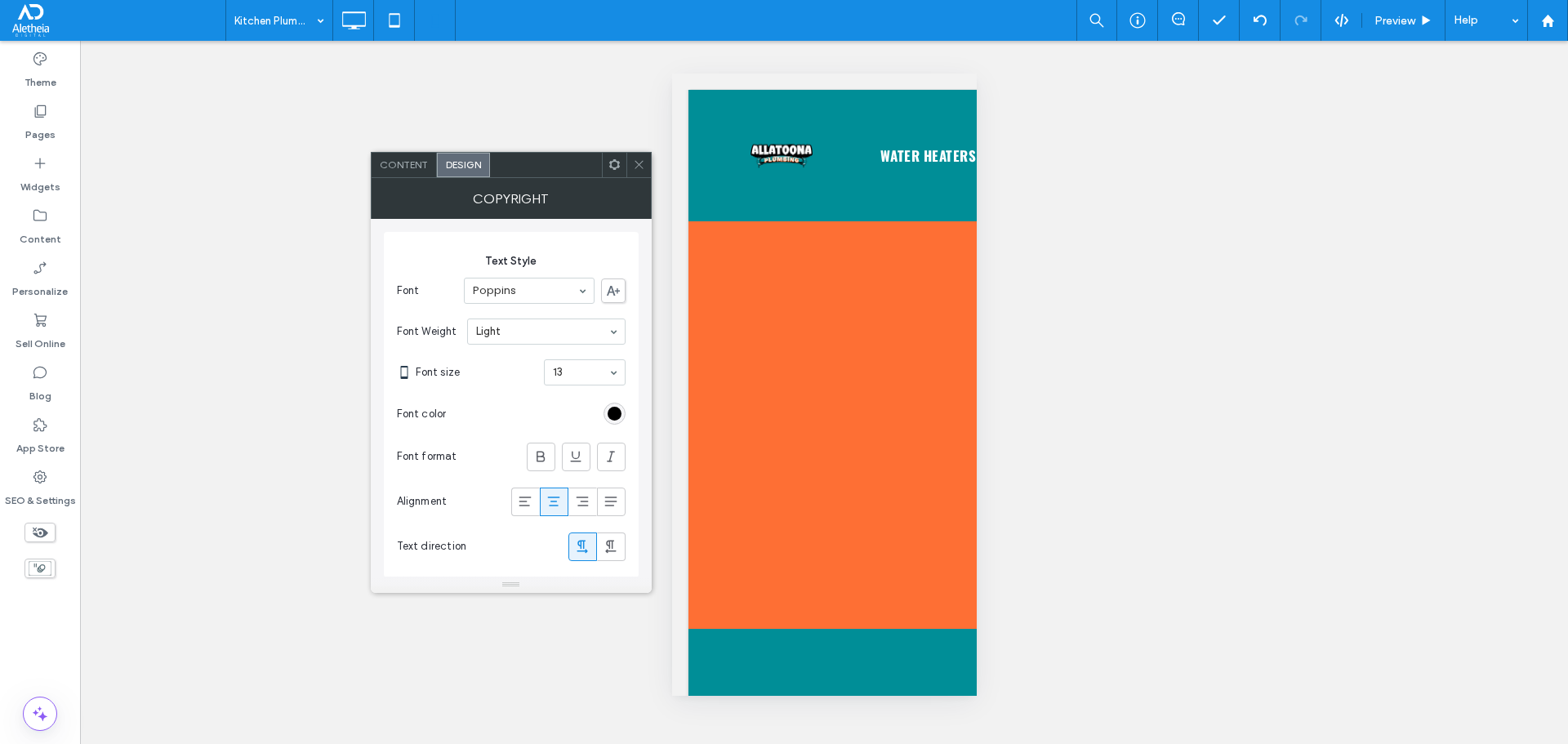
click at [638, 159] on icon at bounding box center [639, 164] width 12 height 12
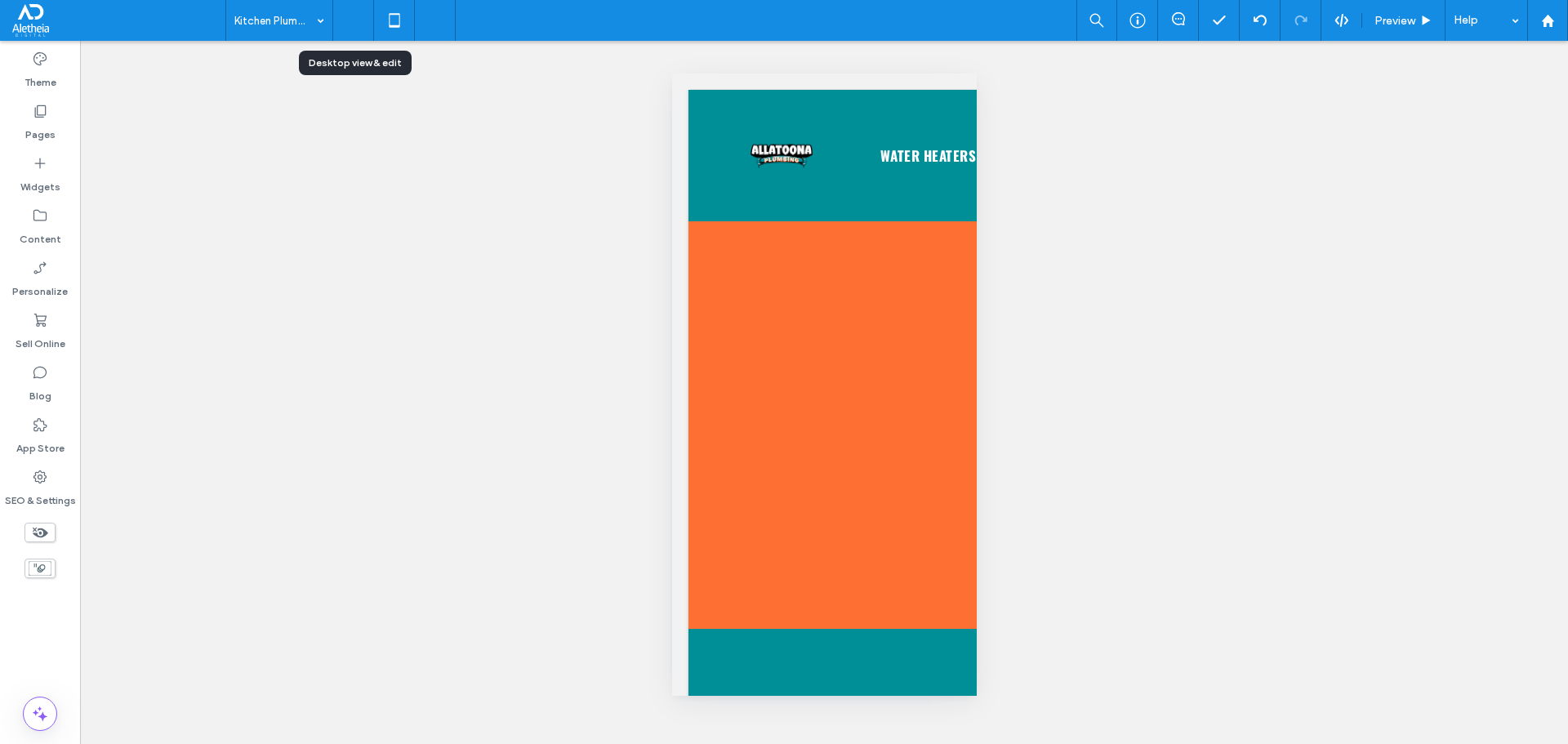
click at [361, 24] on icon at bounding box center [353, 19] width 32 height 32
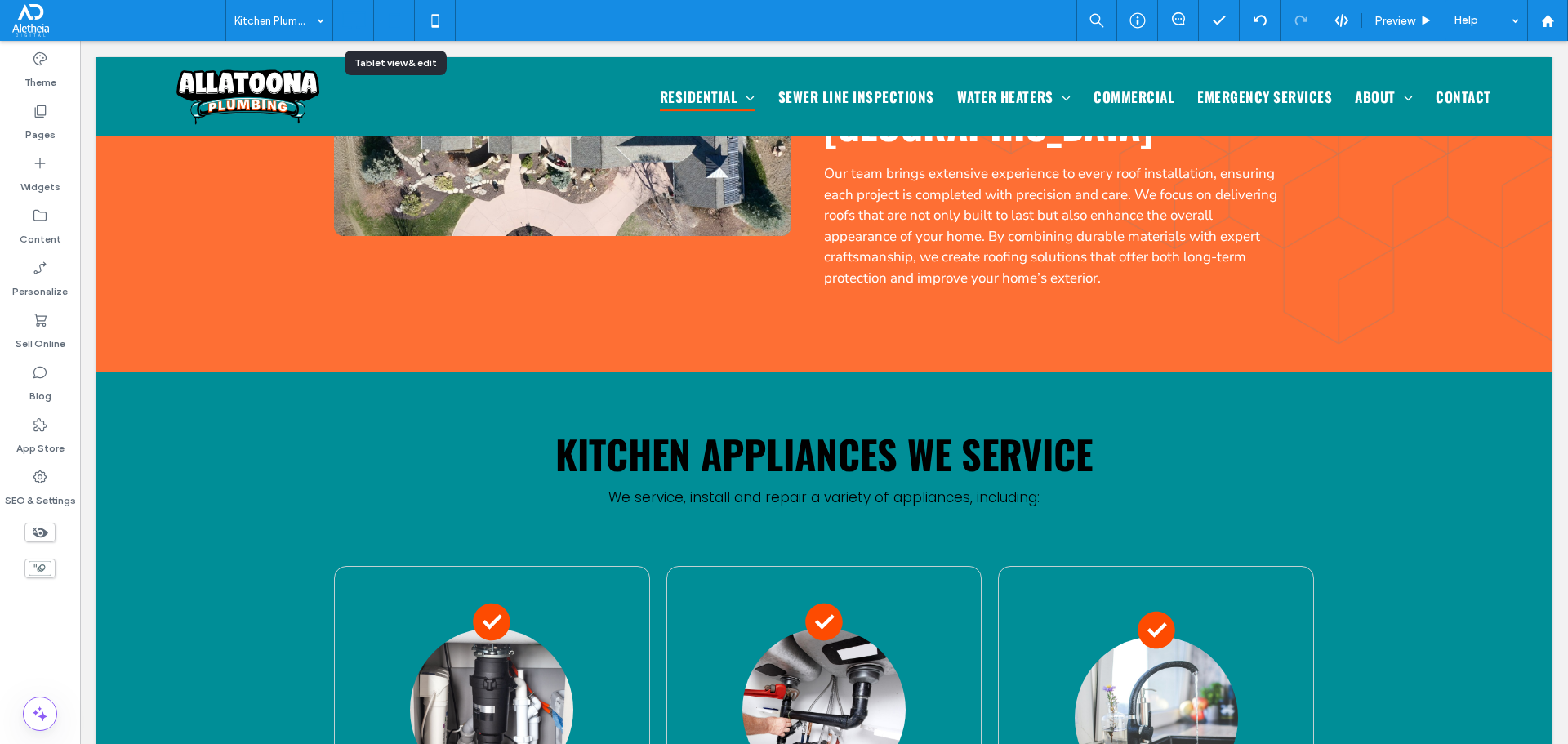
click at [389, 11] on icon at bounding box center [394, 19] width 32 height 32
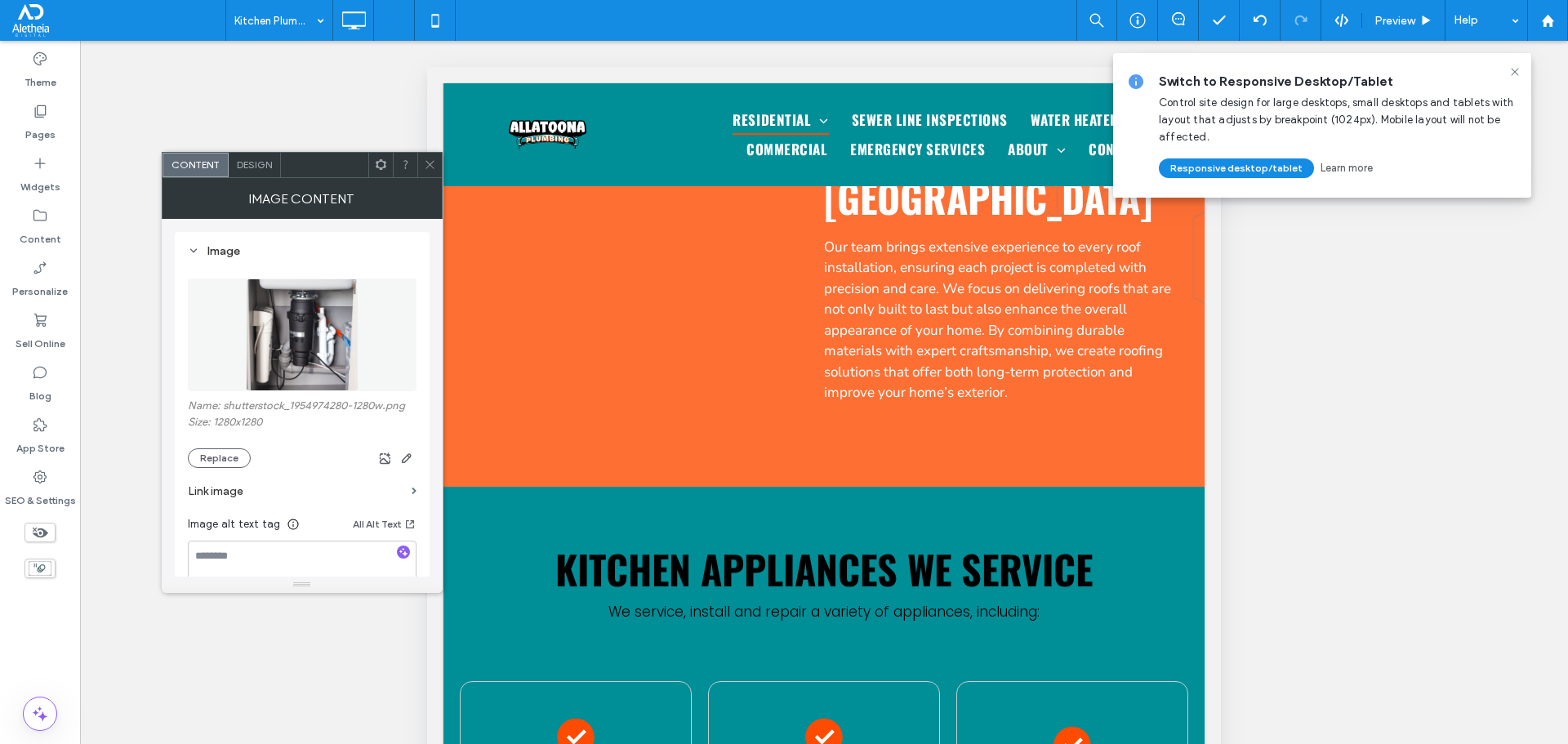
click at [316, 359] on img at bounding box center [302, 334] width 113 height 113
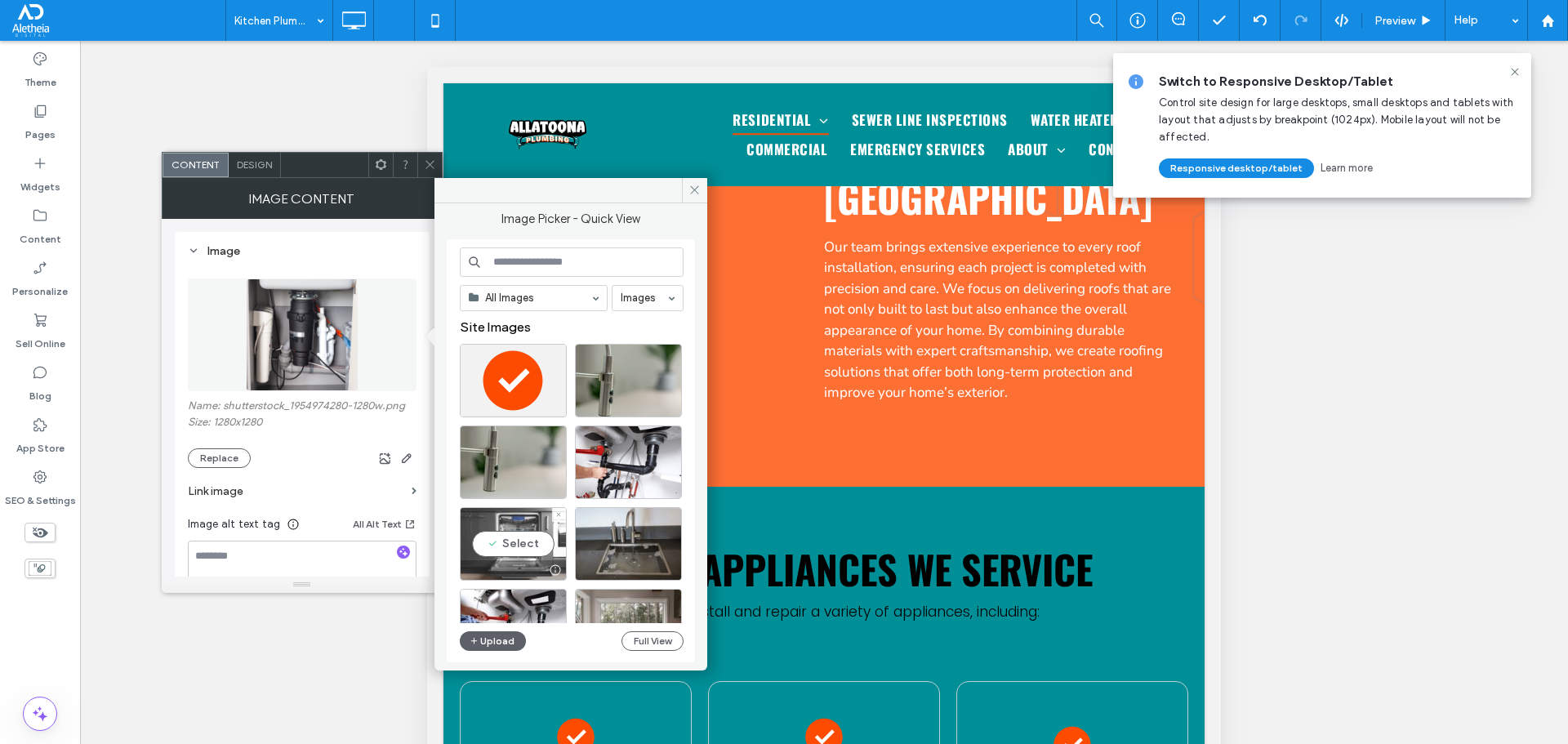
click at [501, 539] on div "Select" at bounding box center [512, 543] width 107 height 73
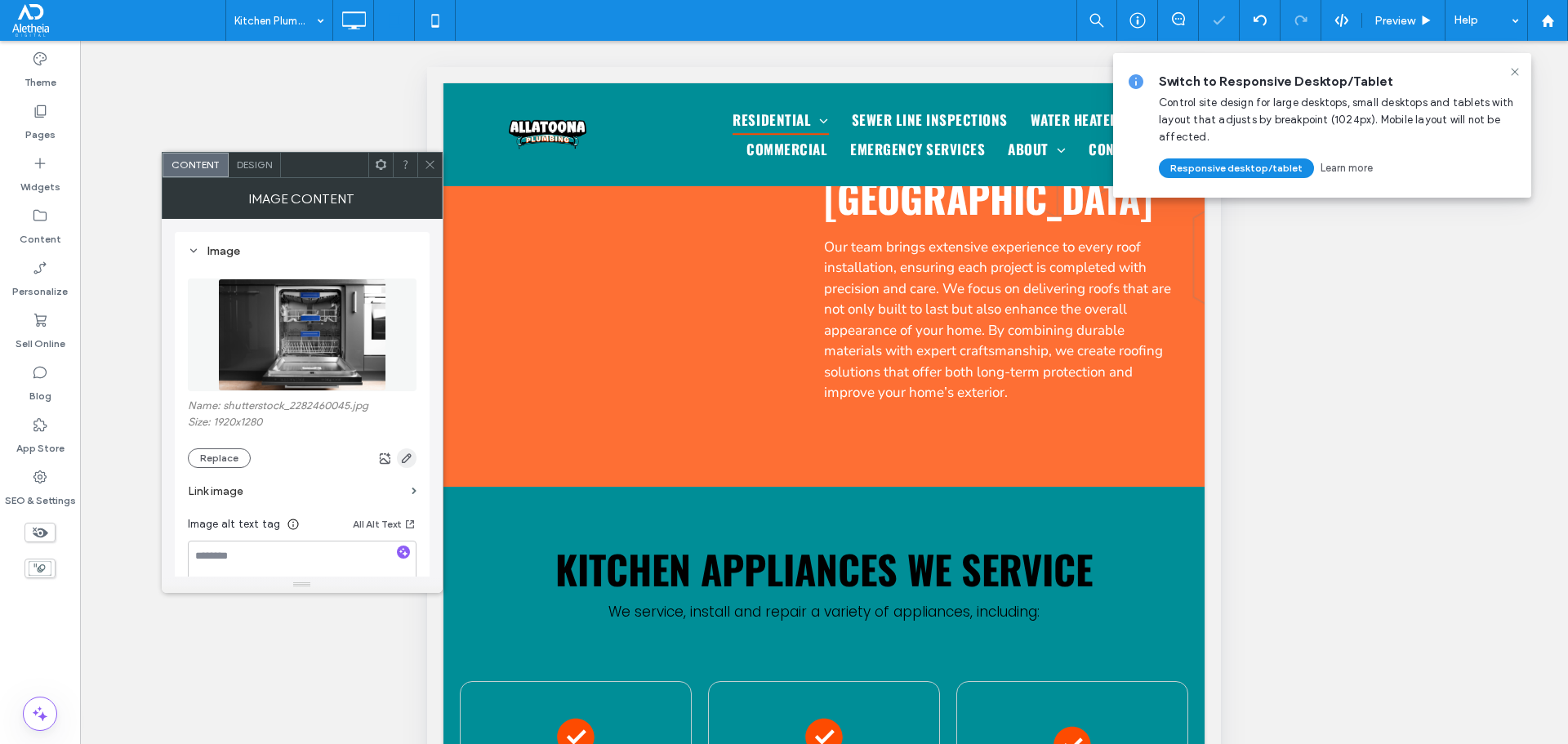
click at [404, 459] on icon "button" at bounding box center [407, 458] width 13 height 13
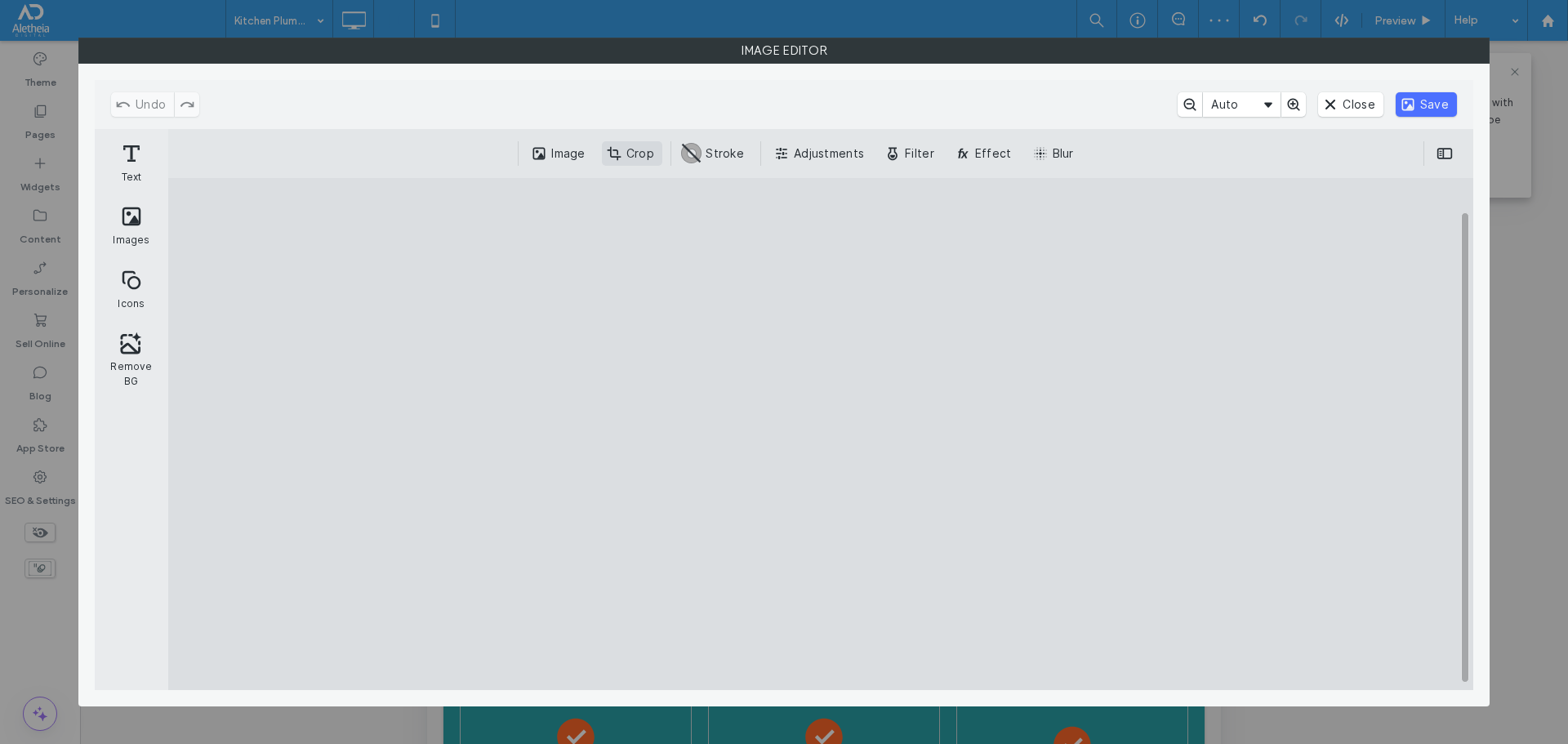
click at [624, 143] on button "Crop" at bounding box center [631, 153] width 60 height 24
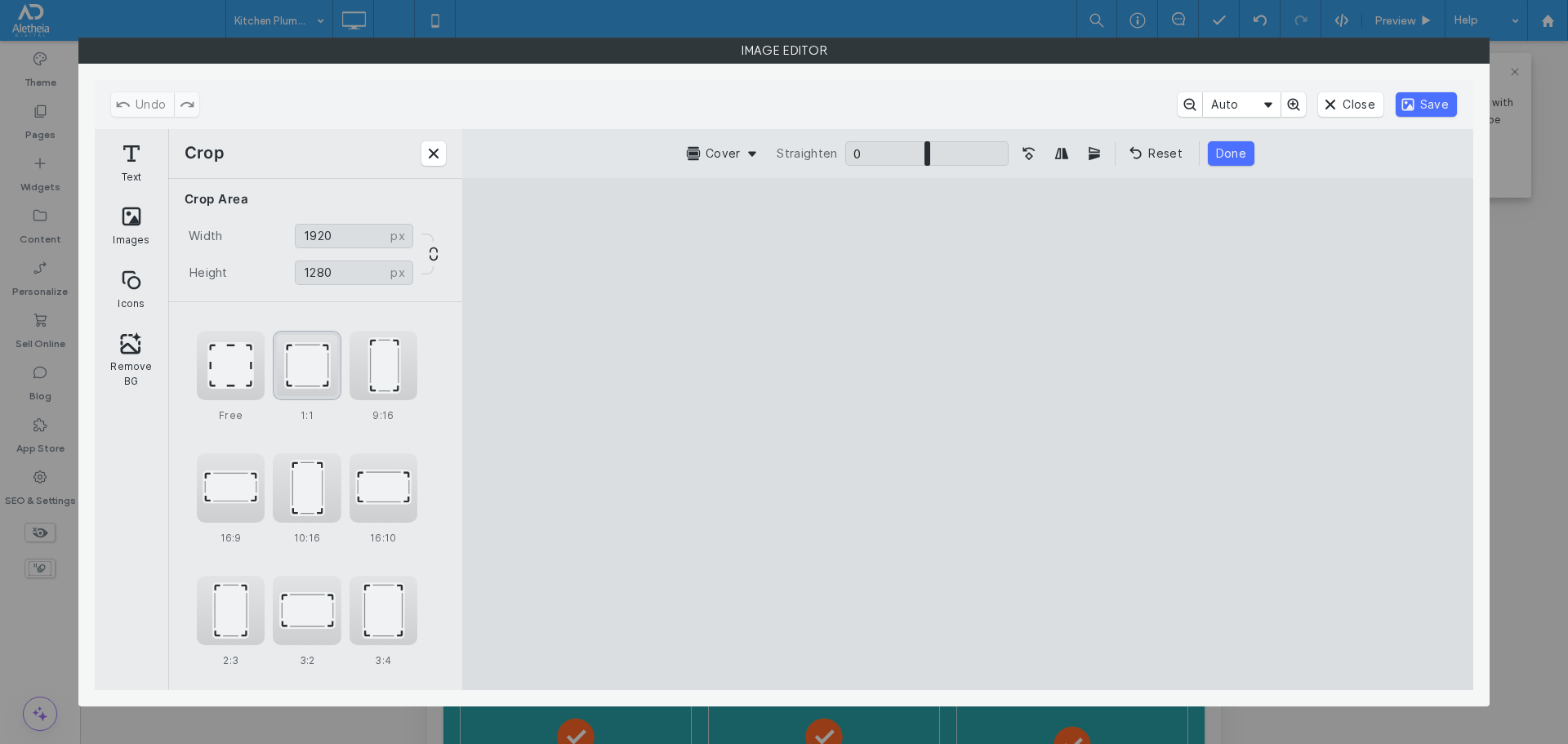
click at [327, 359] on div "1:1" at bounding box center [306, 365] width 68 height 69
type input "****"
drag, startPoint x: 1015, startPoint y: 419, endPoint x: 982, endPoint y: 422, distance: 33.1
click at [967, 434] on cesdk-canvas "Editor canvas" at bounding box center [967, 434] width 0 height 0
click at [1430, 109] on button "Save" at bounding box center [1426, 105] width 61 height 24
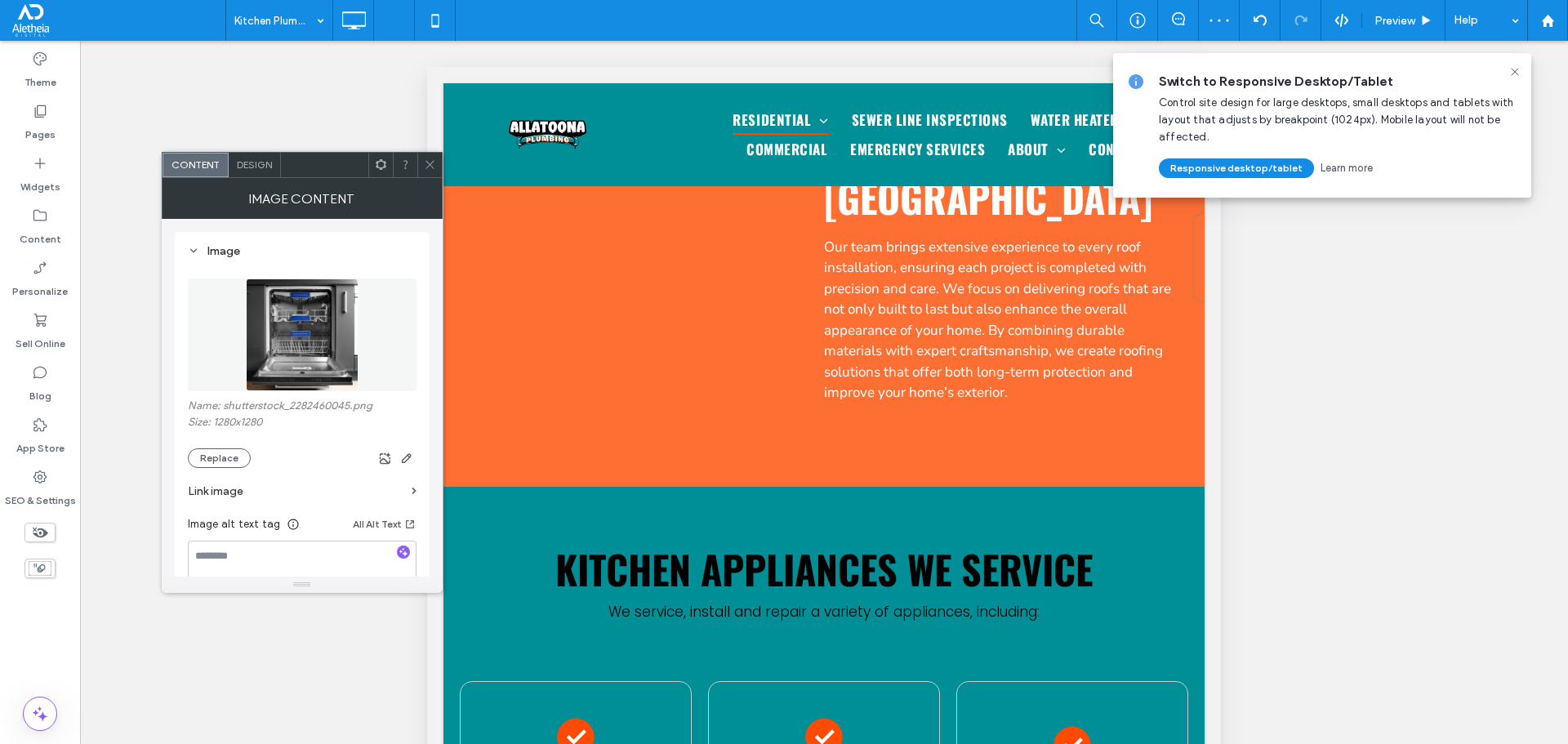
click at [429, 166] on use at bounding box center [429, 165] width 8 height 8
click at [406, 462] on icon "button" at bounding box center [407, 458] width 13 height 13
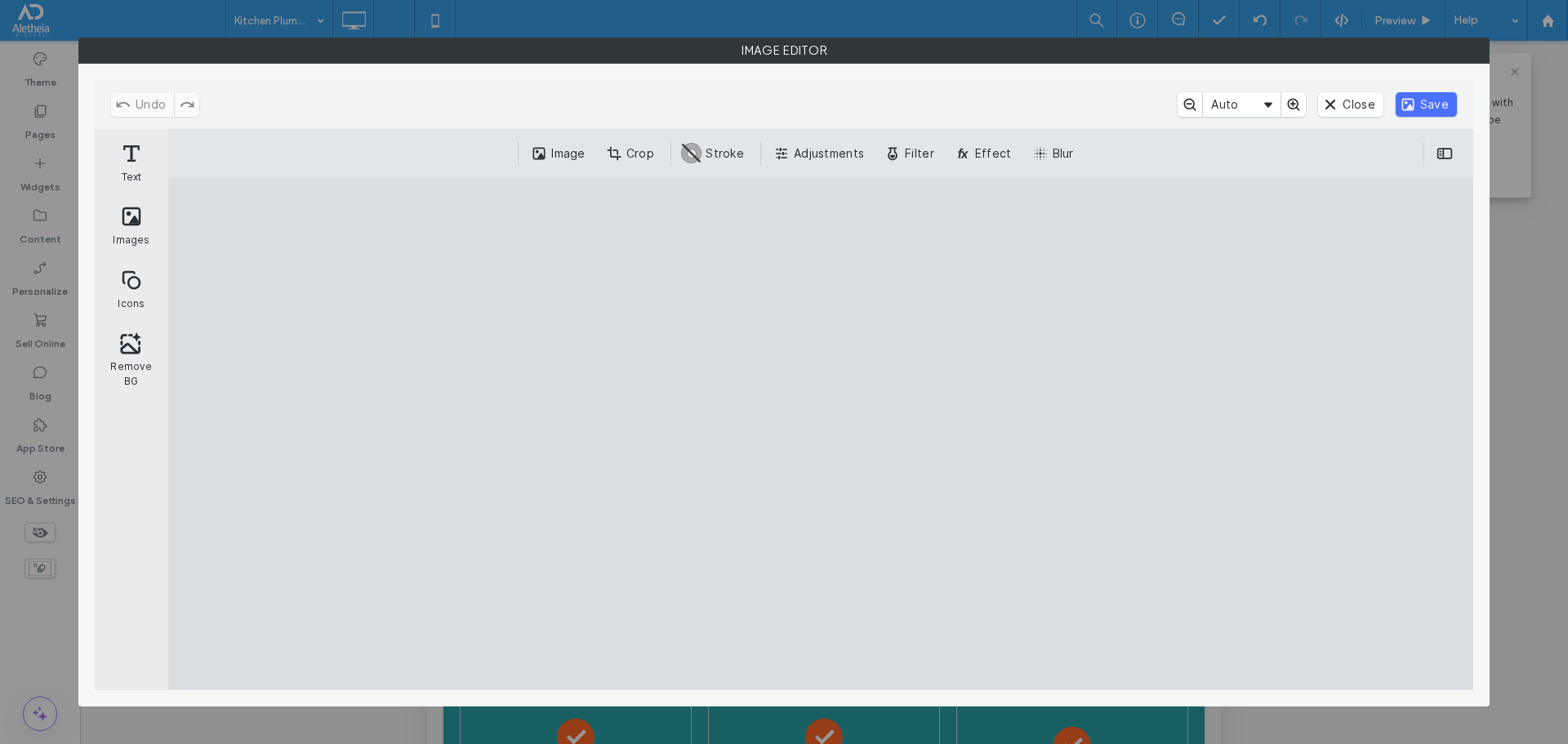
drag, startPoint x: 842, startPoint y: 425, endPoint x: 806, endPoint y: 429, distance: 36.2
click at [821, 434] on cesdk-canvas "Editor canvas" at bounding box center [821, 434] width 0 height 0
click at [641, 158] on button "Crop" at bounding box center [631, 153] width 60 height 24
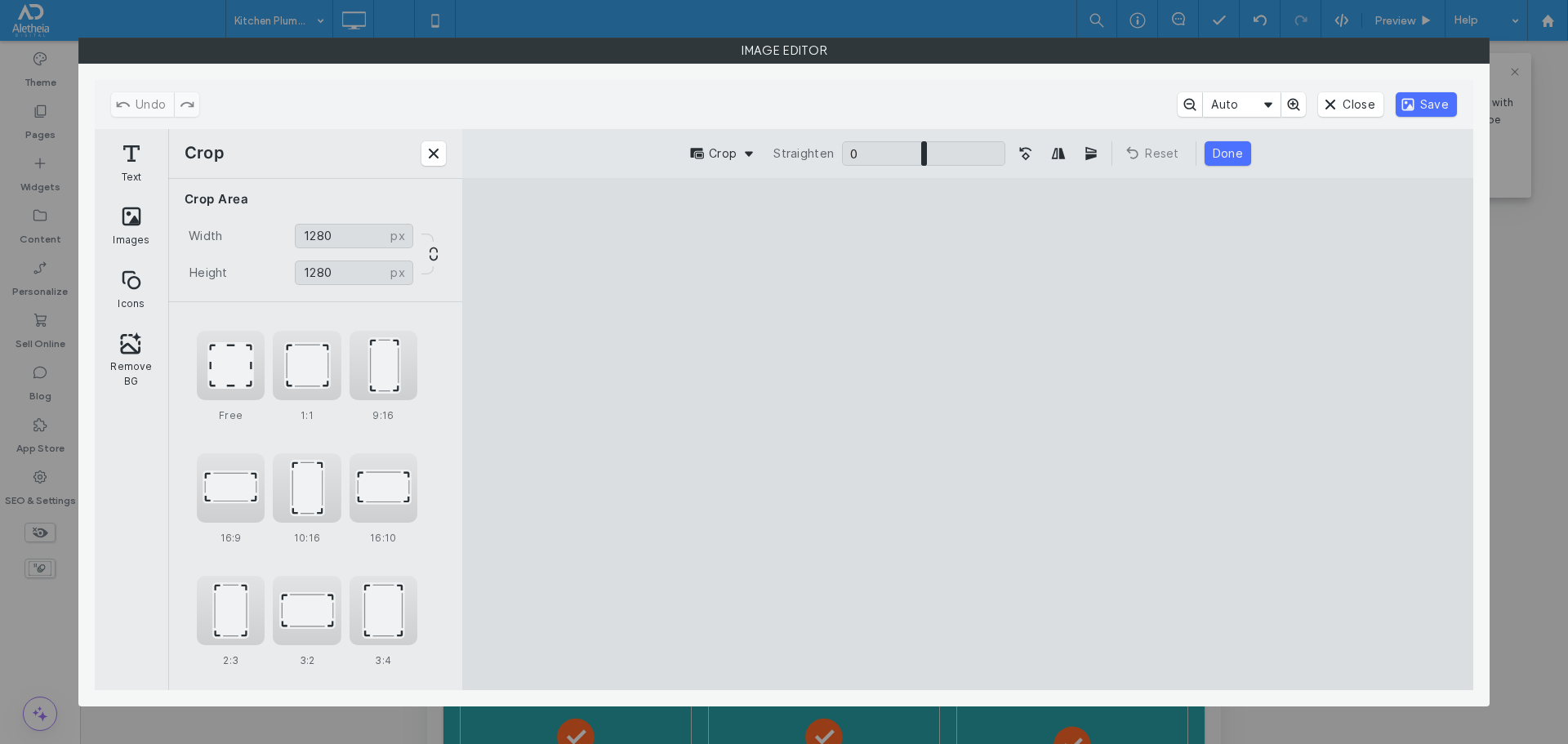
click at [967, 434] on cesdk-canvas "Editor canvas" at bounding box center [967, 434] width 0 height 0
click at [1358, 95] on button "Close" at bounding box center [1350, 105] width 65 height 24
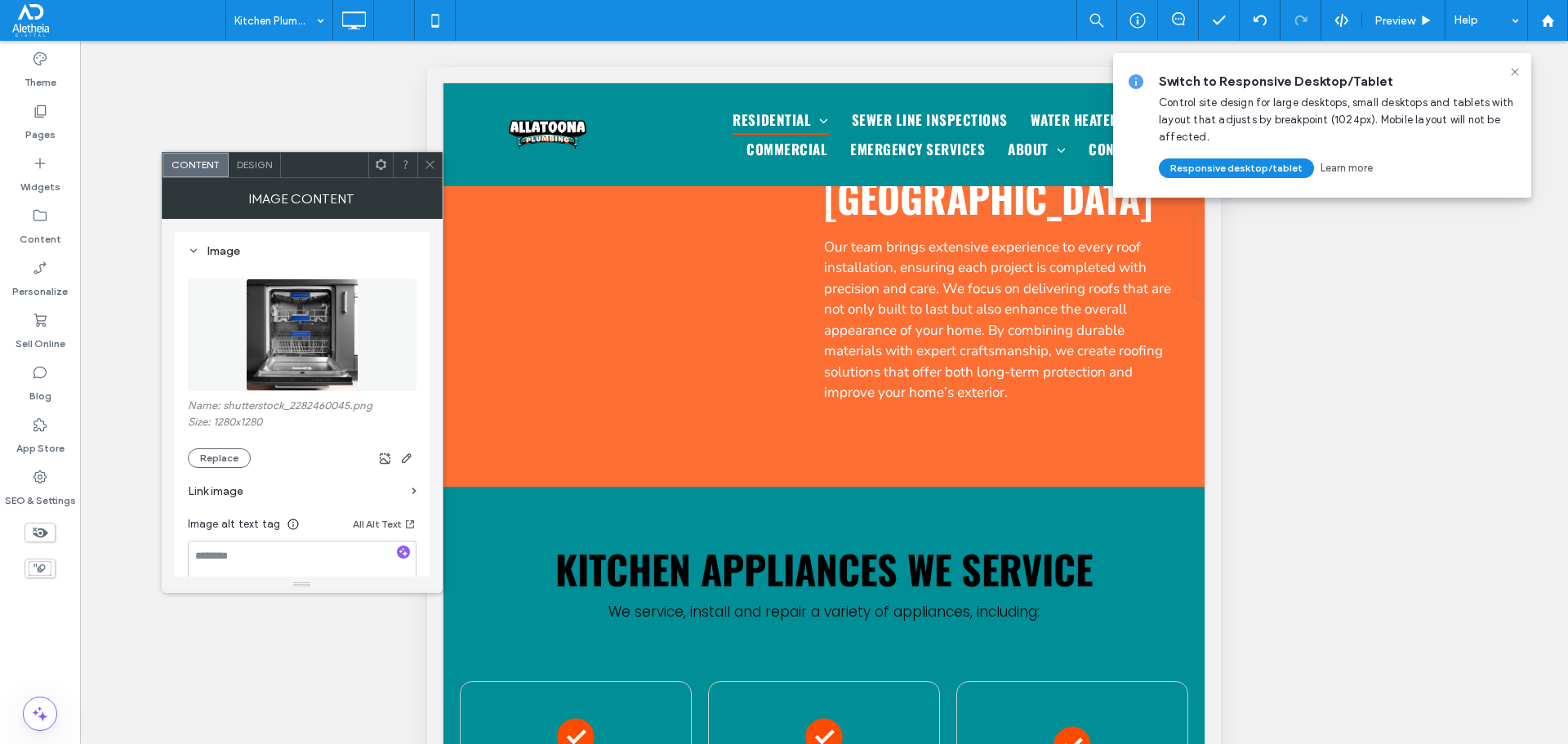
click at [339, 318] on img at bounding box center [302, 334] width 113 height 113
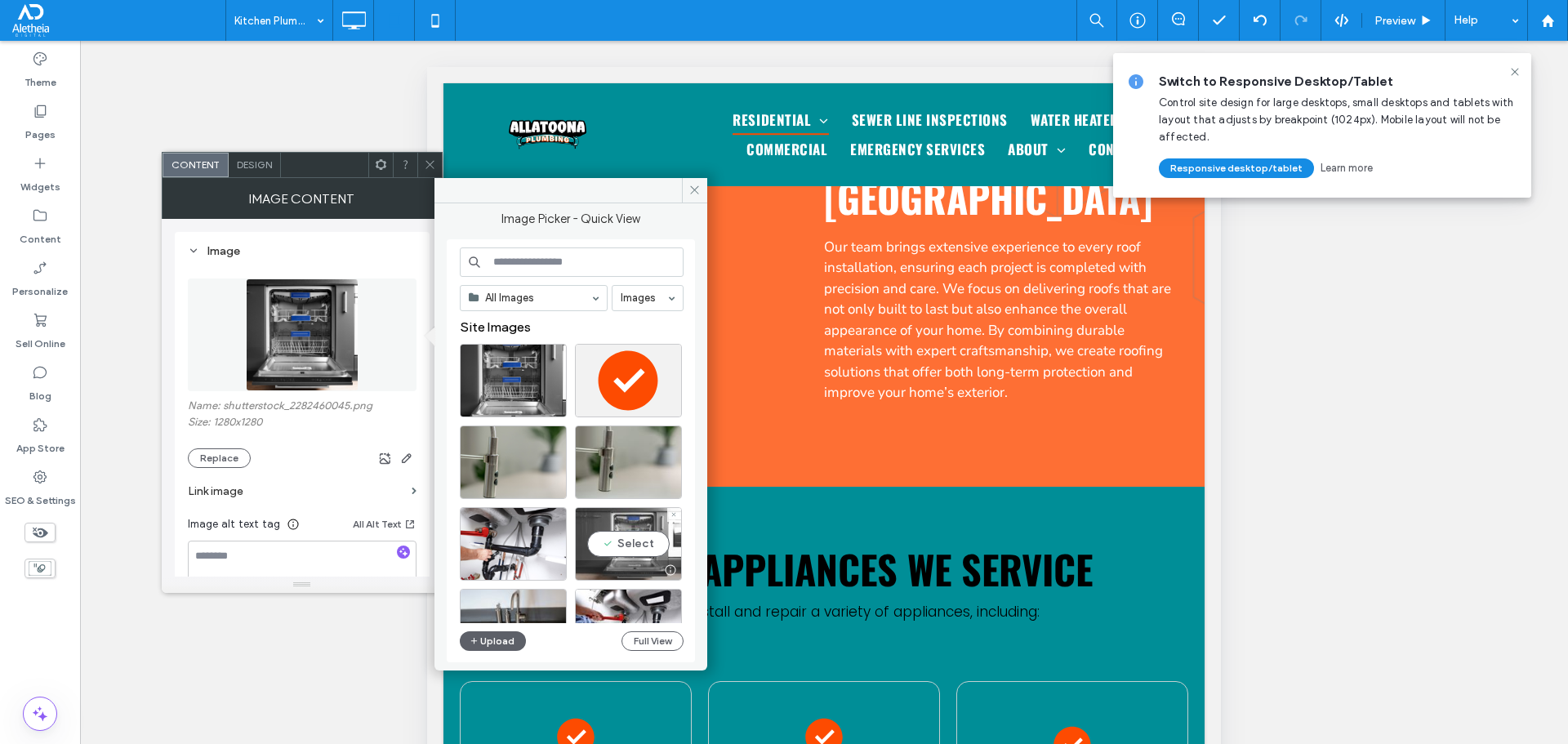
click at [607, 510] on div "Select" at bounding box center [627, 543] width 107 height 73
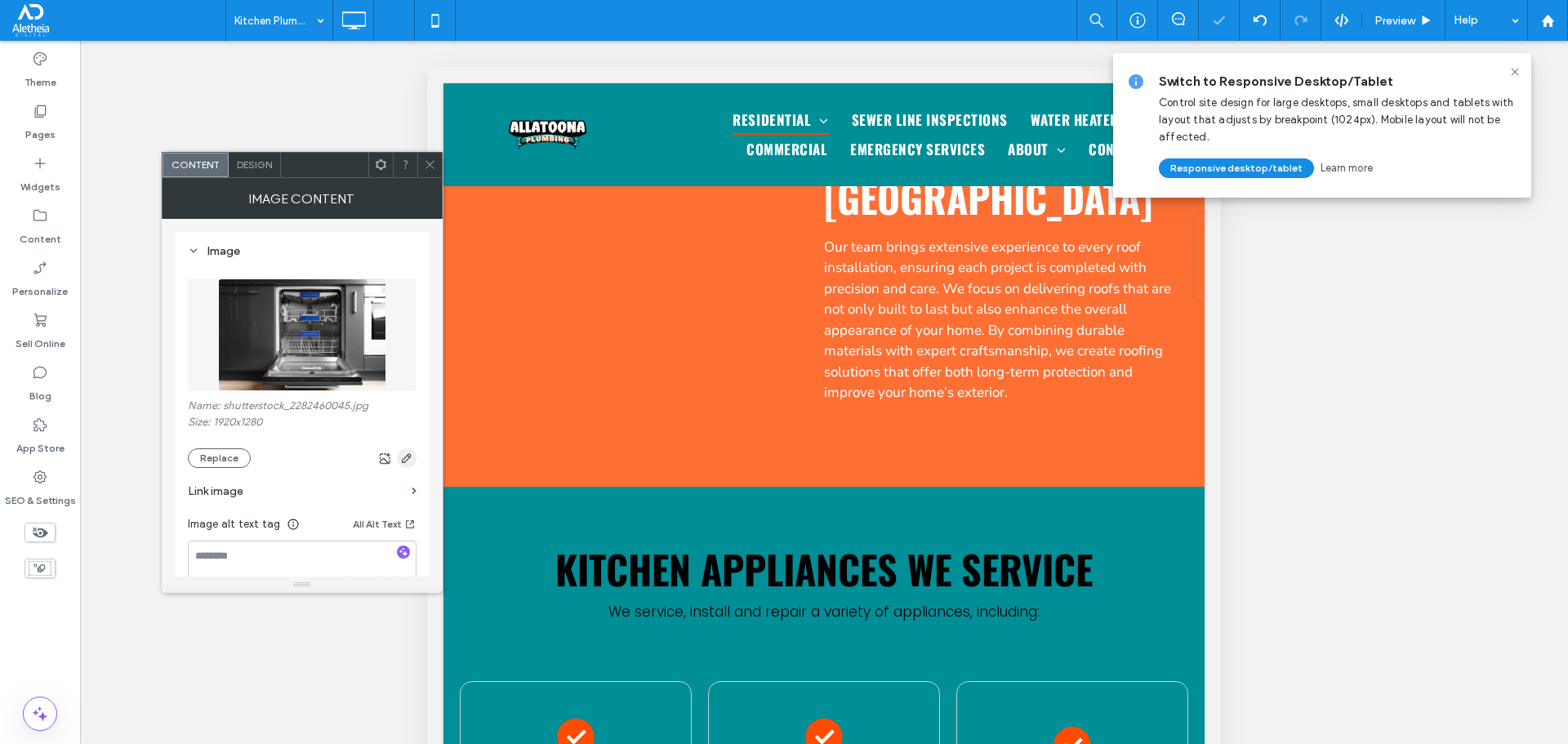
click at [406, 457] on icon "button" at bounding box center [407, 458] width 13 height 13
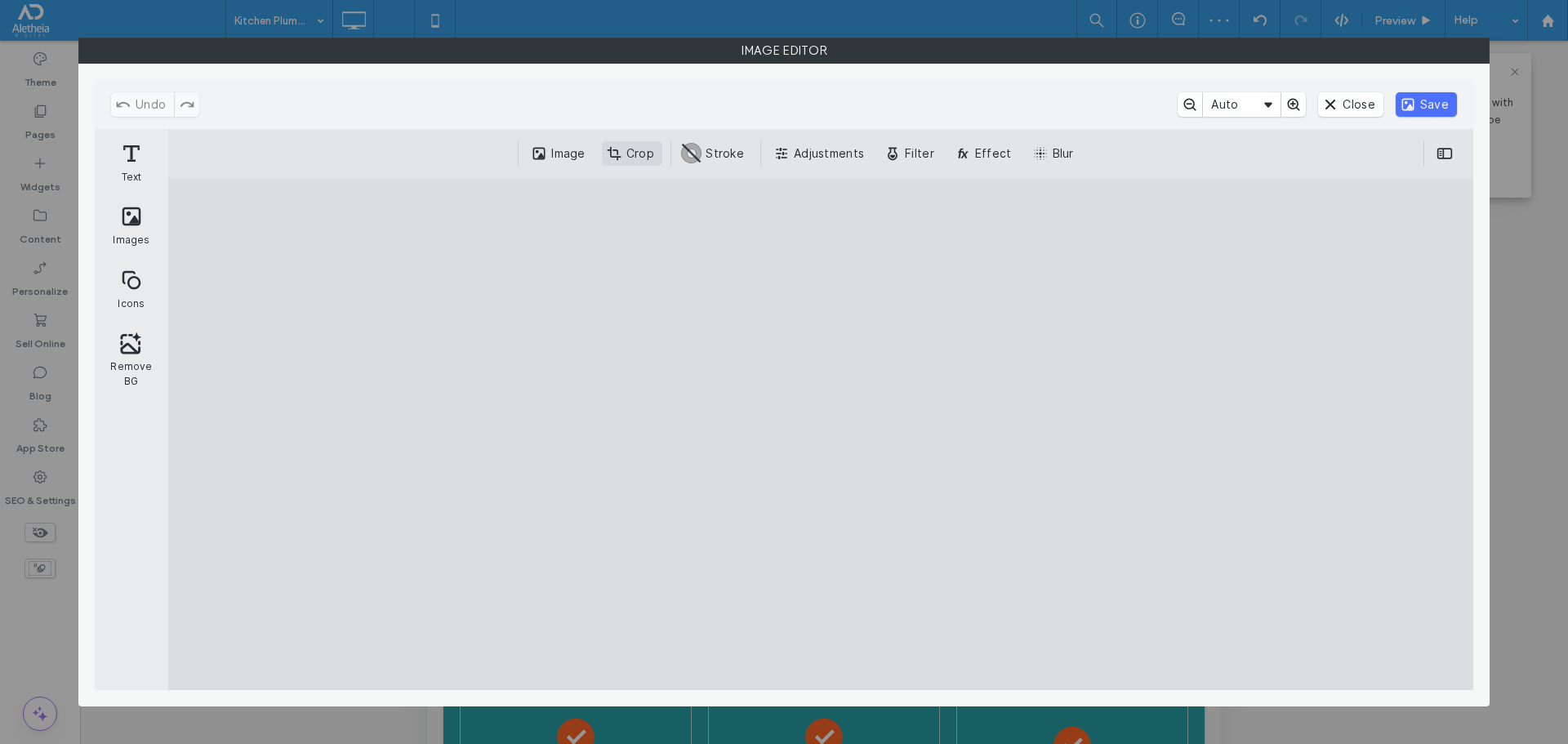
click at [633, 147] on button "Crop" at bounding box center [631, 153] width 60 height 24
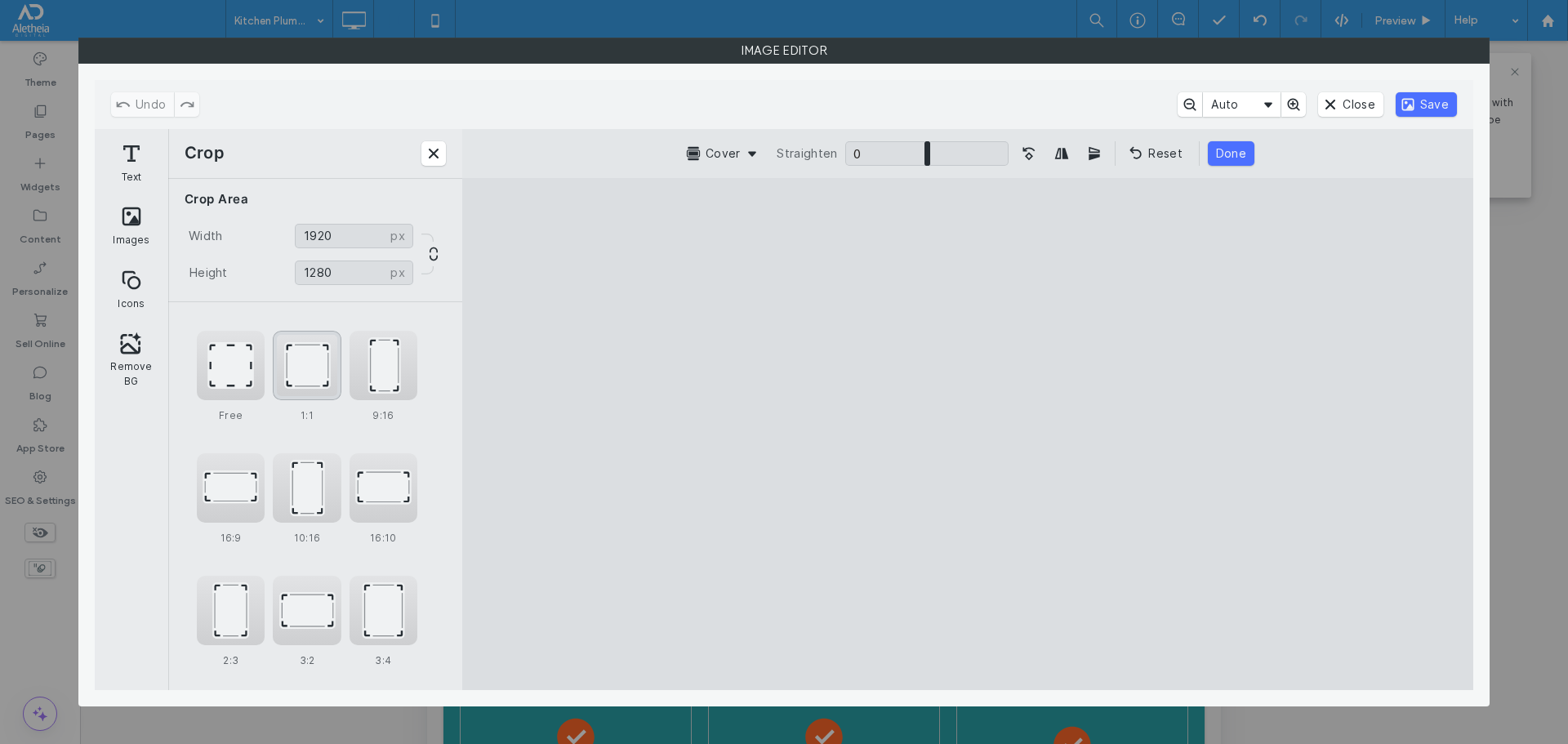
click at [317, 368] on div "1:1" at bounding box center [306, 365] width 68 height 69
type input "****"
drag, startPoint x: 1079, startPoint y: 511, endPoint x: 1059, endPoint y: 514, distance: 20.2
click at [967, 434] on cesdk-canvas "Editor canvas" at bounding box center [967, 434] width 0 height 0
click at [1436, 102] on button "Save" at bounding box center [1426, 105] width 61 height 24
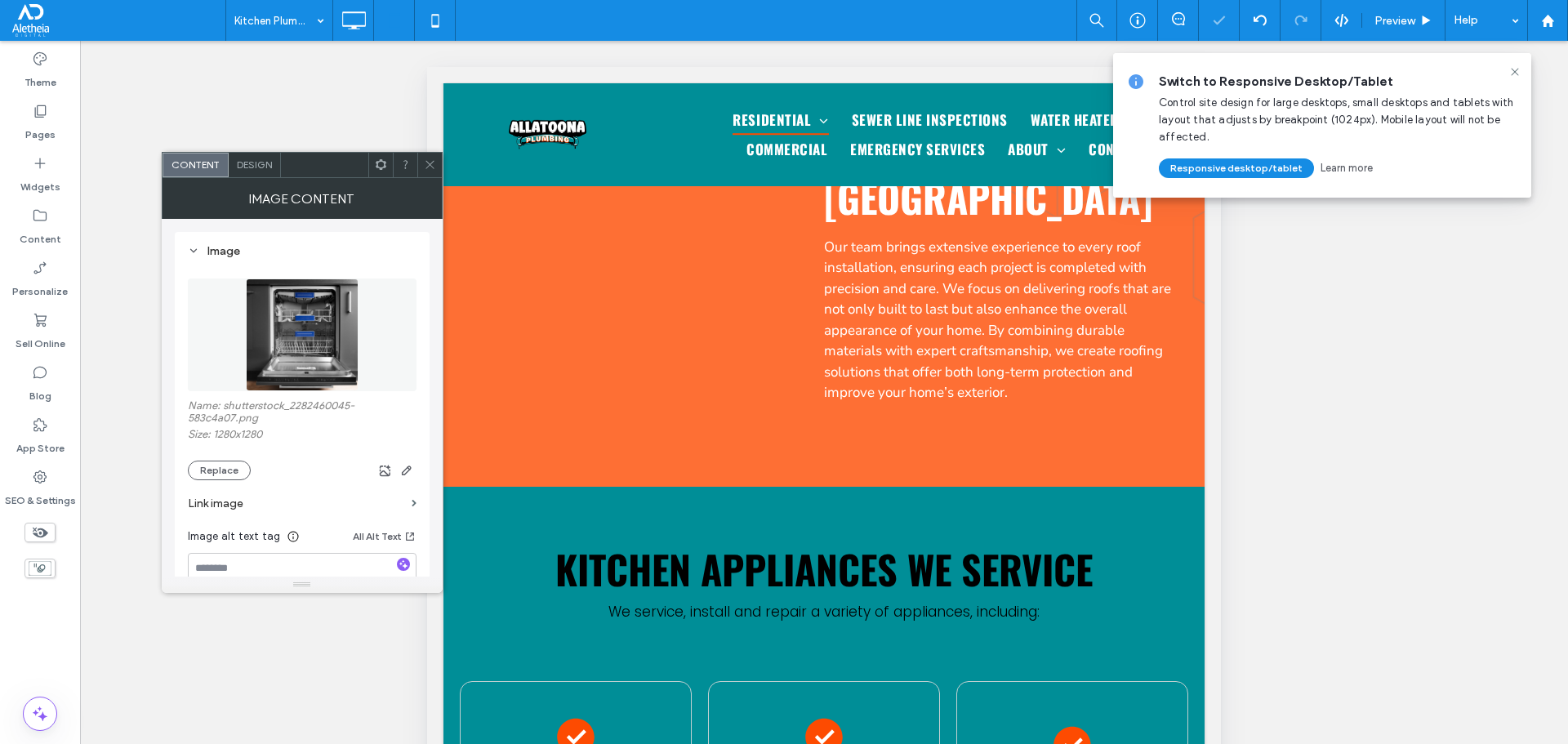
click at [424, 167] on icon at bounding box center [429, 164] width 12 height 12
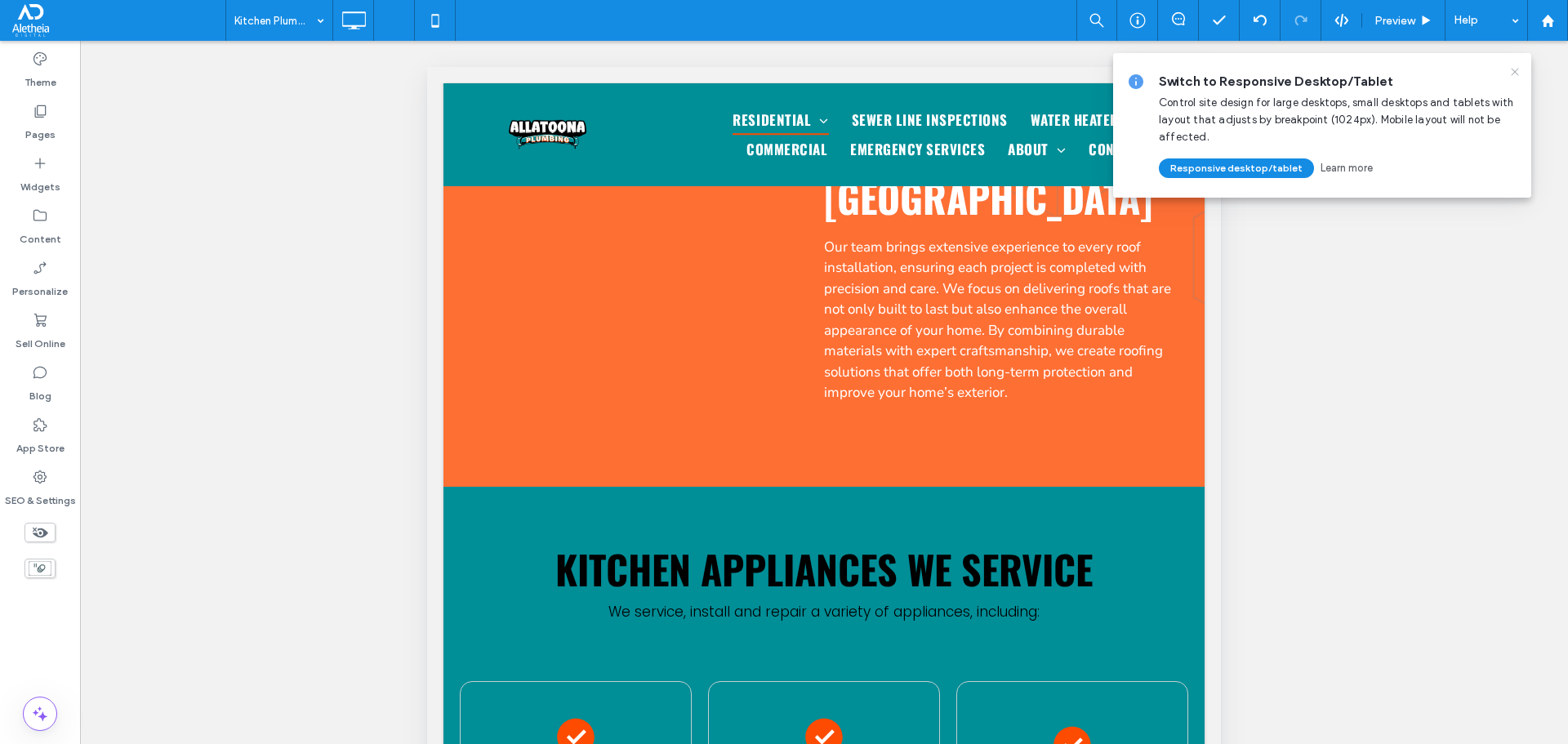
click at [1515, 74] on icon at bounding box center [1515, 71] width 13 height 13
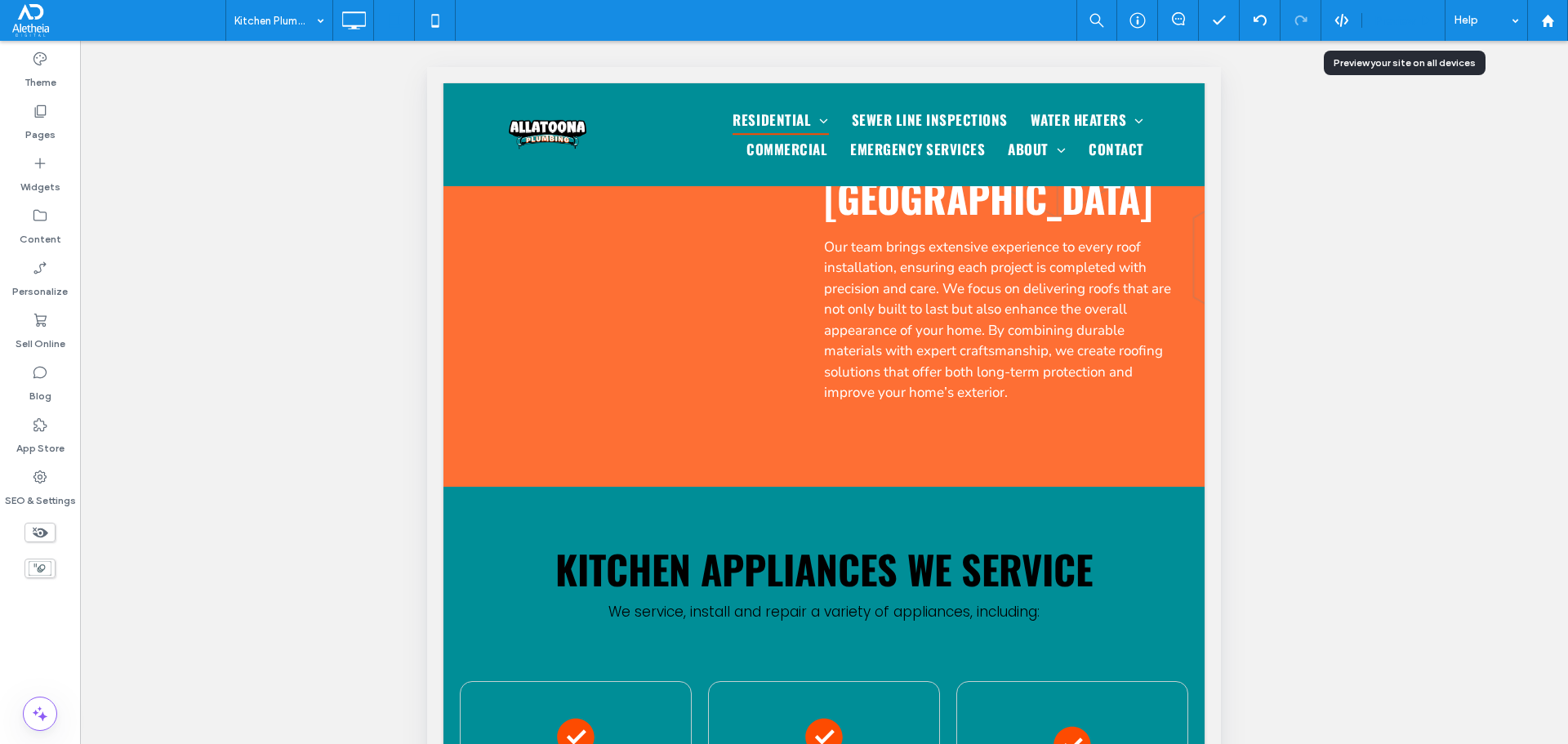
click at [1396, 28] on div "Preview" at bounding box center [1404, 20] width 83 height 41
click at [1399, 19] on span "Preview" at bounding box center [1395, 20] width 41 height 14
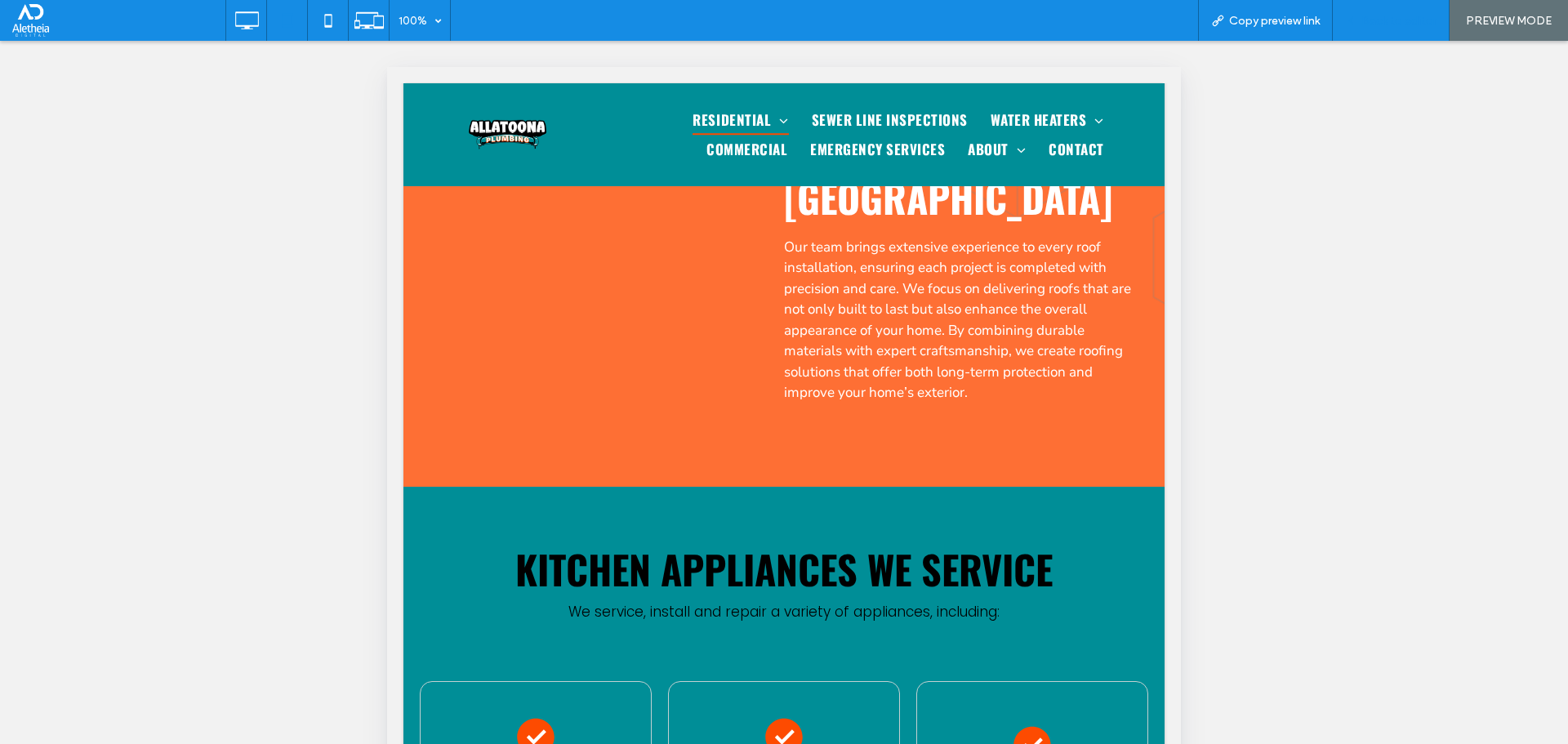
click at [1388, 19] on span "Back to editor" at bounding box center [1398, 20] width 75 height 14
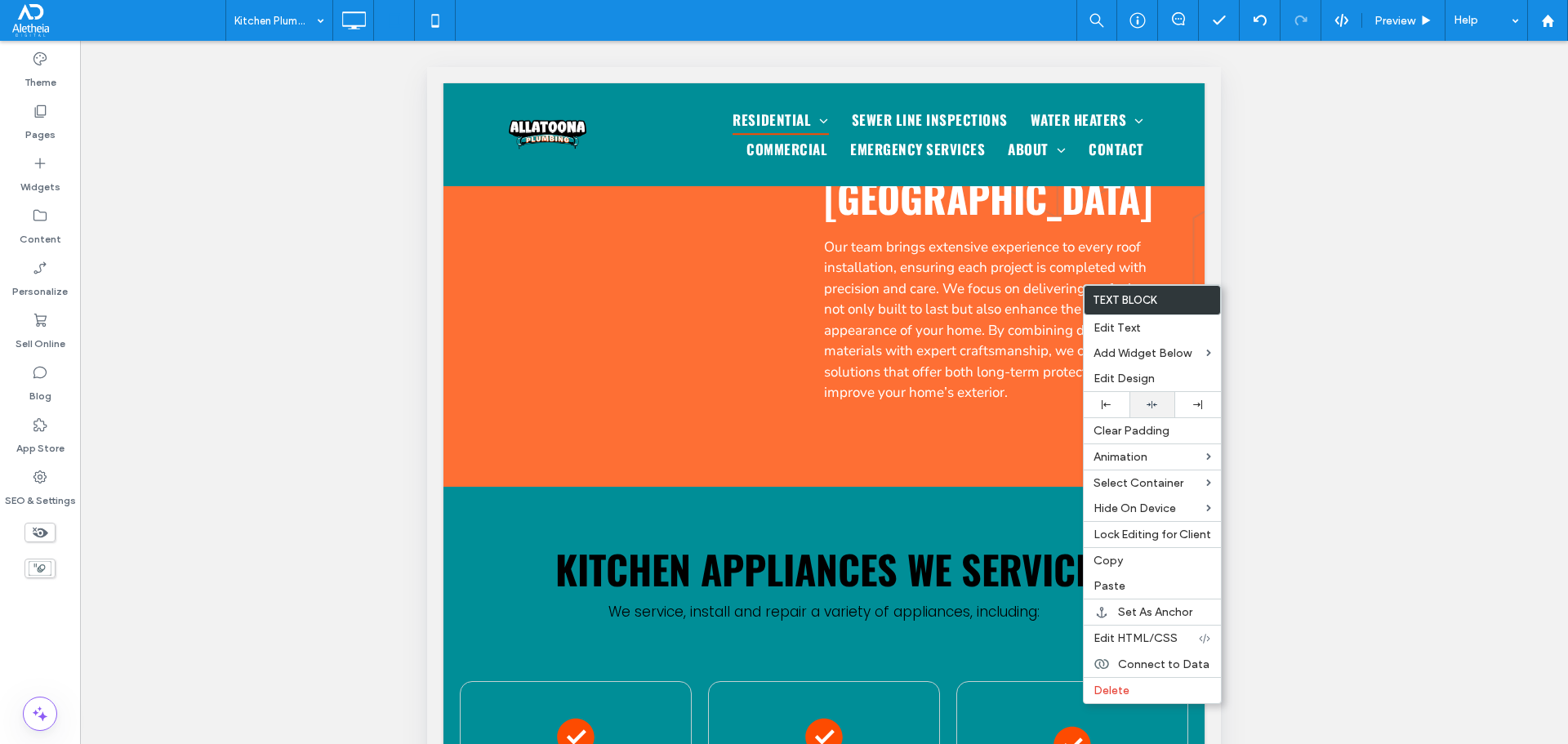
click at [1158, 408] on div at bounding box center [1153, 404] width 30 height 10
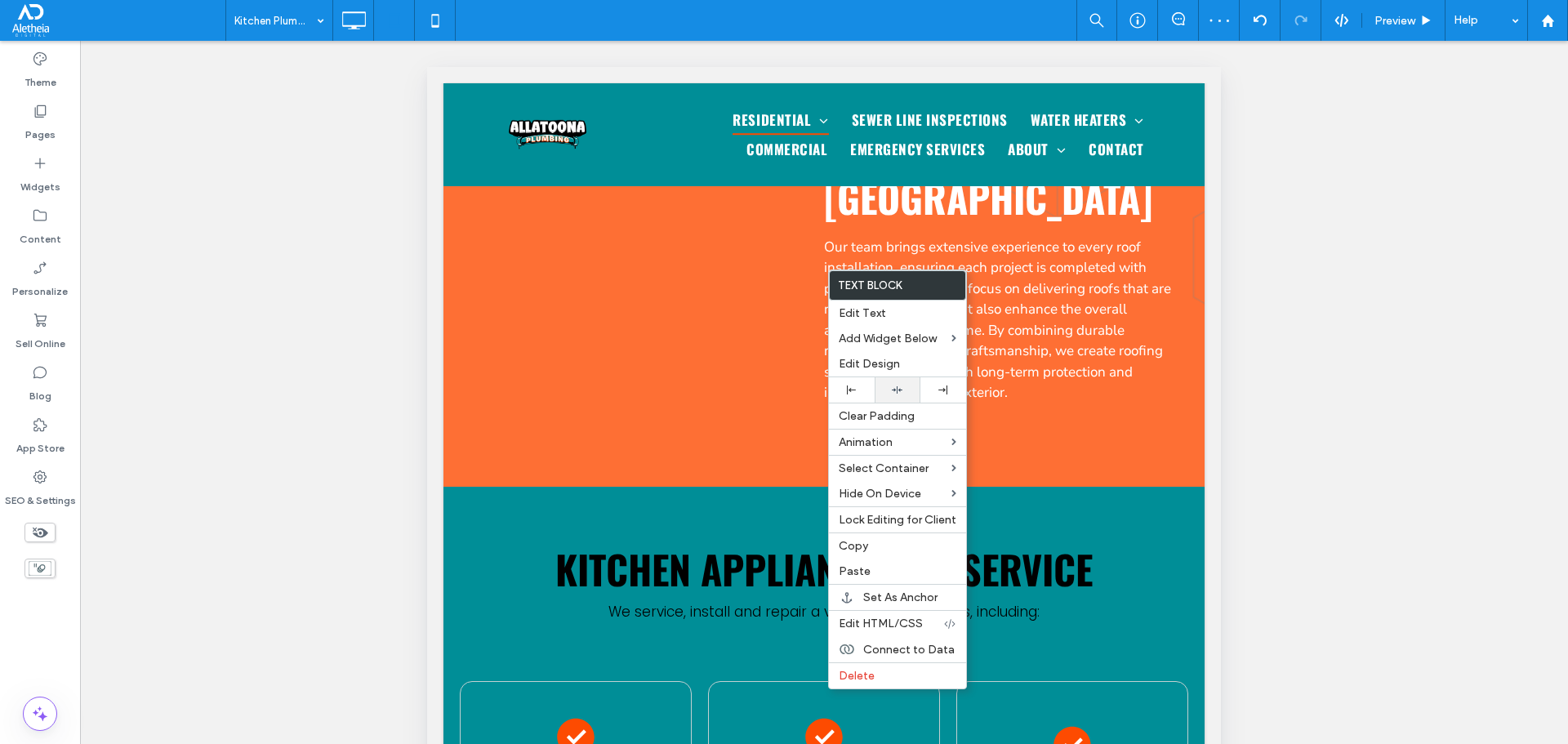
click at [898, 392] on icon at bounding box center [896, 389] width 10 height 10
click at [900, 368] on label "Edit Design" at bounding box center [897, 363] width 118 height 14
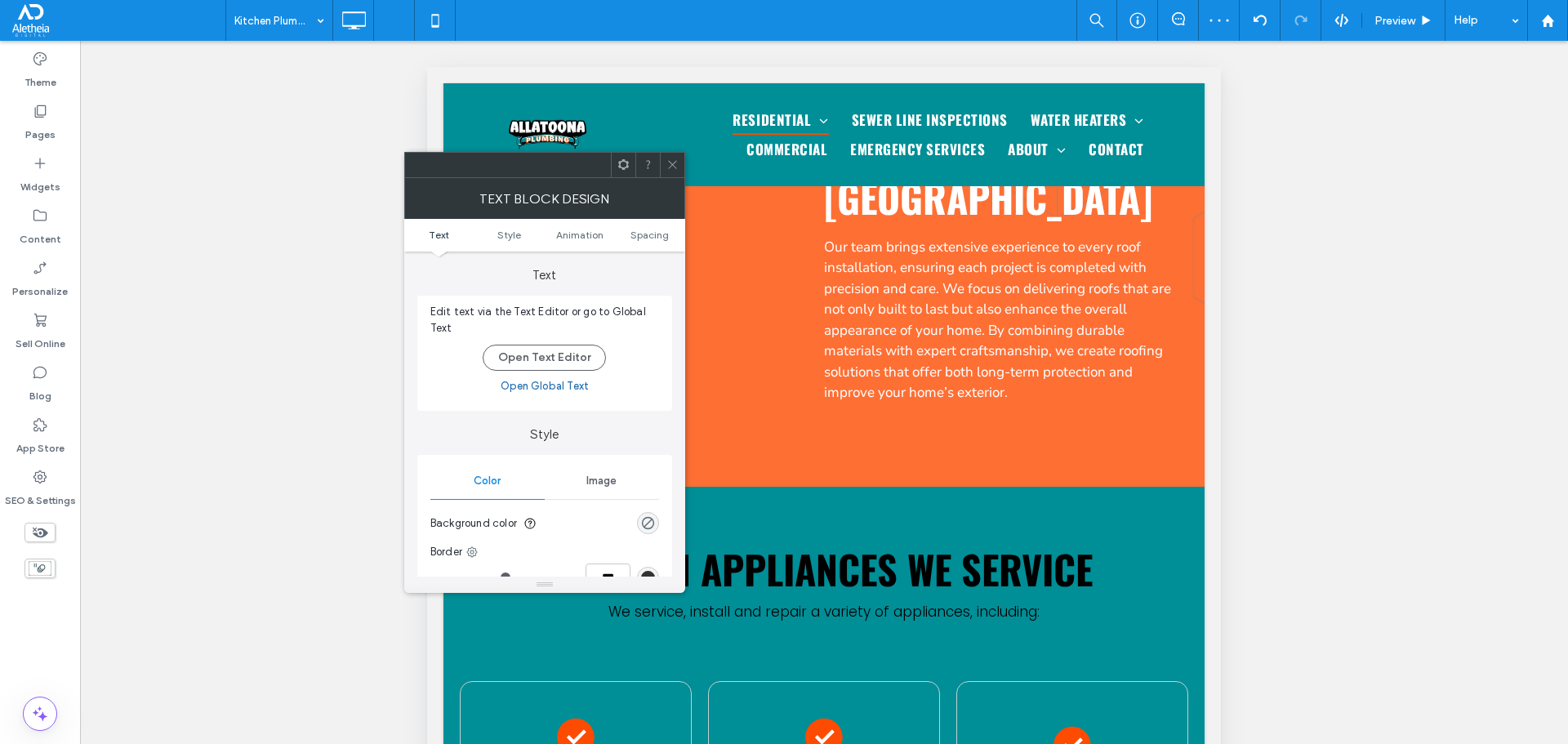
click at [639, 228] on ul "Text Style Animation Spacing" at bounding box center [544, 234] width 281 height 32
click at [647, 233] on span "Spacing" at bounding box center [649, 234] width 38 height 12
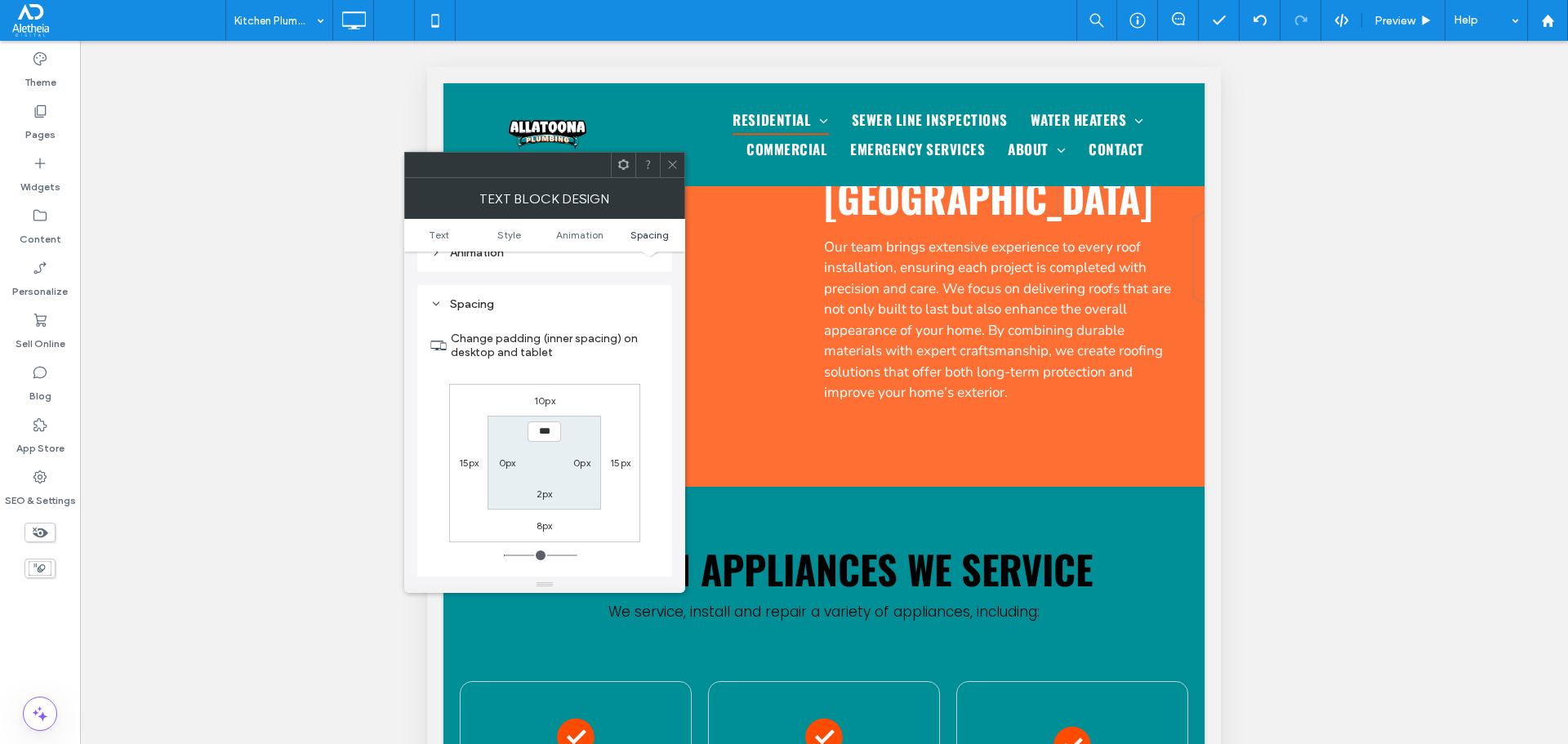
scroll to position [468, 0]
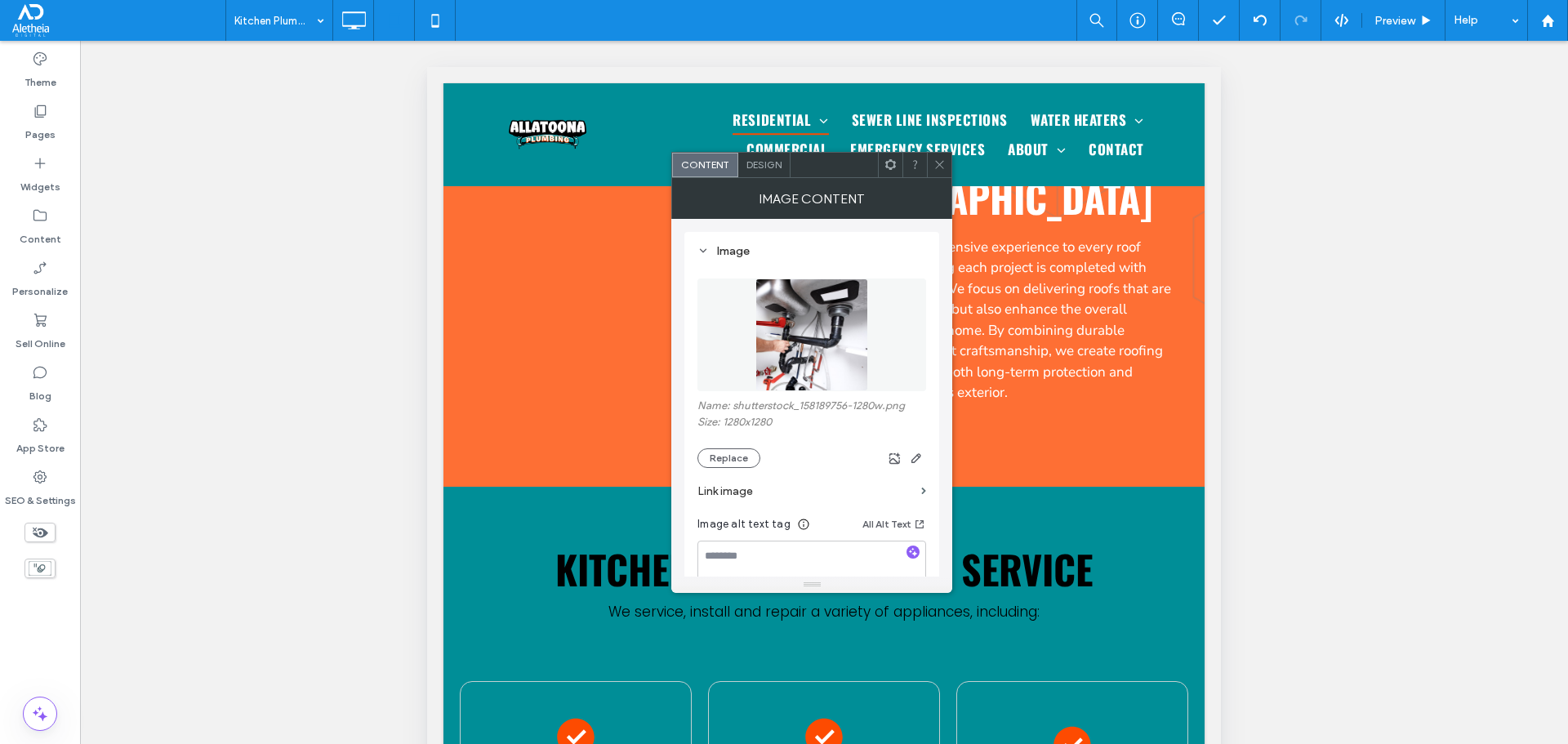
click at [774, 161] on span "Design" at bounding box center [764, 164] width 35 height 12
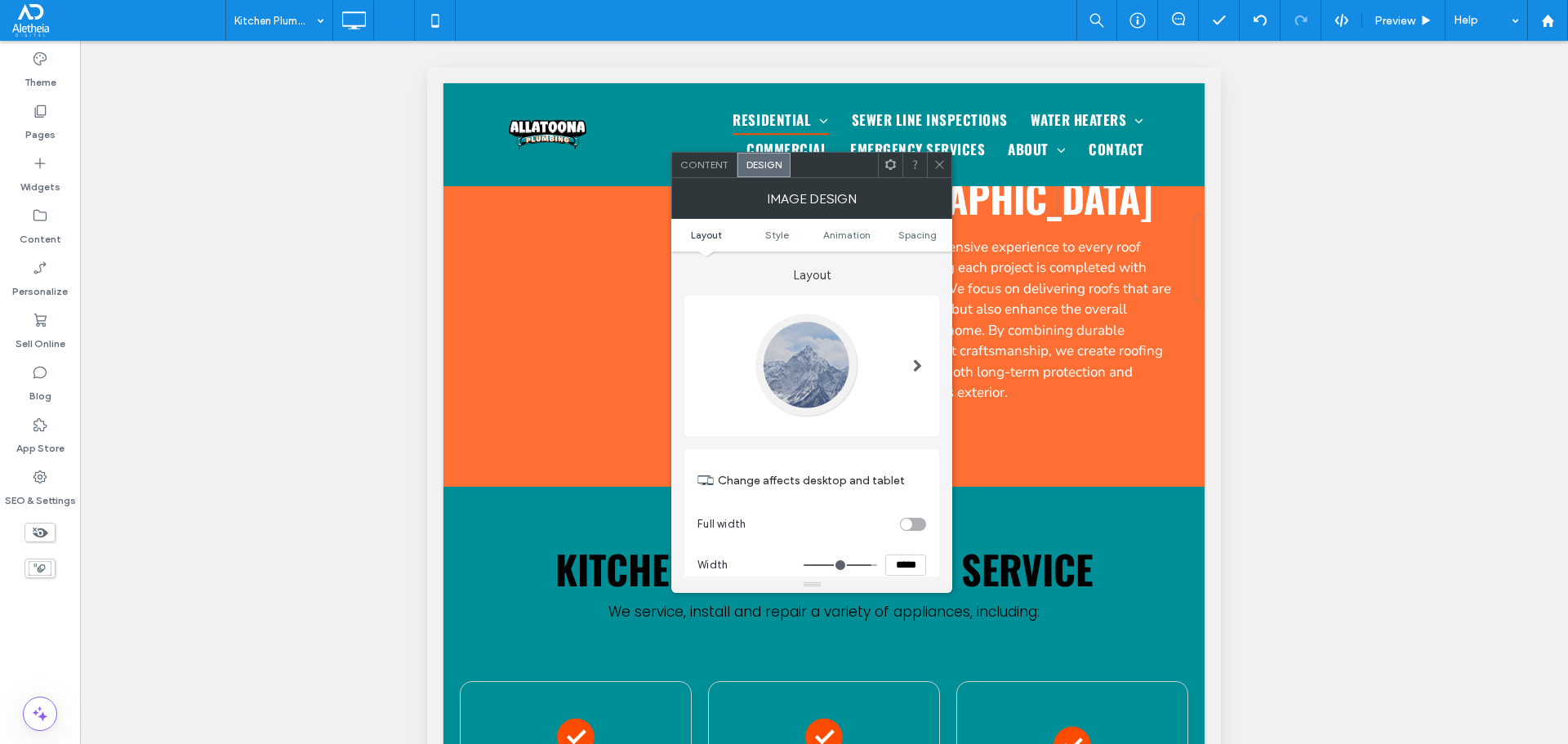
type input "***"
type input "*****"
type input "***"
type input "*****"
drag, startPoint x: 870, startPoint y: 566, endPoint x: 888, endPoint y: 567, distance: 18.0
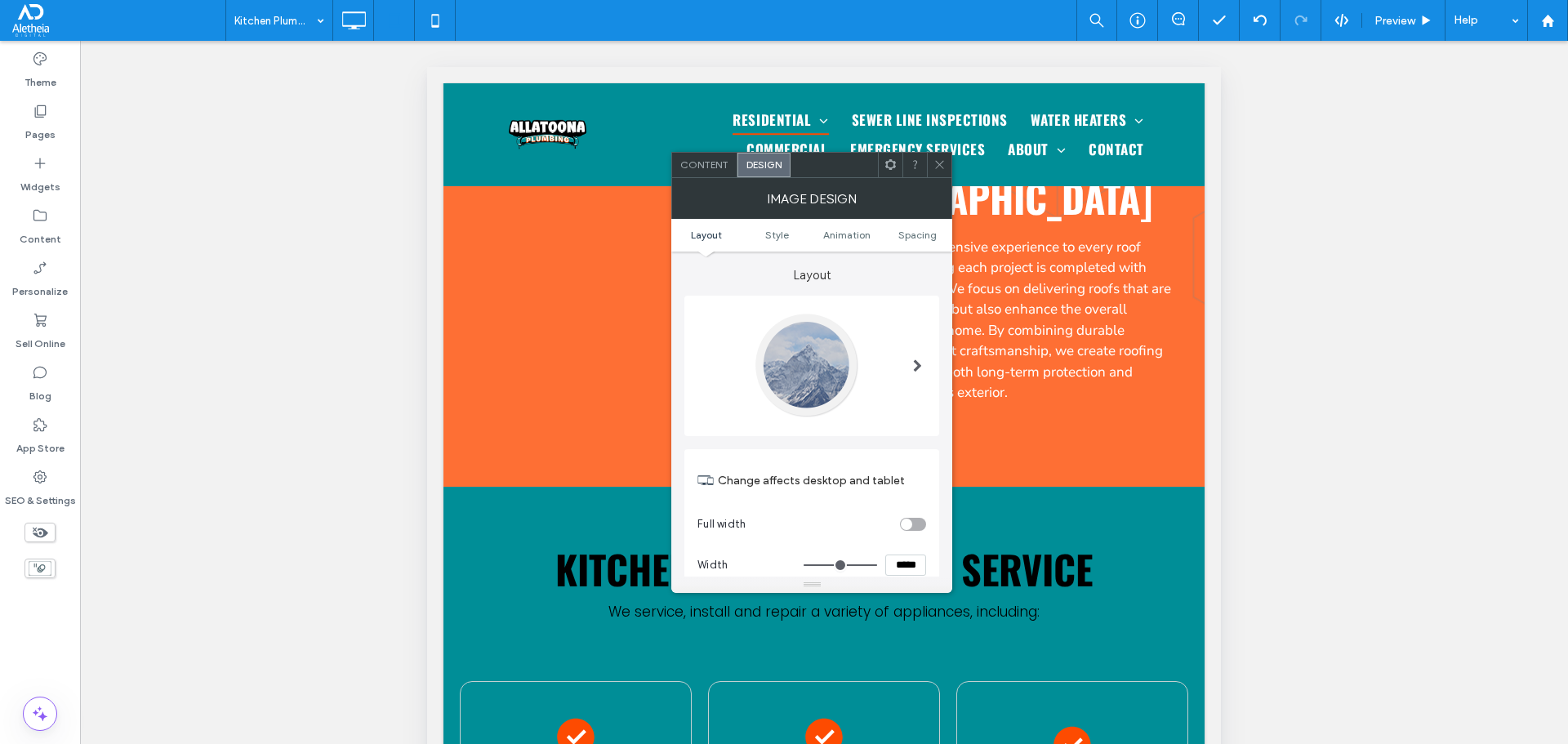
type input "***"
click at [877, 566] on input "range" at bounding box center [840, 565] width 73 height 2
click at [939, 166] on use at bounding box center [940, 165] width 8 height 8
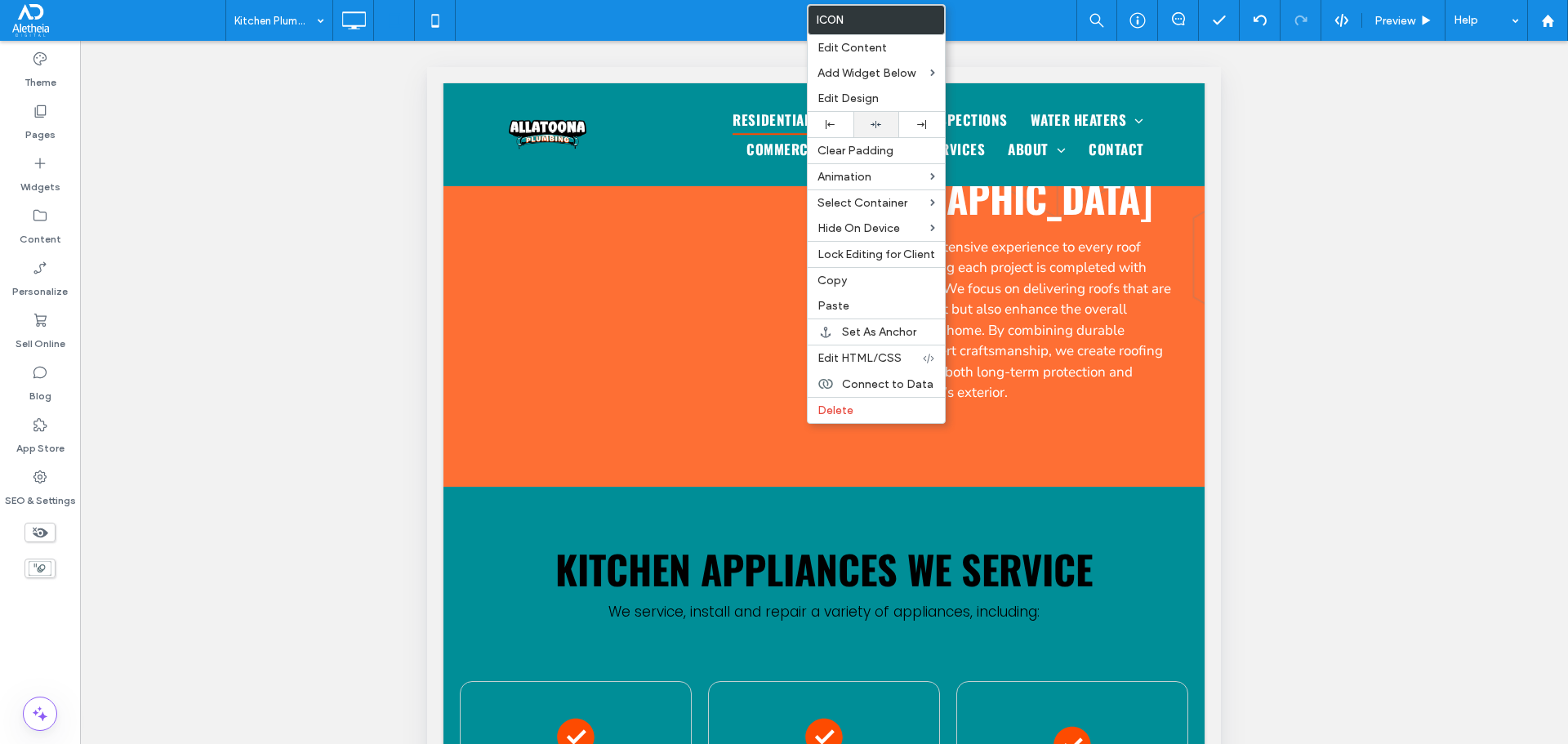
click at [890, 120] on div at bounding box center [877, 124] width 30 height 10
click at [361, 12] on use at bounding box center [354, 19] width 24 height 18
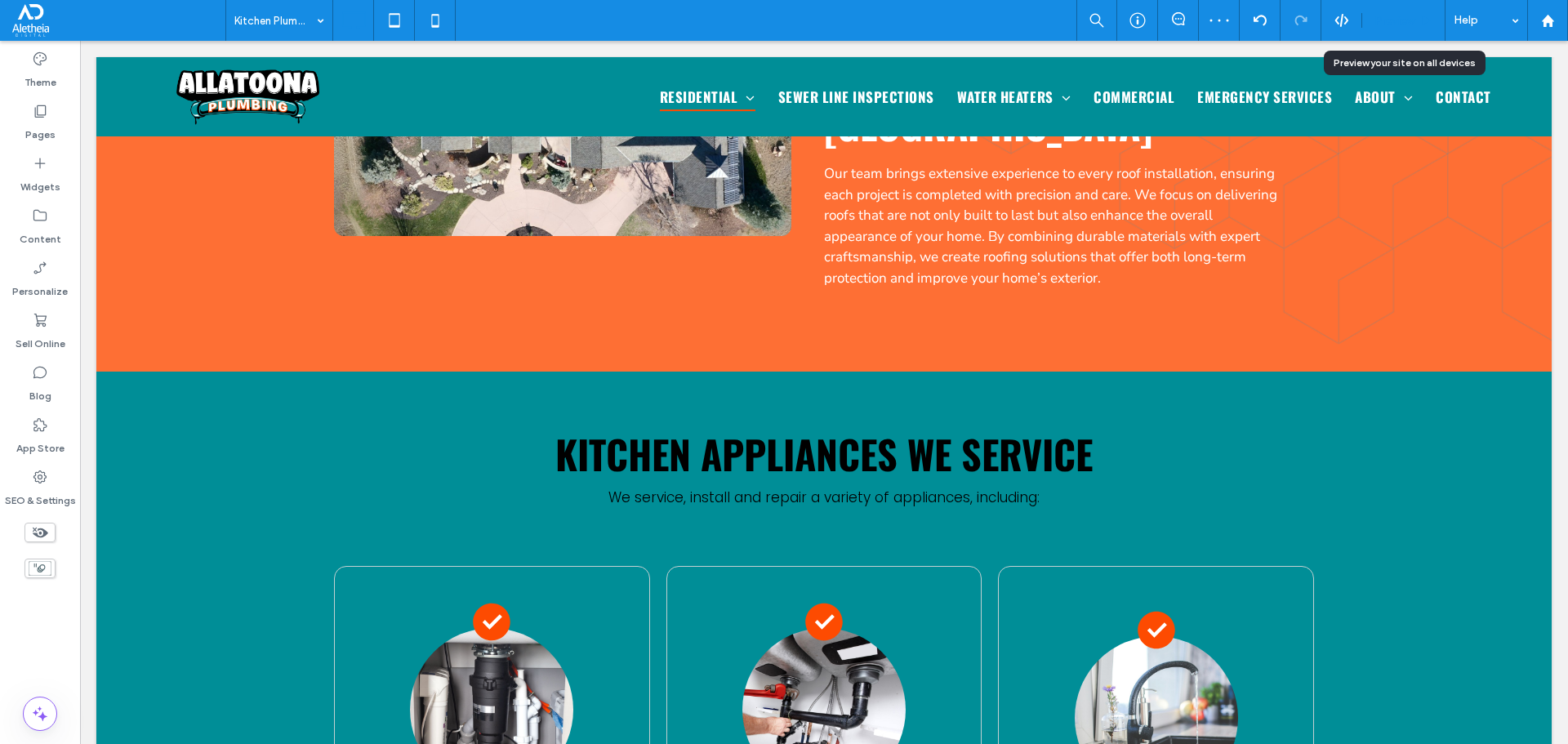
click at [1400, 21] on span "Preview" at bounding box center [1395, 20] width 41 height 14
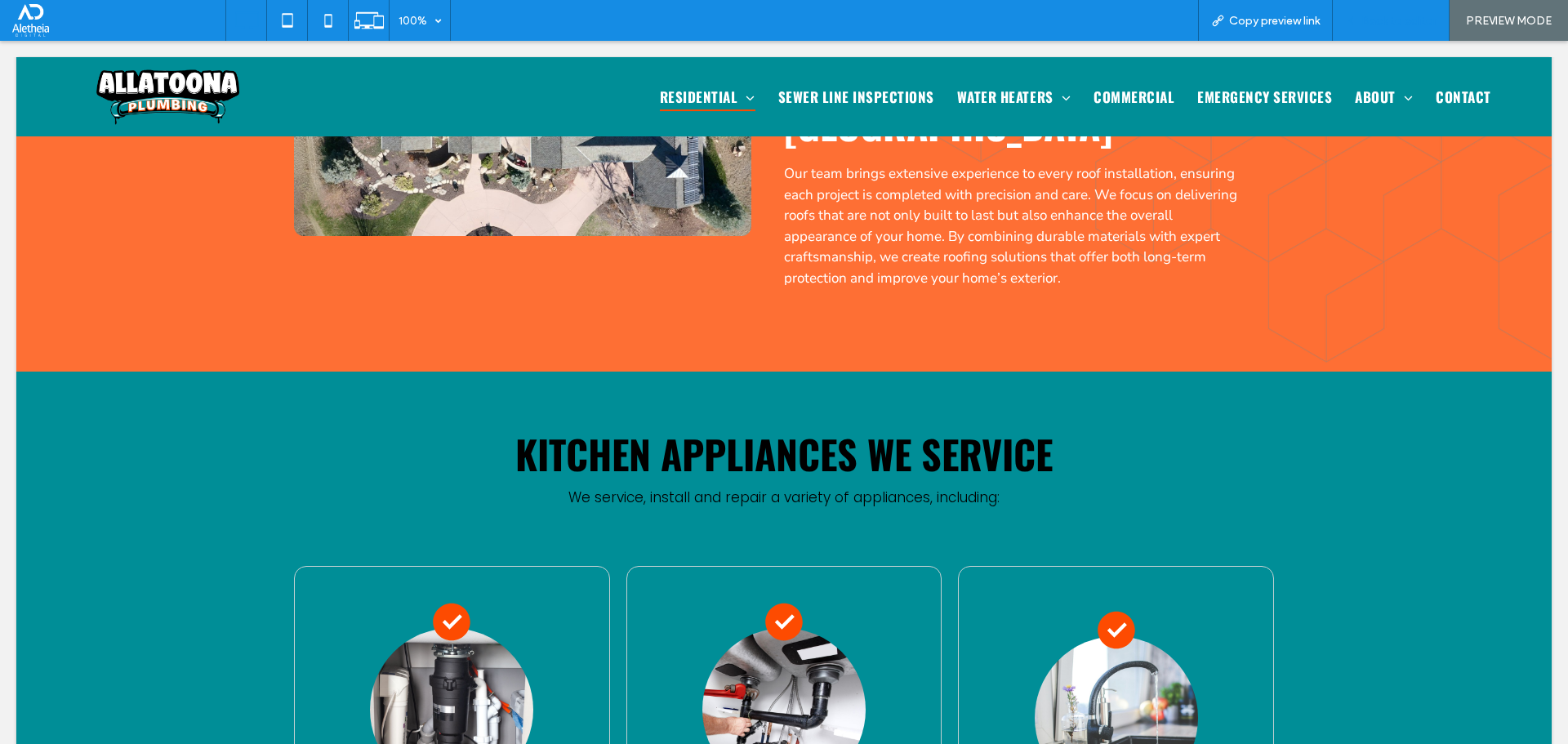
click at [1372, 24] on span "Back to editor" at bounding box center [1398, 20] width 75 height 14
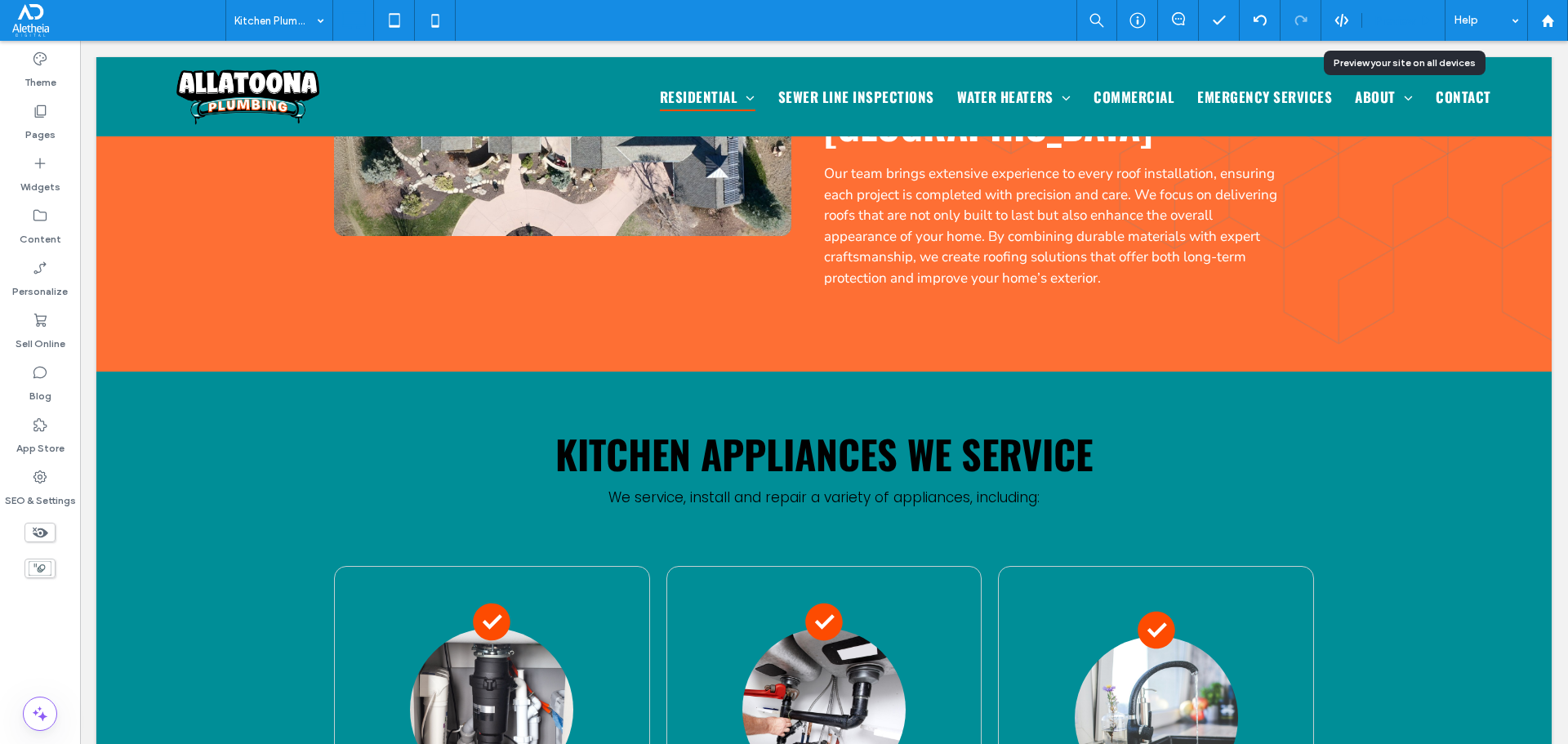
click at [1386, 20] on span "Preview" at bounding box center [1395, 20] width 41 height 14
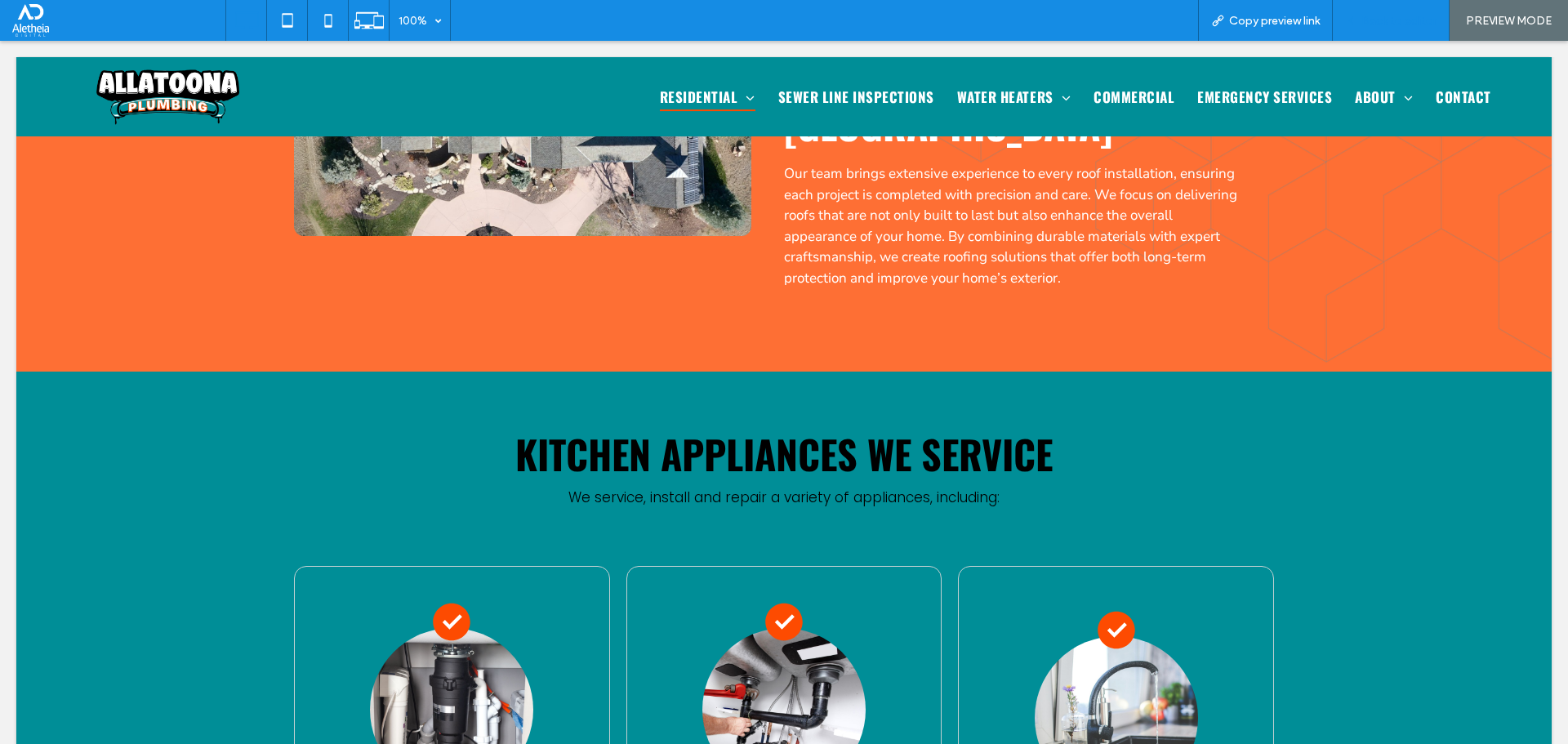
click at [1381, 24] on span "Back to editor" at bounding box center [1398, 20] width 75 height 14
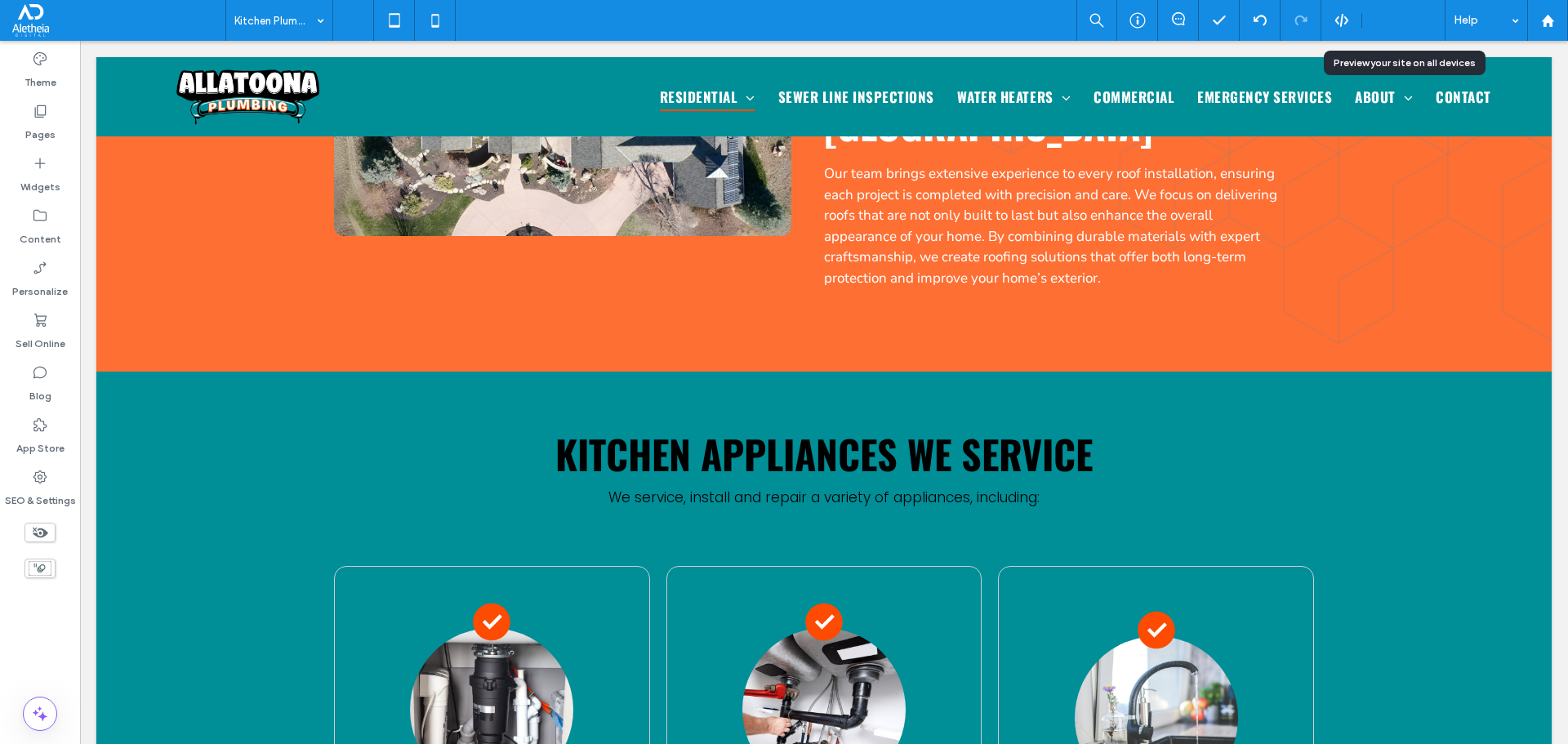
click at [1396, 14] on span "Preview" at bounding box center [1395, 20] width 41 height 14
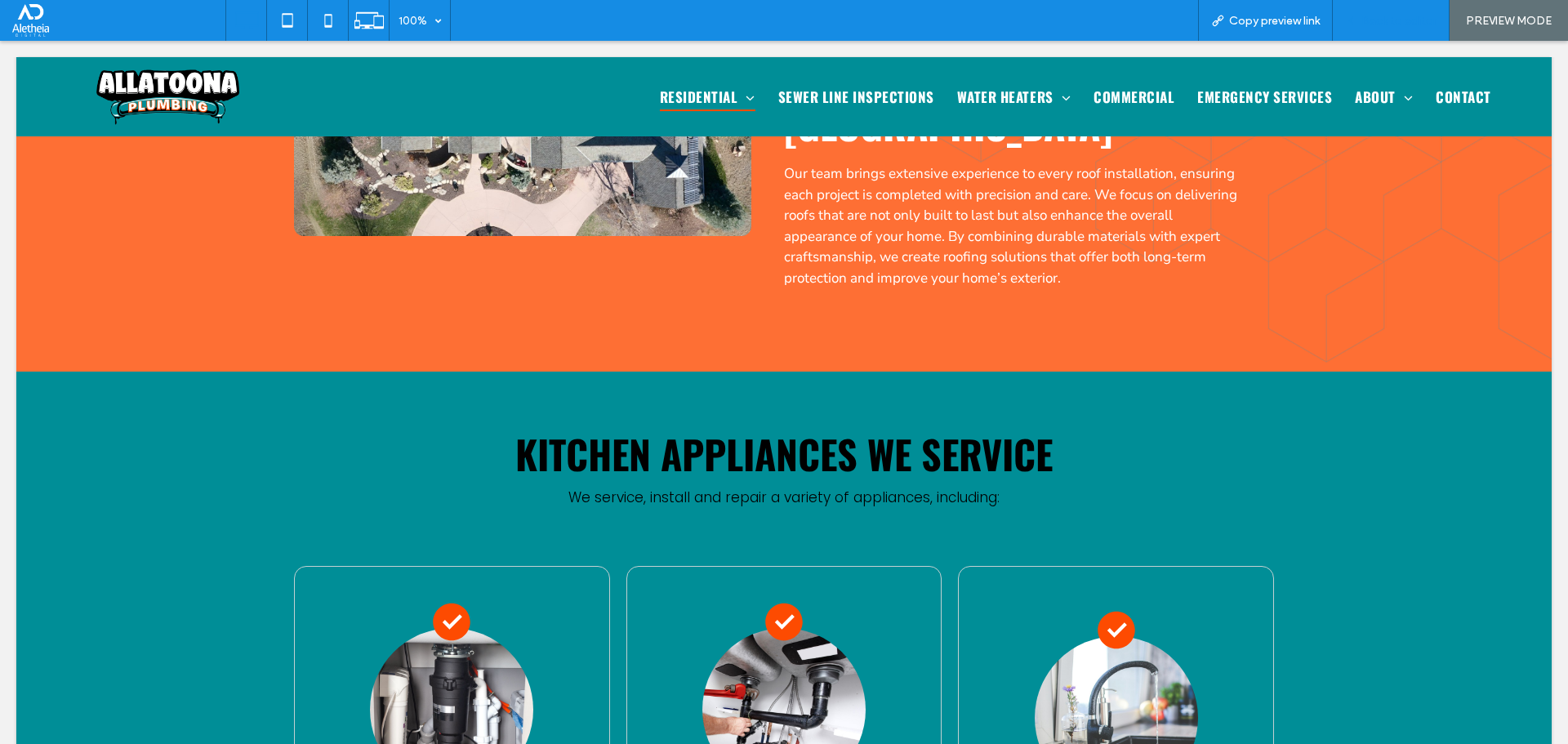
click at [1386, 7] on div "Back to editor" at bounding box center [1391, 20] width 117 height 41
click at [1382, 15] on span "Back to editor" at bounding box center [1398, 20] width 75 height 14
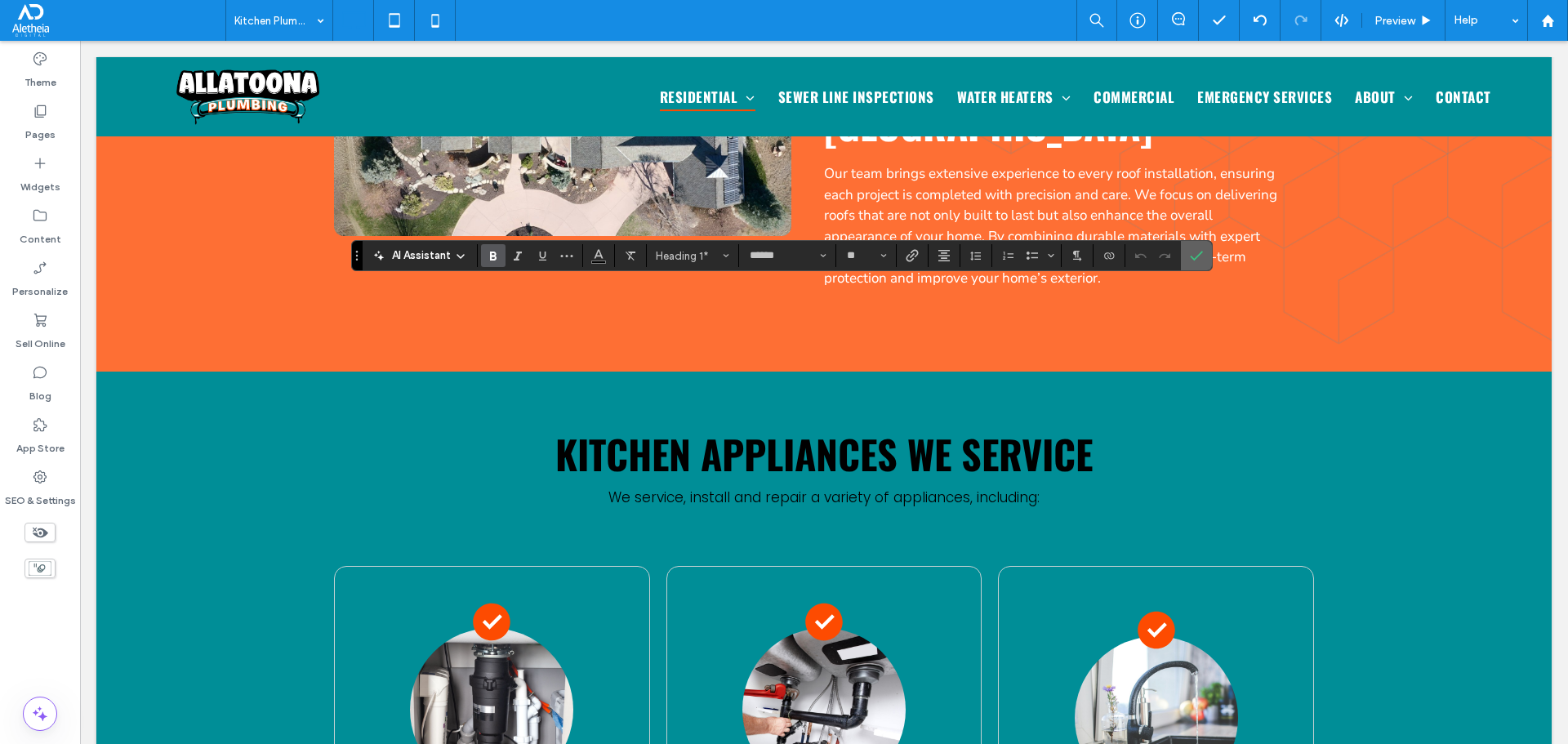
click at [1198, 248] on span "Confirm" at bounding box center [1196, 256] width 13 height 28
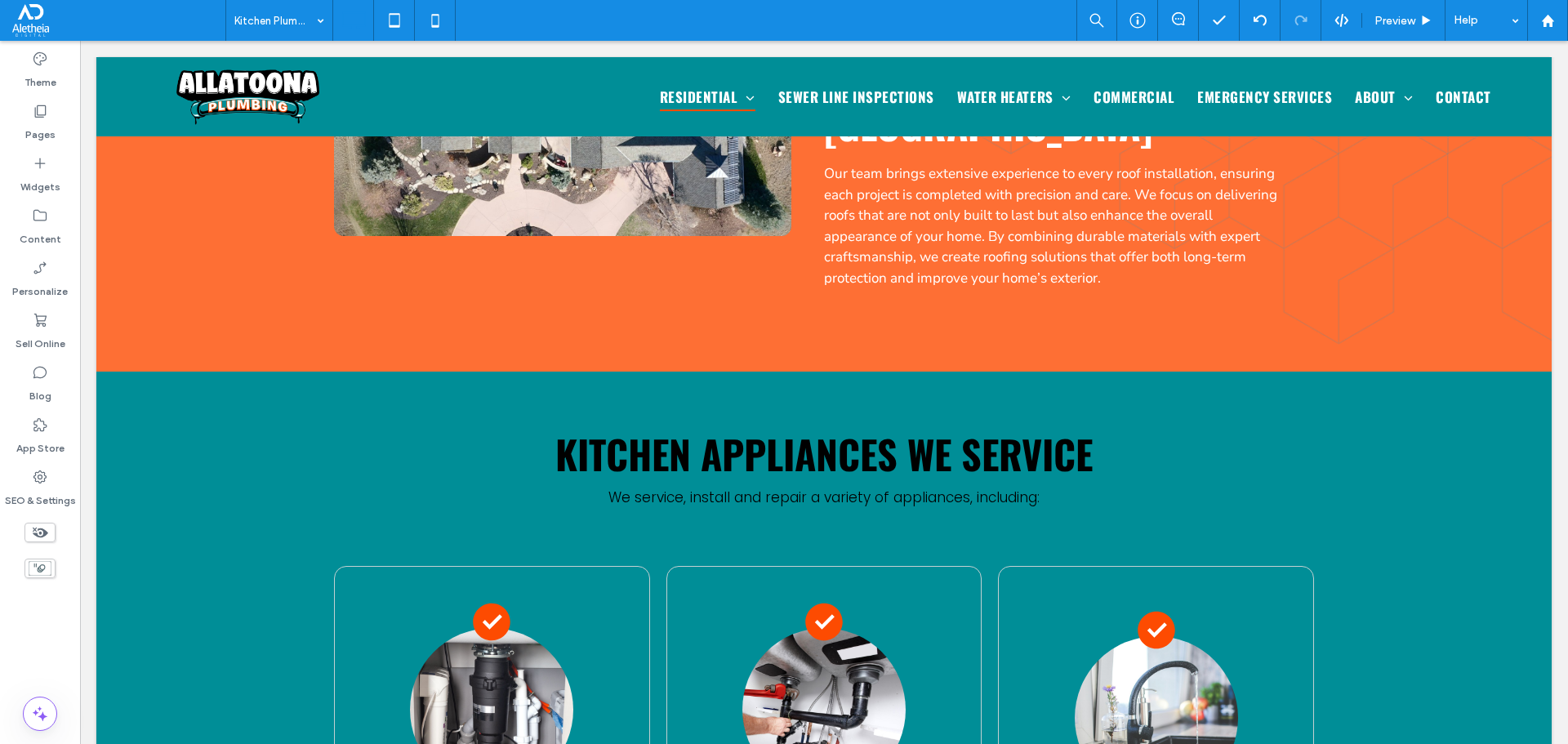
type input "******"
type input "**"
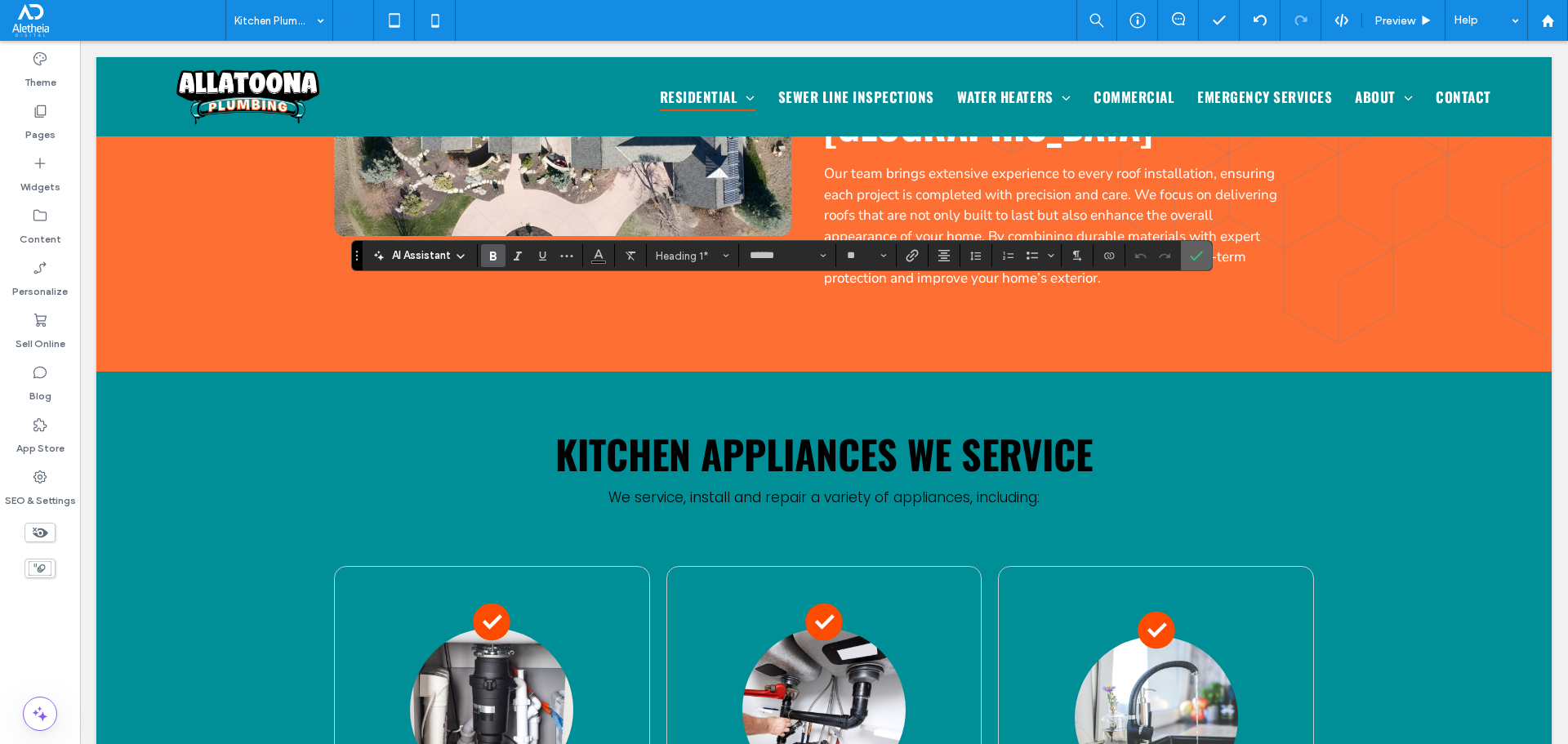
click at [1181, 258] on section at bounding box center [1195, 256] width 31 height 30
click at [1193, 253] on icon "Confirm" at bounding box center [1196, 256] width 13 height 13
click at [1200, 252] on use "Confirm" at bounding box center [1196, 256] width 13 height 10
click at [1190, 266] on span "Confirm" at bounding box center [1194, 256] width 7 height 30
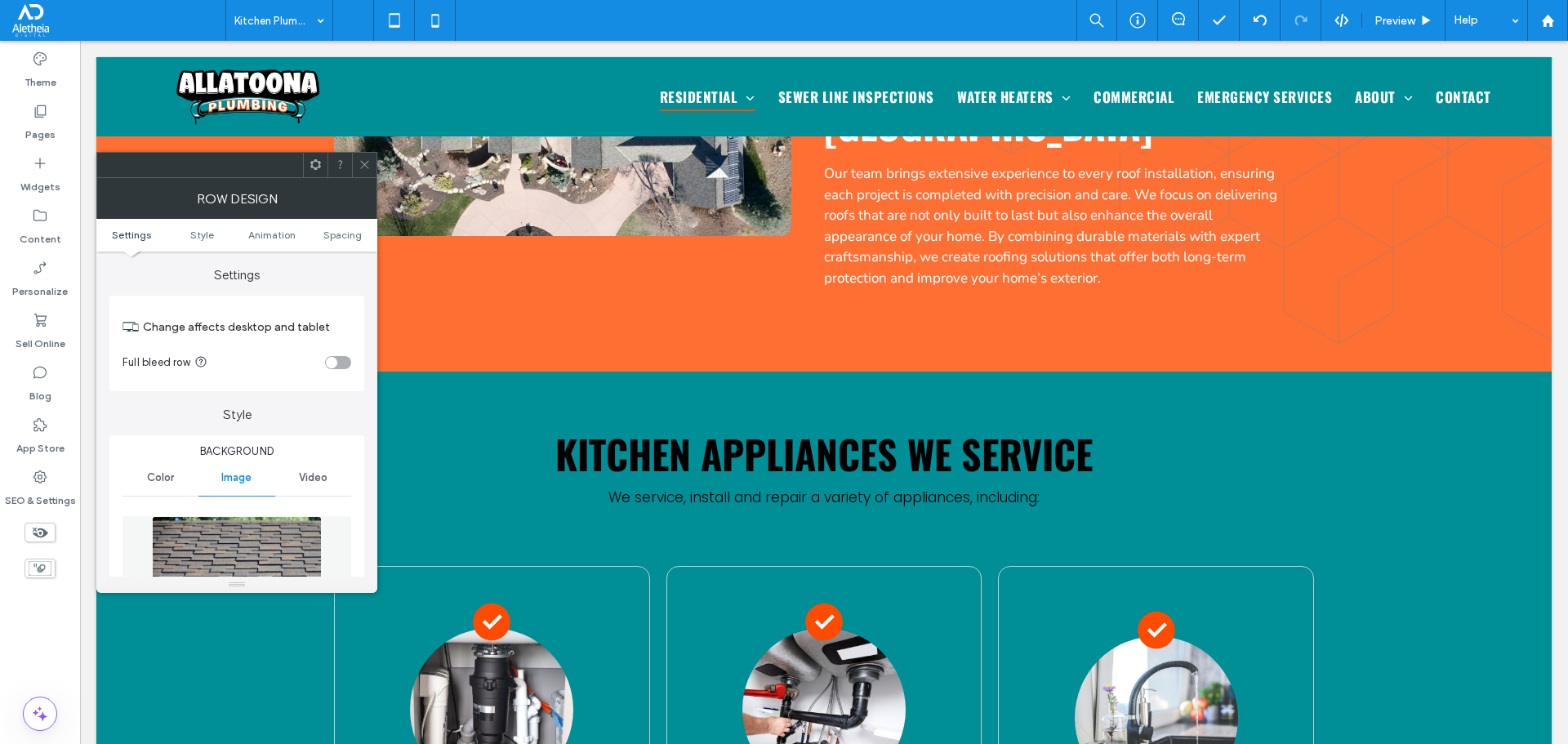
click at [199, 542] on img at bounding box center [236, 573] width 169 height 113
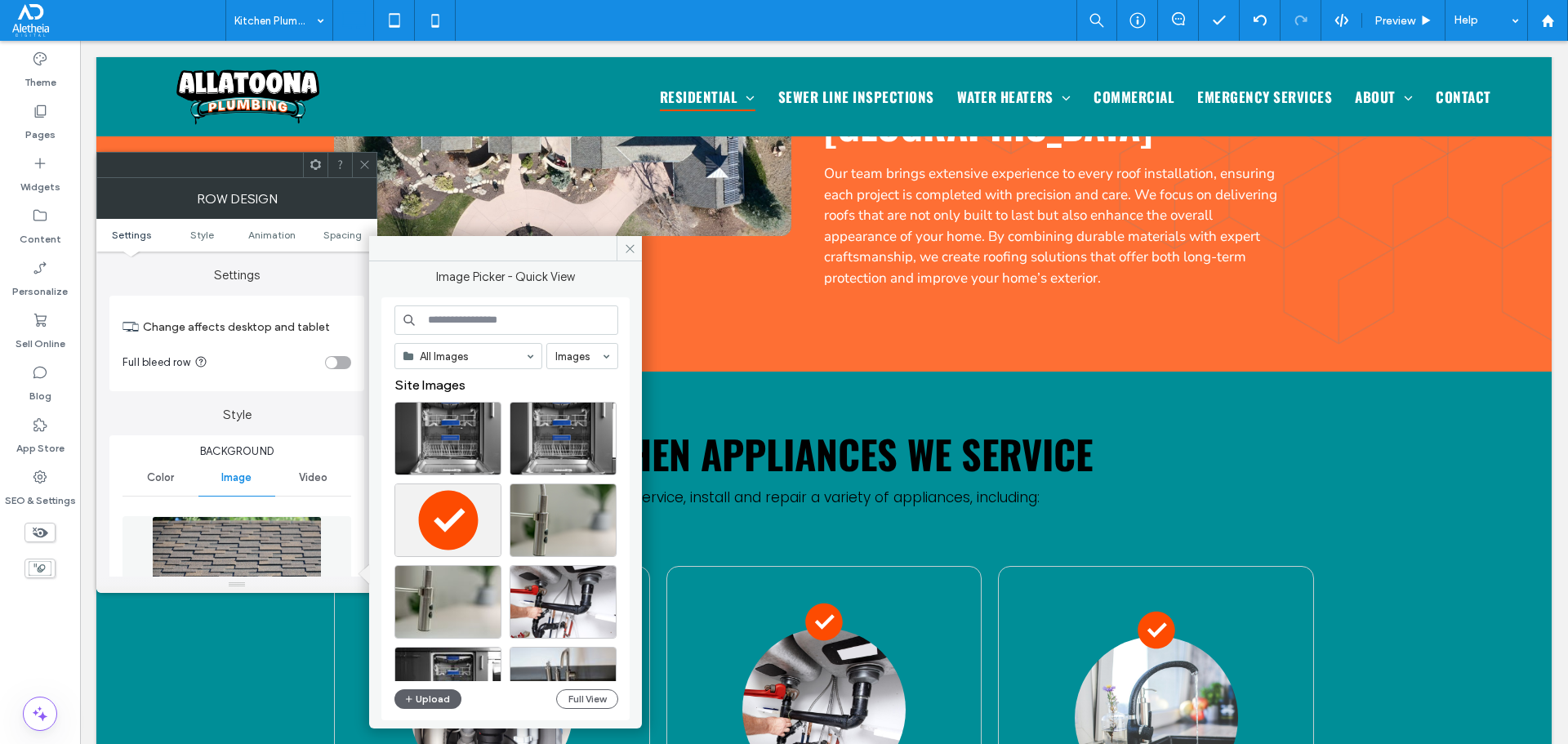
click at [367, 168] on icon at bounding box center [364, 164] width 12 height 12
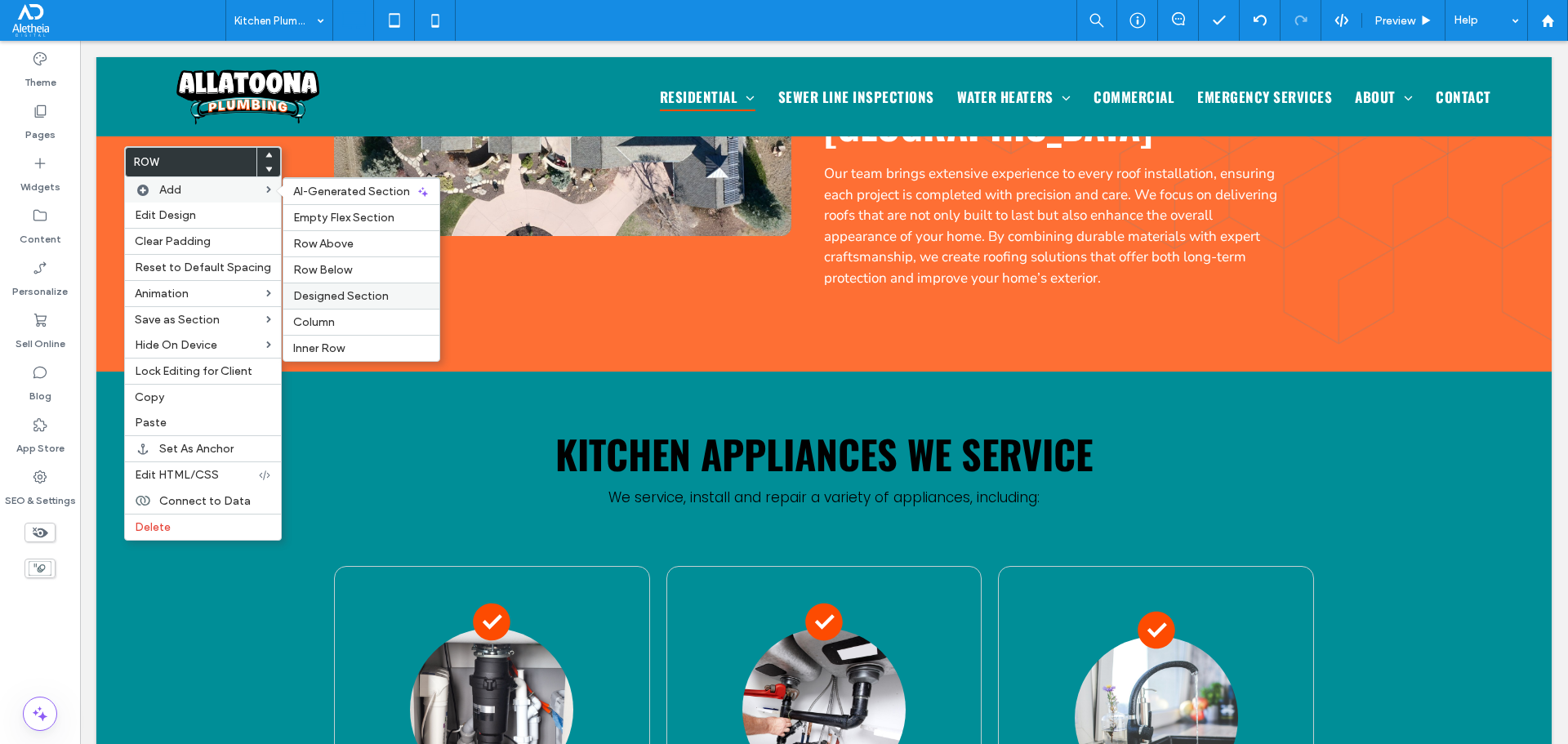
click at [334, 300] on span "Designed Section" at bounding box center [340, 296] width 95 height 14
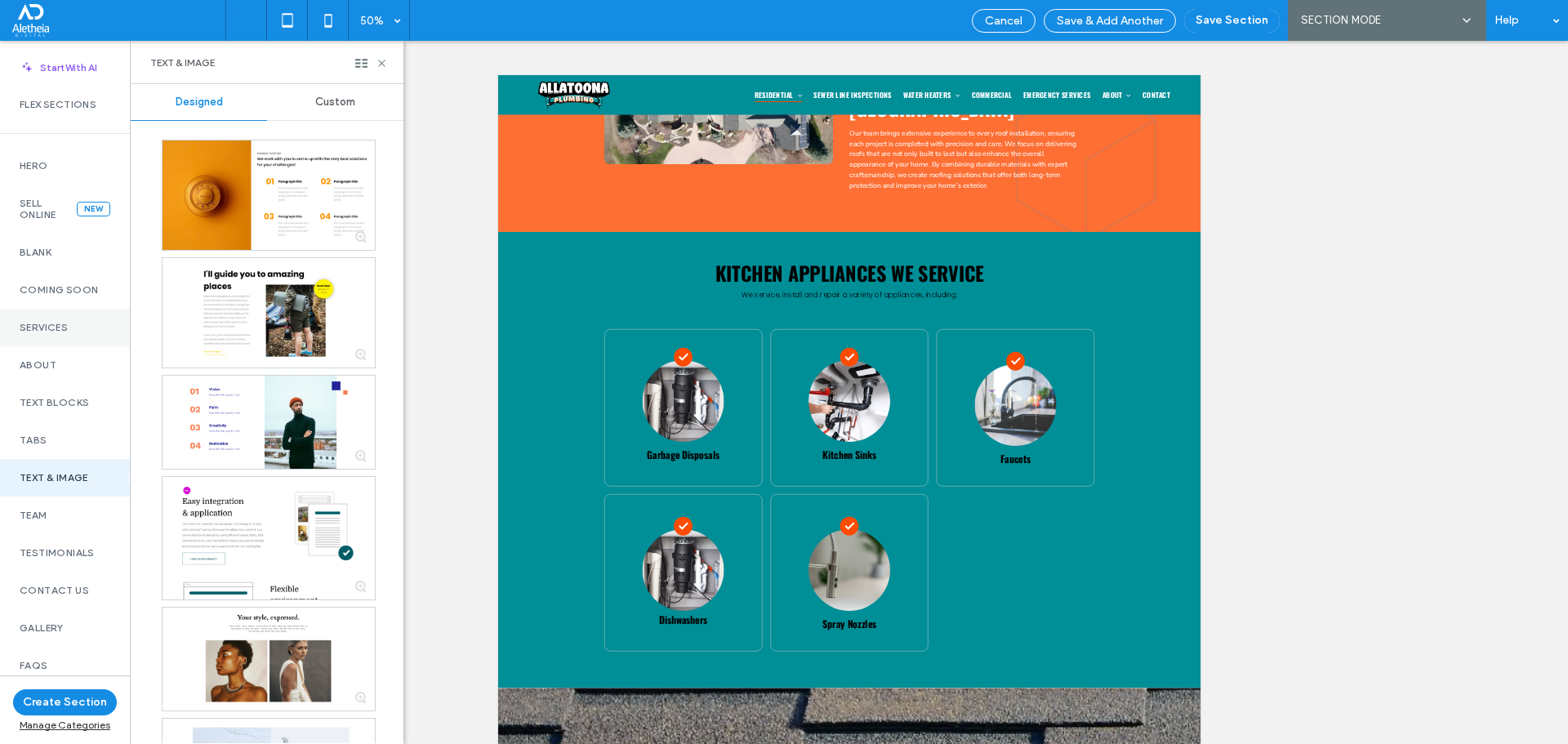
click at [47, 320] on div "Services" at bounding box center [65, 327] width 130 height 38
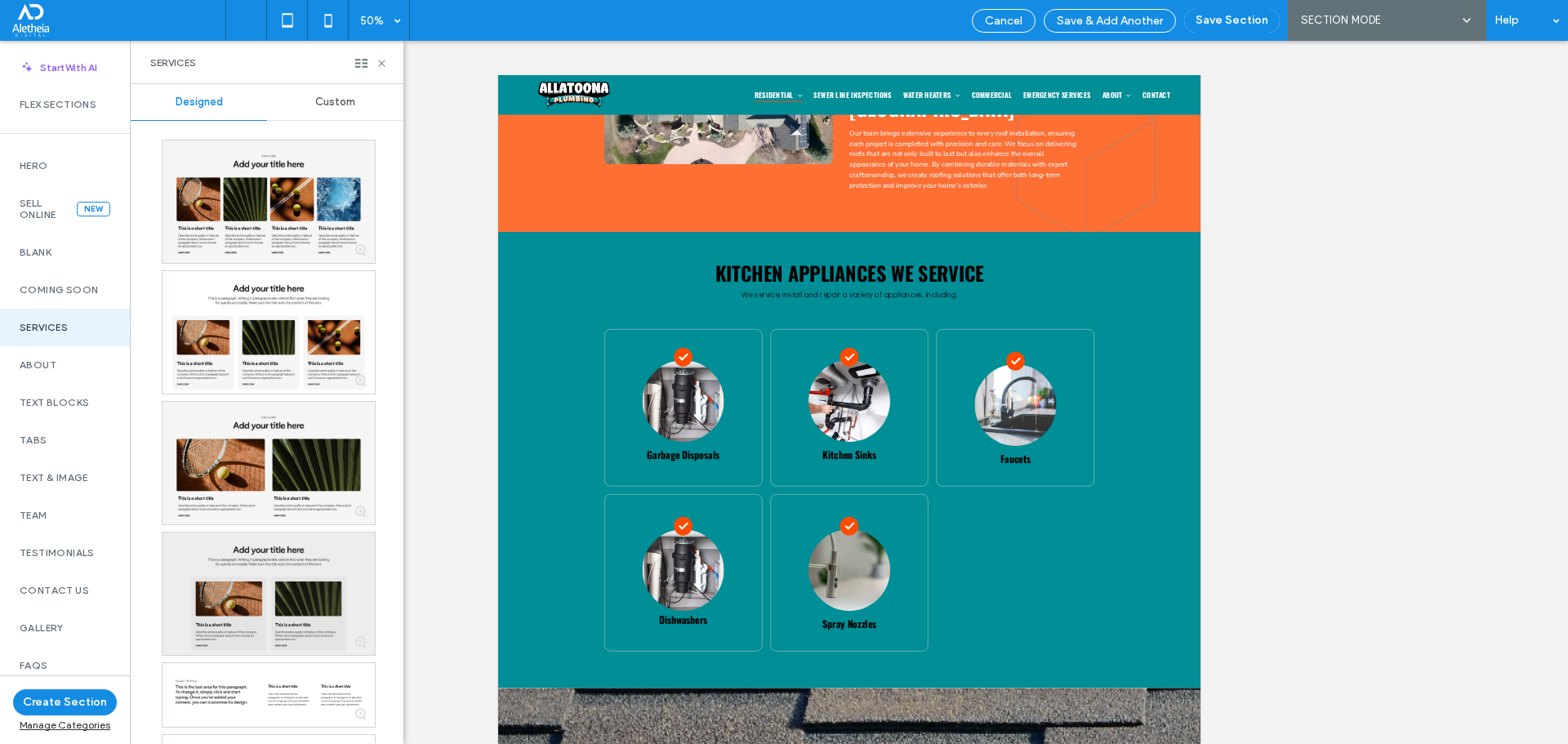
scroll to position [572, 0]
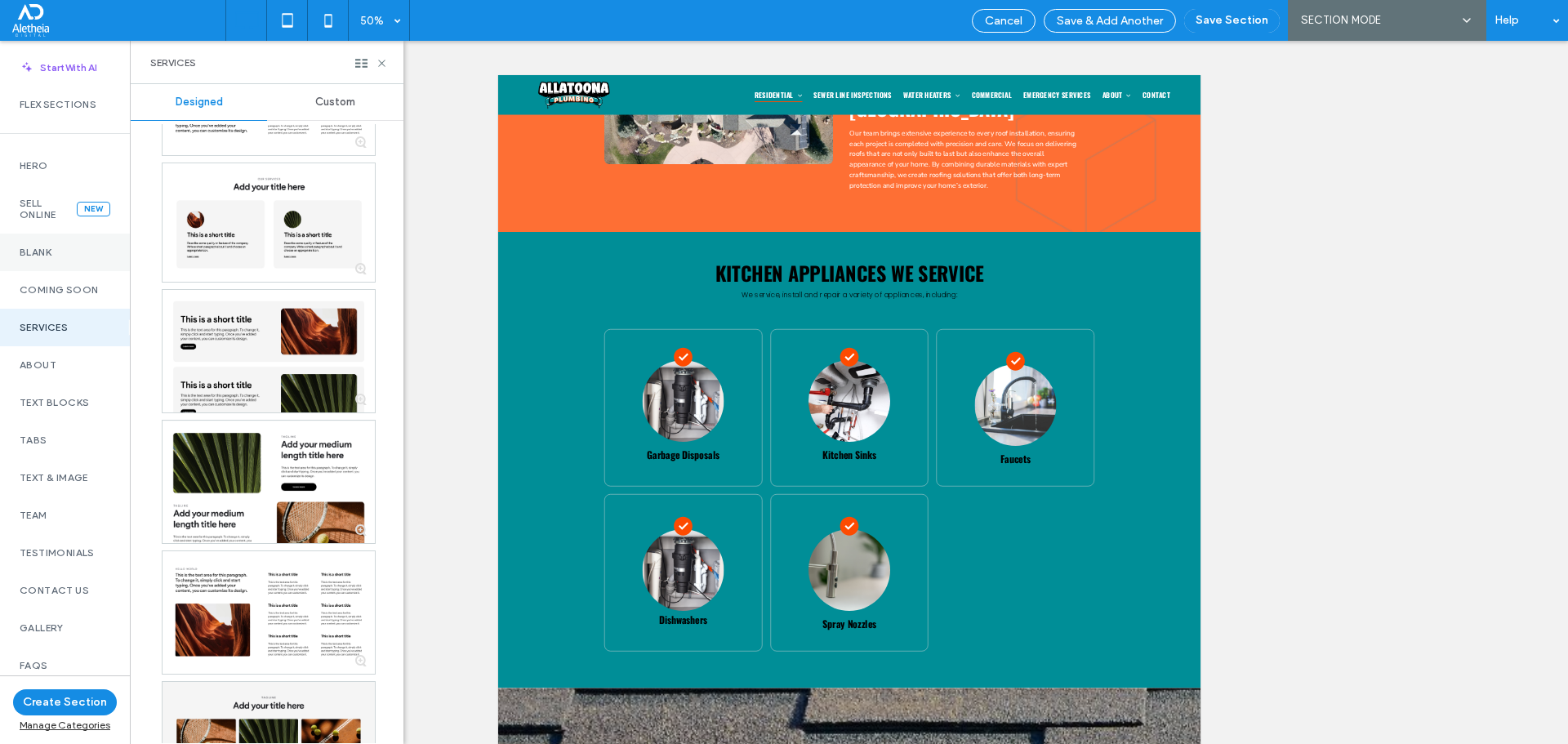
click at [72, 251] on label "Blank" at bounding box center [65, 252] width 91 height 11
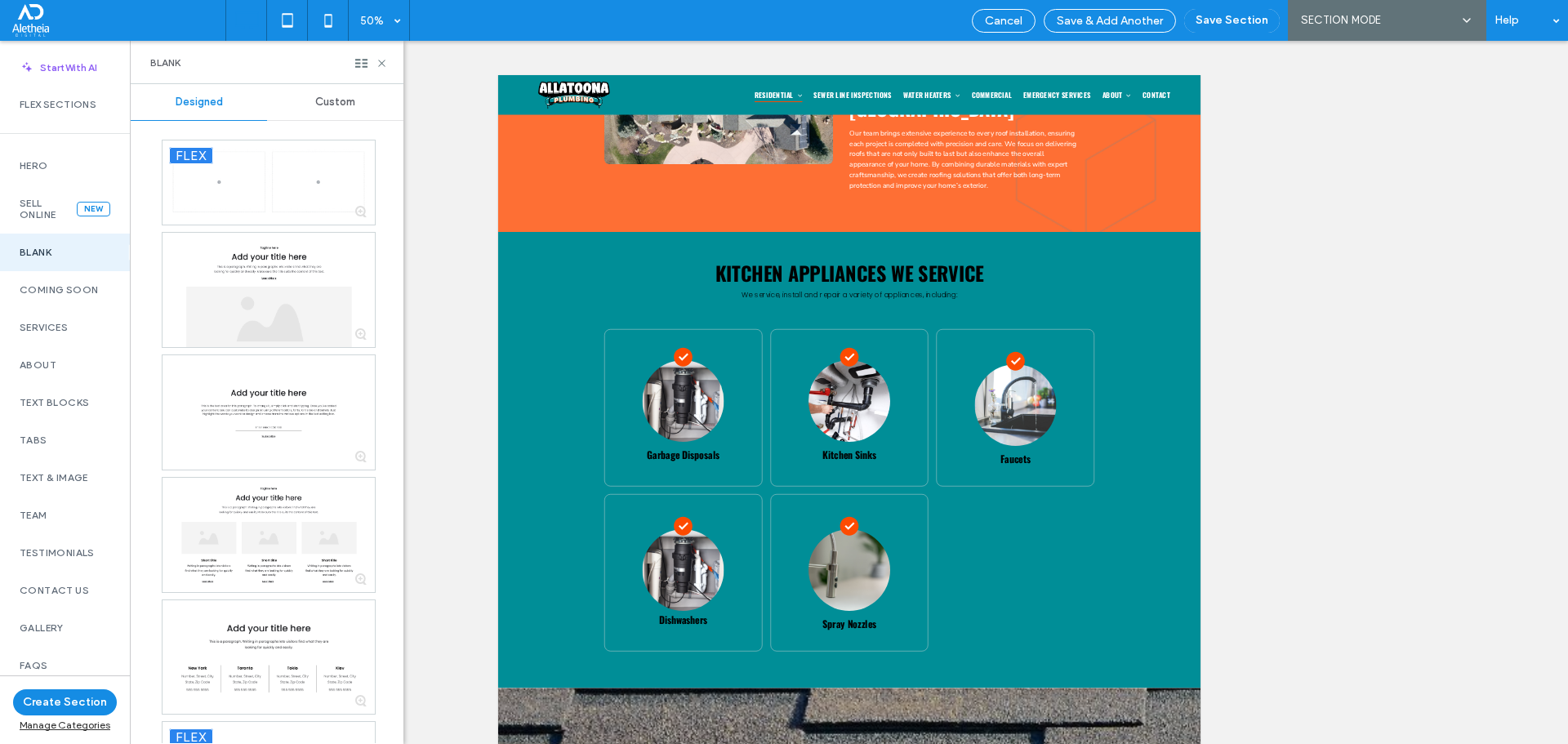
click at [335, 107] on span "Custom" at bounding box center [335, 102] width 40 height 13
click at [339, 96] on span "Custom" at bounding box center [335, 102] width 40 height 13
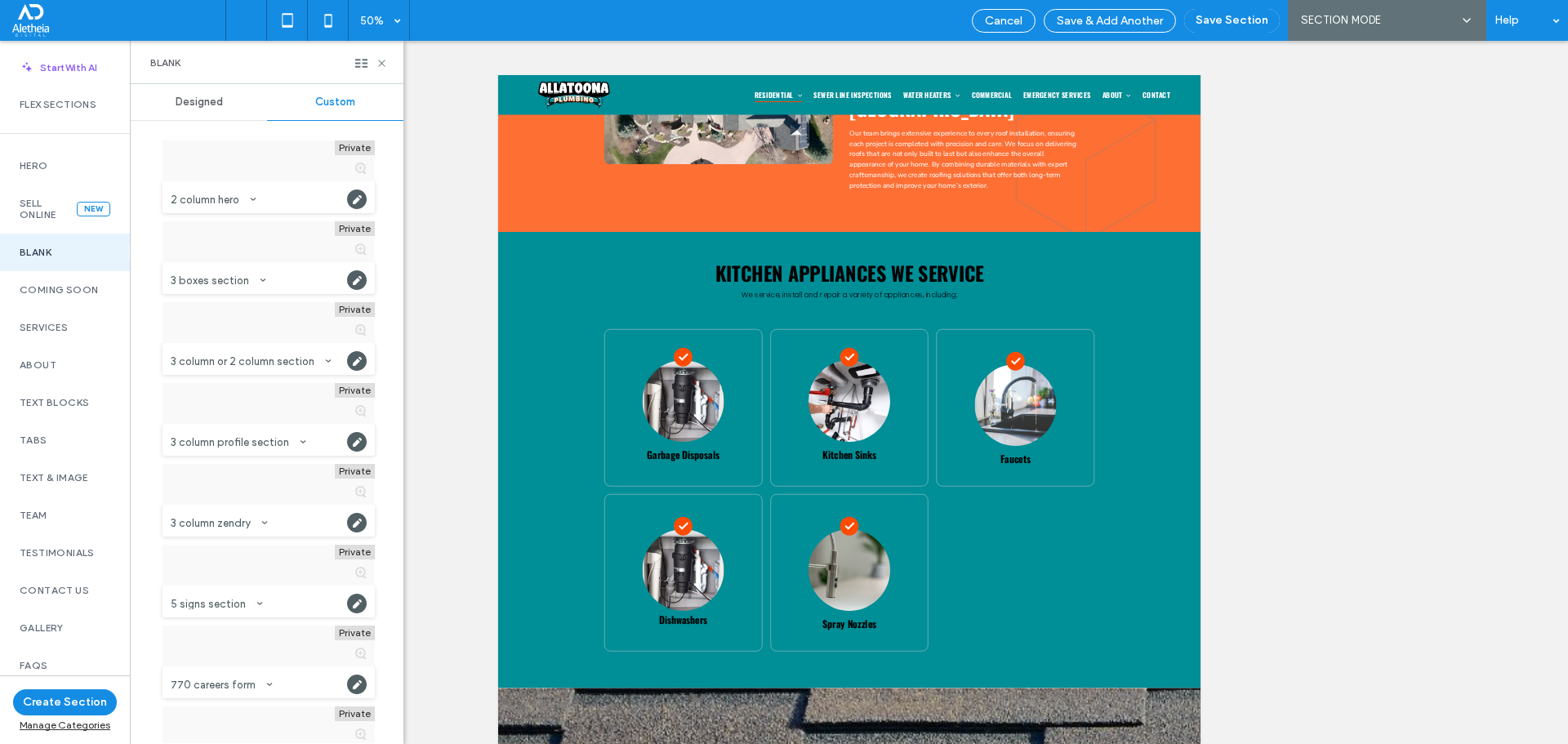
click at [337, 103] on span "Custom" at bounding box center [335, 102] width 40 height 13
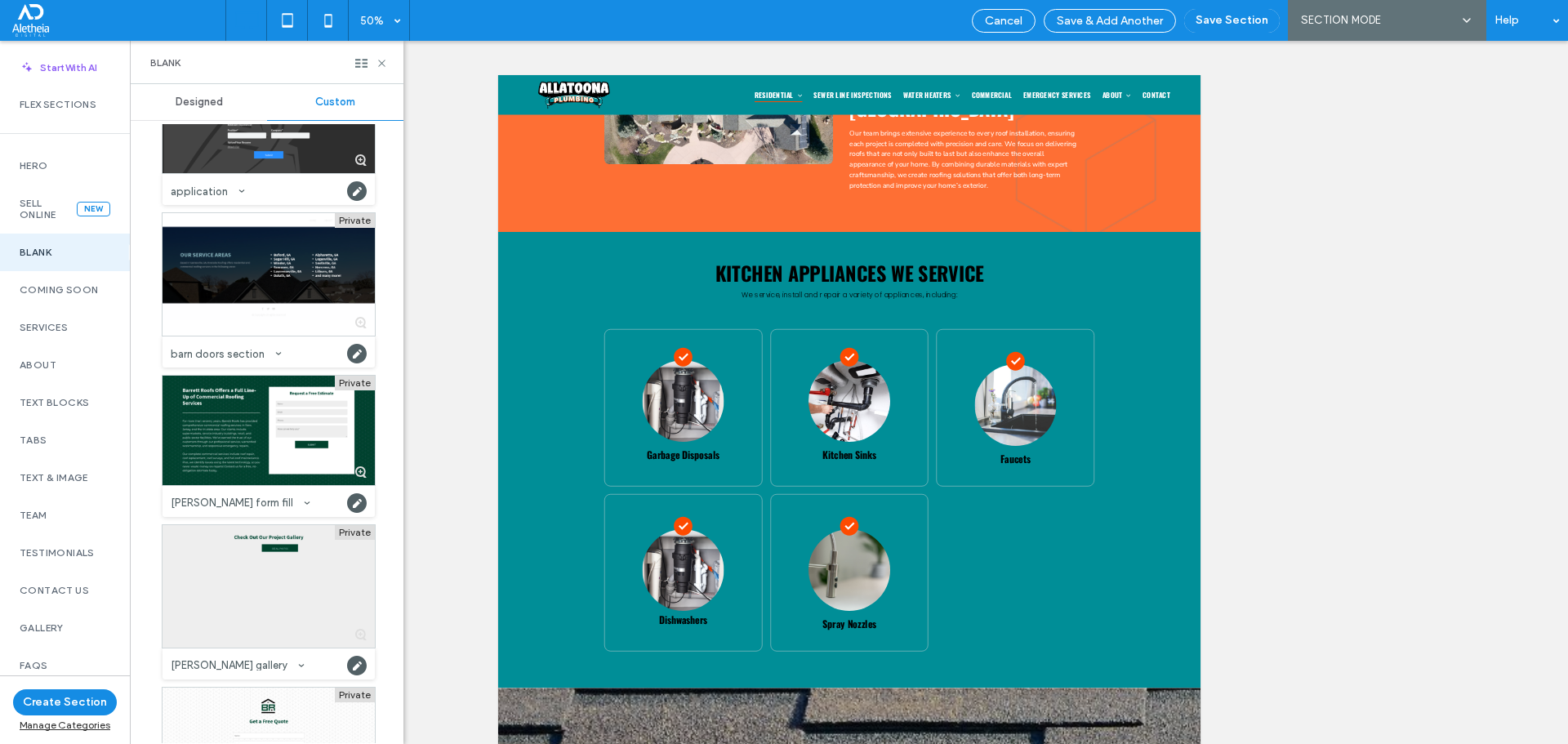
scroll to position [5960, 0]
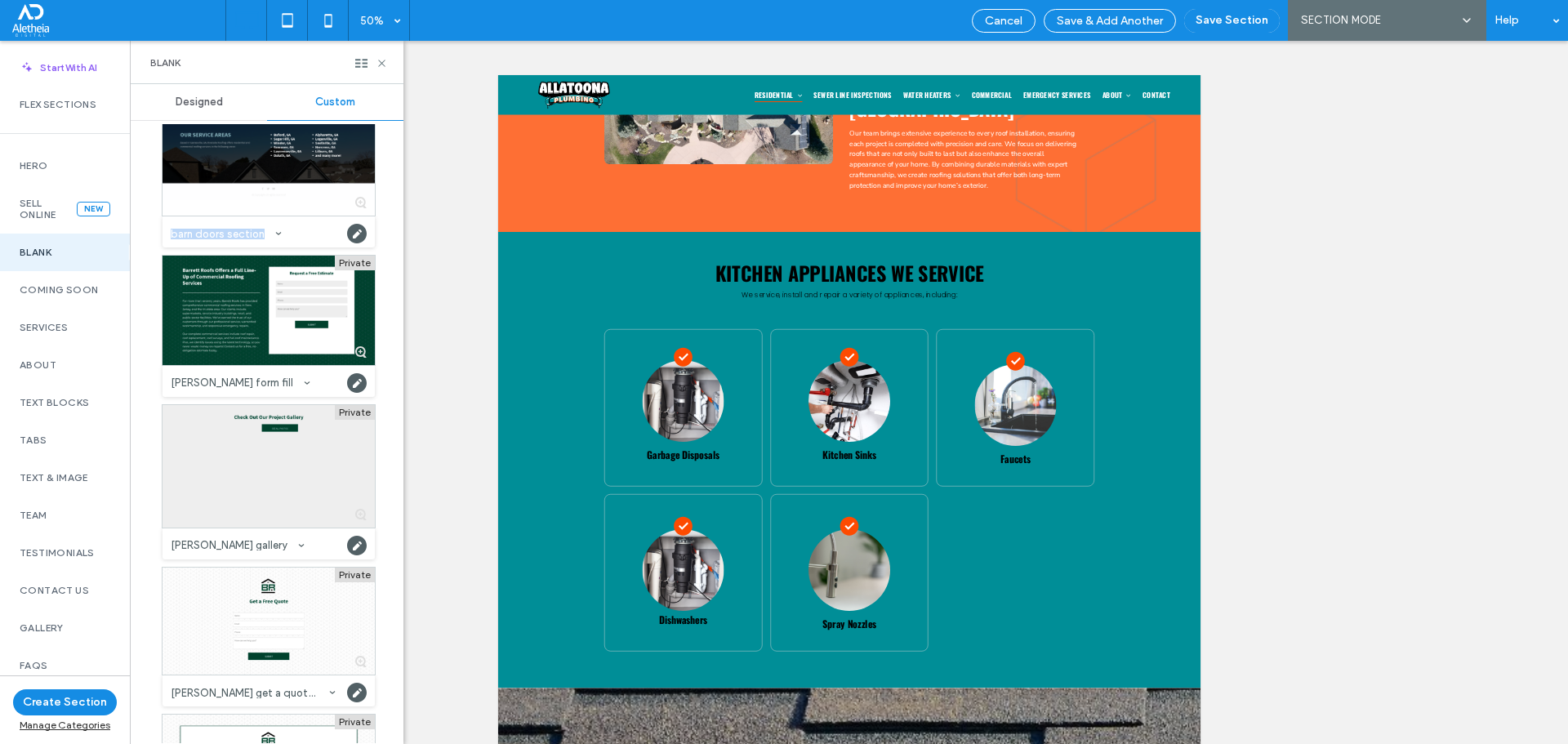
drag, startPoint x: 394, startPoint y: 209, endPoint x: 394, endPoint y: 233, distance: 24.0
click at [394, 233] on div "Designed Custom Private 2 column hero Category: Blank Created by: zach@aletheia…" at bounding box center [267, 414] width 272 height 660
drag, startPoint x: 400, startPoint y: 309, endPoint x: 402, endPoint y: 331, distance: 22.1
click at [402, 331] on div "Designed Custom Private 2 column hero Category: Blank Created by: zach@aletheia…" at bounding box center [267, 414] width 272 height 660
drag, startPoint x: 378, startPoint y: 319, endPoint x: 372, endPoint y: 372, distance: 53.3
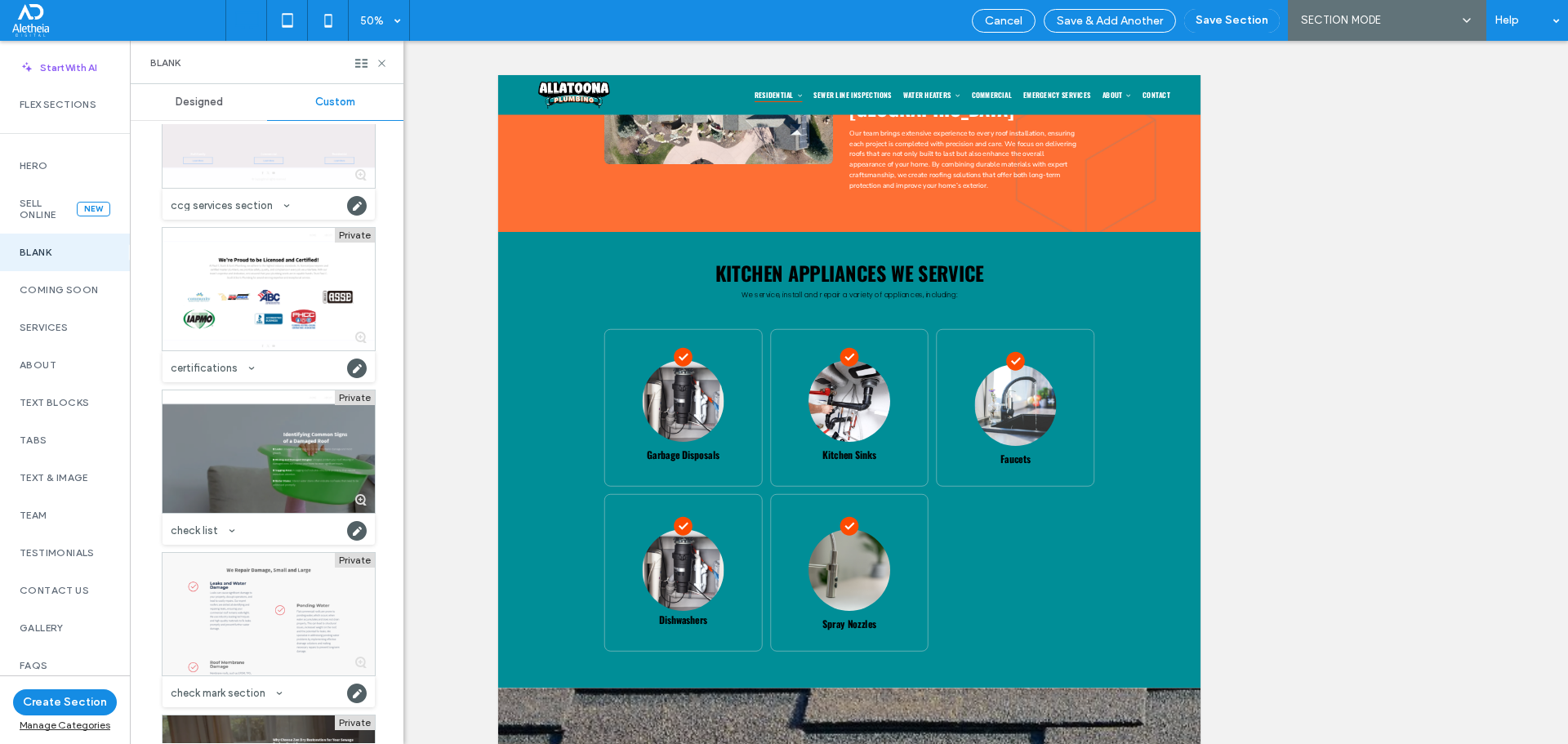
drag, startPoint x: 373, startPoint y: 274, endPoint x: 354, endPoint y: 523, distance: 249.7
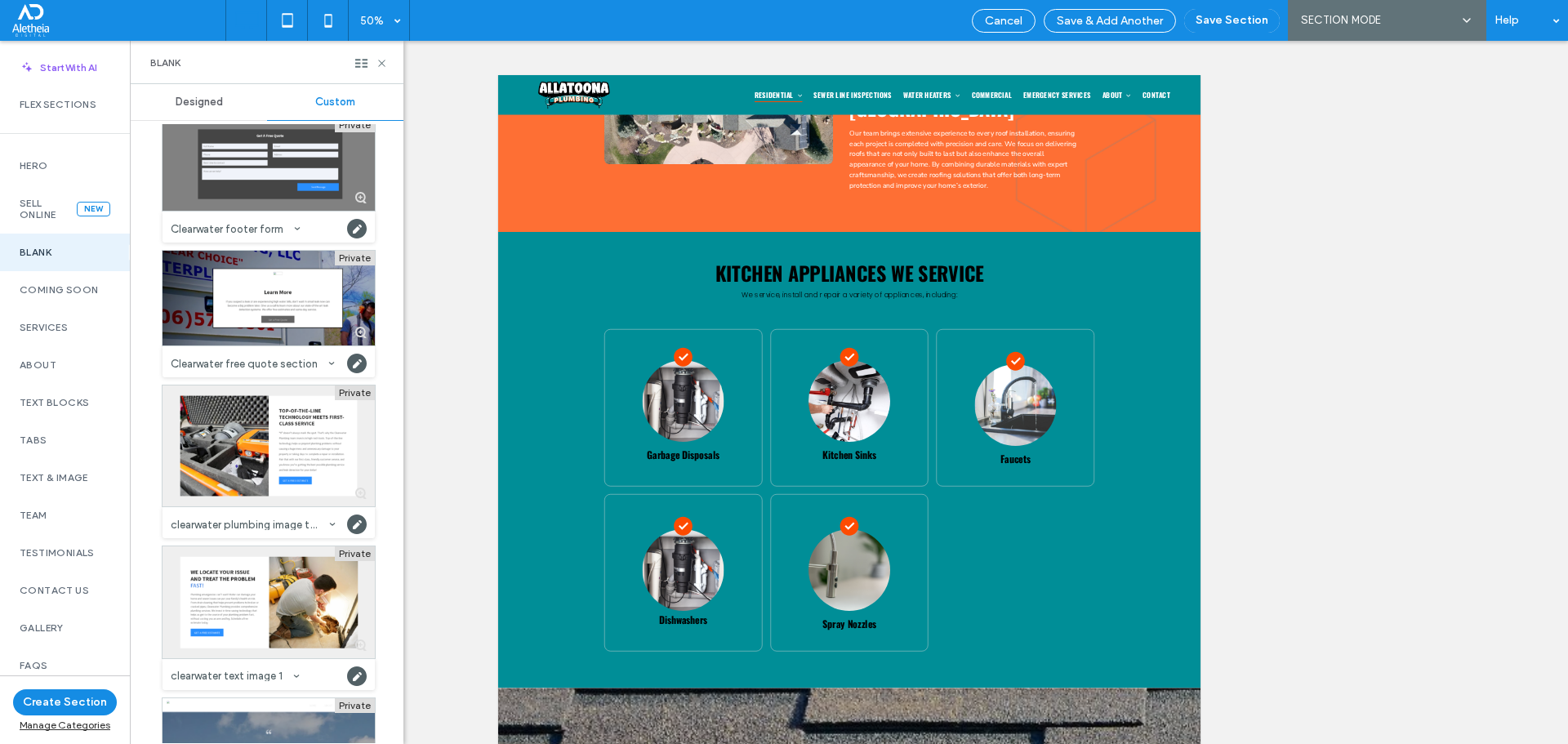
drag, startPoint x: 363, startPoint y: 248, endPoint x: 372, endPoint y: 374, distance: 126.3
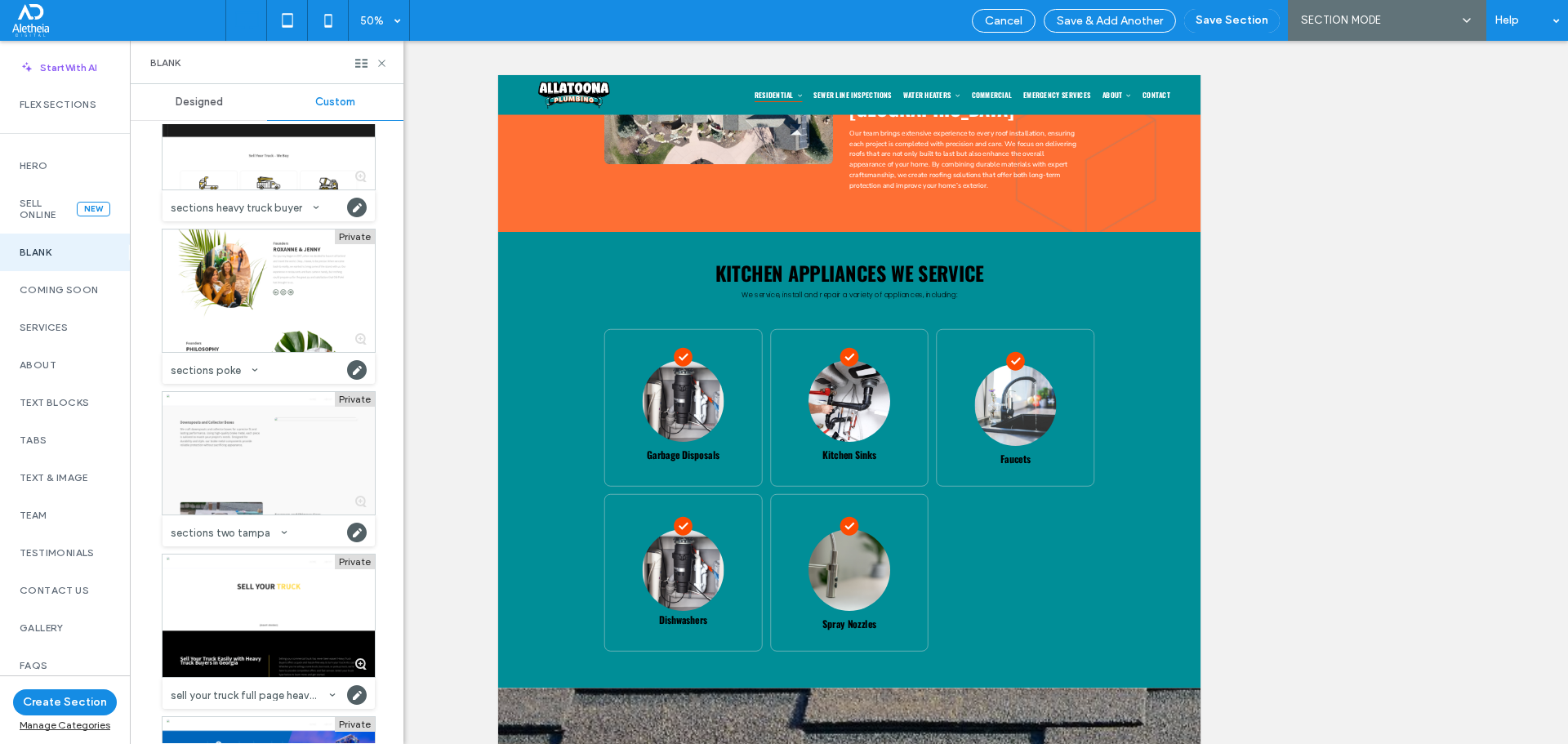
scroll to position [55398, 0]
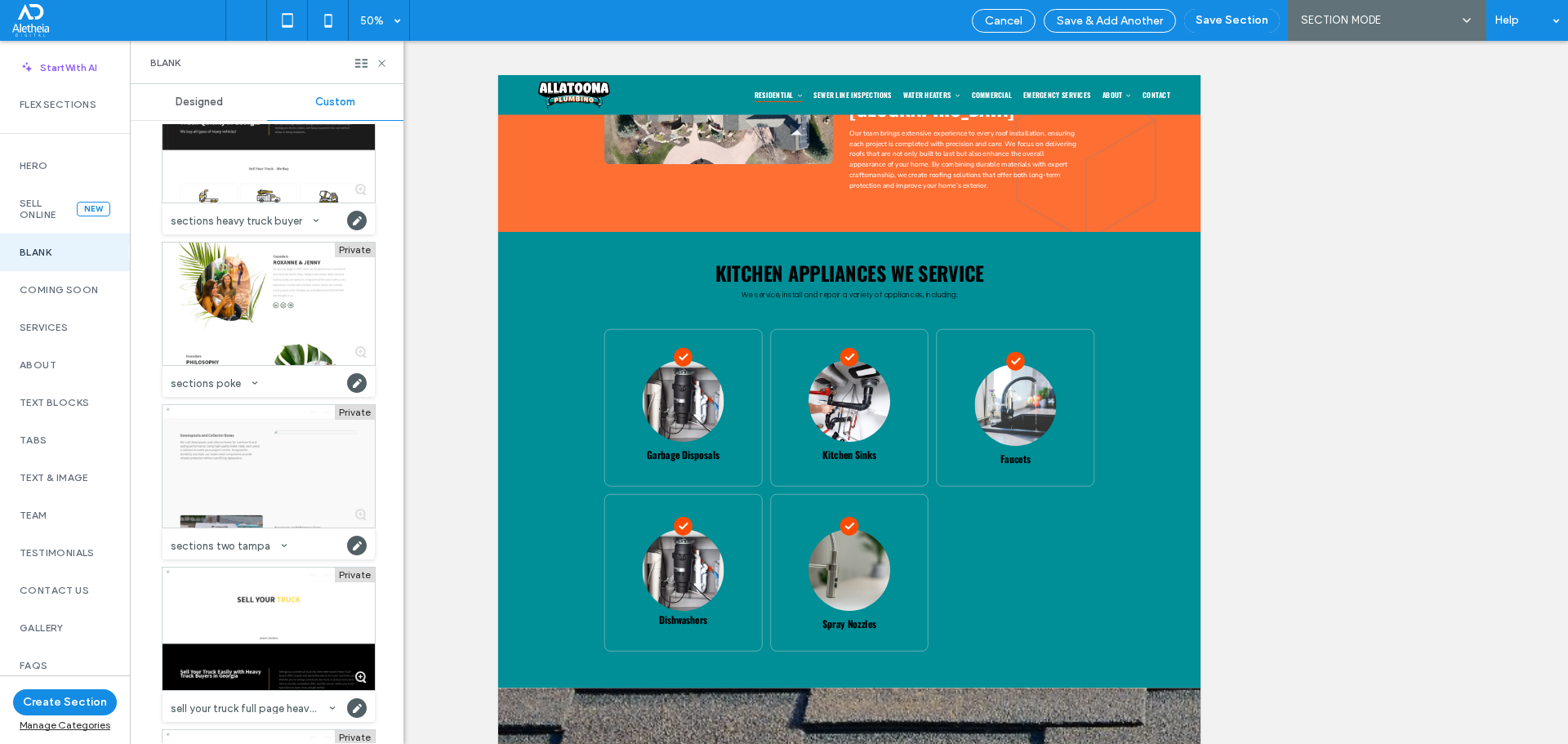
click at [286, 498] on div at bounding box center [268, 466] width 212 height 122
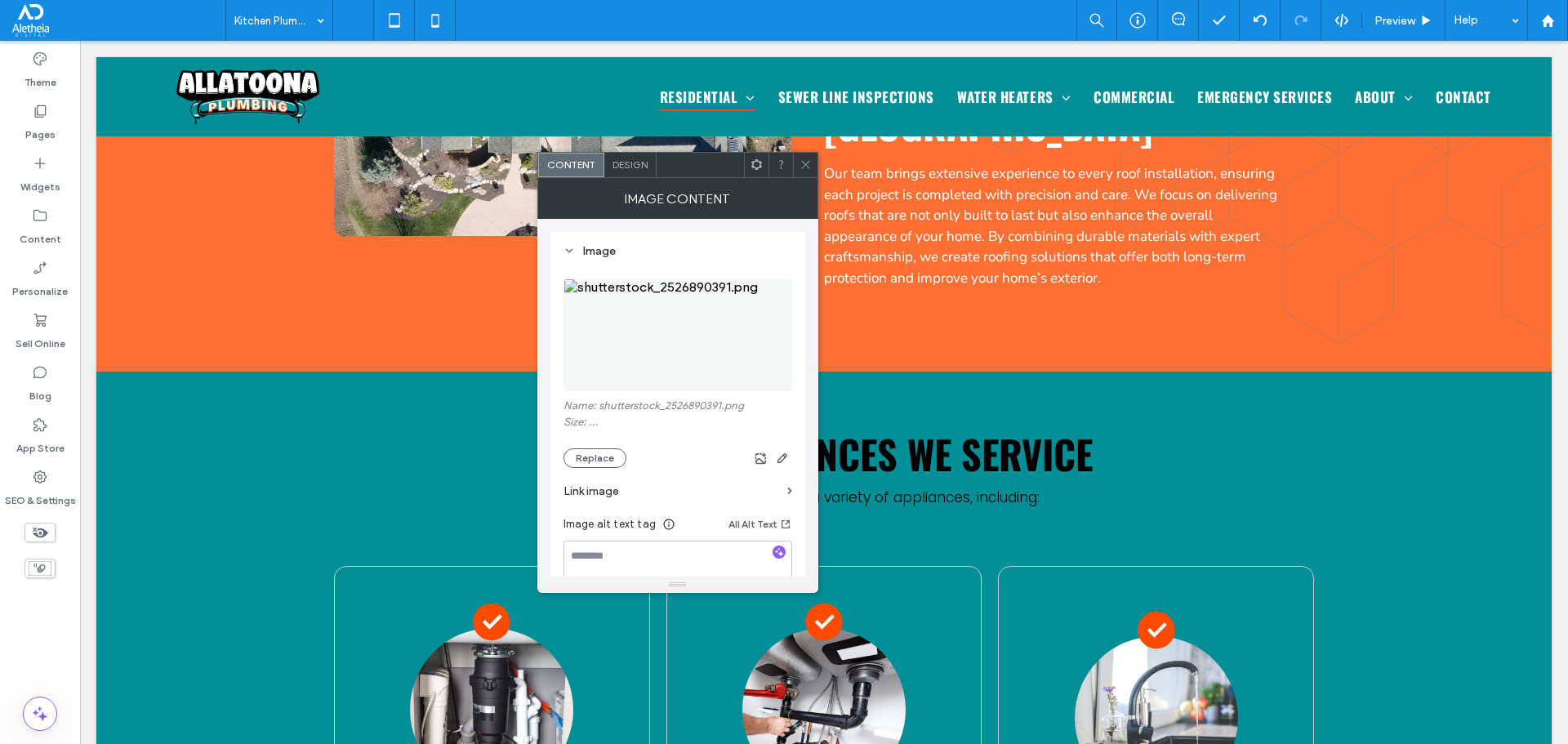
click at [691, 347] on img at bounding box center [677, 334] width 229 height 113
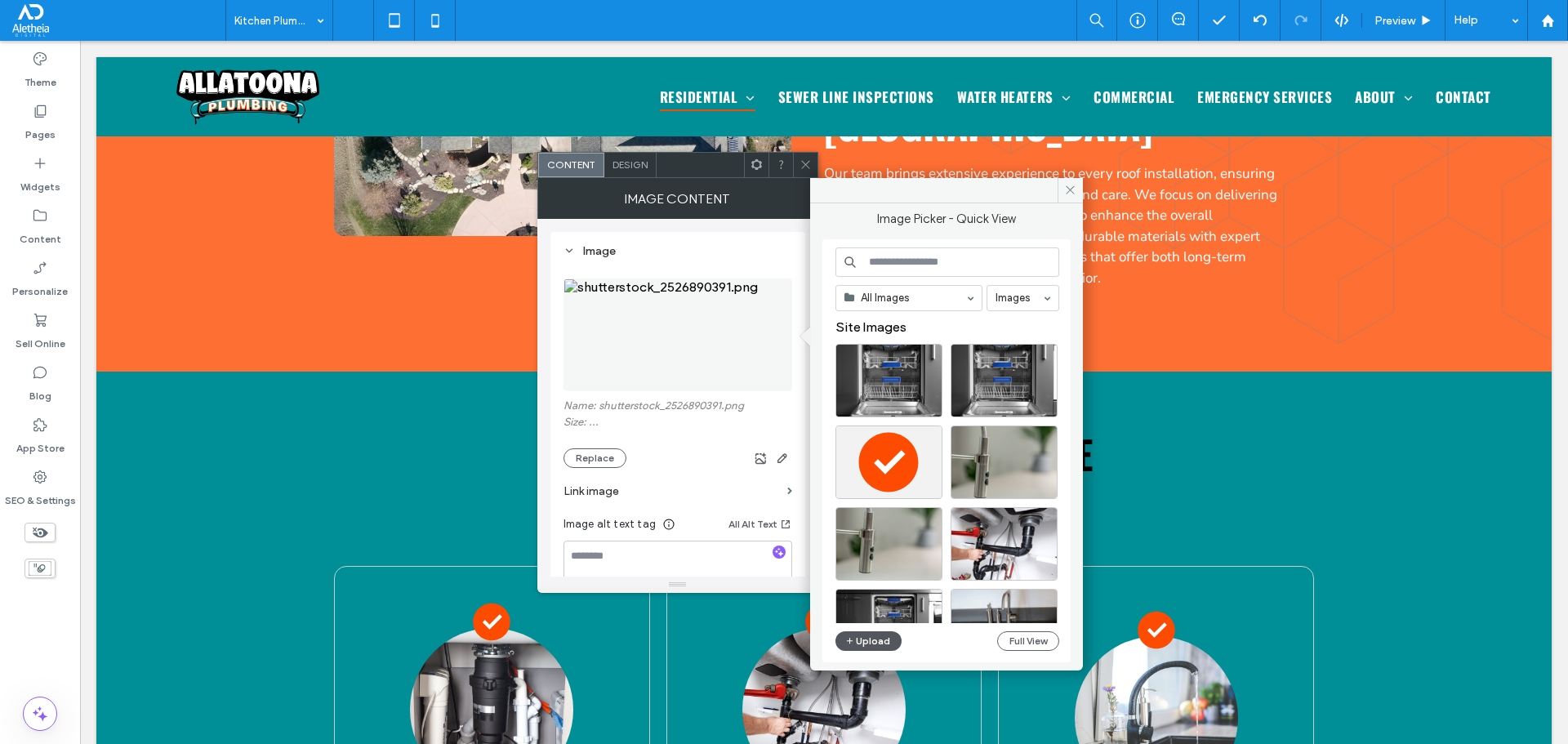
click at [866, 643] on button "Upload" at bounding box center [868, 640] width 67 height 19
click at [858, 637] on button "Upload" at bounding box center [868, 640] width 67 height 19
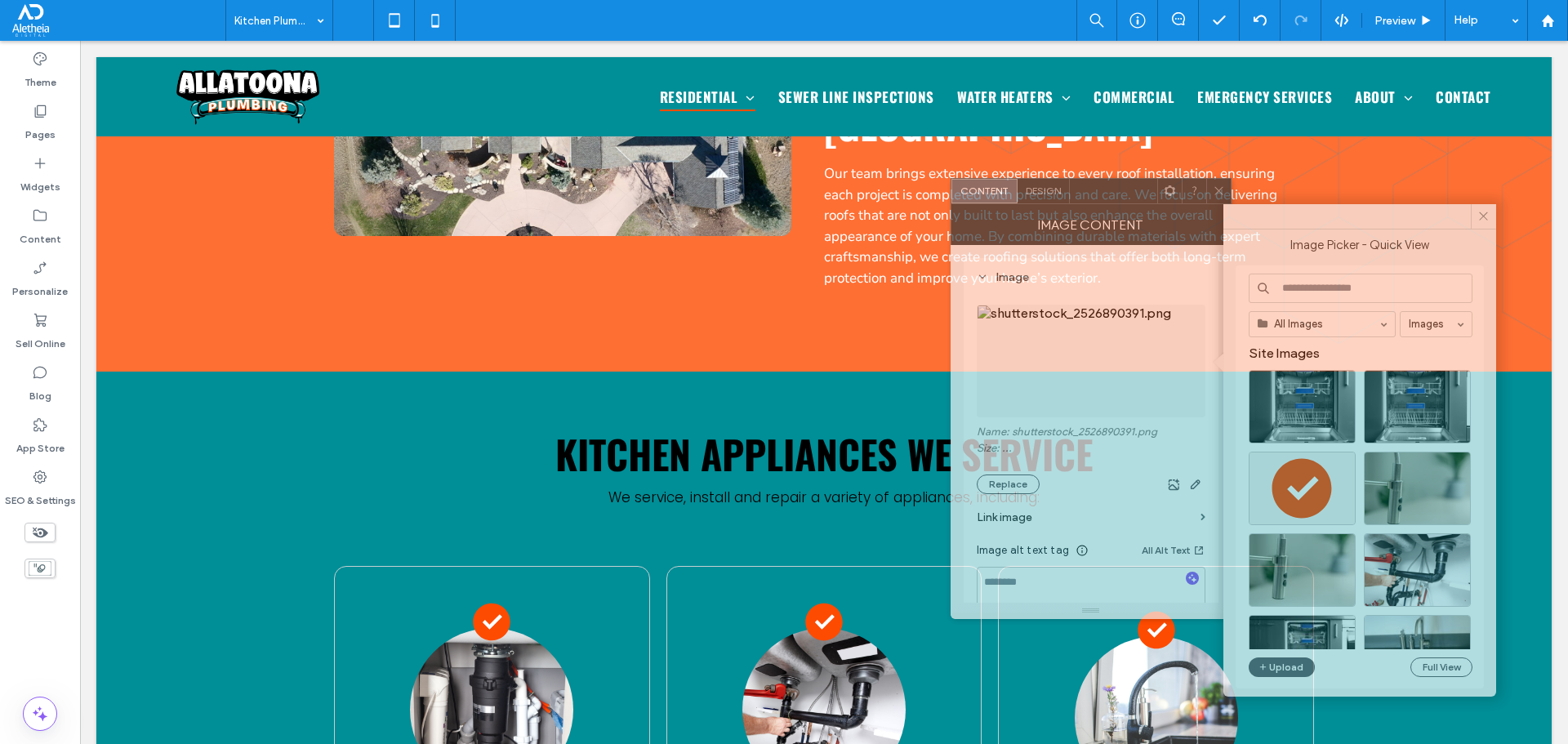
drag, startPoint x: 725, startPoint y: 177, endPoint x: 1096, endPoint y: 193, distance: 371.3
click at [1096, 193] on div at bounding box center [1113, 191] width 87 height 24
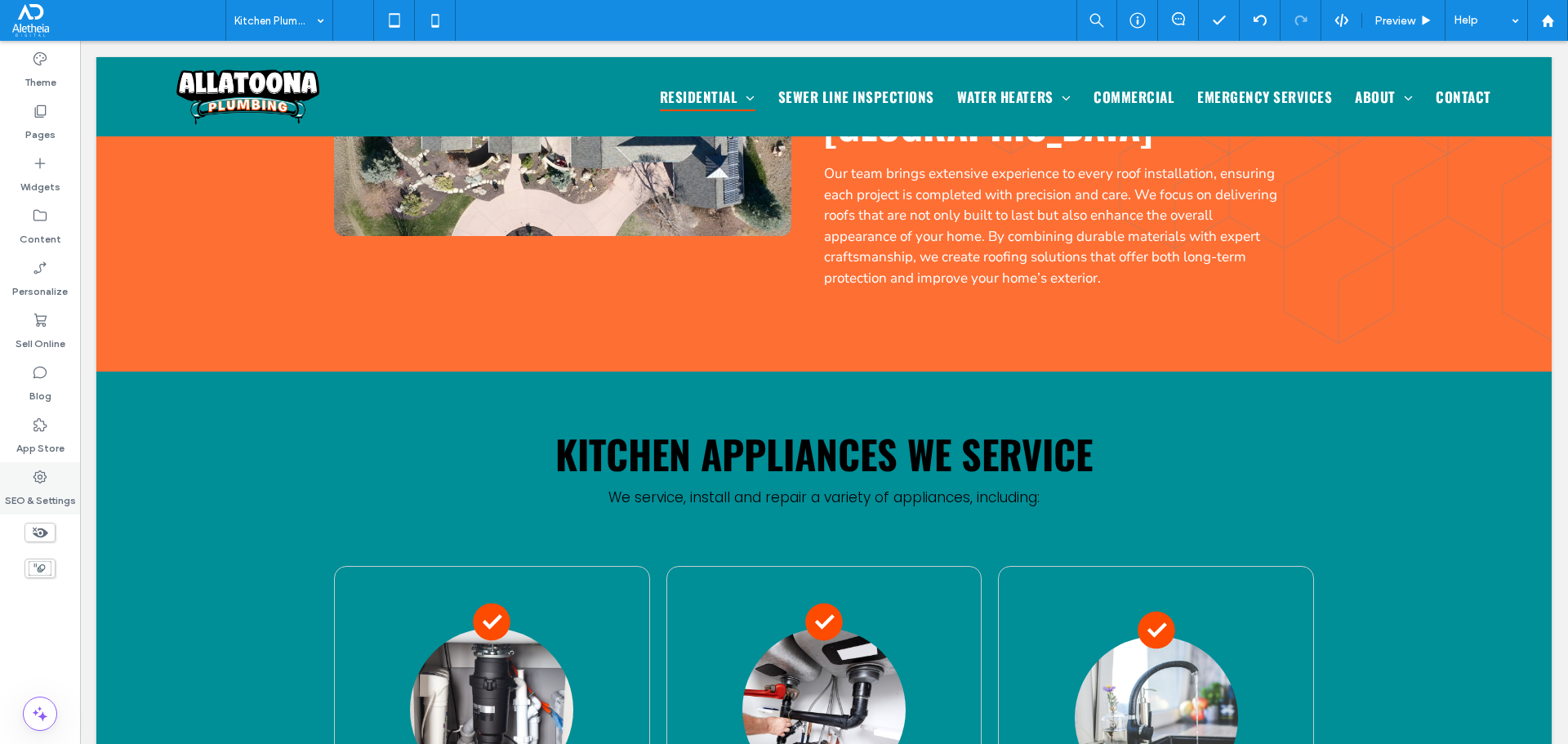
type input "******"
type input "**"
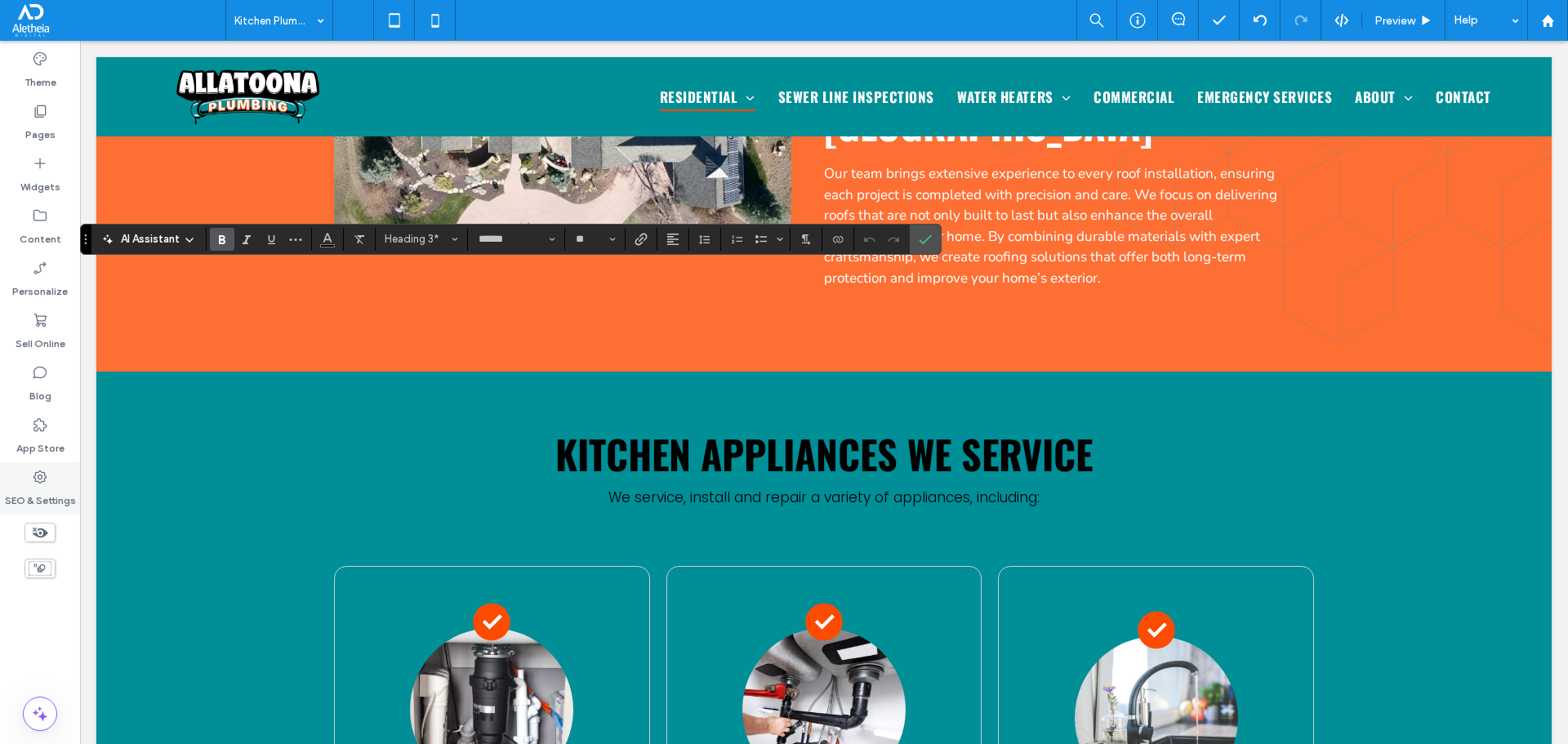
type input "*******"
type input "**"
type input "******"
type input "**"
click at [925, 246] on span "Confirm" at bounding box center [922, 239] width 7 height 30
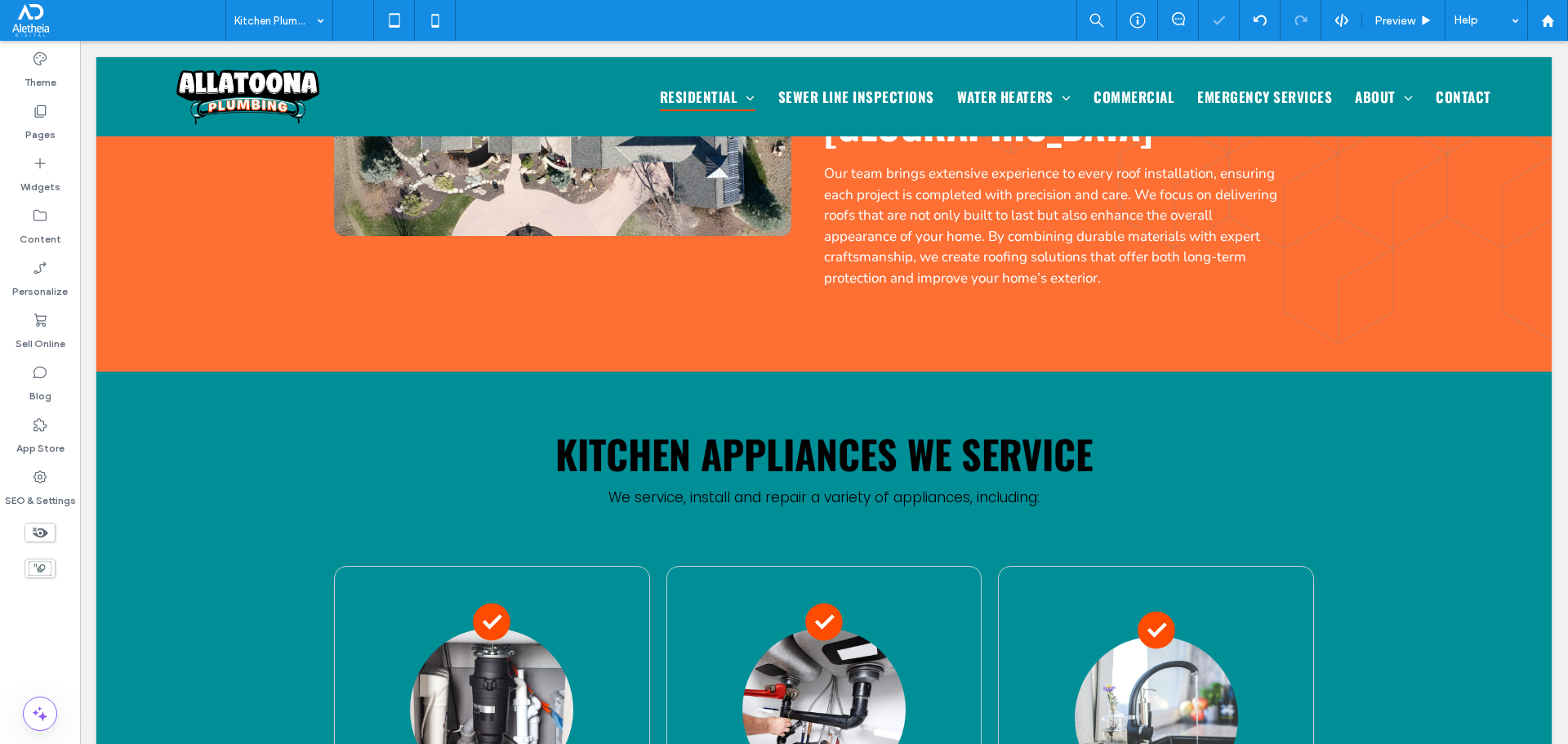
type input "******"
type input "**"
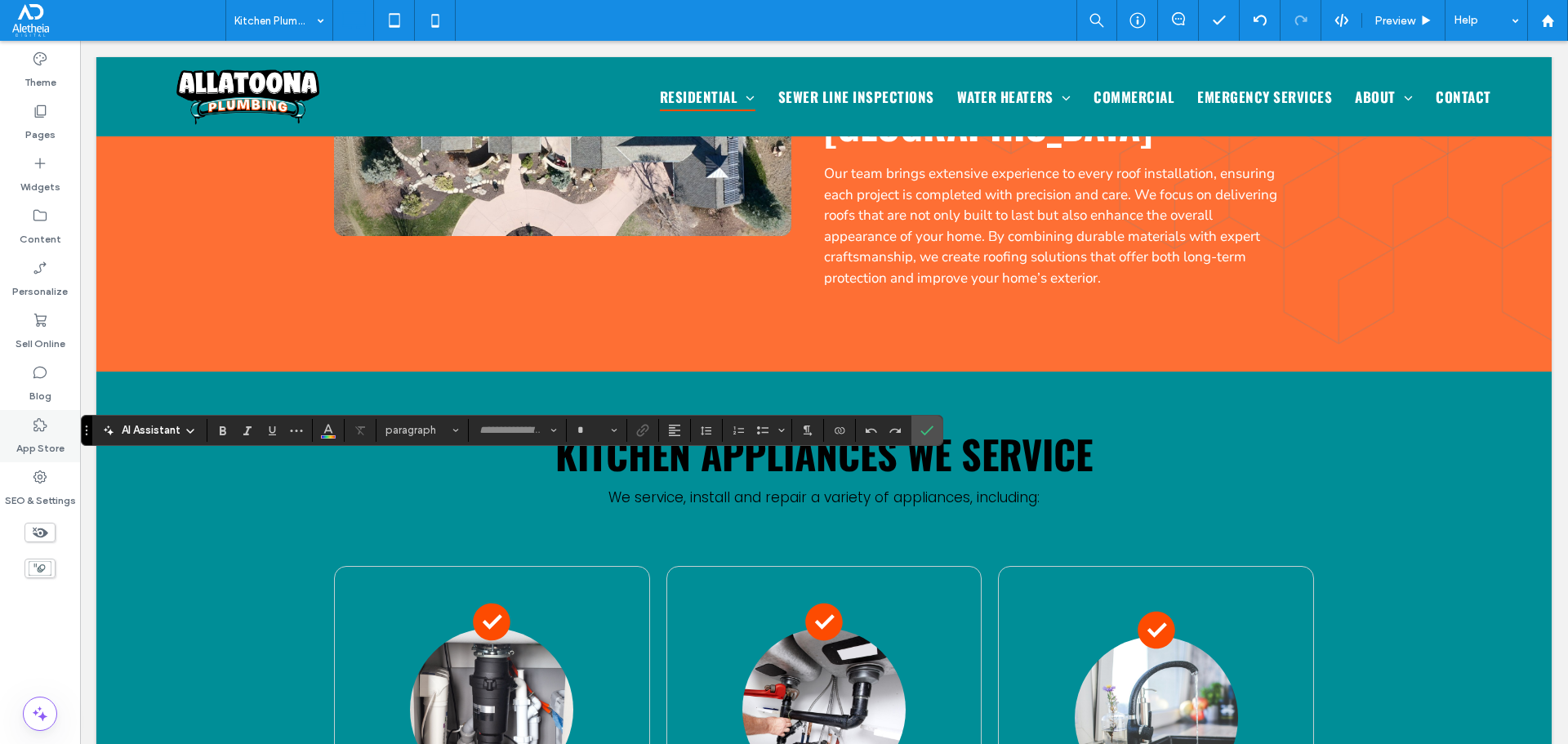
type input "*********"
type input "**"
type input "*********"
click at [926, 426] on icon "Confirm" at bounding box center [927, 430] width 13 height 13
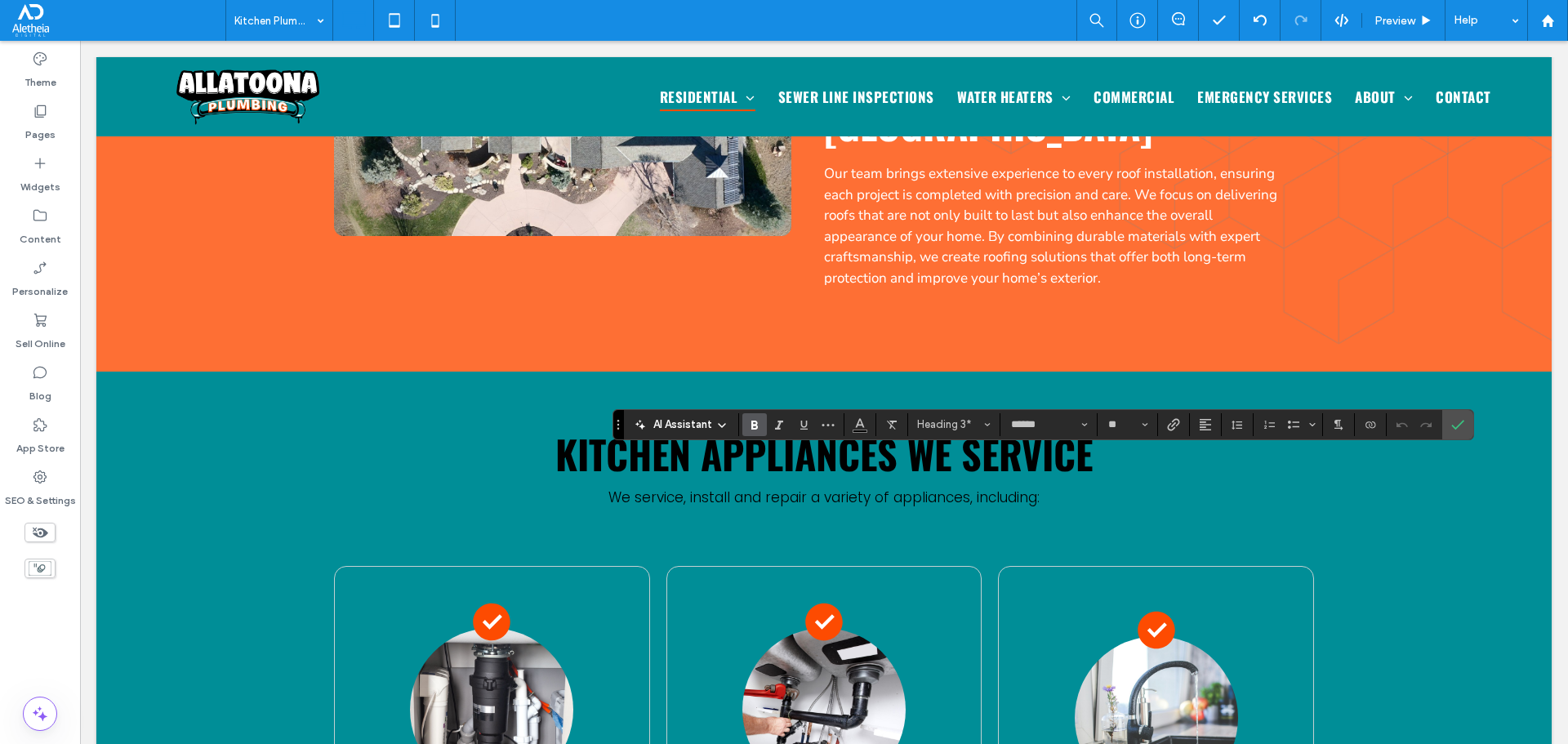
type input "*******"
type input "**"
type input "******"
type input "**"
click at [1462, 428] on icon "Confirm" at bounding box center [1458, 424] width 13 height 13
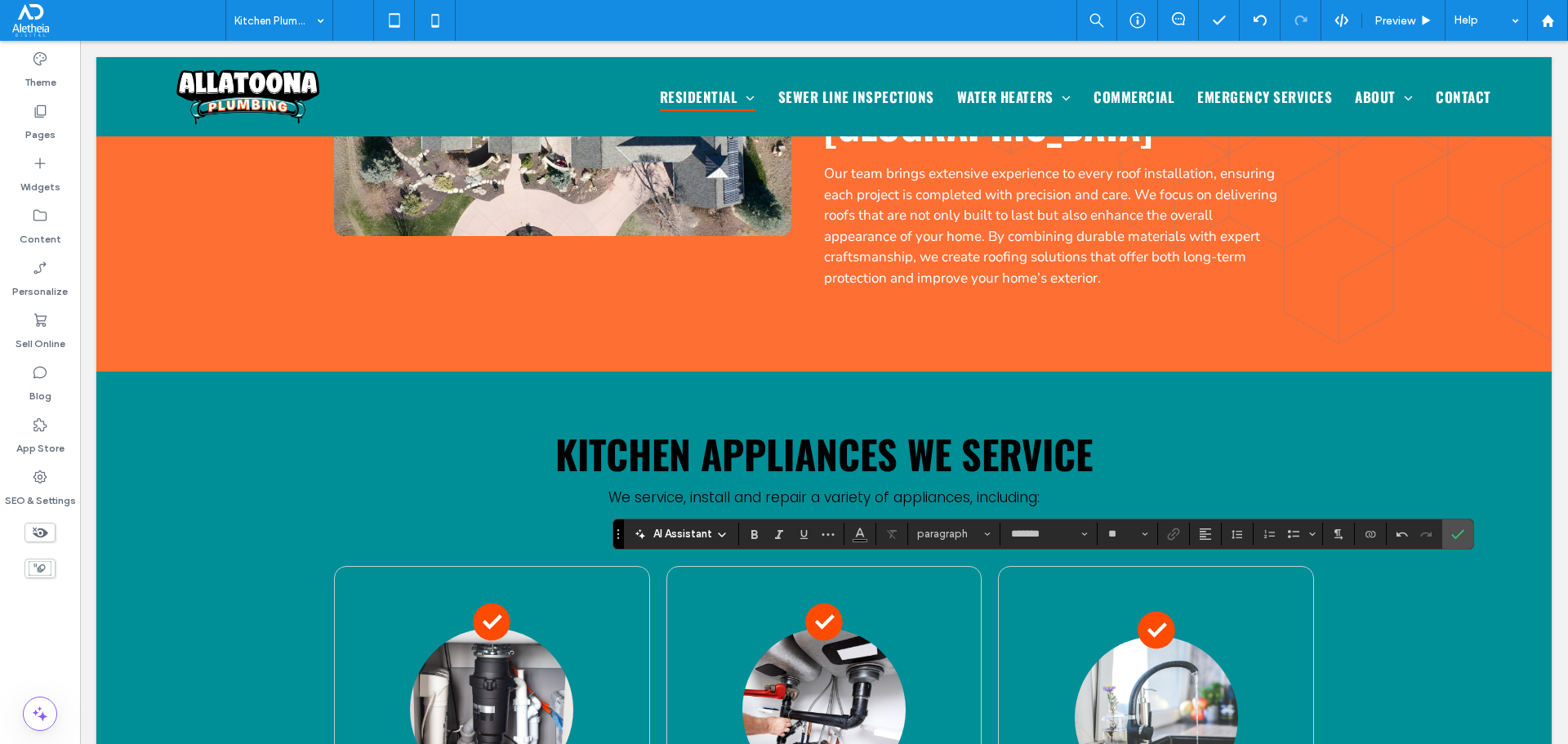
type input "*********"
click at [1454, 528] on icon "Confirm" at bounding box center [1458, 534] width 13 height 13
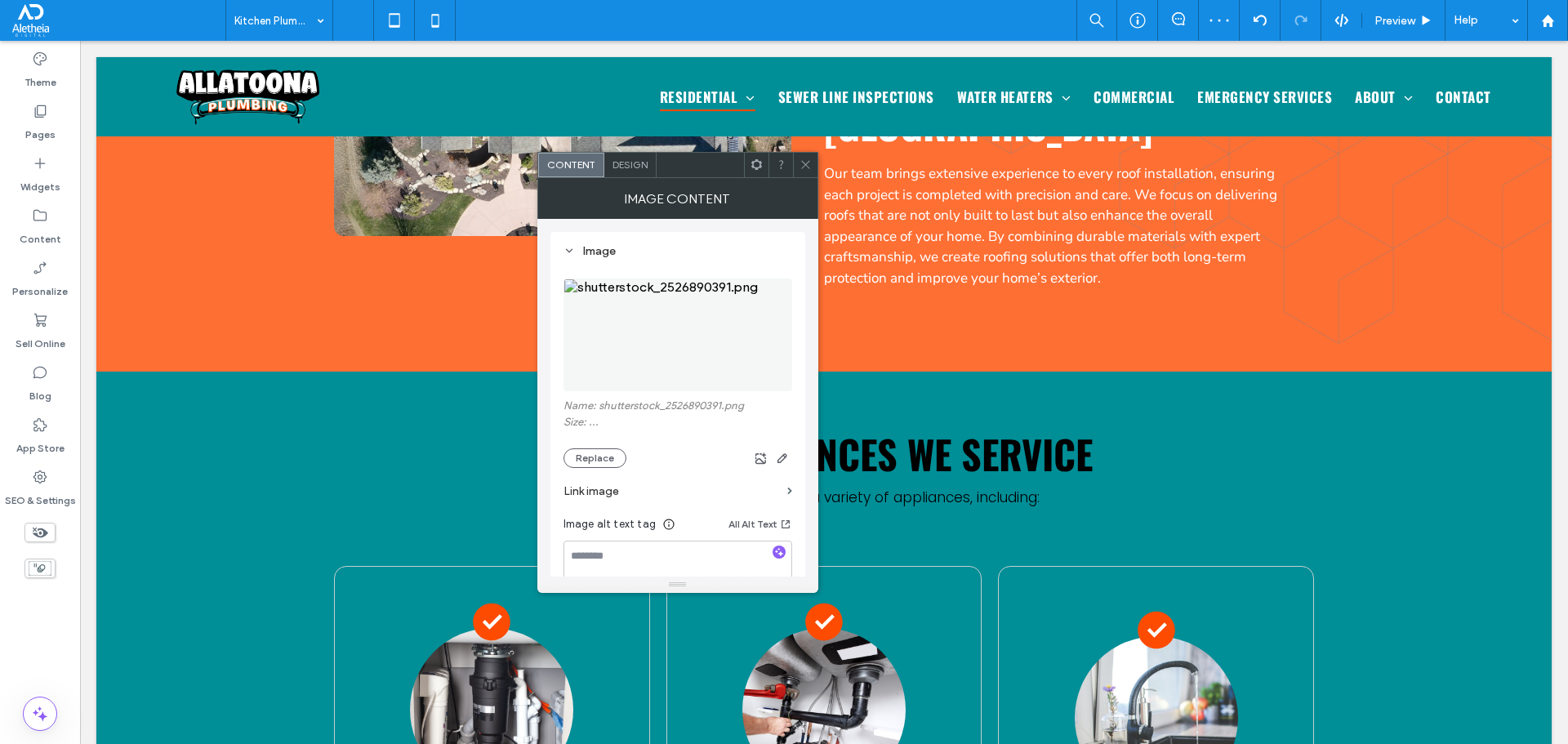
click at [683, 304] on img at bounding box center [677, 334] width 229 height 113
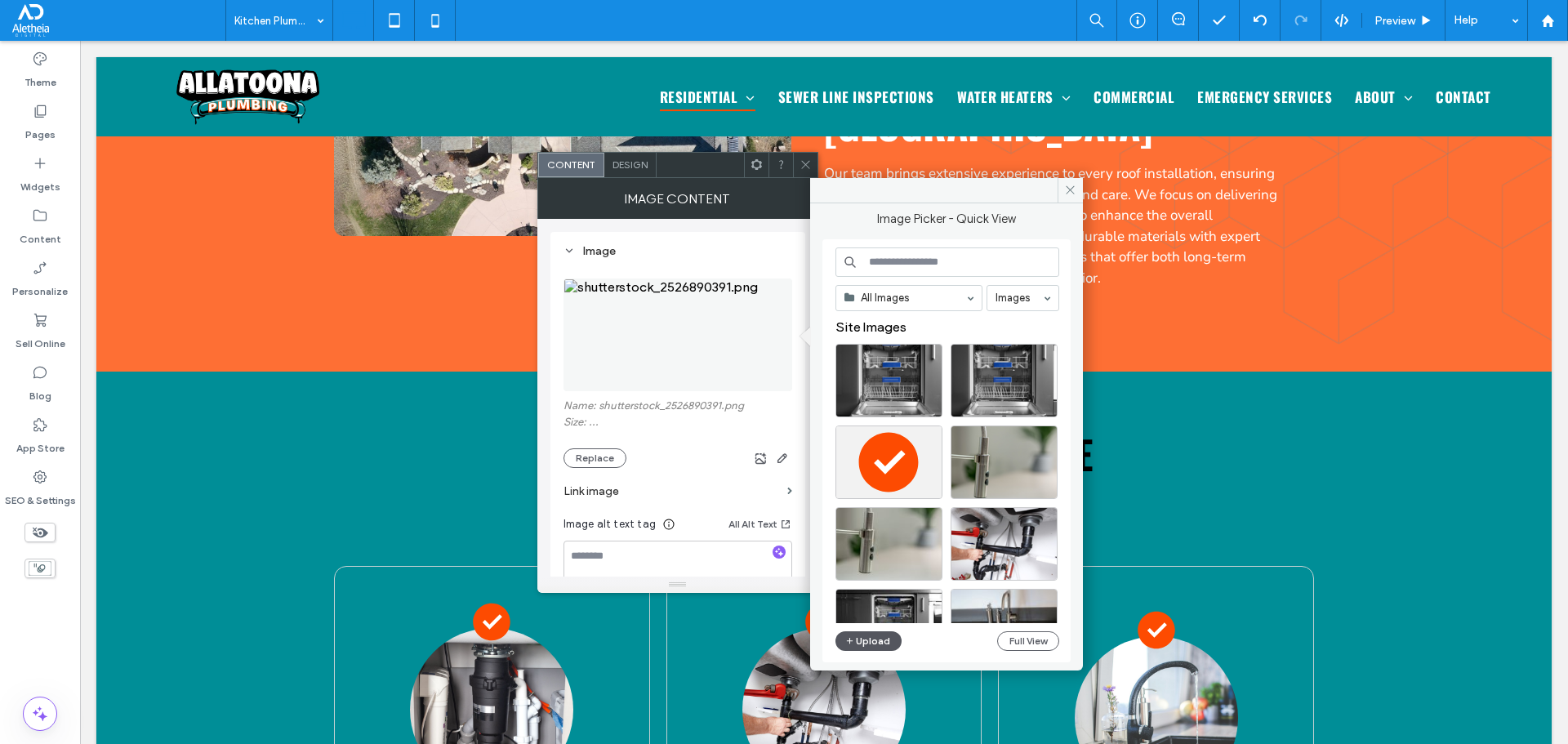
click at [886, 633] on button "Upload" at bounding box center [868, 640] width 67 height 19
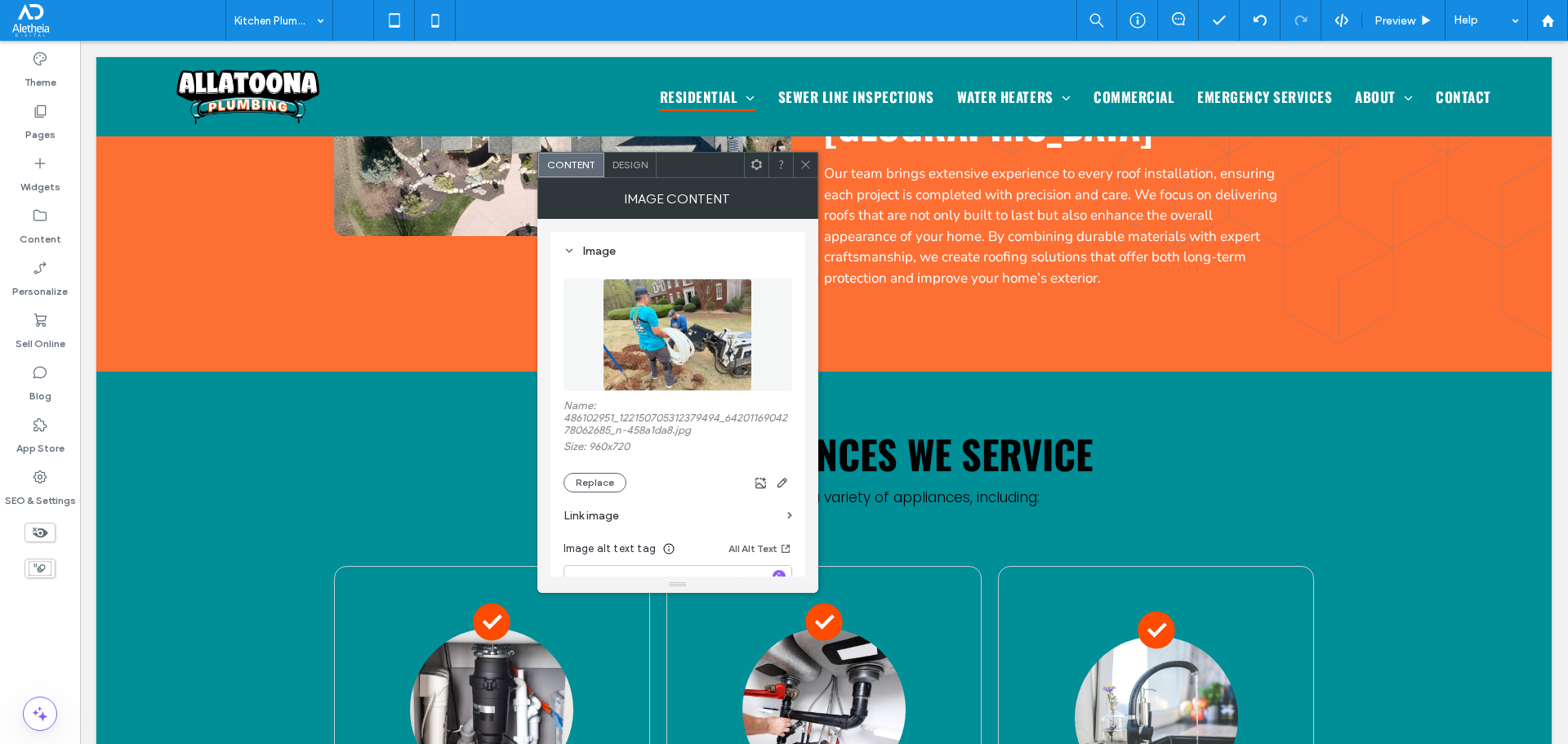
click at [808, 157] on span at bounding box center [805, 165] width 12 height 24
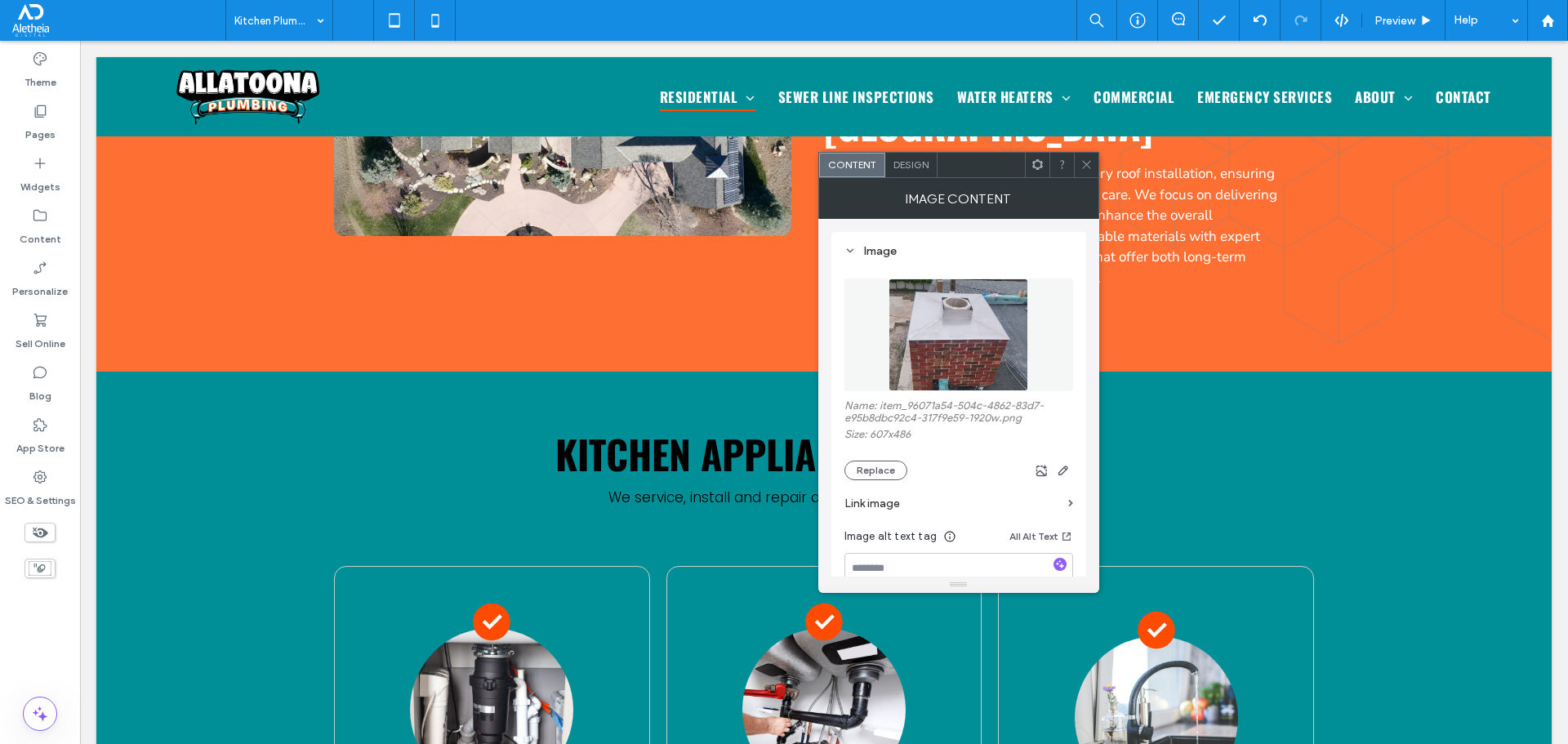
click at [893, 377] on img at bounding box center [959, 334] width 141 height 113
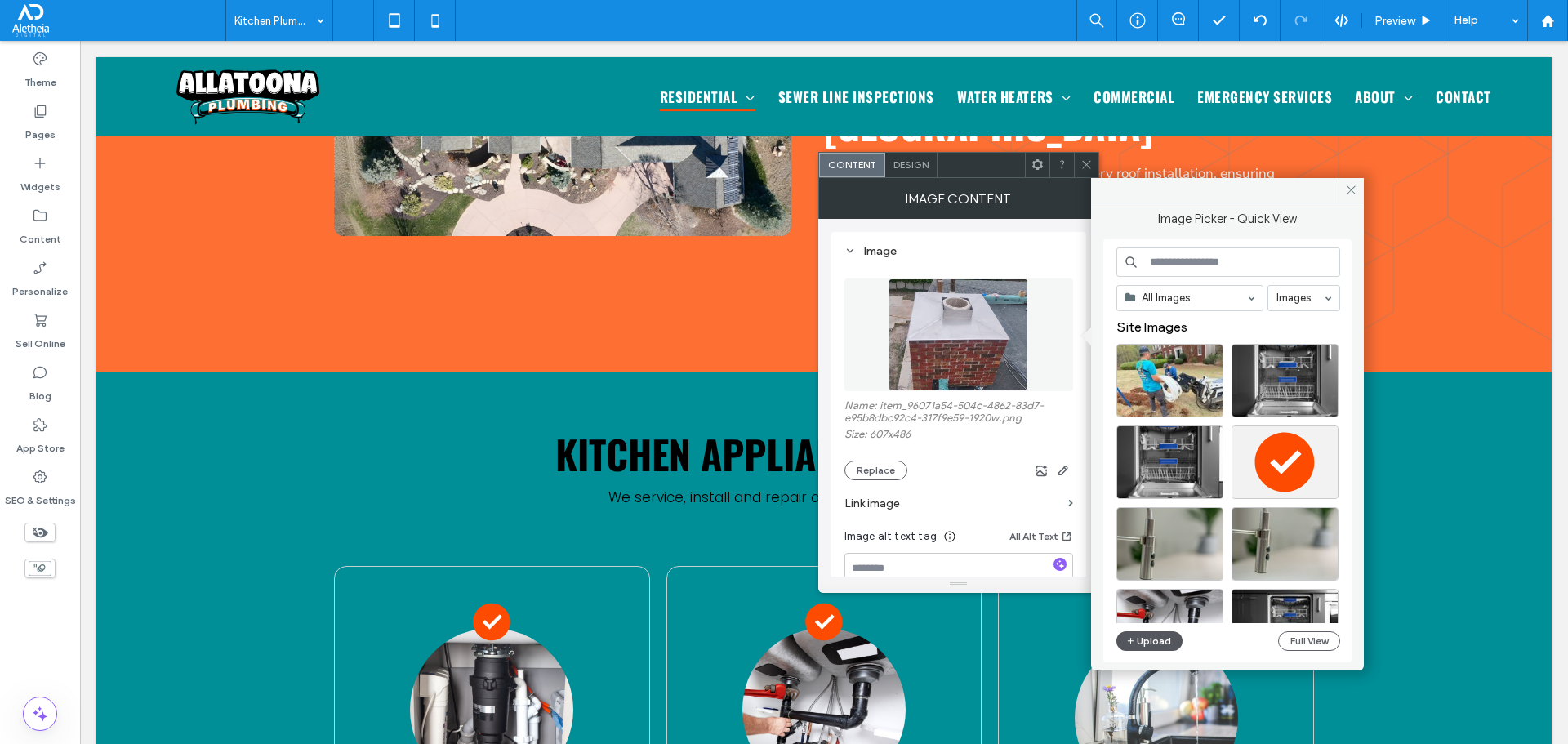
click at [1145, 636] on button "Upload" at bounding box center [1150, 640] width 67 height 19
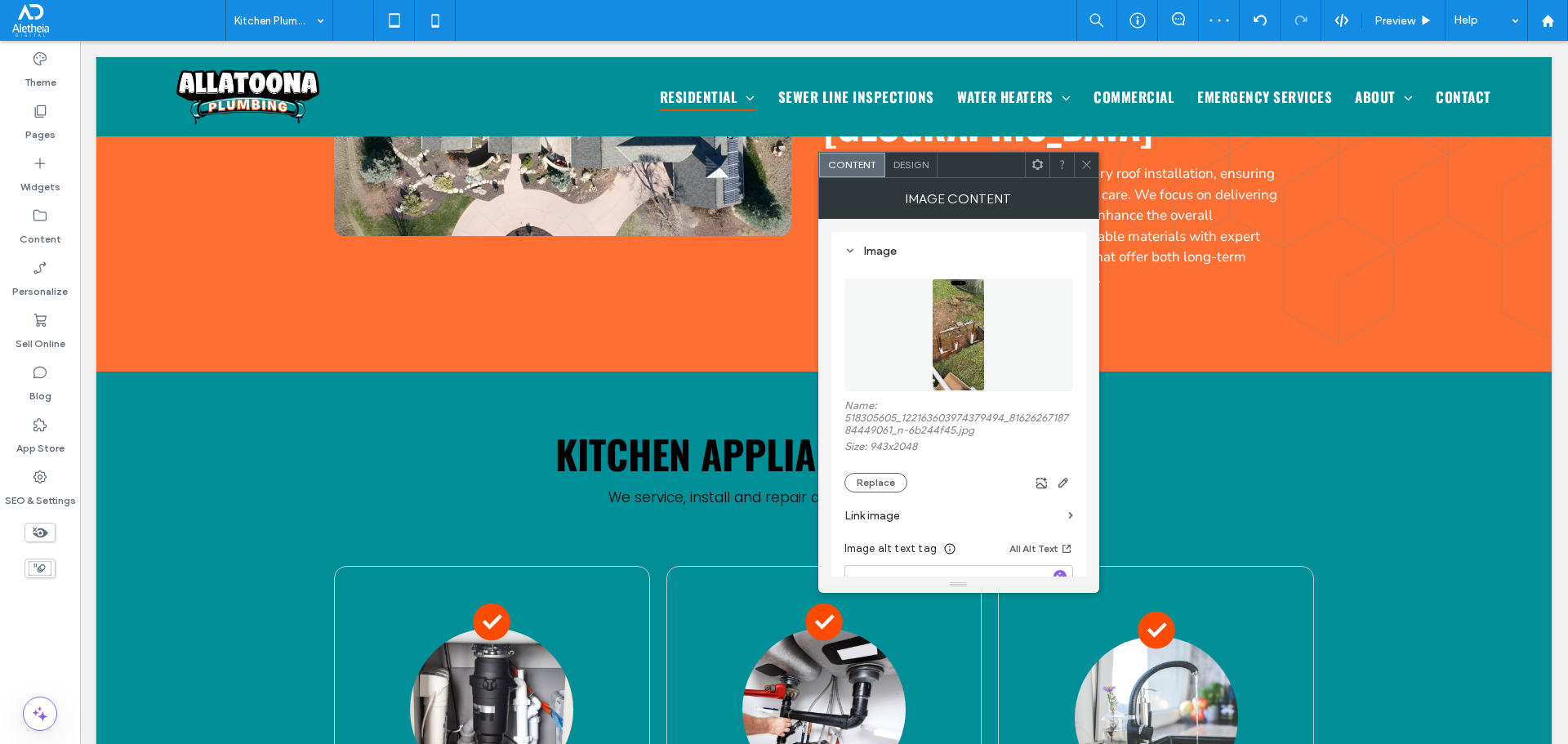
click at [1089, 167] on icon at bounding box center [1086, 164] width 12 height 12
click at [1065, 477] on icon "button" at bounding box center [1063, 483] width 13 height 13
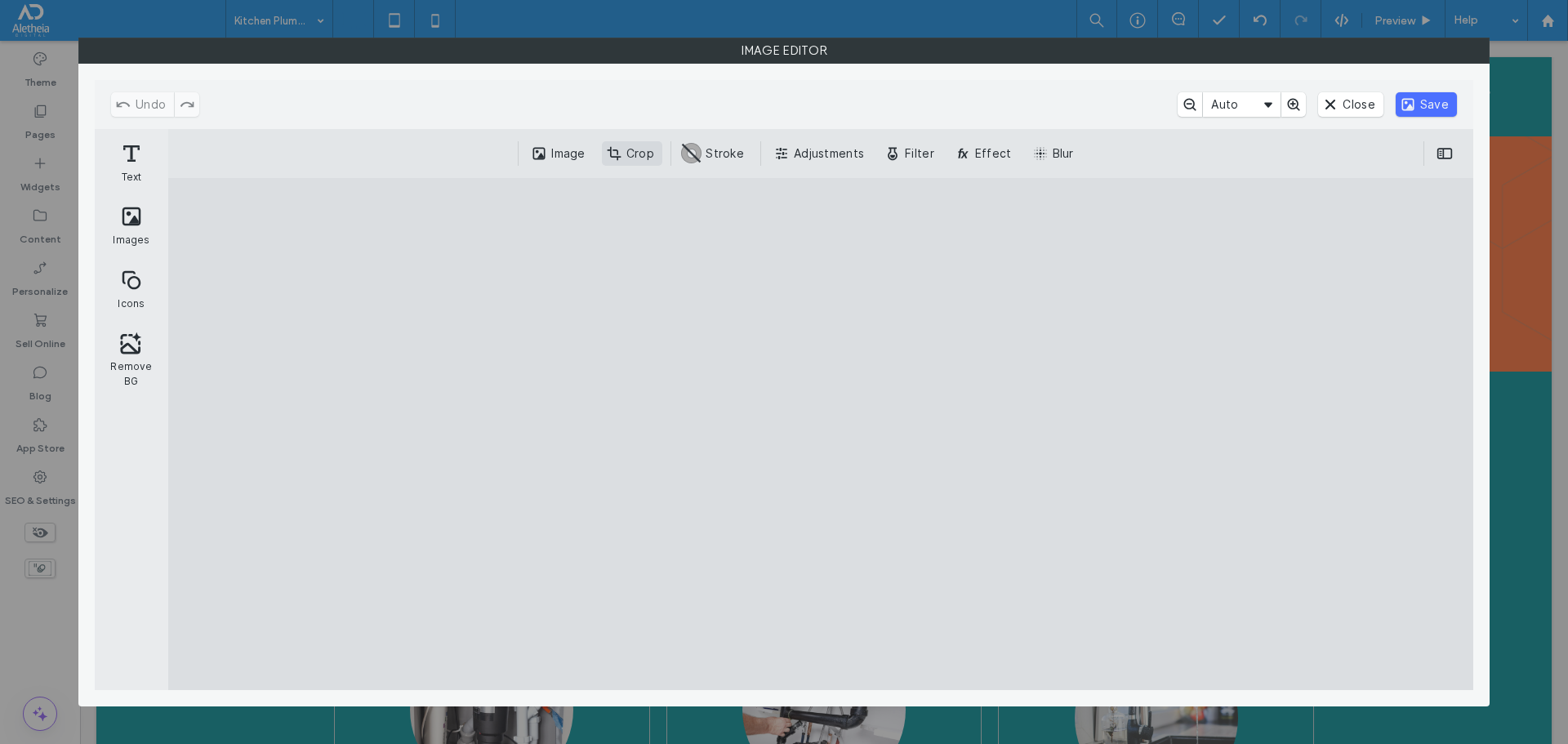
click at [644, 157] on button "Crop" at bounding box center [631, 153] width 60 height 24
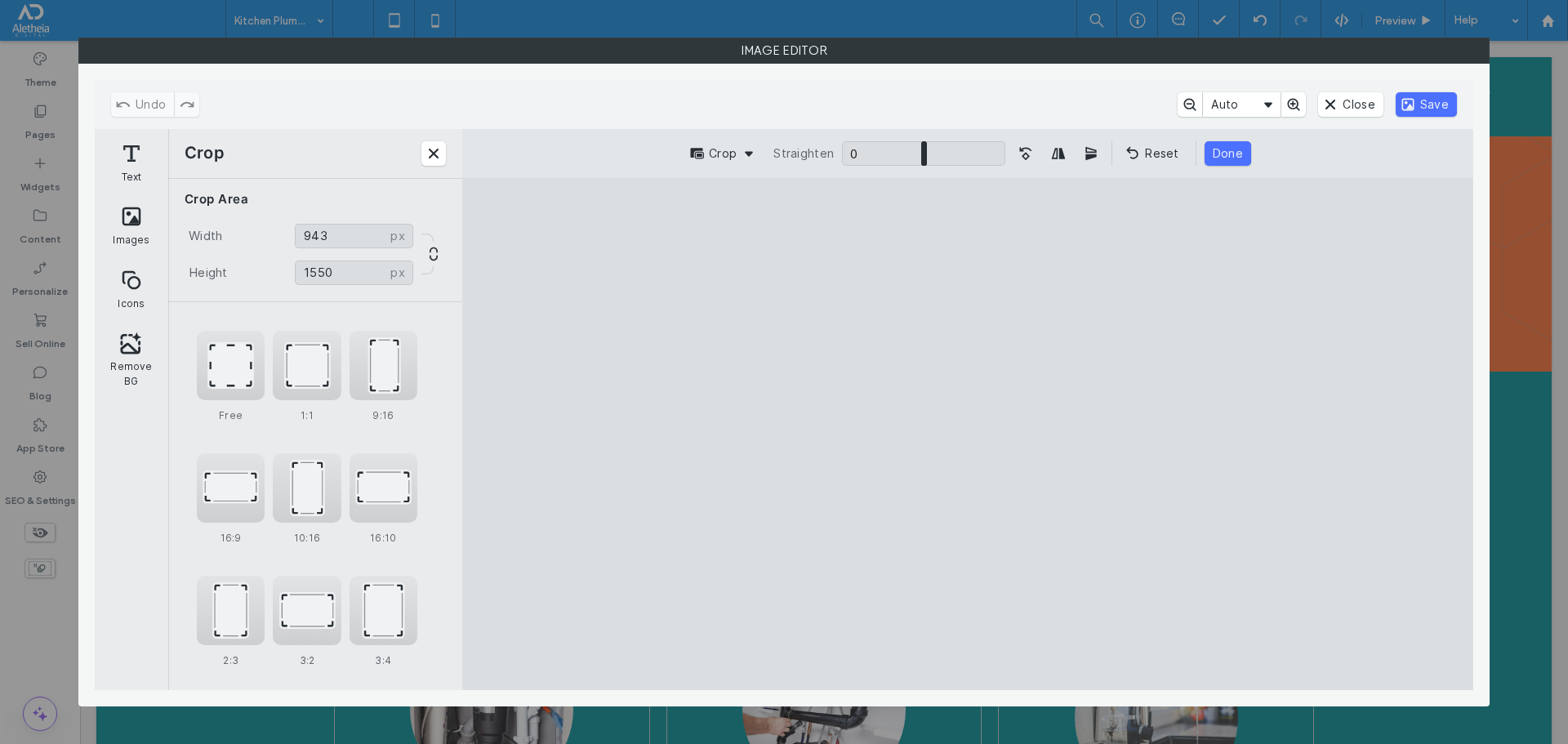
drag, startPoint x: 1057, startPoint y: 231, endPoint x: 1107, endPoint y: 331, distance: 111.8
click at [967, 434] on cesdk-canvas "Editor canvas" at bounding box center [967, 434] width 0 height 0
type input "****"
drag, startPoint x: 1094, startPoint y: 671, endPoint x: 1138, endPoint y: 574, distance: 106.5
click at [967, 434] on cesdk-canvas "Editor canvas" at bounding box center [967, 434] width 0 height 0
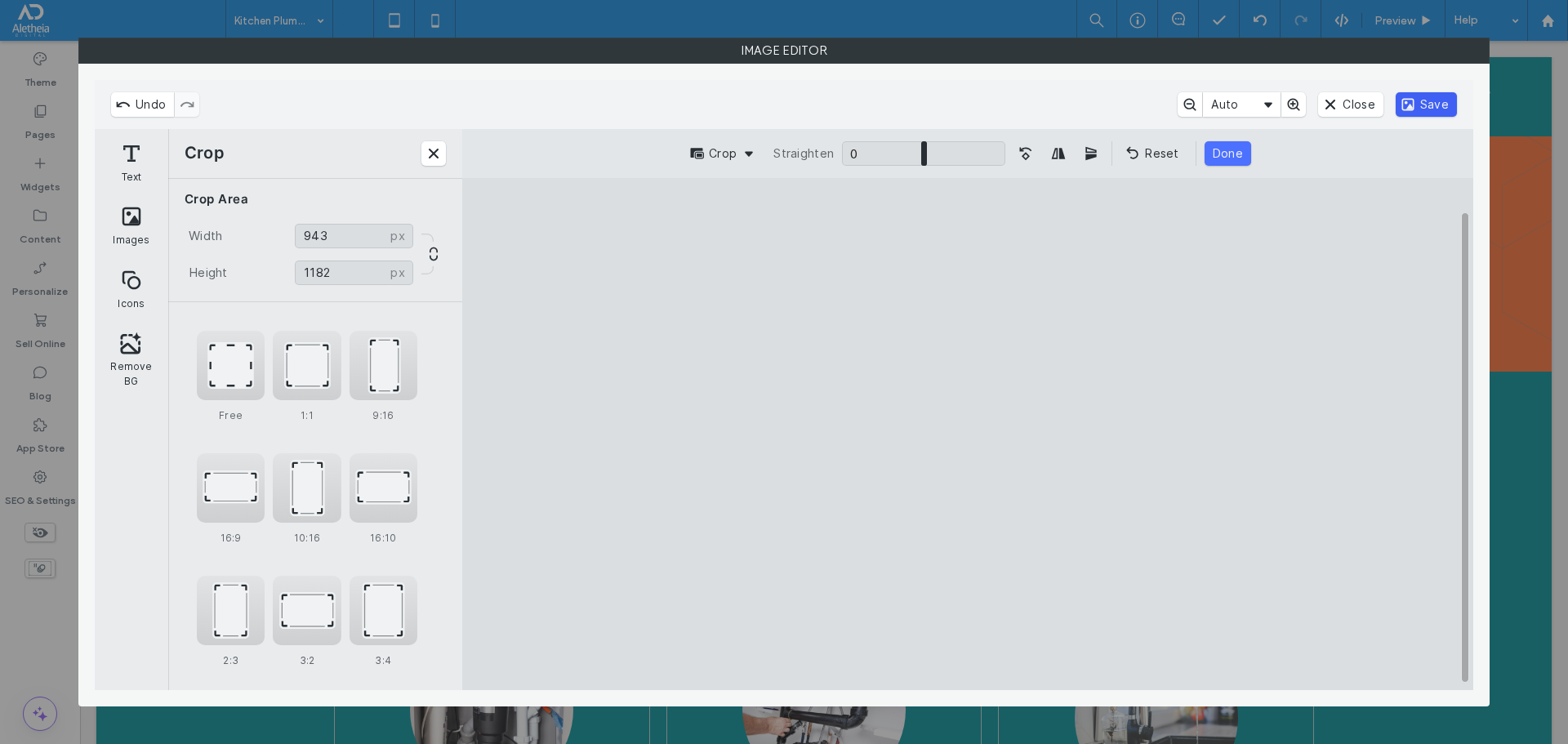
click at [1418, 105] on button "Save" at bounding box center [1426, 105] width 61 height 24
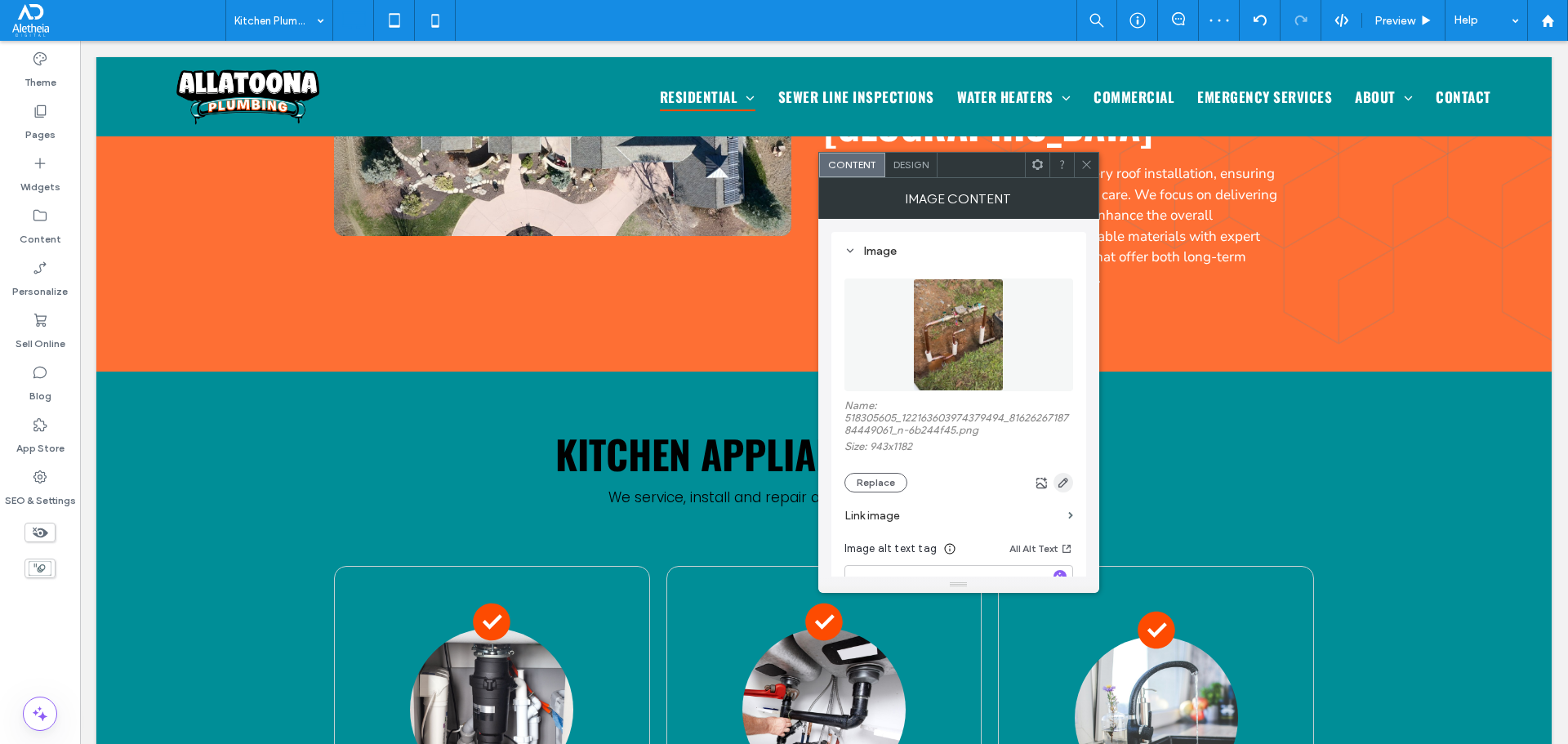
click at [1069, 480] on icon "button" at bounding box center [1063, 483] width 13 height 13
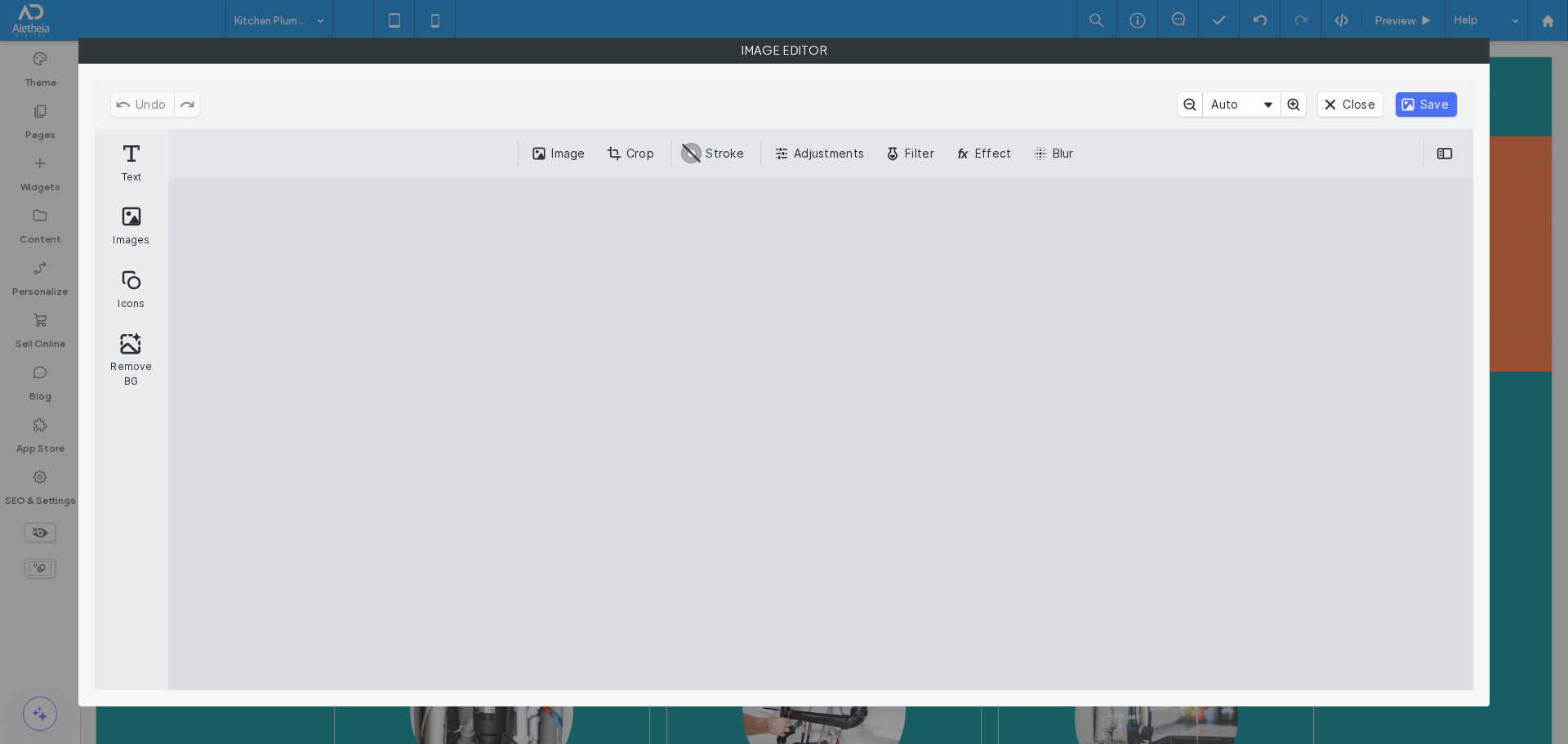
click at [616, 167] on div "Image Crop #ABABAB Stroke Adjustments Filter Effect Blur" at bounding box center [821, 153] width 1305 height 49
click at [628, 149] on button "Crop" at bounding box center [631, 153] width 60 height 24
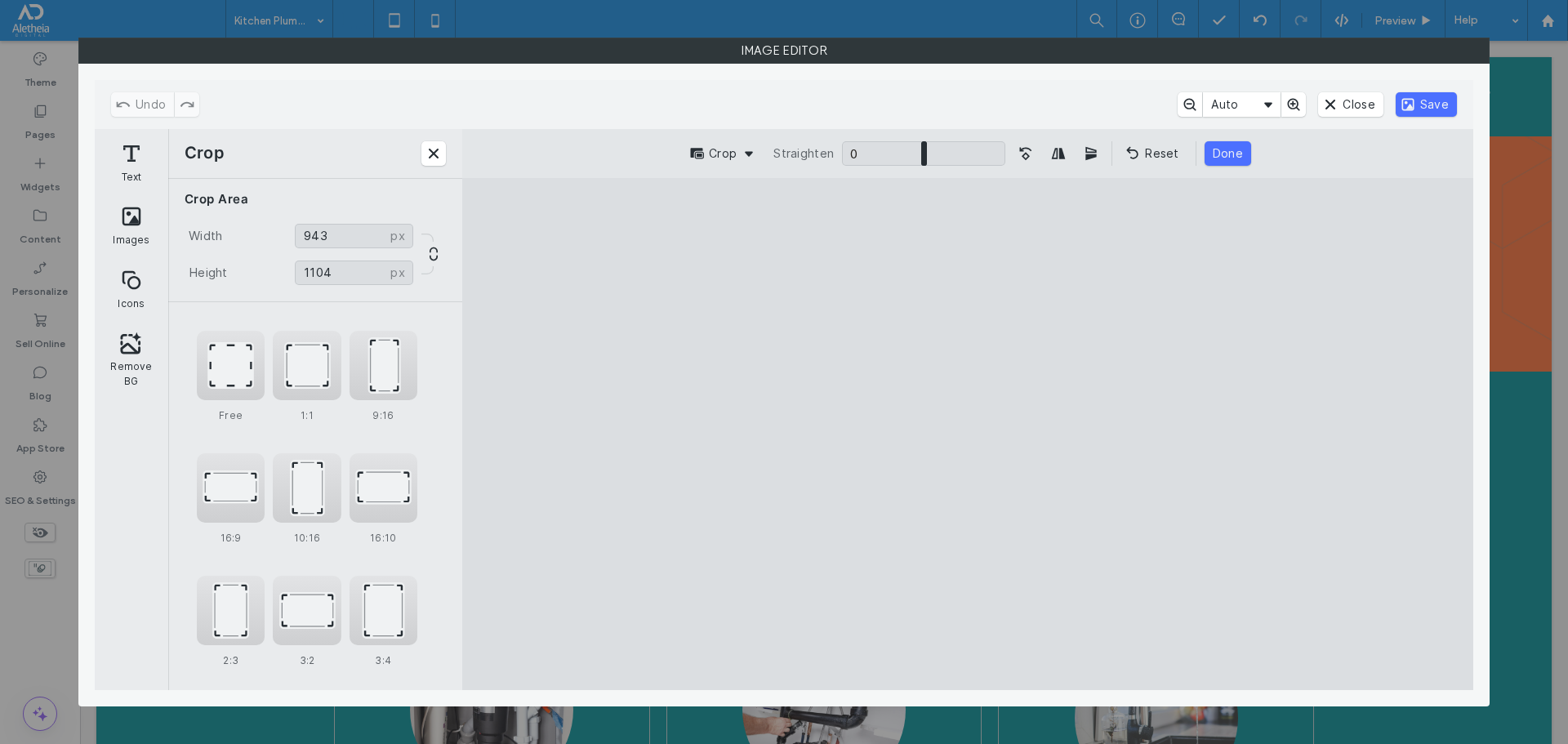
drag, startPoint x: 1133, startPoint y: 641, endPoint x: 1162, endPoint y: 614, distance: 39.6
click at [967, 434] on cesdk-canvas "Editor canvas" at bounding box center [967, 434] width 0 height 0
drag, startPoint x: 1142, startPoint y: 229, endPoint x: 1148, endPoint y: 254, distance: 25.7
click at [967, 434] on cesdk-canvas "Editor canvas" at bounding box center [967, 434] width 0 height 0
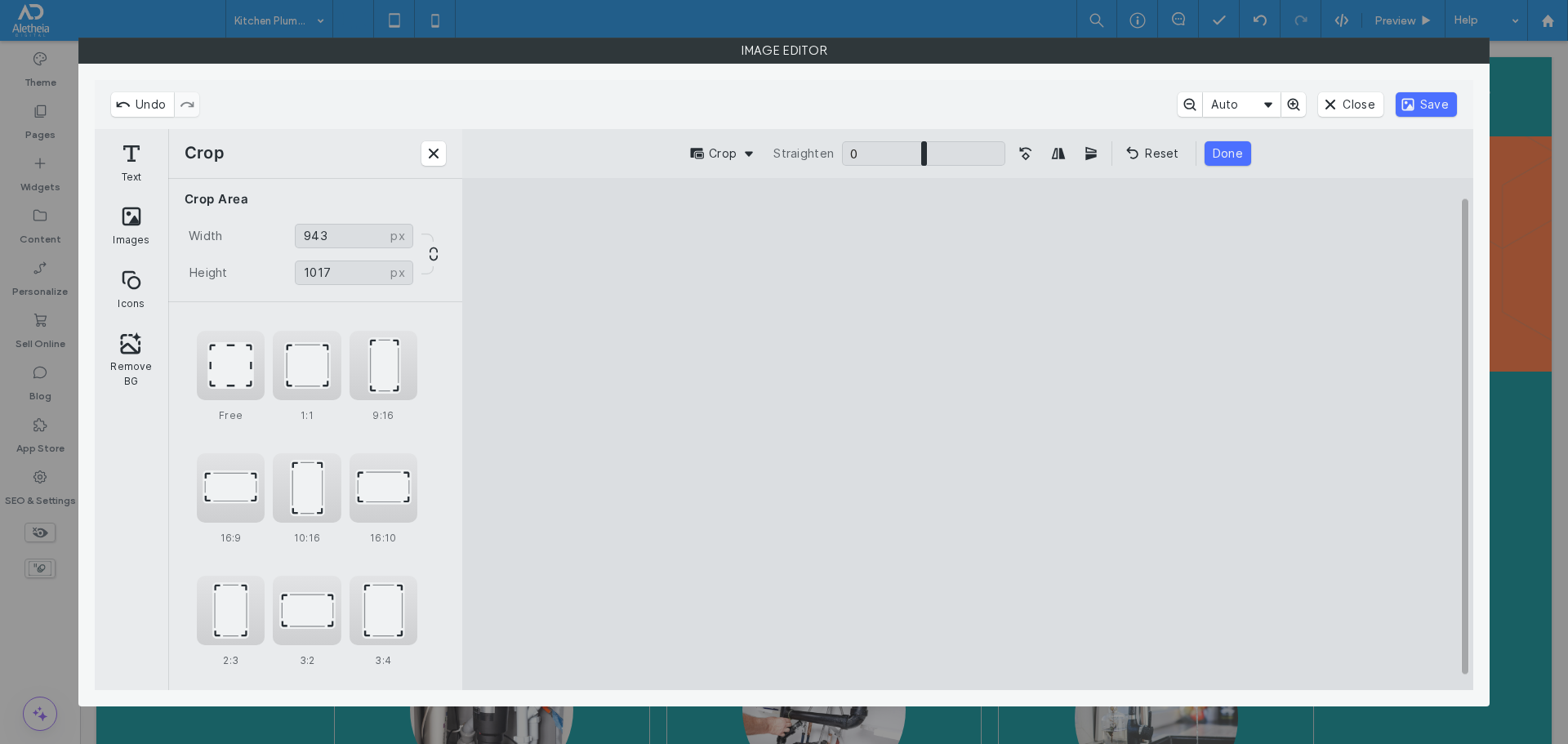
type input "****"
drag, startPoint x: 1154, startPoint y: 653, endPoint x: 1160, endPoint y: 645, distance: 10.0
click at [967, 434] on cesdk-canvas "Editor canvas" at bounding box center [967, 434] width 0 height 0
click at [1433, 103] on button "Save" at bounding box center [1426, 105] width 61 height 24
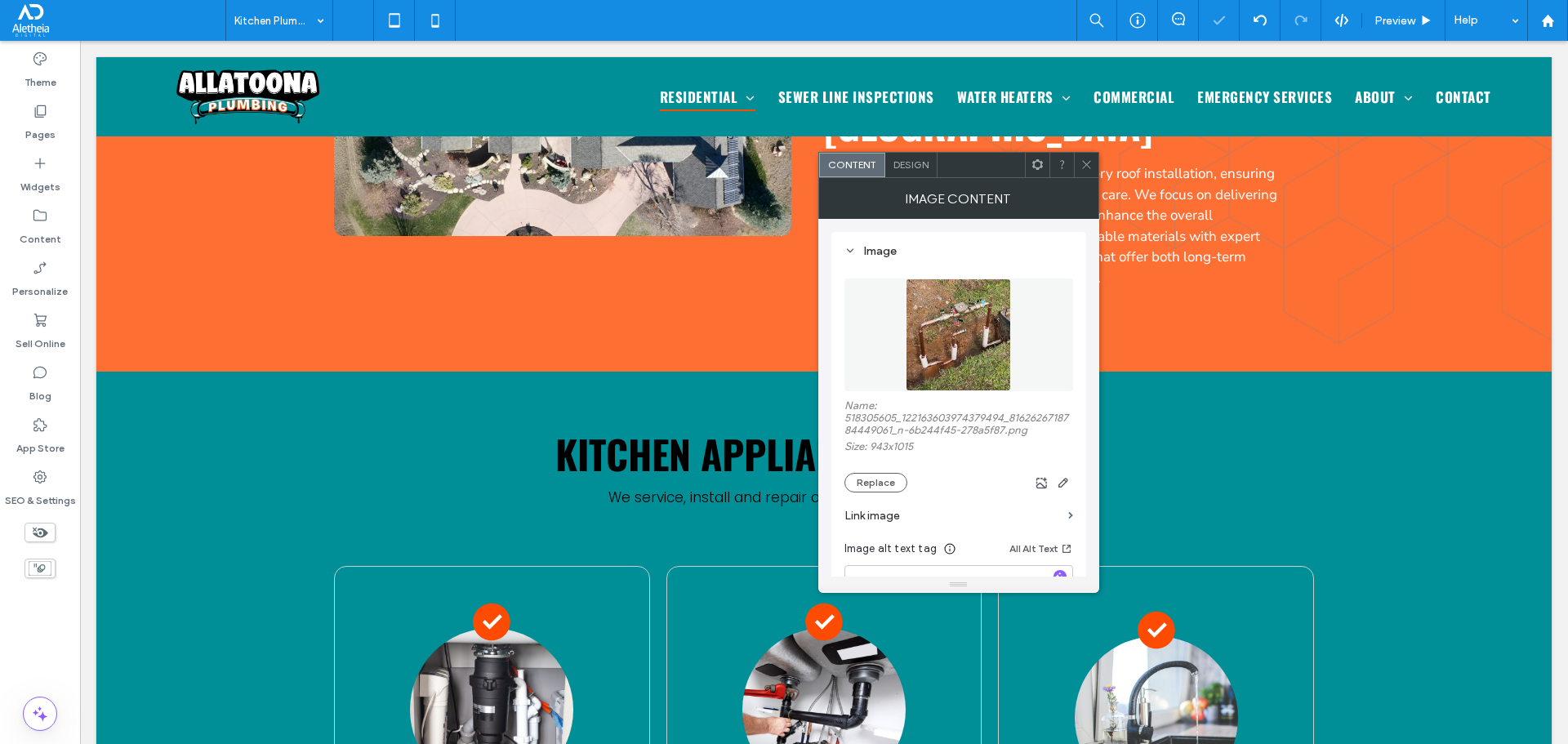
click at [1083, 158] on icon at bounding box center [1086, 164] width 12 height 12
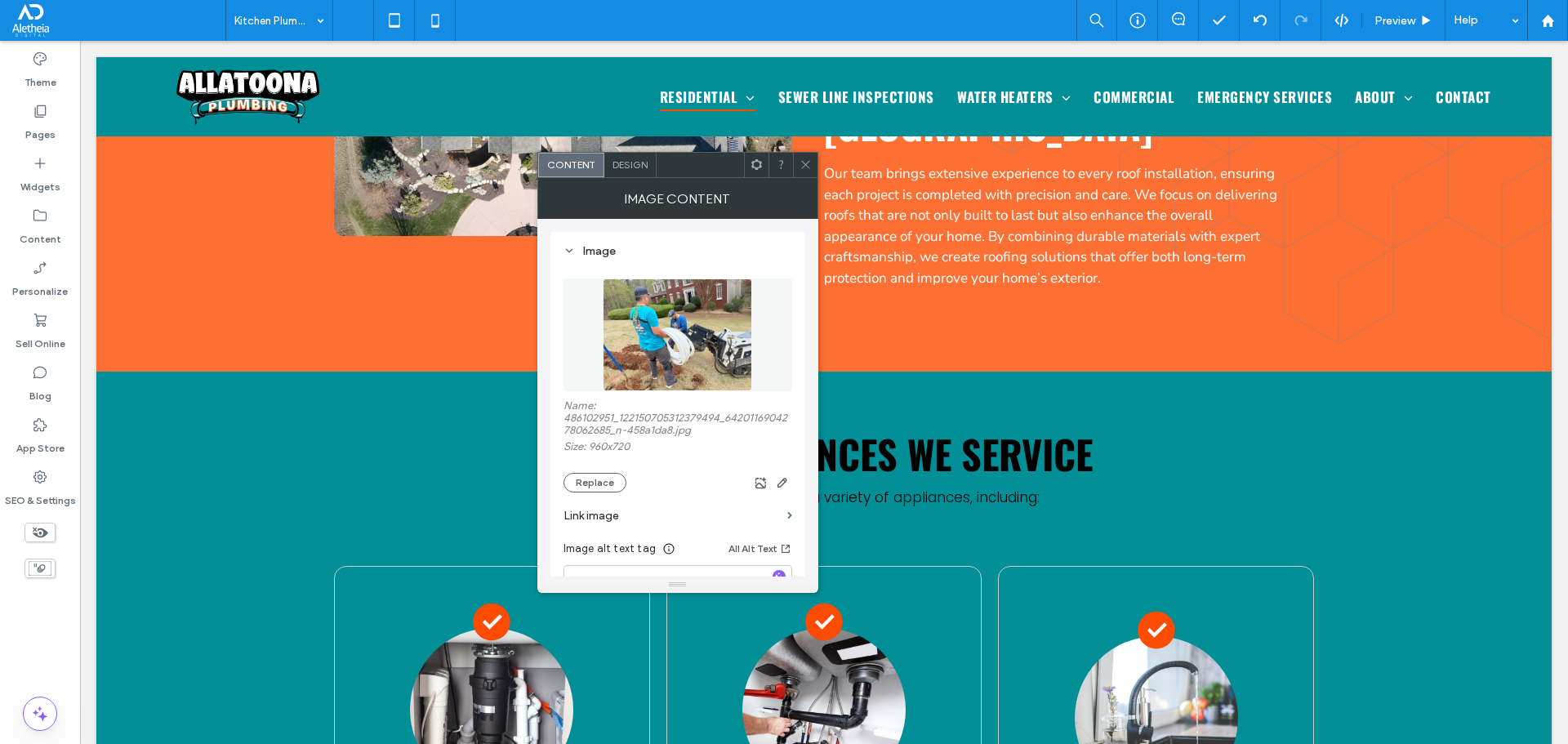
click at [752, 355] on img at bounding box center [677, 334] width 149 height 113
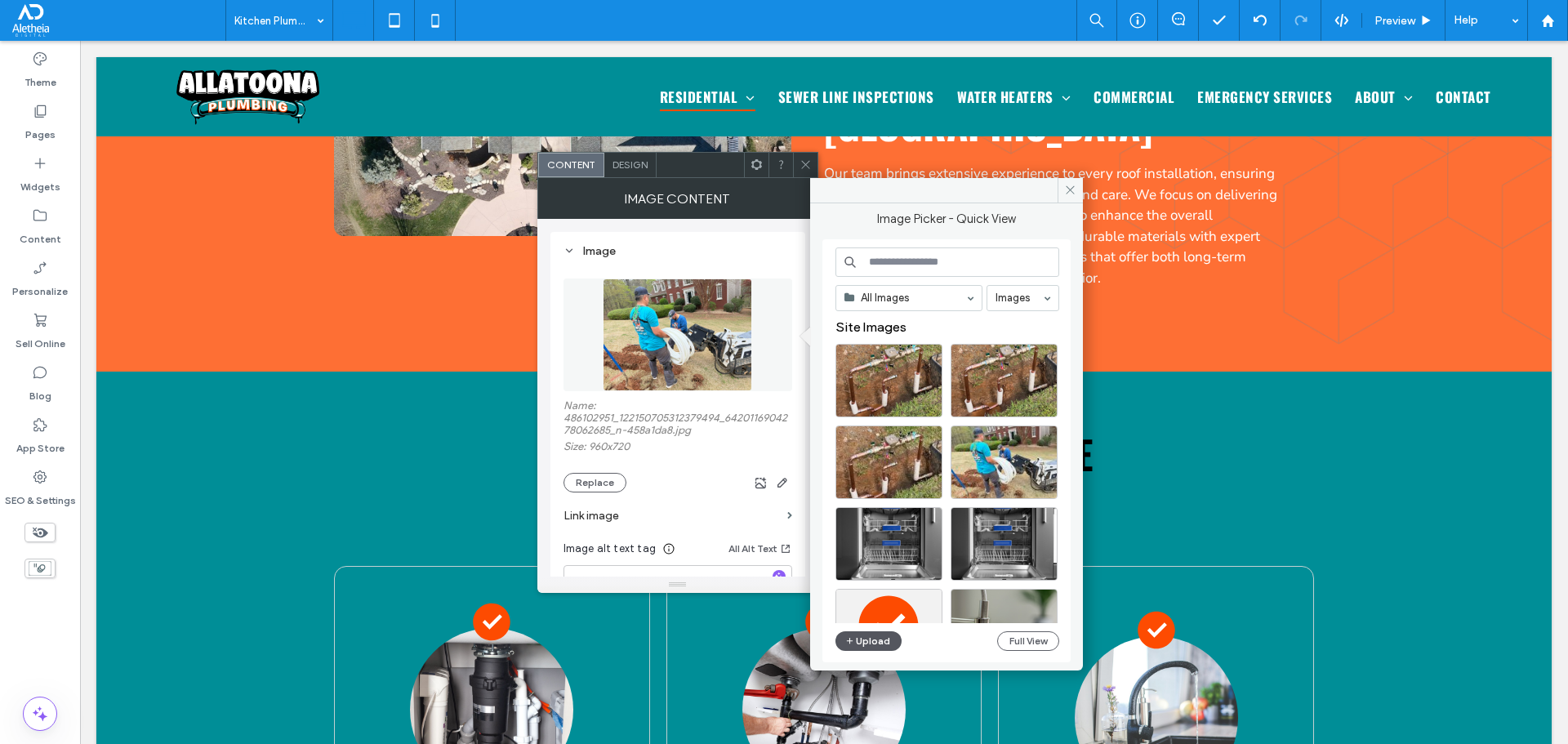
click at [854, 637] on icon "button" at bounding box center [850, 641] width 10 height 13
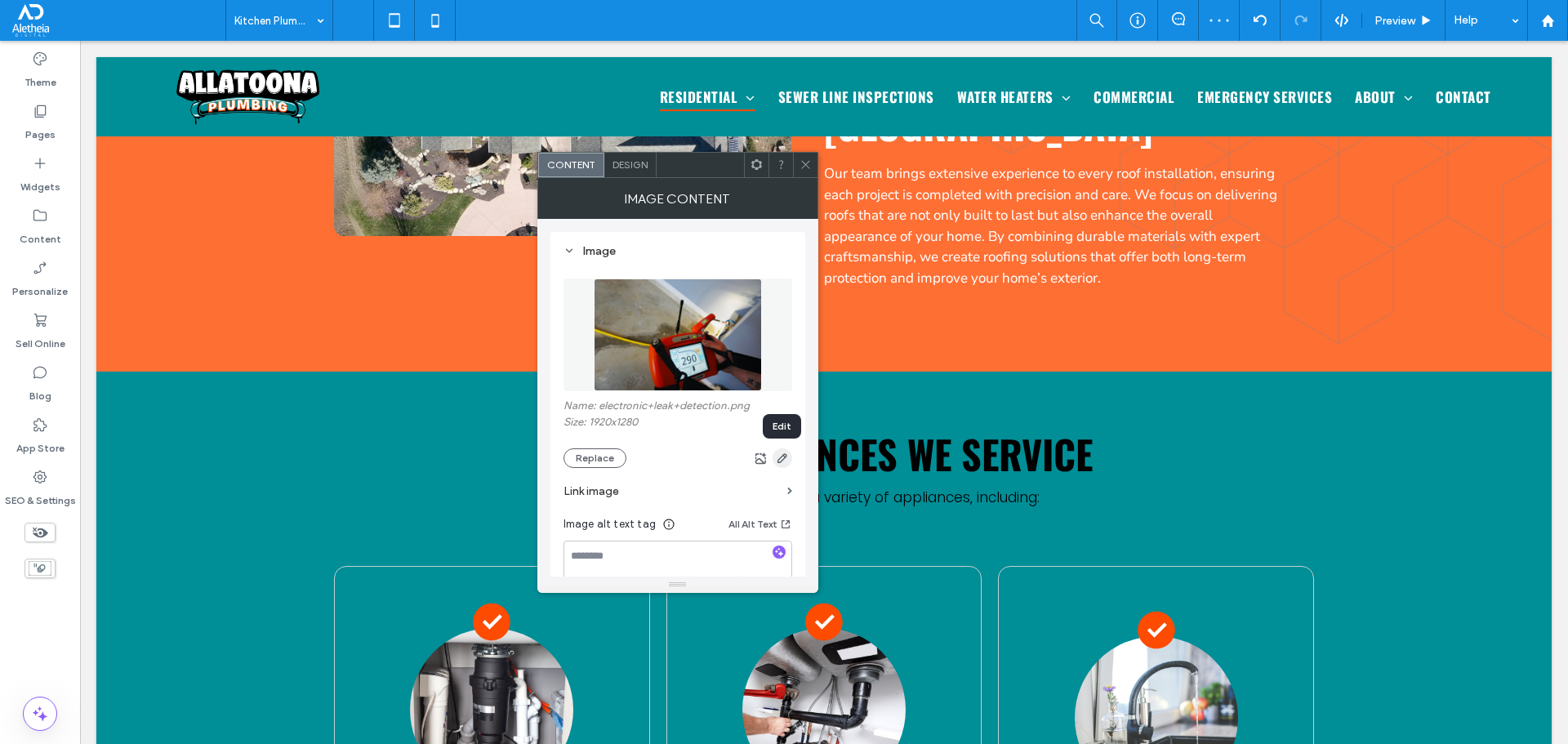
click at [783, 460] on icon "button" at bounding box center [782, 458] width 13 height 13
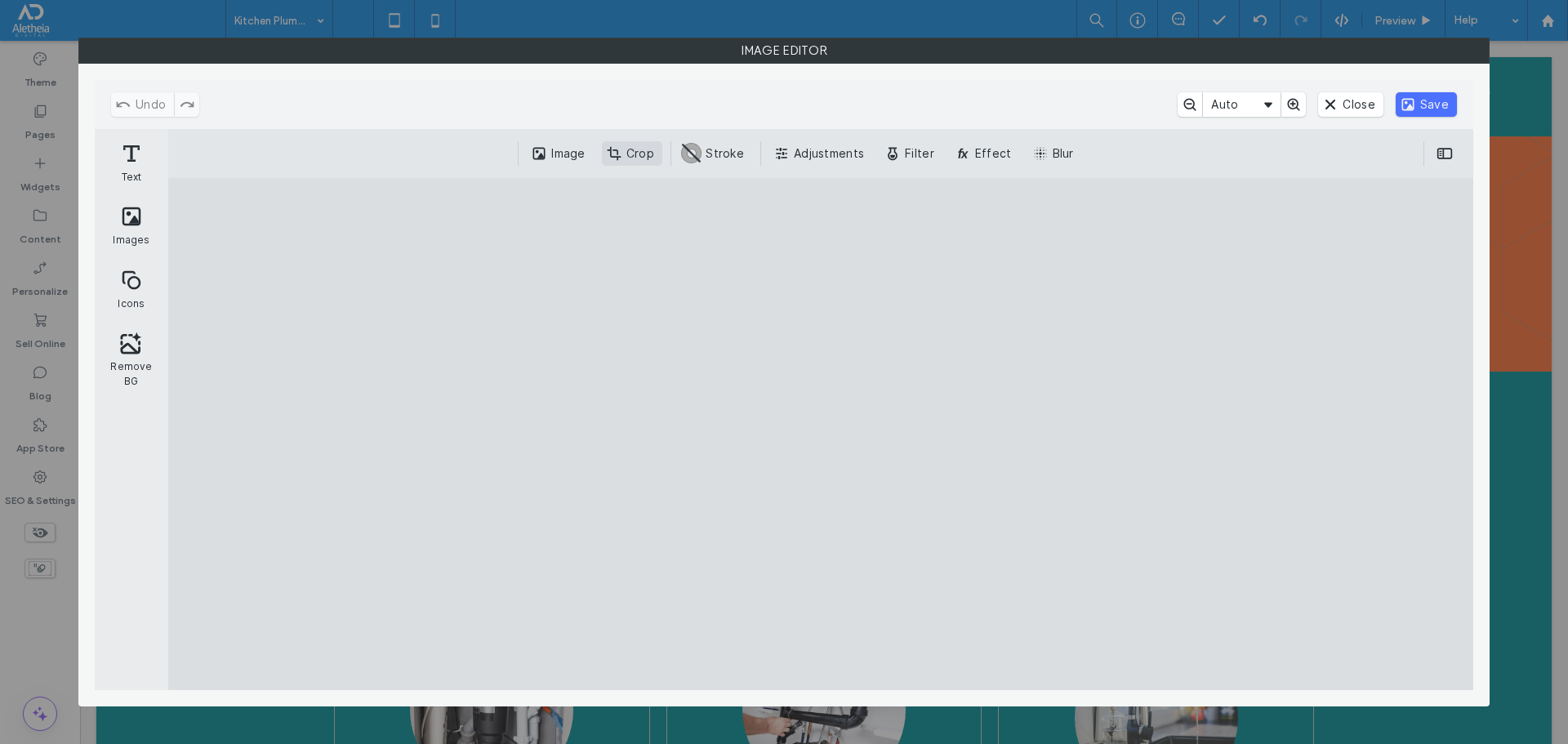
click at [629, 155] on button "Crop" at bounding box center [631, 153] width 60 height 24
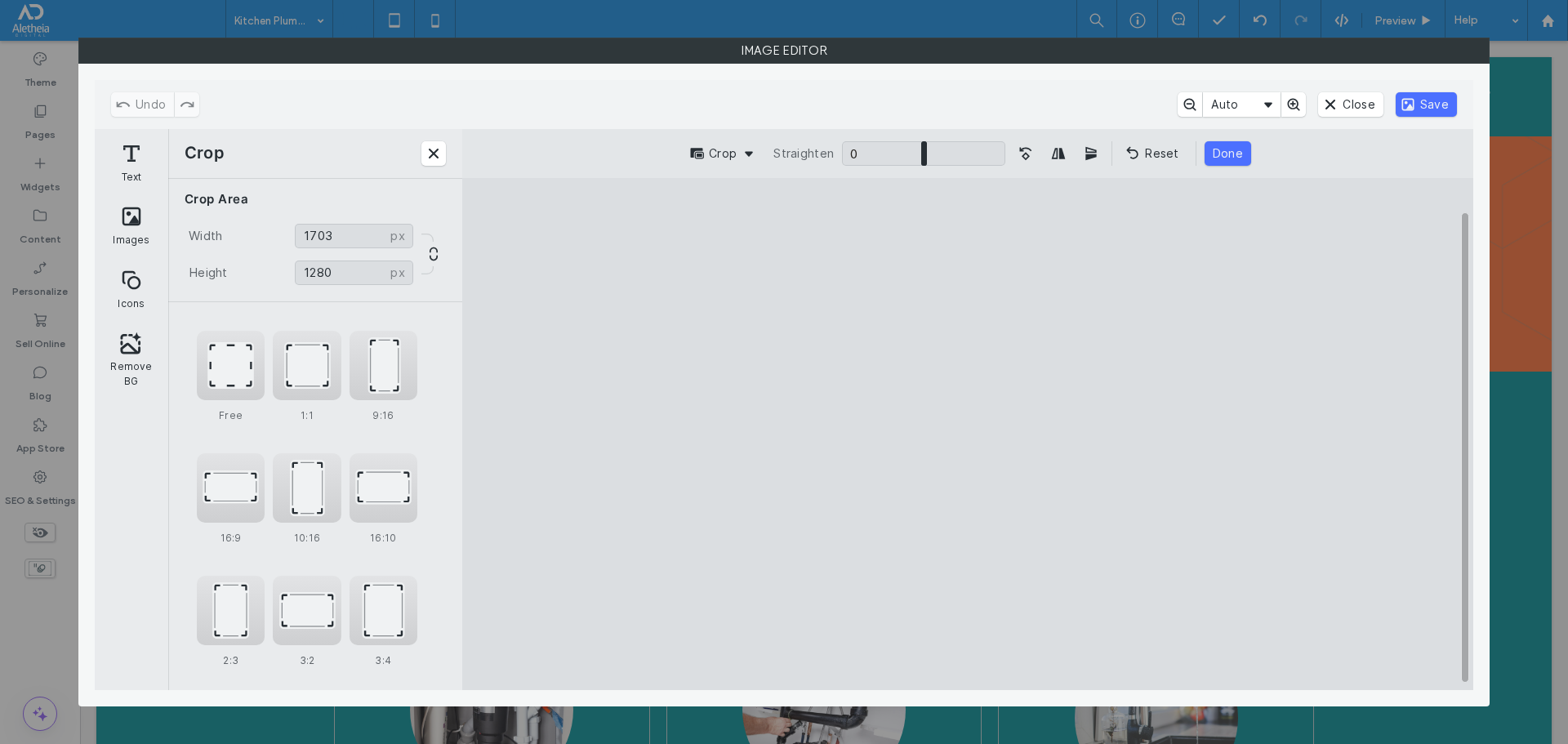
type input "****"
drag, startPoint x: 663, startPoint y: 637, endPoint x: 737, endPoint y: 643, distance: 74.2
click at [967, 434] on cesdk-canvas "Editor canvas" at bounding box center [967, 434] width 0 height 0
click at [1446, 116] on button "Save" at bounding box center [1426, 105] width 61 height 24
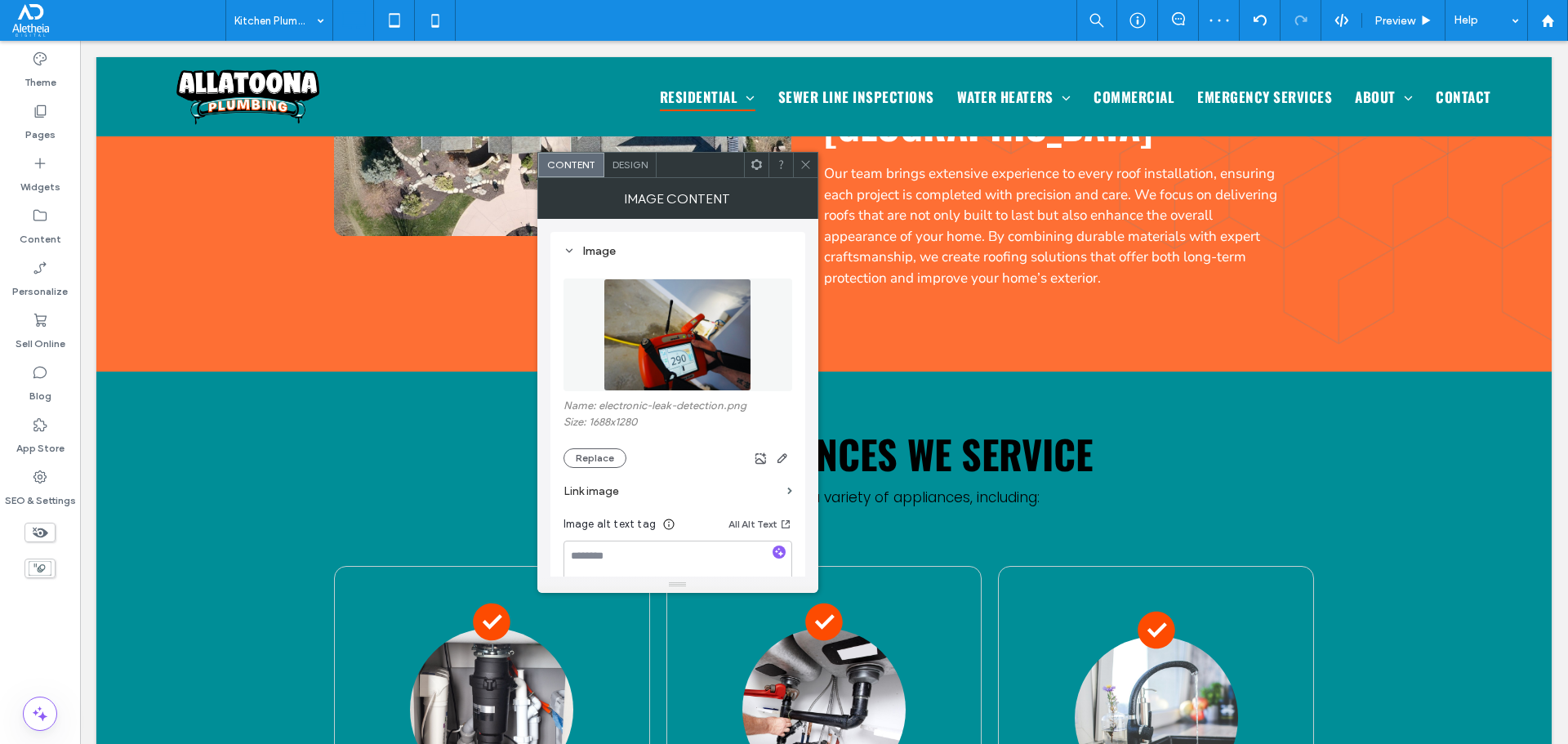
click at [802, 159] on icon at bounding box center [805, 164] width 12 height 12
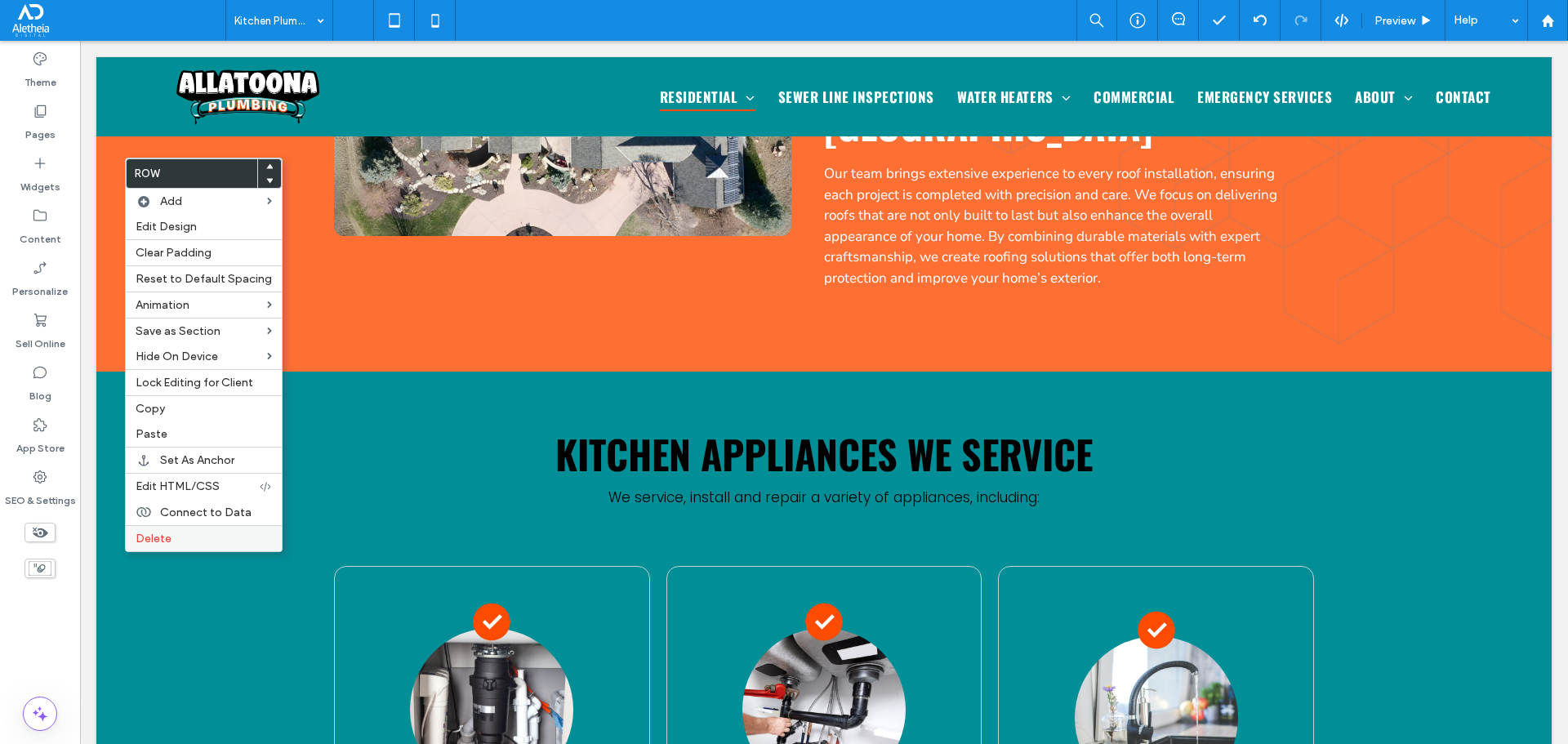
click at [156, 539] on span "Delete" at bounding box center [153, 538] width 36 height 14
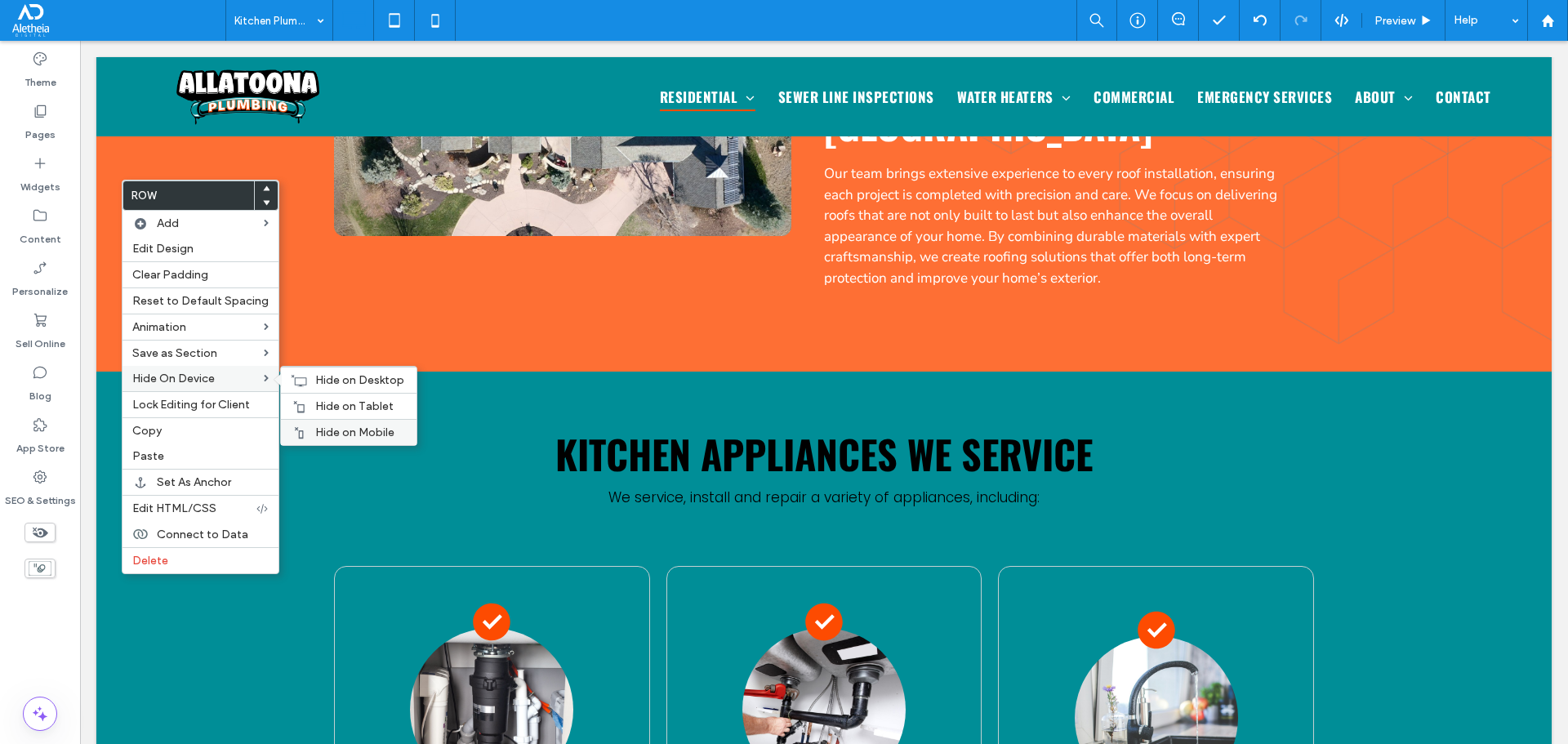
click at [315, 423] on div "Hide on Mobile" at bounding box center [348, 432] width 135 height 26
click at [322, 399] on span "Hide on Tablet" at bounding box center [354, 406] width 79 height 14
click at [338, 382] on span "Hide on Desktop" at bounding box center [360, 380] width 89 height 14
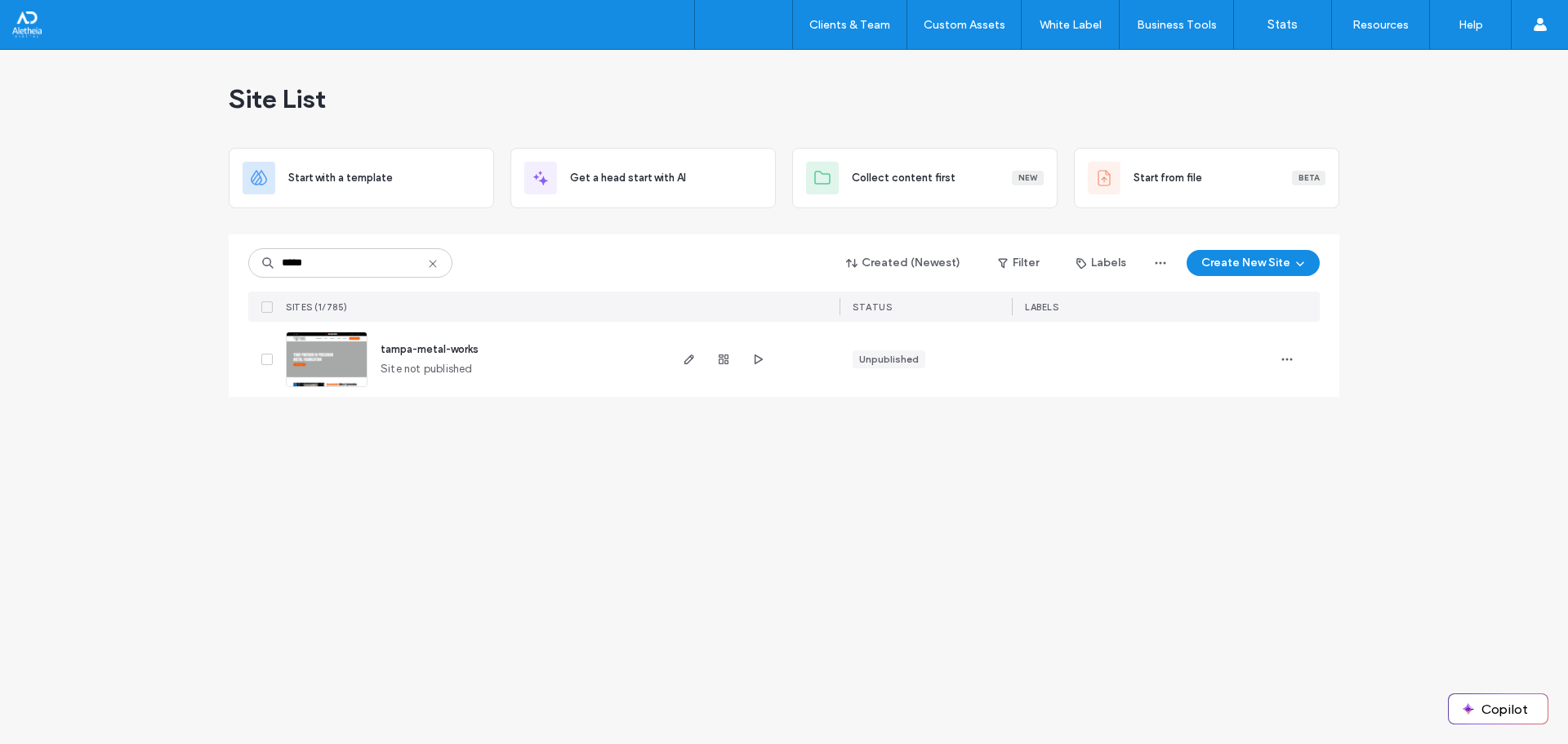
type input "*****"
click at [436, 347] on span "tampa-metal-works" at bounding box center [430, 348] width 98 height 12
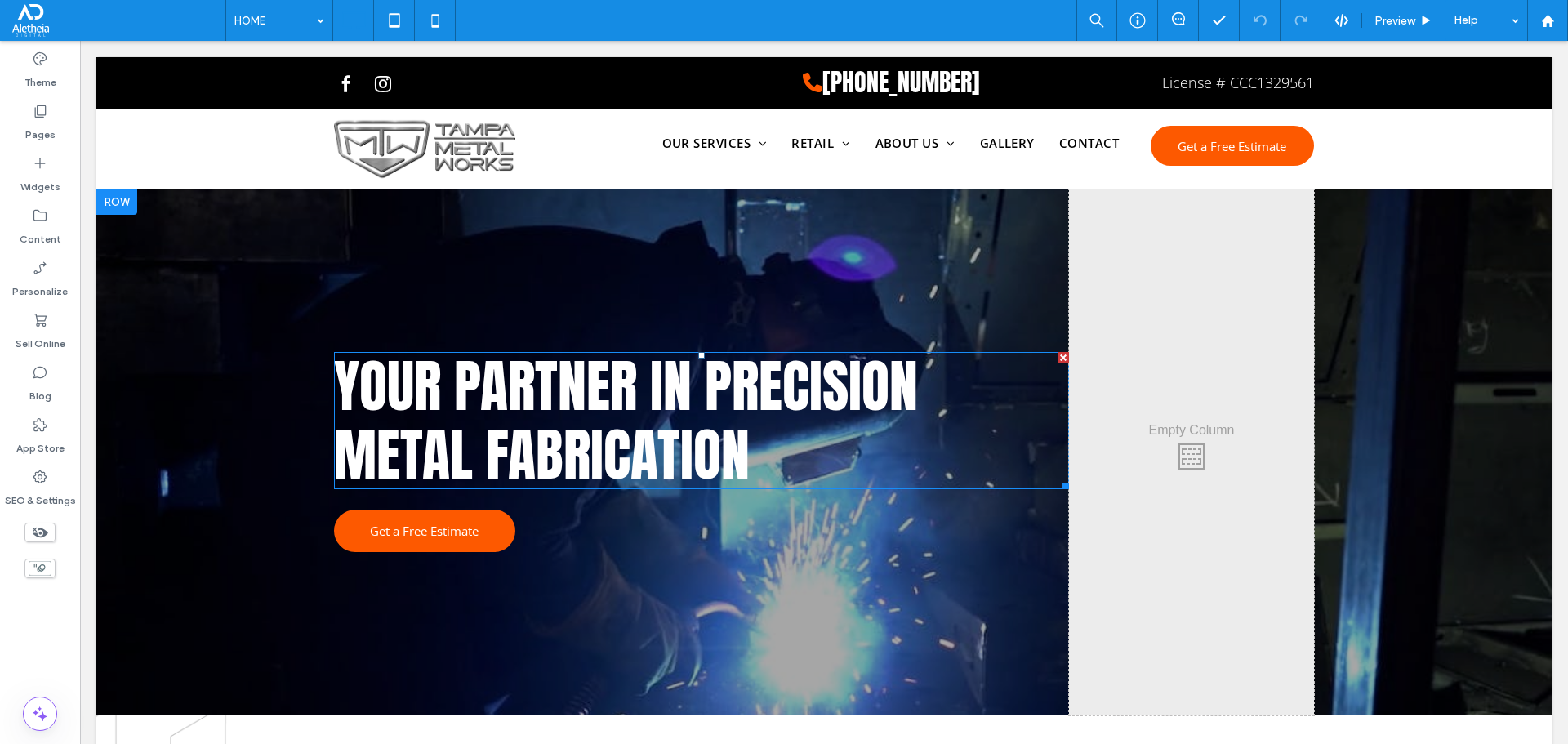
click at [418, 391] on span "Your Partner in Precision Metal Fabrication" at bounding box center [626, 420] width 584 height 155
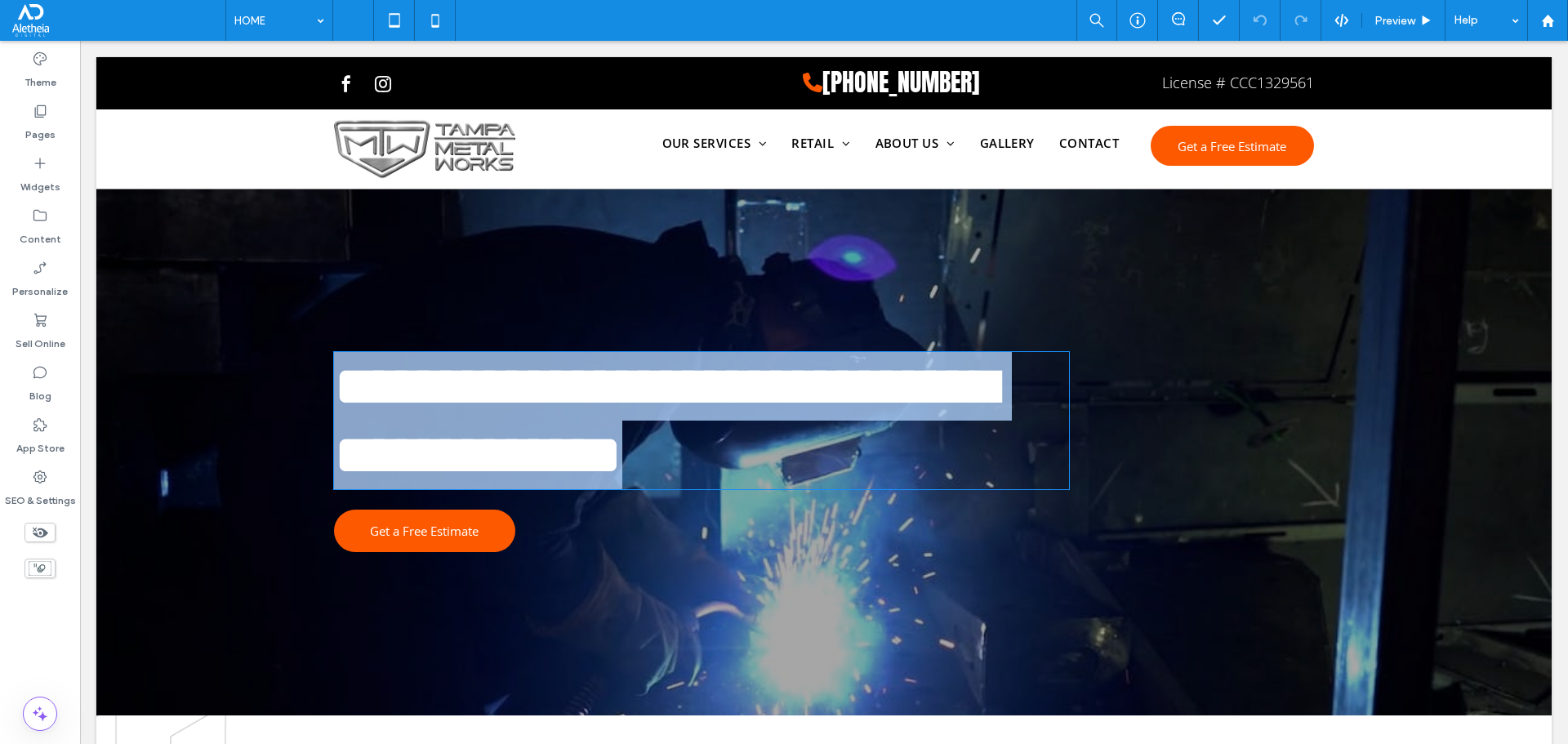
type input "*****"
type input "**"
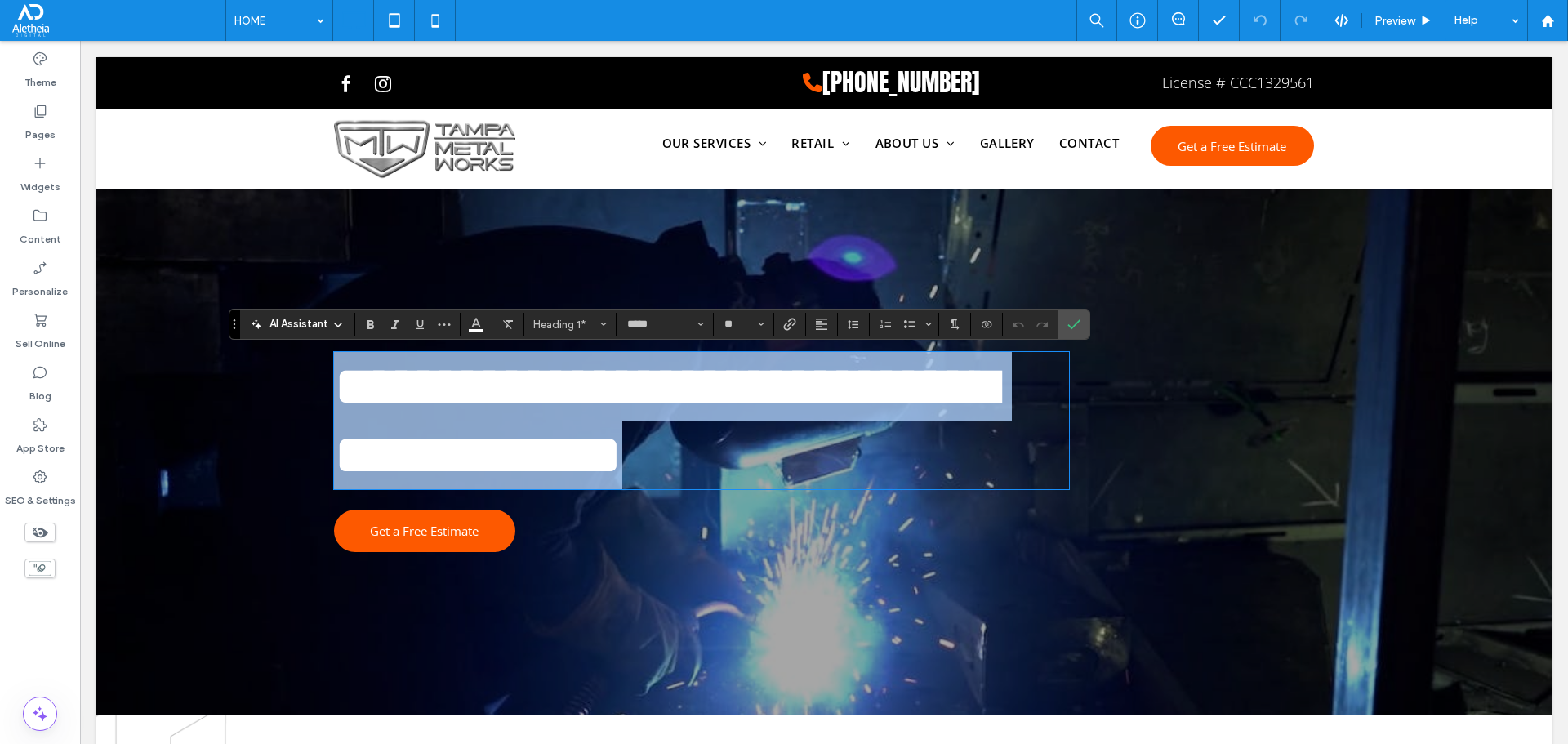
click at [418, 391] on span "**********" at bounding box center [664, 421] width 663 height 126
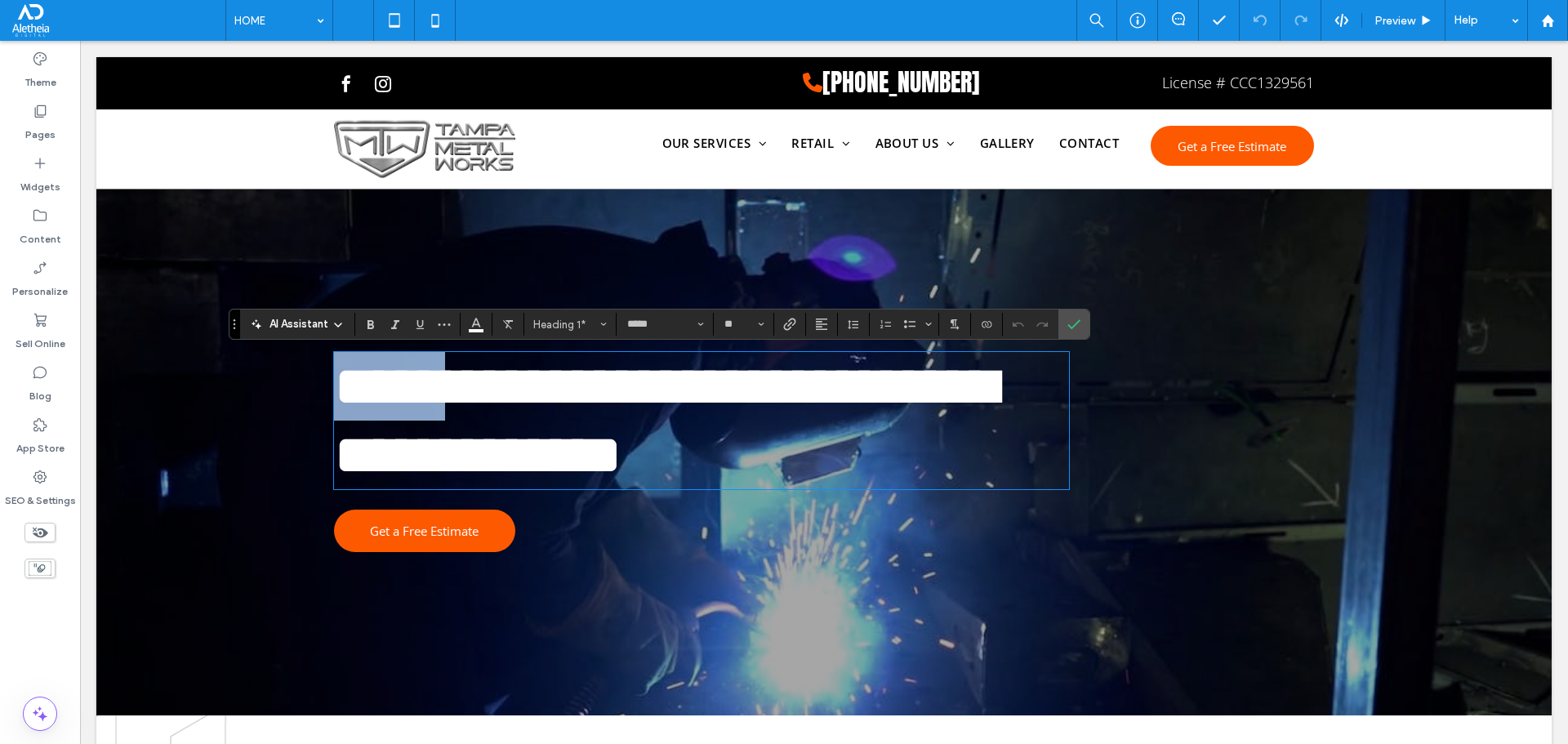
click at [418, 391] on span "**********" at bounding box center [664, 421] width 663 height 126
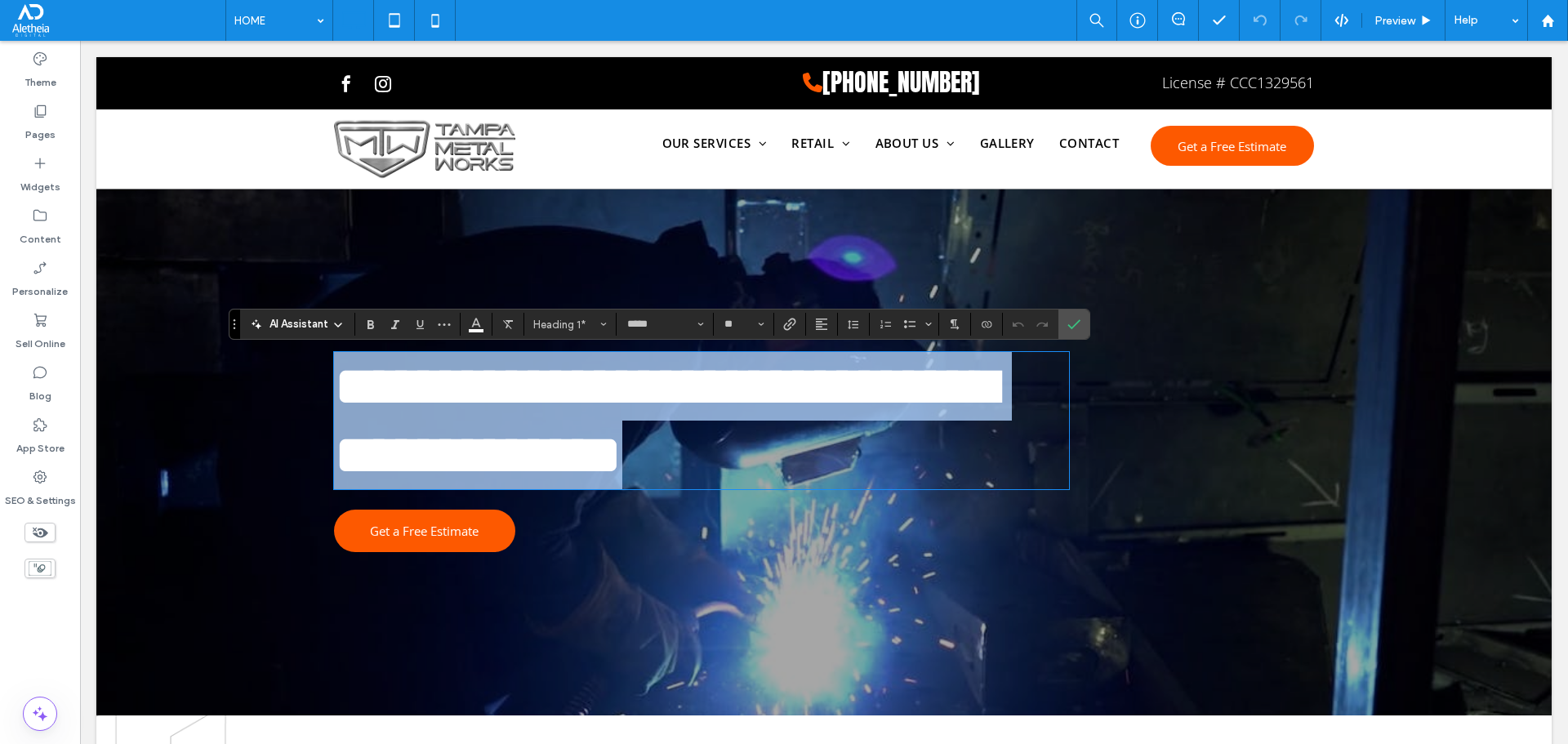
click at [418, 391] on span "**********" at bounding box center [664, 421] width 663 height 126
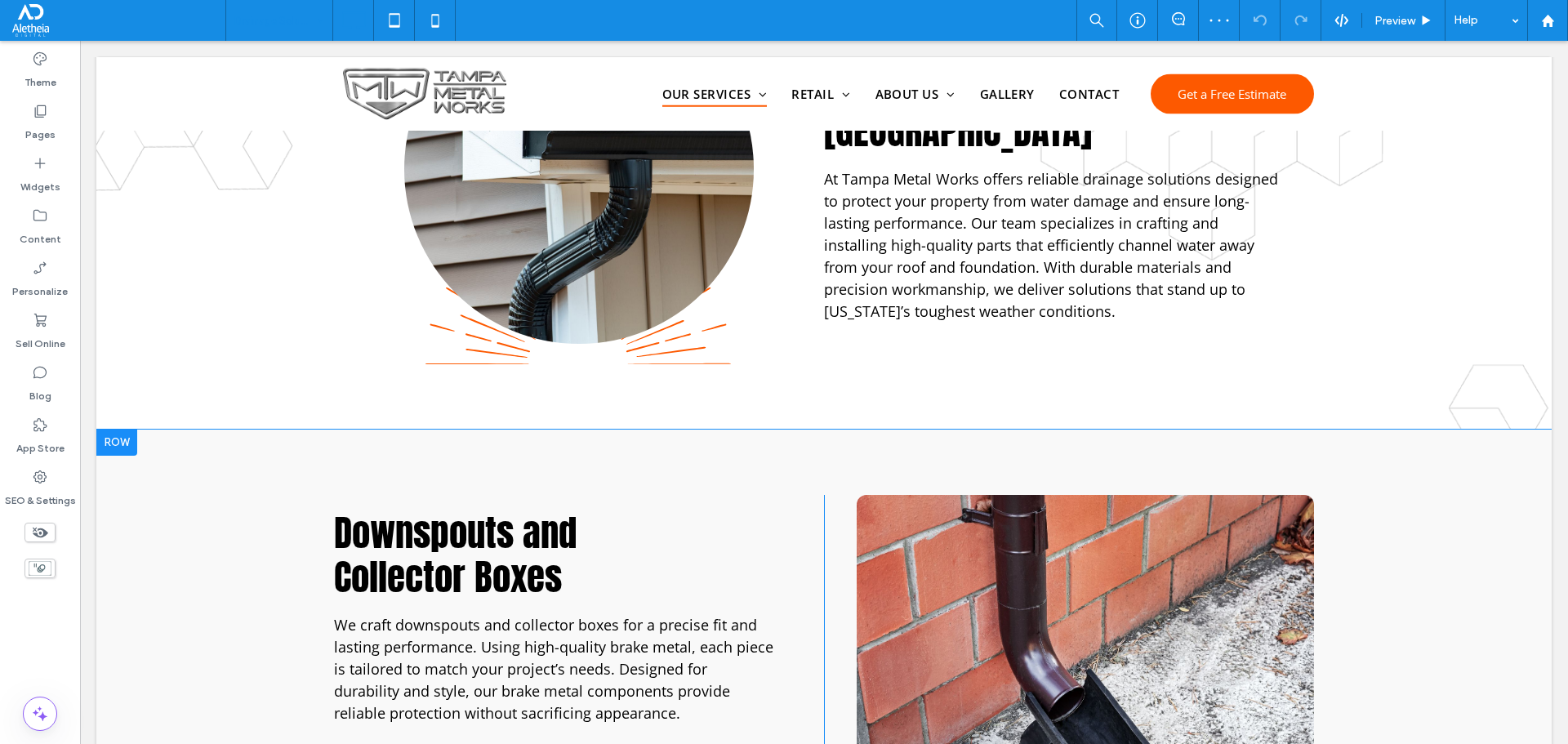
scroll to position [735, 0]
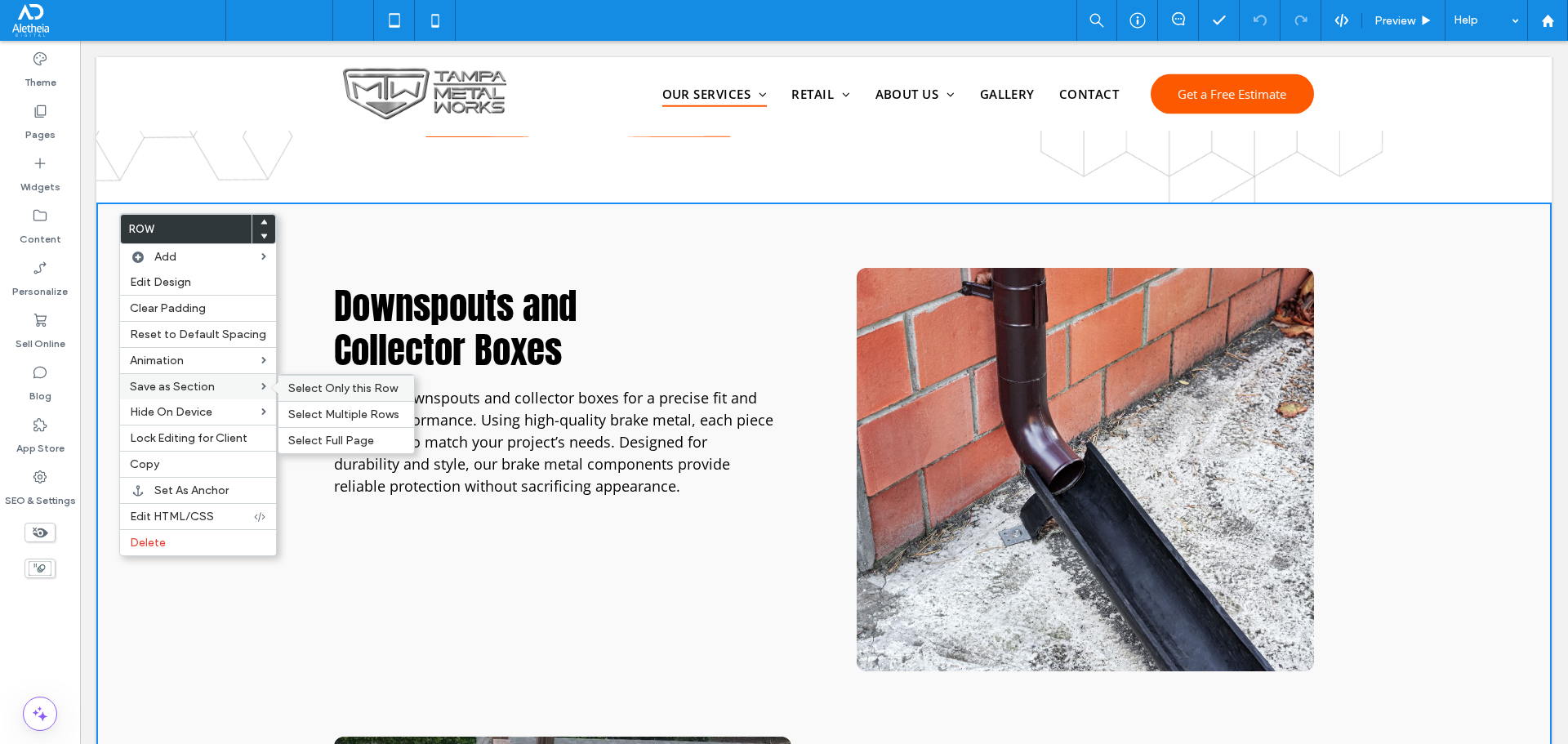
click at [325, 397] on div "Select Only this Row" at bounding box center [346, 387] width 135 height 26
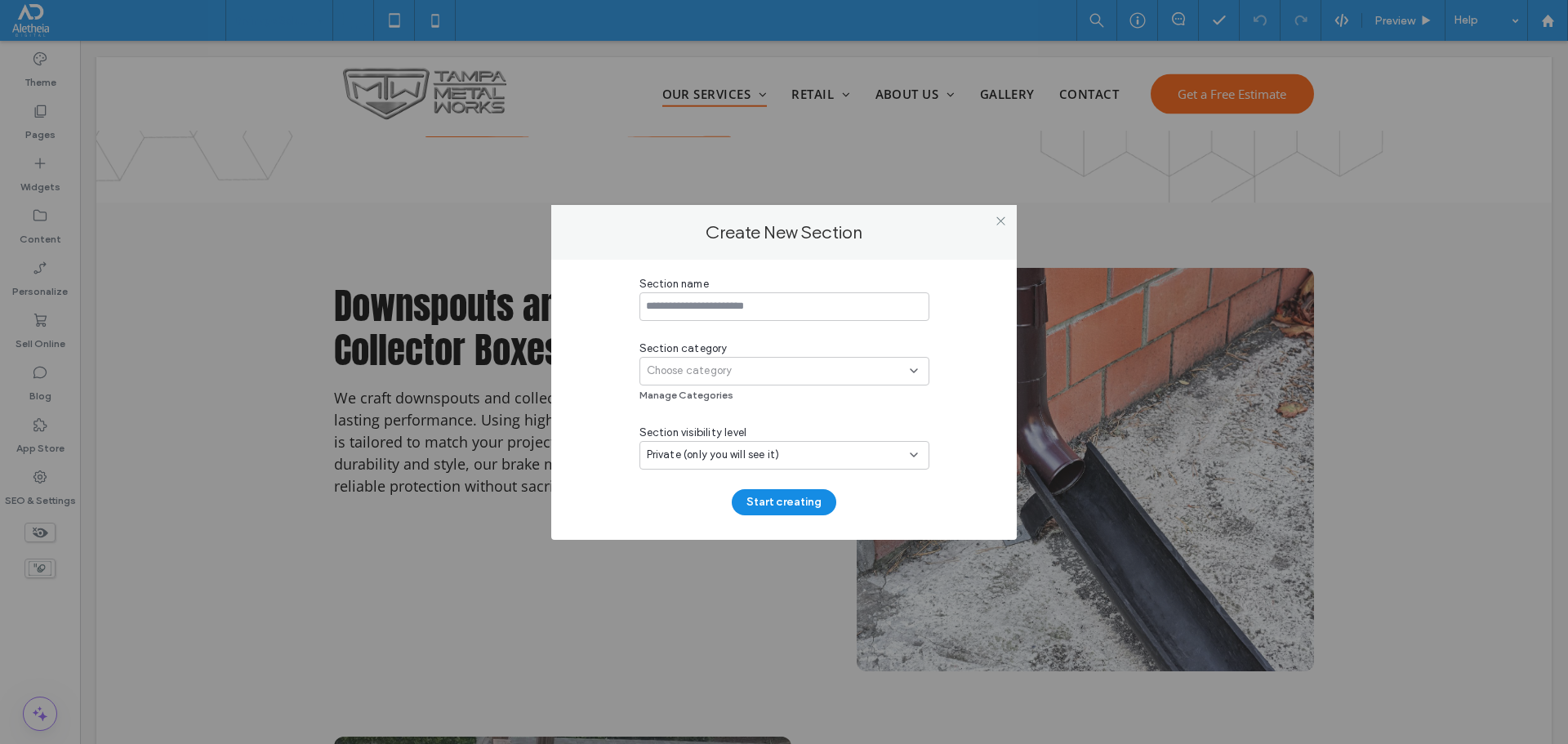
click at [747, 374] on div "Choose category" at bounding box center [778, 371] width 263 height 17
click at [807, 374] on div "Choose category" at bounding box center [778, 371] width 263 height 17
click at [818, 334] on div "Section name Section category Choose category Manage Categories Section visibil…" at bounding box center [784, 396] width 290 height 239
click at [813, 363] on div "Choose category" at bounding box center [778, 371] width 263 height 17
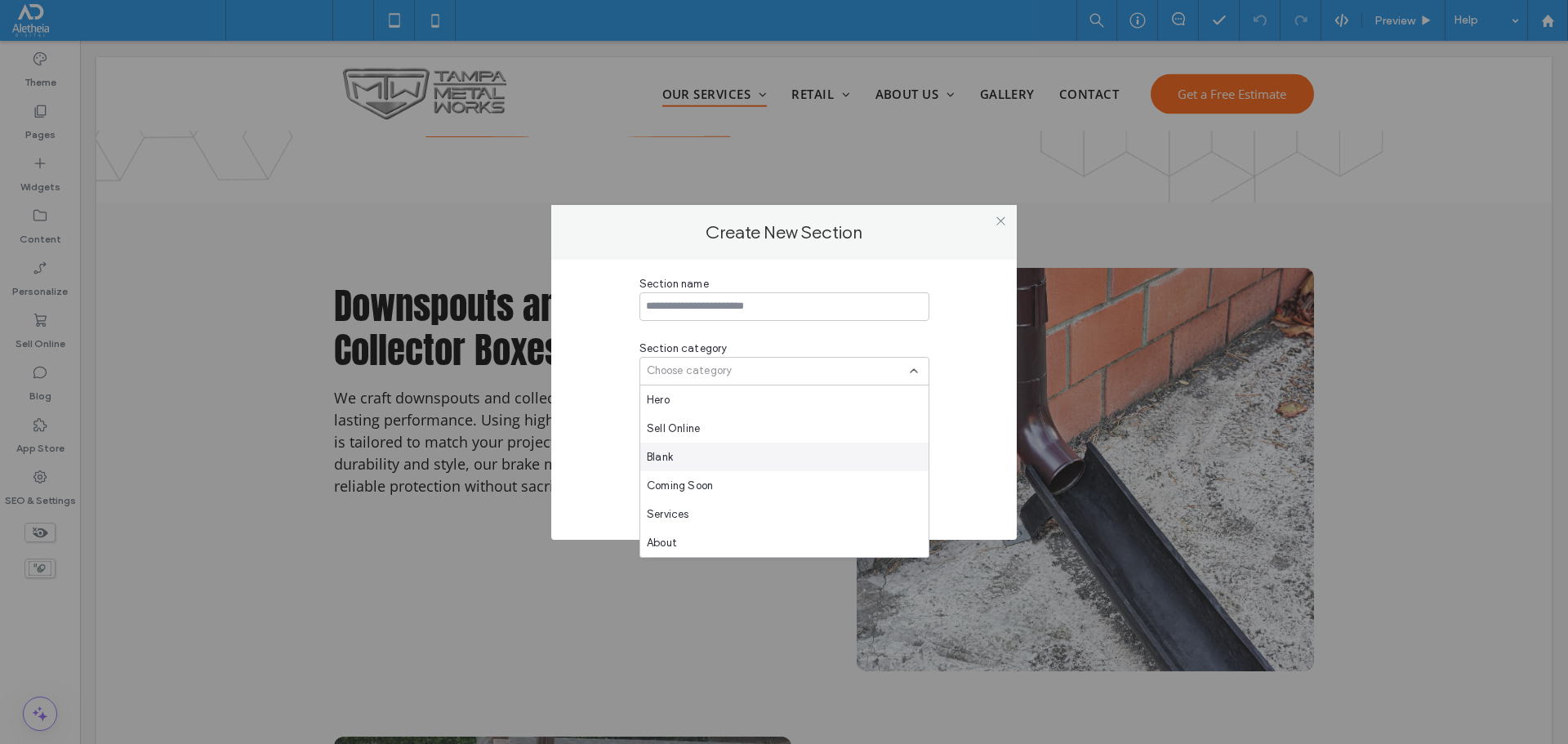
click at [745, 454] on div "Blank" at bounding box center [784, 457] width 288 height 29
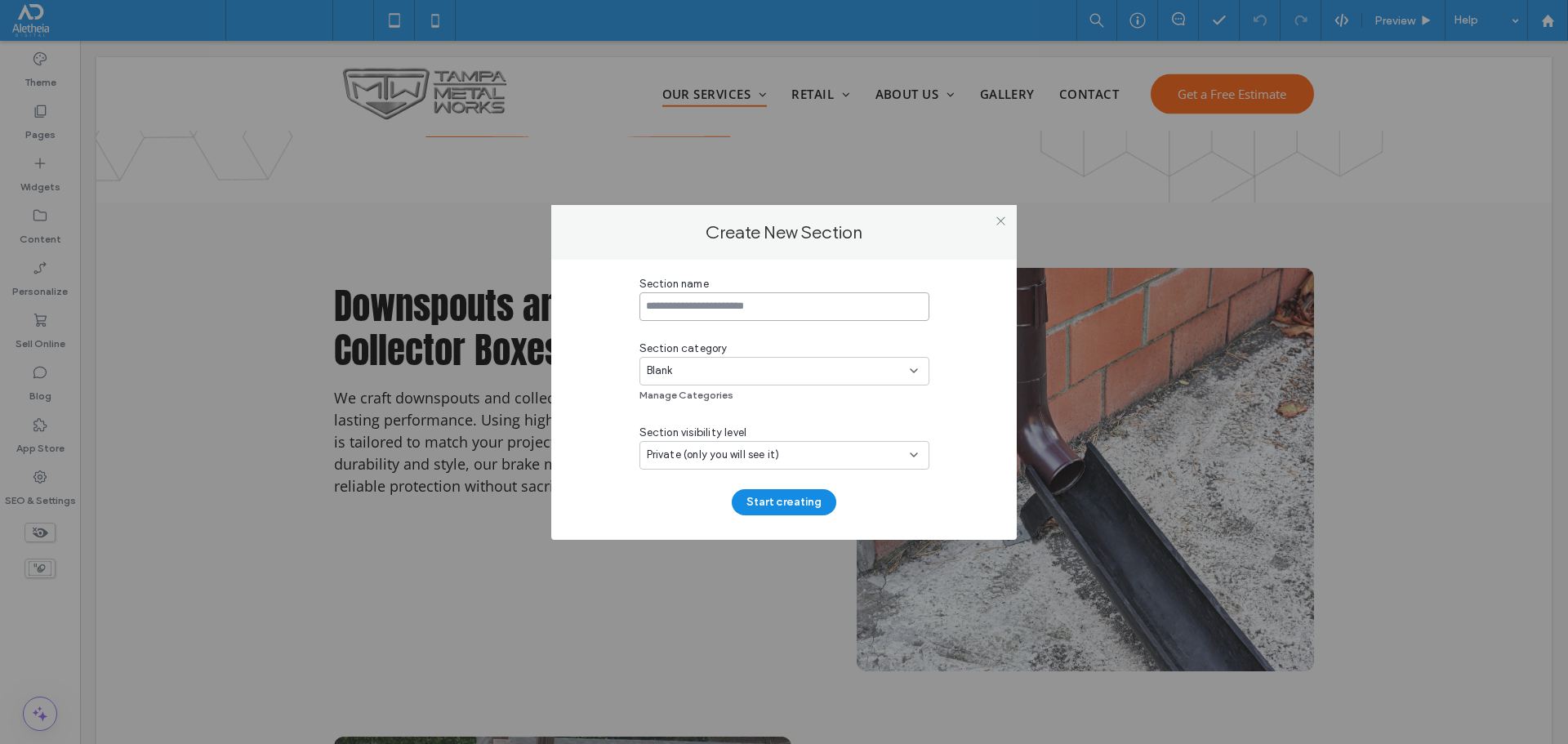
click at [698, 294] on input at bounding box center [784, 306] width 290 height 29
type input "**********"
click at [751, 503] on button "Start creating" at bounding box center [784, 502] width 105 height 26
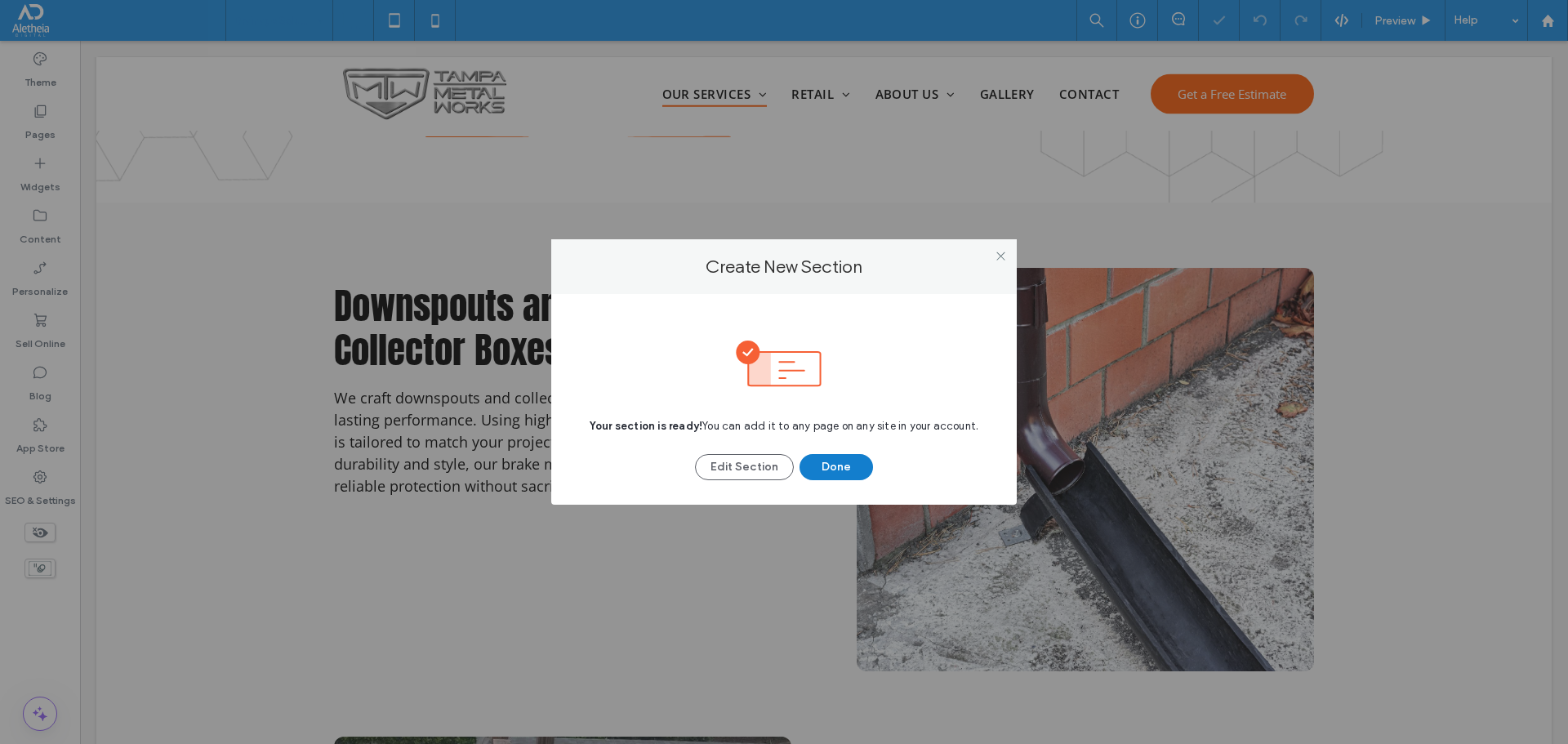
click at [822, 466] on button "Done" at bounding box center [836, 467] width 73 height 26
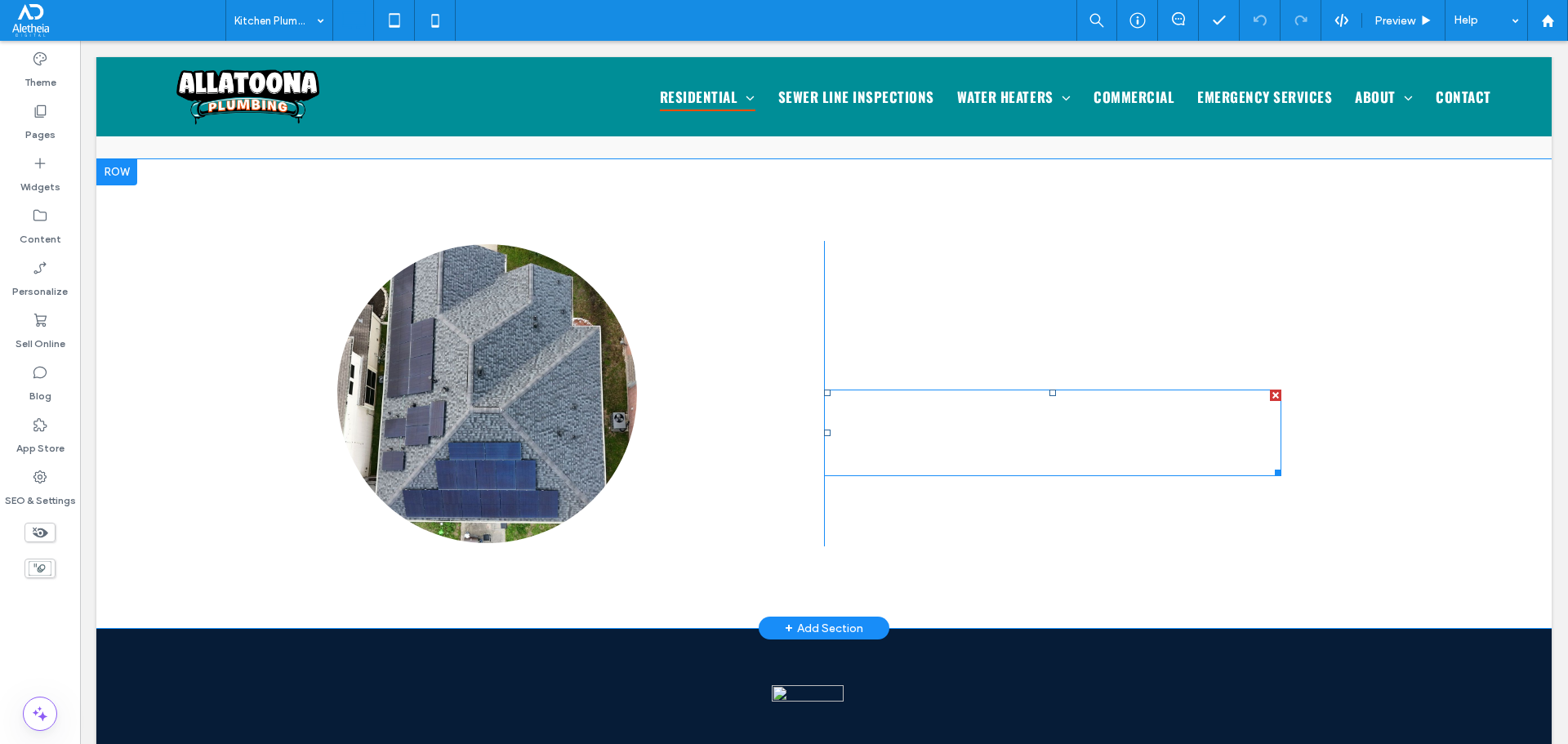
scroll to position [2776, 0]
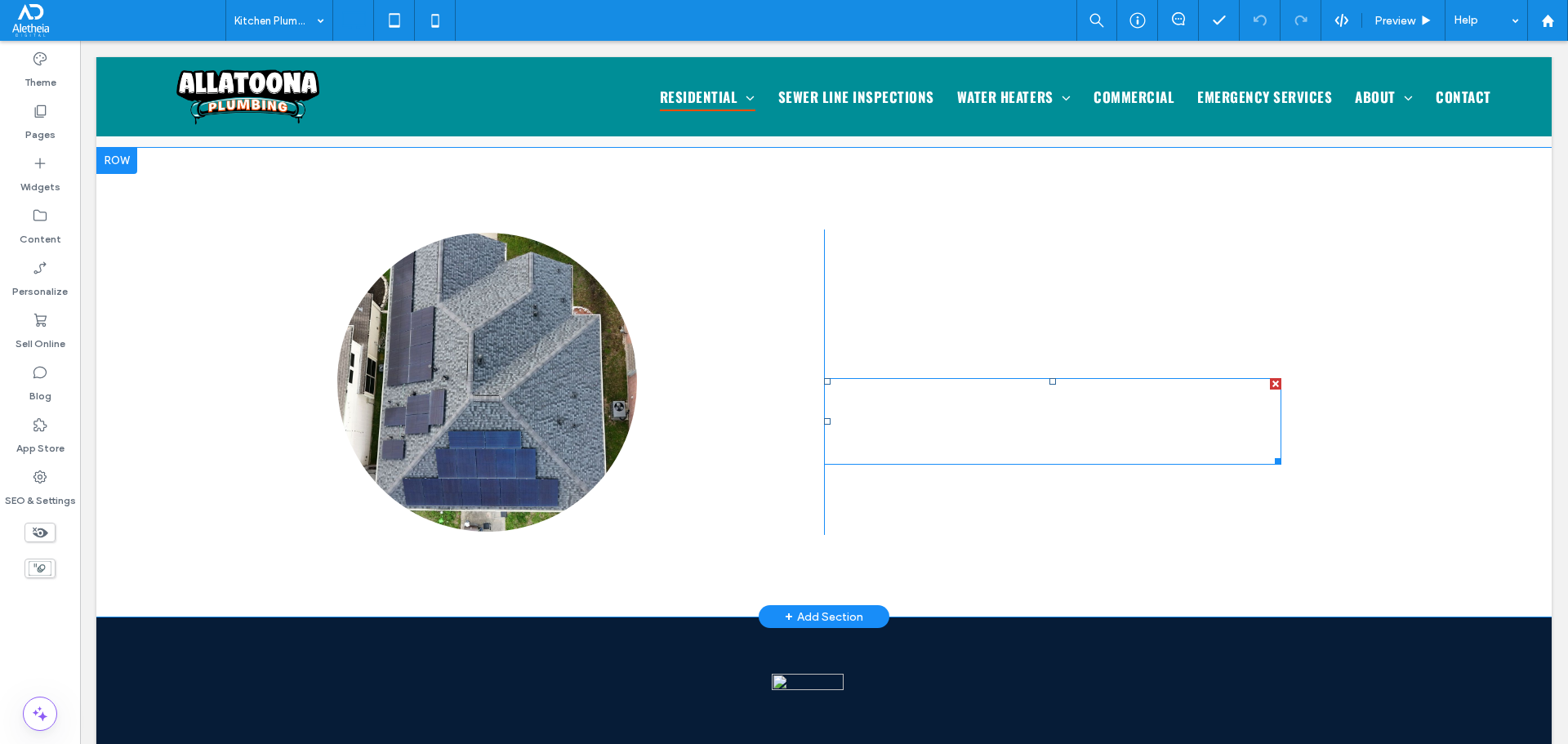
click at [966, 380] on span "With nearly 20 years of industry experience, we bring expertise and attention t…" at bounding box center [1049, 421] width 451 height 82
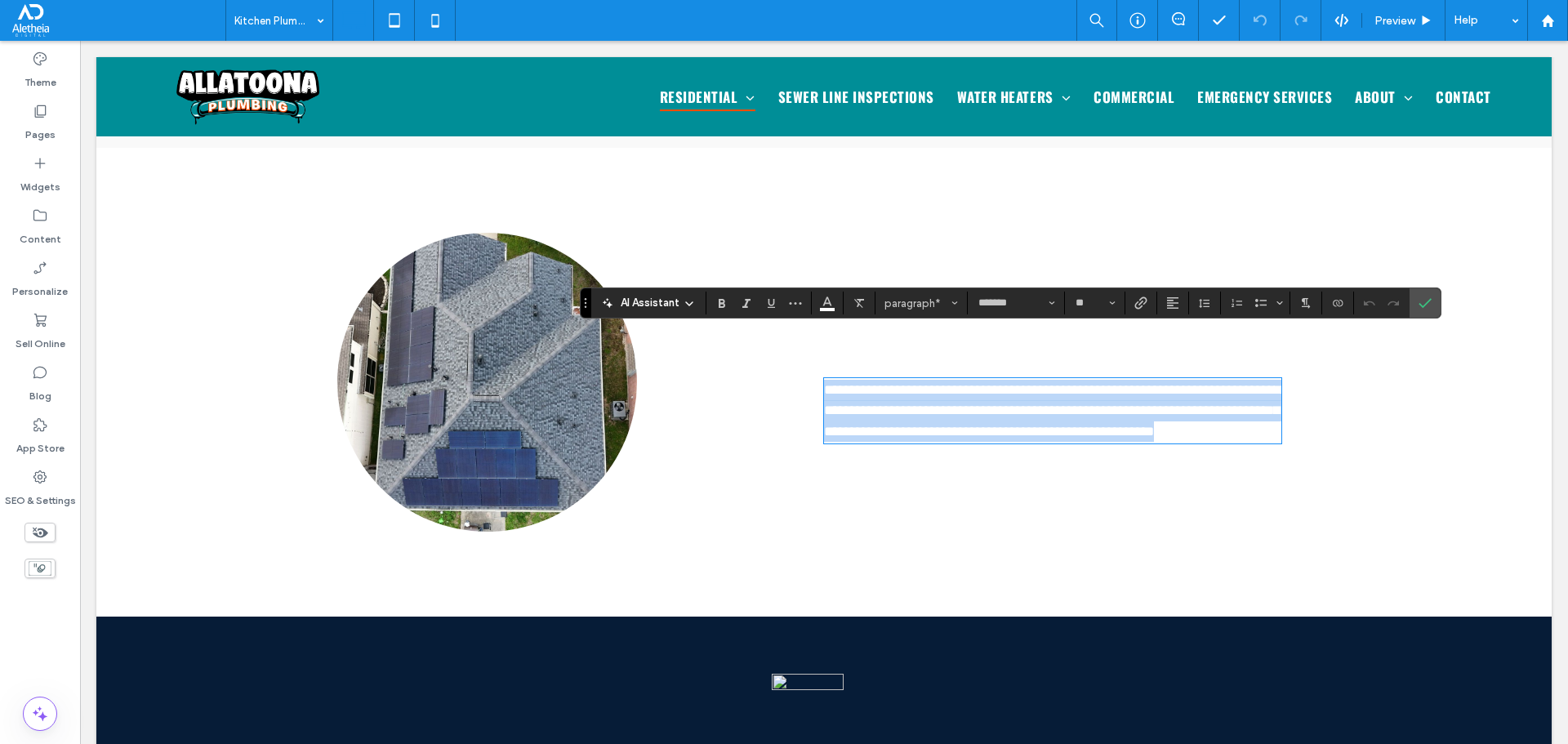
click at [966, 383] on span "**********" at bounding box center [1052, 410] width 457 height 56
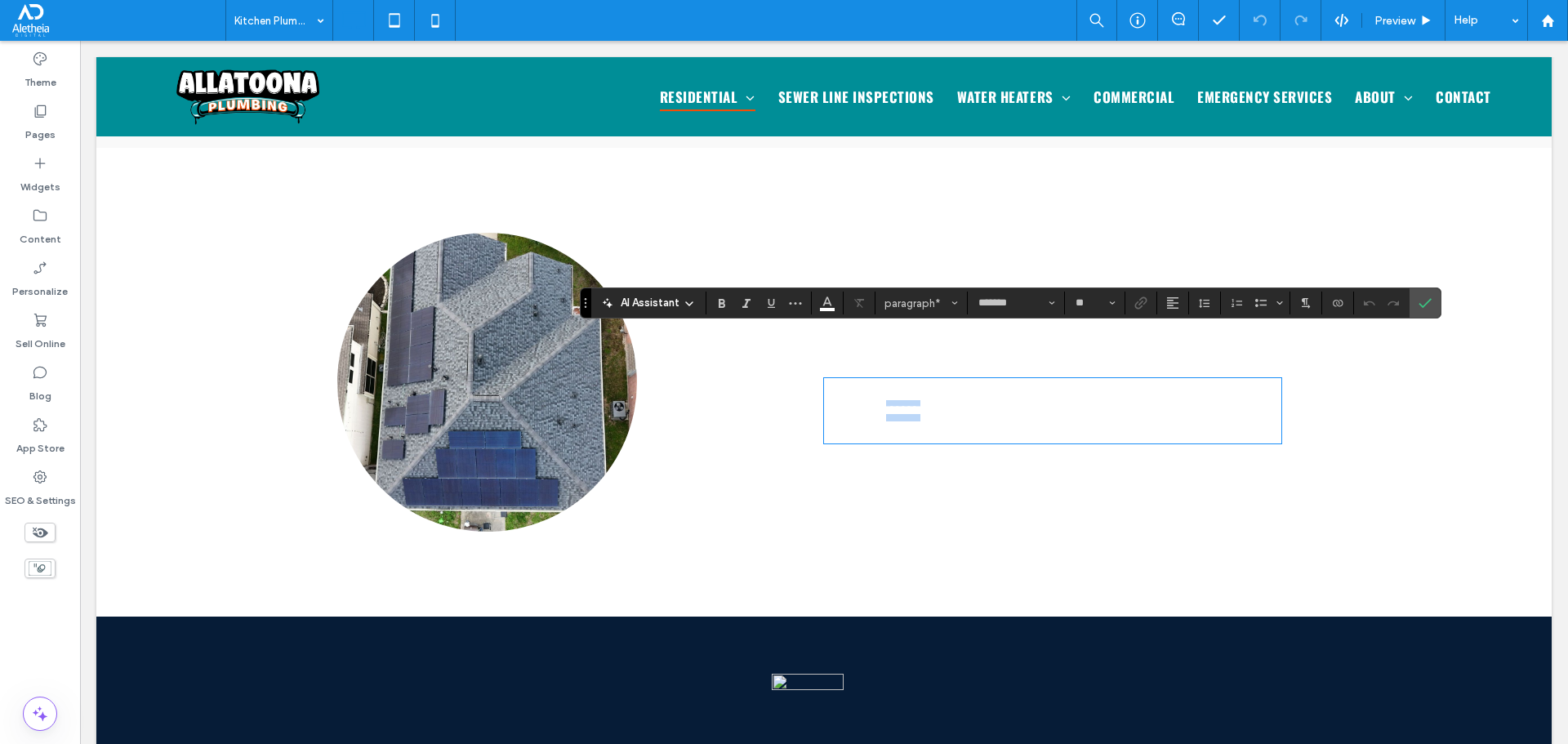
click at [966, 383] on span "**********" at bounding box center [1052, 410] width 457 height 56
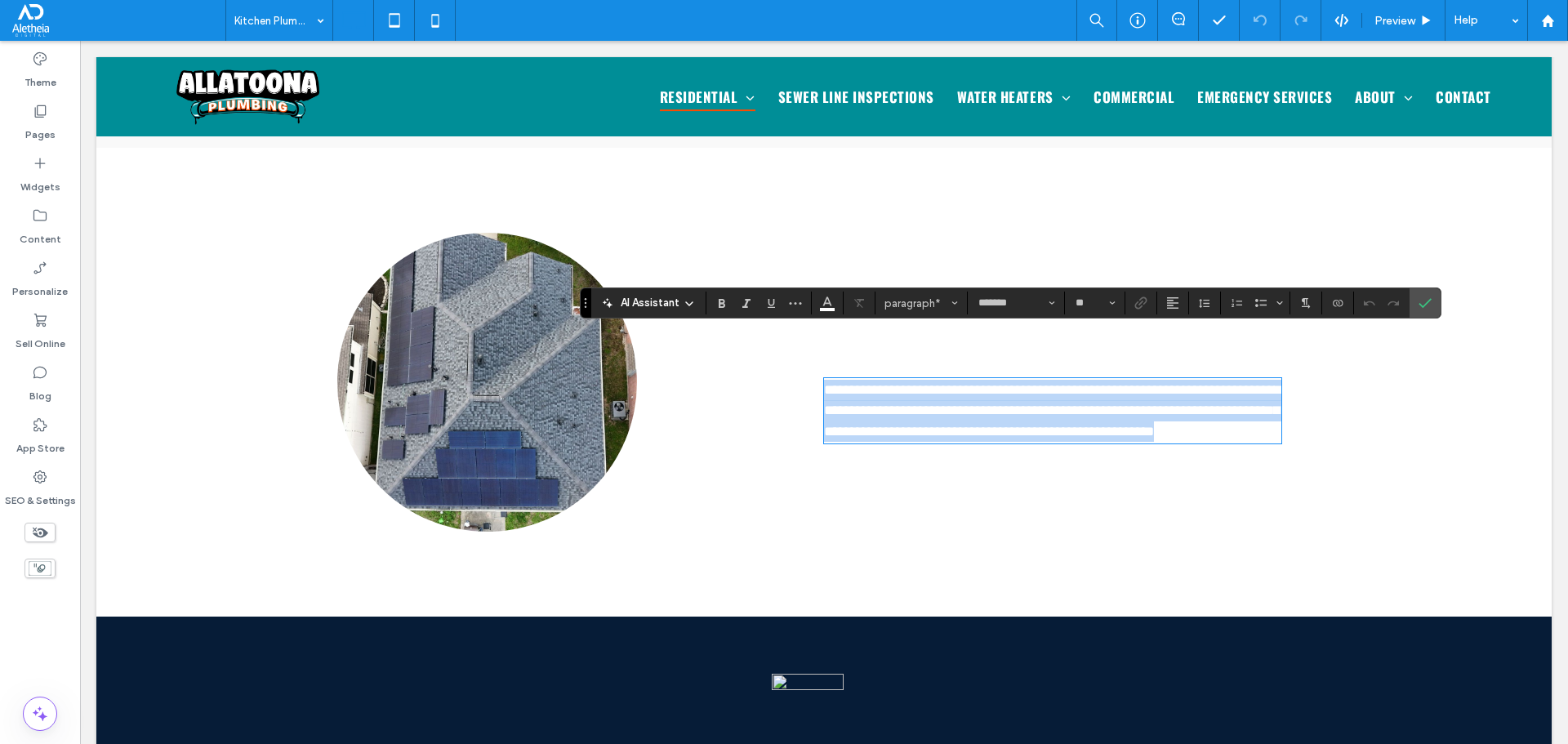
click at [966, 383] on span "**********" at bounding box center [1052, 410] width 457 height 56
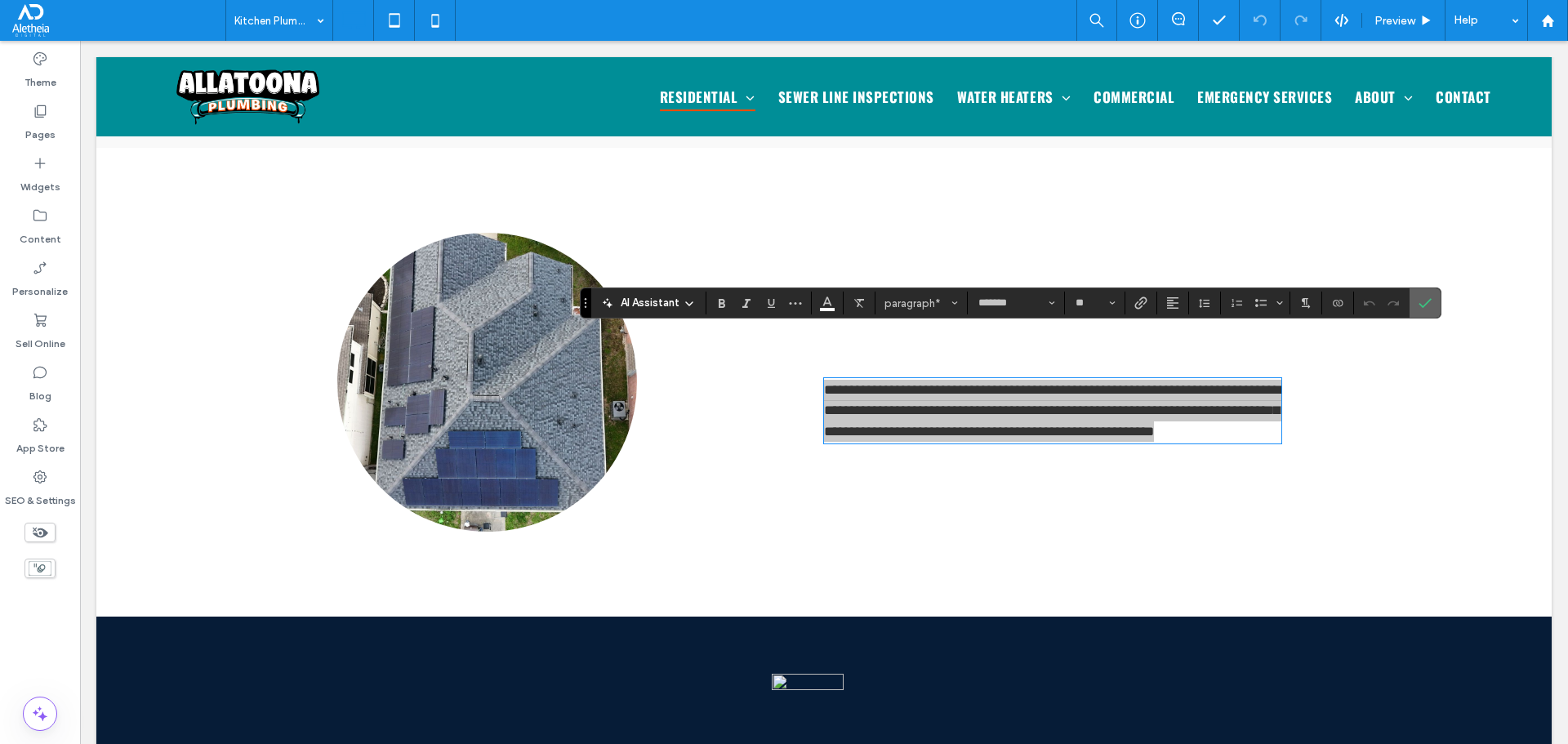
click at [1424, 308] on icon "Confirm" at bounding box center [1425, 303] width 13 height 13
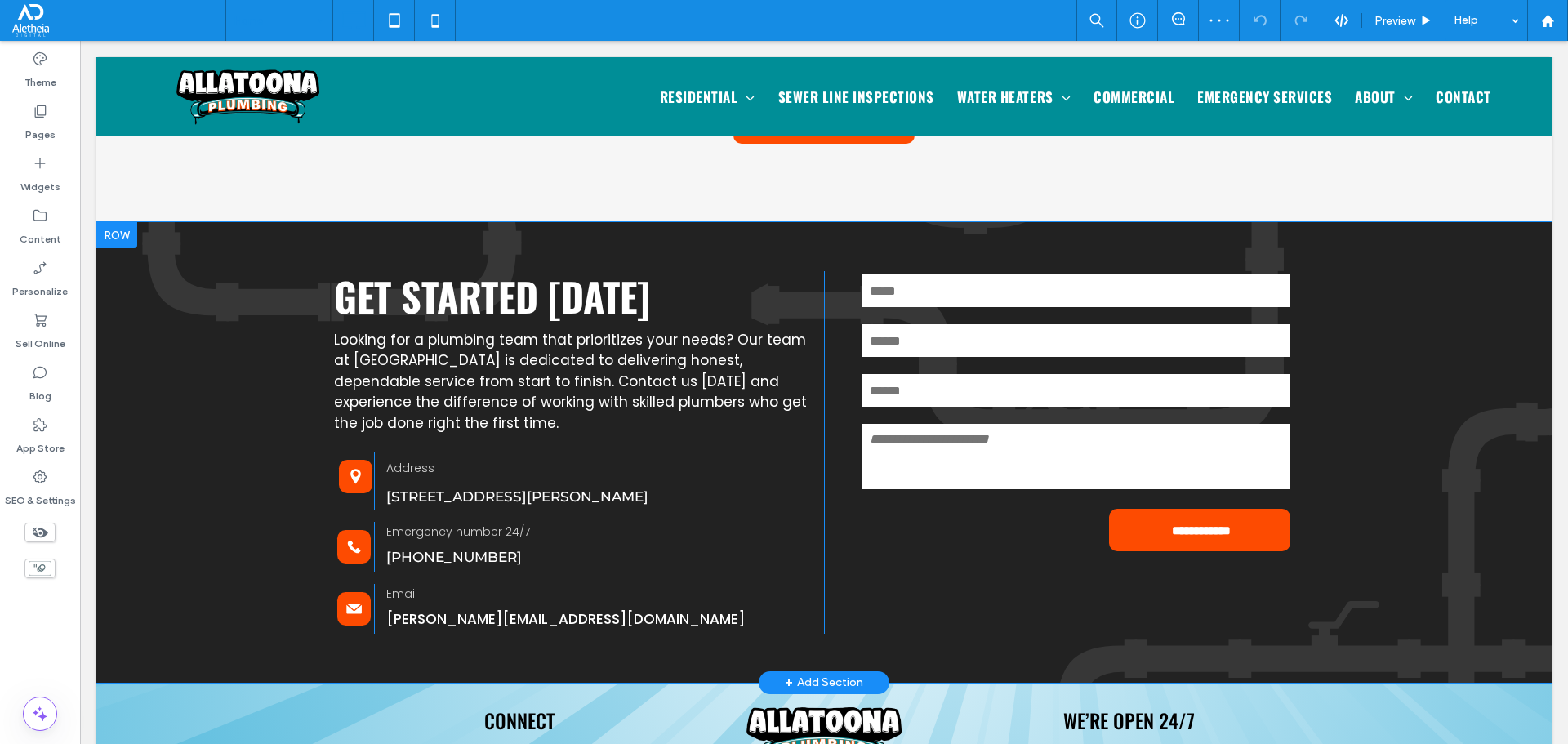
scroll to position [4154, 0]
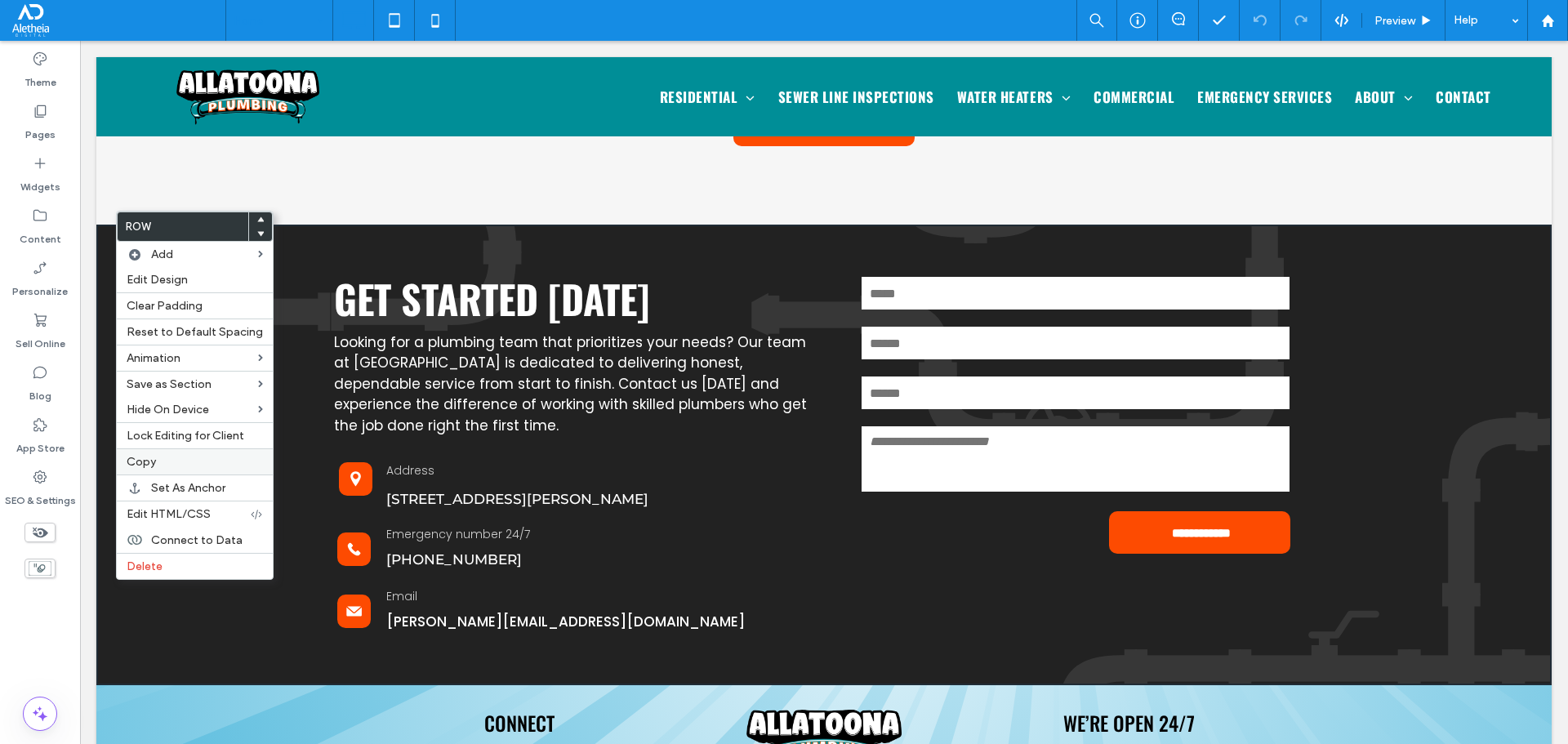
click at [134, 464] on span "Copy" at bounding box center [142, 461] width 30 height 14
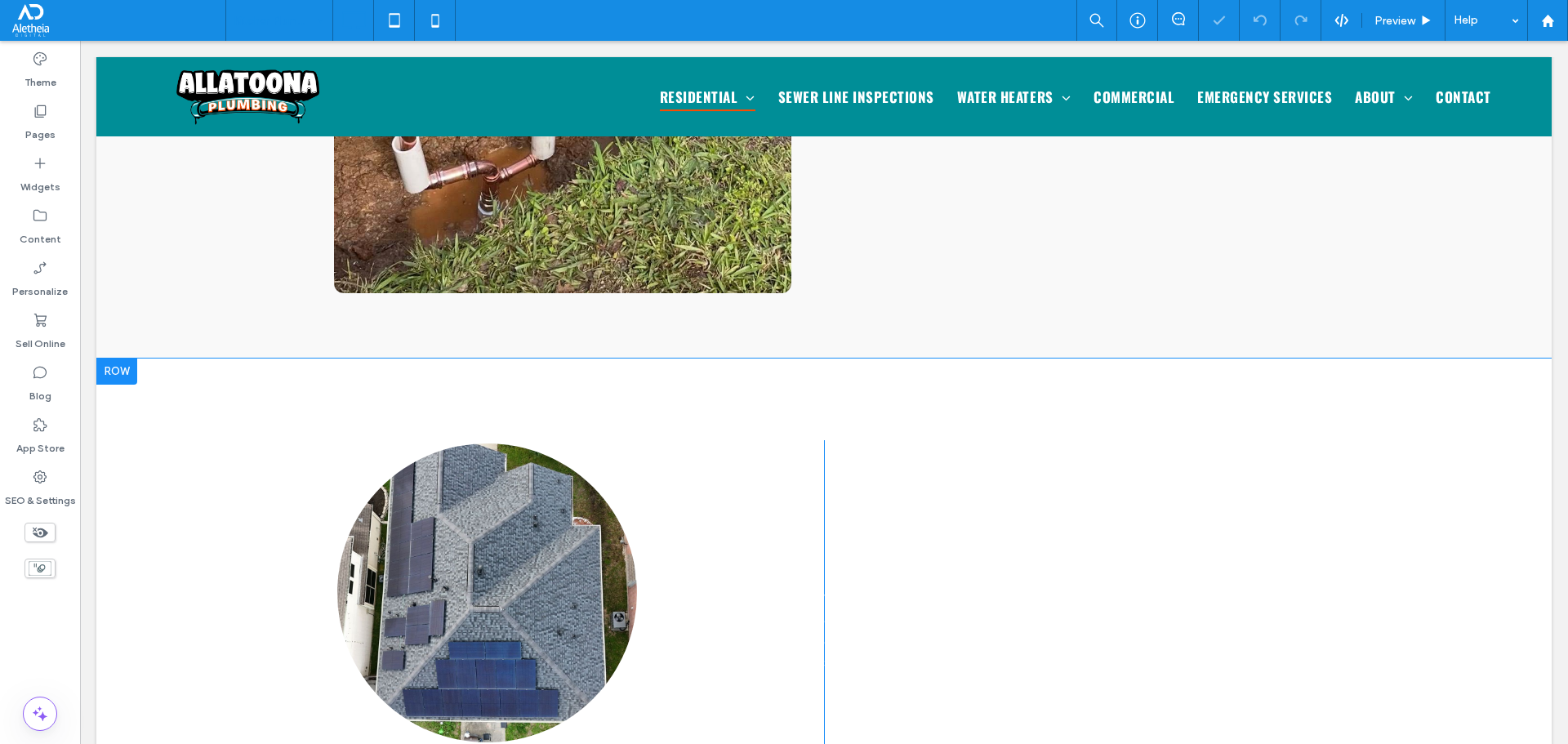
scroll to position [2531, 0]
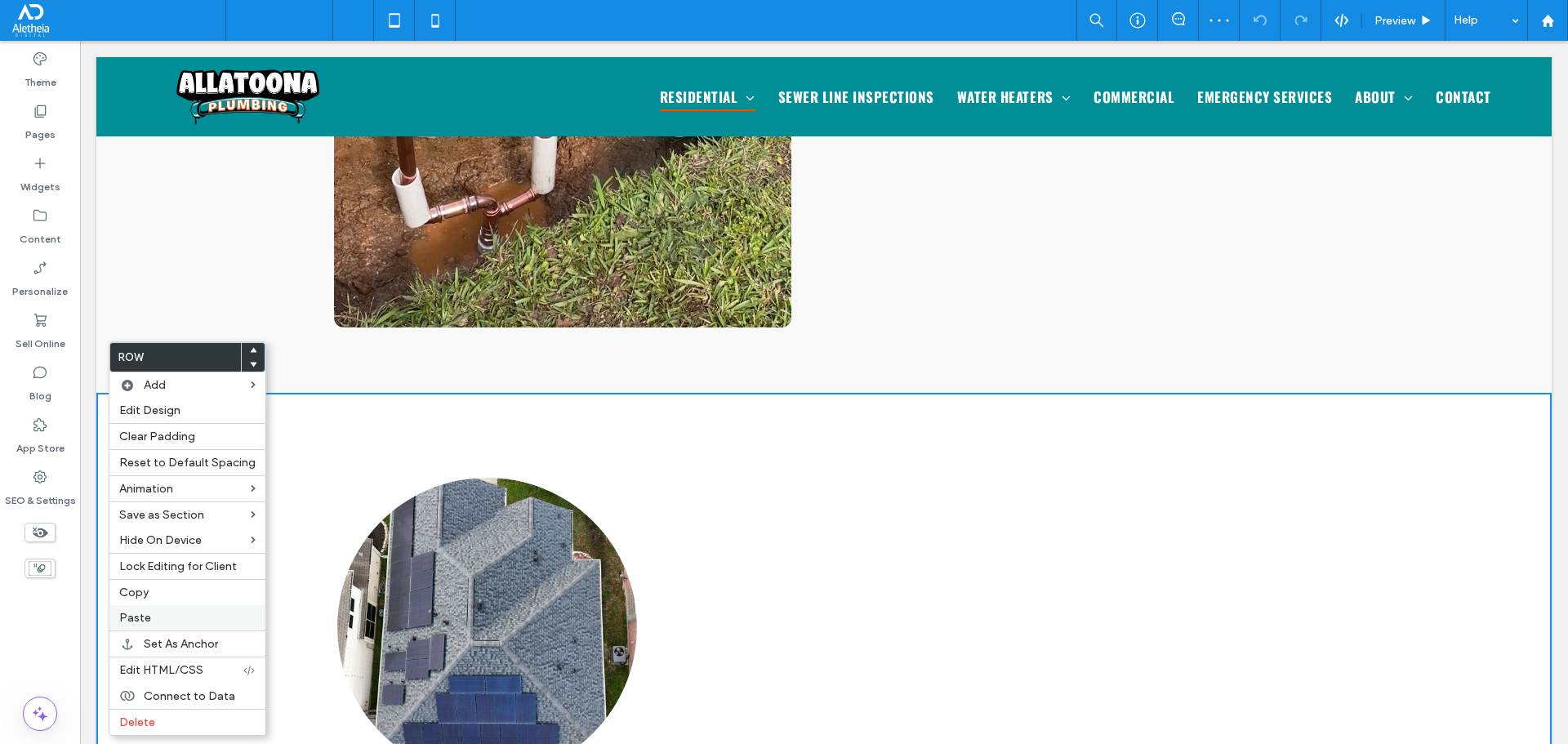
click at [178, 613] on label "Paste" at bounding box center [187, 617] width 136 height 14
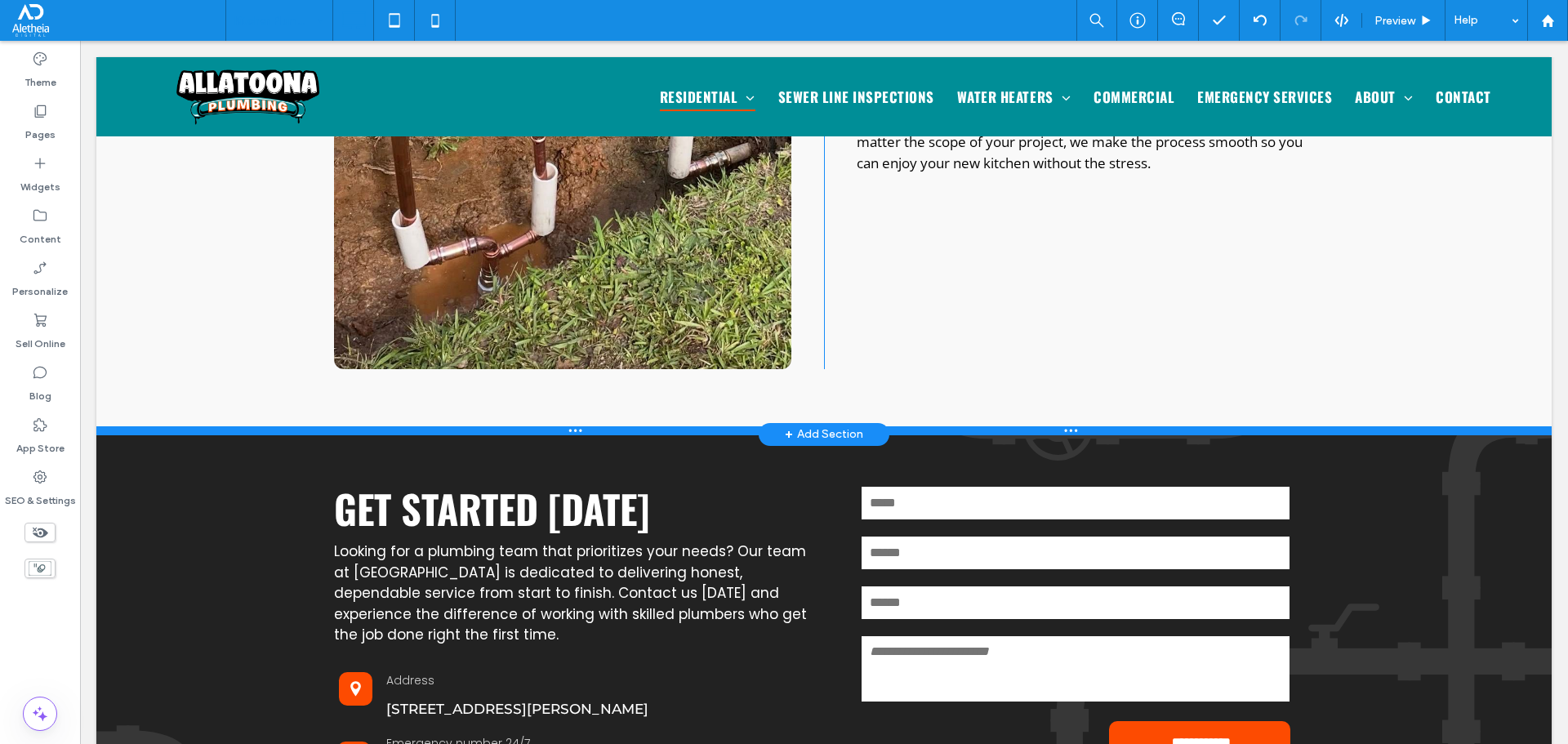
scroll to position [2450, 0]
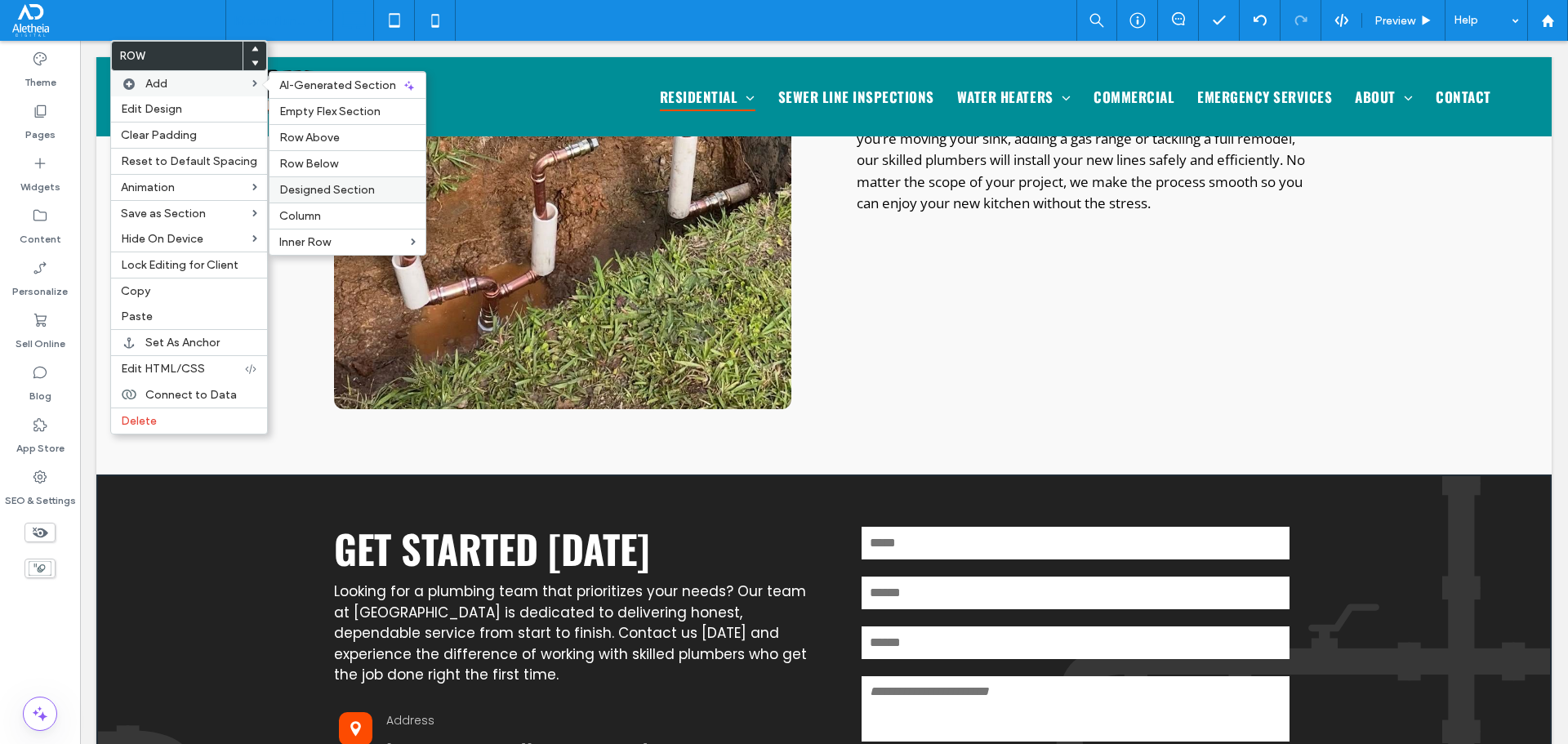
click at [323, 185] on span "Designed Section" at bounding box center [326, 189] width 95 height 14
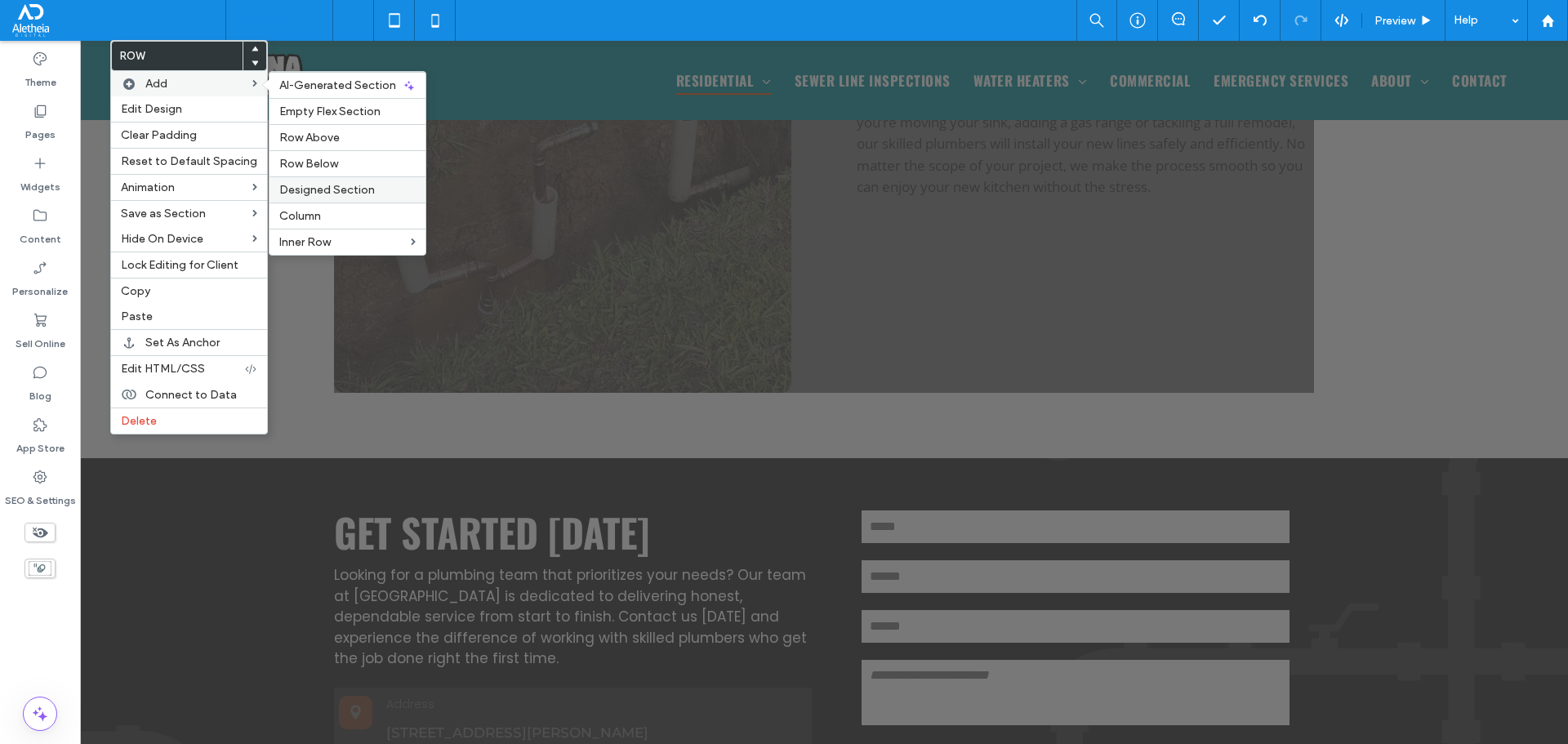
scroll to position [2251, 0]
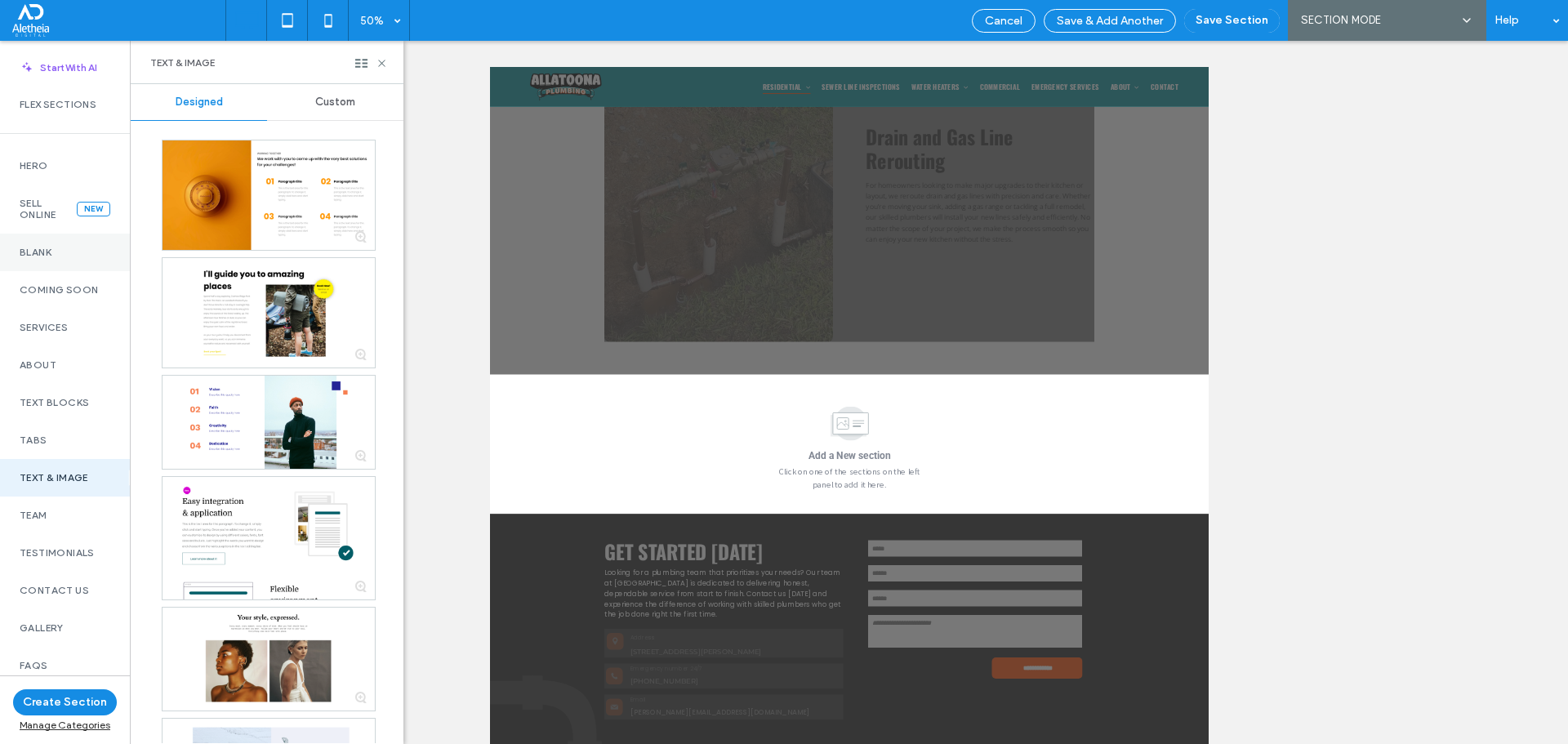
click at [97, 236] on div "Blank" at bounding box center [65, 252] width 130 height 38
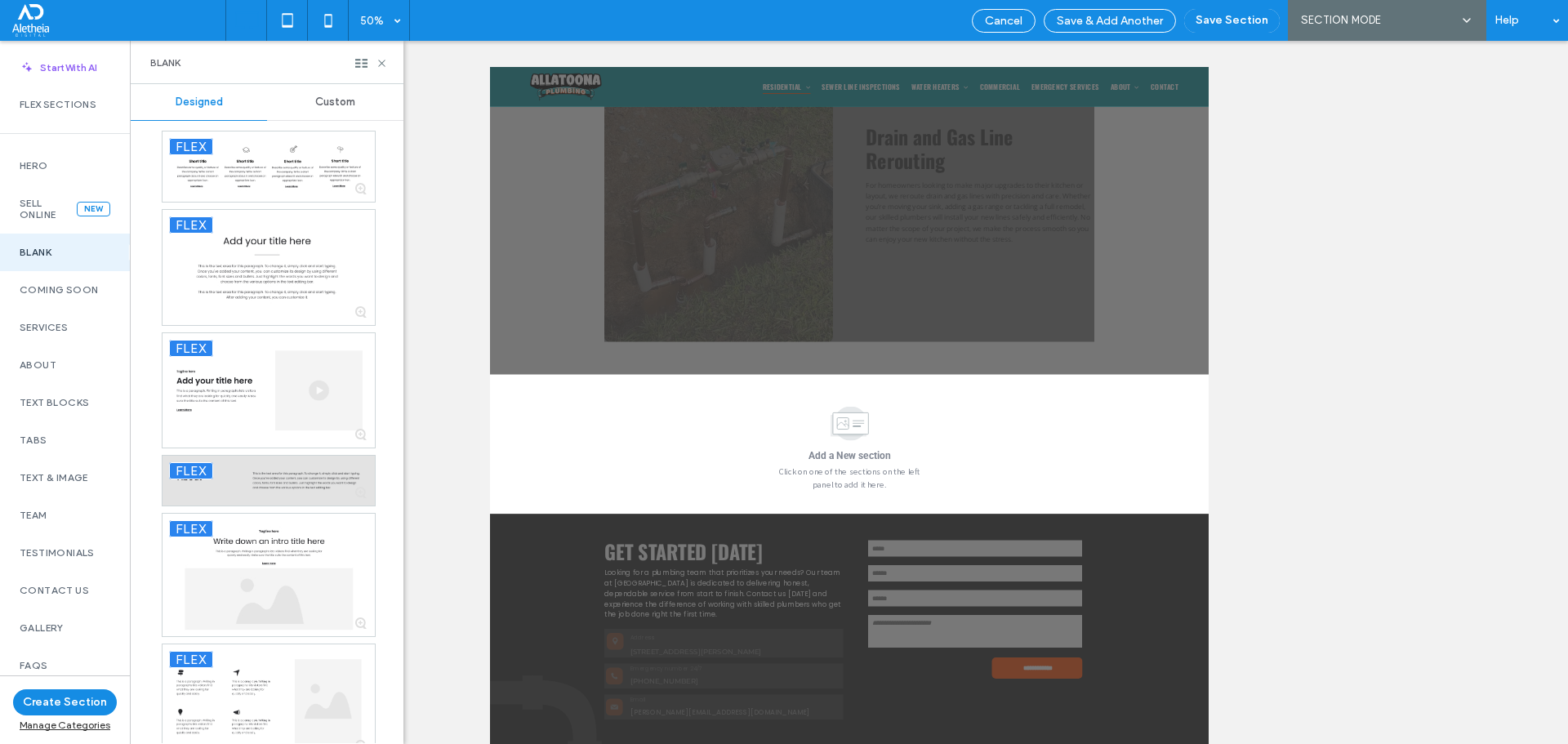
scroll to position [859, 0]
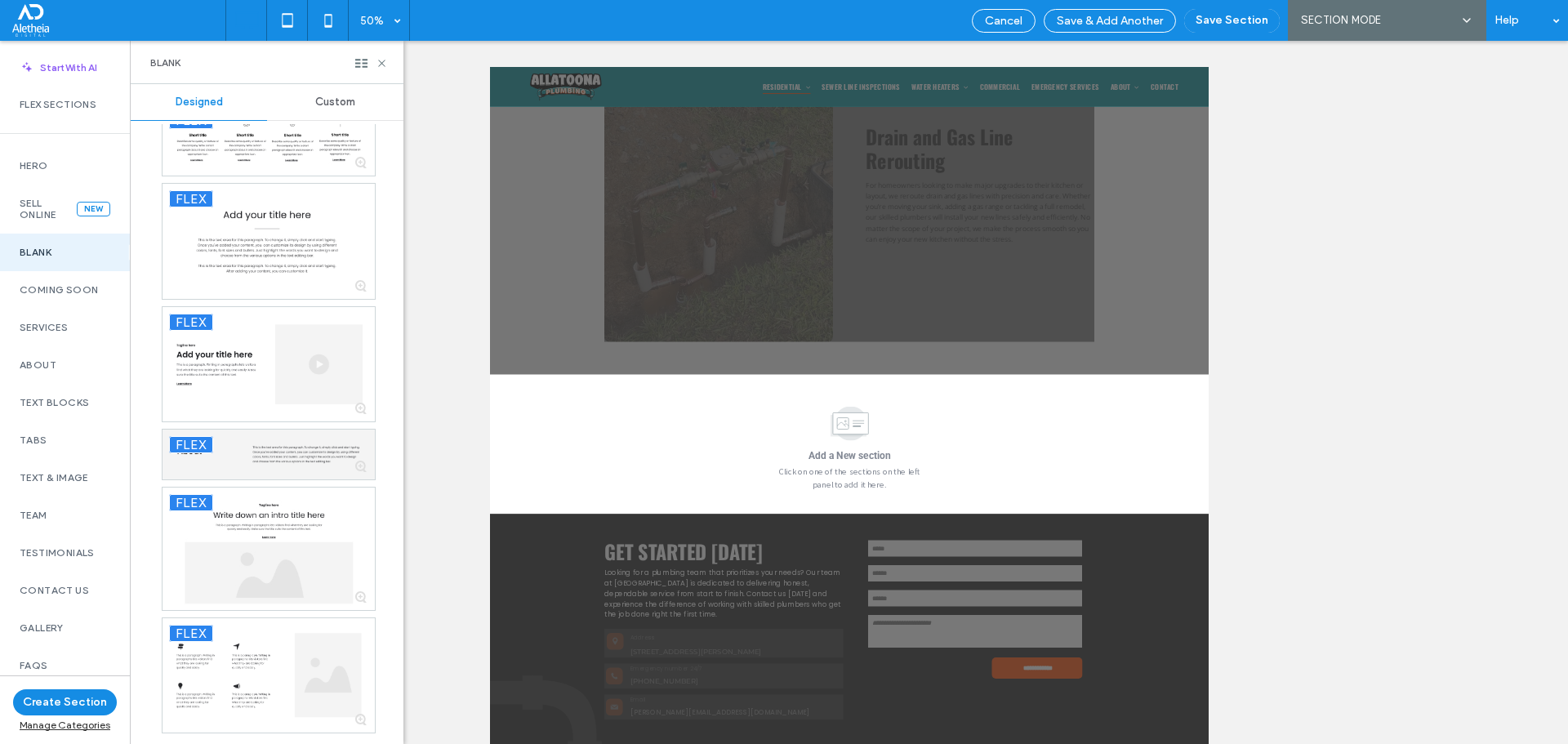
click at [337, 107] on span "Custom" at bounding box center [335, 102] width 40 height 13
click at [338, 100] on span "Custom" at bounding box center [335, 102] width 40 height 13
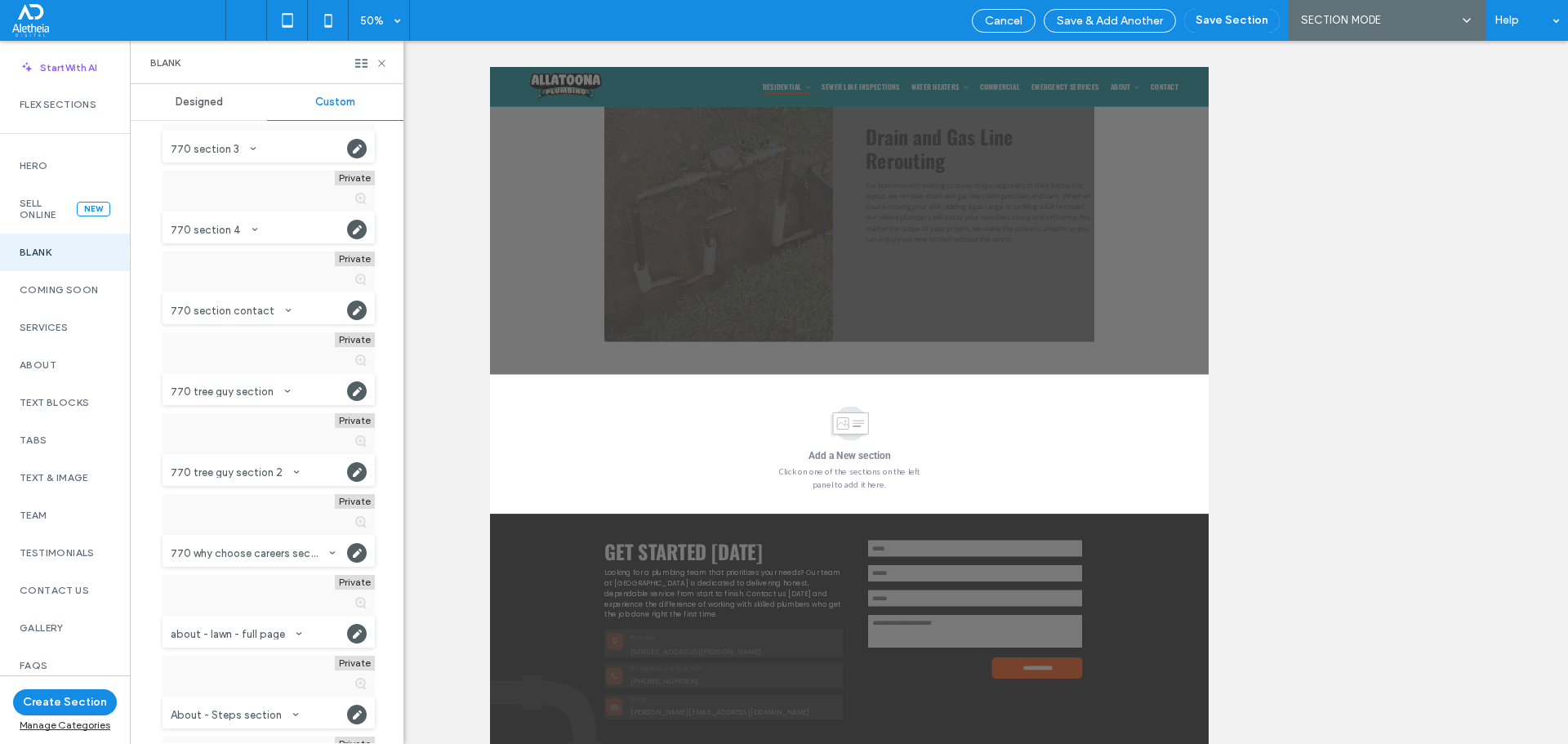
click at [338, 100] on span "Custom" at bounding box center [335, 102] width 40 height 13
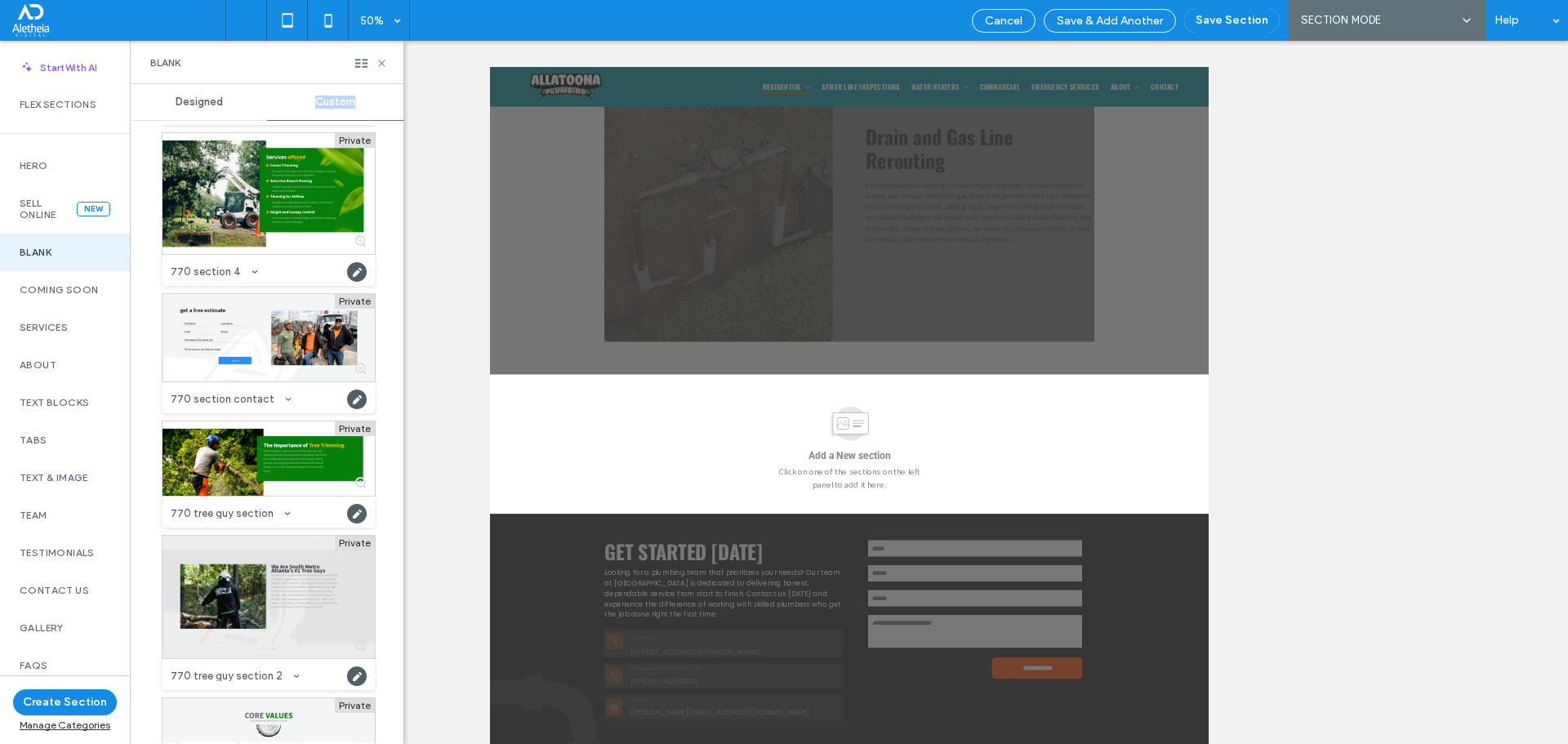
scroll to position [2084, 0]
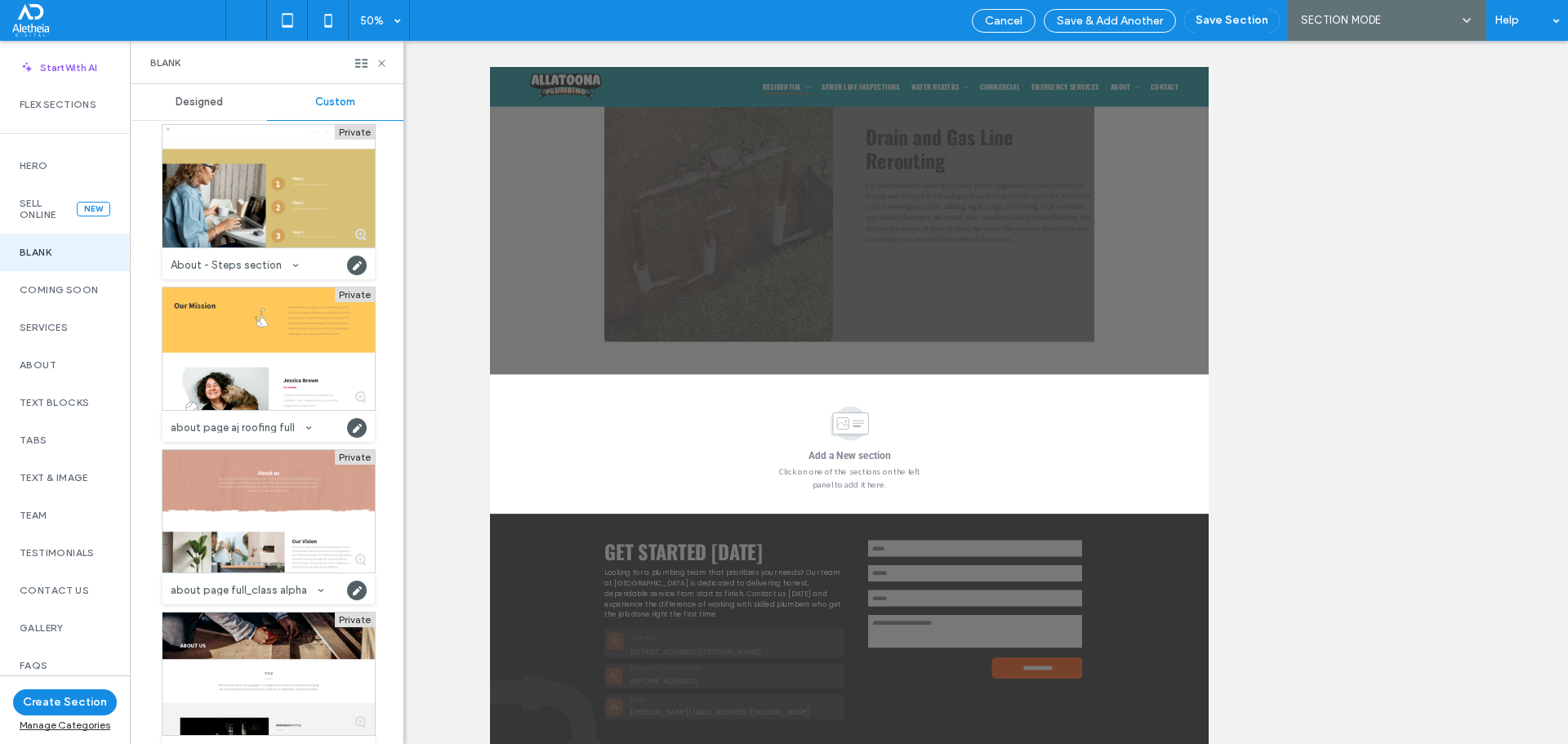
scroll to position [2900, 0]
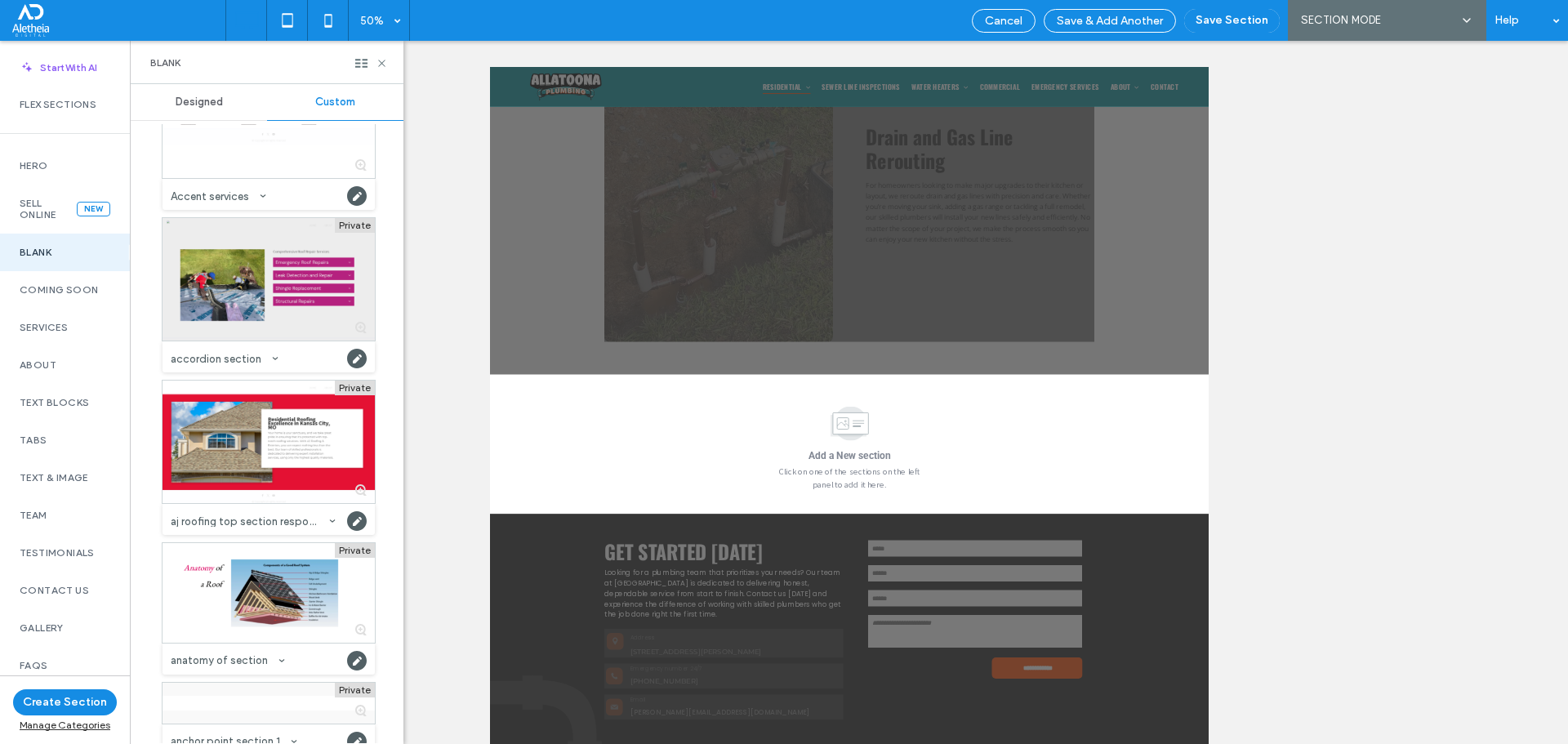
scroll to position [5104, 0]
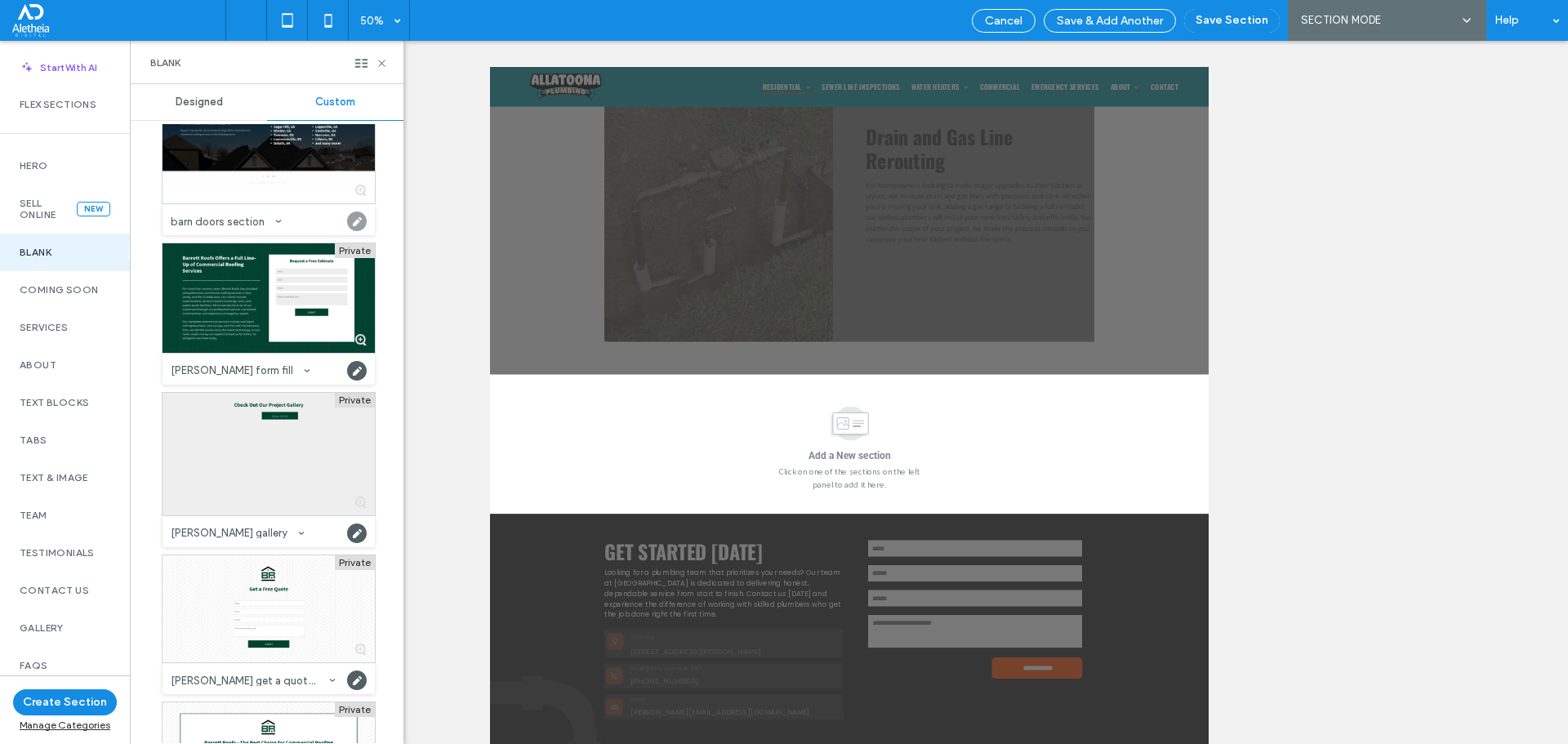
scroll to position [6003, 0]
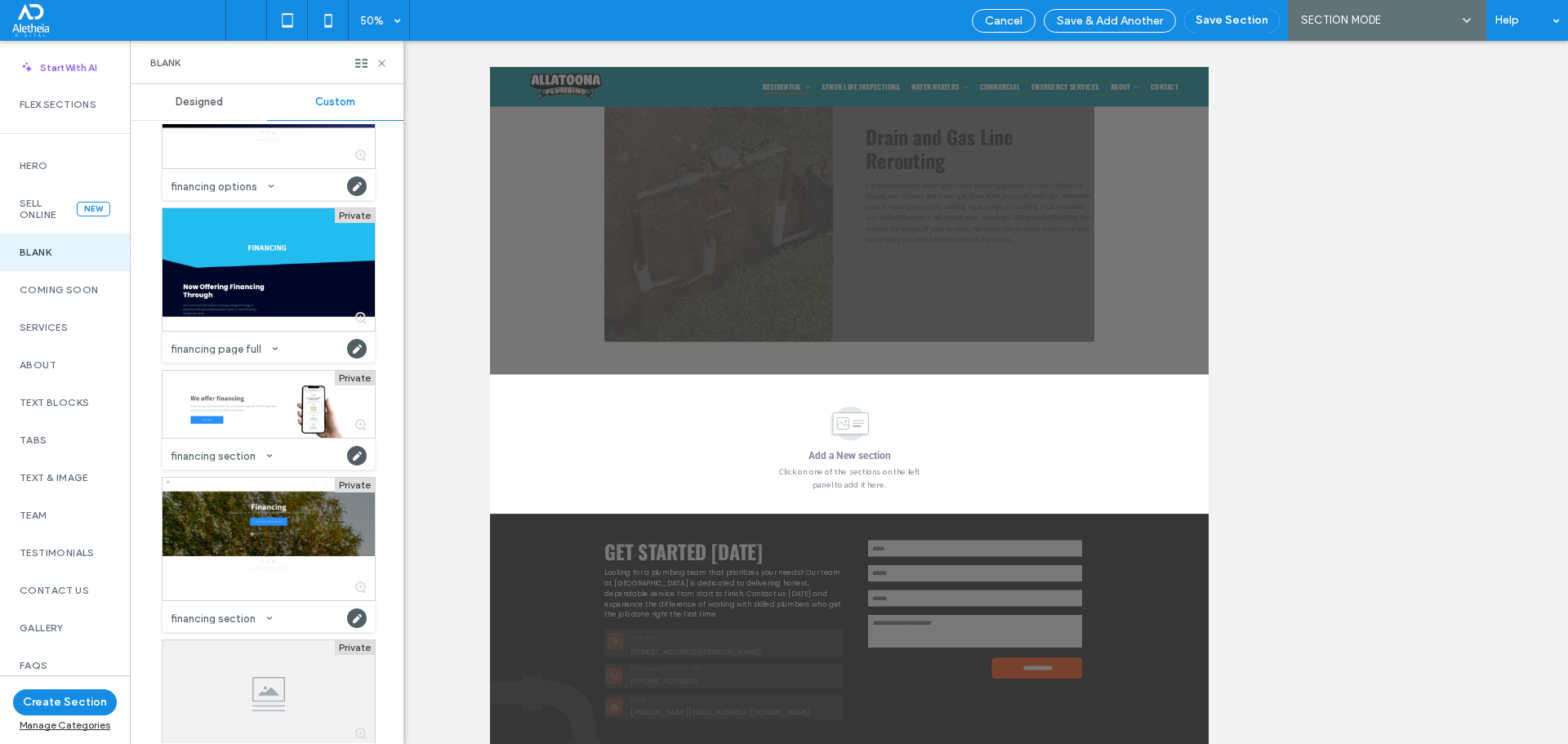
drag, startPoint x: 379, startPoint y: 211, endPoint x: 378, endPoint y: 397, distance: 186.0
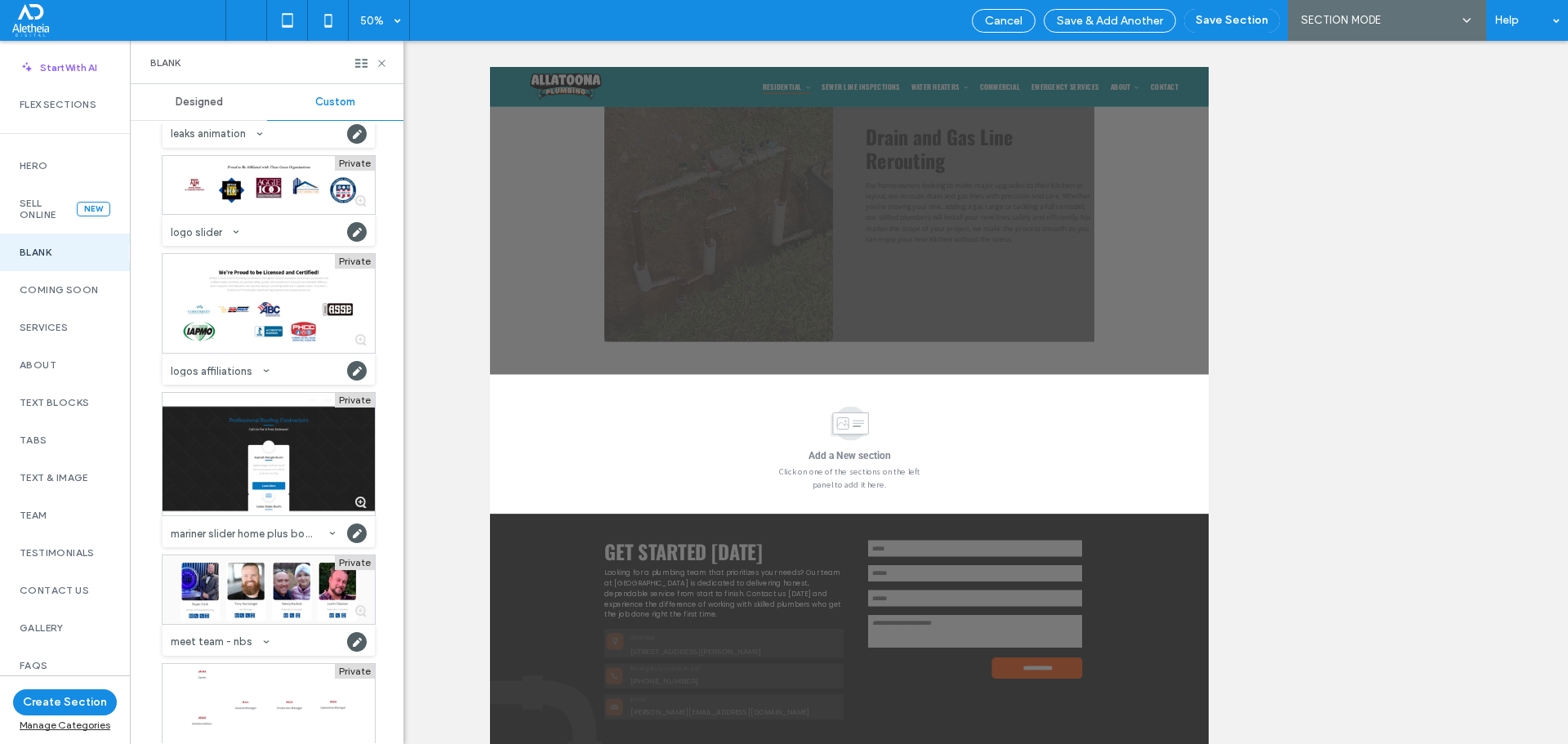
scroll to position [36880, 0]
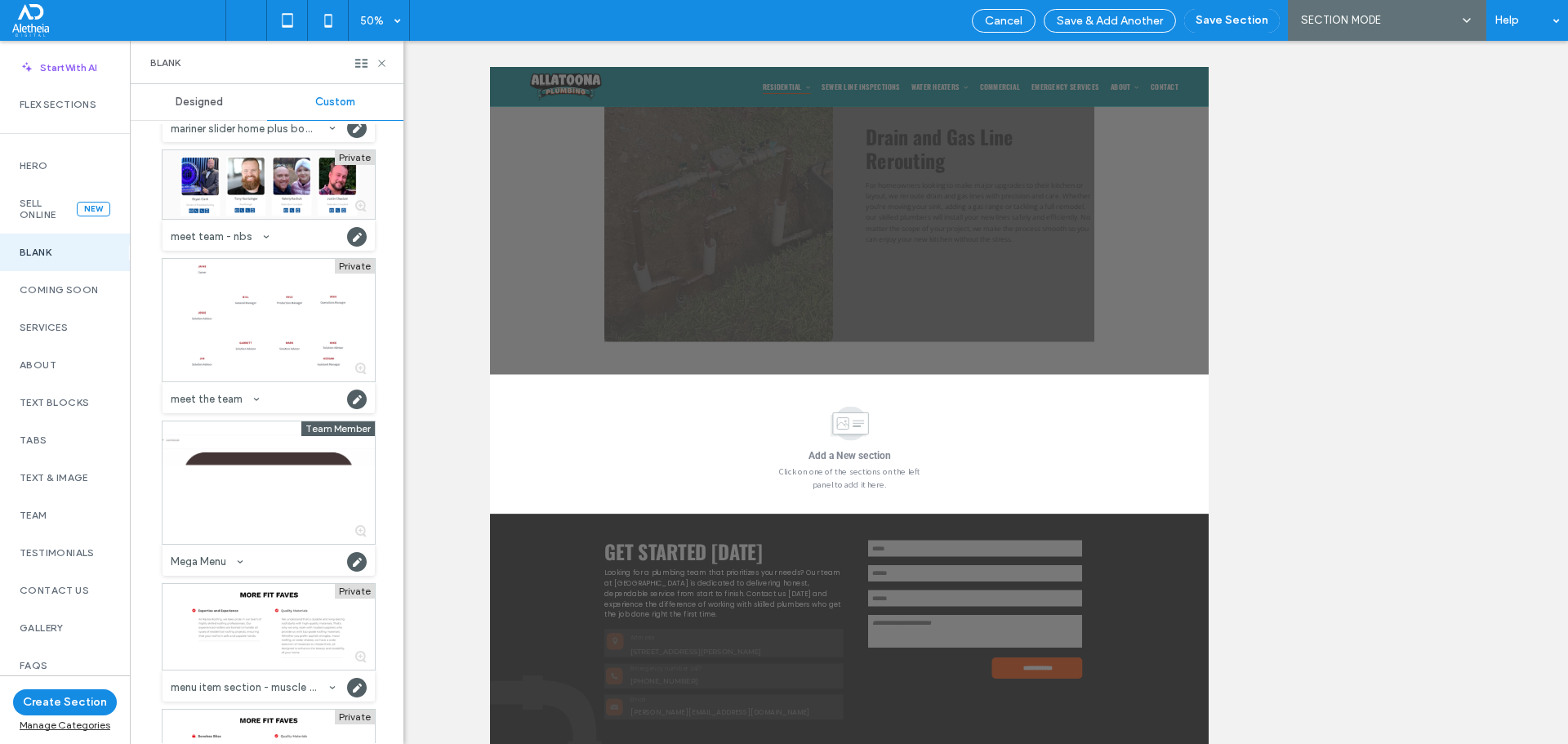
drag, startPoint x: 388, startPoint y: 430, endPoint x: 374, endPoint y: 415, distance: 20.5
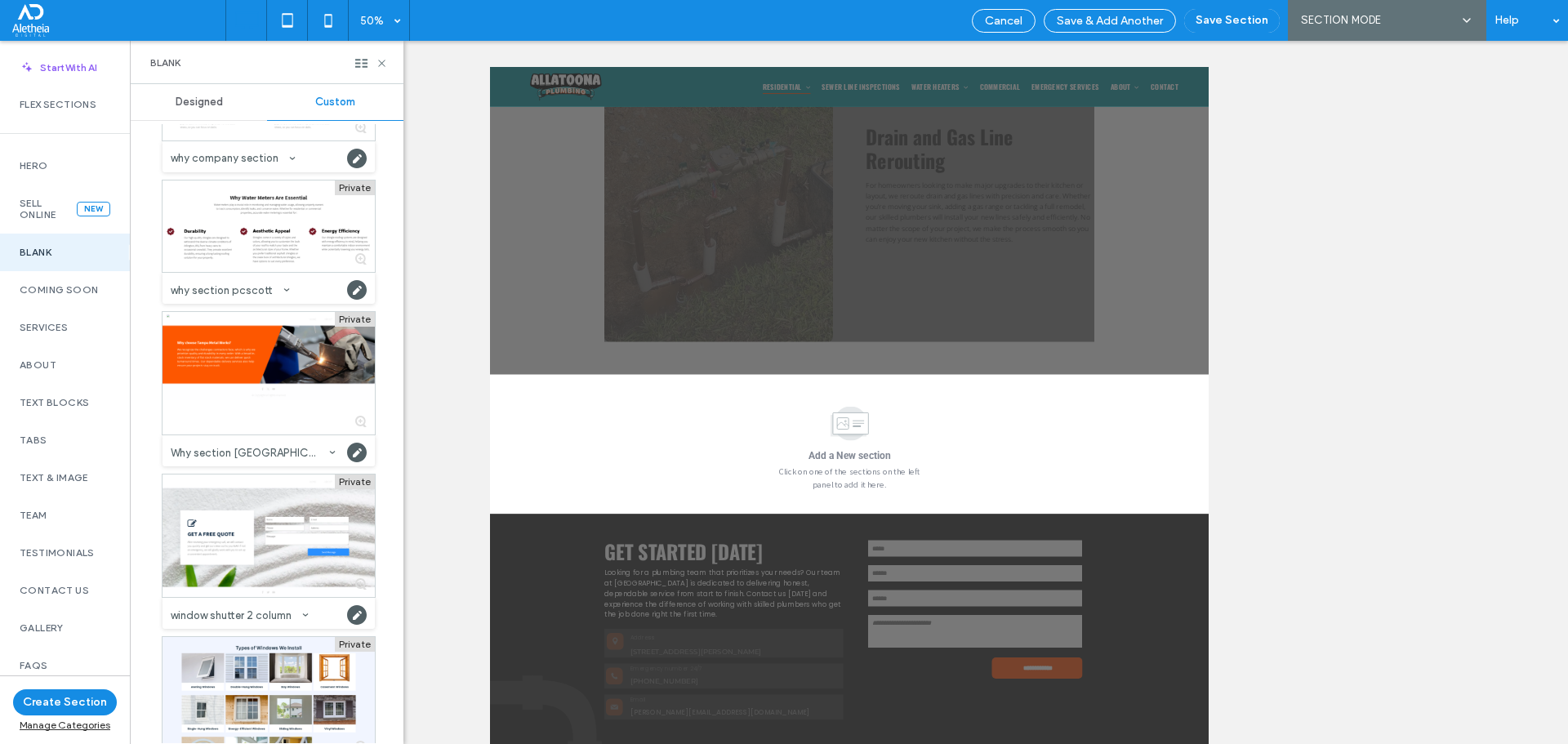
scroll to position [74093, 0]
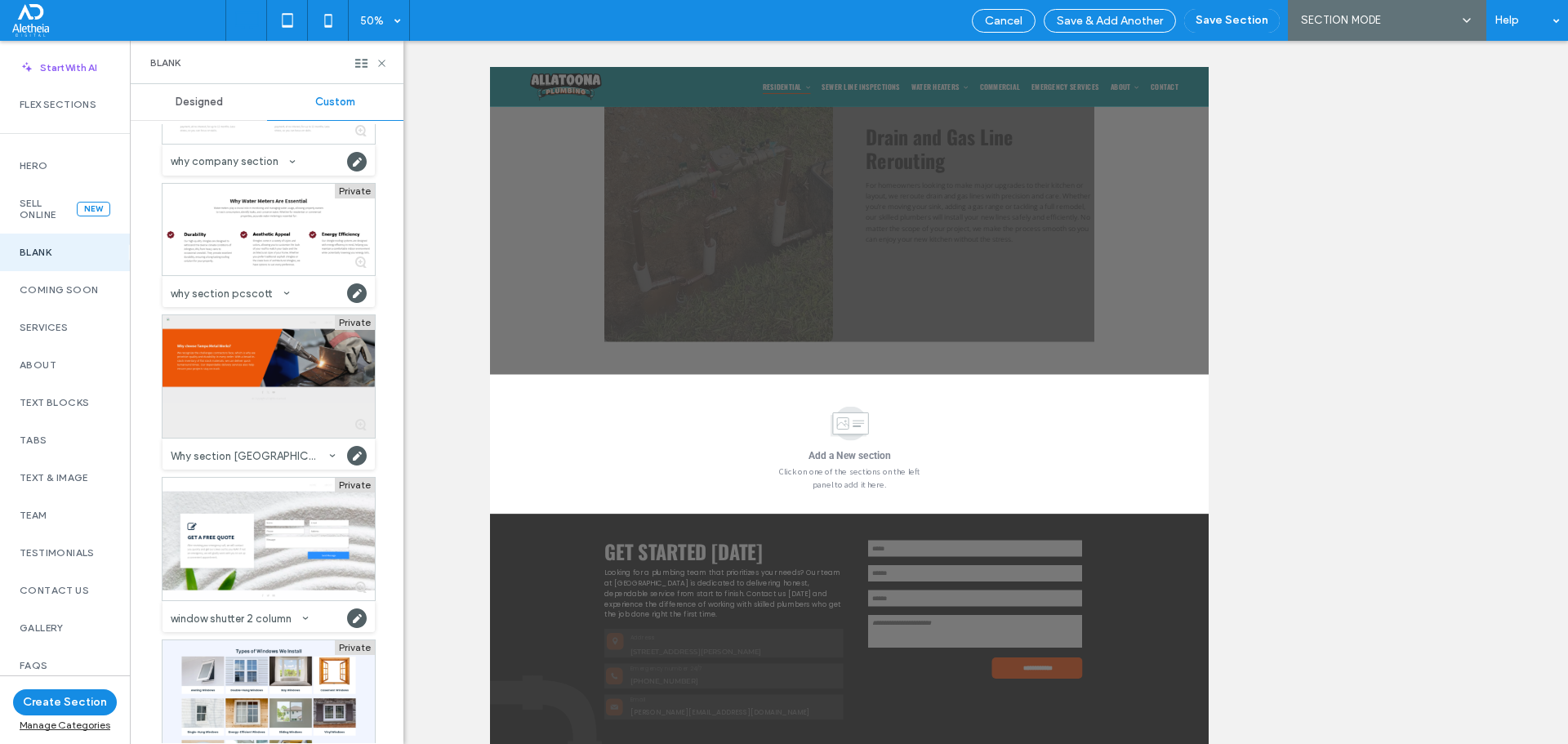
click at [264, 364] on div at bounding box center [268, 376] width 212 height 122
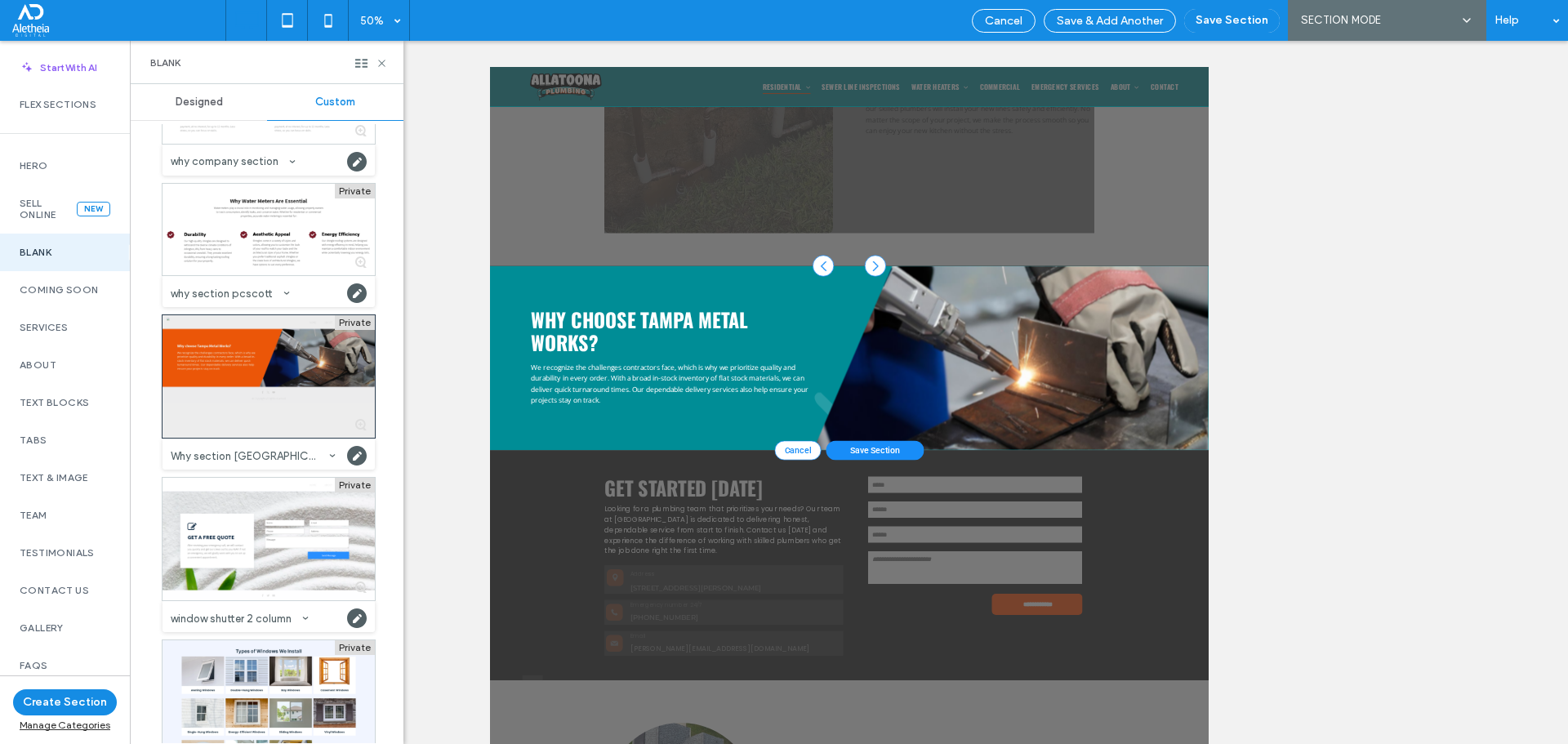
scroll to position [2620, 0]
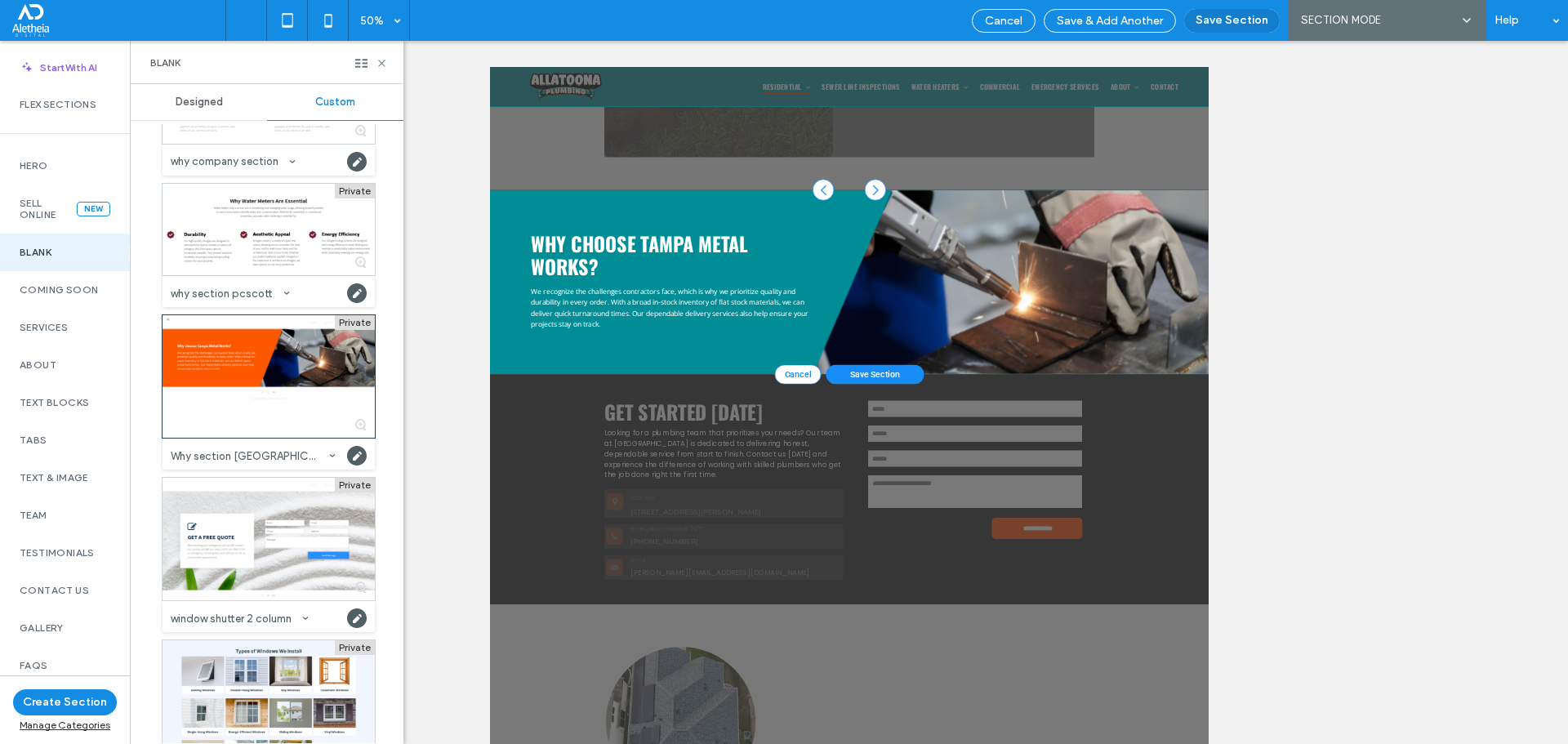
click at [1253, 18] on button "Save Section" at bounding box center [1232, 21] width 95 height 24
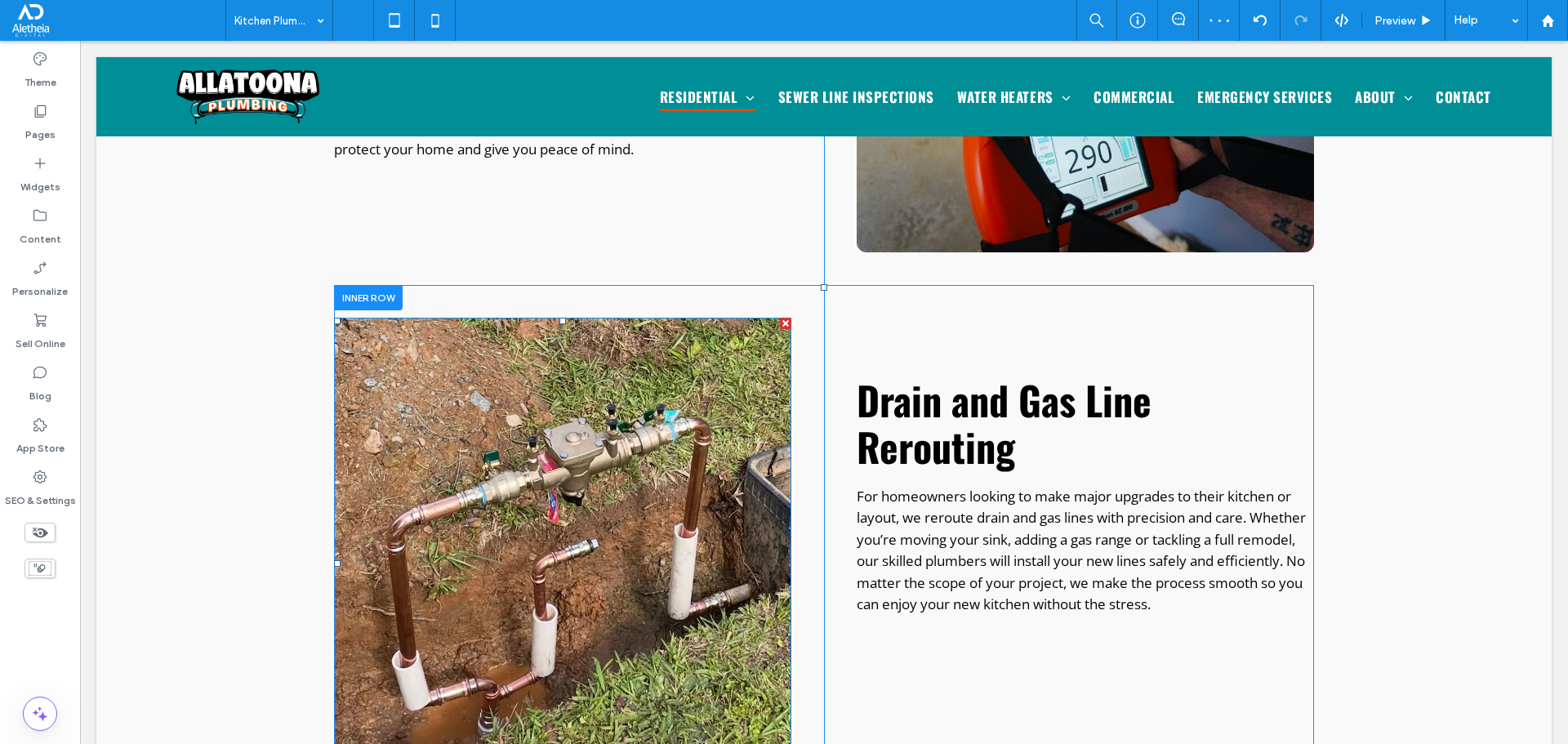
scroll to position [2539, 0]
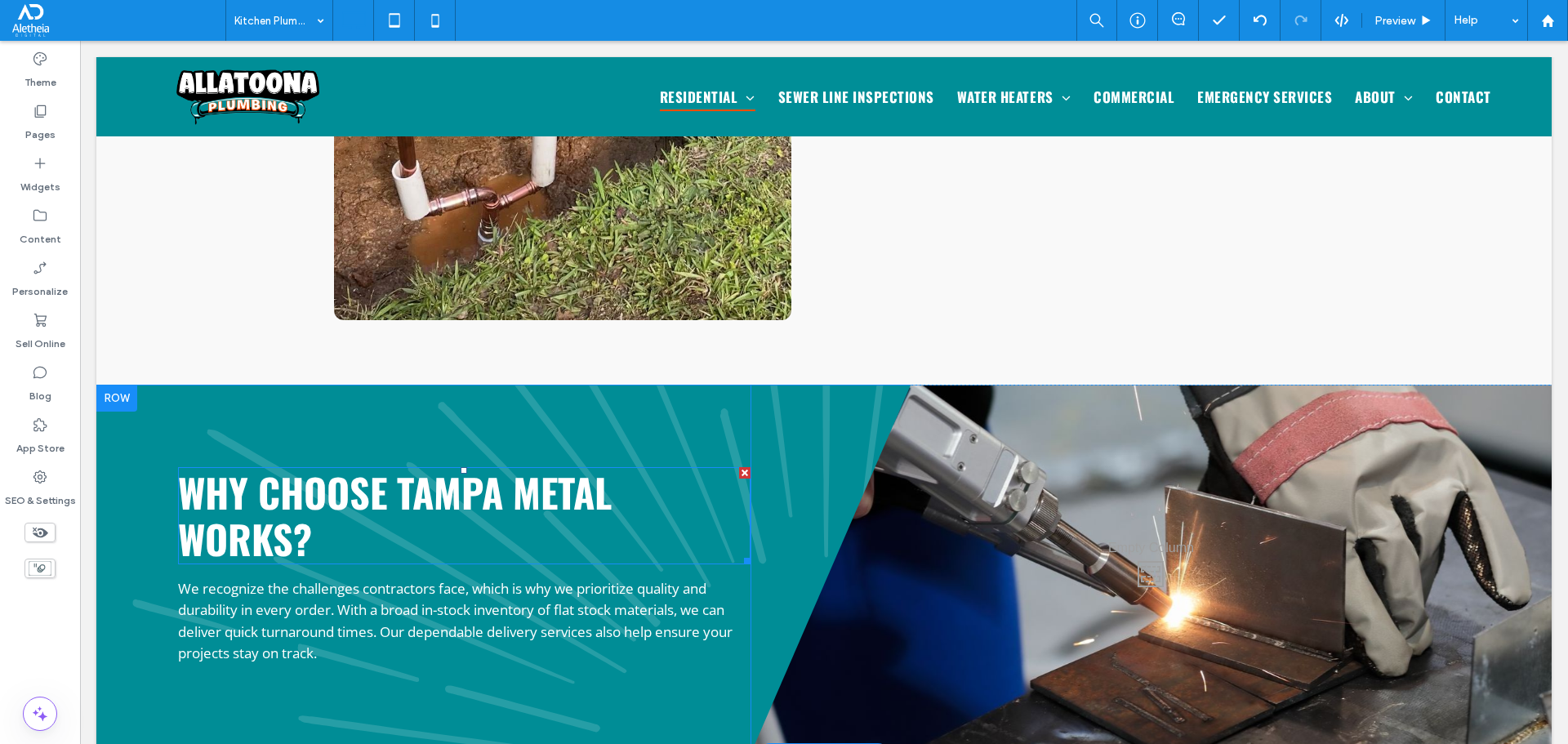
click at [361, 463] on span "Why choose Tampa Metal Works?" at bounding box center [395, 516] width 434 height 106
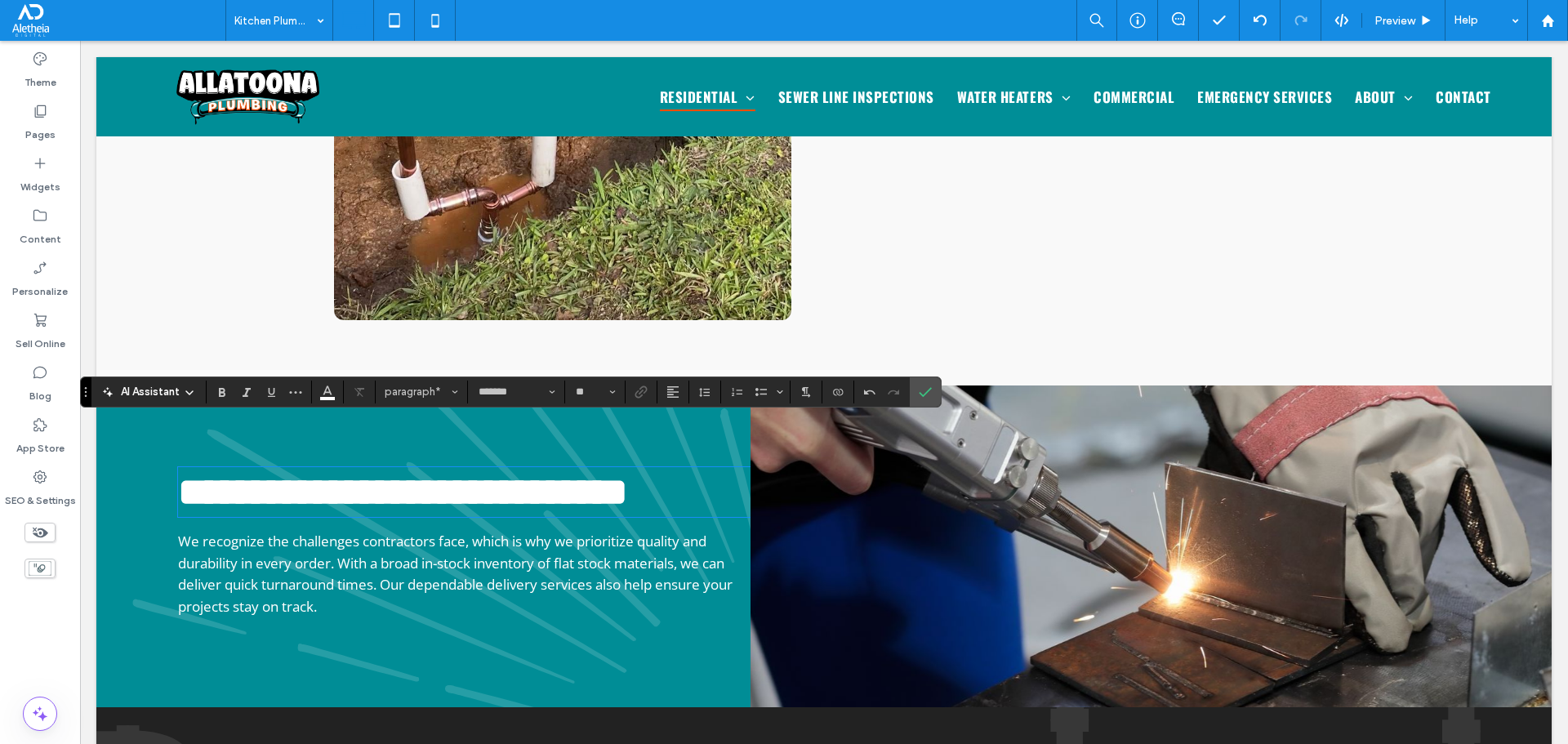
type input "*******"
type input "**"
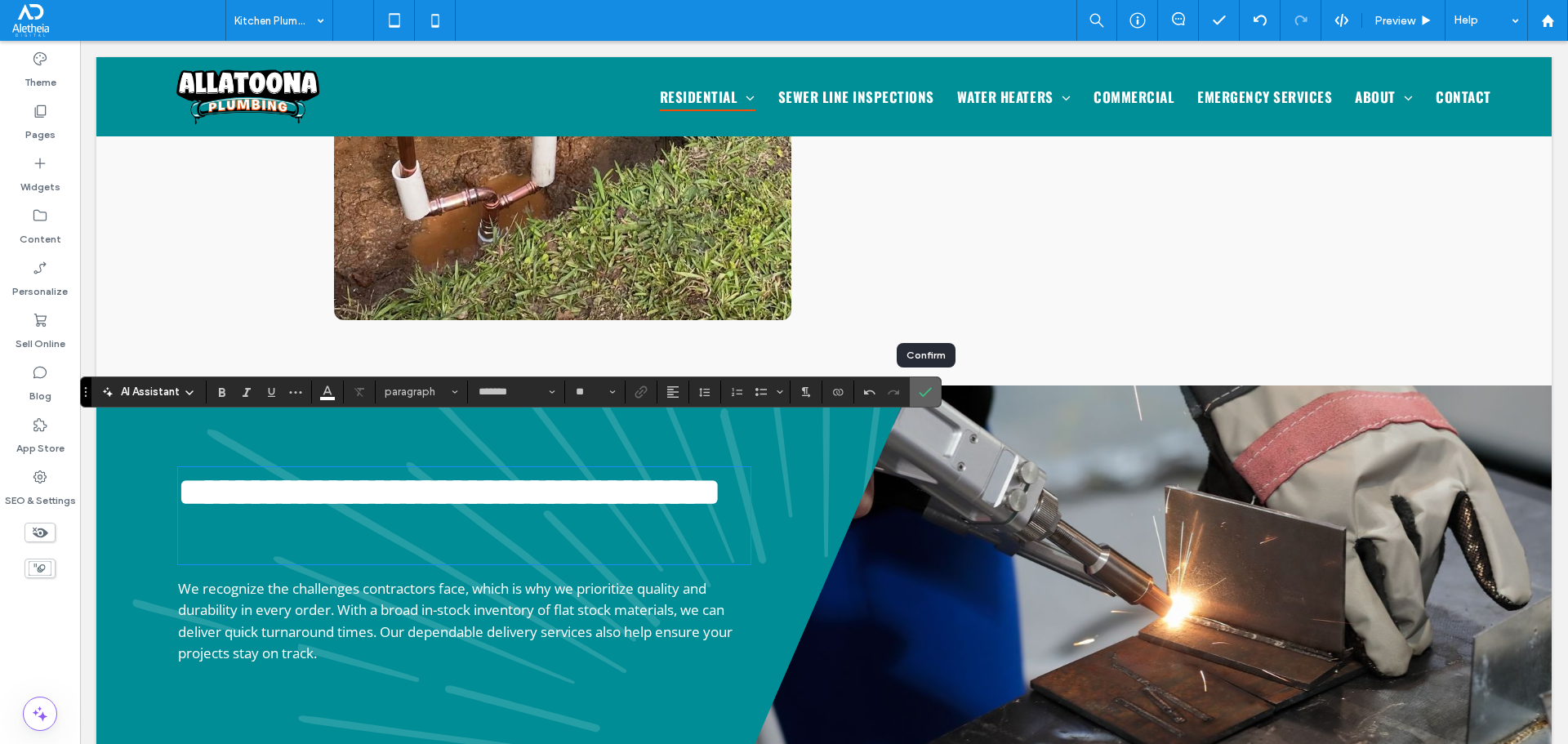
click at [927, 388] on icon "Confirm" at bounding box center [925, 392] width 13 height 13
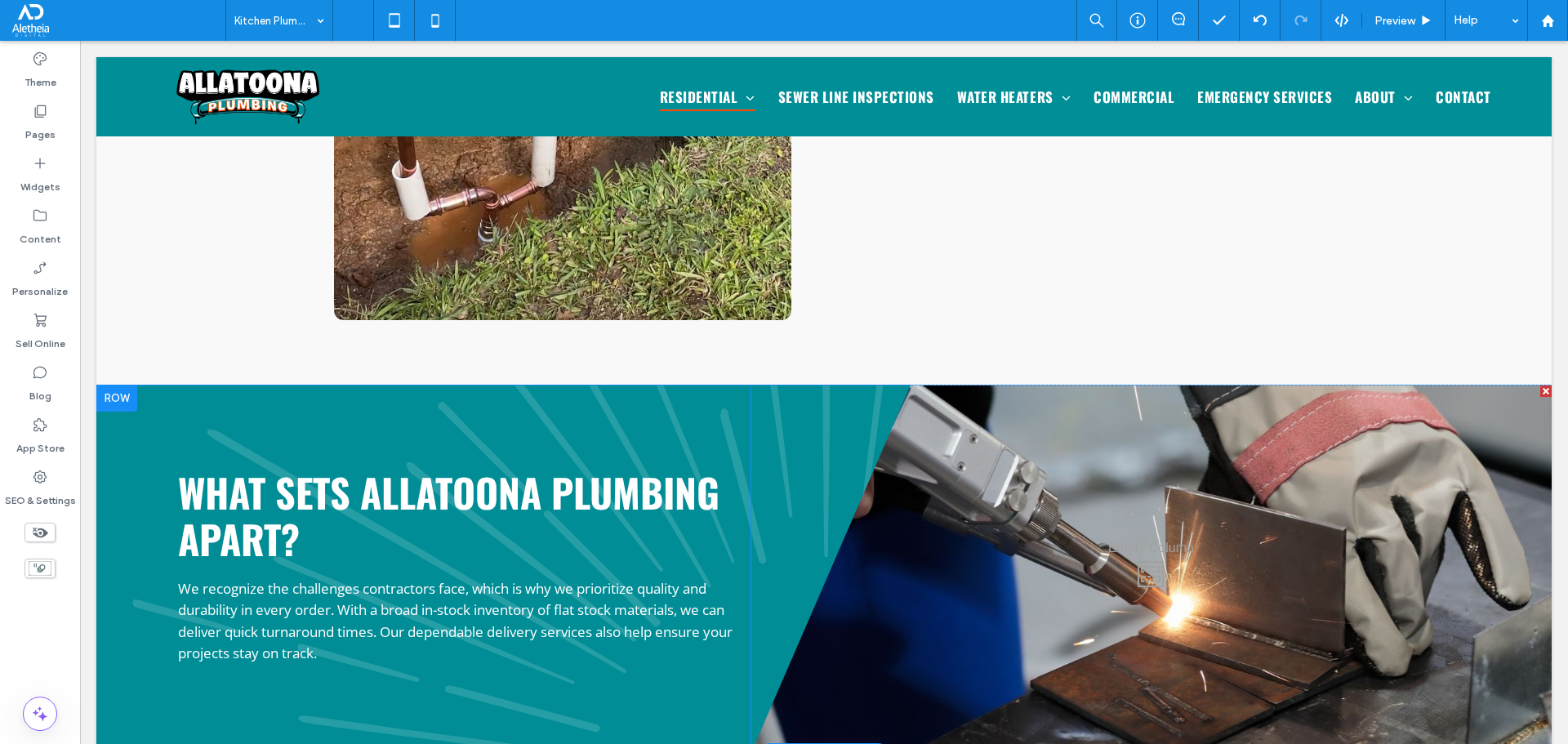
click at [495, 586] on span "We recognize the challenges contractors face, which is why we prioritize qualit…" at bounding box center [455, 621] width 554 height 84
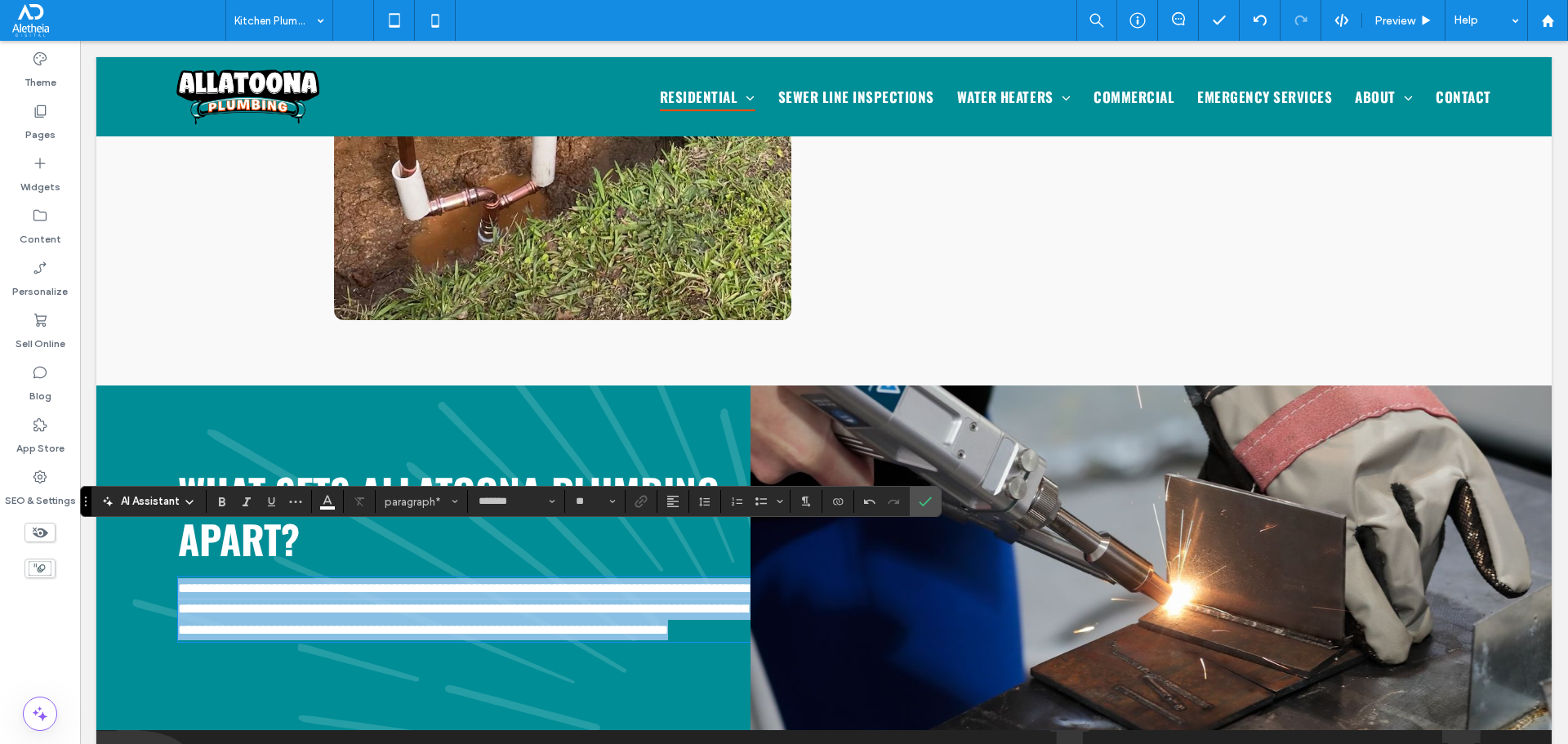
type input "*******"
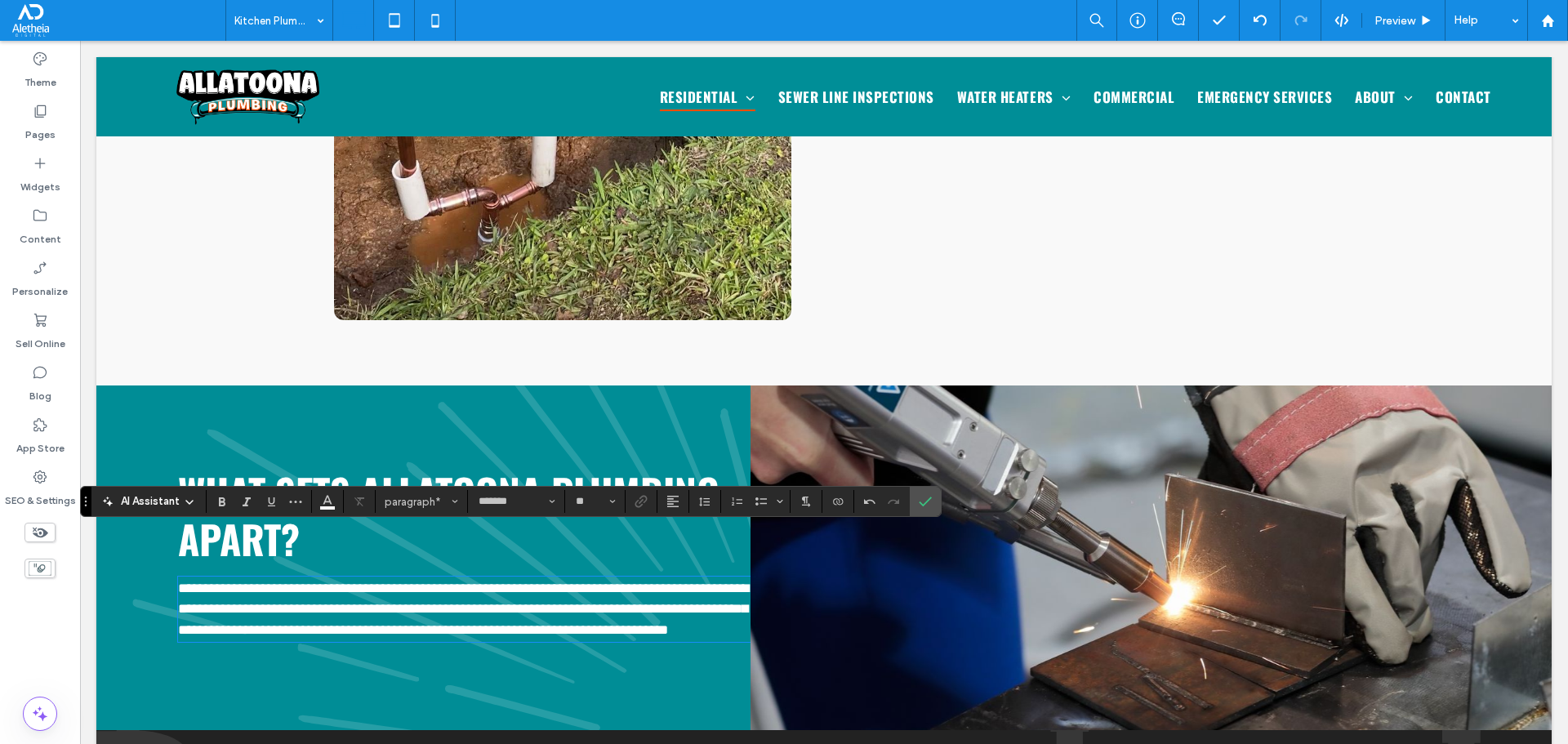
scroll to position [0, 0]
click at [934, 498] on label "Confirm" at bounding box center [925, 501] width 24 height 30
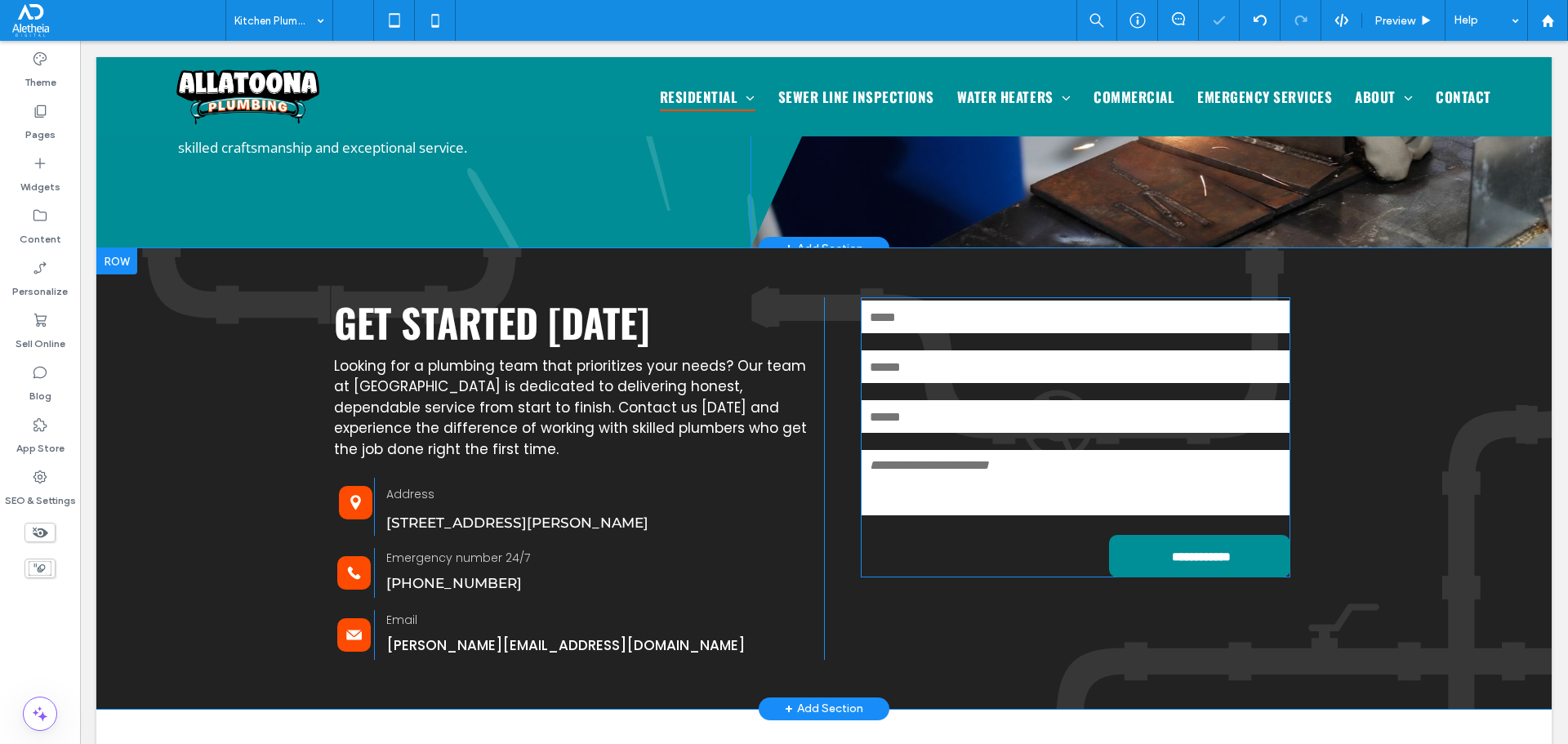
scroll to position [3028, 0]
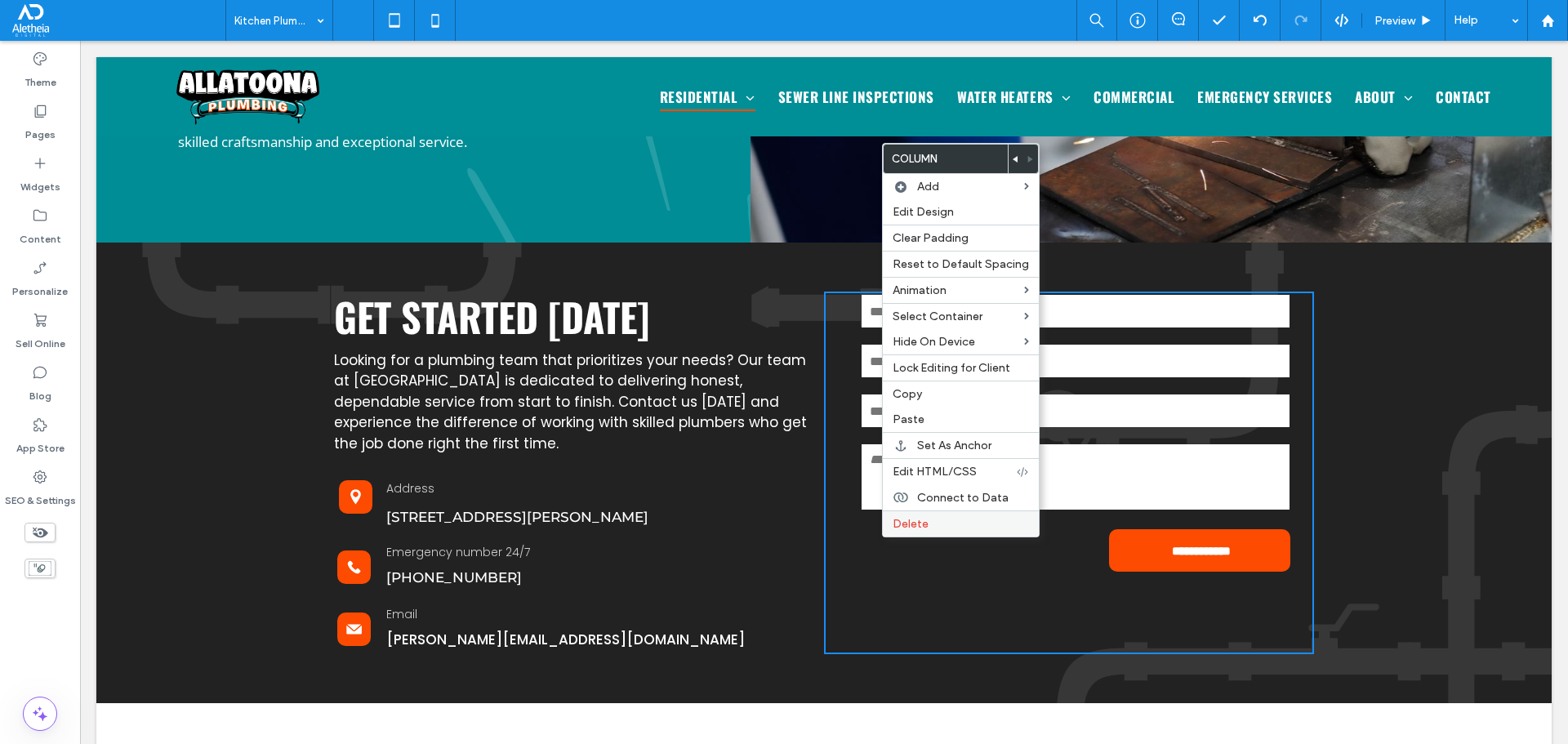
click at [904, 524] on span "Delete" at bounding box center [910, 523] width 36 height 14
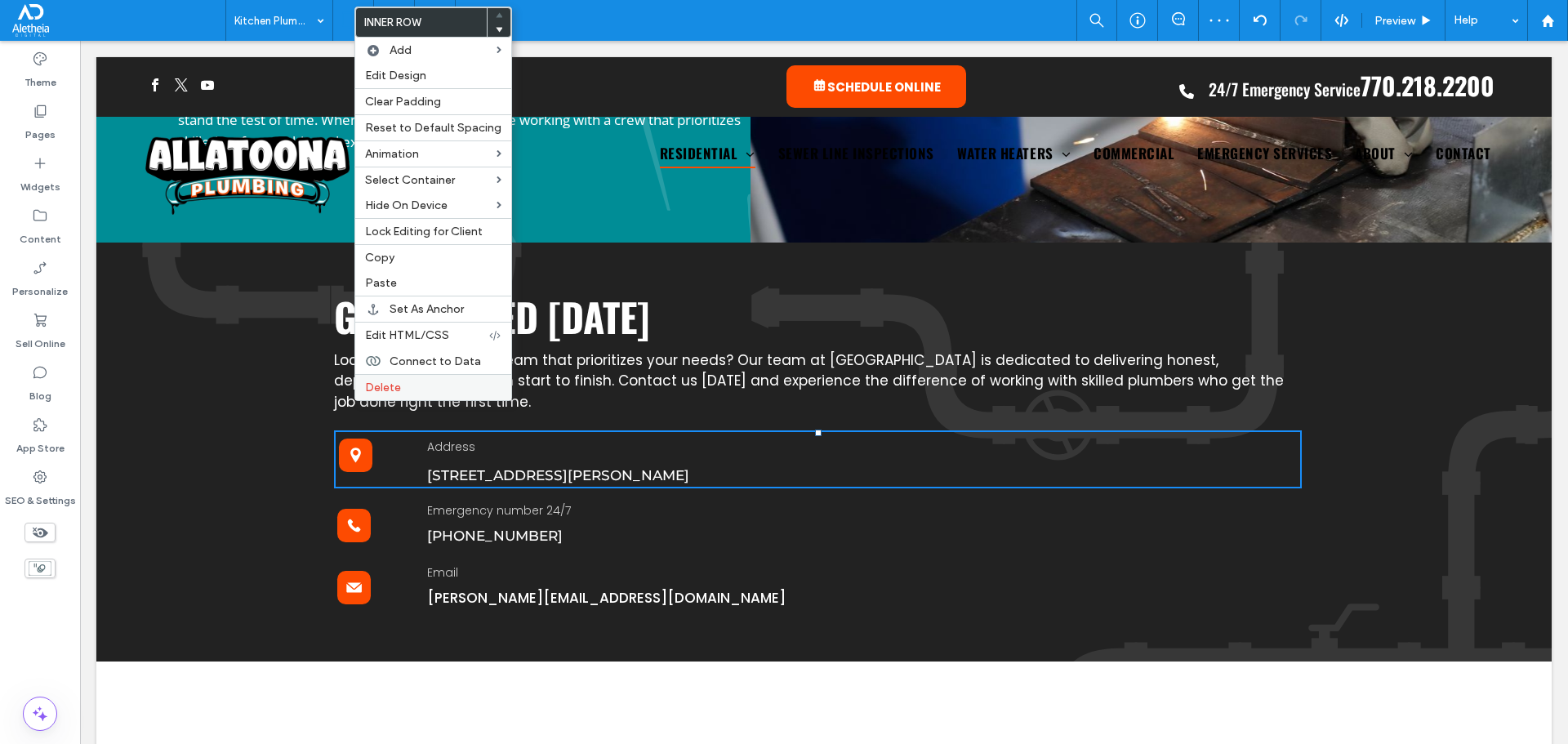
click at [390, 385] on span "Delete" at bounding box center [383, 387] width 36 height 14
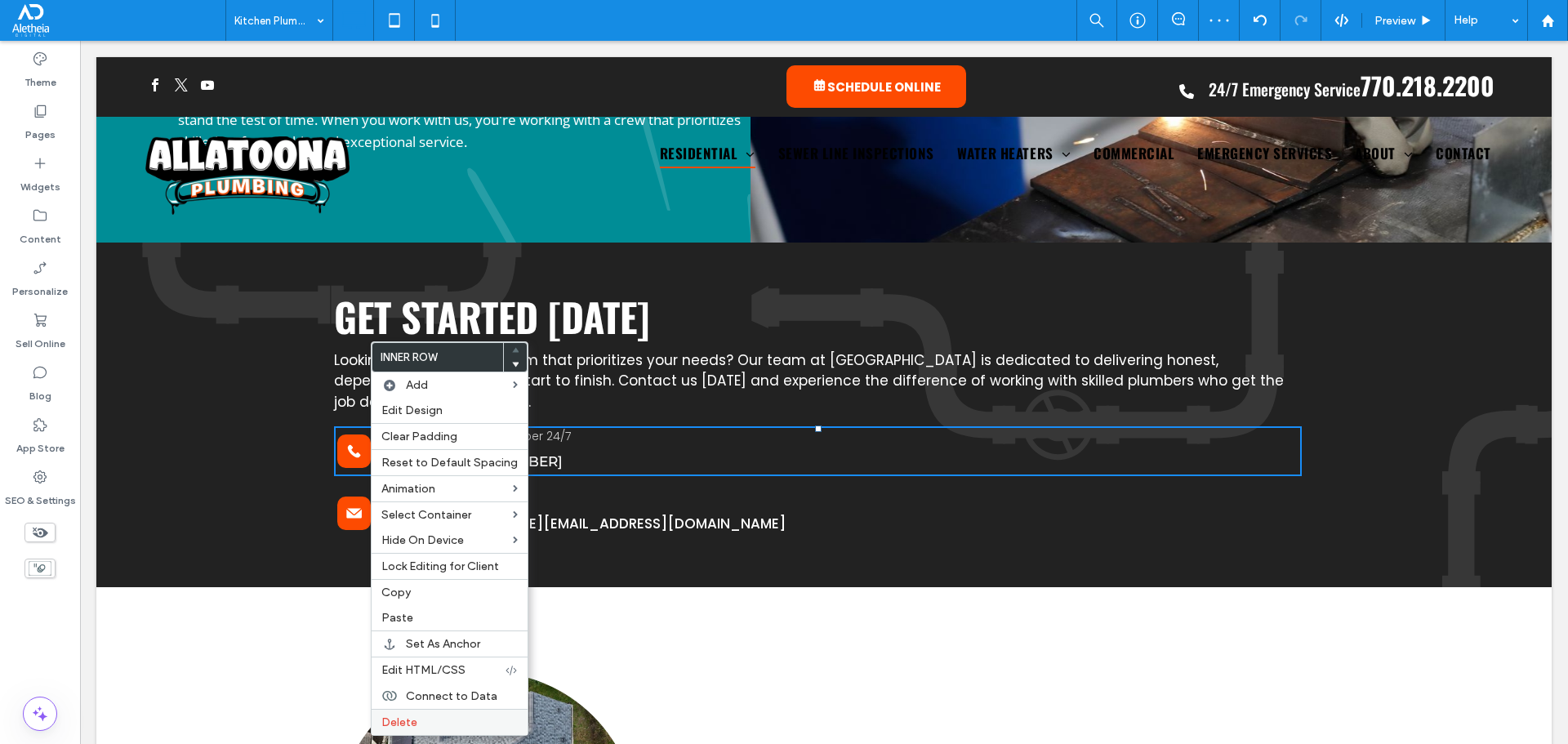
click at [415, 724] on span "Delete" at bounding box center [399, 722] width 36 height 14
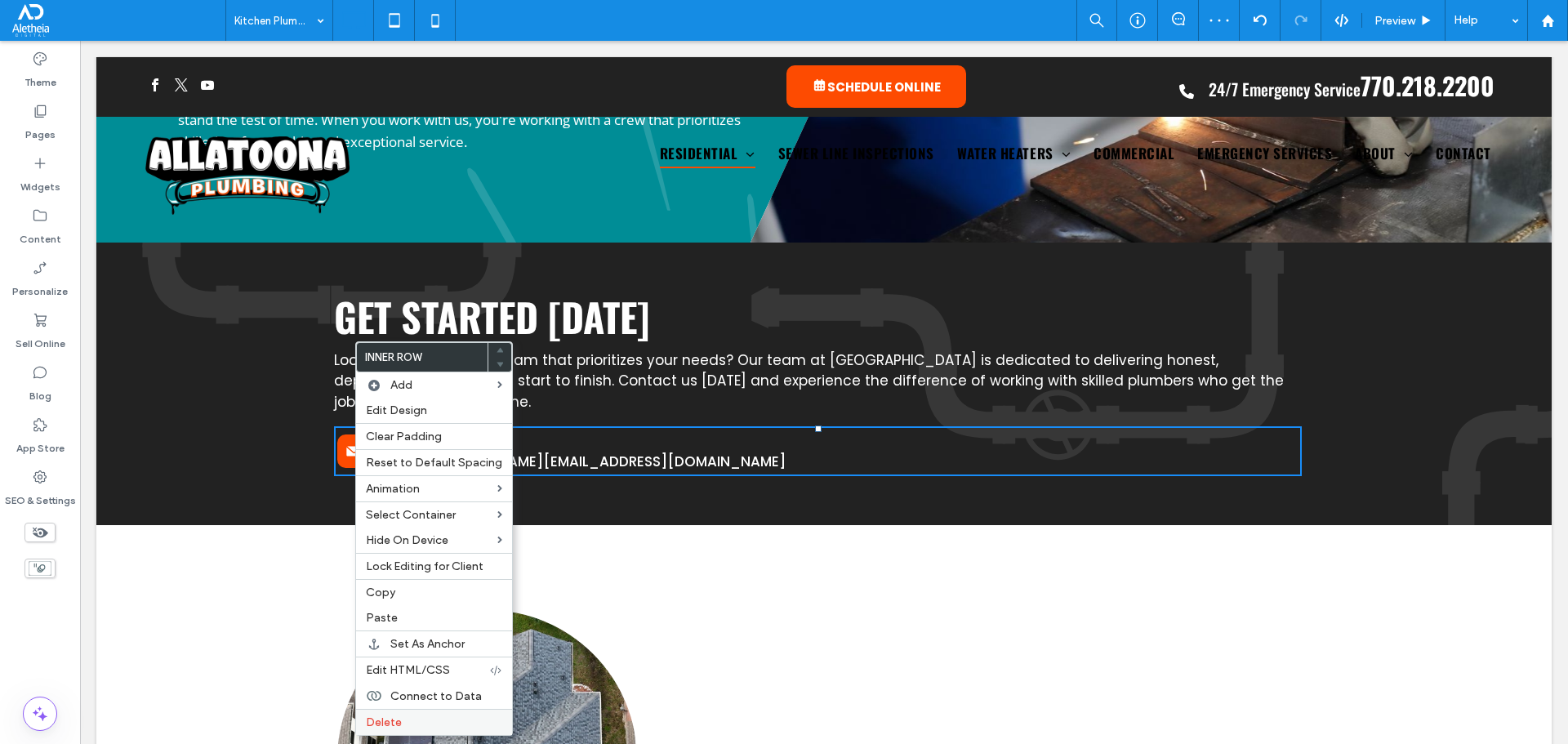
click at [420, 724] on label "Delete" at bounding box center [434, 722] width 136 height 14
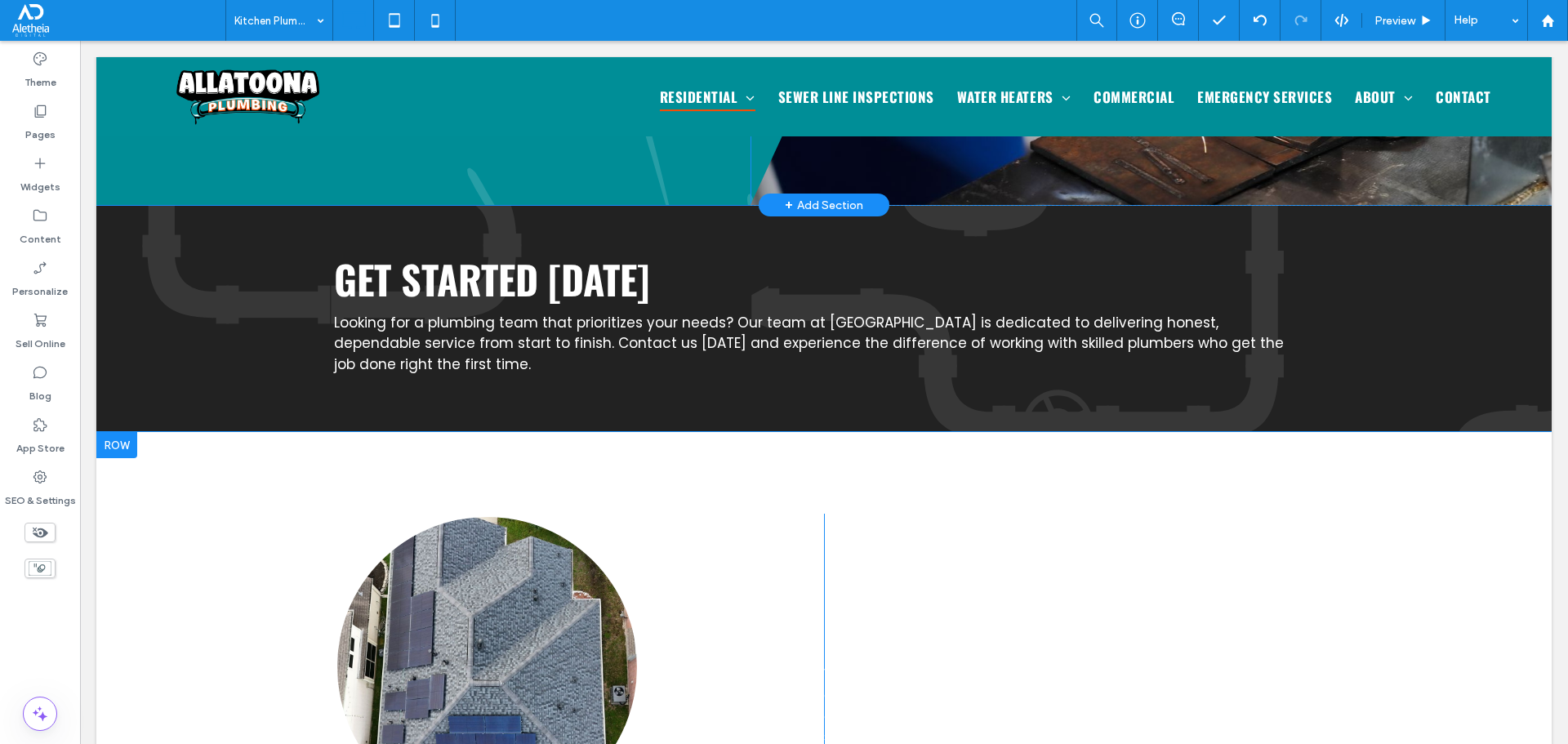
scroll to position [2783, 0]
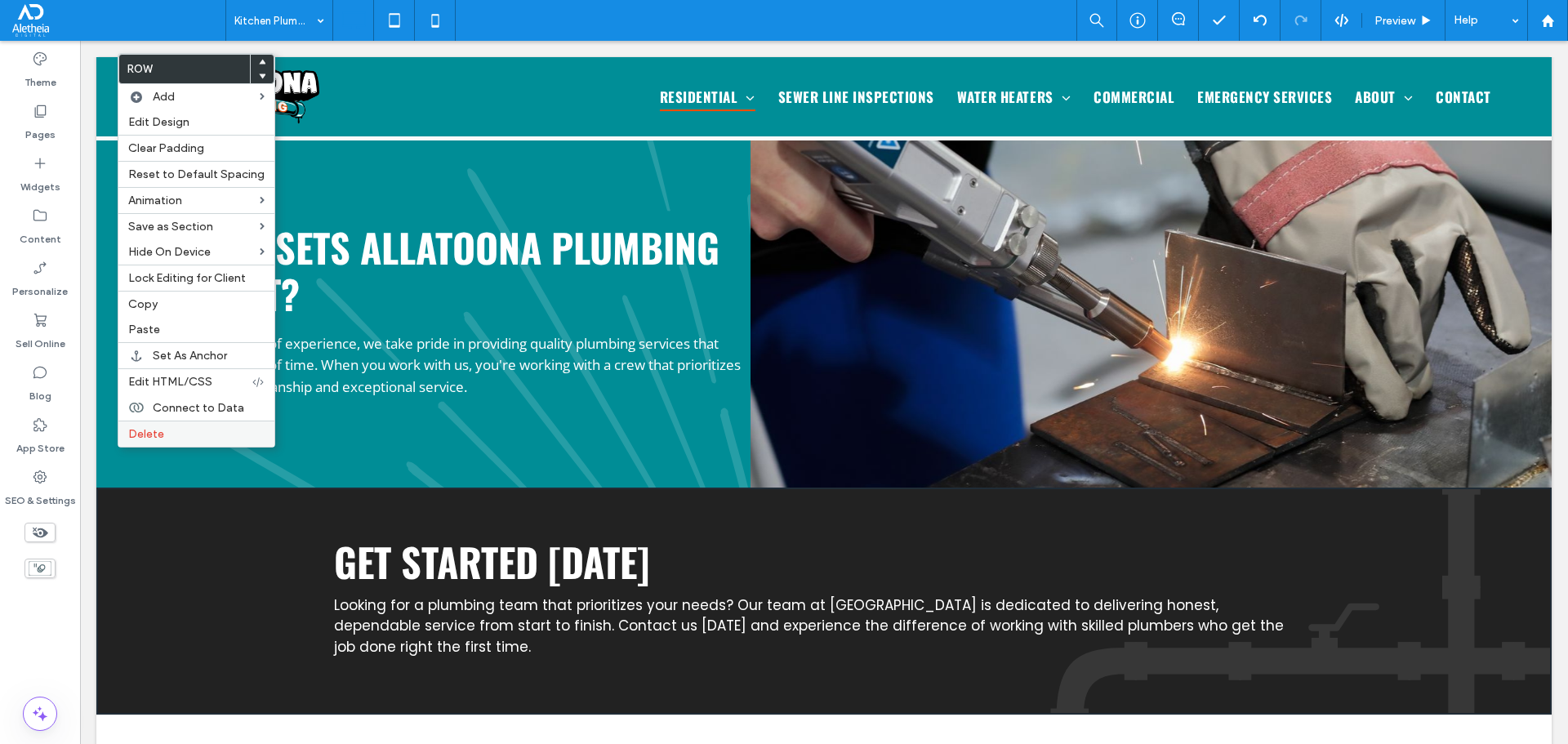
click at [132, 434] on span "Delete" at bounding box center [145, 434] width 36 height 14
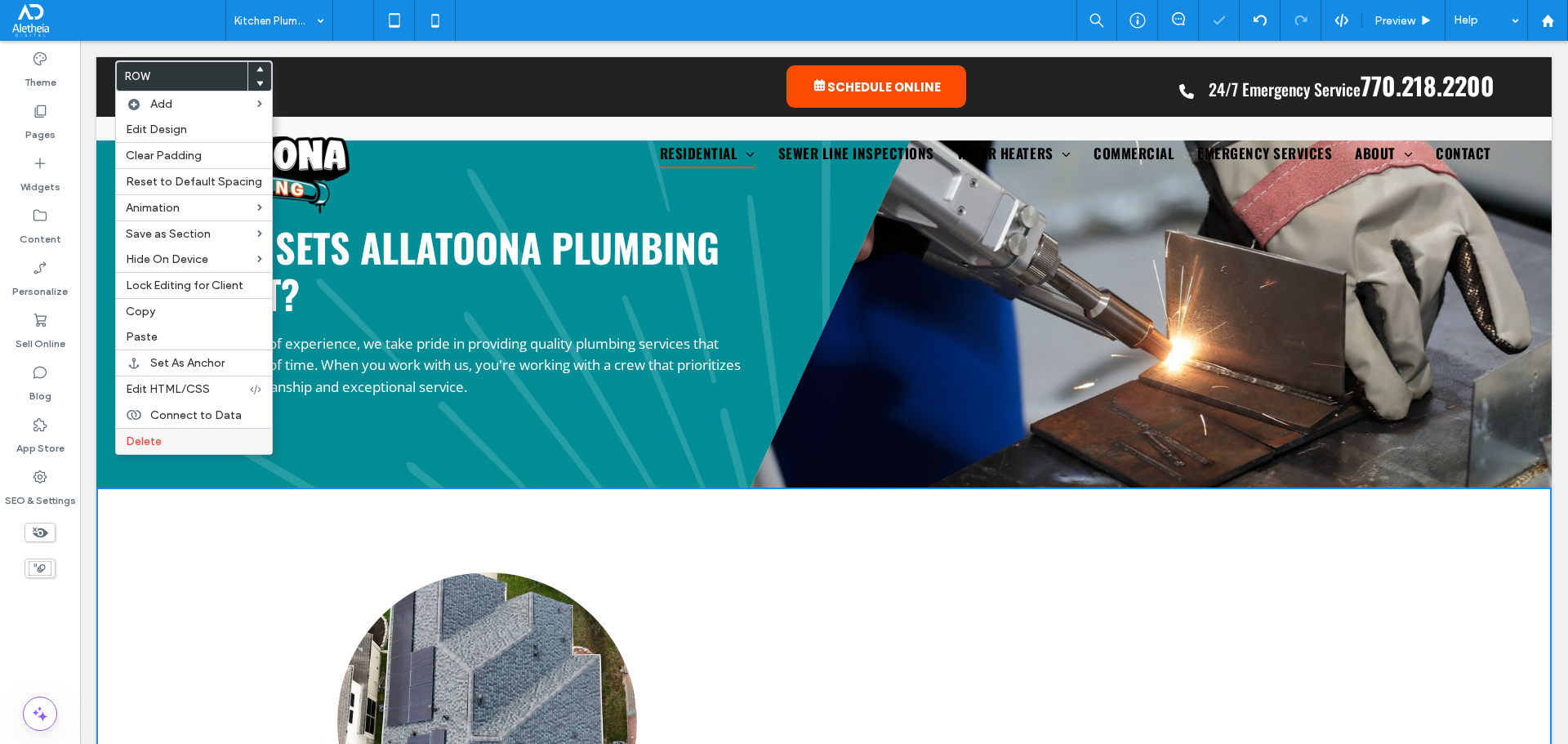
click at [127, 447] on span "Delete" at bounding box center [144, 441] width 36 height 14
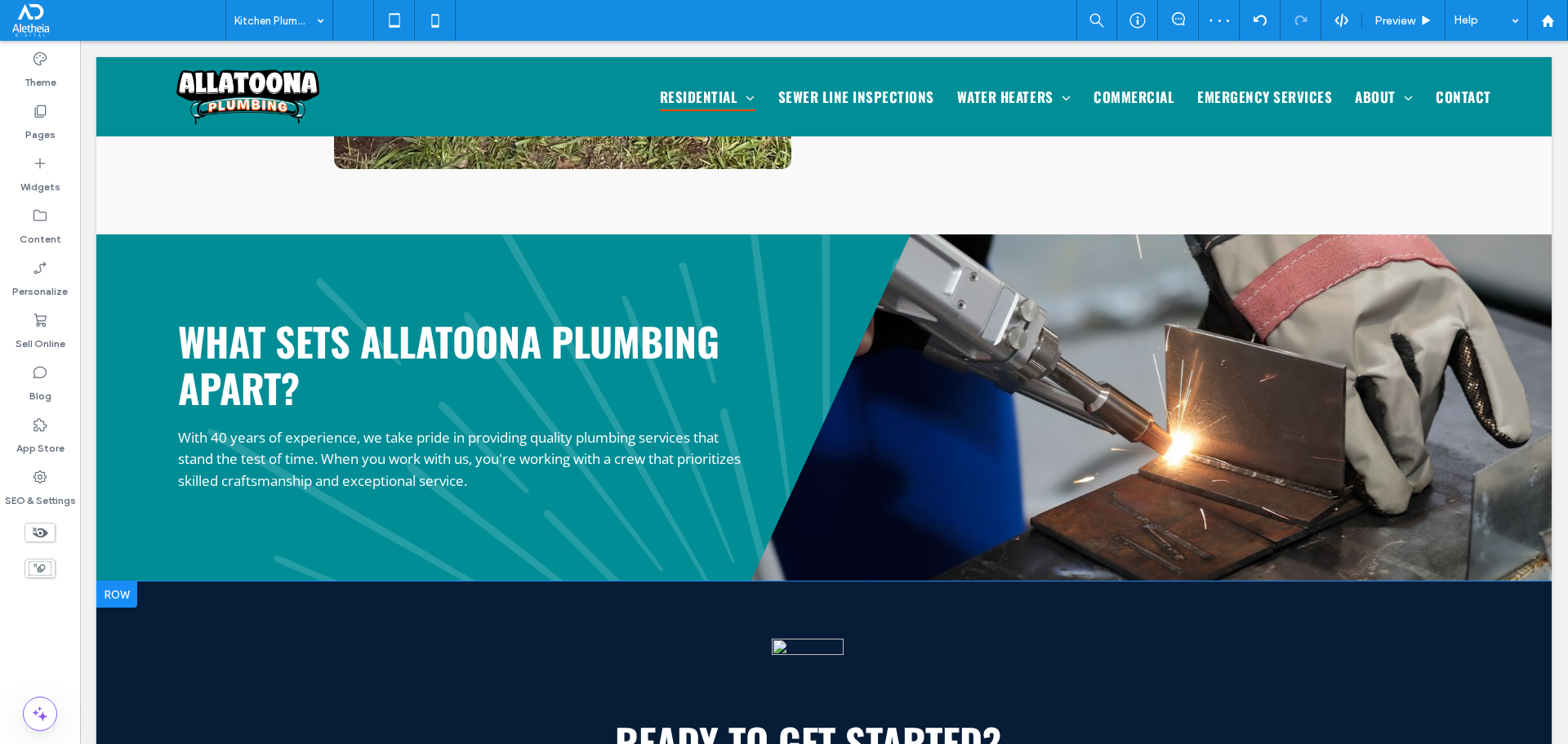
scroll to position [2702, 0]
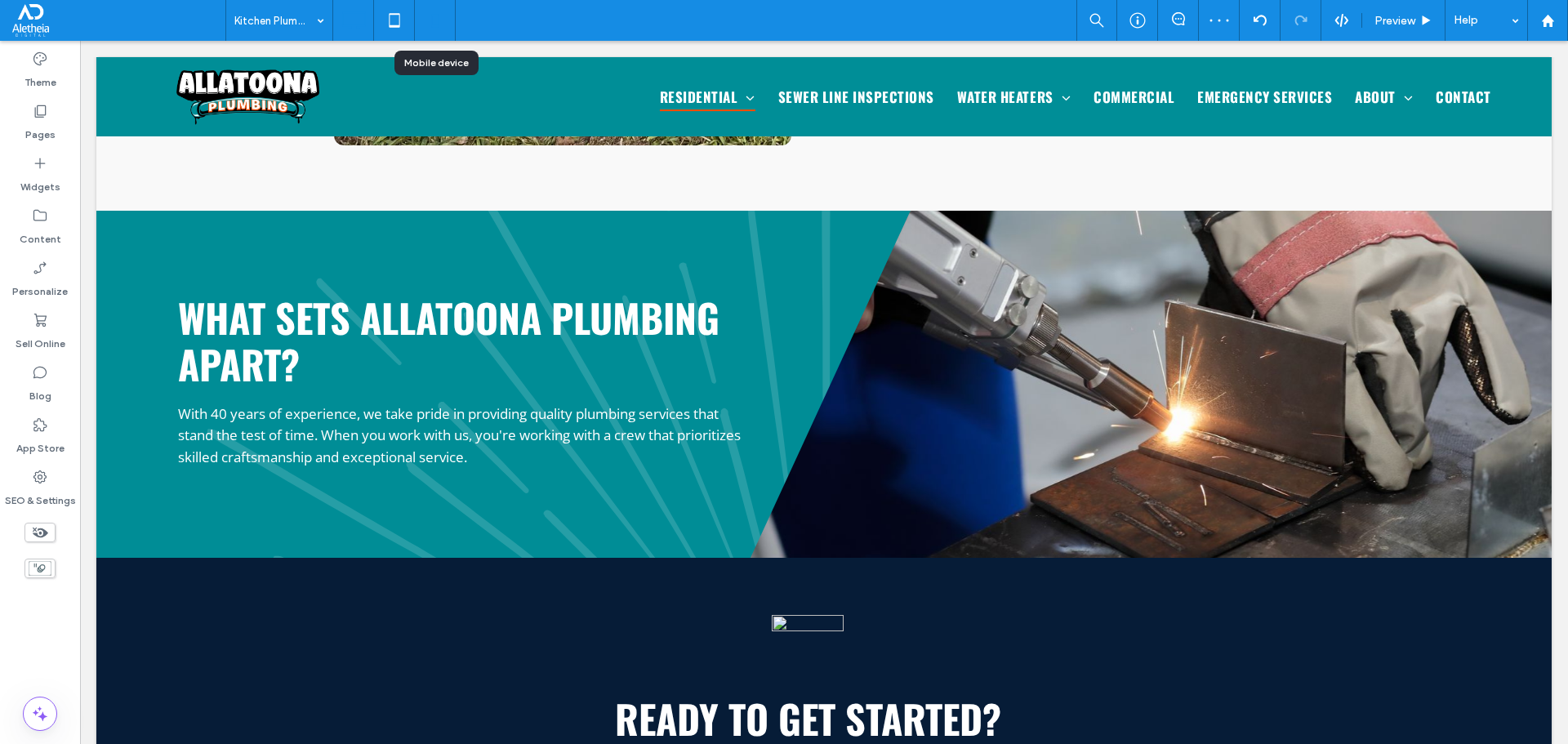
click at [429, 6] on icon at bounding box center [435, 19] width 32 height 32
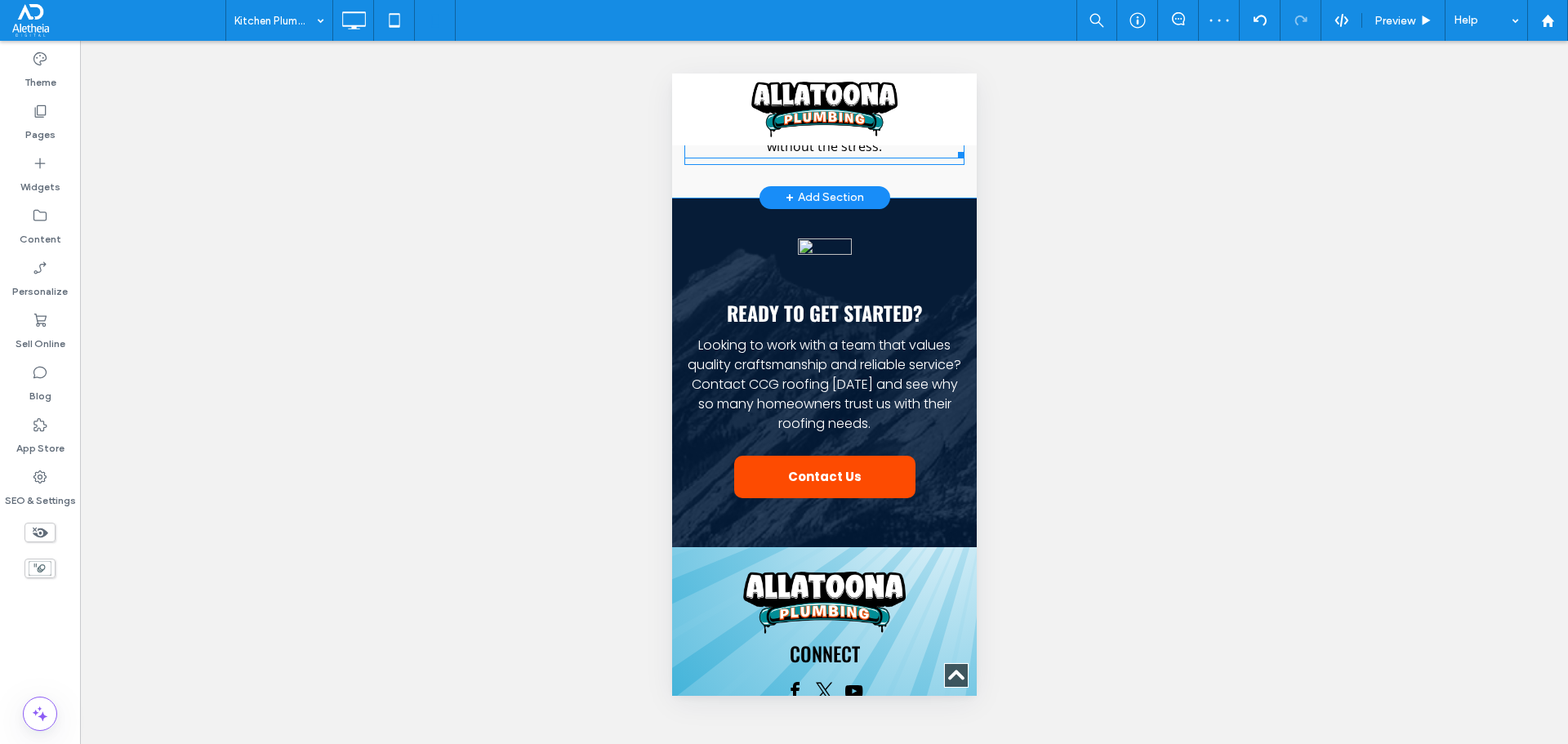
scroll to position [3511, 0]
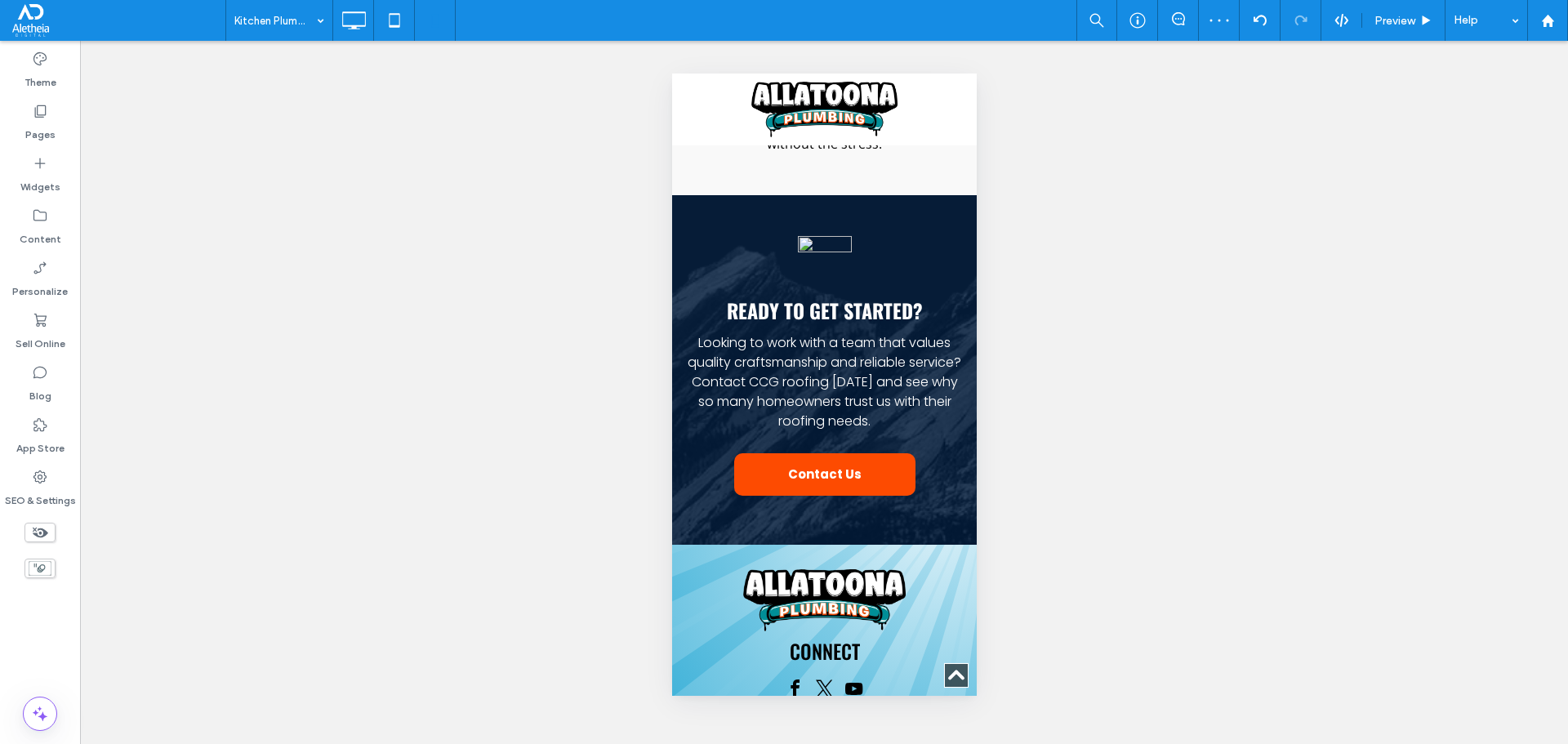
click at [48, 534] on icon at bounding box center [39, 532] width 18 height 18
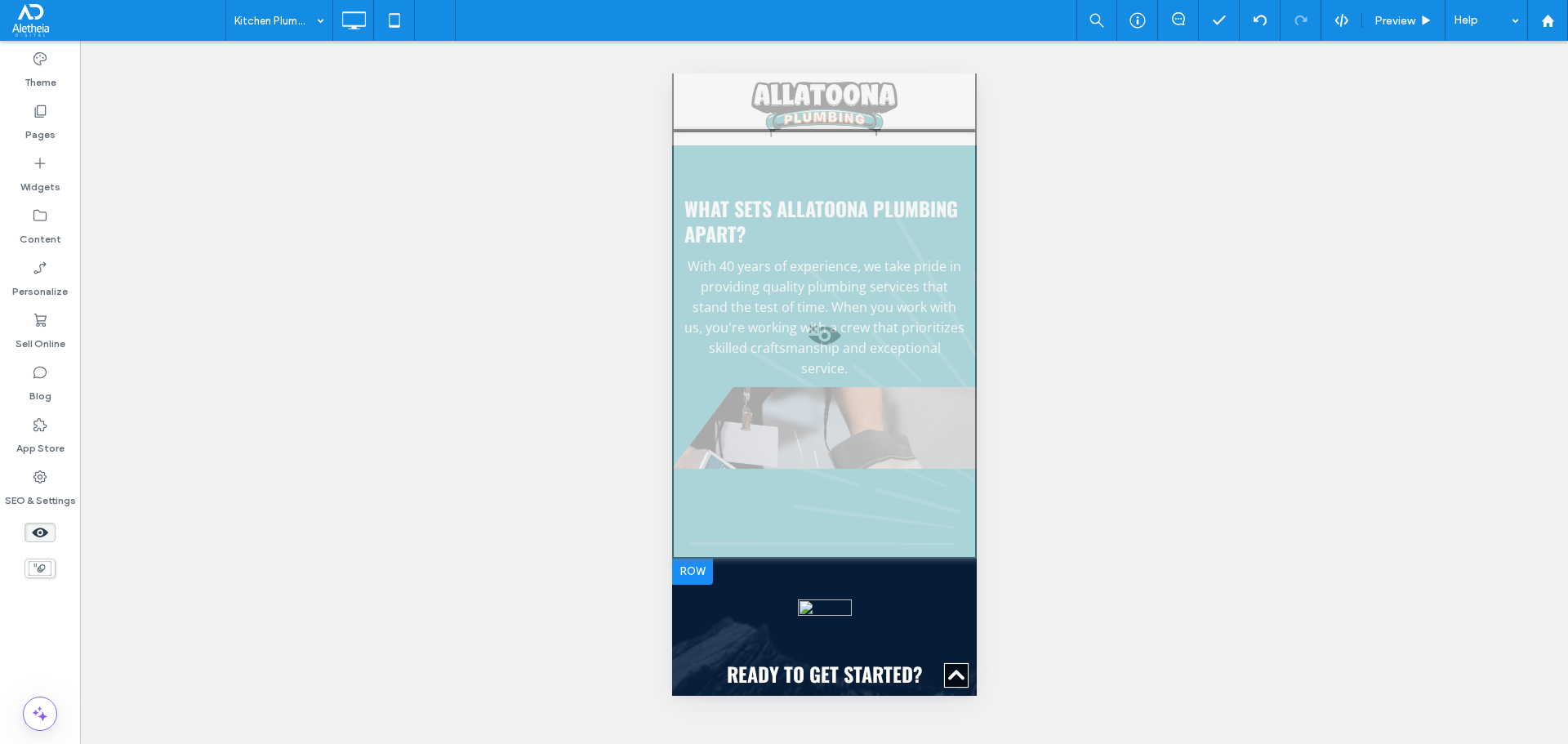
scroll to position [5830, 0]
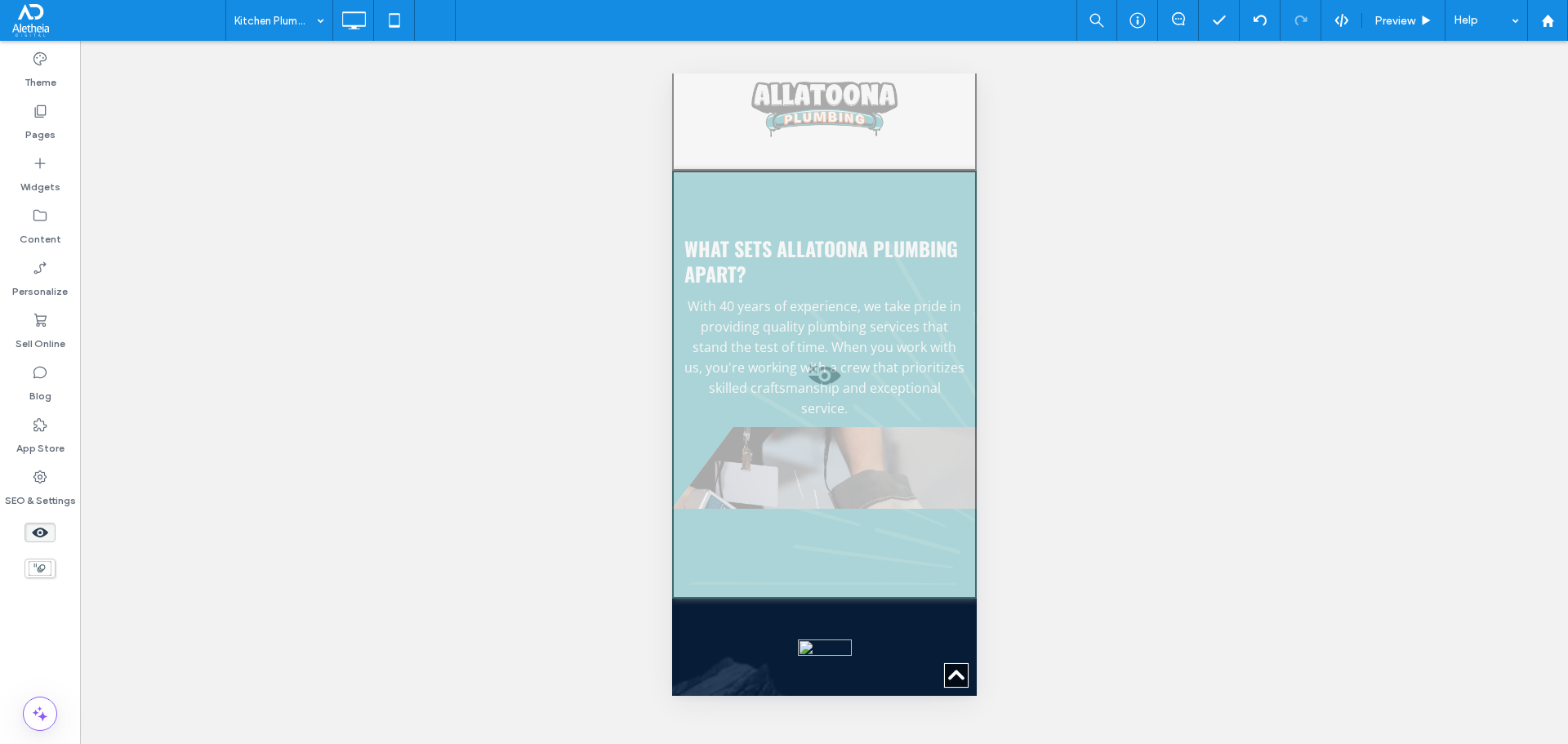
click at [843, 332] on div at bounding box center [823, 385] width 305 height 428
click at [862, 355] on button "Yes" at bounding box center [866, 352] width 51 height 20
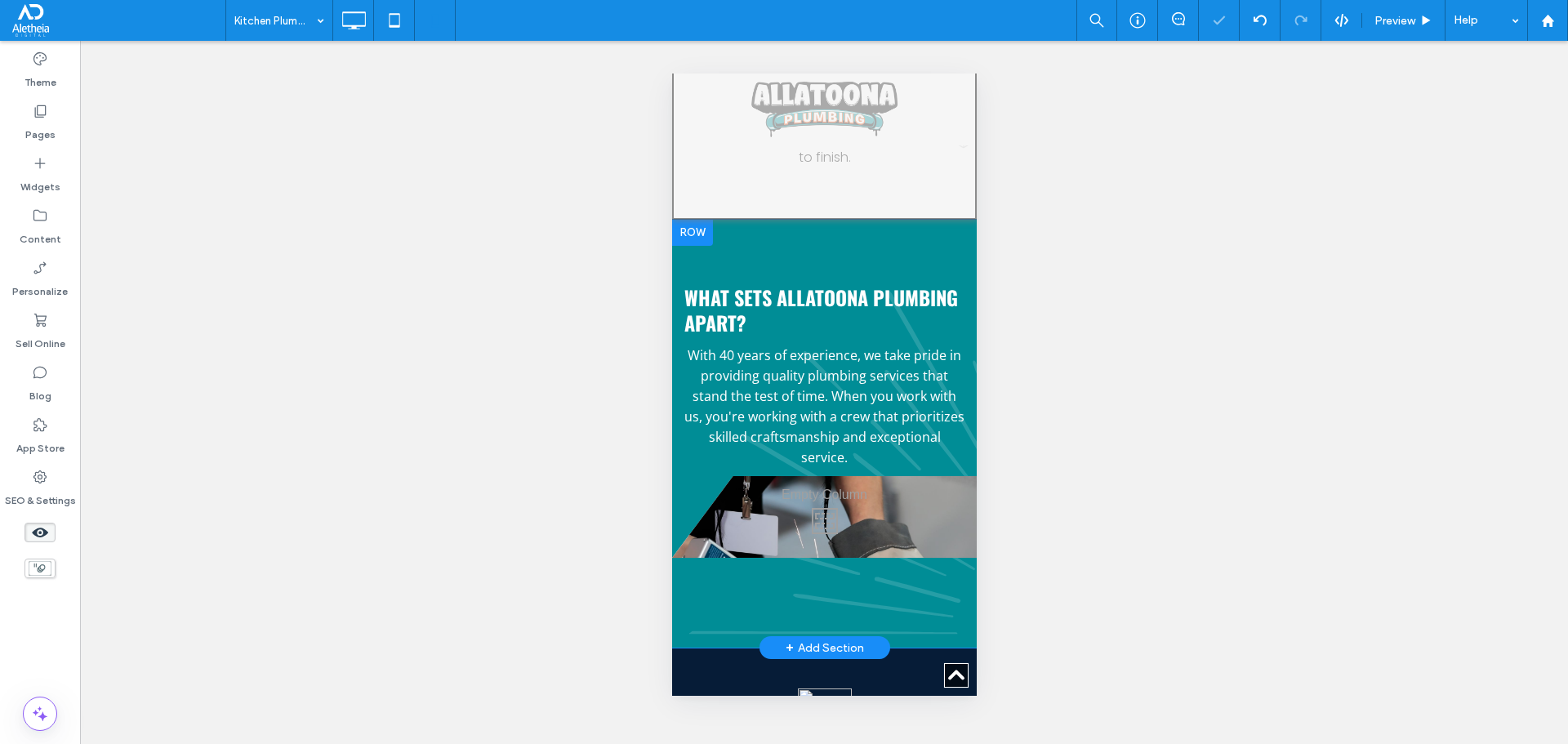
scroll to position [5748, 0]
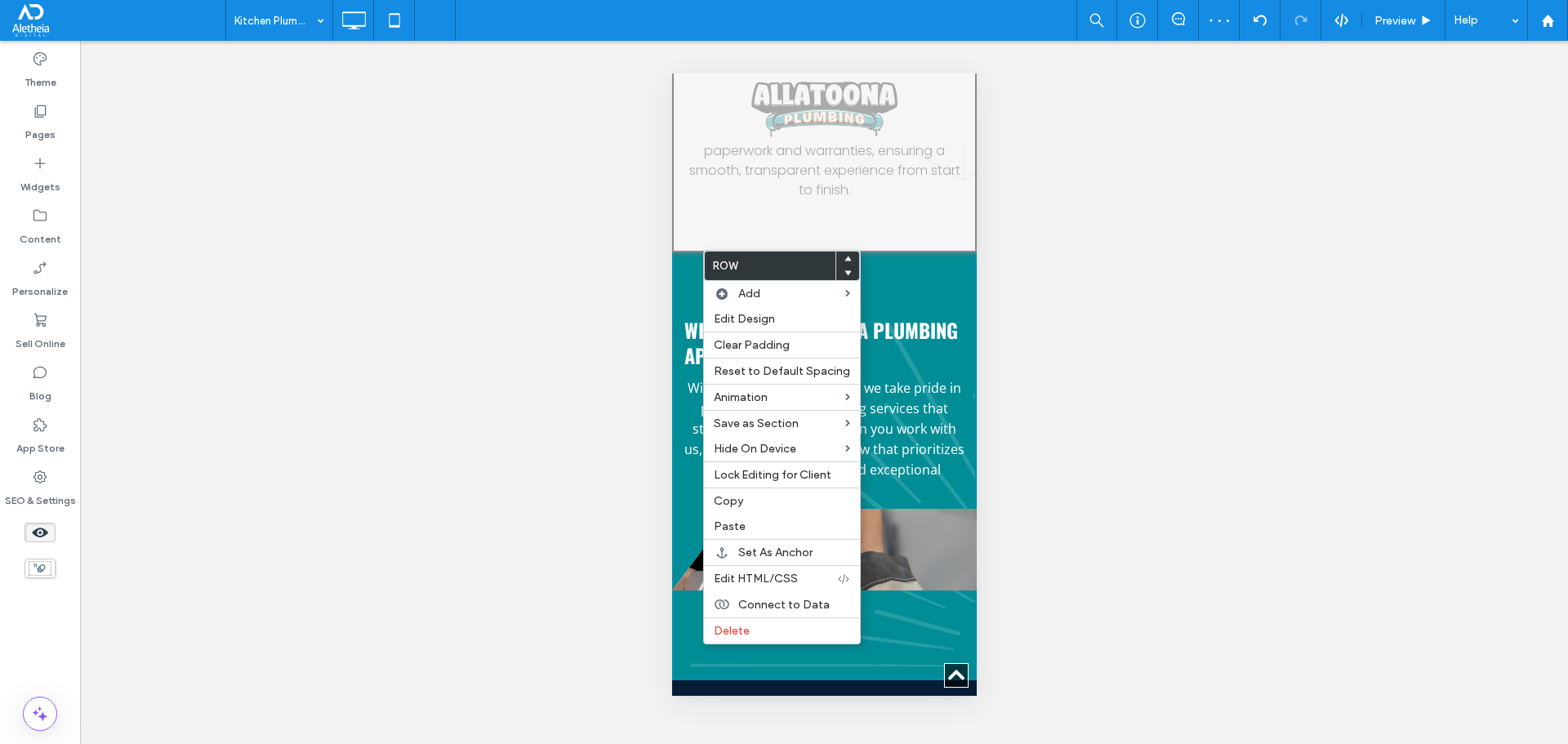
click at [41, 530] on icon at bounding box center [39, 532] width 18 height 18
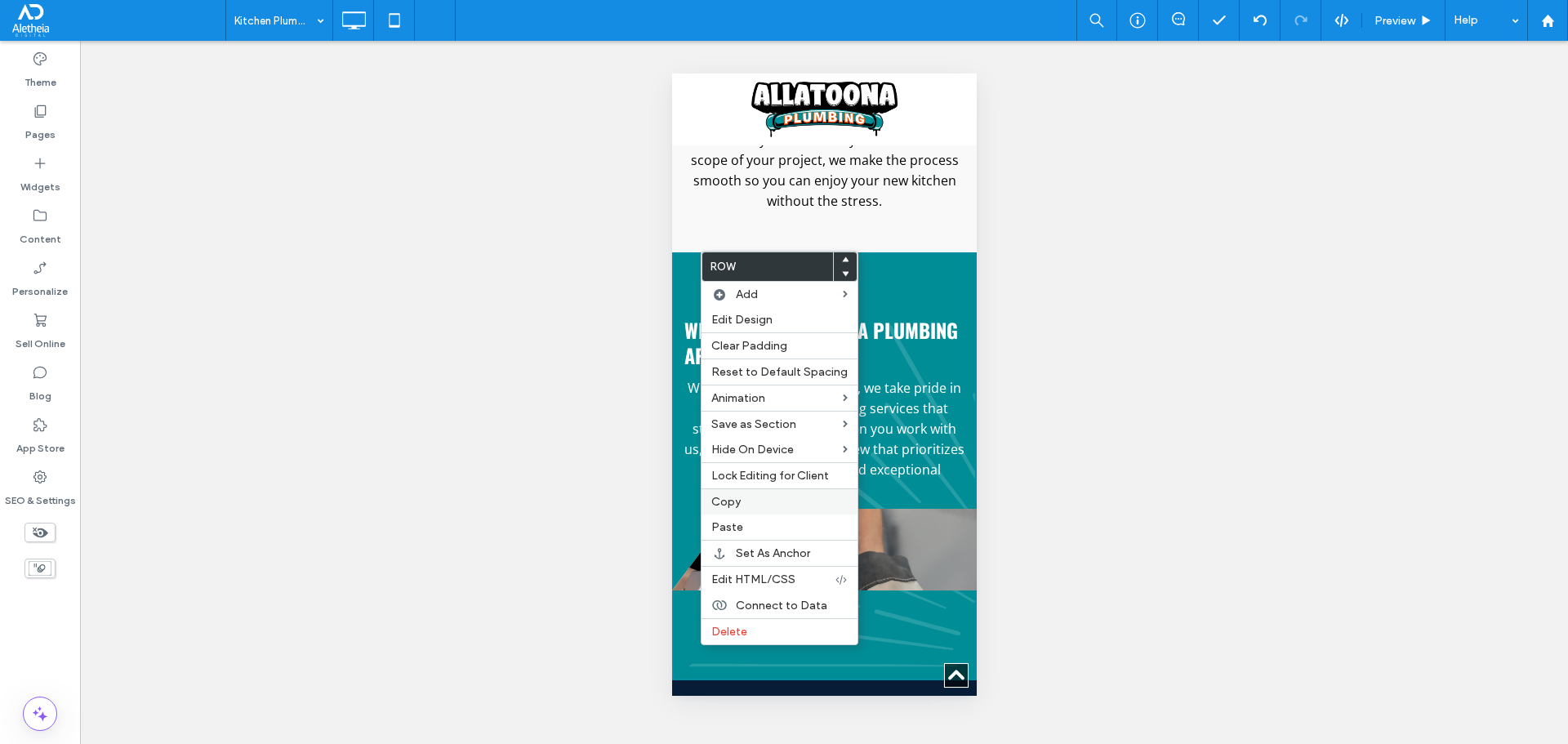
click at [729, 501] on span "Copy" at bounding box center [727, 501] width 30 height 14
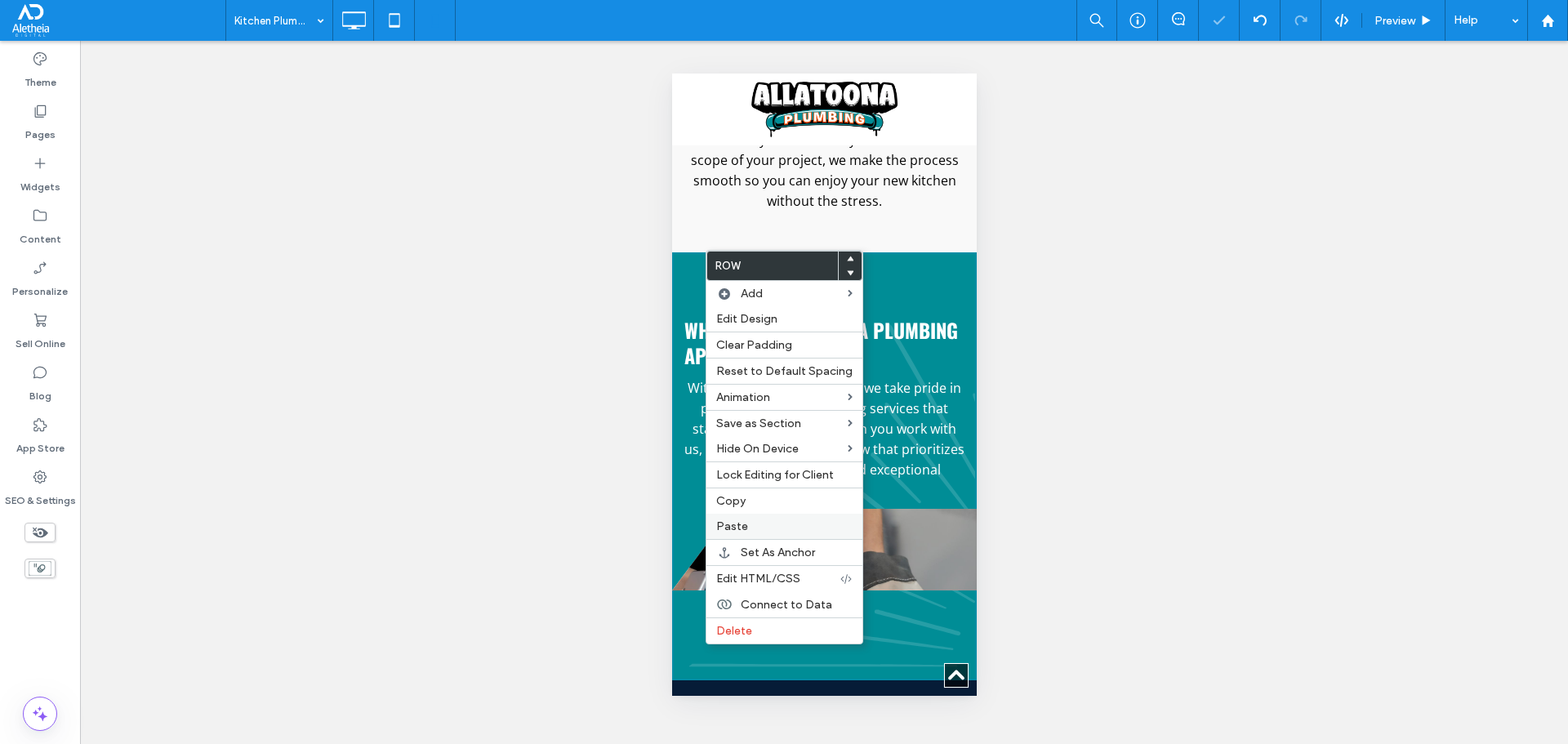
click at [767, 523] on label "Paste" at bounding box center [784, 525] width 136 height 14
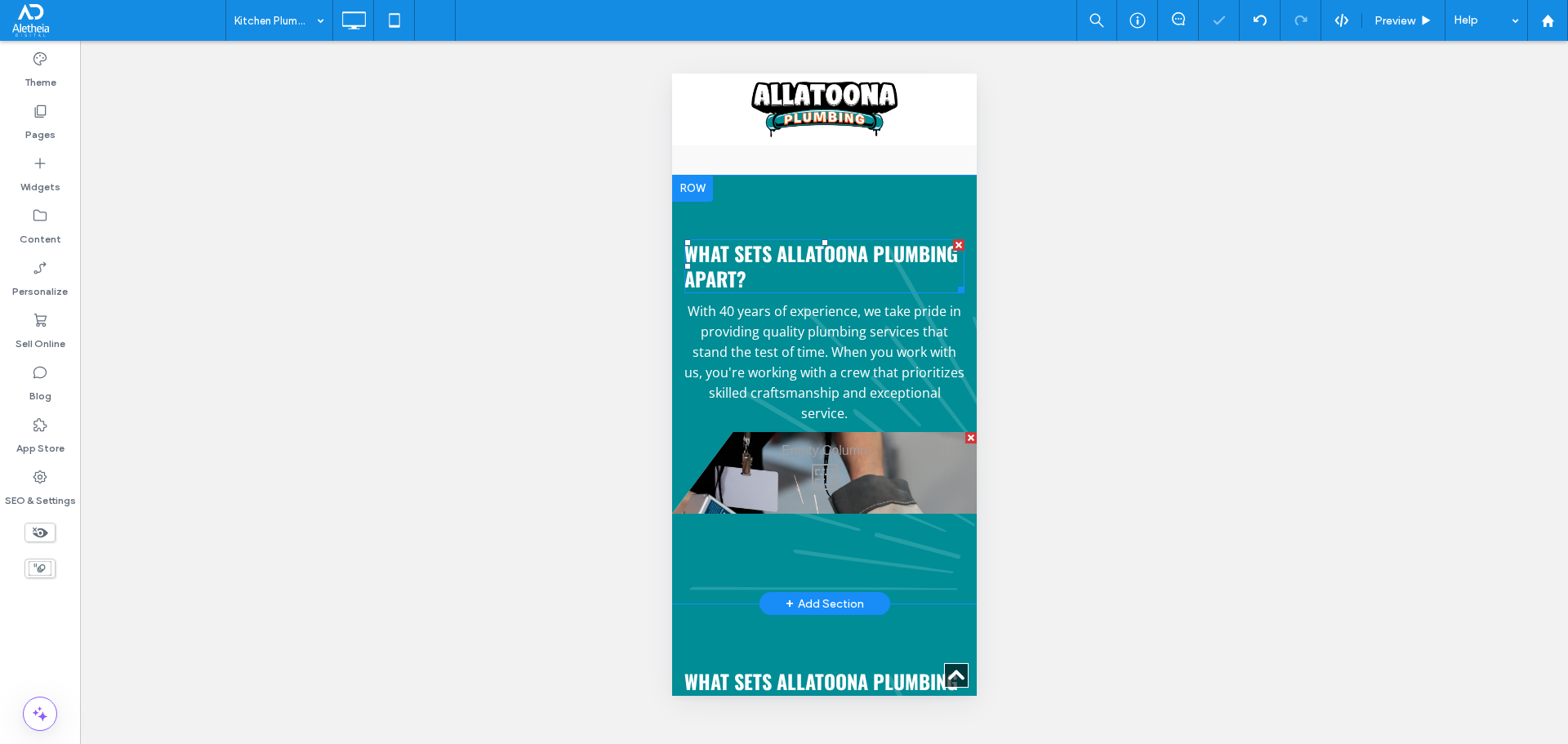
scroll to position [3413, 0]
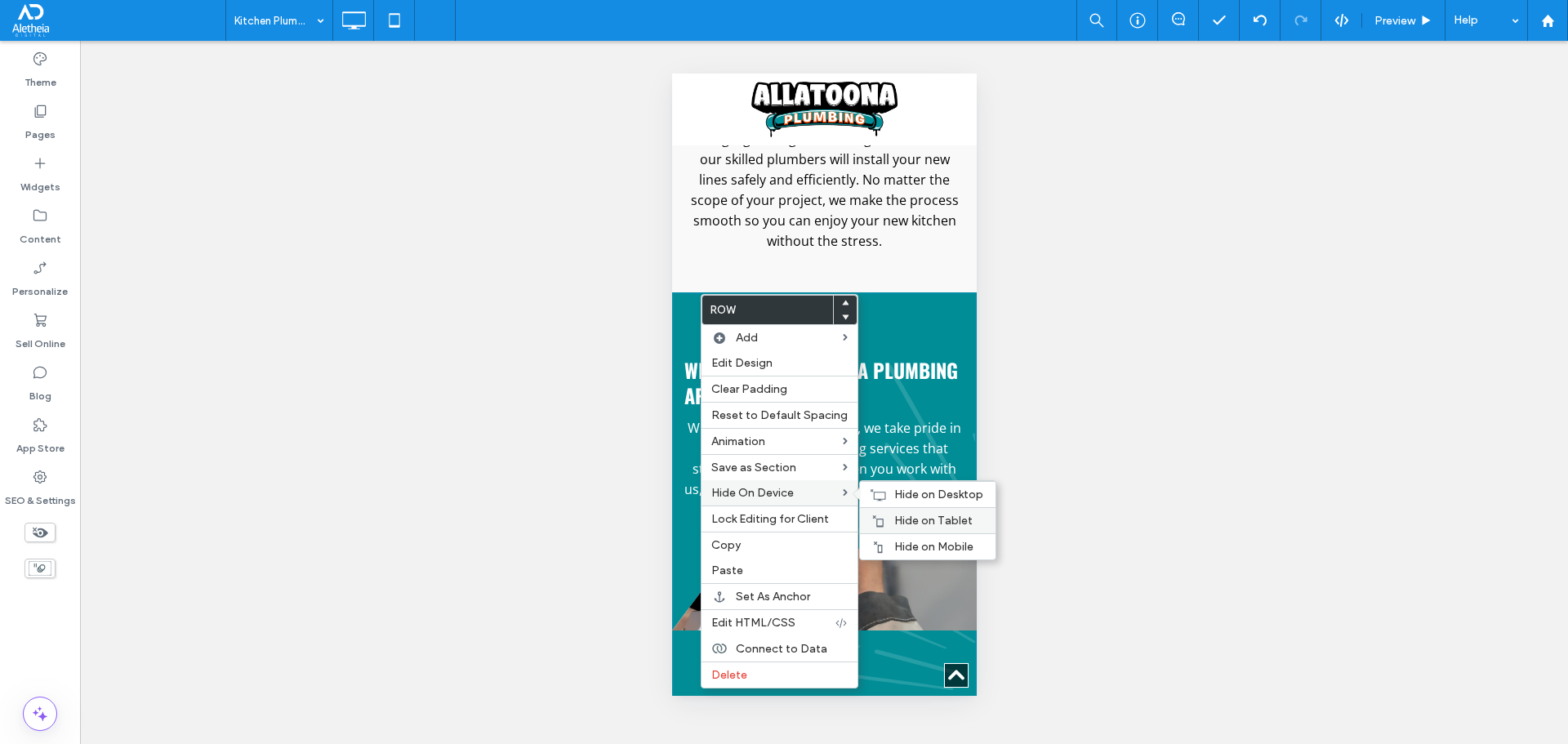
click at [883, 517] on div "Hide on Tablet" at bounding box center [928, 520] width 135 height 26
click at [894, 493] on span "Hide on Desktop" at bounding box center [939, 494] width 89 height 14
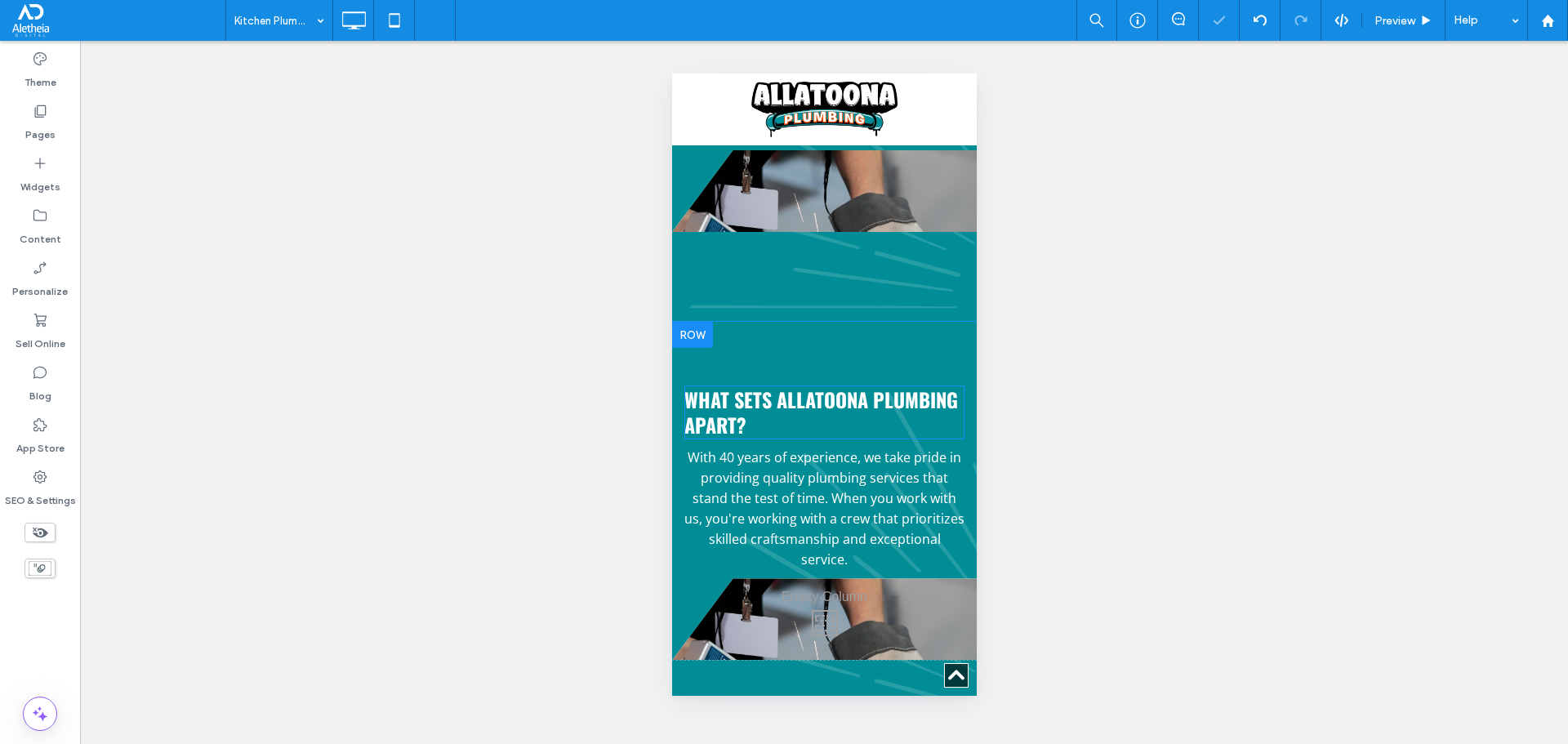
scroll to position [3822, 0]
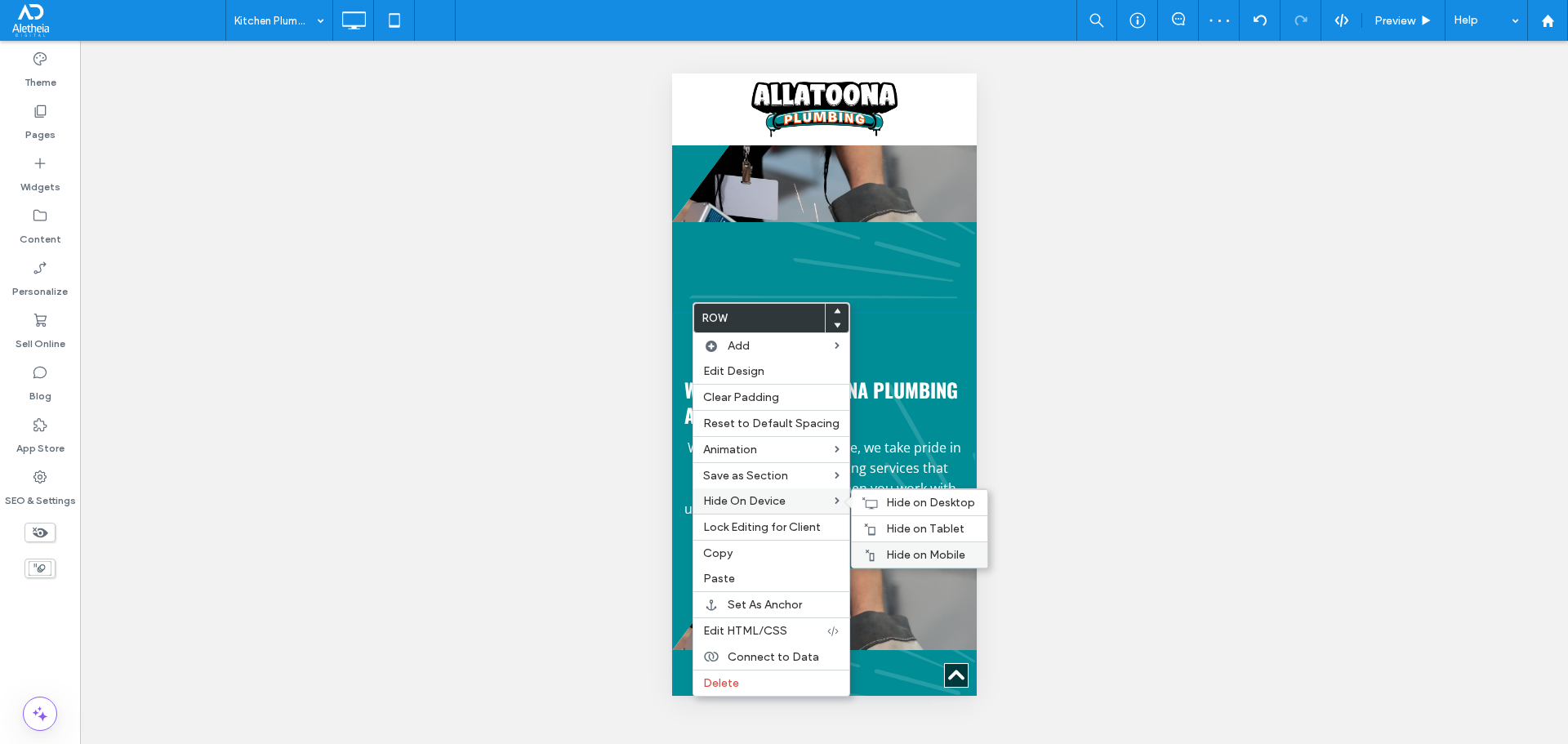
click at [909, 551] on span "Hide on Mobile" at bounding box center [925, 554] width 79 height 14
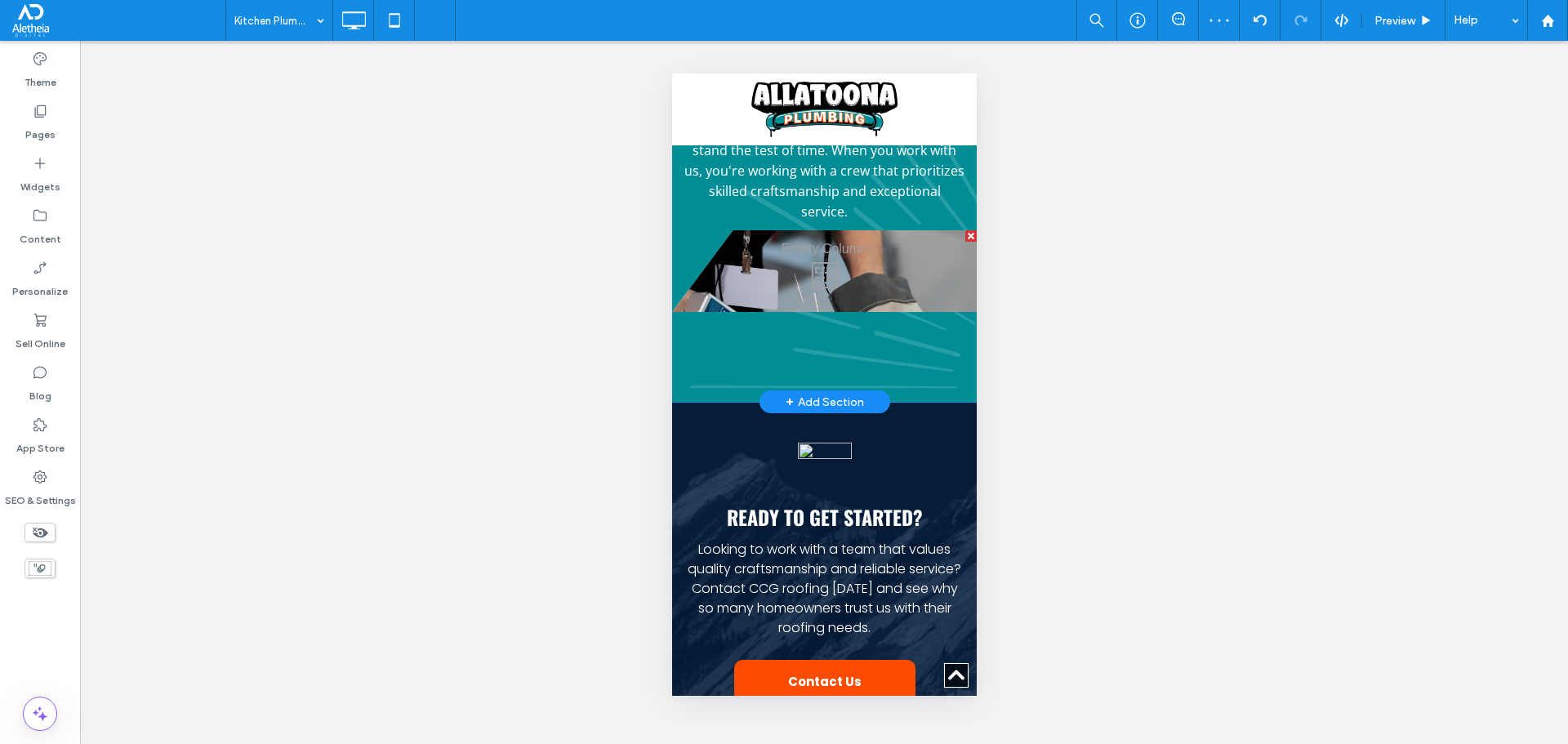
scroll to position [3496, 0]
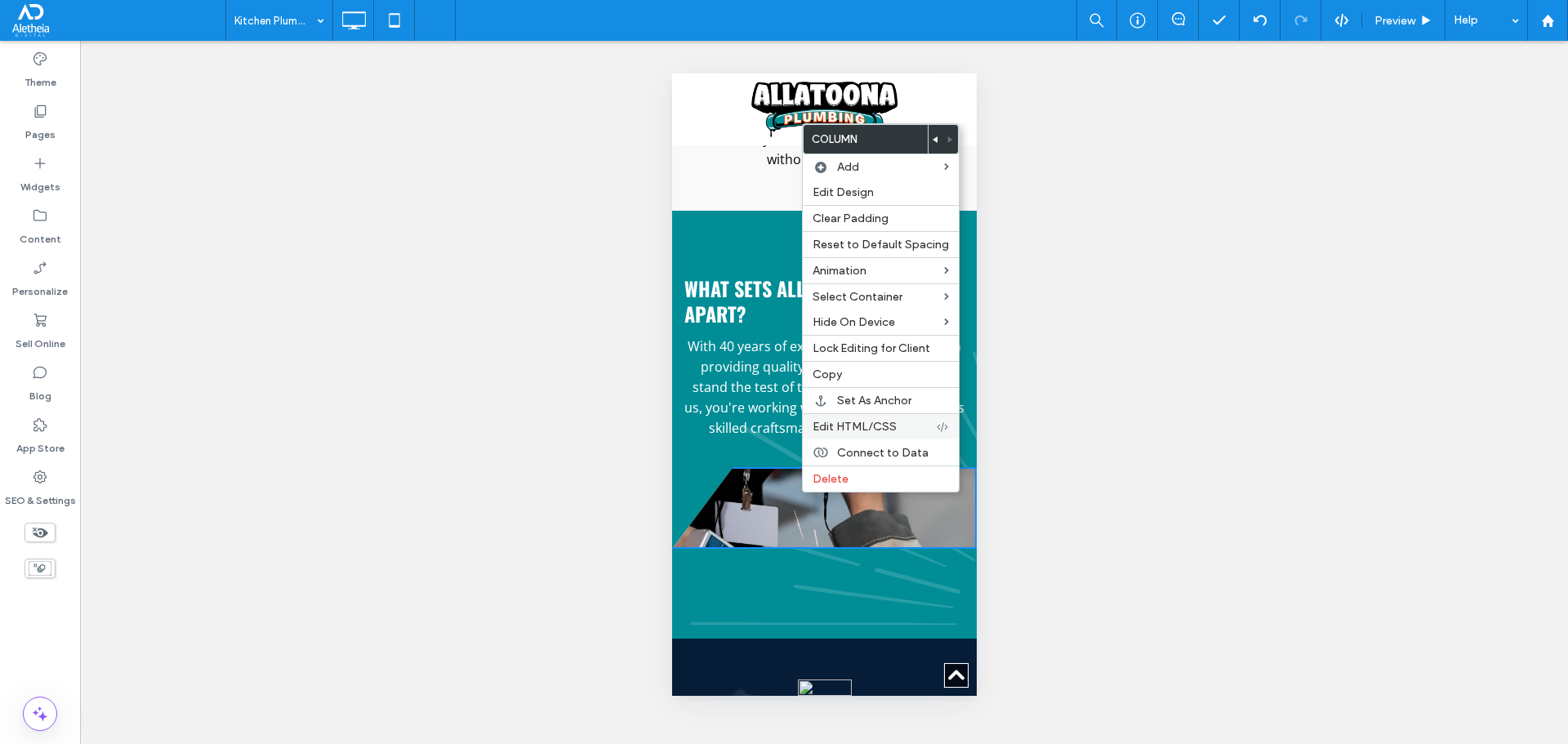
click at [849, 426] on span "Edit HTML/CSS" at bounding box center [854, 426] width 84 height 14
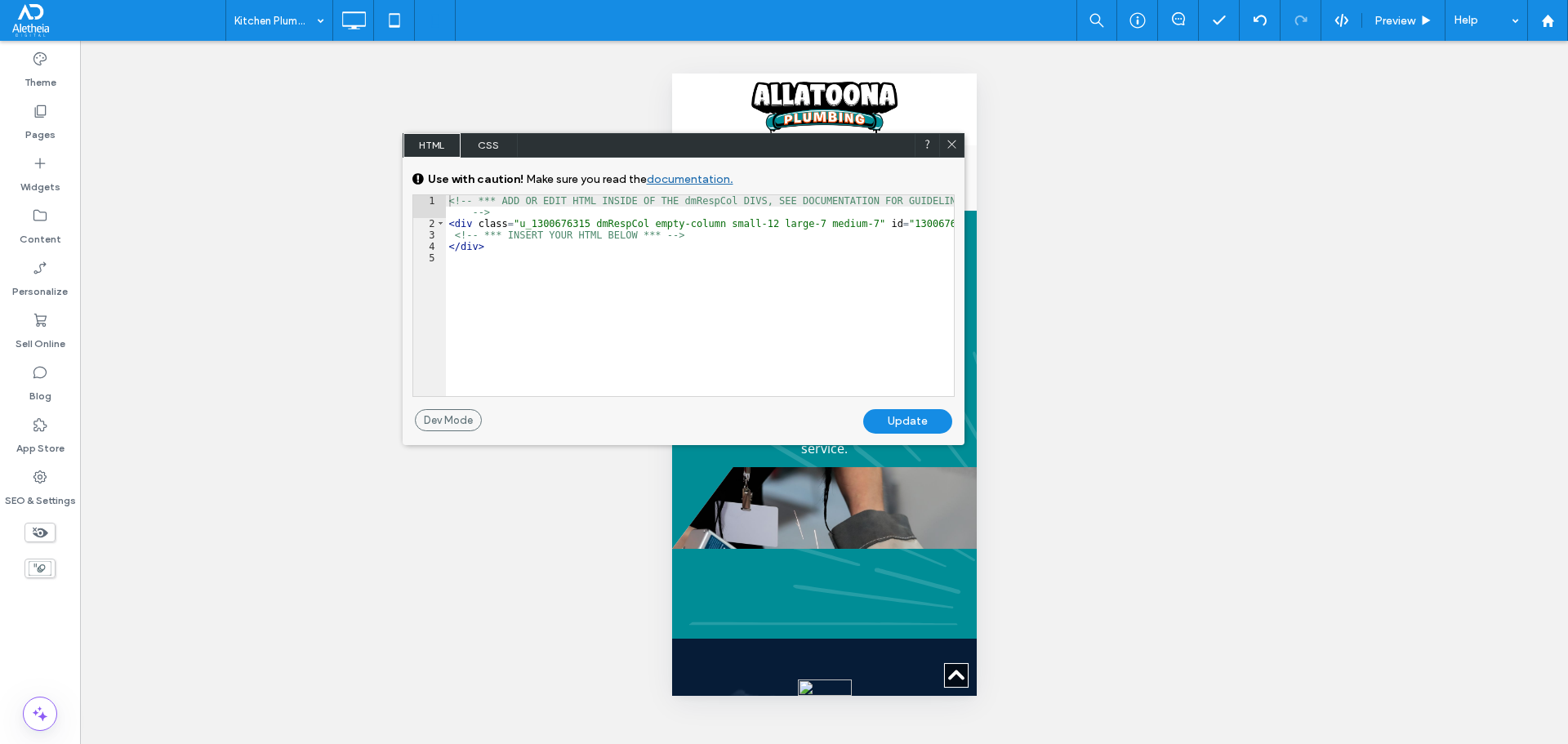
click at [482, 148] on span "CSS" at bounding box center [489, 145] width 57 height 24
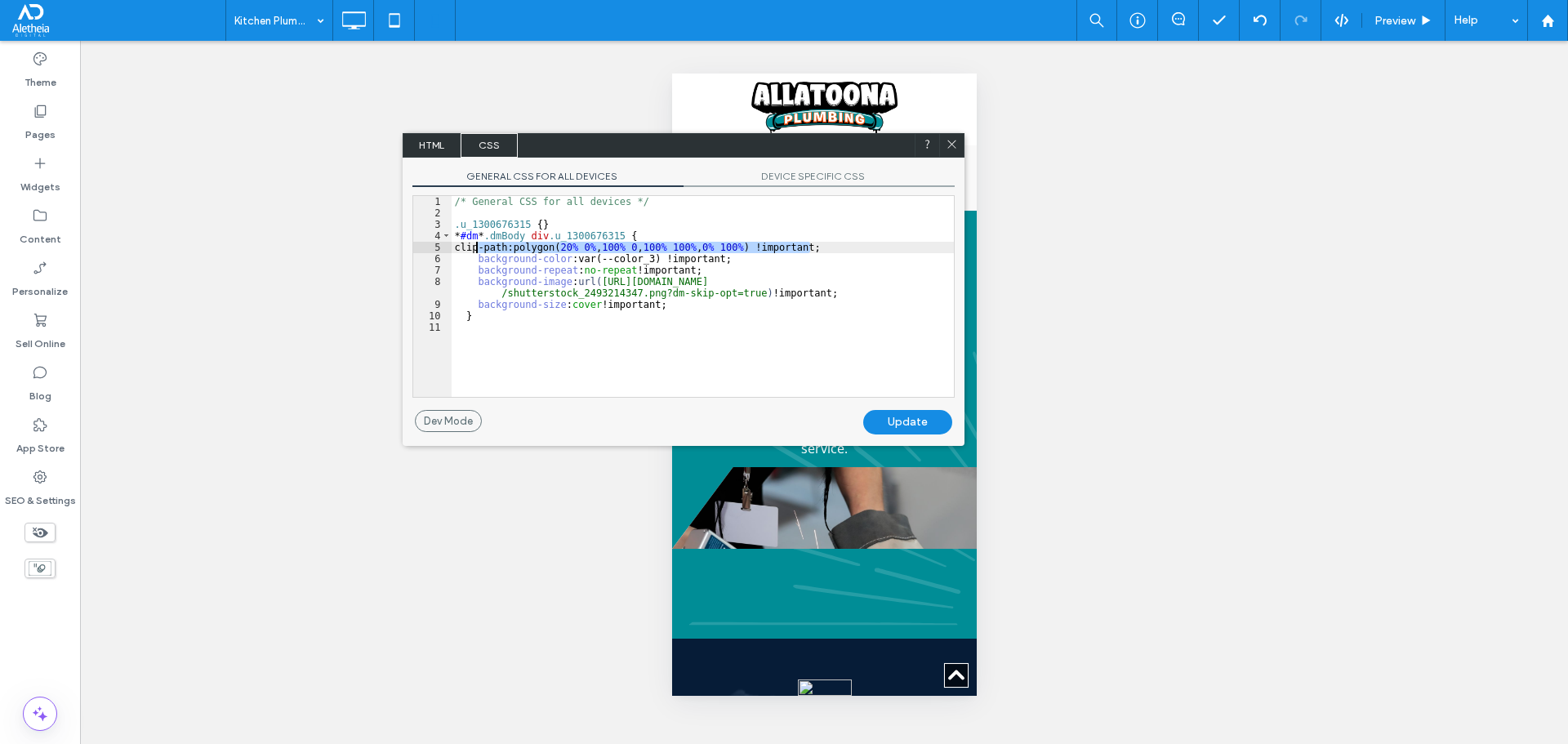
drag, startPoint x: 813, startPoint y: 248, endPoint x: 474, endPoint y: 248, distance: 339.0
click at [474, 248] on div "/* General CSS for all devices */ .u_1300676315 { } * #dm * .dmBody div .u_1300…" at bounding box center [702, 307] width 502 height 223
click at [904, 415] on div "Update" at bounding box center [907, 422] width 89 height 24
click at [946, 145] on icon at bounding box center [951, 144] width 12 height 12
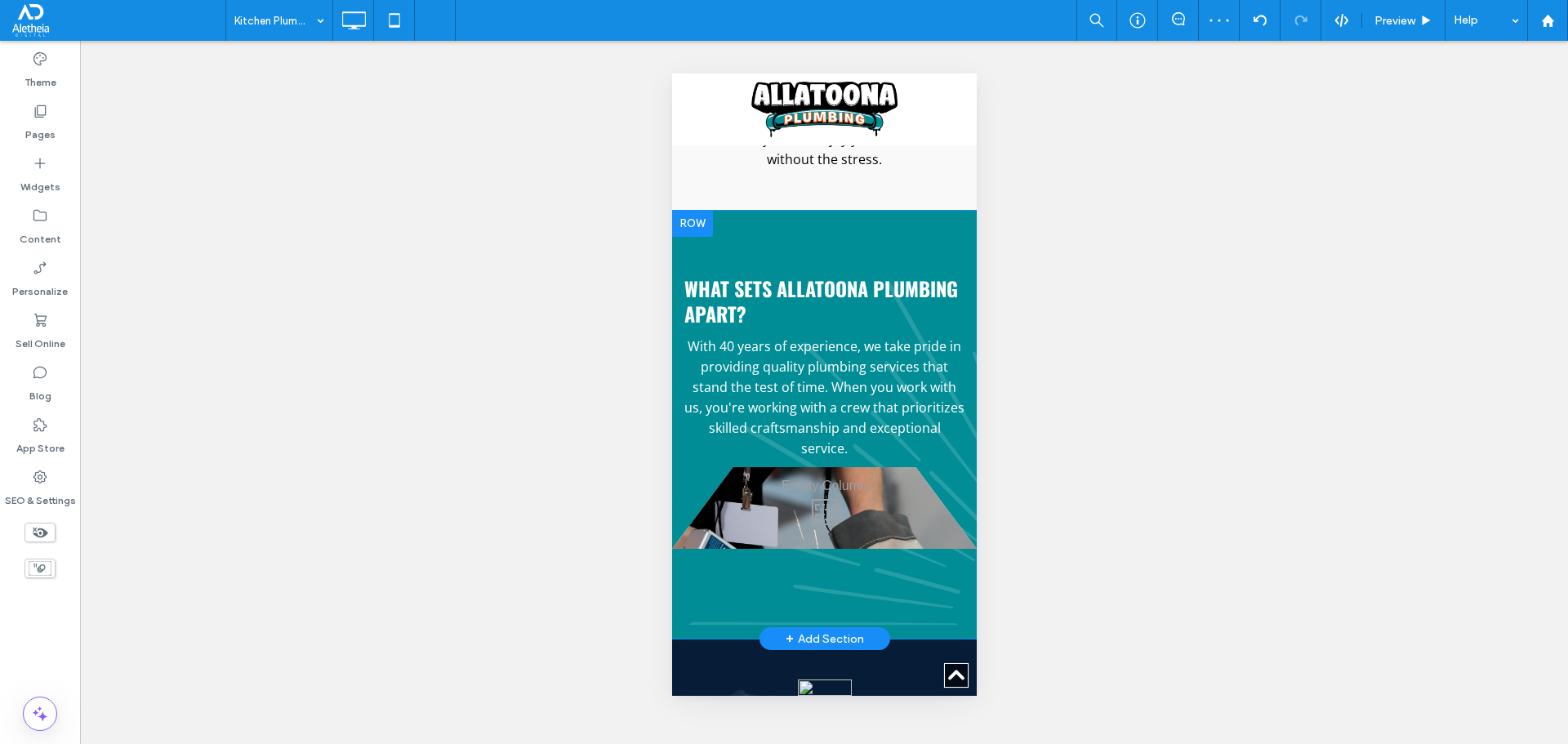
click at [813, 487] on div "Click To Paste Click To Paste" at bounding box center [823, 508] width 305 height 82
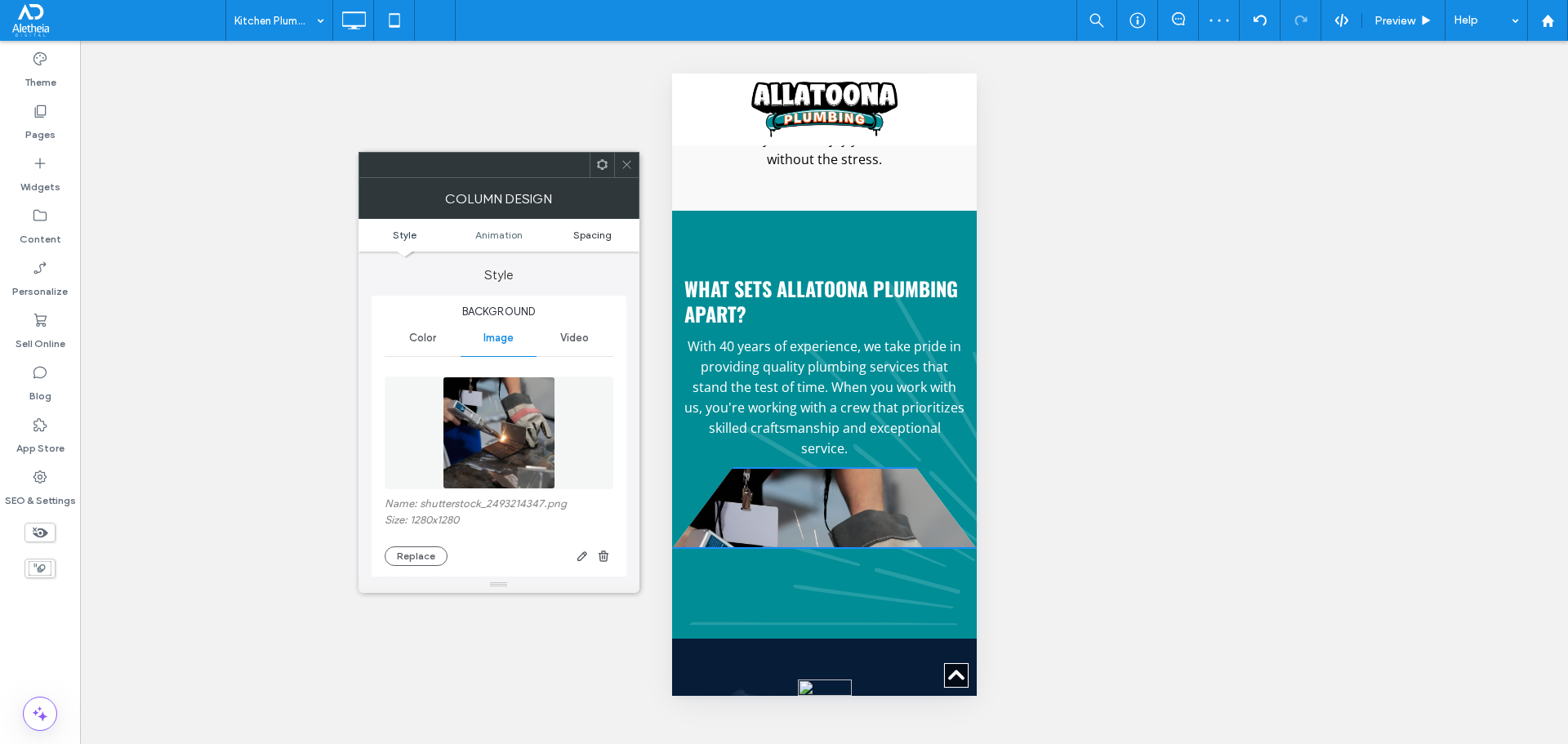
click at [592, 240] on span "Spacing" at bounding box center [592, 234] width 38 height 12
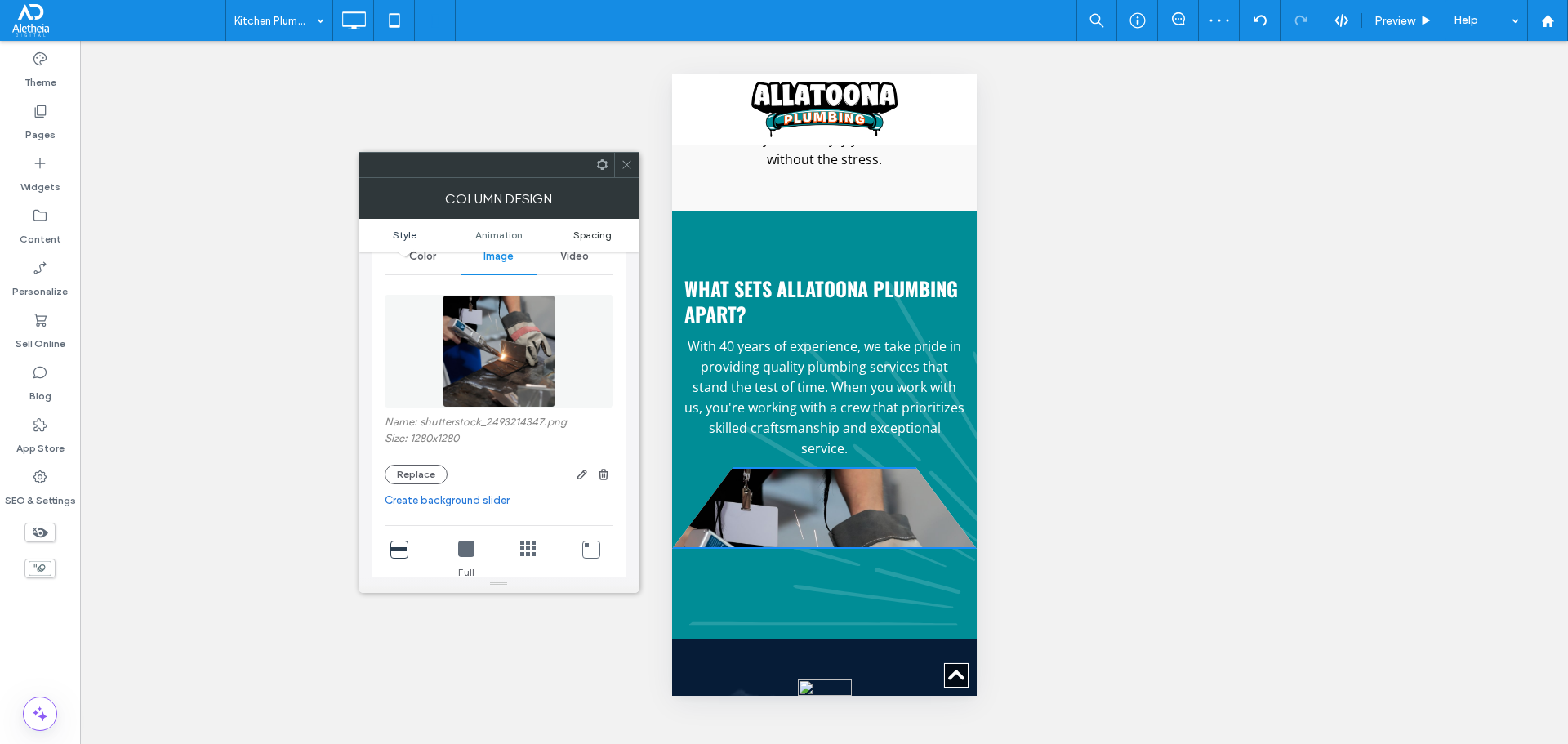
click at [591, 235] on span "Spacing" at bounding box center [592, 234] width 38 height 12
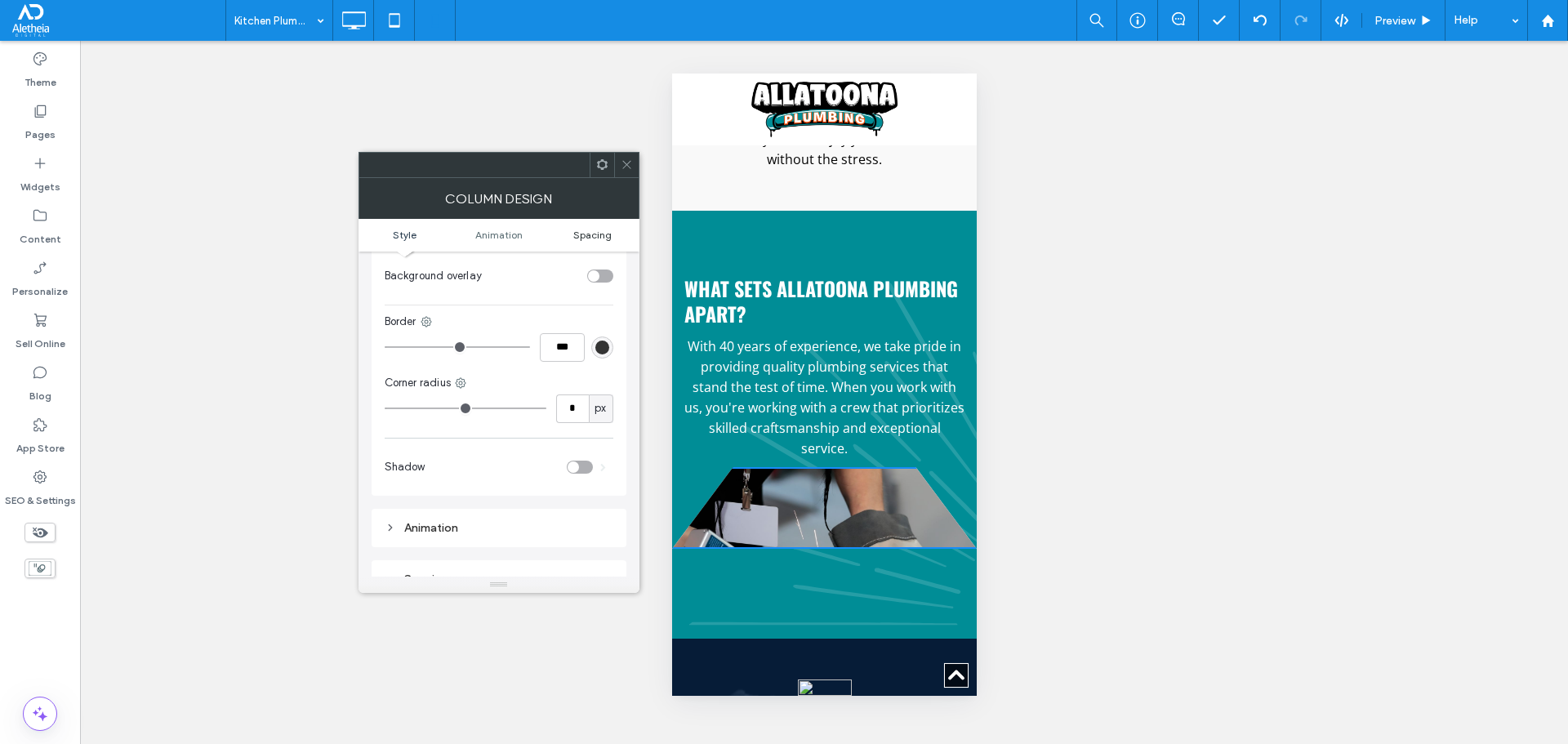
scroll to position [839, 0]
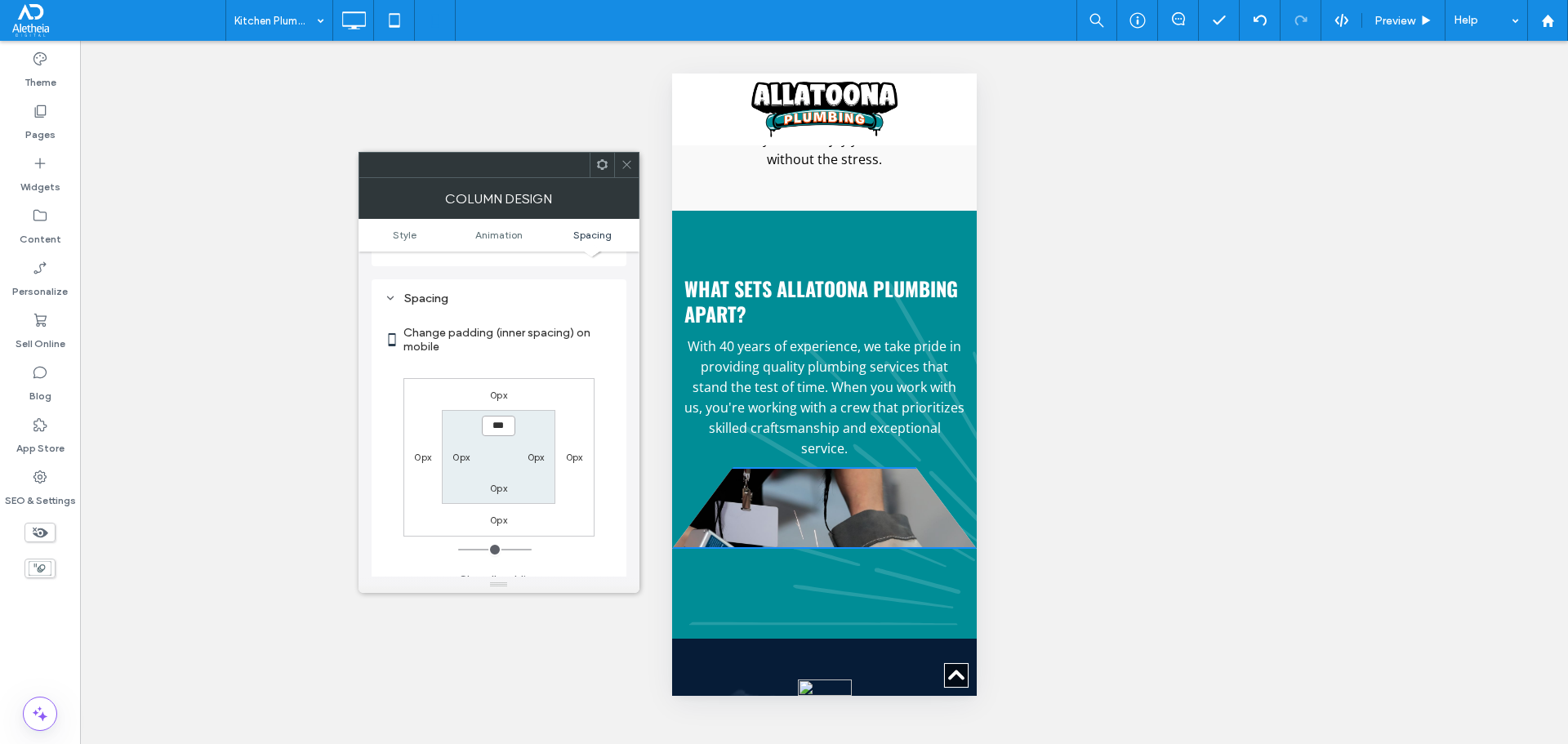
click at [496, 416] on input "***" at bounding box center [499, 426] width 33 height 20
type input "*****"
type input "***"
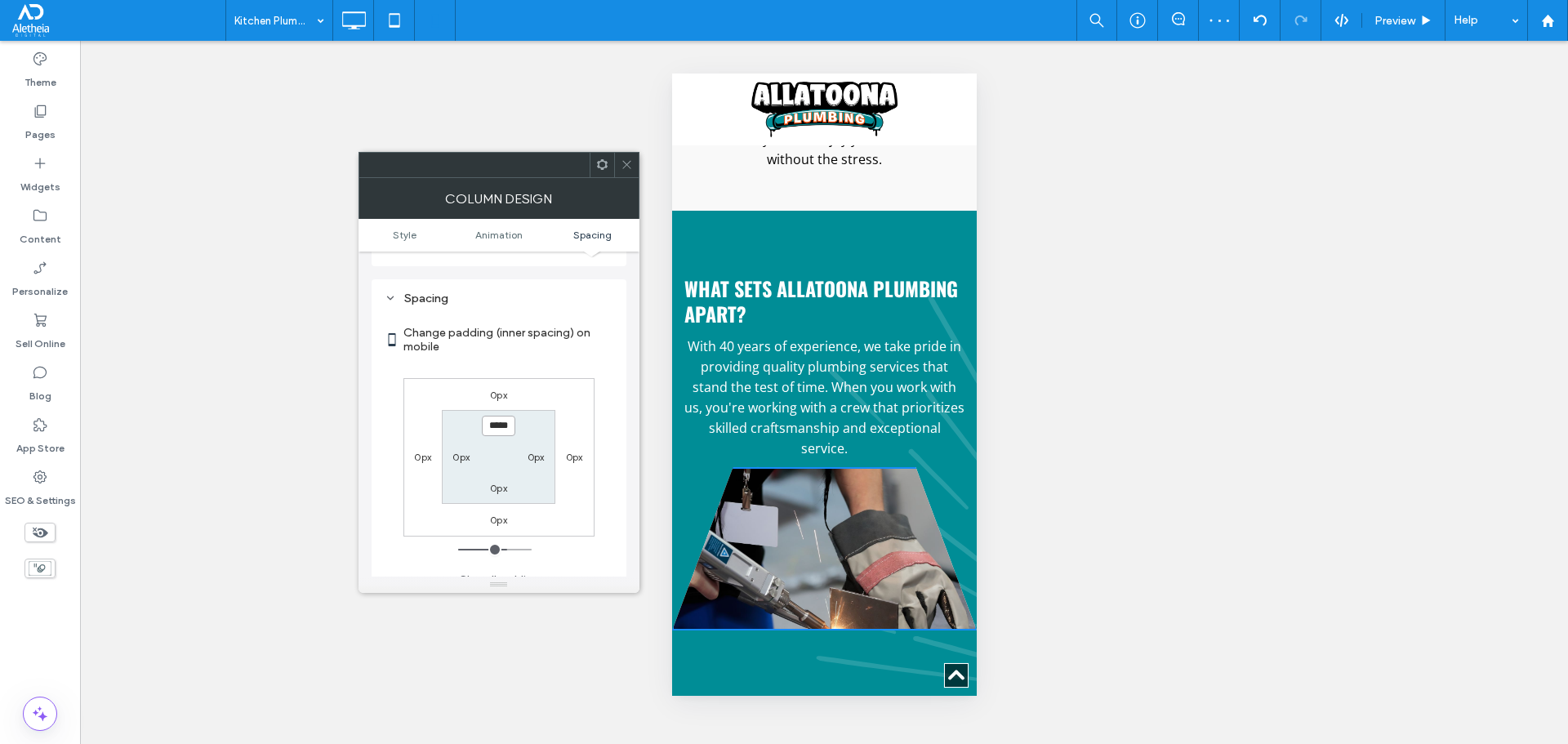
click at [500, 416] on input "*****" at bounding box center [499, 426] width 33 height 20
type input "*****"
type input "***"
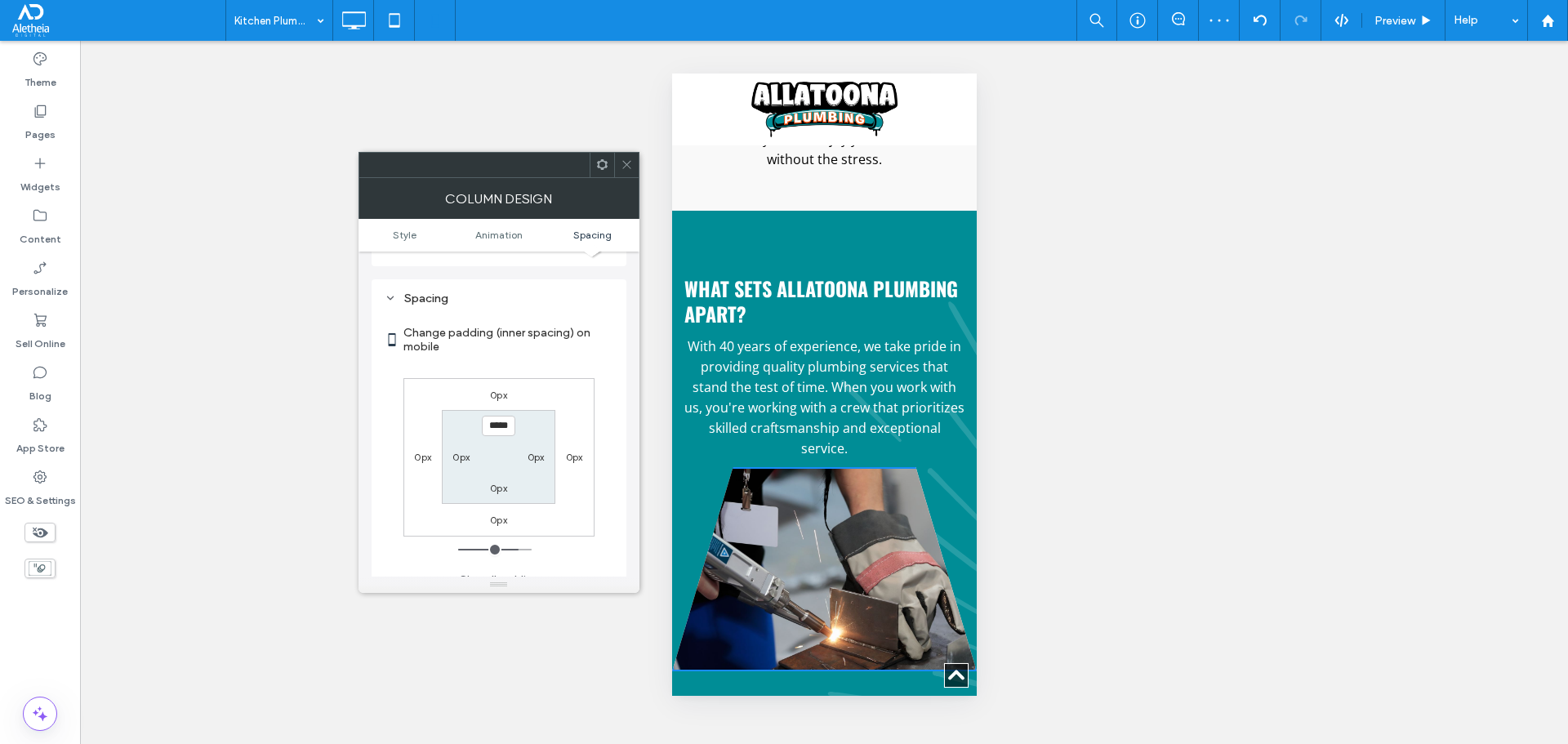
click at [626, 167] on icon at bounding box center [626, 164] width 12 height 12
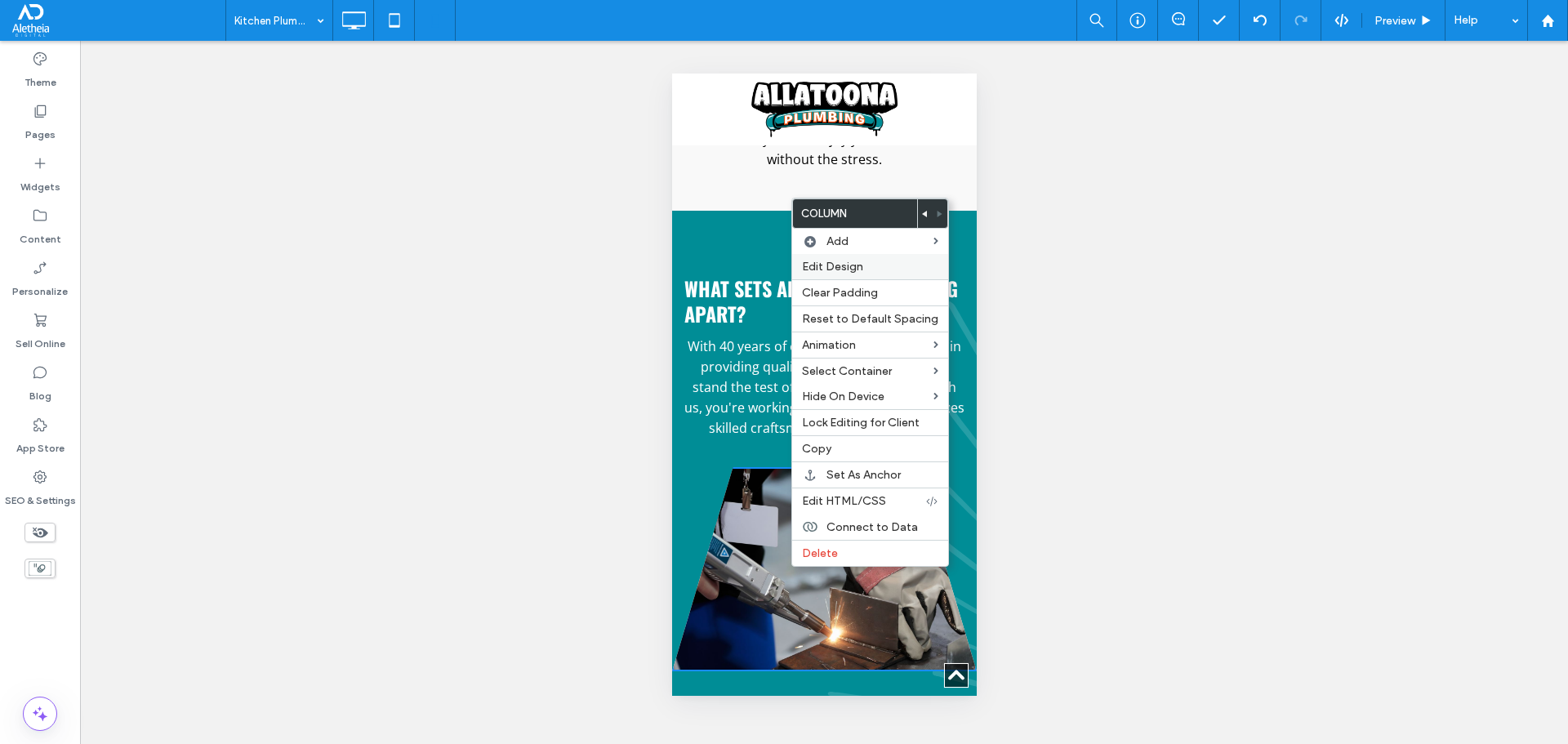
click at [866, 267] on label "Edit Design" at bounding box center [869, 266] width 136 height 14
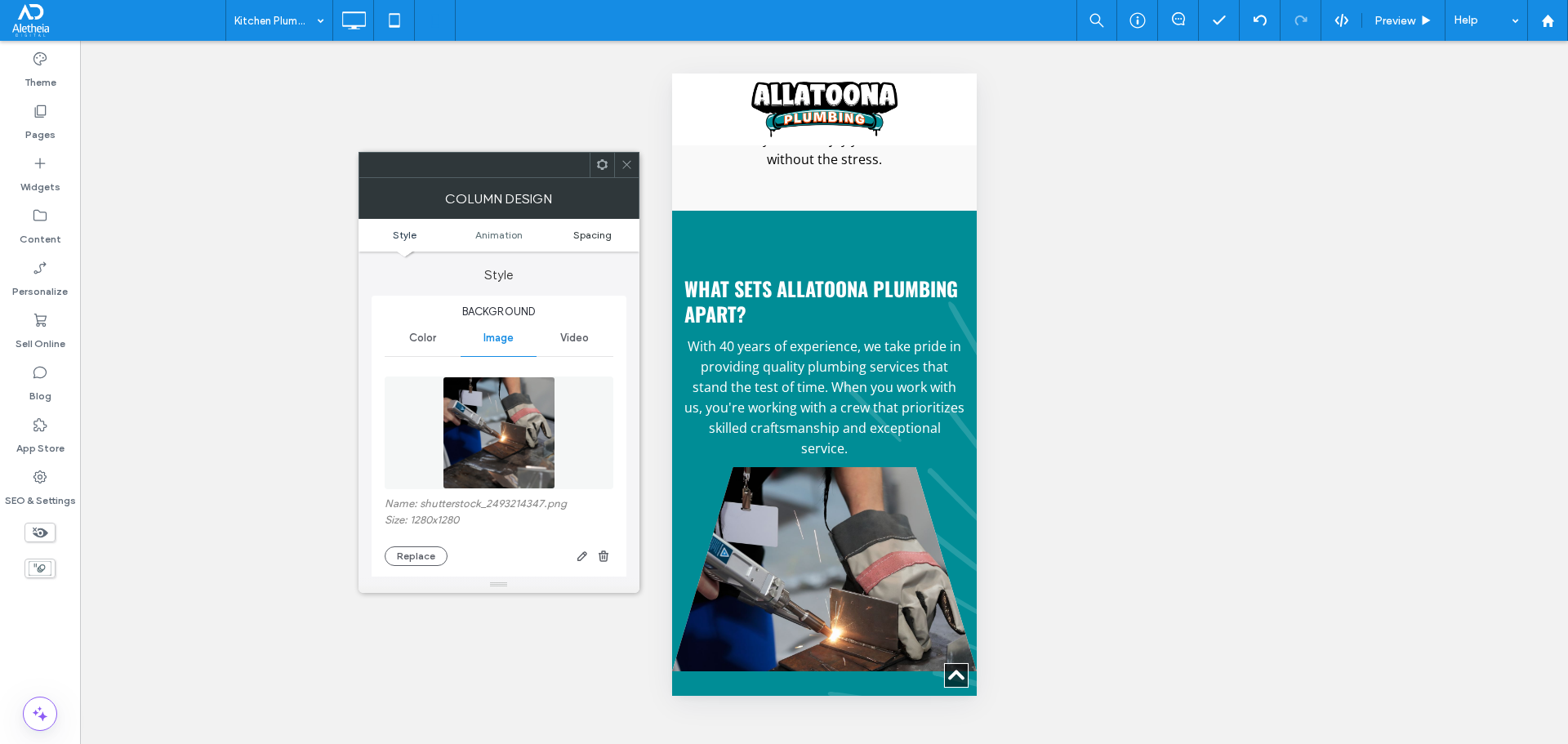
click at [598, 234] on span "Spacing" at bounding box center [592, 234] width 38 height 12
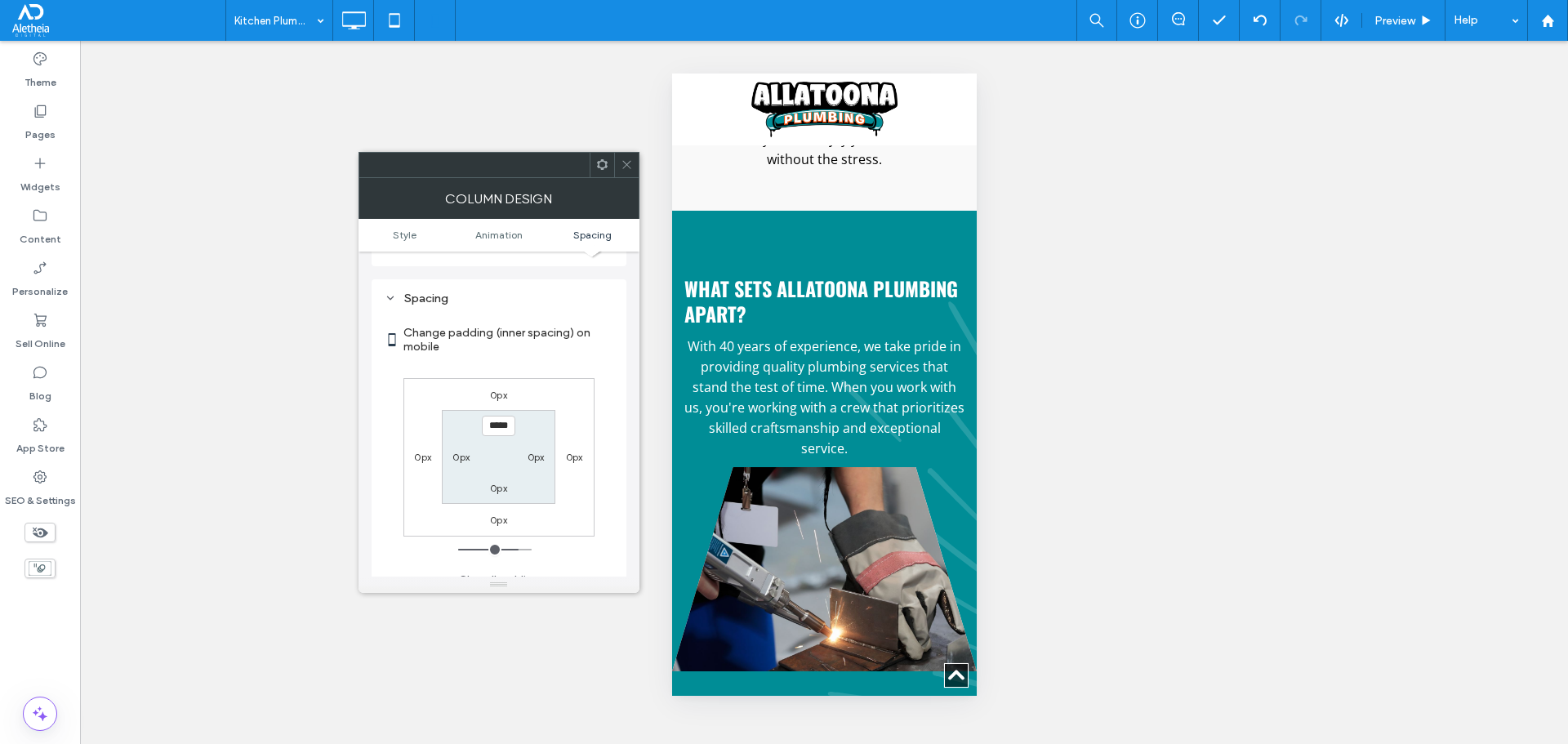
click at [499, 388] on label "0px" at bounding box center [499, 394] width 18 height 12
type input "*"
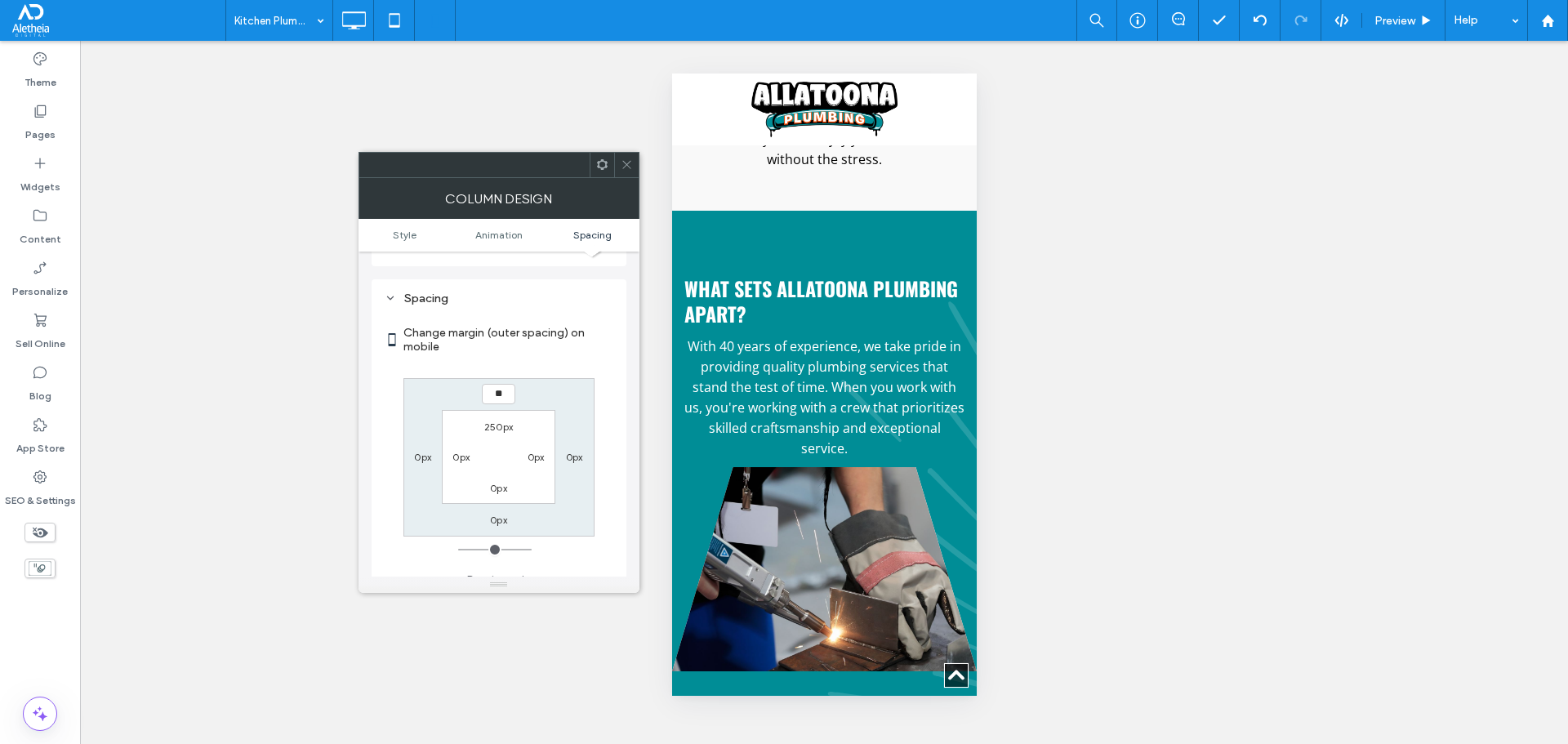
type input "**"
type input "****"
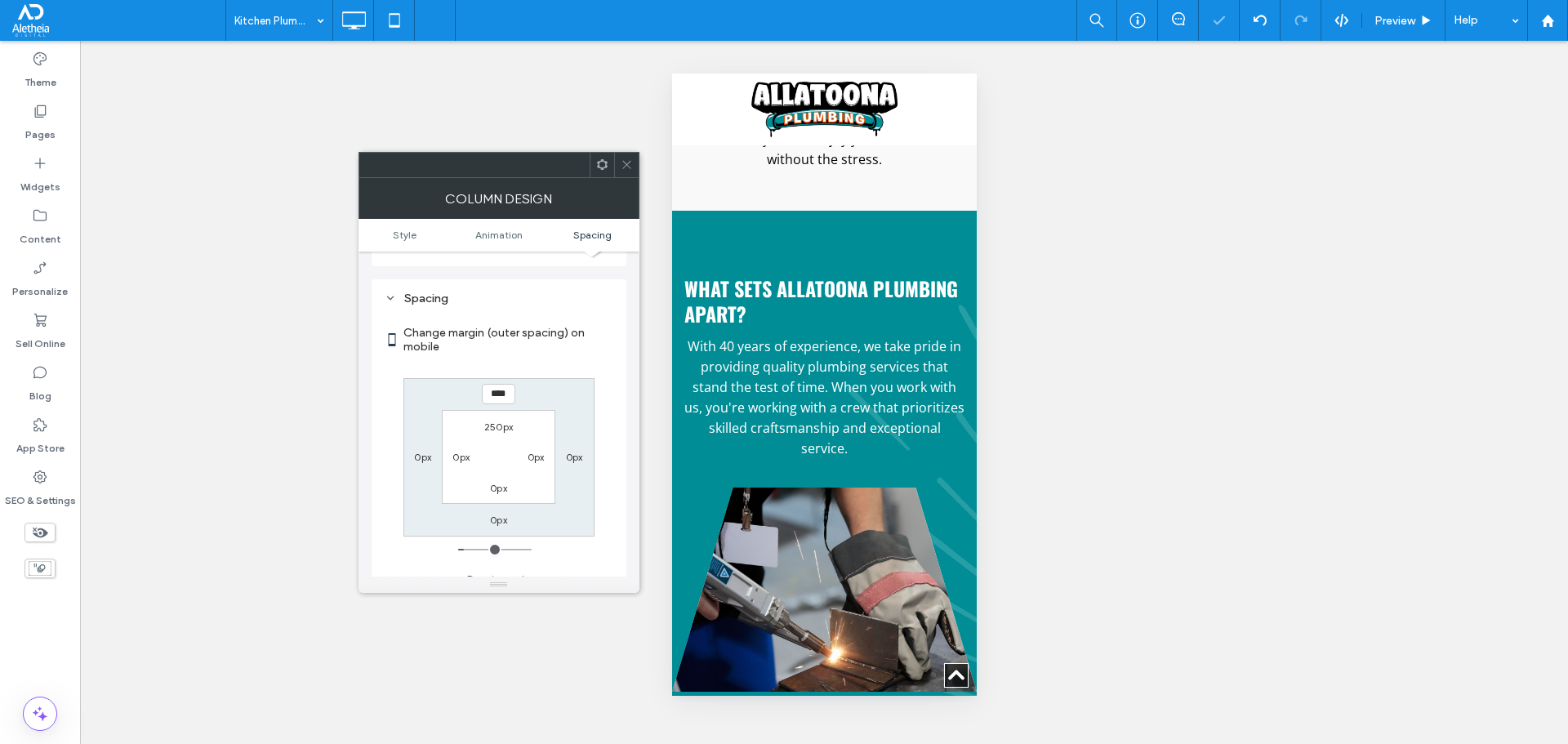
click at [614, 157] on div at bounding box center [626, 165] width 24 height 24
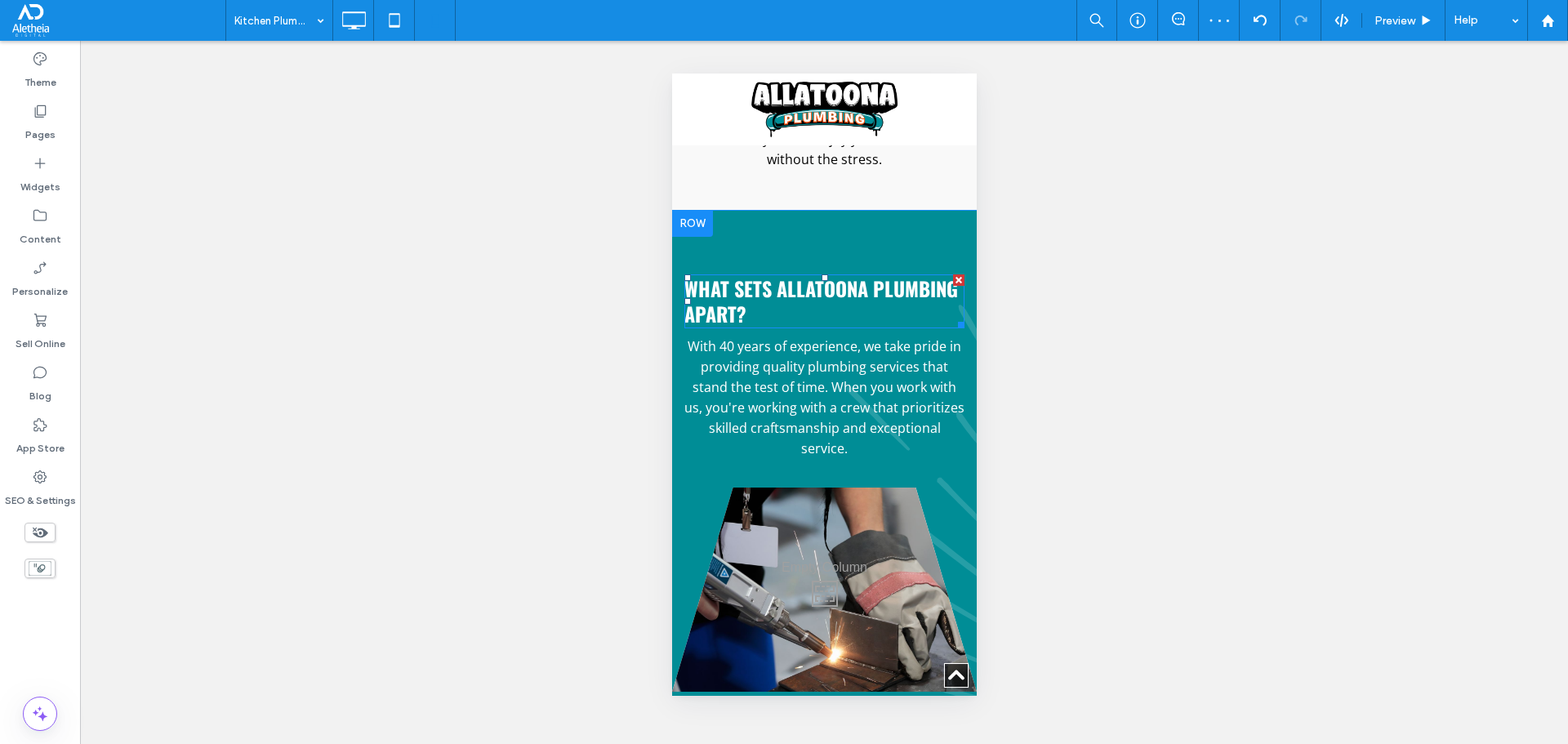
click at [803, 293] on span "What sets Allatoona Plumbing apart?" at bounding box center [820, 300] width 273 height 55
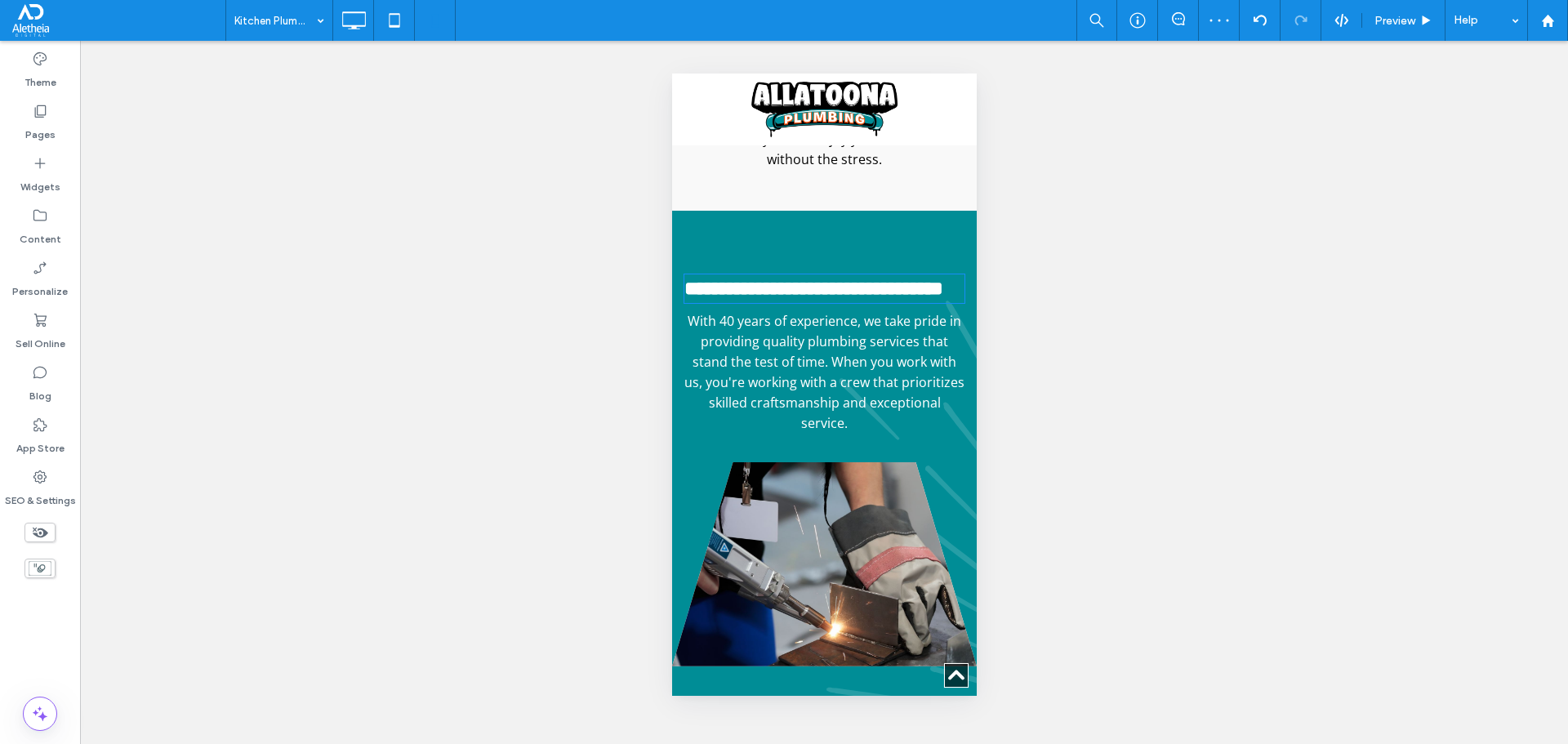
type input "******"
type input "**"
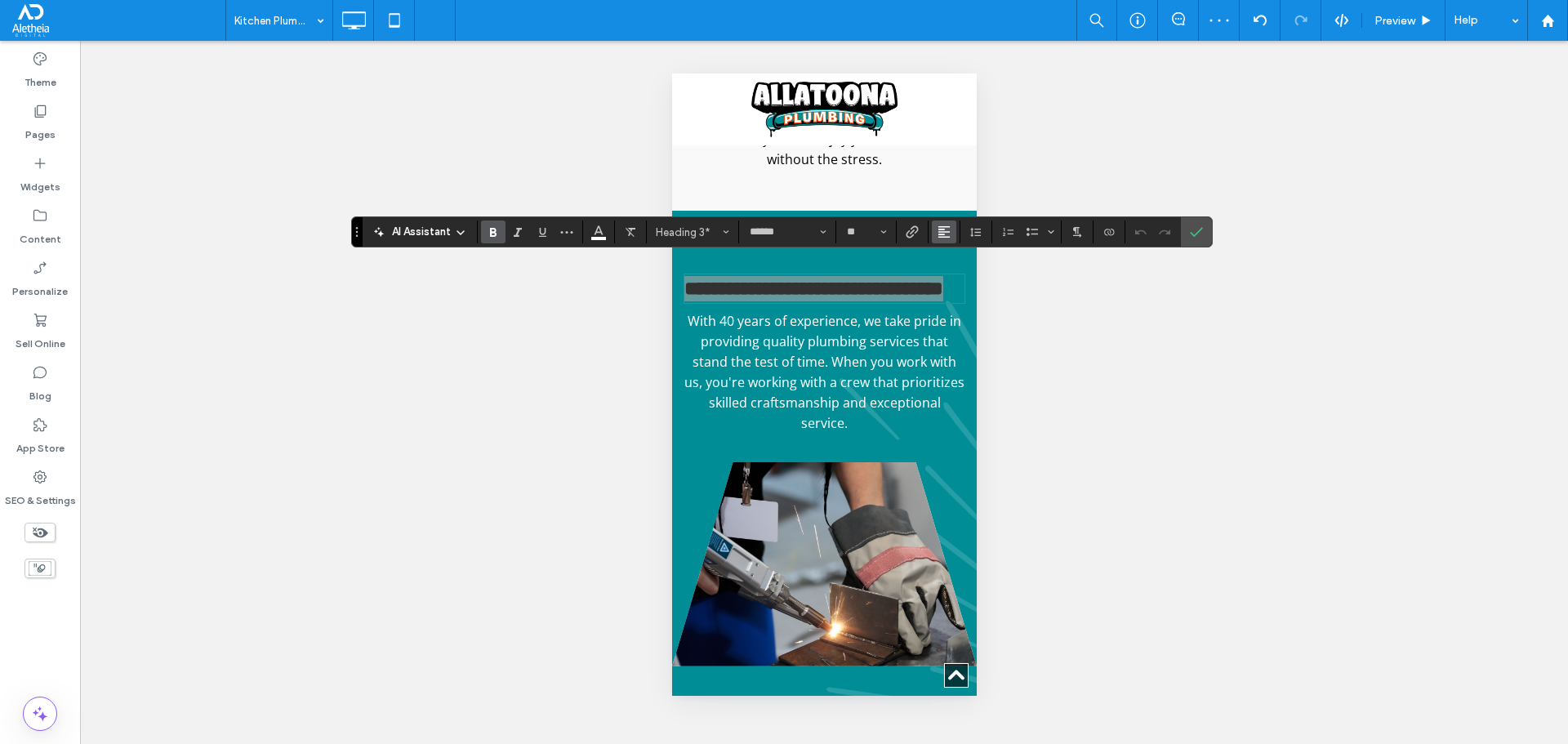
click at [954, 231] on button "Alignment" at bounding box center [943, 232] width 24 height 23
drag, startPoint x: 963, startPoint y: 278, endPoint x: 302, endPoint y: 208, distance: 664.7
click at [963, 278] on div "ui.textEditor.alignment.center" at bounding box center [960, 283] width 21 height 13
click at [1203, 229] on label "Confirm" at bounding box center [1196, 232] width 24 height 30
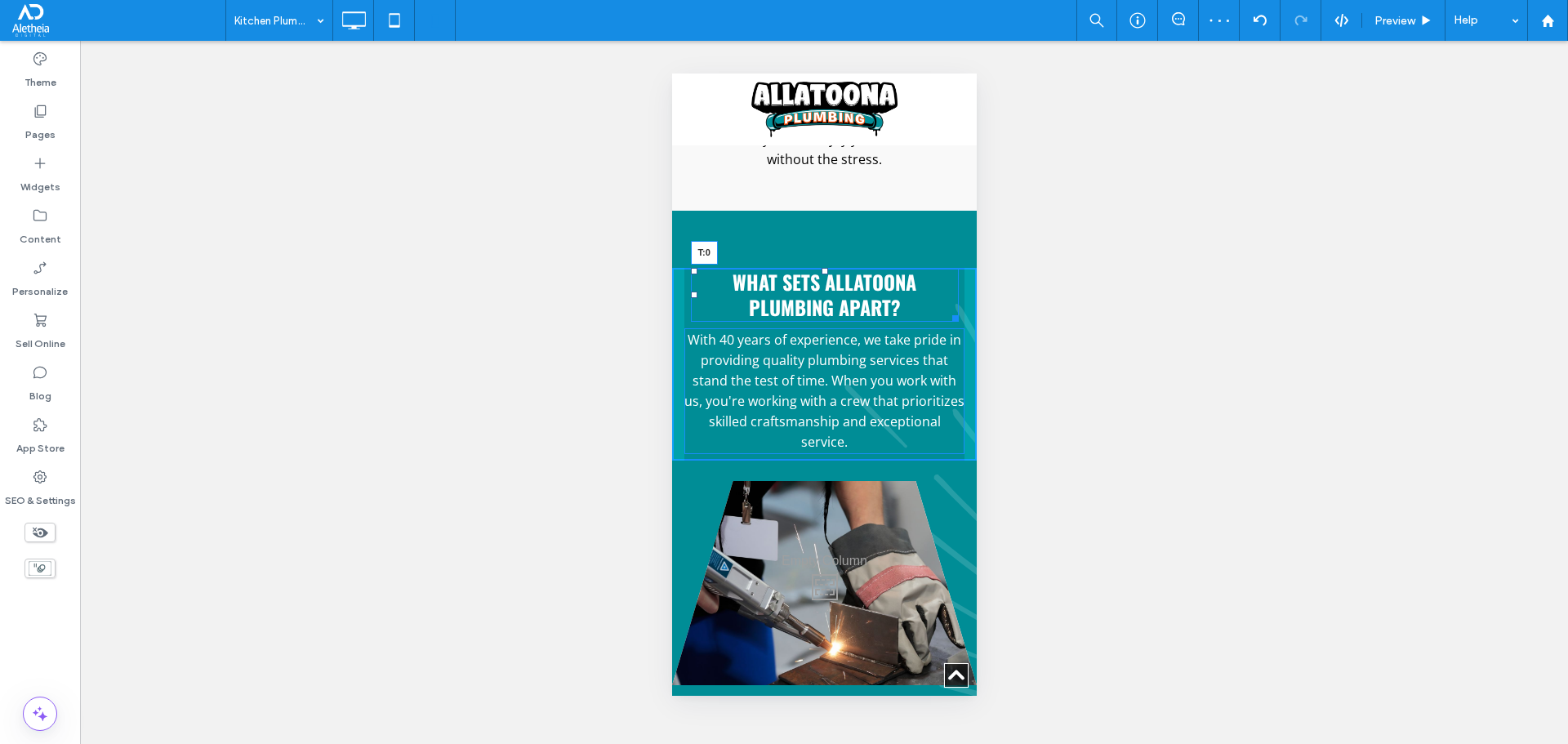
drag, startPoint x: 819, startPoint y: 263, endPoint x: 1503, endPoint y: 323, distance: 686.6
click at [835, 268] on div "What sets Allatoona Plumbing apart? T:0" at bounding box center [824, 295] width 268 height 54
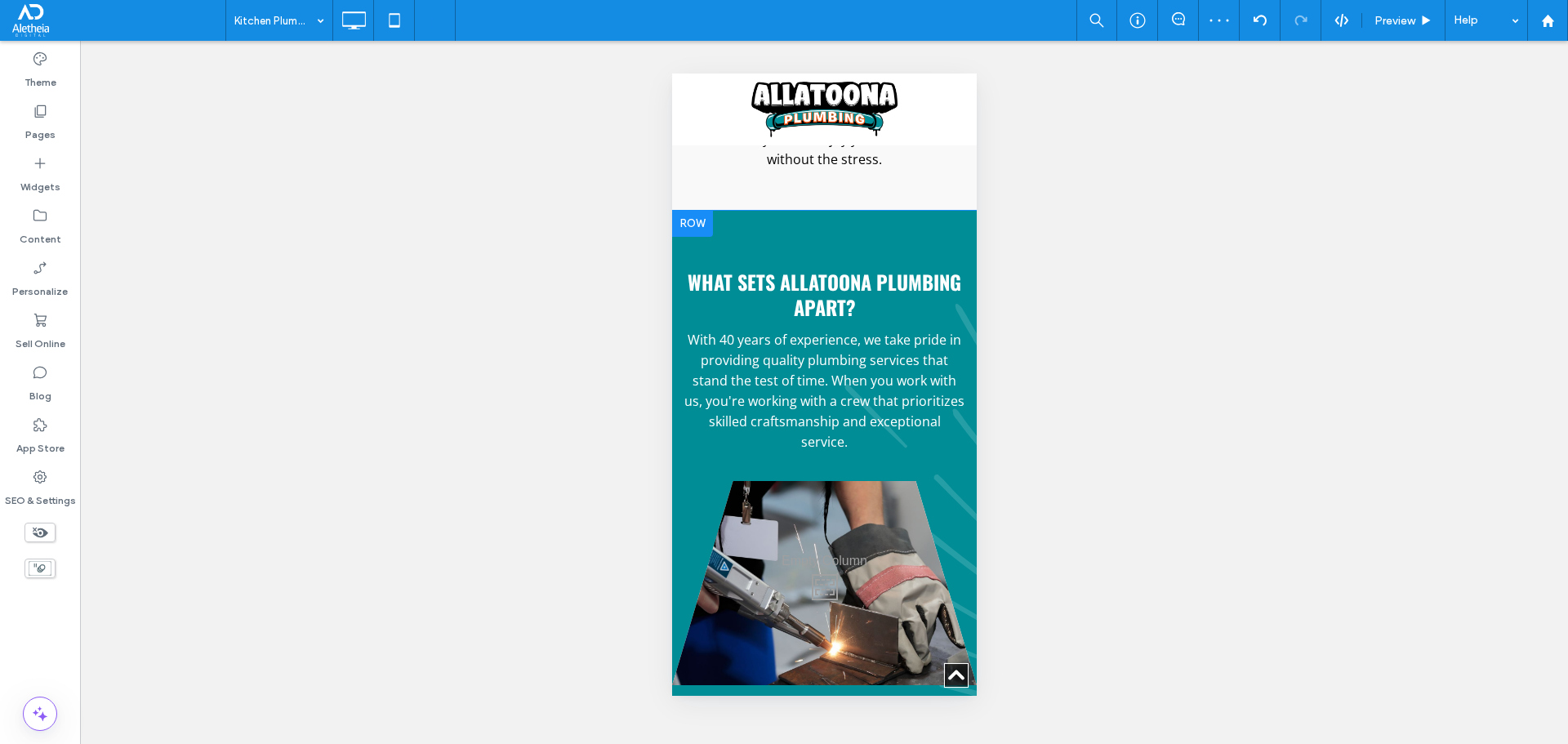
click at [810, 242] on div "What sets Allatoona Plumbing apart? With 40 years of experience, we take pride …" at bounding box center [823, 492] width 305 height 564
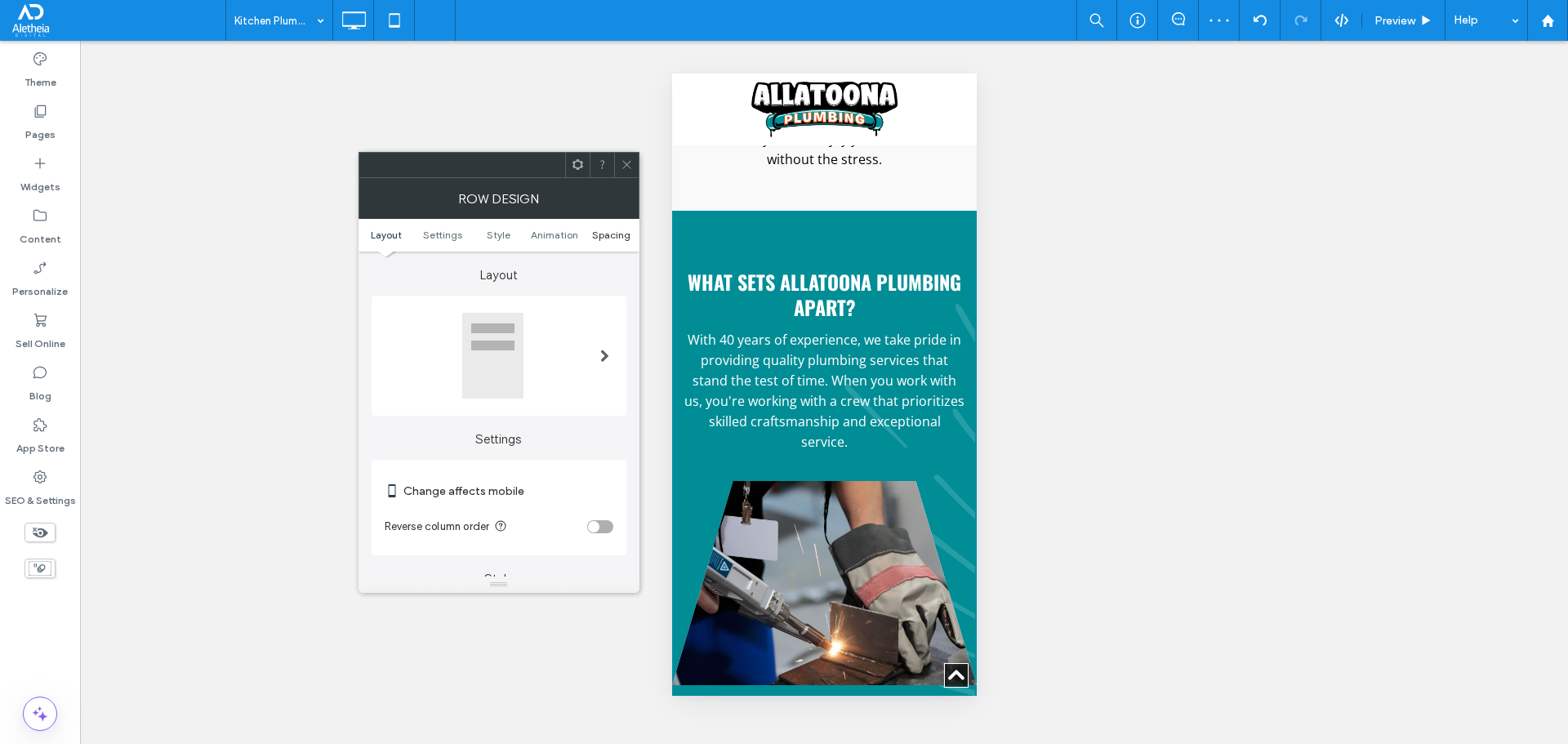
click at [621, 231] on span "Spacing" at bounding box center [611, 234] width 38 height 12
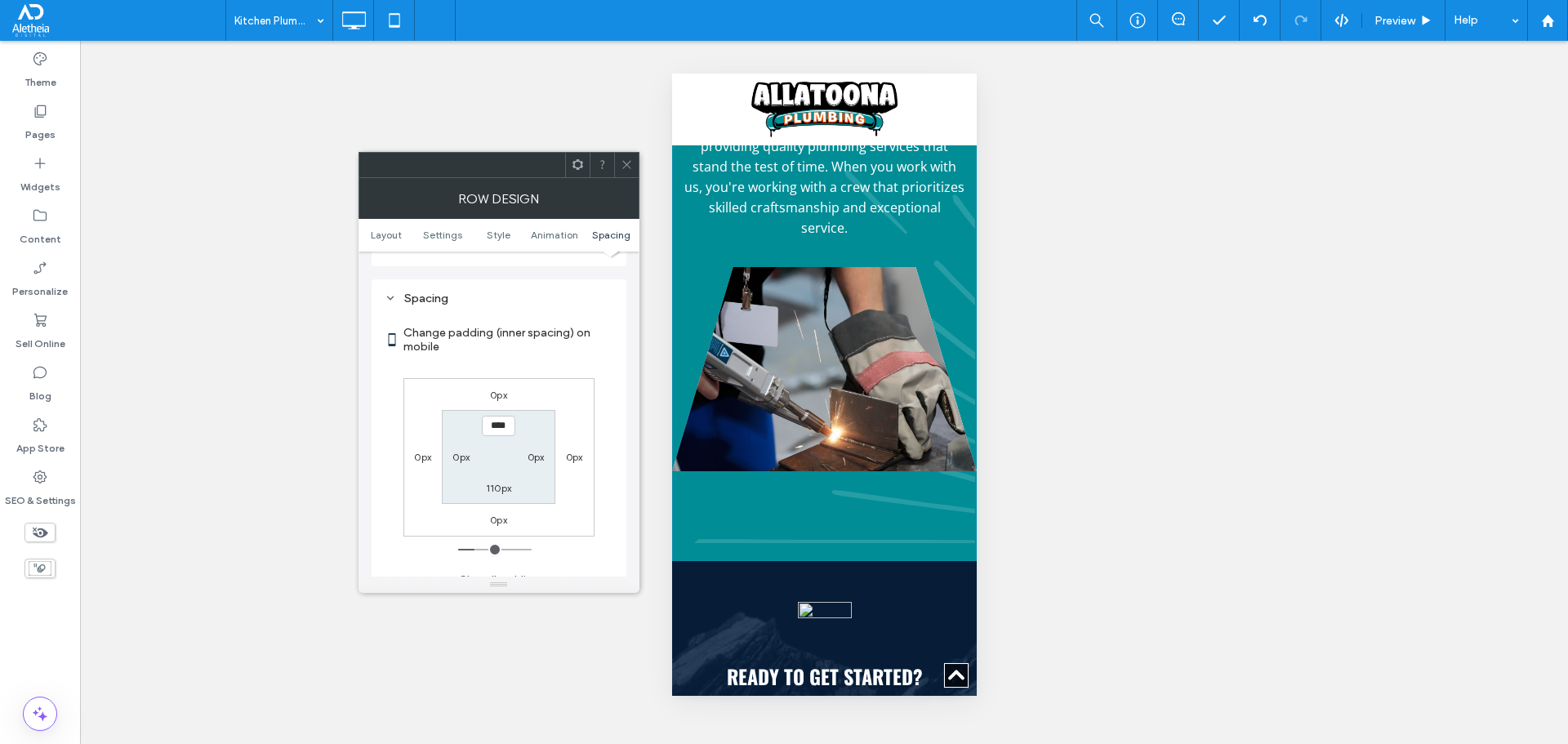
scroll to position [3822, 0]
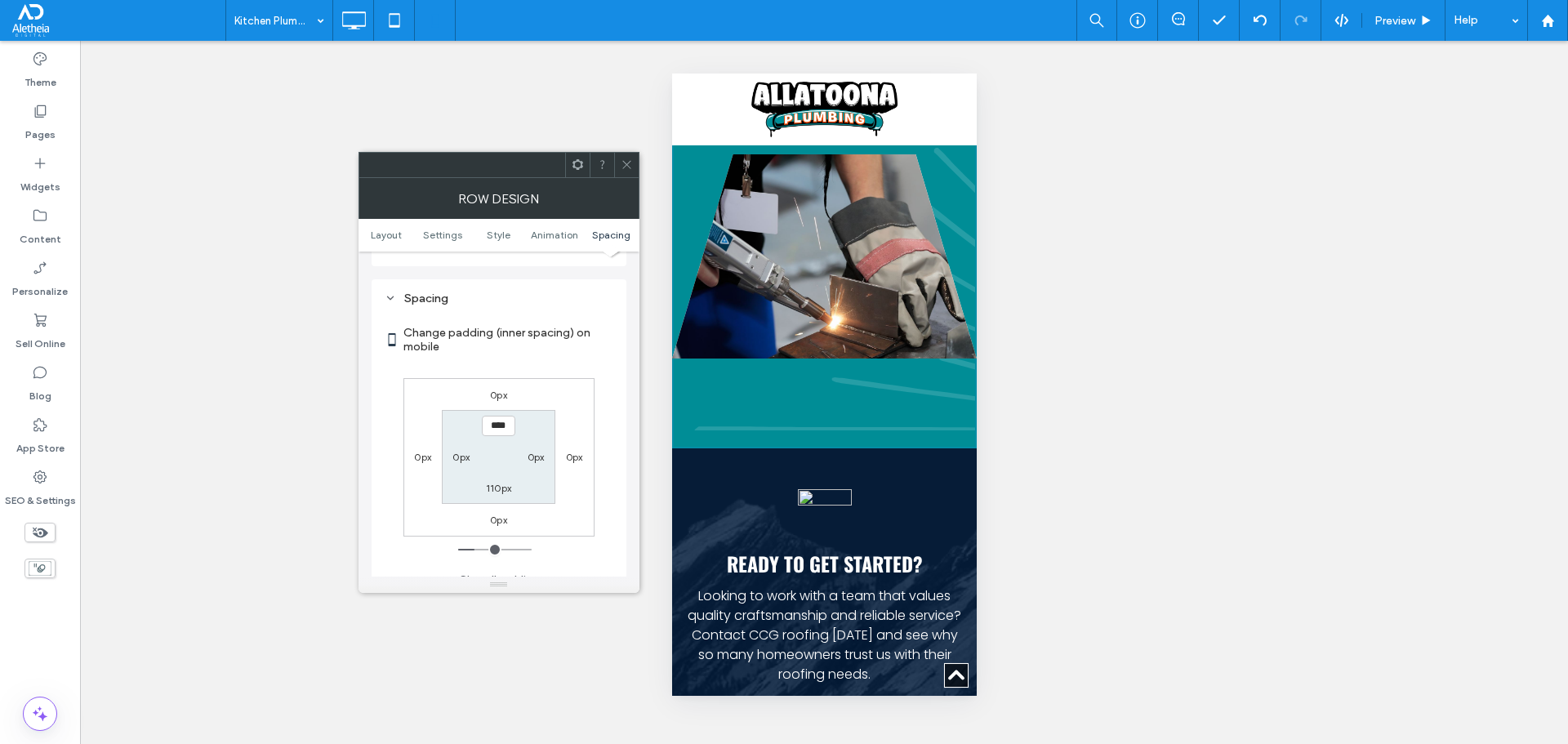
click at [780, 373] on div "What sets Allatoona Plumbing apart? With 40 years of experience, we take pride …" at bounding box center [823, 166] width 305 height 564
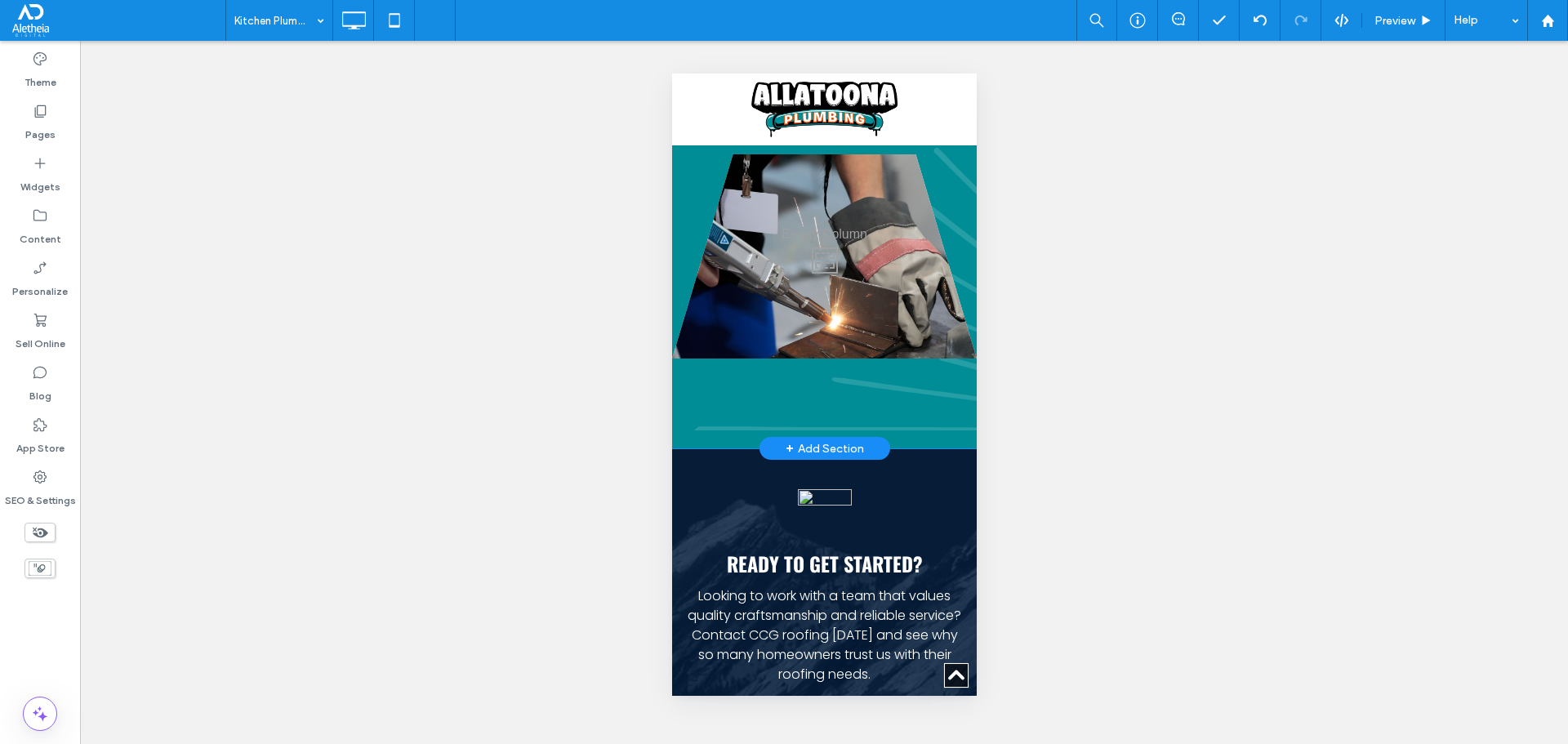
click at [732, 403] on div "What sets Allatoona Plumbing apart? With 40 years of experience, we take pride …" at bounding box center [823, 166] width 305 height 564
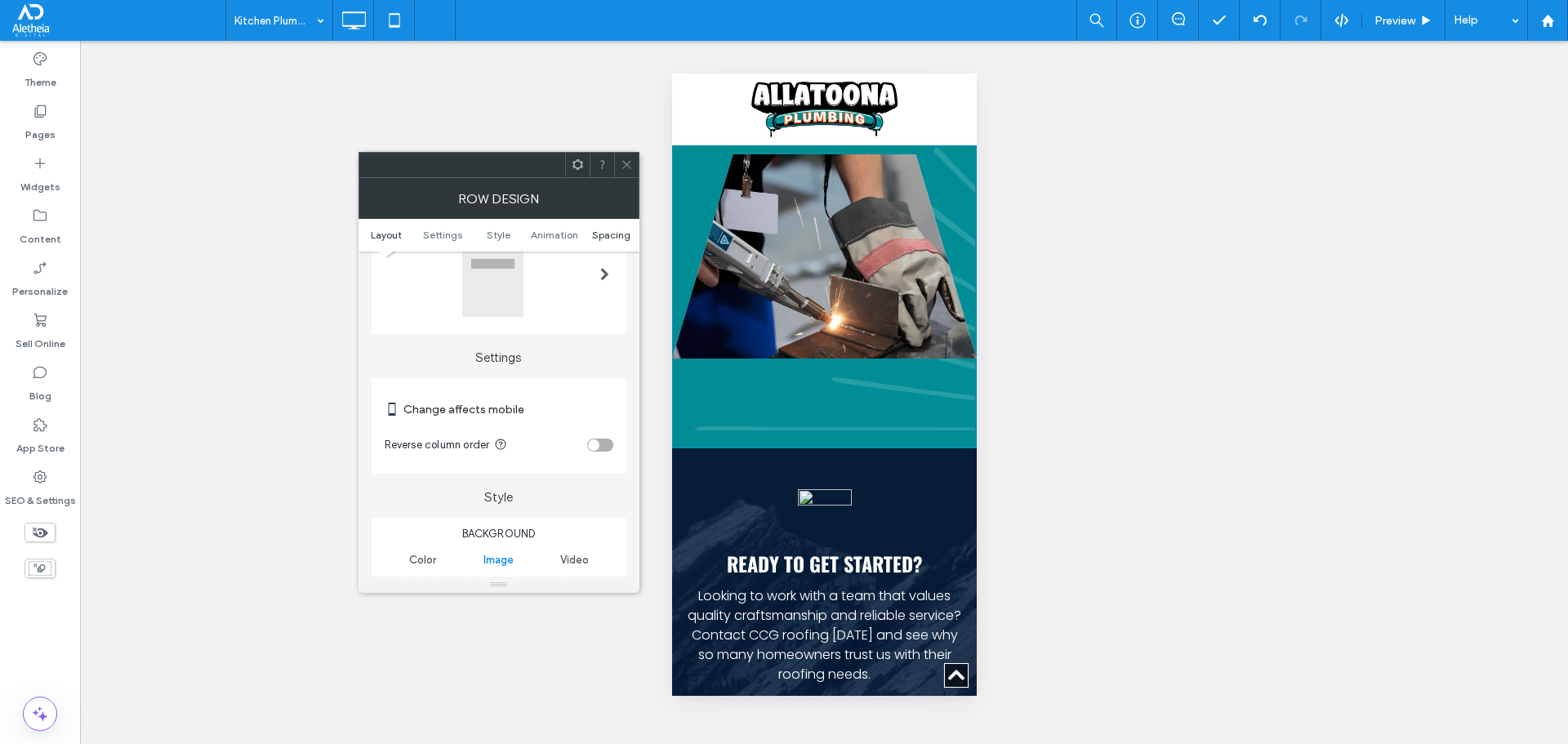
click at [604, 237] on span "Spacing" at bounding box center [611, 234] width 38 height 12
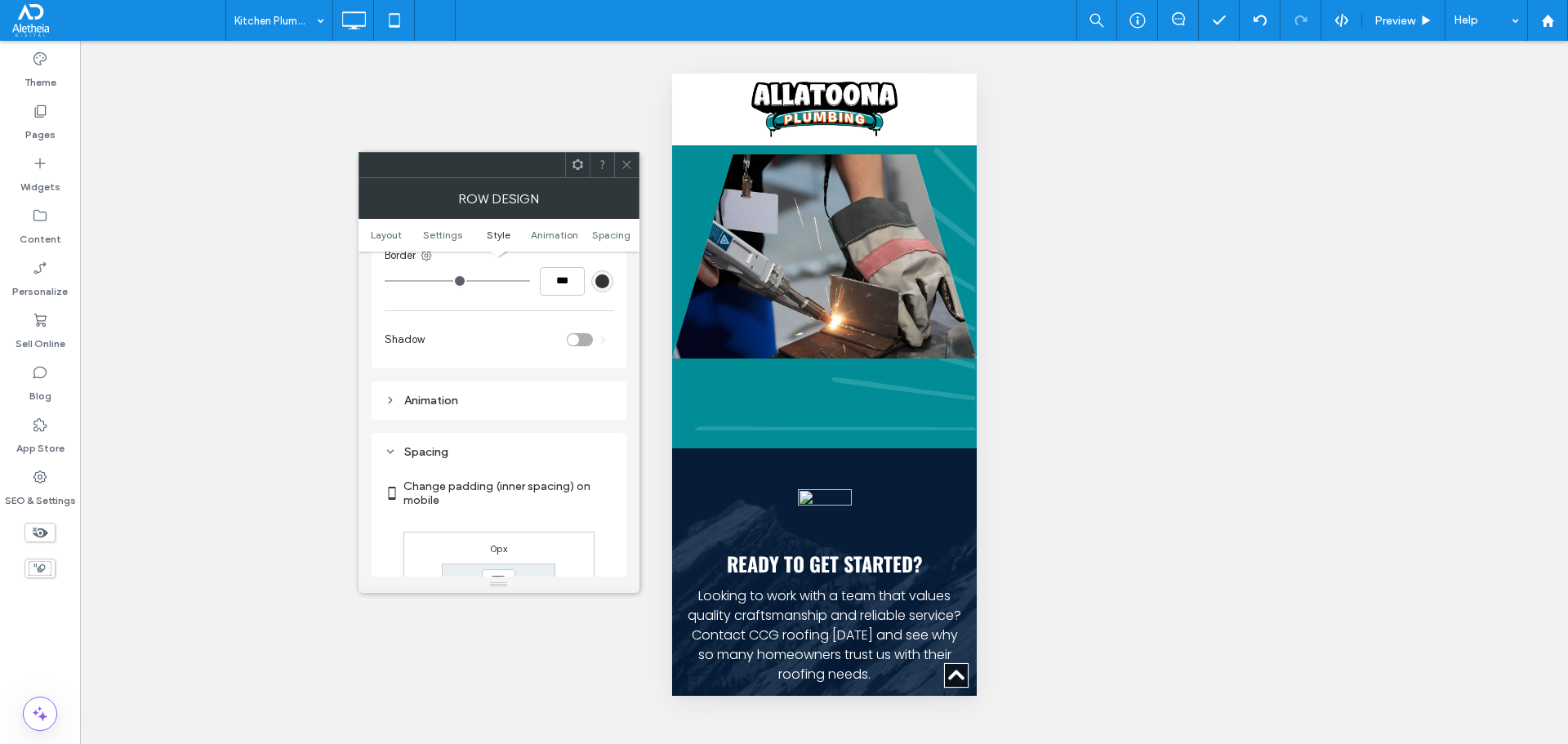
scroll to position [1163, 0]
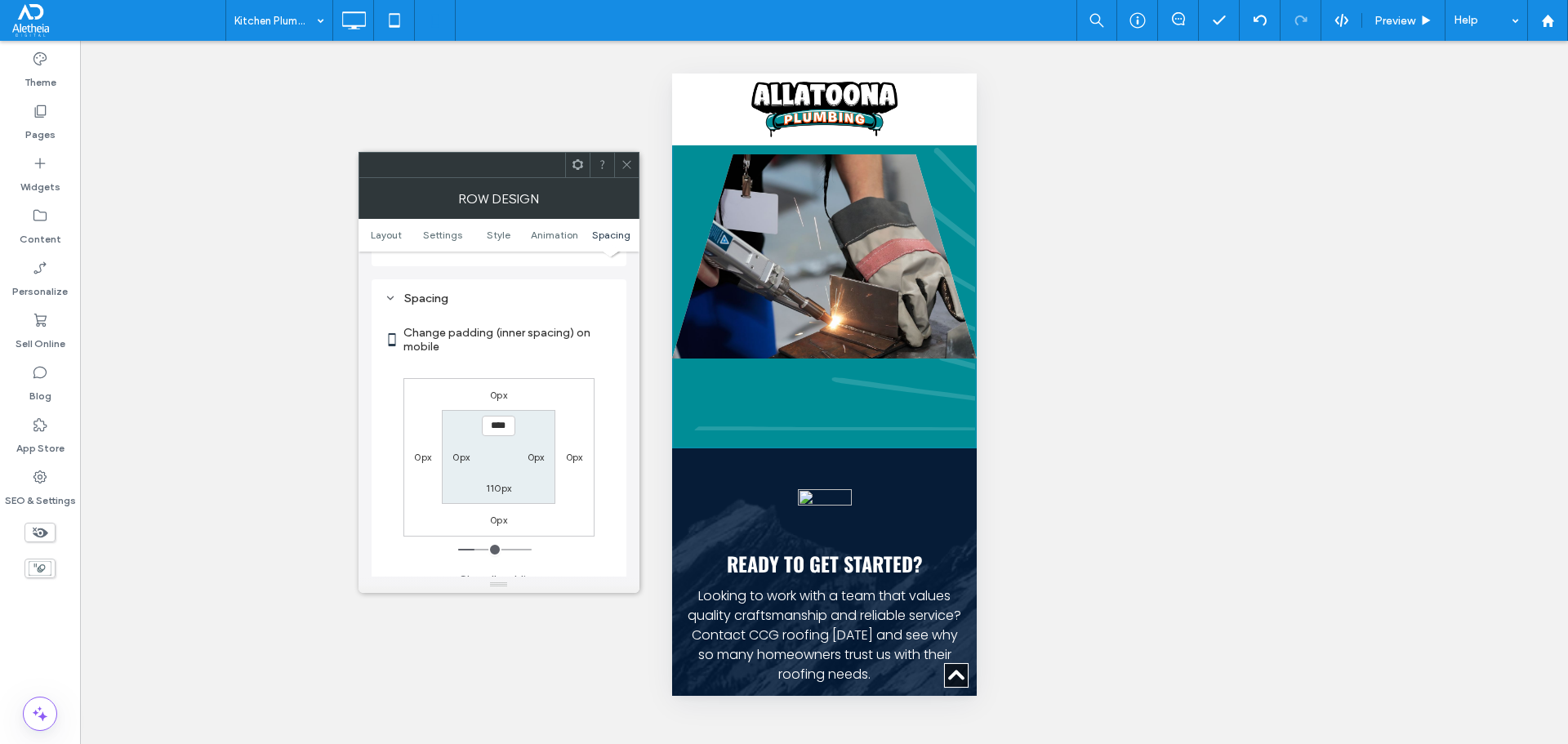
click at [490, 482] on label "110px" at bounding box center [498, 487] width 25 height 12
type input "***"
type input "*"
type input "***"
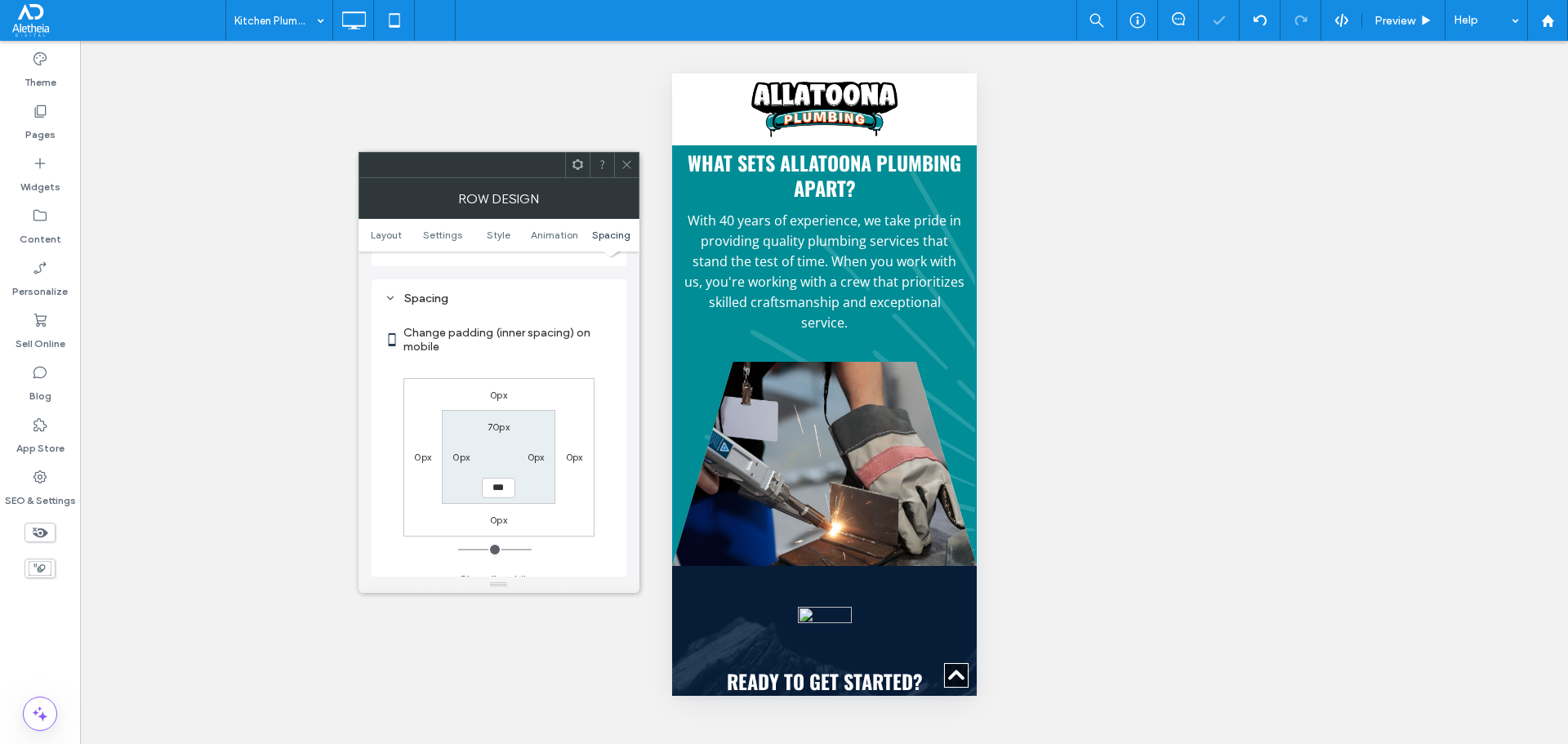
scroll to position [3406, 0]
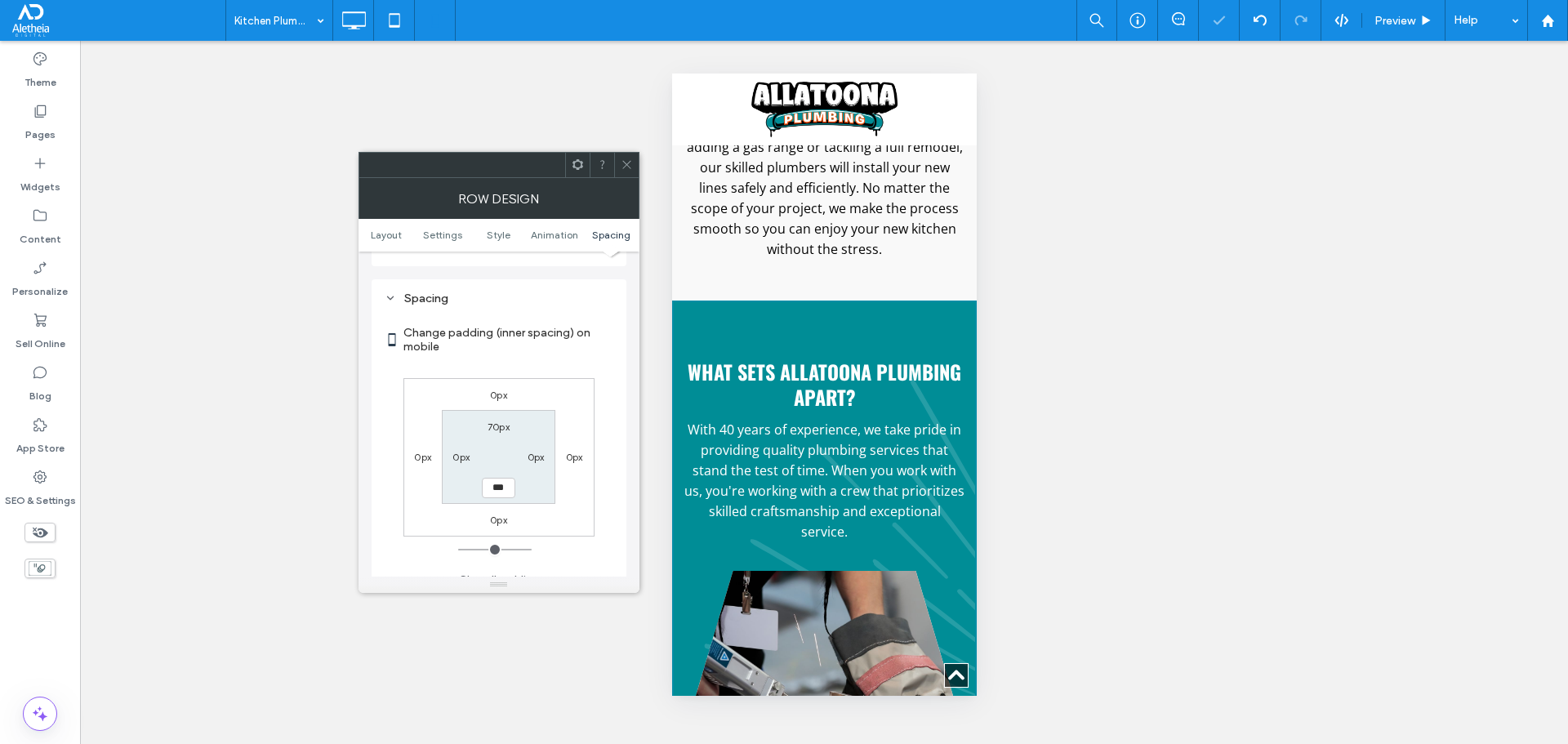
click at [621, 158] on icon at bounding box center [626, 164] width 12 height 12
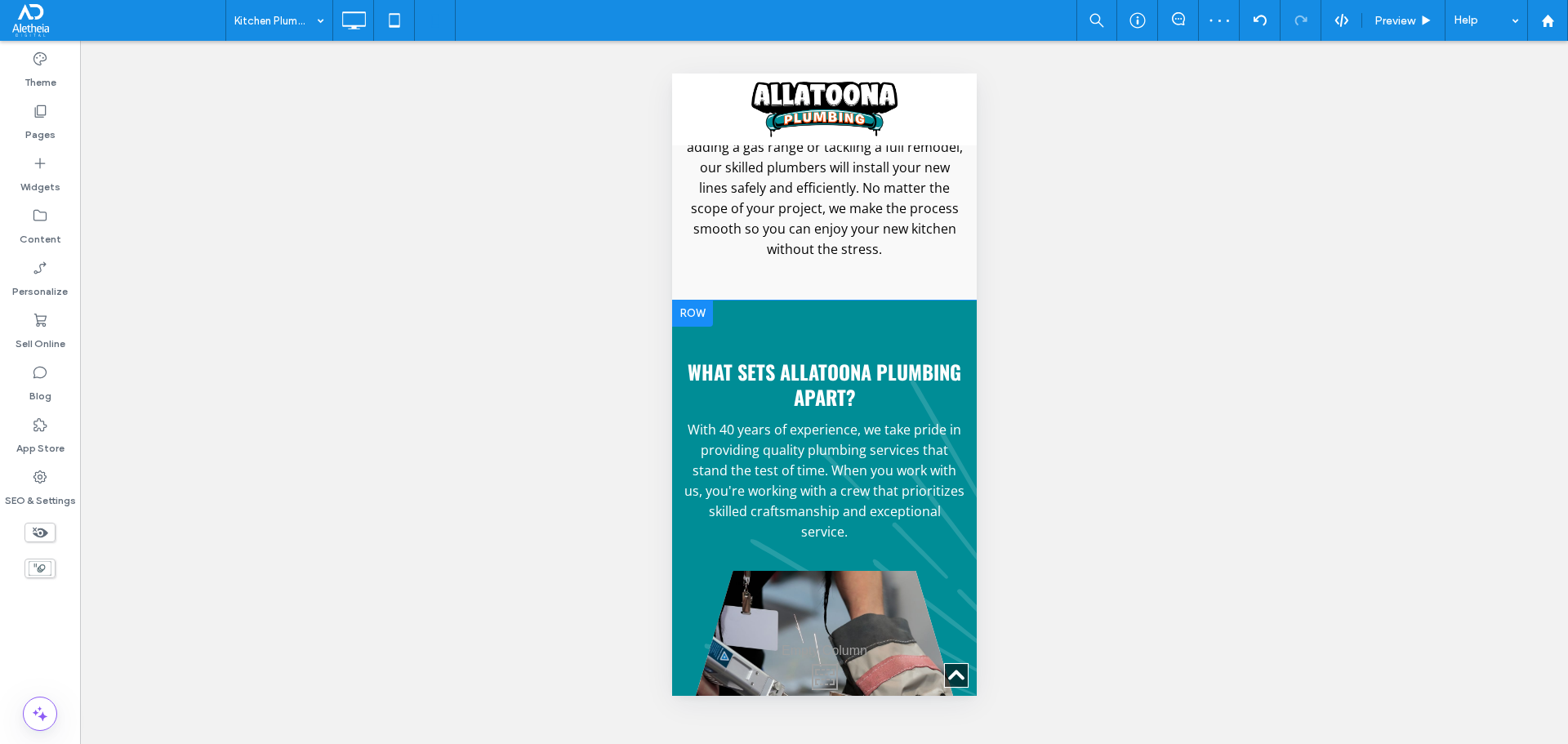
click at [773, 312] on div "What sets Allatoona Plumbing apart? With 40 years of experience, we take pride …" at bounding box center [823, 537] width 305 height 474
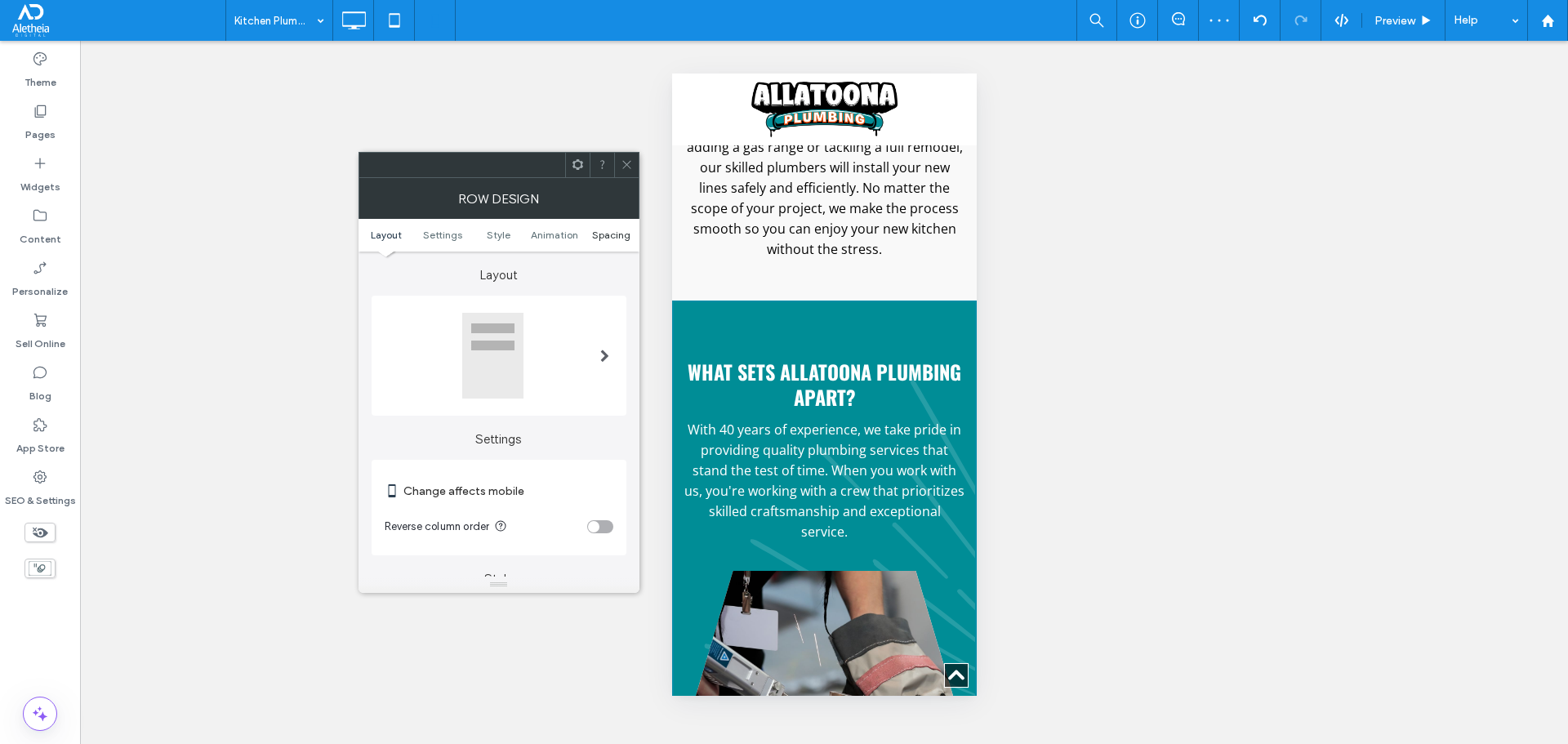
click at [613, 237] on span "Spacing" at bounding box center [611, 234] width 38 height 12
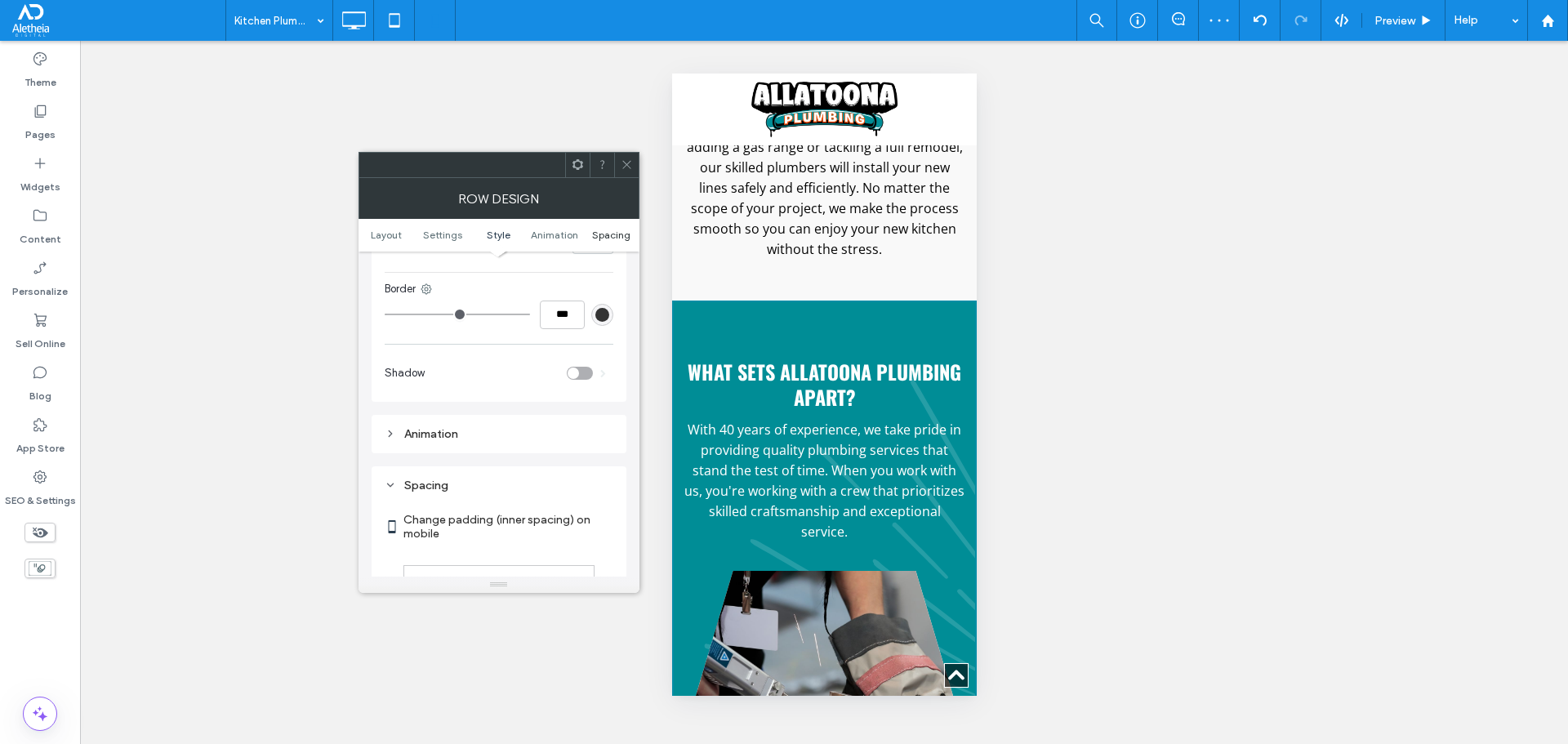
scroll to position [1163, 0]
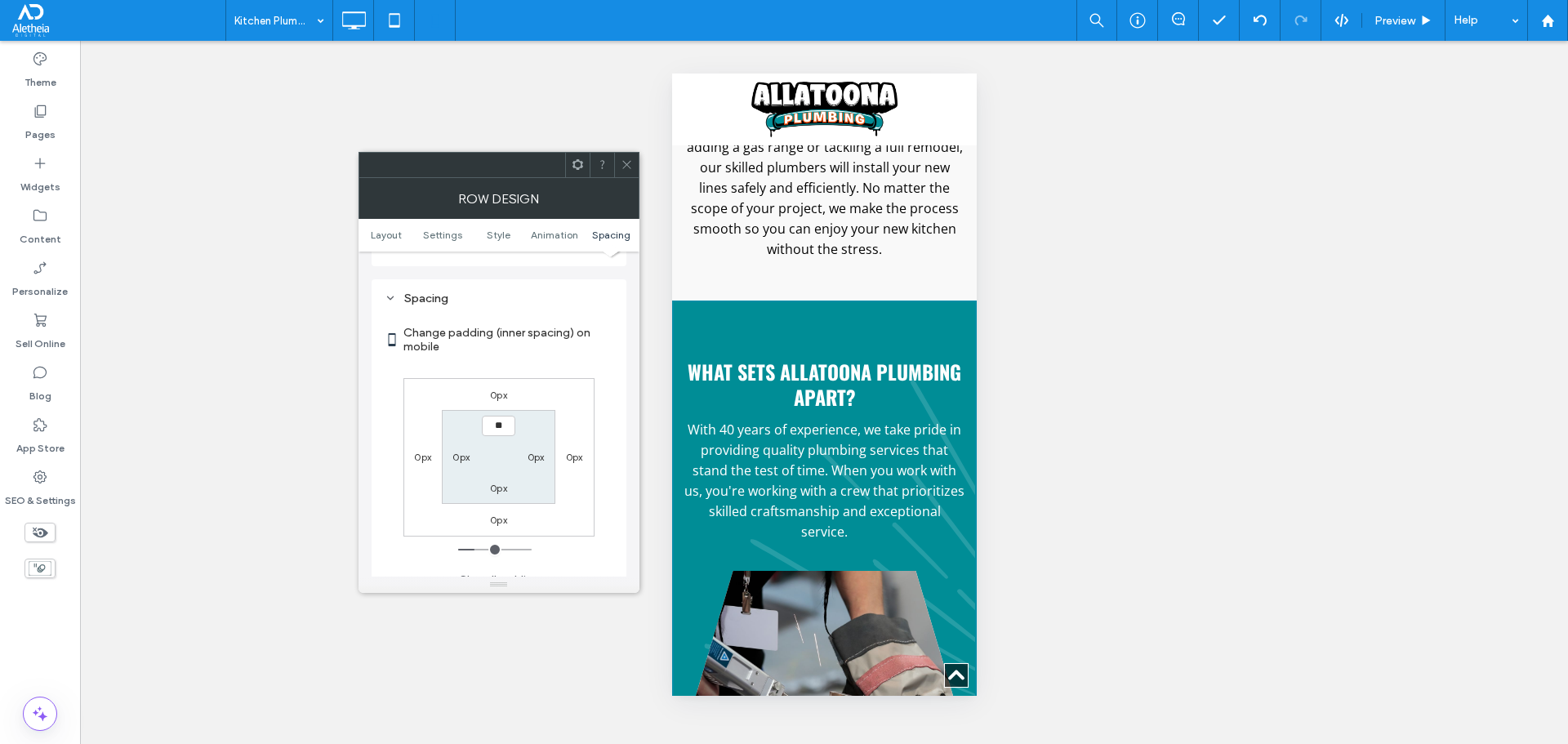
type input "****"
type input "**"
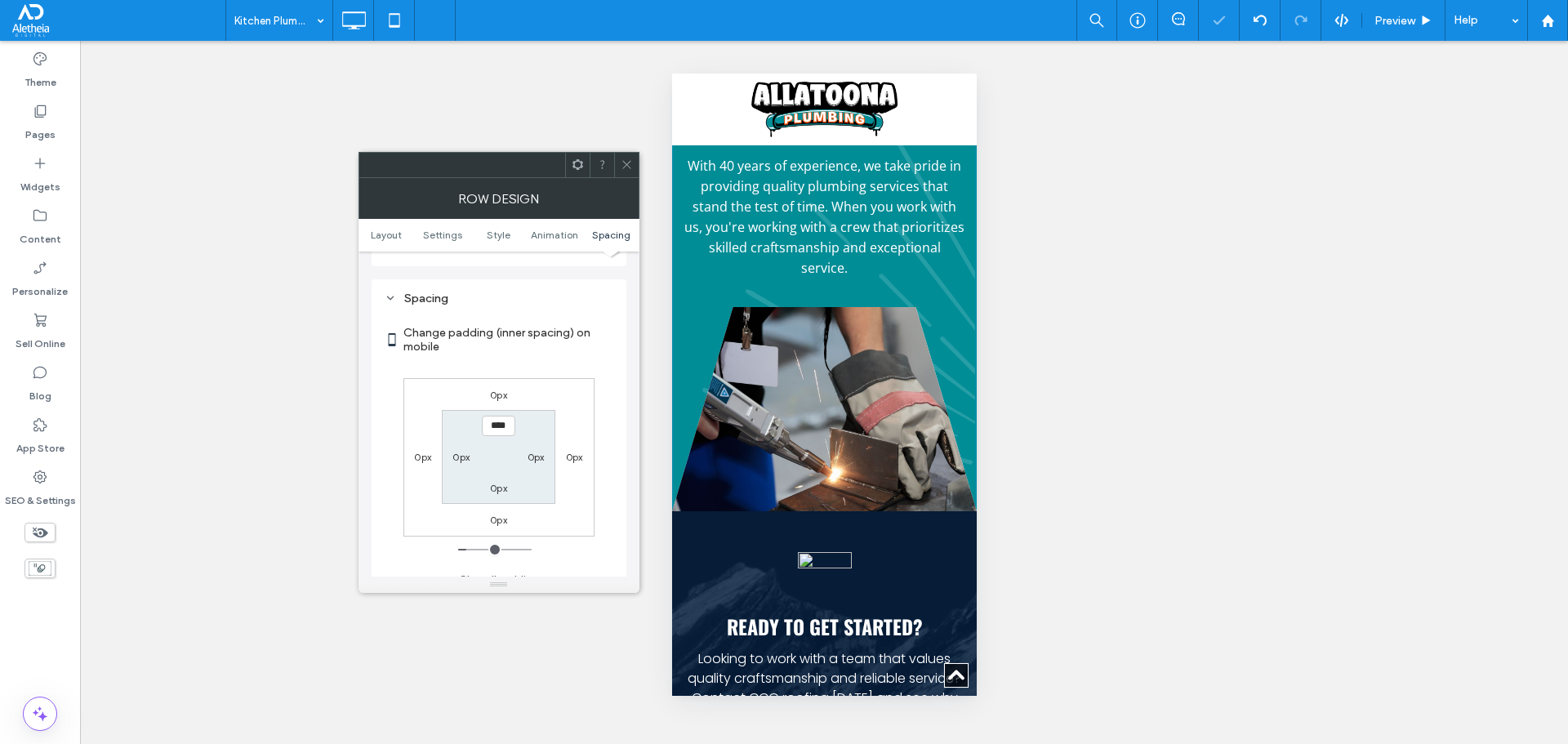
scroll to position [3651, 0]
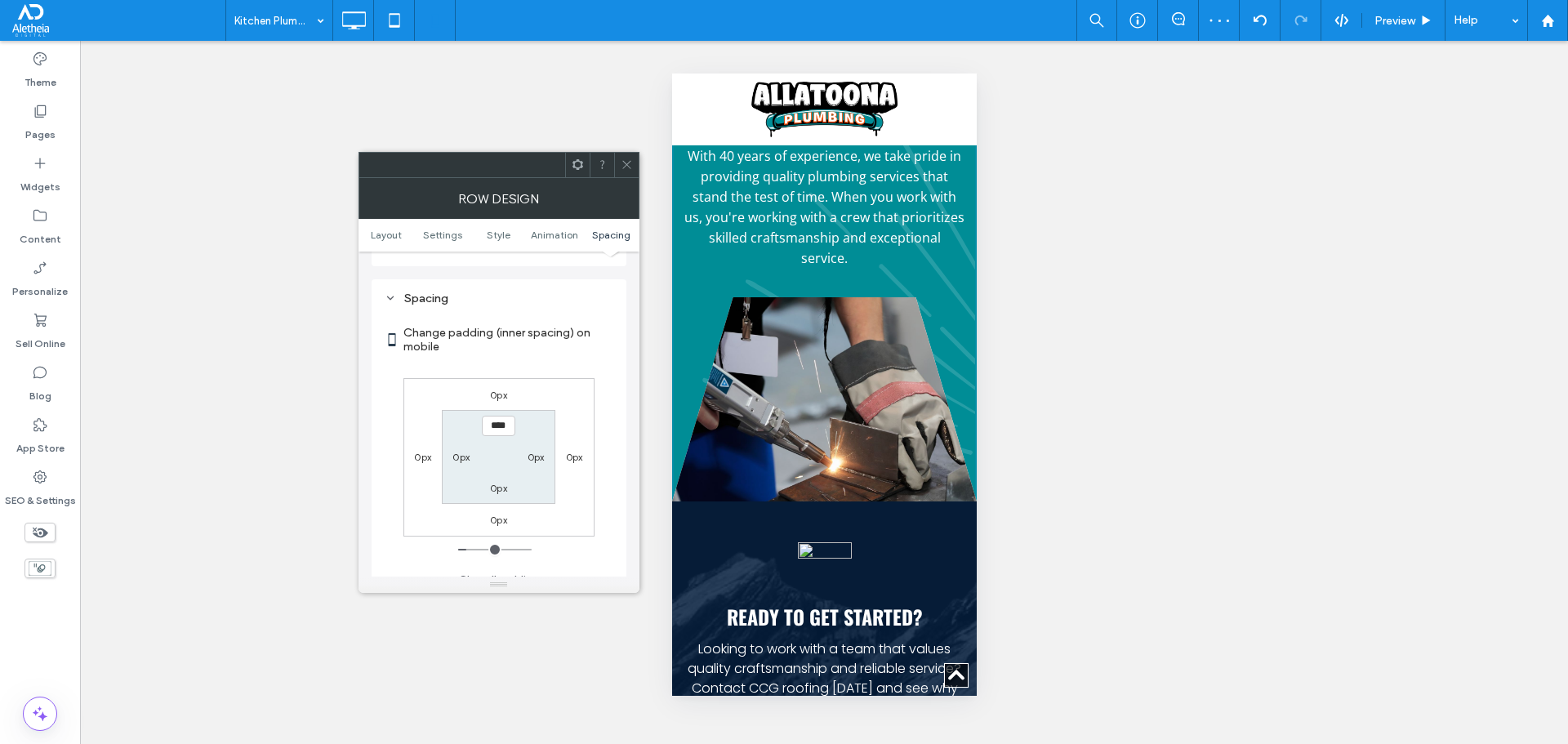
click at [635, 169] on div at bounding box center [626, 165] width 24 height 24
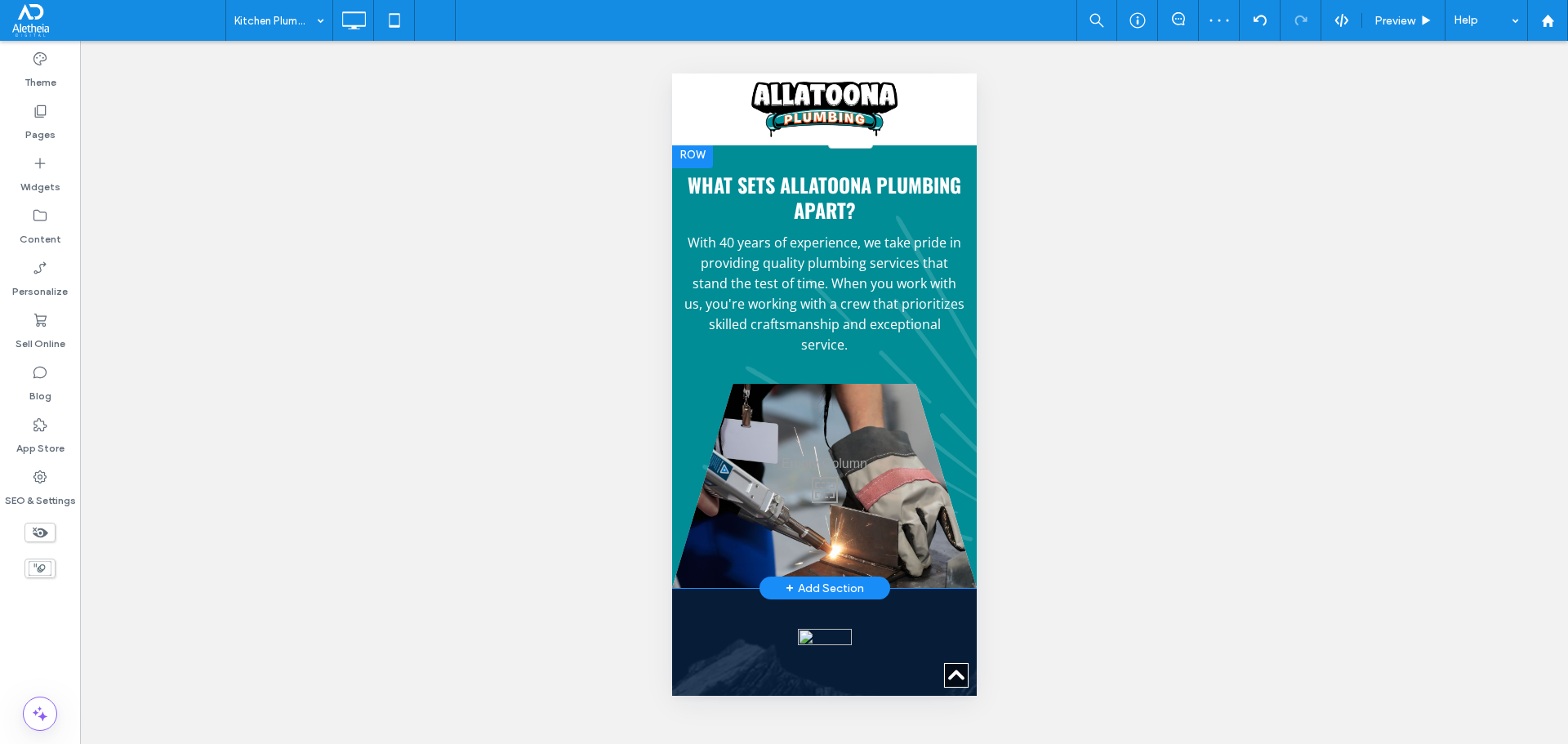
scroll to position [3406, 0]
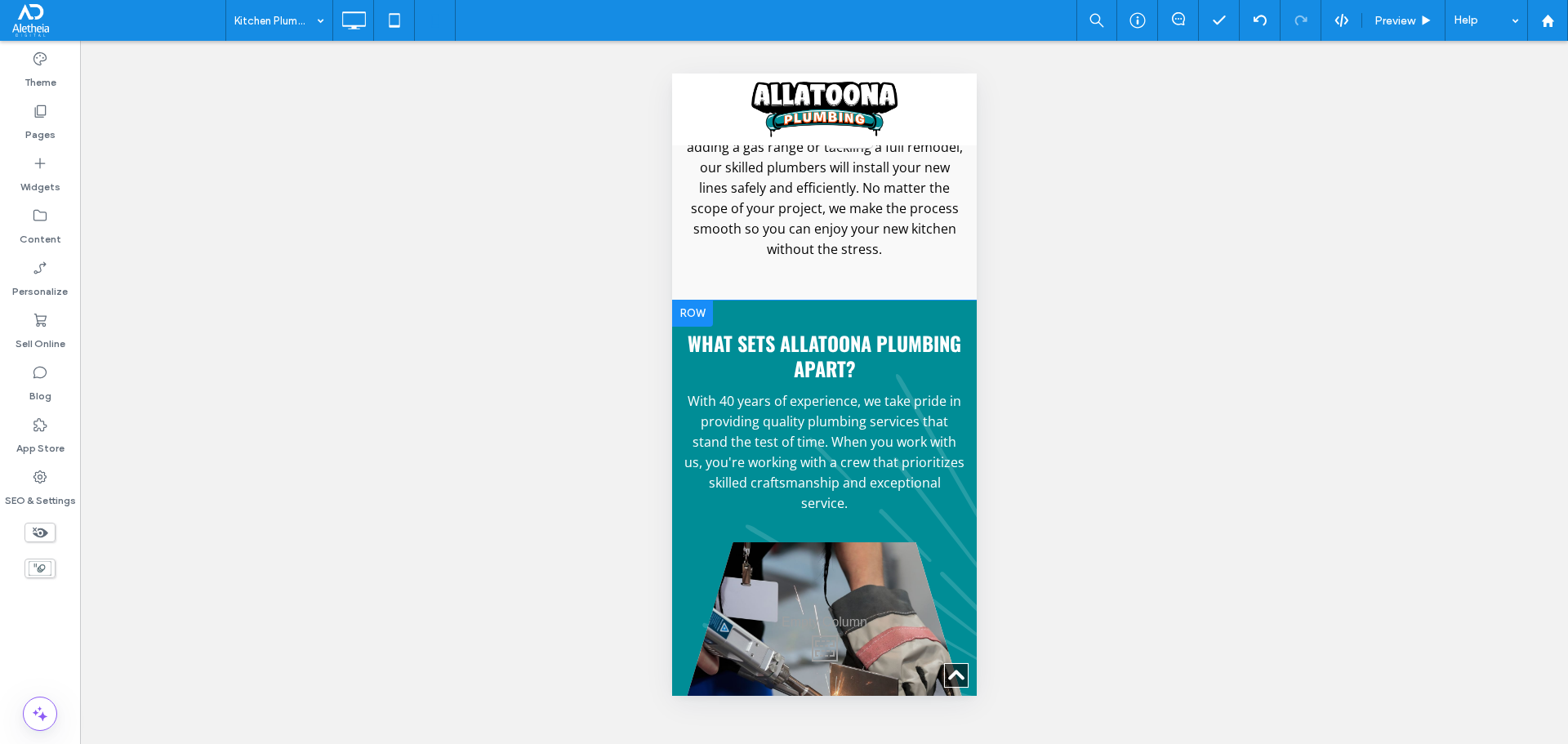
click at [875, 300] on div "What sets Allatoona Plumbing apart? With 40 years of experience, we take pride …" at bounding box center [823, 523] width 305 height 446
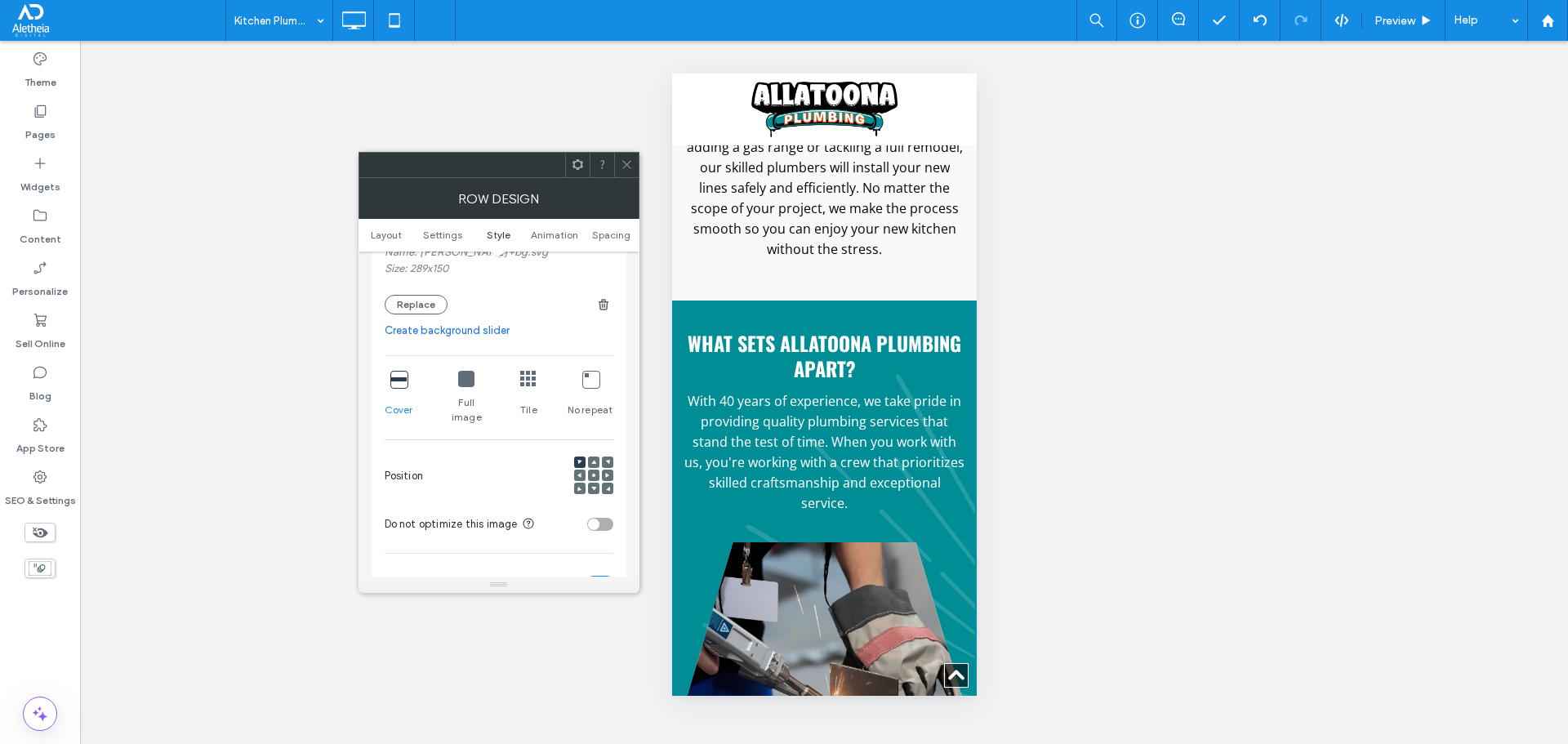
scroll to position [572, 0]
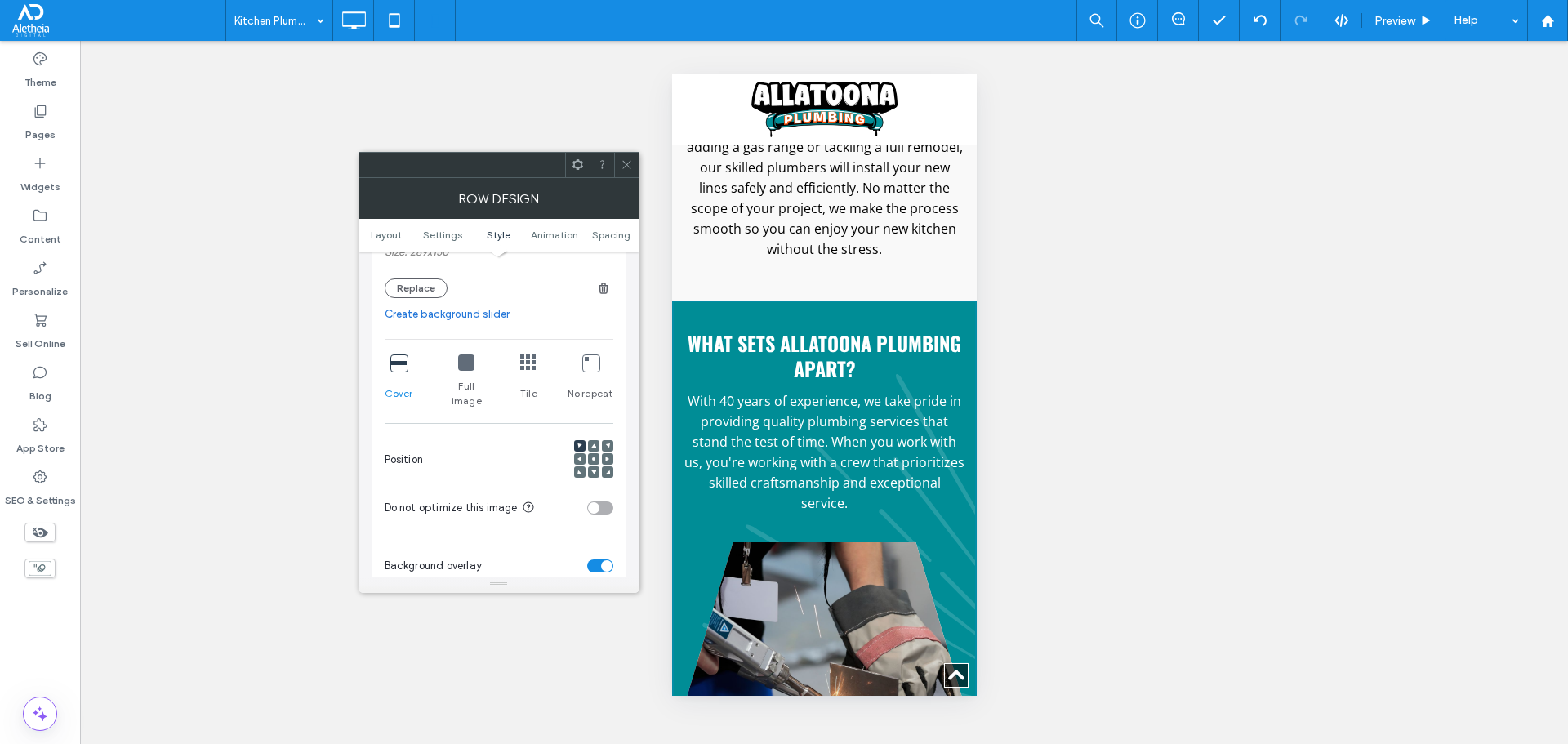
click at [594, 453] on span at bounding box center [593, 459] width 5 height 11
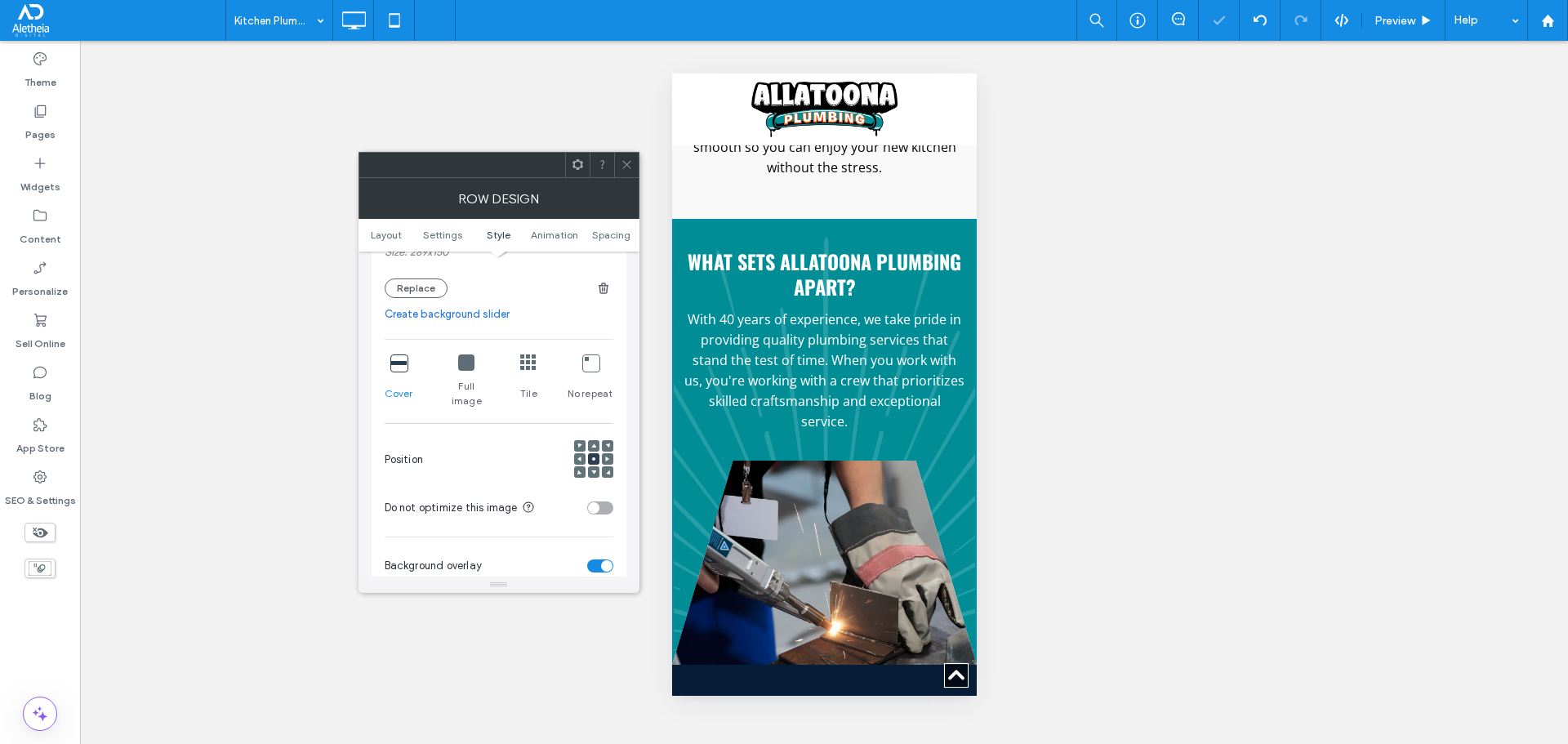
scroll to position [3569, 0]
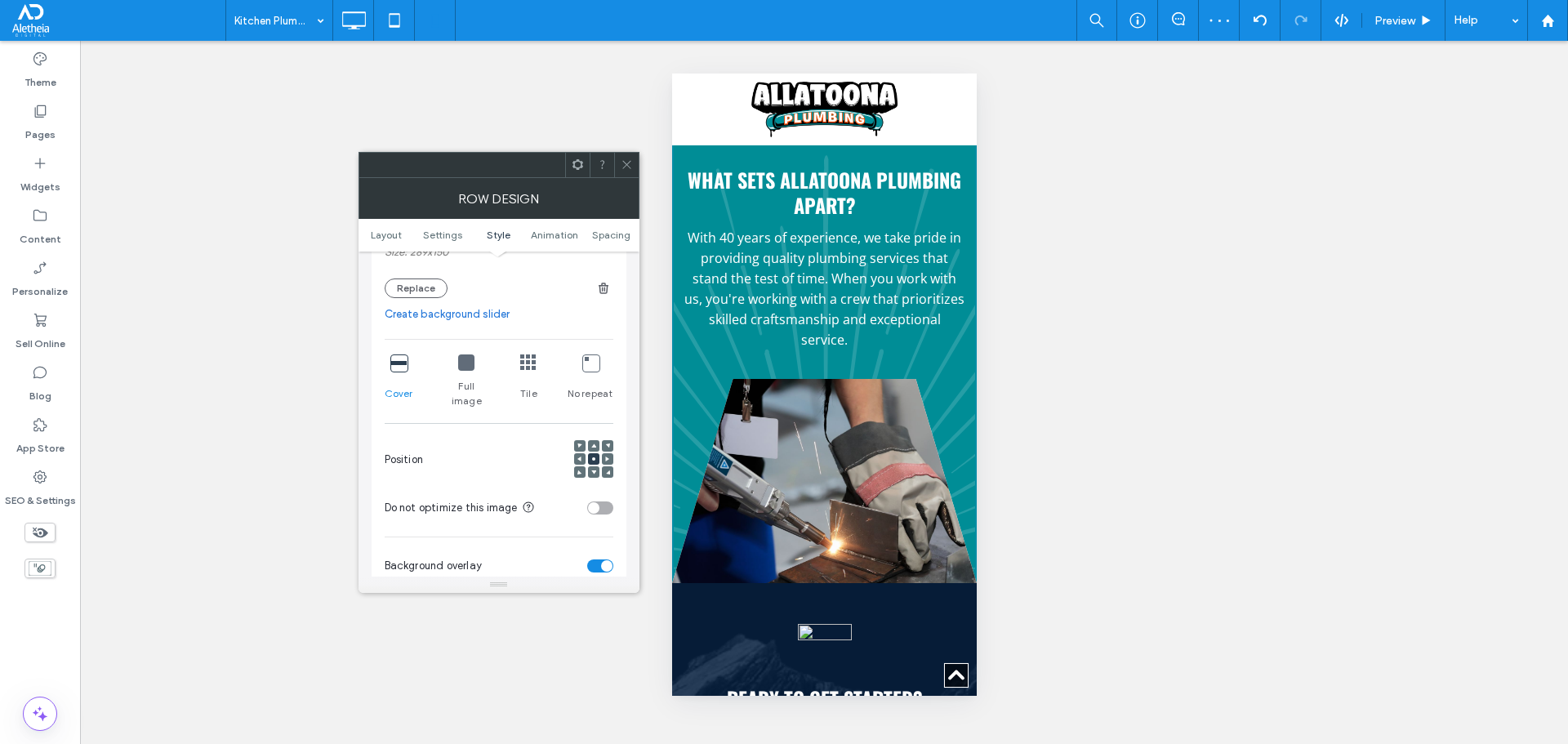
click at [597, 466] on div at bounding box center [593, 472] width 11 height 11
click at [595, 470] on icon at bounding box center [593, 472] width 5 height 5
click at [594, 444] on use at bounding box center [593, 446] width 5 height 4
click at [595, 471] on use at bounding box center [593, 473] width 5 height 4
click at [621, 166] on icon at bounding box center [626, 164] width 12 height 12
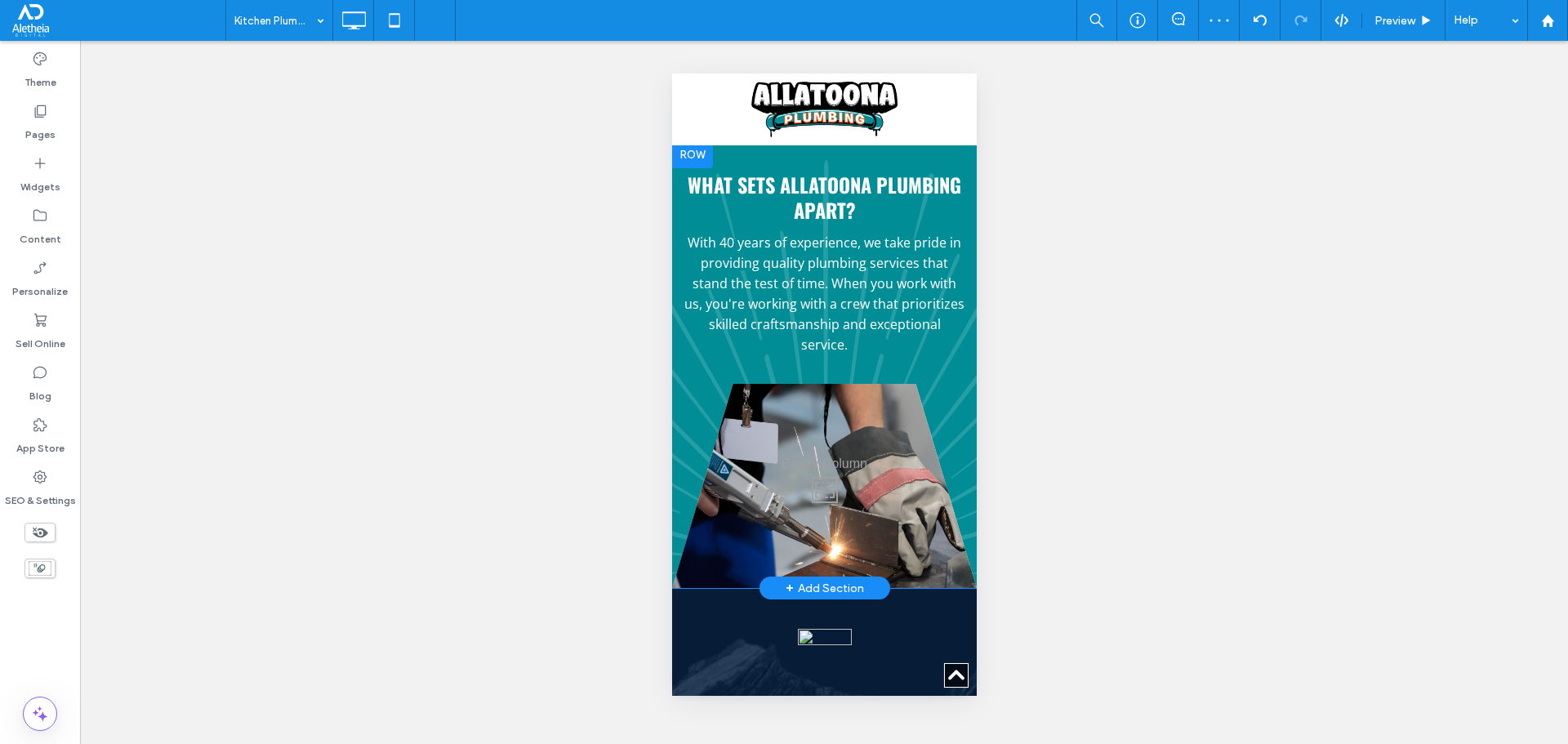
scroll to position [3487, 0]
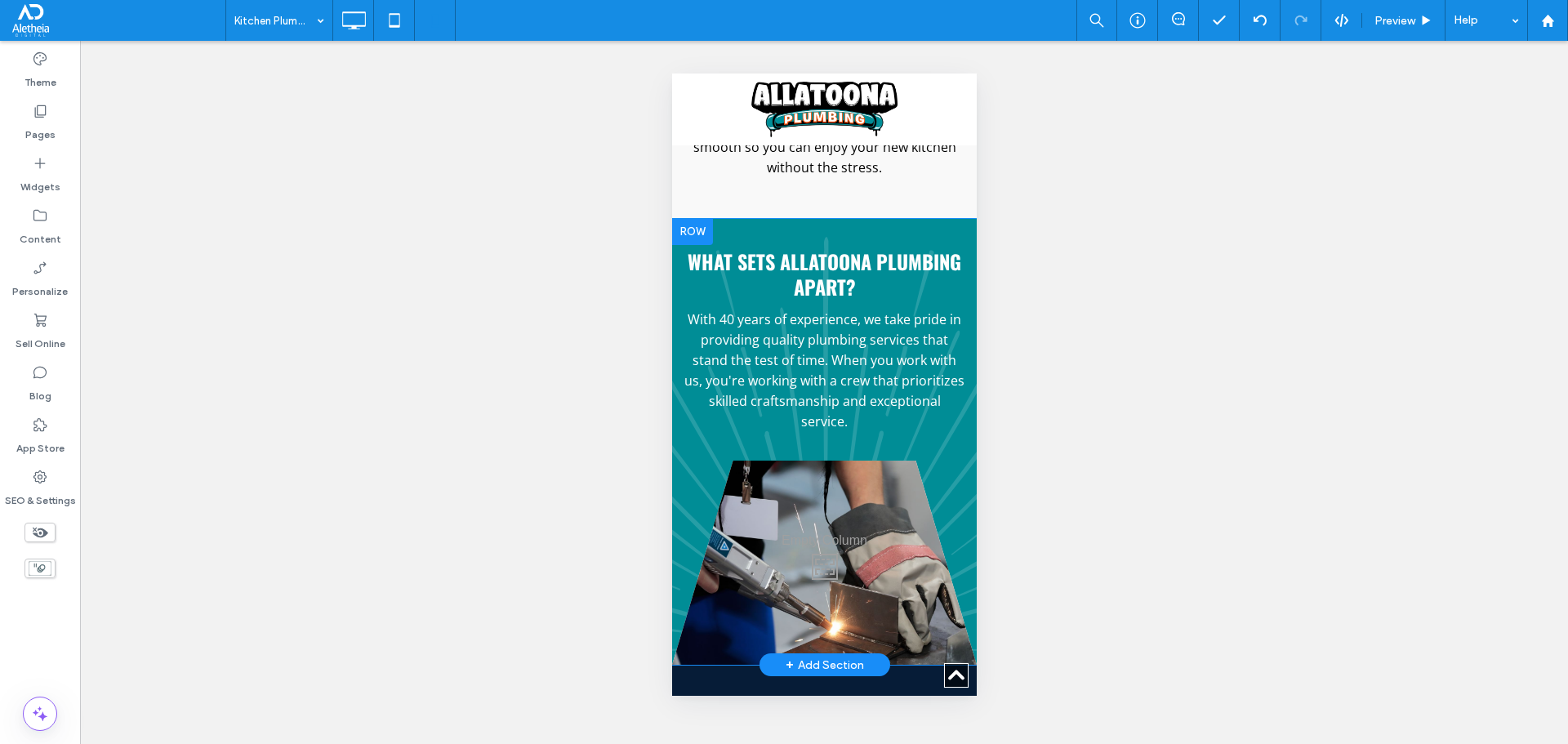
click at [886, 219] on div "What sets Allatoona Plumbing apart? With 40 years of experience, we take pride …" at bounding box center [823, 441] width 305 height 446
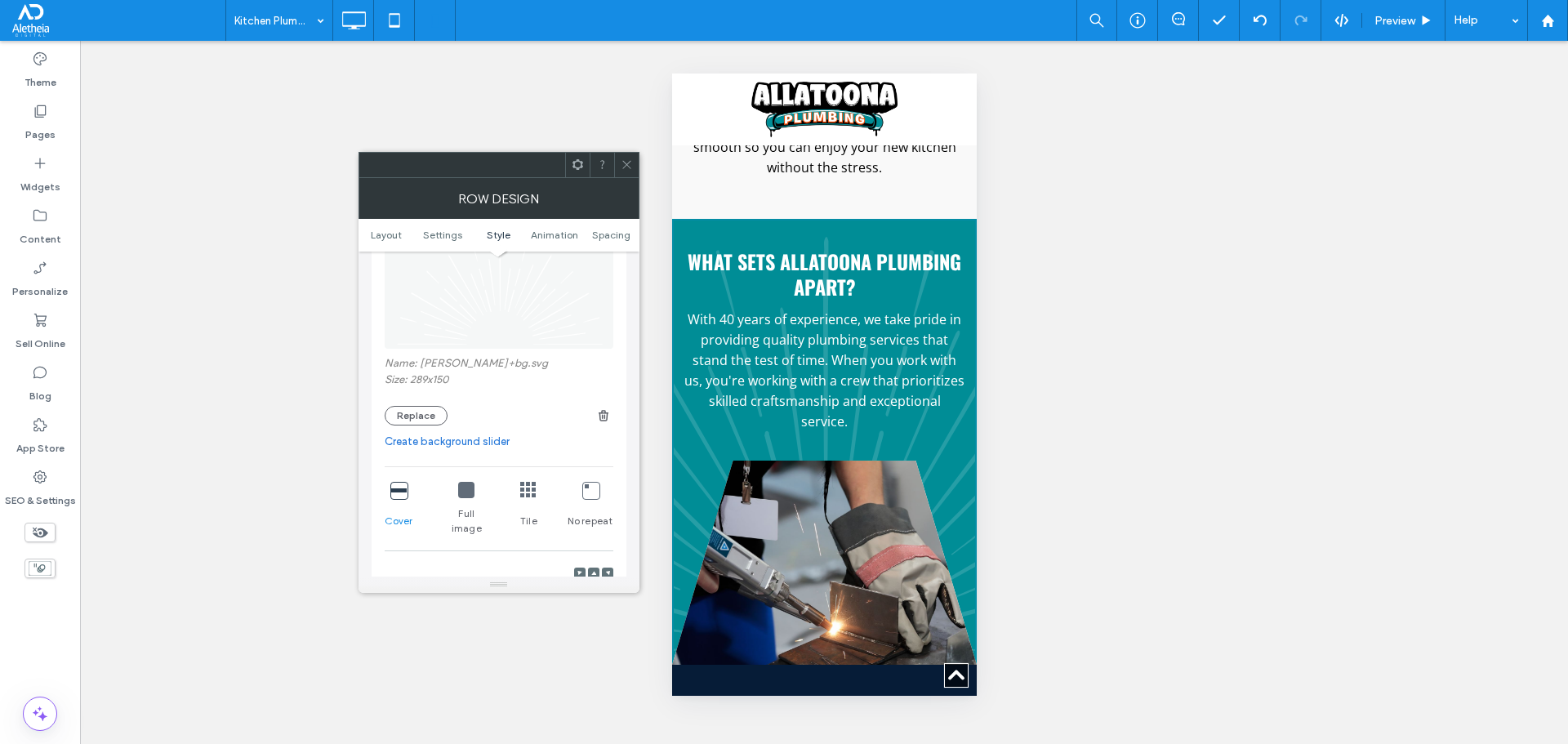
scroll to position [572, 0]
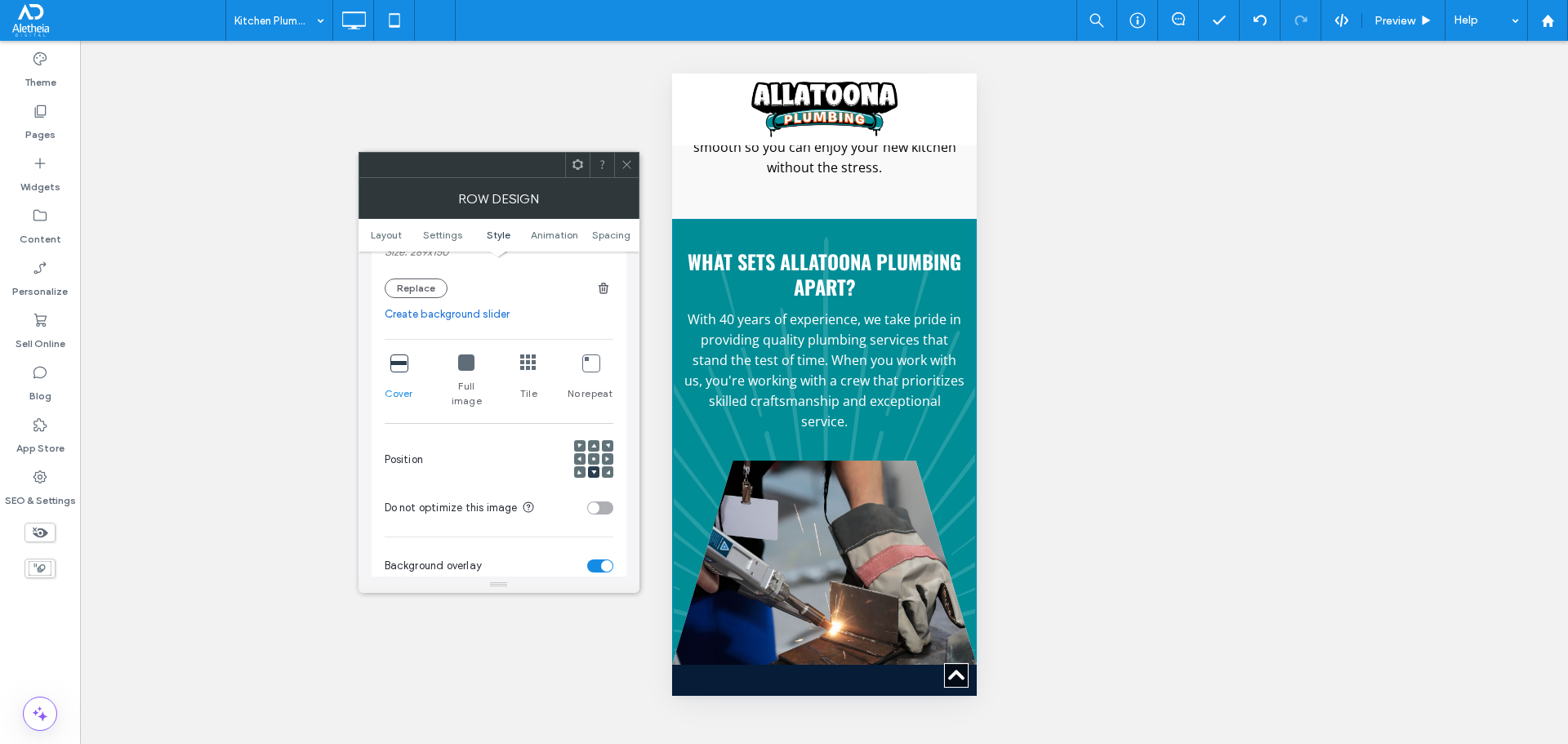
click at [578, 444] on icon at bounding box center [579, 446] width 5 height 5
click at [623, 165] on icon at bounding box center [626, 164] width 12 height 12
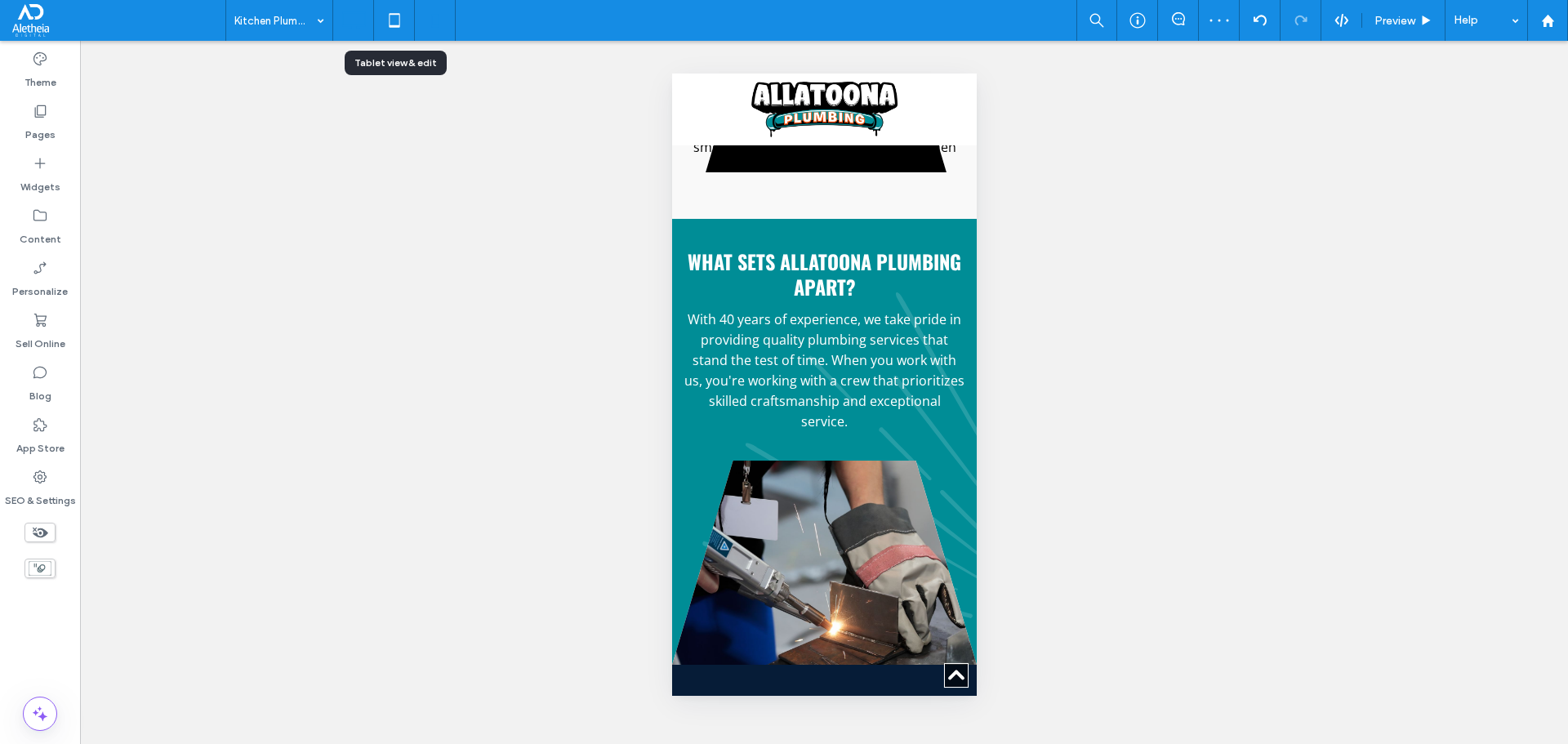
click at [356, 18] on icon at bounding box center [353, 19] width 32 height 32
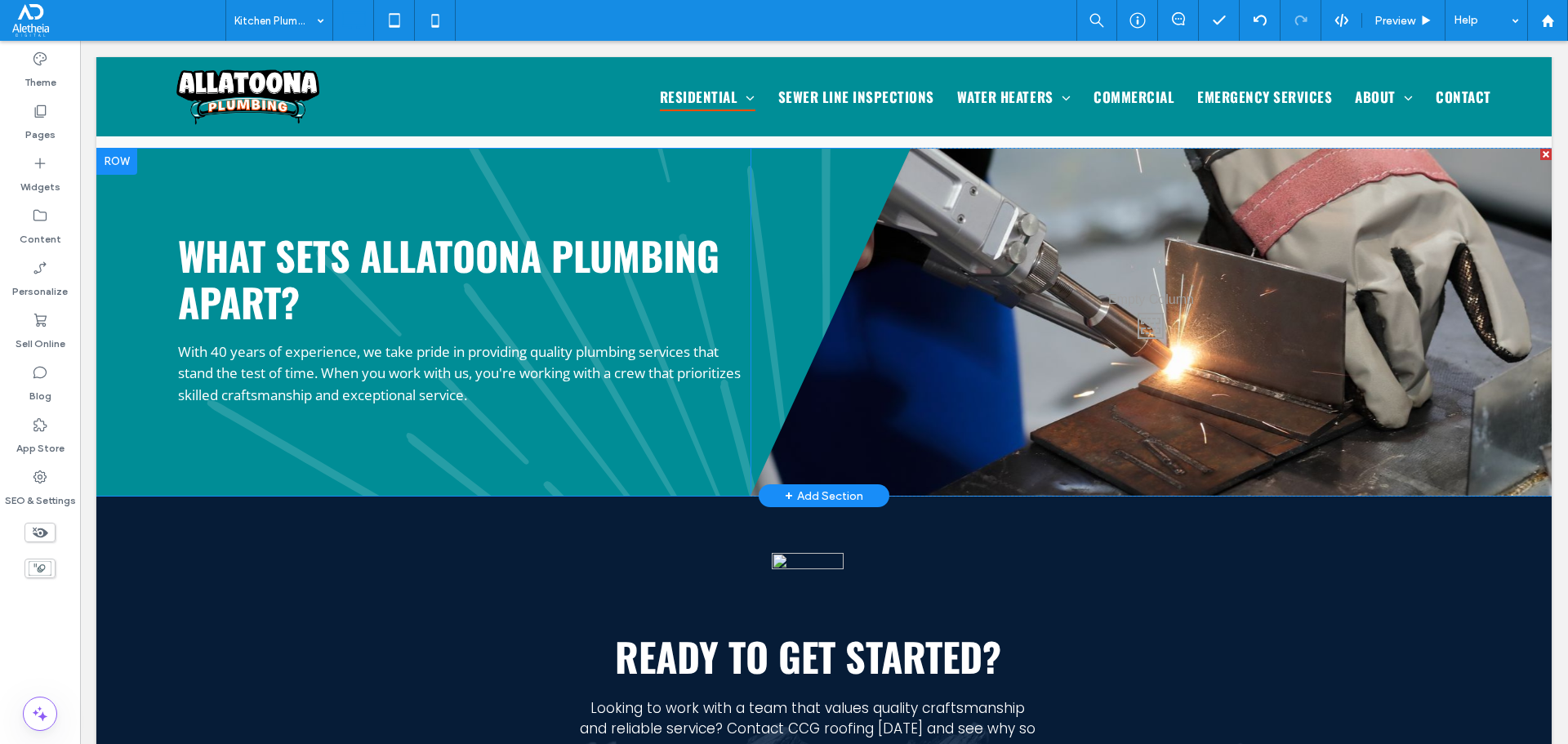
scroll to position [2450, 0]
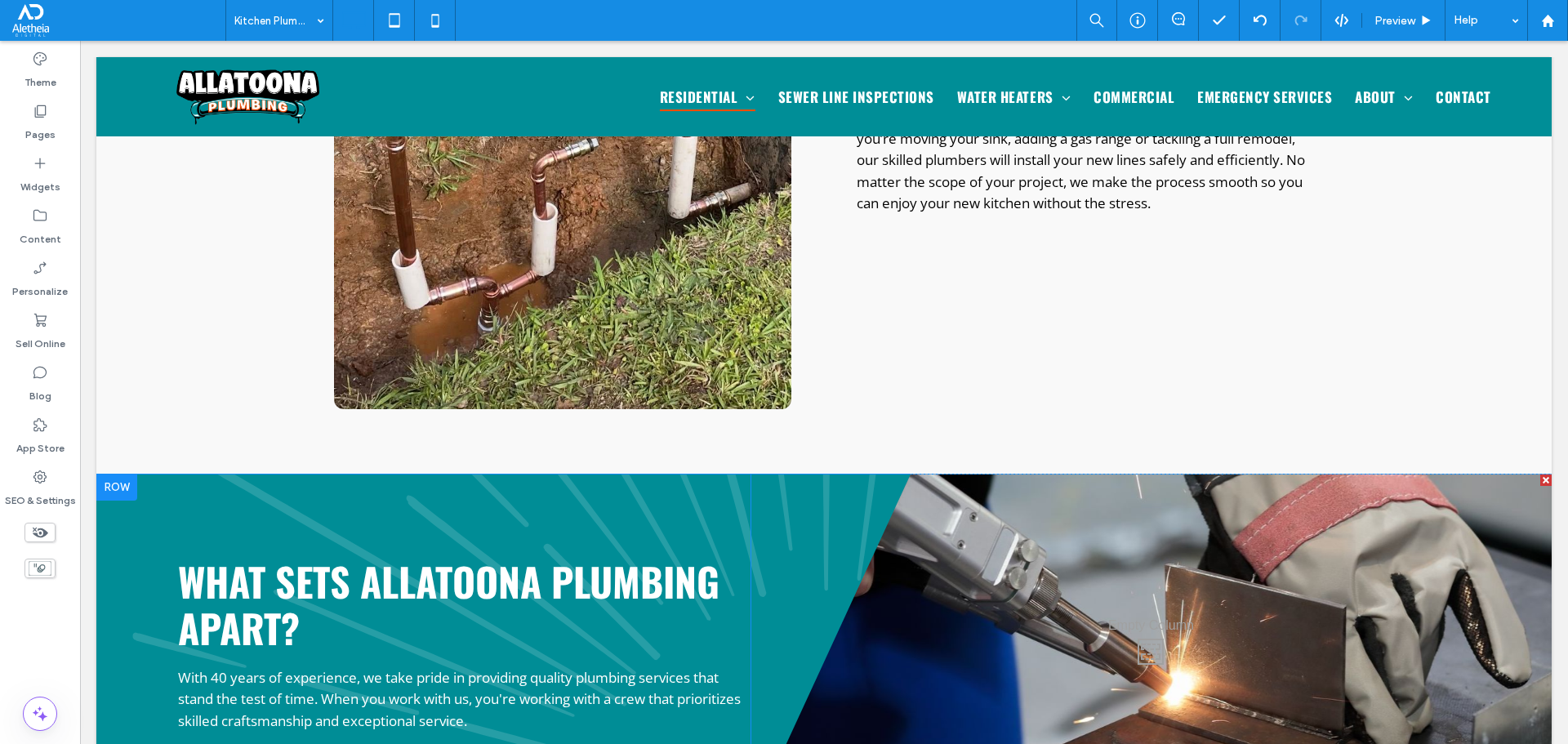
click at [166, 474] on div "What sets Allatoona Plumbing apart? With 40 years of experience, we take pride …" at bounding box center [824, 648] width 1455 height 347
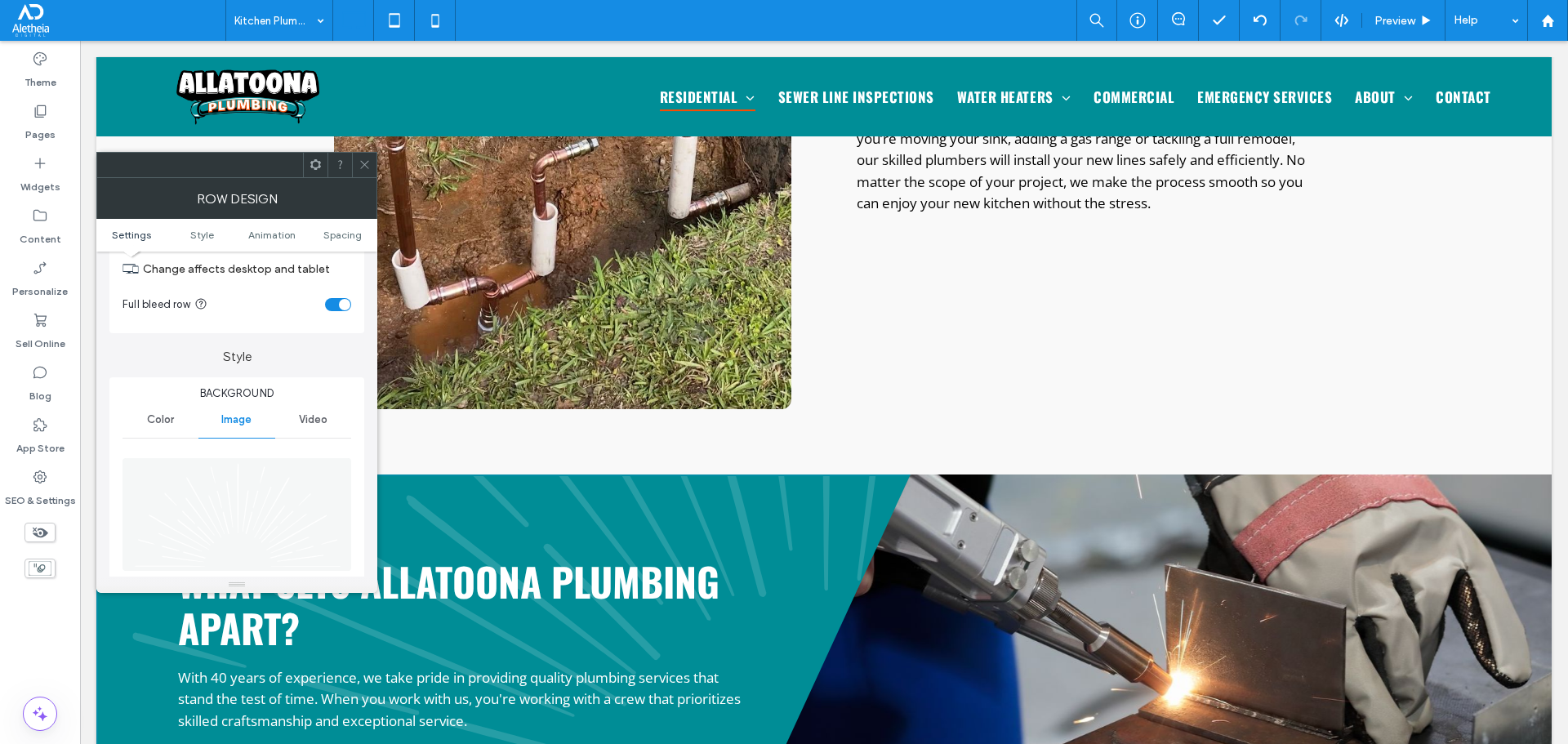
scroll to position [82, 0]
click at [158, 392] on span "Color" at bounding box center [160, 396] width 27 height 13
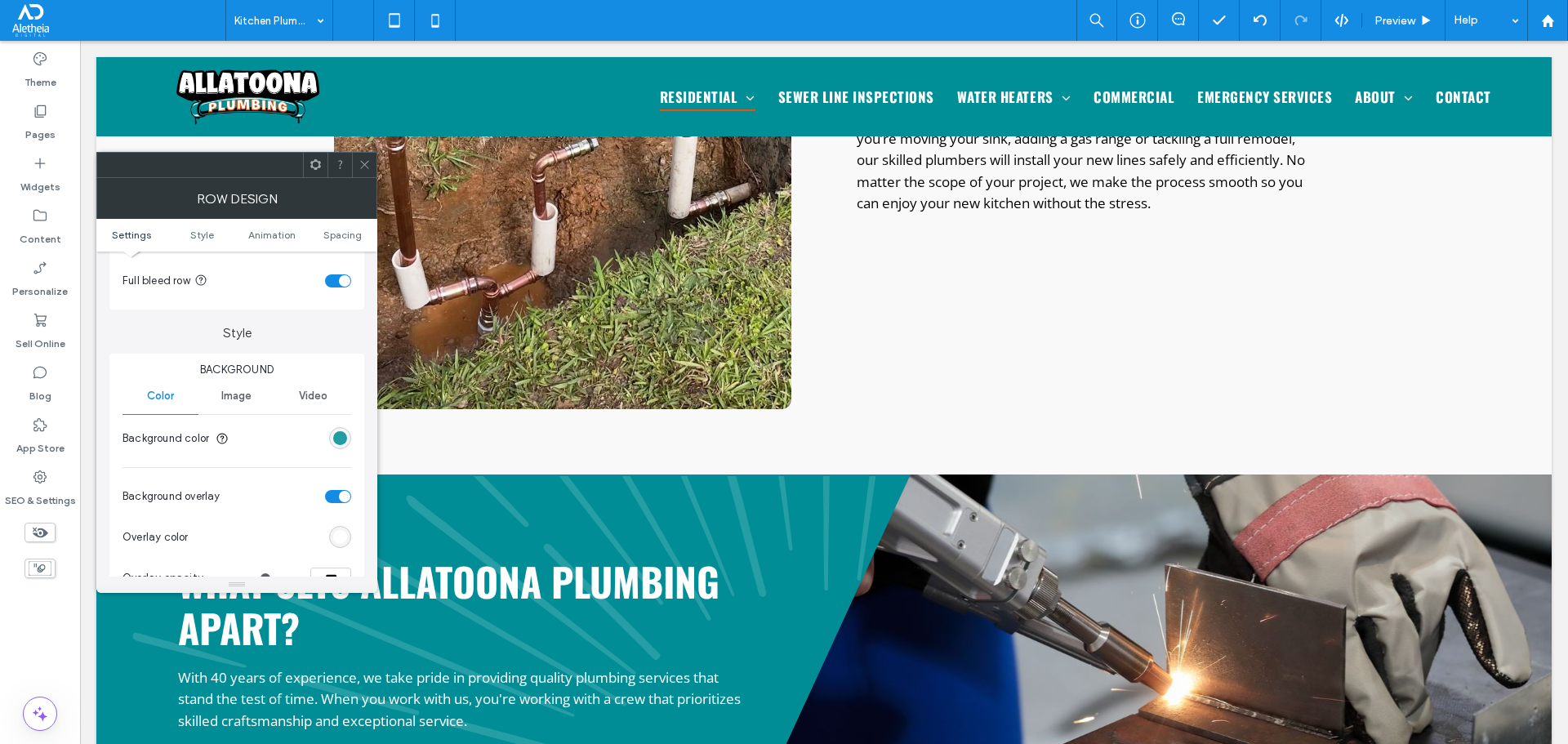
click at [344, 443] on div "rgb(0, 142, 151)" at bounding box center [340, 437] width 14 height 14
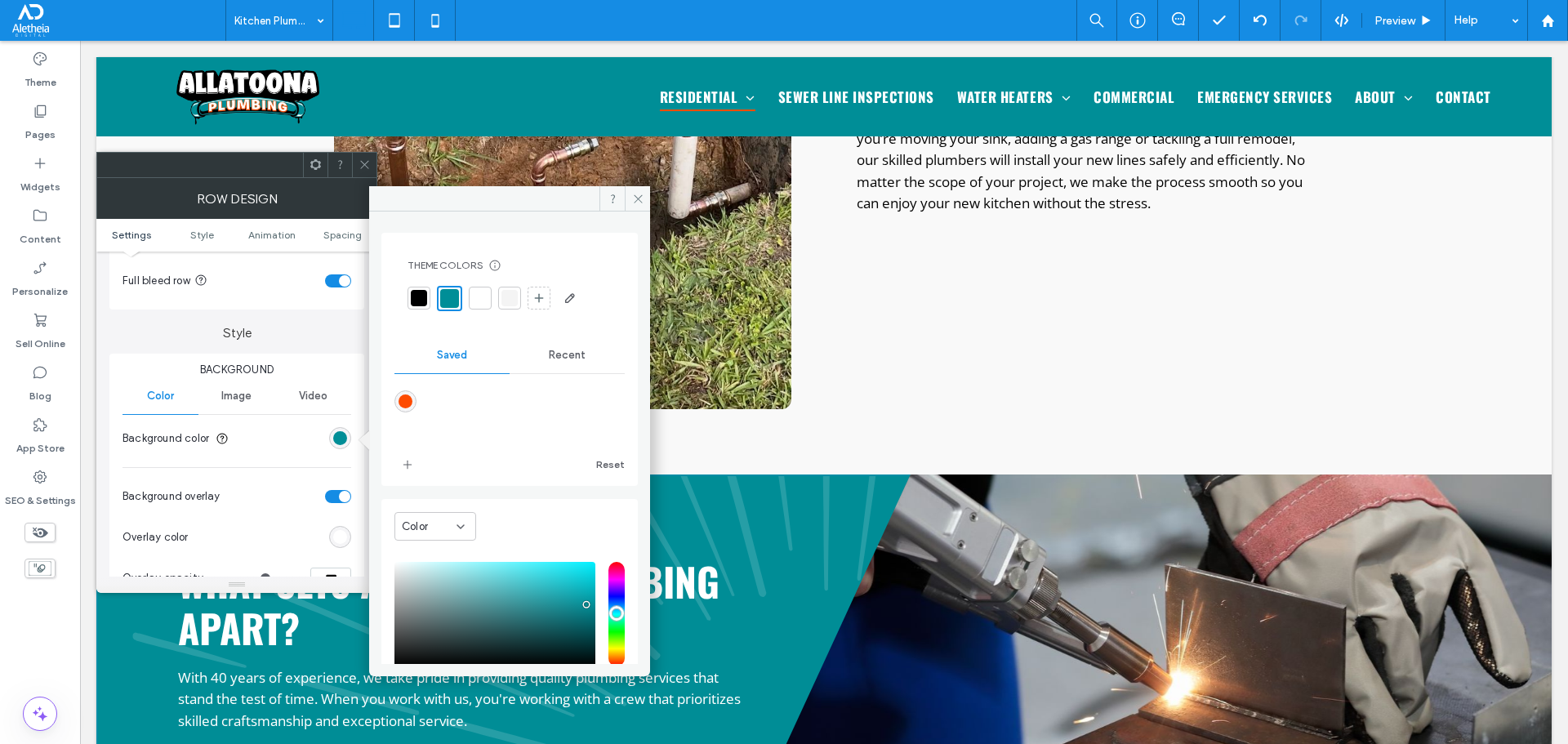
click at [396, 405] on div "rgba(253,75,1,1)" at bounding box center [406, 401] width 22 height 22
type input "*******"
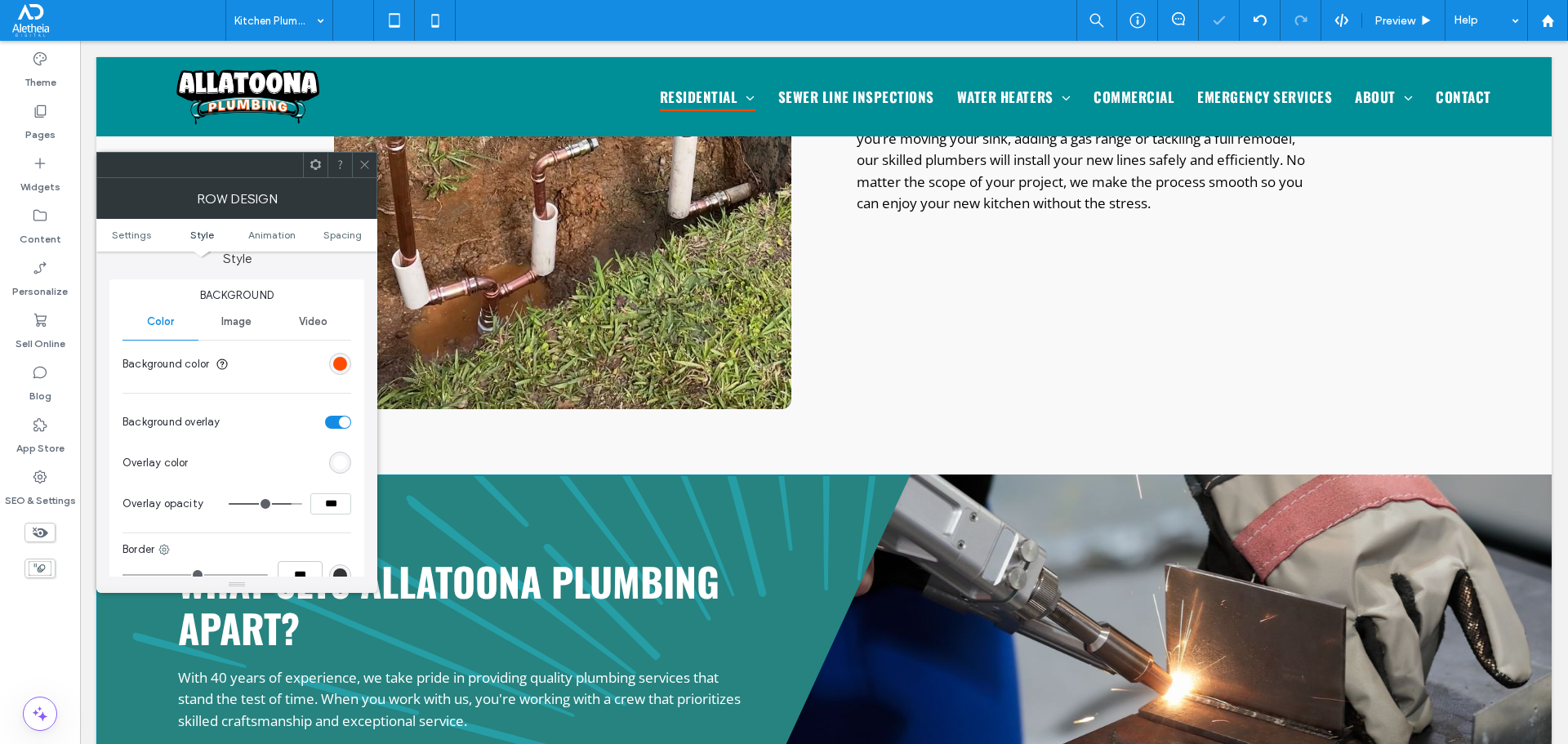
scroll to position [245, 0]
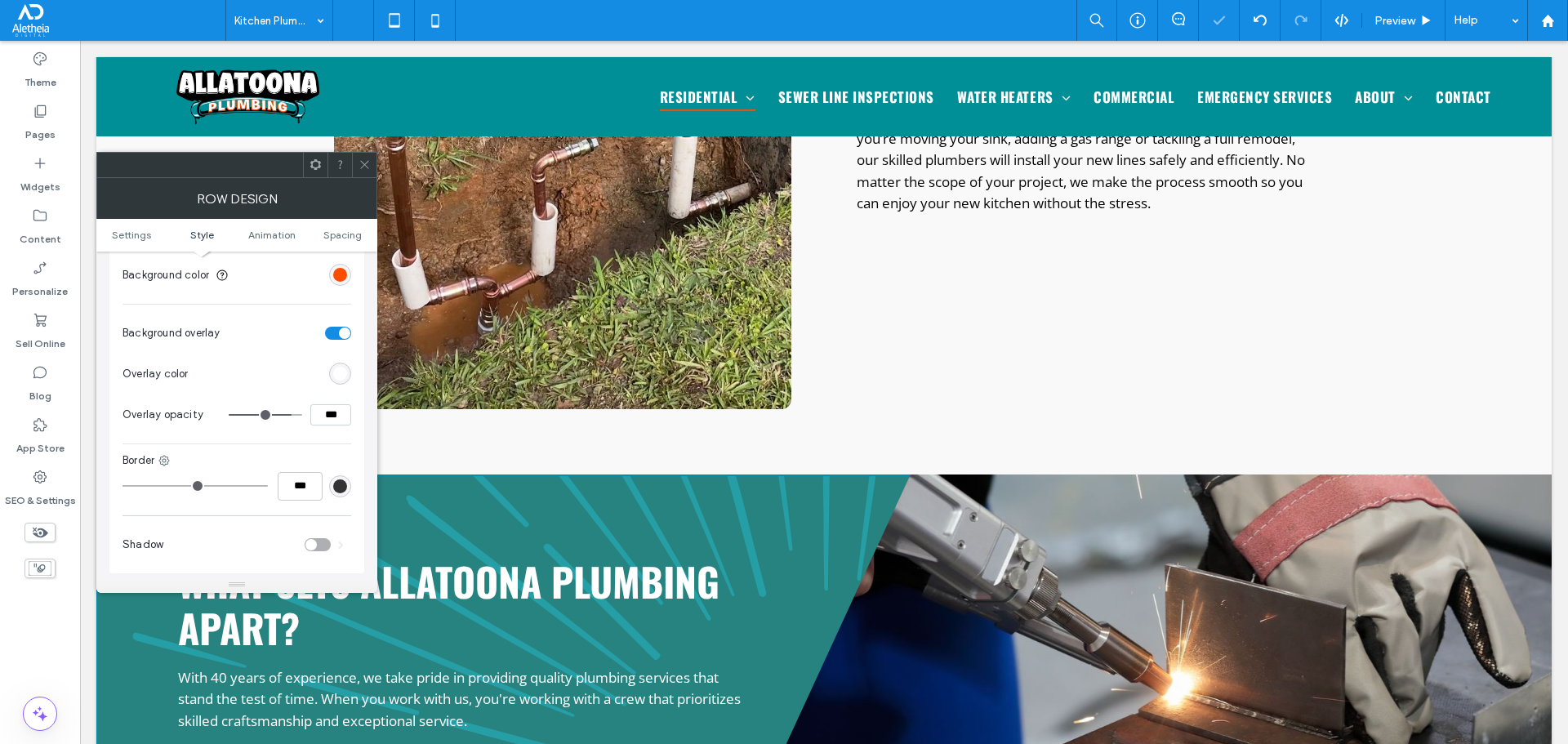
click at [348, 347] on section "Background overlay" at bounding box center [236, 334] width 229 height 41
click at [322, 374] on section "Overlay color" at bounding box center [236, 374] width 229 height 41
click at [335, 372] on div "rgb(255,255,255)" at bounding box center [340, 373] width 14 height 14
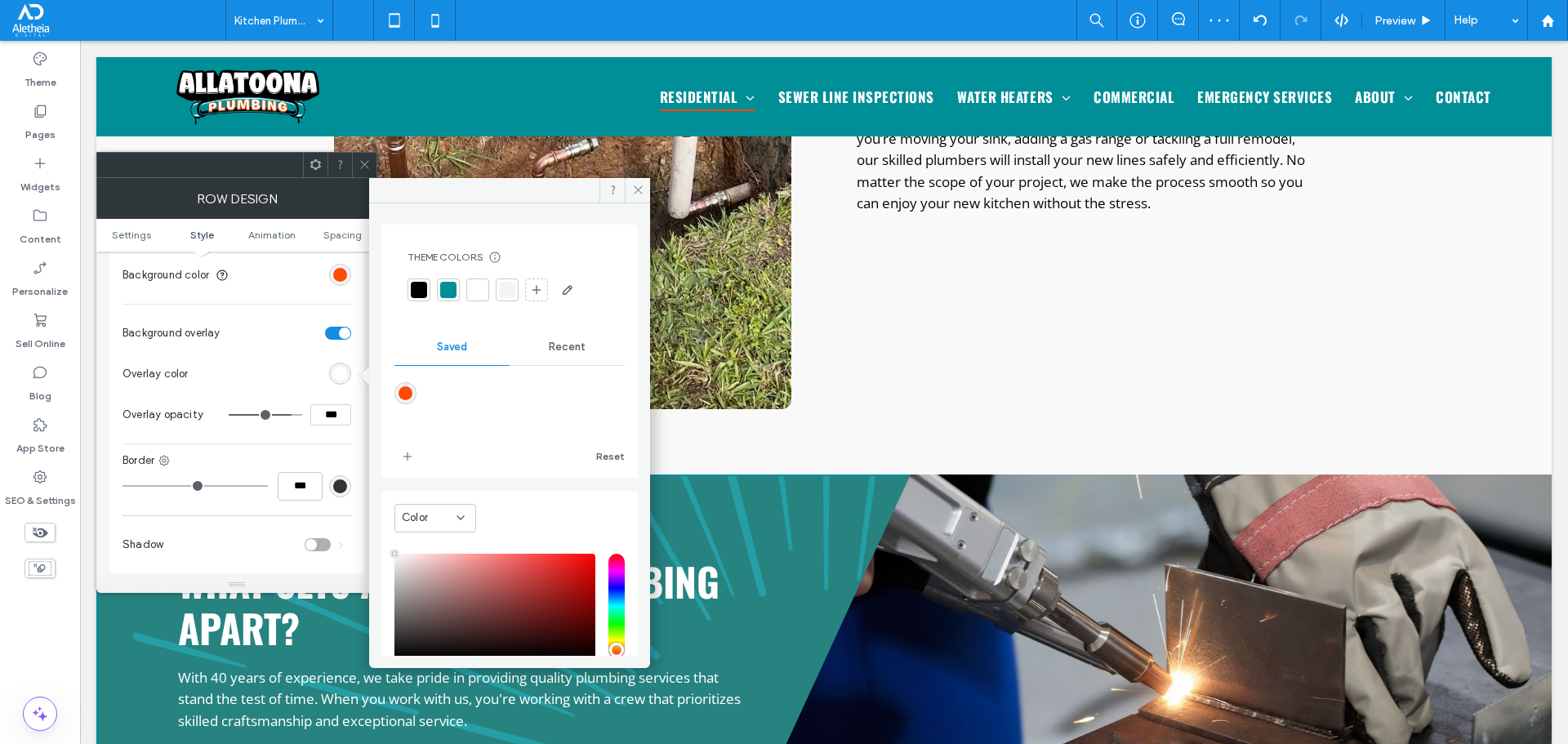
click at [405, 396] on div "rgba(253,75,1,1)" at bounding box center [405, 393] width 14 height 14
type input "*******"
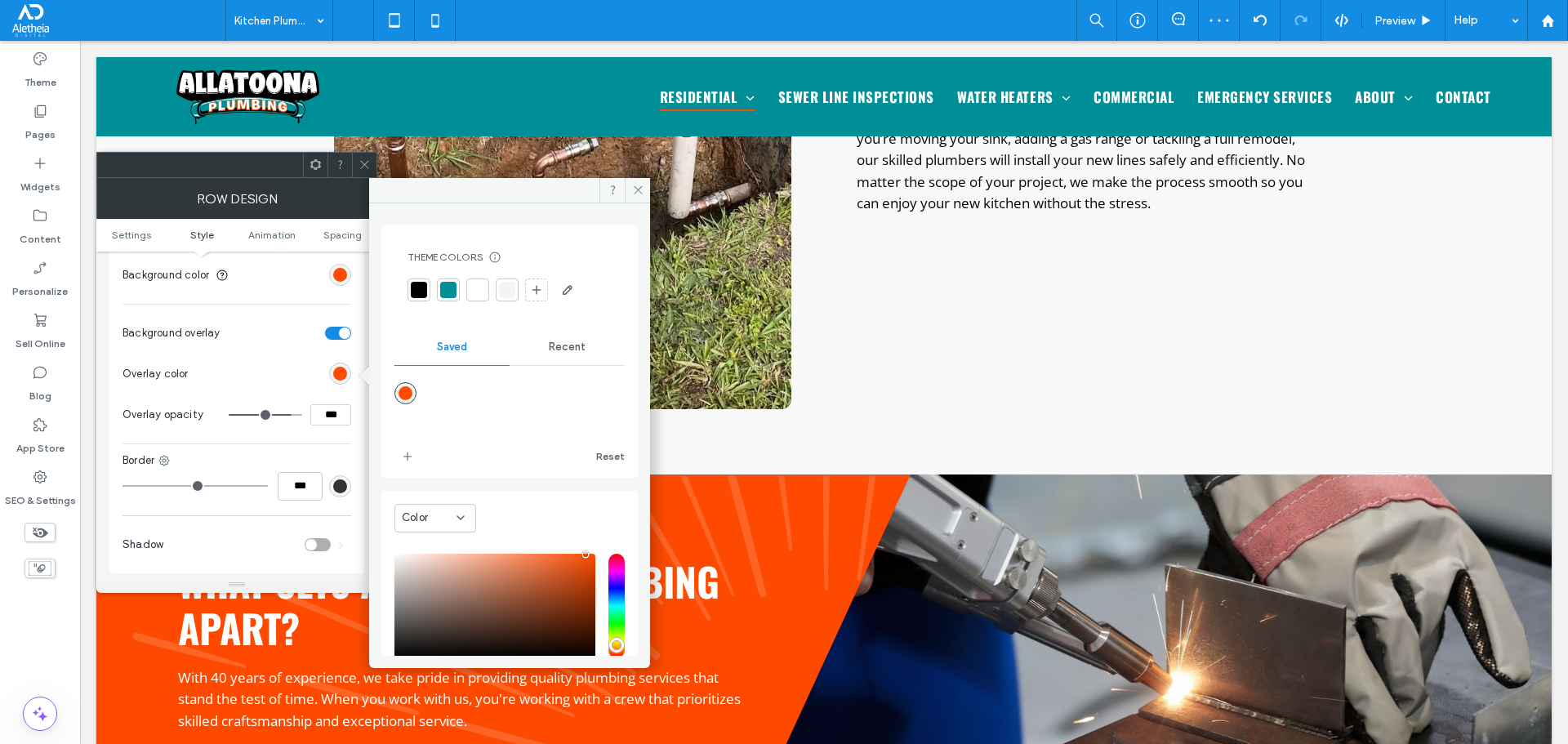
click at [360, 157] on span at bounding box center [364, 165] width 12 height 24
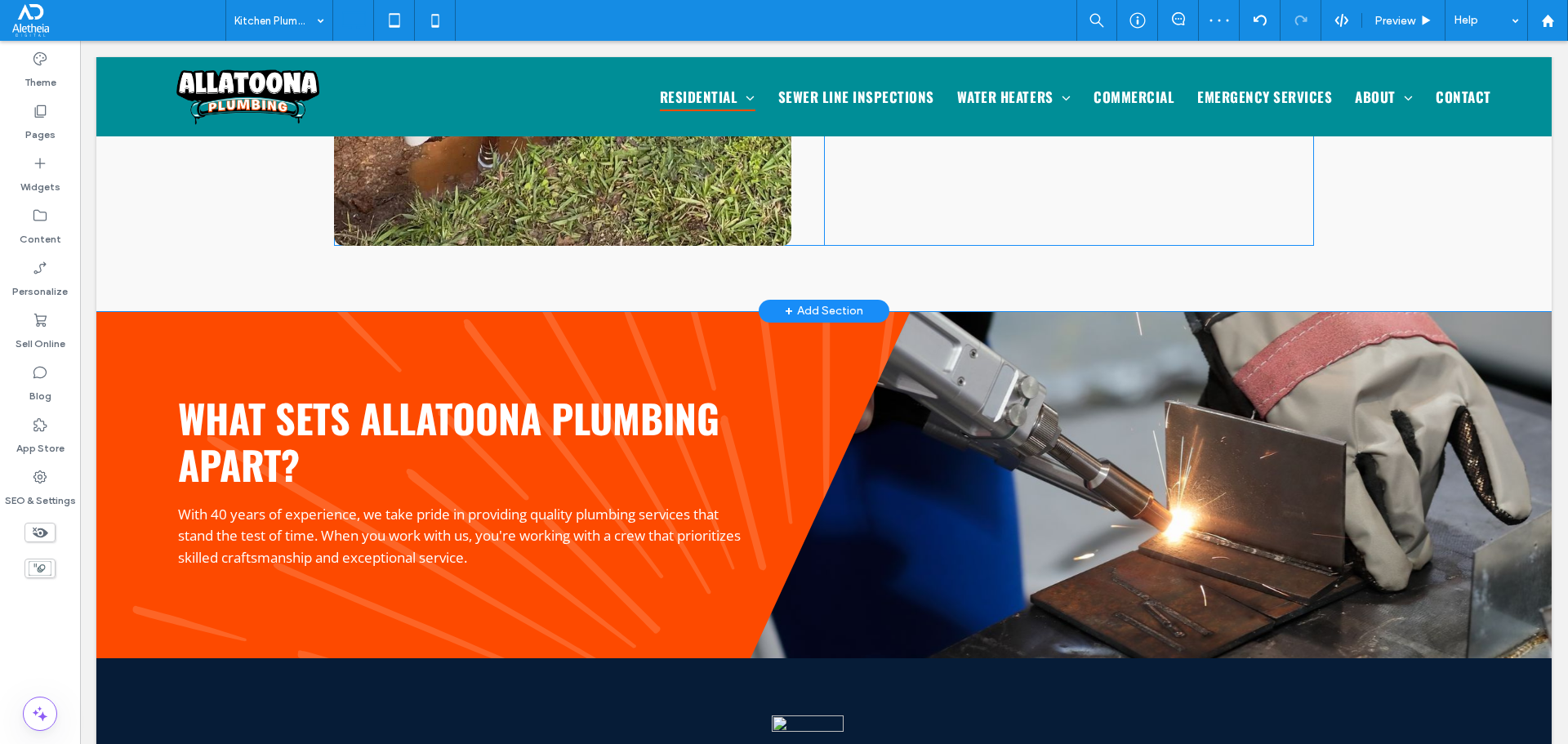
scroll to position [2694, 0]
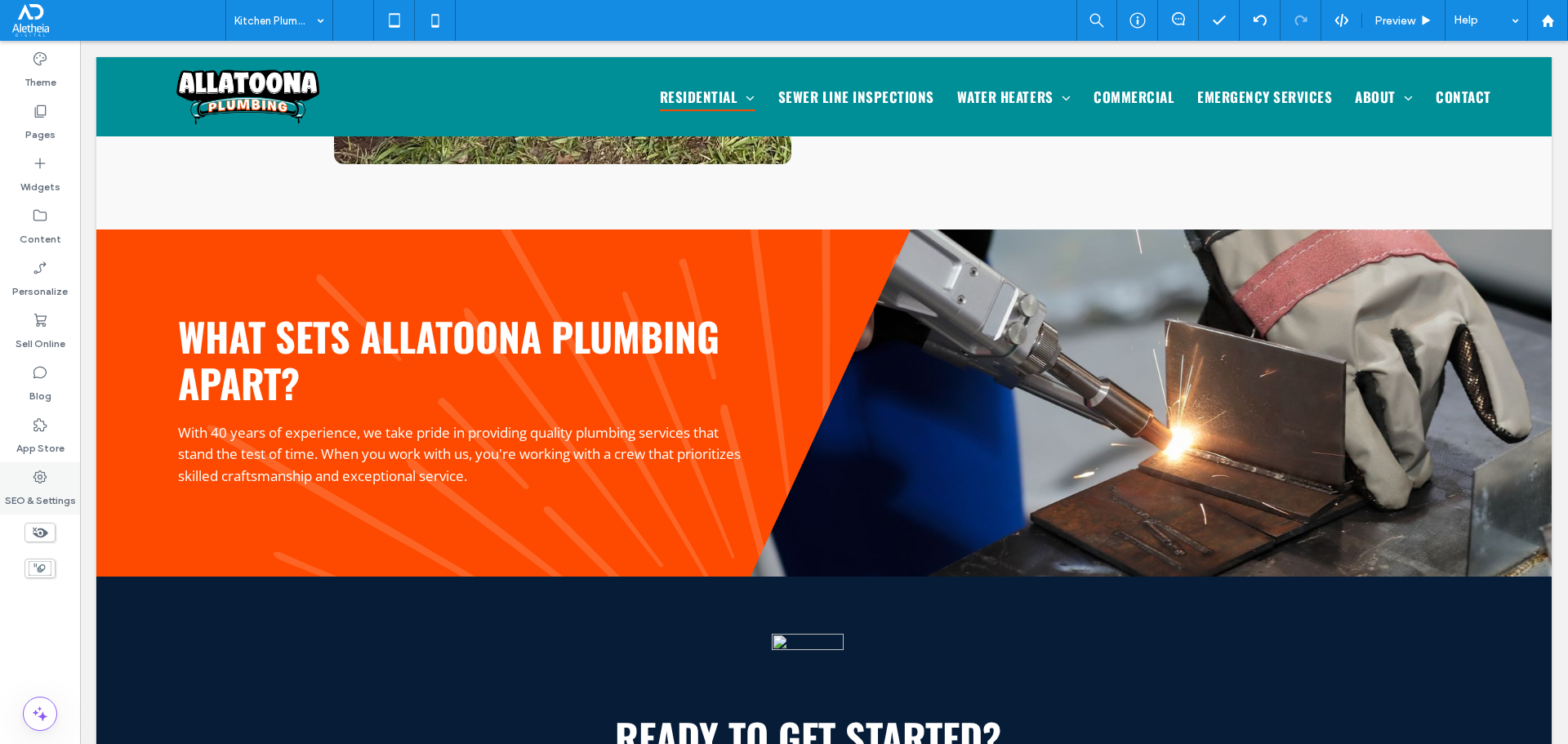
click at [43, 476] on icon at bounding box center [40, 477] width 17 height 17
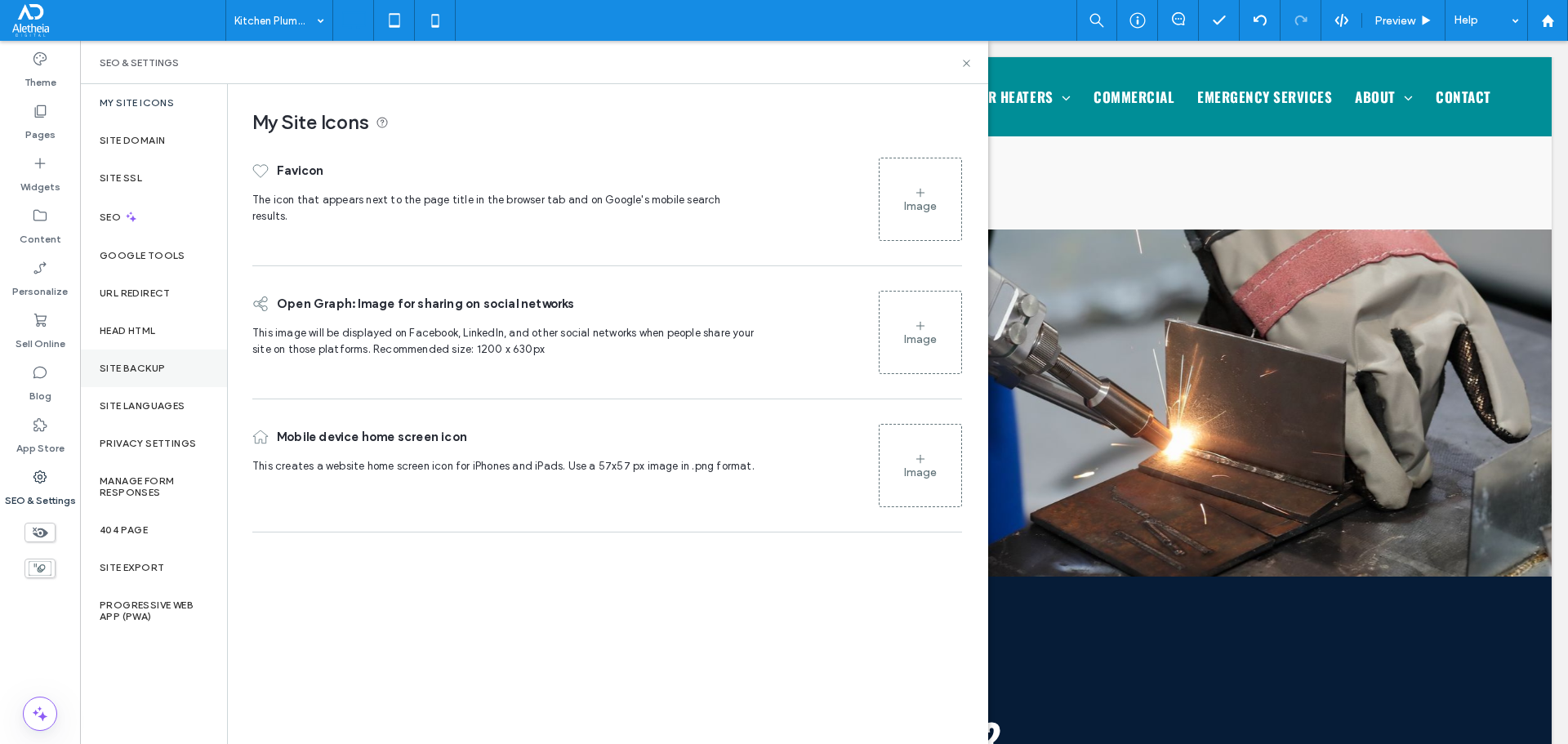
click at [161, 374] on div "Site Backup" at bounding box center [153, 368] width 147 height 38
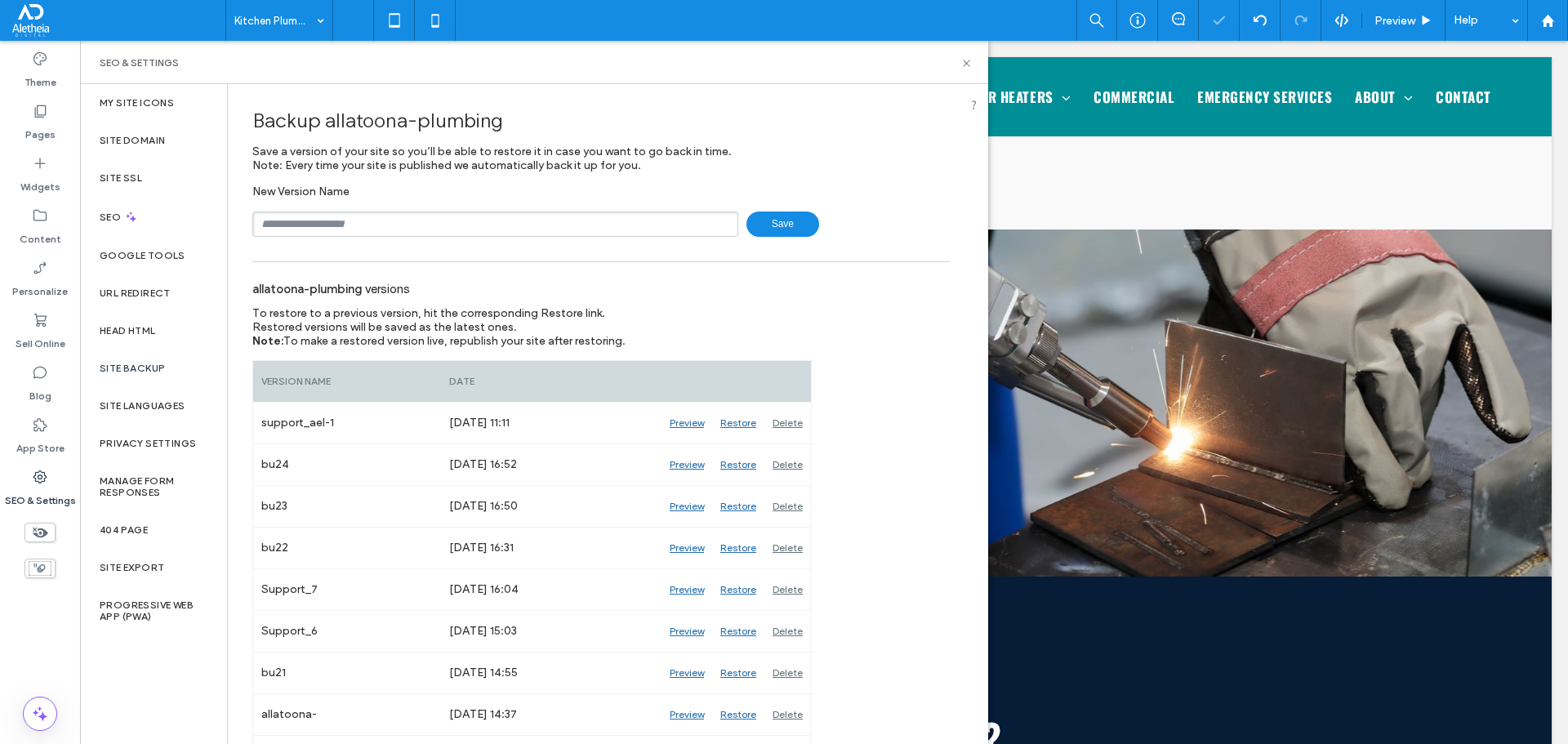
click at [312, 231] on input "text" at bounding box center [495, 223] width 486 height 25
type input "****"
click at [969, 65] on use at bounding box center [966, 62] width 6 height 6
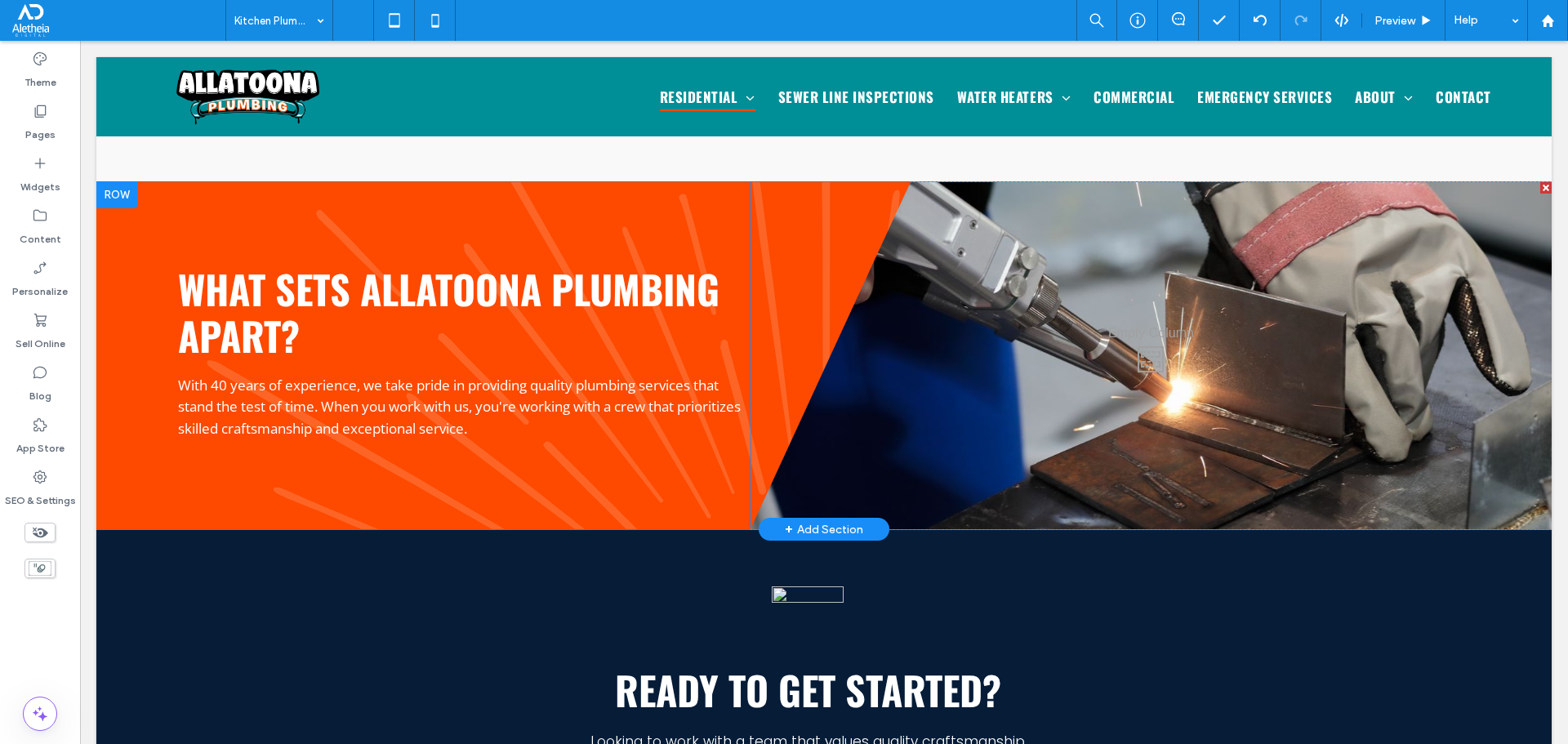
scroll to position [2547, 0]
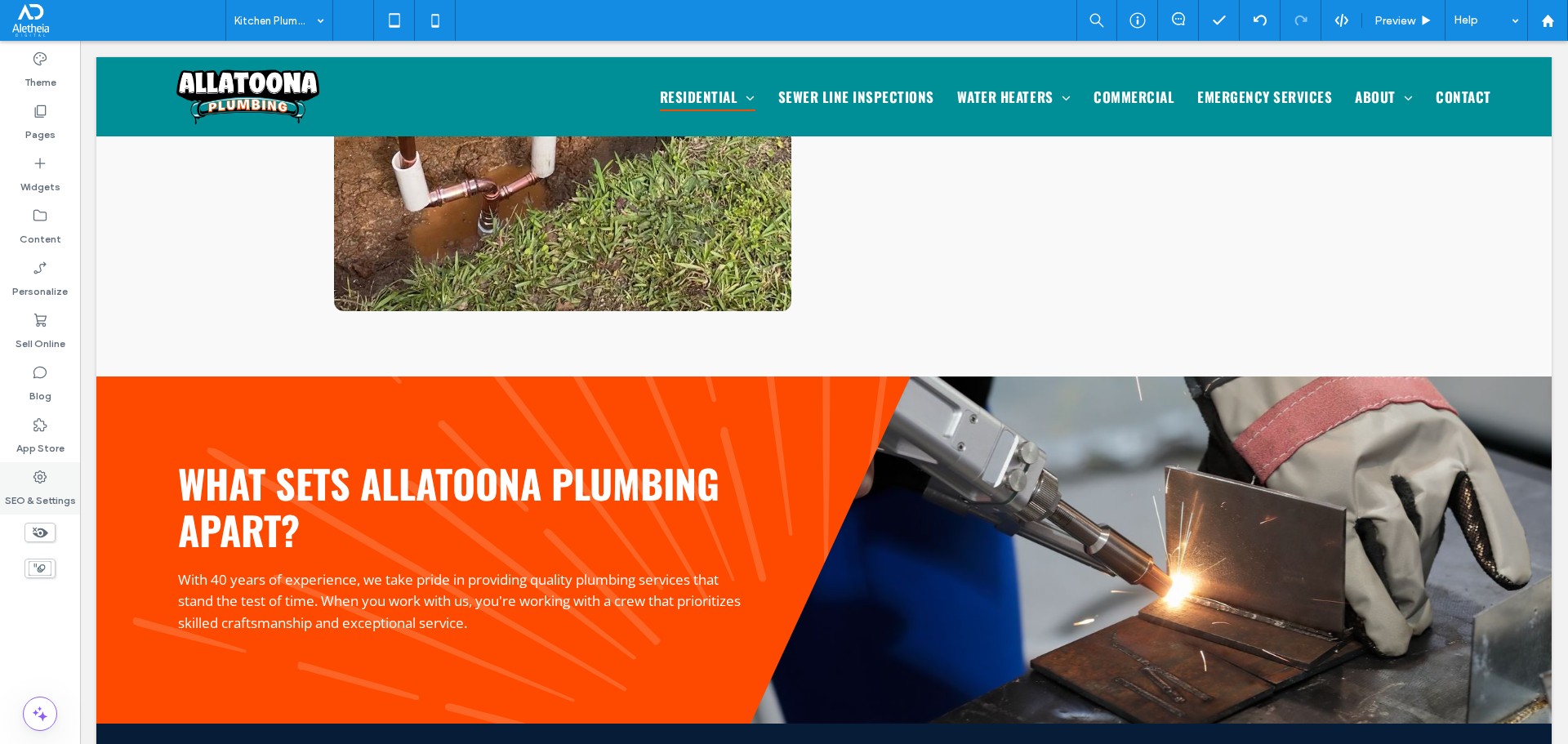
click at [46, 483] on icon at bounding box center [40, 477] width 17 height 17
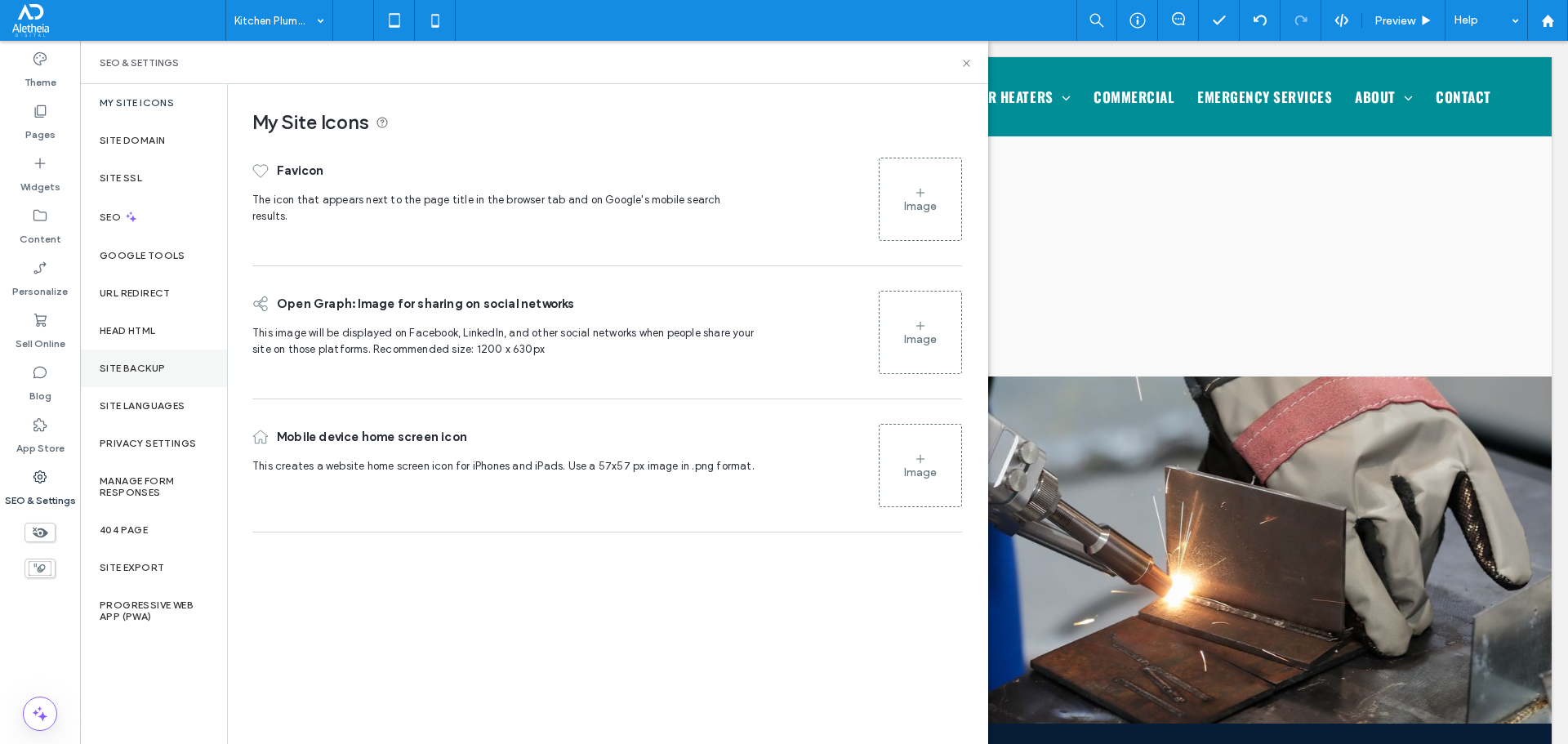
click at [127, 365] on label "Site Backup" at bounding box center [133, 368] width 65 height 11
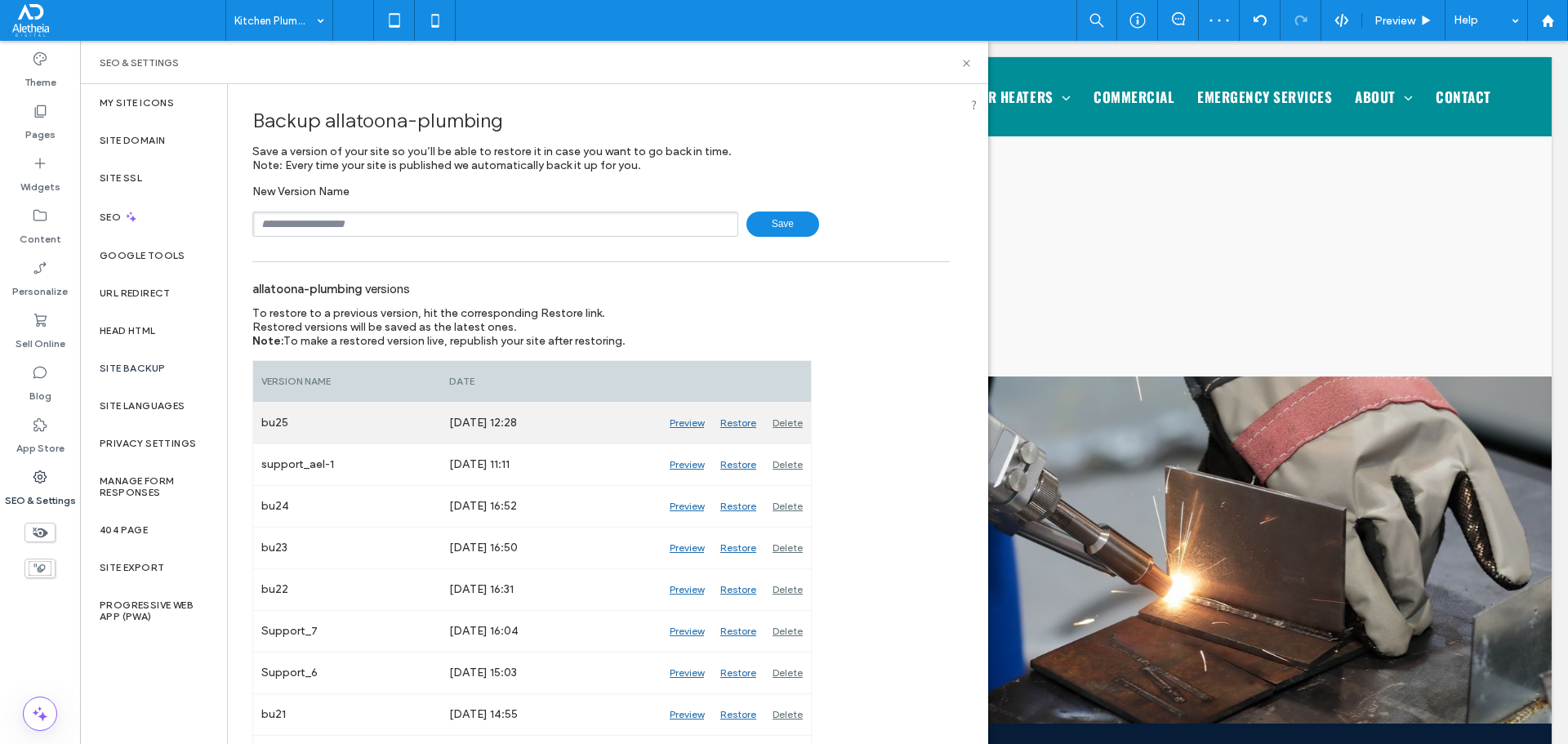
click at [793, 421] on div "Delete" at bounding box center [788, 422] width 46 height 41
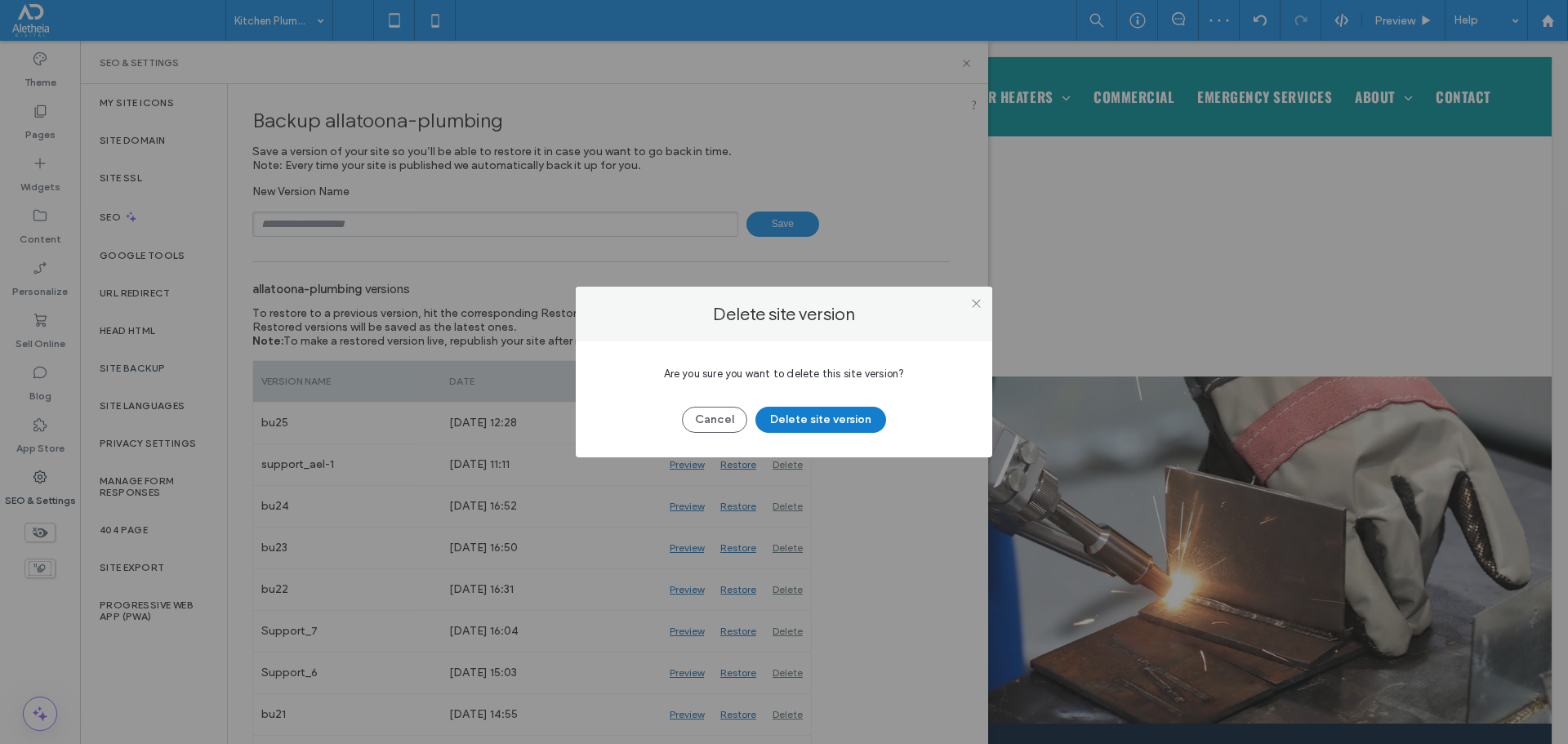
click at [814, 426] on button "Delete site version" at bounding box center [820, 420] width 131 height 26
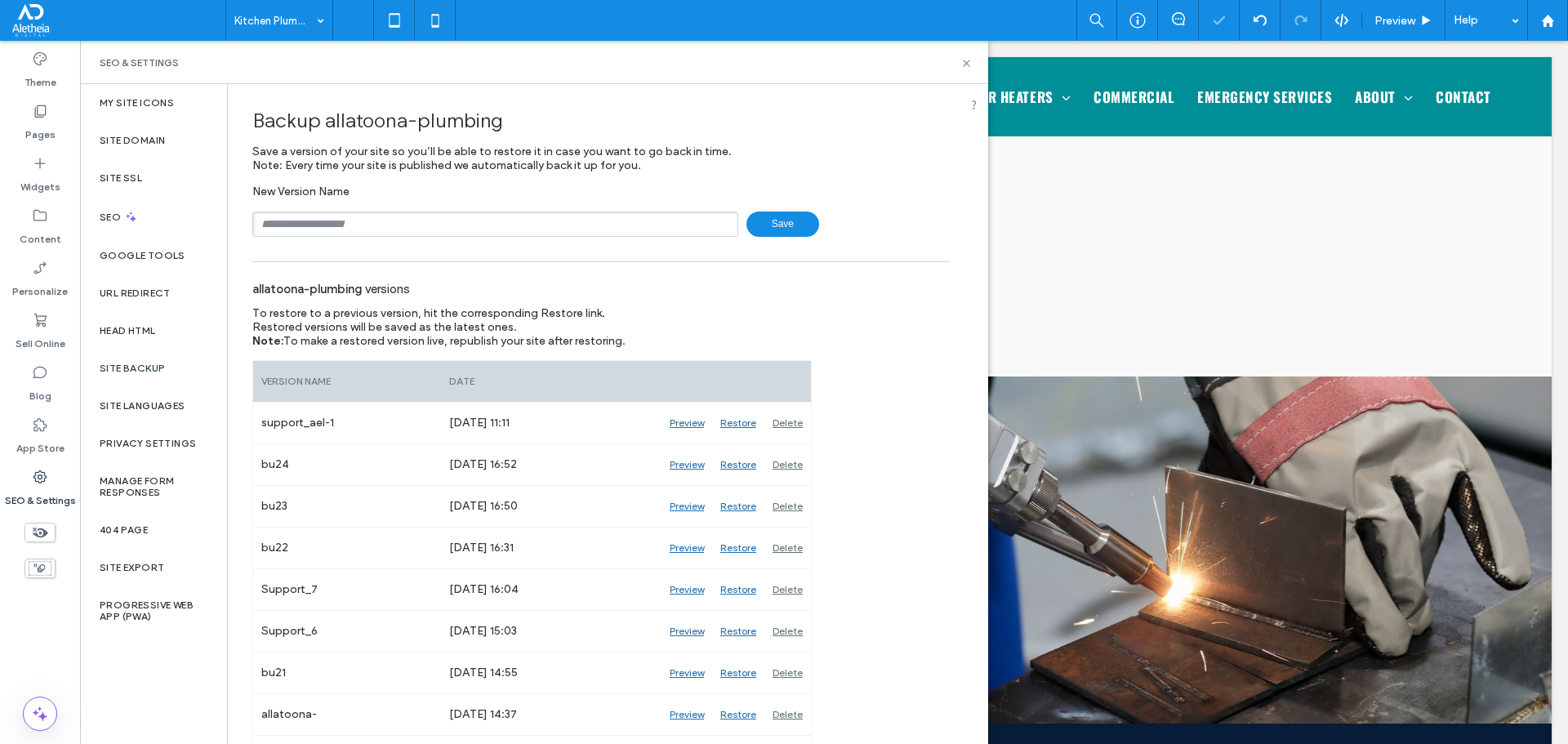
click at [360, 212] on input "text" at bounding box center [495, 223] width 486 height 25
type input "****"
click at [968, 63] on icon at bounding box center [966, 63] width 12 height 12
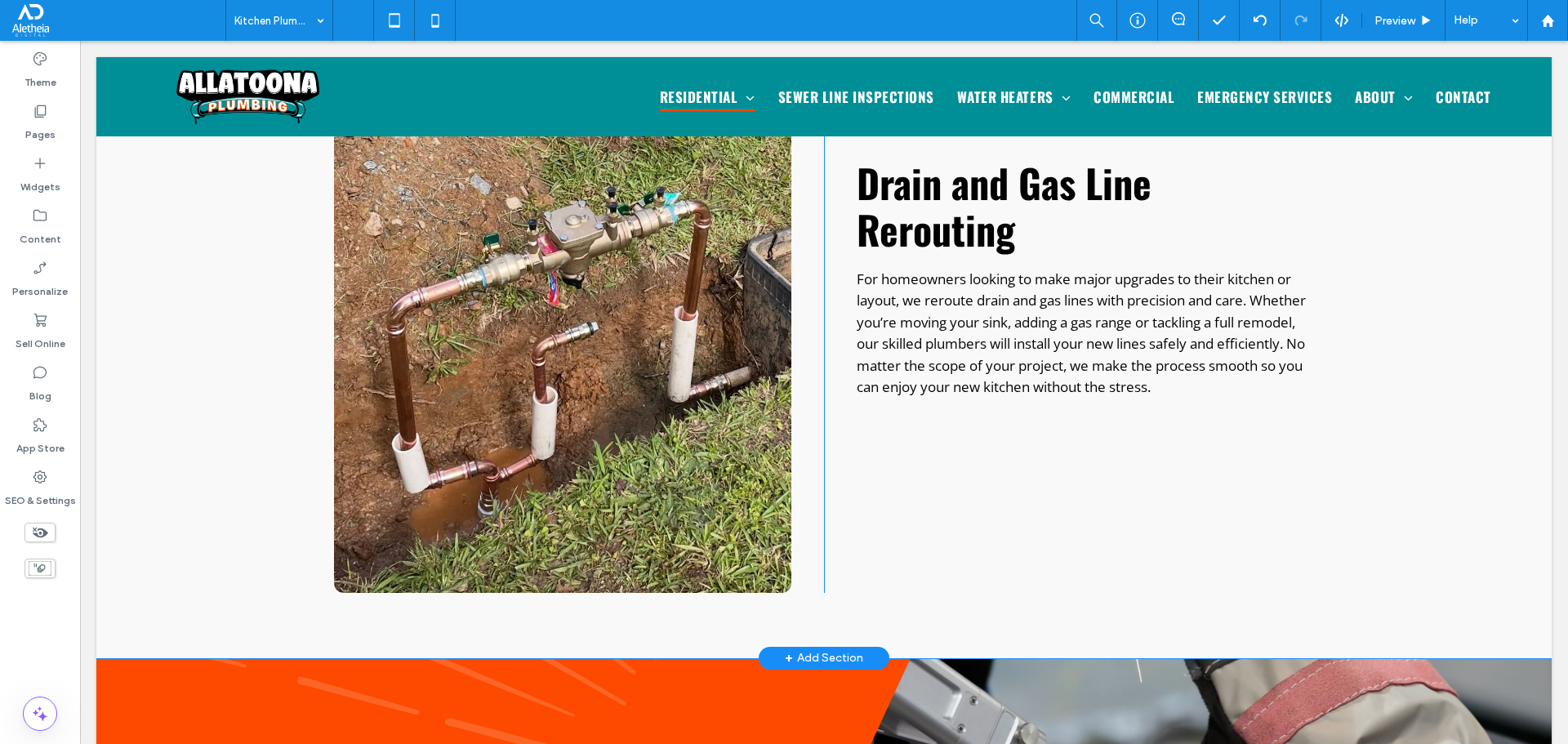
scroll to position [2139, 0]
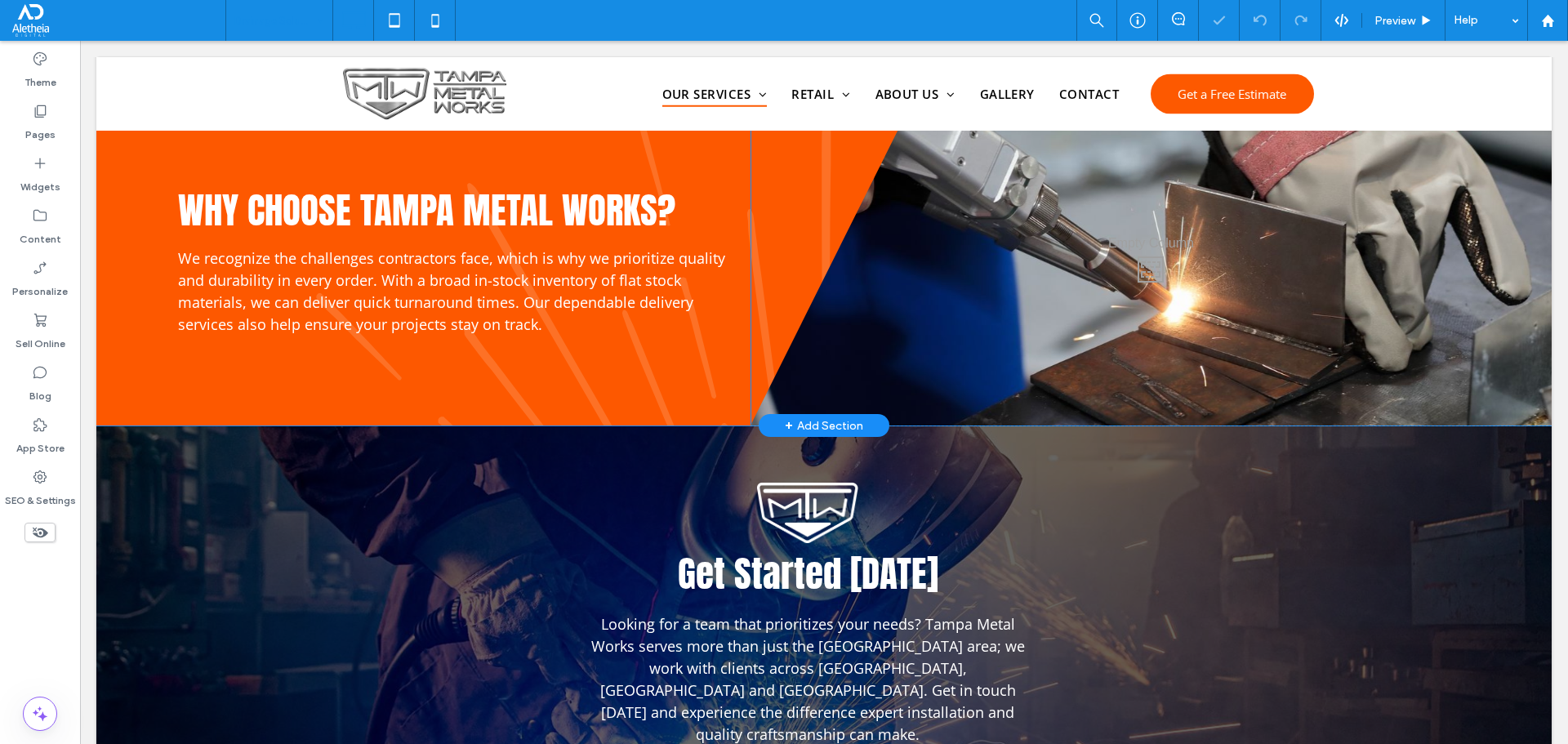
scroll to position [1469, 0]
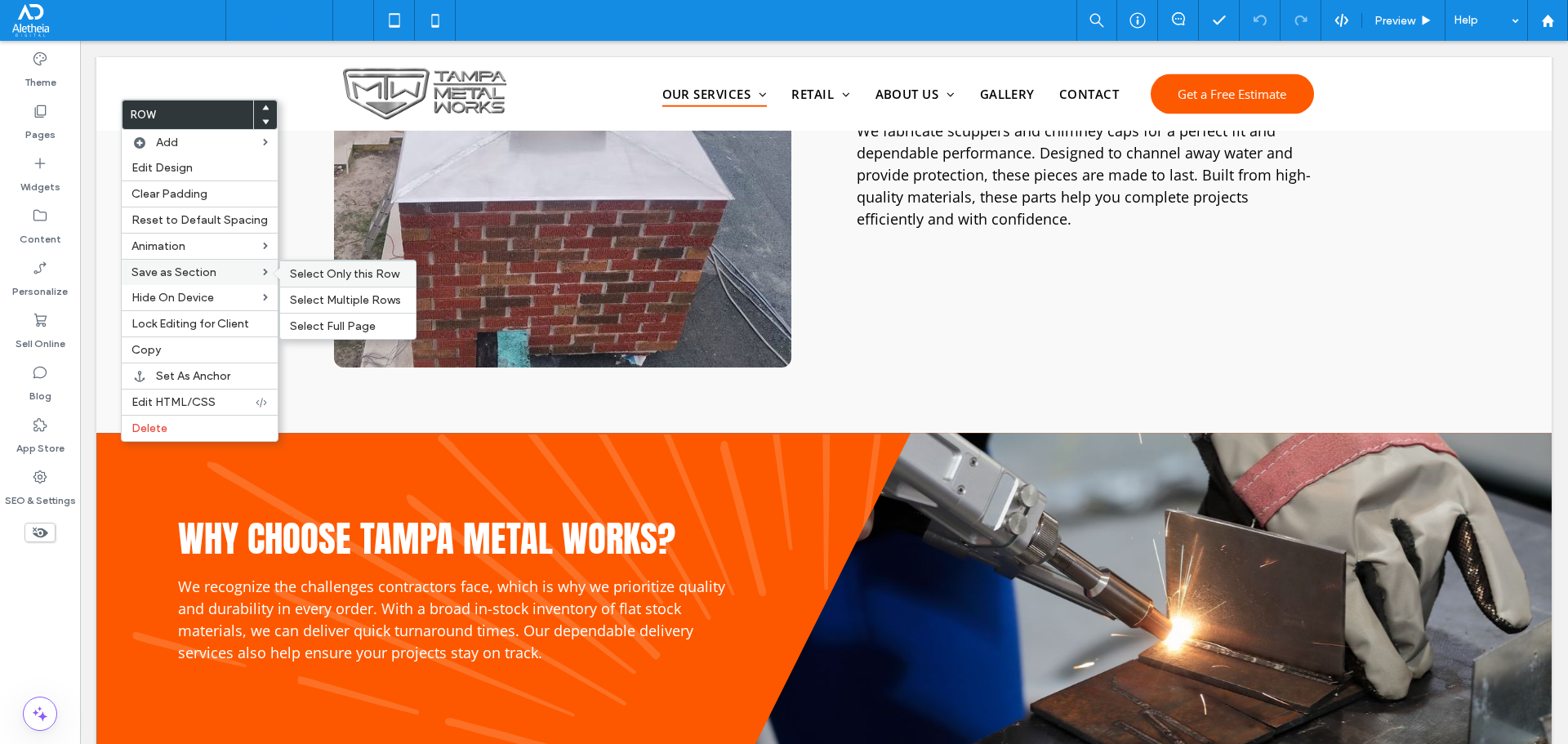
click at [314, 278] on span "Select Only this Row" at bounding box center [345, 273] width 109 height 14
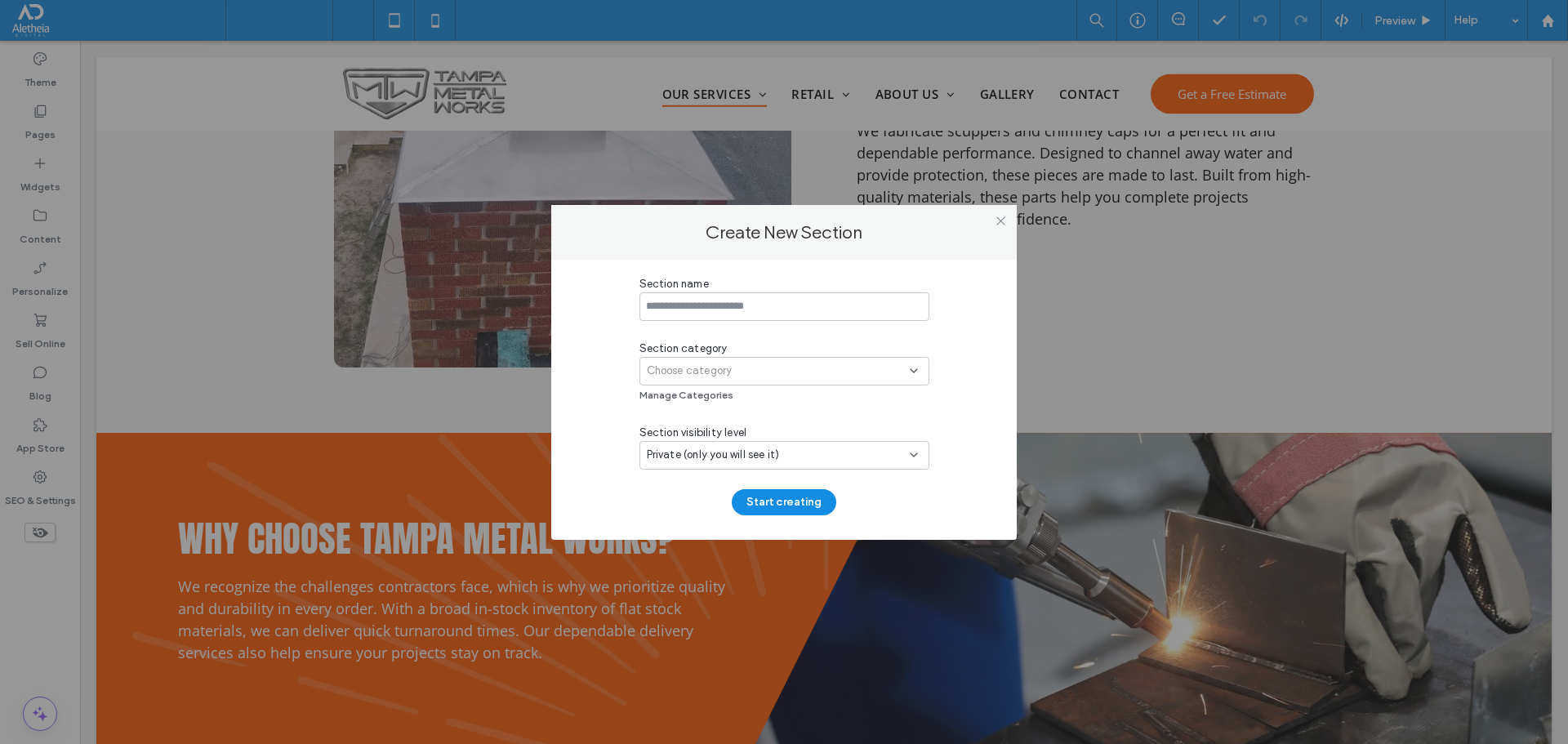
click at [731, 362] on span "Choose category" at bounding box center [689, 371] width 86 height 17
click at [734, 374] on div "Choose category" at bounding box center [778, 371] width 263 height 17
click at [750, 369] on div "Choose category" at bounding box center [778, 371] width 263 height 17
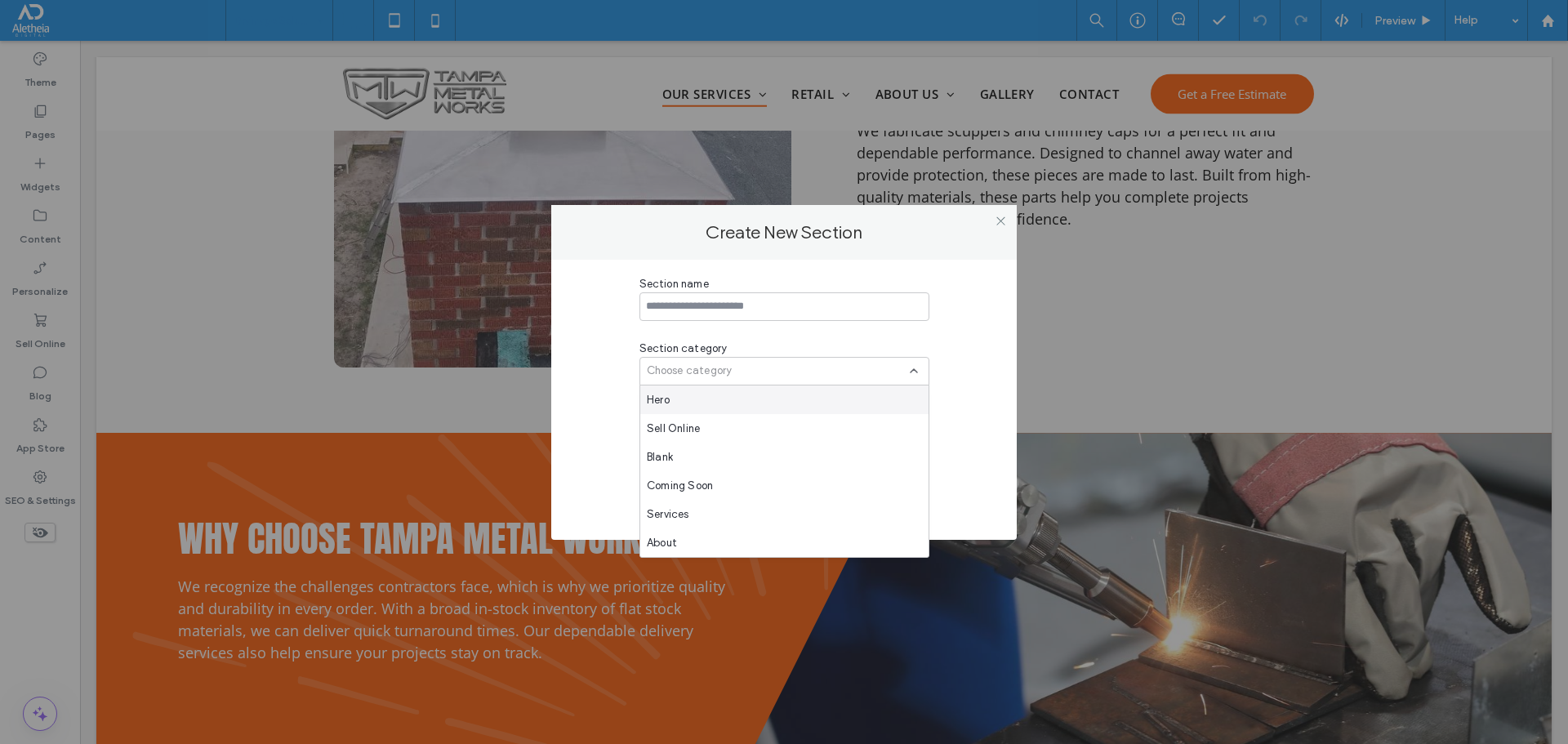
click at [904, 361] on div "Choose category" at bounding box center [784, 371] width 290 height 29
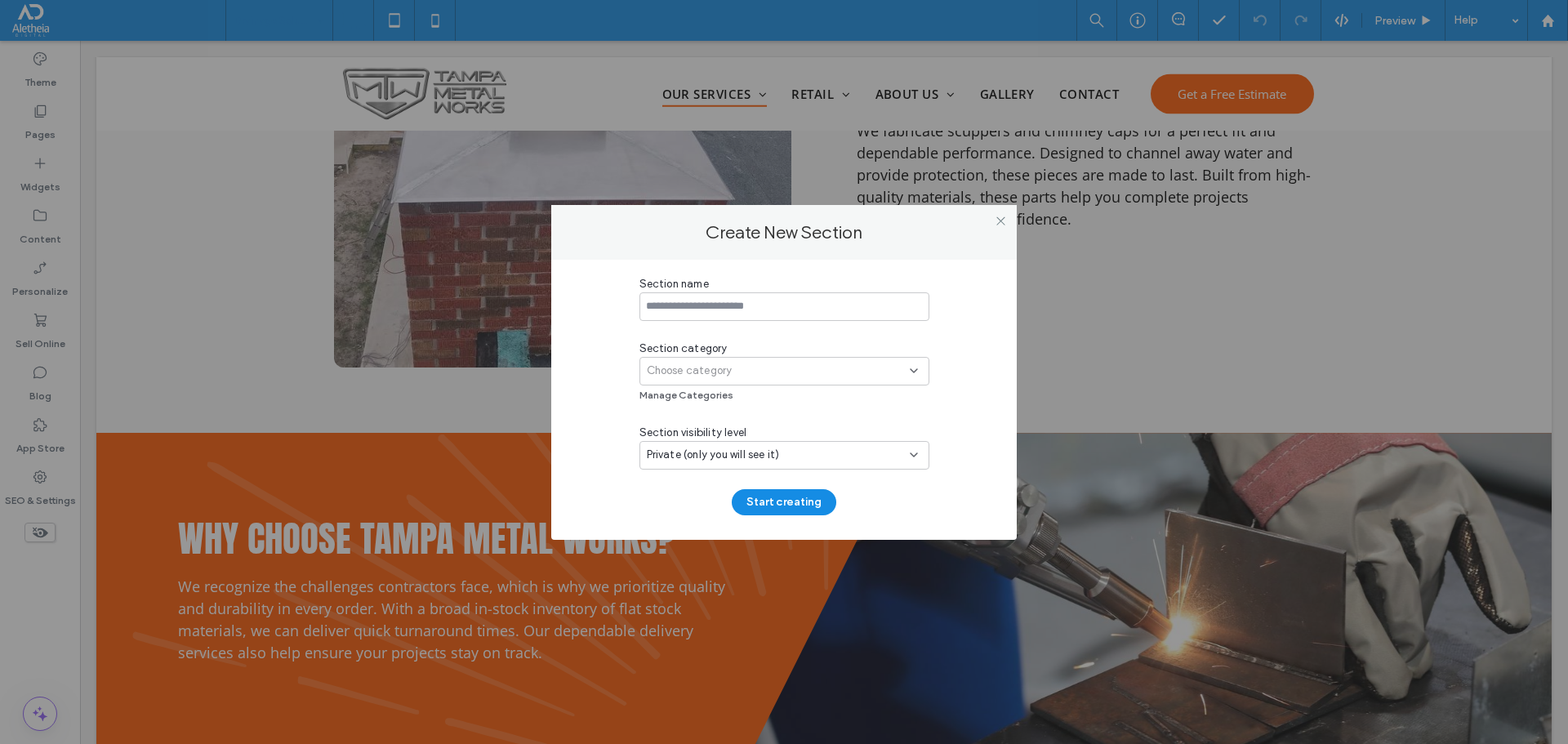
click at [904, 361] on div "Choose category" at bounding box center [784, 371] width 290 height 29
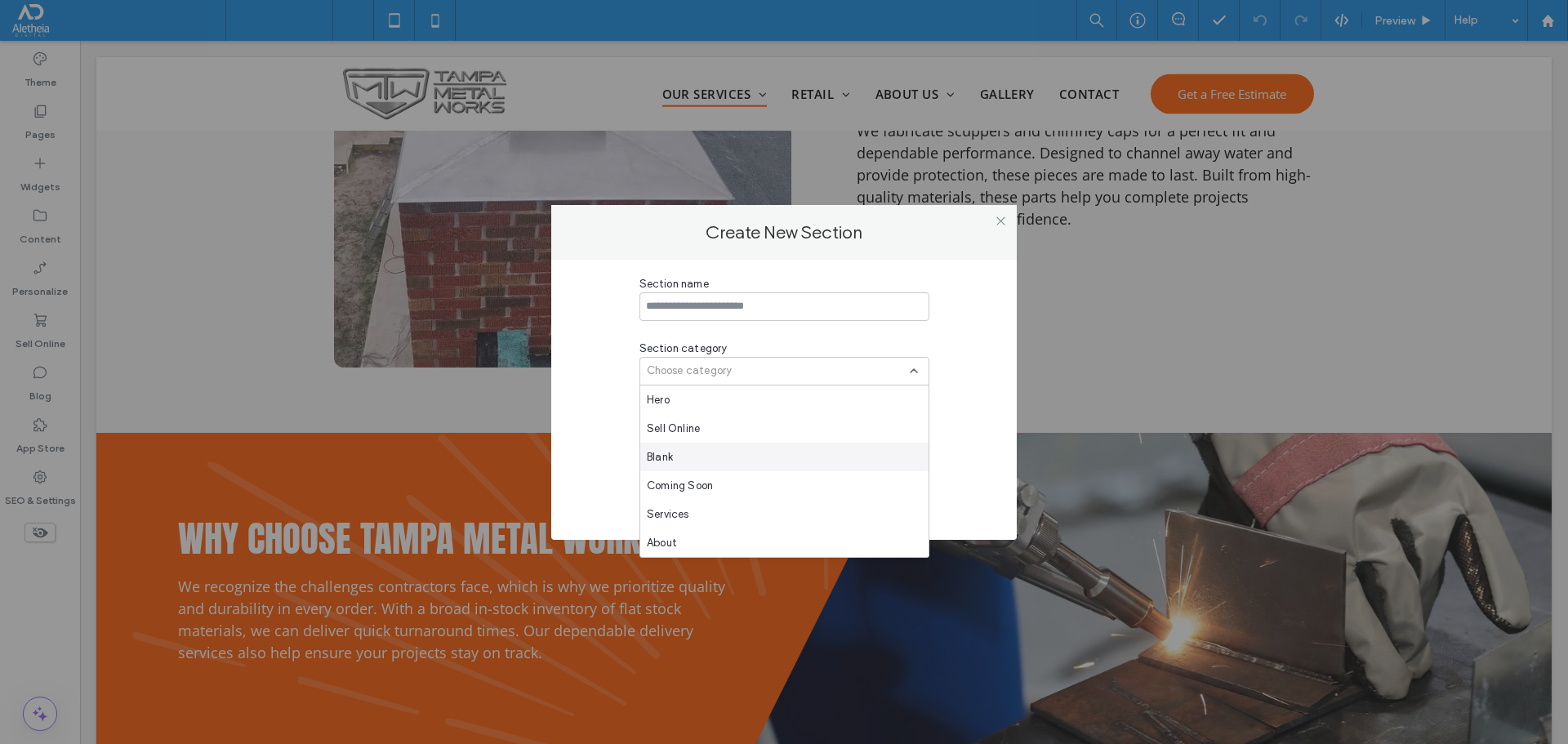
click at [797, 450] on div "Blank" at bounding box center [784, 457] width 288 height 29
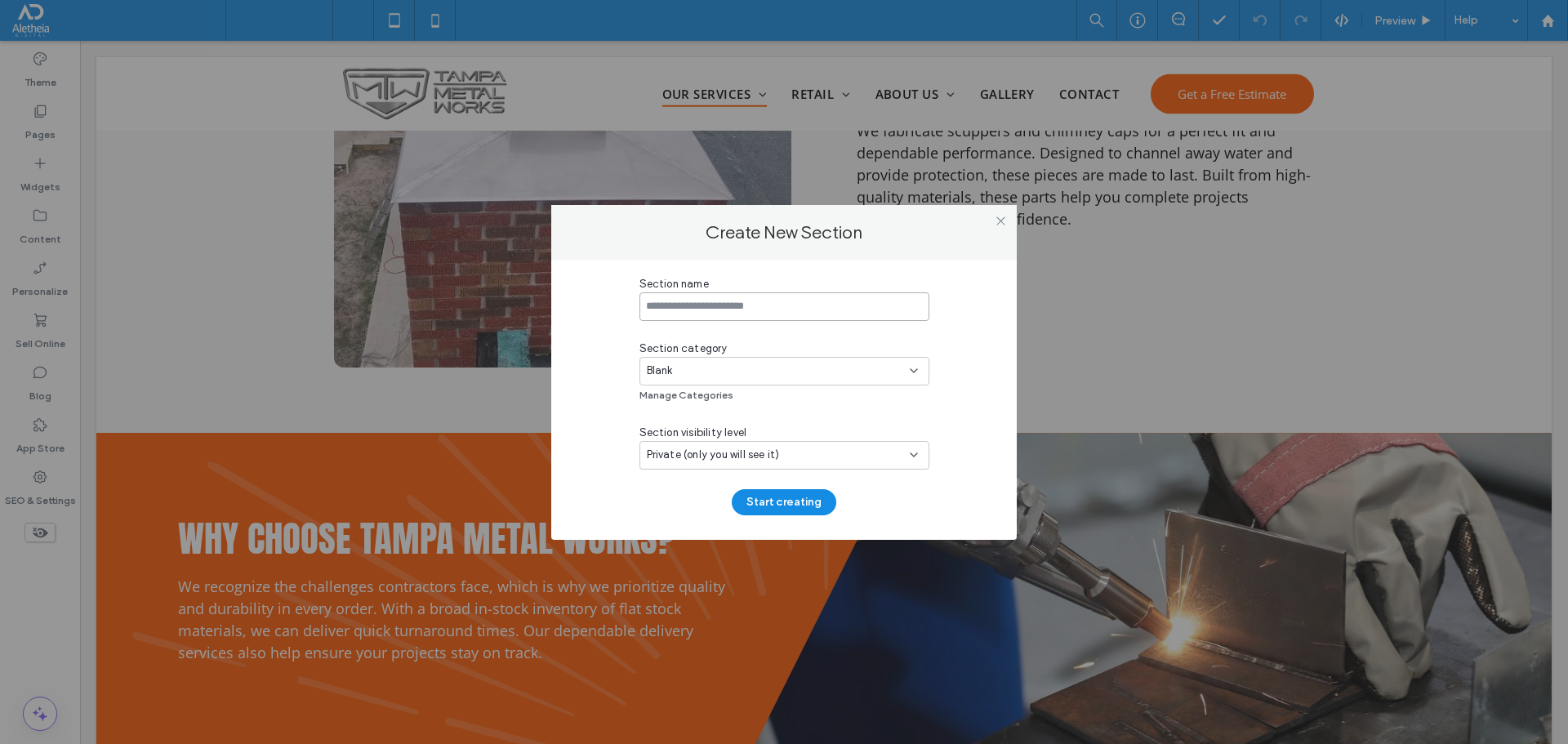
click at [702, 296] on input at bounding box center [784, 306] width 290 height 29
type input "**********"
click at [791, 505] on button "Start creating" at bounding box center [784, 502] width 105 height 26
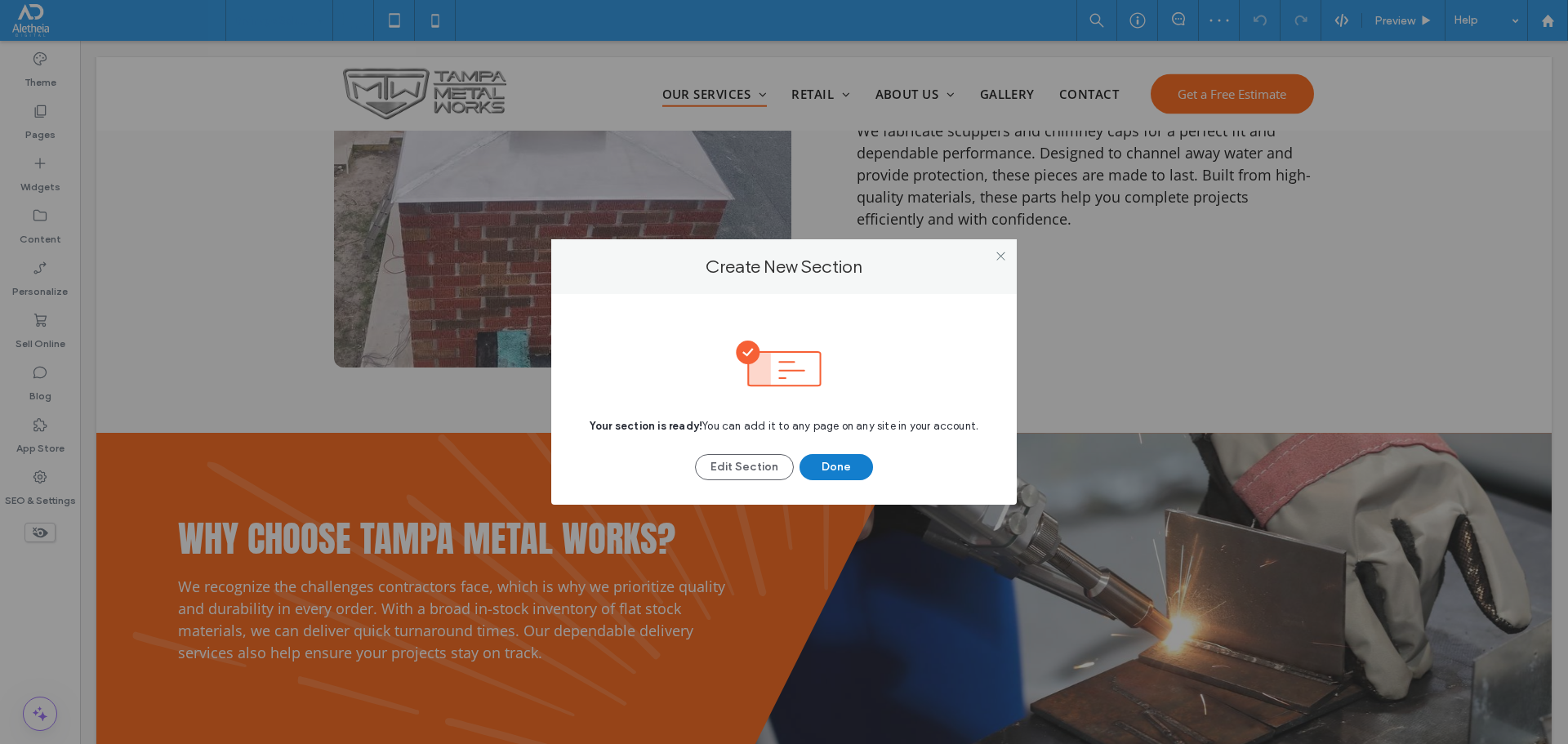
click at [835, 456] on button "Done" at bounding box center [836, 467] width 73 height 26
